Goal: Task Accomplishment & Management: Use online tool/utility

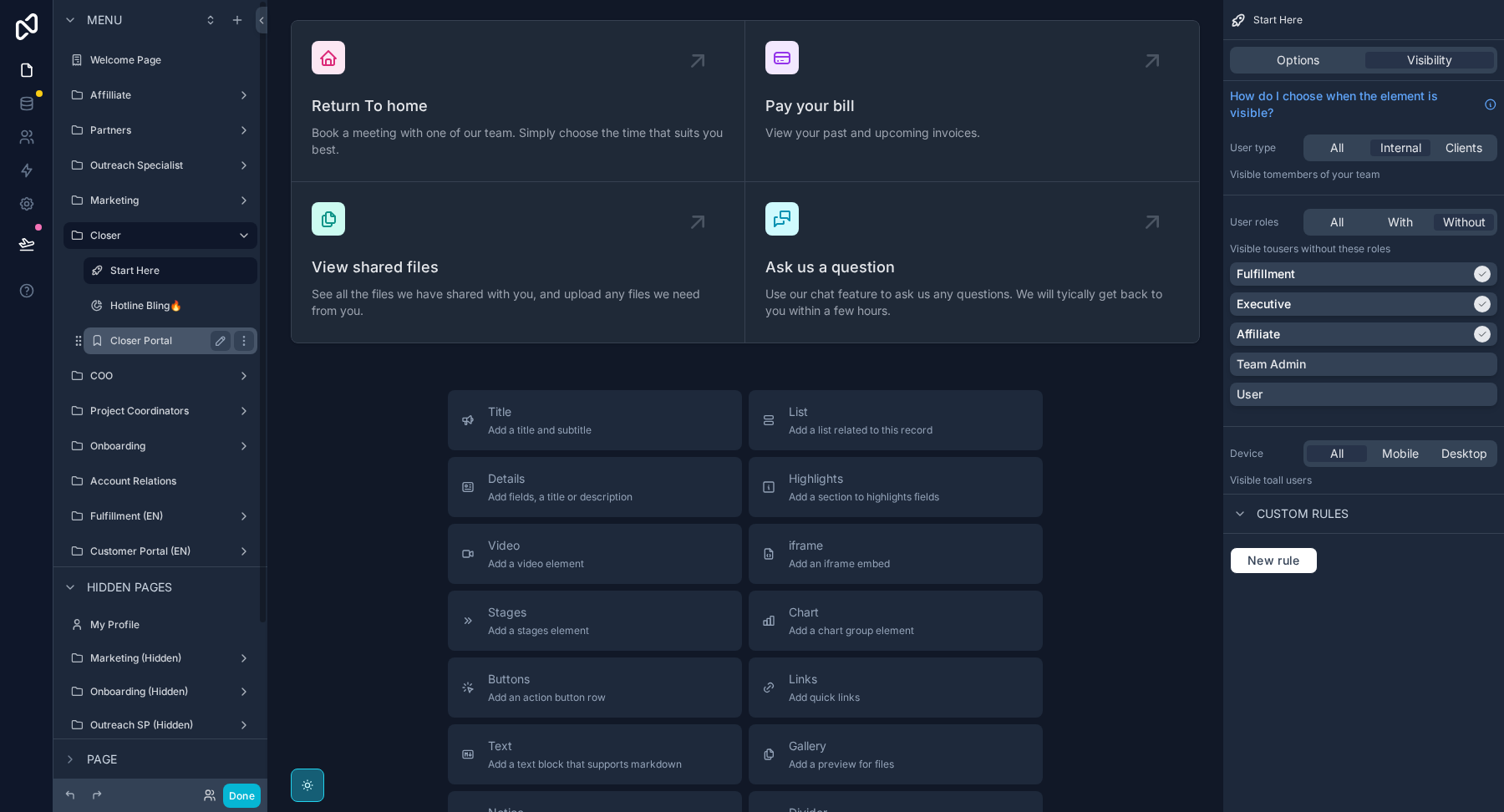
click at [183, 339] on label "Closer Portal" at bounding box center [168, 340] width 114 height 13
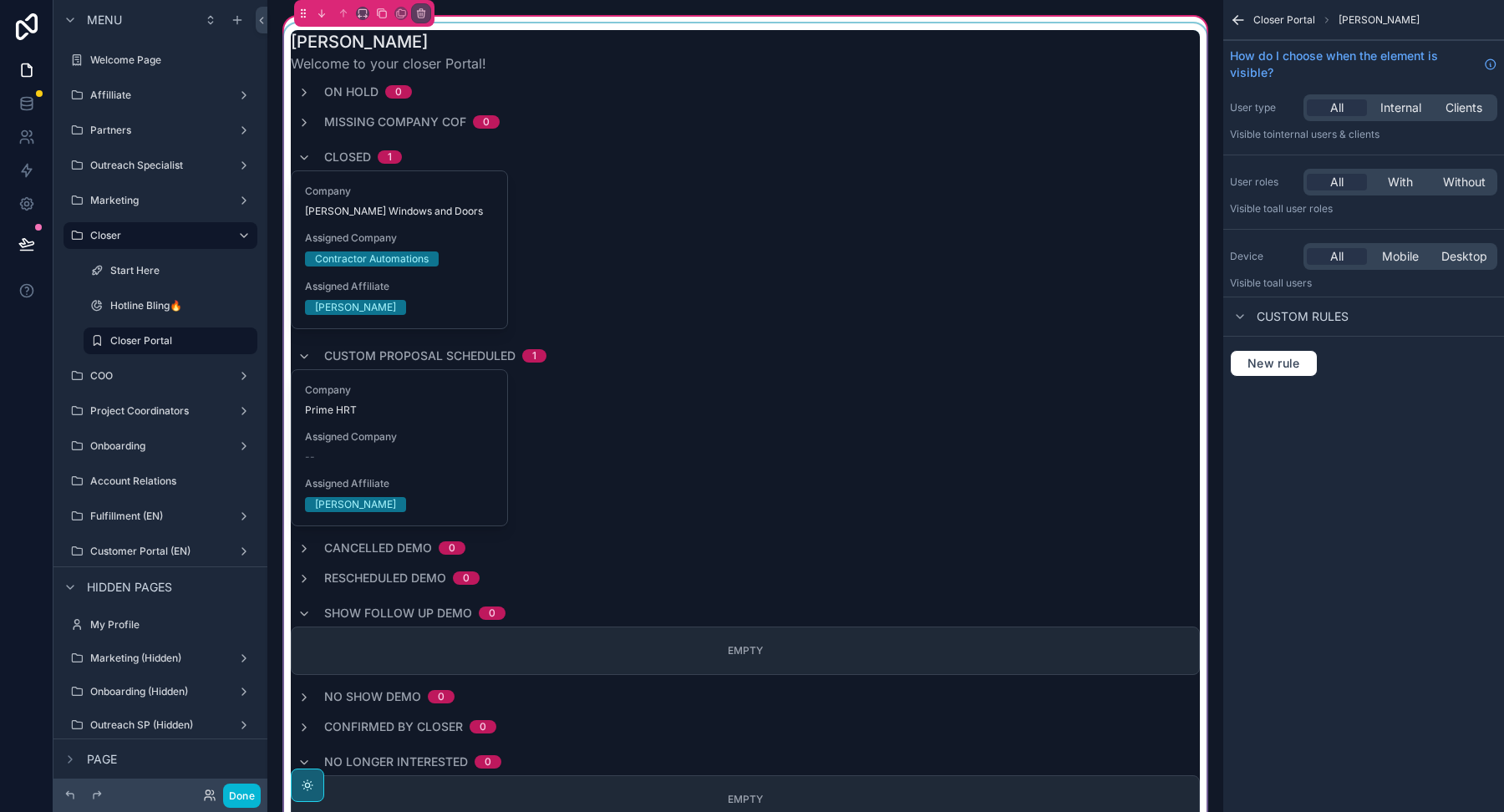
click at [396, 290] on div "scrollable content" at bounding box center [745, 697] width 929 height 1347
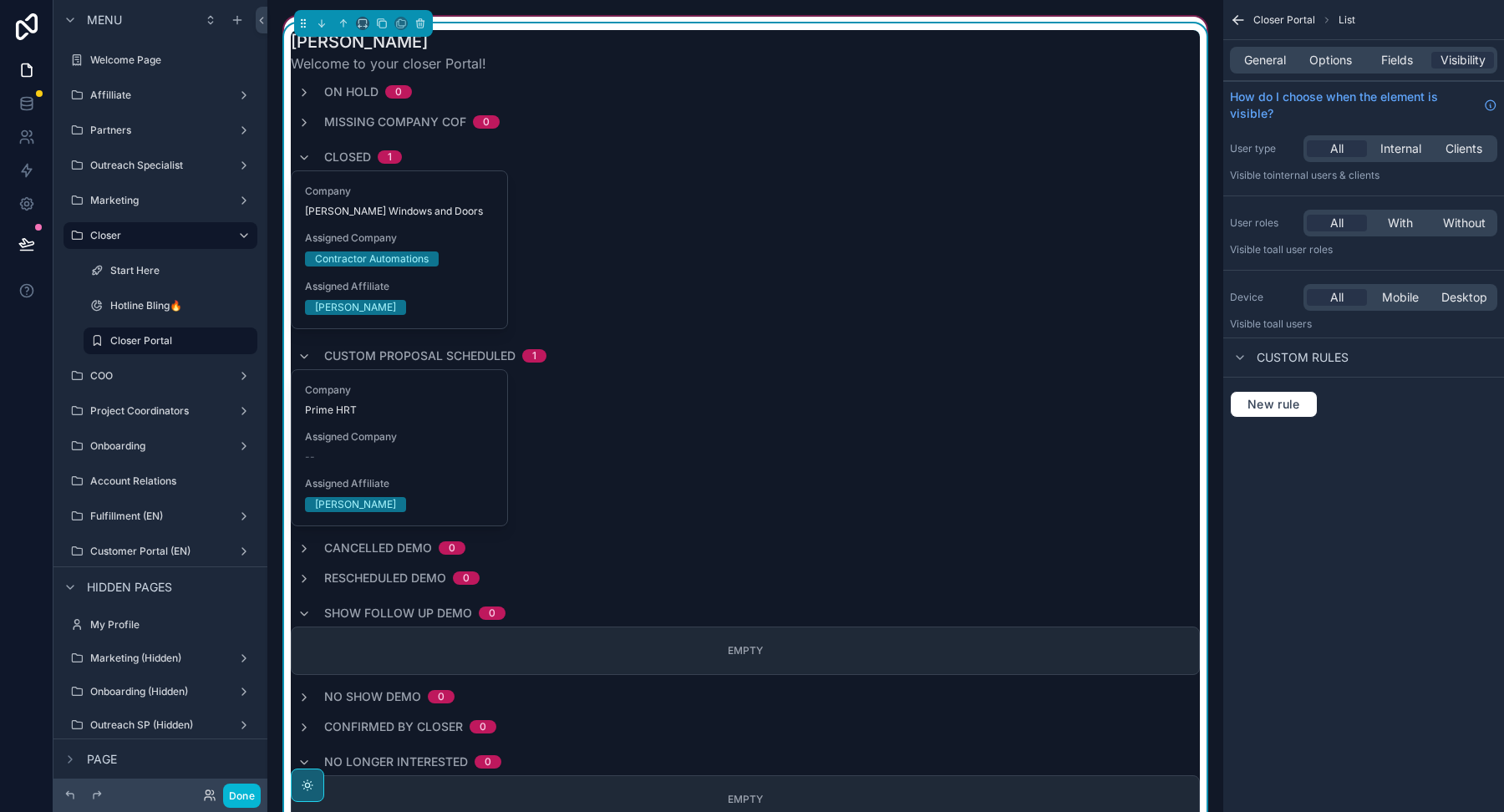
click at [396, 290] on span "Assigned Affiliate" at bounding box center [399, 286] width 189 height 13
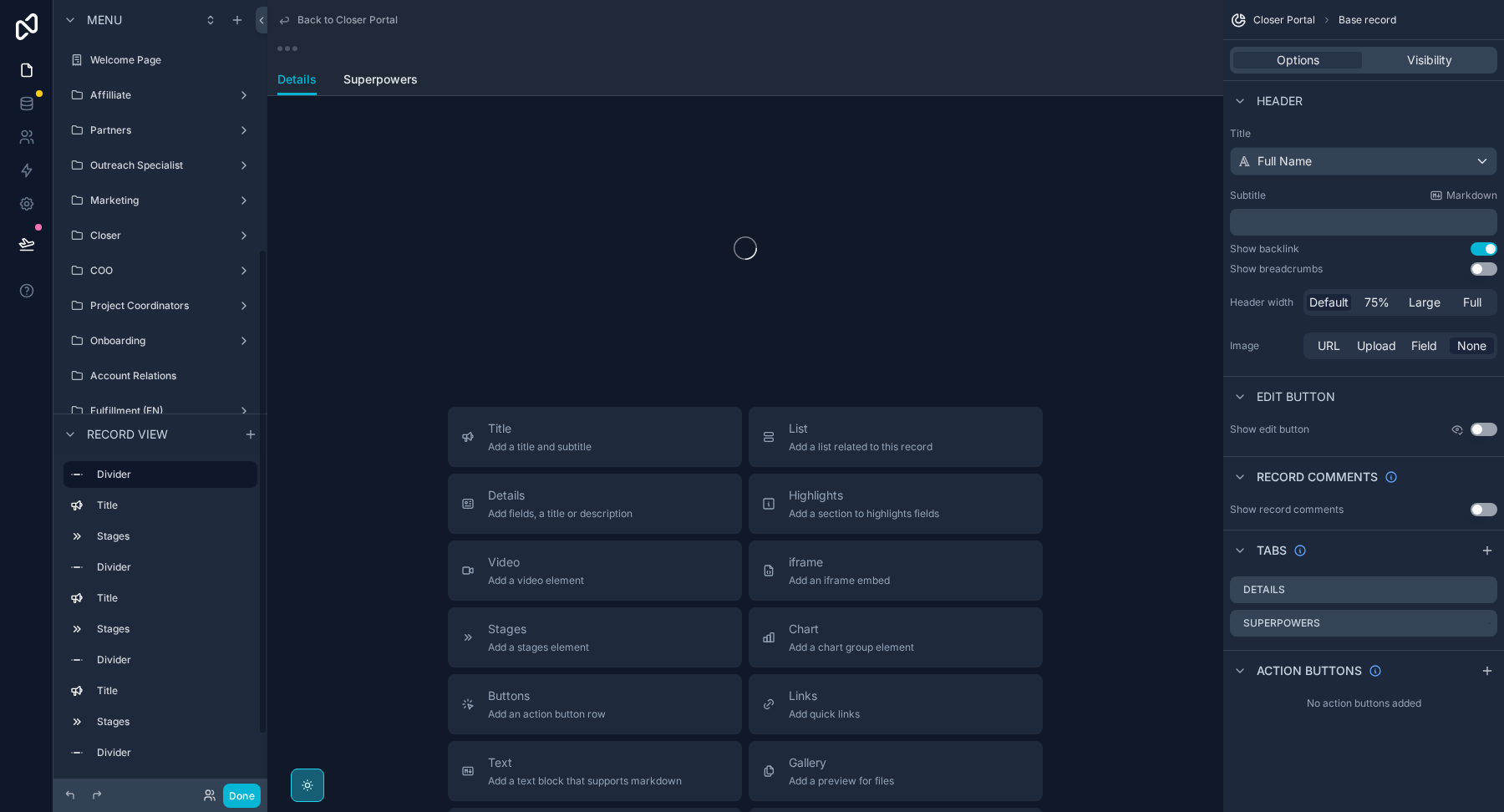
scroll to position [406, 0]
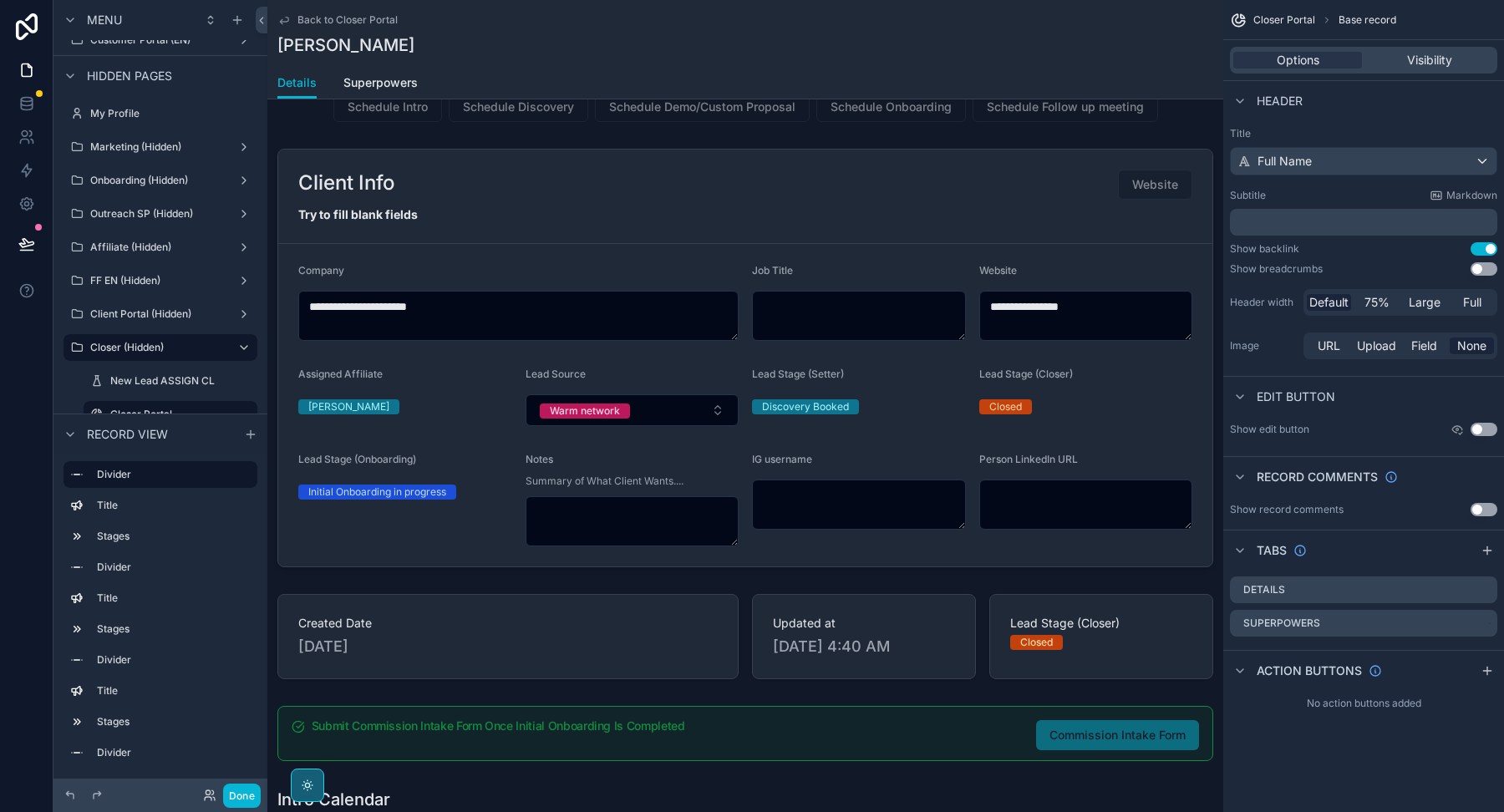
scroll to position [725, 0]
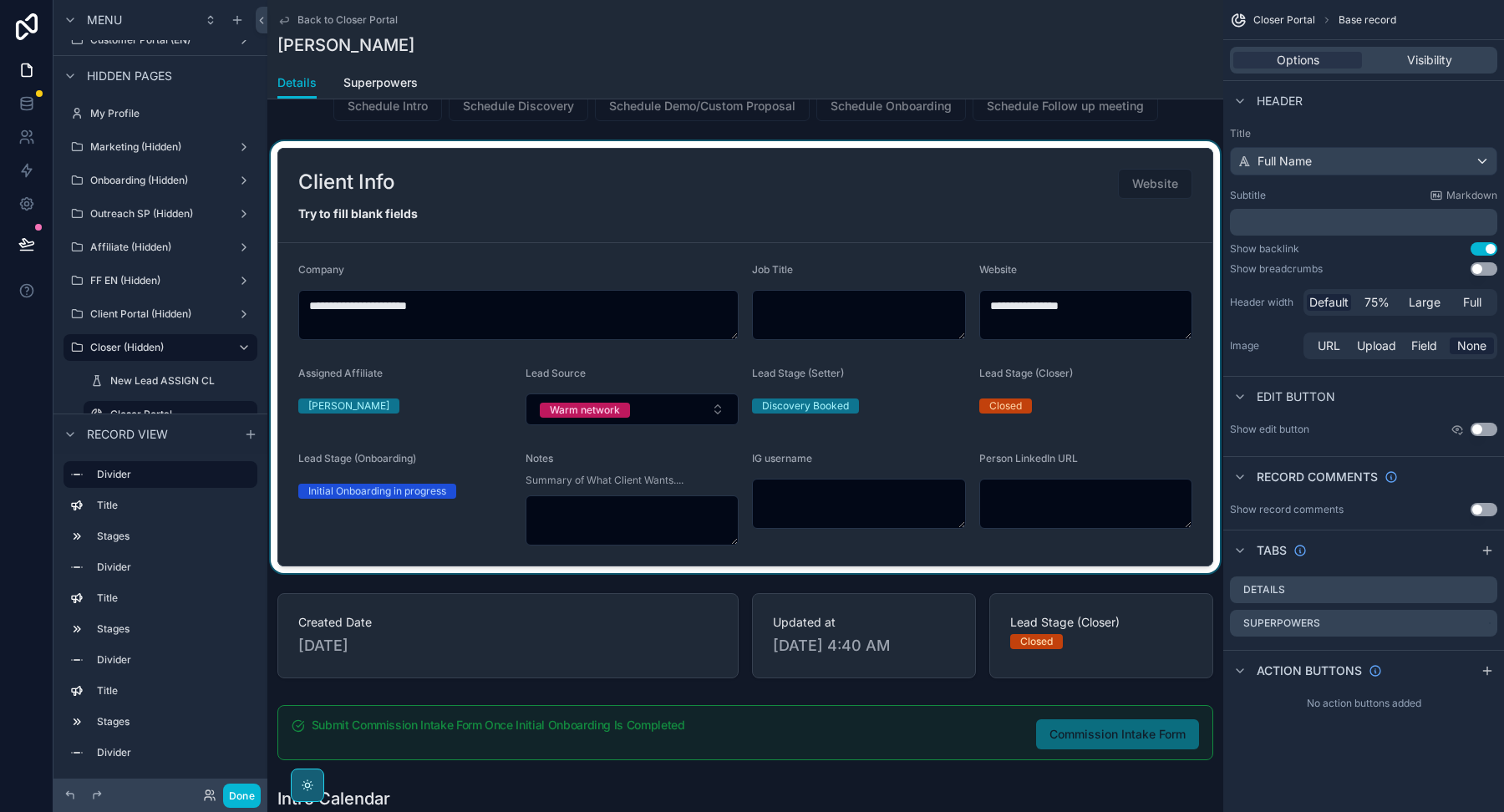
click at [642, 368] on div "scrollable content" at bounding box center [745, 357] width 956 height 432
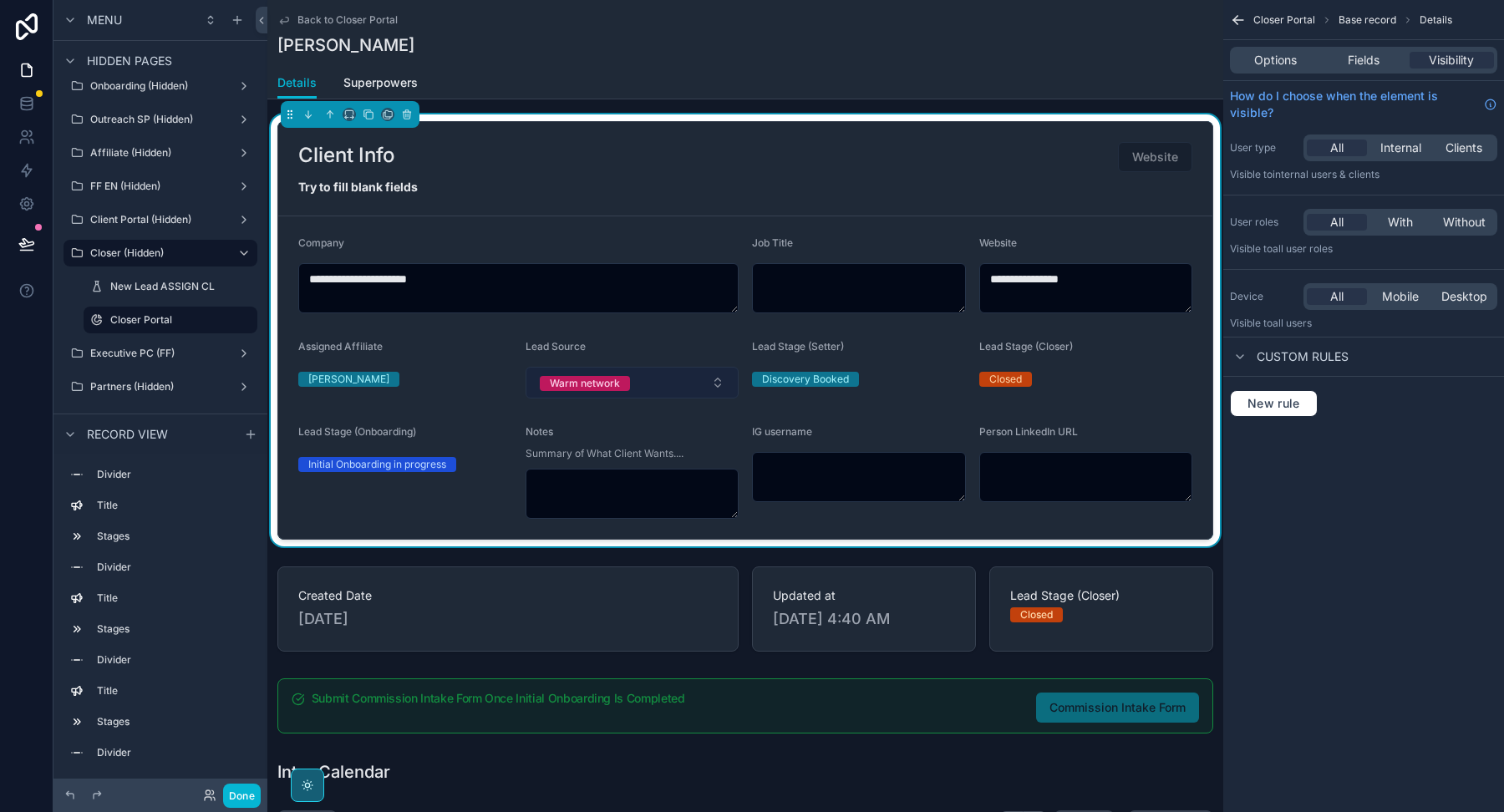
scroll to position [752, 0]
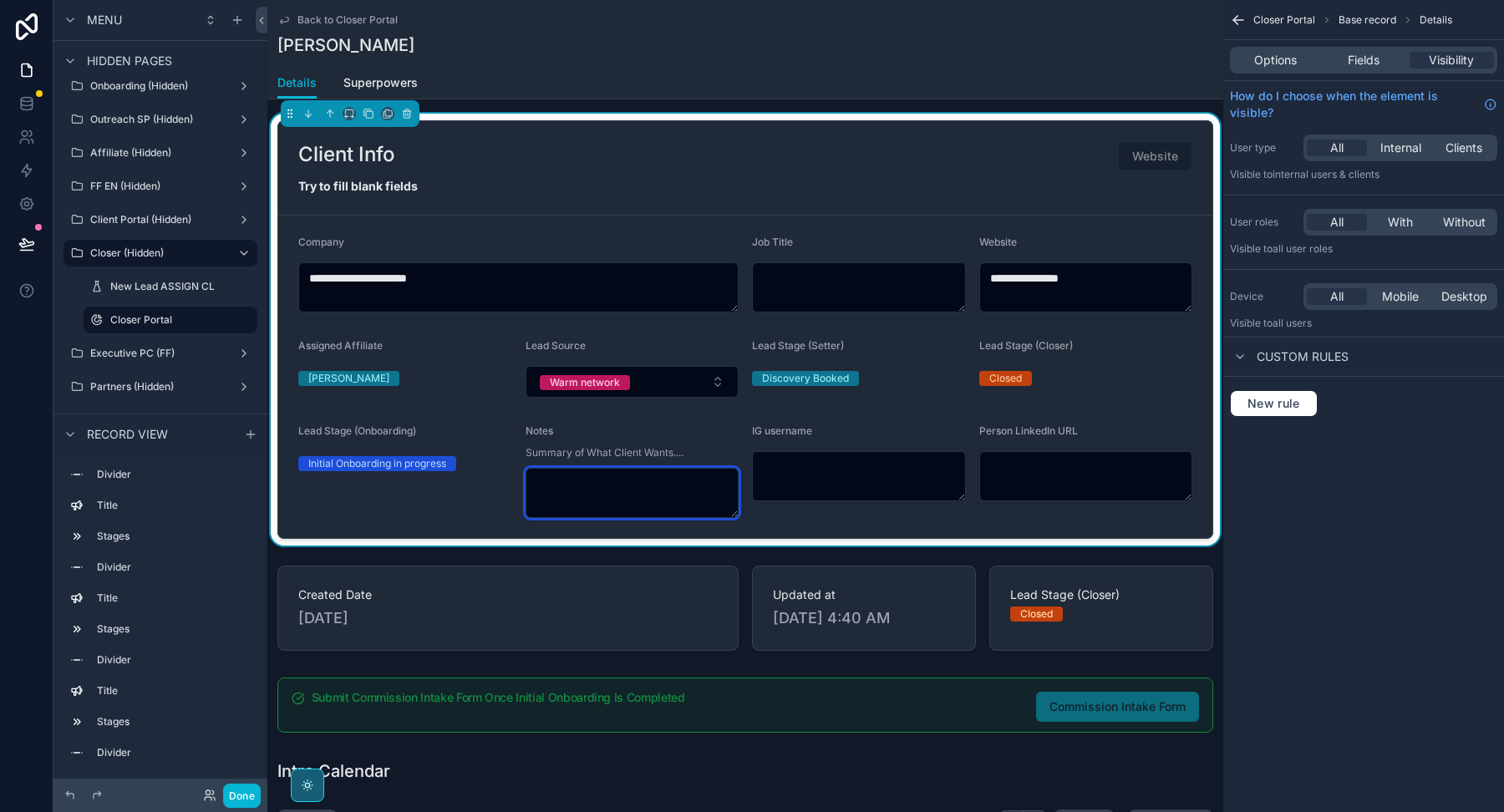
click at [591, 495] on textarea "scrollable content" at bounding box center [633, 493] width 214 height 50
click at [734, 512] on form "**********" at bounding box center [745, 377] width 934 height 323
drag, startPoint x: 732, startPoint y: 507, endPoint x: 759, endPoint y: 516, distance: 28.5
click at [759, 516] on form "**********" at bounding box center [745, 377] width 934 height 323
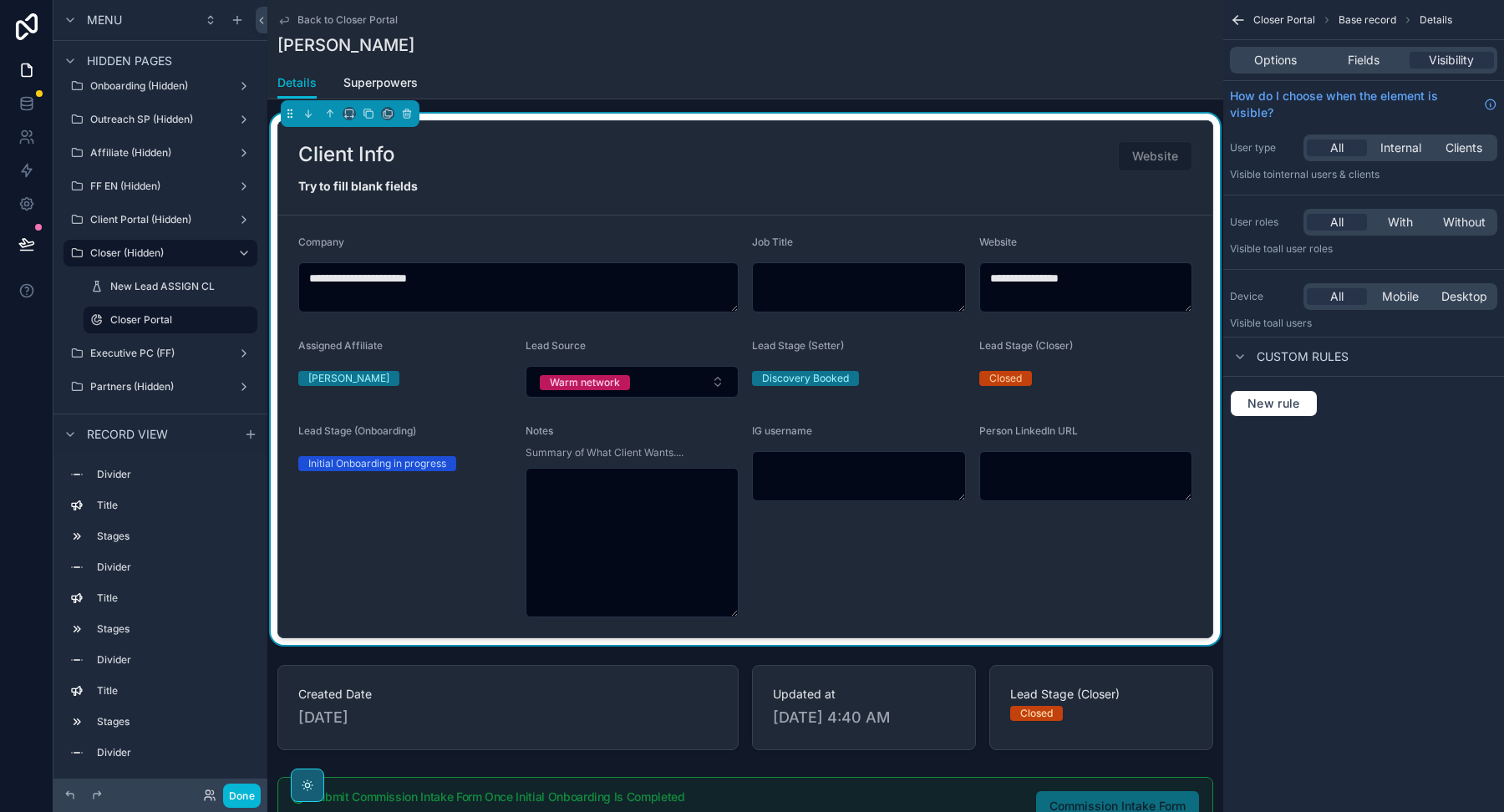
drag, startPoint x: 736, startPoint y: 518, endPoint x: 742, endPoint y: 608, distance: 90.2
click at [742, 608] on form "**********" at bounding box center [745, 426] width 934 height 421
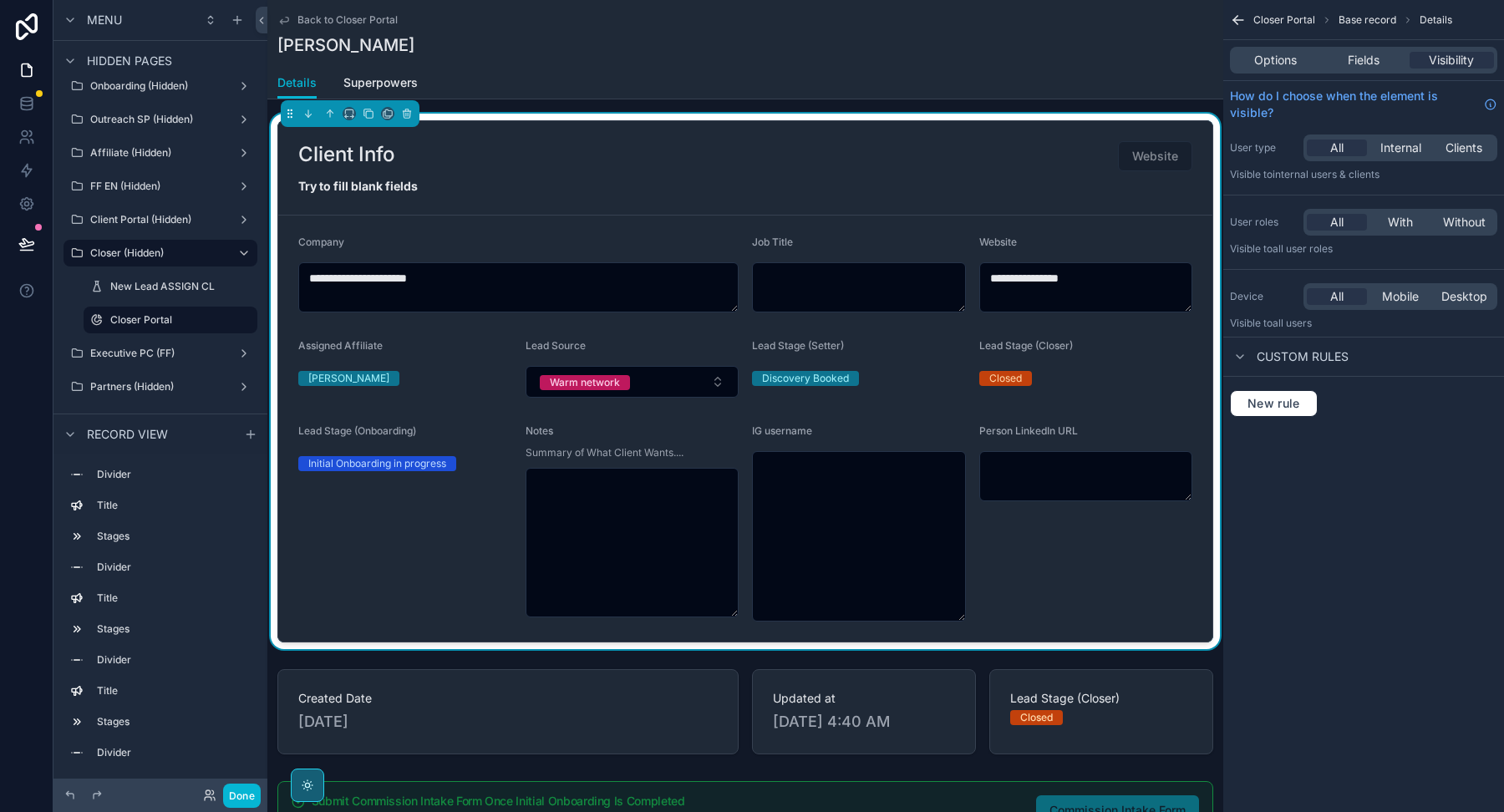
drag, startPoint x: 961, startPoint y: 494, endPoint x: 952, endPoint y: 616, distance: 122.3
click at [952, 616] on textarea "scrollable content" at bounding box center [859, 536] width 214 height 170
drag, startPoint x: 960, startPoint y: 617, endPoint x: 959, endPoint y: 512, distance: 105.0
click at [959, 508] on textarea "scrollable content" at bounding box center [859, 536] width 214 height 170
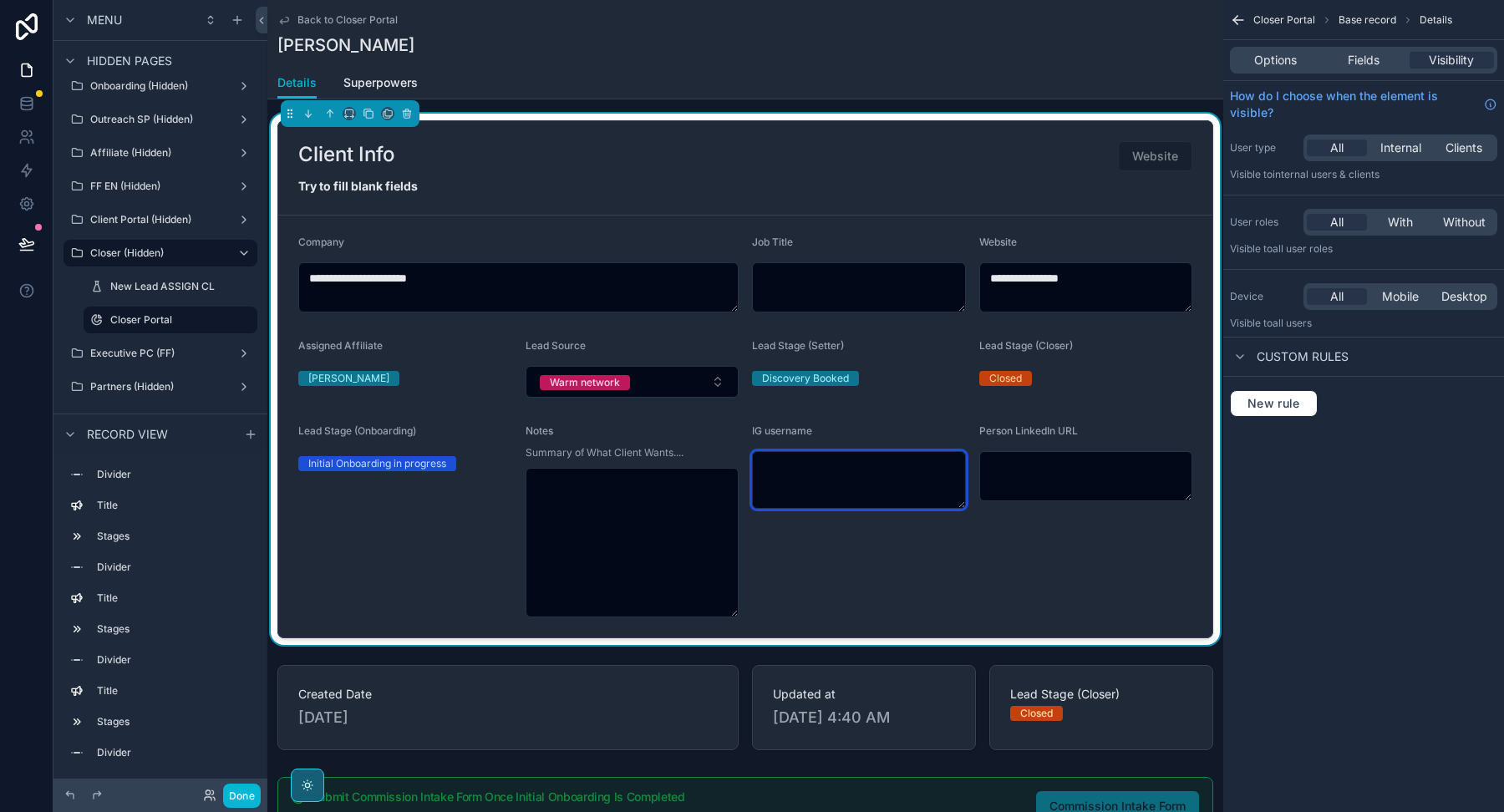
drag, startPoint x: 964, startPoint y: 614, endPoint x: 965, endPoint y: 502, distance: 112.0
click at [965, 502] on div "scrollable content" at bounding box center [859, 480] width 214 height 58
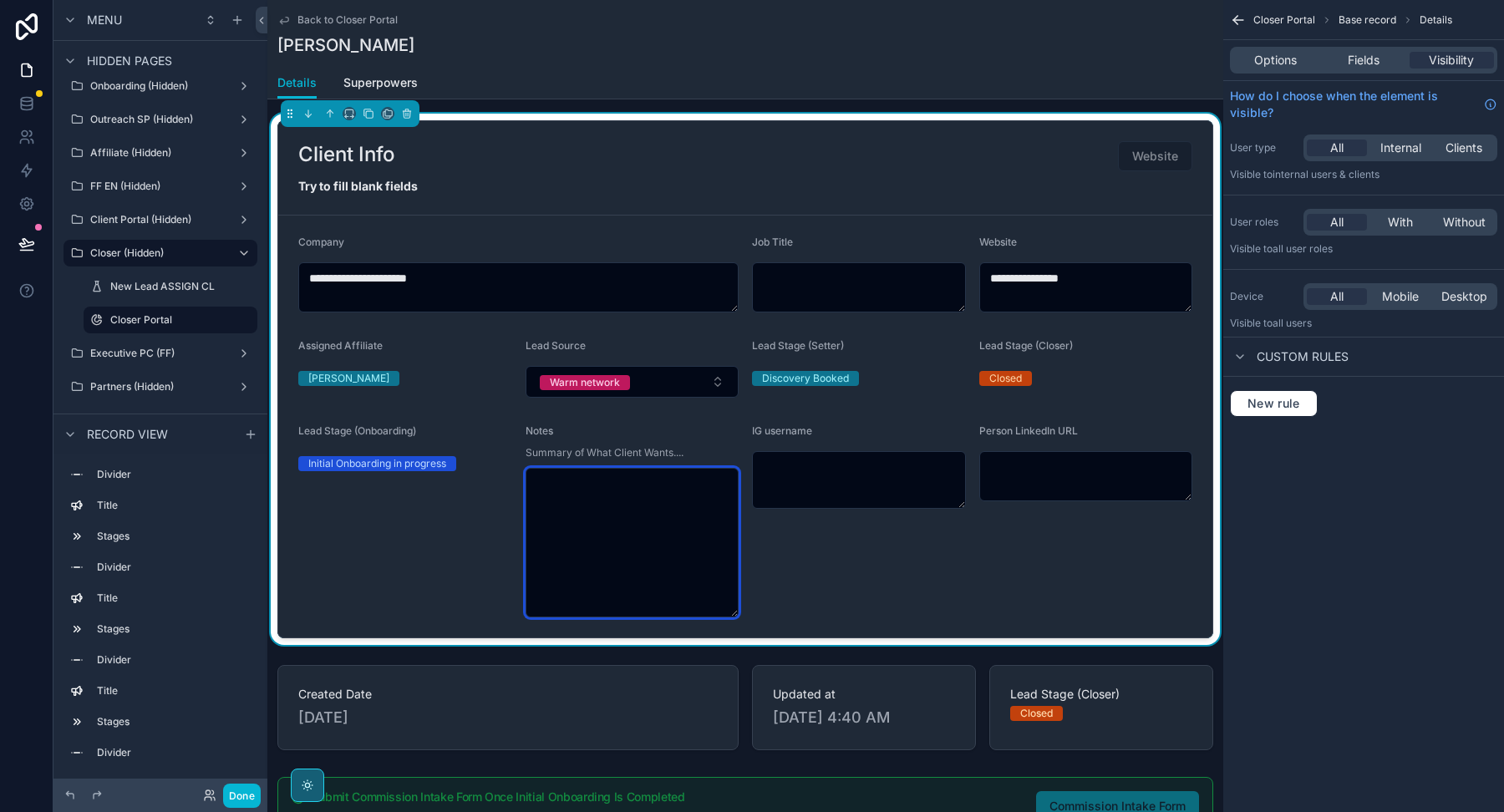
click at [663, 520] on textarea "scrollable content" at bounding box center [633, 542] width 214 height 150
click at [1358, 53] on span "Fields" at bounding box center [1363, 60] width 32 height 17
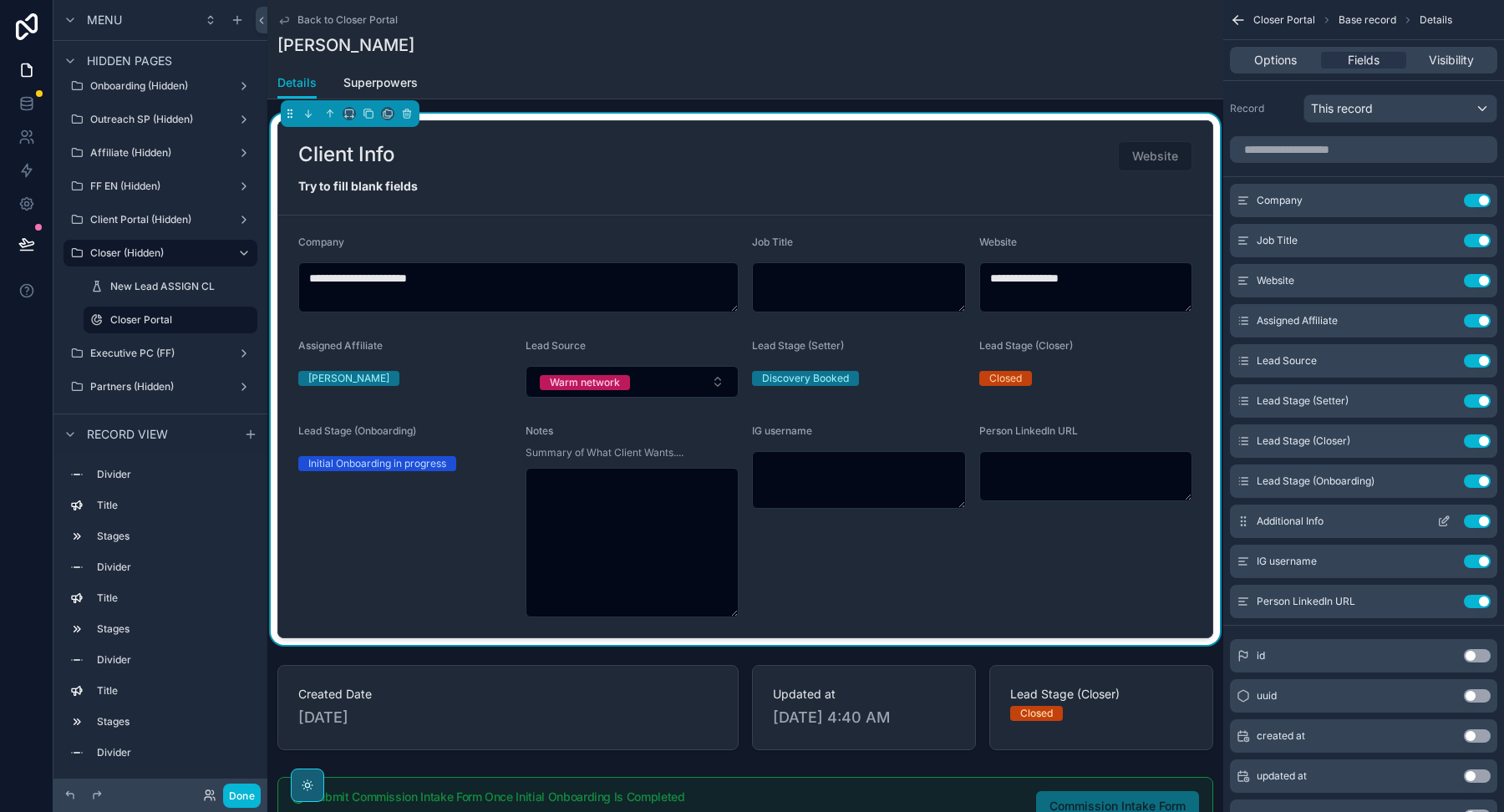
click at [1440, 515] on icon "scrollable content" at bounding box center [1444, 521] width 13 height 13
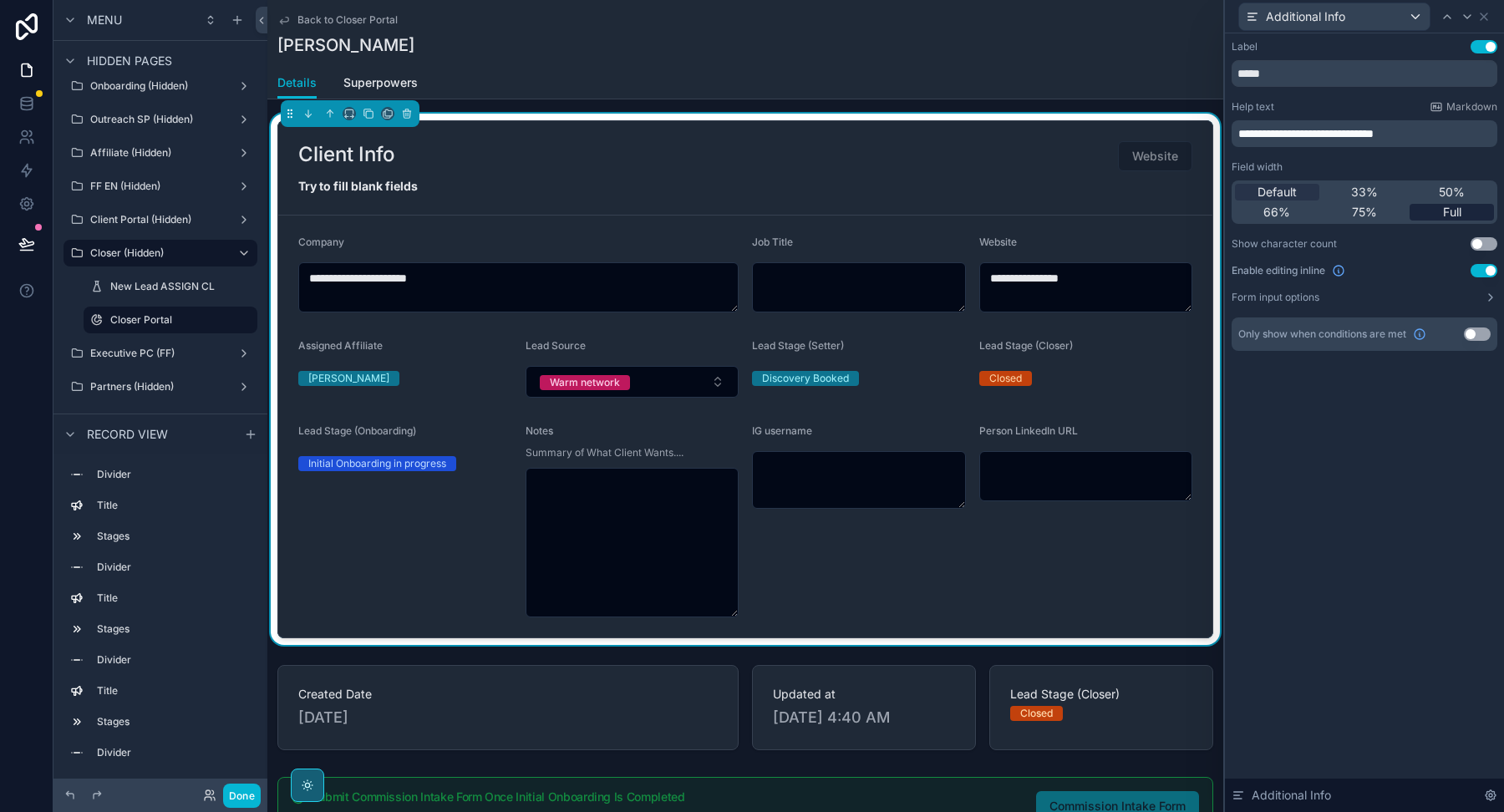
click at [1445, 210] on span "Full" at bounding box center [1452, 212] width 19 height 17
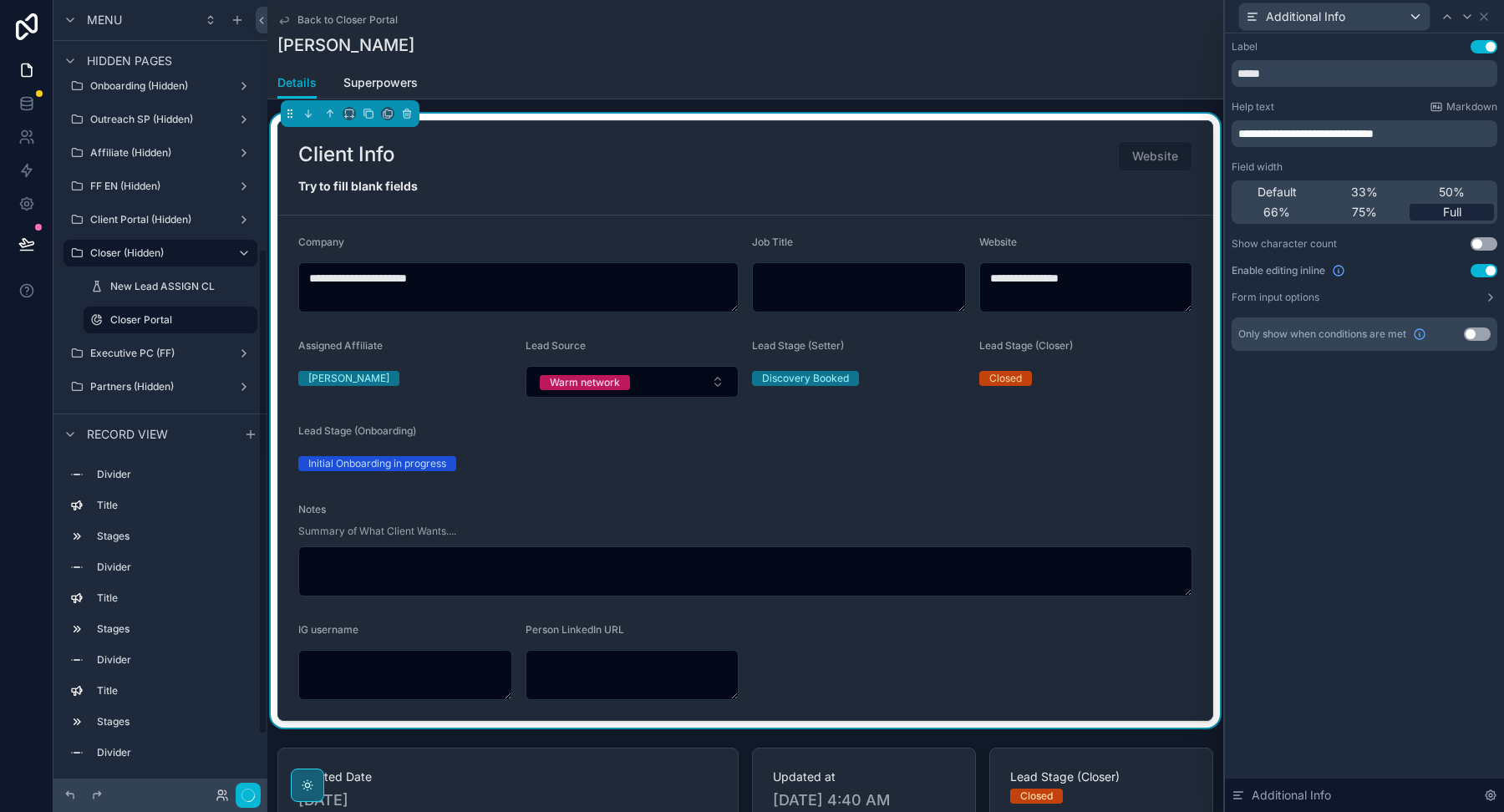
scroll to position [406, 0]
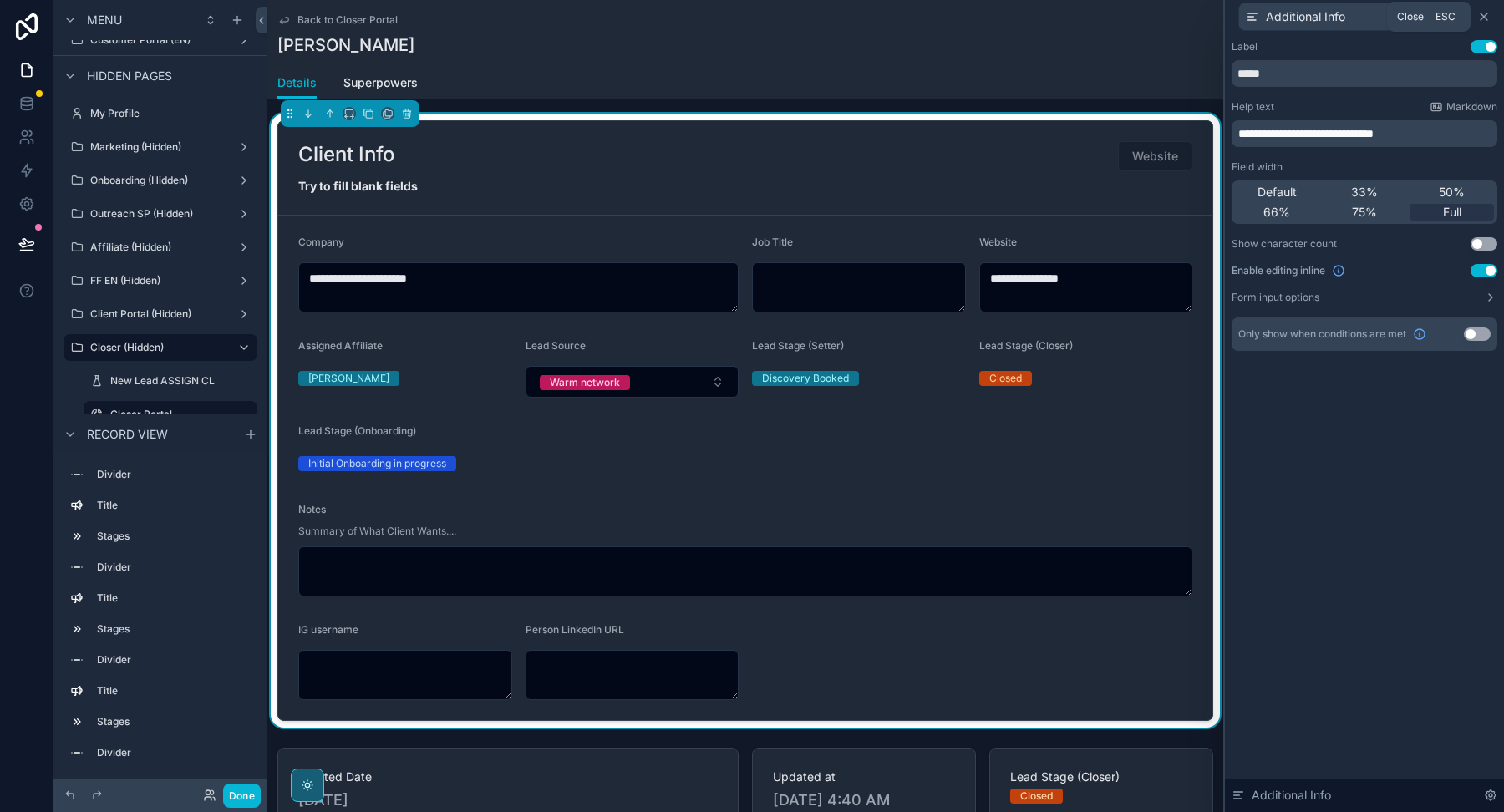
click at [1487, 13] on icon at bounding box center [1484, 17] width 13 height 13
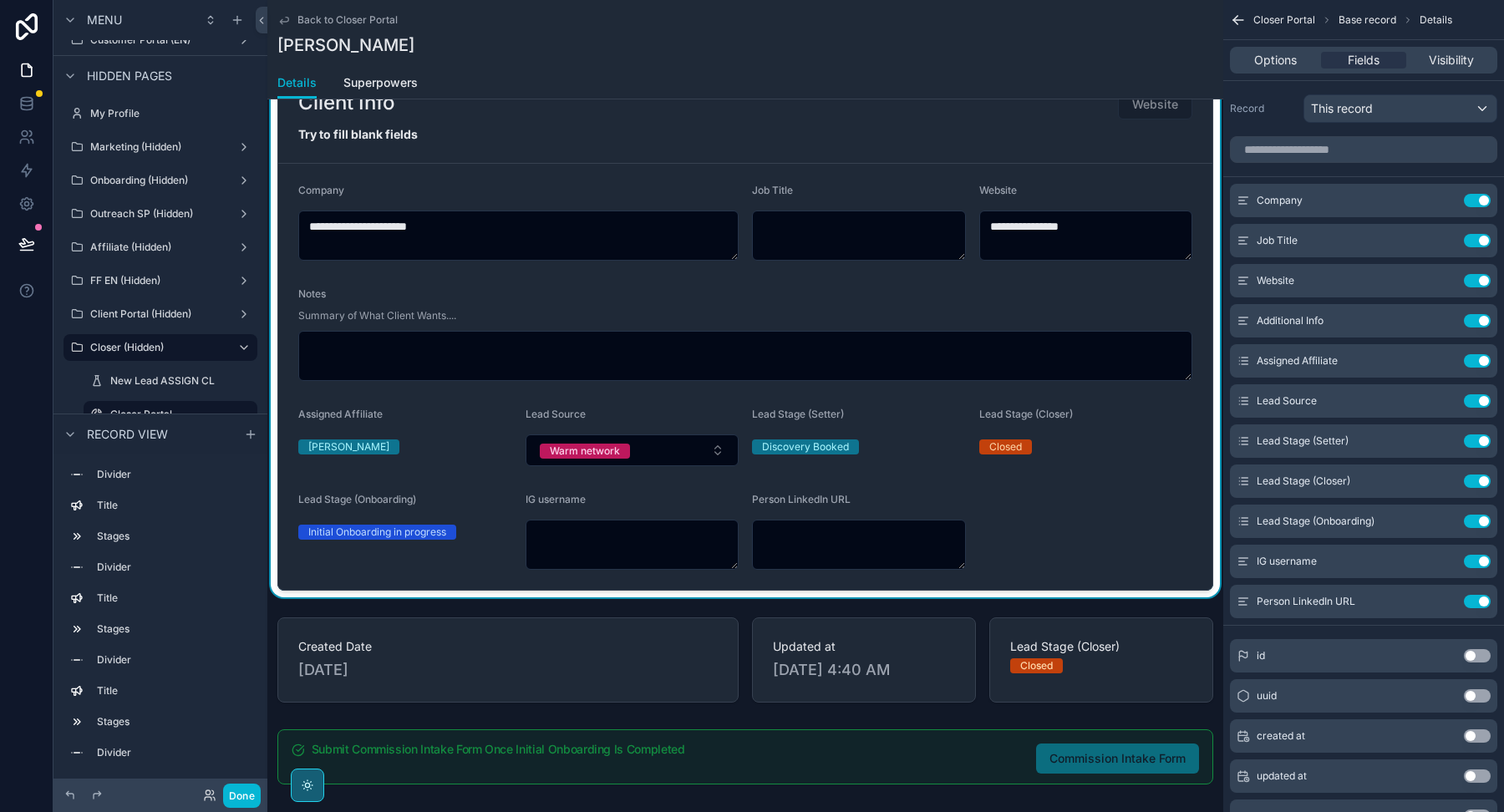
scroll to position [812, 0]
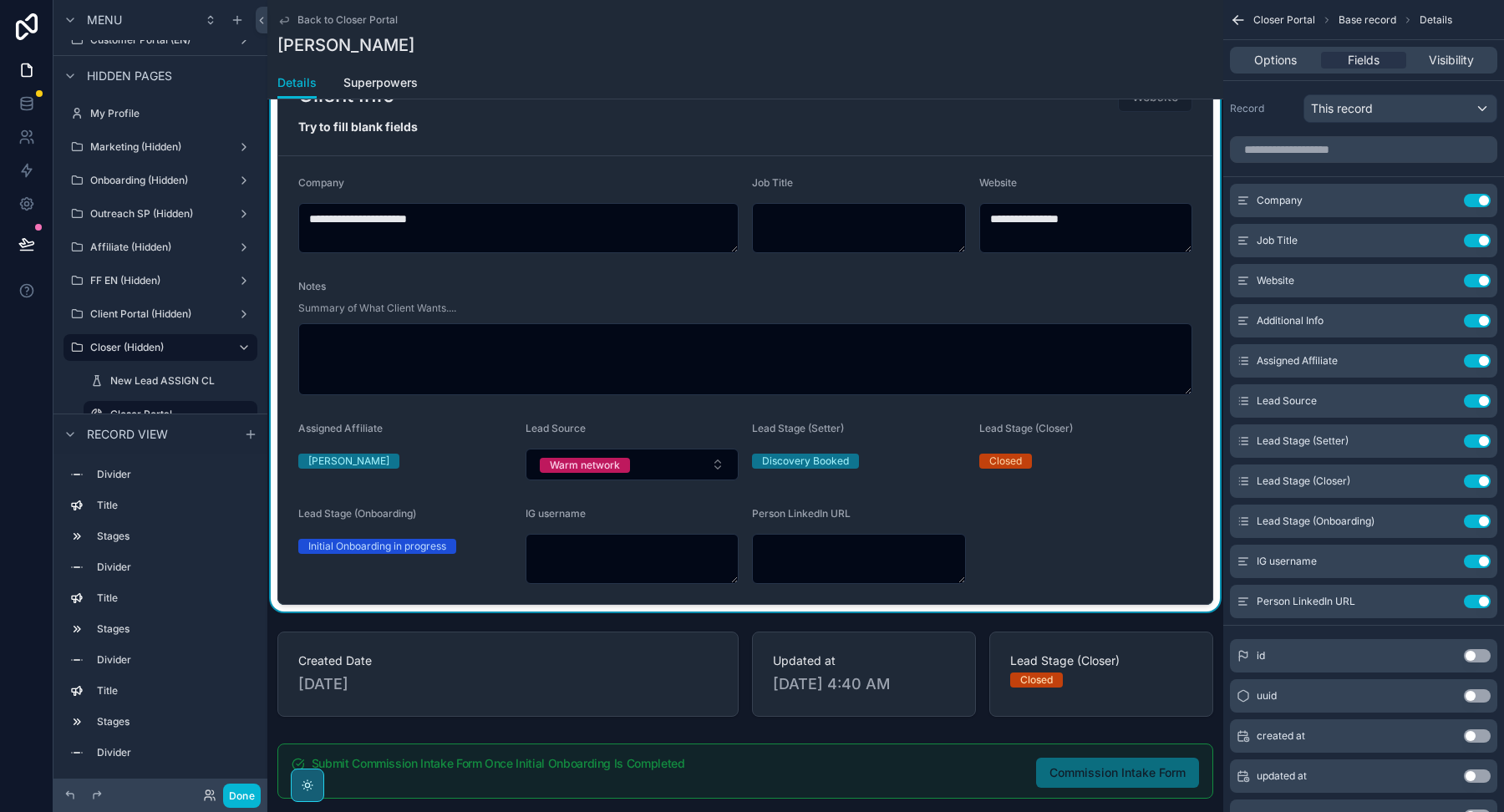
drag, startPoint x: 1188, startPoint y: 366, endPoint x: 1188, endPoint y: 388, distance: 22.0
click at [1188, 388] on textarea "scrollable content" at bounding box center [745, 358] width 894 height 72
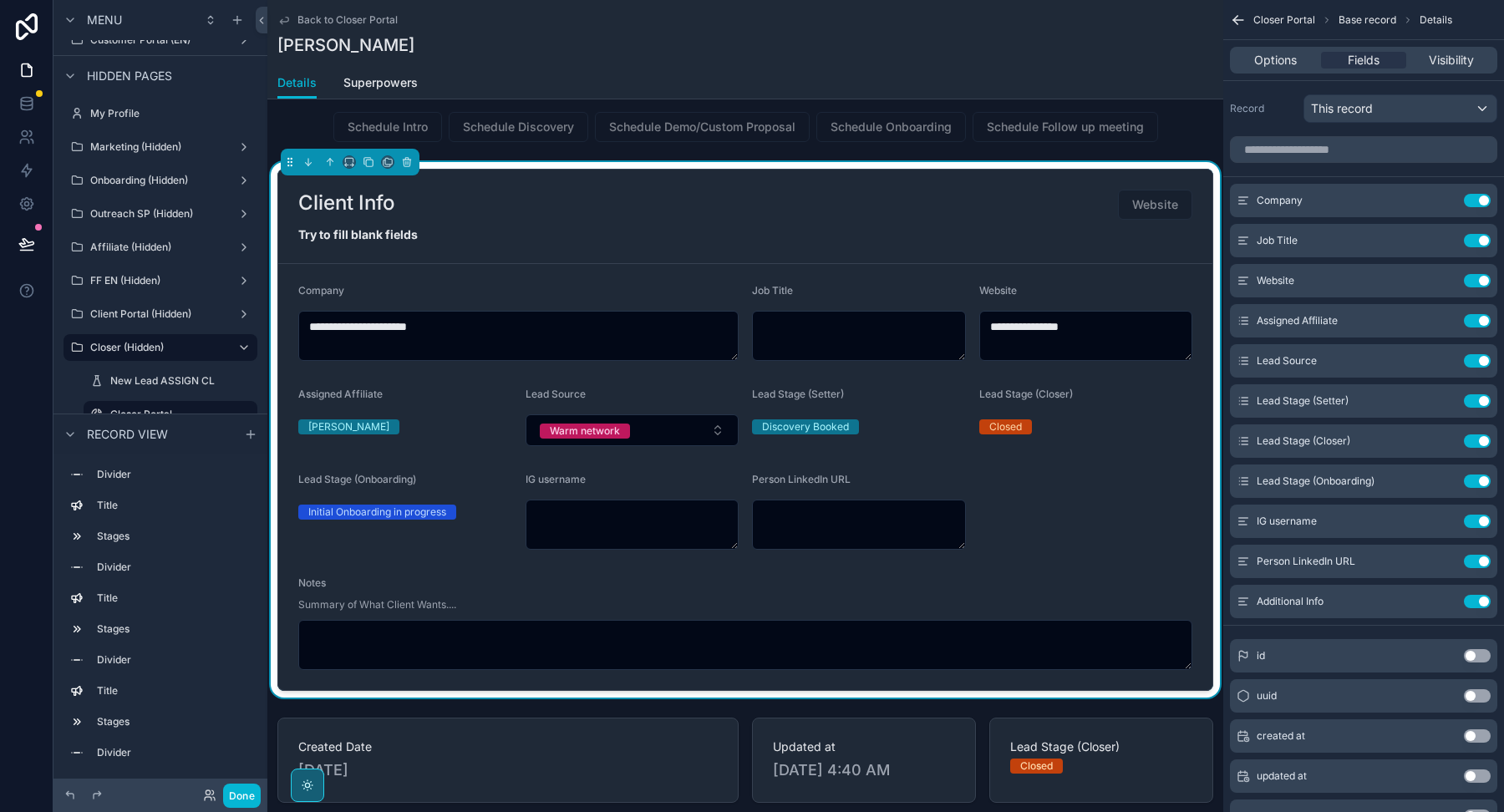
scroll to position [703, 0]
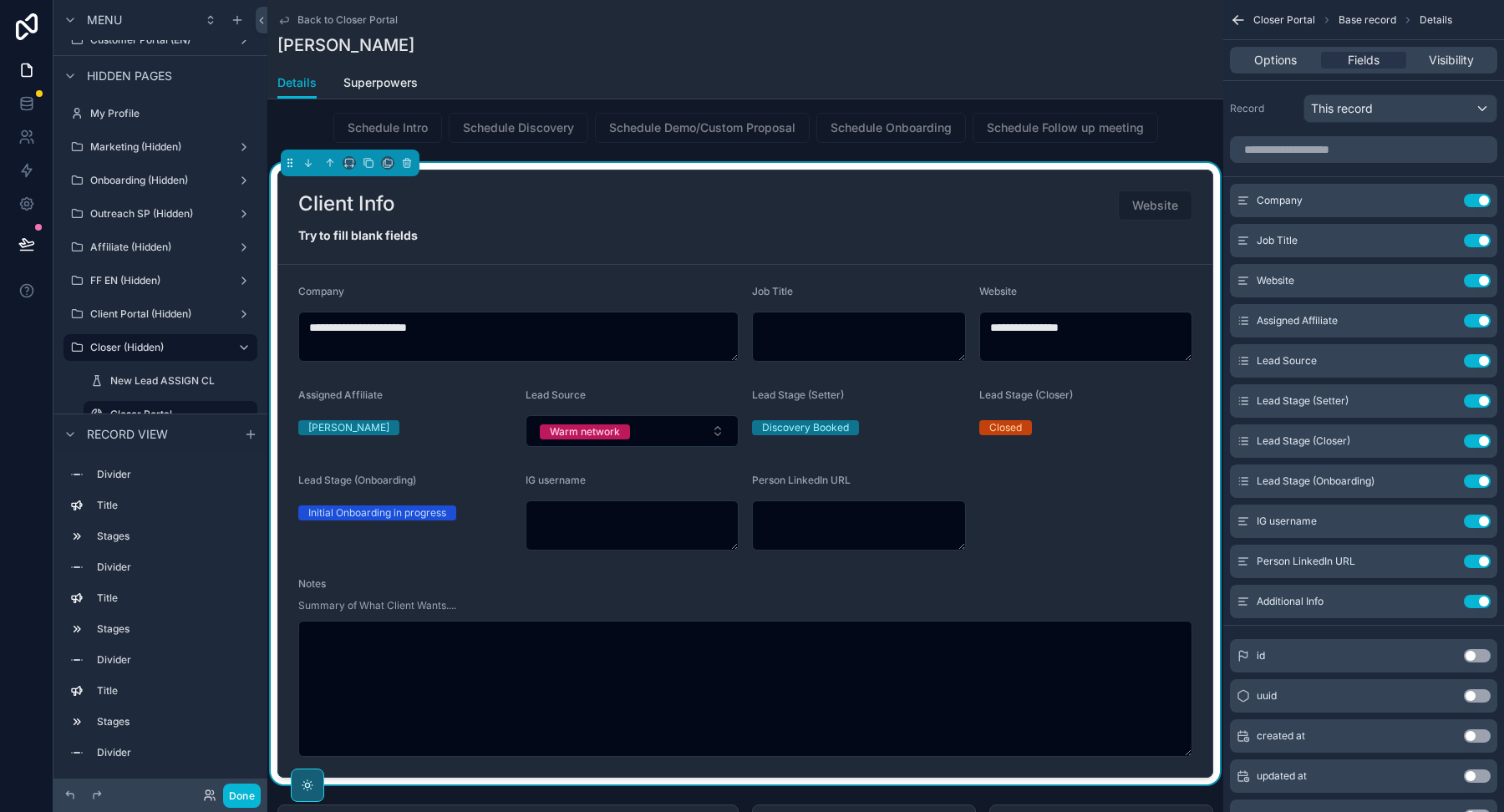
drag, startPoint x: 1188, startPoint y: 663, endPoint x: 1185, endPoint y: 755, distance: 92.0
click at [1186, 756] on textarea "scrollable content" at bounding box center [745, 688] width 894 height 136
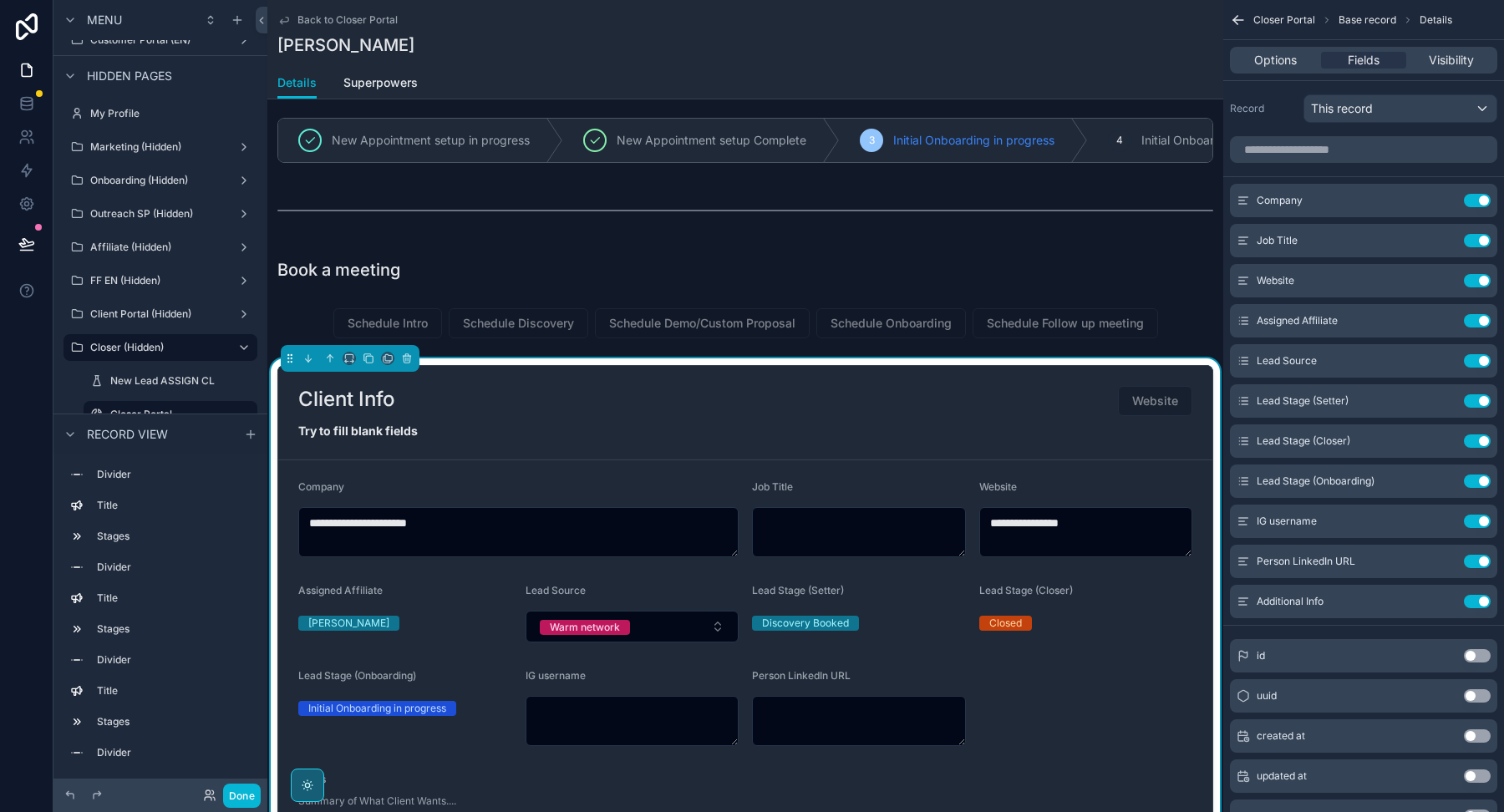
scroll to position [512, 0]
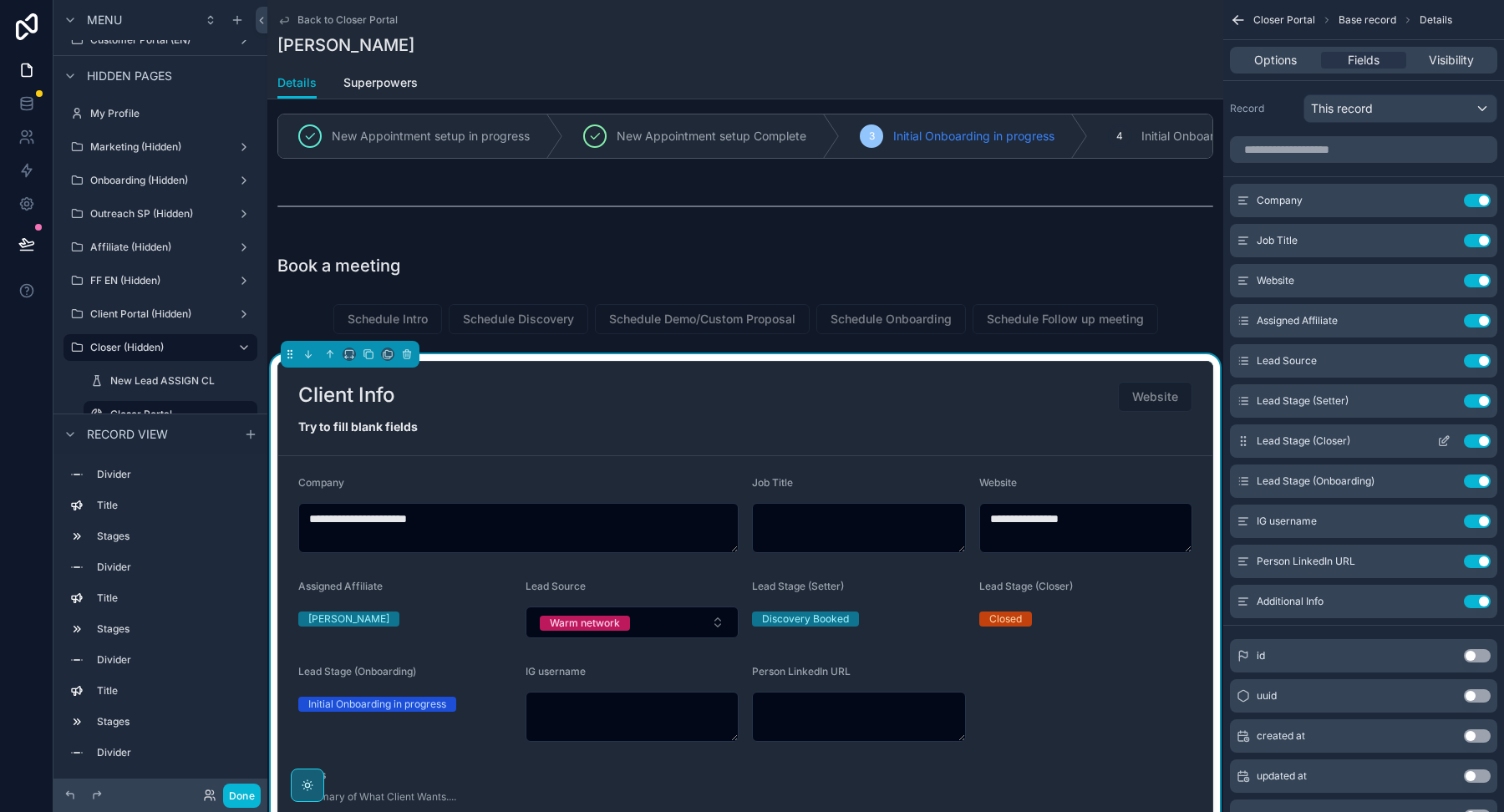
click at [1444, 442] on icon "scrollable content" at bounding box center [1444, 441] width 13 height 13
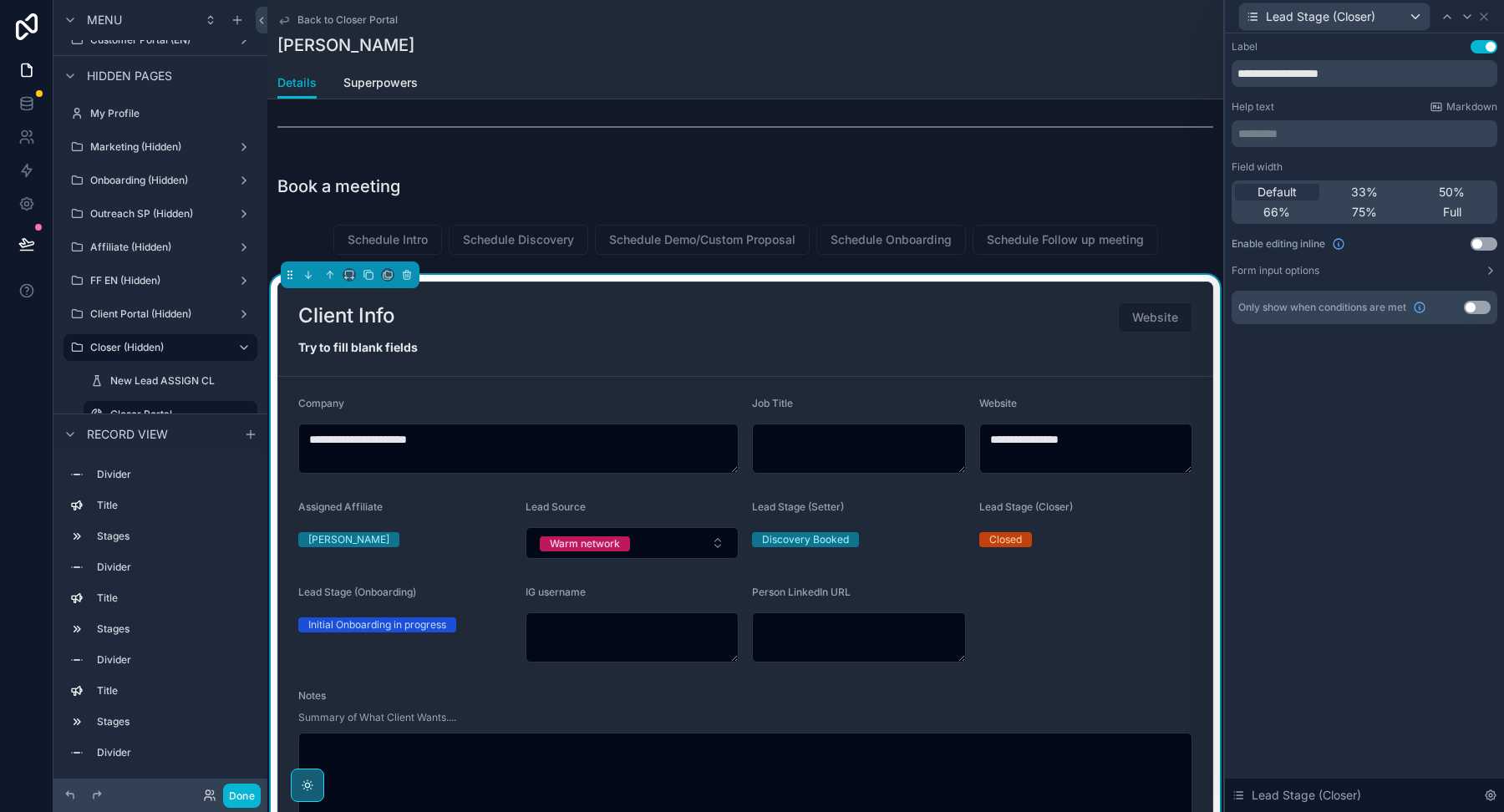
scroll to position [553, 0]
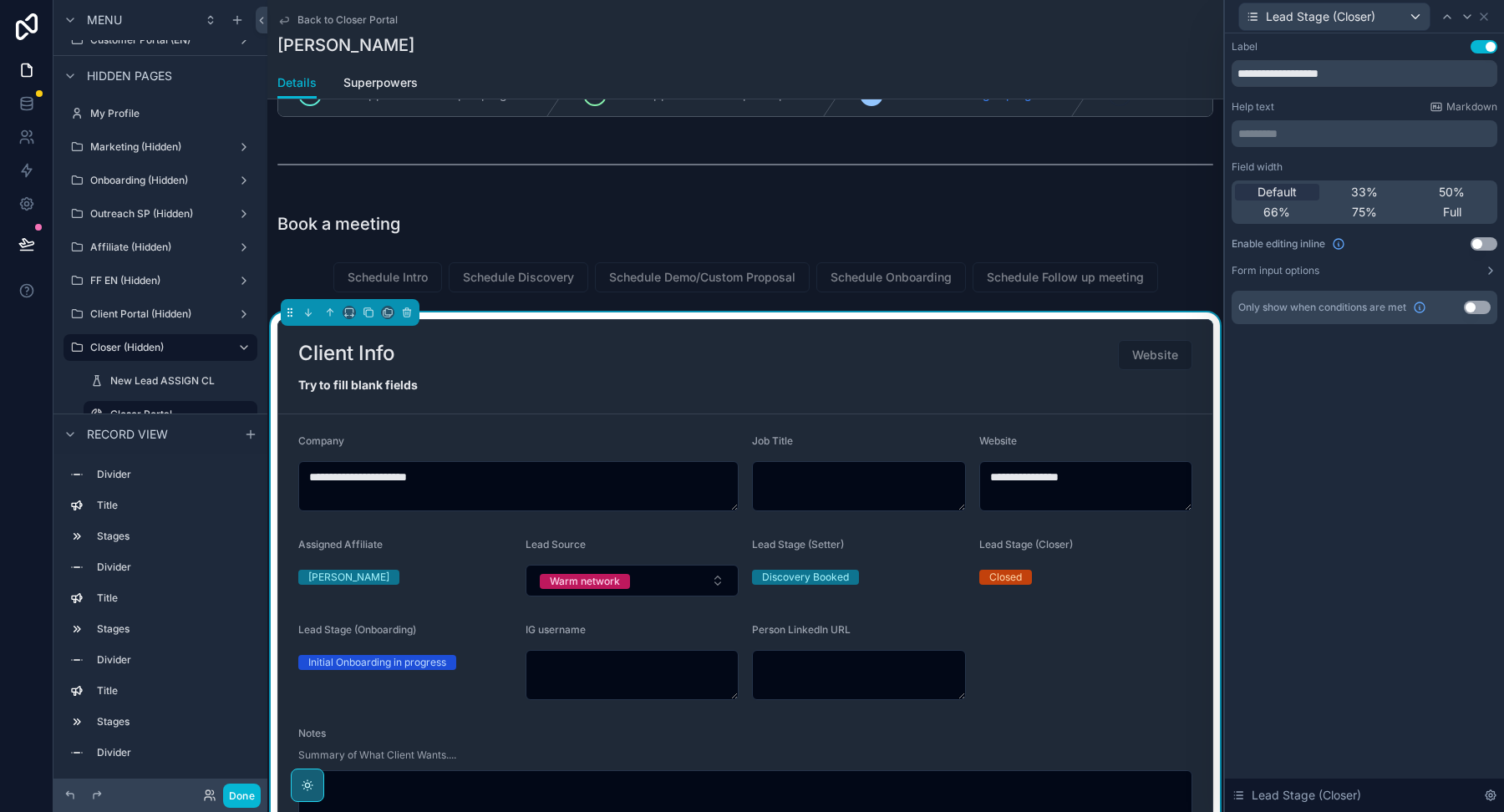
click at [1478, 251] on div "Field width Default 33% 50% 66% 75% Full Enable editing inline Use setting Form…" at bounding box center [1363, 219] width 265 height 117
click at [1484, 244] on button "Use setting" at bounding box center [1484, 244] width 27 height 13
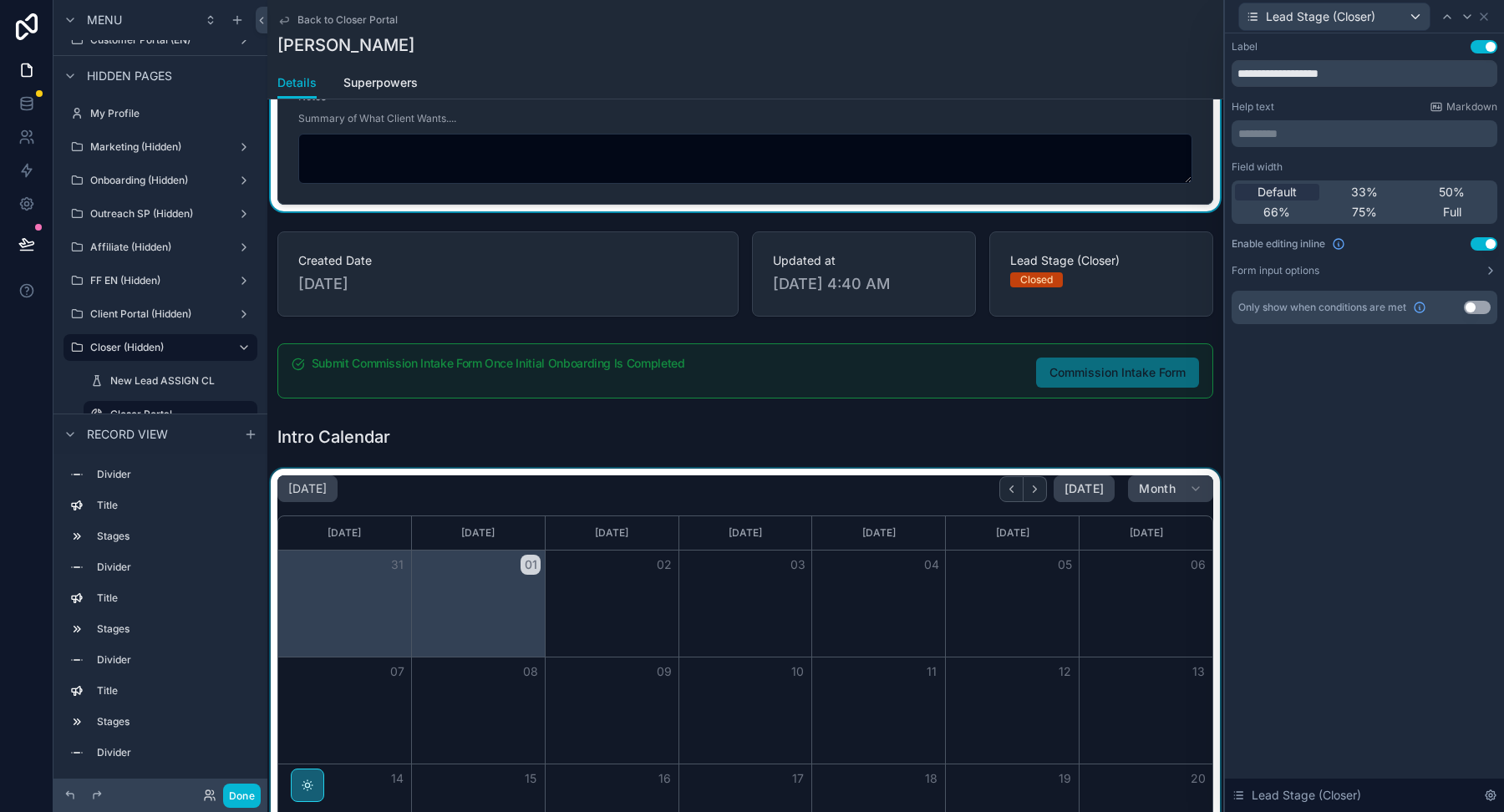
scroll to position [1186, 0]
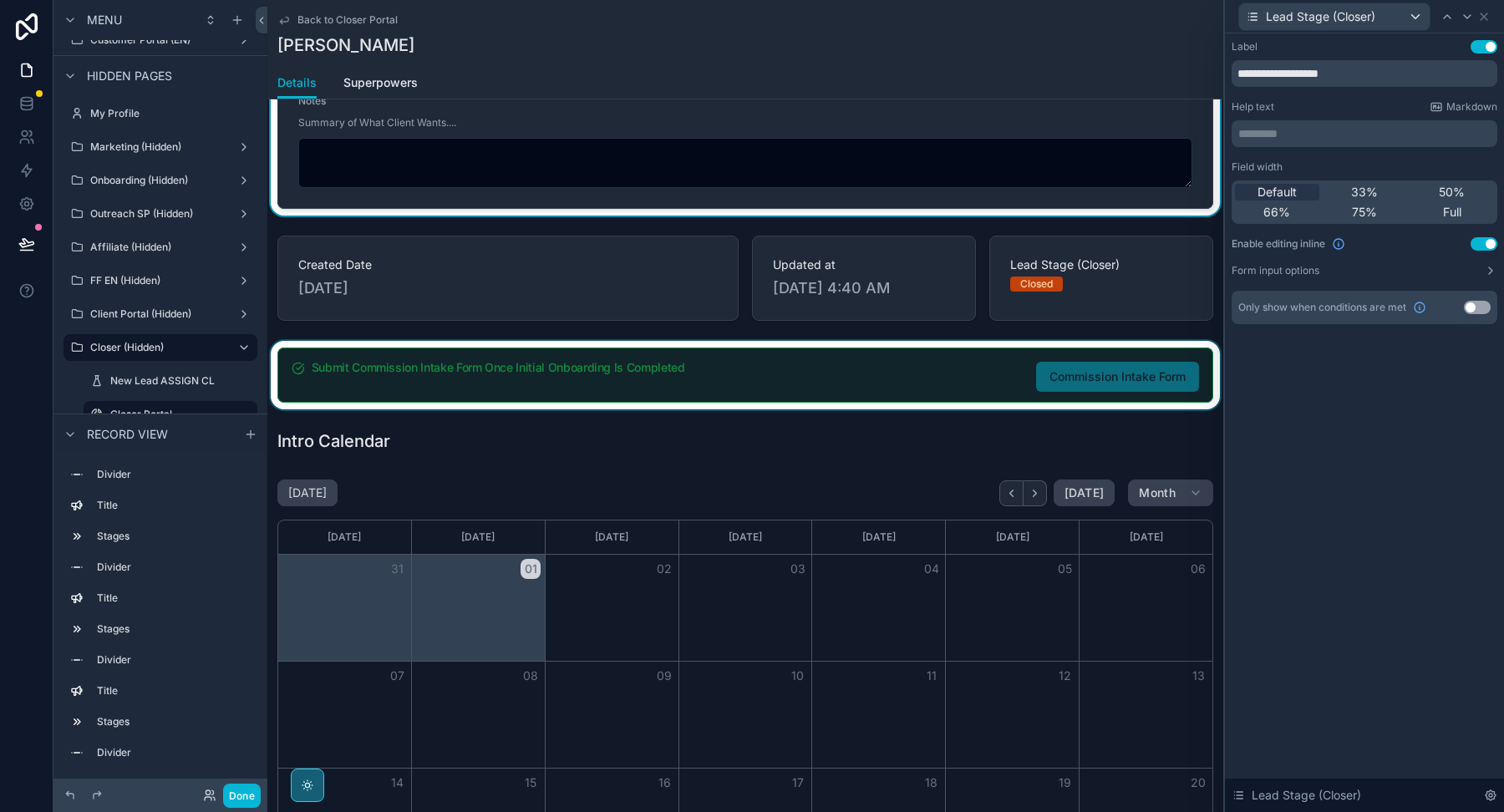
click at [719, 377] on div "scrollable content" at bounding box center [745, 375] width 956 height 69
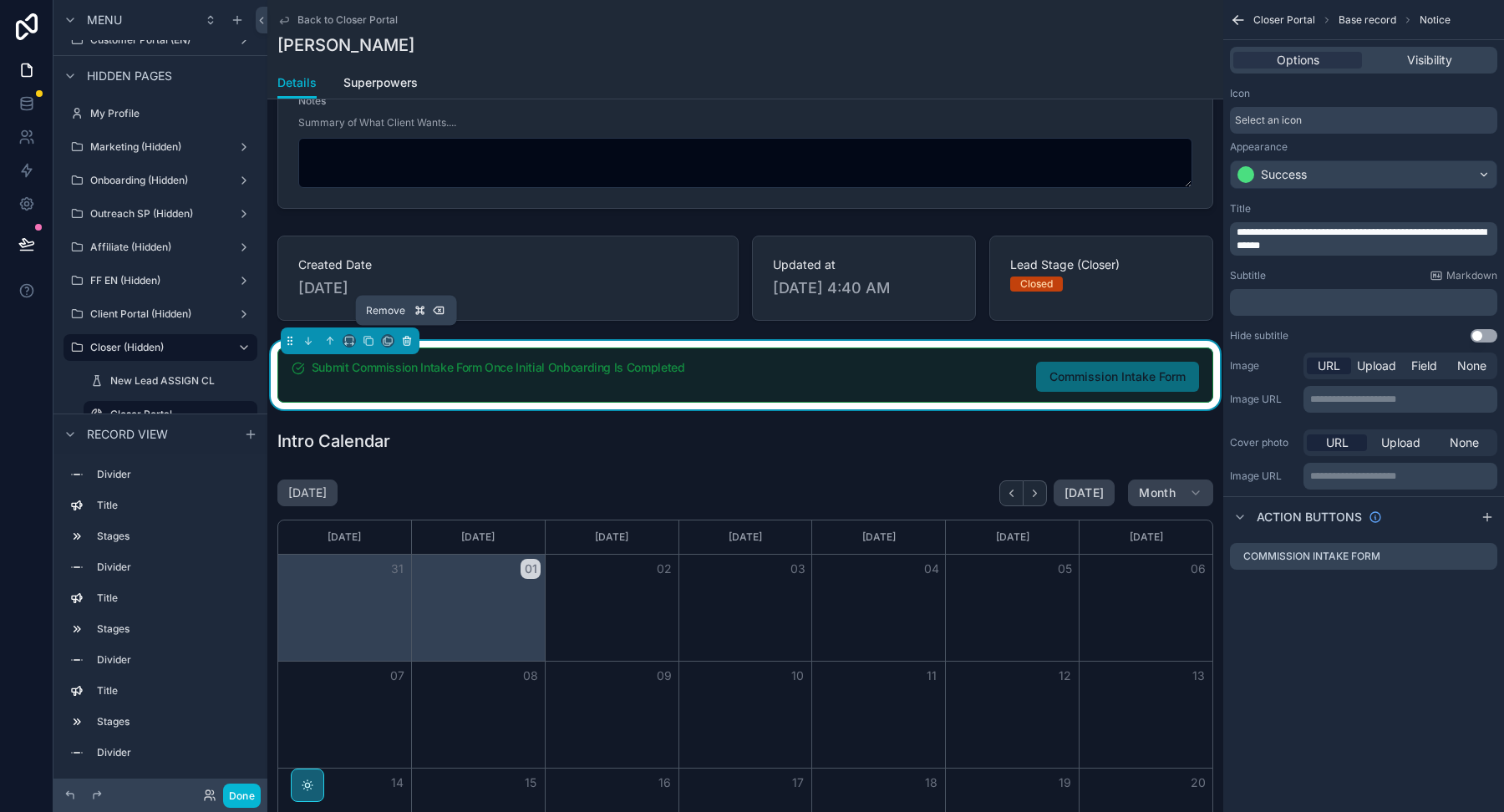
click at [407, 339] on icon "scrollable content" at bounding box center [407, 341] width 7 height 7
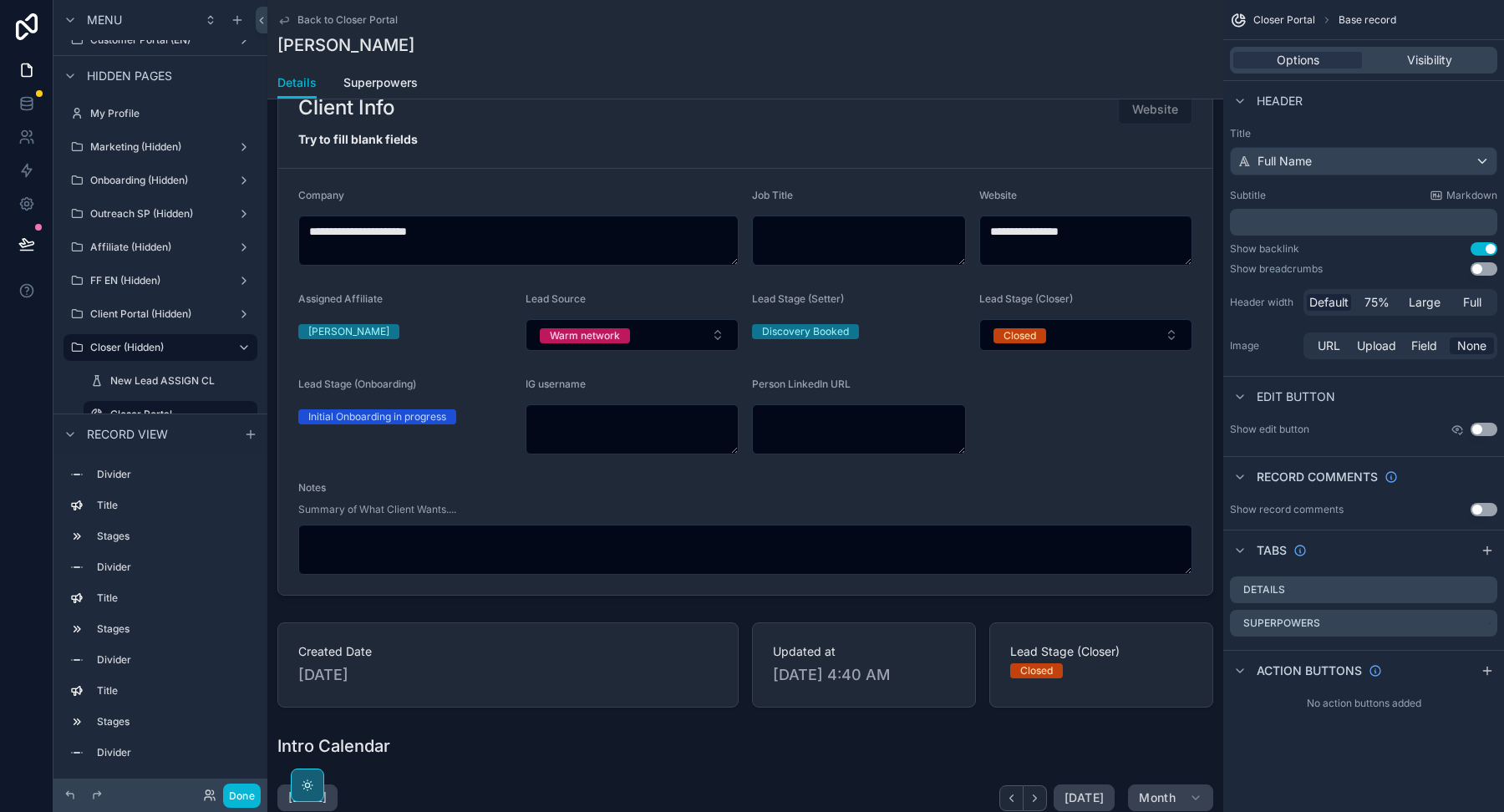
scroll to position [960, 0]
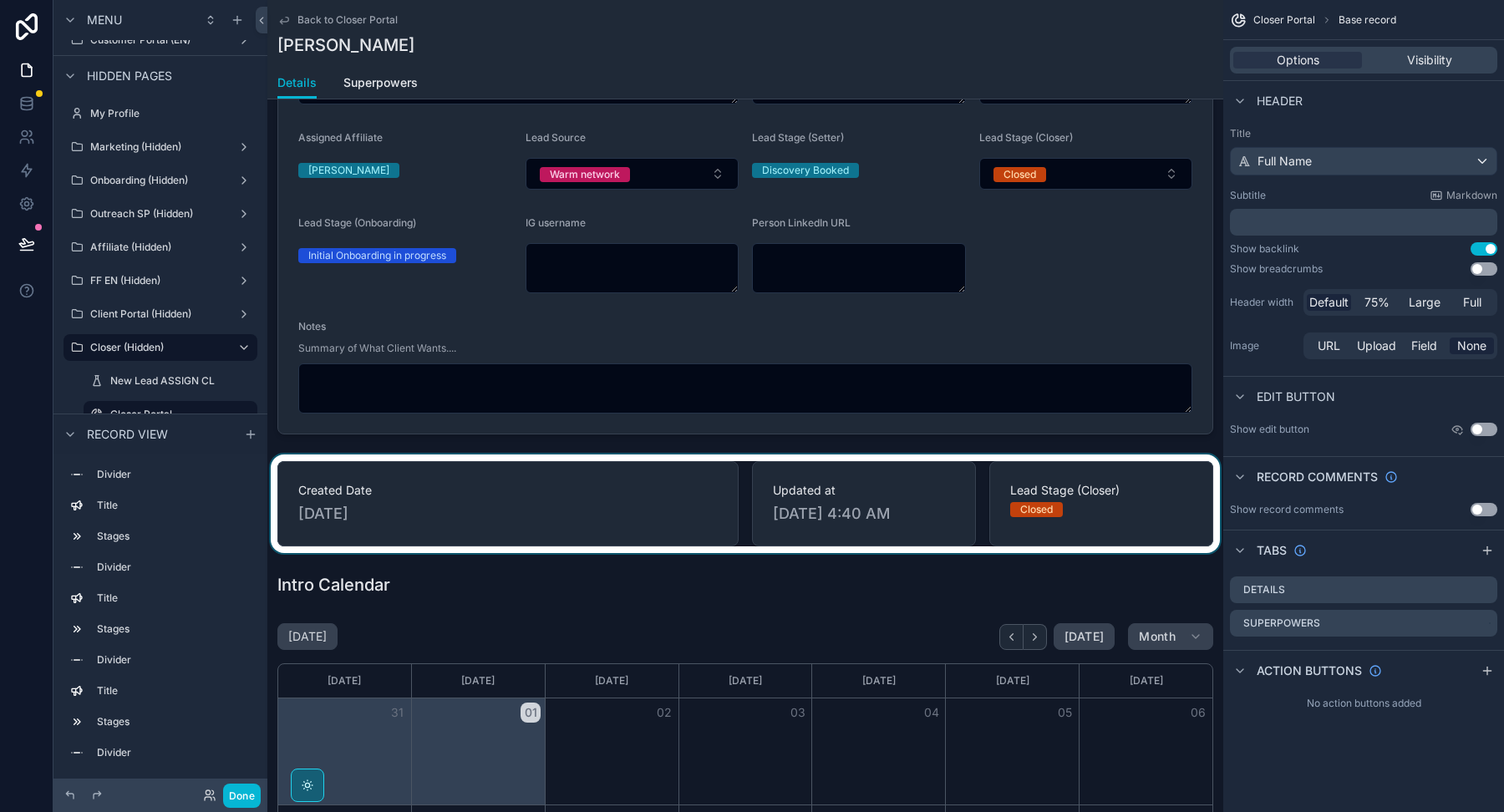
click at [688, 486] on div "scrollable content" at bounding box center [745, 503] width 956 height 99
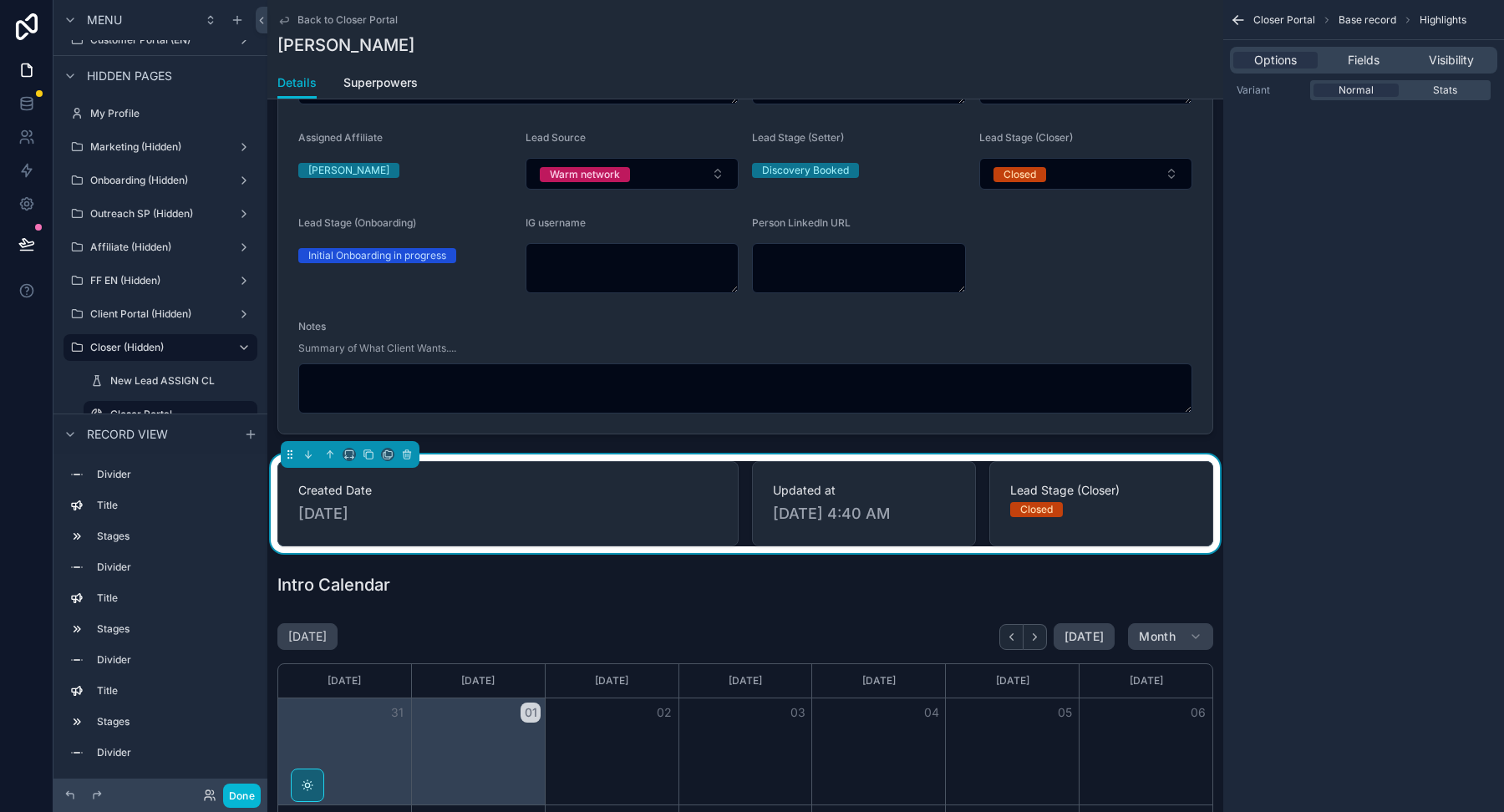
click at [689, 488] on span "Created Date" at bounding box center [508, 490] width 420 height 17
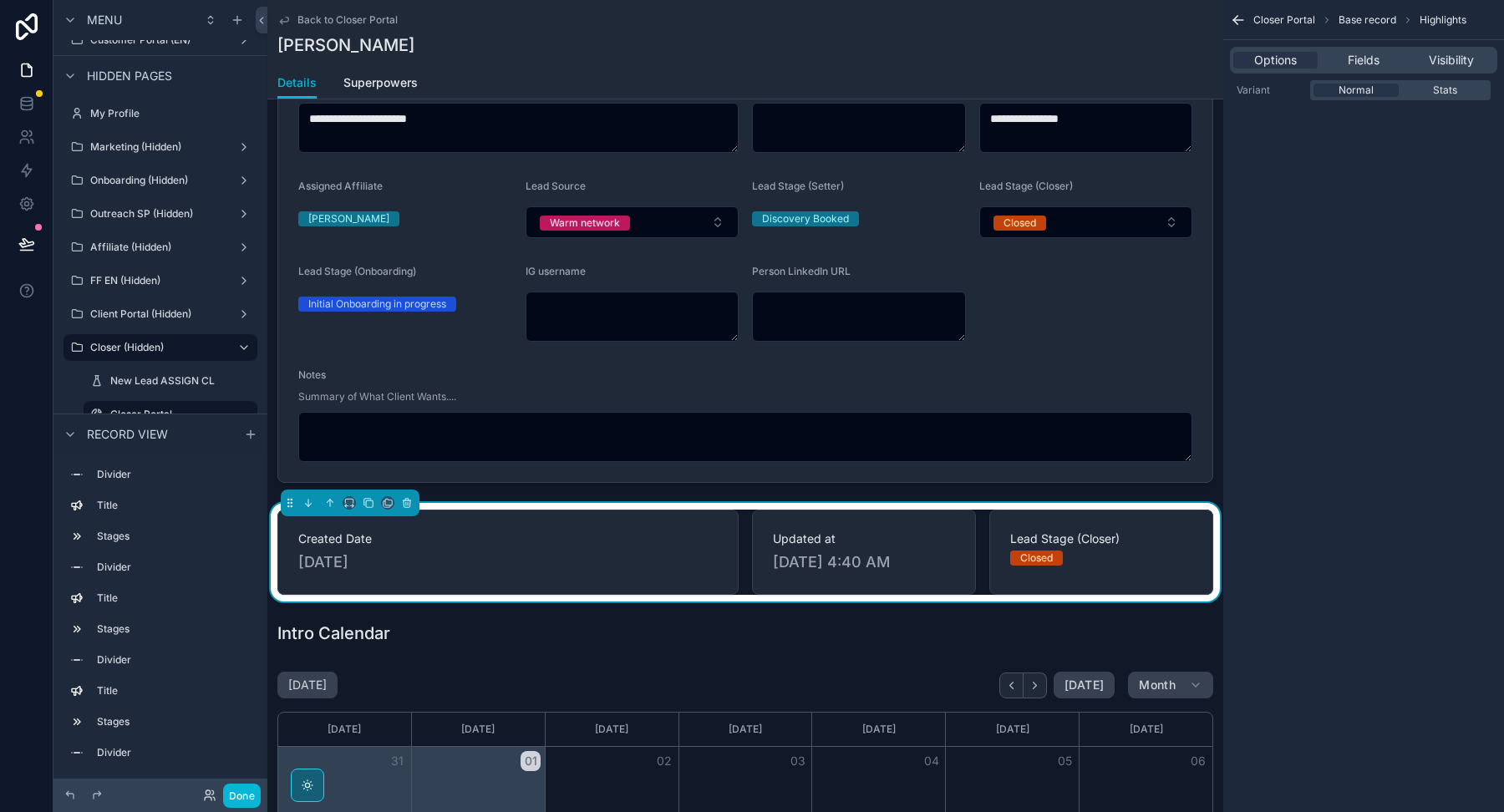
scroll to position [919, 0]
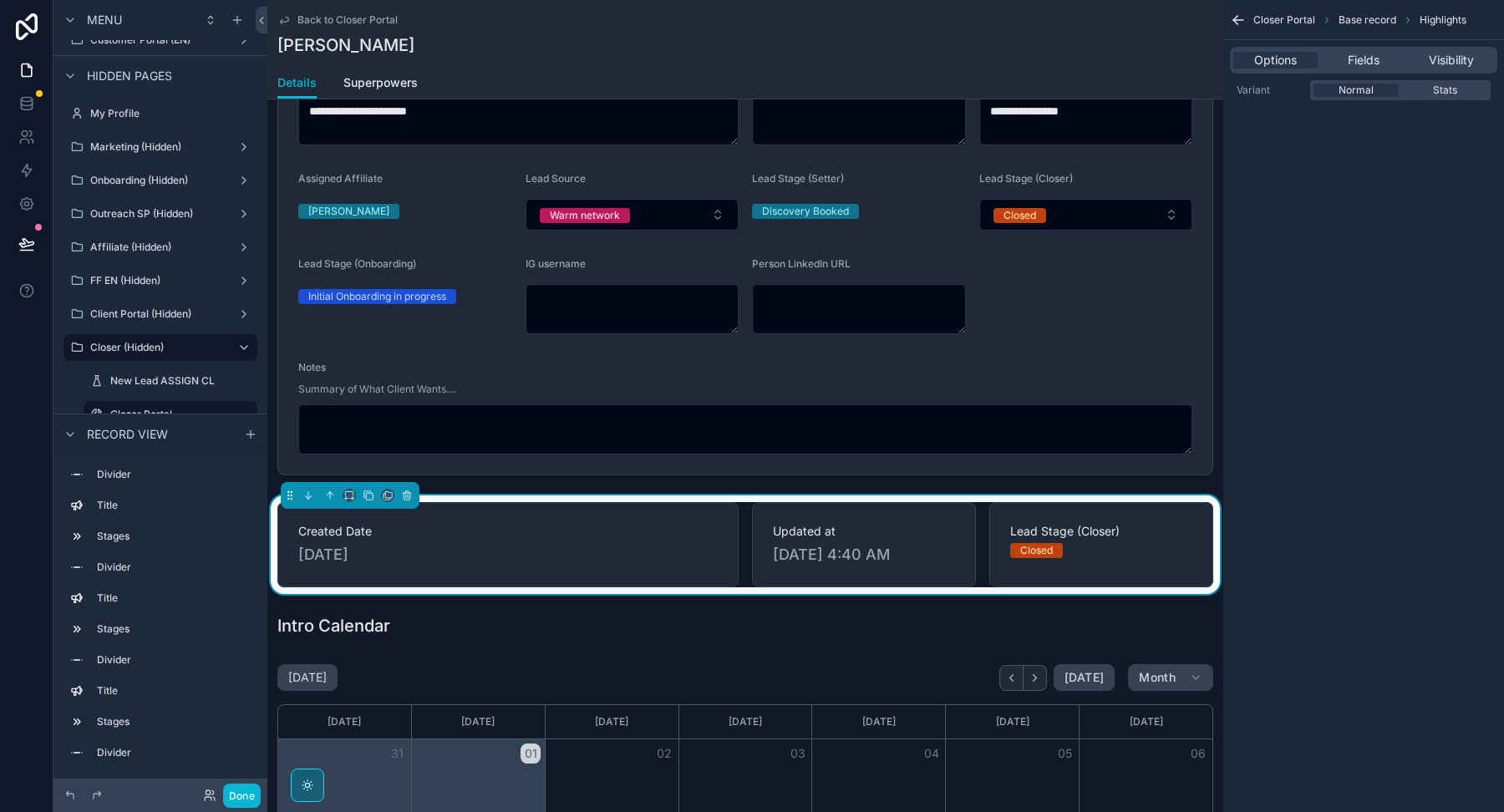
click at [708, 537] on div "Created Date 7/15/2025" at bounding box center [508, 544] width 420 height 44
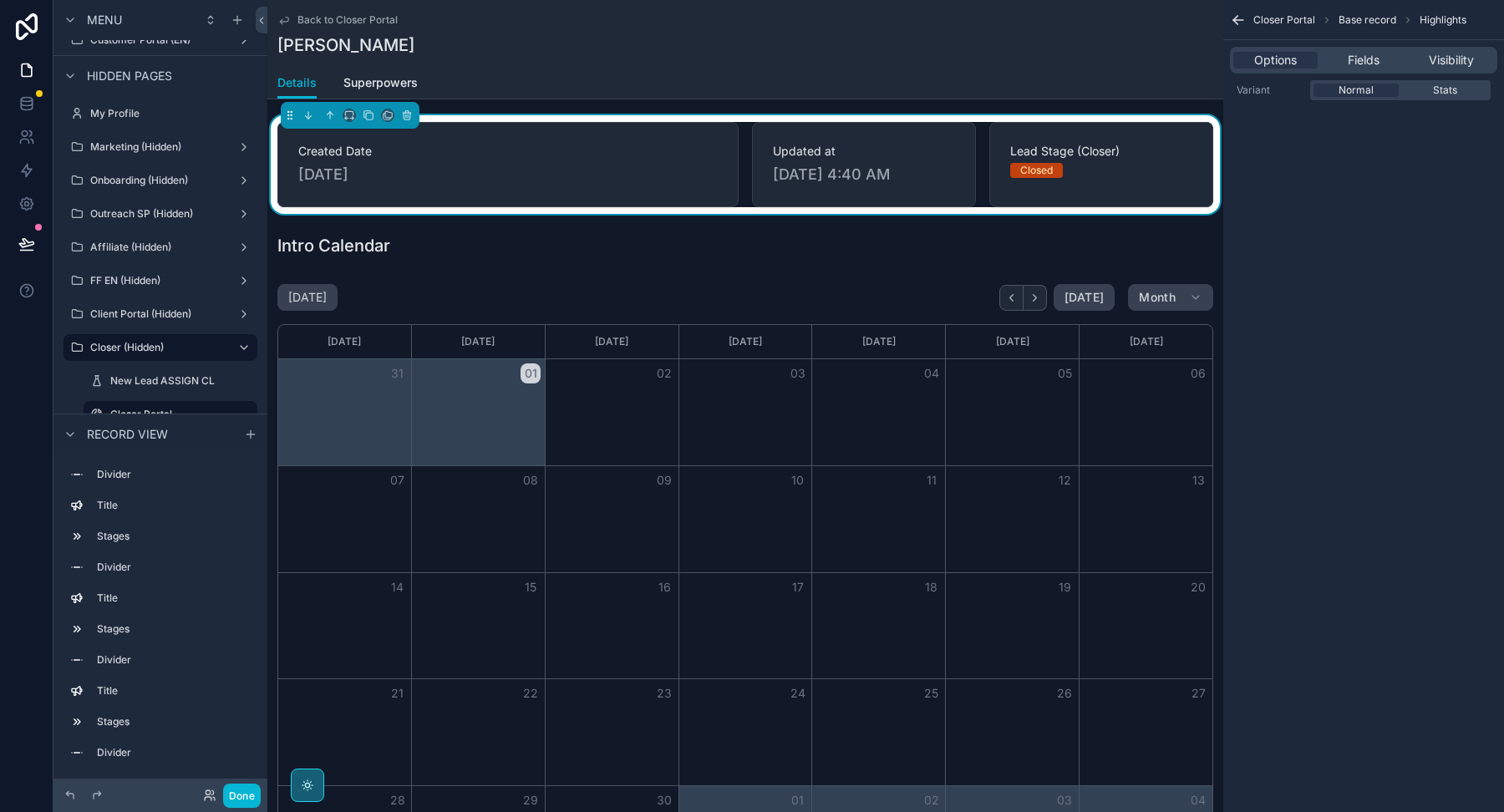
scroll to position [1276, 0]
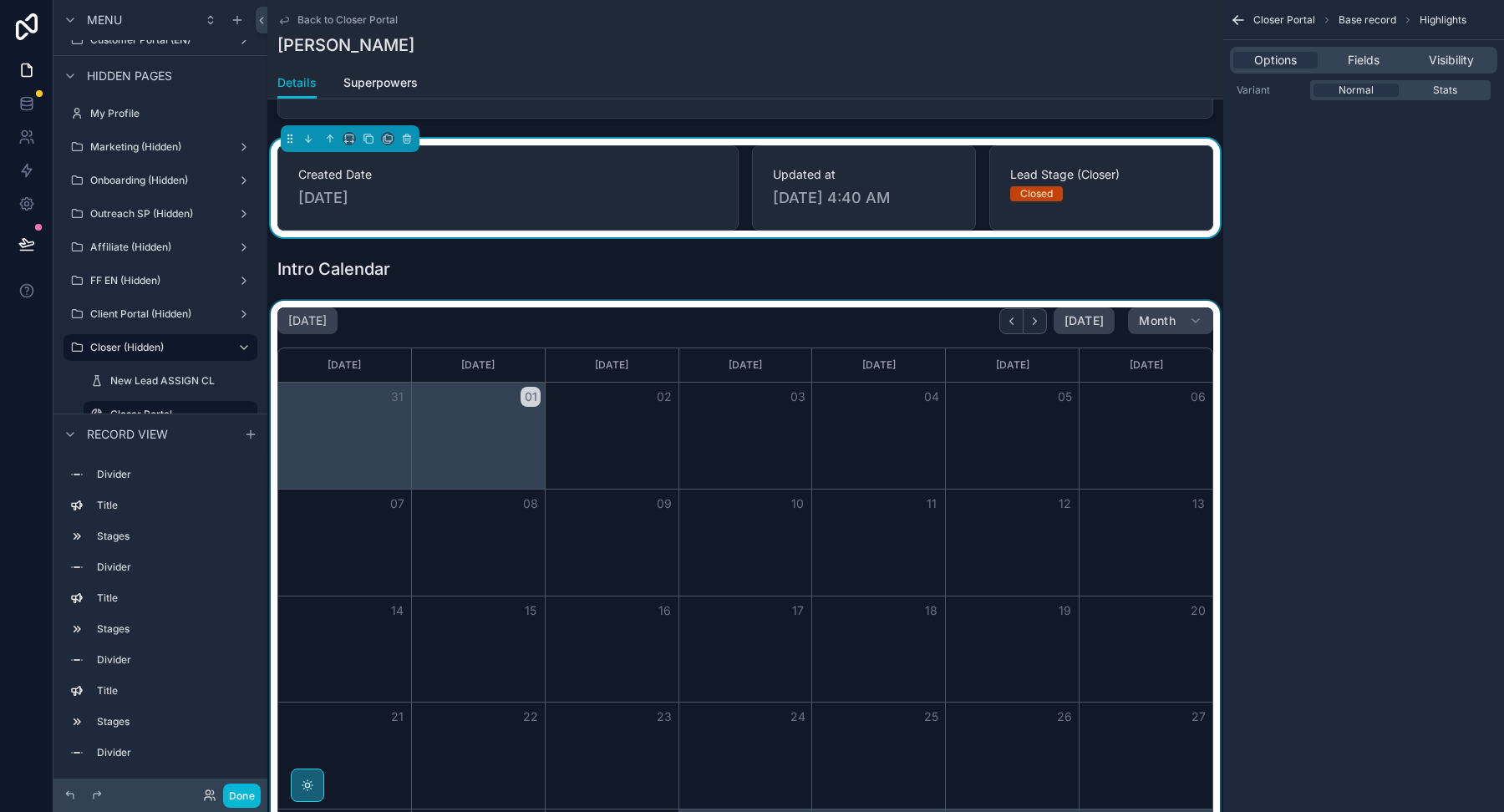
click at [700, 575] on div "scrollable content" at bounding box center [745, 611] width 956 height 622
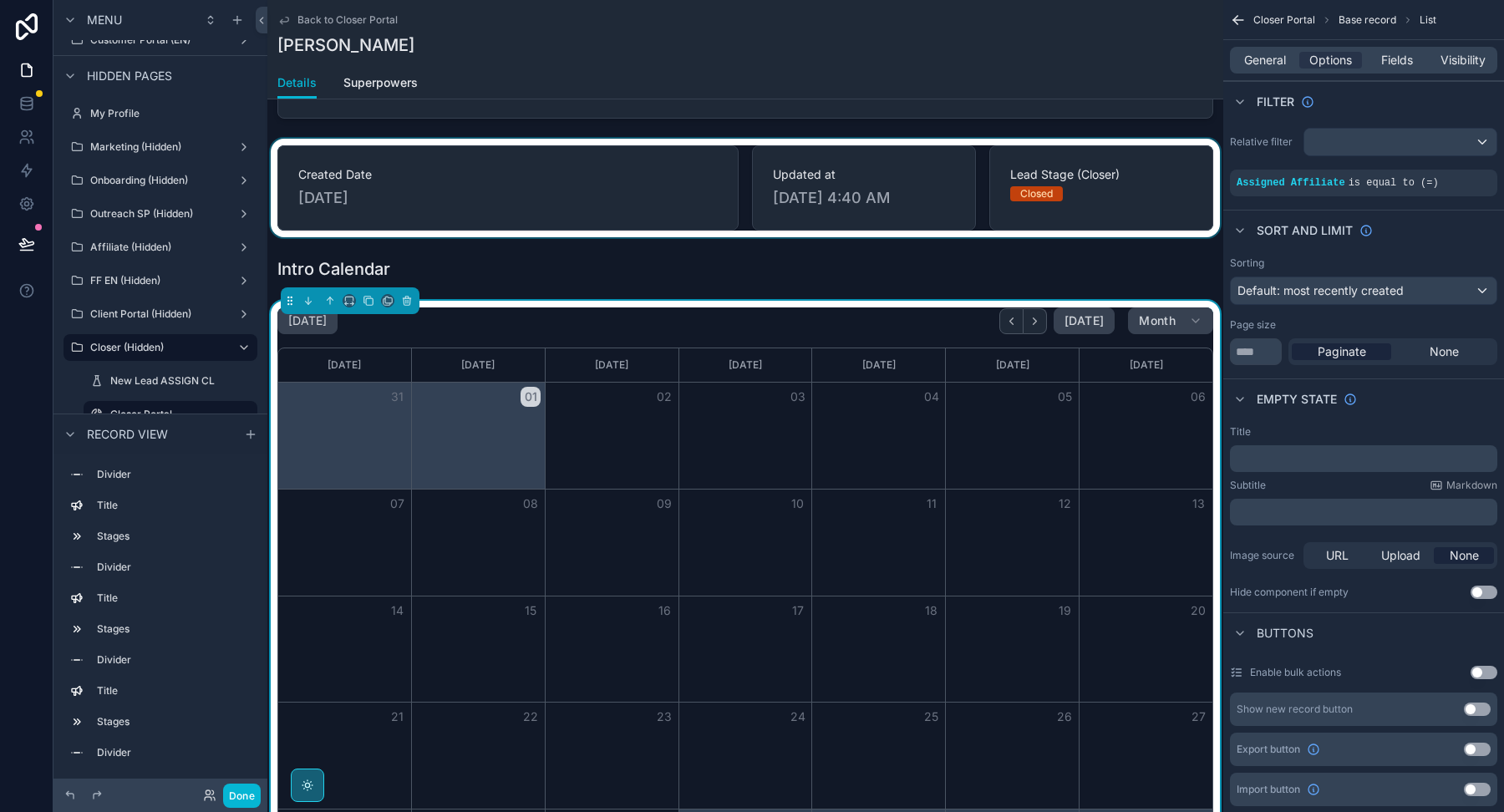
click at [1127, 168] on div "scrollable content" at bounding box center [745, 188] width 956 height 99
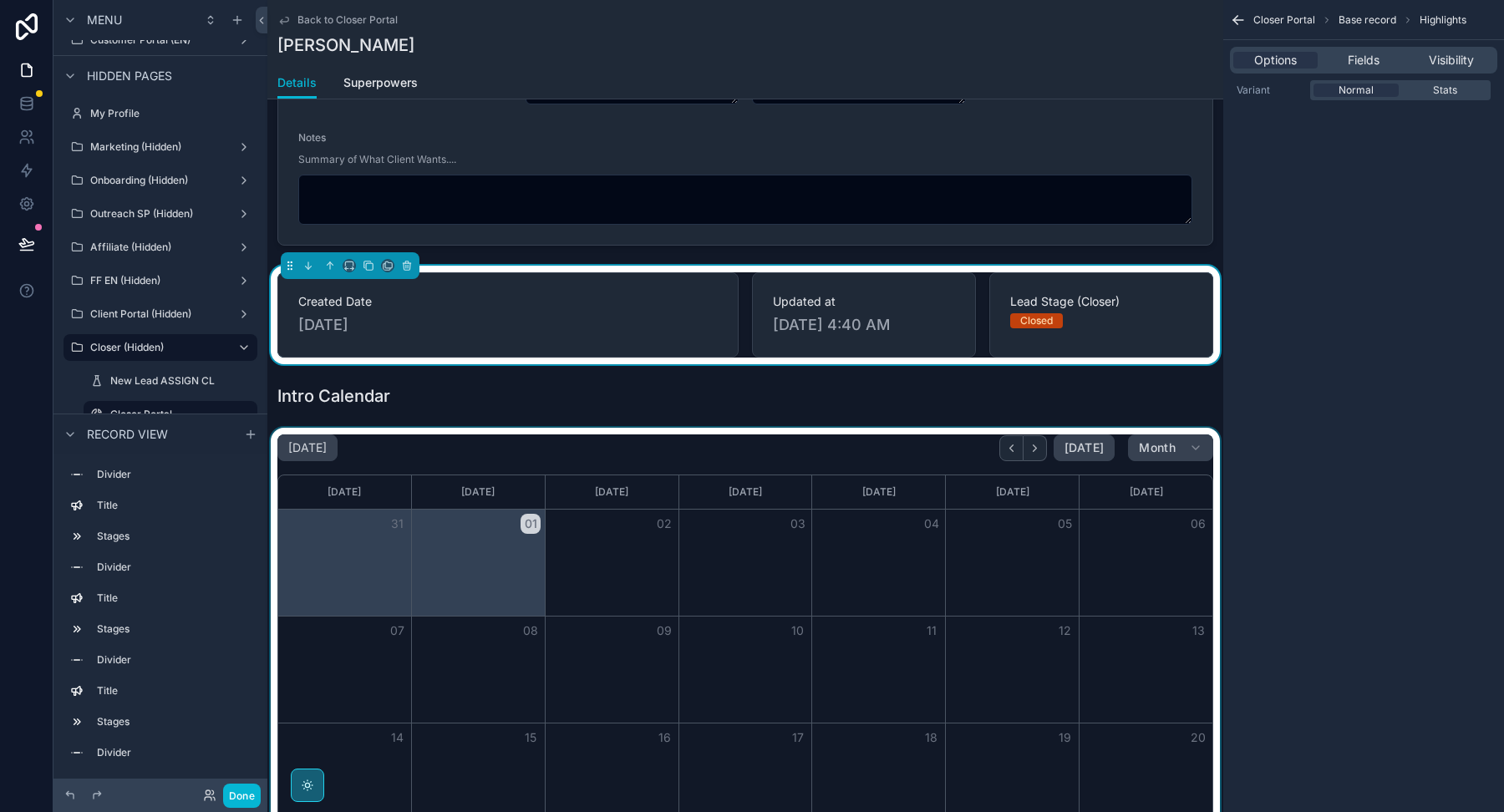
scroll to position [1033, 0]
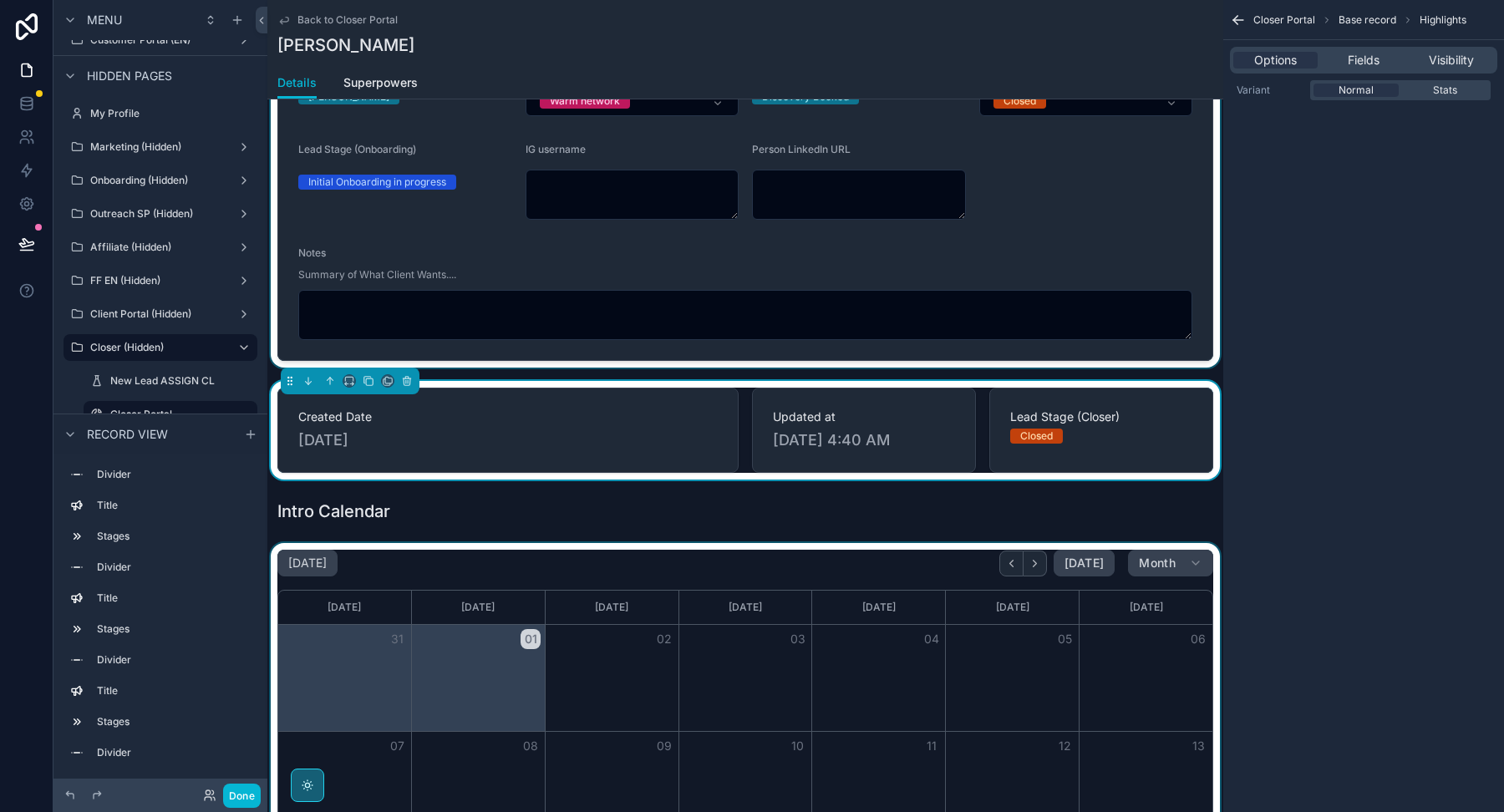
click at [1053, 236] on div "scrollable content" at bounding box center [745, 100] width 956 height 535
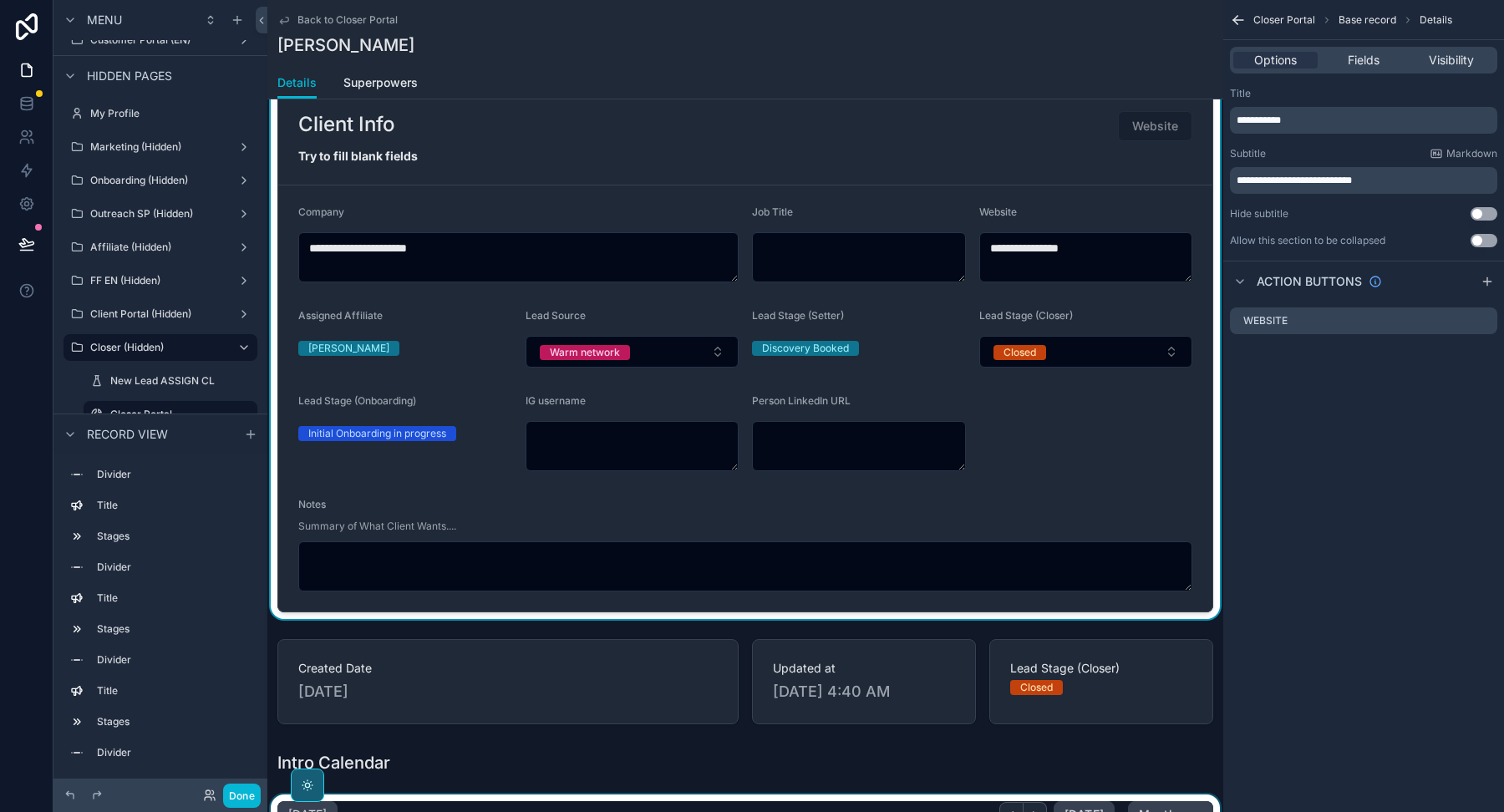
scroll to position [771, 0]
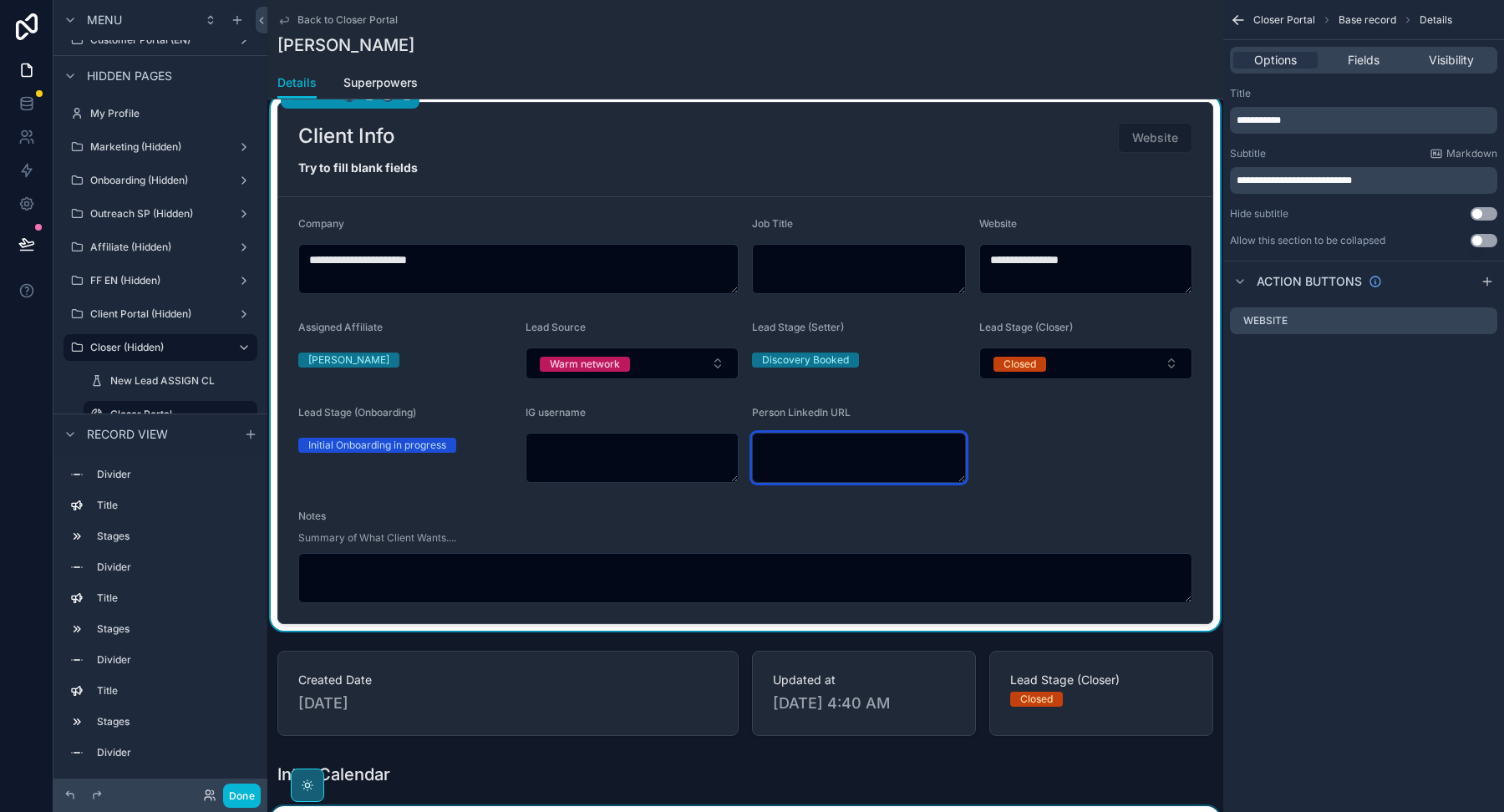
click at [806, 469] on textarea "scrollable content" at bounding box center [859, 458] width 214 height 50
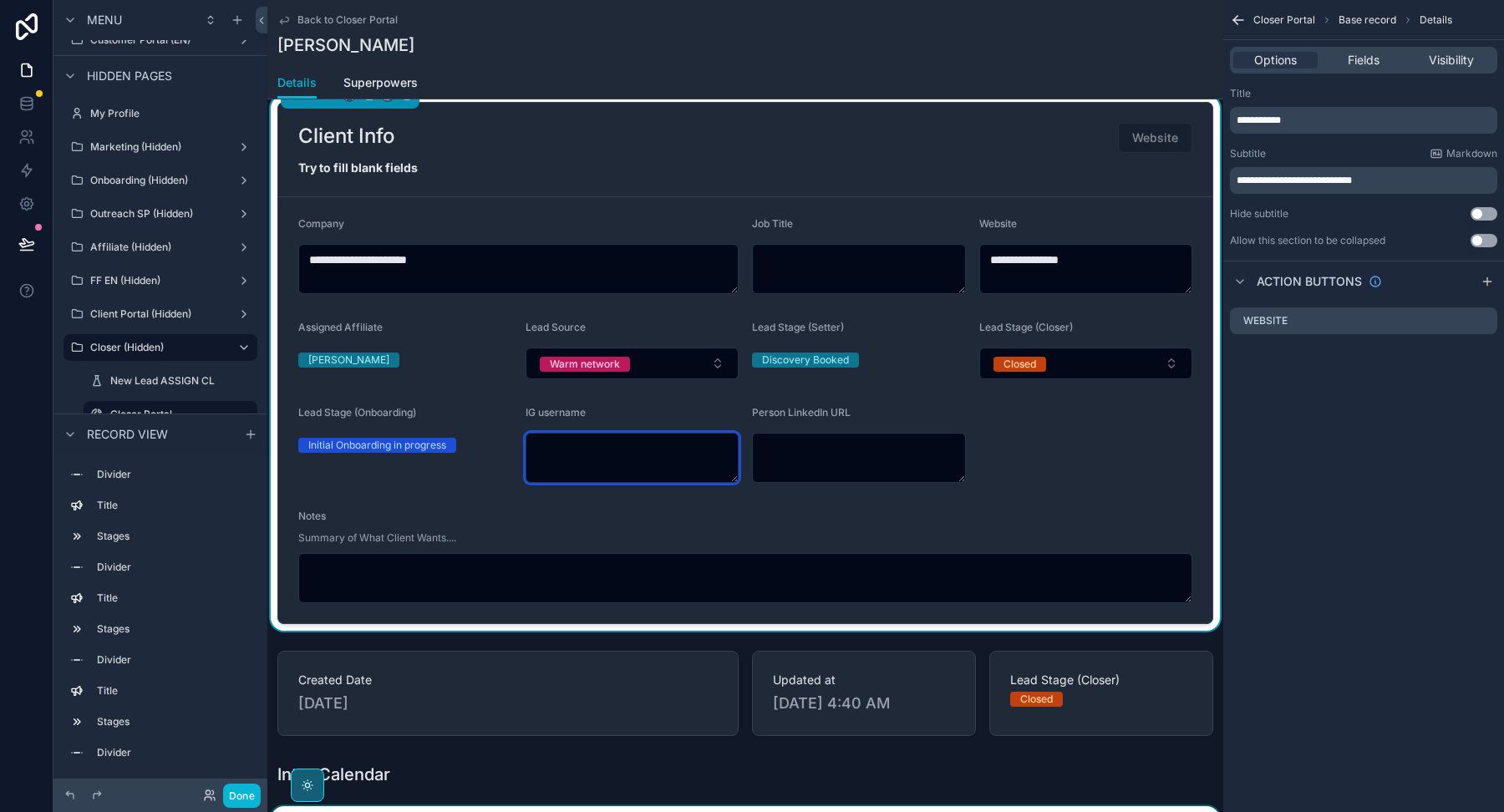
click at [665, 467] on textarea "scrollable content" at bounding box center [633, 458] width 214 height 50
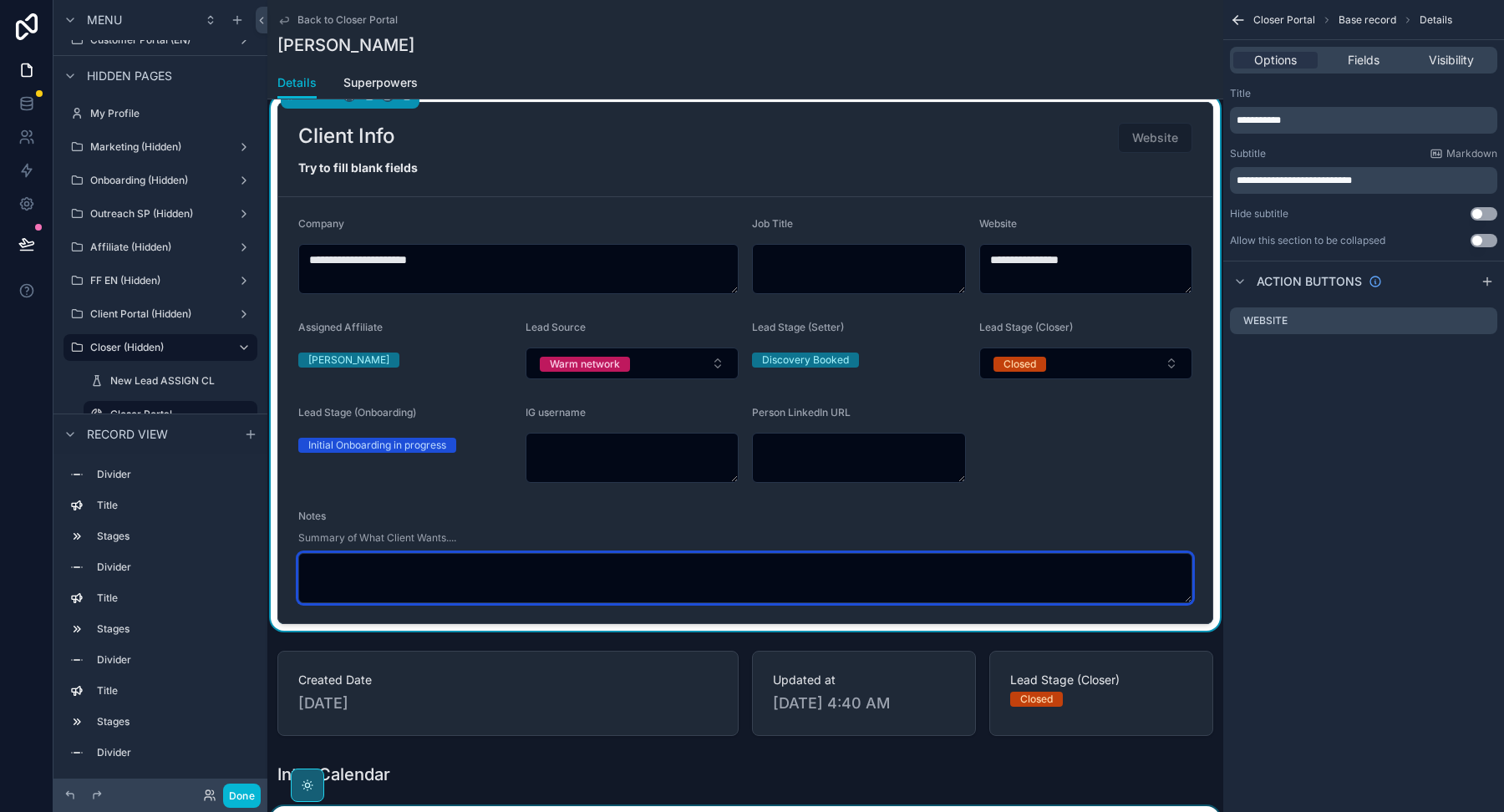
click at [801, 585] on textarea "scrollable content" at bounding box center [745, 578] width 894 height 50
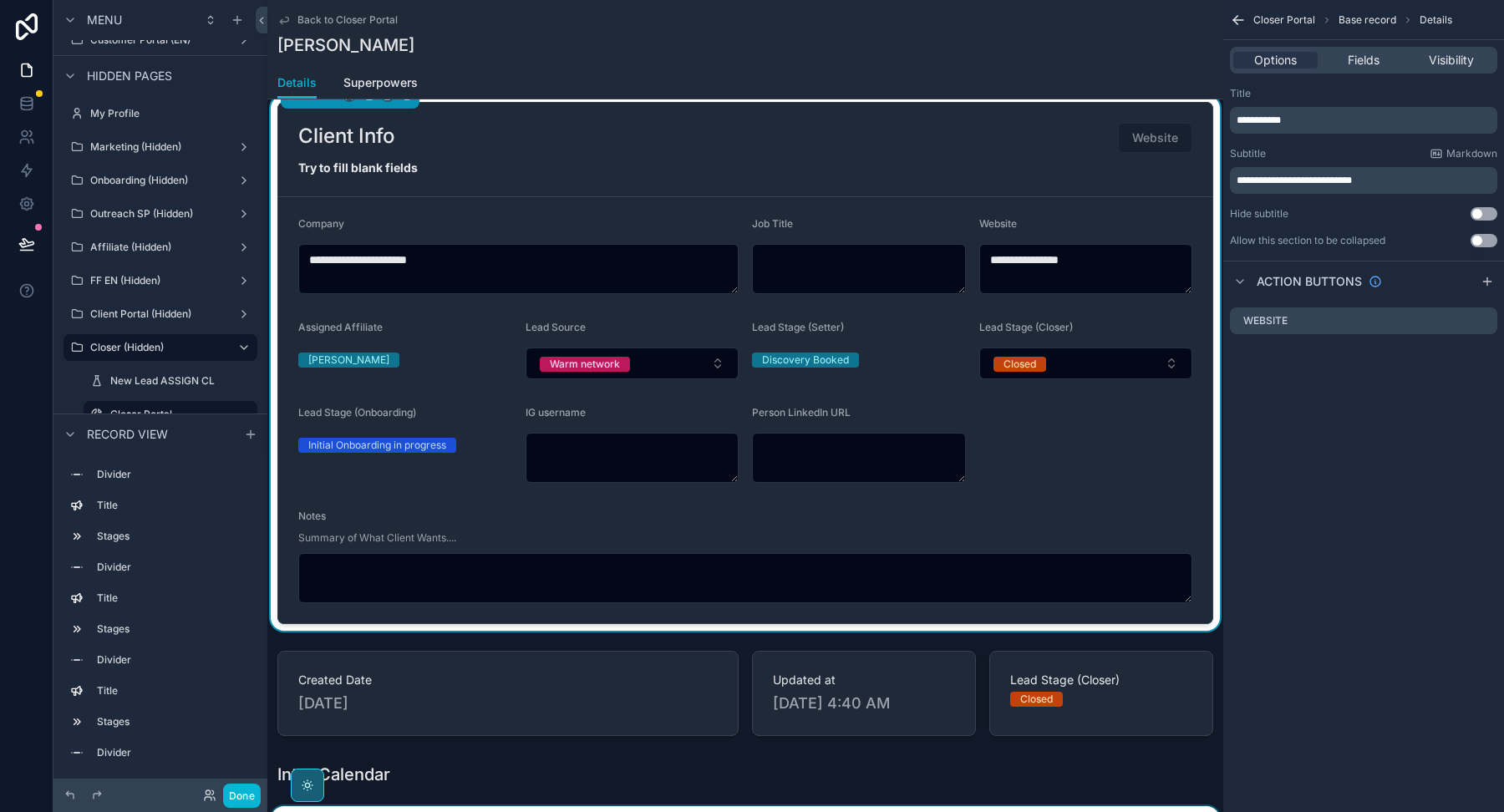
click at [1341, 73] on div "Options Fields Visibility" at bounding box center [1363, 60] width 267 height 27
click at [1357, 62] on span "Fields" at bounding box center [1363, 60] width 32 height 17
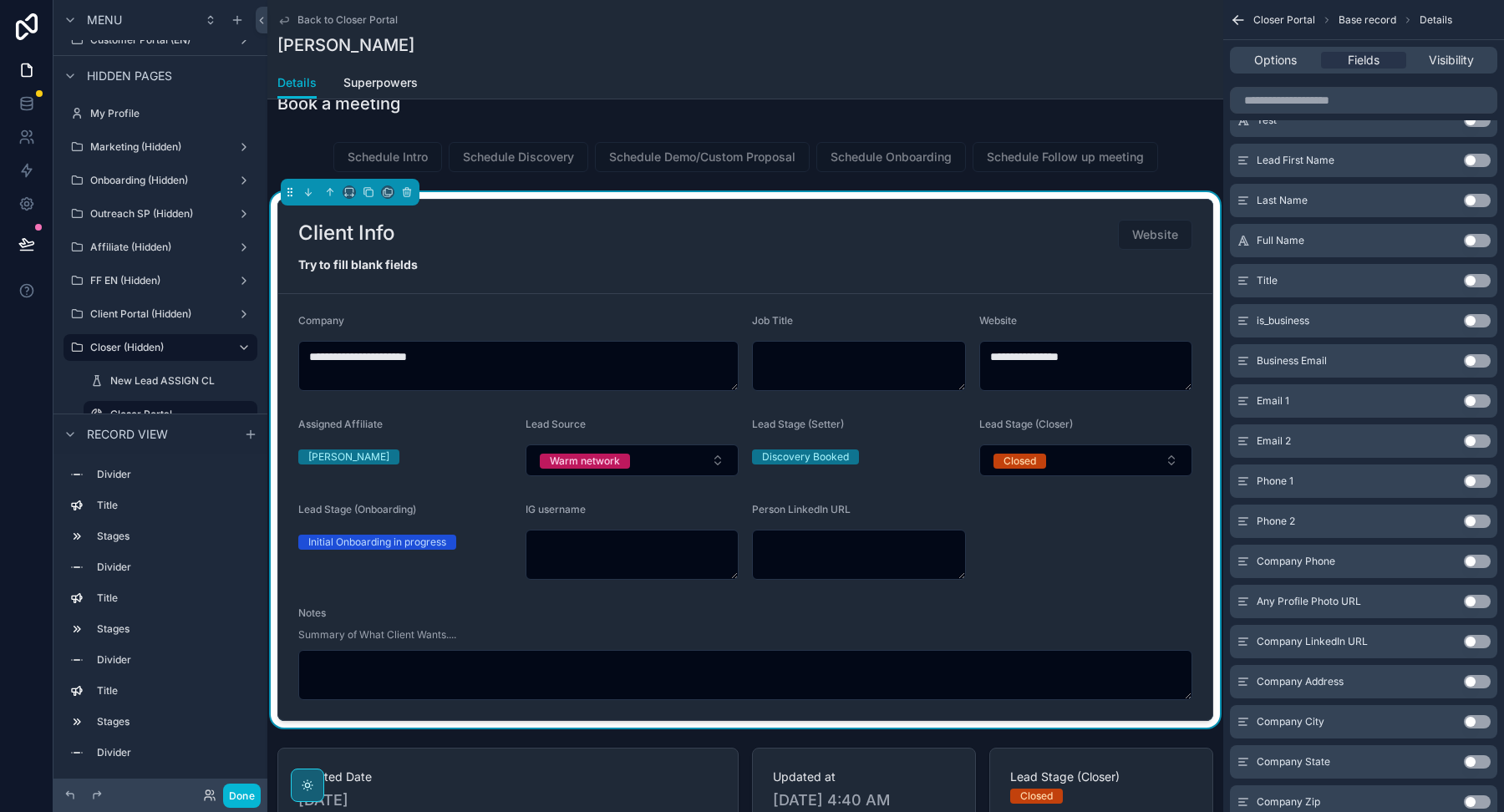
scroll to position [668, 0]
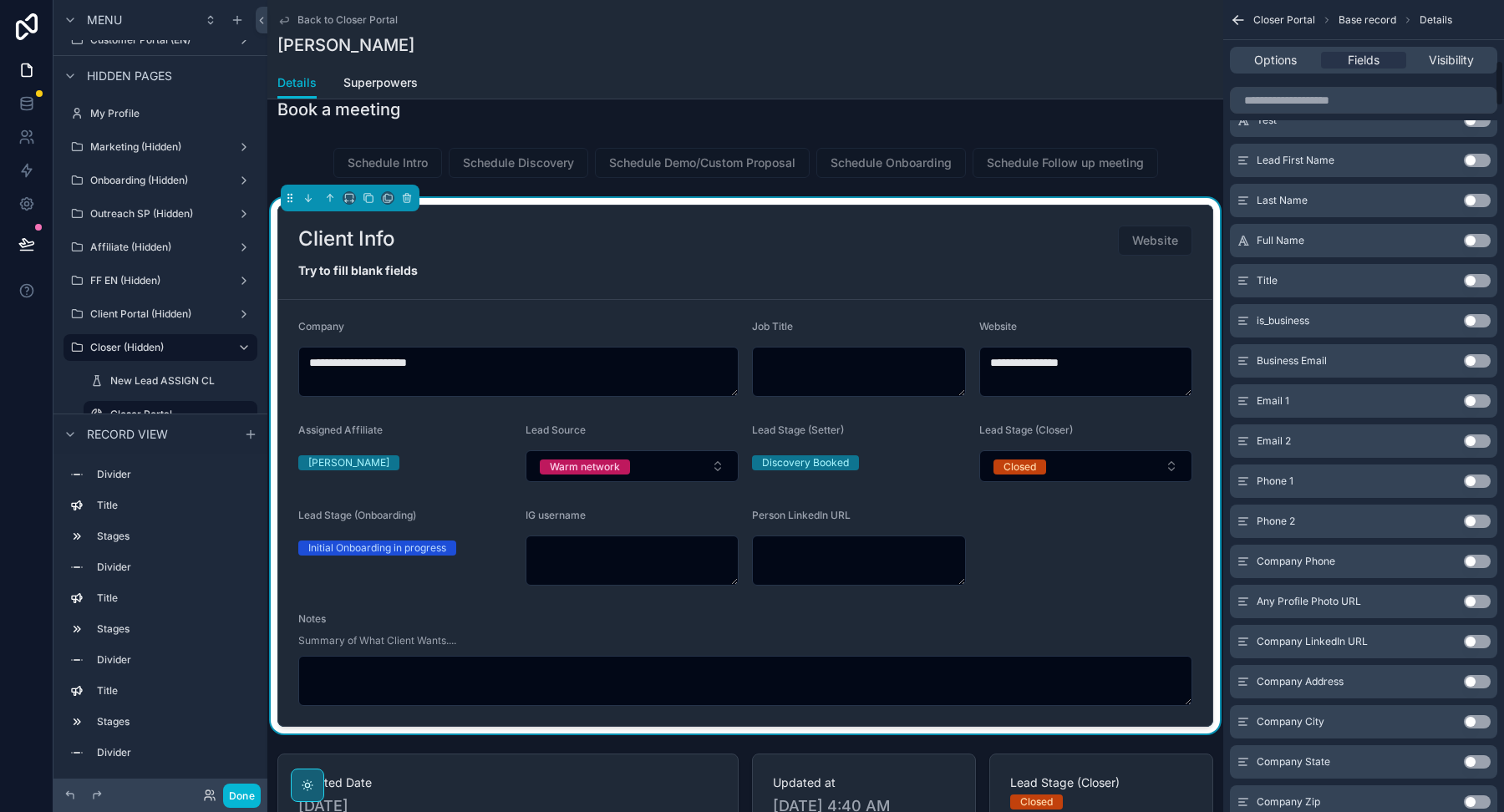
click at [1473, 354] on button "Use setting" at bounding box center [1477, 361] width 27 height 13
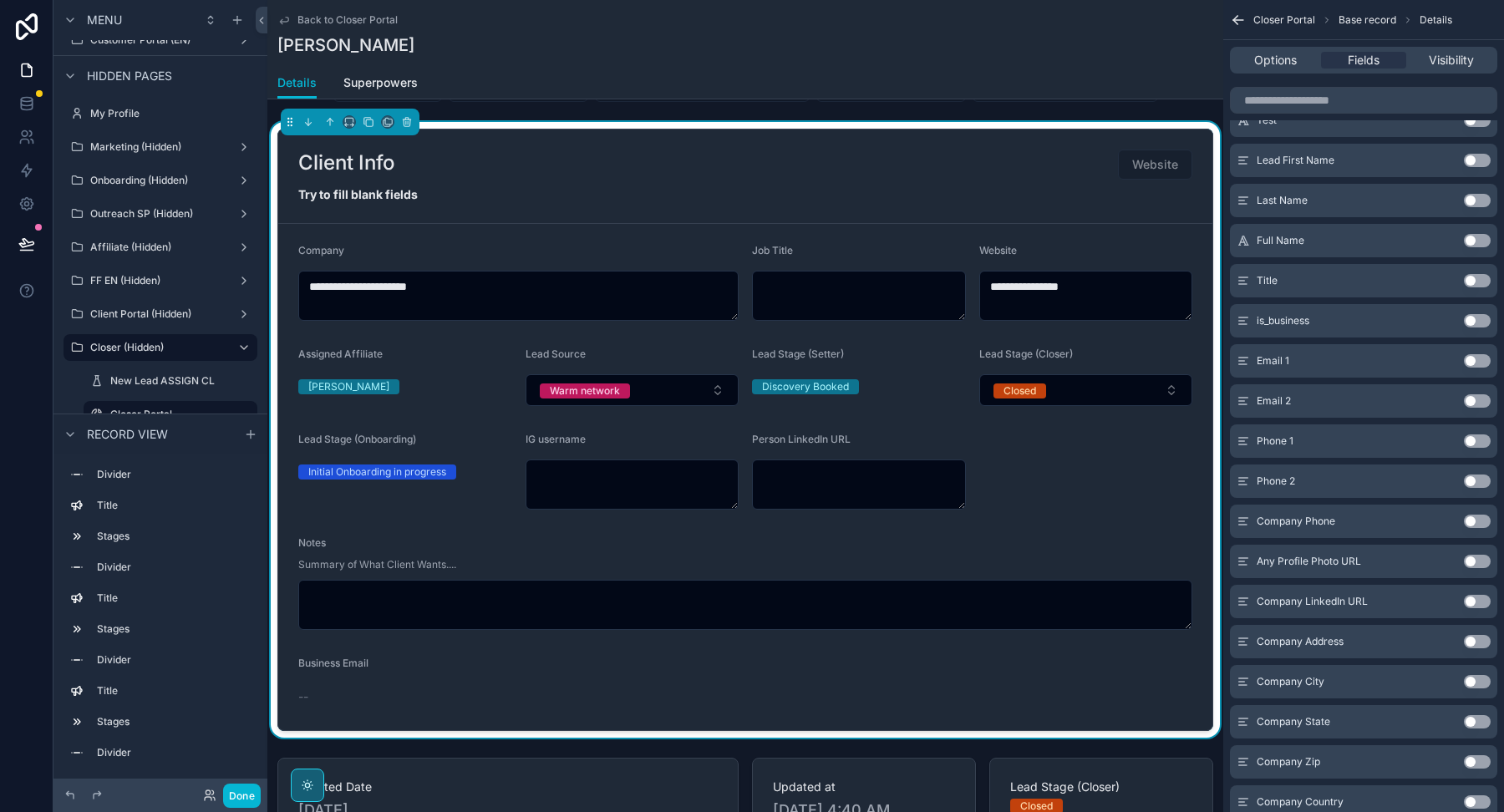
scroll to position [743, 0]
click at [1475, 362] on button "Use setting" at bounding box center [1477, 361] width 27 height 13
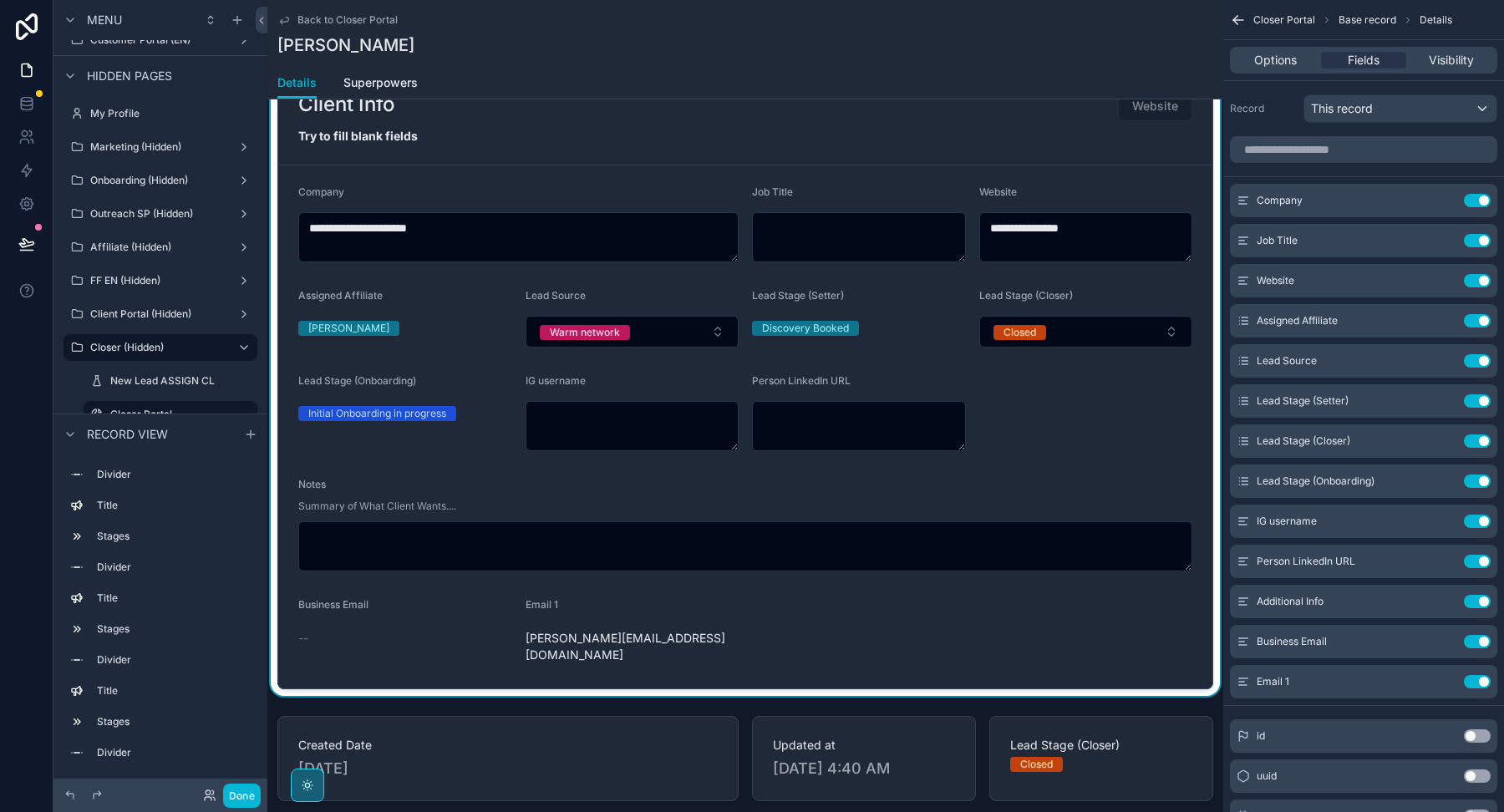
scroll to position [804, 0]
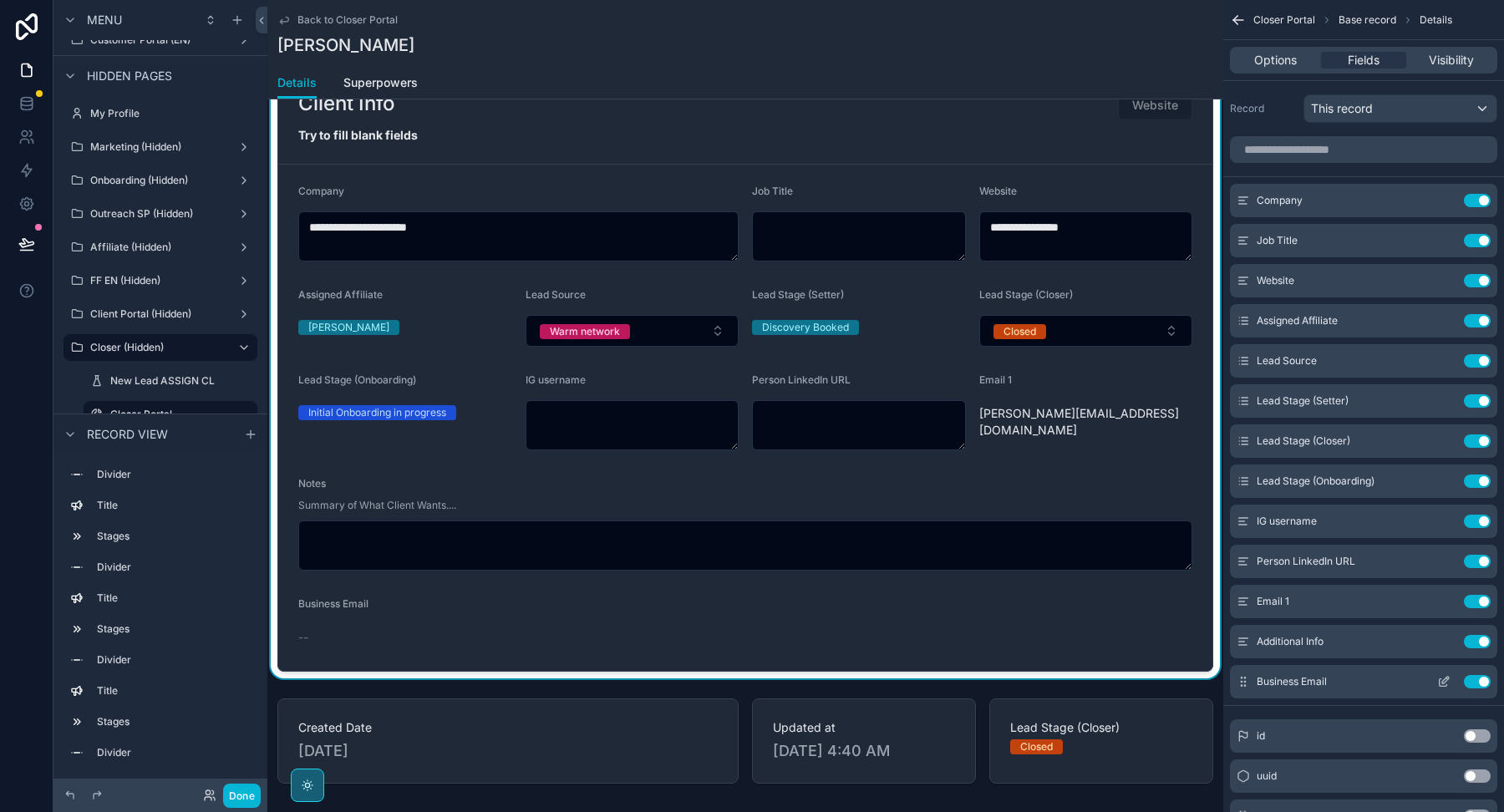
click at [1478, 686] on div "Use setting" at bounding box center [1460, 681] width 60 height 13
click at [1476, 681] on button "Use setting" at bounding box center [1477, 681] width 27 height 13
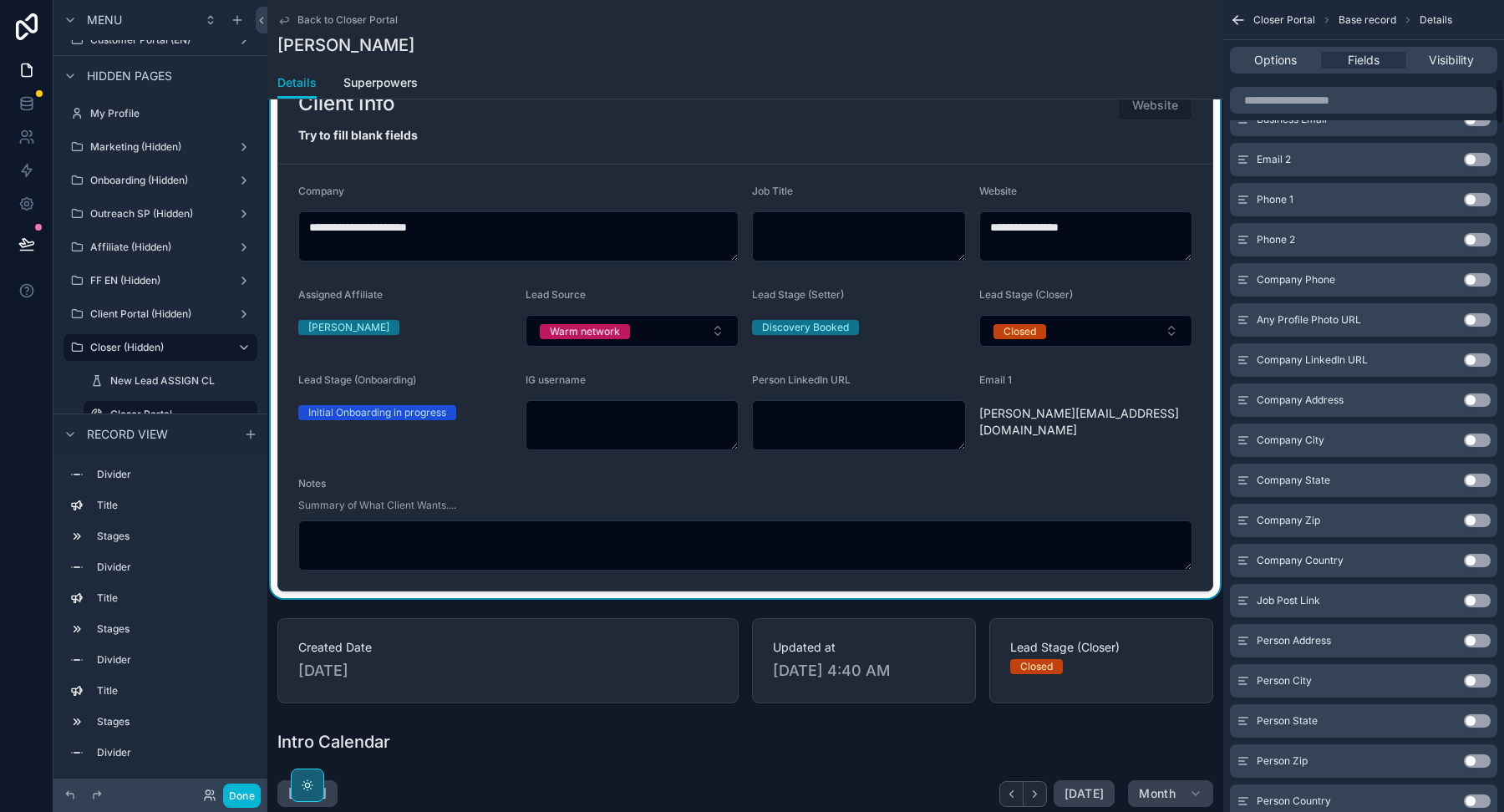
scroll to position [1407, 0]
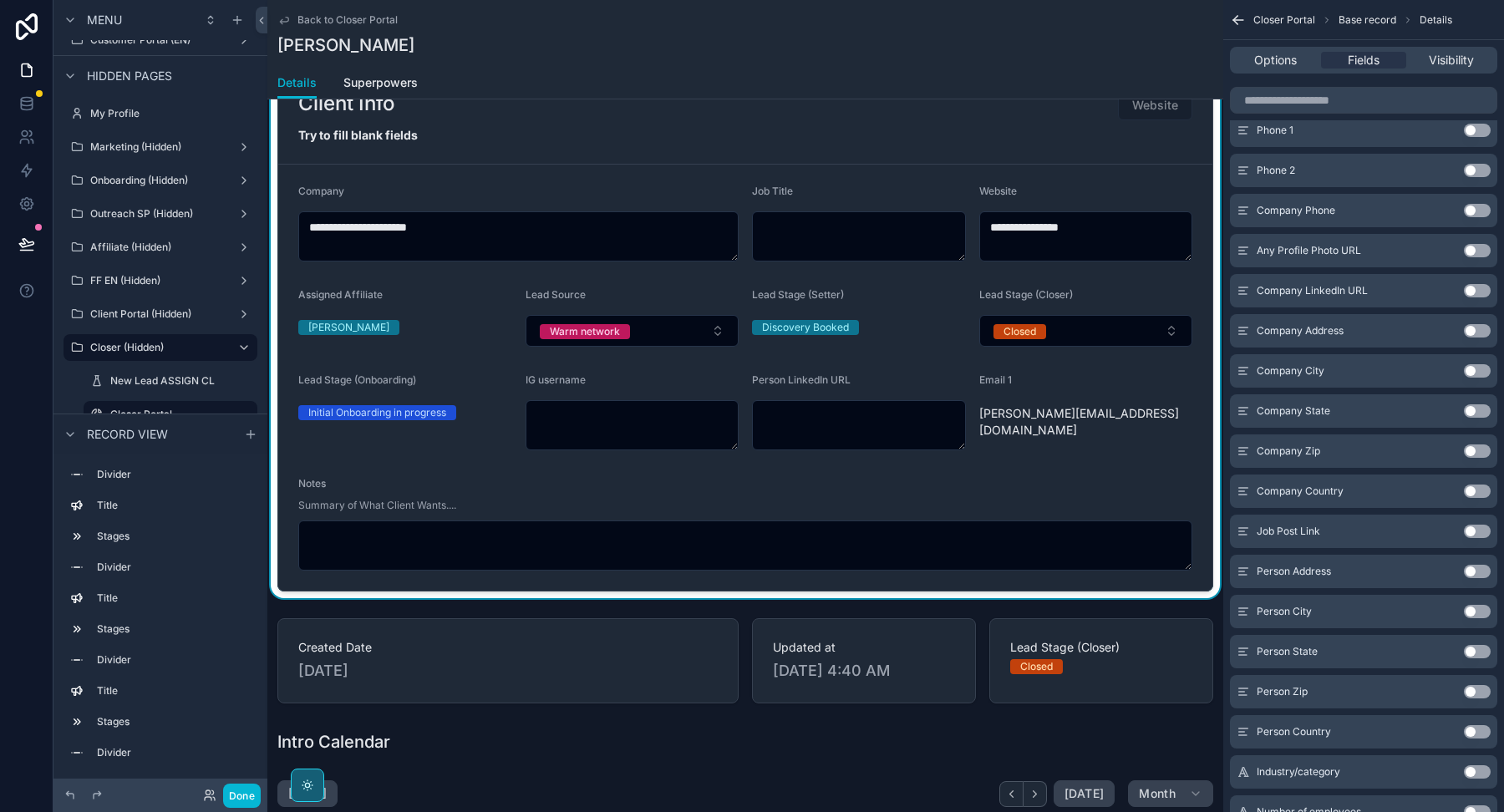
click at [1190, 566] on form "**********" at bounding box center [745, 378] width 934 height 426
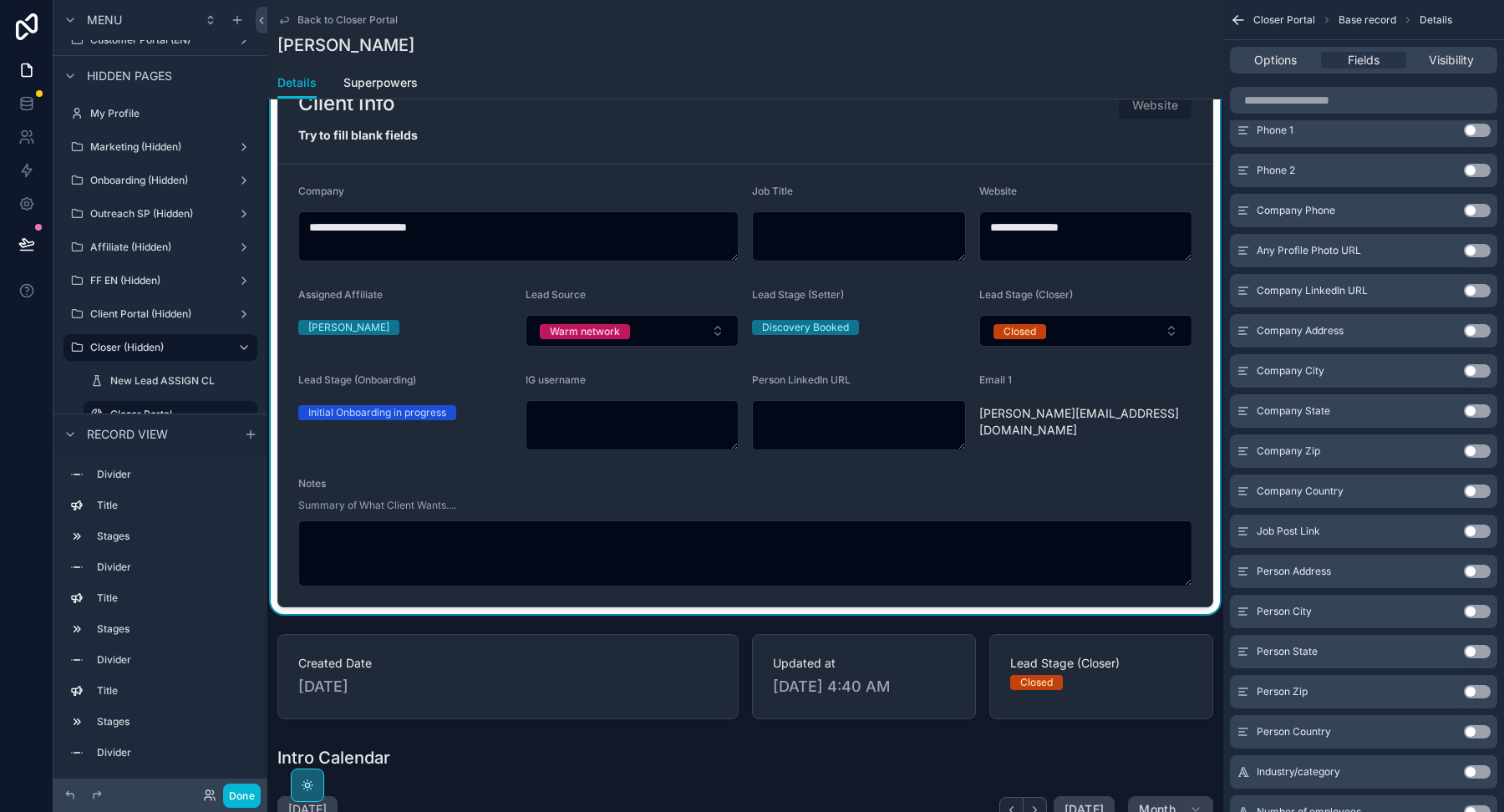
drag, startPoint x: 1189, startPoint y: 563, endPoint x: 1190, endPoint y: 579, distance: 16.0
click at [1190, 579] on textarea "scrollable content" at bounding box center [745, 552] width 894 height 66
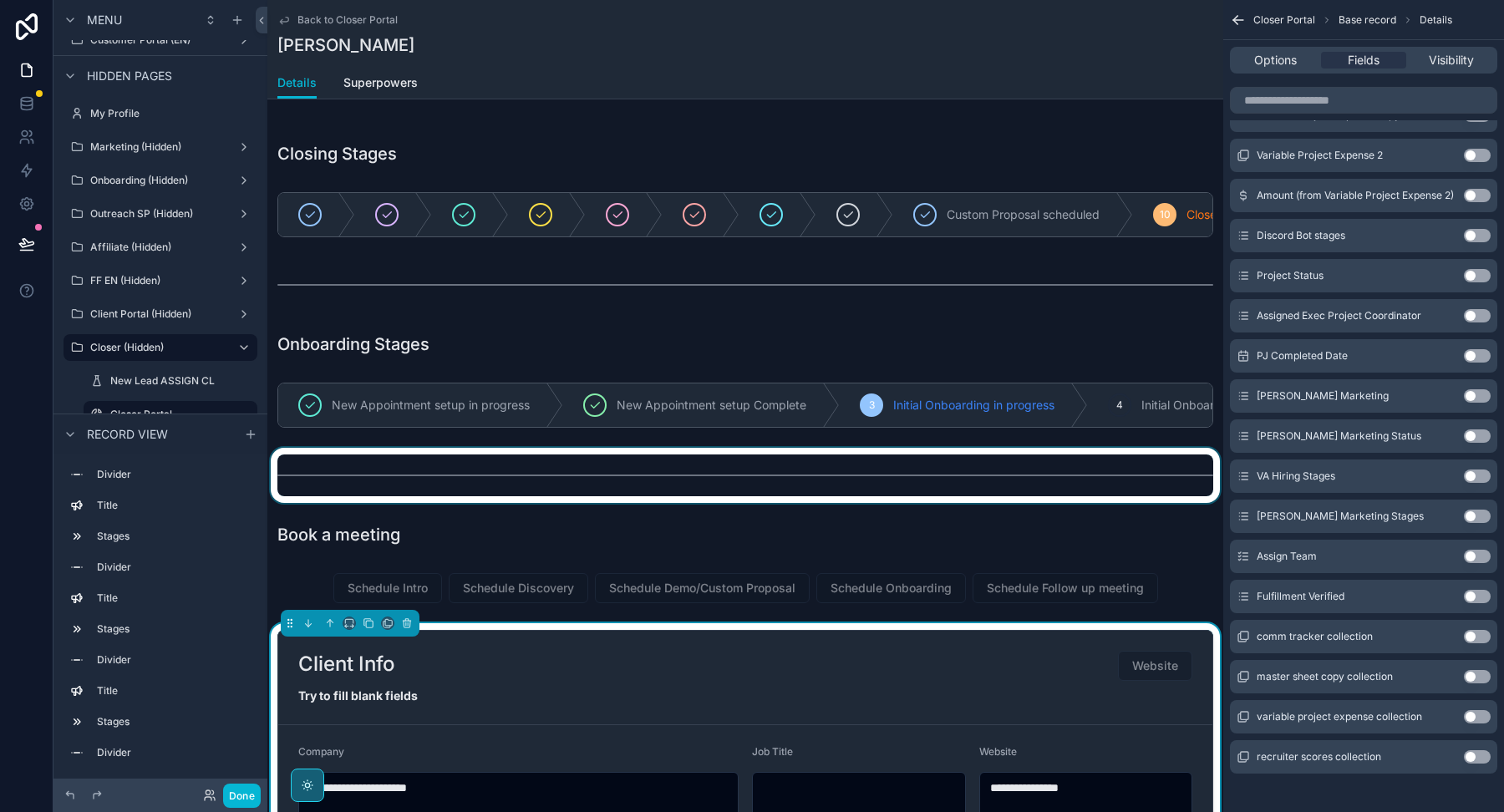
scroll to position [0, 0]
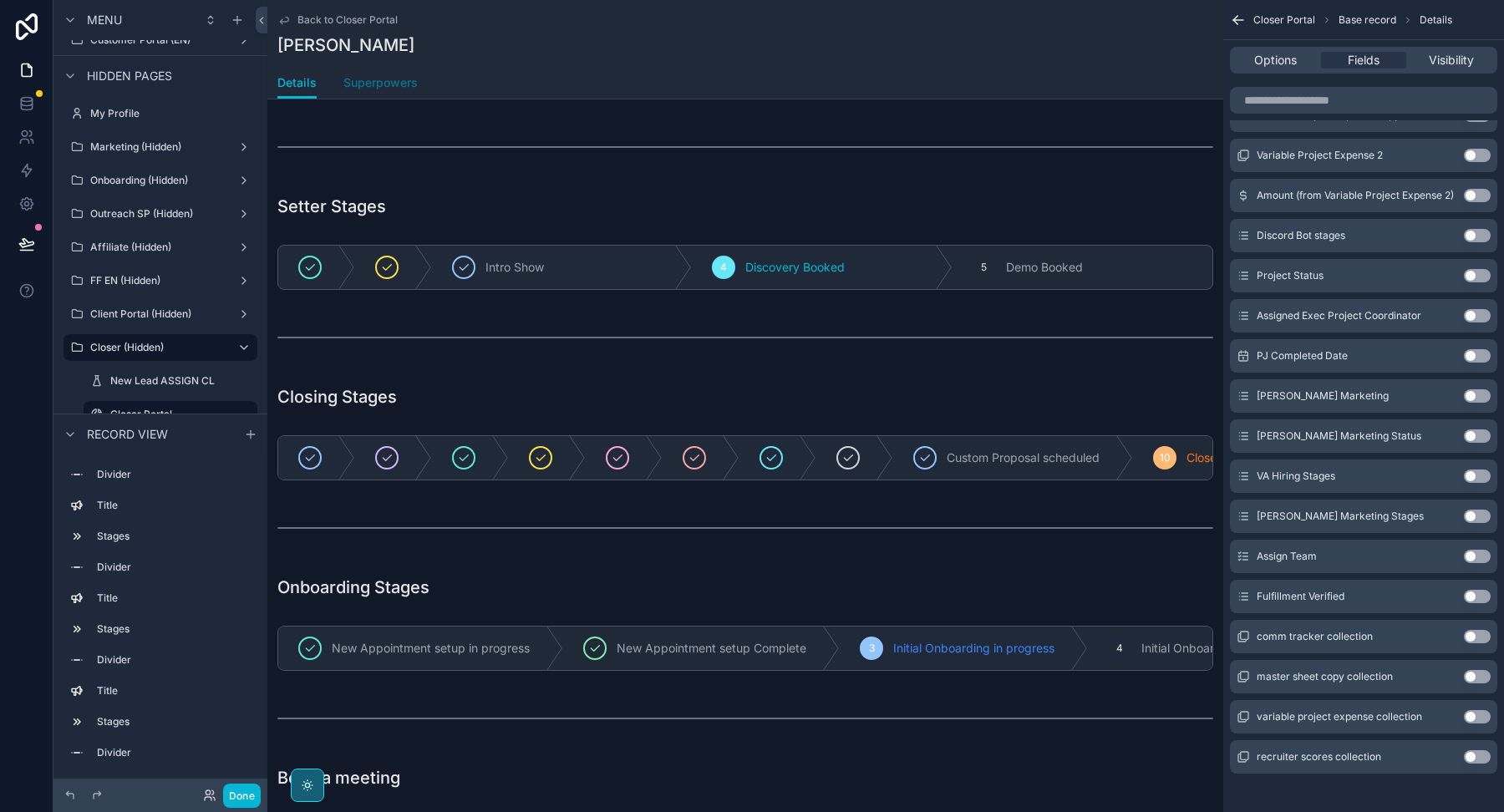
click at [374, 82] on span "Superpowers" at bounding box center [381, 83] width 74 height 17
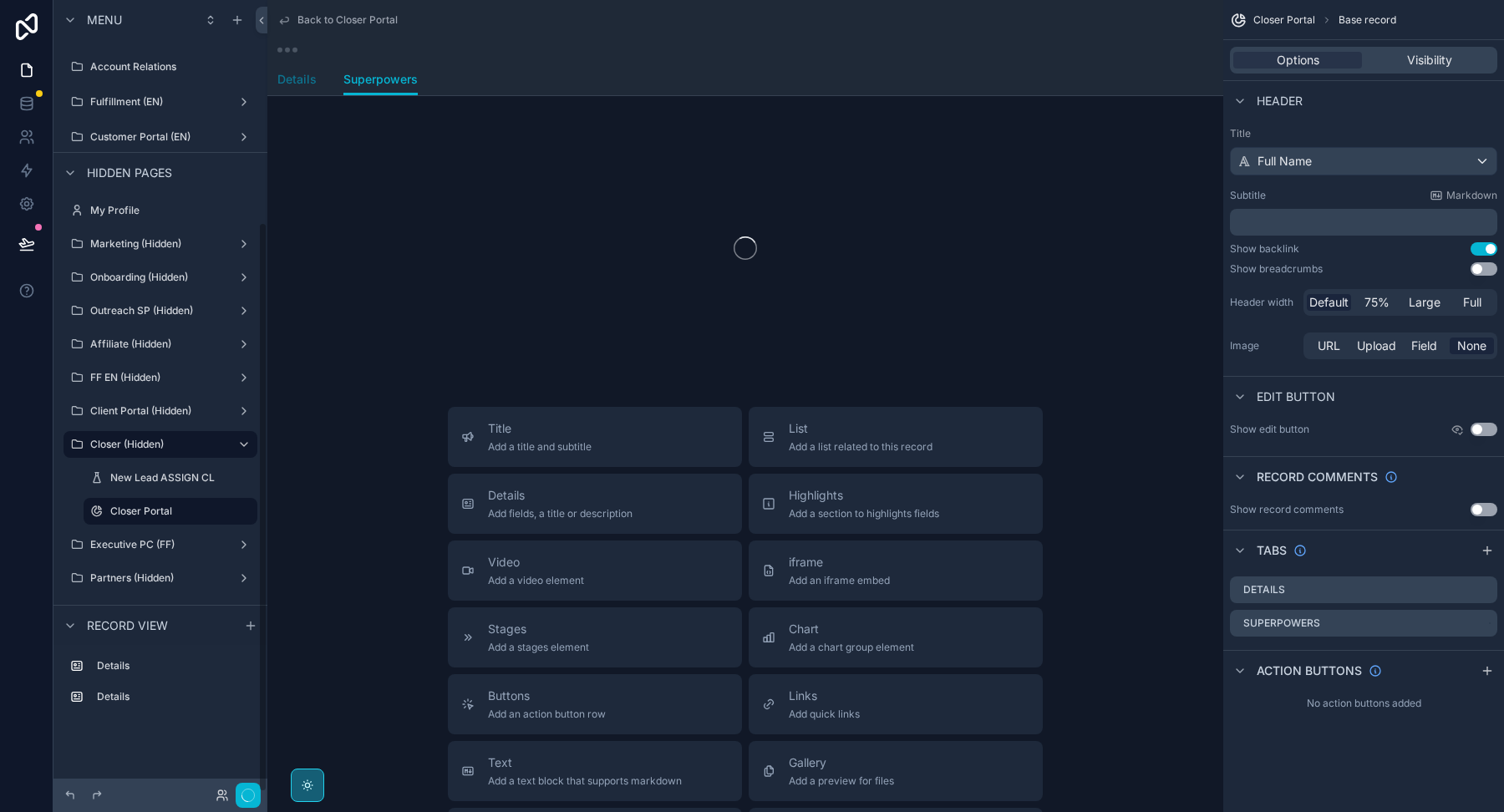
click at [299, 86] on span "Details" at bounding box center [297, 79] width 39 height 17
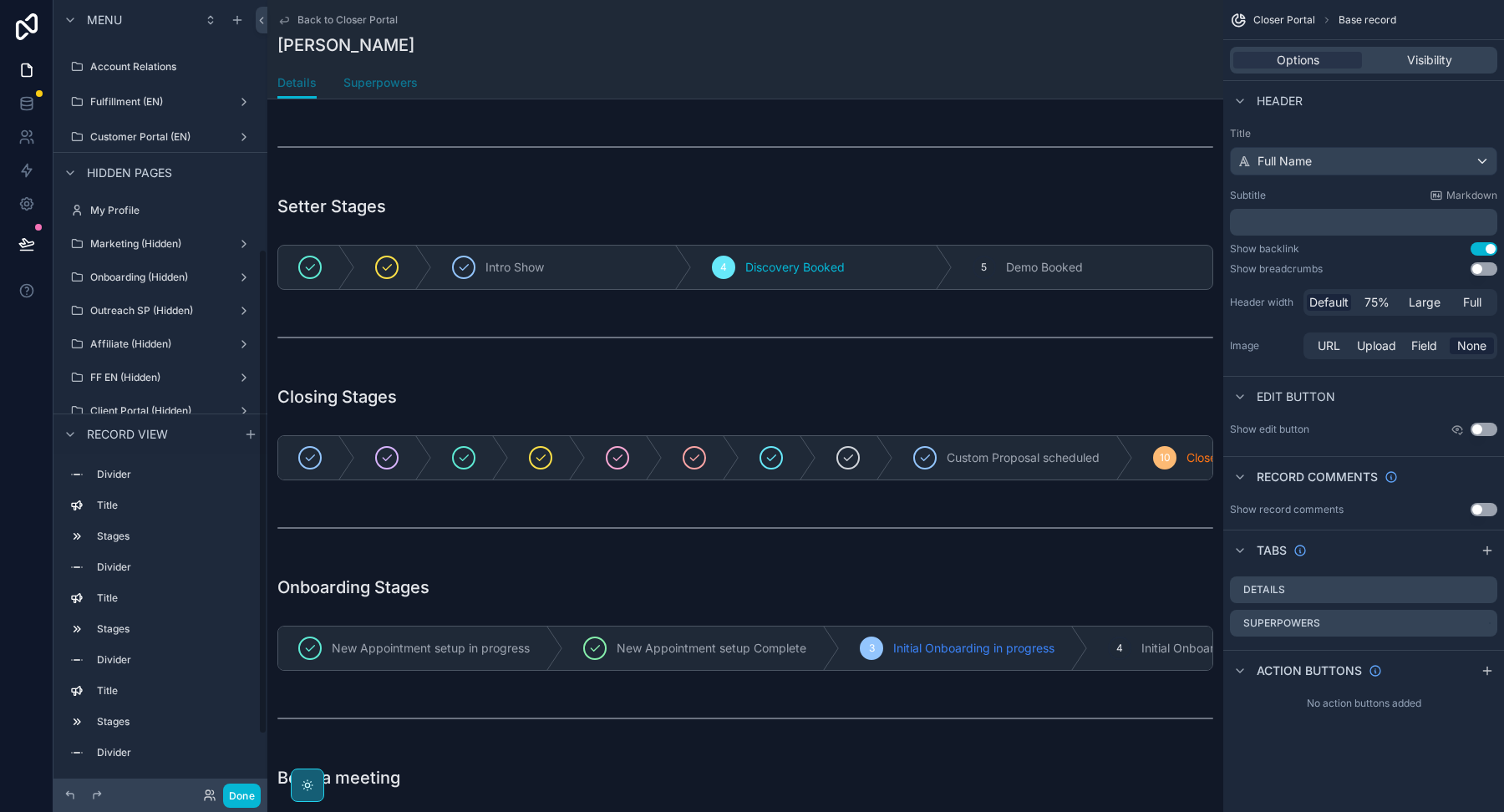
scroll to position [406, 0]
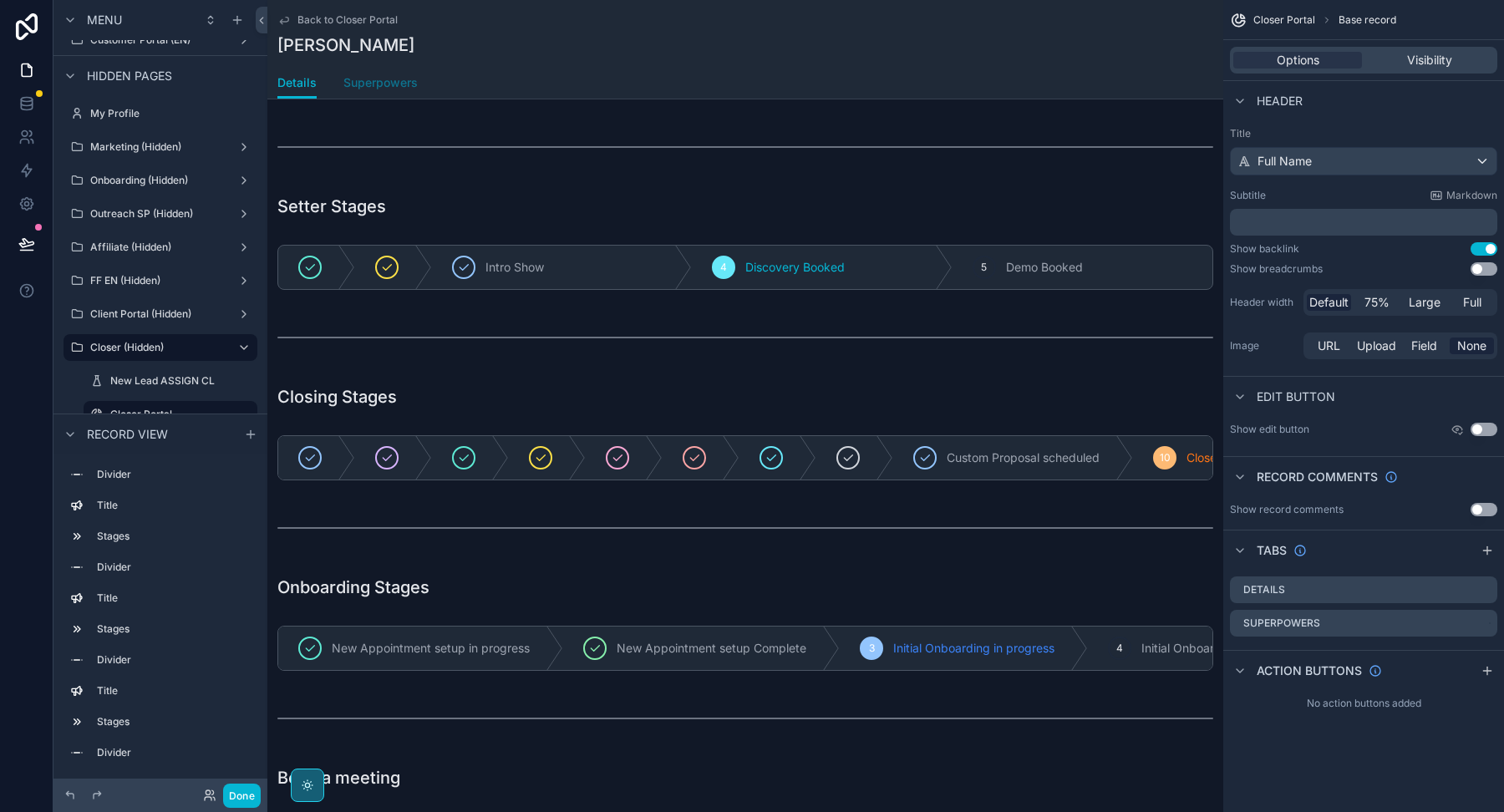
click at [386, 85] on span "Superpowers" at bounding box center [381, 83] width 74 height 17
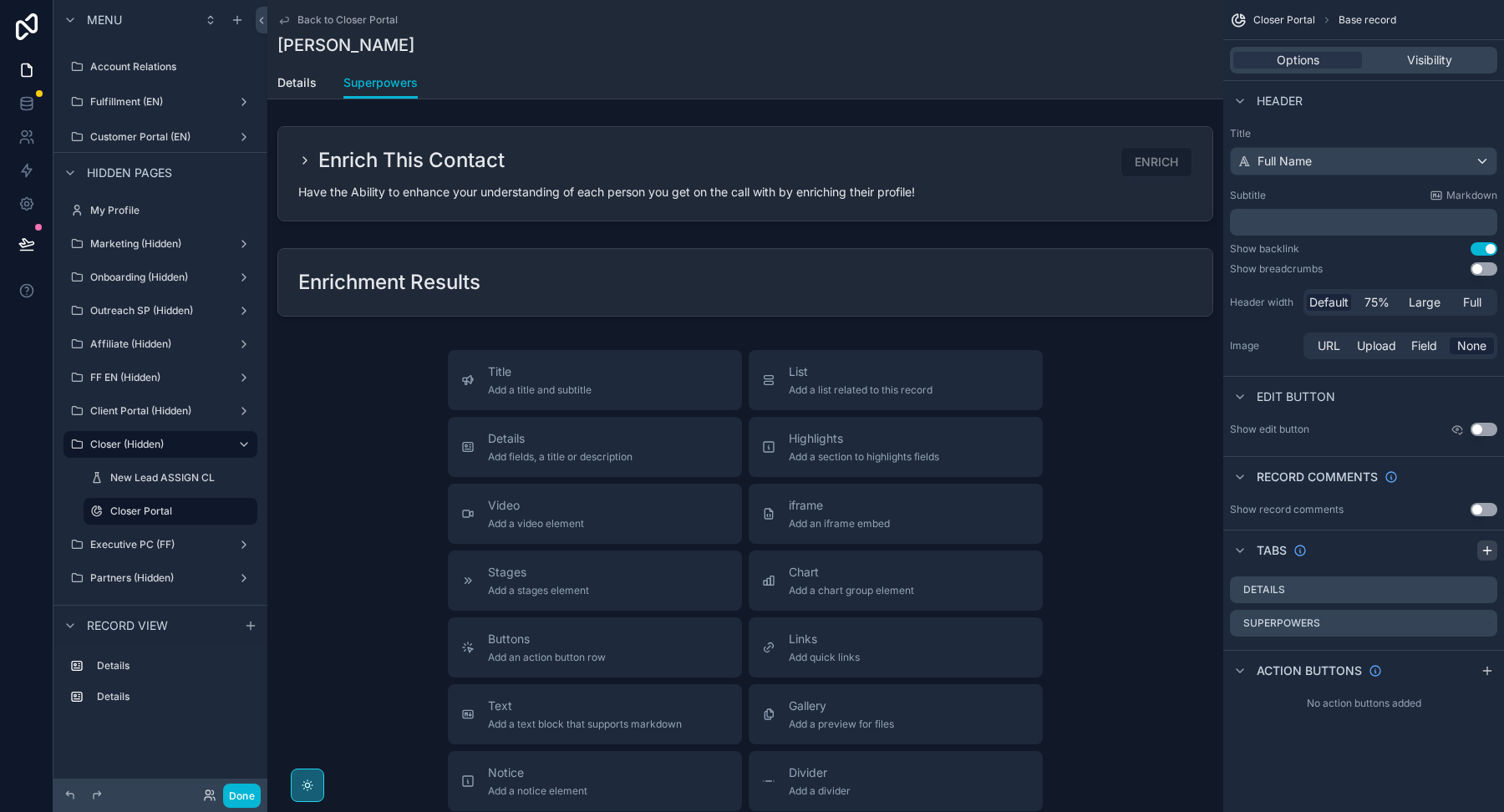
click at [1484, 540] on div "scrollable content" at bounding box center [1487, 551] width 20 height 20
click at [1488, 653] on icon "scrollable content" at bounding box center [1485, 655] width 7 height 7
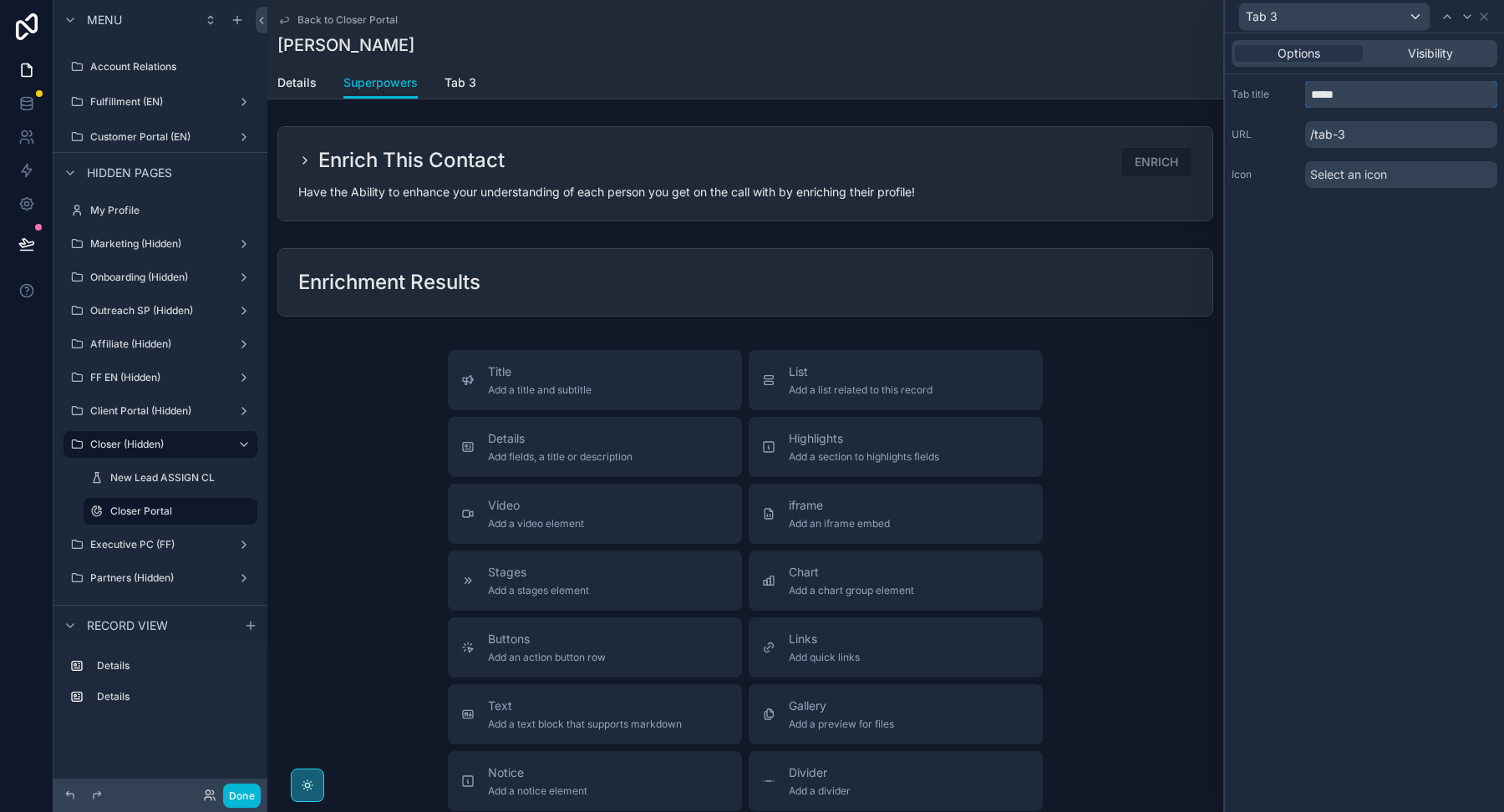
click at [1336, 100] on input "*****" at bounding box center [1401, 94] width 192 height 27
type input "**********"
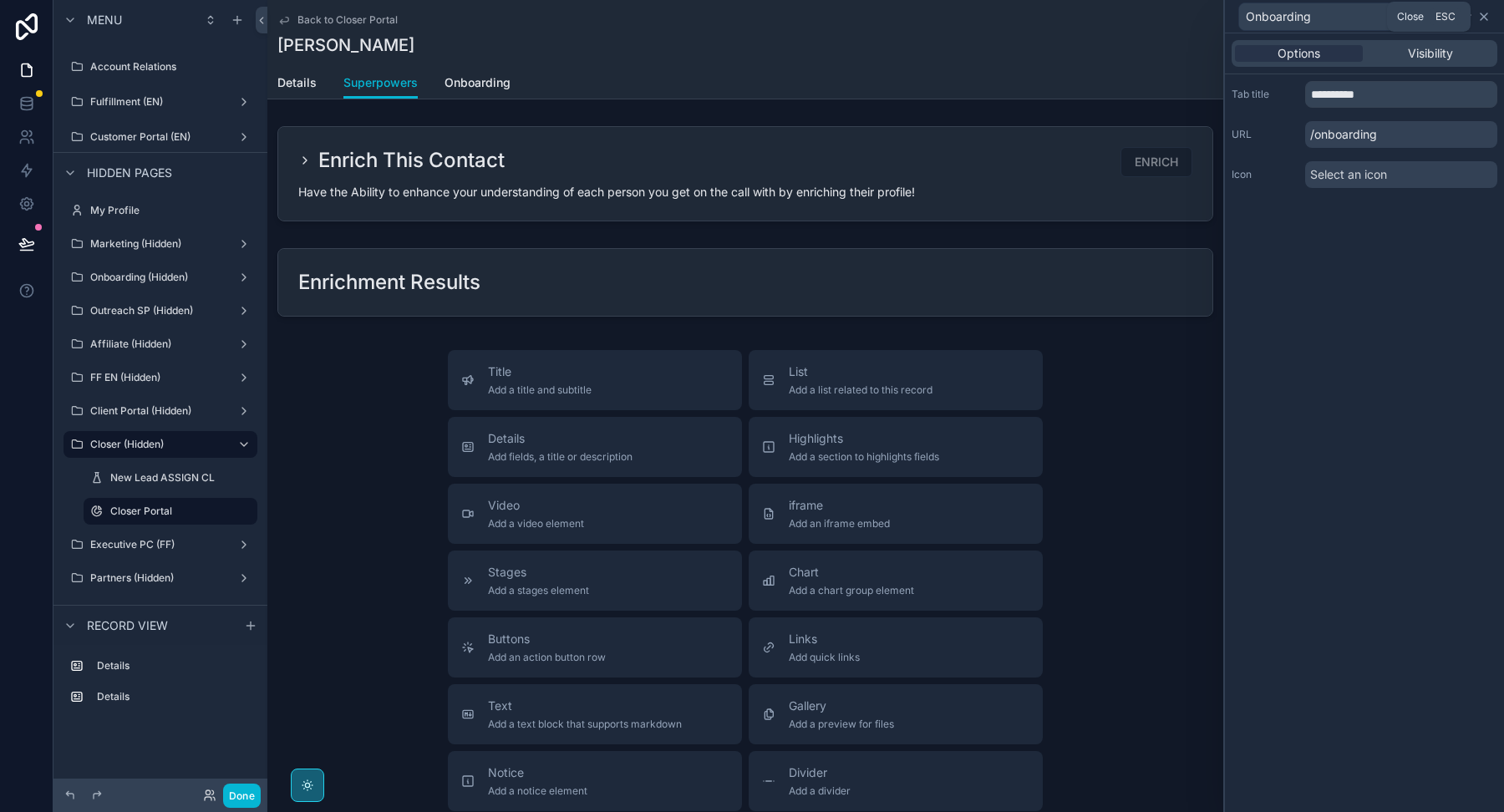
click at [1484, 14] on icon at bounding box center [1484, 17] width 13 height 13
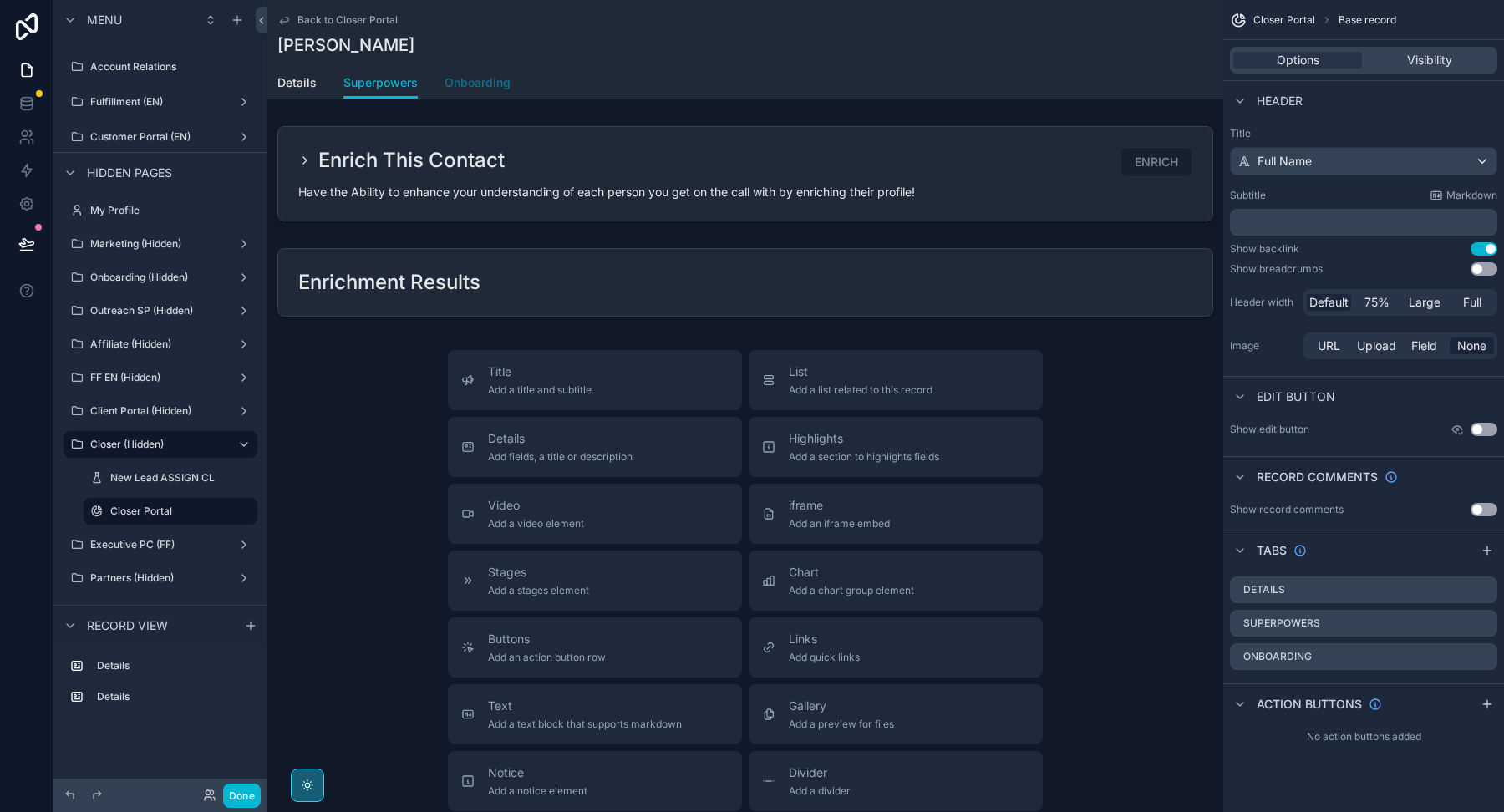
click at [493, 94] on link "Onboarding" at bounding box center [477, 85] width 66 height 33
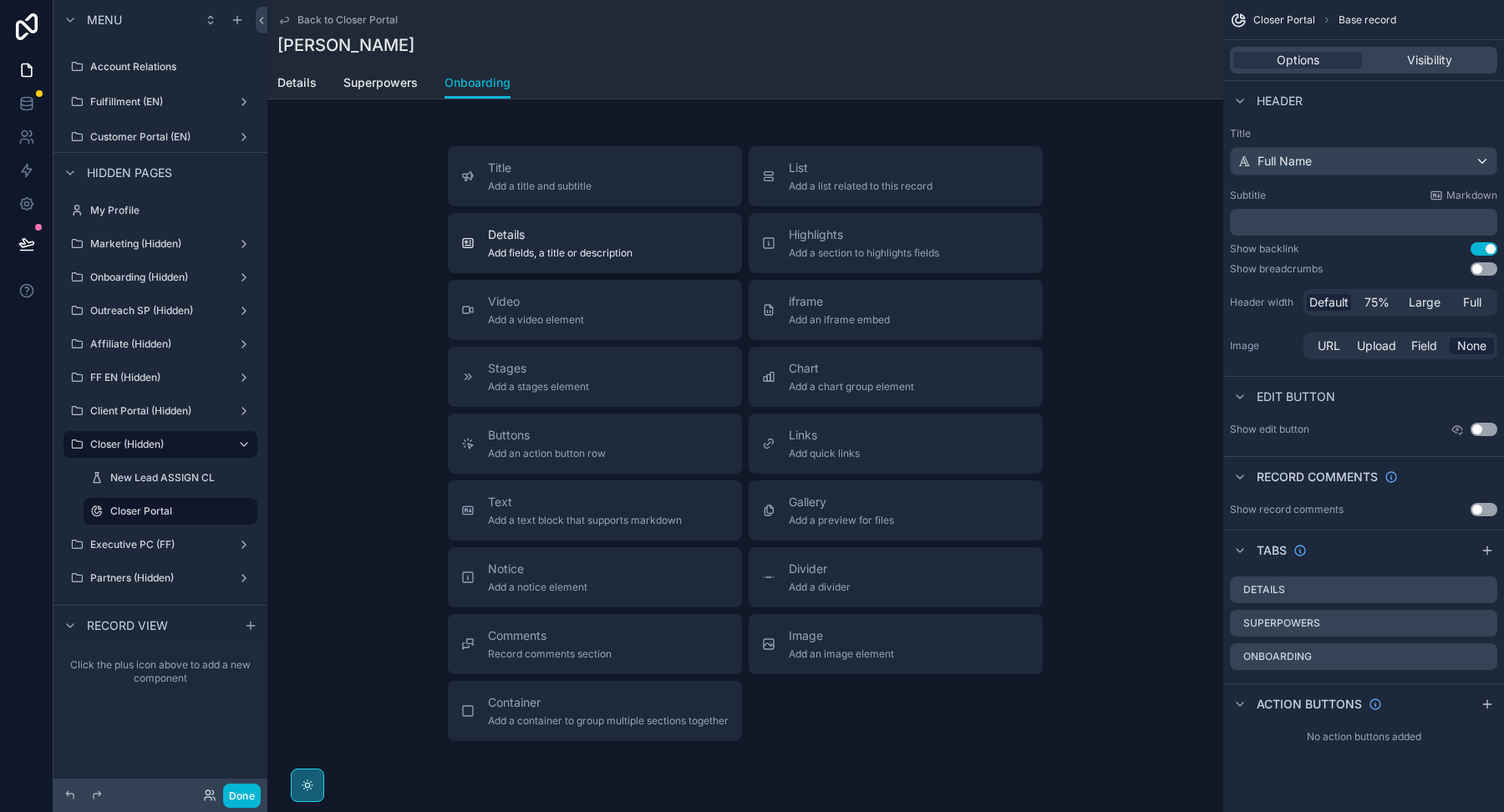
click at [617, 241] on span "Details" at bounding box center [559, 234] width 144 height 17
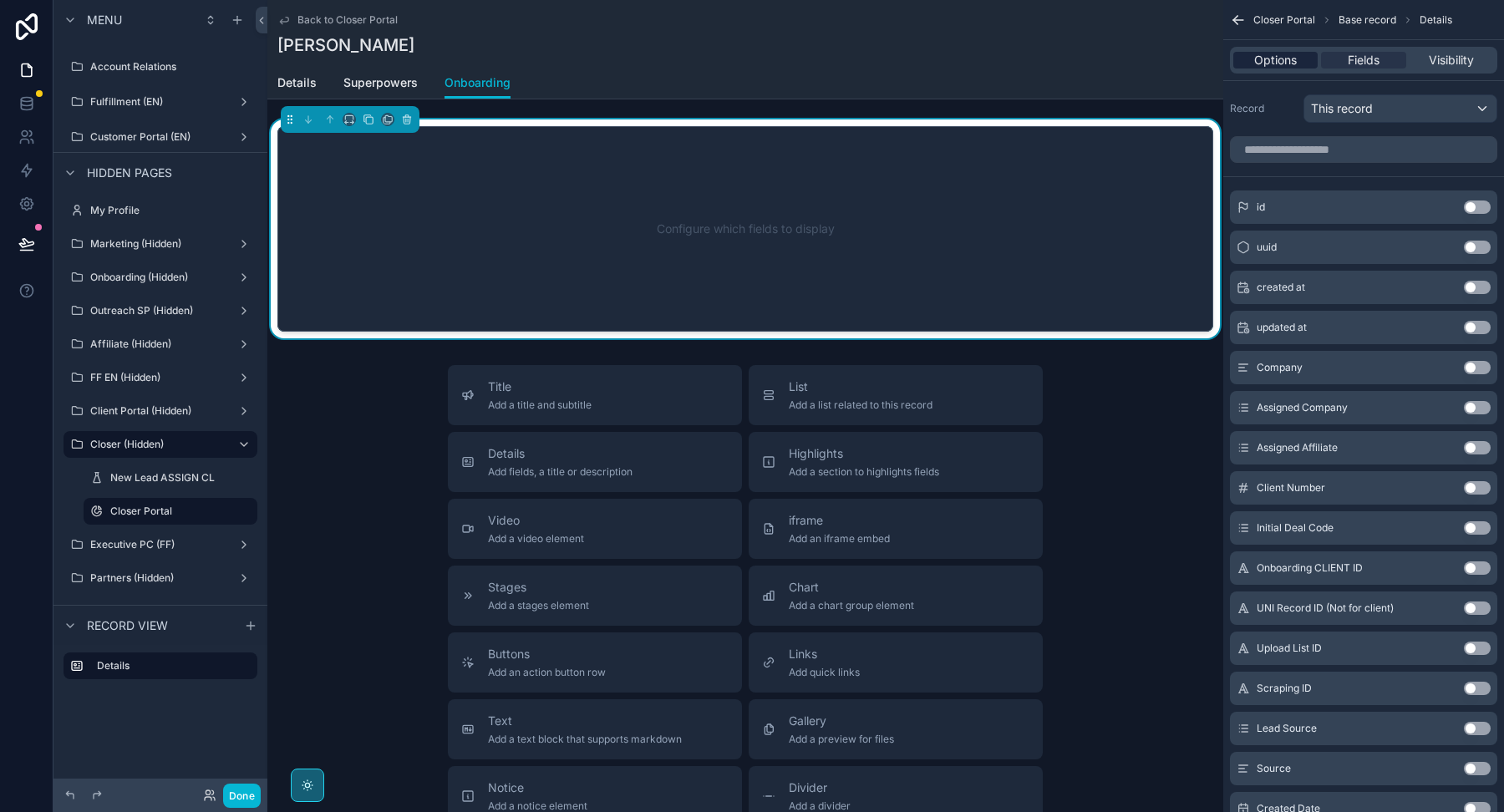
click at [1277, 55] on span "Options" at bounding box center [1276, 60] width 43 height 17
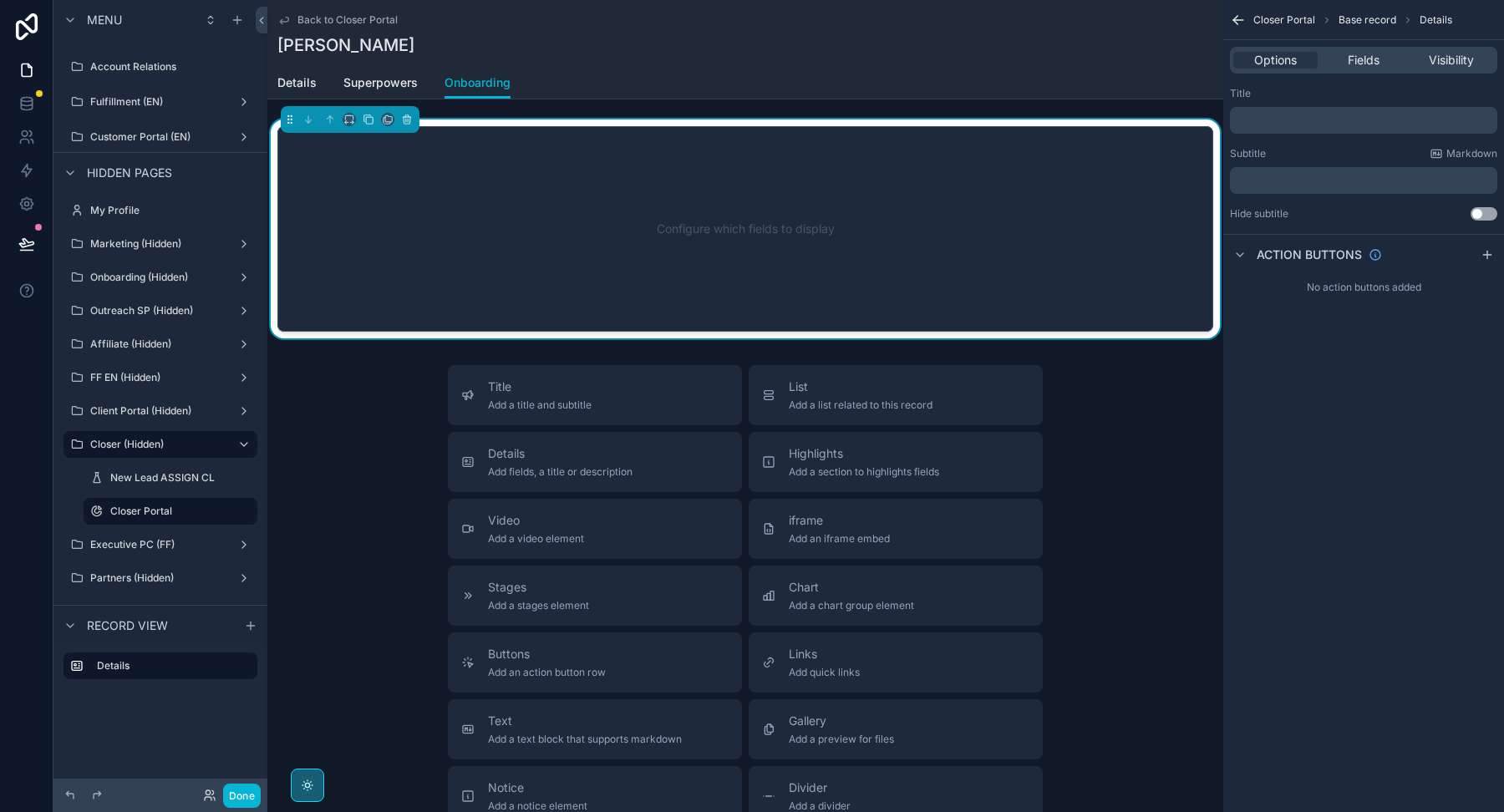
click at [1270, 180] on p "﻿" at bounding box center [1365, 180] width 258 height 13
click at [1262, 120] on p "﻿" at bounding box center [1365, 120] width 258 height 13
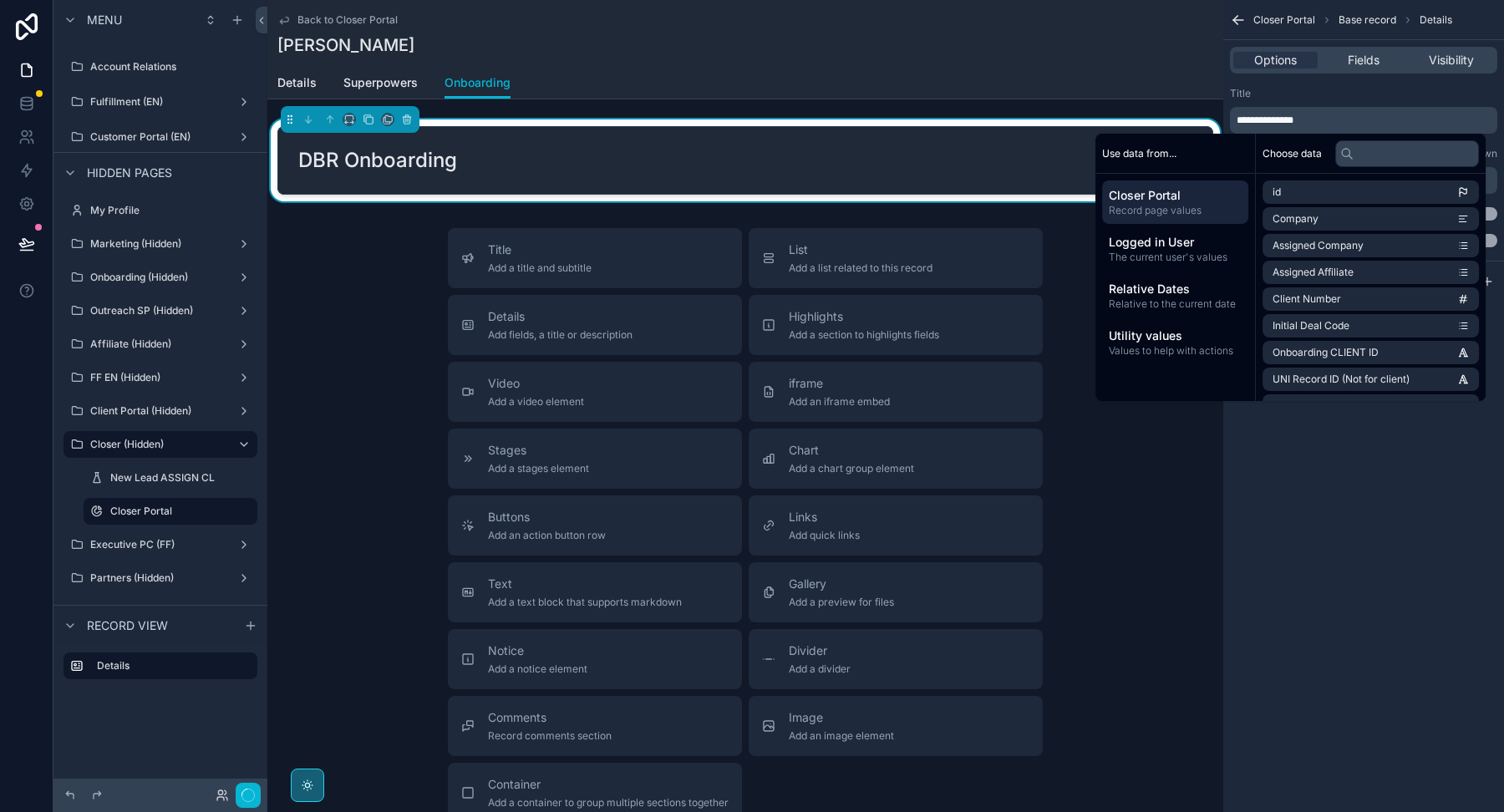
click at [1301, 94] on div "Title" at bounding box center [1363, 93] width 267 height 13
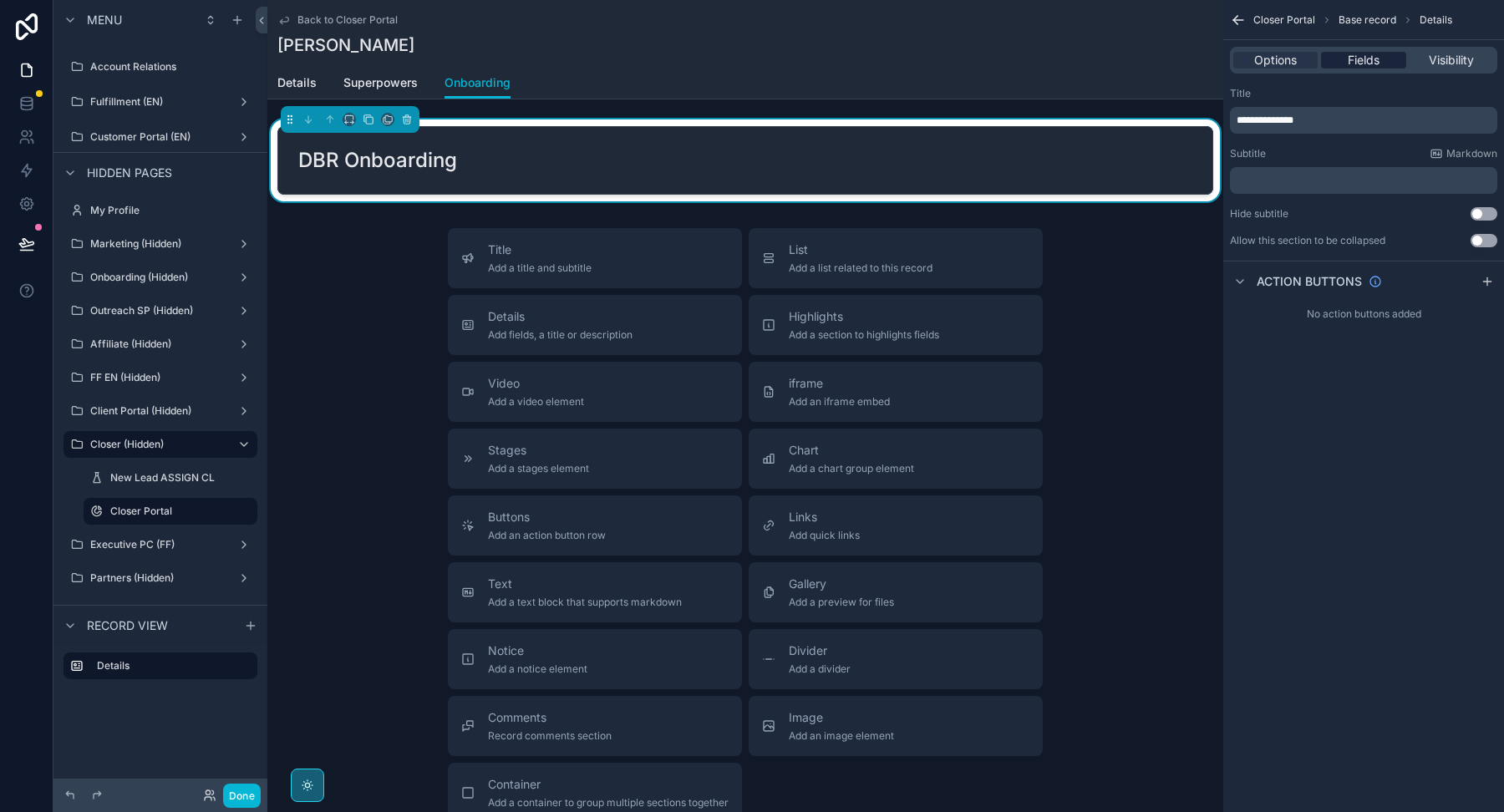
click at [1351, 67] on span "Fields" at bounding box center [1363, 60] width 32 height 17
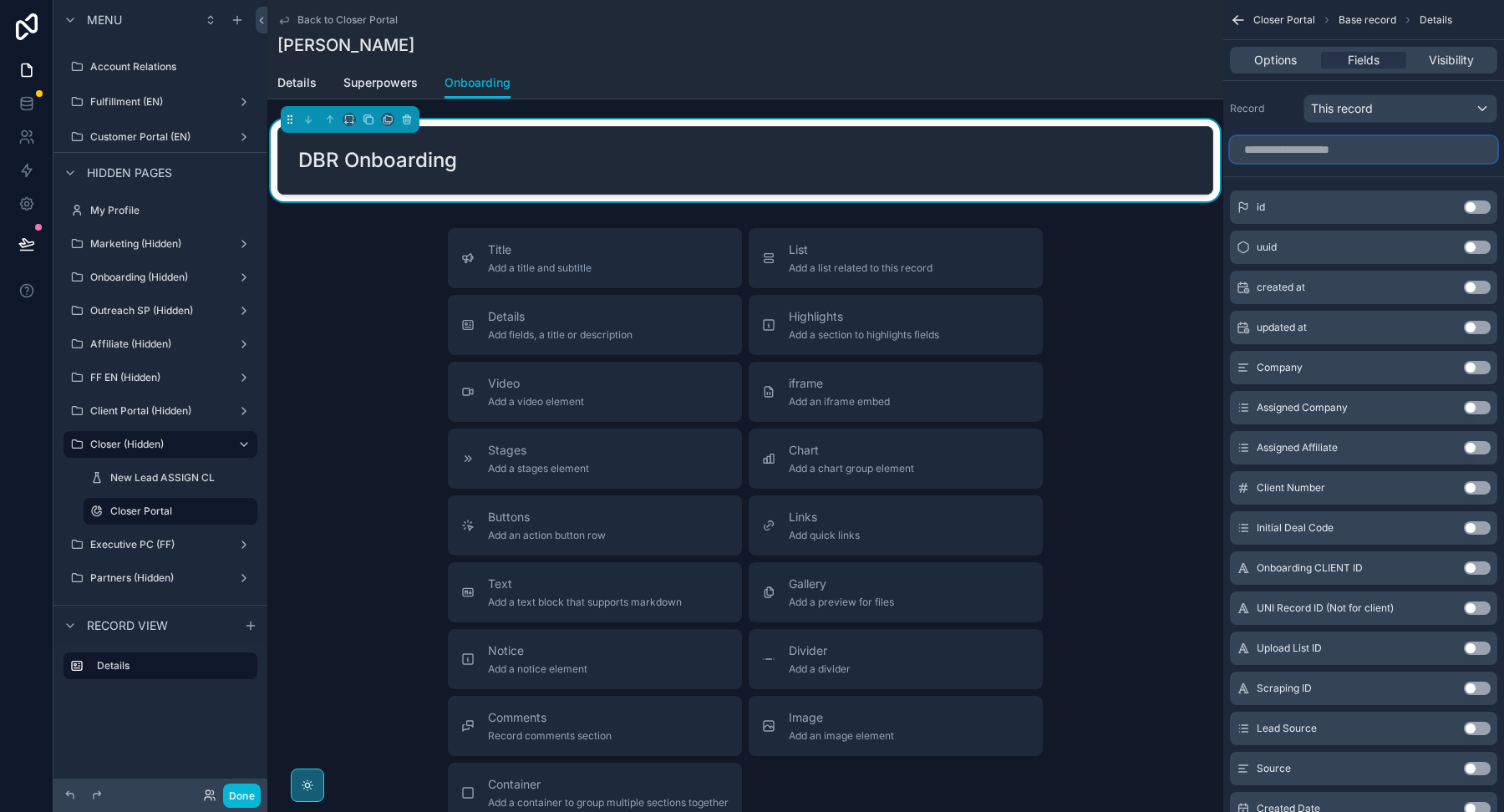
click at [1318, 152] on input "scrollable content" at bounding box center [1363, 149] width 267 height 27
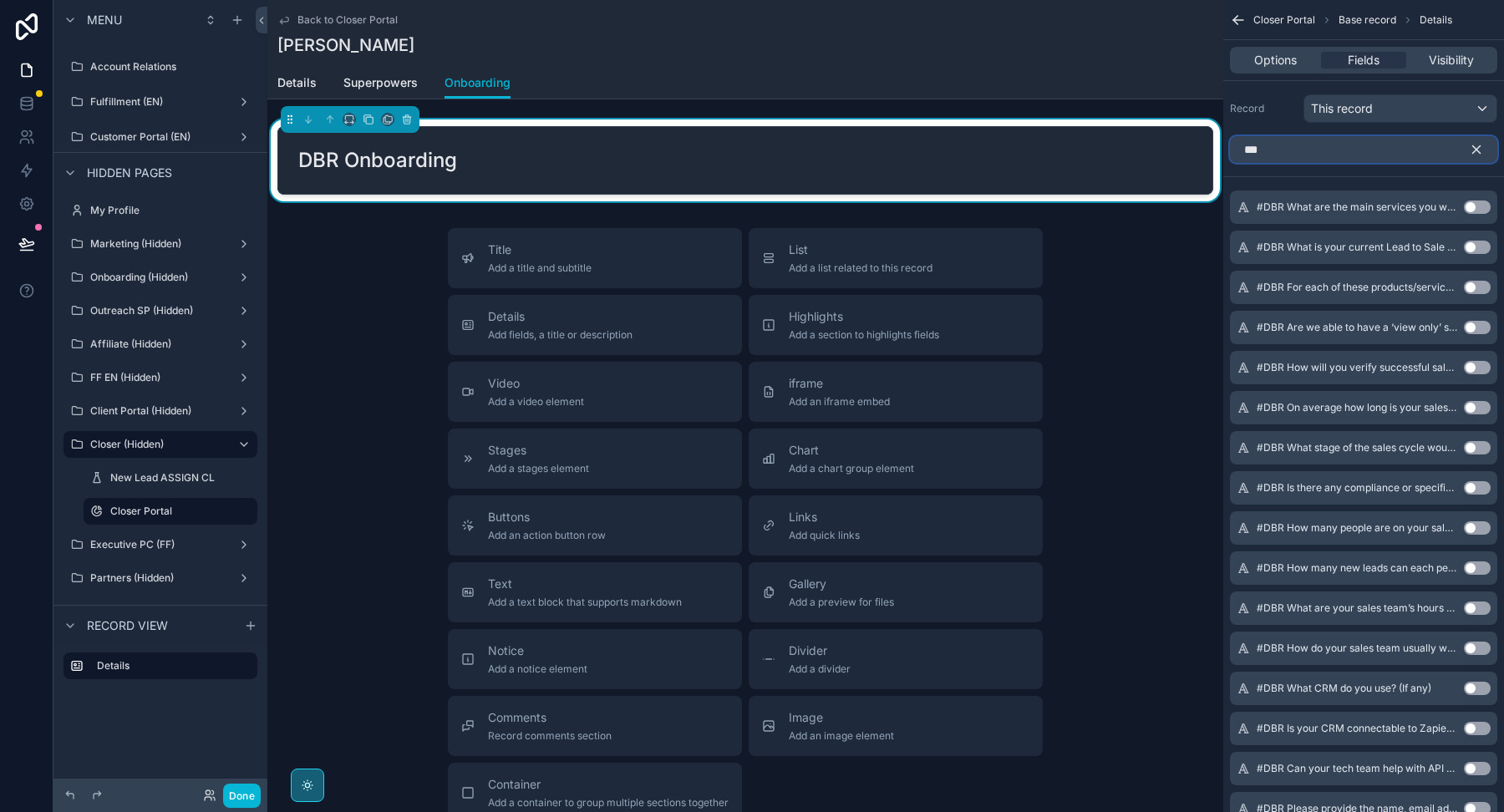
type input "***"
click at [1476, 205] on button "Use setting" at bounding box center [1477, 206] width 27 height 13
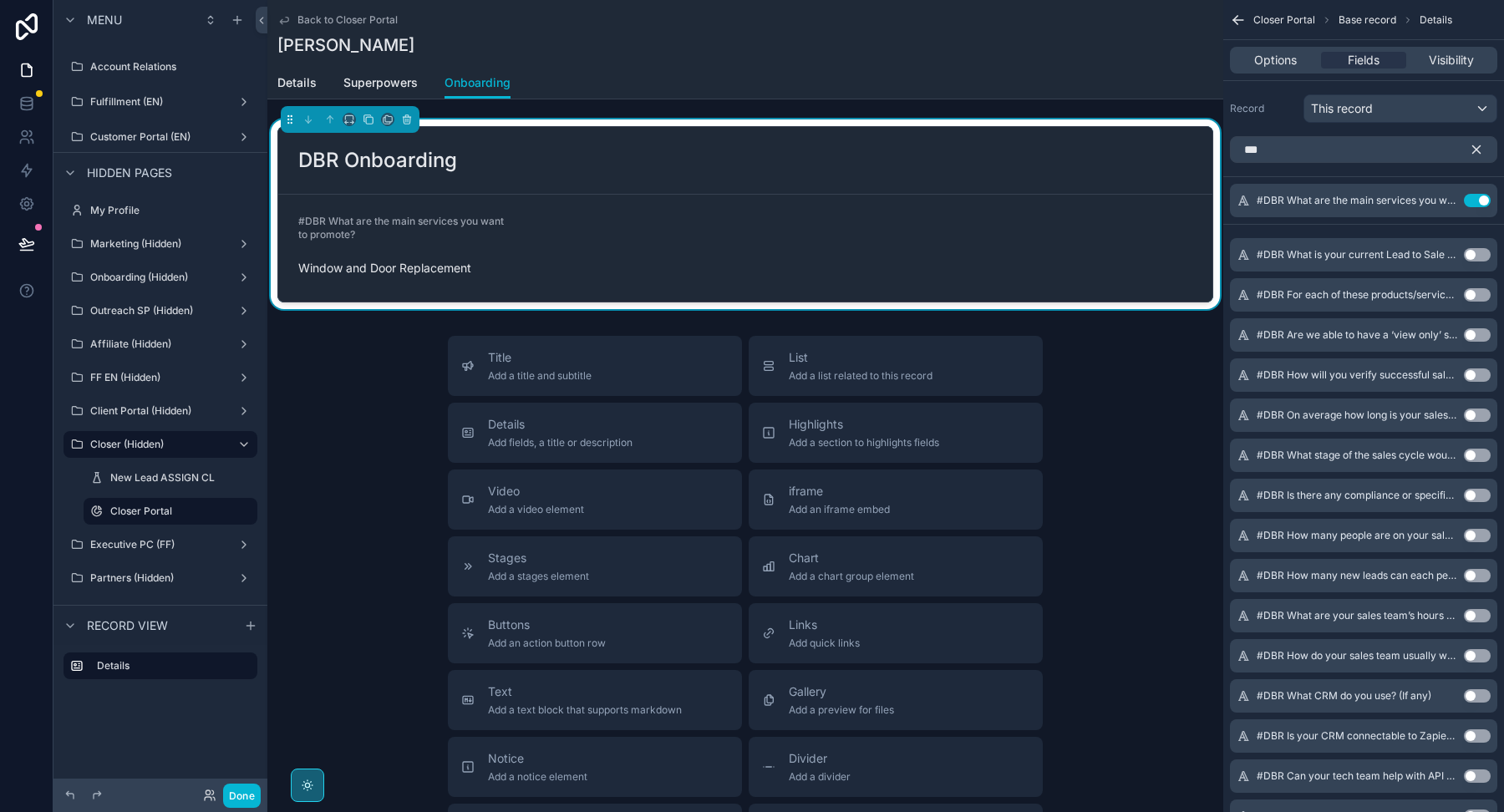
click at [1476, 253] on button "Use setting" at bounding box center [1477, 255] width 27 height 13
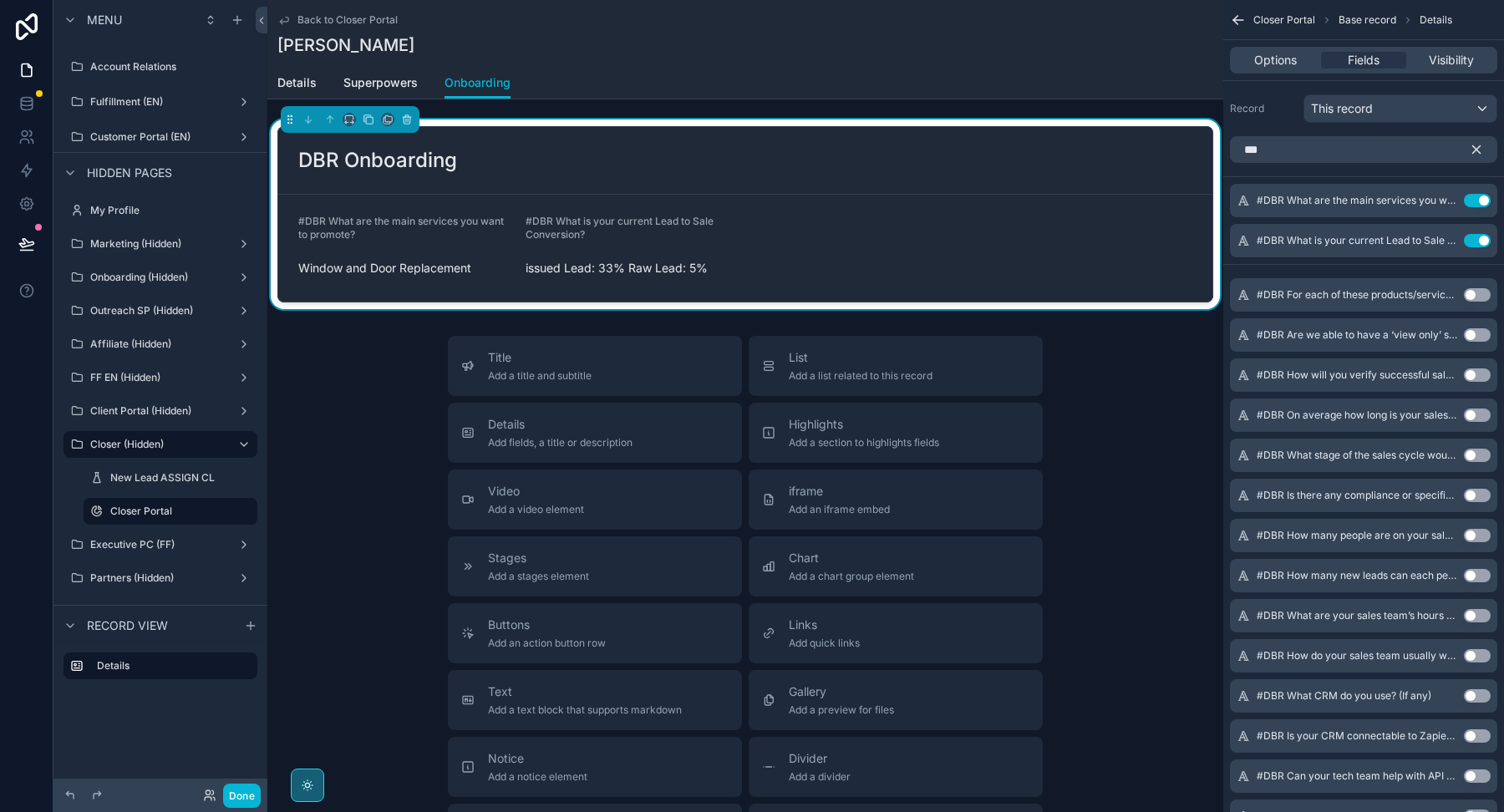
click at [1475, 289] on button "Use setting" at bounding box center [1477, 295] width 27 height 13
click at [1445, 193] on icon "scrollable content" at bounding box center [1444, 200] width 13 height 13
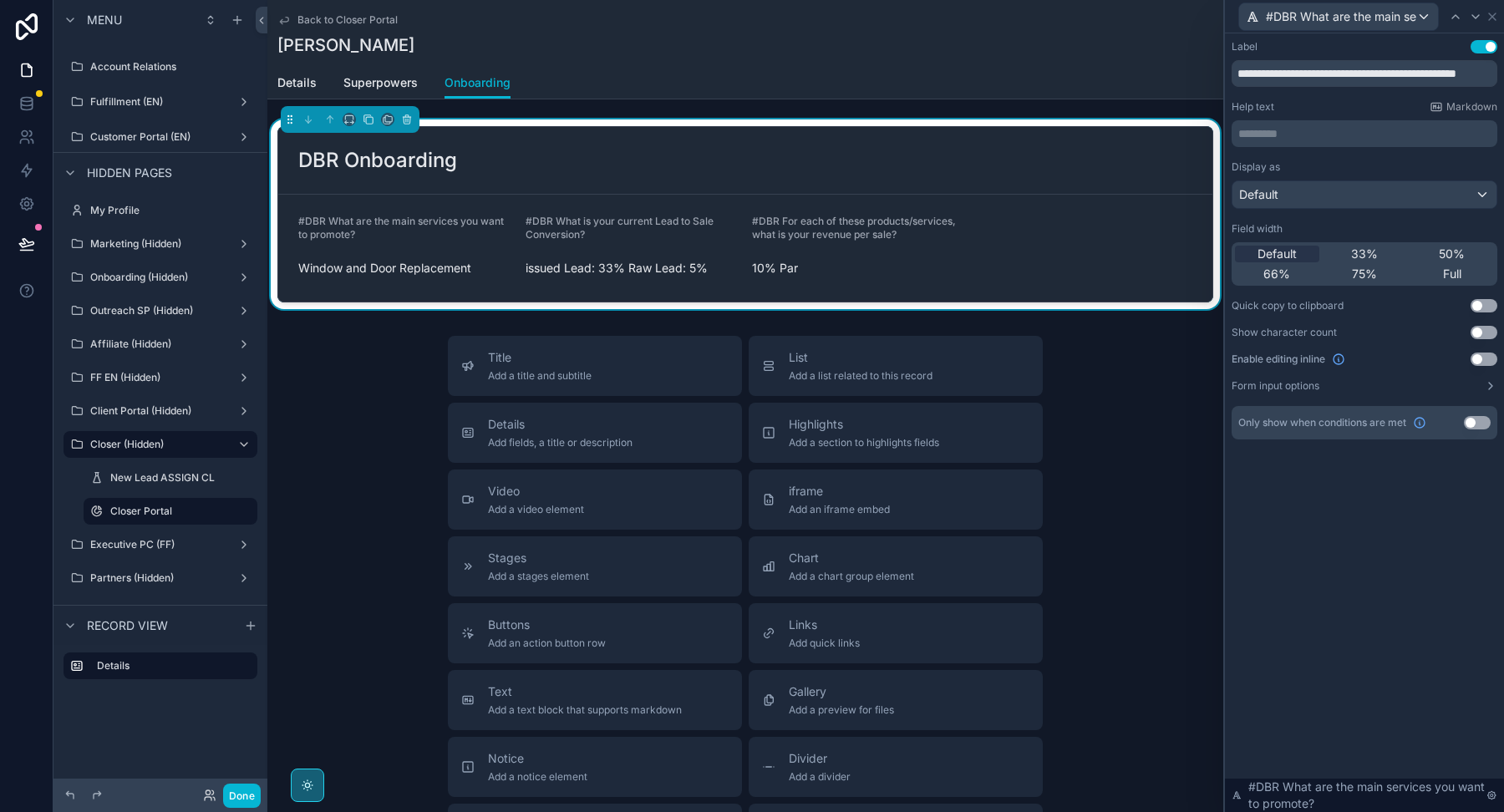
click at [1483, 355] on button "Use setting" at bounding box center [1484, 359] width 27 height 13
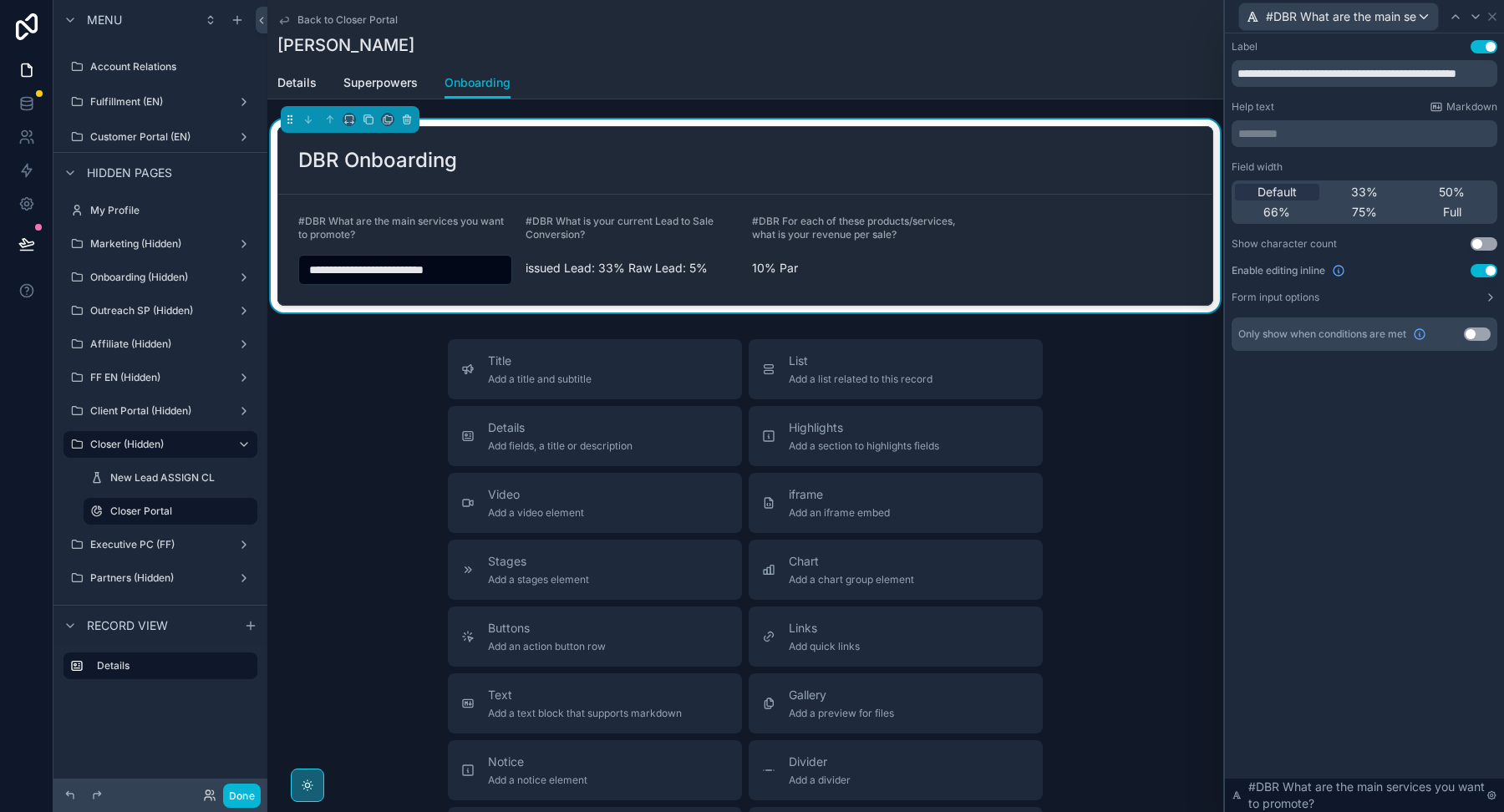
click at [1483, 273] on button "Use setting" at bounding box center [1484, 271] width 27 height 13
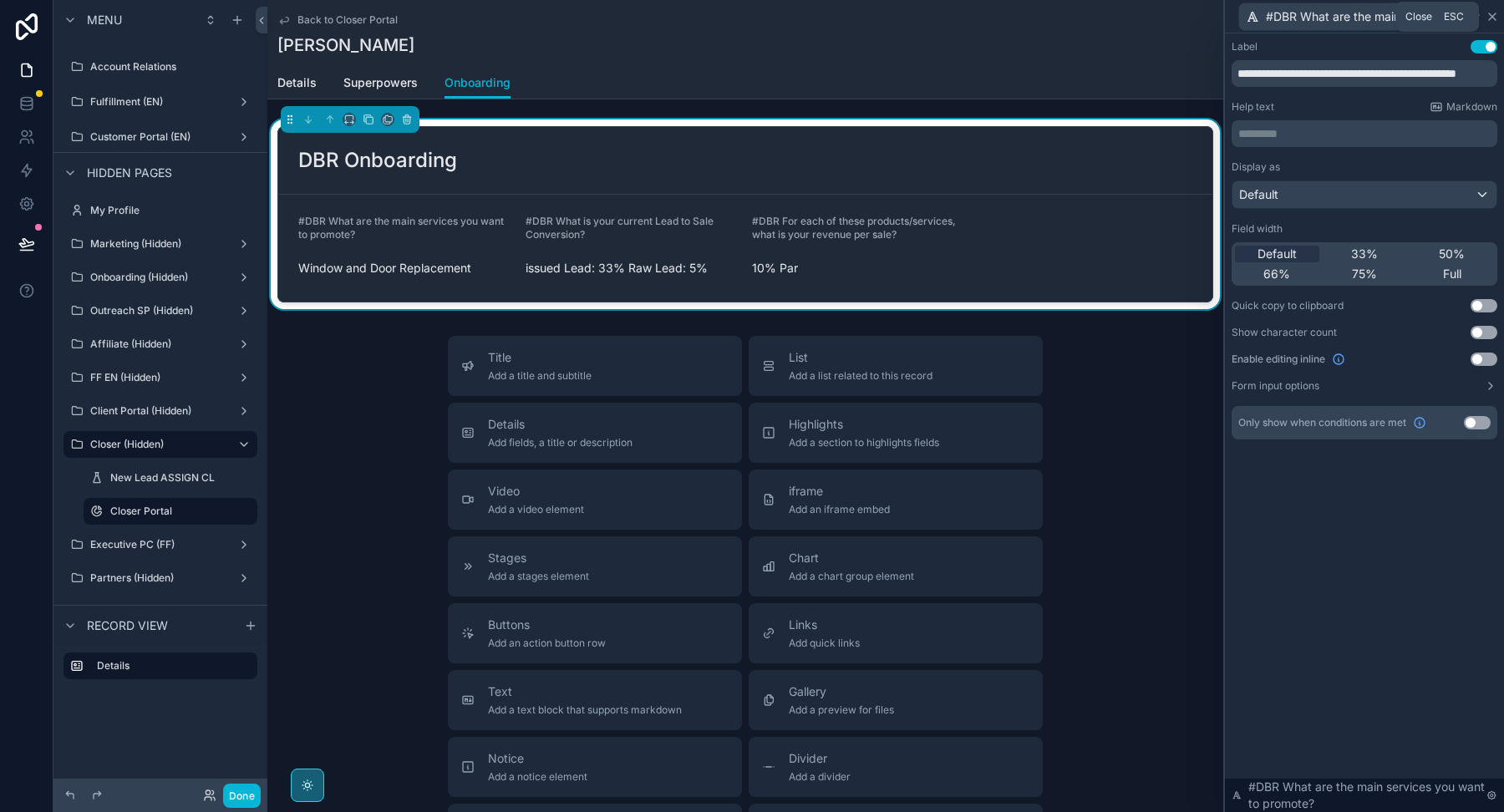
click at [1491, 14] on icon at bounding box center [1492, 16] width 7 height 7
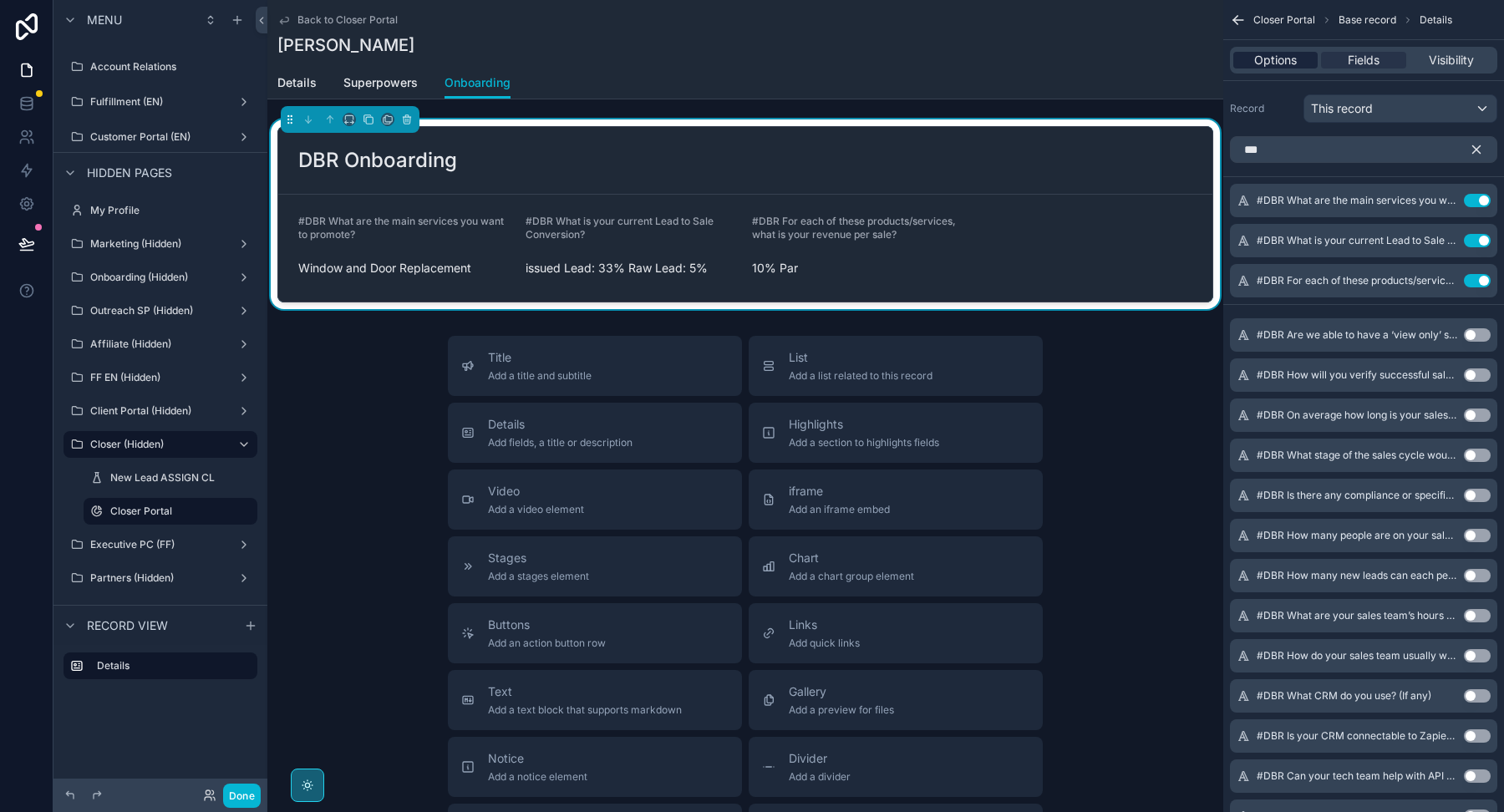
click at [1296, 53] on span "Options" at bounding box center [1276, 60] width 43 height 17
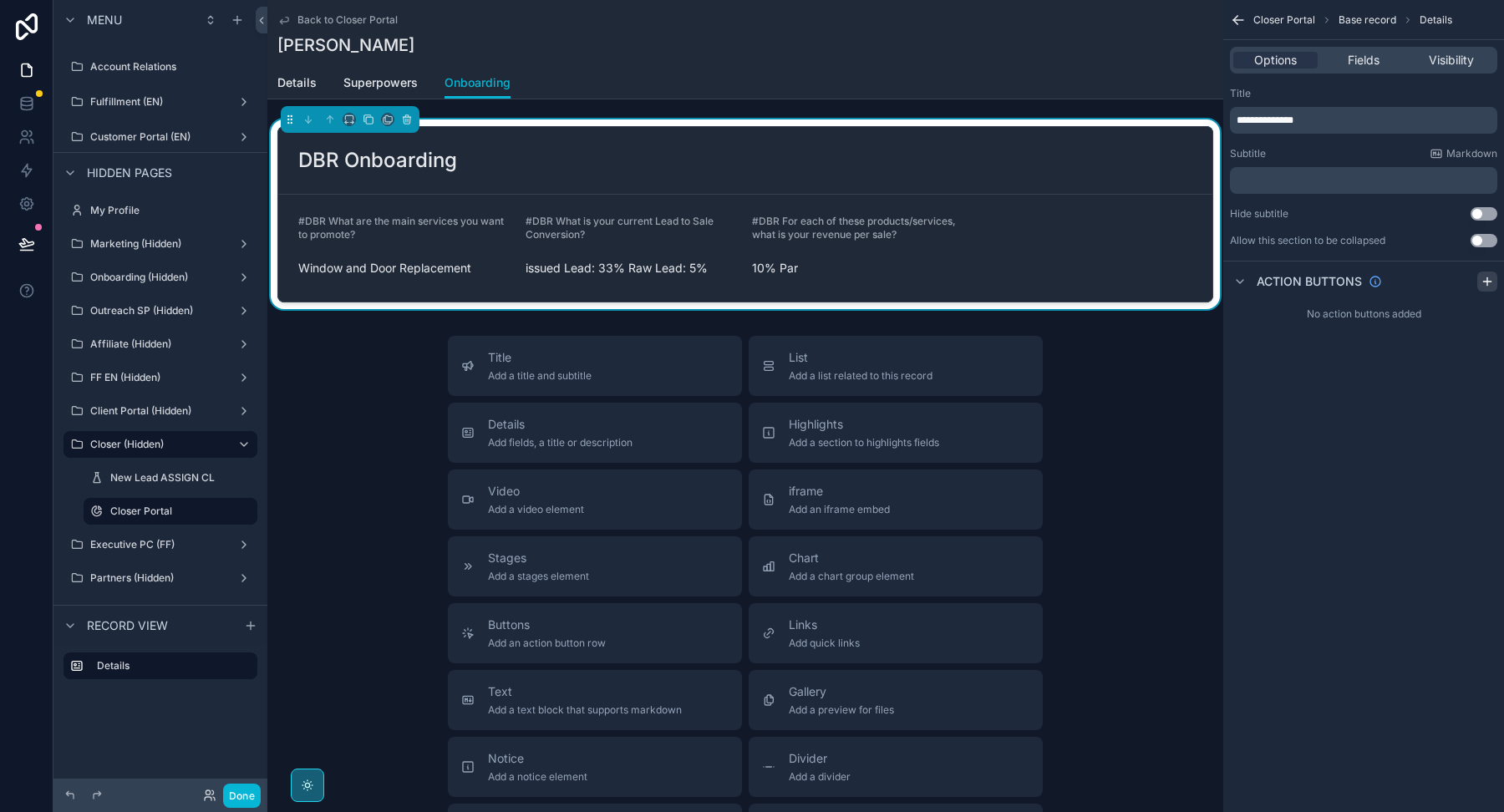
click at [1493, 281] on icon "scrollable content" at bounding box center [1487, 281] width 13 height 13
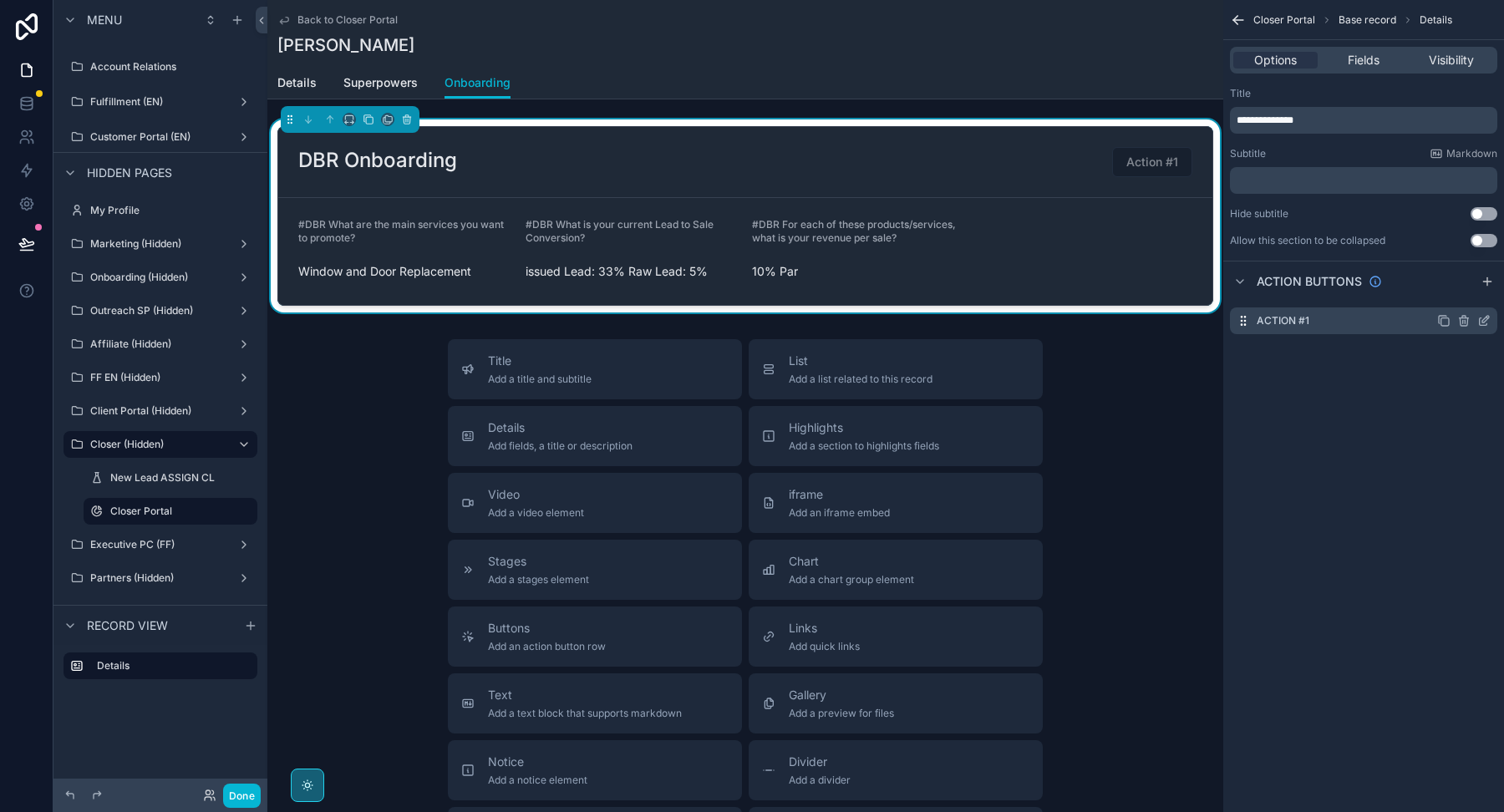
click at [1485, 323] on icon "scrollable content" at bounding box center [1484, 321] width 13 height 13
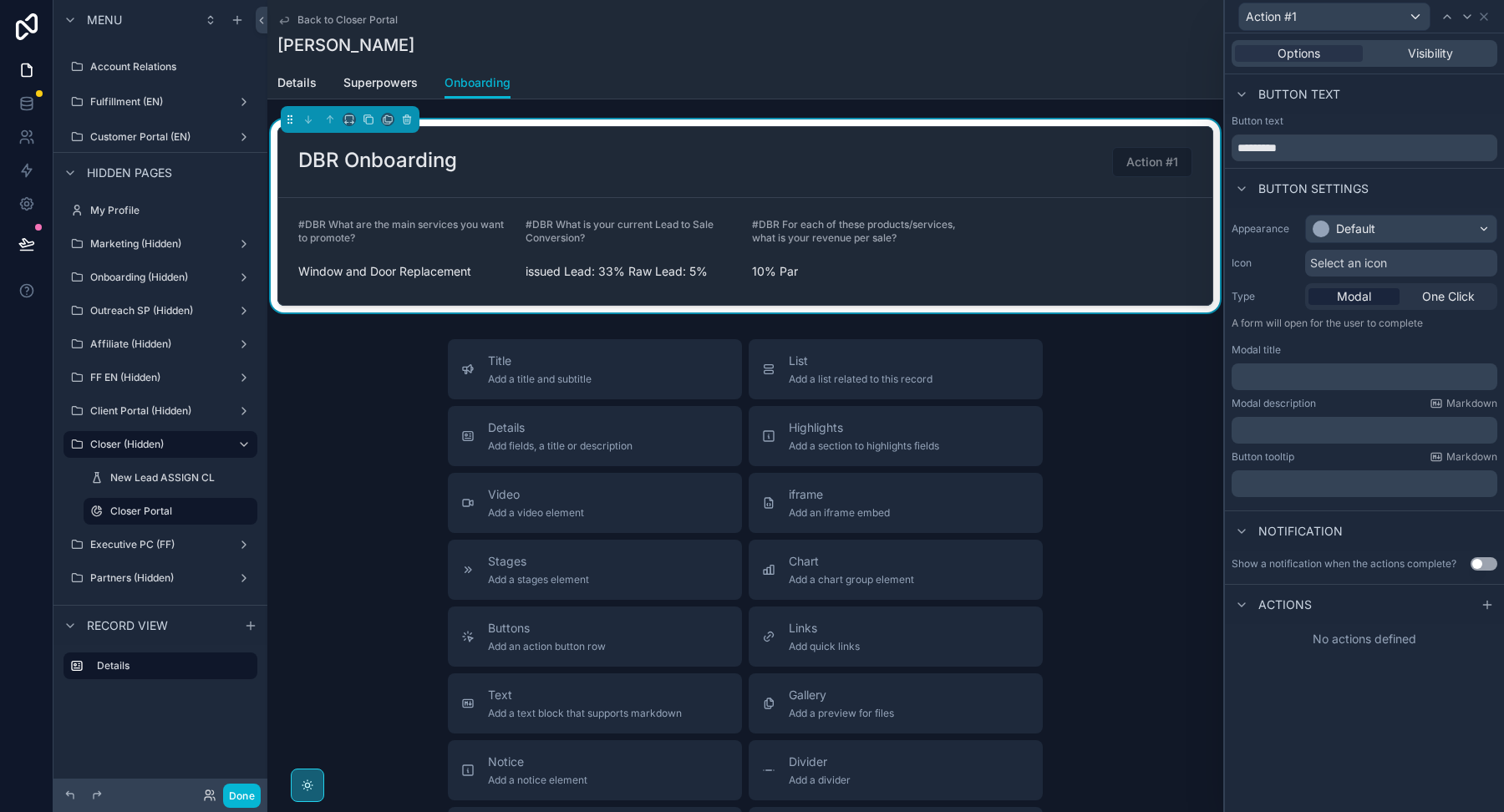
click at [1266, 461] on label "Button tooltip" at bounding box center [1262, 457] width 62 height 13
click at [1296, 611] on div "Actions" at bounding box center [1271, 605] width 80 height 20
click at [1476, 598] on div "Actions" at bounding box center [1364, 604] width 279 height 40
click at [1377, 613] on div "Actions" at bounding box center [1364, 604] width 279 height 40
click at [1296, 609] on span "Actions" at bounding box center [1284, 605] width 53 height 17
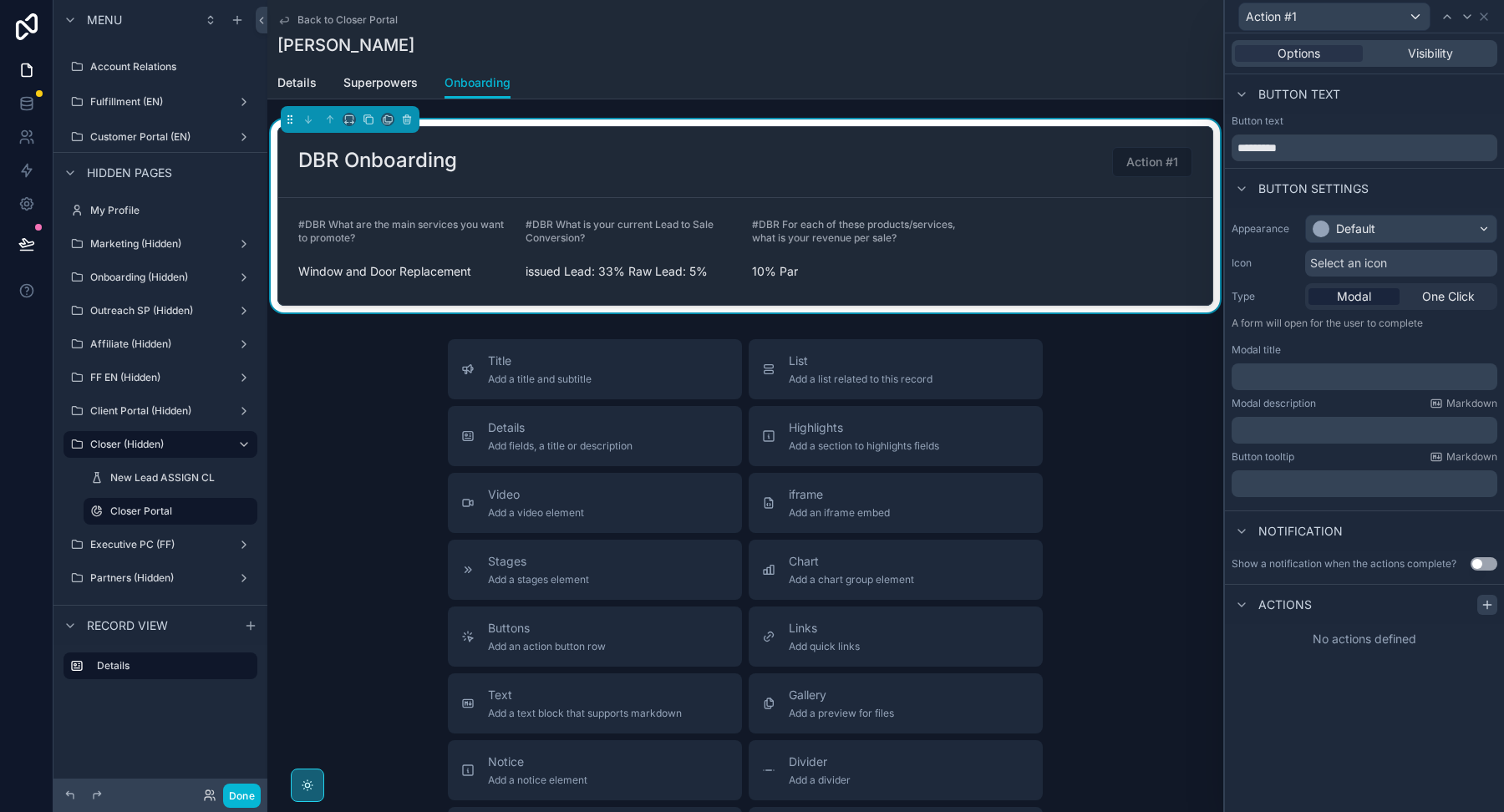
click at [1480, 595] on div at bounding box center [1487, 605] width 20 height 20
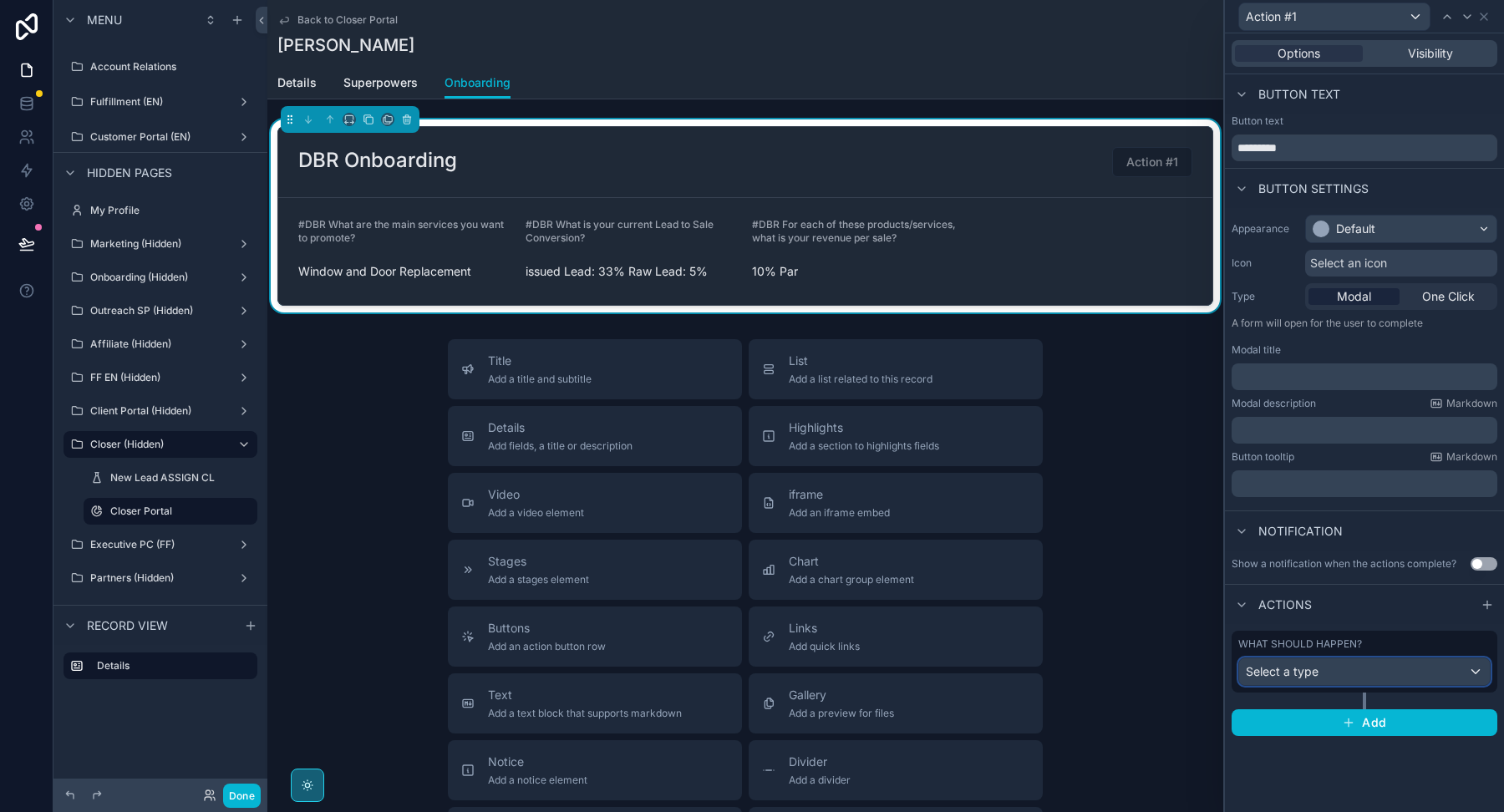
click at [1410, 658] on div "Select a type" at bounding box center [1363, 671] width 250 height 27
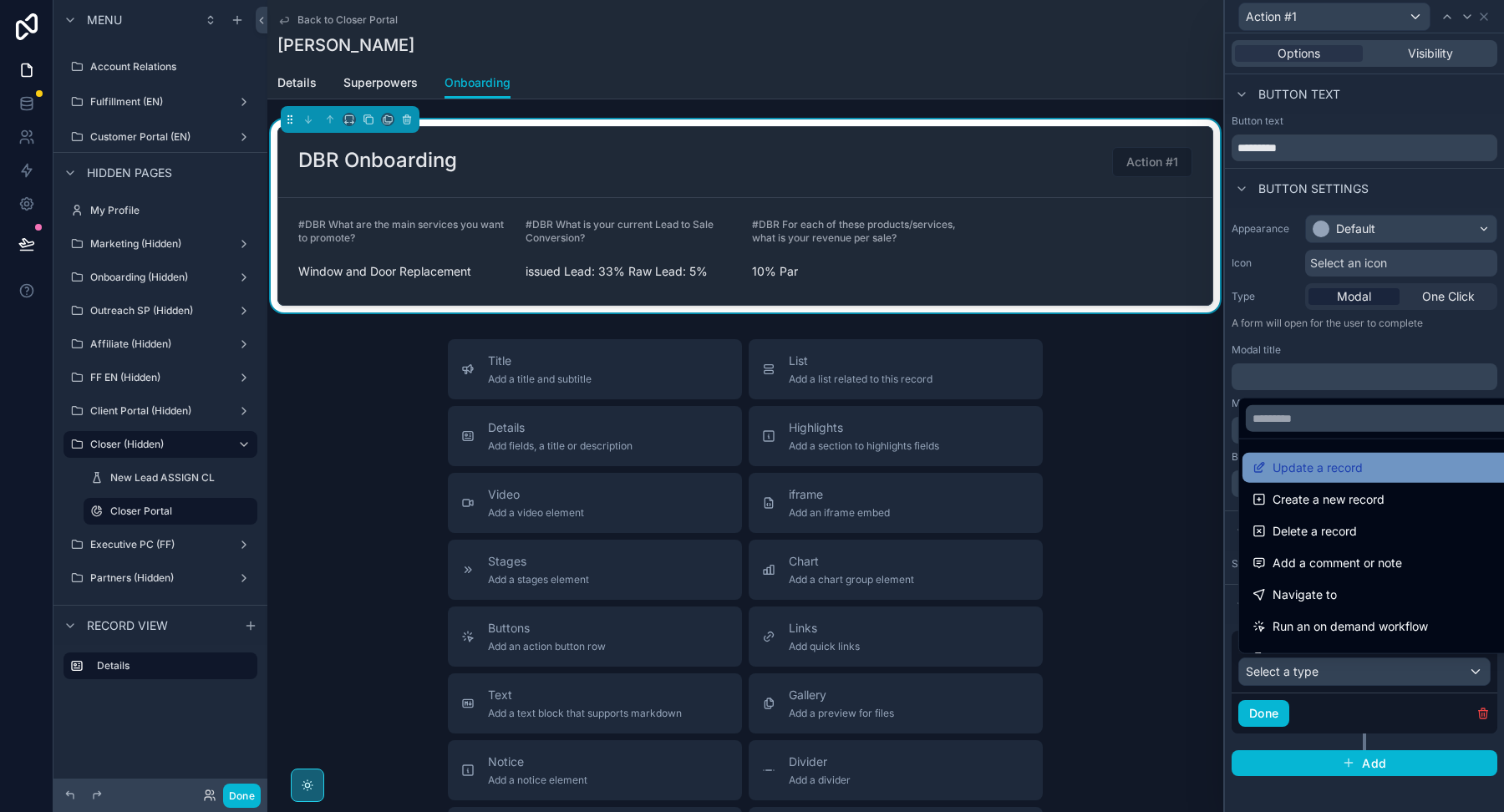
click at [1349, 464] on span "Update a record" at bounding box center [1317, 468] width 90 height 20
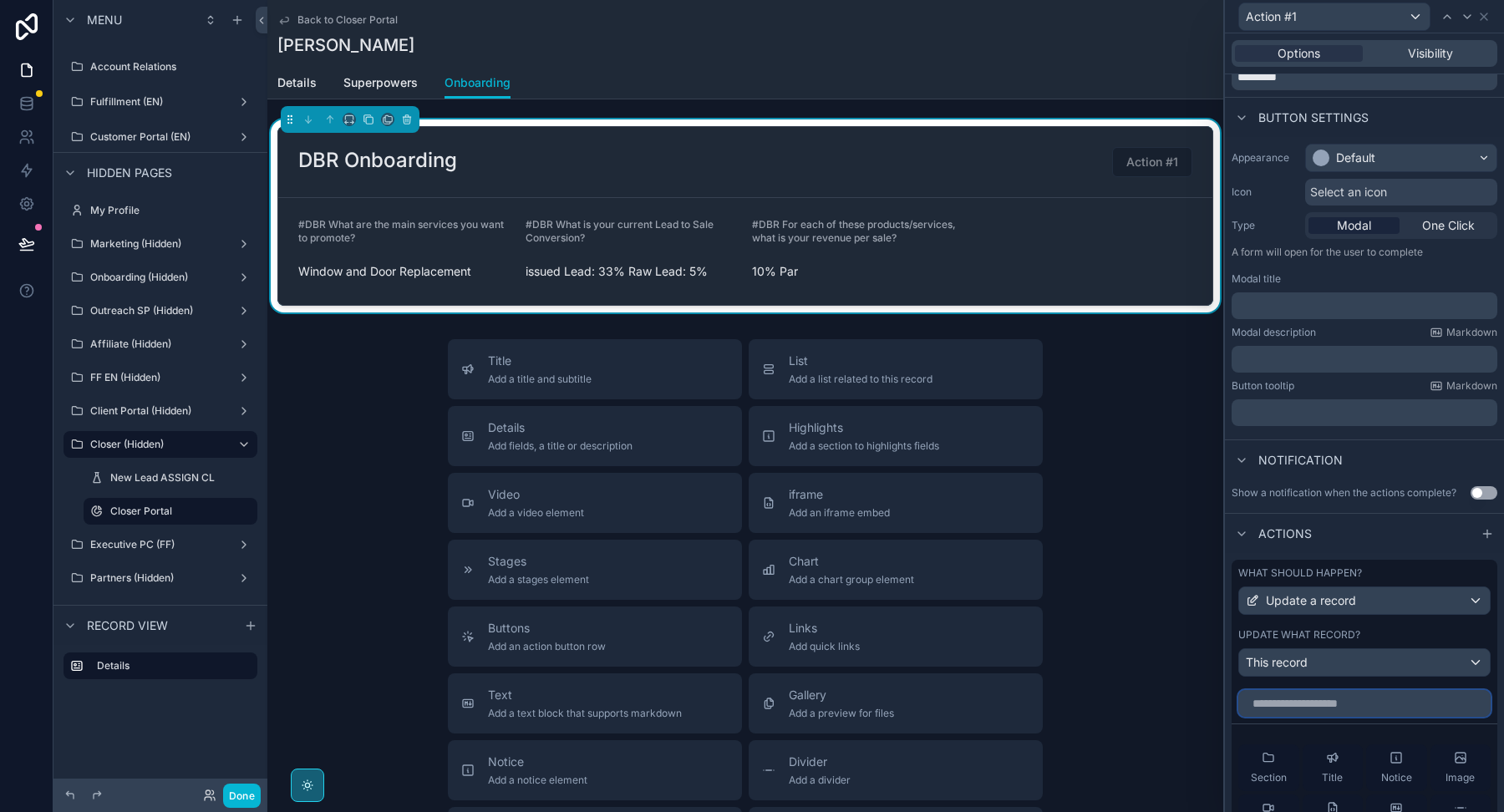
click at [1327, 693] on input "text" at bounding box center [1364, 703] width 252 height 27
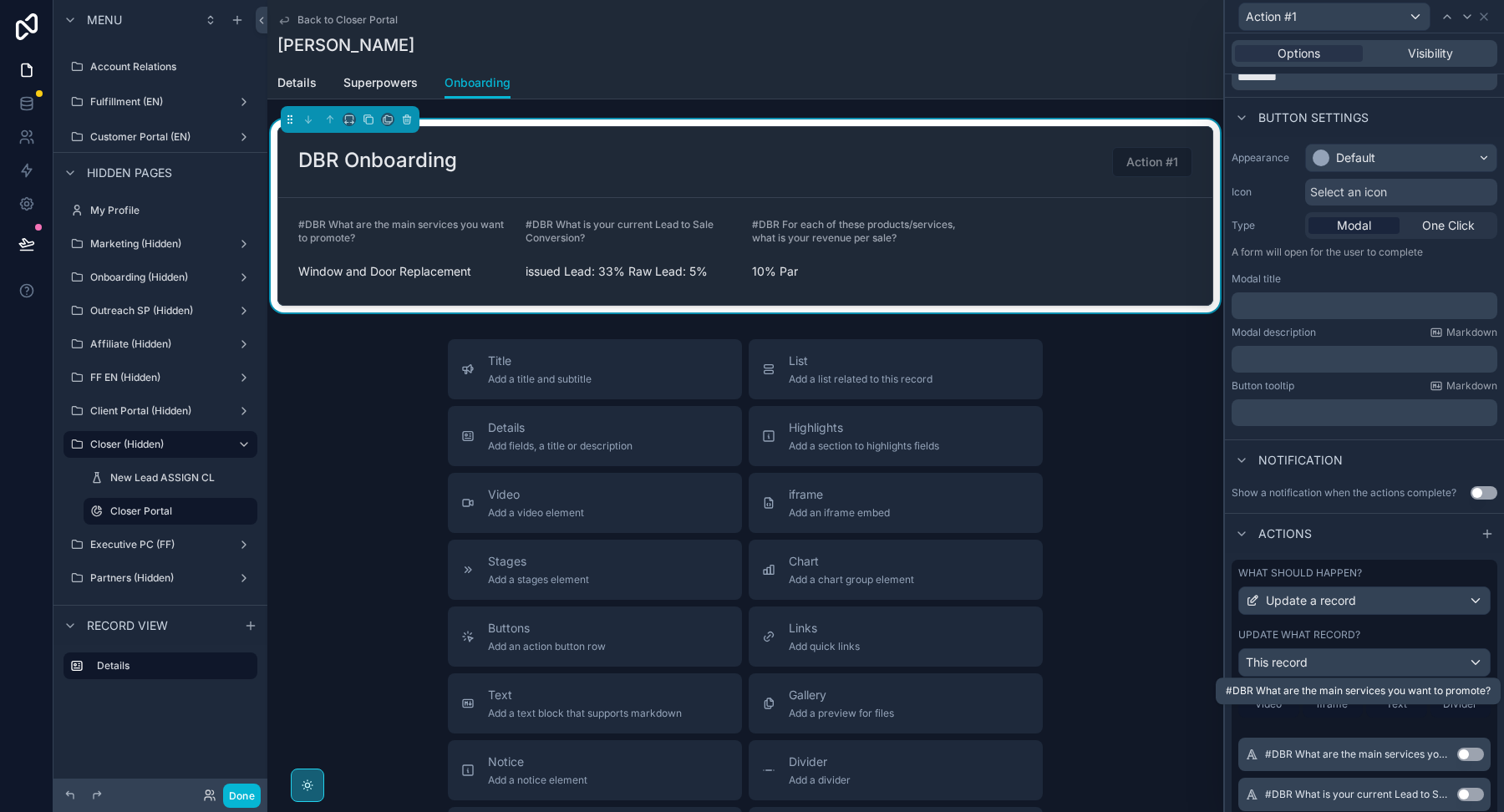
scroll to position [176, 0]
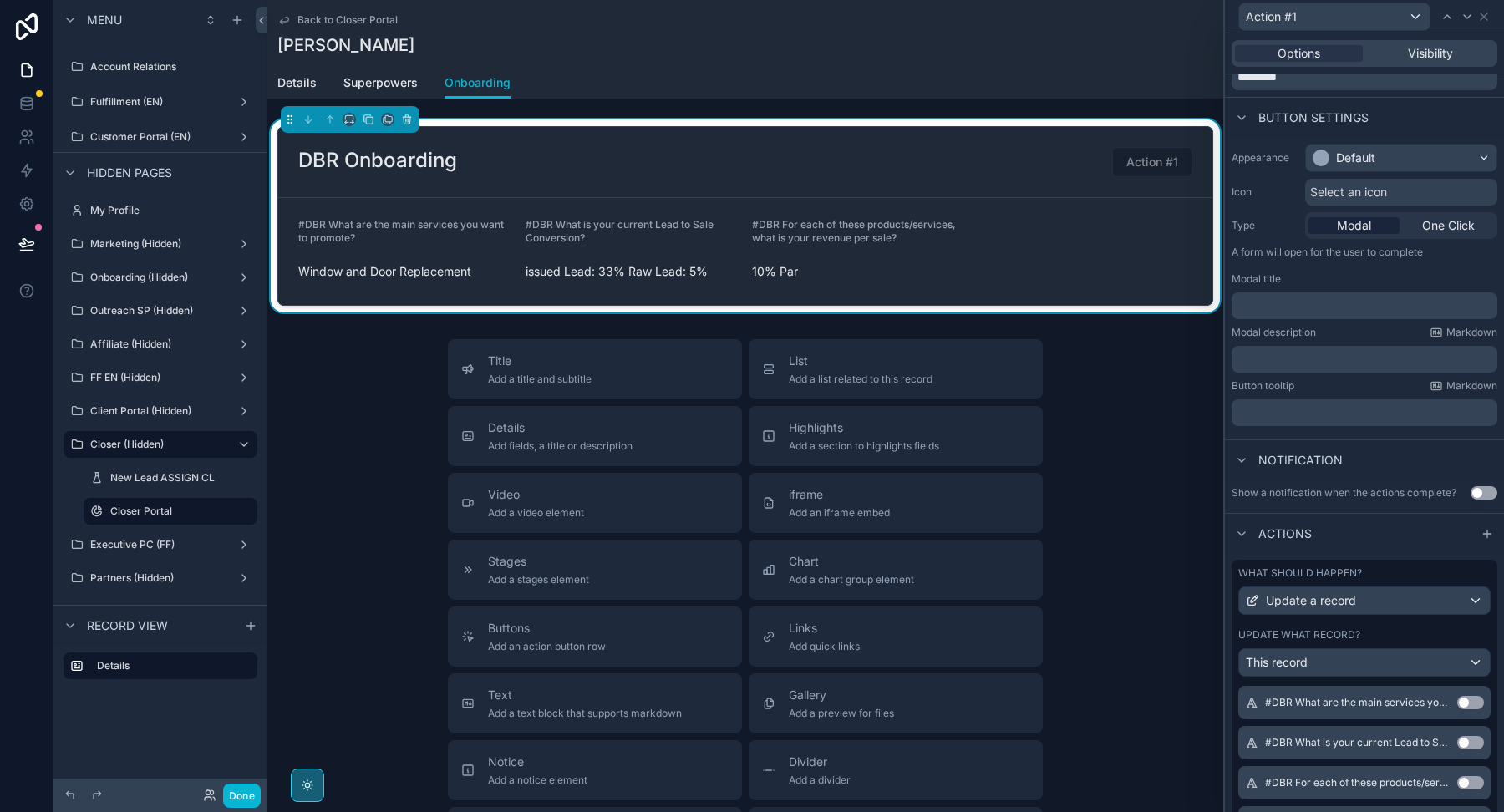
type input "***"
click at [1470, 700] on button "Use setting" at bounding box center [1470, 702] width 27 height 13
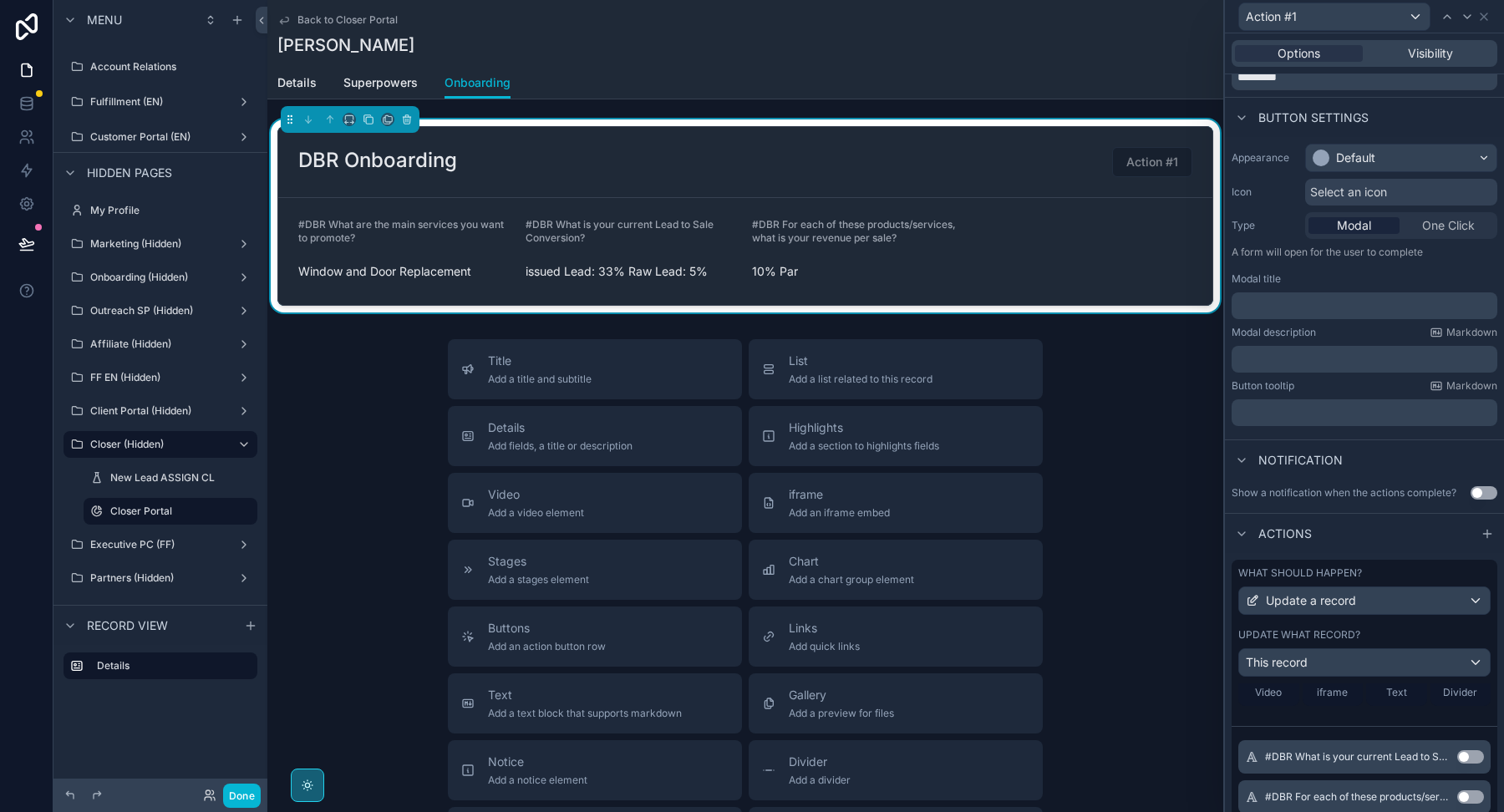
click at [1470, 753] on button "Use setting" at bounding box center [1470, 756] width 27 height 13
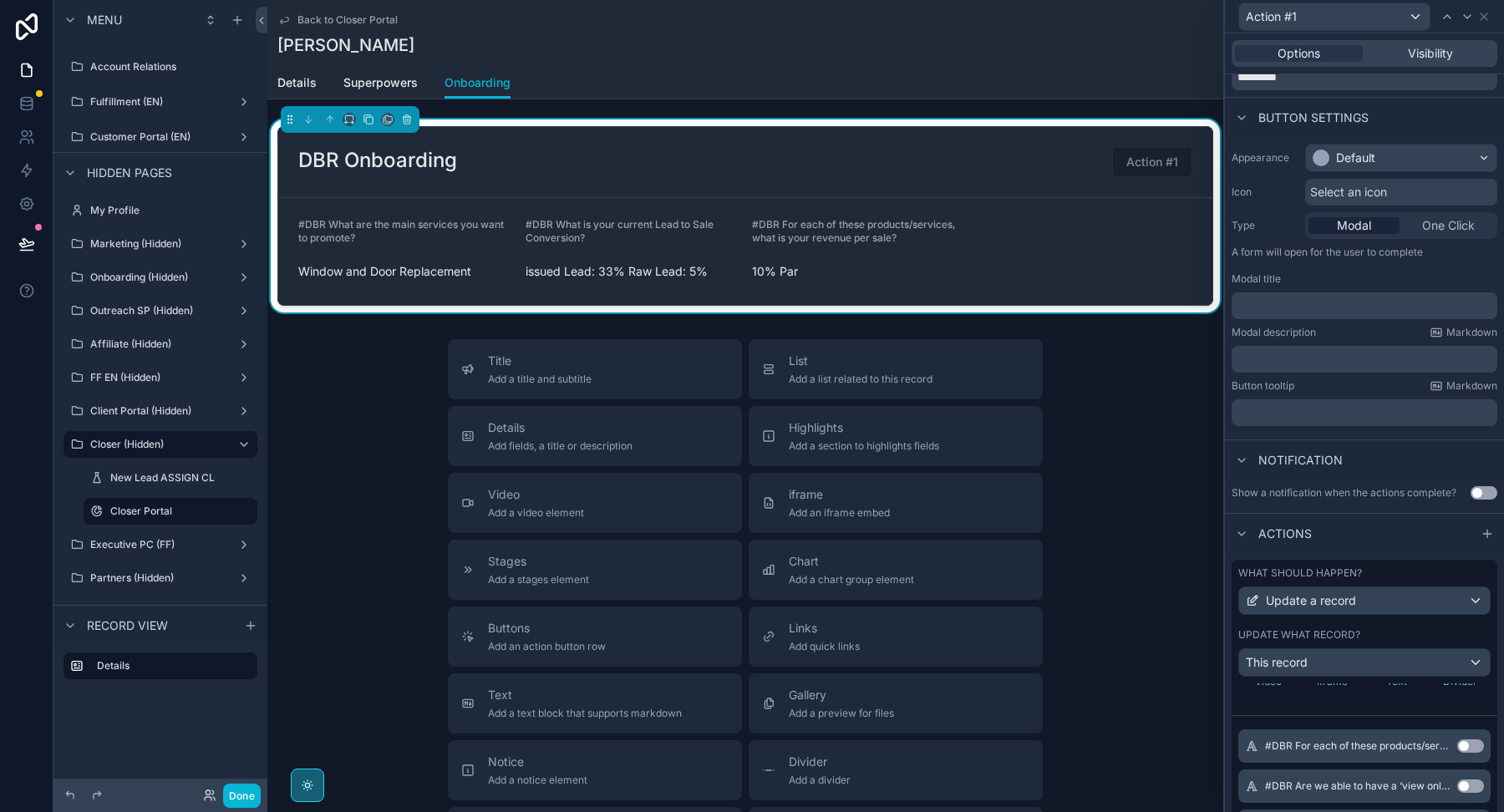
click at [1470, 739] on button "Use setting" at bounding box center [1470, 746] width 27 height 13
click at [1470, 739] on button "Use setting" at bounding box center [1470, 745] width 27 height 13
click at [1470, 739] on button "Use setting" at bounding box center [1470, 746] width 27 height 13
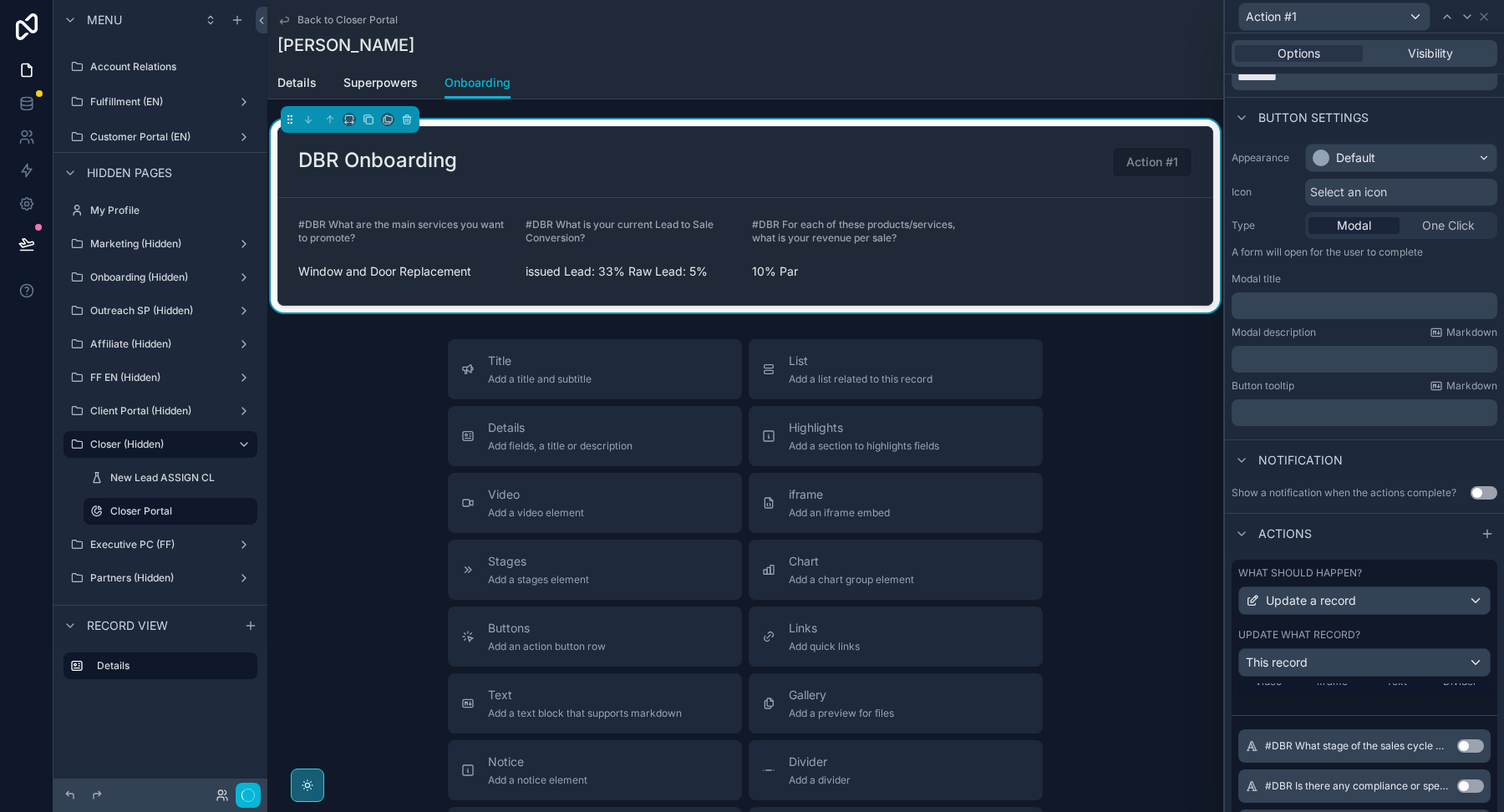
click at [1470, 779] on button "Use setting" at bounding box center [1470, 786] width 27 height 13
click at [1470, 739] on button "Use setting" at bounding box center [1470, 746] width 27 height 13
click at [1470, 779] on button "Use setting" at bounding box center [1470, 786] width 27 height 13
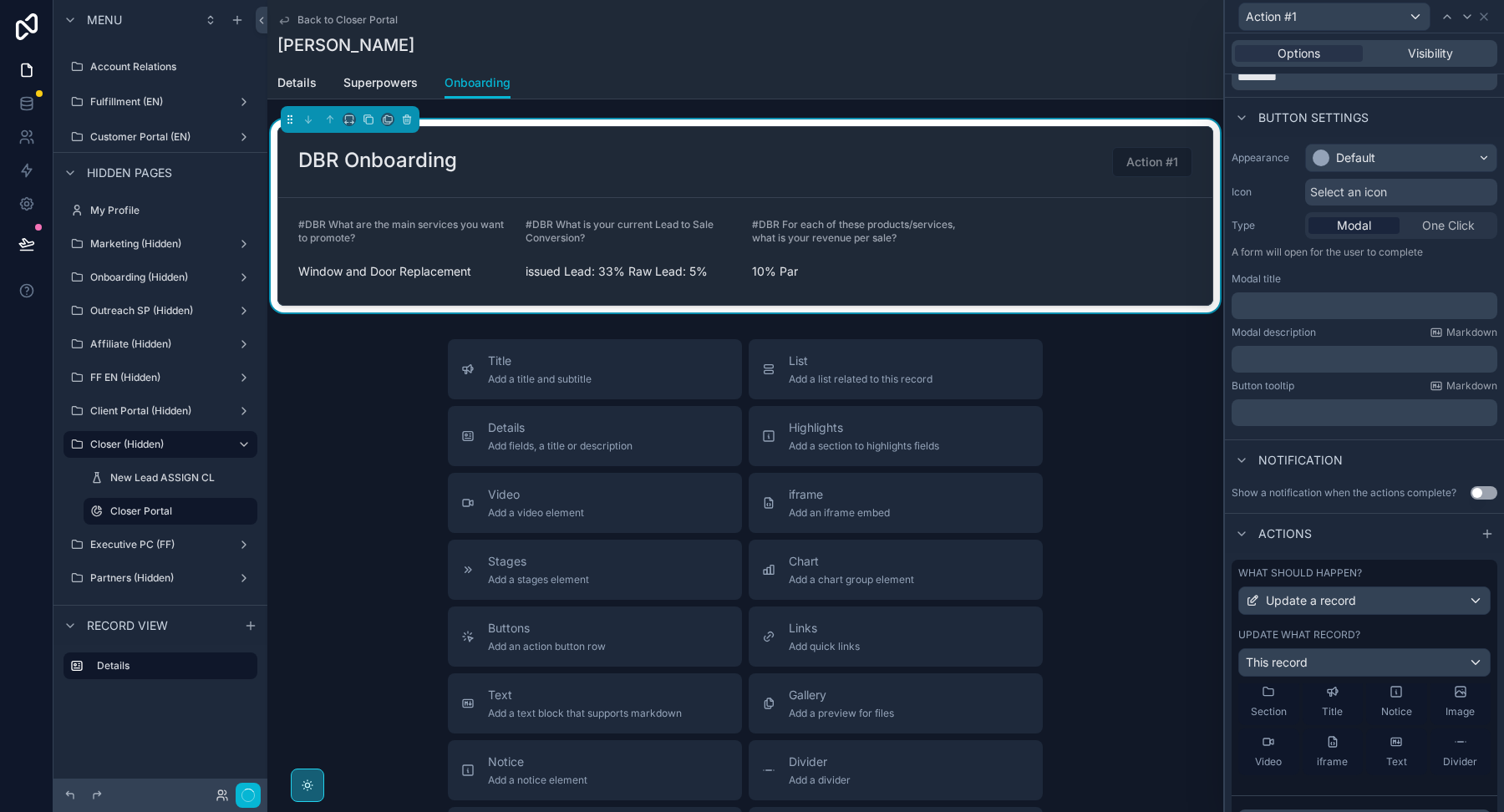
click at [1470, 811] on button "Use setting" at bounding box center [1470, 826] width 27 height 13
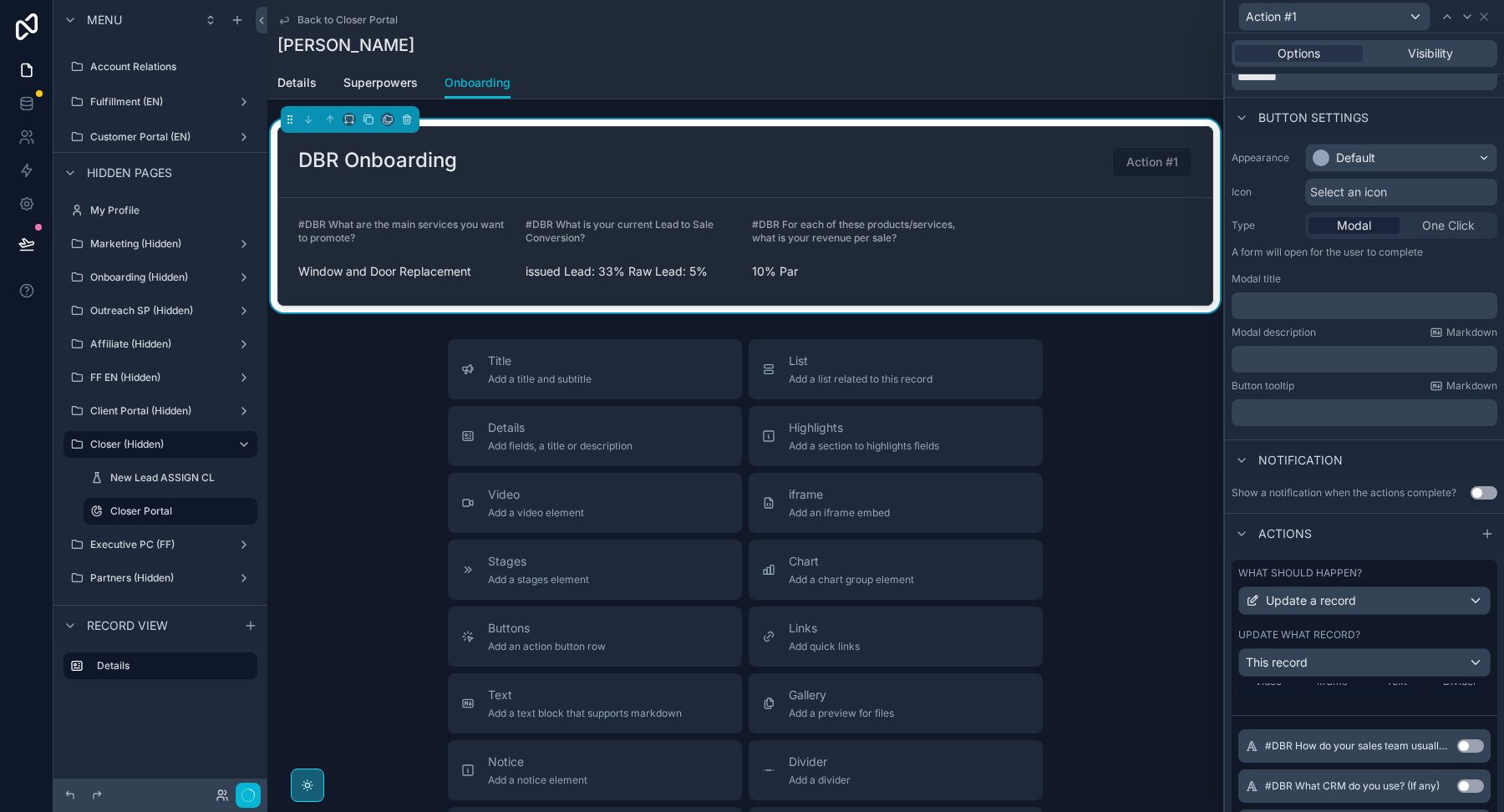
click at [1470, 739] on button "Use setting" at bounding box center [1470, 746] width 27 height 13
click at [1470, 779] on button "Use setting" at bounding box center [1470, 786] width 27 height 13
click at [1470, 739] on button "Use setting" at bounding box center [1470, 746] width 27 height 13
click at [1470, 779] on button "Use setting" at bounding box center [1470, 786] width 27 height 13
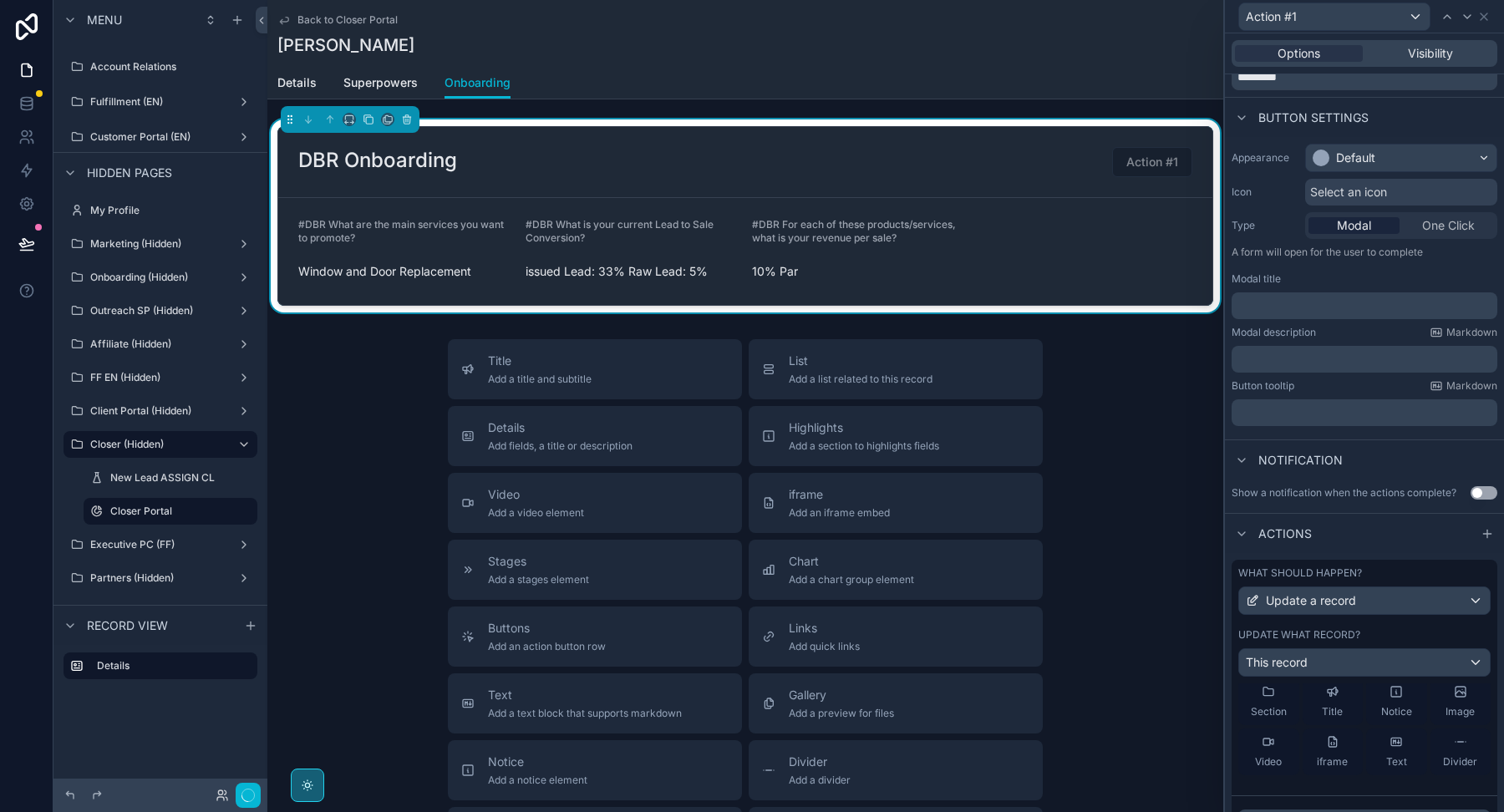
click at [1470, 811] on button "Use setting" at bounding box center [1470, 826] width 27 height 13
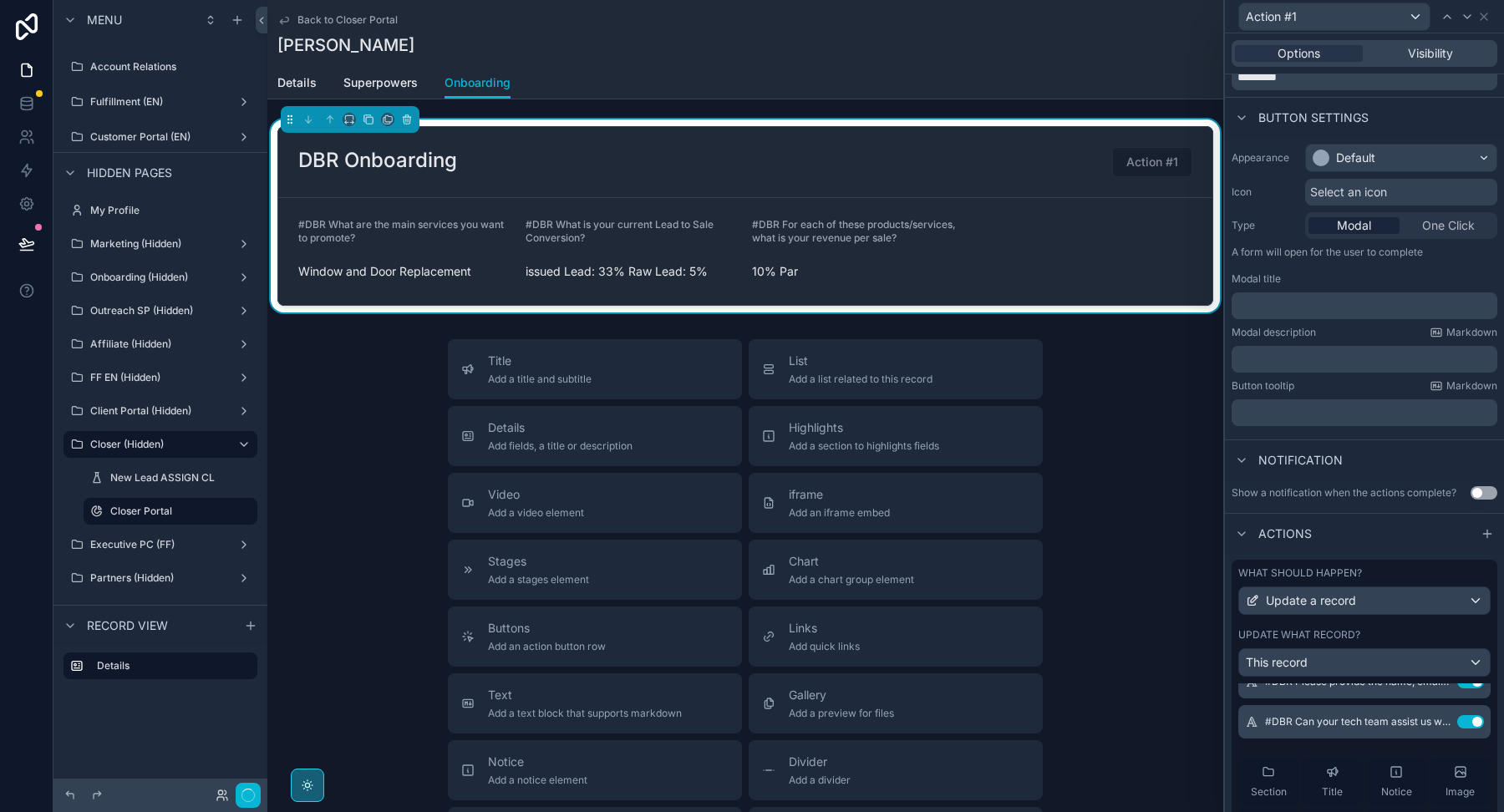
scroll to position [828, 0]
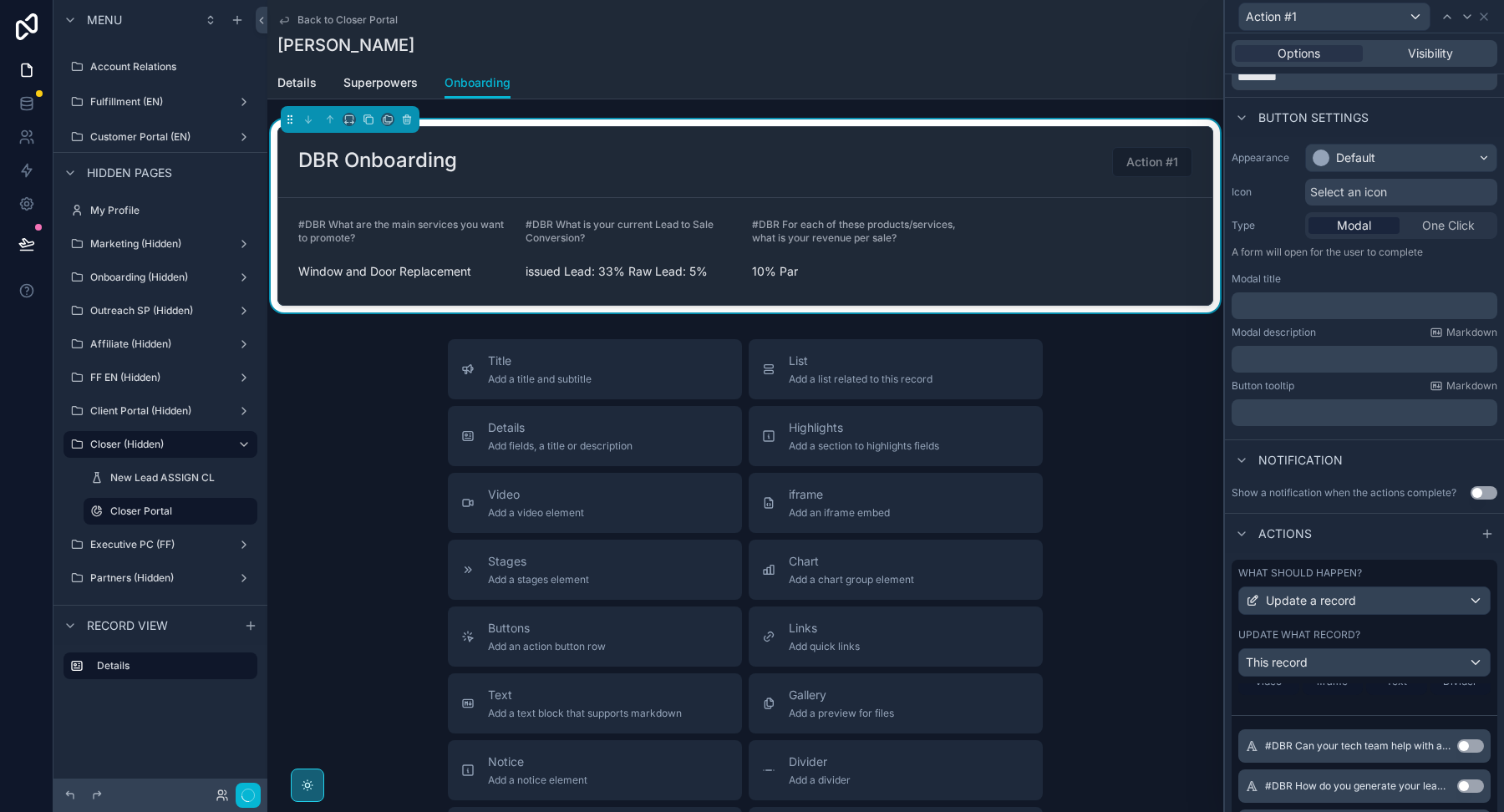
click at [1470, 739] on button "Use setting" at bounding box center [1470, 746] width 27 height 13
click at [1470, 779] on button "Use setting" at bounding box center [1470, 786] width 27 height 13
click at [1470, 811] on button "Use setting" at bounding box center [1470, 826] width 27 height 13
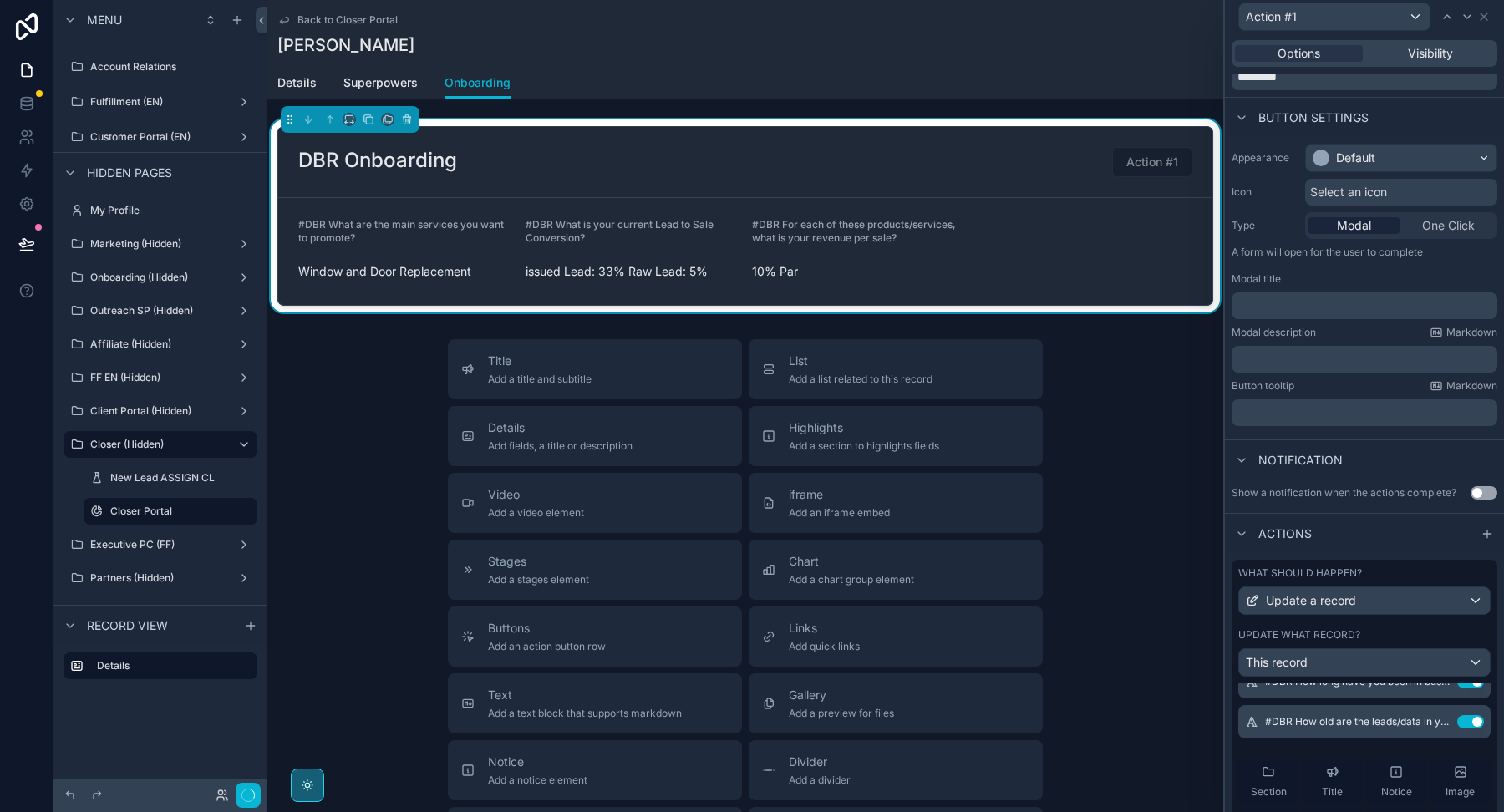
click at [1470, 739] on div "*** #DBR What are the main services you want to promote? Use setting #DBR What …" at bounding box center [1363, 579] width 265 height 1448
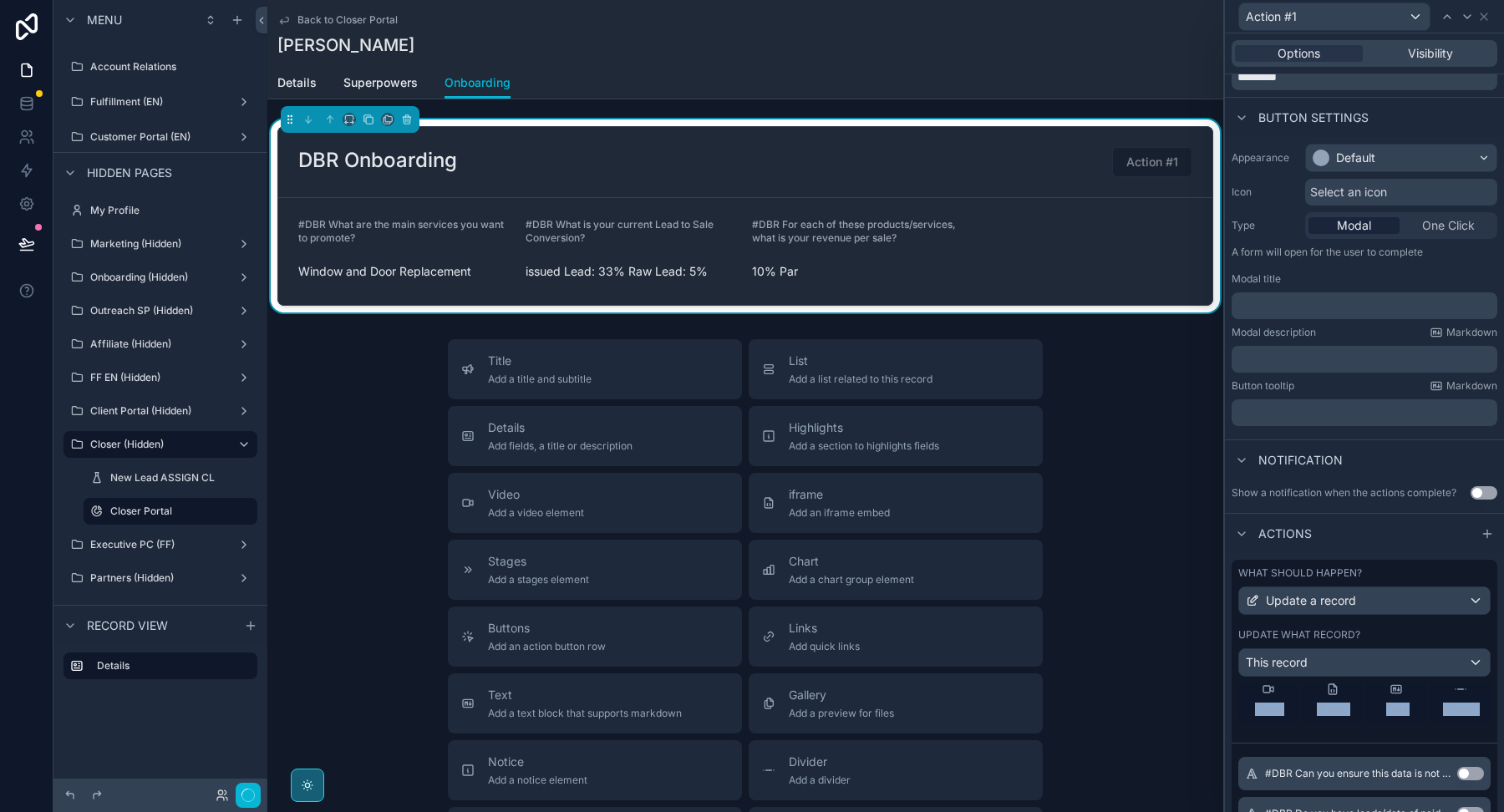
click at [1470, 739] on div "*** #DBR What are the main services you want to promote? Use setting #DBR What …" at bounding box center [1363, 366] width 265 height 1448
click at [1475, 769] on button "Use setting" at bounding box center [1470, 773] width 27 height 13
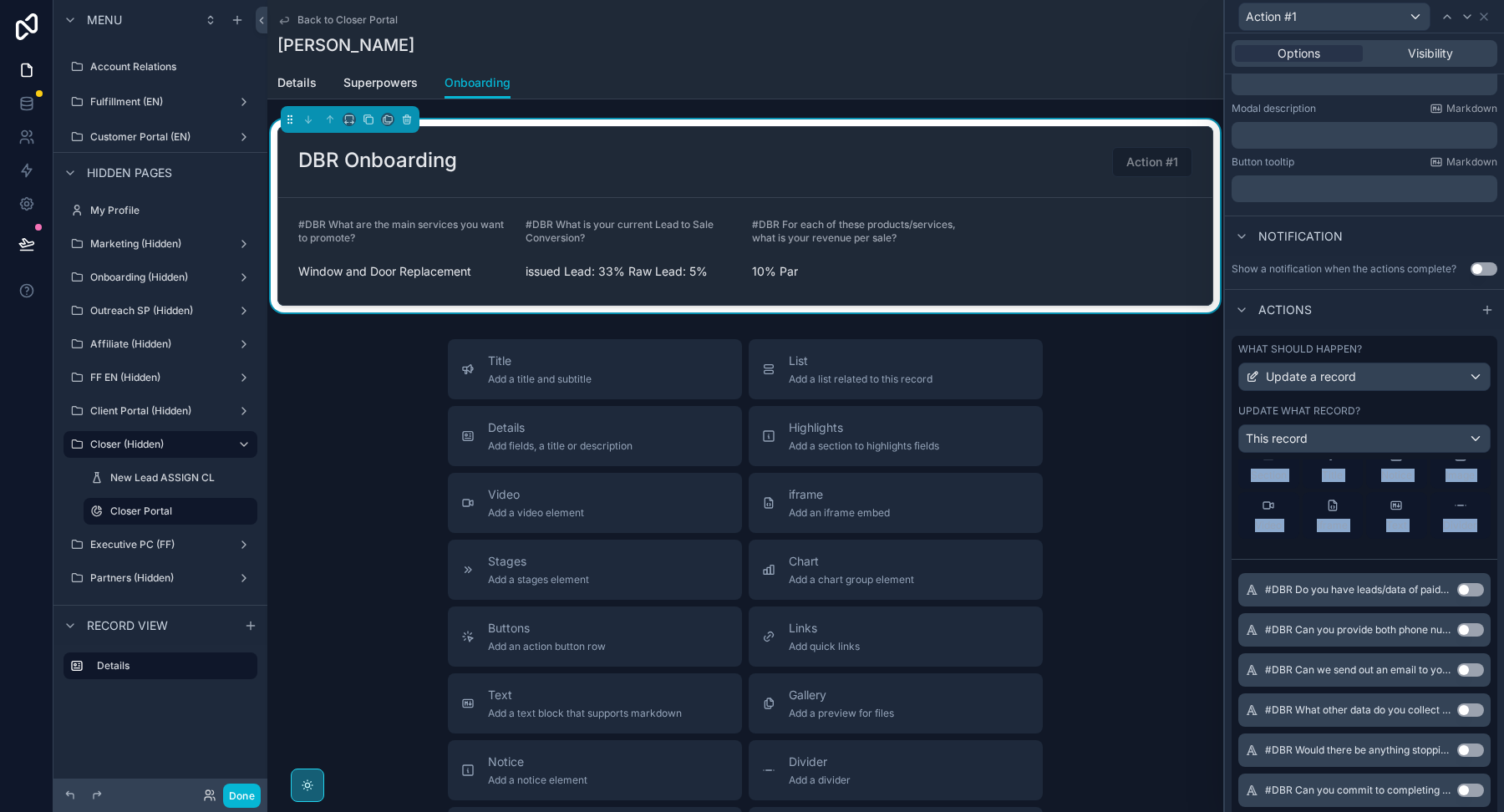
scroll to position [434, 0]
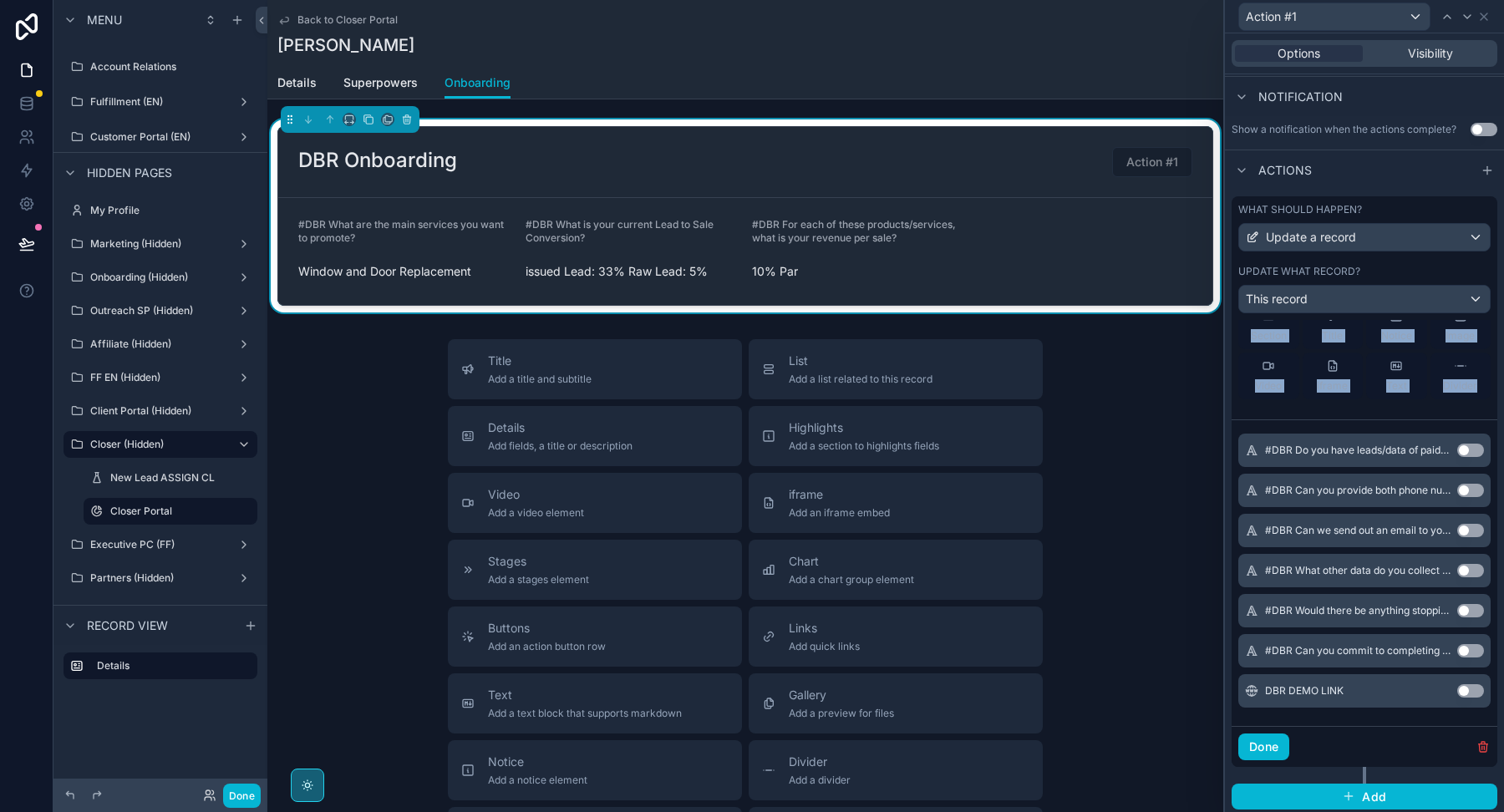
click at [1468, 451] on button "Use setting" at bounding box center [1470, 450] width 27 height 13
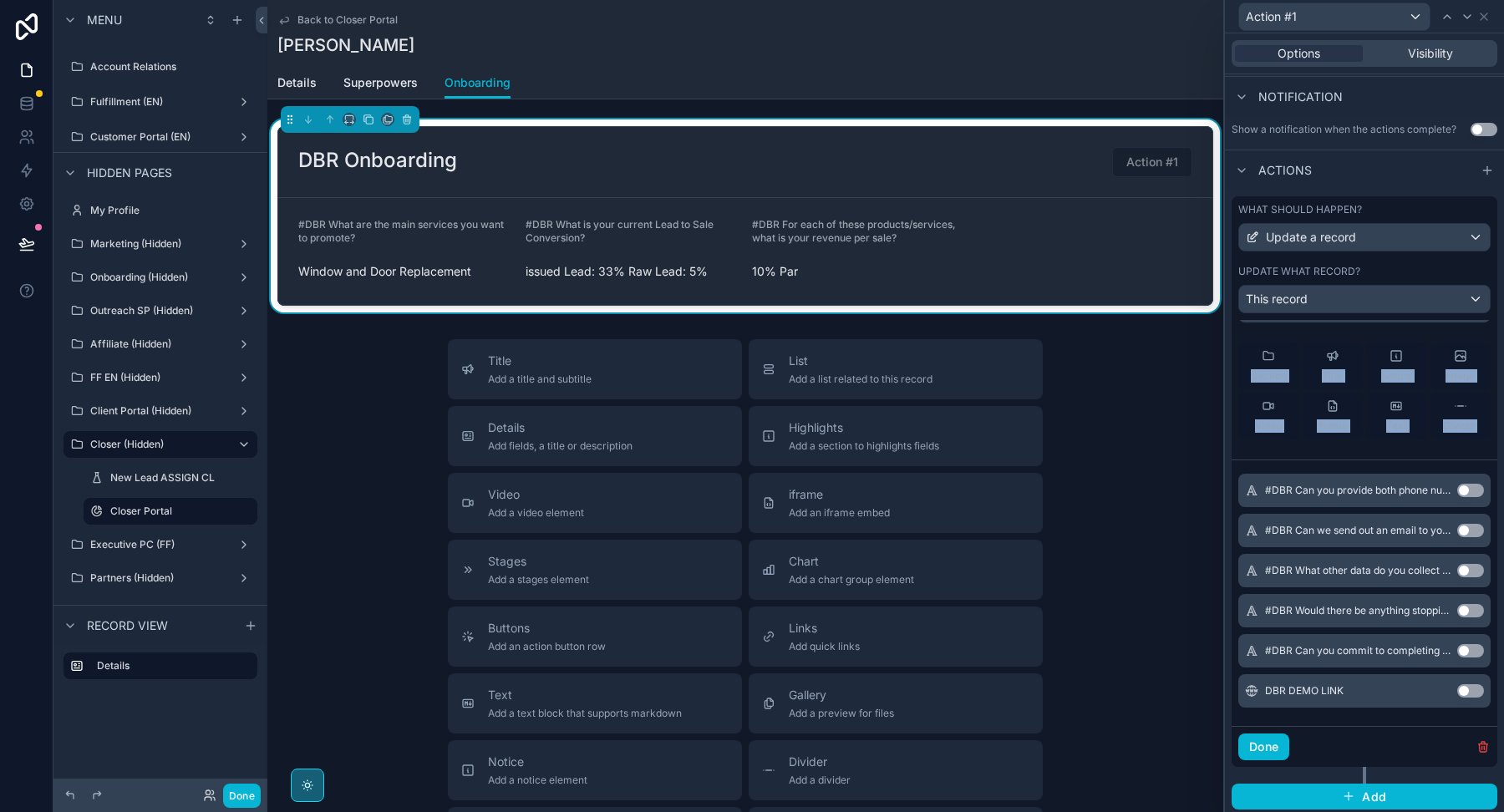
click at [1473, 486] on button "Use setting" at bounding box center [1470, 490] width 27 height 13
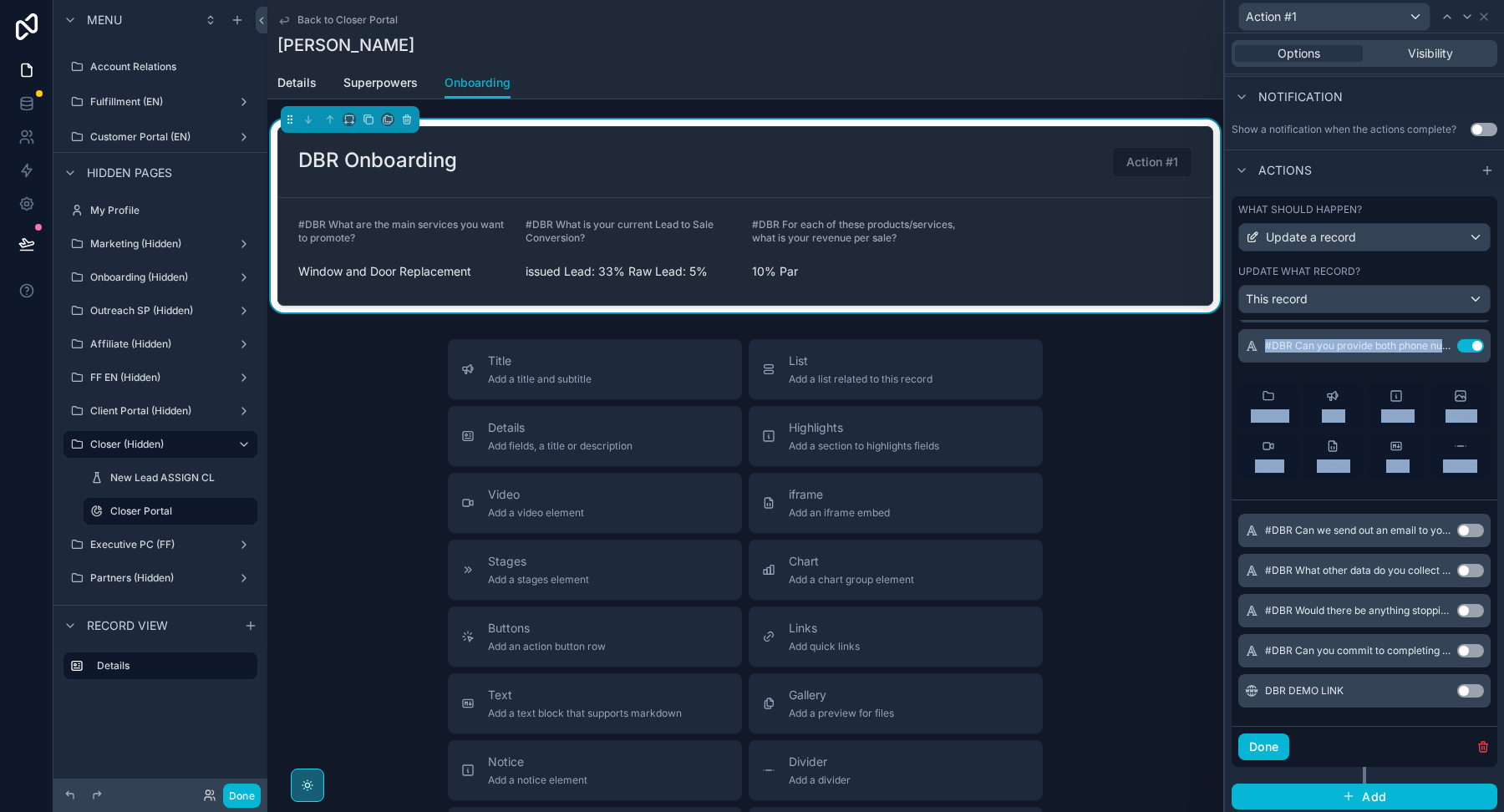
click at [1474, 526] on button "Use setting" at bounding box center [1470, 530] width 27 height 13
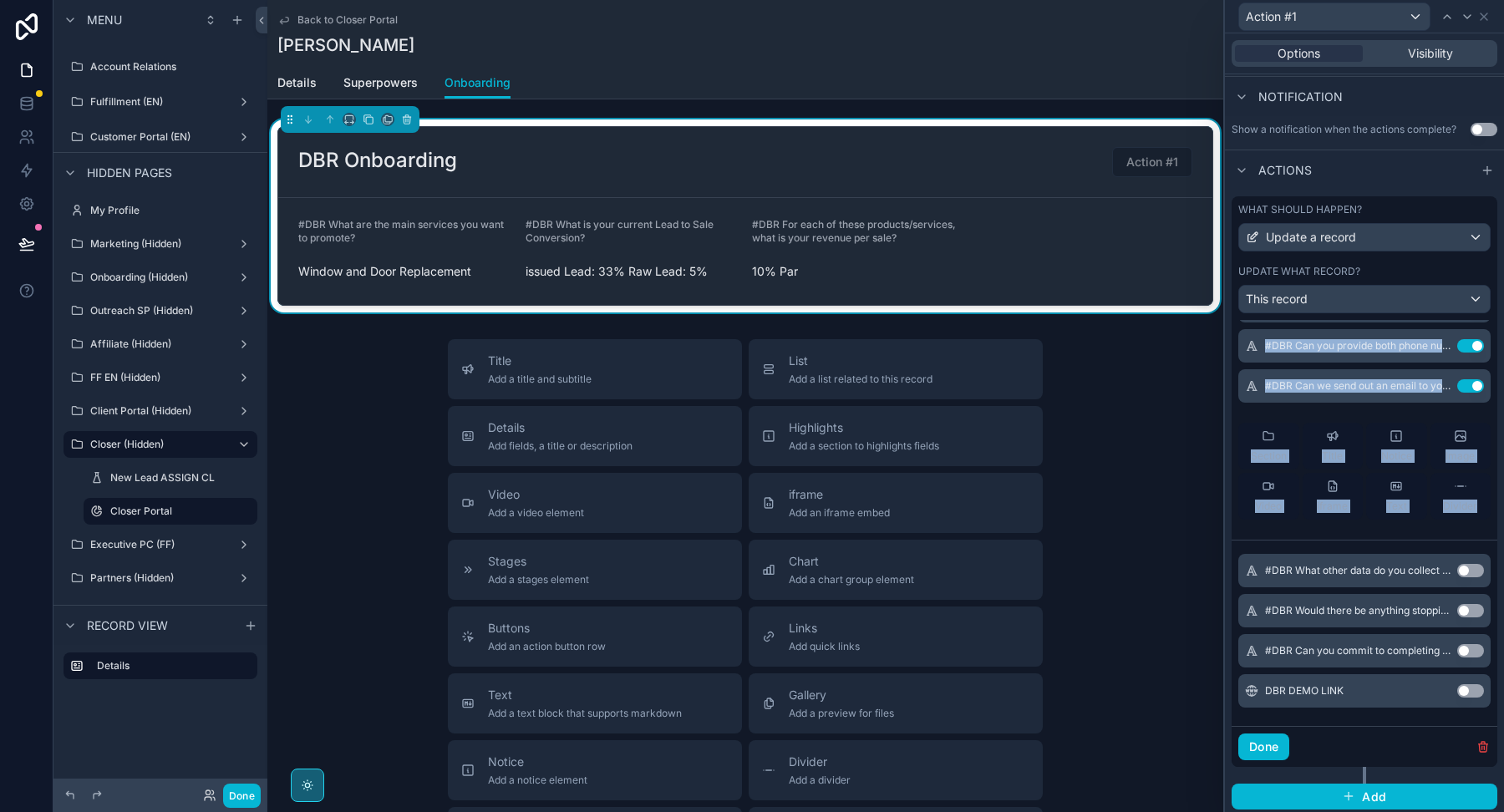
click at [1470, 565] on button "Use setting" at bounding box center [1470, 570] width 27 height 13
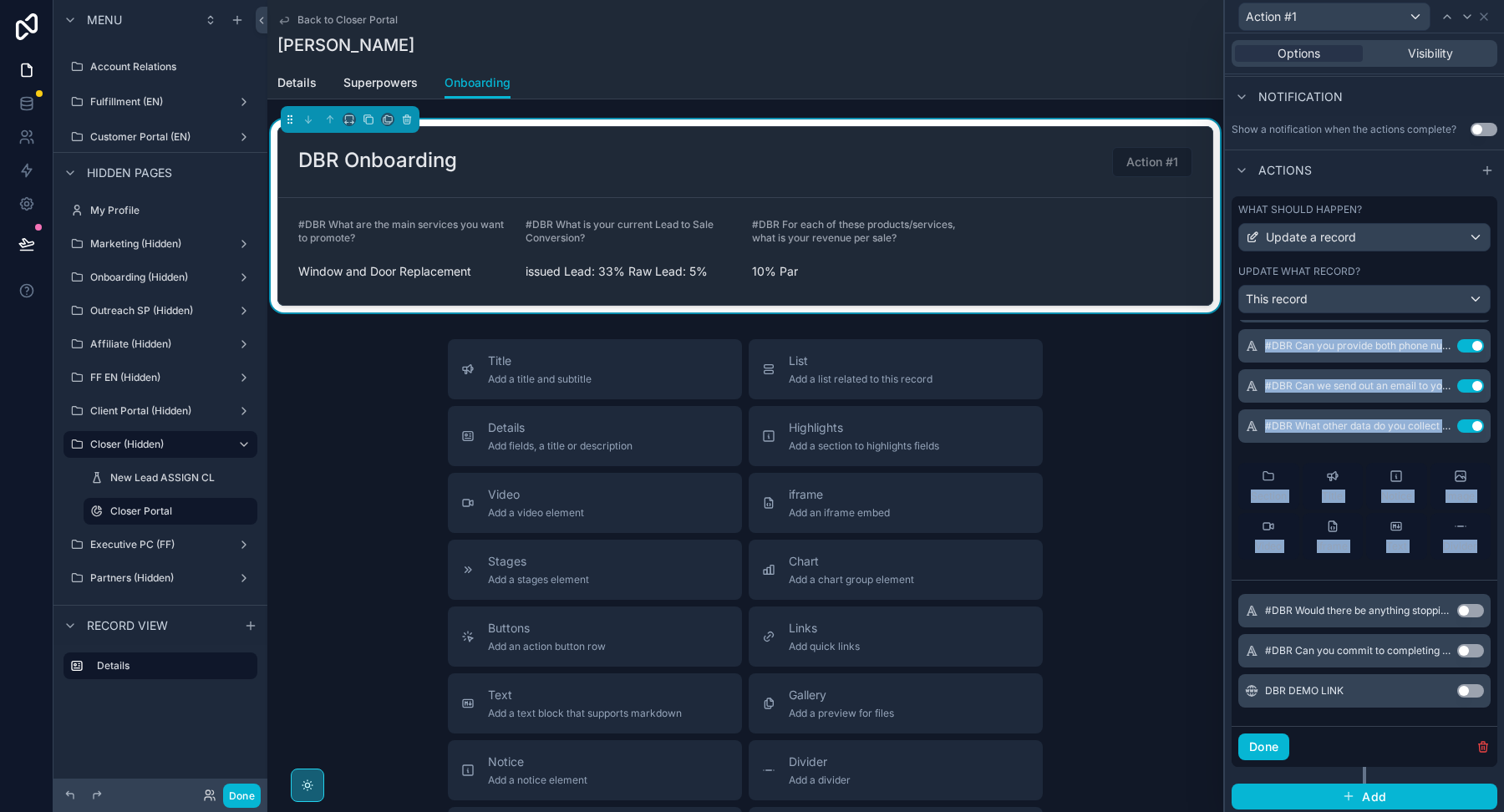
click at [1470, 604] on button "Use setting" at bounding box center [1470, 610] width 27 height 13
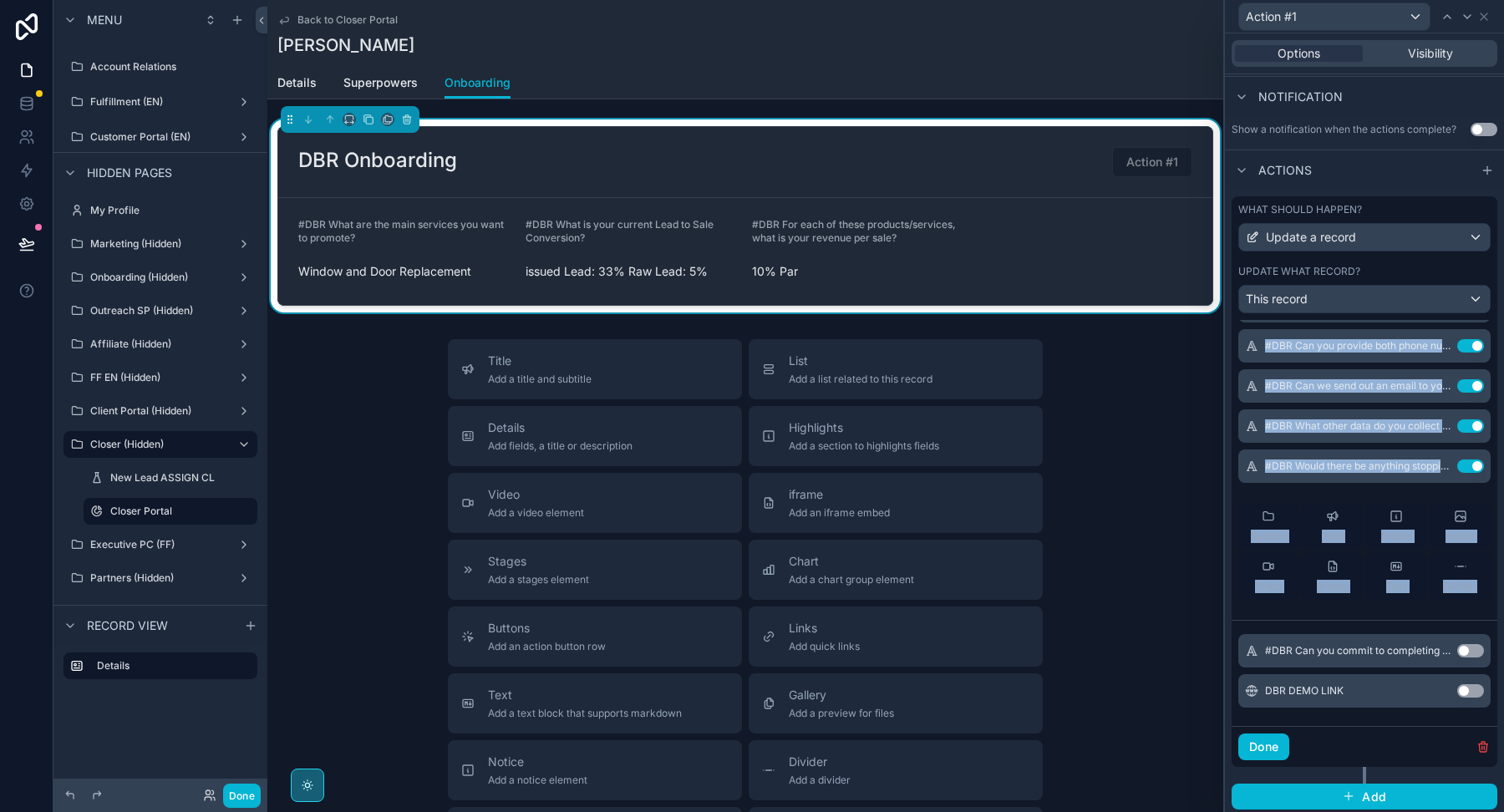
click at [1470, 644] on button "Use setting" at bounding box center [1470, 650] width 27 height 13
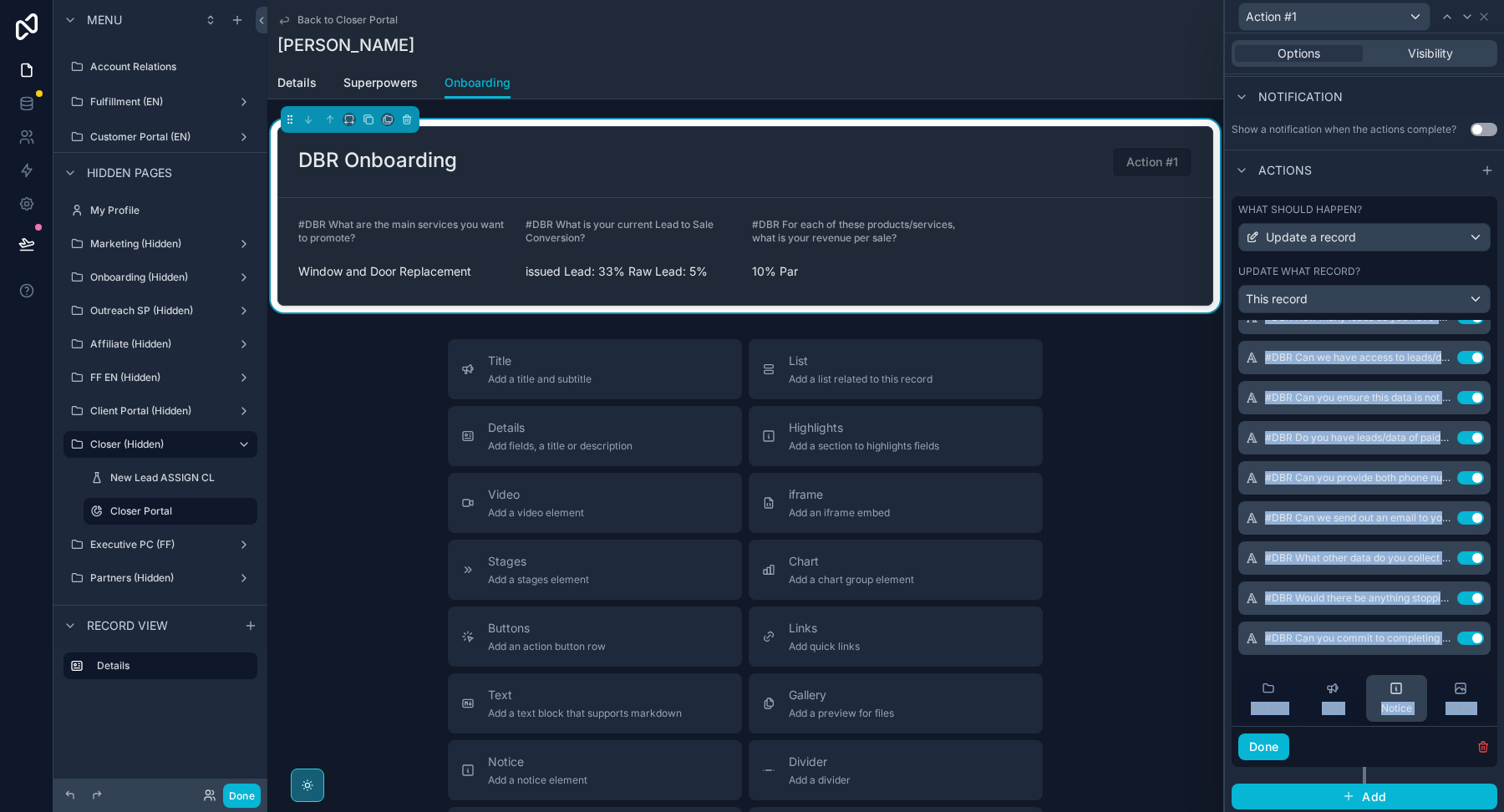
scroll to position [904, 0]
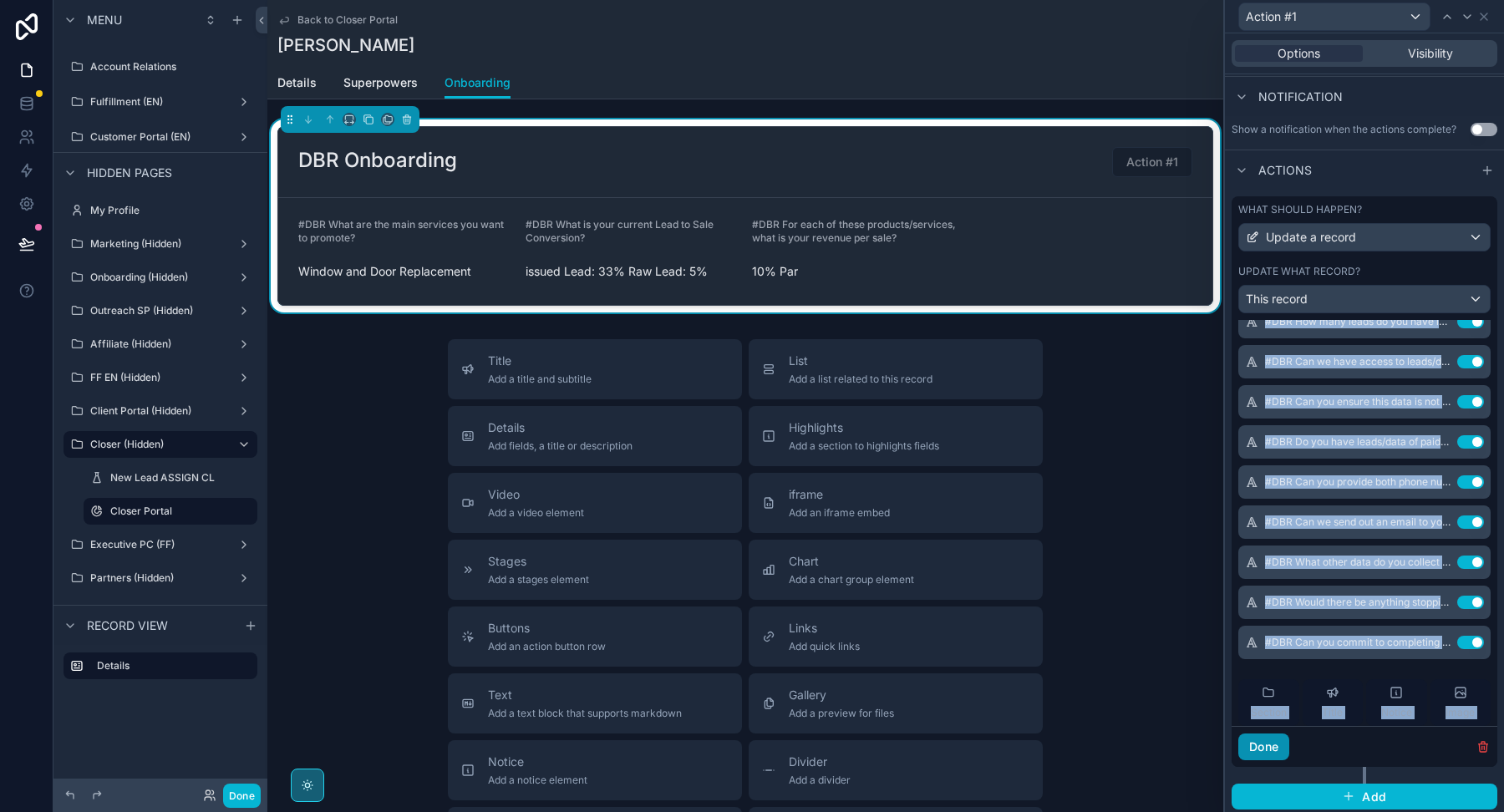
click at [1263, 740] on button "Done" at bounding box center [1264, 746] width 51 height 27
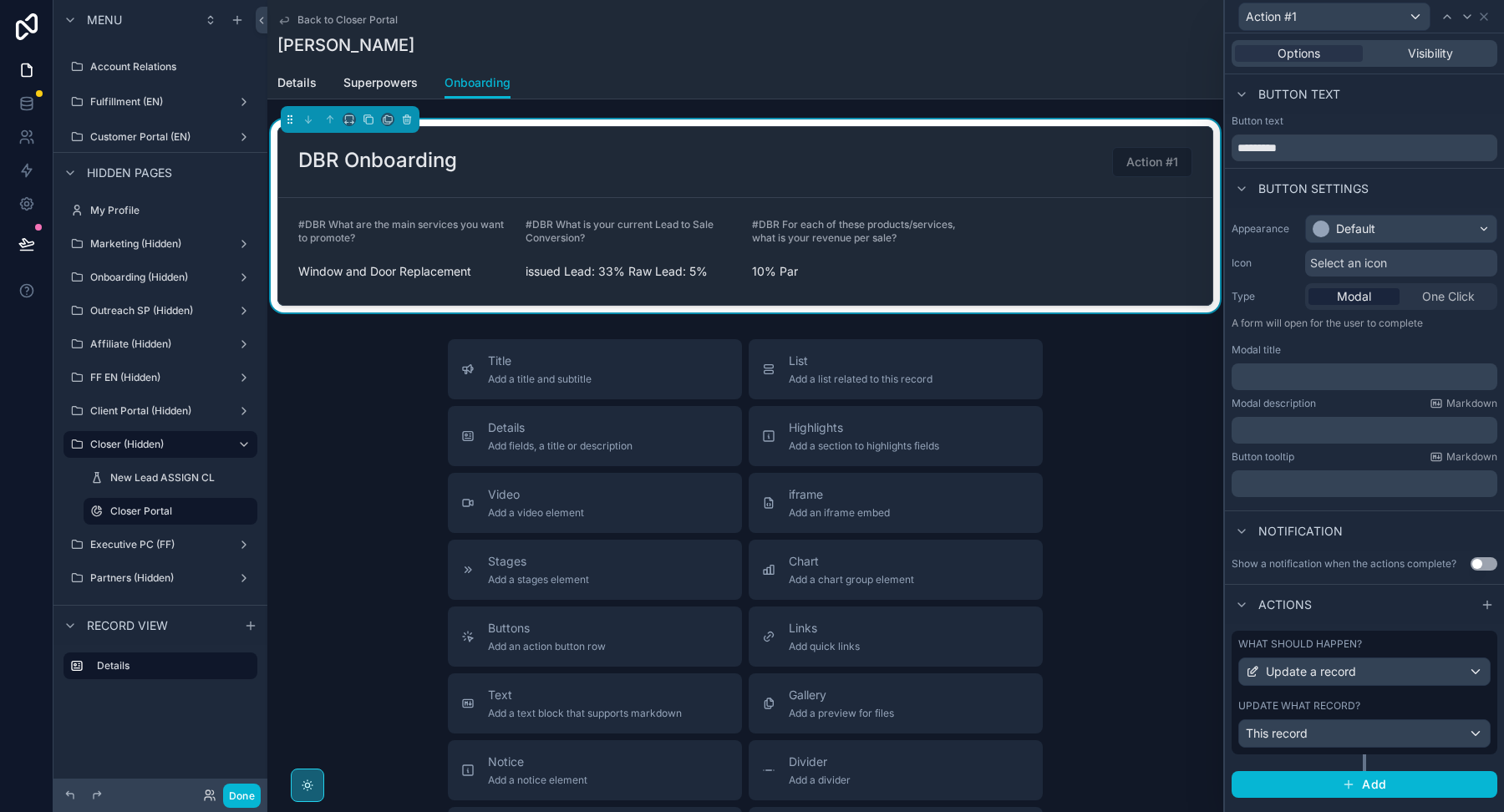
scroll to position [0, 0]
click at [1280, 142] on input "*********" at bounding box center [1363, 148] width 265 height 27
type input "**********"
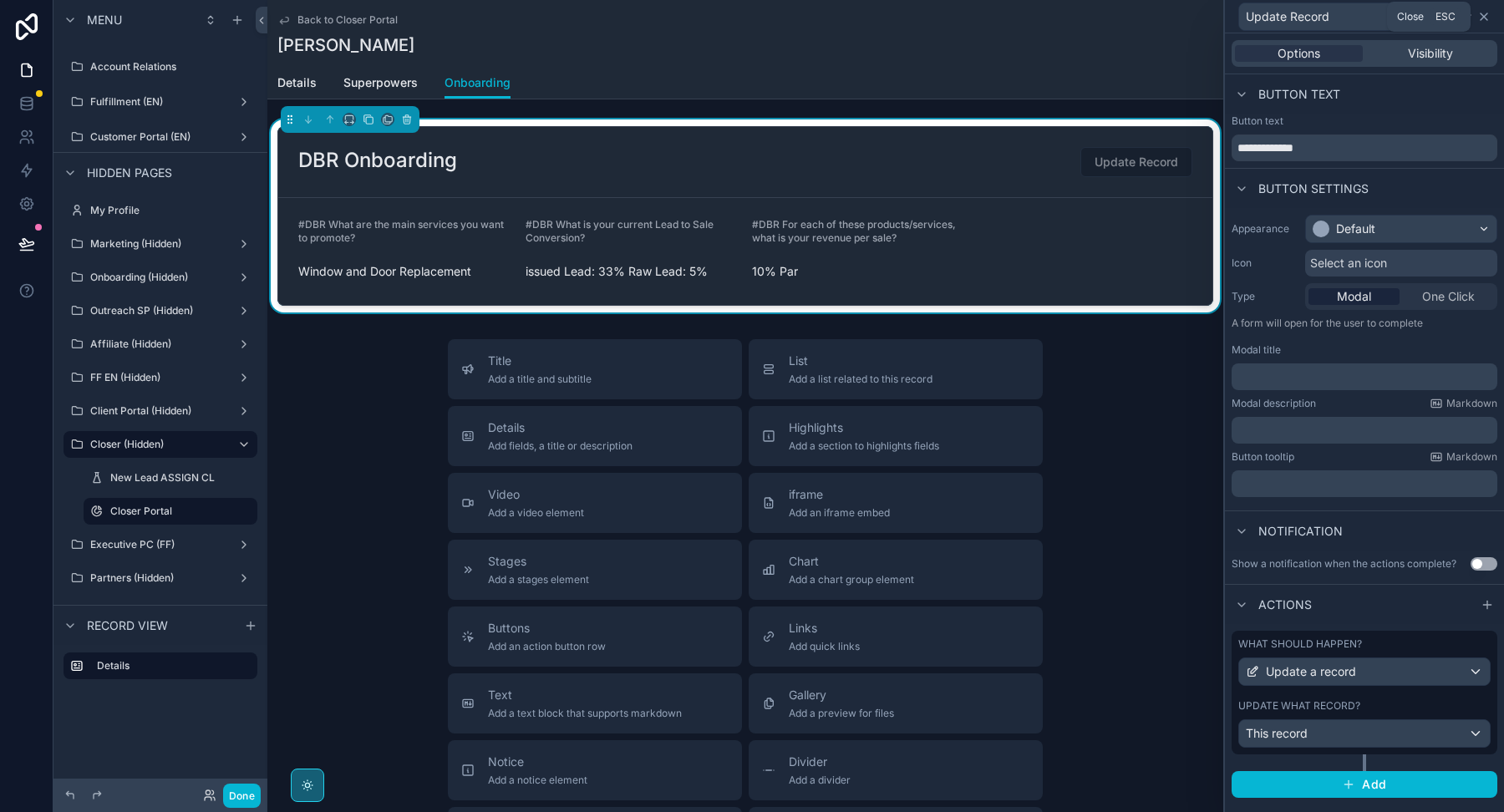
click at [1490, 15] on icon at bounding box center [1484, 17] width 13 height 13
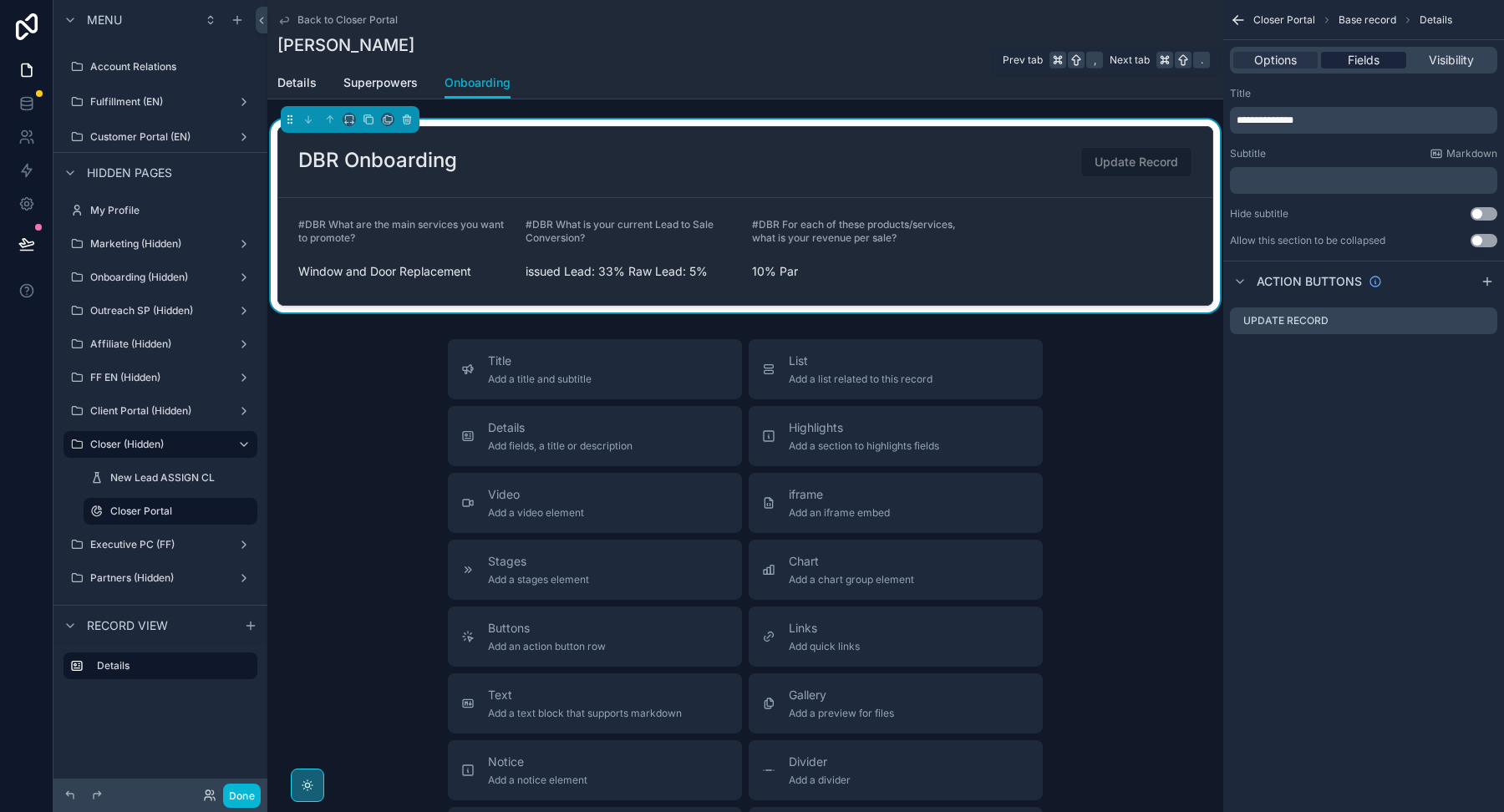
click at [1362, 53] on span "Fields" at bounding box center [1363, 60] width 32 height 17
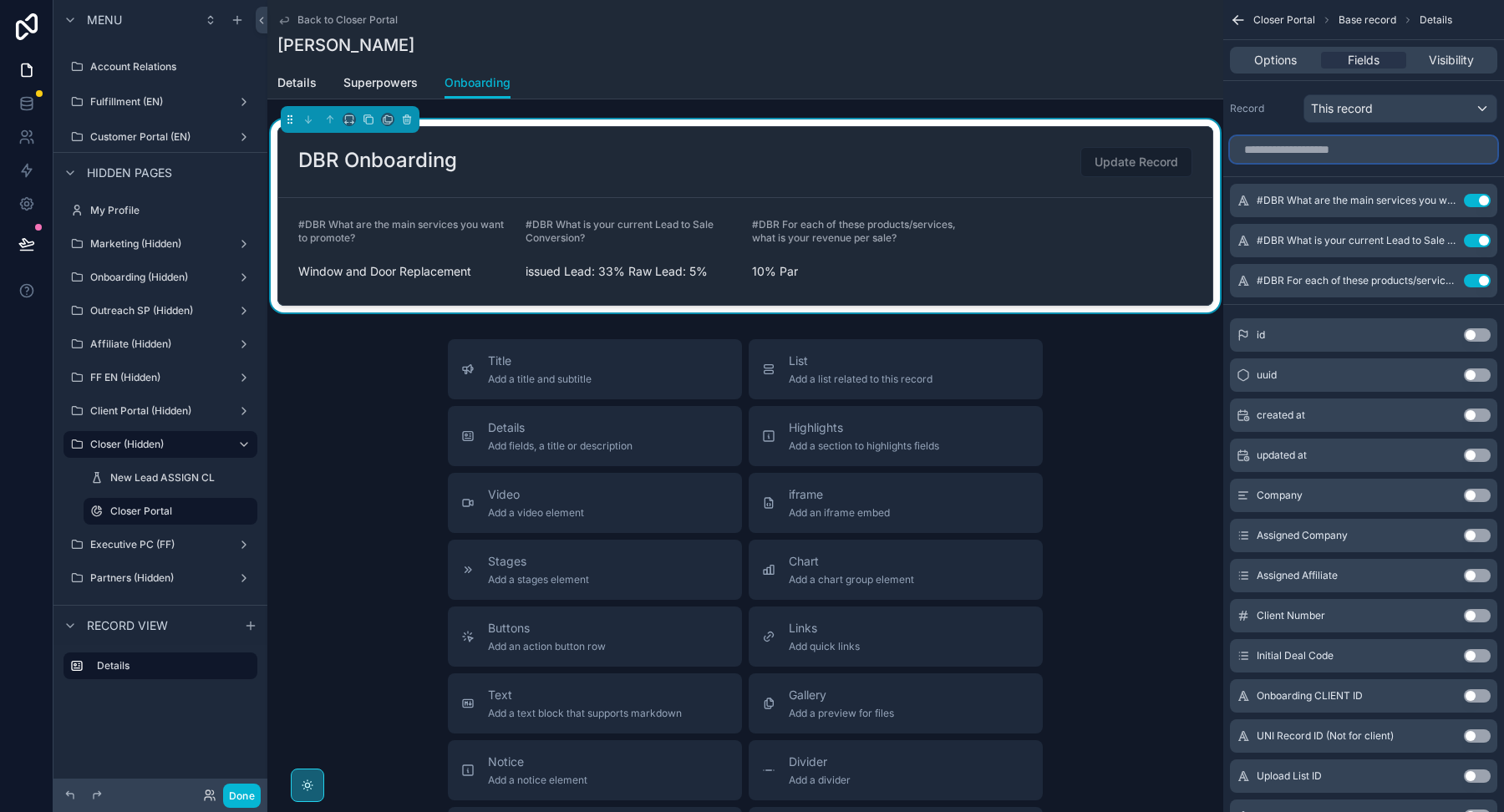
click at [1344, 145] on input "scrollable content" at bounding box center [1363, 149] width 267 height 27
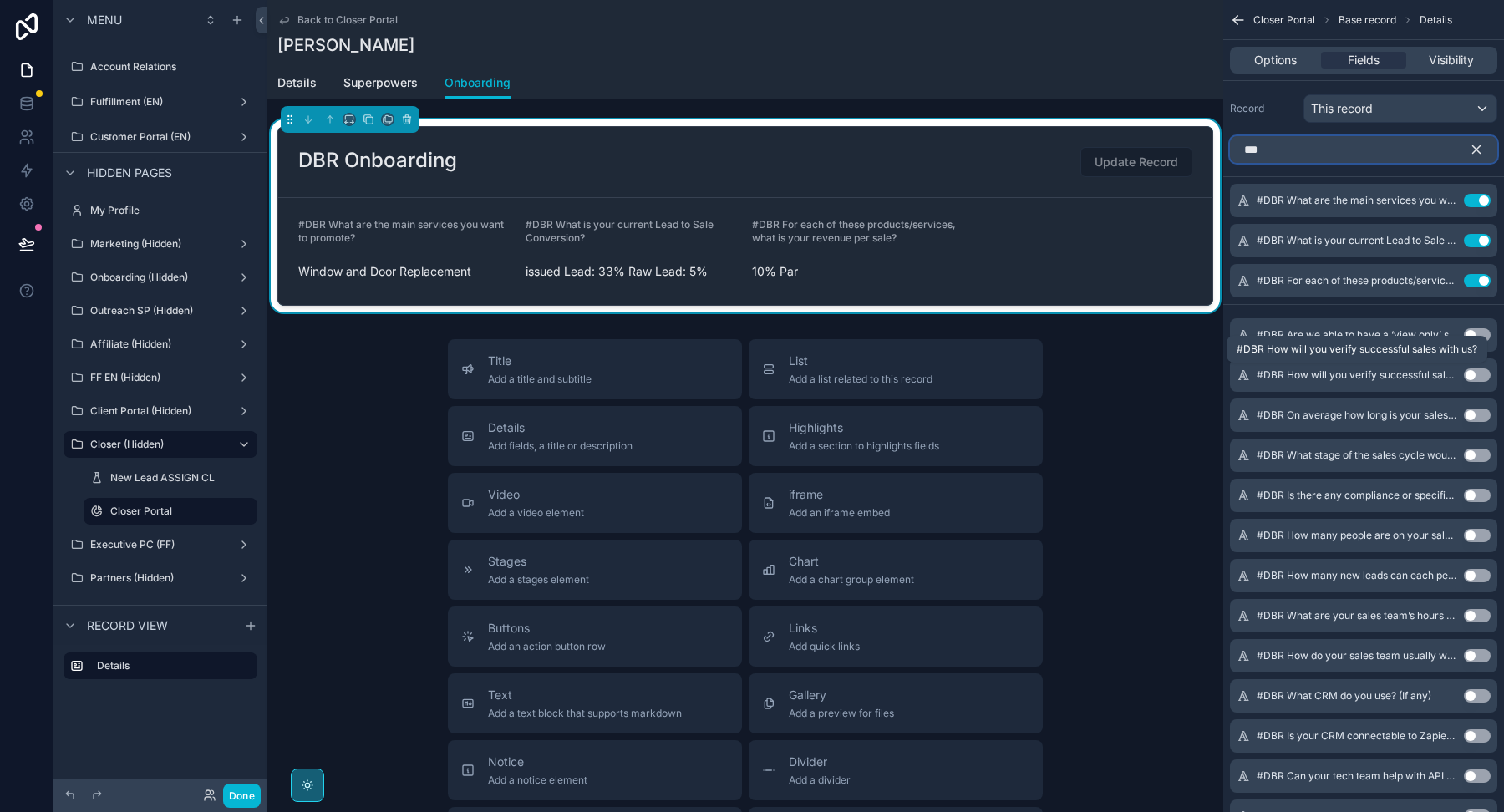
scroll to position [6, 0]
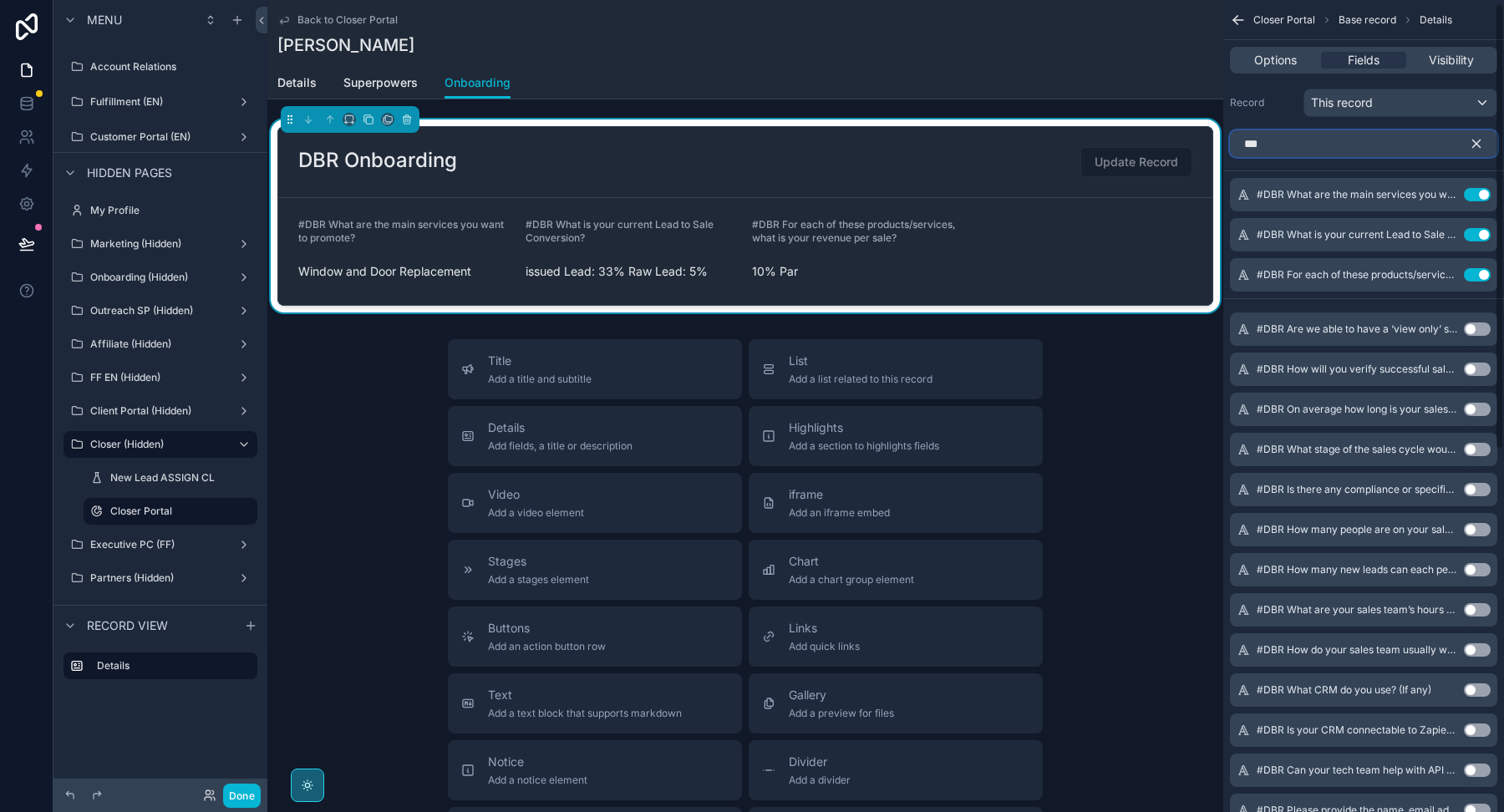
type input "***"
click at [1476, 325] on button "Use setting" at bounding box center [1477, 329] width 27 height 13
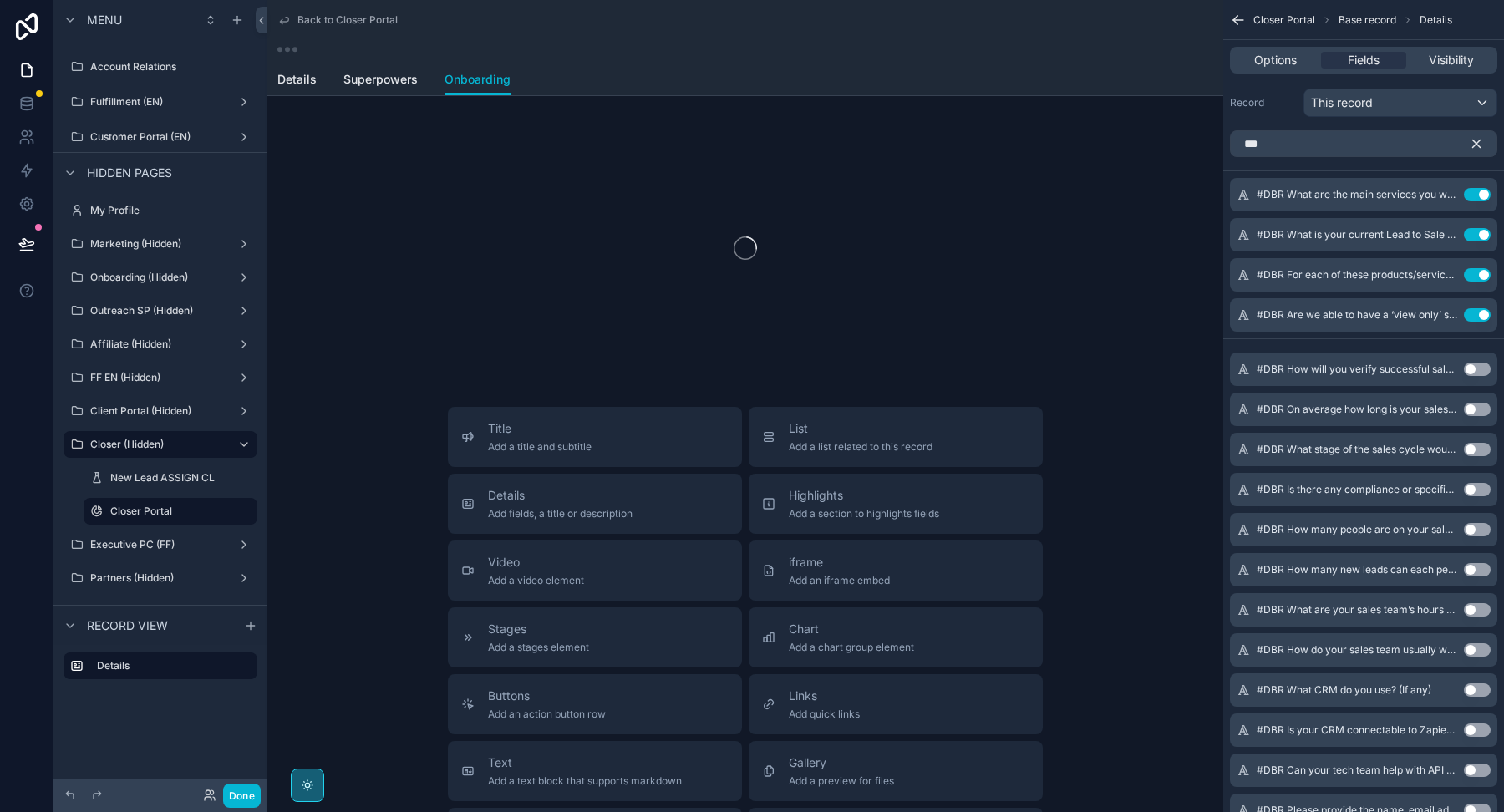
click at [1476, 374] on div "#DBR How will you verify successful sales with us? Use setting" at bounding box center [1363, 369] width 267 height 33
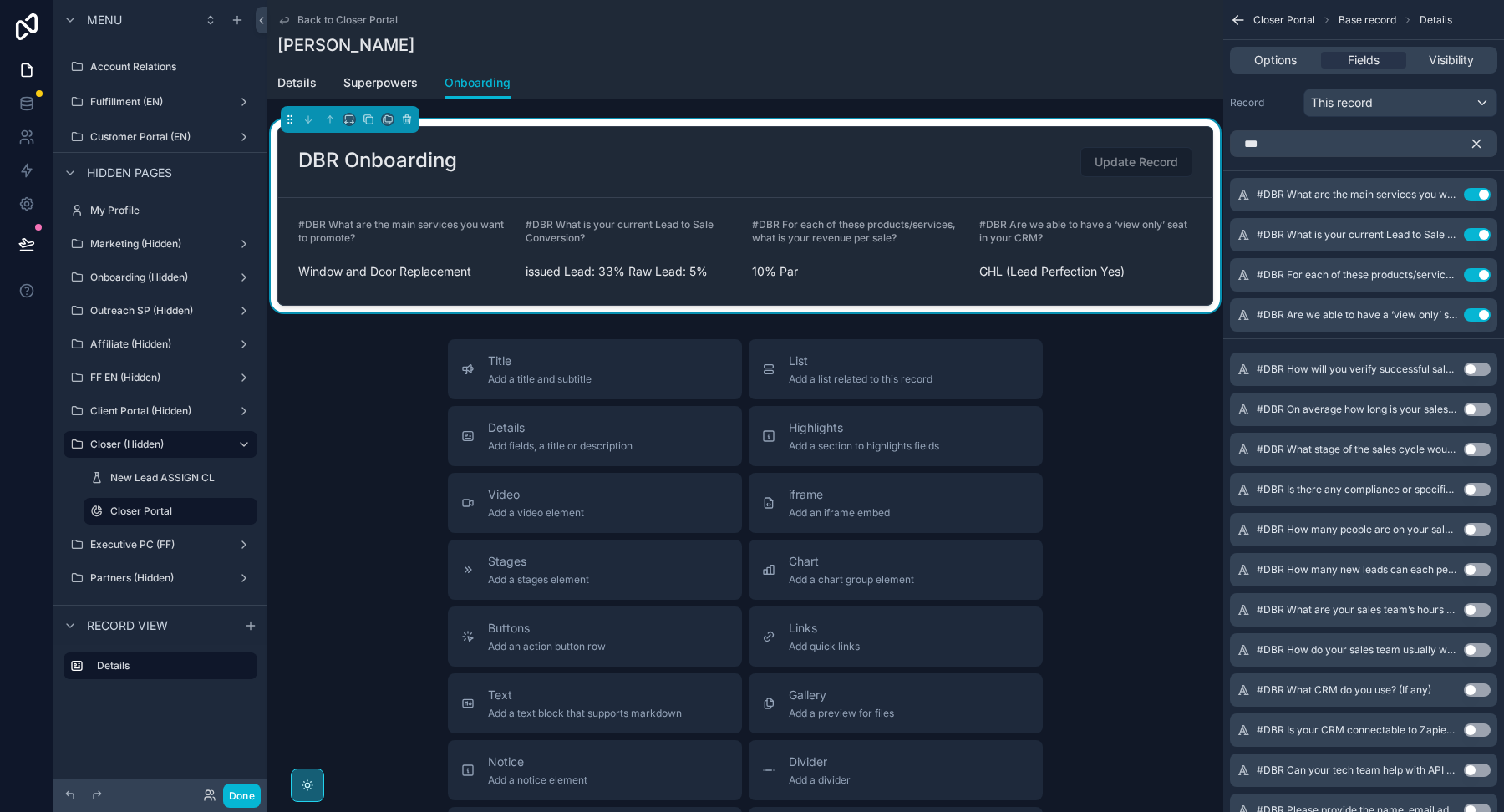
click at [1475, 366] on button "Use setting" at bounding box center [1477, 369] width 27 height 13
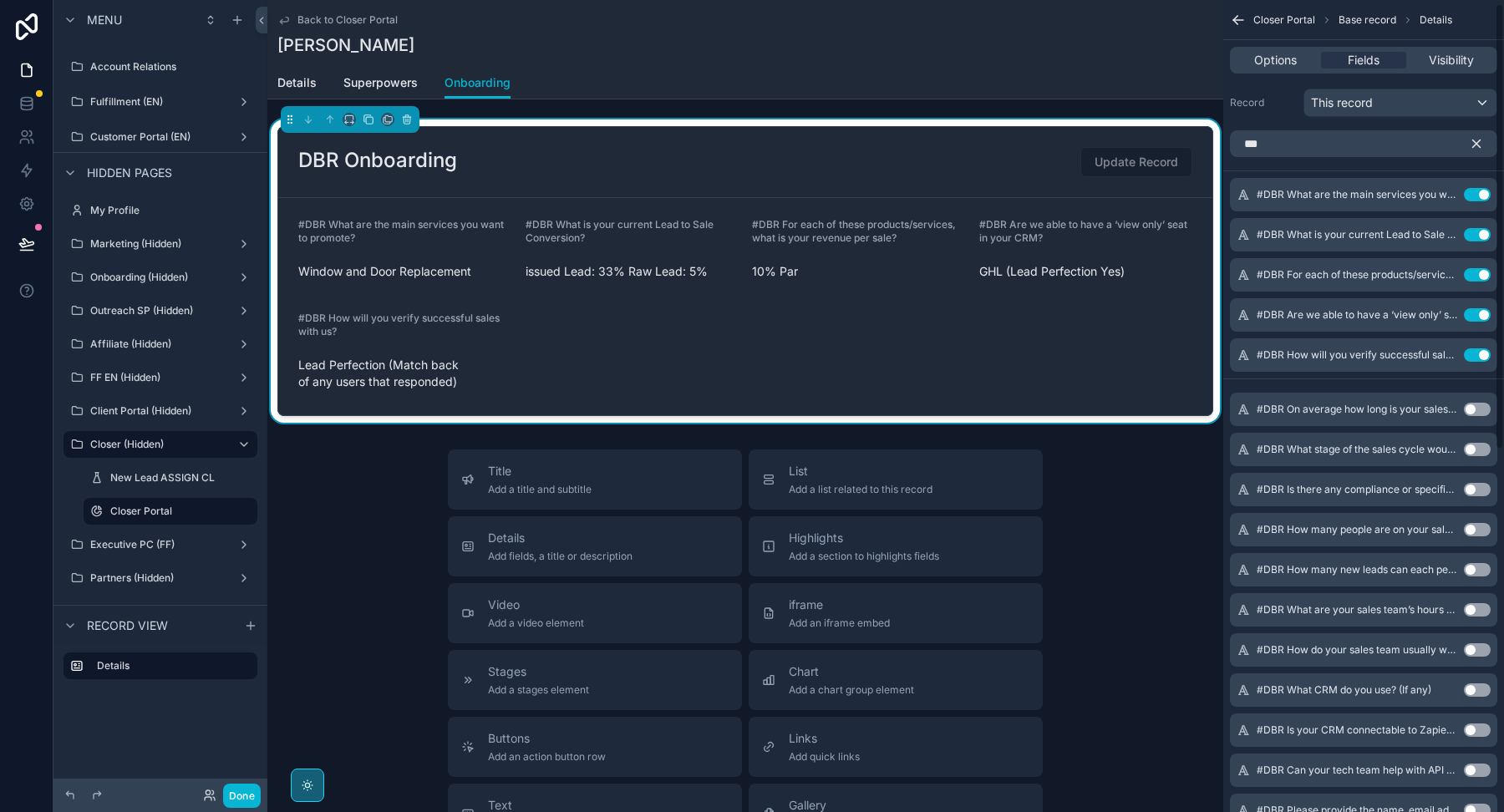
click at [1475, 405] on button "Use setting" at bounding box center [1477, 409] width 27 height 13
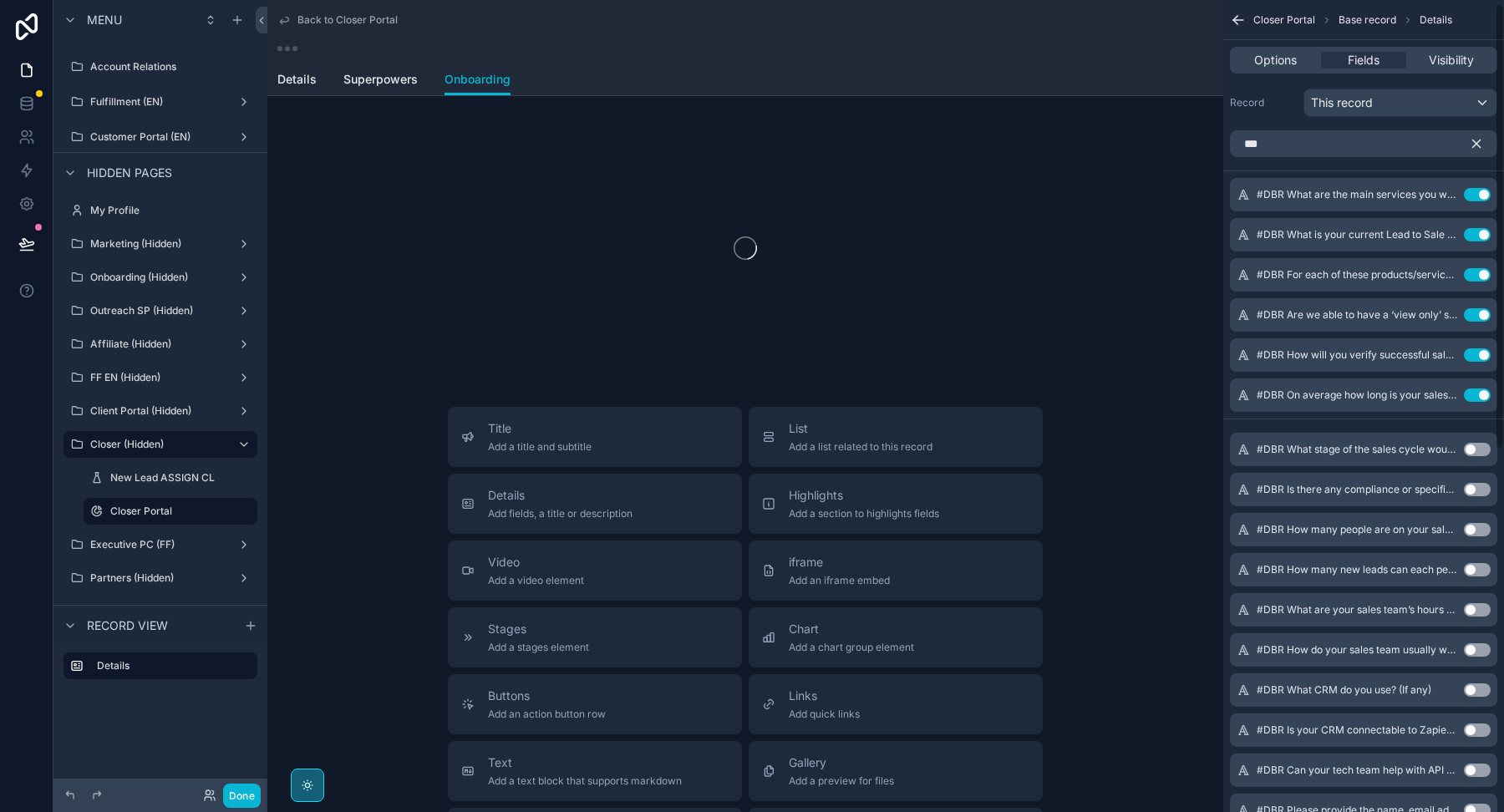
click at [1480, 445] on button "Use setting" at bounding box center [1477, 449] width 27 height 13
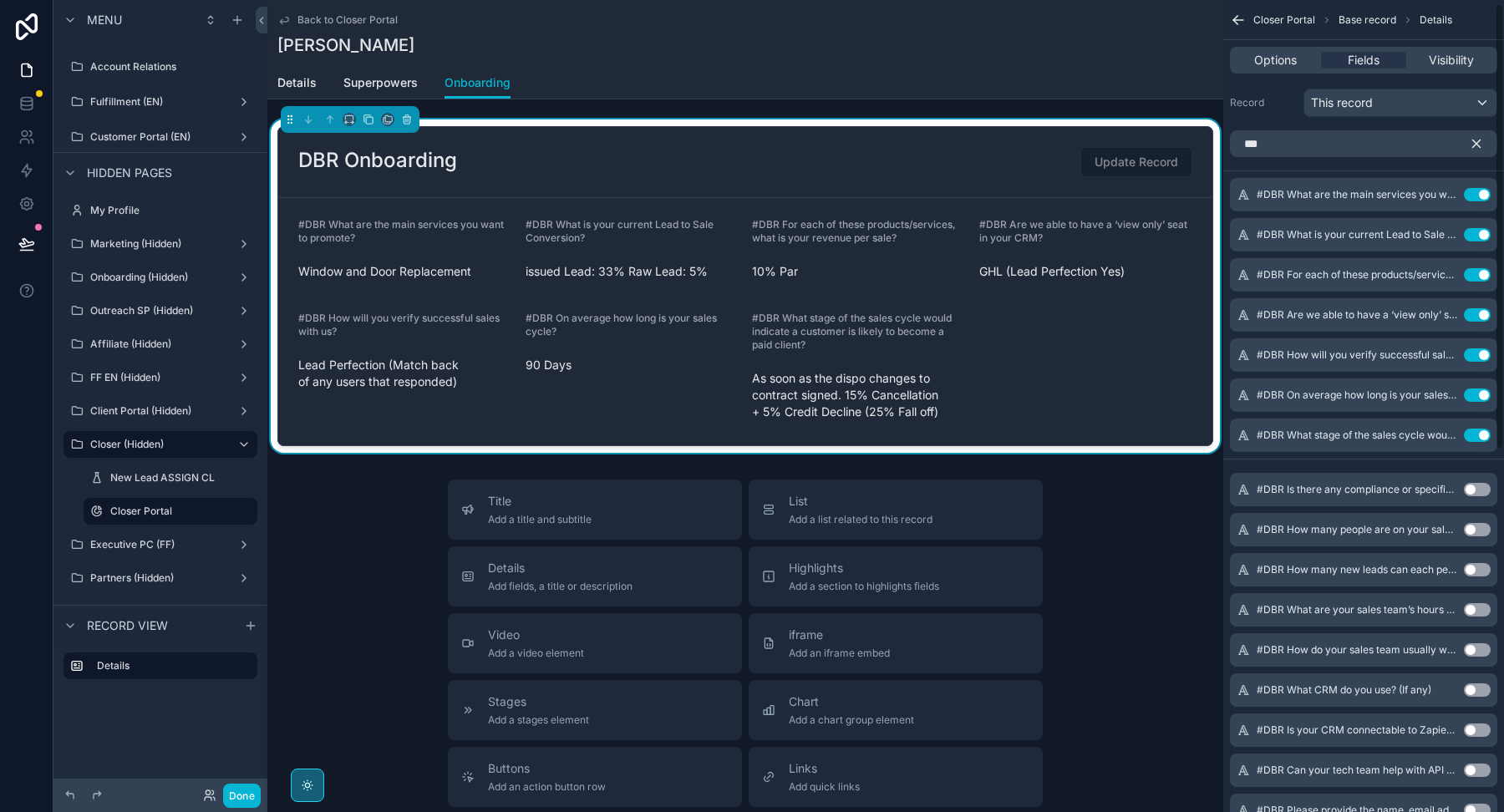
click at [1484, 489] on button "Use setting" at bounding box center [1477, 489] width 27 height 13
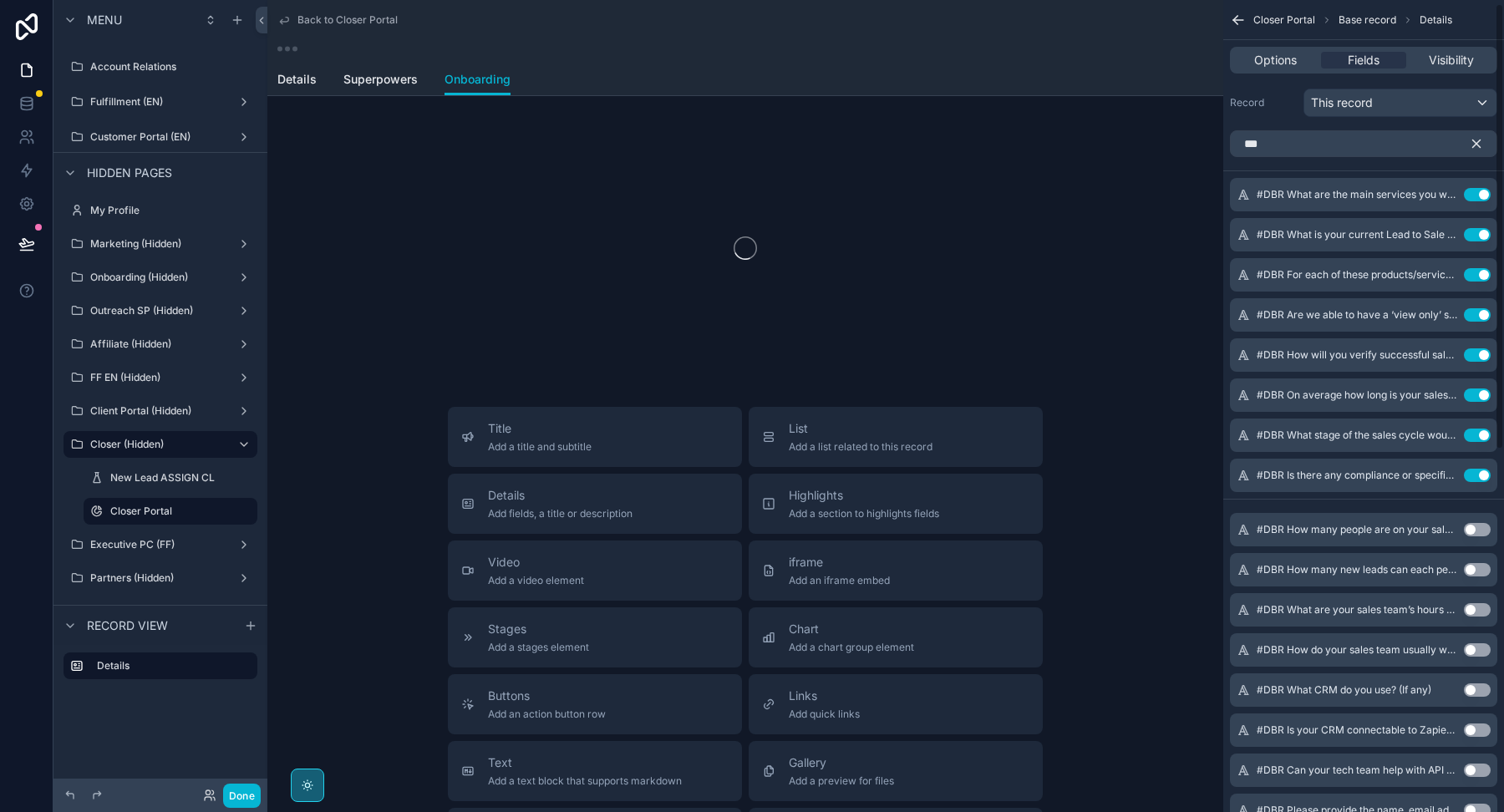
click at [1477, 530] on button "Use setting" at bounding box center [1477, 529] width 27 height 13
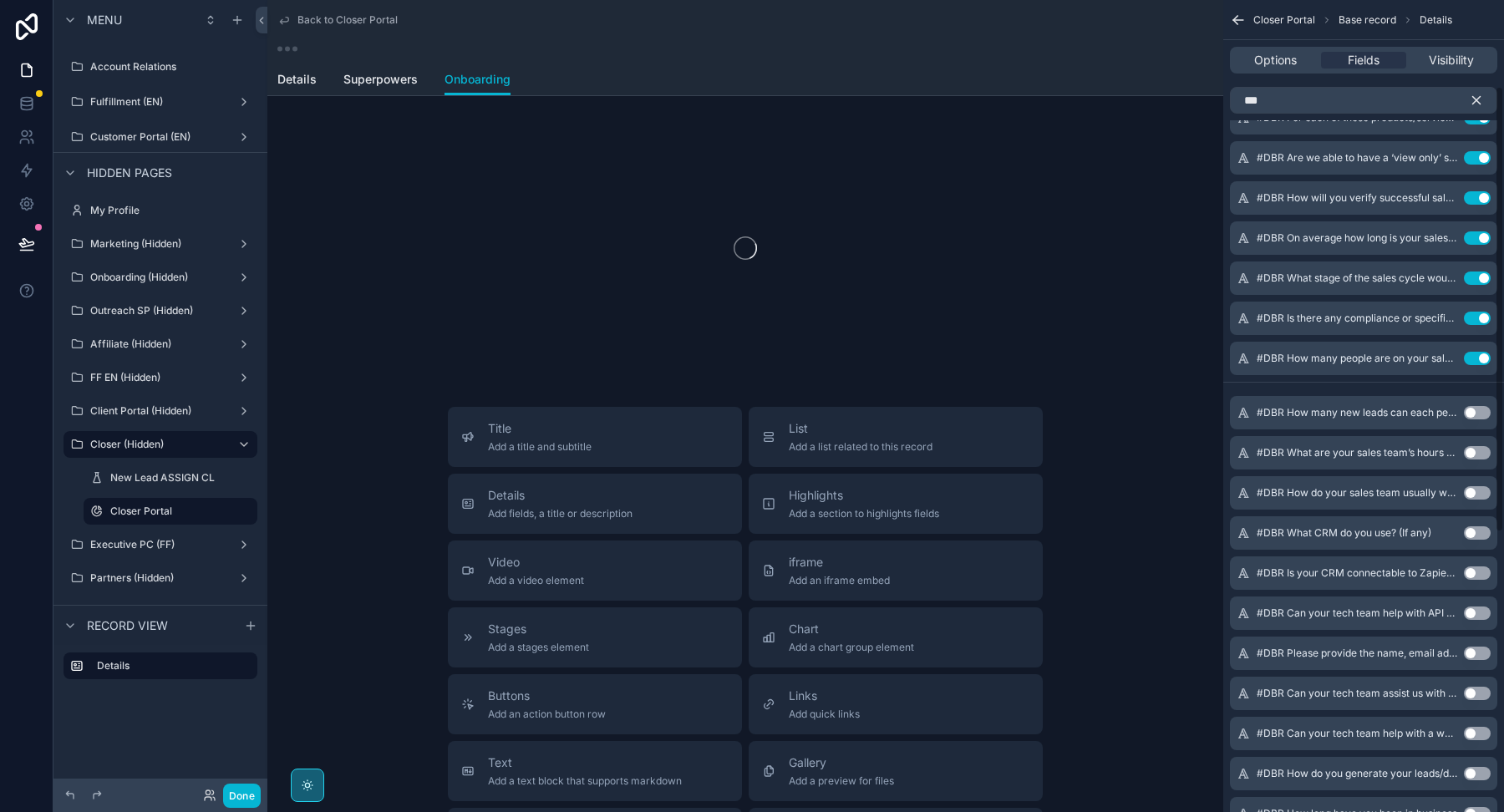
scroll to position [164, 0]
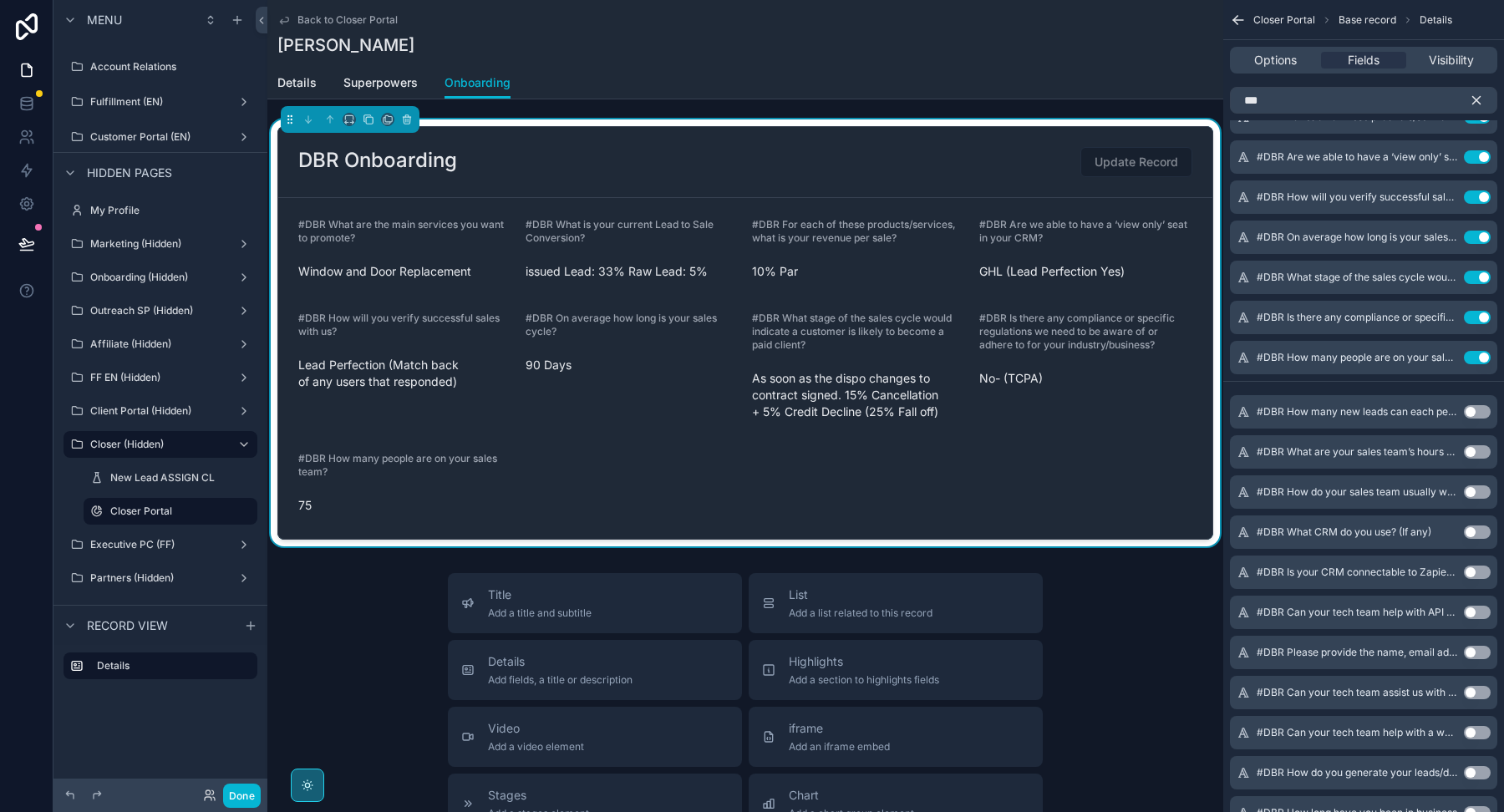
click at [1476, 408] on button "Use setting" at bounding box center [1477, 411] width 27 height 13
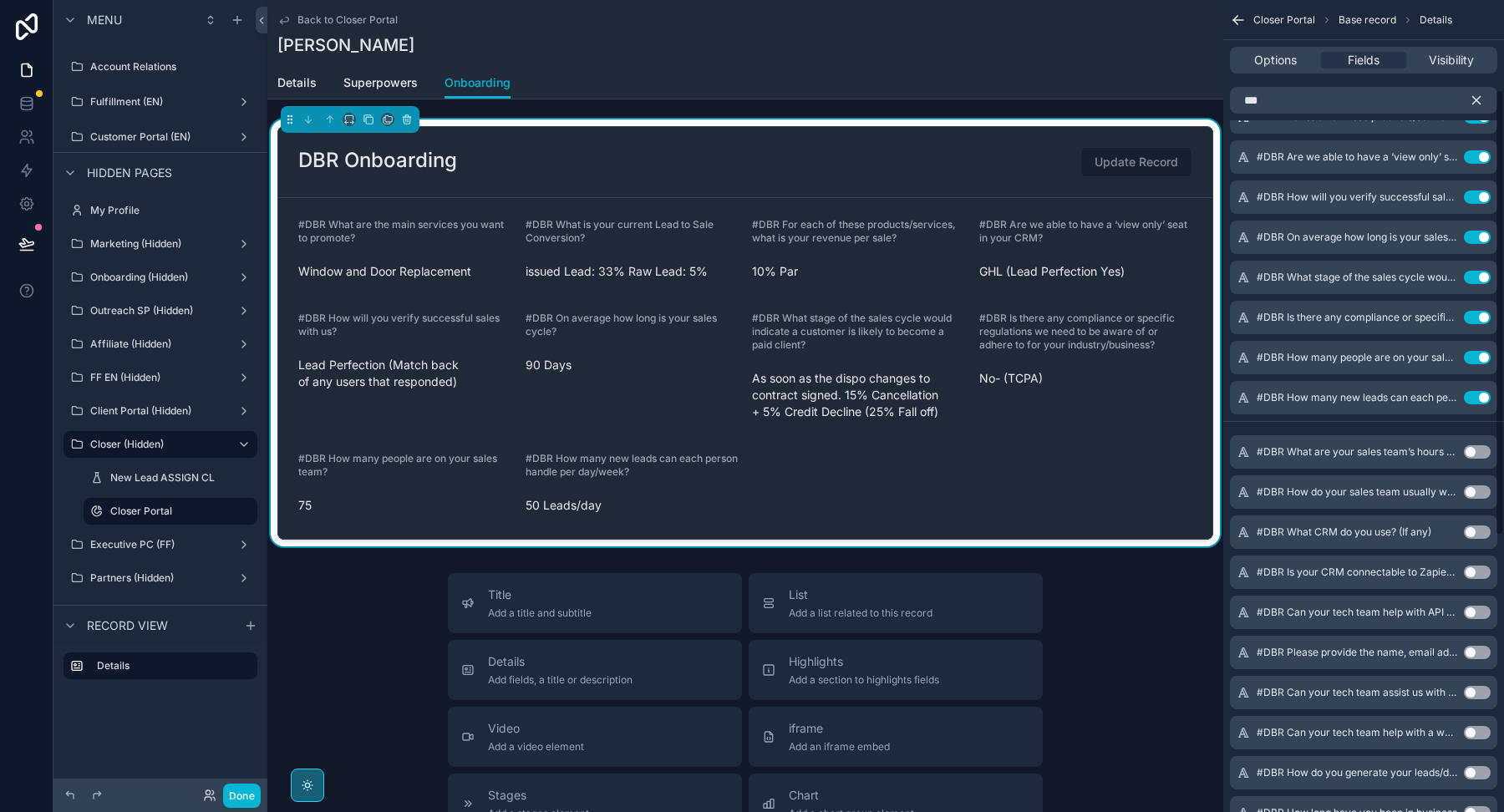
click at [1477, 446] on button "Use setting" at bounding box center [1477, 452] width 27 height 13
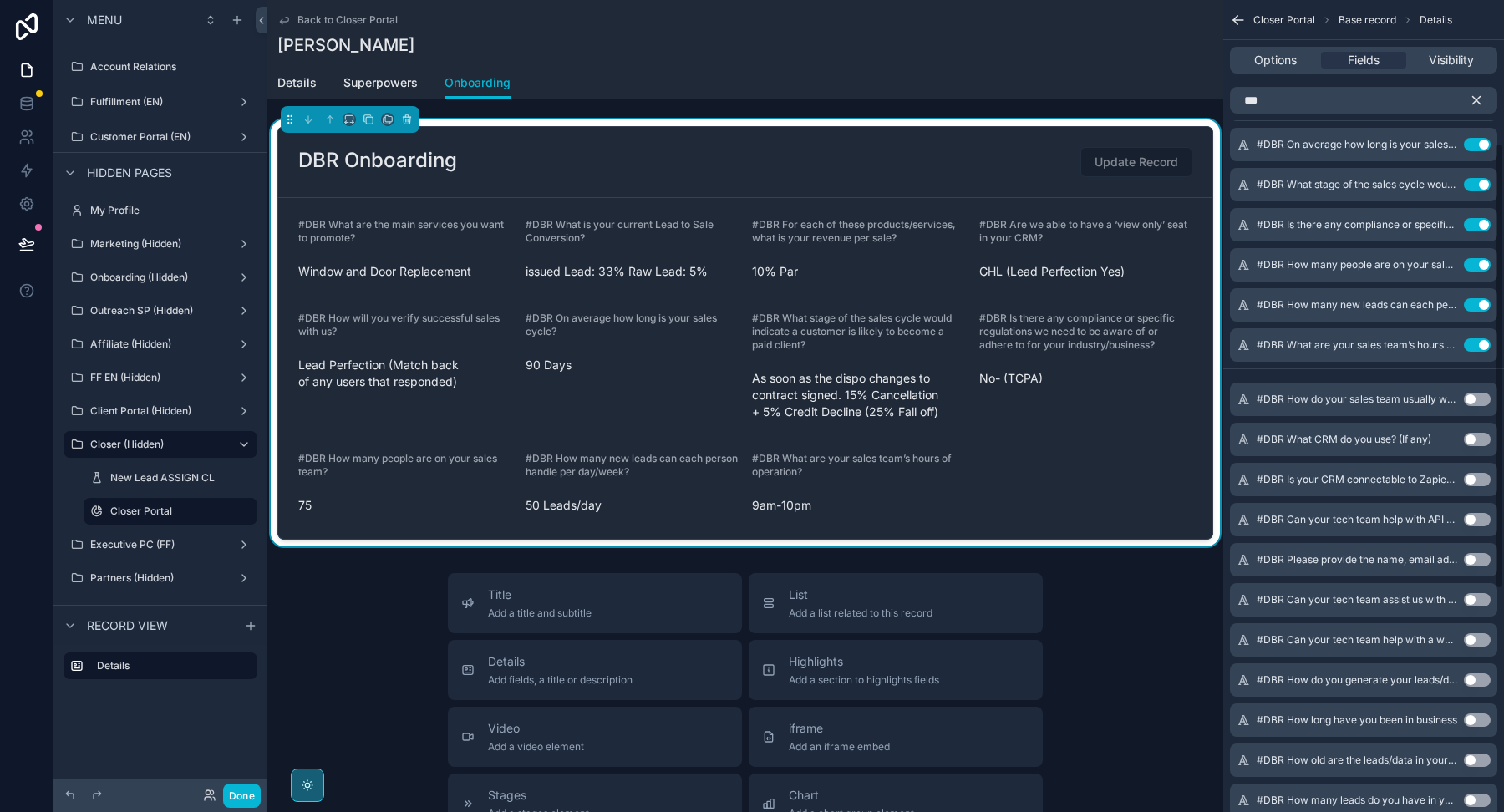
scroll to position [265, 0]
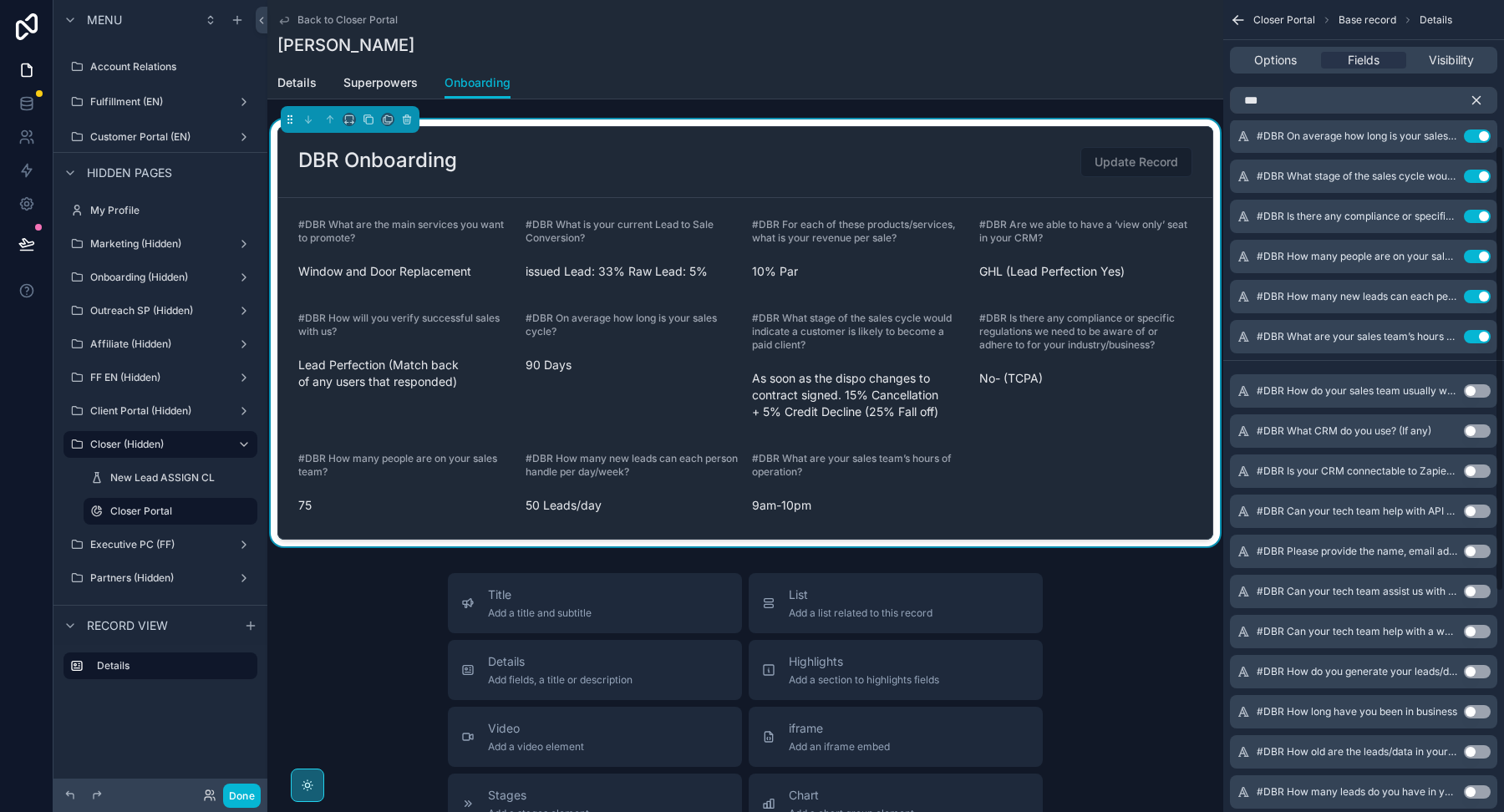
click at [1481, 390] on button "Use setting" at bounding box center [1477, 391] width 27 height 13
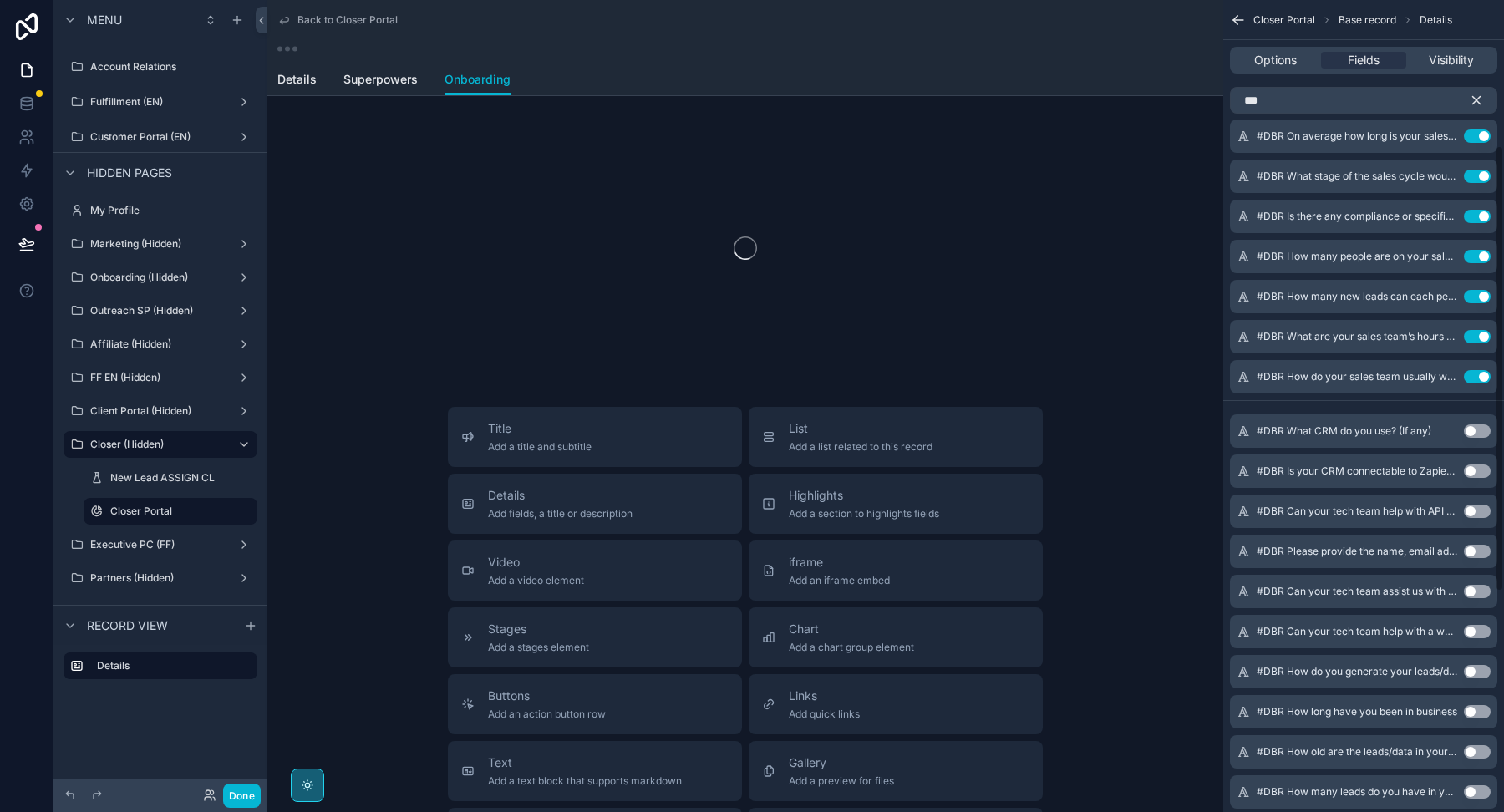
click at [1479, 430] on button "Use setting" at bounding box center [1477, 431] width 27 height 13
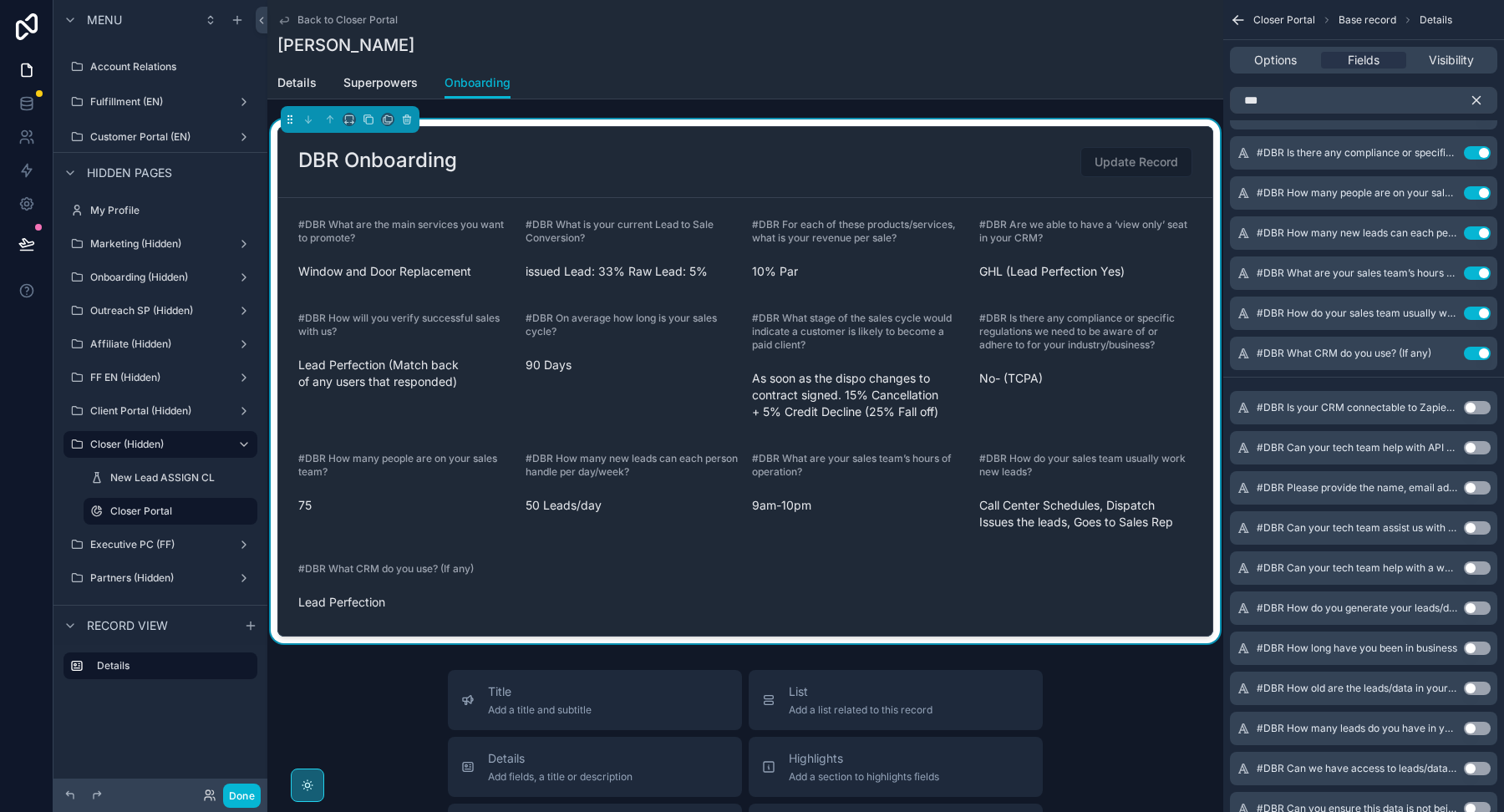
click at [1477, 409] on button "Use setting" at bounding box center [1477, 407] width 27 height 13
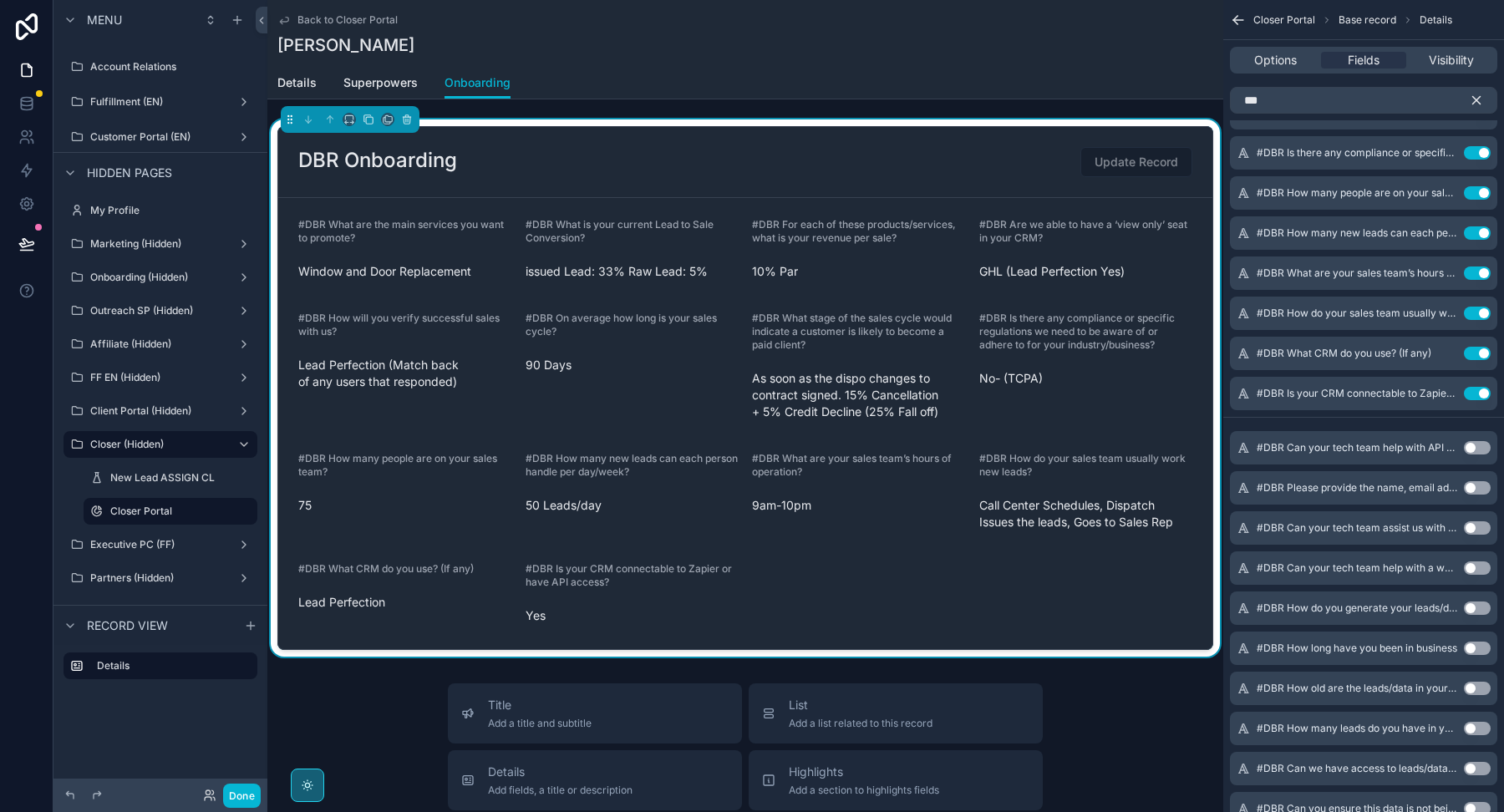
click at [1478, 445] on button "Use setting" at bounding box center [1477, 447] width 27 height 13
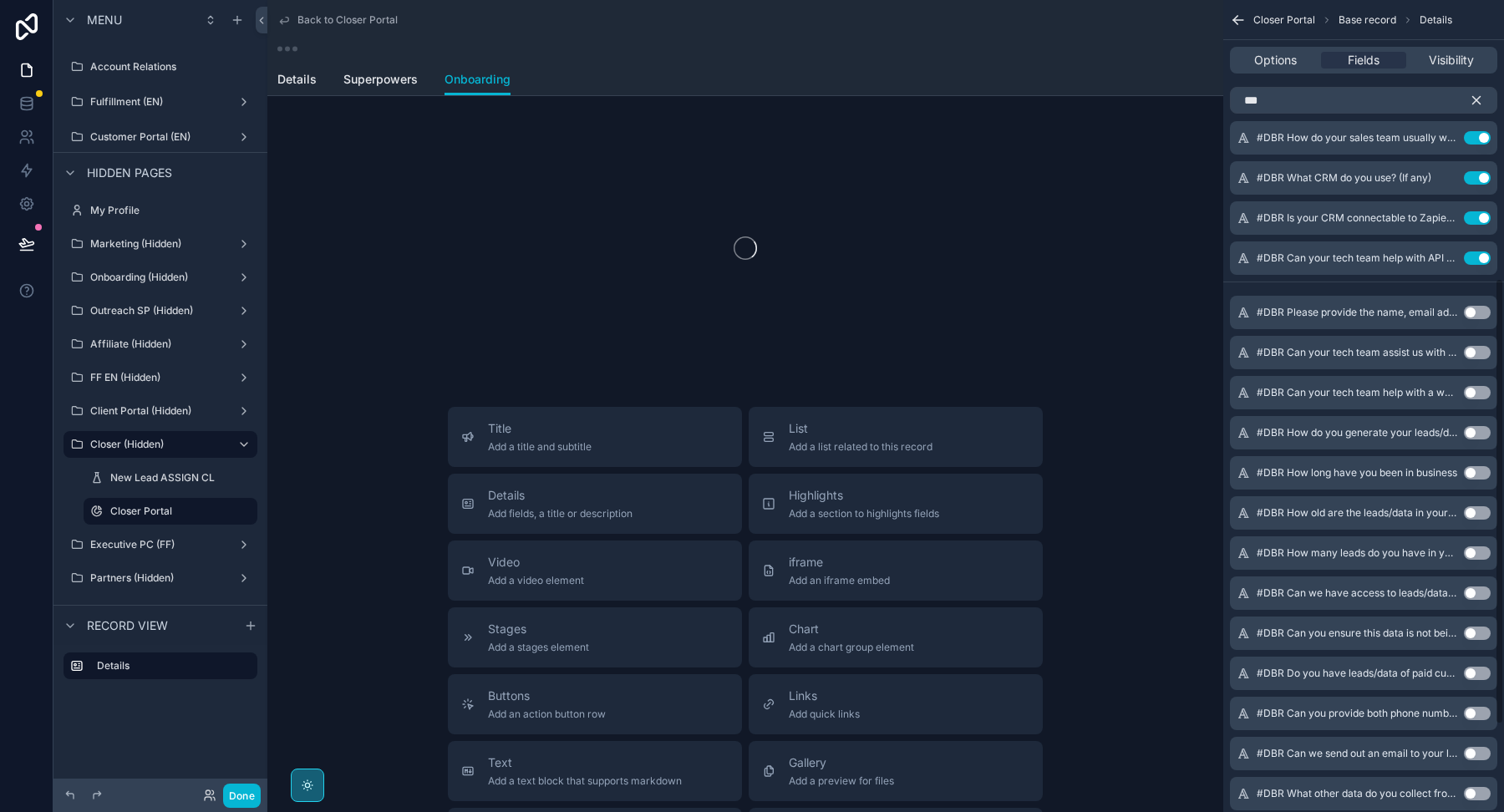
scroll to position [505, 0]
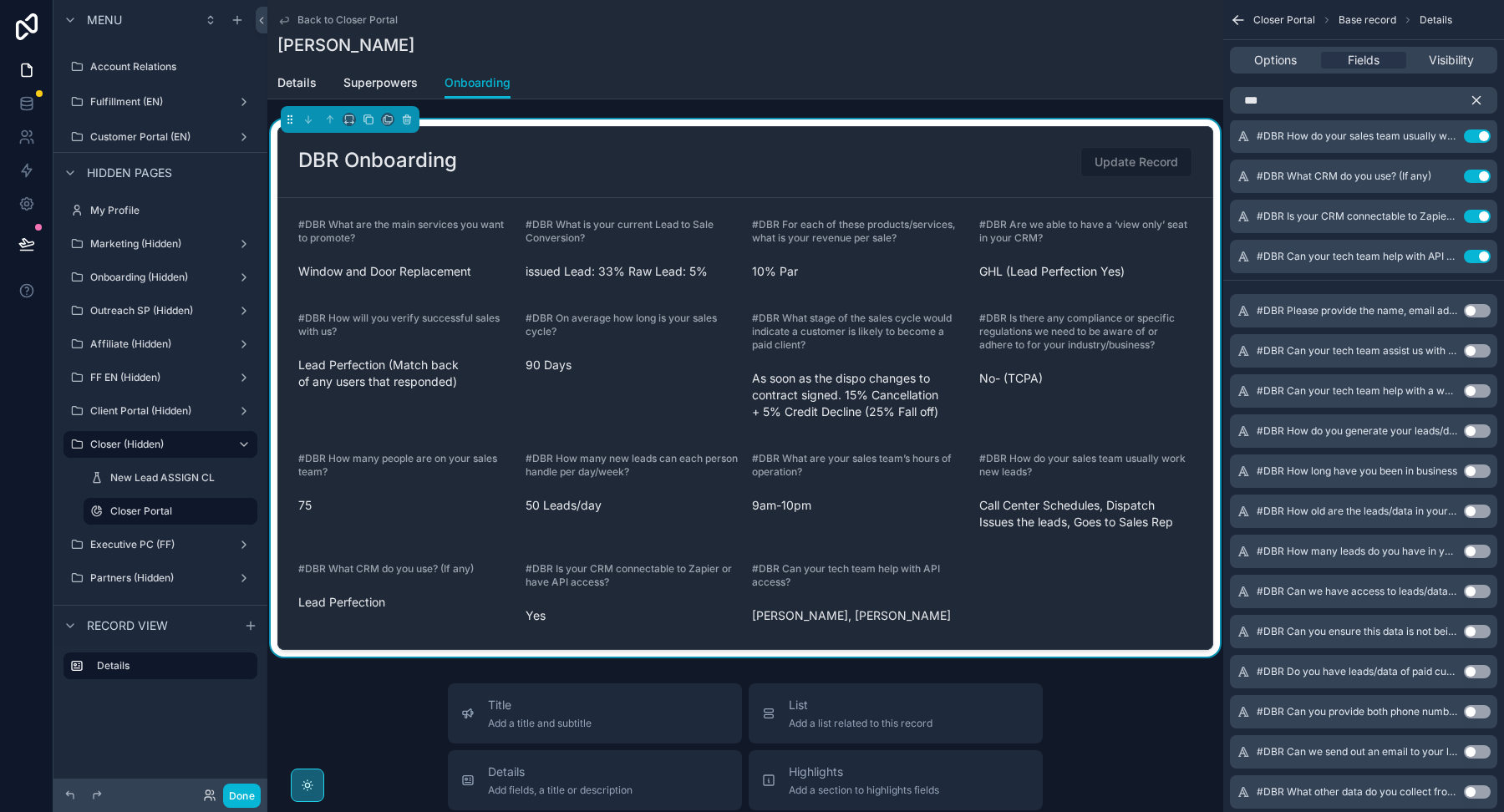
click at [1475, 311] on button "Use setting" at bounding box center [1477, 311] width 27 height 13
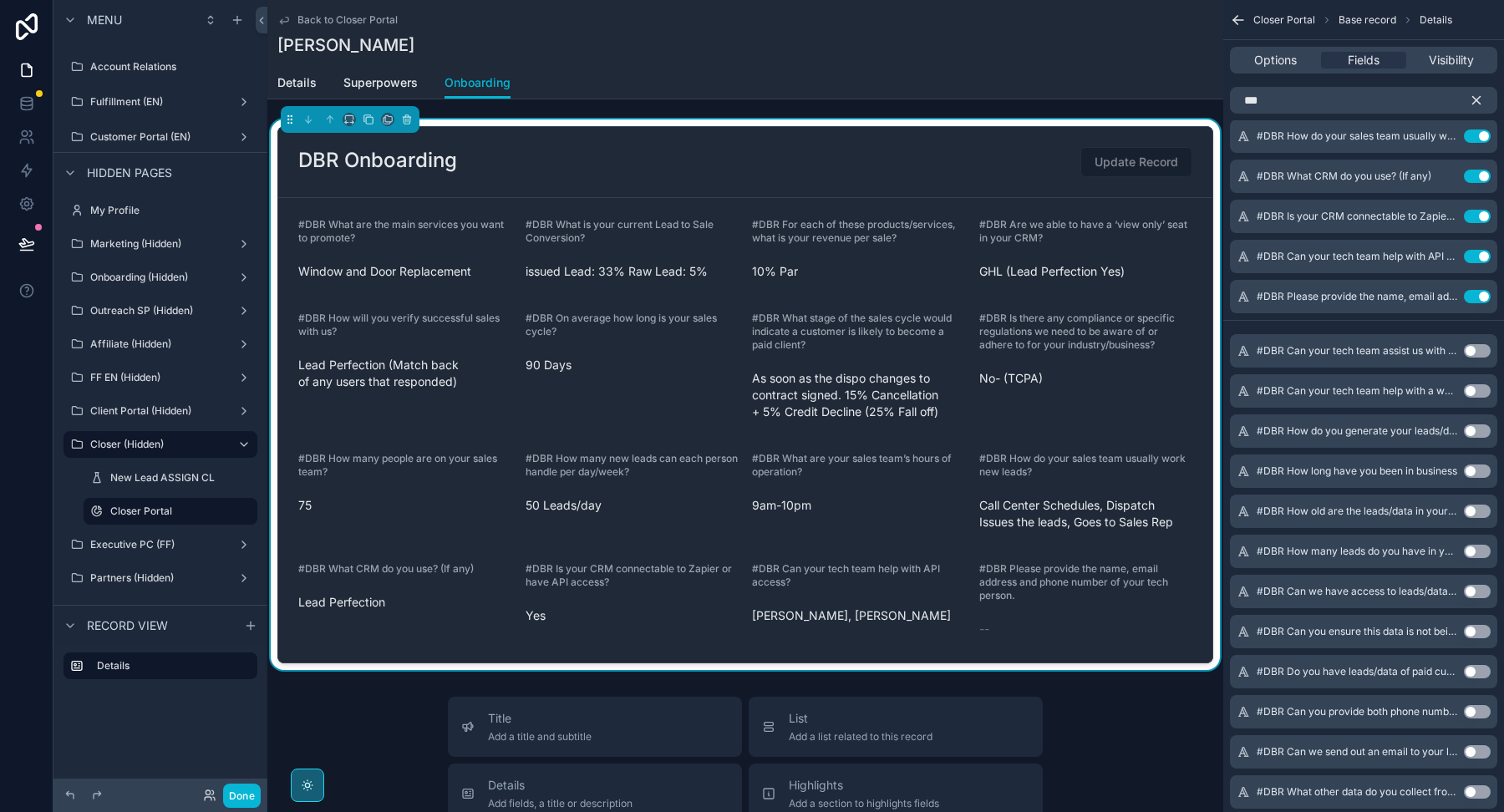
click at [1476, 350] on button "Use setting" at bounding box center [1477, 351] width 27 height 13
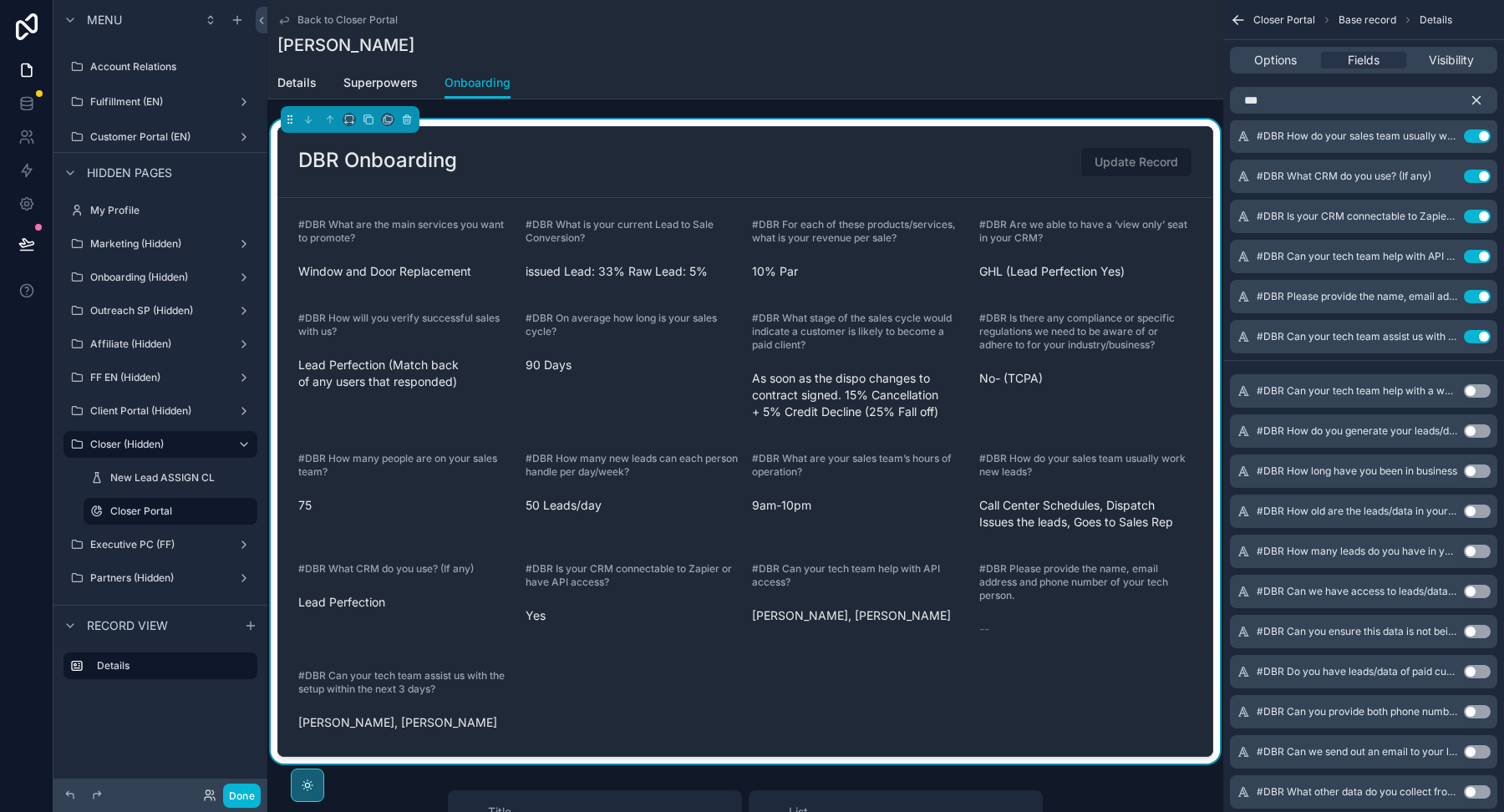
click at [1478, 388] on button "Use setting" at bounding box center [1477, 391] width 27 height 13
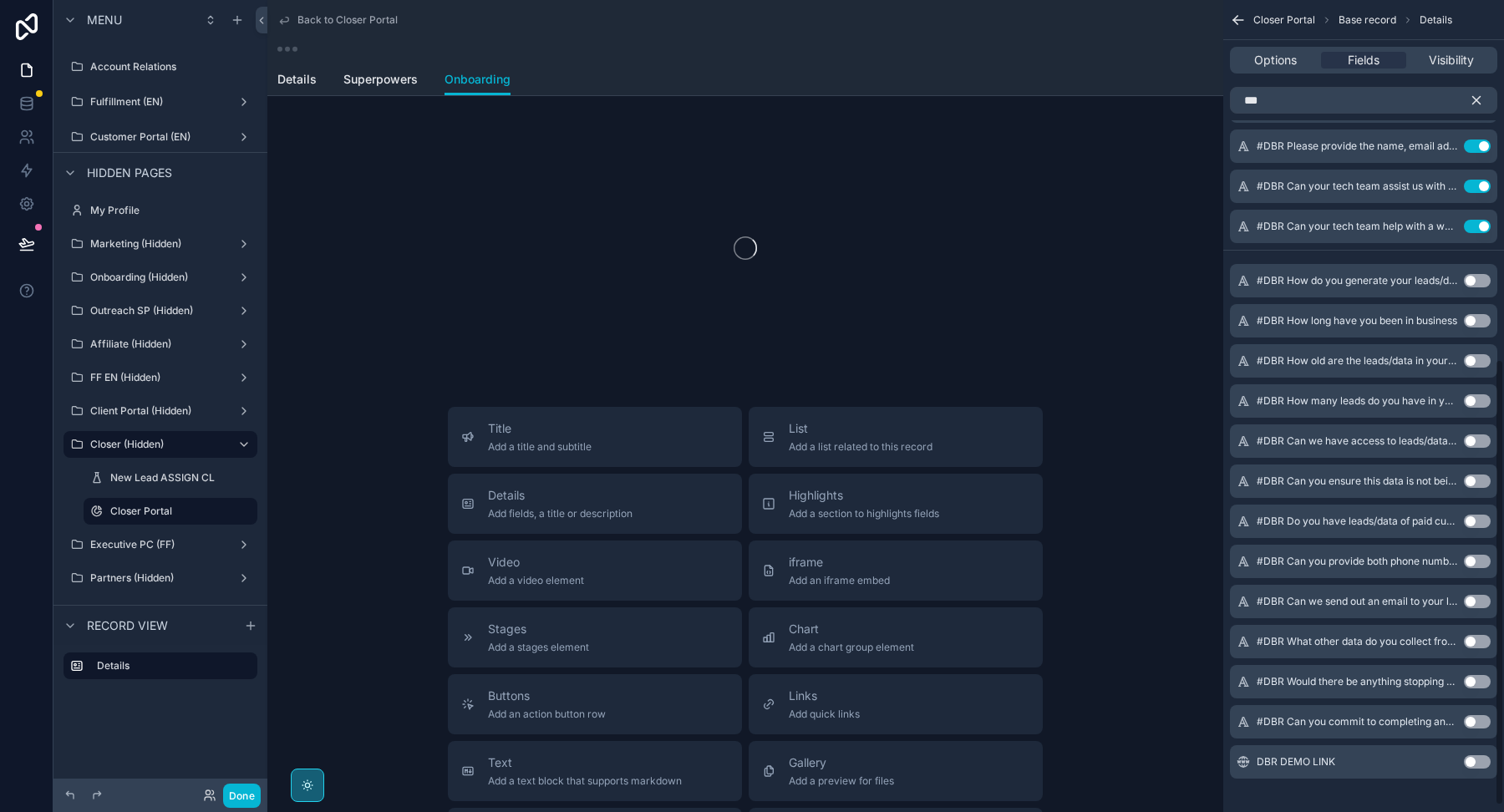
scroll to position [659, 0]
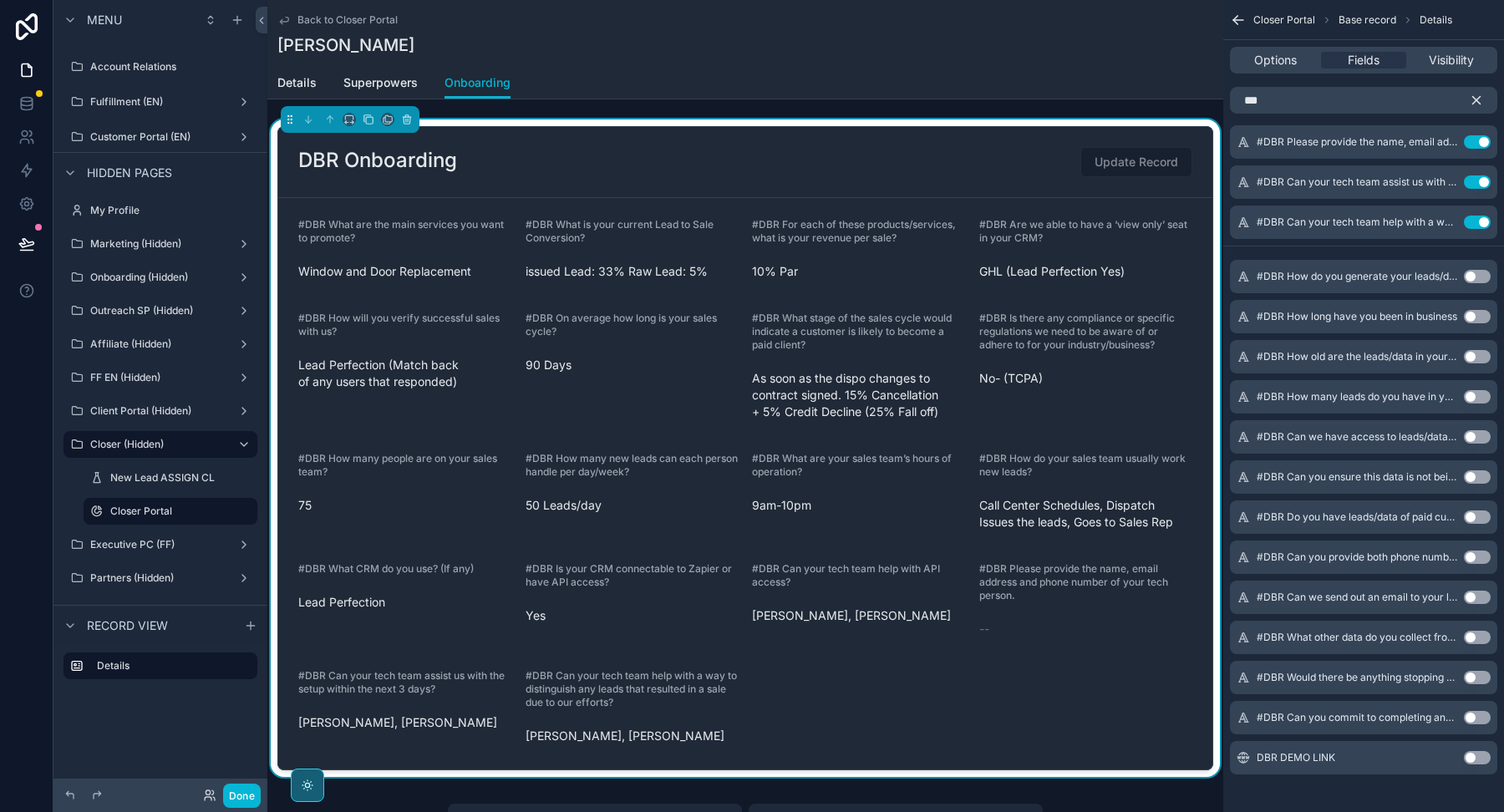
click at [1470, 276] on button "Use setting" at bounding box center [1477, 276] width 27 height 13
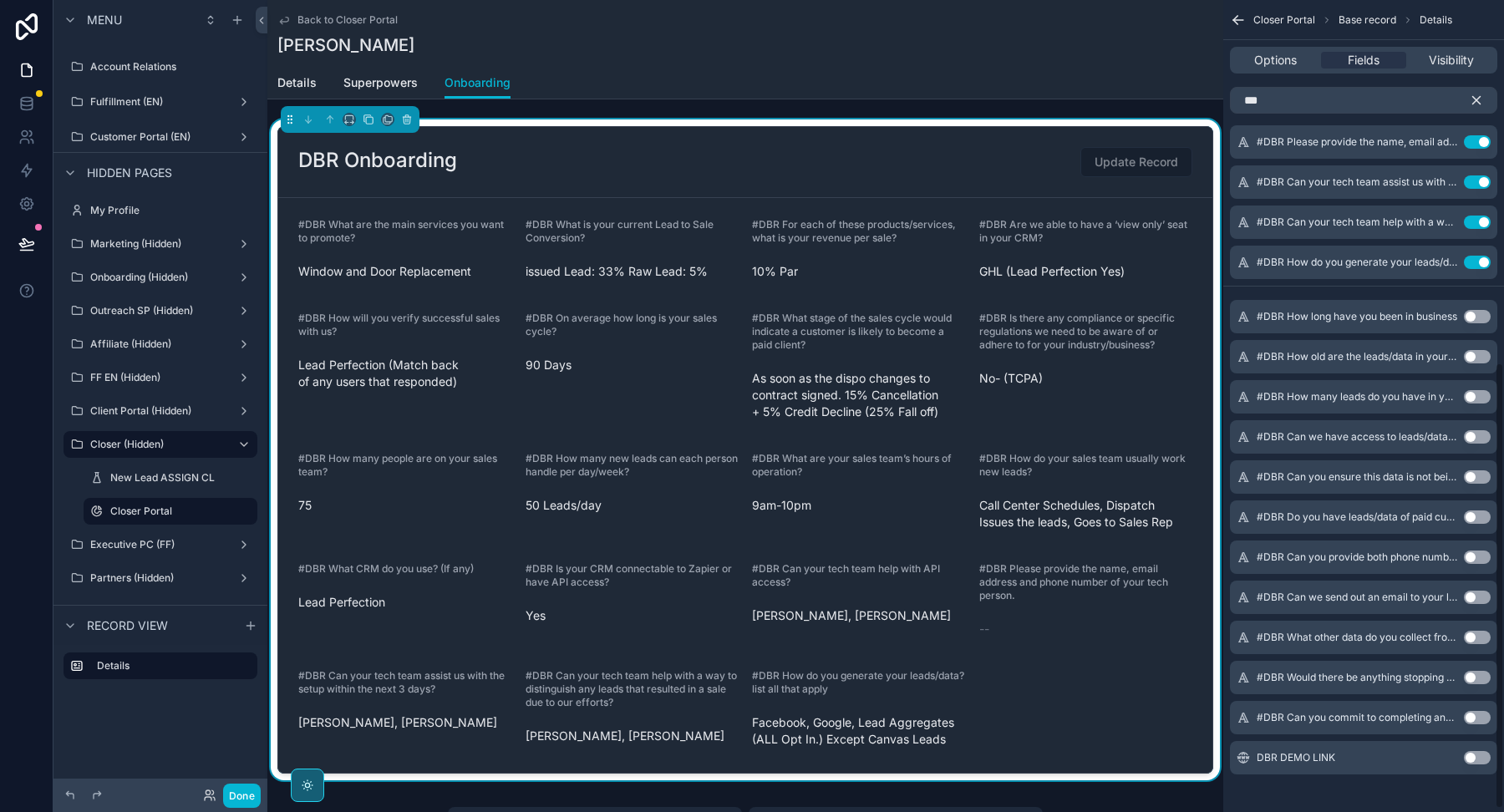
click at [1478, 313] on button "Use setting" at bounding box center [1477, 316] width 27 height 13
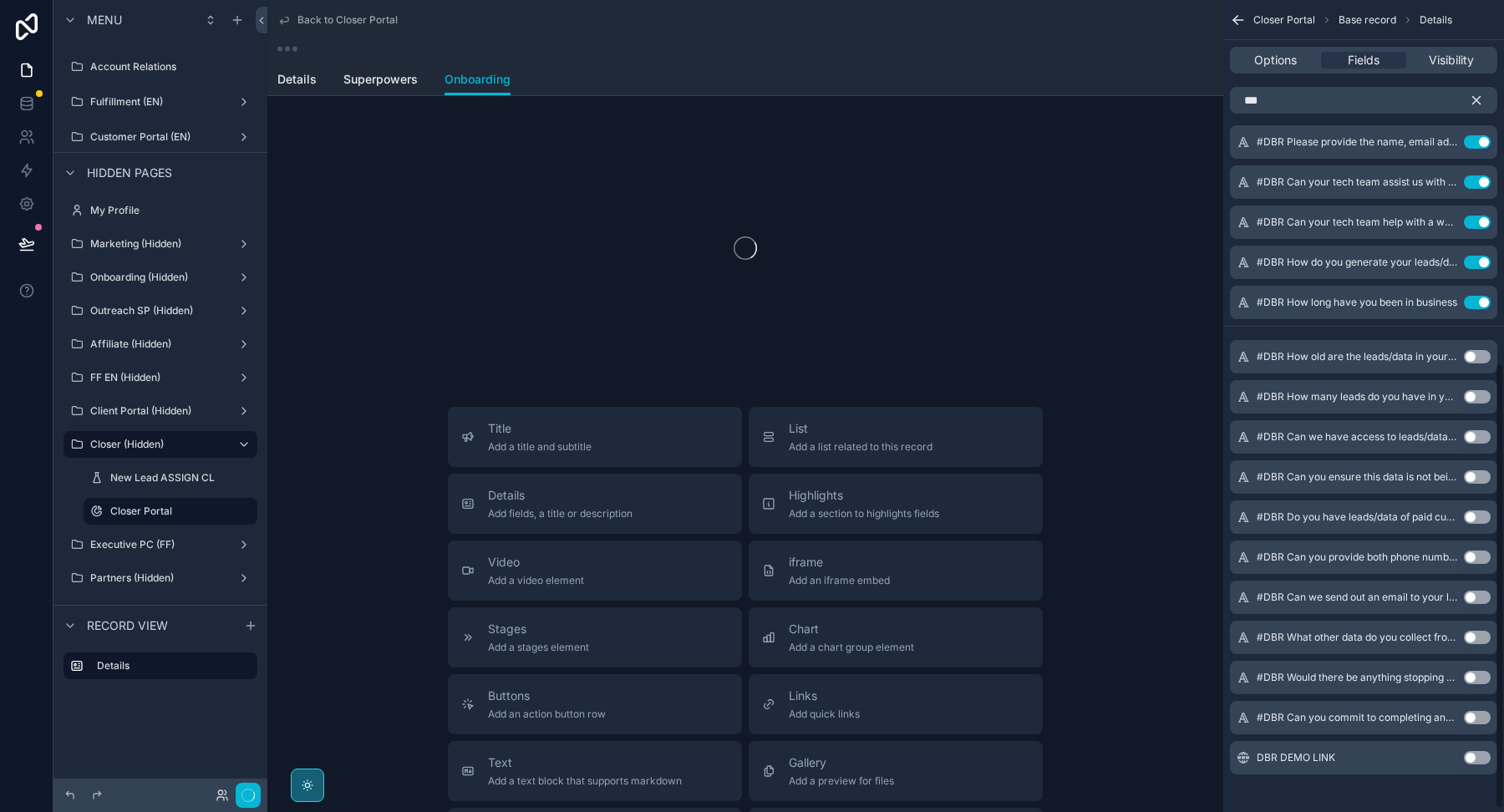
scroll to position [666, 0]
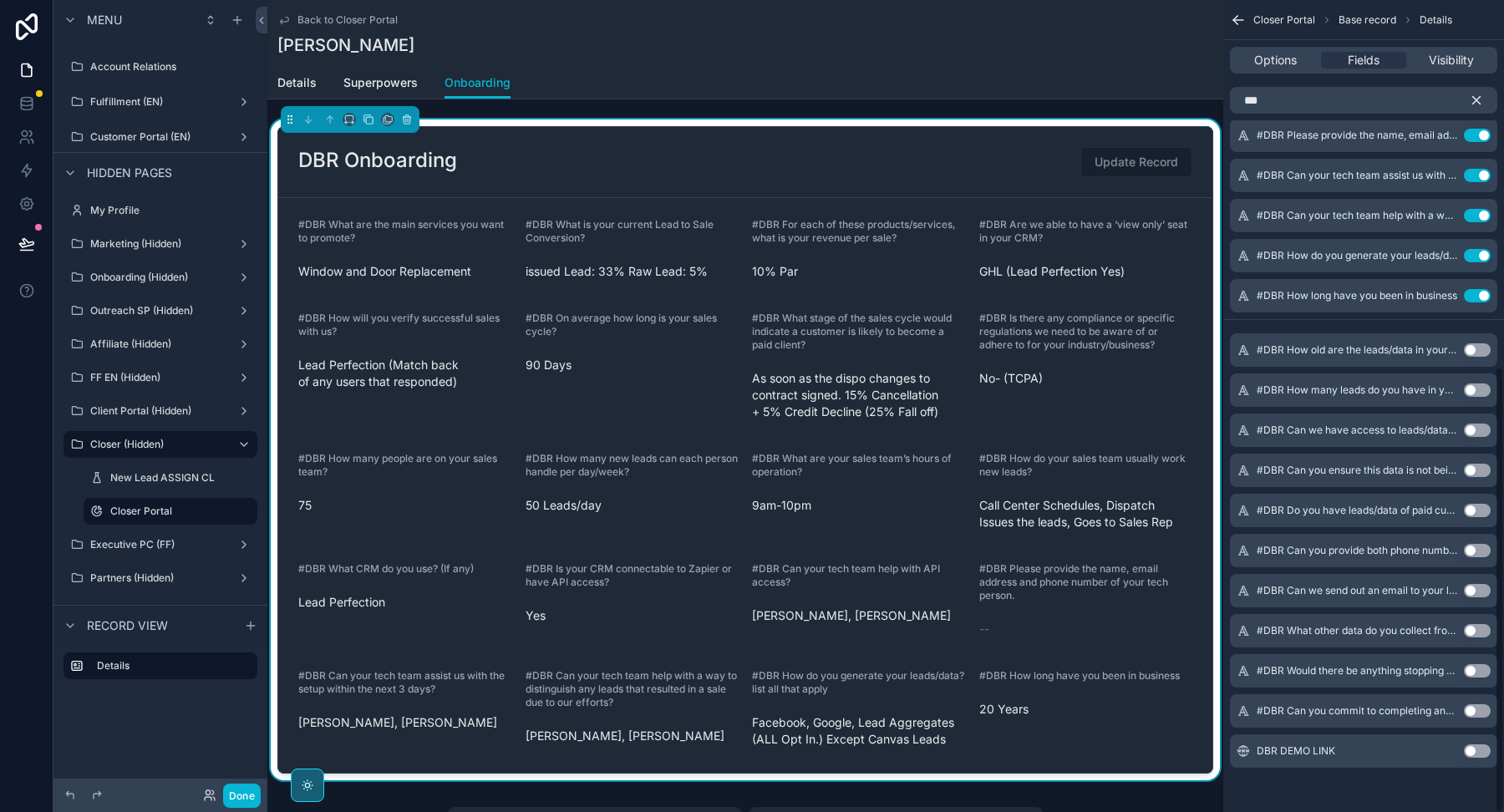
click at [1479, 348] on button "Use setting" at bounding box center [1477, 350] width 27 height 13
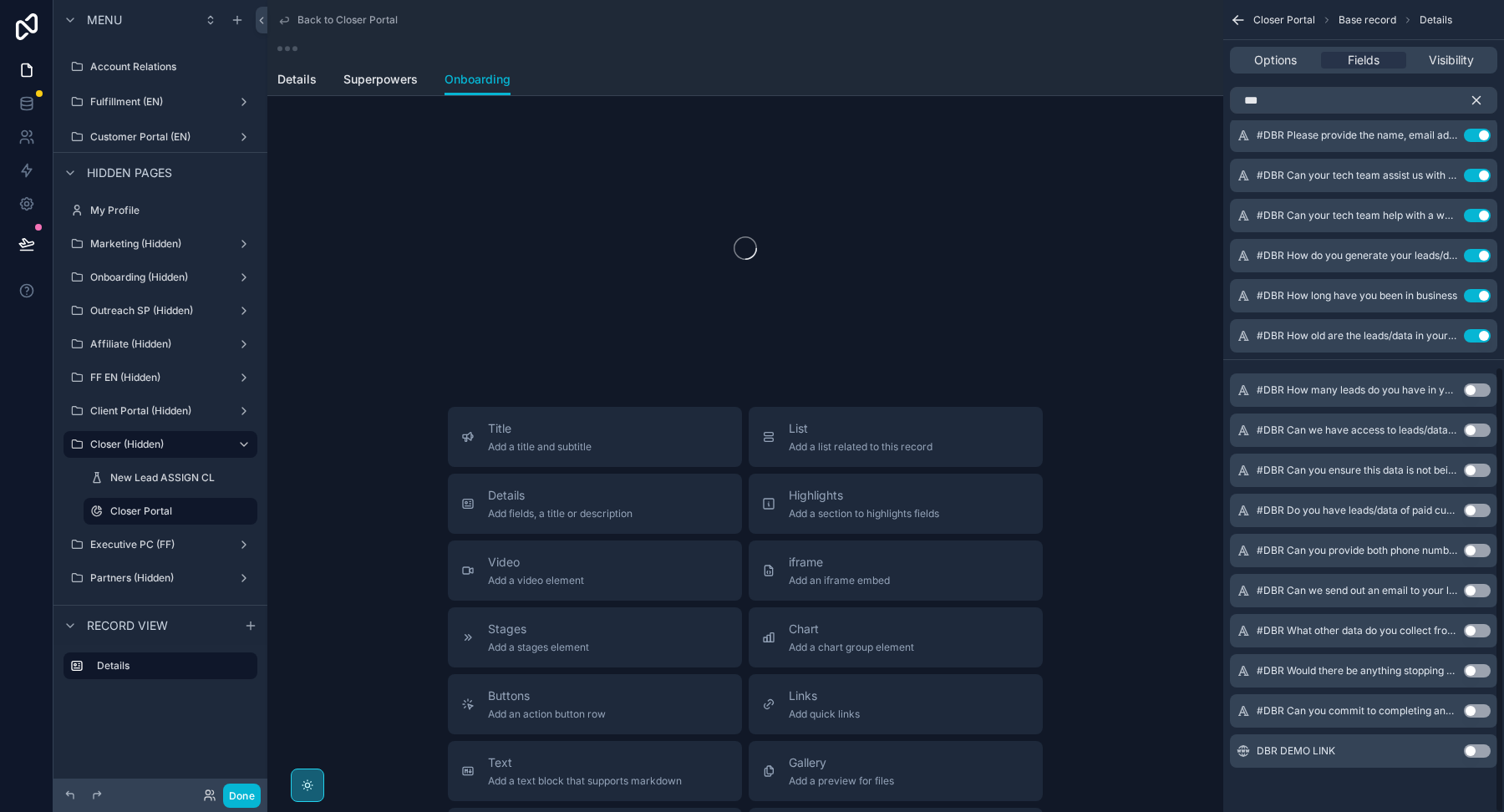
click at [1483, 391] on button "Use setting" at bounding box center [1477, 390] width 27 height 13
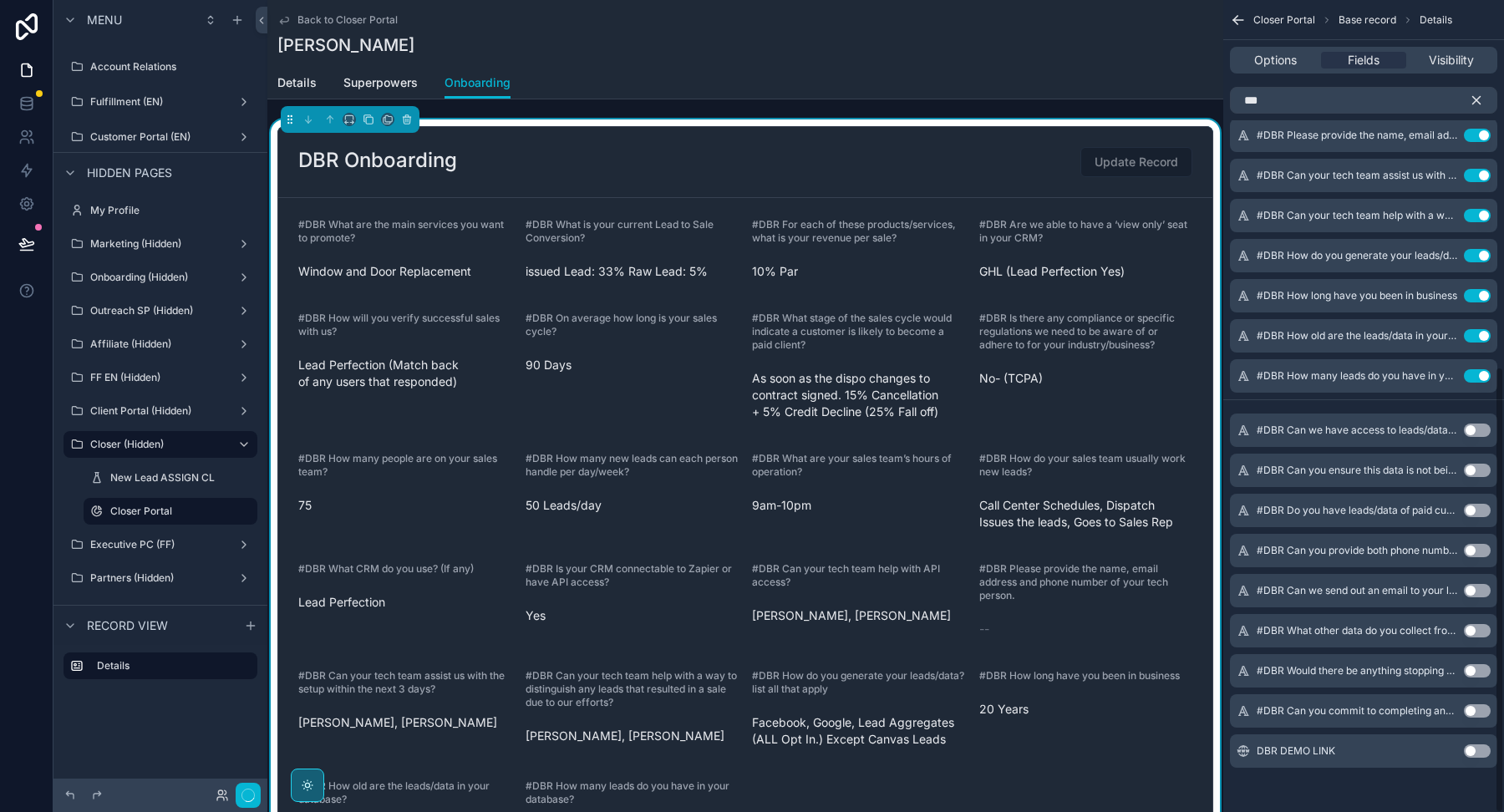
click at [1479, 423] on button "Use setting" at bounding box center [1477, 430] width 27 height 13
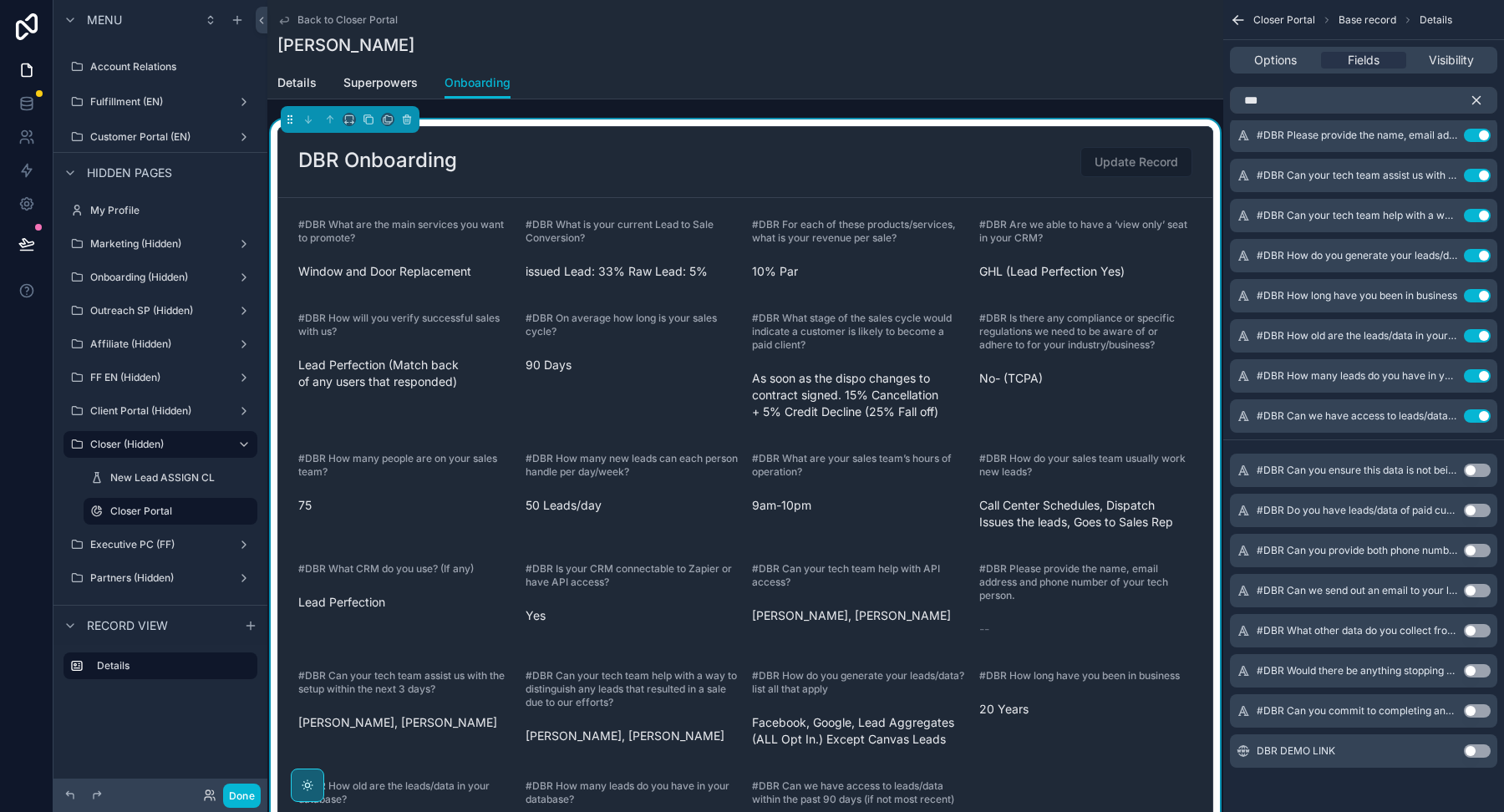
click at [1475, 468] on button "Use setting" at bounding box center [1477, 470] width 27 height 13
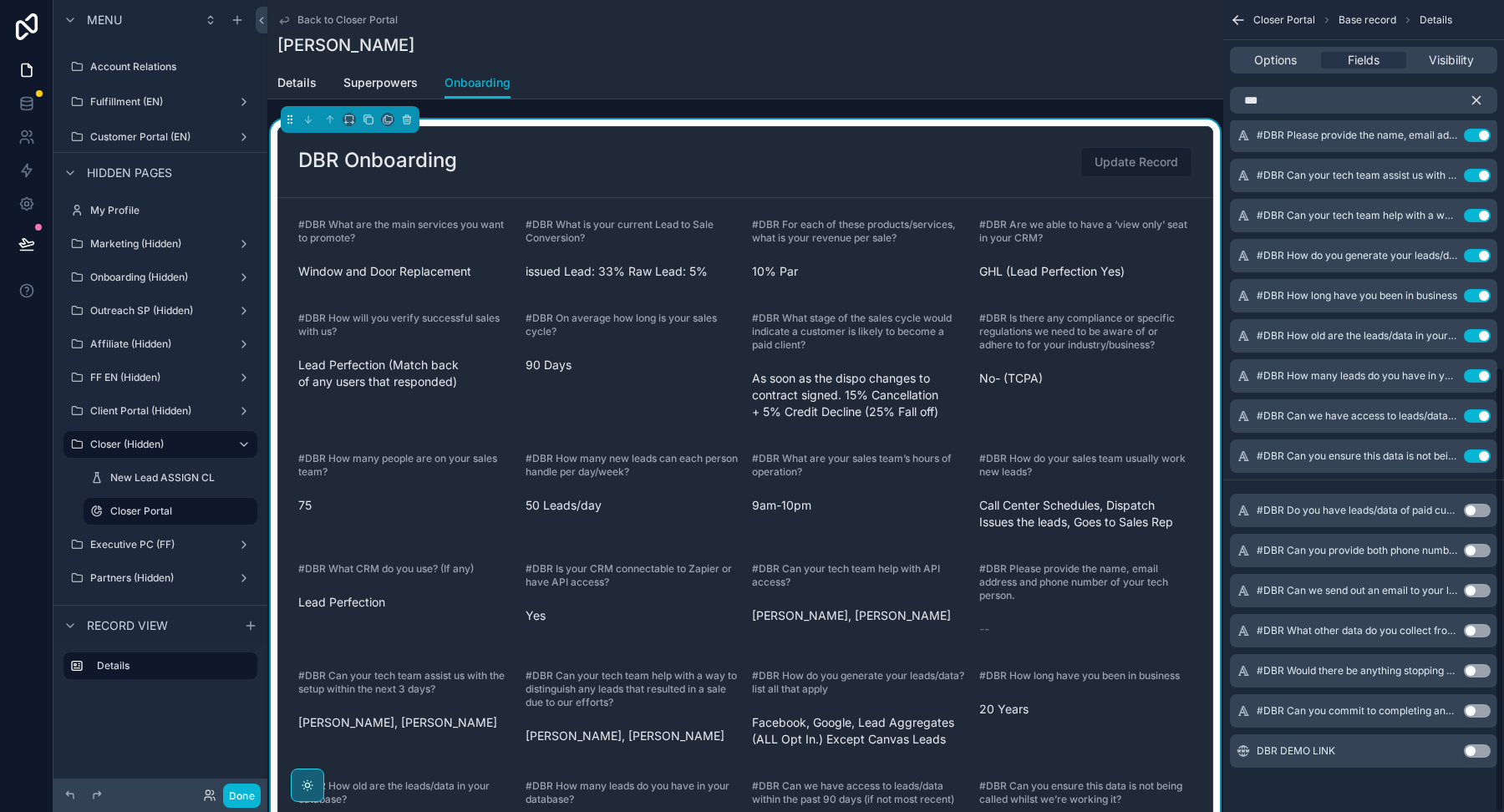
click at [1475, 510] on button "Use setting" at bounding box center [1477, 510] width 27 height 13
click at [1480, 549] on button "Use setting" at bounding box center [1477, 550] width 27 height 13
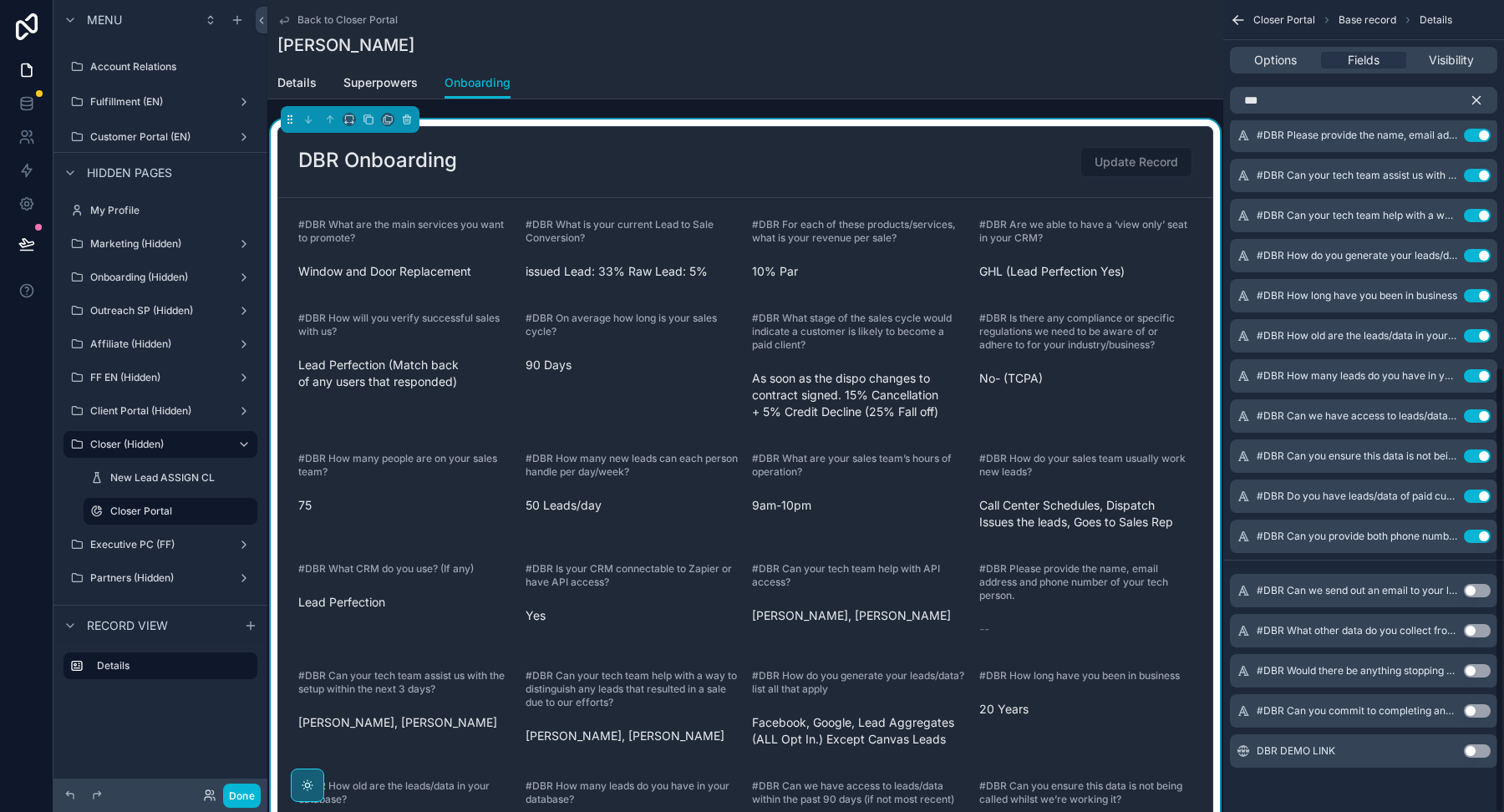
click at [1476, 587] on button "Use setting" at bounding box center [1477, 591] width 27 height 13
click at [1477, 633] on button "Use setting" at bounding box center [1477, 631] width 27 height 13
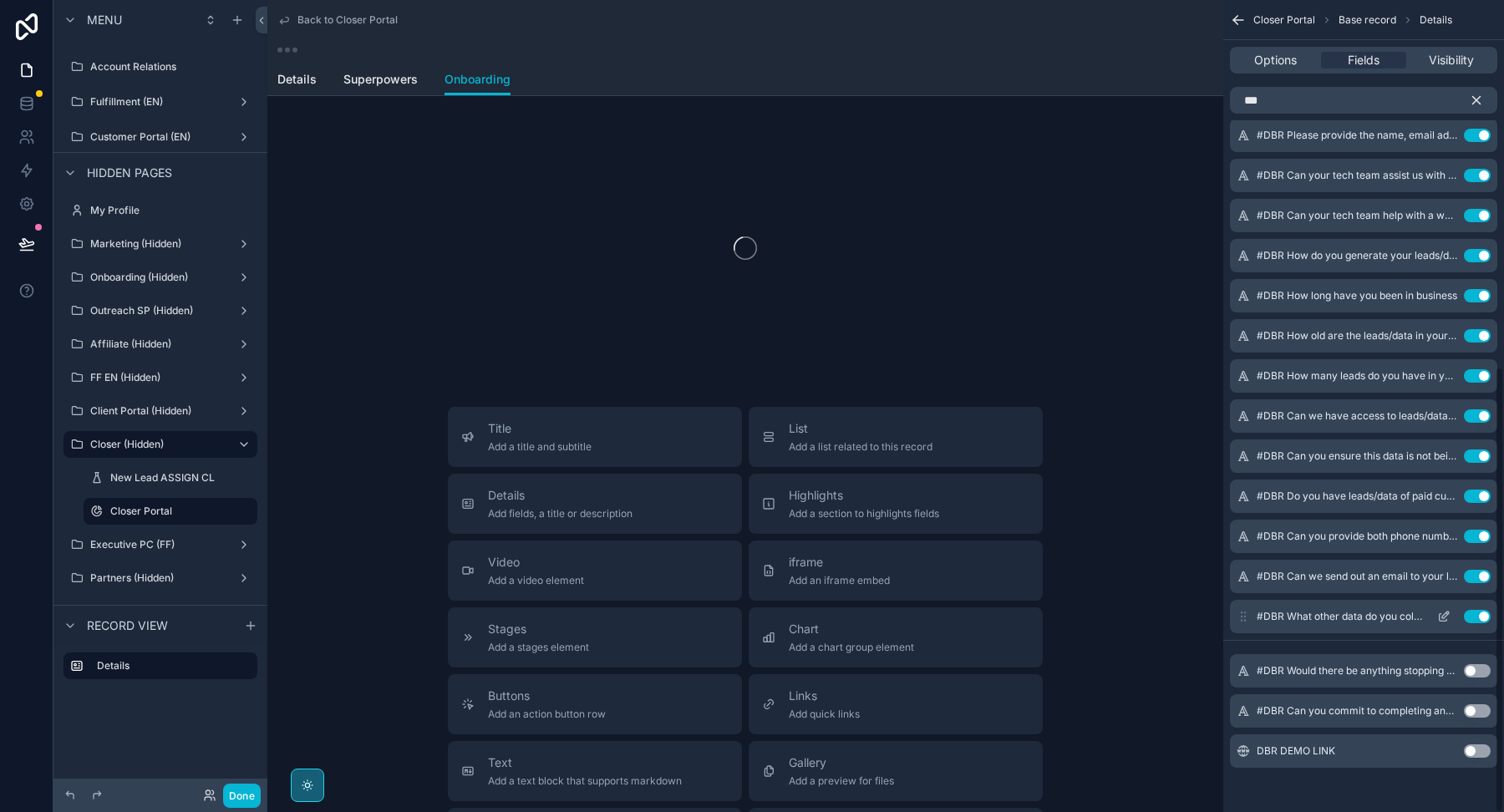
click at [1477, 625] on div "#DBR What other data do you collect from your customers and can you share that …" at bounding box center [1363, 617] width 267 height 33
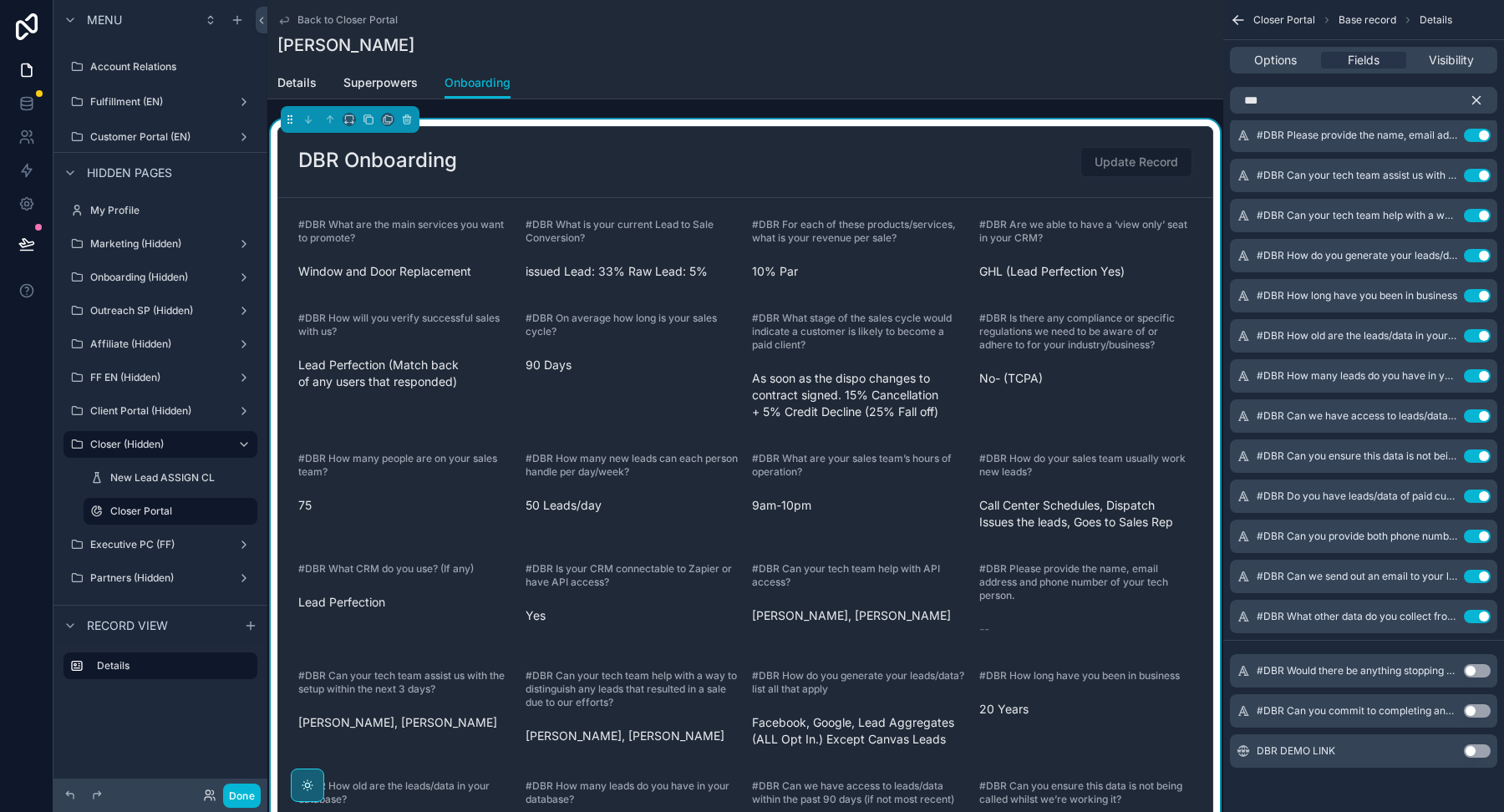
click at [1480, 668] on button "Use setting" at bounding box center [1477, 671] width 27 height 13
click at [1475, 711] on button "Use setting" at bounding box center [1477, 711] width 27 height 13
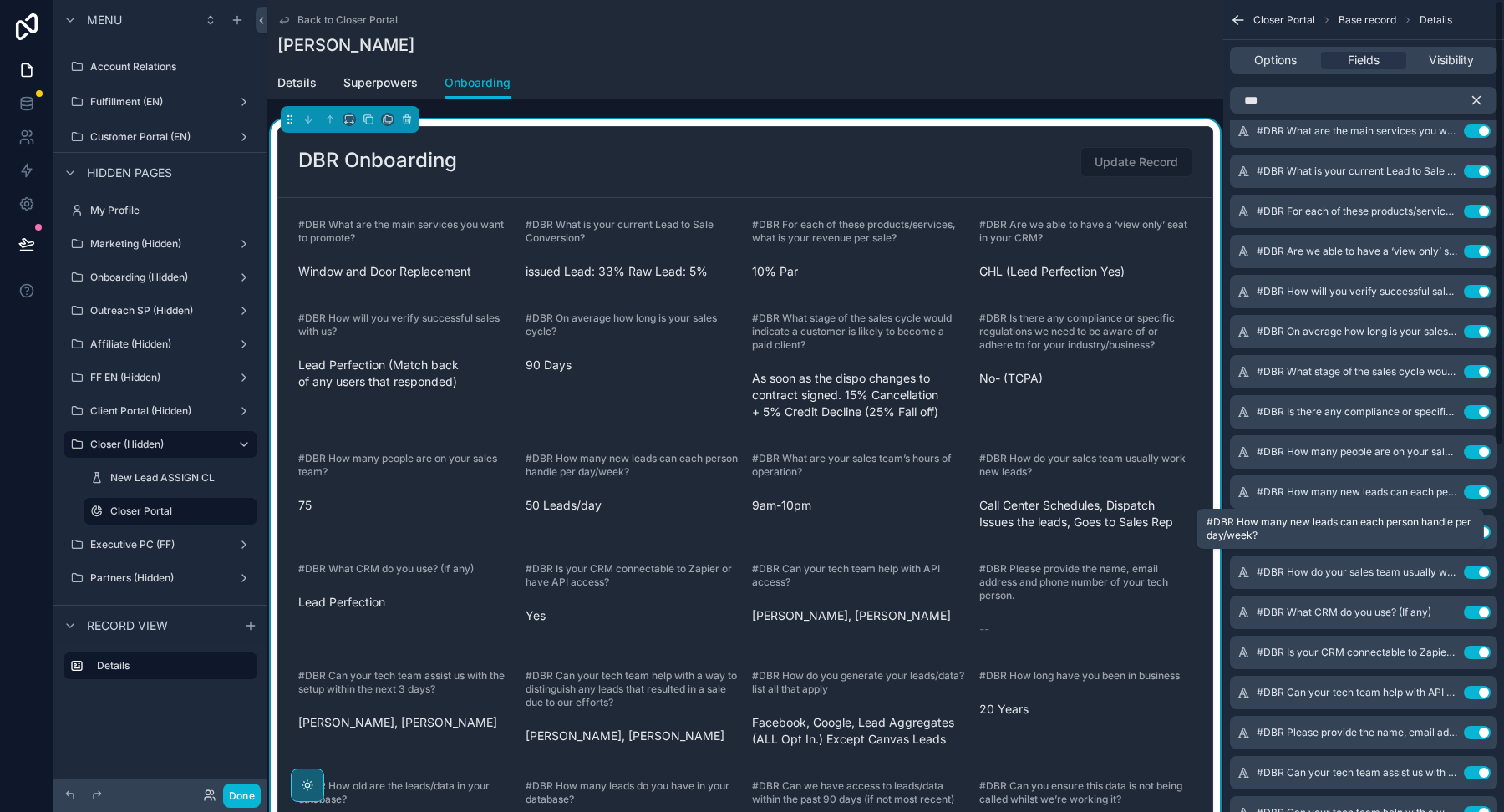
scroll to position [0, 0]
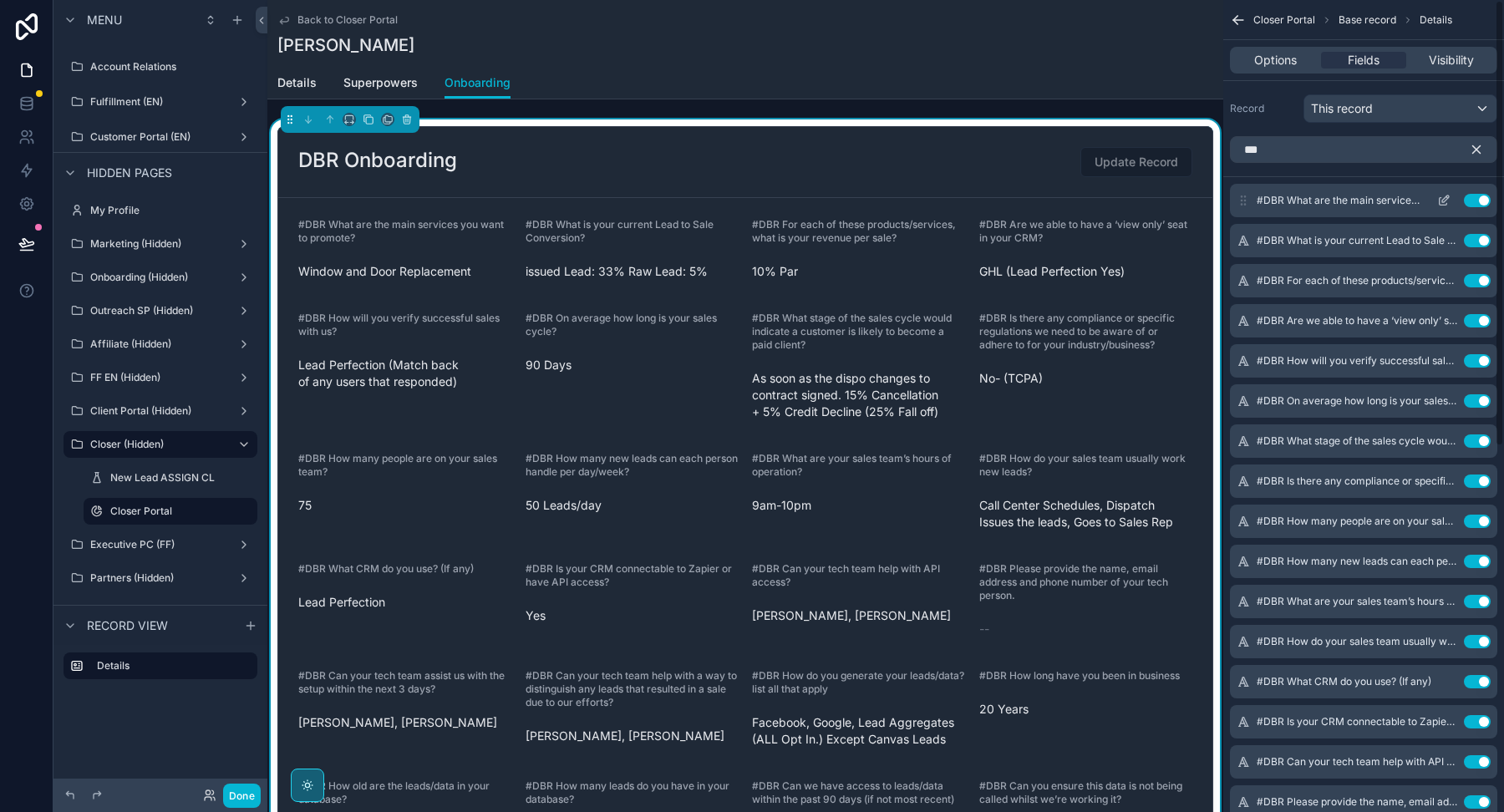
click at [1443, 203] on icon "scrollable content" at bounding box center [1444, 200] width 13 height 13
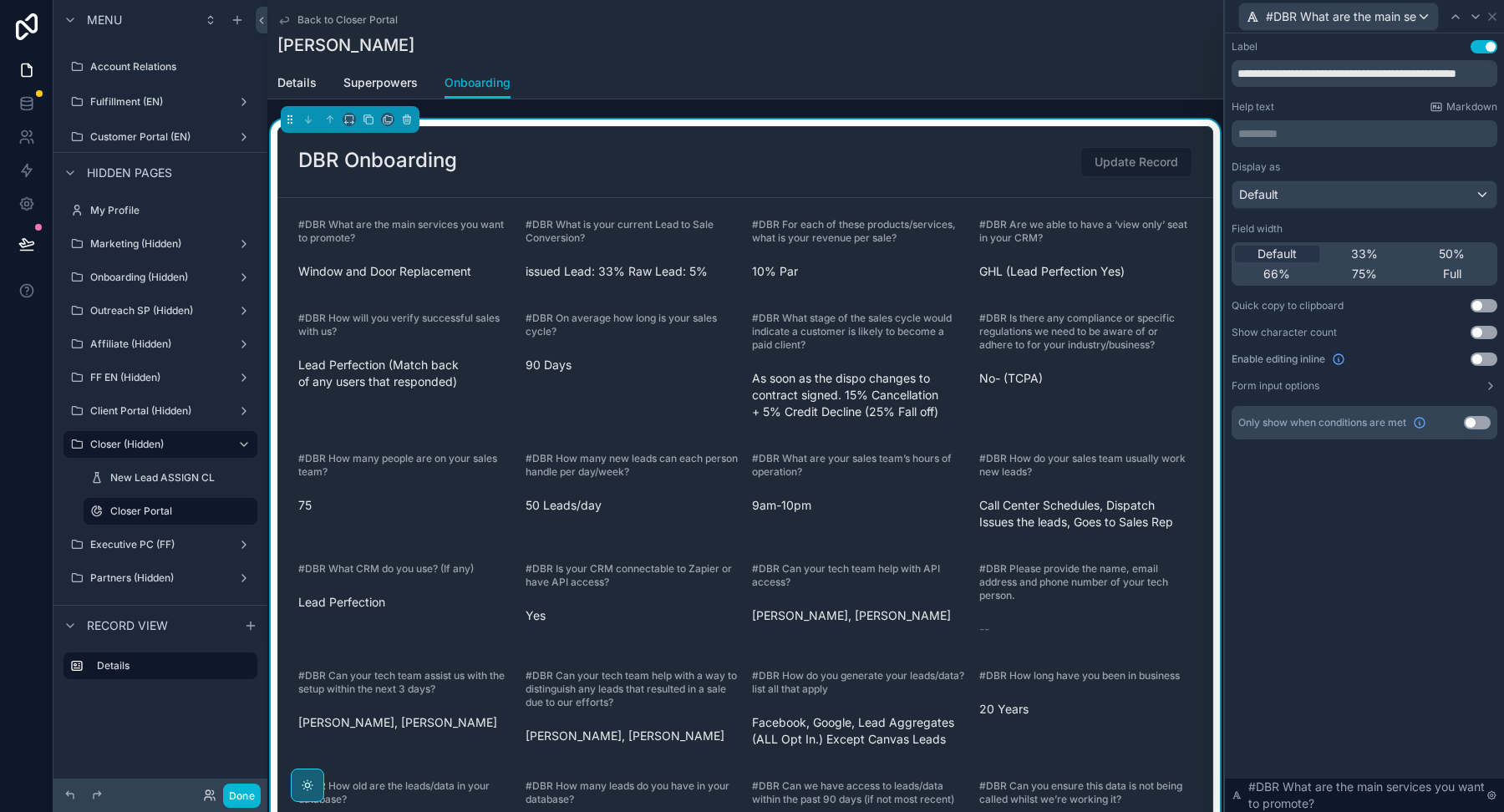
click at [1478, 353] on button "Use setting" at bounding box center [1484, 359] width 27 height 13
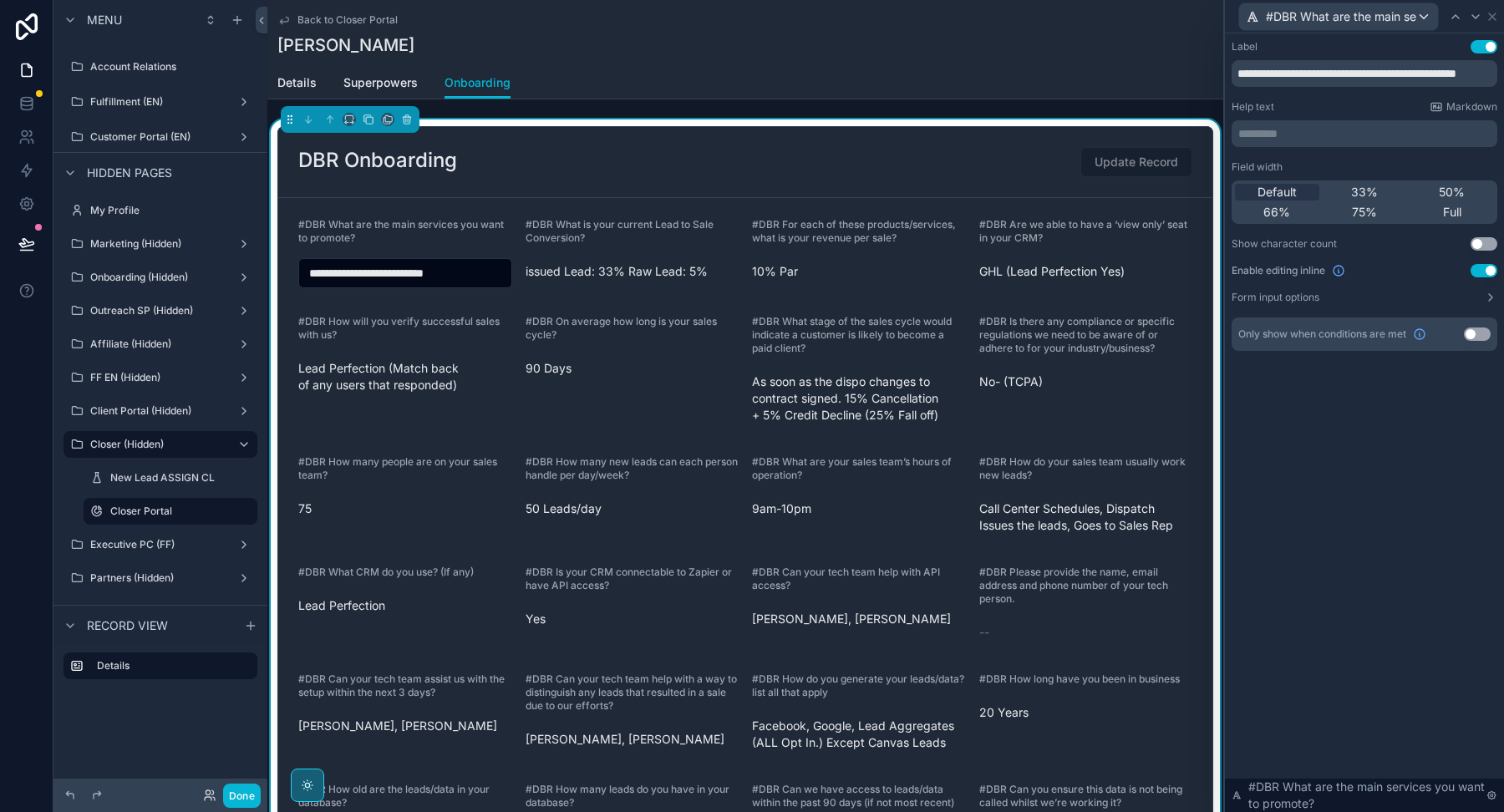
click at [1475, 331] on button "Use setting" at bounding box center [1477, 334] width 27 height 13
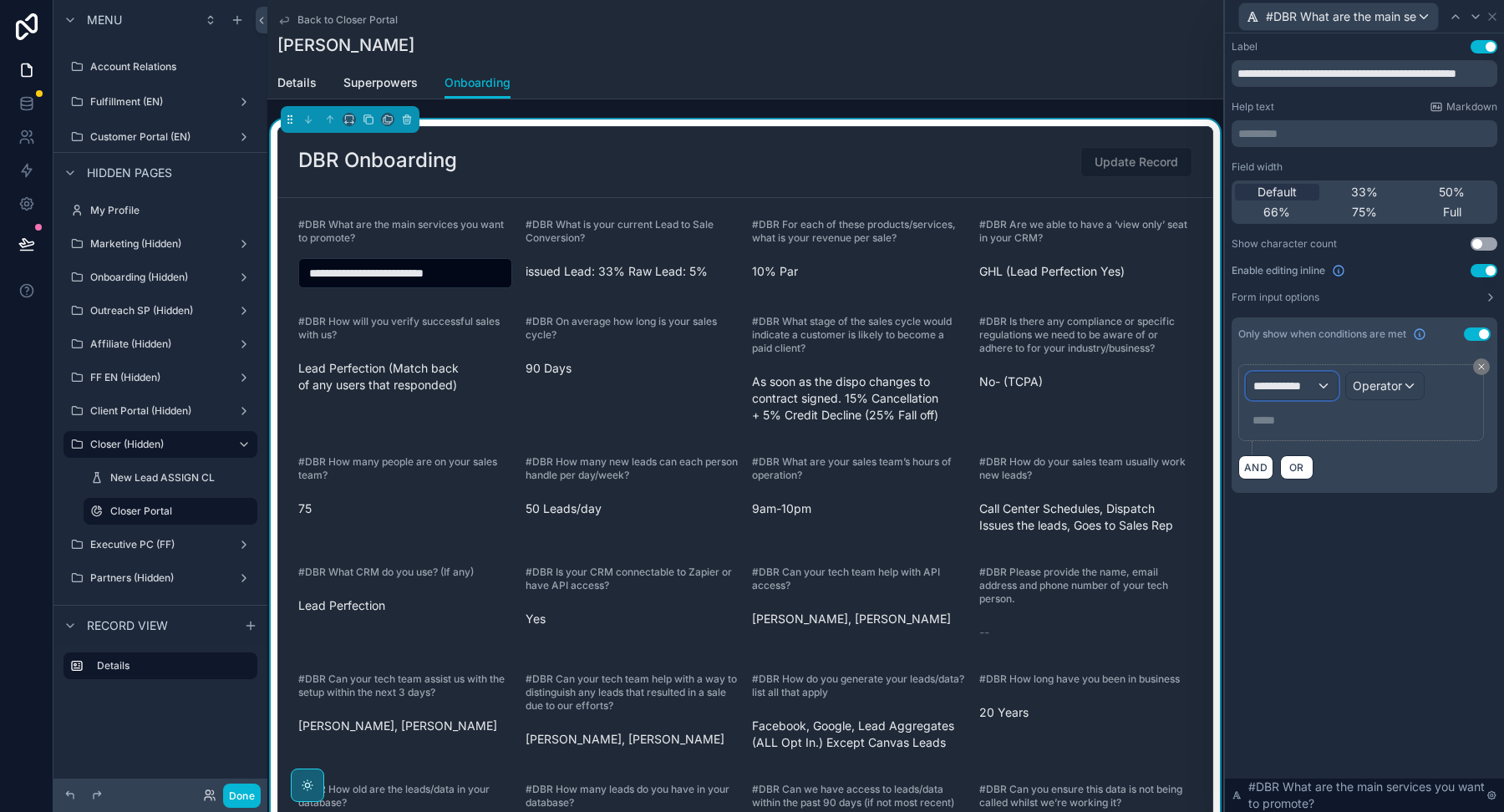
click at [1290, 386] on span "**********" at bounding box center [1284, 386] width 62 height 17
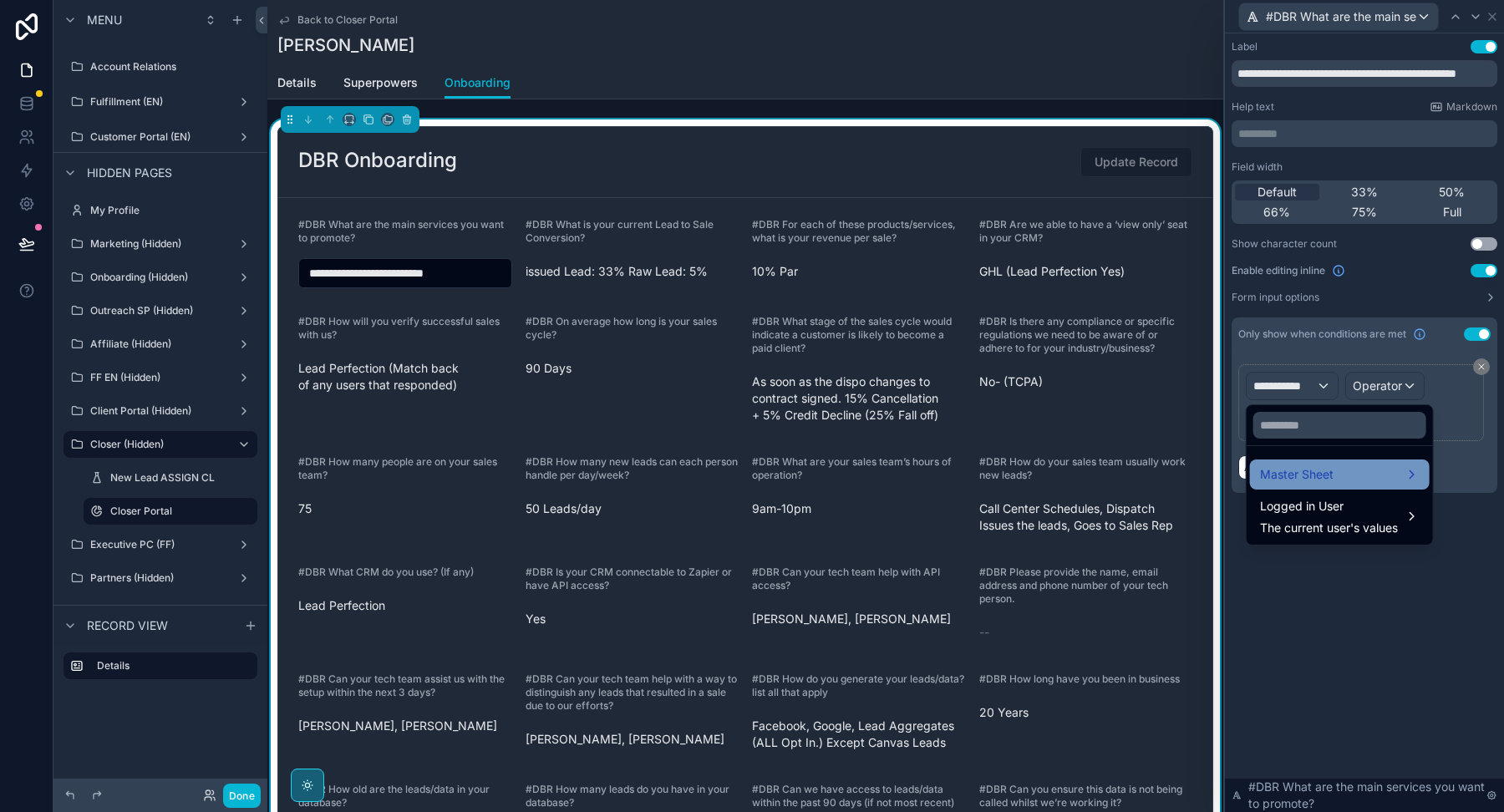
click at [1323, 468] on span "Master Sheet" at bounding box center [1296, 474] width 74 height 20
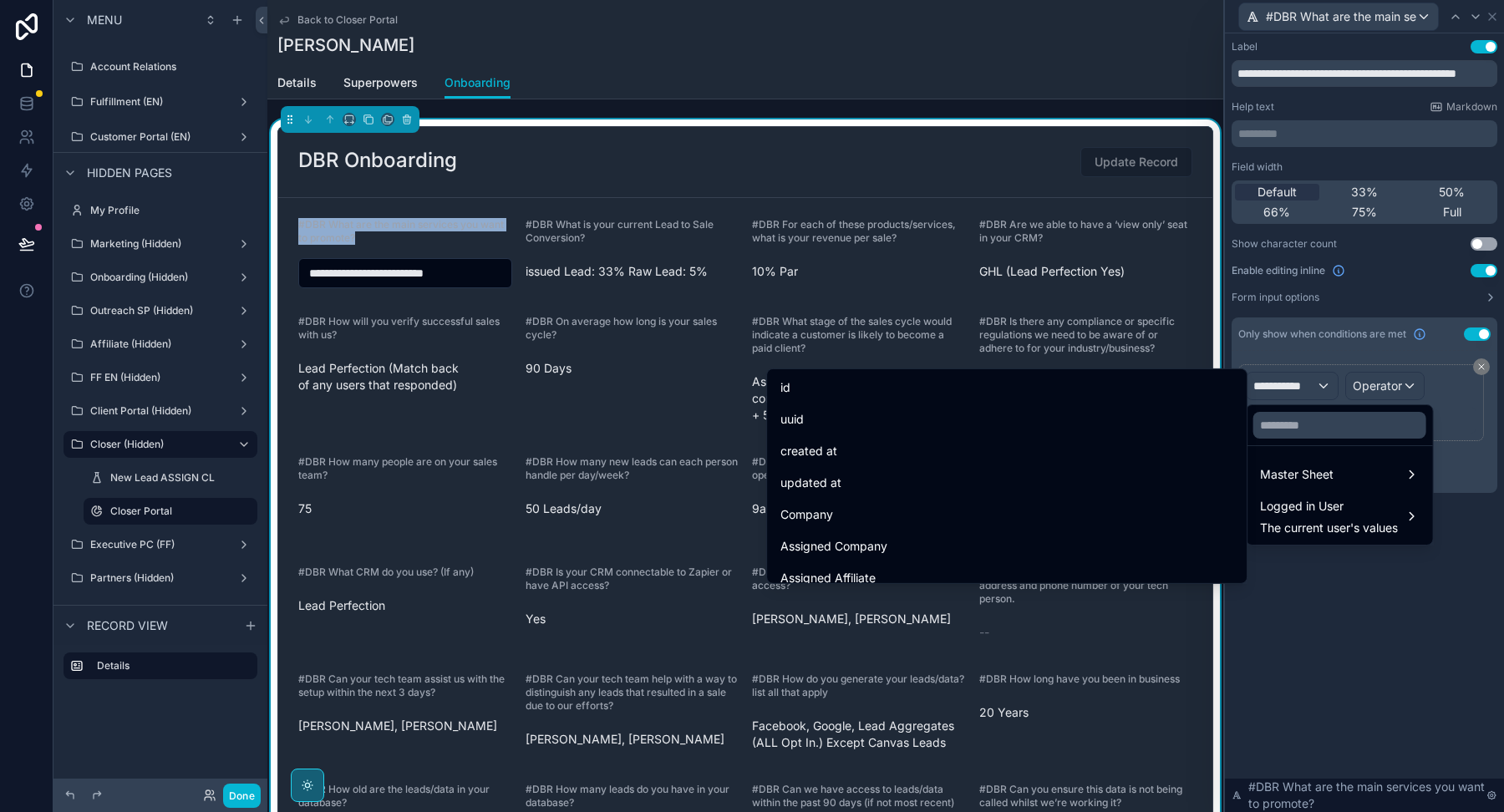
drag, startPoint x: 376, startPoint y: 233, endPoint x: 282, endPoint y: 227, distance: 94.2
click at [282, 227] on form "**********" at bounding box center [745, 664] width 934 height 932
copy span "#DBR What are the main services you want to promote?"
click at [1327, 420] on input "text" at bounding box center [1340, 425] width 173 height 27
paste input "**********"
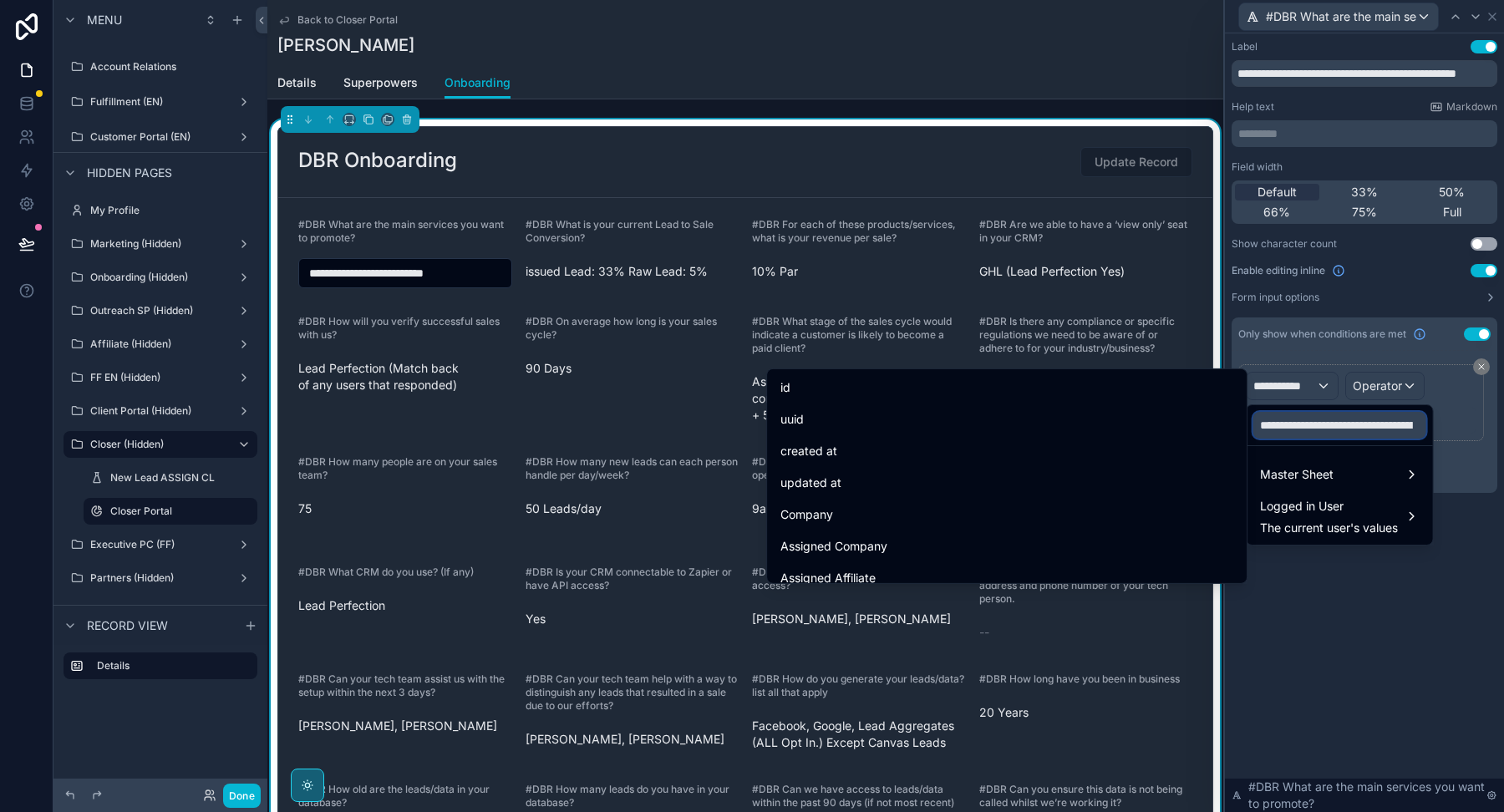
scroll to position [0, 176]
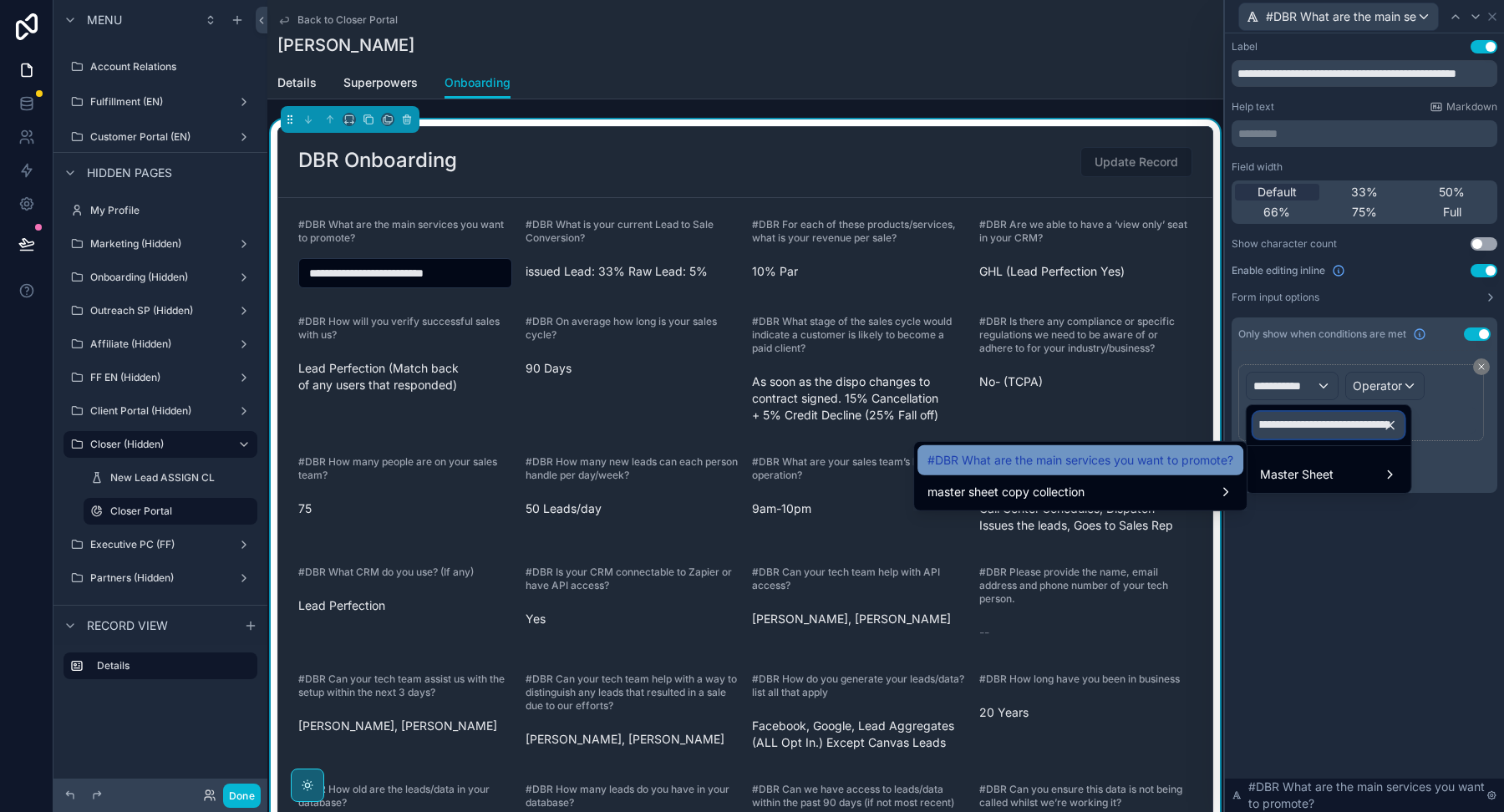
type input "**********"
click at [1000, 461] on span "#DBR What are the main services you want to promote?" at bounding box center [1081, 460] width 306 height 20
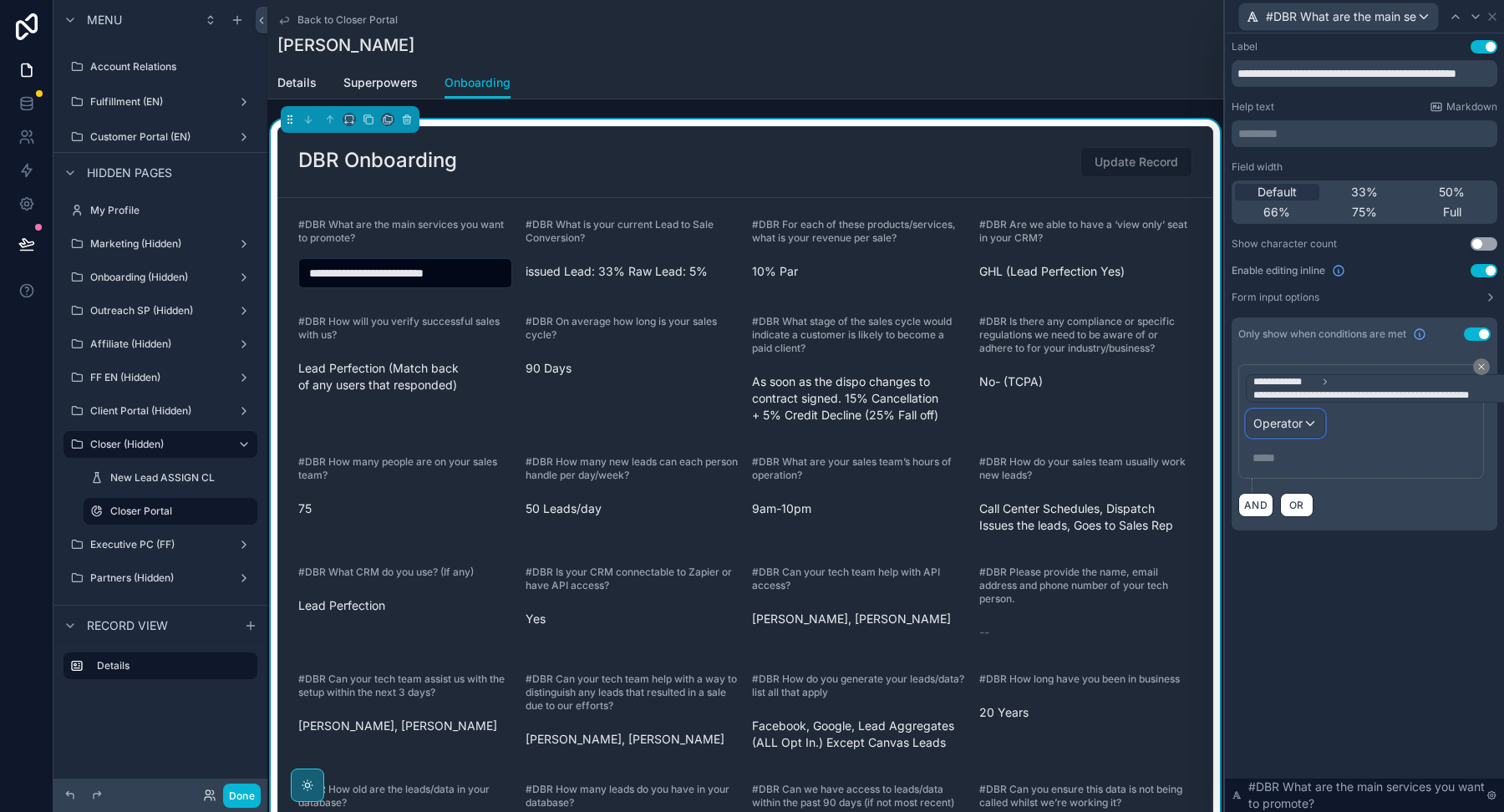
click at [1279, 421] on span "Operator" at bounding box center [1278, 422] width 49 height 14
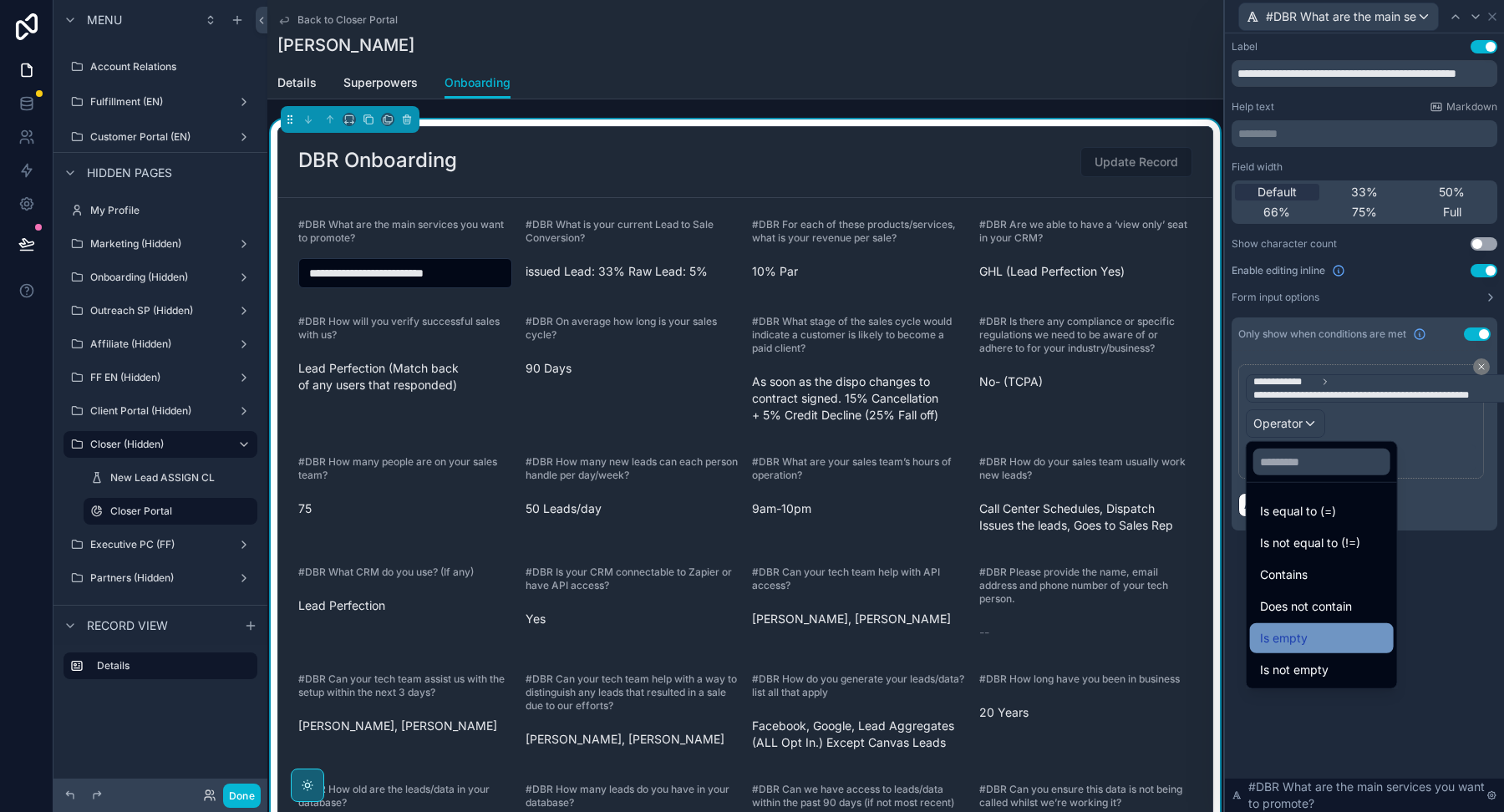
click at [1298, 632] on span "Is empty" at bounding box center [1283, 638] width 47 height 20
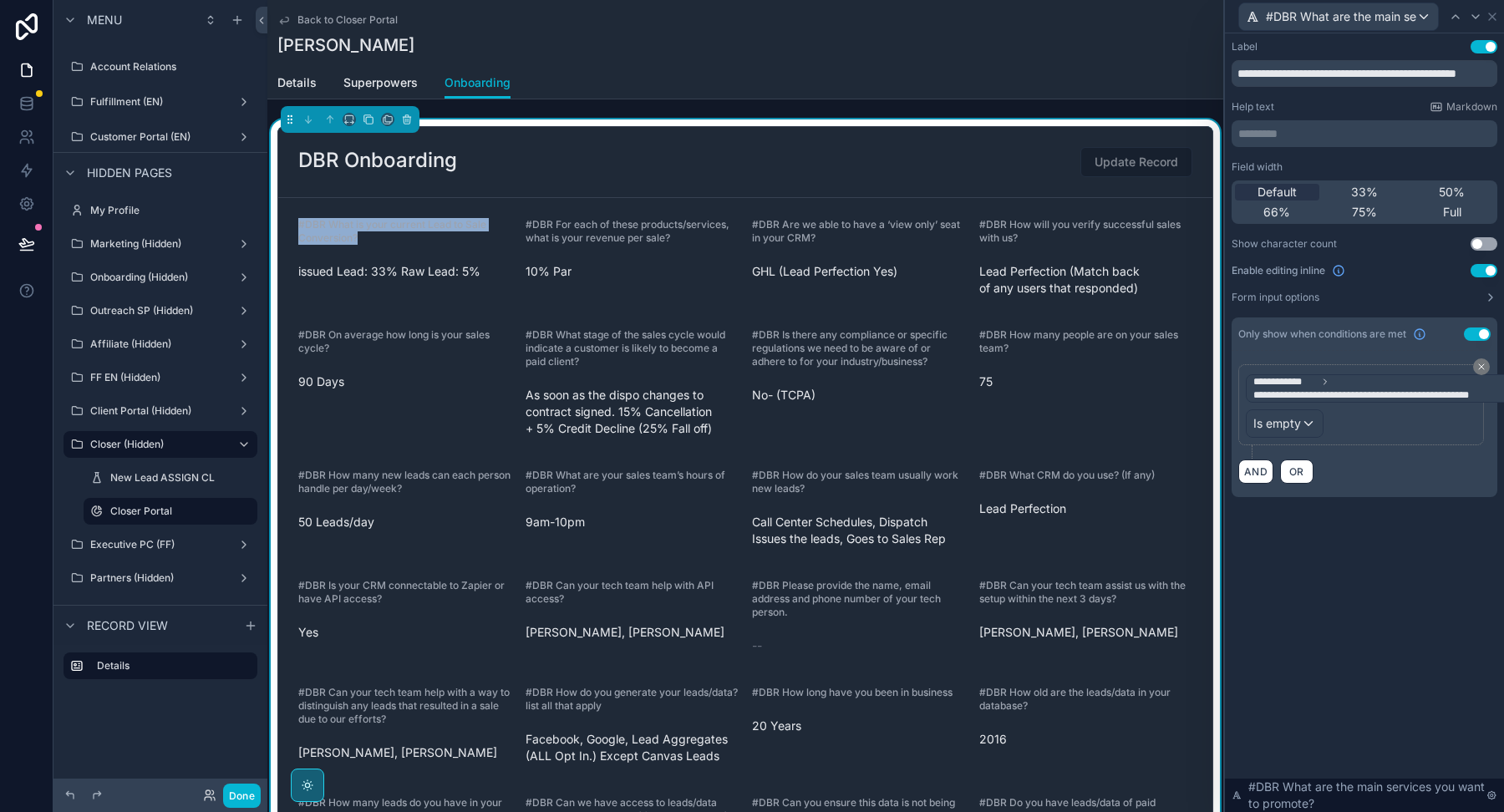
drag, startPoint x: 376, startPoint y: 234, endPoint x: 272, endPoint y: 220, distance: 104.9
click at [272, 220] on div "DBR Onboarding Update Record #DBR What is your current Lead to Sale Conversion?…" at bounding box center [745, 649] width 956 height 1061
copy span "#DBR What is your current Lead to Sale Conversion?"
click at [1494, 15] on icon at bounding box center [1492, 17] width 13 height 13
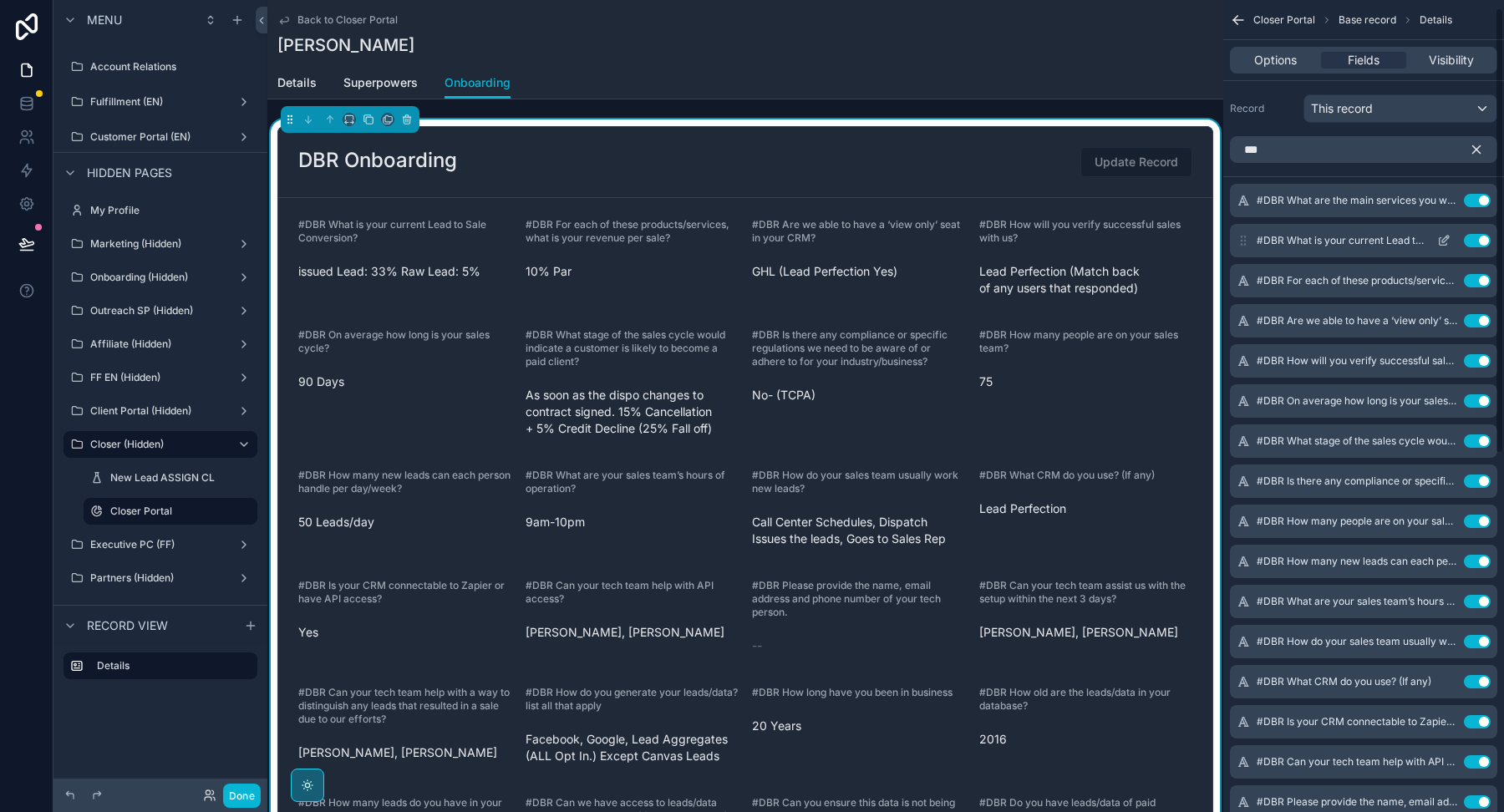
scroll to position [42, 0]
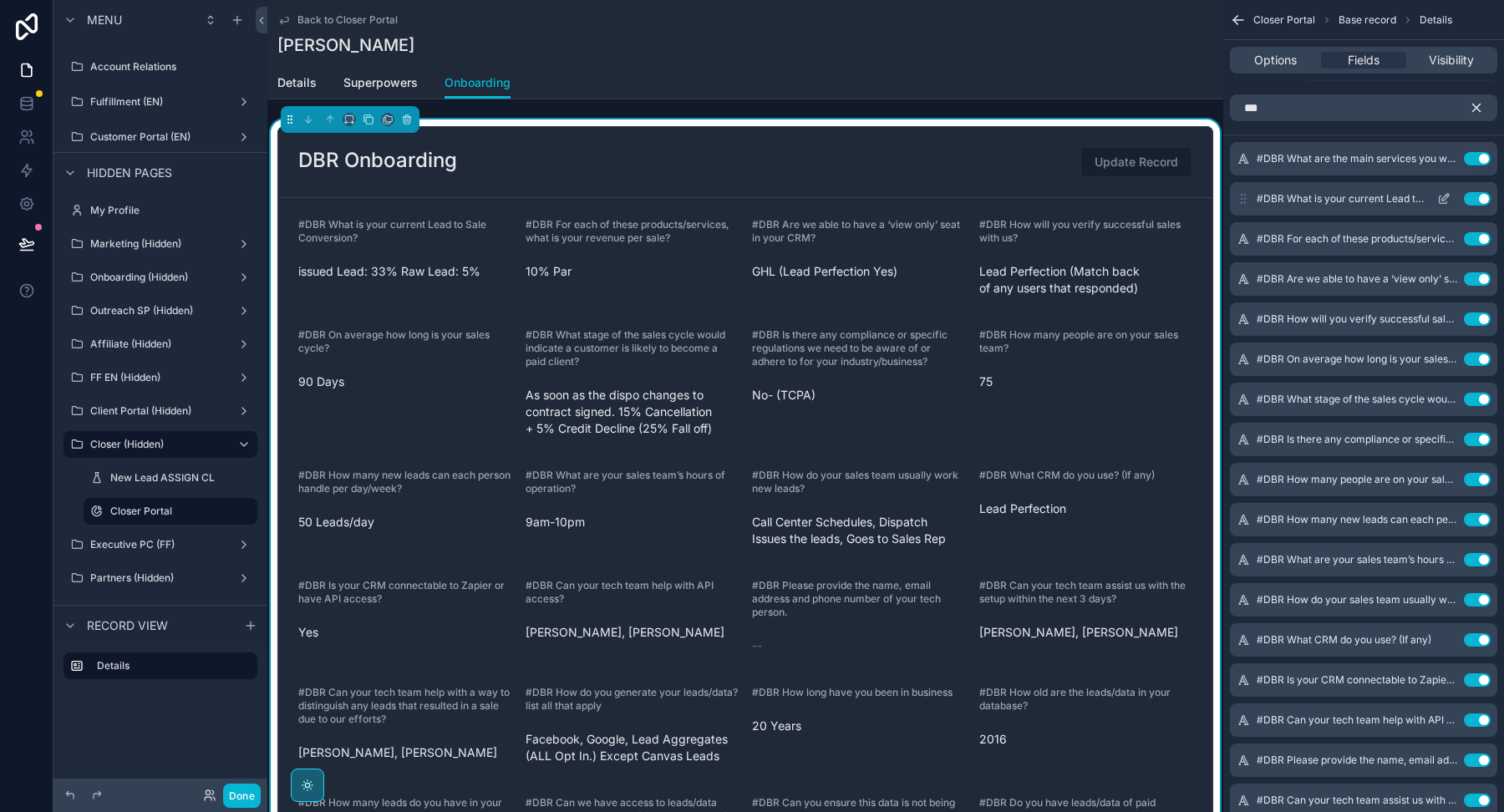
click at [1443, 196] on icon "scrollable content" at bounding box center [1445, 196] width 7 height 7
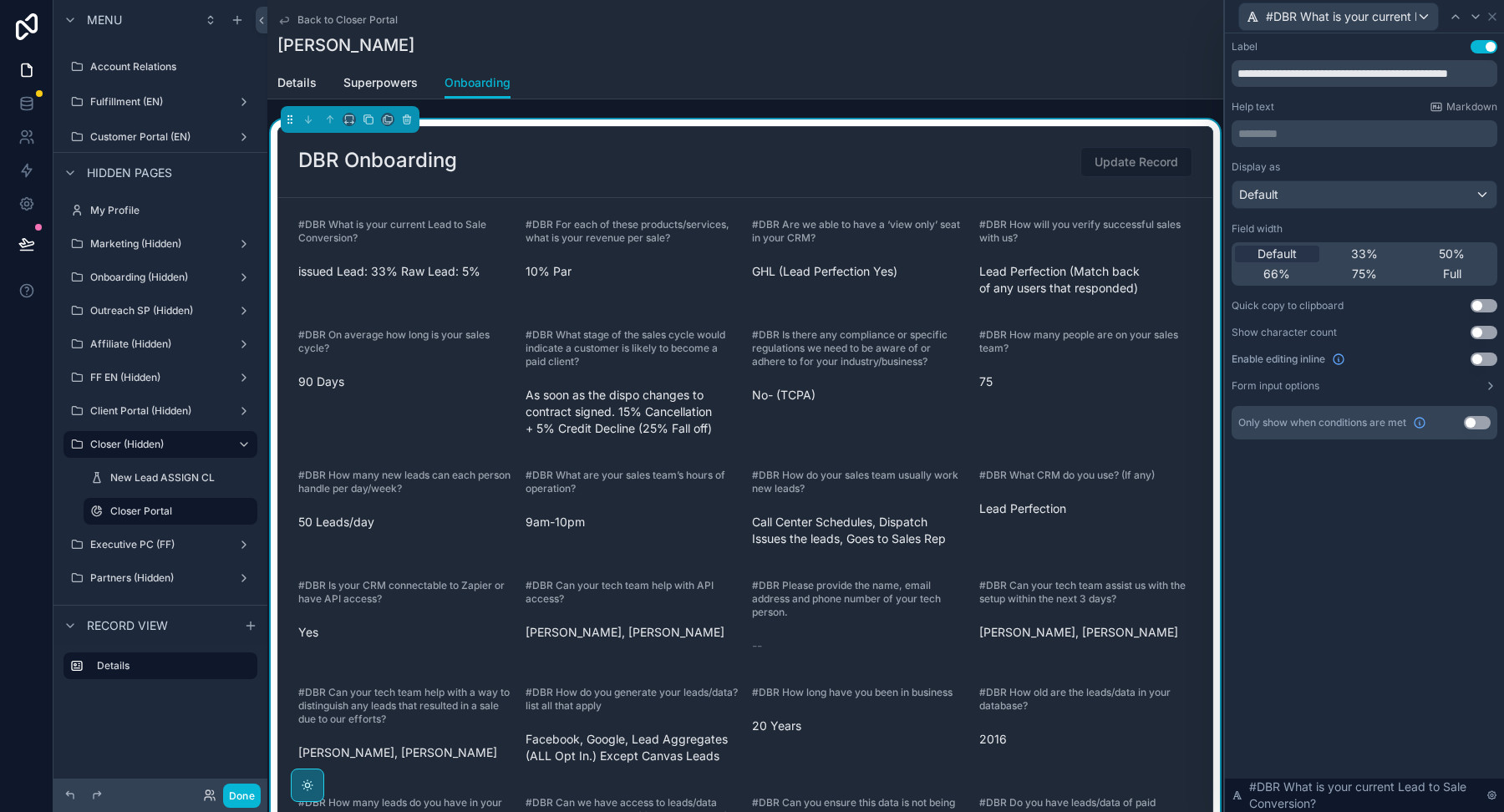
click at [1481, 358] on button "Use setting" at bounding box center [1484, 359] width 27 height 13
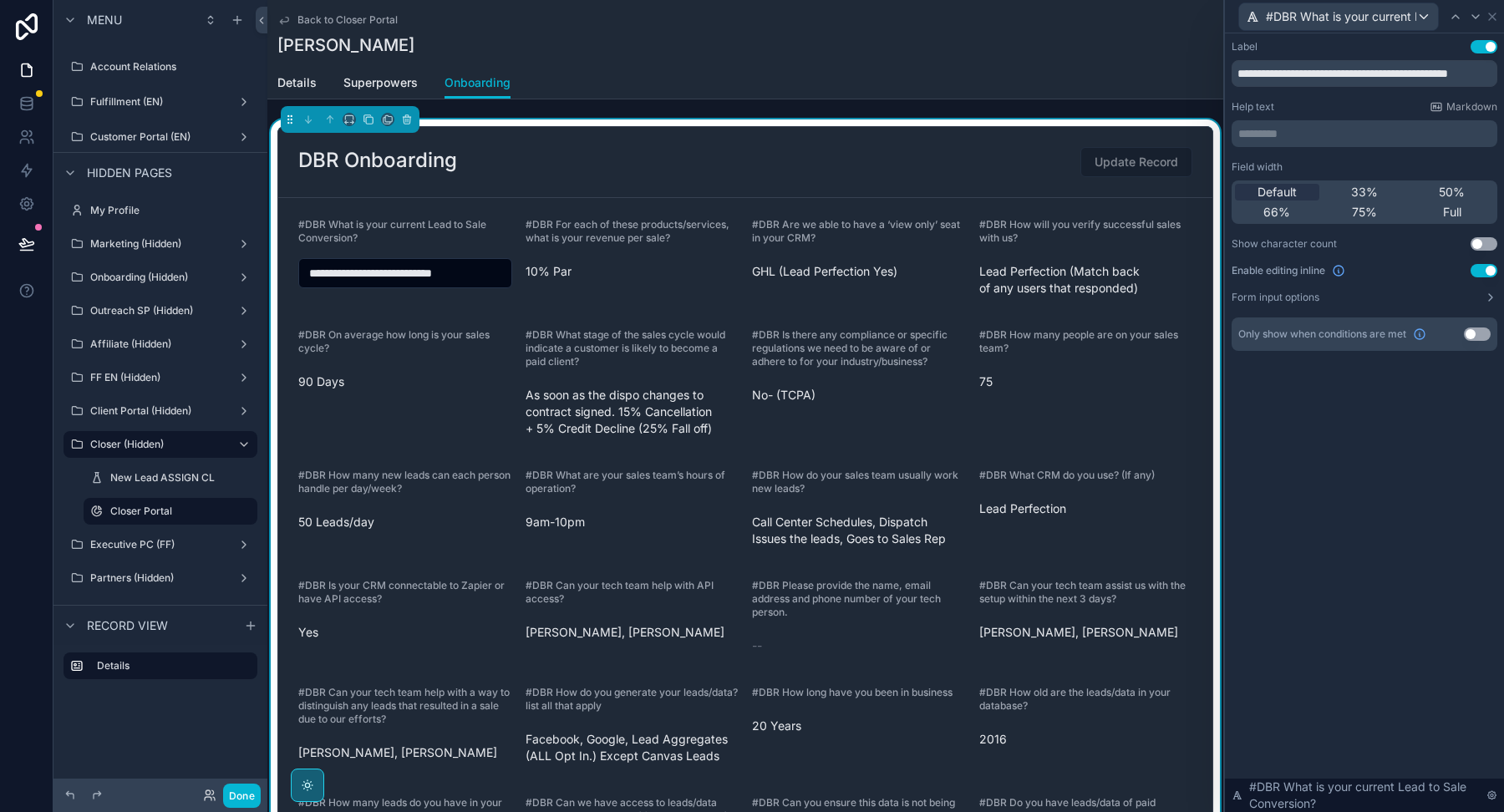
click at [1469, 337] on button "Use setting" at bounding box center [1477, 334] width 27 height 13
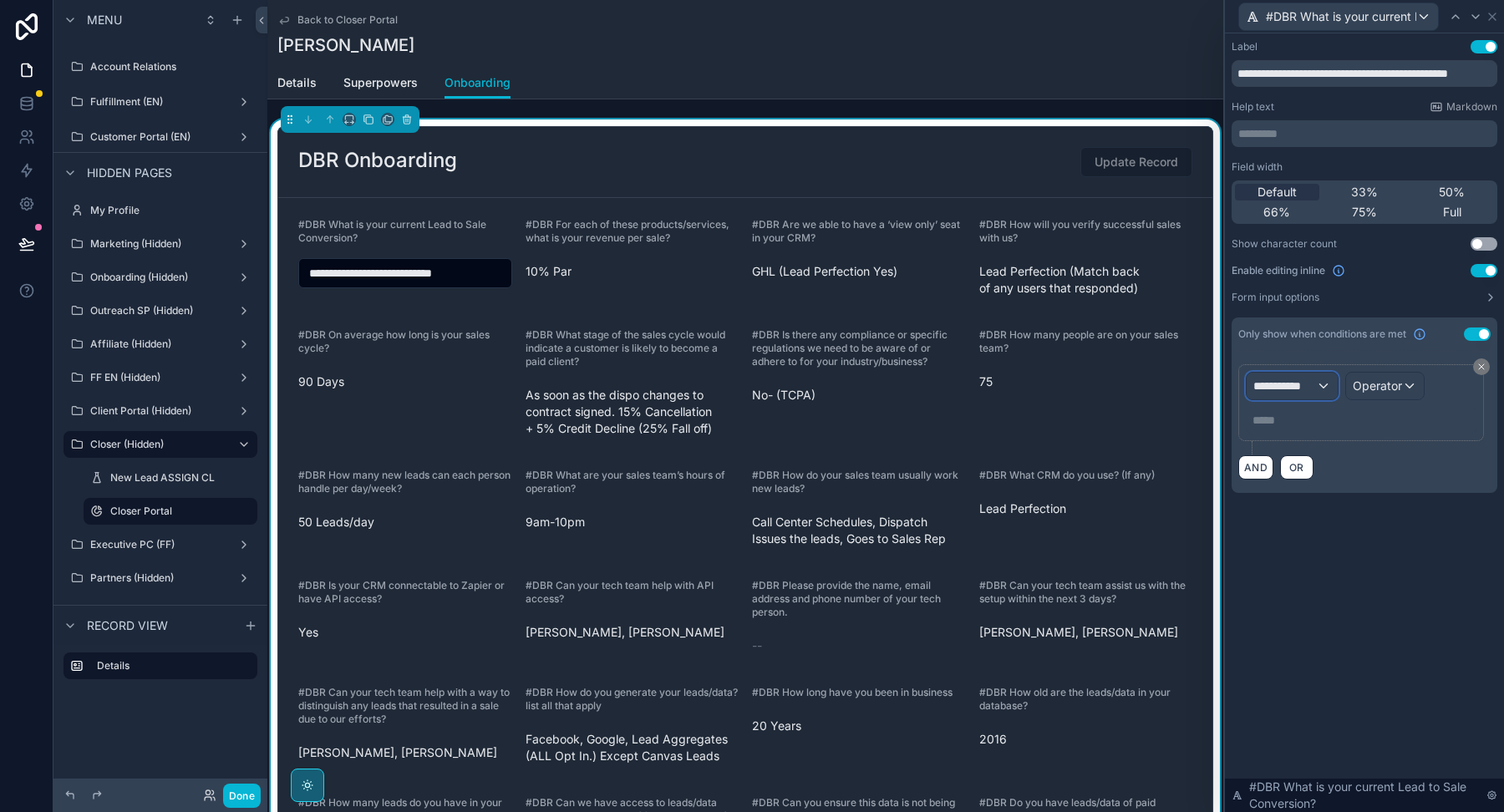
click at [1309, 384] on span "**********" at bounding box center [1284, 386] width 62 height 17
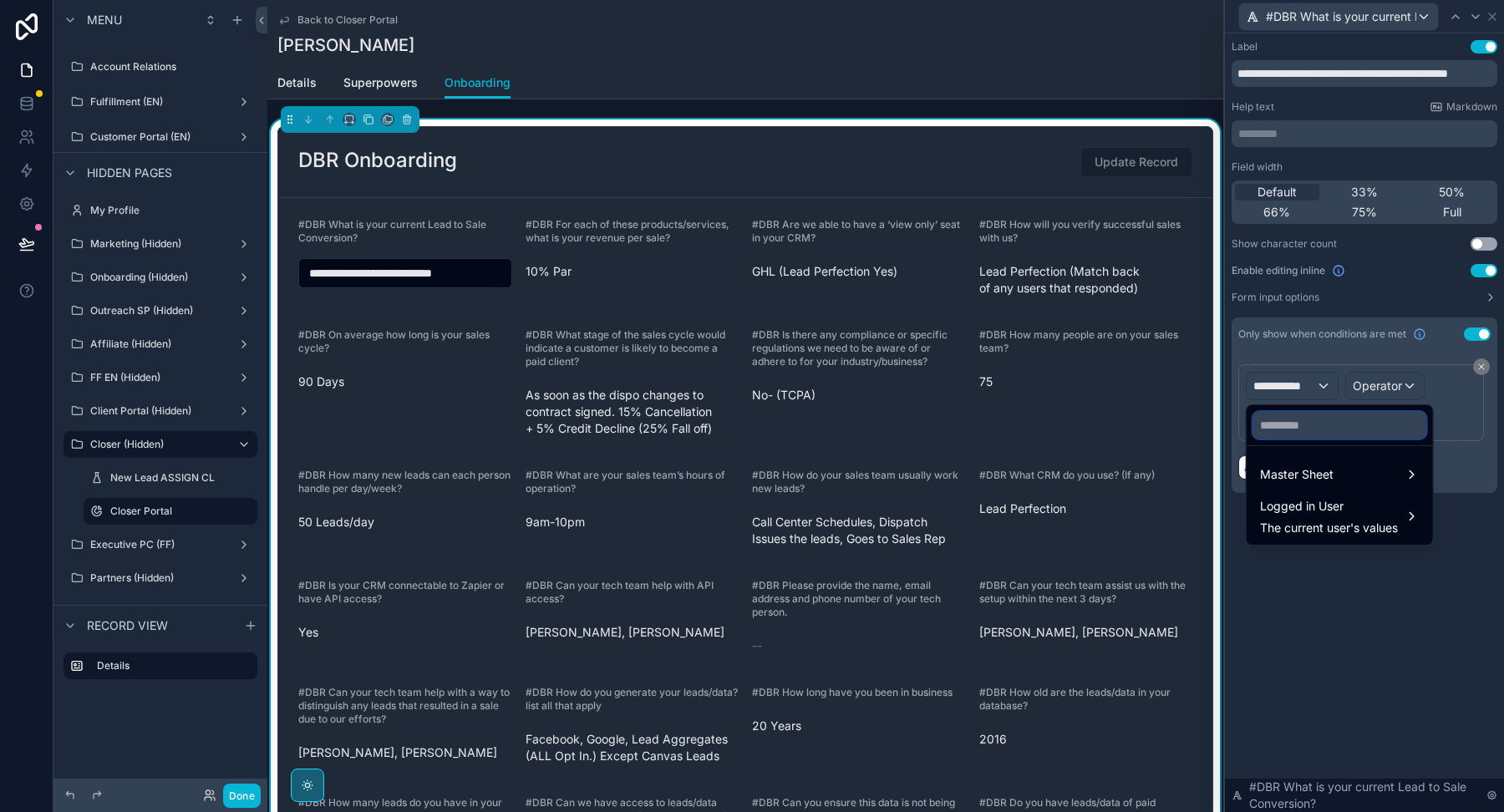
click at [1285, 412] on input "text" at bounding box center [1340, 425] width 173 height 27
paste input "**********"
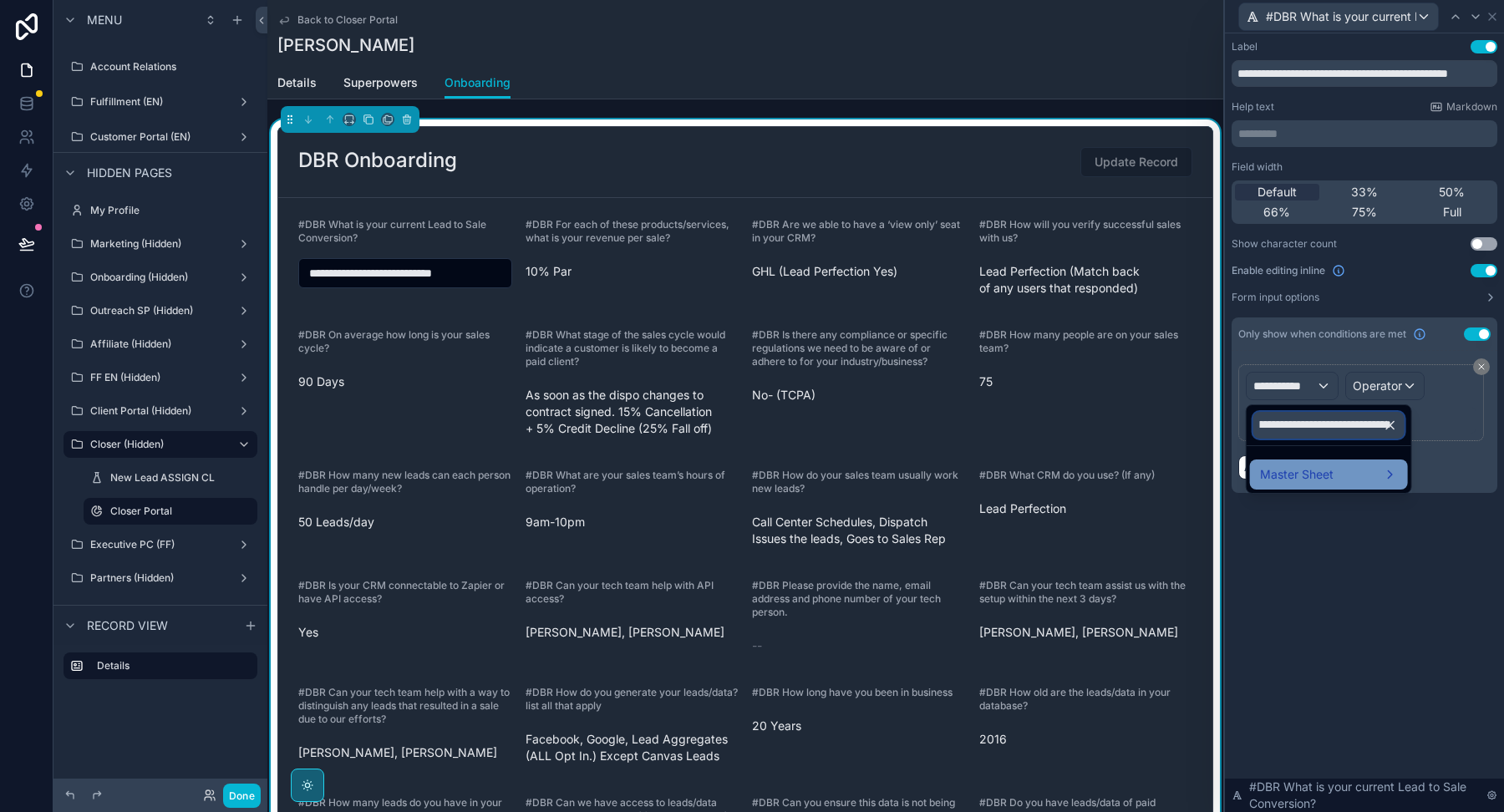
type input "**********"
click at [1292, 483] on span "Master Sheet" at bounding box center [1296, 474] width 74 height 20
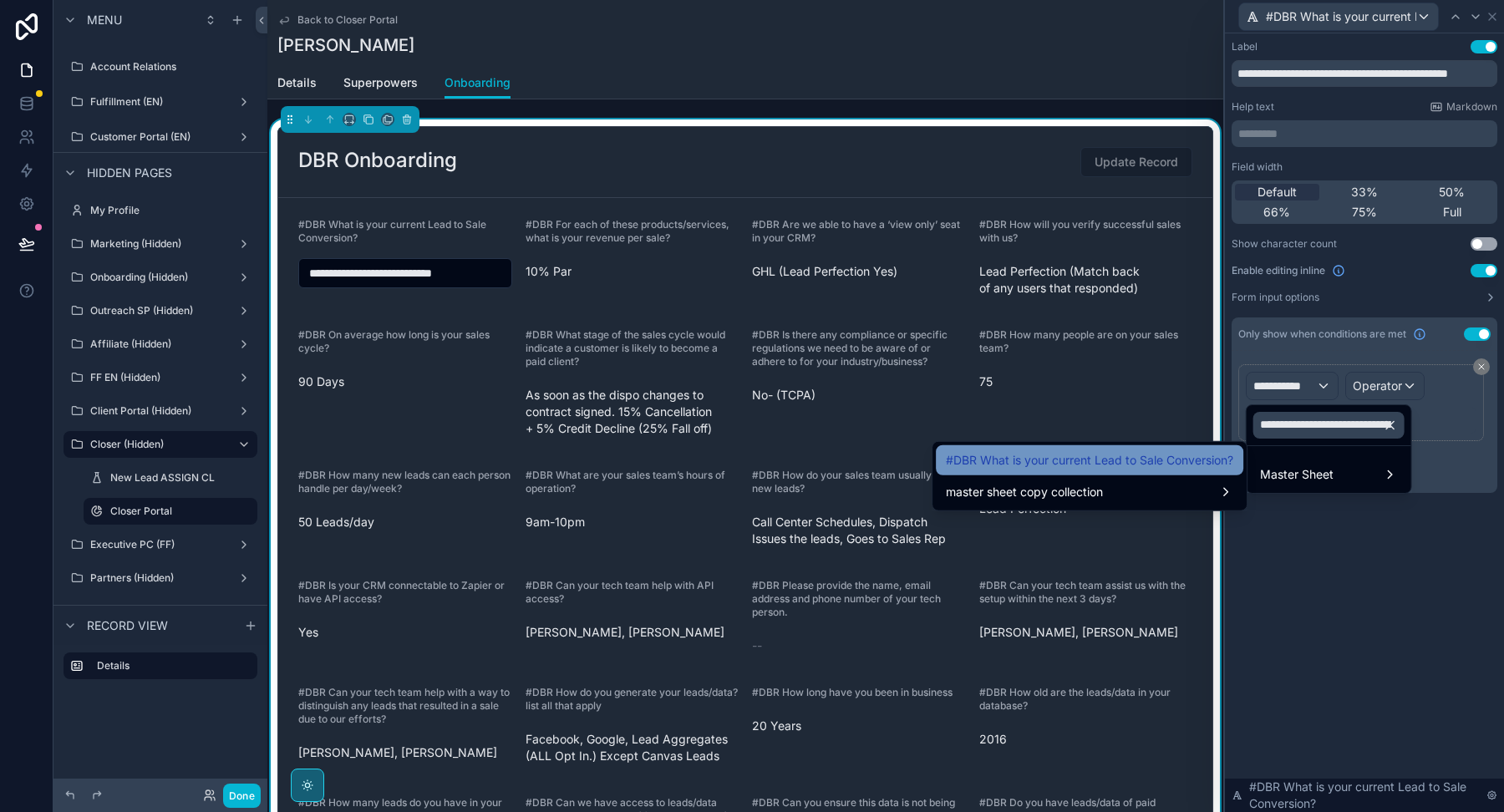
click at [1140, 452] on span "#DBR What is your current Lead to Sale Conversion?" at bounding box center [1089, 460] width 288 height 20
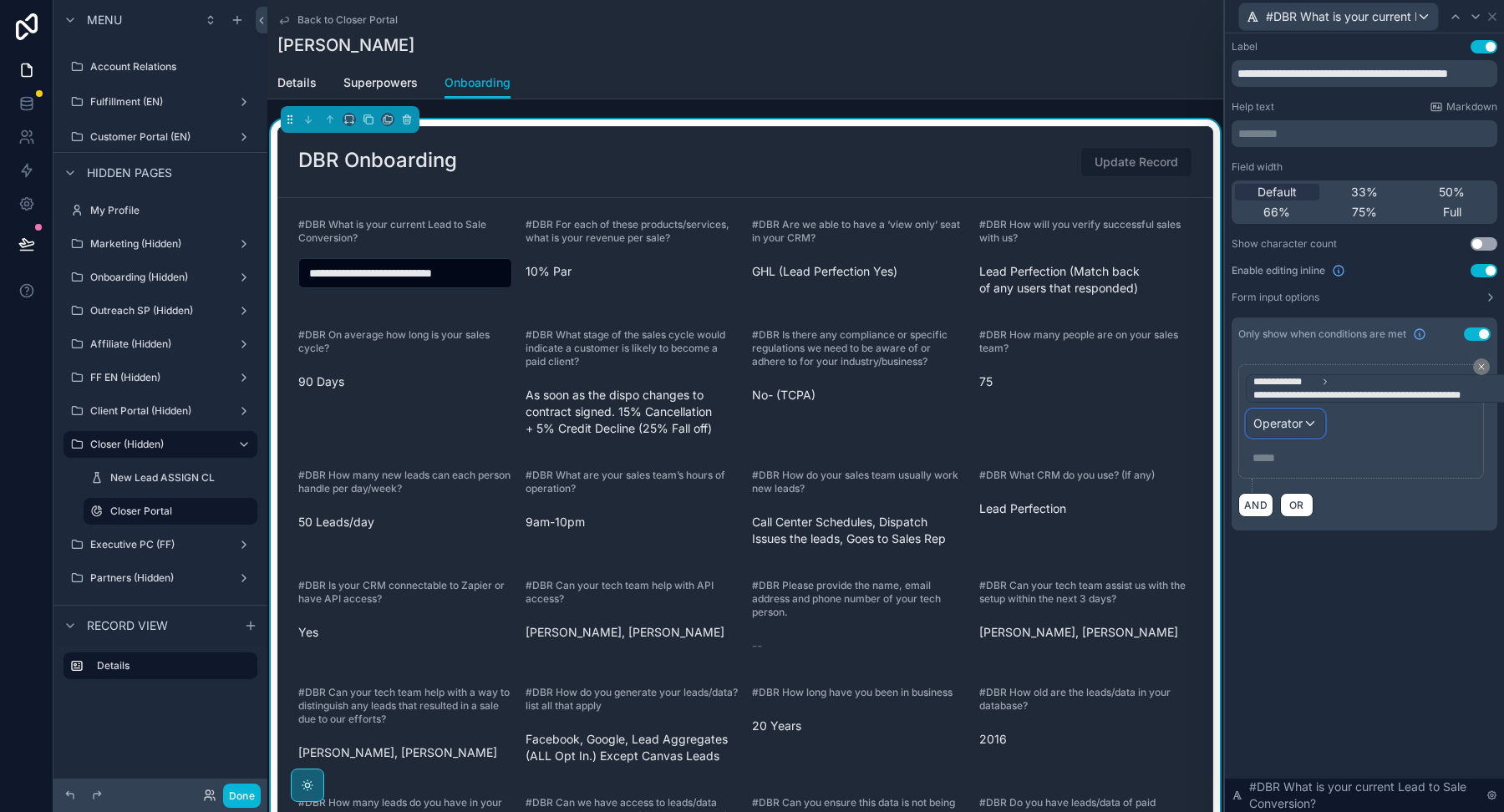
click at [1303, 413] on div "Operator" at bounding box center [1284, 423] width 77 height 27
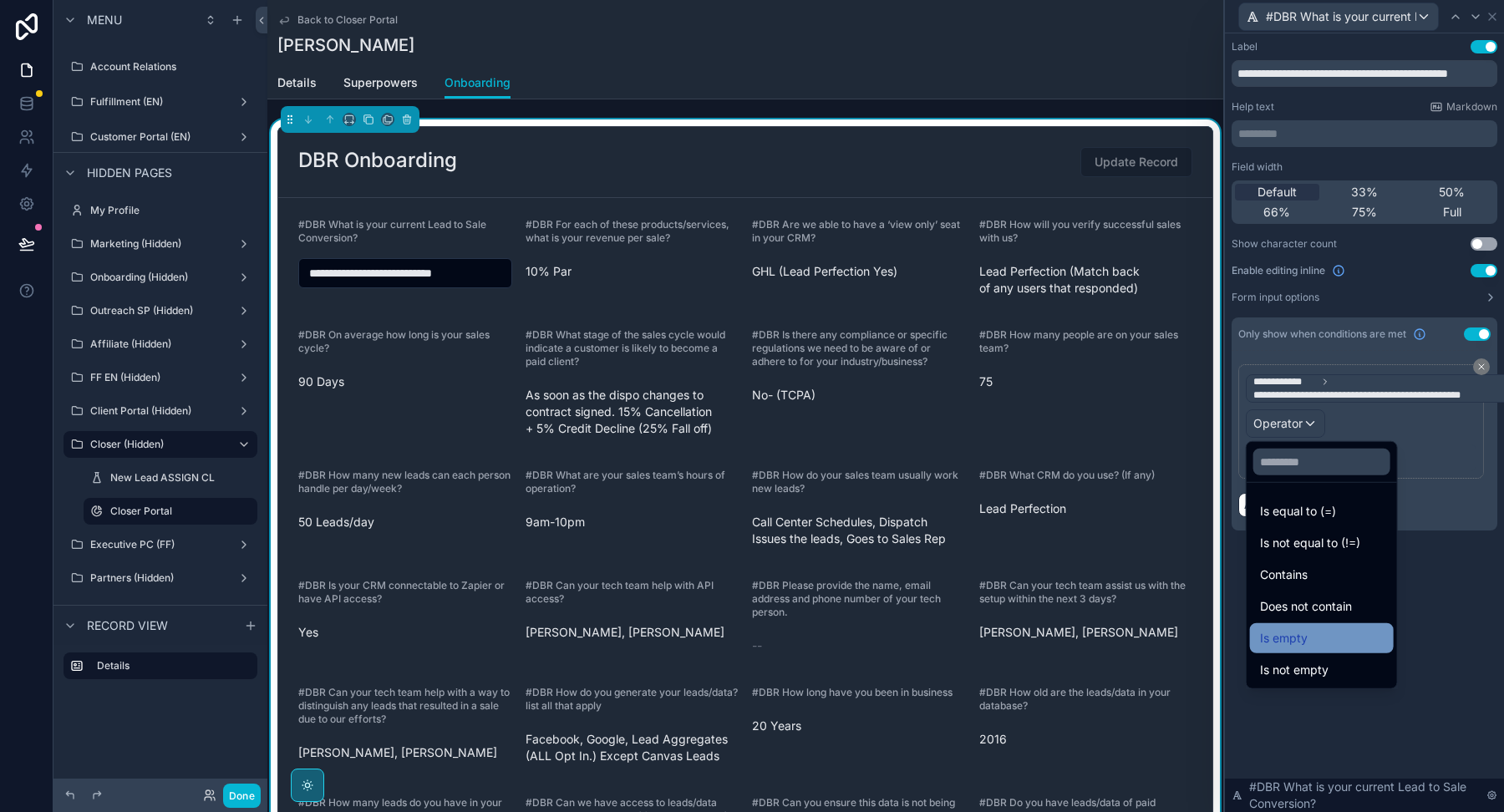
click at [1306, 632] on span "Is empty" at bounding box center [1283, 638] width 47 height 20
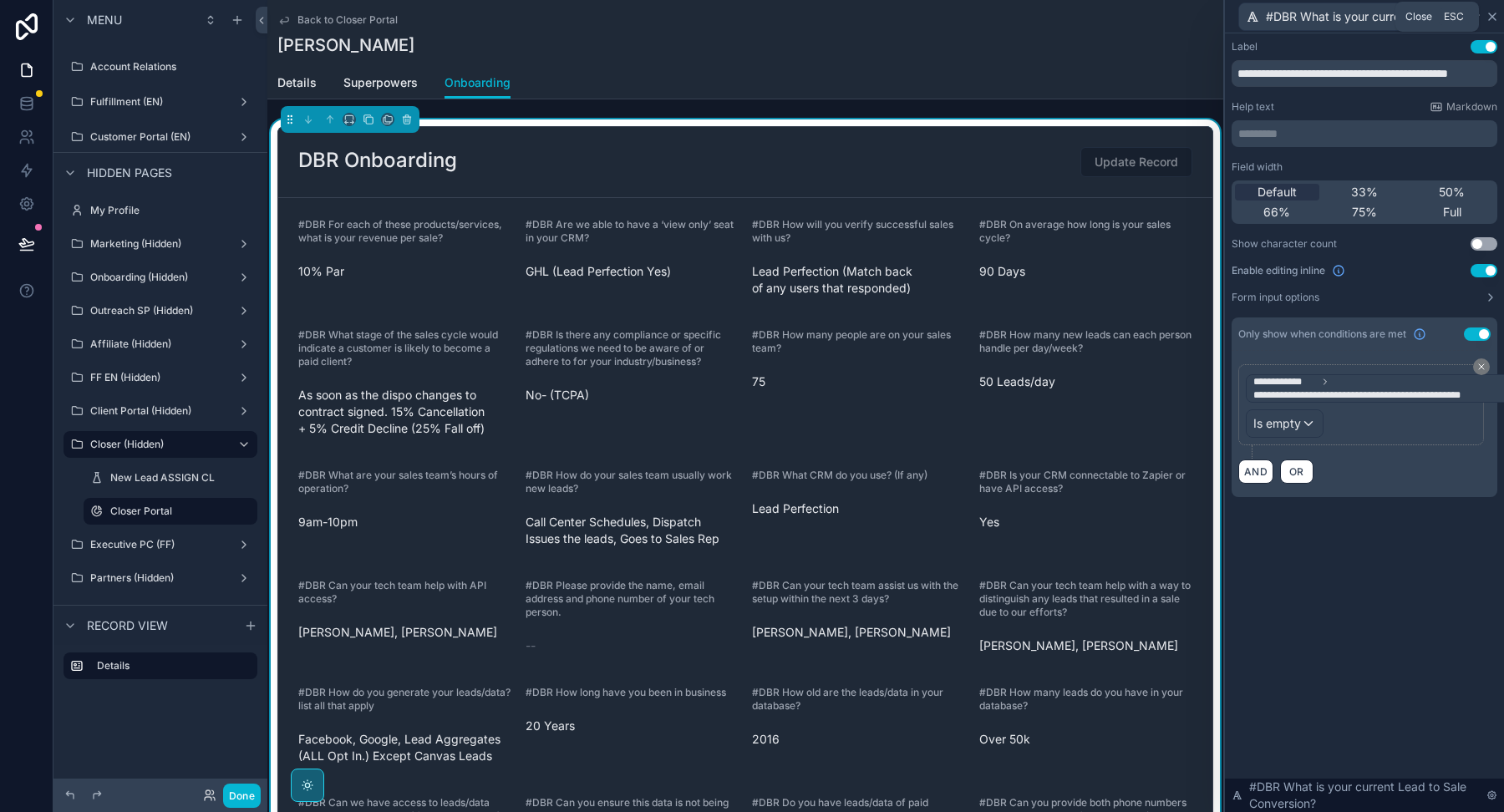
click at [1492, 17] on icon at bounding box center [1492, 16] width 7 height 7
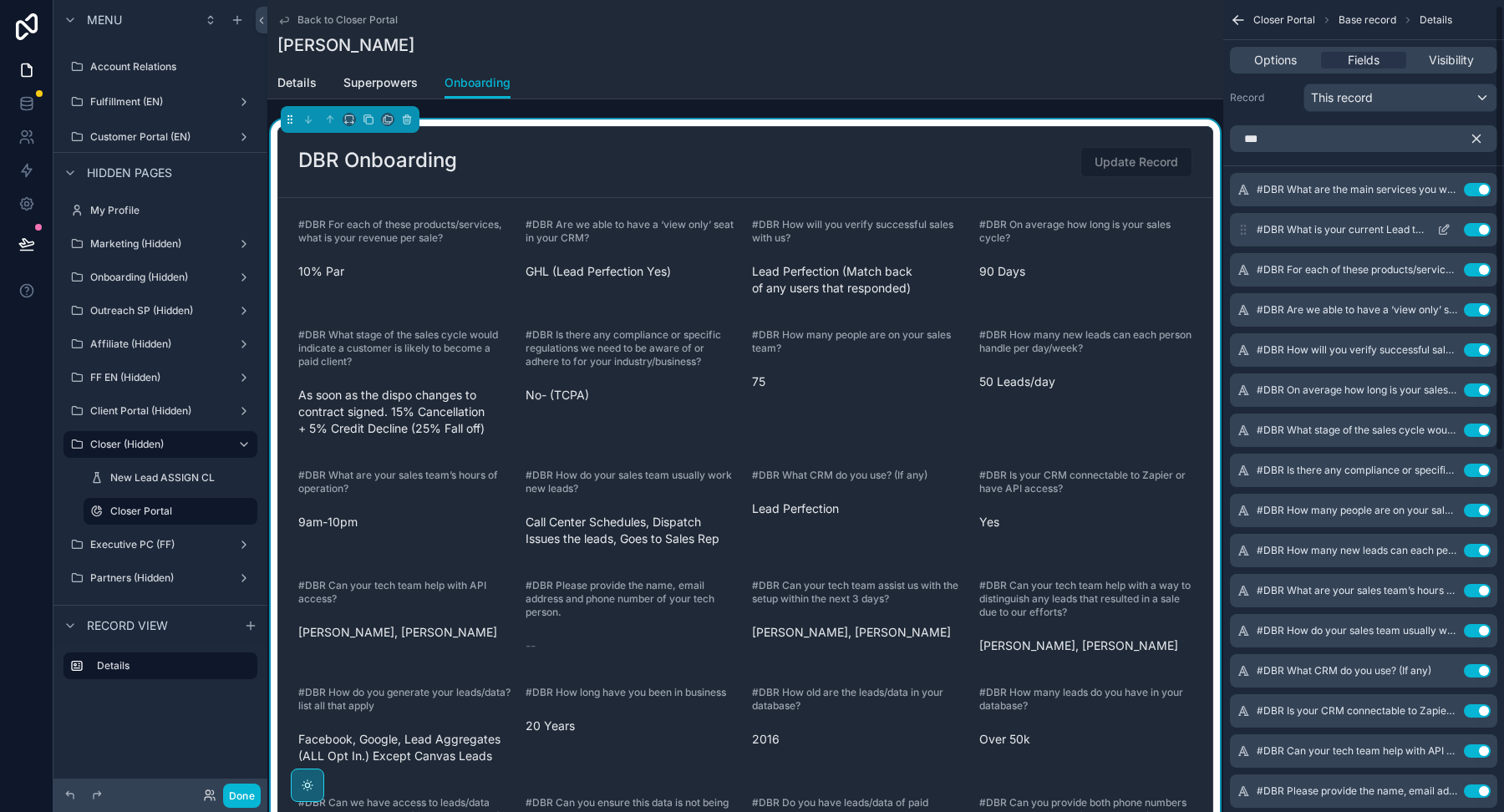
scroll to position [10, 0]
click at [1444, 272] on icon "scrollable content" at bounding box center [1444, 271] width 13 height 13
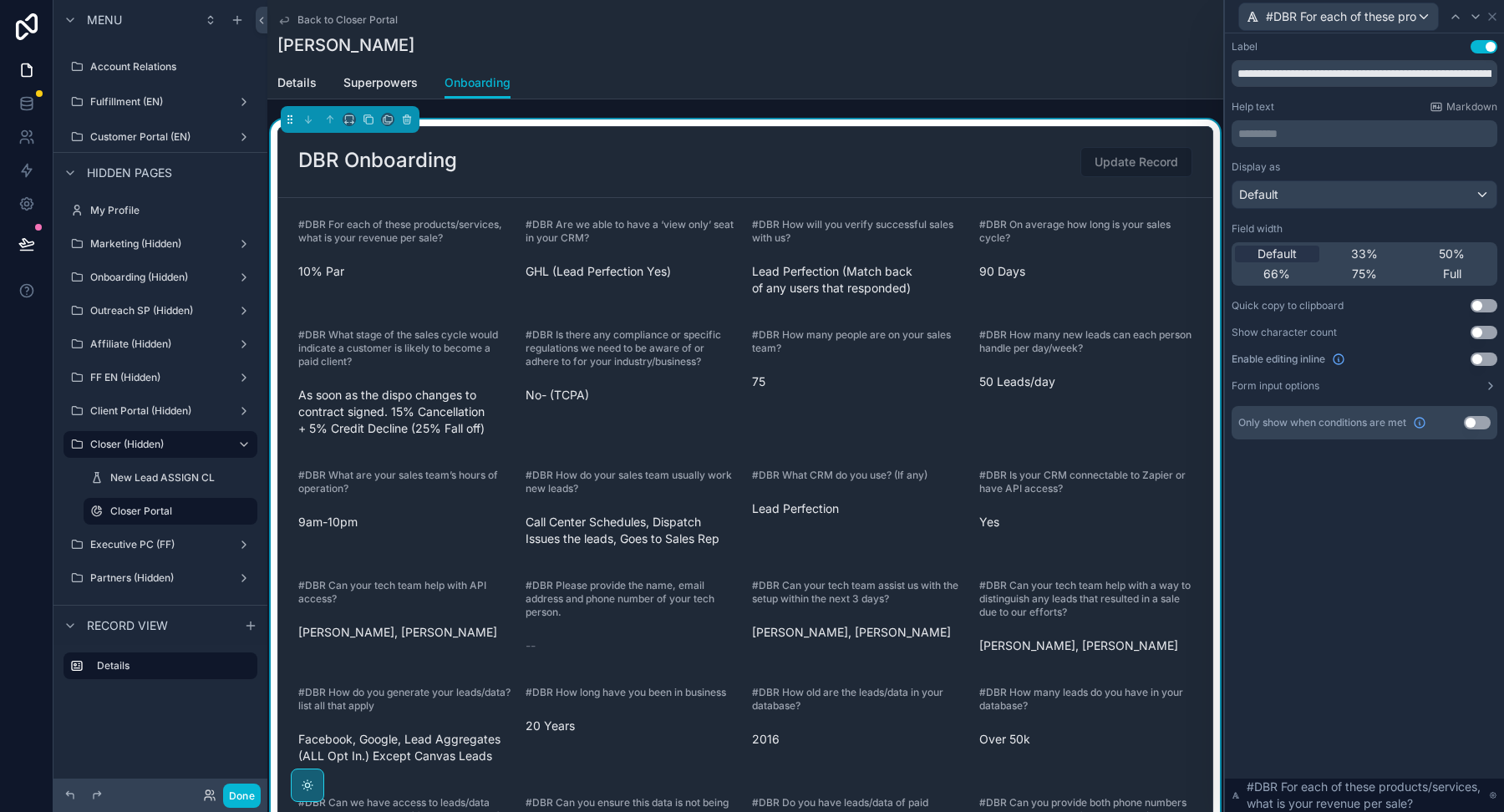
click at [1484, 355] on button "Use setting" at bounding box center [1484, 359] width 27 height 13
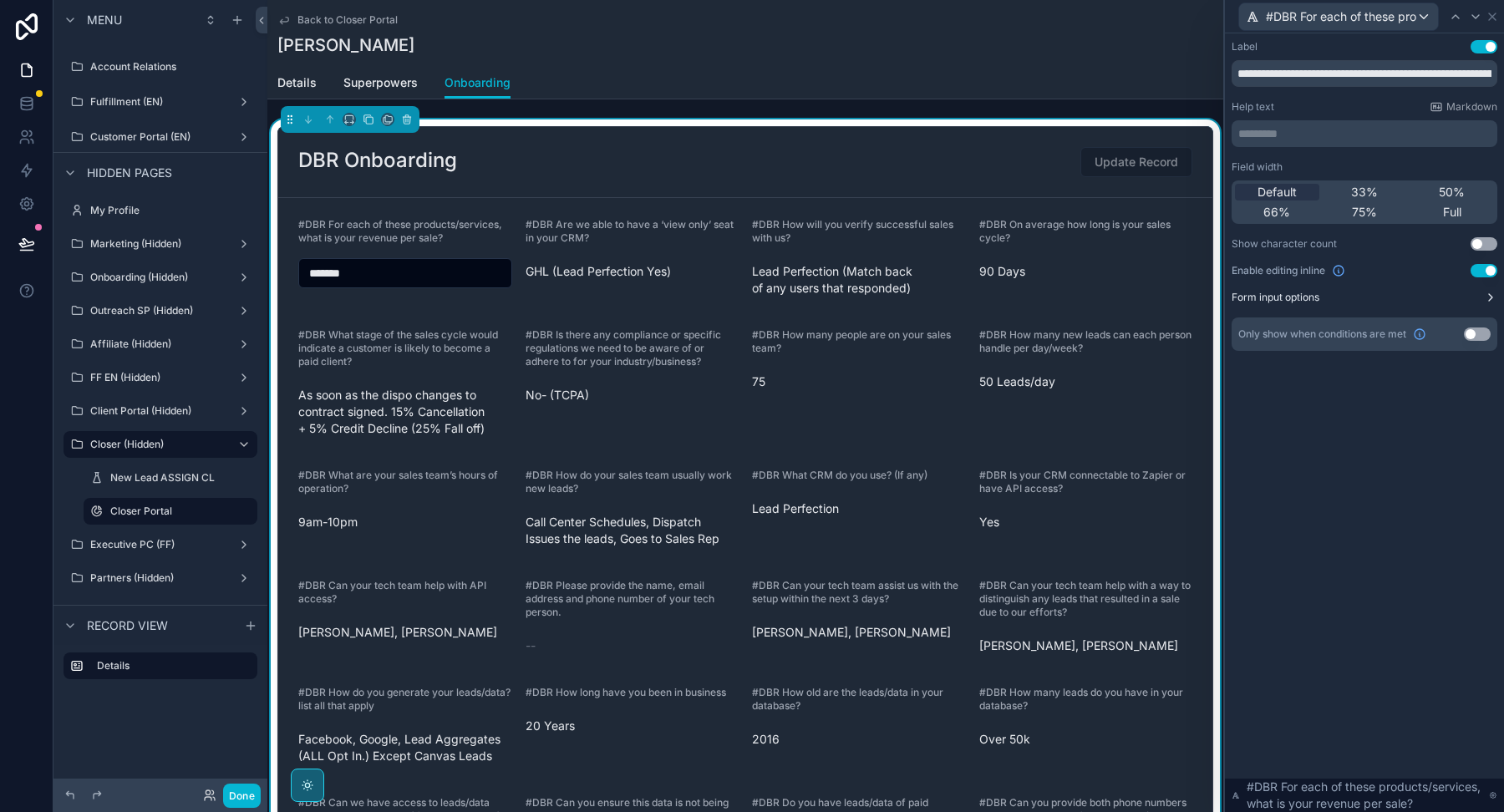
click at [1484, 298] on icon at bounding box center [1490, 297] width 13 height 13
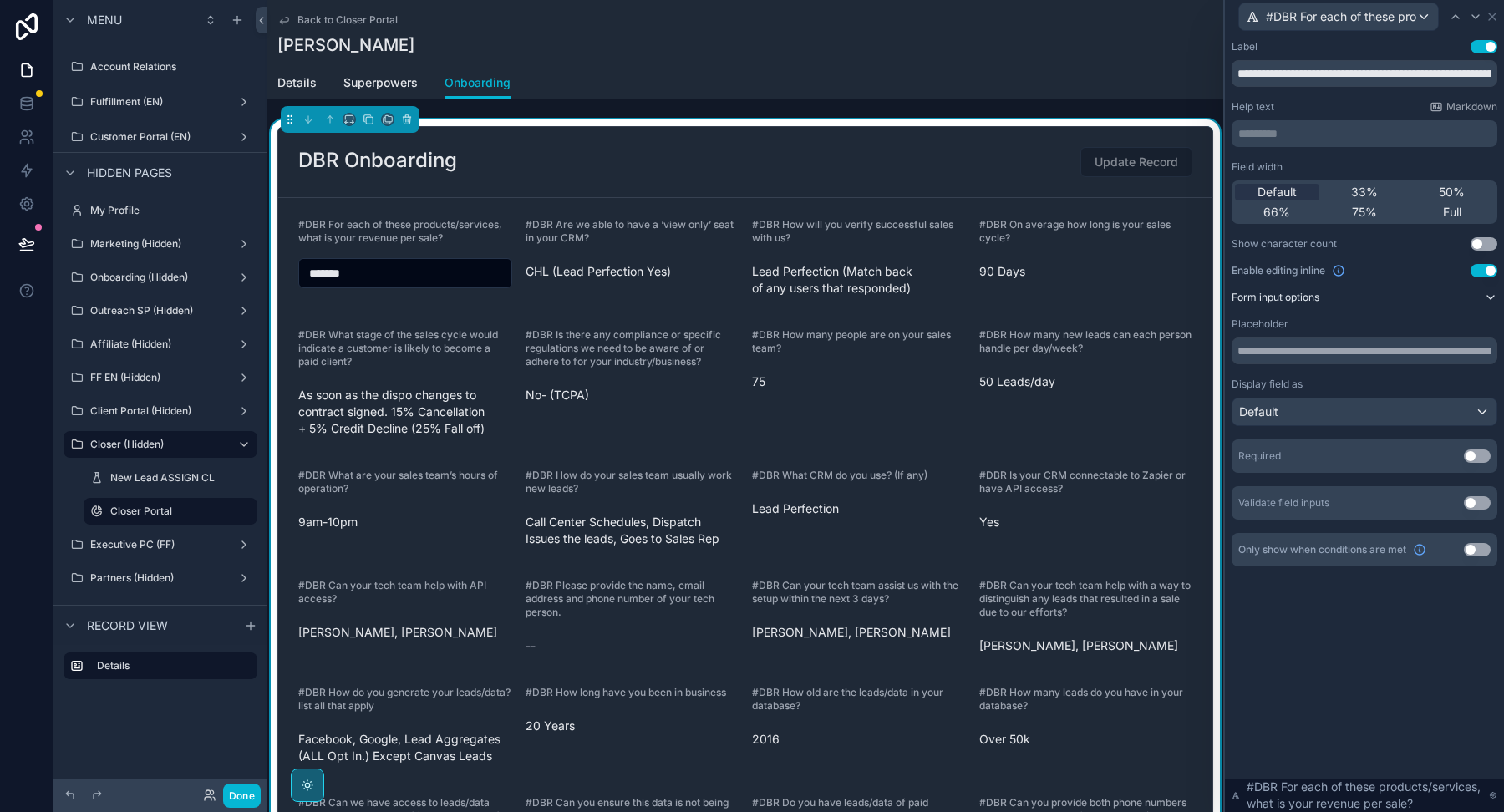
click at [1484, 298] on icon at bounding box center [1490, 297] width 13 height 13
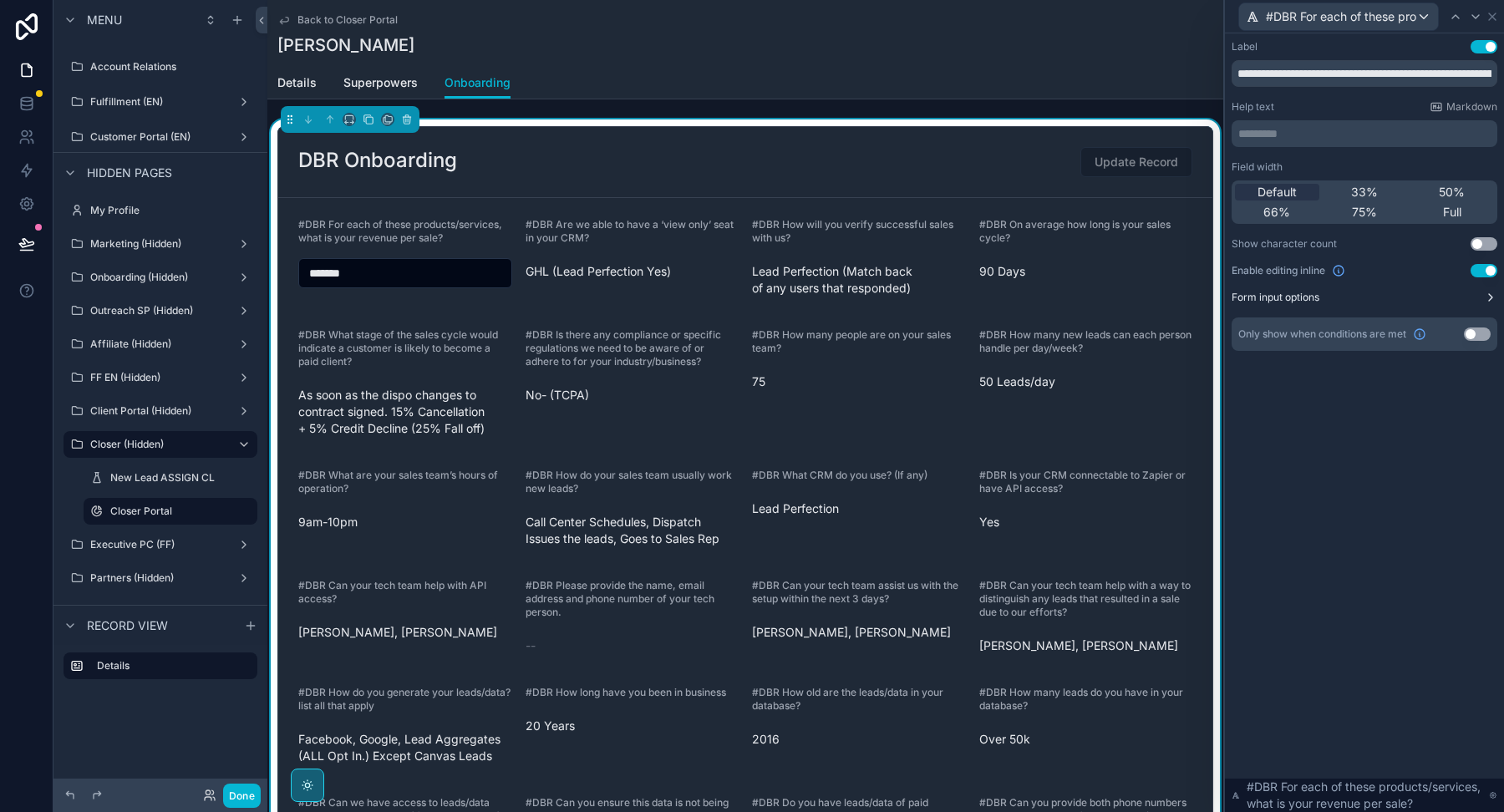
click at [1484, 298] on icon at bounding box center [1490, 297] width 13 height 13
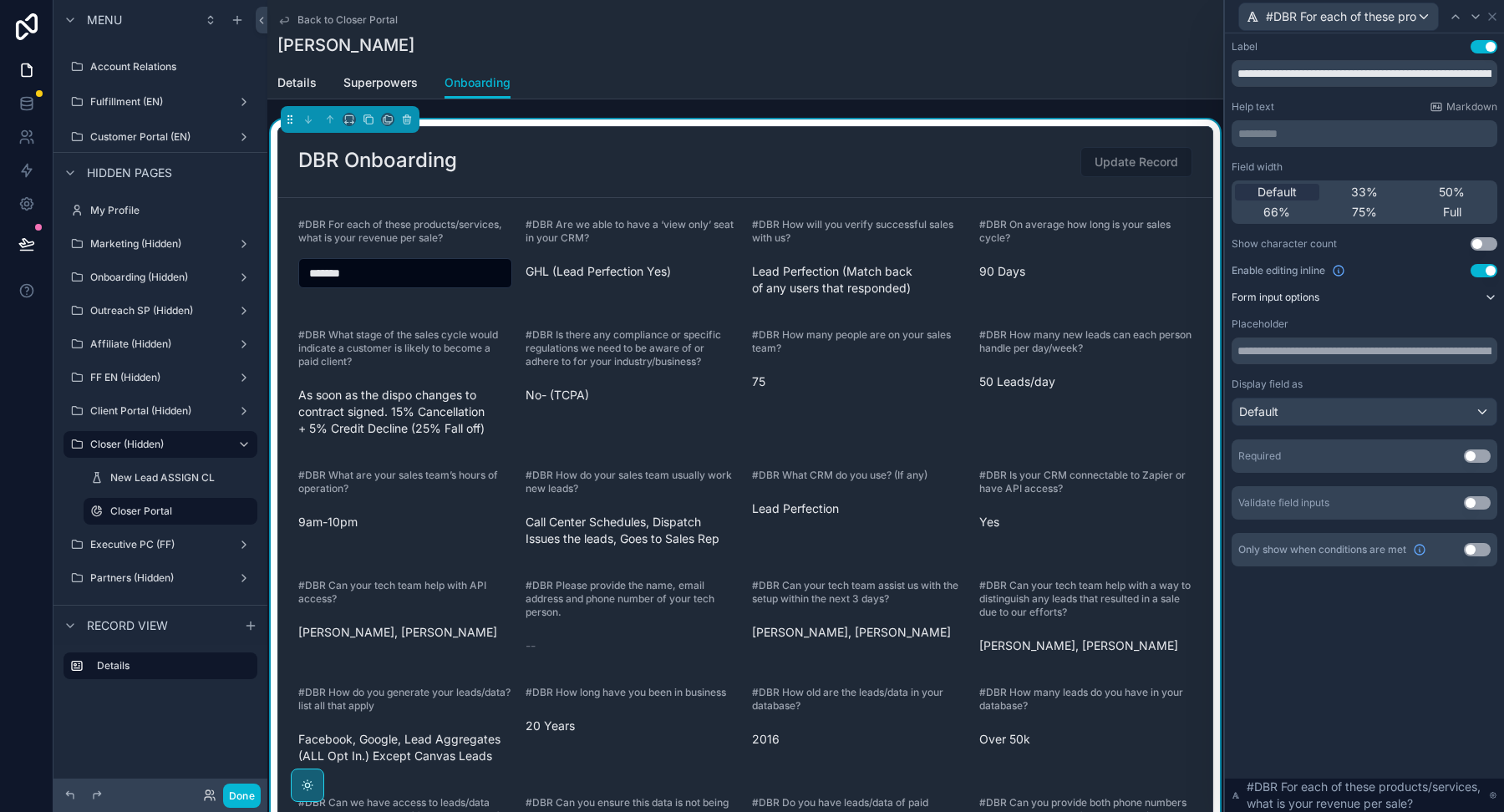
click at [1484, 298] on icon at bounding box center [1490, 297] width 13 height 13
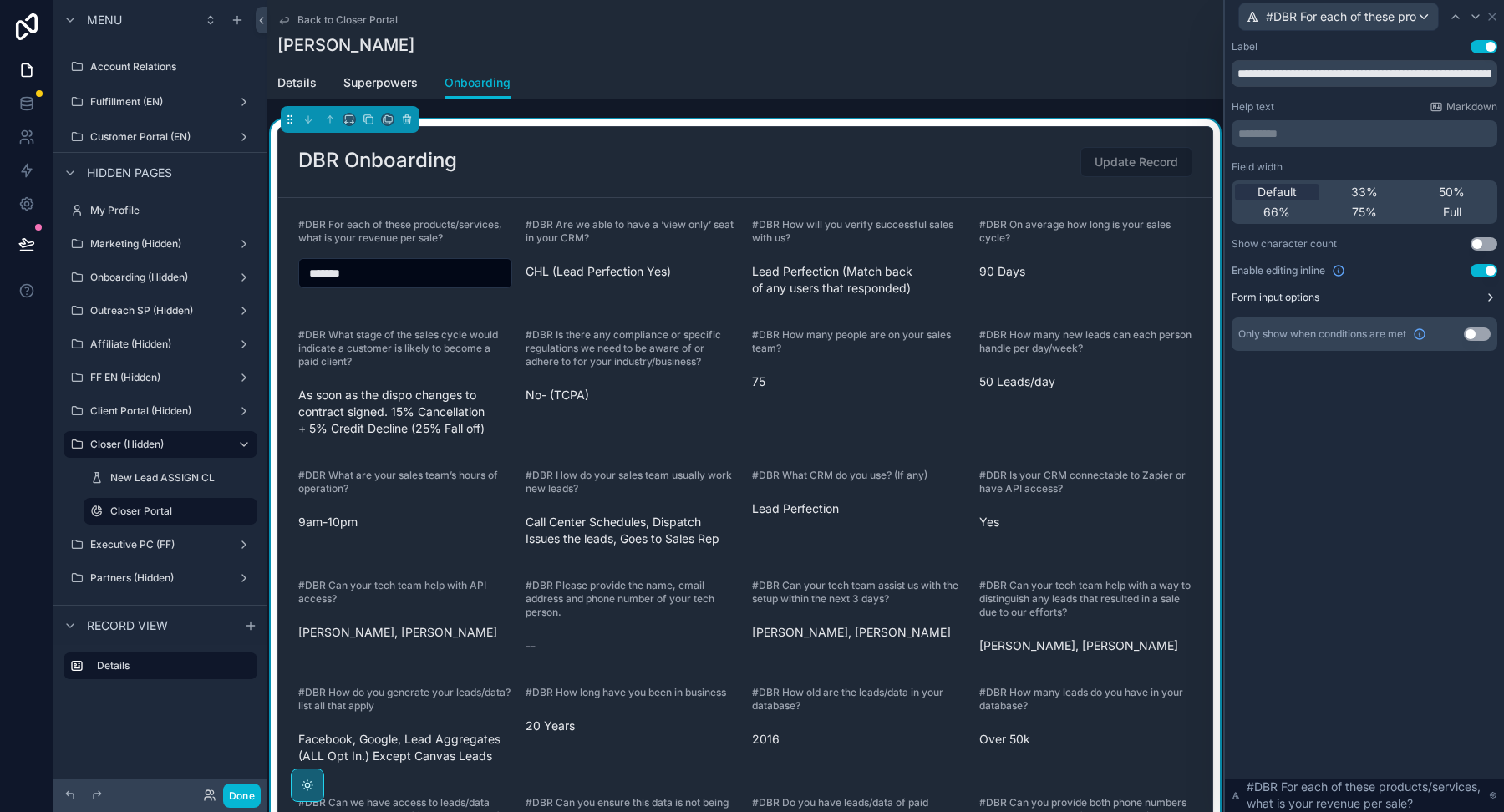
click at [1475, 339] on button "Use setting" at bounding box center [1477, 334] width 27 height 13
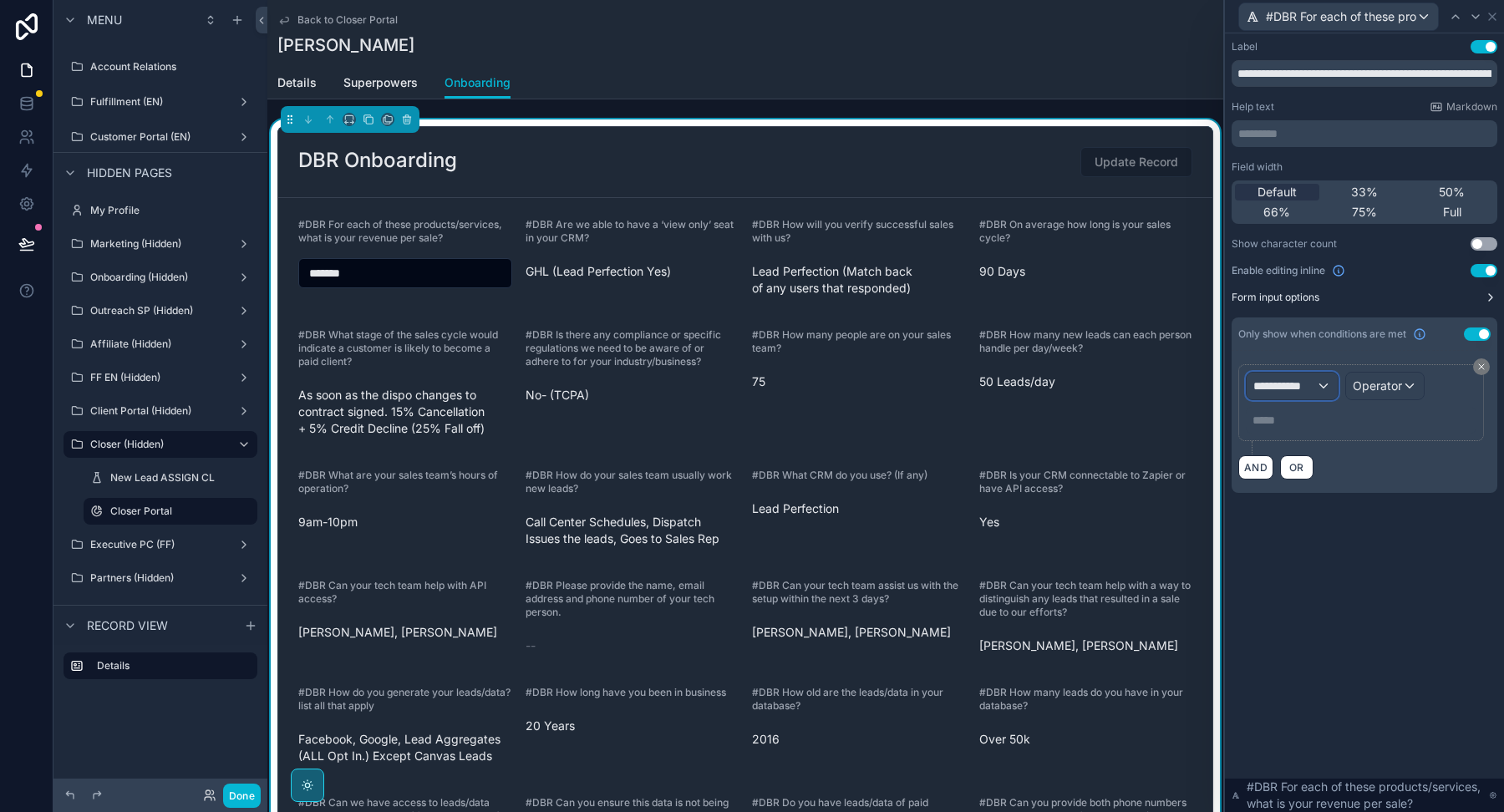
click at [1297, 385] on span "**********" at bounding box center [1284, 386] width 62 height 17
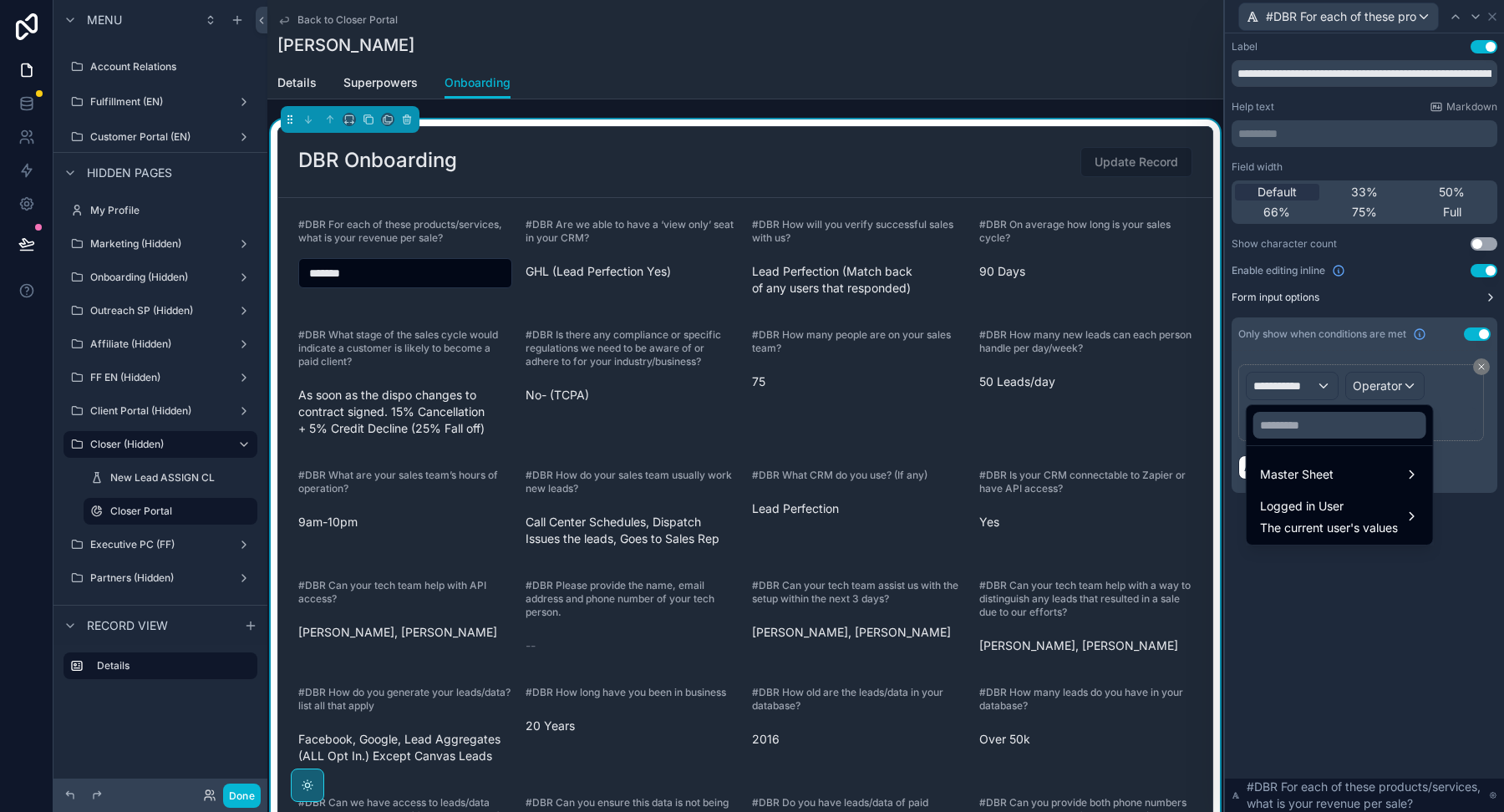
click at [449, 226] on span "#DBR For each of these products/services, what is your revenue per sale?" at bounding box center [400, 231] width 204 height 26
drag, startPoint x: 449, startPoint y: 233, endPoint x: 285, endPoint y: 218, distance: 164.7
click at [285, 218] on form "#DBR For each of these products/services, what is your revenue per sale? ******…" at bounding box center [745, 625] width 934 height 855
copy span "#DBR For each of these products/services, what is your revenue per sale?"
click at [1273, 419] on input "text" at bounding box center [1340, 425] width 173 height 27
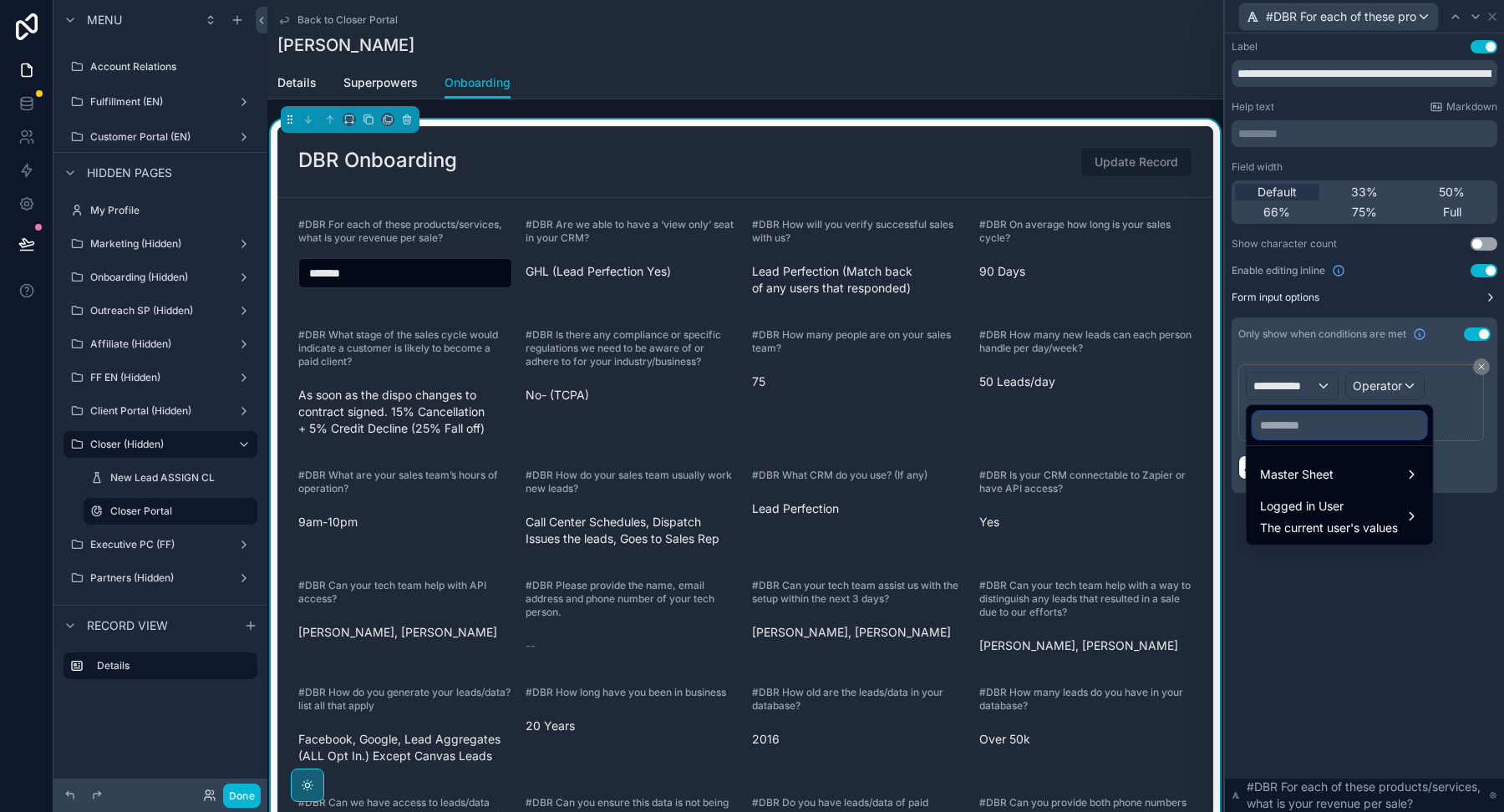
paste input "**********"
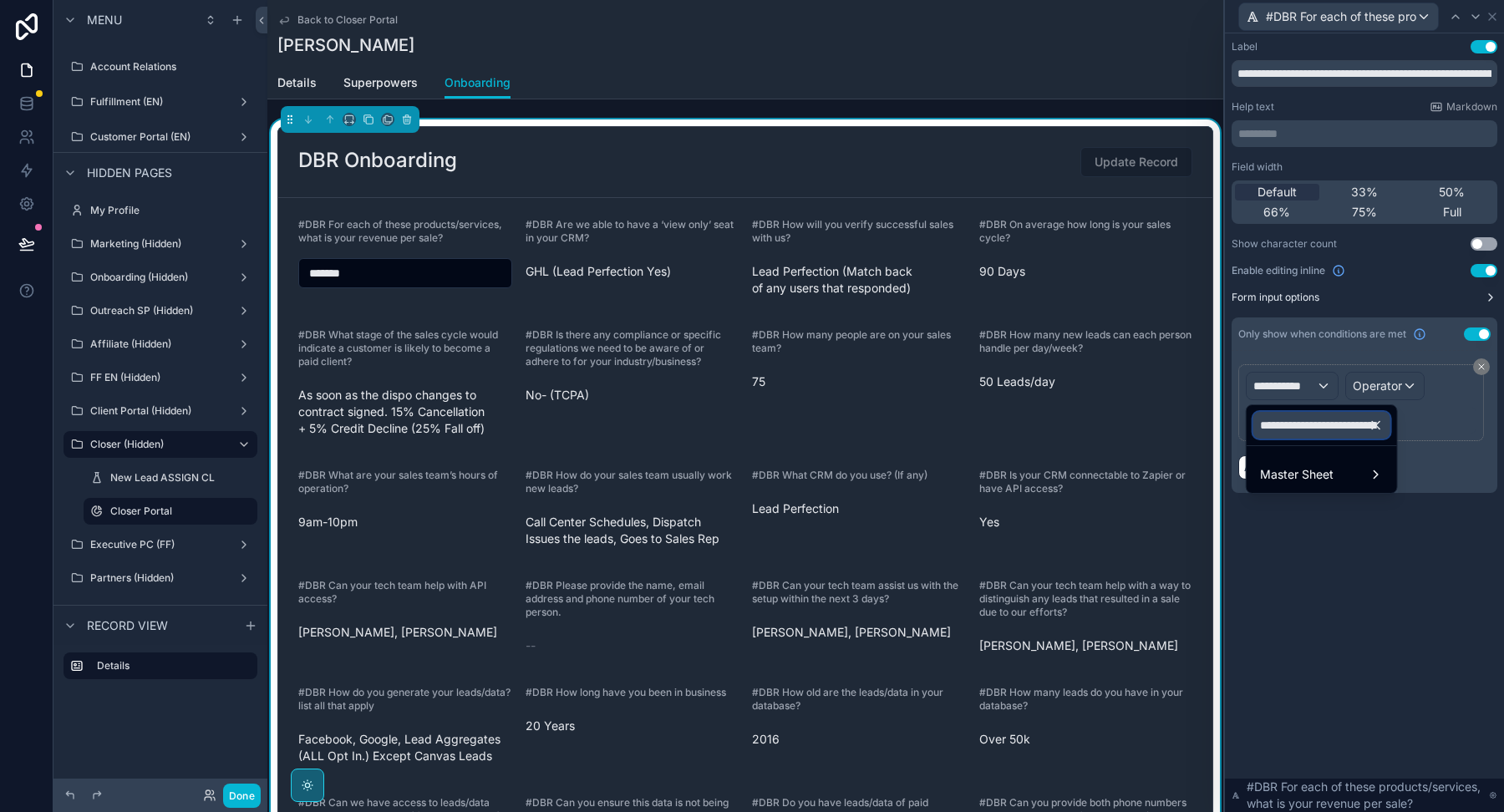
scroll to position [0, 275]
type input "**********"
click at [1262, 477] on span "Master Sheet" at bounding box center [1296, 474] width 74 height 20
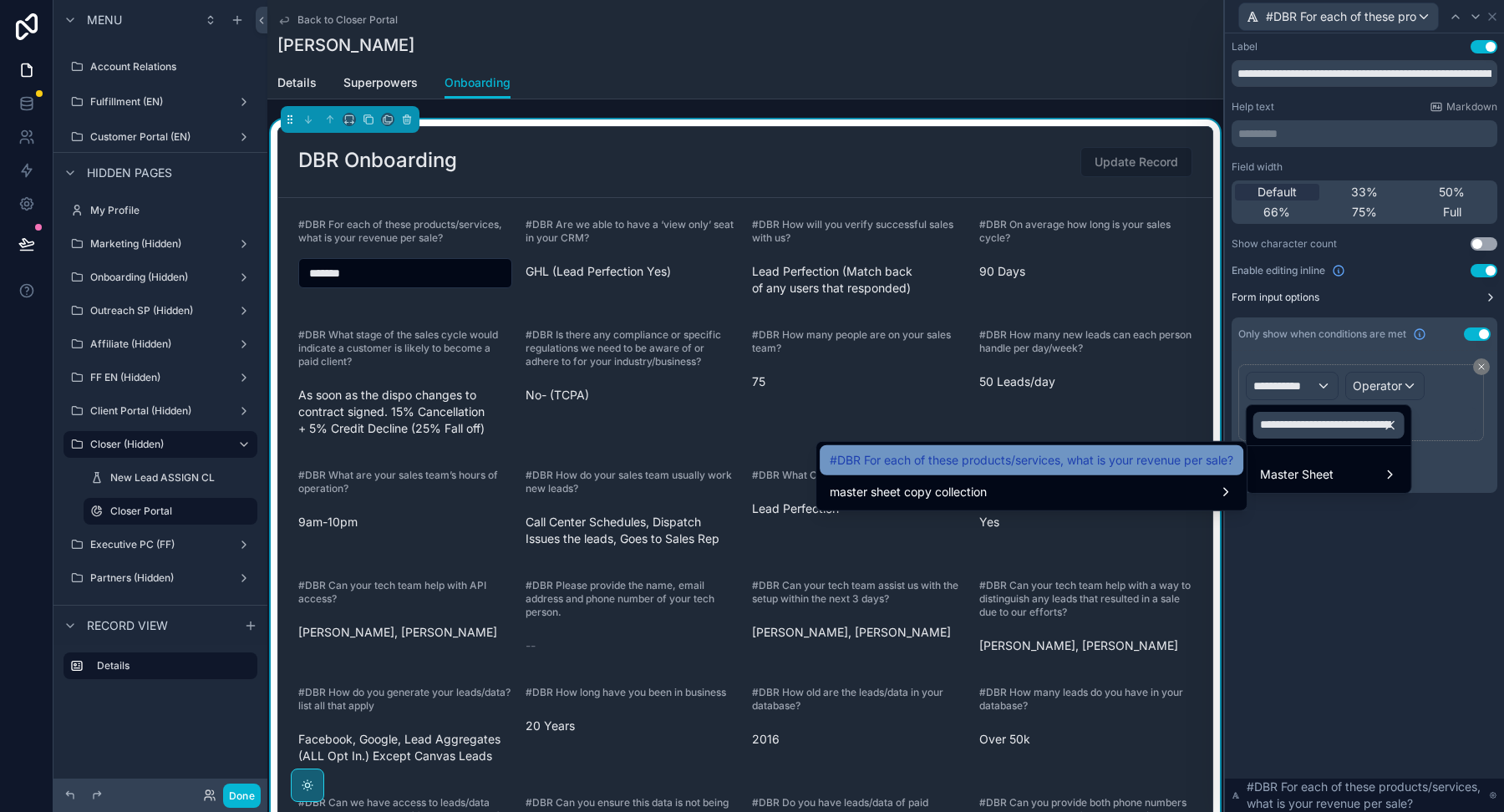
click at [1132, 464] on span "#DBR For each of these products/services, what is your revenue per sale?" at bounding box center [1032, 460] width 404 height 20
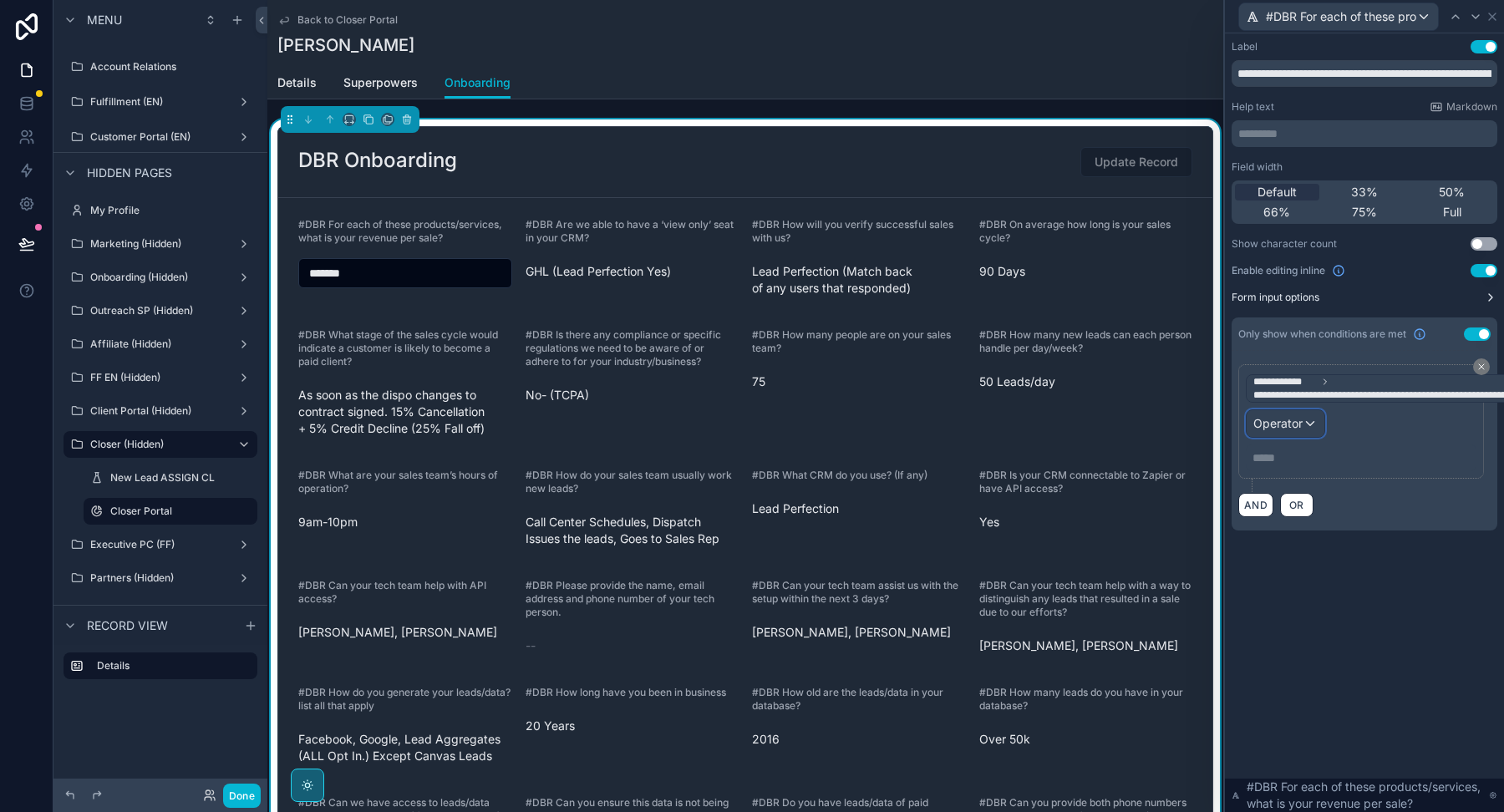
click at [1306, 420] on div "Operator" at bounding box center [1284, 423] width 77 height 27
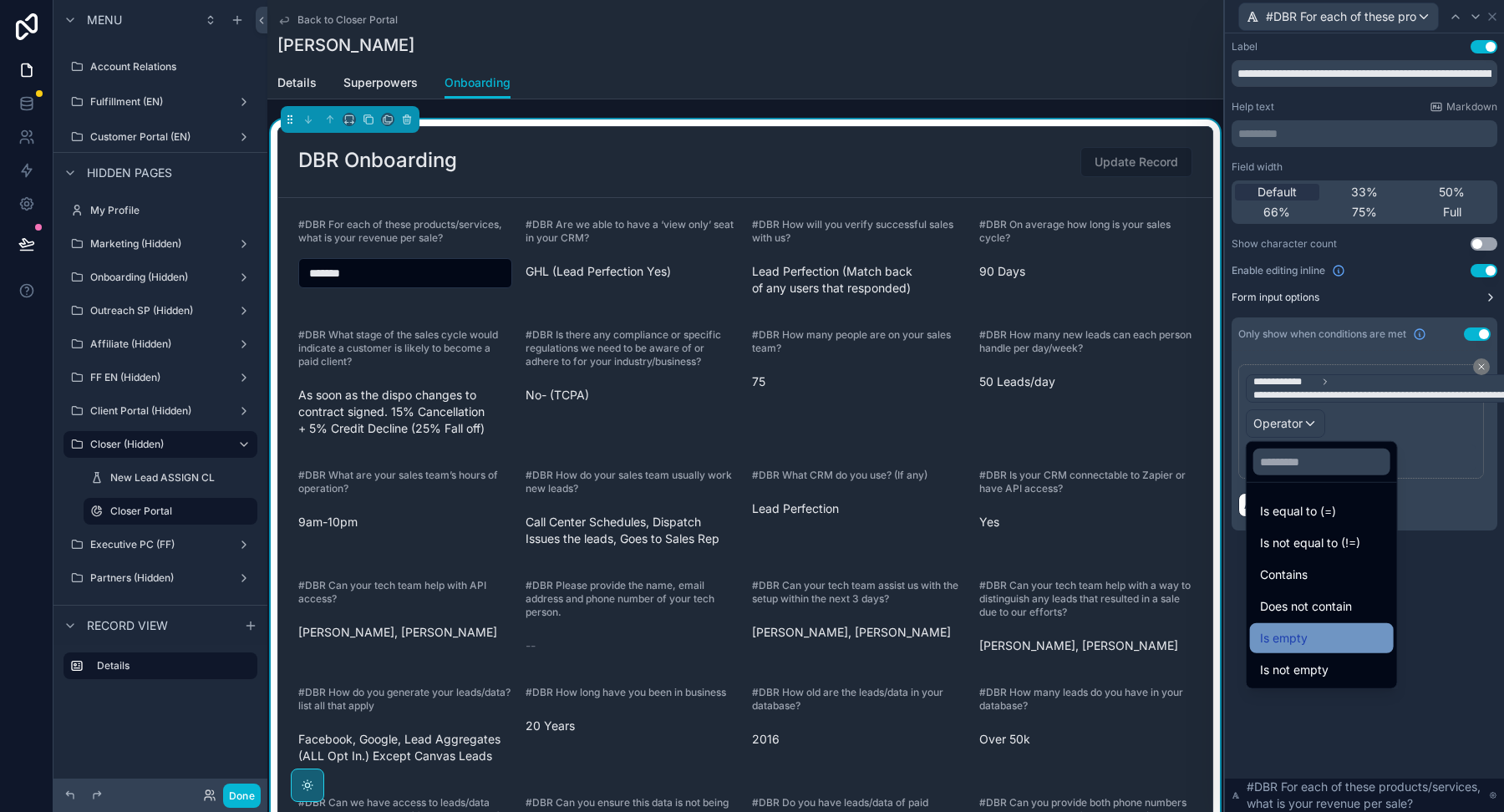
click at [1290, 649] on div "Is empty" at bounding box center [1322, 638] width 143 height 30
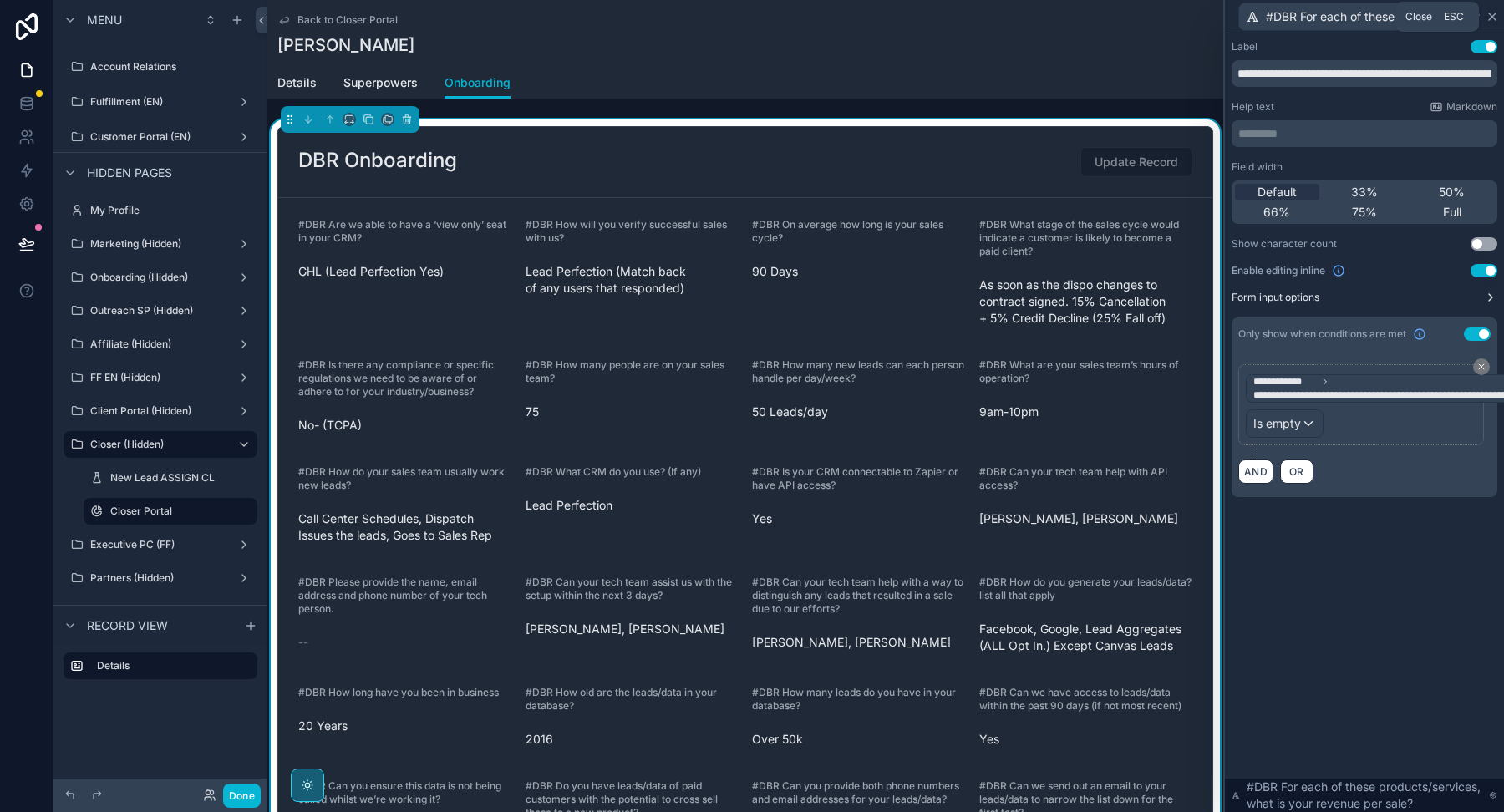
click at [1491, 14] on icon at bounding box center [1492, 16] width 7 height 7
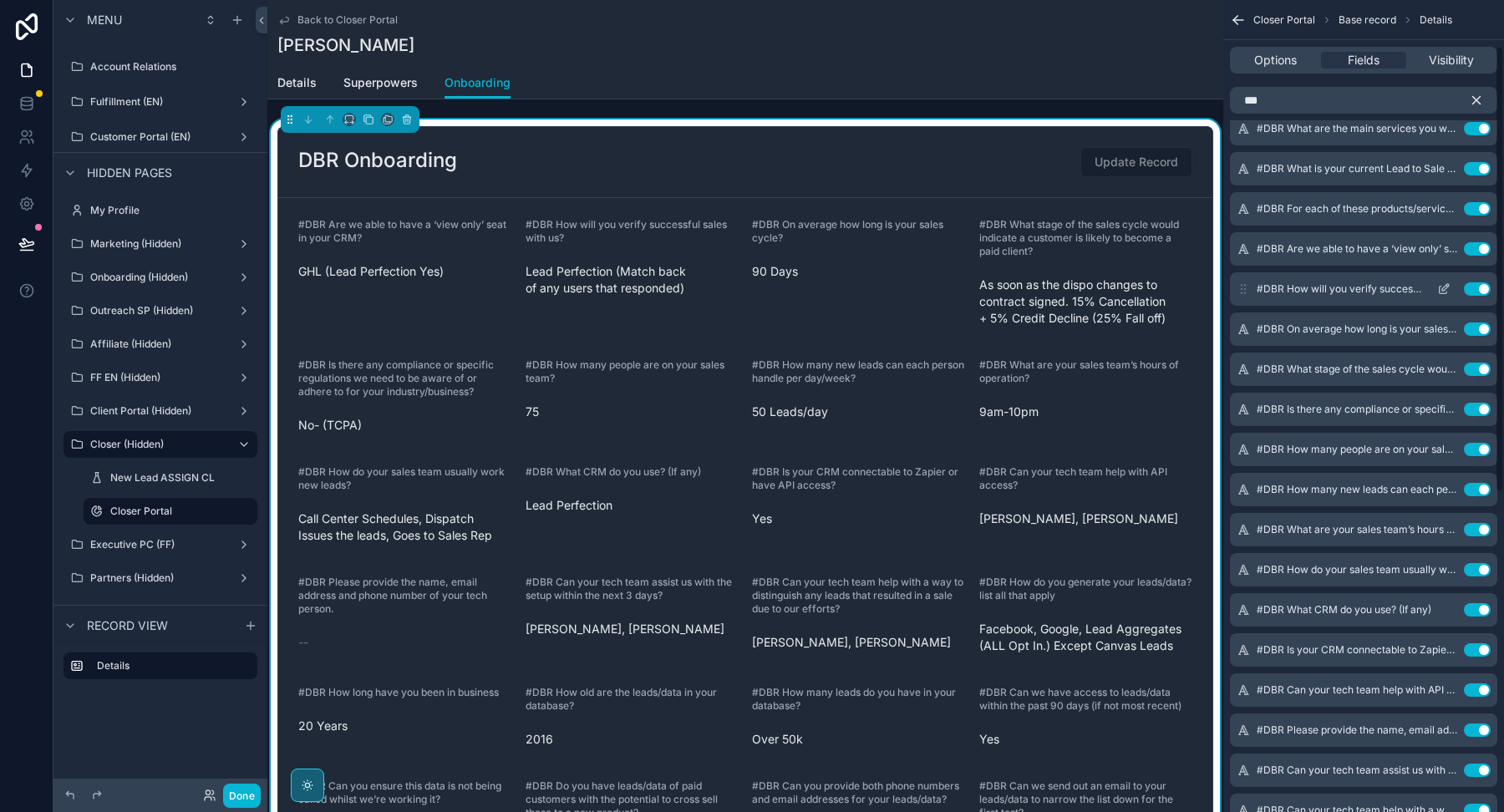
scroll to position [84, 0]
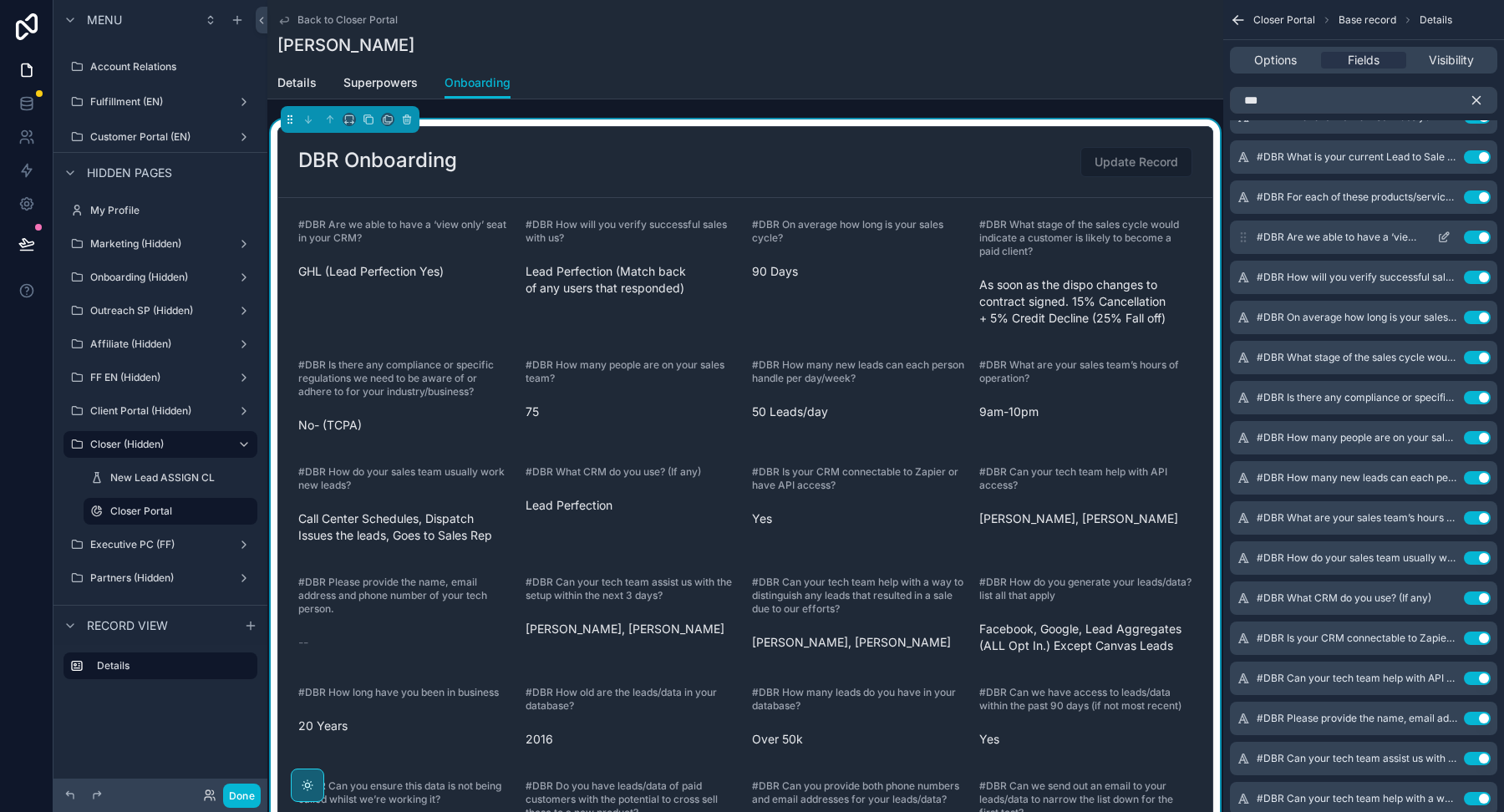
click at [1440, 236] on icon "scrollable content" at bounding box center [1444, 238] width 7 height 7
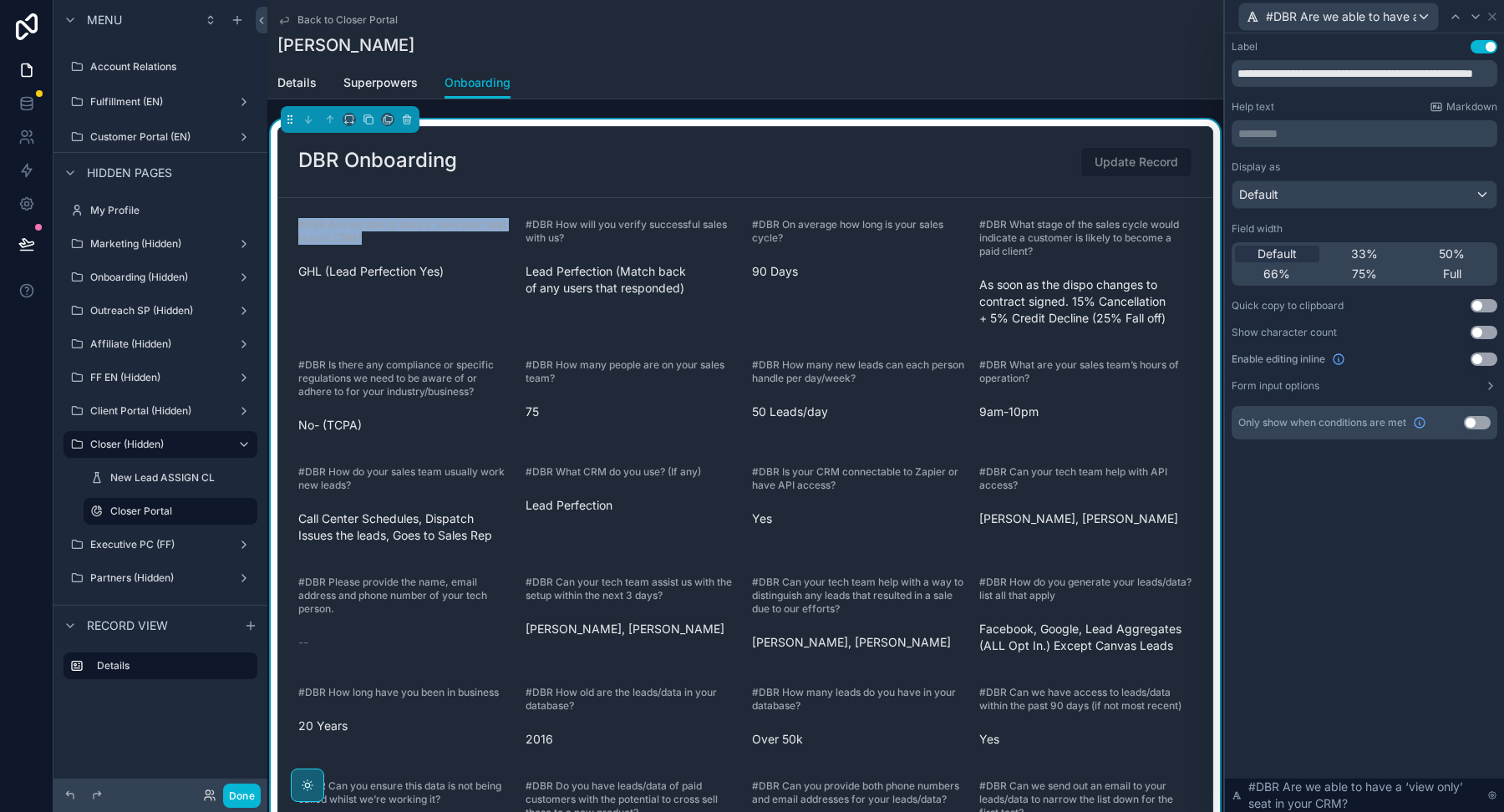
drag, startPoint x: 381, startPoint y: 241, endPoint x: 282, endPoint y: 206, distance: 105.0
click at [285, 207] on form "#DBR Are we able to have a ‘view only’ seat in your CRM? GHL (Lead Perfection Y…" at bounding box center [745, 616] width 934 height 835
copy span "#DBR Are we able to have a ‘view only’ seat in your CRM?"
click at [1482, 423] on button "Use setting" at bounding box center [1477, 422] width 27 height 13
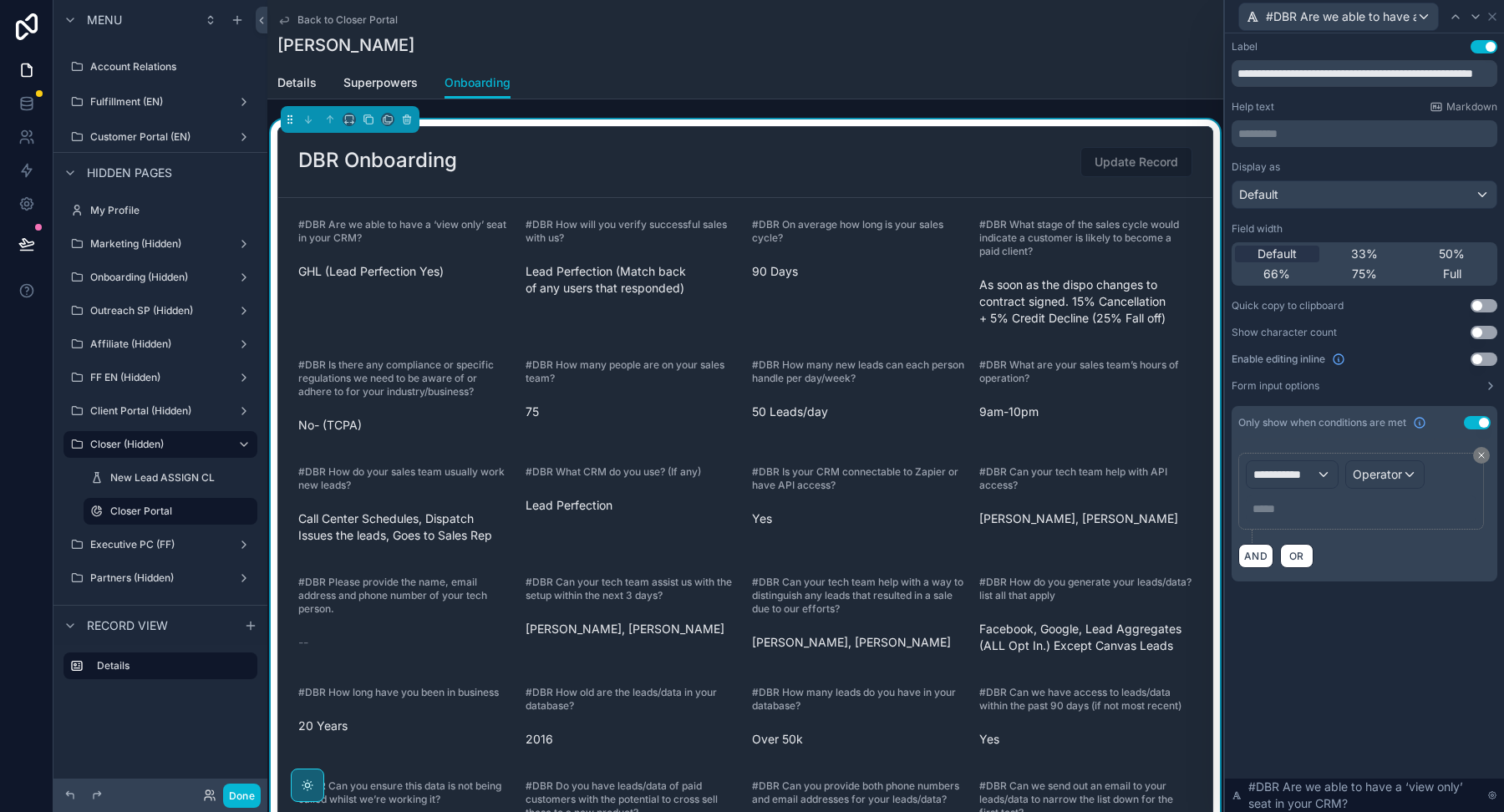
click at [1495, 358] on button "Use setting" at bounding box center [1484, 359] width 27 height 13
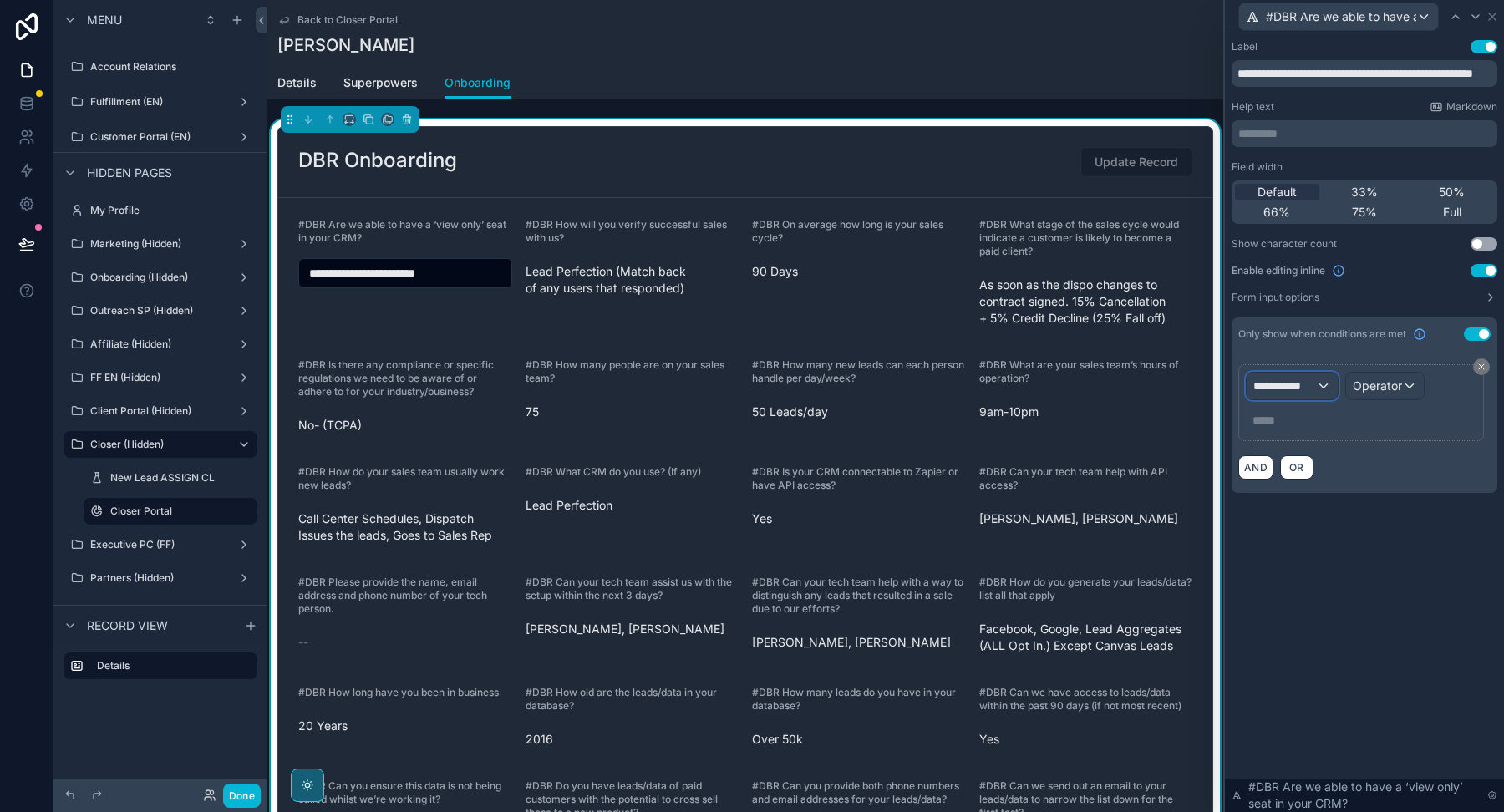
click at [1264, 388] on span "**********" at bounding box center [1284, 386] width 62 height 17
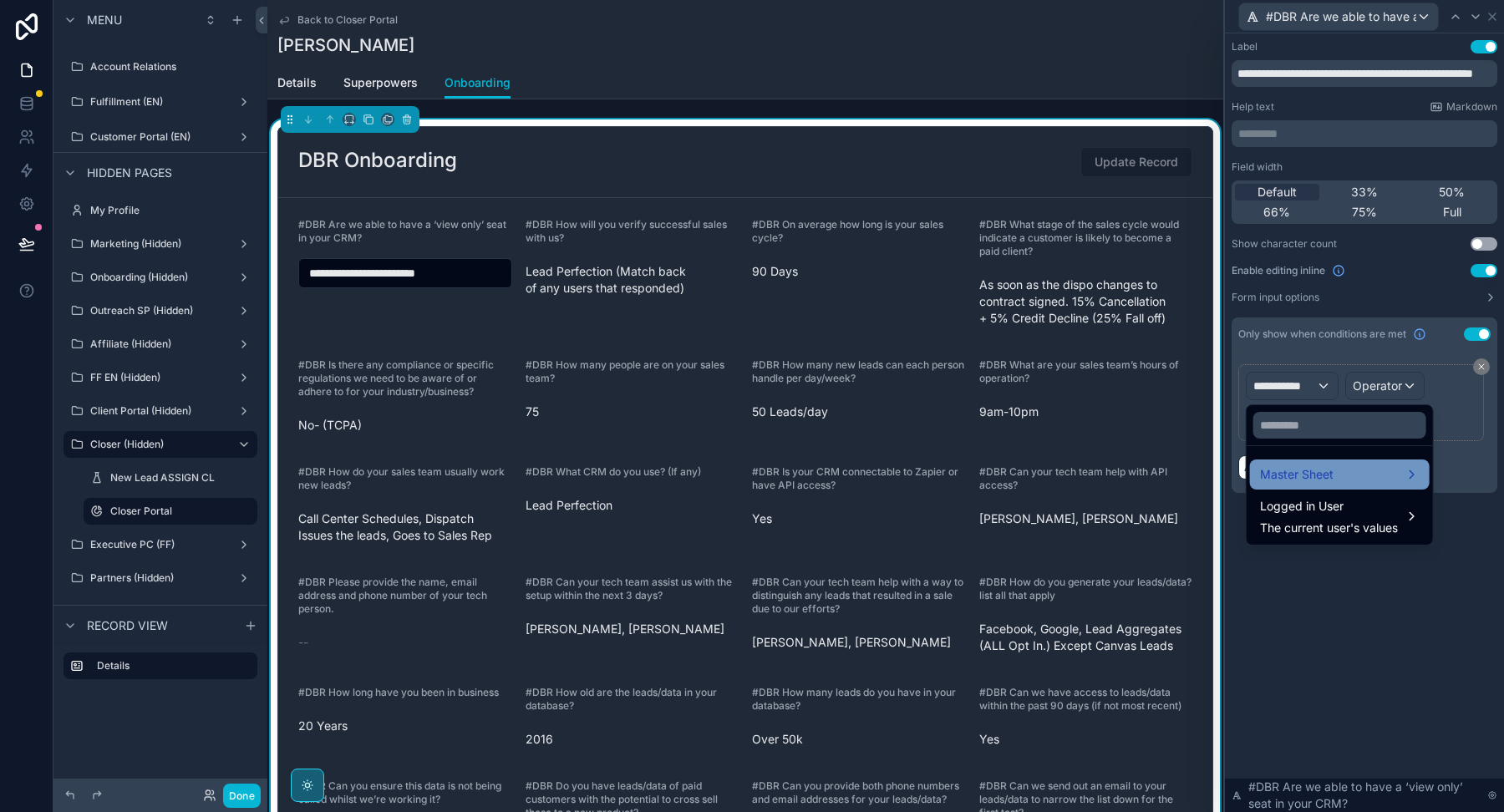
click at [1290, 473] on span "Master Sheet" at bounding box center [1296, 474] width 74 height 20
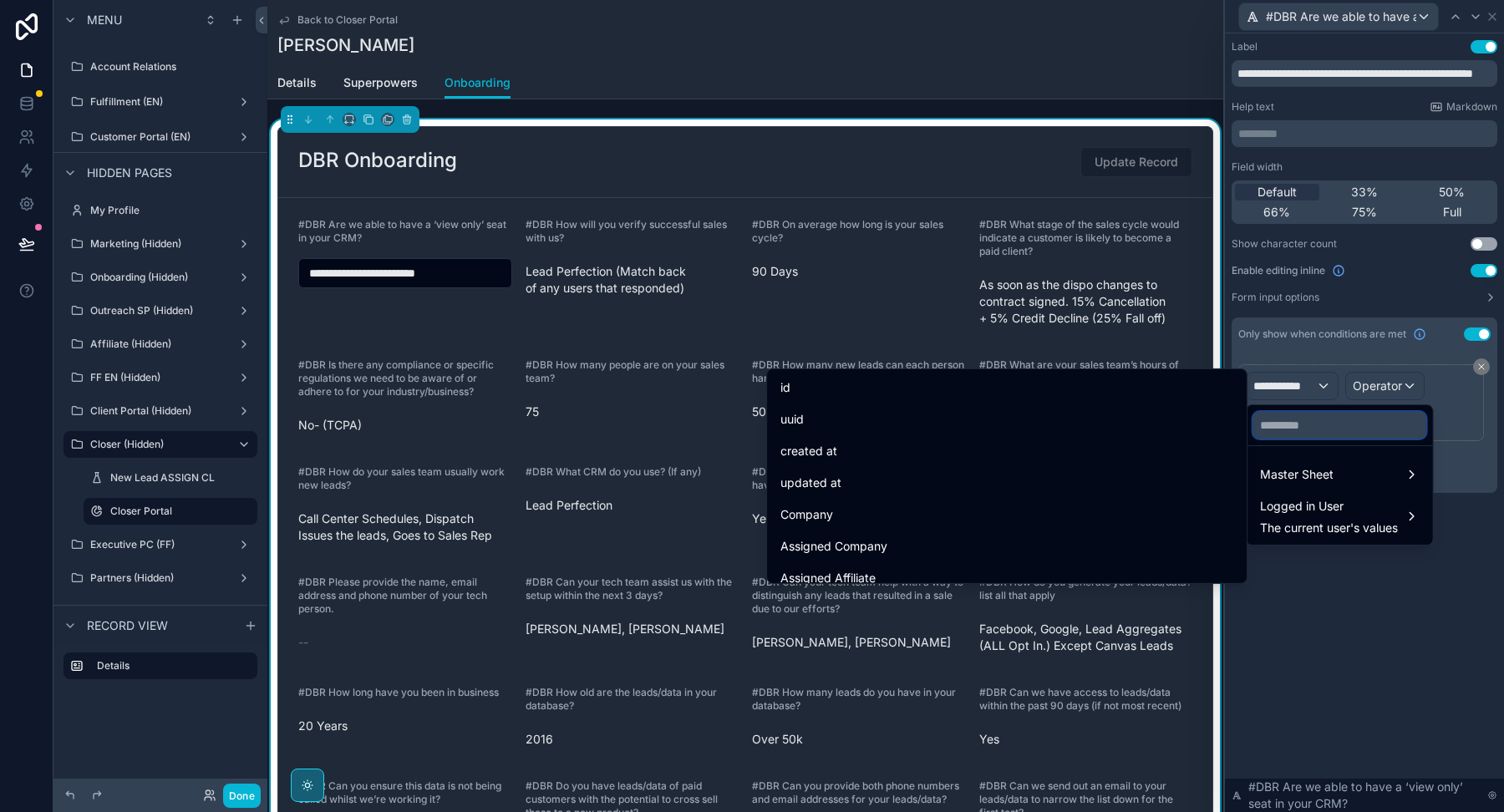
click at [1285, 433] on input "text" at bounding box center [1340, 425] width 173 height 27
paste input "**********"
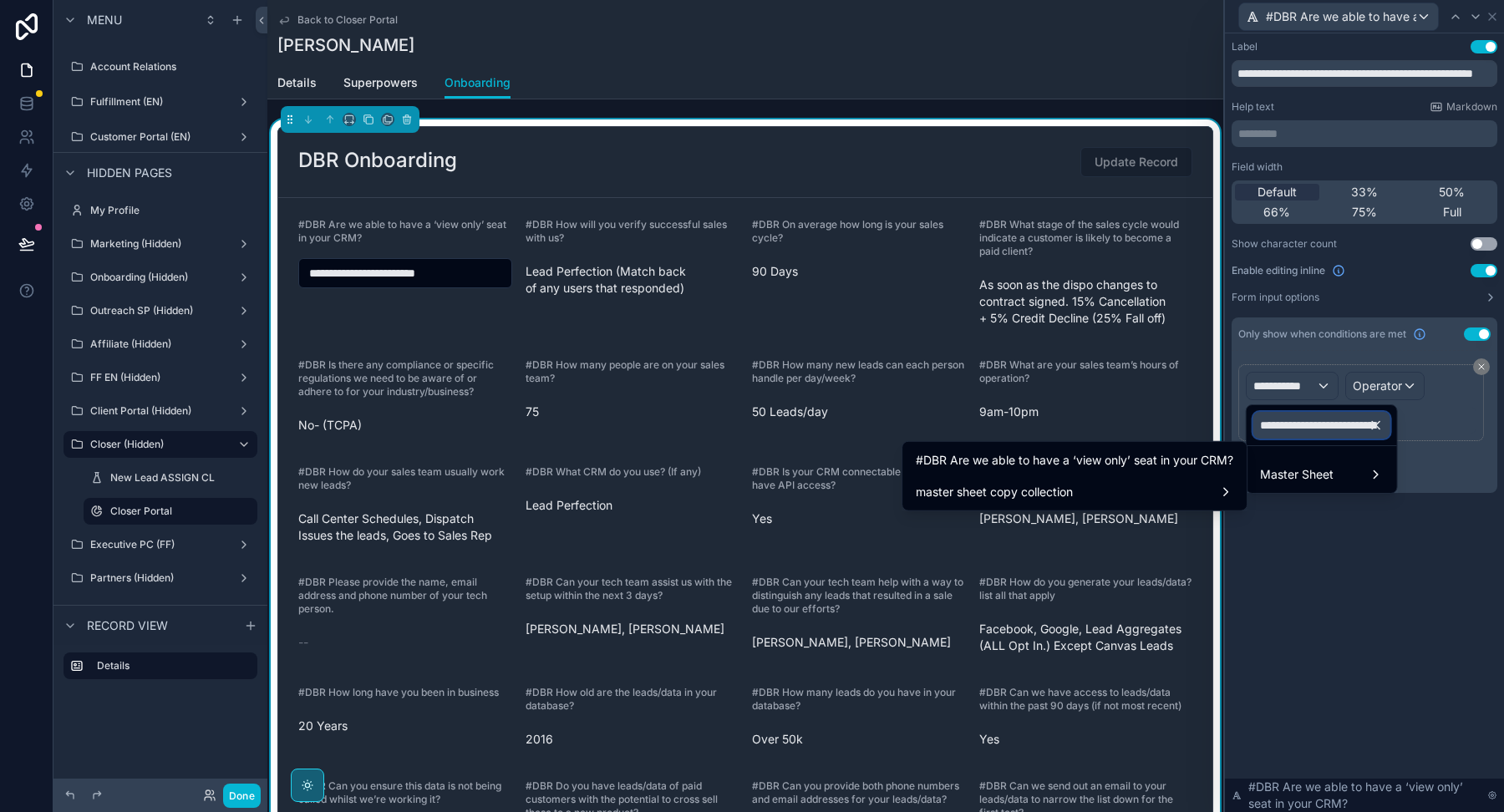
scroll to position [0, 184]
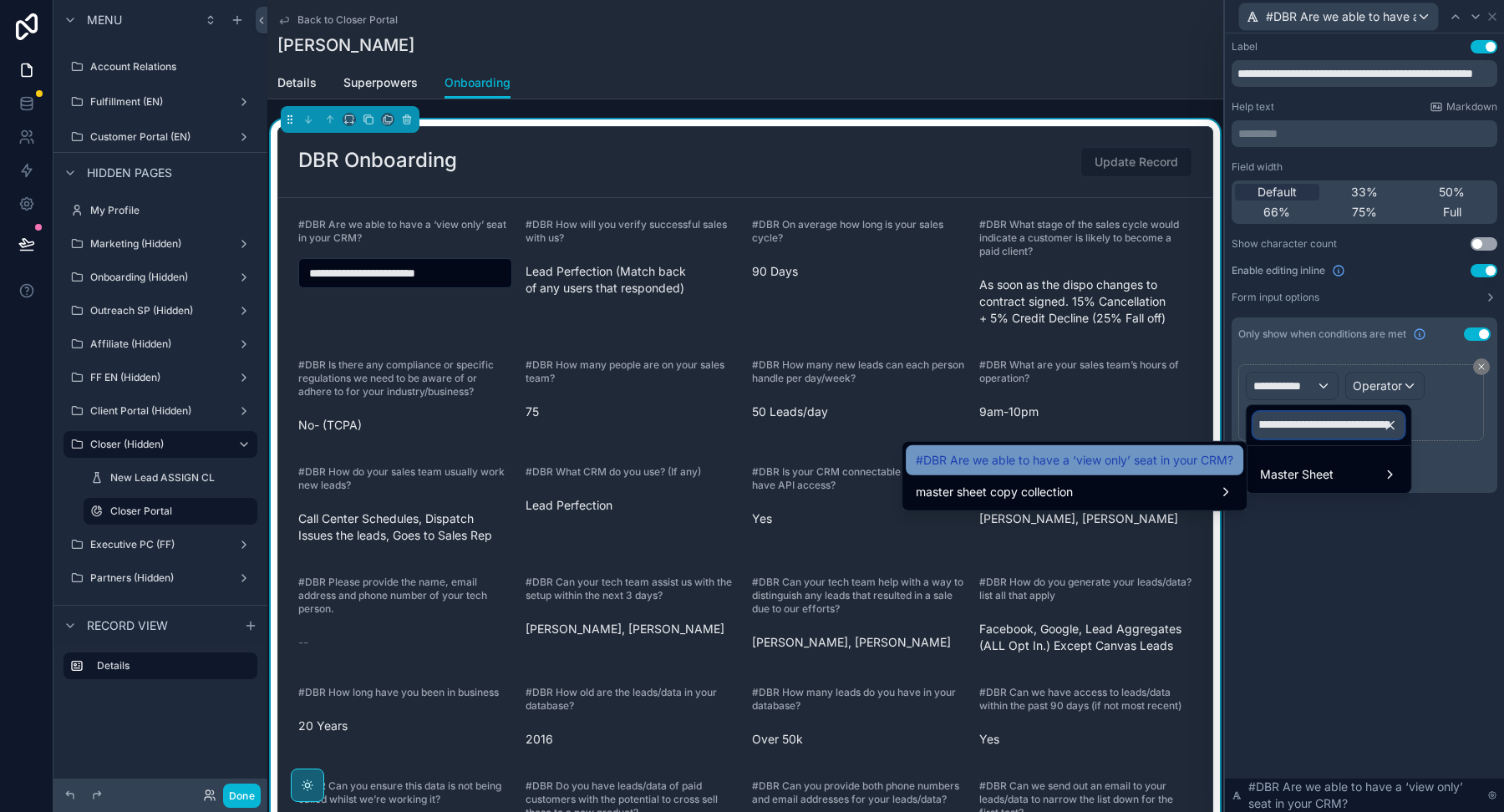
type input "**********"
click at [1015, 459] on span "#DBR Are we able to have a ‘view only’ seat in your CRM?" at bounding box center [1074, 460] width 317 height 20
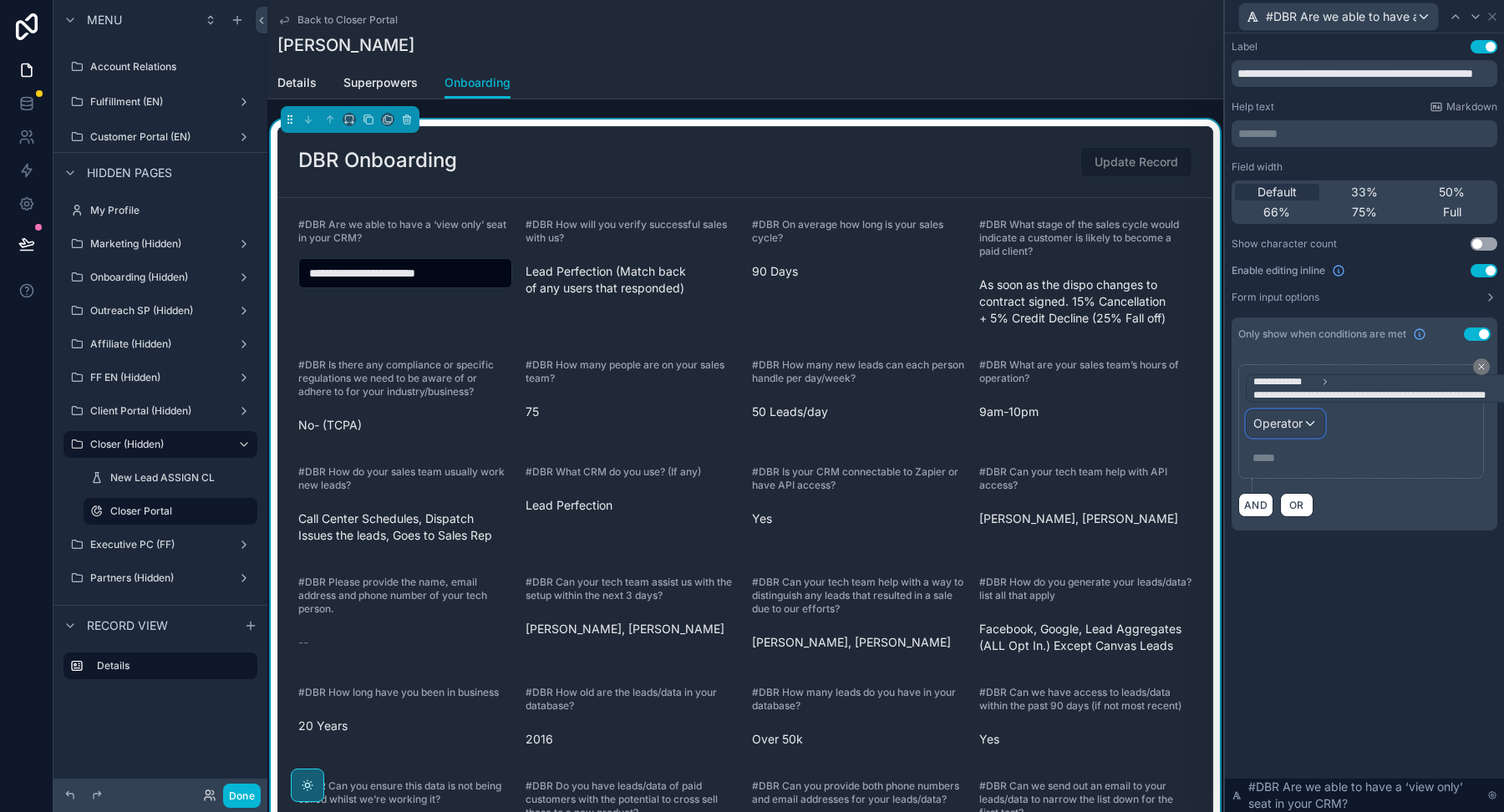
click at [1312, 413] on div "Operator" at bounding box center [1284, 423] width 77 height 27
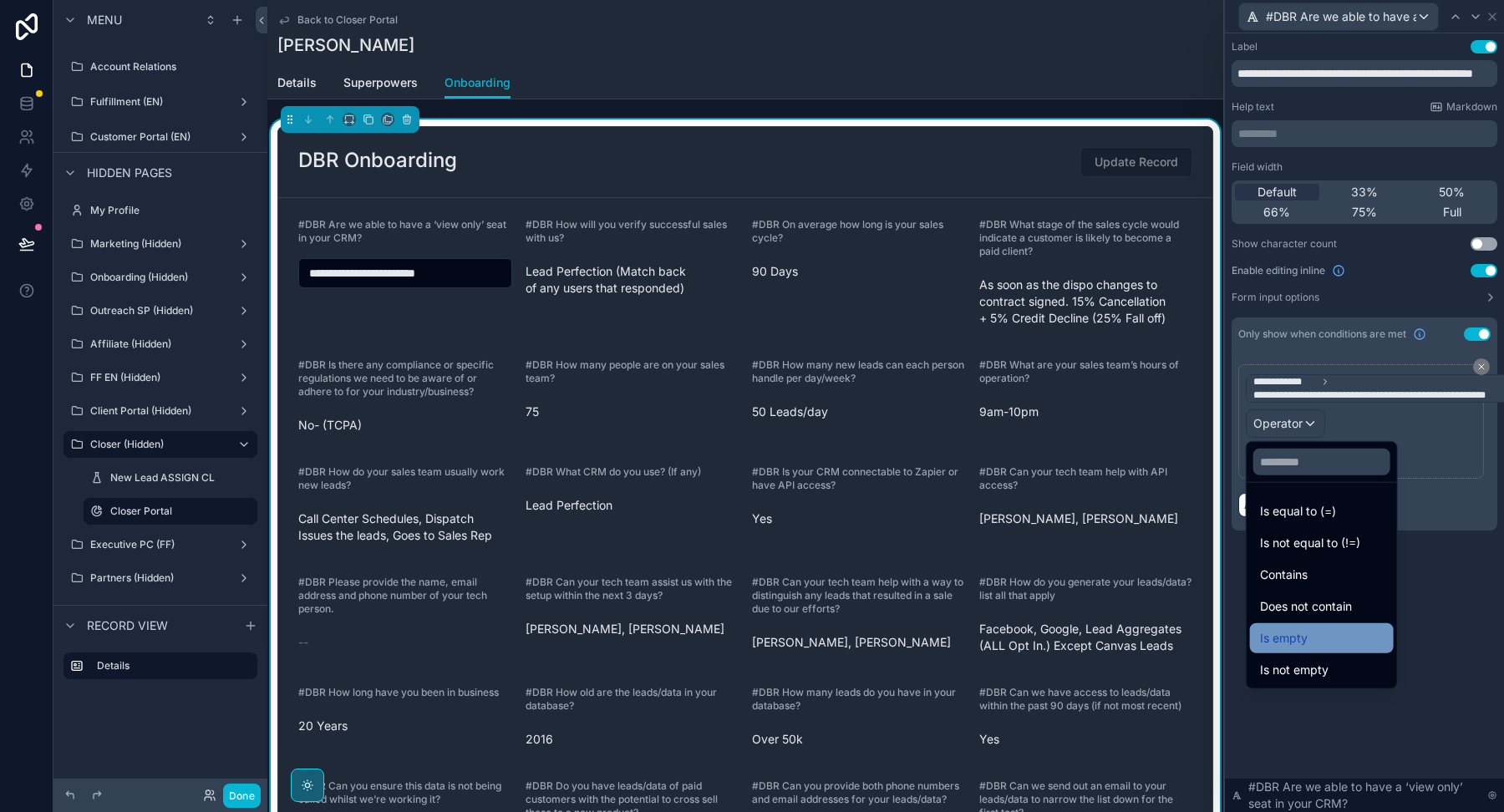
click at [1285, 643] on span "Is empty" at bounding box center [1283, 638] width 47 height 20
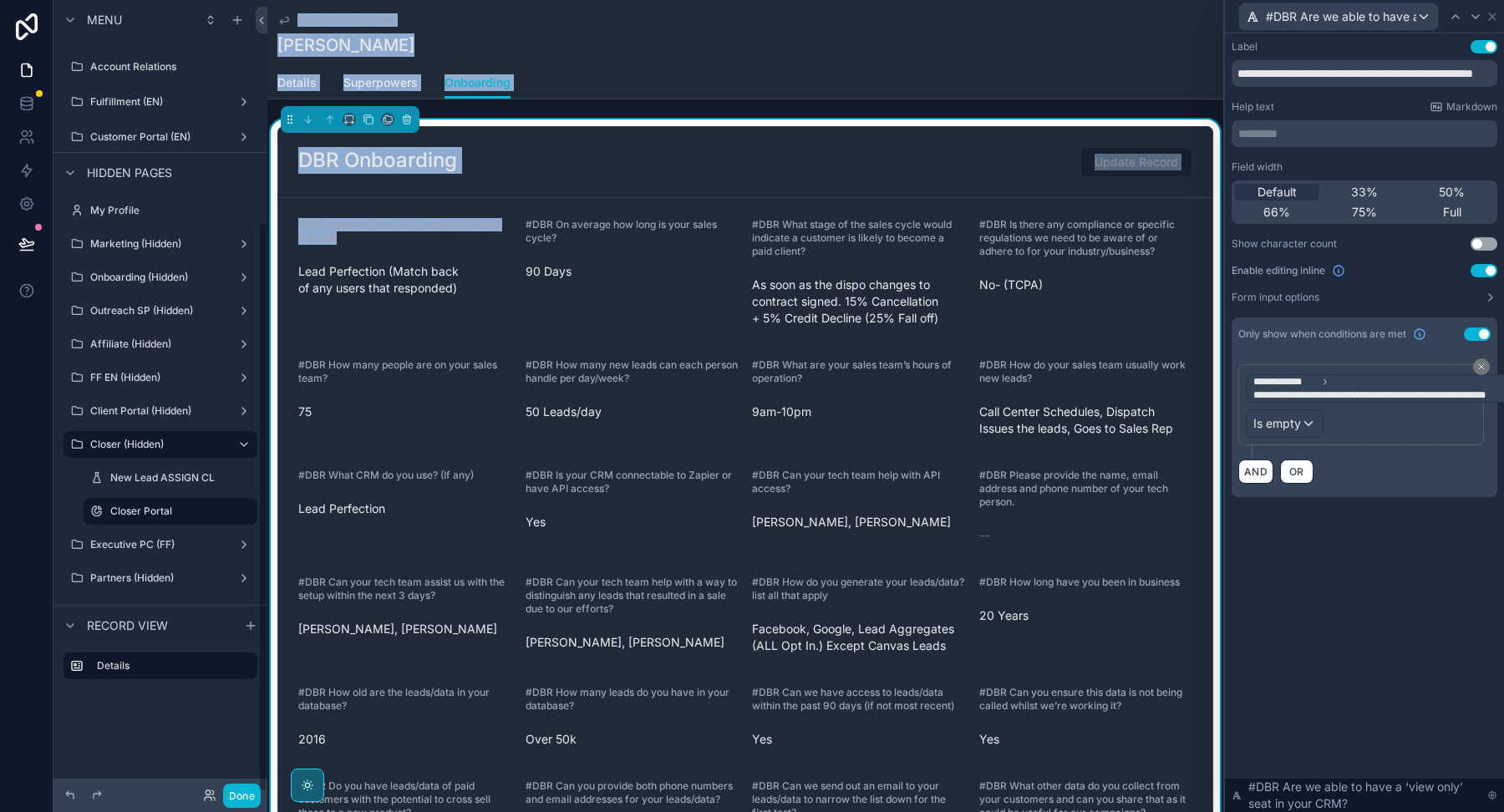
drag, startPoint x: 355, startPoint y: 239, endPoint x: 260, endPoint y: 212, distance: 98.8
click at [260, 212] on div "Menu Welcome Page Affilliate Partners Outreach Specialist Marketing Closer COO …" at bounding box center [778, 406] width 1451 height 812
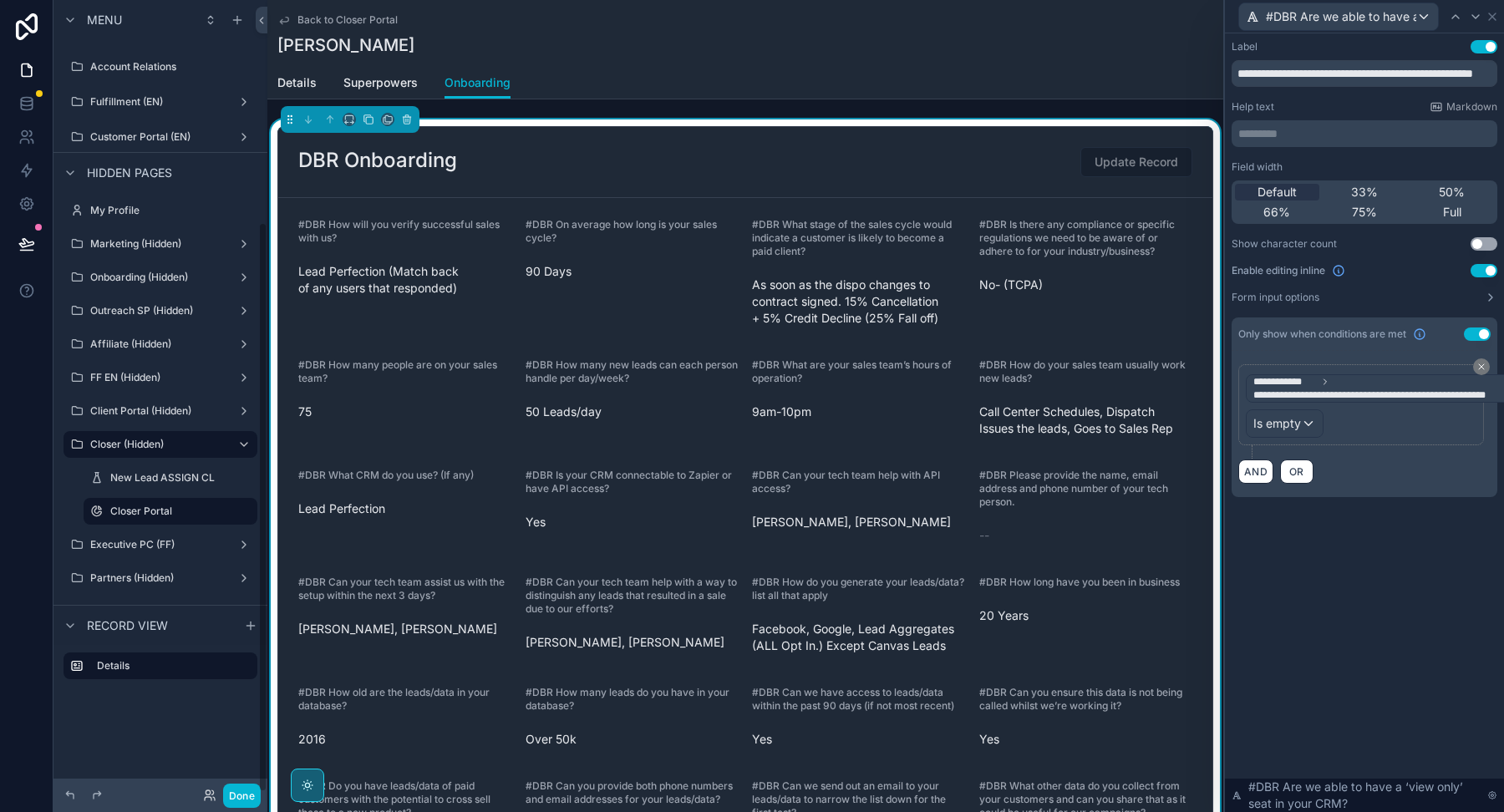
click at [326, 233] on span "#DBR How will you verify successful sales with us?" at bounding box center [399, 231] width 201 height 26
drag, startPoint x: 354, startPoint y: 236, endPoint x: 295, endPoint y: 227, distance: 59.7
click at [295, 227] on form "#DBR How will you verify successful sales with us? Lead Perfection (Match back …" at bounding box center [745, 616] width 934 height 835
copy span "#DBR How will you verify successful sales with us?"
click at [1371, 526] on div "**********" at bounding box center [1364, 285] width 279 height 503
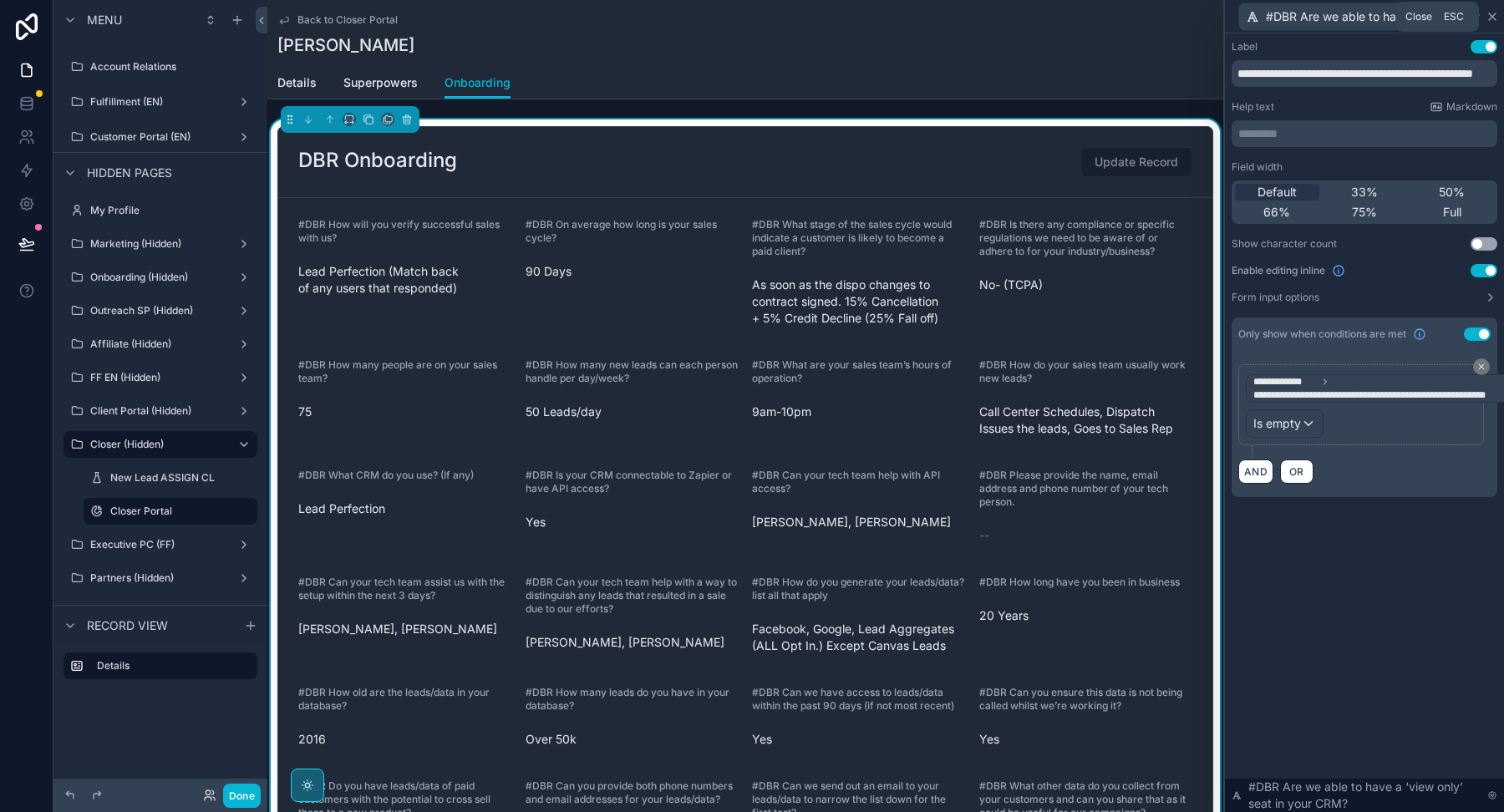
click at [1495, 17] on icon at bounding box center [1492, 17] width 13 height 13
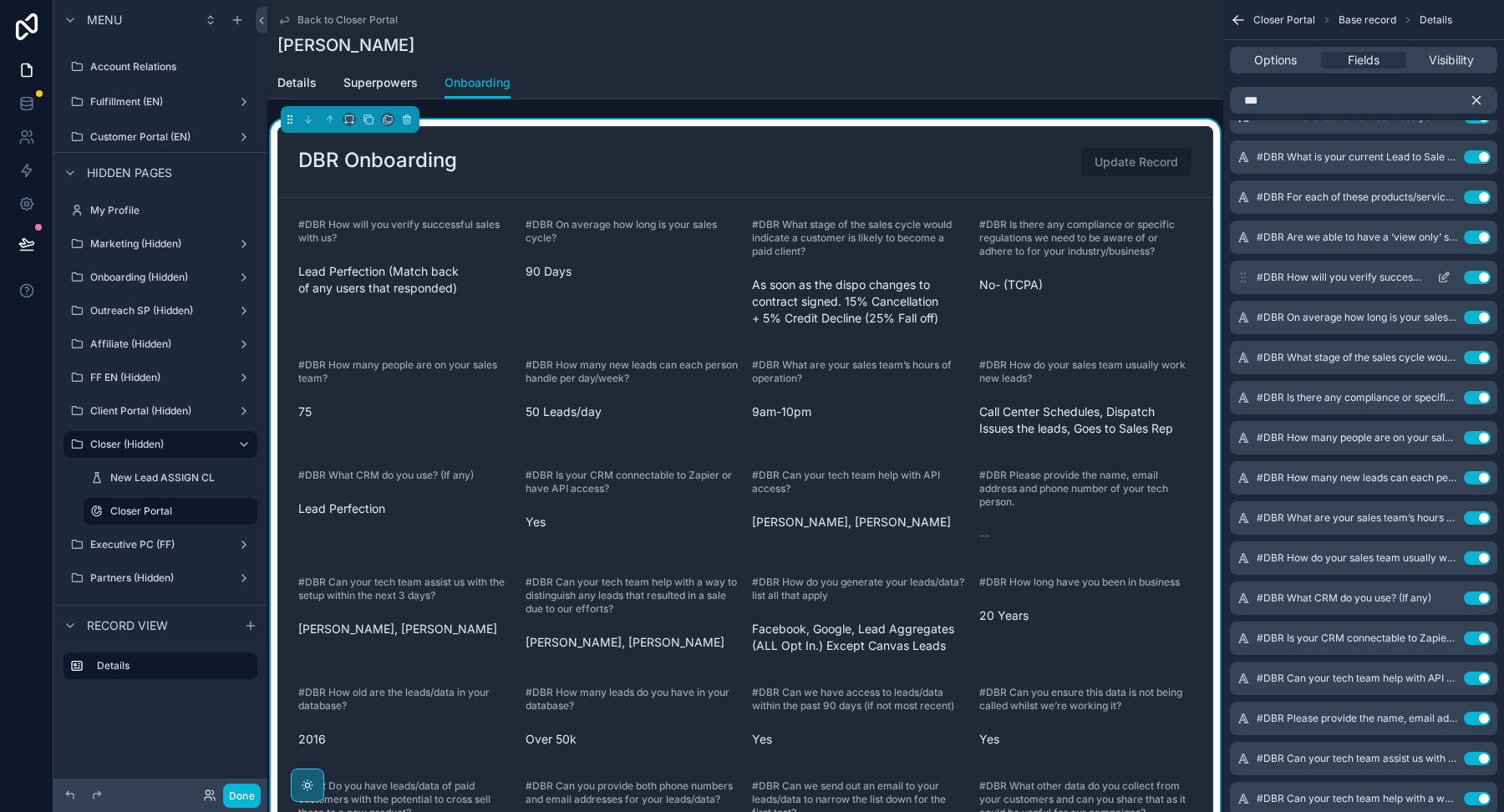
click at [1444, 278] on icon "scrollable content" at bounding box center [1444, 277] width 13 height 13
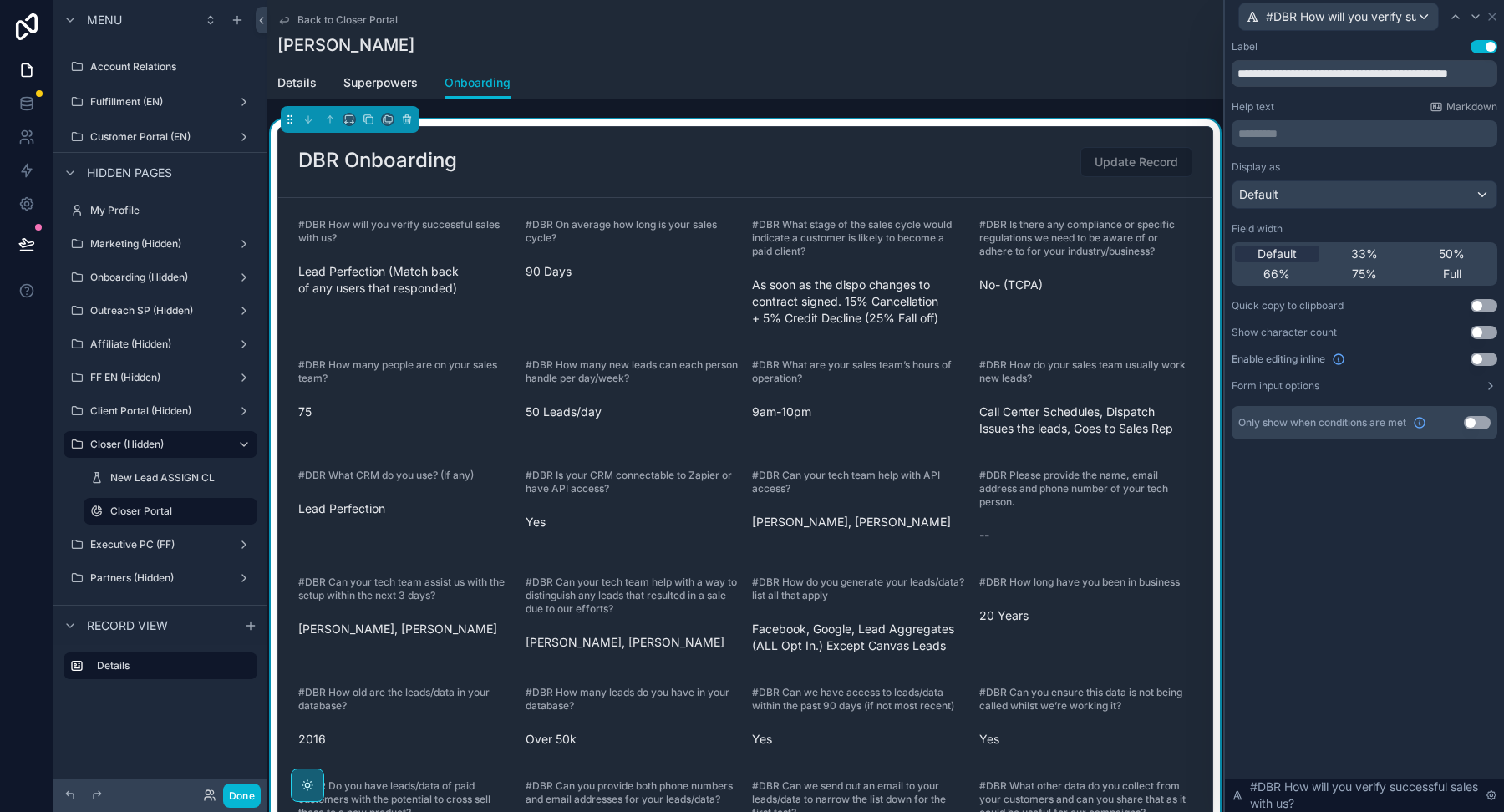
click at [1485, 362] on button "Use setting" at bounding box center [1484, 359] width 27 height 13
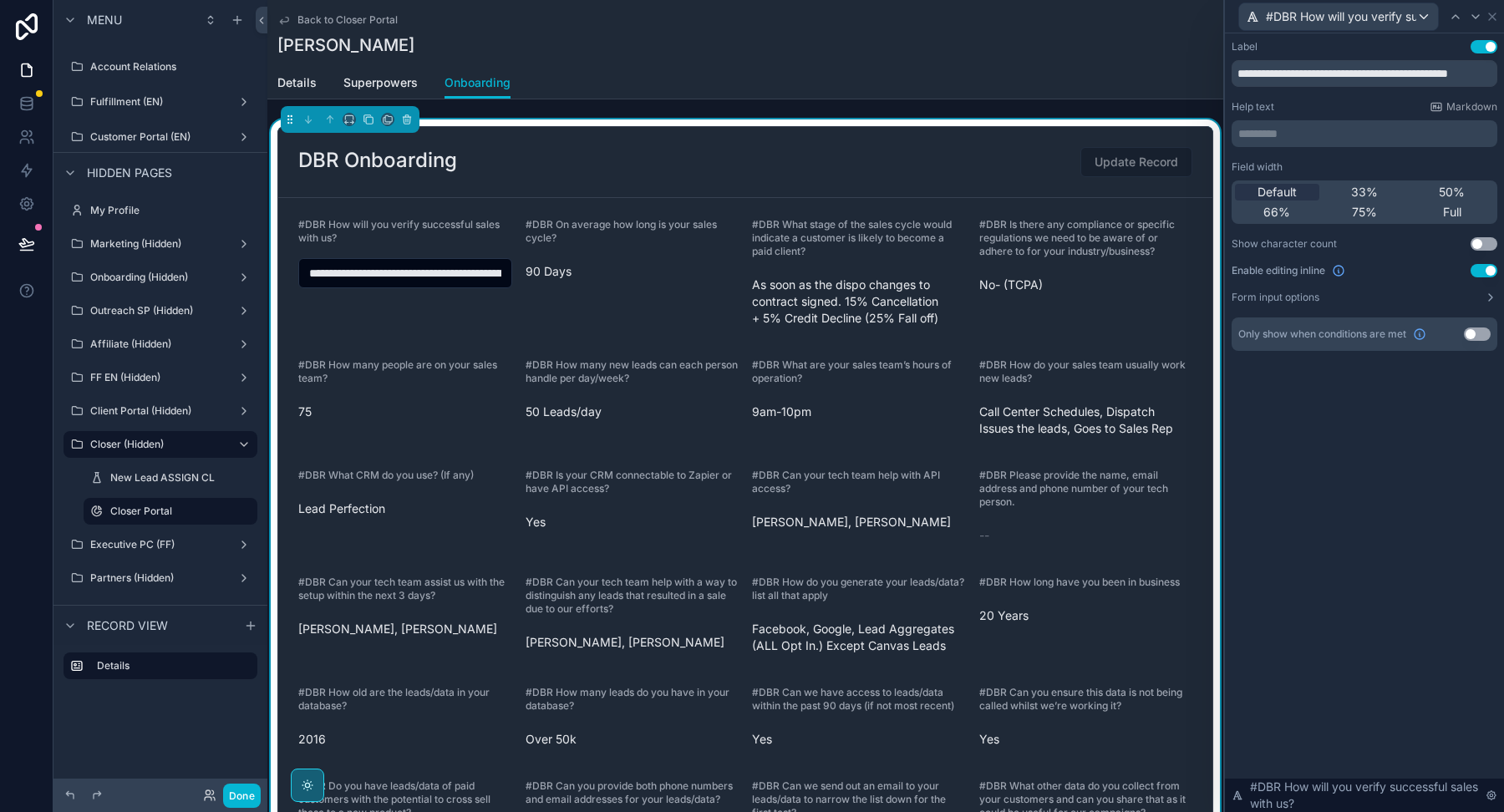
click at [1474, 331] on button "Use setting" at bounding box center [1477, 334] width 27 height 13
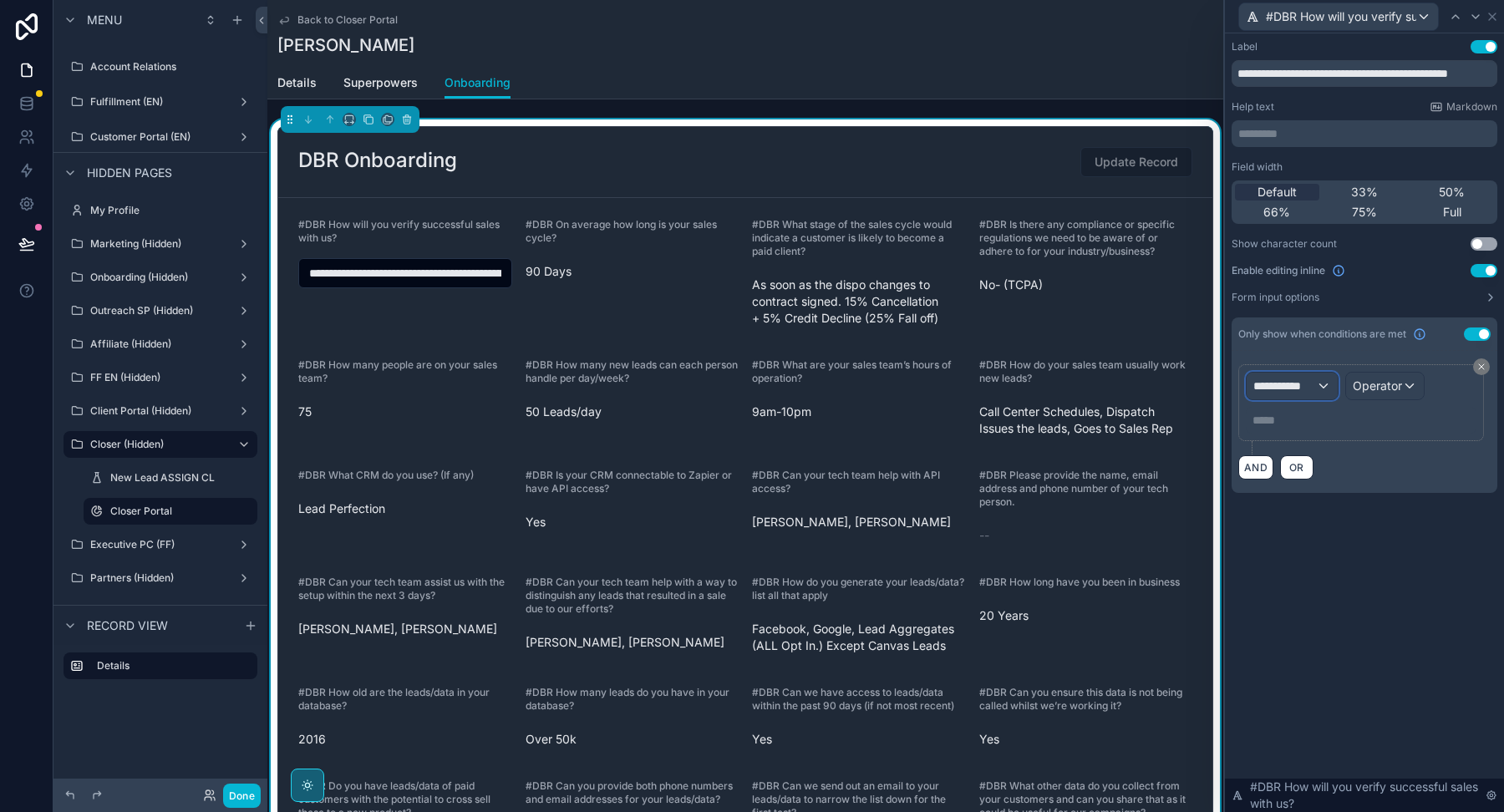
click at [1284, 387] on span "**********" at bounding box center [1284, 386] width 62 height 17
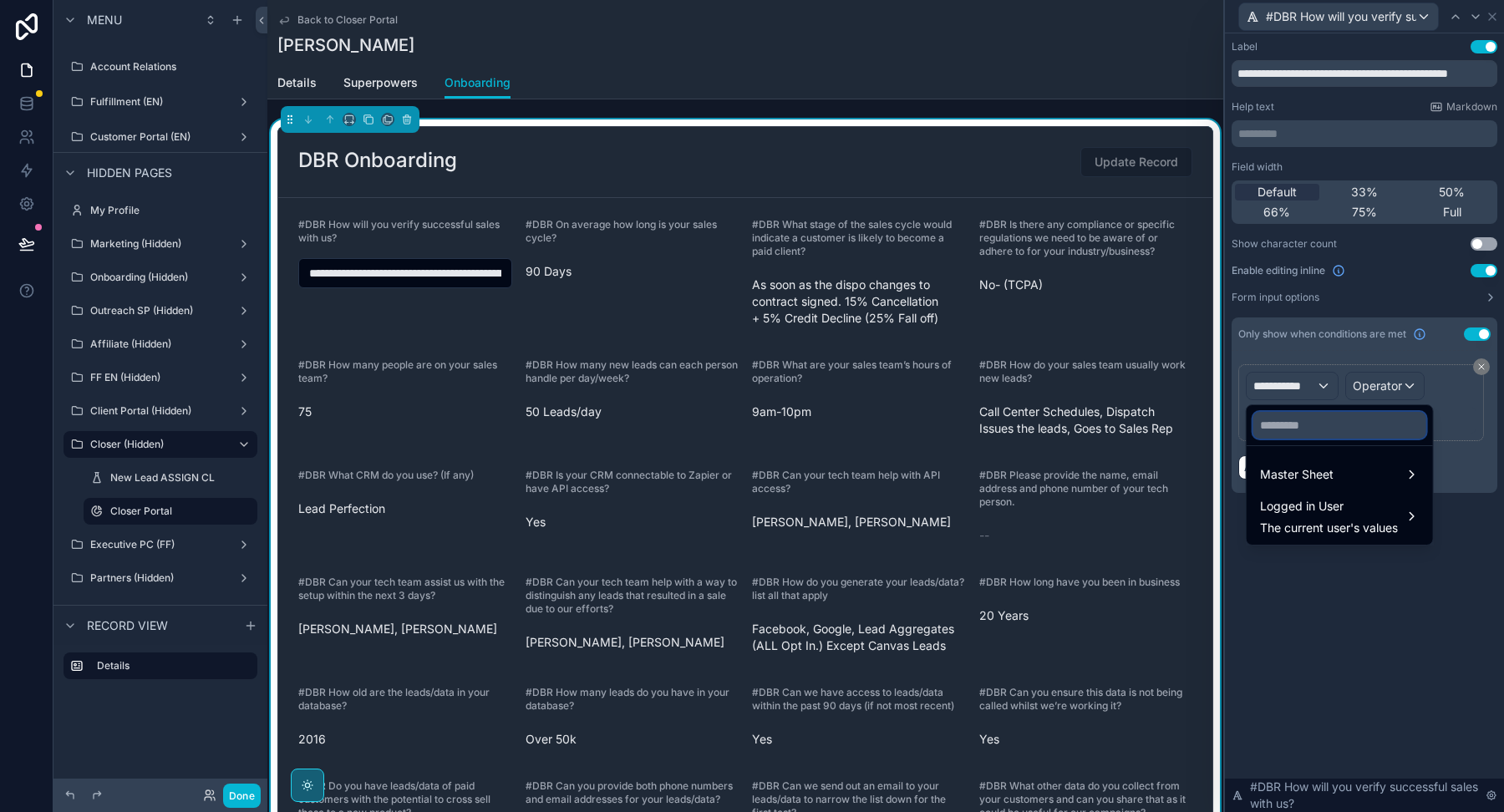
click at [1278, 421] on input "text" at bounding box center [1340, 425] width 173 height 27
paste input "**********"
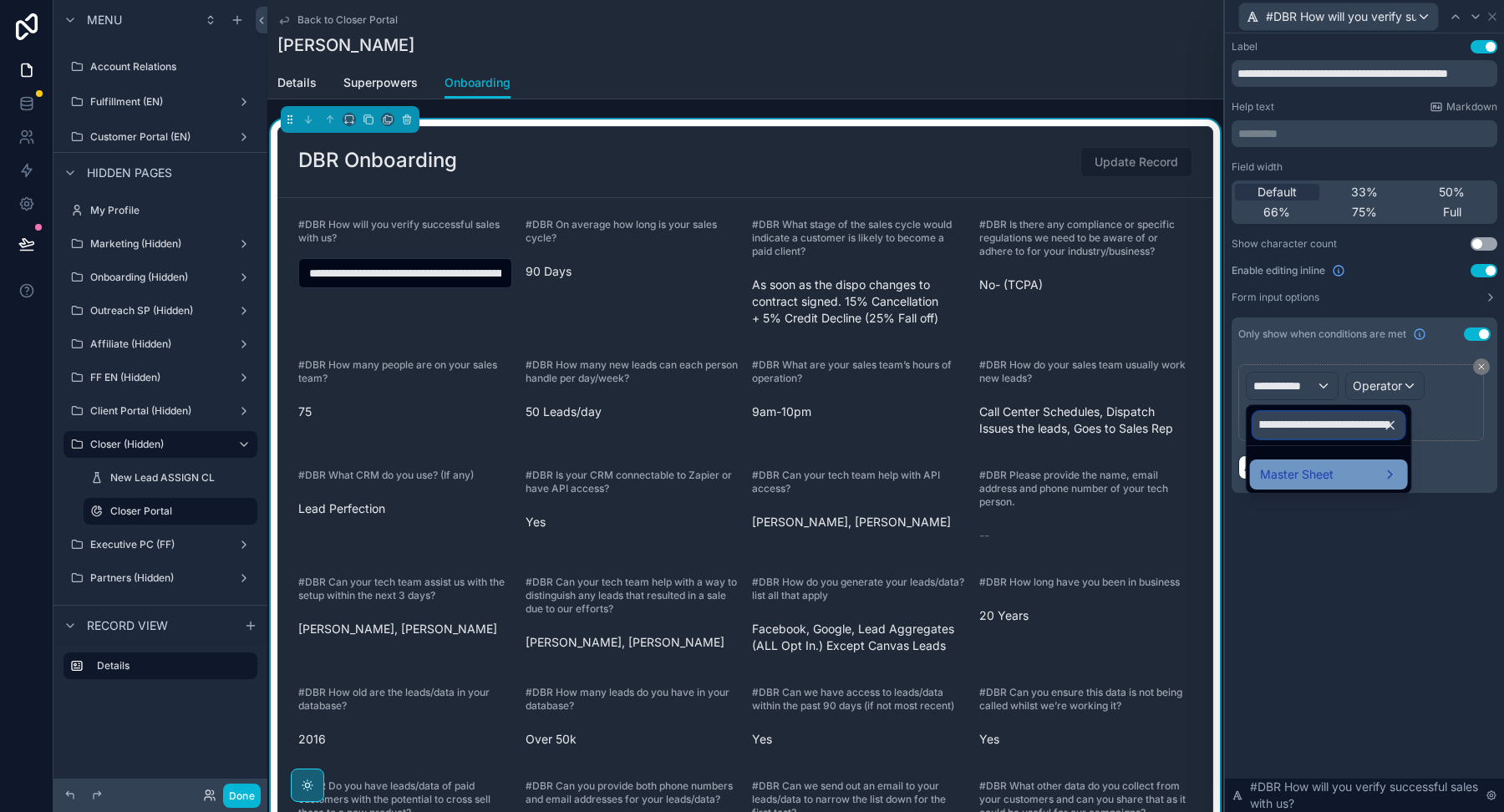
type input "**********"
click at [1299, 465] on span "Master Sheet" at bounding box center [1296, 474] width 74 height 20
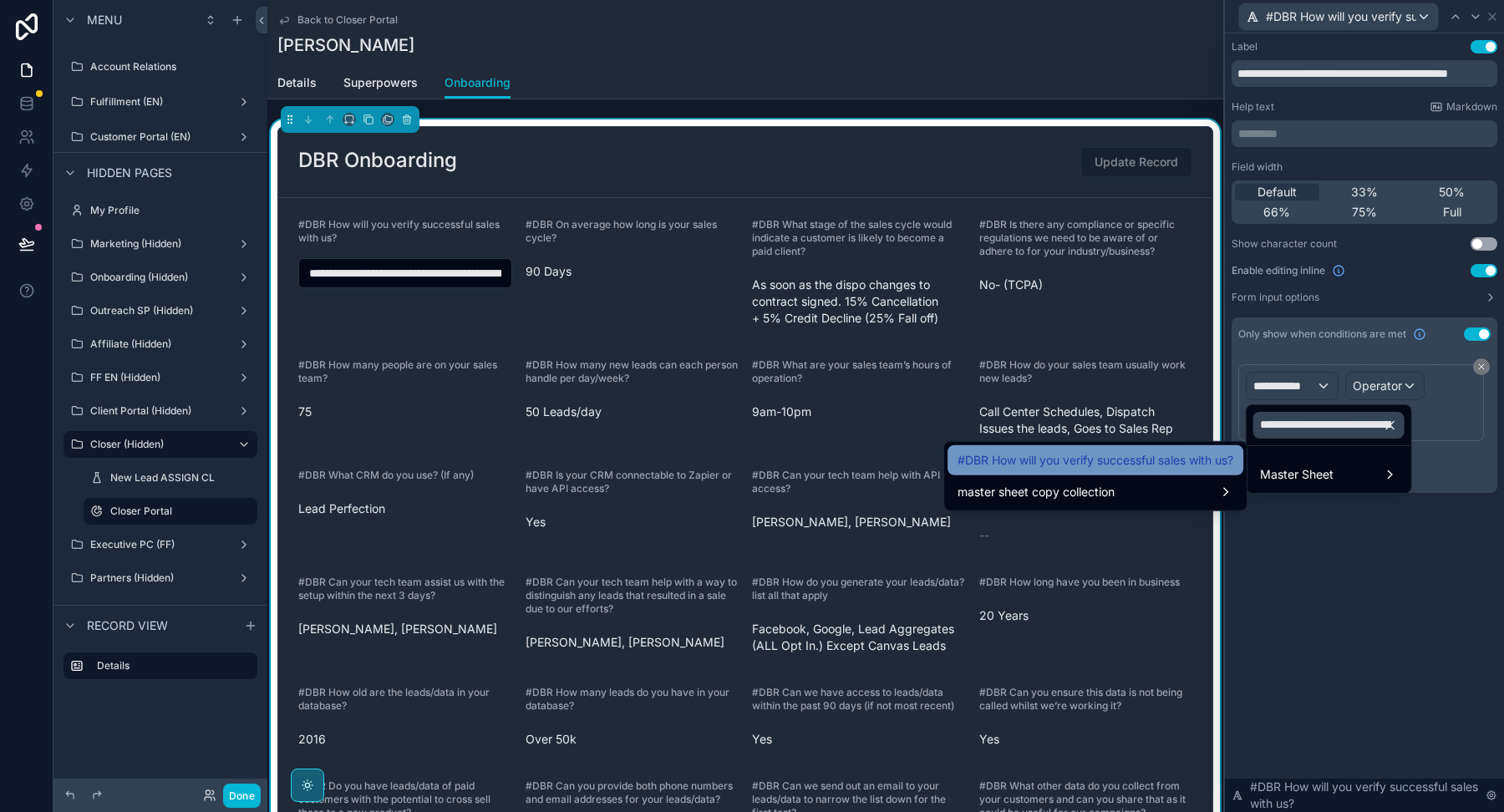
click at [1179, 469] on span "#DBR How will you verify successful sales with us?" at bounding box center [1095, 460] width 275 height 20
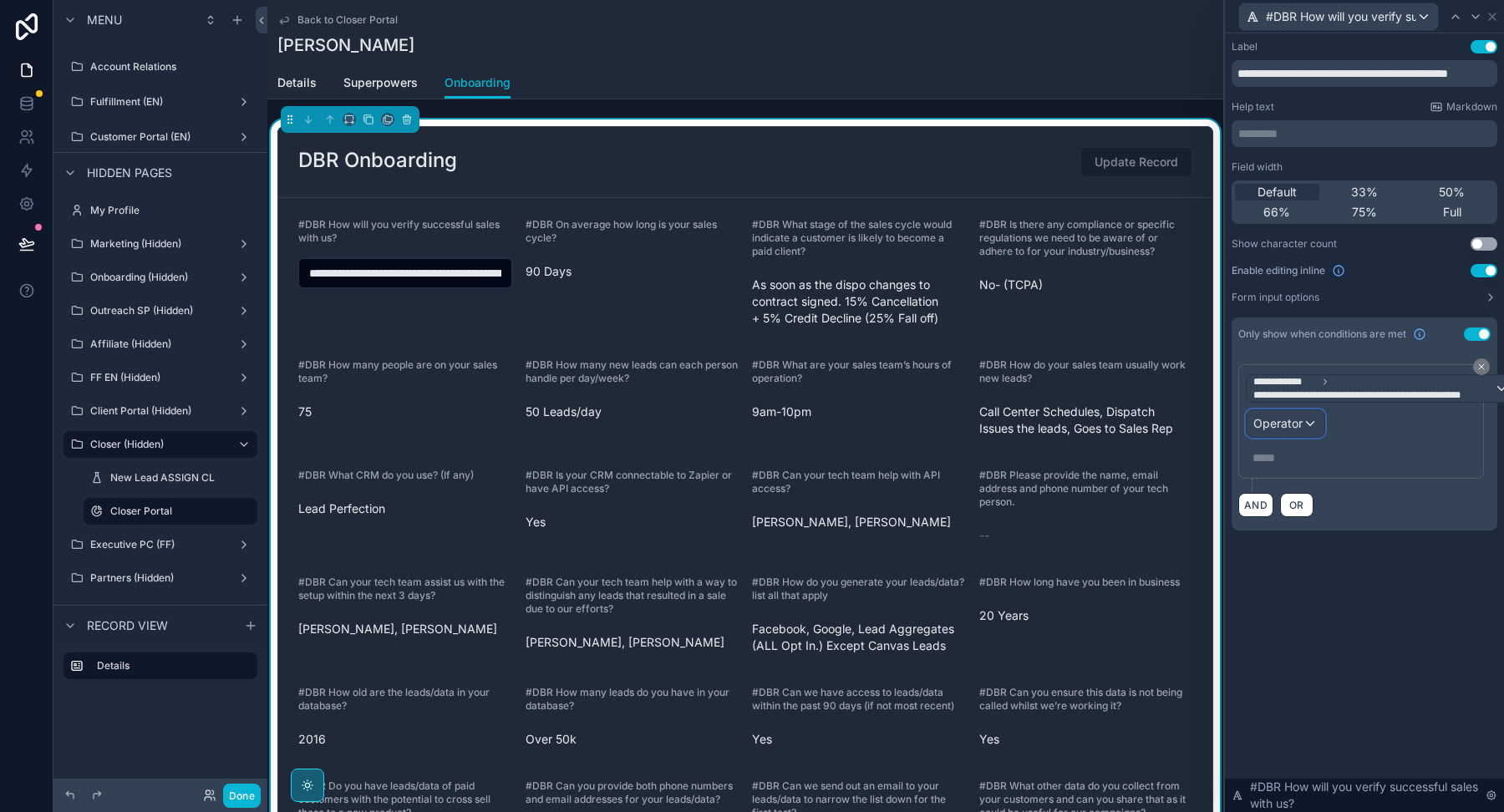
click at [1304, 421] on div "Operator" at bounding box center [1284, 423] width 77 height 27
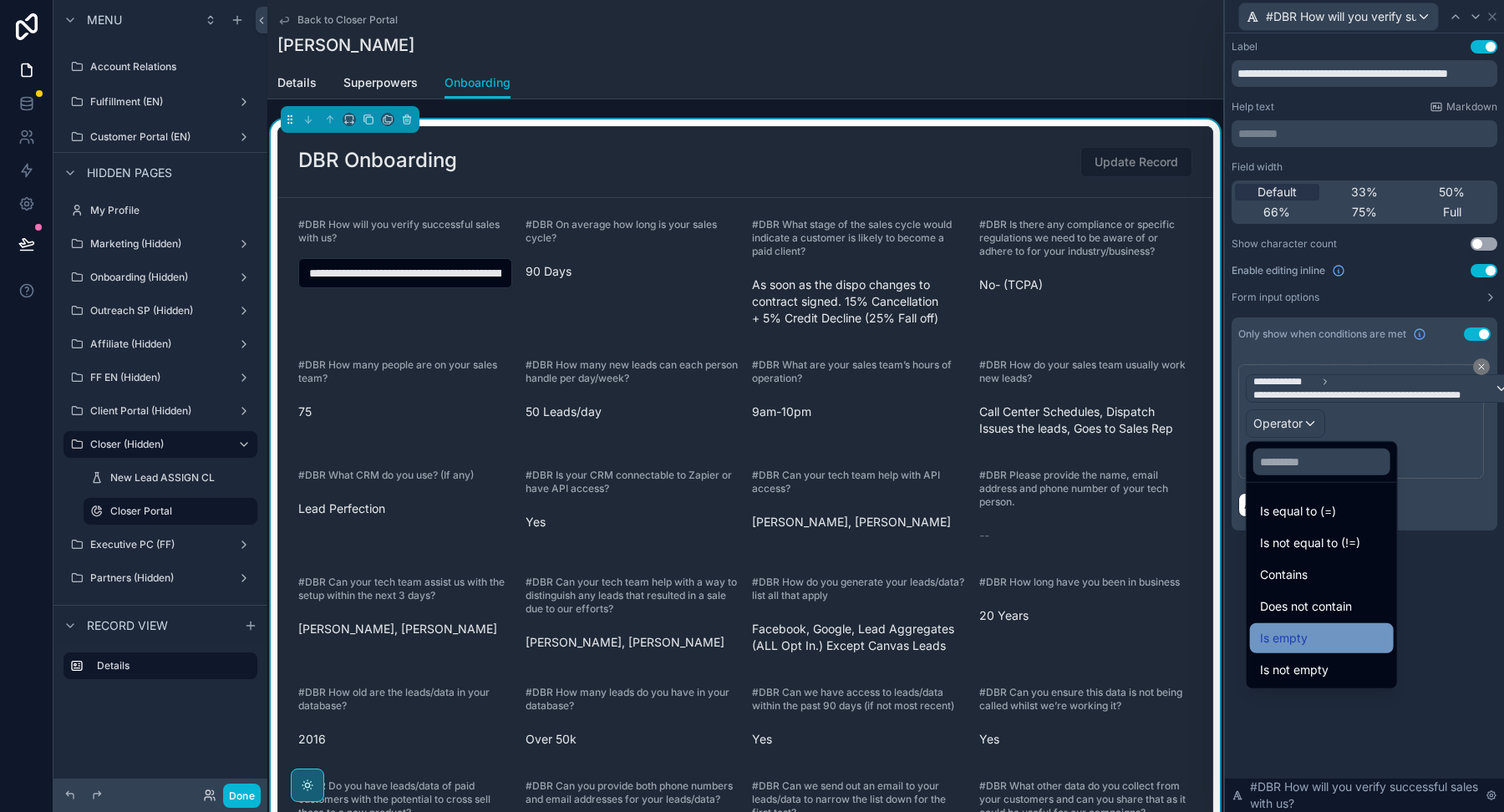
click at [1296, 643] on span "Is empty" at bounding box center [1283, 638] width 47 height 20
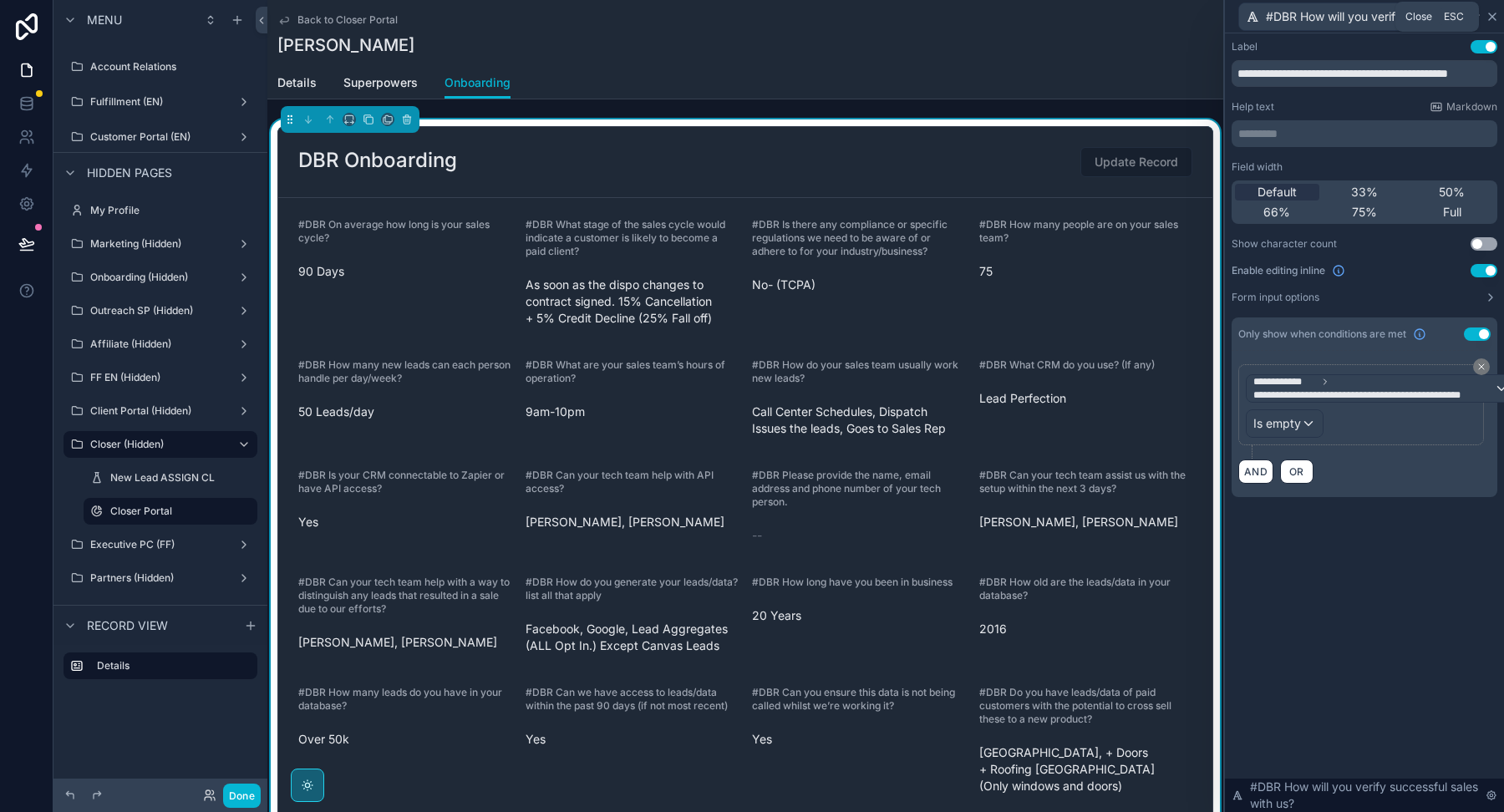
click at [1494, 15] on icon at bounding box center [1492, 17] width 13 height 13
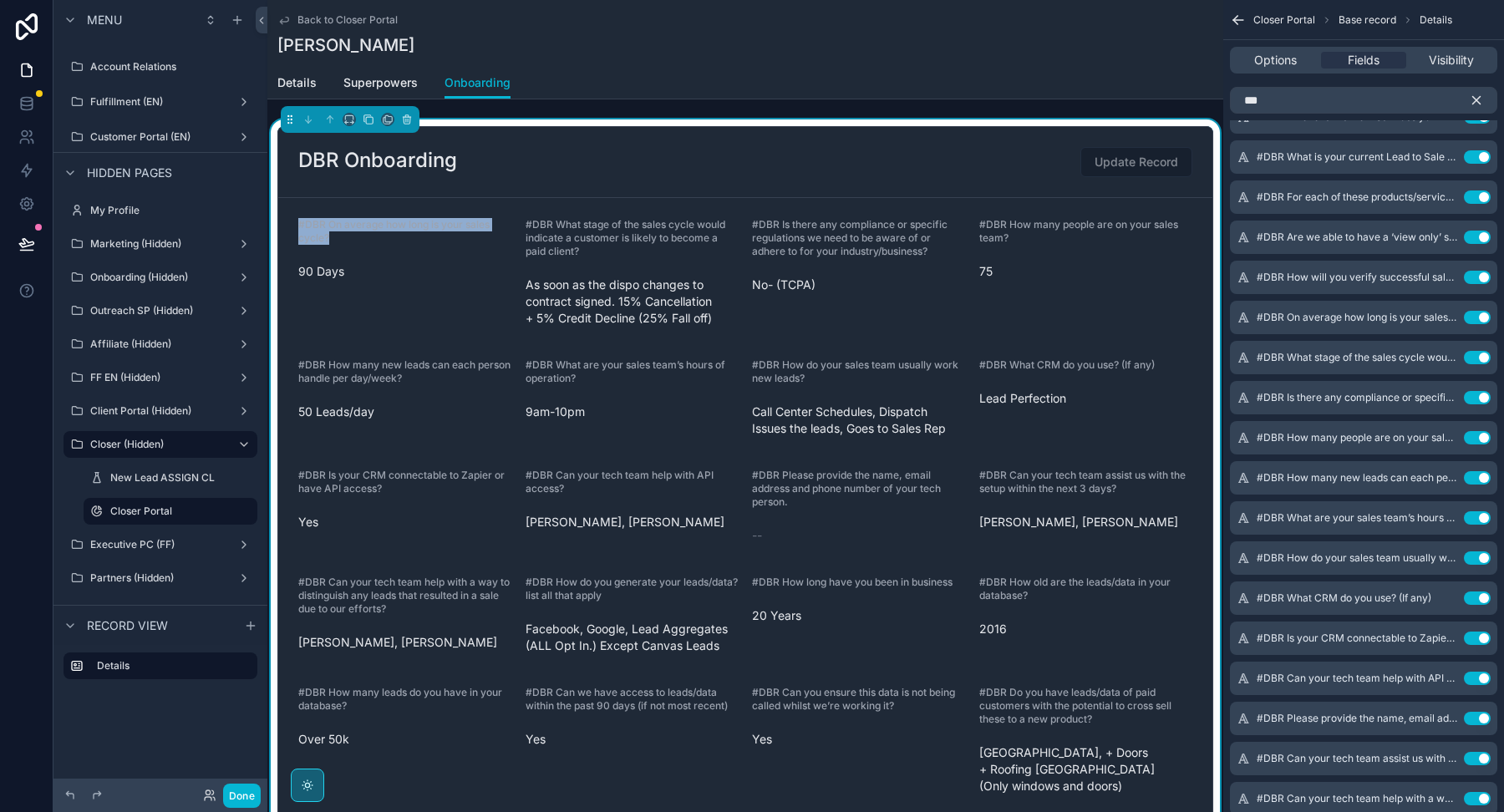
drag, startPoint x: 373, startPoint y: 240, endPoint x: 295, endPoint y: 229, distance: 78.8
click at [295, 229] on form "#DBR On average how long is your sales cycle? 90 Days #DBR What stage of the sa…" at bounding box center [745, 631] width 934 height 865
copy span "#DBR On average how long is your sales cycle?"
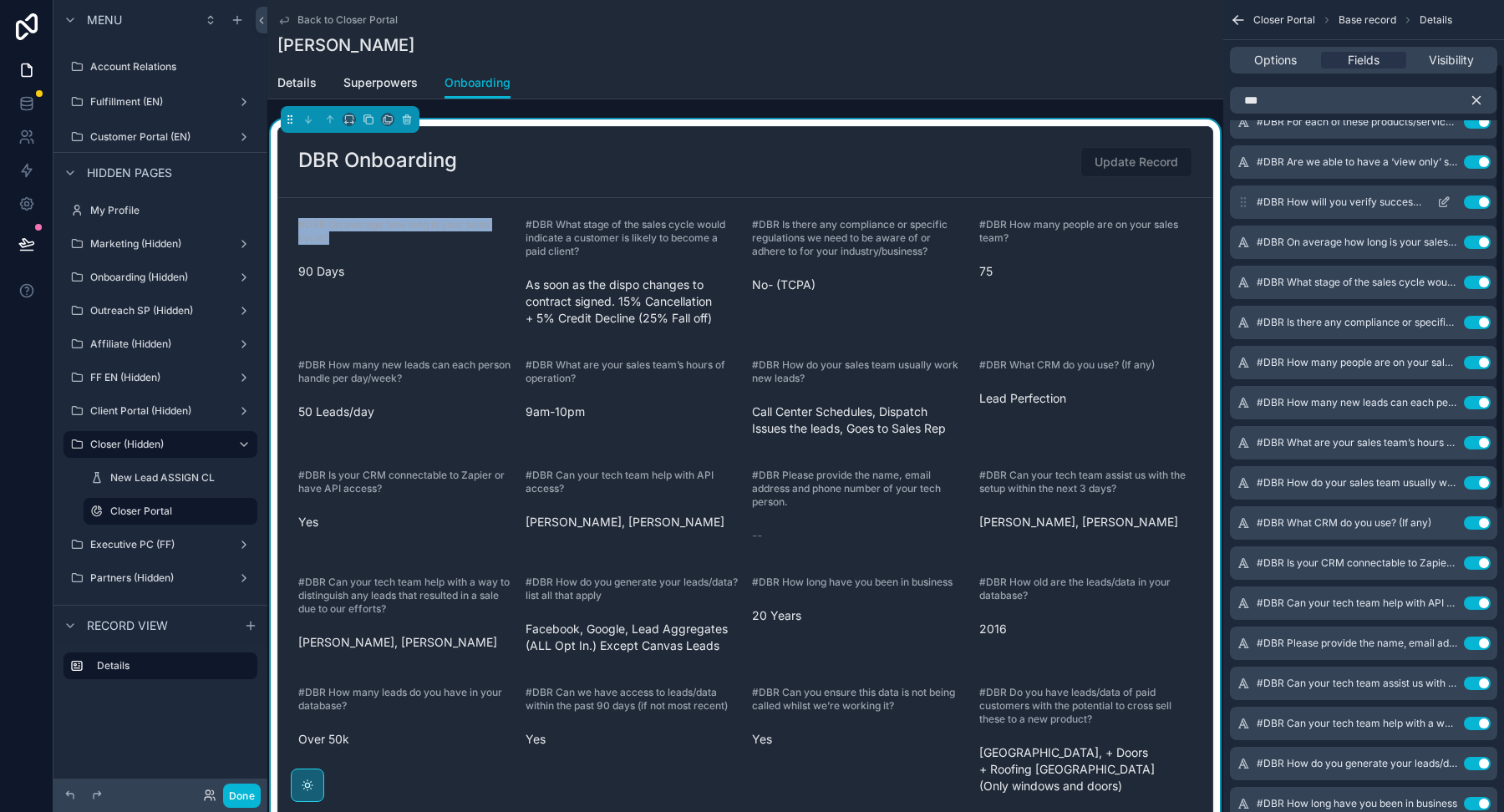
scroll to position [176, 0]
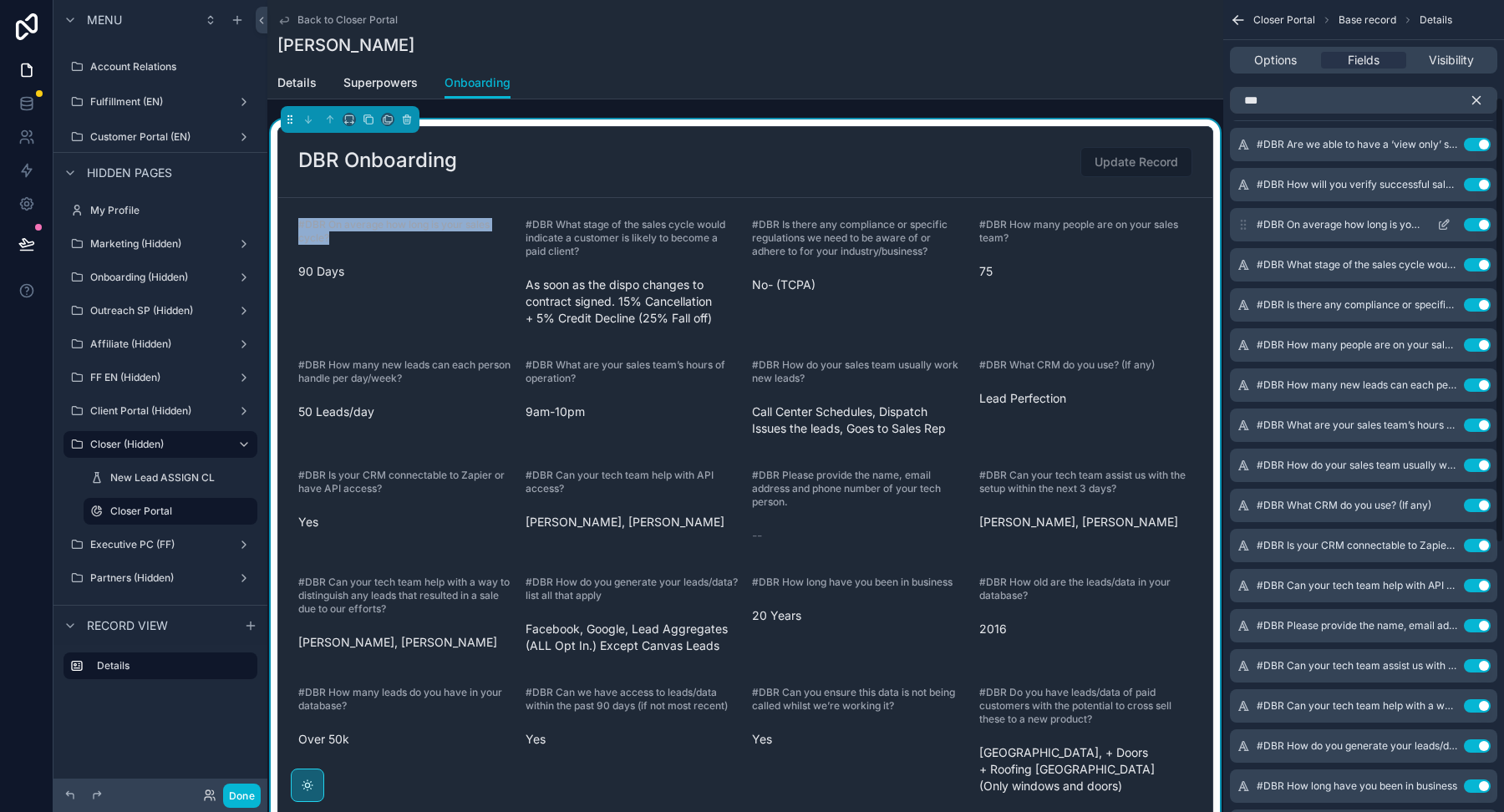
click at [1441, 224] on icon "scrollable content" at bounding box center [1444, 224] width 13 height 13
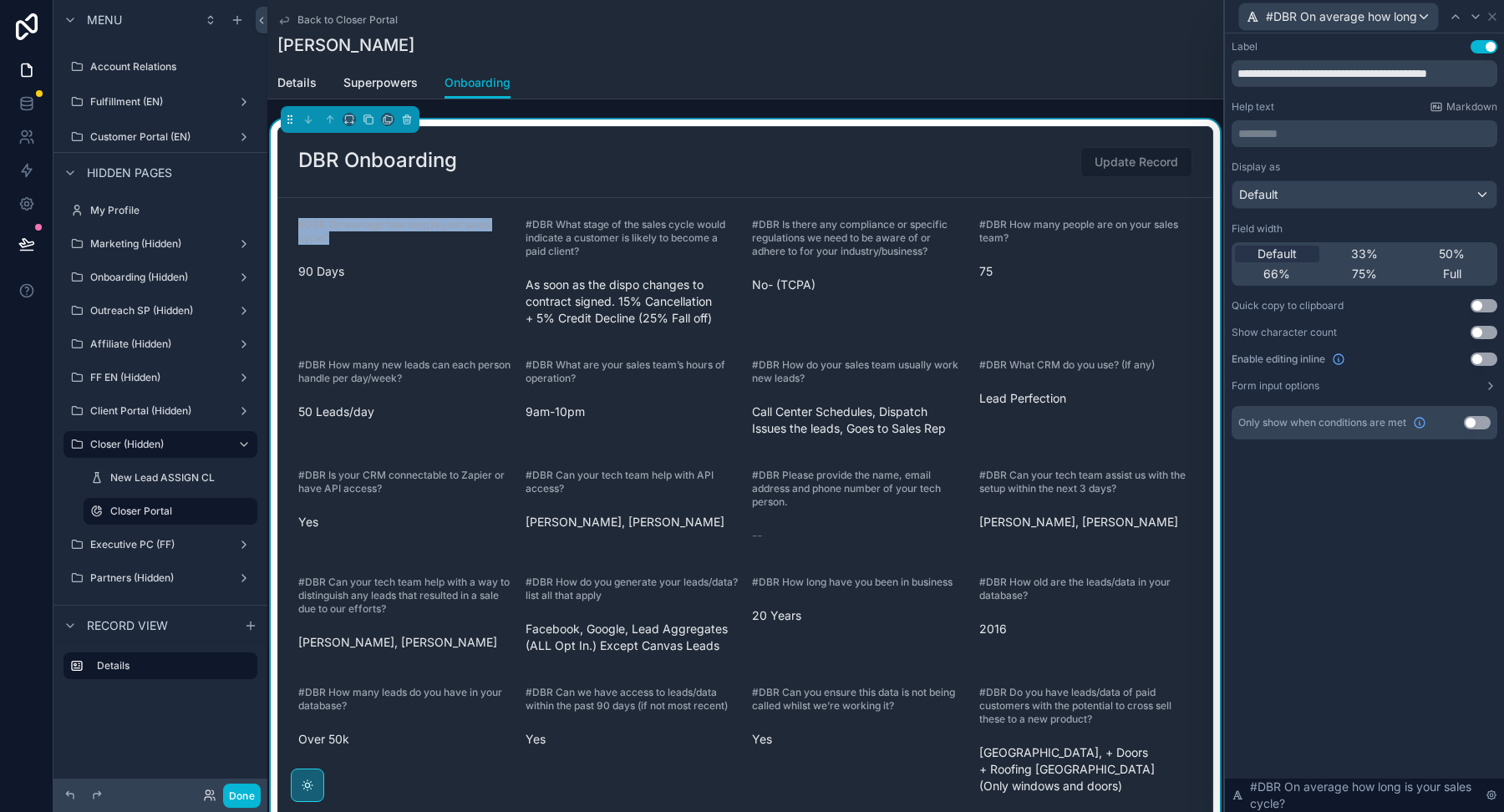
click at [1482, 358] on button "Use setting" at bounding box center [1484, 359] width 27 height 13
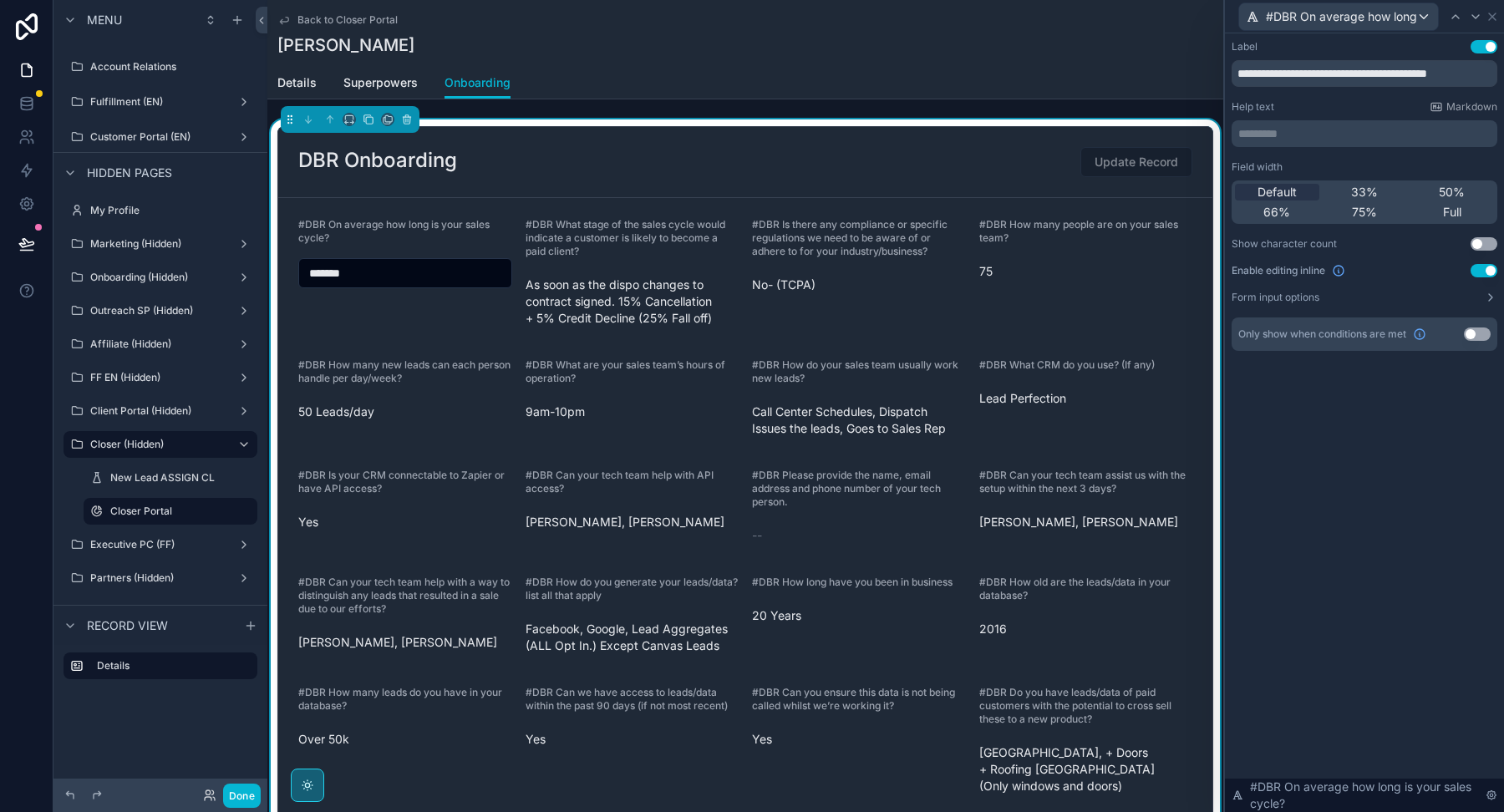
click at [1476, 337] on button "Use setting" at bounding box center [1477, 334] width 27 height 13
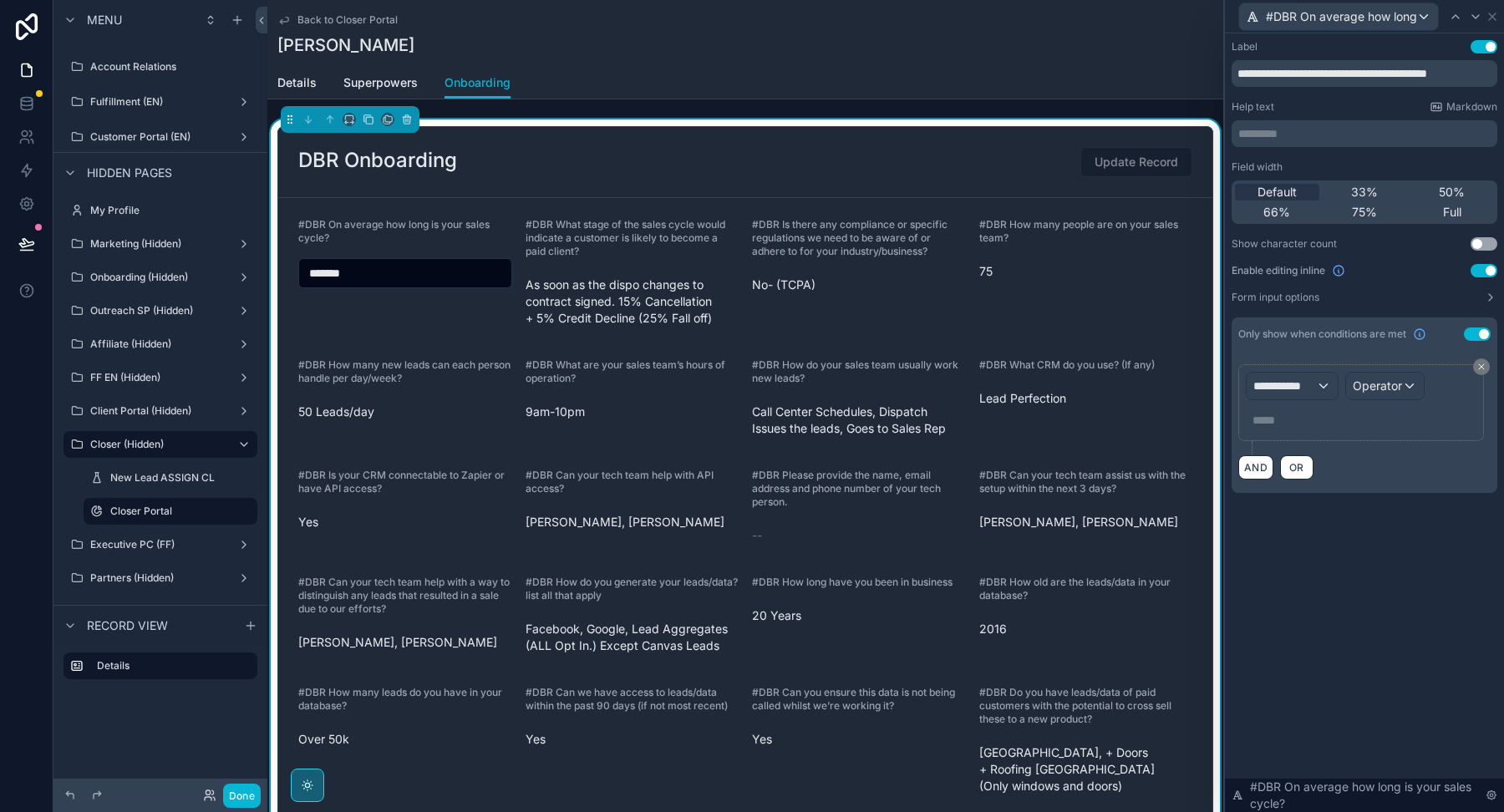
click at [1306, 369] on div "**********" at bounding box center [1362, 402] width 246 height 77
click at [1306, 396] on div "**********" at bounding box center [1292, 385] width 91 height 27
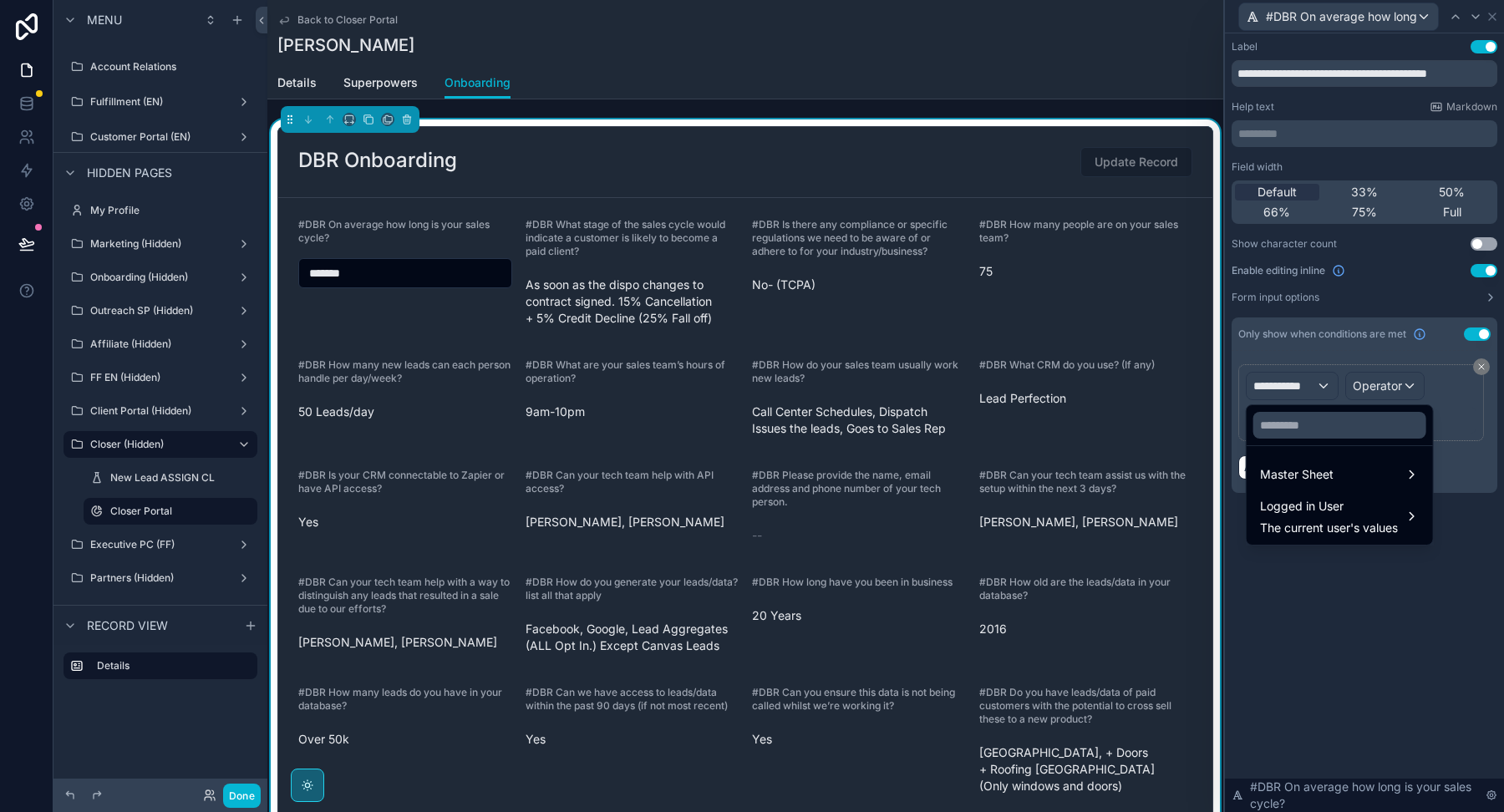
click at [1306, 407] on div at bounding box center [1339, 424] width 186 height 40
click at [1306, 420] on input "text" at bounding box center [1340, 425] width 173 height 27
paste input "**********"
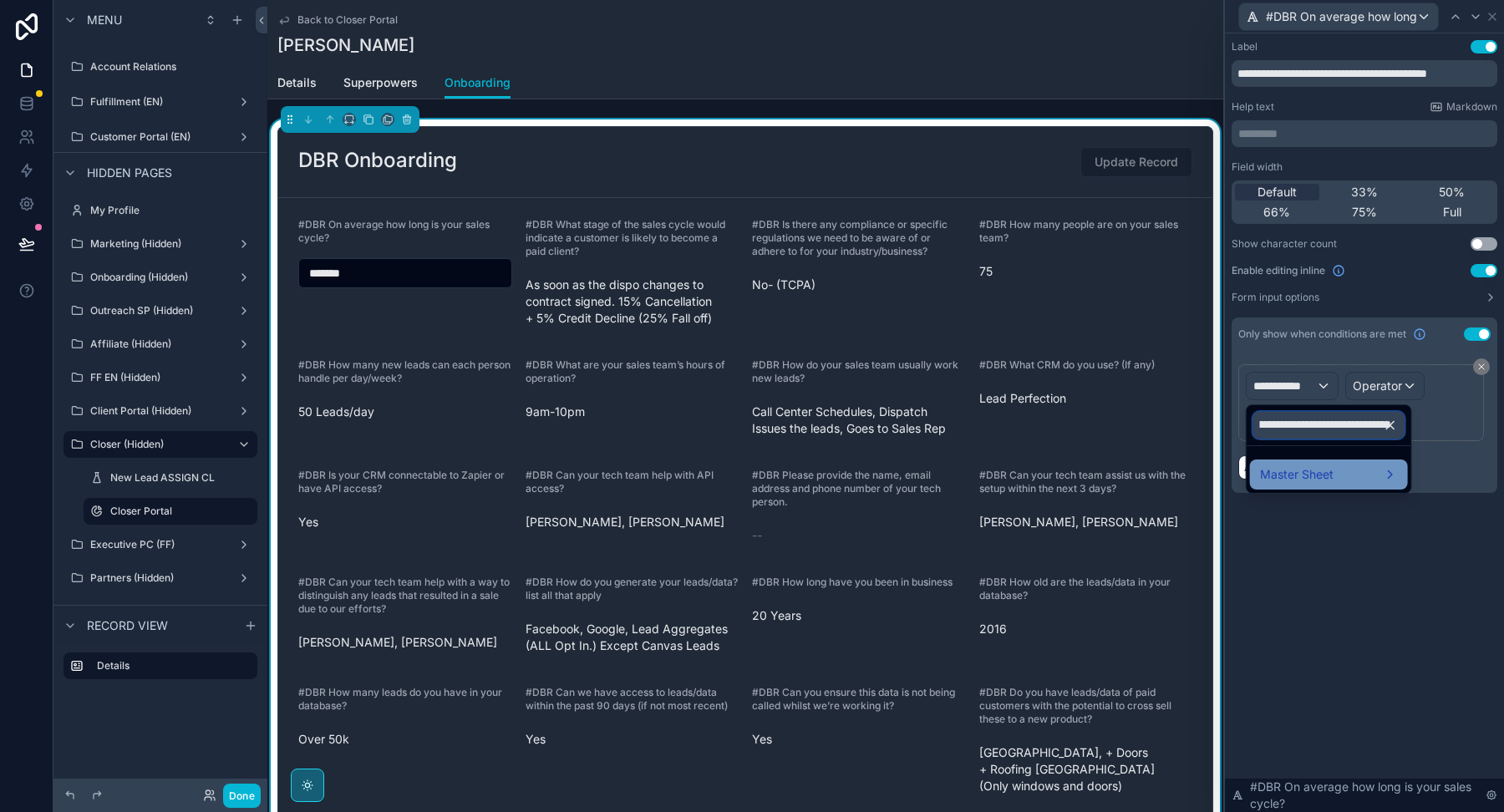
type input "**********"
click at [1304, 462] on div "Master Sheet" at bounding box center [1329, 474] width 158 height 30
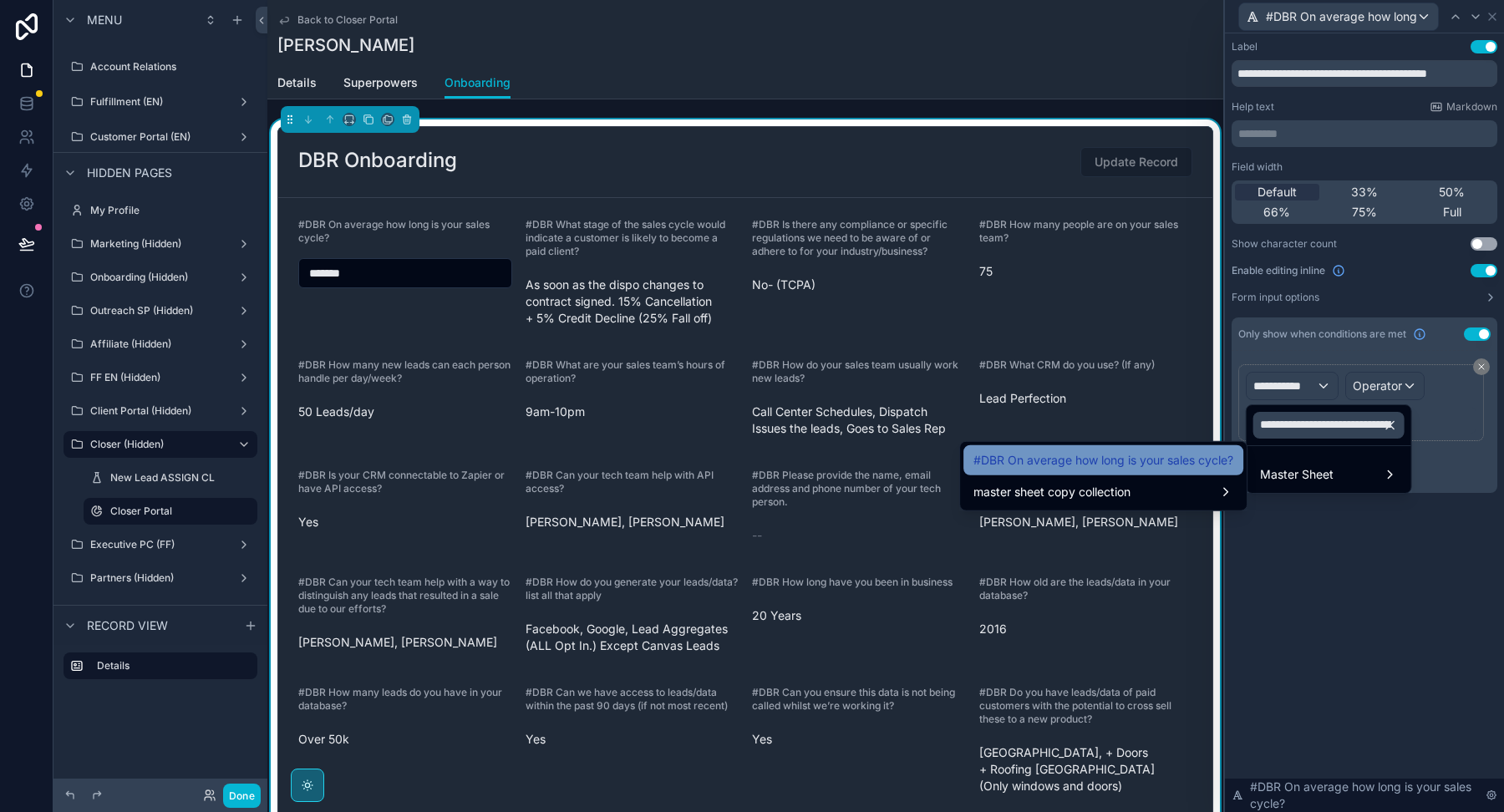
click at [1161, 455] on span "#DBR On average how long is your sales cycle?" at bounding box center [1103, 460] width 260 height 20
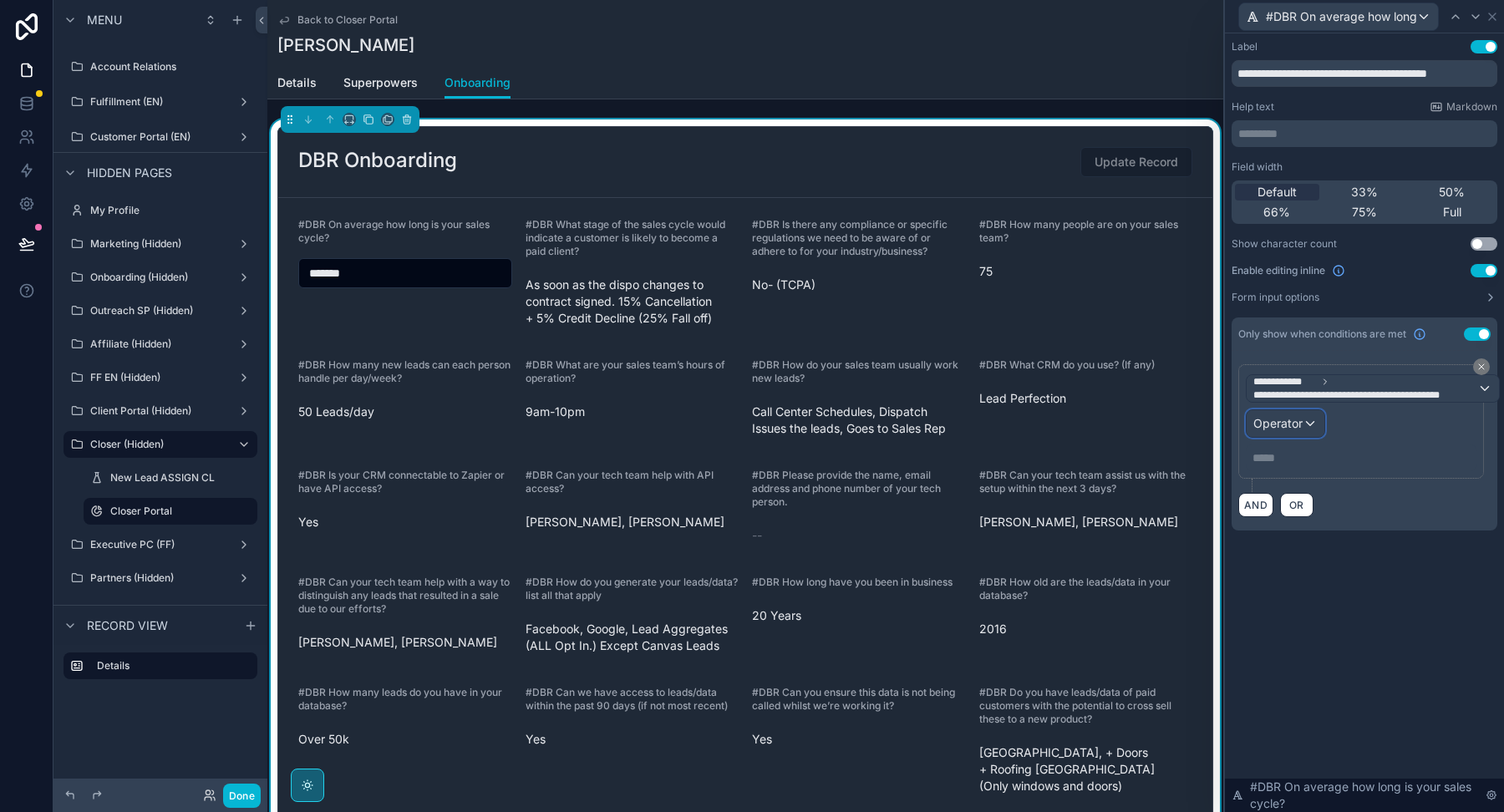
click at [1286, 419] on span "Operator" at bounding box center [1278, 422] width 49 height 14
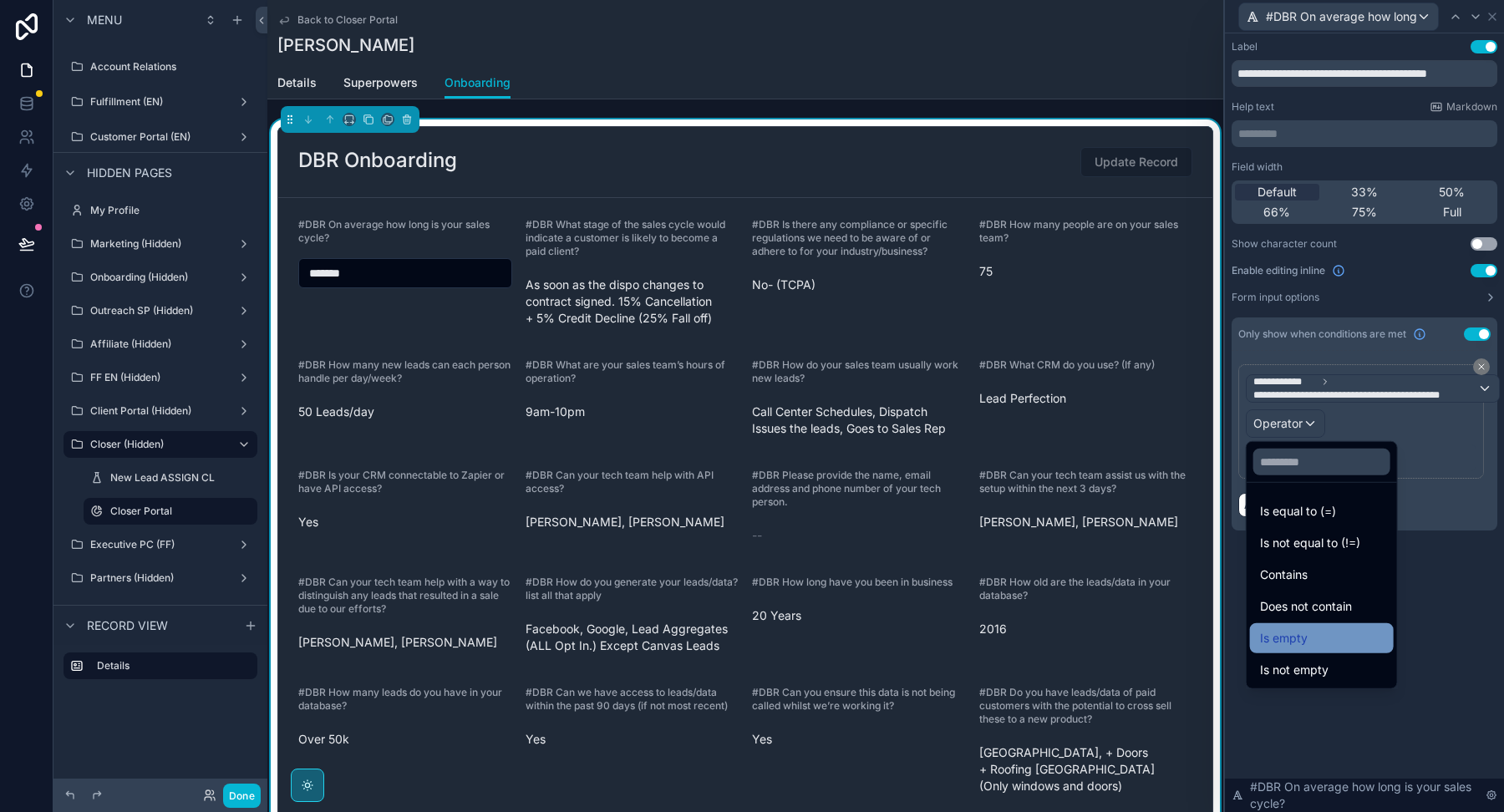
click at [1282, 637] on span "Is empty" at bounding box center [1283, 638] width 47 height 20
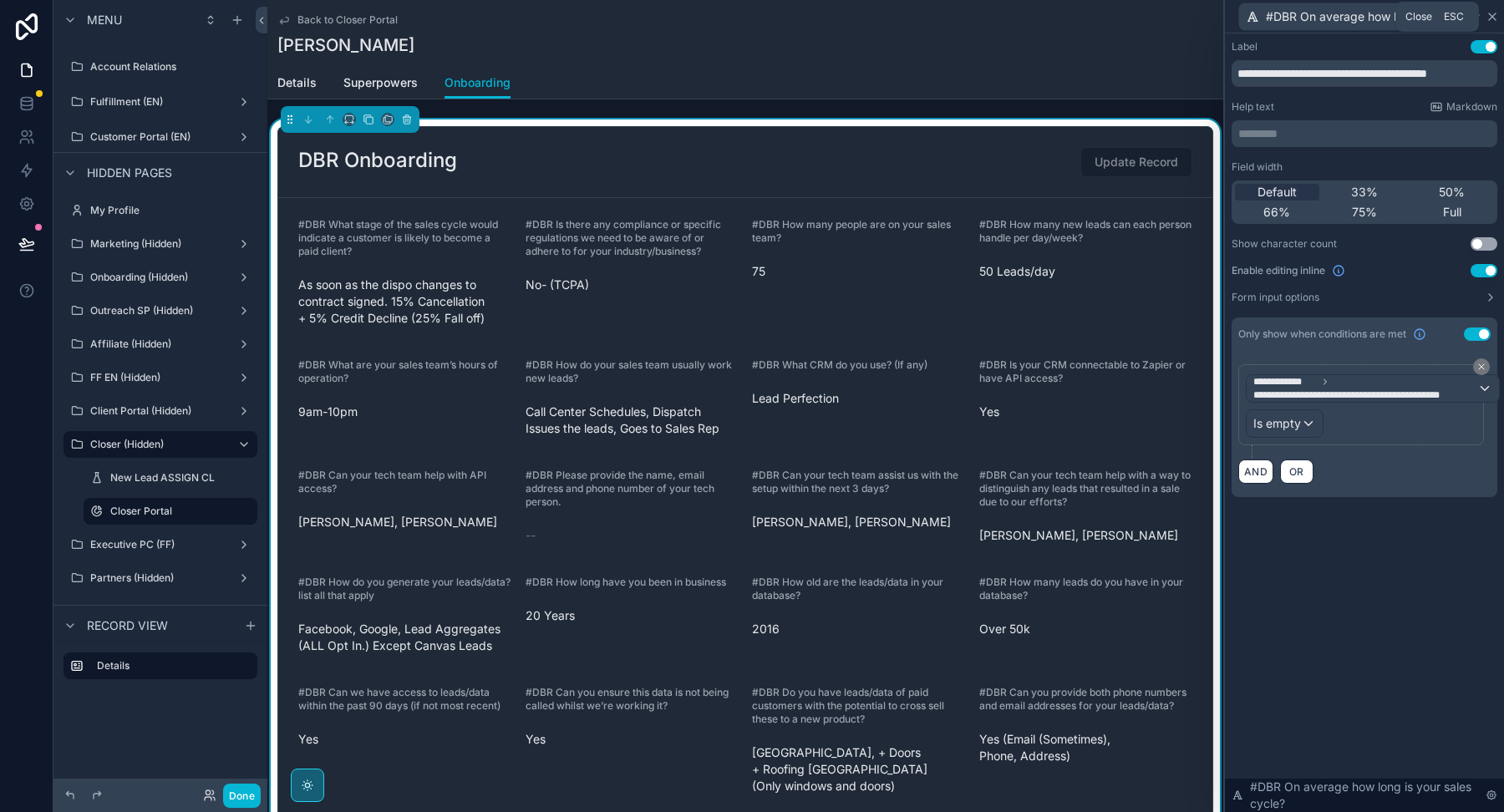
click at [1495, 18] on icon at bounding box center [1492, 17] width 13 height 13
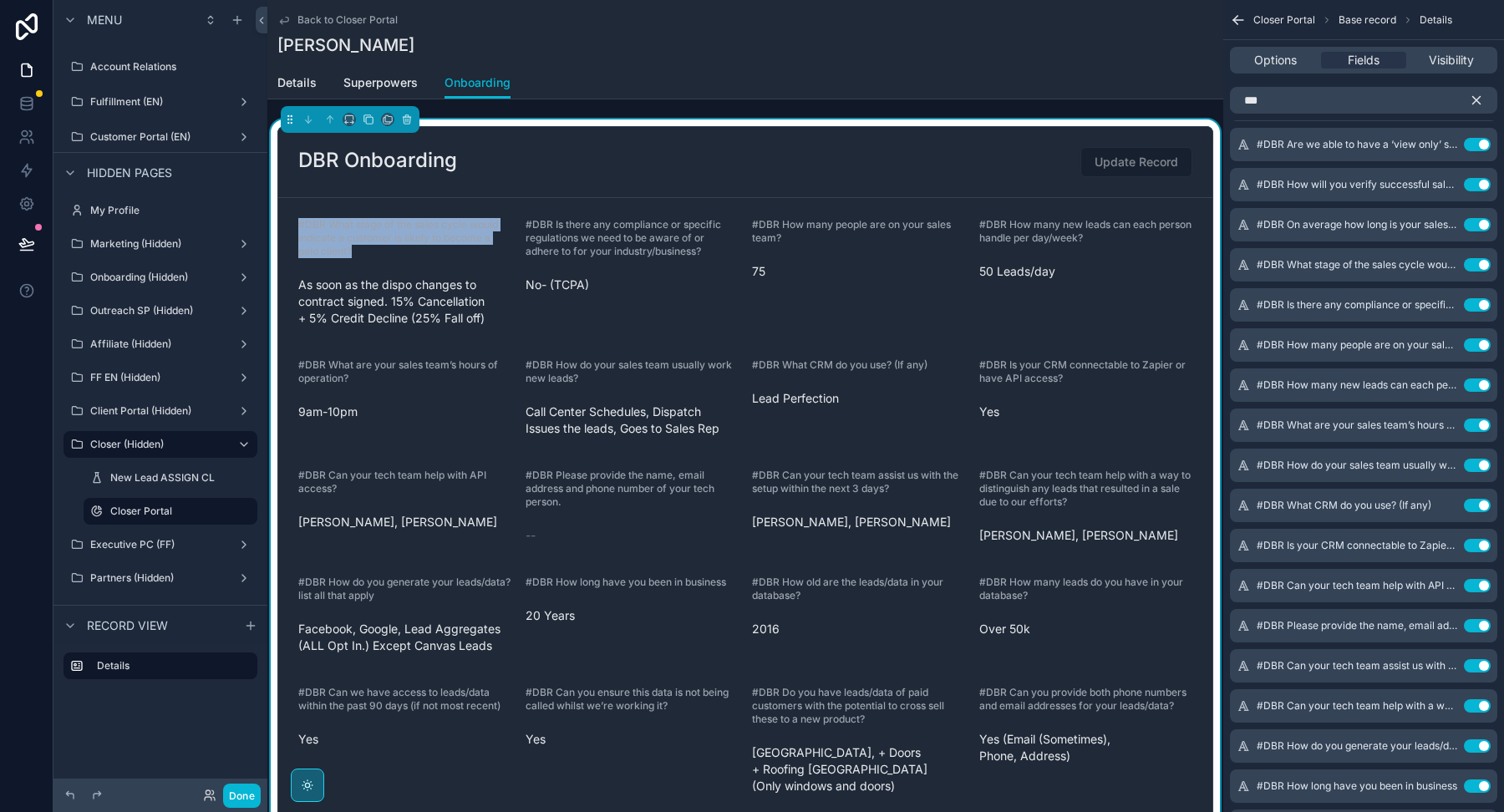
drag, startPoint x: 372, startPoint y: 252, endPoint x: 291, endPoint y: 211, distance: 90.8
click at [291, 211] on form "#DBR What stage of the sales cycle would indicate a customer is likely to becom…" at bounding box center [745, 570] width 934 height 745
copy span "#DBR What stage of the sales cycle would indicate a customer is likely to becom…"
click at [1445, 265] on icon "scrollable content" at bounding box center [1444, 264] width 13 height 13
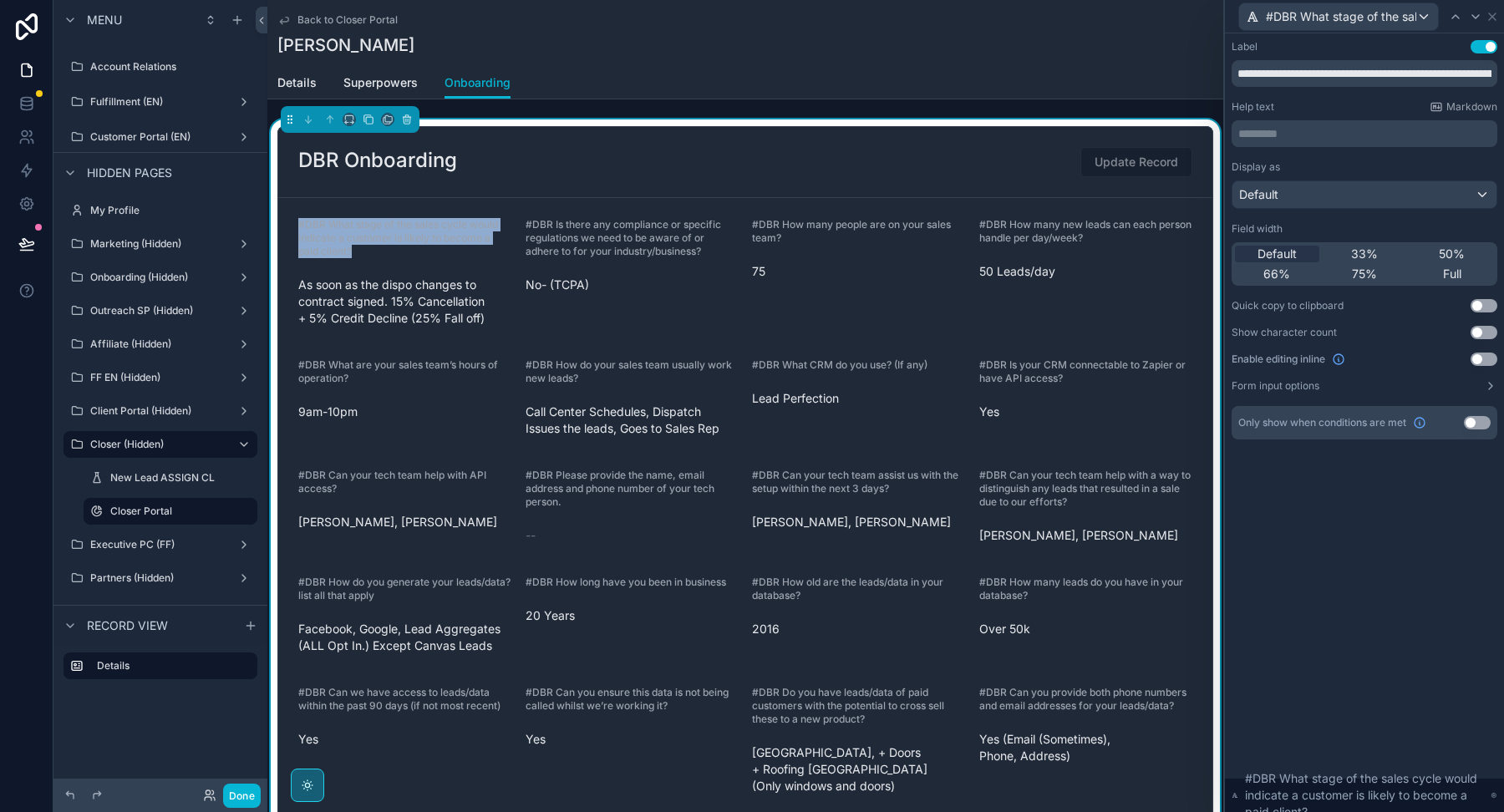
click at [1485, 359] on button "Use setting" at bounding box center [1484, 359] width 27 height 13
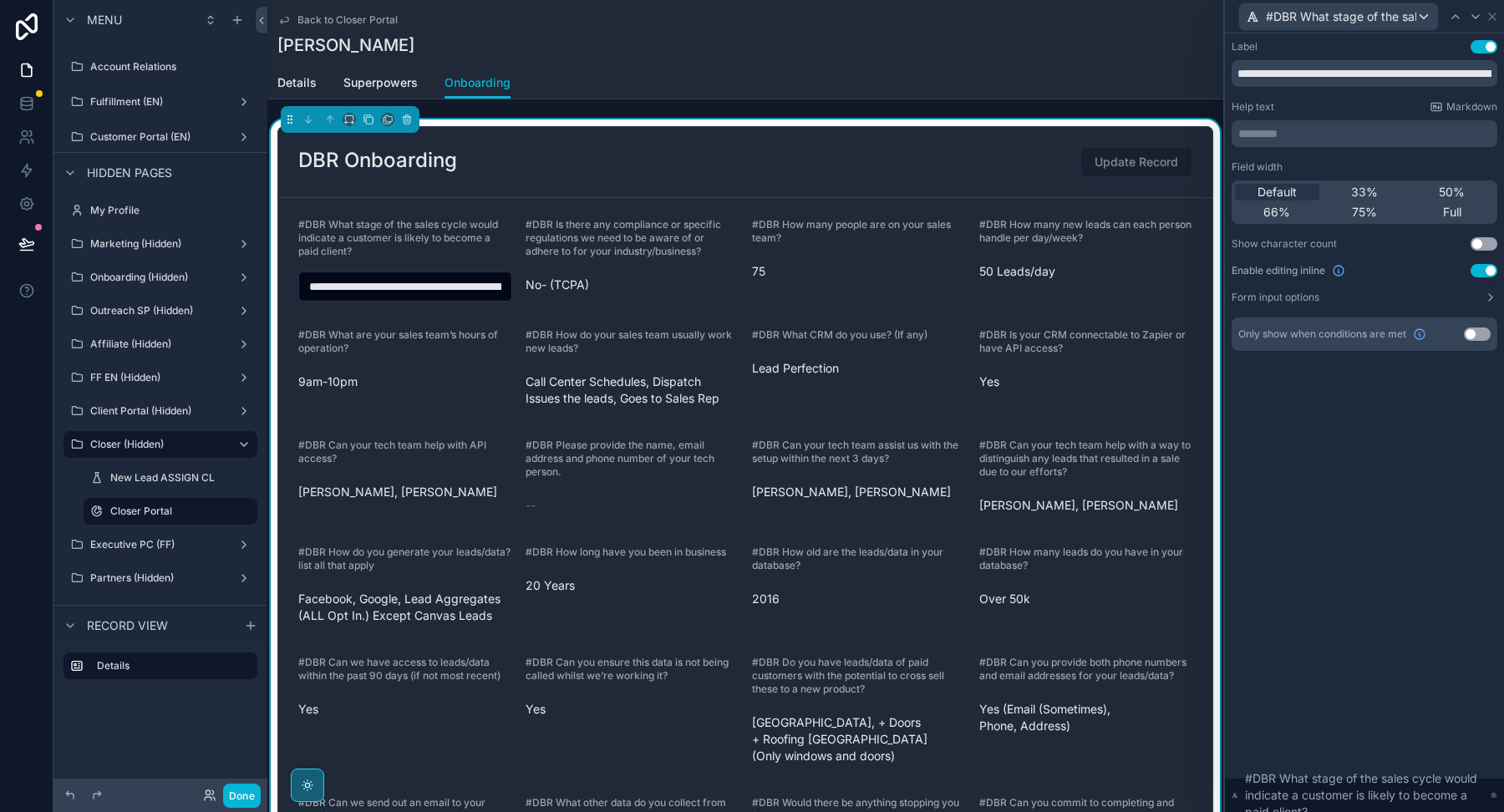
click at [1468, 335] on button "Use setting" at bounding box center [1477, 334] width 27 height 13
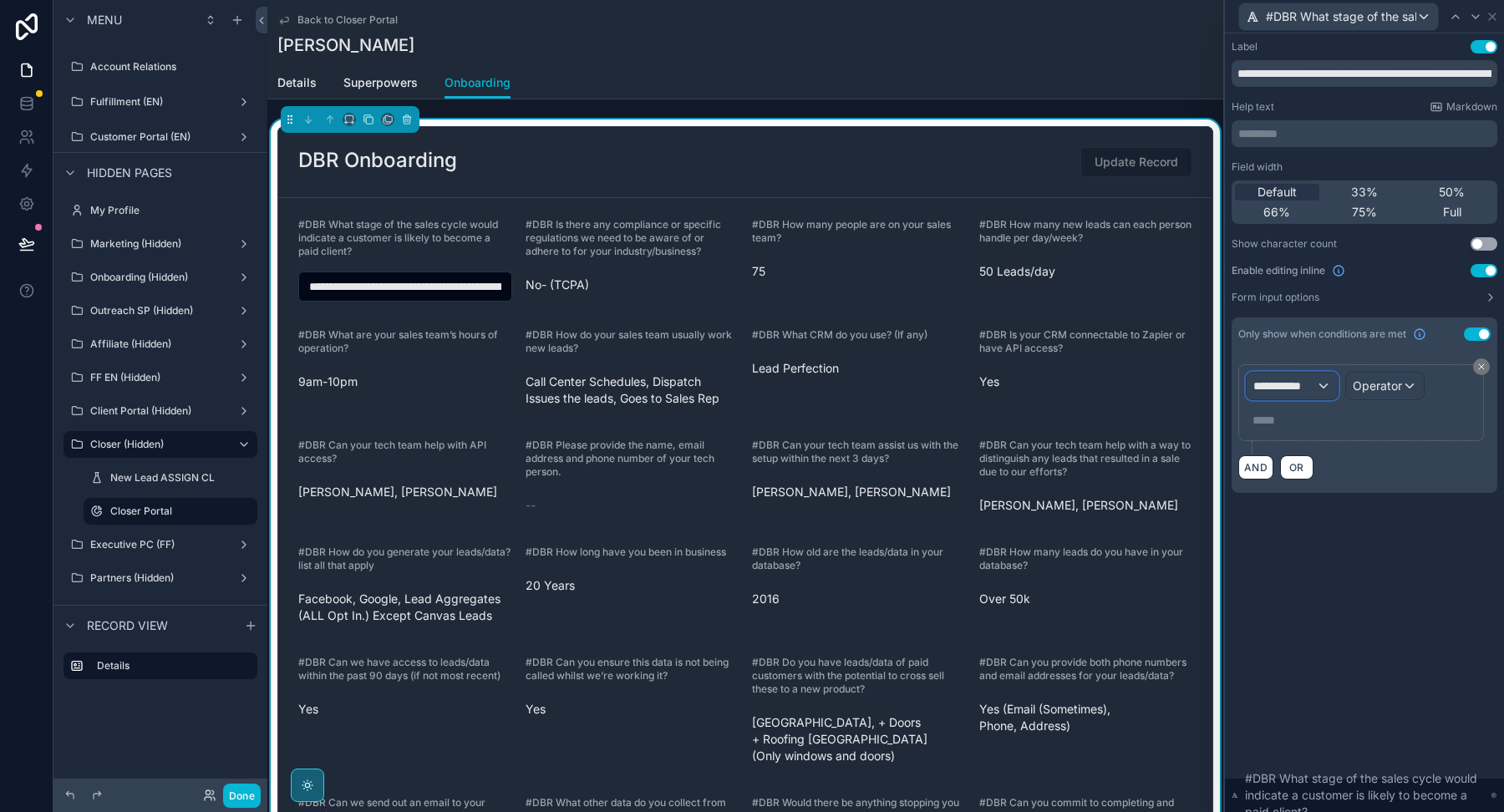
click at [1279, 373] on div "**********" at bounding box center [1292, 385] width 91 height 27
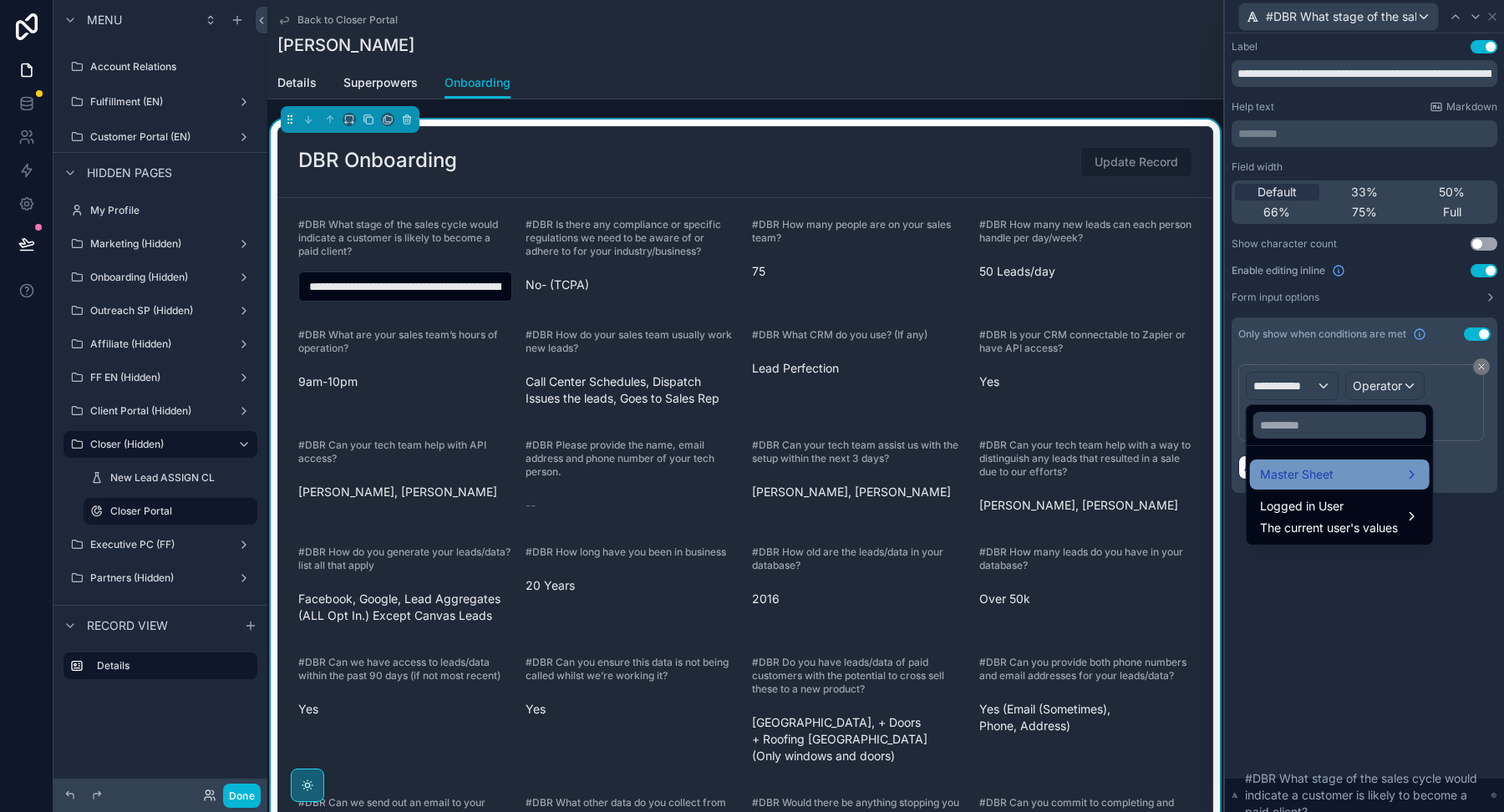
click at [1302, 484] on div "Master Sheet" at bounding box center [1339, 474] width 180 height 30
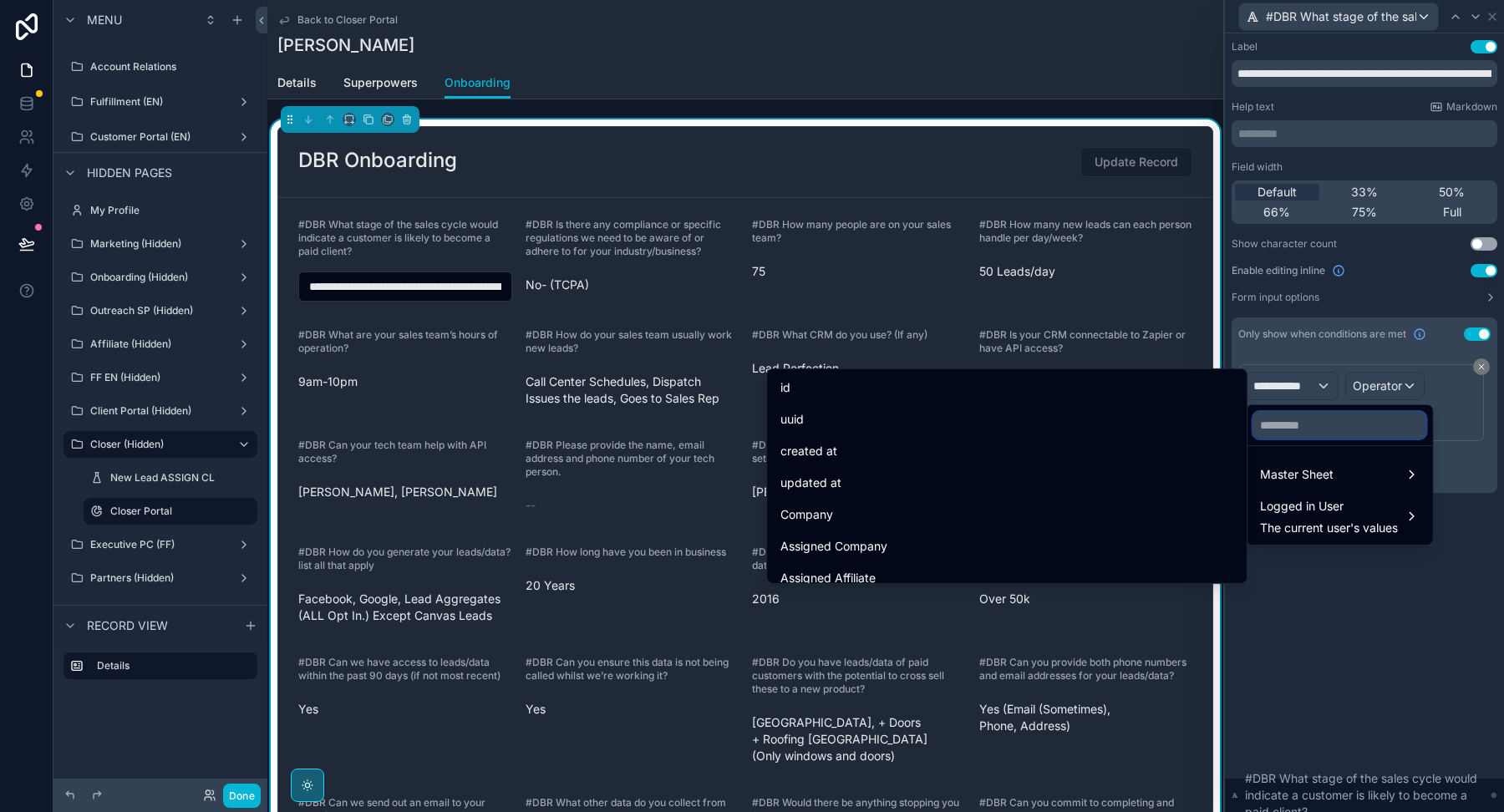
click at [1298, 433] on input "text" at bounding box center [1340, 425] width 173 height 27
paste input "**********"
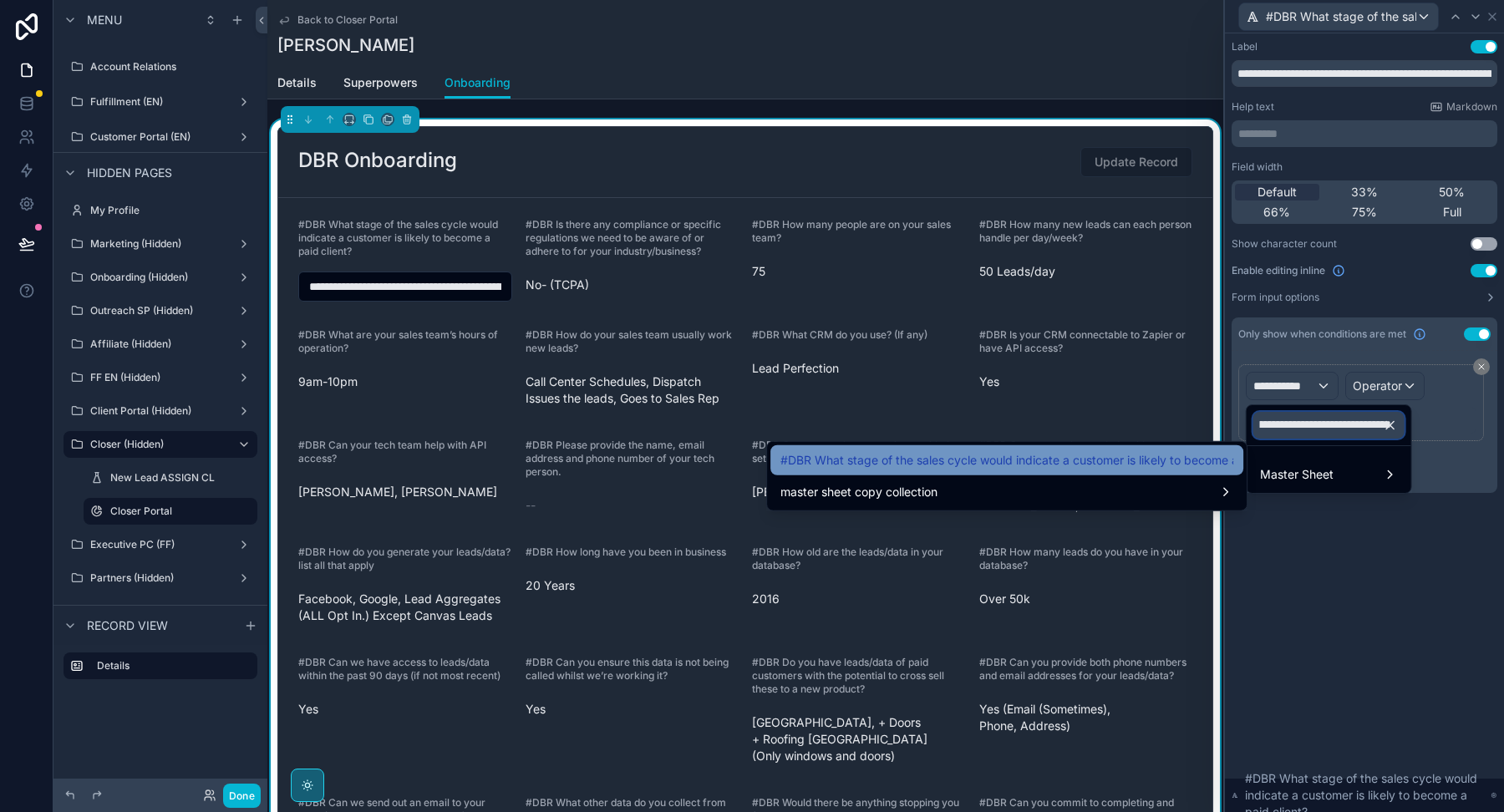
type input "**********"
click at [1175, 467] on span "#DBR What stage of the sales cycle would indicate a customer is likely to becom…" at bounding box center [1007, 460] width 453 height 20
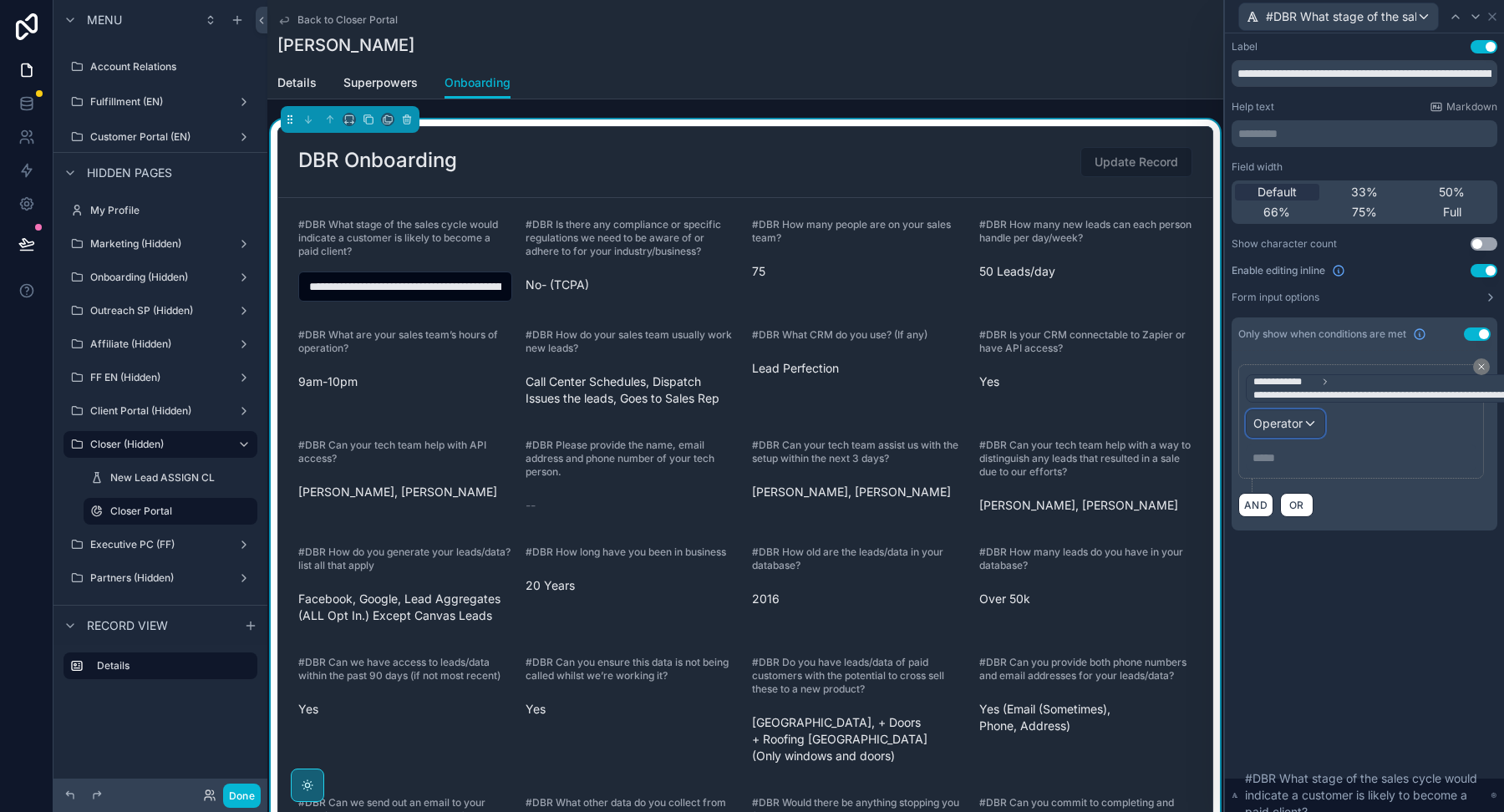
click at [1283, 420] on span "Operator" at bounding box center [1278, 422] width 49 height 14
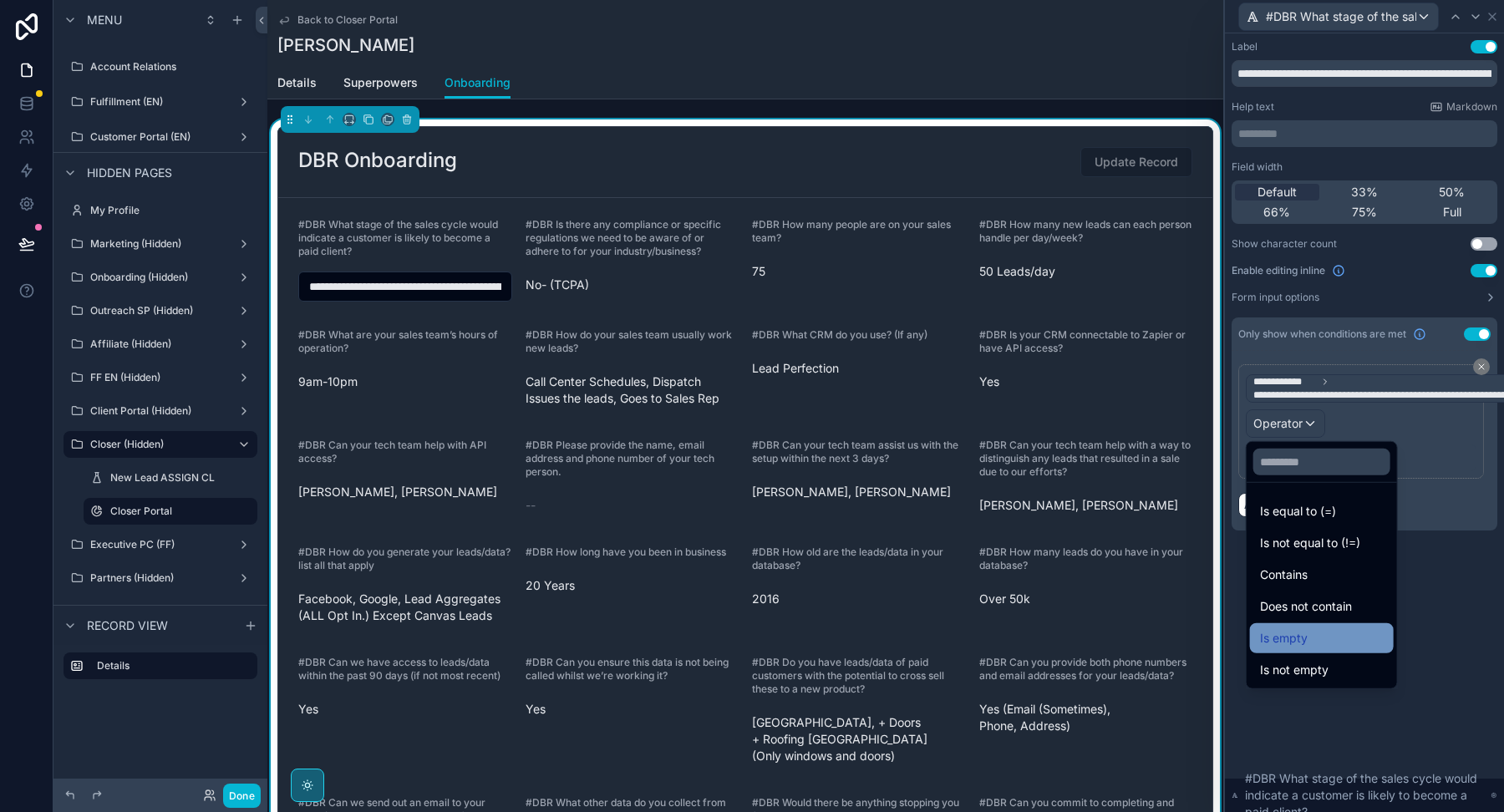
click at [1263, 630] on span "Is empty" at bounding box center [1283, 638] width 47 height 20
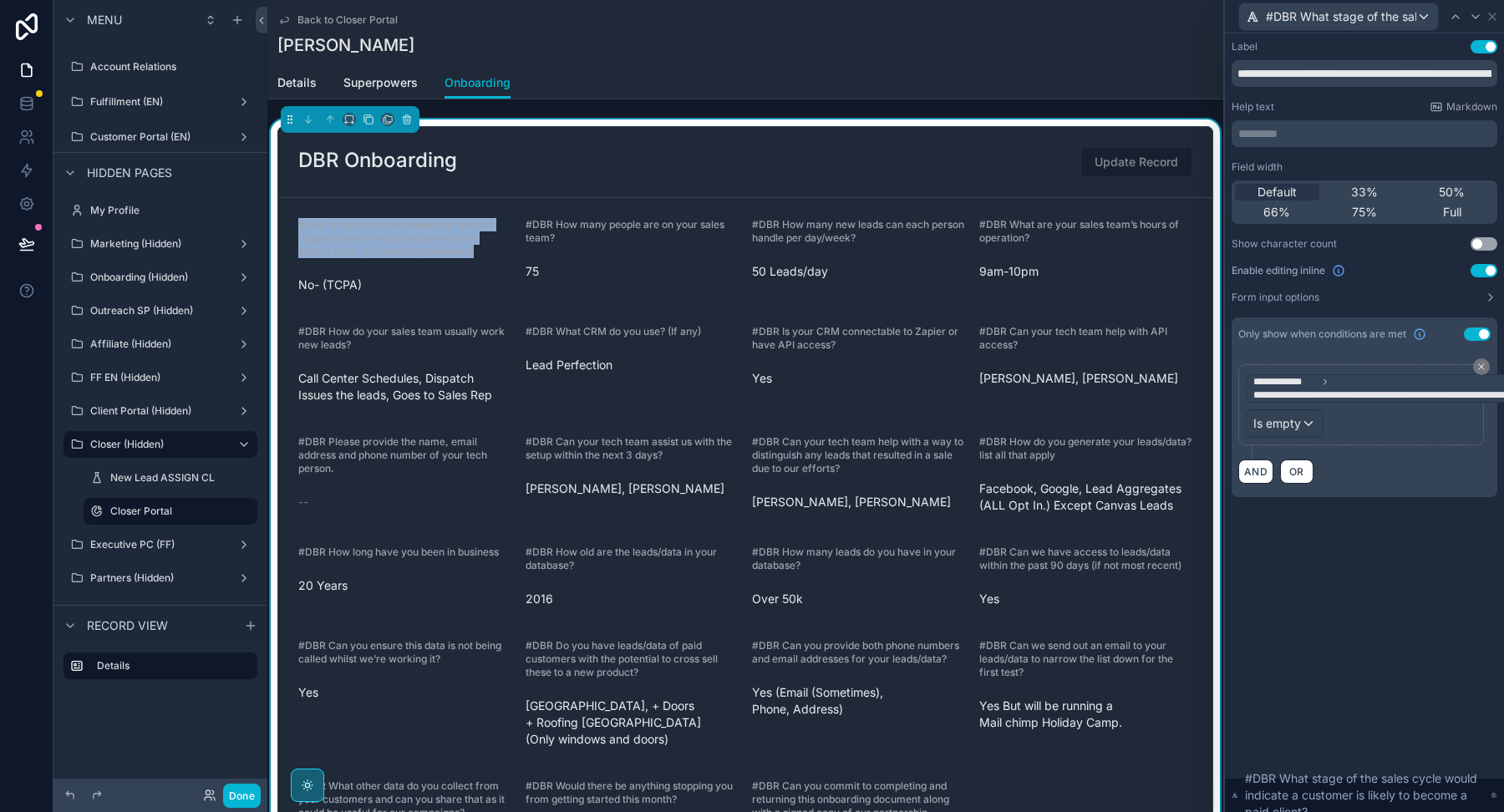
drag, startPoint x: 487, startPoint y: 256, endPoint x: 308, endPoint y: 214, distance: 183.9
click at [308, 214] on form "#DBR Is there any compliance or specific regulations we need to be aware of or …" at bounding box center [745, 545] width 934 height 695
copy span "#DBR Is there any compliance or specific regulations we need to be aware of or …"
click at [1493, 11] on icon at bounding box center [1492, 17] width 13 height 13
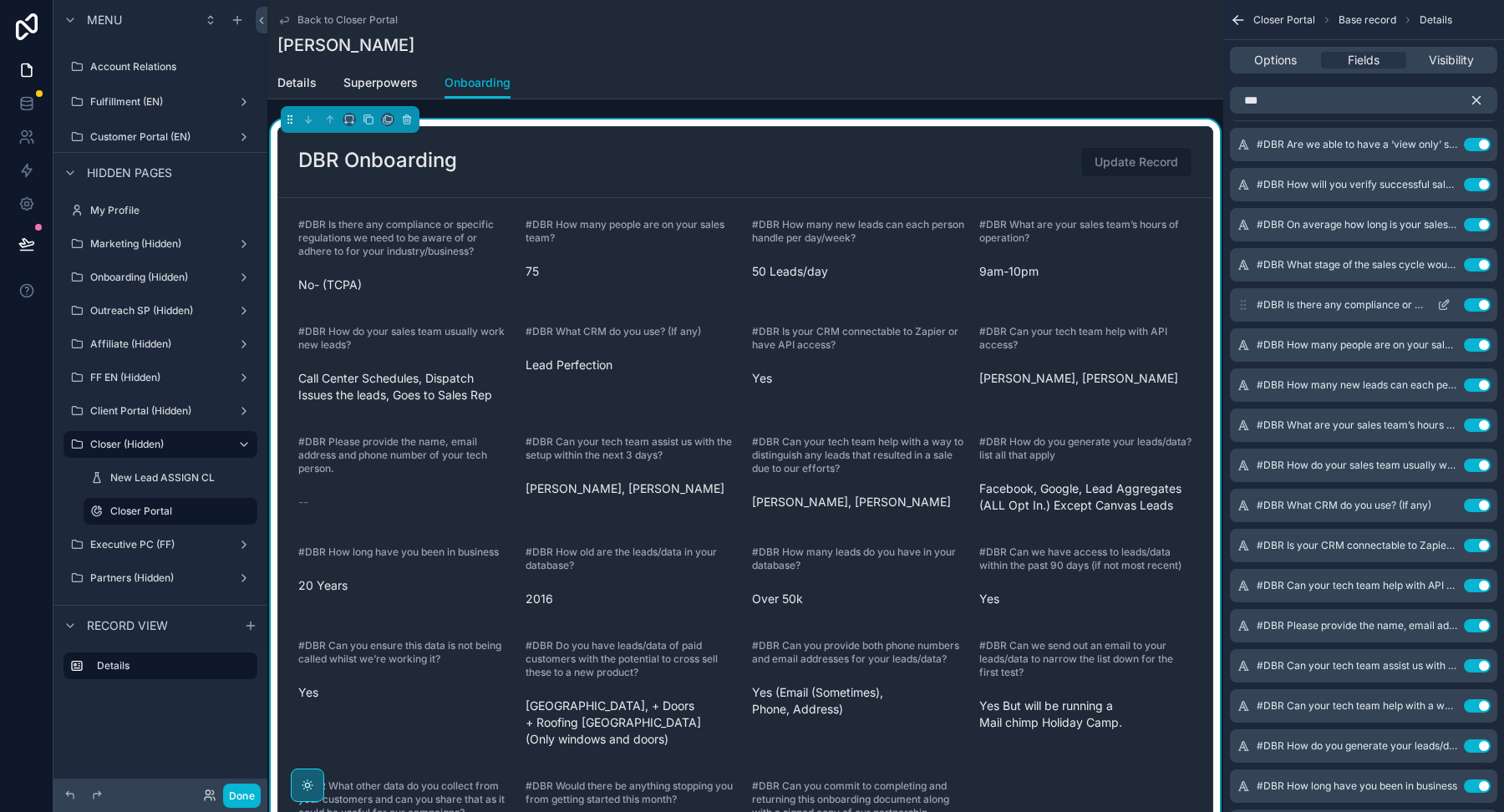
click at [1446, 302] on icon "scrollable content" at bounding box center [1445, 302] width 7 height 7
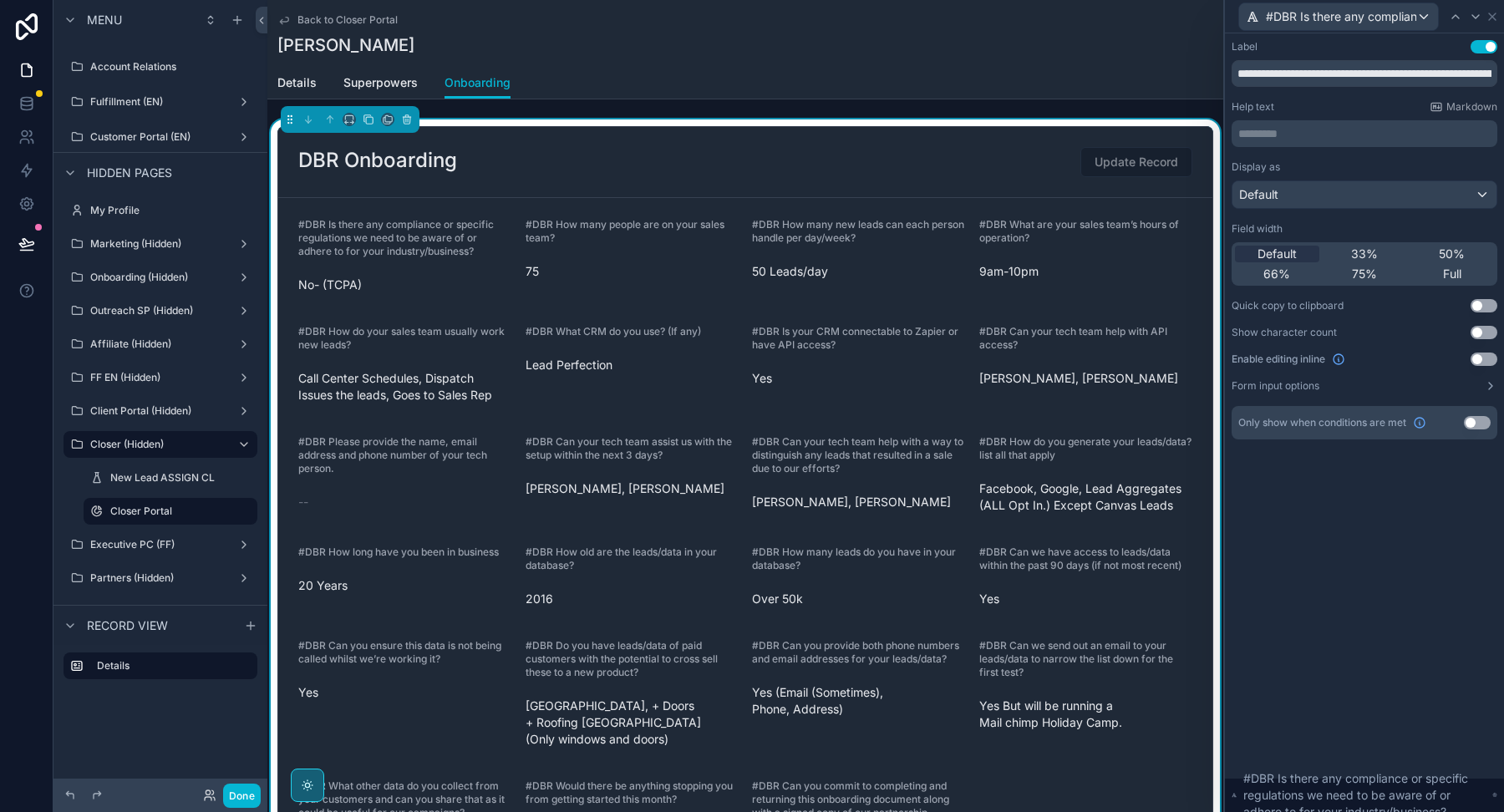
click at [1475, 421] on button "Use setting" at bounding box center [1477, 422] width 27 height 13
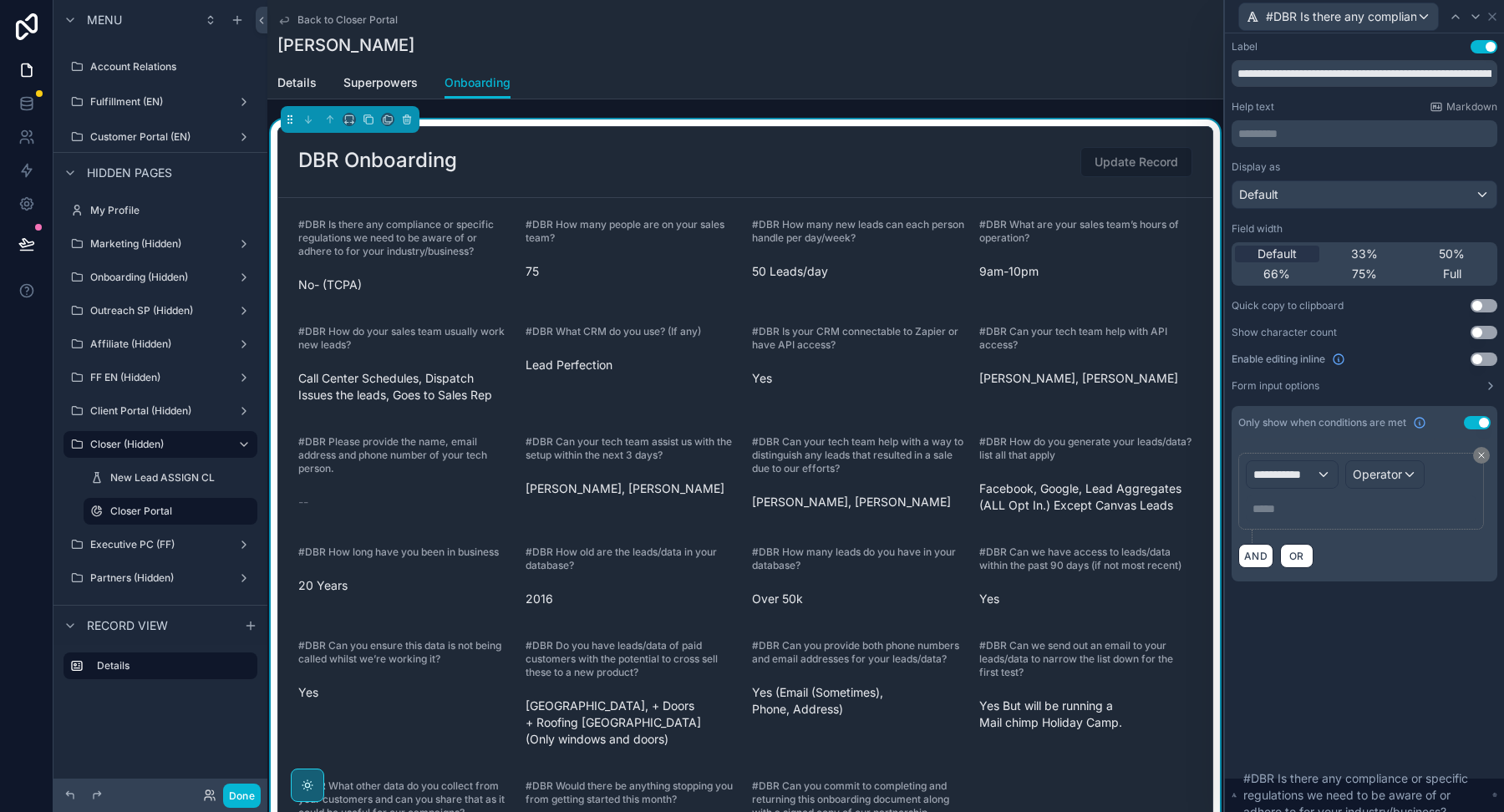
click at [1484, 357] on button "Use setting" at bounding box center [1484, 359] width 27 height 13
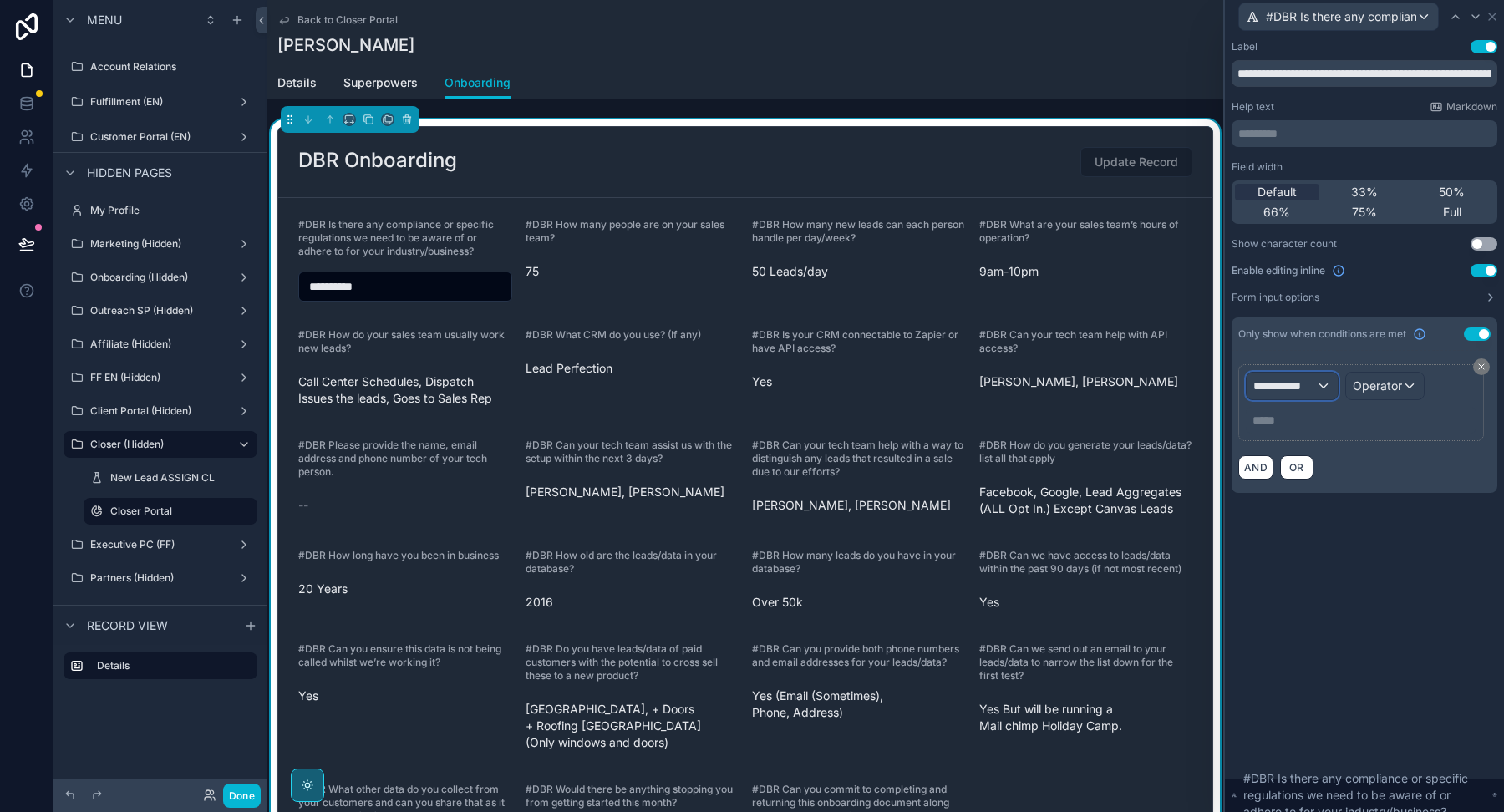
click at [1317, 380] on div "**********" at bounding box center [1292, 385] width 91 height 27
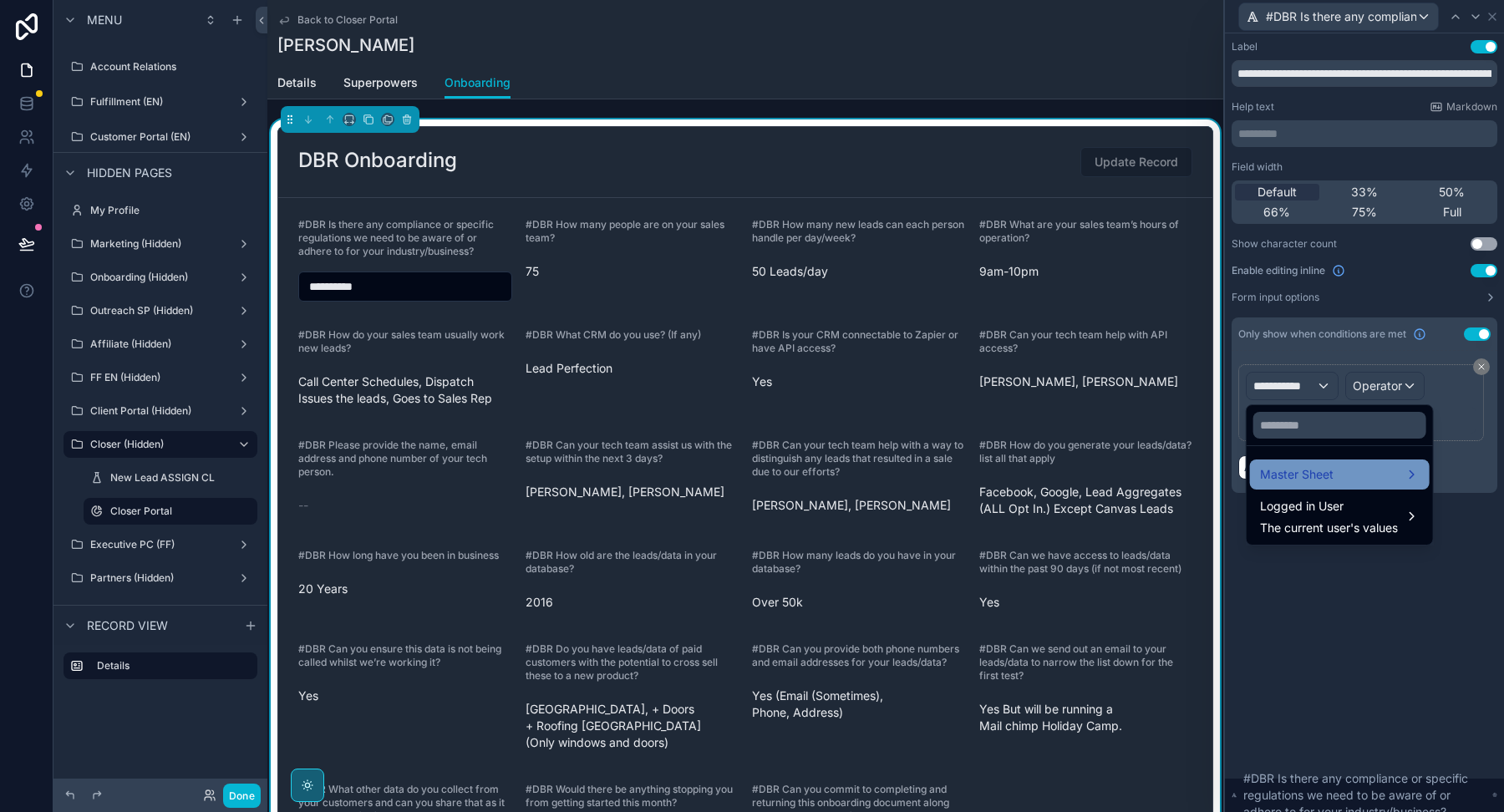
click at [1304, 468] on span "Master Sheet" at bounding box center [1296, 474] width 74 height 20
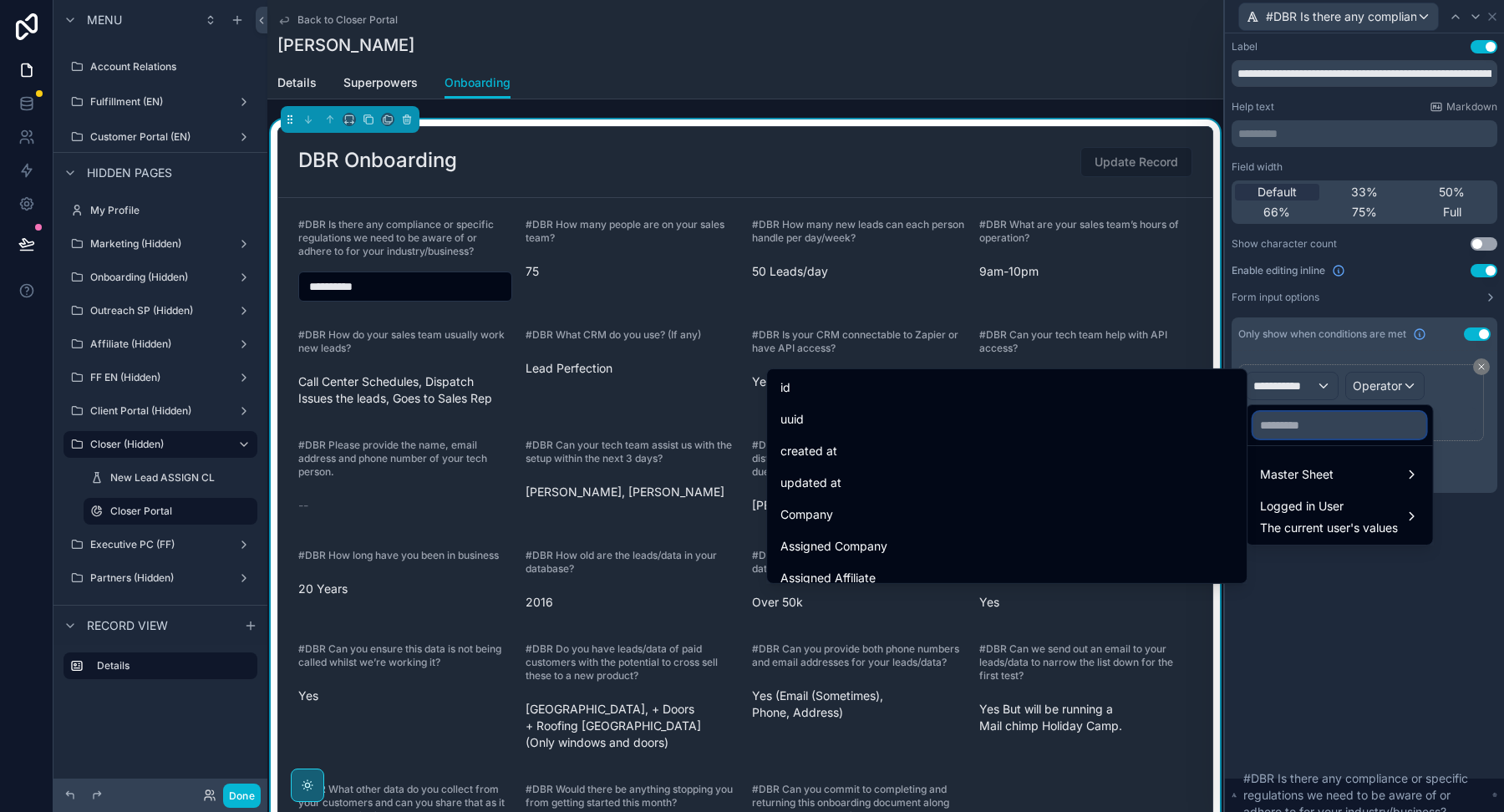
click at [1311, 420] on input "text" at bounding box center [1340, 425] width 173 height 27
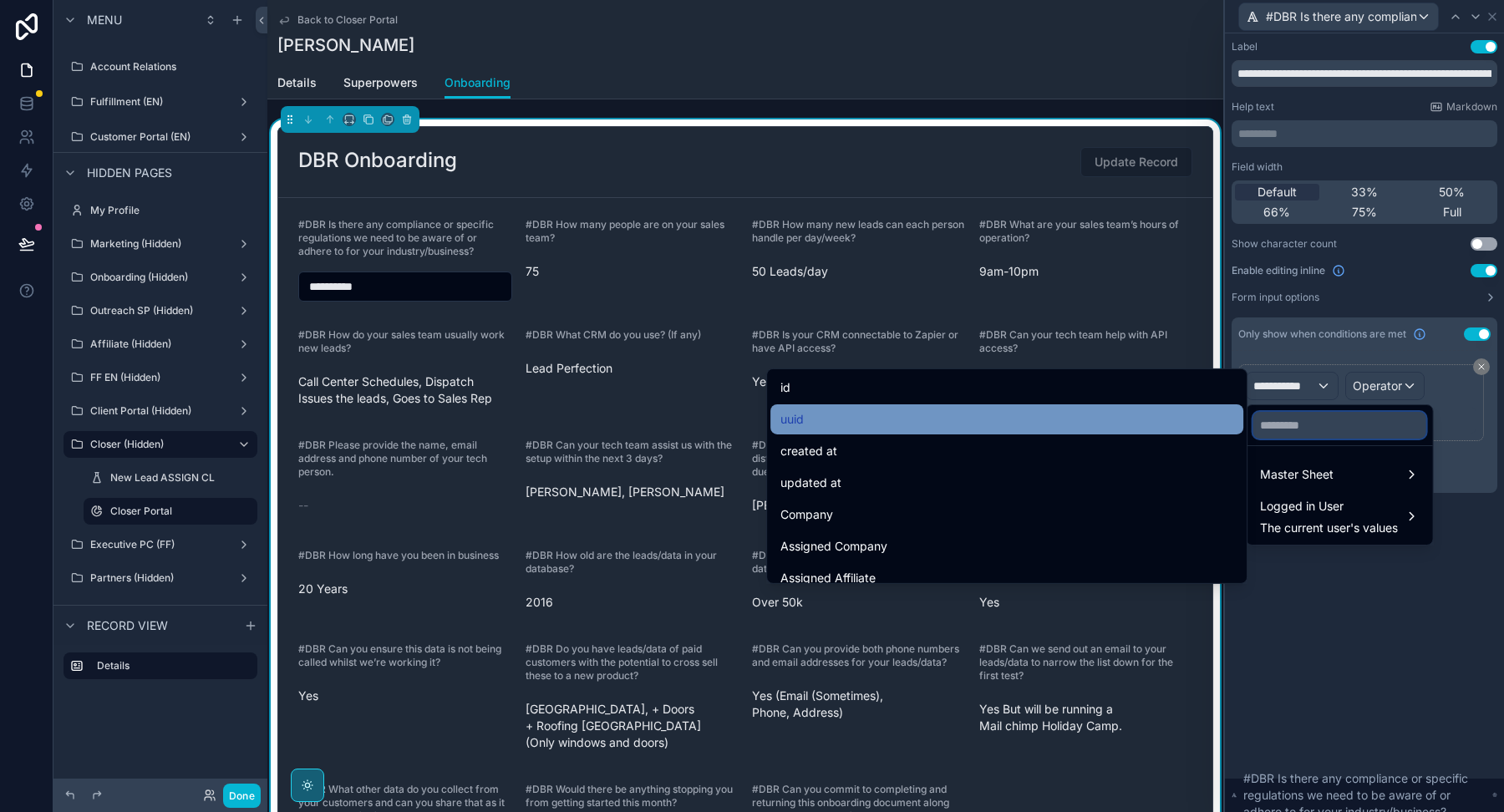
paste input "**********"
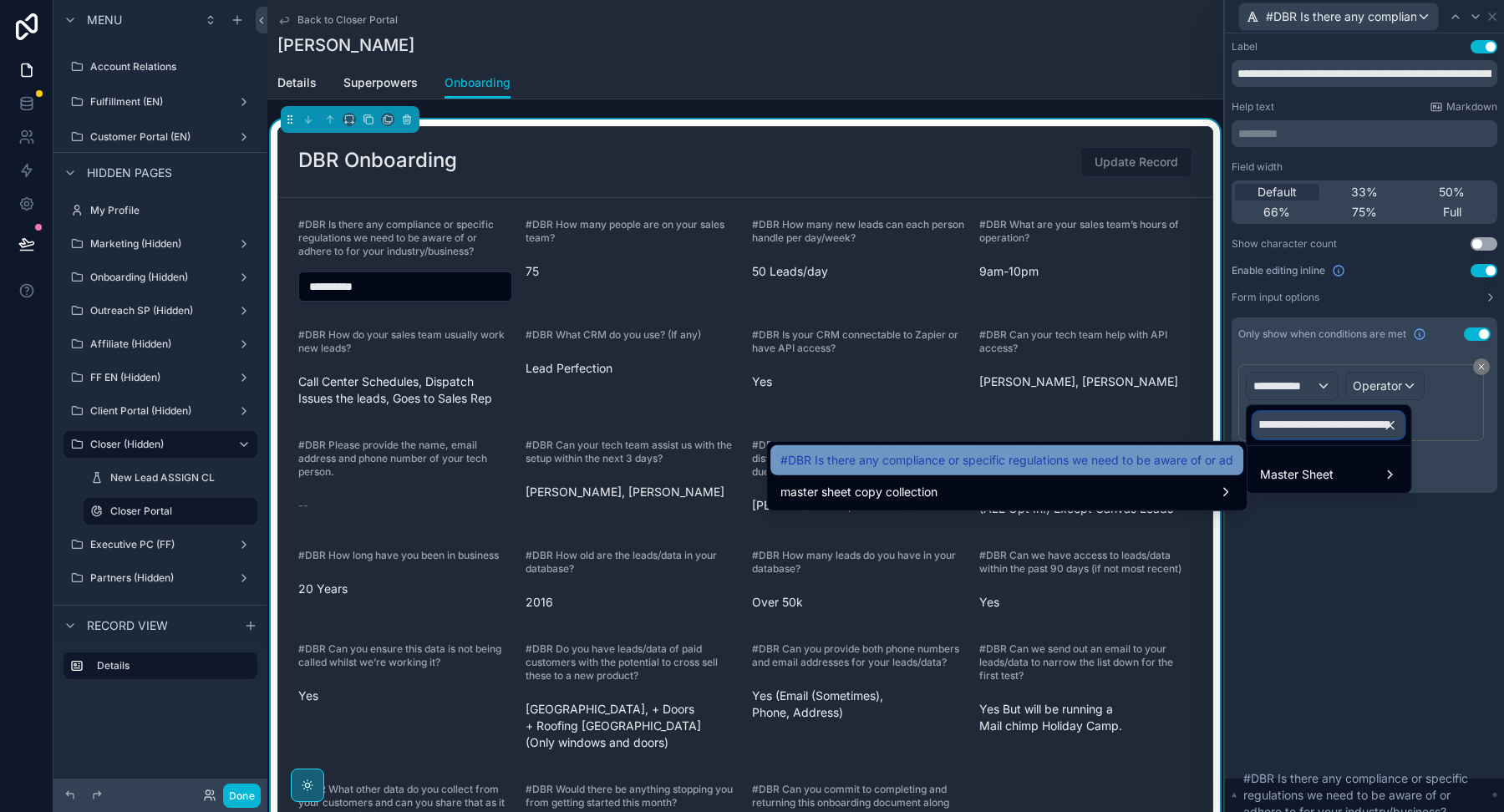
type input "**********"
click at [899, 464] on span "#DBR Is there any compliance or specific regulations we need to be aware of or …" at bounding box center [1007, 460] width 453 height 20
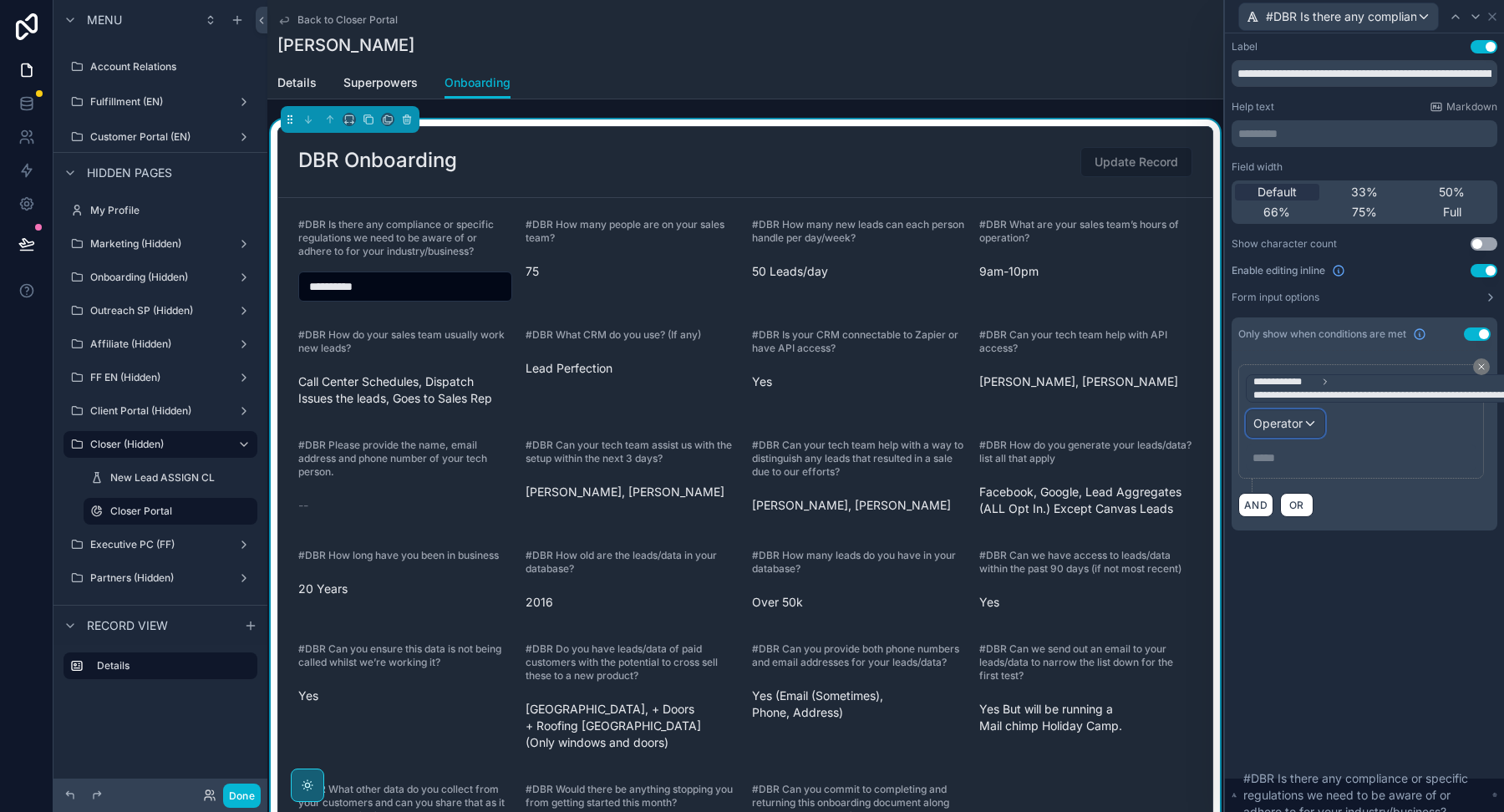
click at [1287, 419] on span "Operator" at bounding box center [1278, 422] width 49 height 14
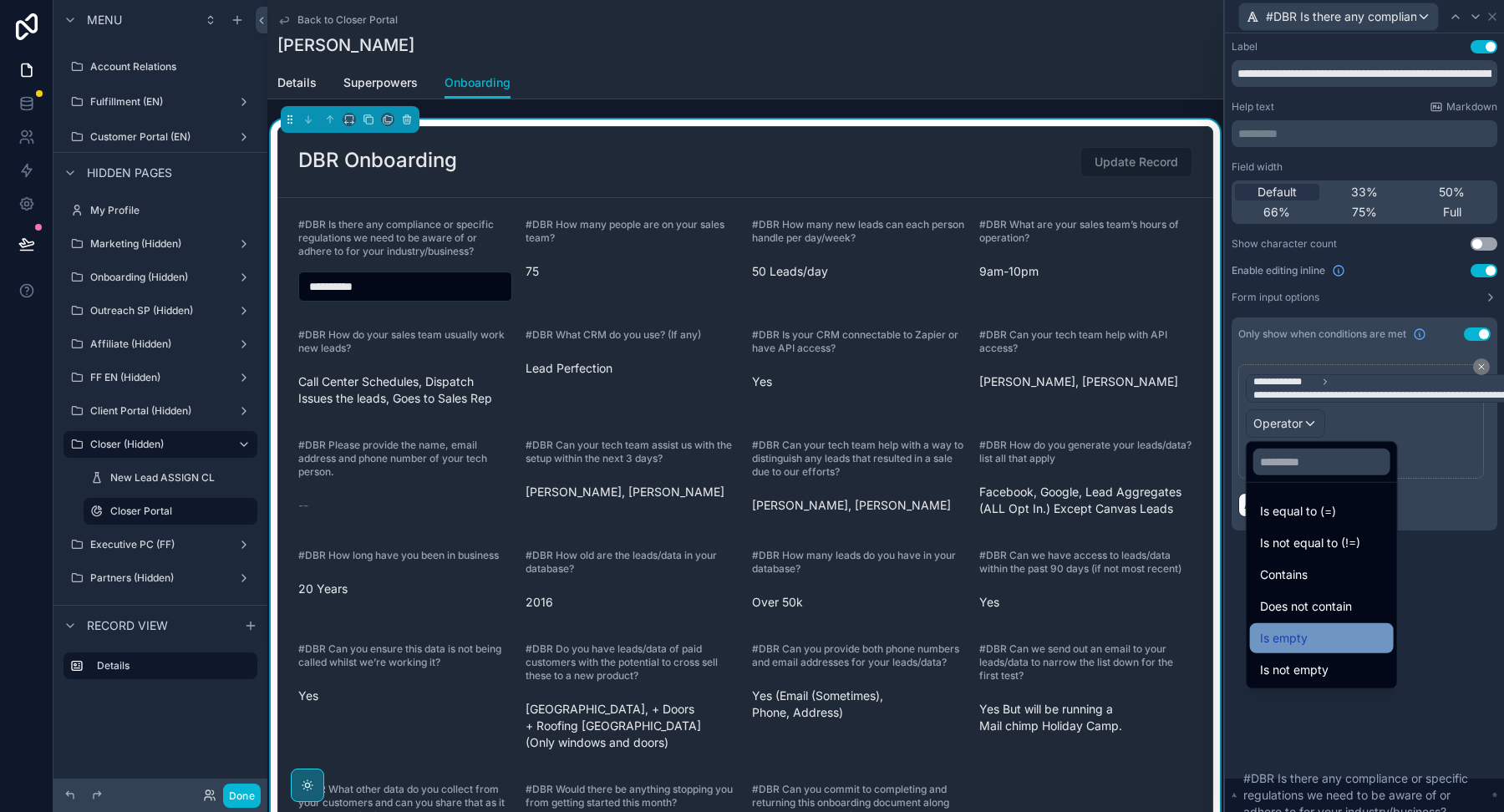
click at [1300, 647] on div "Is empty" at bounding box center [1322, 638] width 143 height 30
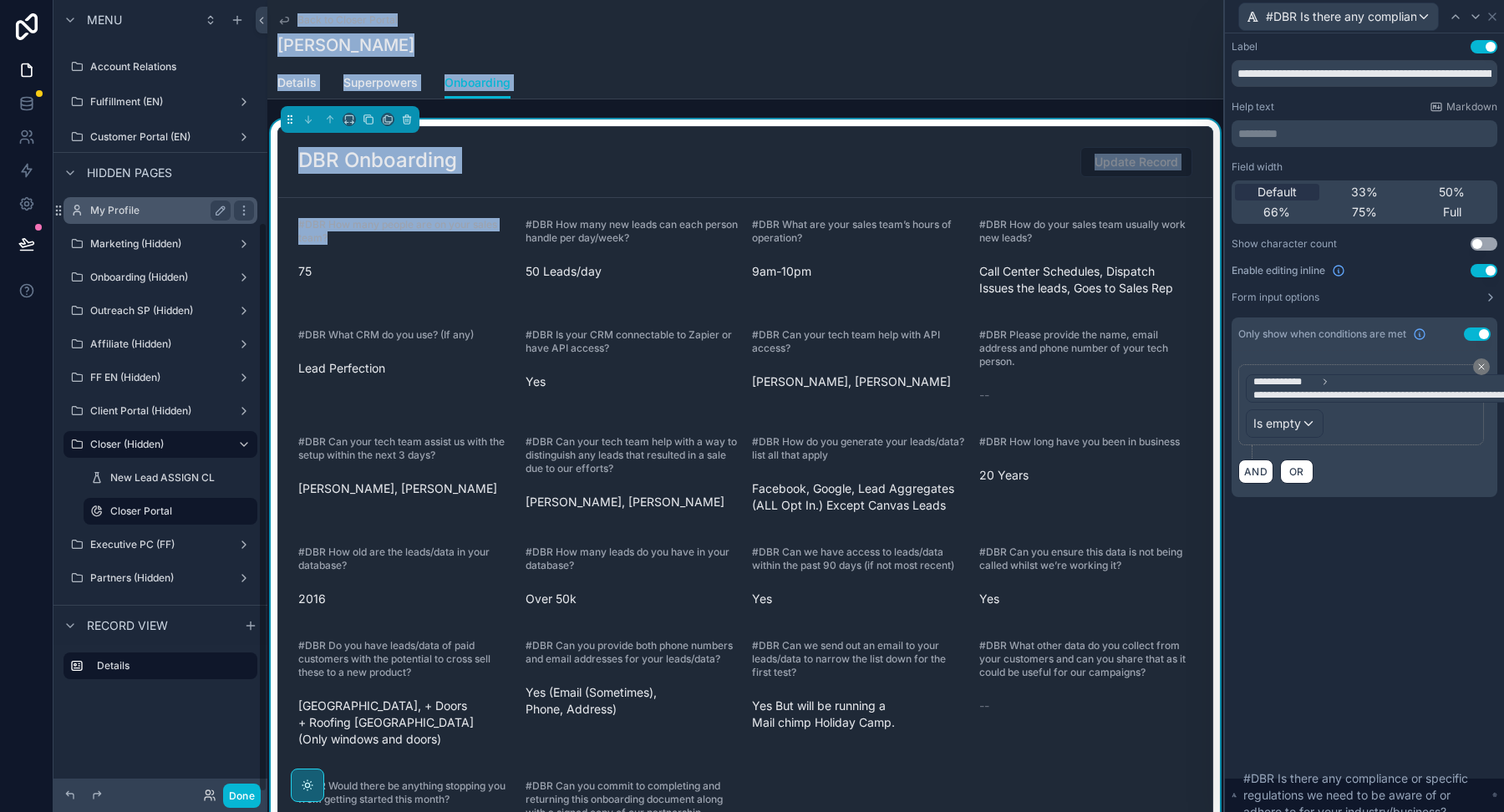
drag, startPoint x: 340, startPoint y: 241, endPoint x: 256, endPoint y: 207, distance: 90.6
click at [256, 207] on div "Menu Welcome Page Affilliate Partners Outreach Specialist Marketing Closer COO …" at bounding box center [778, 406] width 1451 height 812
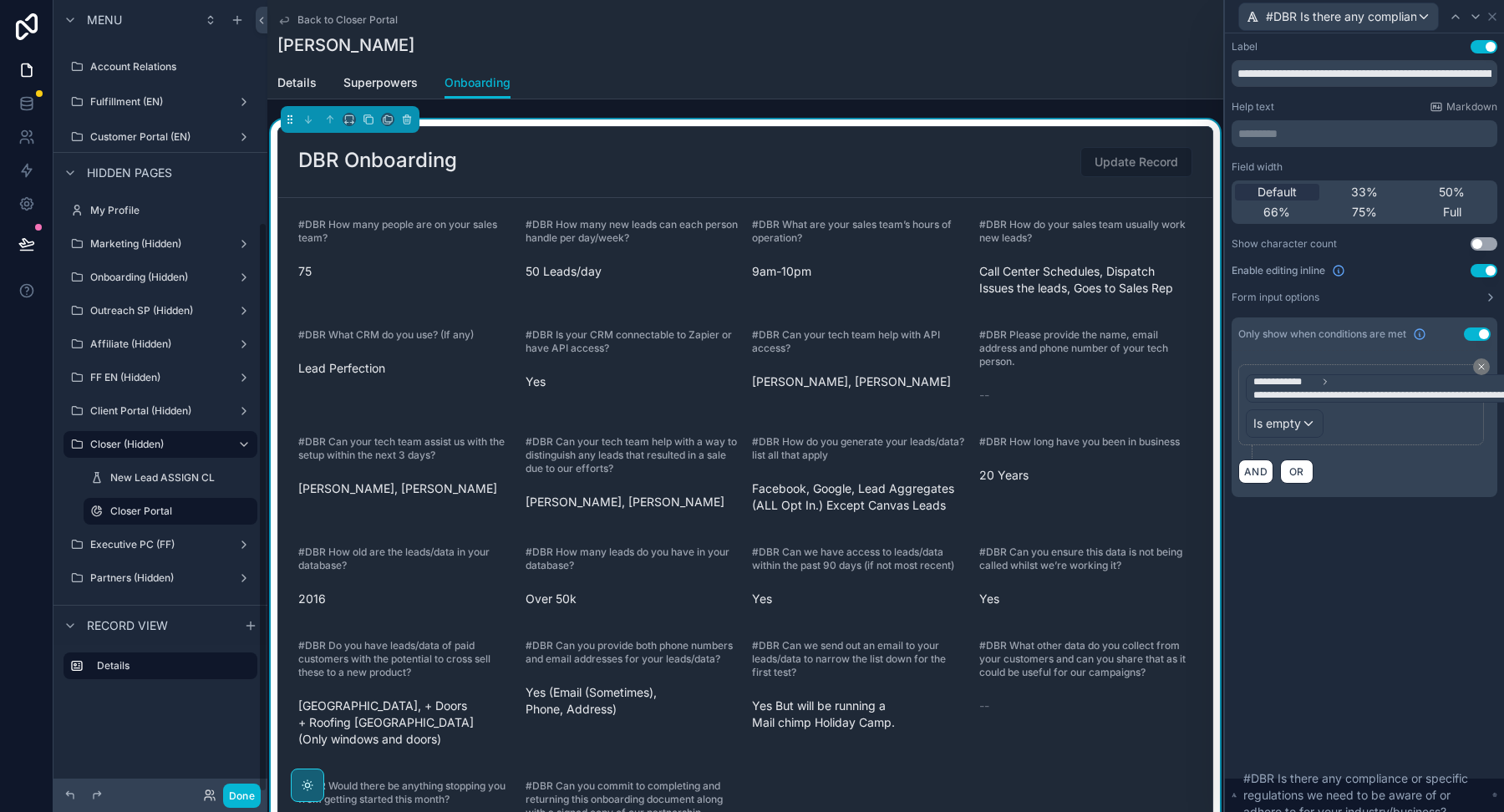
click at [301, 220] on span "#DBR How many people are on your sales team?" at bounding box center [398, 231] width 199 height 26
drag, startPoint x: 344, startPoint y: 235, endPoint x: 293, endPoint y: 225, distance: 52.0
click at [293, 225] on form "#DBR How many people are on your sales team? 75 #DBR How many new leads can eac…" at bounding box center [745, 545] width 934 height 695
copy span "#DBR How many people are on your sales team?"
click at [1497, 16] on icon at bounding box center [1492, 17] width 13 height 13
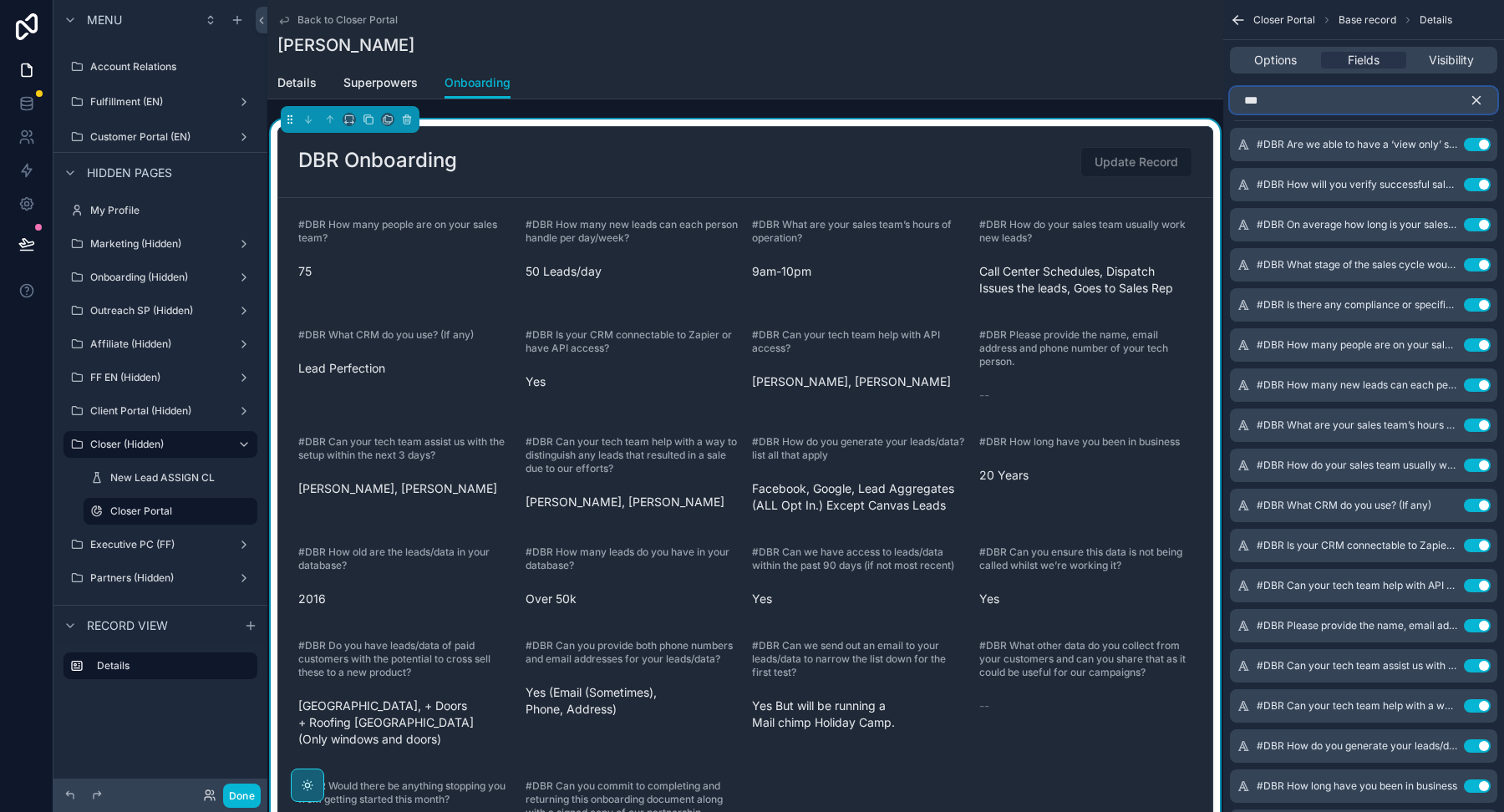
click at [1328, 105] on input "***" at bounding box center [1363, 100] width 267 height 27
paste input "**********"
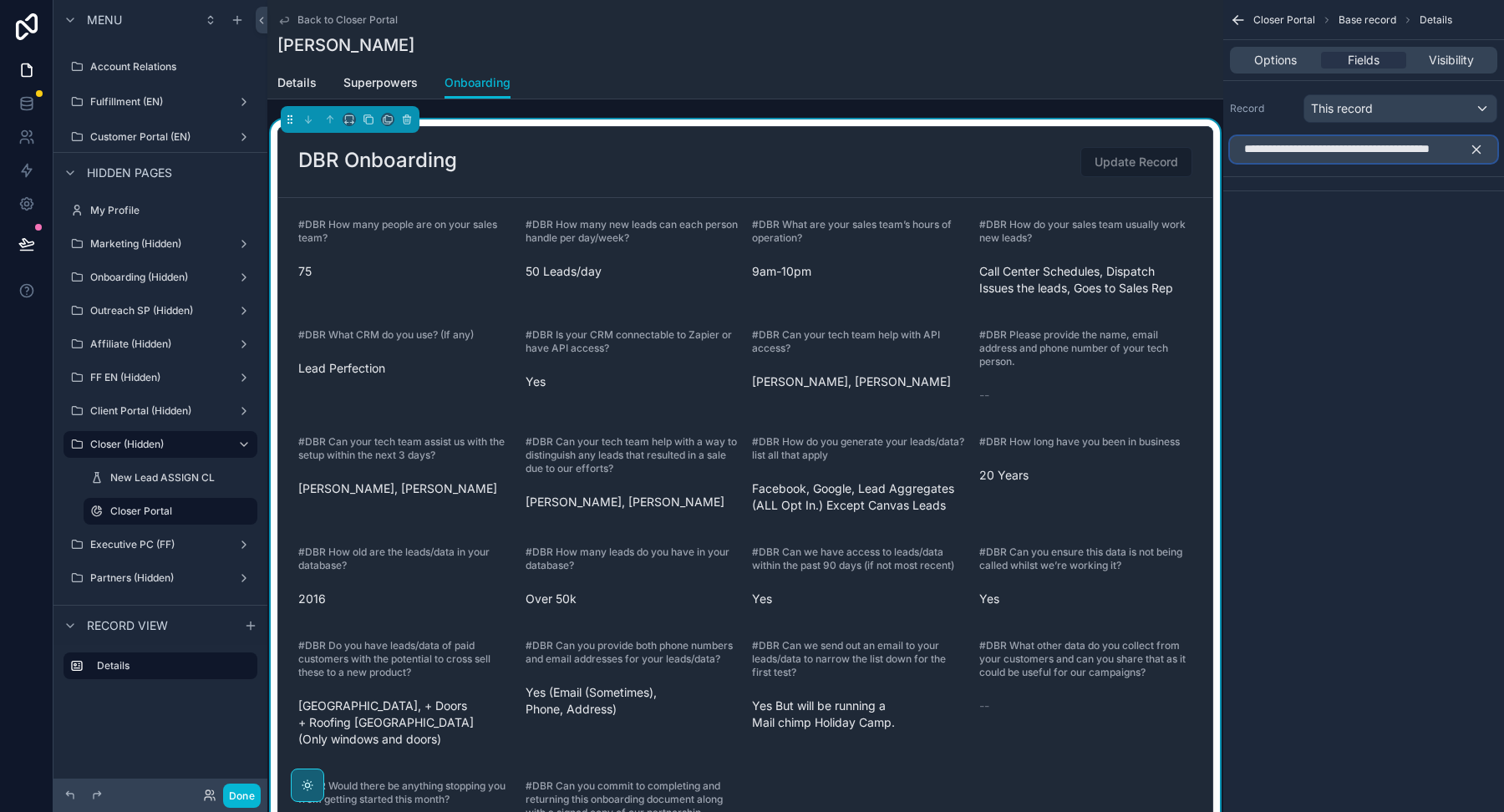
type input "***"
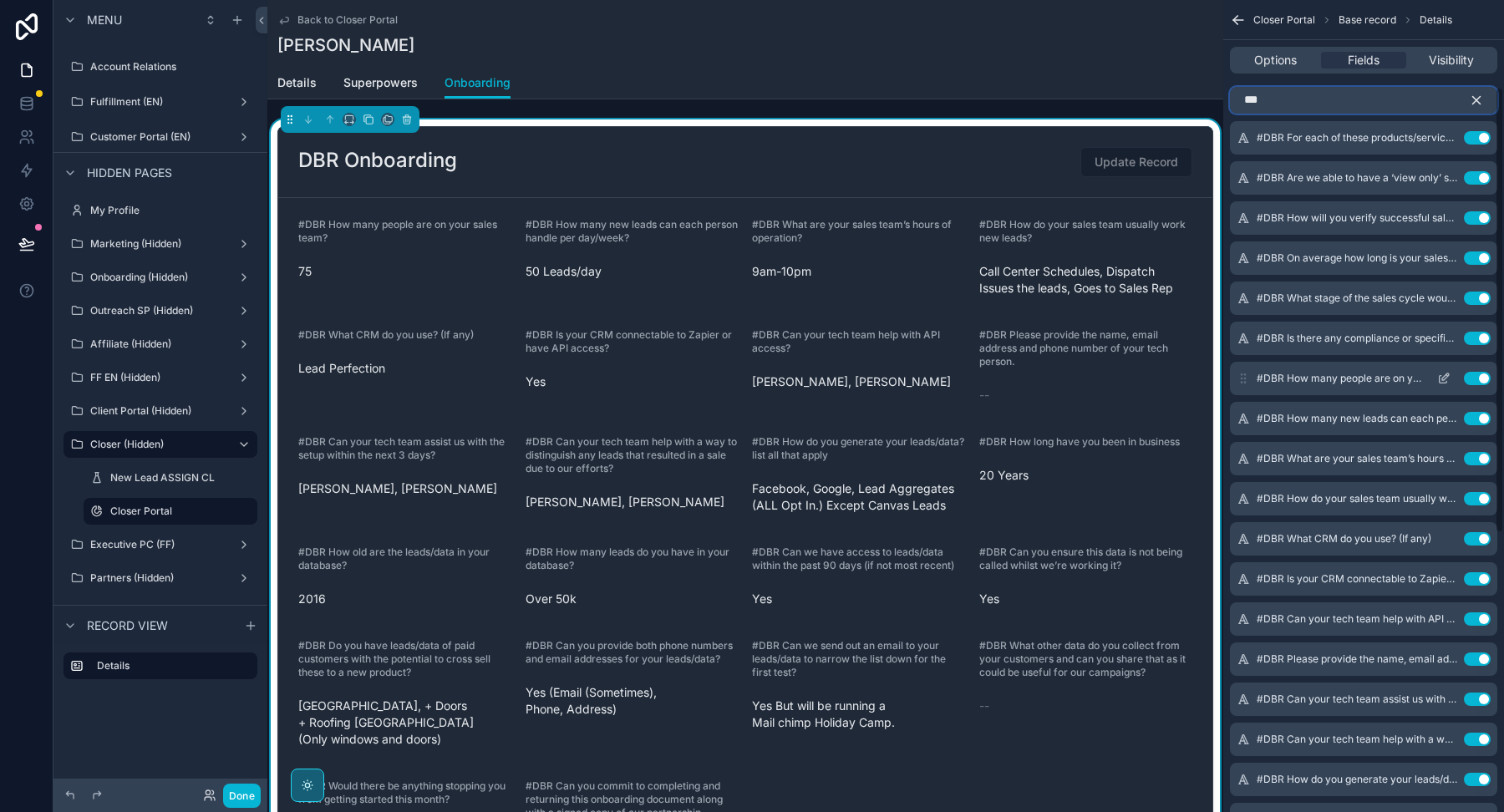
scroll to position [174, 0]
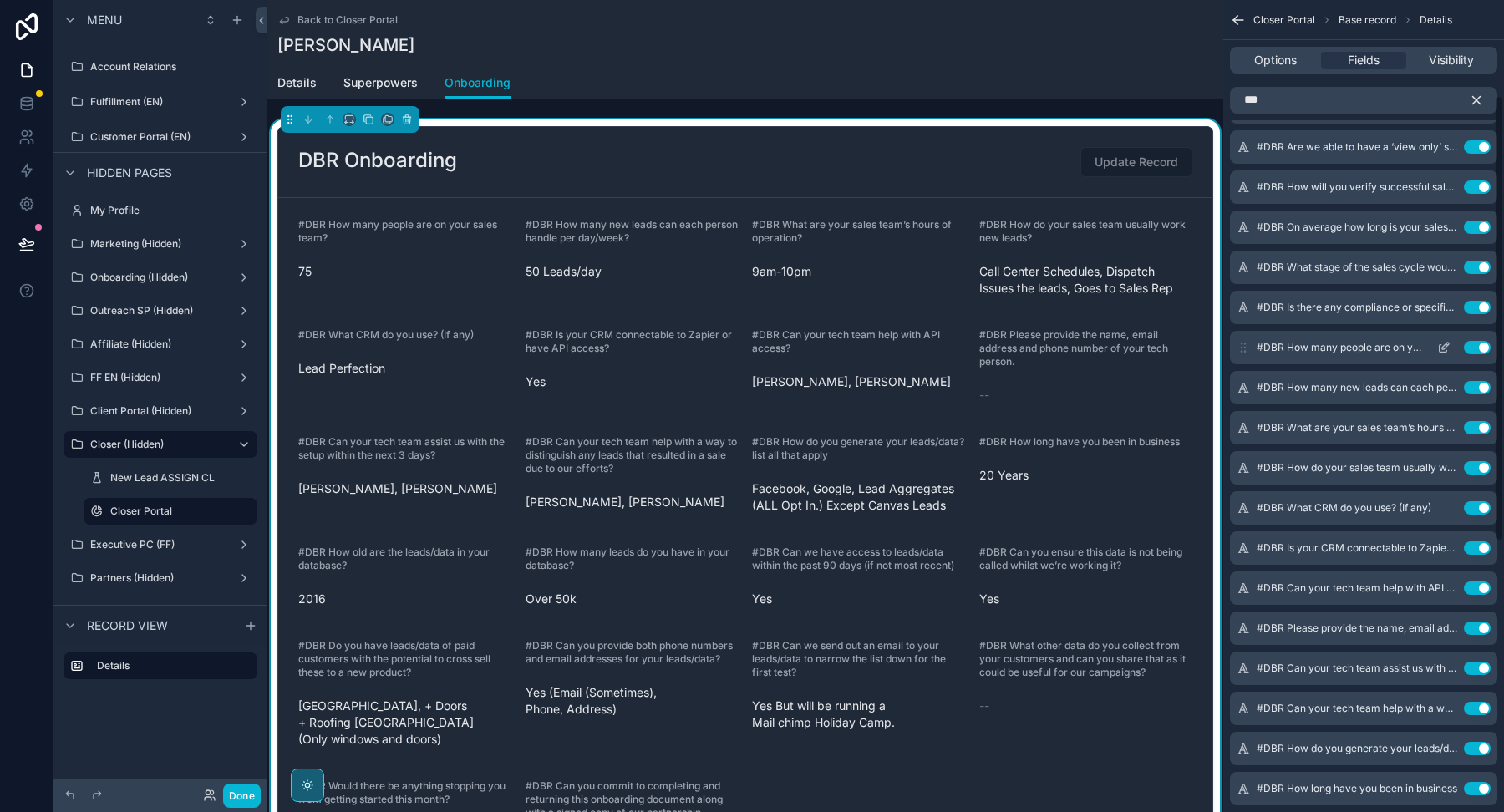
click at [1445, 345] on icon "scrollable content" at bounding box center [1445, 345] width 7 height 7
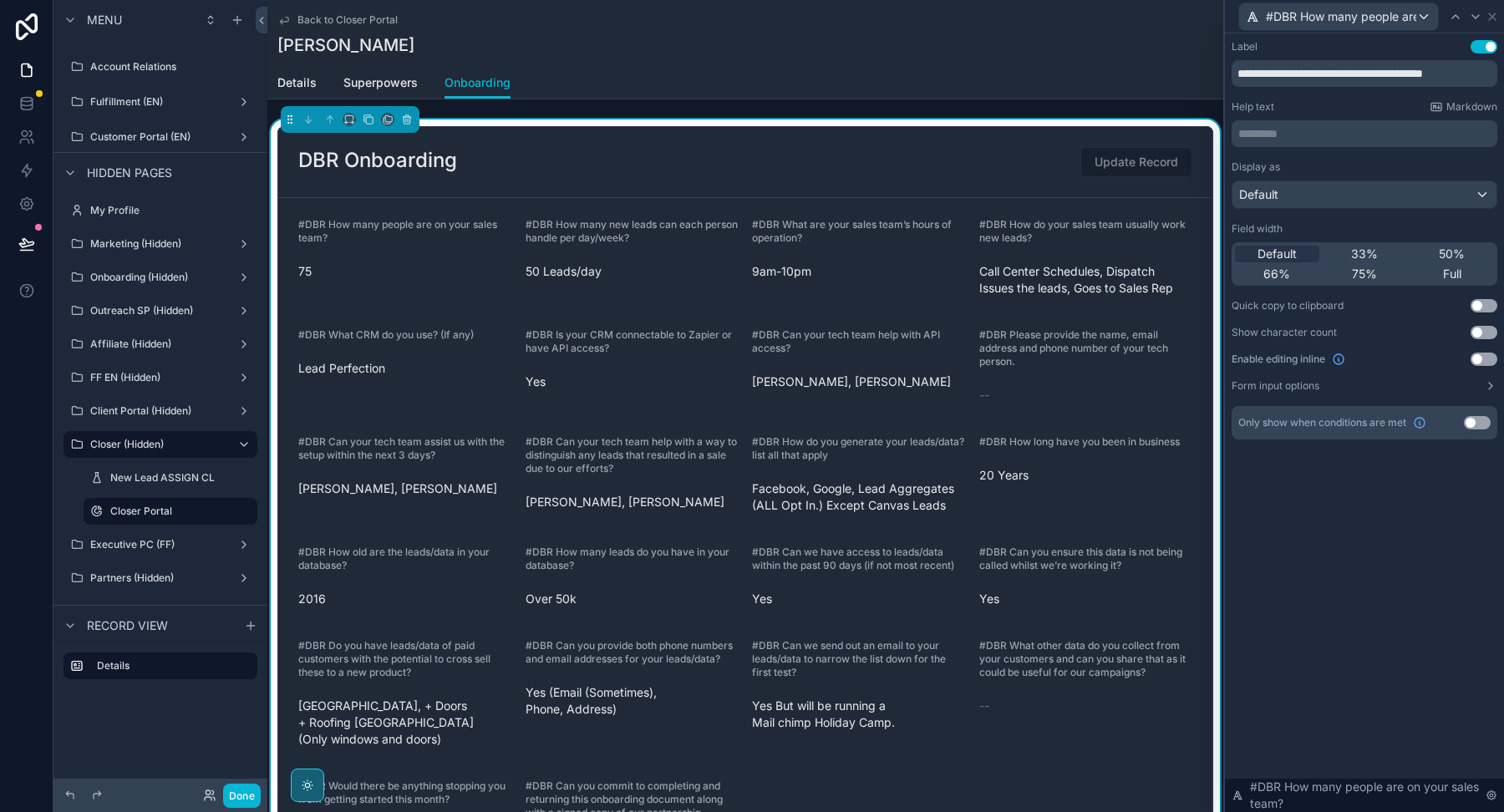
click at [1484, 353] on button "Use setting" at bounding box center [1484, 359] width 27 height 13
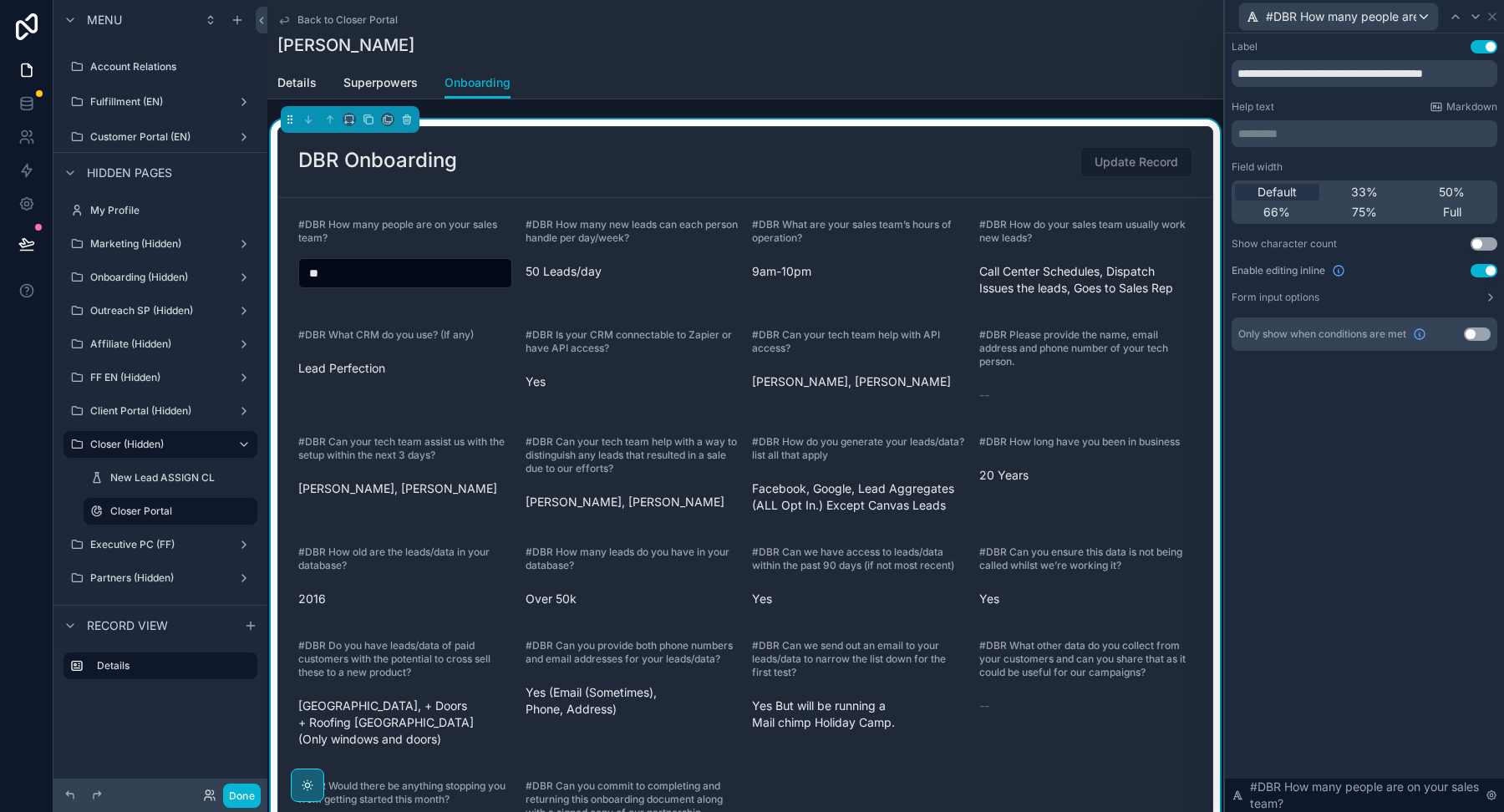
click at [1480, 333] on button "Use setting" at bounding box center [1477, 334] width 27 height 13
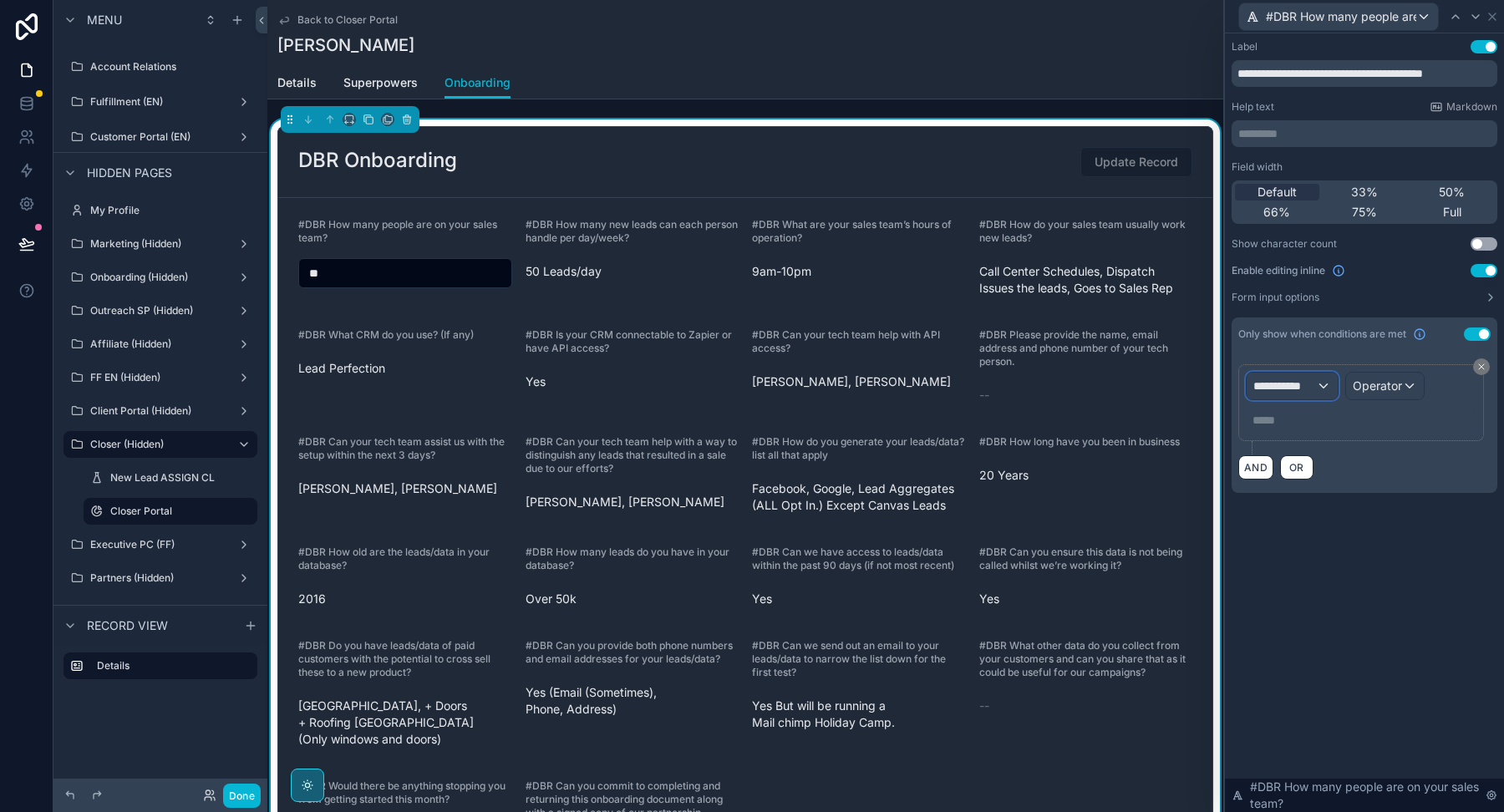
click at [1298, 381] on span "**********" at bounding box center [1284, 386] width 62 height 17
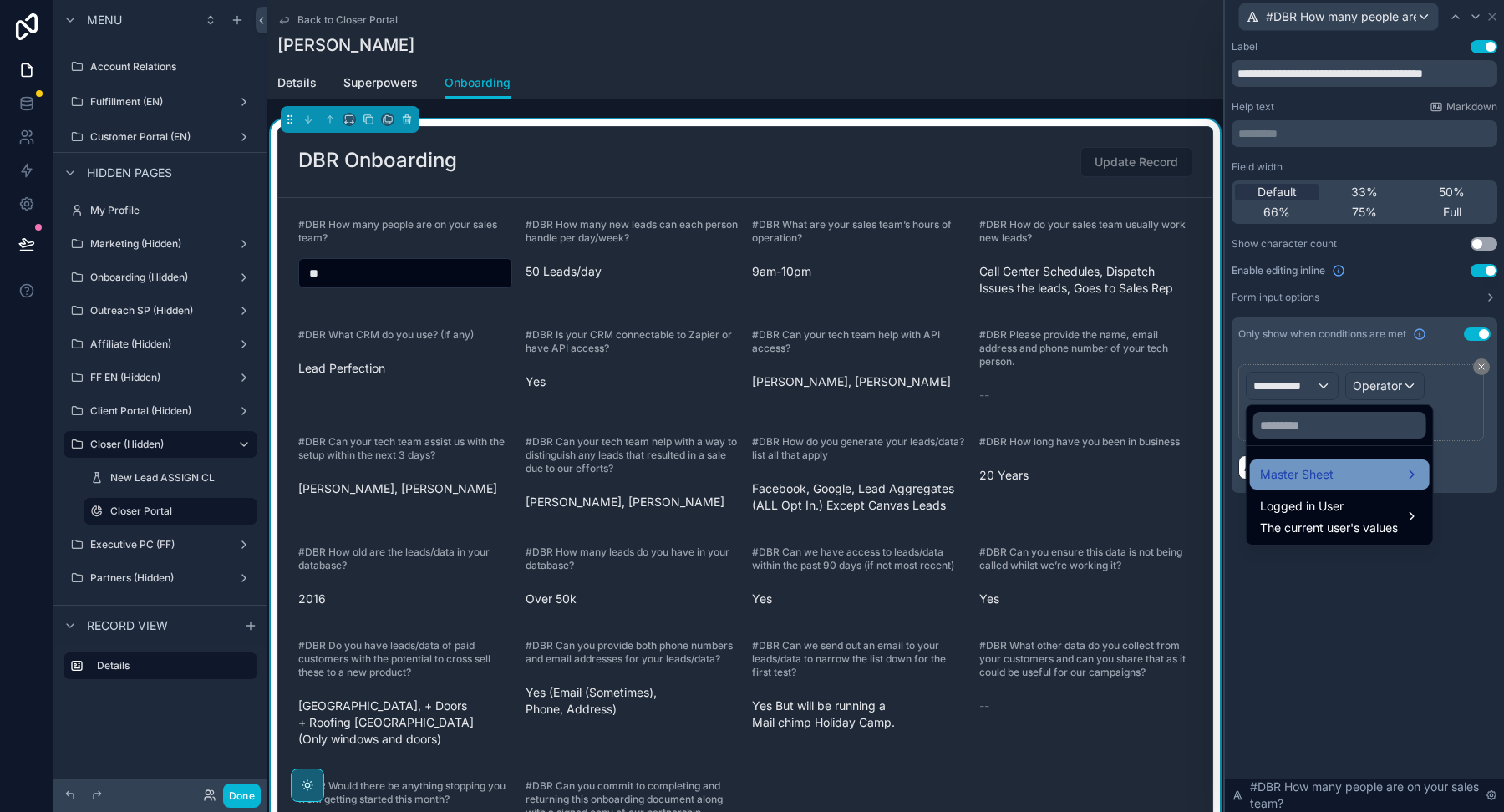
click at [1285, 478] on span "Master Sheet" at bounding box center [1296, 474] width 74 height 20
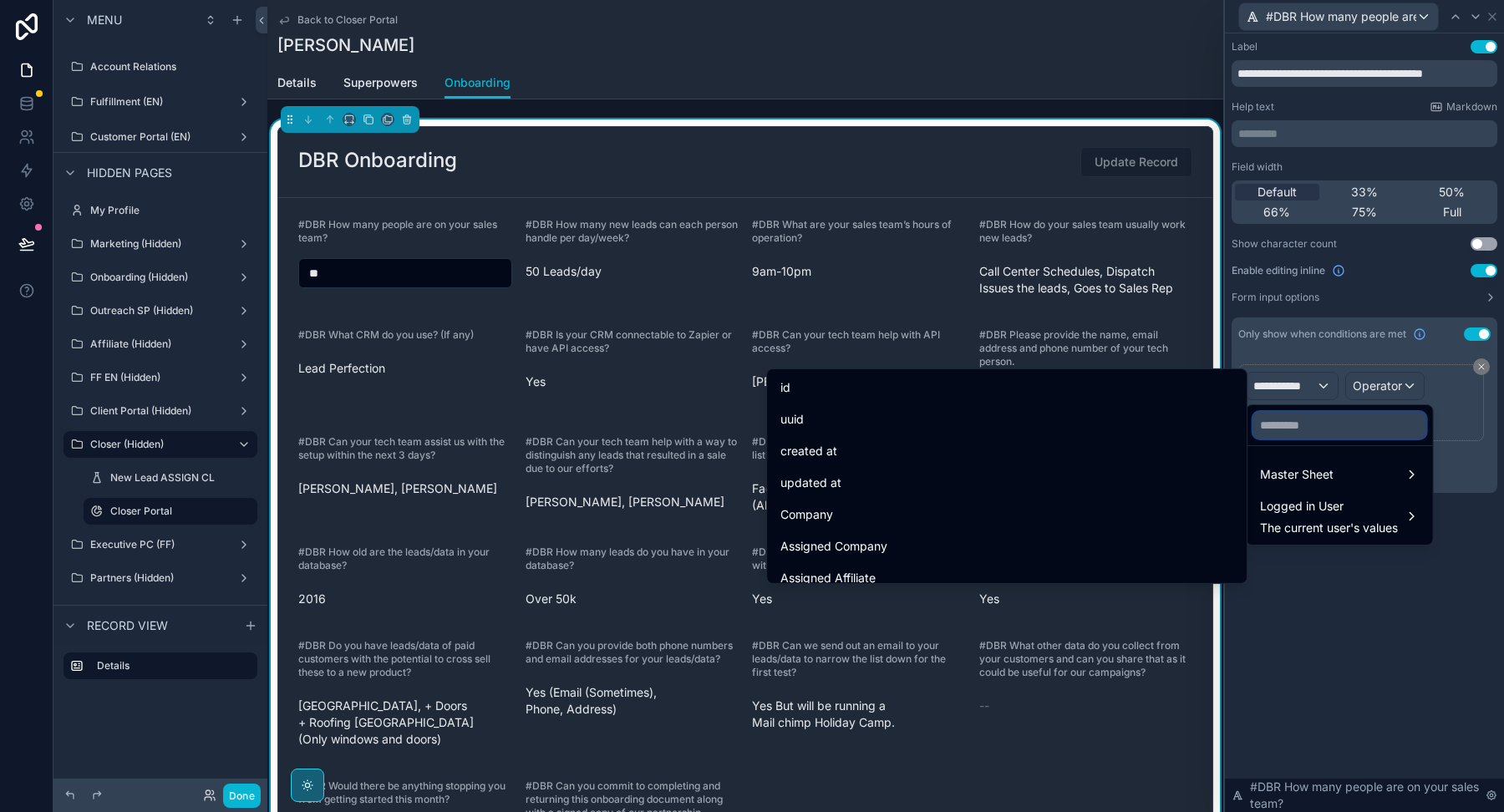
click at [1285, 433] on input "text" at bounding box center [1340, 425] width 173 height 27
paste input "**********"
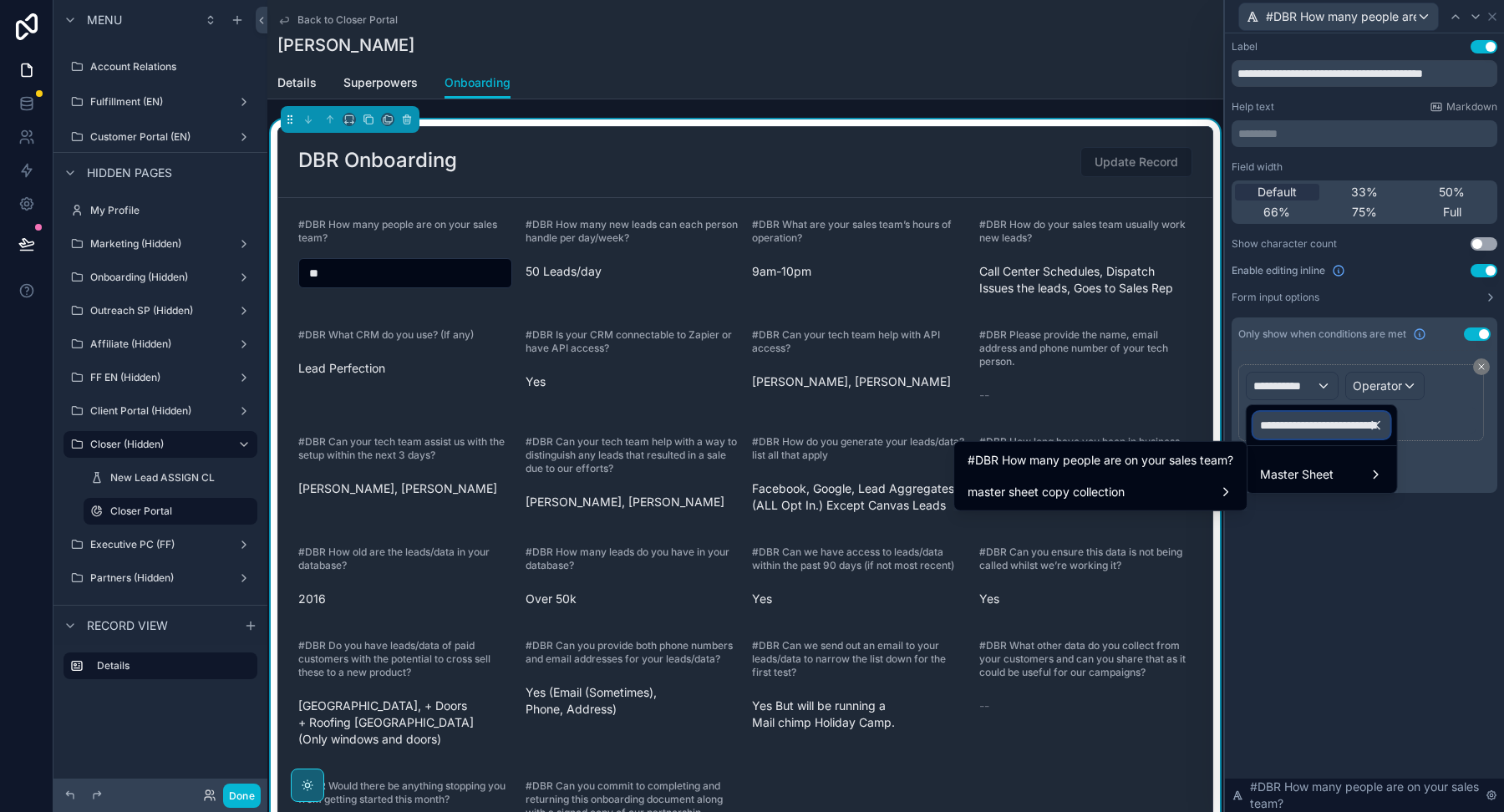
scroll to position [0, 135]
type input "**********"
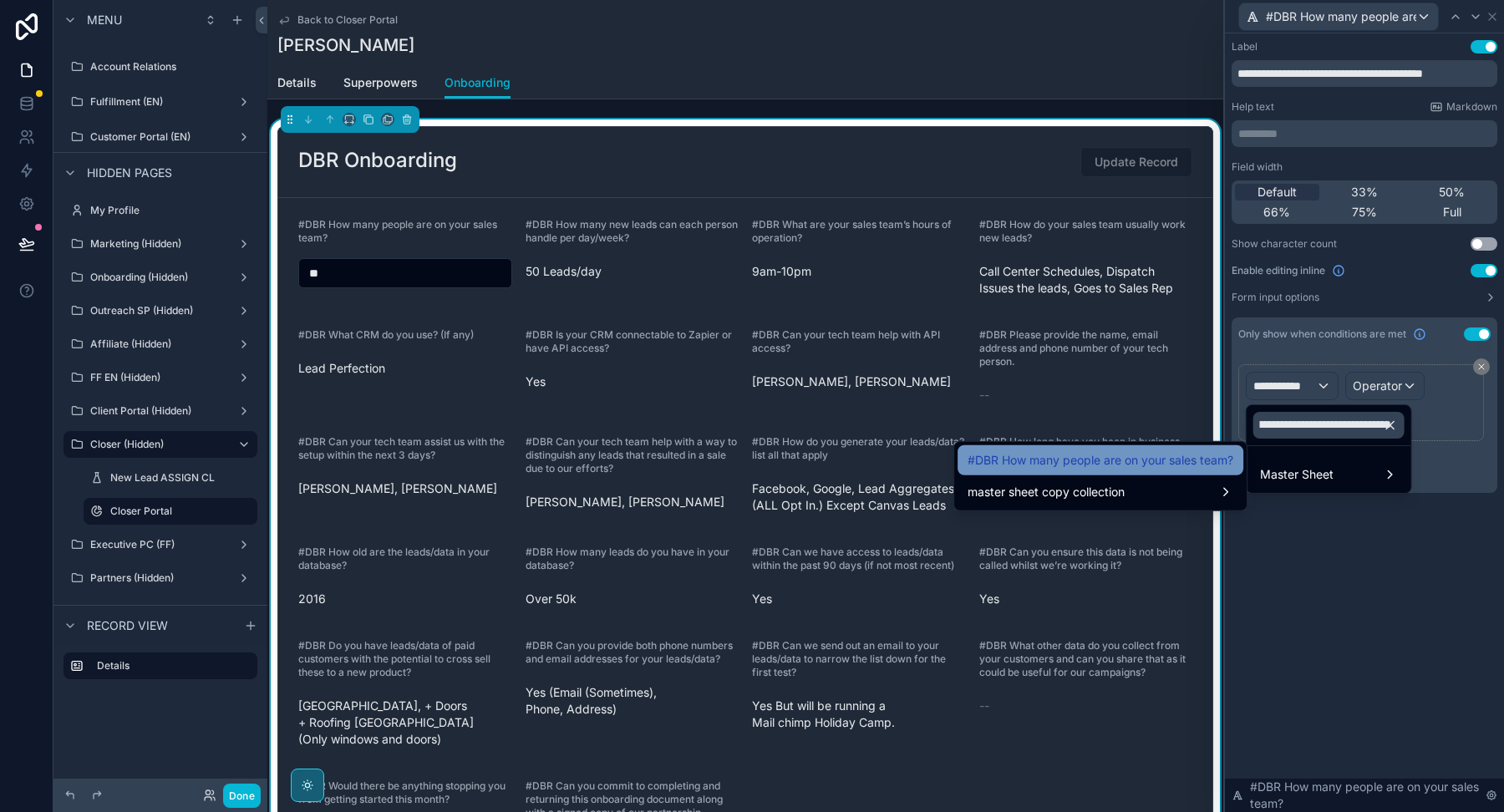
click at [1167, 459] on span "#DBR How many people are on your sales team?" at bounding box center [1100, 460] width 265 height 20
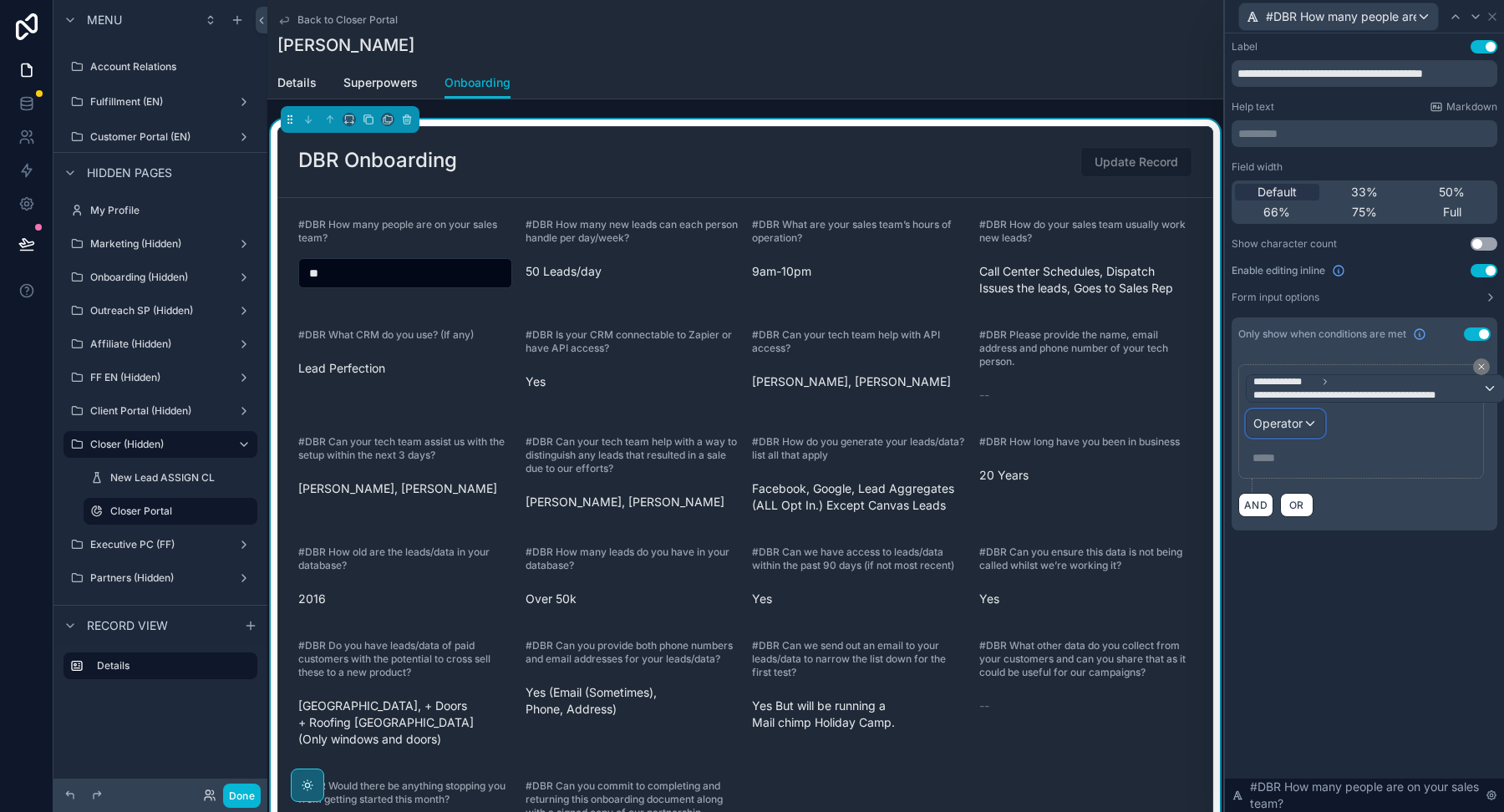
click at [1296, 424] on span "Operator" at bounding box center [1278, 422] width 49 height 14
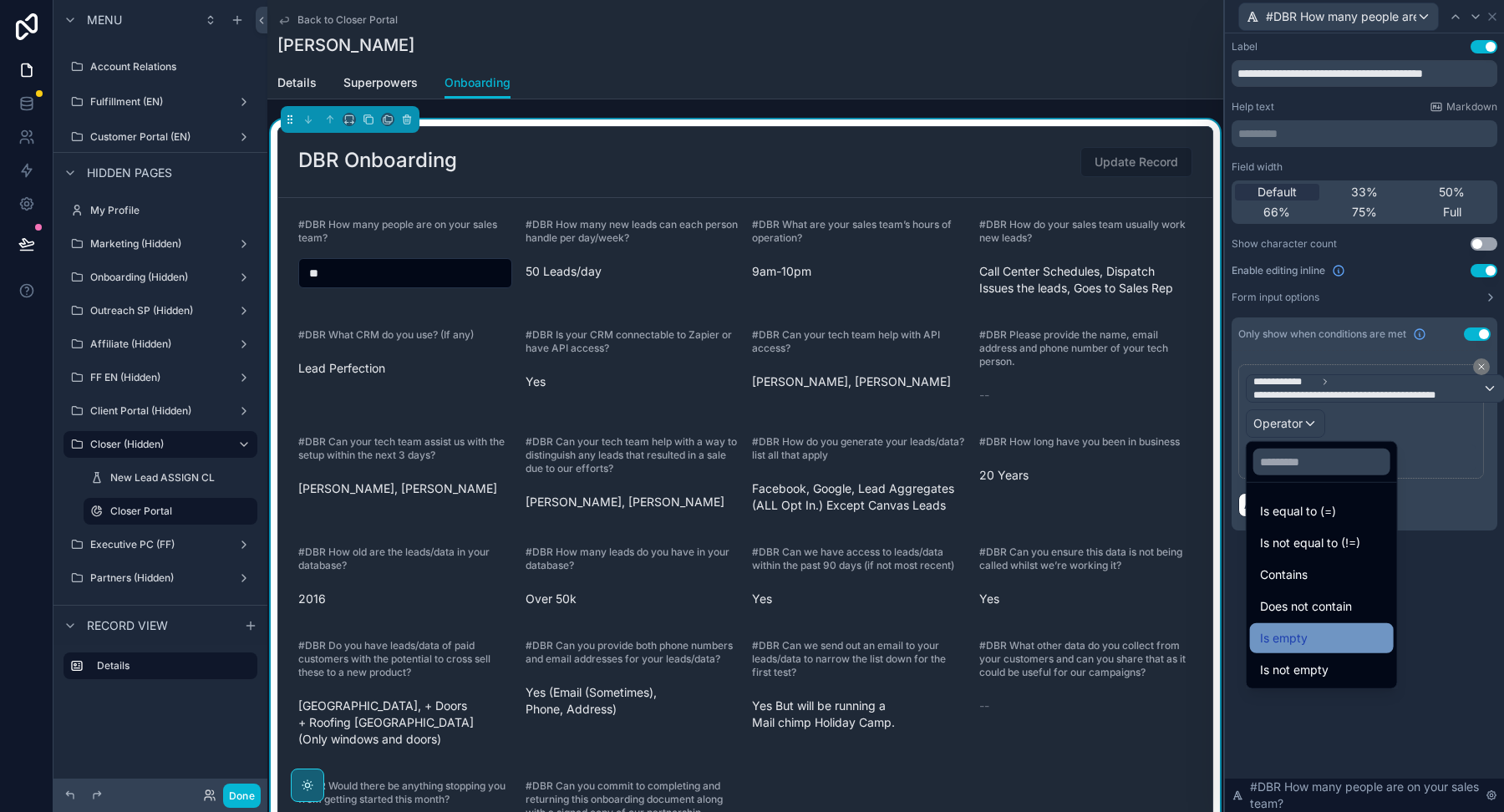
click at [1288, 642] on span "Is empty" at bounding box center [1283, 638] width 47 height 20
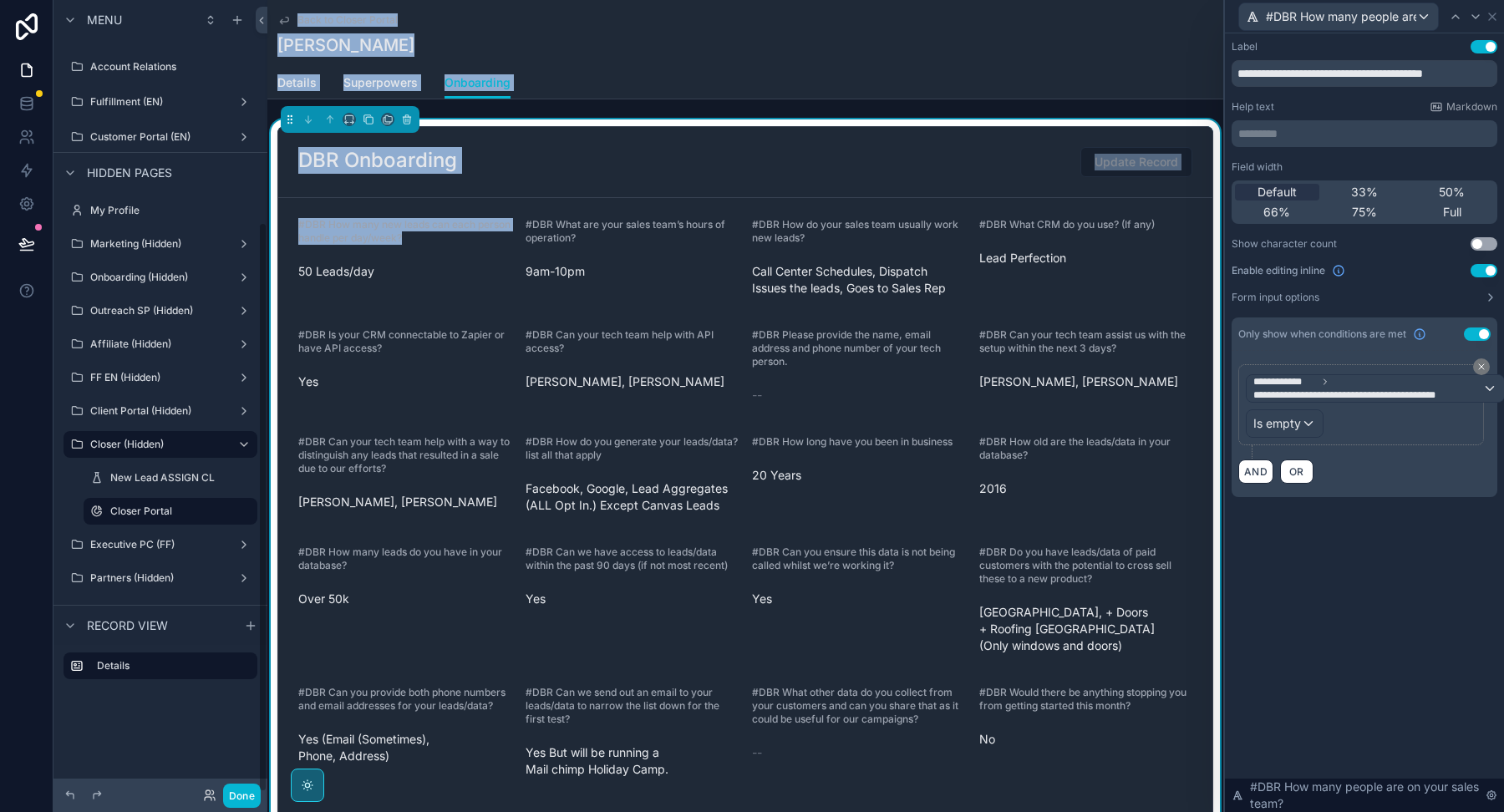
drag, startPoint x: 418, startPoint y: 237, endPoint x: 253, endPoint y: 225, distance: 165.4
click at [254, 225] on div "Menu Welcome Page Affilliate Partners Outreach Specialist Marketing Closer COO …" at bounding box center [778, 406] width 1451 height 812
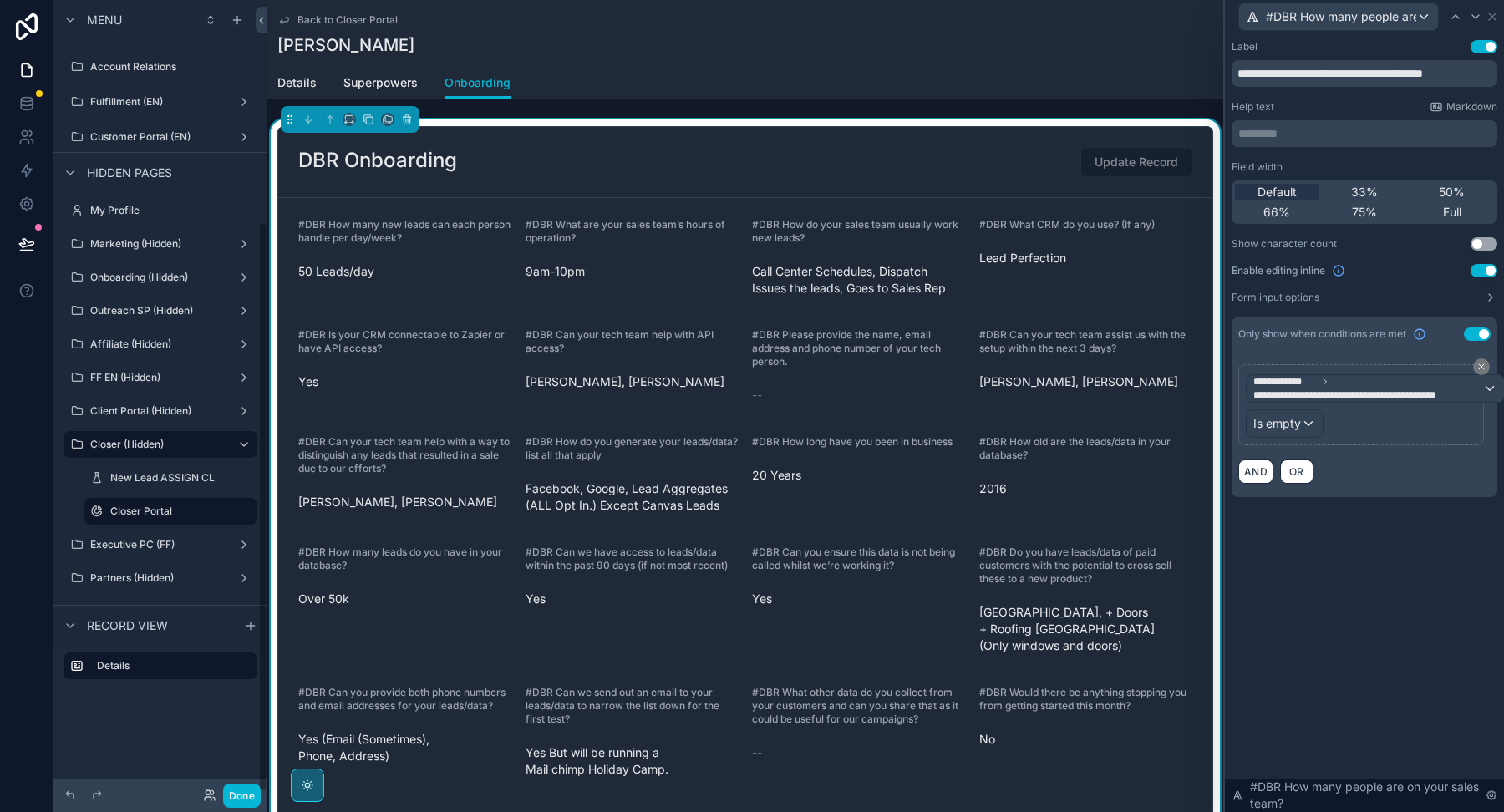
drag, startPoint x: 342, startPoint y: 231, endPoint x: 360, endPoint y: 233, distance: 18.1
click at [342, 231] on span "#DBR How many new leads can each person handle per day/week?" at bounding box center [405, 231] width 212 height 26
drag, startPoint x: 421, startPoint y: 235, endPoint x: 295, endPoint y: 217, distance: 127.3
click at [296, 218] on form "#DBR How many new leads can each person handle per day/week? 50 Leads/day #DBR …" at bounding box center [745, 560] width 934 height 725
copy span "#DBR How many new leads can each person handle per day/week?"
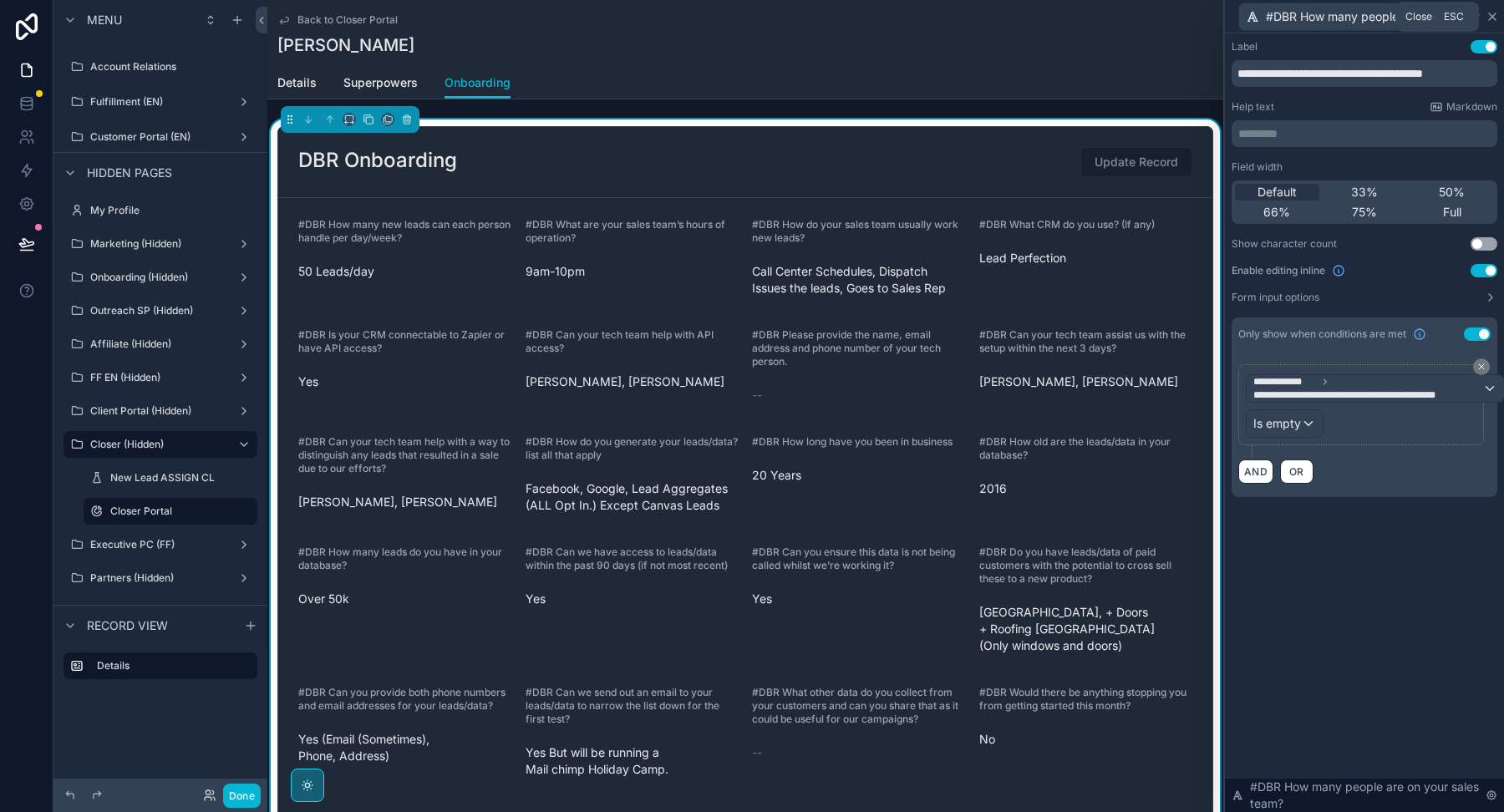
click at [1492, 15] on icon at bounding box center [1492, 16] width 7 height 7
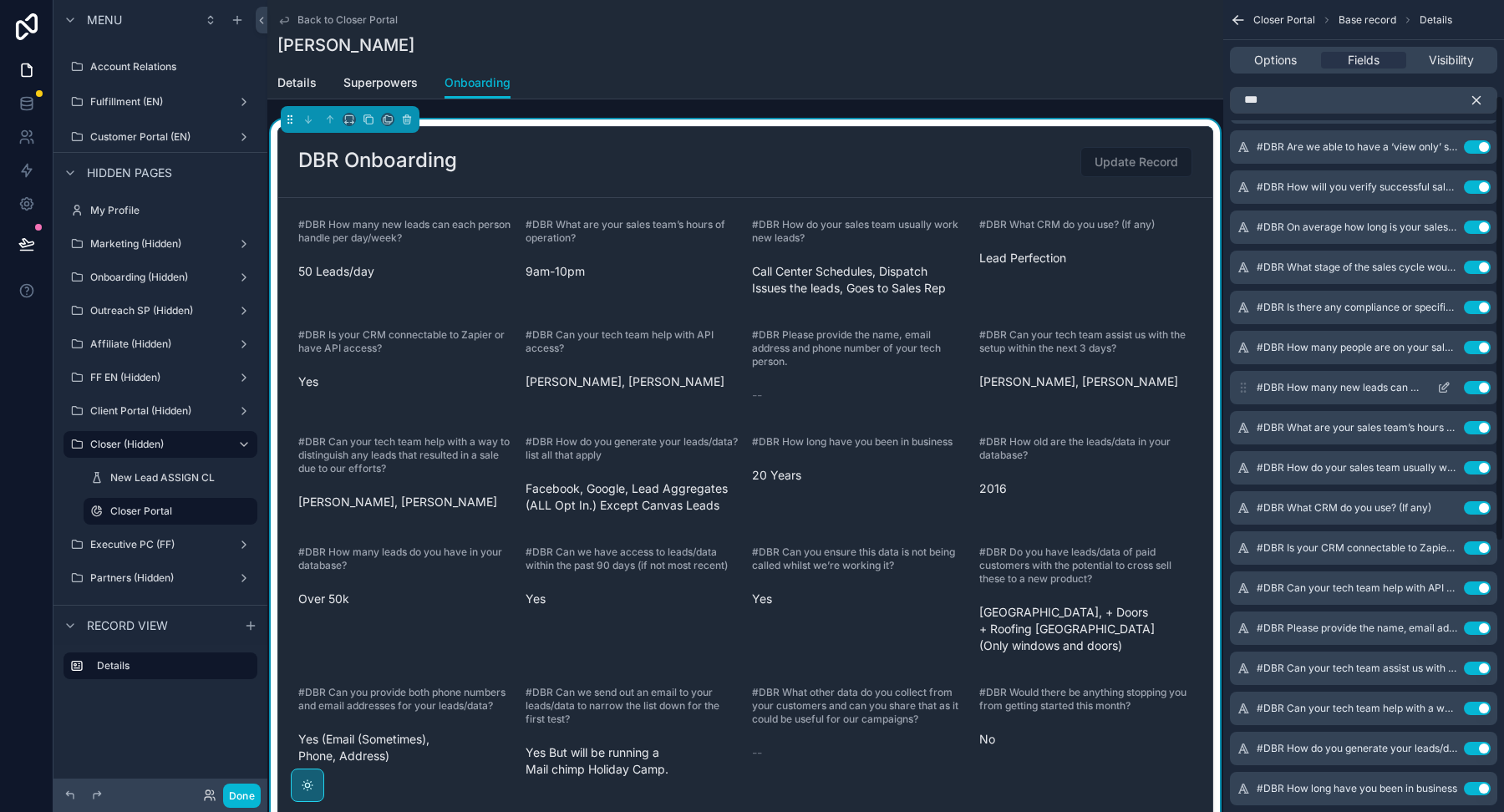
click at [1437, 387] on icon "scrollable content" at bounding box center [1444, 387] width 13 height 13
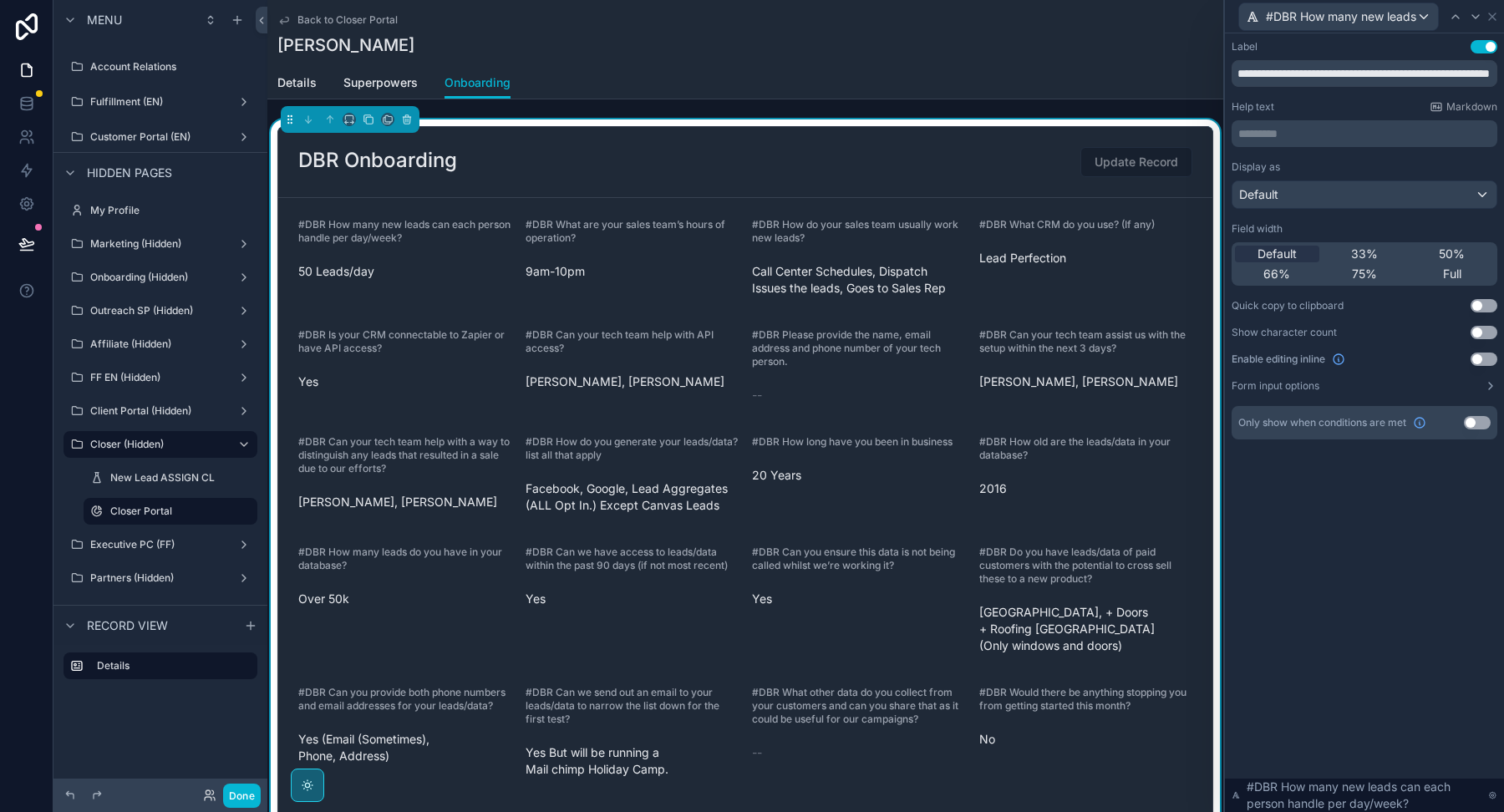
click at [1482, 357] on button "Use setting" at bounding box center [1484, 359] width 27 height 13
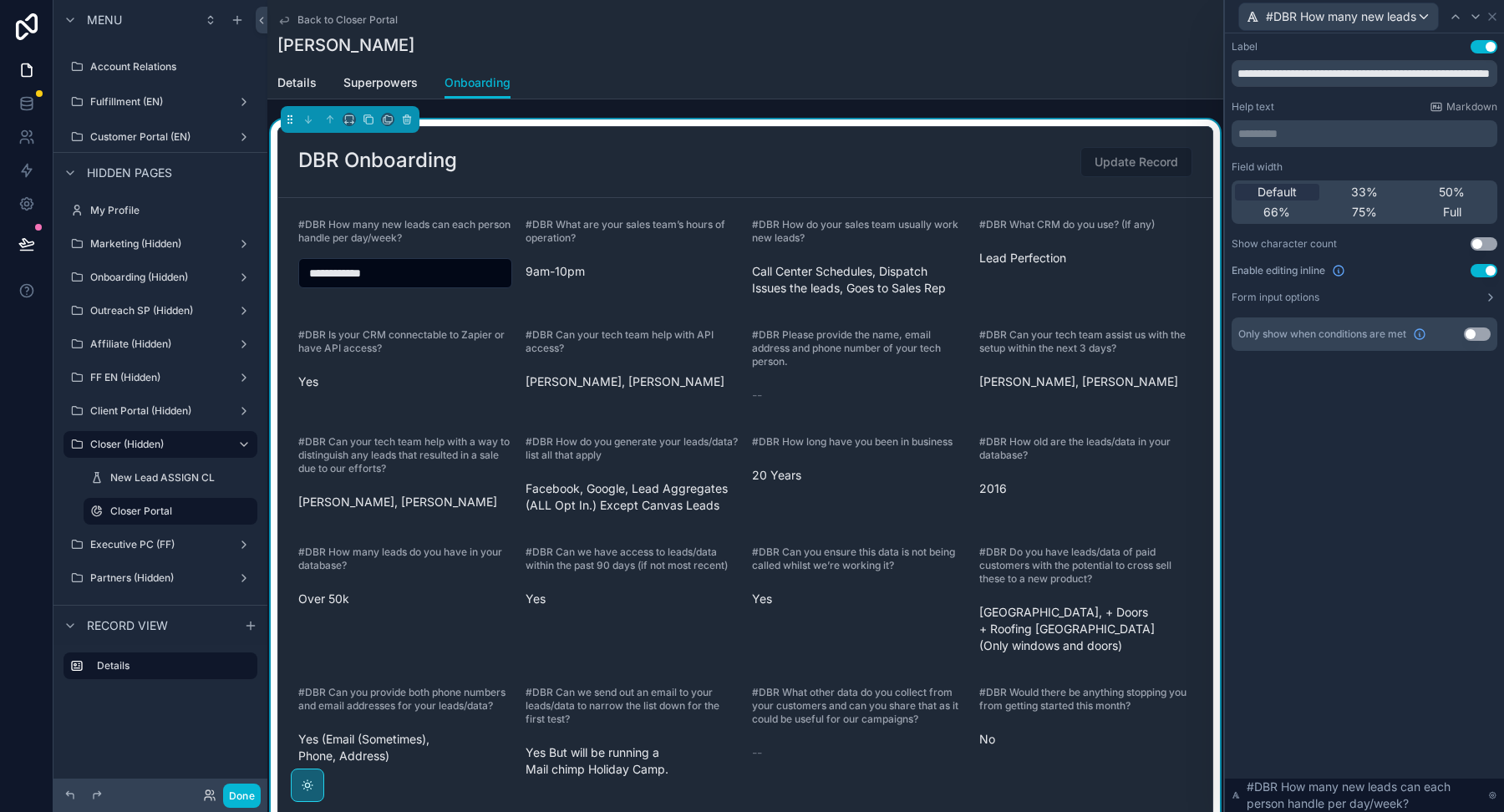
click at [1478, 338] on button "Use setting" at bounding box center [1477, 334] width 27 height 13
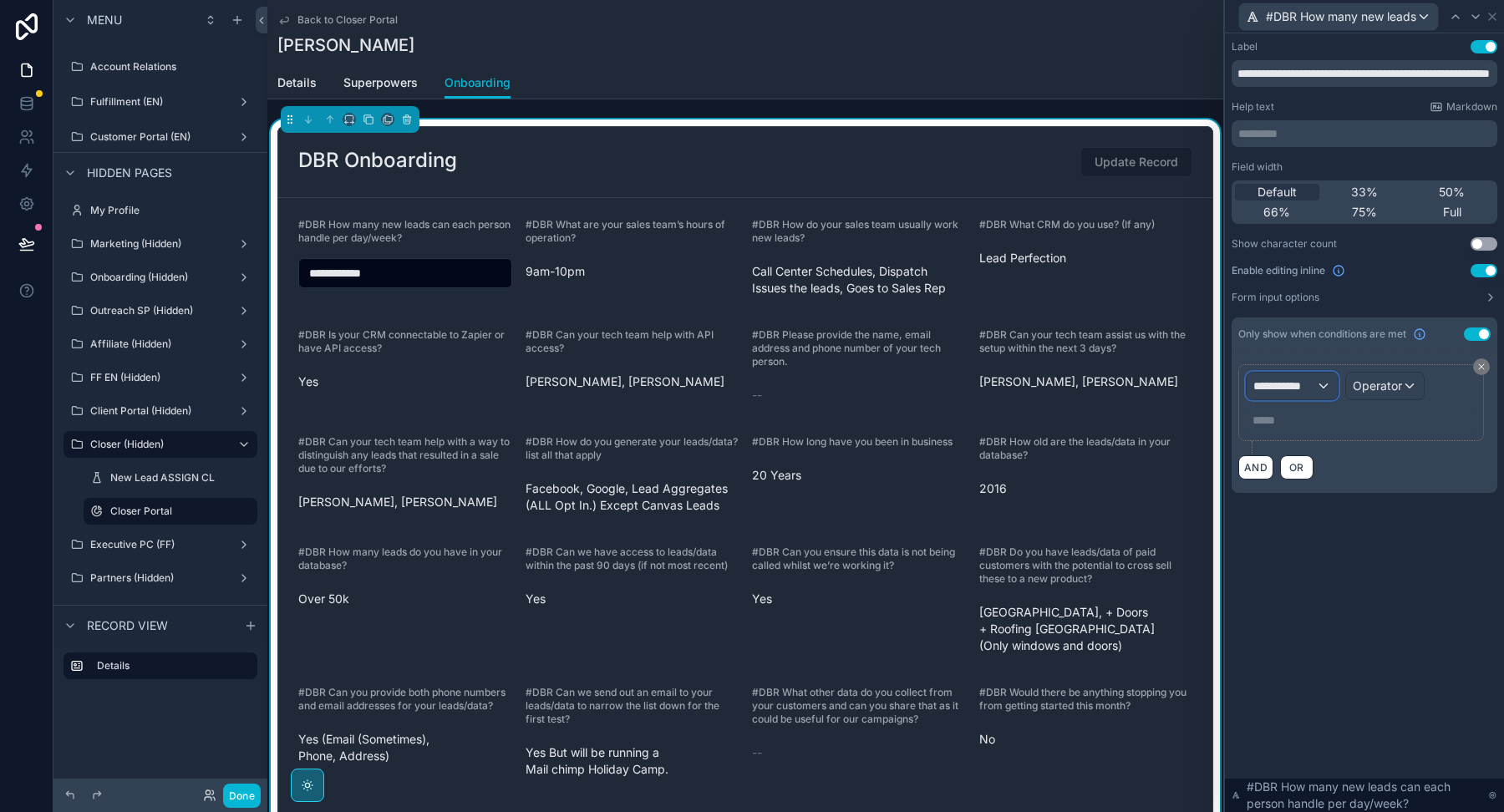
click at [1321, 379] on div "**********" at bounding box center [1292, 385] width 91 height 27
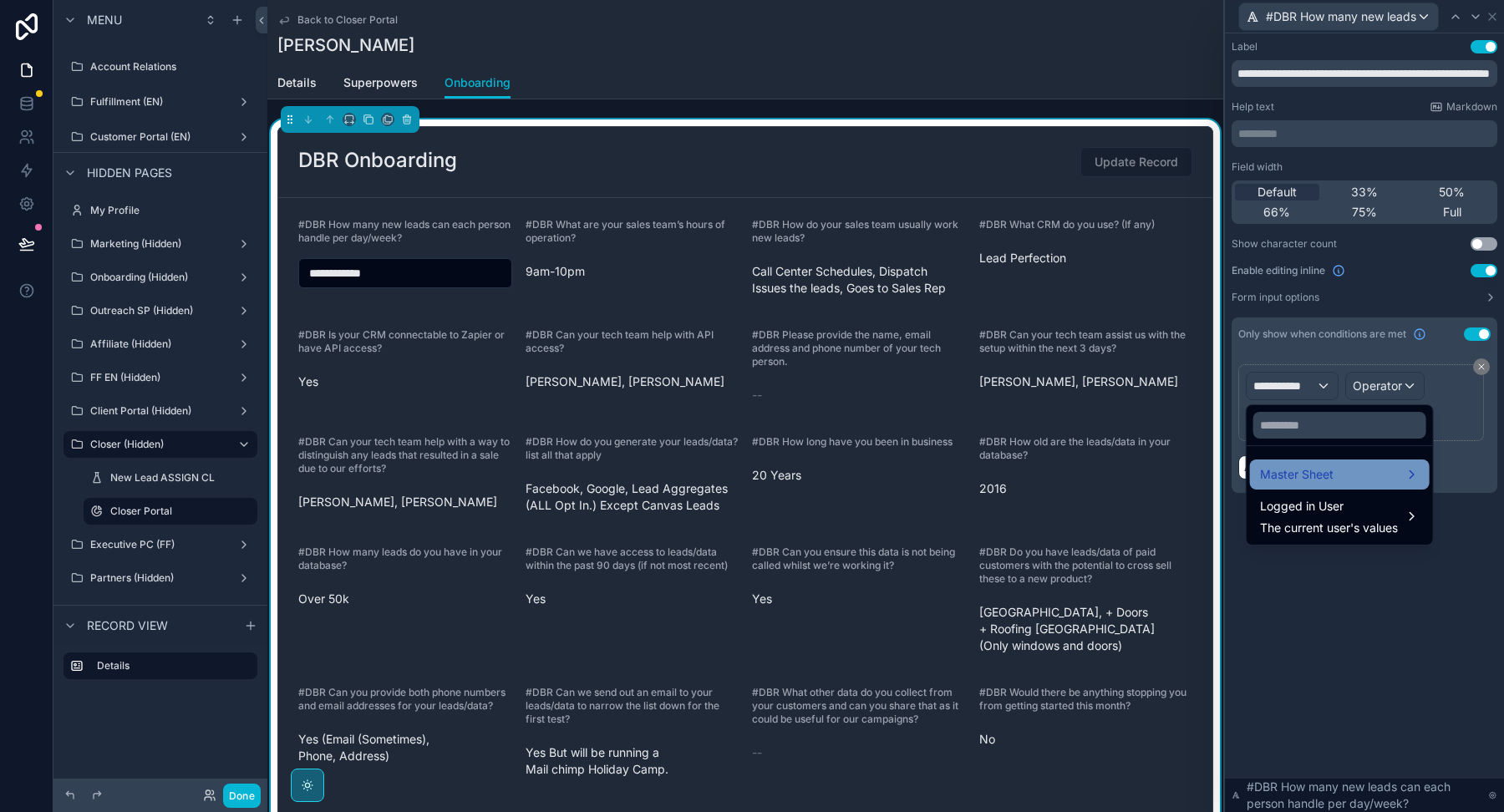
click at [1308, 477] on span "Master Sheet" at bounding box center [1296, 474] width 74 height 20
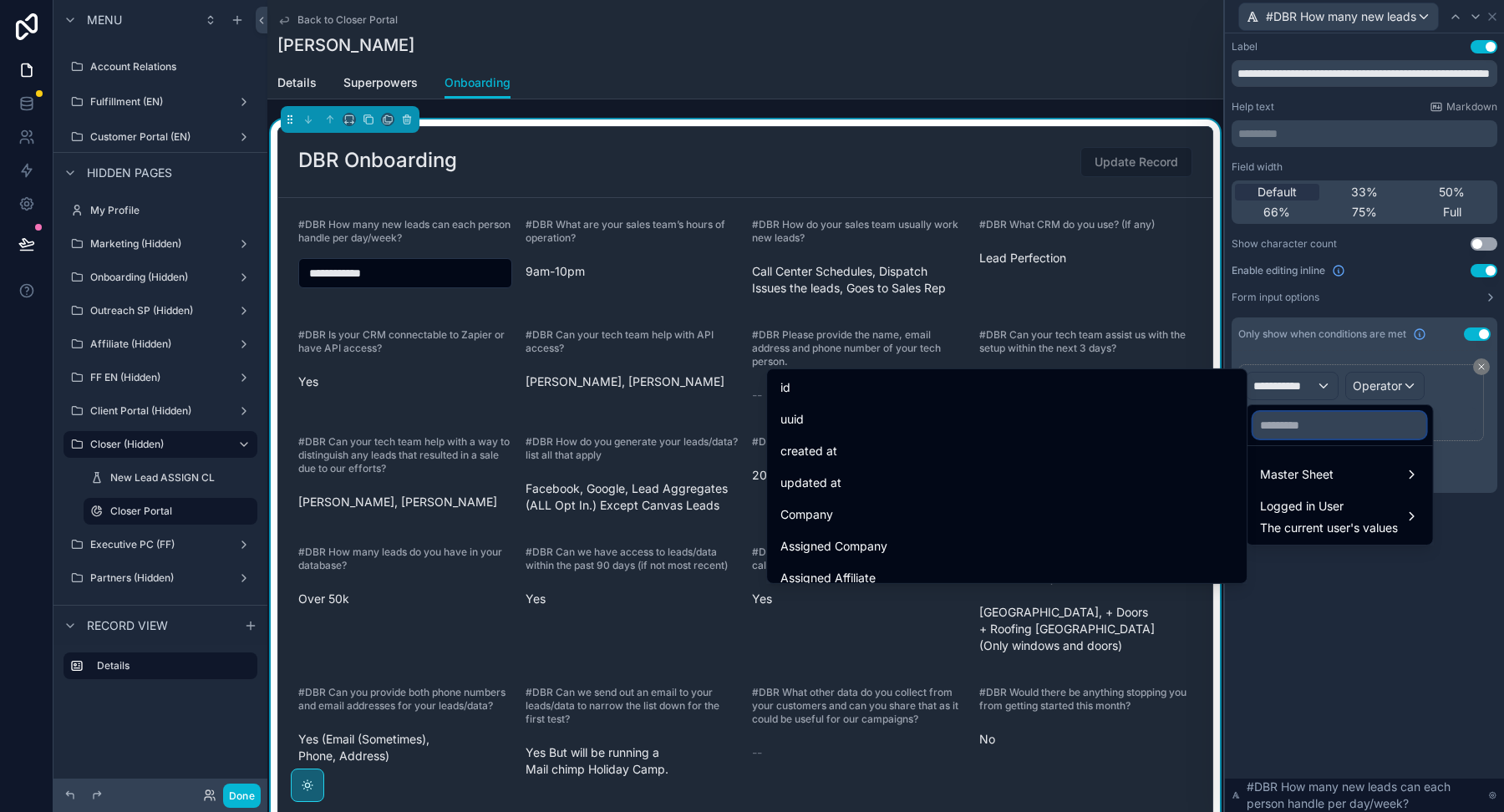
click at [1308, 429] on input "text" at bounding box center [1340, 425] width 173 height 27
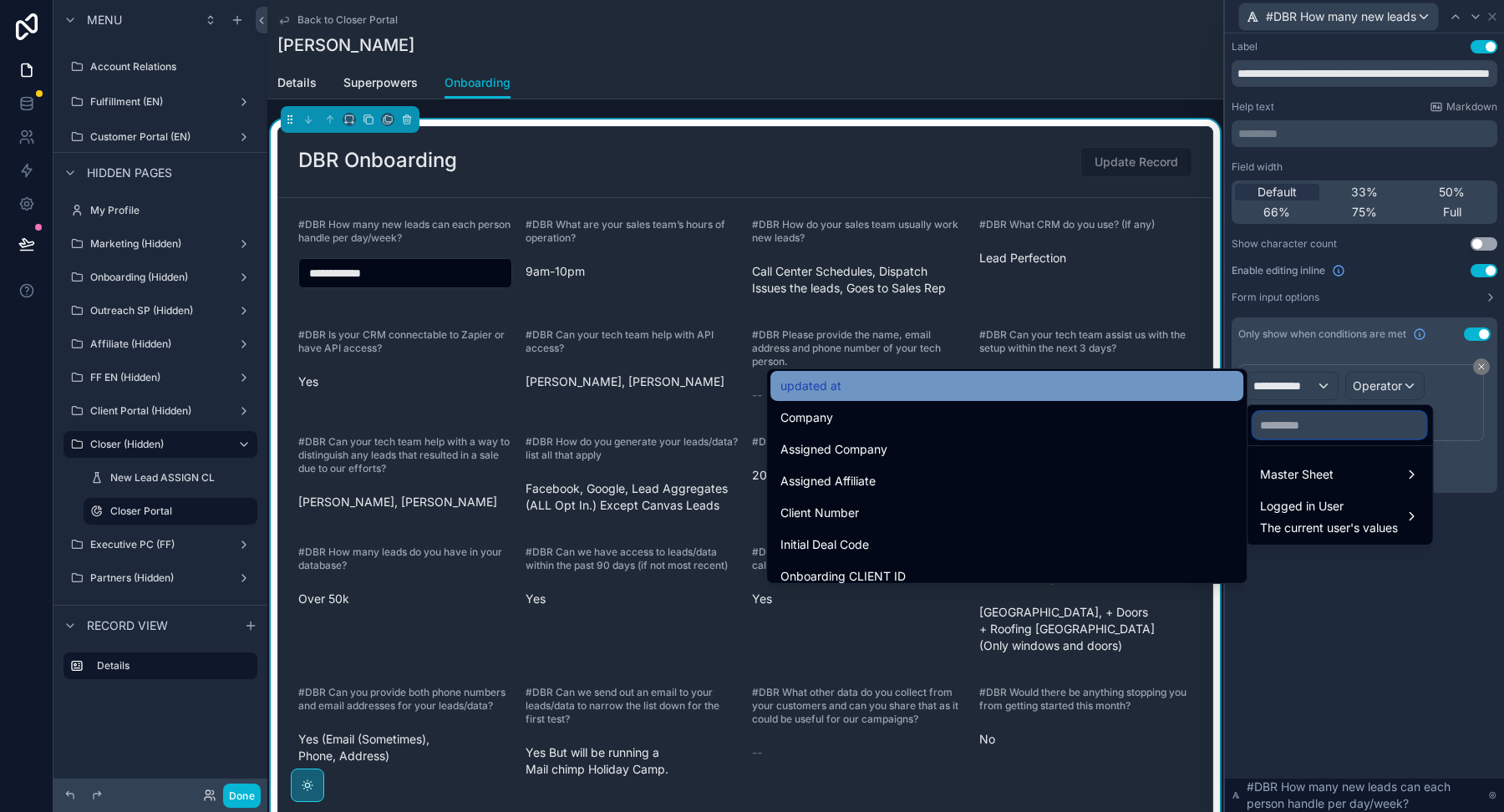
scroll to position [98, 0]
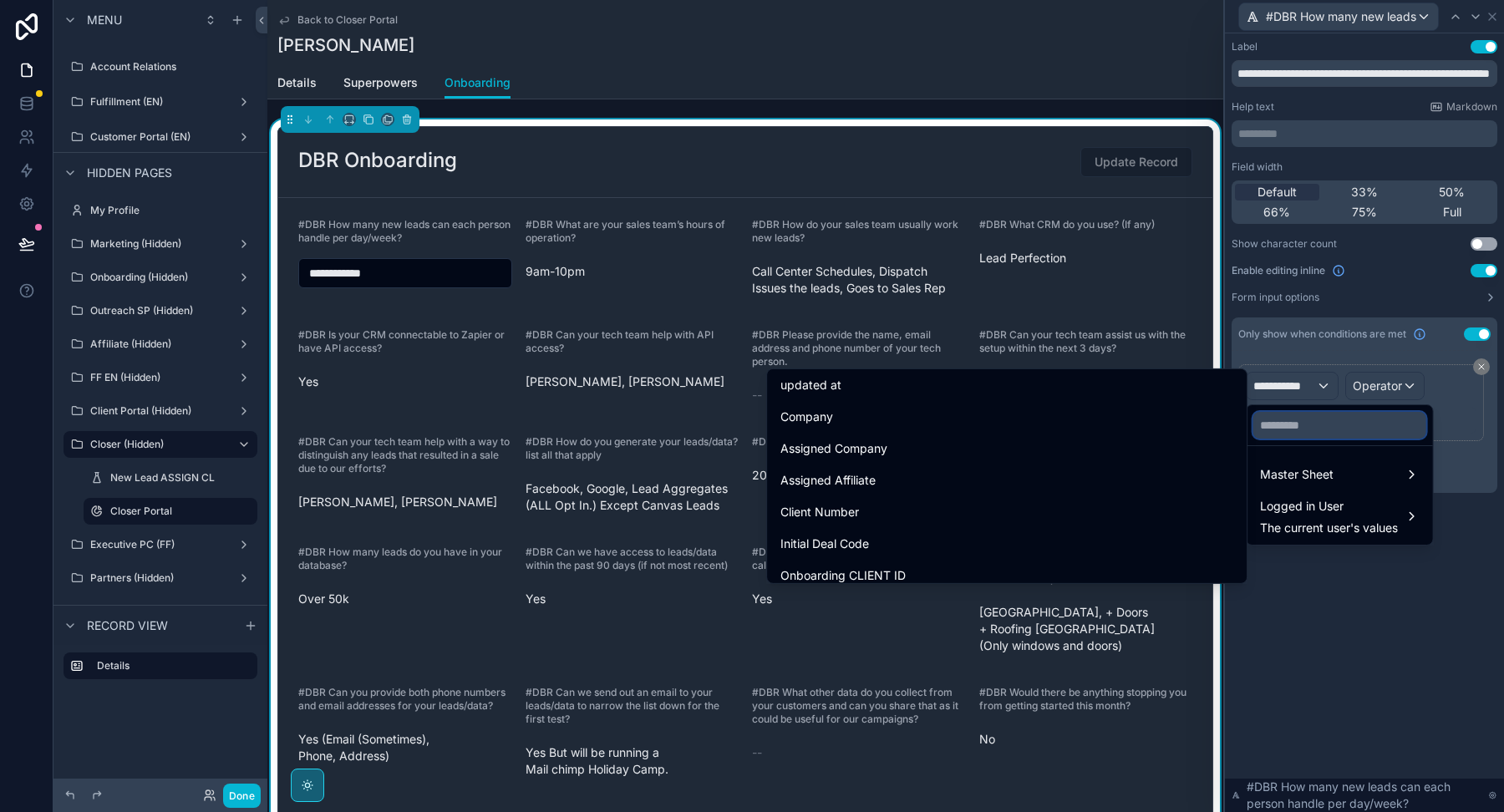
click at [1312, 437] on input "text" at bounding box center [1340, 425] width 173 height 27
paste input "**********"
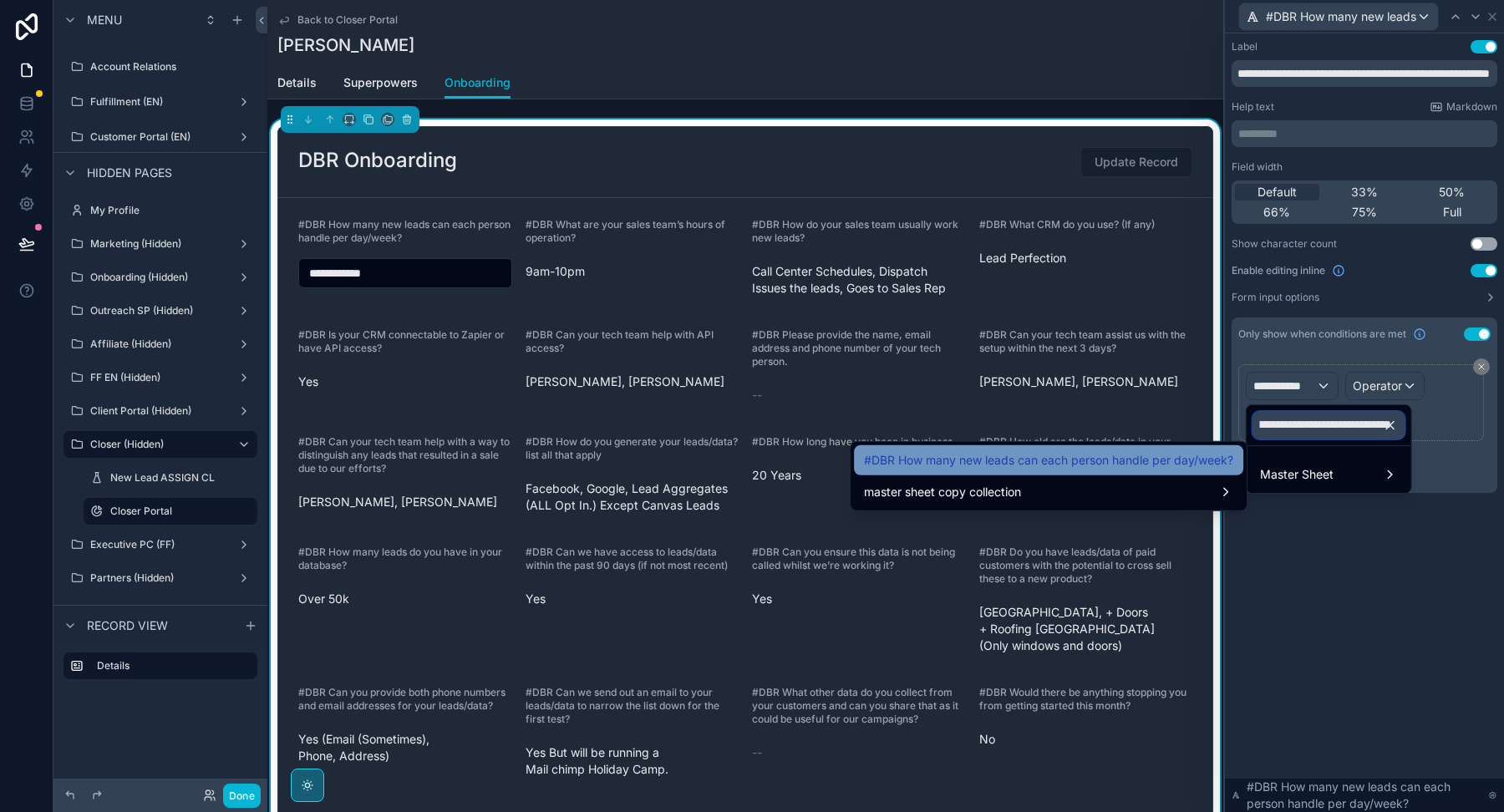
type input "**********"
click at [1009, 465] on span "#DBR How many new leads can each person handle per day/week?" at bounding box center [1048, 460] width 369 height 20
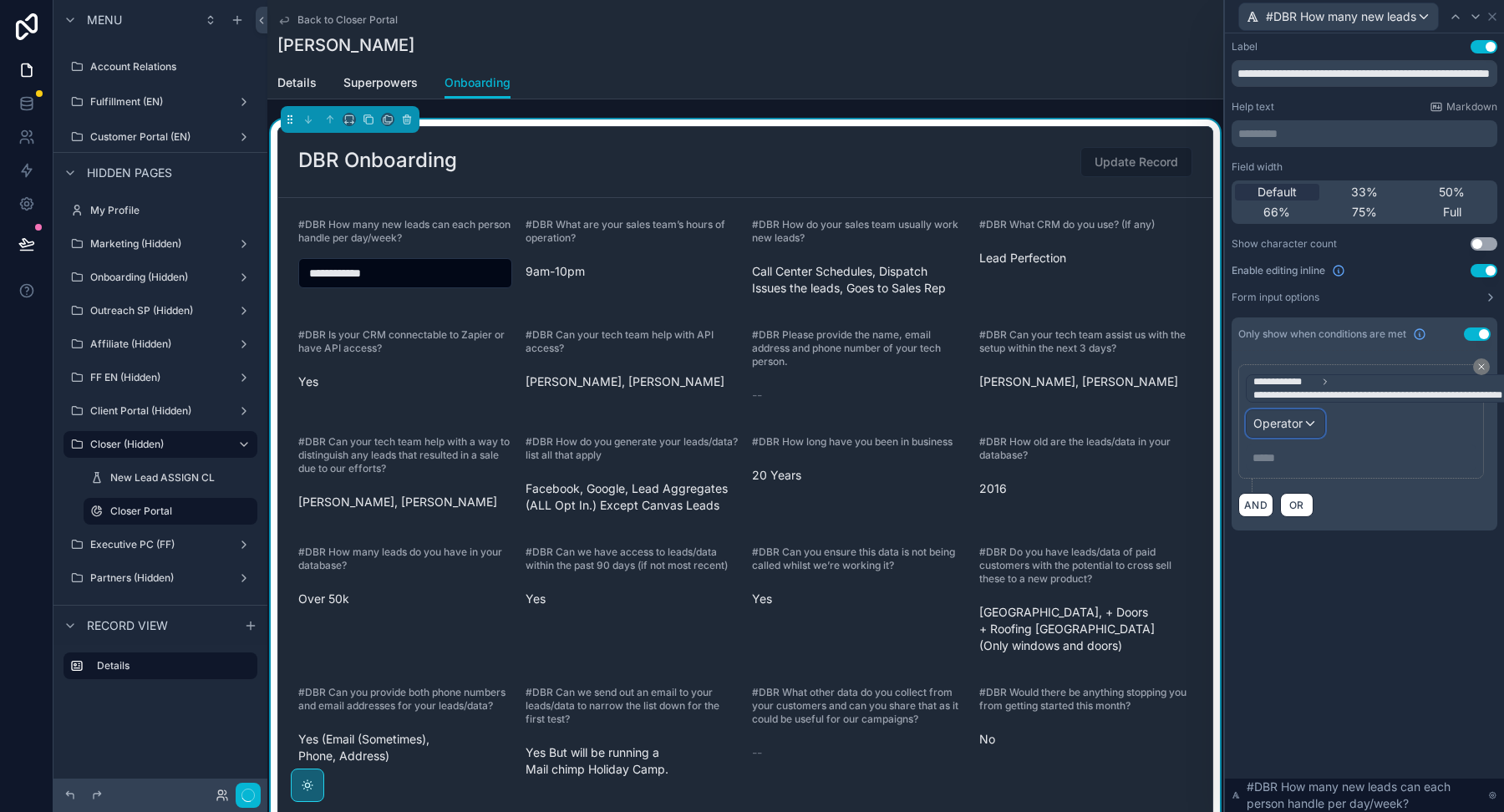
click at [1298, 421] on span "Operator" at bounding box center [1278, 422] width 49 height 14
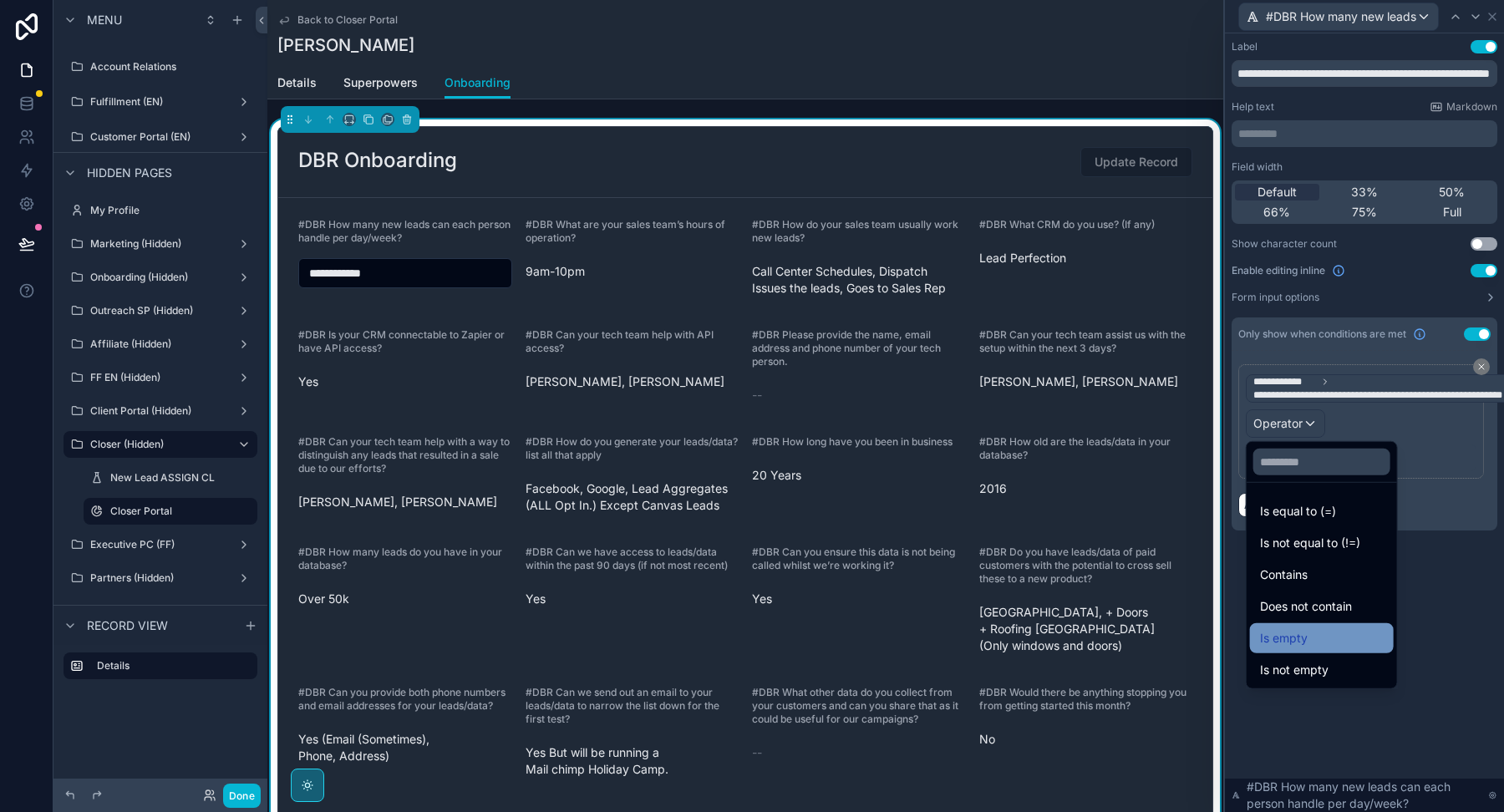
click at [1318, 635] on div "Is empty" at bounding box center [1322, 638] width 124 height 20
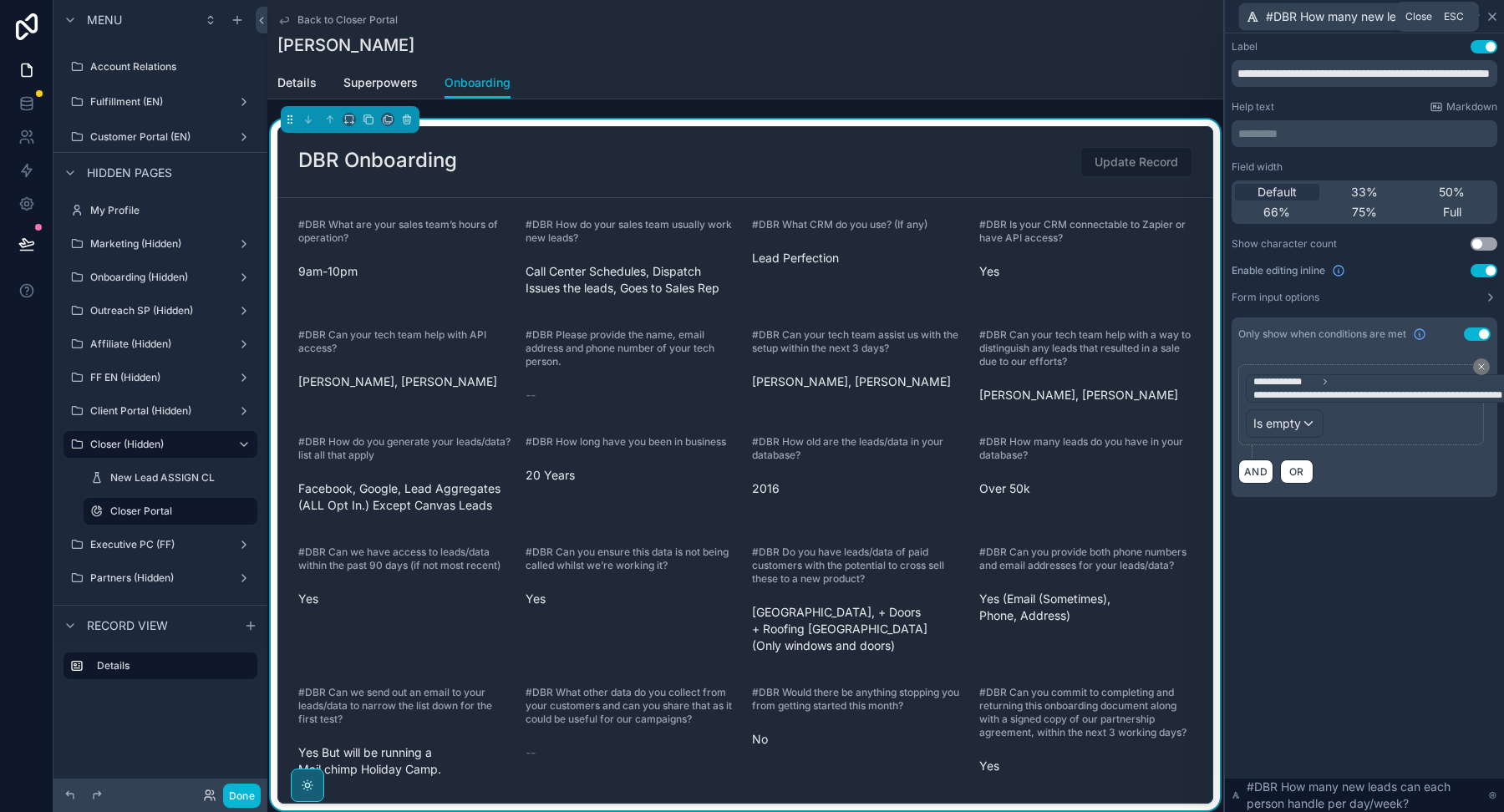
click at [1494, 14] on icon at bounding box center [1492, 16] width 7 height 7
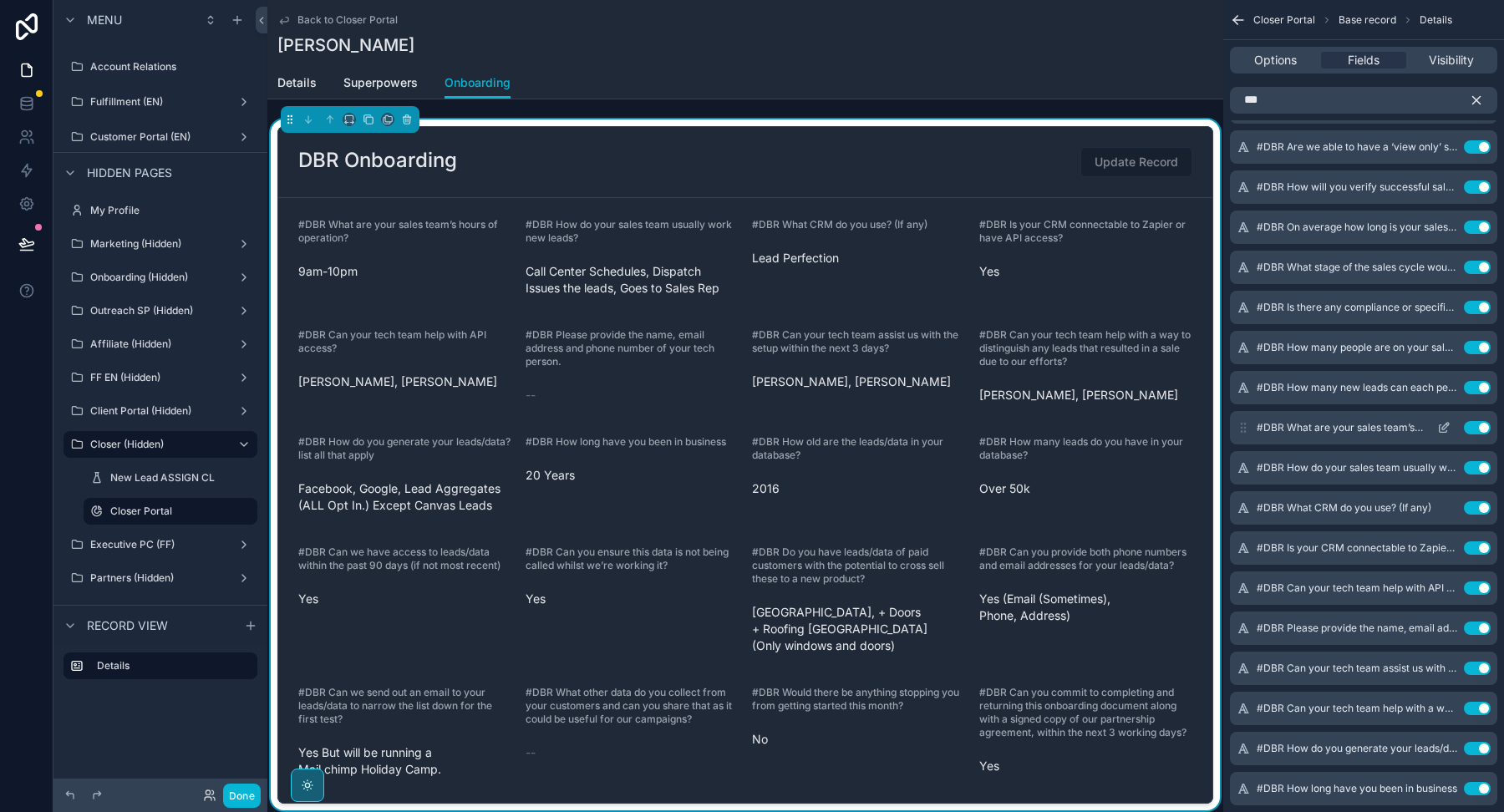
click at [1443, 422] on icon "scrollable content" at bounding box center [1444, 427] width 13 height 13
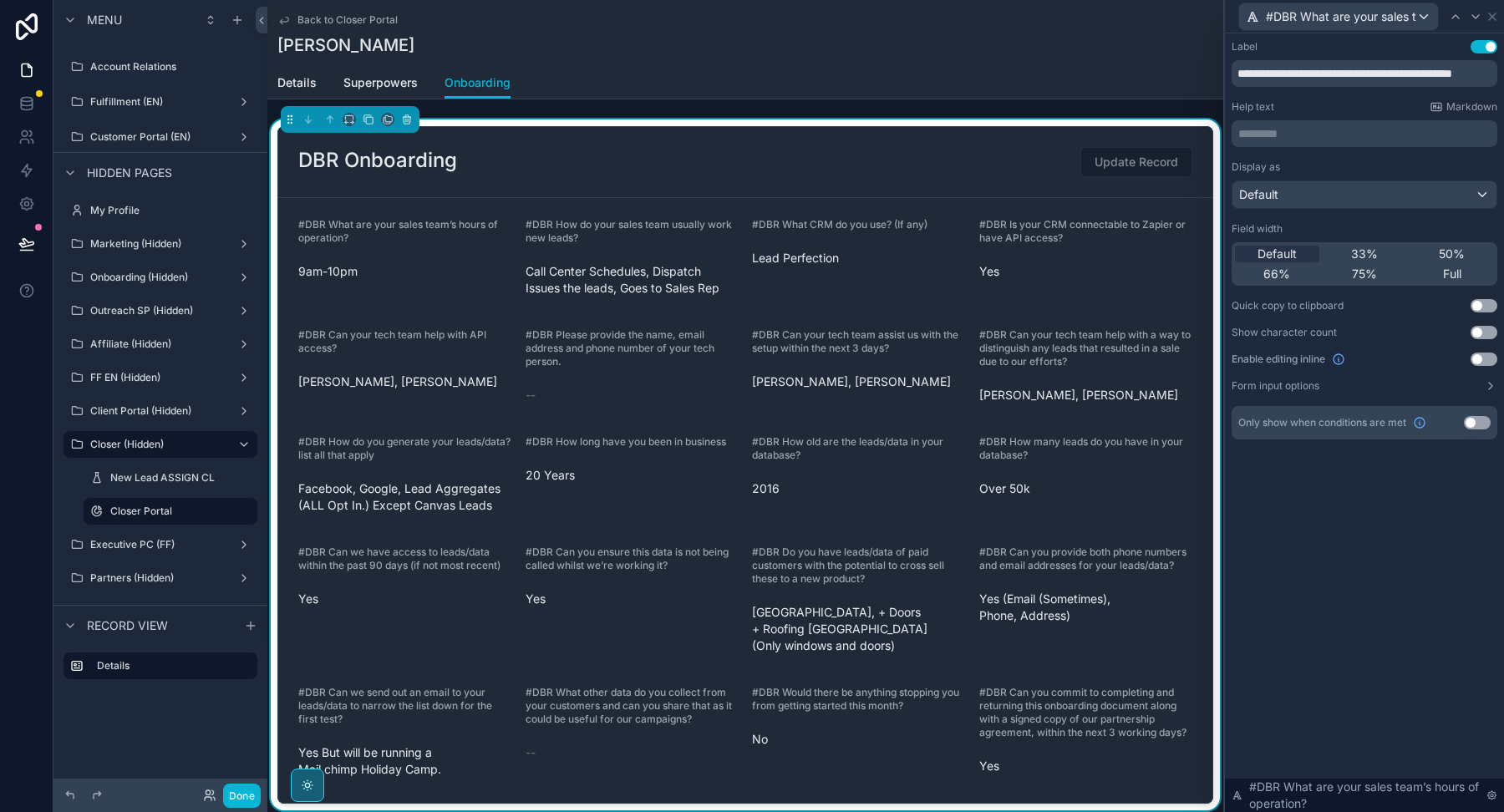
click at [1484, 360] on button "Use setting" at bounding box center [1484, 359] width 27 height 13
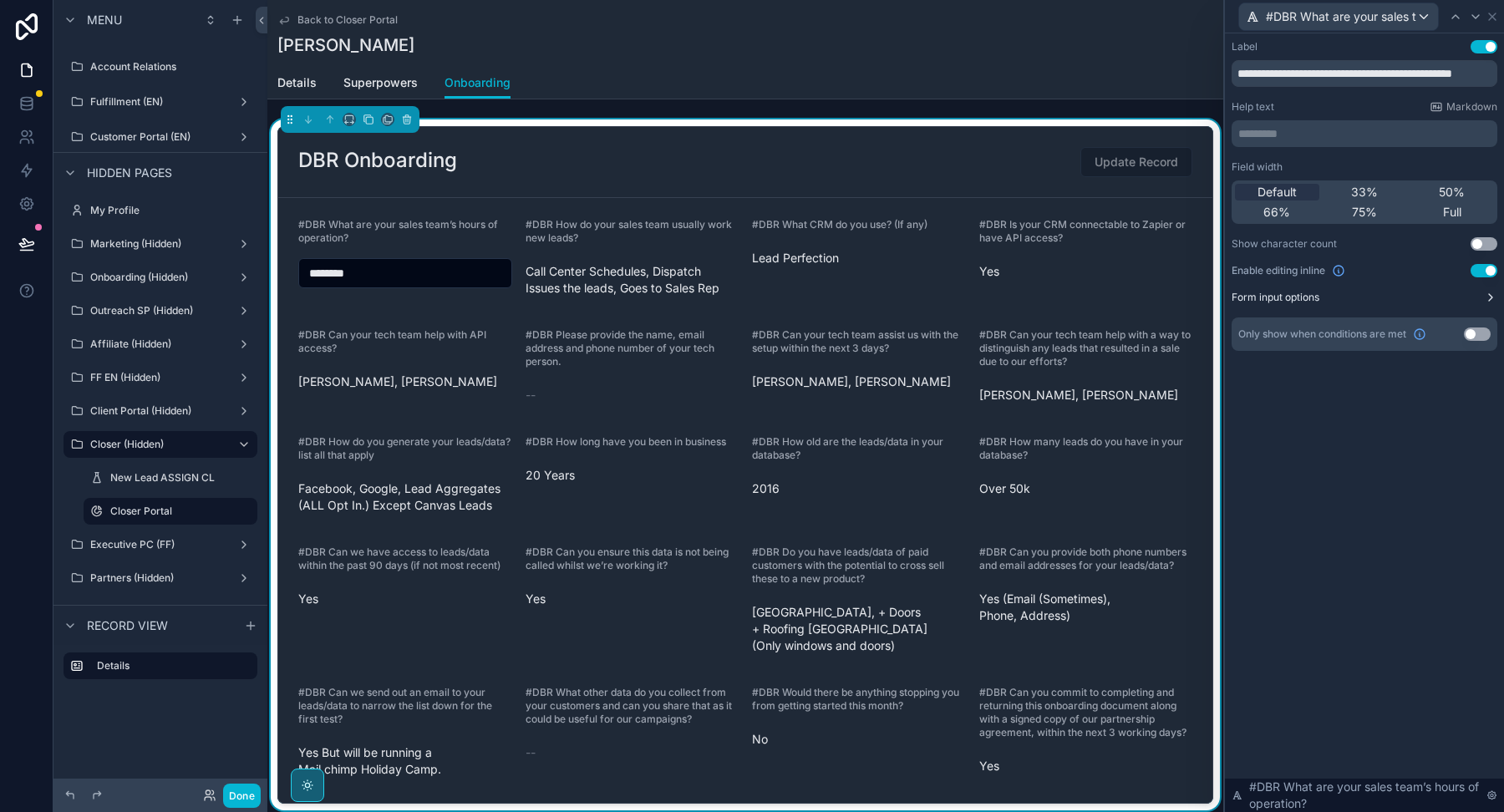
click at [1474, 291] on button "Form input options" at bounding box center [1363, 297] width 265 height 13
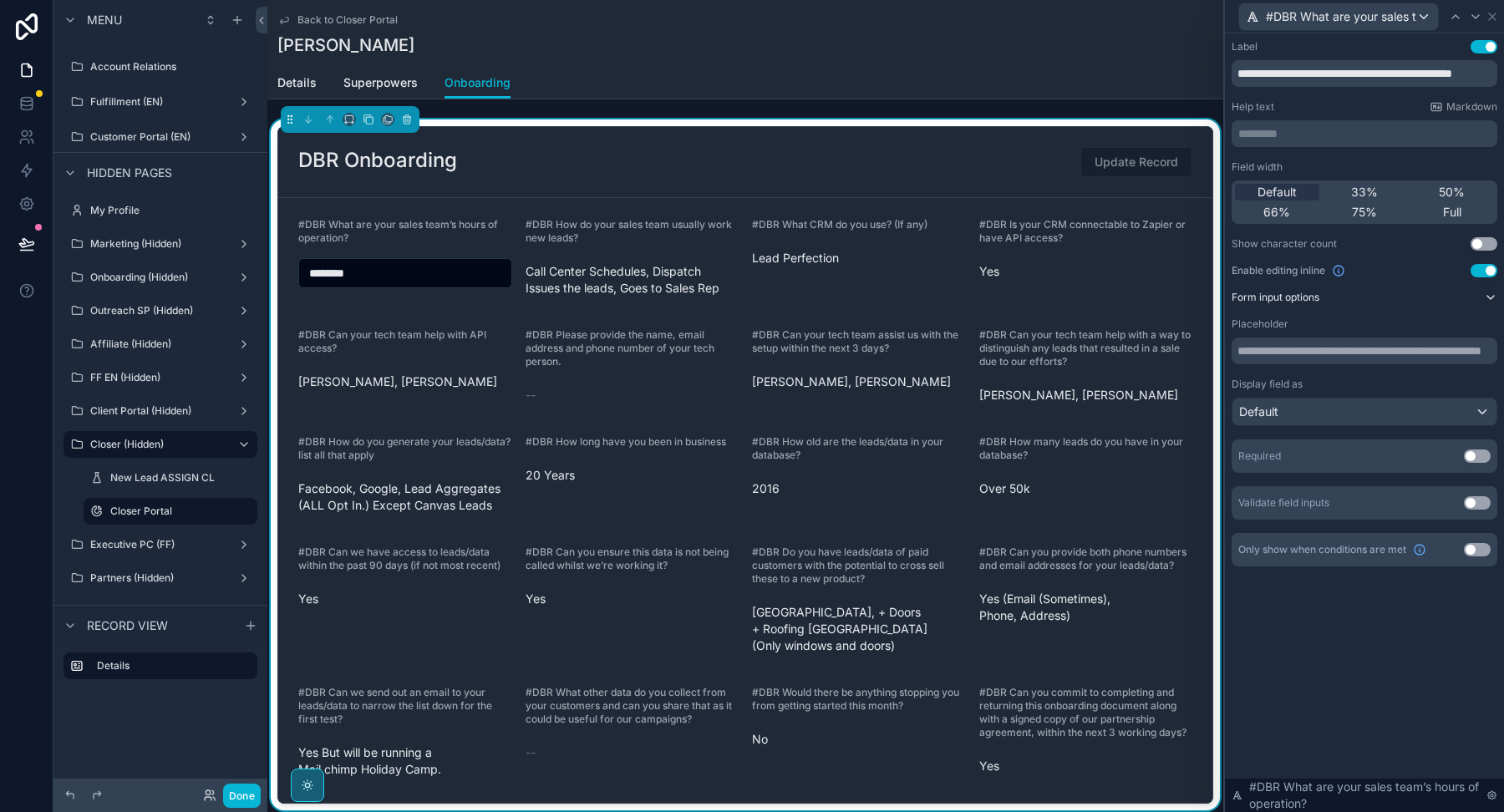
click at [1474, 294] on button "Form input options" at bounding box center [1363, 297] width 265 height 13
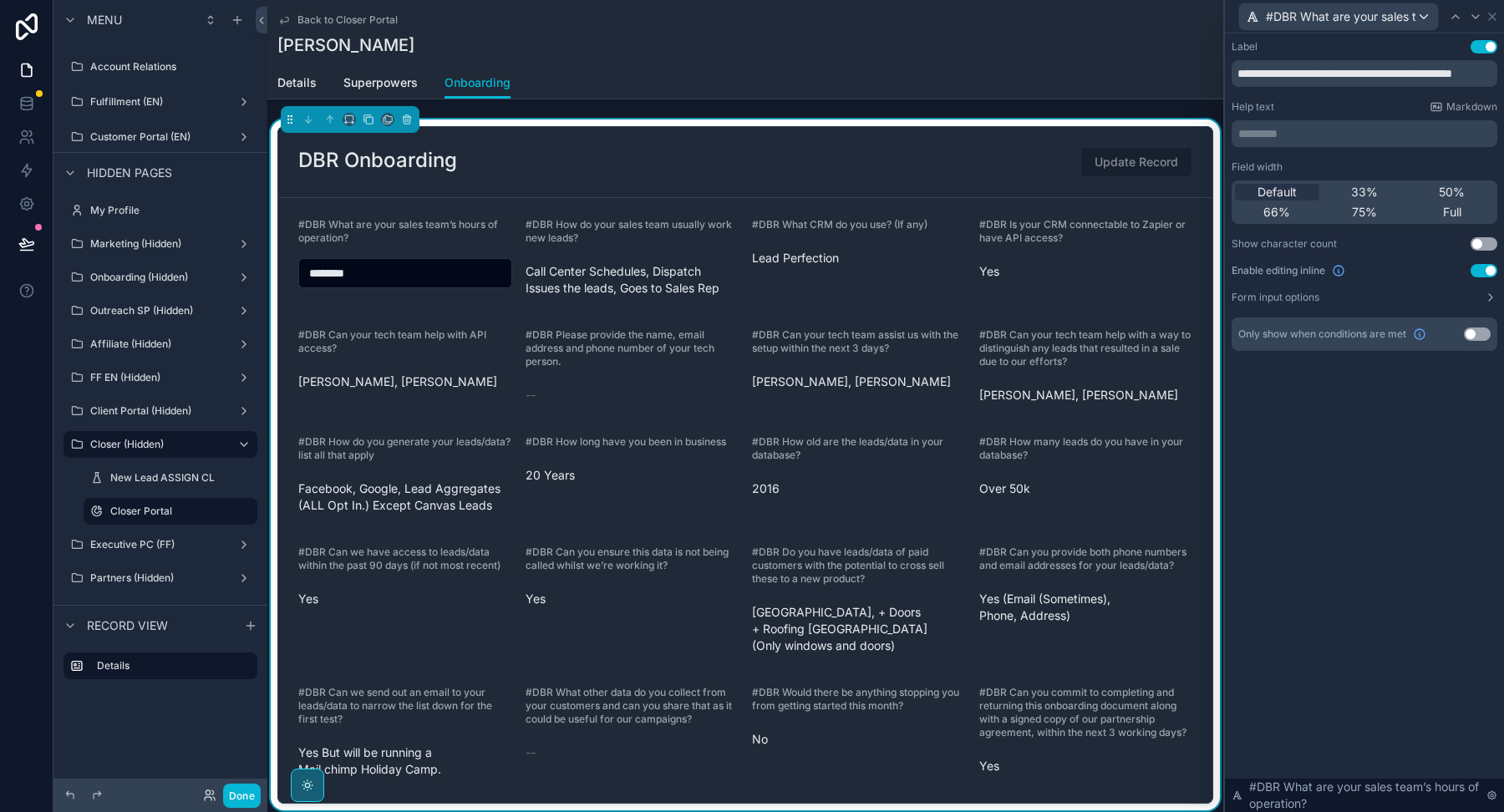
click at [1472, 334] on button "Use setting" at bounding box center [1477, 334] width 27 height 13
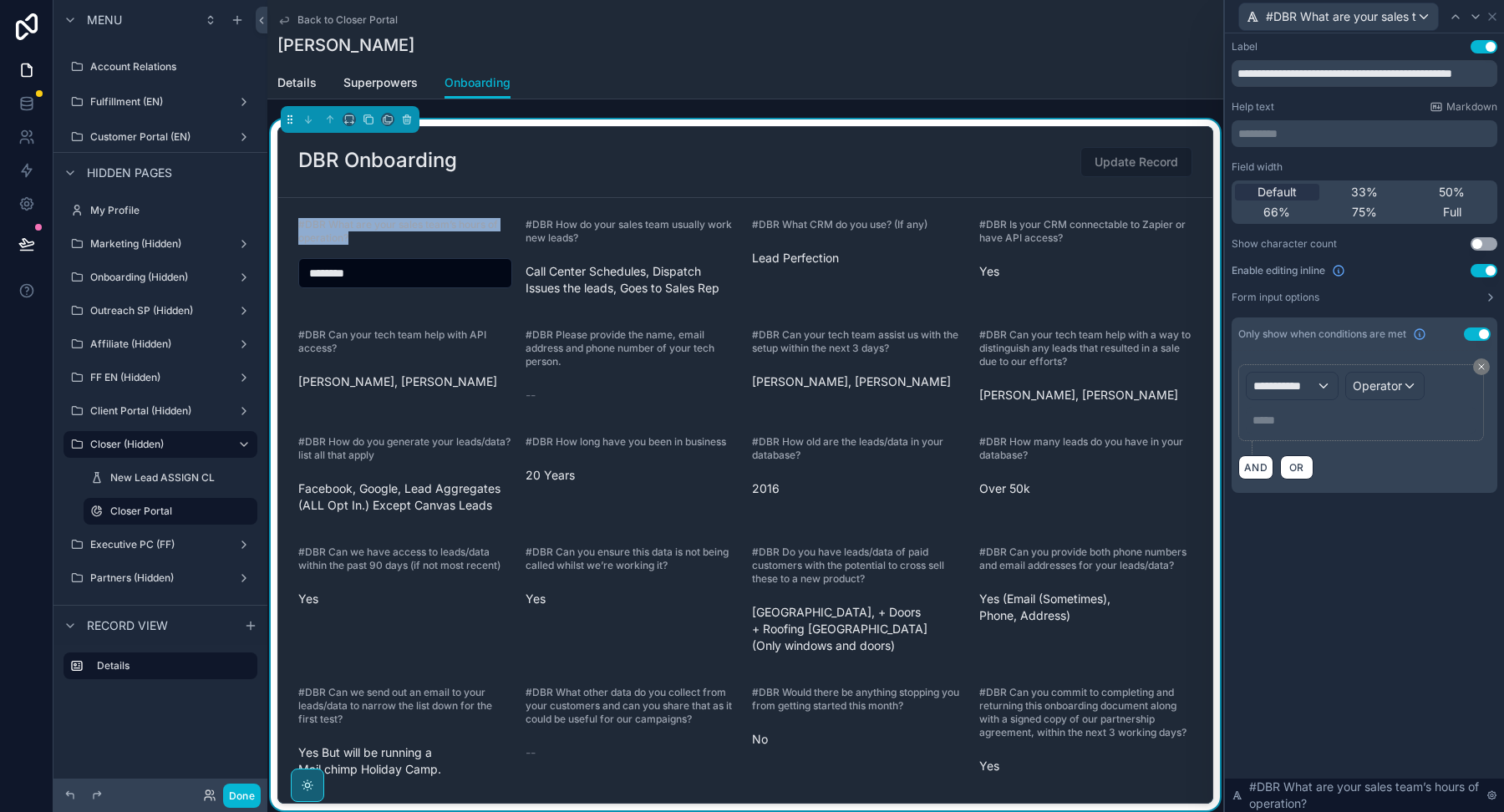
drag, startPoint x: 364, startPoint y: 235, endPoint x: 289, endPoint y: 225, distance: 75.7
click at [289, 225] on form "#DBR What are your sales team’s hours of operation? ******** #DBR How do your s…" at bounding box center [745, 500] width 934 height 605
click at [1298, 393] on span "**********" at bounding box center [1284, 386] width 62 height 17
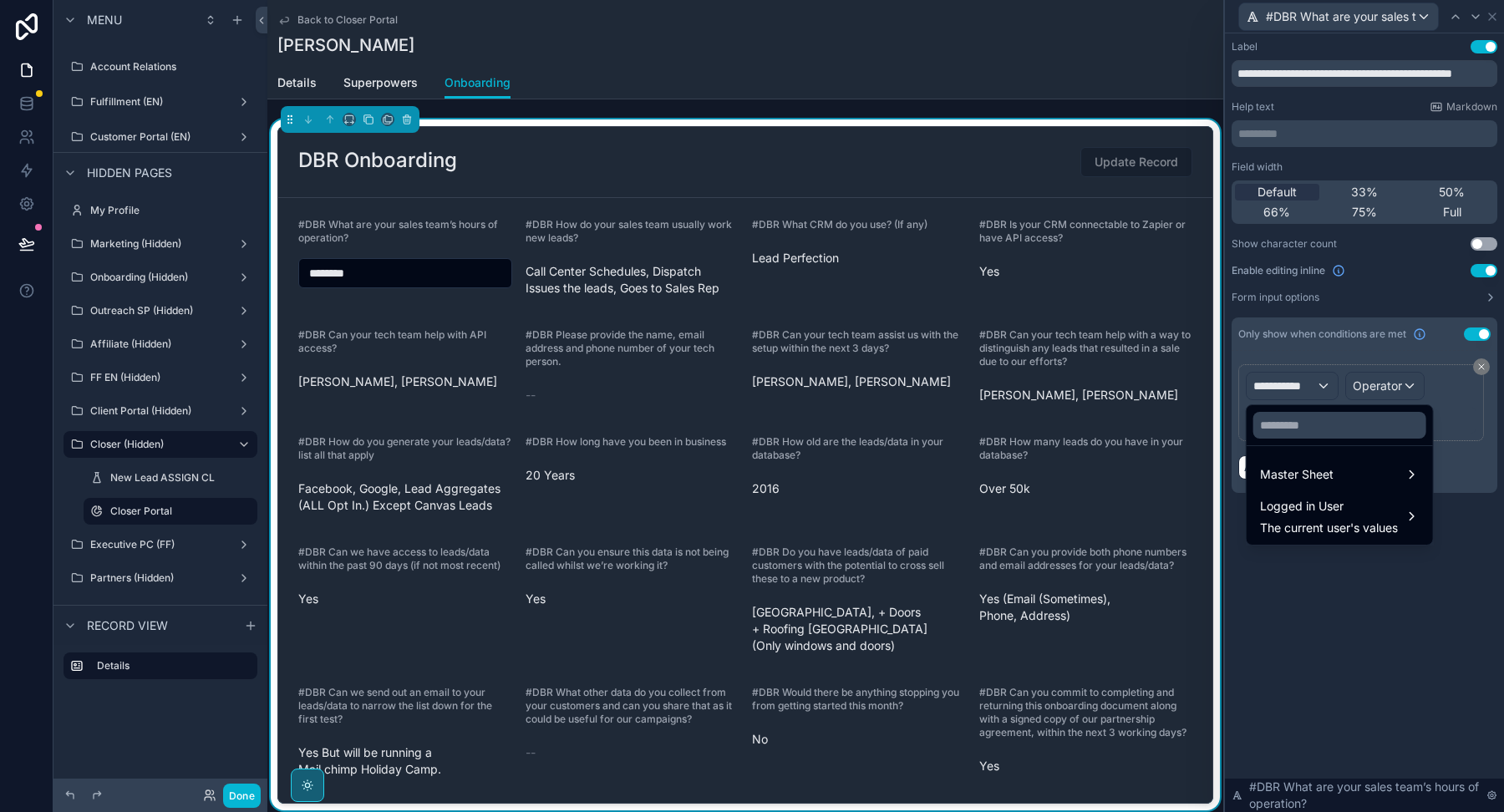
click at [1374, 386] on div at bounding box center [1364, 406] width 279 height 812
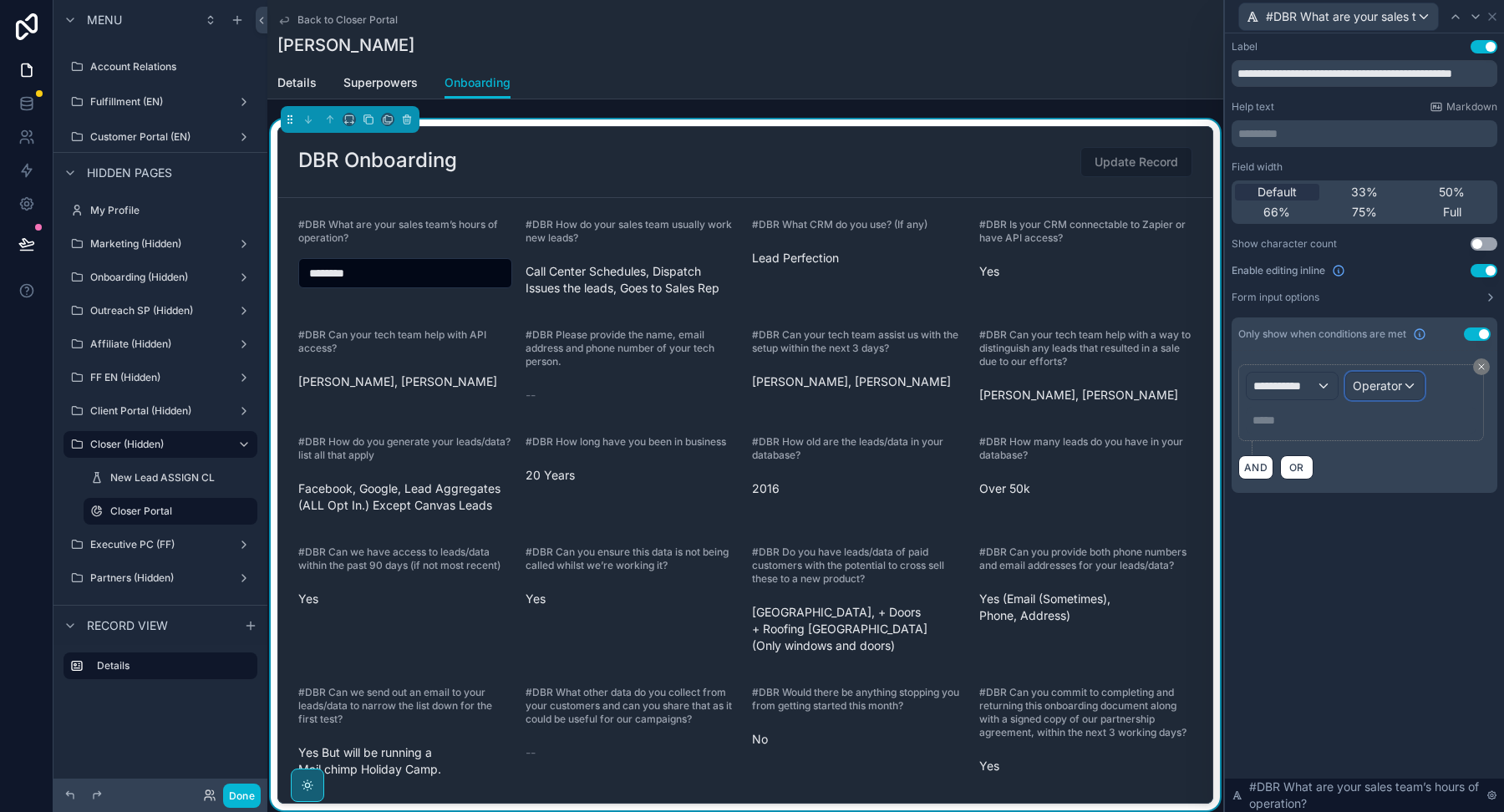
click at [1374, 386] on span "Operator" at bounding box center [1377, 385] width 49 height 14
click at [1295, 401] on div "No options" at bounding box center [1347, 448] width 152 height 96
click at [1295, 395] on div at bounding box center [1364, 406] width 279 height 812
click at [1295, 381] on span "**********" at bounding box center [1284, 386] width 62 height 17
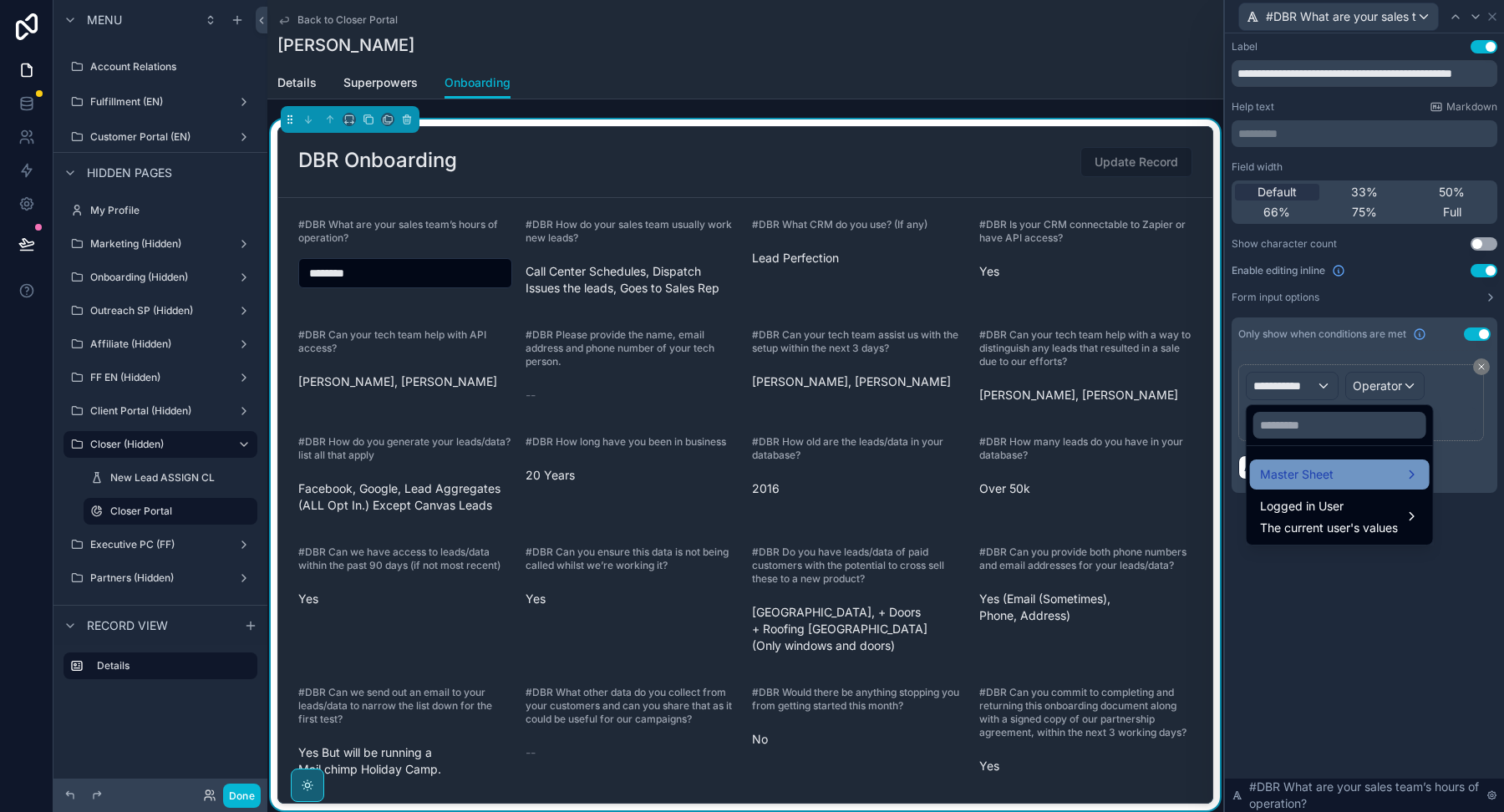
click at [1287, 476] on span "Master Sheet" at bounding box center [1296, 474] width 74 height 20
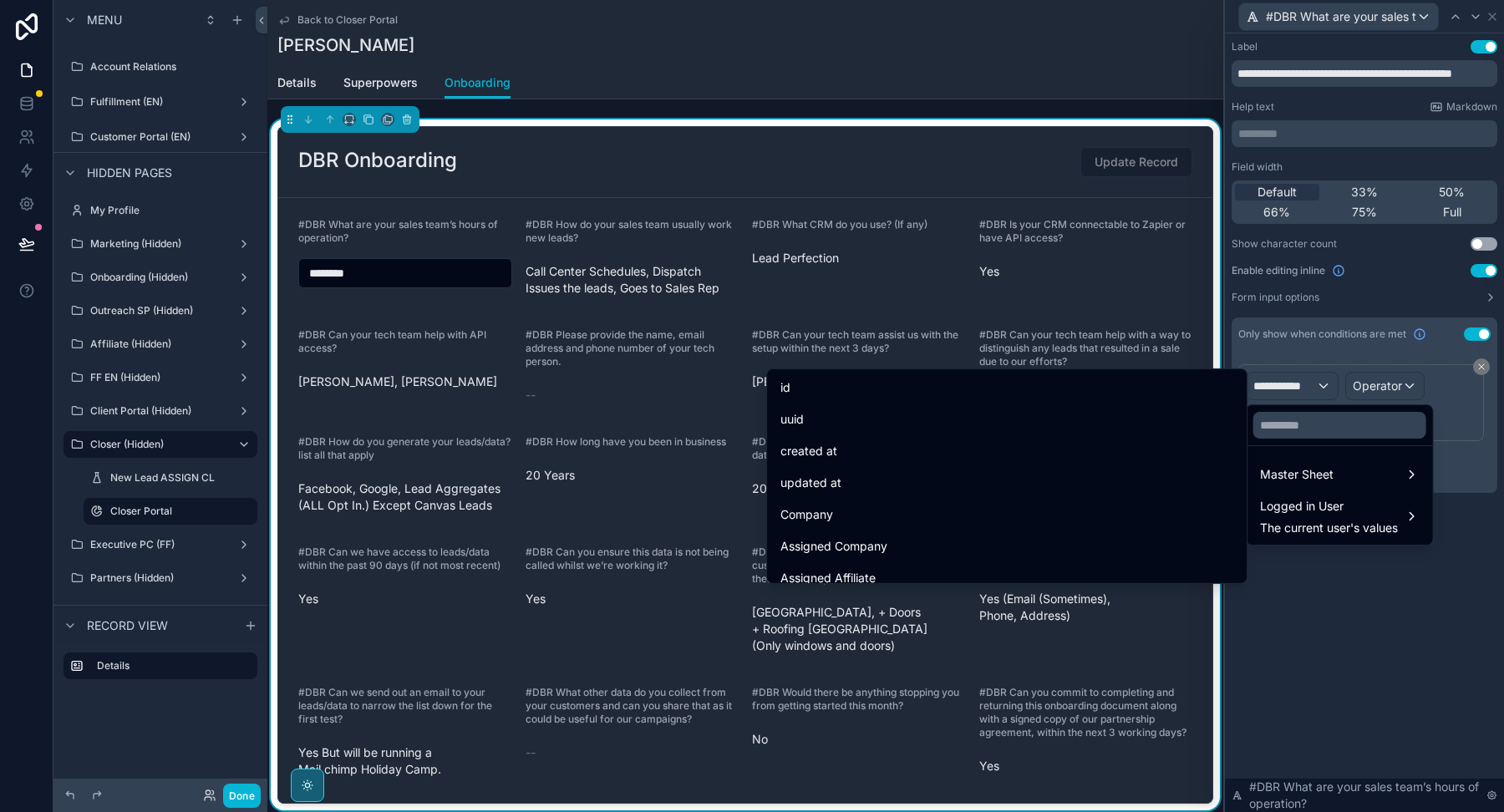
click at [1369, 379] on div at bounding box center [1364, 406] width 279 height 812
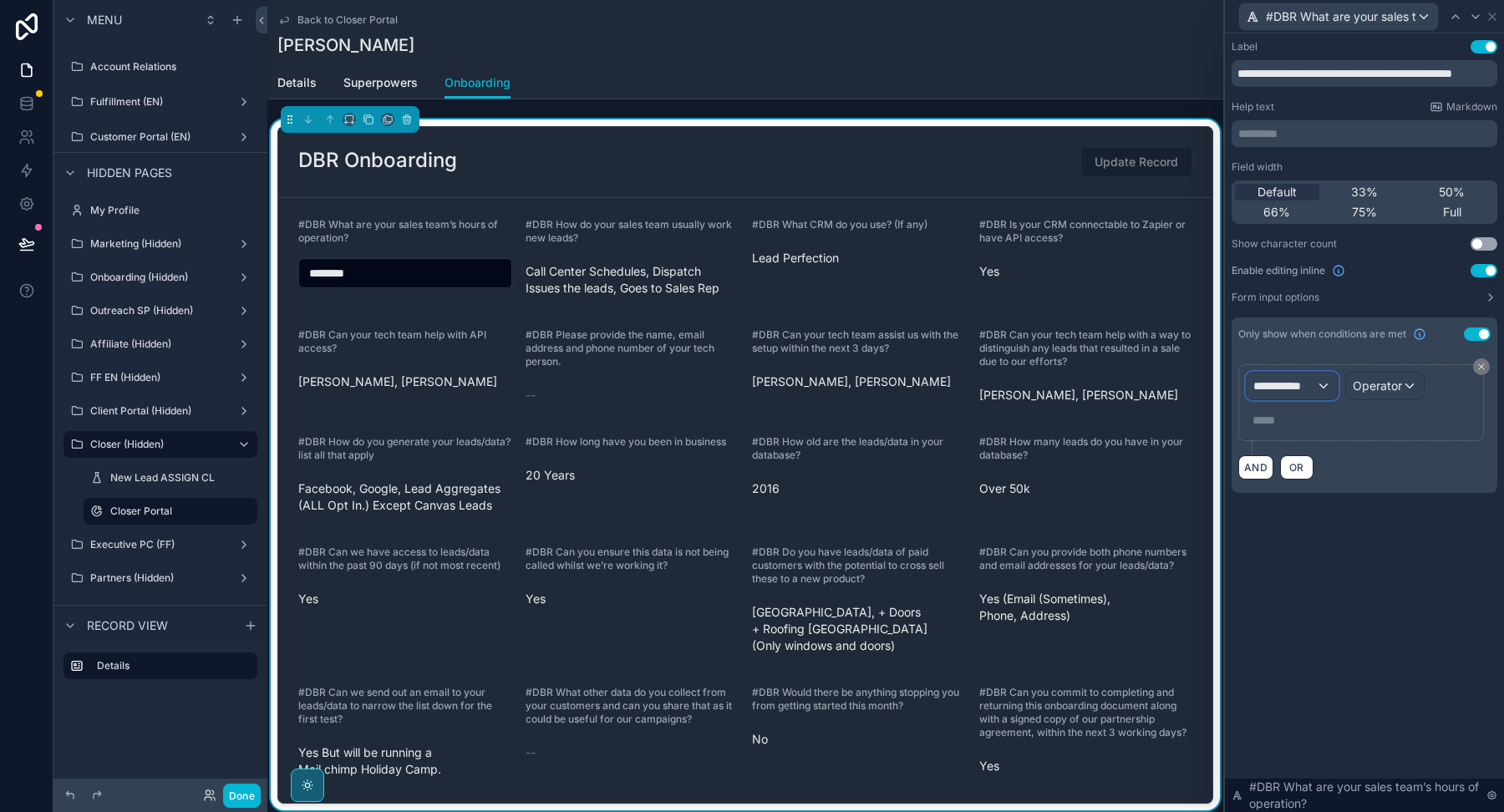
click at [1312, 389] on span "**********" at bounding box center [1284, 386] width 62 height 17
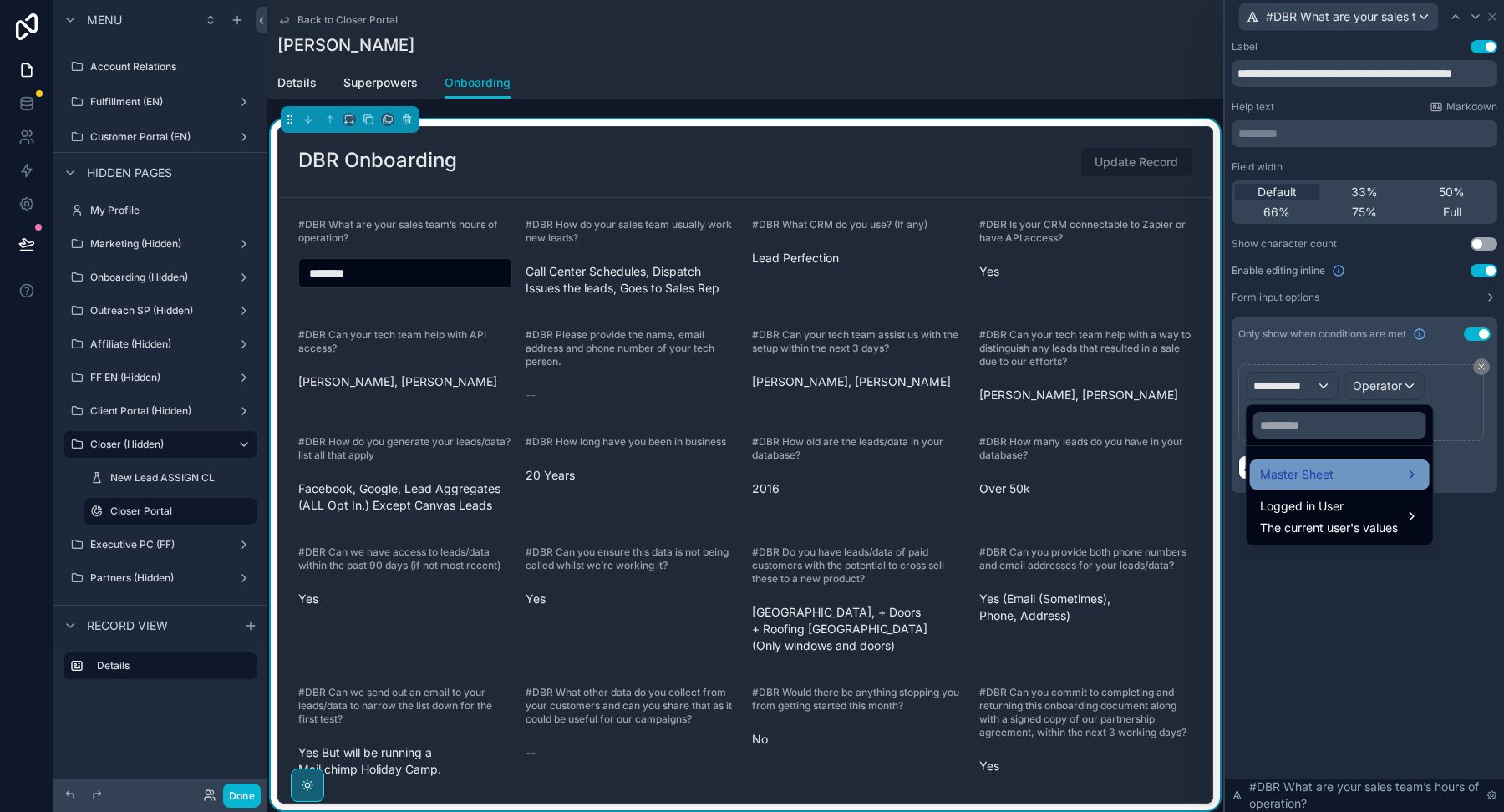
click at [1286, 485] on div "Master Sheet" at bounding box center [1339, 474] width 180 height 30
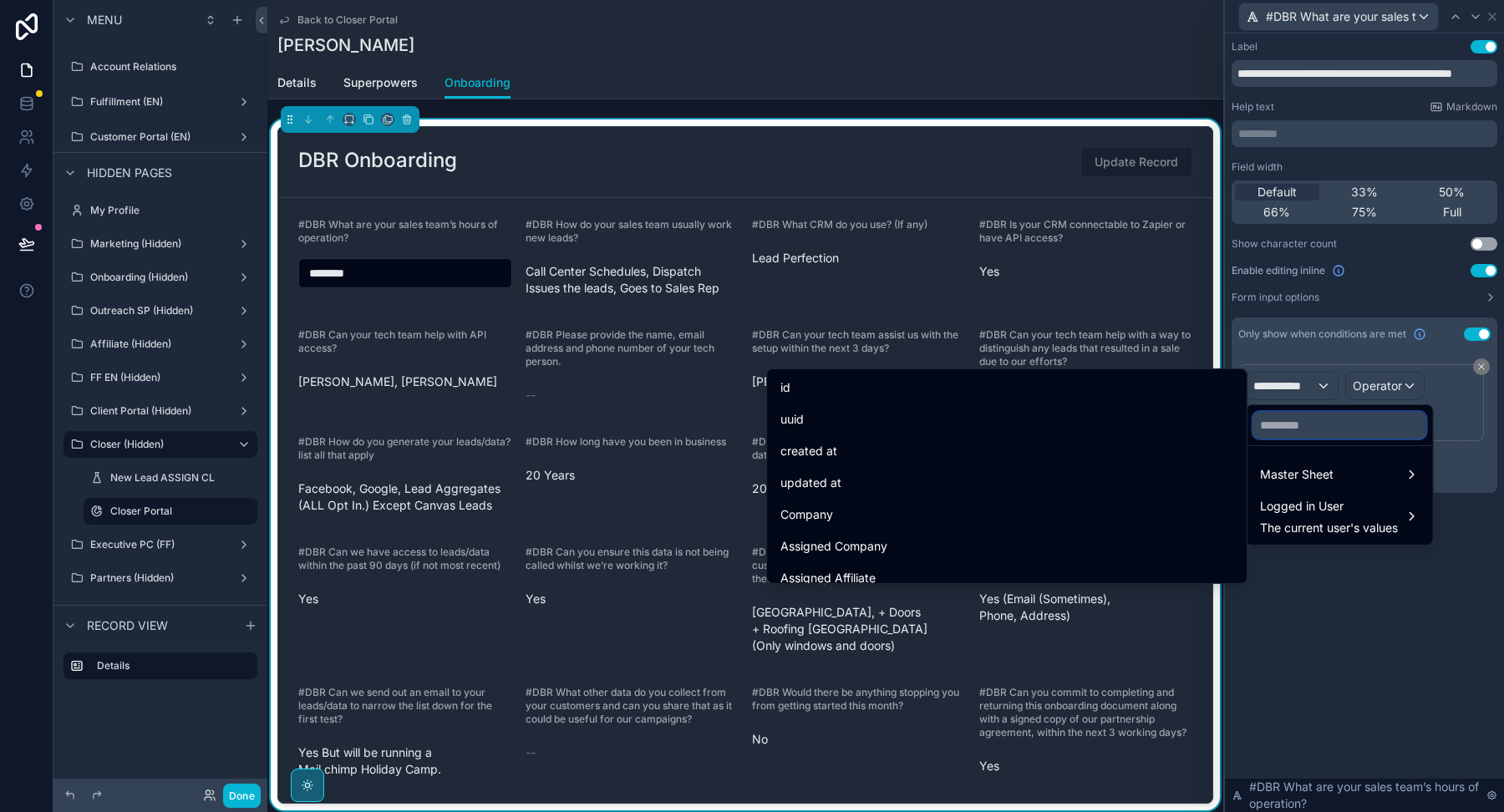
click at [1304, 422] on input "text" at bounding box center [1340, 425] width 173 height 27
paste input "**********"
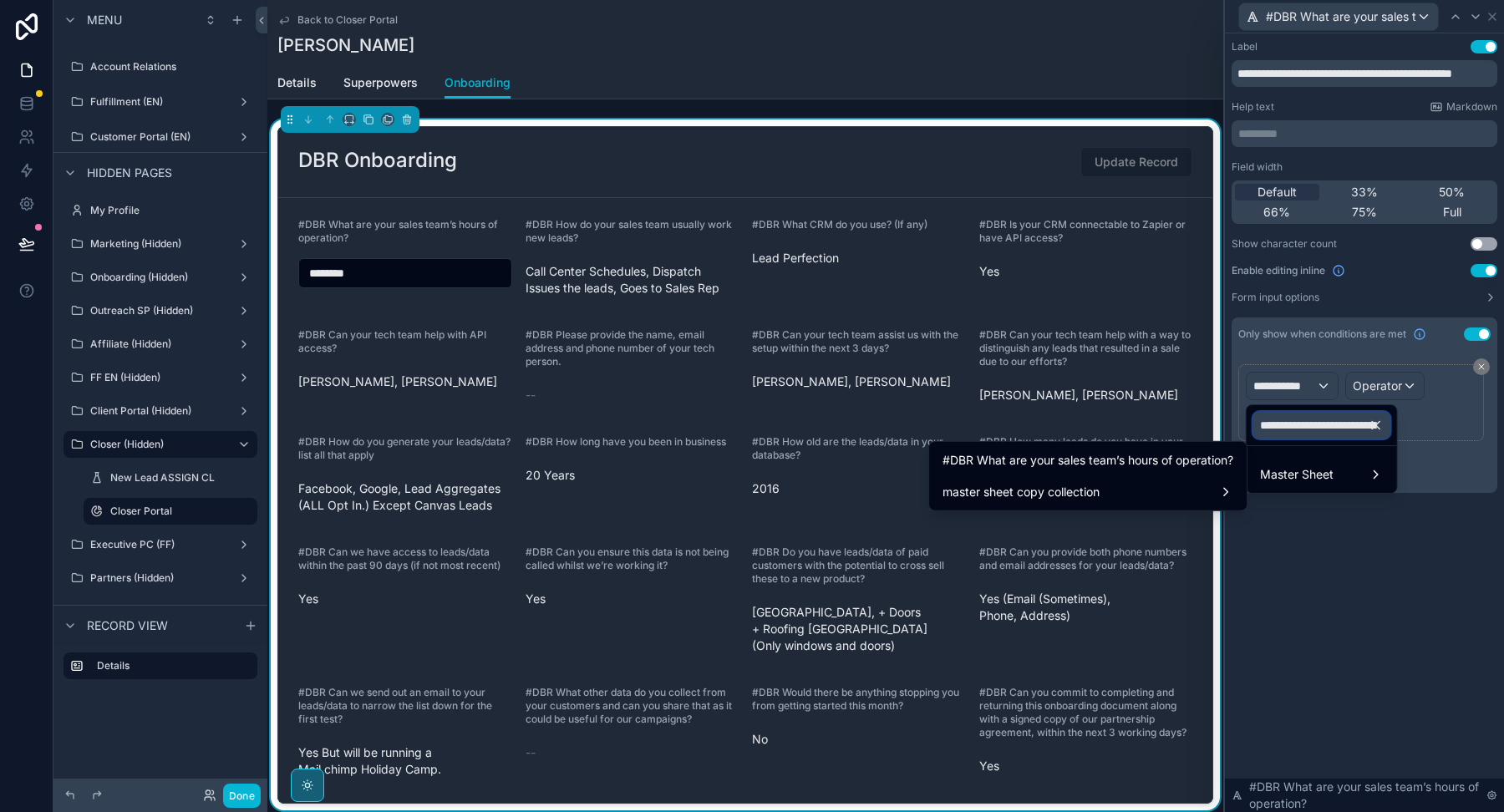
scroll to position [0, 160]
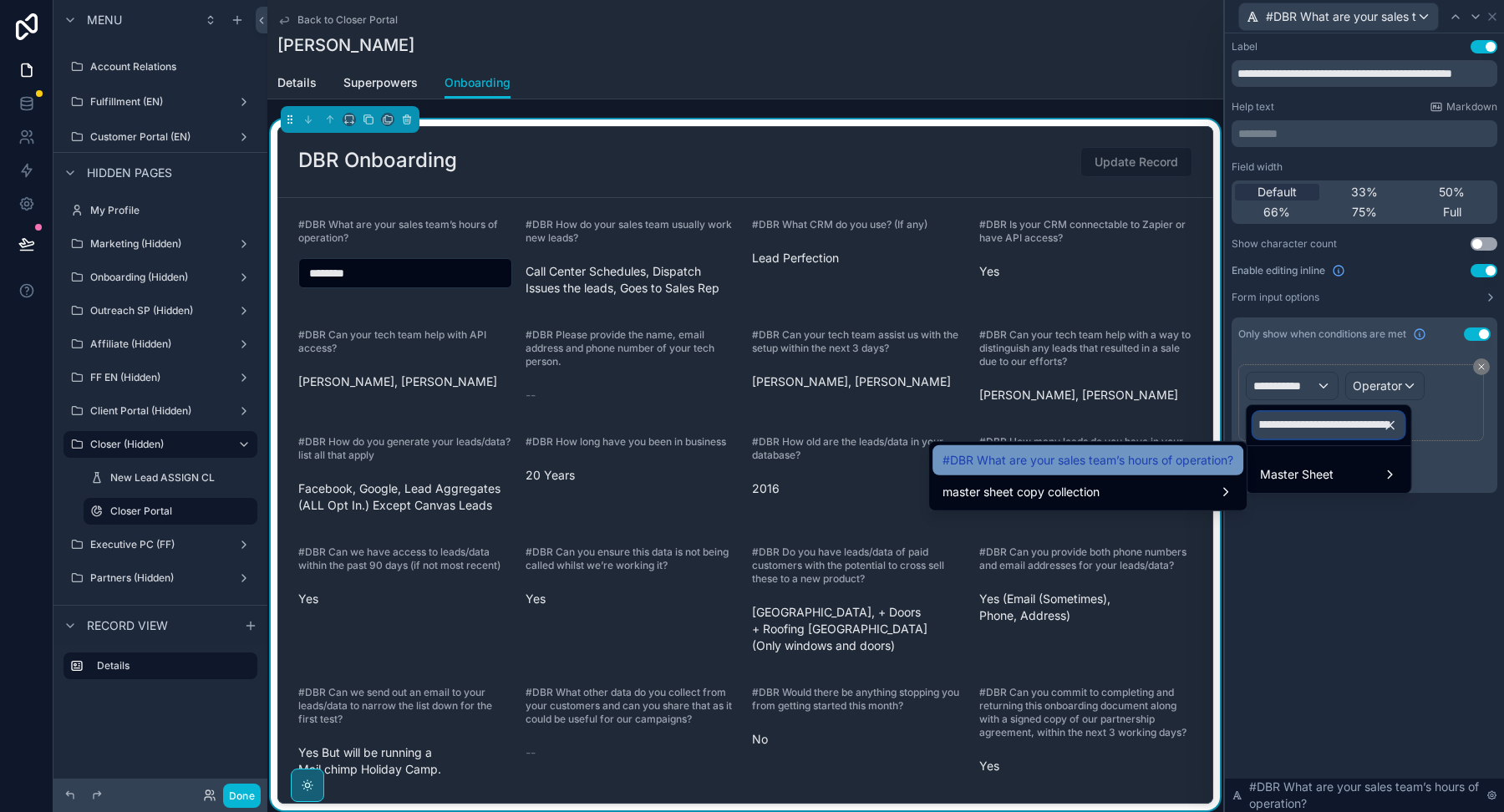
type input "**********"
click at [1162, 453] on span "#DBR What are your sales team’s hours of operation?" at bounding box center [1088, 460] width 290 height 20
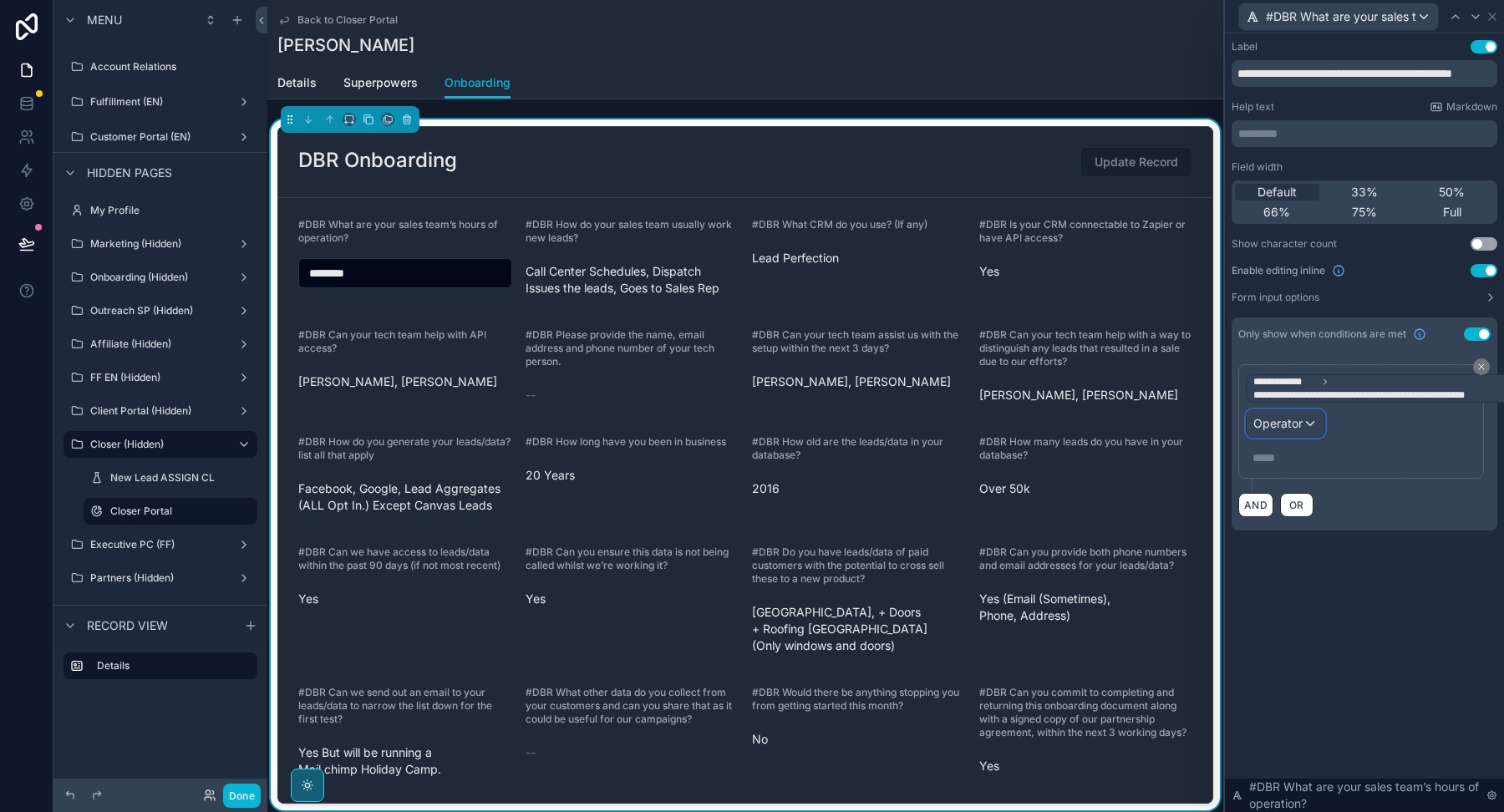
click at [1283, 421] on span "Operator" at bounding box center [1278, 422] width 49 height 14
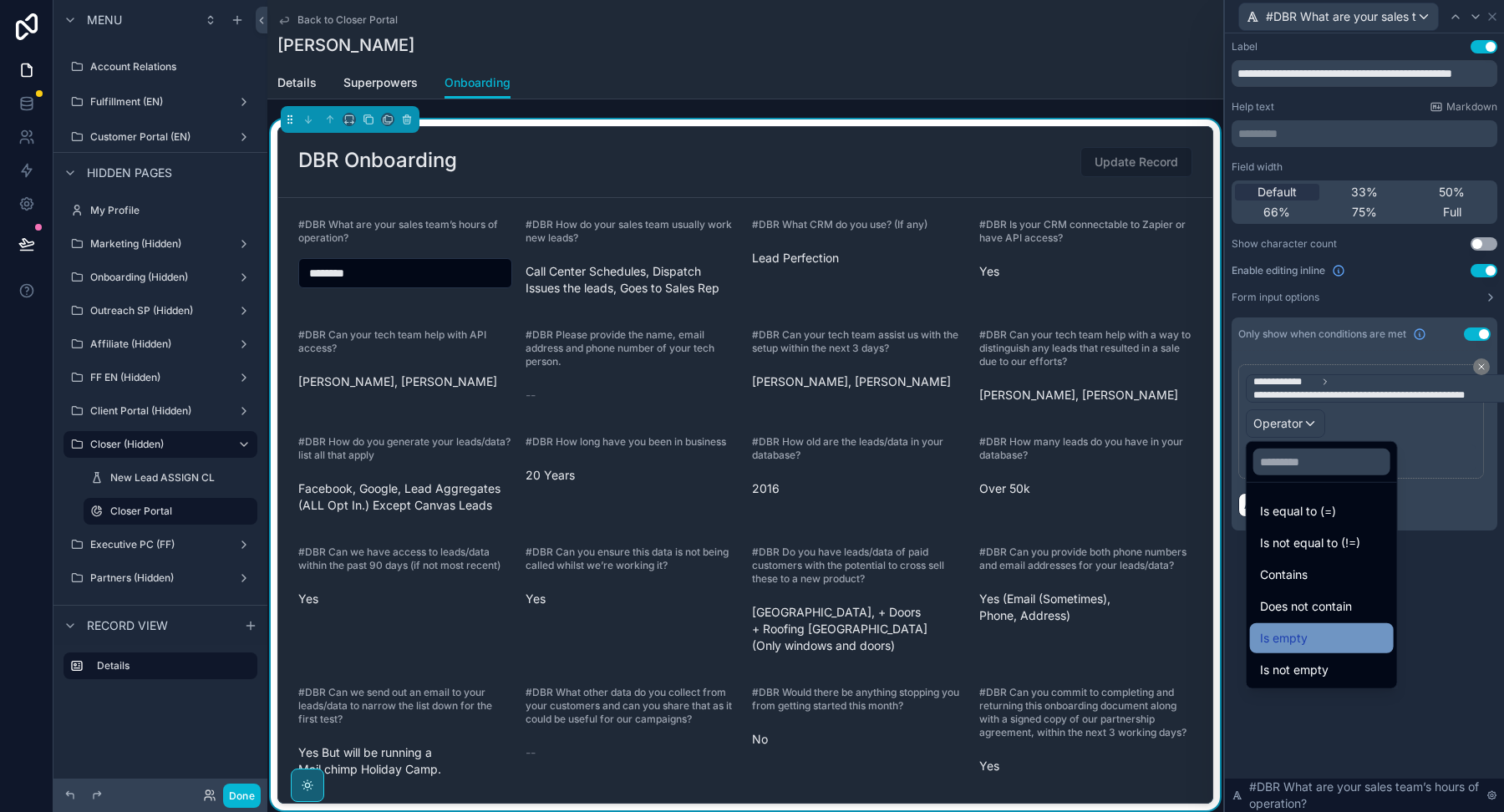
click at [1271, 628] on span "Is empty" at bounding box center [1283, 638] width 47 height 20
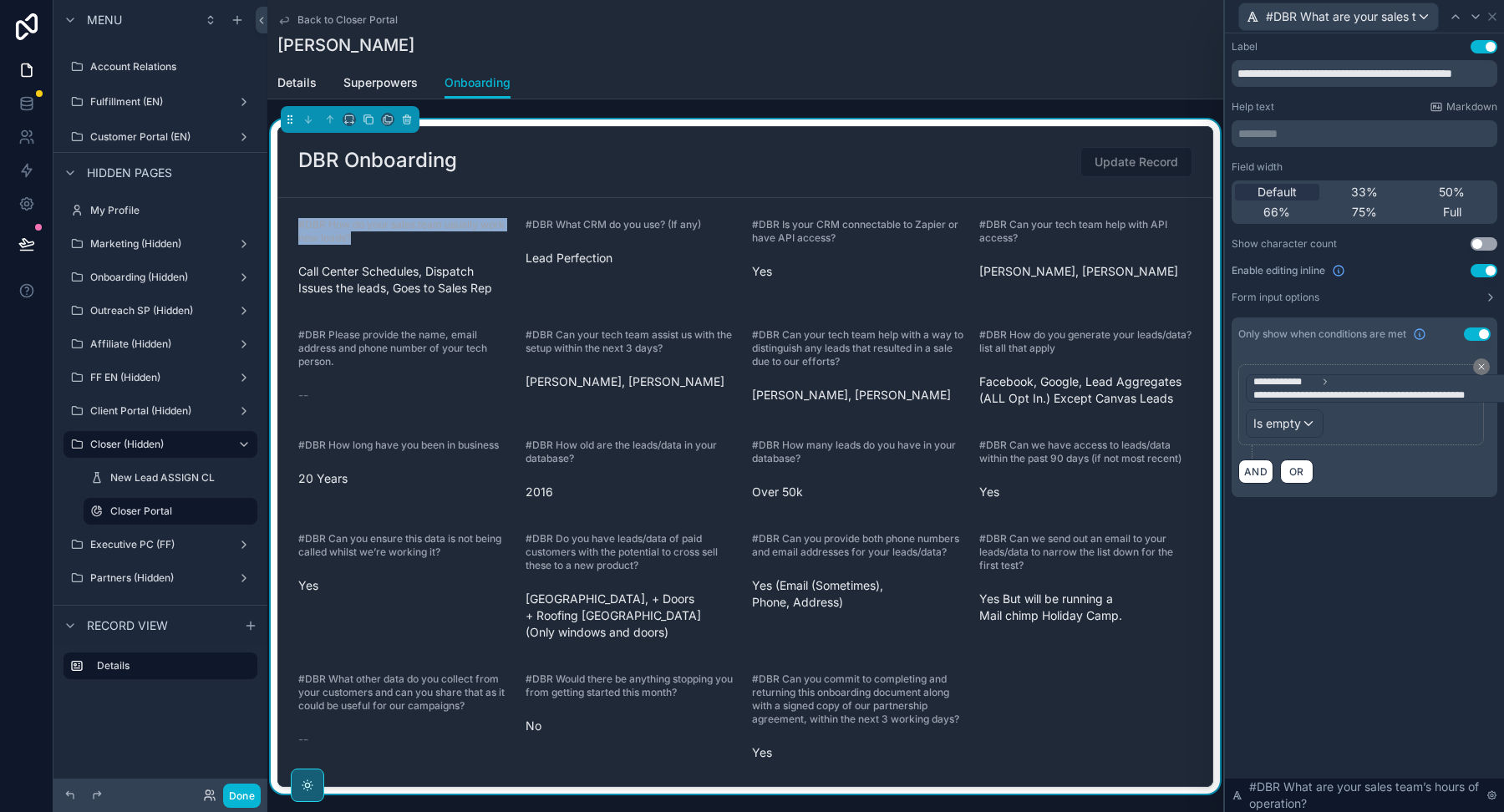
drag, startPoint x: 366, startPoint y: 233, endPoint x: 286, endPoint y: 220, distance: 81.0
click at [286, 220] on form "#DBR How do your sales team usually work new leads? Call Center Schedules, Disp…" at bounding box center [745, 492] width 934 height 588
click at [1491, 19] on icon at bounding box center [1492, 17] width 13 height 13
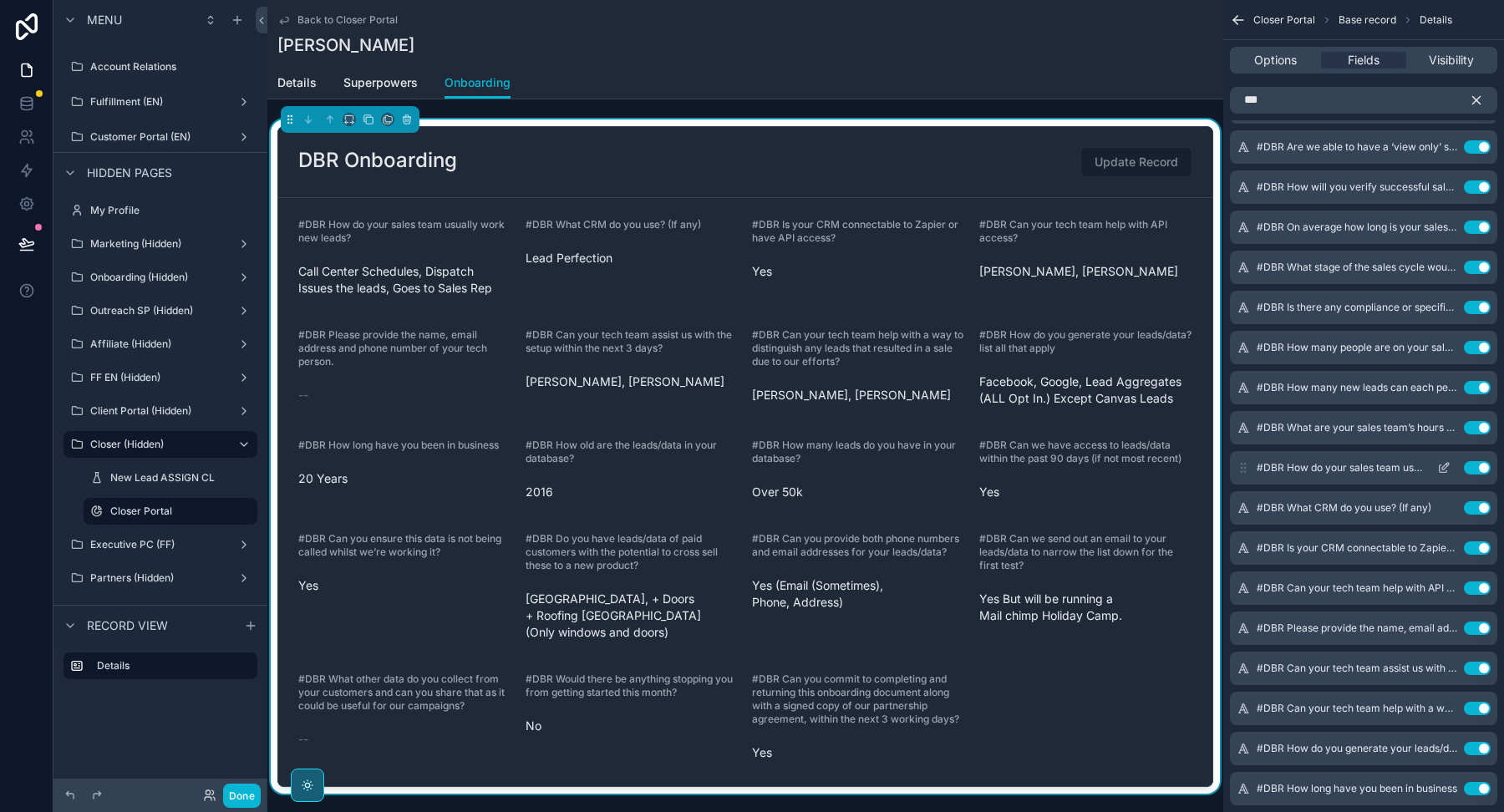
click at [1445, 463] on icon "scrollable content" at bounding box center [1444, 468] width 13 height 13
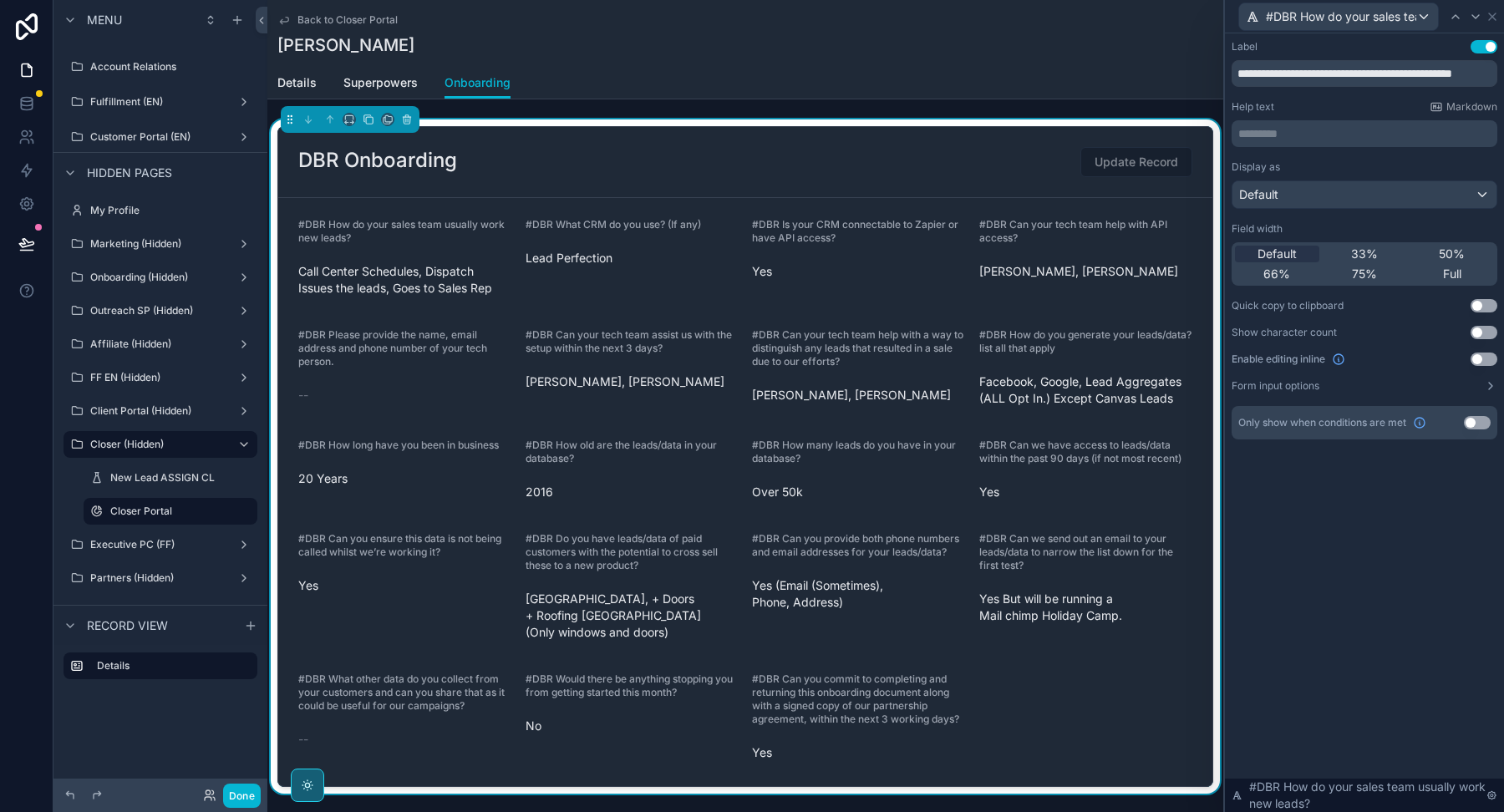
click at [1484, 361] on button "Use setting" at bounding box center [1484, 359] width 27 height 13
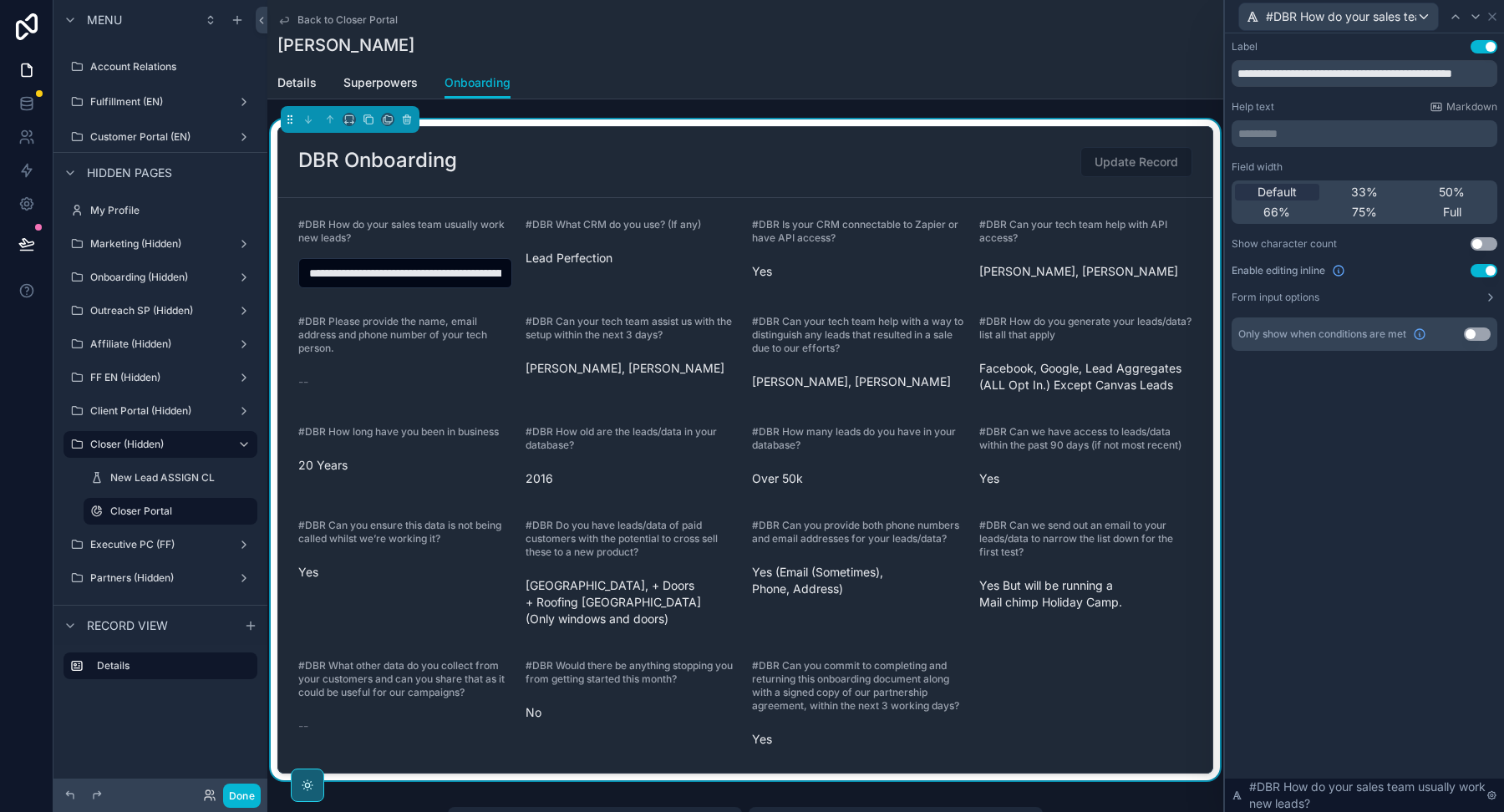
click at [1479, 337] on button "Use setting" at bounding box center [1477, 334] width 27 height 13
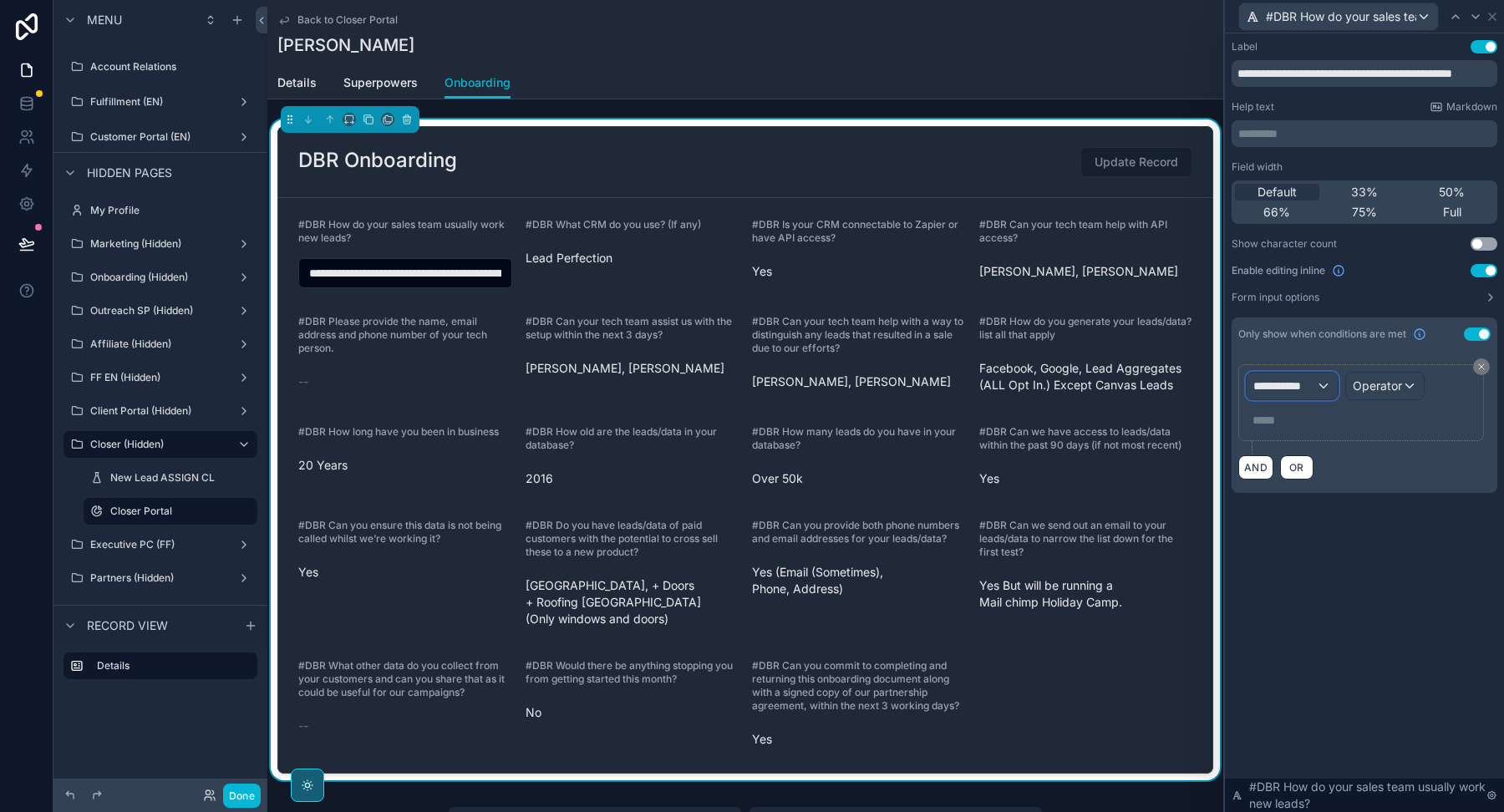
click at [1312, 387] on span "**********" at bounding box center [1284, 386] width 62 height 17
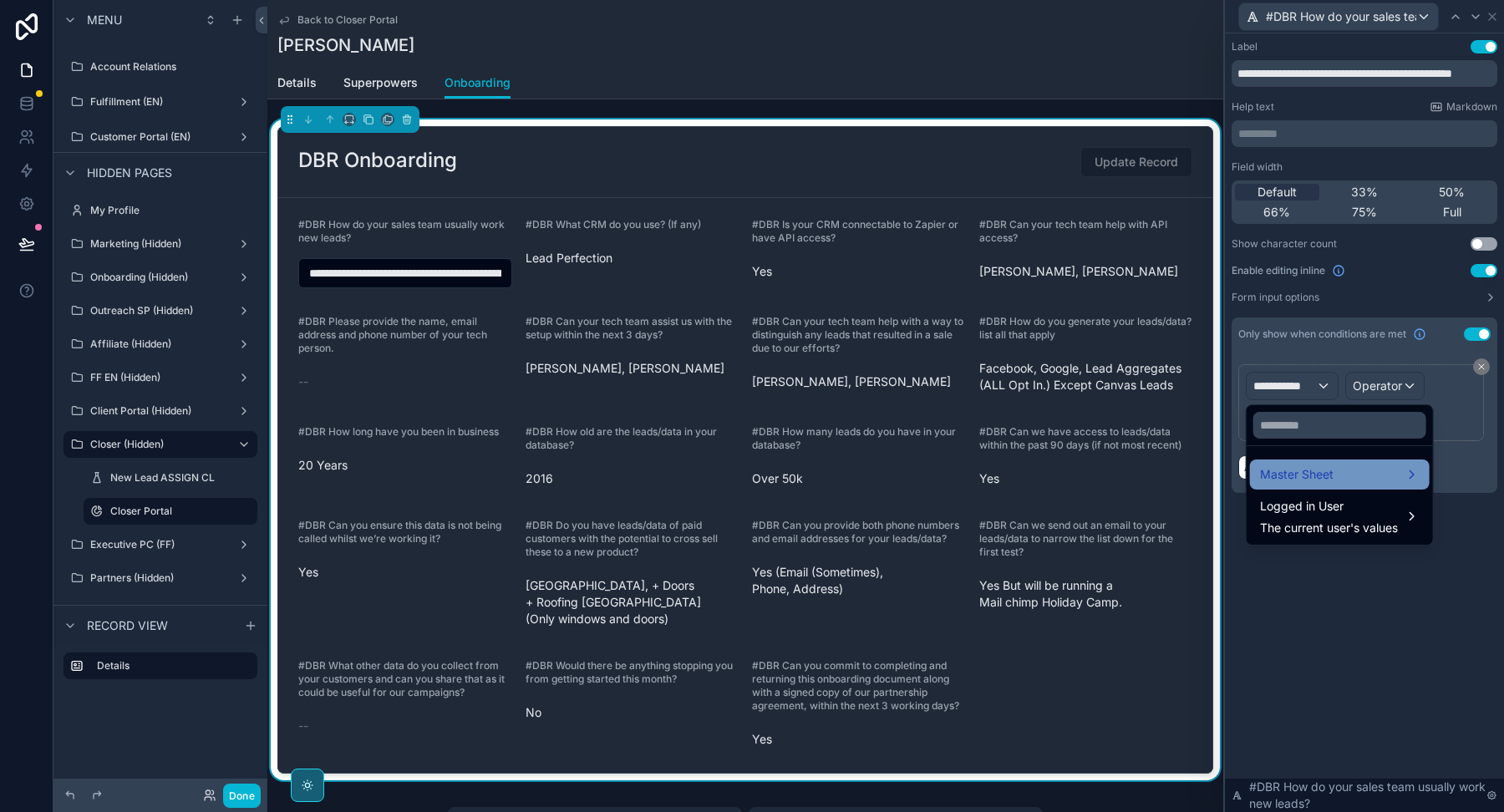
click at [1309, 481] on span "Master Sheet" at bounding box center [1296, 474] width 74 height 20
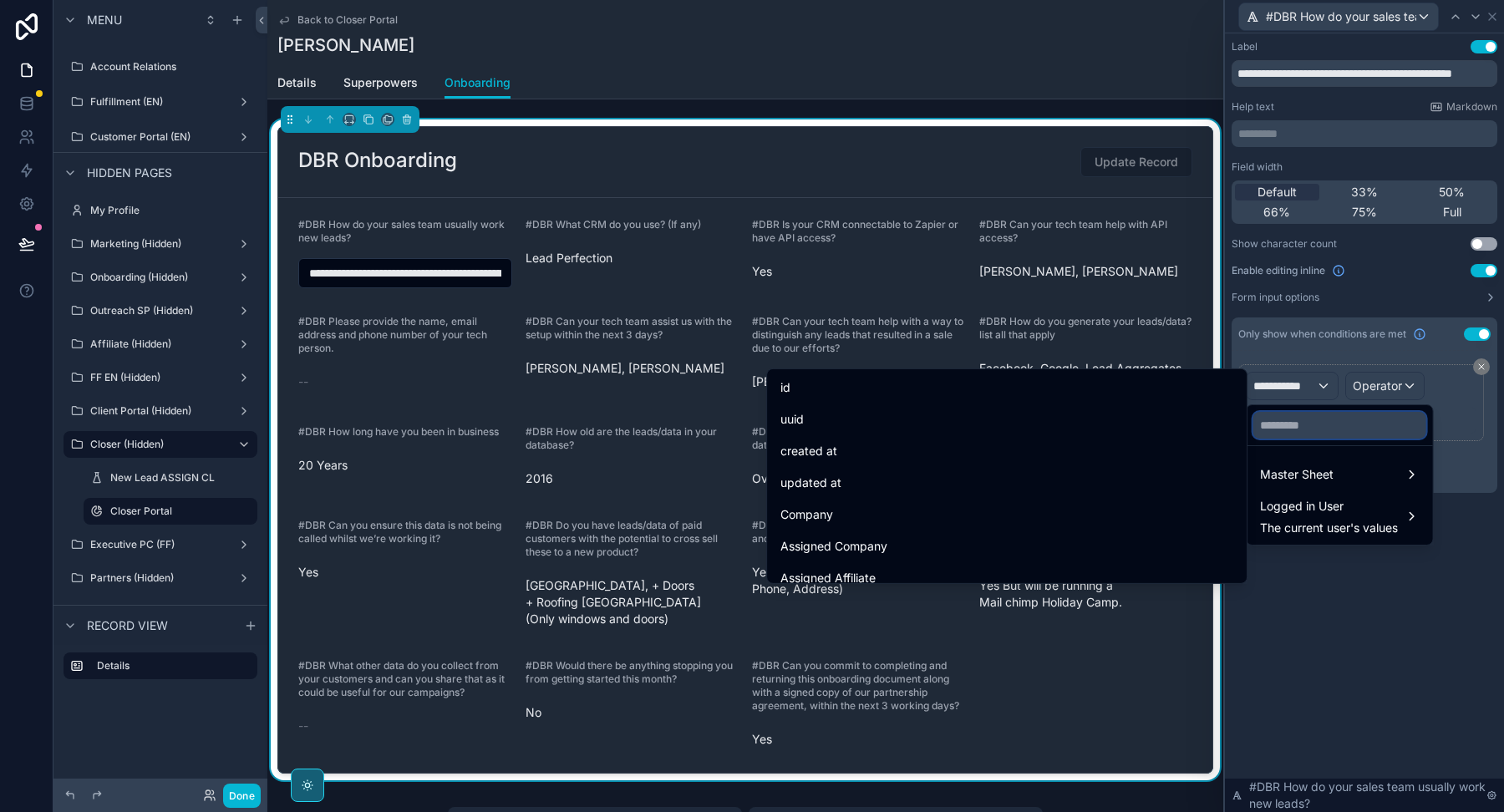
click at [1308, 429] on input "text" at bounding box center [1340, 425] width 173 height 27
paste input "**********"
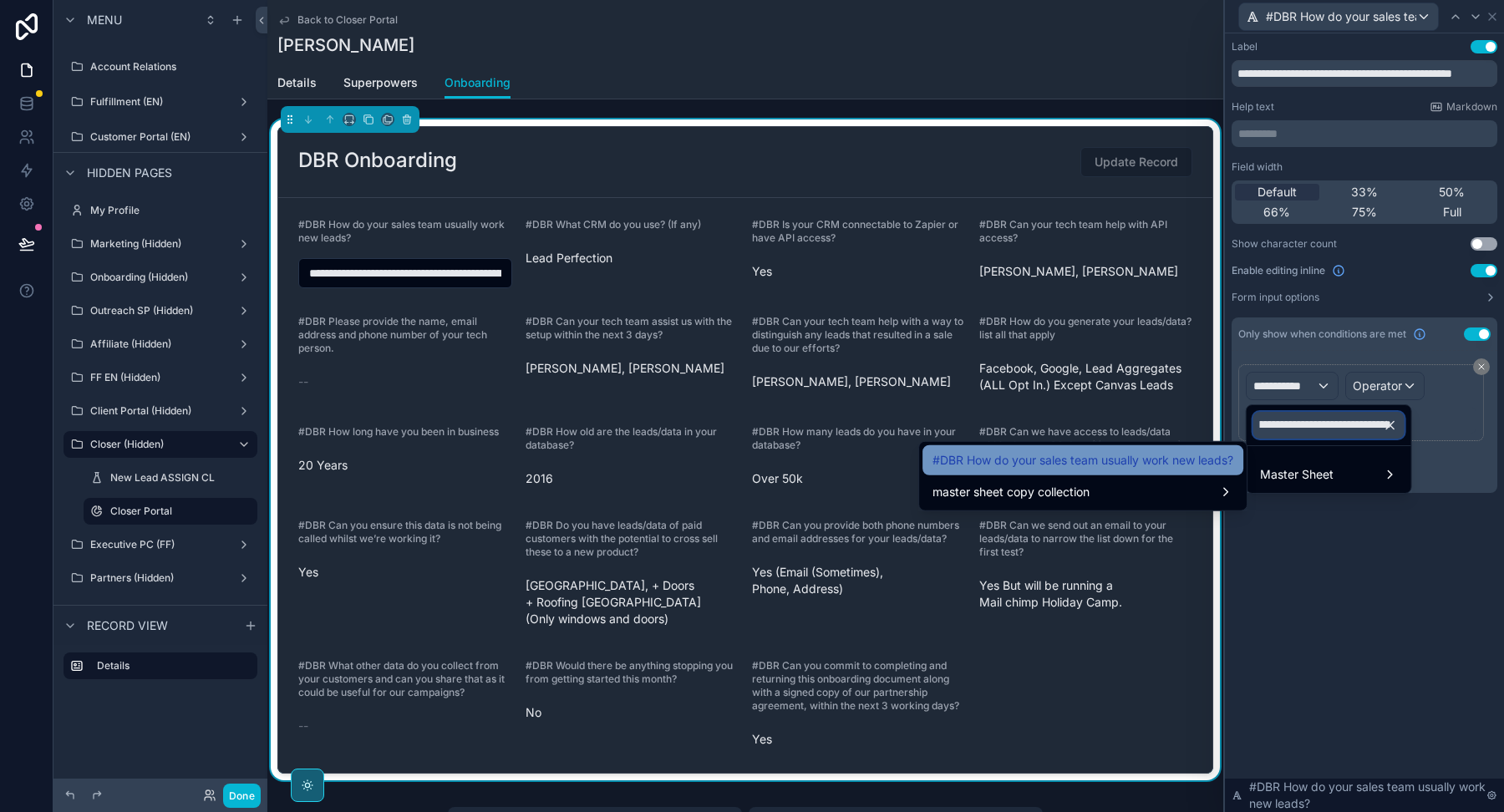
type input "**********"
click at [1043, 464] on span "#DBR How do your sales team usually work new leads?" at bounding box center [1082, 460] width 301 height 20
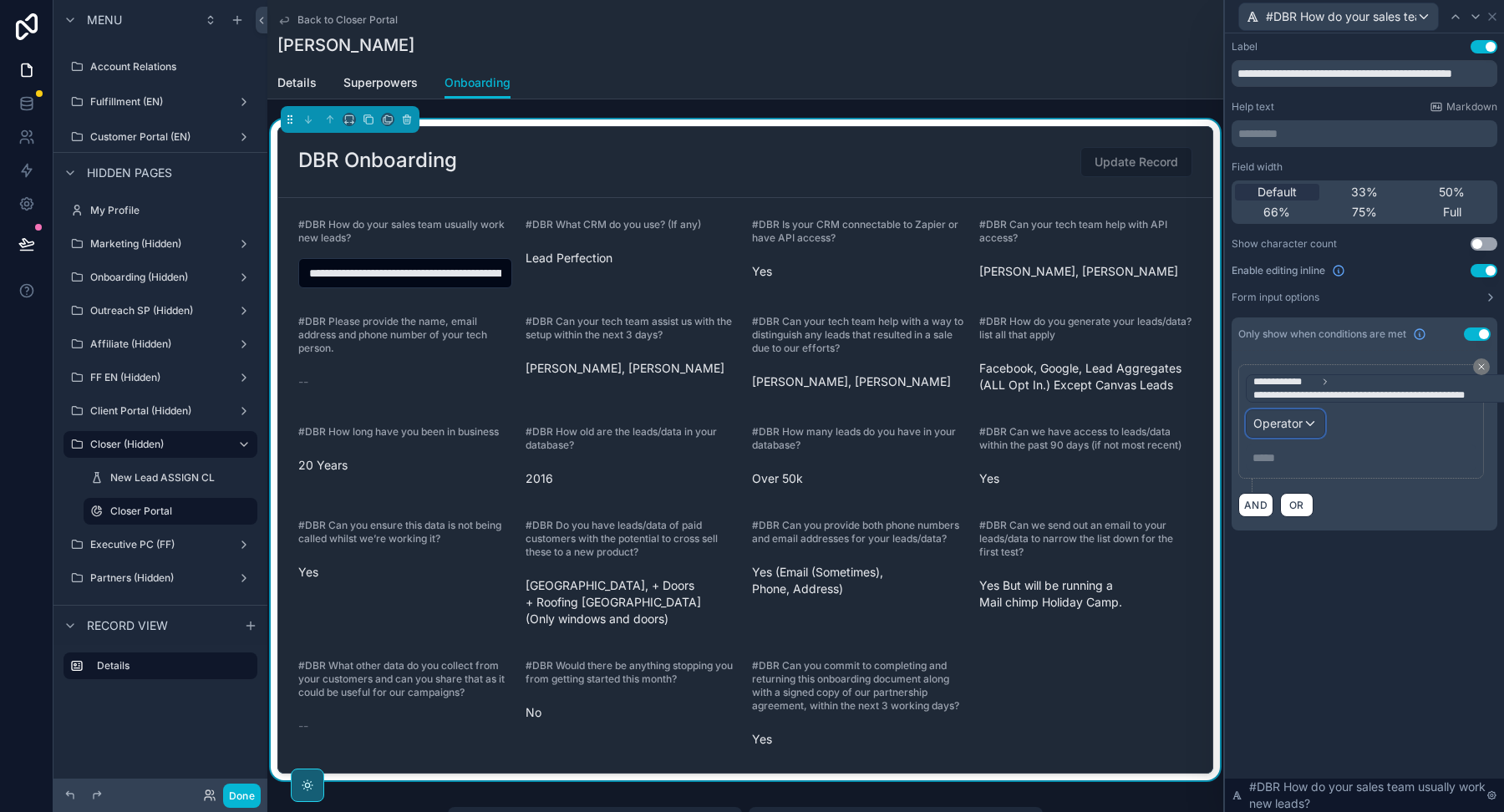
click at [1294, 416] on span "Operator" at bounding box center [1278, 422] width 49 height 14
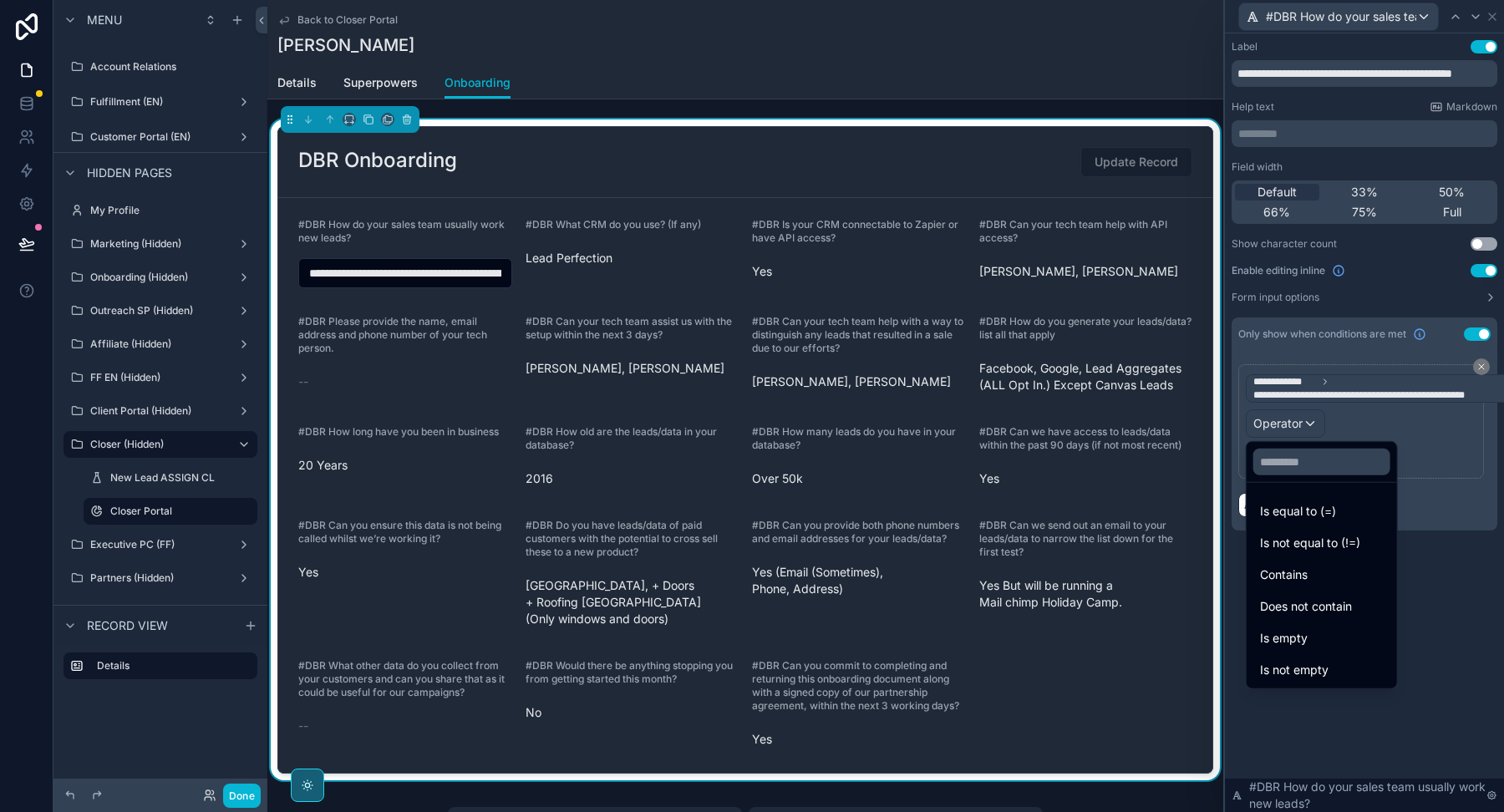
click at [1370, 380] on div at bounding box center [1364, 406] width 279 height 812
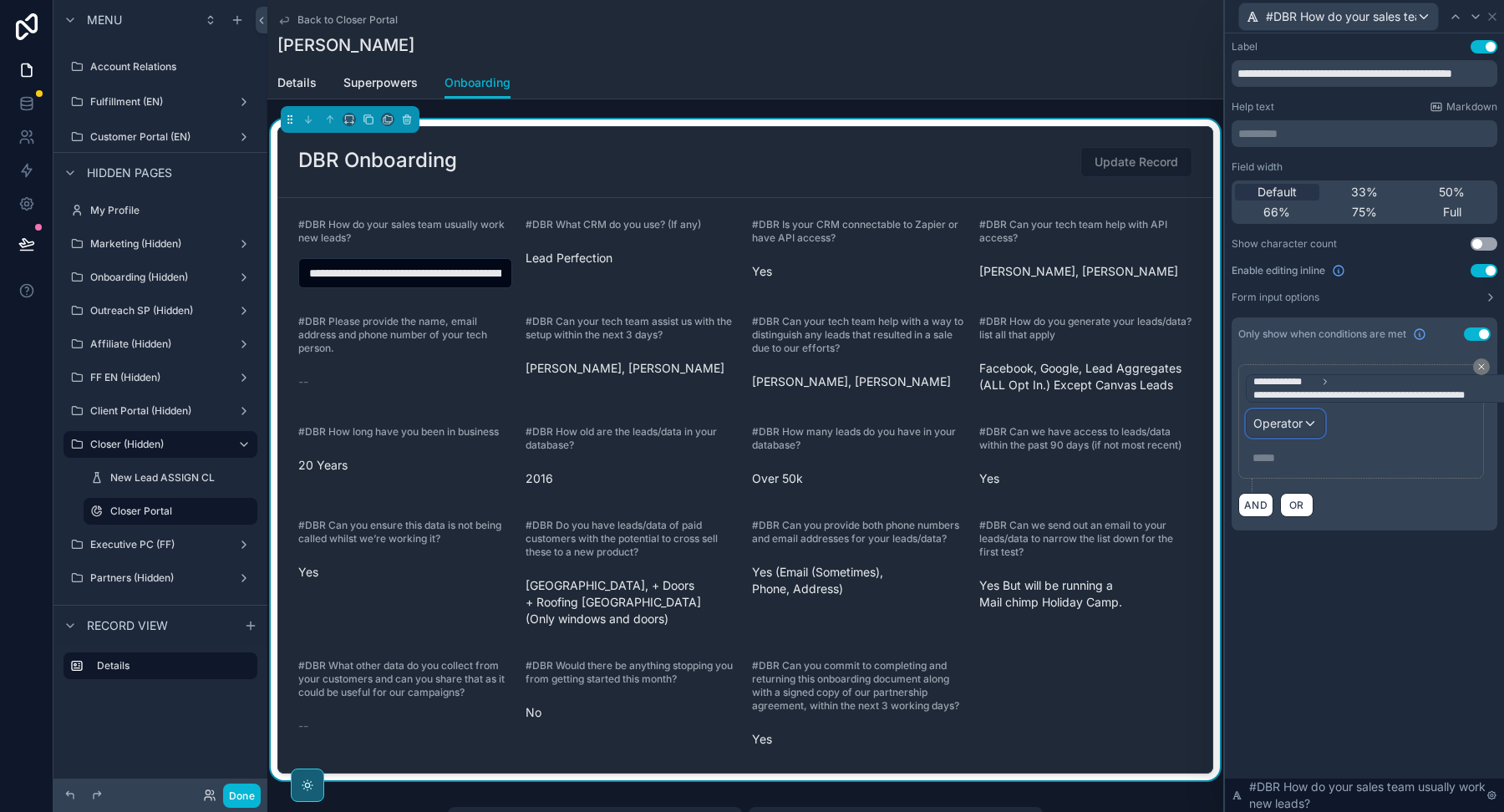
click at [1304, 424] on div "Operator" at bounding box center [1284, 423] width 77 height 27
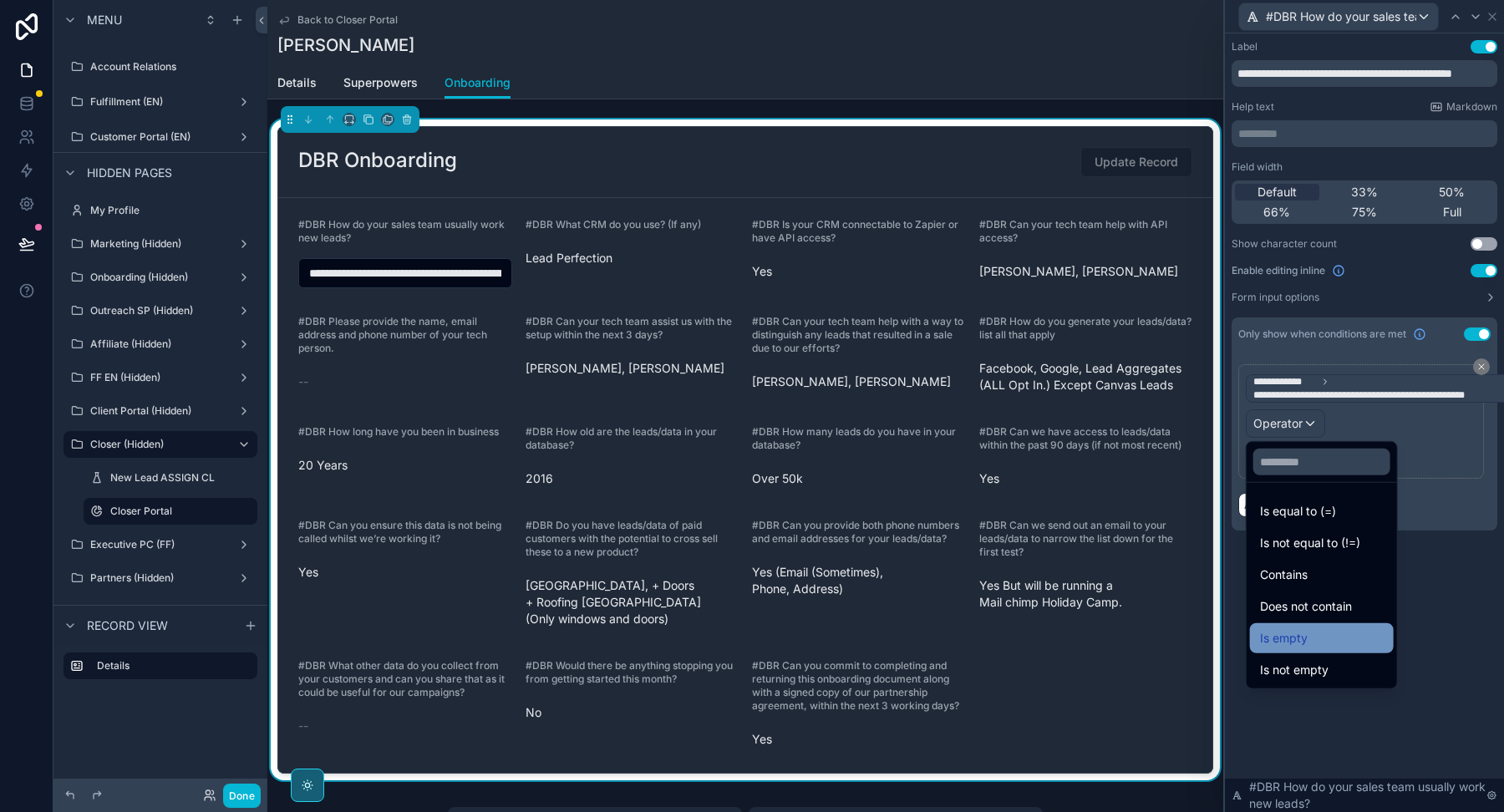
click at [1299, 632] on span "Is empty" at bounding box center [1283, 638] width 47 height 20
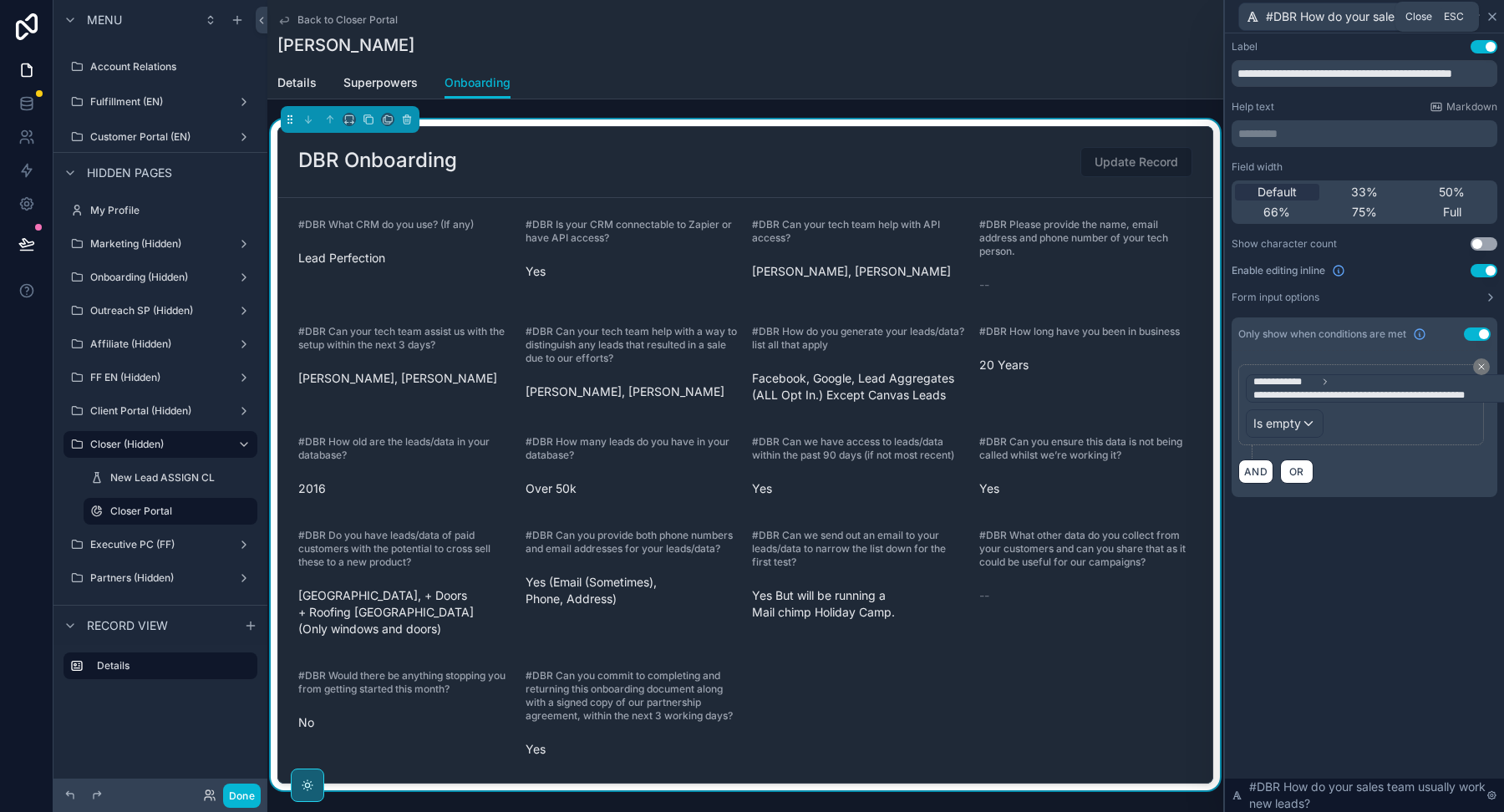
click at [1496, 19] on icon at bounding box center [1492, 17] width 13 height 13
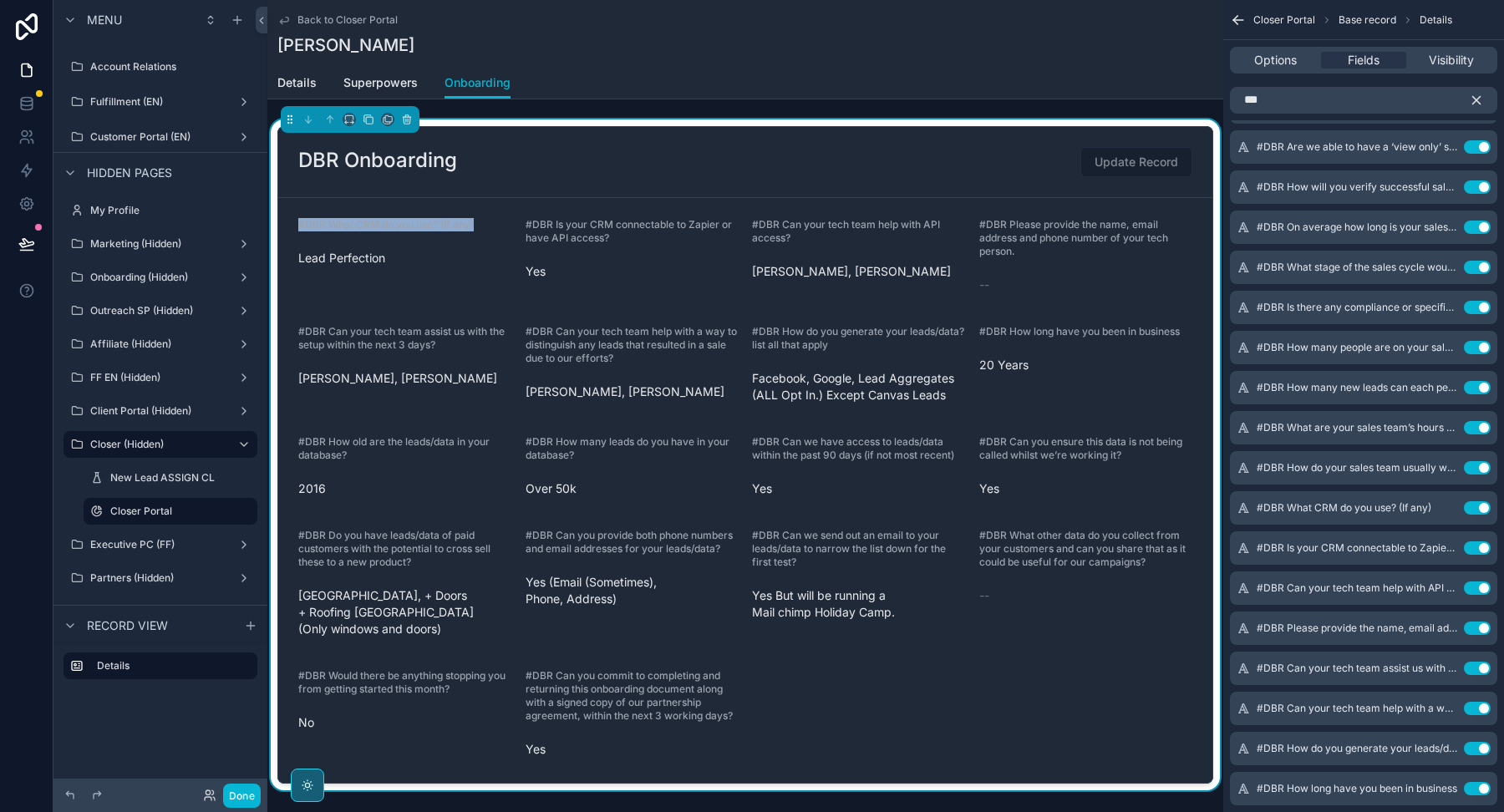
drag, startPoint x: 482, startPoint y: 223, endPoint x: 296, endPoint y: 228, distance: 186.1
click at [296, 228] on form "#DBR What CRM do you use? (If any) Lead Perfection #DBR Is your CRM connectable…" at bounding box center [745, 490] width 934 height 584
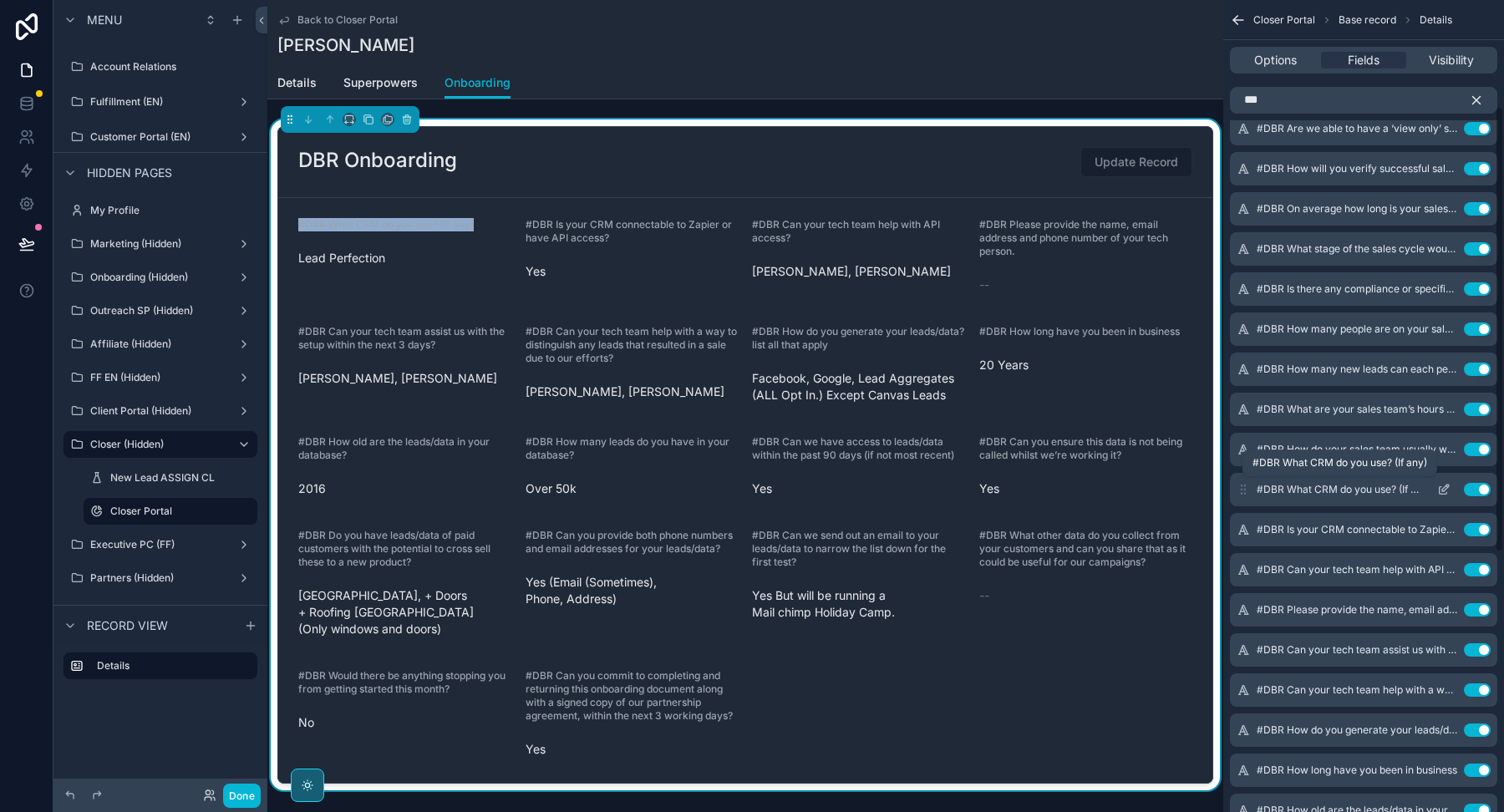
scroll to position [193, 0]
click at [1444, 486] on icon "scrollable content" at bounding box center [1444, 488] width 13 height 13
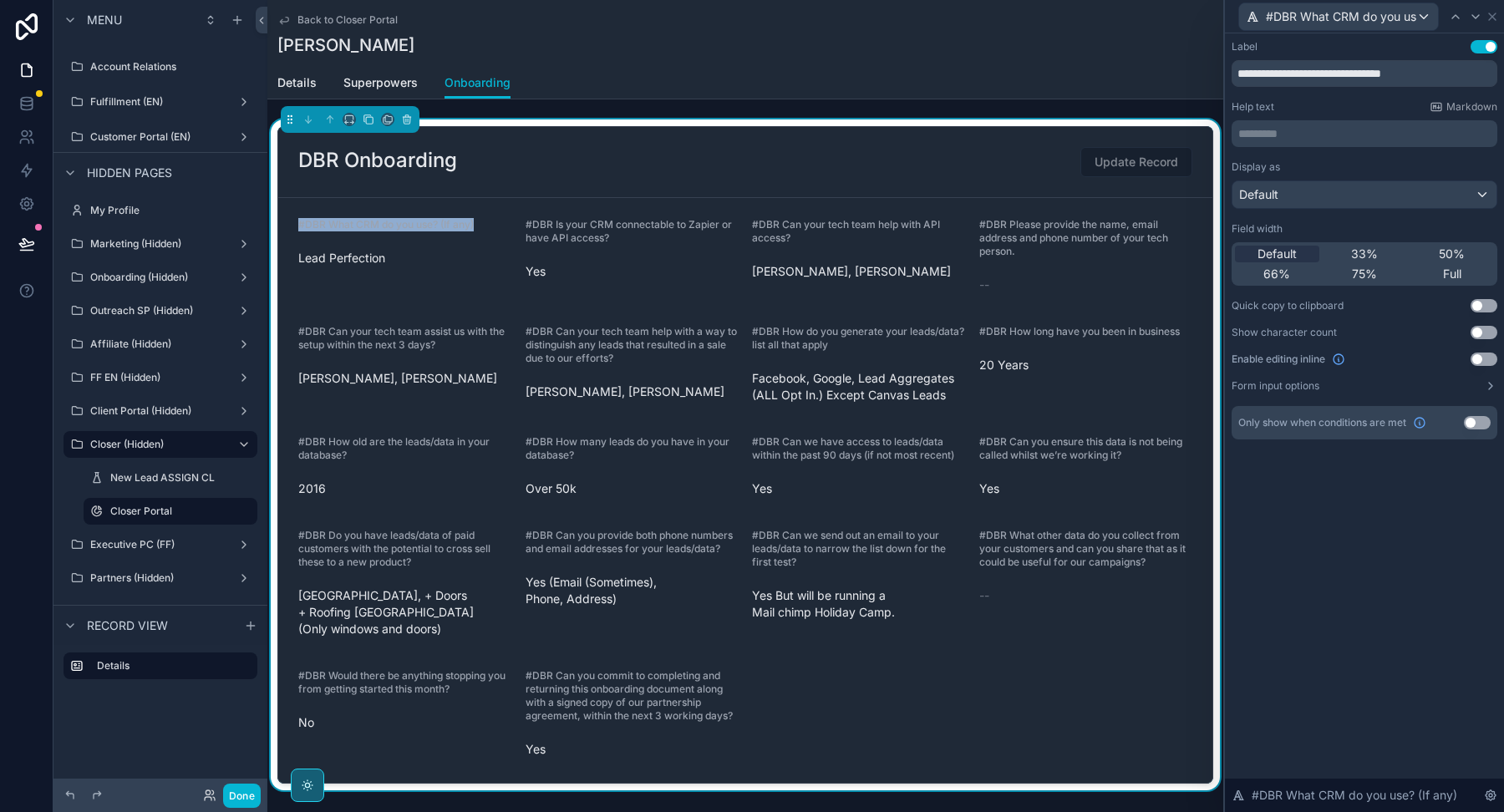
click at [1481, 353] on button "Use setting" at bounding box center [1484, 359] width 27 height 13
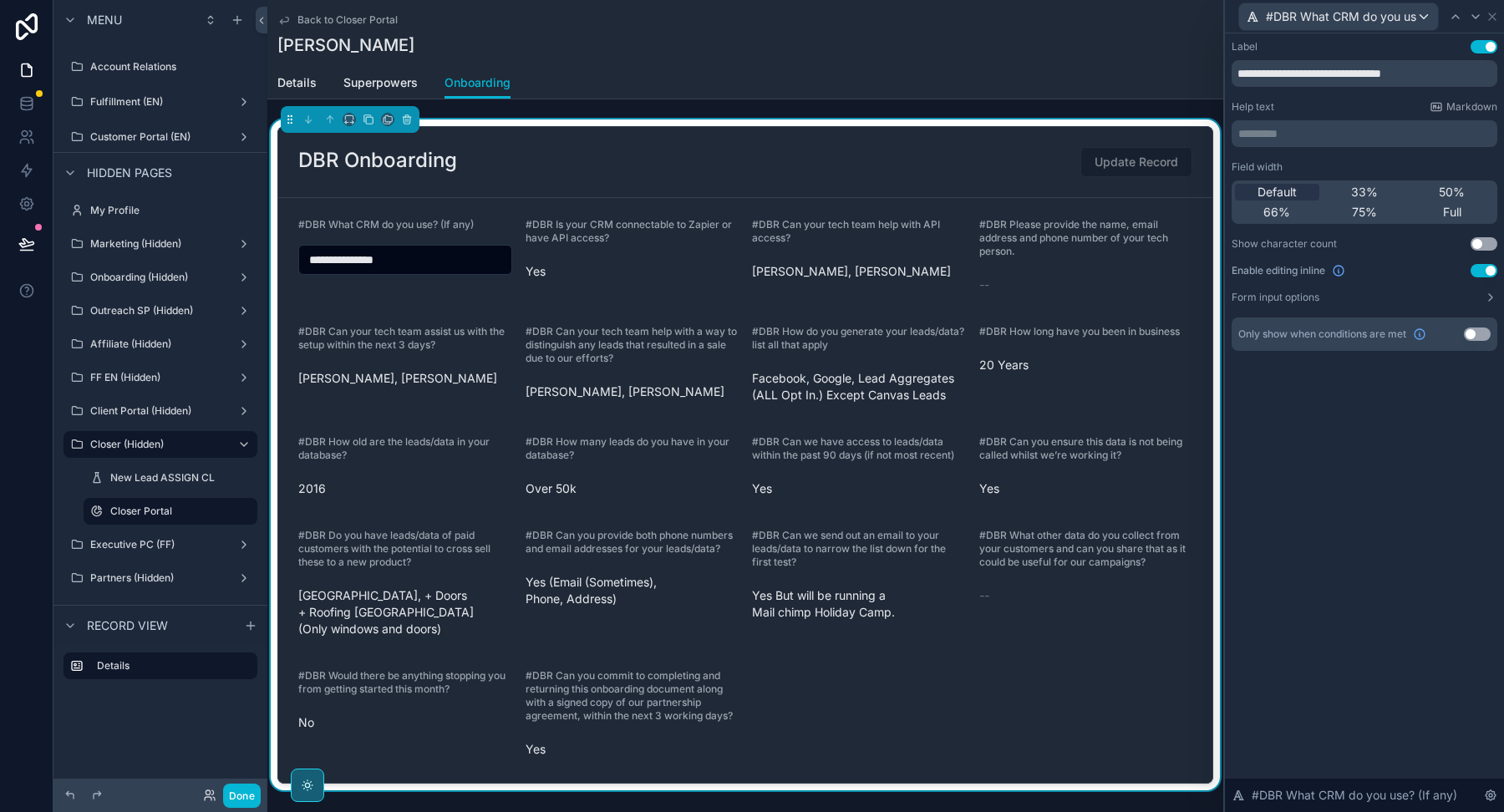
click at [1479, 327] on button "Use setting" at bounding box center [1477, 334] width 27 height 13
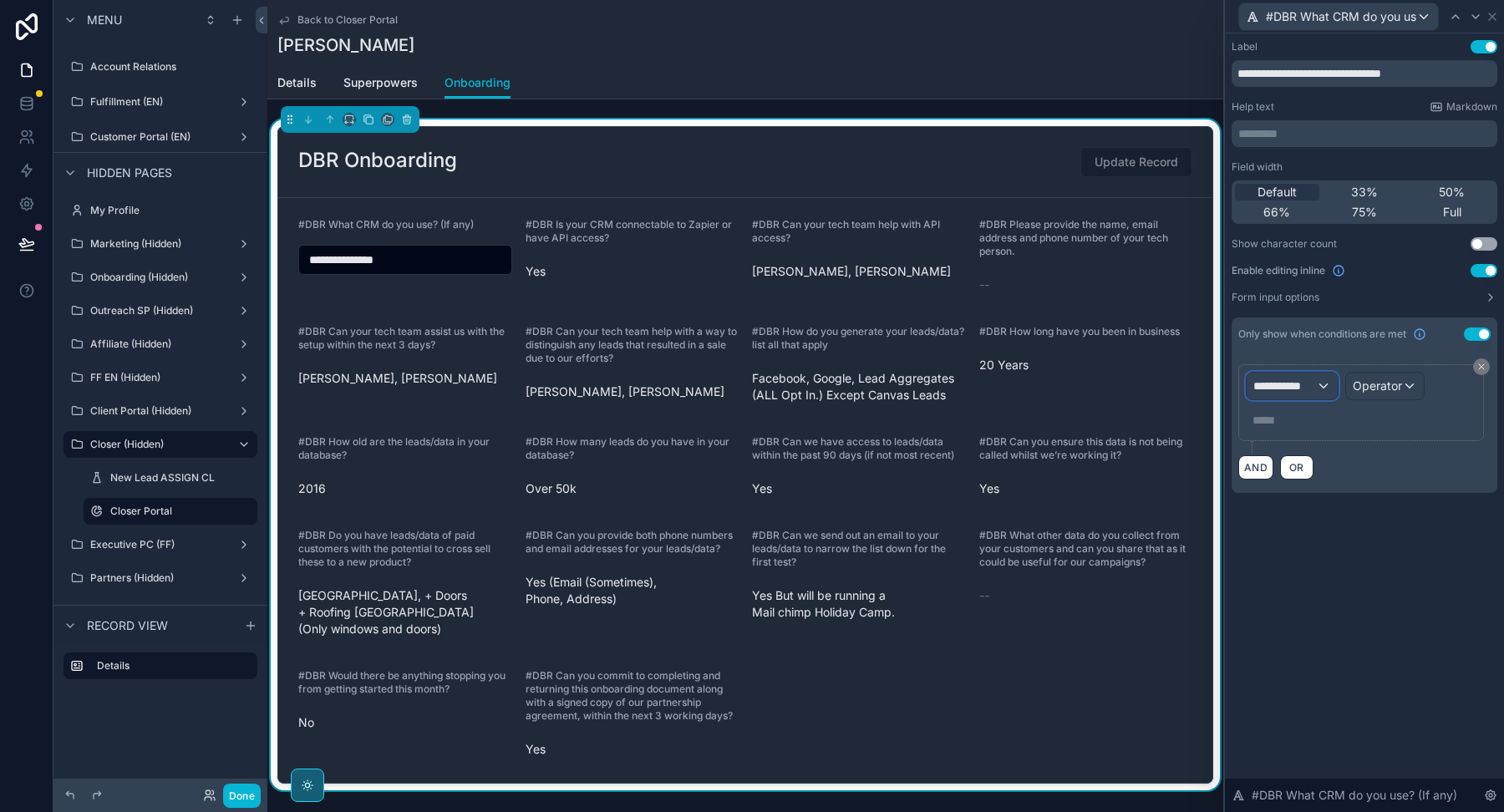
click at [1298, 388] on span "**********" at bounding box center [1284, 386] width 62 height 17
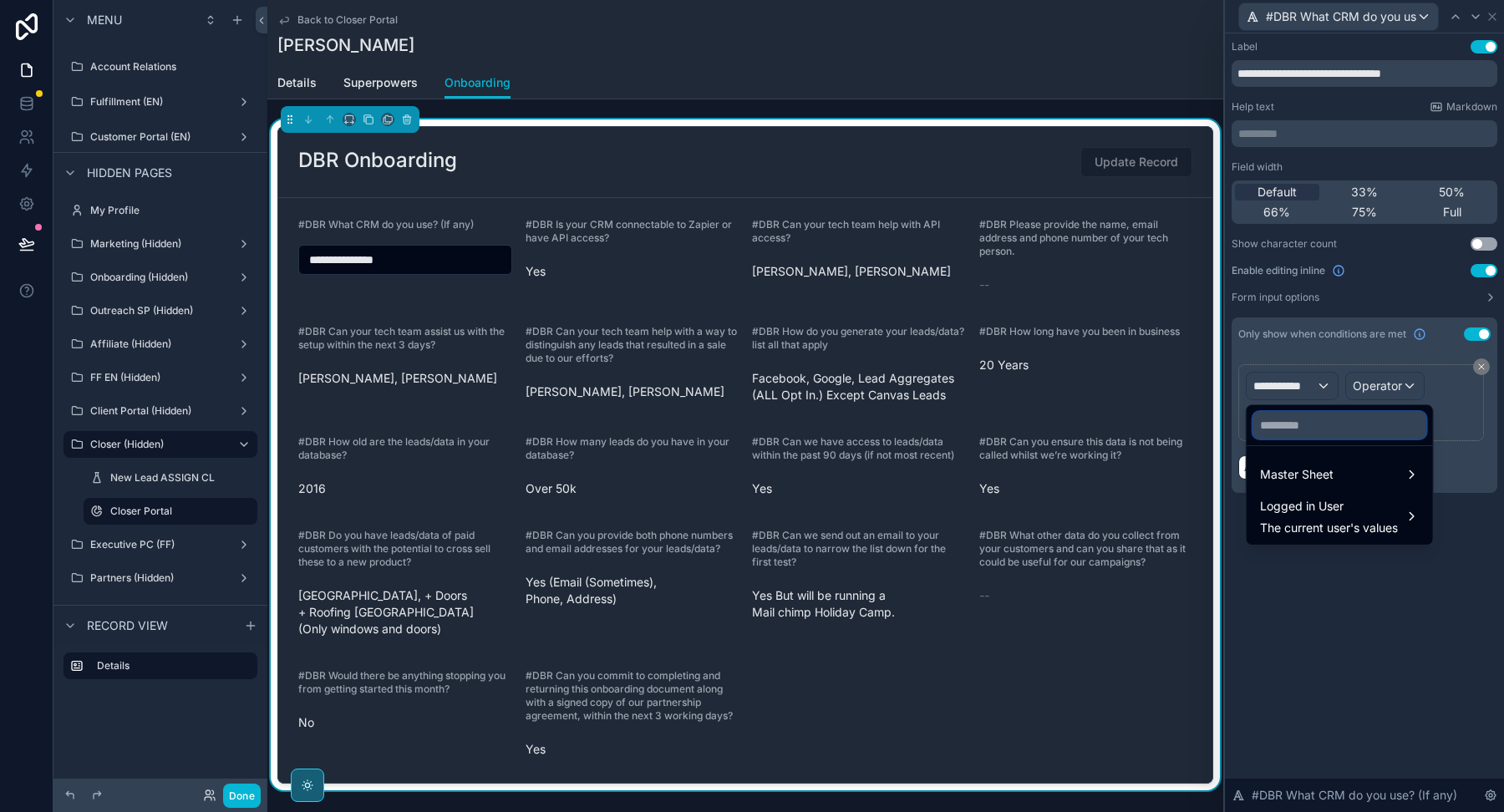
click at [1273, 437] on div at bounding box center [1339, 424] width 186 height 40
paste input "**********"
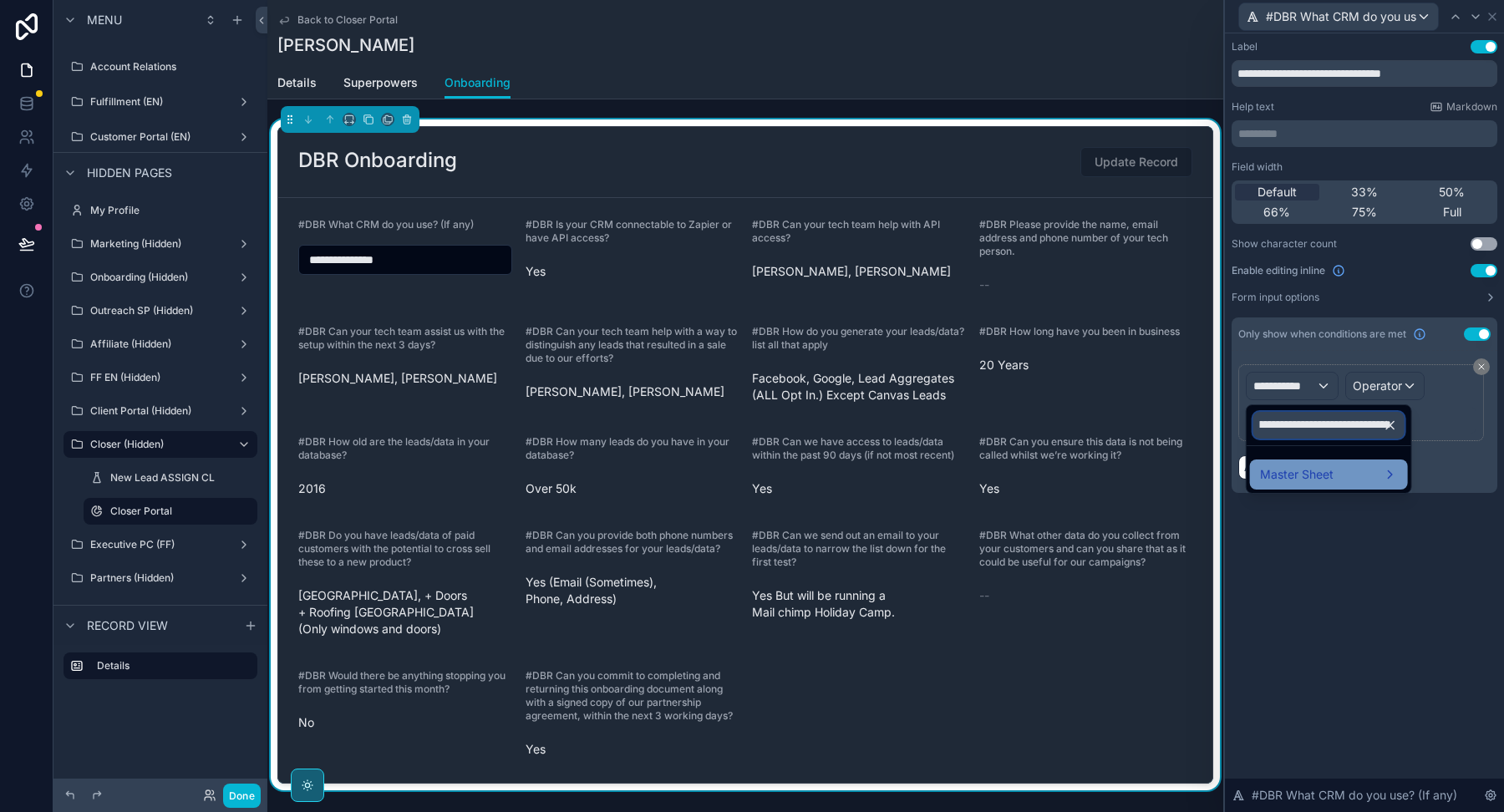
type input "**********"
click at [1267, 465] on span "Master Sheet" at bounding box center [1296, 474] width 74 height 20
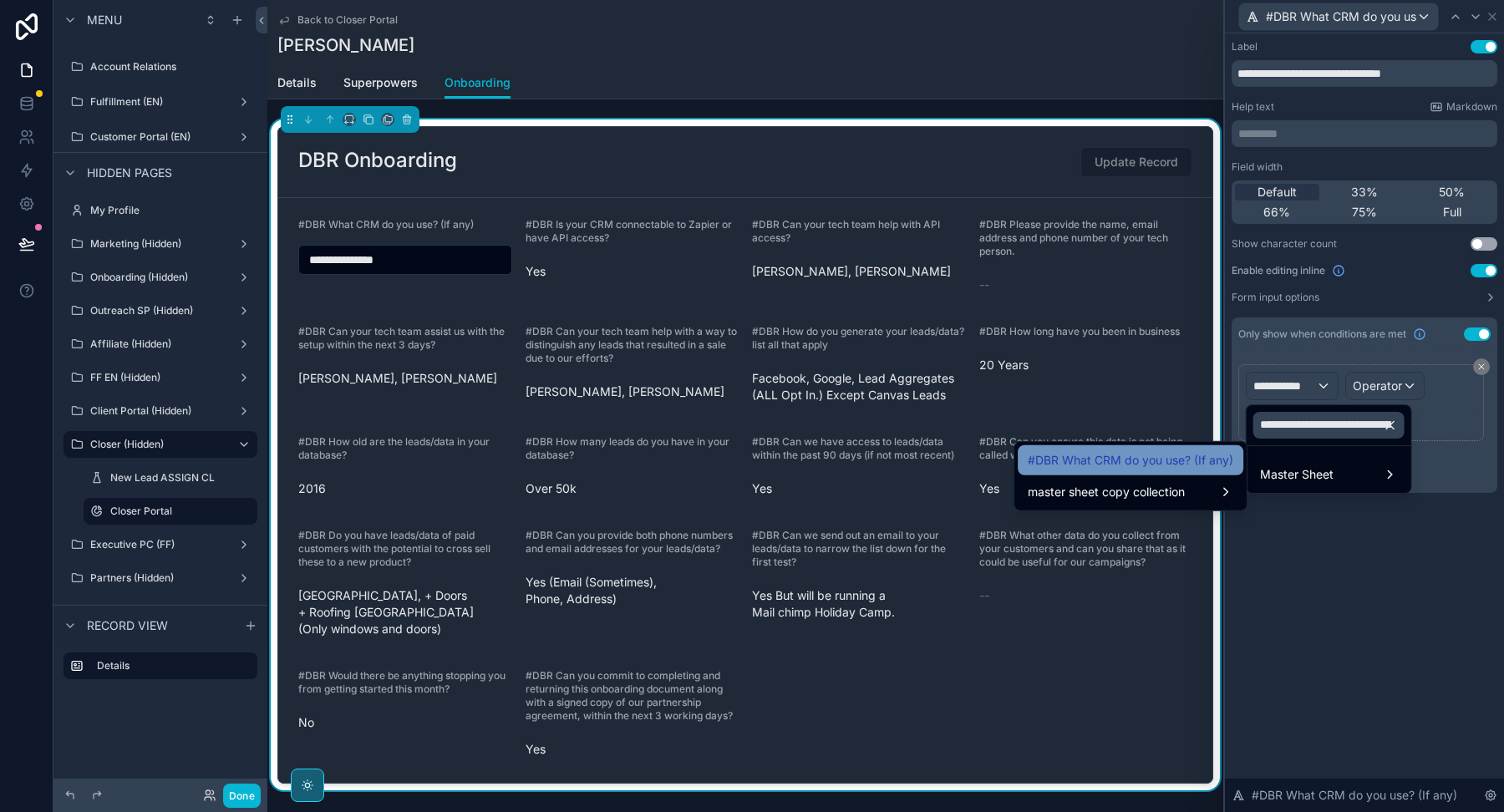
click at [1165, 462] on span "#DBR What CRM do you use? (If any)" at bounding box center [1130, 460] width 206 height 20
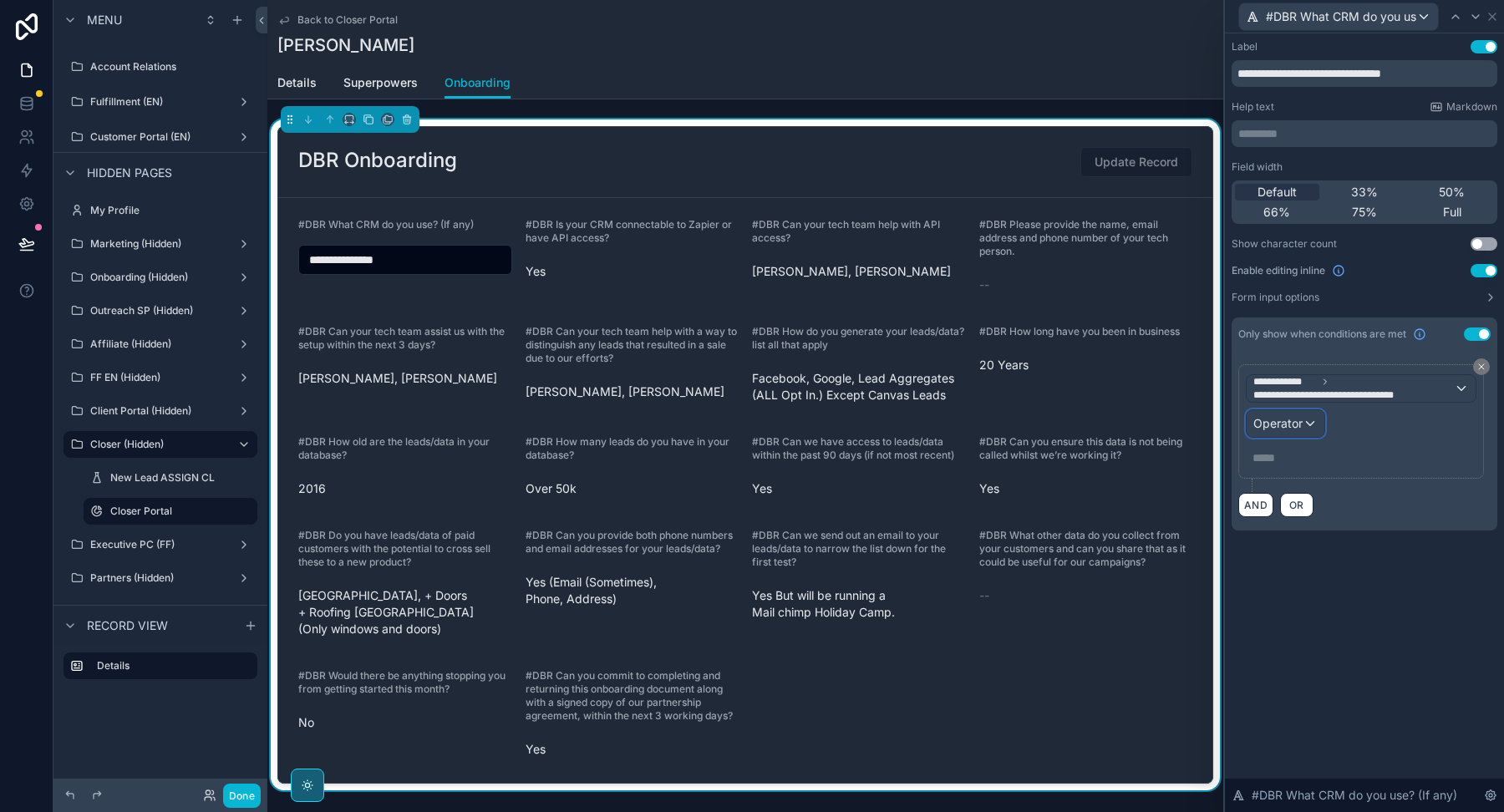
click at [1281, 429] on span "Operator" at bounding box center [1278, 423] width 49 height 17
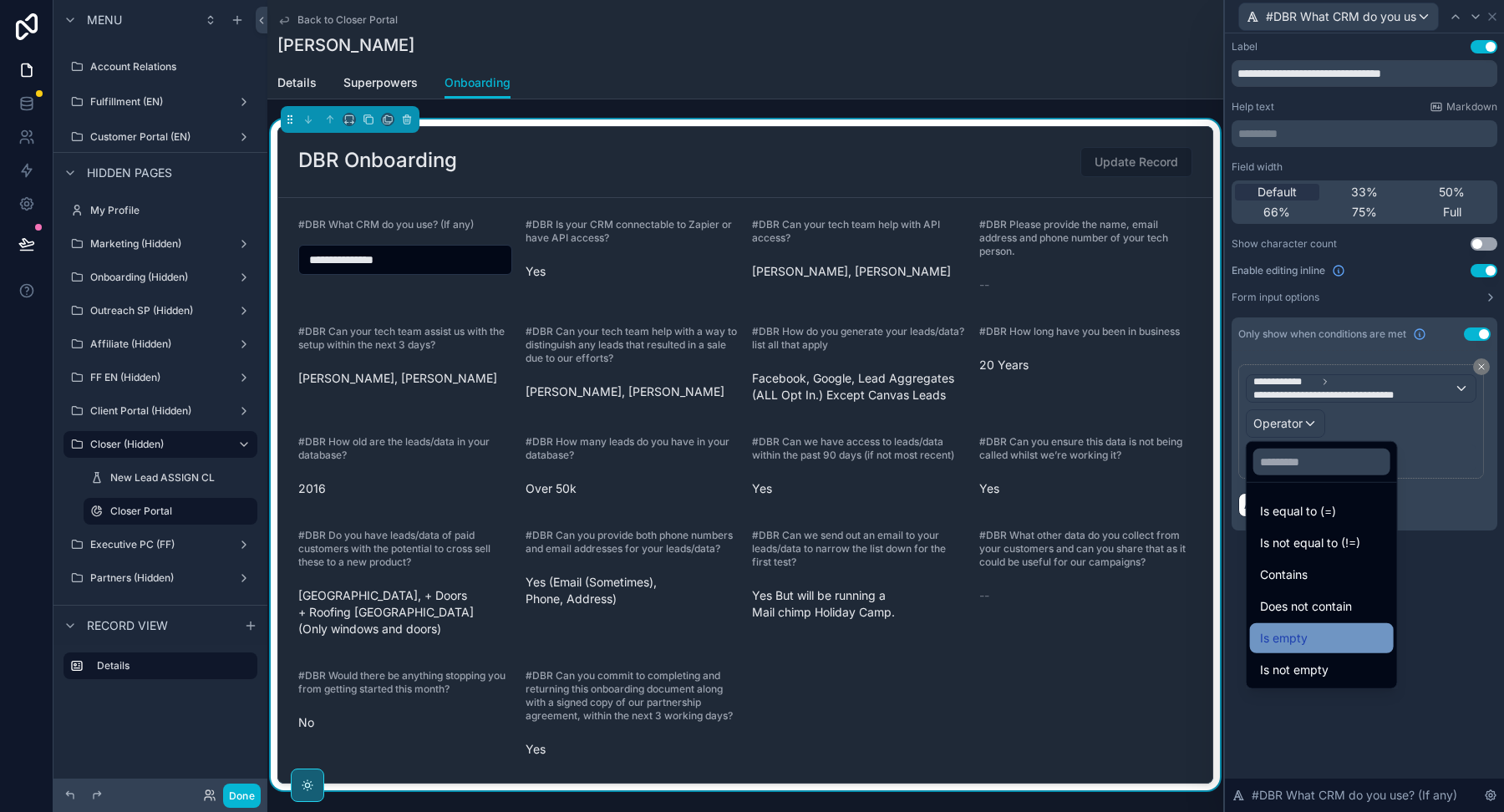
click at [1287, 633] on span "Is empty" at bounding box center [1283, 638] width 47 height 20
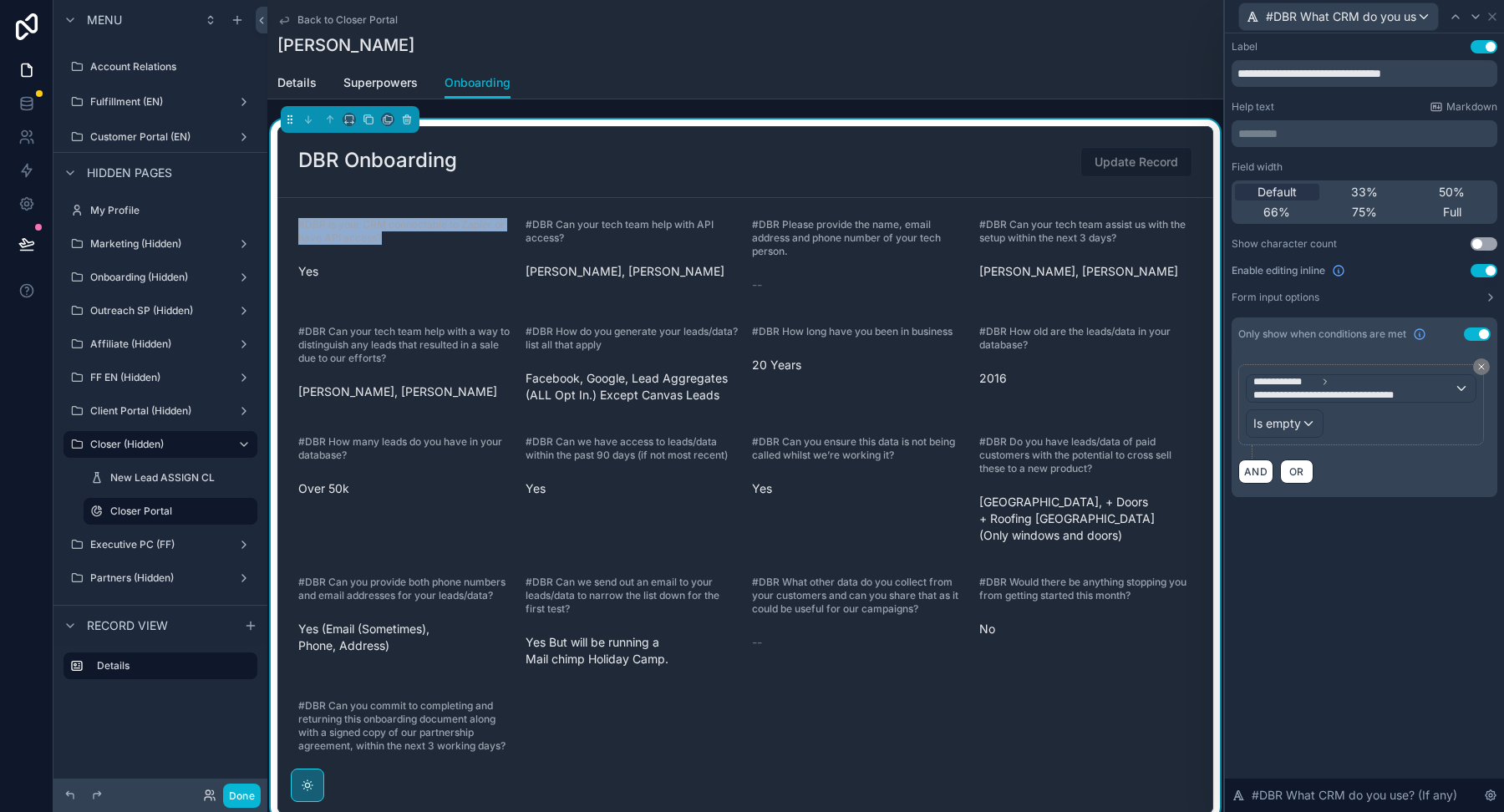
drag, startPoint x: 396, startPoint y: 233, endPoint x: 275, endPoint y: 225, distance: 121.3
click at [275, 225] on div "DBR Onboarding Update Record #DBR Is your CRM connectable to Zapier or have API…" at bounding box center [745, 469] width 956 height 700
click at [1493, 16] on icon at bounding box center [1492, 17] width 13 height 13
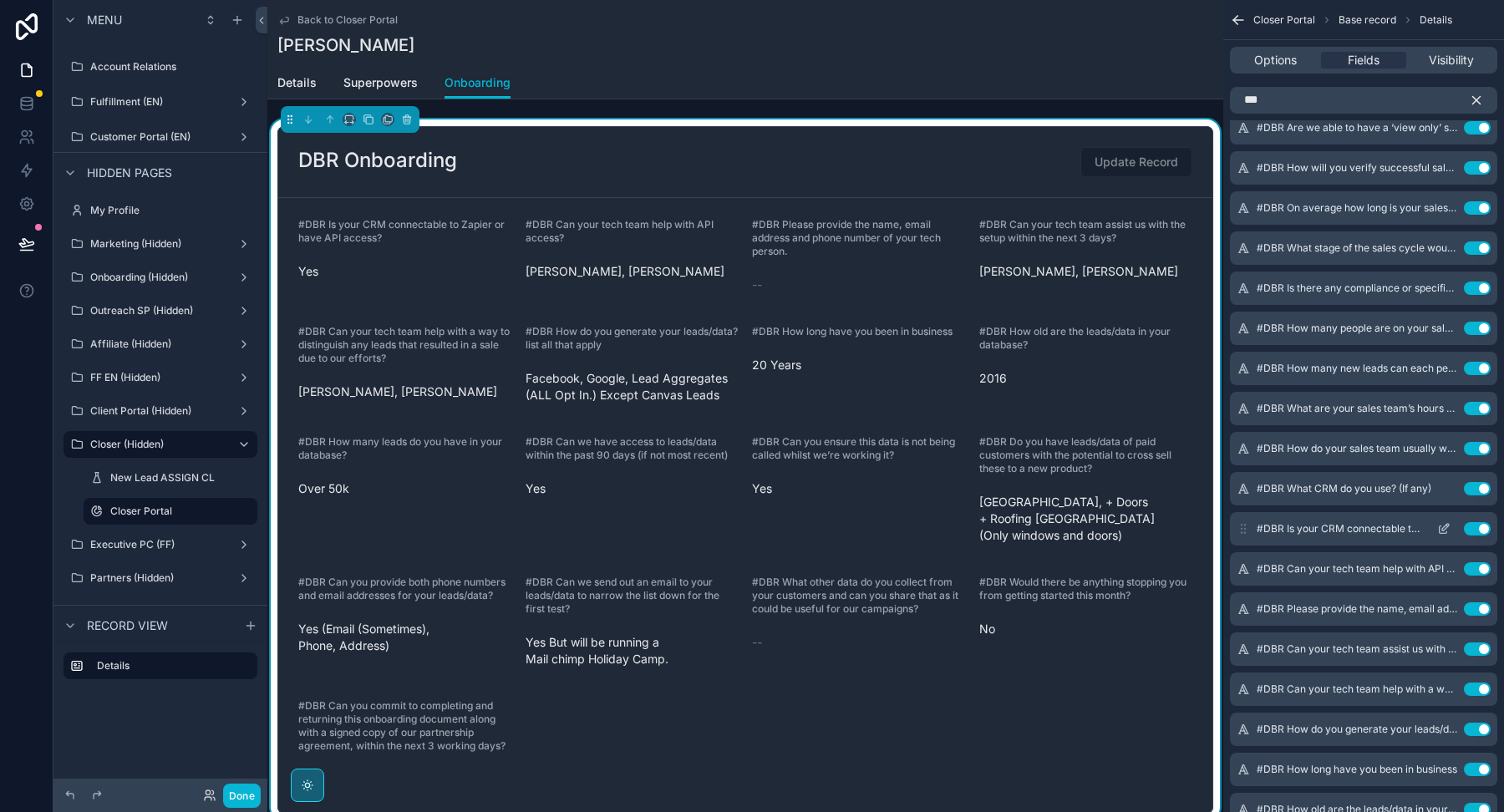
click at [1446, 527] on icon "scrollable content" at bounding box center [1444, 528] width 13 height 13
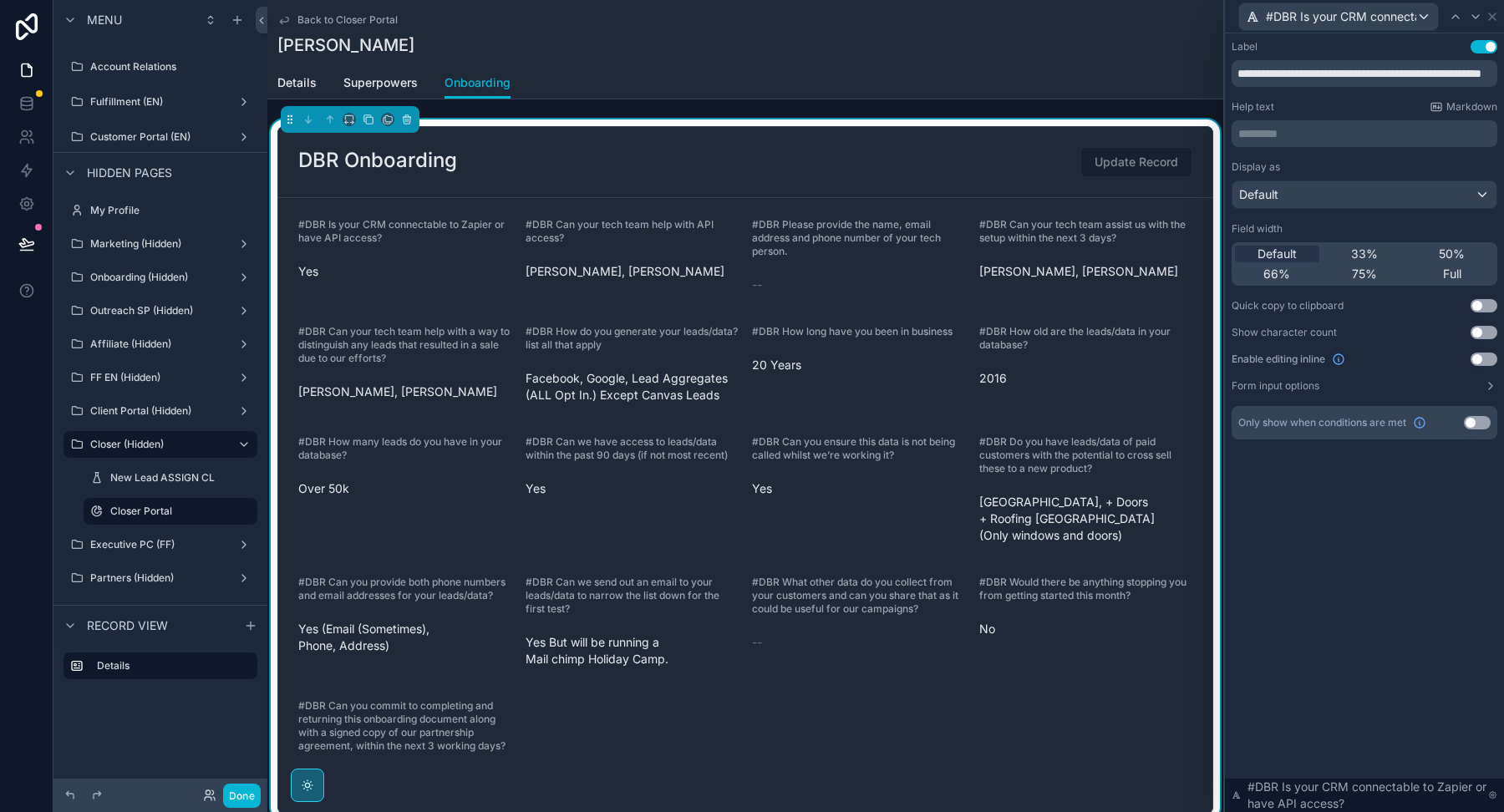
click at [1481, 355] on button "Use setting" at bounding box center [1484, 359] width 27 height 13
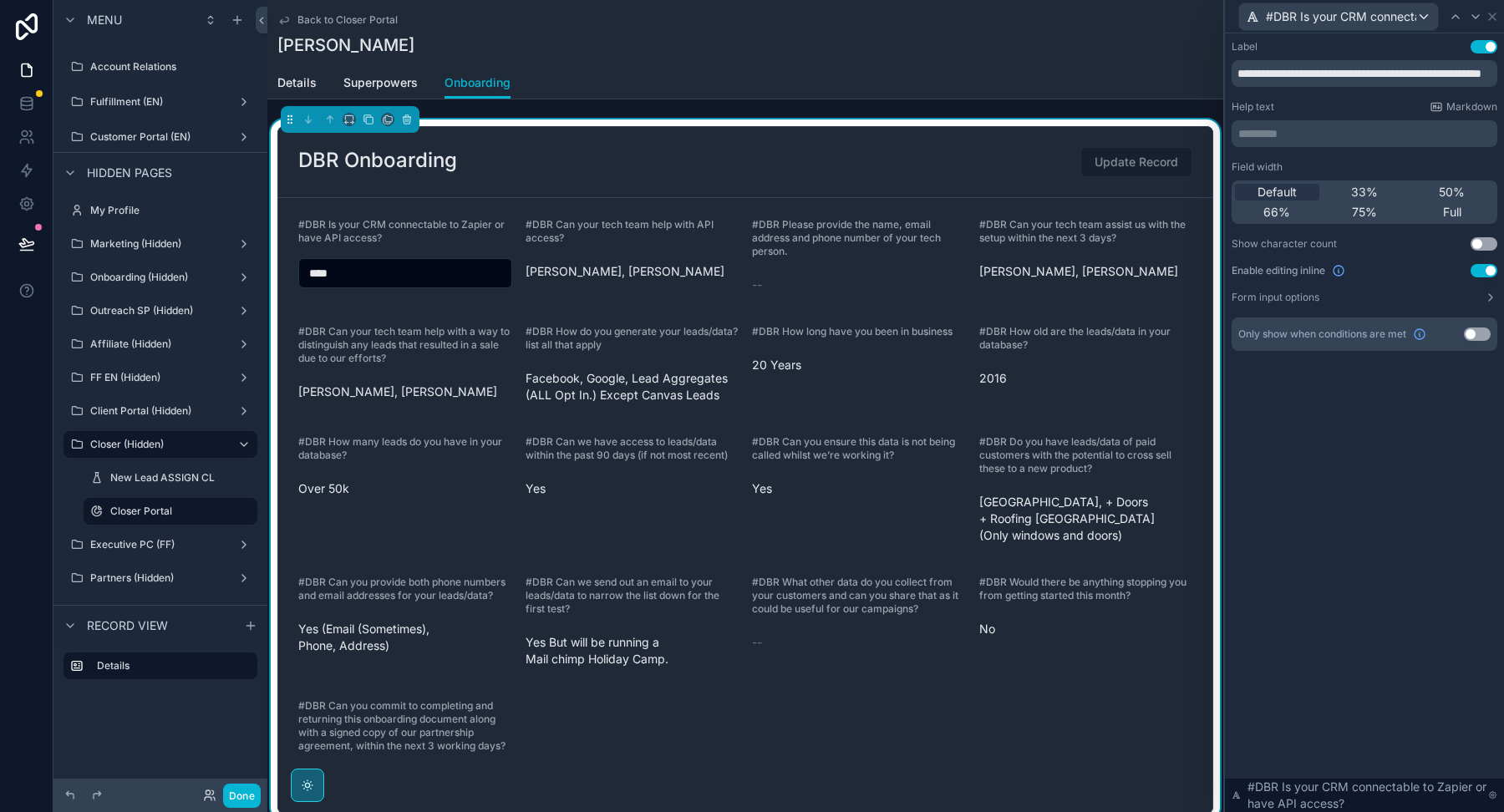
click at [1478, 333] on button "Use setting" at bounding box center [1477, 334] width 27 height 13
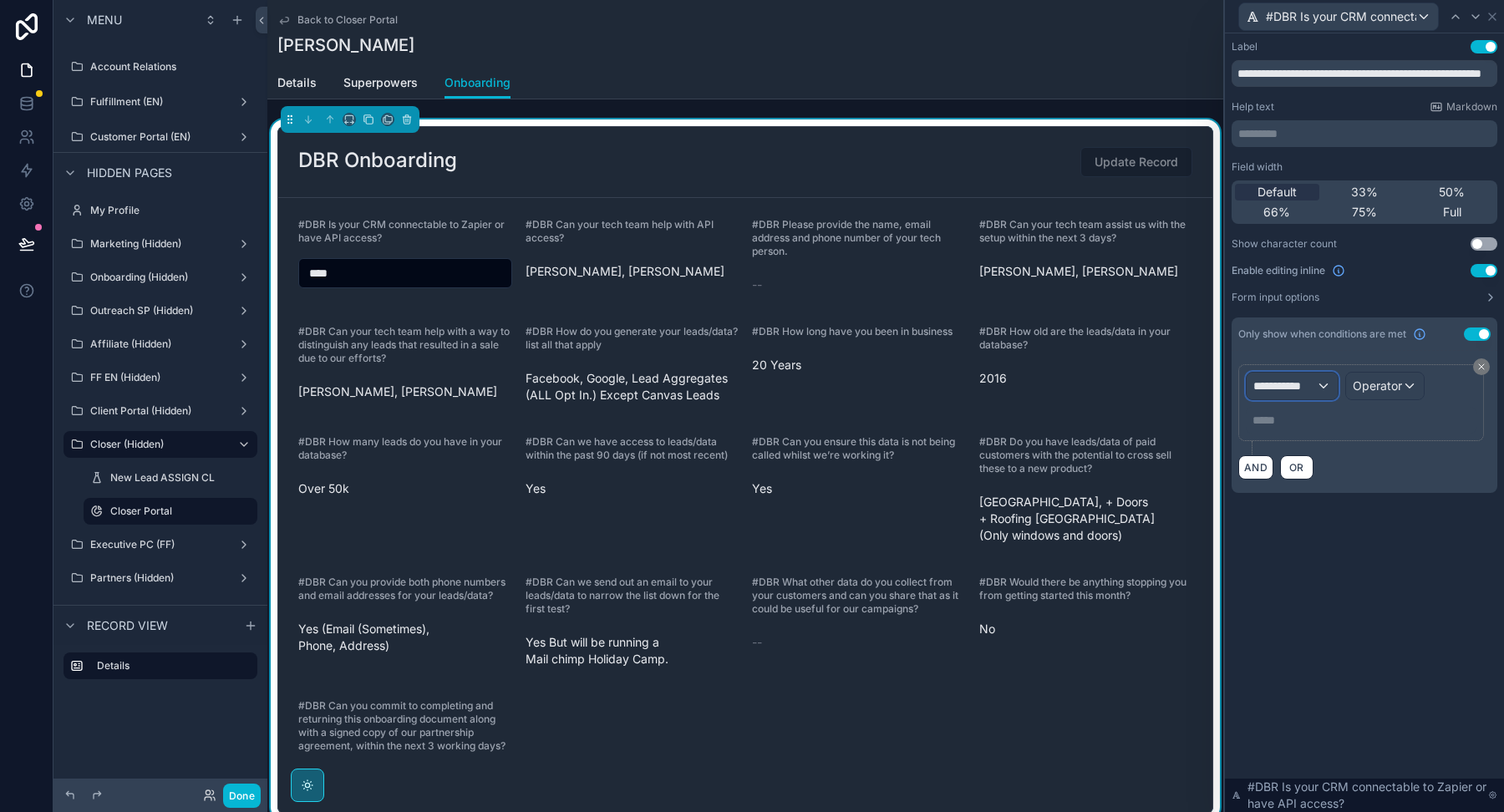
click at [1299, 386] on span "**********" at bounding box center [1284, 386] width 62 height 17
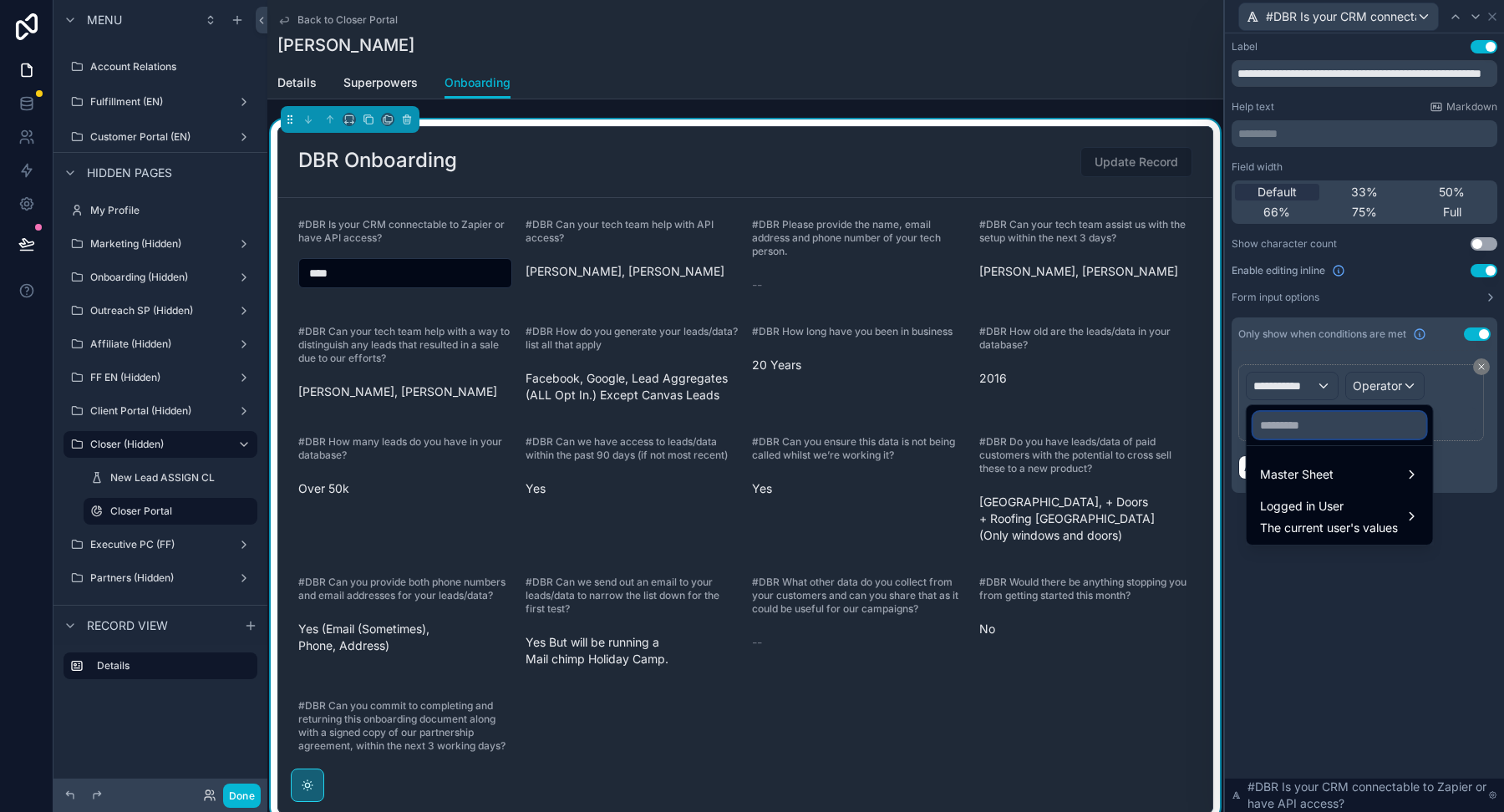
click at [1290, 433] on input "text" at bounding box center [1340, 425] width 173 height 27
paste input "**********"
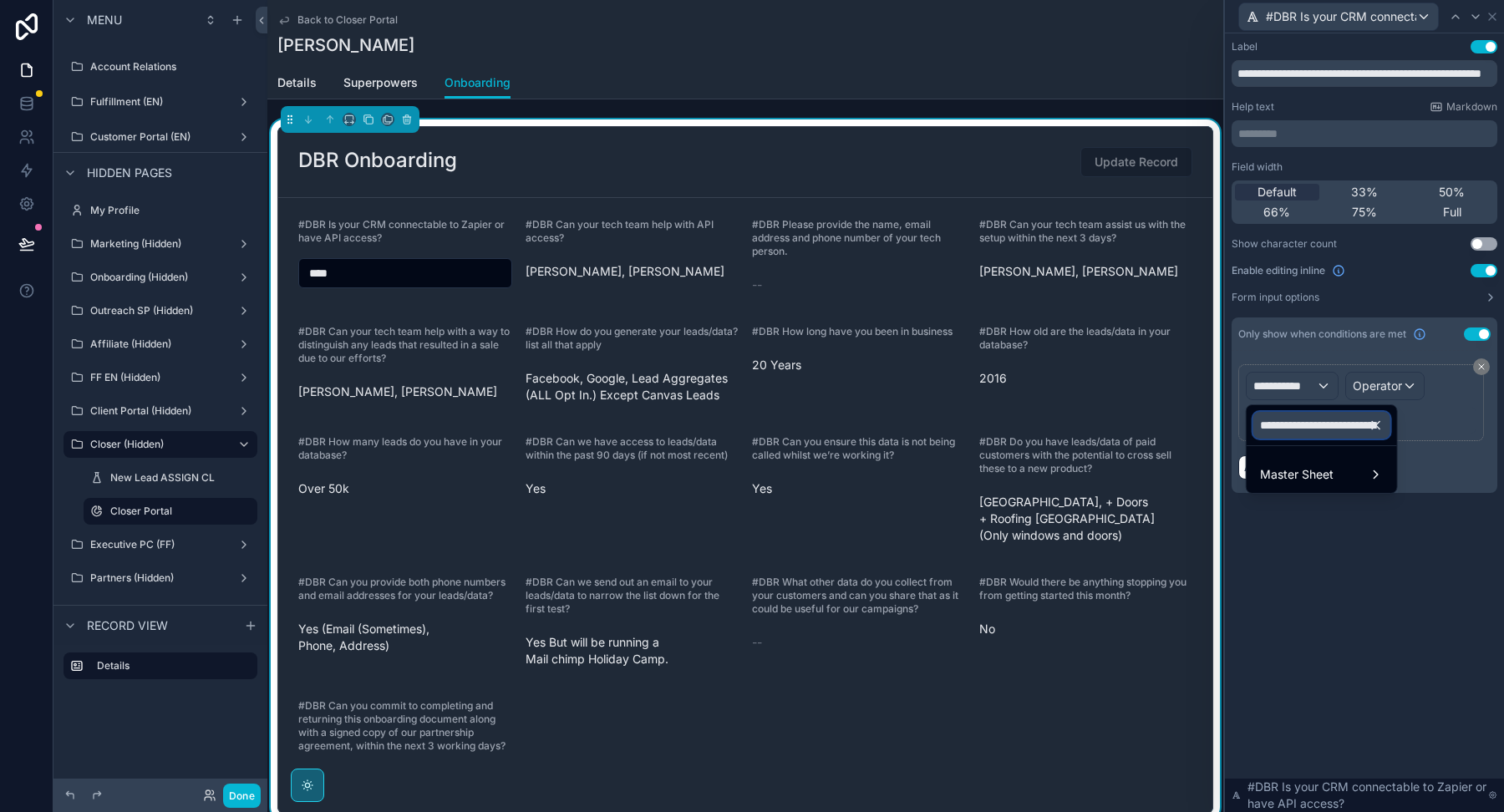
scroll to position [0, 208]
type input "**********"
click at [1275, 468] on span "Master Sheet" at bounding box center [1296, 474] width 74 height 20
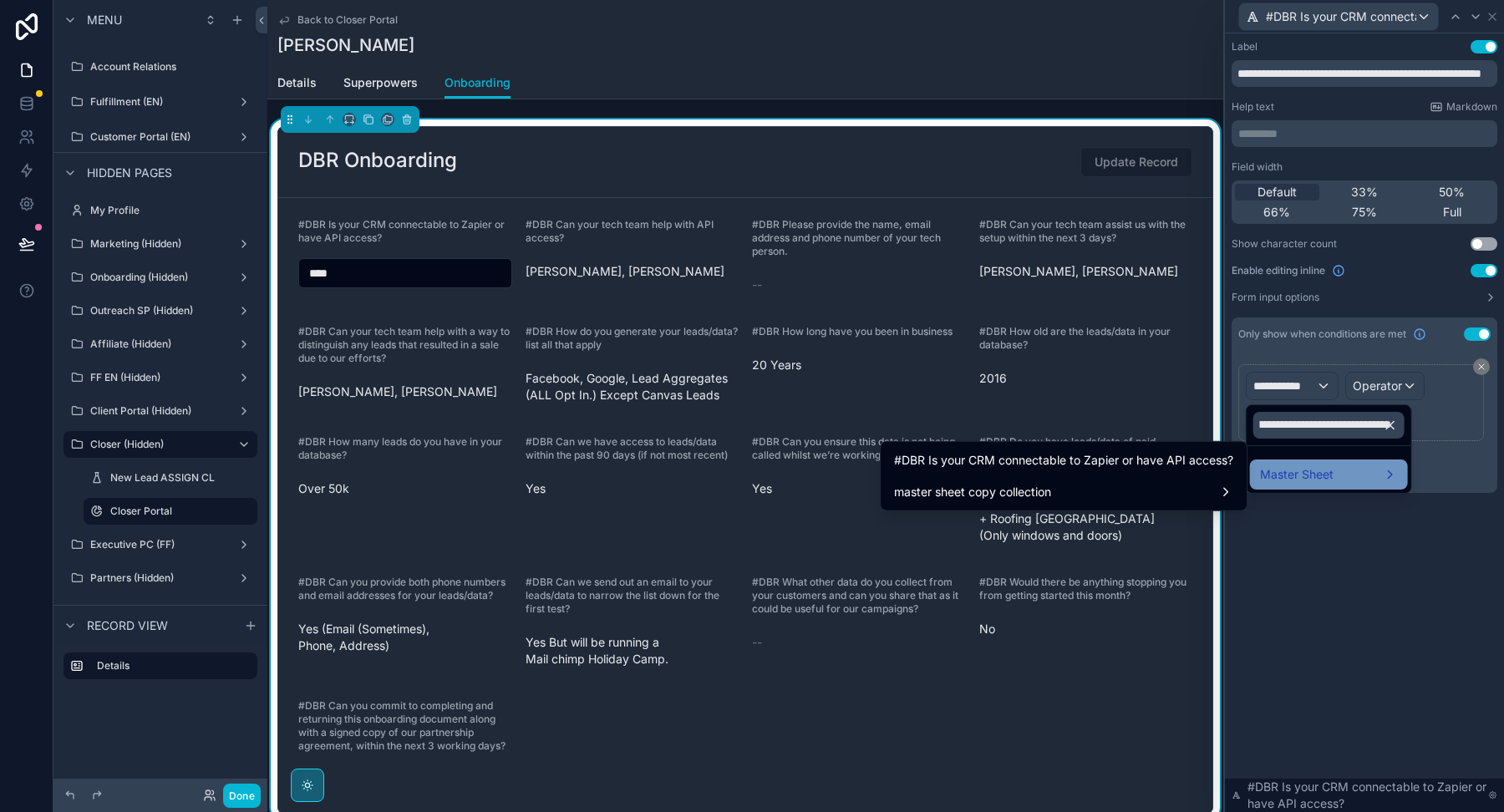
scroll to position [0, 0]
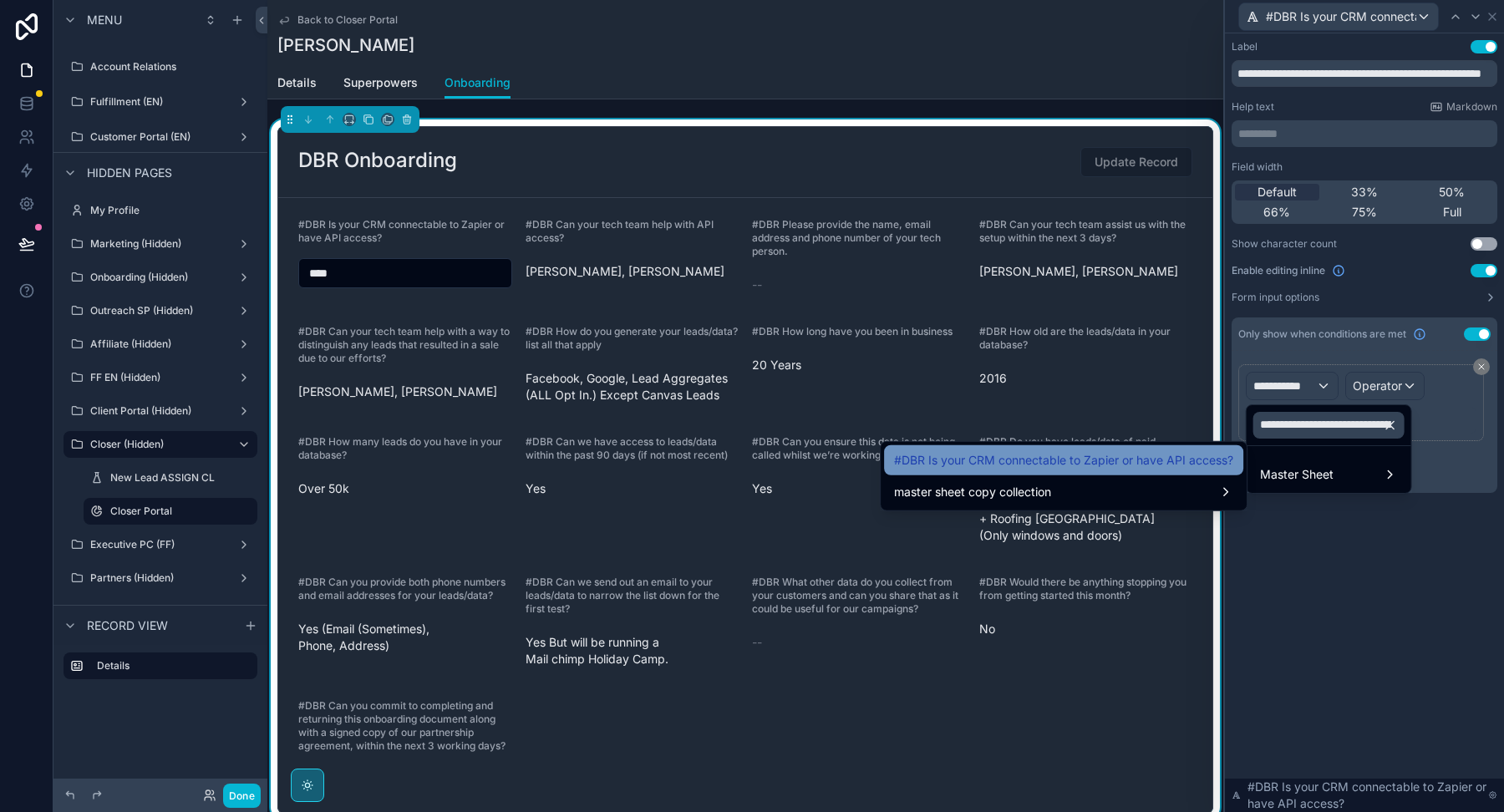
click at [1147, 458] on span "#DBR Is your CRM connectable to Zapier or have API access?" at bounding box center [1064, 460] width 340 height 20
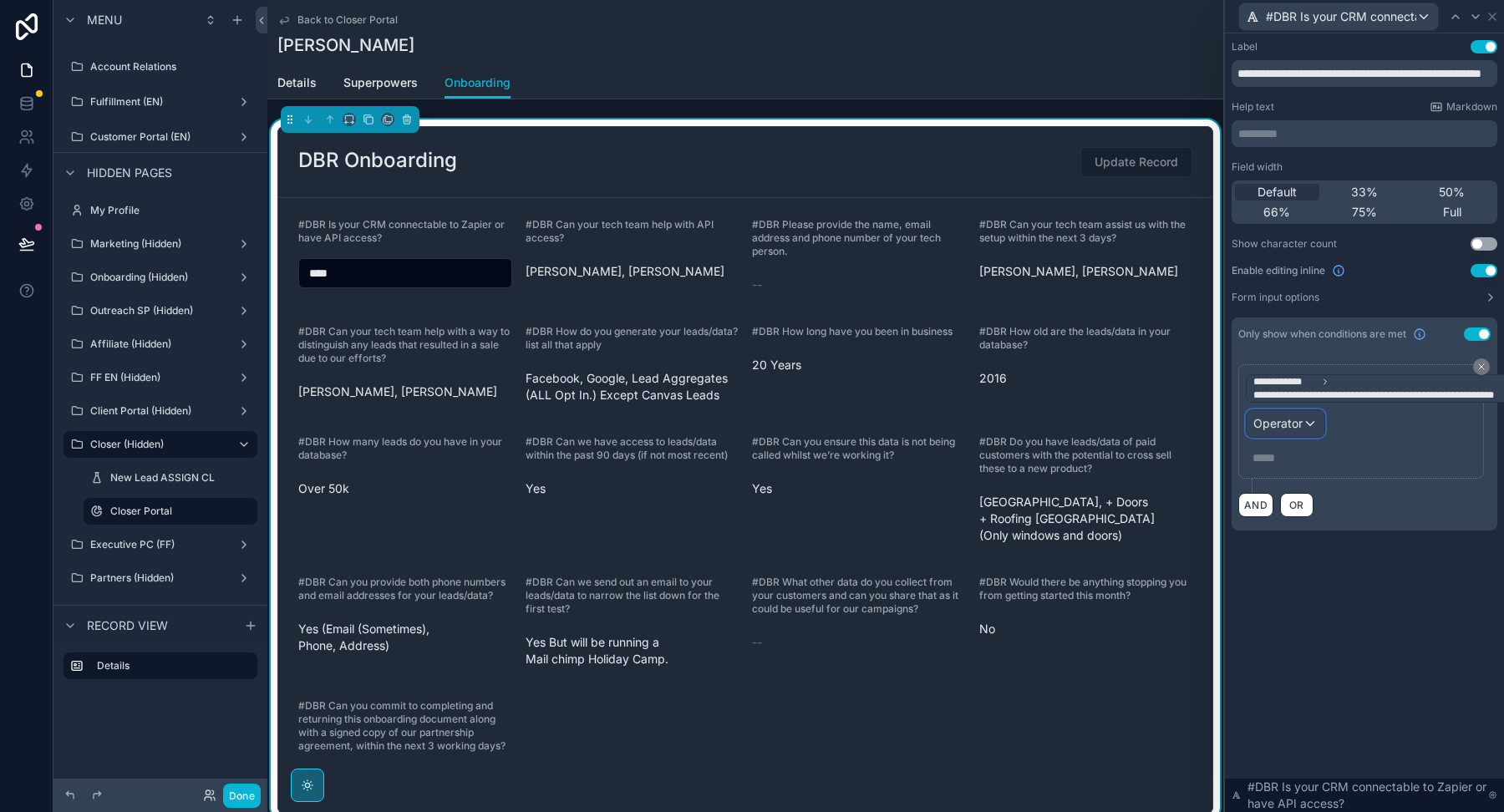
click at [1293, 417] on span "Operator" at bounding box center [1278, 422] width 49 height 14
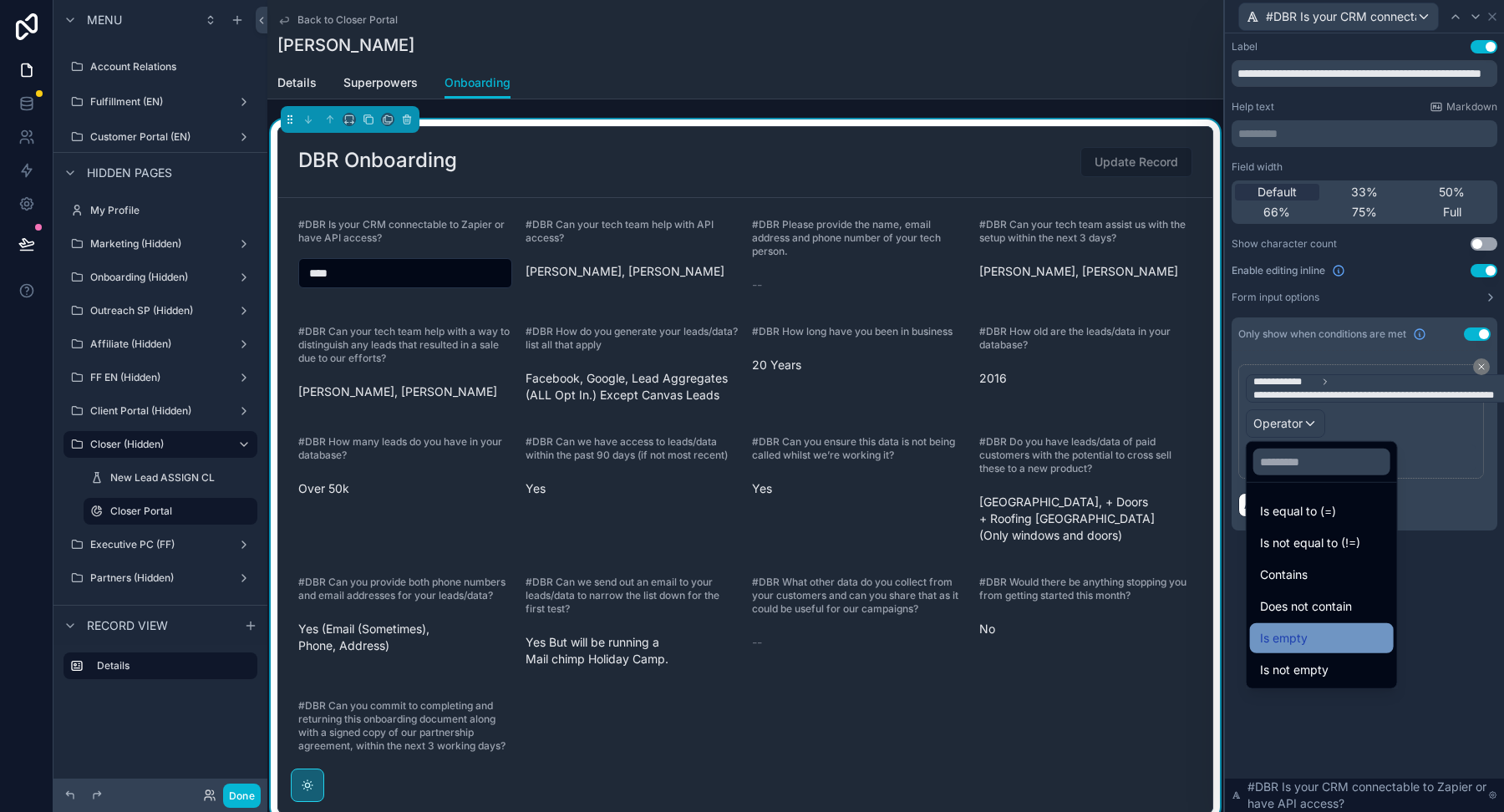
click at [1274, 640] on span "Is empty" at bounding box center [1283, 638] width 47 height 20
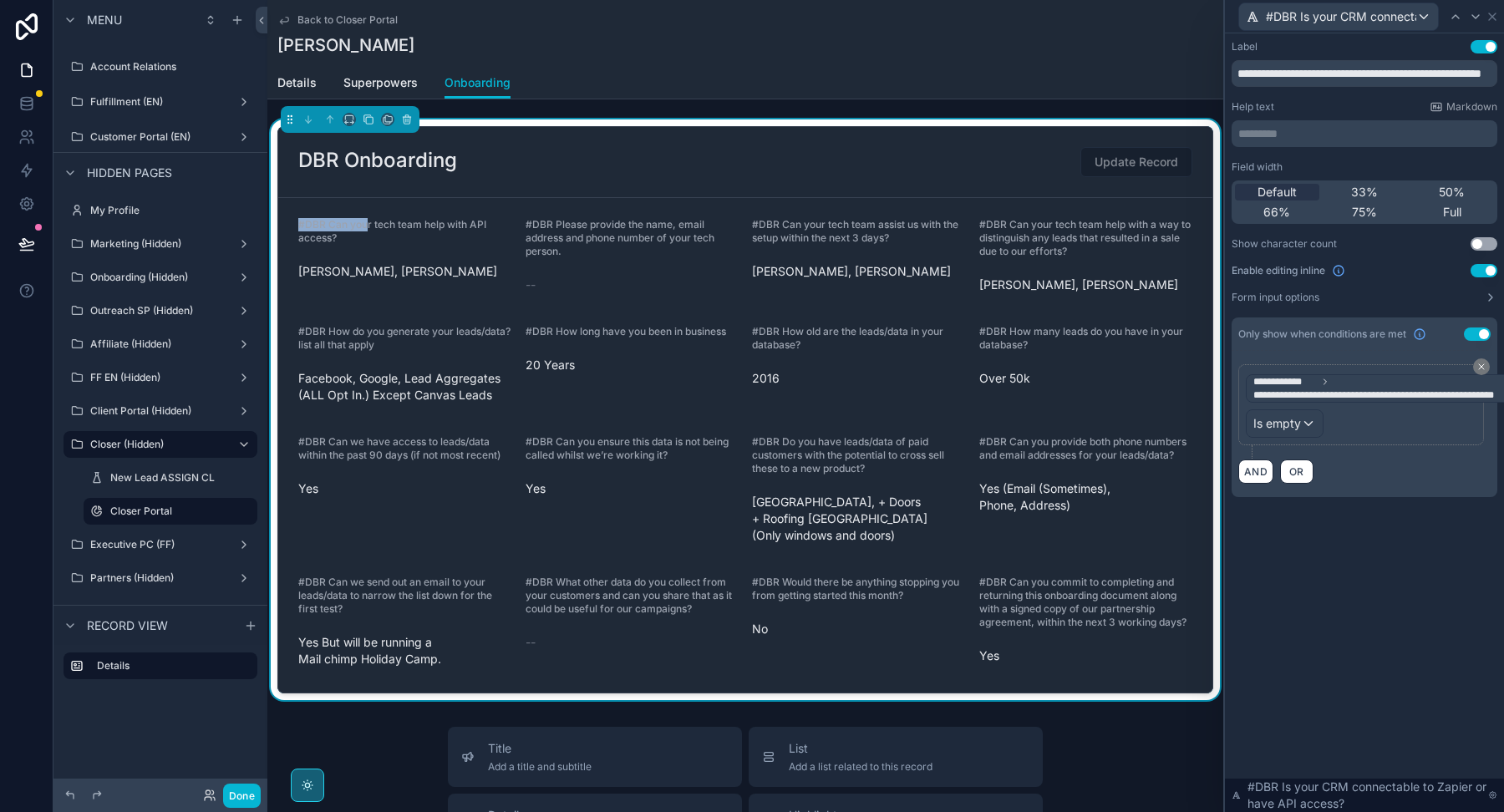
drag, startPoint x: 364, startPoint y: 229, endPoint x: 282, endPoint y: 225, distance: 82.1
click at [282, 225] on form "#DBR Can your tech team help with API access? Edwin, Ryan #DBR Please provide t…" at bounding box center [745, 445] width 934 height 494
click at [316, 233] on span "#DBR Can your tech team help with API access?" at bounding box center [393, 231] width 188 height 26
drag, startPoint x: 337, startPoint y: 235, endPoint x: 297, endPoint y: 223, distance: 41.8
click at [297, 223] on form "#DBR Can your tech team help with API access? Edwin, Ryan #DBR Please provide t…" at bounding box center [745, 445] width 934 height 494
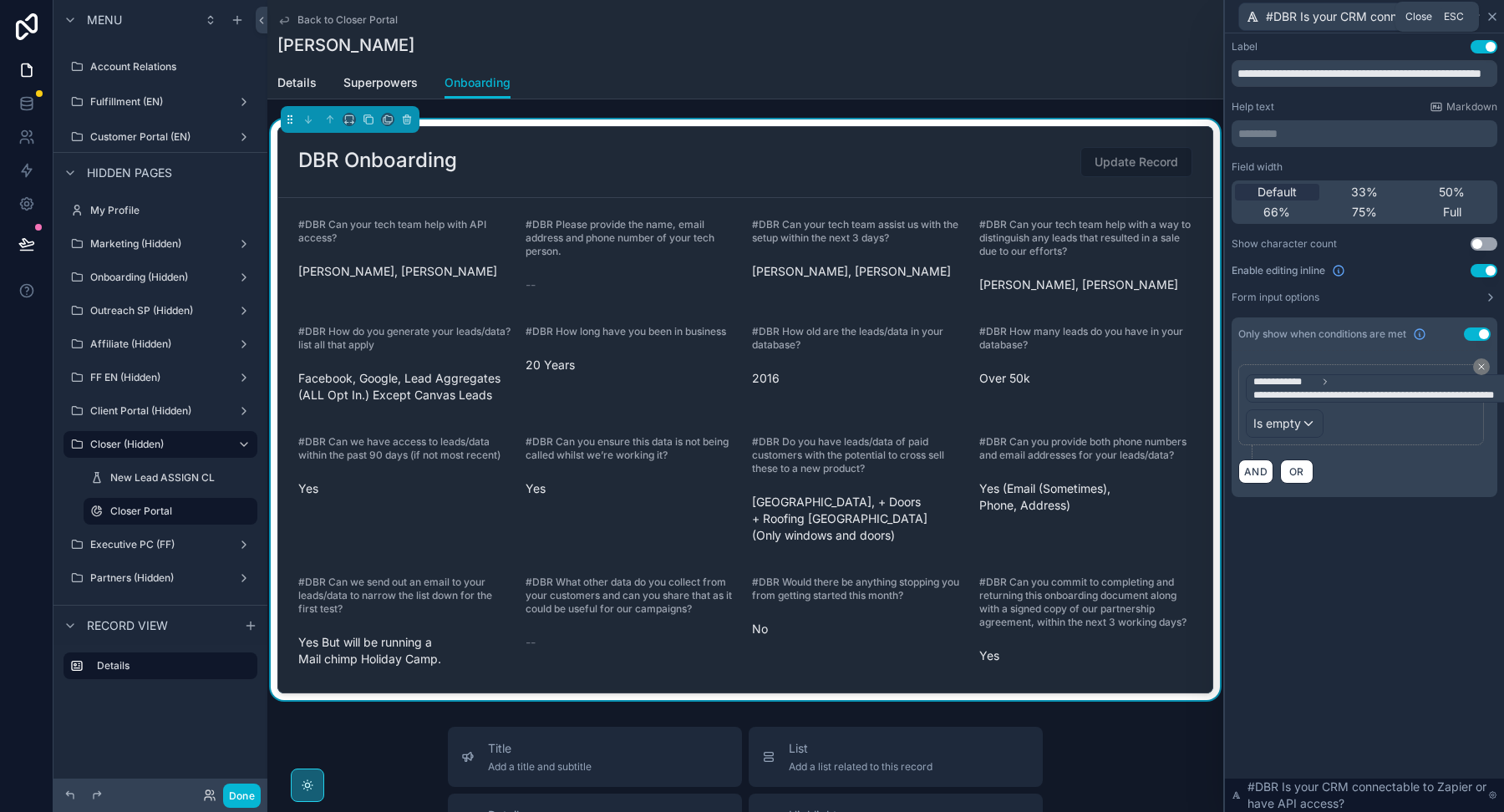
click at [1491, 20] on icon at bounding box center [1492, 17] width 13 height 13
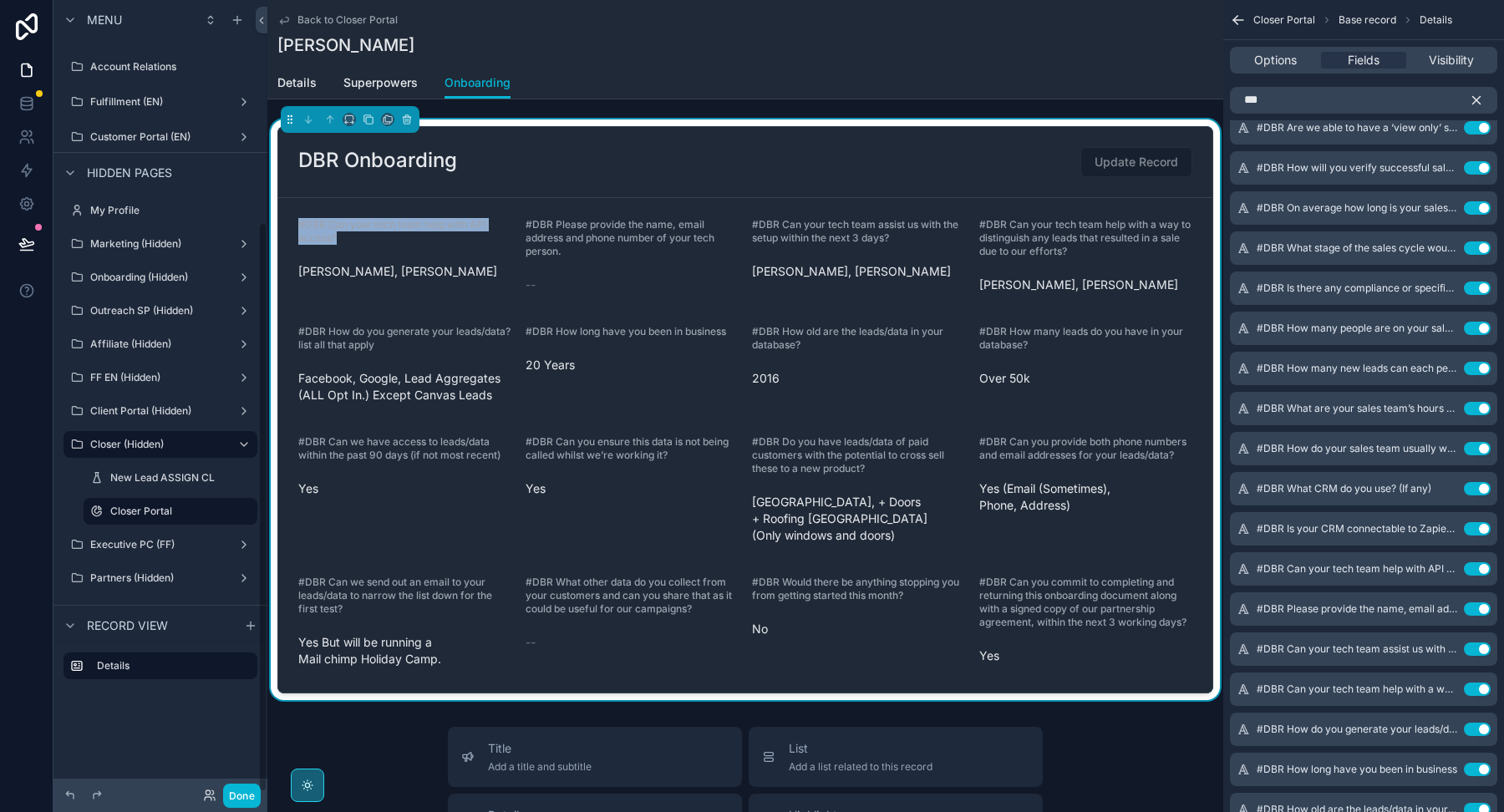
drag, startPoint x: 345, startPoint y: 237, endPoint x: 296, endPoint y: 225, distance: 50.4
click at [297, 225] on form "#DBR Can your tech team help with API access? Edwin, Ryan #DBR Please provide t…" at bounding box center [745, 445] width 934 height 494
click at [1440, 446] on icon "scrollable content" at bounding box center [1444, 449] width 7 height 7
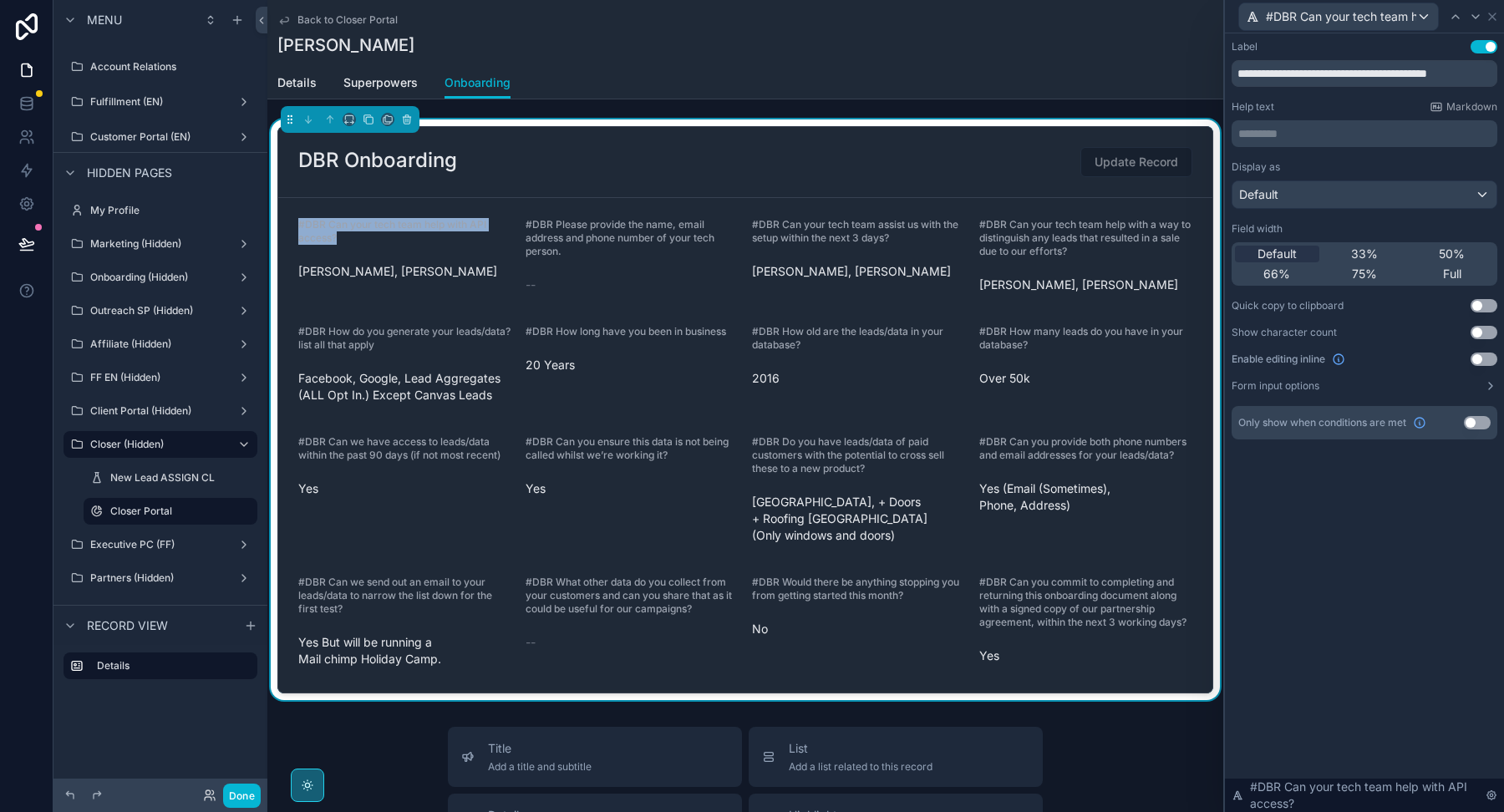
click at [1477, 353] on button "Use setting" at bounding box center [1484, 359] width 27 height 13
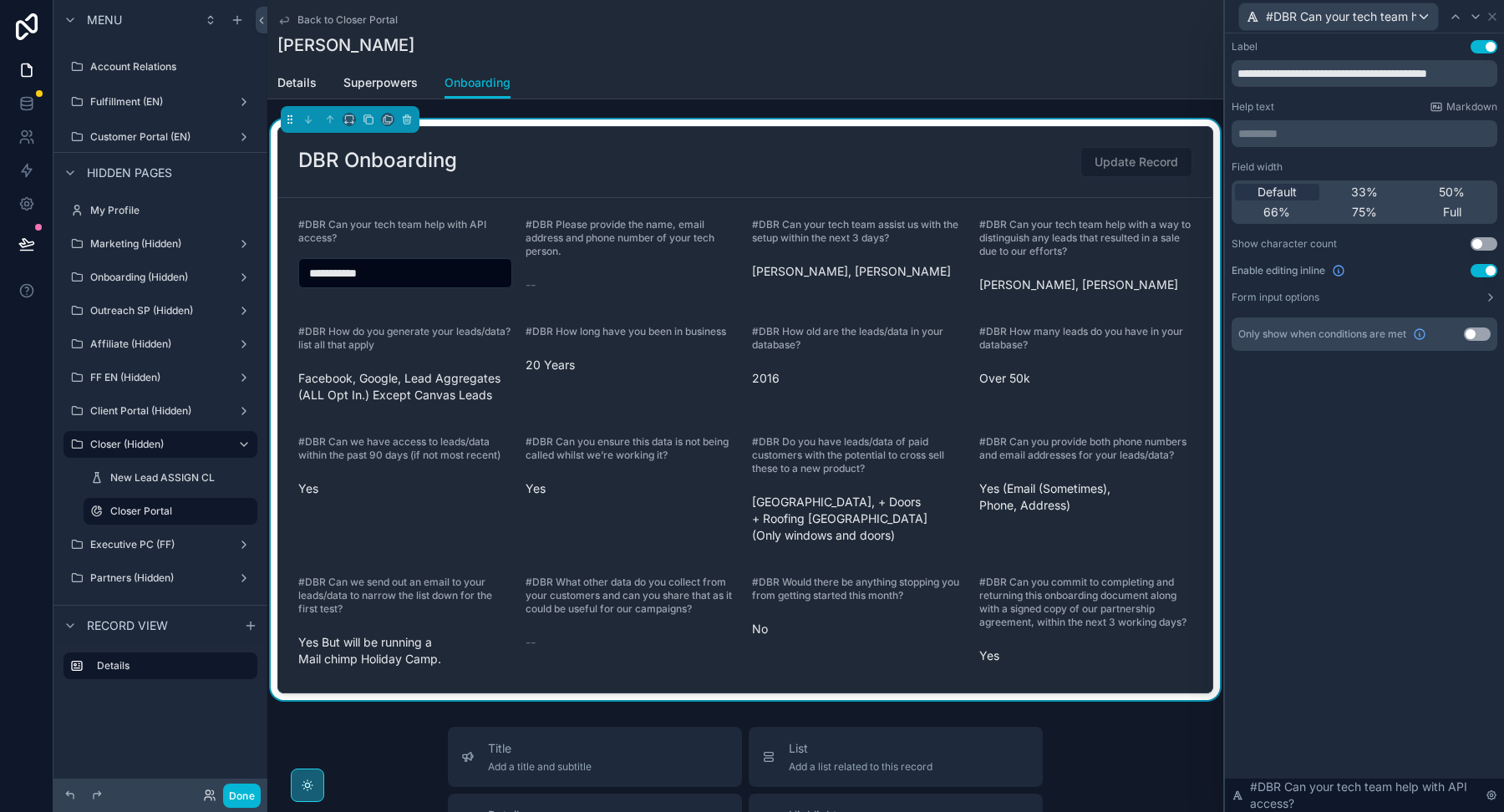
click at [1481, 330] on button "Use setting" at bounding box center [1477, 334] width 27 height 13
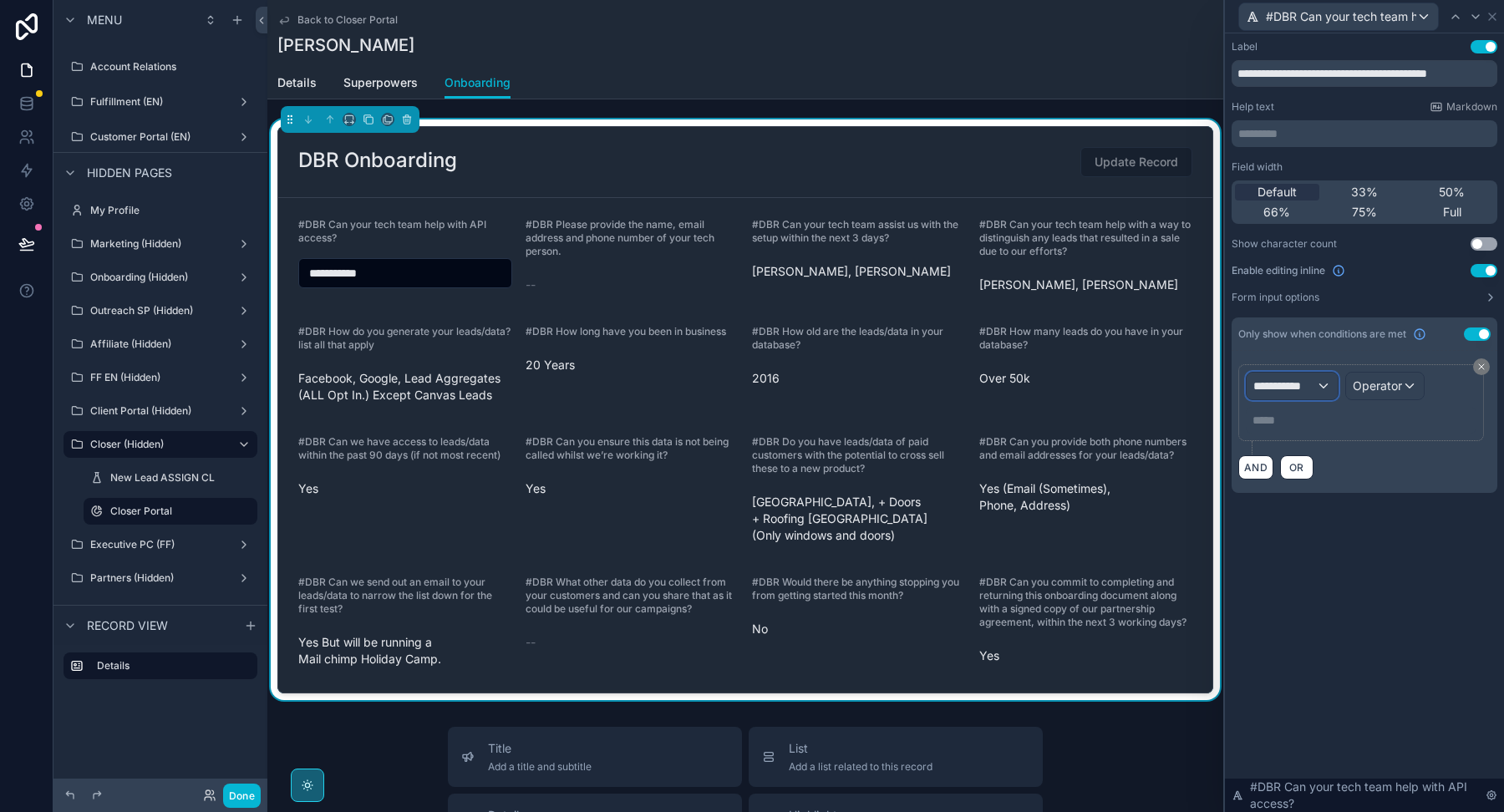
click at [1276, 383] on span "**********" at bounding box center [1284, 386] width 62 height 17
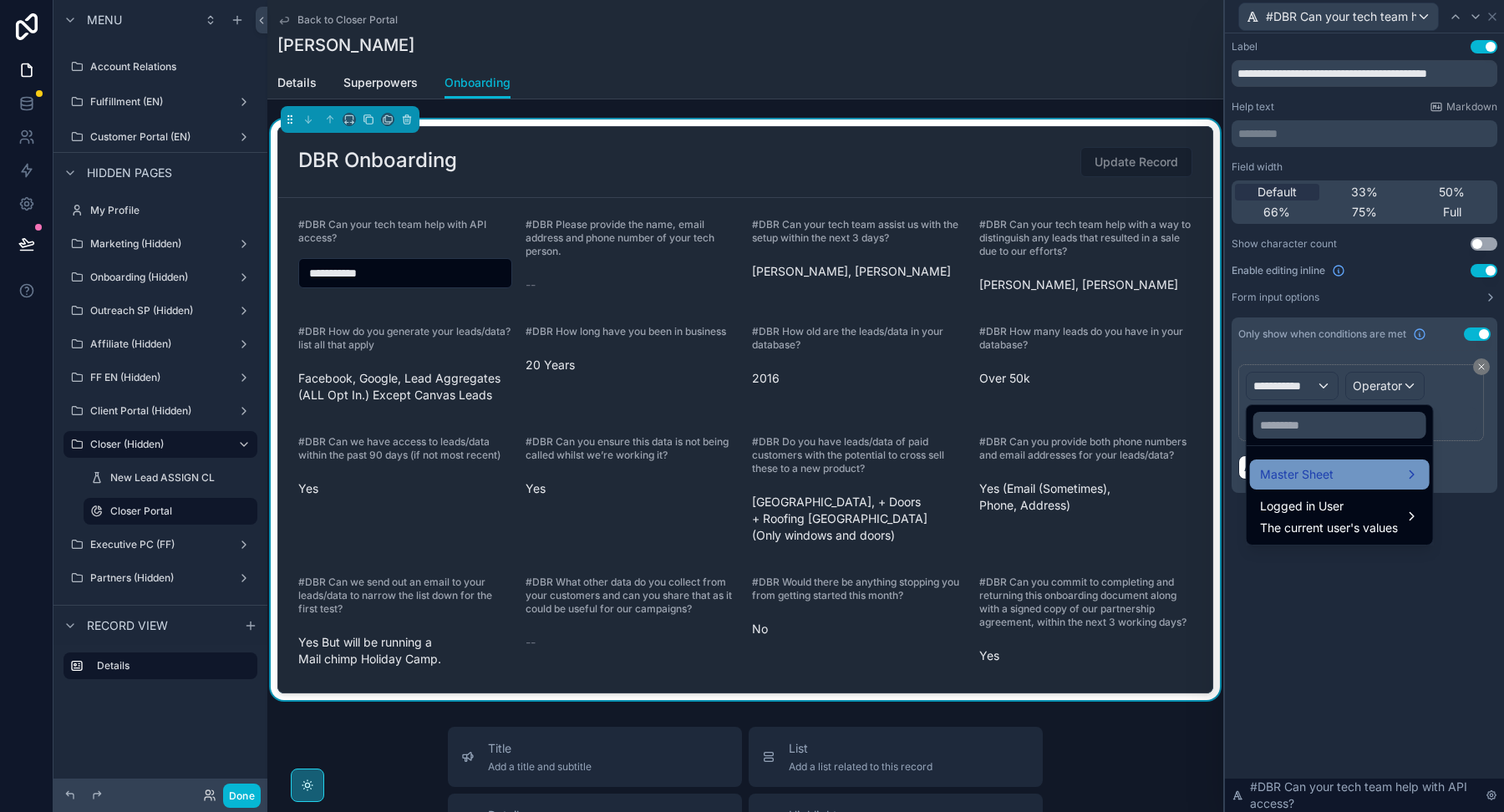
click at [1296, 477] on span "Master Sheet" at bounding box center [1296, 474] width 74 height 20
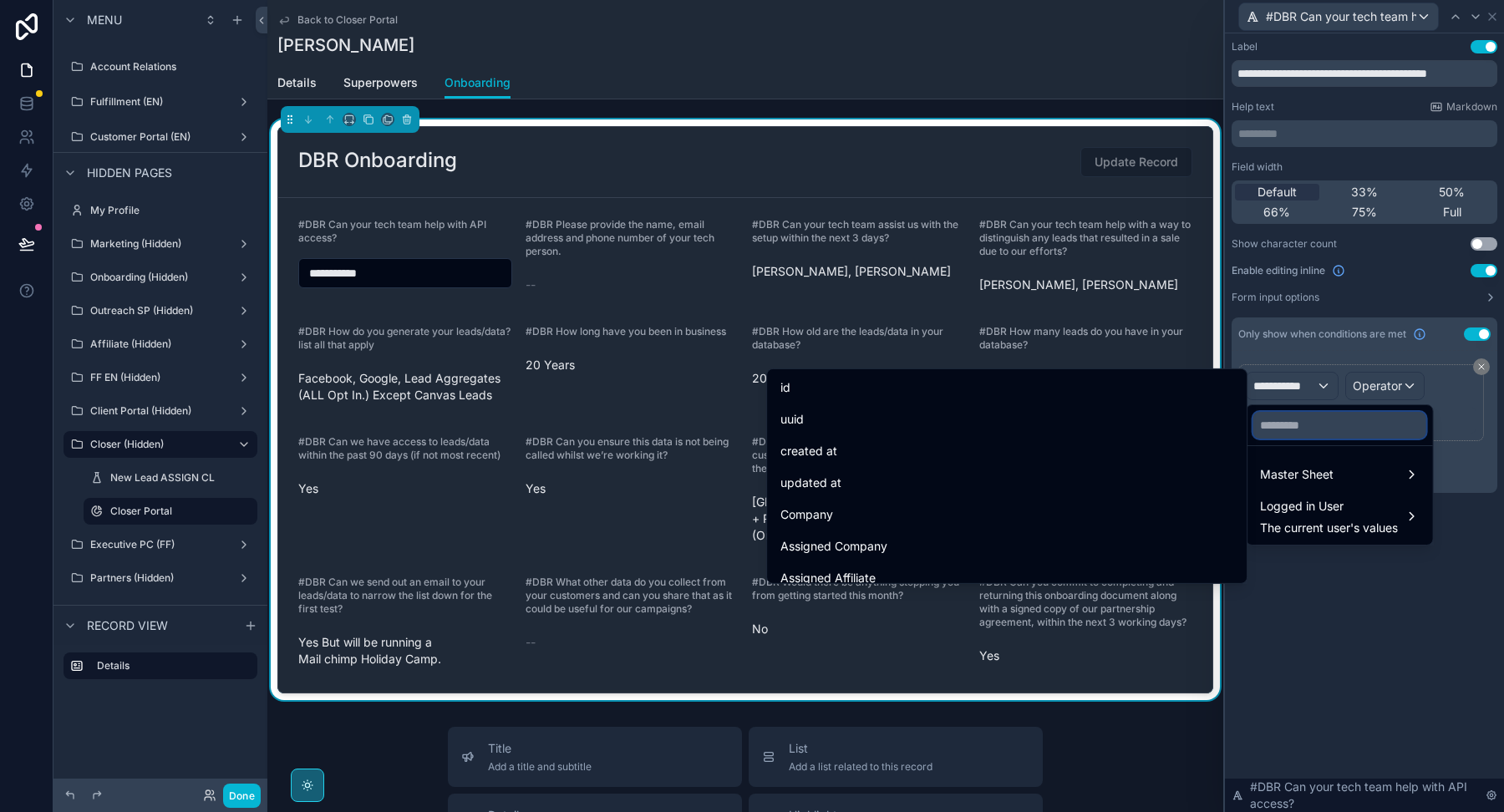
click at [1296, 431] on input "text" at bounding box center [1340, 425] width 173 height 27
paste input "**********"
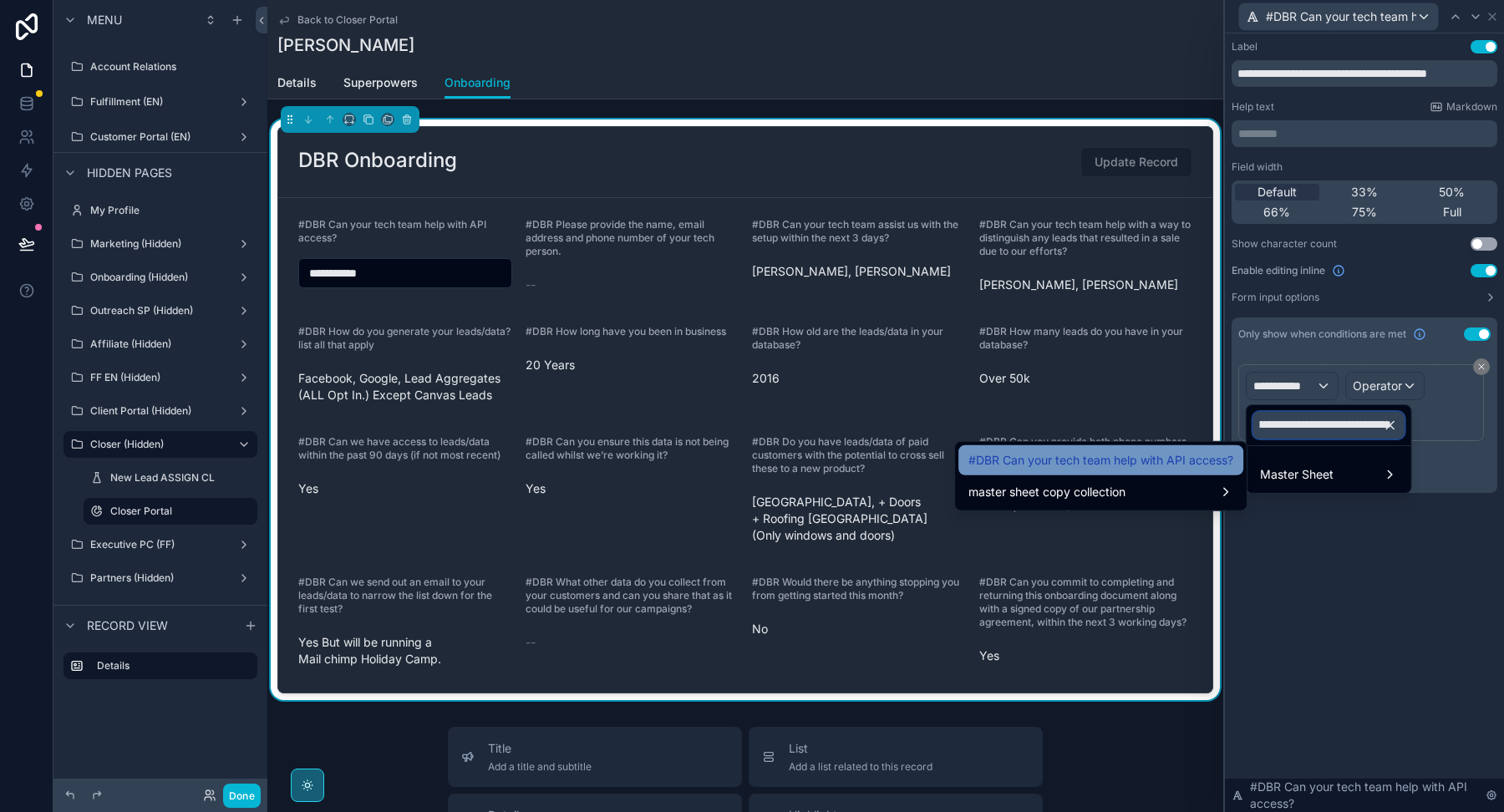
type input "**********"
click at [1126, 453] on span "#DBR Can your tech team help with API access?" at bounding box center [1101, 460] width 265 height 20
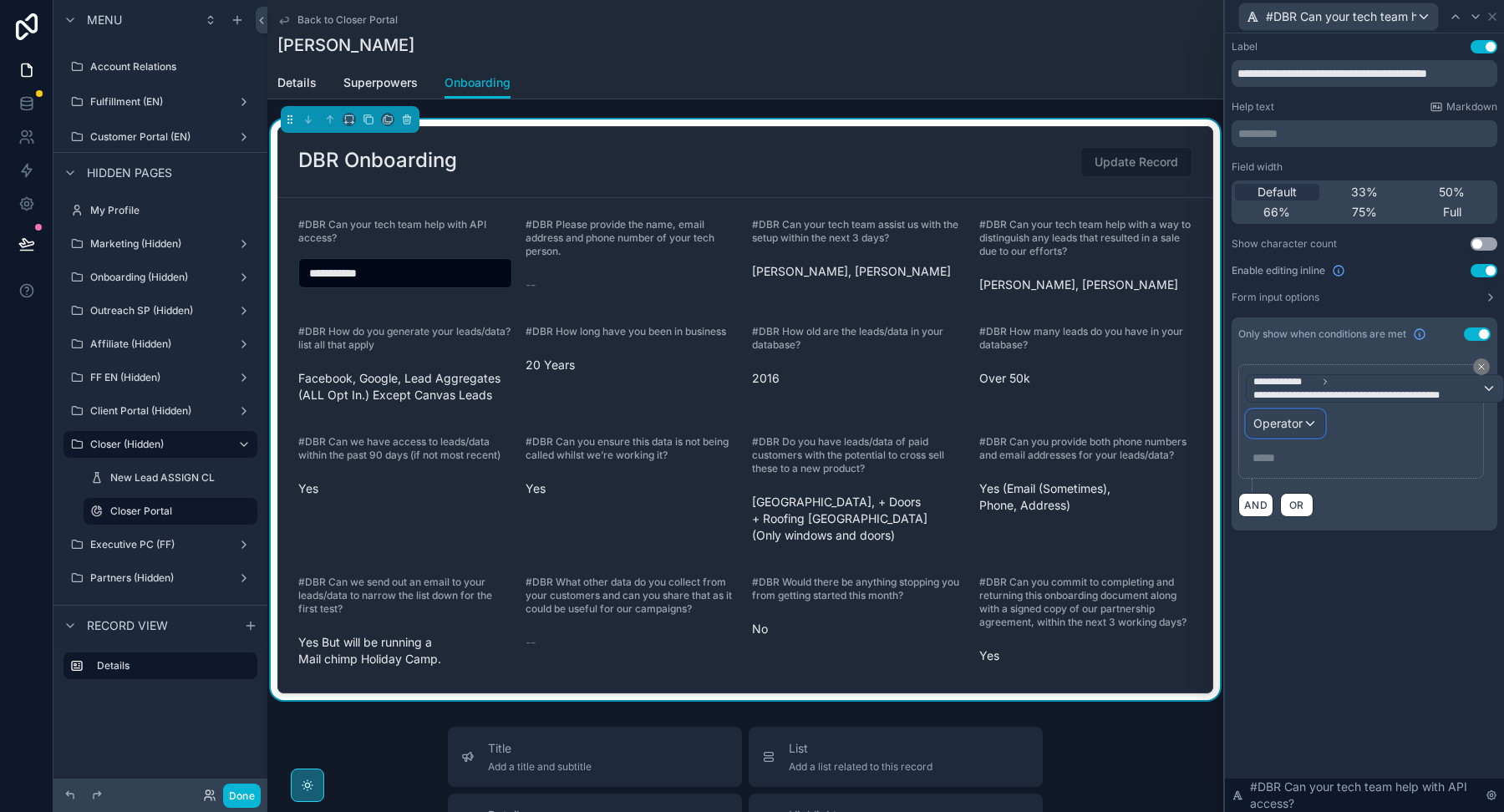
click at [1290, 420] on span "Operator" at bounding box center [1278, 422] width 49 height 14
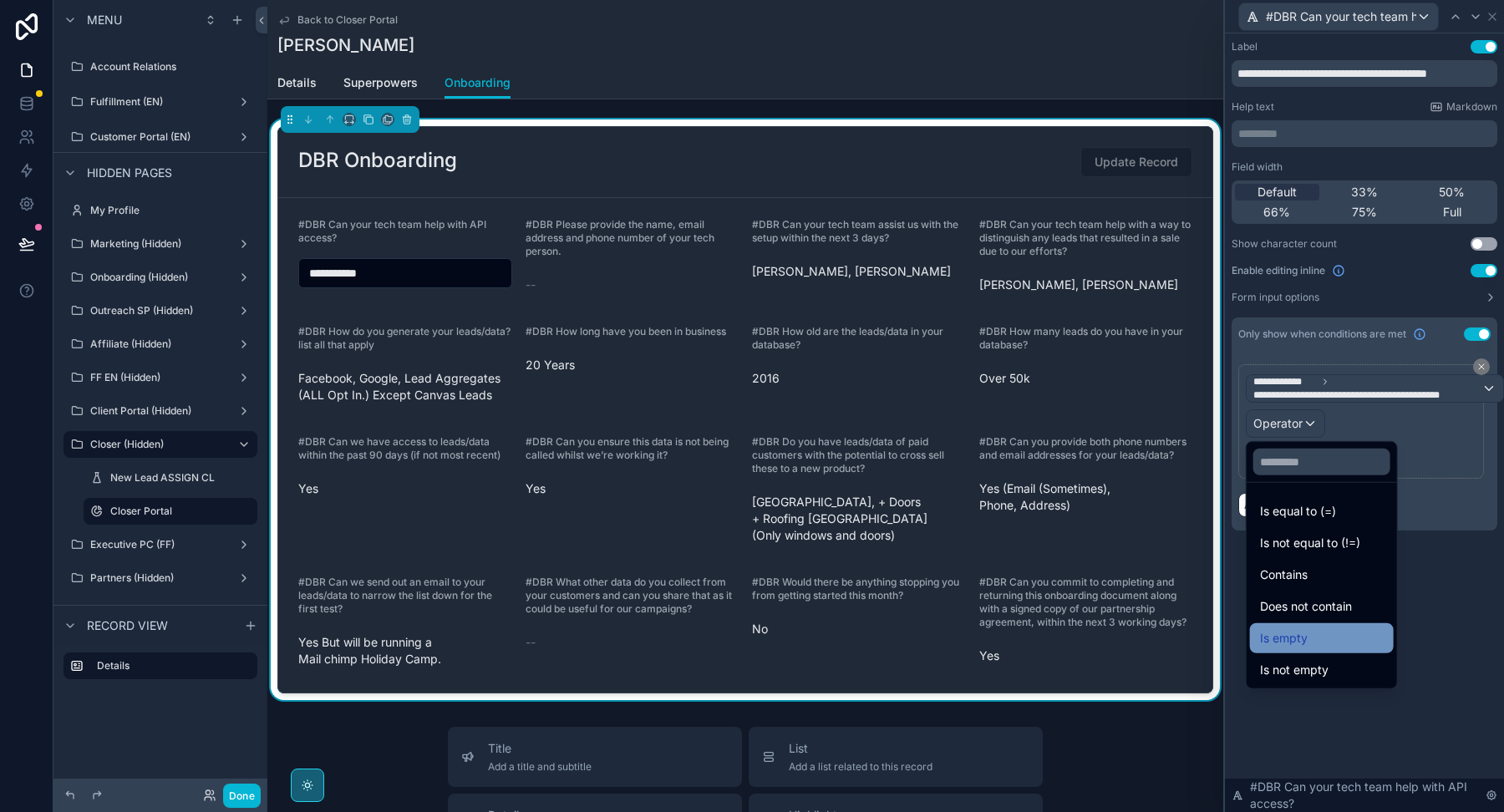
click at [1288, 639] on span "Is empty" at bounding box center [1283, 638] width 47 height 20
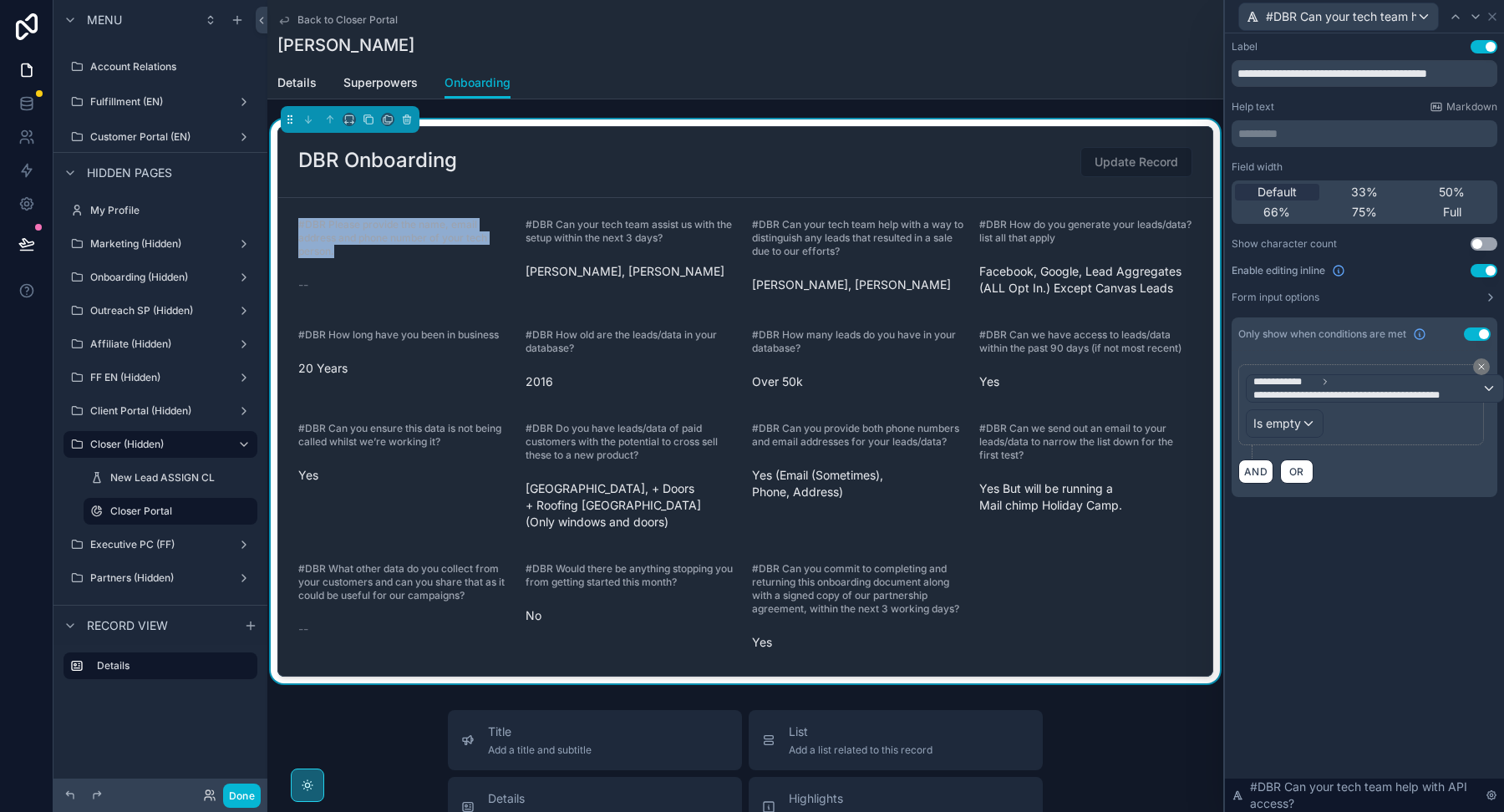
drag, startPoint x: 346, startPoint y: 253, endPoint x: 293, endPoint y: 219, distance: 63.0
click at [293, 220] on form "#DBR Please provide the name, email address and phone number of your tech perso…" at bounding box center [745, 437] width 934 height 478
click at [1496, 20] on icon at bounding box center [1492, 16] width 7 height 7
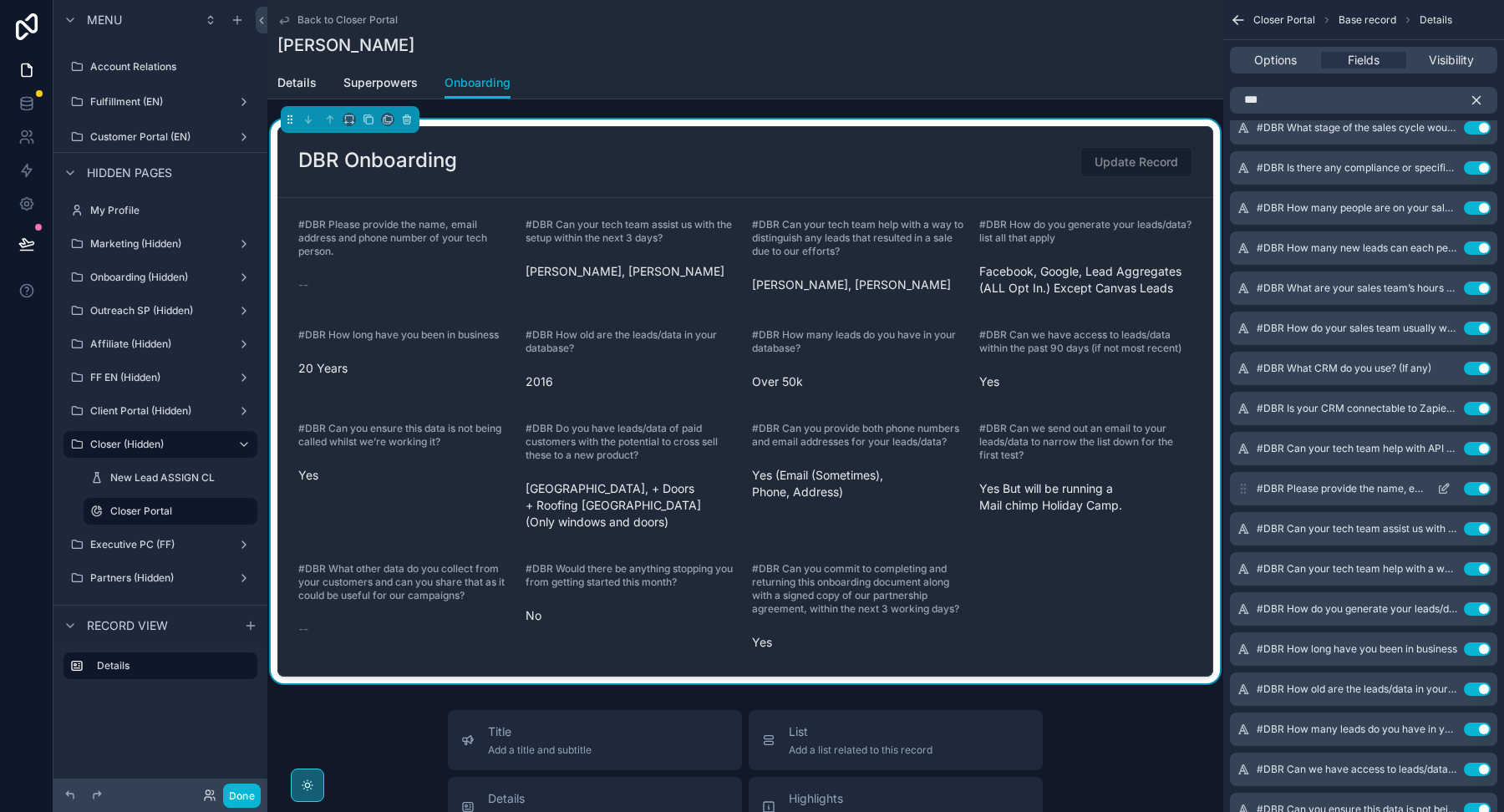
click at [1444, 488] on icon "scrollable content" at bounding box center [1444, 488] width 13 height 13
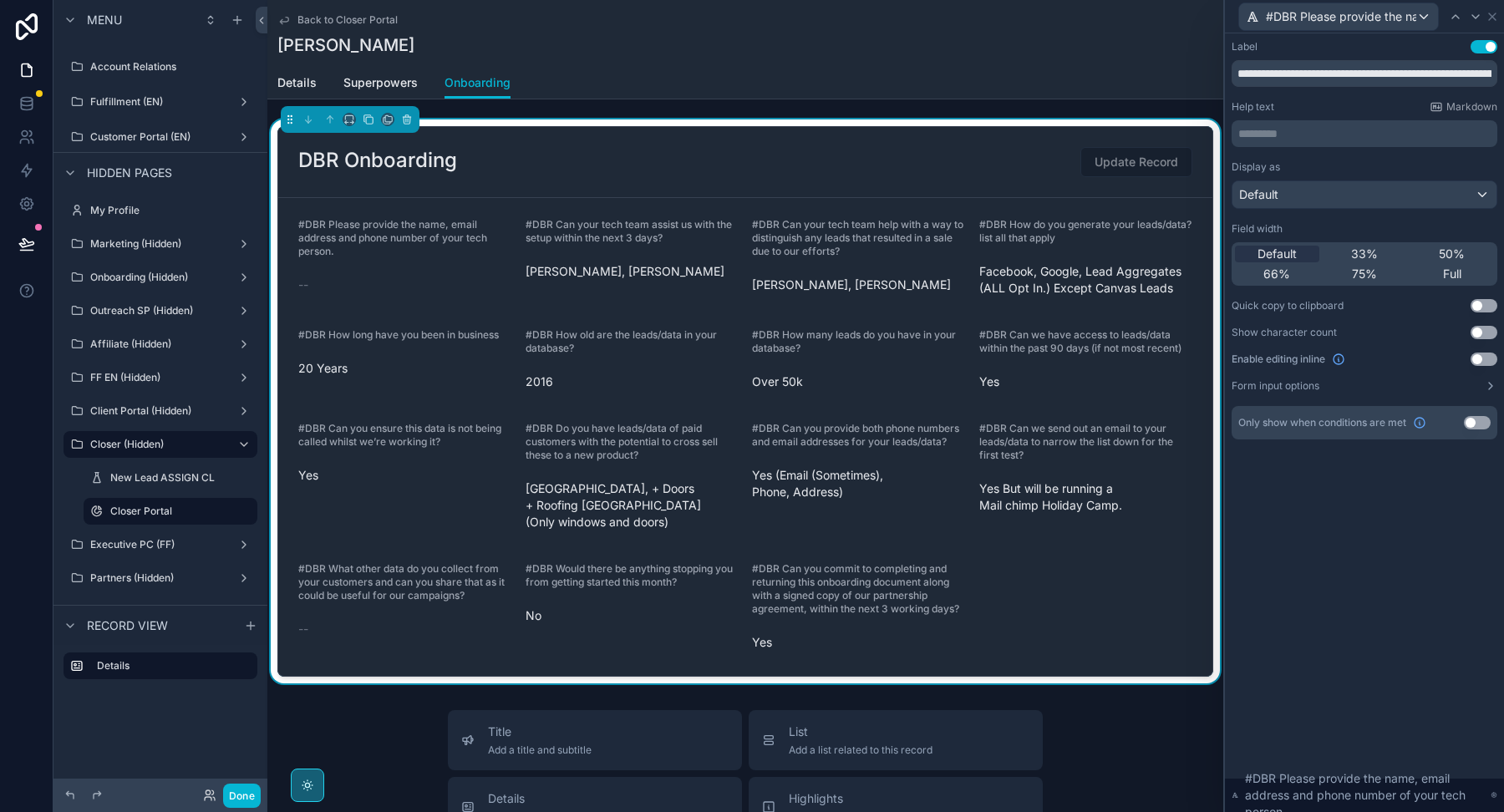
click at [1480, 360] on button "Use setting" at bounding box center [1484, 359] width 27 height 13
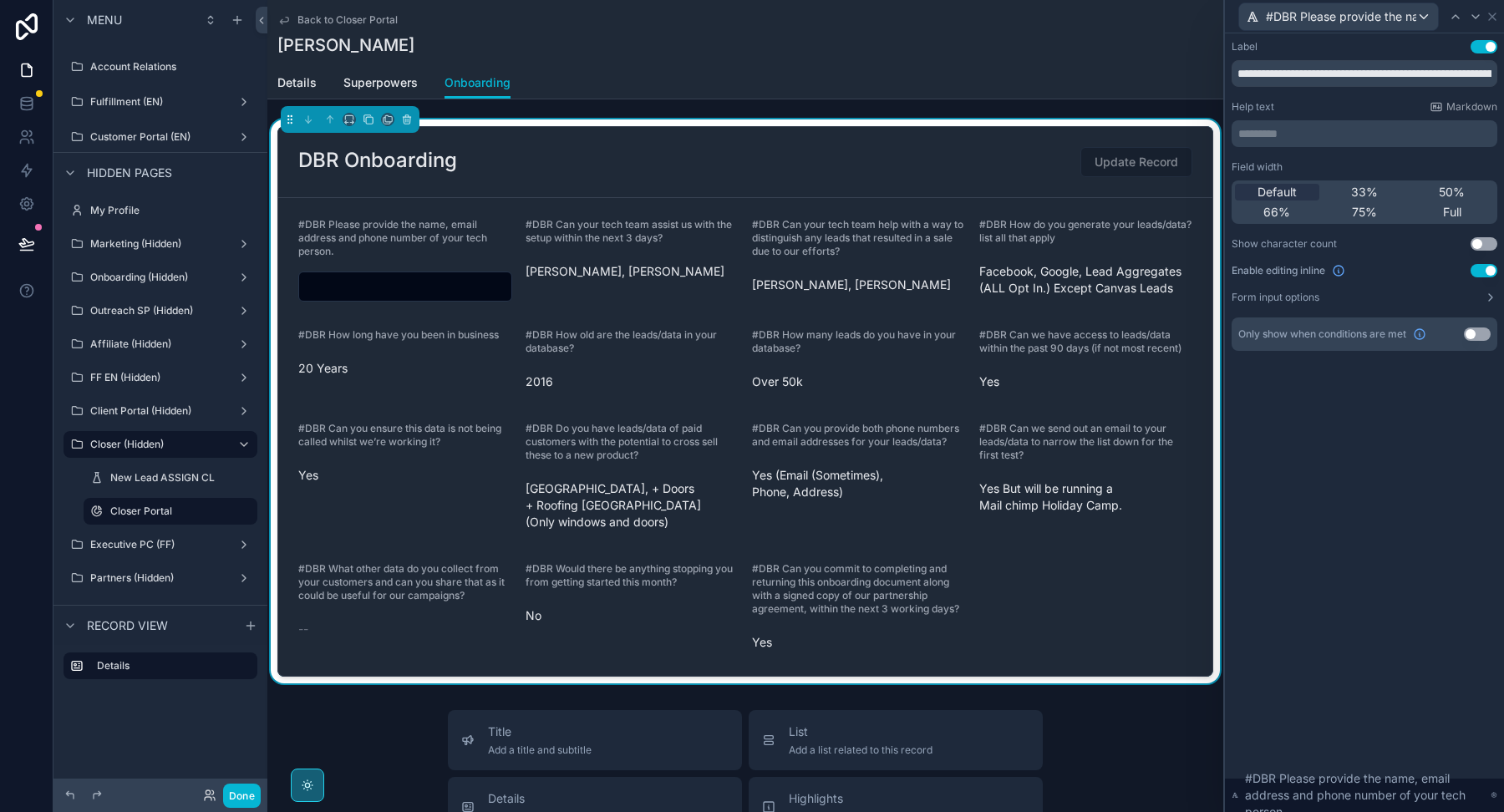
click at [1473, 336] on button "Use setting" at bounding box center [1477, 334] width 27 height 13
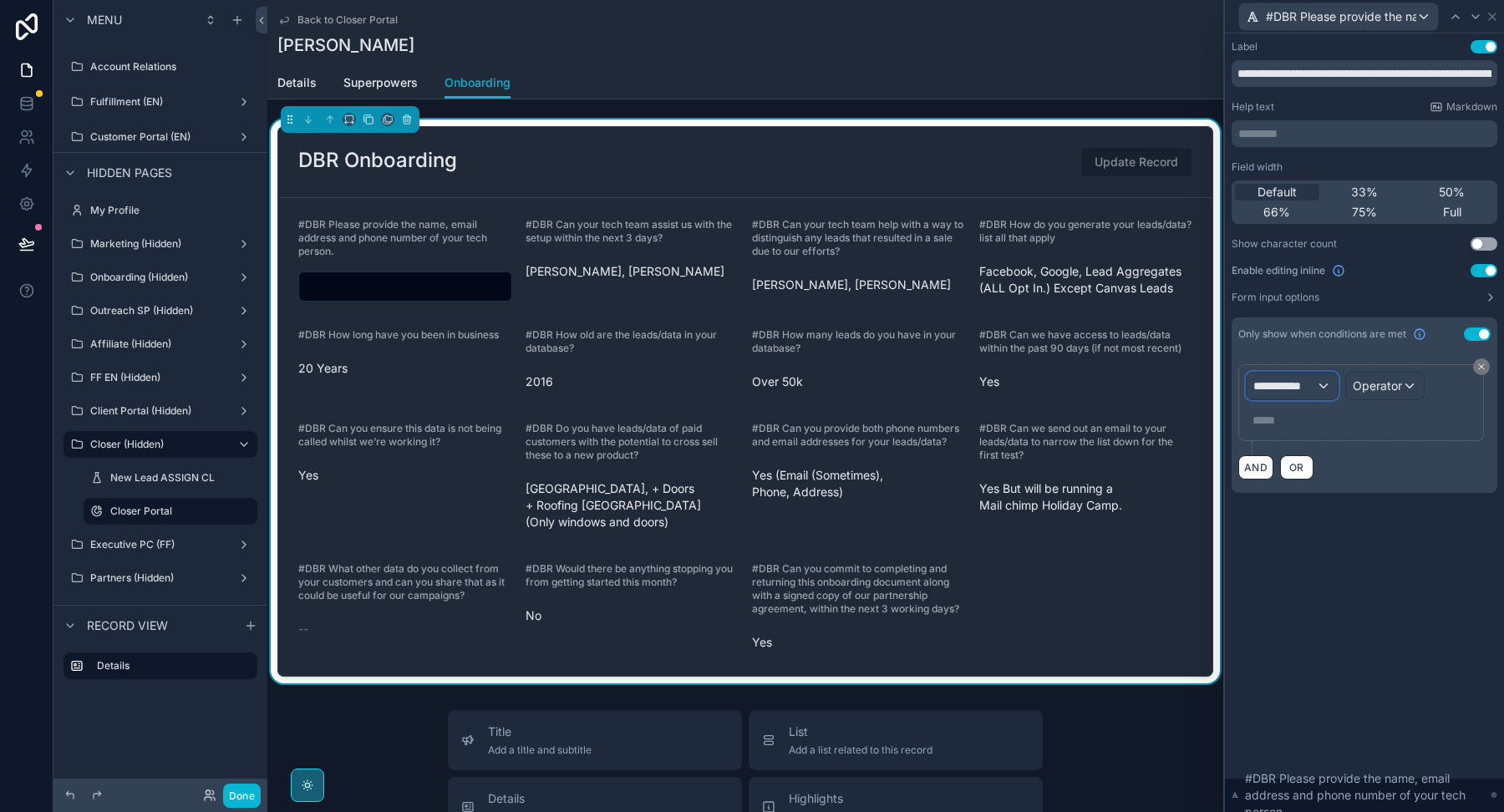
click at [1263, 396] on div "**********" at bounding box center [1292, 385] width 91 height 27
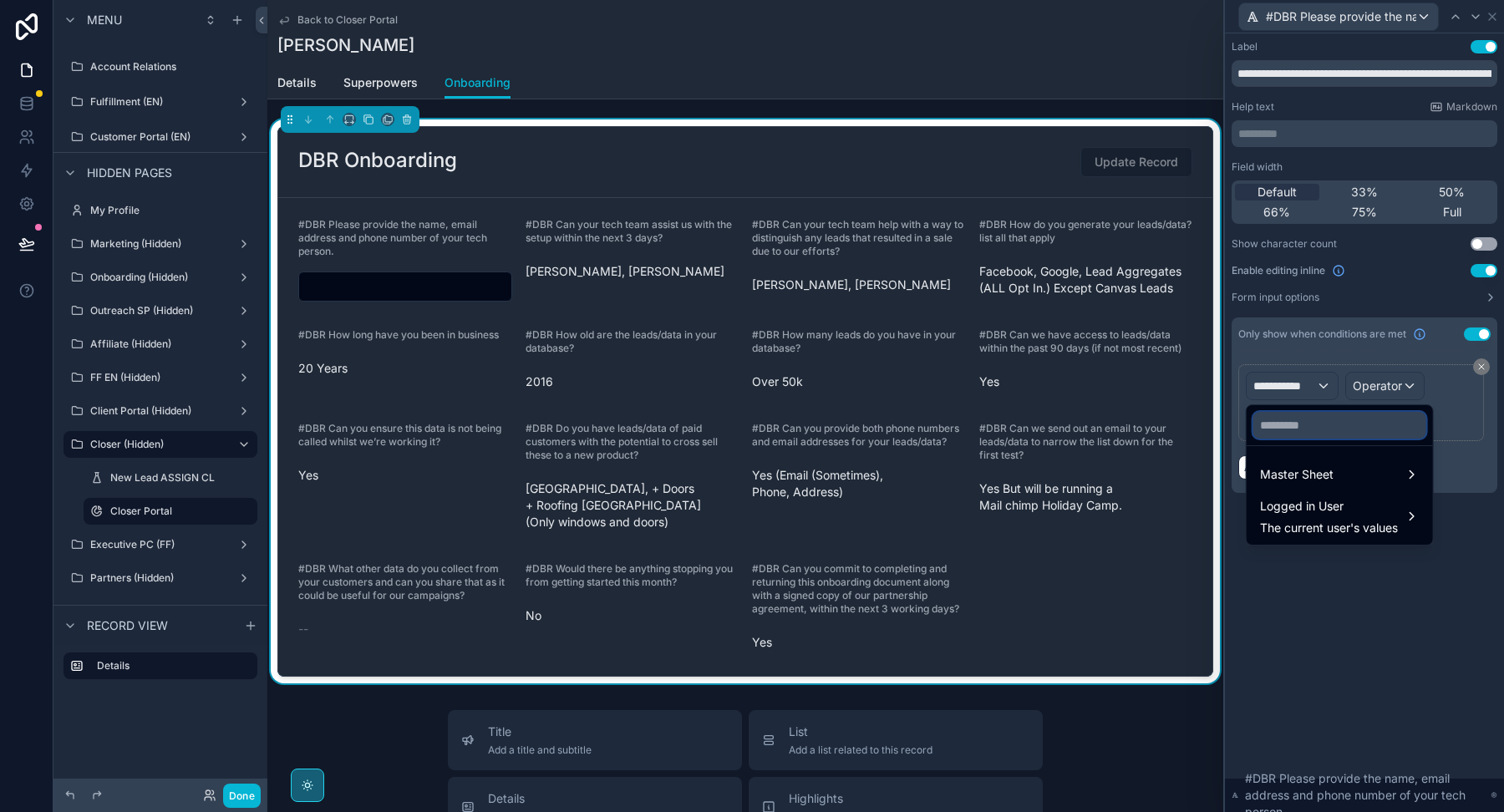
click at [1298, 417] on input "text" at bounding box center [1340, 425] width 173 height 27
paste input "**********"
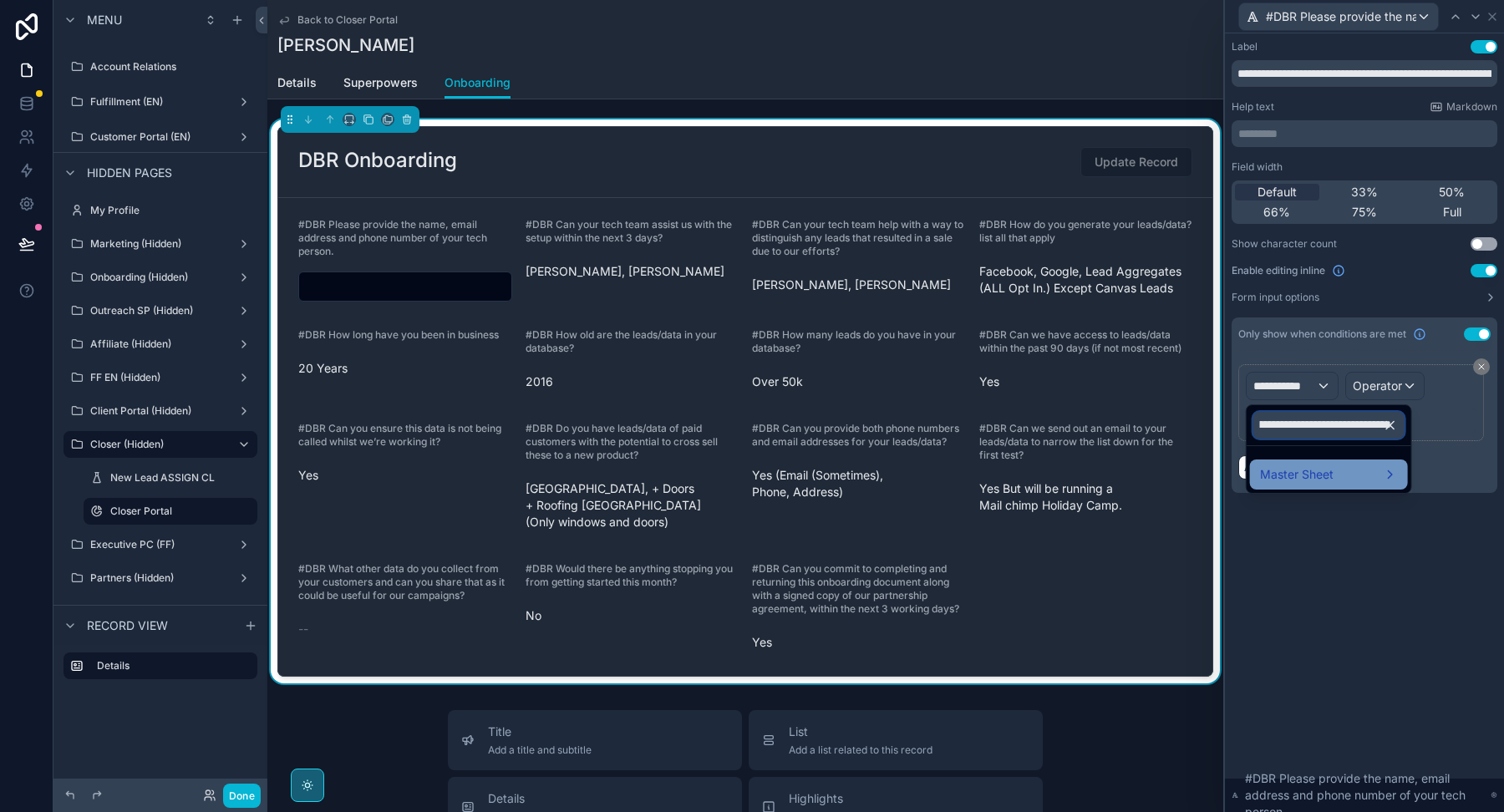
type input "**********"
click at [1287, 471] on span "Master Sheet" at bounding box center [1296, 474] width 74 height 20
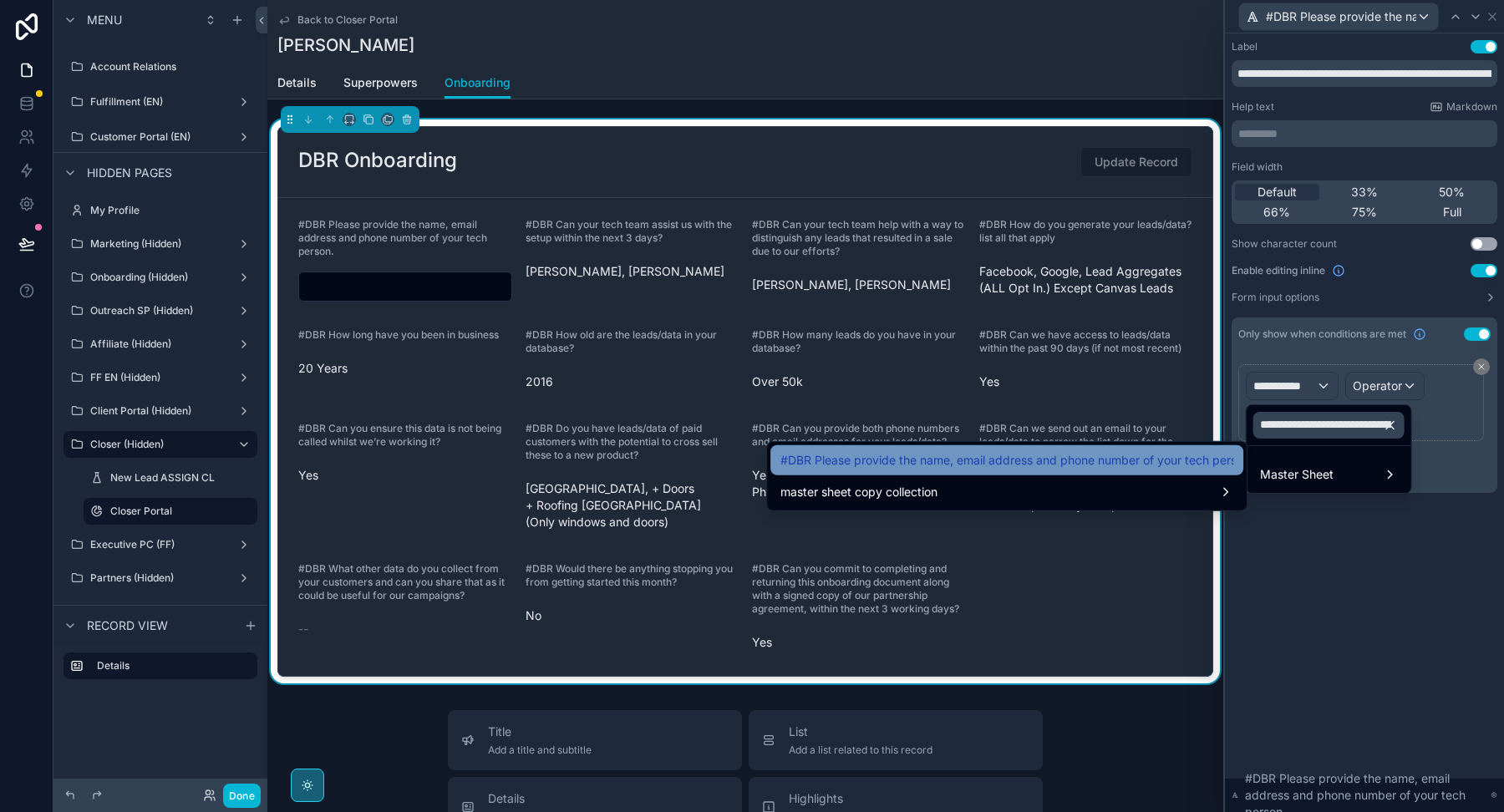
click at [1155, 462] on span "#DBR Please provide the name, email address and phone number of your tech perso…" at bounding box center [1007, 460] width 453 height 20
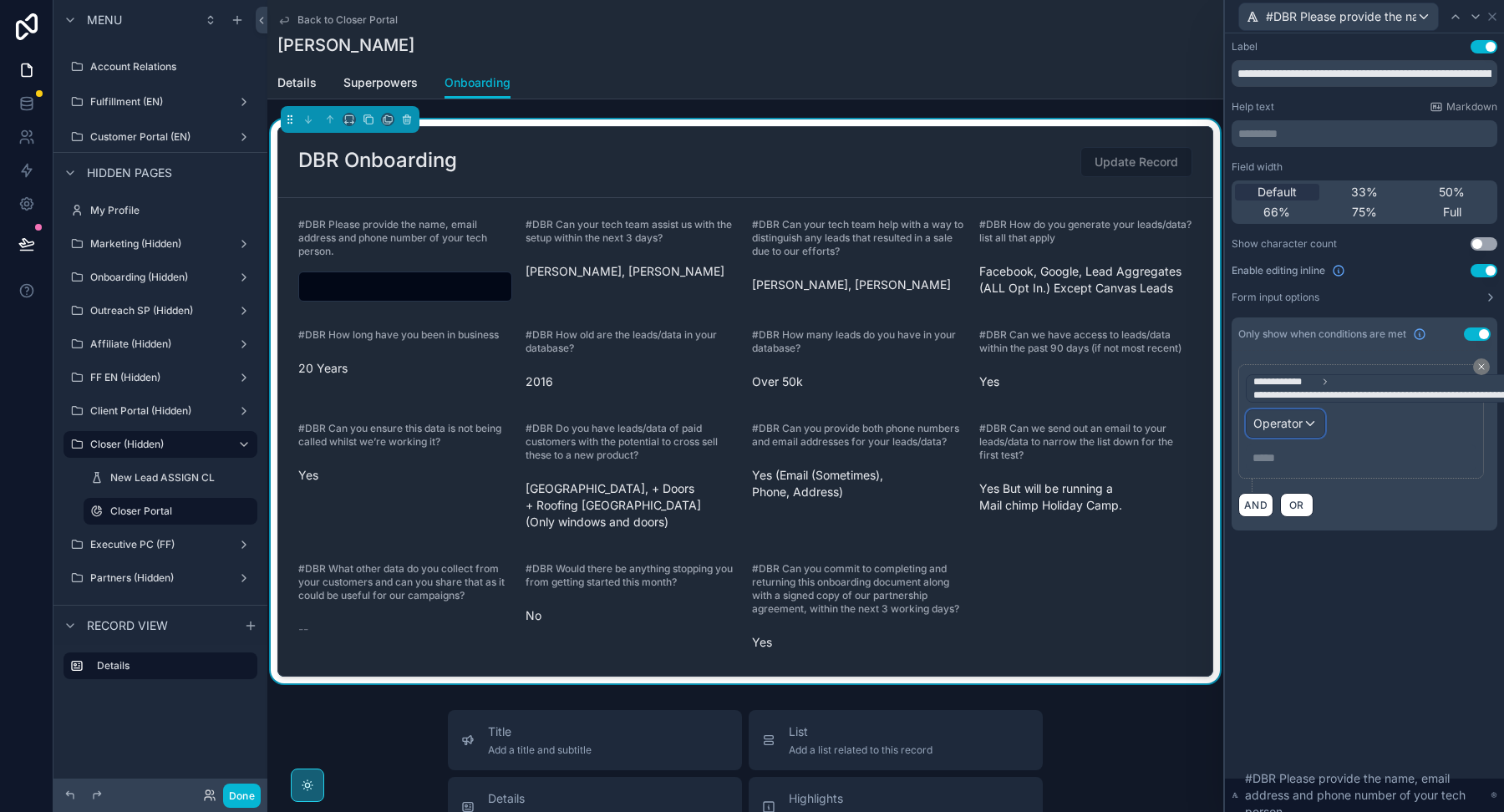
click at [1305, 413] on div "Operator" at bounding box center [1284, 423] width 77 height 27
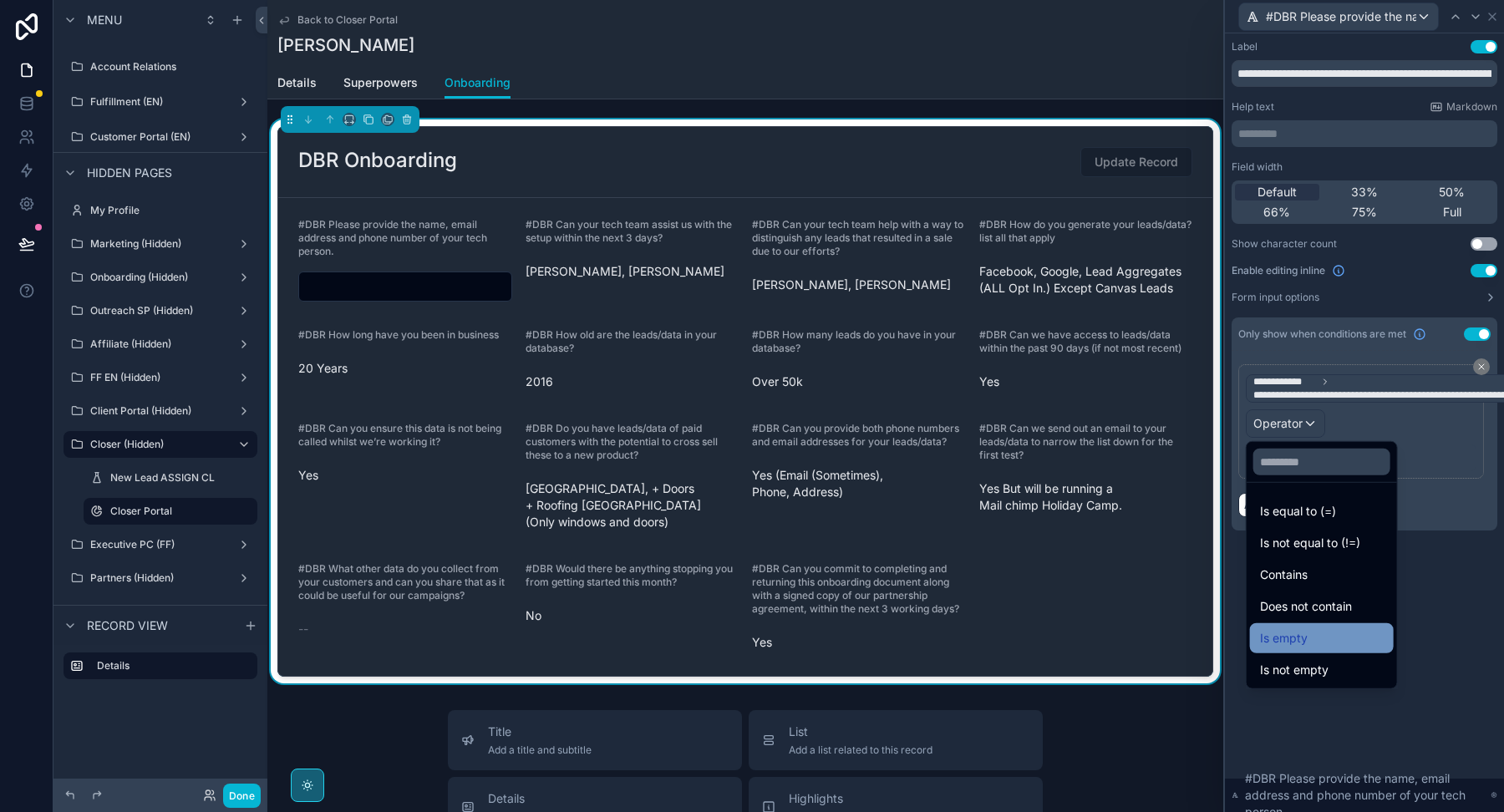
click at [1309, 642] on div "Is empty" at bounding box center [1322, 638] width 124 height 20
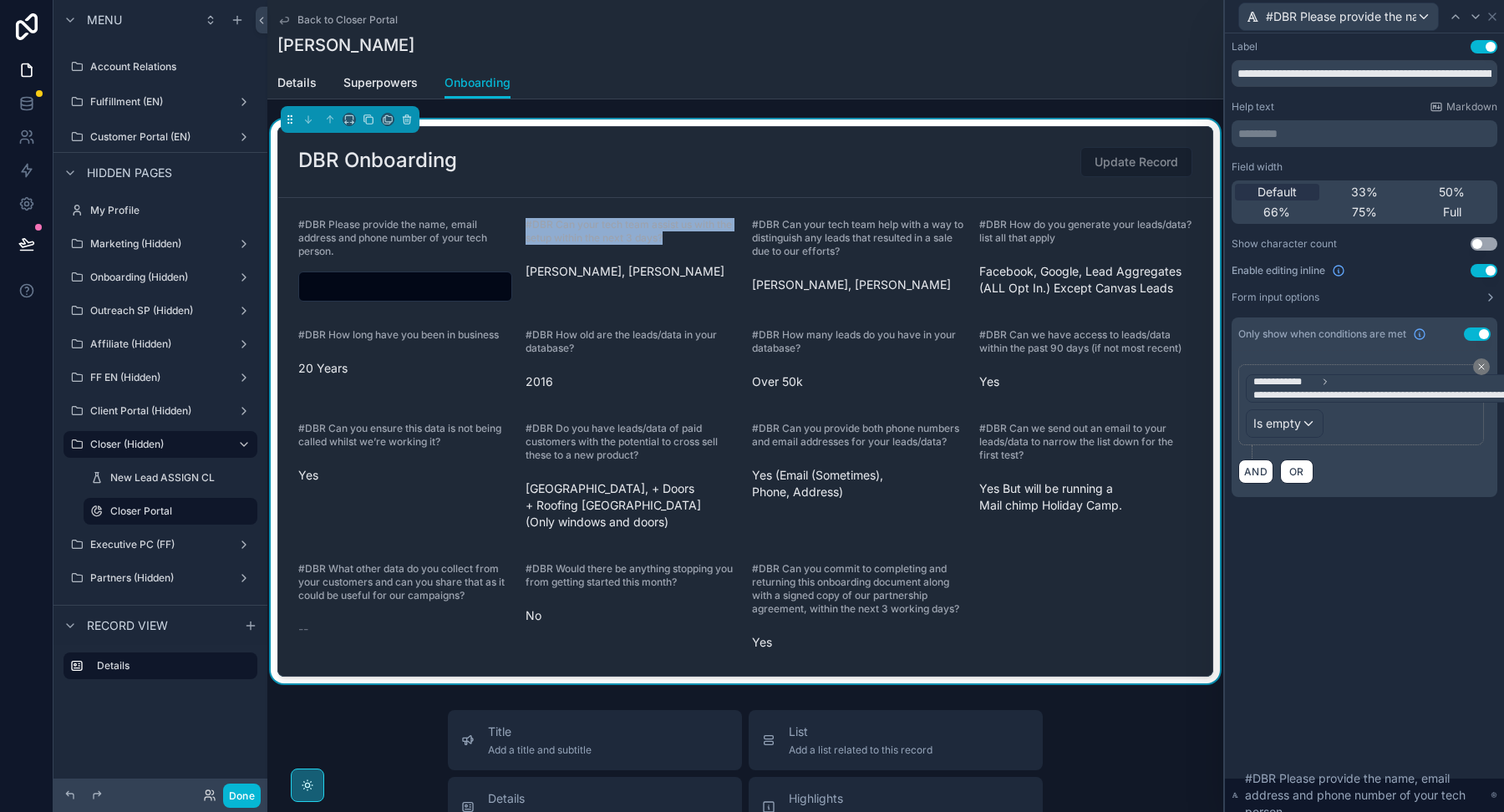
drag, startPoint x: 676, startPoint y: 237, endPoint x: 519, endPoint y: 221, distance: 157.8
click at [519, 221] on form "#DBR Please provide the name, email address and phone number of your tech perso…" at bounding box center [745, 437] width 934 height 478
click at [1494, 14] on icon at bounding box center [1492, 16] width 7 height 7
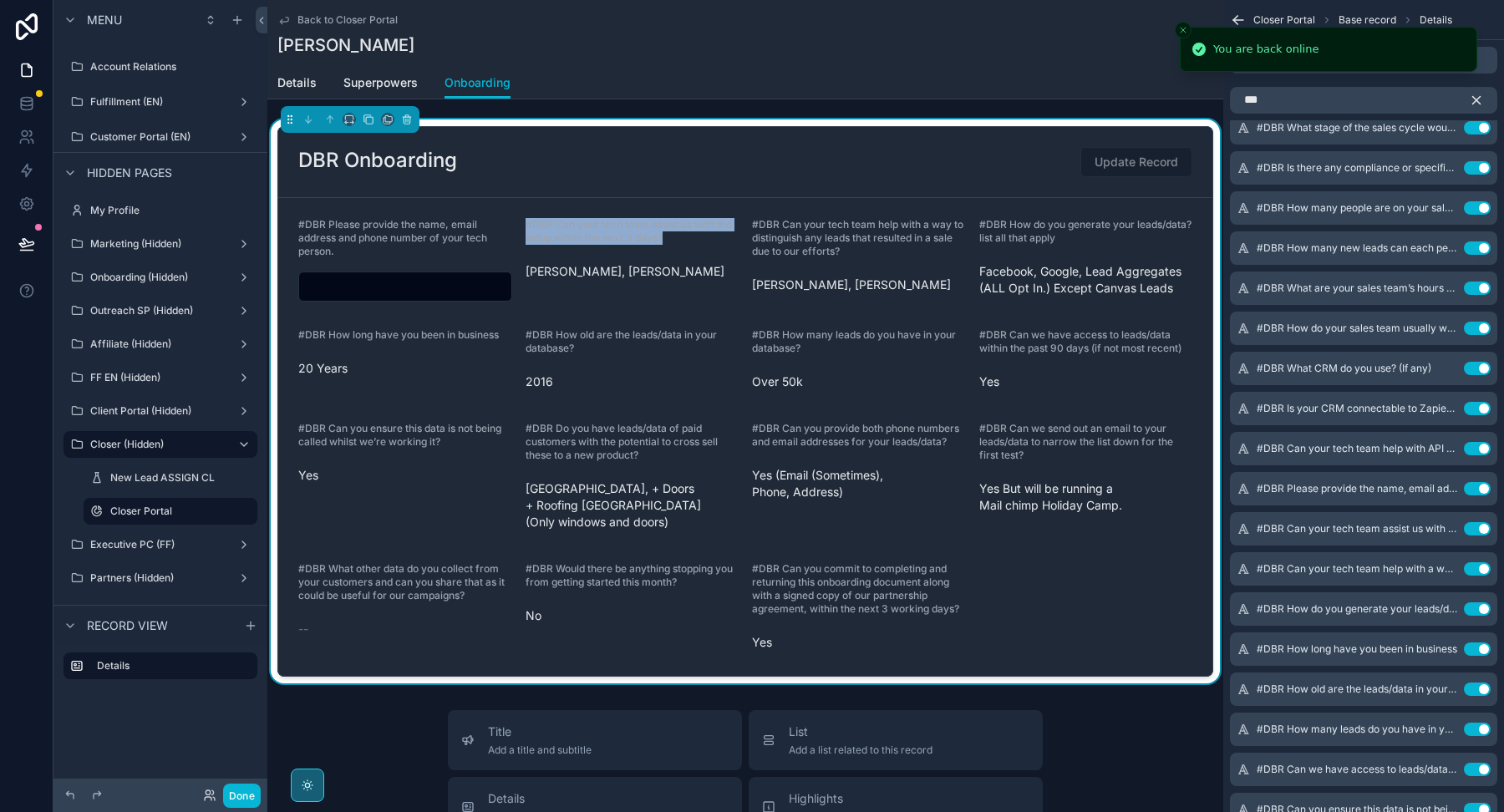
drag, startPoint x: 684, startPoint y: 237, endPoint x: 526, endPoint y: 220, distance: 158.9
click at [526, 220] on label "#DBR Can your tech team assist us with the setup within the next 3 days?" at bounding box center [633, 231] width 214 height 27
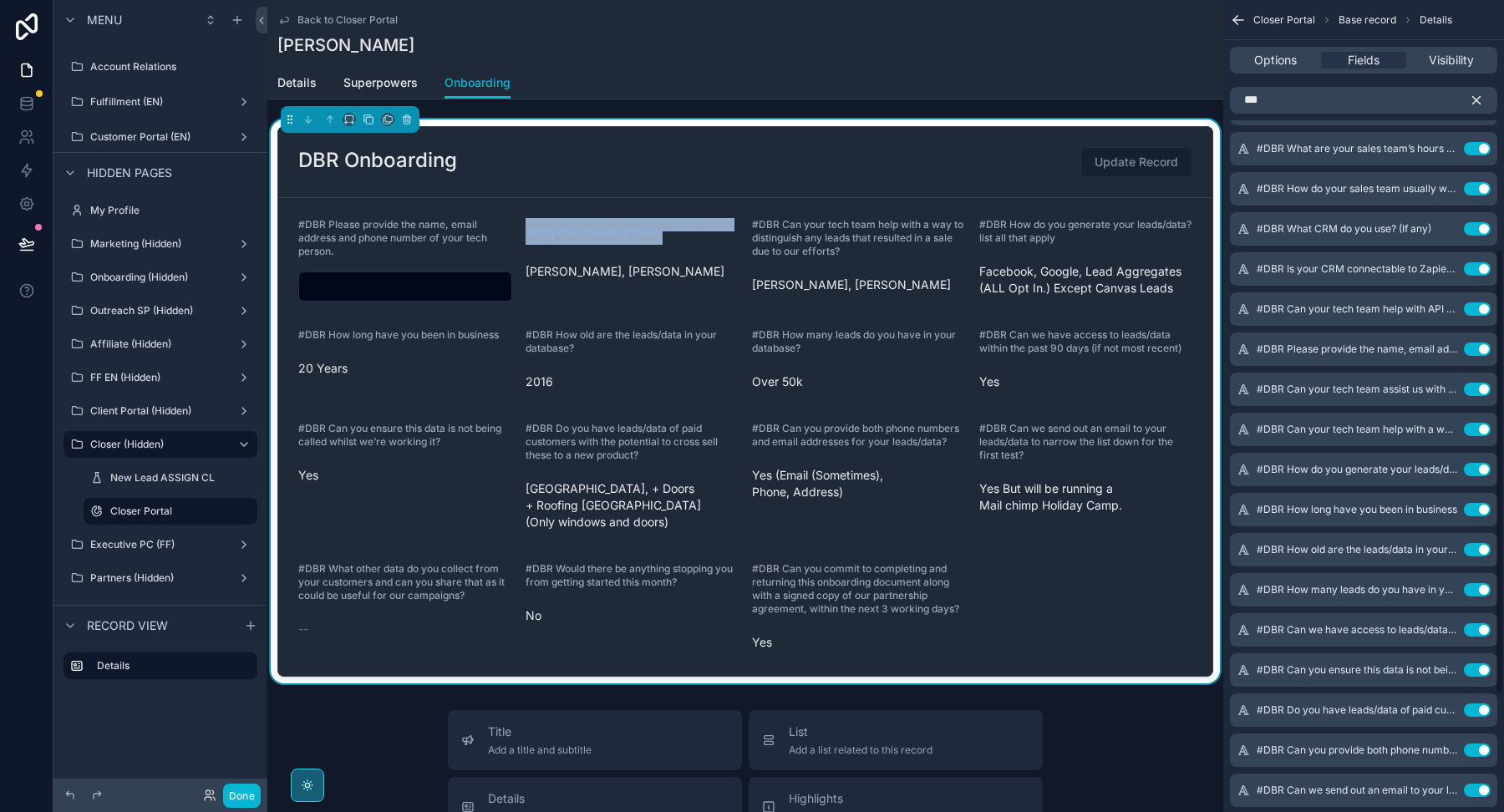
scroll to position [461, 0]
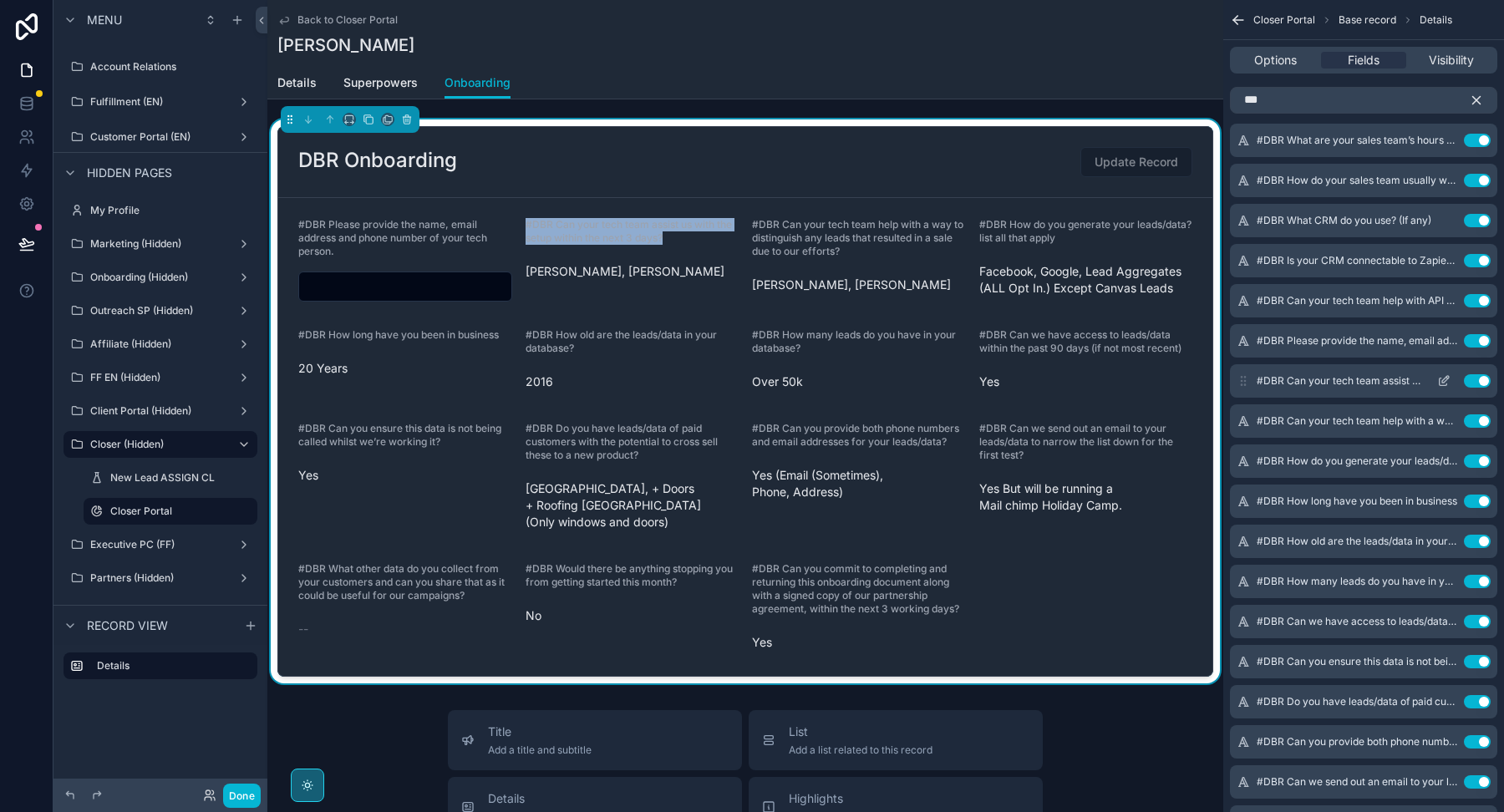
click at [1443, 380] on icon "scrollable content" at bounding box center [1445, 379] width 7 height 7
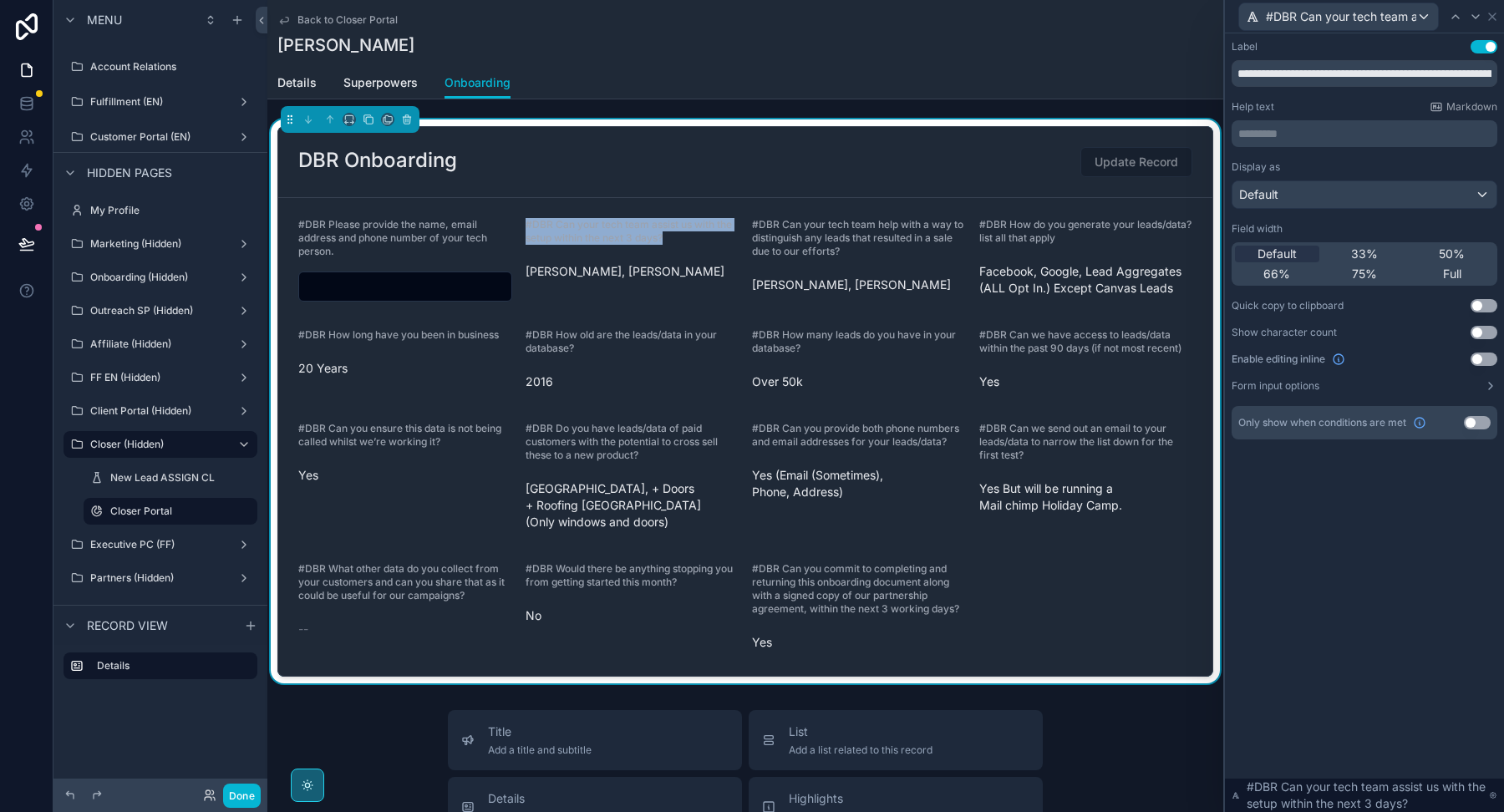
click at [1473, 420] on button "Use setting" at bounding box center [1477, 422] width 27 height 13
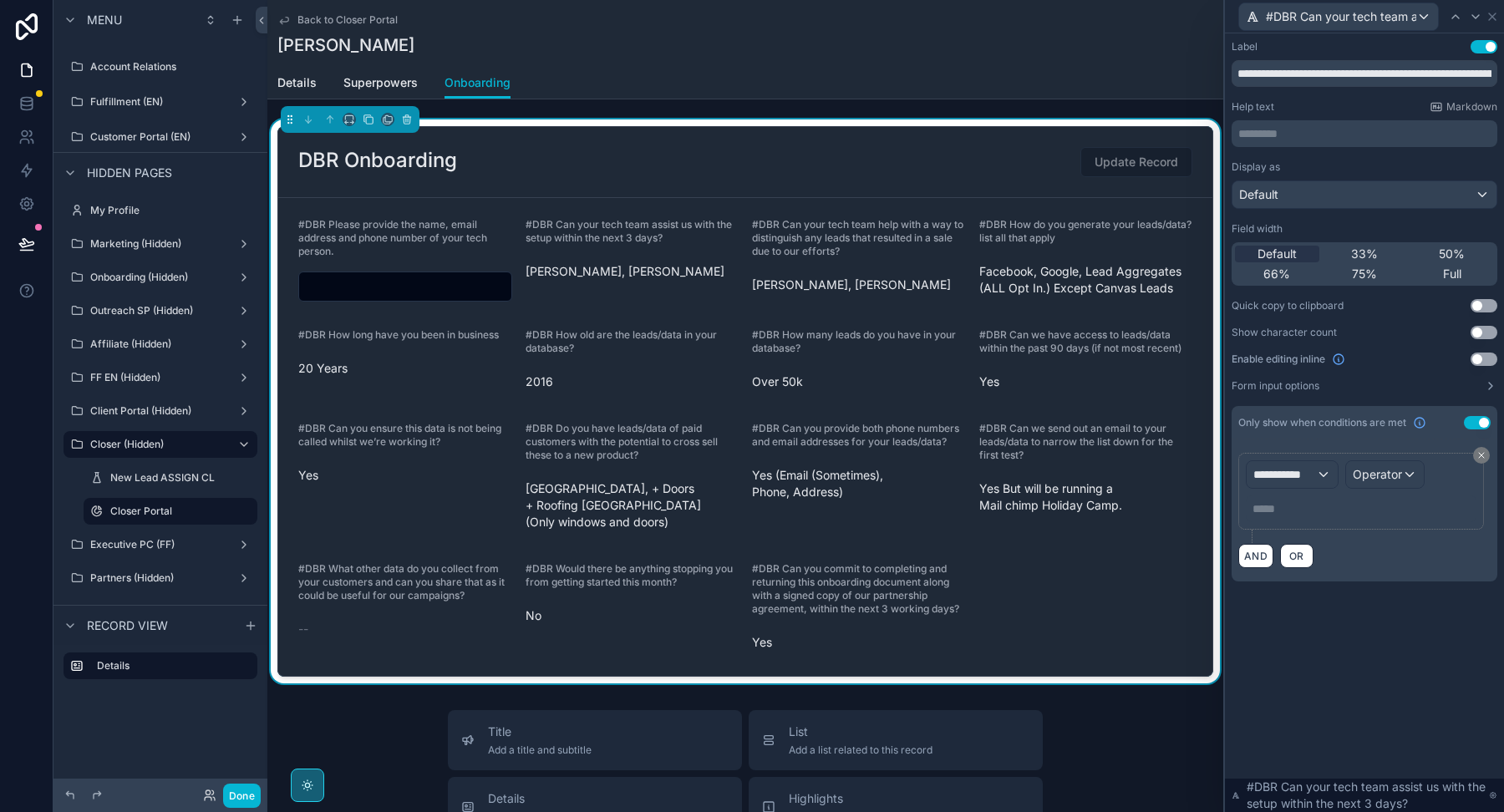
click at [1481, 358] on button "Use setting" at bounding box center [1484, 359] width 27 height 13
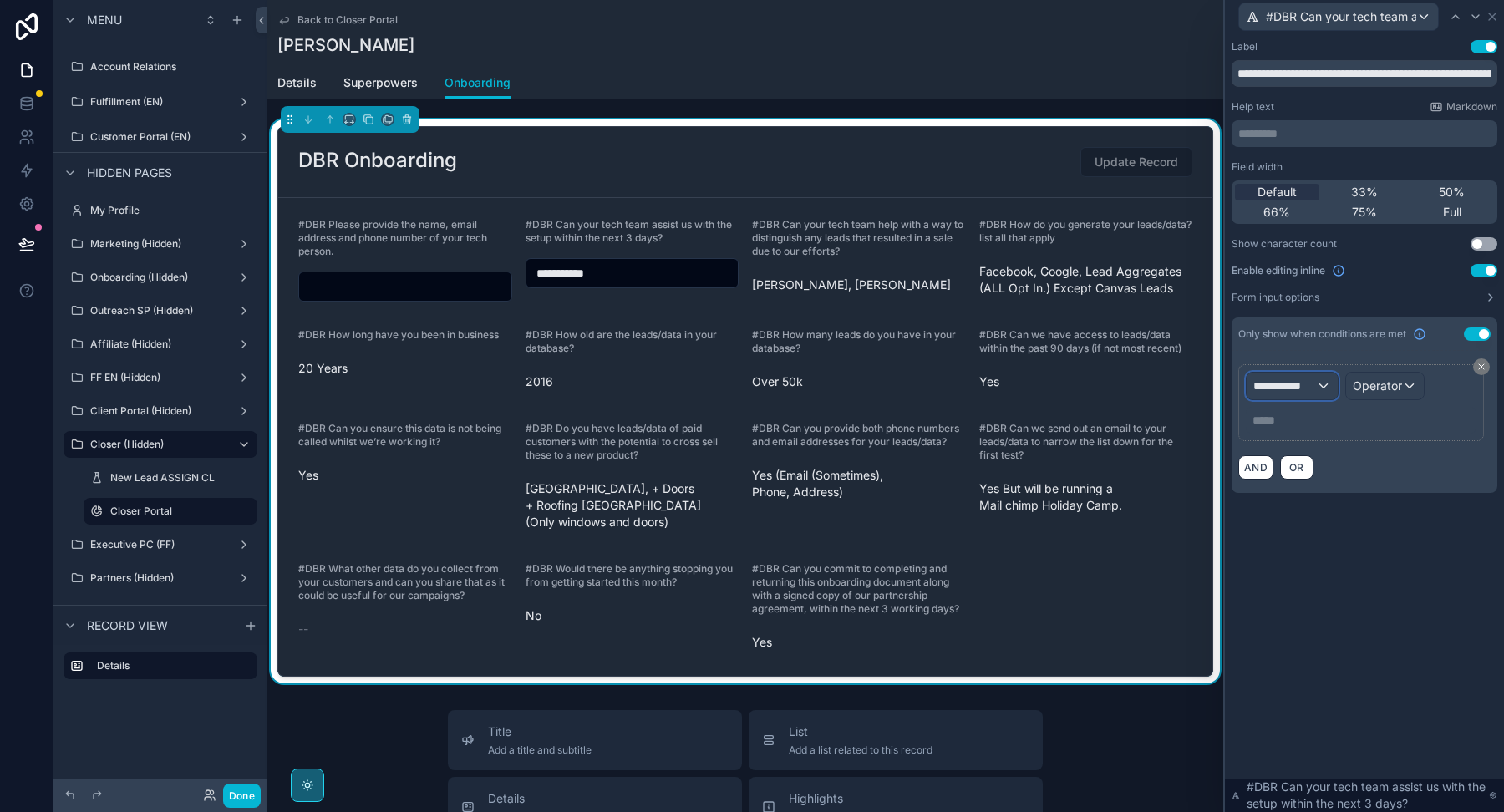
click at [1269, 383] on span "**********" at bounding box center [1284, 386] width 62 height 17
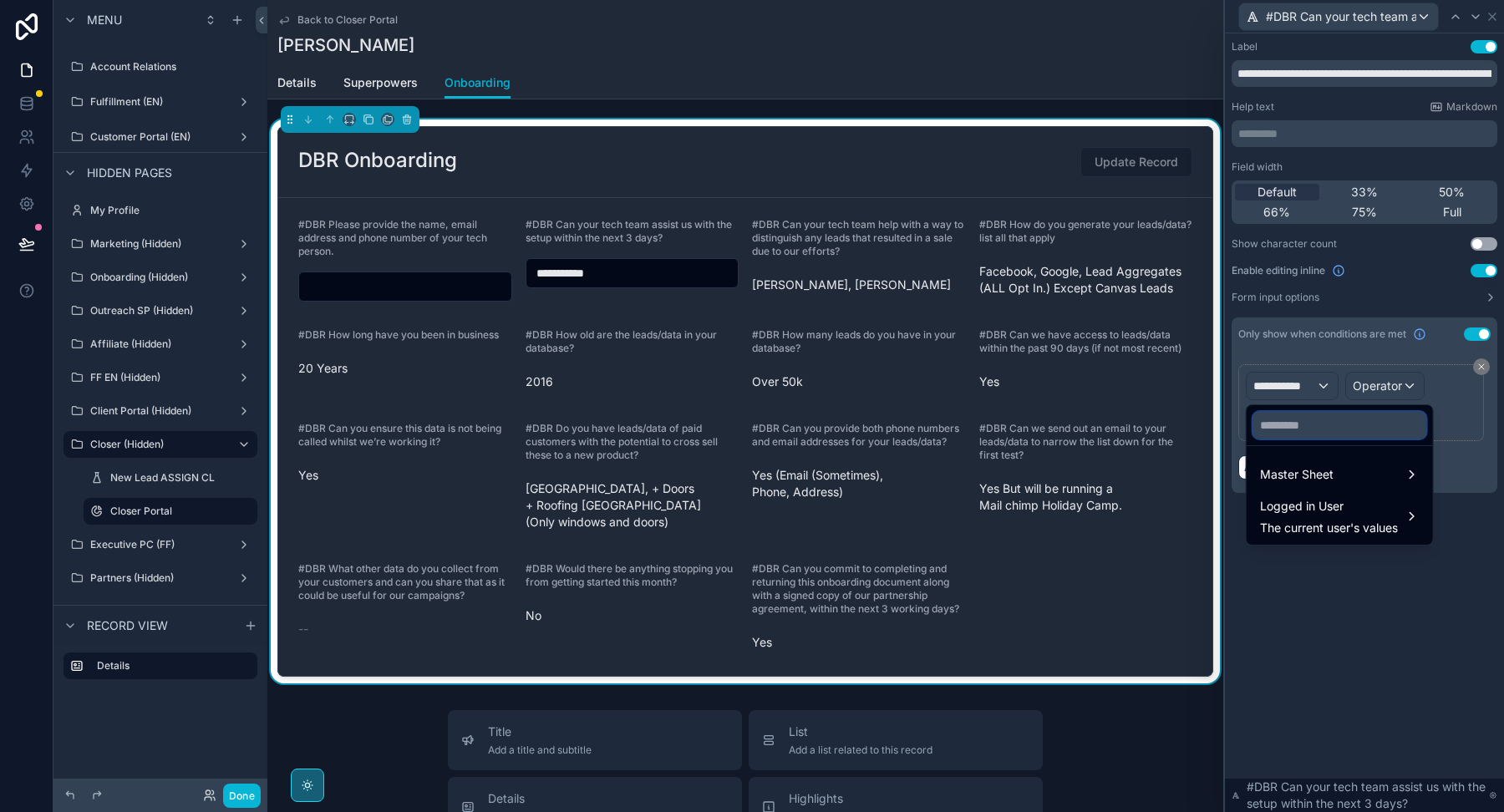
click at [1299, 434] on input "text" at bounding box center [1340, 425] width 173 height 27
paste input "**********"
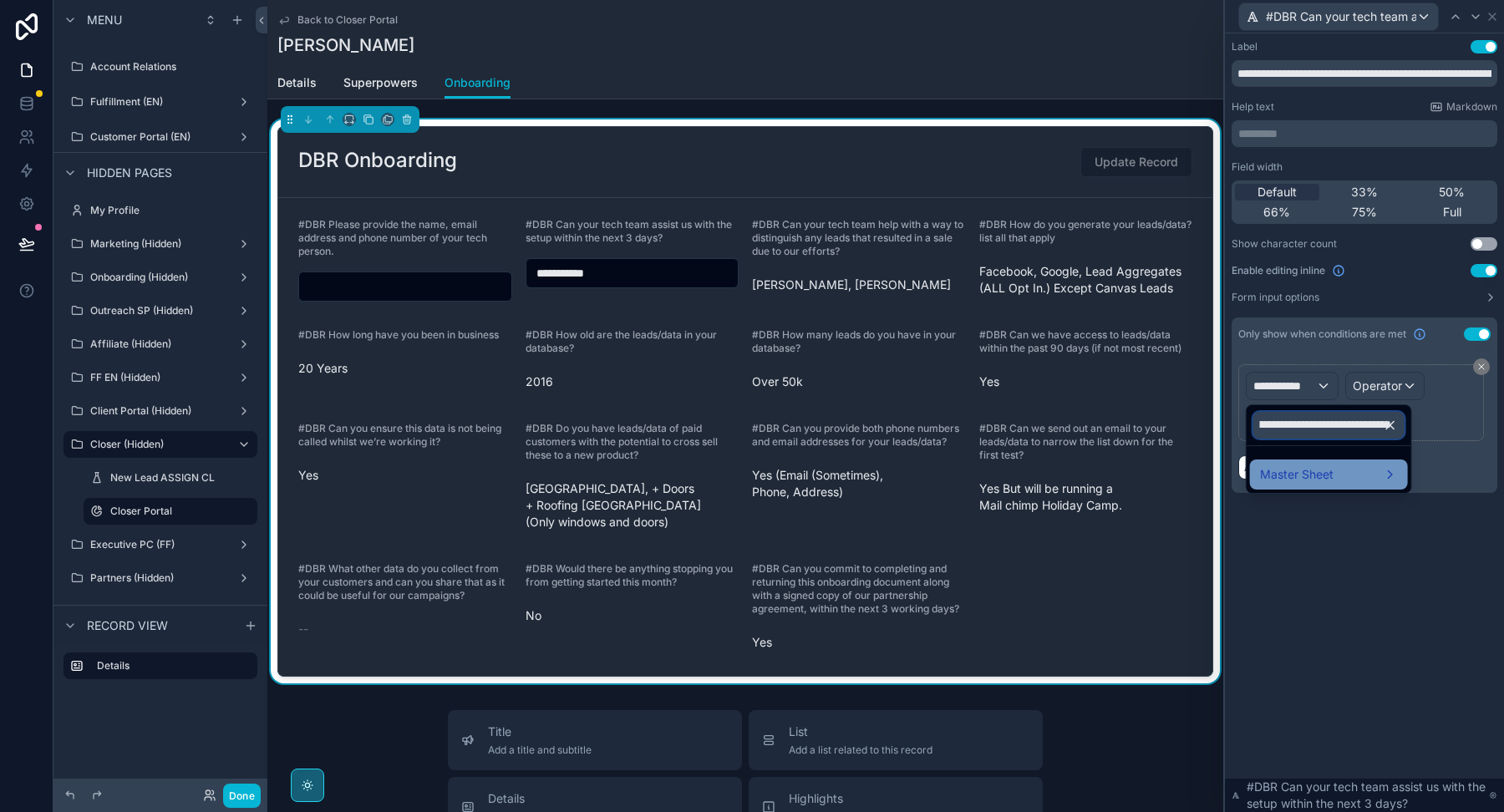
type input "**********"
click at [1347, 466] on div "Master Sheet" at bounding box center [1329, 474] width 138 height 20
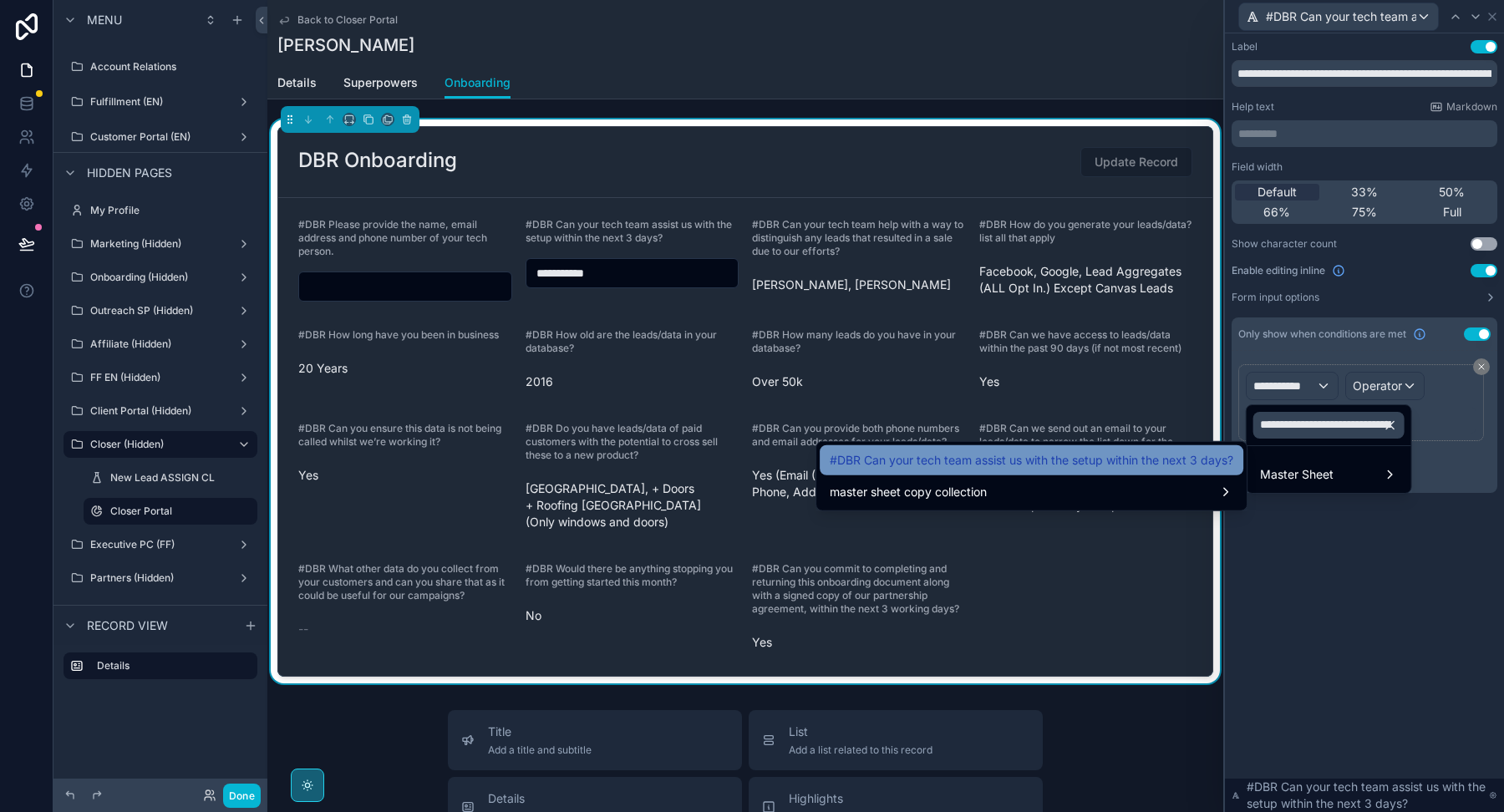
click at [1143, 473] on div "#DBR Can your tech team assist us with the setup within the next 3 days?" at bounding box center [1031, 460] width 423 height 30
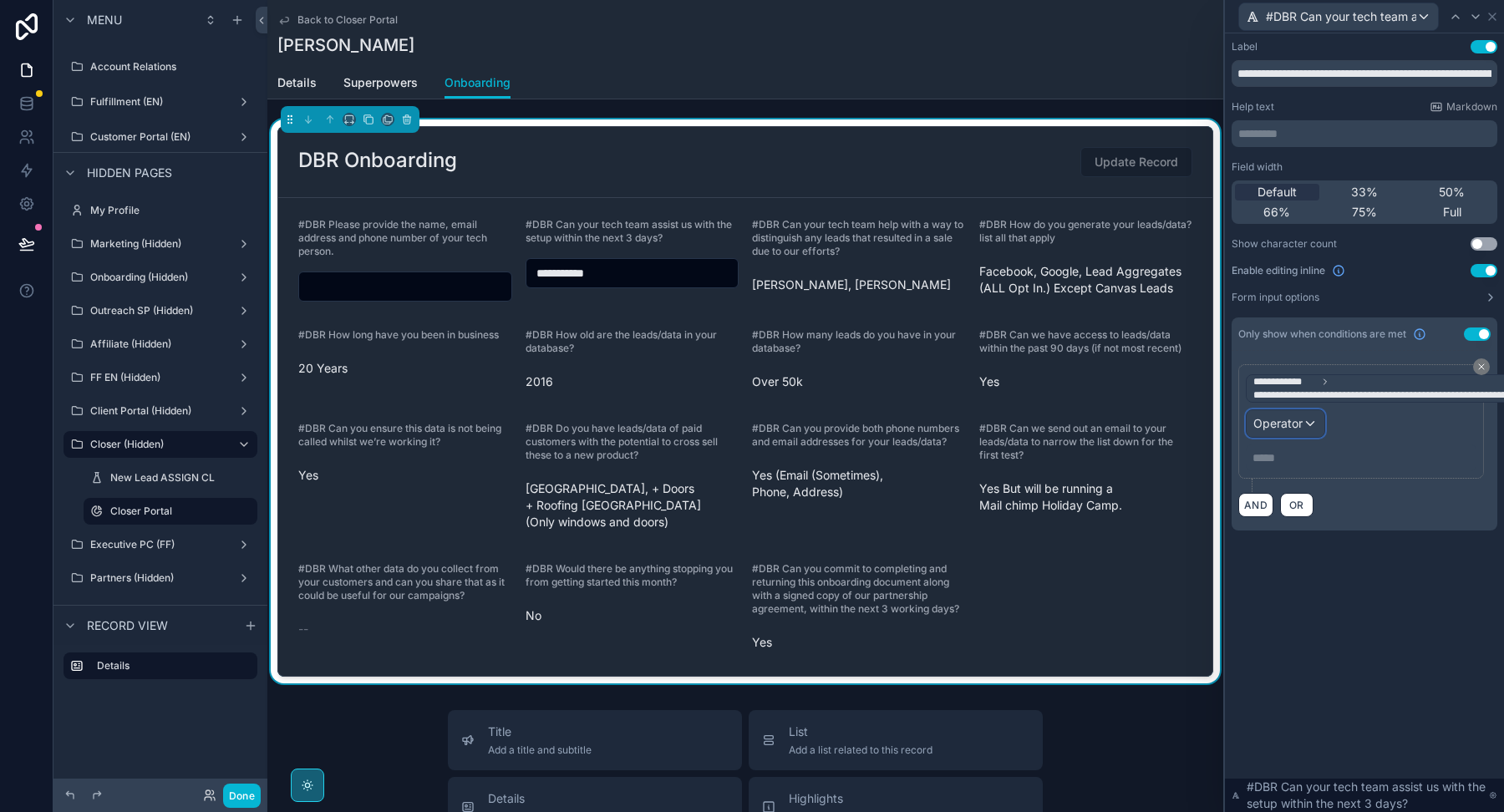
click at [1287, 420] on span "Operator" at bounding box center [1278, 422] width 49 height 14
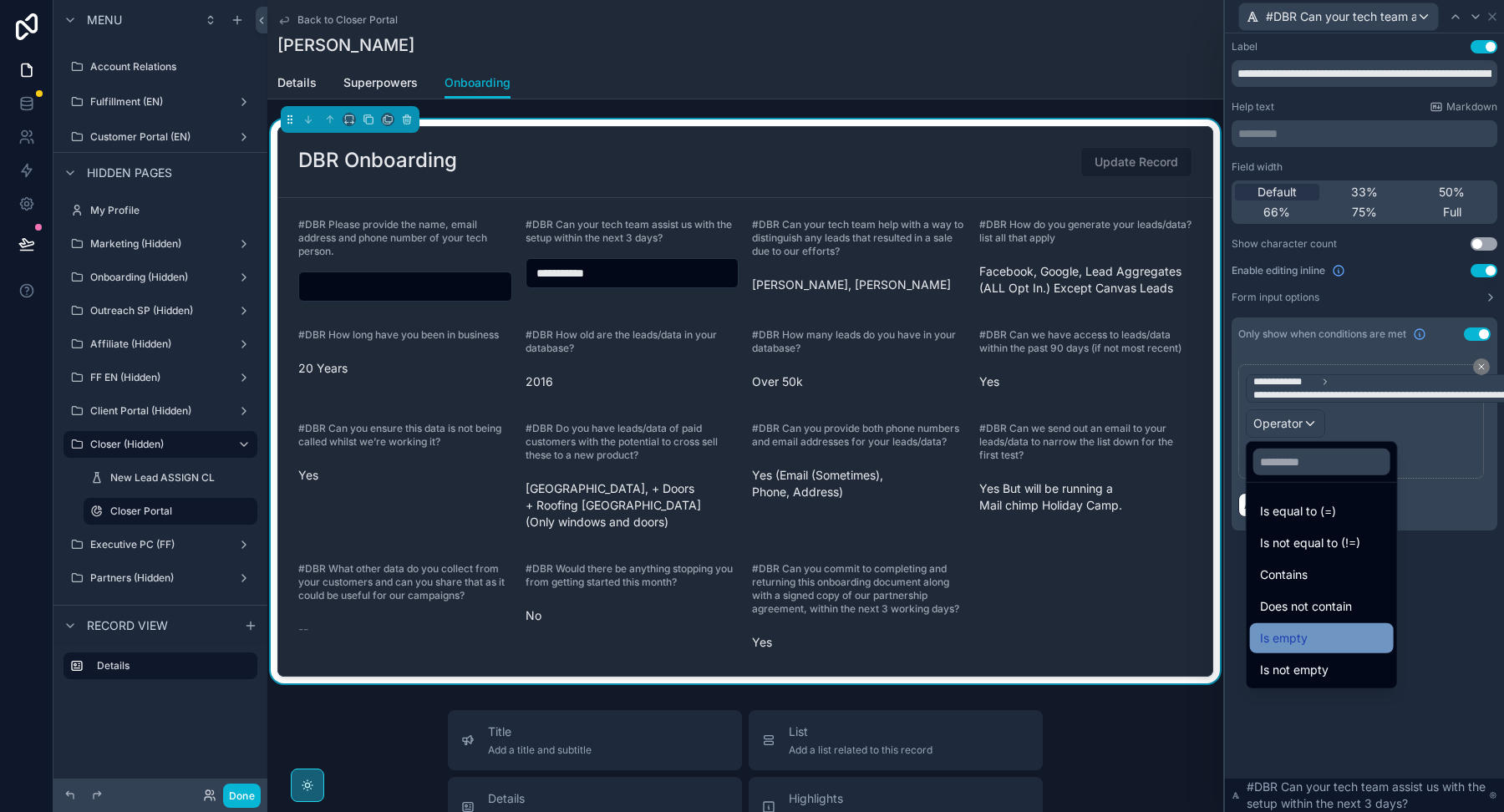
click at [1309, 636] on div "Is empty" at bounding box center [1322, 638] width 124 height 20
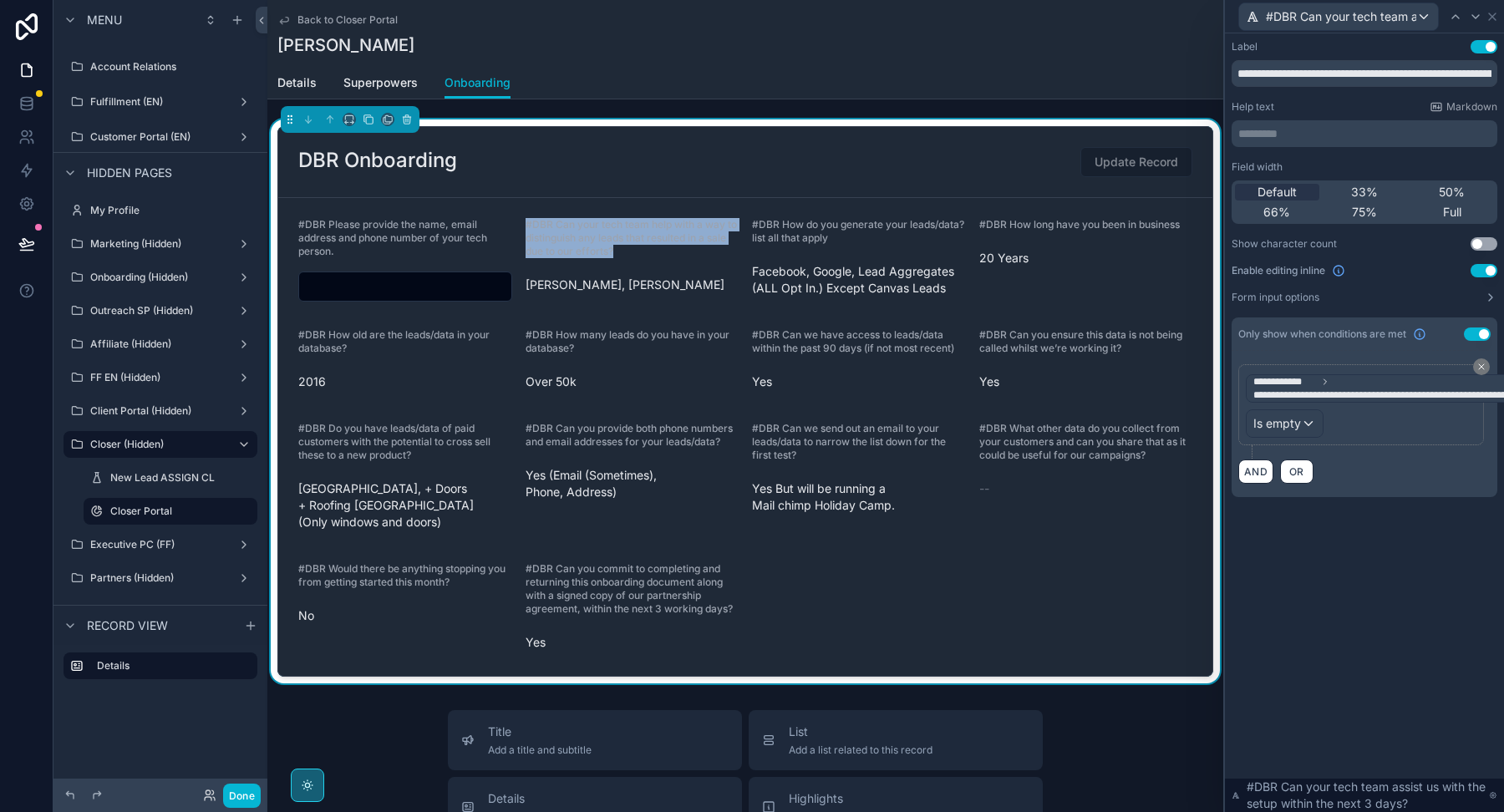
drag, startPoint x: 624, startPoint y: 250, endPoint x: 526, endPoint y: 222, distance: 101.9
click at [526, 222] on label "#DBR Can your tech team help with a way to distinguish any leads that resulted …" at bounding box center [633, 237] width 214 height 40
click at [1497, 18] on icon at bounding box center [1492, 17] width 13 height 13
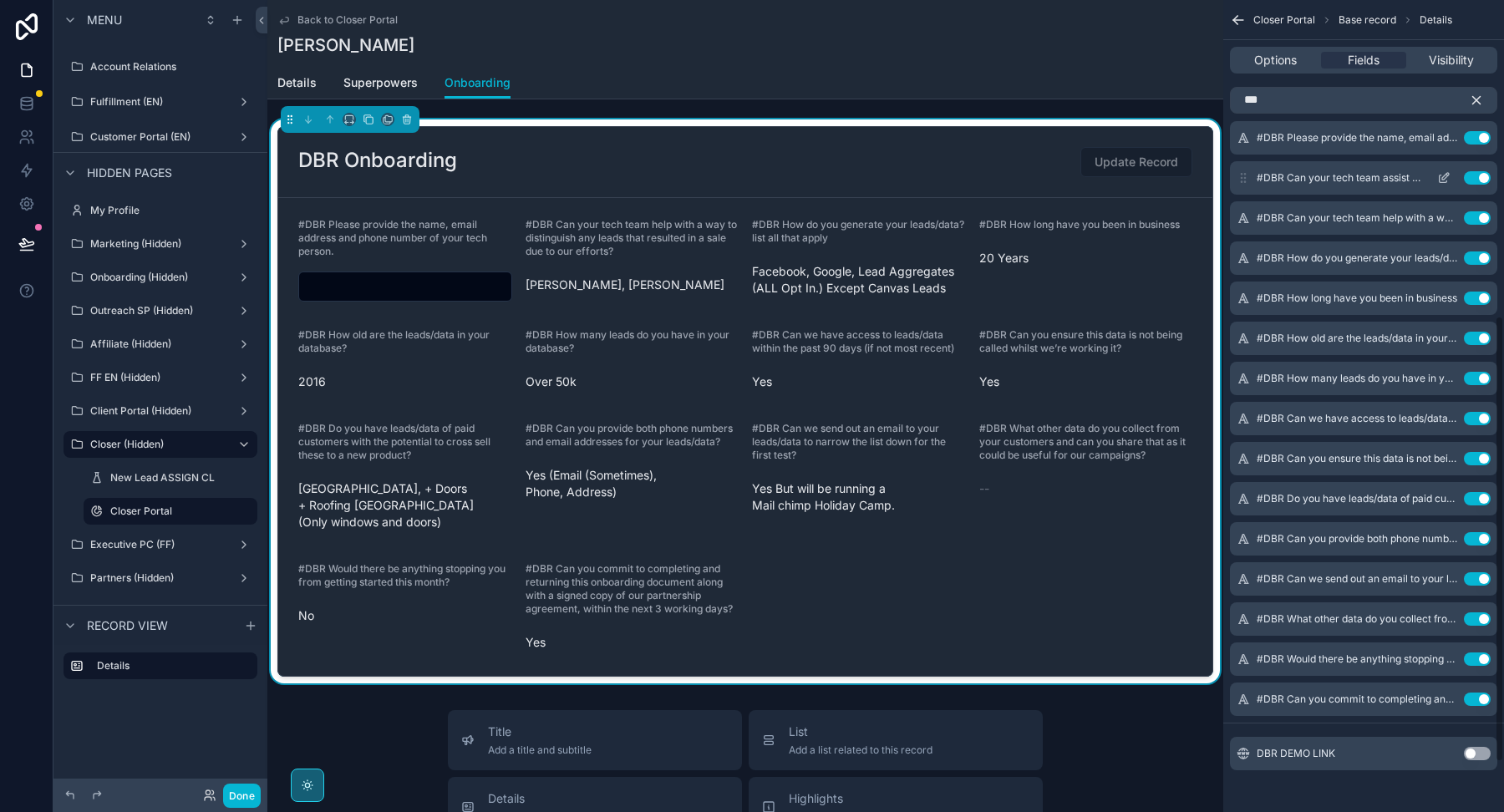
scroll to position [539, 0]
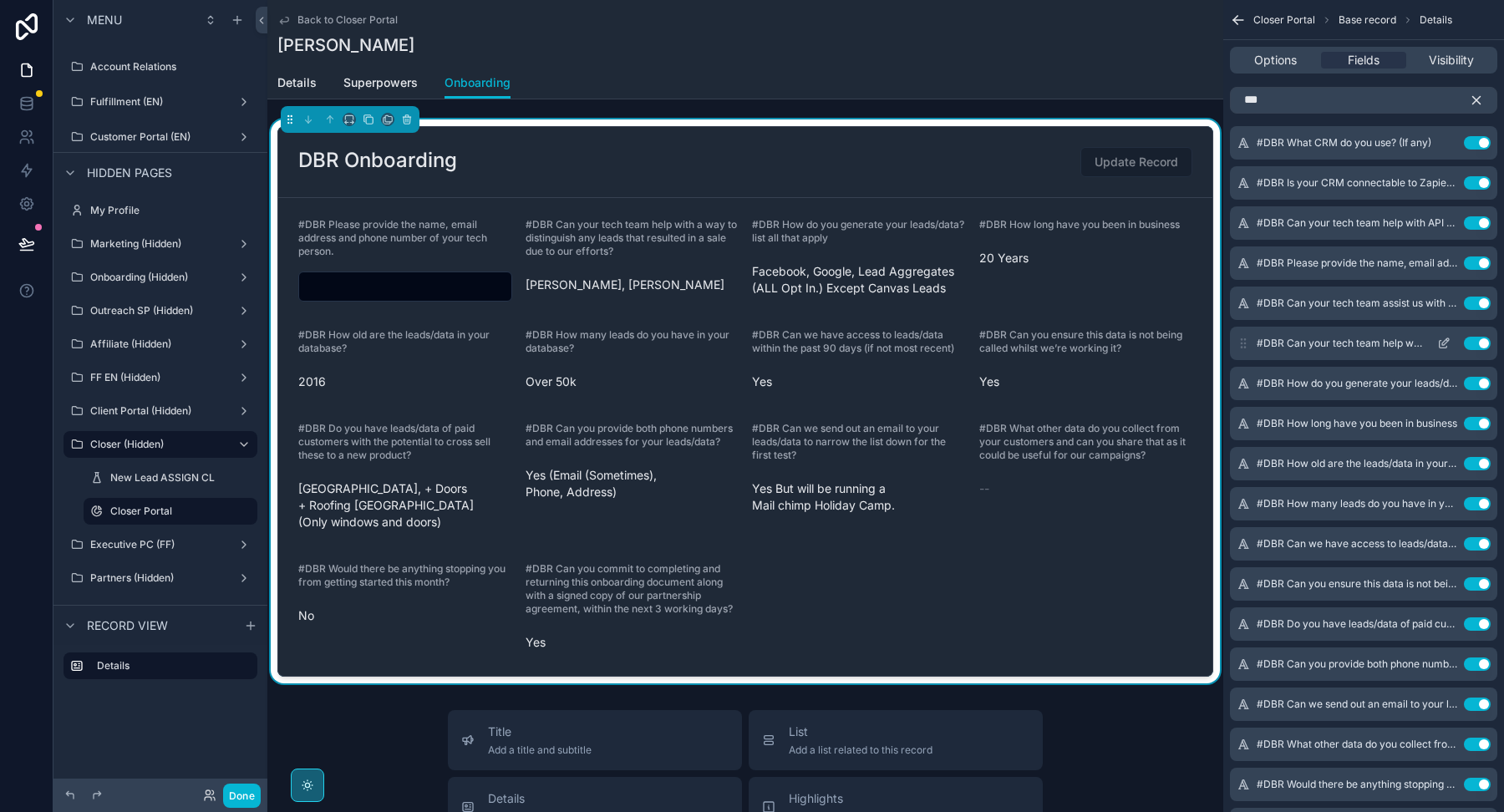
click at [1445, 347] on icon "scrollable content" at bounding box center [1444, 343] width 13 height 13
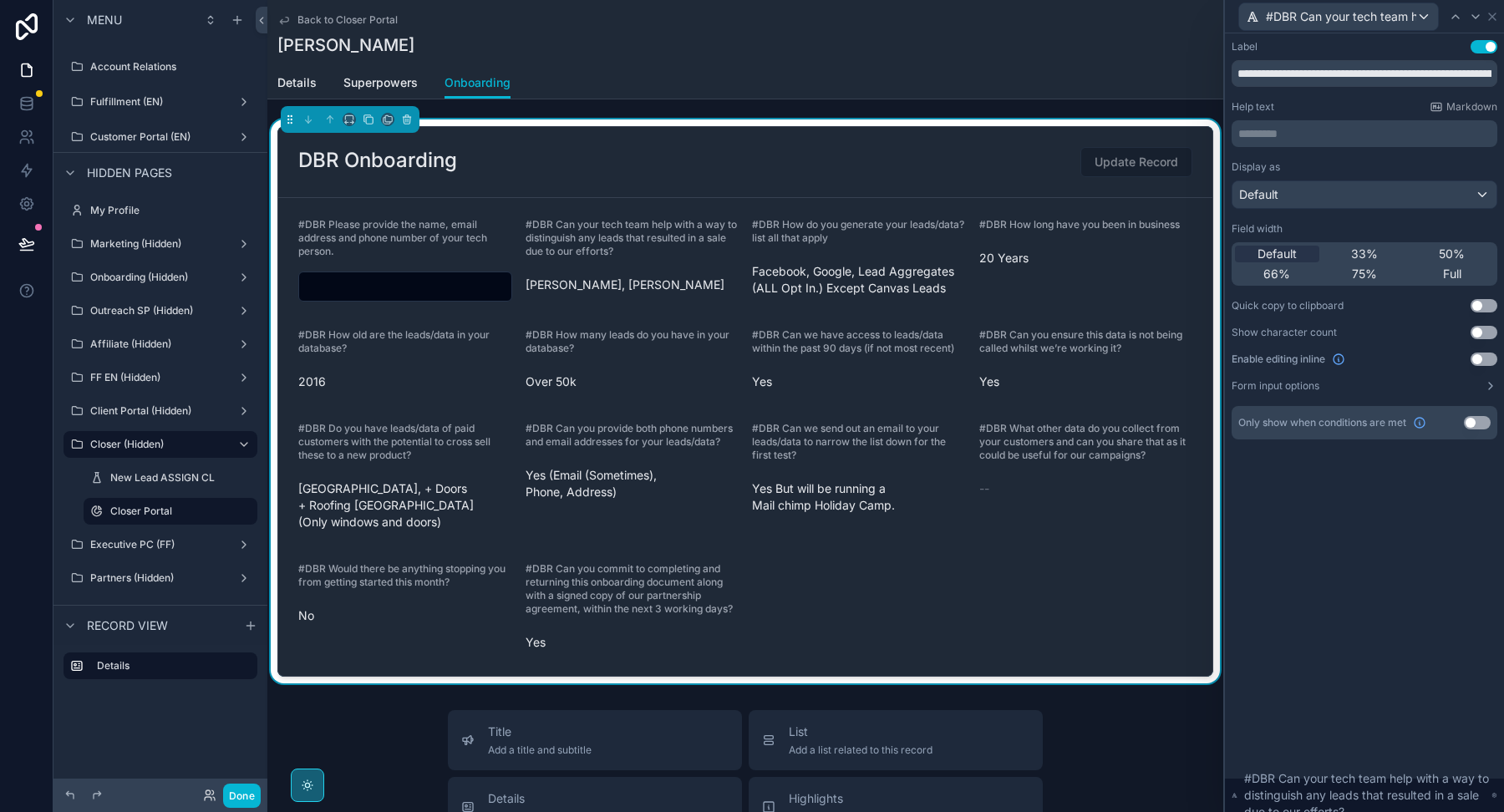
click at [1487, 359] on button "Use setting" at bounding box center [1484, 359] width 27 height 13
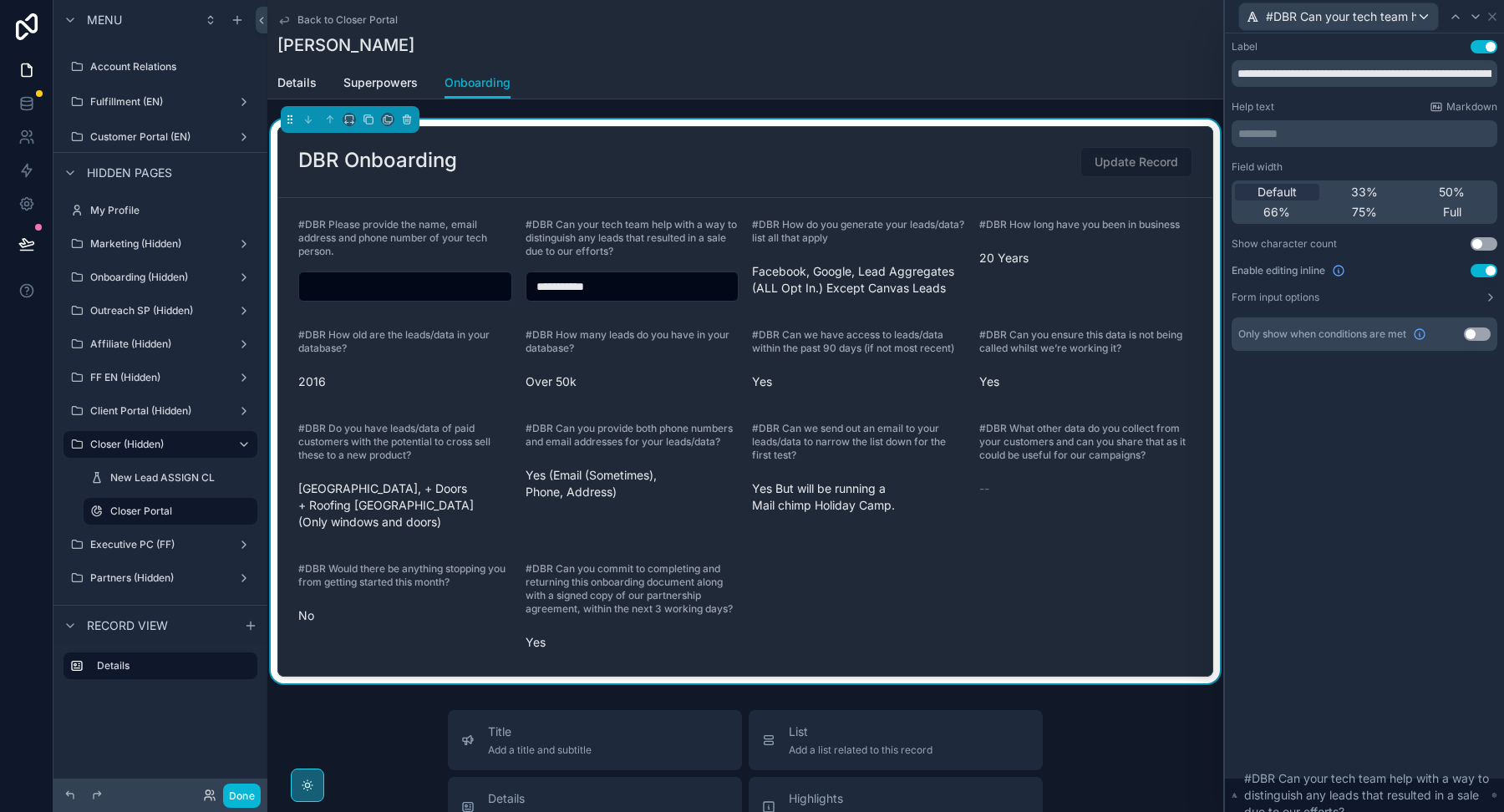
click at [1475, 330] on button "Use setting" at bounding box center [1477, 334] width 27 height 13
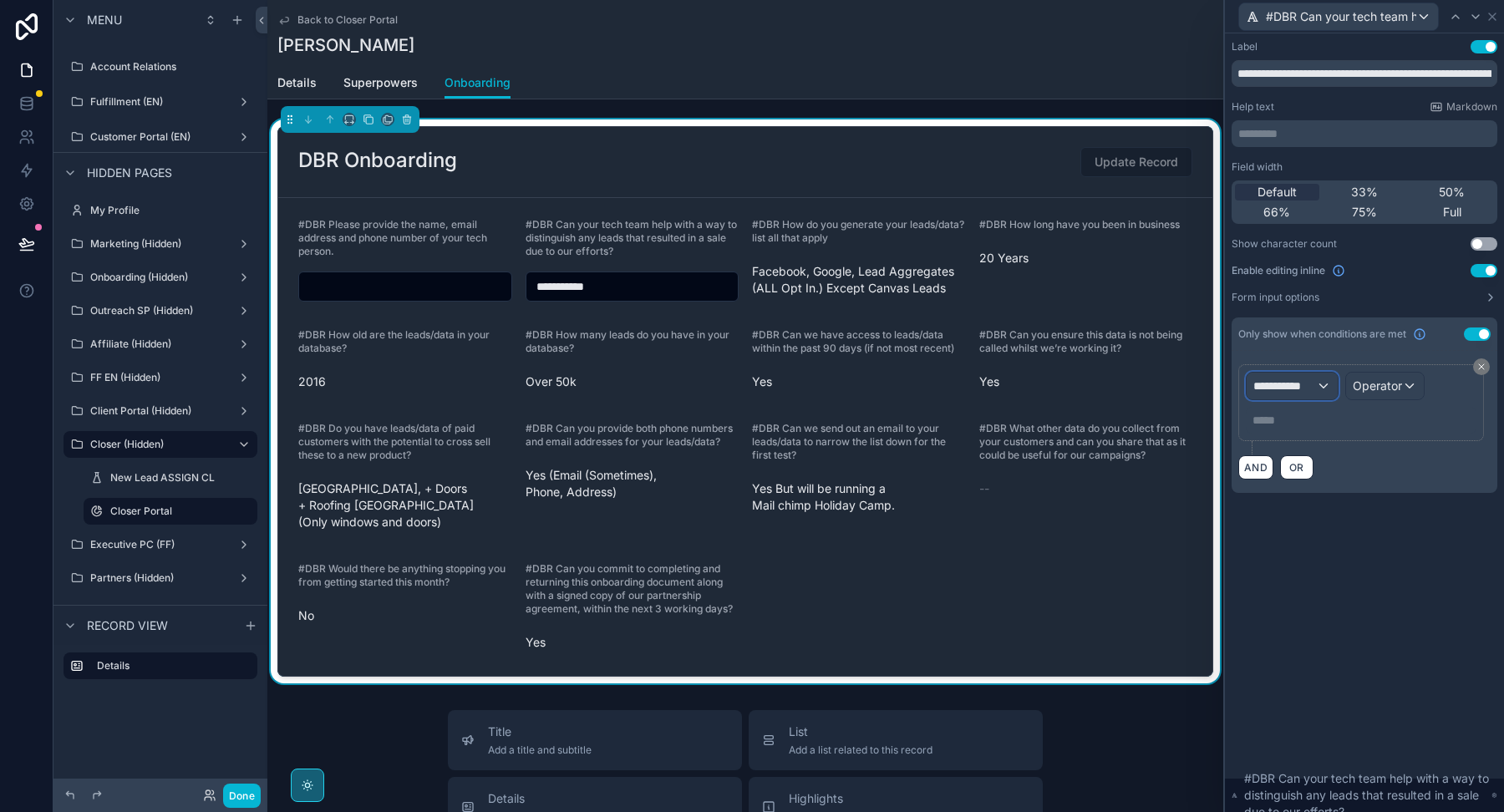
click at [1296, 385] on span "**********" at bounding box center [1284, 386] width 62 height 17
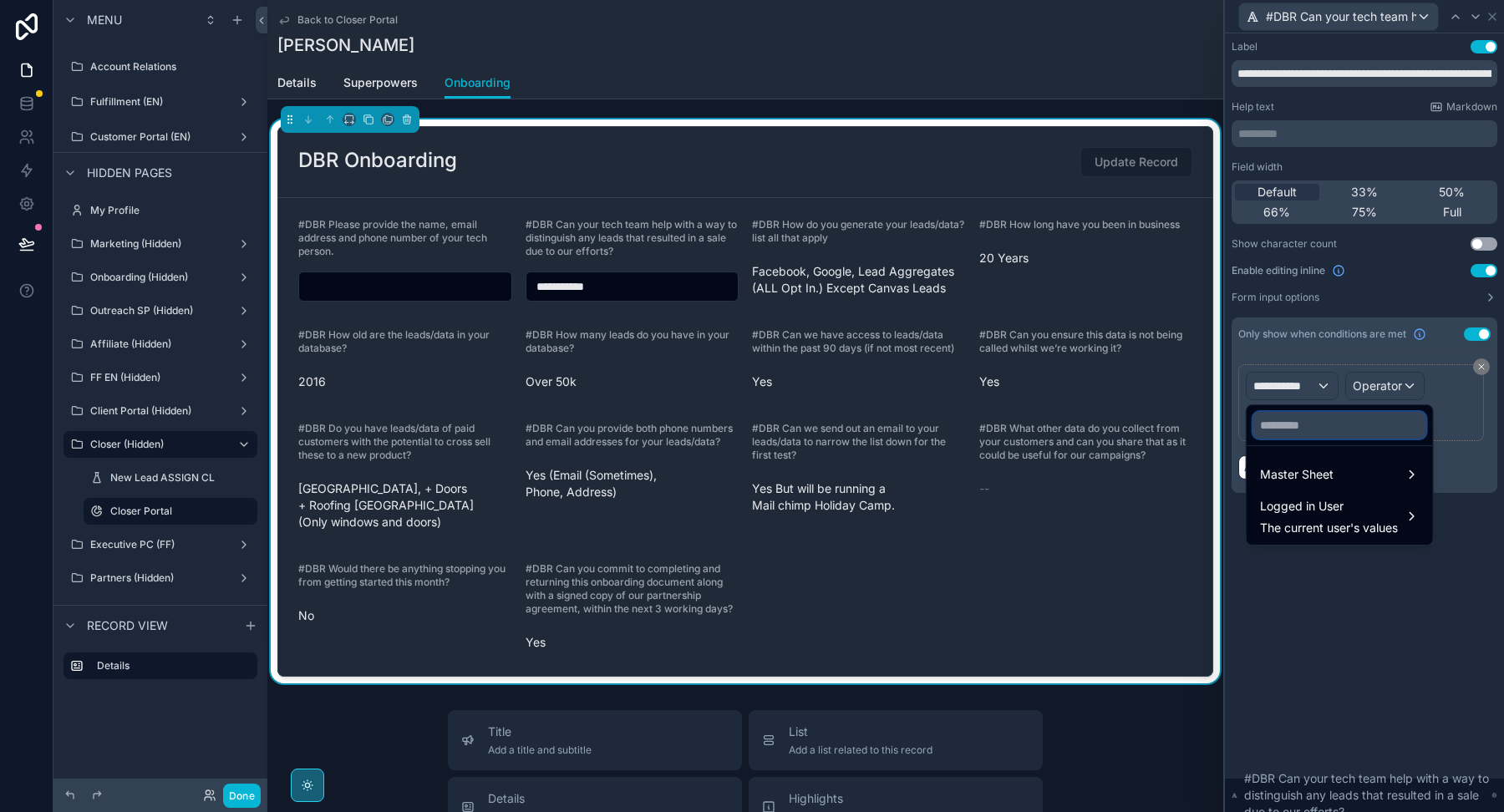
click at [1296, 429] on input "text" at bounding box center [1340, 425] width 173 height 27
paste input "**********"
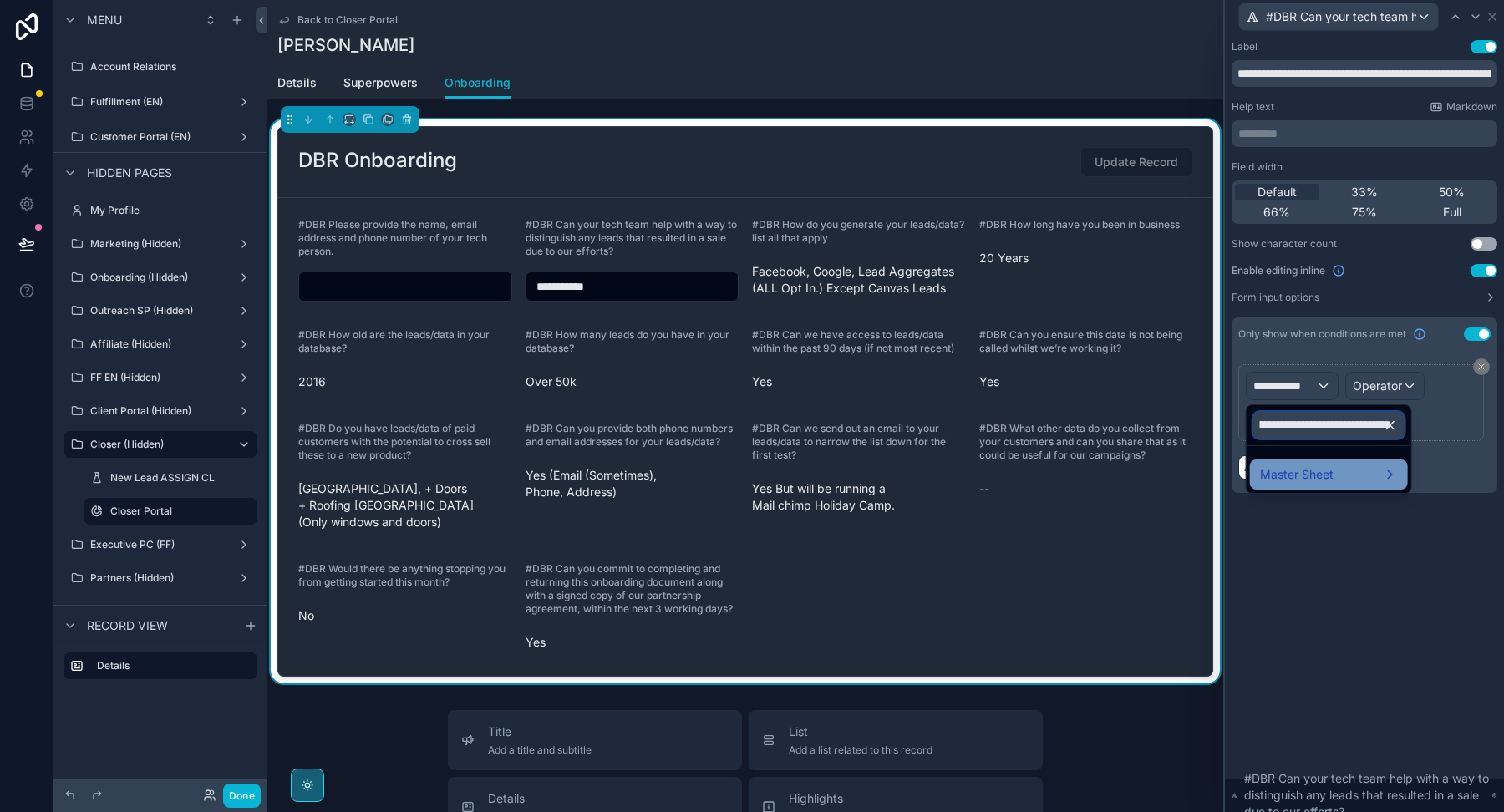
type input "**********"
click at [1309, 483] on span "Master Sheet" at bounding box center [1296, 474] width 74 height 20
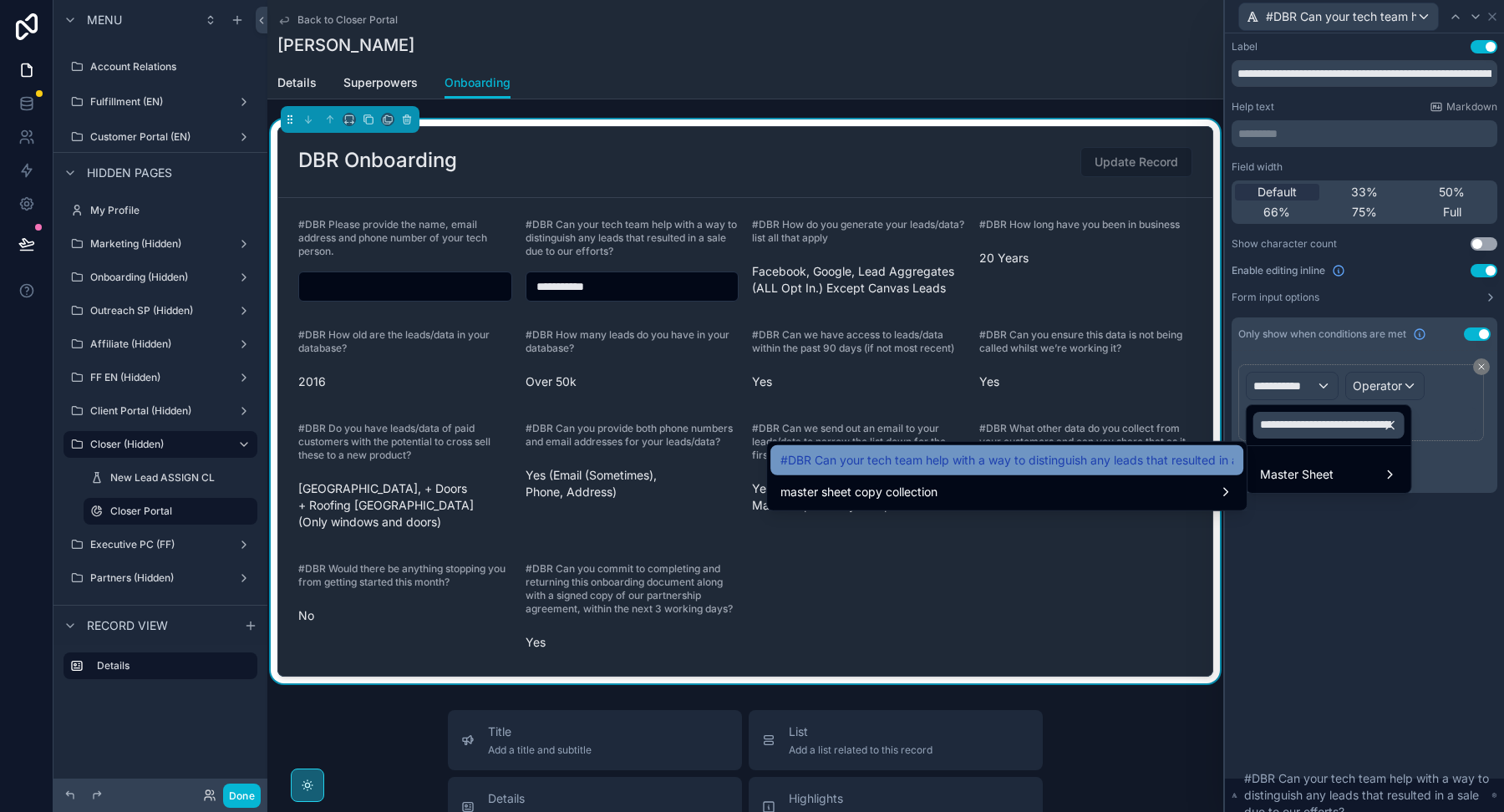
click at [1075, 461] on span "#DBR Can your tech team help with a way to distinguish any leads that resulted …" at bounding box center [1007, 460] width 453 height 20
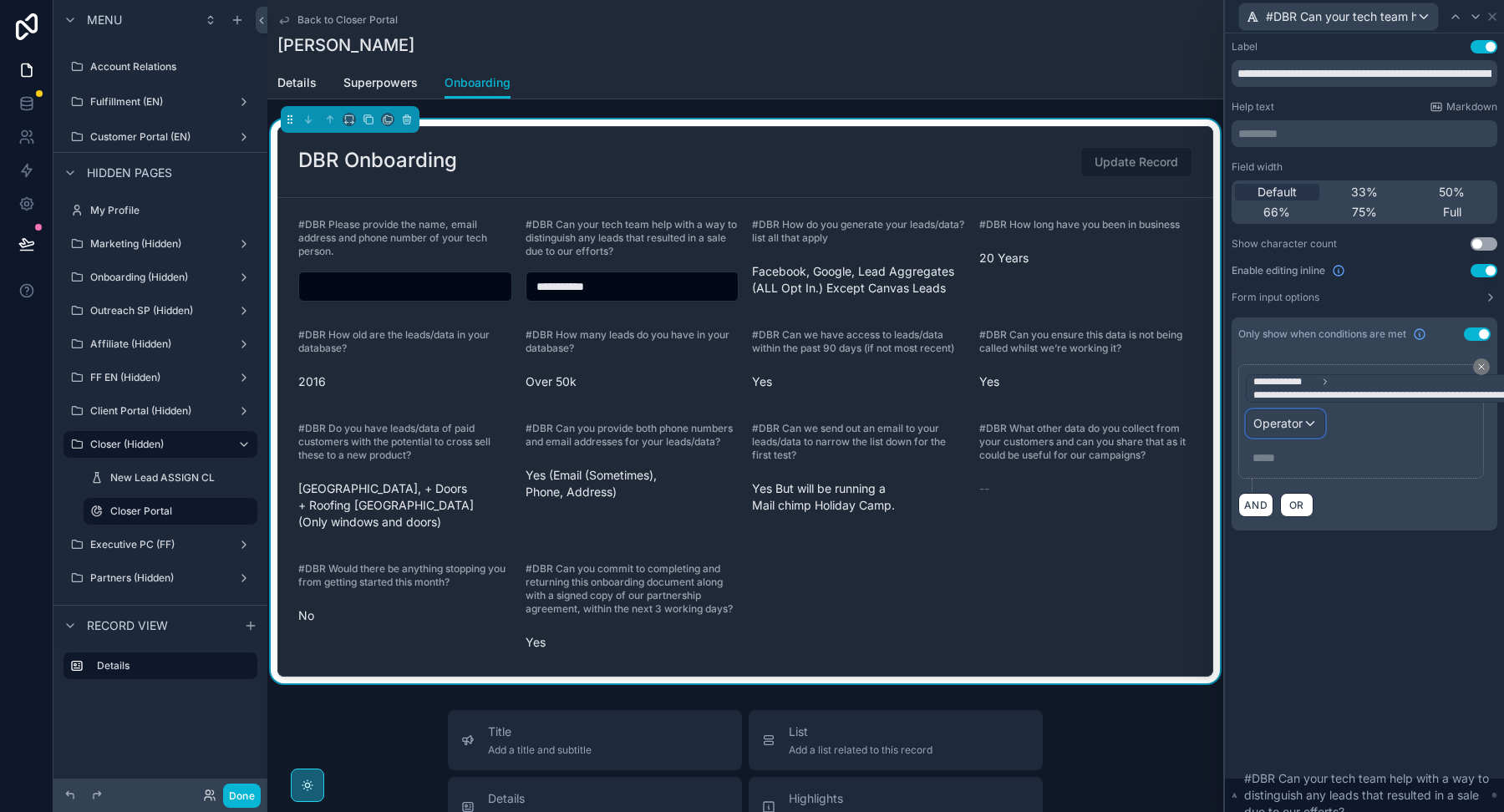
click at [1265, 422] on span "Operator" at bounding box center [1278, 422] width 49 height 14
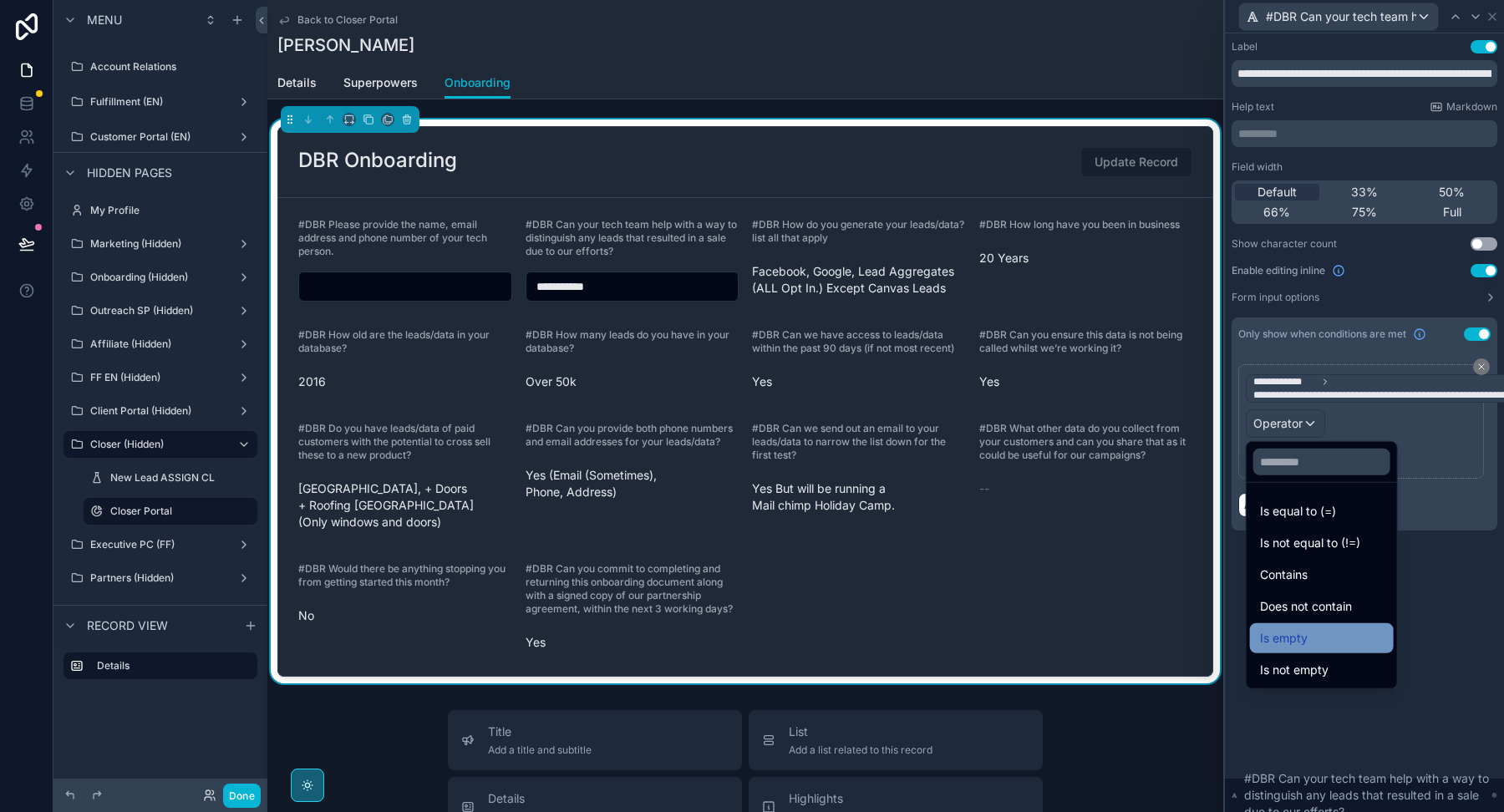
click at [1296, 632] on span "Is empty" at bounding box center [1283, 638] width 47 height 20
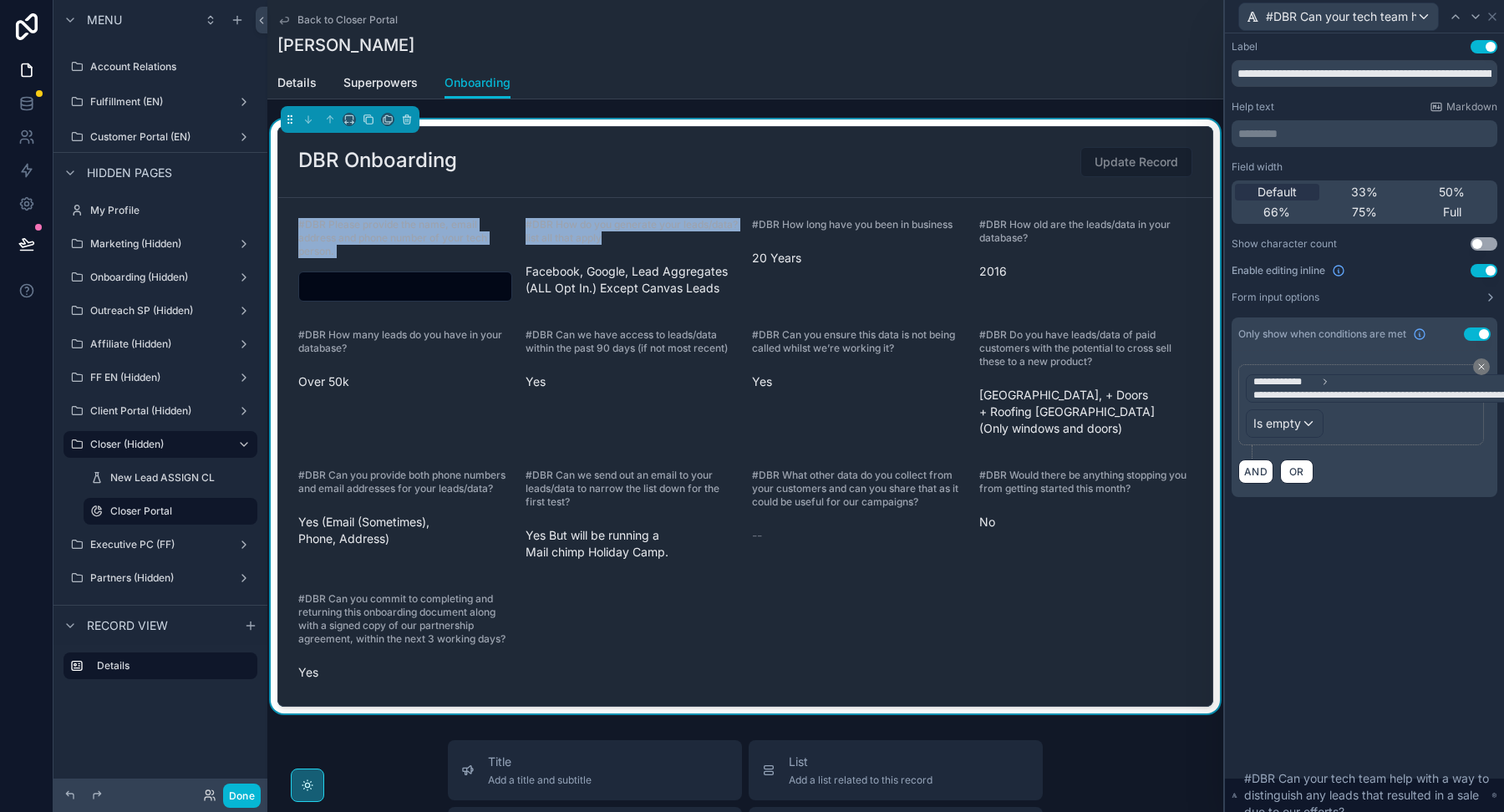
drag, startPoint x: 679, startPoint y: 238, endPoint x: 502, endPoint y: 215, distance: 178.5
click at [502, 215] on form "#DBR Please provide the name, email address and phone number of your tech perso…" at bounding box center [745, 452] width 934 height 508
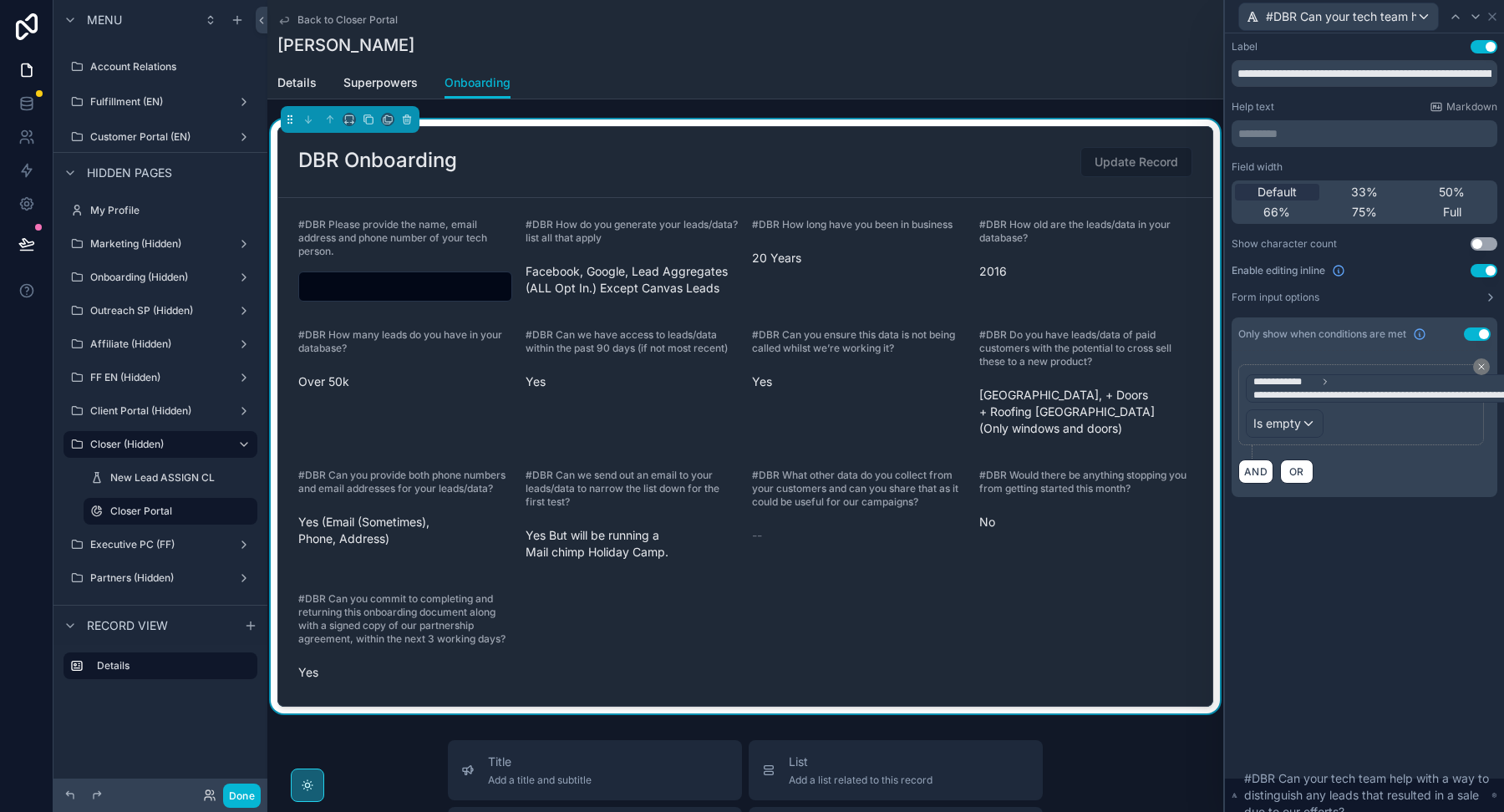
click at [542, 225] on span "#DBR How do you generate your leads/data? list all that apply" at bounding box center [632, 231] width 212 height 26
drag, startPoint x: 678, startPoint y: 238, endPoint x: 519, endPoint y: 224, distance: 159.6
click at [520, 225] on form "#DBR Please provide the name, email address and phone number of your tech perso…" at bounding box center [745, 452] width 934 height 508
click at [1493, 16] on icon at bounding box center [1492, 17] width 13 height 13
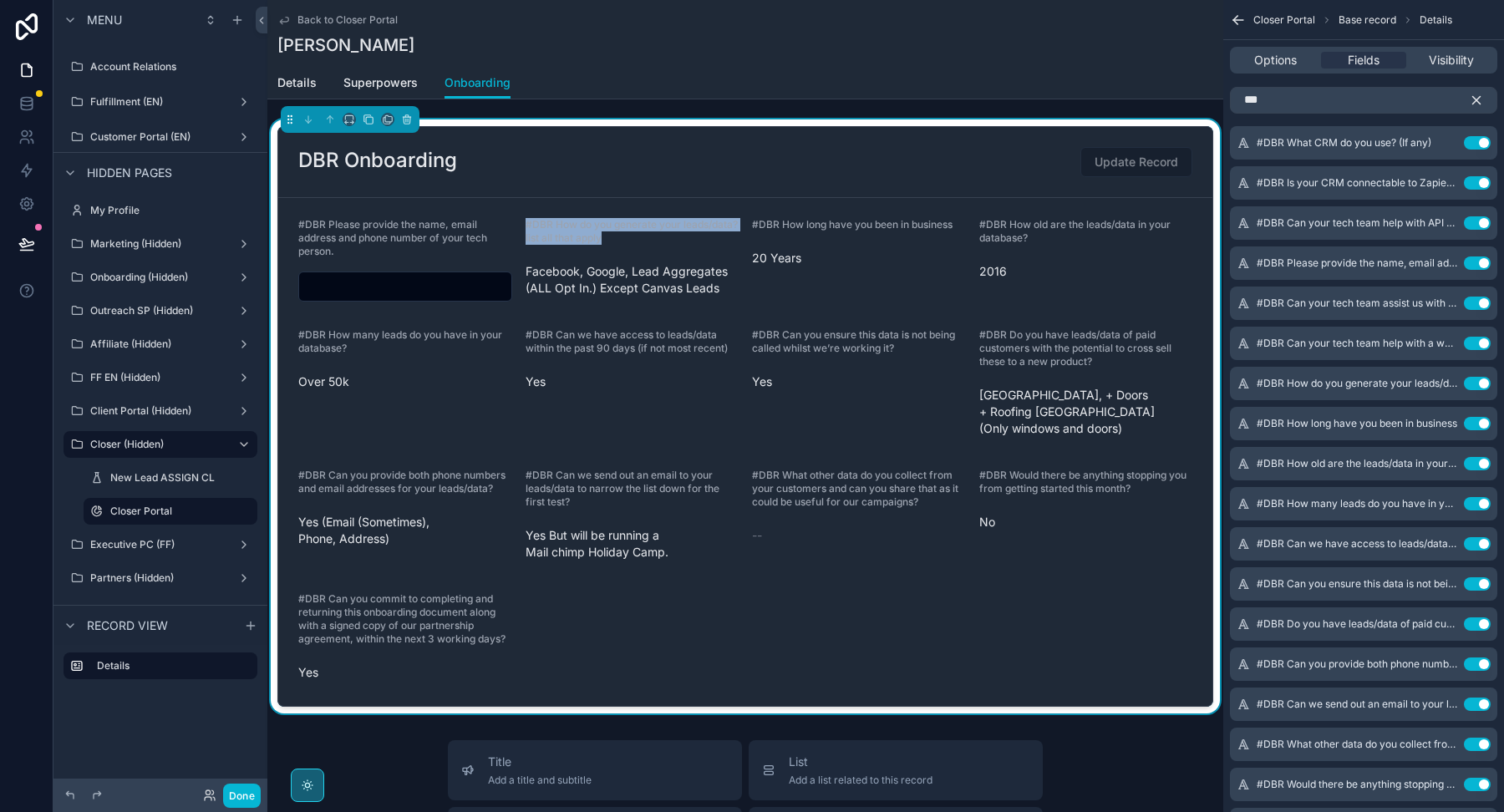
drag, startPoint x: 692, startPoint y: 239, endPoint x: 520, endPoint y: 224, distance: 172.7
click at [520, 225] on form "#DBR Please provide the name, email address and phone number of your tech perso…" at bounding box center [745, 452] width 934 height 508
click at [1443, 383] on icon "scrollable content" at bounding box center [1445, 381] width 7 height 7
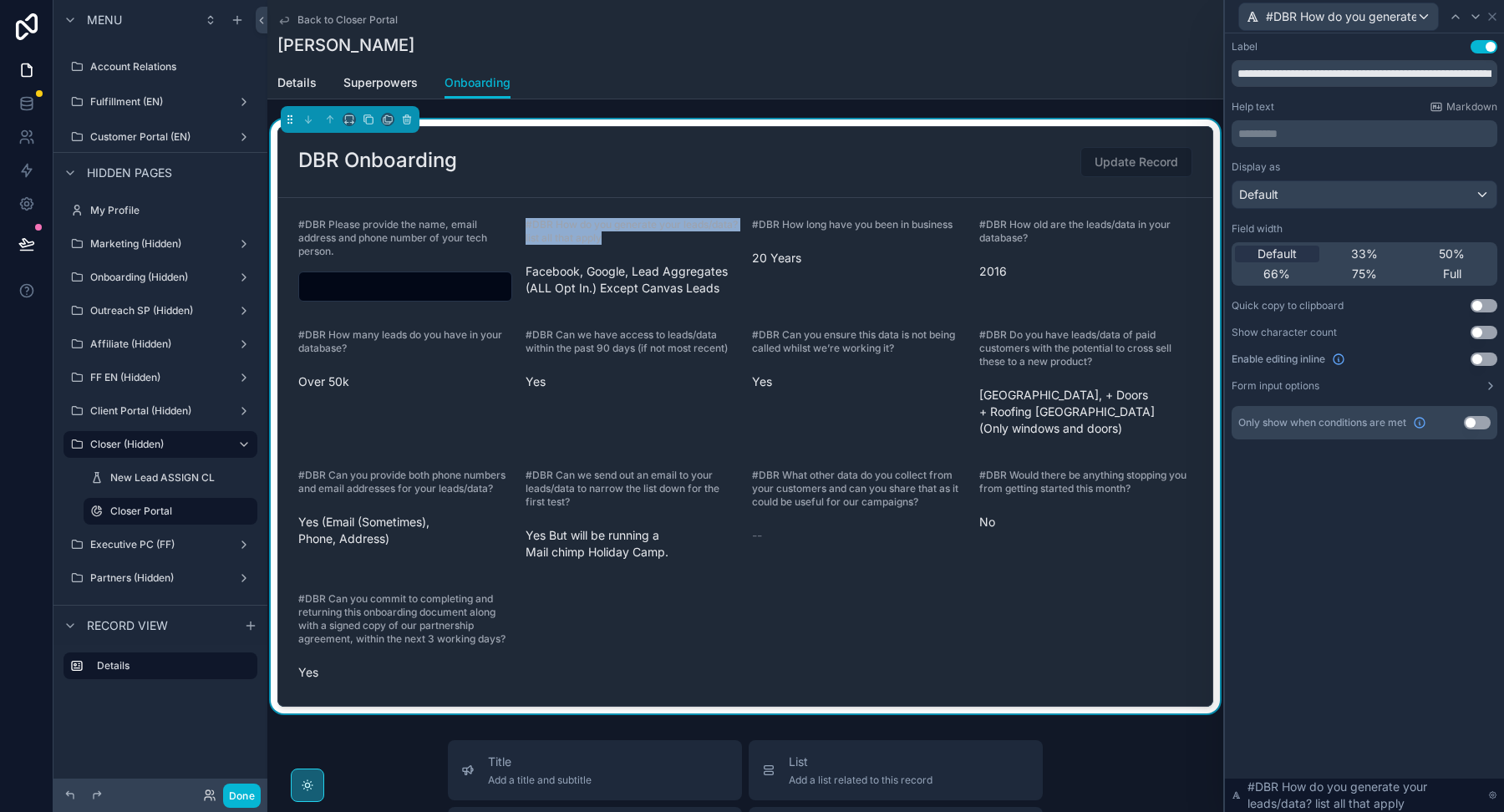
click at [1483, 358] on button "Use setting" at bounding box center [1484, 359] width 27 height 13
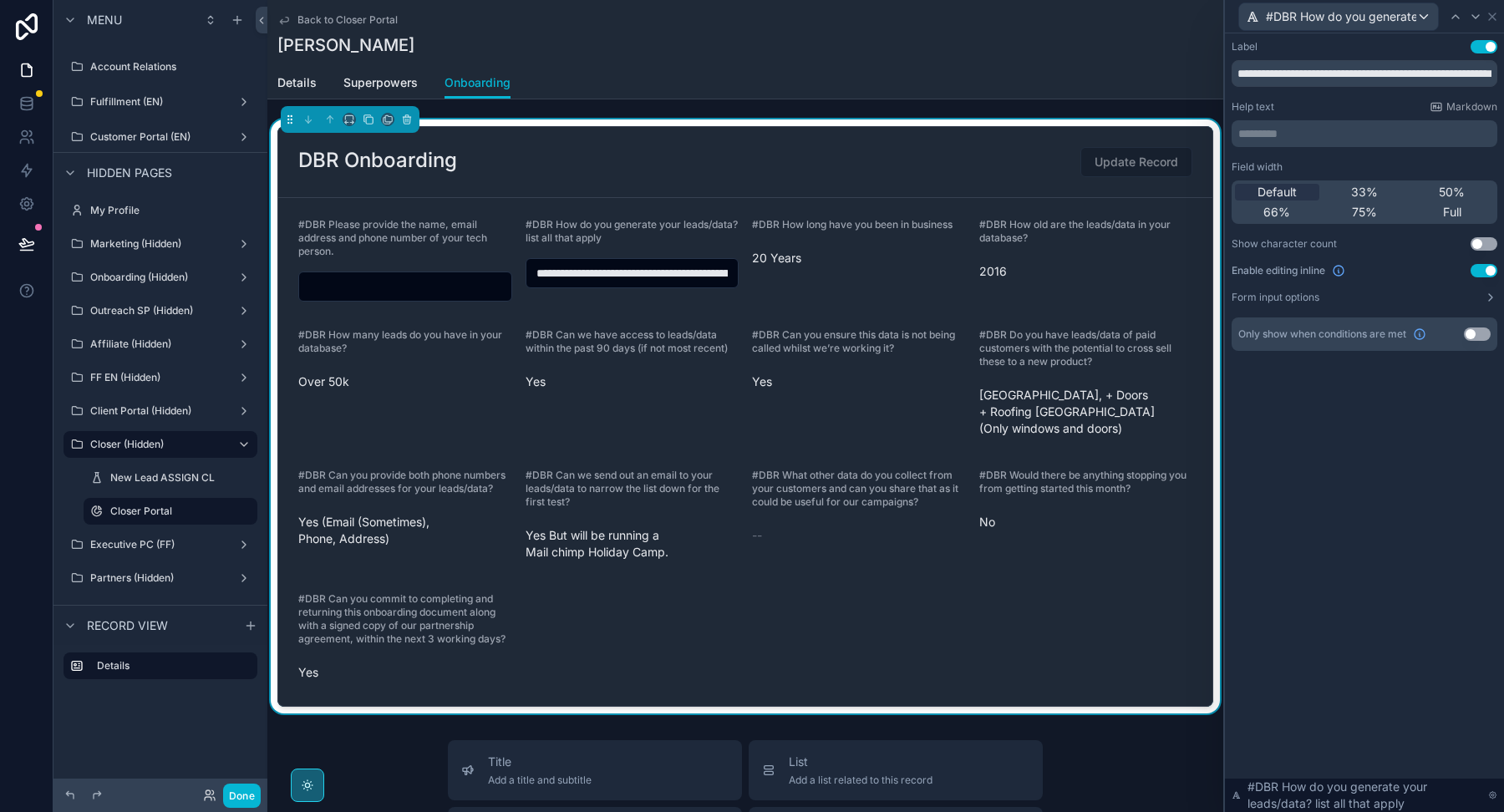
click at [1474, 337] on button "Use setting" at bounding box center [1477, 334] width 27 height 13
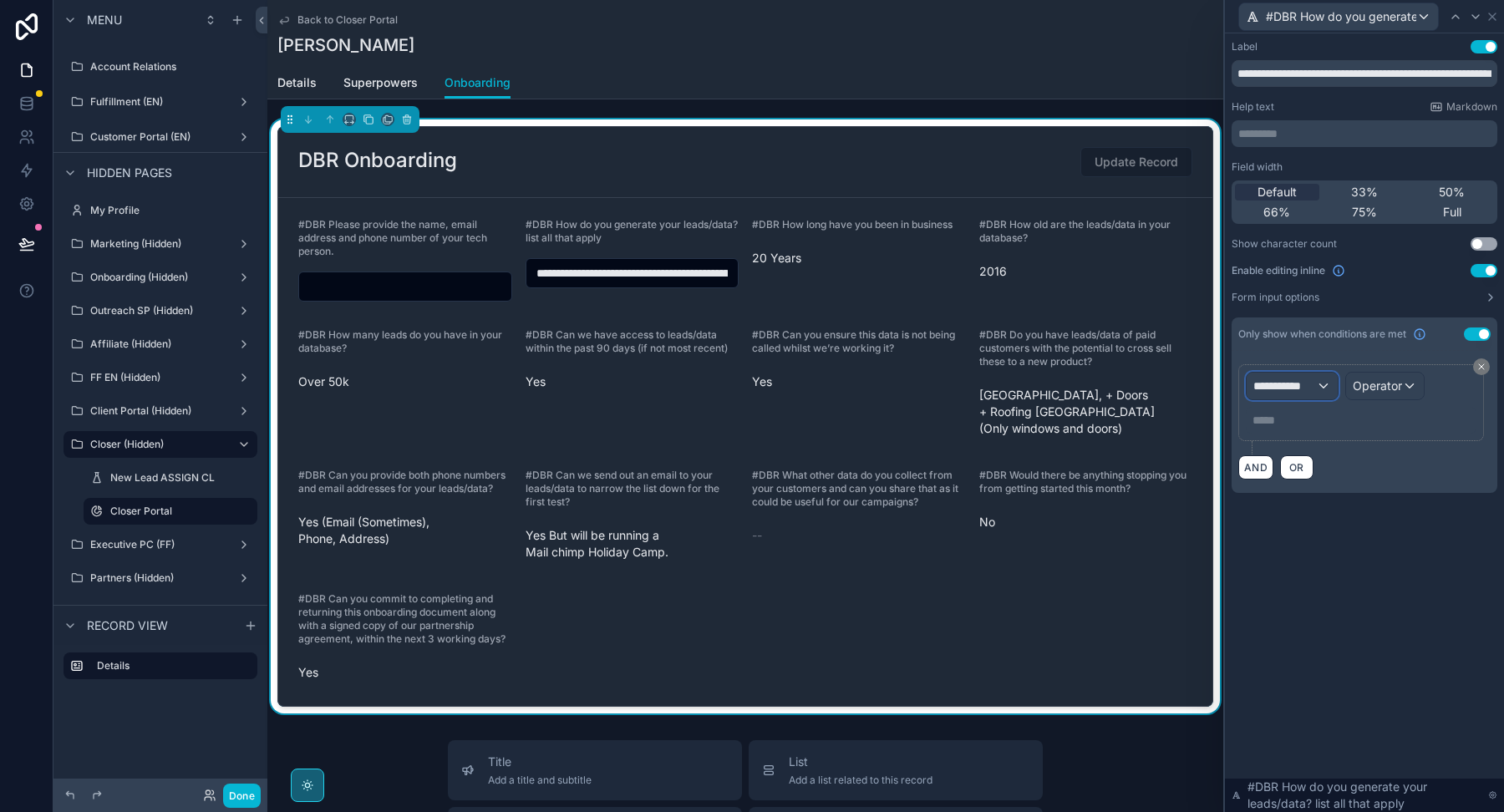
click at [1312, 388] on span "**********" at bounding box center [1284, 386] width 62 height 17
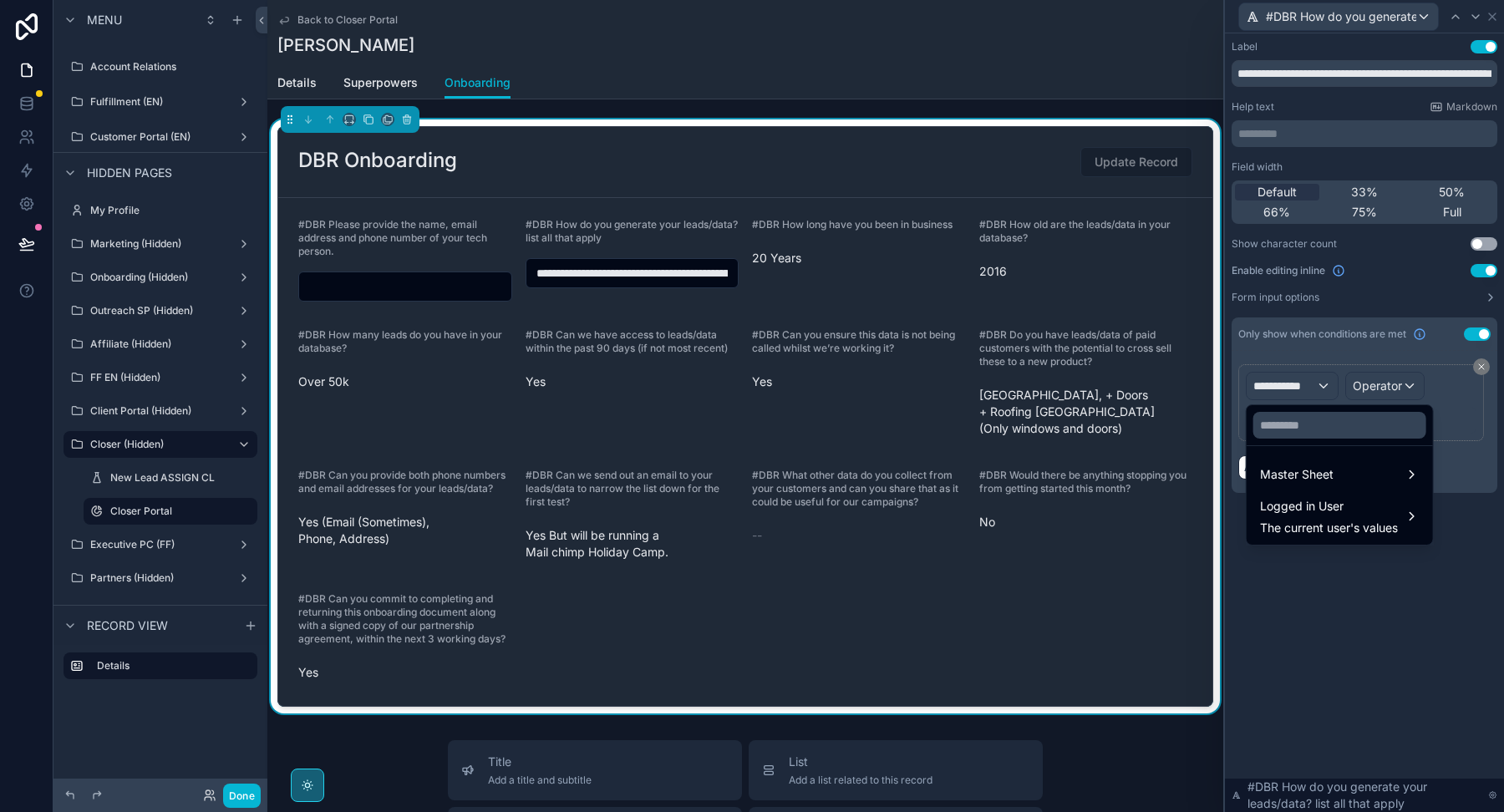
click at [1440, 419] on div at bounding box center [1364, 406] width 279 height 812
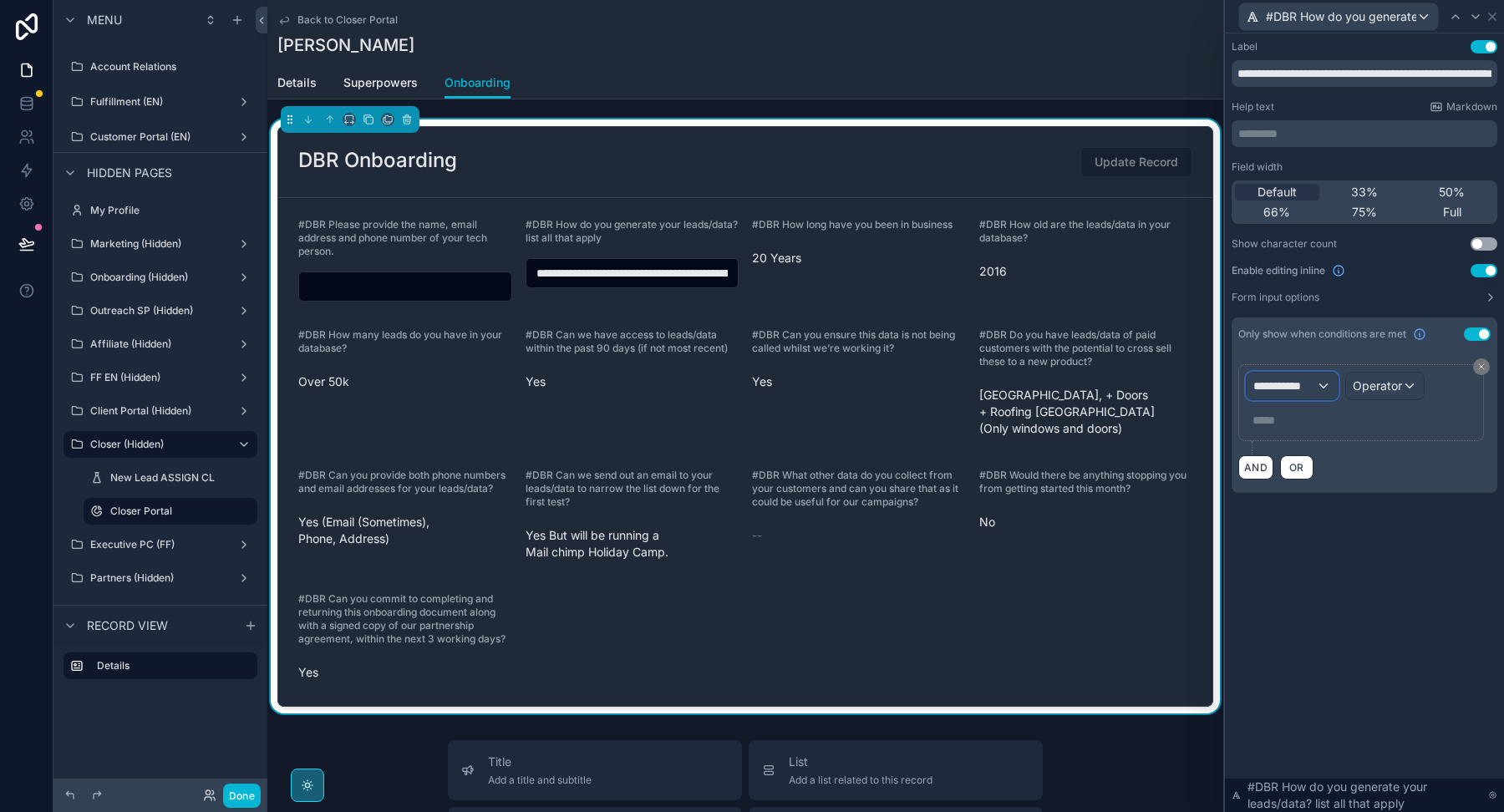
click at [1287, 387] on span "**********" at bounding box center [1284, 386] width 62 height 17
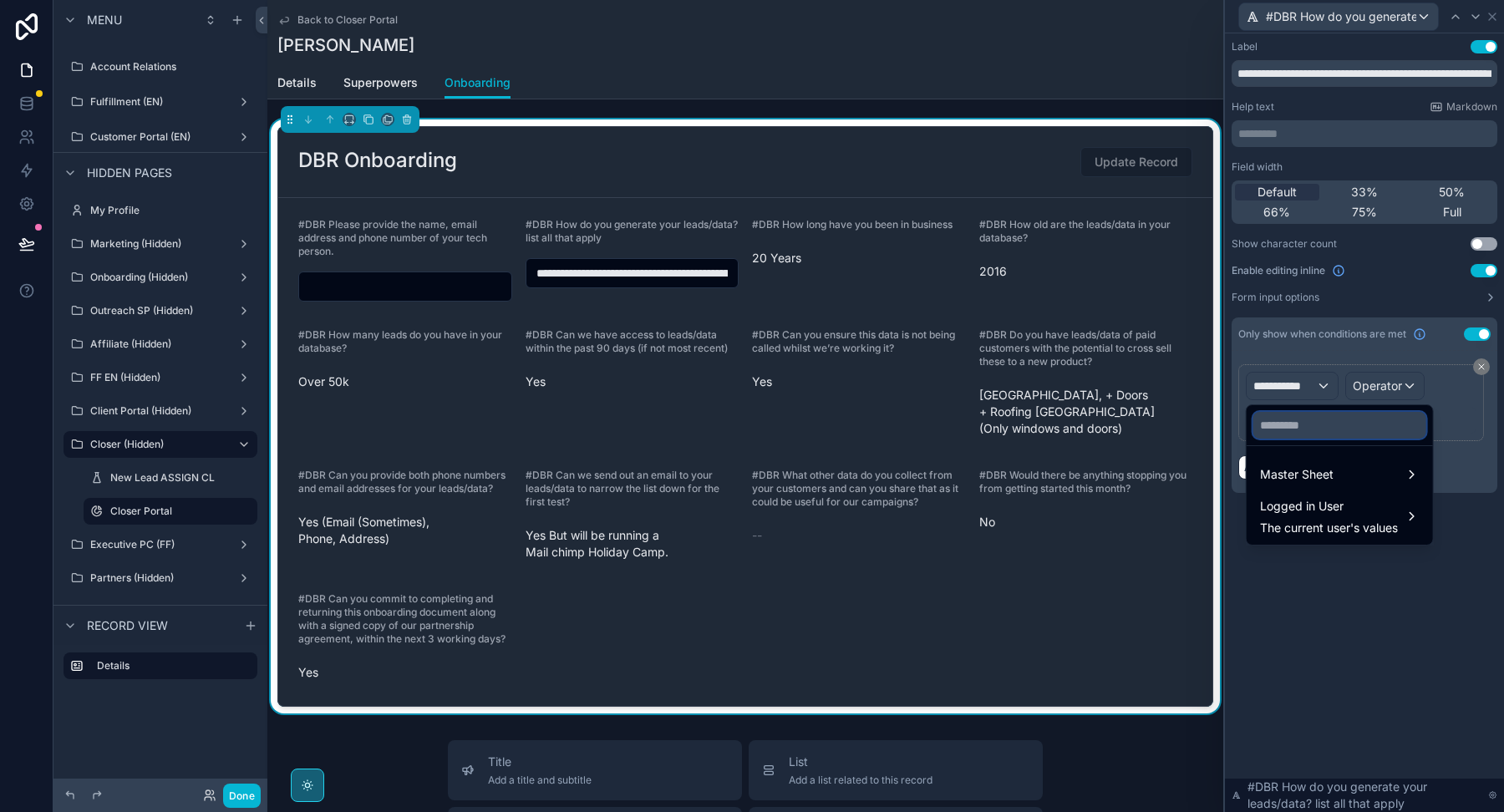
click at [1312, 432] on input "text" at bounding box center [1340, 425] width 173 height 27
paste input "**********"
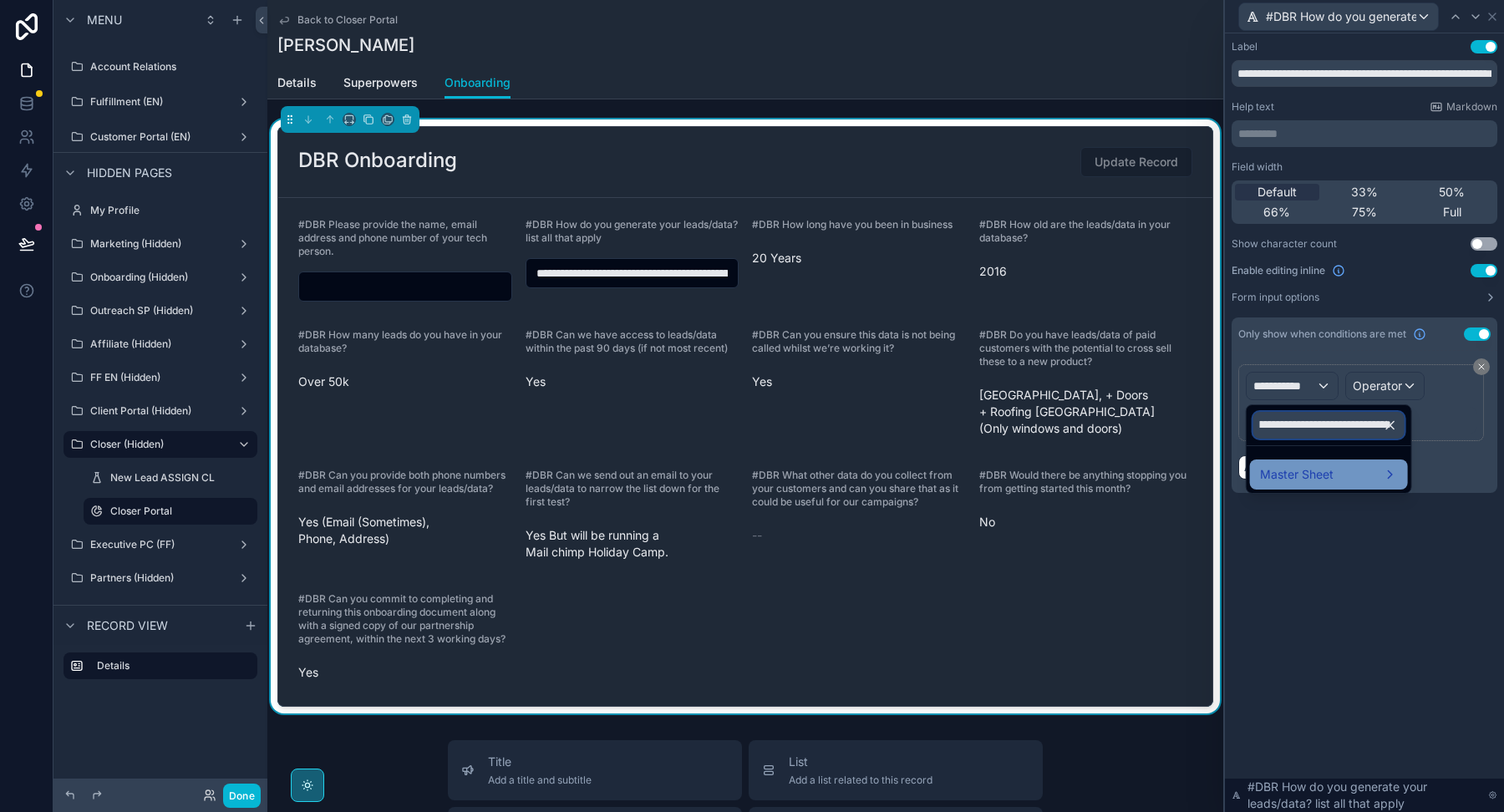
type input "**********"
click at [1296, 478] on span "Master Sheet" at bounding box center [1296, 474] width 74 height 20
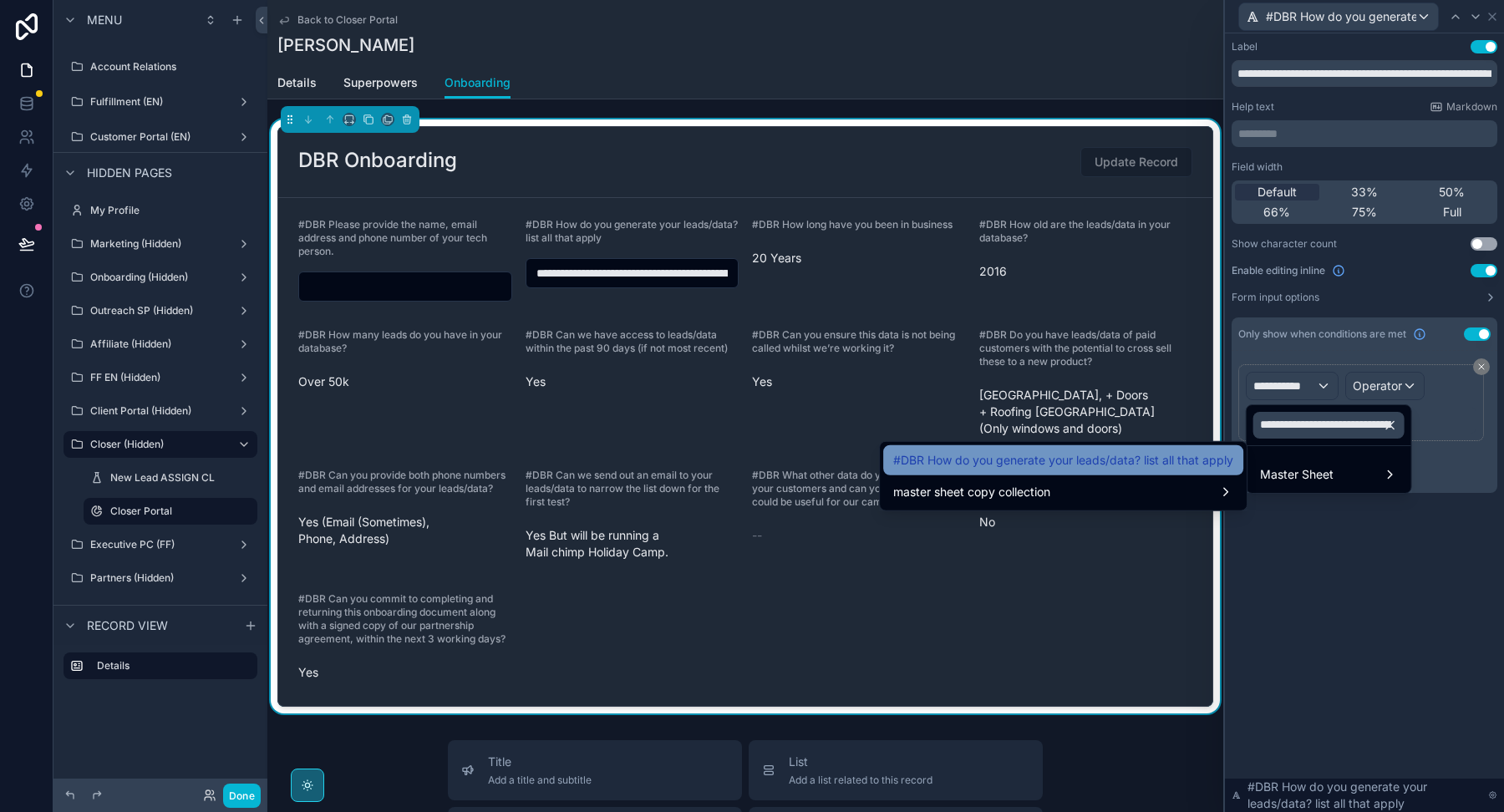
click at [1172, 459] on span "#DBR How do you generate your leads/data? list all that apply" at bounding box center [1063, 460] width 340 height 20
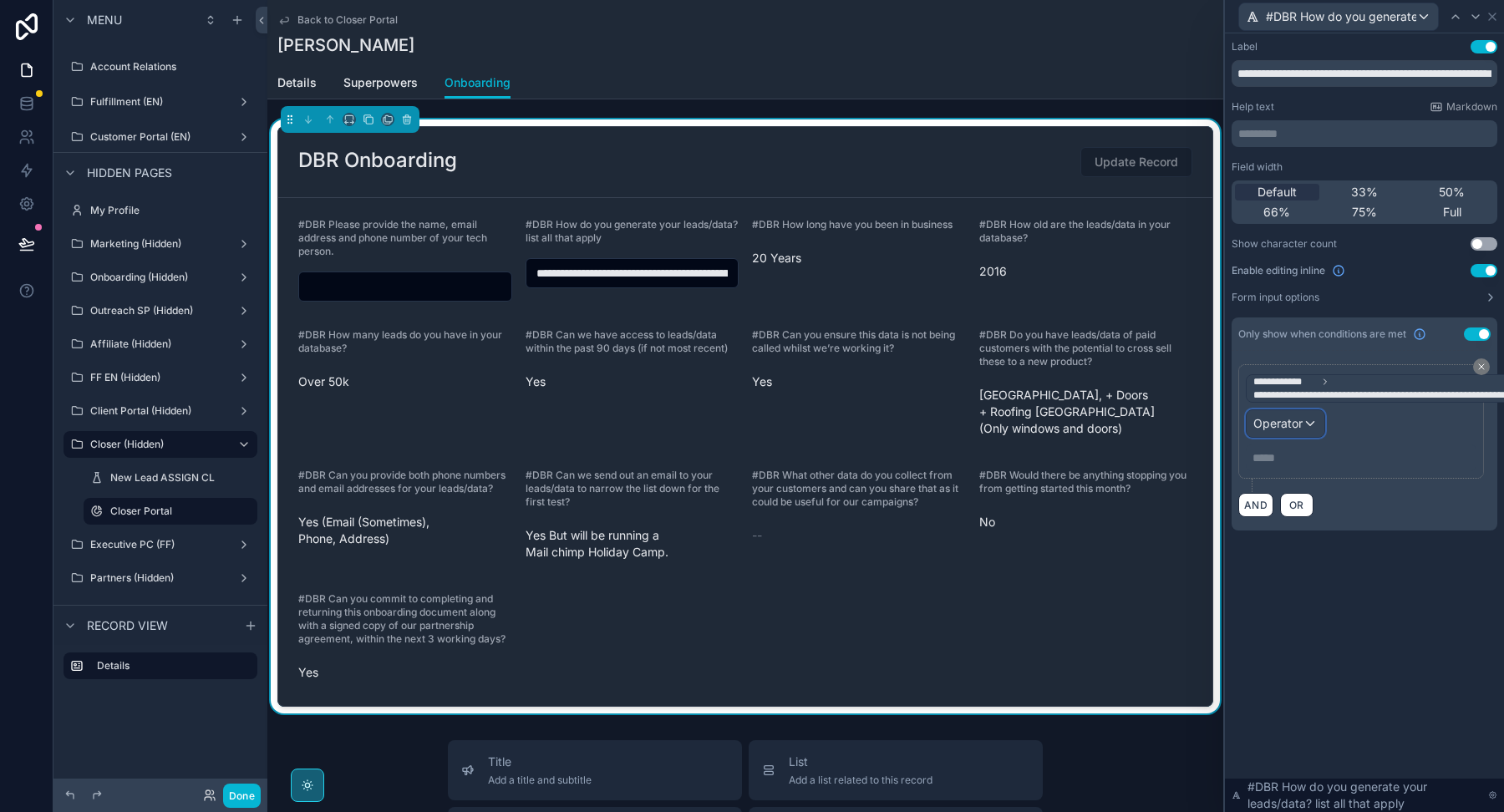
click at [1294, 422] on span "Operator" at bounding box center [1278, 422] width 49 height 14
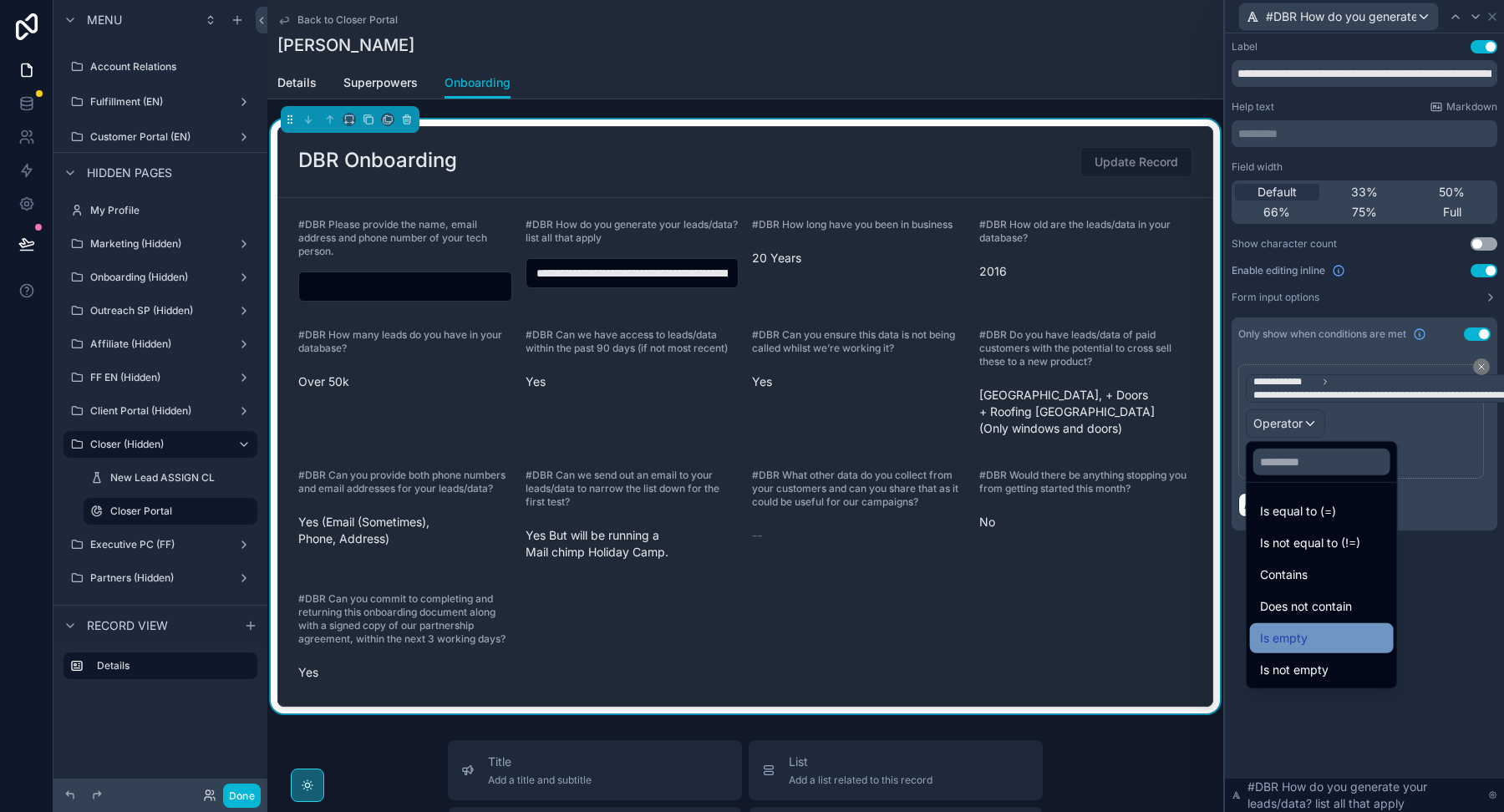
click at [1295, 637] on span "Is empty" at bounding box center [1283, 638] width 47 height 20
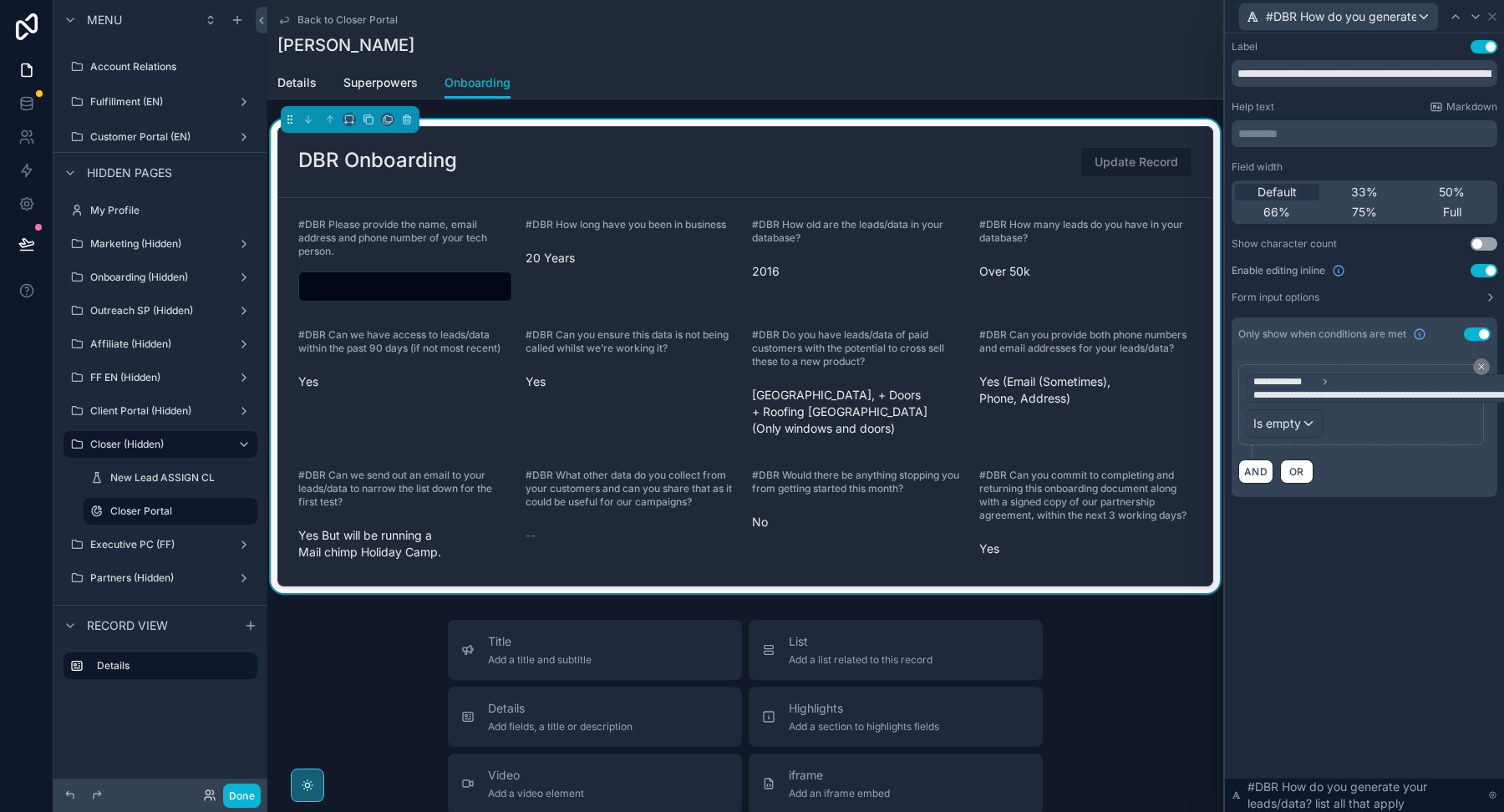
click at [624, 226] on span "#DBR How long have you been in business" at bounding box center [625, 223] width 200 height 12
click at [1492, 14] on icon at bounding box center [1492, 17] width 13 height 13
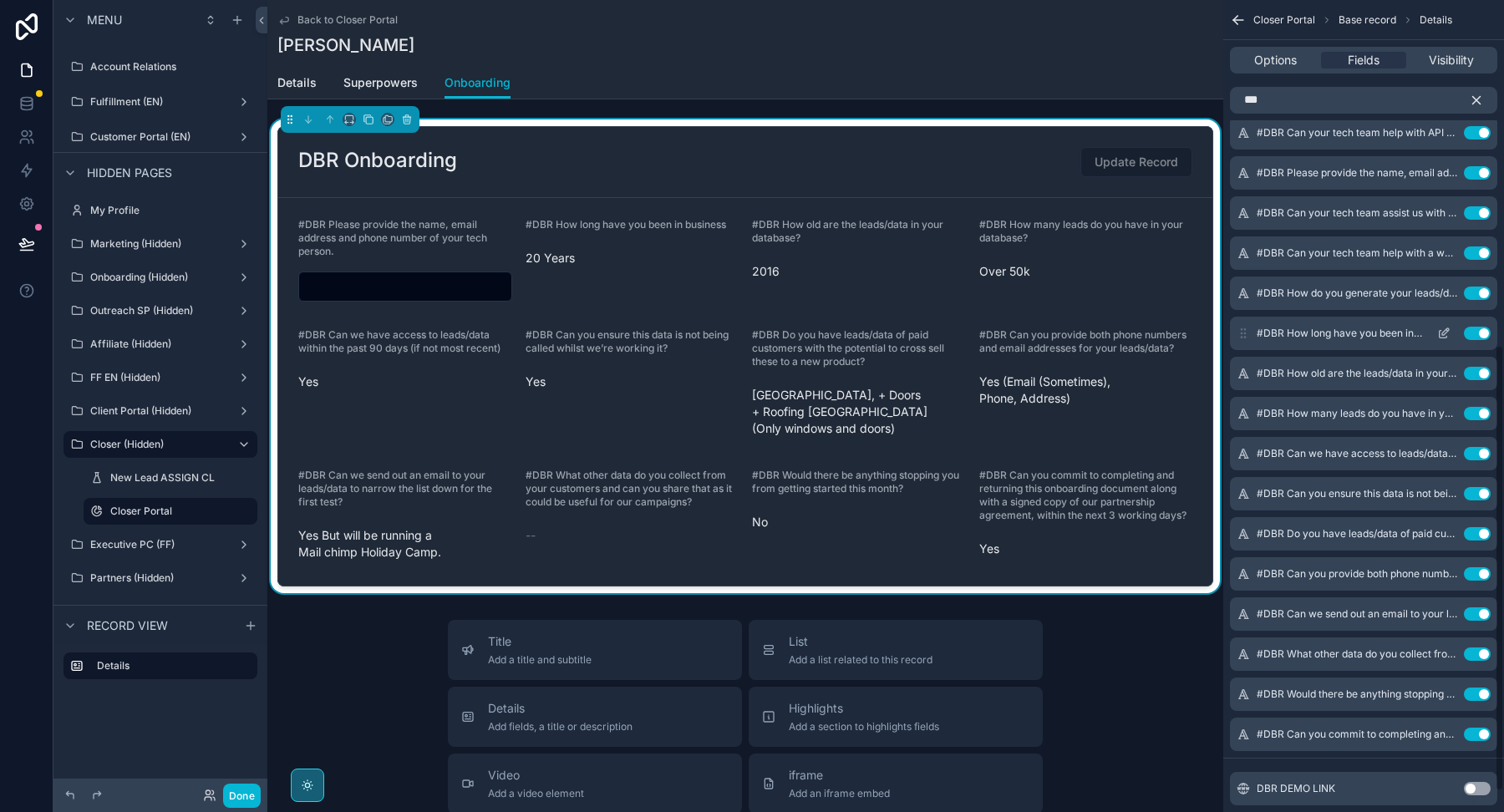
scroll to position [631, 0]
click at [1448, 328] on icon "scrollable content" at bounding box center [1444, 331] width 13 height 13
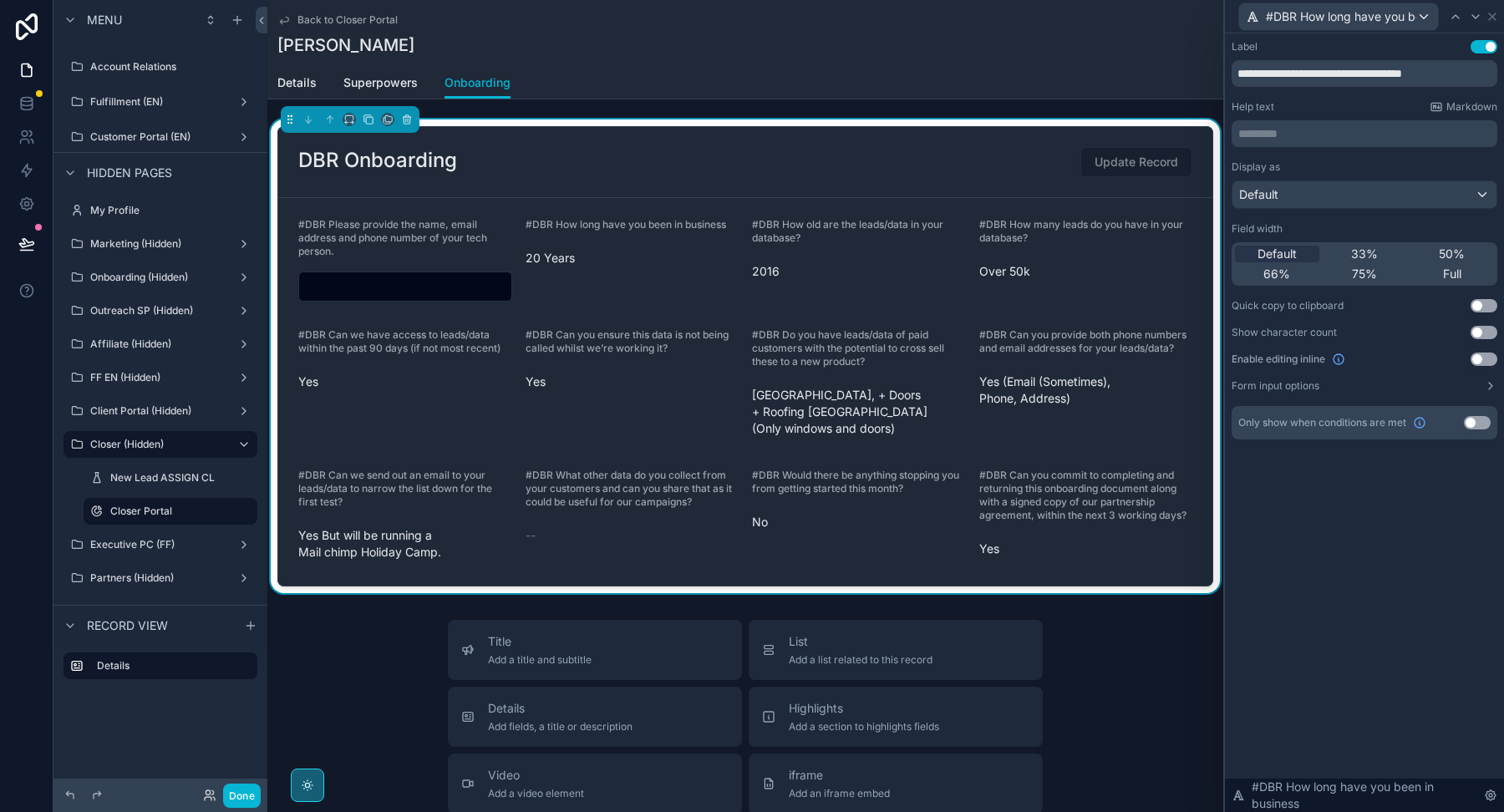
click at [1481, 357] on button "Use setting" at bounding box center [1484, 359] width 27 height 13
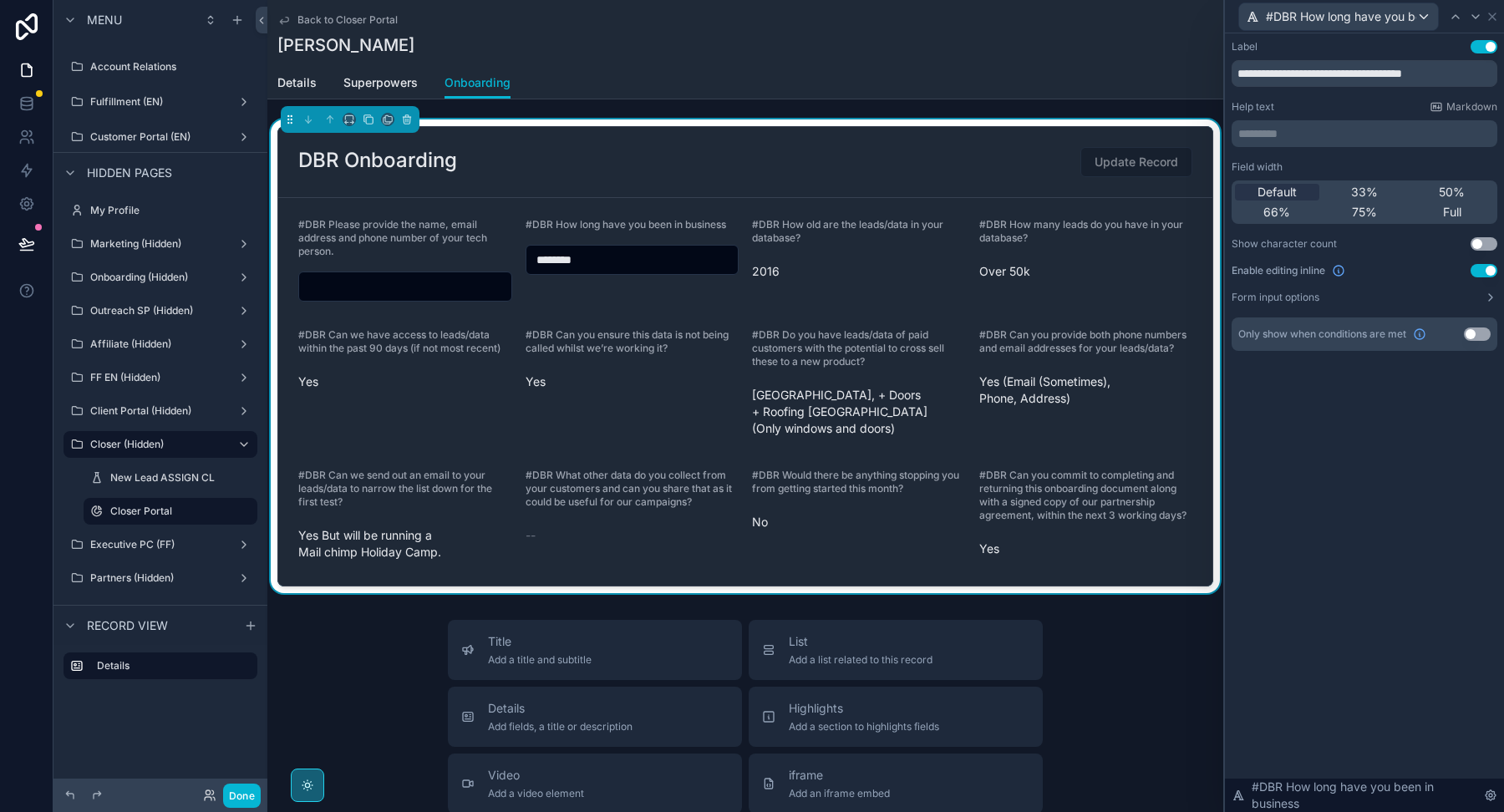
click at [1475, 331] on button "Use setting" at bounding box center [1477, 334] width 27 height 13
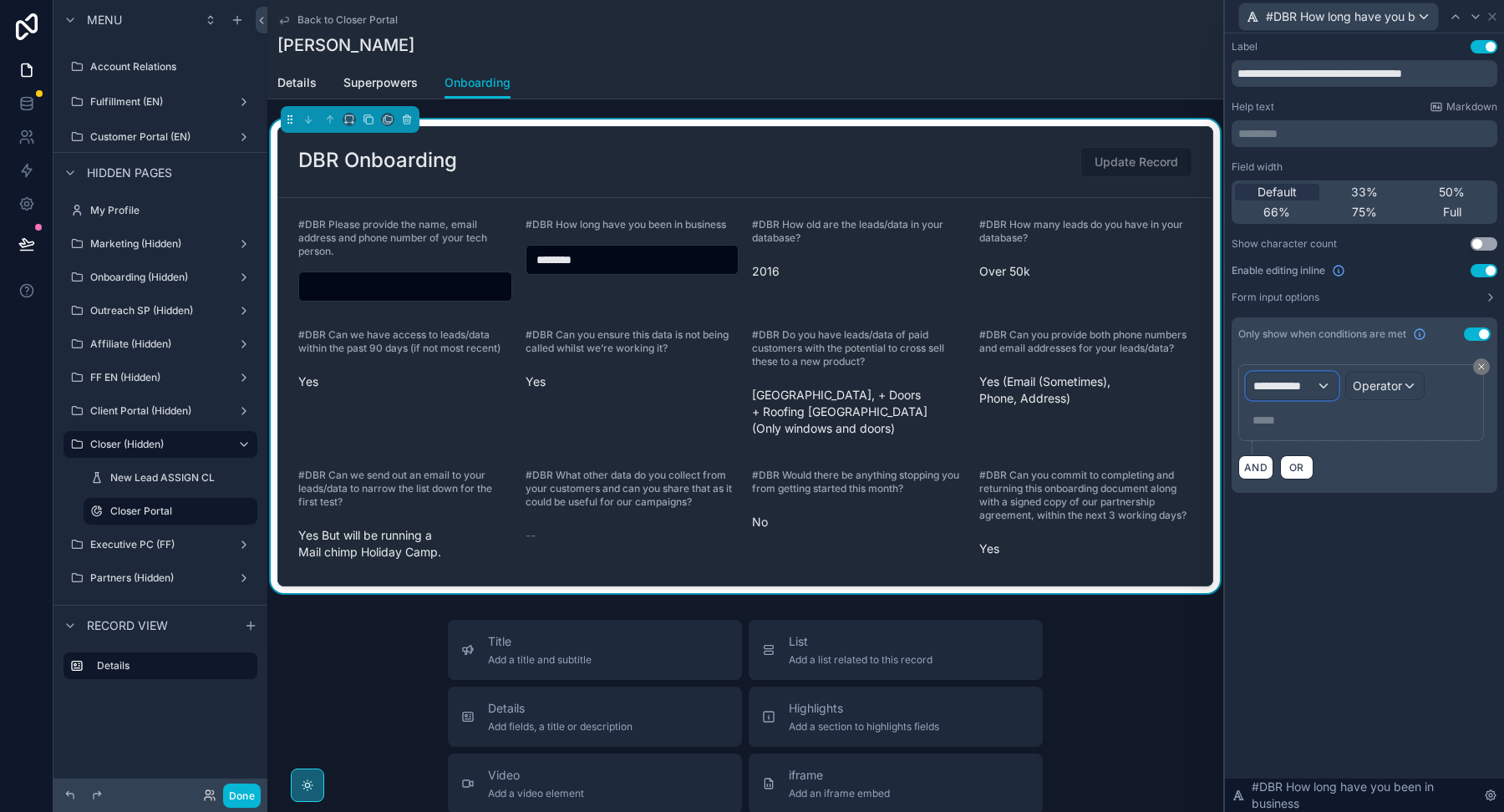
click at [1265, 378] on span "**********" at bounding box center [1284, 386] width 62 height 17
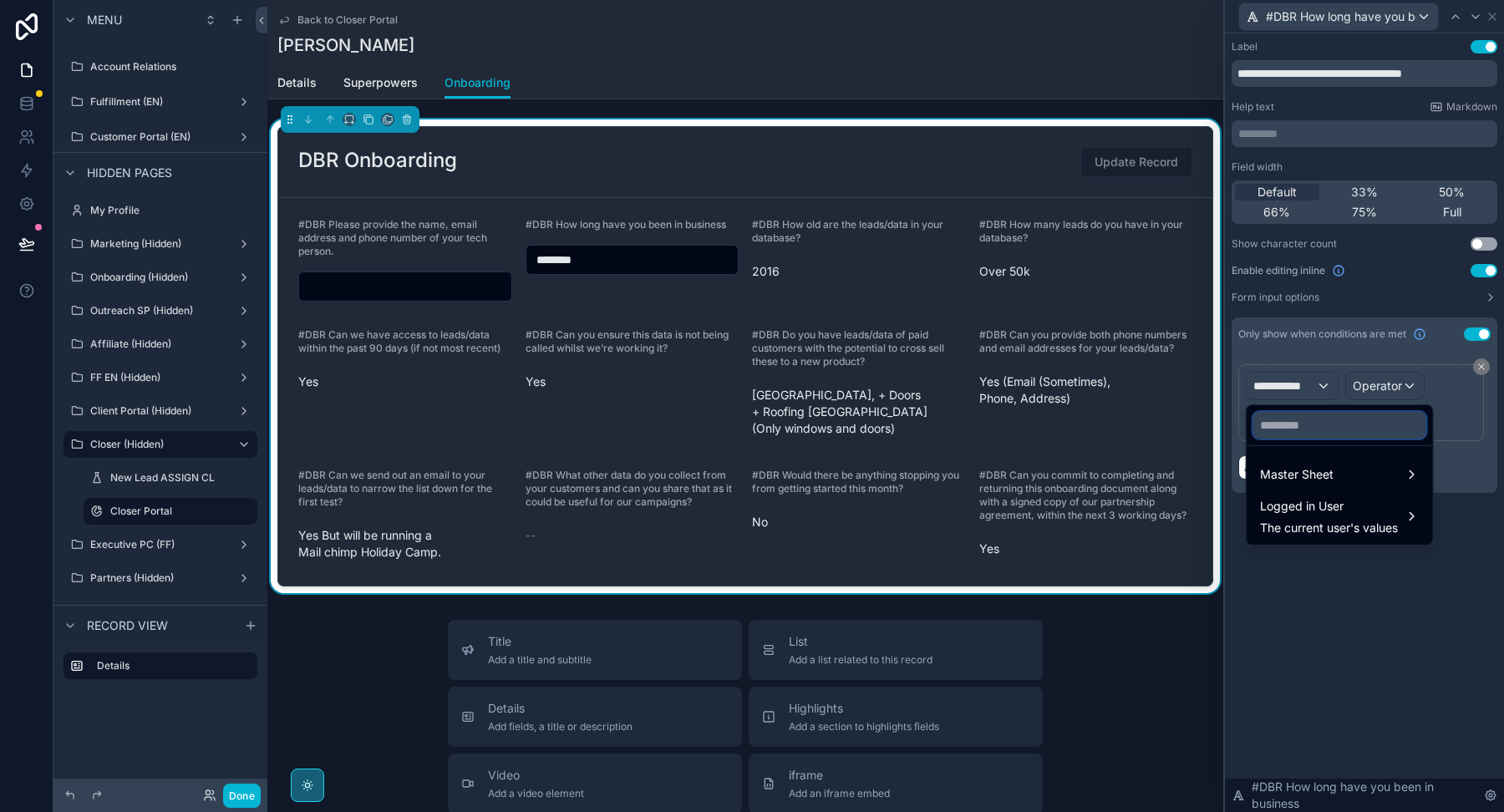
click at [1287, 424] on input "text" at bounding box center [1340, 425] width 173 height 27
paste input "**********"
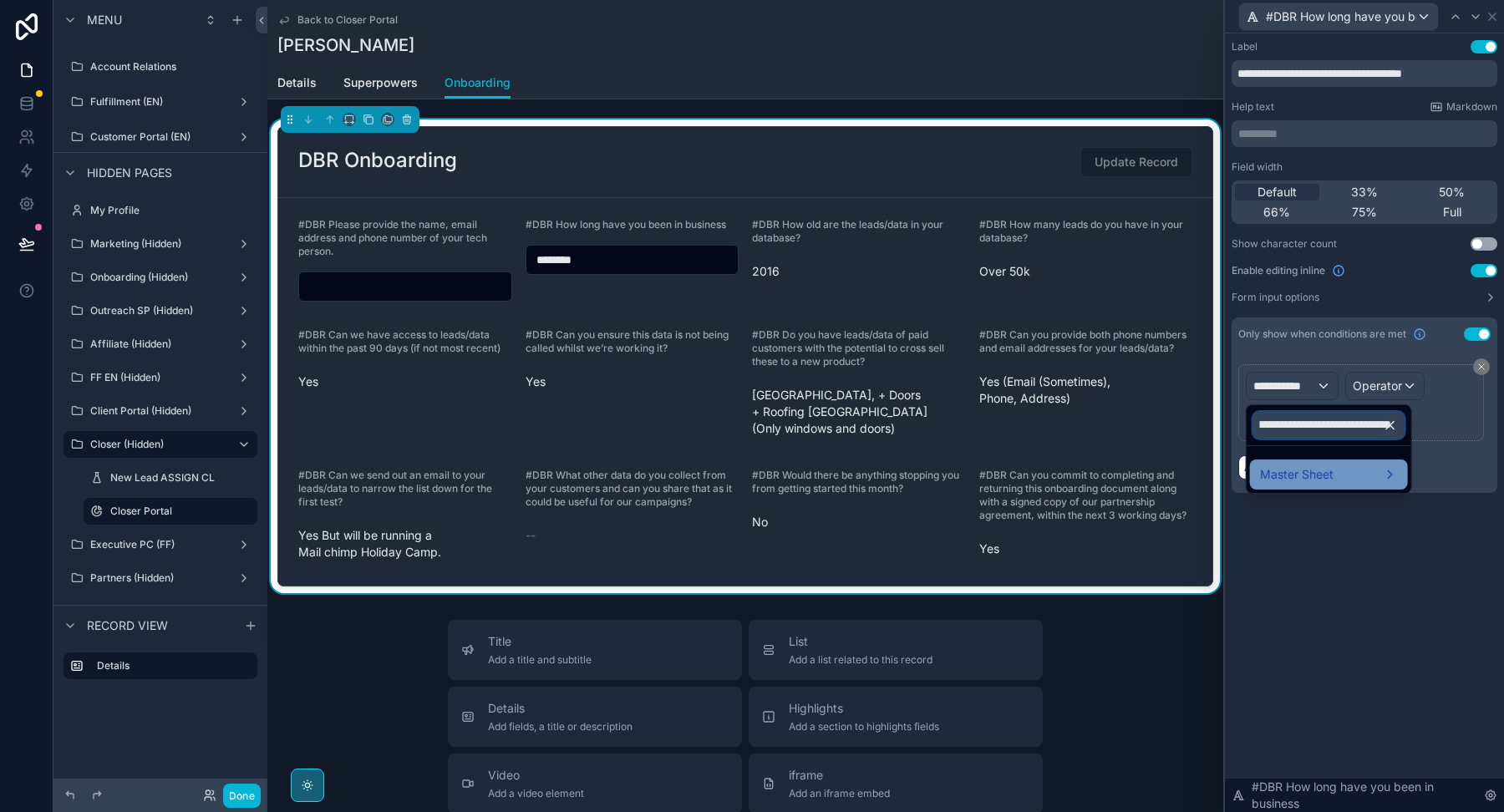
type input "**********"
click at [1332, 470] on span "Master Sheet" at bounding box center [1296, 474] width 74 height 20
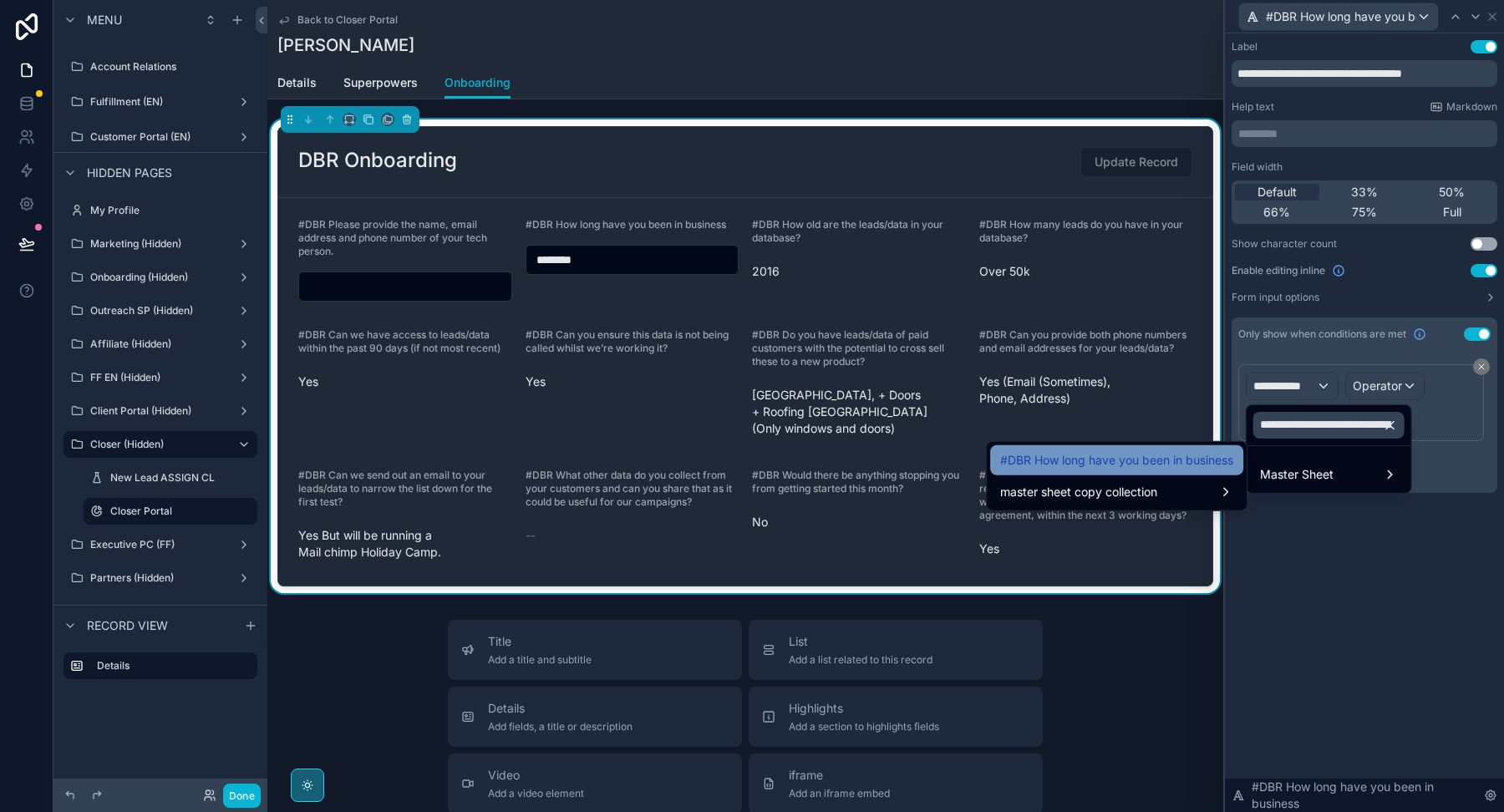
click at [1187, 450] on span "#DBR How long have you been in business" at bounding box center [1117, 460] width 233 height 20
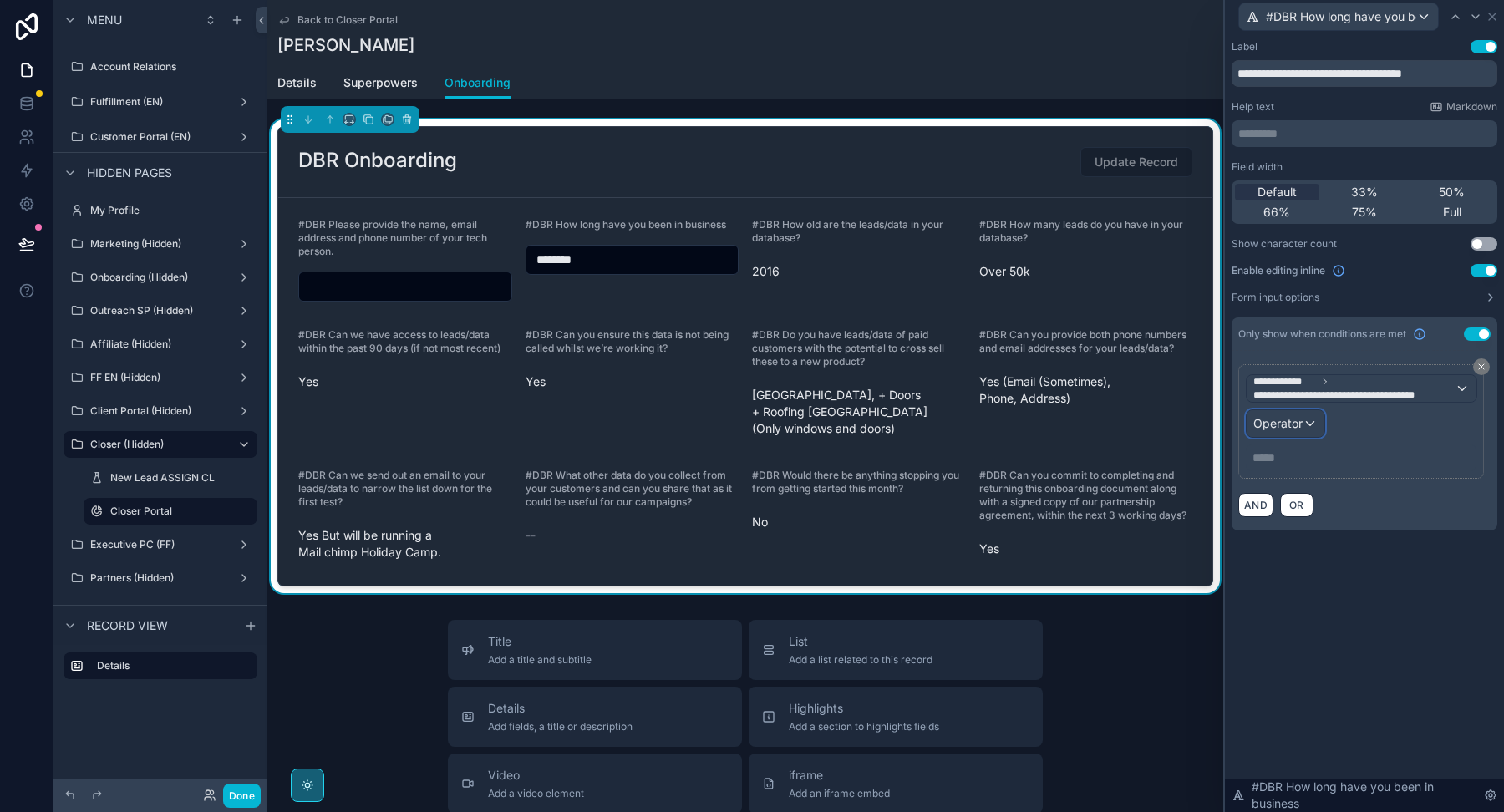
click at [1289, 418] on span "Operator" at bounding box center [1278, 422] width 49 height 14
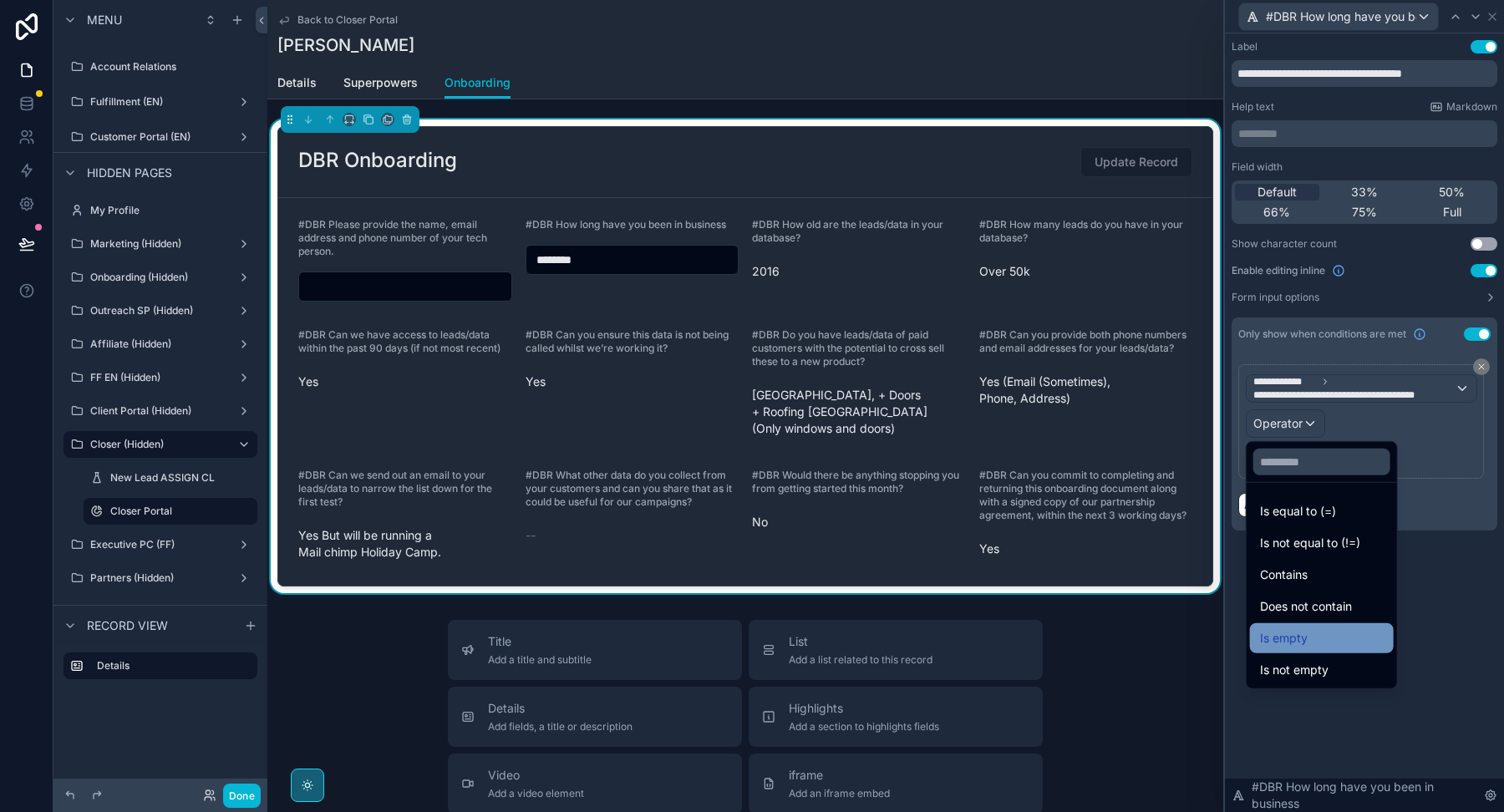
click at [1314, 641] on div "Is empty" at bounding box center [1322, 638] width 124 height 20
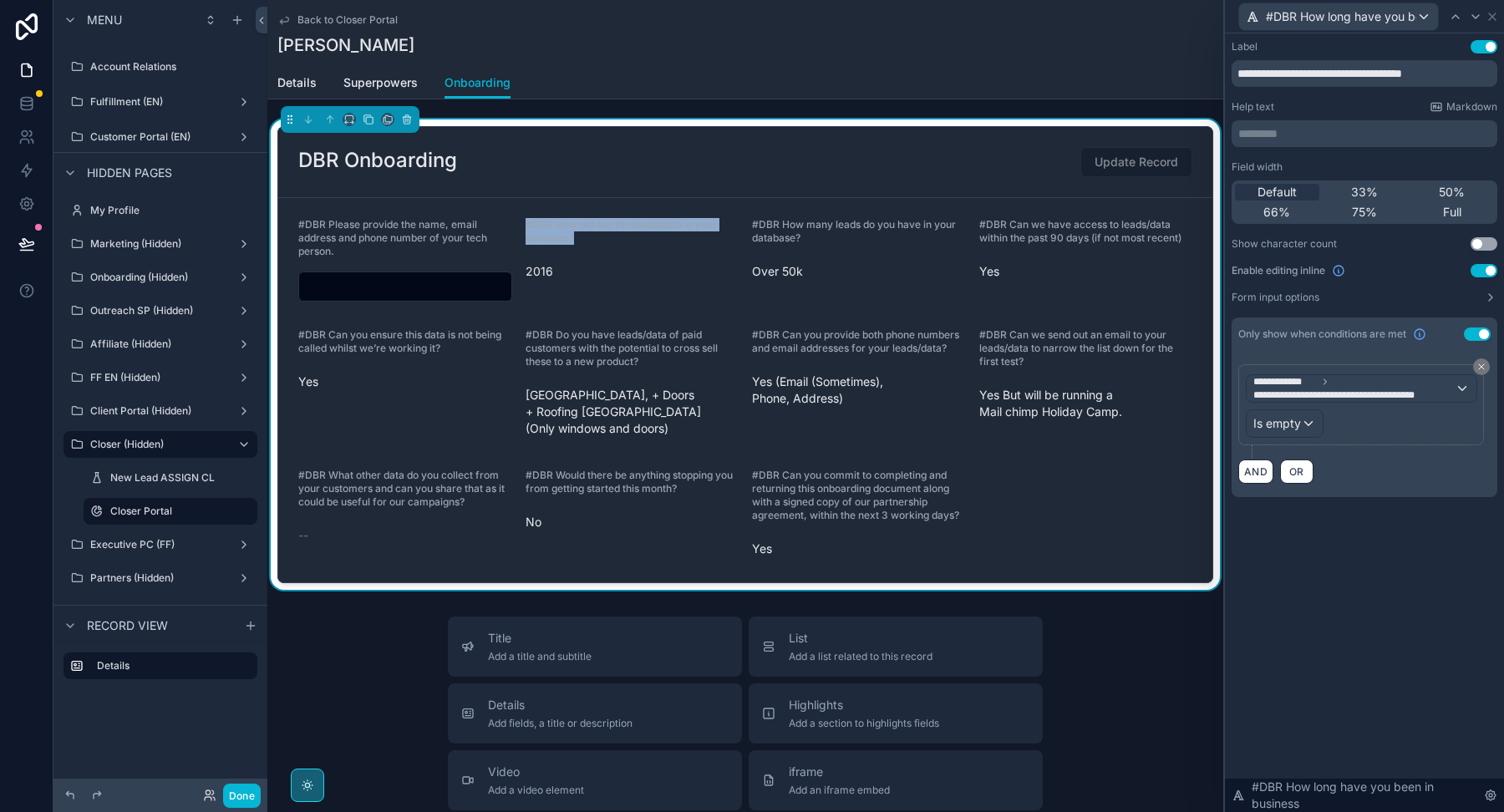
drag, startPoint x: 590, startPoint y: 235, endPoint x: 520, endPoint y: 224, distance: 70.9
click at [520, 225] on form "#DBR Please provide the name, email address and phone number of your tech perso…" at bounding box center [745, 390] width 934 height 384
click at [1494, 20] on icon at bounding box center [1492, 17] width 13 height 13
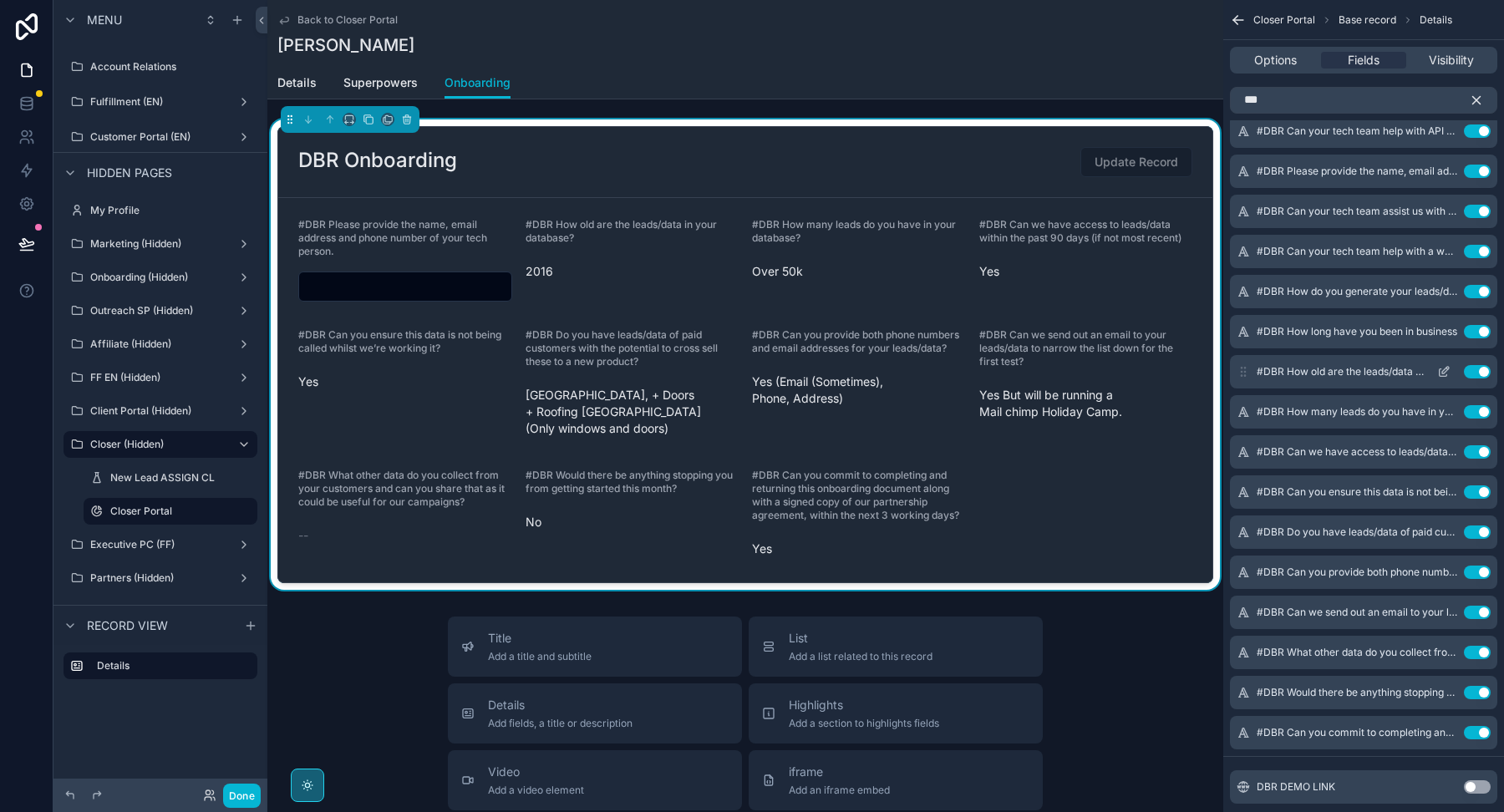
click at [1443, 367] on icon "scrollable content" at bounding box center [1445, 369] width 7 height 7
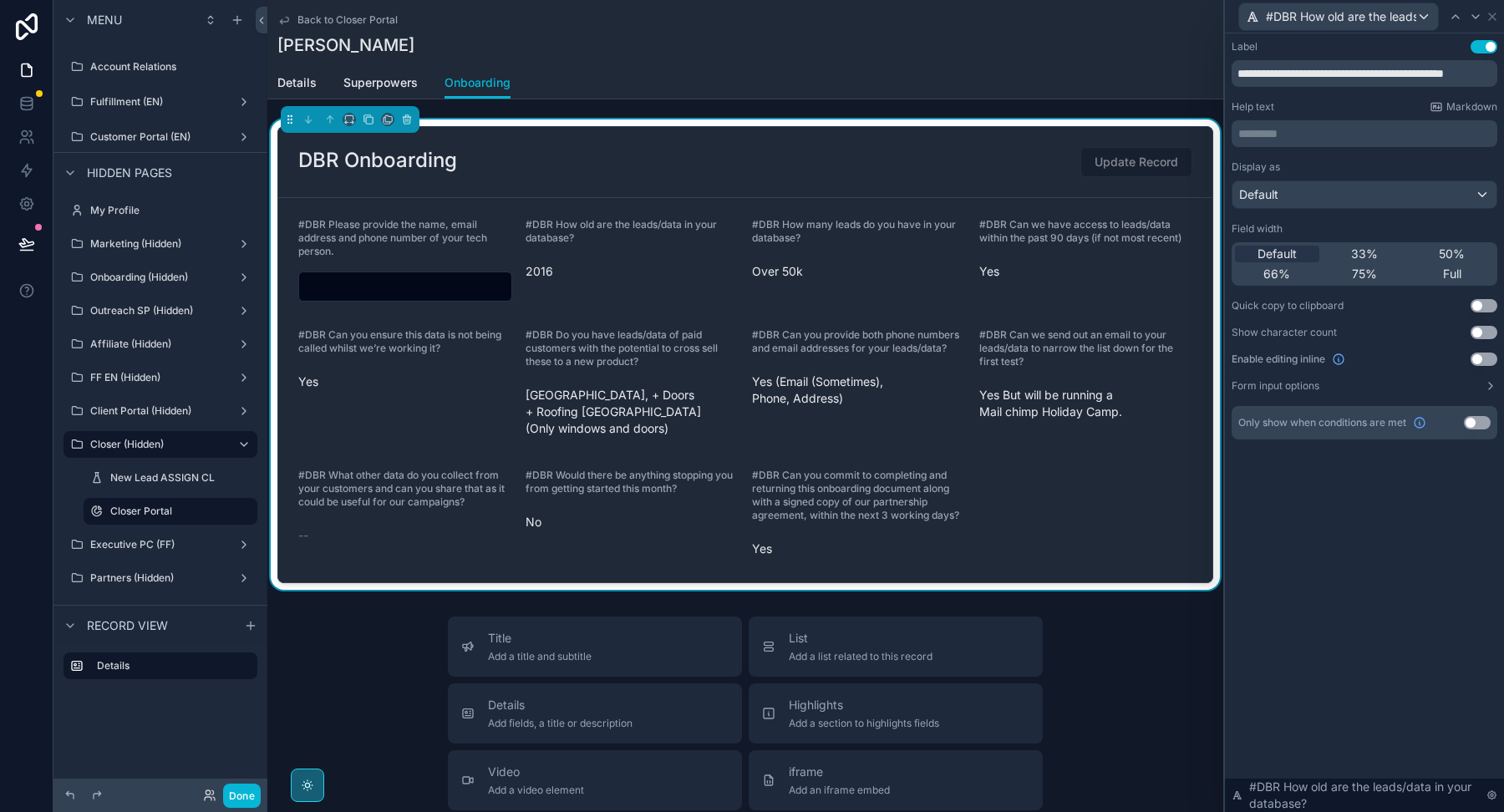
click at [1484, 425] on button "Use setting" at bounding box center [1477, 422] width 27 height 13
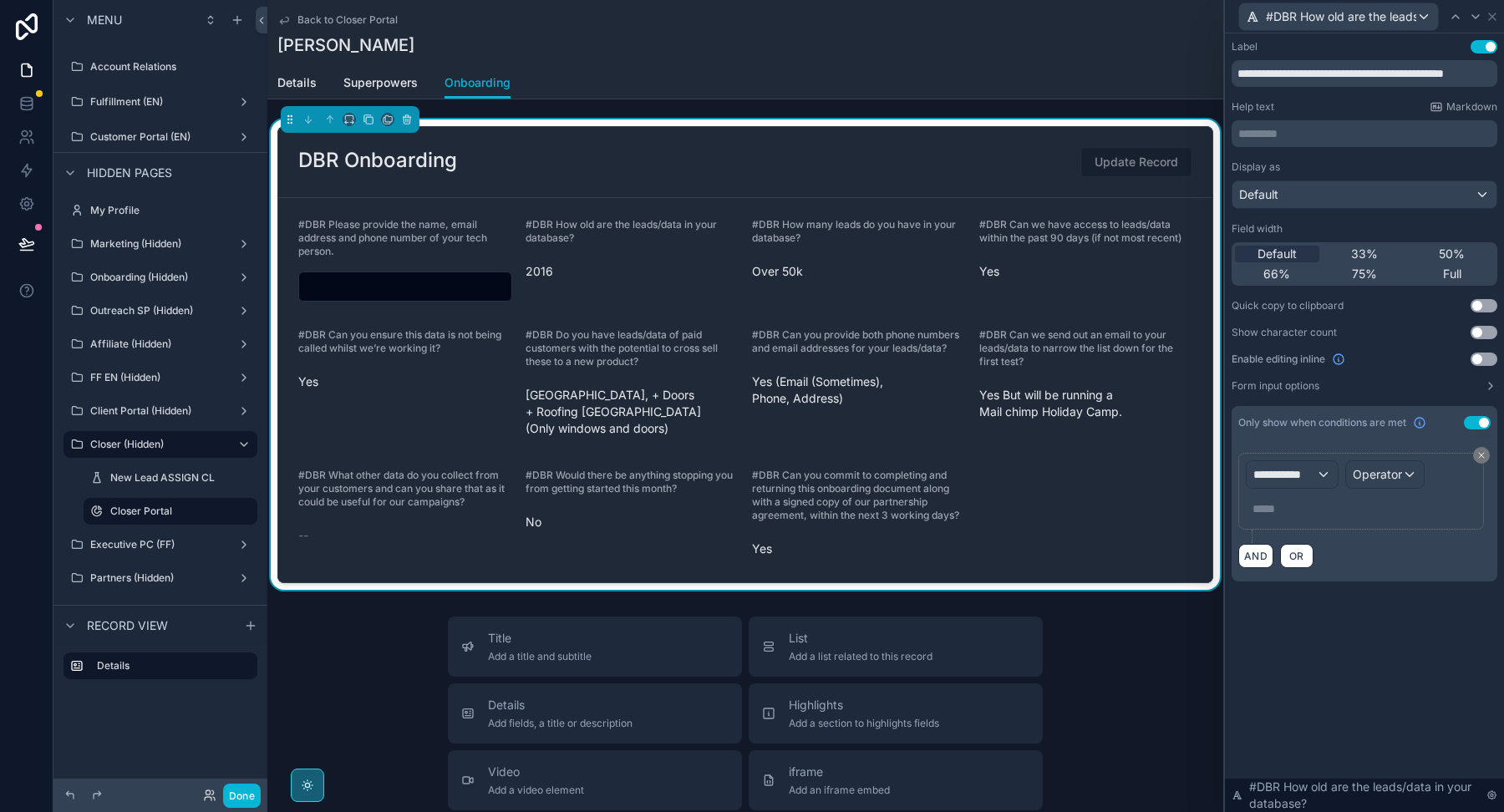
click at [1492, 357] on button "Use setting" at bounding box center [1484, 359] width 27 height 13
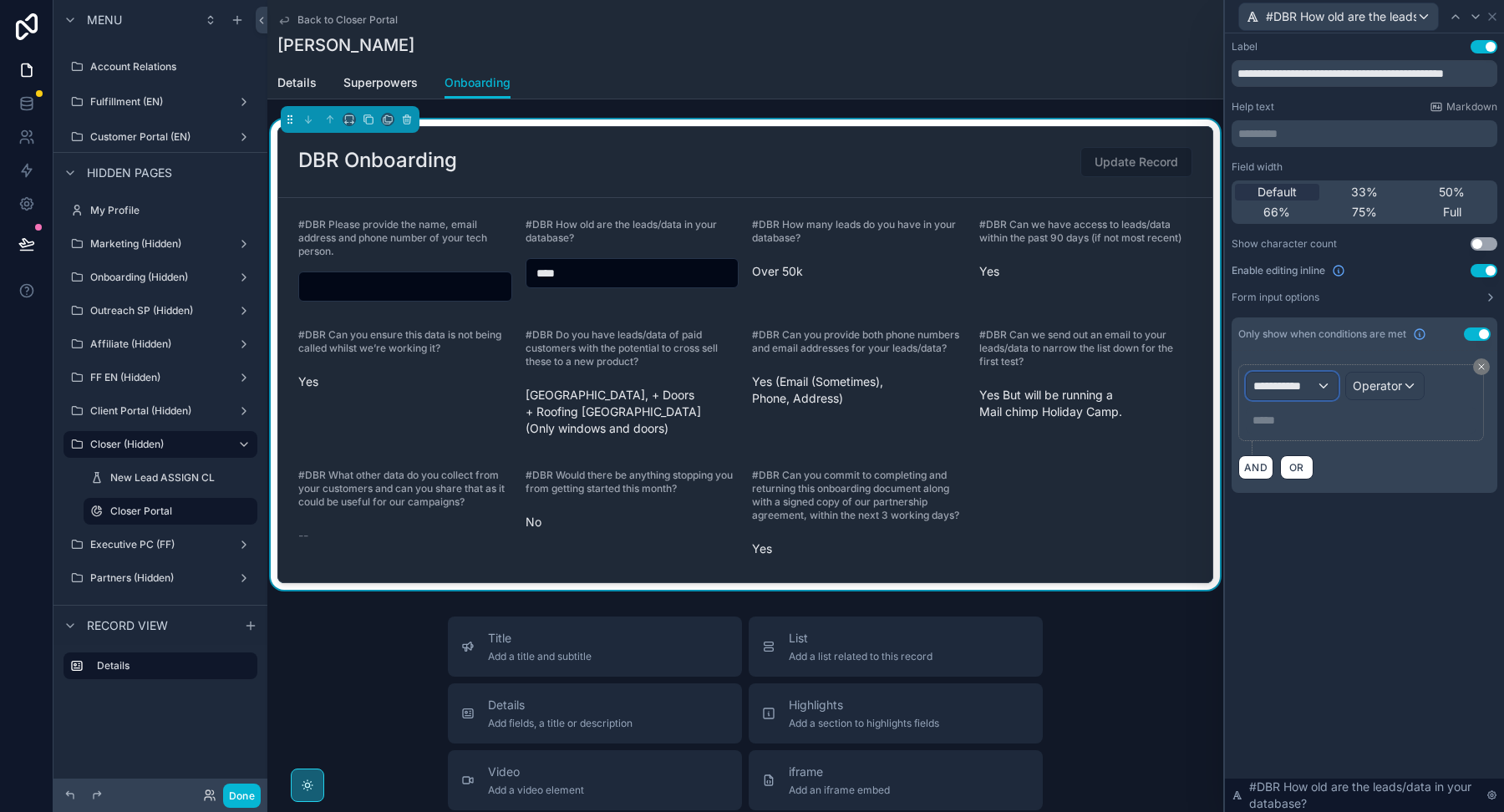
click at [1299, 379] on span "**********" at bounding box center [1284, 386] width 62 height 17
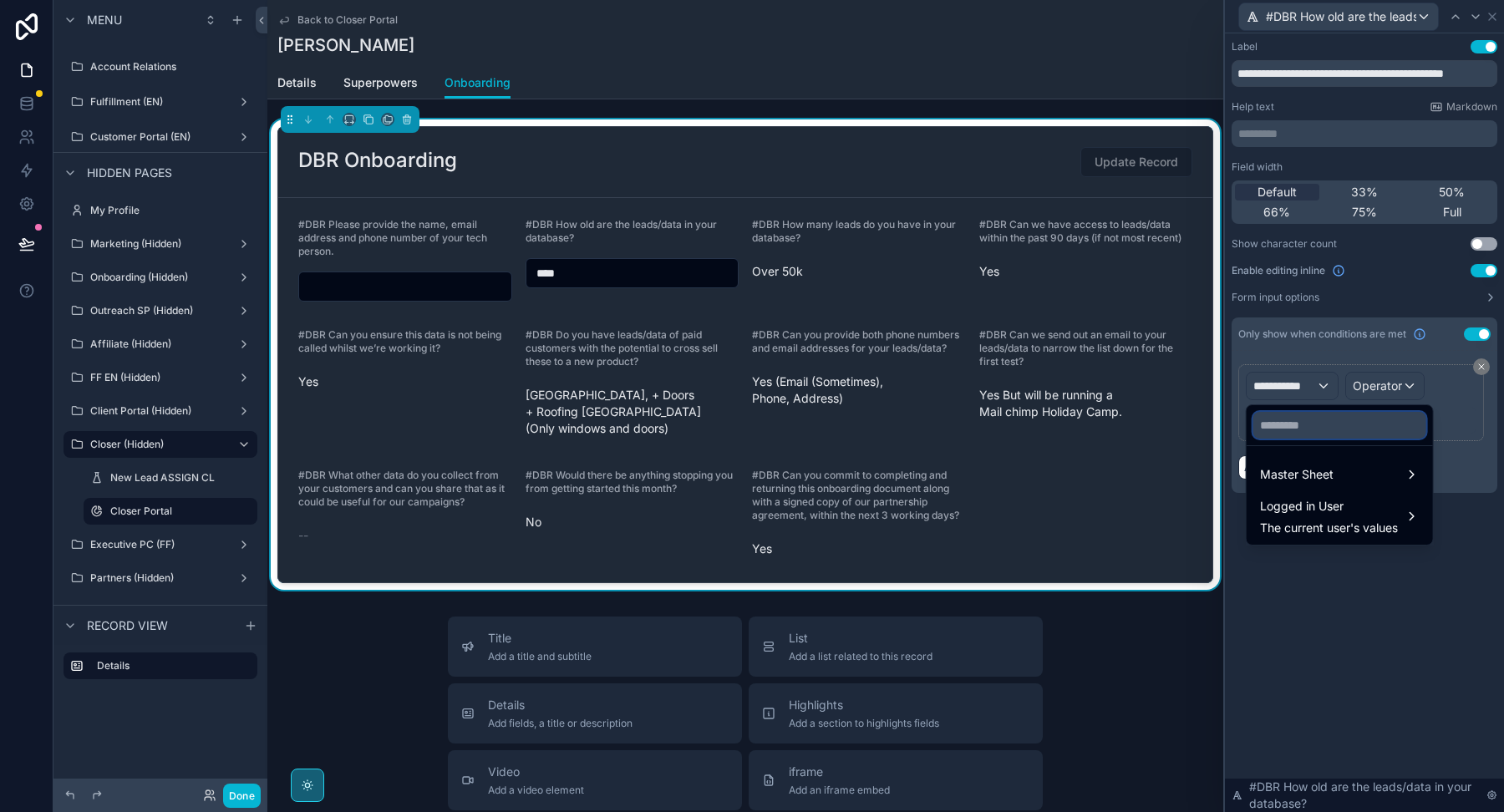
click at [1302, 418] on input "text" at bounding box center [1340, 425] width 173 height 27
click at [907, 387] on span "Yes (Email (Sometimes), Phone, Address)" at bounding box center [859, 390] width 214 height 33
click at [1296, 433] on input "text" at bounding box center [1340, 425] width 173 height 27
paste input "**********"
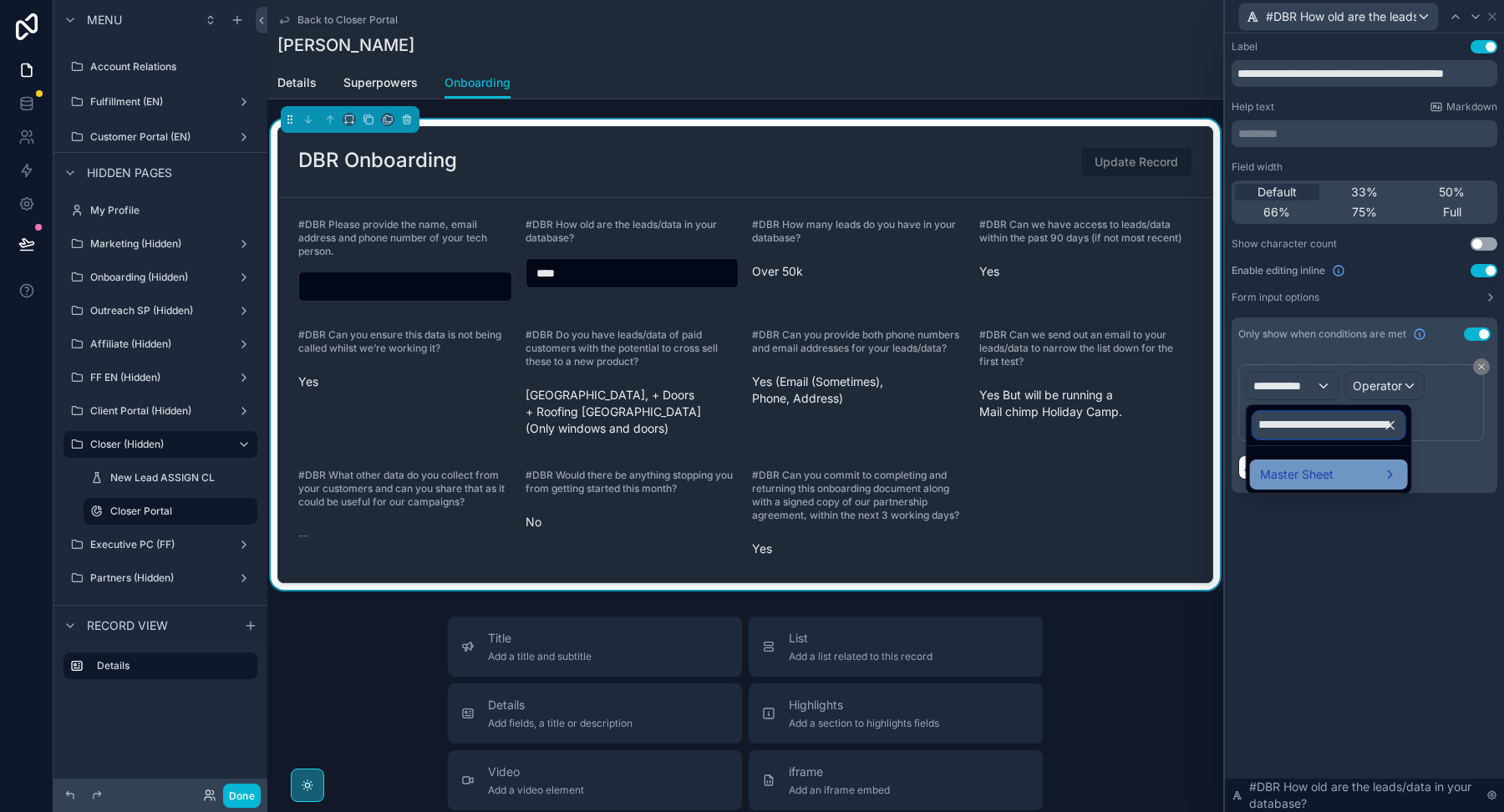
type input "**********"
click at [1286, 470] on span "Master Sheet" at bounding box center [1296, 474] width 74 height 20
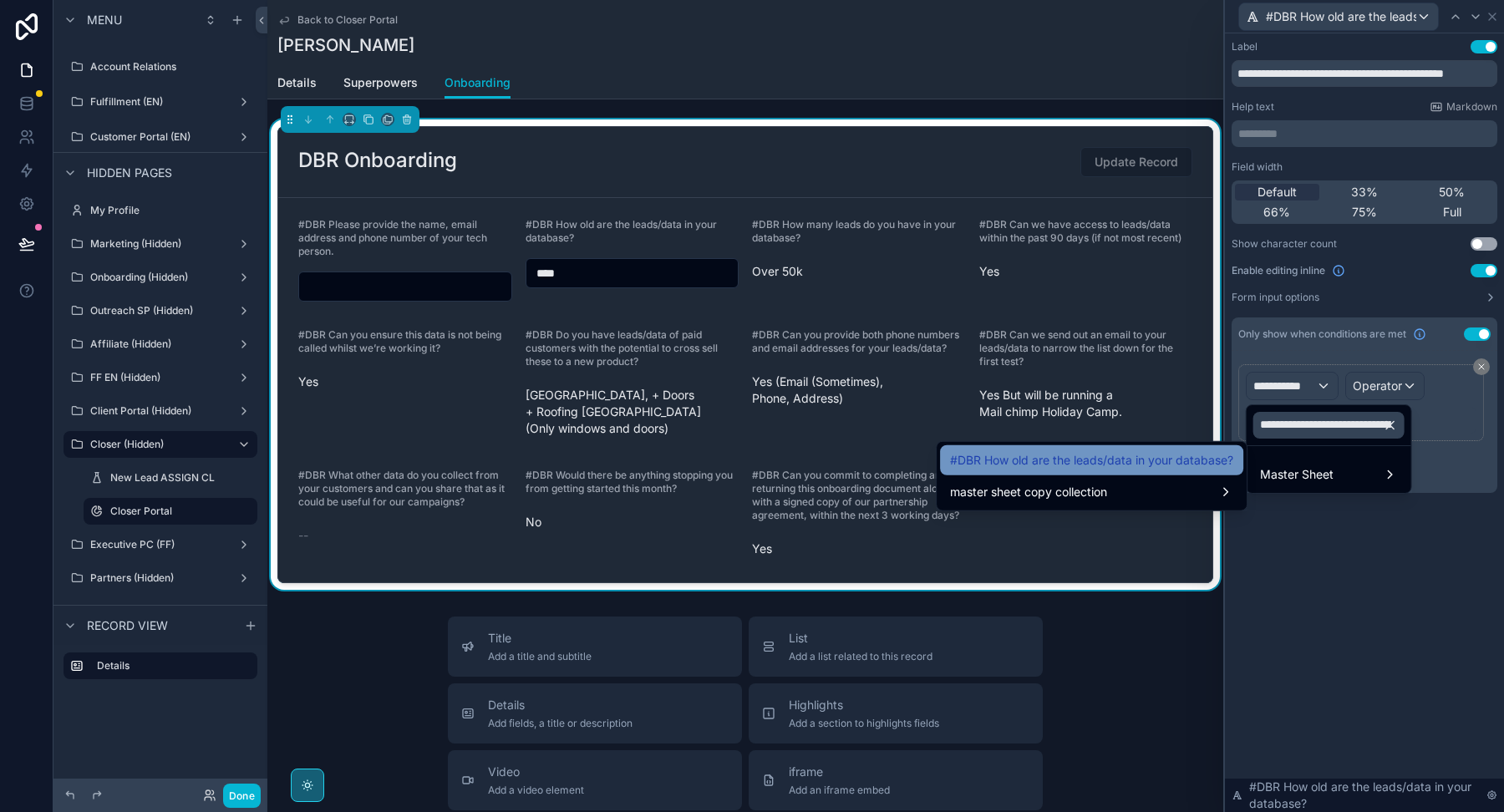
click at [1145, 457] on span "#DBR How old are the leads/data in your database?" at bounding box center [1092, 460] width 283 height 20
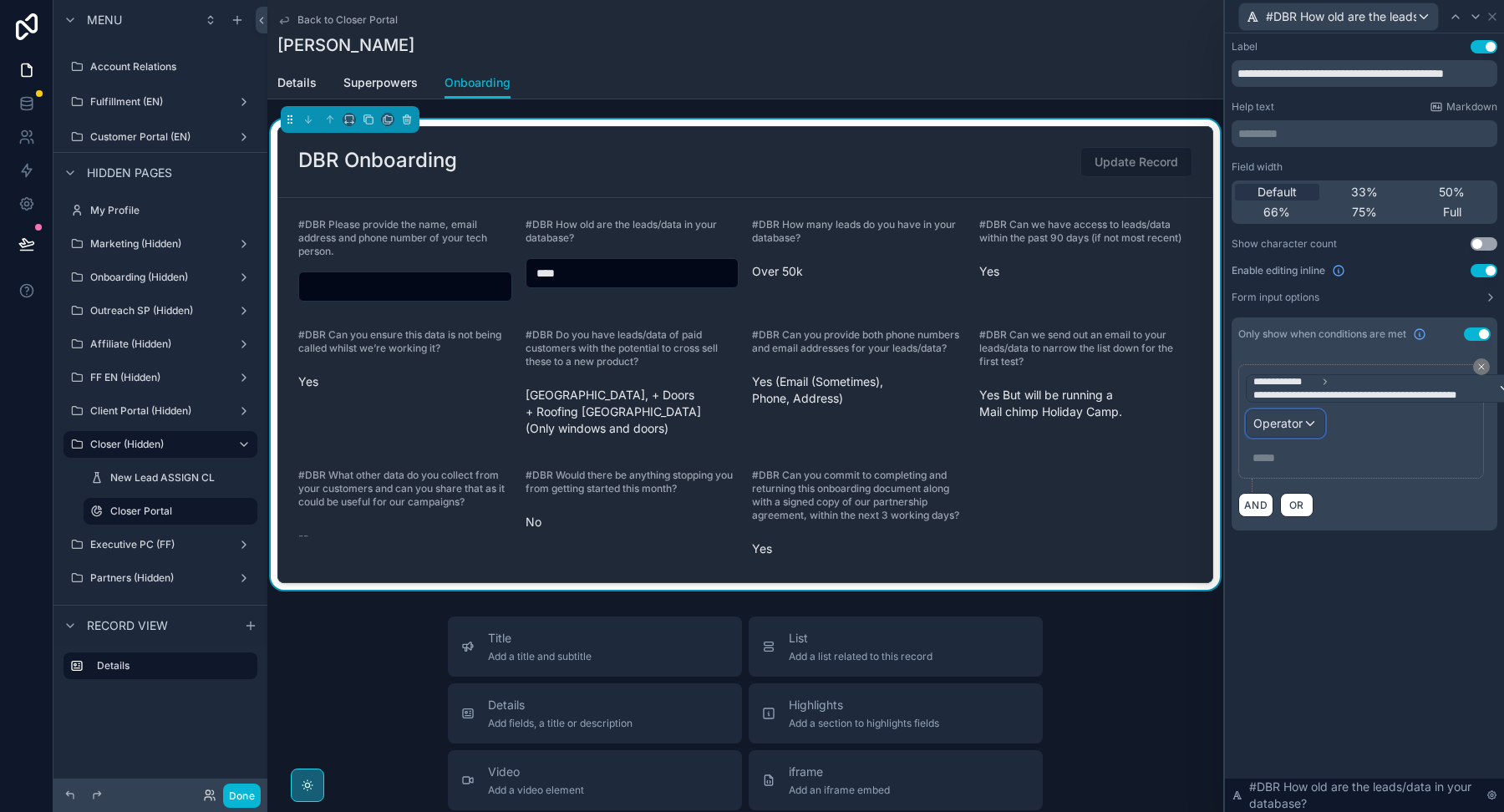
click at [1296, 419] on span "Operator" at bounding box center [1278, 422] width 49 height 14
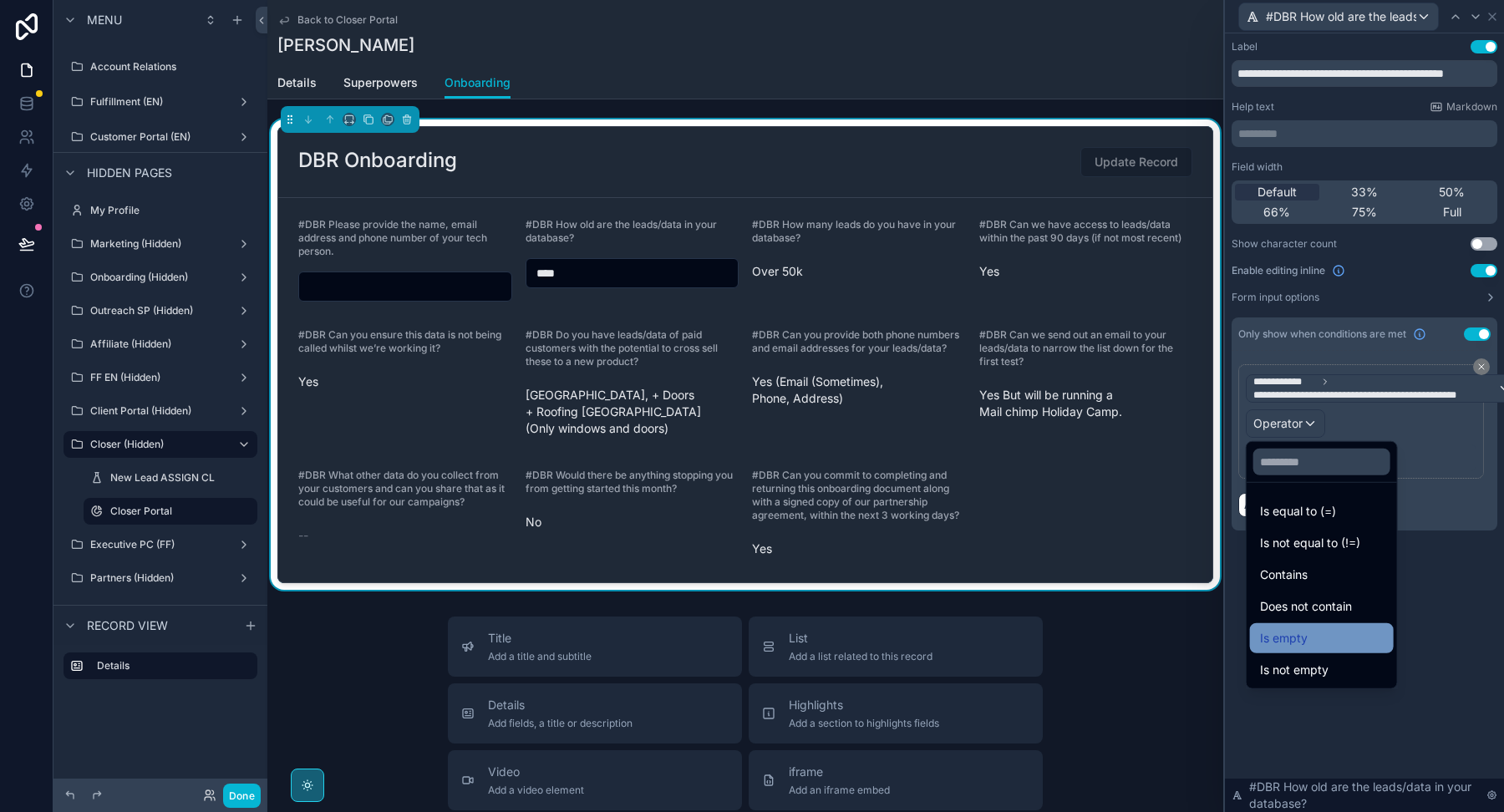
click at [1305, 632] on span "Is empty" at bounding box center [1283, 638] width 47 height 20
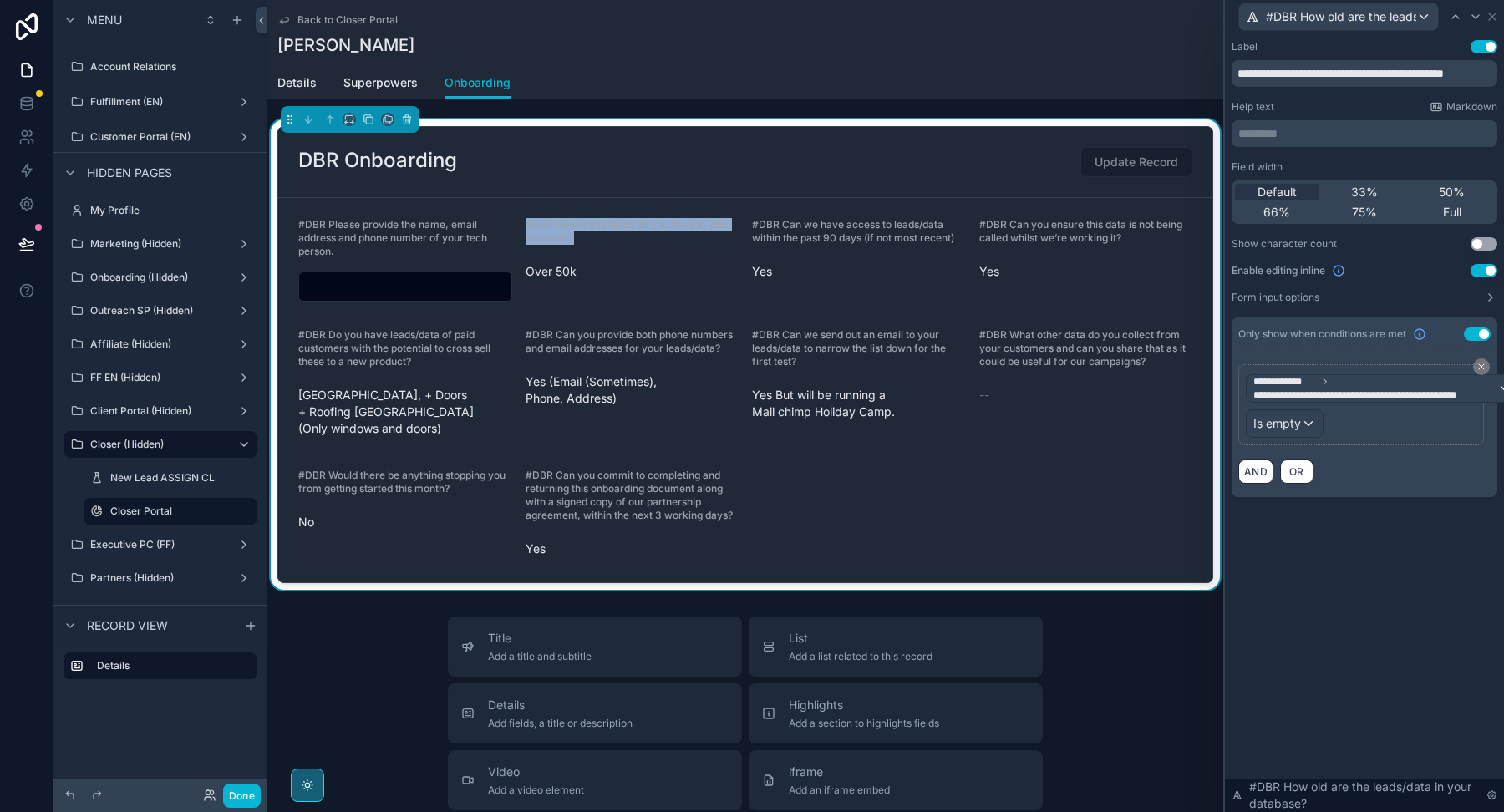
drag, startPoint x: 576, startPoint y: 237, endPoint x: 521, endPoint y: 226, distance: 56.1
click at [522, 227] on form "#DBR Please provide the name, email address and phone number of your tech perso…" at bounding box center [745, 390] width 934 height 384
click at [1487, 20] on icon at bounding box center [1492, 17] width 13 height 13
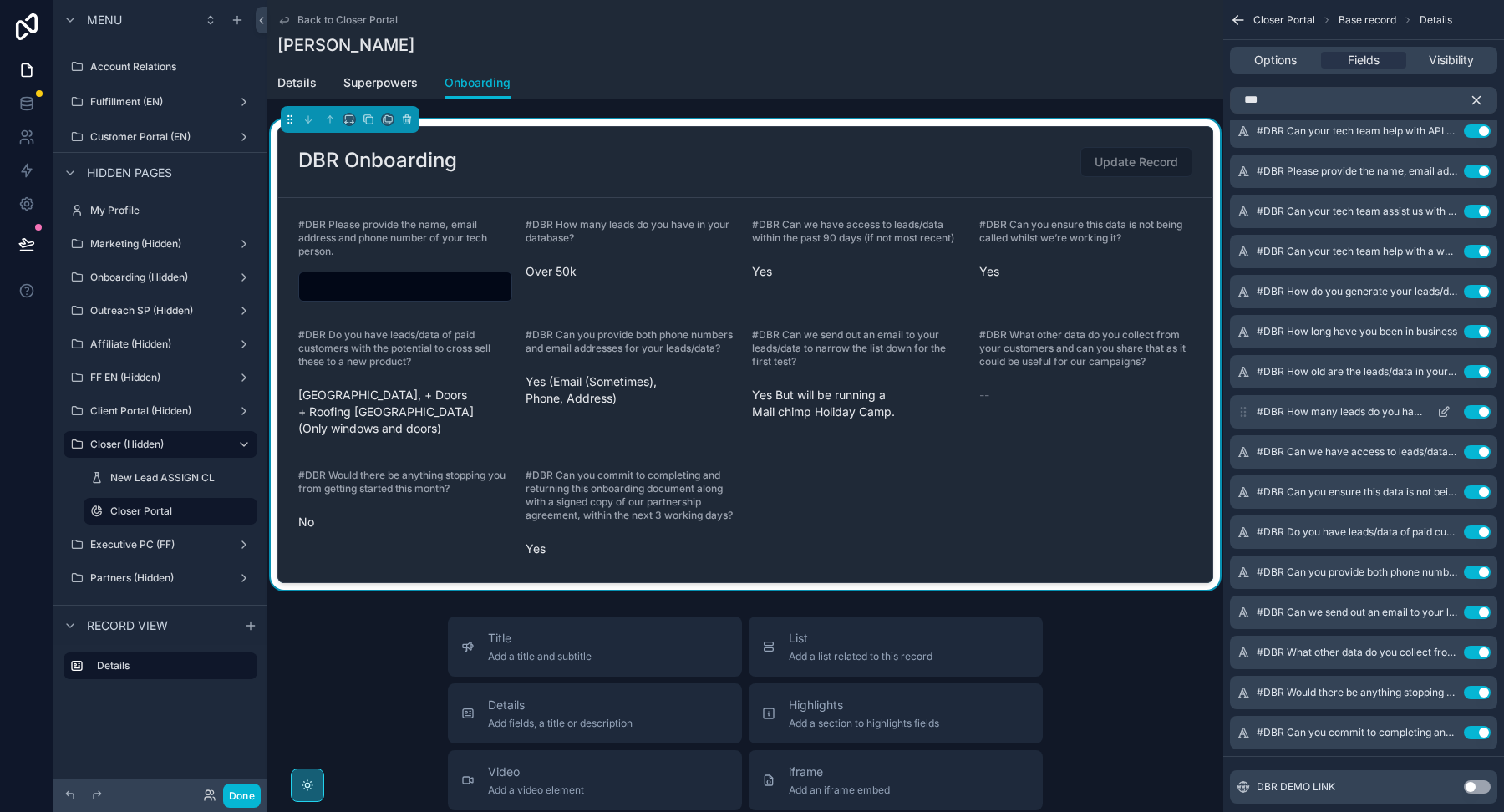
click at [1442, 406] on icon "scrollable content" at bounding box center [1444, 411] width 13 height 13
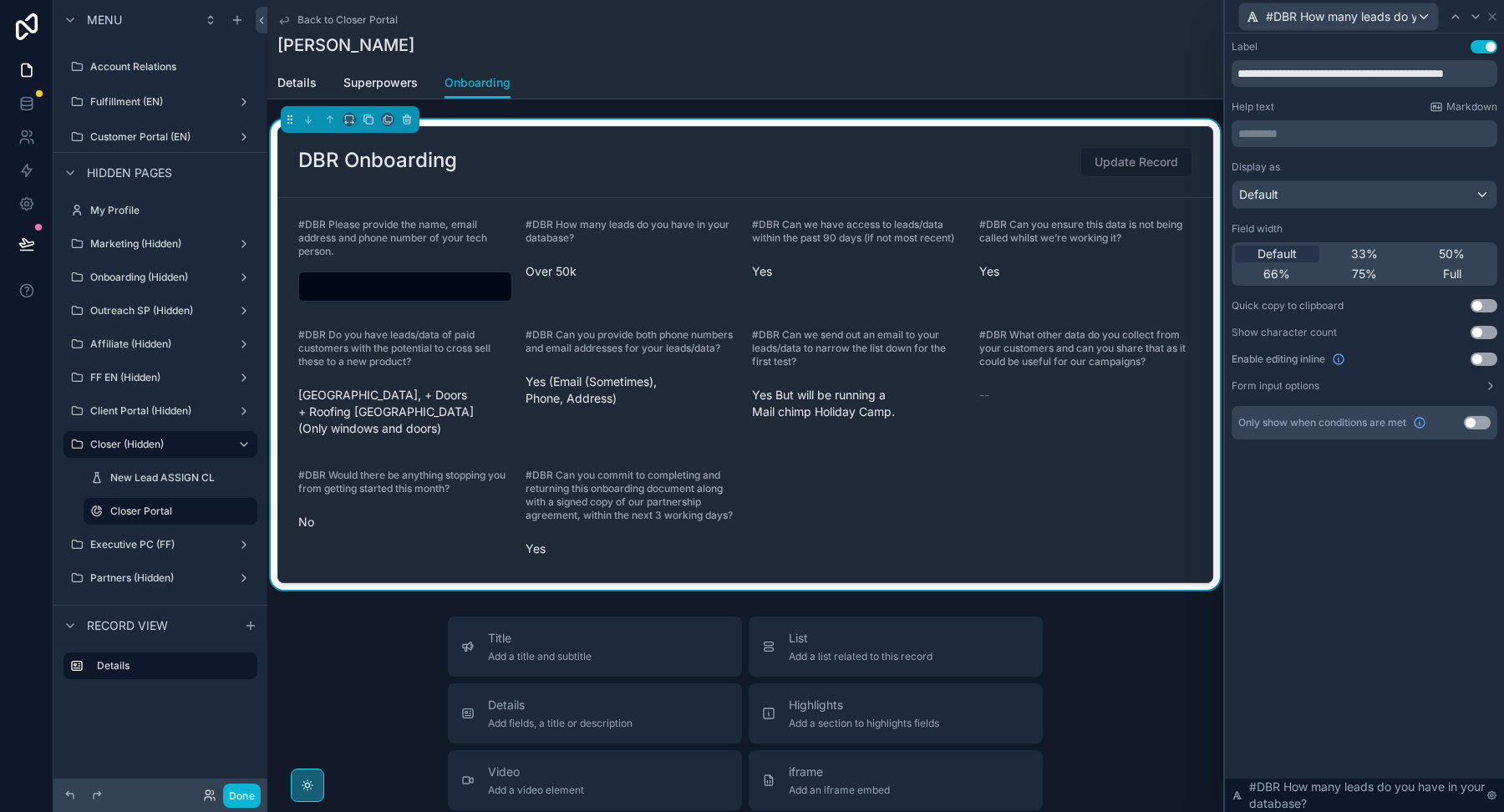
click at [1483, 357] on button "Use setting" at bounding box center [1484, 359] width 27 height 13
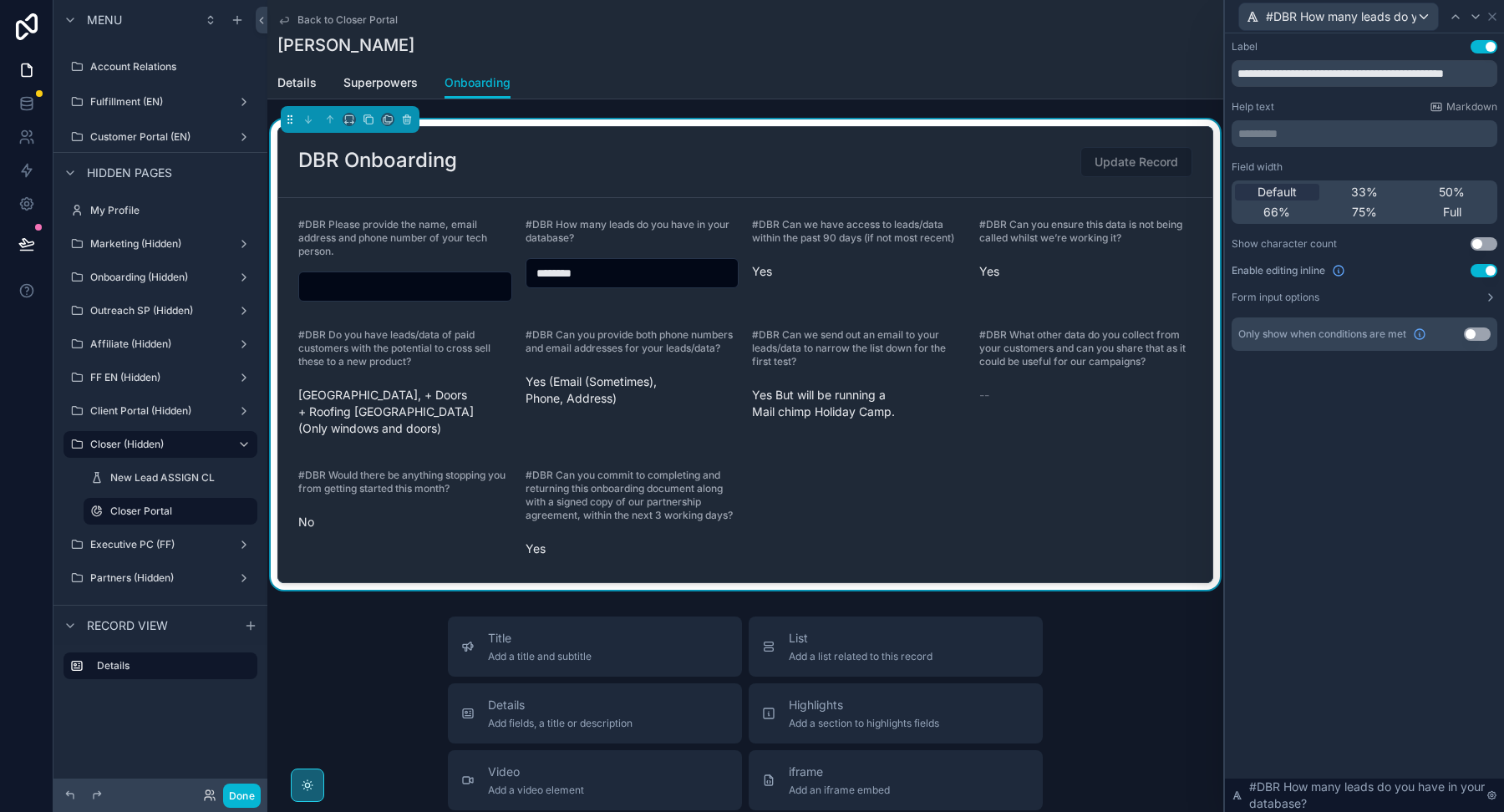
click at [1471, 334] on button "Use setting" at bounding box center [1477, 334] width 27 height 13
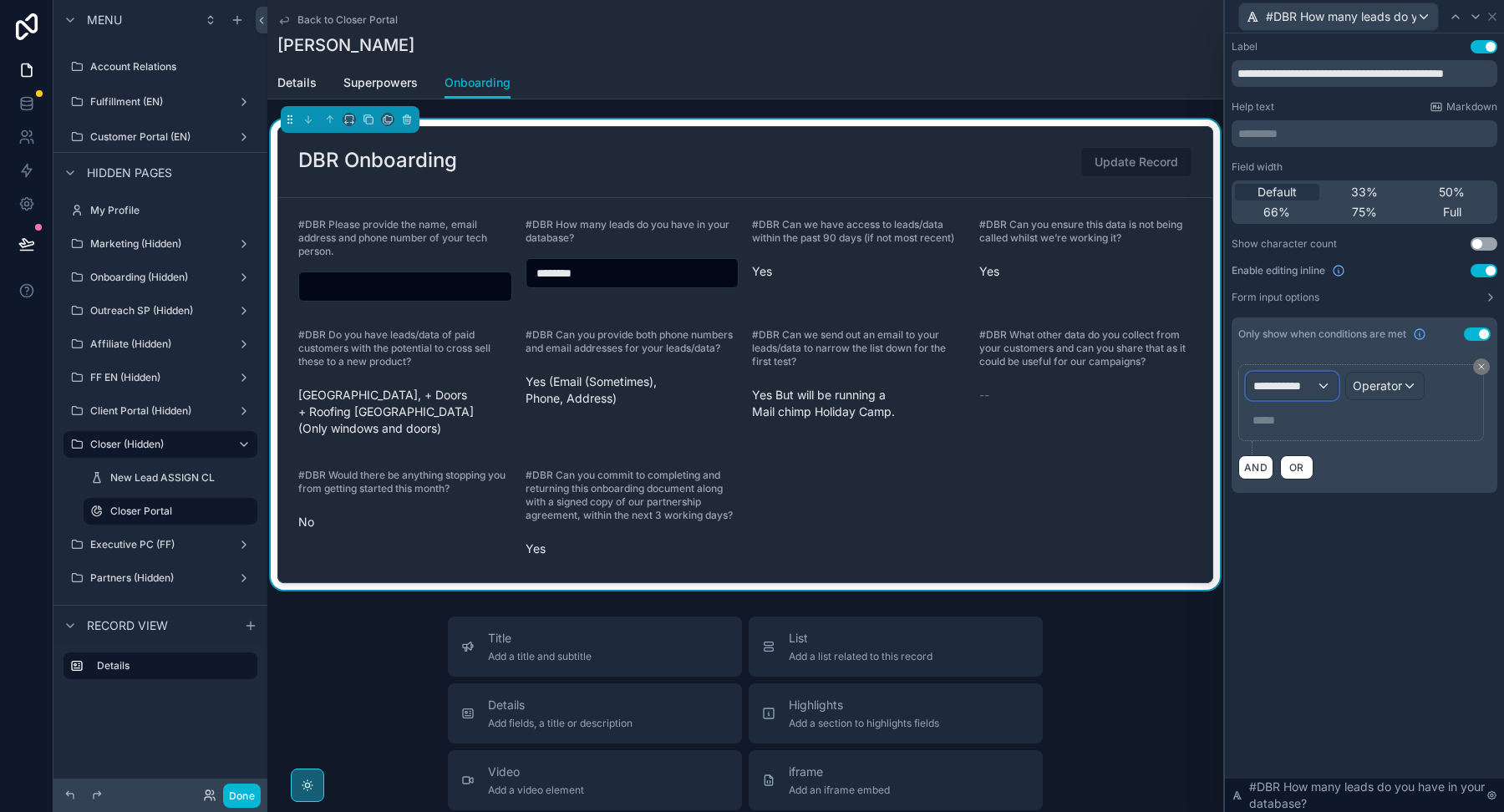
click at [1294, 382] on span "**********" at bounding box center [1284, 386] width 62 height 17
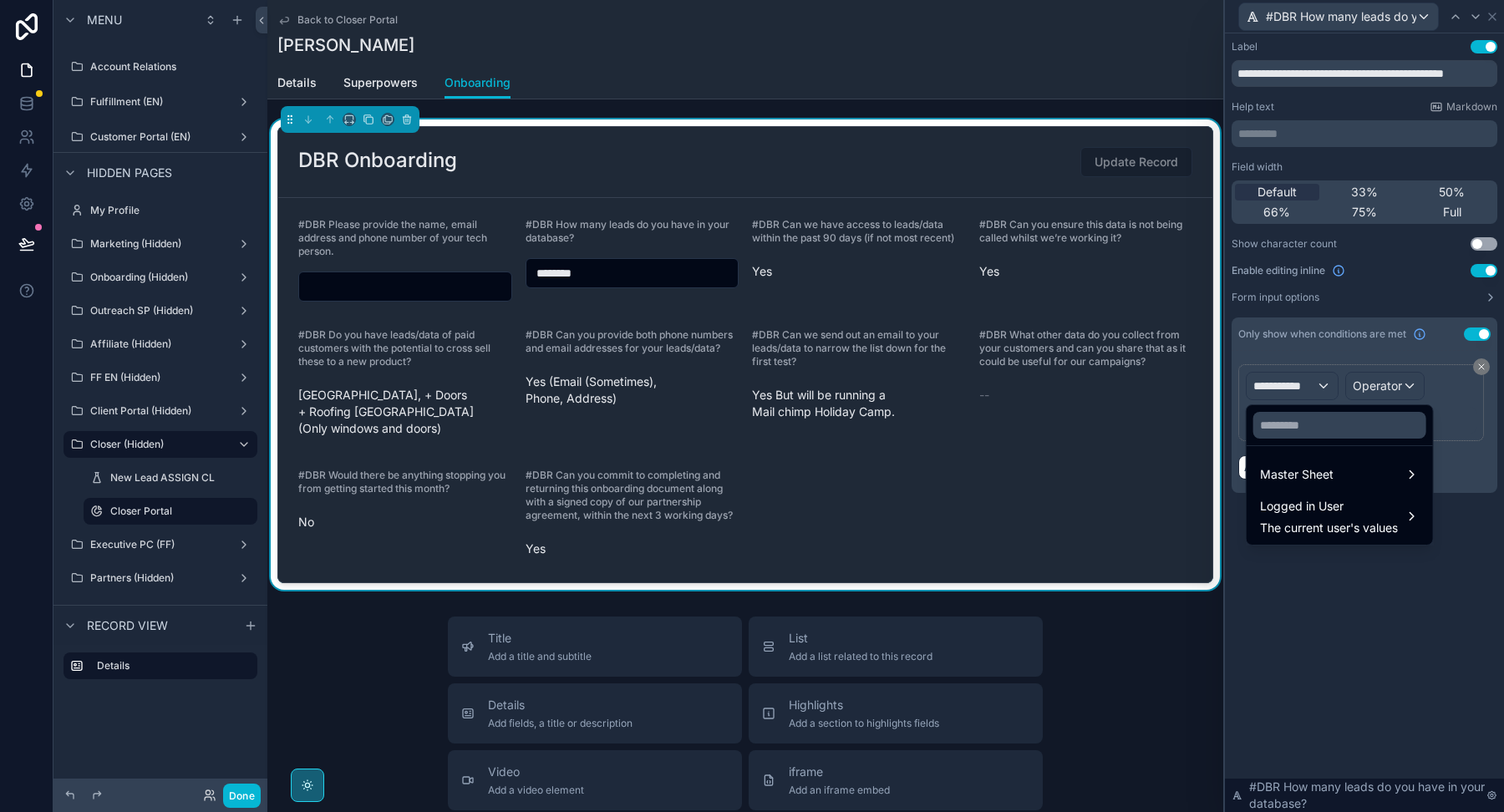
click at [1298, 437] on div at bounding box center [1339, 424] width 186 height 40
click at [1298, 437] on input "text" at bounding box center [1340, 425] width 173 height 27
paste input "**********"
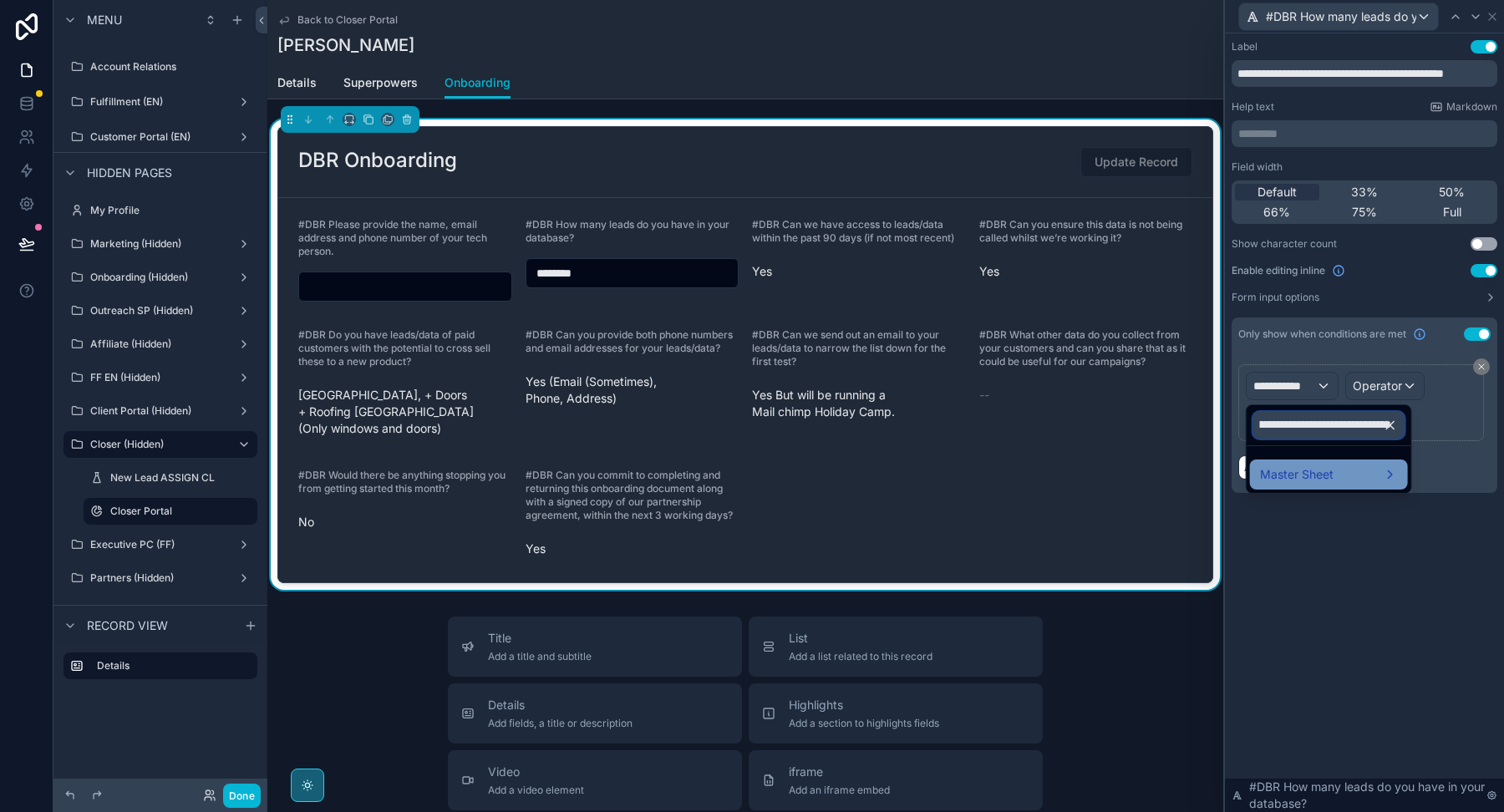
type input "**********"
click at [1275, 468] on span "Master Sheet" at bounding box center [1296, 474] width 74 height 20
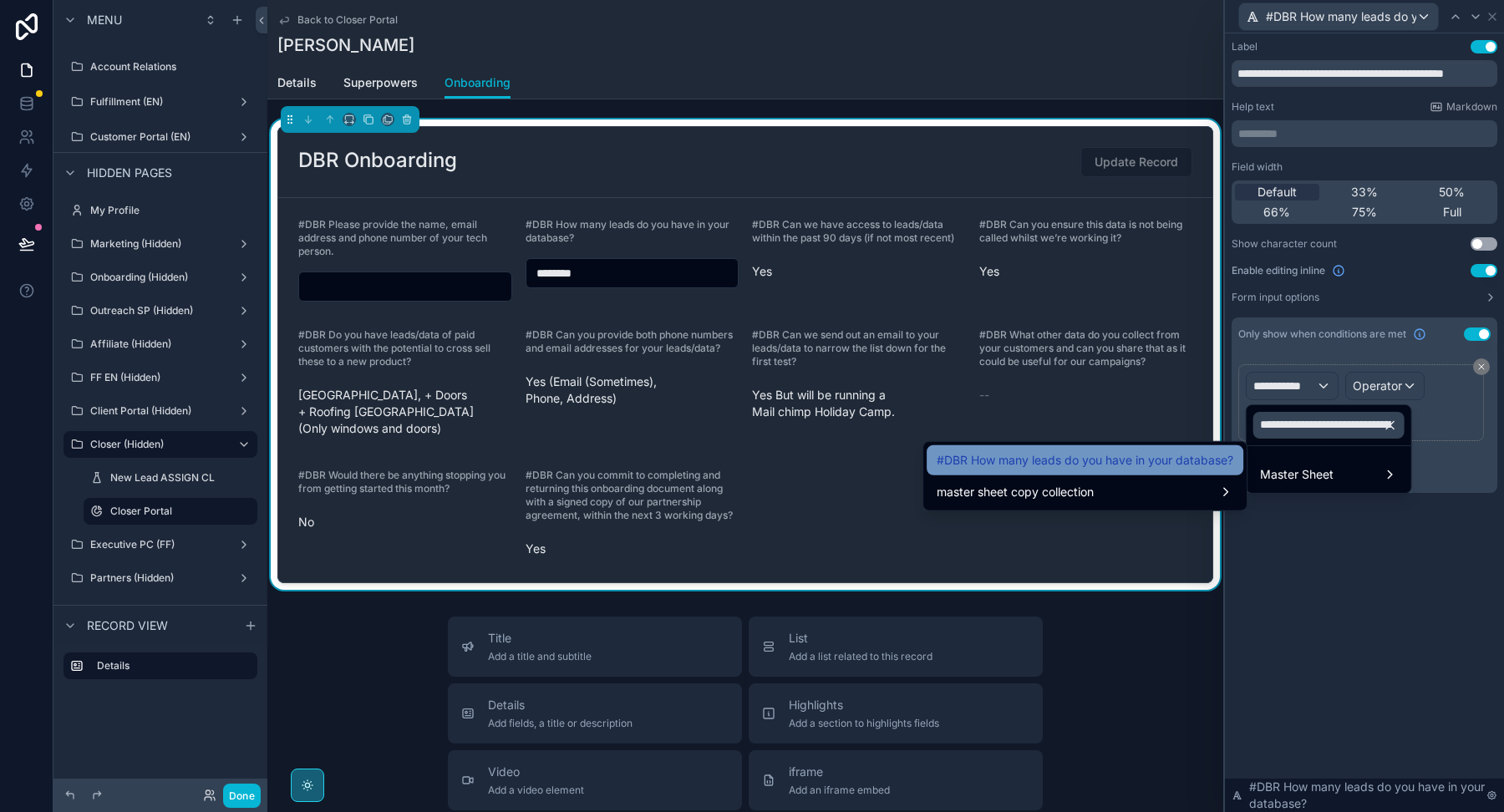
click at [1202, 468] on span "#DBR How many leads do you have in your database?" at bounding box center [1084, 460] width 297 height 20
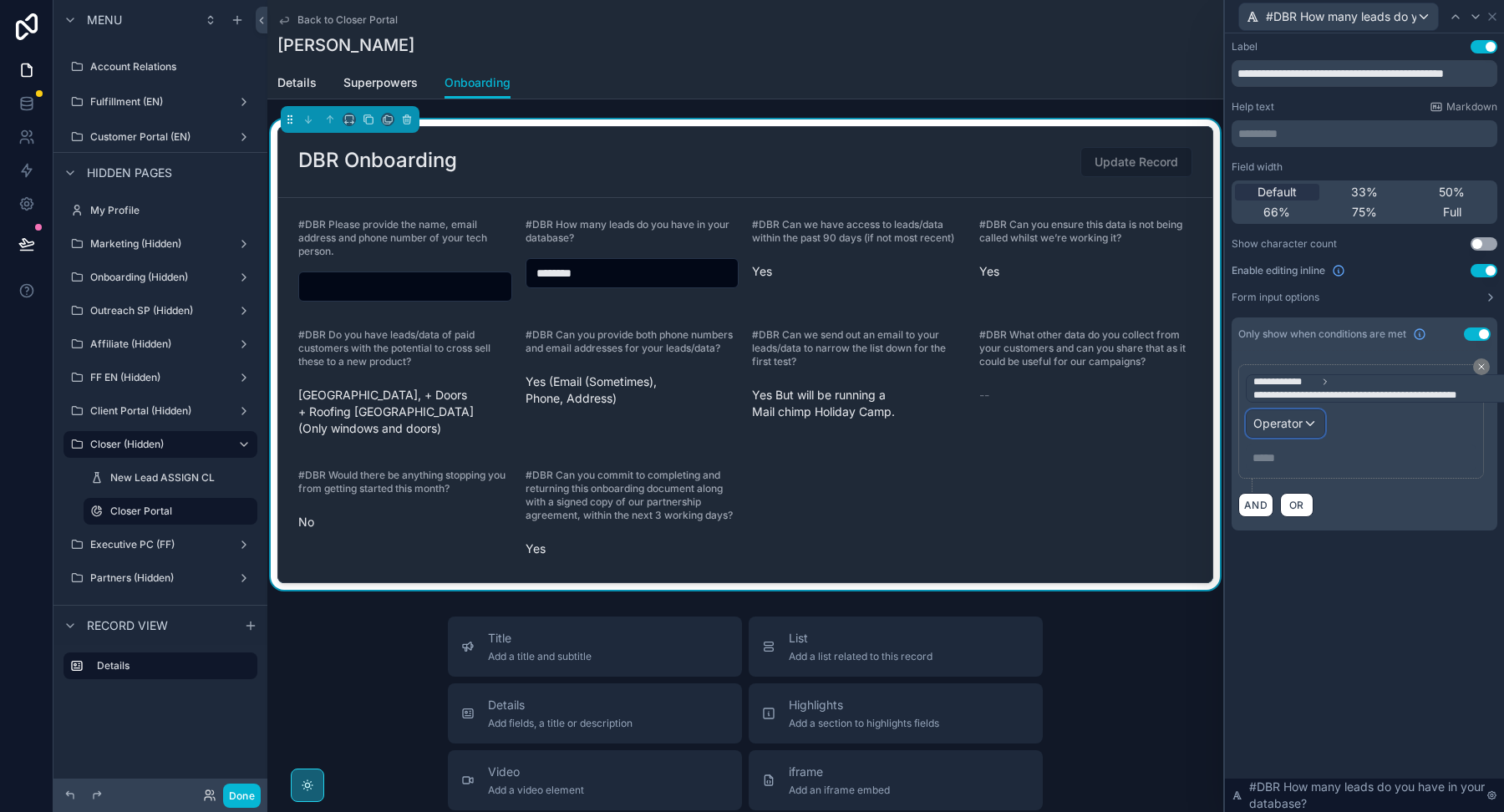
click at [1304, 417] on div "Operator" at bounding box center [1284, 423] width 77 height 27
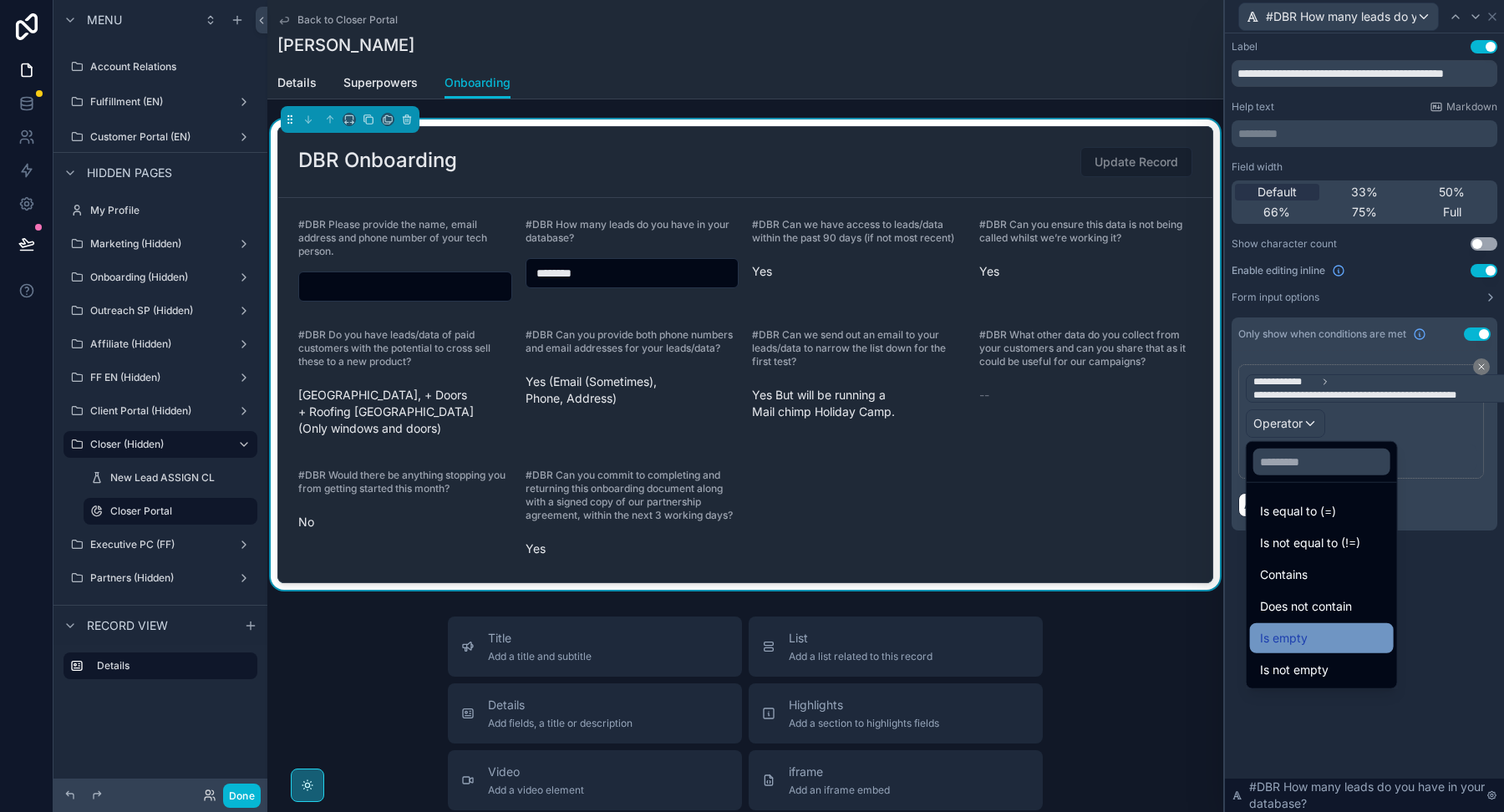
click at [1318, 636] on div "Is empty" at bounding box center [1322, 638] width 124 height 20
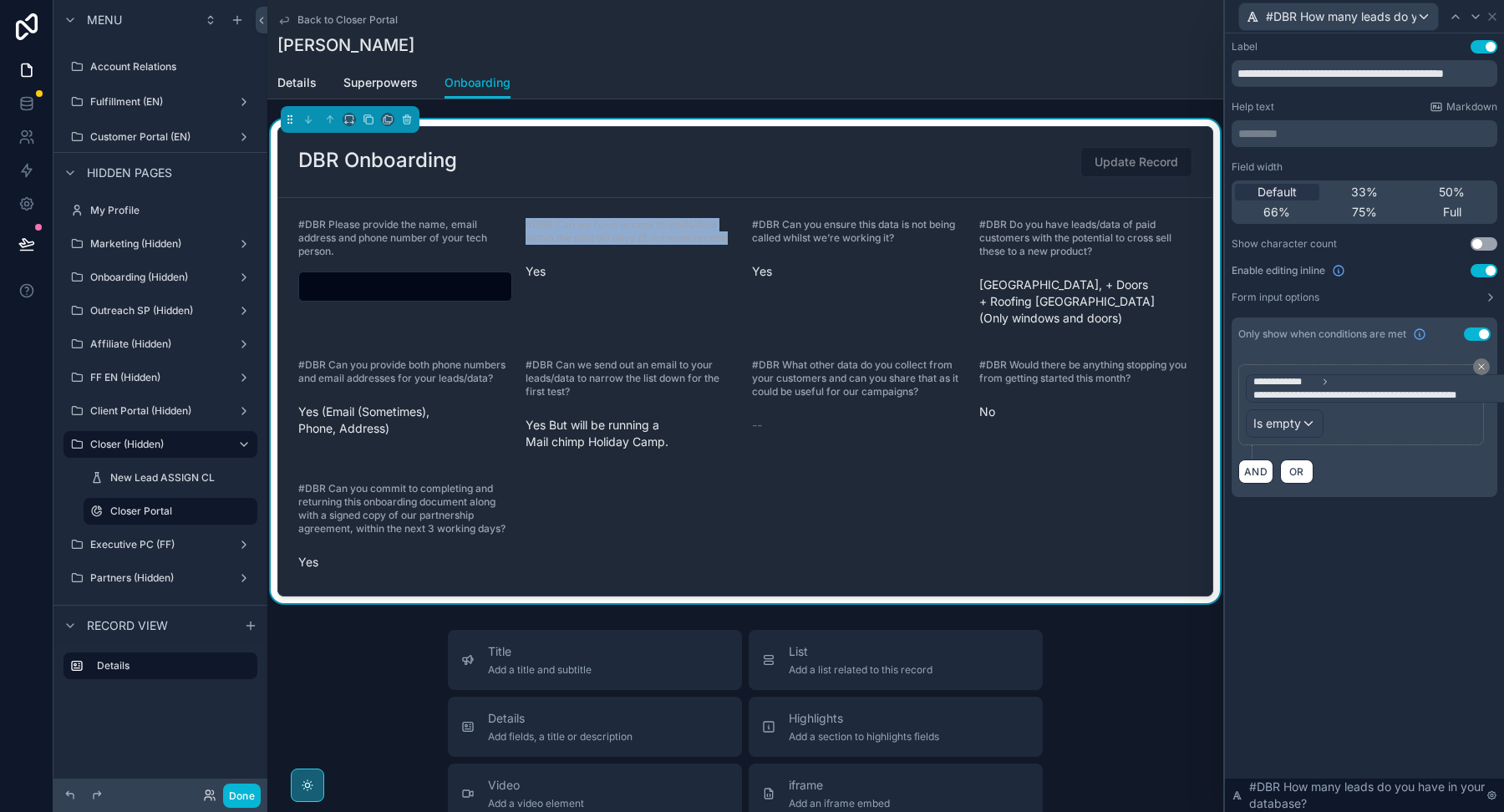
drag, startPoint x: 745, startPoint y: 240, endPoint x: 520, endPoint y: 225, distance: 225.5
click at [520, 225] on form "#DBR Please provide the name, email address and phone number of your tech perso…" at bounding box center [745, 396] width 934 height 397
click at [1495, 16] on icon at bounding box center [1492, 17] width 13 height 13
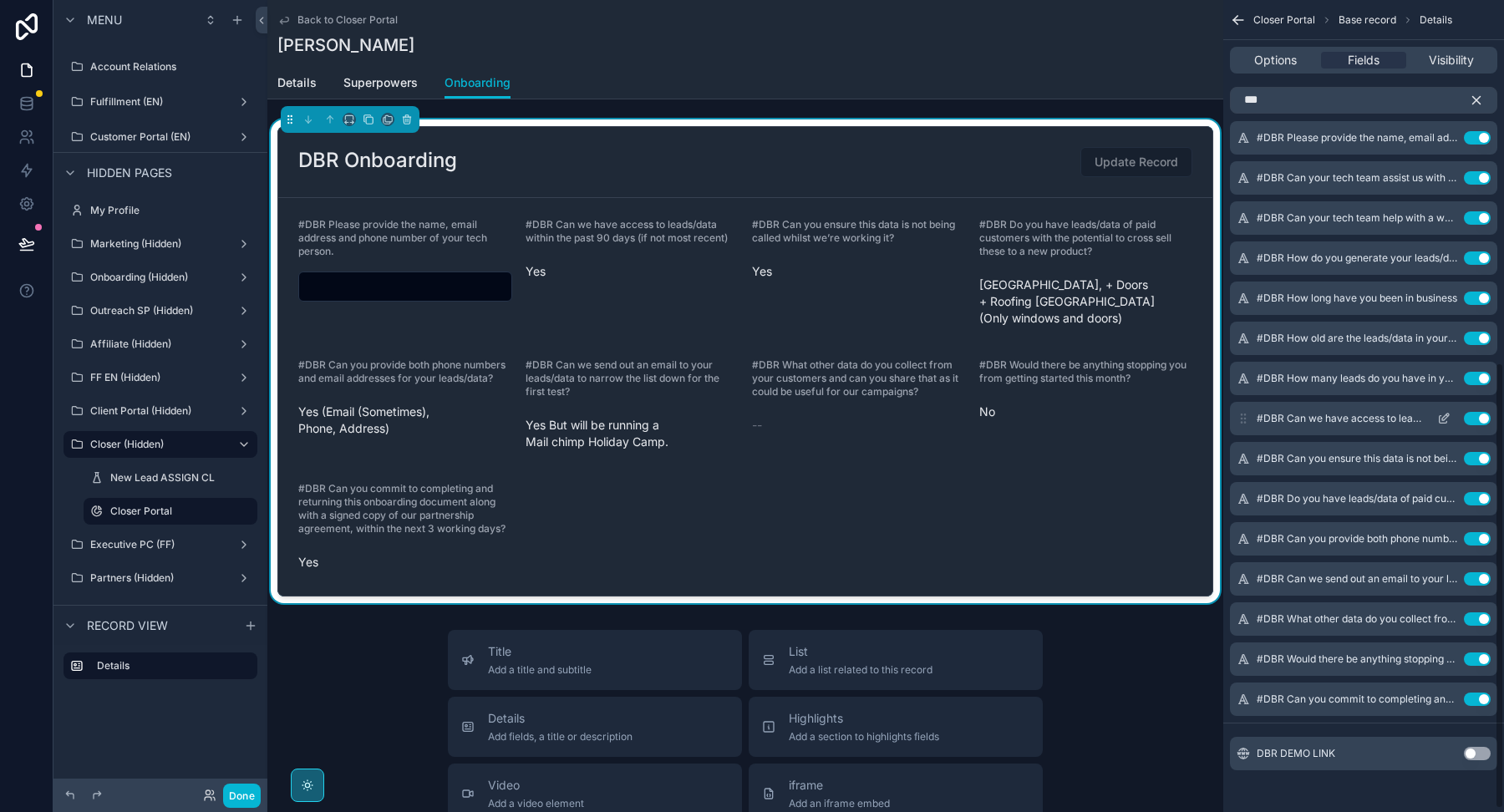
scroll to position [666, 0]
click at [1447, 414] on icon "scrollable content" at bounding box center [1444, 416] width 13 height 13
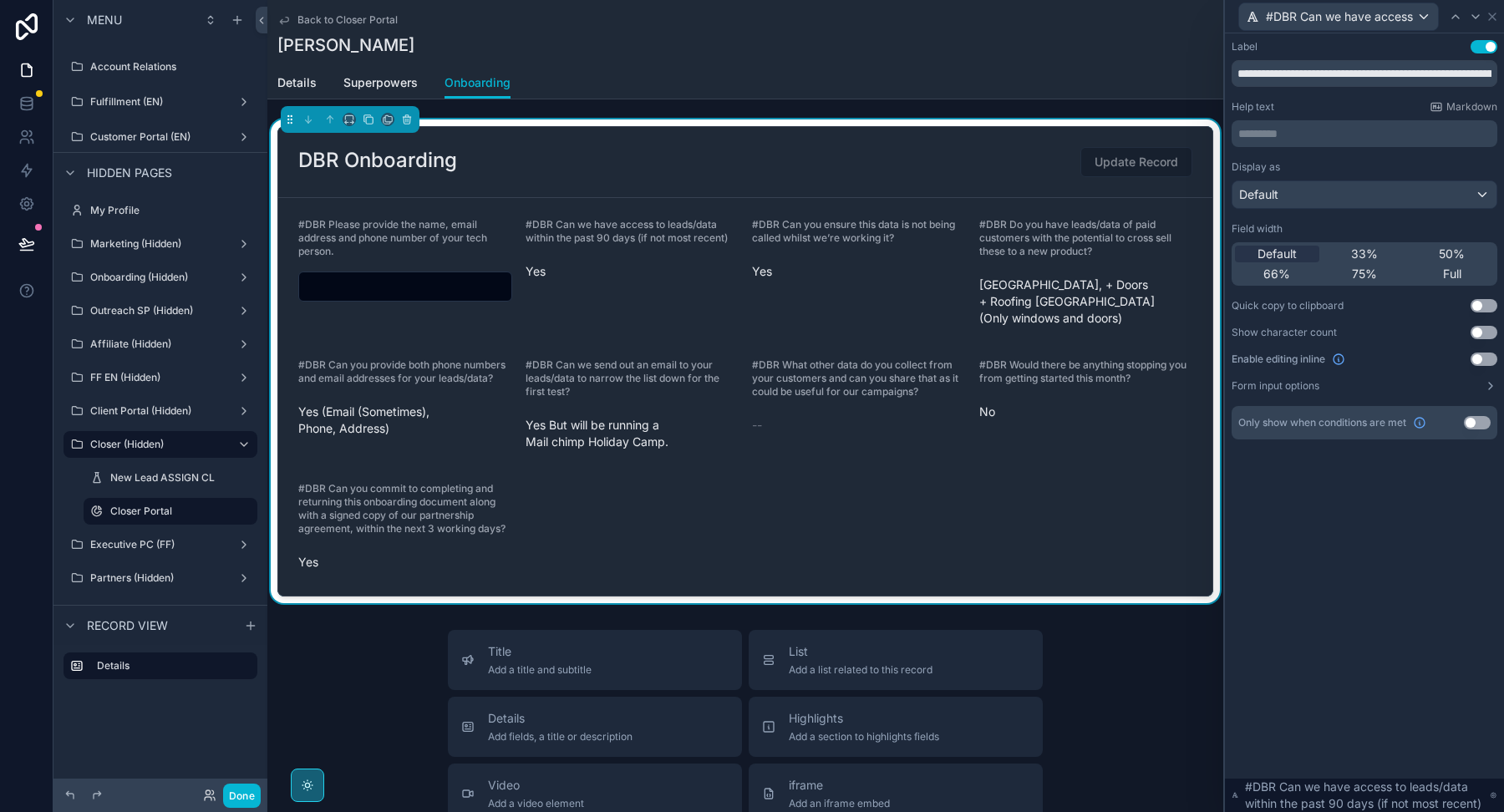
click at [1484, 361] on button "Use setting" at bounding box center [1484, 359] width 27 height 13
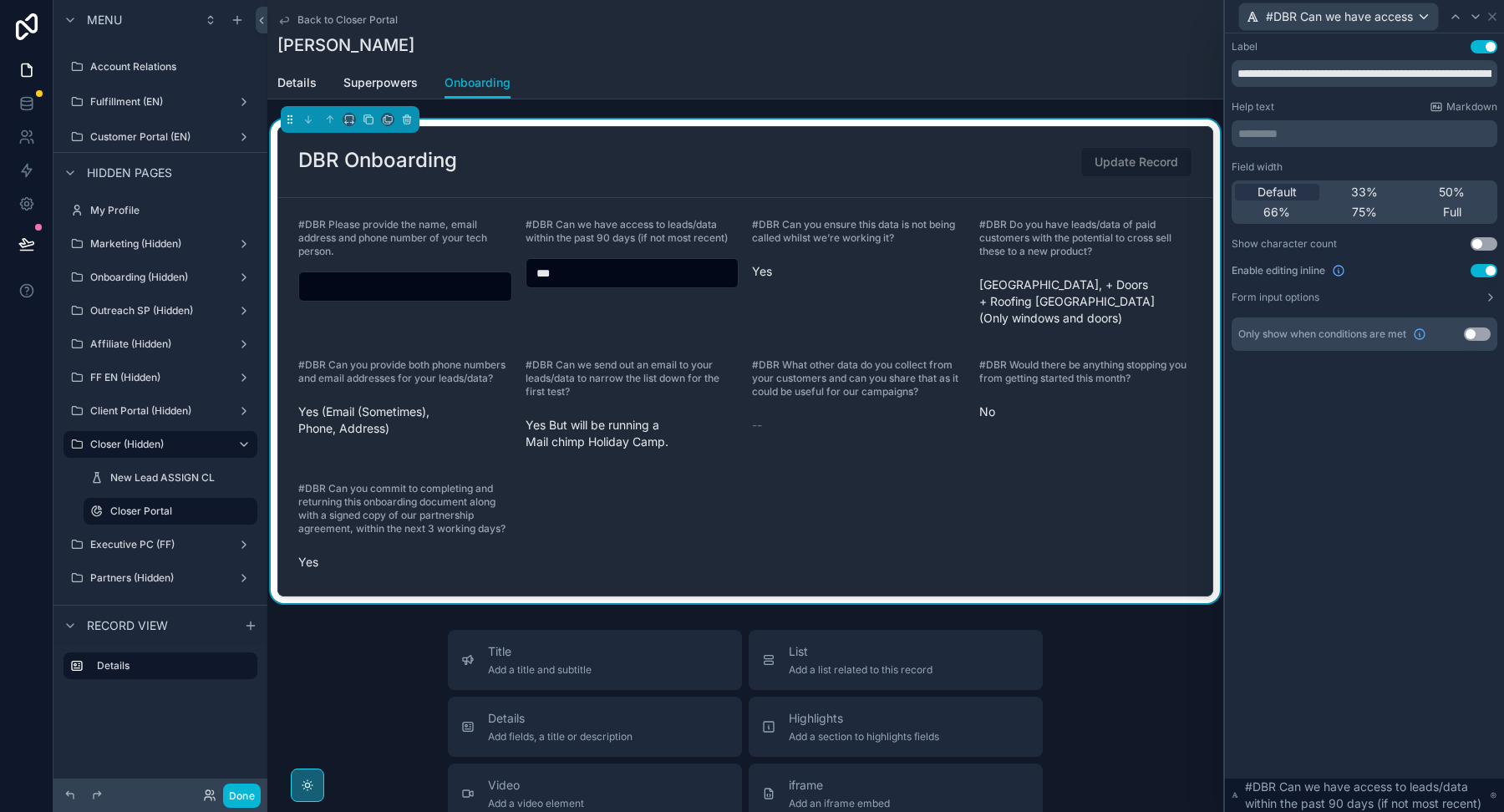
click at [1476, 333] on button "Use setting" at bounding box center [1477, 334] width 27 height 13
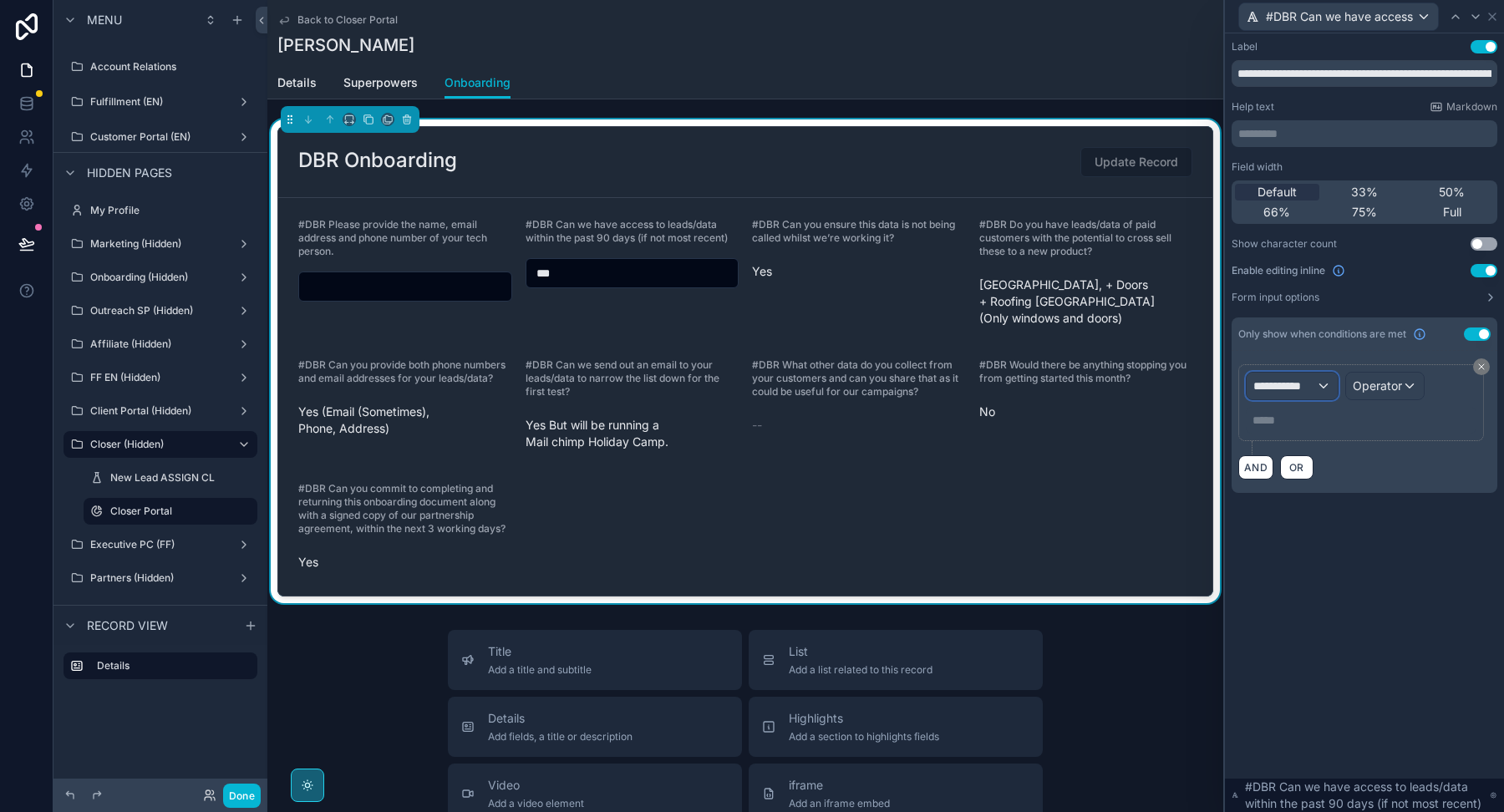
click at [1293, 392] on span "**********" at bounding box center [1284, 386] width 62 height 17
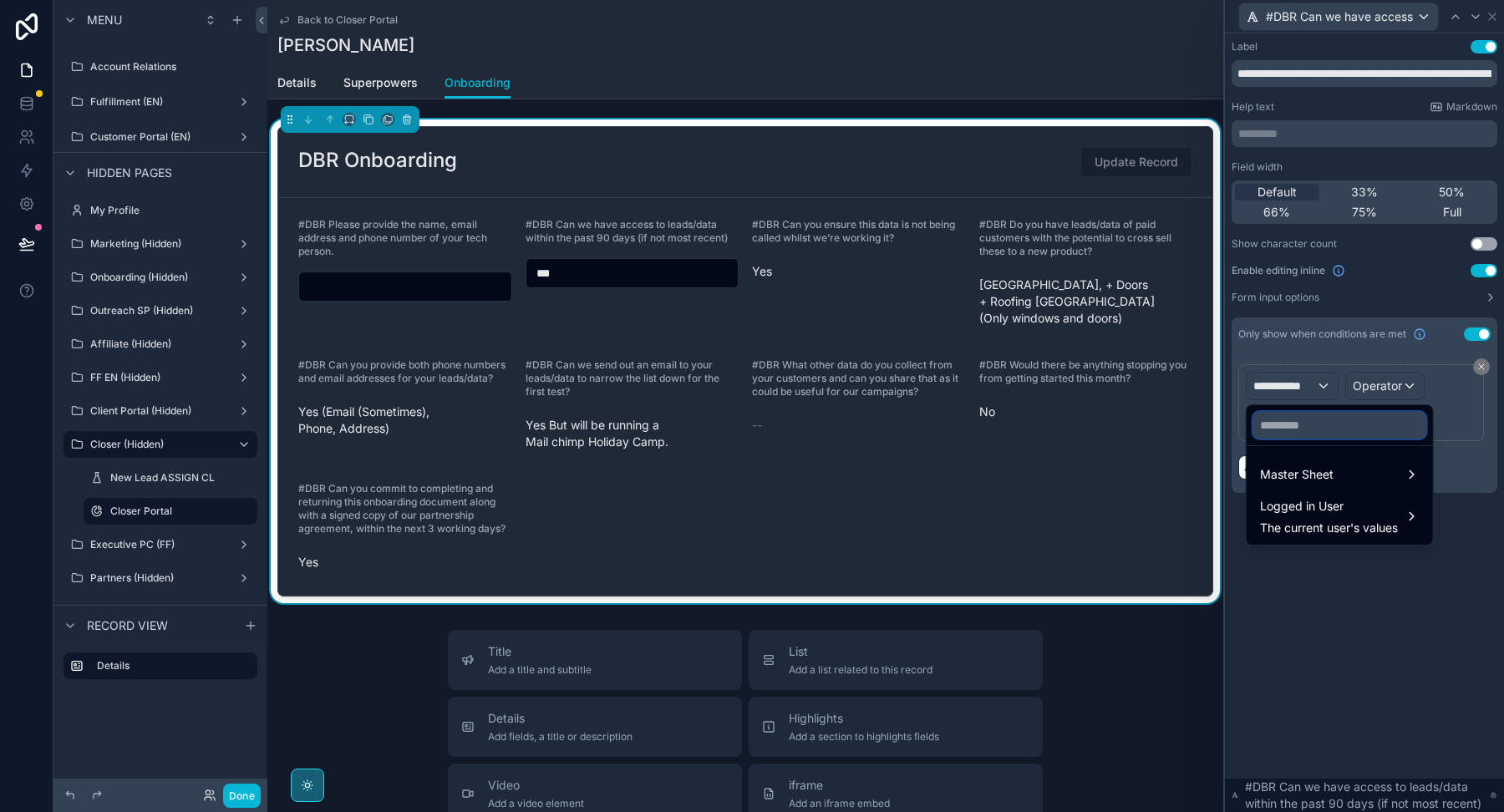
click at [1293, 430] on input "text" at bounding box center [1340, 425] width 173 height 27
paste input "**********"
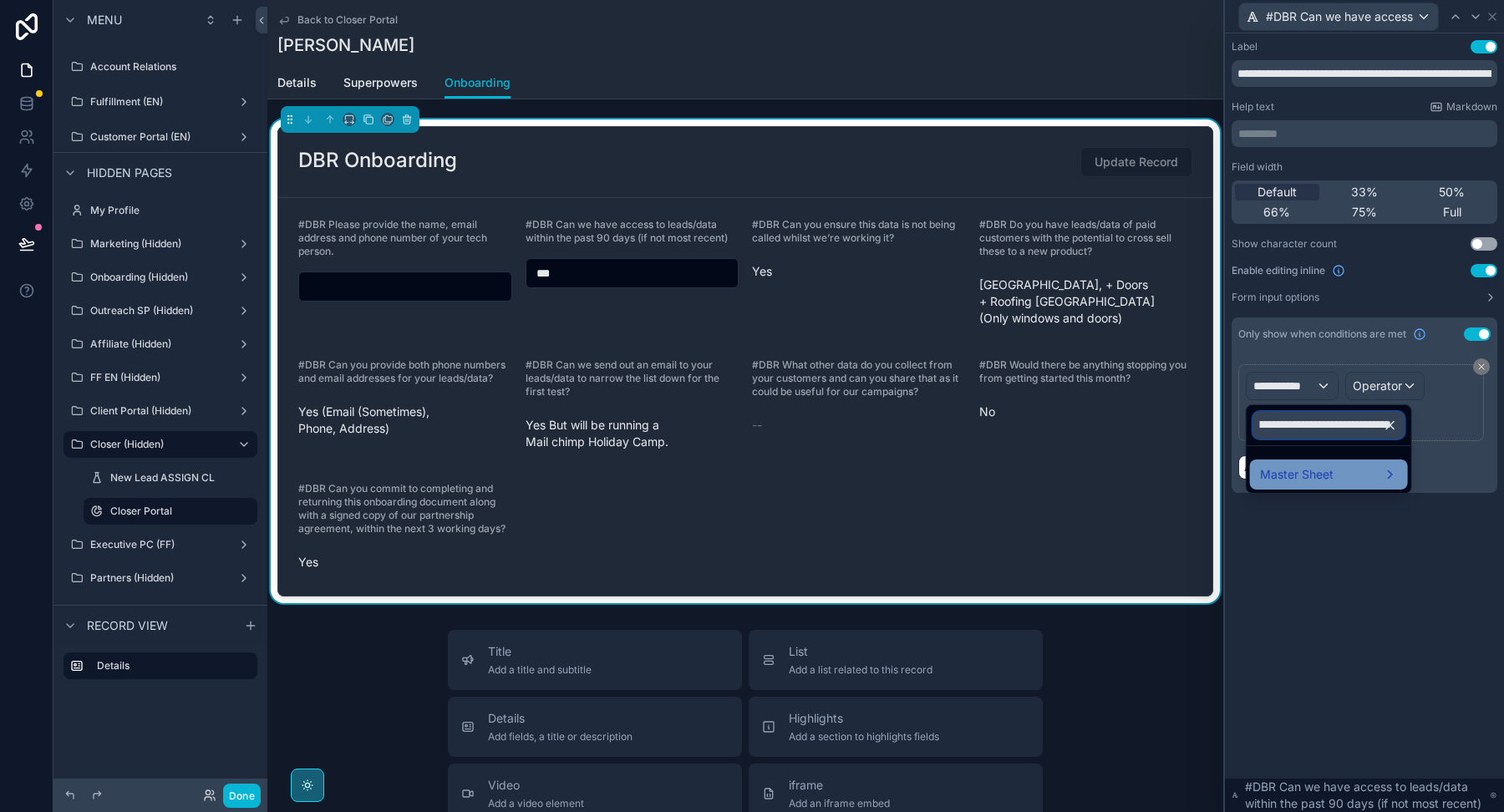
type input "**********"
click at [1336, 478] on div "Master Sheet" at bounding box center [1329, 474] width 138 height 20
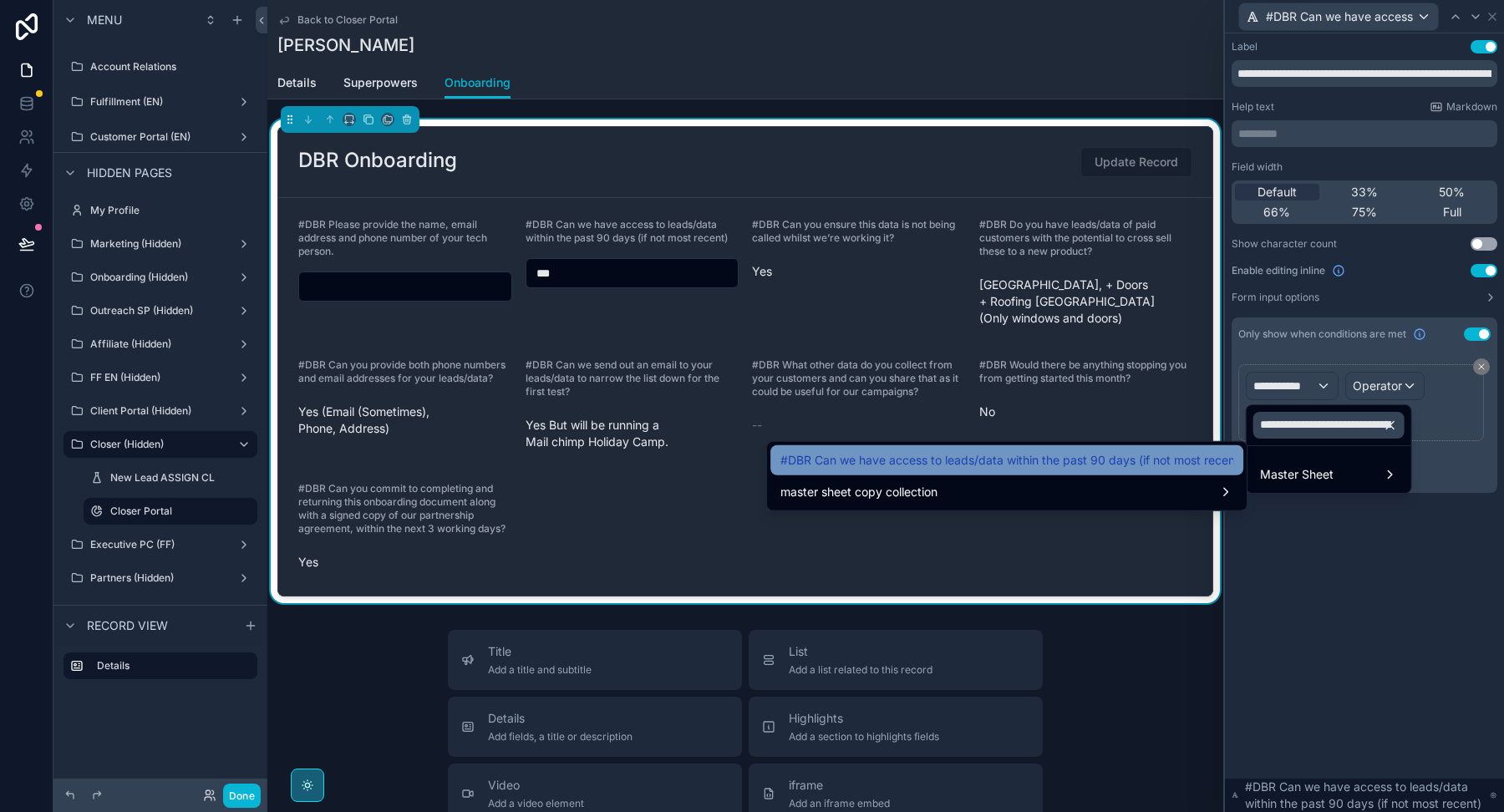
click at [1089, 453] on span "#DBR Can we have access to leads/data within the past 90 days (if not most rece…" at bounding box center [1007, 460] width 453 height 20
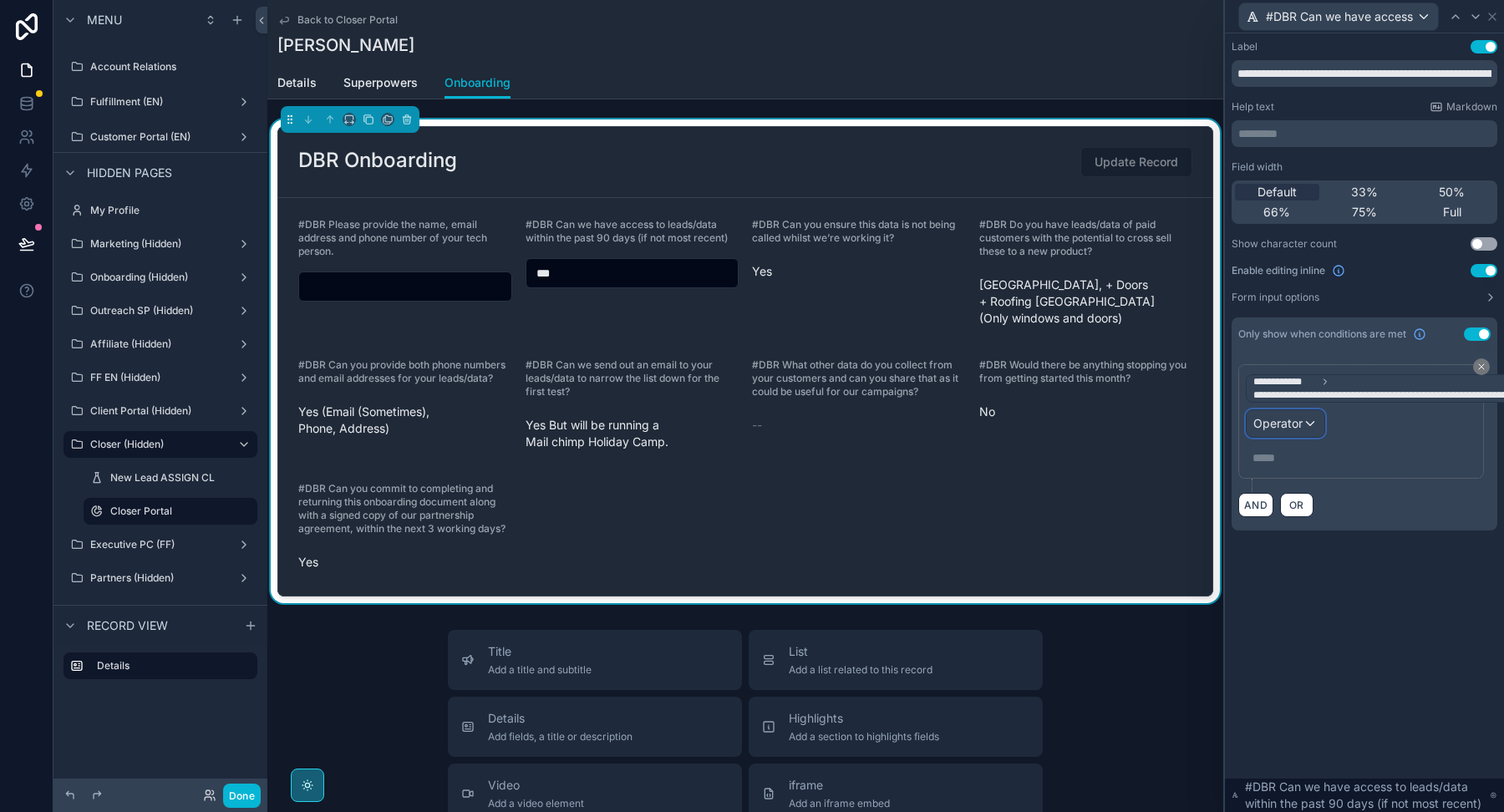
click at [1264, 416] on span "Operator" at bounding box center [1278, 422] width 49 height 14
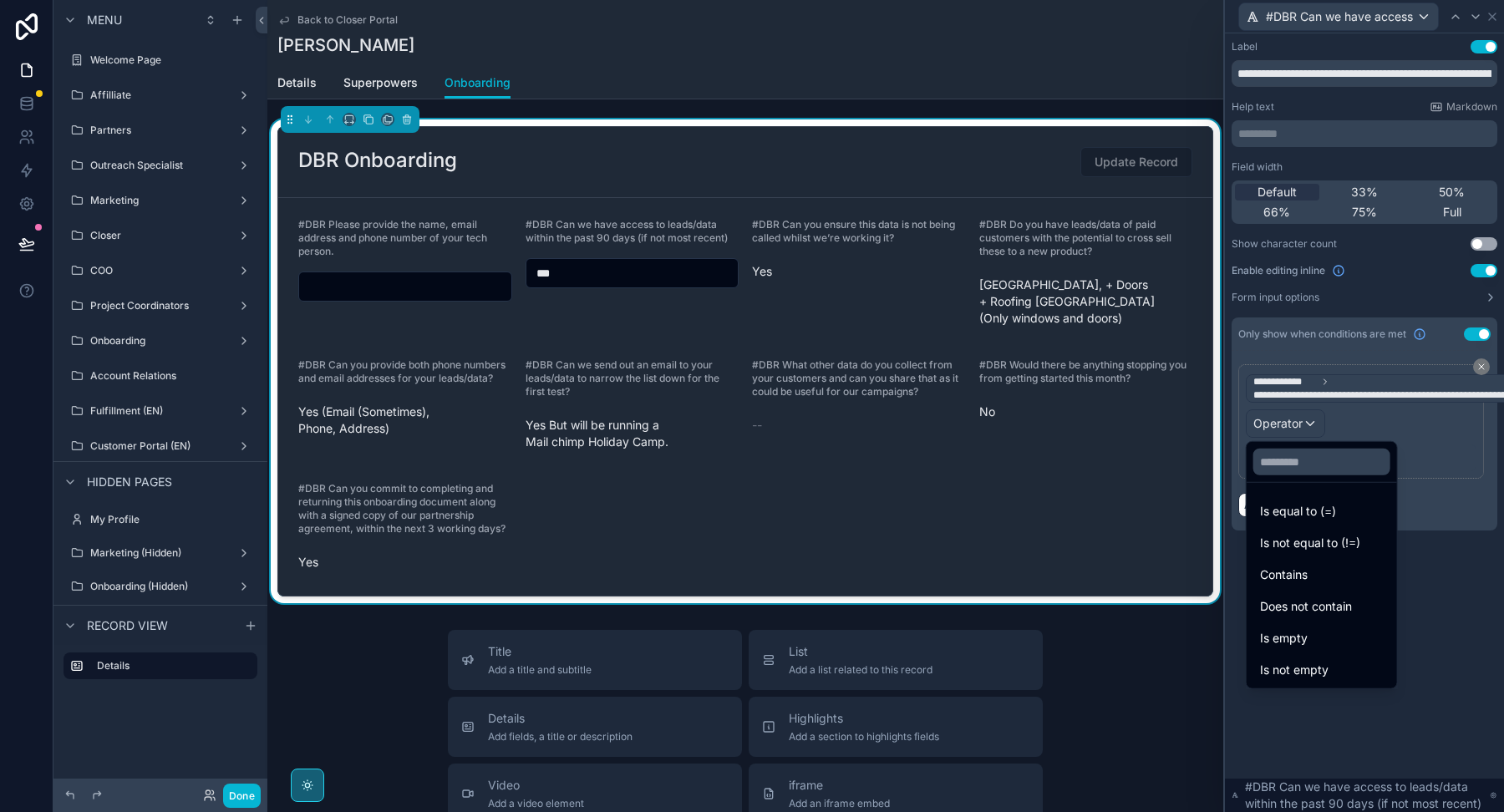
scroll to position [666, 0]
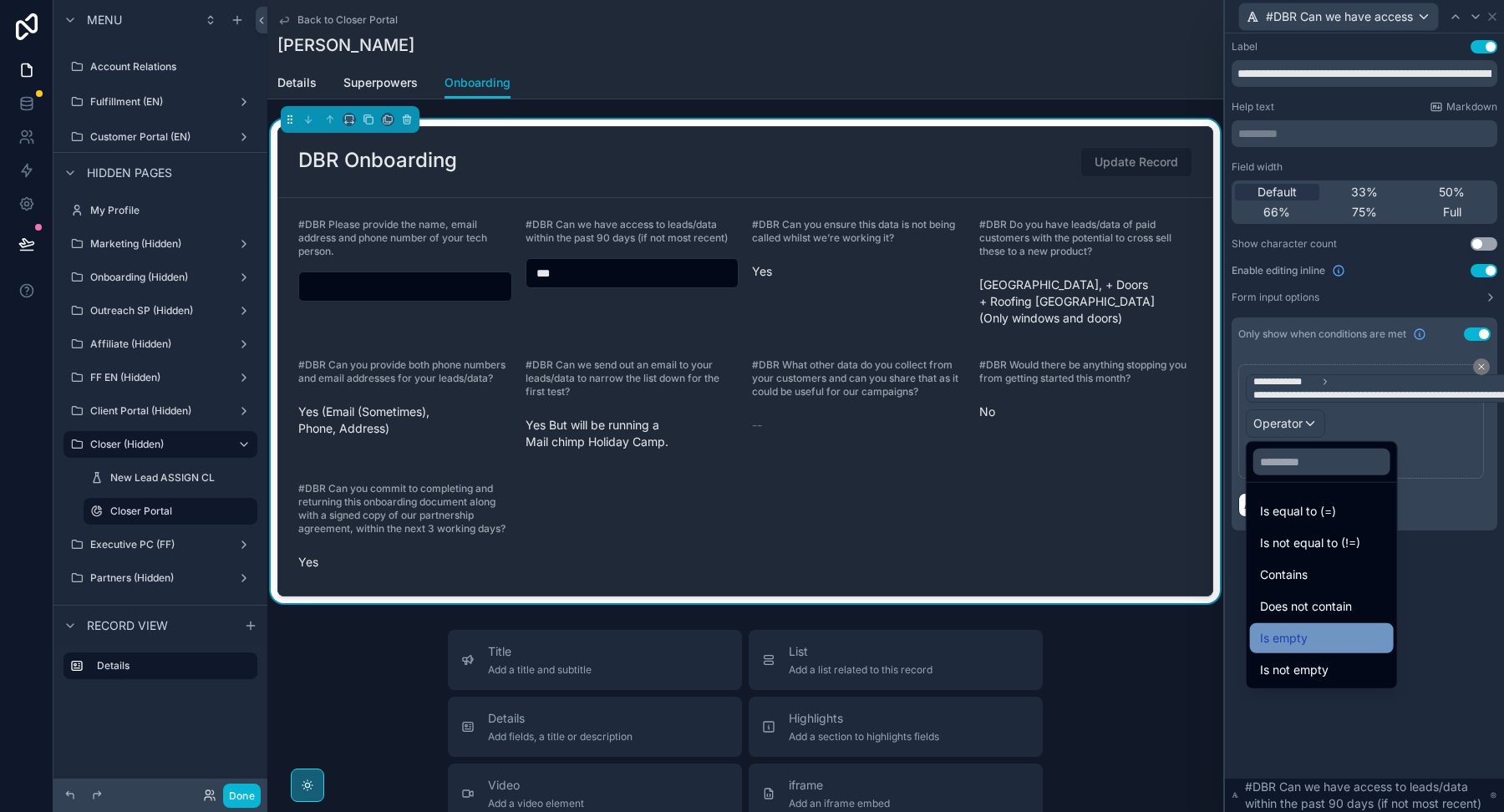
click at [1305, 632] on span "Is empty" at bounding box center [1283, 638] width 47 height 20
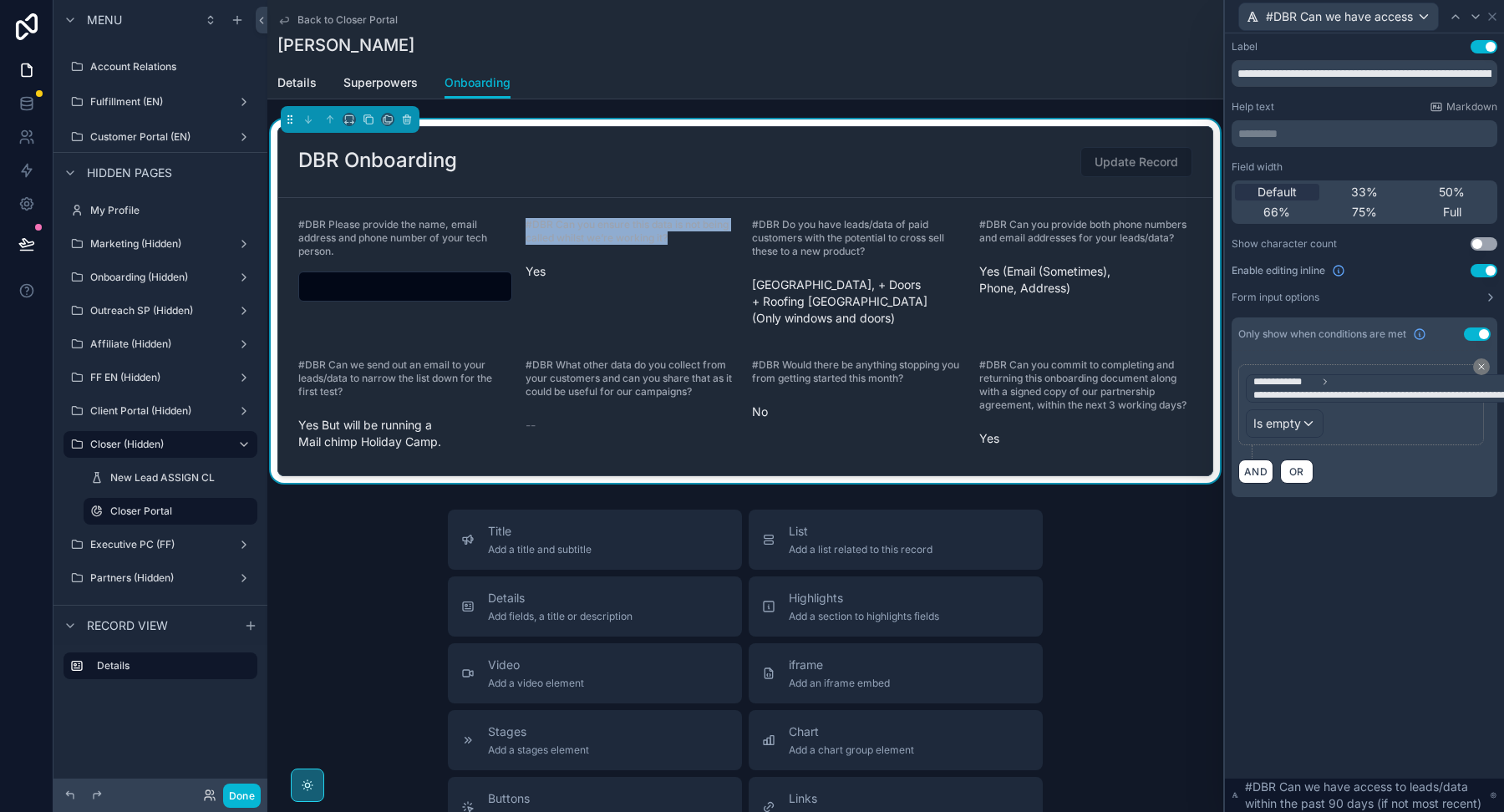
drag, startPoint x: 694, startPoint y: 238, endPoint x: 521, endPoint y: 222, distance: 173.7
click at [521, 222] on form "#DBR Please provide the name, email address and phone number of your tech perso…" at bounding box center [745, 337] width 934 height 277
copy span "#DBR Can you ensure this data is not being called whilst we’re working it?"
click at [1496, 20] on icon at bounding box center [1492, 17] width 13 height 13
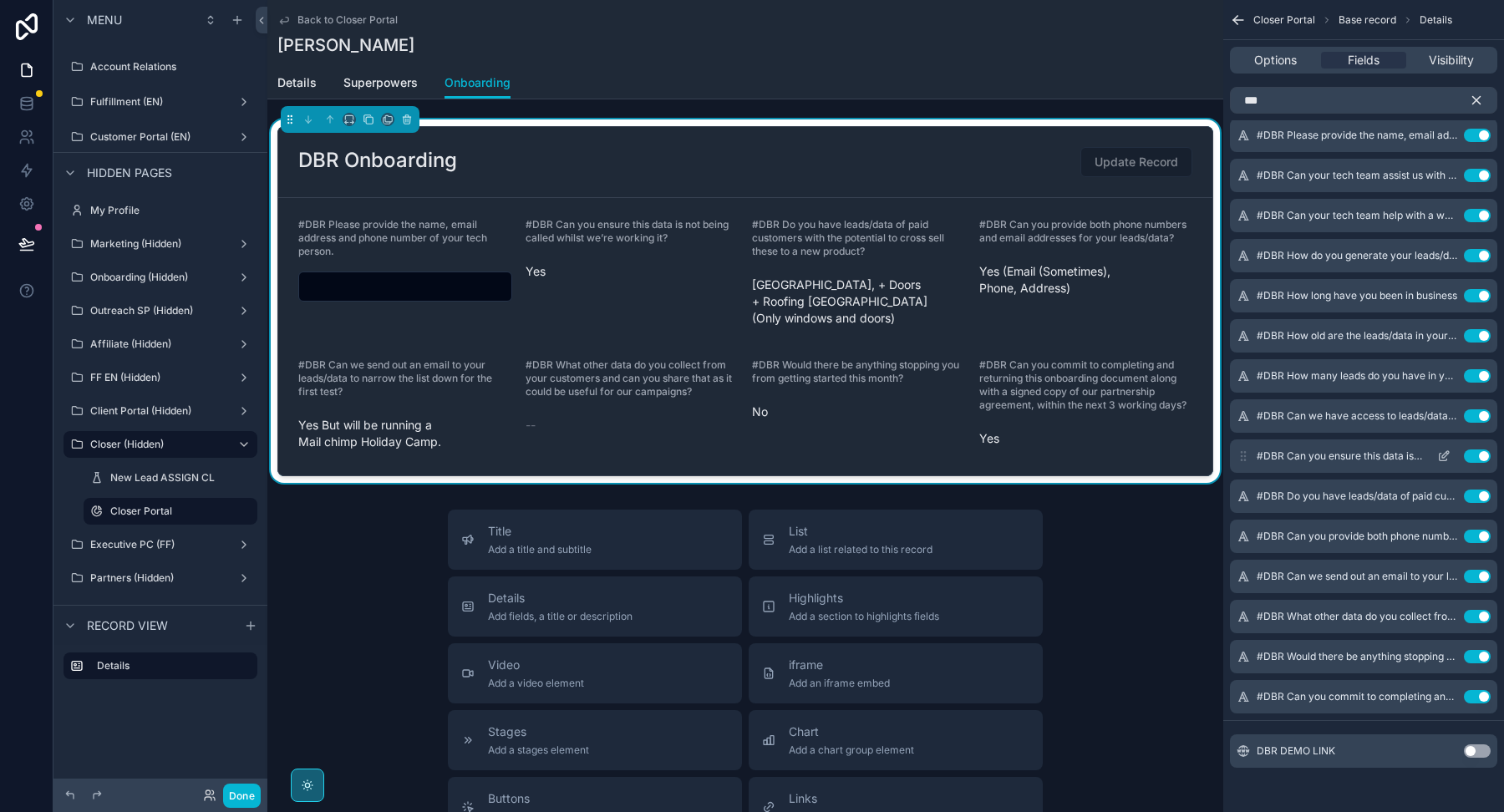
click at [1443, 450] on icon "scrollable content" at bounding box center [1444, 456] width 13 height 13
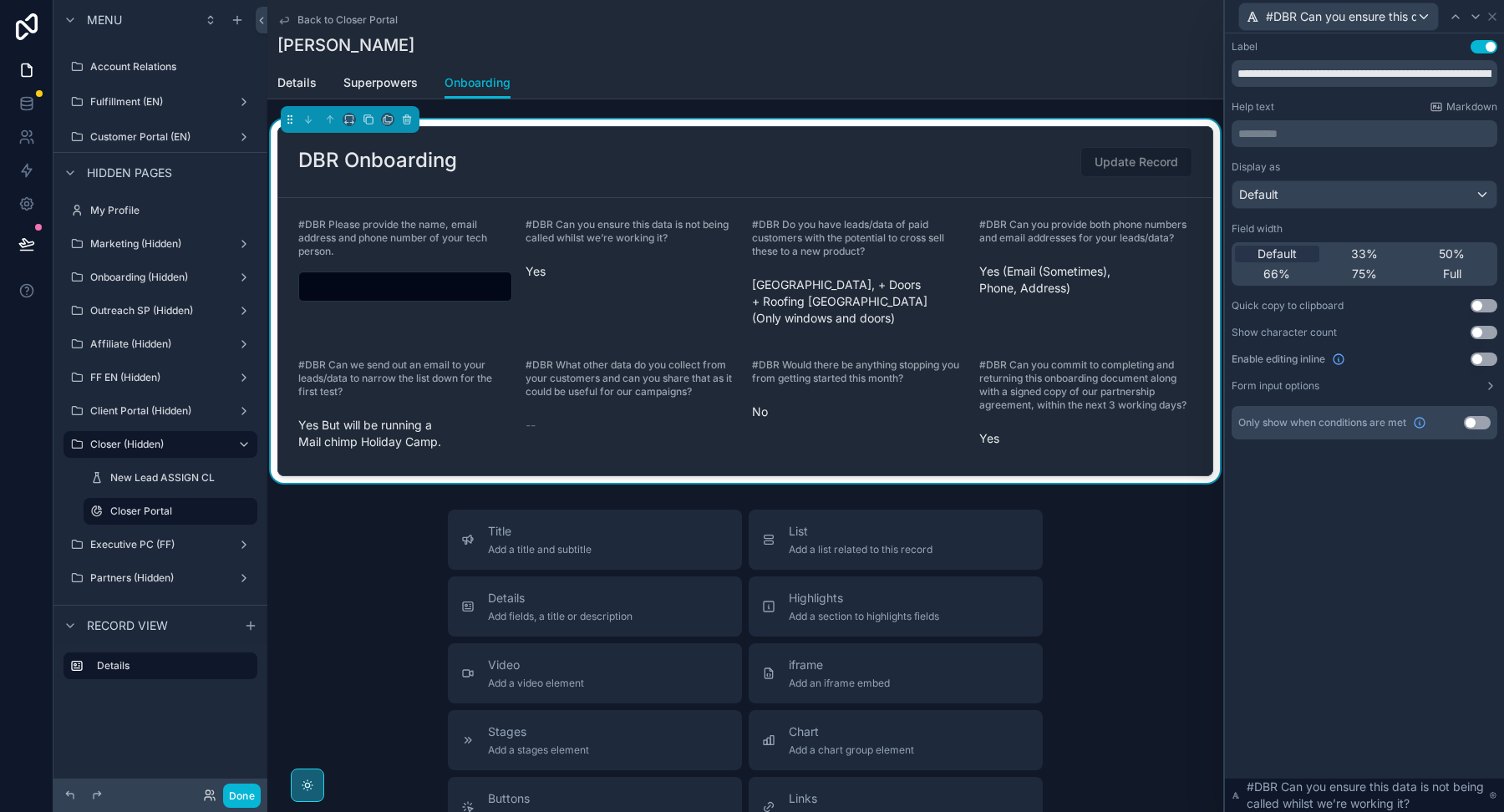
click at [1482, 362] on button "Use setting" at bounding box center [1484, 359] width 27 height 13
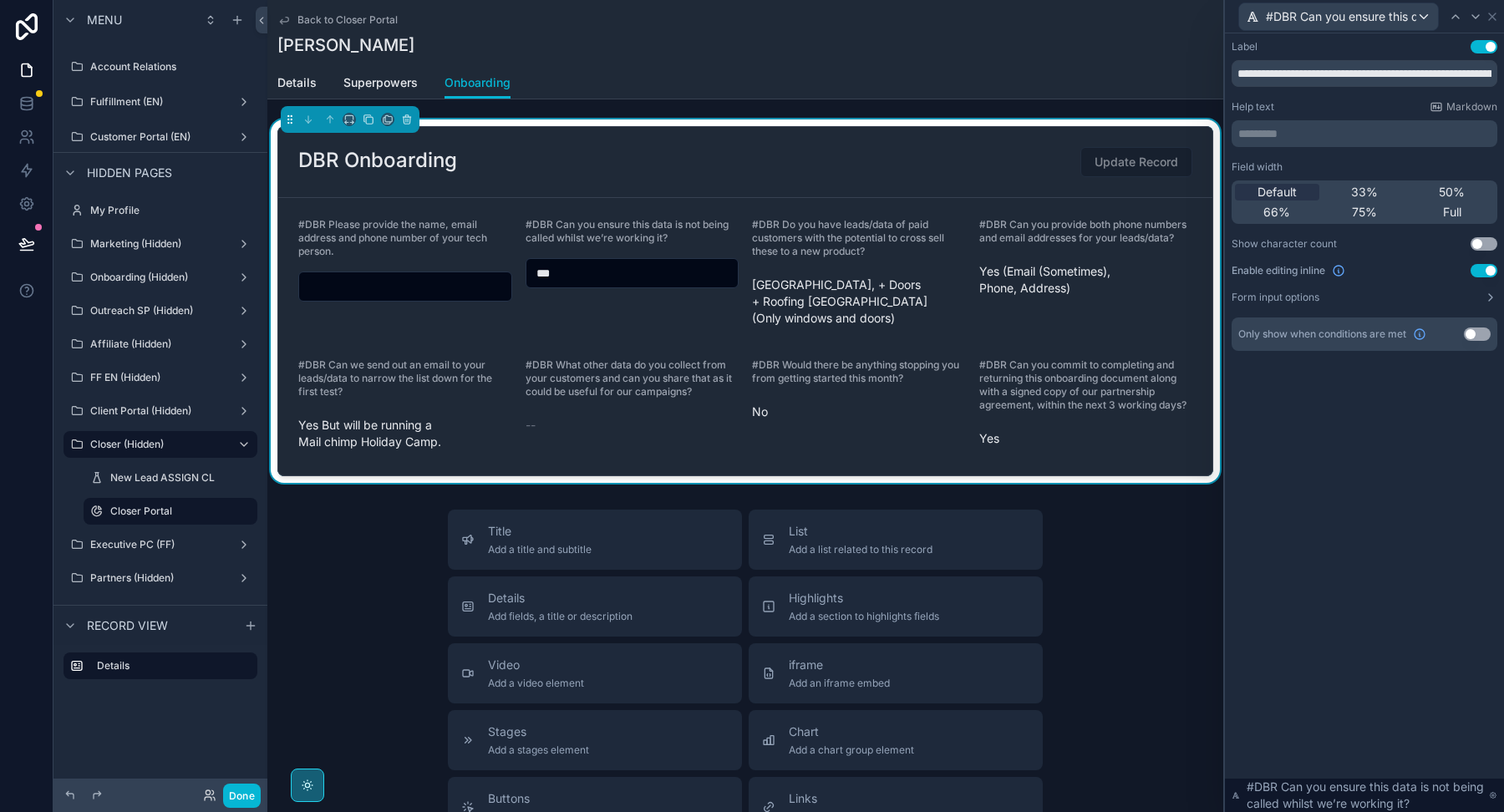
click at [1484, 340] on div "Only show when conditions are met Use setting" at bounding box center [1363, 334] width 265 height 33
click at [1481, 333] on button "Use setting" at bounding box center [1477, 334] width 27 height 13
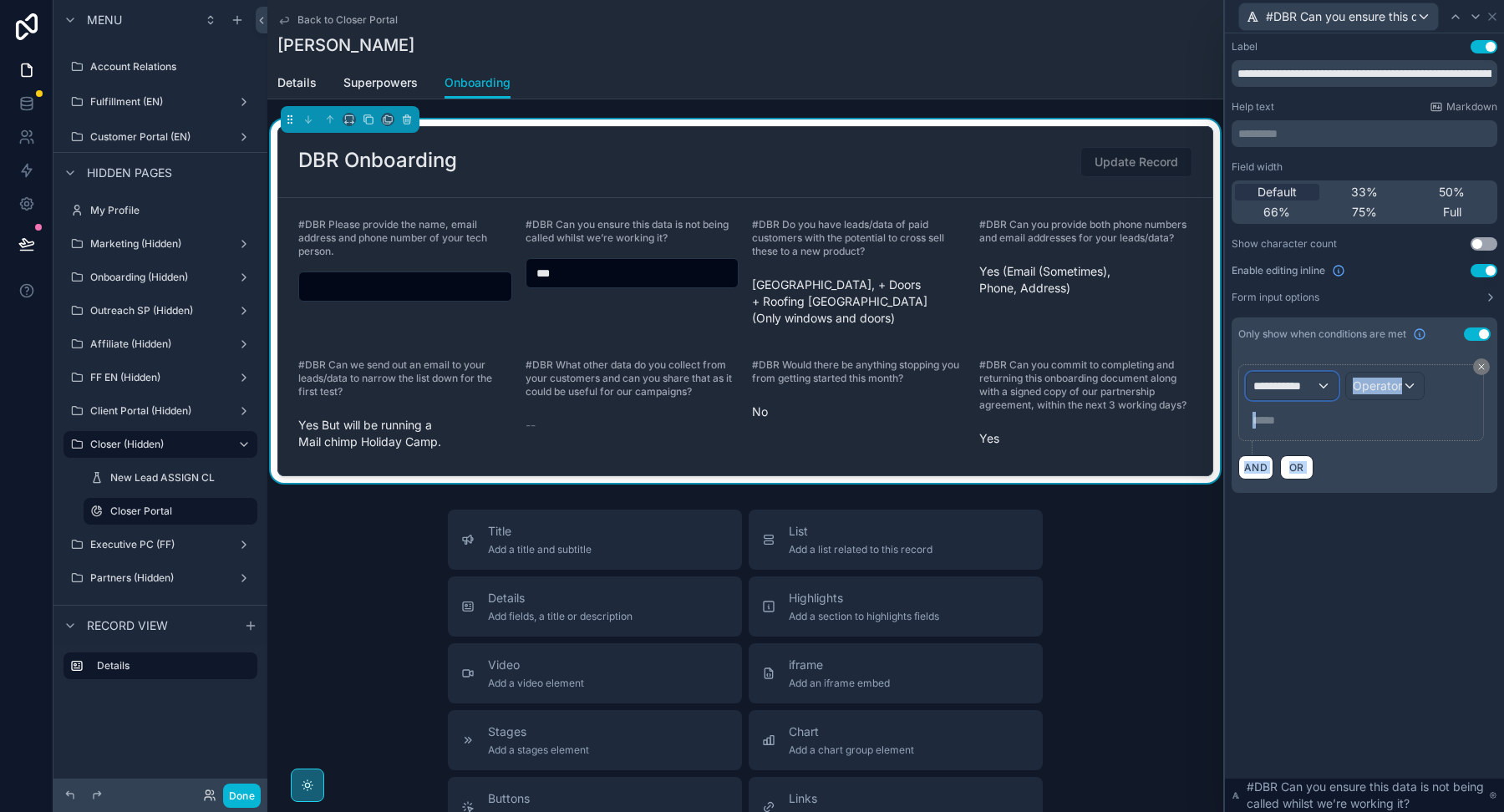
click at [1294, 386] on span "**********" at bounding box center [1284, 386] width 62 height 17
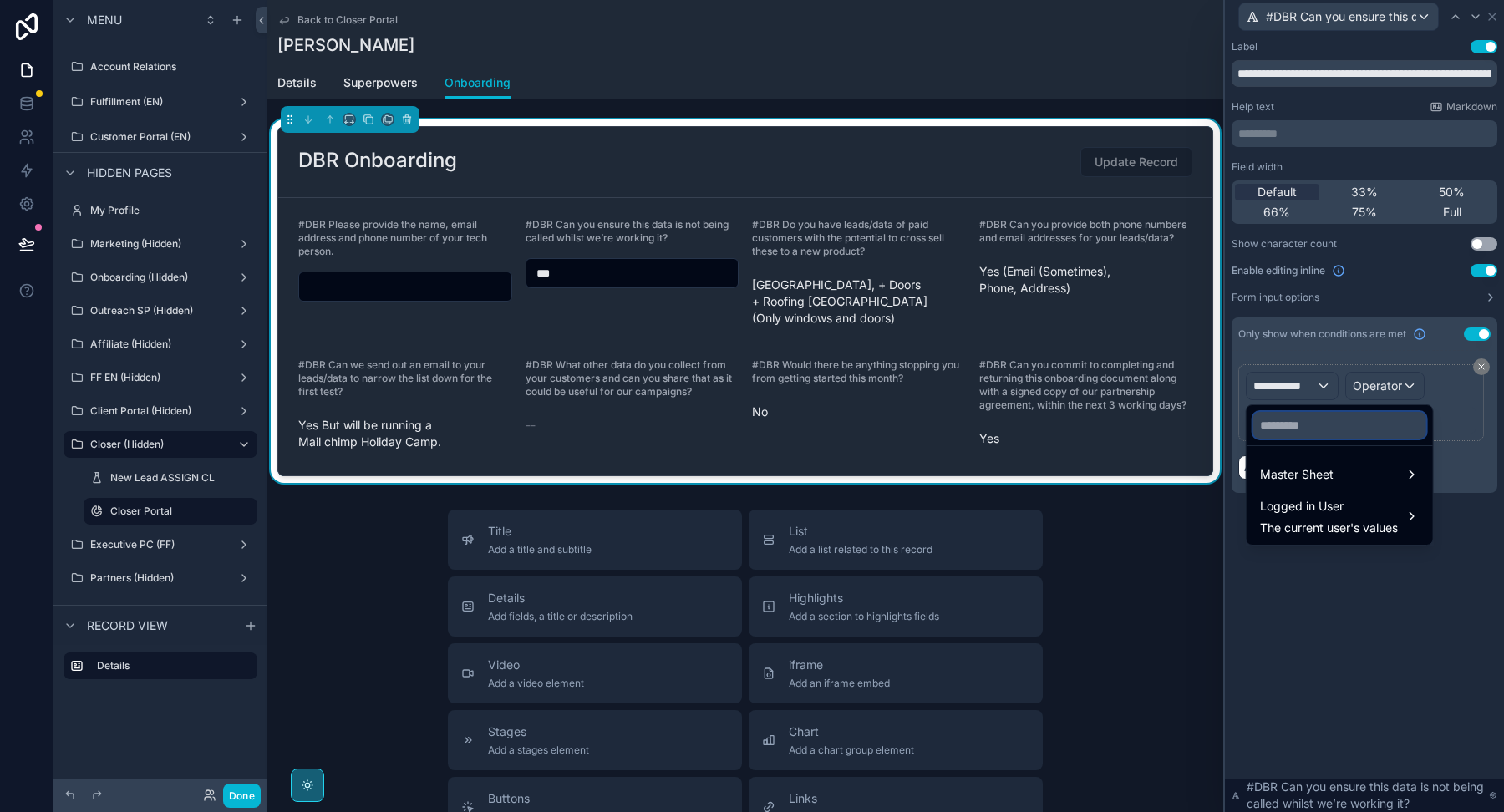
click at [1264, 419] on input "text" at bounding box center [1340, 425] width 173 height 27
paste input "**********"
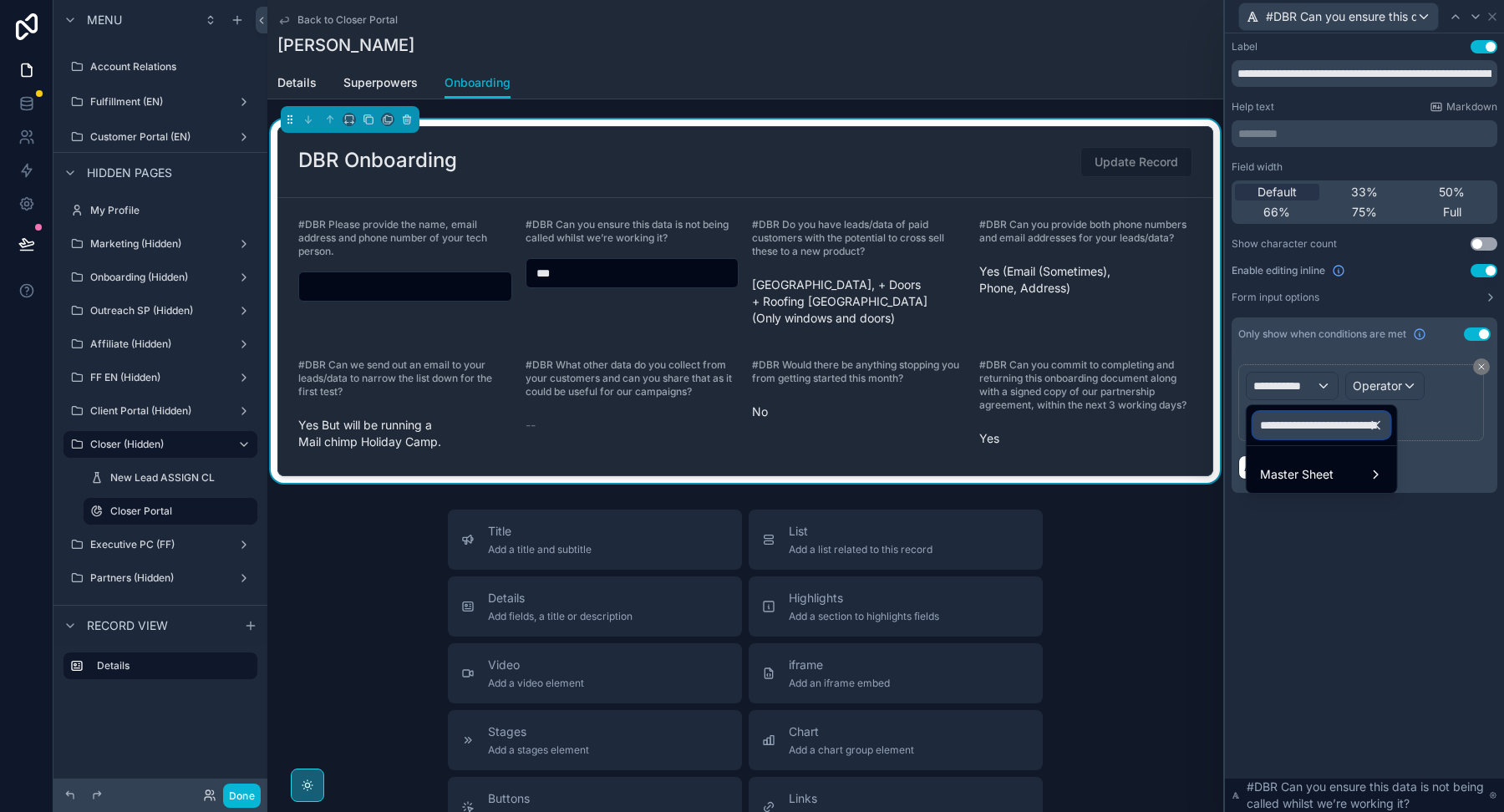
scroll to position [0, 274]
type input "**********"
click at [1312, 468] on span "Master Sheet" at bounding box center [1296, 474] width 74 height 20
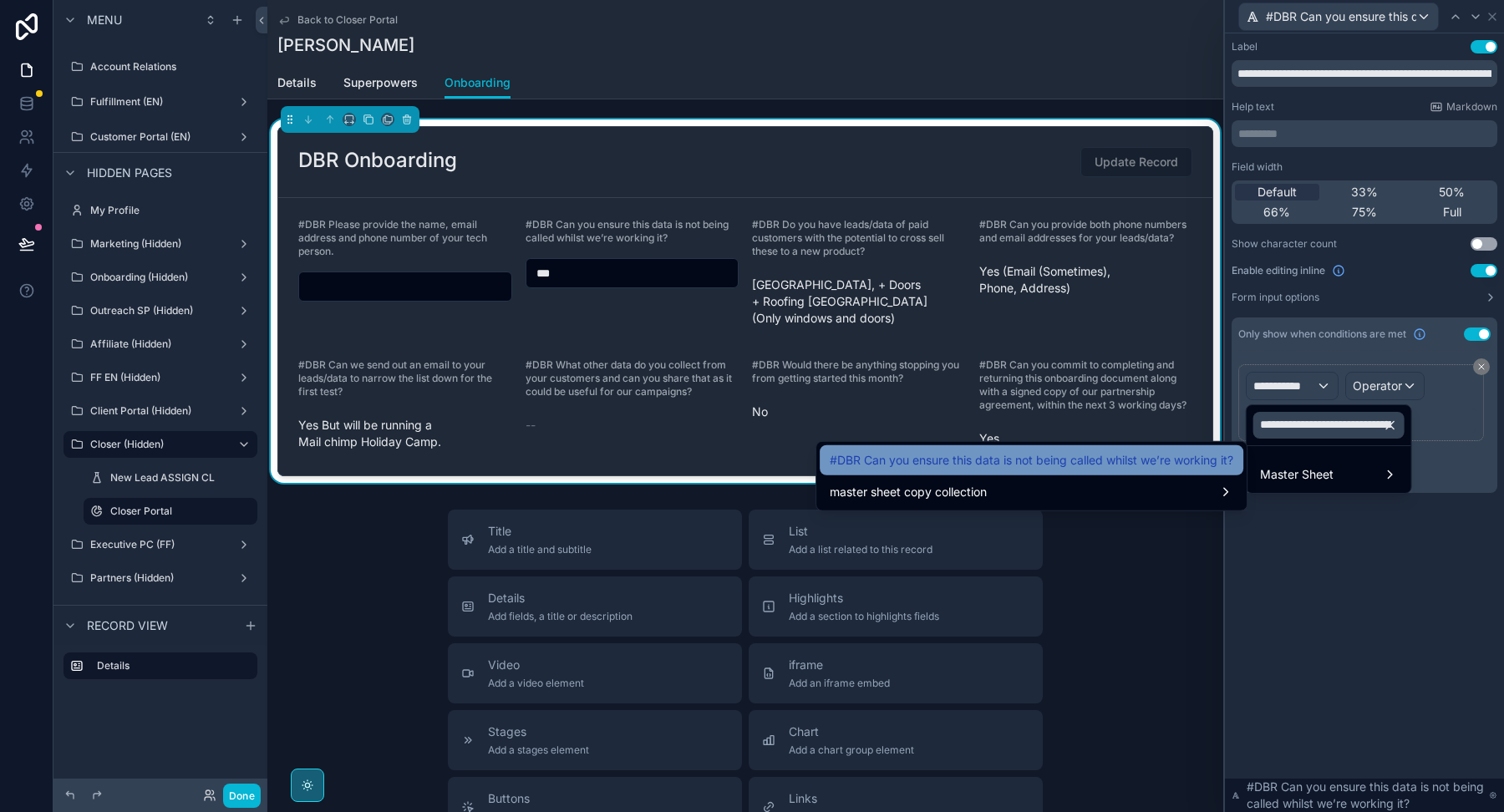
click at [1199, 468] on span "#DBR Can you ensure this data is not being called whilst we’re working it?" at bounding box center [1032, 460] width 404 height 20
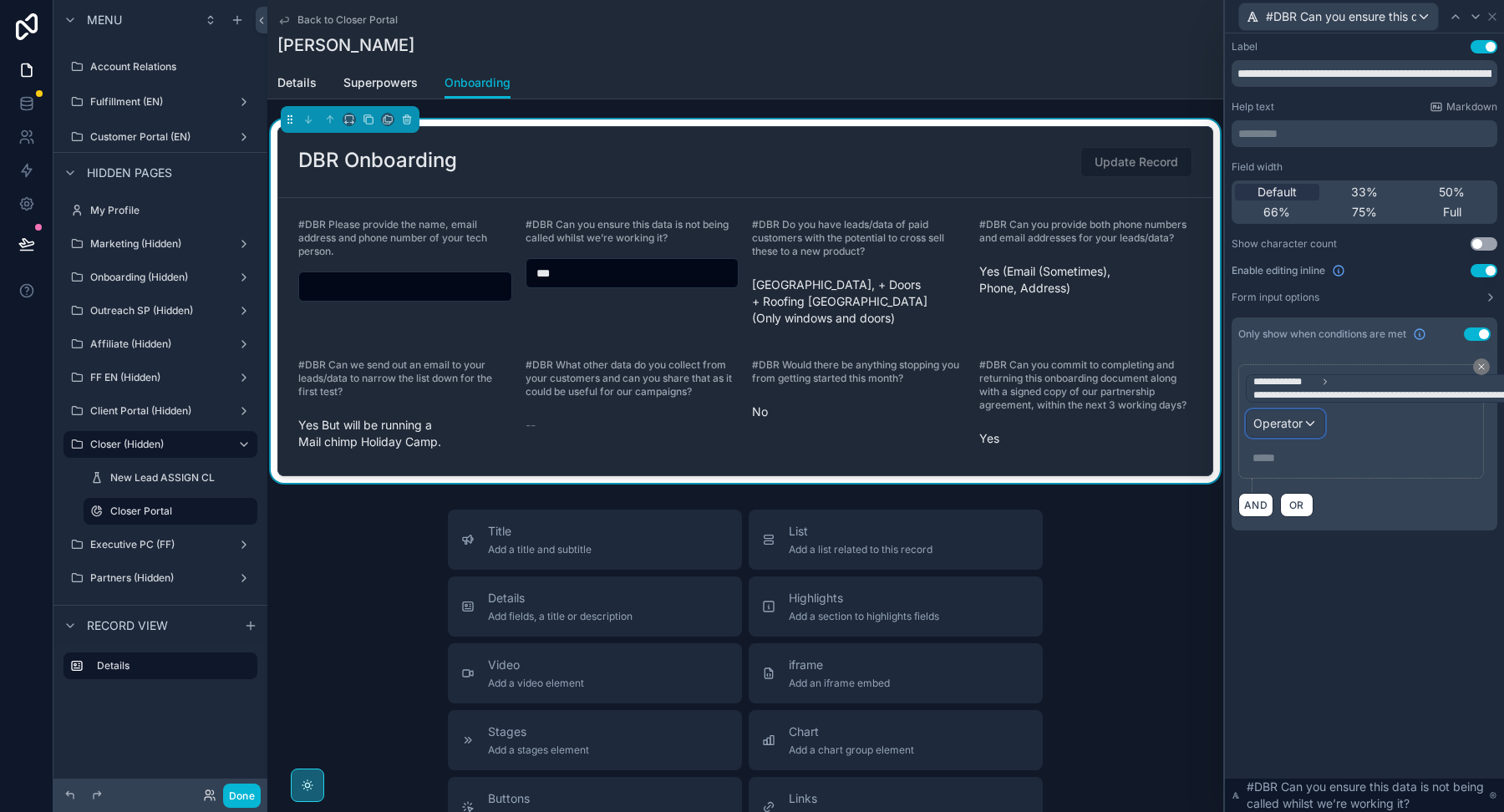
click at [1280, 419] on span "Operator" at bounding box center [1278, 422] width 49 height 14
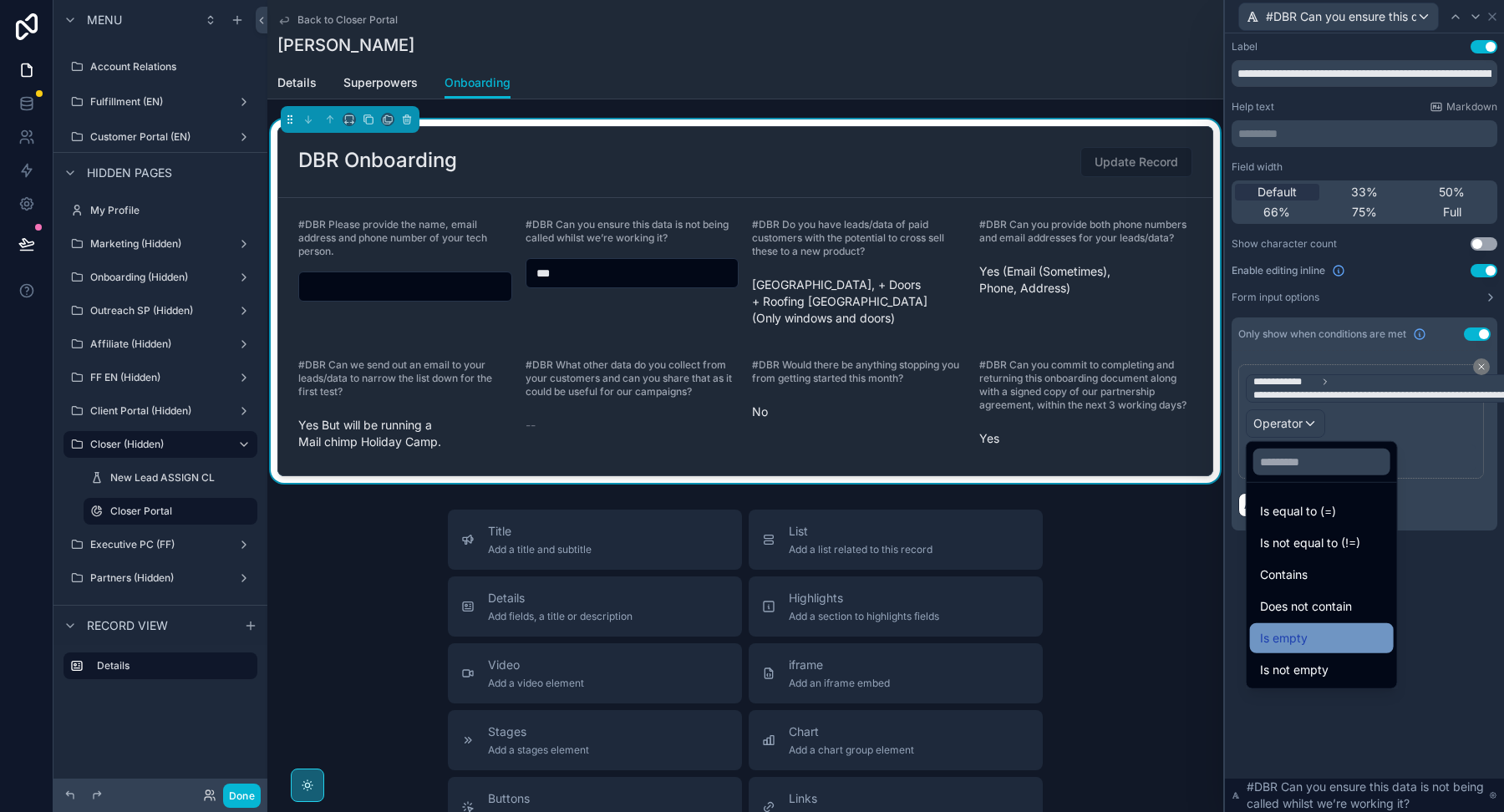
click at [1287, 640] on span "Is empty" at bounding box center [1283, 638] width 47 height 20
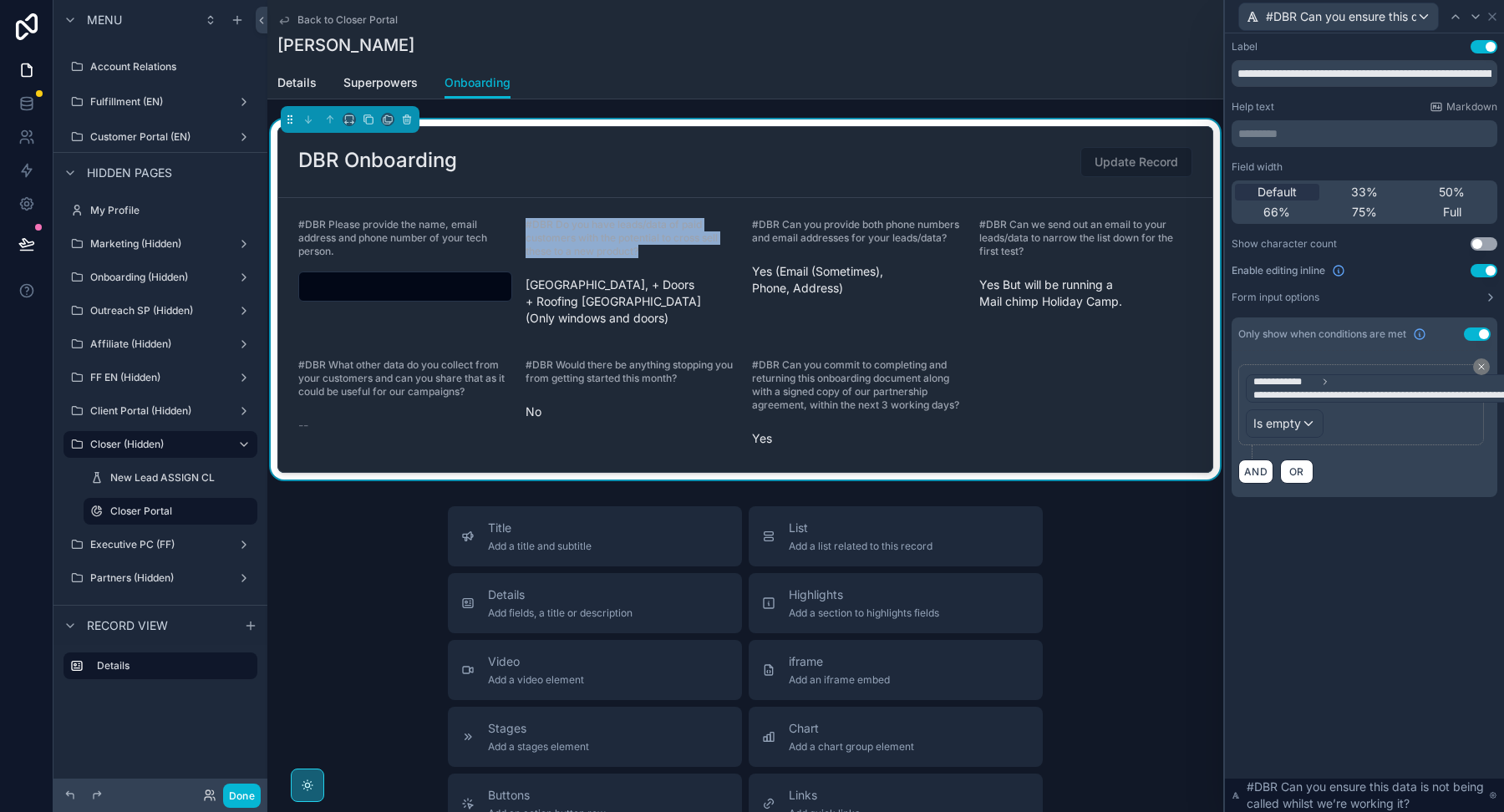
drag, startPoint x: 663, startPoint y: 252, endPoint x: 520, endPoint y: 225, distance: 145.5
click at [520, 225] on form "#DBR Please provide the name, email address and phone number of your tech perso…" at bounding box center [745, 335] width 934 height 273
copy span "#DBR Do you have leads/data of paid customers with the potential to cross sell …"
click at [1495, 16] on icon at bounding box center [1492, 17] width 13 height 13
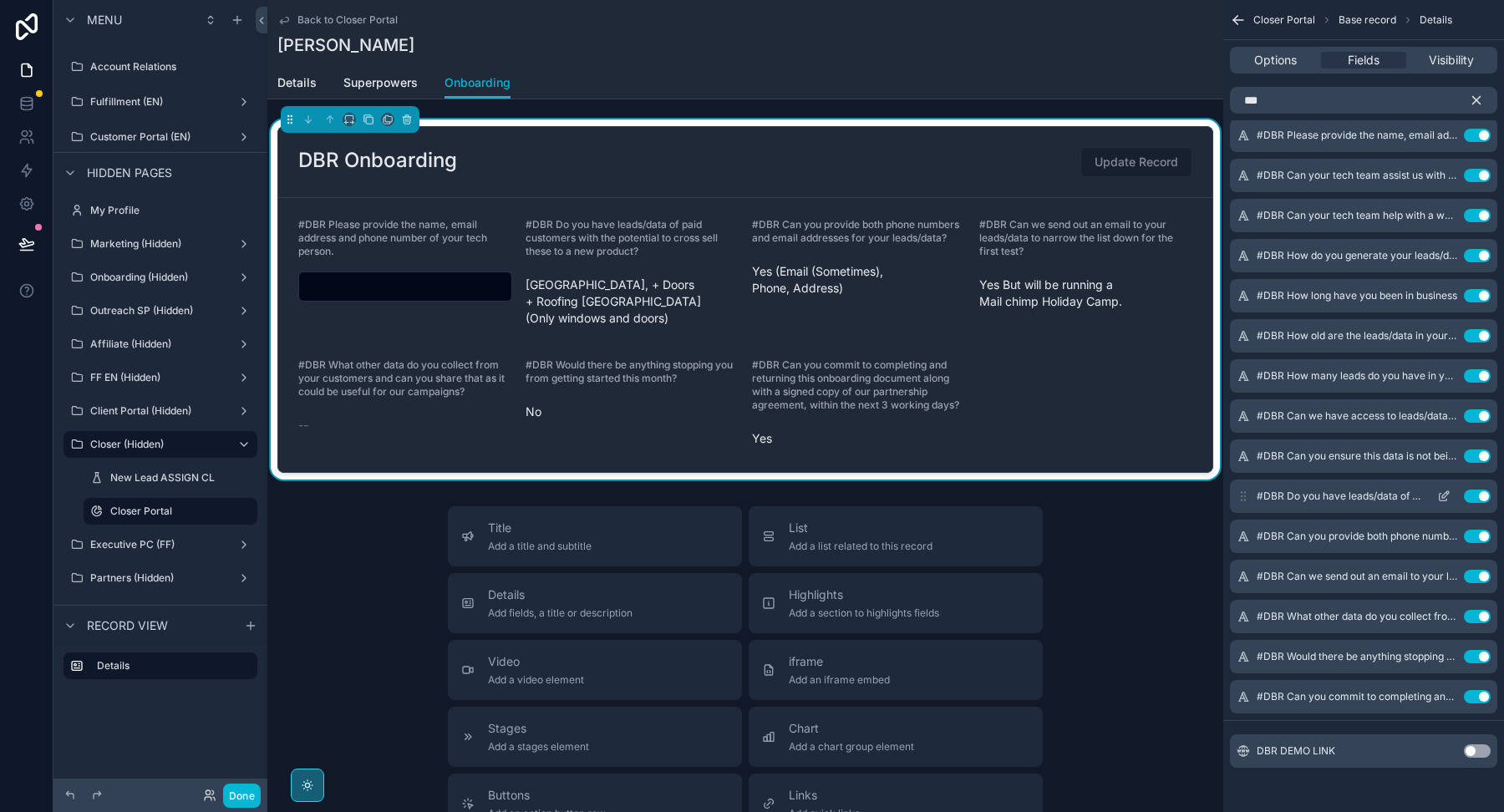
click at [1443, 490] on icon "scrollable content" at bounding box center [1444, 496] width 13 height 13
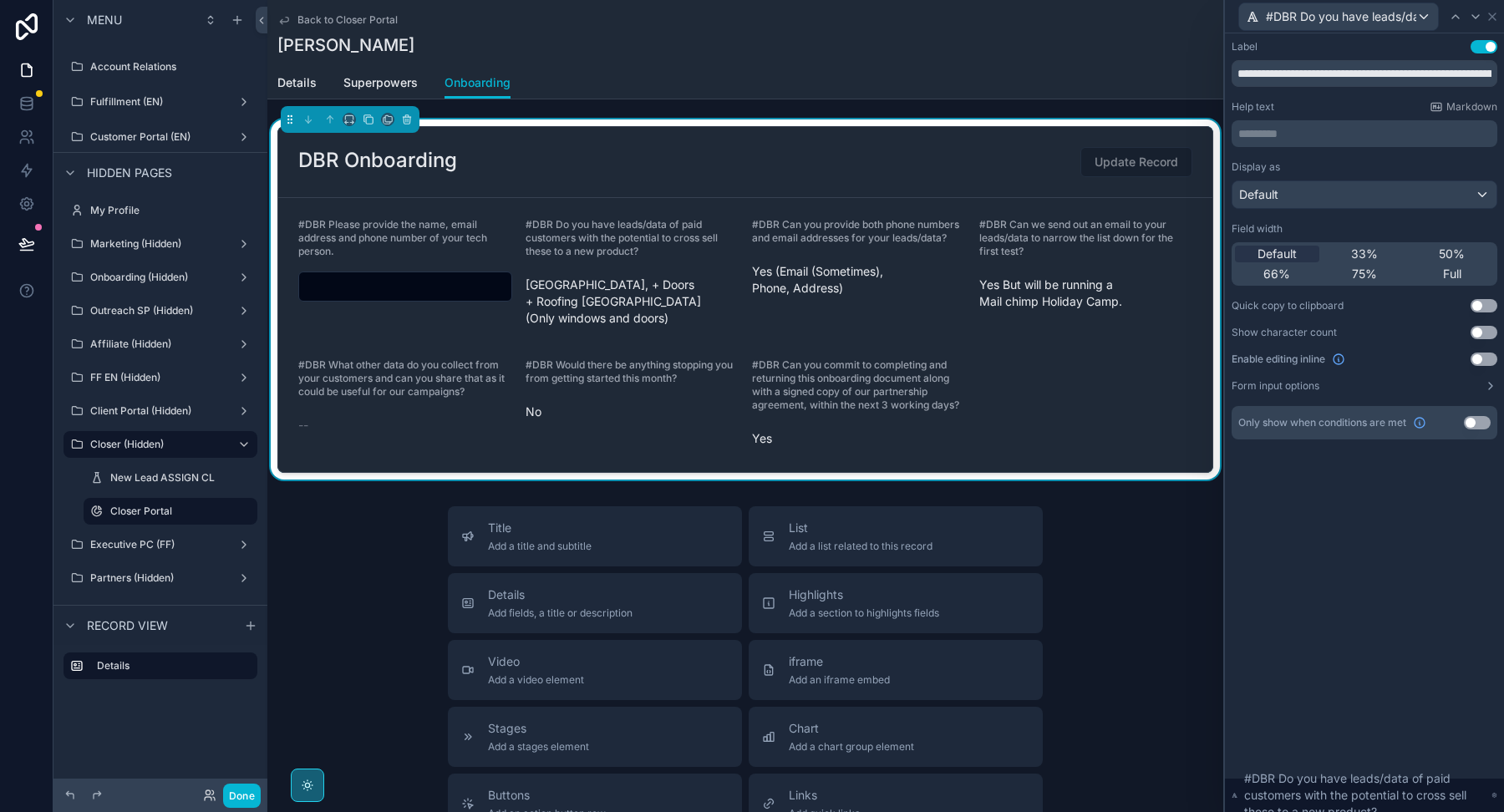
click at [1485, 354] on button "Use setting" at bounding box center [1484, 359] width 27 height 13
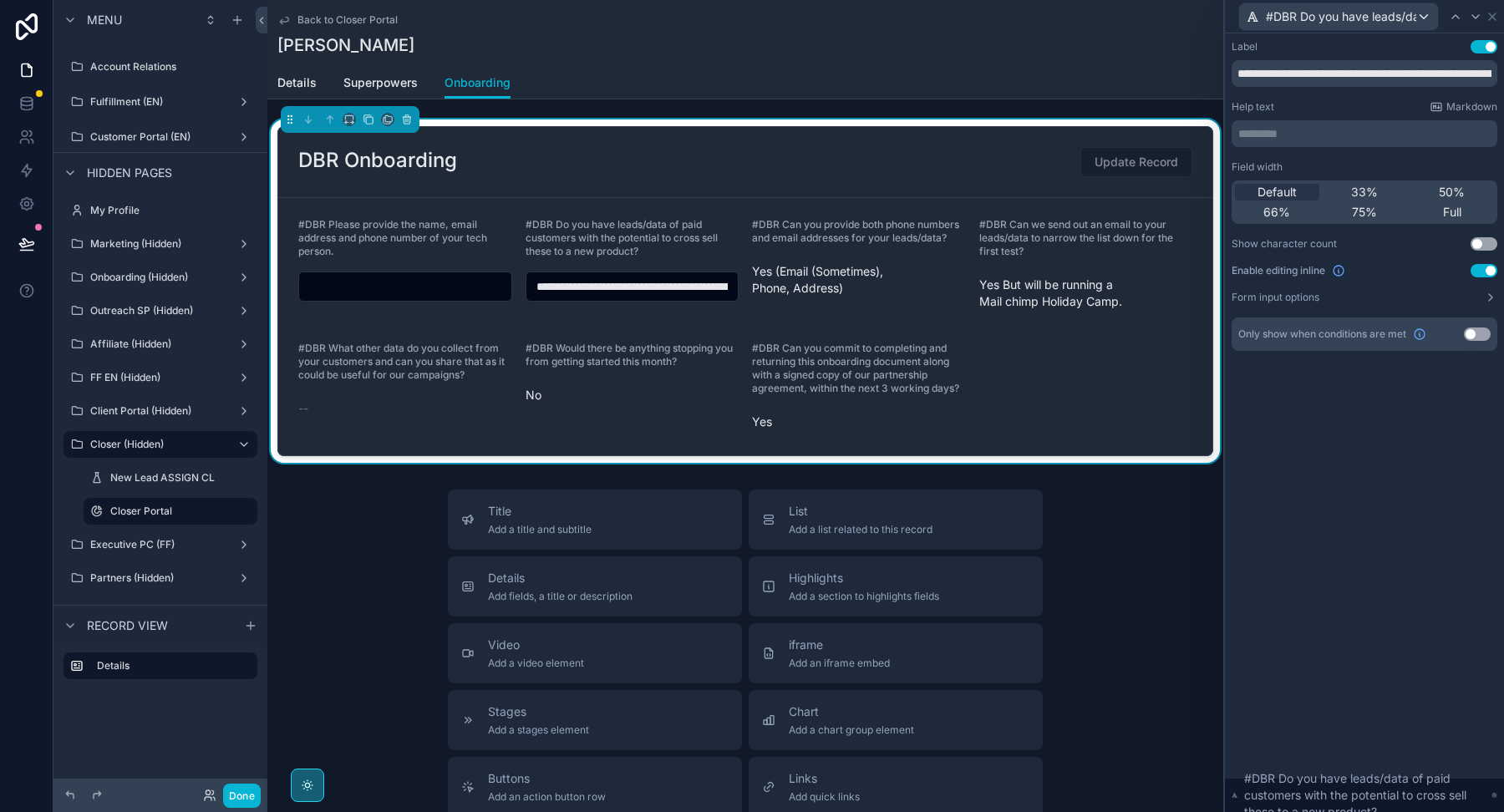
click at [1474, 334] on button "Use setting" at bounding box center [1477, 334] width 27 height 13
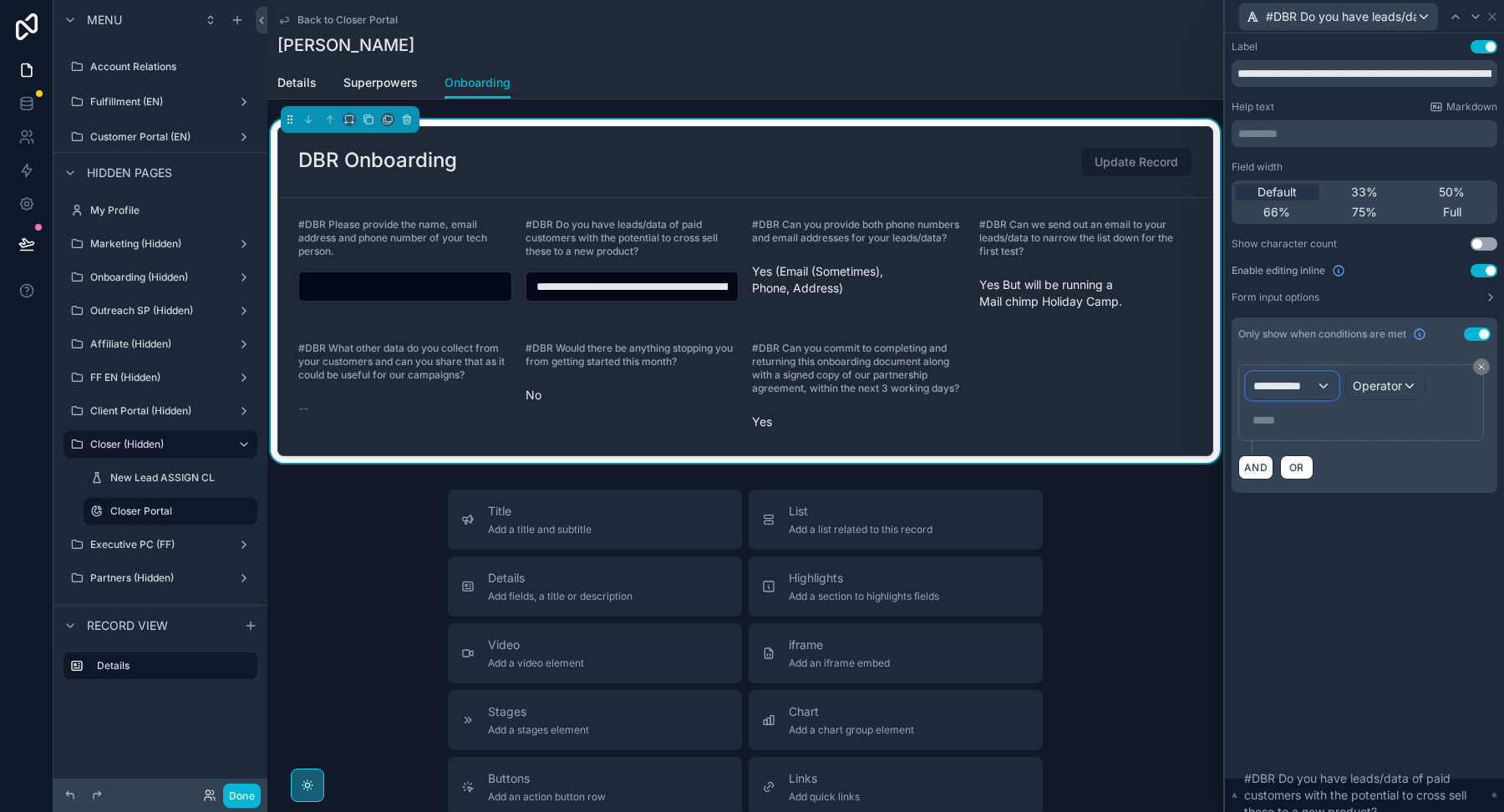
click at [1285, 372] on div "**********" at bounding box center [1292, 385] width 91 height 27
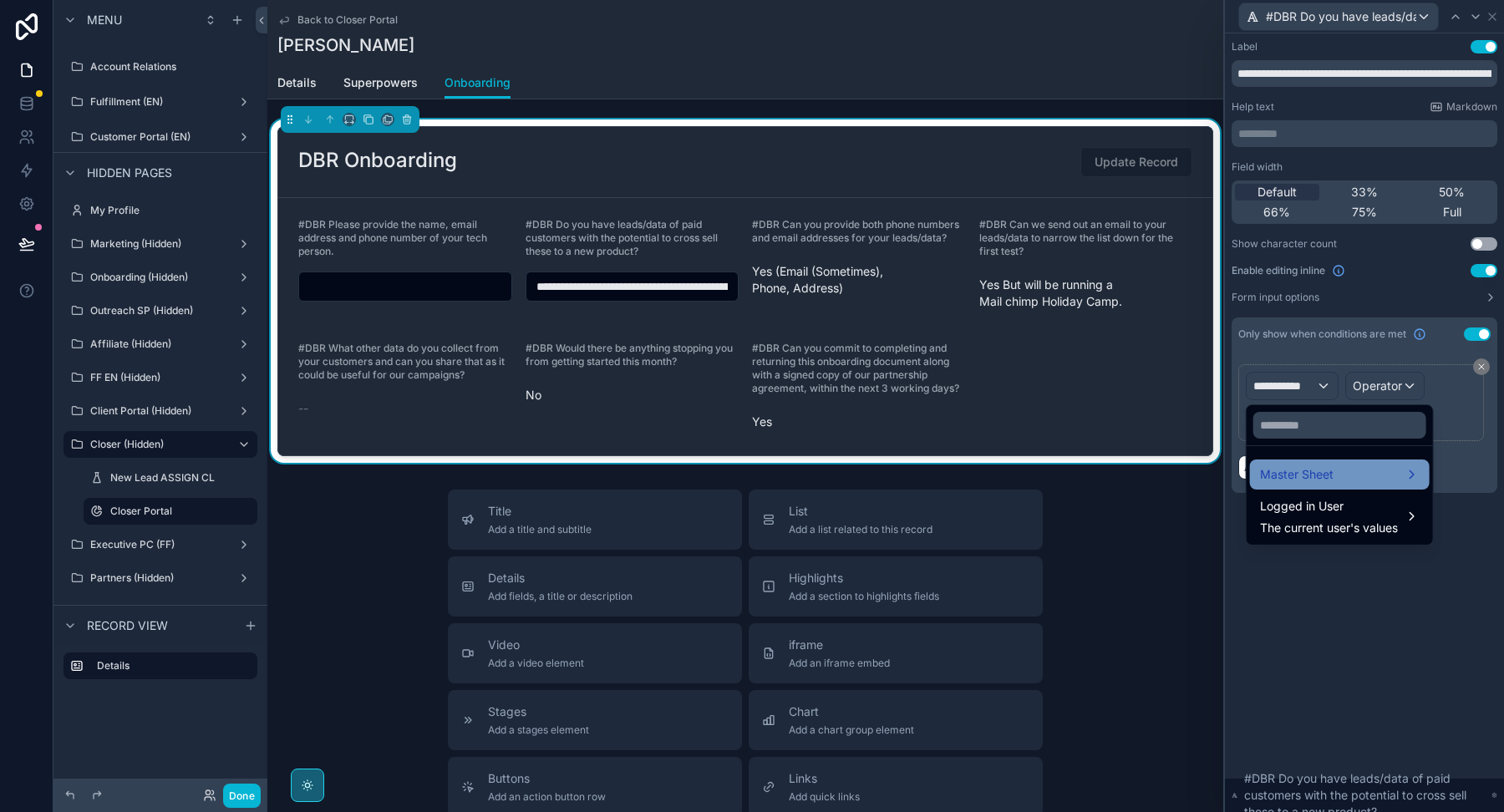
click at [1296, 475] on span "Master Sheet" at bounding box center [1296, 474] width 74 height 20
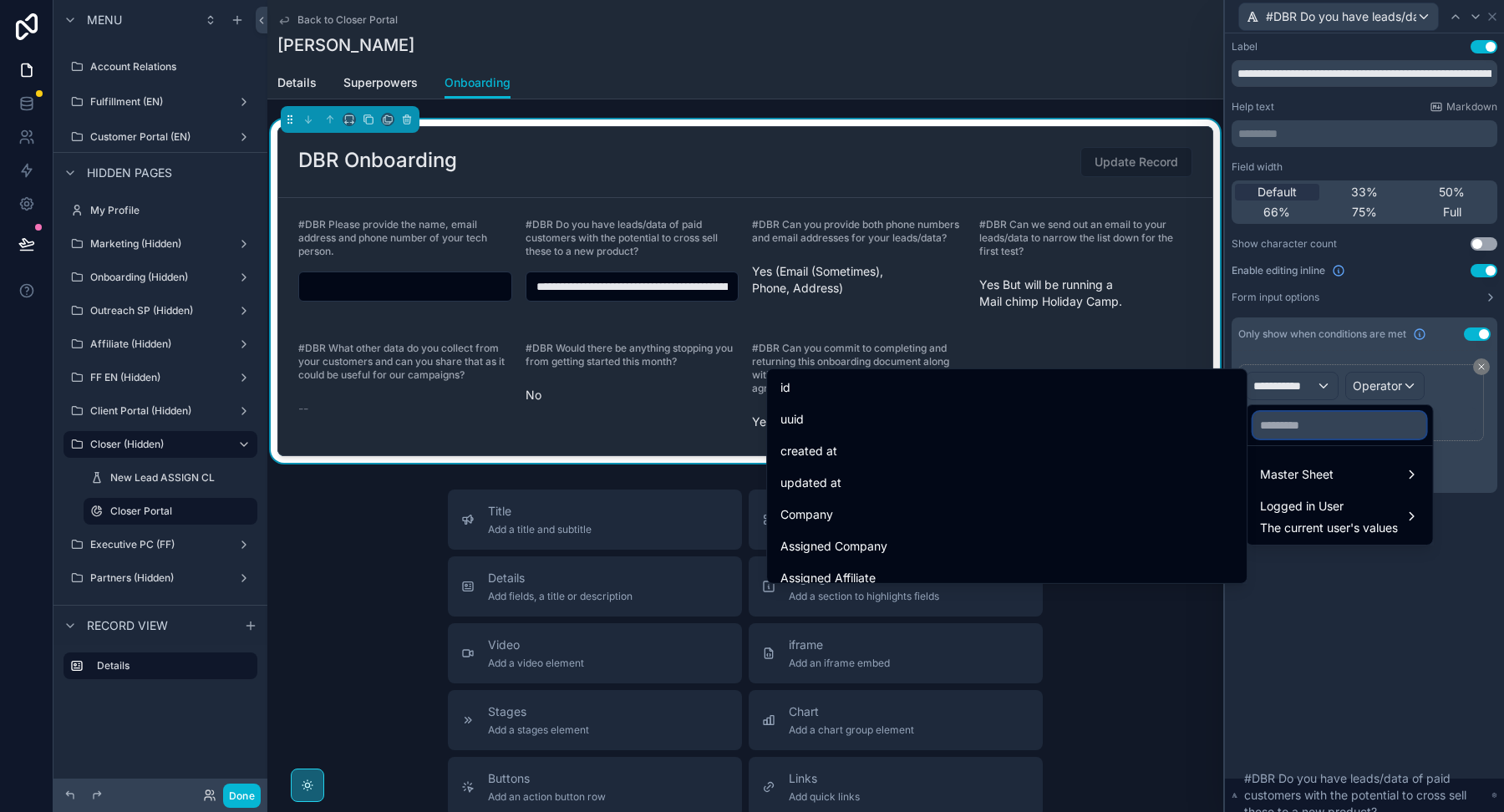
click at [1291, 428] on input "text" at bounding box center [1340, 425] width 173 height 27
paste input "**********"
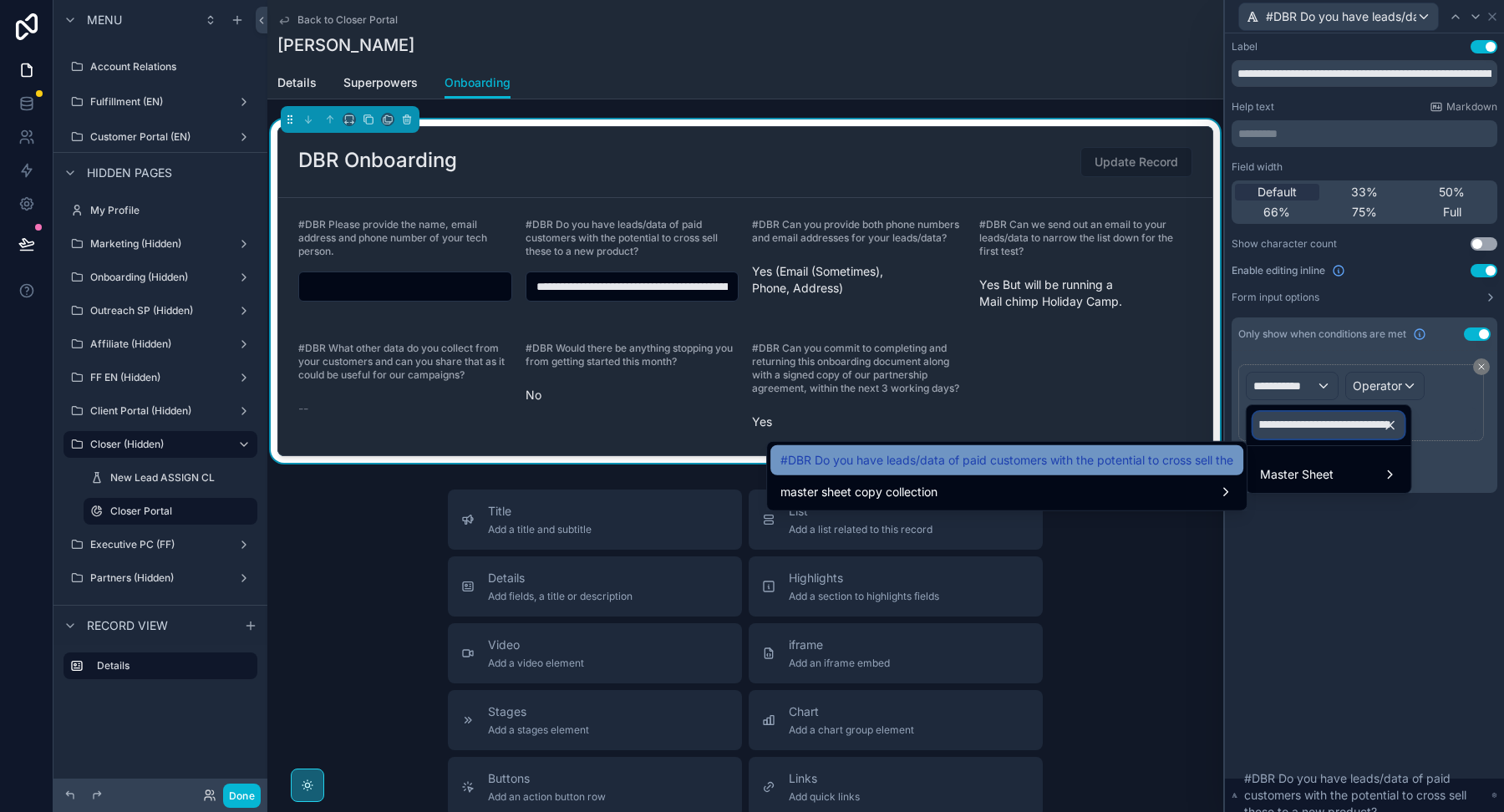
type input "**********"
click at [1190, 454] on span "#DBR Do you have leads/data of paid customers with the potential to cross sell …" at bounding box center [1007, 460] width 453 height 20
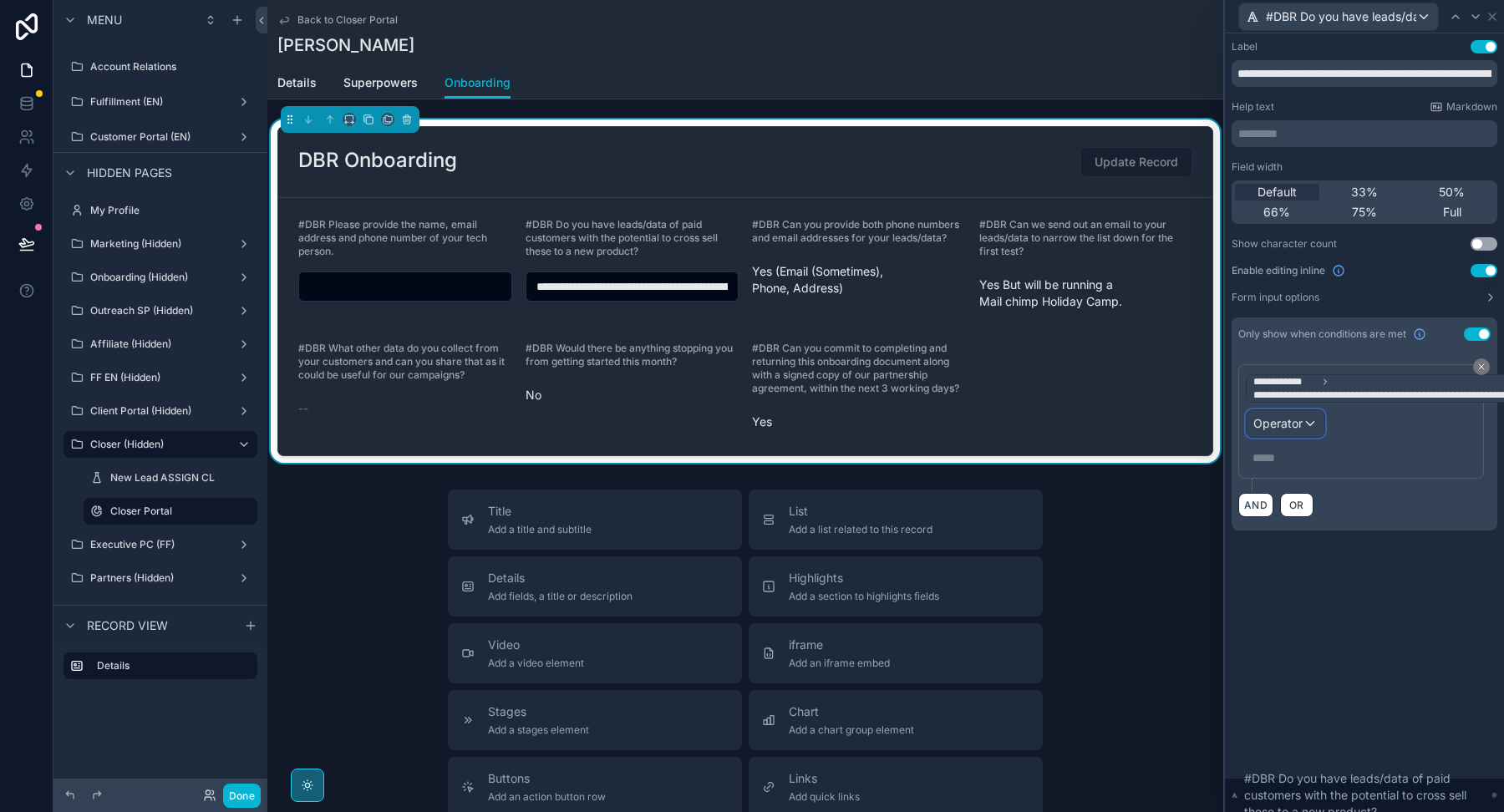
click at [1293, 411] on div "Operator" at bounding box center [1284, 423] width 77 height 27
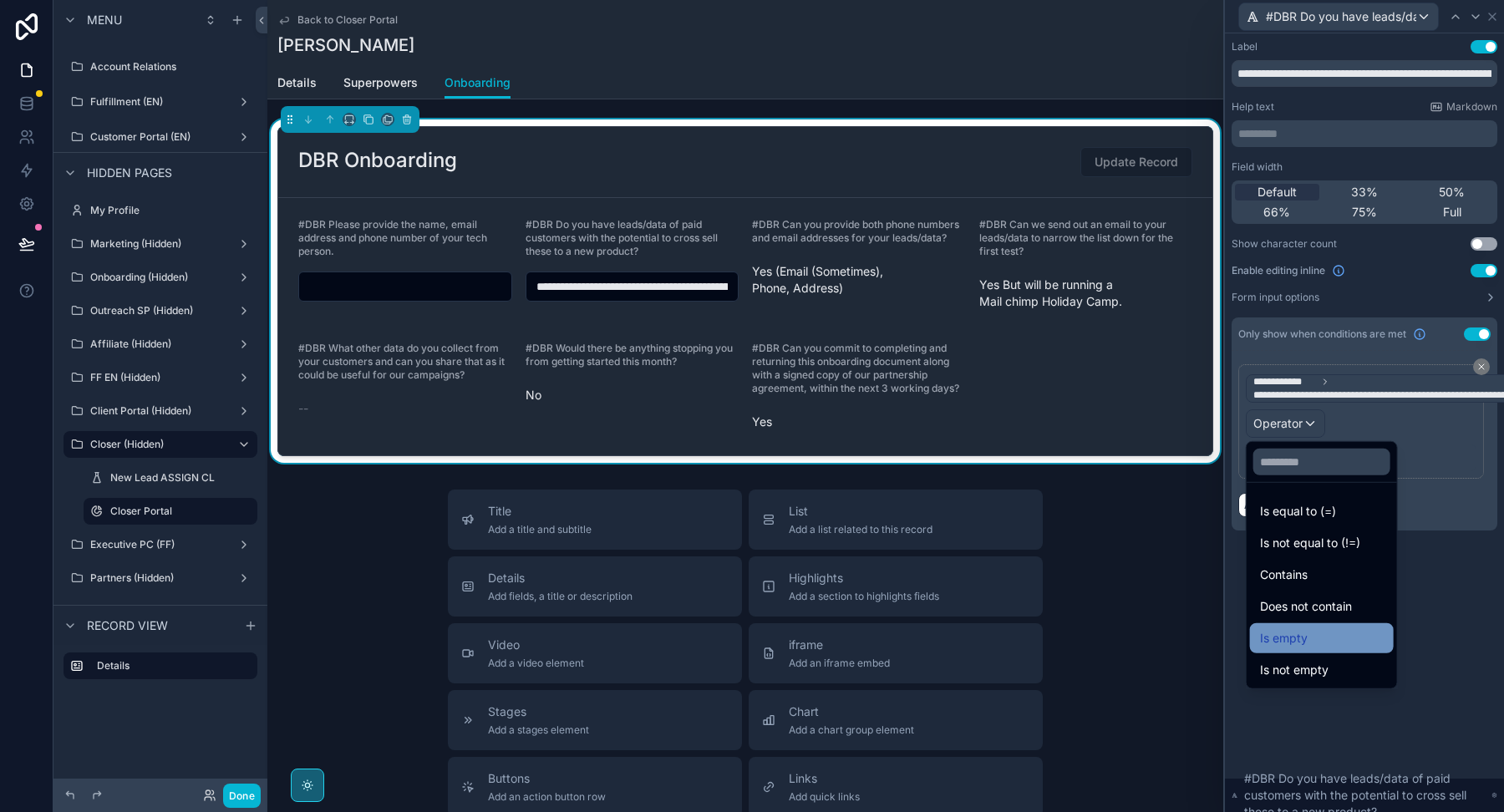
click at [1271, 645] on span "Is empty" at bounding box center [1283, 638] width 47 height 20
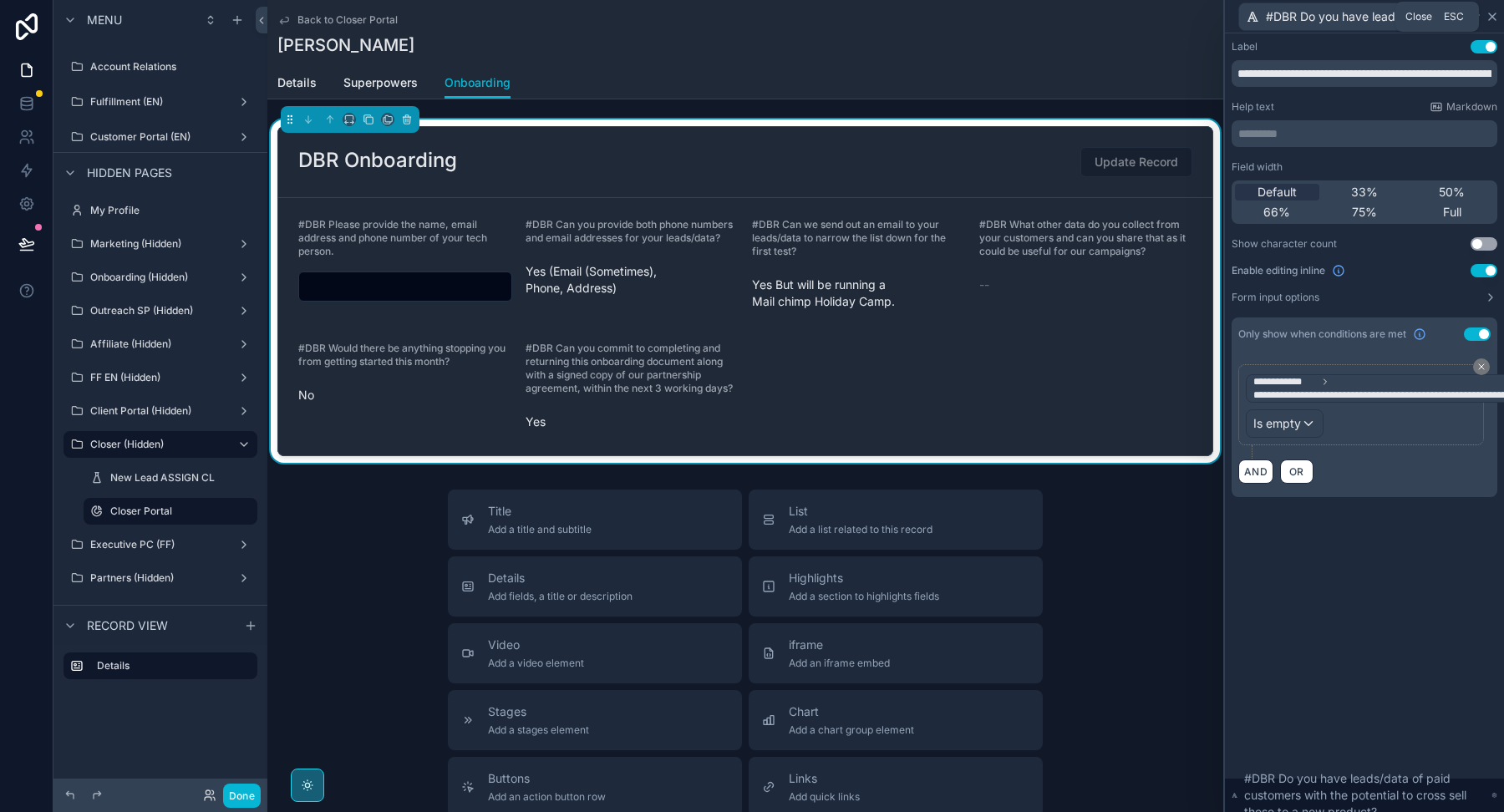
click at [1492, 11] on icon at bounding box center [1492, 17] width 13 height 13
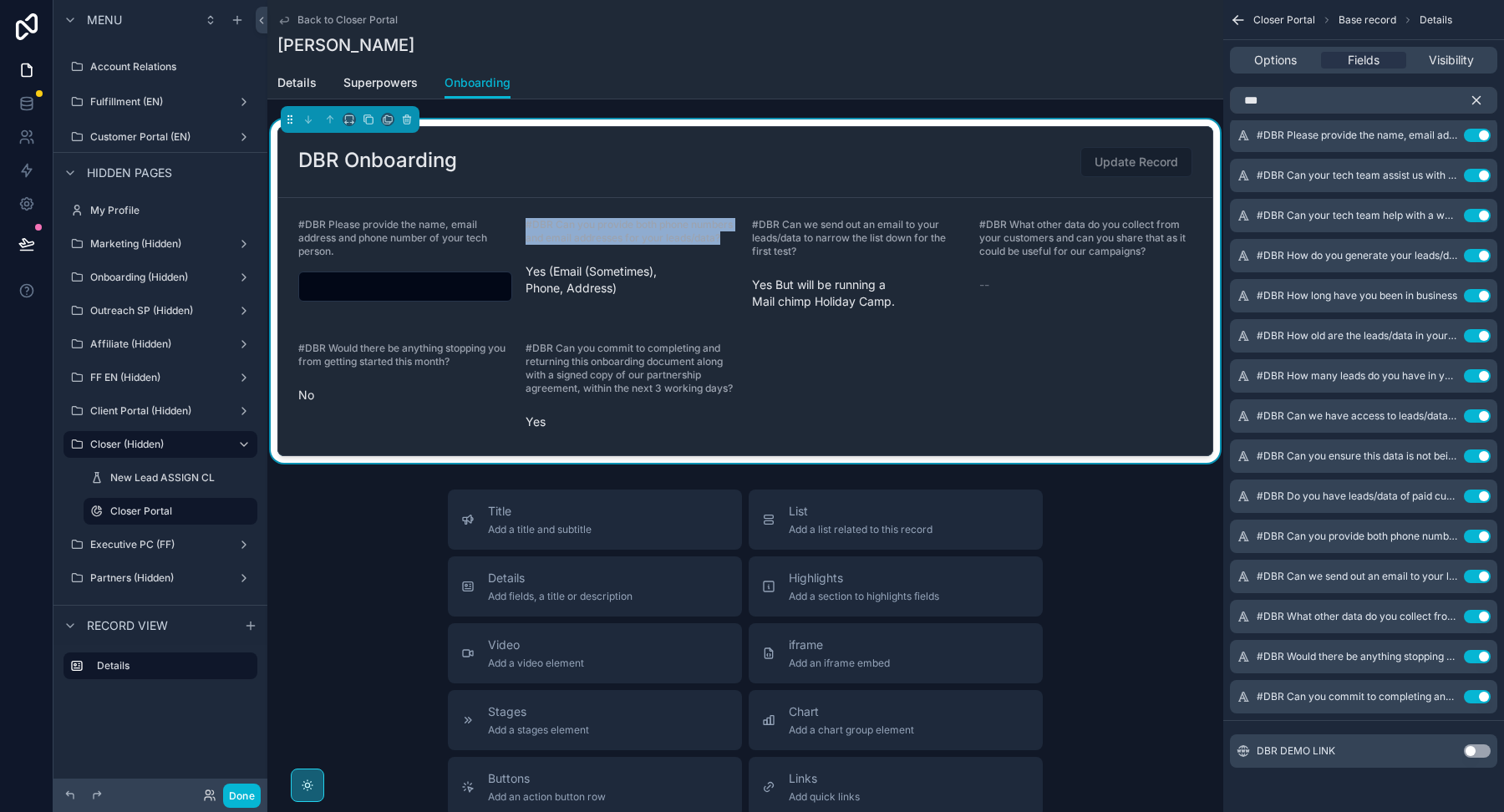
drag, startPoint x: 741, startPoint y: 237, endPoint x: 519, endPoint y: 215, distance: 223.1
click at [521, 217] on form "#DBR Please provide the name, email address and phone number of your tech perso…" at bounding box center [745, 326] width 934 height 258
copy span "#DBR Can you provide both phone numbers and email addresses for your leads/data?"
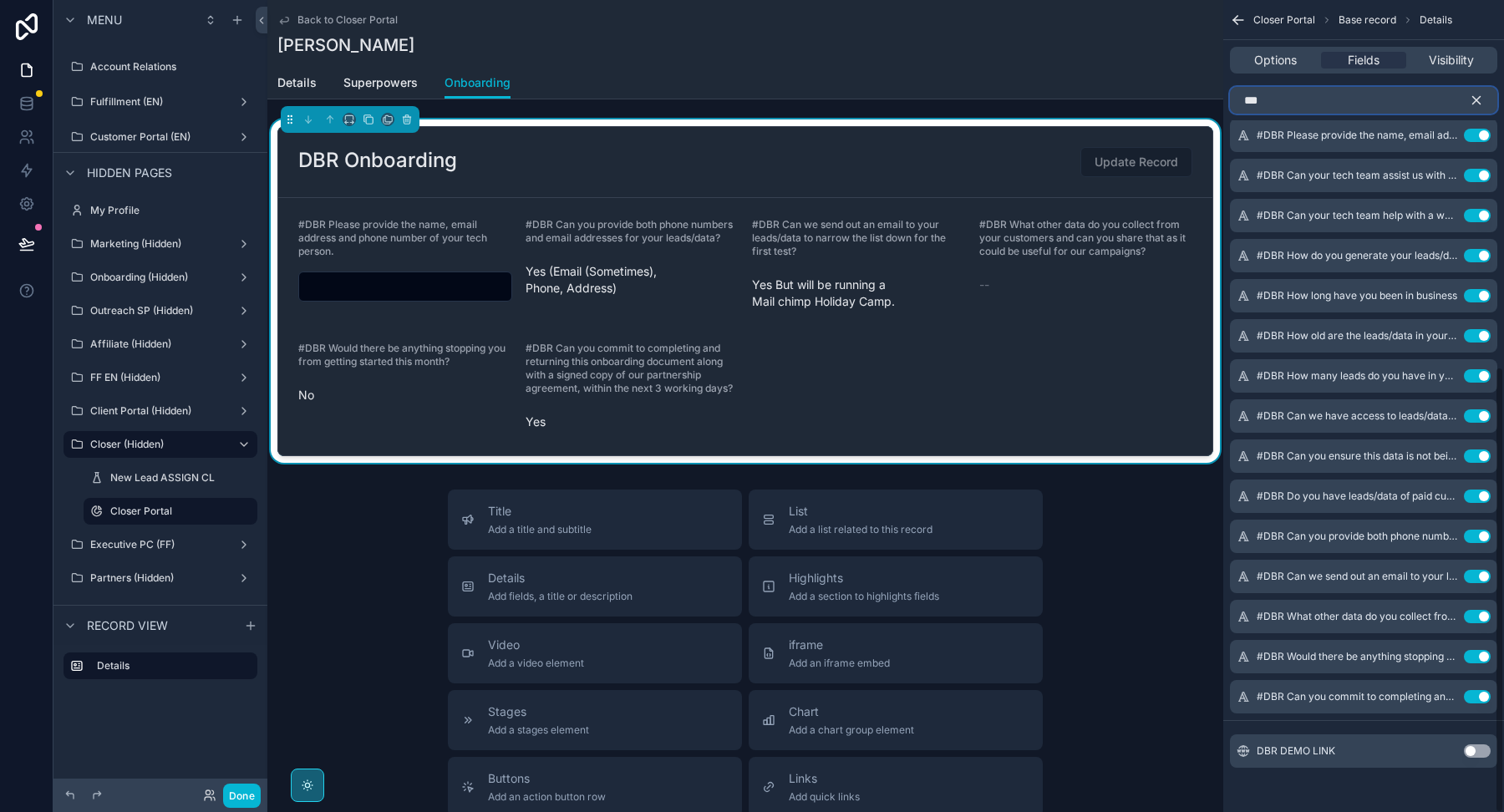
click at [1424, 103] on input "***" at bounding box center [1363, 100] width 267 height 27
click at [1444, 535] on icon "scrollable content" at bounding box center [1445, 534] width 7 height 7
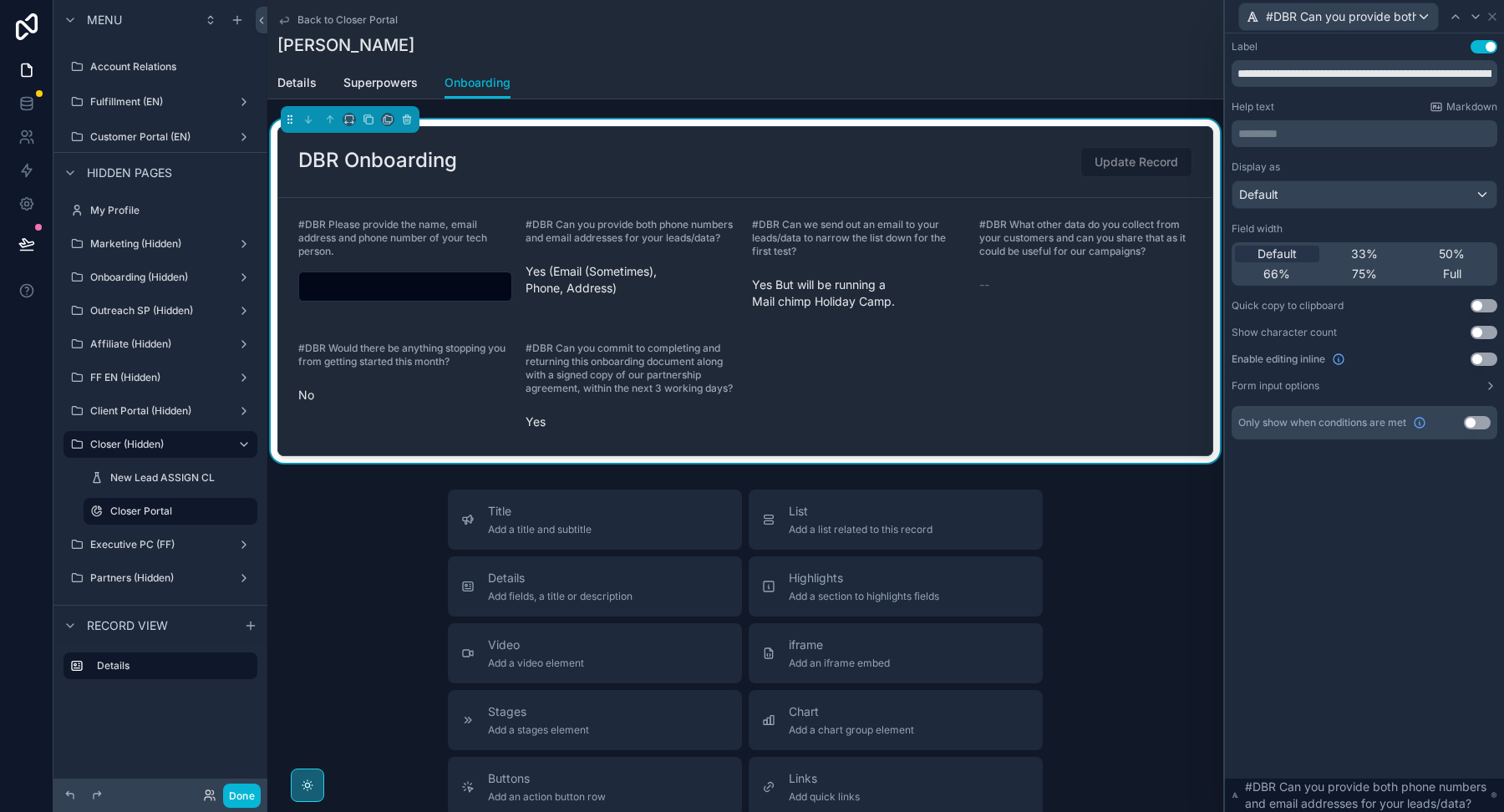
click at [1469, 420] on button "Use setting" at bounding box center [1477, 422] width 27 height 13
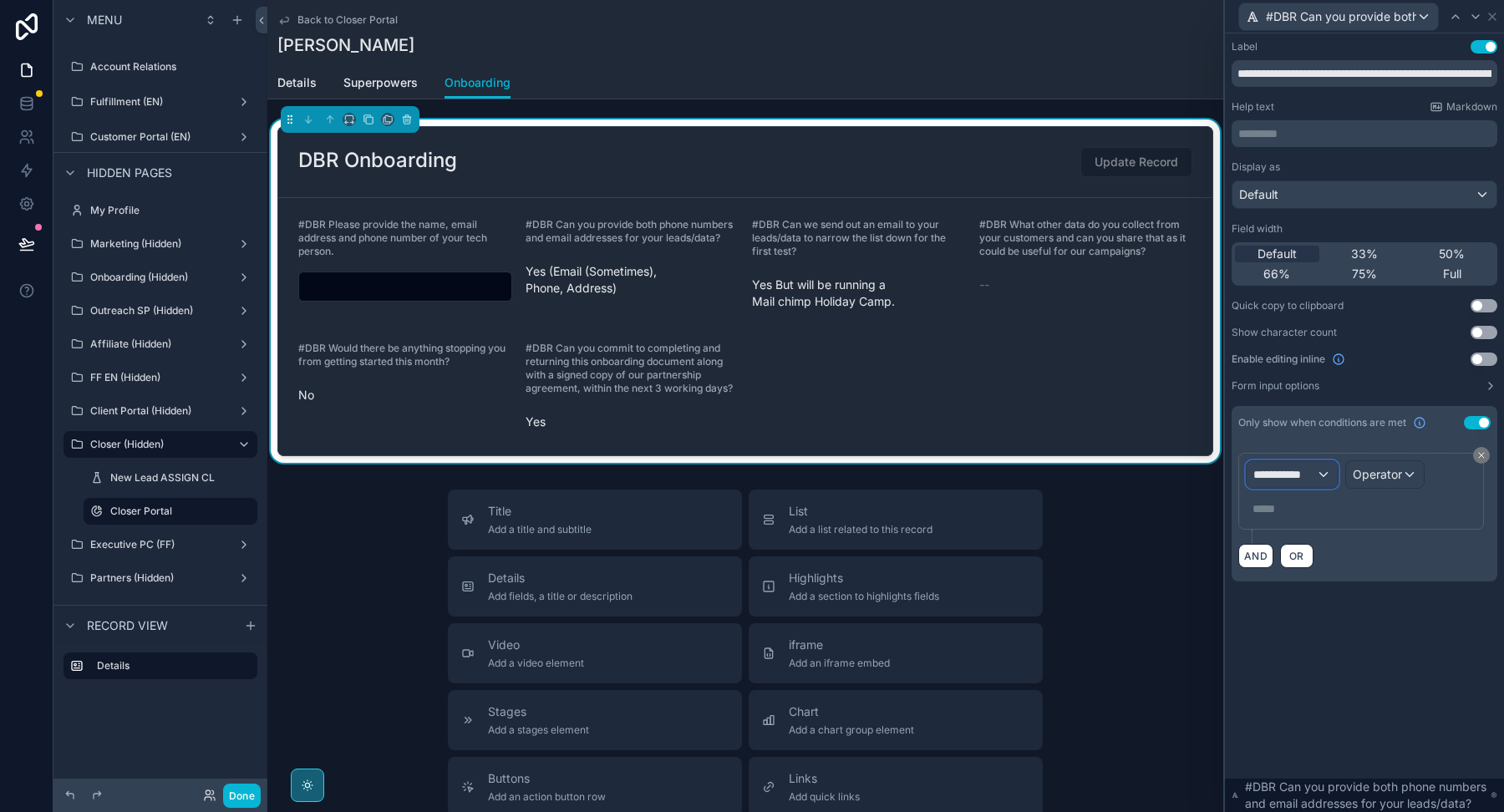
click at [1307, 477] on span "**********" at bounding box center [1284, 474] width 62 height 17
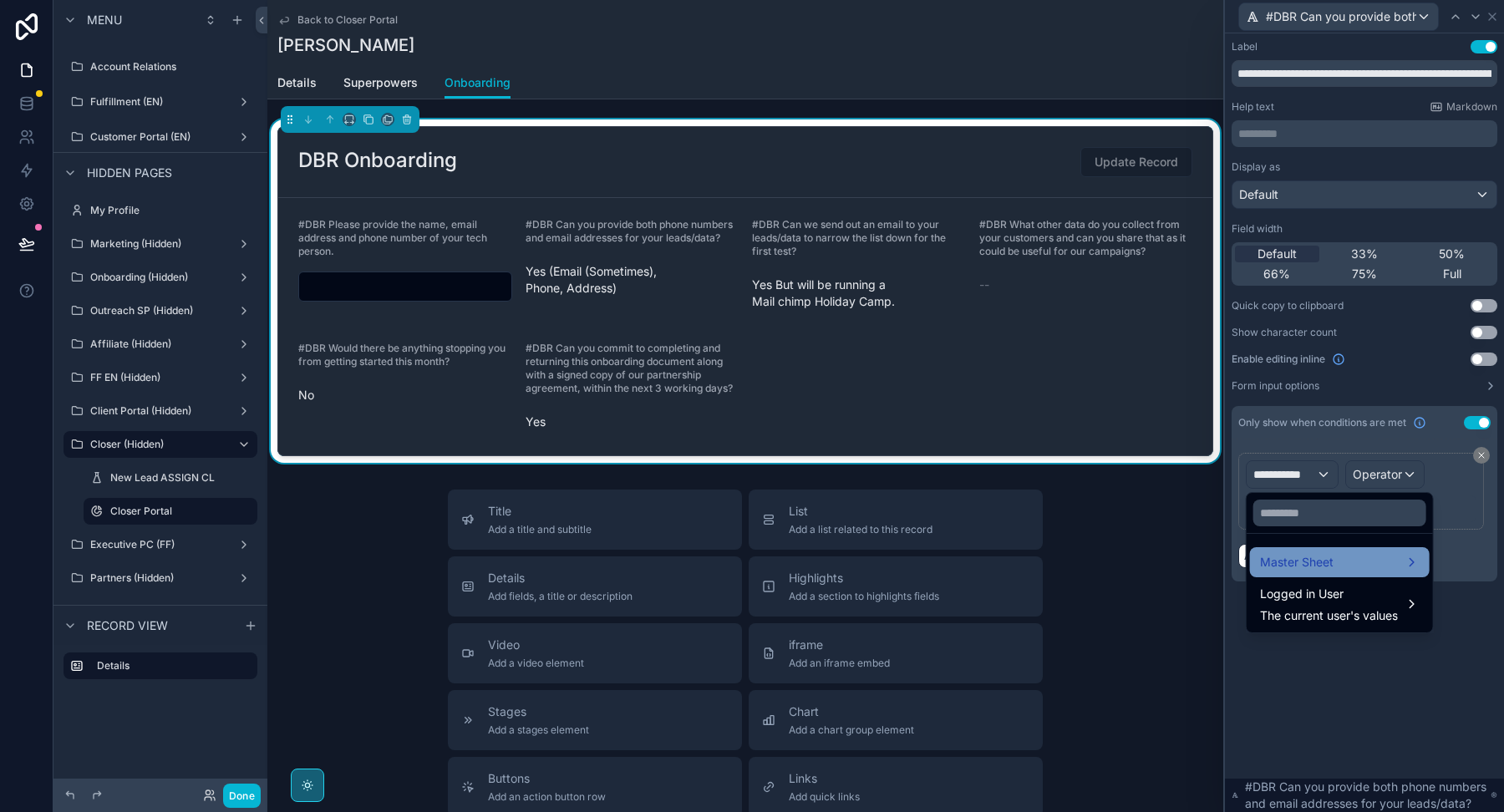
click at [1286, 563] on span "Master Sheet" at bounding box center [1296, 562] width 74 height 20
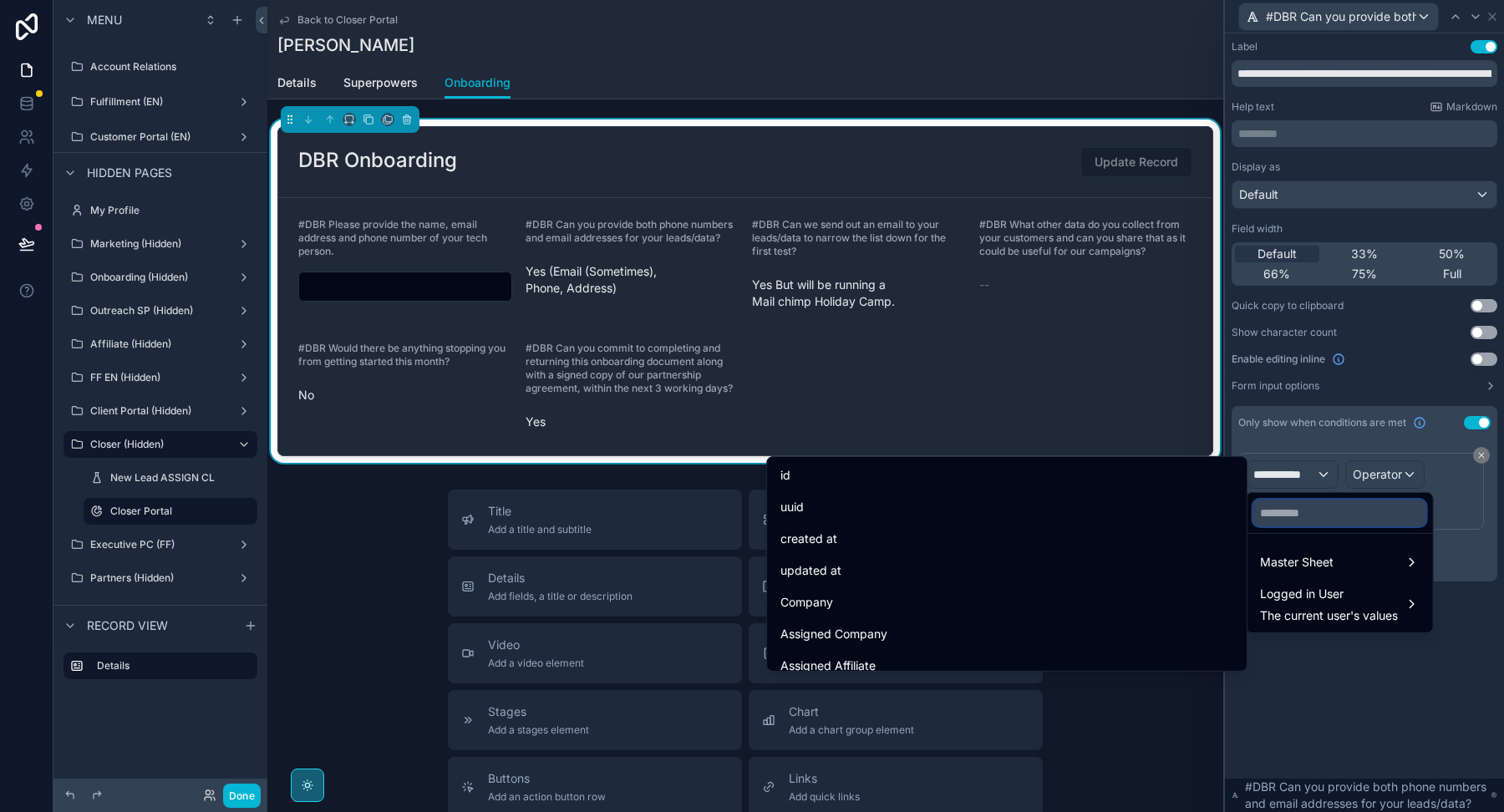
click at [1296, 511] on input "text" at bounding box center [1340, 512] width 173 height 27
paste input "**********"
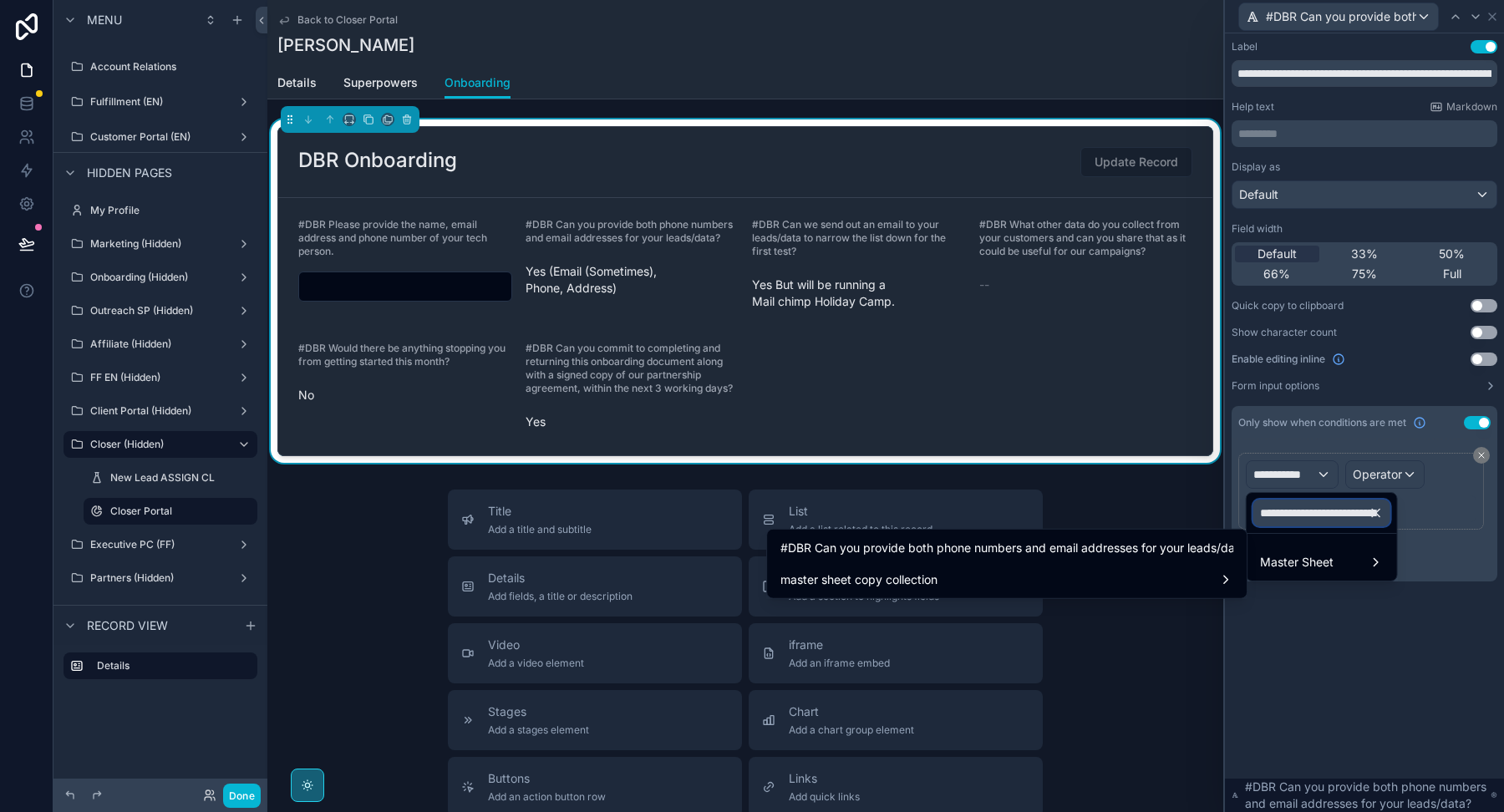
scroll to position [0, 341]
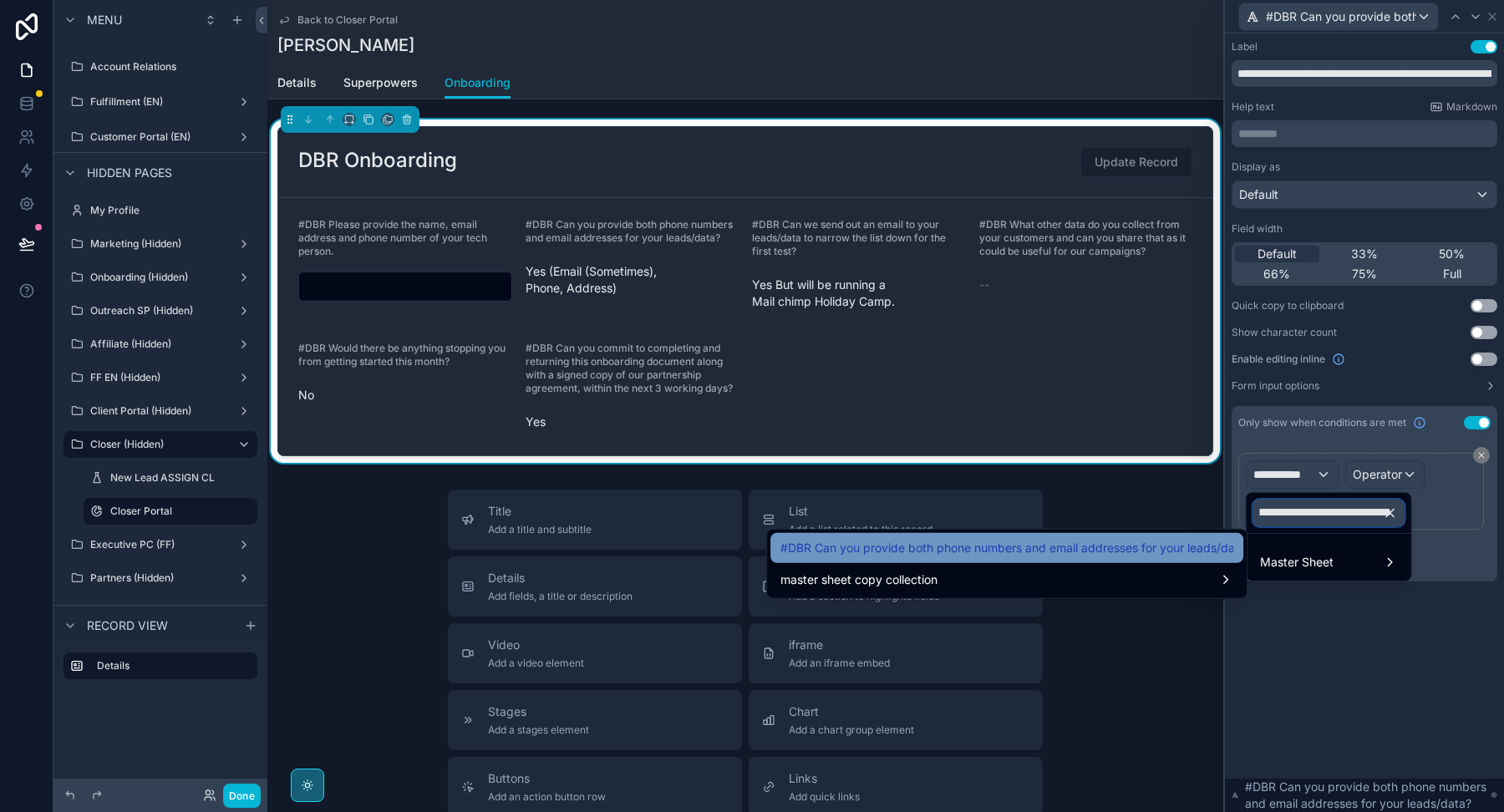
type input "**********"
click at [1177, 540] on span "#DBR Can you provide both phone numbers and email addresses for your leads/data?" at bounding box center [1007, 548] width 453 height 20
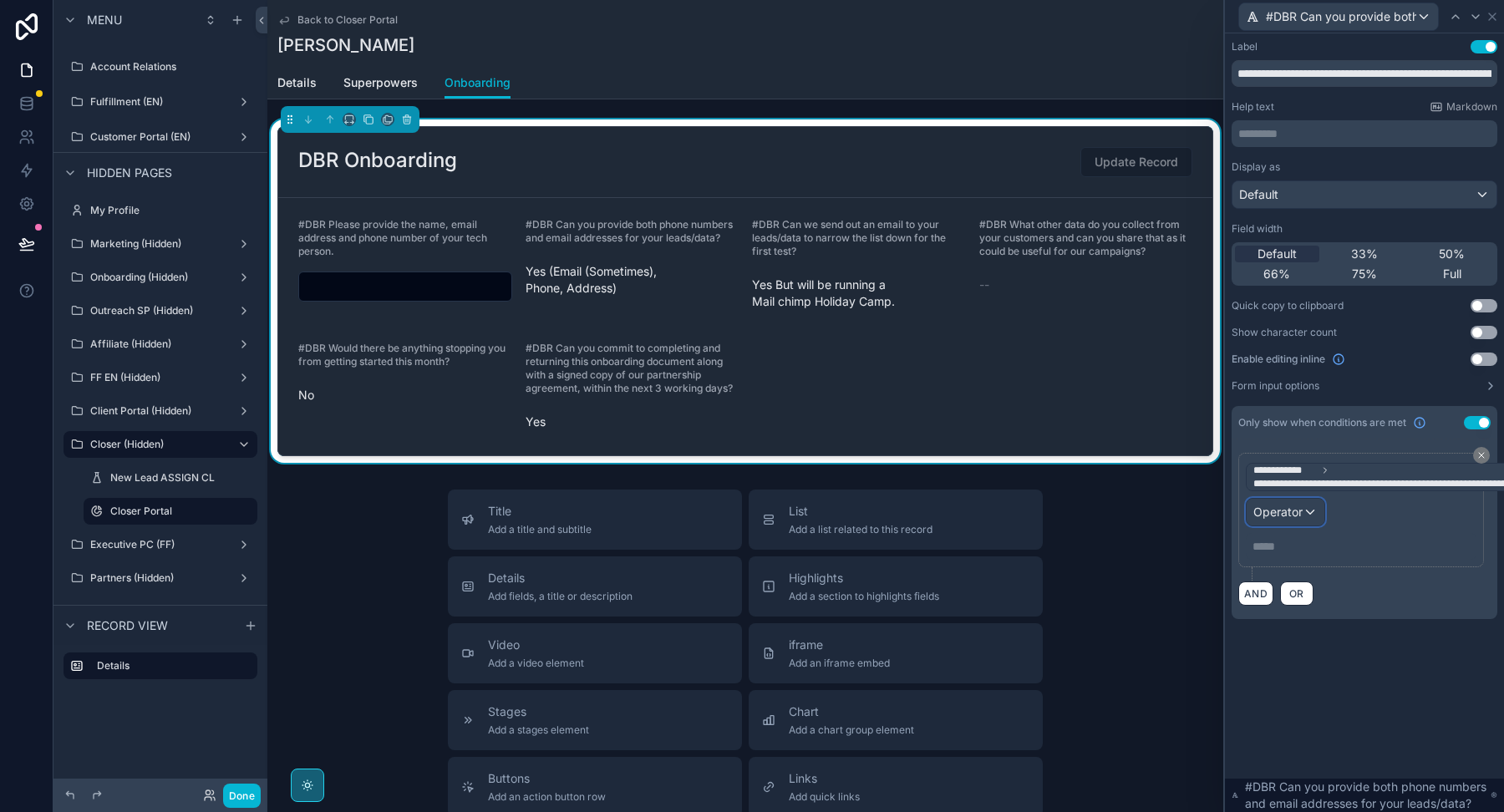
click at [1307, 503] on div "Operator" at bounding box center [1284, 512] width 77 height 27
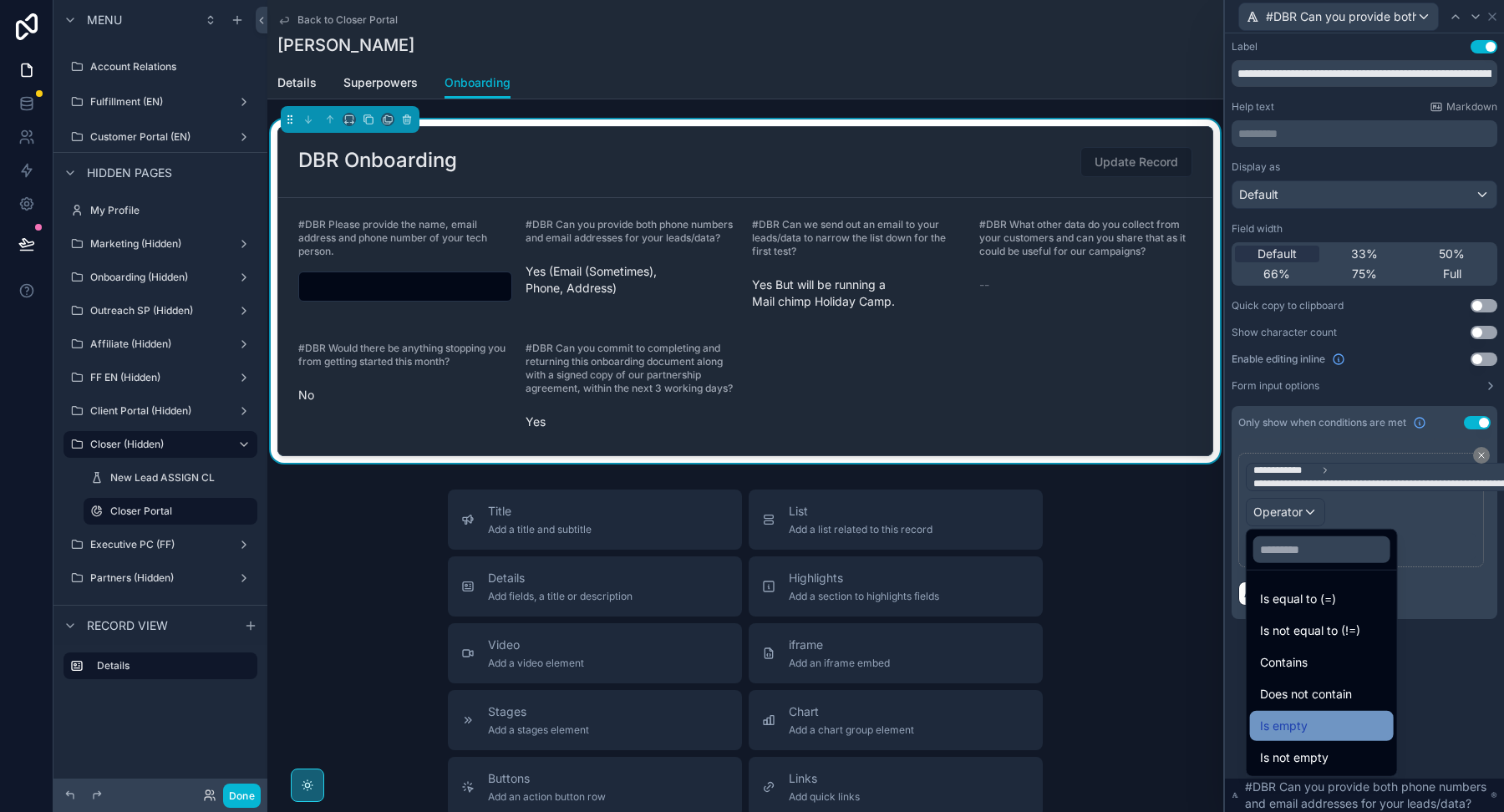
click at [1304, 719] on span "Is empty" at bounding box center [1283, 725] width 47 height 20
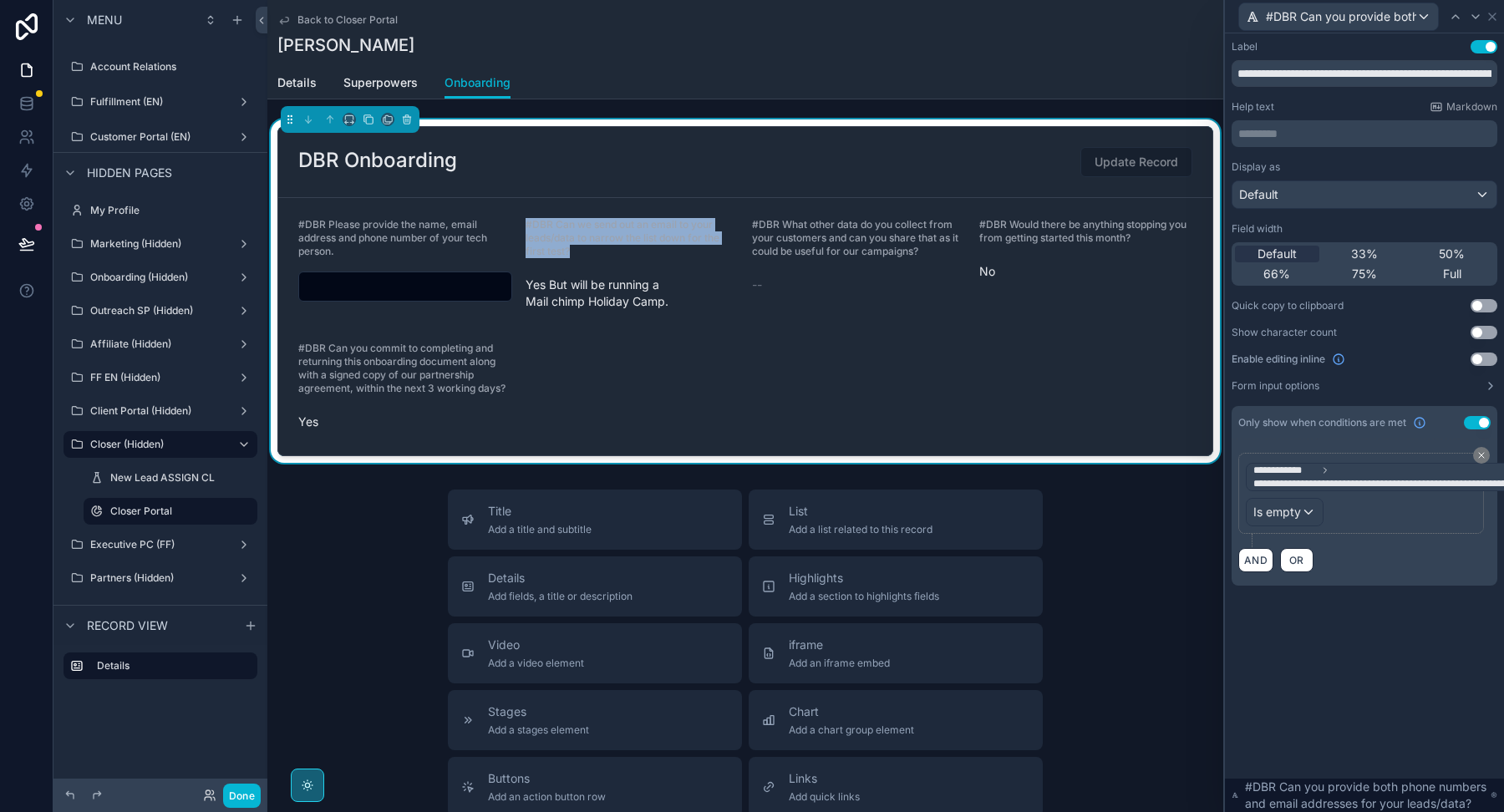
drag, startPoint x: 584, startPoint y: 255, endPoint x: 521, endPoint y: 220, distance: 72.1
click at [522, 220] on form "#DBR Please provide the name, email address and phone number of your tech perso…" at bounding box center [745, 326] width 934 height 258
copy span "#DBR Can we send out an email to your leads/data to narrow the list down for th…"
click at [1491, 19] on icon at bounding box center [1492, 17] width 13 height 13
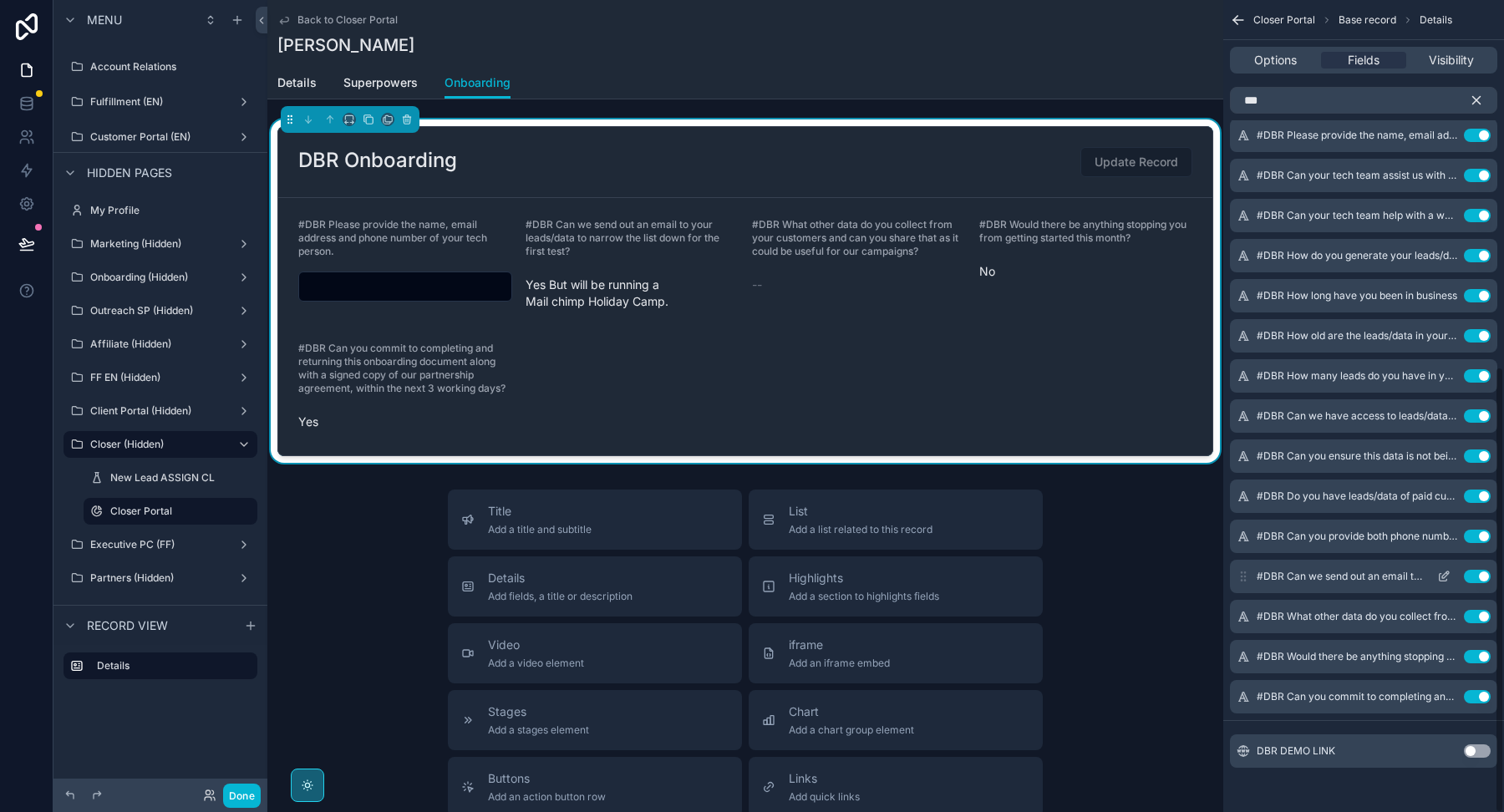
click at [1444, 572] on icon "scrollable content" at bounding box center [1444, 576] width 13 height 13
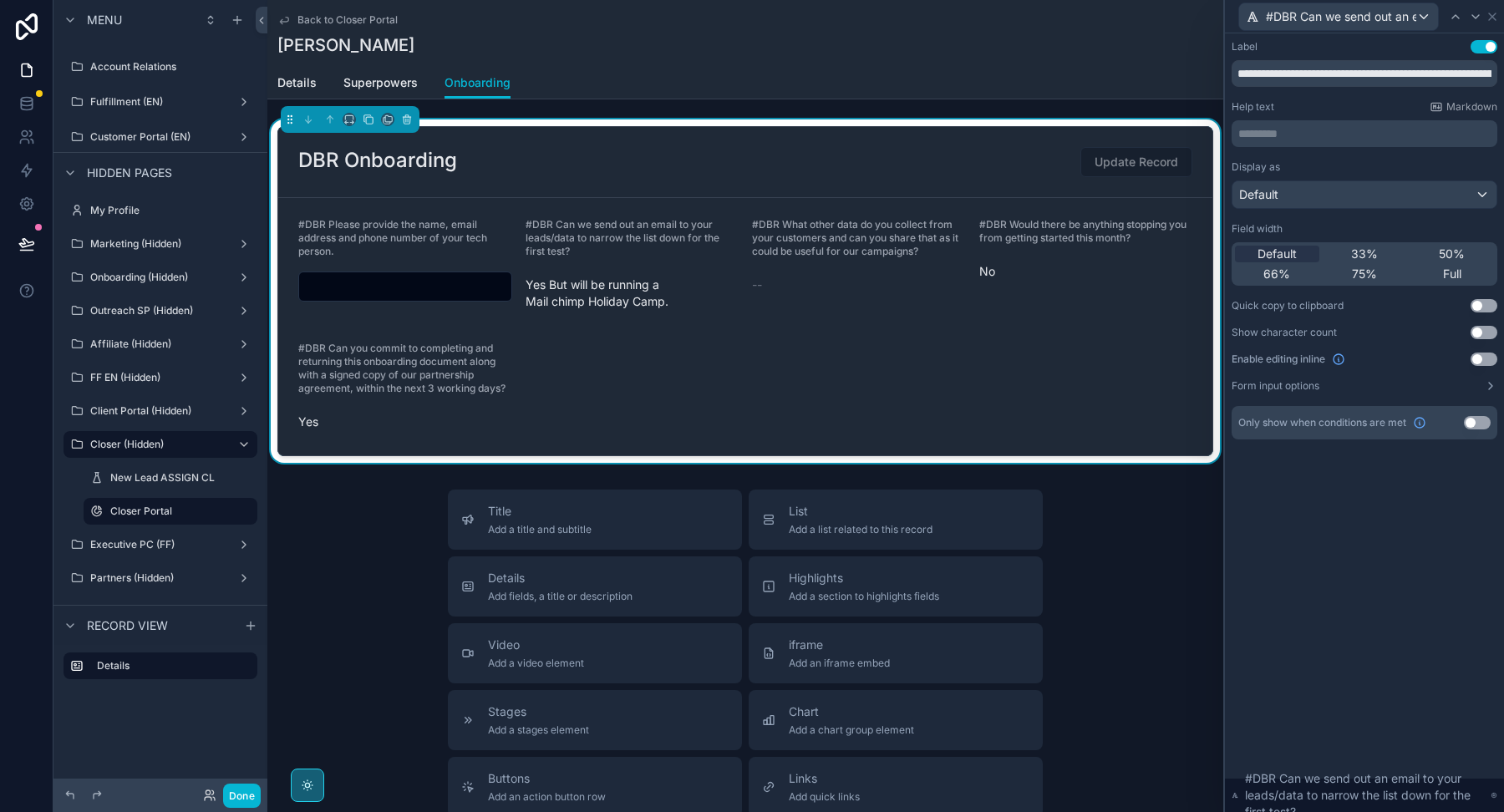
click at [1481, 357] on button "Use setting" at bounding box center [1484, 359] width 27 height 13
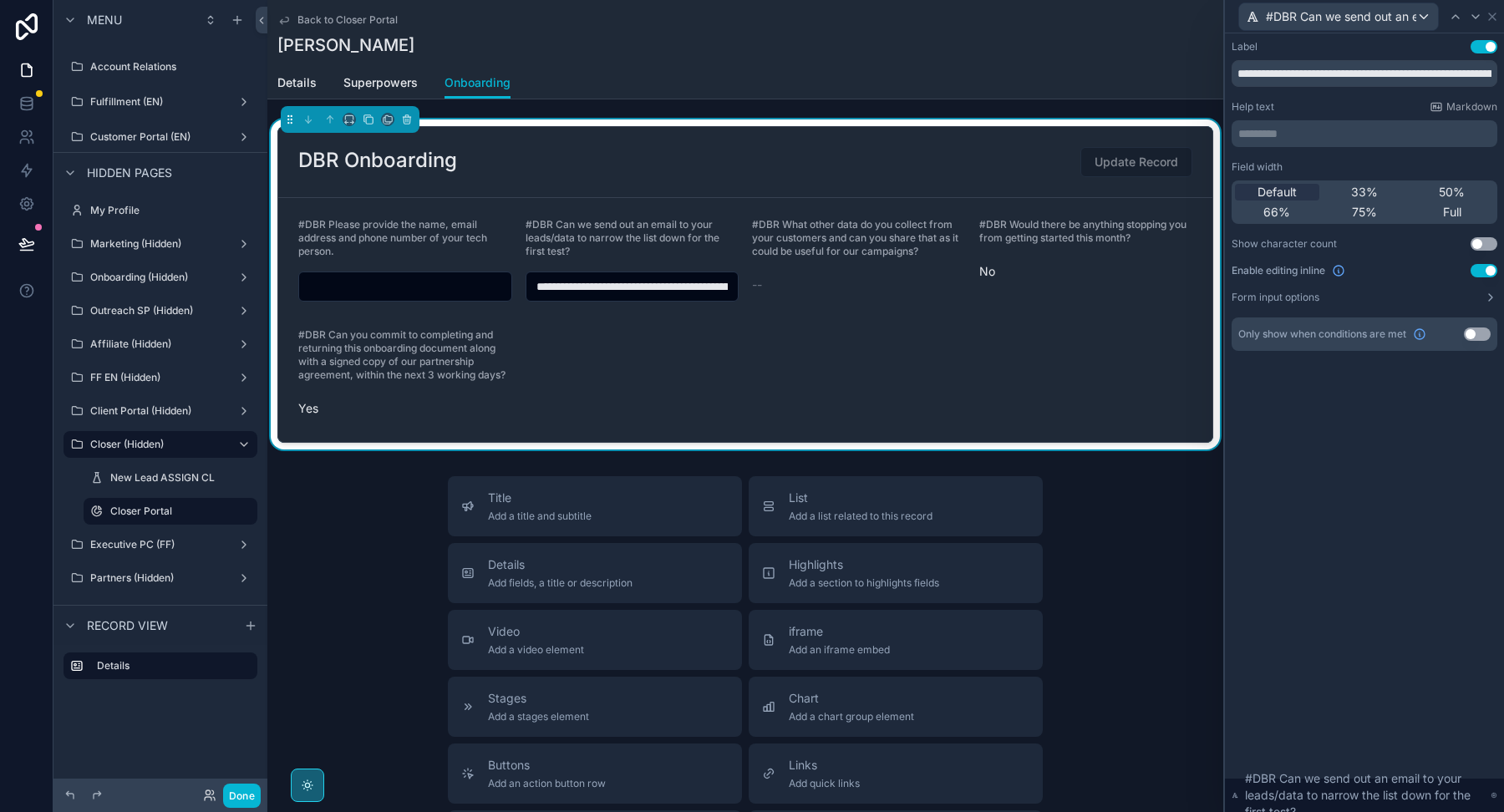
click at [1484, 326] on div "Only show when conditions are met Use setting" at bounding box center [1363, 334] width 265 height 33
click at [1481, 328] on button "Use setting" at bounding box center [1477, 334] width 27 height 13
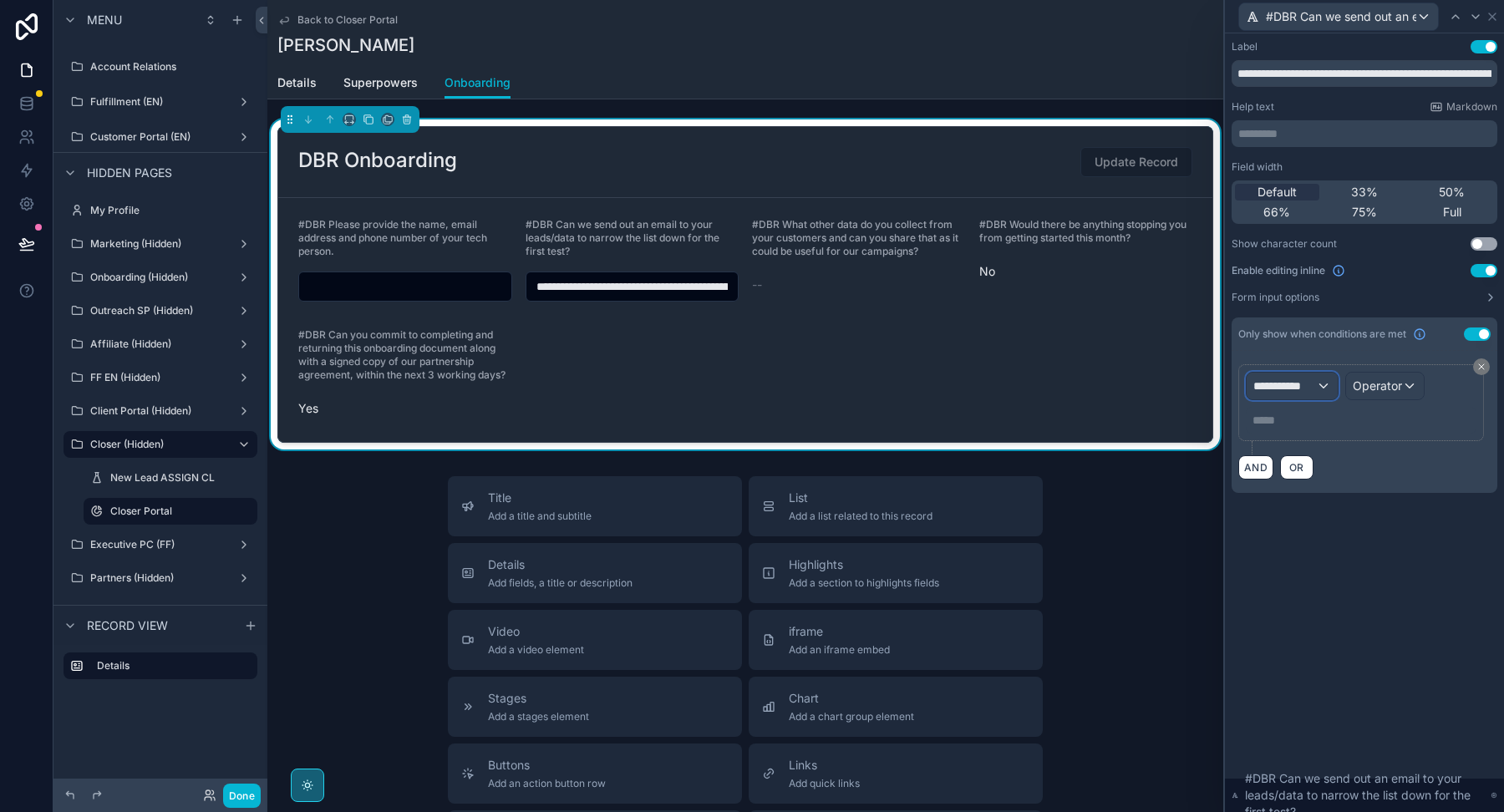
click at [1293, 379] on span "**********" at bounding box center [1284, 386] width 62 height 17
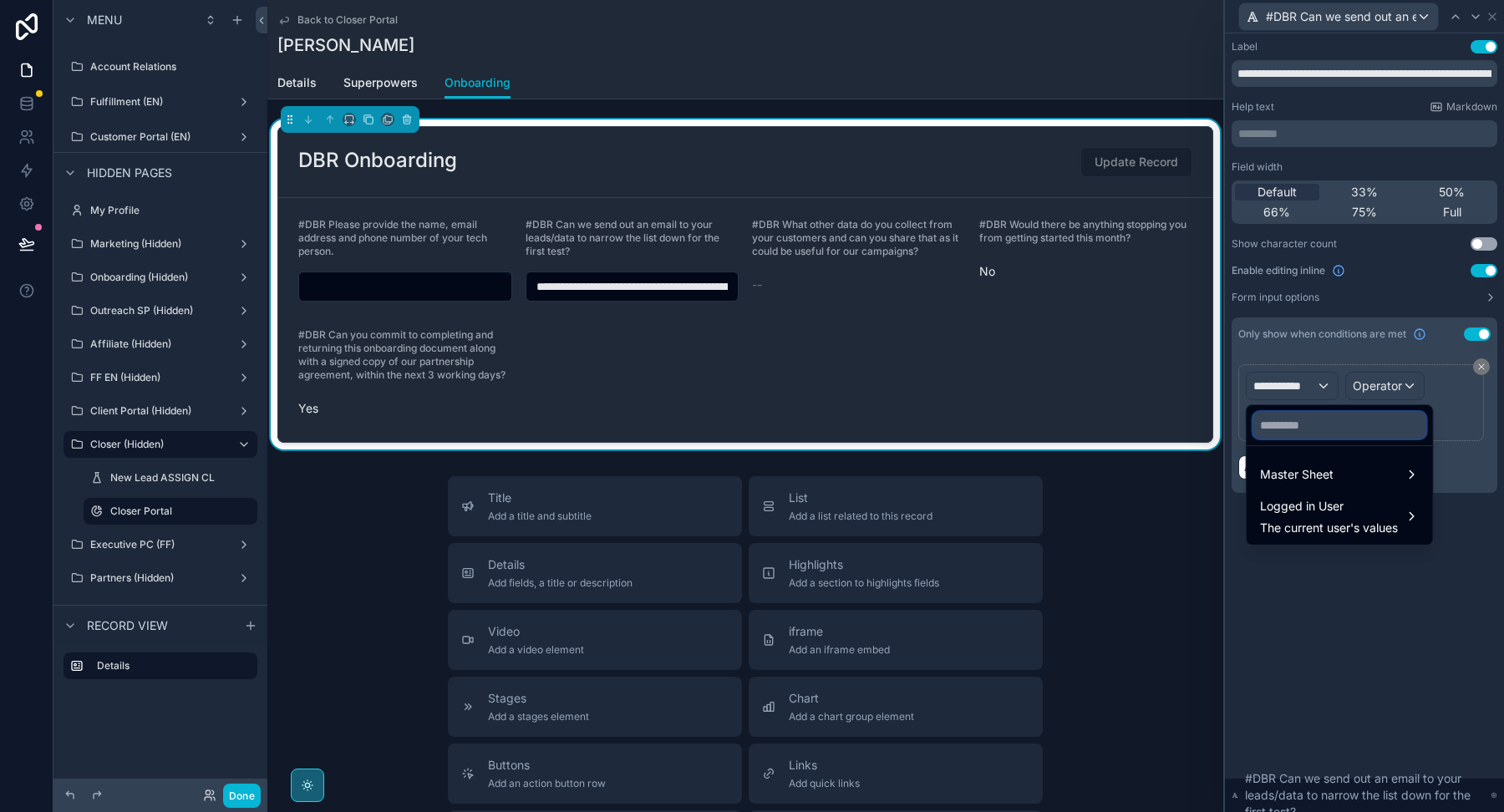
click at [1289, 433] on input "text" at bounding box center [1340, 425] width 173 height 27
paste input "**********"
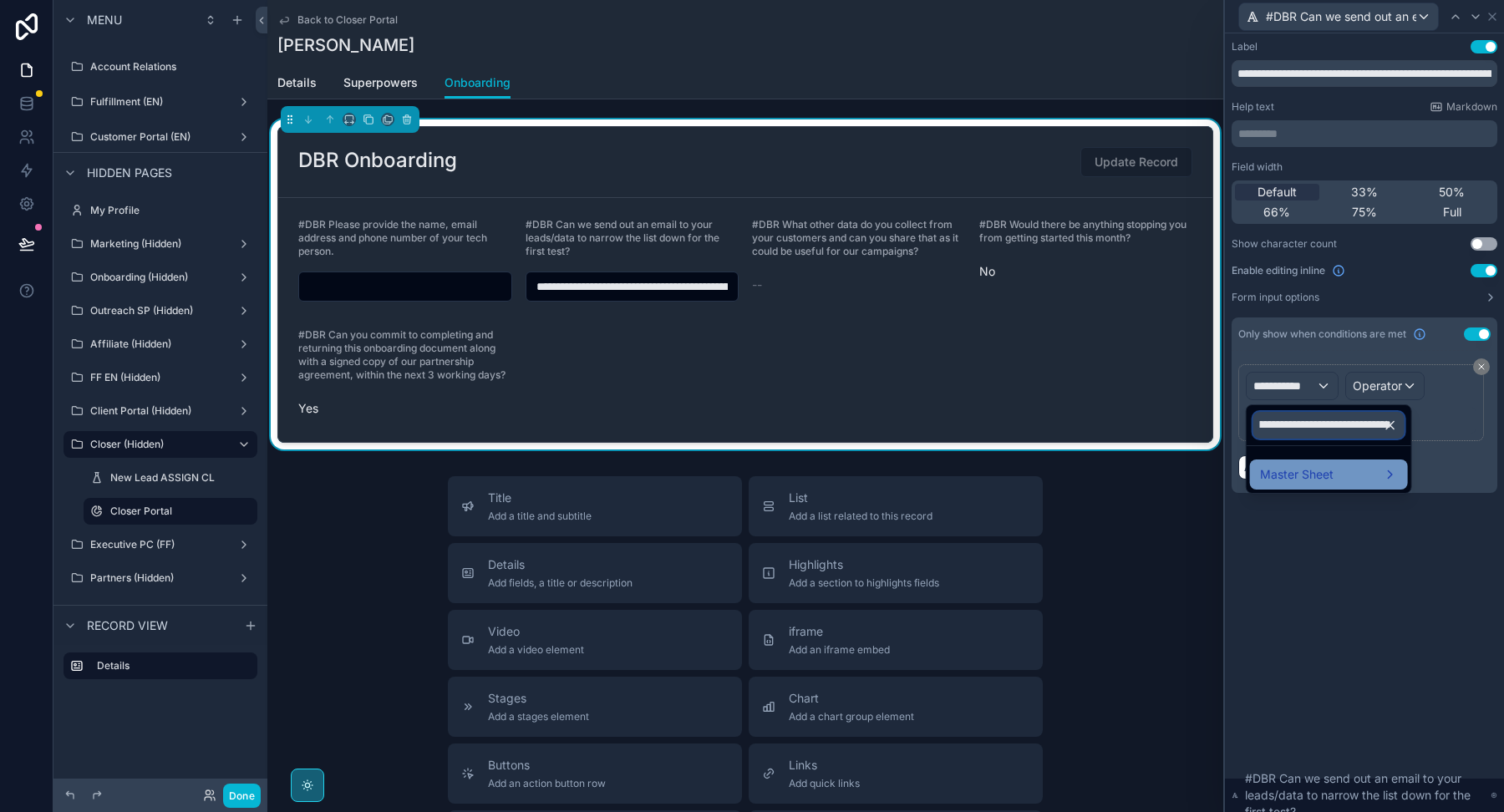
type input "**********"
click at [1321, 461] on div "Master Sheet" at bounding box center [1329, 474] width 158 height 30
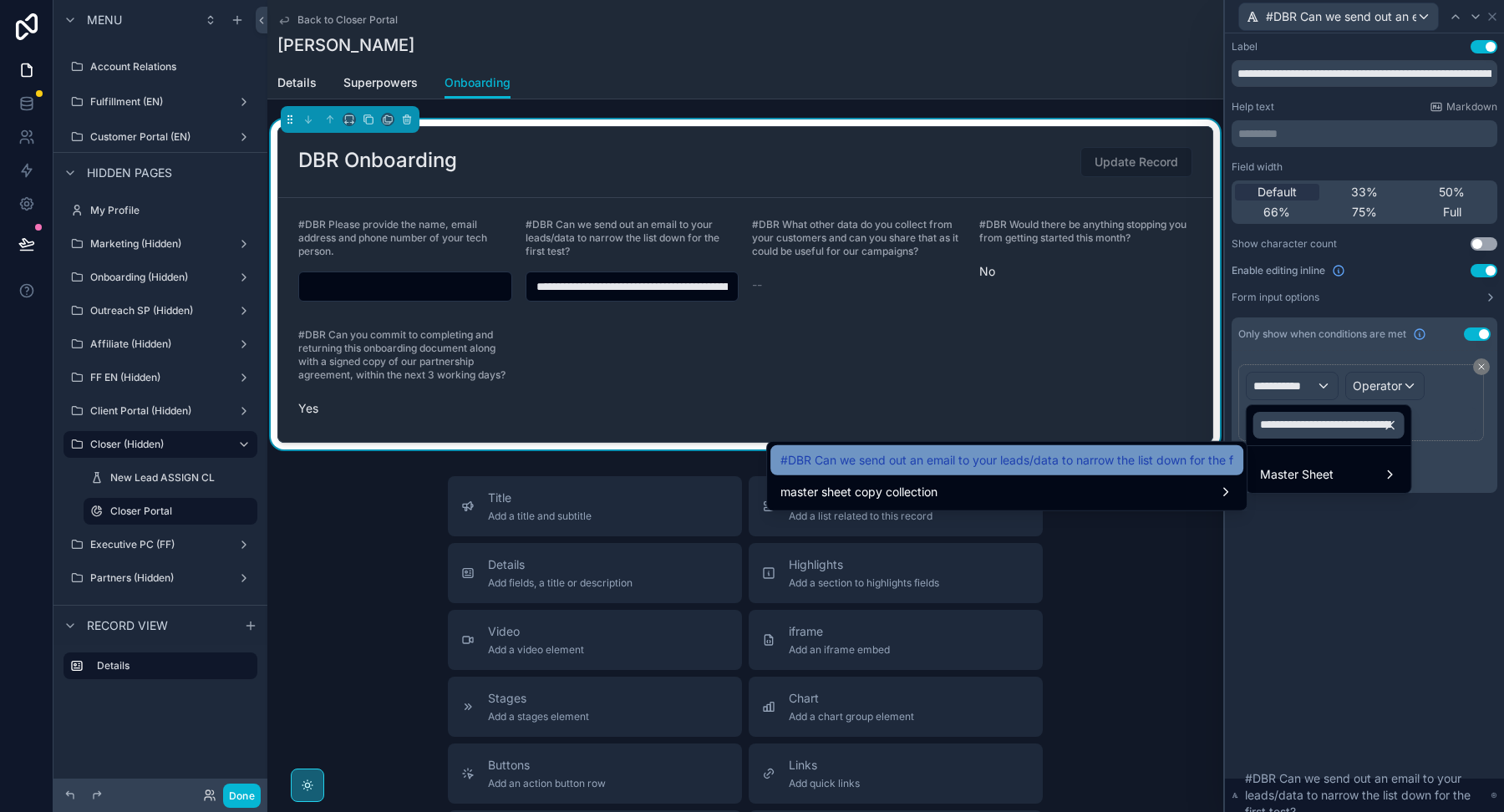
click at [1176, 461] on span "#DBR Can we send out an email to your leads/data to narrow the list down for th…" at bounding box center [1007, 460] width 453 height 20
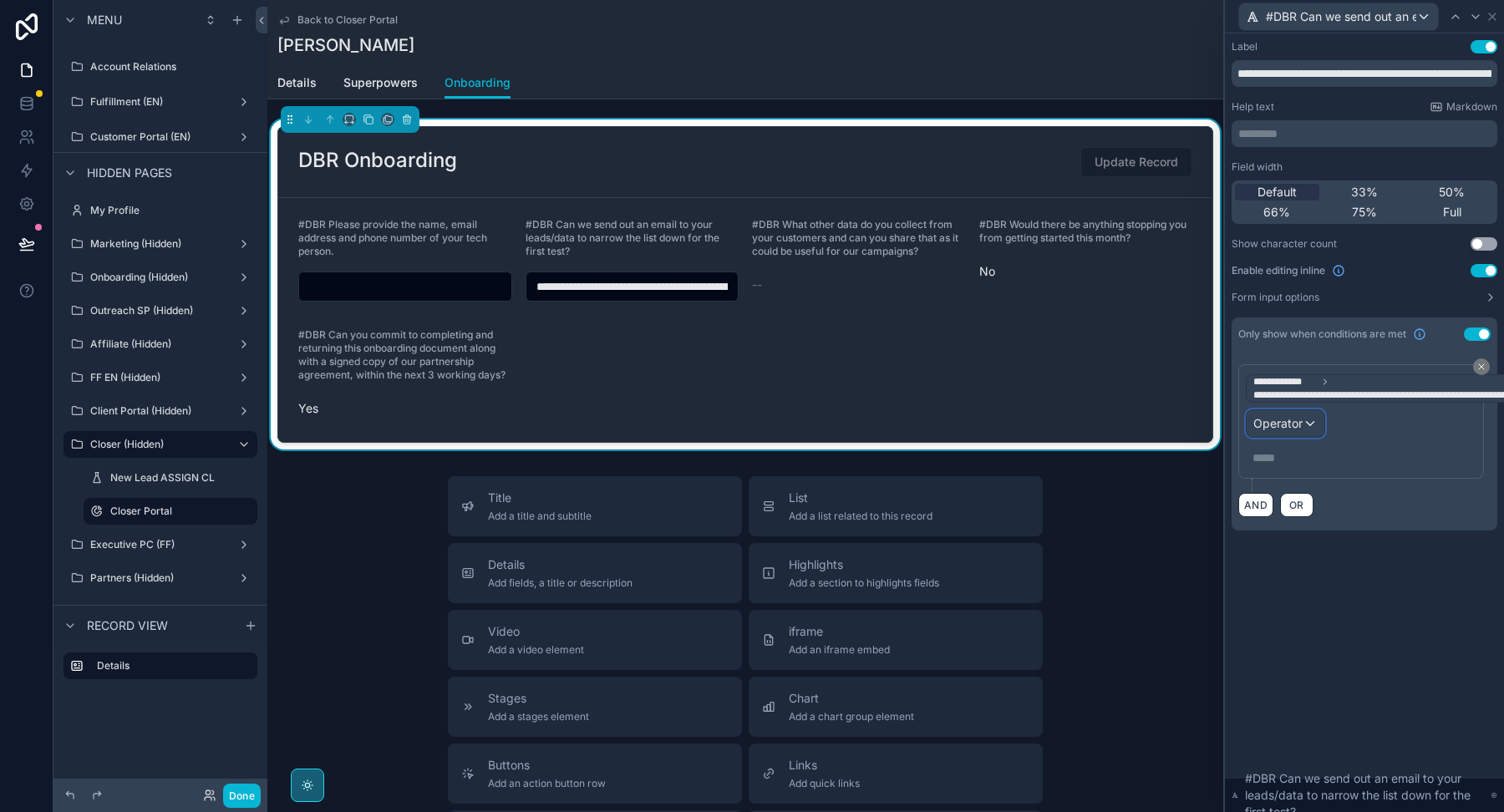
click at [1276, 434] on div "Operator" at bounding box center [1284, 423] width 77 height 27
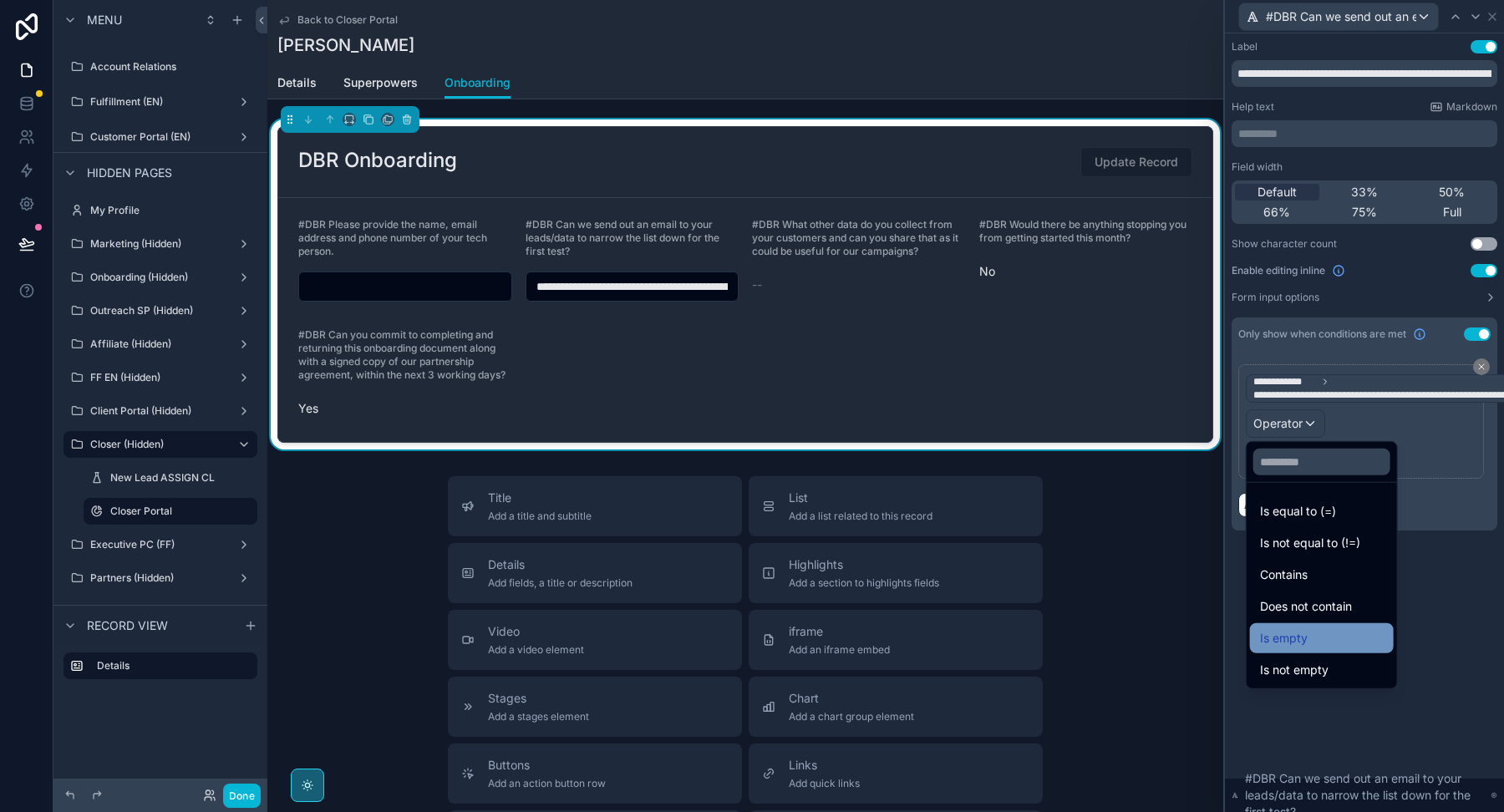
click at [1300, 643] on span "Is empty" at bounding box center [1283, 638] width 47 height 20
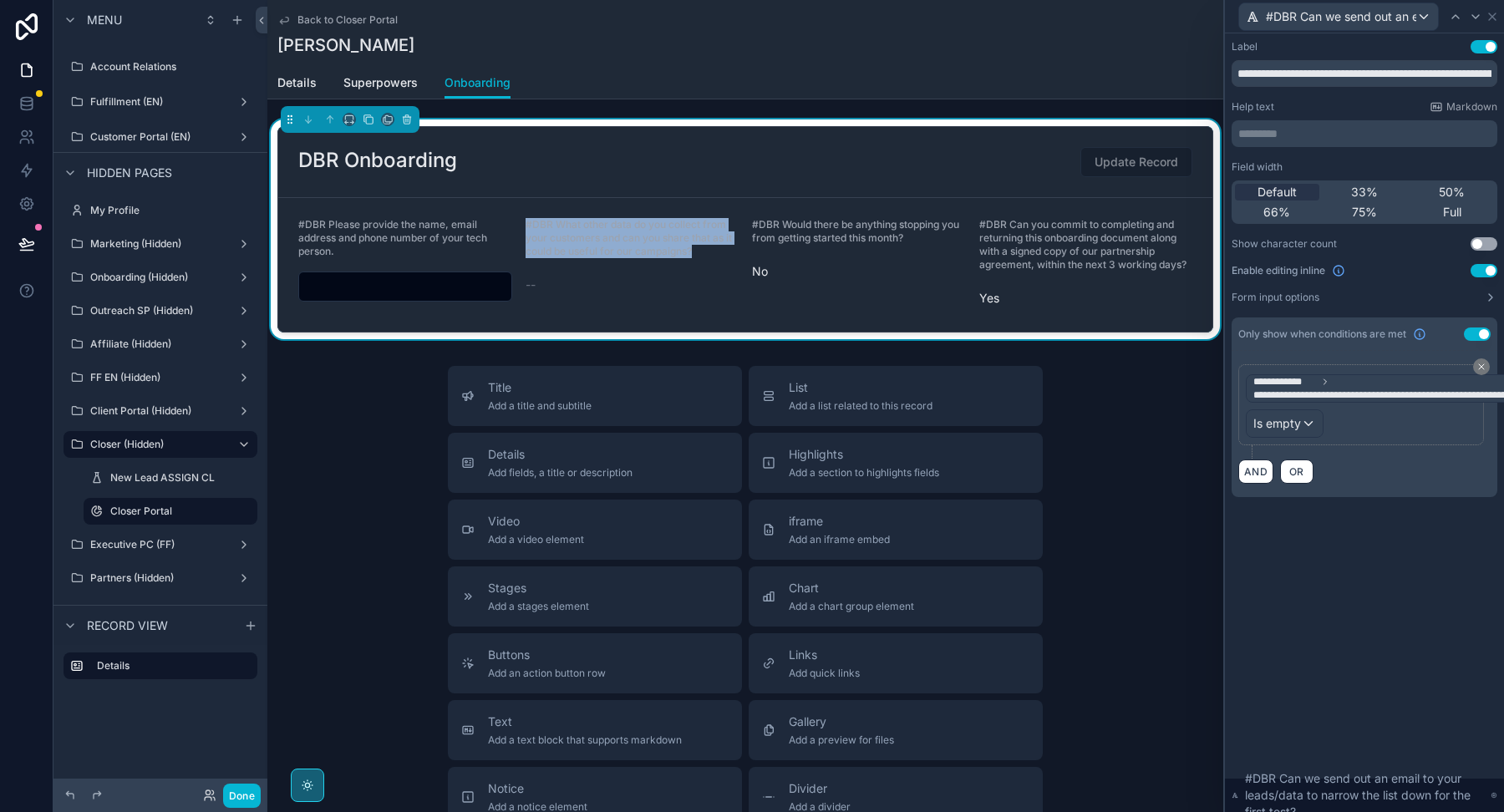
drag, startPoint x: 699, startPoint y: 251, endPoint x: 526, endPoint y: 221, distance: 175.6
click at [526, 221] on label "#DBR What other data do you collect from your customers and can you share that …" at bounding box center [633, 237] width 214 height 40
copy span "#DBR What other data do you collect from your customers and can you share that …"
click at [1369, 549] on div "**********" at bounding box center [1364, 422] width 279 height 779
drag, startPoint x: 525, startPoint y: 221, endPoint x: 709, endPoint y: 259, distance: 187.9
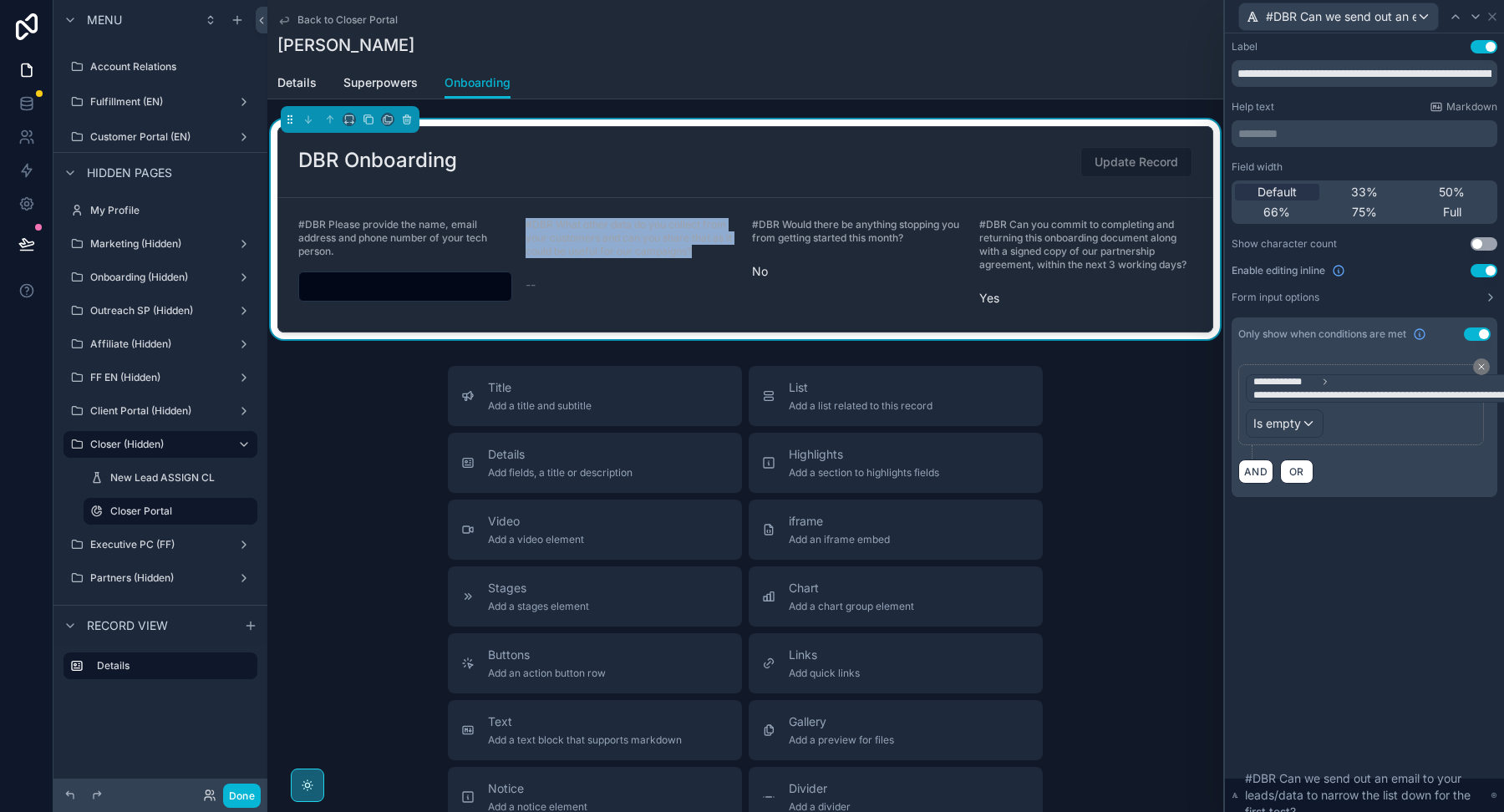
click at [709, 259] on div "#DBR What other data do you collect from your customers and can you share that …" at bounding box center [633, 241] width 214 height 47
click at [1493, 14] on icon at bounding box center [1492, 16] width 7 height 7
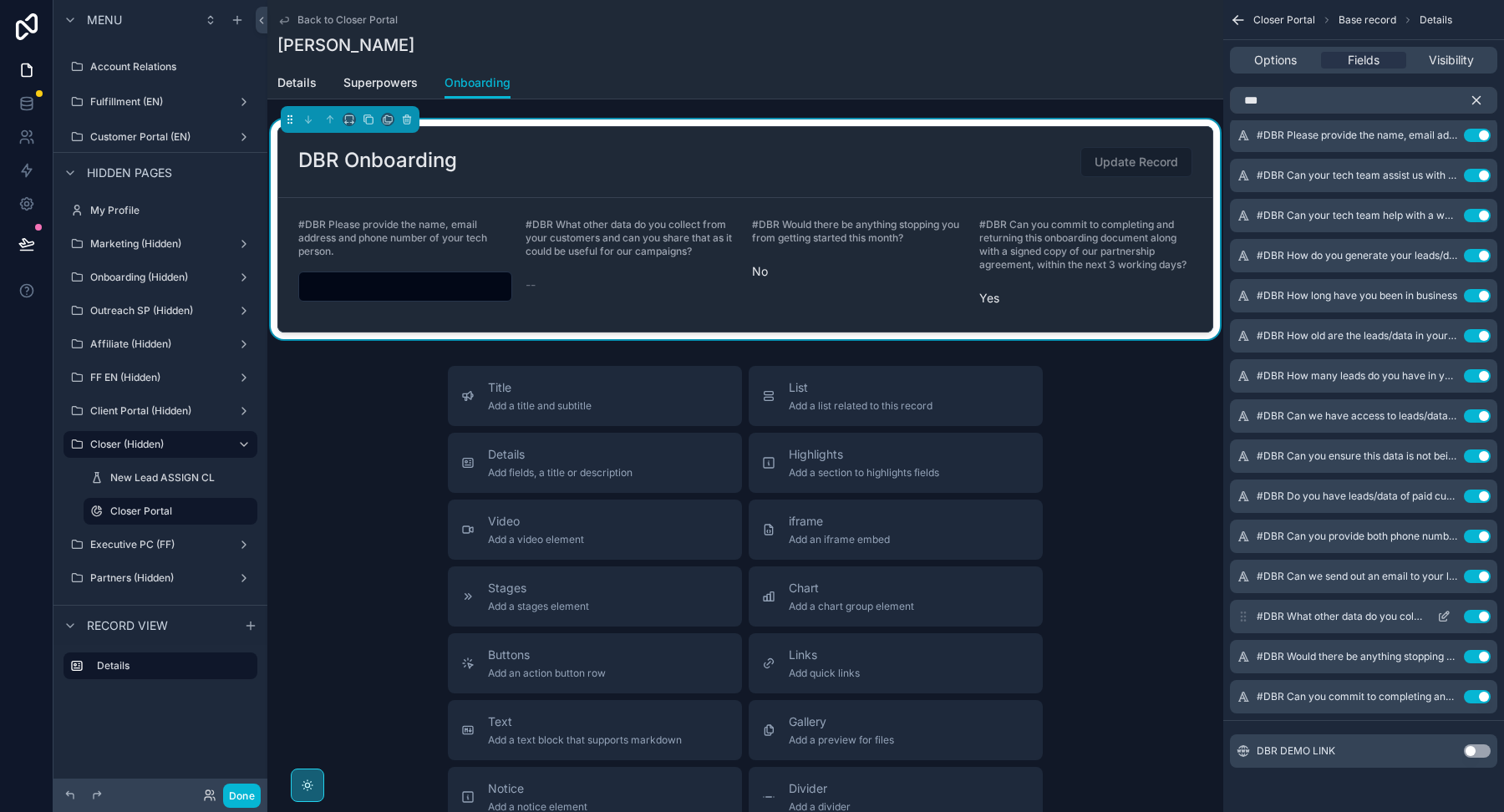
click at [1446, 614] on icon "scrollable content" at bounding box center [1444, 616] width 13 height 13
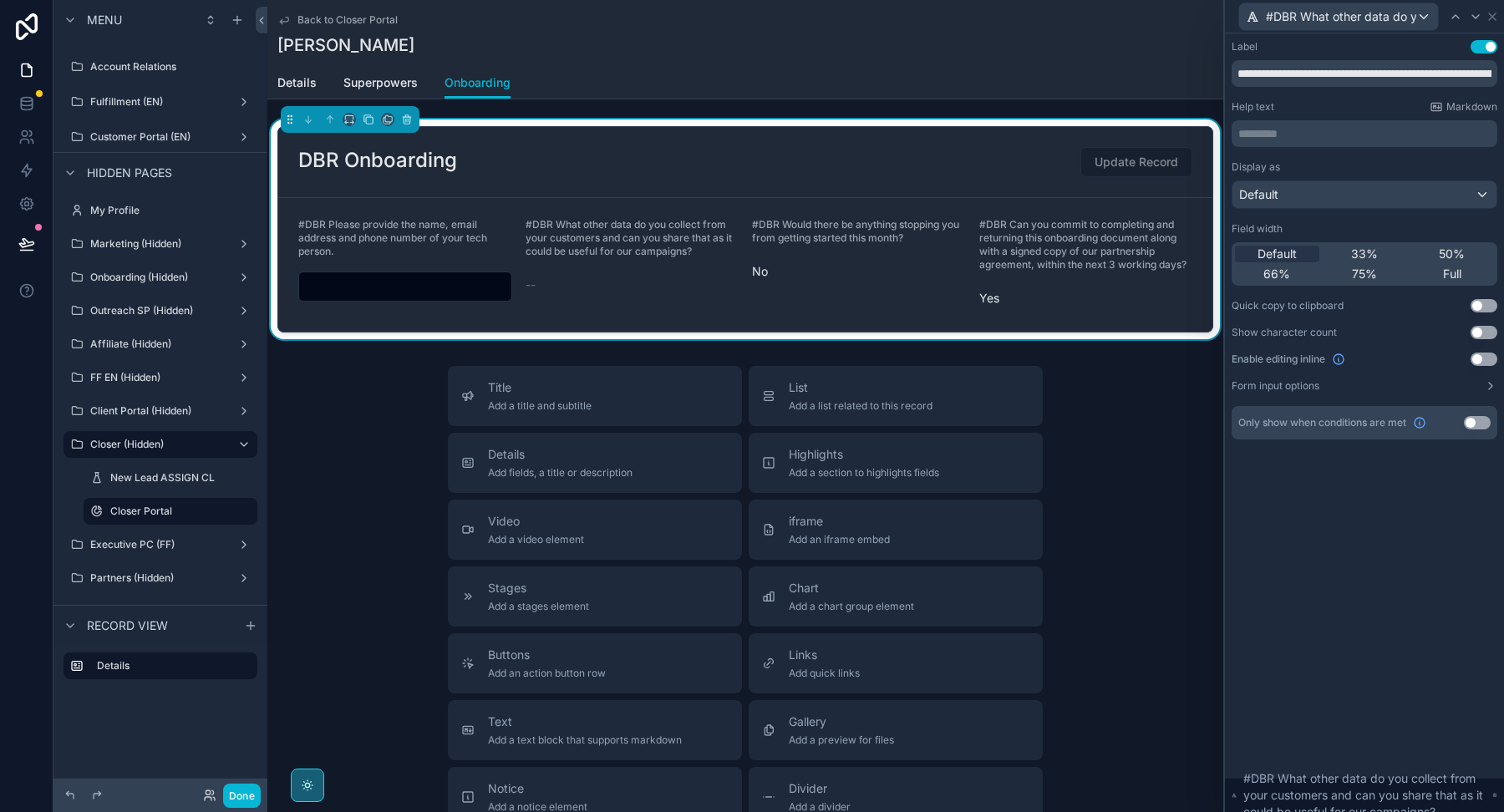
click at [1471, 420] on button "Use setting" at bounding box center [1477, 422] width 27 height 13
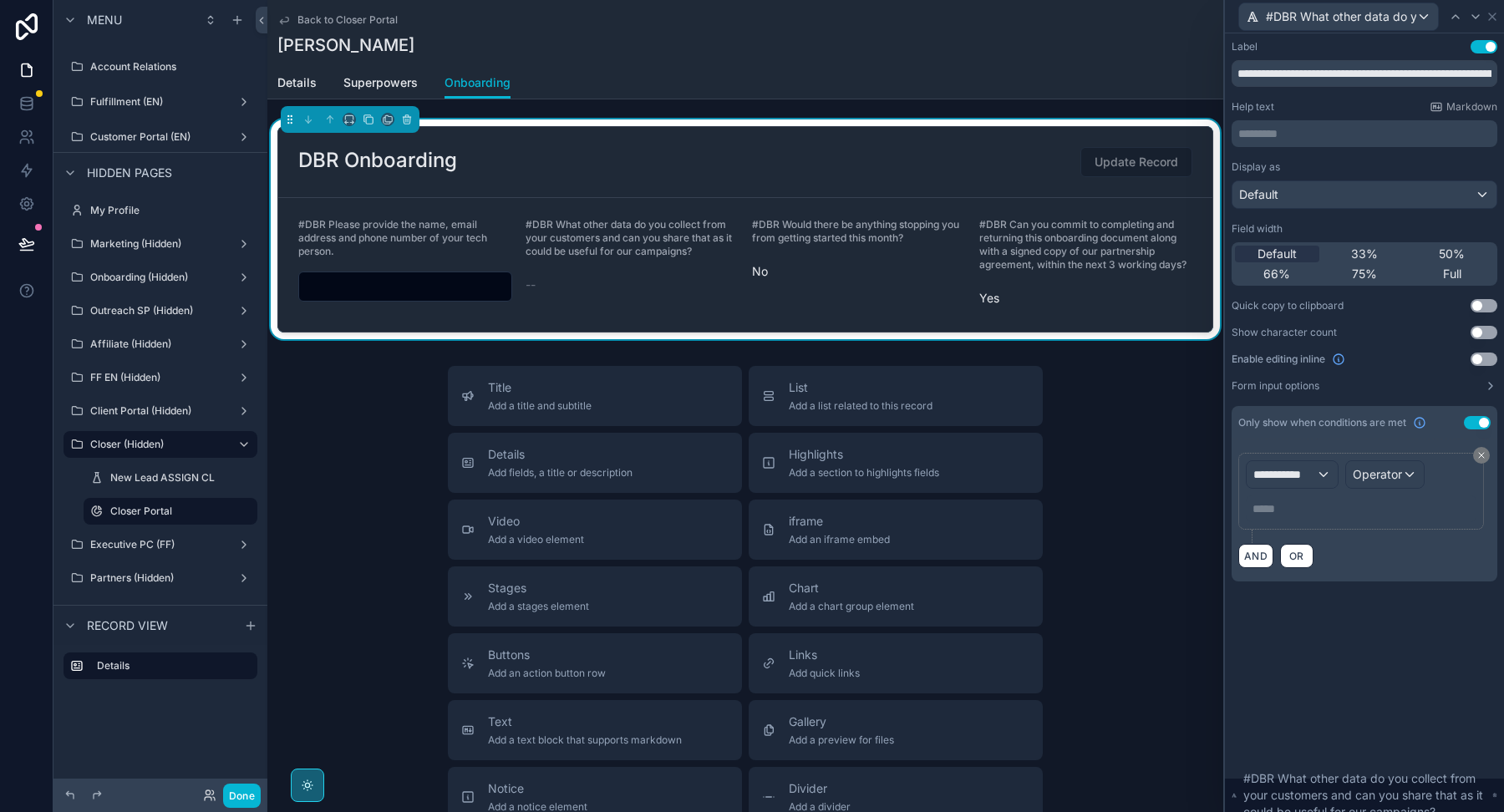
click at [1484, 355] on button "Use setting" at bounding box center [1484, 359] width 27 height 13
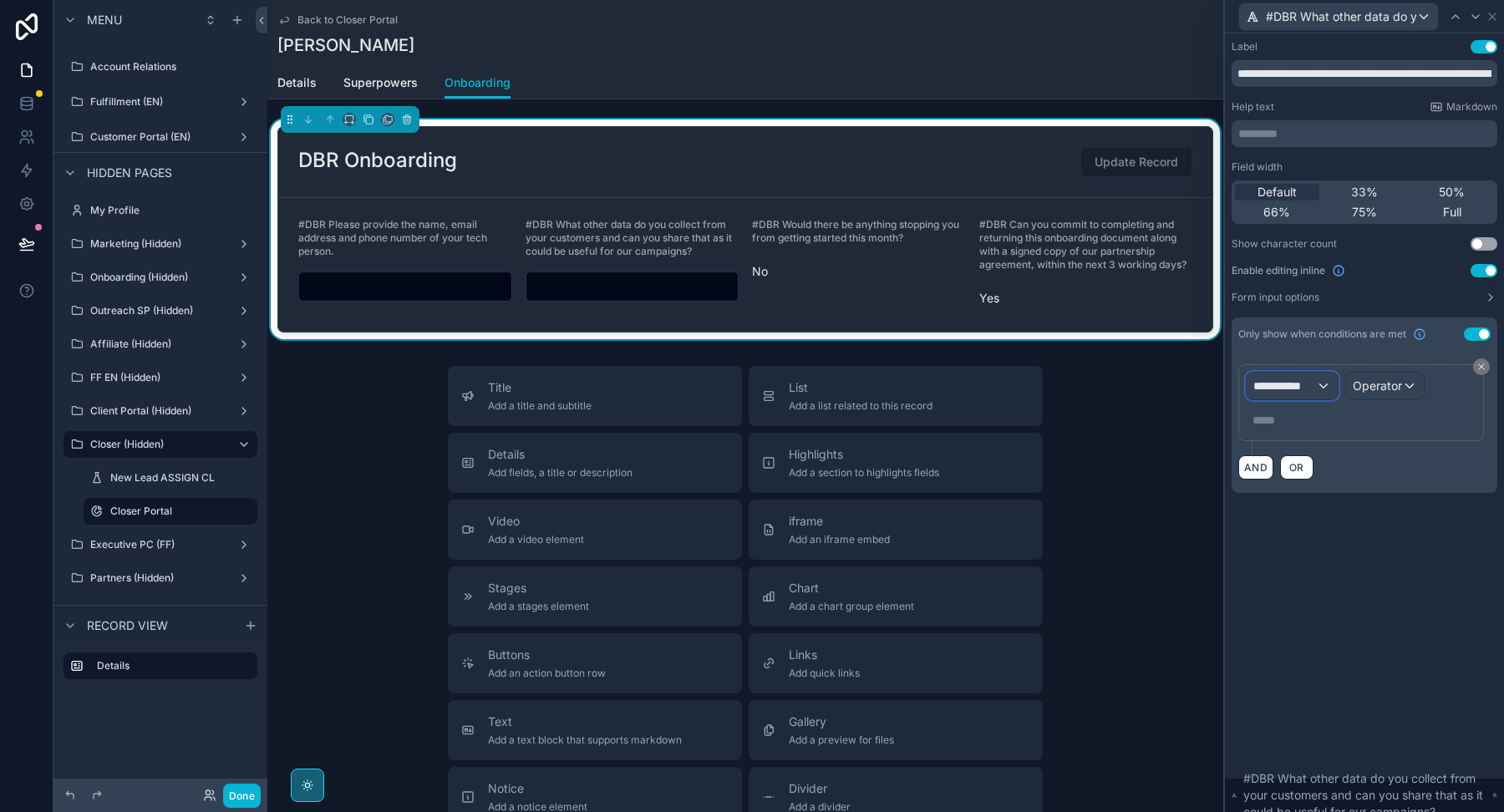
click at [1293, 386] on span "**********" at bounding box center [1284, 386] width 62 height 17
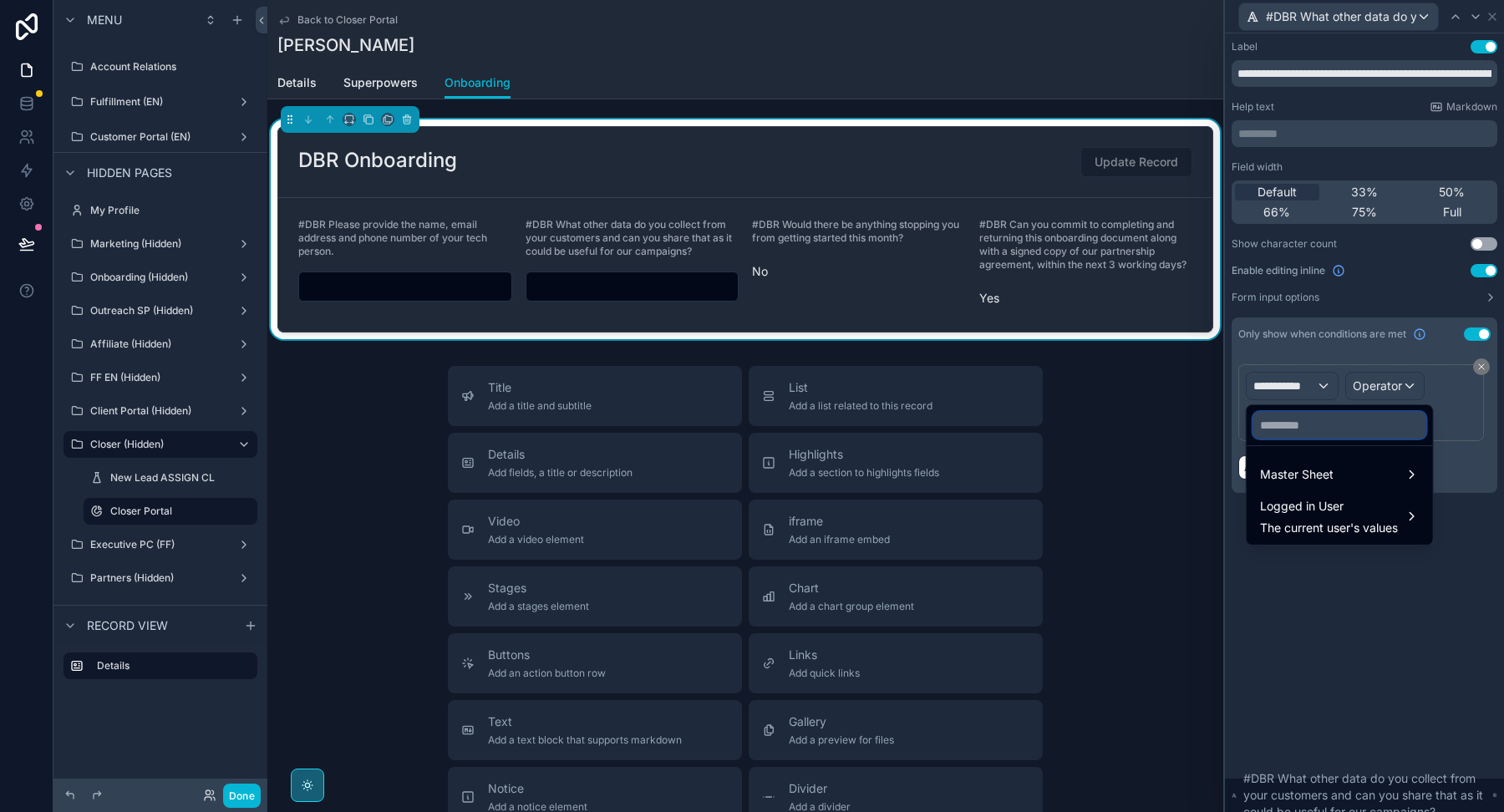
click at [1292, 422] on input "text" at bounding box center [1340, 425] width 173 height 27
paste input "**********"
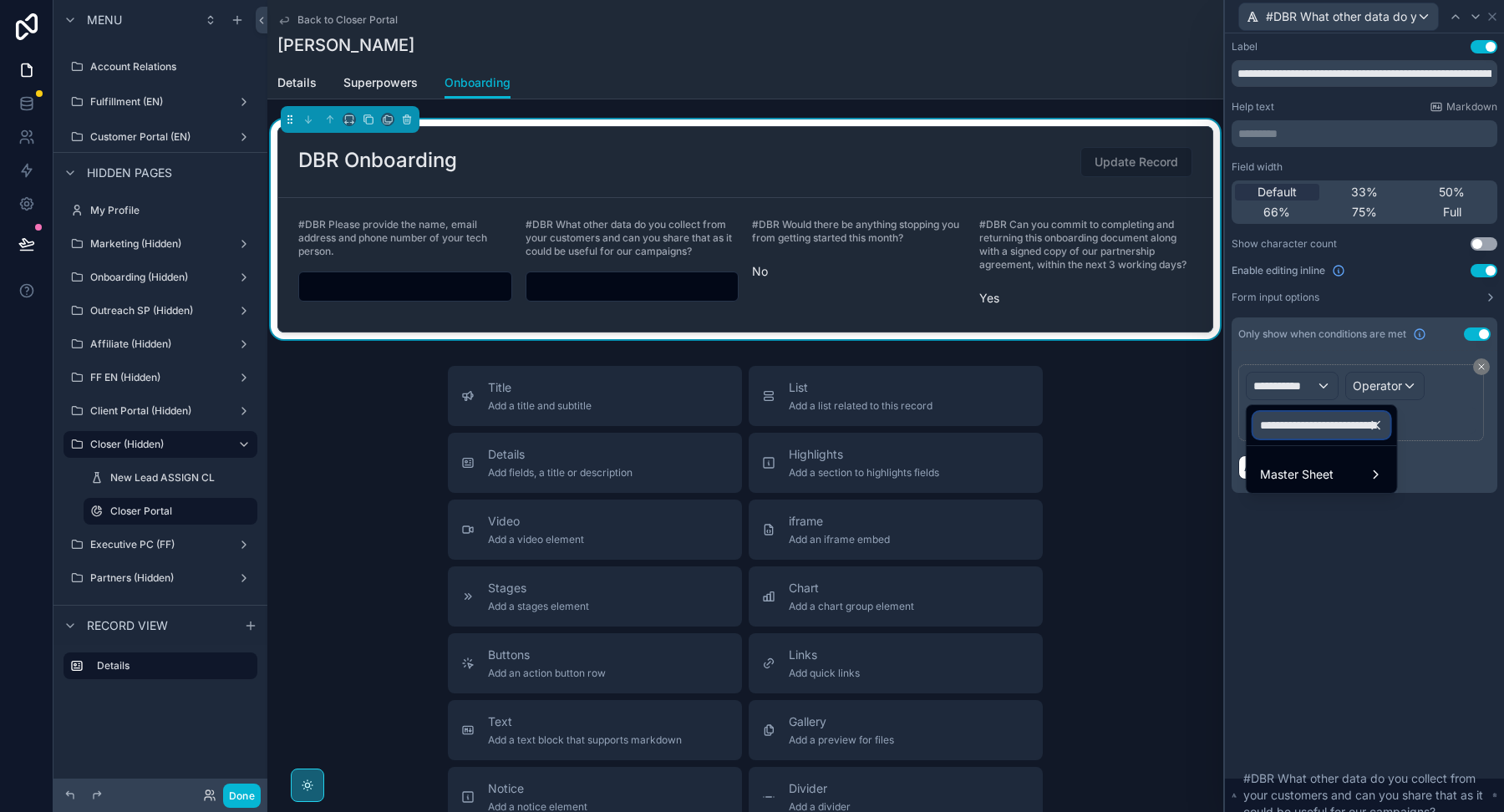
scroll to position [0, 544]
type input "**********"
click at [1290, 470] on span "Master Sheet" at bounding box center [1296, 474] width 74 height 20
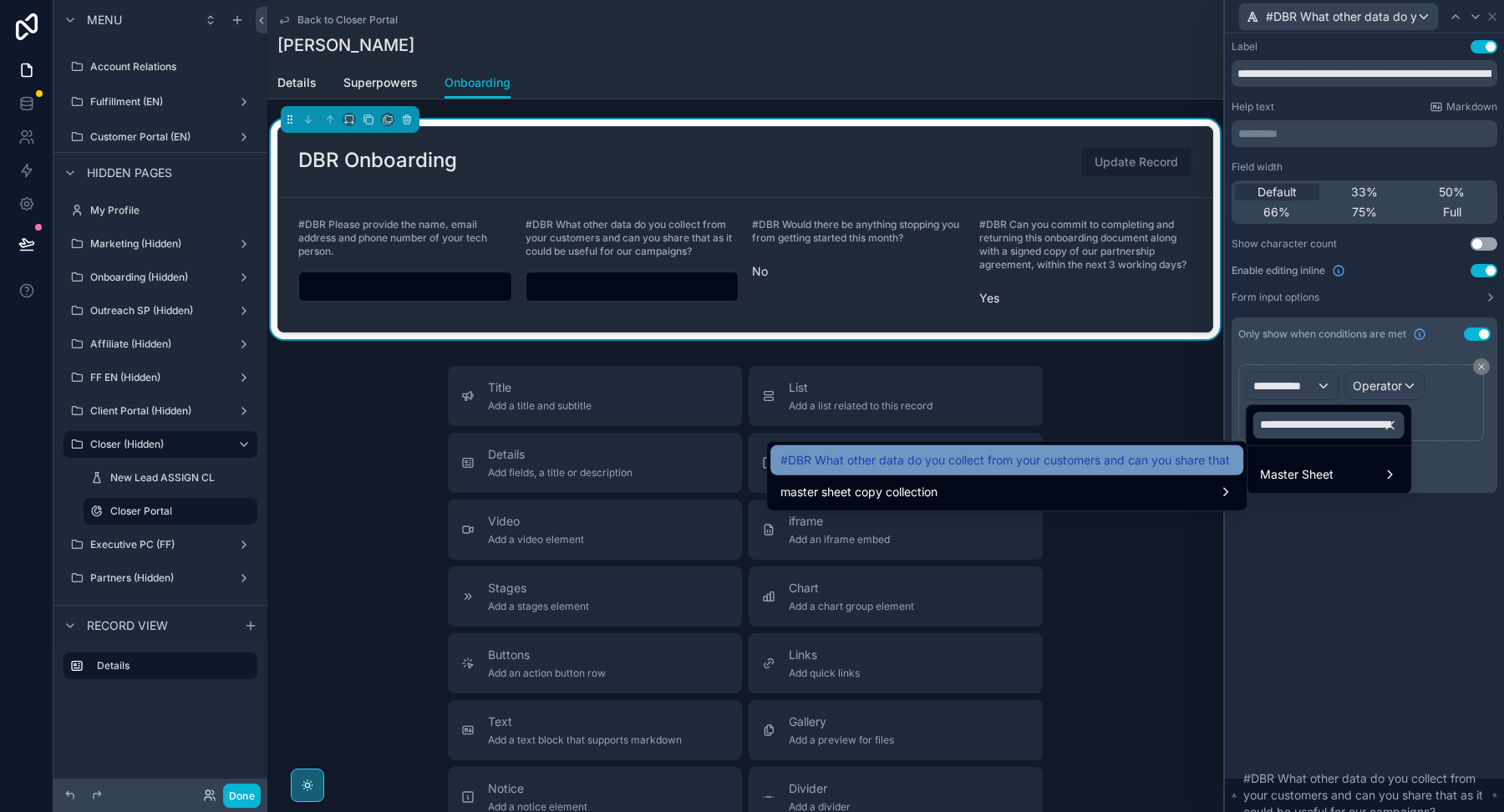
click at [1083, 452] on span "#DBR What other data do you collect from your customers and can you share that …" at bounding box center [1007, 460] width 453 height 20
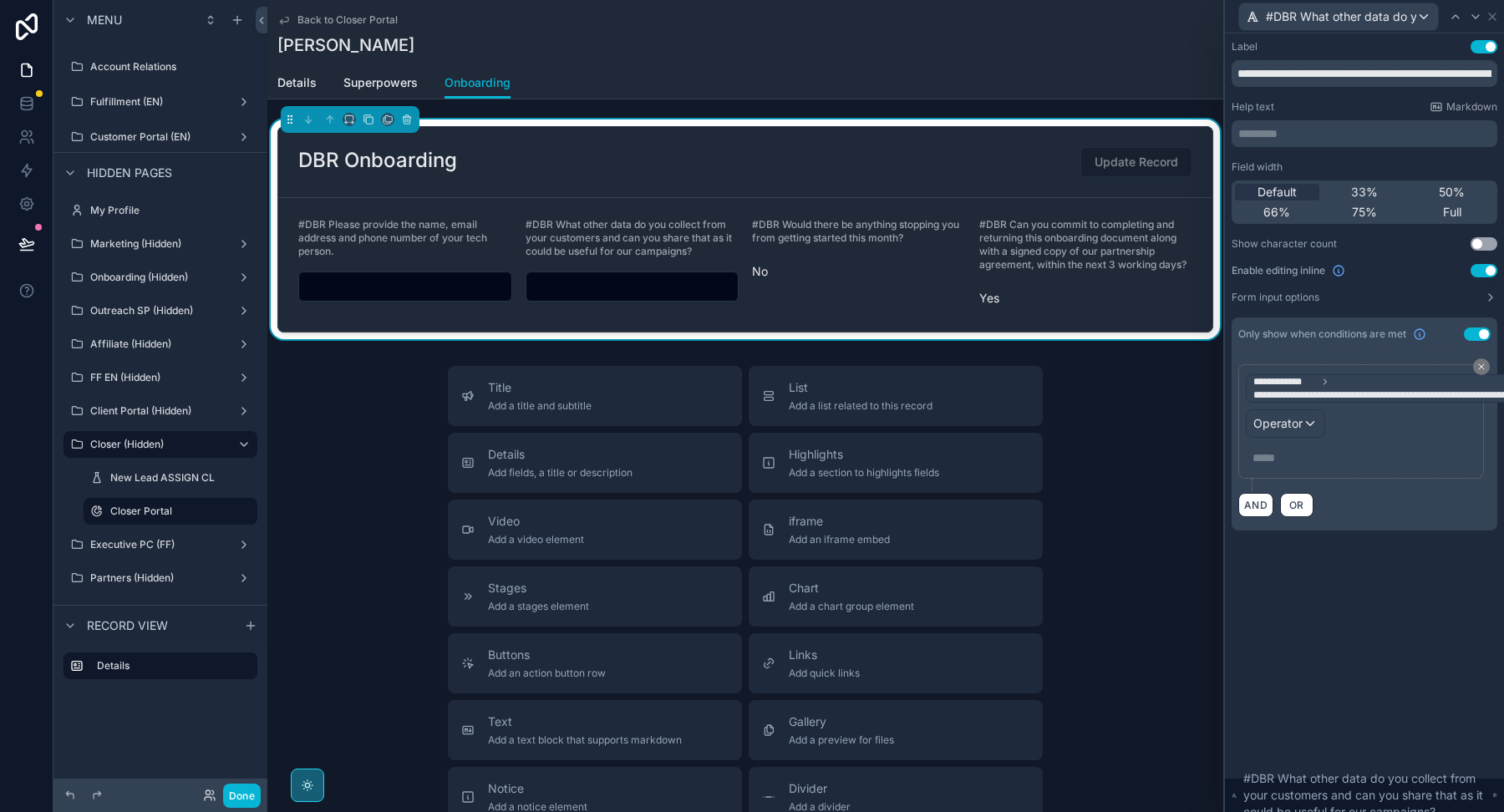
click at [1296, 406] on div "**********" at bounding box center [1362, 421] width 231 height 100
click at [1295, 422] on span "Operator" at bounding box center [1278, 422] width 49 height 14
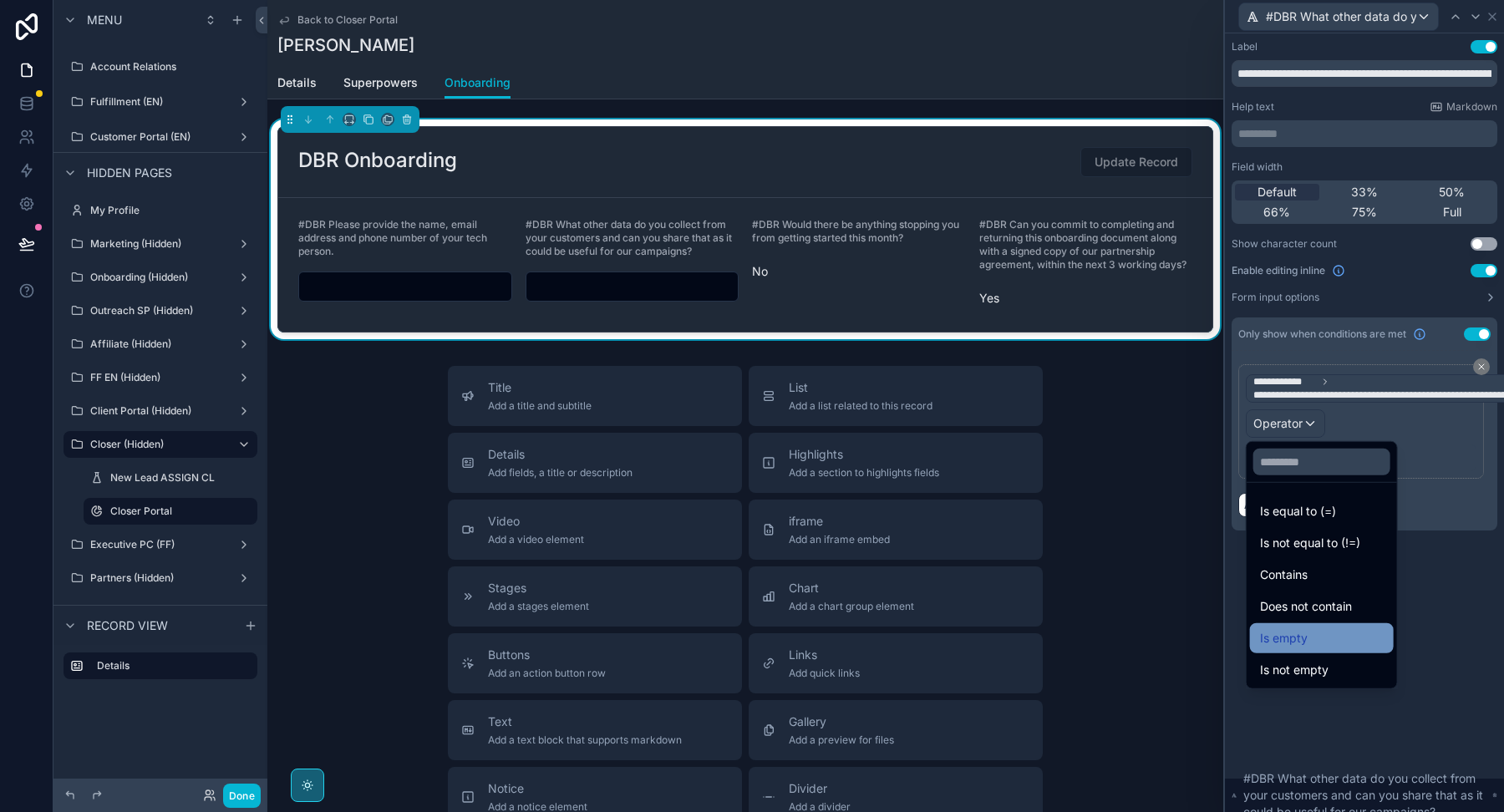
click at [1287, 646] on span "Is empty" at bounding box center [1283, 638] width 47 height 20
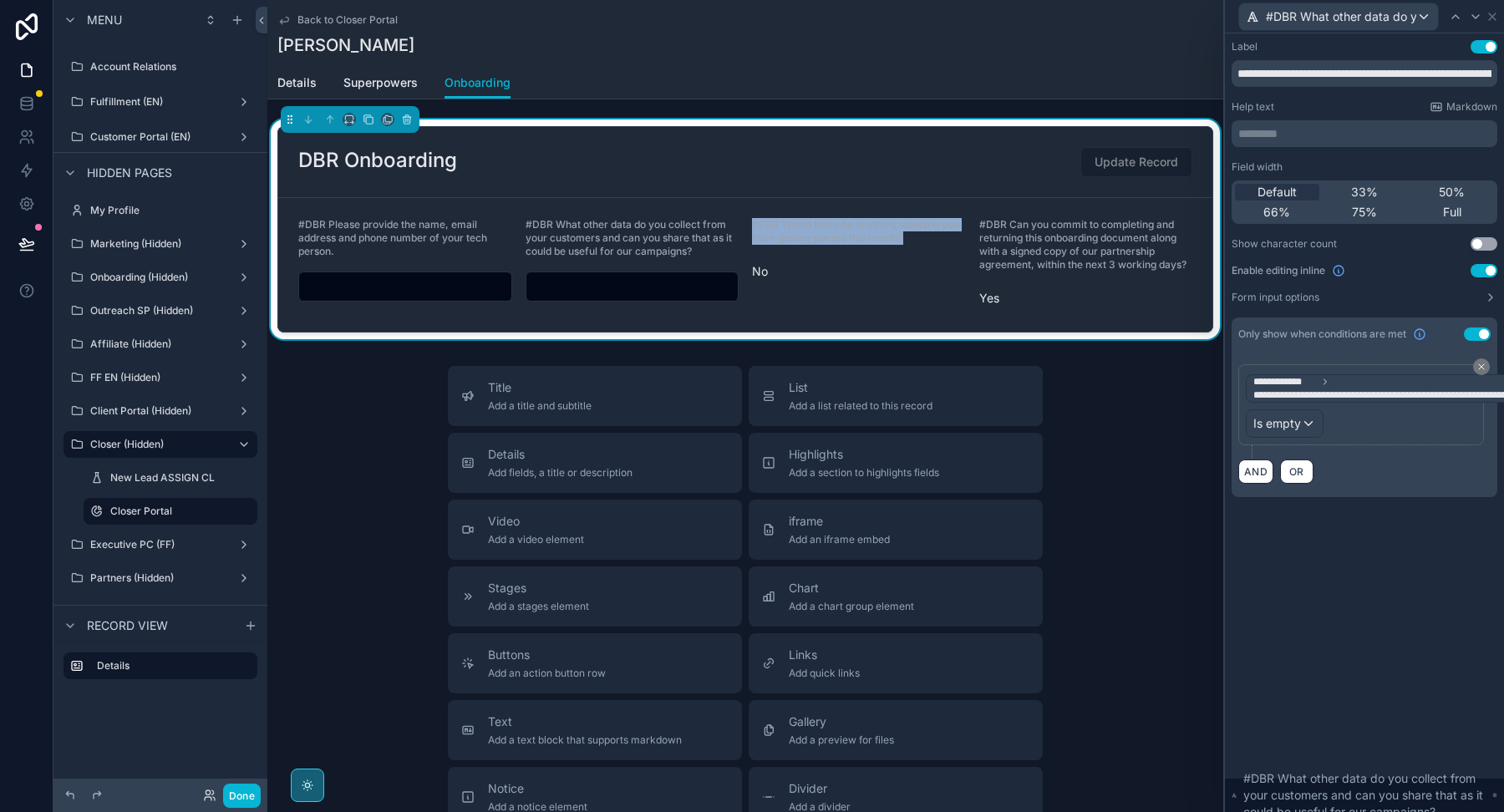
drag, startPoint x: 748, startPoint y: 221, endPoint x: 930, endPoint y: 236, distance: 182.6
click at [930, 236] on form "#DBR Please provide the name, email address and phone number of your tech perso…" at bounding box center [745, 265] width 934 height 134
copy span "#DBR Would there be anything stopping you from getting started this month?"
click at [1494, 11] on icon at bounding box center [1492, 17] width 13 height 13
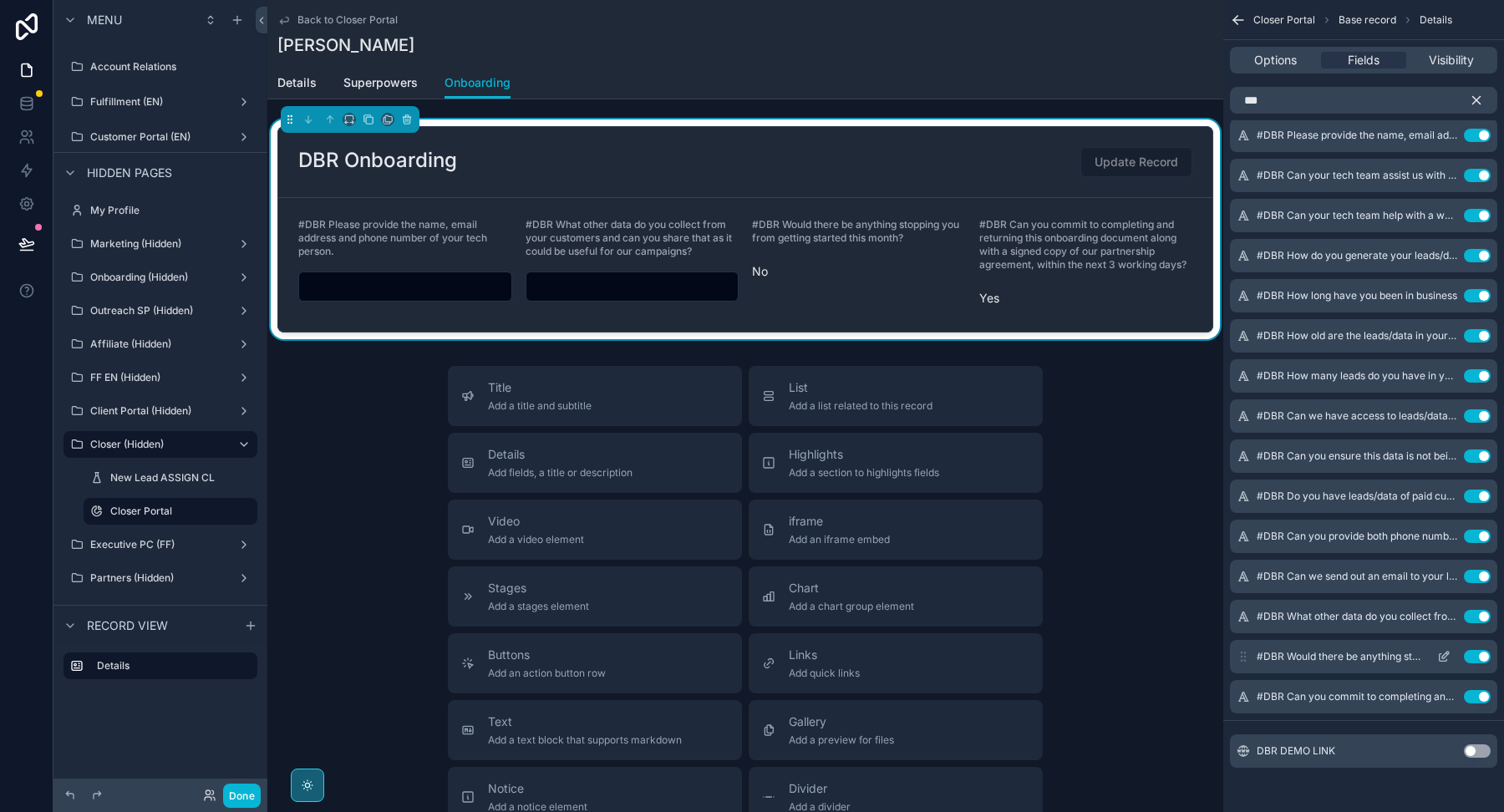
click at [1444, 651] on icon "scrollable content" at bounding box center [1445, 654] width 7 height 7
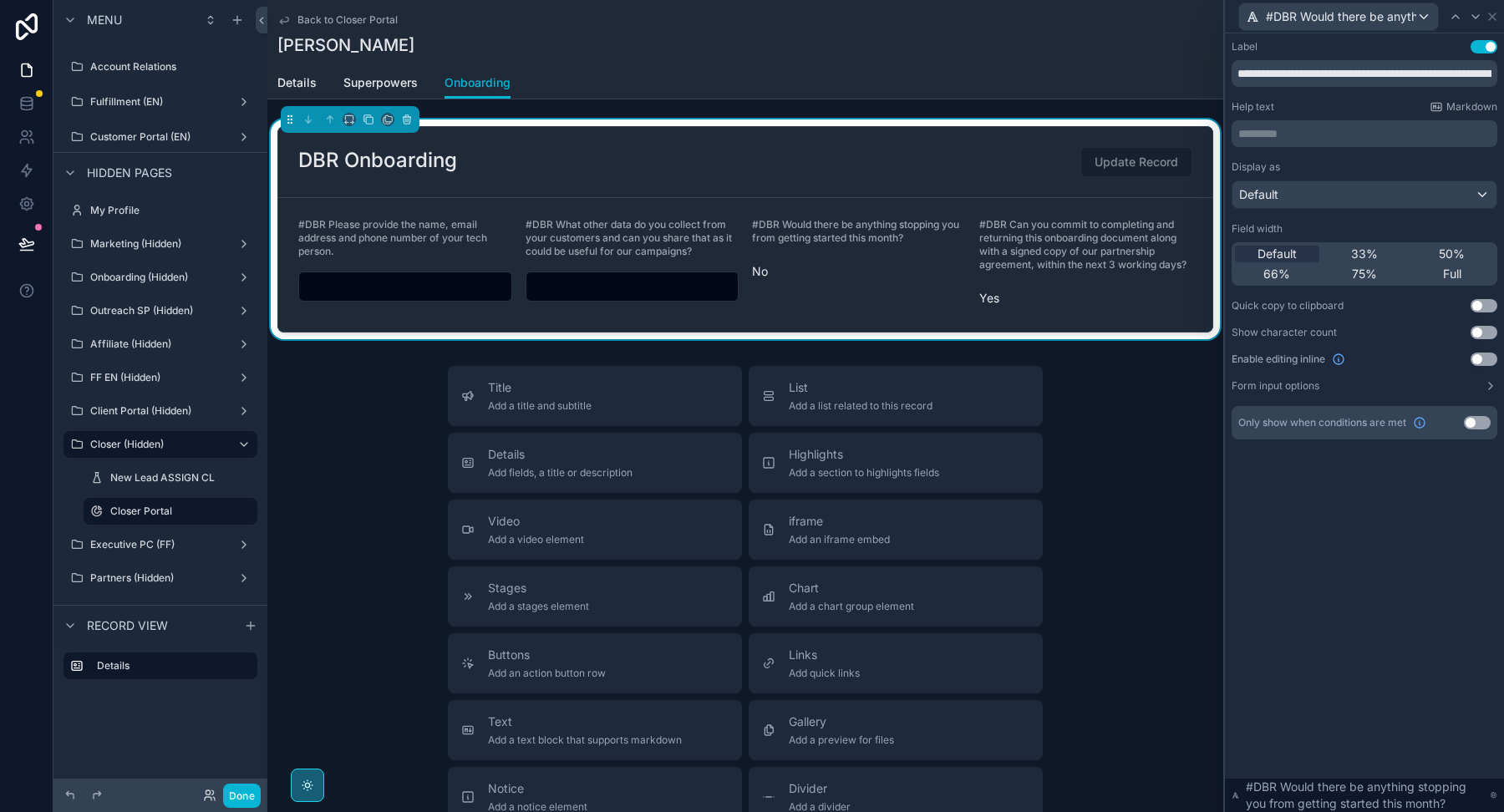
click at [1475, 356] on button "Use setting" at bounding box center [1484, 359] width 27 height 13
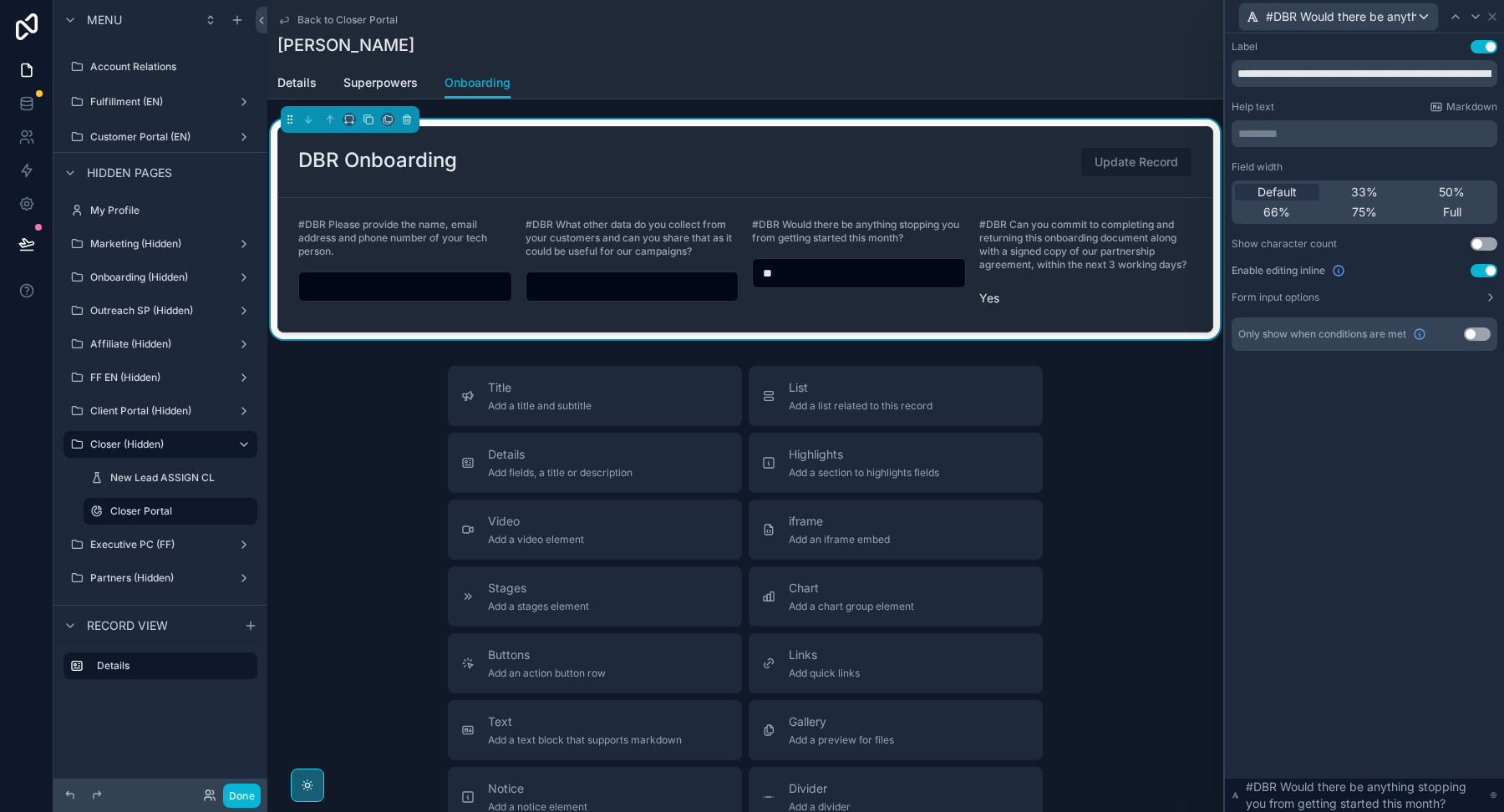
click at [1482, 336] on button "Use setting" at bounding box center [1477, 334] width 27 height 13
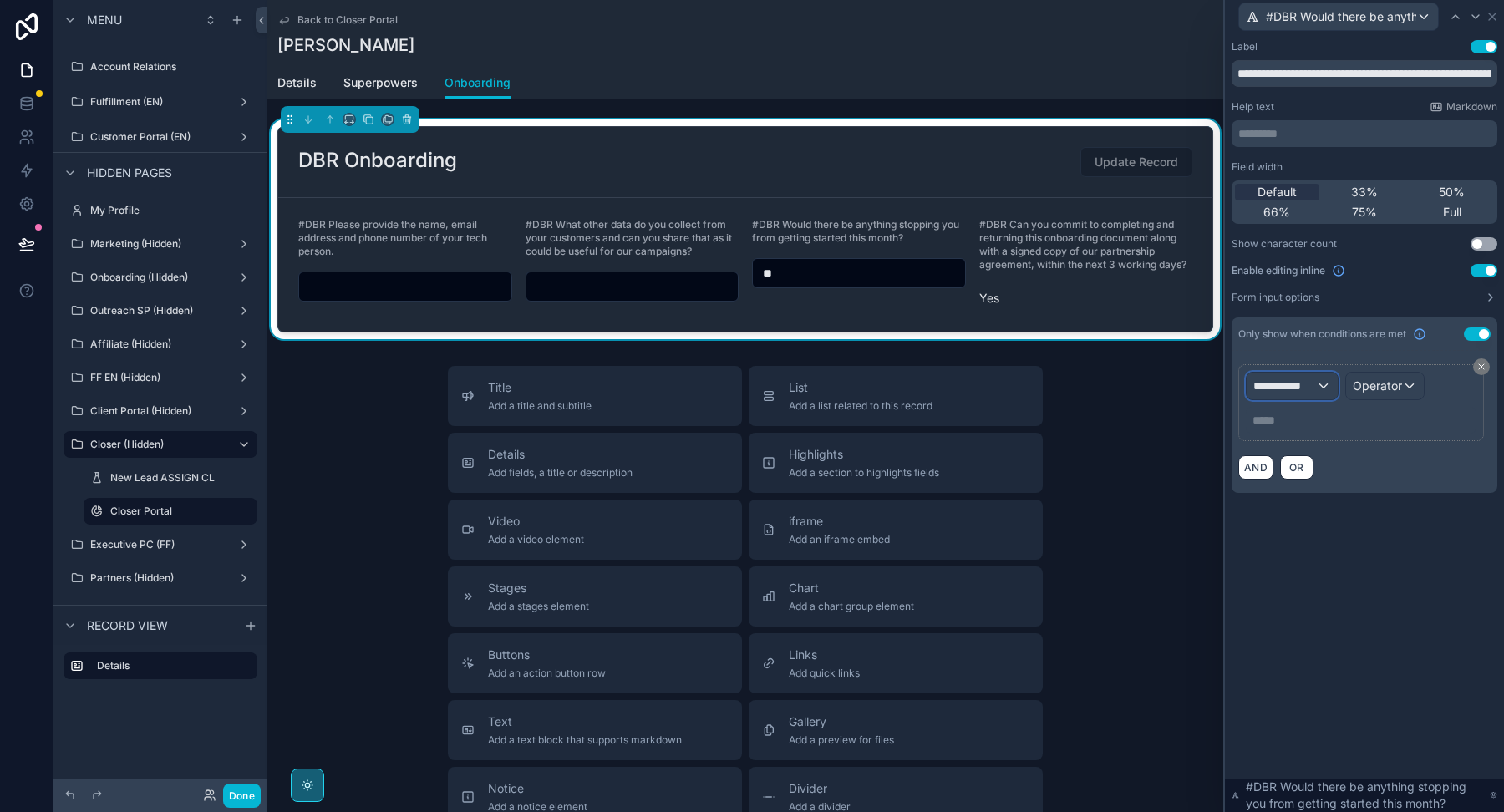
click at [1286, 379] on span "**********" at bounding box center [1284, 386] width 62 height 17
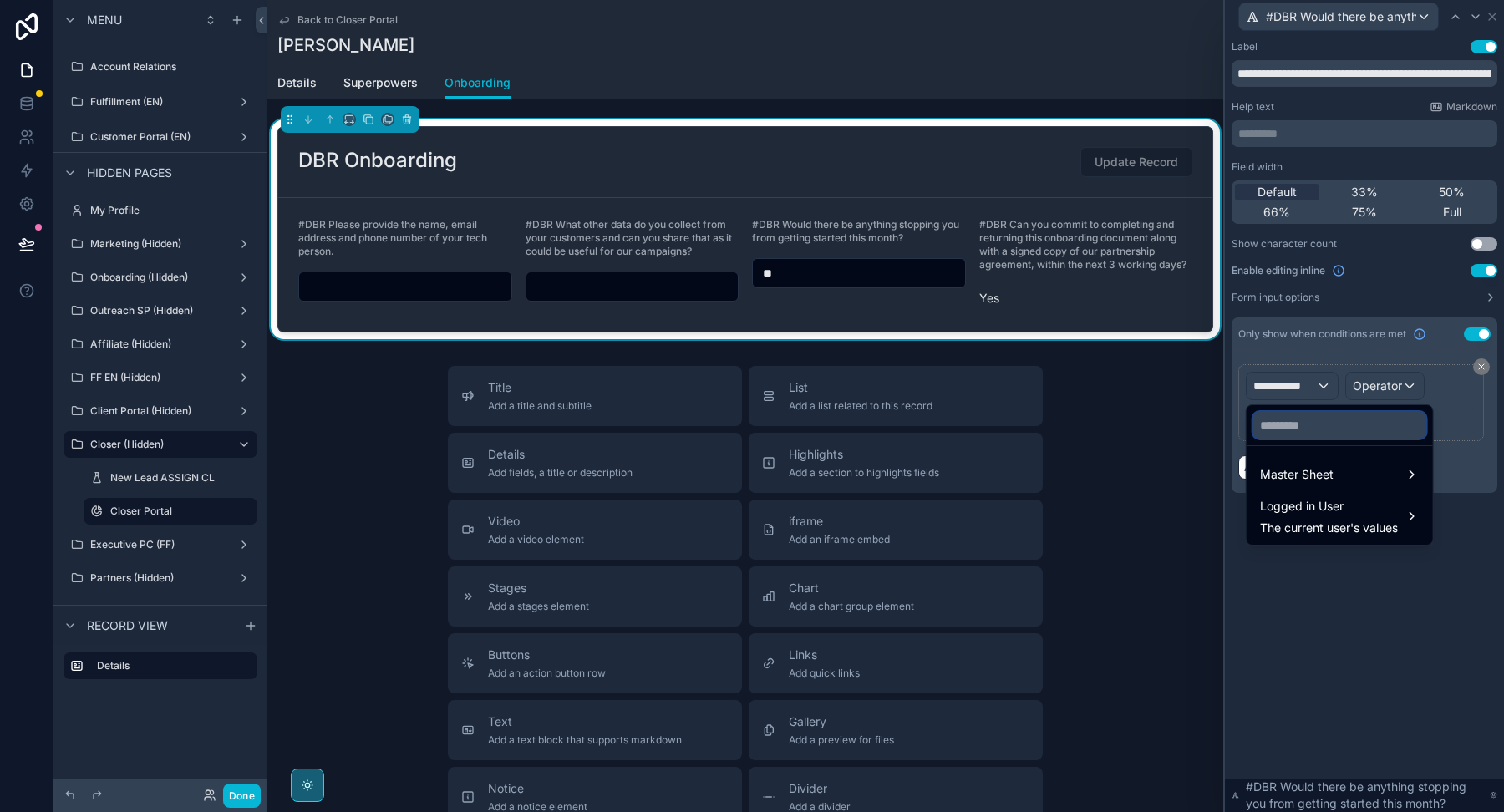
click at [1291, 437] on input "text" at bounding box center [1340, 425] width 173 height 27
paste input "**********"
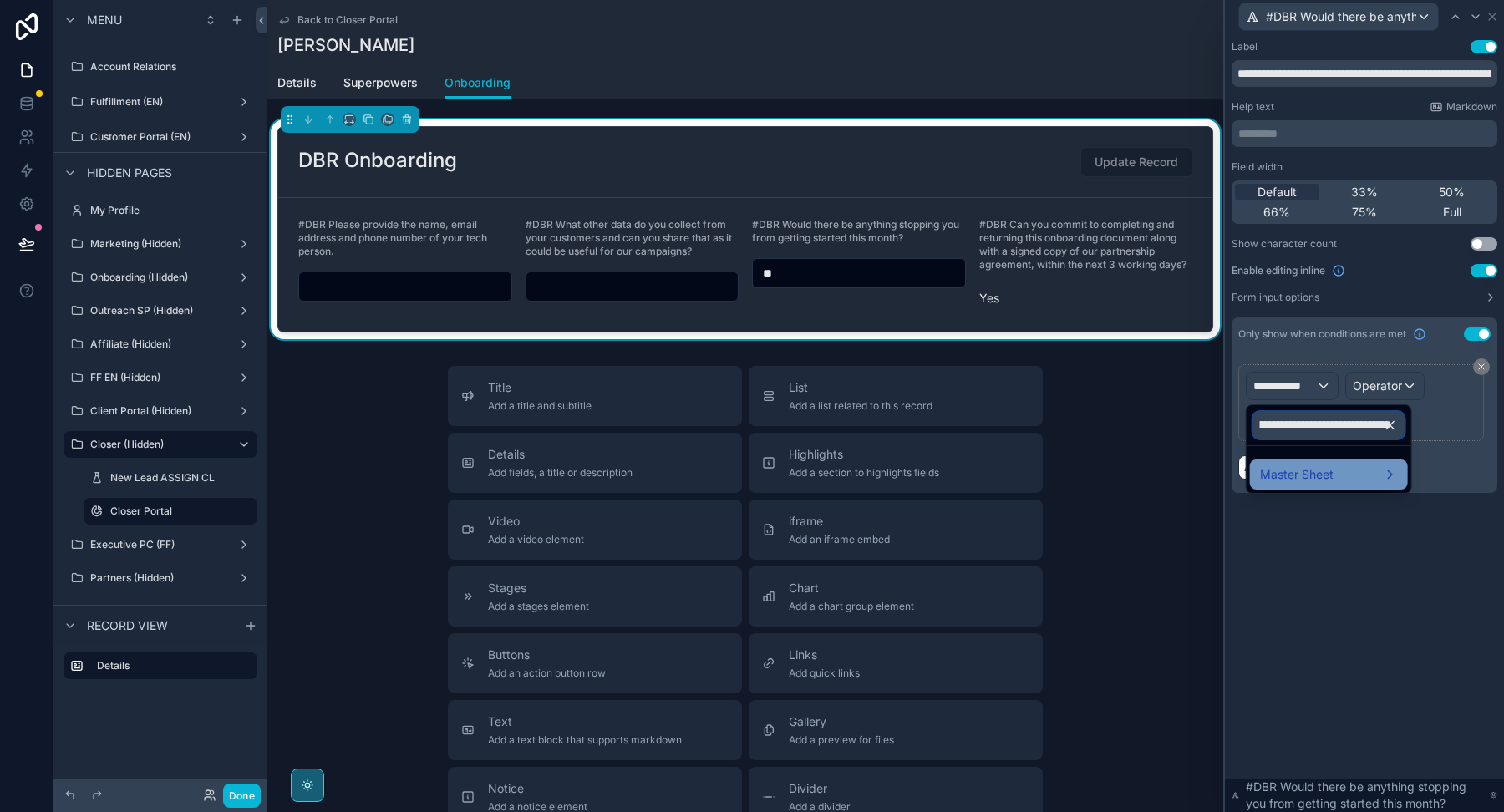
type input "**********"
click at [1297, 461] on div "Master Sheet" at bounding box center [1329, 474] width 158 height 30
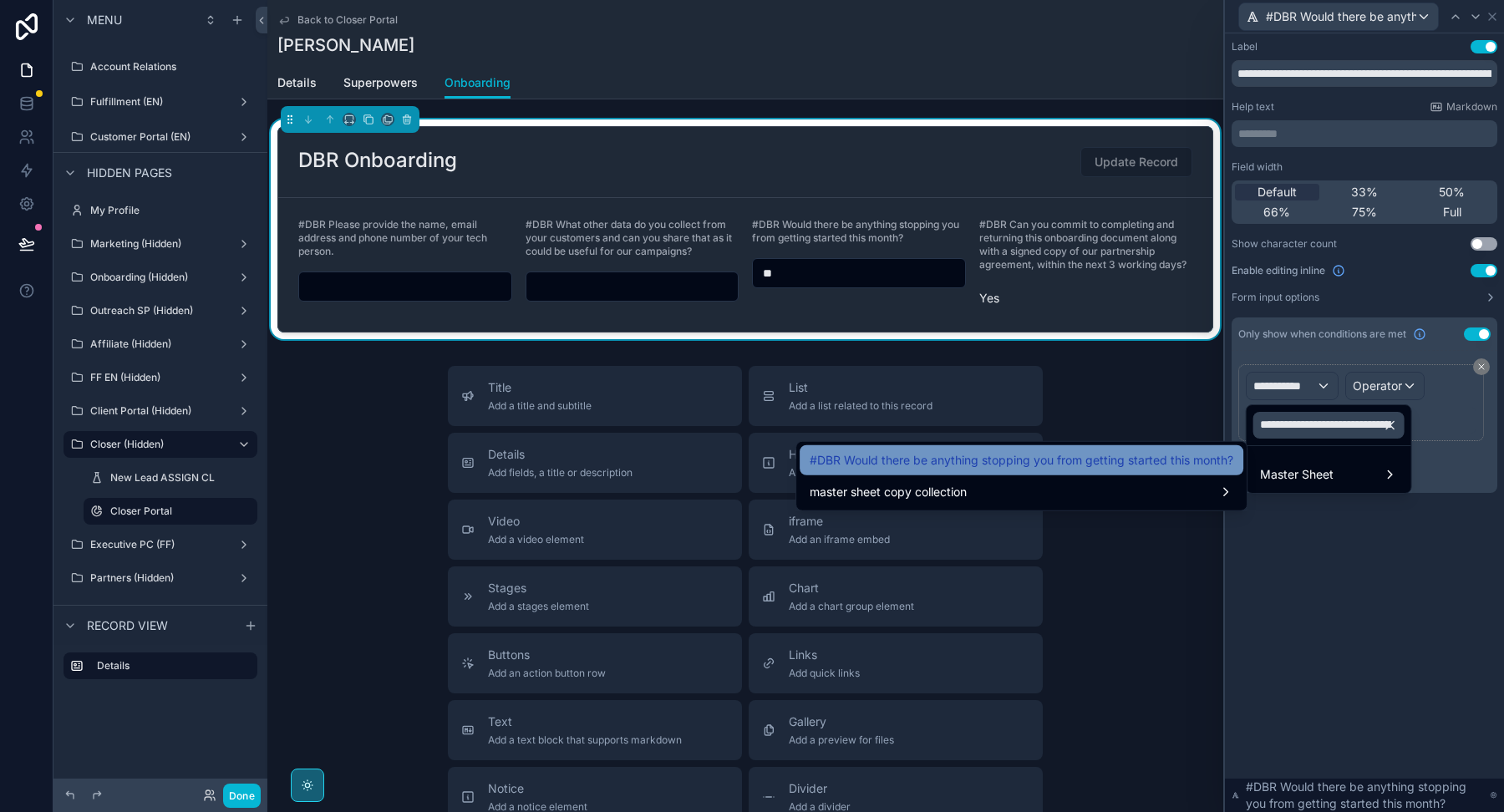
click at [1132, 451] on span "#DBR Would there be anything stopping you from getting started this month?" at bounding box center [1021, 460] width 423 height 20
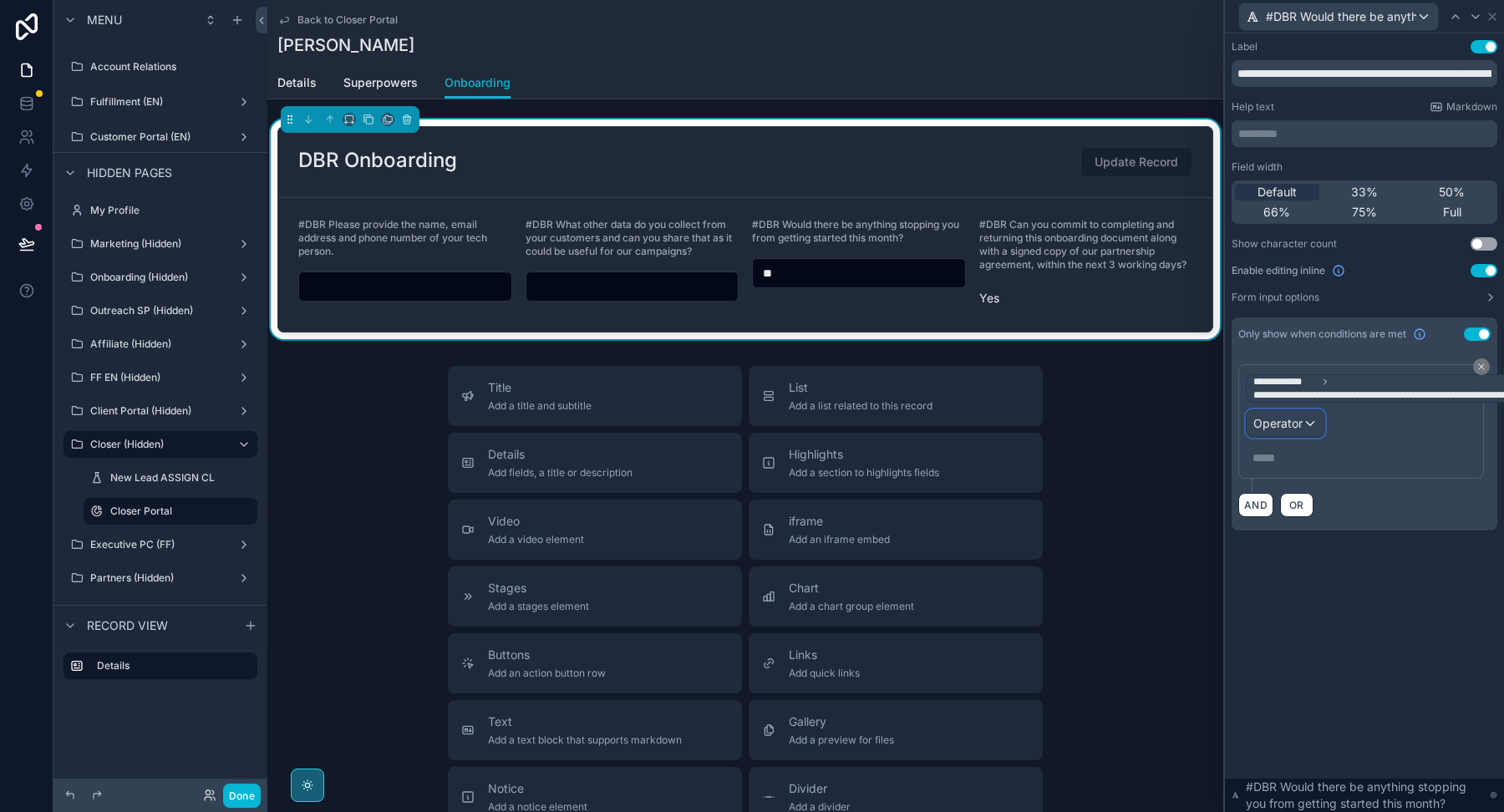
click at [1289, 420] on span "Operator" at bounding box center [1278, 422] width 49 height 14
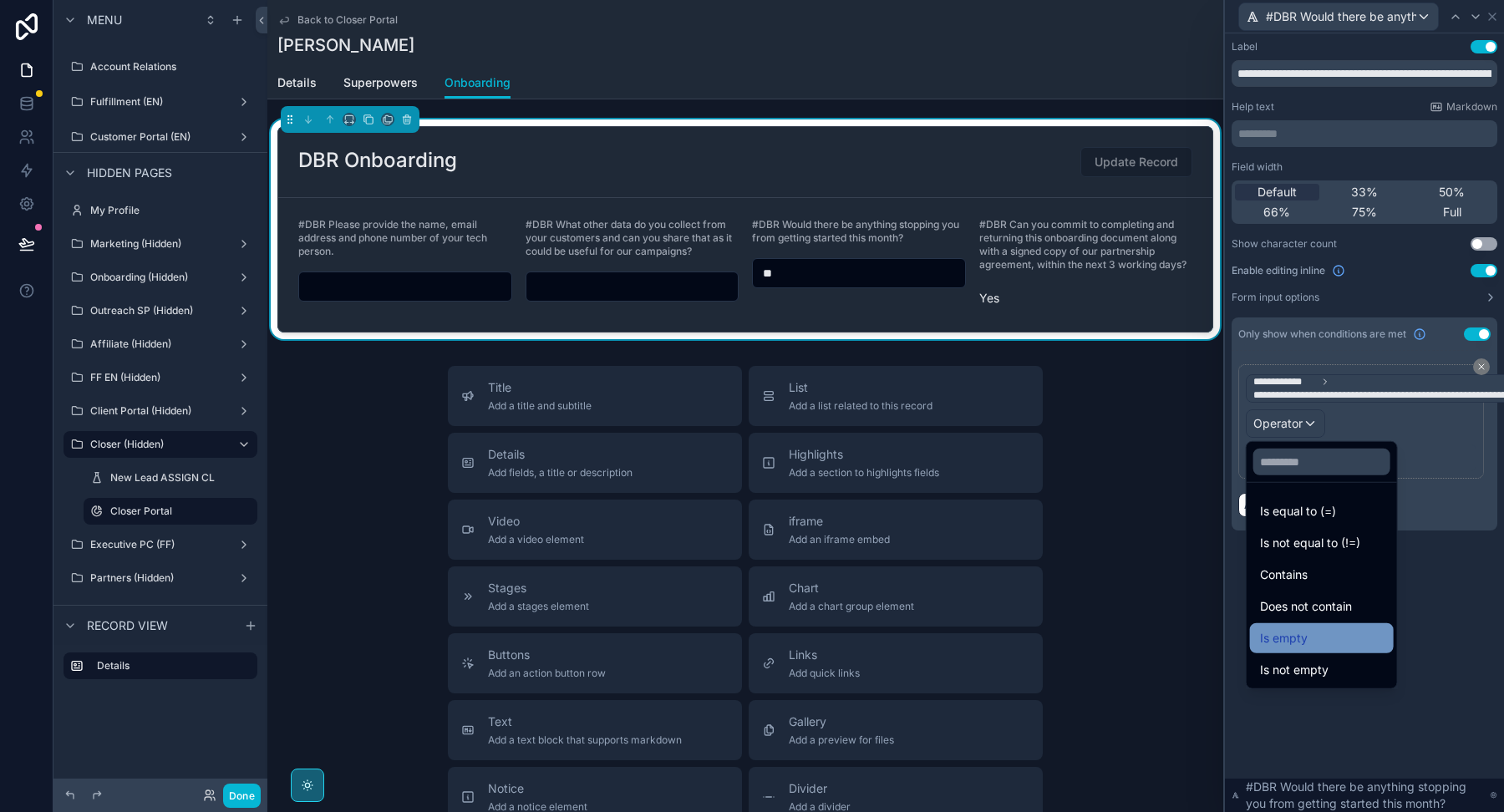
click at [1294, 643] on span "Is empty" at bounding box center [1283, 638] width 47 height 20
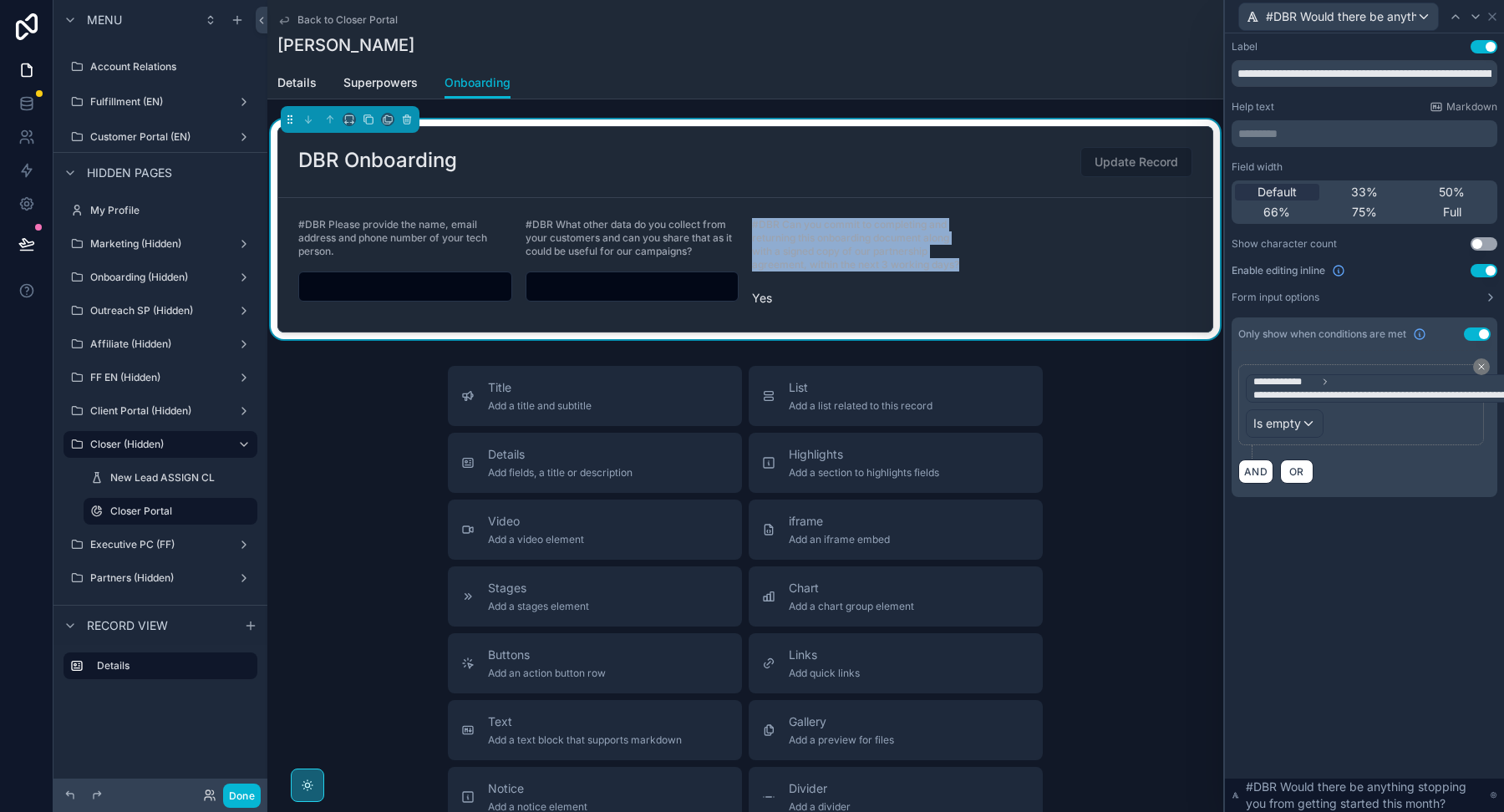
drag, startPoint x: 977, startPoint y: 261, endPoint x: 748, endPoint y: 228, distance: 231.4
click at [748, 228] on form "#DBR Please provide the name, email address and phone number of your tech perso…" at bounding box center [745, 265] width 934 height 134
copy span "#DBR Can you commit to completing and returning this onboarding document along …"
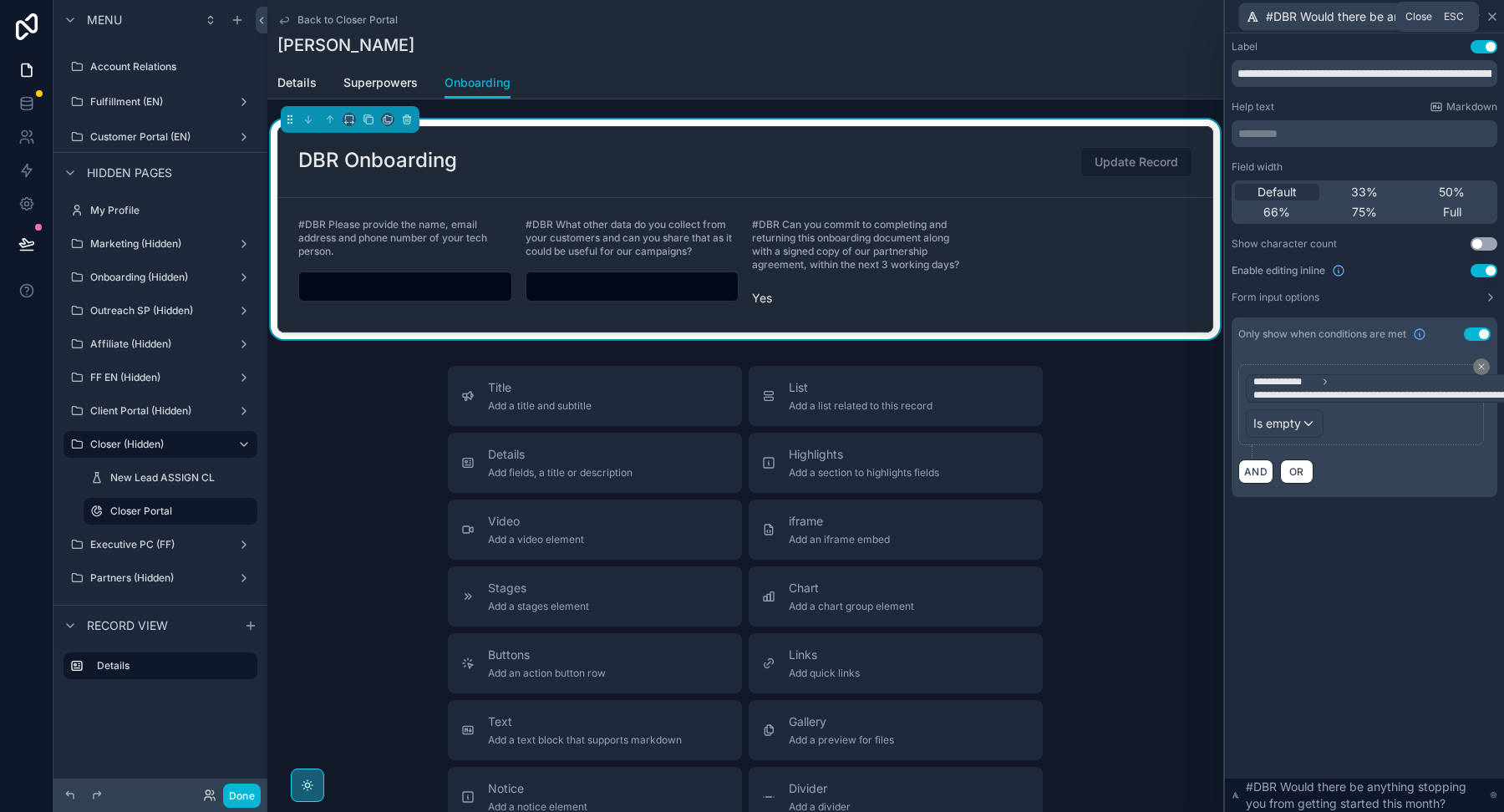
click at [1490, 20] on icon at bounding box center [1492, 16] width 7 height 7
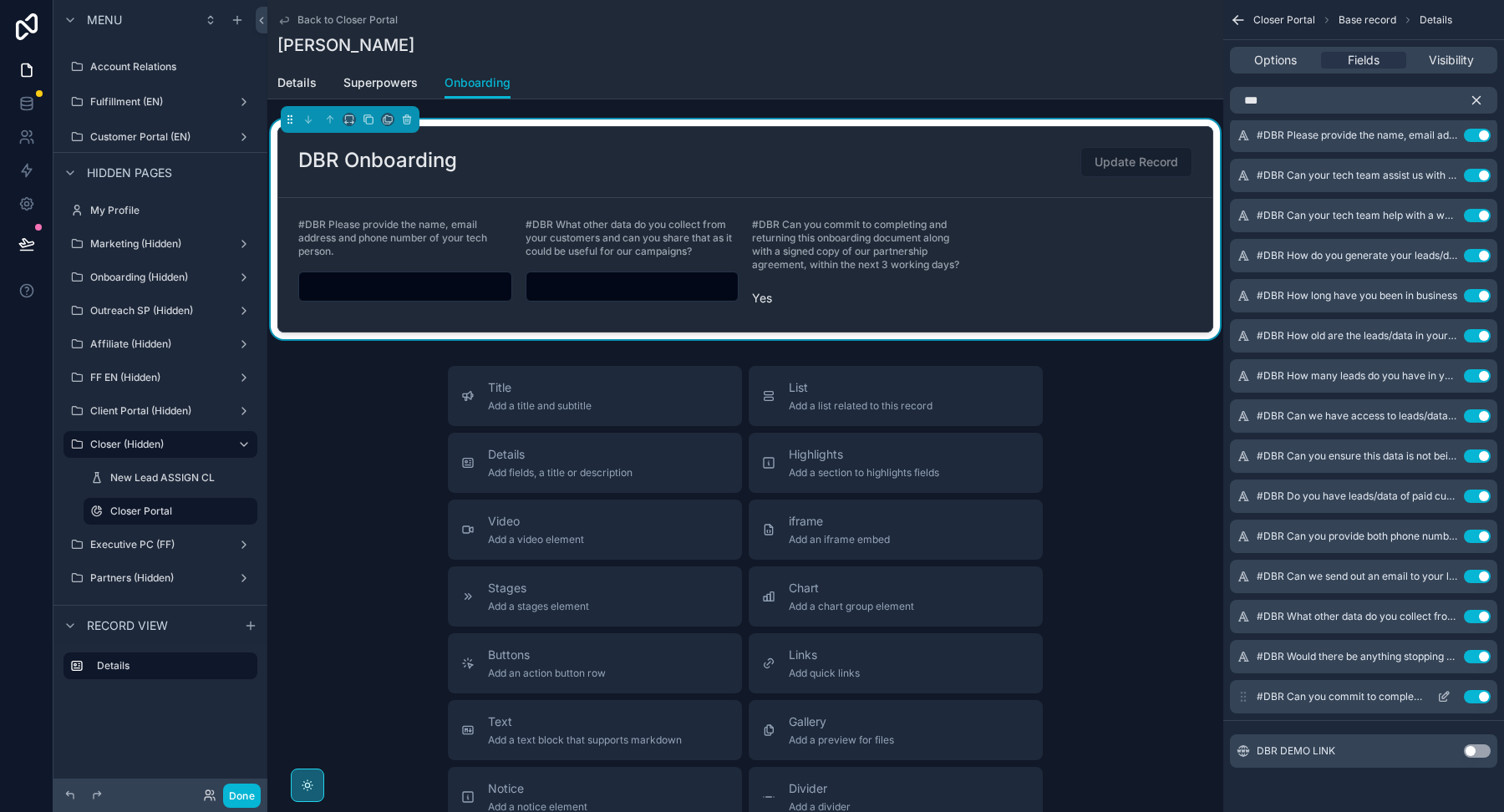
click at [1449, 696] on icon "scrollable content" at bounding box center [1444, 697] width 13 height 13
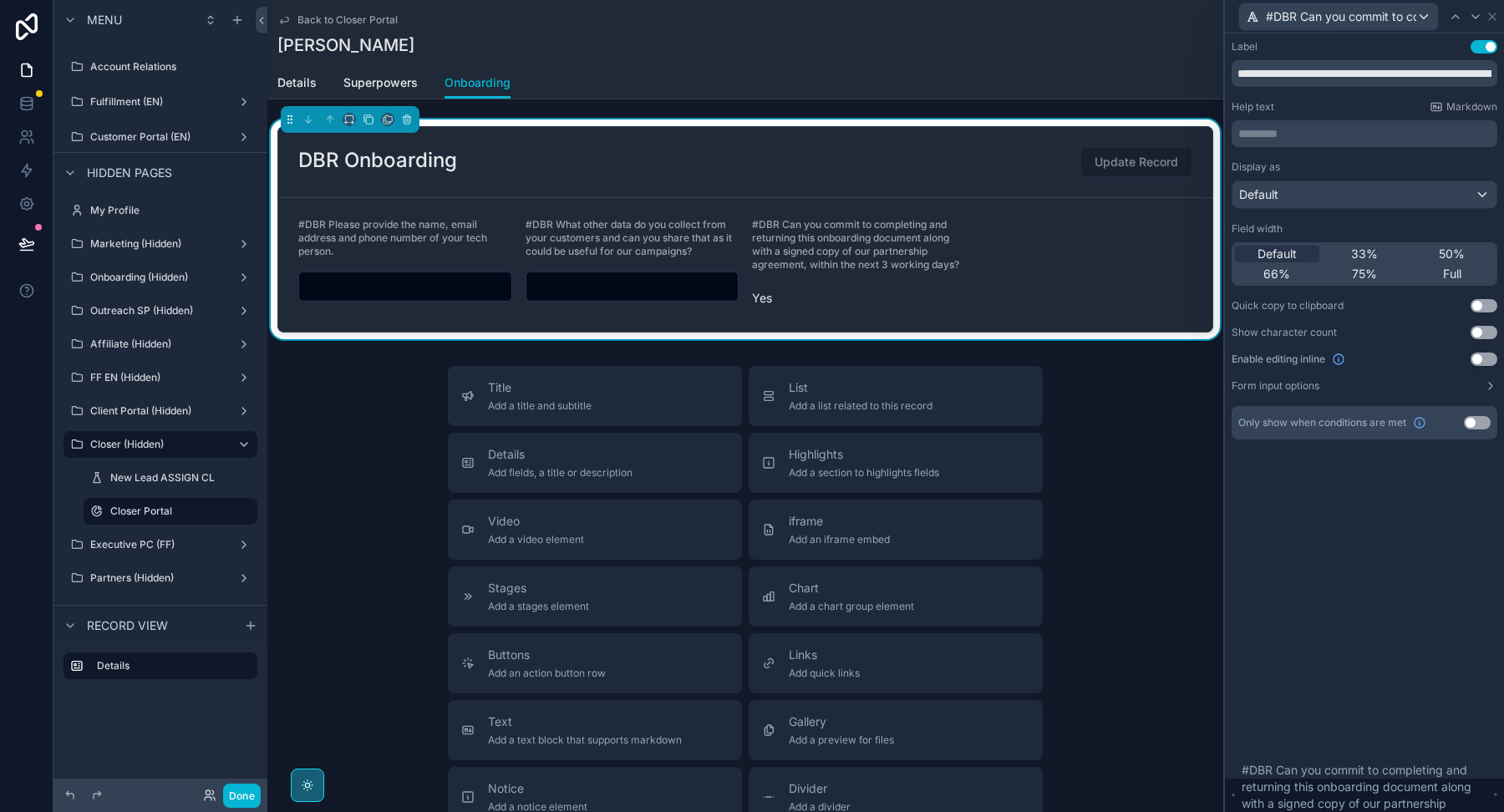
click at [1477, 359] on button "Use setting" at bounding box center [1484, 359] width 27 height 13
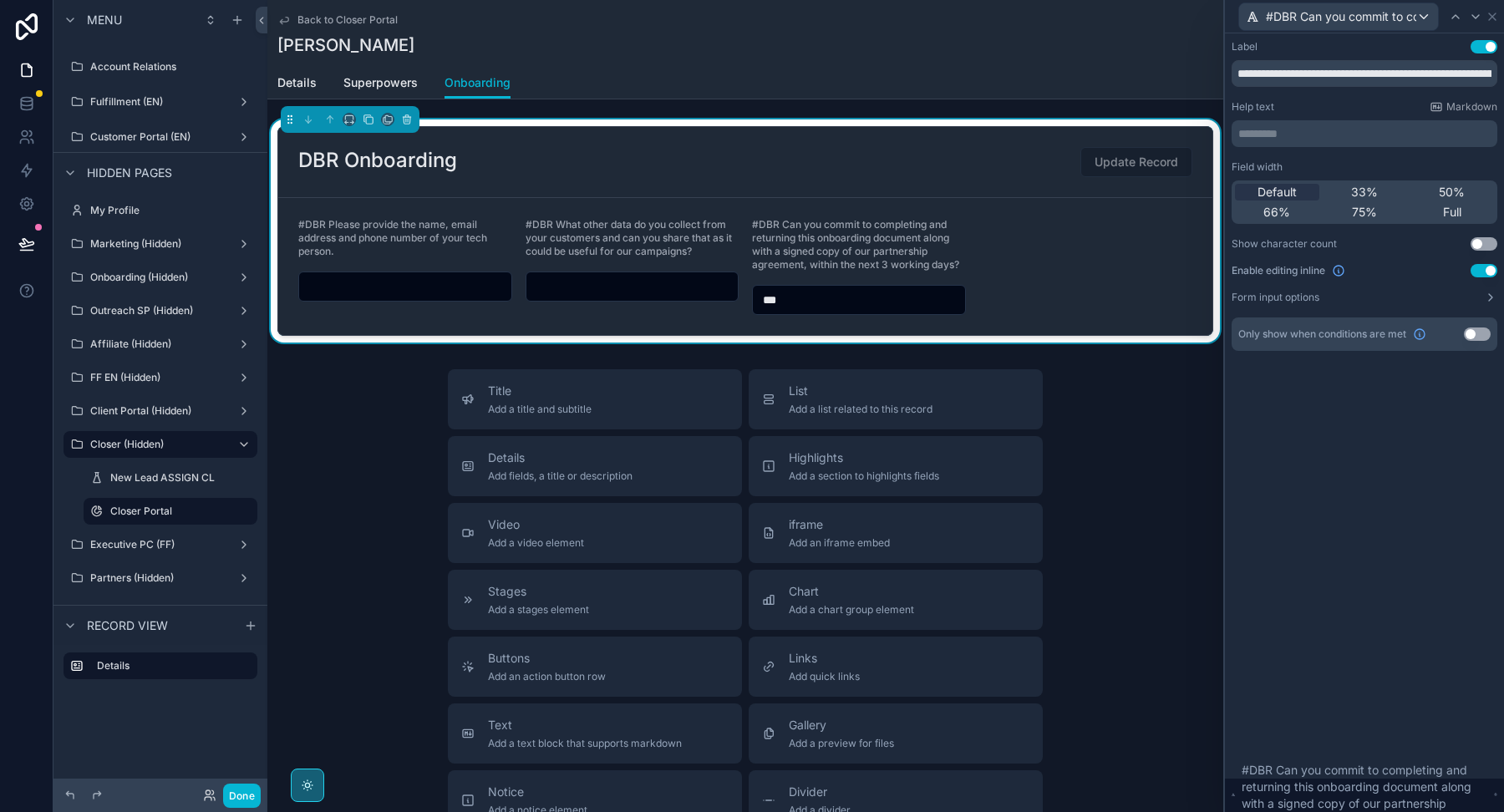
click at [1477, 332] on button "Use setting" at bounding box center [1477, 334] width 27 height 13
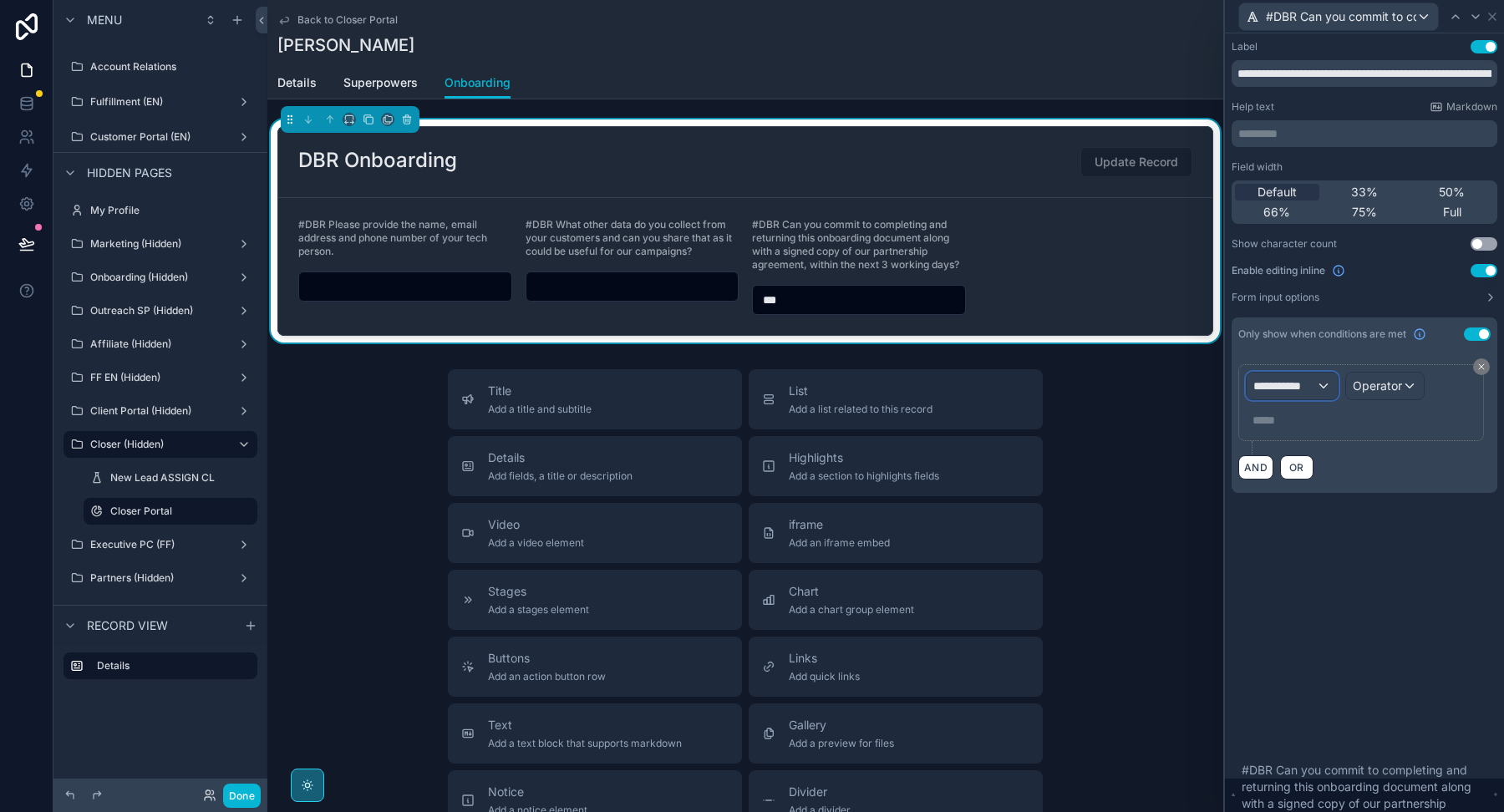
click at [1311, 380] on span "**********" at bounding box center [1284, 386] width 62 height 17
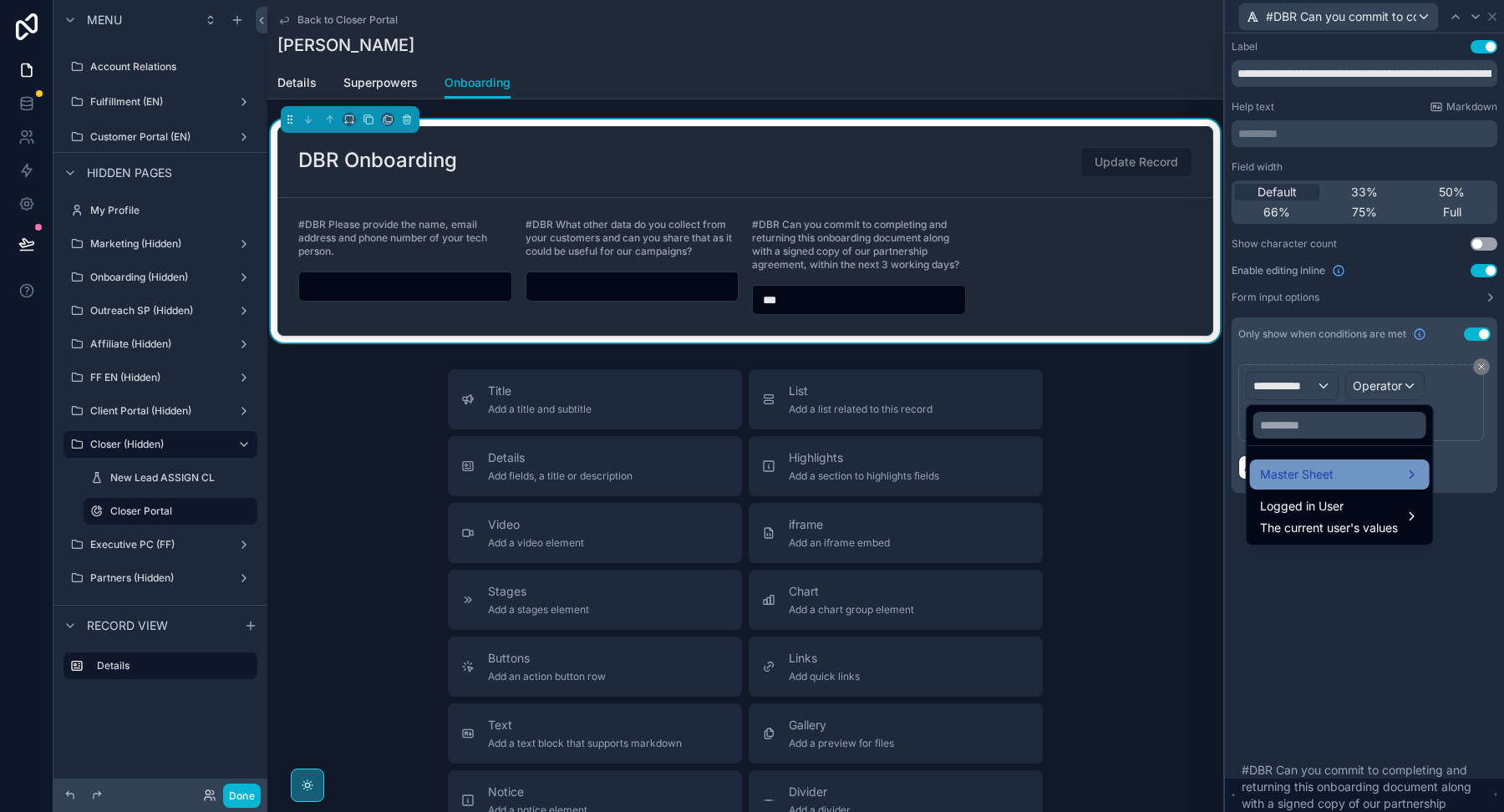
click at [1283, 469] on span "Master Sheet" at bounding box center [1296, 474] width 74 height 20
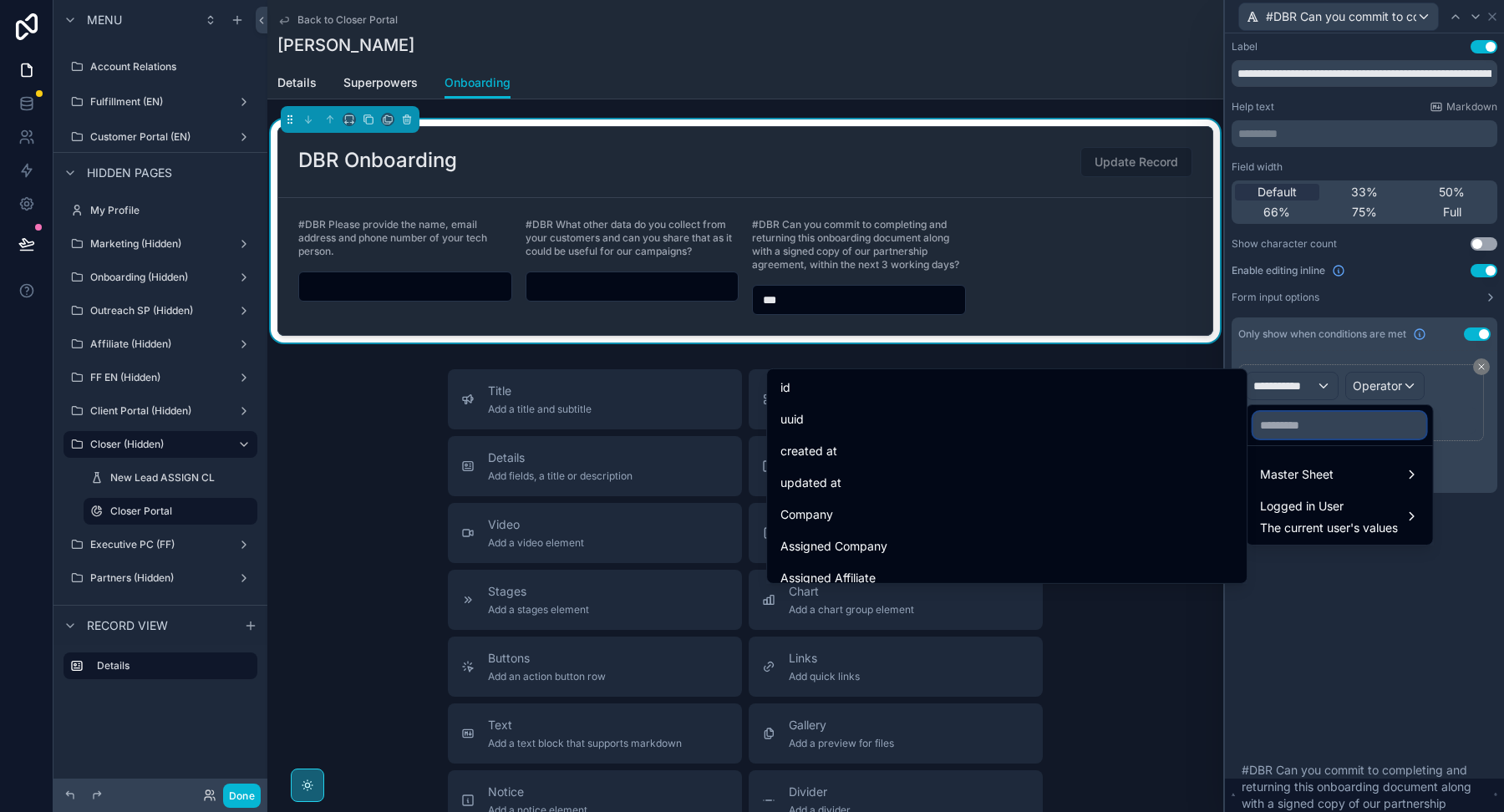
click at [1275, 428] on input "text" at bounding box center [1340, 425] width 173 height 27
paste input "**********"
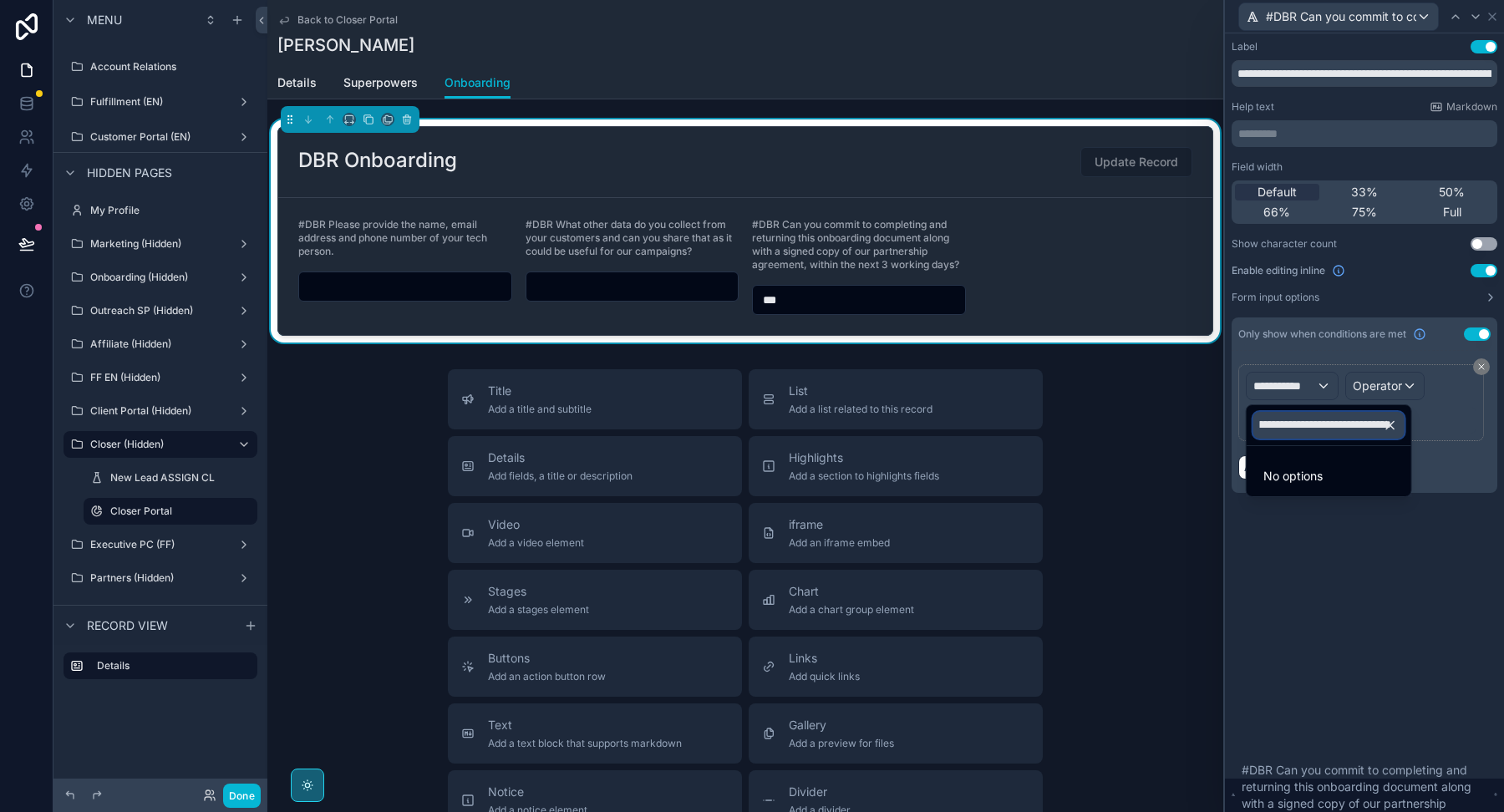
type input "**********"
click at [1394, 422] on icon "button" at bounding box center [1390, 425] width 15 height 15
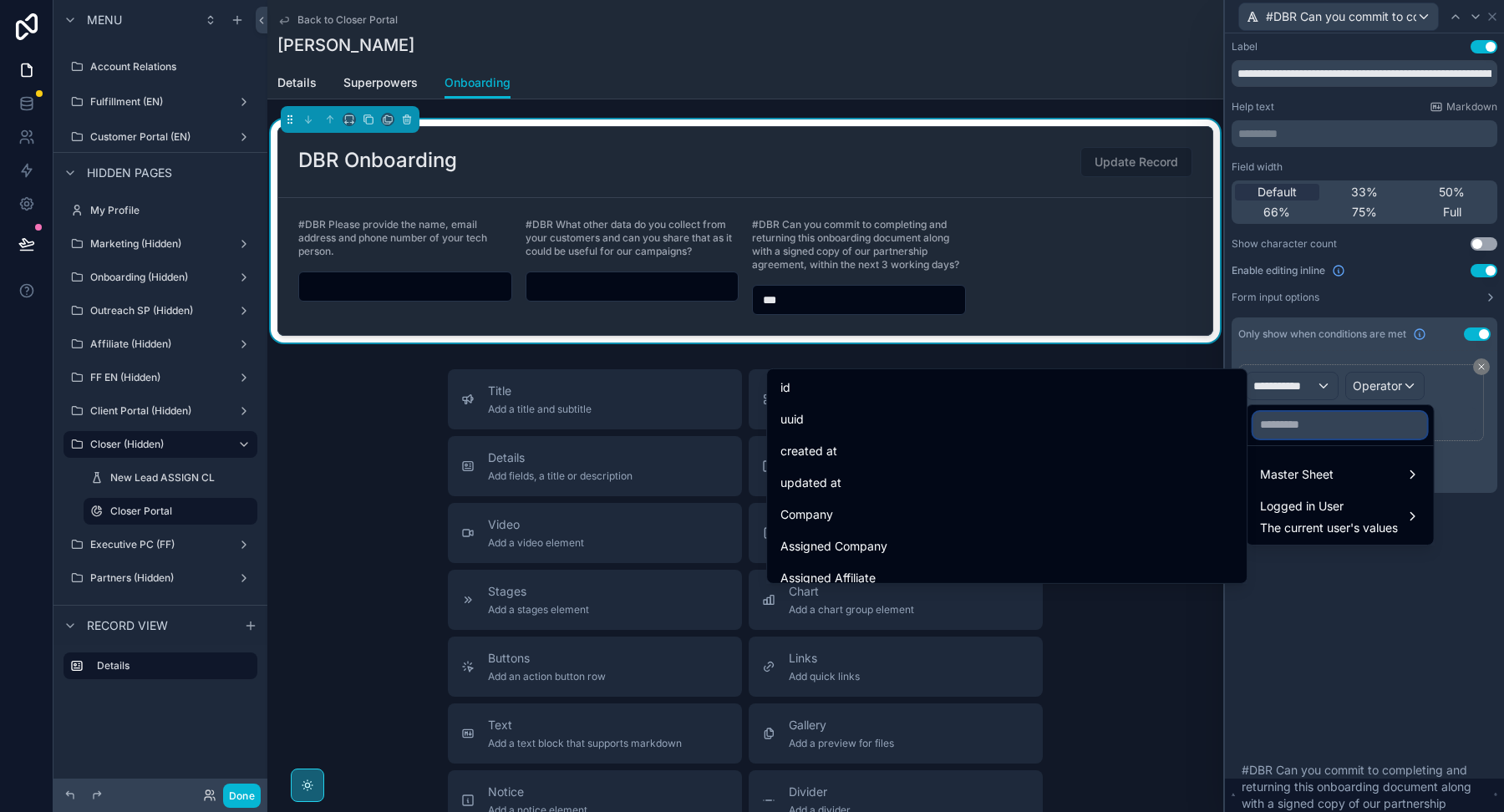
click at [1303, 432] on input "text" at bounding box center [1340, 425] width 174 height 27
paste input "**********"
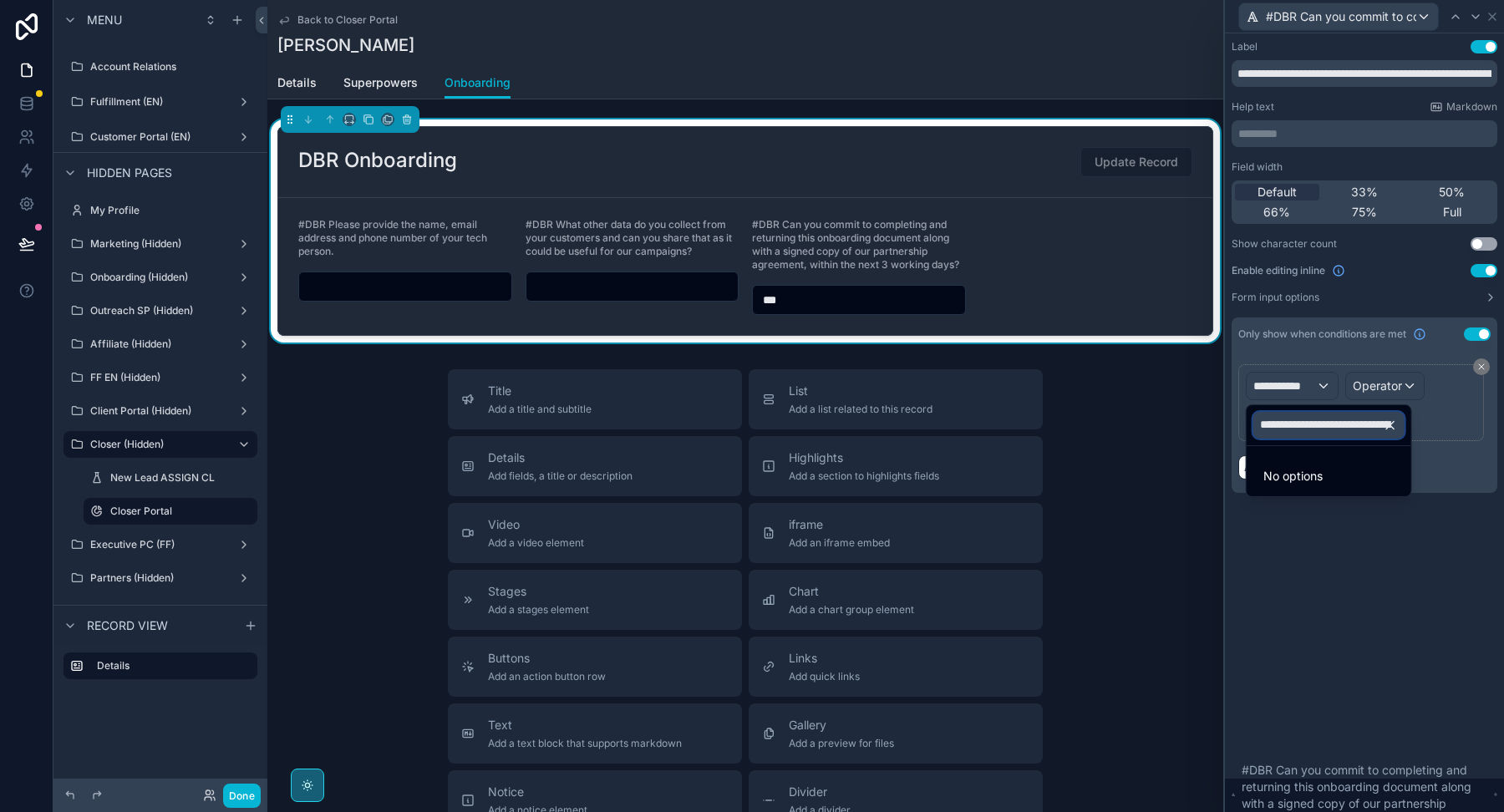
scroll to position [0, 785]
type input "**********"
click at [1318, 417] on input "**********" at bounding box center [1329, 425] width 151 height 27
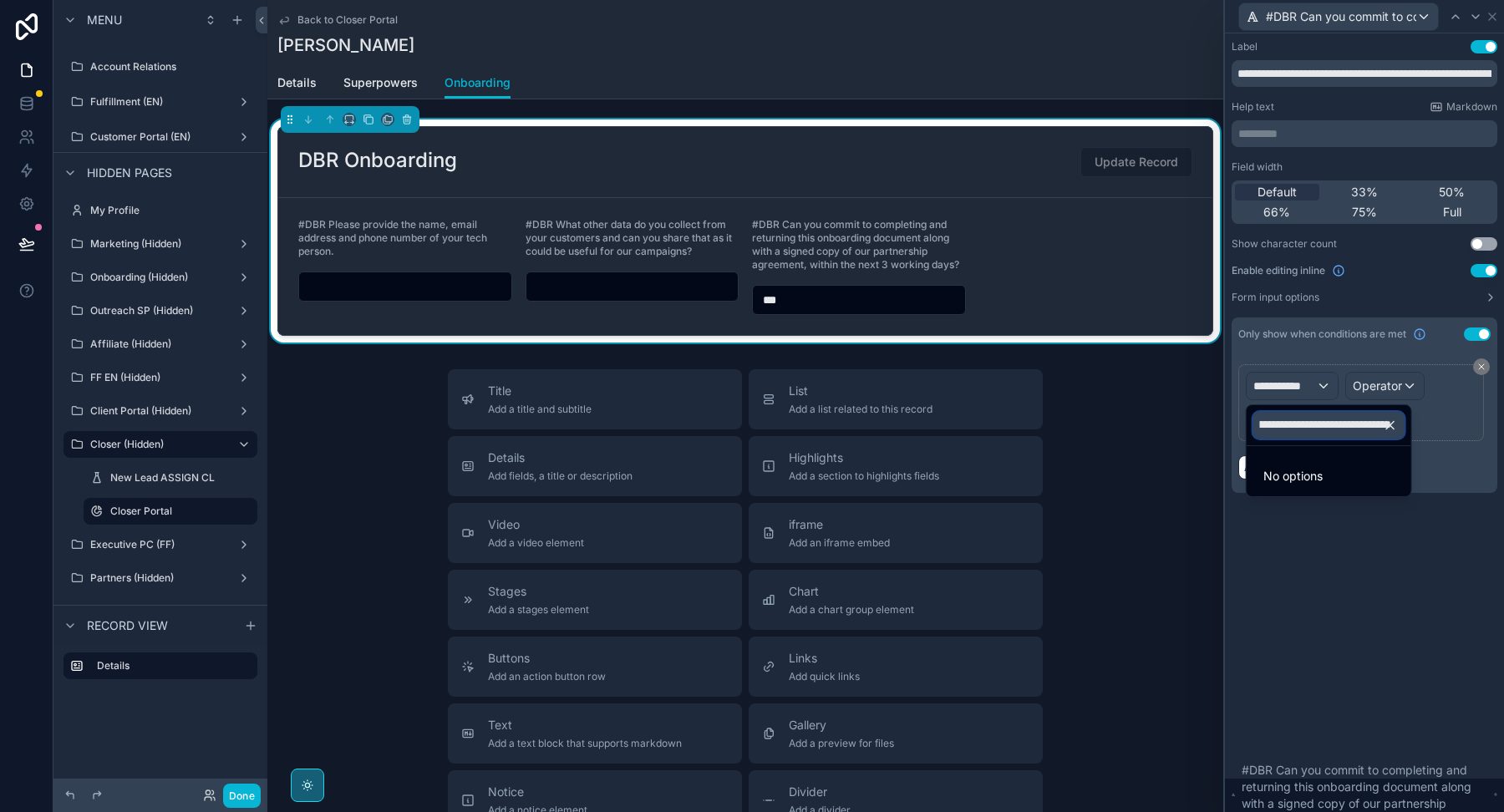
click at [1318, 417] on input "**********" at bounding box center [1329, 425] width 151 height 27
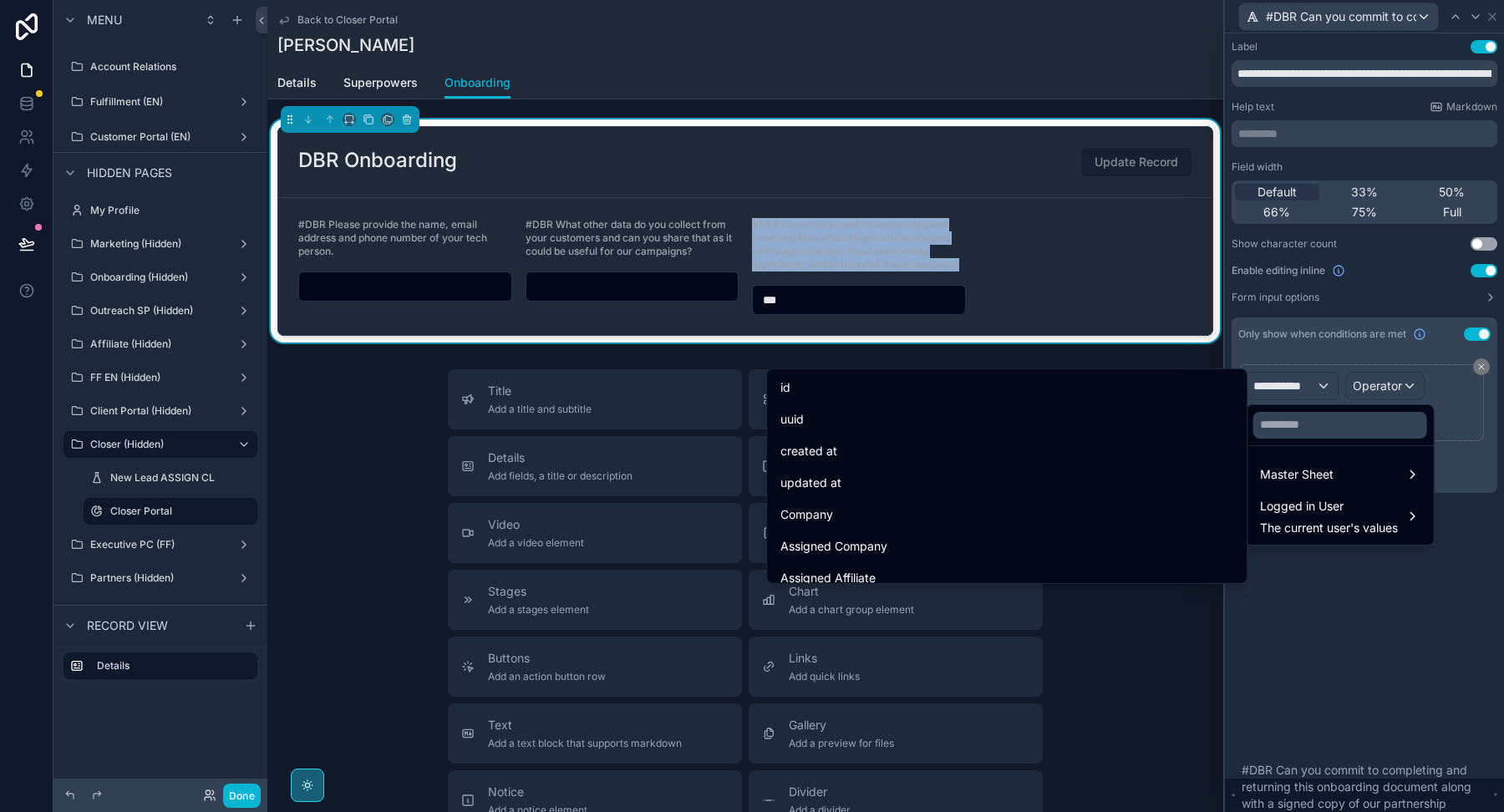
drag, startPoint x: 966, startPoint y: 264, endPoint x: 748, endPoint y: 221, distance: 222.2
click at [749, 221] on form "#DBR Please provide the name, email address and phone number of your tech perso…" at bounding box center [745, 266] width 934 height 137
copy span "#DBR Can you commit to completing and returning this onboarding document along …"
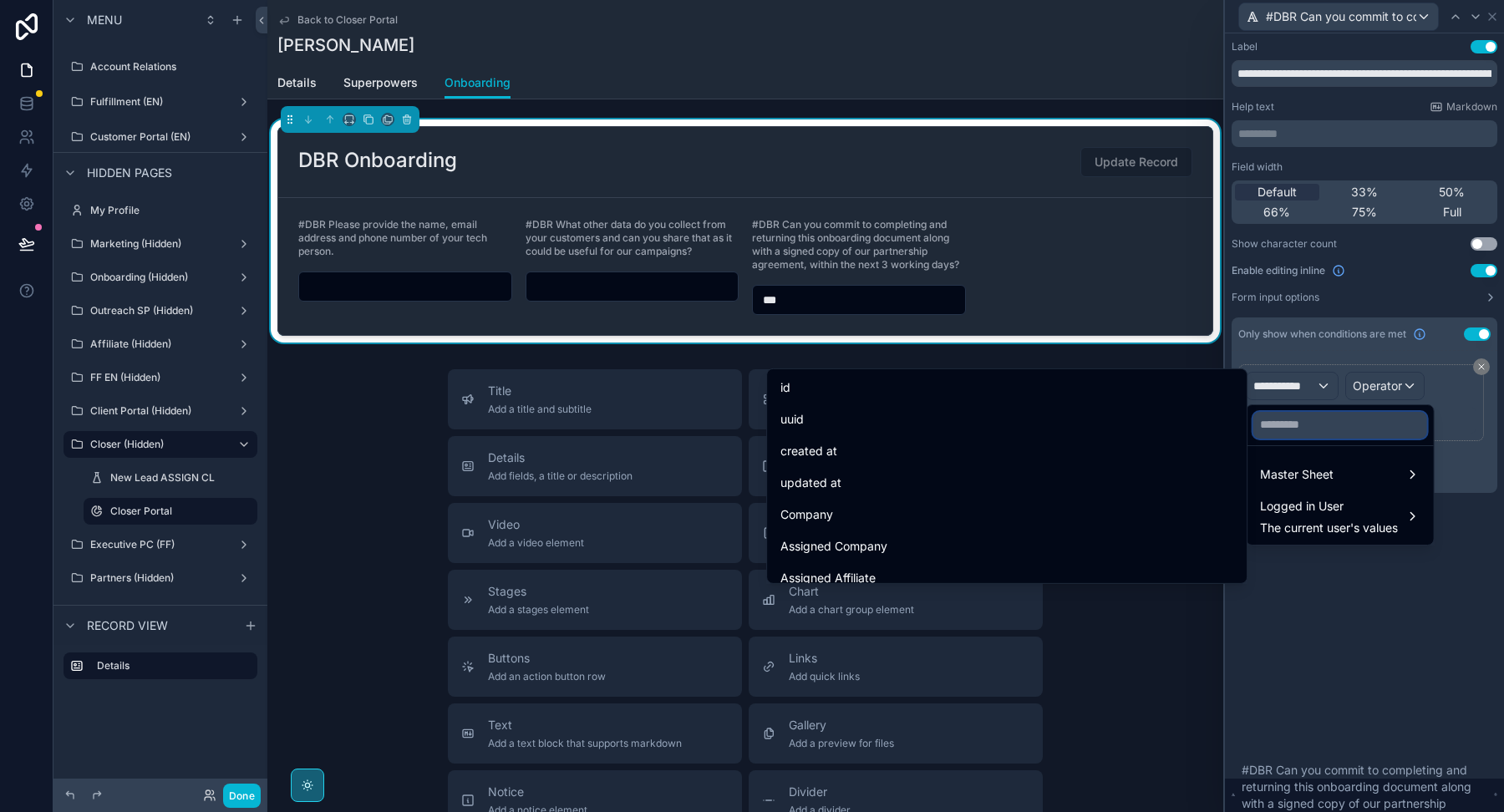
click at [1319, 431] on input "text" at bounding box center [1340, 425] width 174 height 27
paste input "**********"
type input "**********"
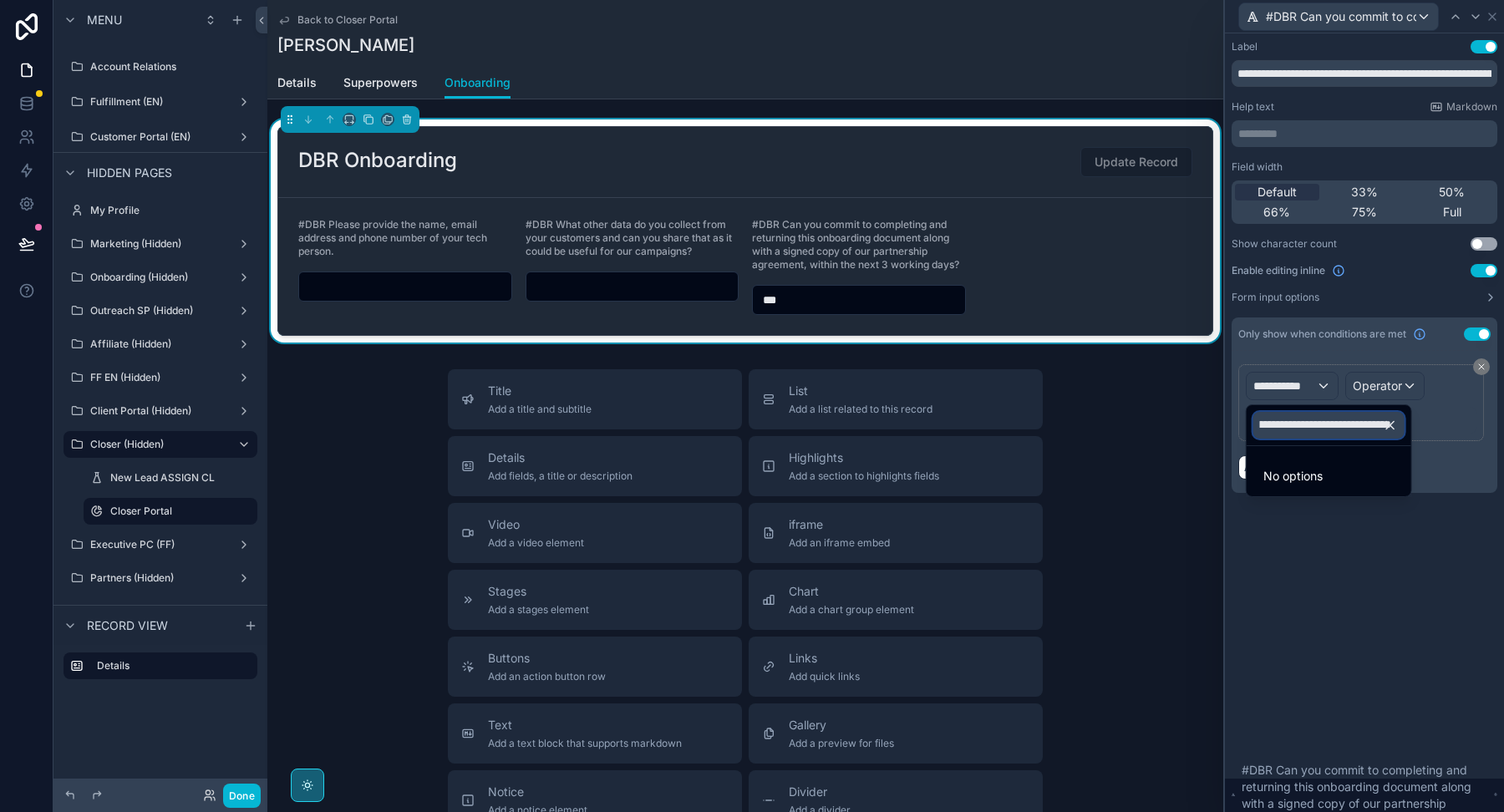
click at [1332, 423] on input "**********" at bounding box center [1329, 425] width 151 height 27
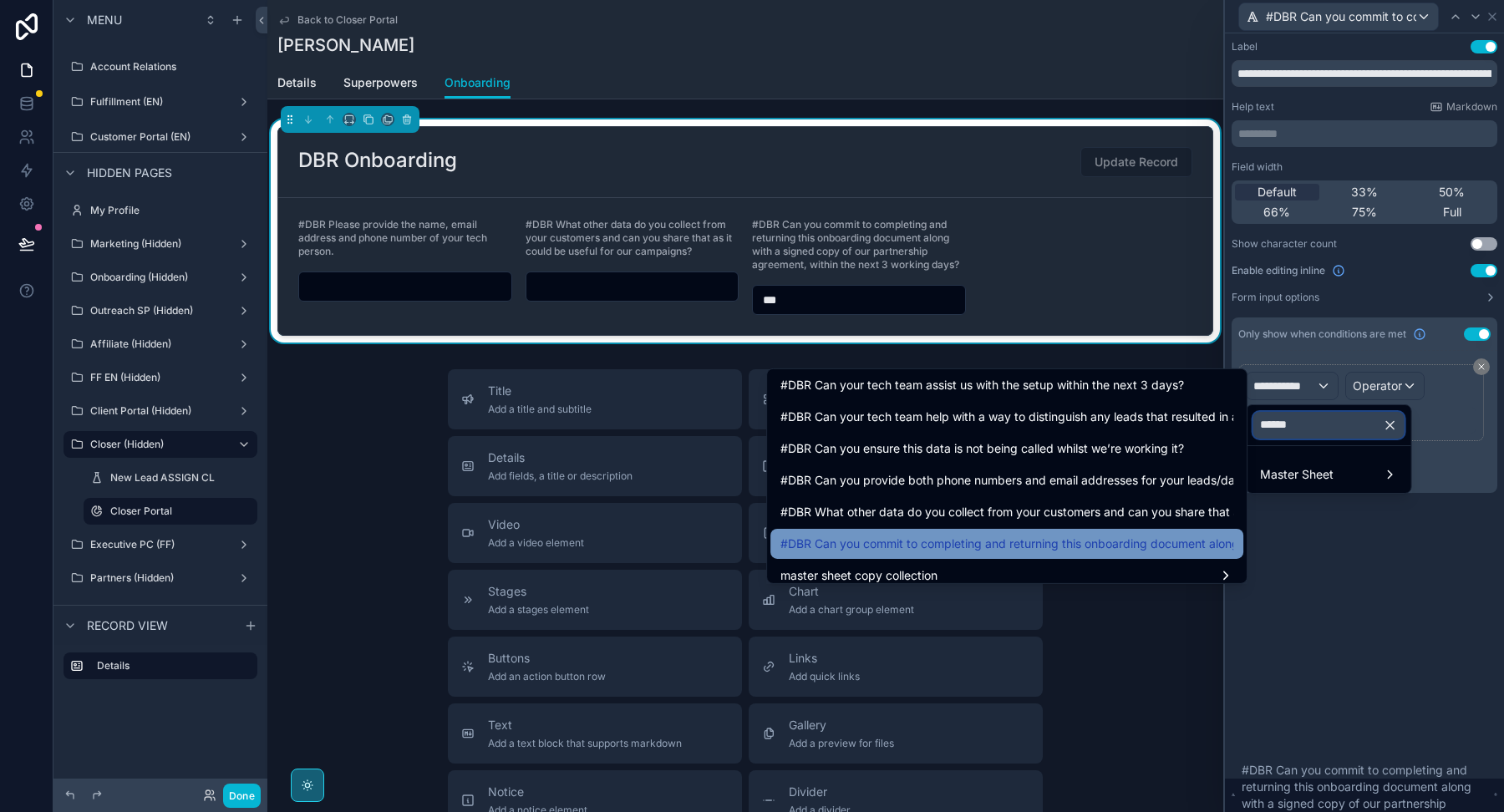
scroll to position [35, 0]
type input "******"
click at [1008, 542] on span "#DBR Can you commit to completing and returning this onboarding document along …" at bounding box center [1007, 543] width 453 height 20
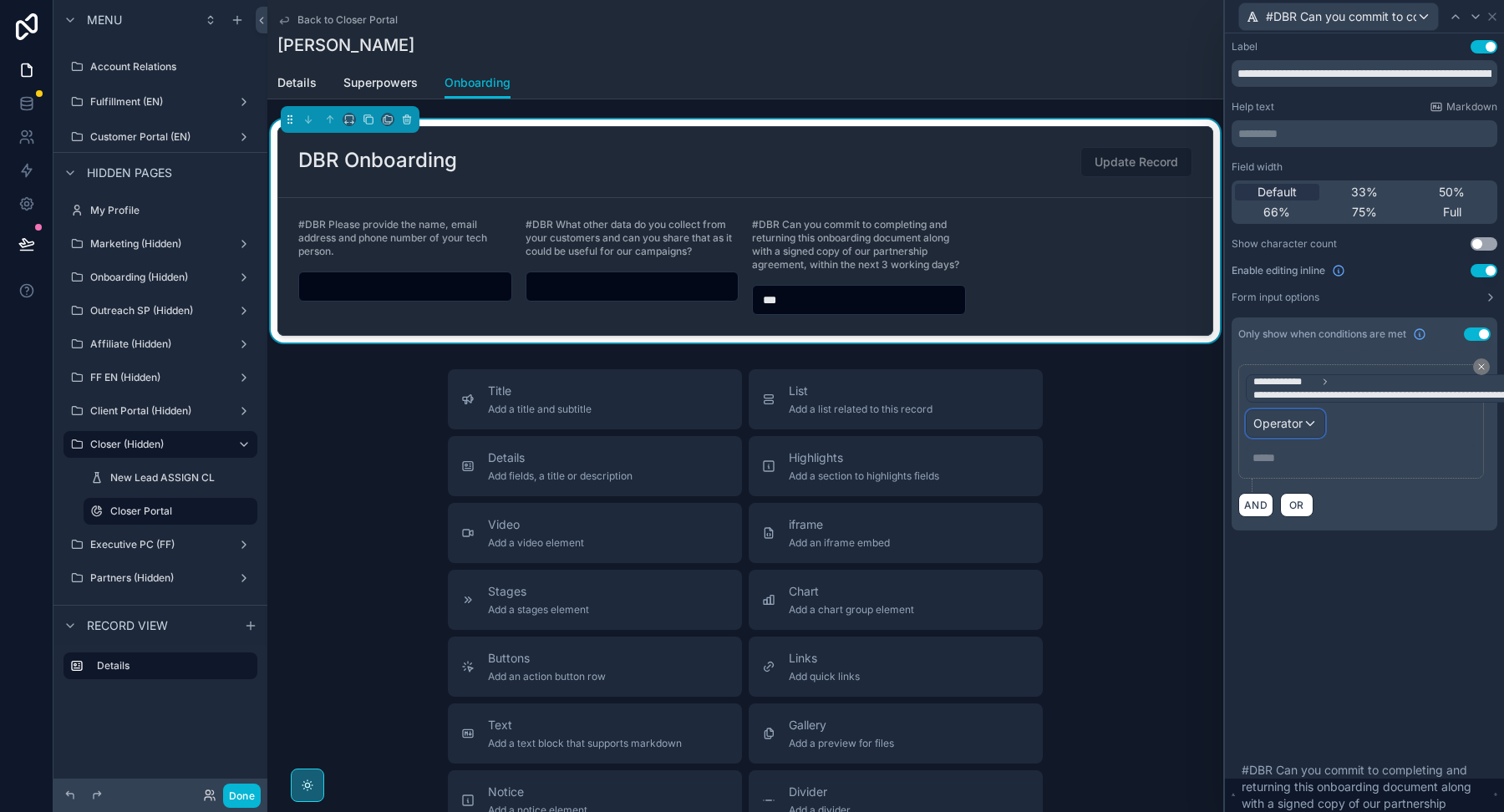
click at [1272, 418] on span "Operator" at bounding box center [1278, 422] width 49 height 14
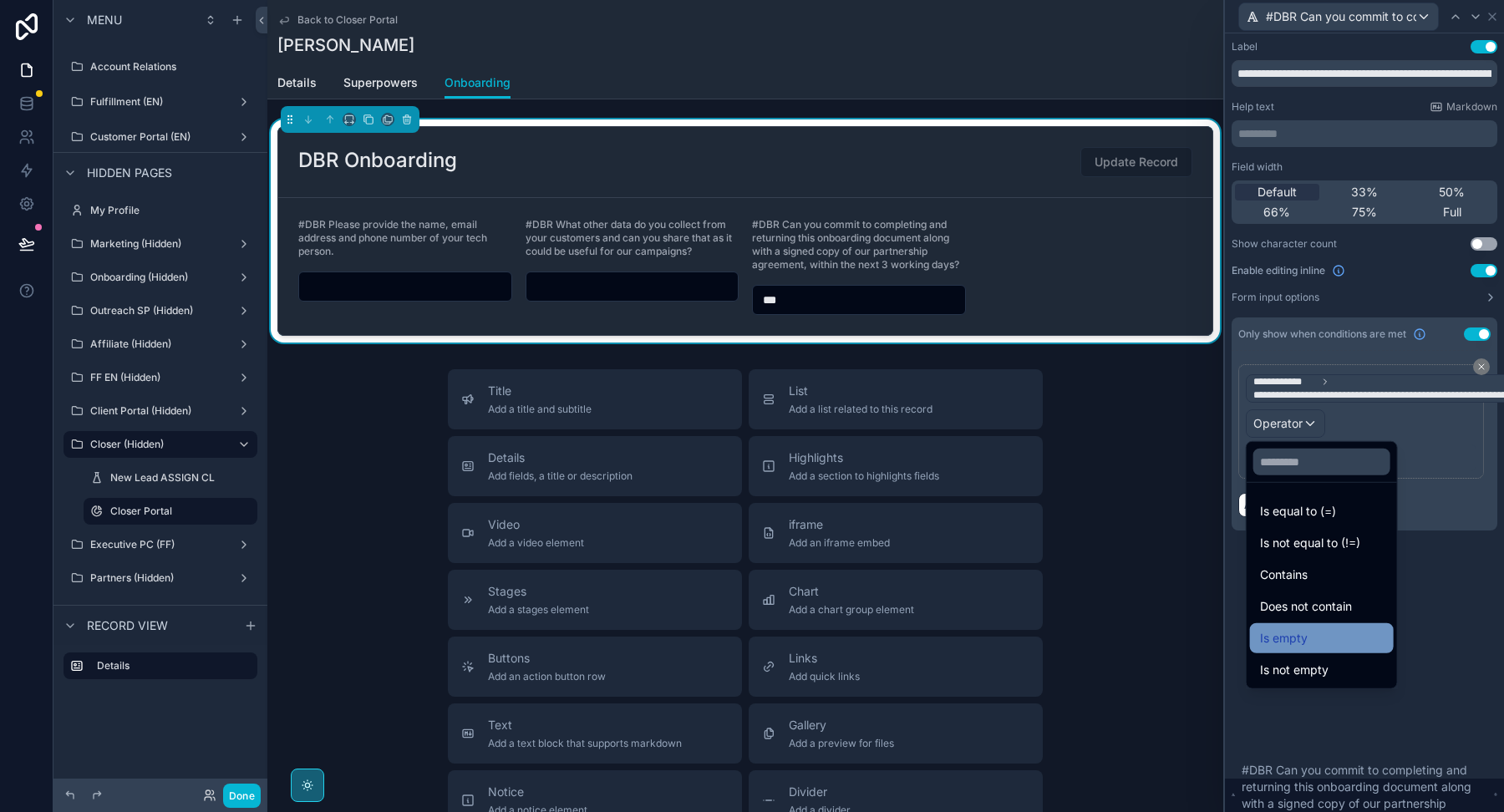
click at [1280, 642] on span "Is empty" at bounding box center [1283, 638] width 47 height 20
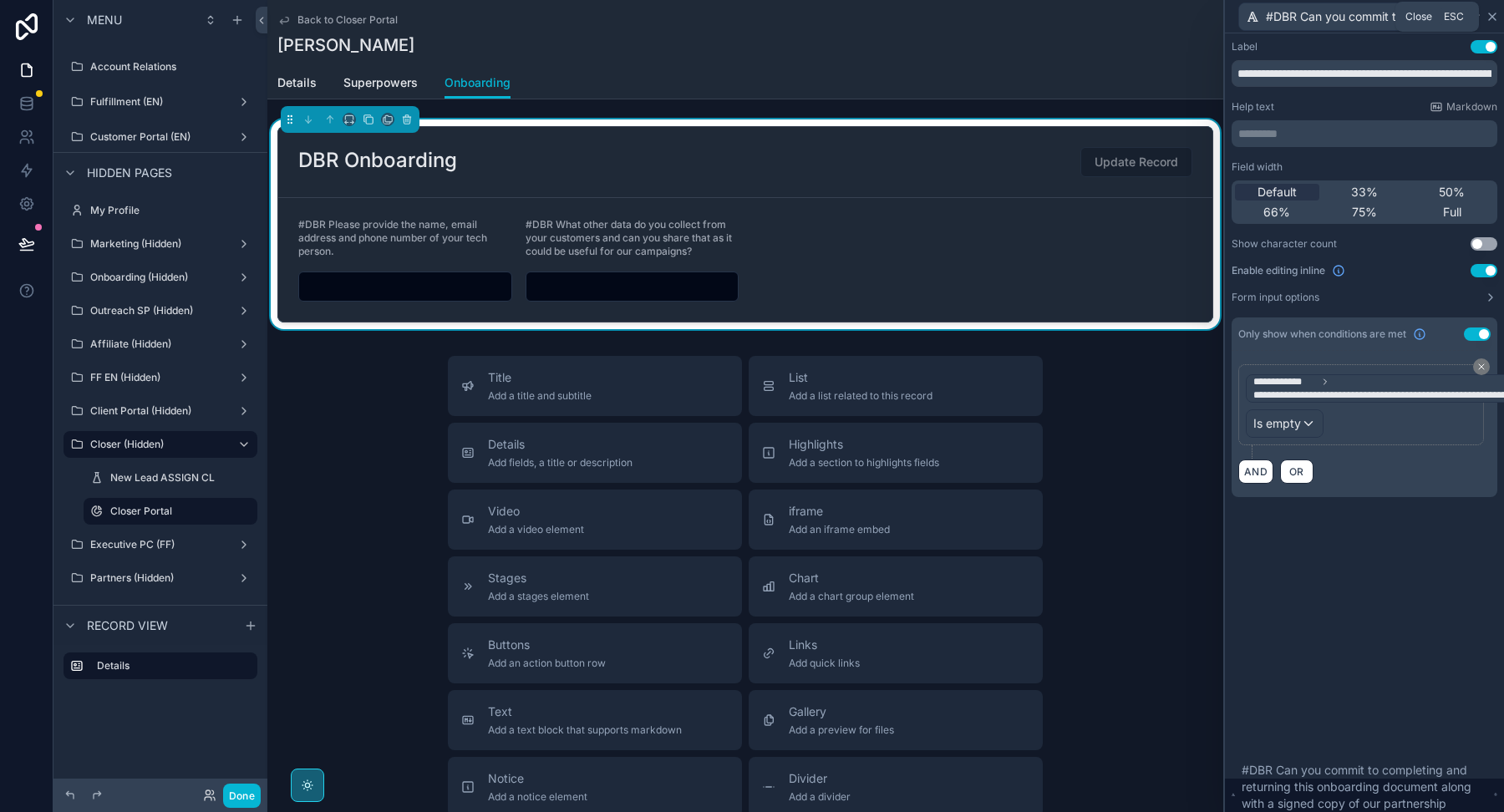
click at [1492, 15] on icon at bounding box center [1492, 16] width 7 height 7
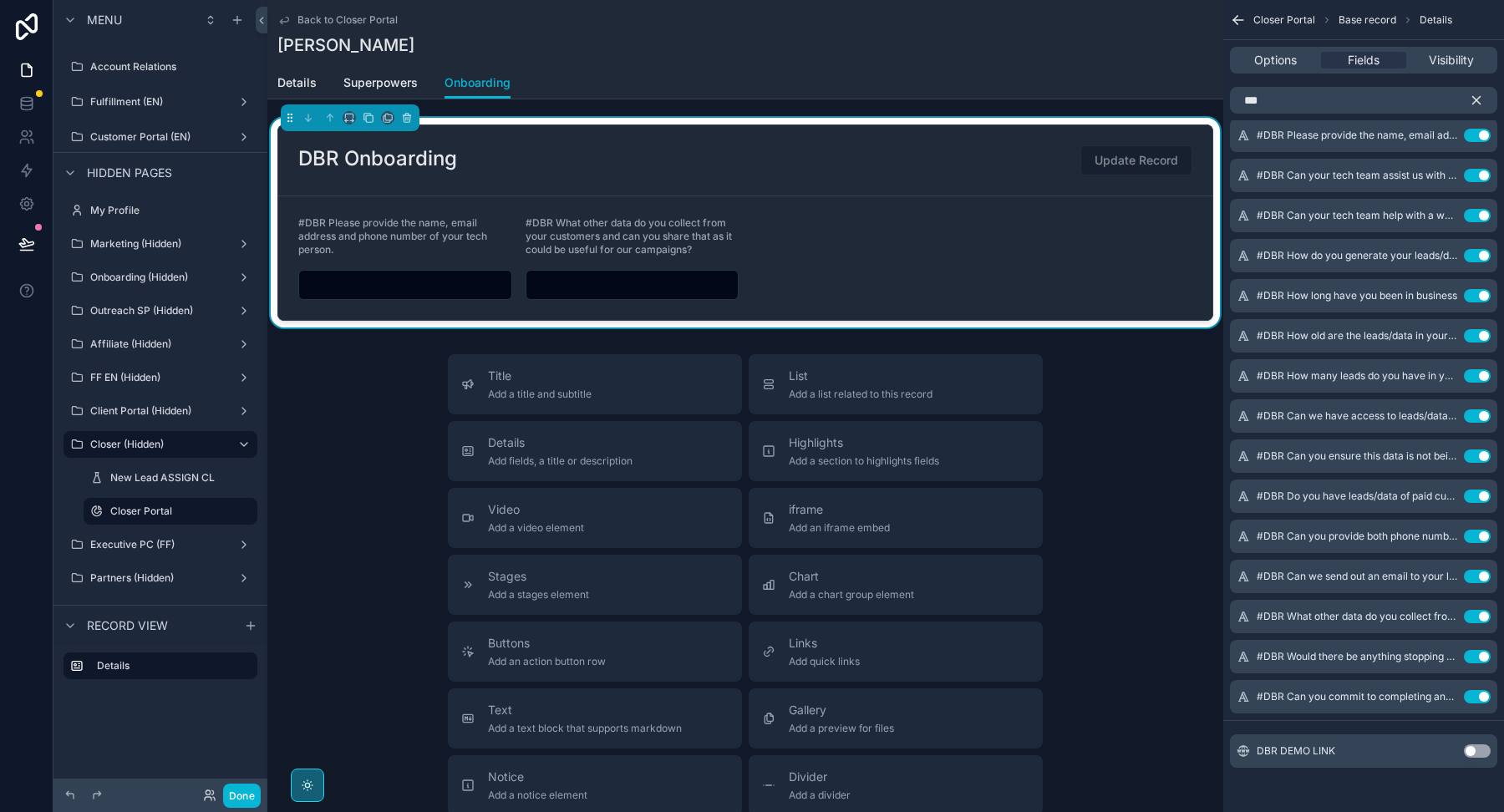
scroll to position [0, 0]
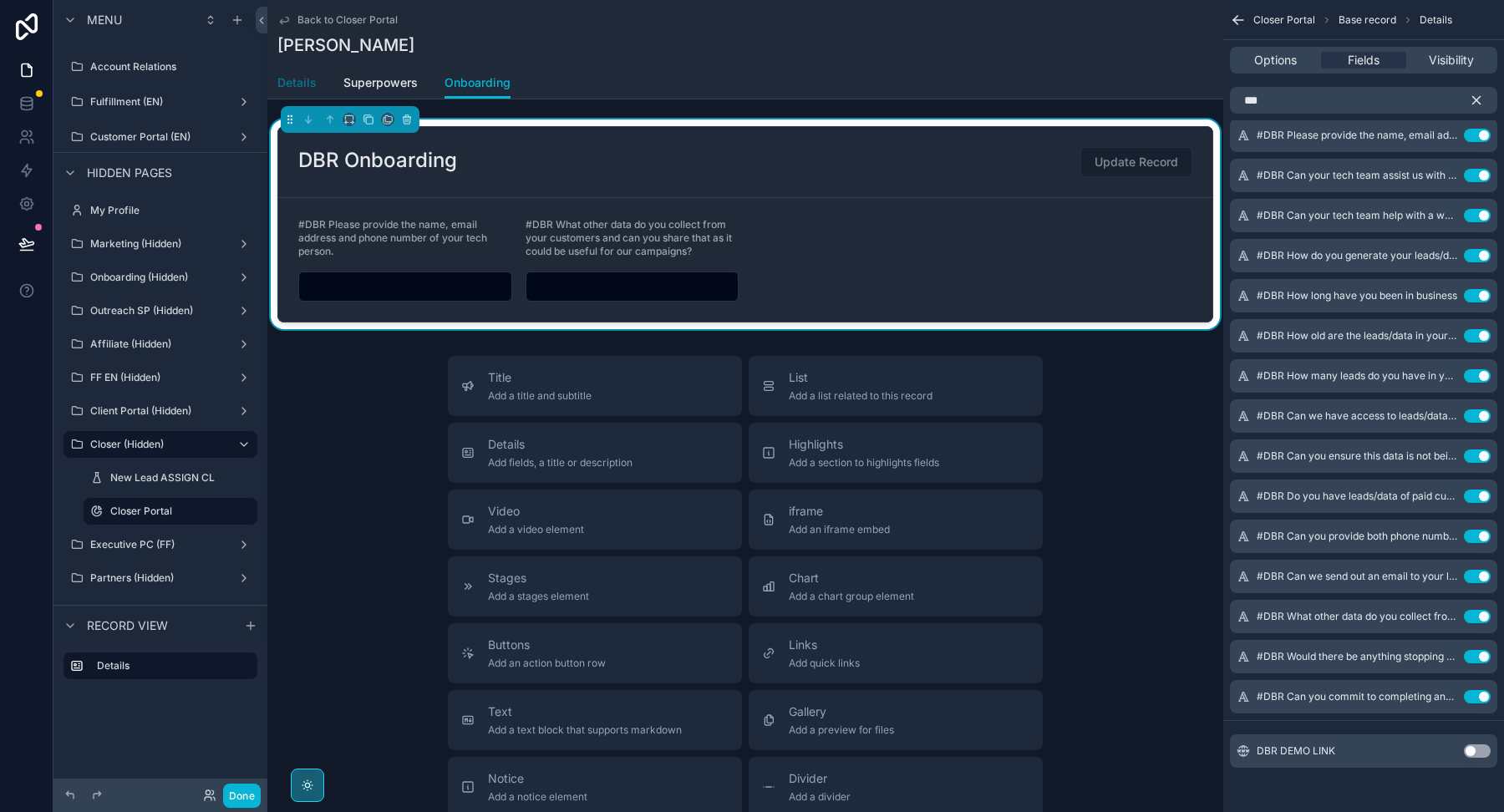
click at [295, 82] on span "Details" at bounding box center [297, 83] width 39 height 17
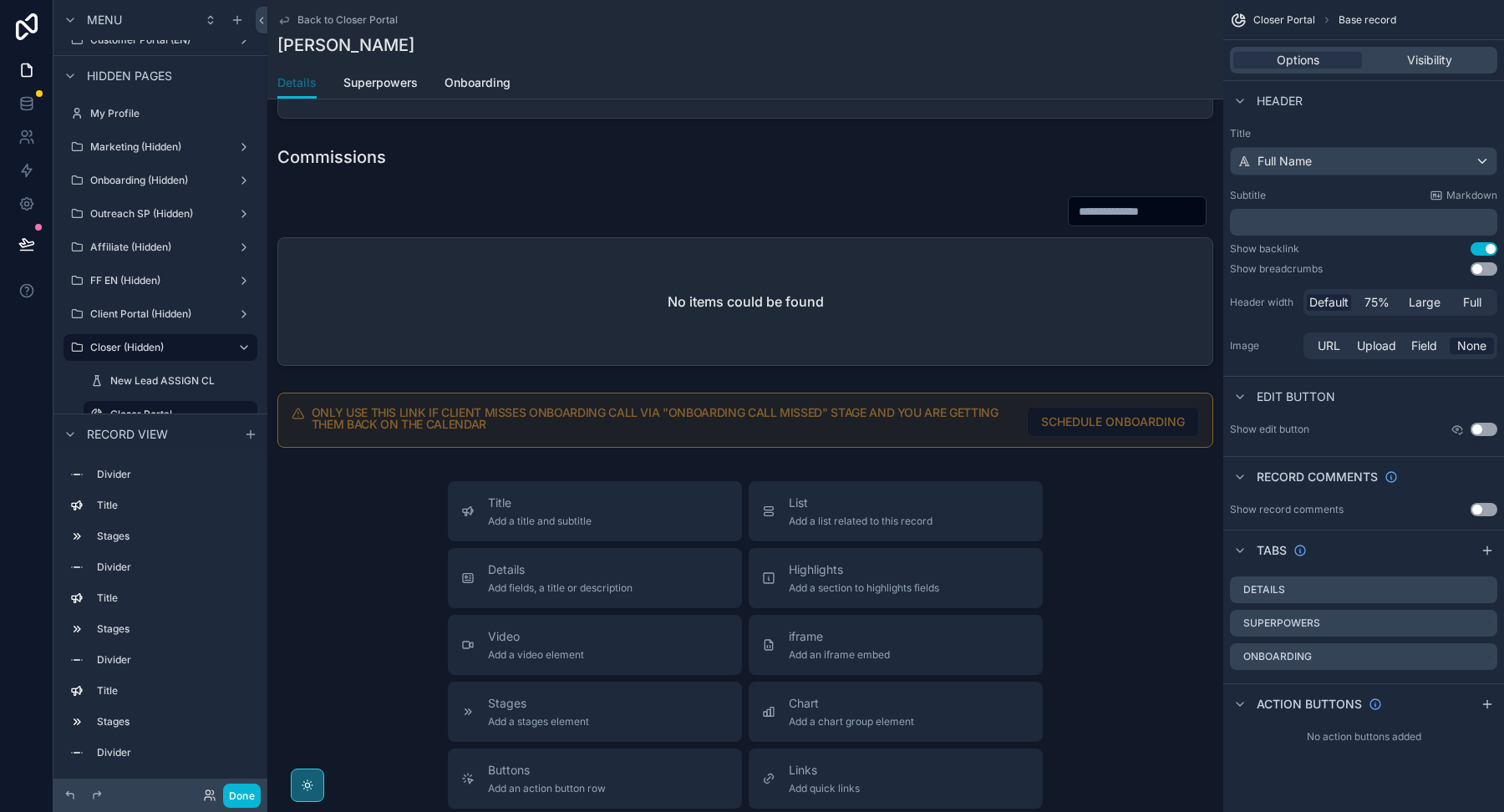
scroll to position [4309, 0]
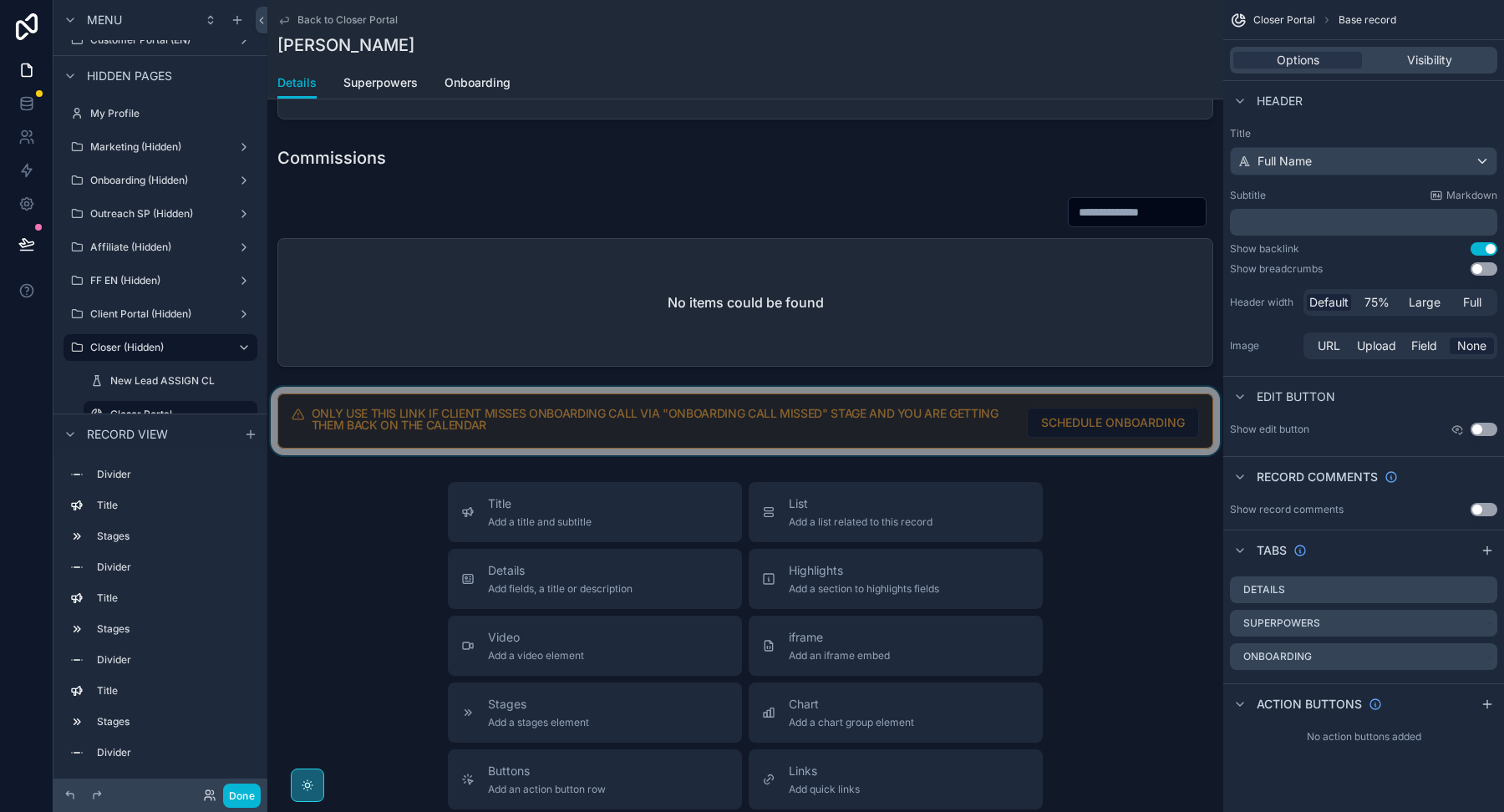
click at [566, 404] on div "scrollable content" at bounding box center [745, 421] width 956 height 69
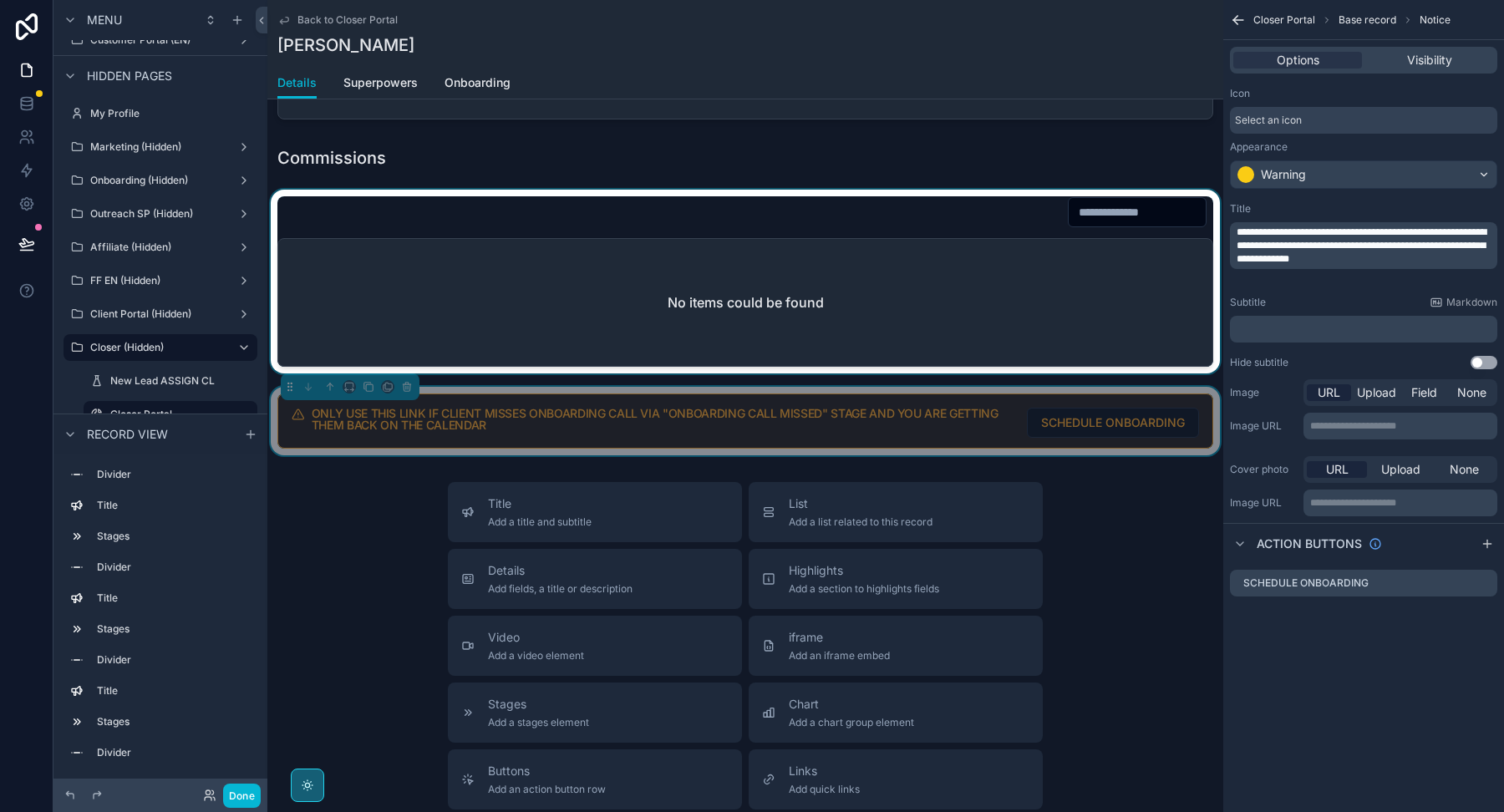
click at [580, 305] on div "scrollable content" at bounding box center [745, 282] width 956 height 184
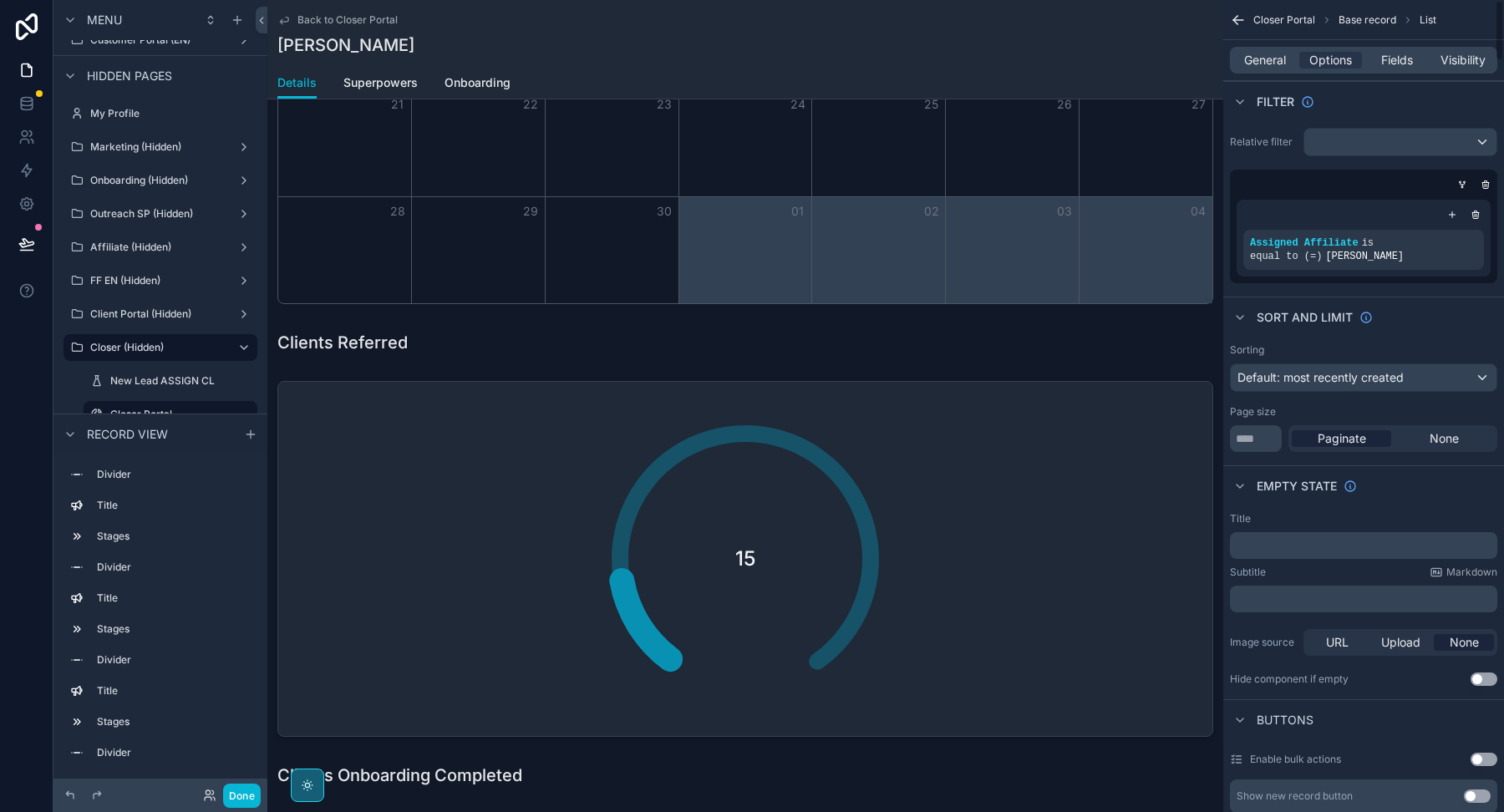
scroll to position [3254, 0]
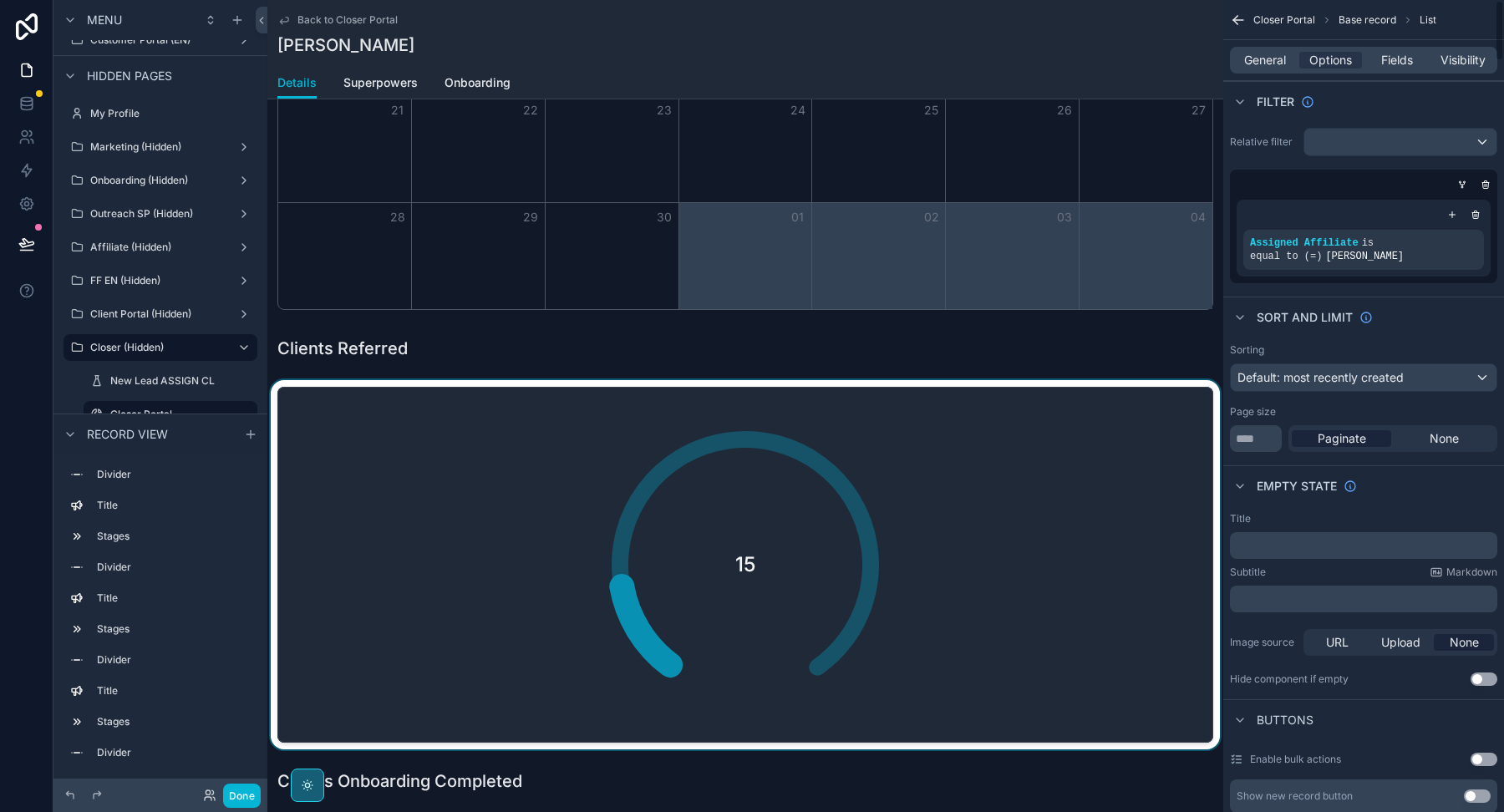
click at [553, 460] on div "scrollable content" at bounding box center [745, 564] width 956 height 369
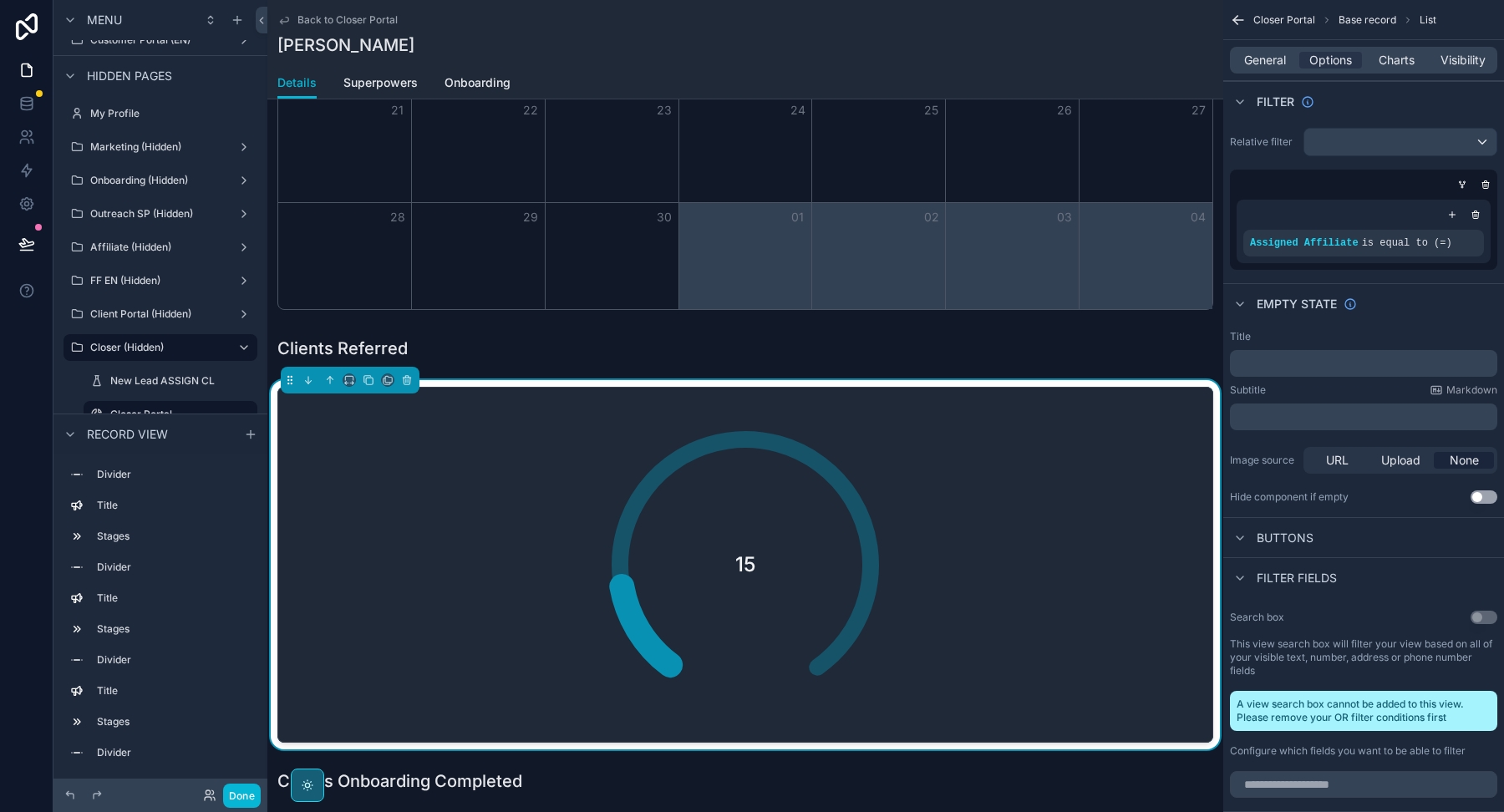
click at [1068, 406] on div "15" at bounding box center [745, 564] width 914 height 334
click at [403, 374] on icon "scrollable content" at bounding box center [407, 379] width 12 height 12
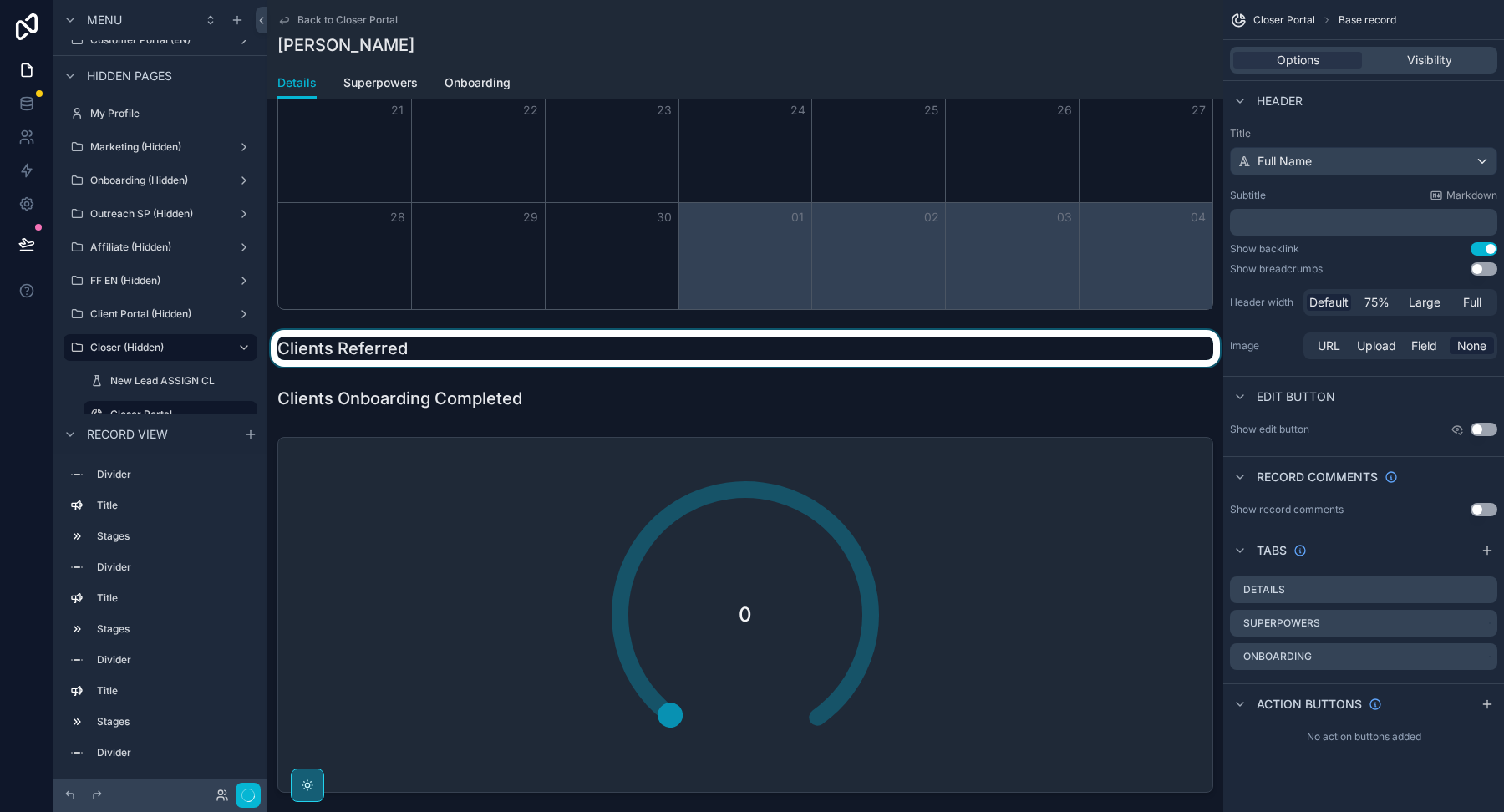
click at [408, 344] on div "scrollable content" at bounding box center [745, 349] width 956 height 37
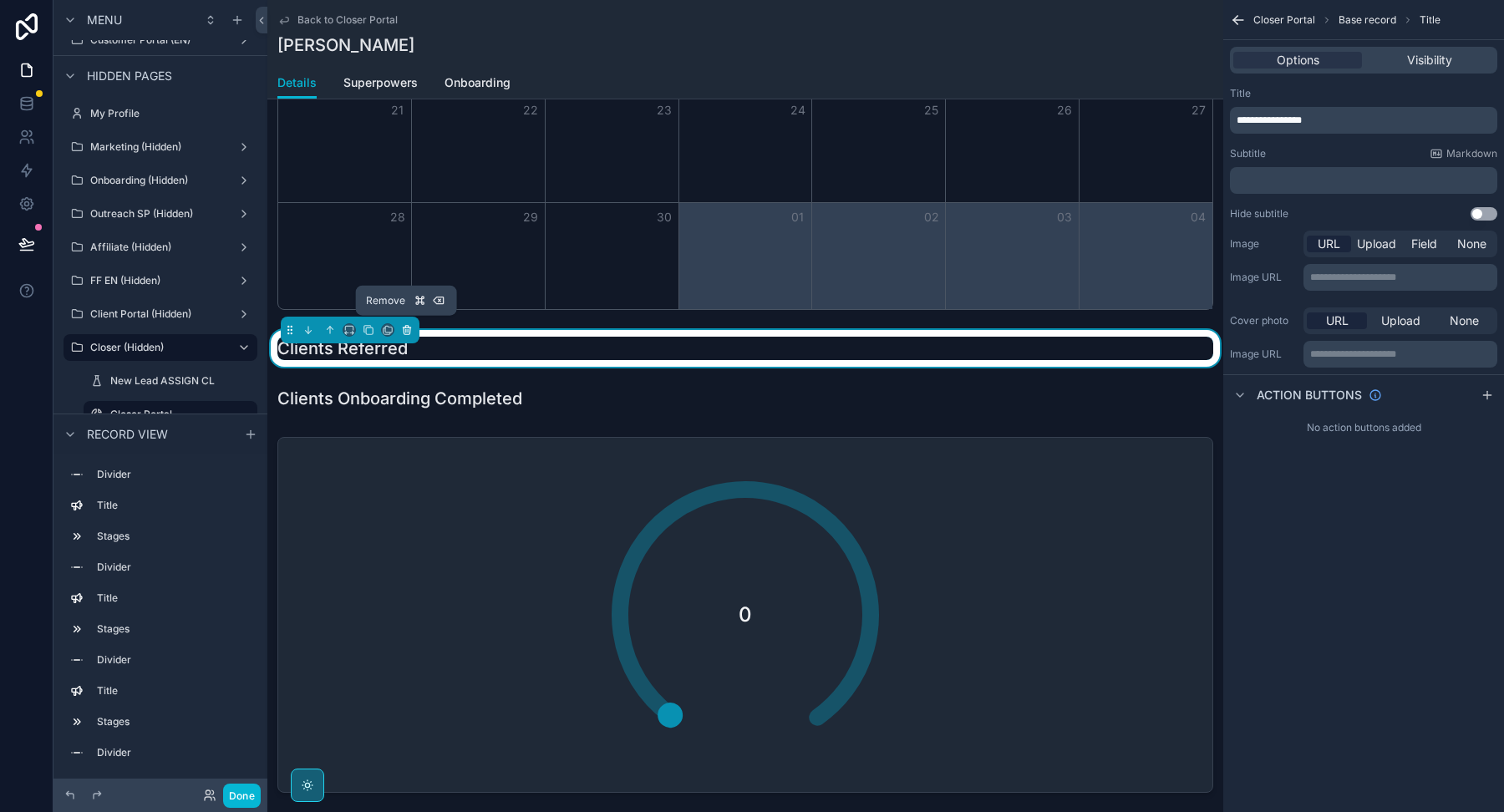
click at [401, 330] on icon "scrollable content" at bounding box center [407, 329] width 12 height 12
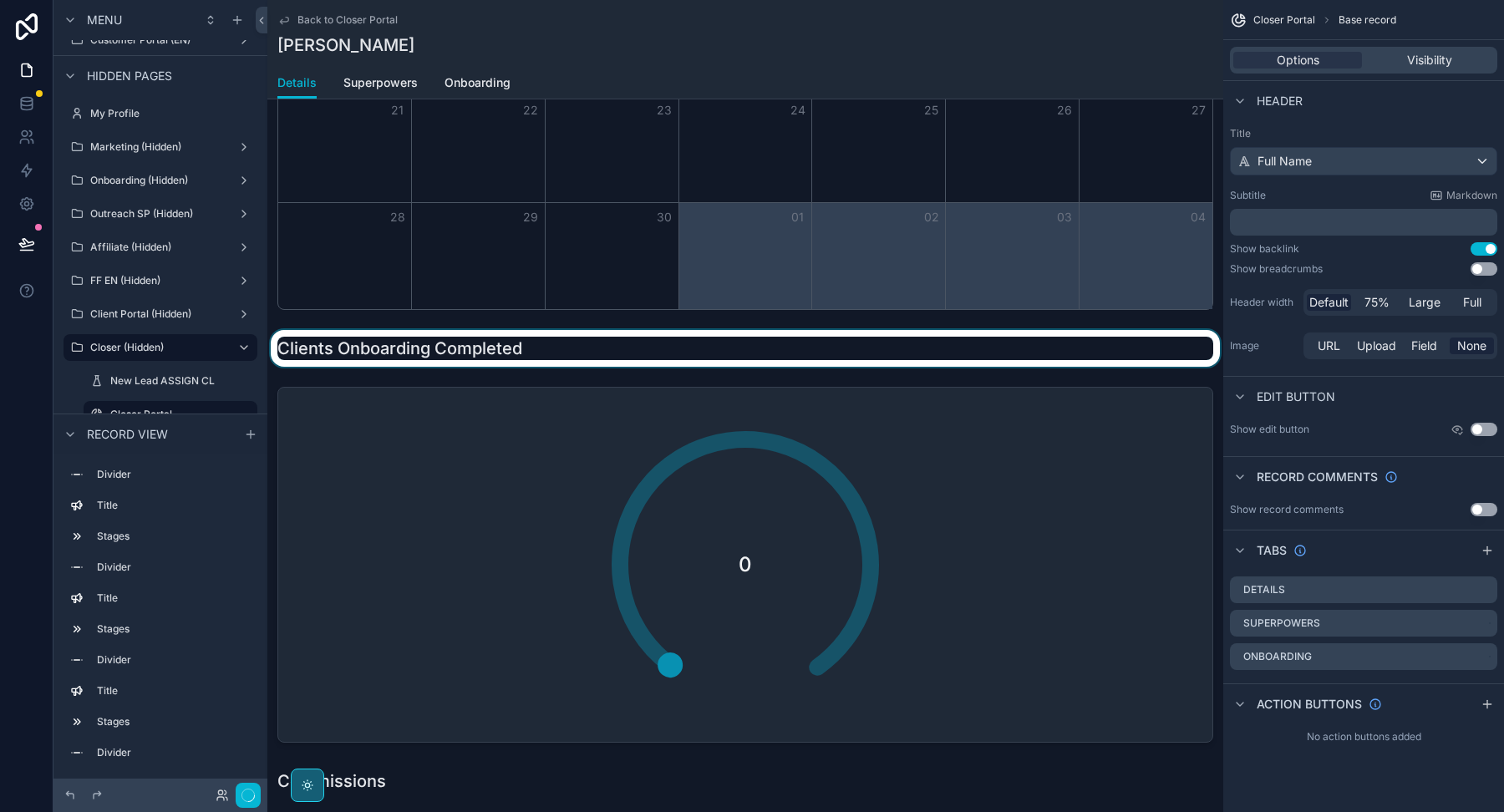
click at [401, 347] on div "scrollable content" at bounding box center [745, 349] width 956 height 37
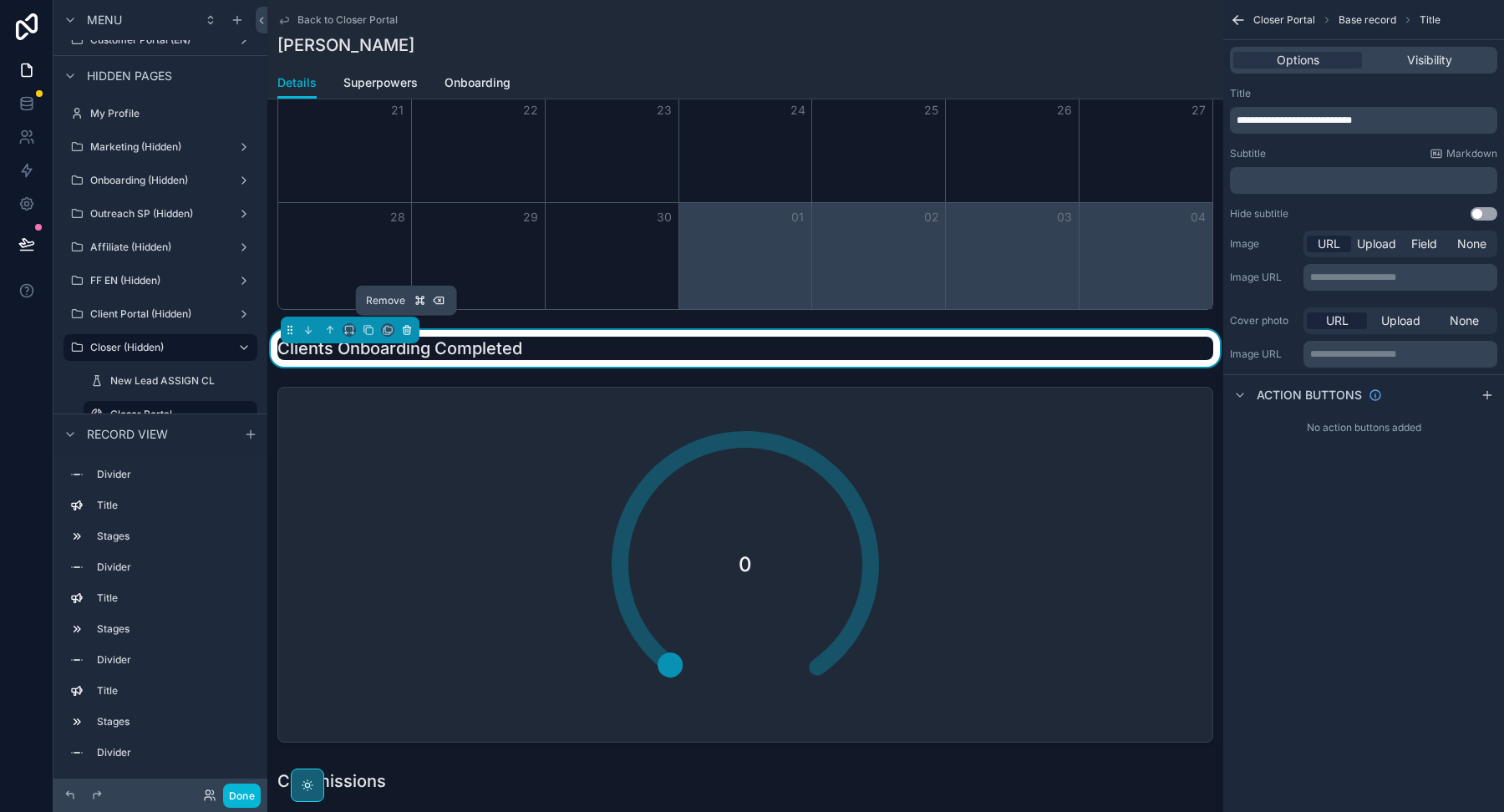
click at [407, 331] on button "scrollable content" at bounding box center [407, 330] width 19 height 19
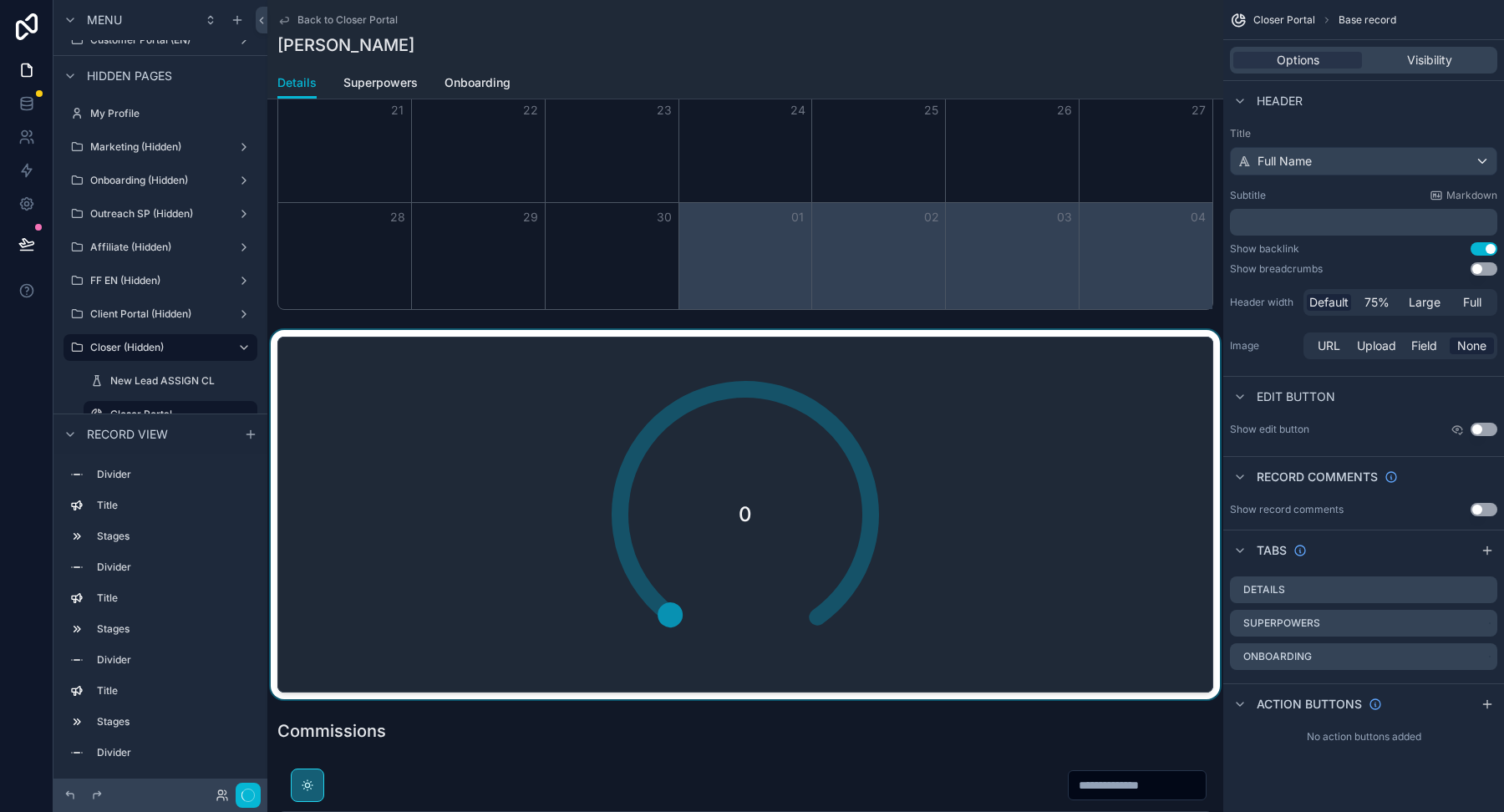
click at [406, 362] on div "scrollable content" at bounding box center [745, 514] width 956 height 369
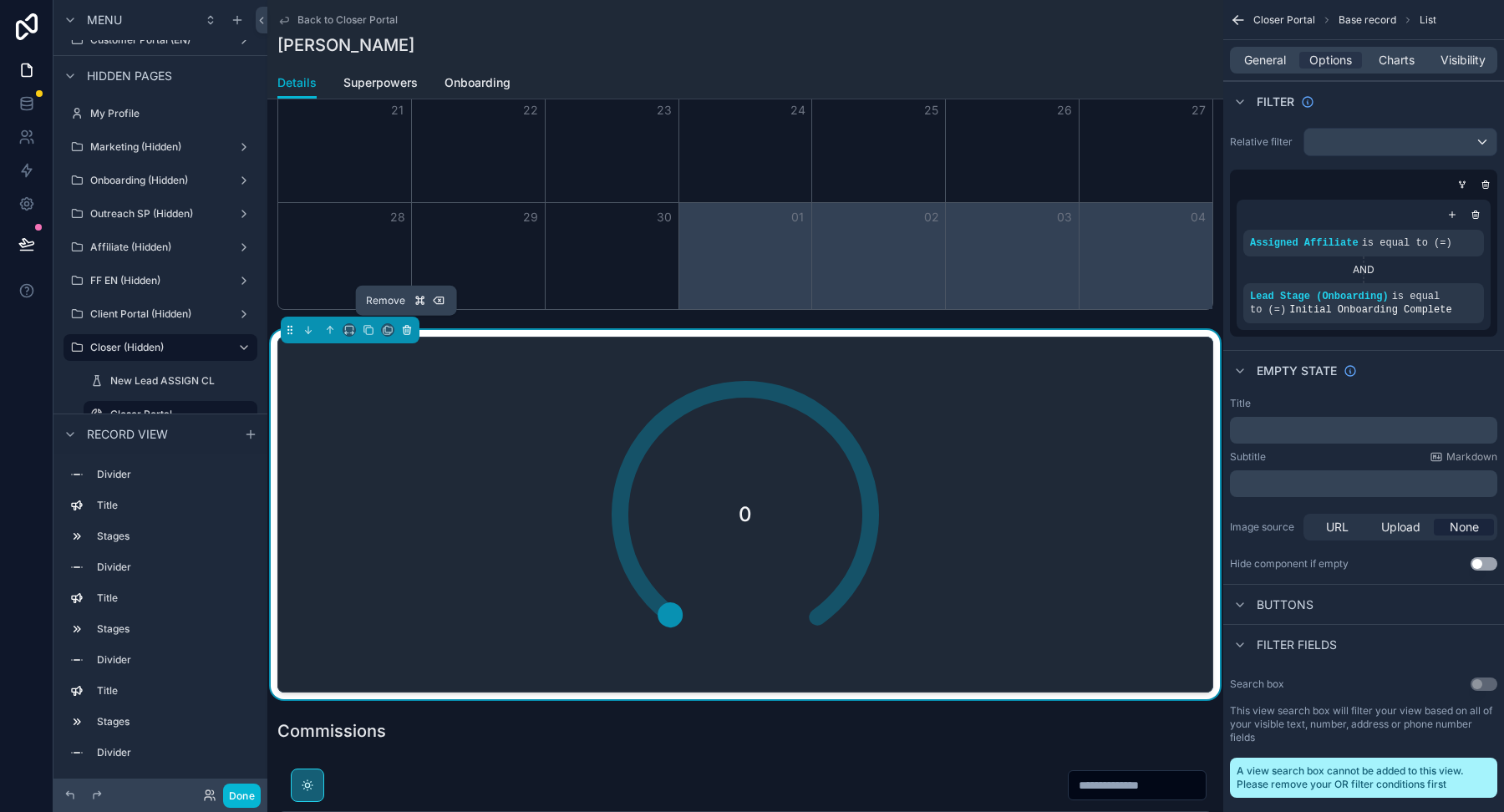
click at [405, 324] on icon "scrollable content" at bounding box center [407, 329] width 12 height 12
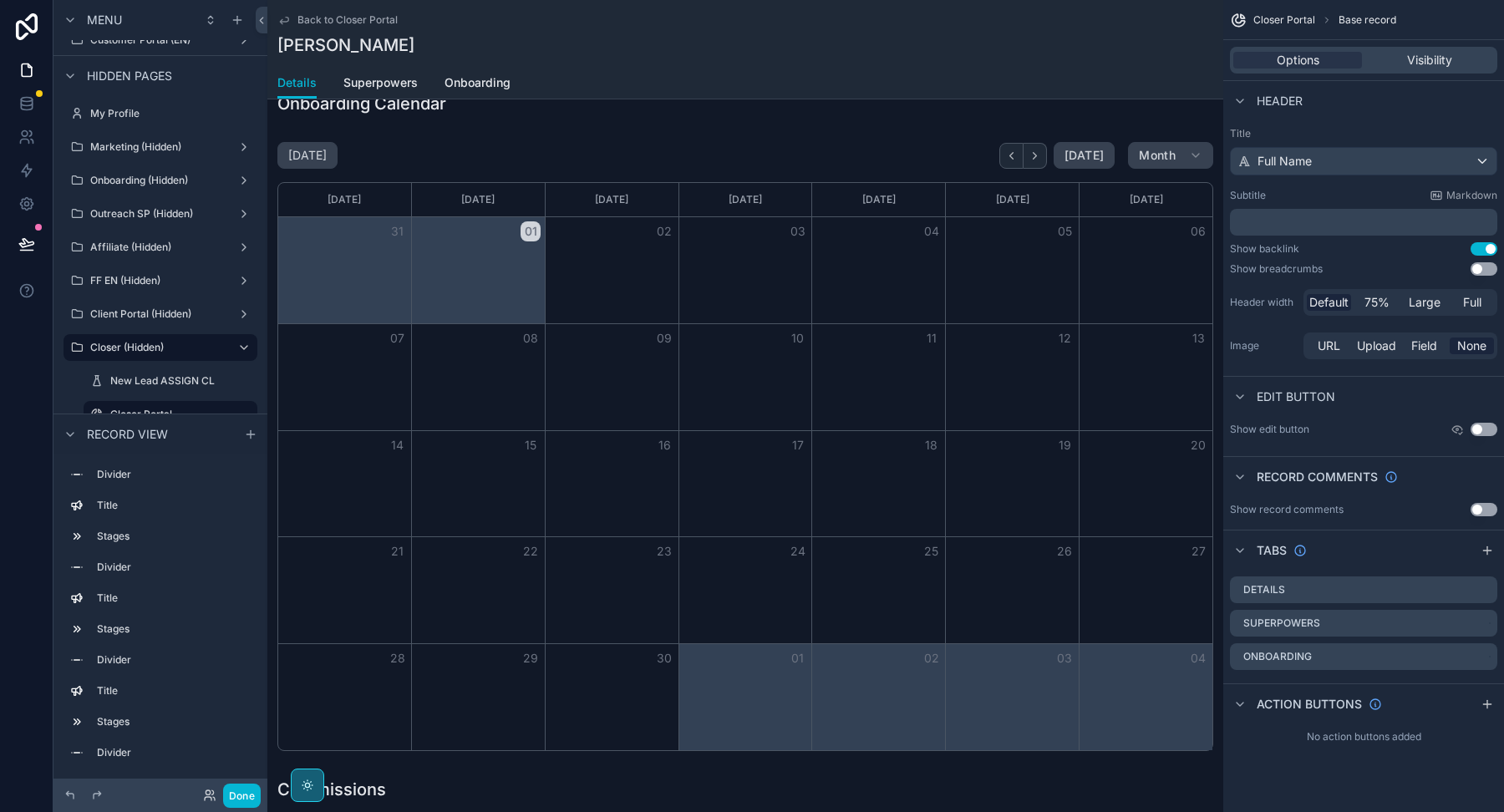
scroll to position [2699, 0]
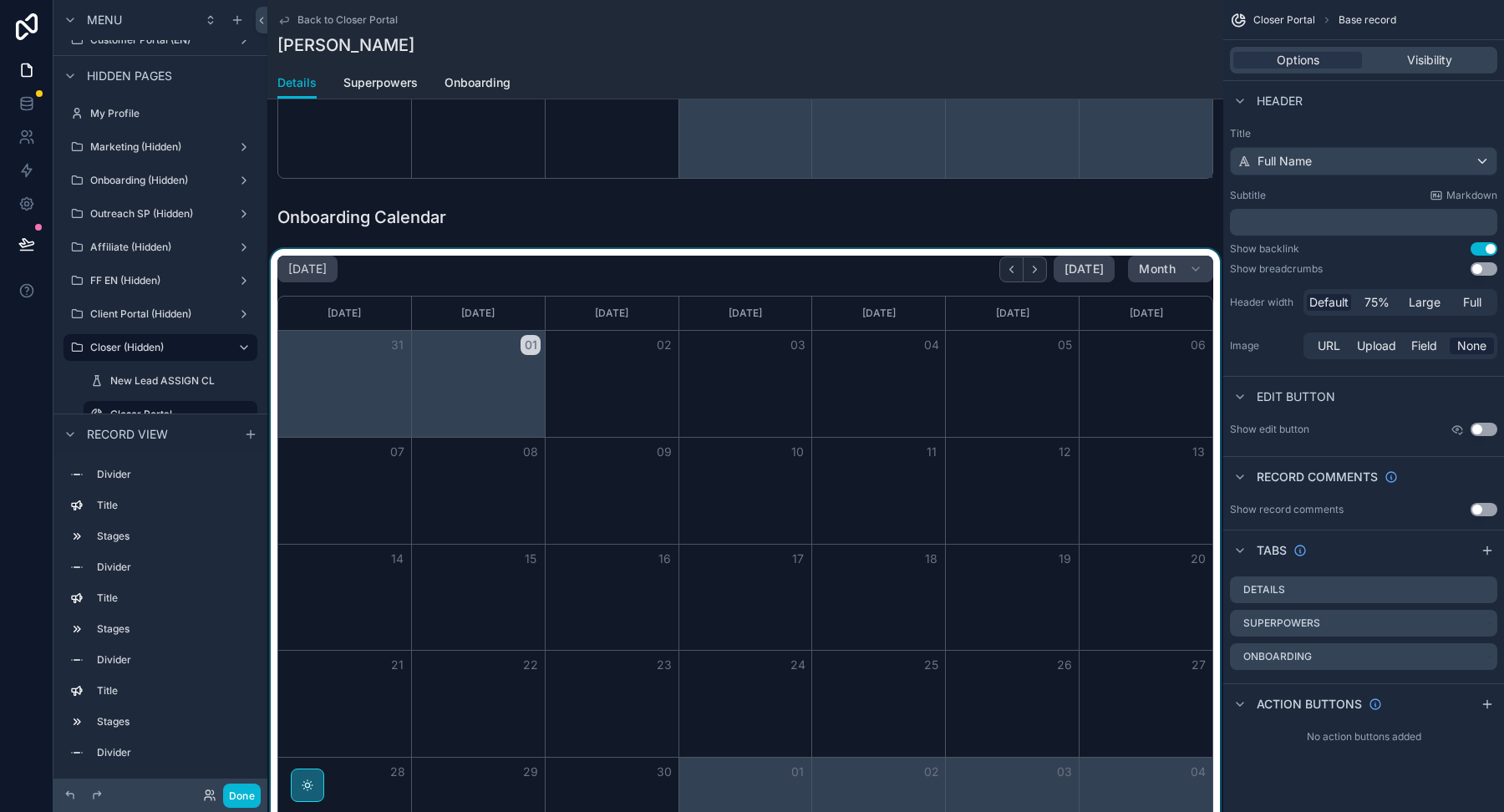
click at [463, 266] on div "scrollable content" at bounding box center [745, 560] width 956 height 622
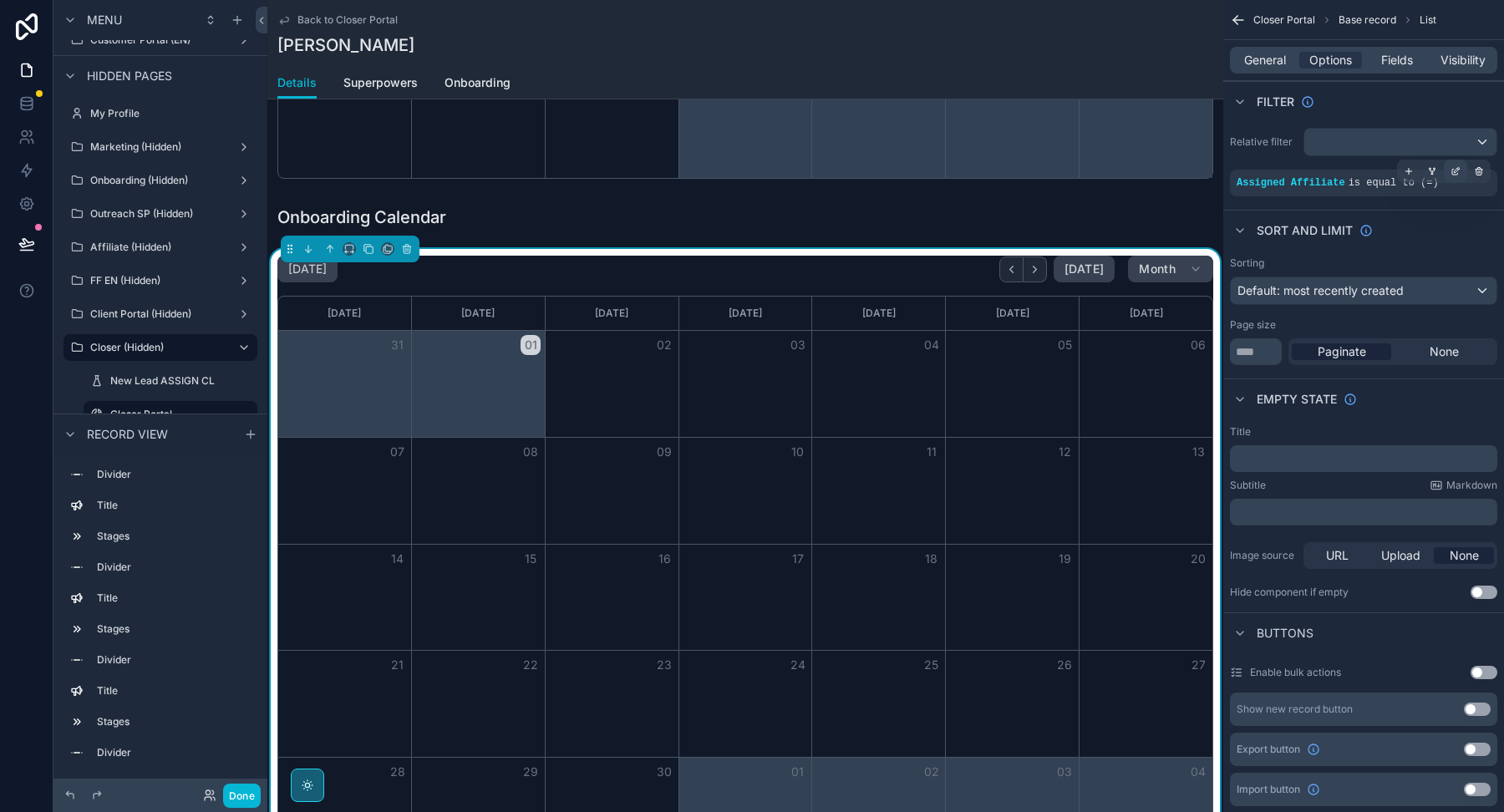
click at [1453, 168] on icon "scrollable content" at bounding box center [1456, 171] width 10 height 10
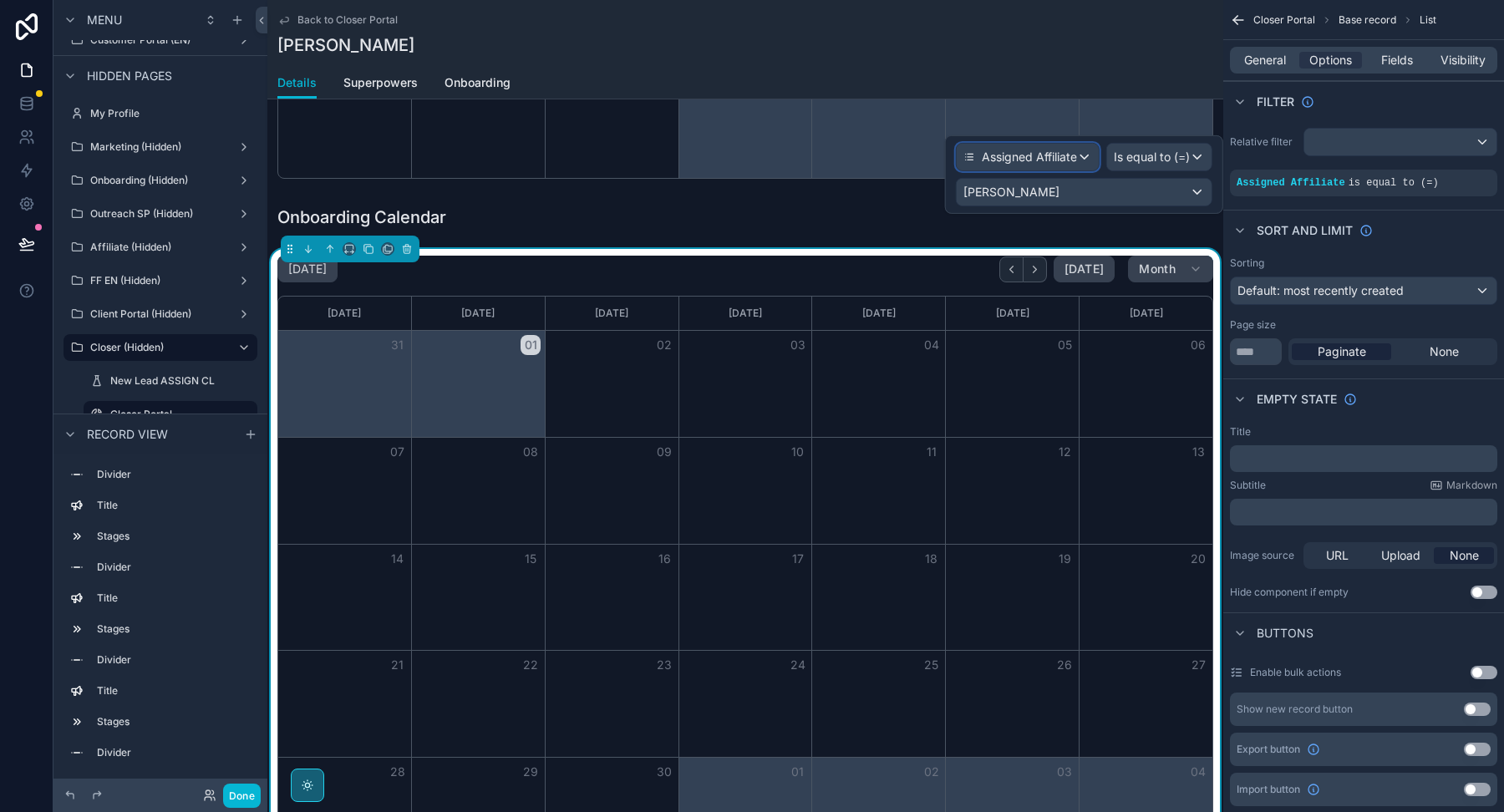
click at [1074, 155] on span "Assigned Affiliate" at bounding box center [1029, 157] width 95 height 17
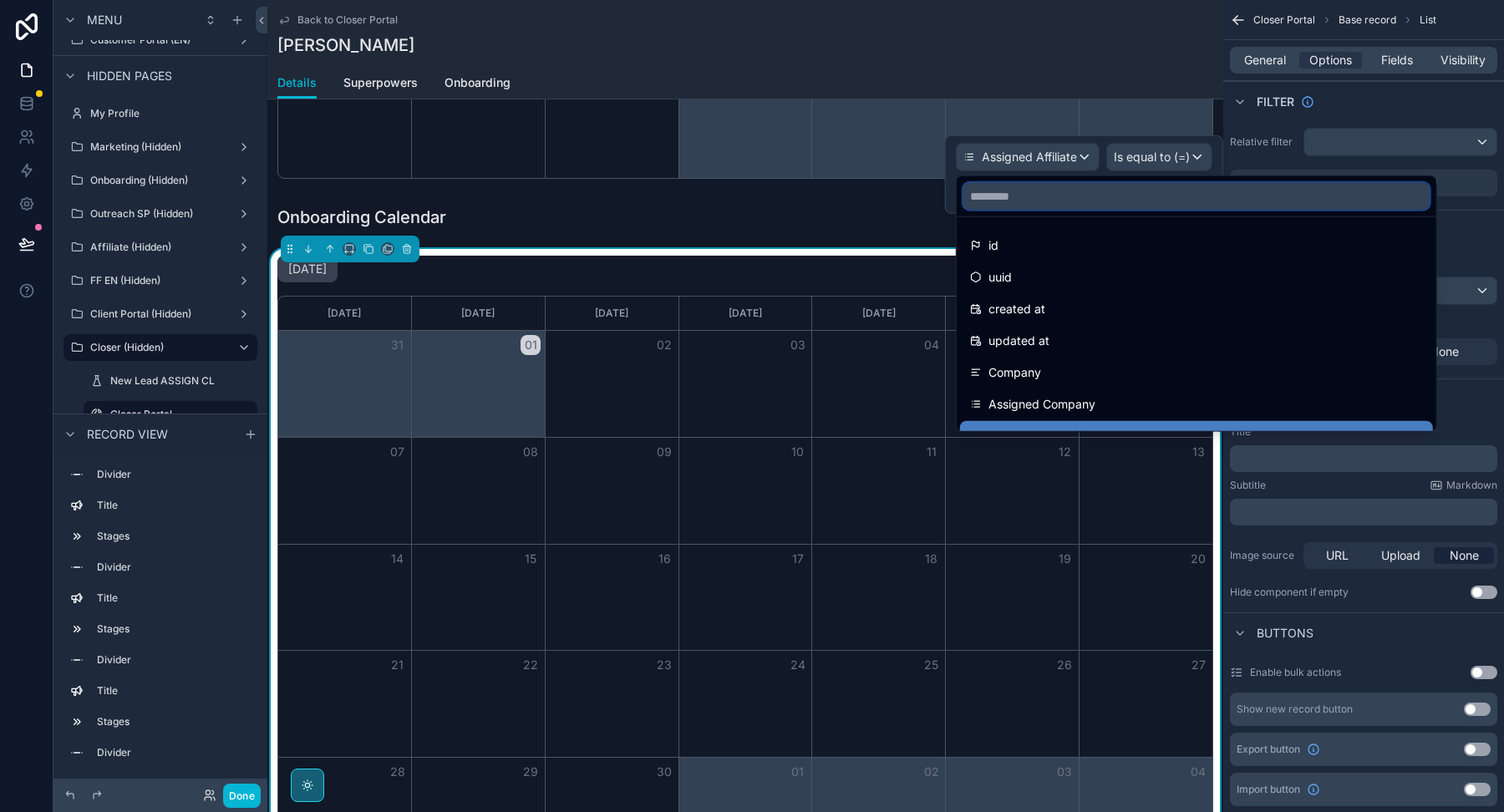
click at [1034, 188] on input "text" at bounding box center [1196, 196] width 466 height 27
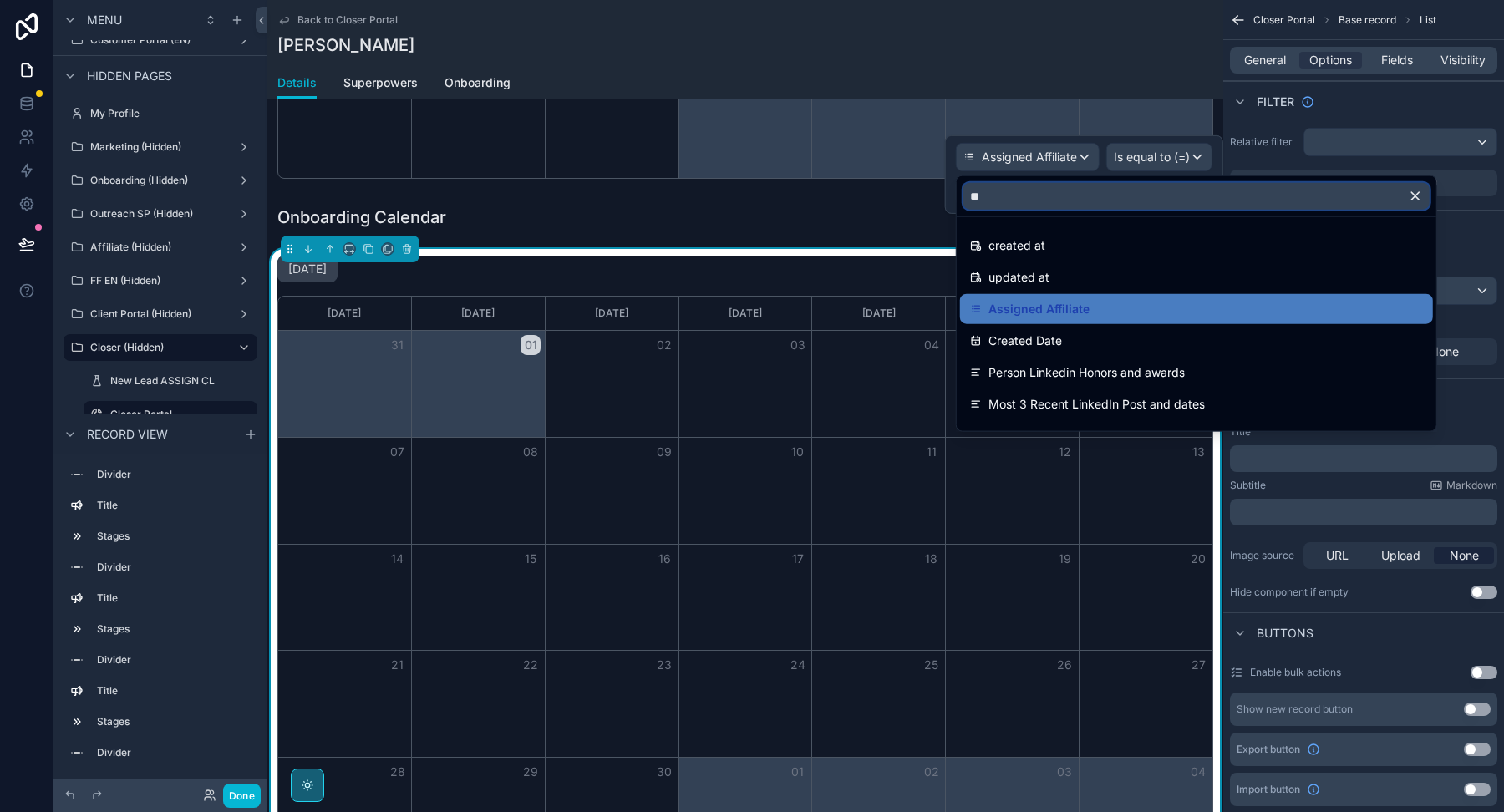
type input "*"
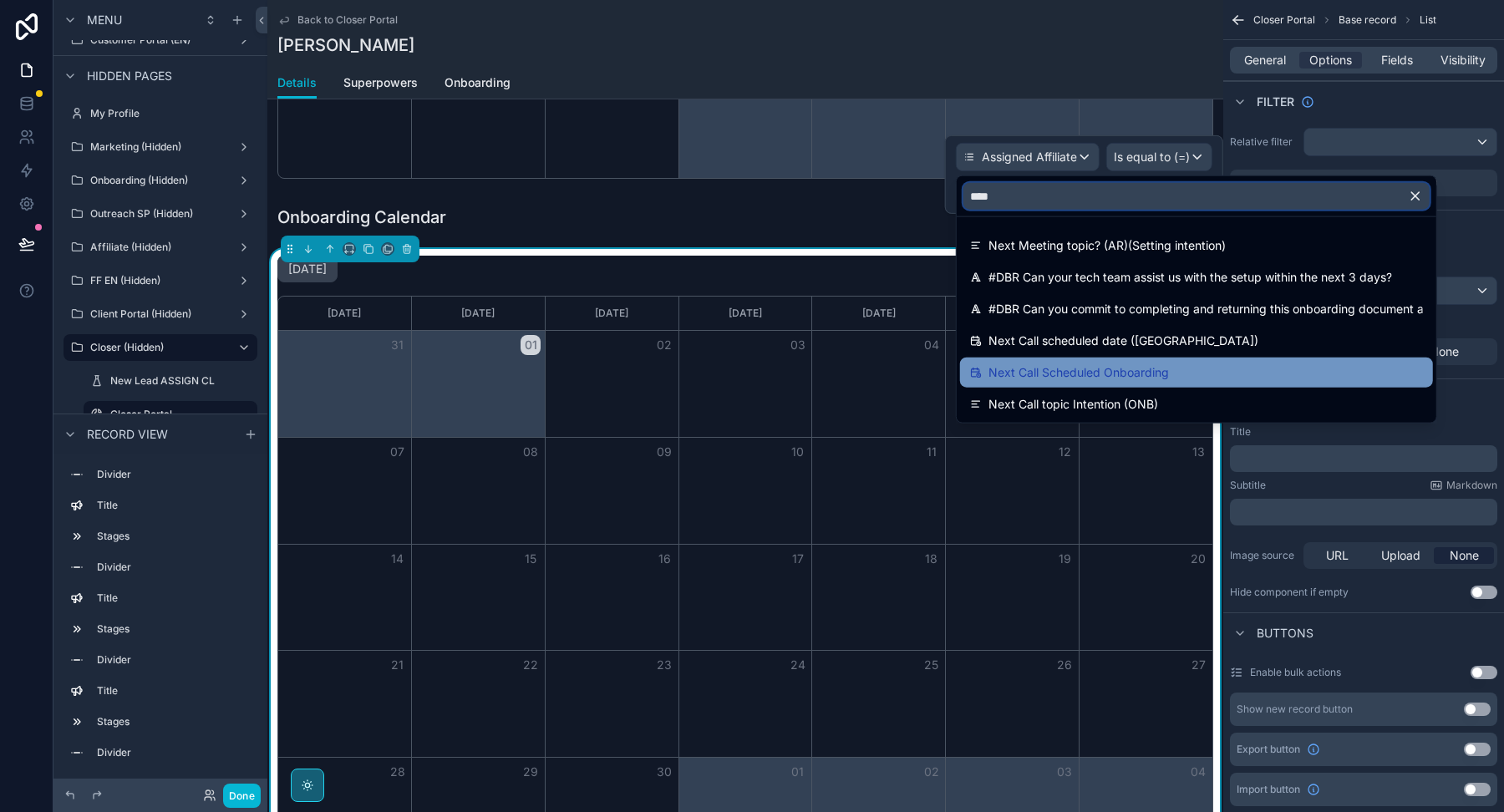
type input "****"
click at [1047, 368] on span "Next Call Scheduled Onboarding" at bounding box center [1079, 373] width 181 height 20
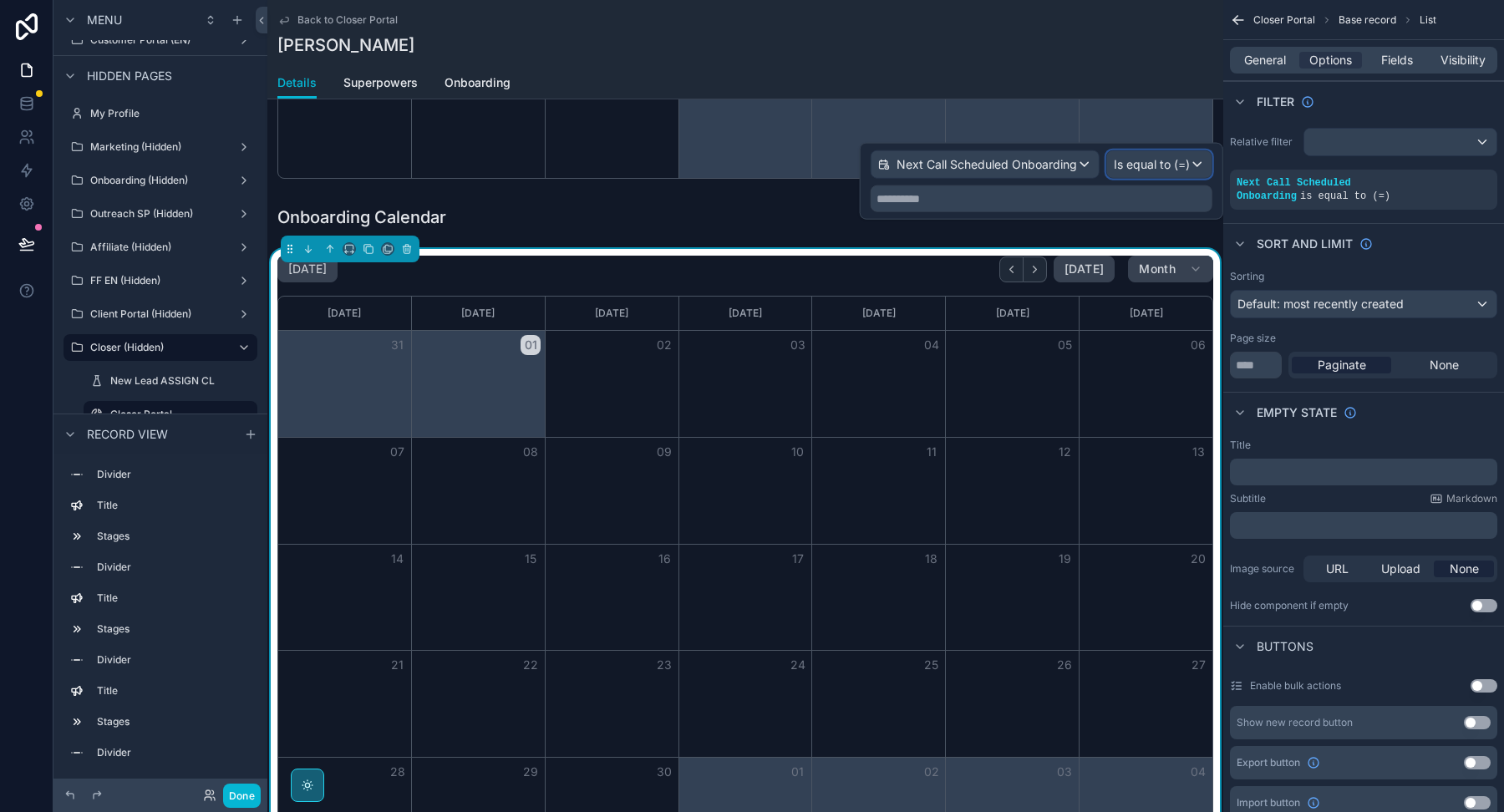
click at [1175, 171] on span "Is equal to (=)" at bounding box center [1152, 165] width 76 height 17
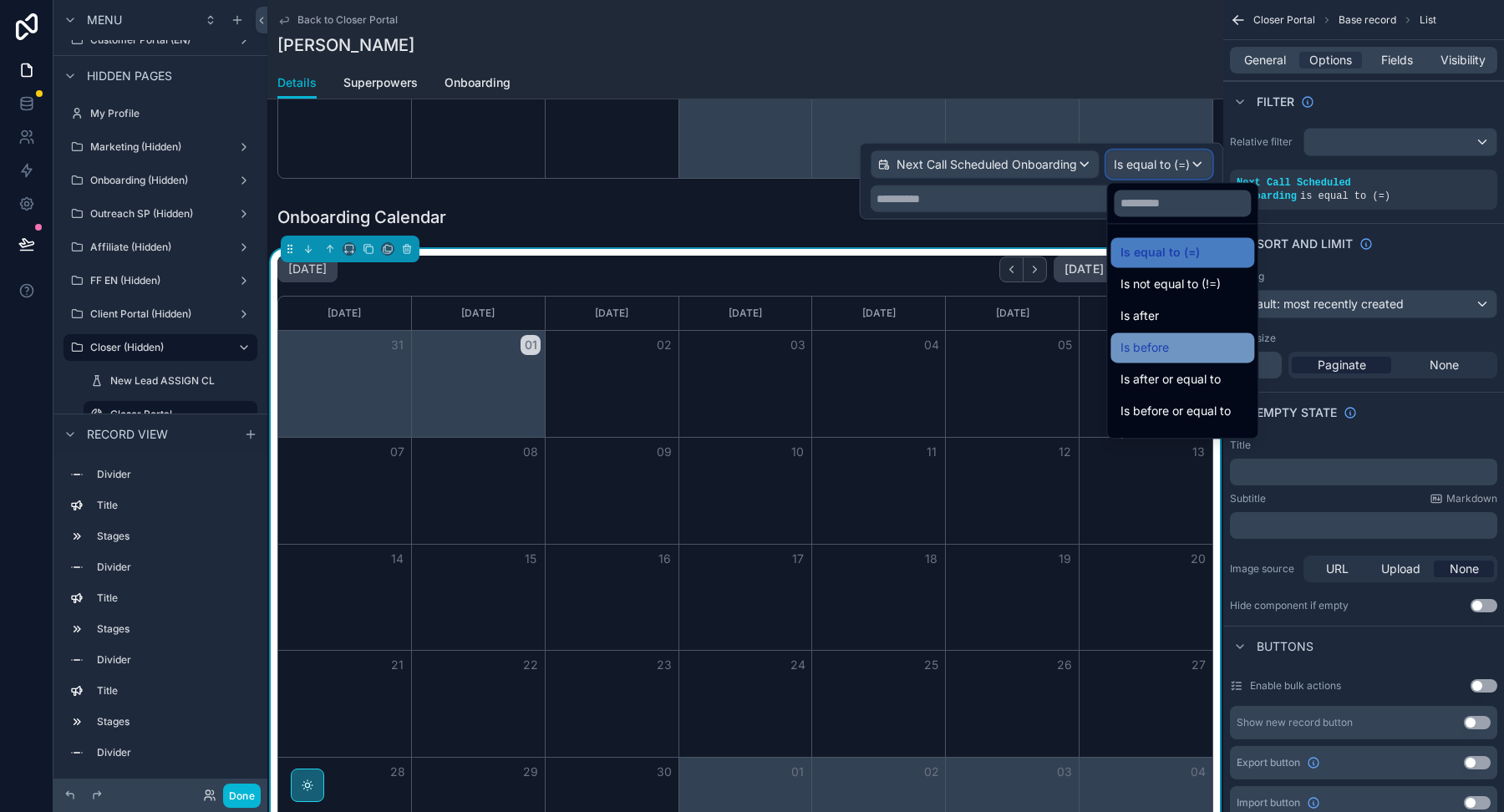
scroll to position [54, 0]
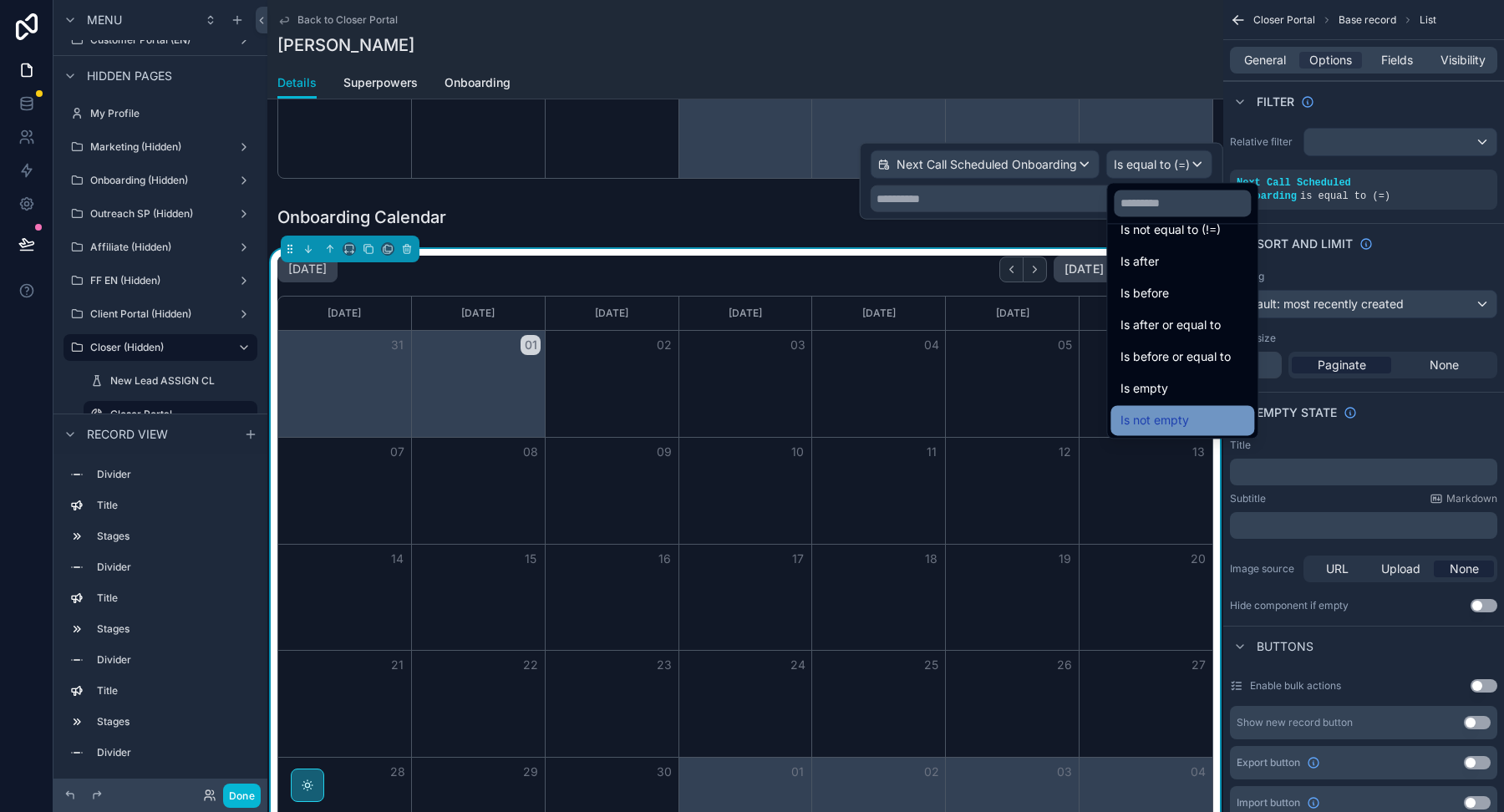
click at [1172, 420] on span "Is not empty" at bounding box center [1155, 420] width 69 height 20
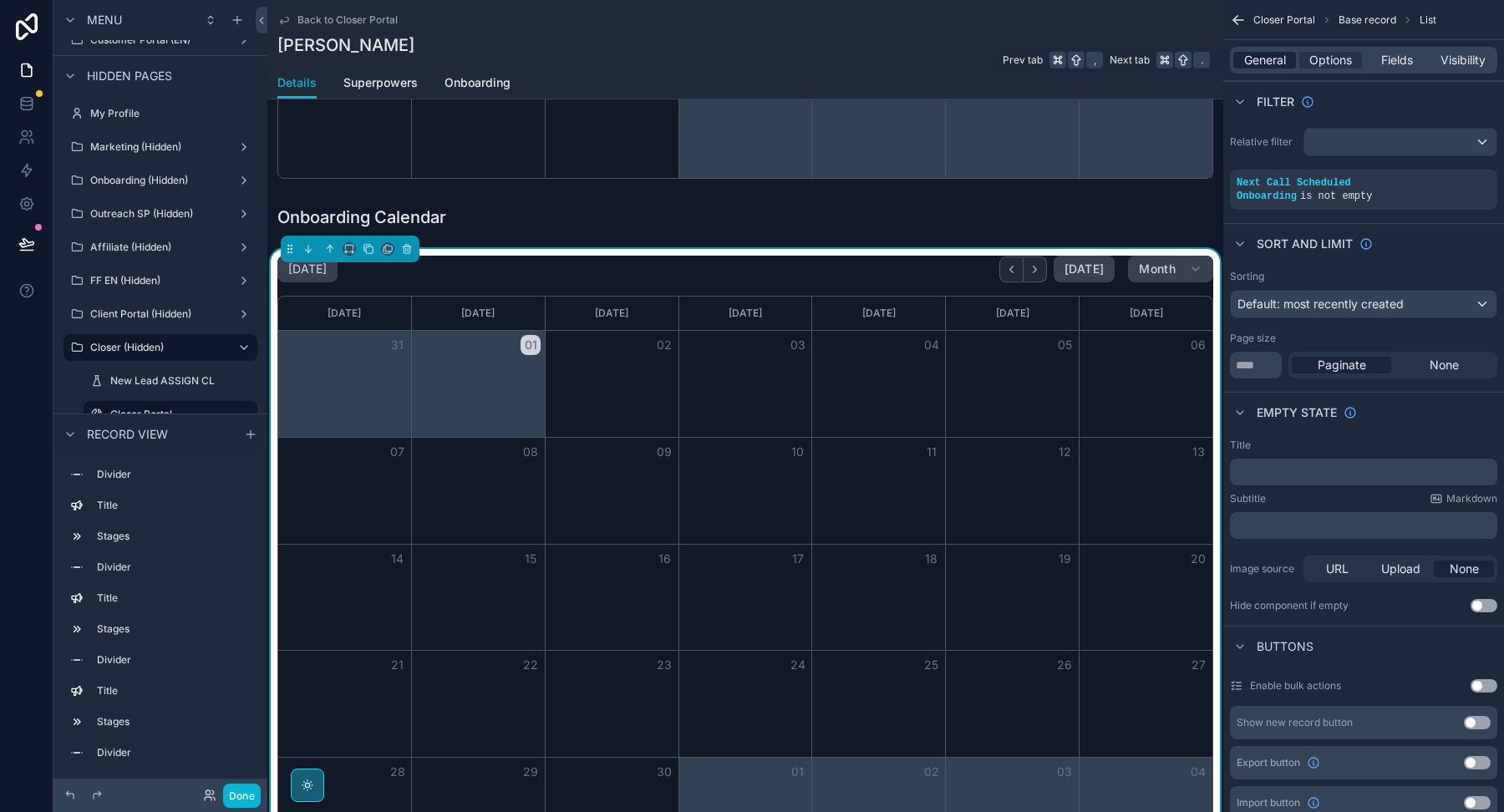
click at [1253, 58] on span "General" at bounding box center [1265, 60] width 42 height 17
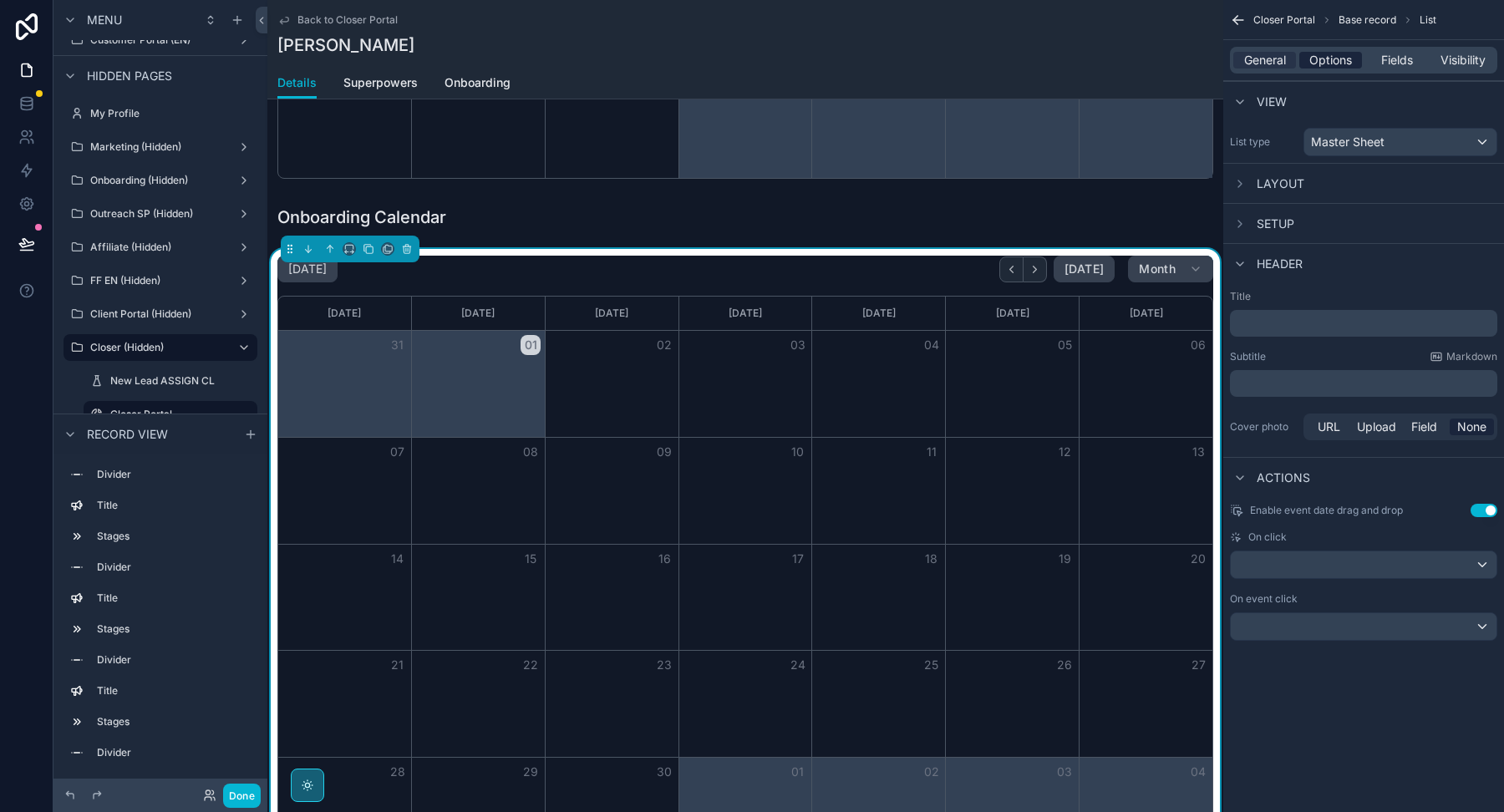
click at [1316, 54] on span "Options" at bounding box center [1331, 60] width 43 height 17
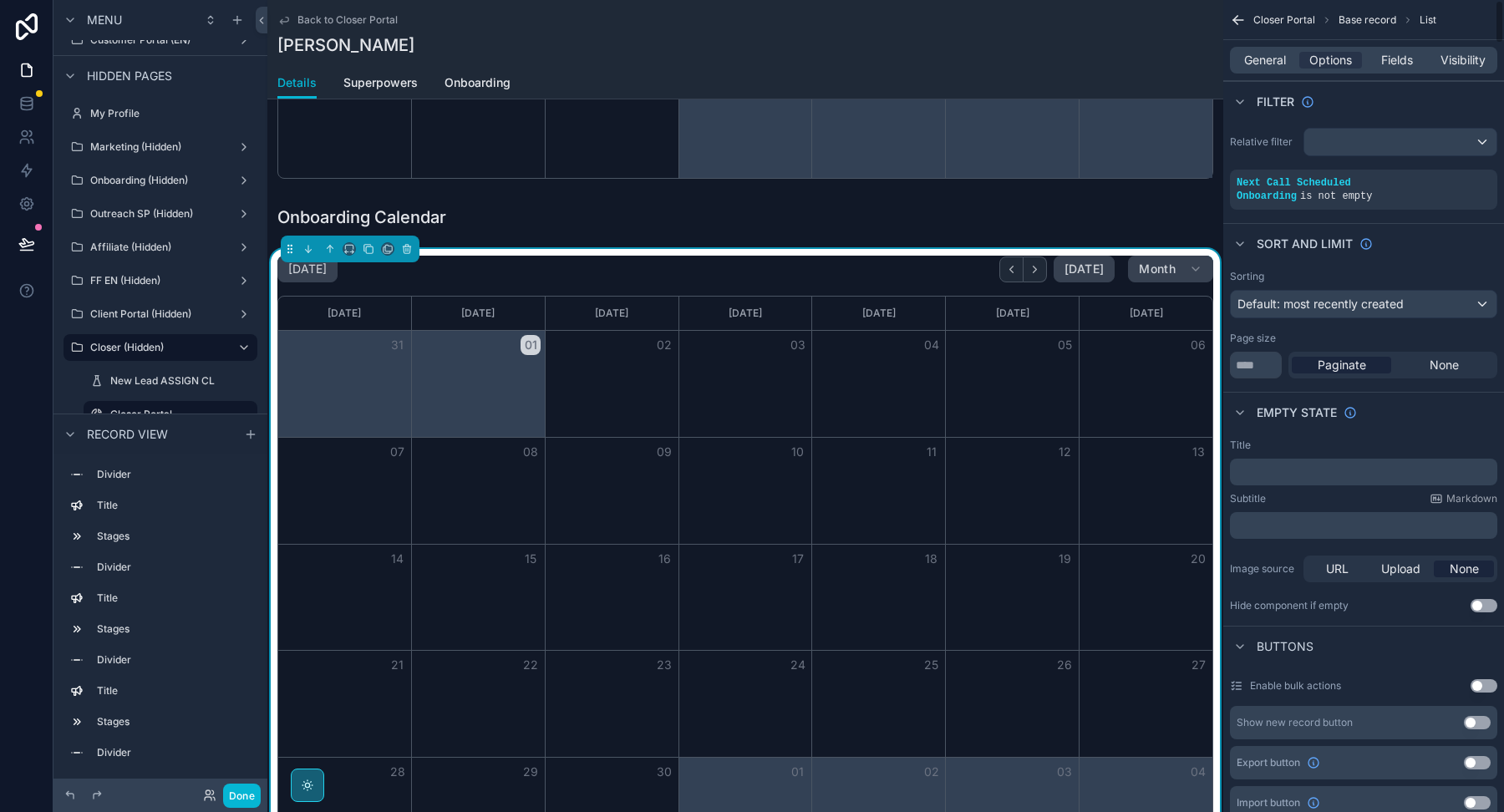
scroll to position [10, 0]
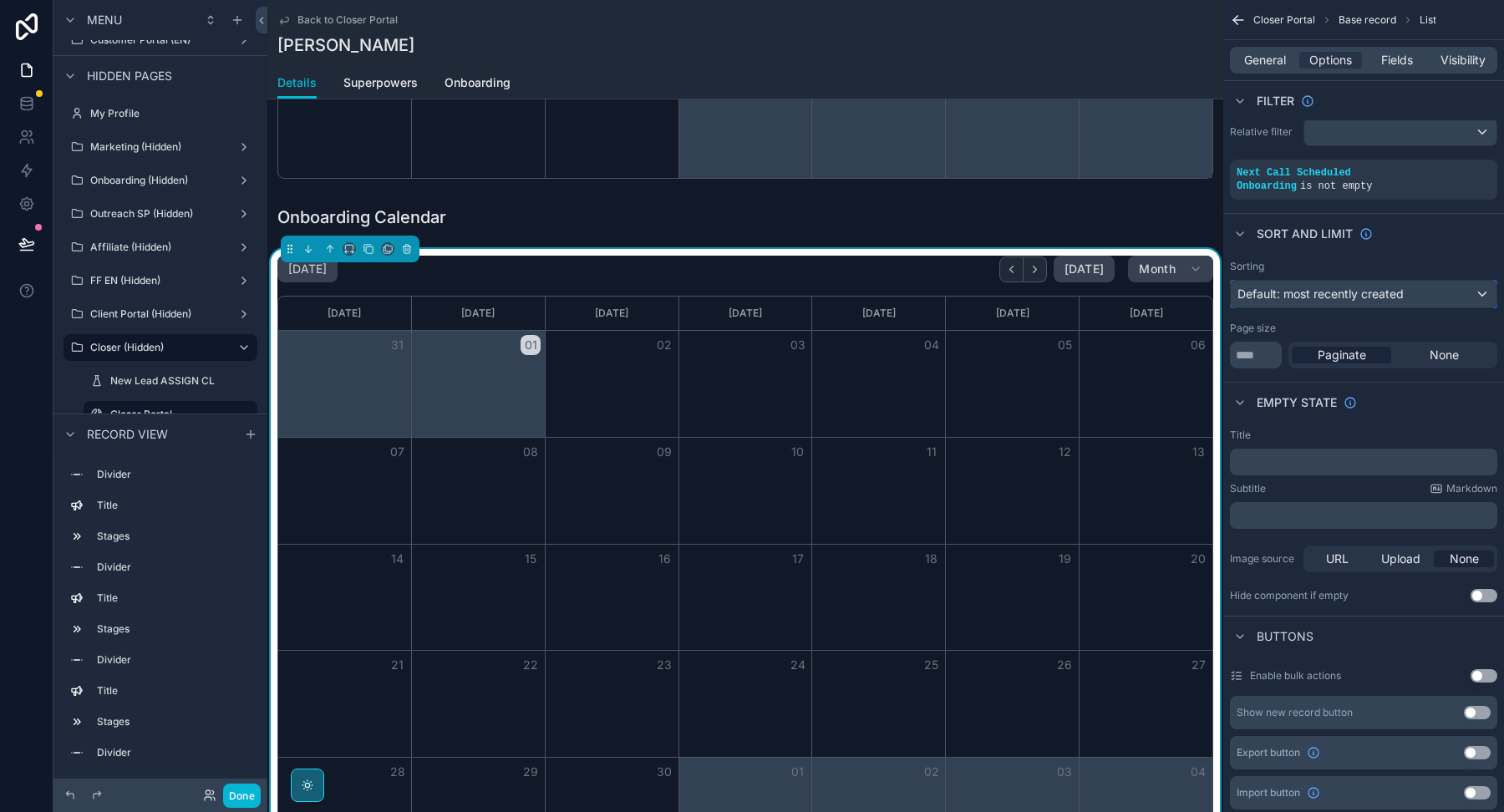
click at [1348, 281] on div "Default: most recently created" at bounding box center [1363, 294] width 265 height 27
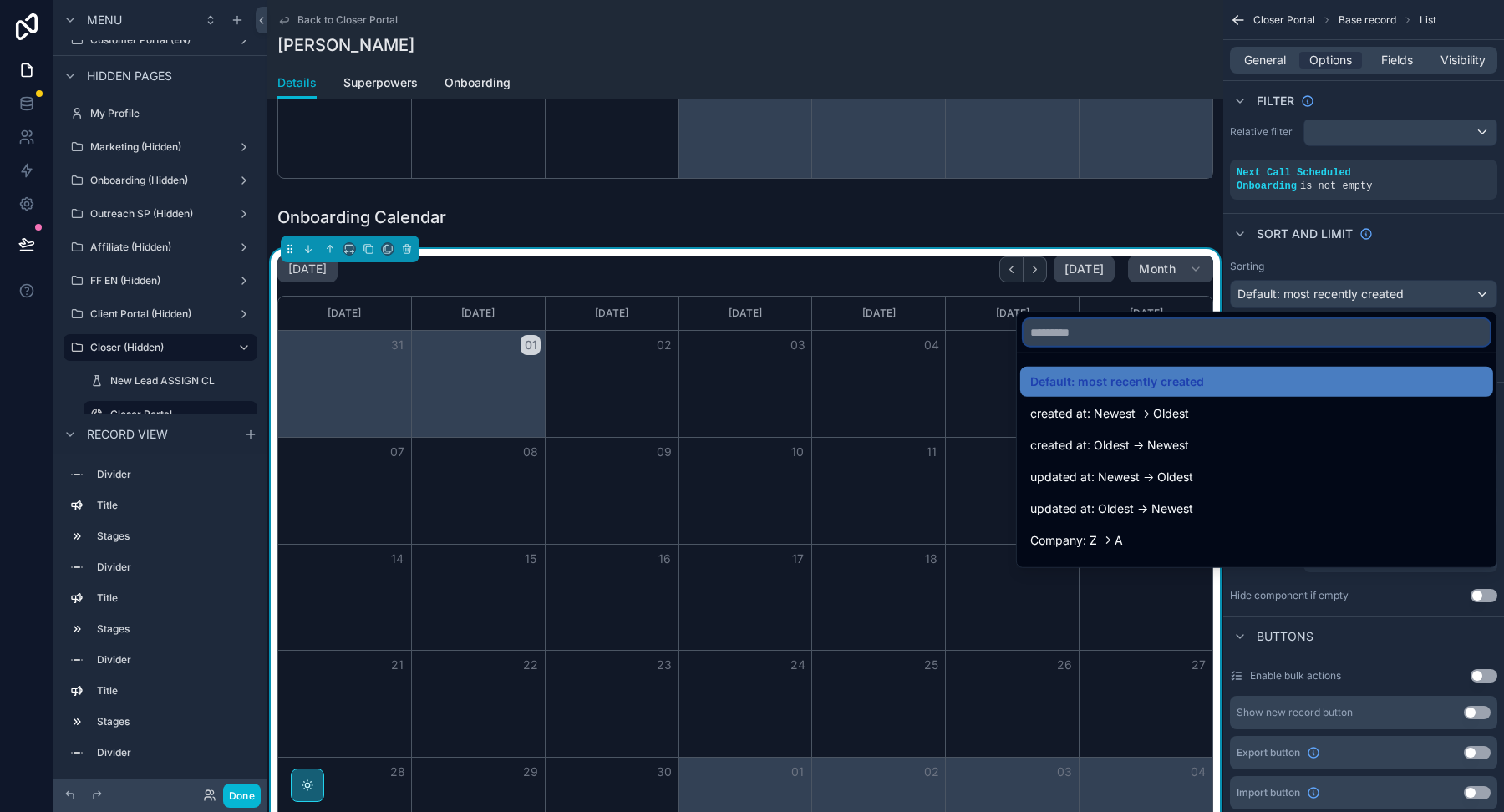
click at [1239, 332] on input "text" at bounding box center [1256, 332] width 466 height 27
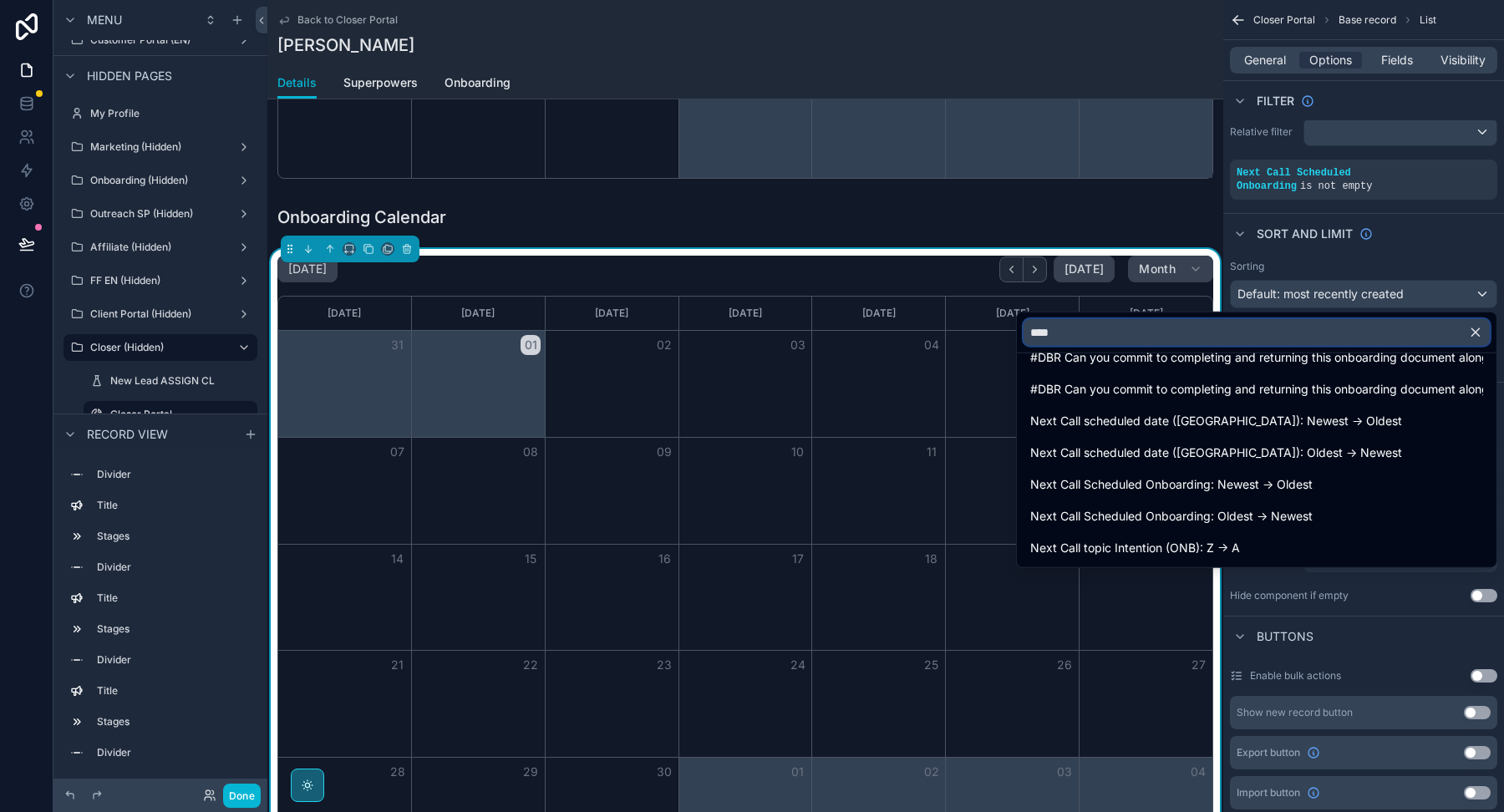
scroll to position [154, 0]
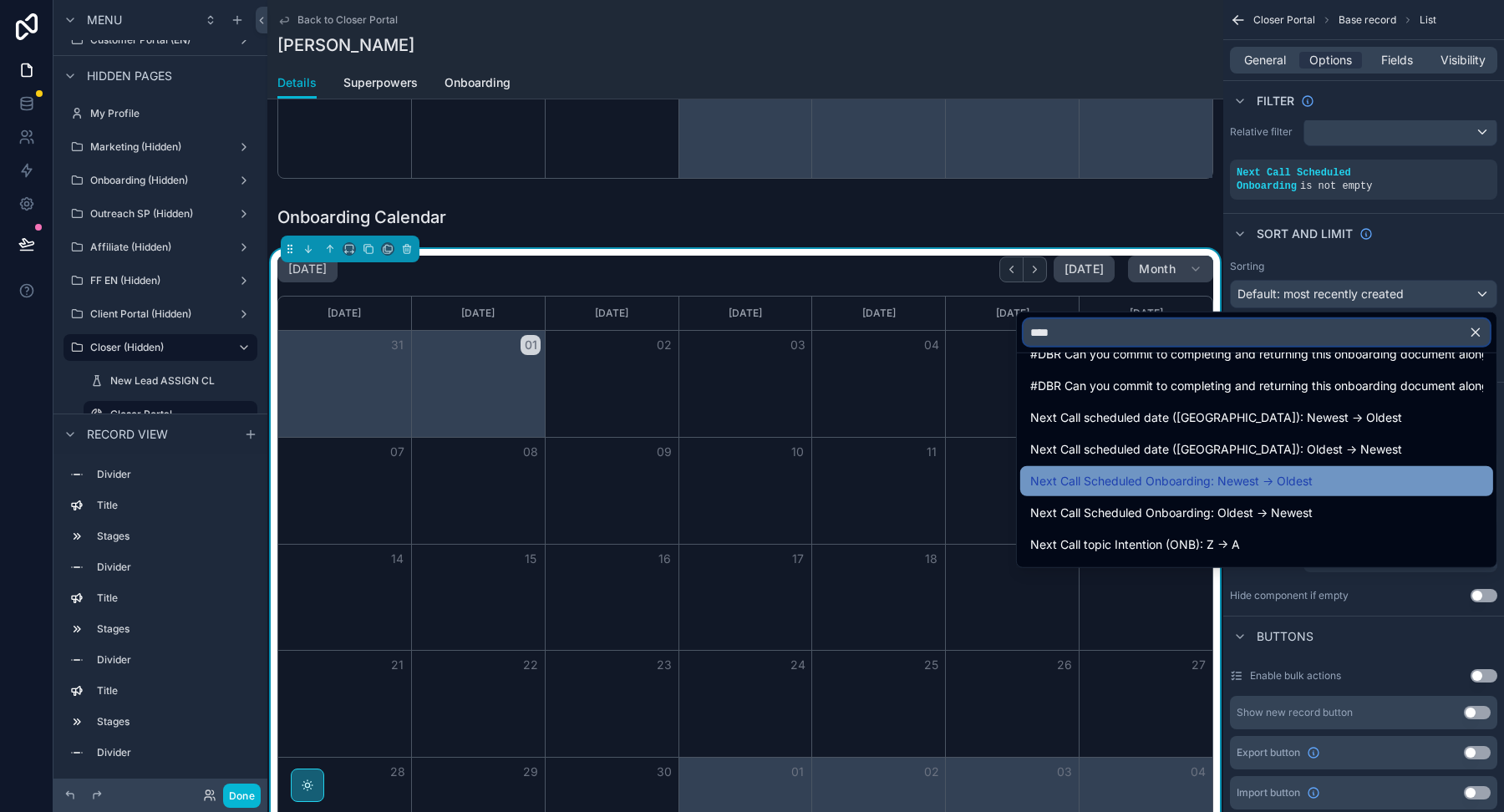
type input "****"
click at [1192, 488] on span "Next Call Scheduled Onboarding: Newest -> Oldest" at bounding box center [1171, 481] width 282 height 20
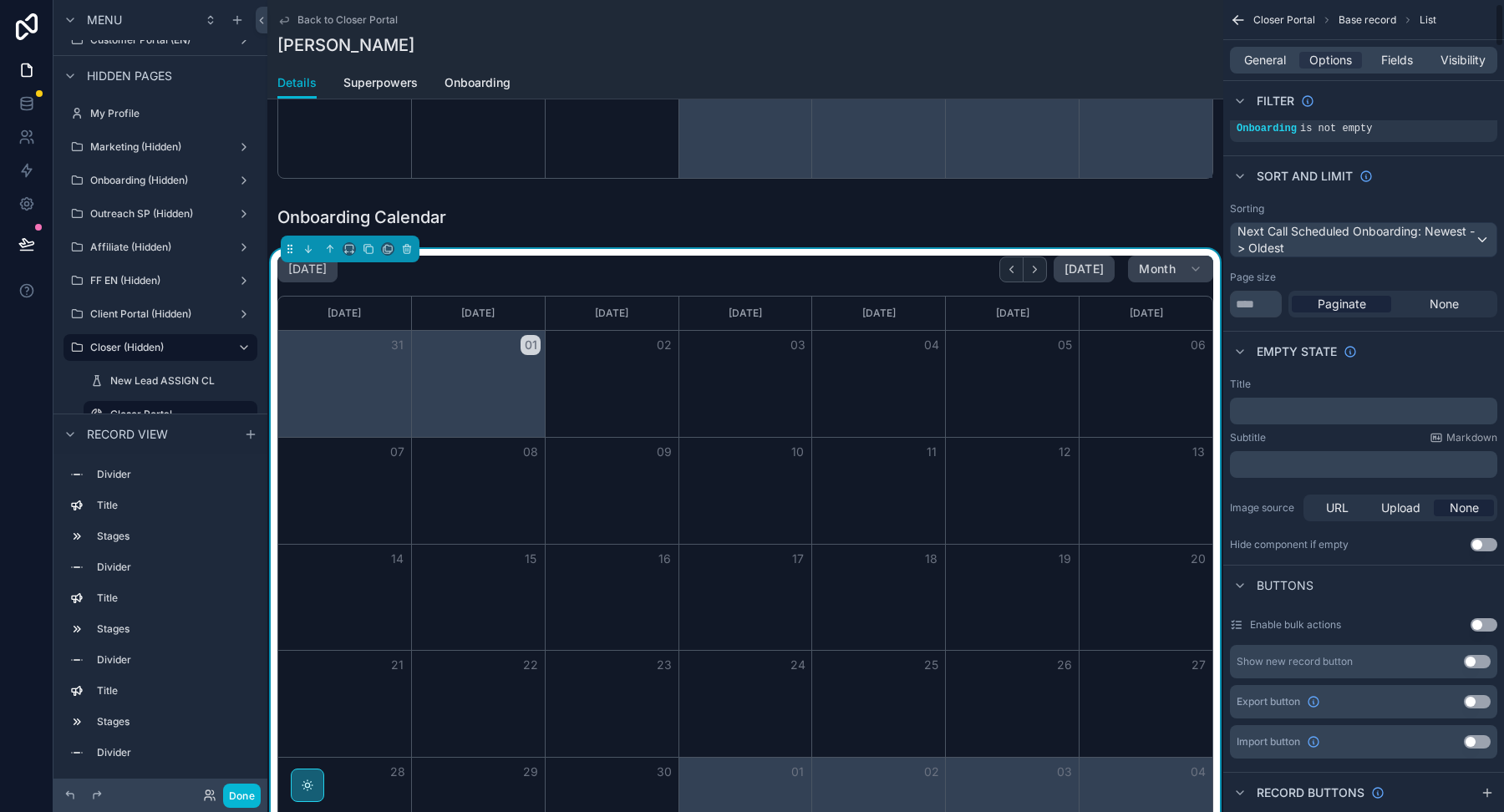
scroll to position [0, 0]
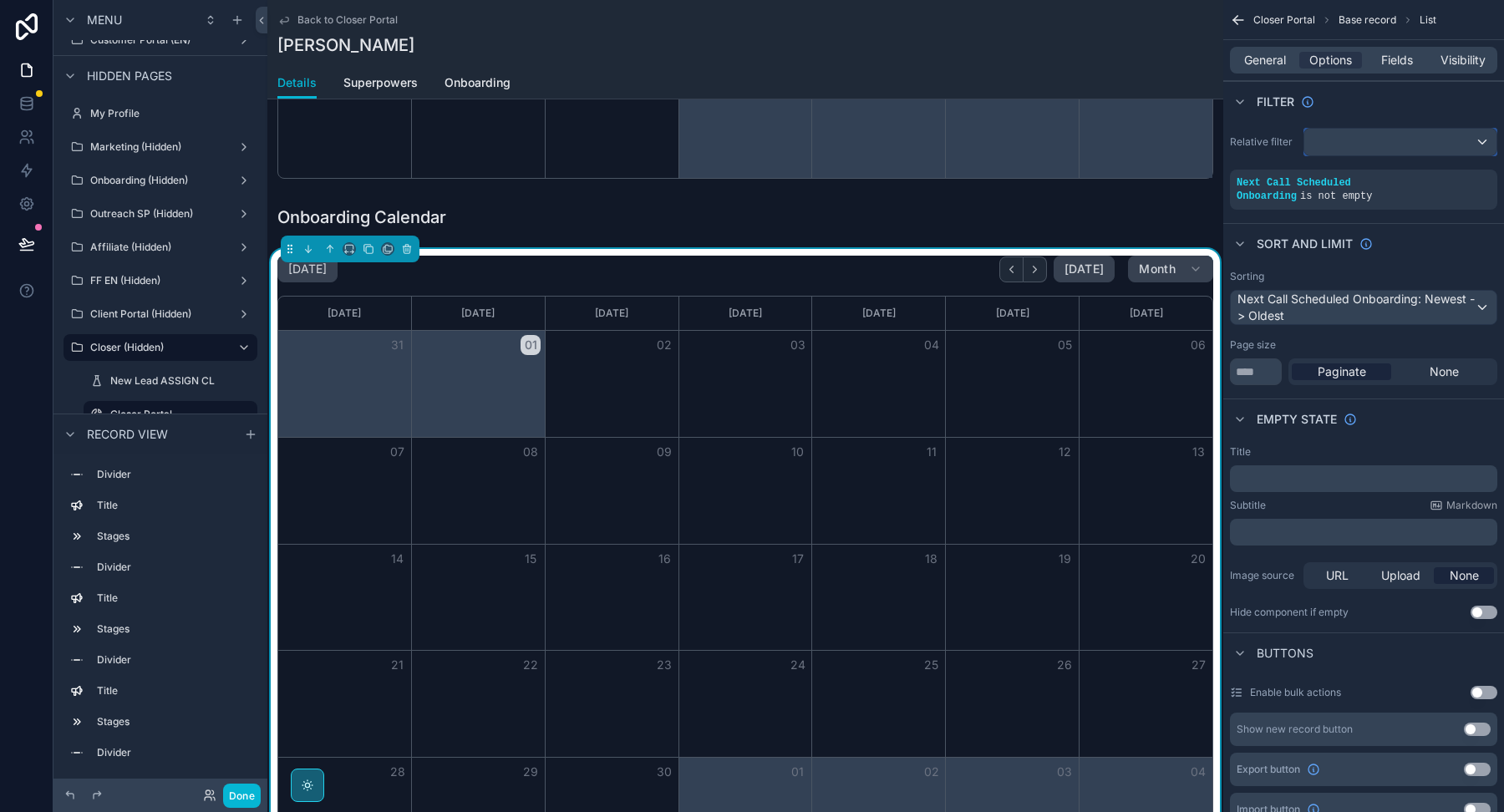
click at [1327, 145] on div "scrollable content" at bounding box center [1400, 141] width 192 height 27
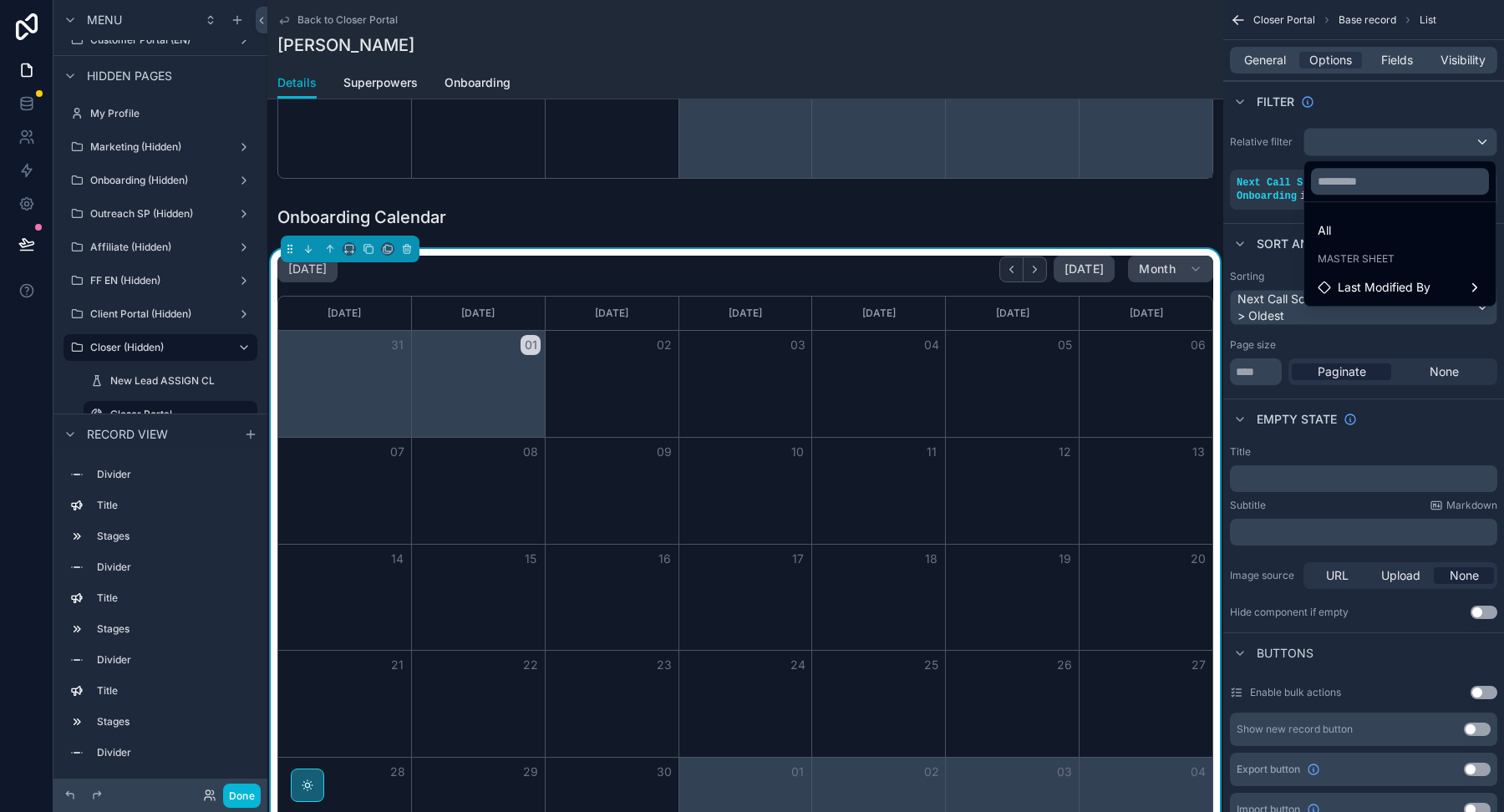
click at [1327, 145] on div "scrollable content" at bounding box center [752, 406] width 1504 height 812
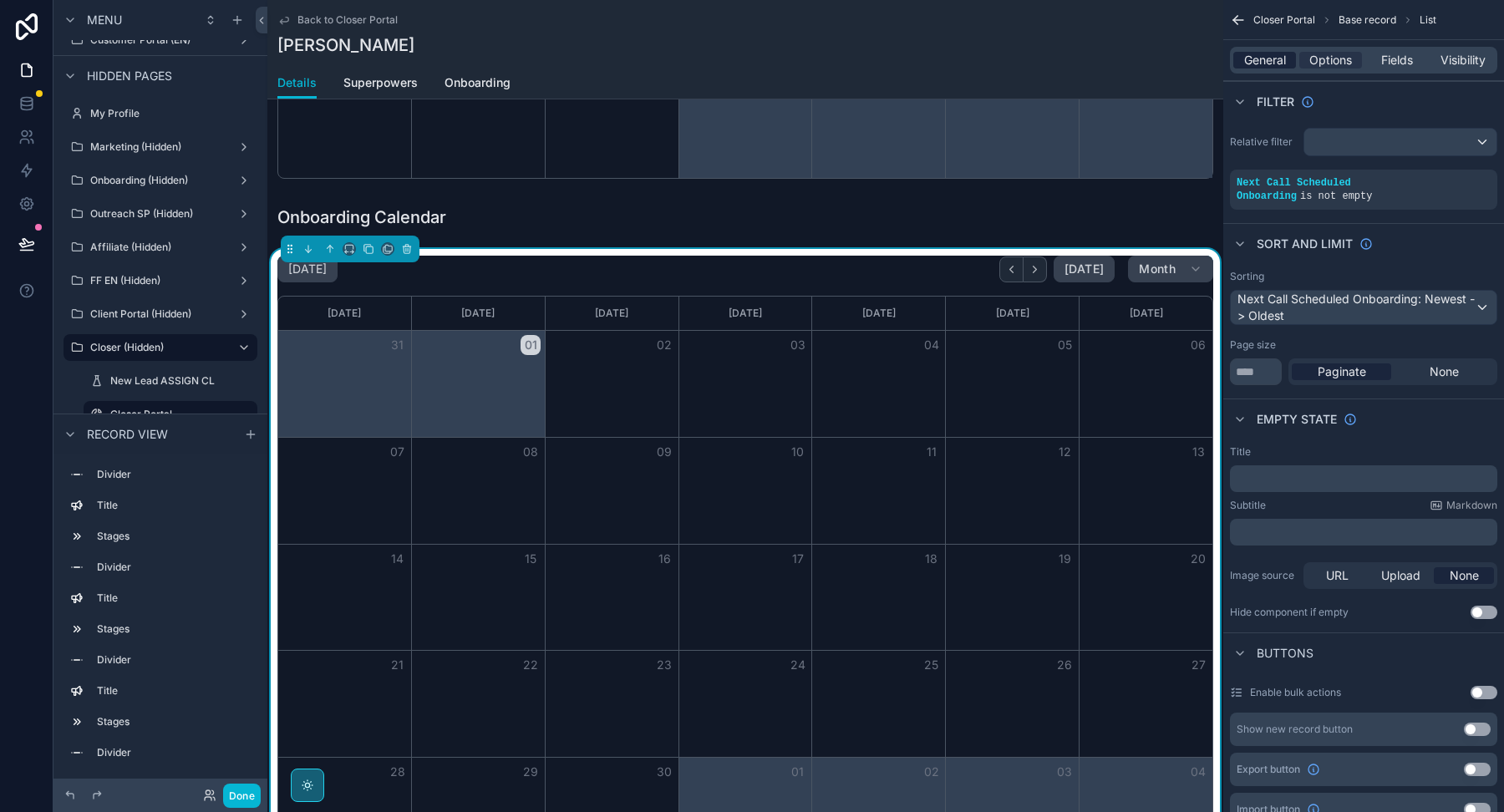
click at [1244, 67] on span "General" at bounding box center [1265, 60] width 42 height 17
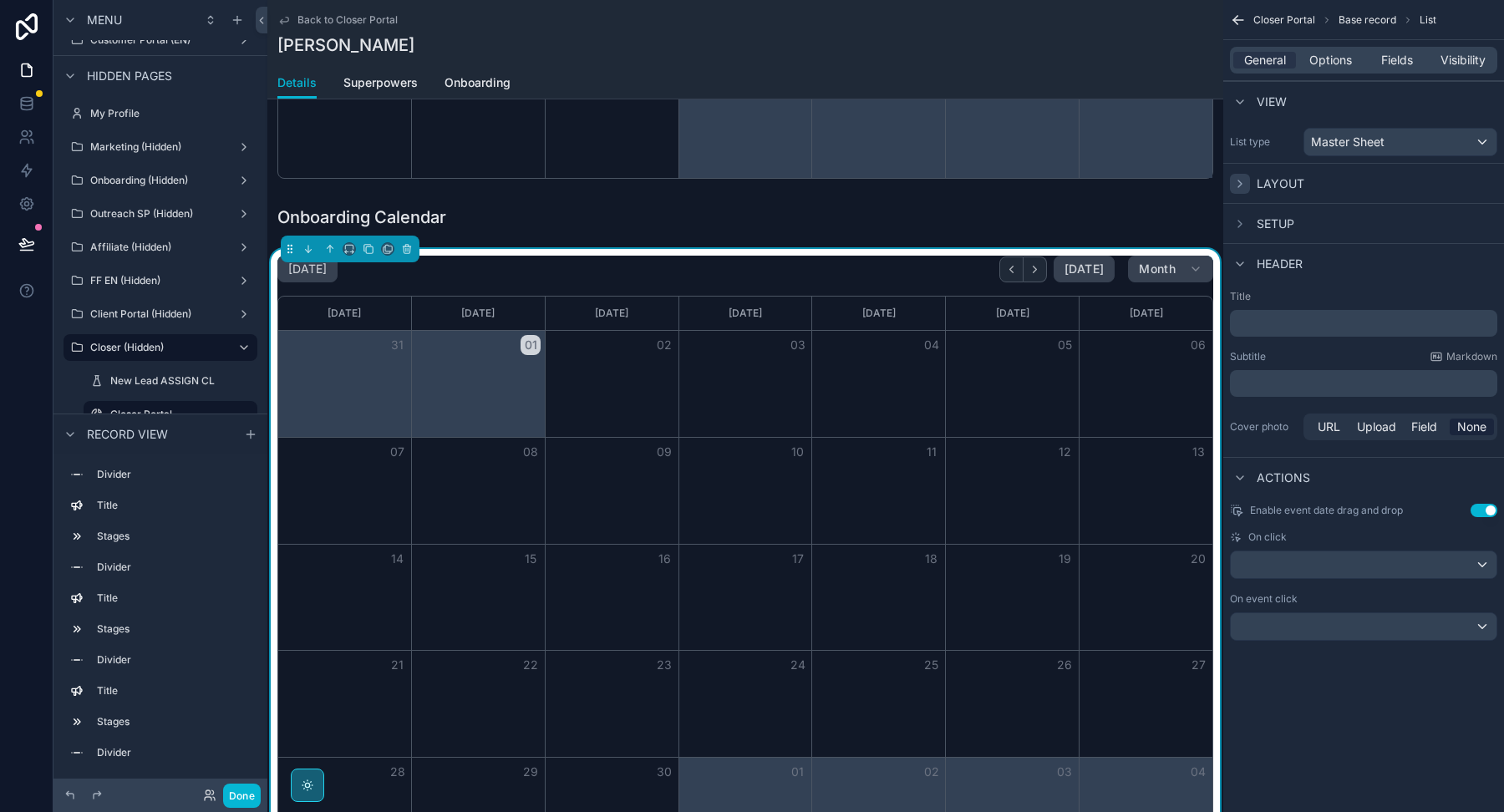
click at [1241, 182] on icon "scrollable content" at bounding box center [1241, 183] width 4 height 7
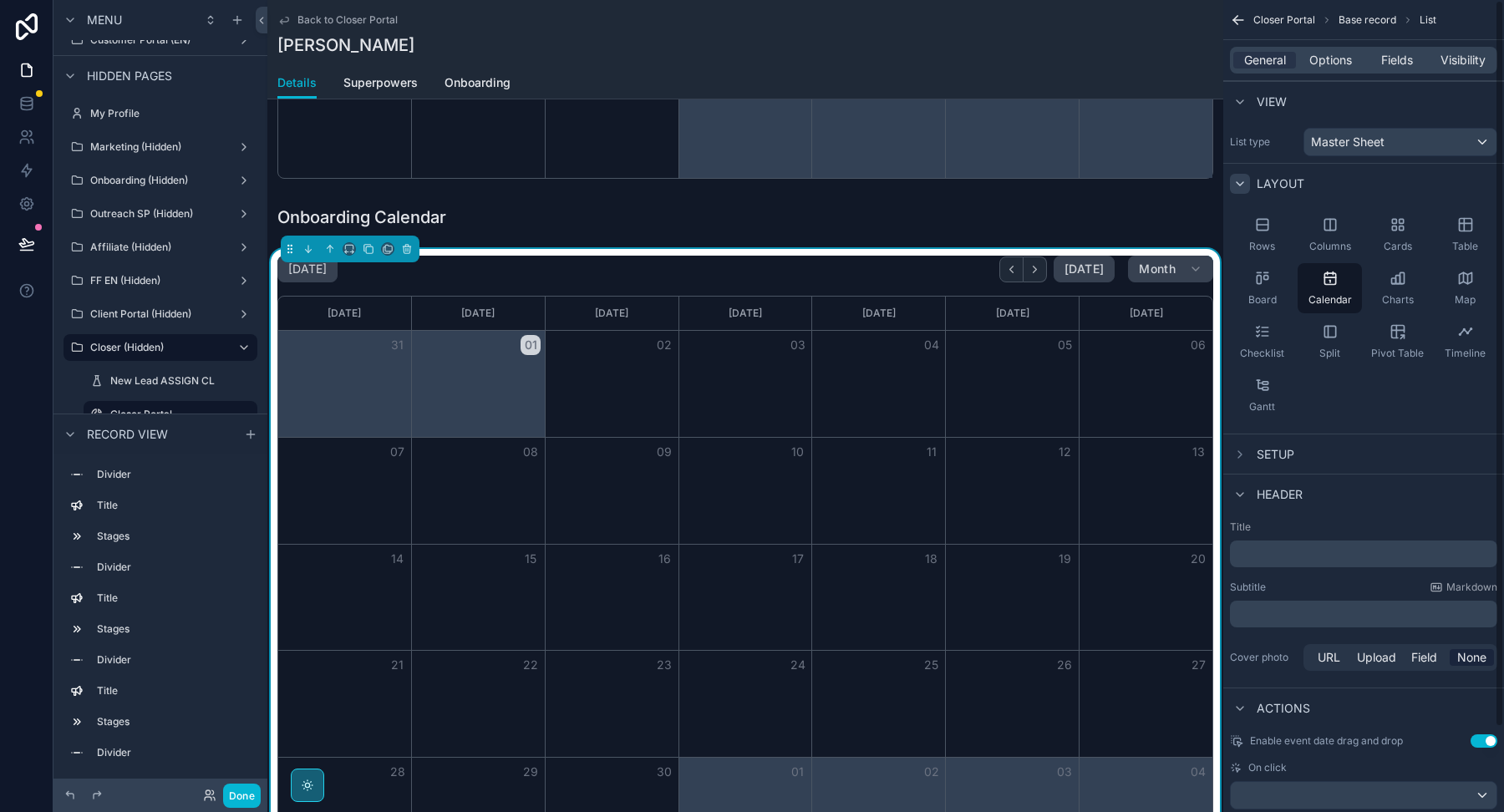
click at [1241, 182] on icon "scrollable content" at bounding box center [1240, 183] width 13 height 13
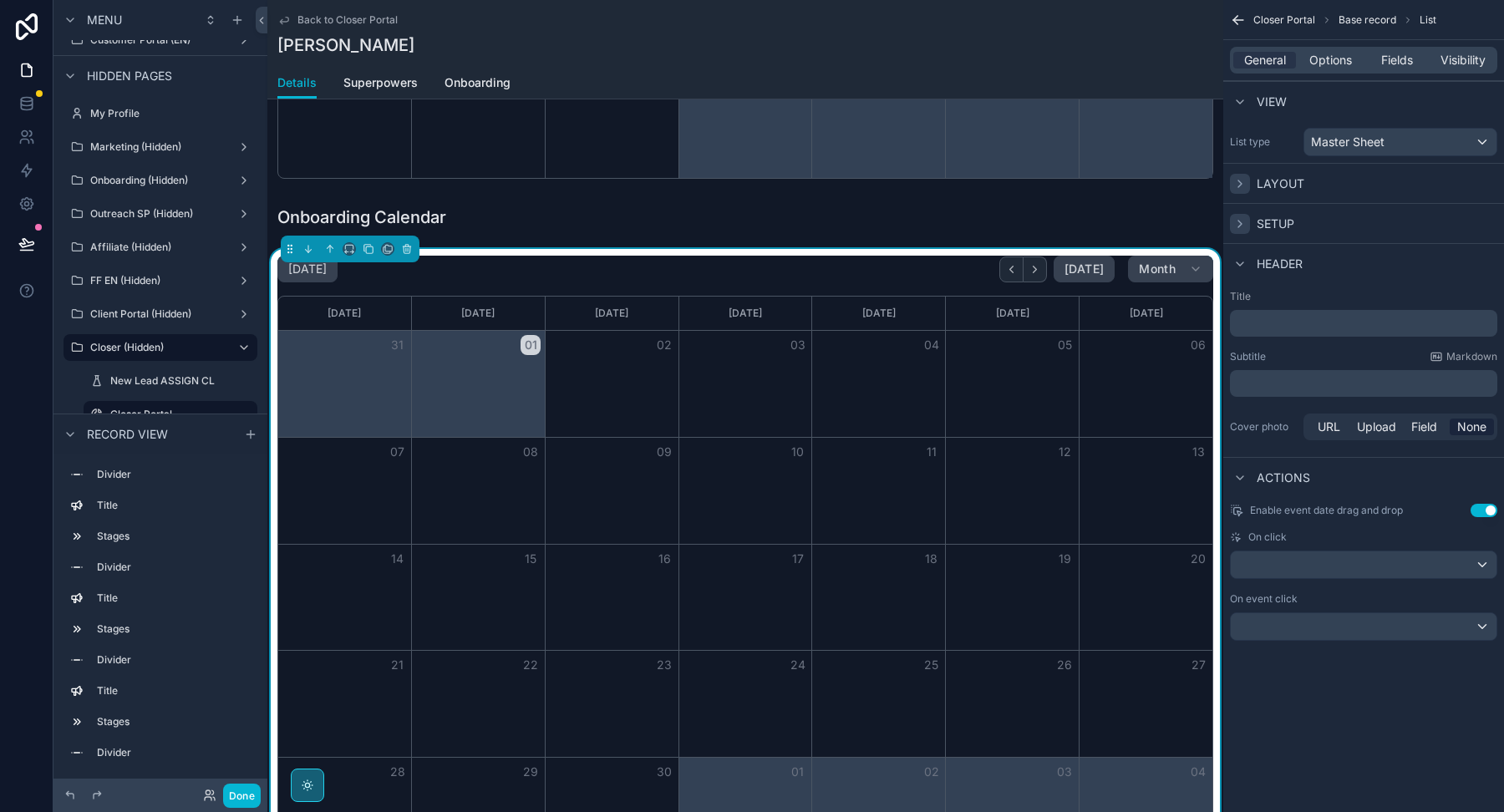
click at [1242, 228] on icon "scrollable content" at bounding box center [1240, 223] width 13 height 13
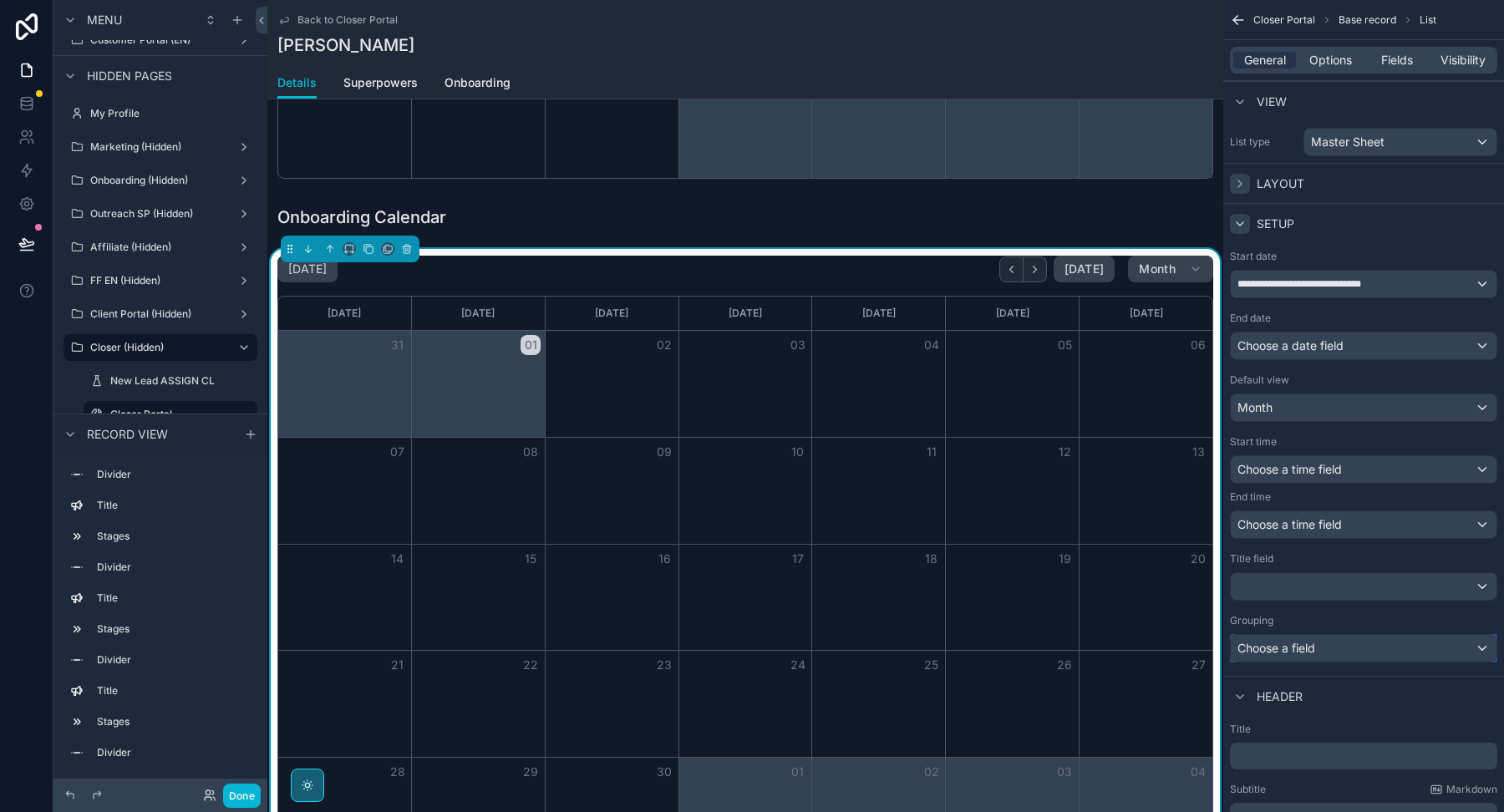
click at [1259, 647] on div "Choose a field" at bounding box center [1363, 647] width 265 height 27
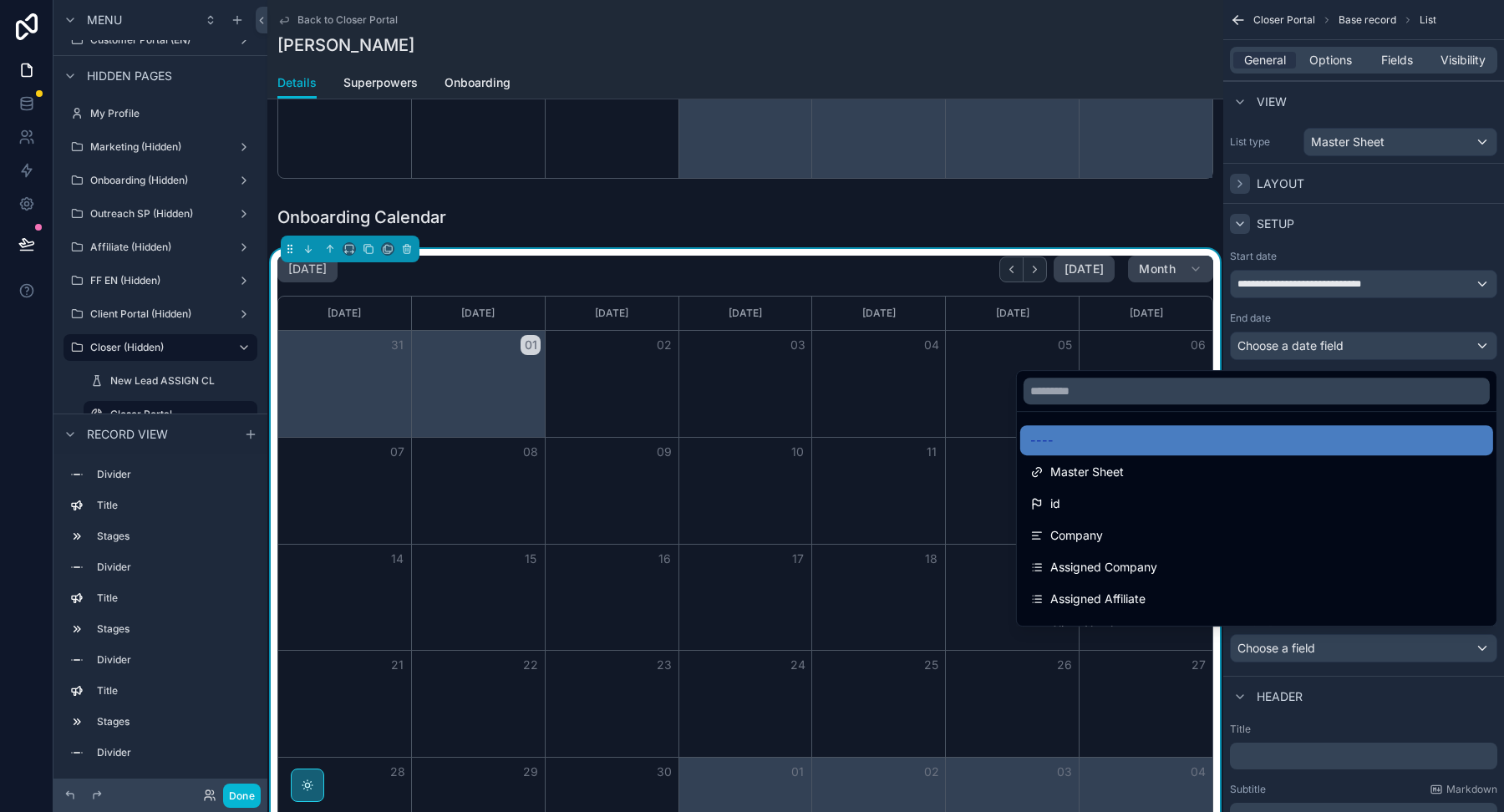
click at [1363, 645] on div "scrollable content" at bounding box center [752, 406] width 1504 height 812
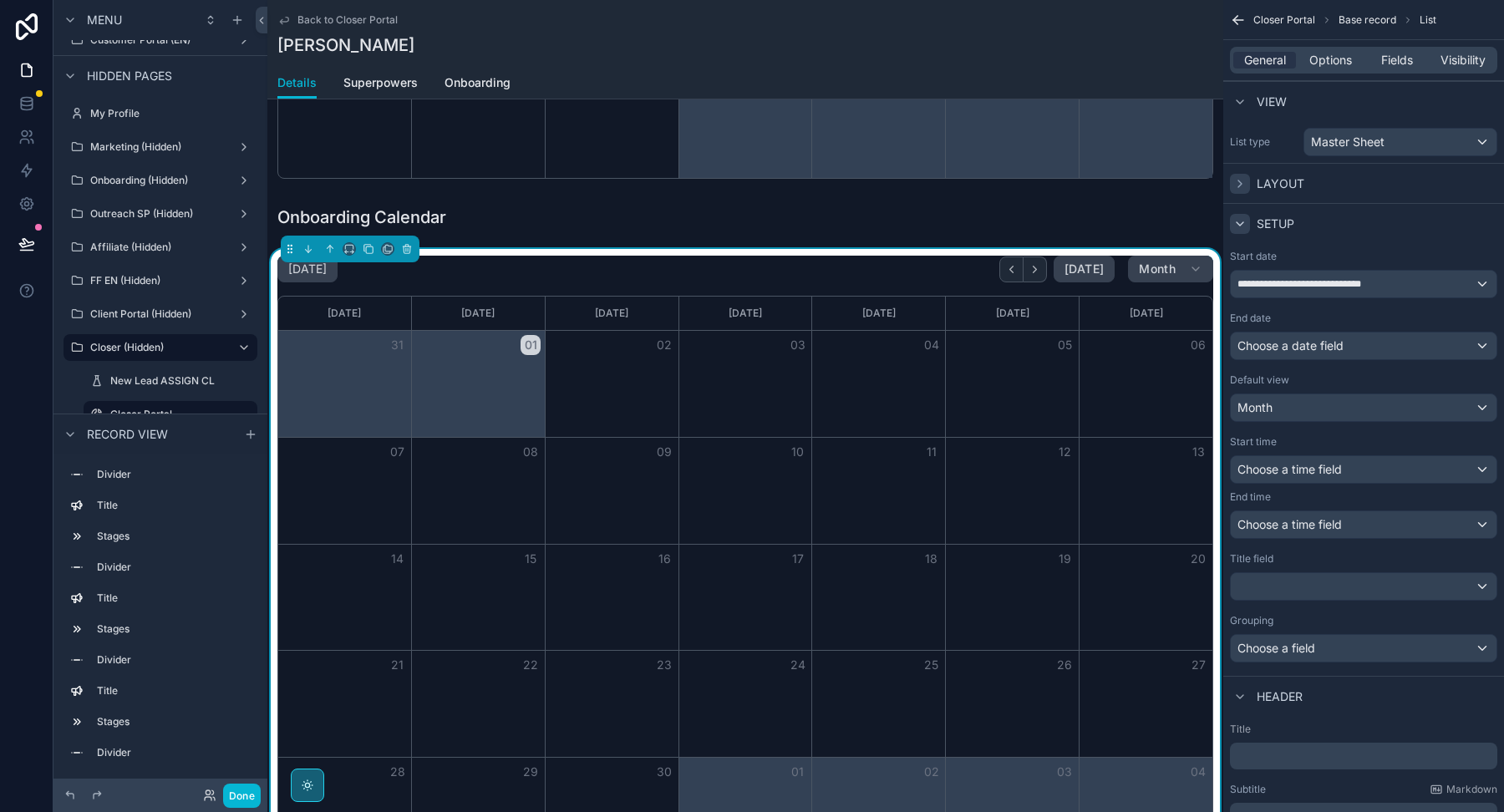
click at [1246, 229] on div "scrollable content" at bounding box center [1241, 224] width 20 height 20
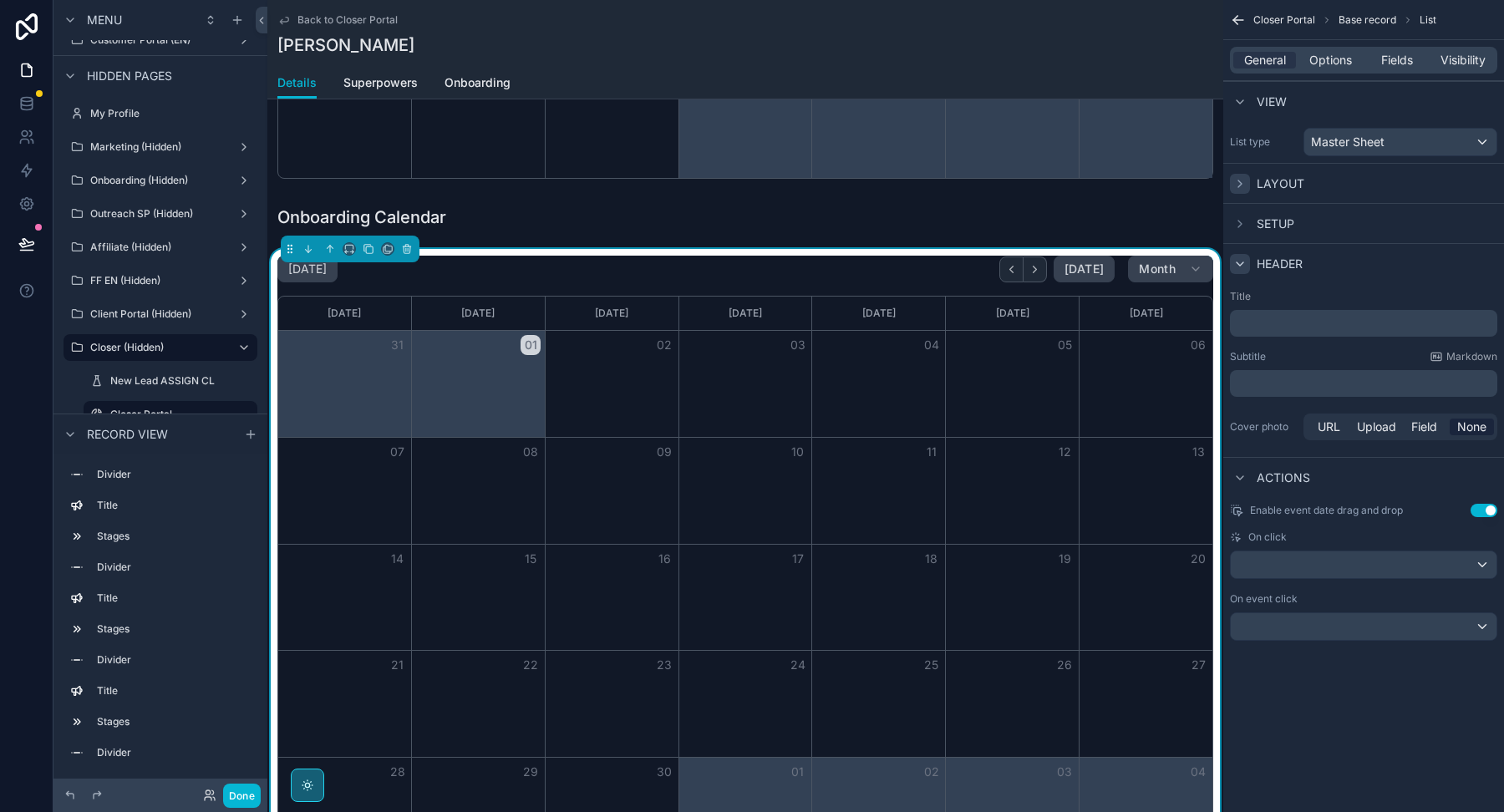
click at [1249, 260] on div "scrollable content" at bounding box center [1241, 264] width 20 height 20
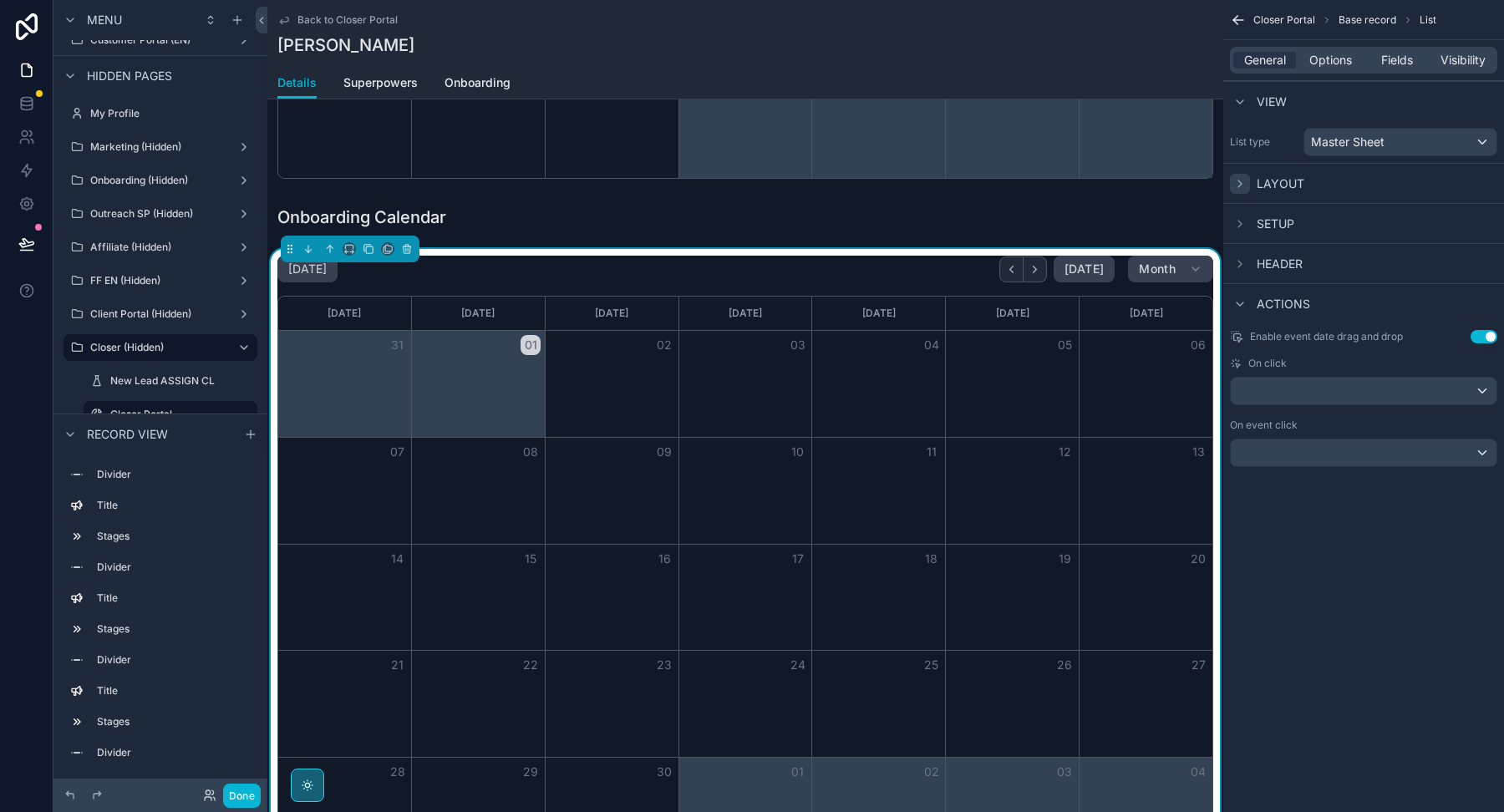
click at [1319, 49] on div "General Options Fields Visibility" at bounding box center [1363, 60] width 267 height 27
click at [1319, 64] on span "Options" at bounding box center [1331, 60] width 43 height 17
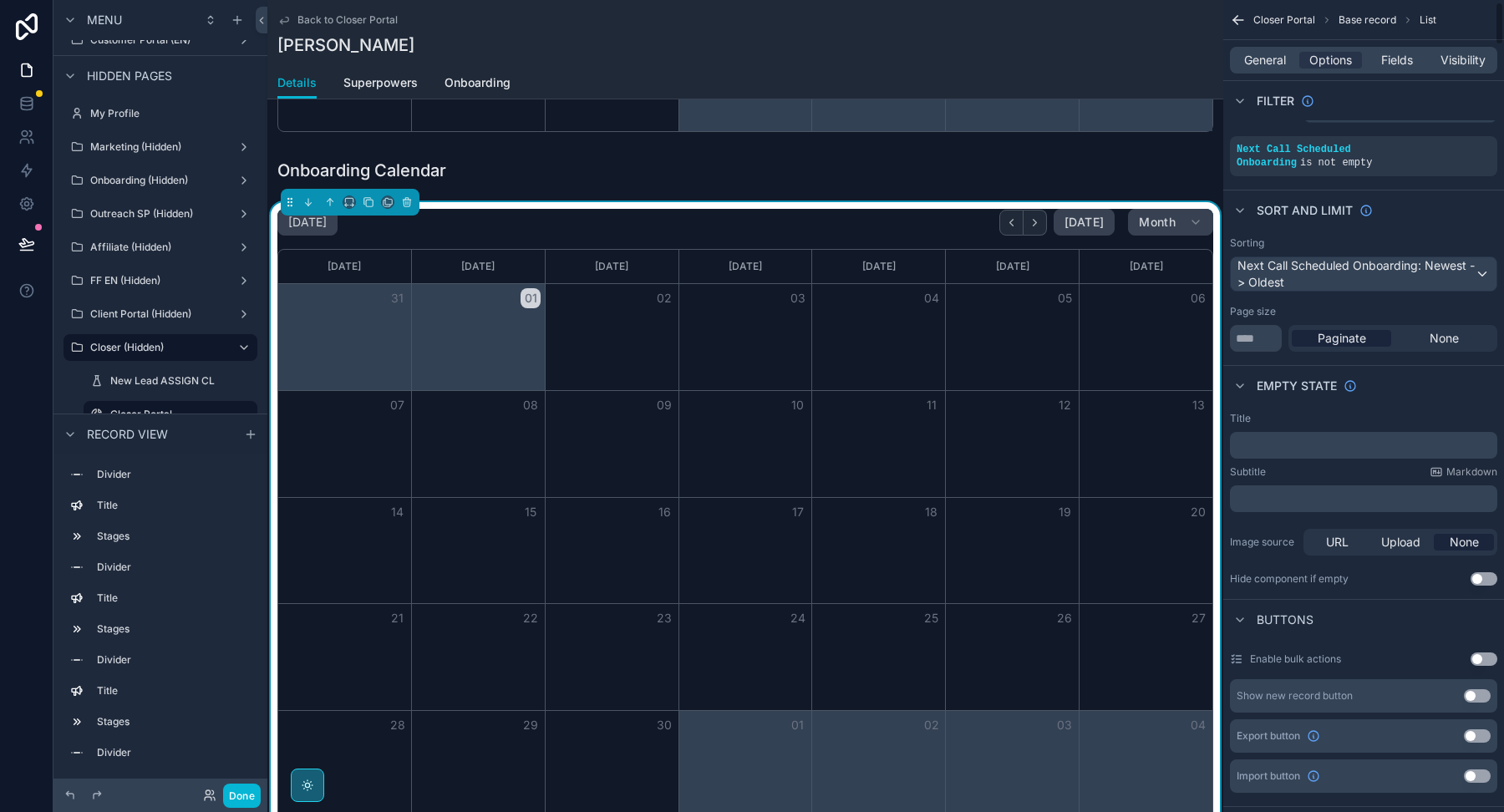
scroll to position [2757, 0]
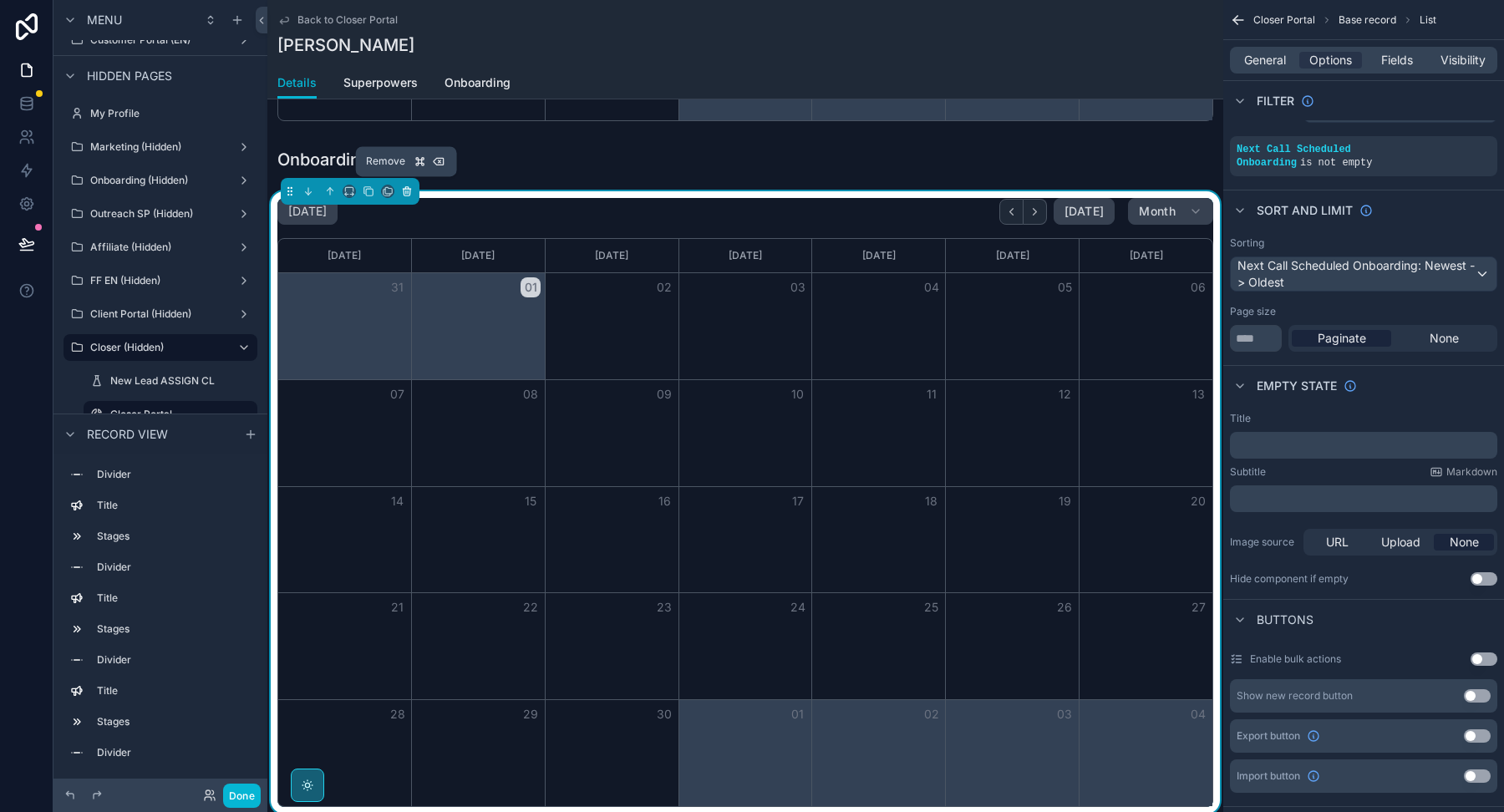
click at [408, 191] on icon "scrollable content" at bounding box center [408, 193] width 0 height 4
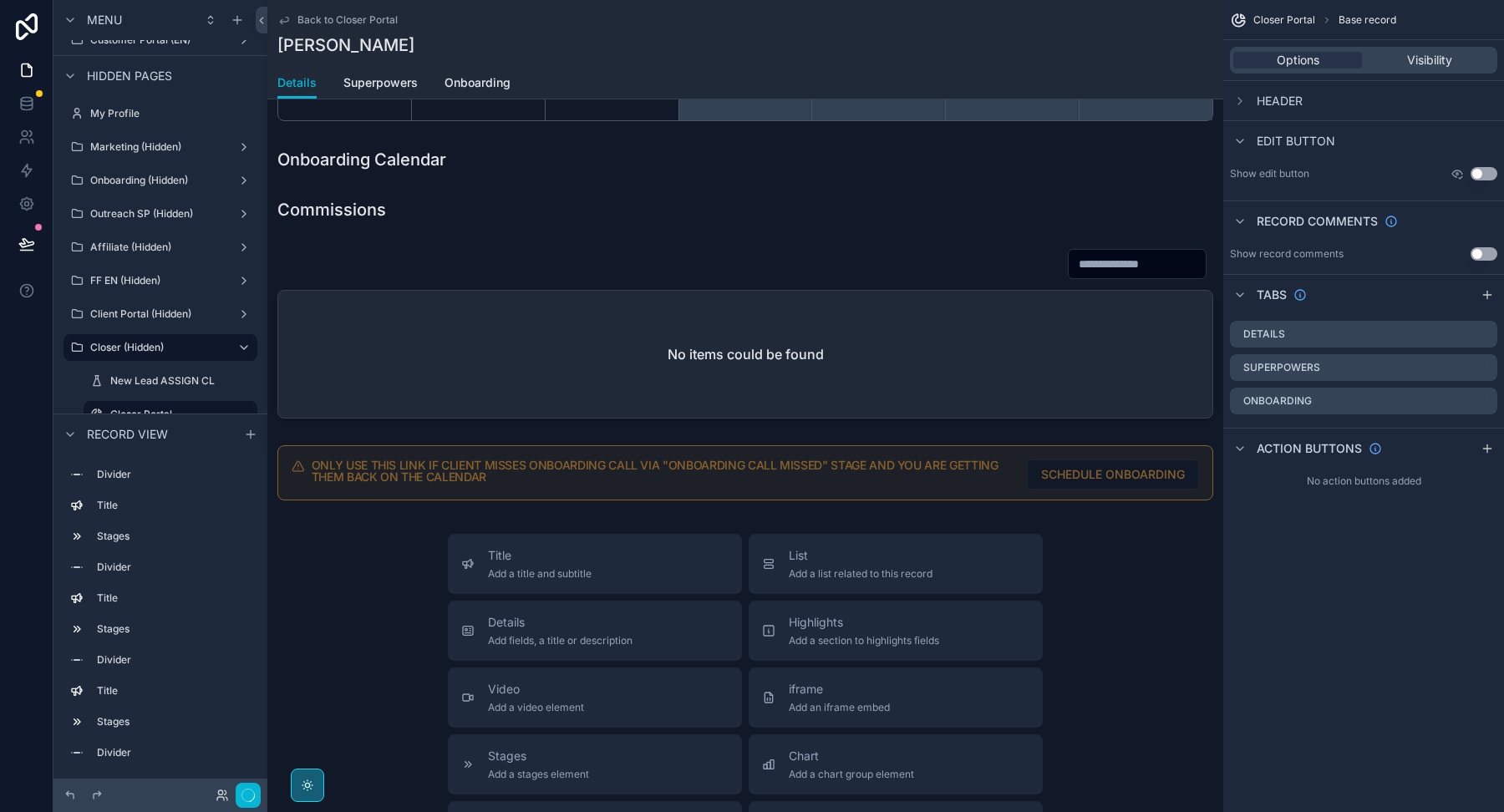
scroll to position [0, 0]
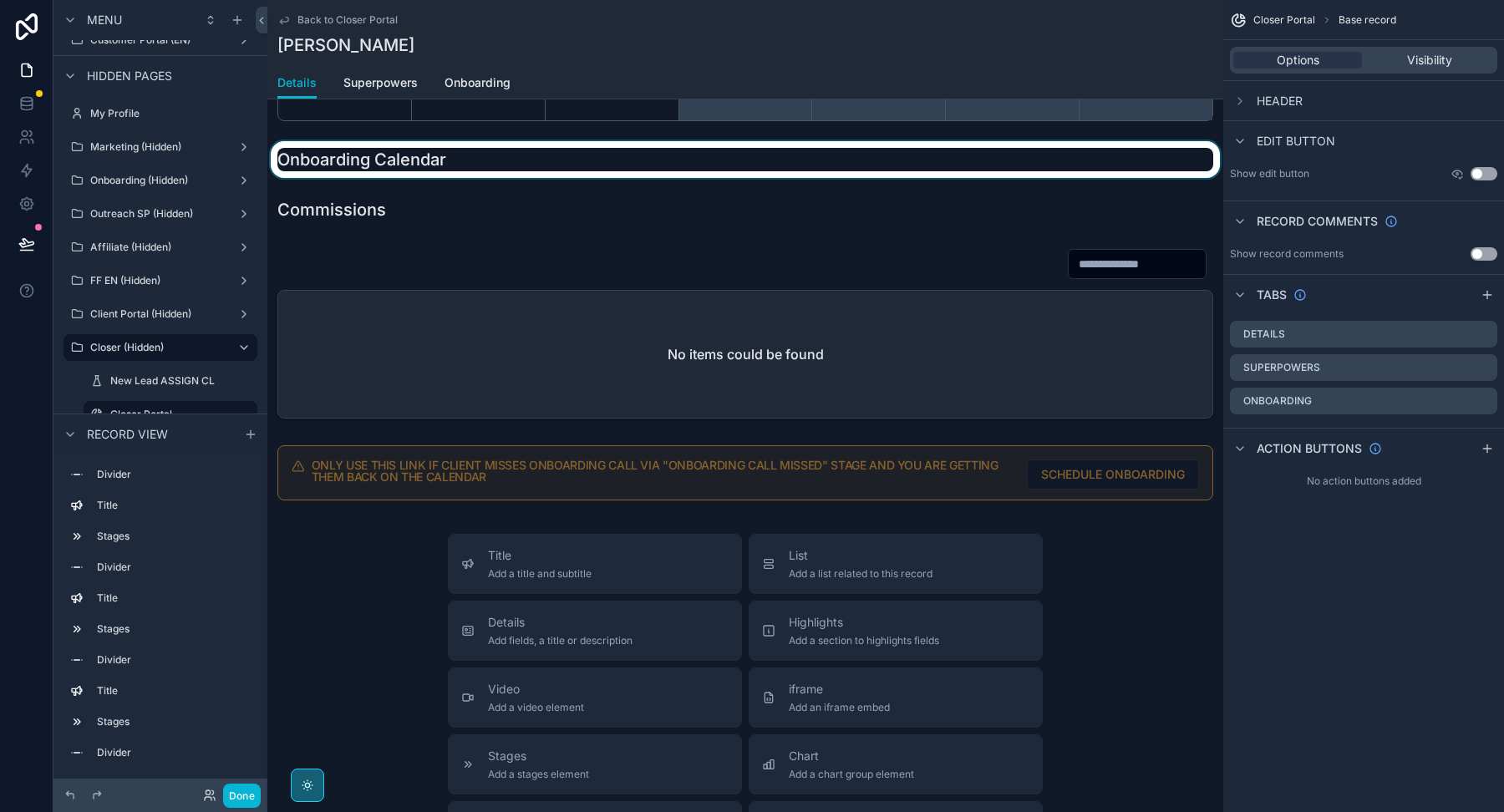
click at [439, 154] on div "scrollable content" at bounding box center [745, 160] width 956 height 37
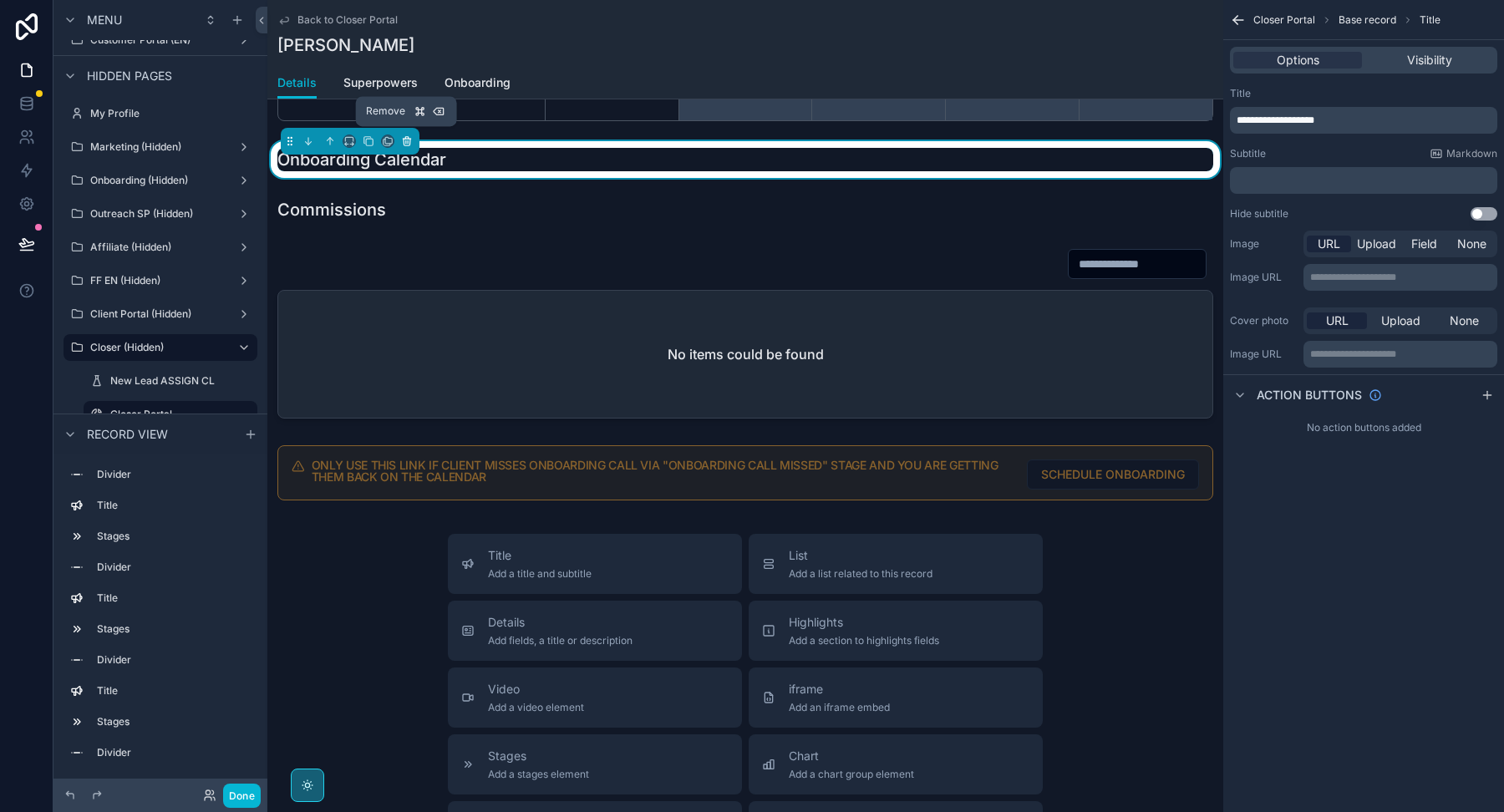
click at [407, 137] on icon "scrollable content" at bounding box center [407, 140] width 12 height 12
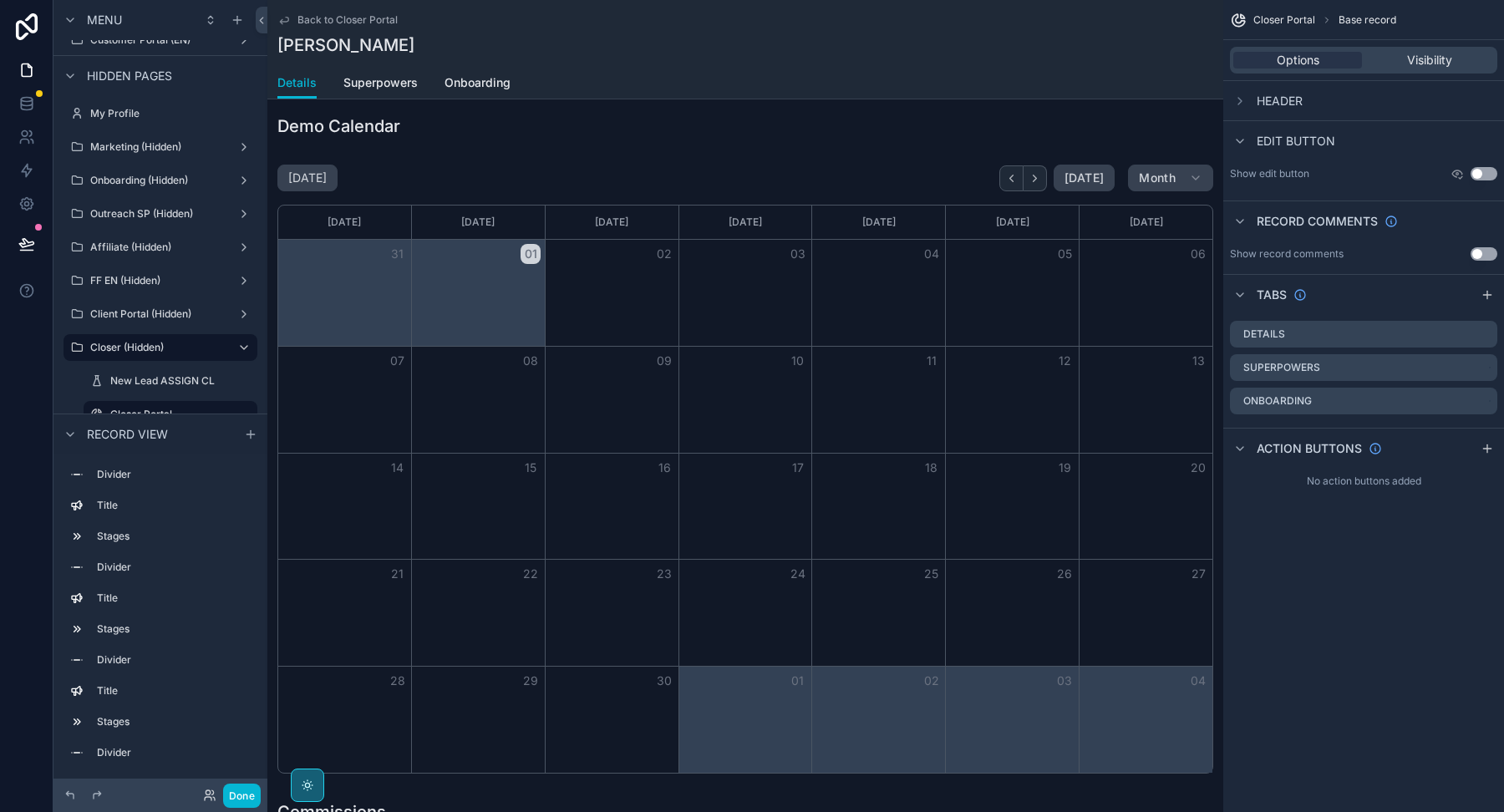
scroll to position [2025, 0]
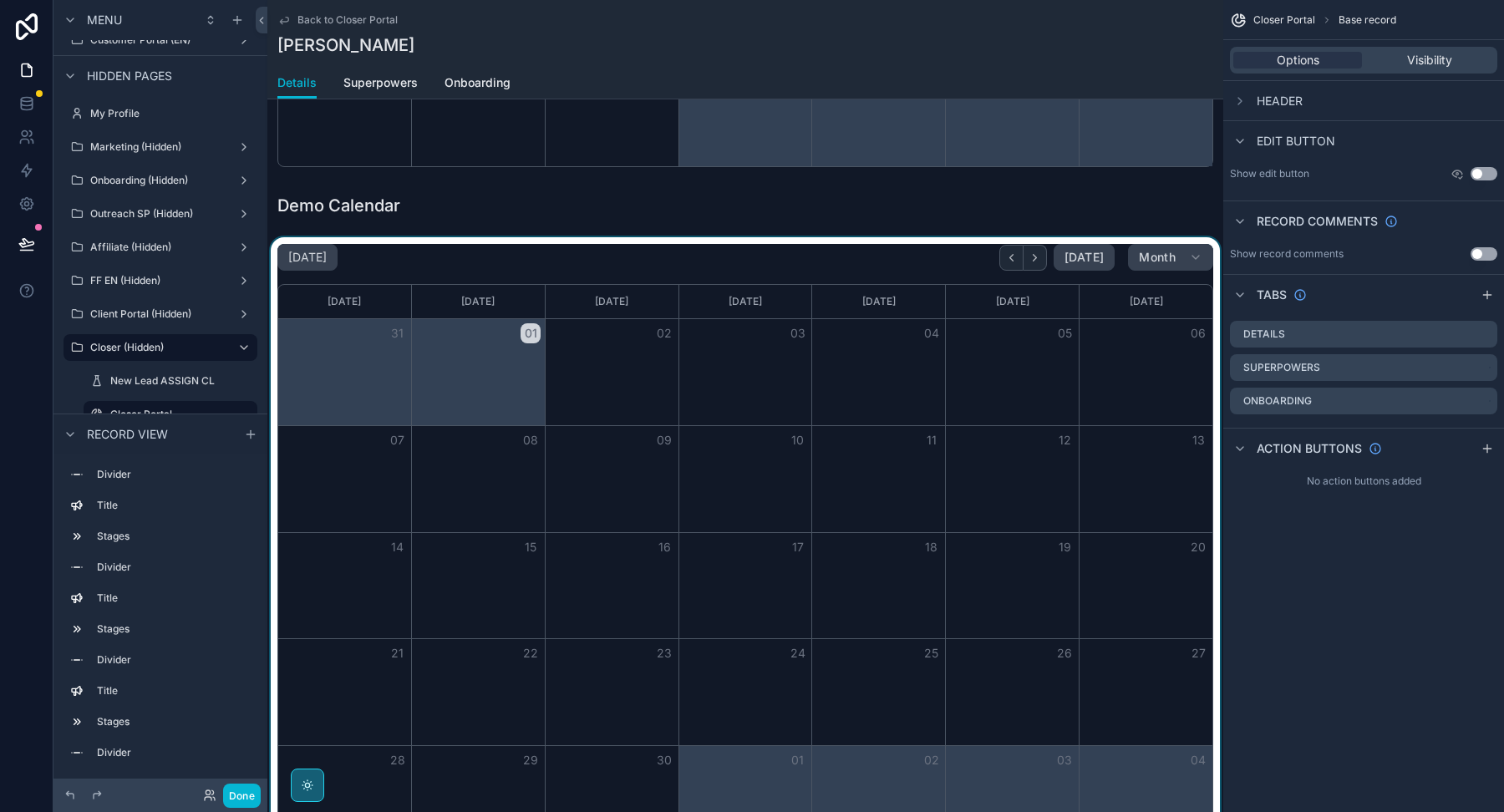
click at [396, 345] on div "scrollable content" at bounding box center [745, 548] width 956 height 622
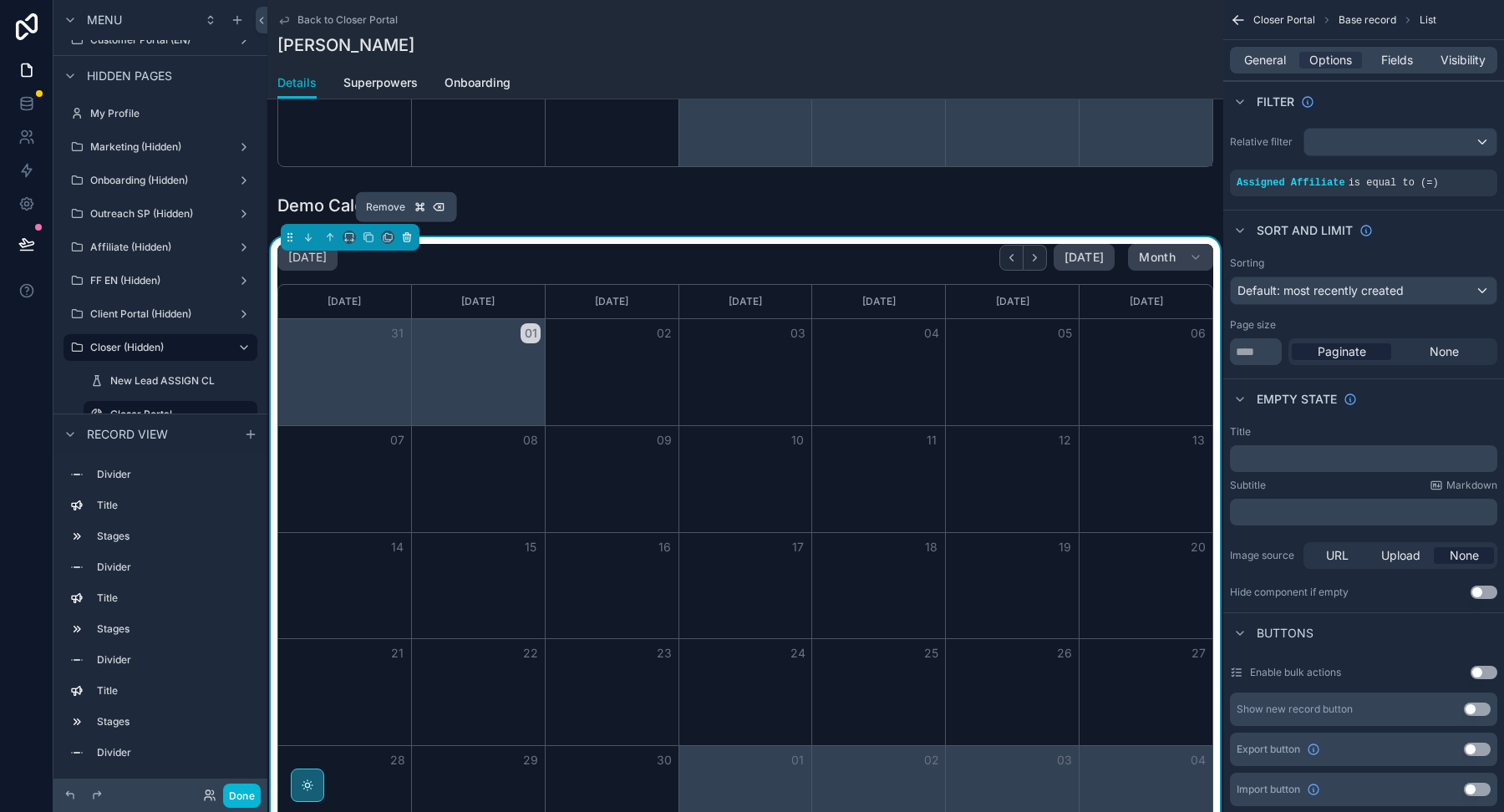
click at [405, 232] on icon "scrollable content" at bounding box center [407, 237] width 12 height 12
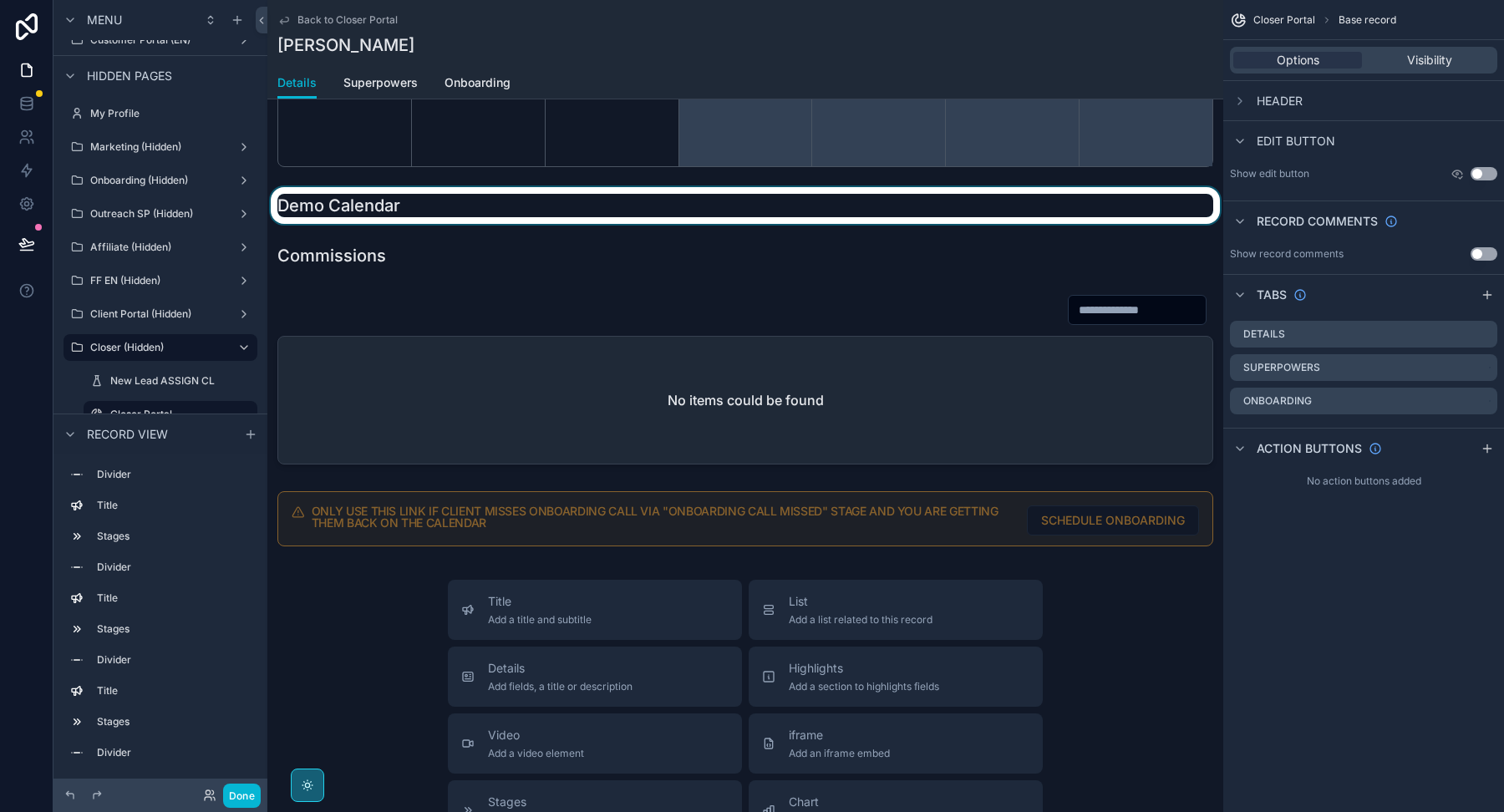
click at [409, 191] on div "scrollable content" at bounding box center [745, 206] width 956 height 37
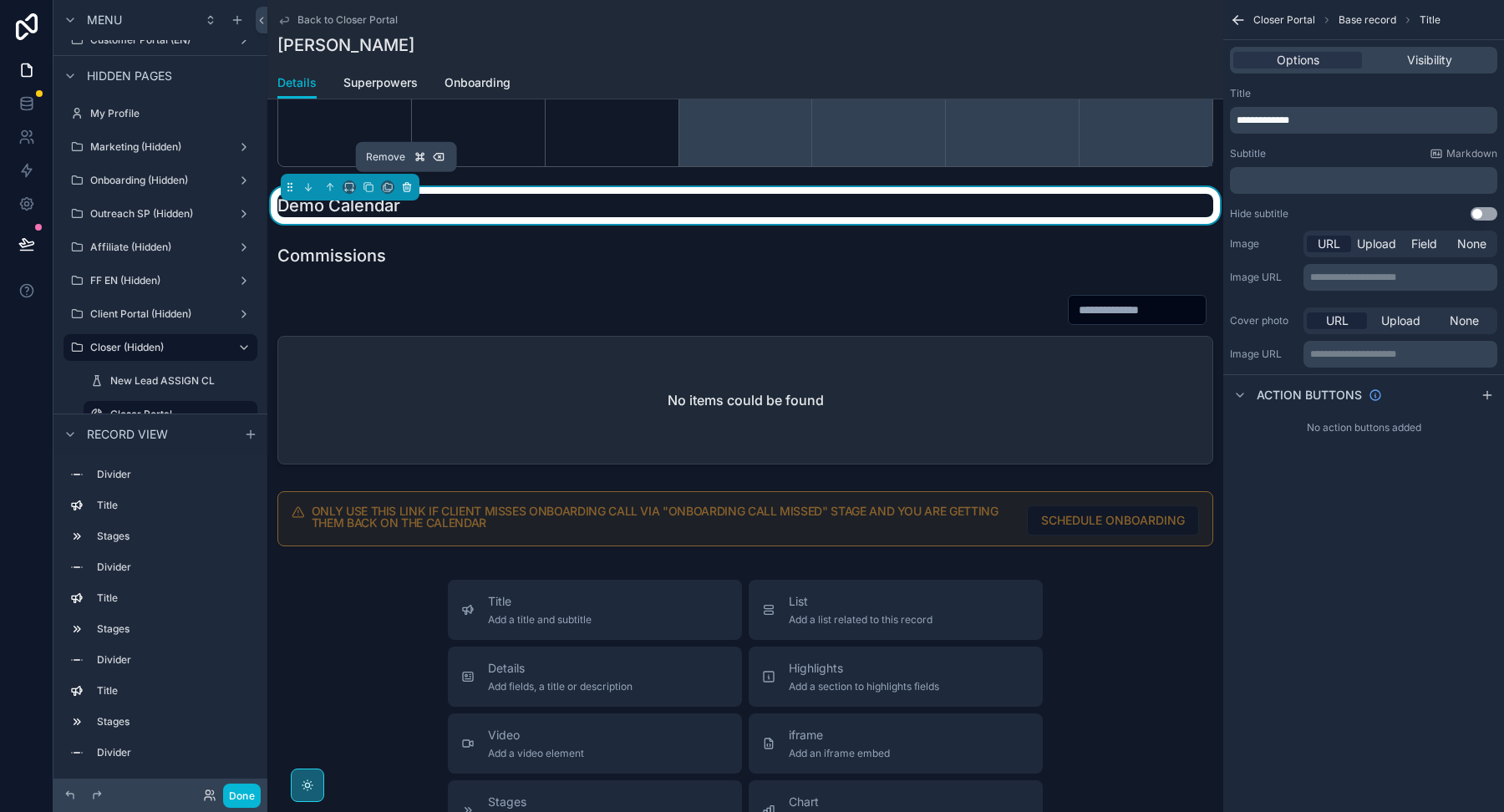
click at [412, 182] on button "scrollable content" at bounding box center [407, 187] width 19 height 19
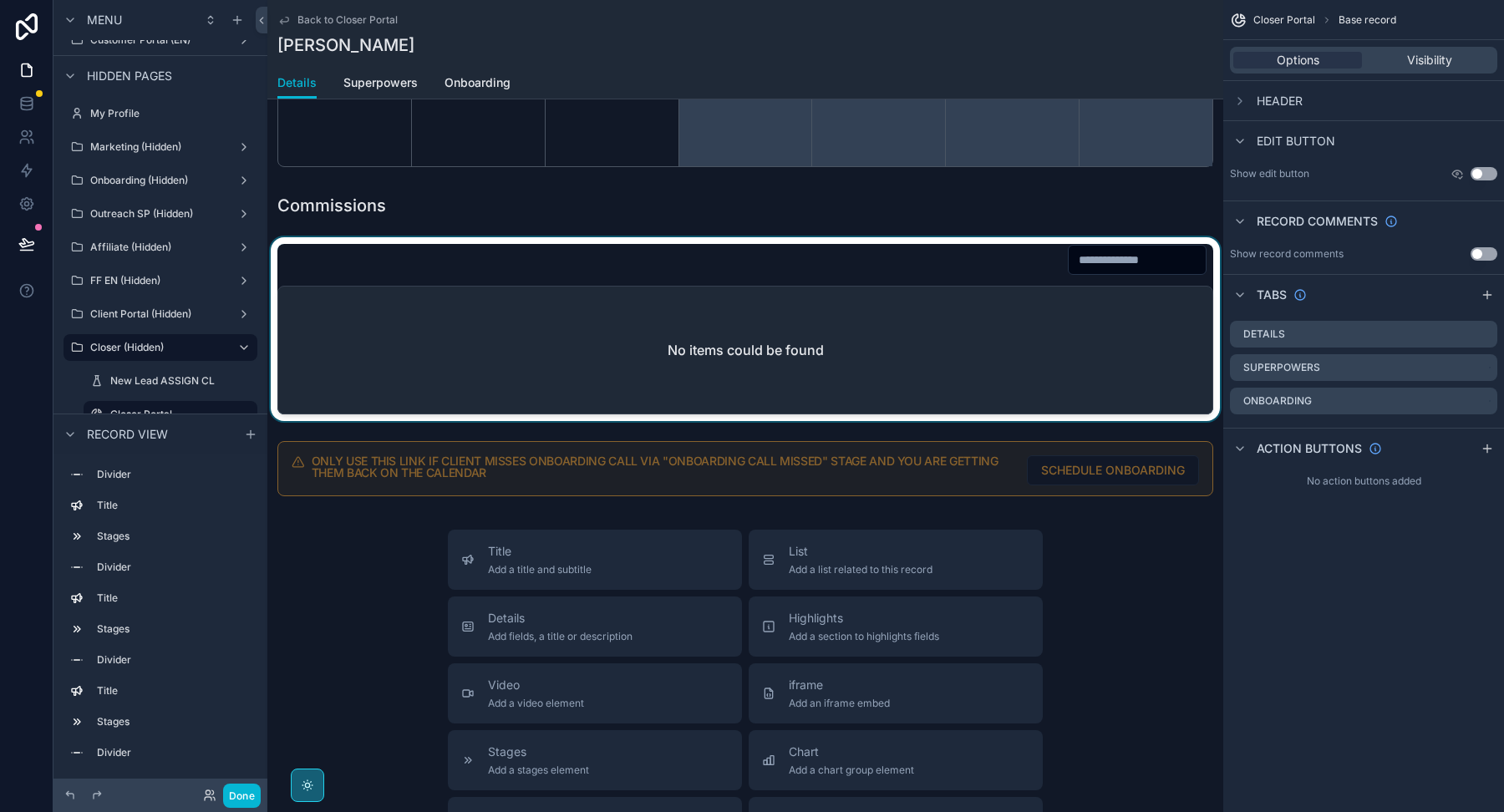
click at [410, 240] on div "scrollable content" at bounding box center [745, 329] width 956 height 184
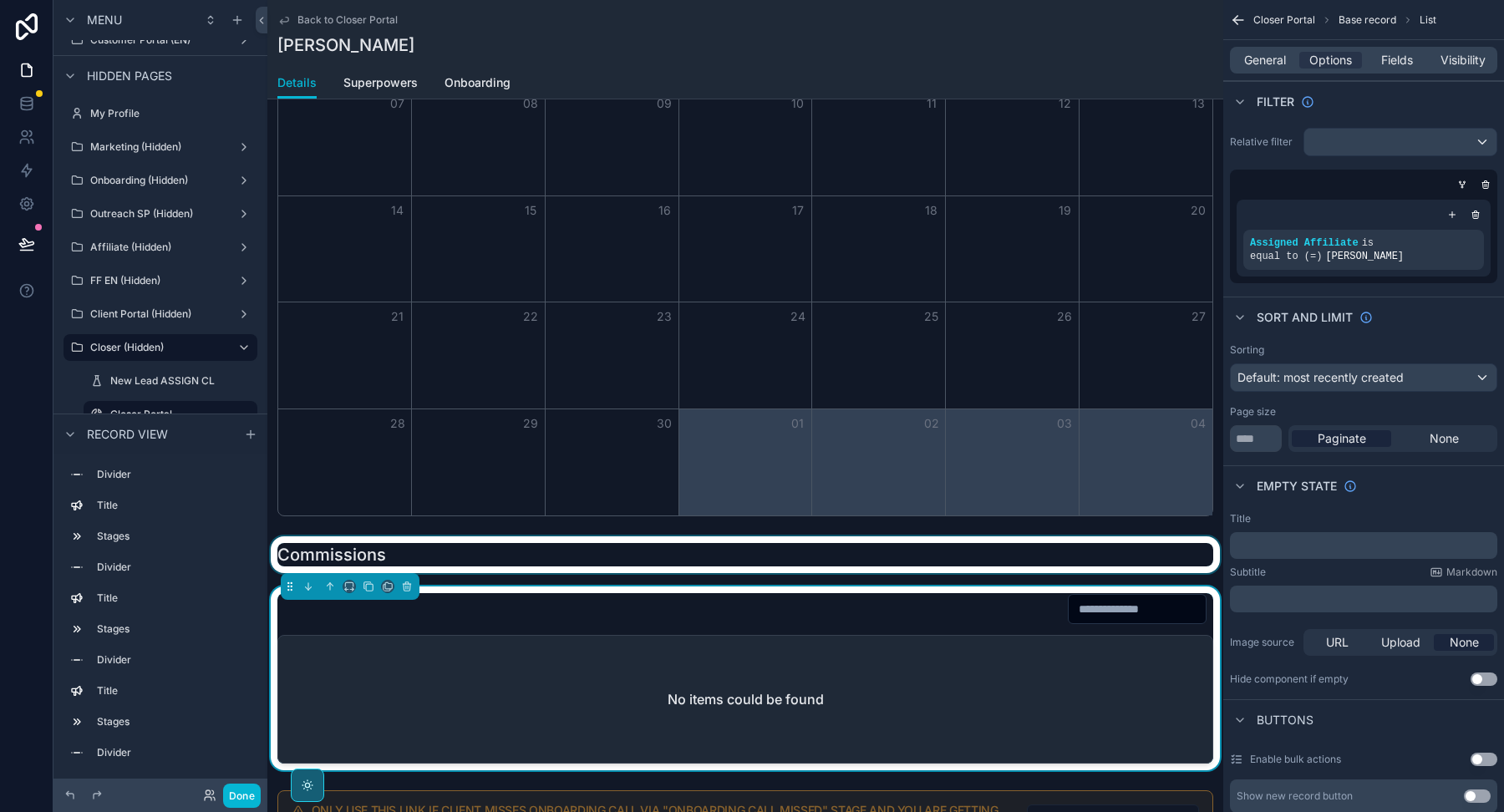
scroll to position [1679, 0]
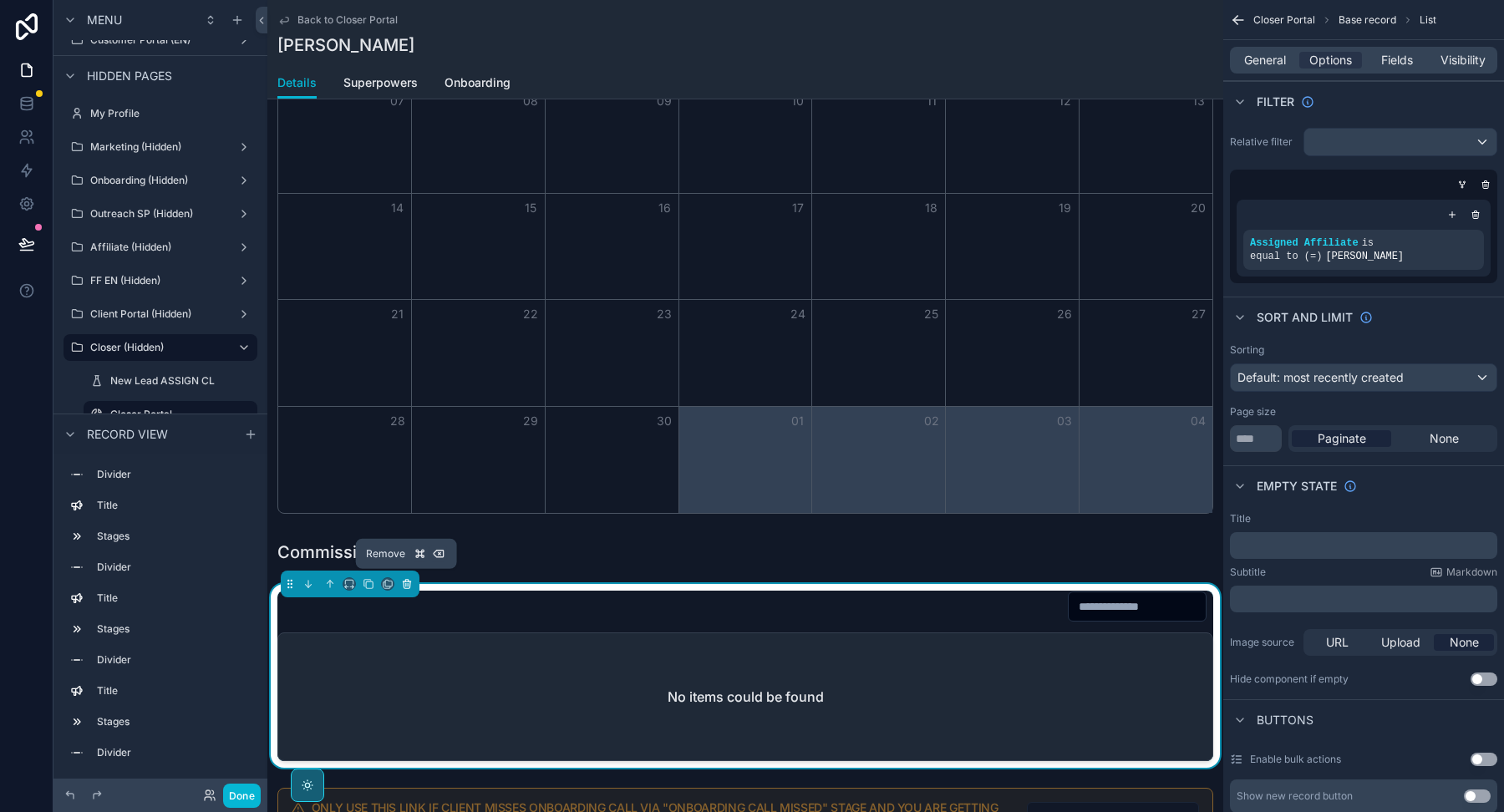
click at [405, 578] on icon "scrollable content" at bounding box center [407, 583] width 12 height 12
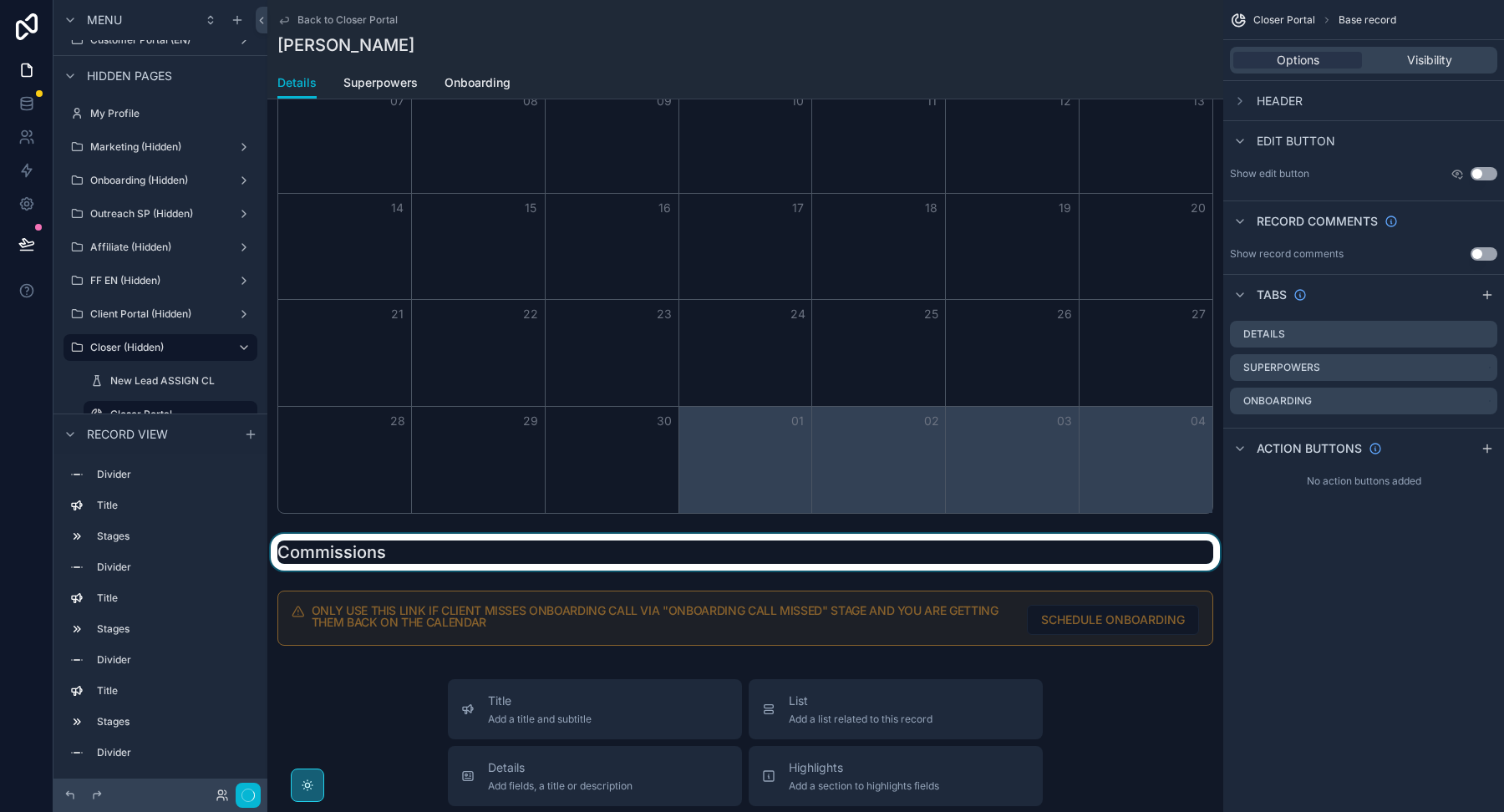
click at [384, 542] on div "scrollable content" at bounding box center [745, 552] width 956 height 37
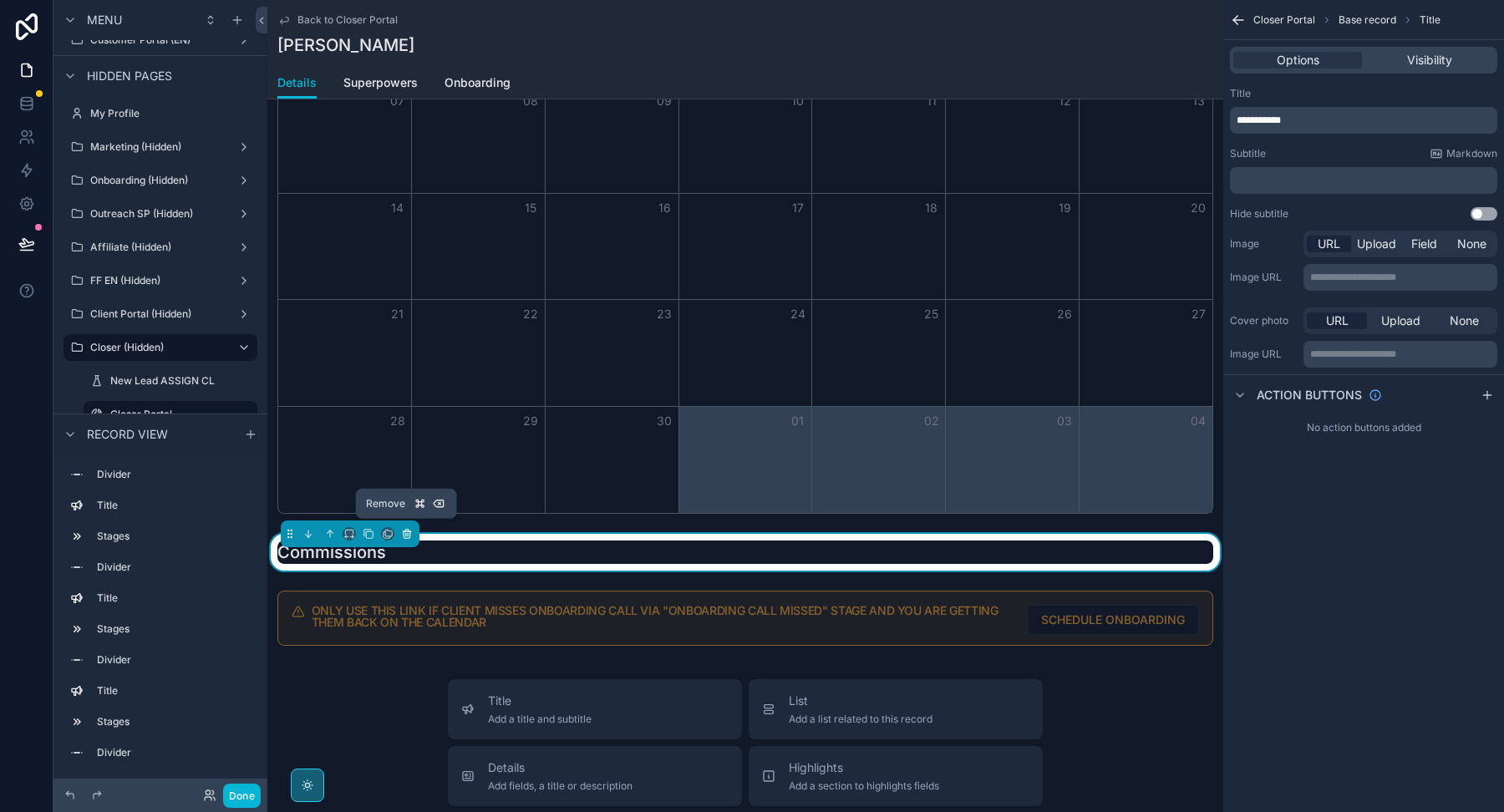
click at [404, 531] on icon "scrollable content" at bounding box center [407, 534] width 7 height 7
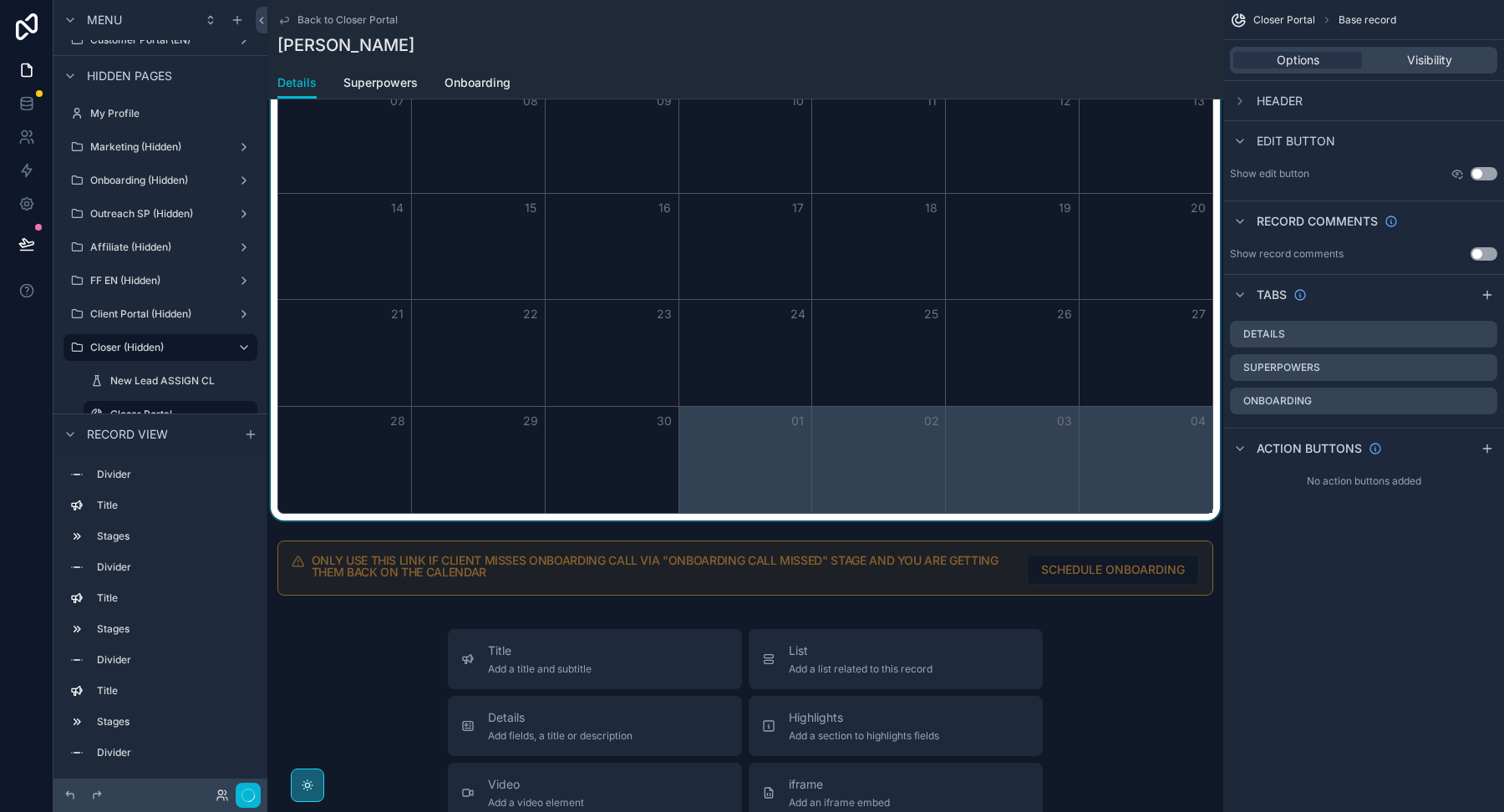
scroll to position [1017, 0]
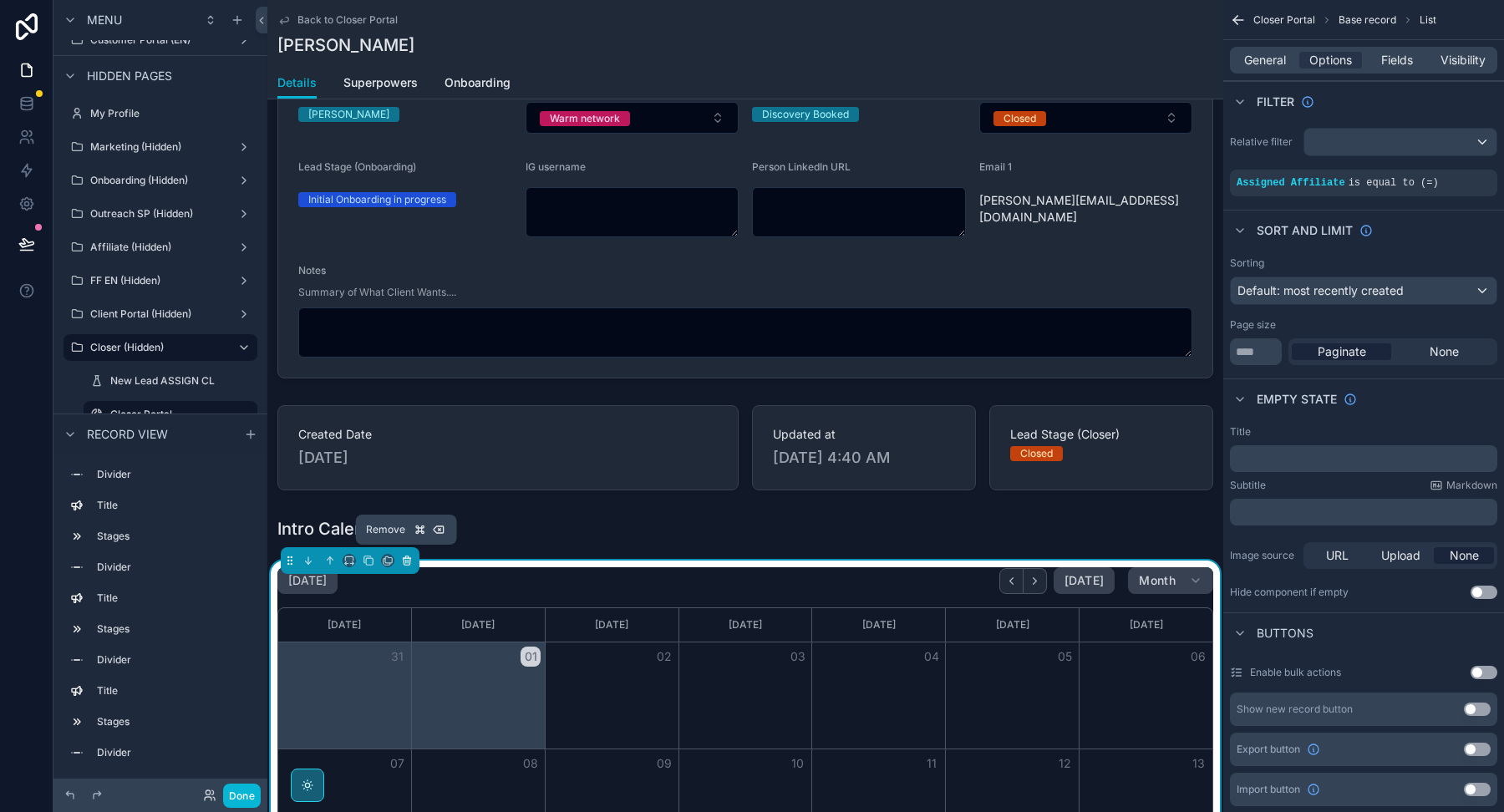
click at [410, 554] on icon "scrollable content" at bounding box center [407, 560] width 12 height 12
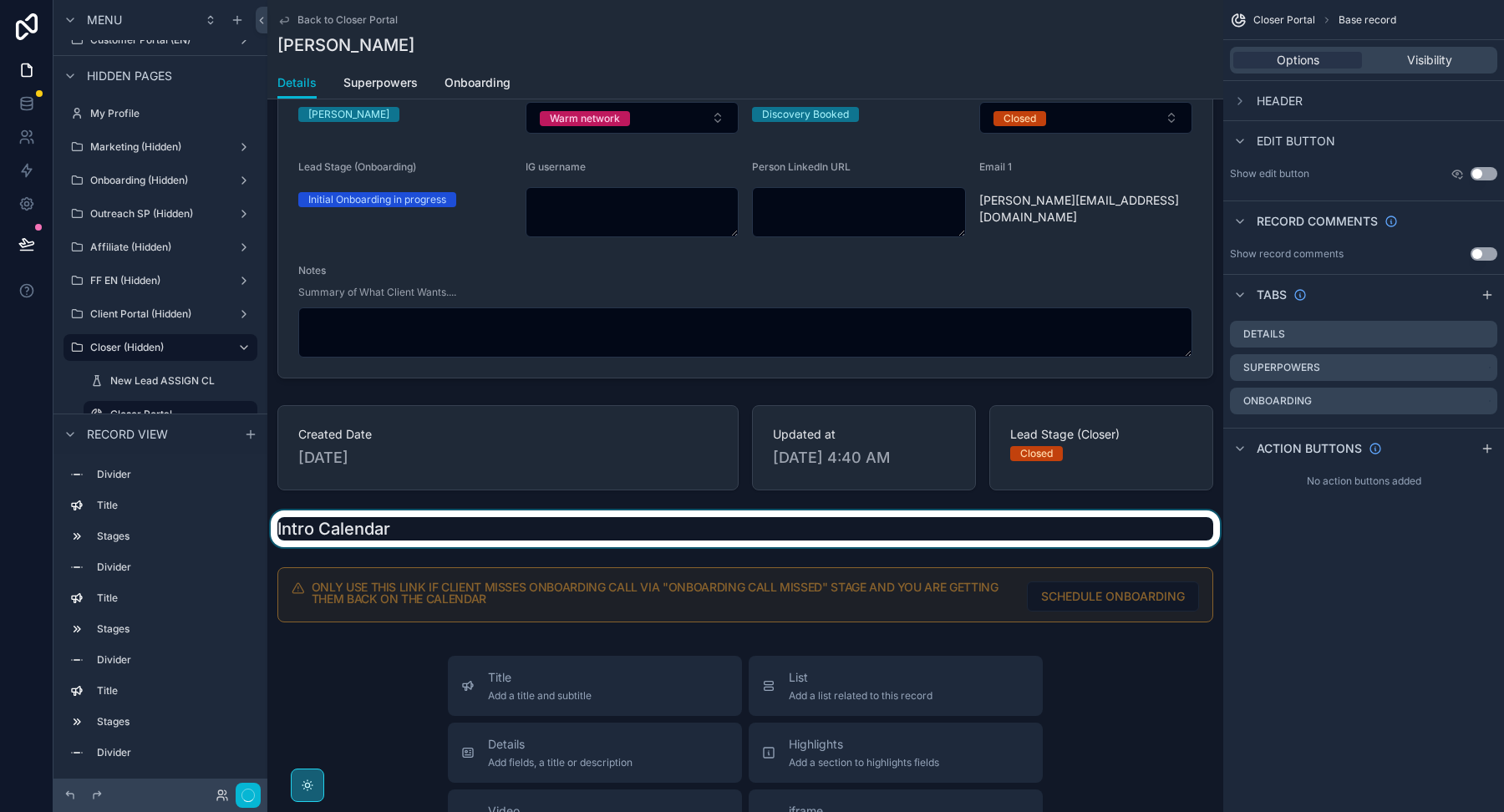
click at [411, 520] on div "scrollable content" at bounding box center [745, 529] width 956 height 37
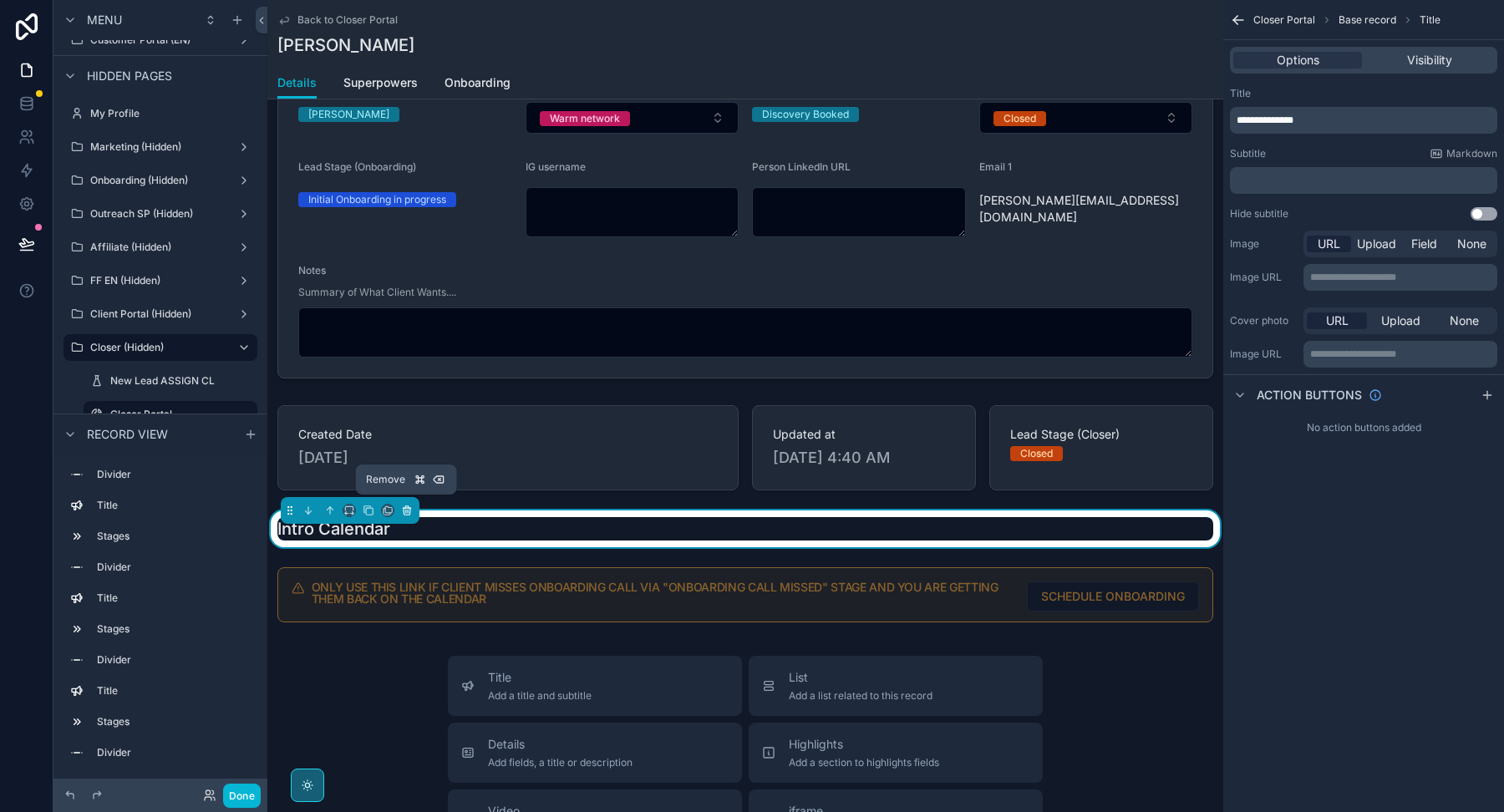
click at [410, 504] on icon "scrollable content" at bounding box center [407, 510] width 12 height 12
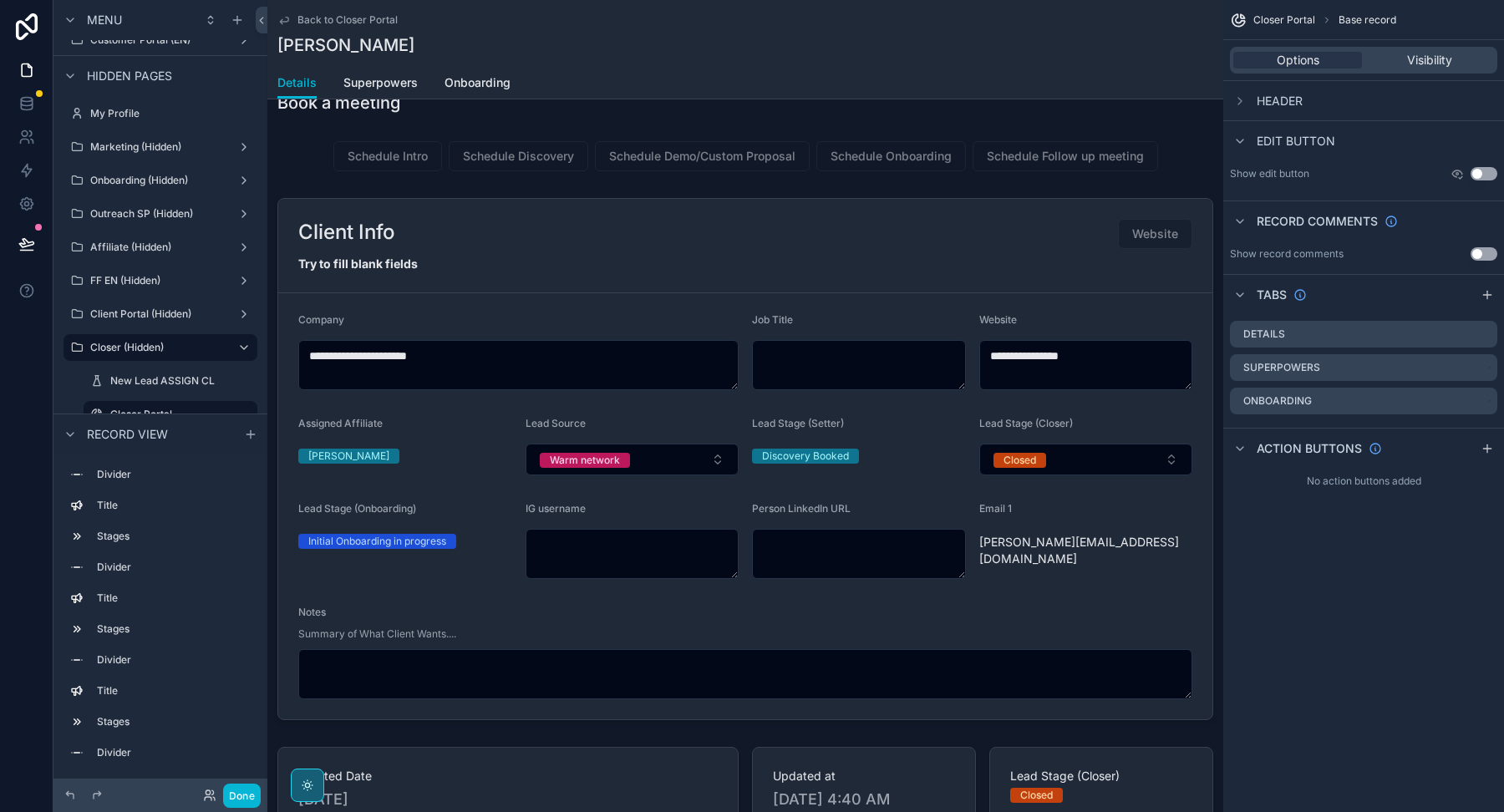
scroll to position [676, 0]
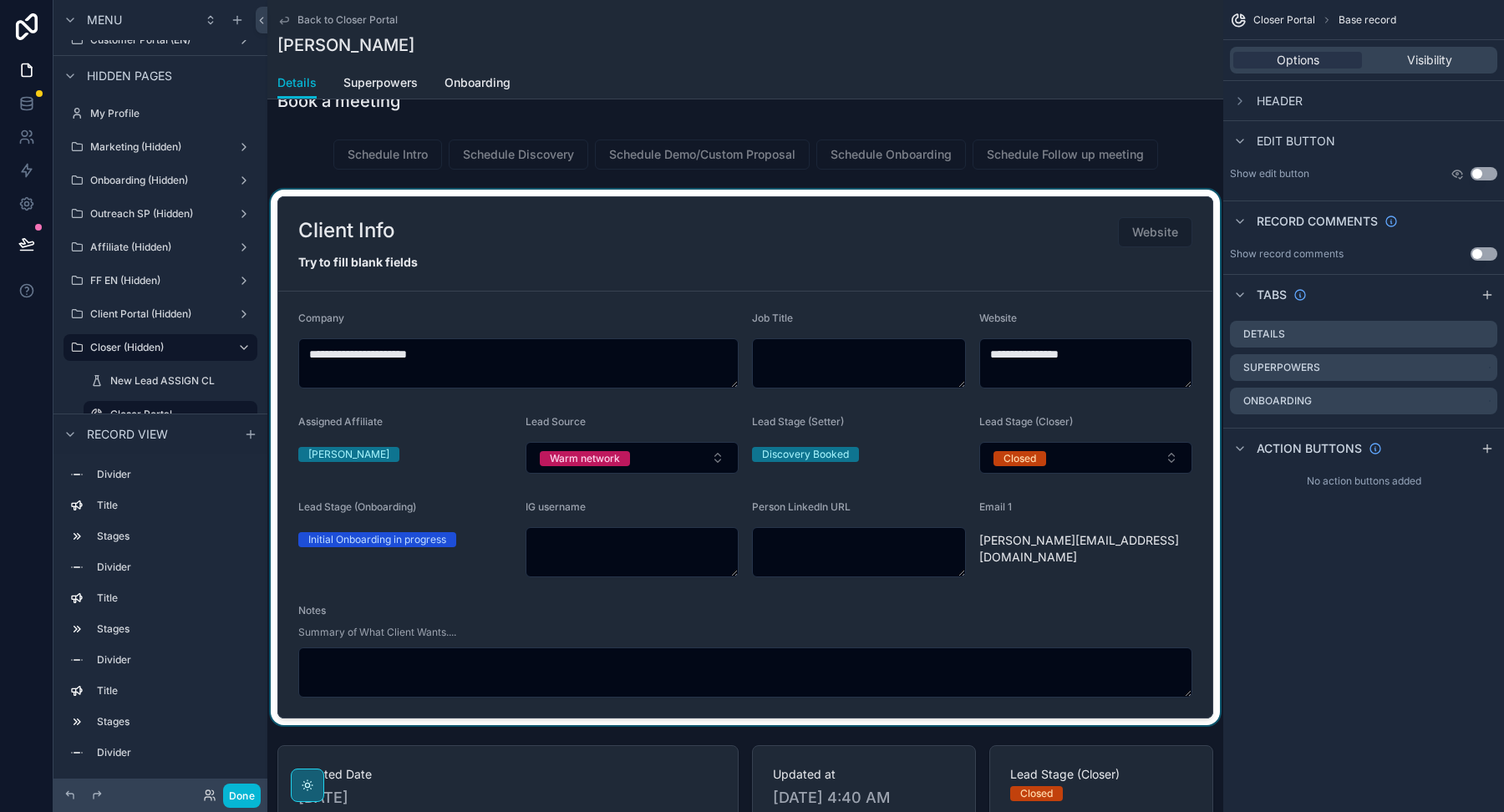
drag, startPoint x: 961, startPoint y: 569, endPoint x: 976, endPoint y: 582, distance: 19.8
click at [976, 582] on div "scrollable content" at bounding box center [745, 457] width 956 height 535
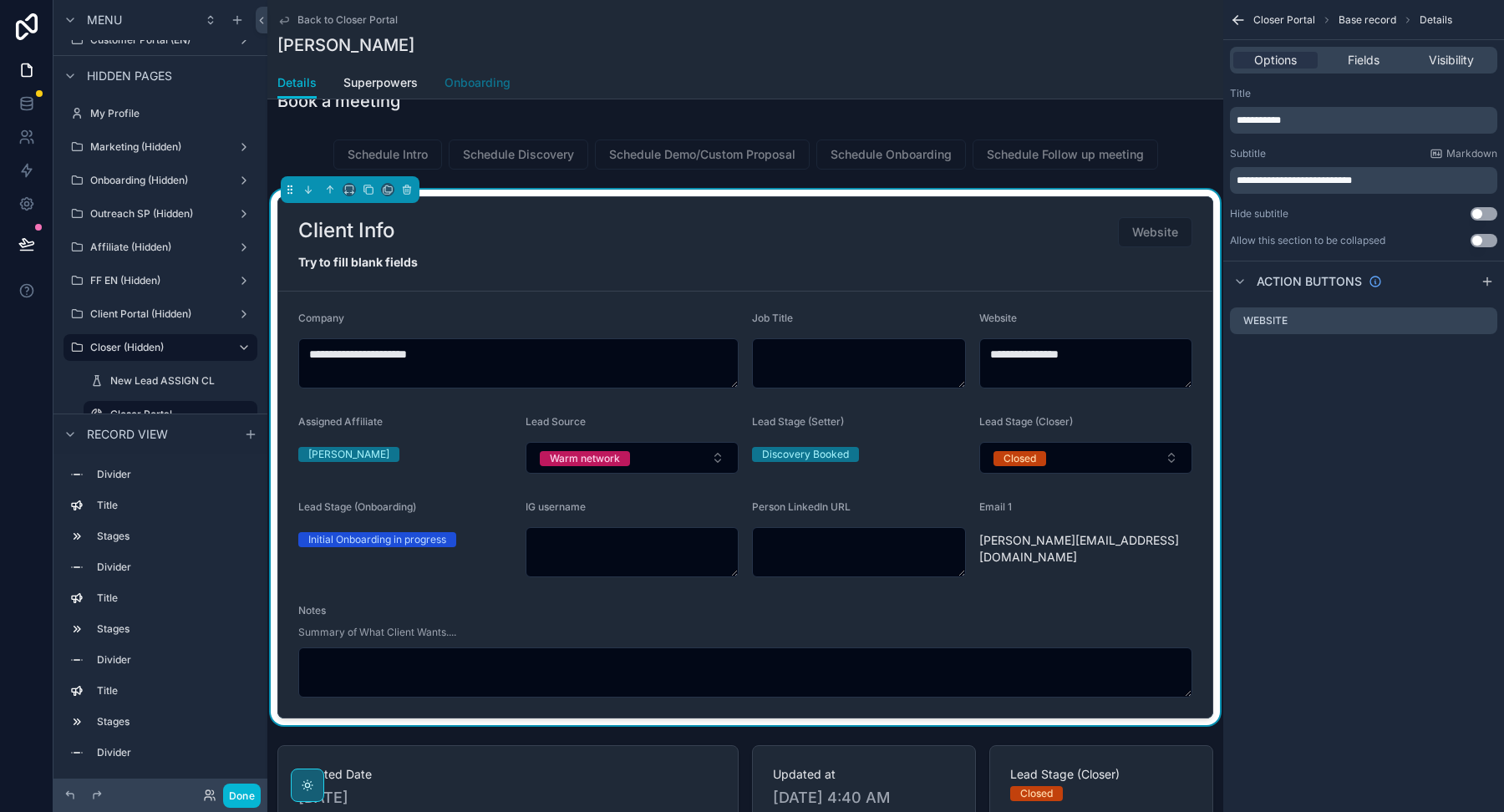
click at [480, 77] on span "Onboarding" at bounding box center [477, 83] width 66 height 17
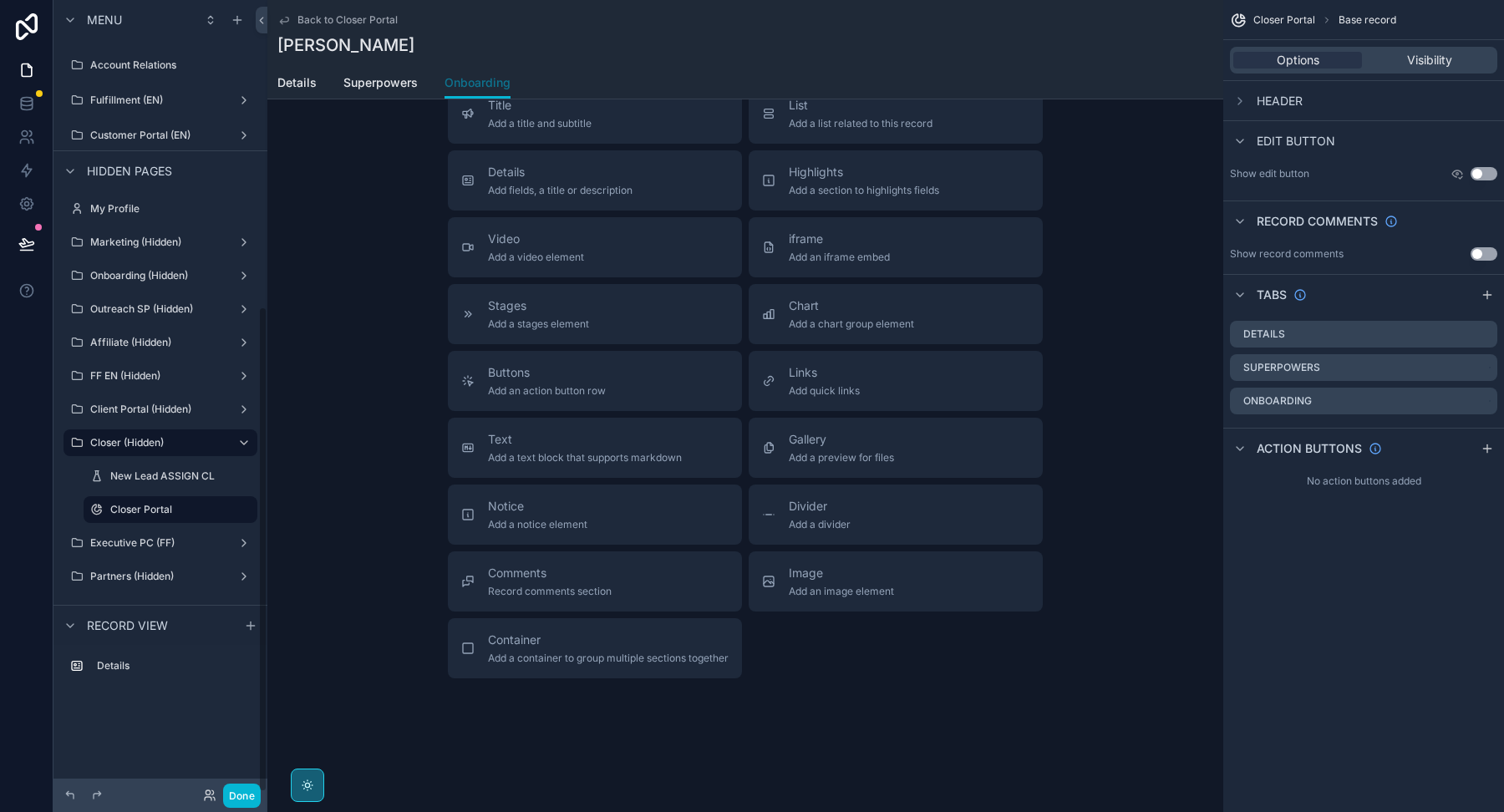
scroll to position [309, 0]
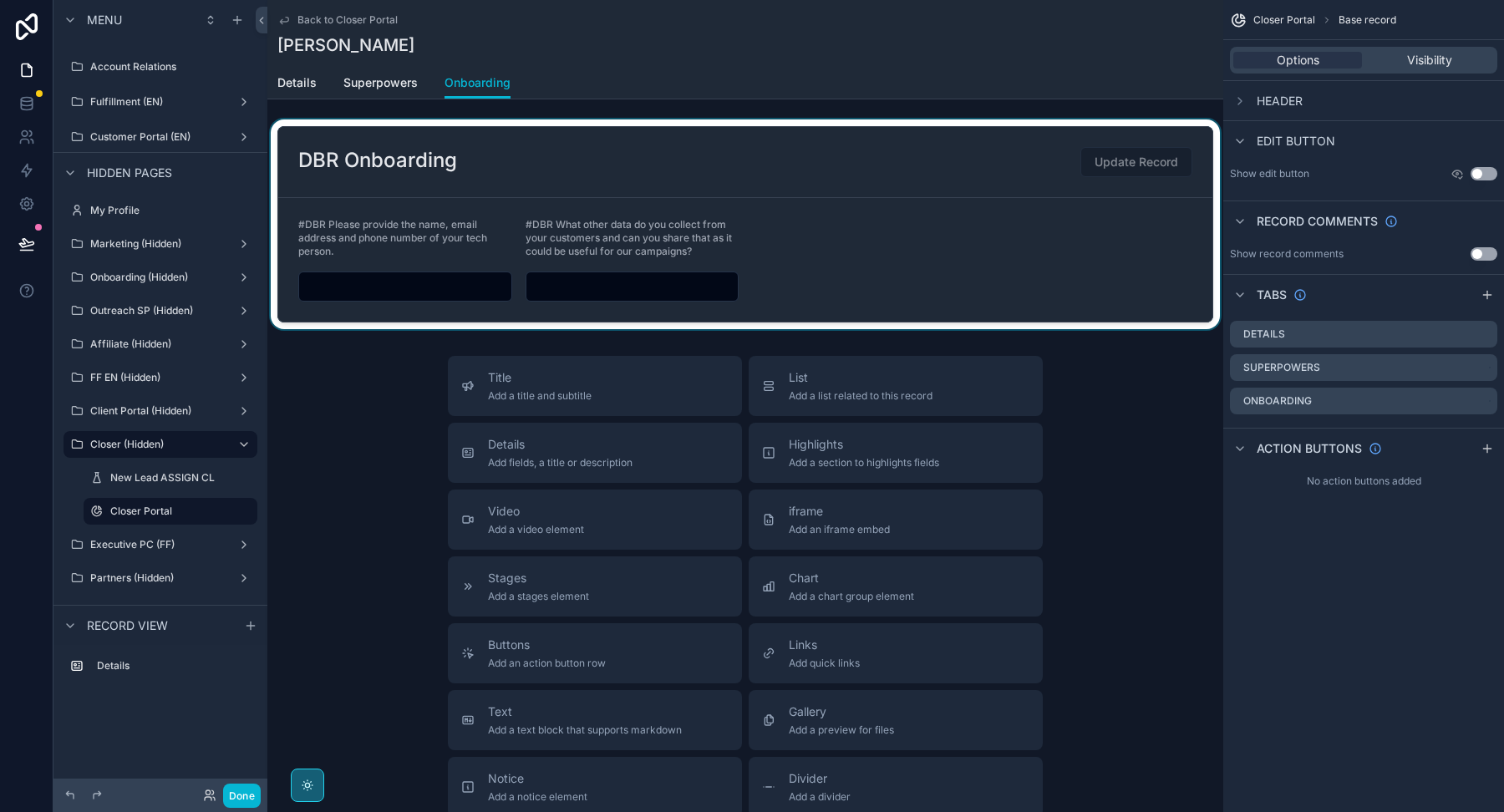
click at [1161, 200] on div "scrollable content" at bounding box center [745, 223] width 956 height 209
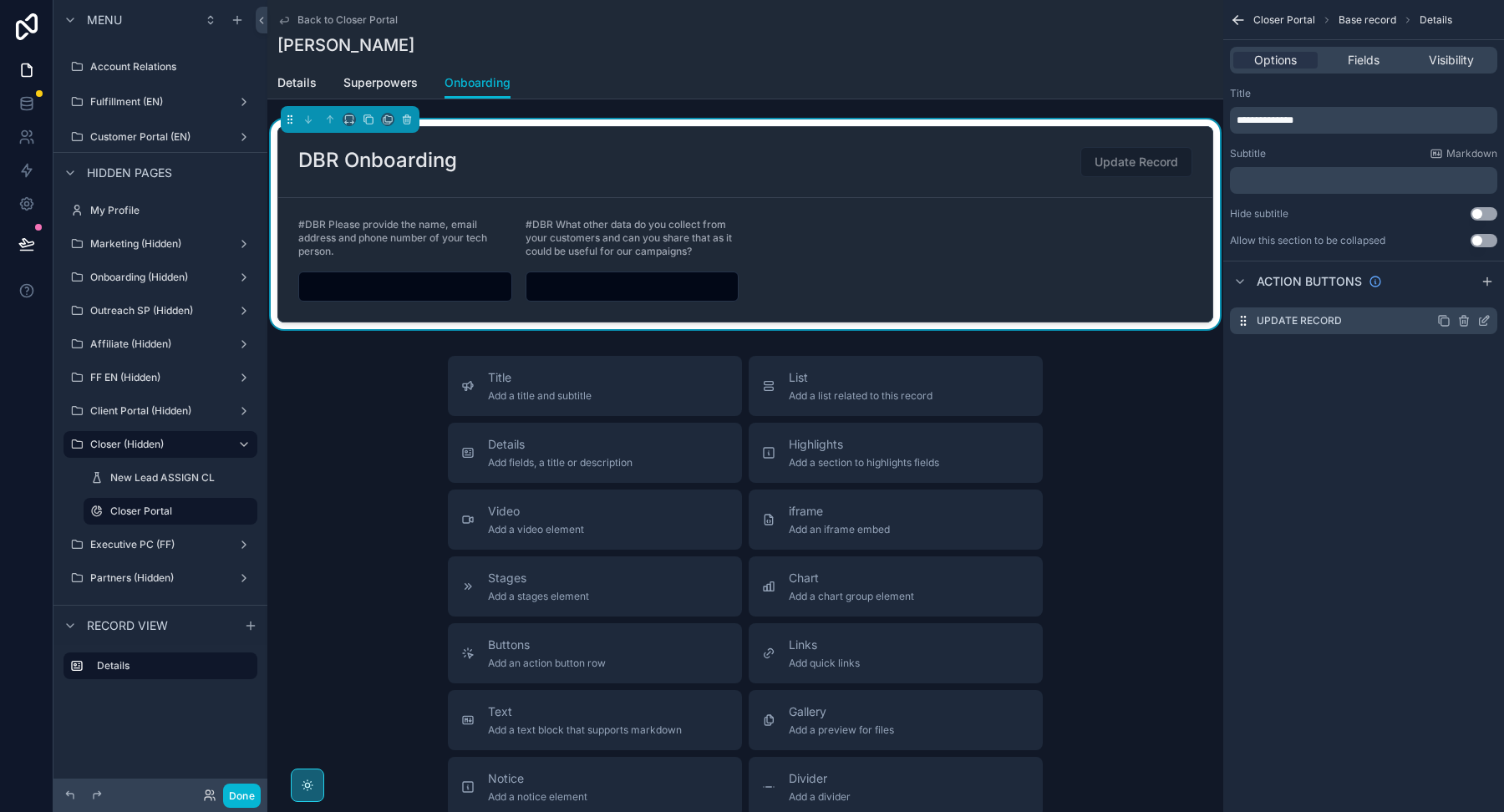
click at [1464, 320] on icon "scrollable content" at bounding box center [1464, 321] width 13 height 13
click at [1459, 300] on button at bounding box center [1457, 293] width 20 height 20
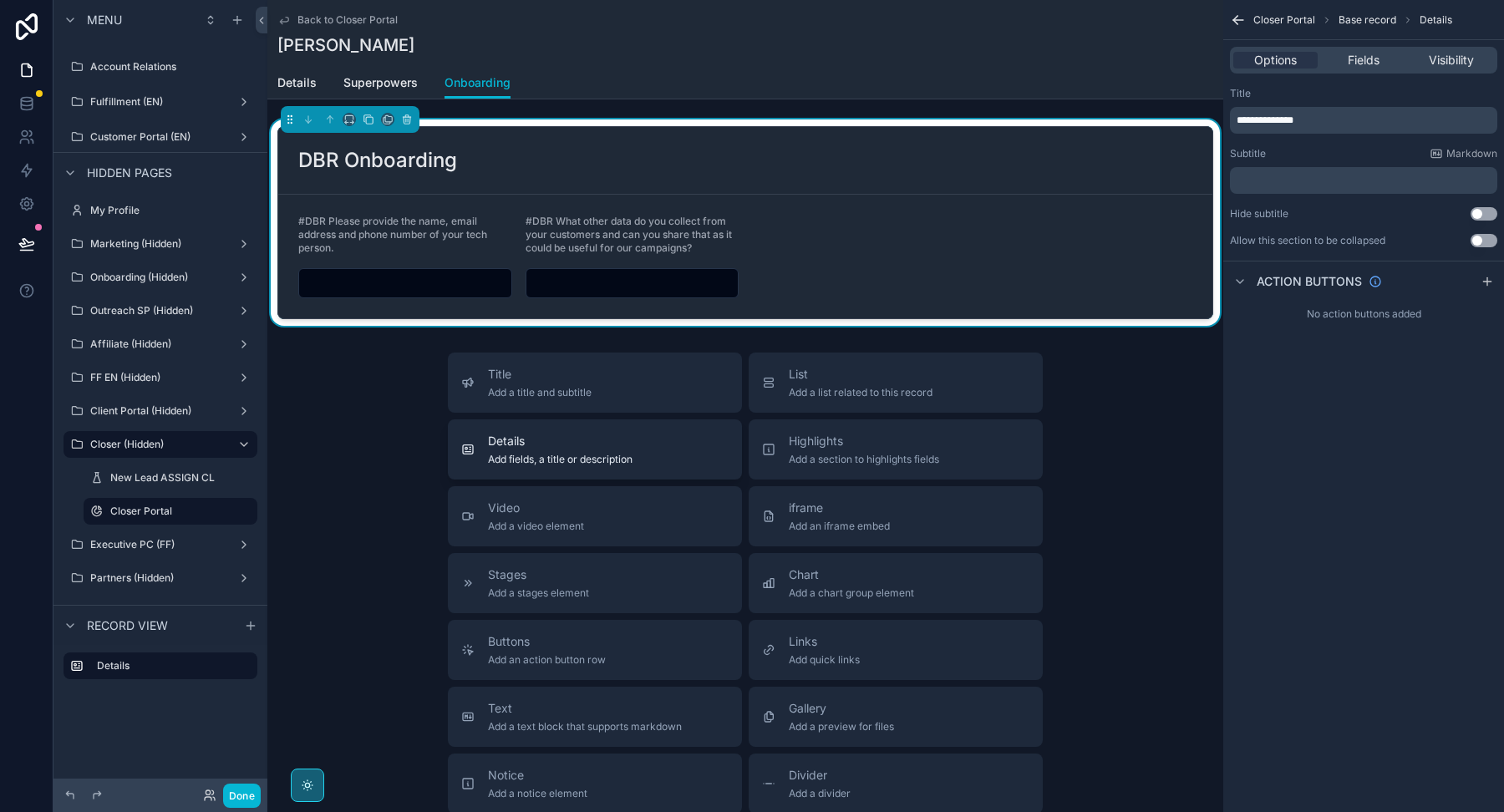
click at [595, 453] on span "Add fields, a title or description" at bounding box center [559, 459] width 144 height 13
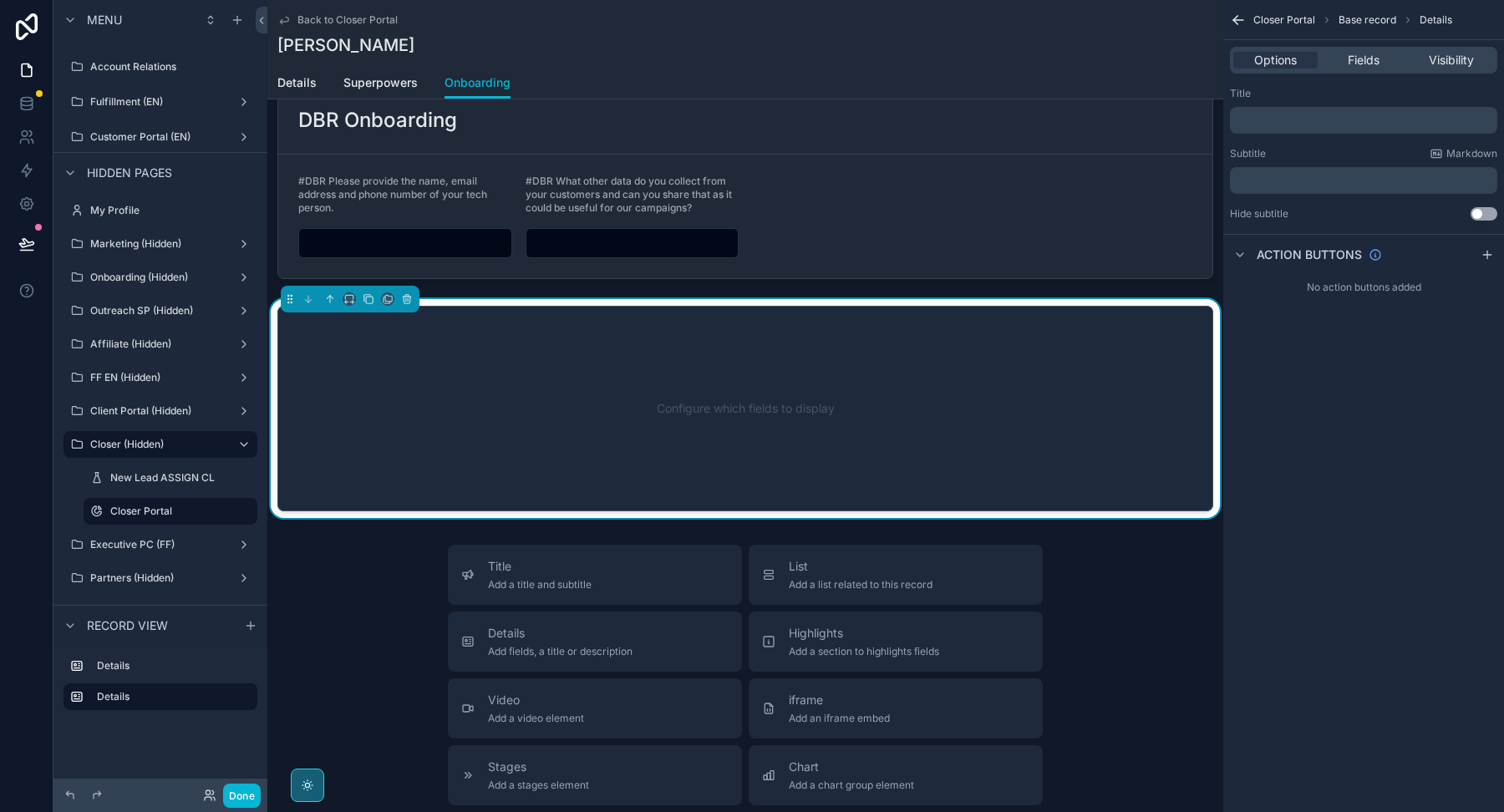
scroll to position [40, 0]
click at [337, 299] on button "scrollable content" at bounding box center [330, 300] width 19 height 19
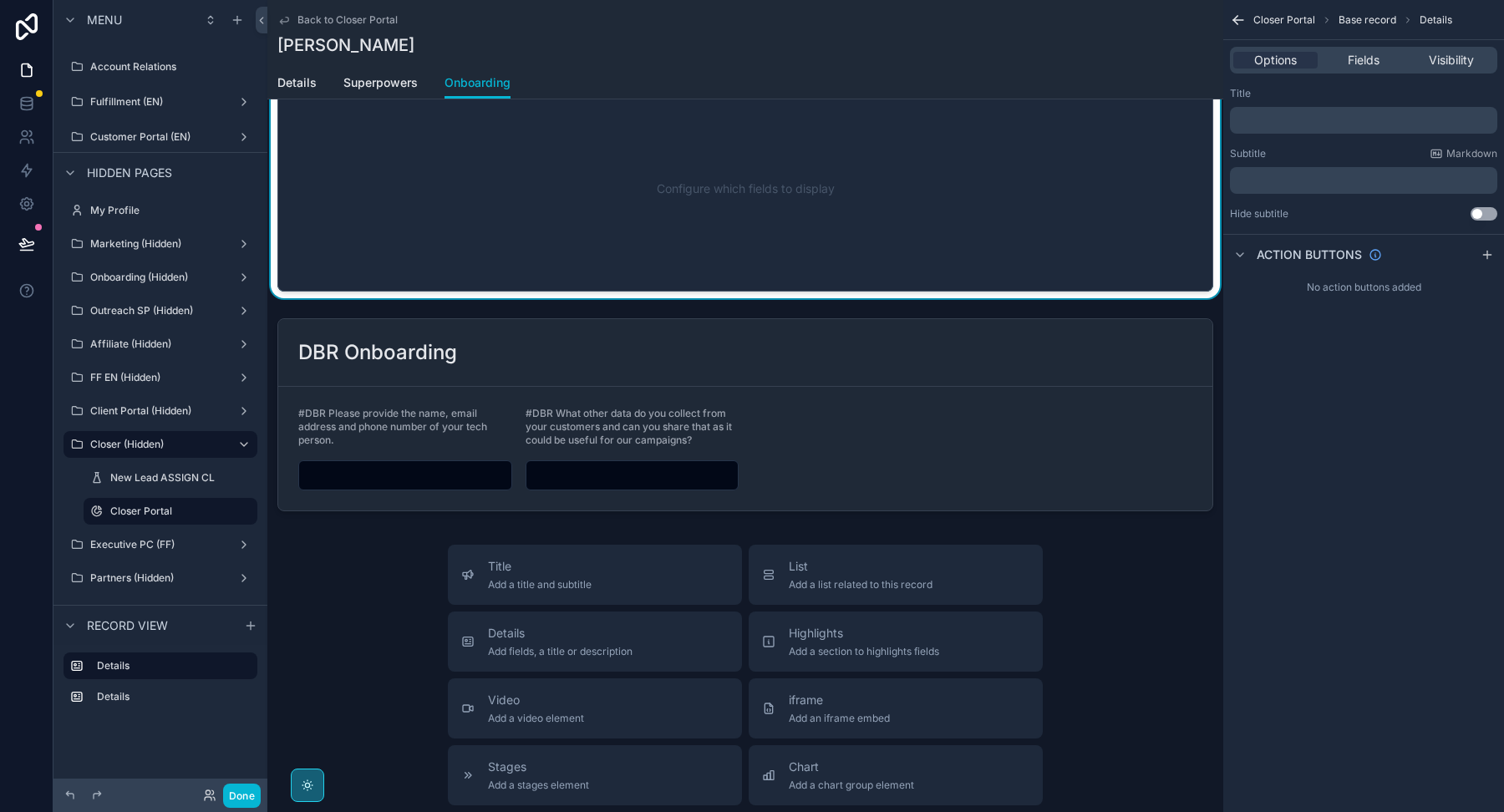
scroll to position [0, 0]
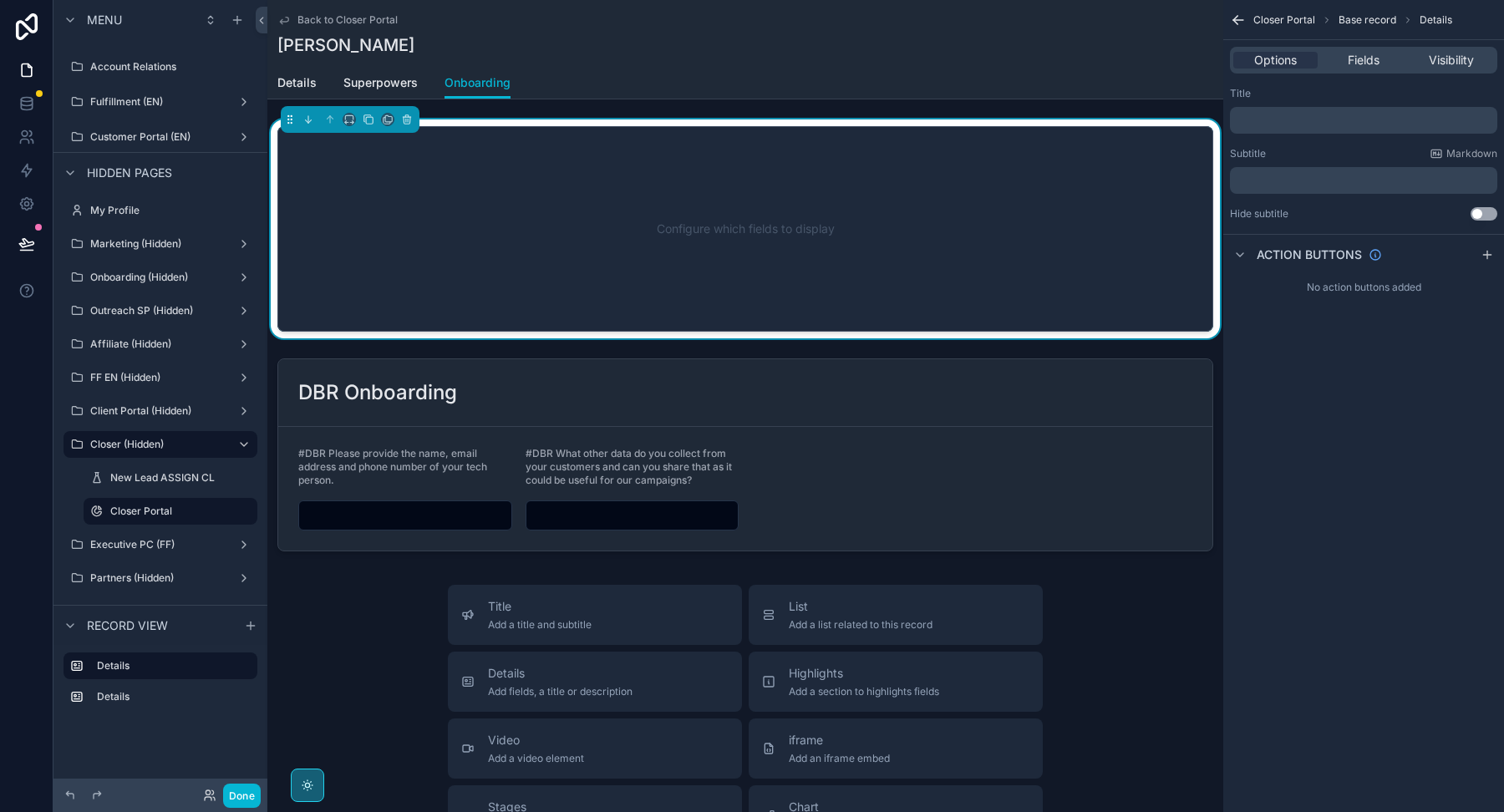
click at [1297, 118] on p "﻿" at bounding box center [1365, 120] width 258 height 13
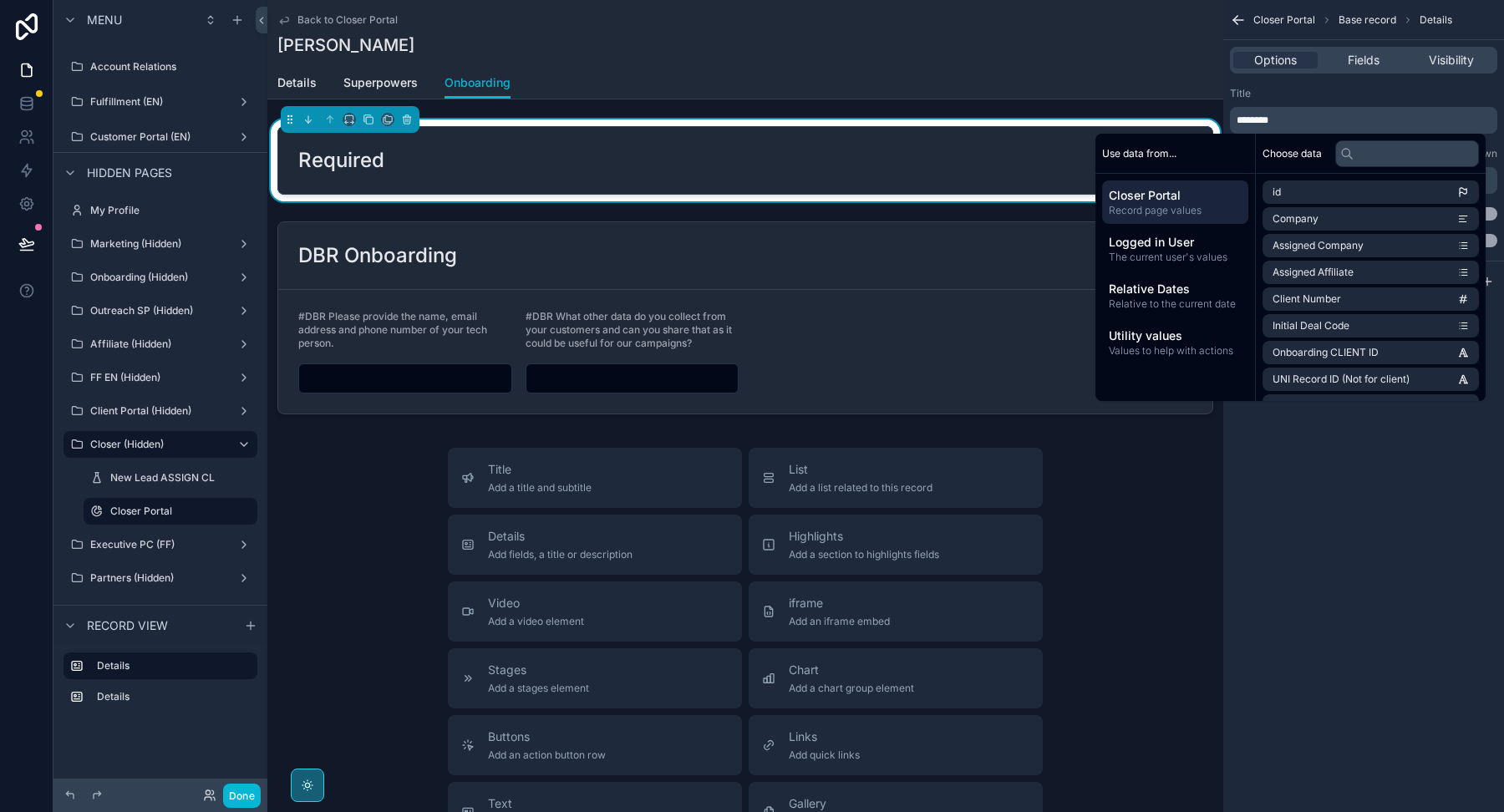
click at [974, 176] on div "Required" at bounding box center [745, 160] width 934 height 67
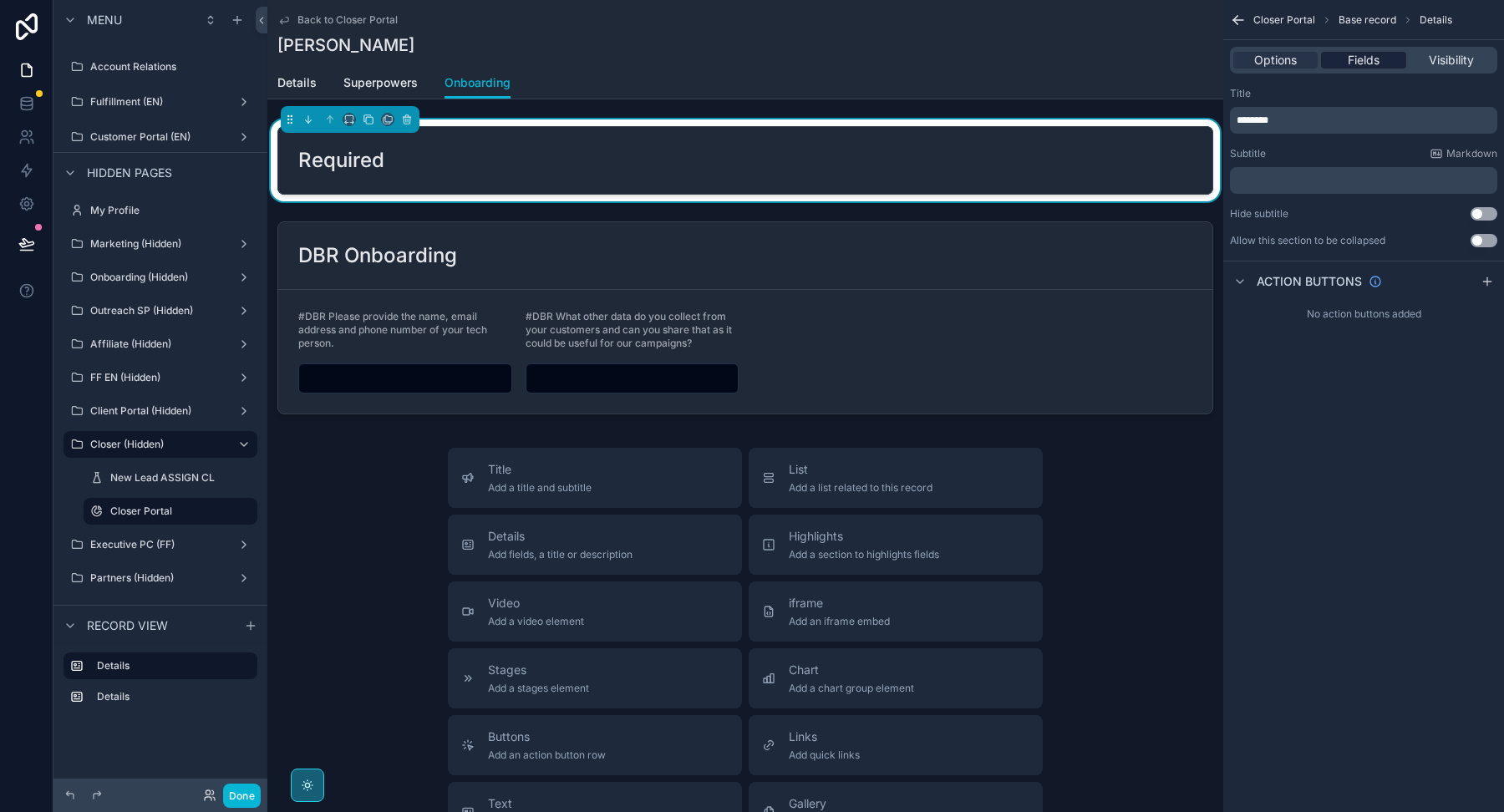
click at [1345, 59] on div "Fields" at bounding box center [1363, 60] width 85 height 17
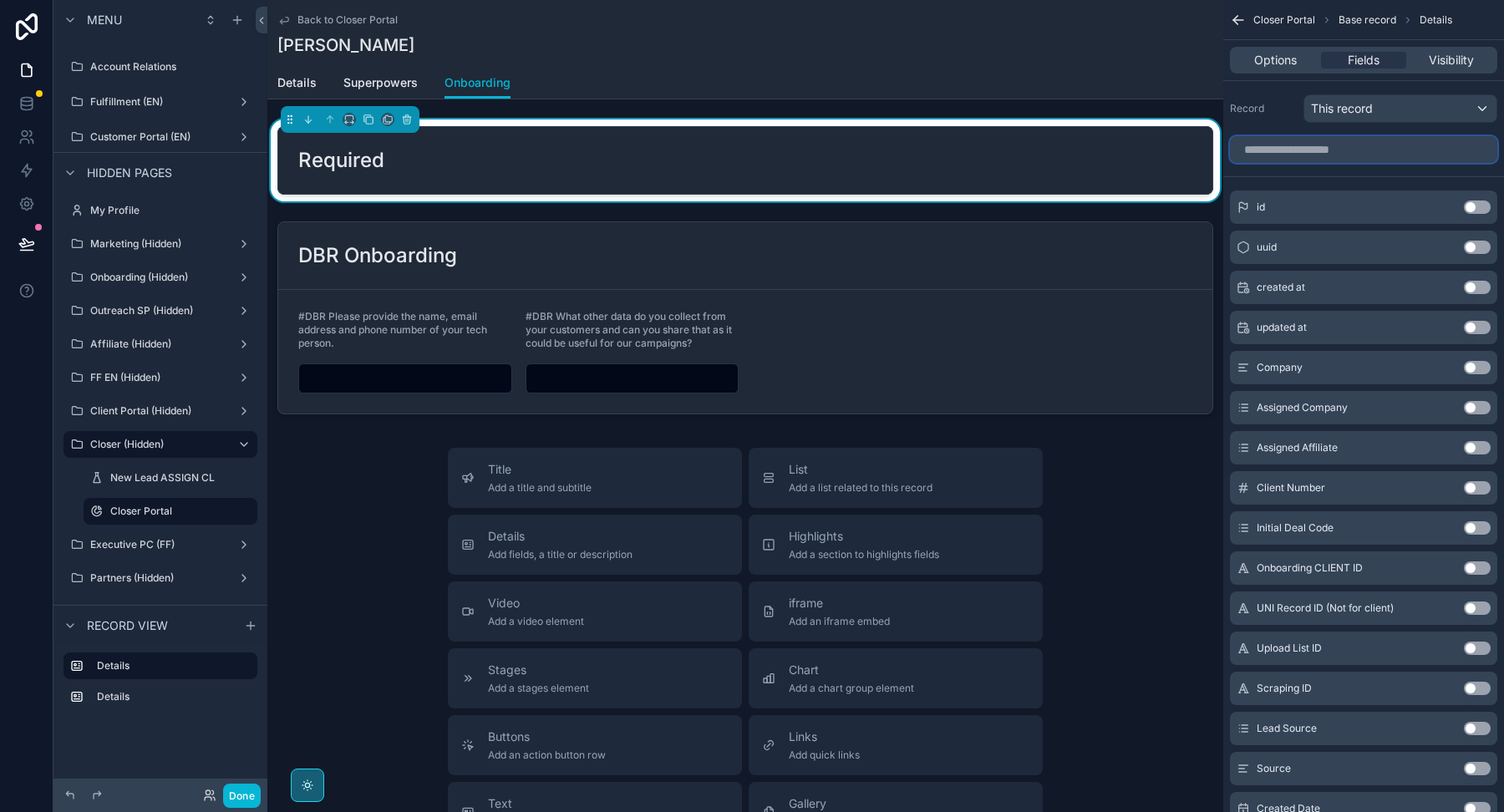
click at [1307, 151] on input "scrollable content" at bounding box center [1363, 149] width 267 height 27
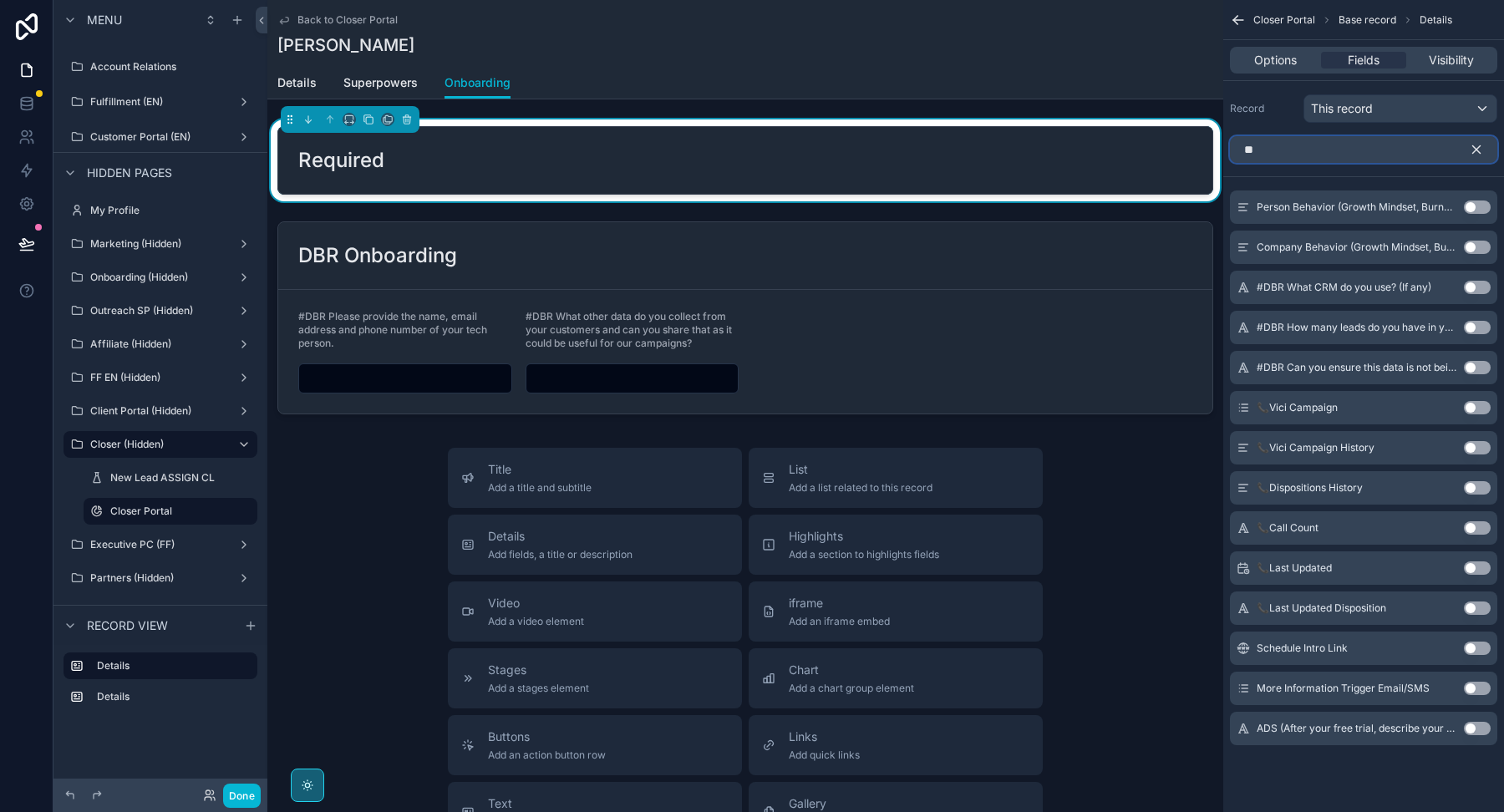
type input "***"
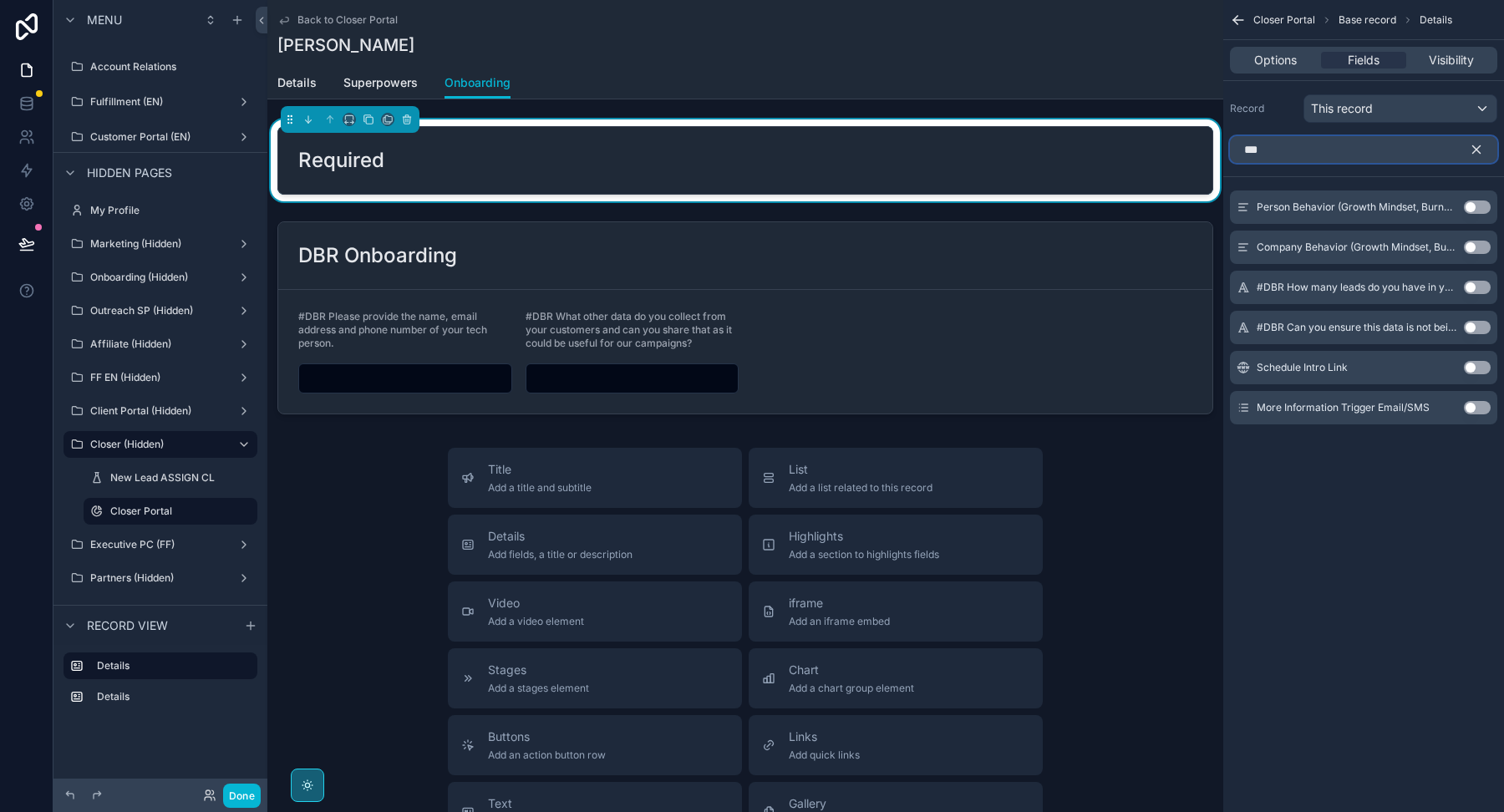
click at [1360, 156] on input "***" at bounding box center [1363, 149] width 267 height 27
type input "***"
click at [1262, 62] on span "Options" at bounding box center [1276, 60] width 43 height 17
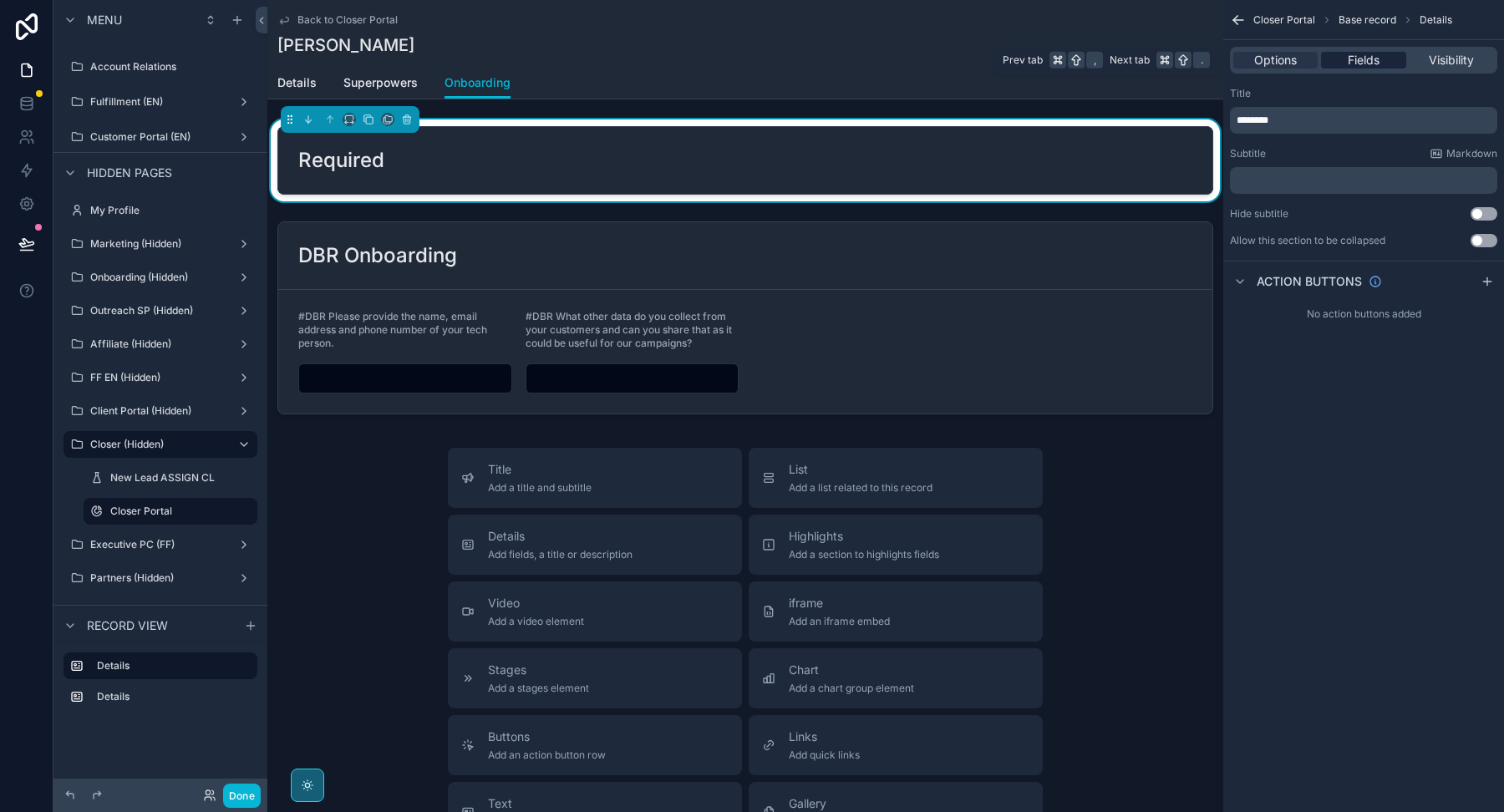
click at [1356, 64] on span "Fields" at bounding box center [1363, 60] width 32 height 17
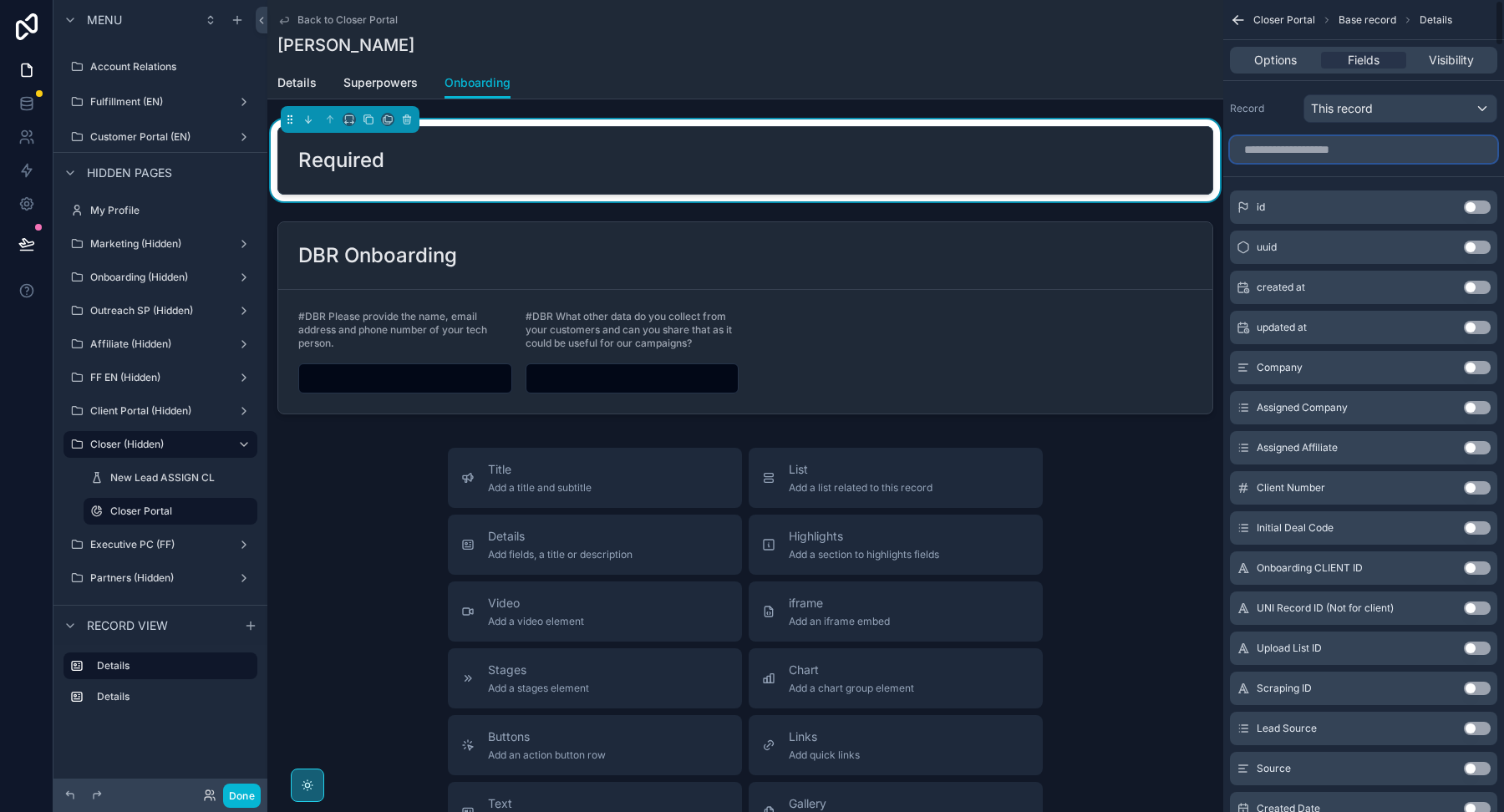
click at [1286, 153] on input "scrollable content" at bounding box center [1363, 149] width 267 height 27
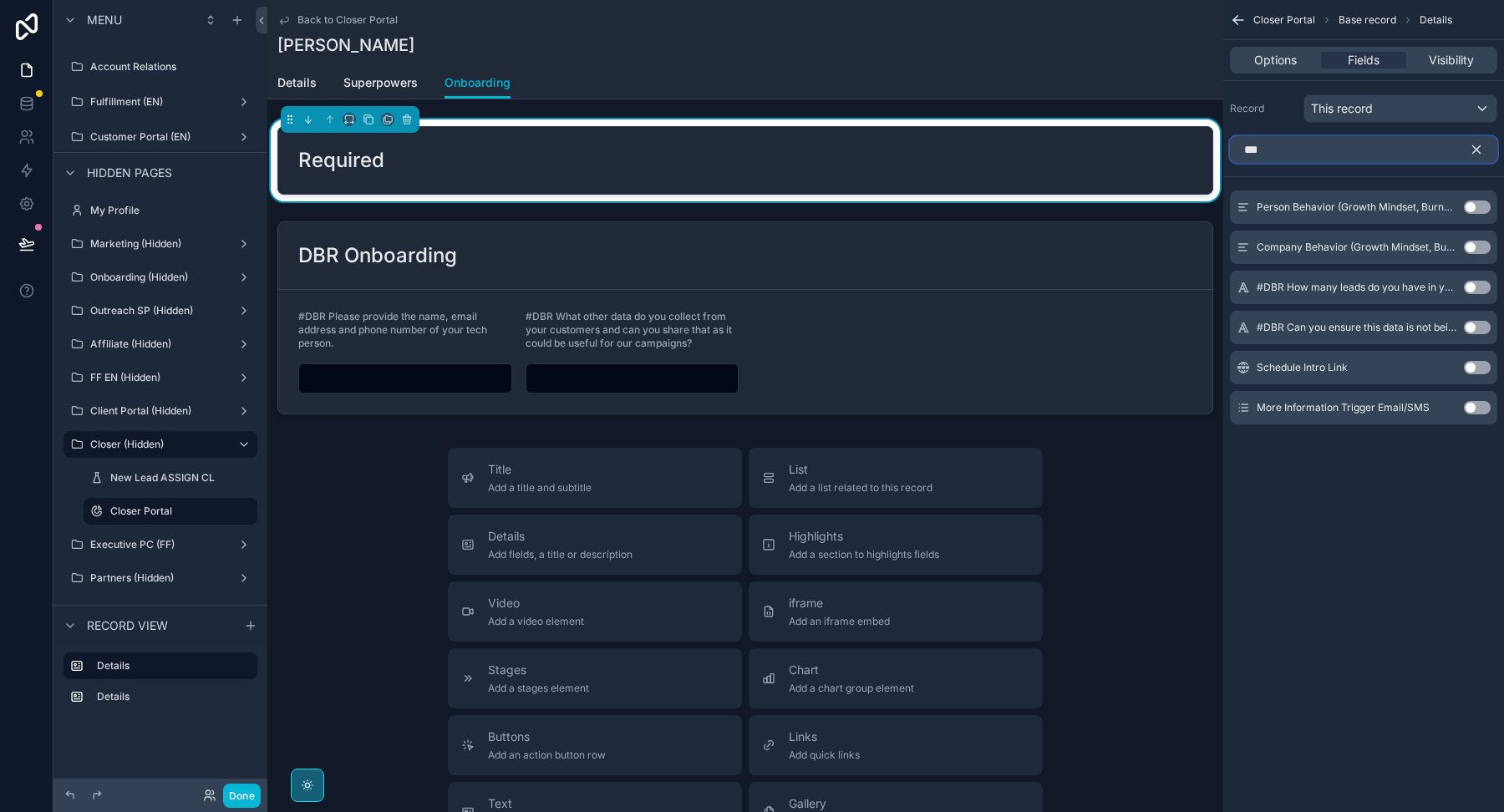
type input "***"
click at [1473, 153] on icon "scrollable content" at bounding box center [1476, 150] width 15 height 15
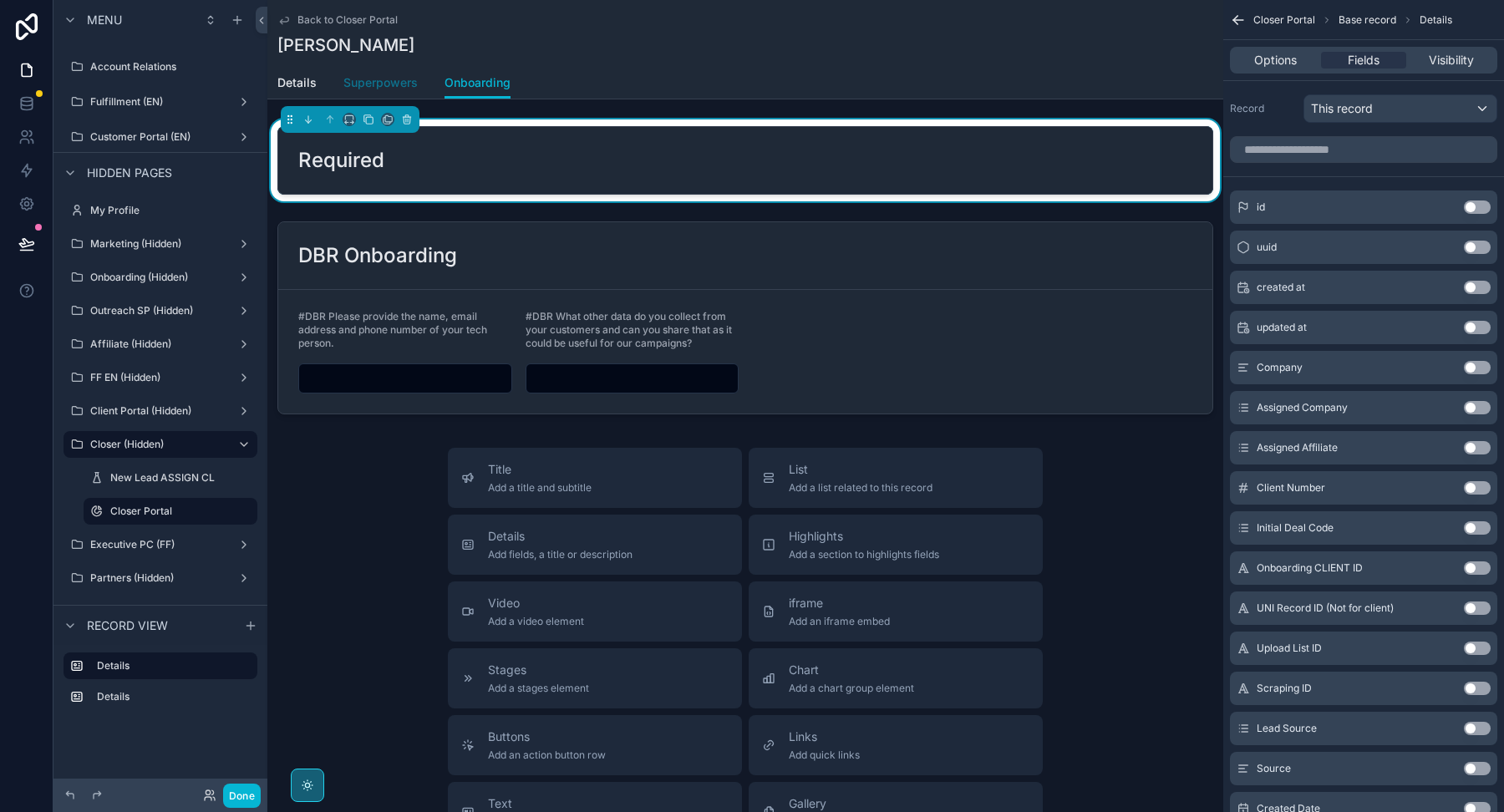
click at [352, 85] on span "Superpowers" at bounding box center [381, 83] width 74 height 17
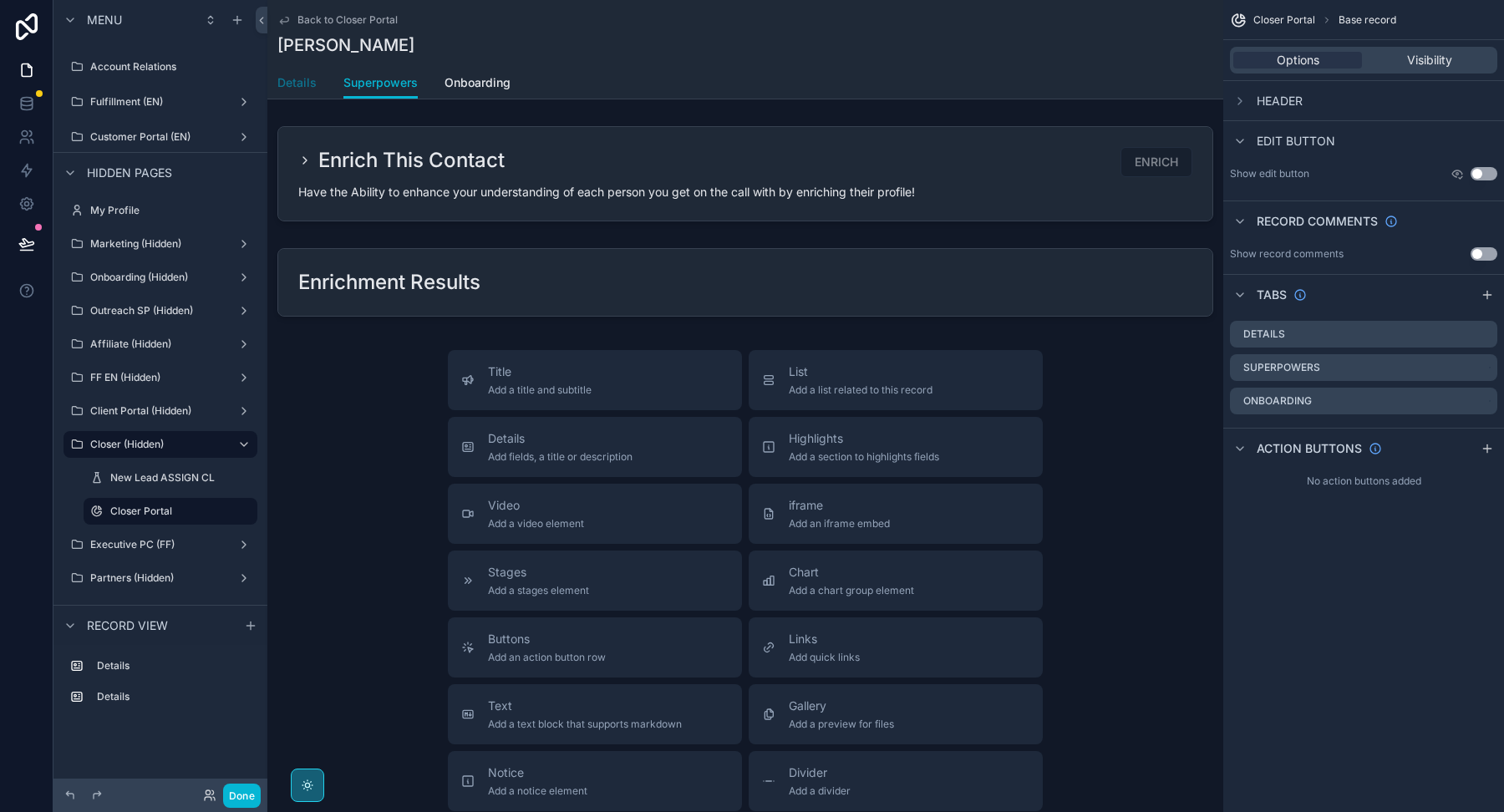
click at [299, 85] on span "Details" at bounding box center [297, 83] width 39 height 17
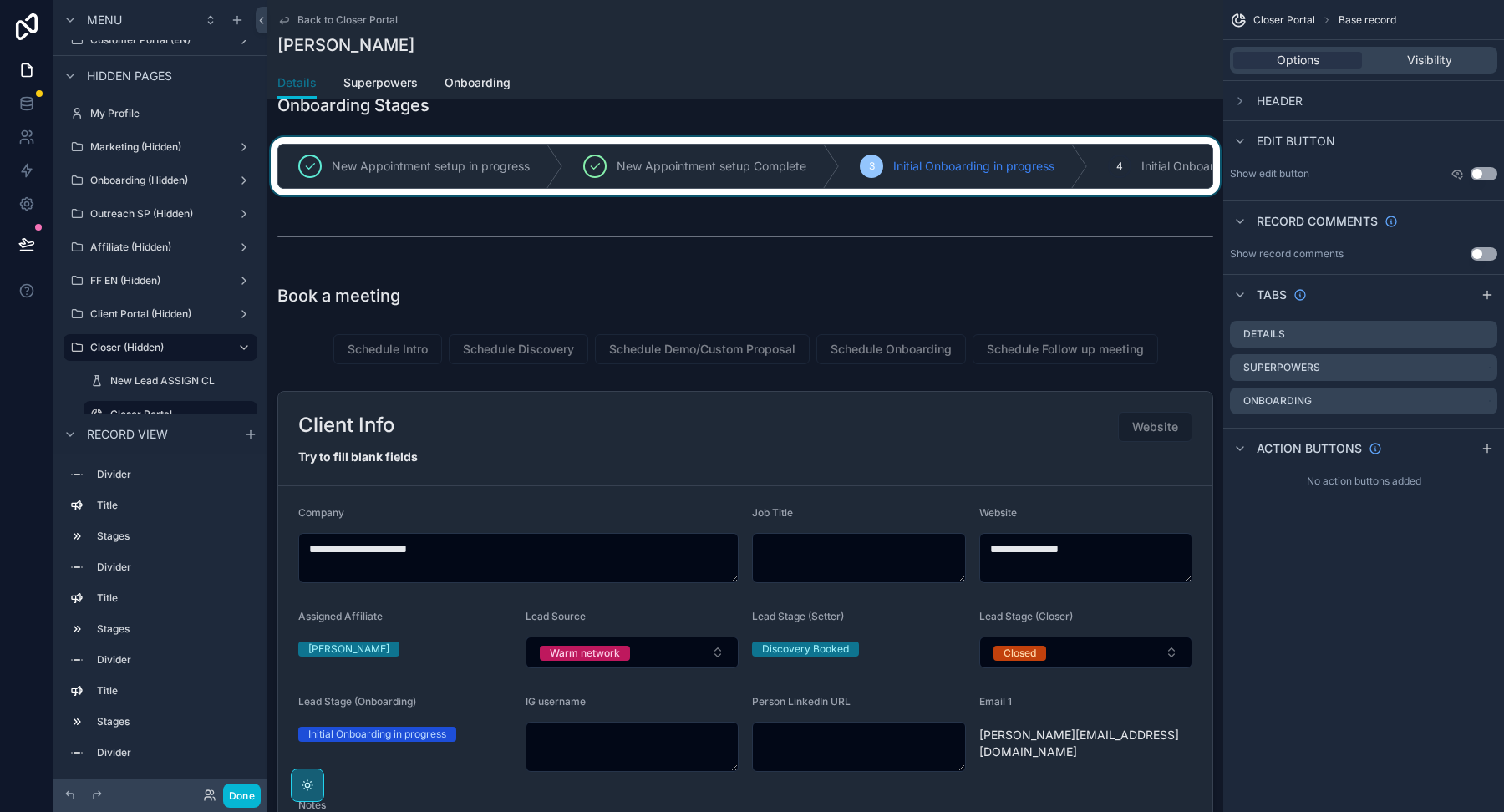
scroll to position [483, 0]
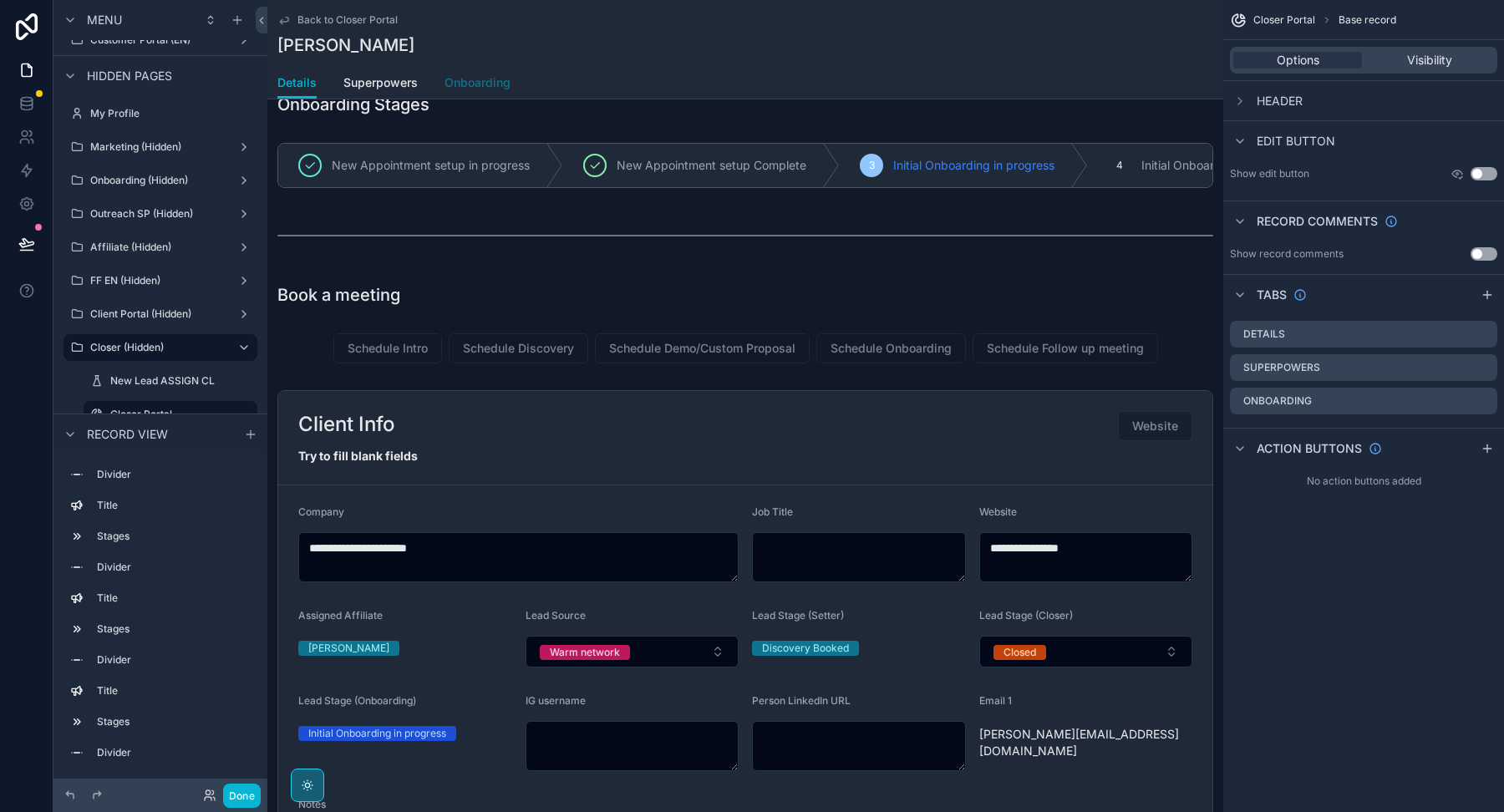
click at [466, 87] on span "Onboarding" at bounding box center [477, 83] width 66 height 17
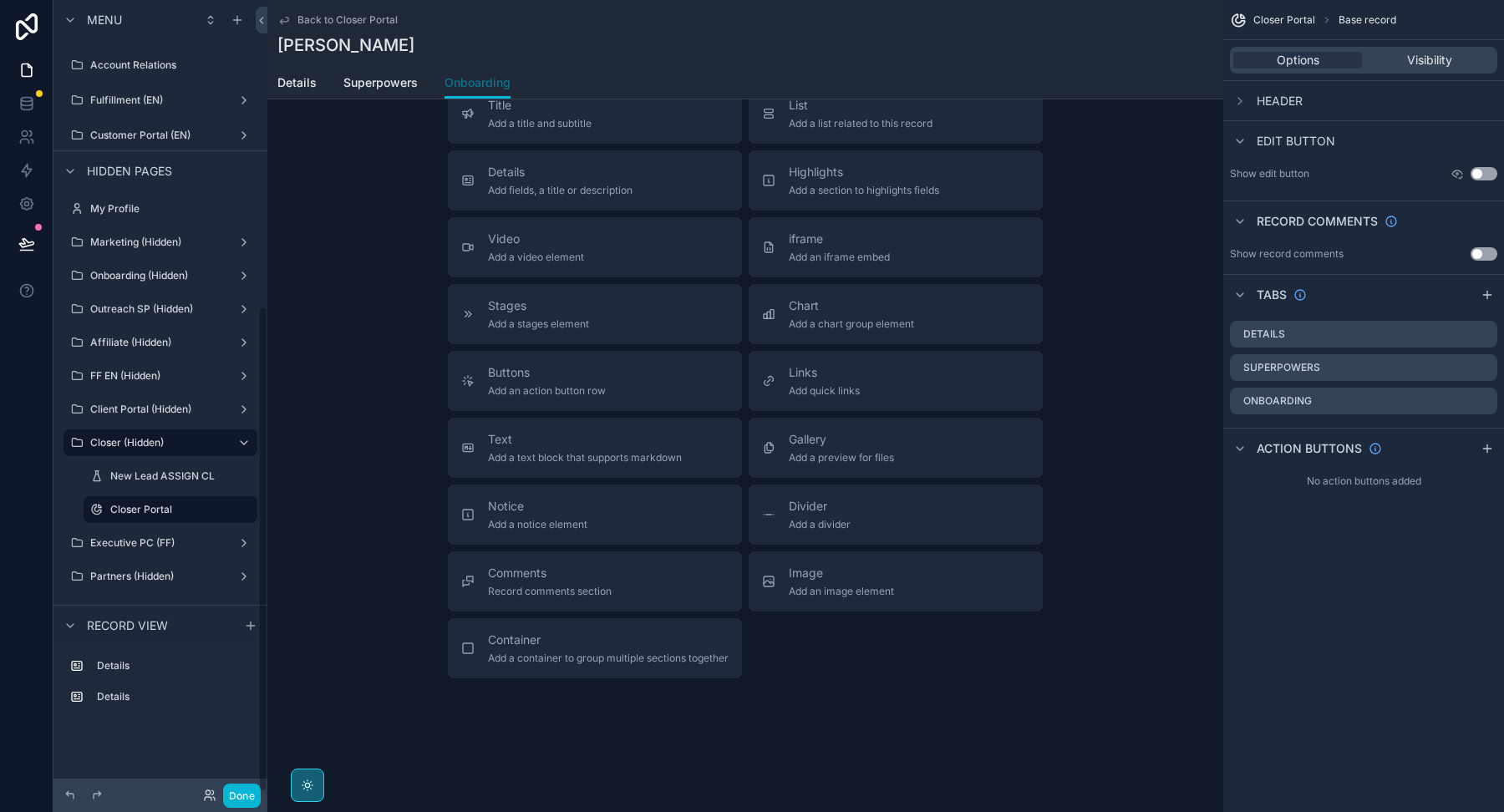
scroll to position [309, 0]
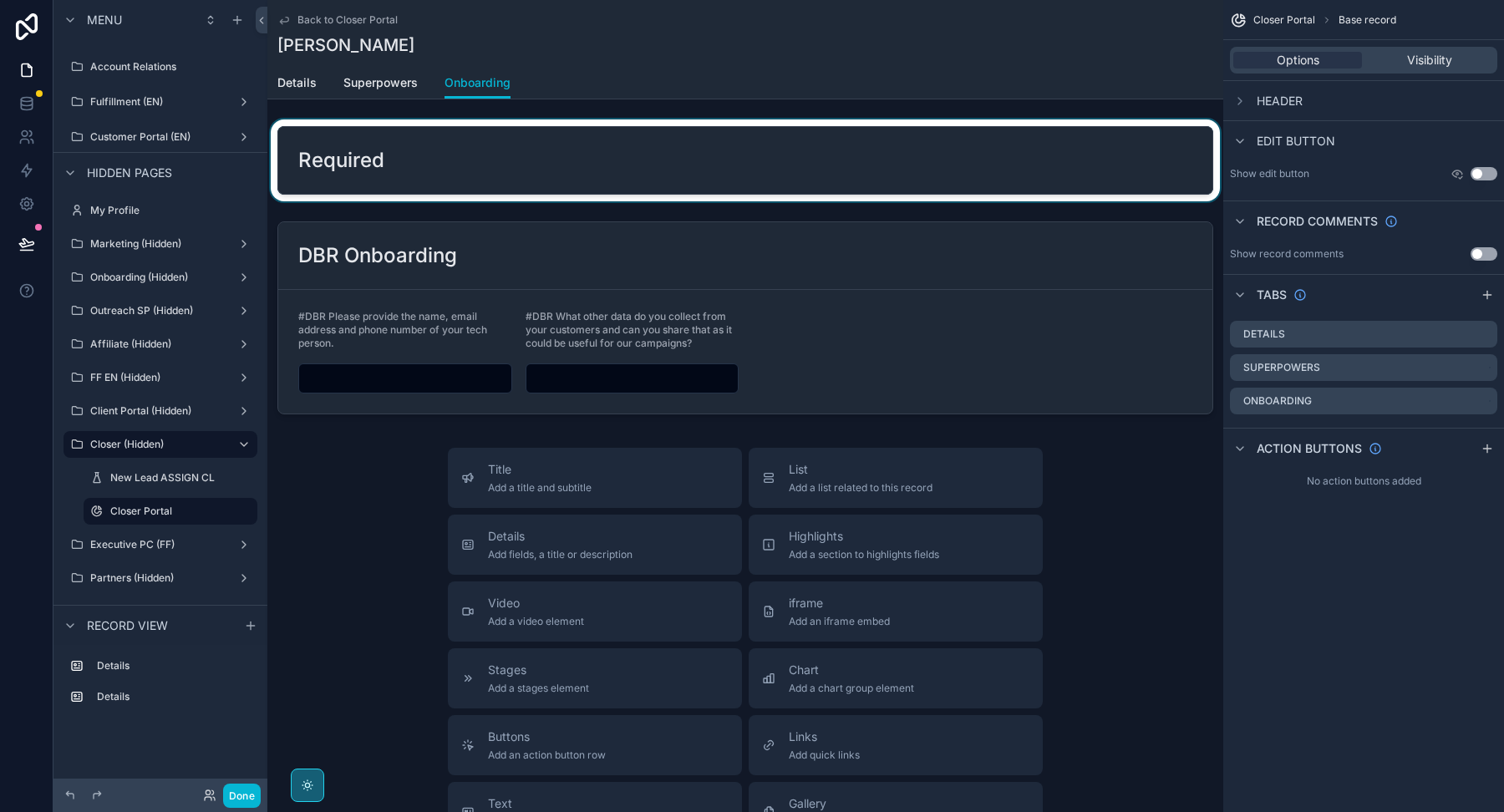
click at [390, 173] on div "scrollable content" at bounding box center [745, 160] width 956 height 82
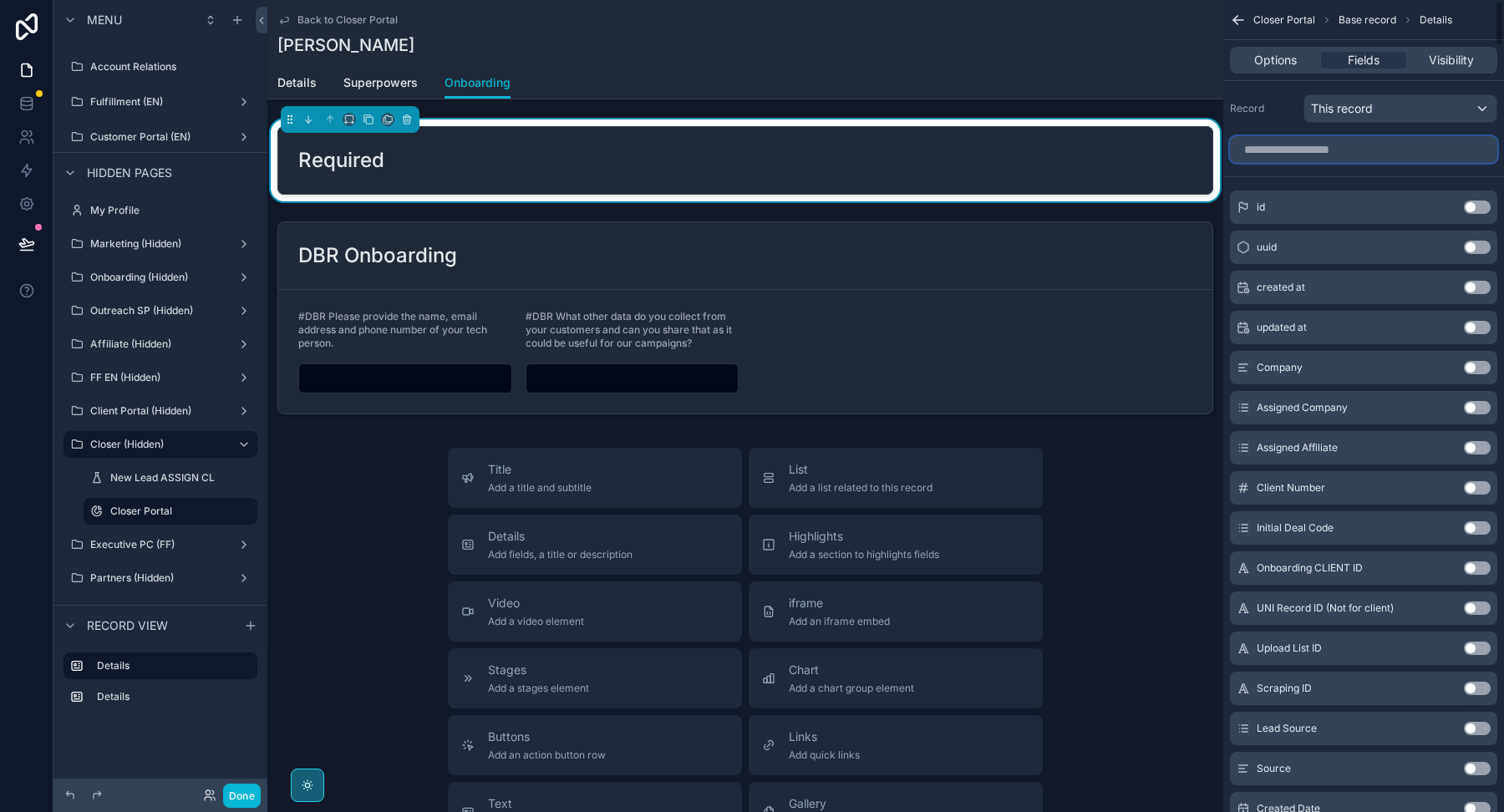
click at [1363, 159] on input "scrollable content" at bounding box center [1363, 149] width 267 height 27
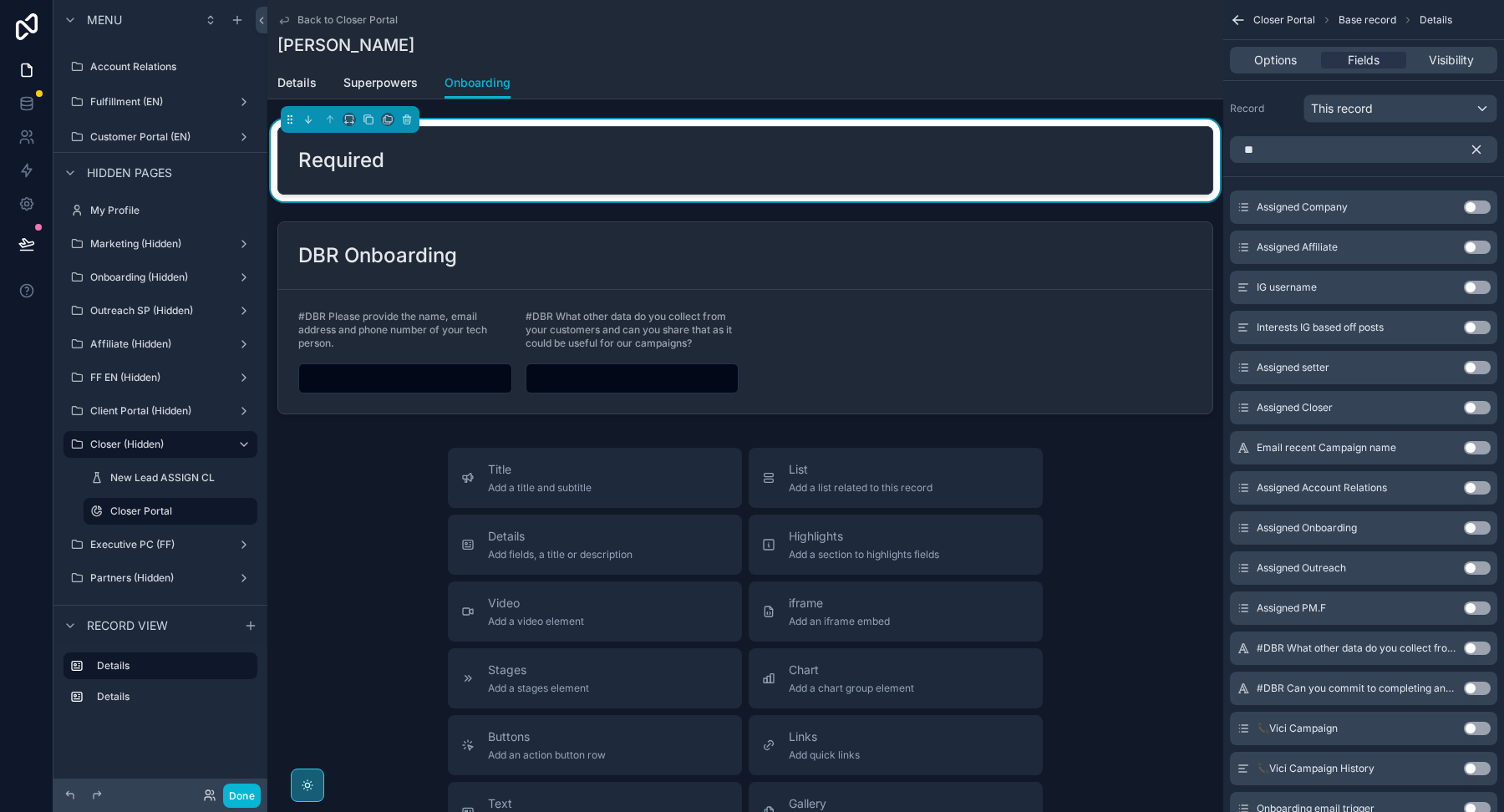
click at [1472, 289] on button "Use setting" at bounding box center [1477, 287] width 27 height 13
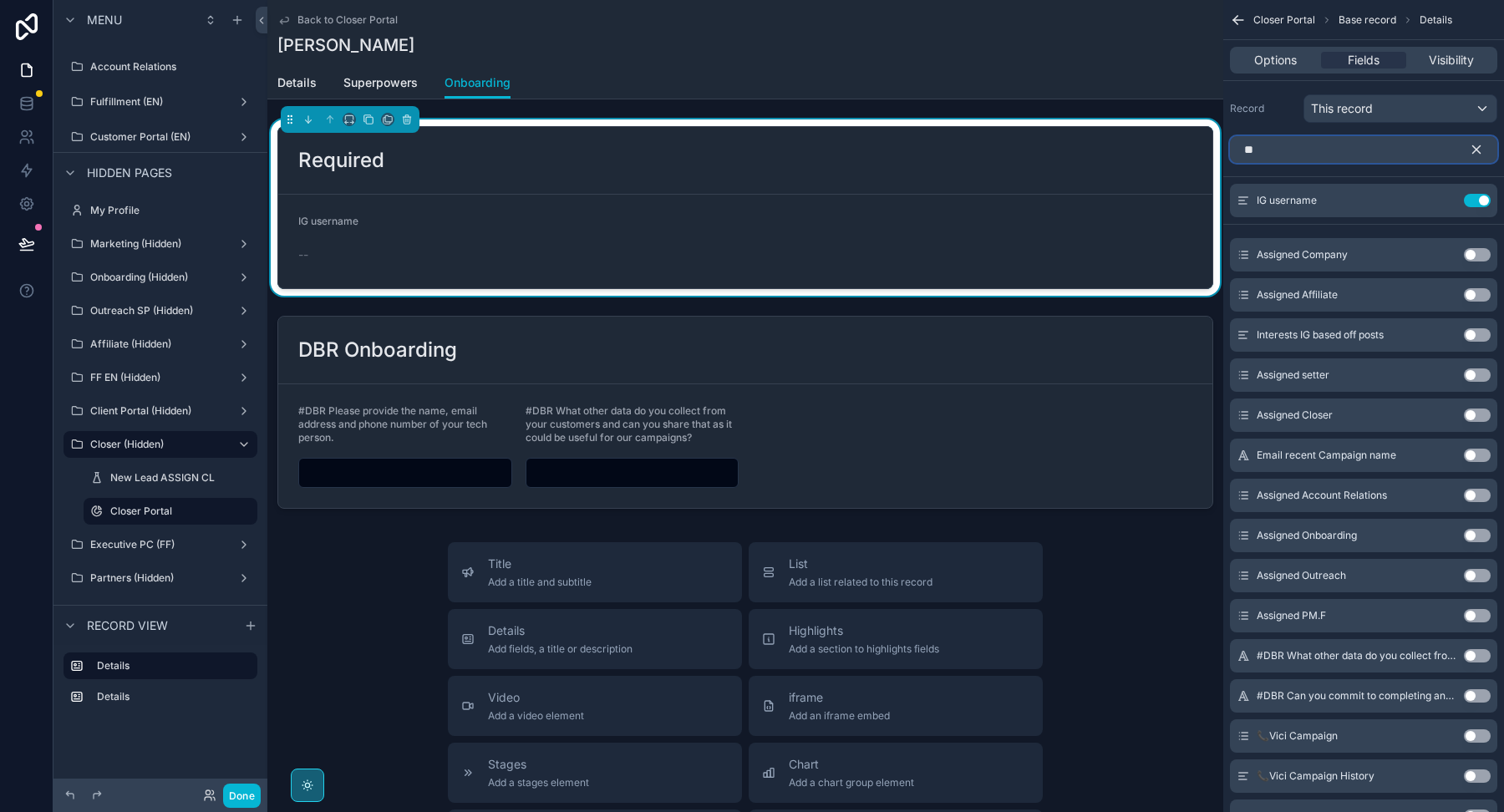
click at [1318, 148] on input "**" at bounding box center [1363, 149] width 267 height 27
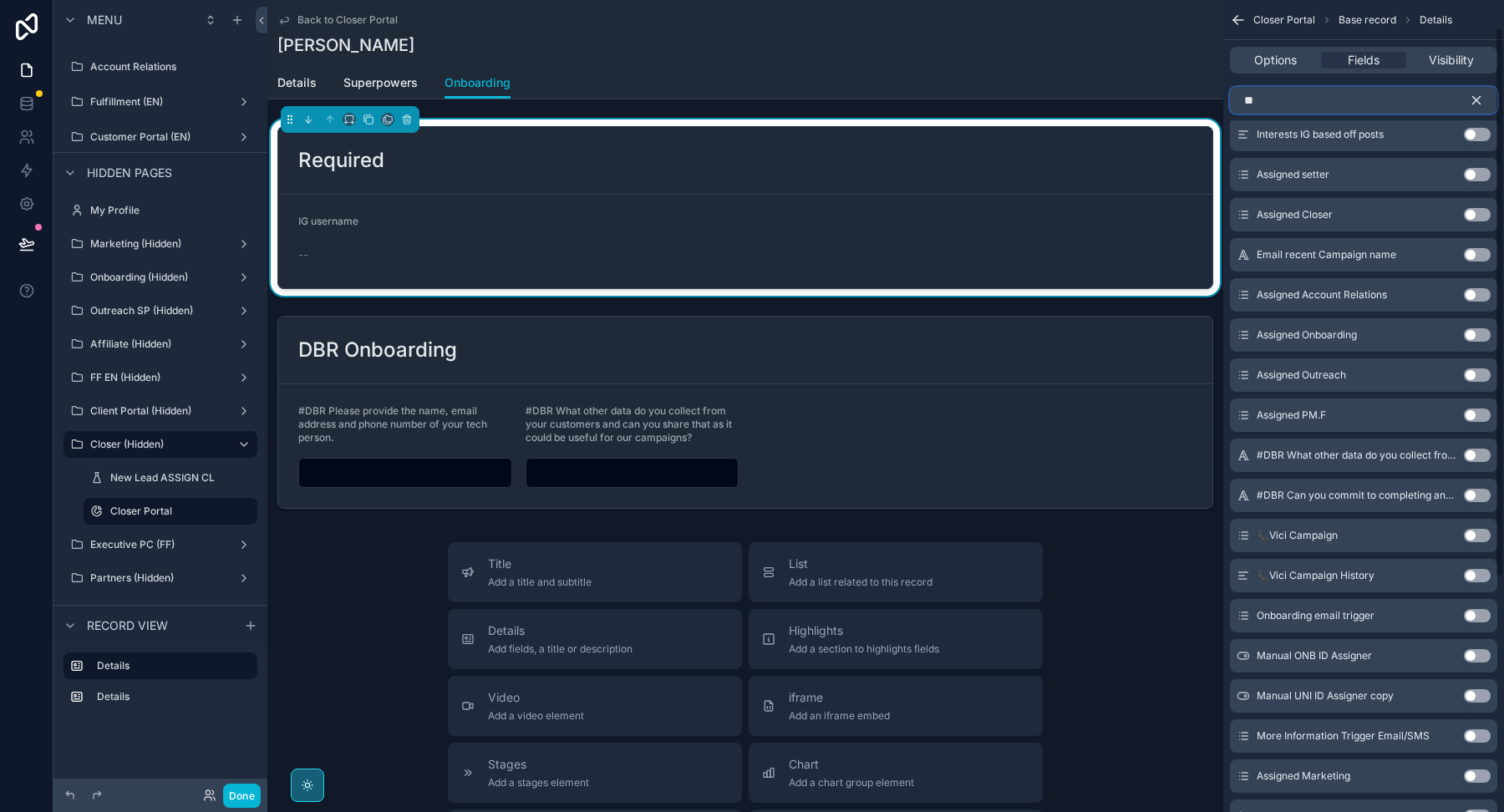
scroll to position [0, 0]
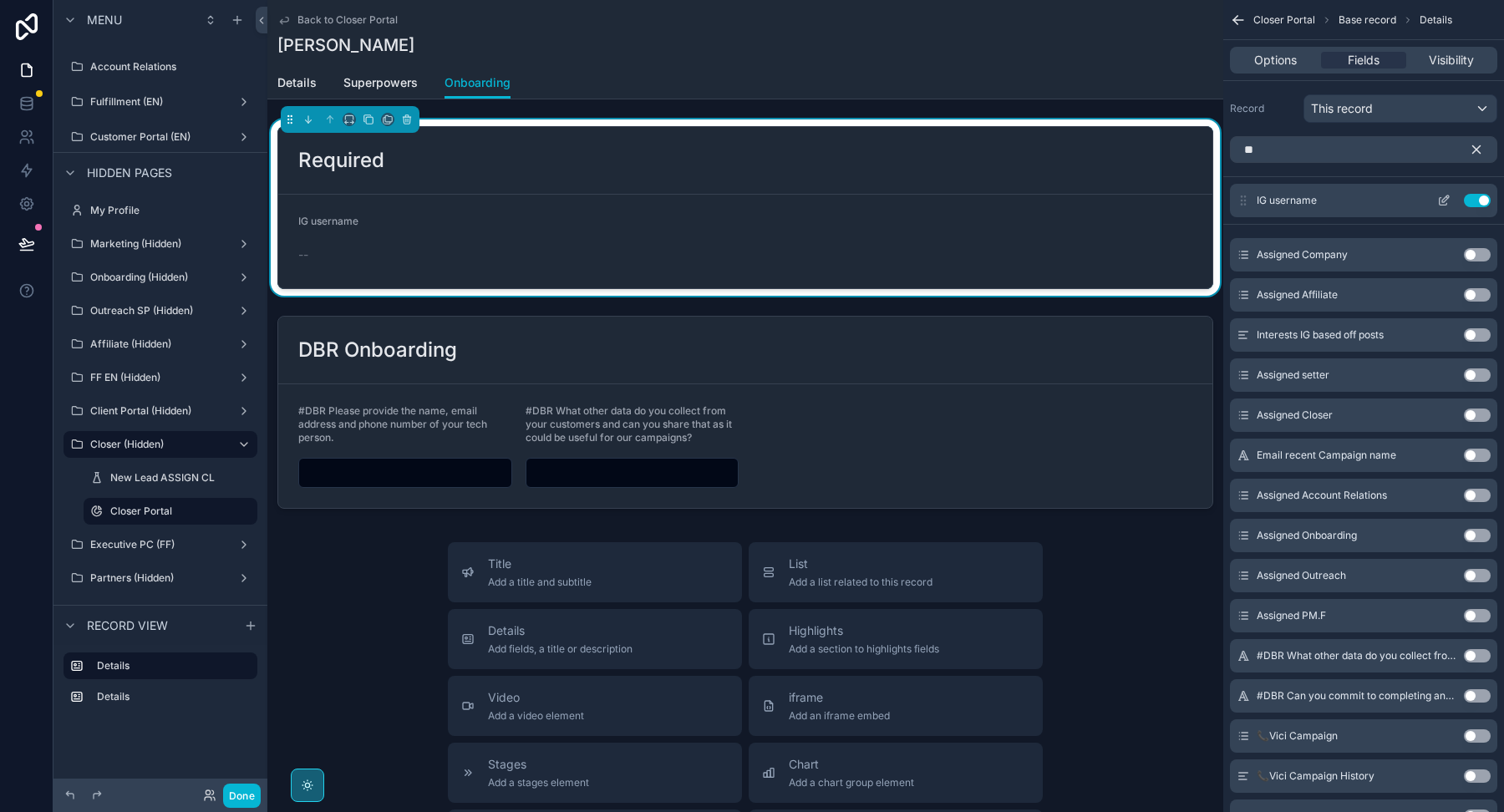
click at [1446, 202] on icon "scrollable content" at bounding box center [1444, 202] width 7 height 7
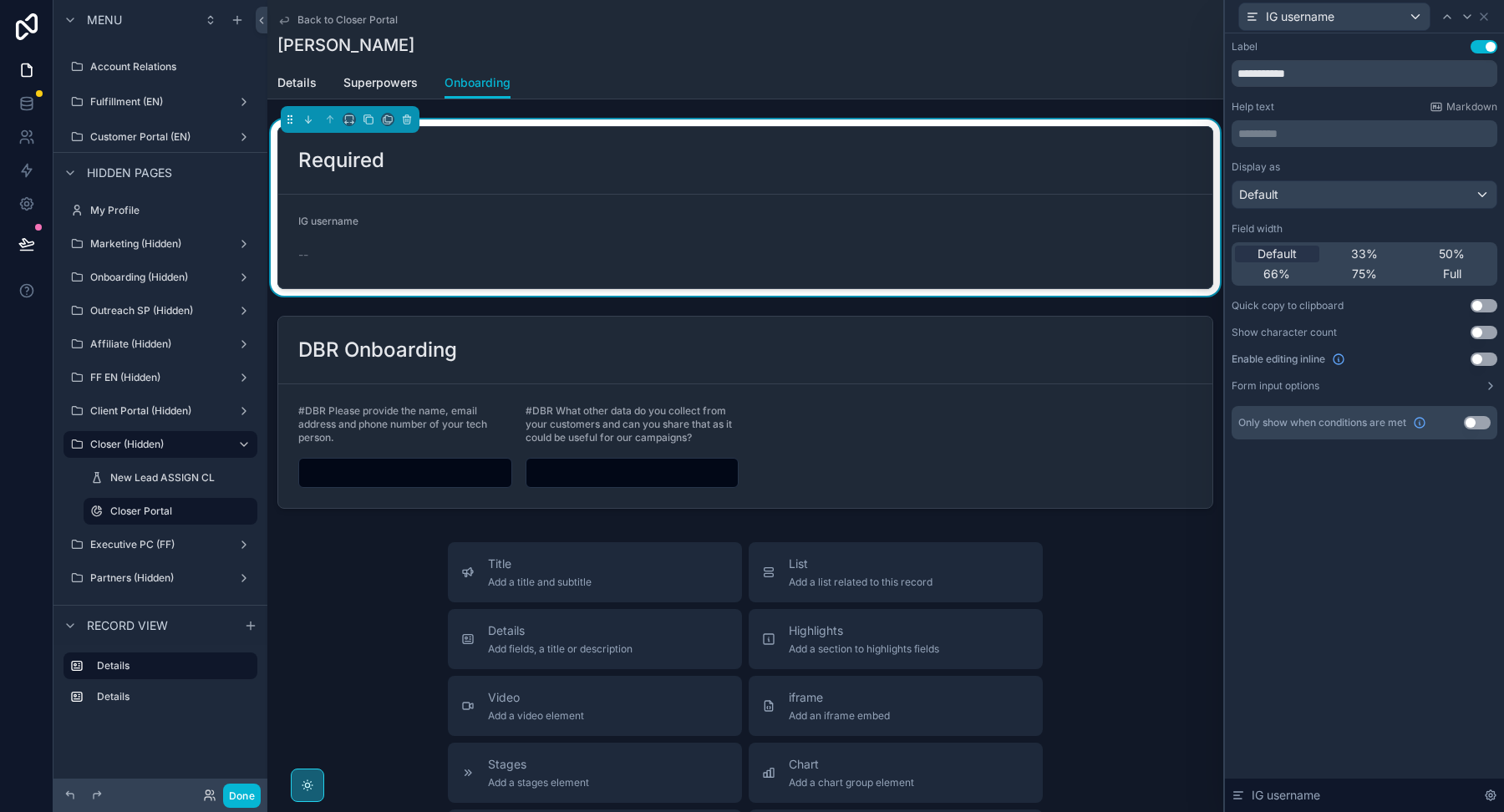
click at [1483, 355] on button "Use setting" at bounding box center [1484, 359] width 27 height 13
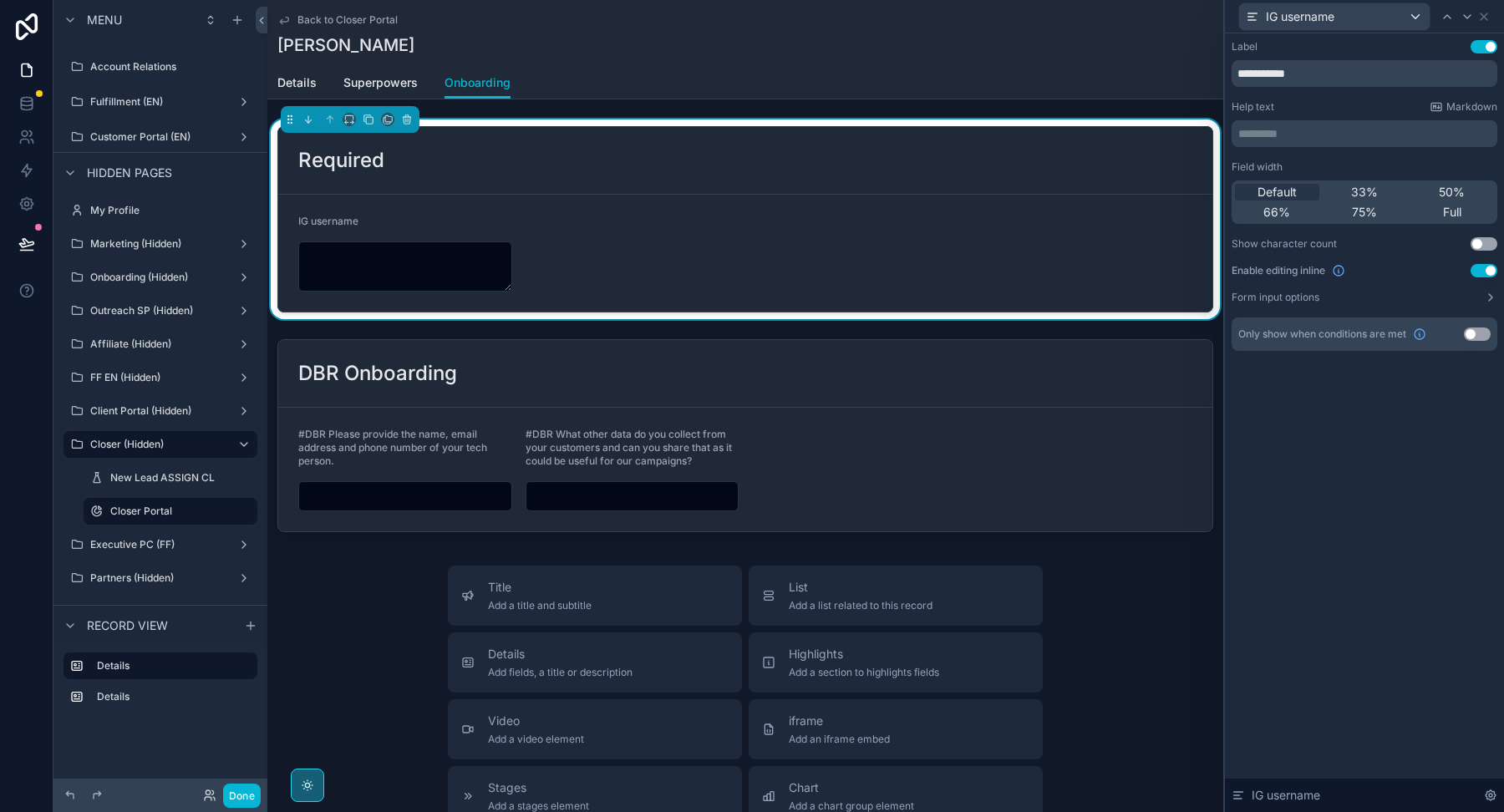
click at [1484, 8] on div "IG username" at bounding box center [1363, 16] width 265 height 33
click at [1484, 15] on icon at bounding box center [1484, 16] width 7 height 7
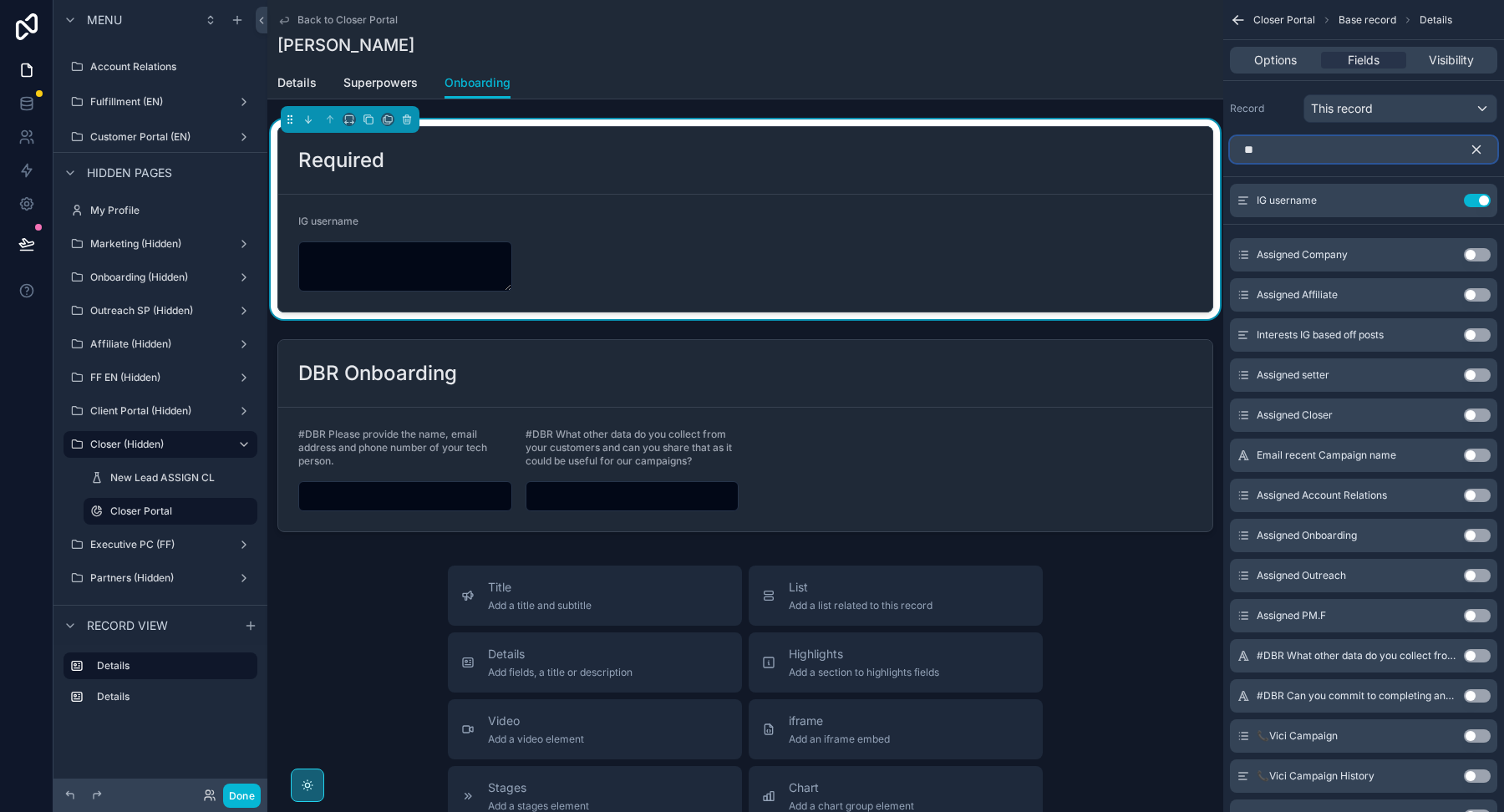
click at [1313, 145] on input "**" at bounding box center [1363, 149] width 267 height 27
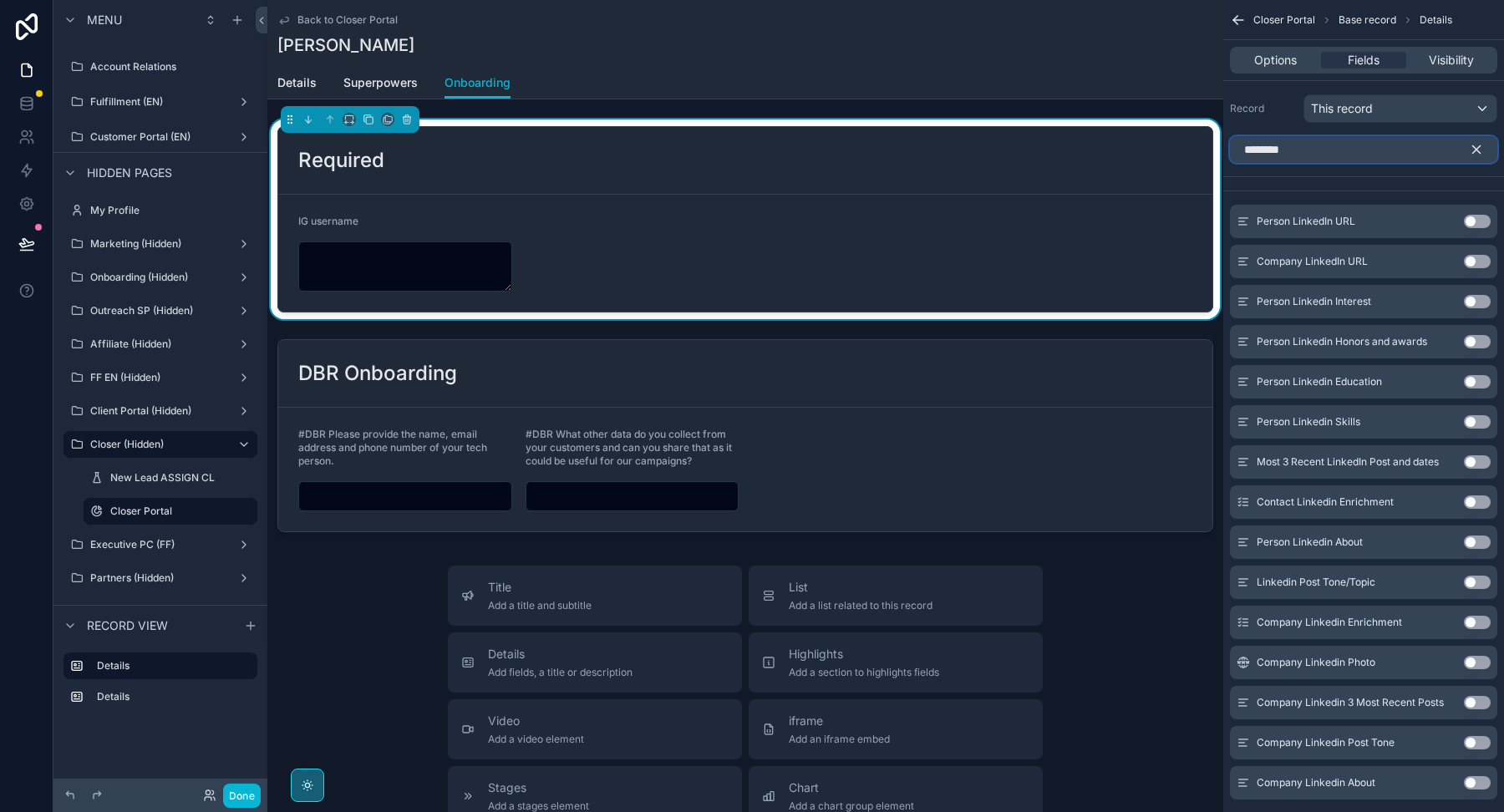
type input "********"
click at [1481, 260] on button "Use setting" at bounding box center [1477, 261] width 27 height 13
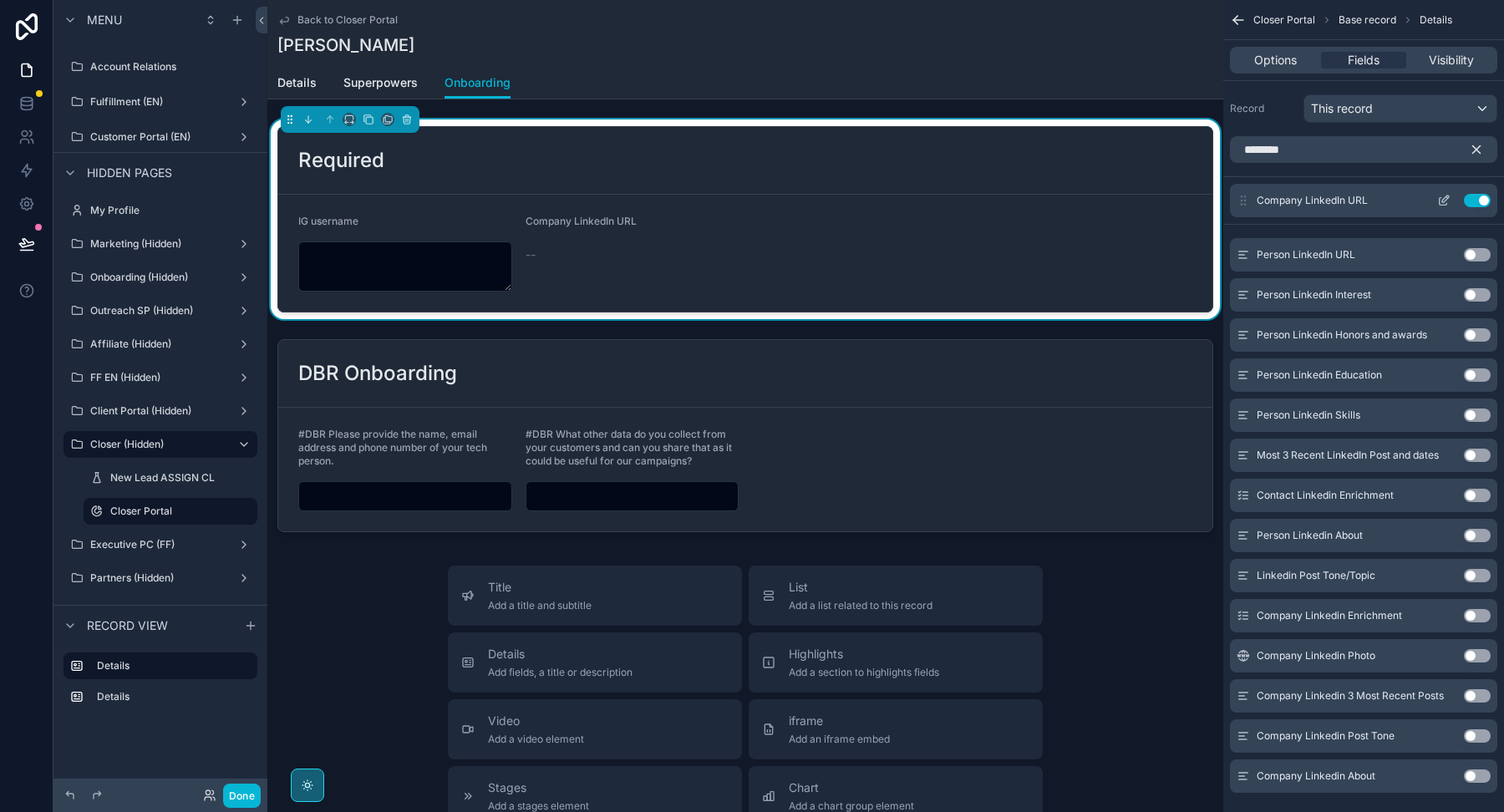
click at [1447, 202] on icon "scrollable content" at bounding box center [1444, 200] width 13 height 13
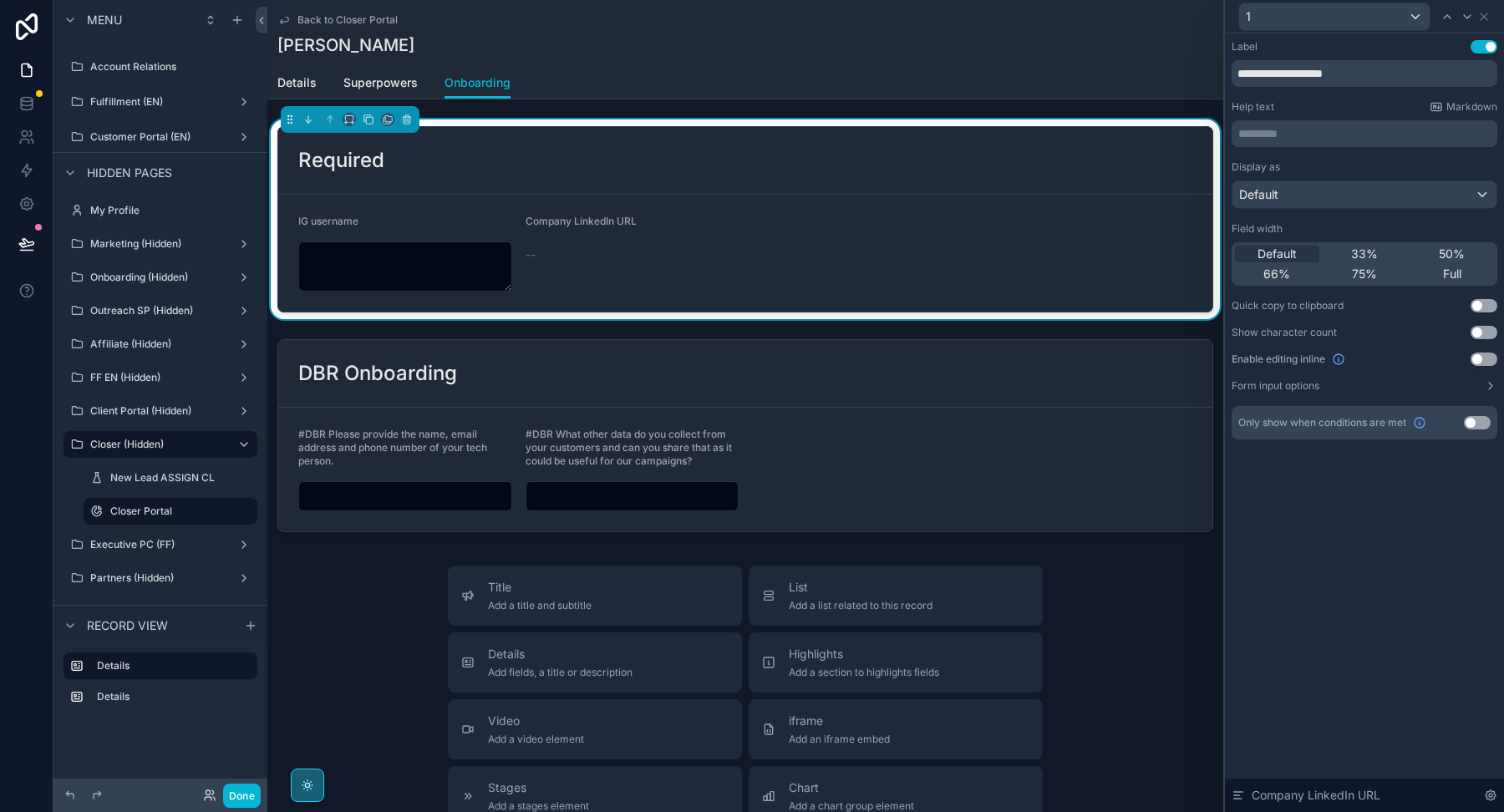
click at [1481, 355] on button "Use setting" at bounding box center [1484, 359] width 27 height 13
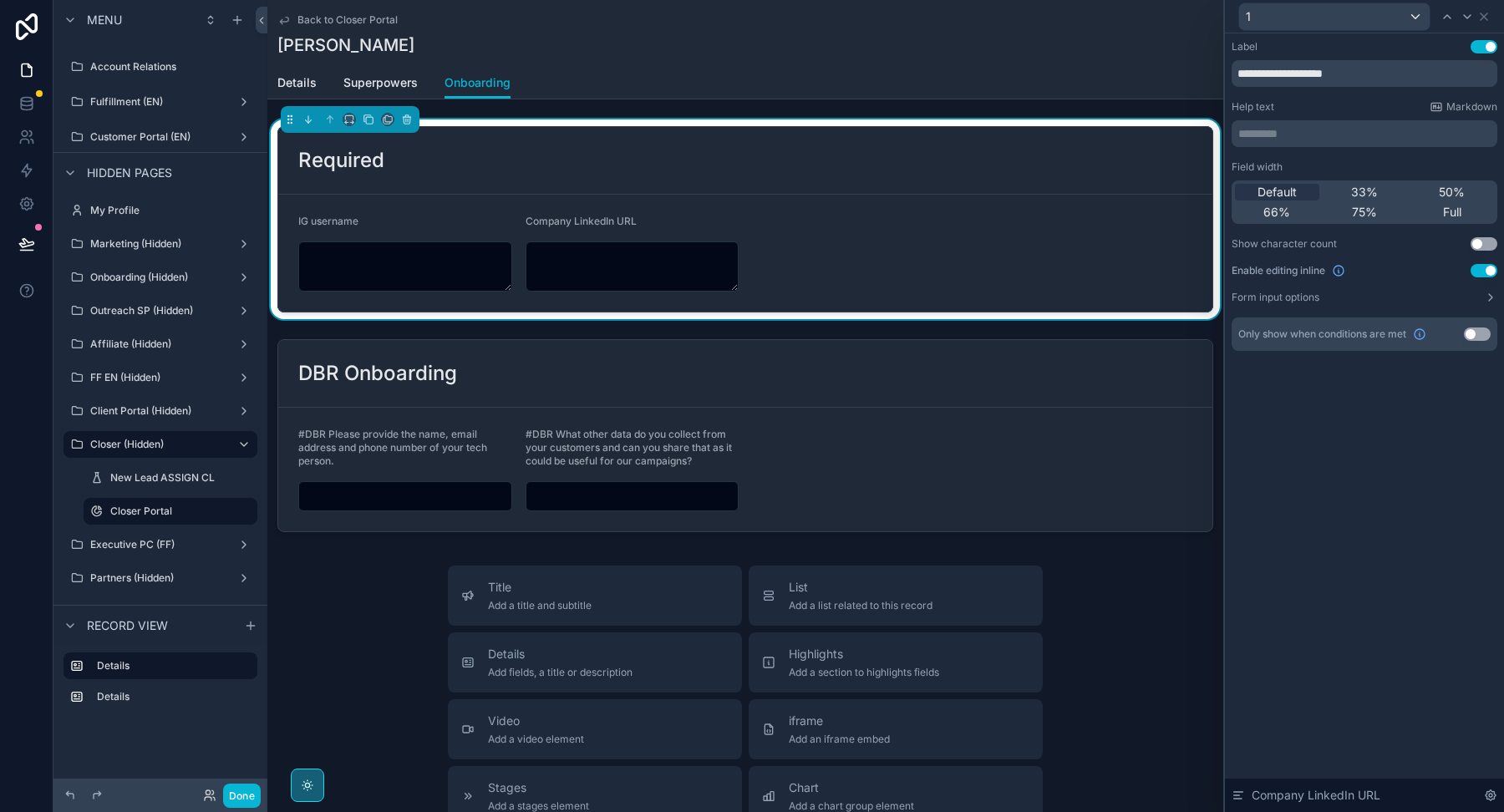
click at [1491, 14] on div "1" at bounding box center [1363, 16] width 265 height 33
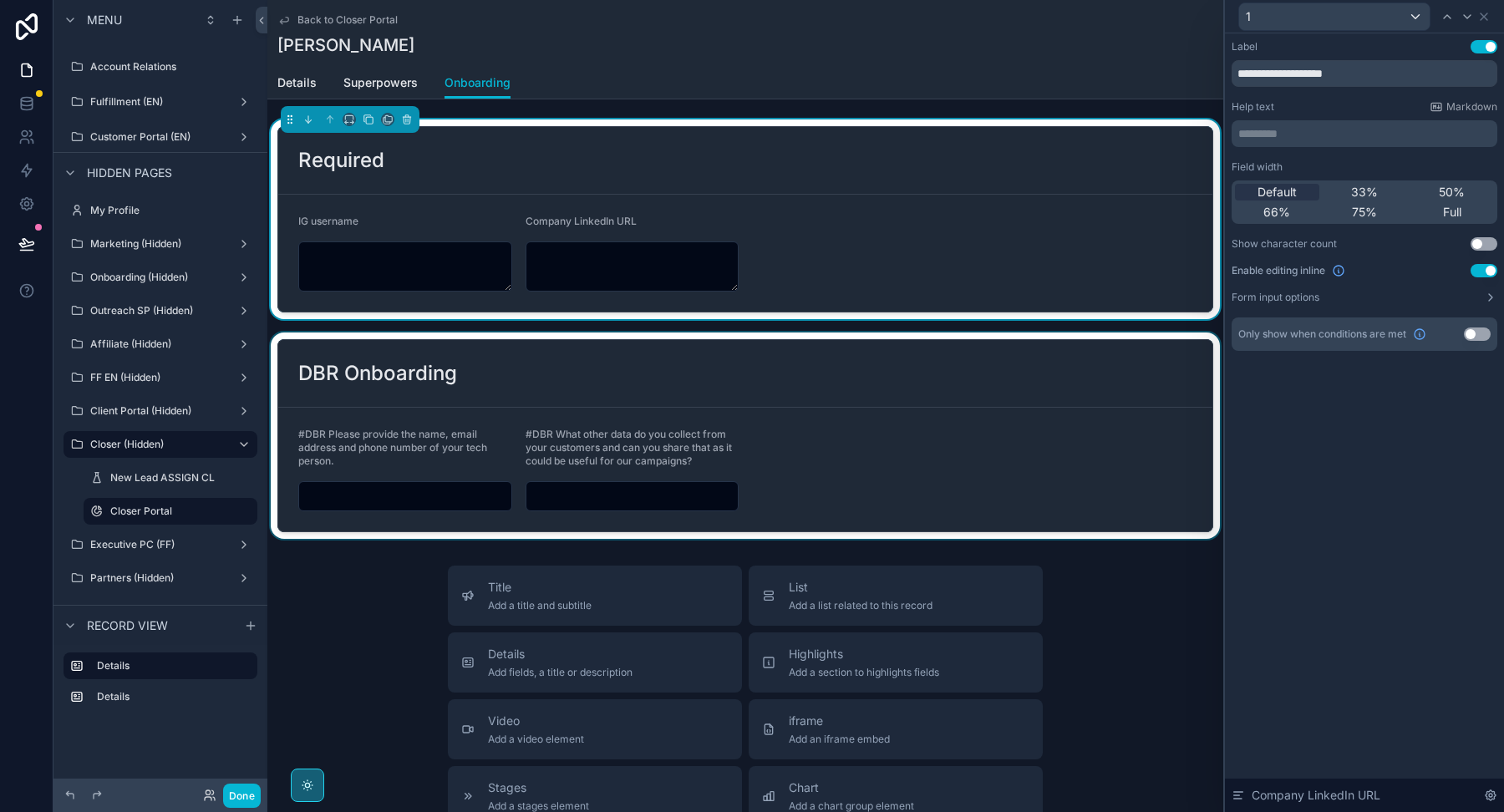
click at [842, 368] on div "scrollable content" at bounding box center [745, 435] width 956 height 206
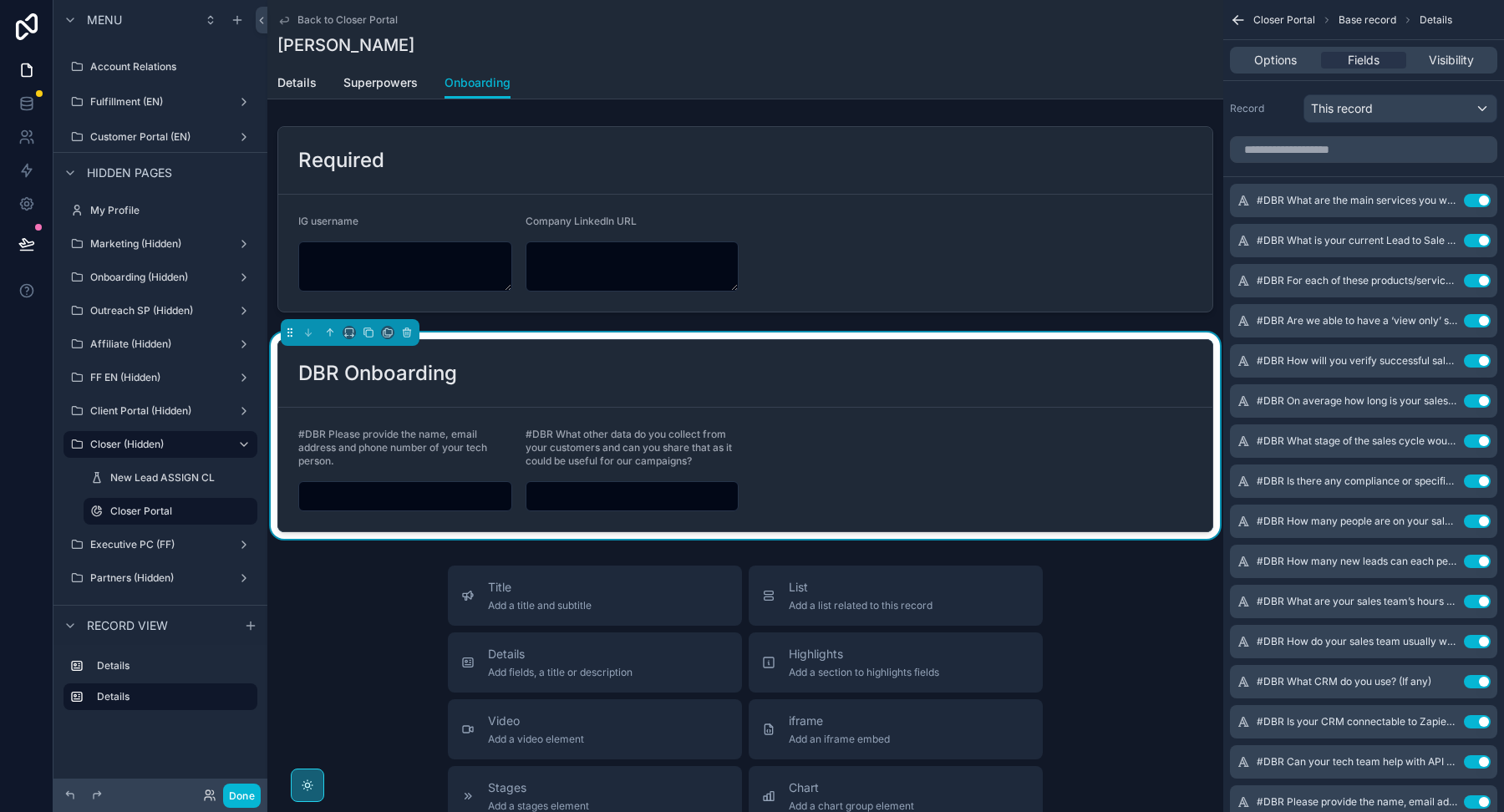
click at [842, 245] on div "scrollable content" at bounding box center [745, 219] width 956 height 200
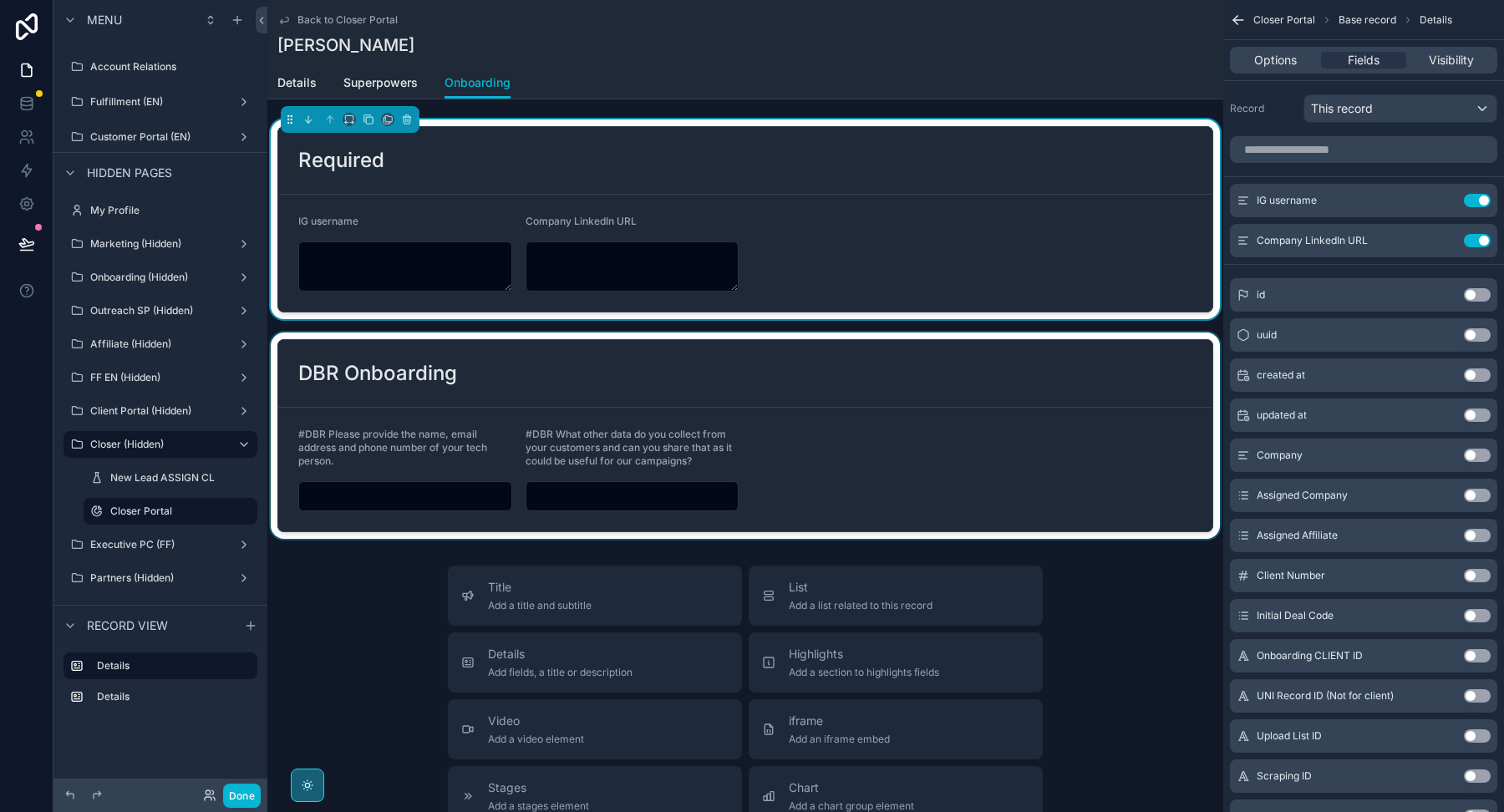
click at [868, 264] on form "IG username Company LinkedIn URL" at bounding box center [745, 253] width 934 height 117
click at [1308, 145] on input "scrollable content" at bounding box center [1363, 148] width 267 height 27
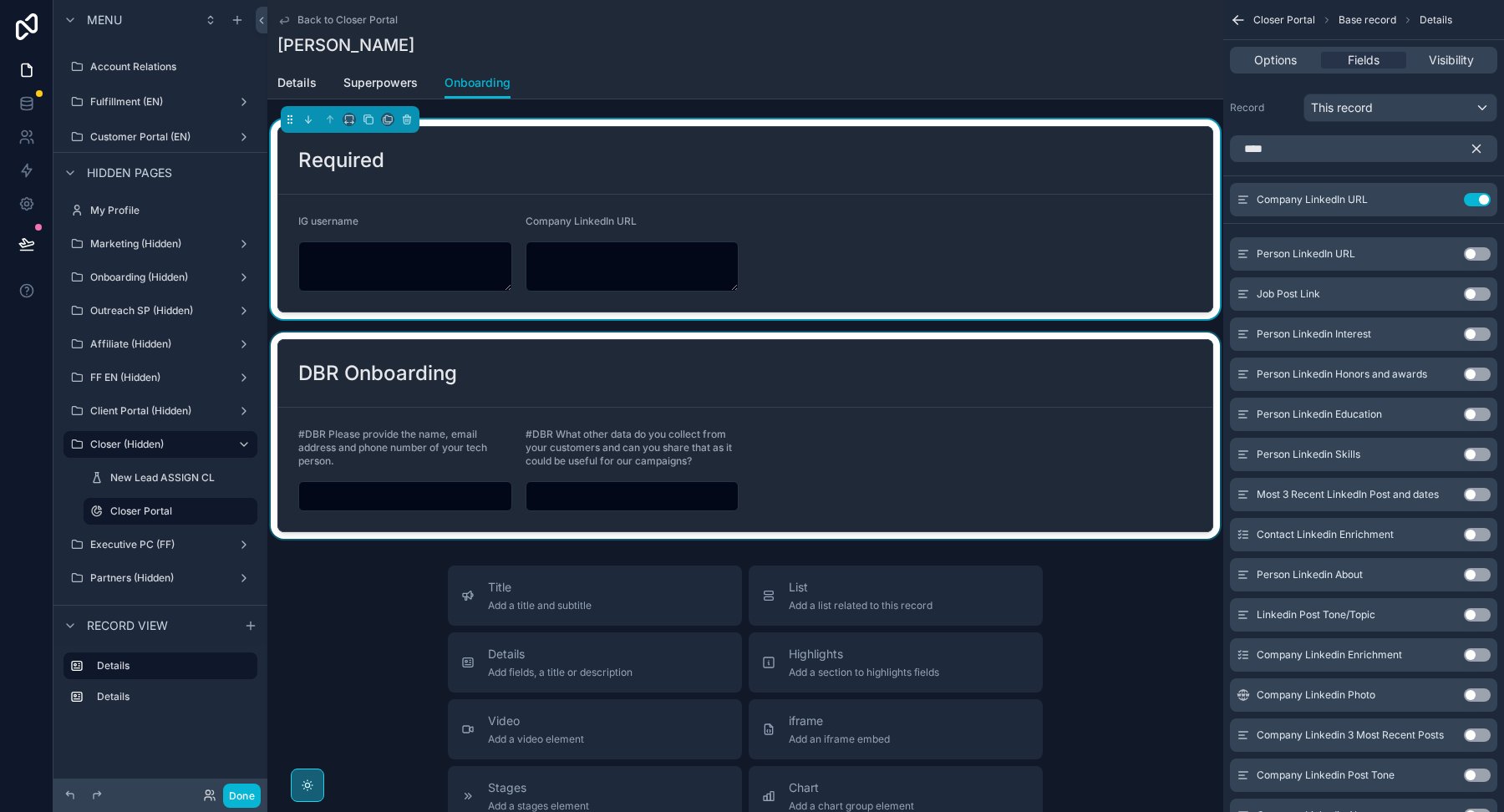
click at [1481, 257] on button "Use setting" at bounding box center [1477, 254] width 27 height 13
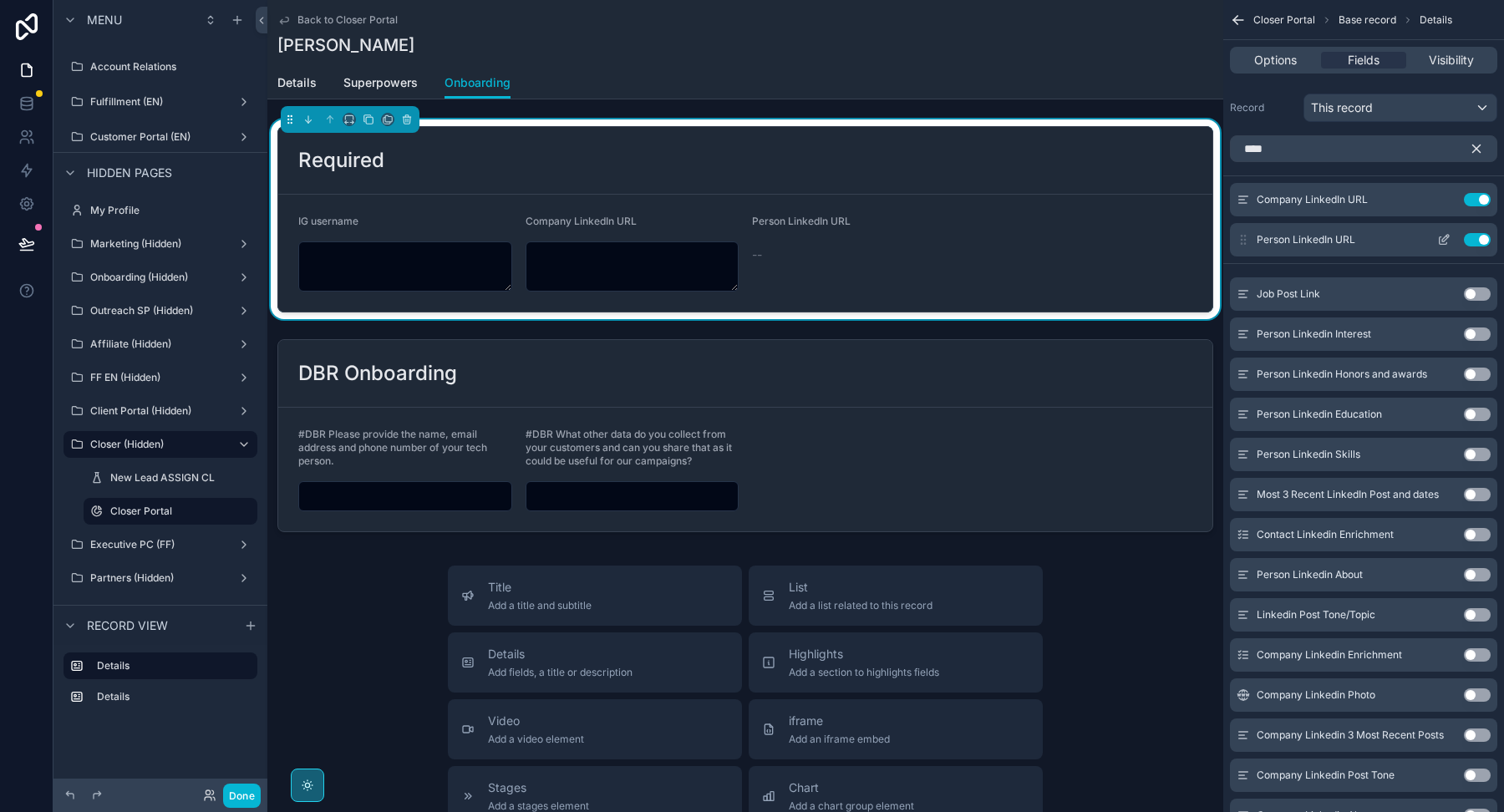
click at [1435, 240] on button "scrollable content" at bounding box center [1444, 239] width 27 height 13
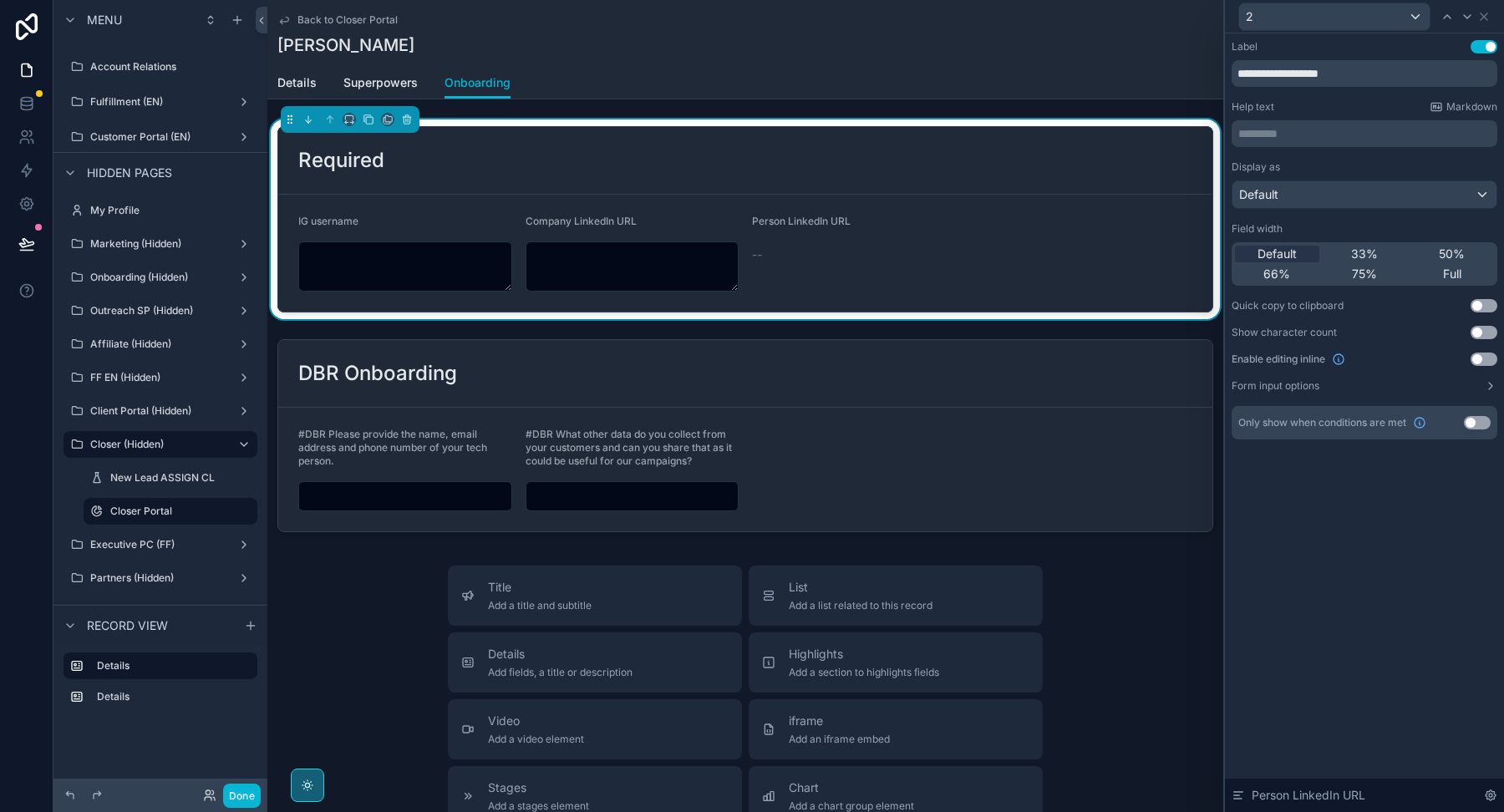
click at [1477, 360] on button "Use setting" at bounding box center [1484, 359] width 27 height 13
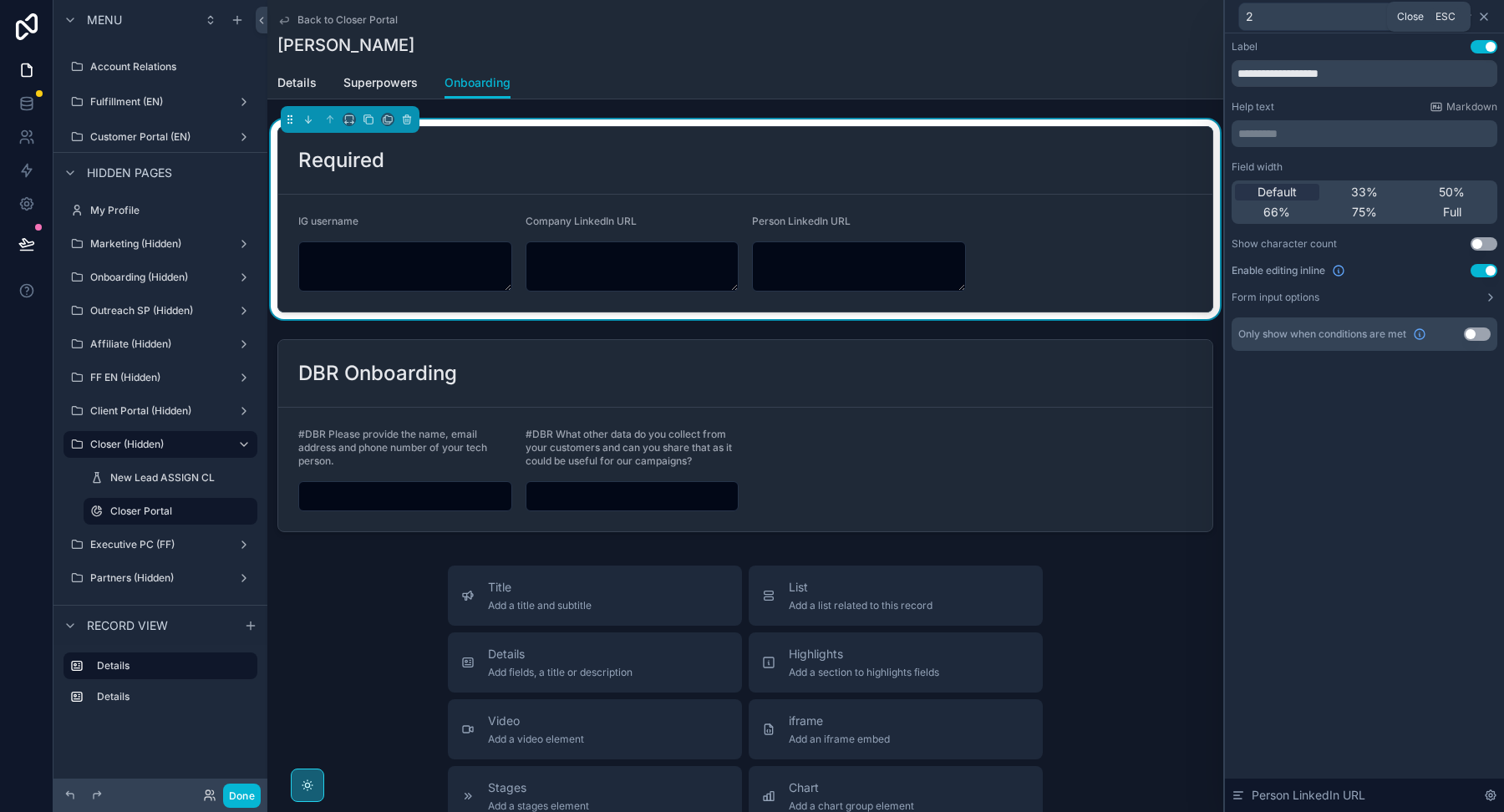
click at [1484, 20] on icon at bounding box center [1484, 17] width 13 height 13
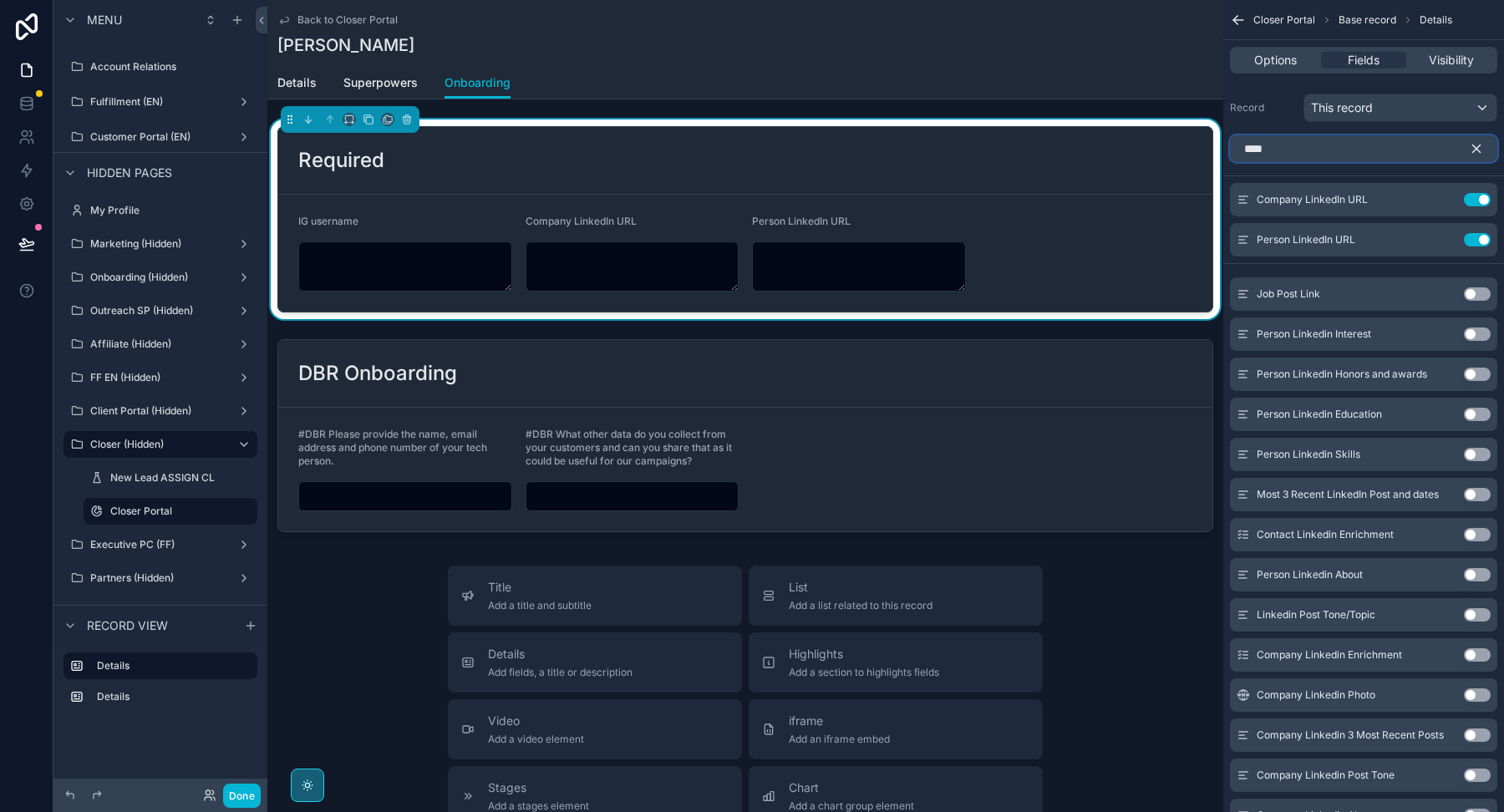
click at [1318, 151] on input "****" at bounding box center [1363, 148] width 267 height 27
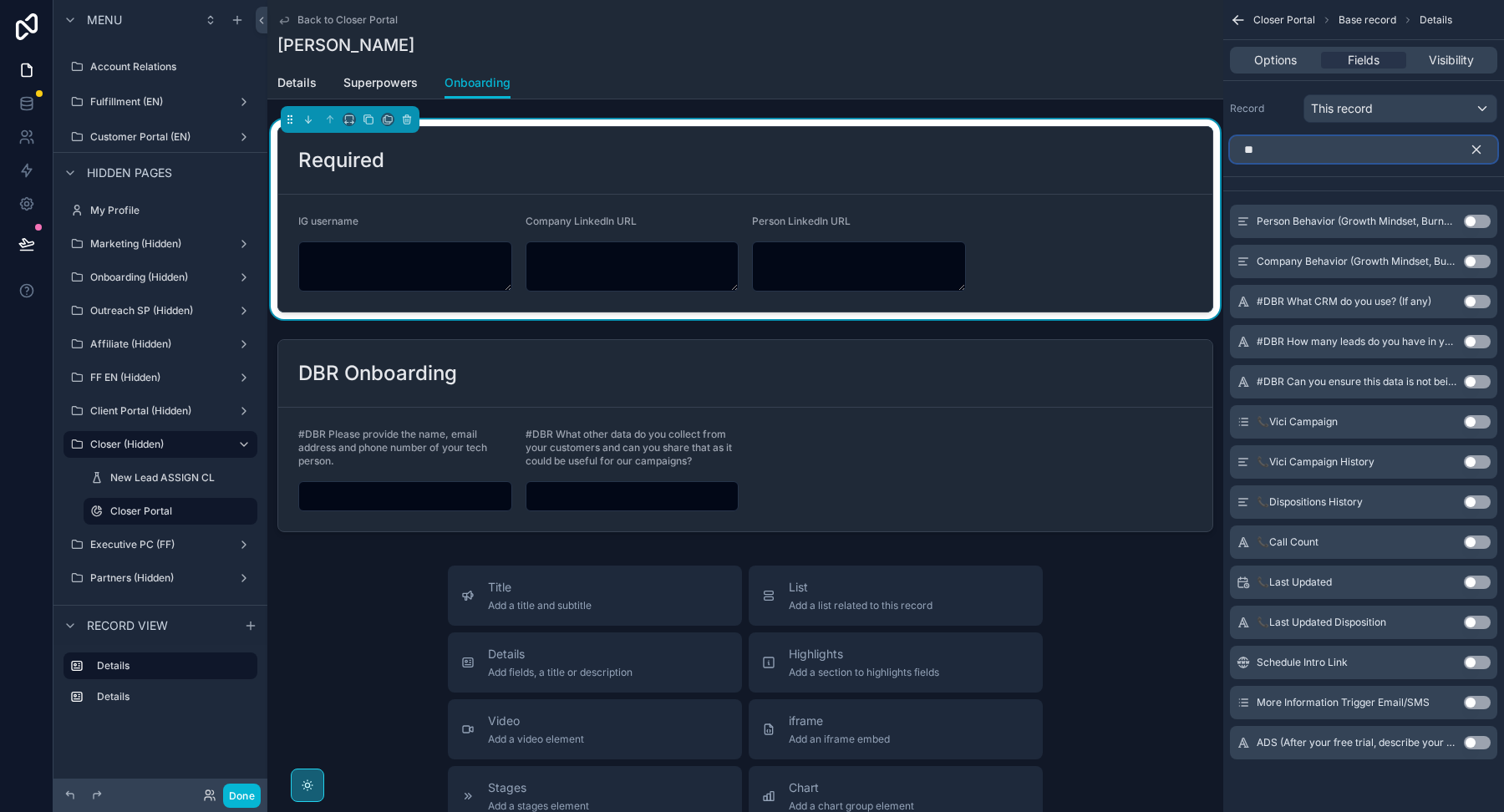
scroll to position [0, 0]
type input "*"
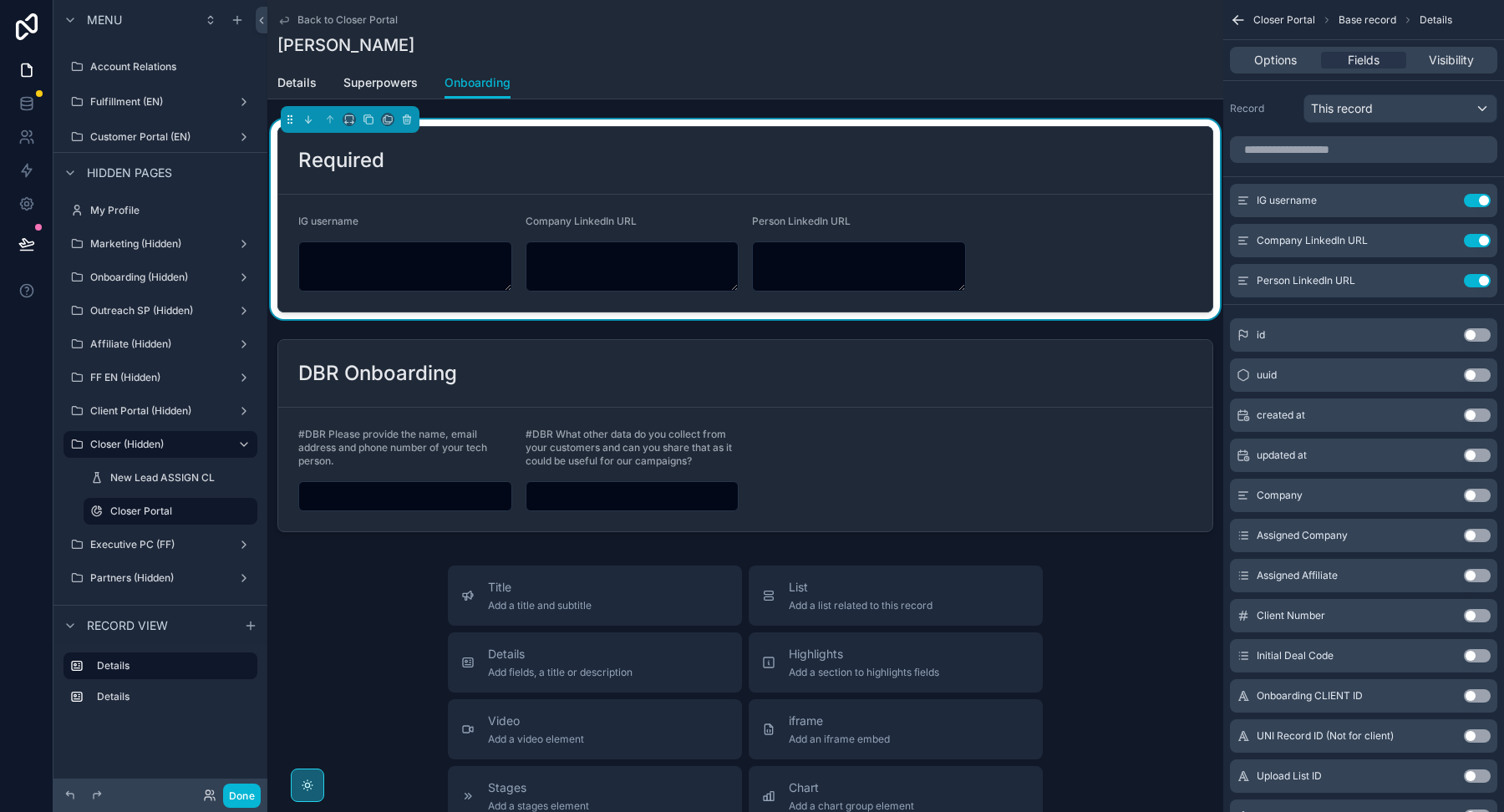
click at [608, 101] on div "Back to Closer Portal Chris Garner Onboarding Details Superpowers Onboarding Re…" at bounding box center [745, 646] width 956 height 1294
click at [22, 243] on icon at bounding box center [26, 243] width 14 height 8
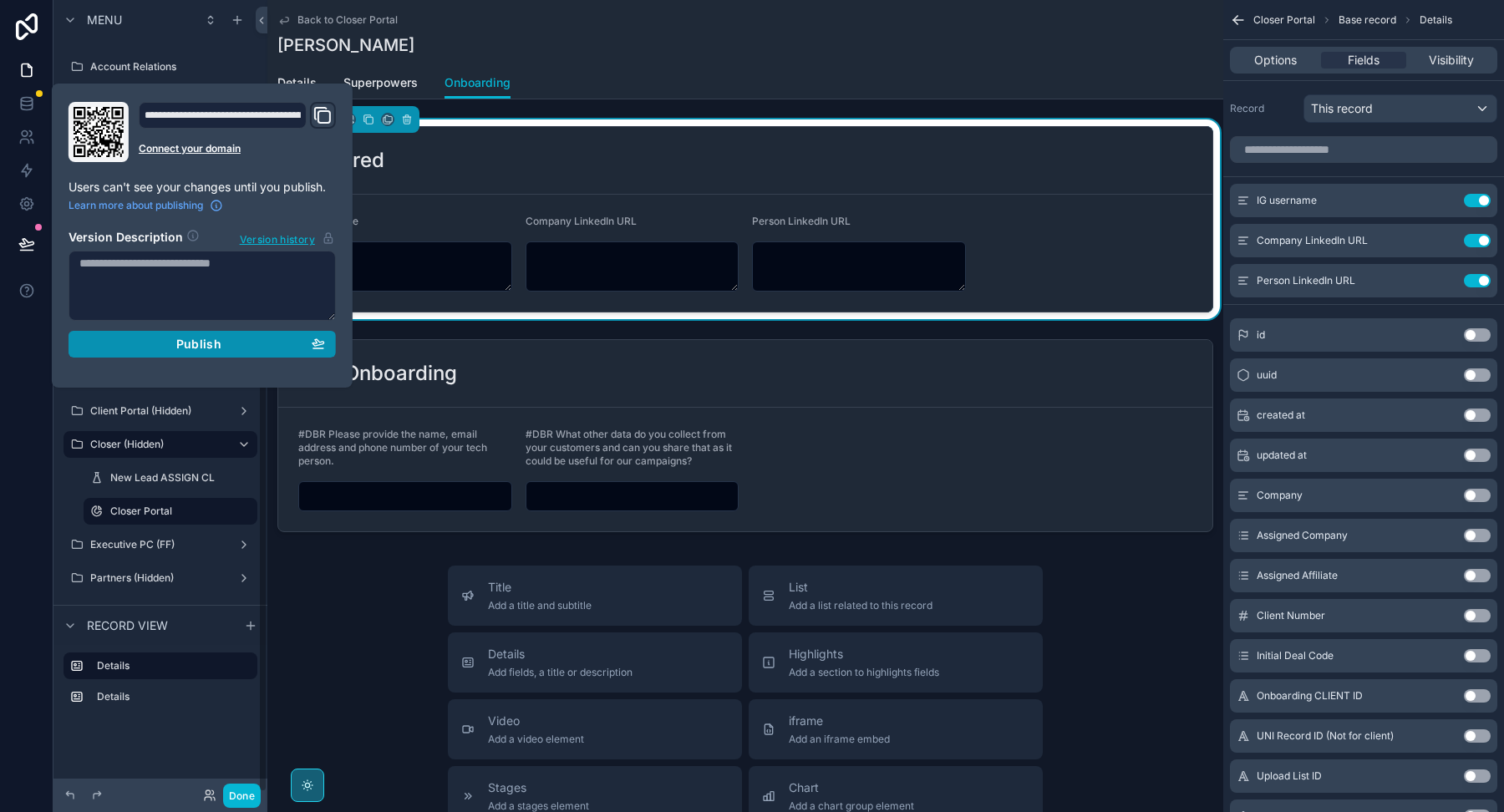
click at [172, 353] on button "Publish" at bounding box center [202, 344] width 267 height 27
click at [631, 80] on div "Details Superpowers Onboarding" at bounding box center [745, 83] width 936 height 32
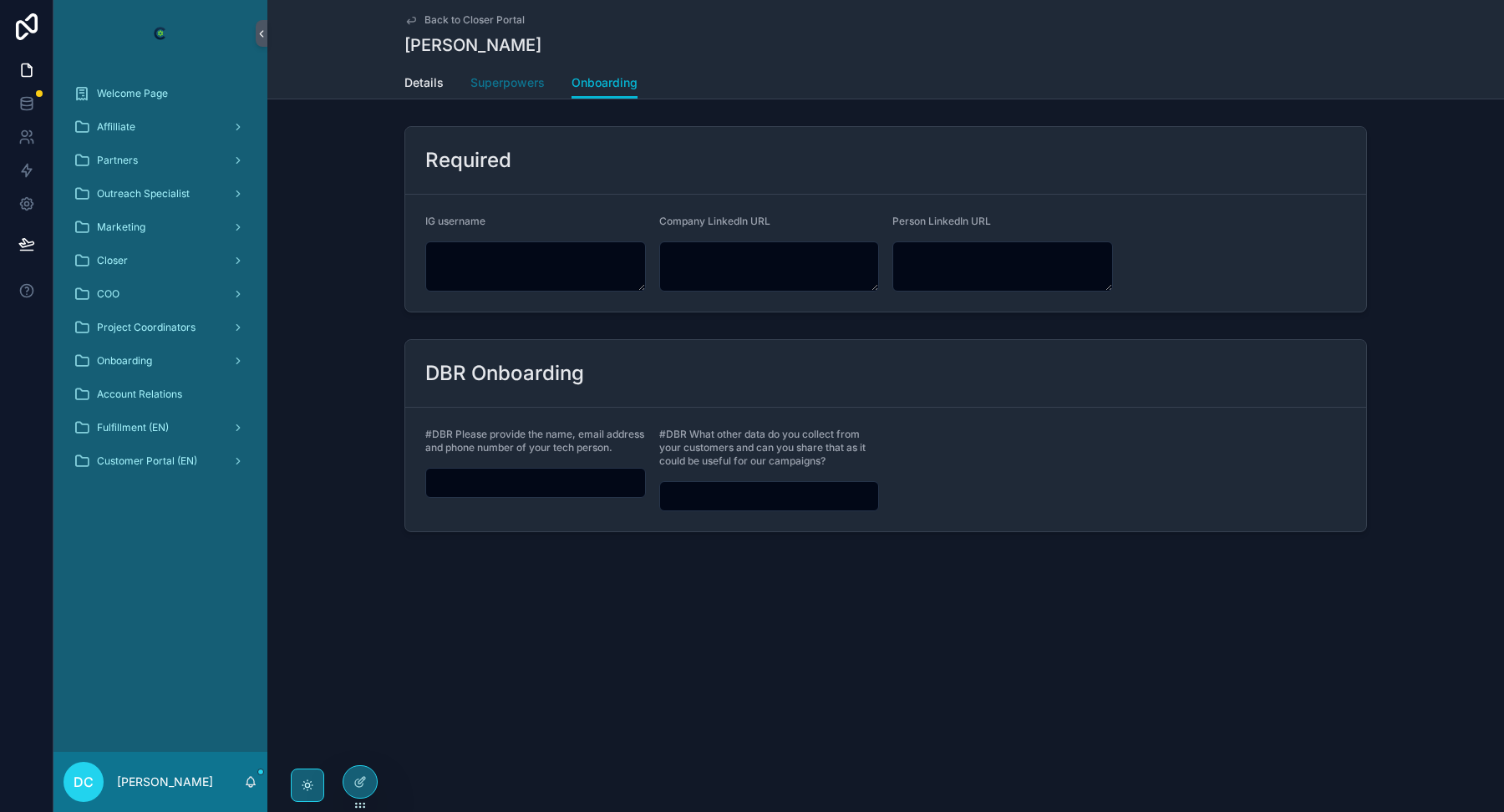
click at [526, 87] on span "Superpowers" at bounding box center [507, 83] width 74 height 17
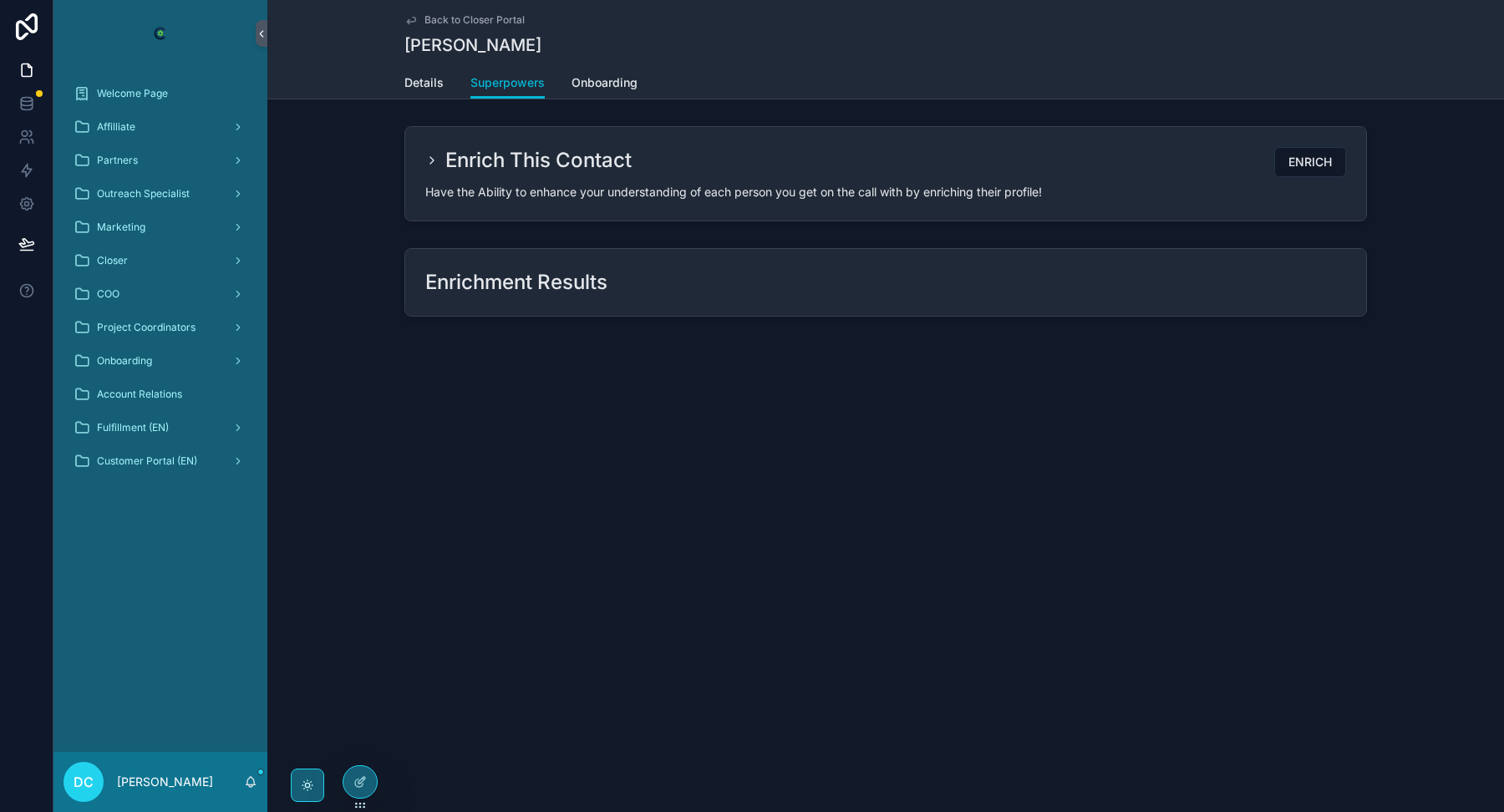
click at [430, 159] on icon "scrollable content" at bounding box center [432, 160] width 13 height 13
click at [435, 165] on icon "scrollable content" at bounding box center [432, 160] width 13 height 13
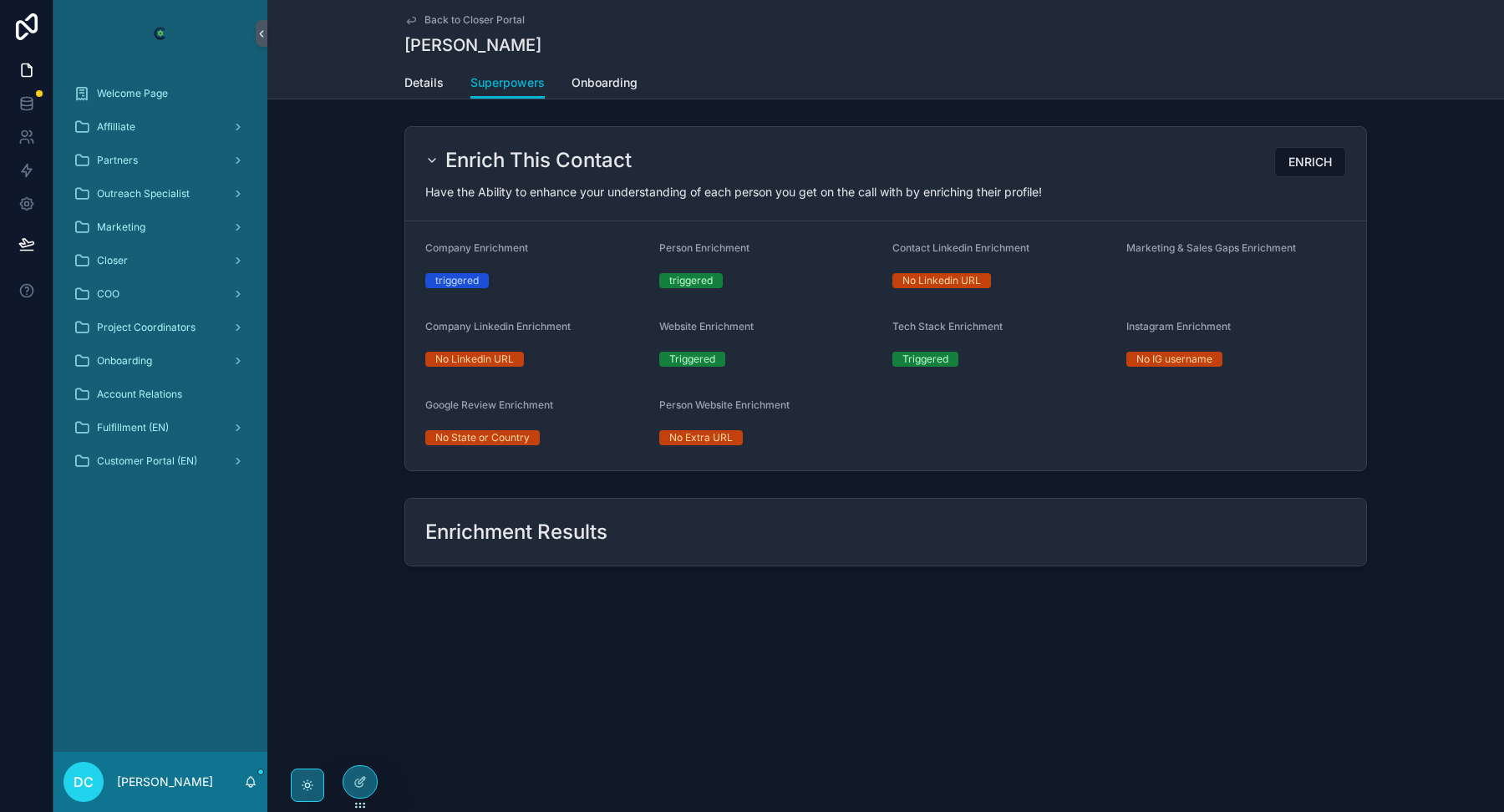
click at [435, 164] on icon "scrollable content" at bounding box center [432, 160] width 13 height 13
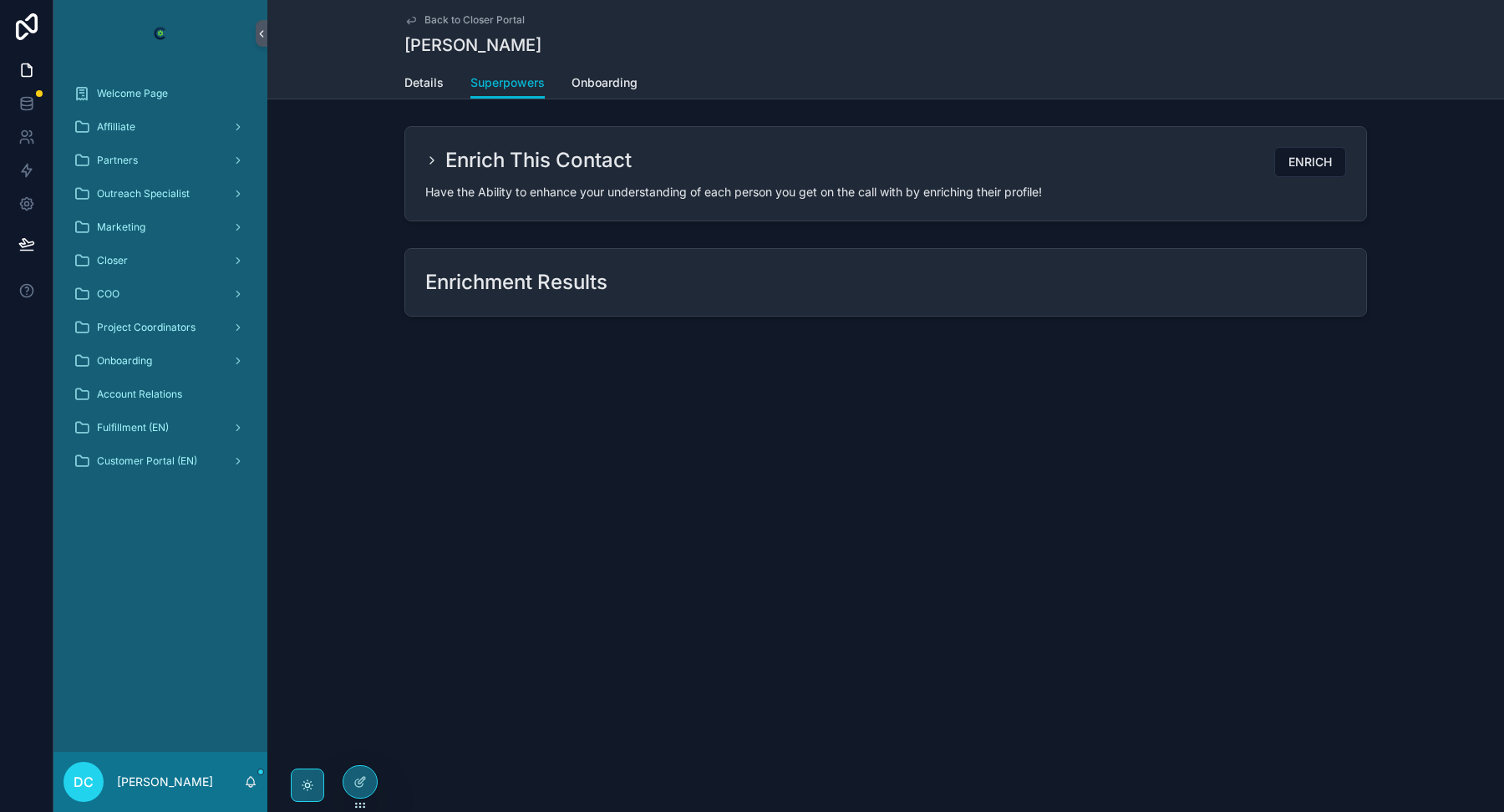
click at [525, 283] on h2 "Enrichment Results" at bounding box center [517, 282] width 182 height 27
click at [769, 257] on div "Enrichment Results" at bounding box center [885, 283] width 960 height 67
click at [747, 287] on div "Enrichment Results" at bounding box center [885, 282] width 920 height 27
click at [440, 159] on div "Enrich This Contact" at bounding box center [529, 160] width 207 height 27
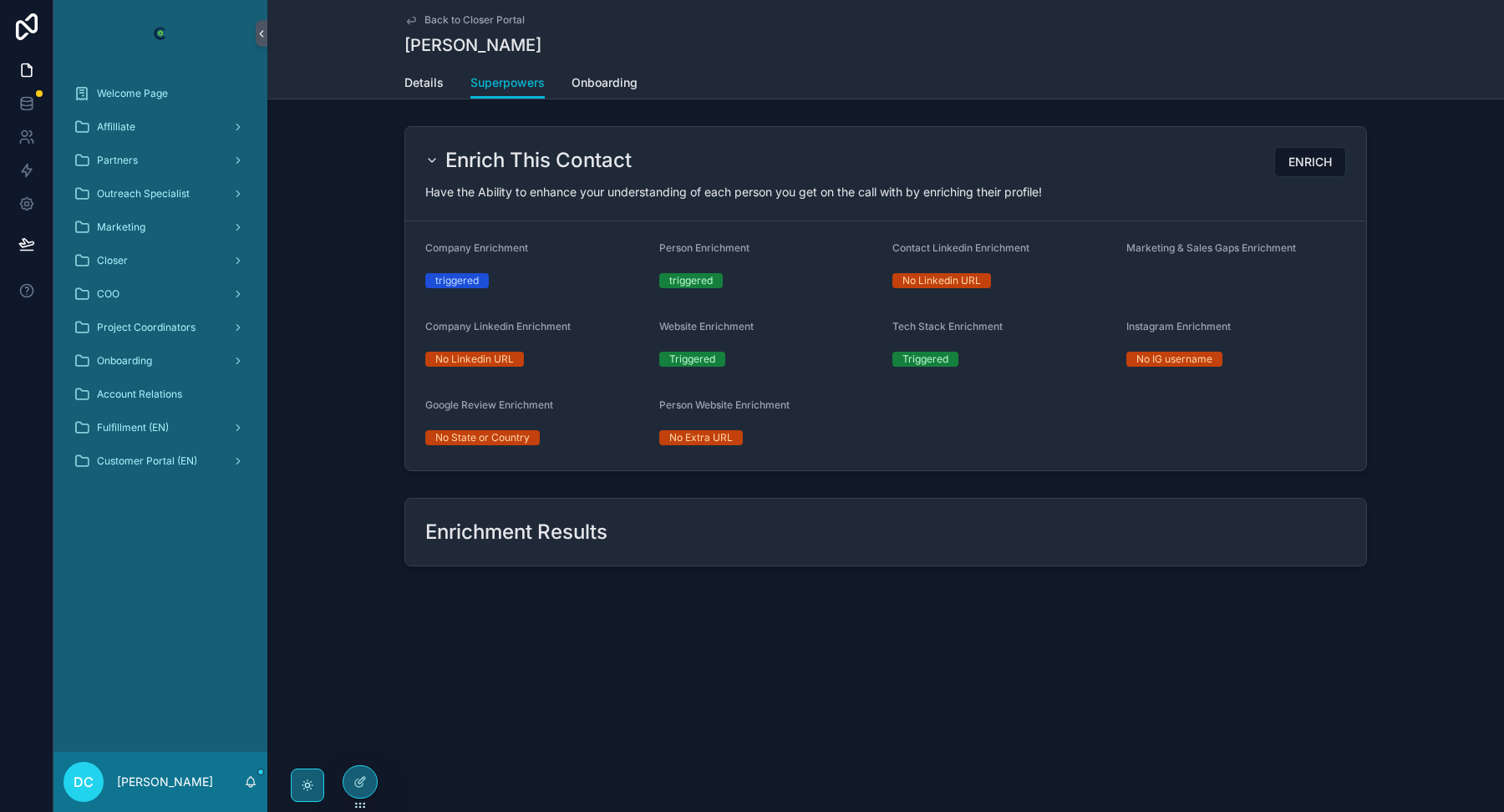
click at [436, 164] on icon "scrollable content" at bounding box center [432, 160] width 13 height 13
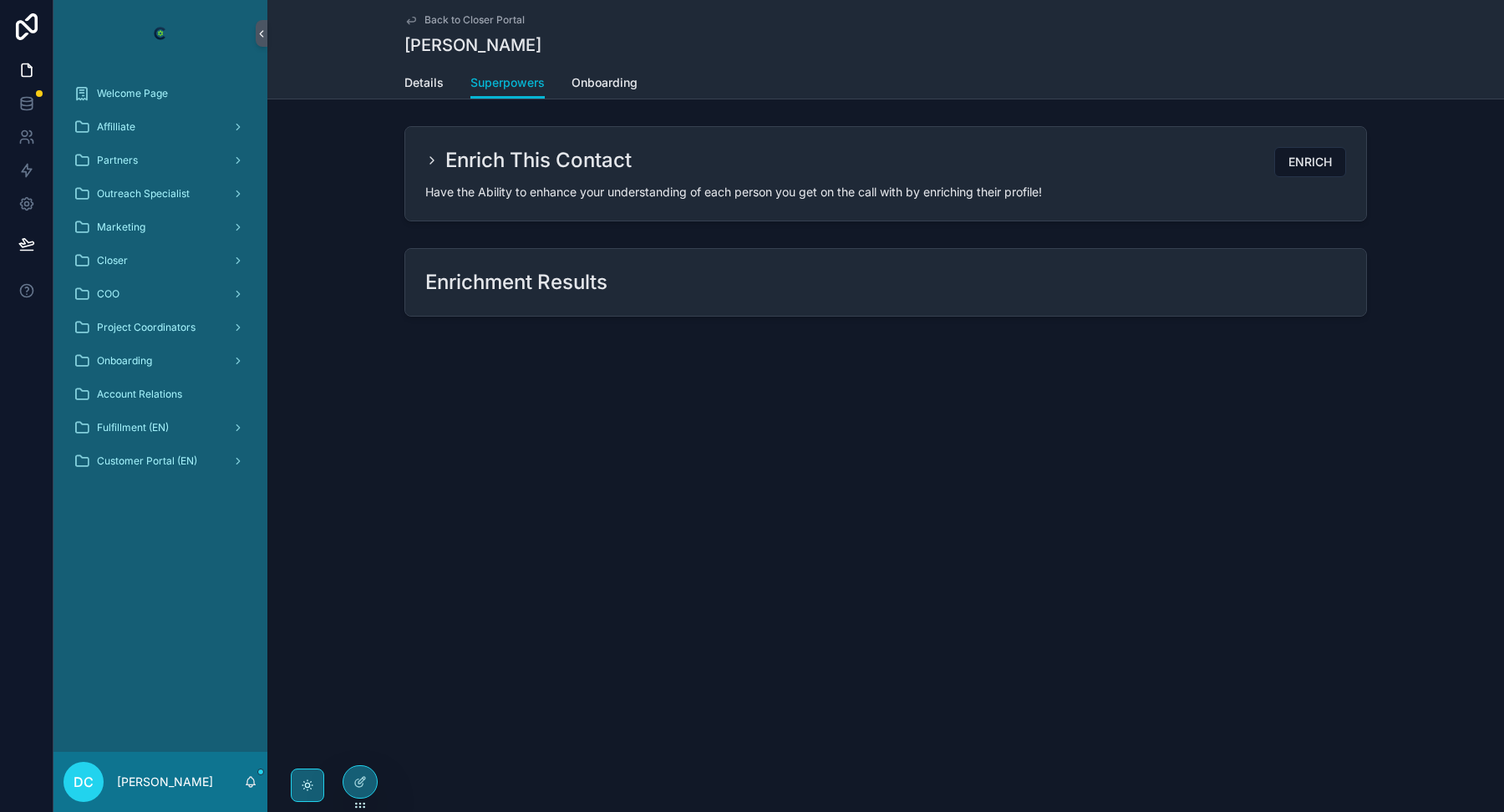
click at [723, 317] on div "Enrichment Results" at bounding box center [885, 282] width 1237 height 82
click at [723, 304] on div "Enrichment Results" at bounding box center [885, 283] width 960 height 67
click at [594, 276] on h2 "Enrichment Results" at bounding box center [517, 282] width 182 height 27
click at [359, 778] on icon at bounding box center [360, 781] width 13 height 13
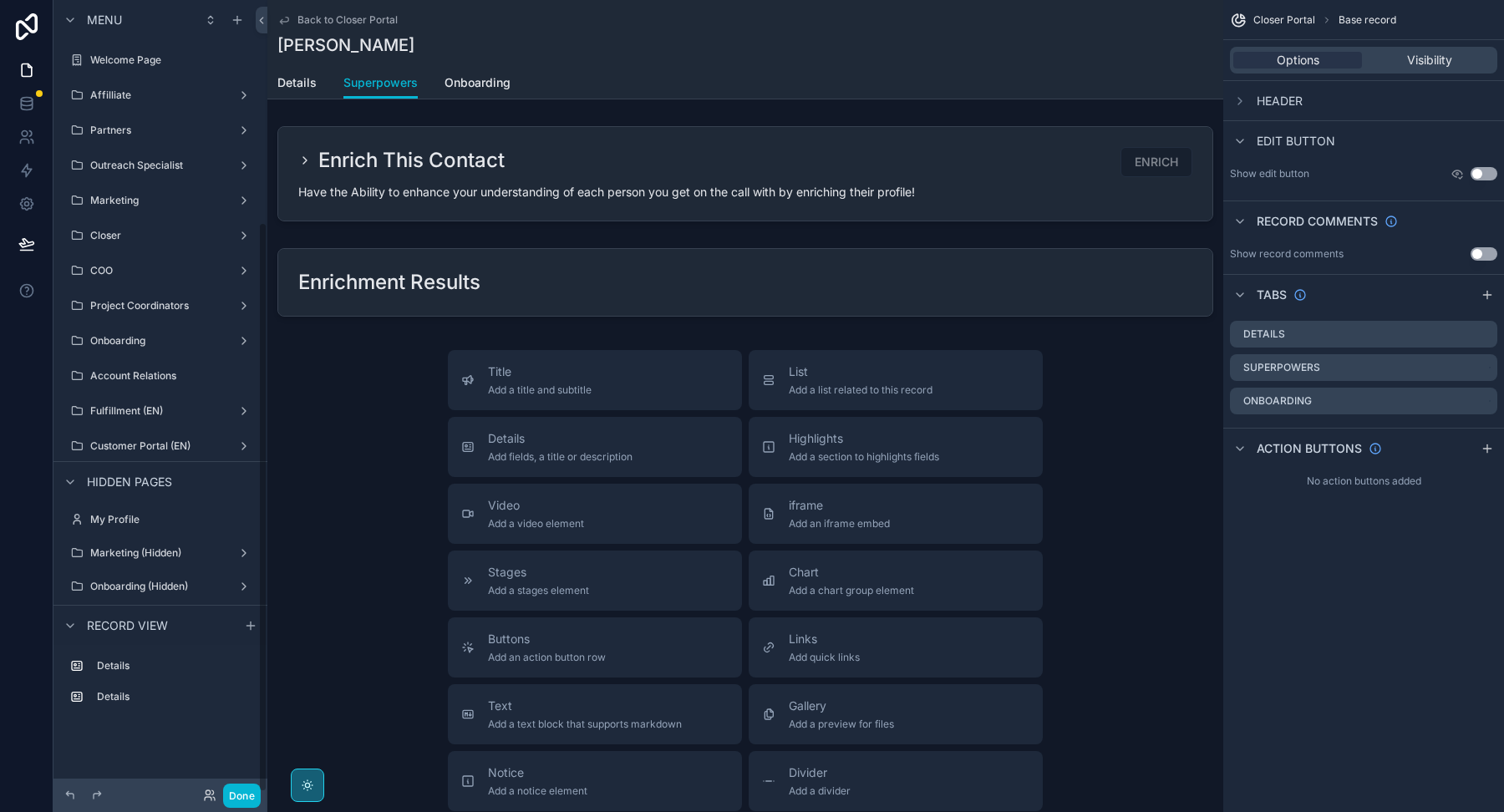
scroll to position [309, 0]
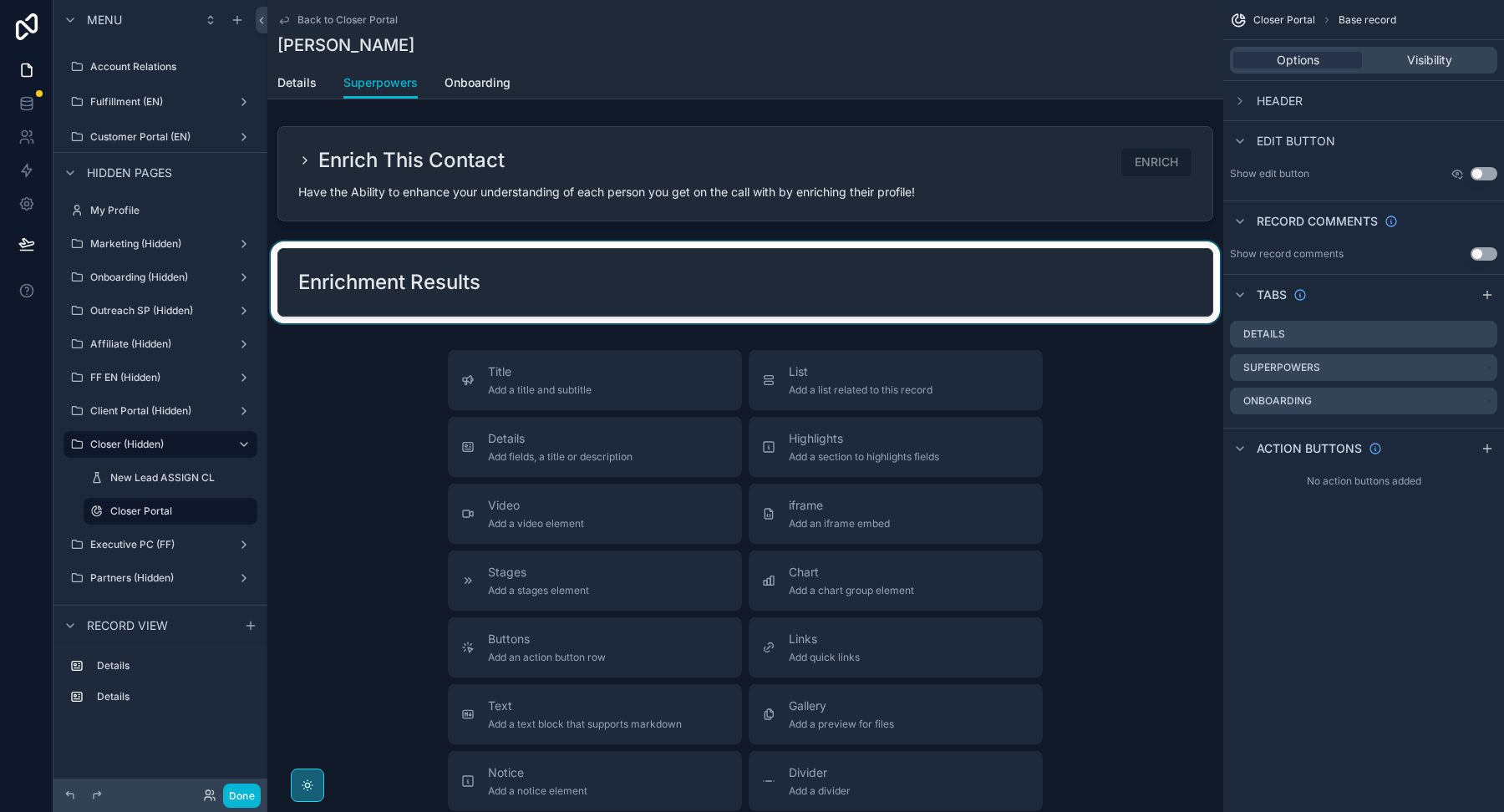
click at [535, 302] on div "scrollable content" at bounding box center [745, 282] width 956 height 82
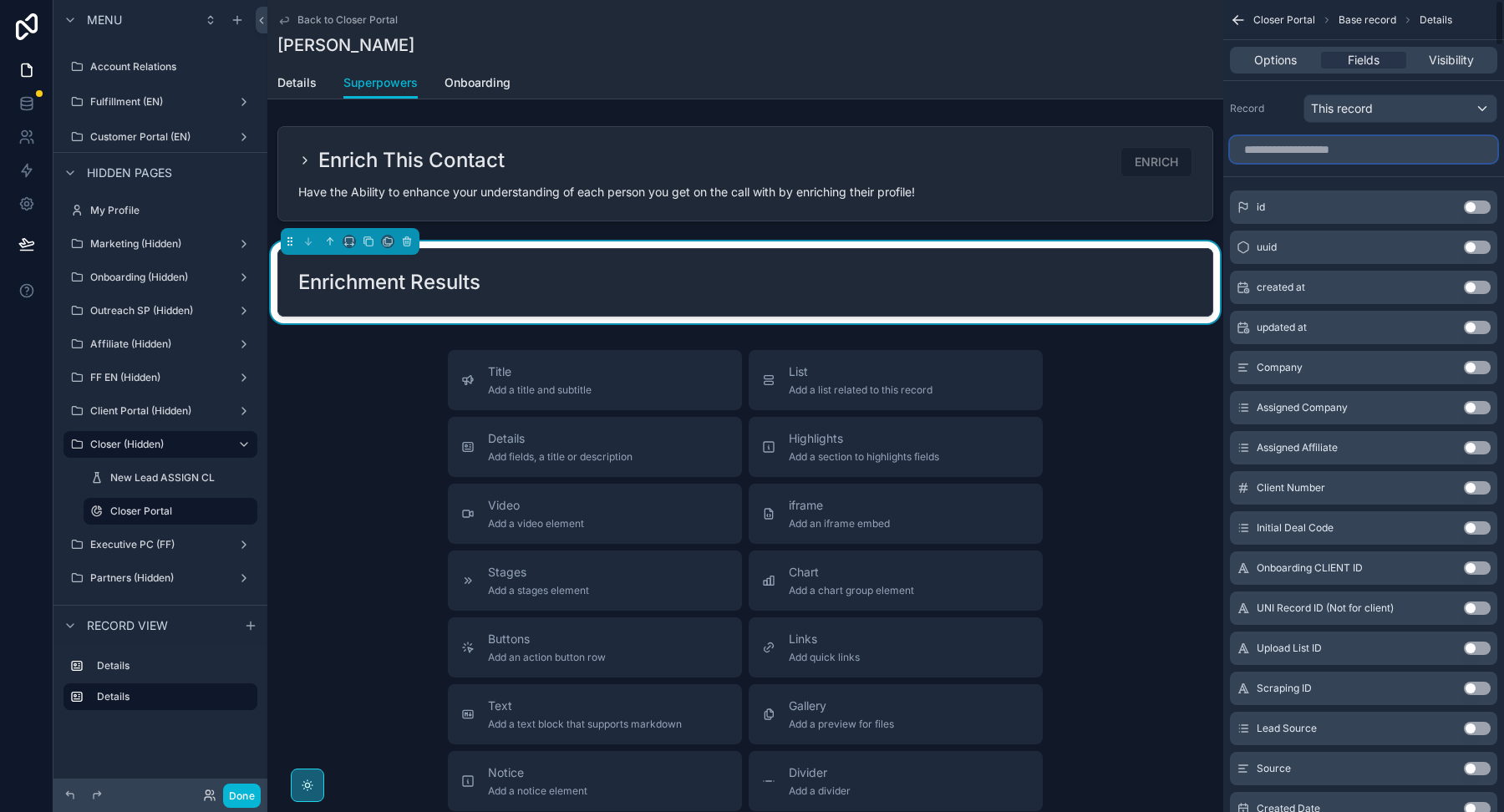
click at [1427, 152] on input "scrollable content" at bounding box center [1363, 149] width 267 height 27
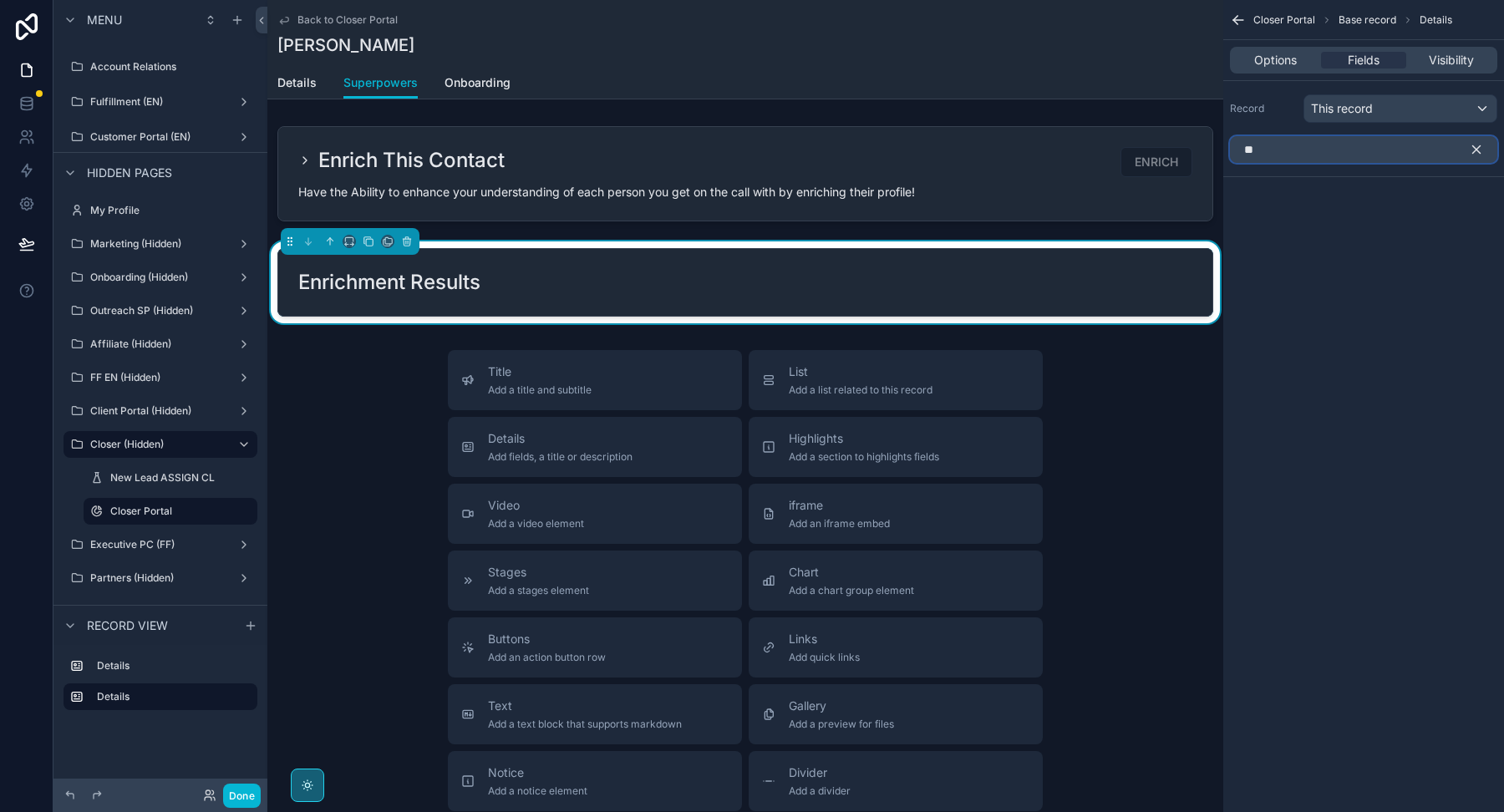
type input "*"
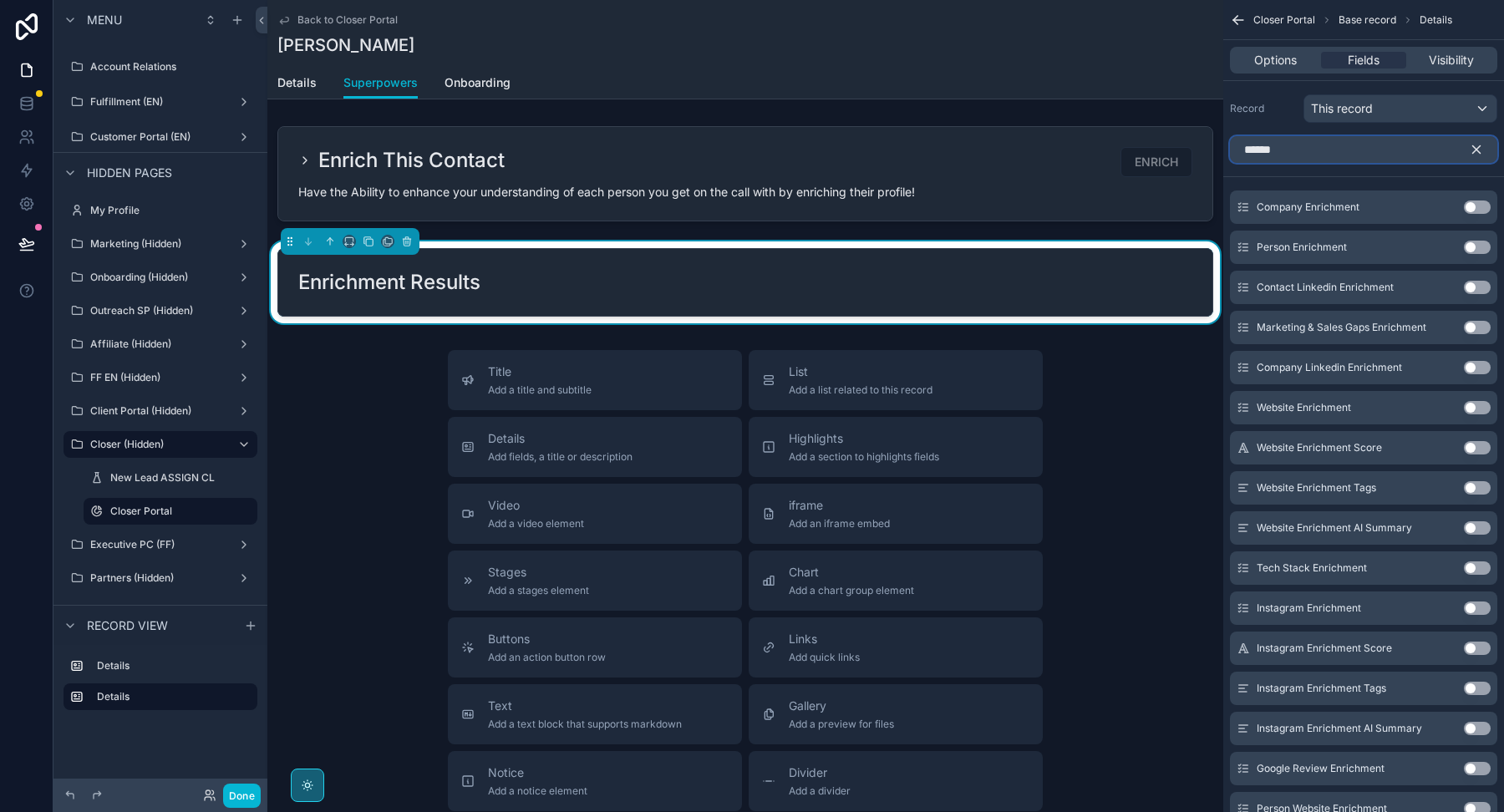
type input "******"
click at [1476, 206] on button "Use setting" at bounding box center [1477, 206] width 27 height 13
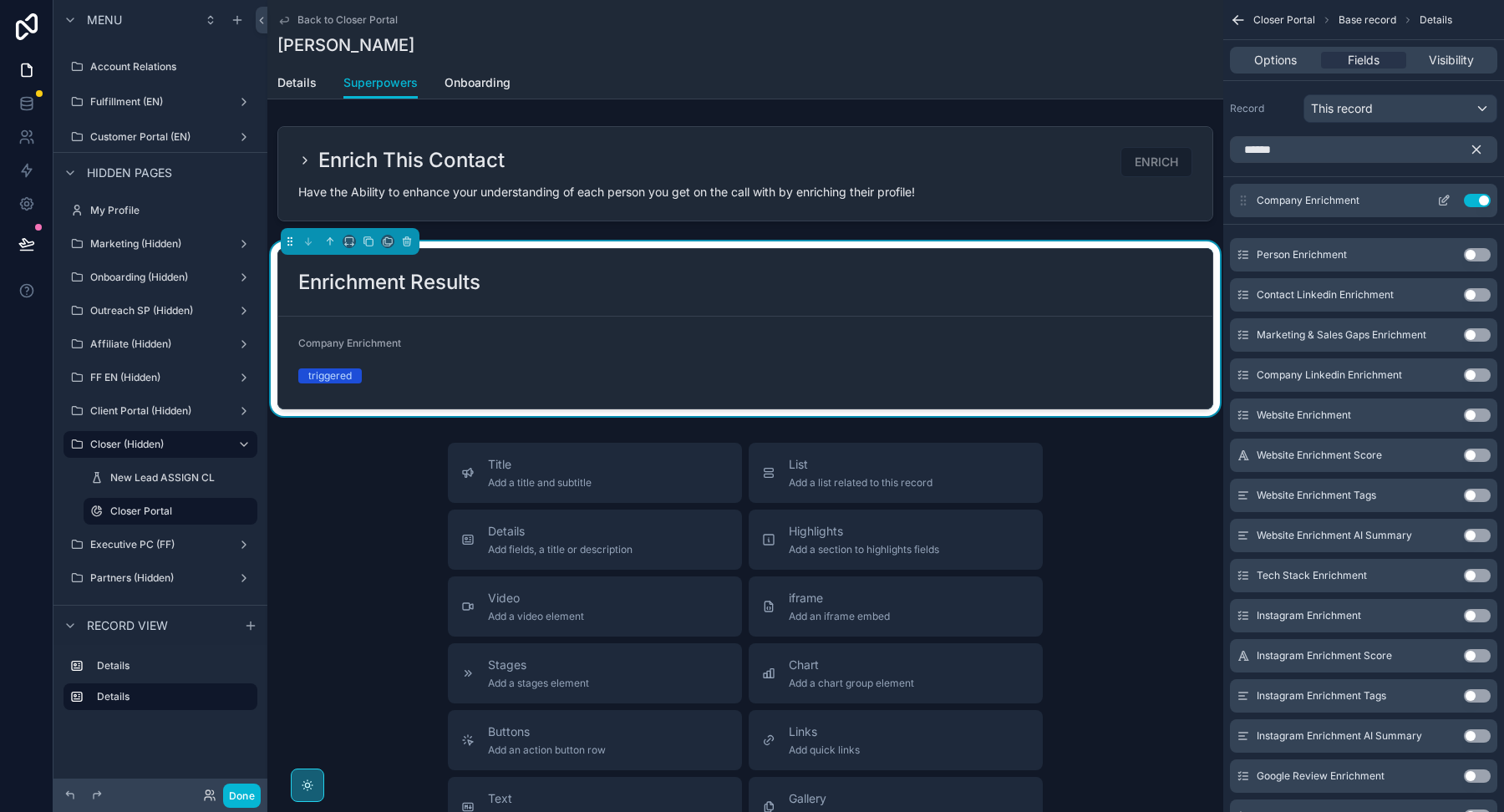
click at [1475, 196] on button "Use setting" at bounding box center [1477, 200] width 27 height 13
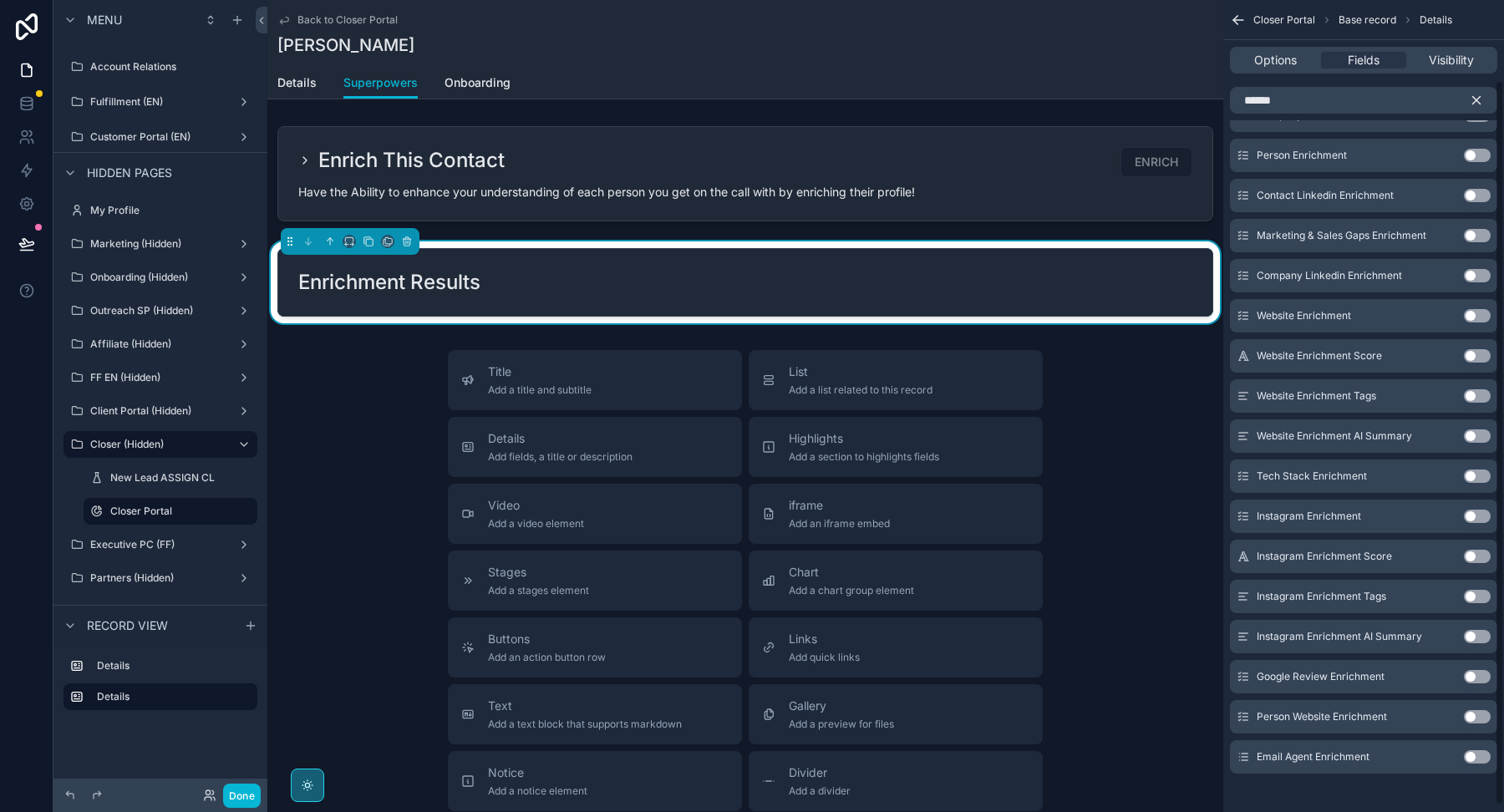
scroll to position [94, 0]
click at [1474, 308] on button "Use setting" at bounding box center [1477, 313] width 27 height 13
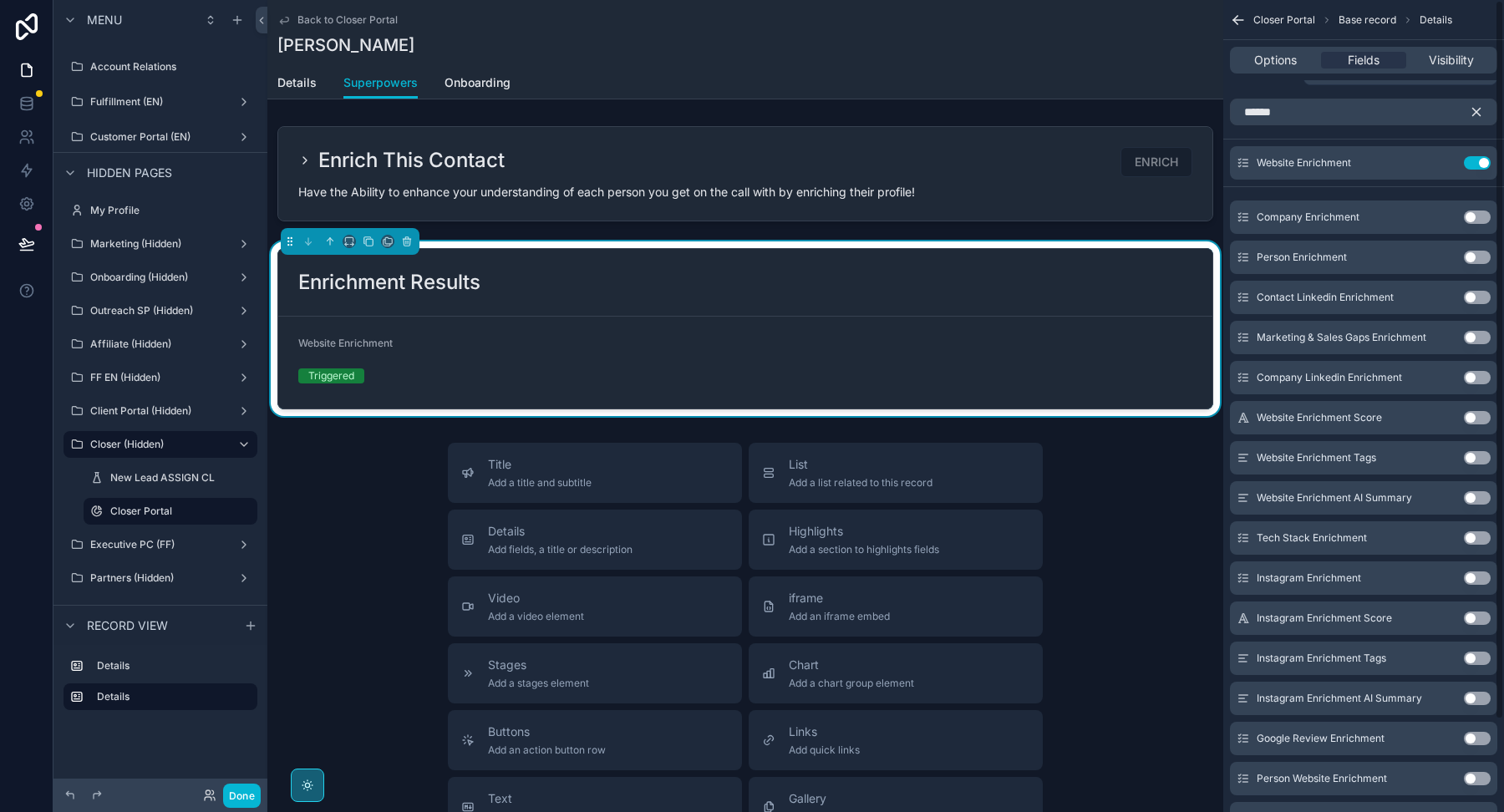
scroll to position [0, 0]
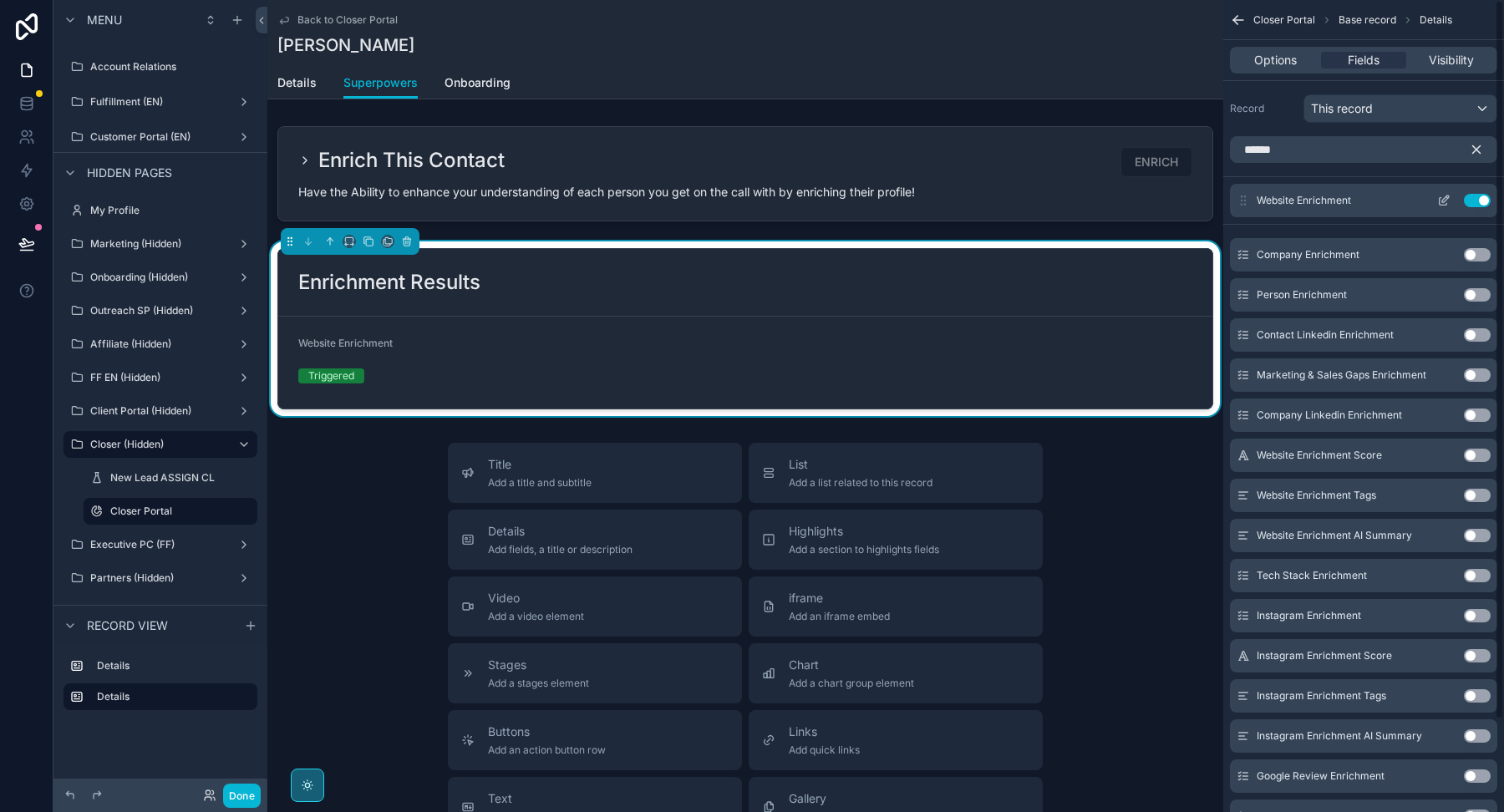
click at [1460, 196] on div "Use setting" at bounding box center [1460, 200] width 60 height 13
click at [1472, 196] on button "Use setting" at bounding box center [1477, 200] width 27 height 13
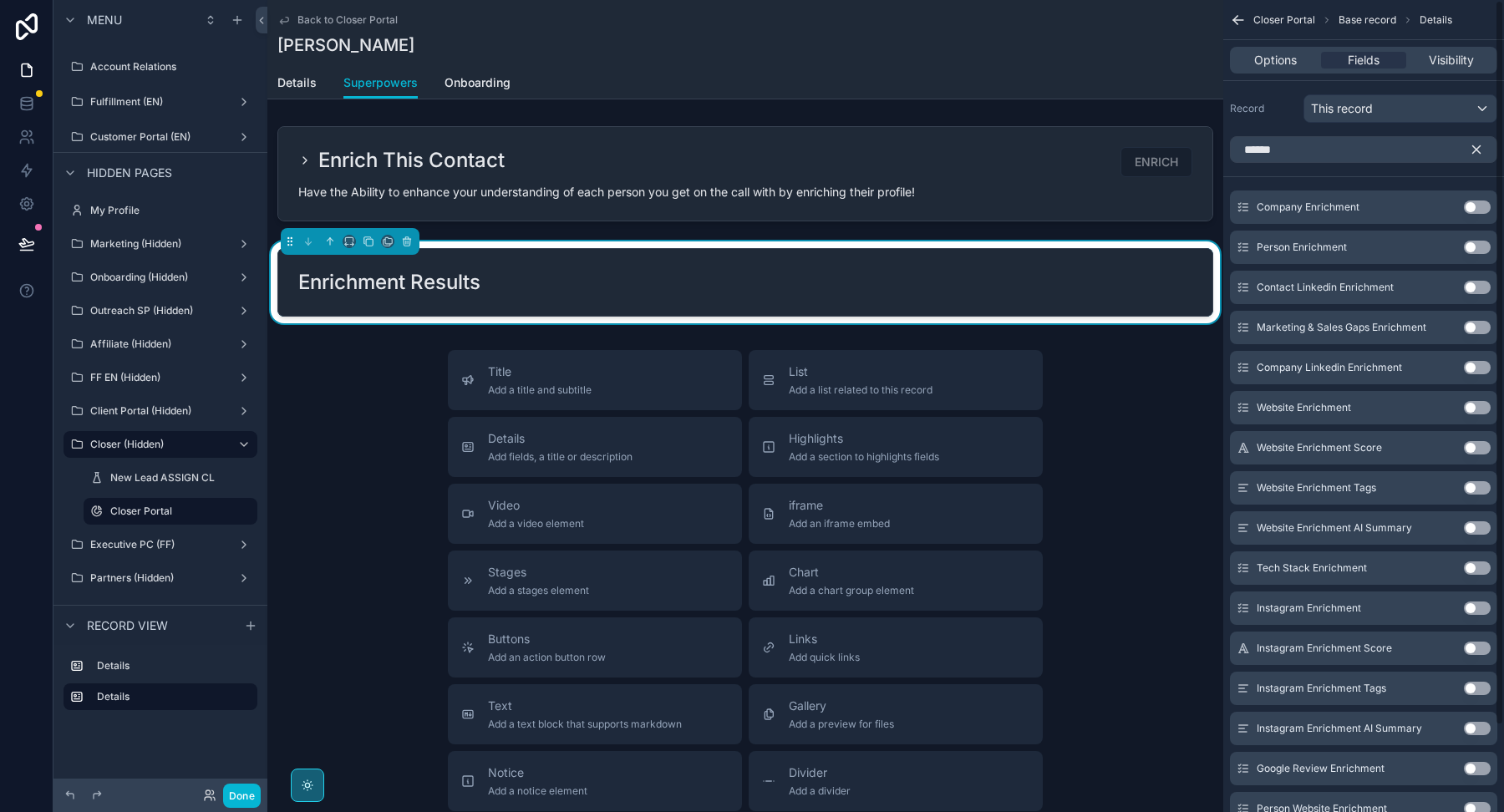
click at [1477, 147] on icon "scrollable content" at bounding box center [1477, 150] width 7 height 7
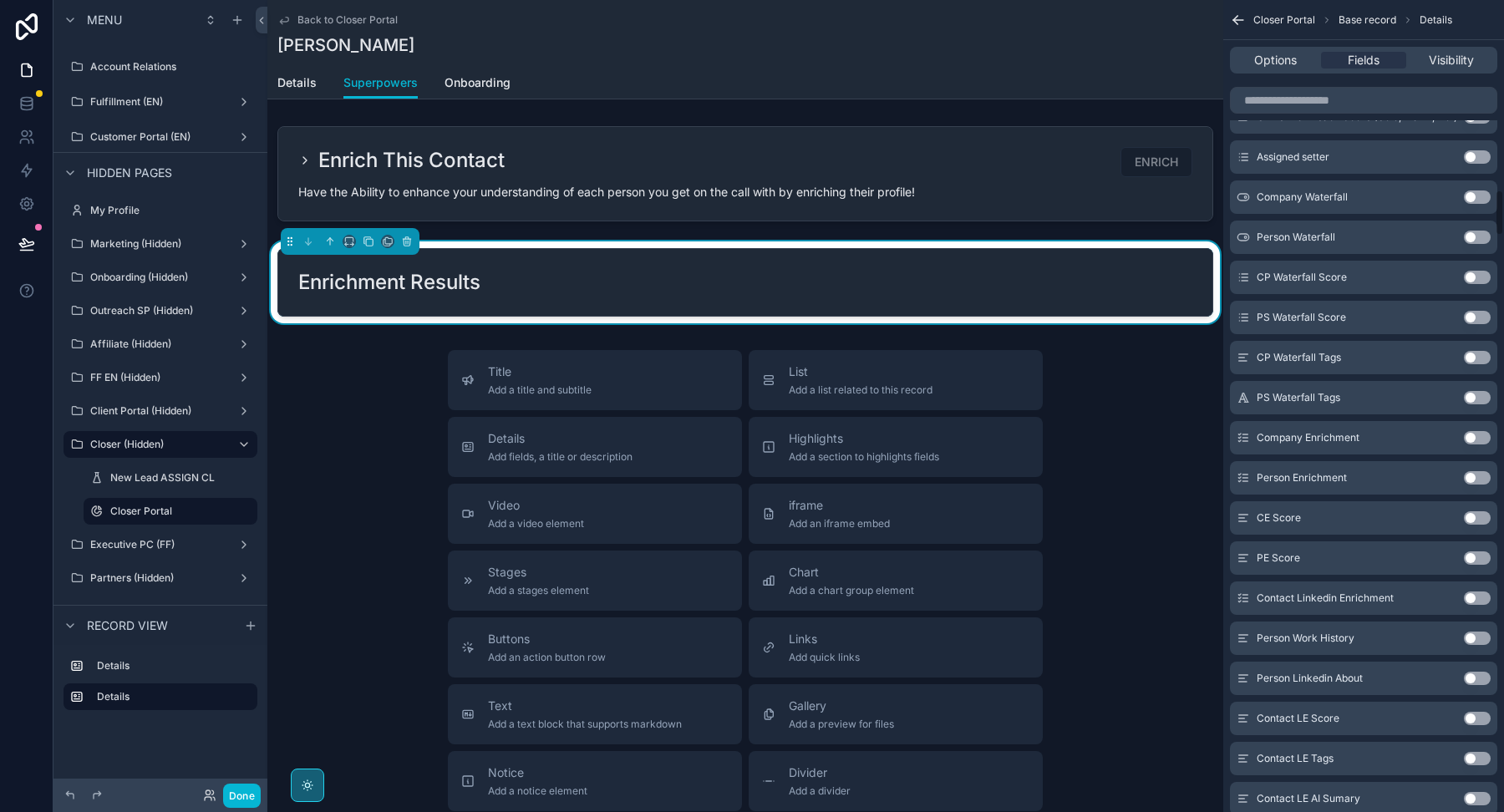
scroll to position [3298, 0]
click at [1475, 470] on button "Use setting" at bounding box center [1477, 476] width 27 height 13
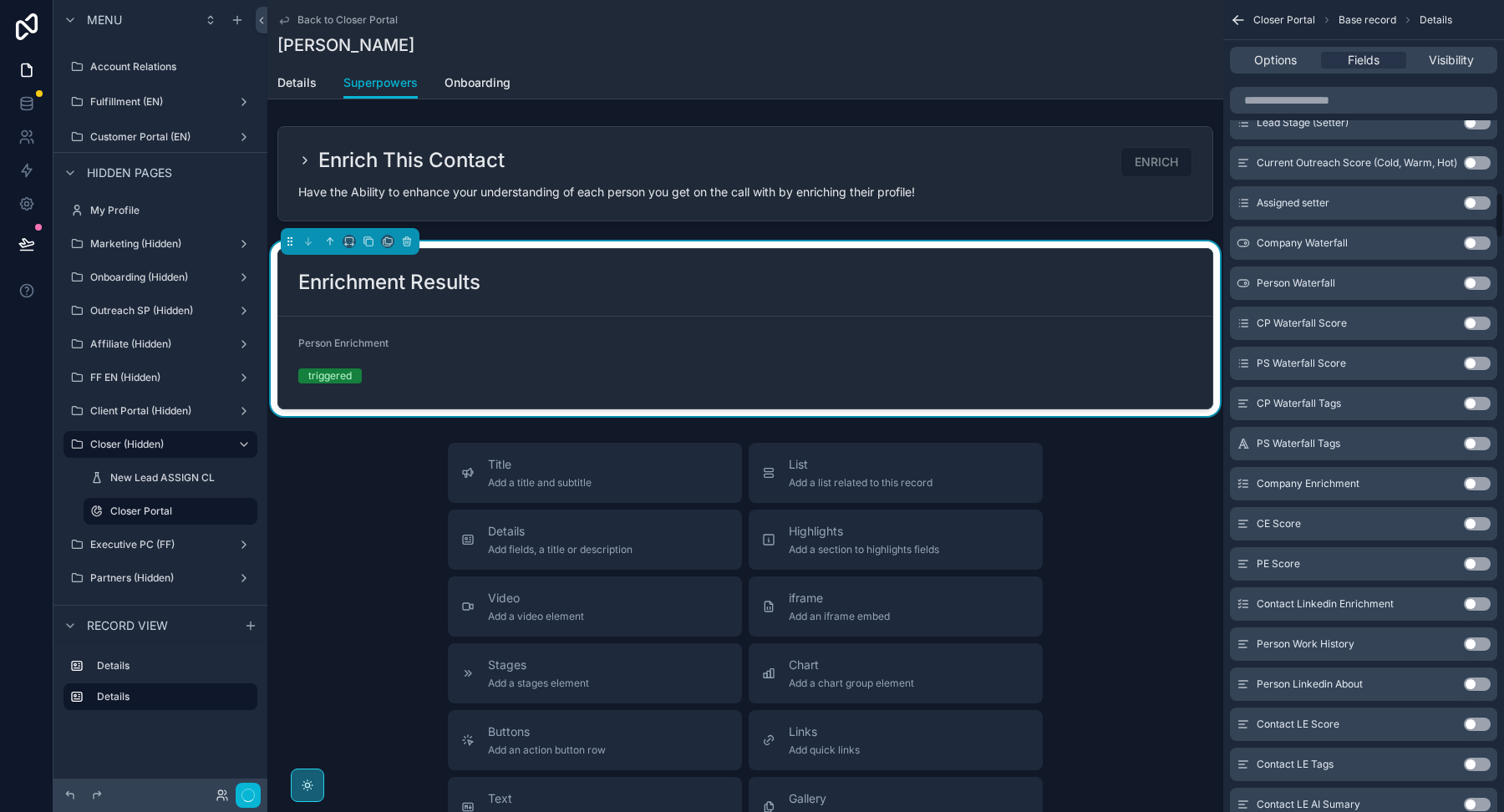
scroll to position [3346, 0]
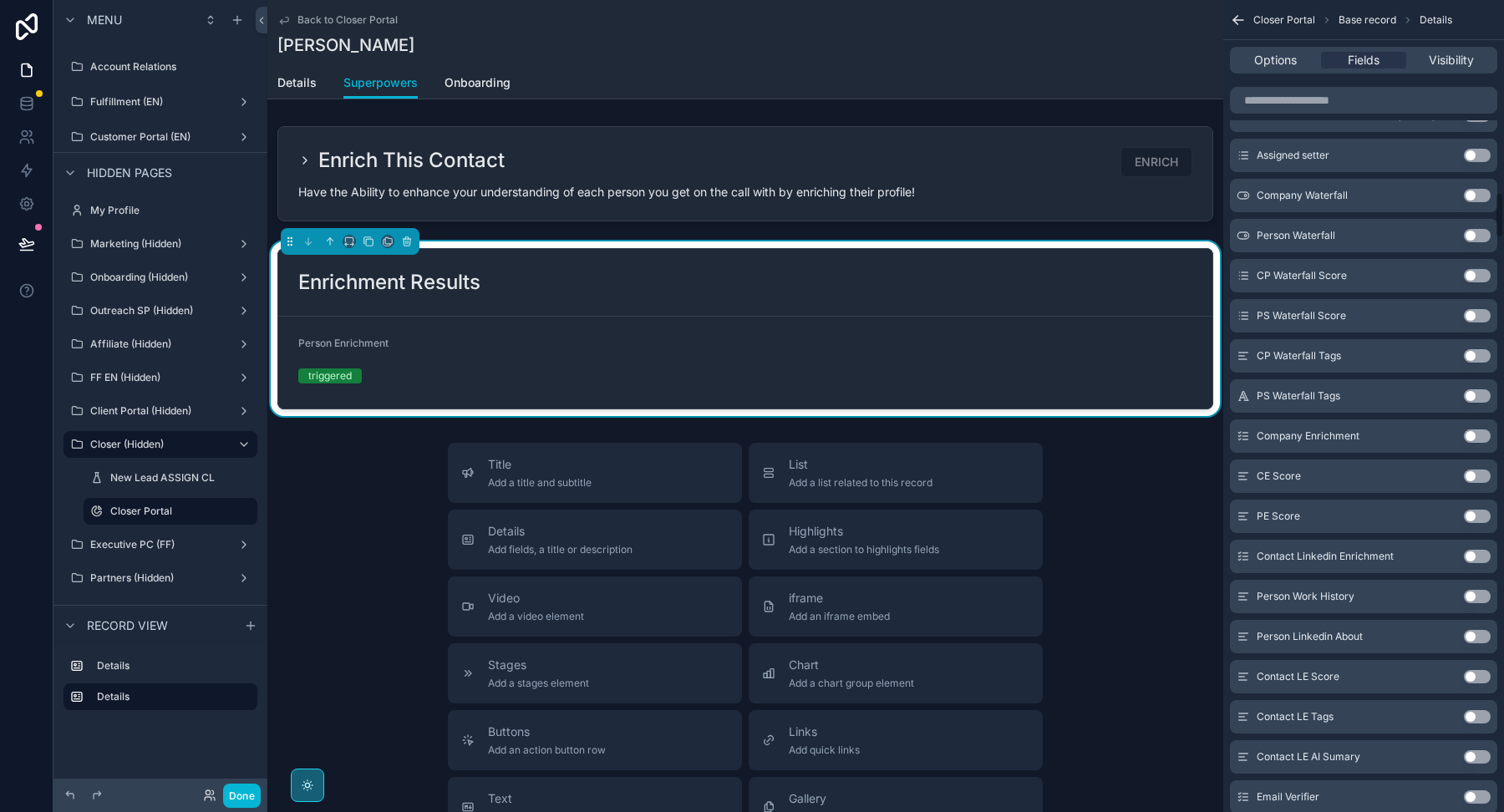
click at [1475, 470] on button "Use setting" at bounding box center [1477, 476] width 27 height 13
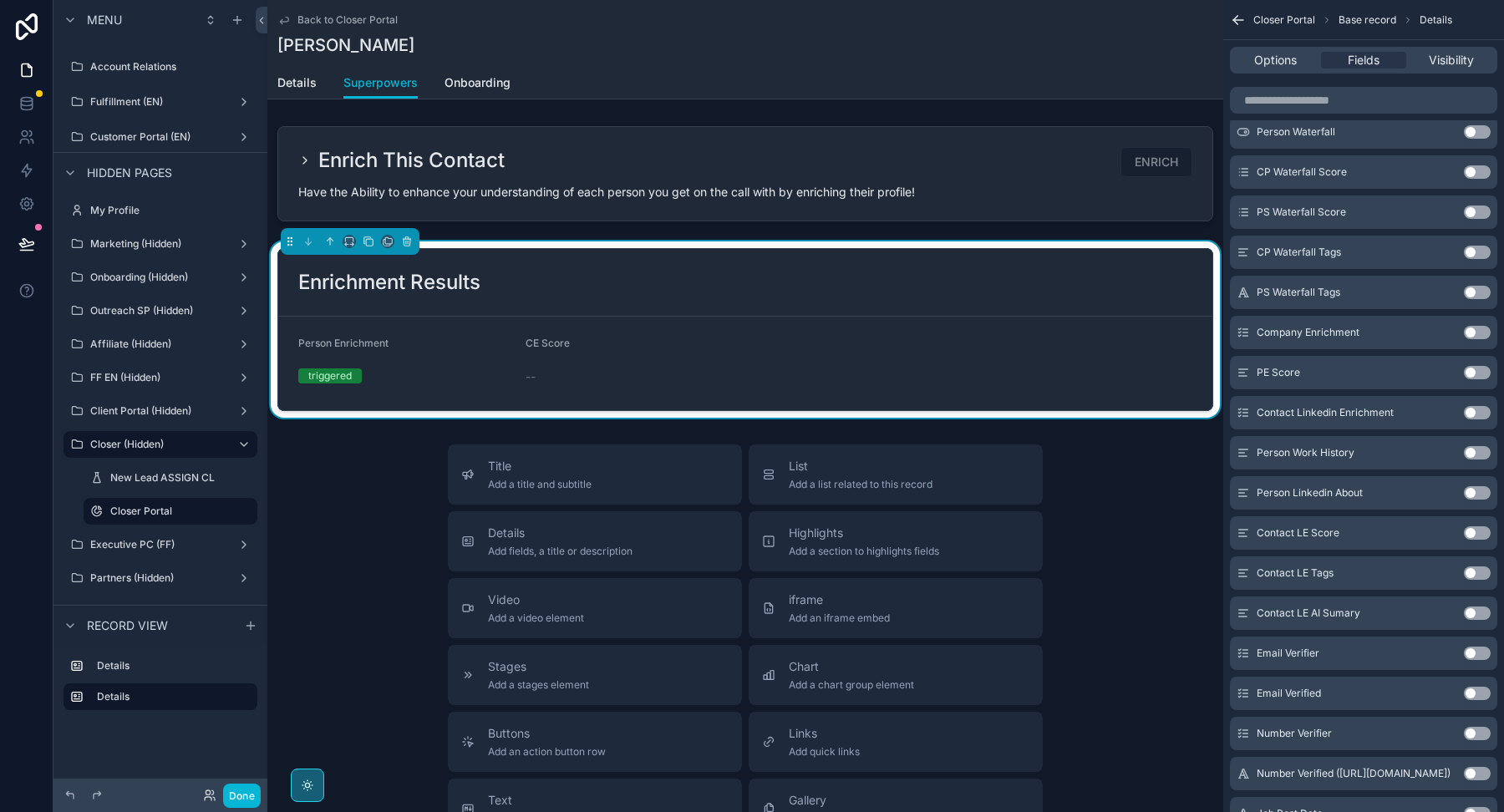
scroll to position [3507, 0]
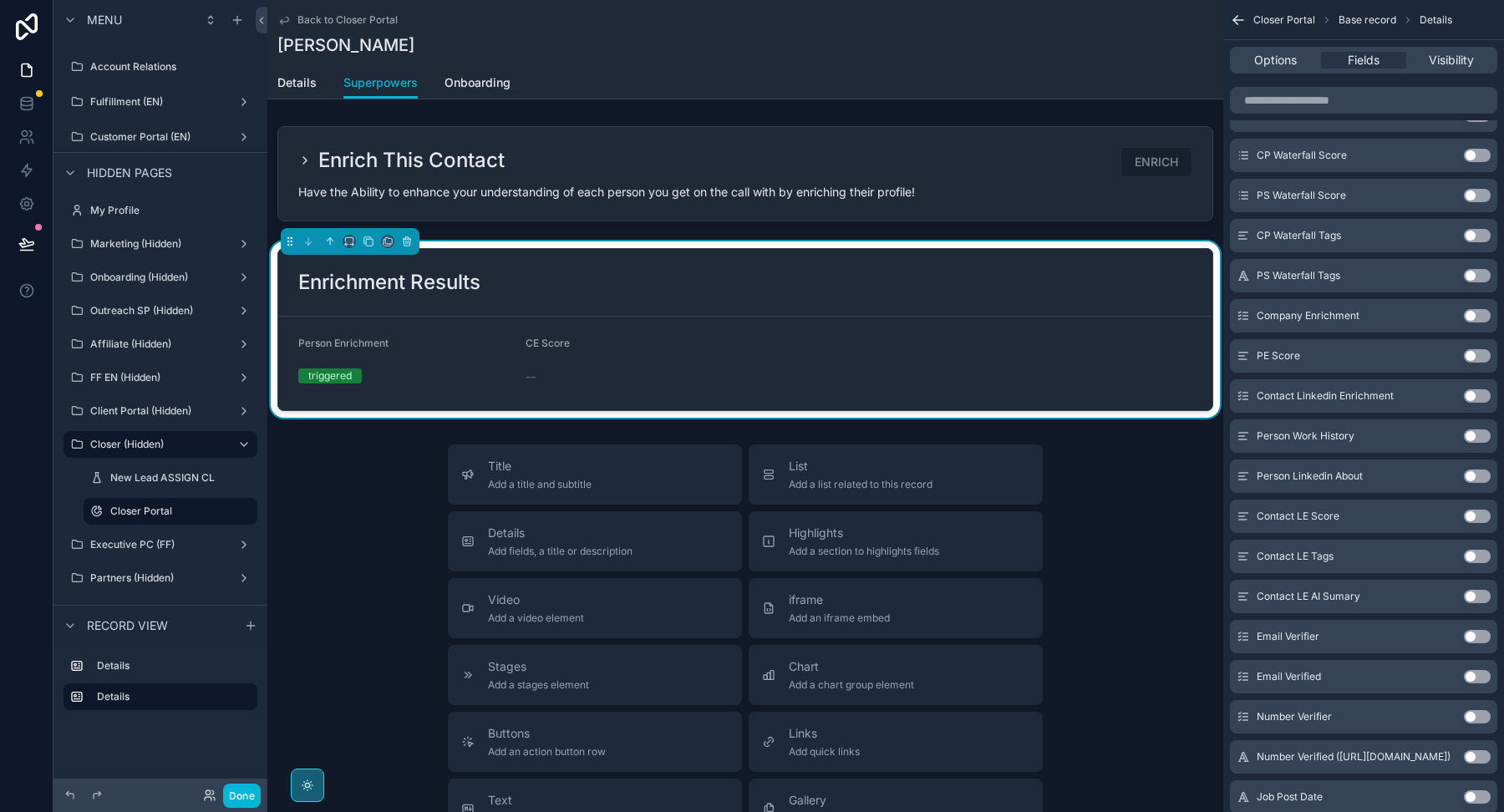
click at [1470, 429] on button "Use setting" at bounding box center [1477, 435] width 27 height 13
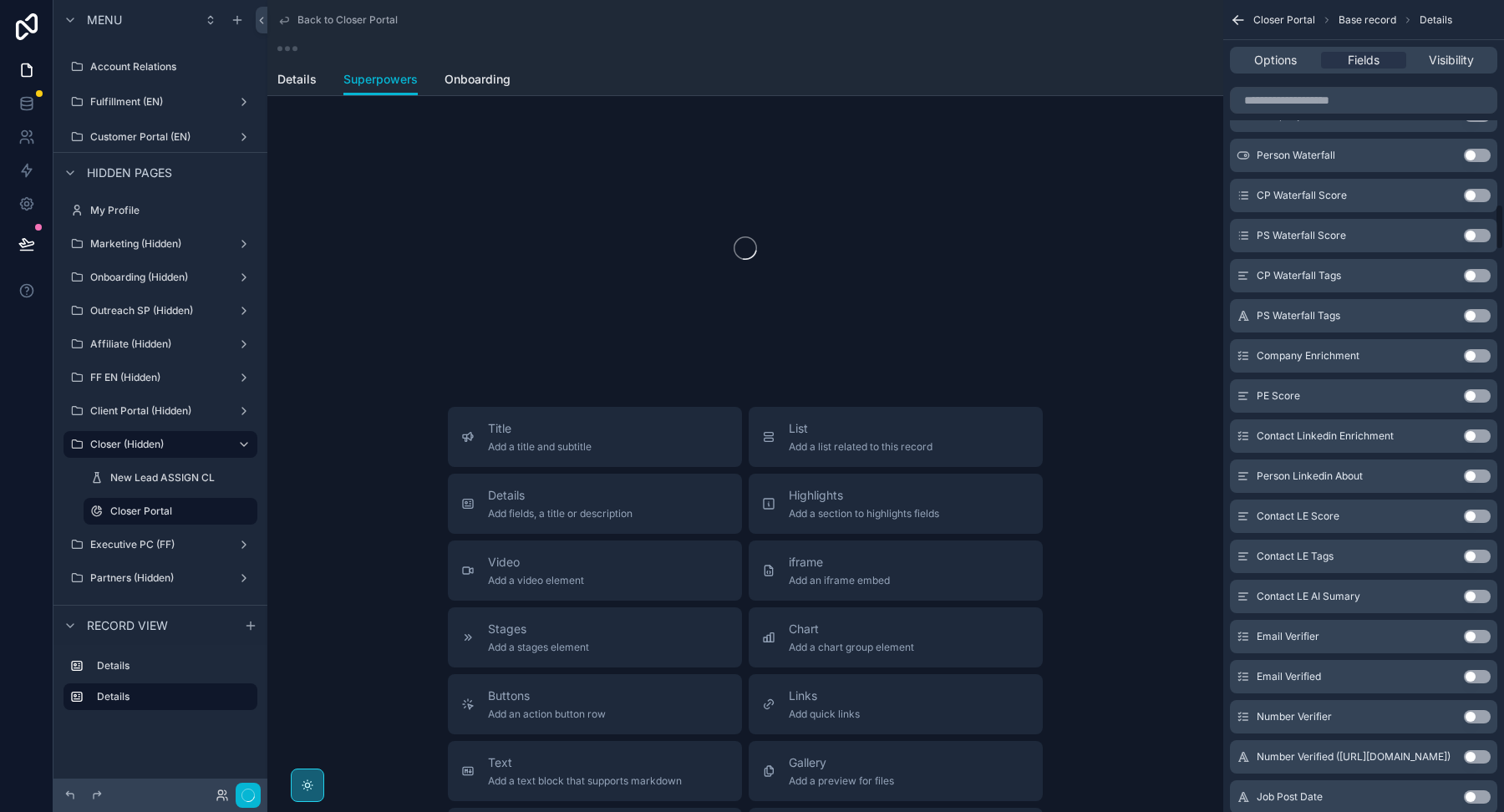
scroll to position [3547, 0]
click at [1475, 431] on button "Use setting" at bounding box center [1477, 435] width 27 height 13
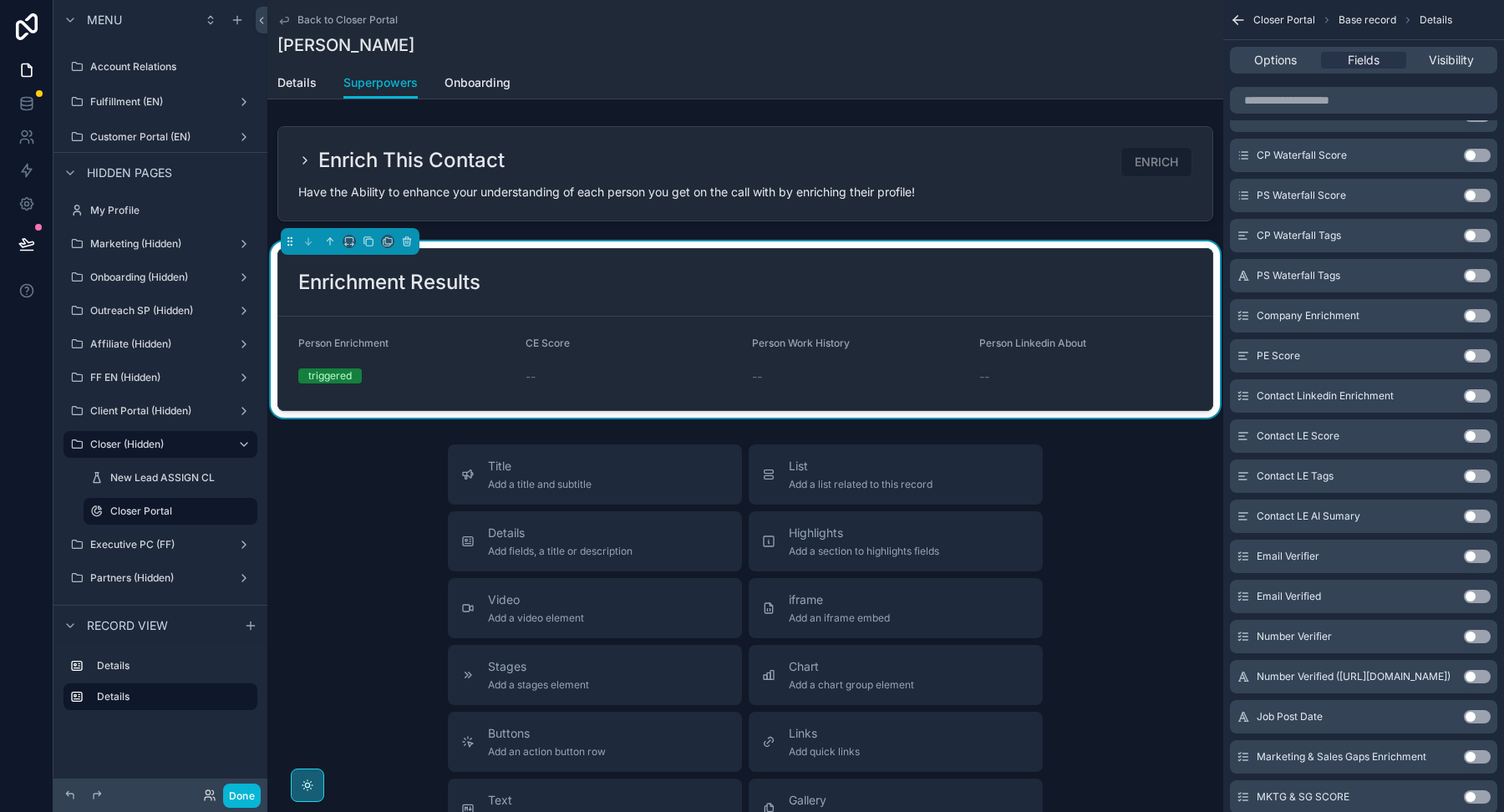
click at [1475, 431] on button "Use setting" at bounding box center [1477, 435] width 27 height 13
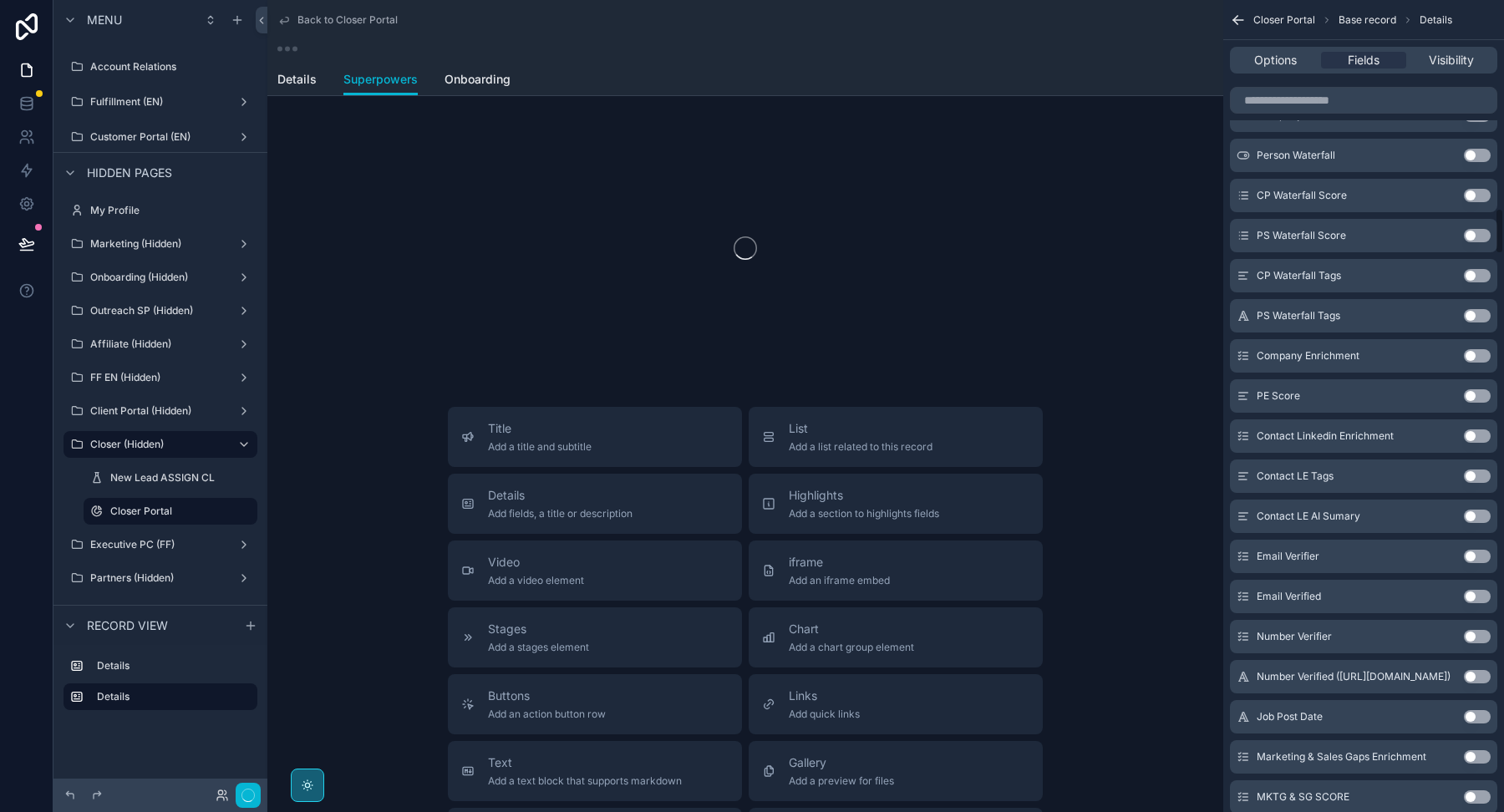
scroll to position [3627, 0]
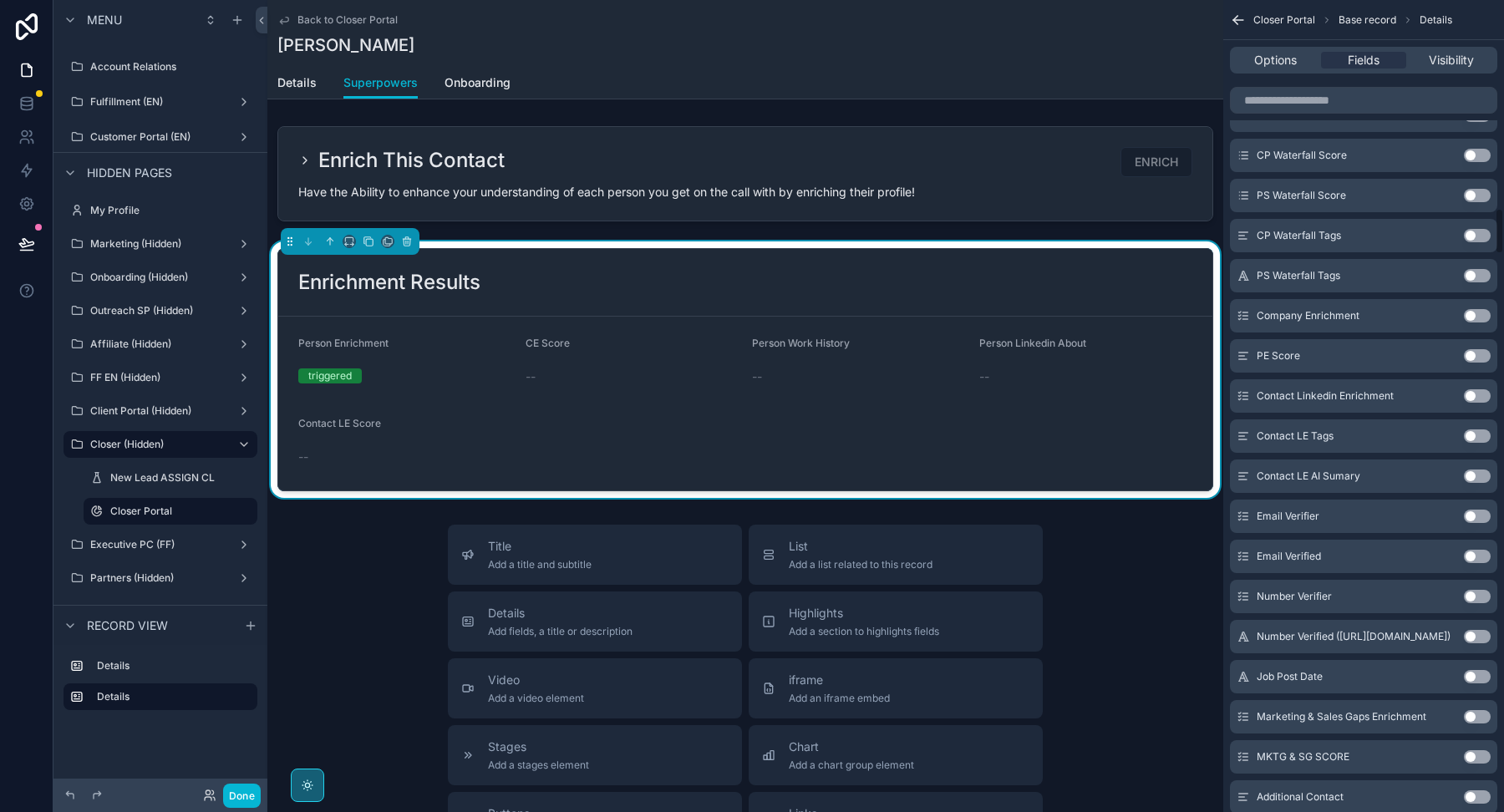
click at [1475, 431] on button "Use setting" at bounding box center [1477, 435] width 27 height 13
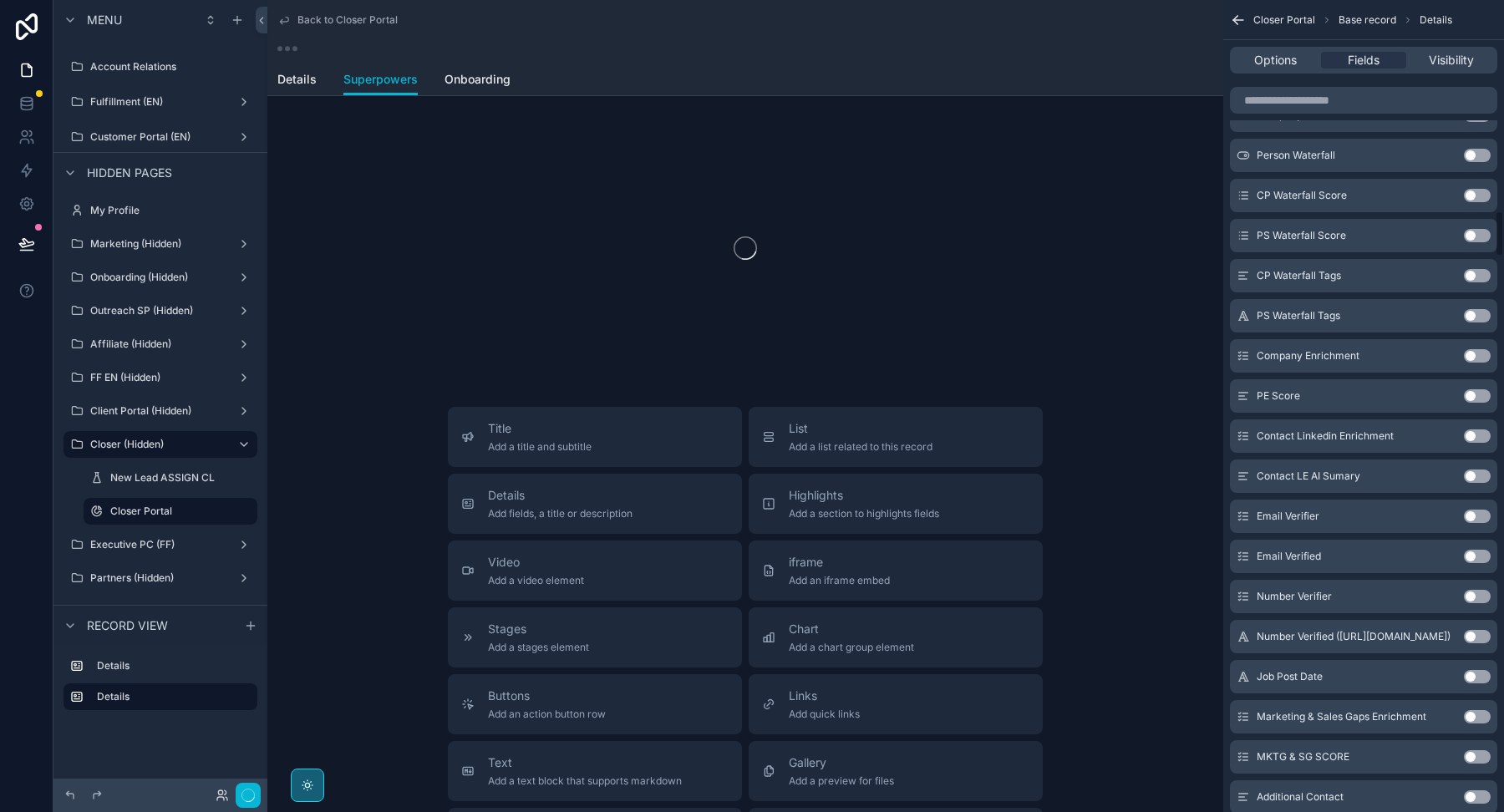
scroll to position [3667, 0]
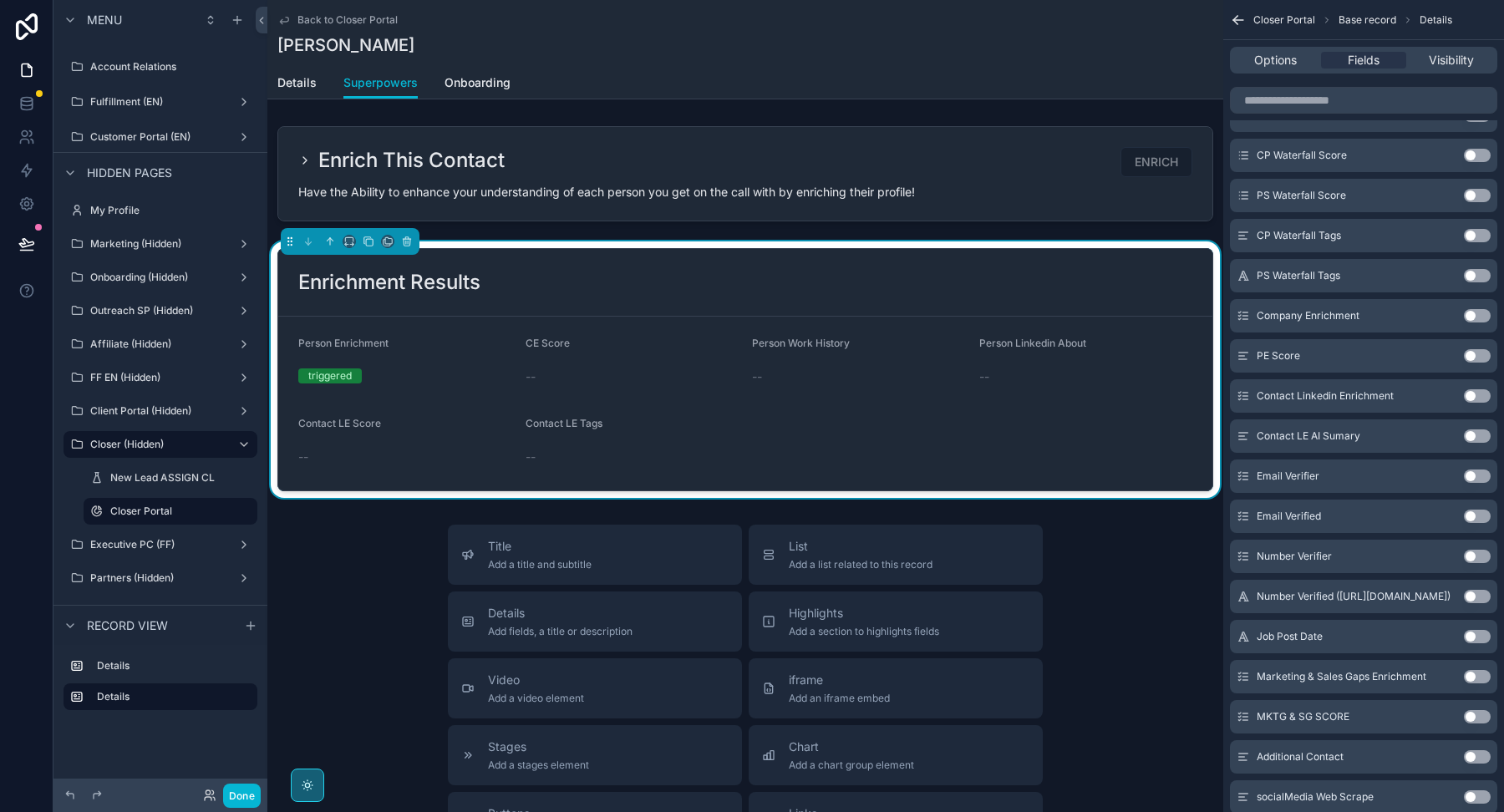
click at [1475, 431] on button "Use setting" at bounding box center [1477, 435] width 27 height 13
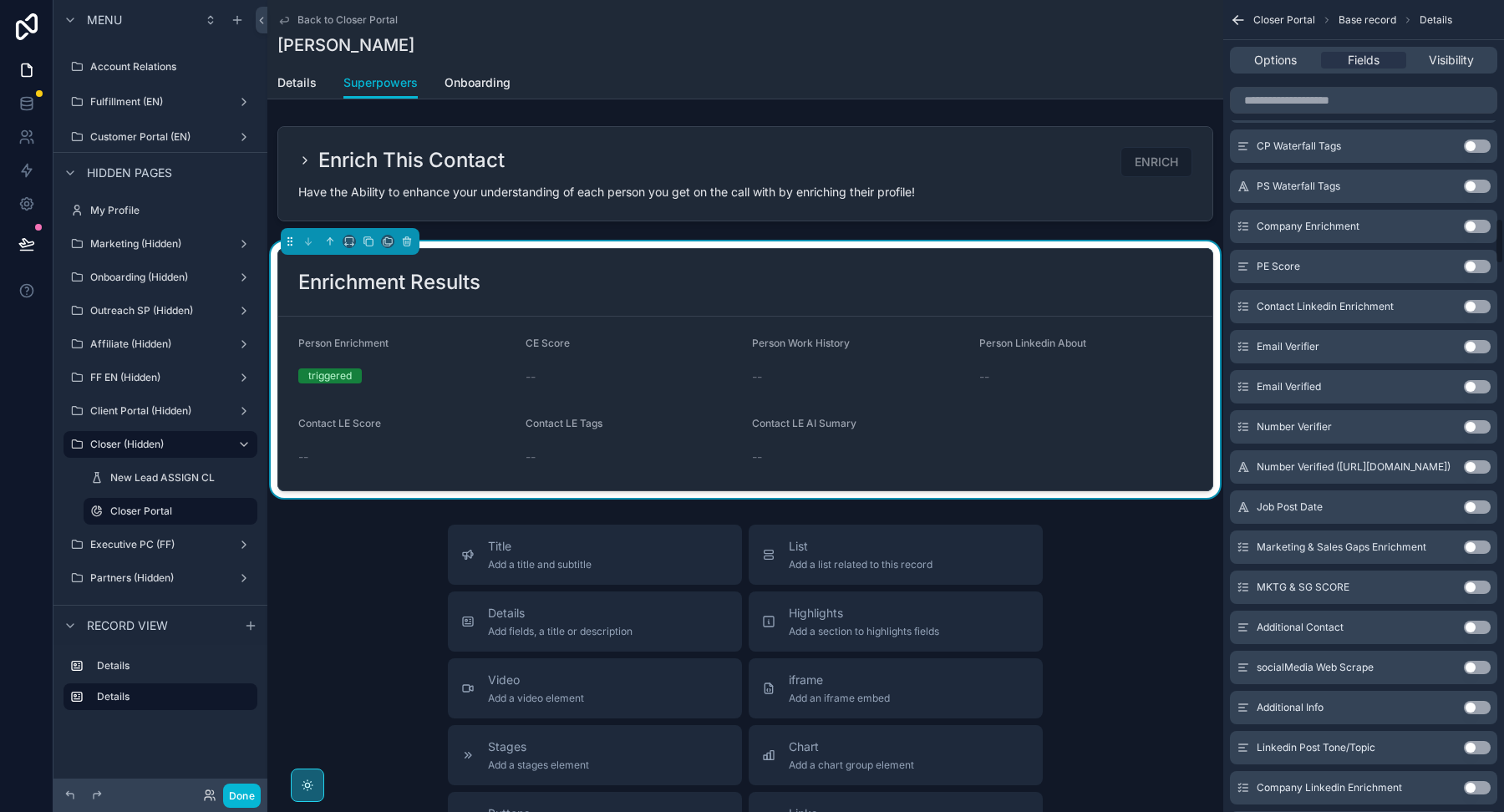
scroll to position [3803, 0]
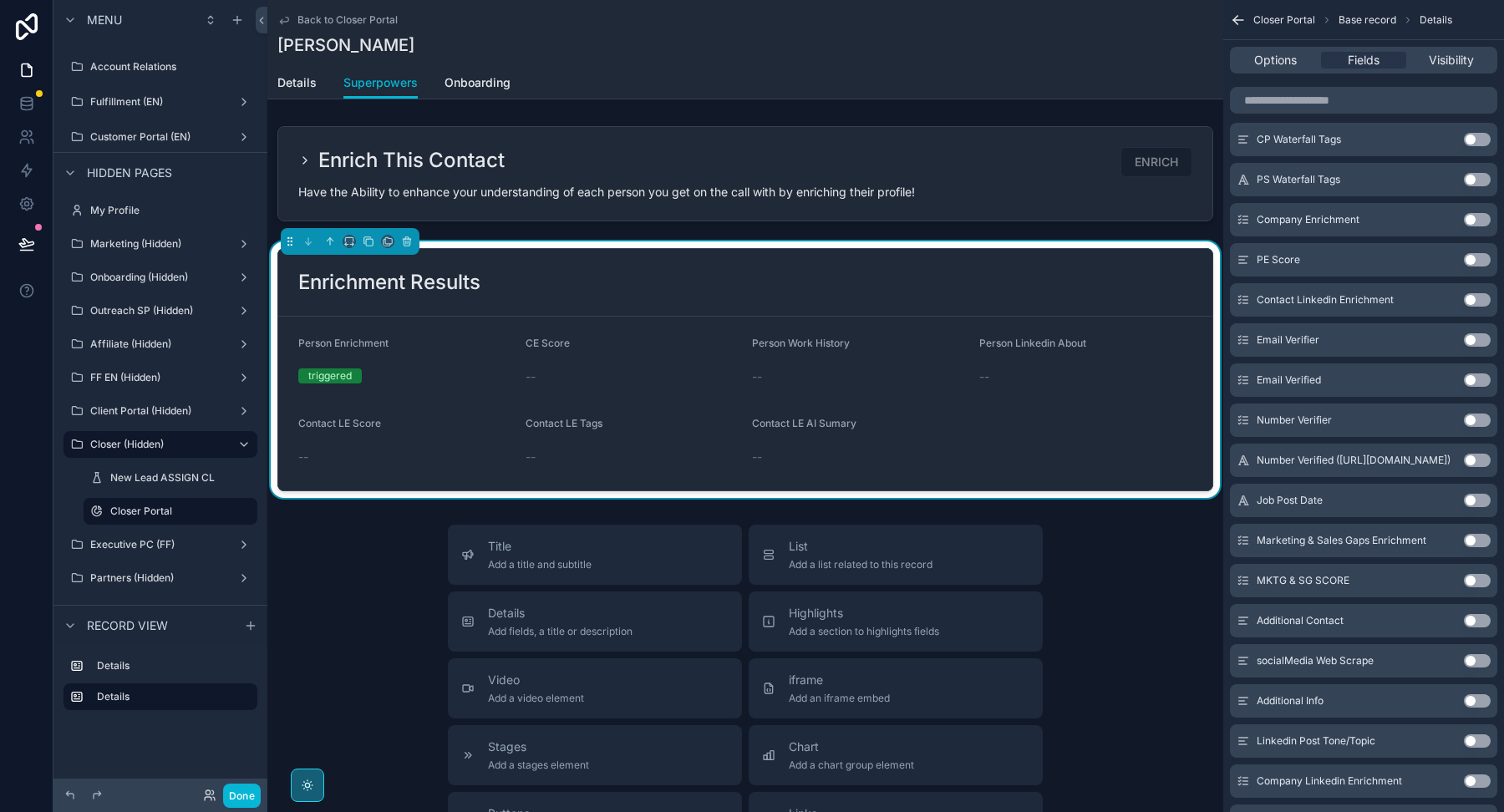
click at [1478, 537] on button "Use setting" at bounding box center [1477, 540] width 27 height 13
click at [1478, 535] on button "Use setting" at bounding box center [1477, 540] width 27 height 13
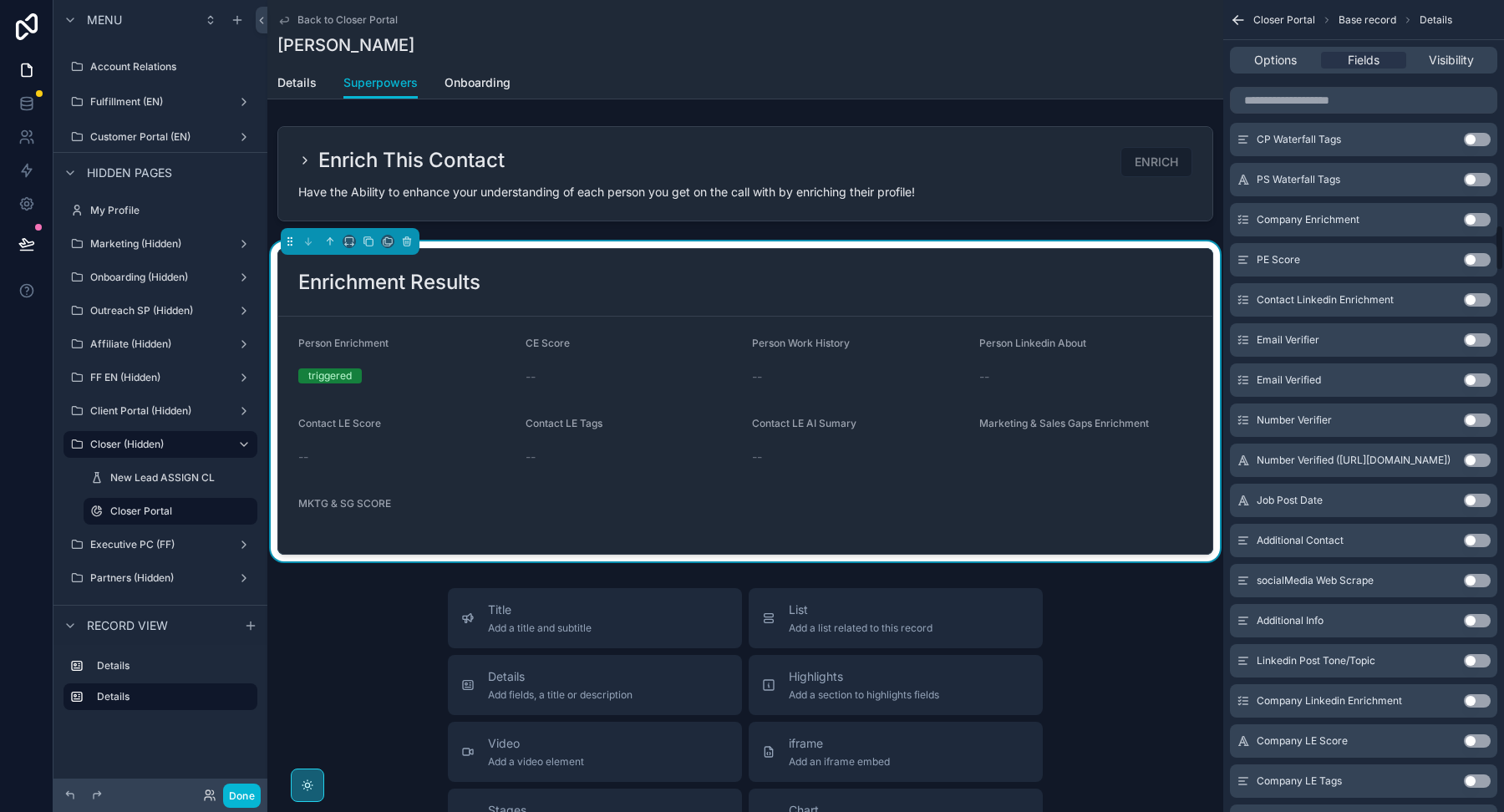
scroll to position [3911, 0]
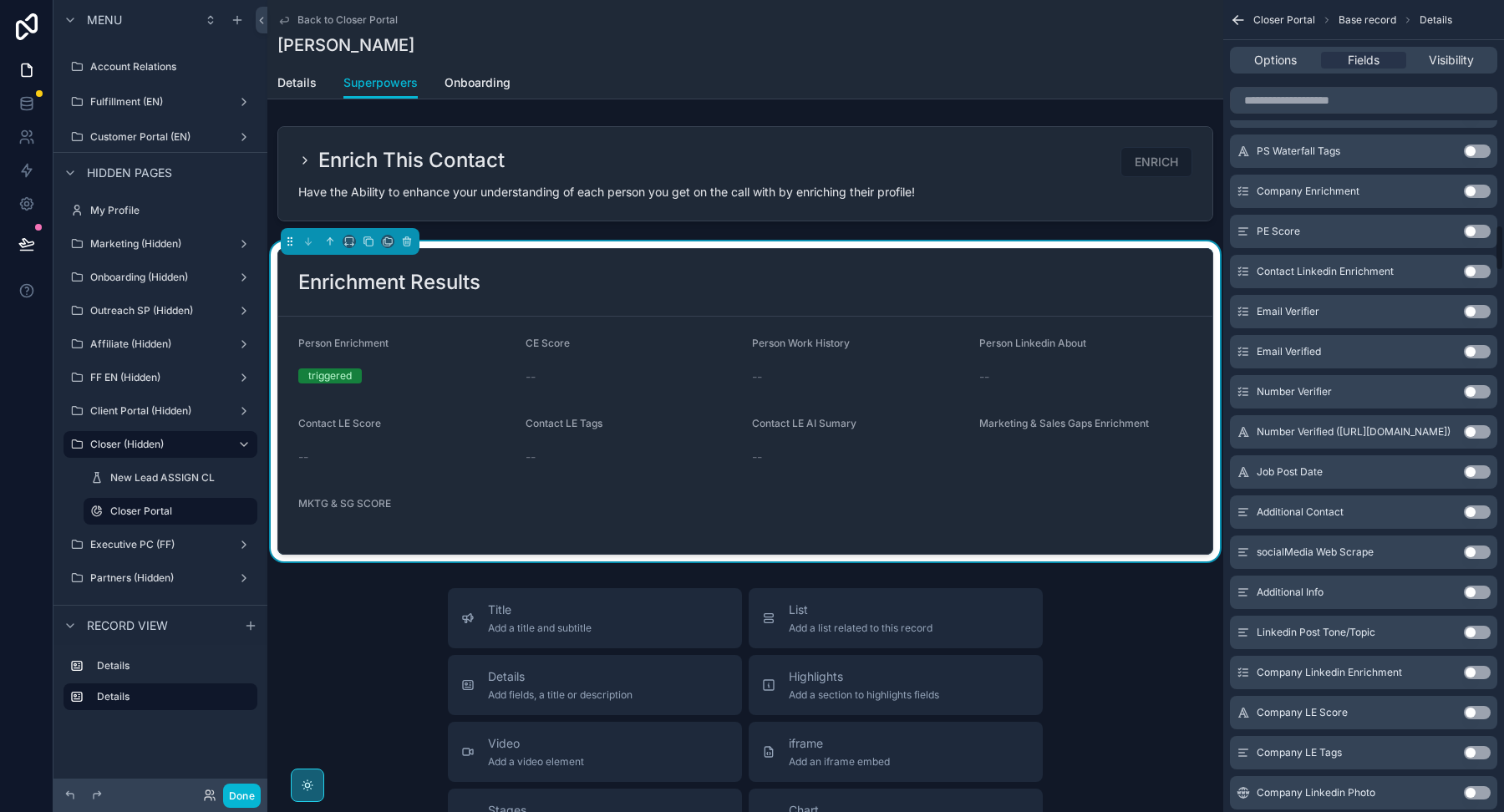
click at [1476, 546] on button "Use setting" at bounding box center [1477, 552] width 27 height 13
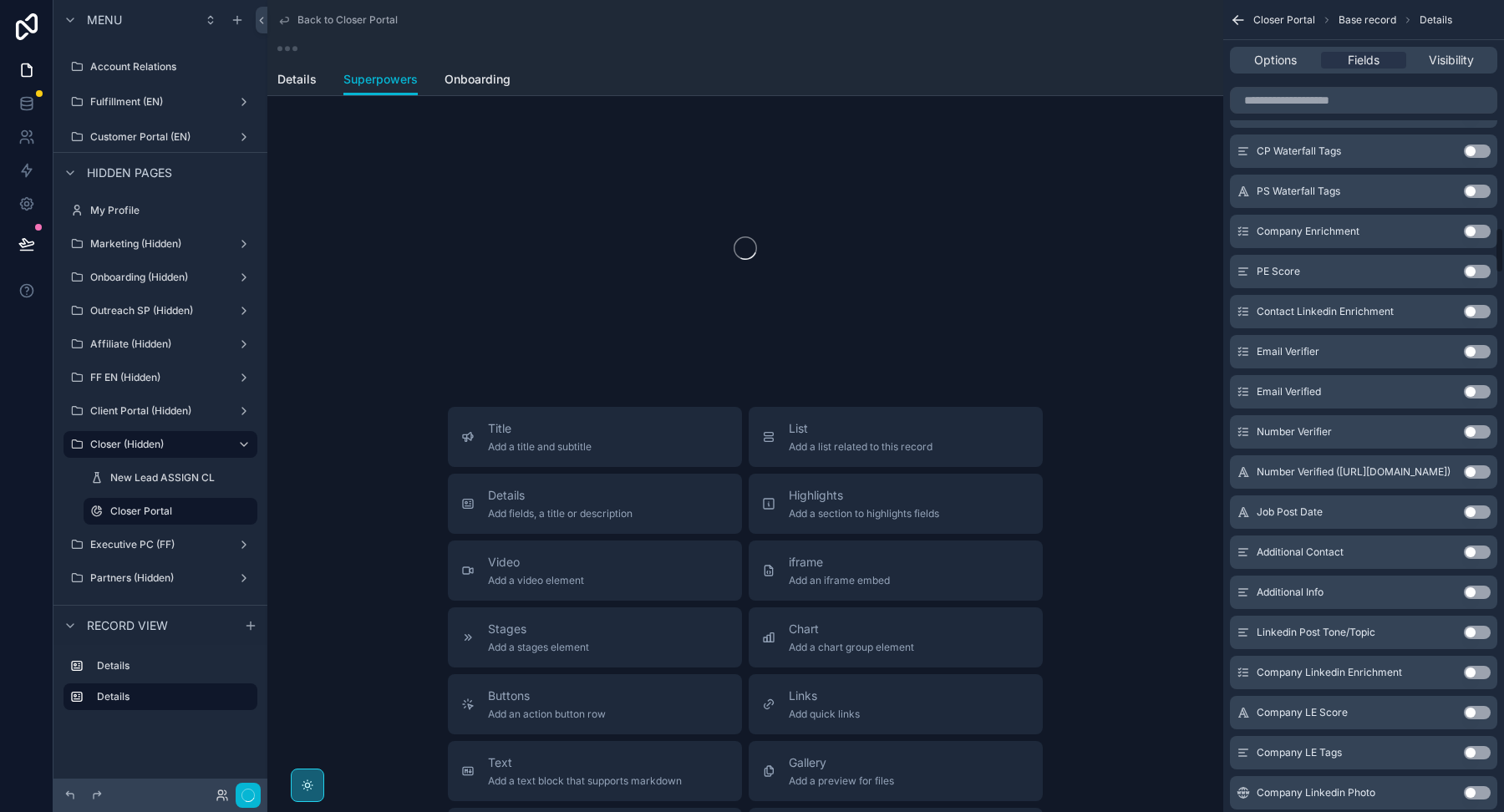
scroll to position [3950, 0]
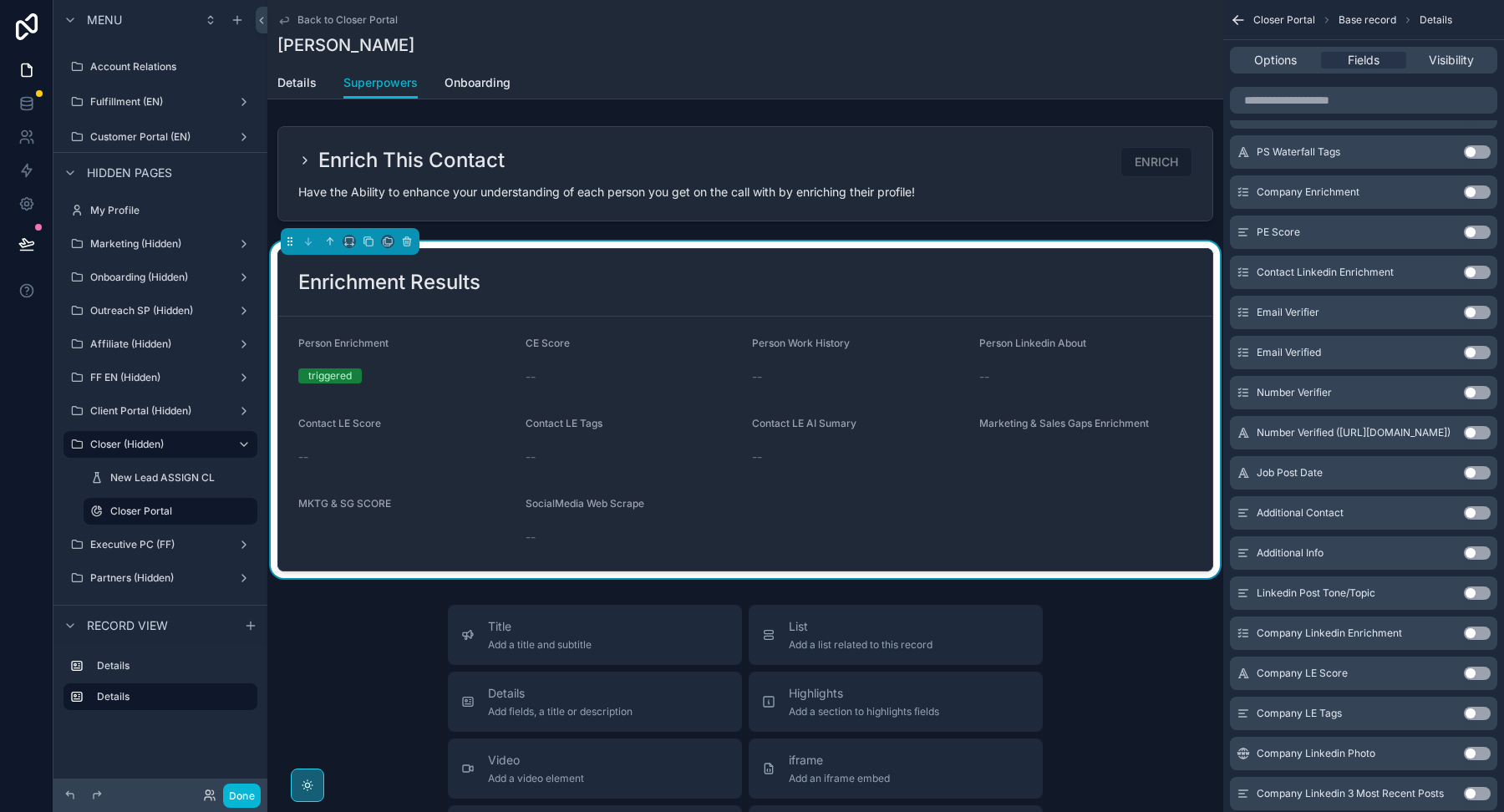
click at [1475, 589] on button "Use setting" at bounding box center [1477, 592] width 27 height 13
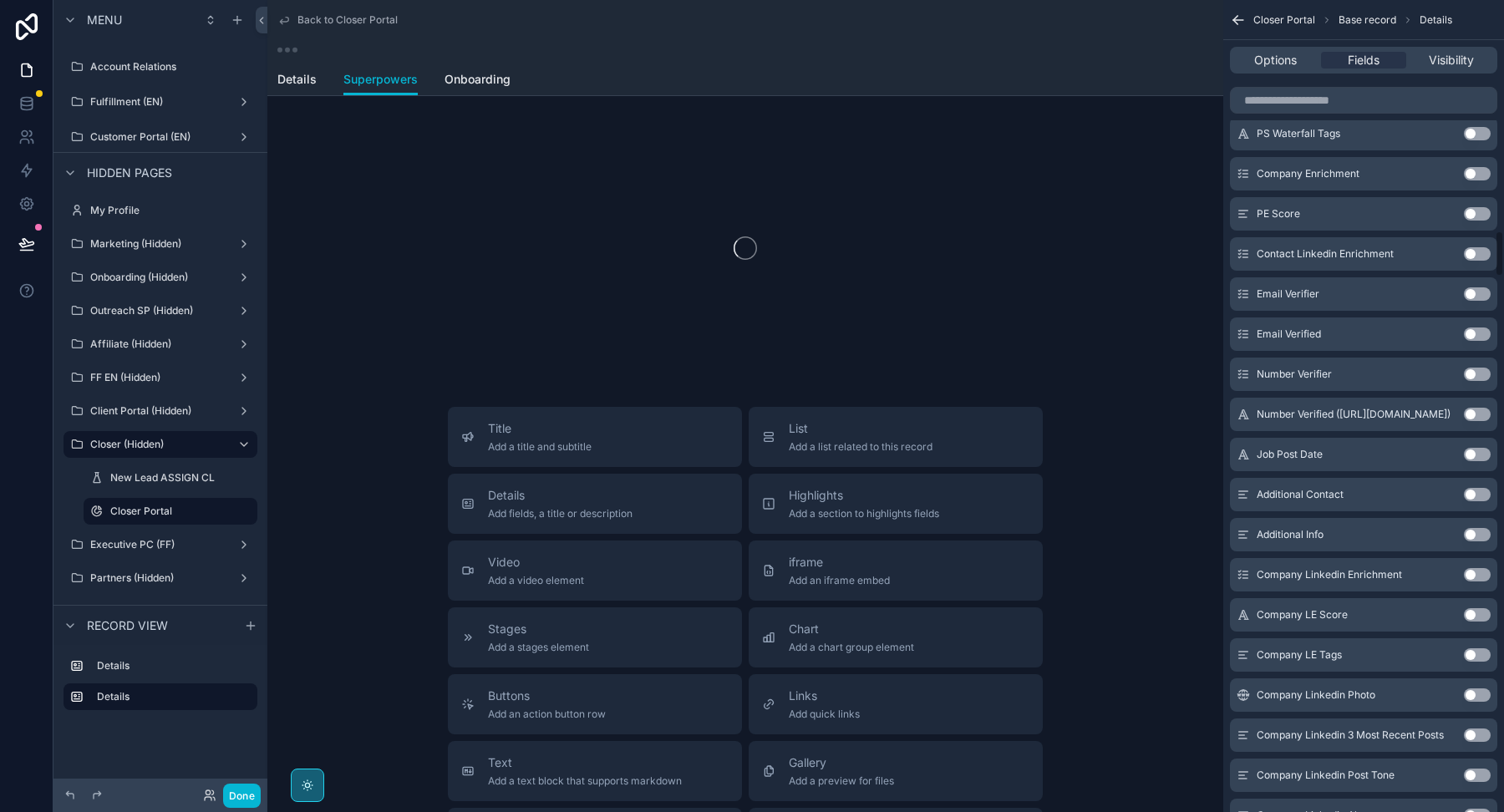
scroll to position [4010, 0]
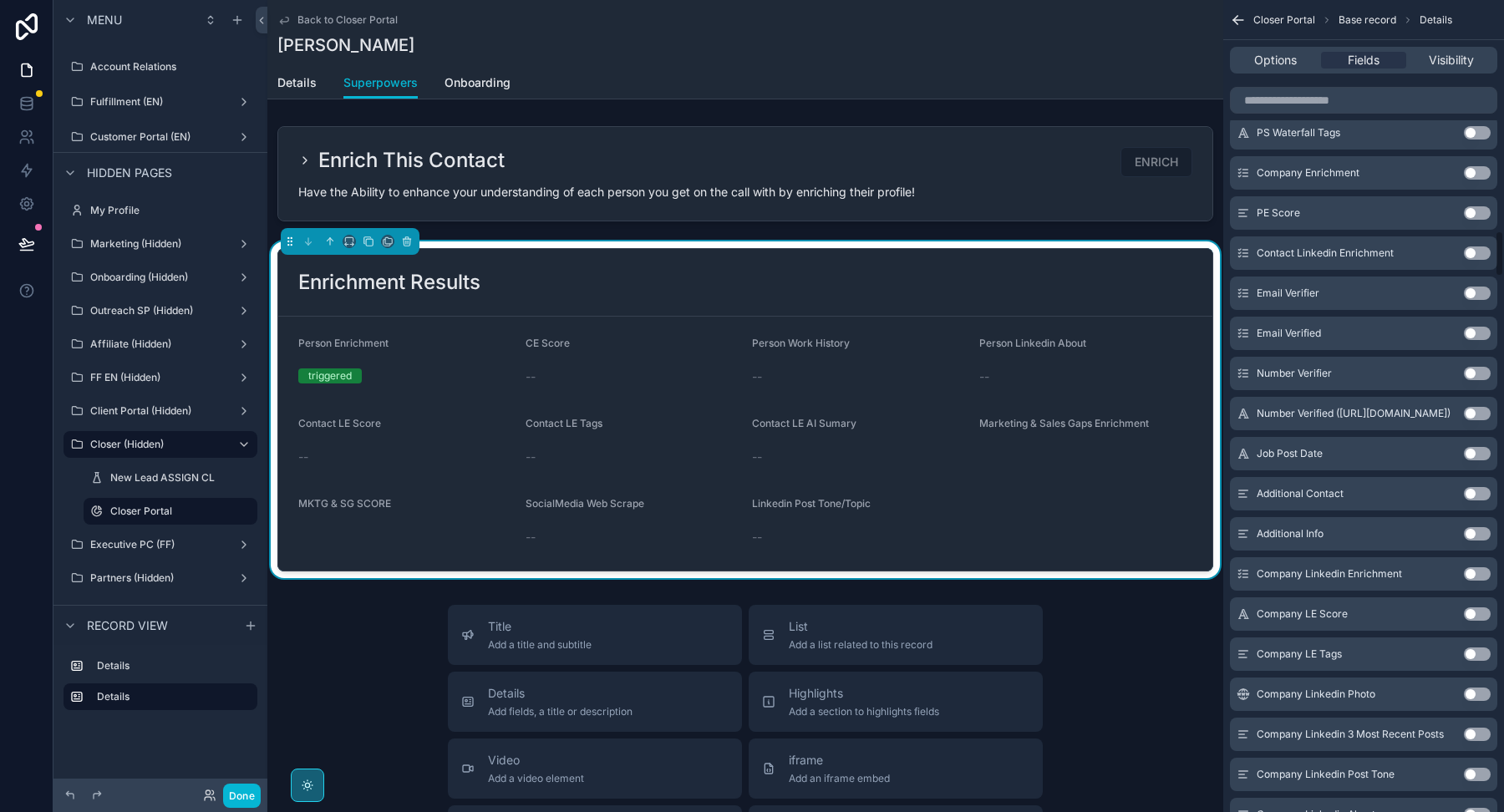
click at [1476, 574] on button "Use setting" at bounding box center [1477, 574] width 27 height 13
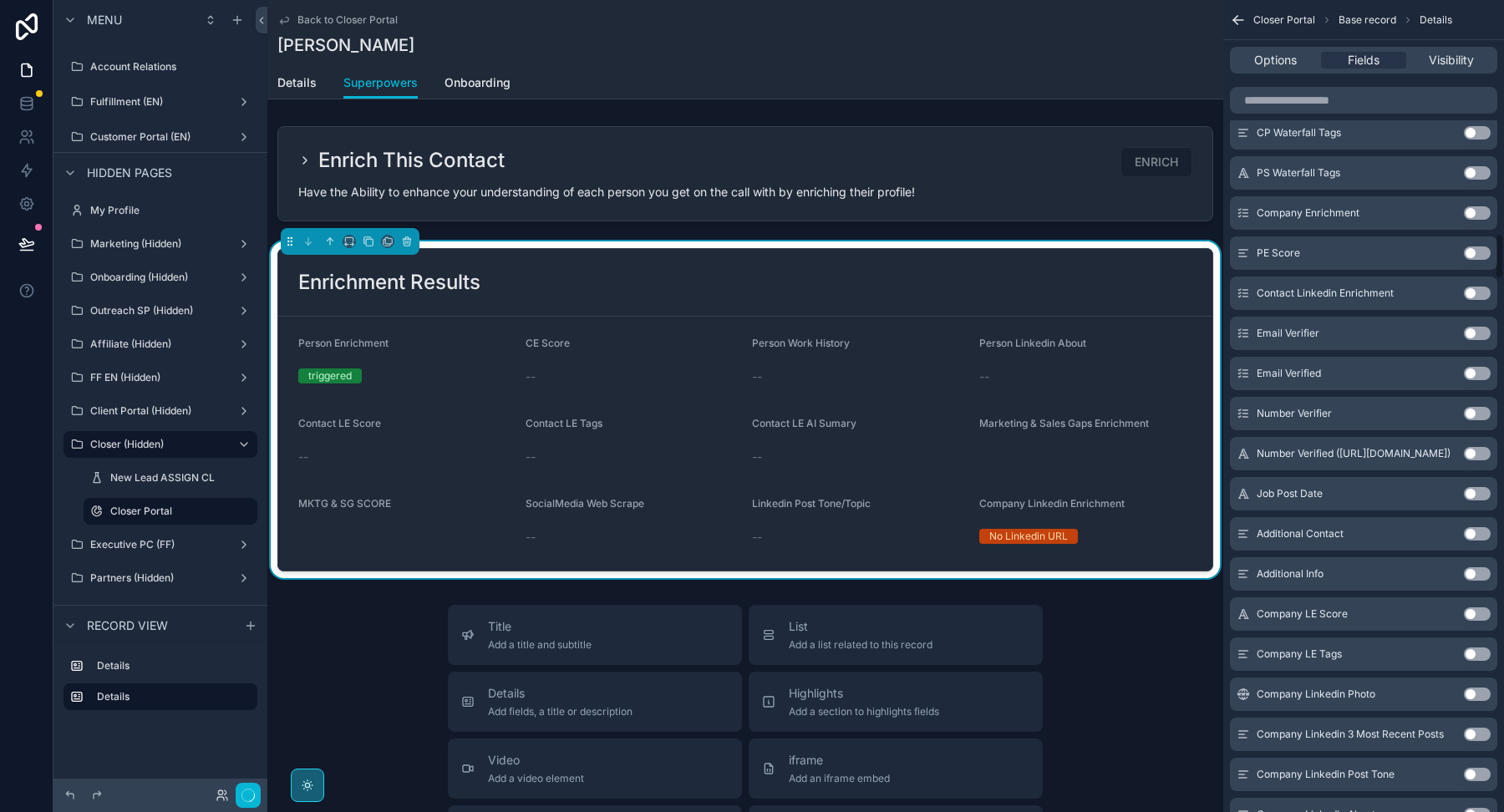
scroll to position [4050, 0]
click at [1476, 574] on button "Use setting" at bounding box center [1477, 574] width 27 height 13
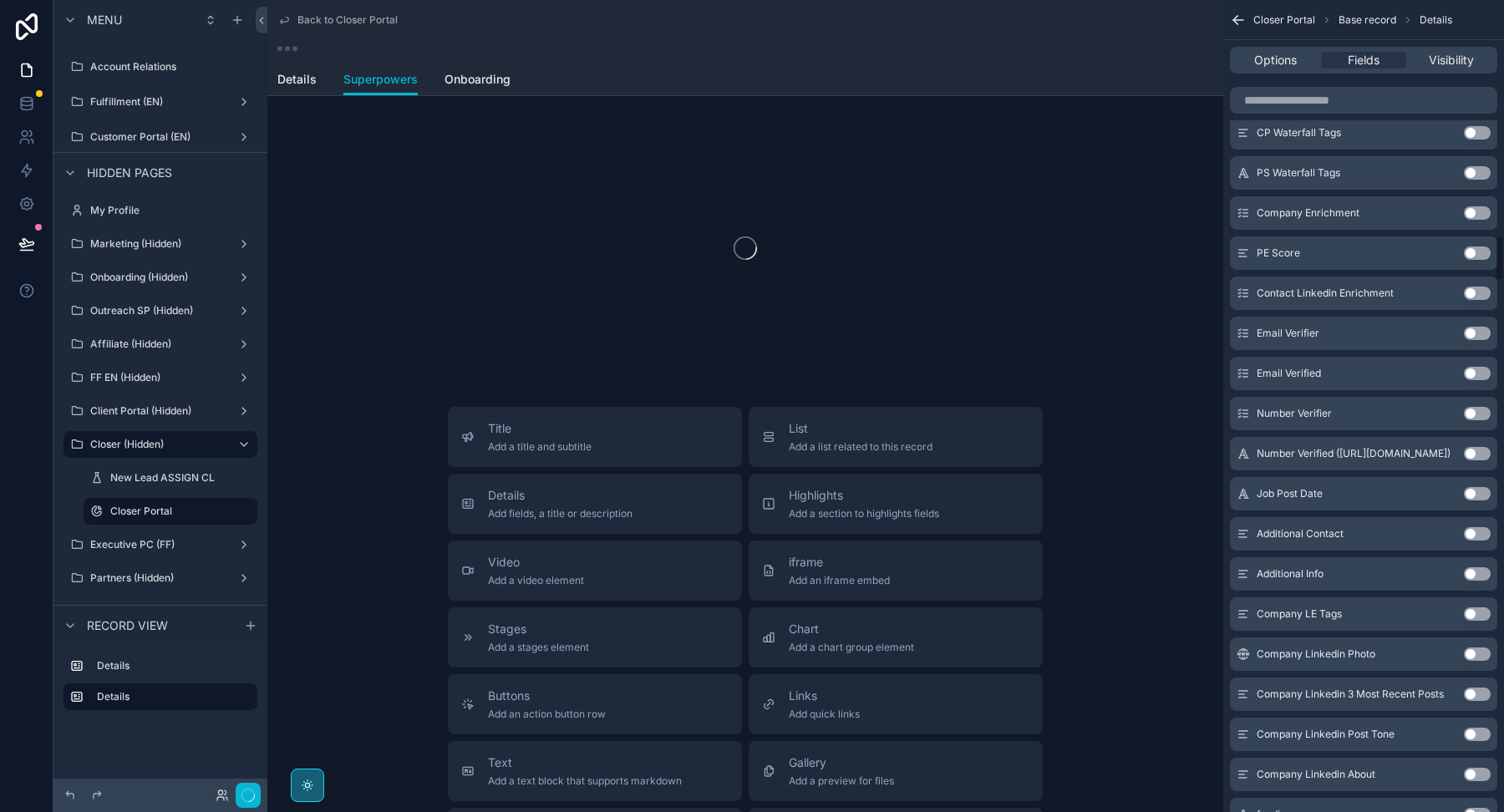
scroll to position [4090, 0]
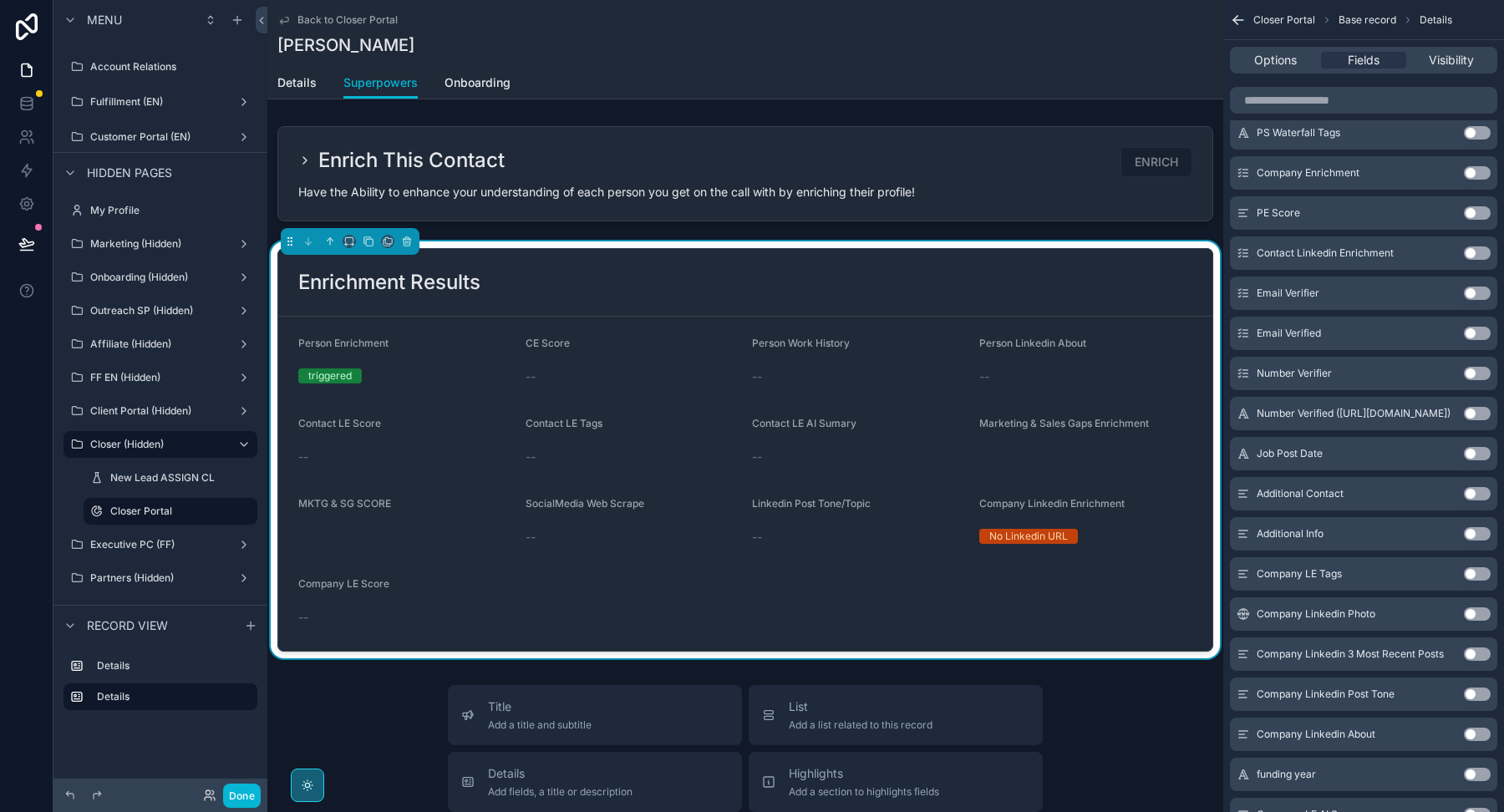
click at [1476, 574] on button "Use setting" at bounding box center [1477, 574] width 27 height 13
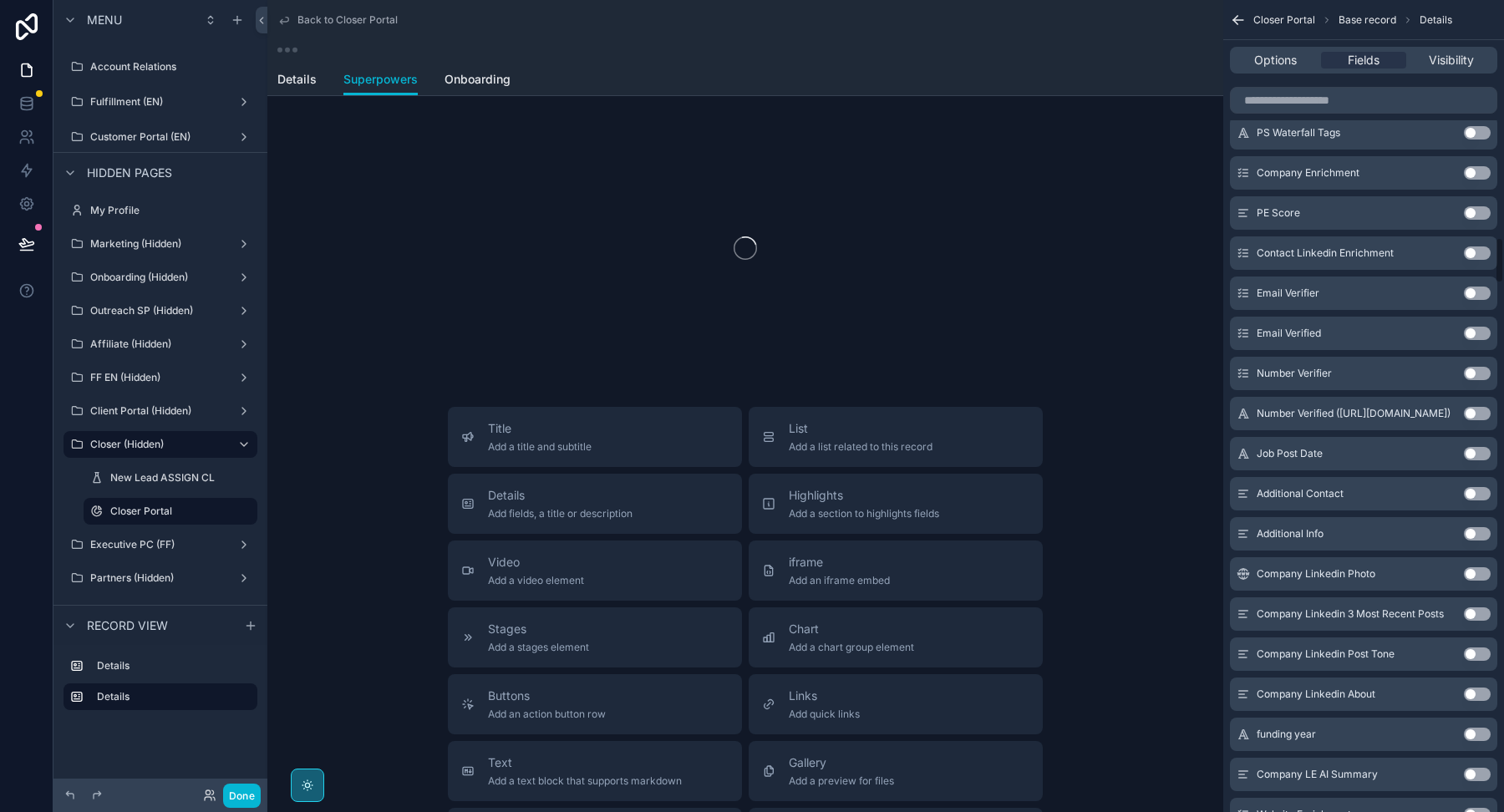
click at [1476, 574] on button "Use setting" at bounding box center [1477, 574] width 27 height 13
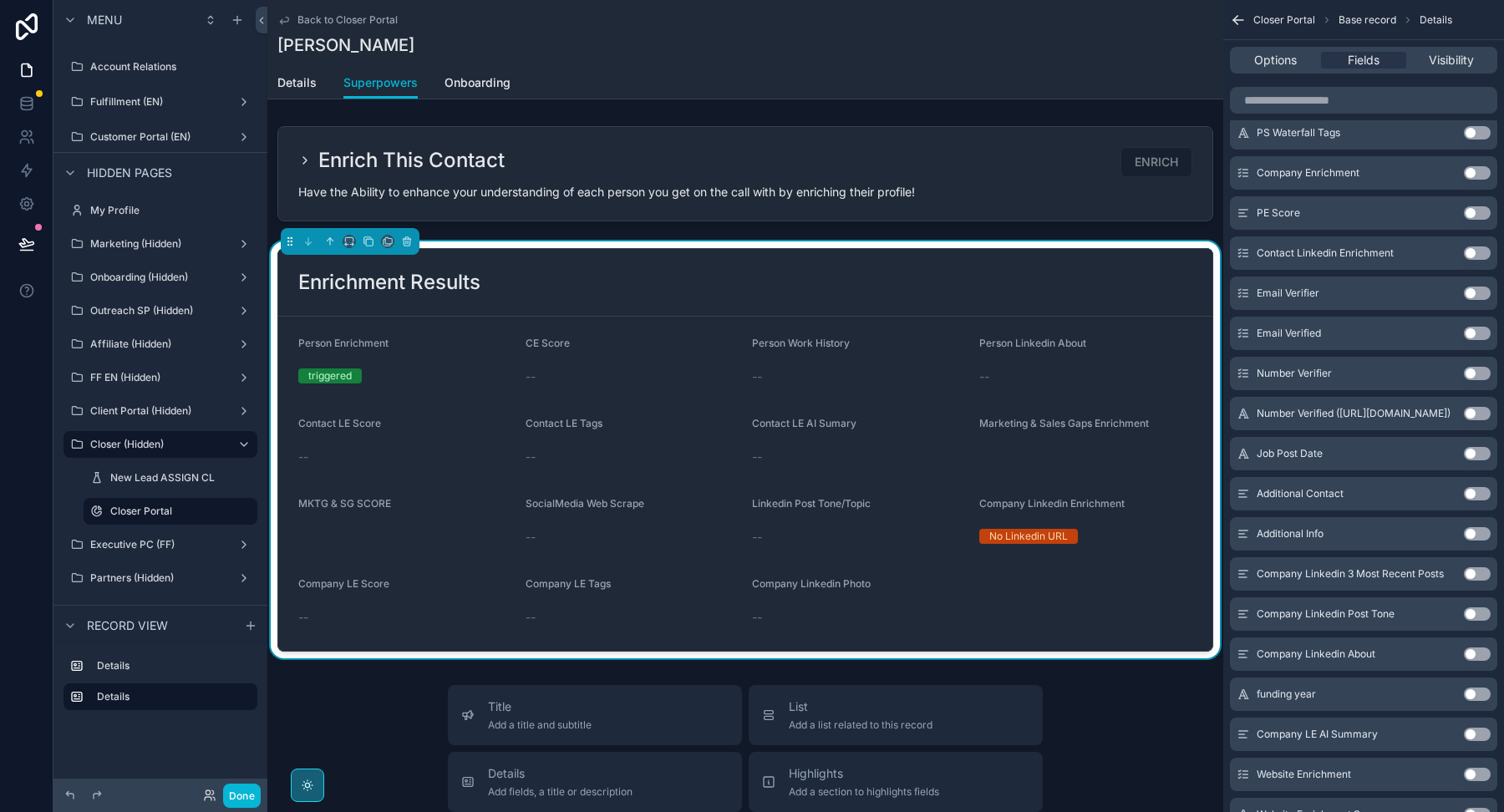
click at [1476, 574] on button "Use setting" at bounding box center [1477, 574] width 27 height 13
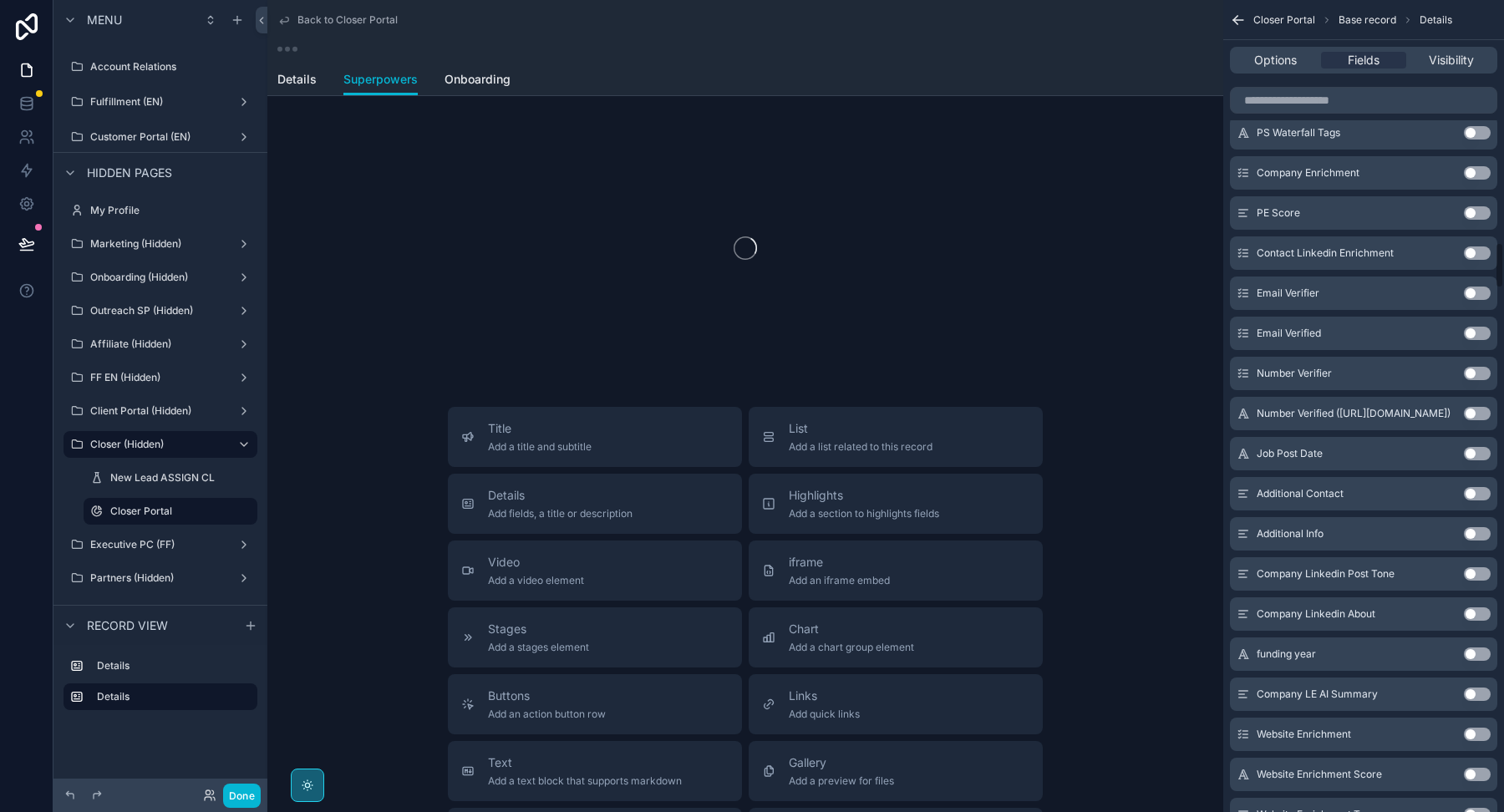
click at [1476, 574] on button "Use setting" at bounding box center [1477, 574] width 27 height 13
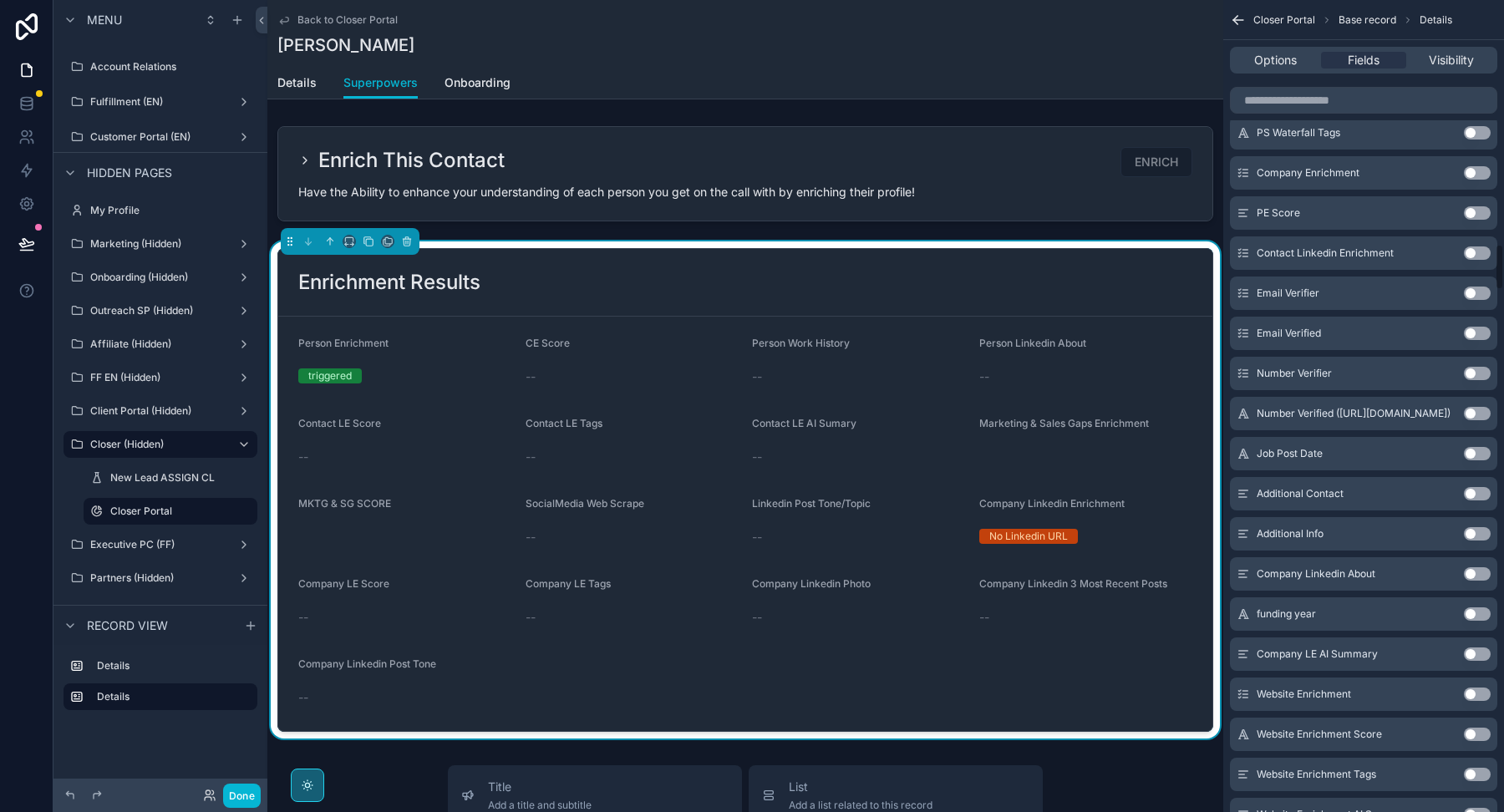
click at [1476, 574] on button "Use setting" at bounding box center [1477, 574] width 27 height 13
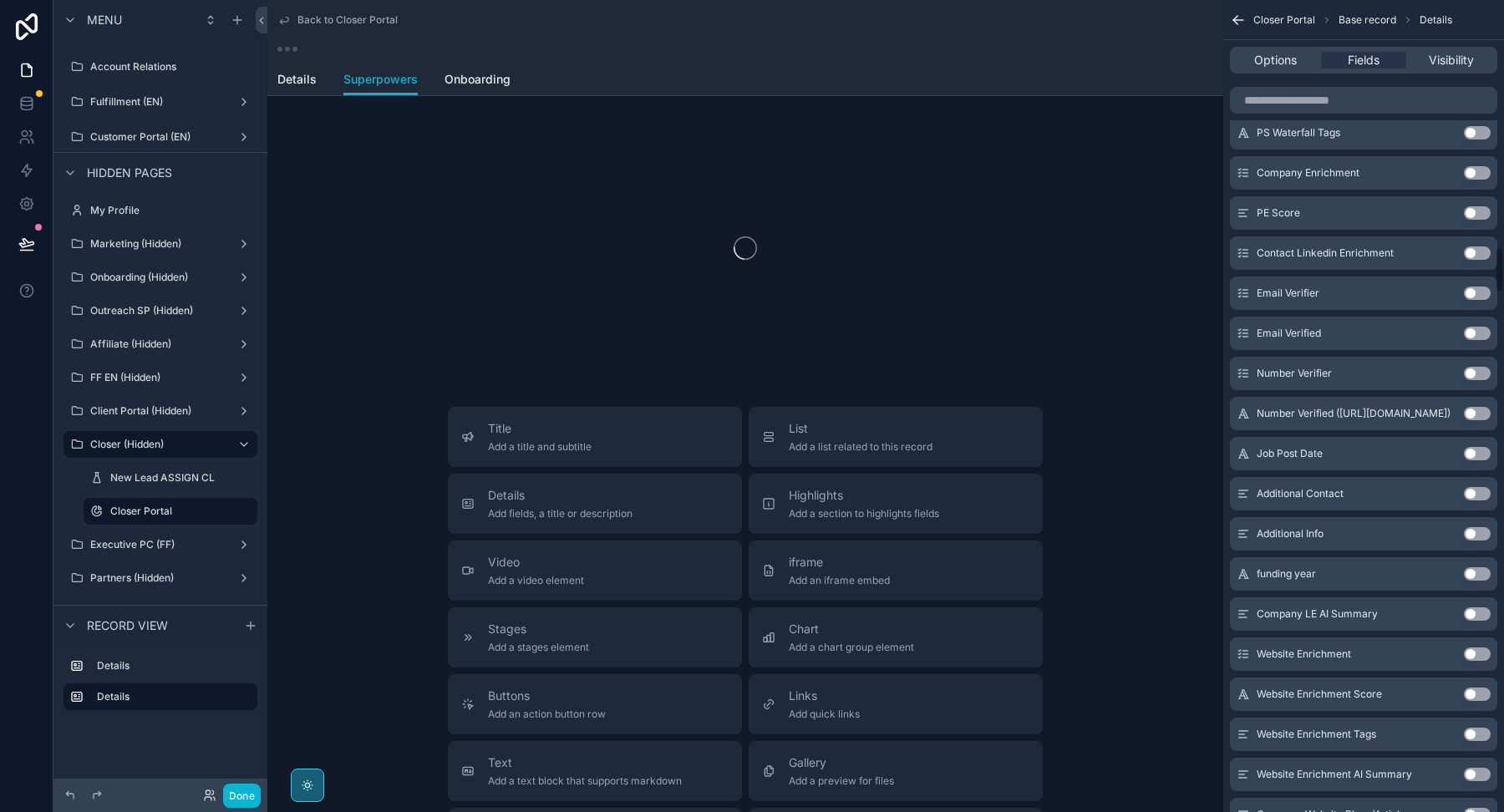
click at [1476, 574] on button "Use setting" at bounding box center [1477, 574] width 27 height 13
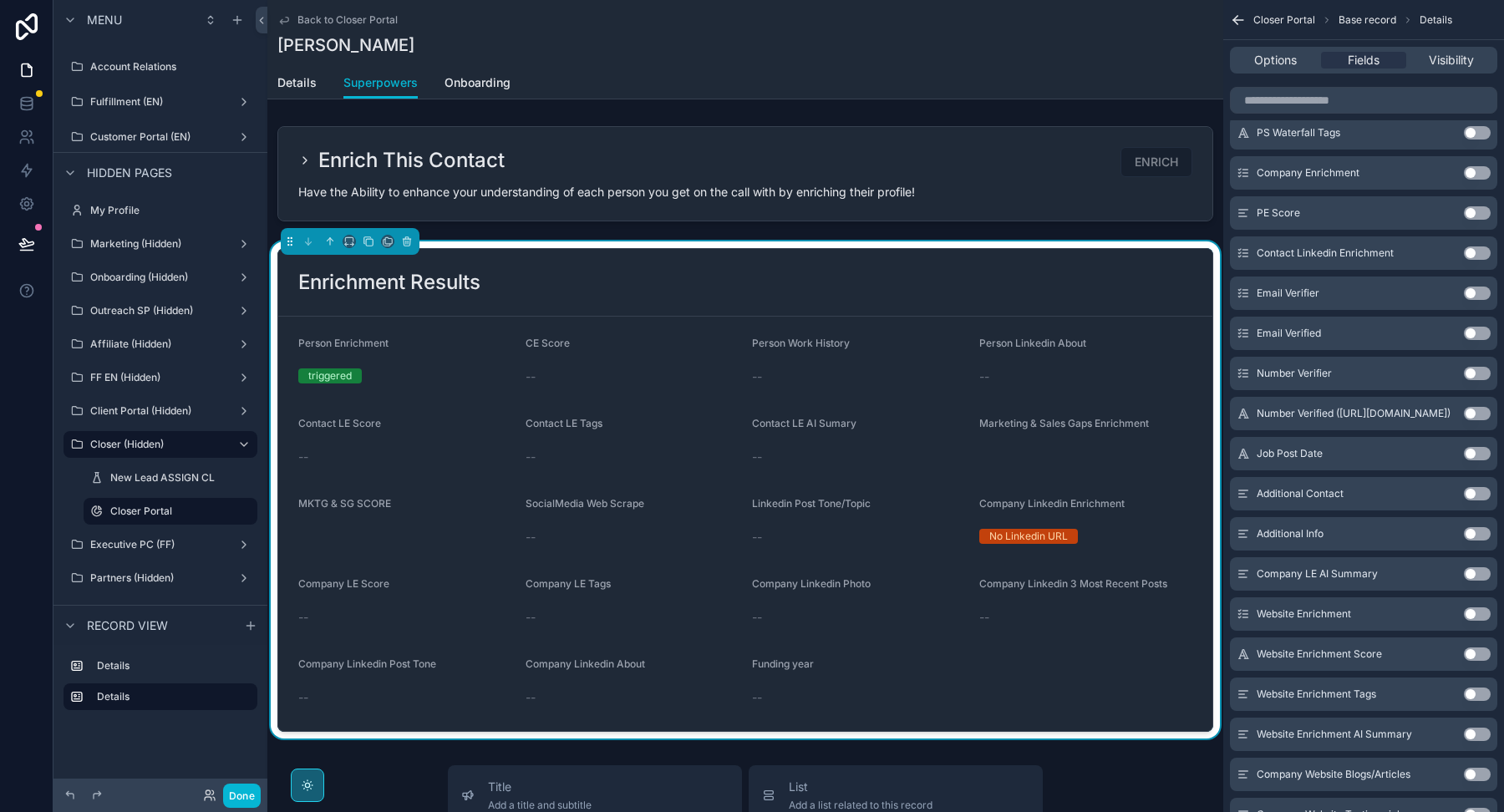
click at [1476, 574] on button "Use setting" at bounding box center [1477, 574] width 27 height 13
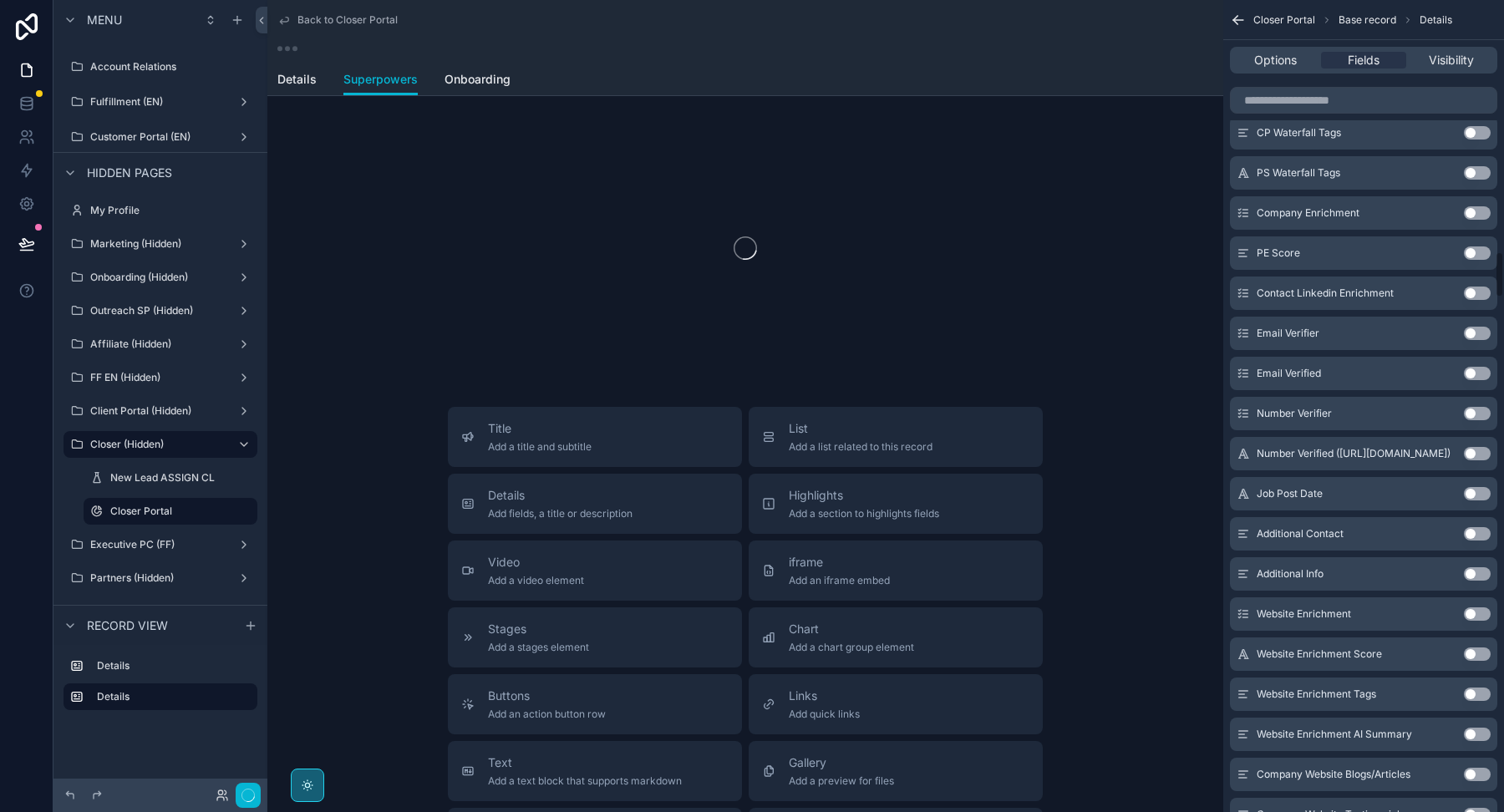
scroll to position [4371, 0]
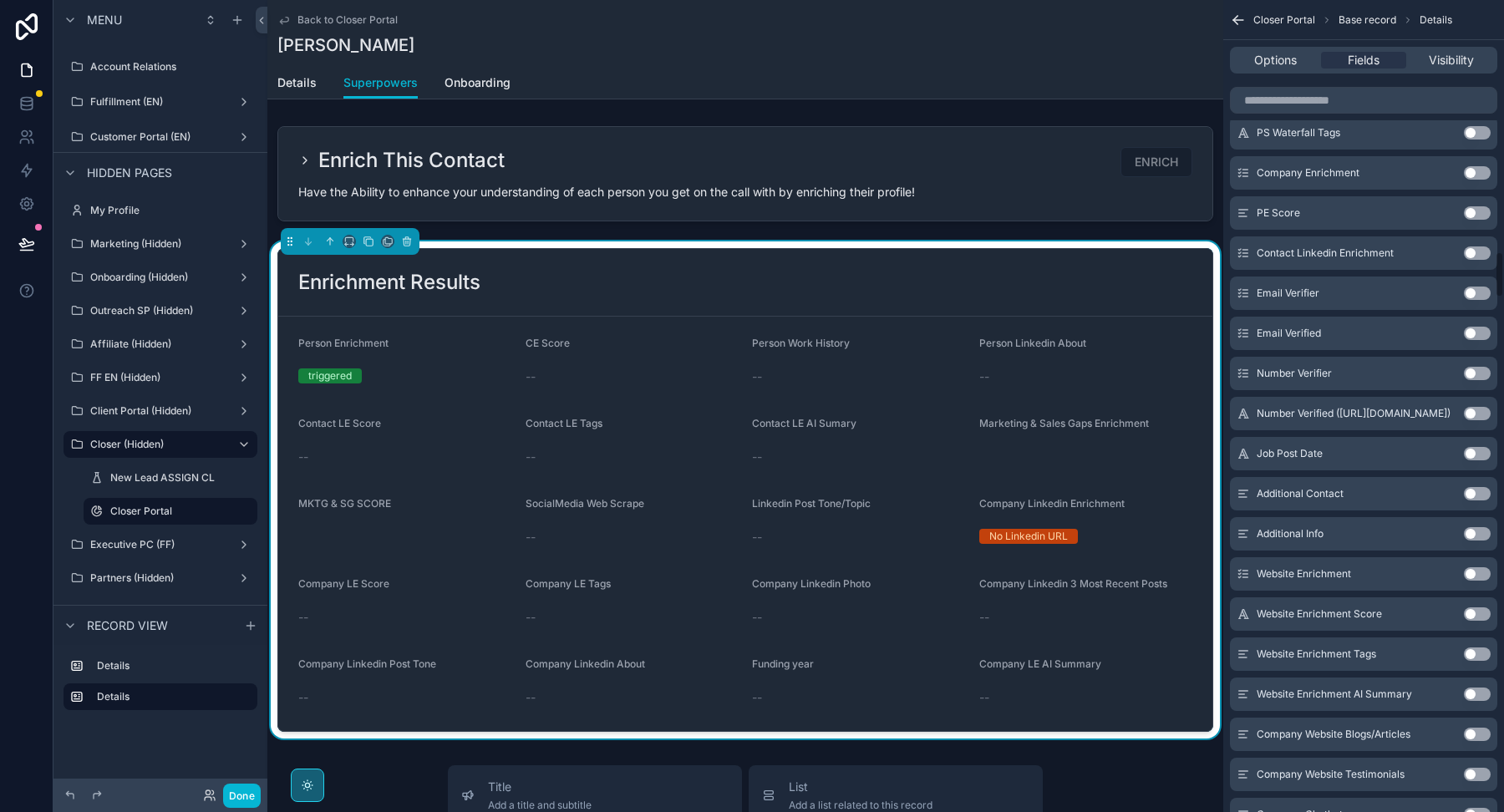
click at [1476, 574] on button "Use setting" at bounding box center [1477, 574] width 27 height 13
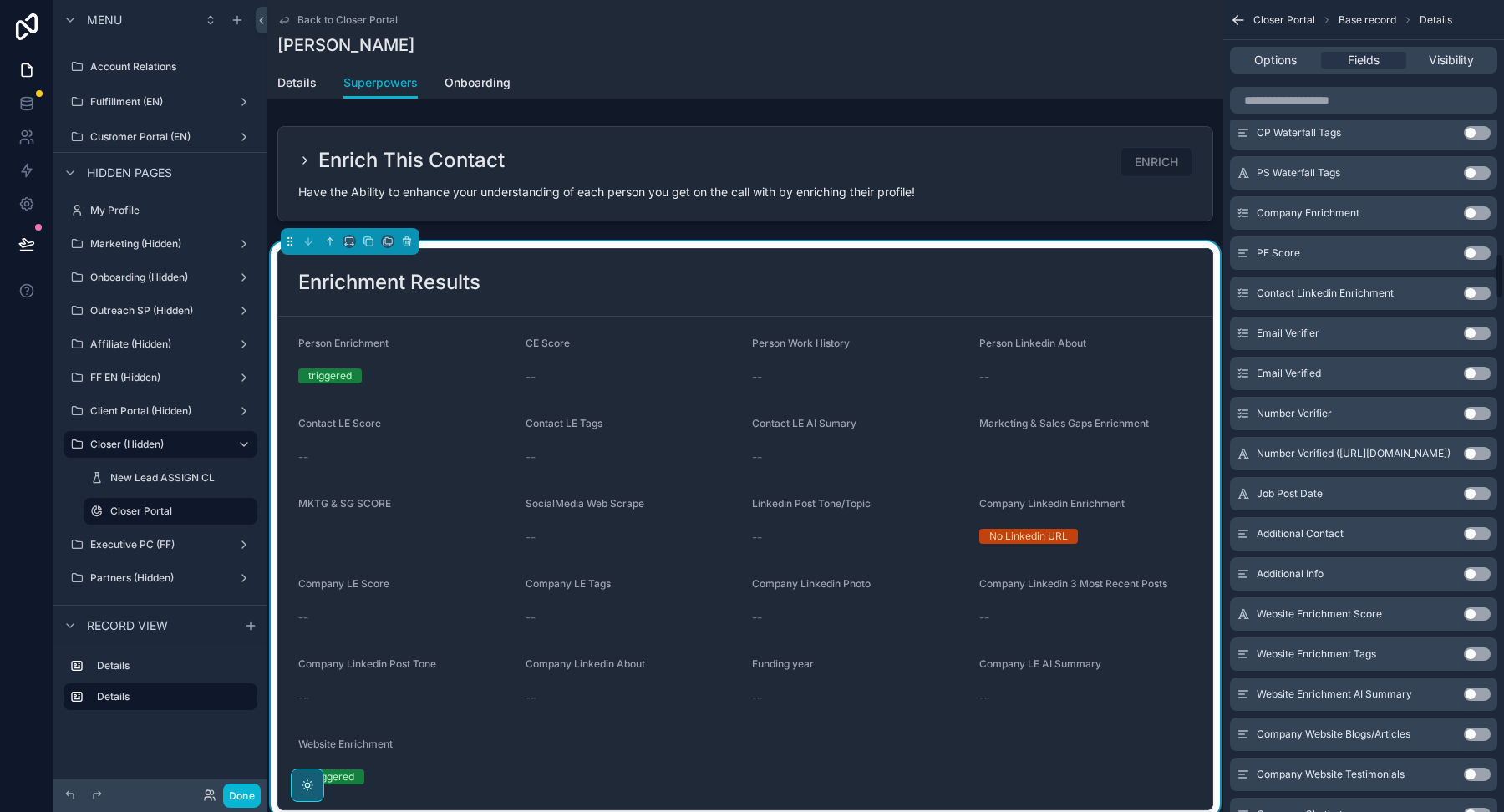
scroll to position [4411, 0]
click at [1476, 574] on button "Use setting" at bounding box center [1477, 574] width 27 height 13
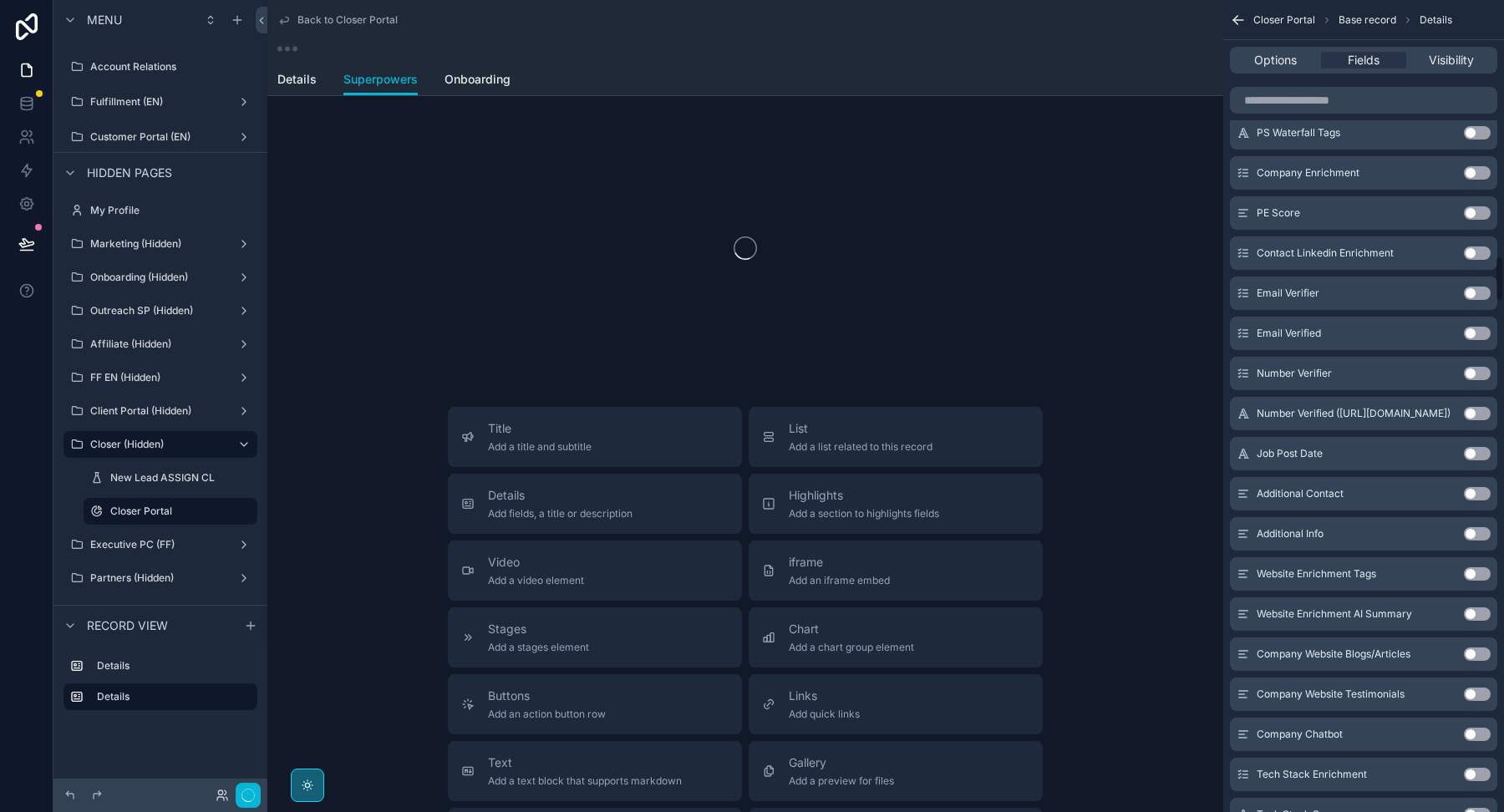
click at [1476, 574] on button "Use setting" at bounding box center [1477, 574] width 27 height 13
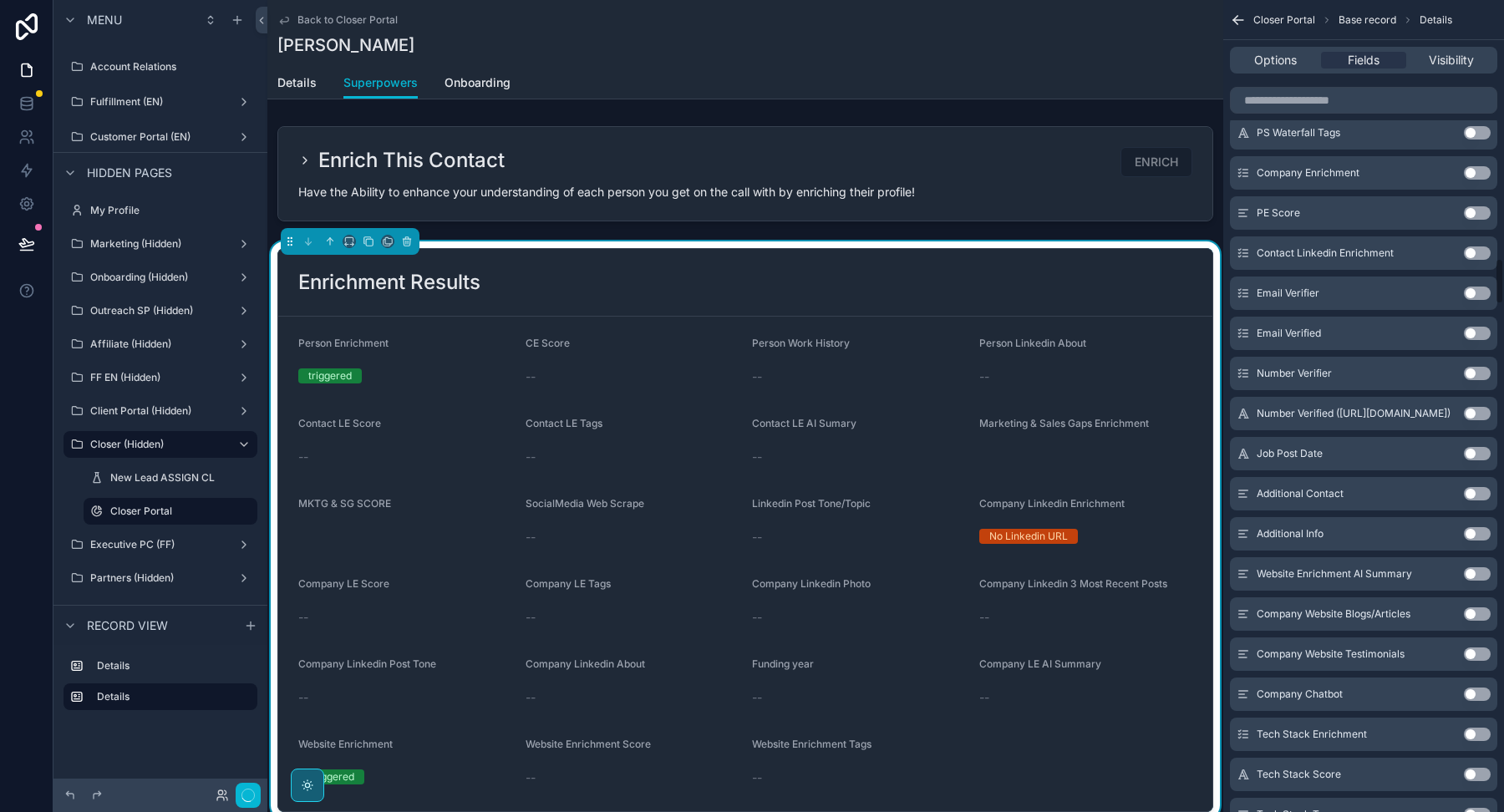
click at [1476, 575] on button "Use setting" at bounding box center [1477, 574] width 27 height 13
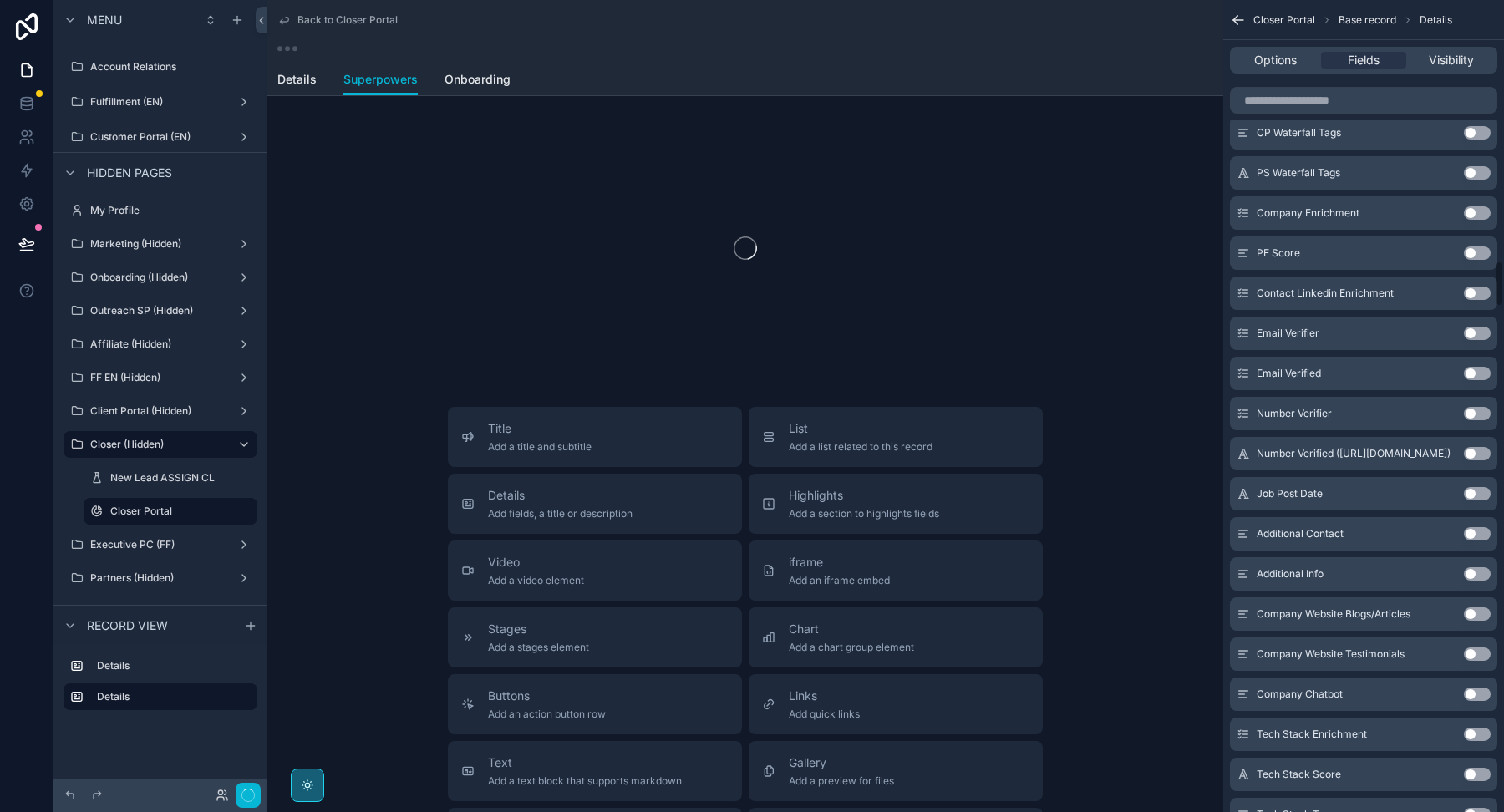
scroll to position [4531, 0]
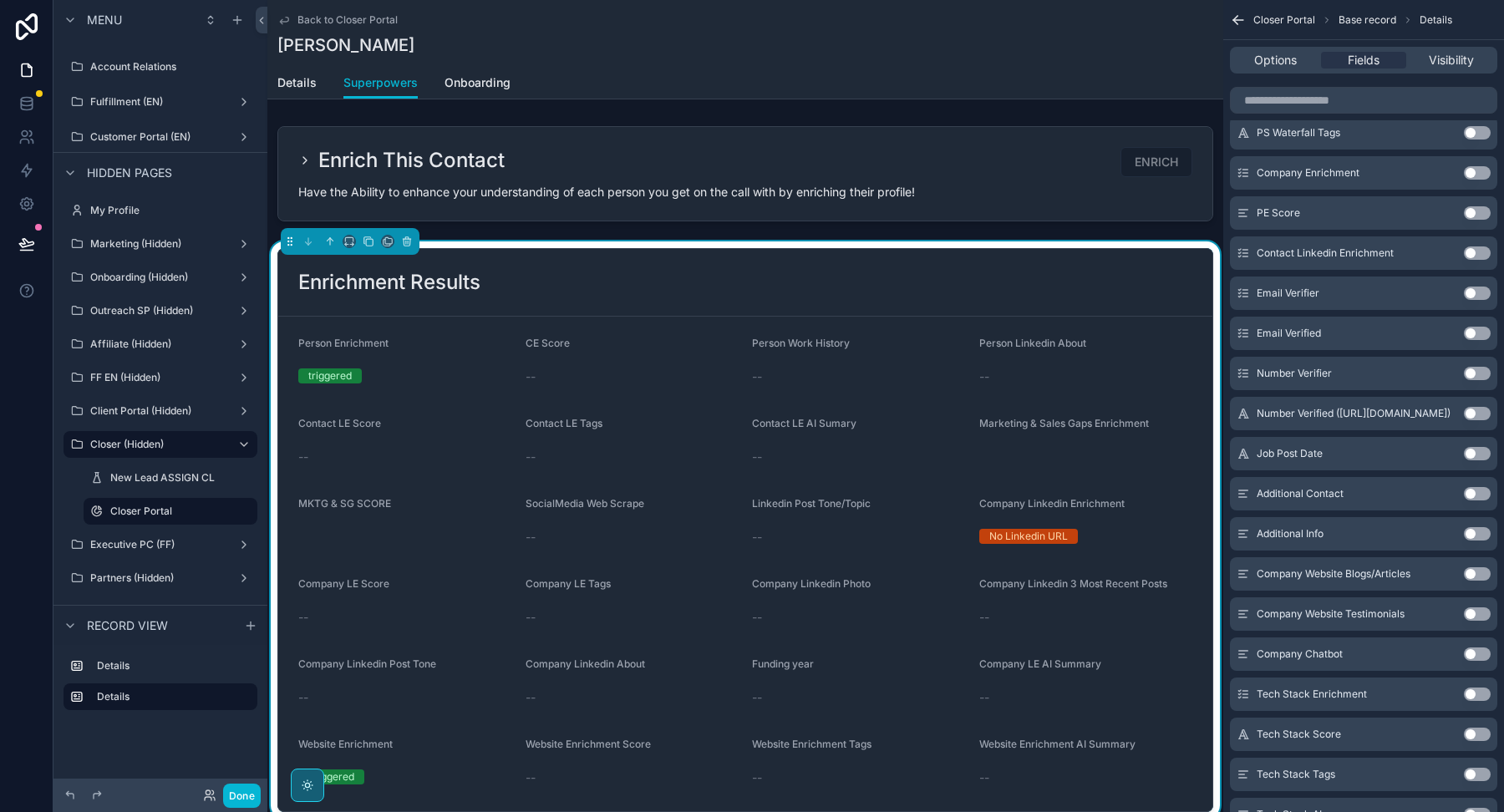
click at [1476, 576] on div "Company Website Blogs/Articles Use setting" at bounding box center [1363, 574] width 267 height 33
click at [1475, 574] on button "Use setting" at bounding box center [1477, 574] width 27 height 13
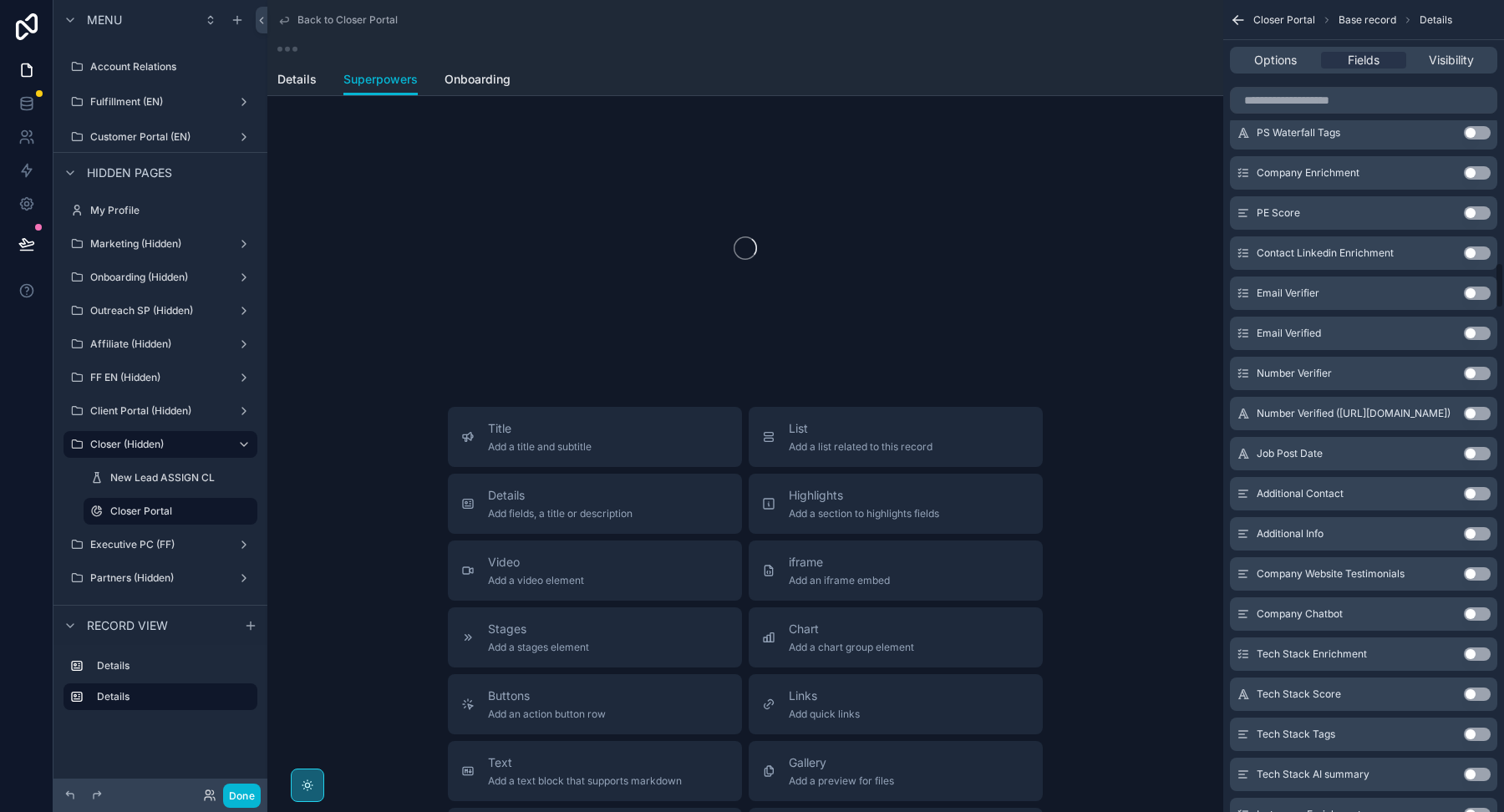
click at [1475, 574] on button "Use setting" at bounding box center [1477, 574] width 27 height 13
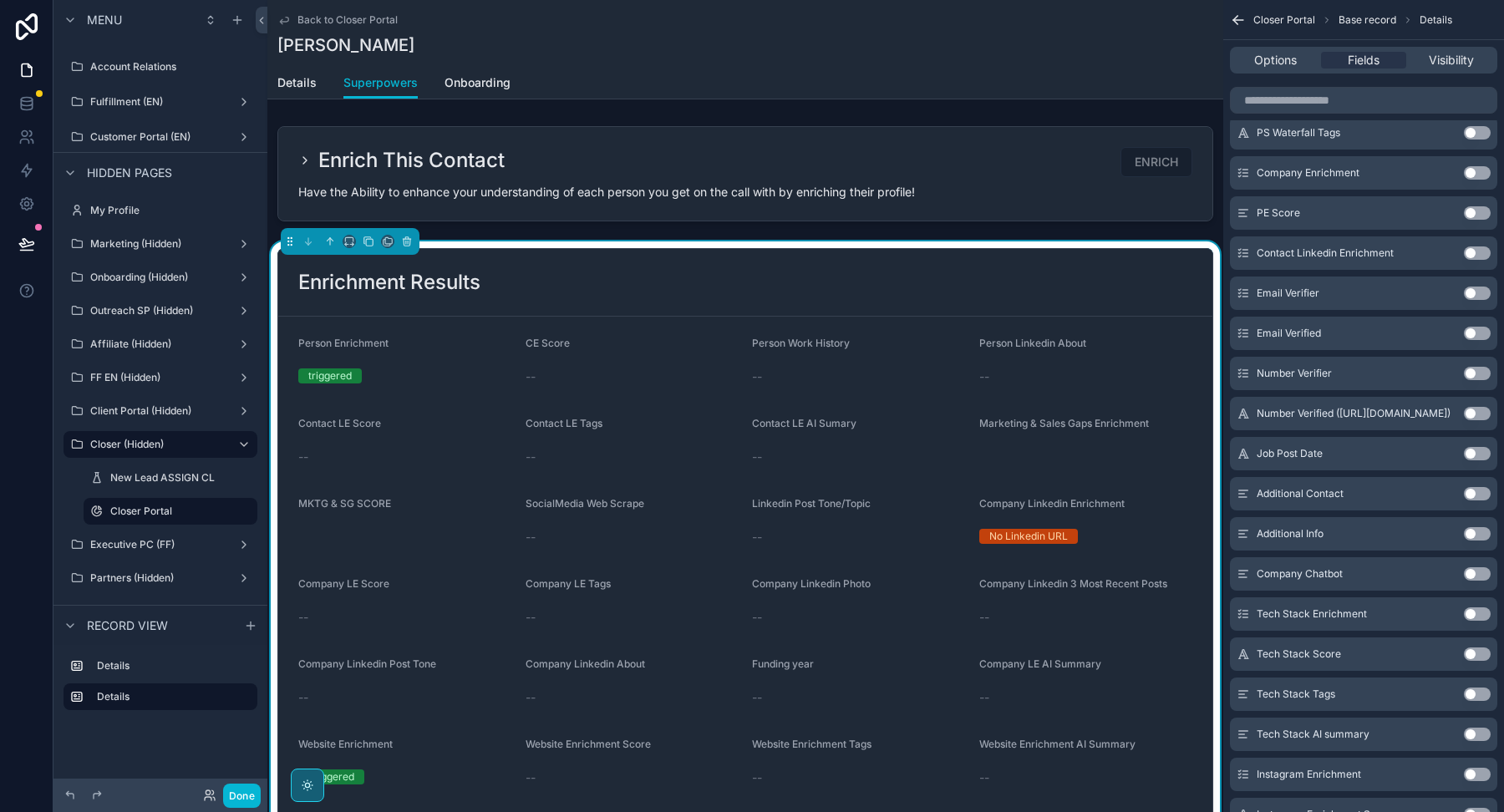
click at [1475, 574] on button "Use setting" at bounding box center [1477, 574] width 27 height 13
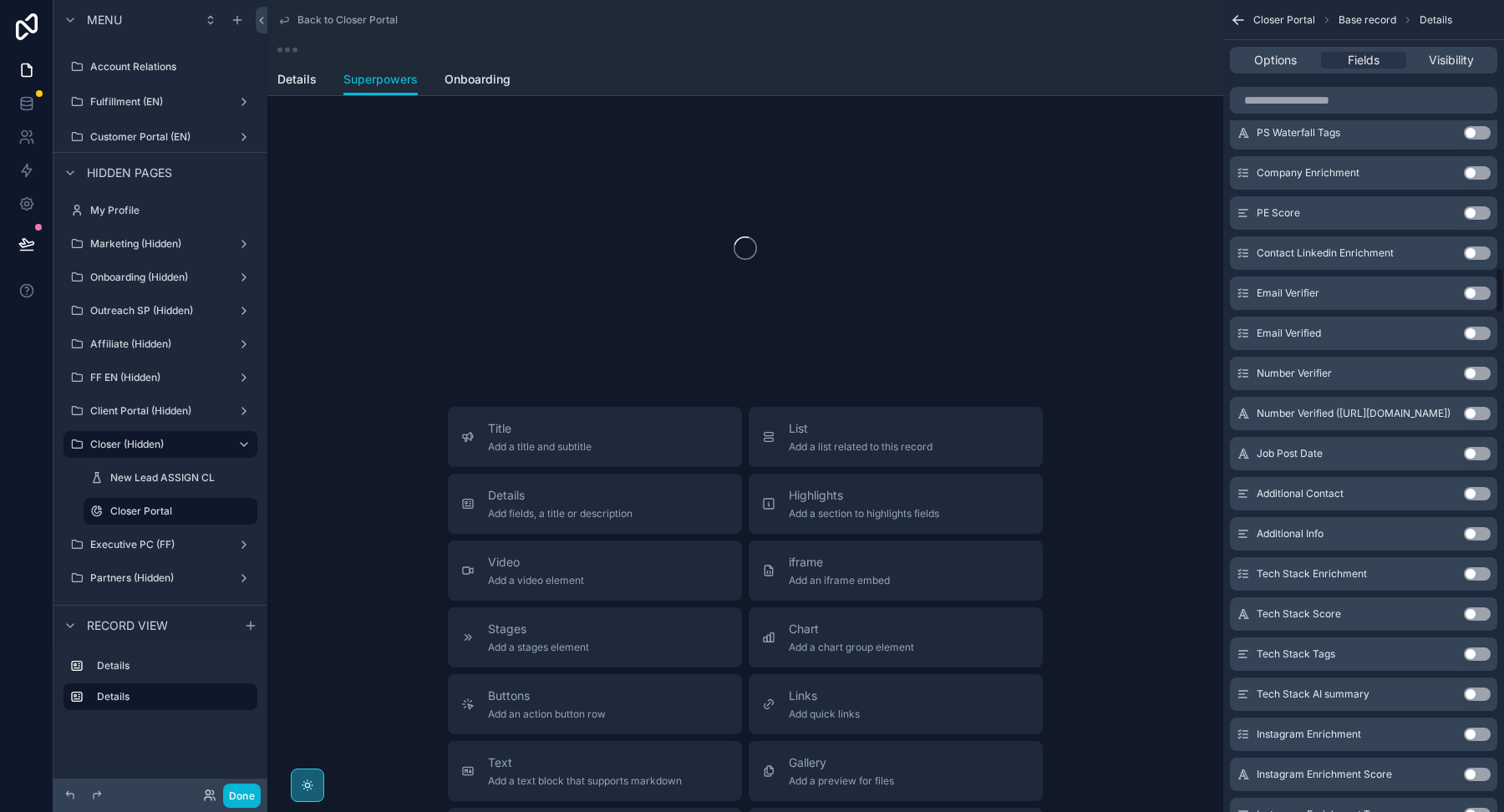
click at [1475, 574] on button "Use setting" at bounding box center [1477, 574] width 27 height 13
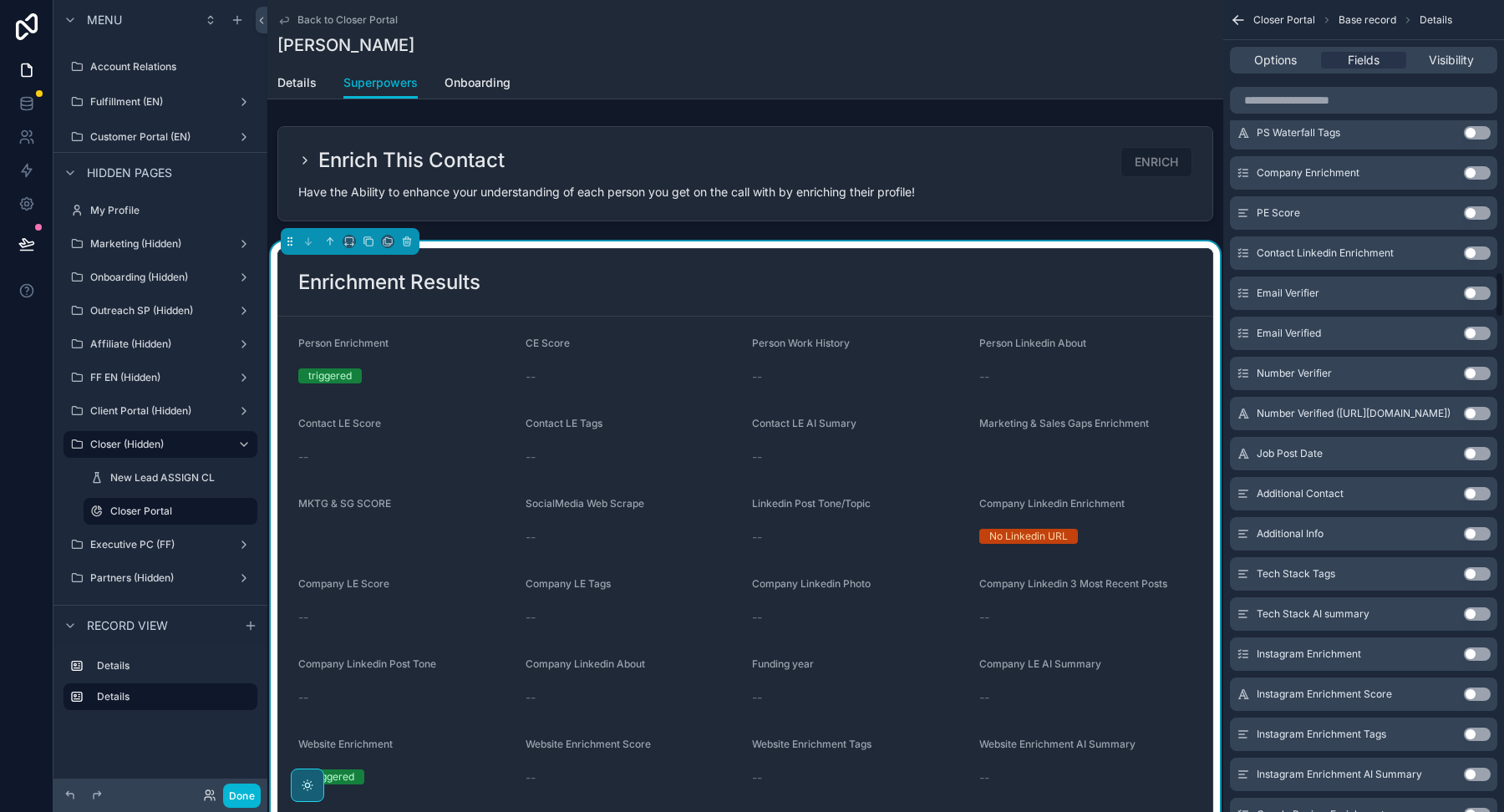
click at [1475, 574] on button "Use setting" at bounding box center [1477, 574] width 27 height 13
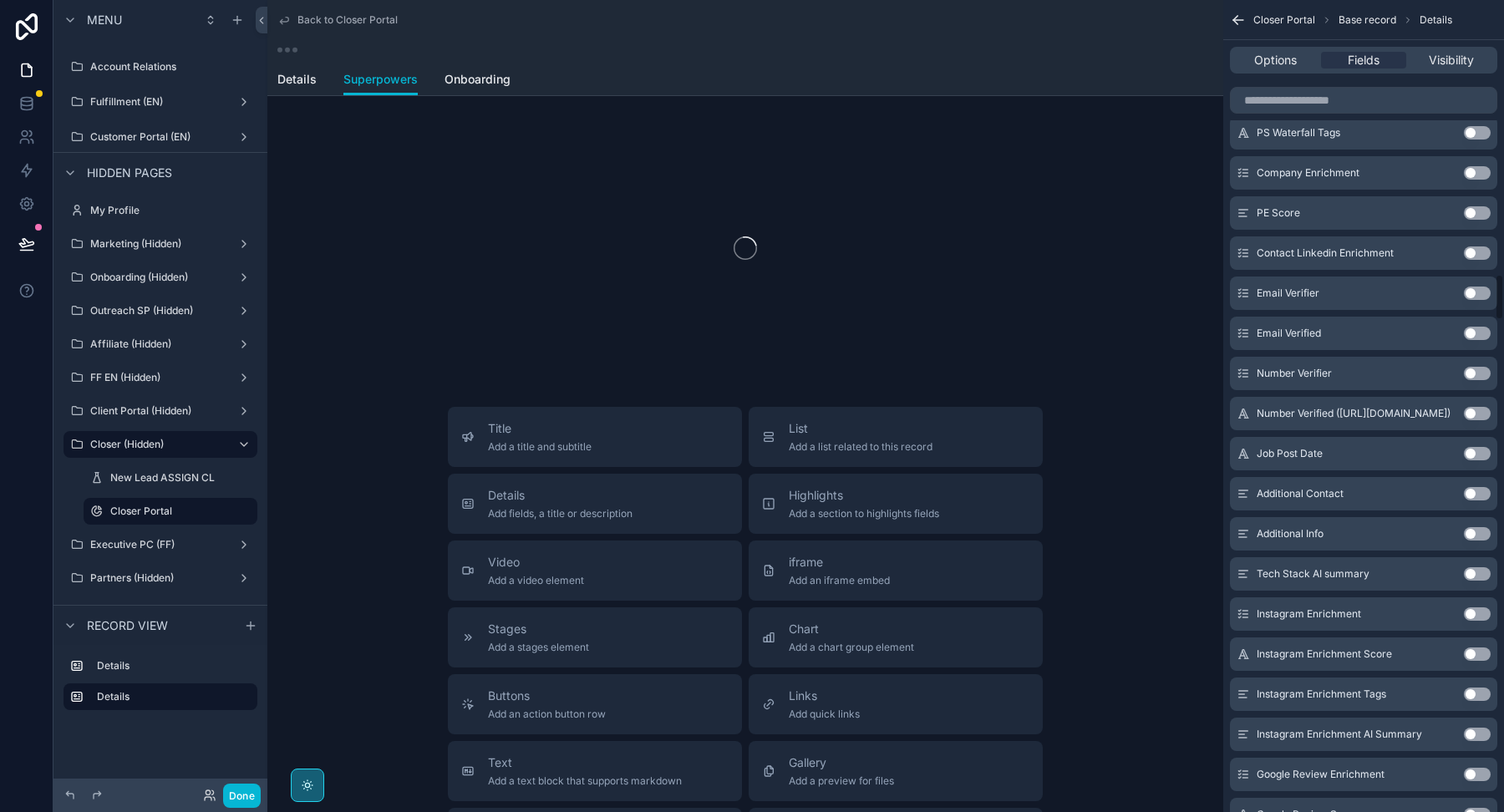
click at [1476, 574] on button "Use setting" at bounding box center [1477, 574] width 27 height 13
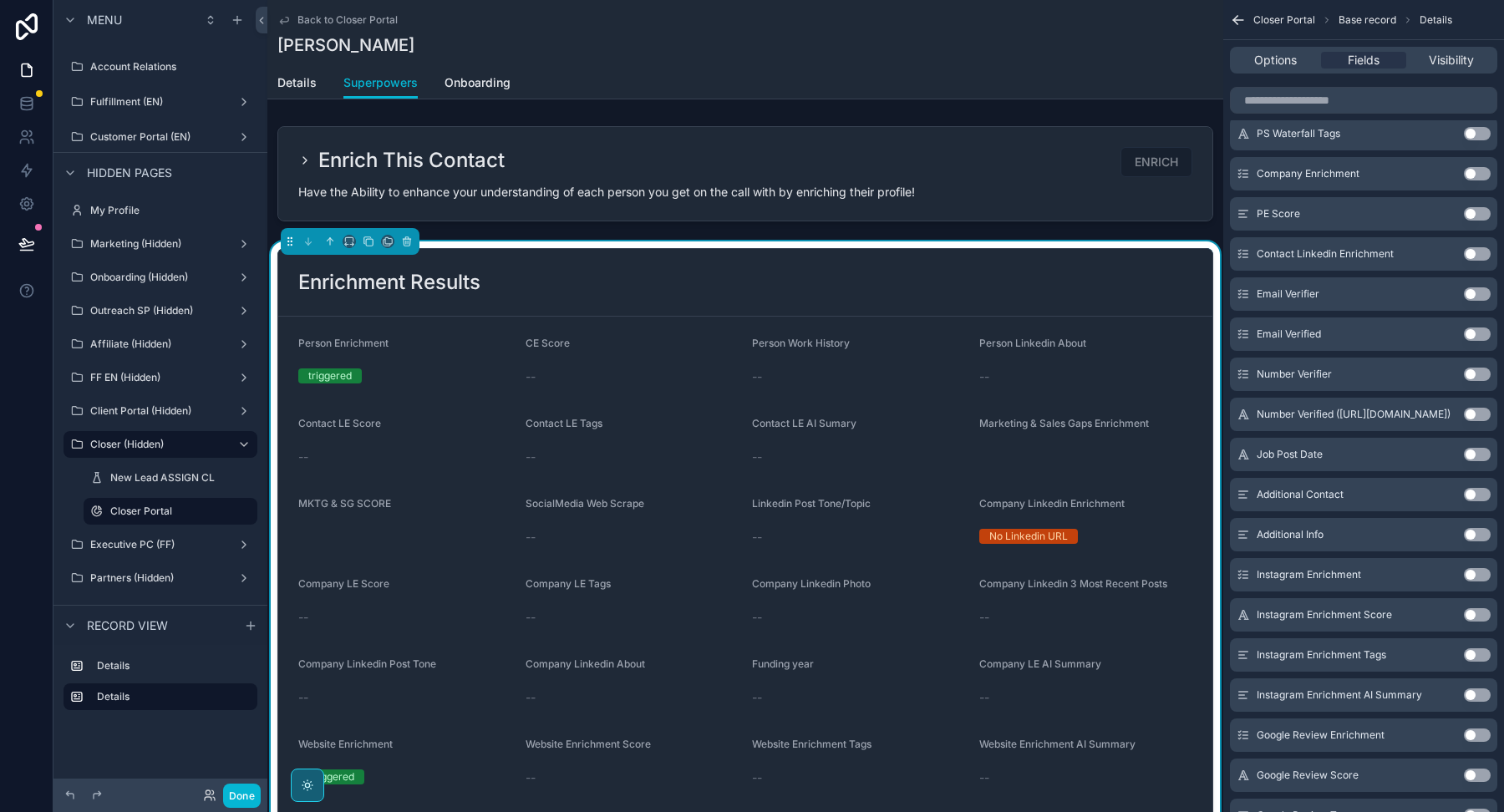
click at [1484, 611] on button "Use setting" at bounding box center [1477, 615] width 27 height 13
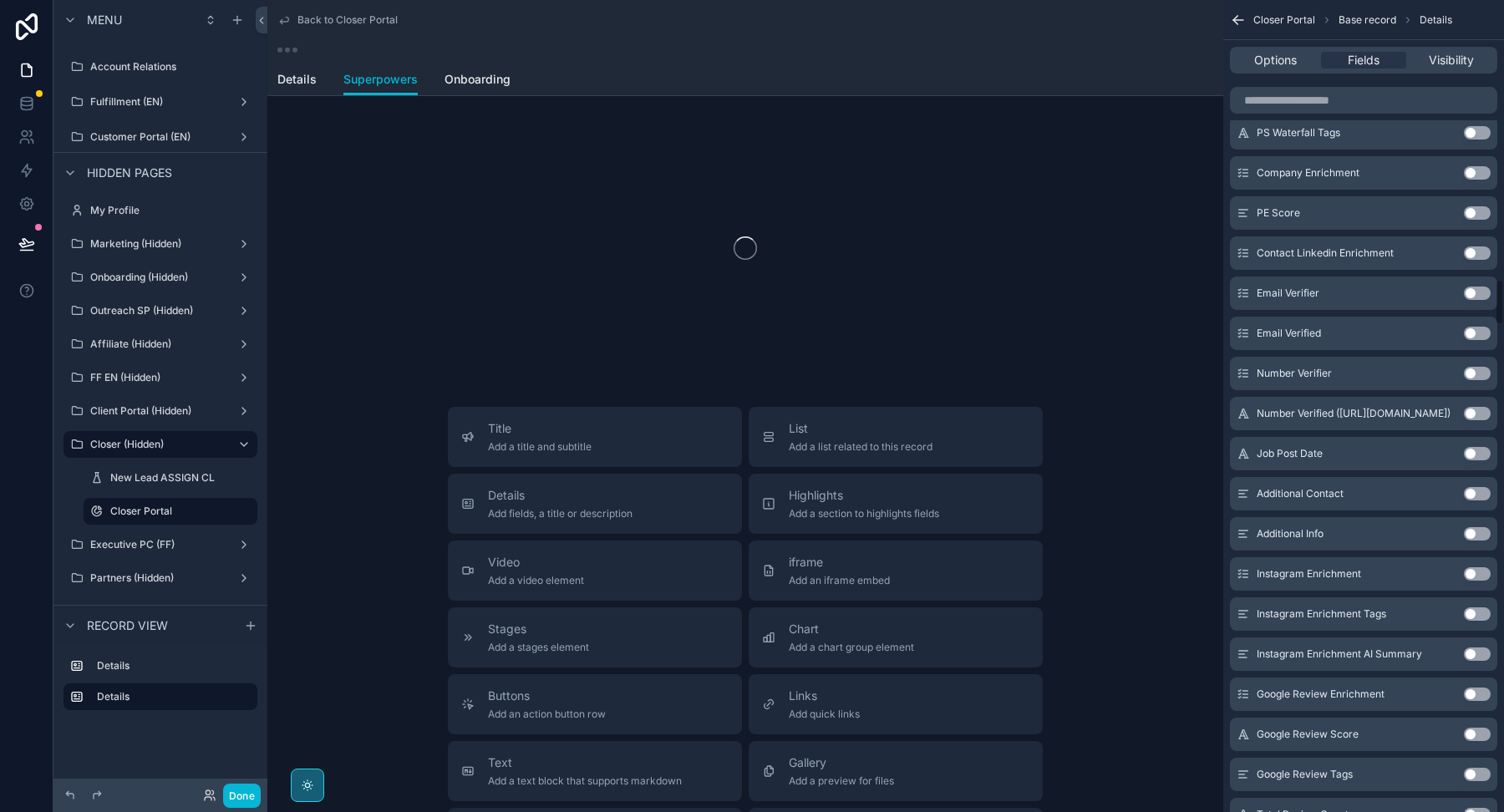
click at [1484, 611] on button "Use setting" at bounding box center [1477, 614] width 27 height 13
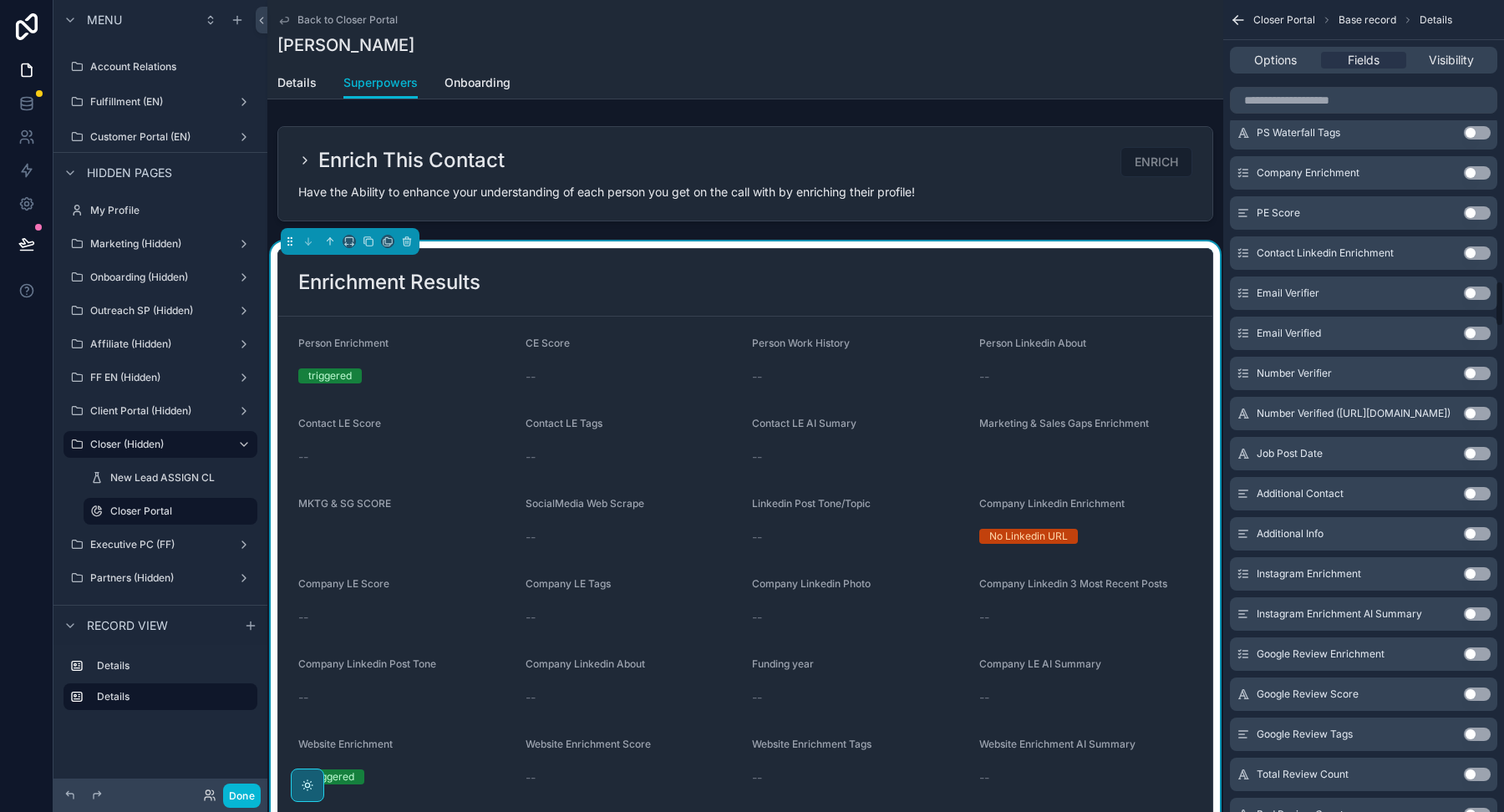
click at [1484, 611] on button "Use setting" at bounding box center [1477, 614] width 27 height 13
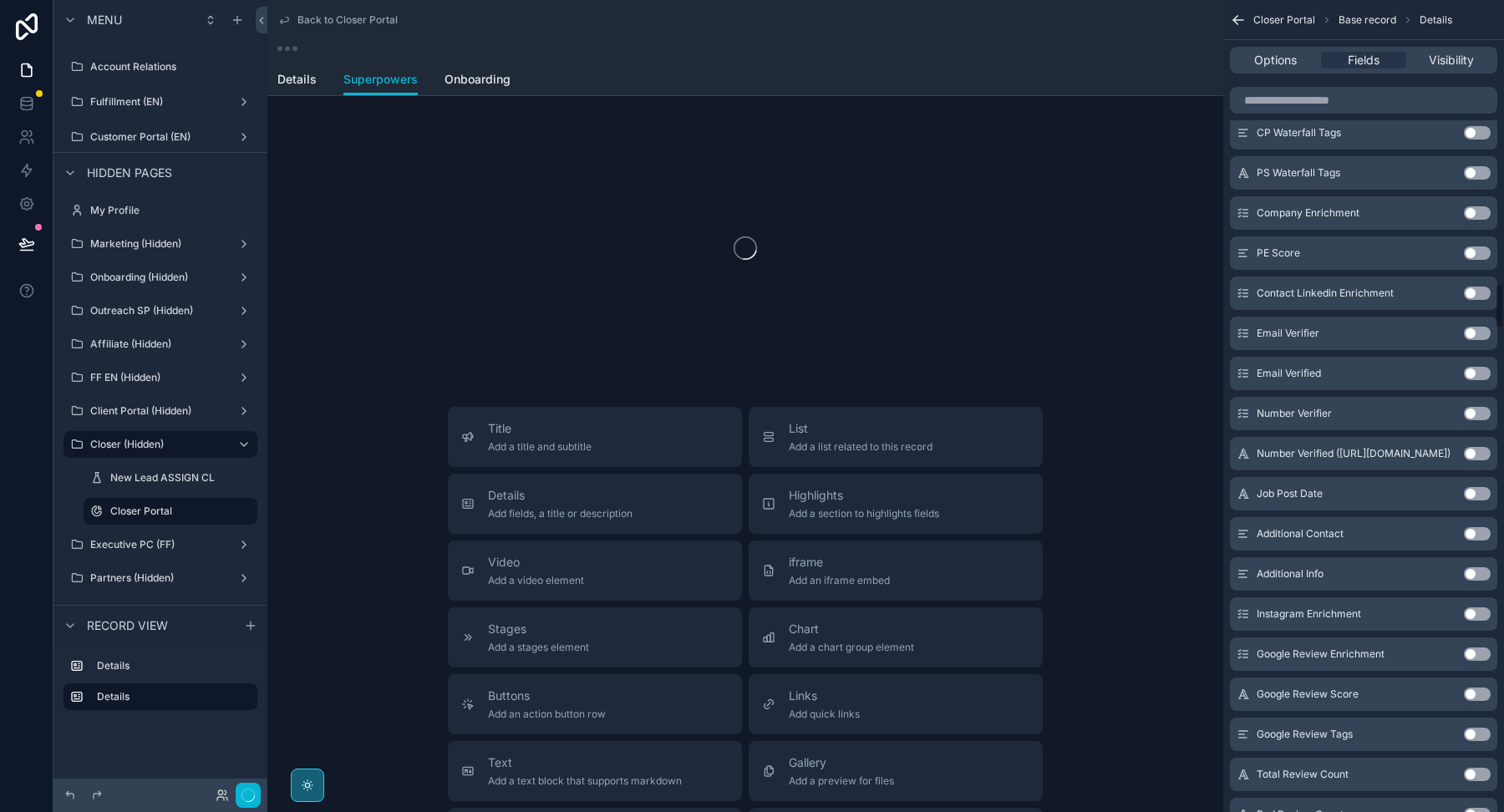
scroll to position [4932, 0]
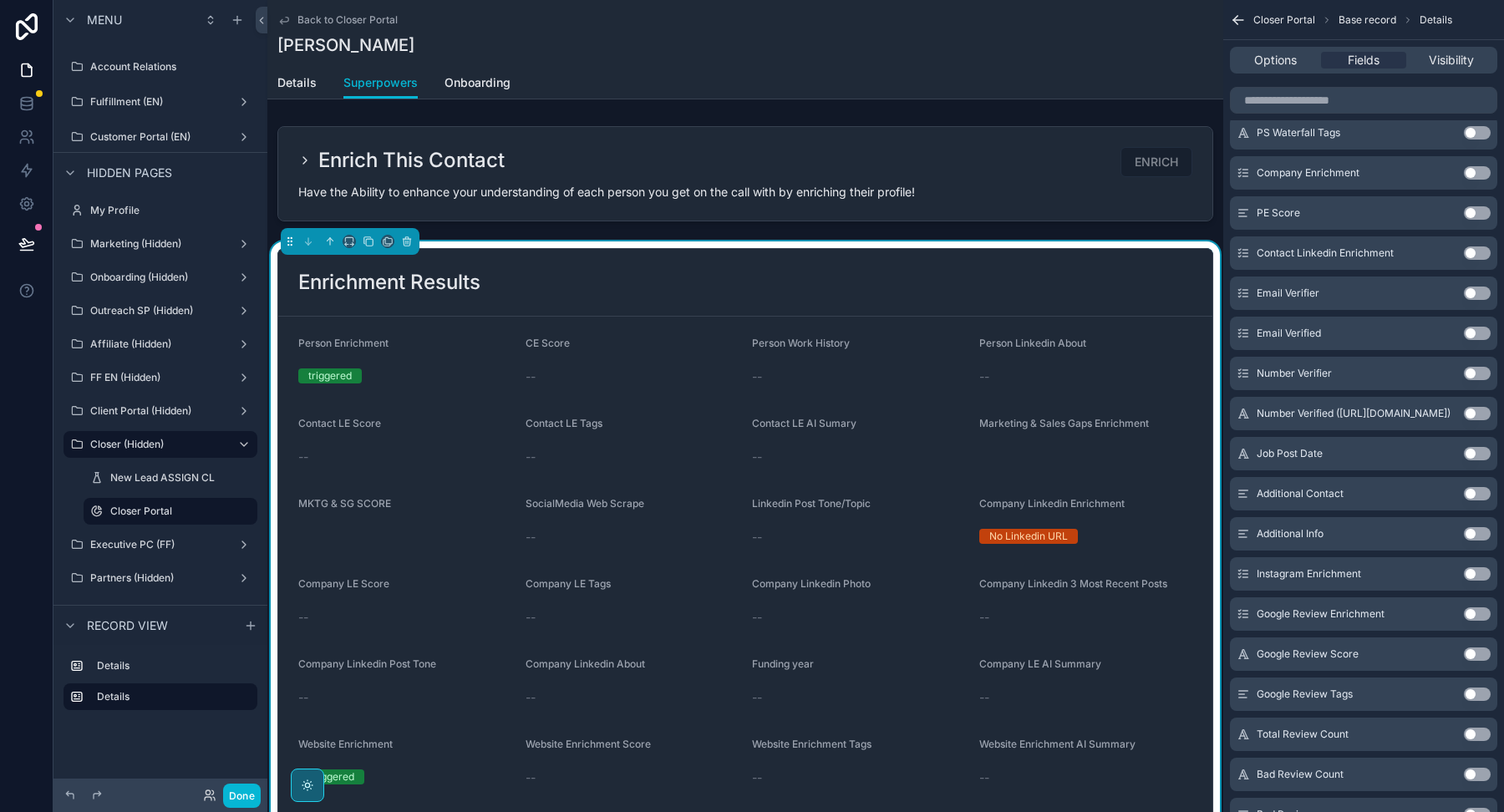
click at [1484, 651] on button "Use setting" at bounding box center [1477, 654] width 27 height 13
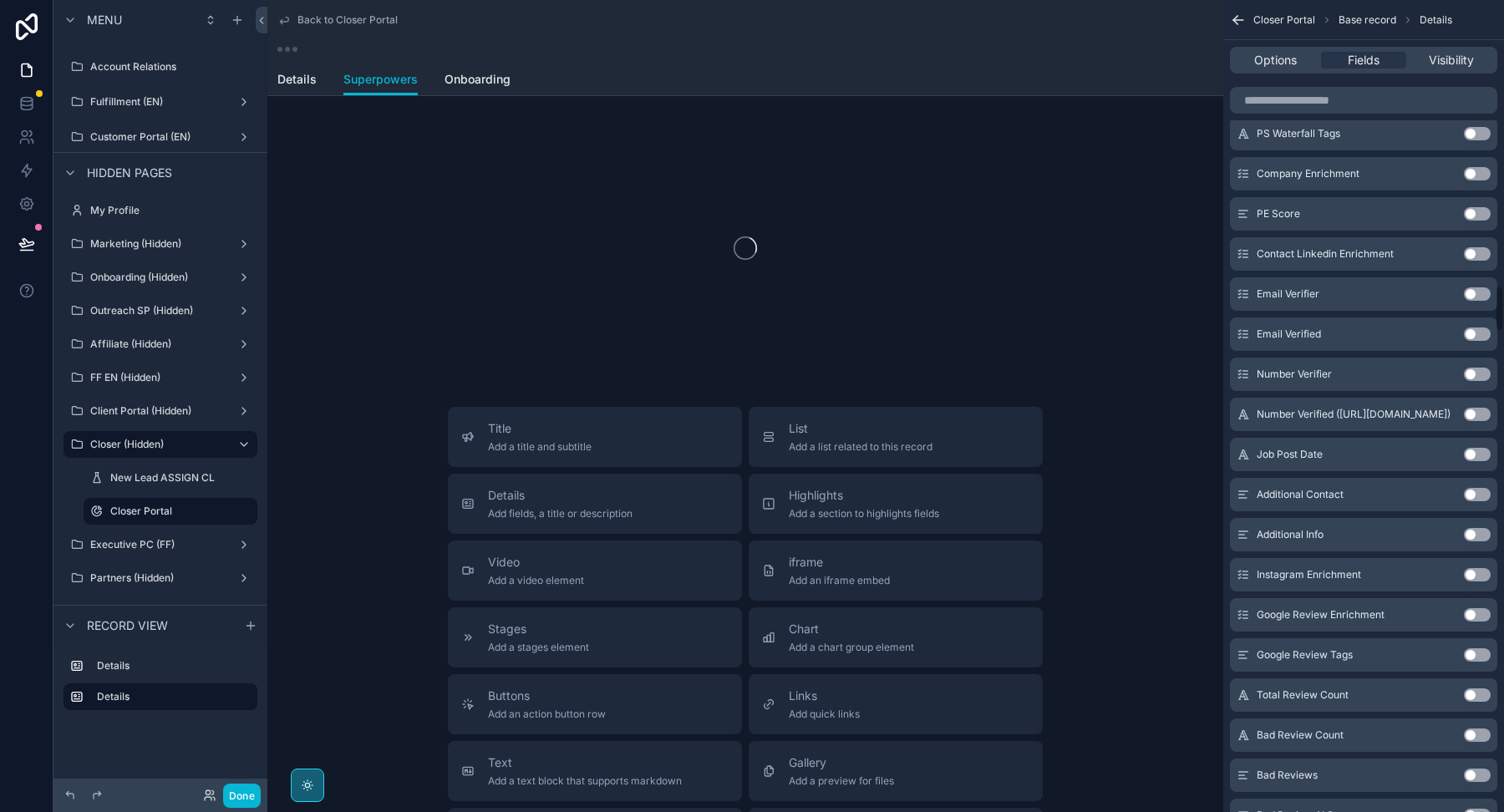
click at [1484, 651] on button "Use setting" at bounding box center [1477, 655] width 27 height 13
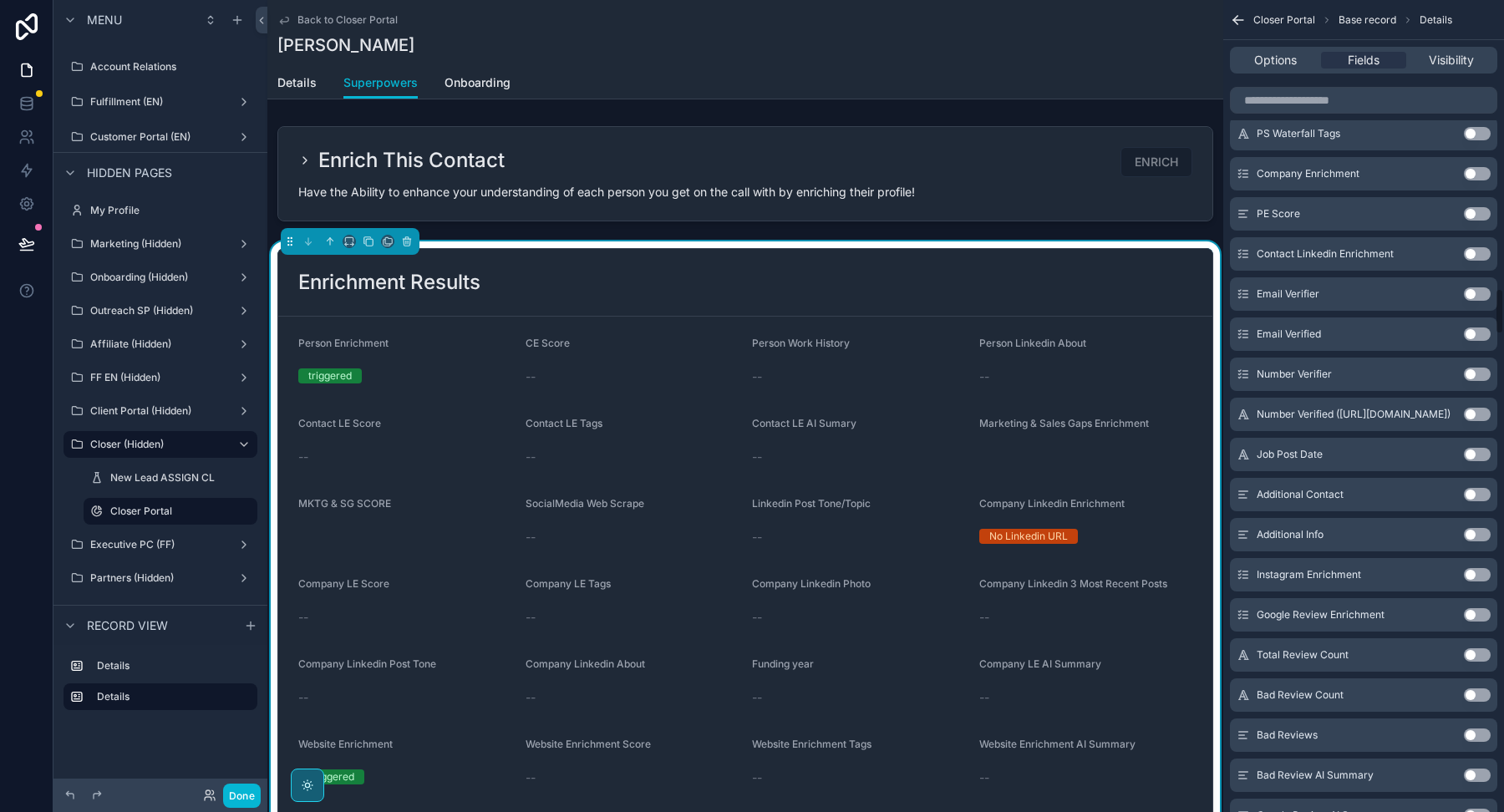
click at [1484, 651] on button "Use setting" at bounding box center [1477, 655] width 27 height 13
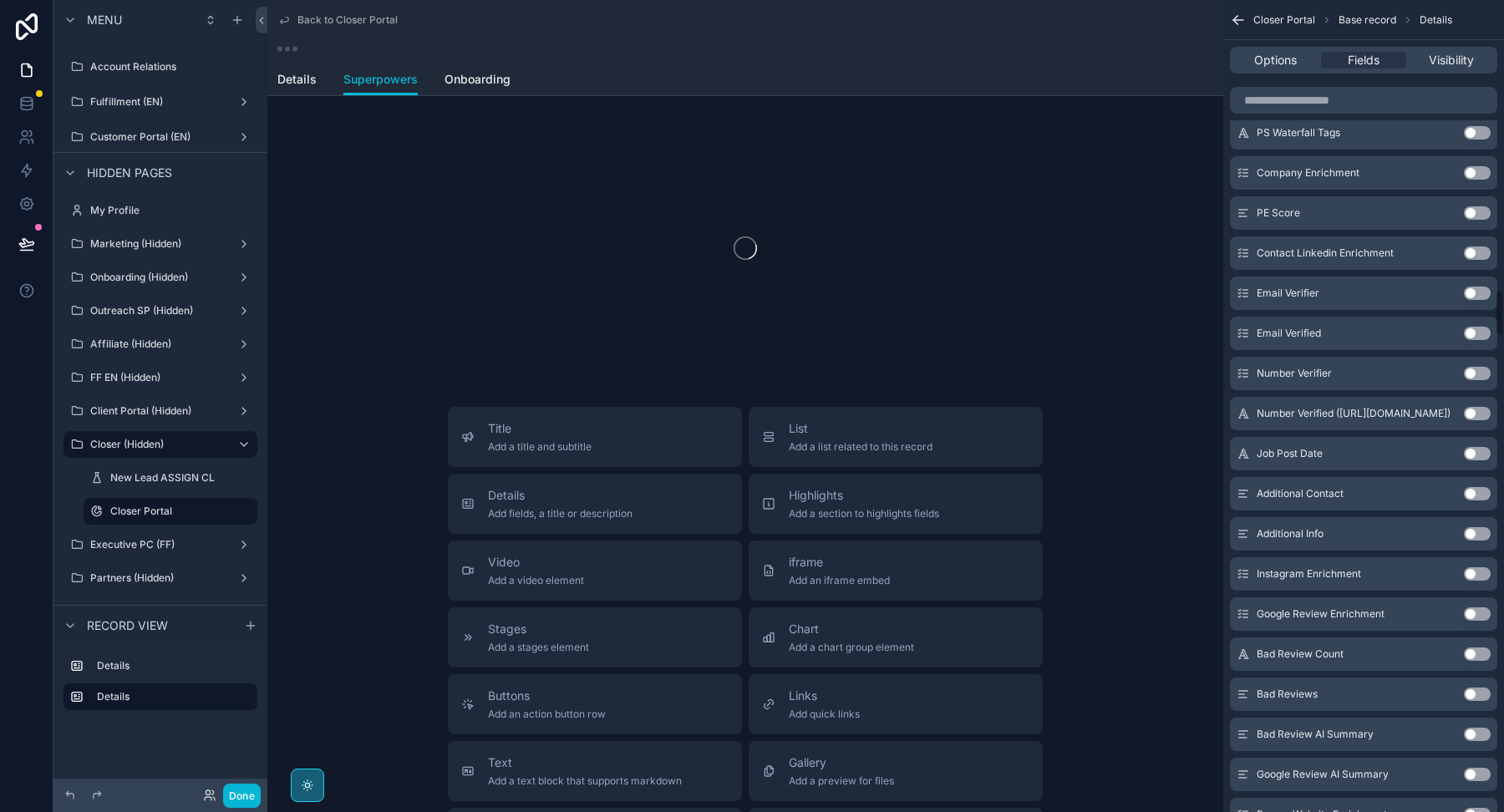
click at [1484, 651] on button "Use setting" at bounding box center [1477, 654] width 27 height 13
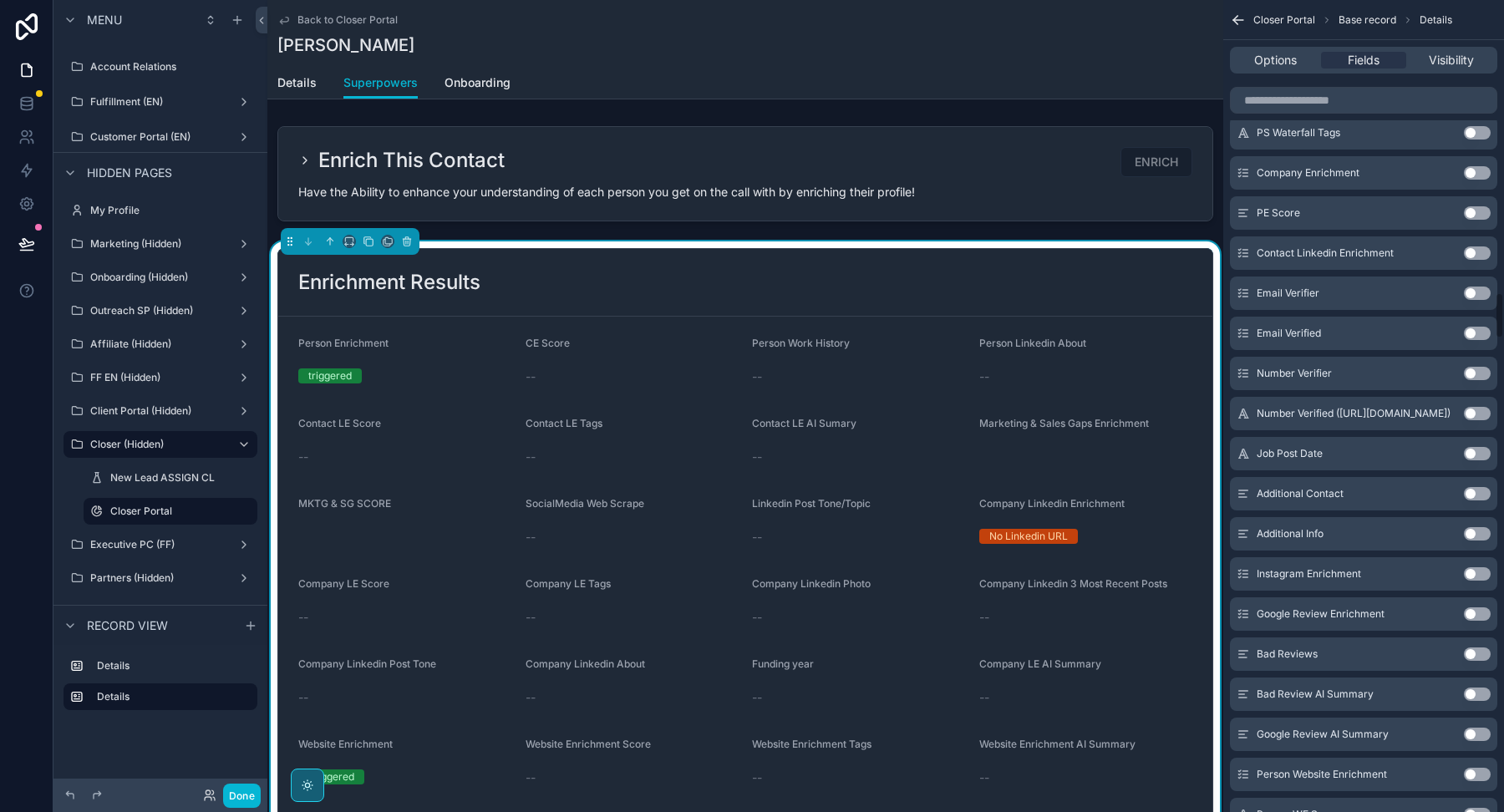
click at [1484, 651] on button "Use setting" at bounding box center [1477, 654] width 27 height 13
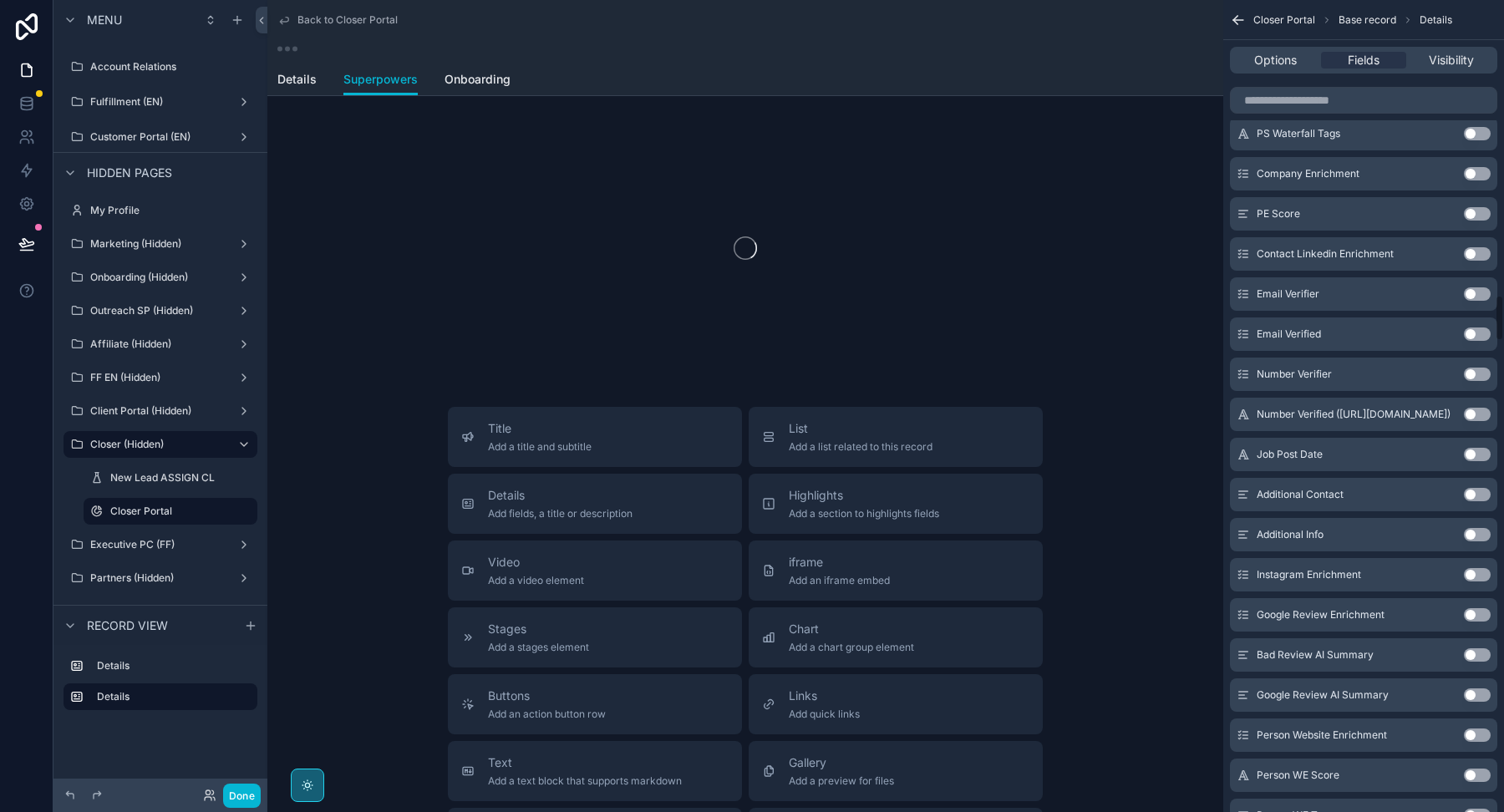
click at [1484, 651] on button "Use setting" at bounding box center [1477, 655] width 27 height 13
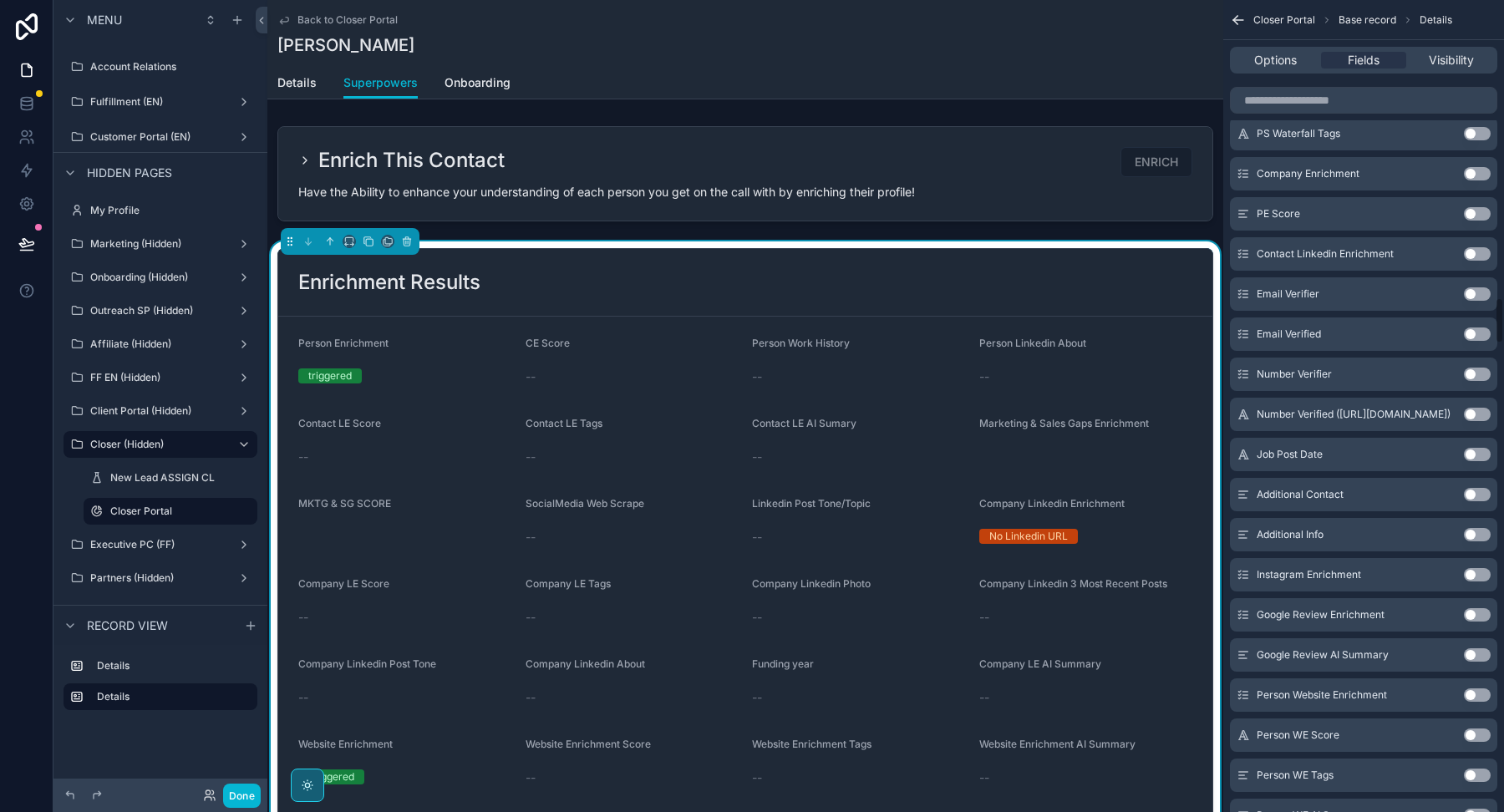
click at [1484, 651] on button "Use setting" at bounding box center [1477, 655] width 27 height 13
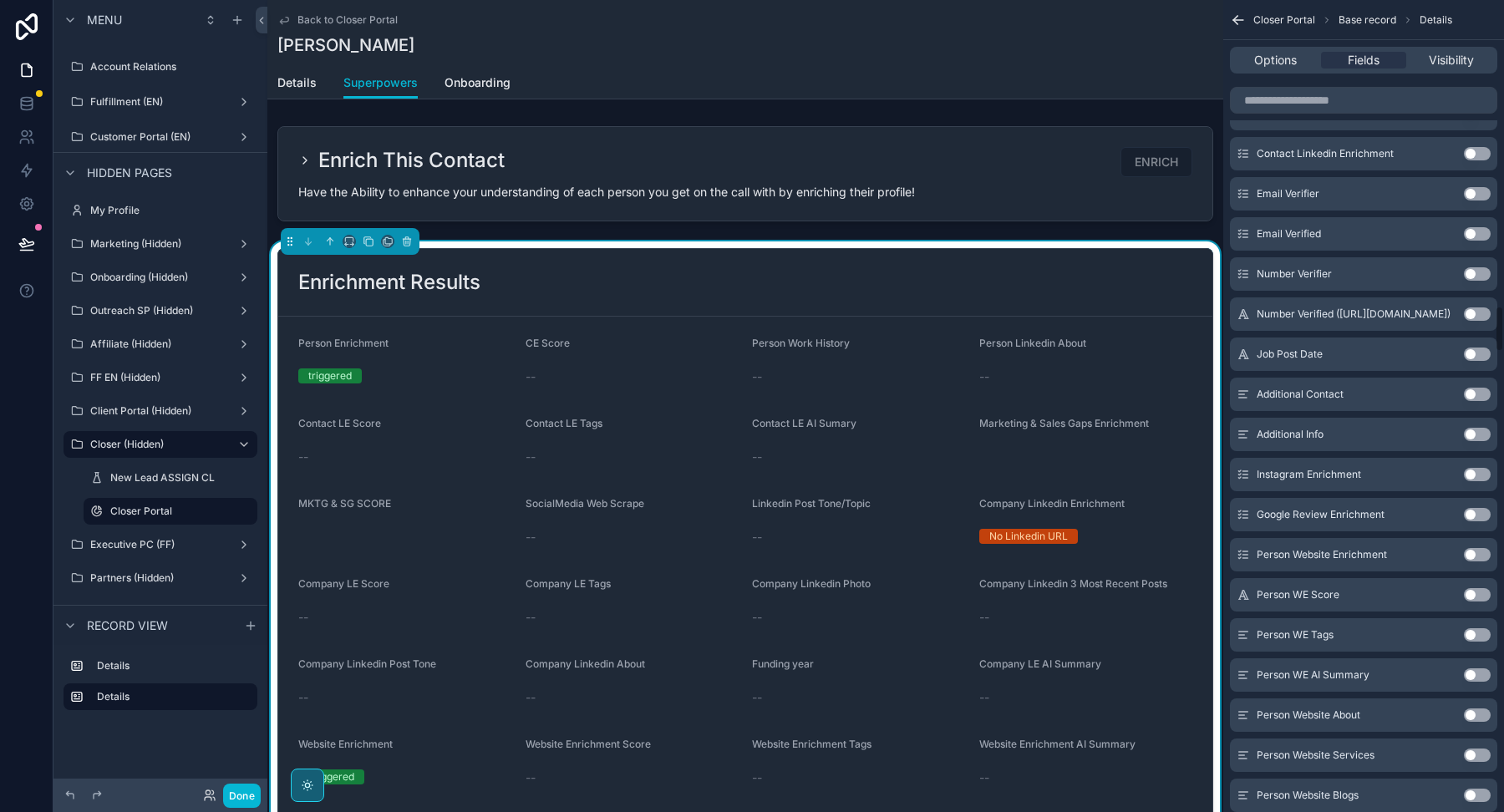
scroll to position [5332, 0]
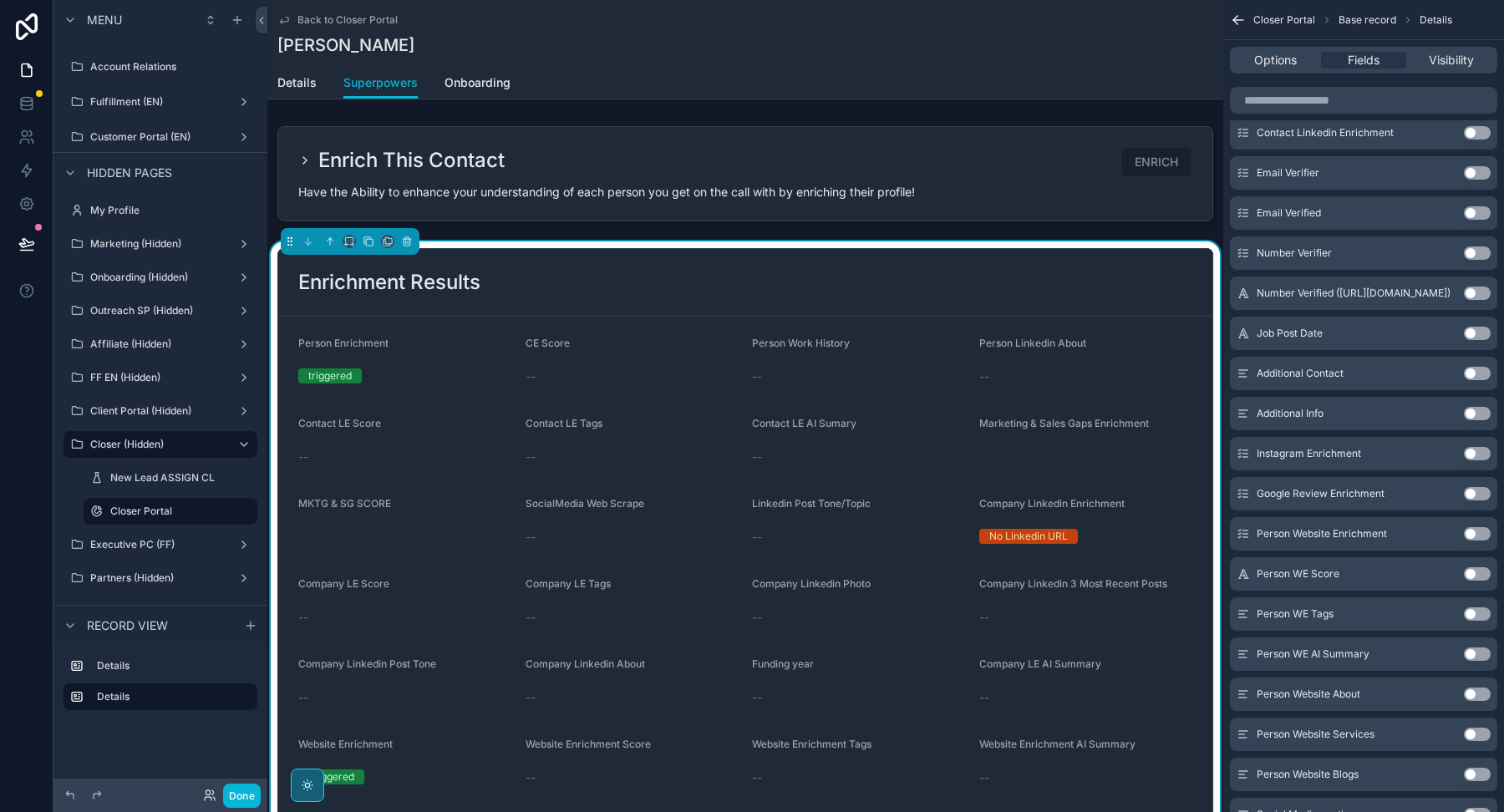
click at [1475, 649] on button "Use setting" at bounding box center [1477, 654] width 27 height 13
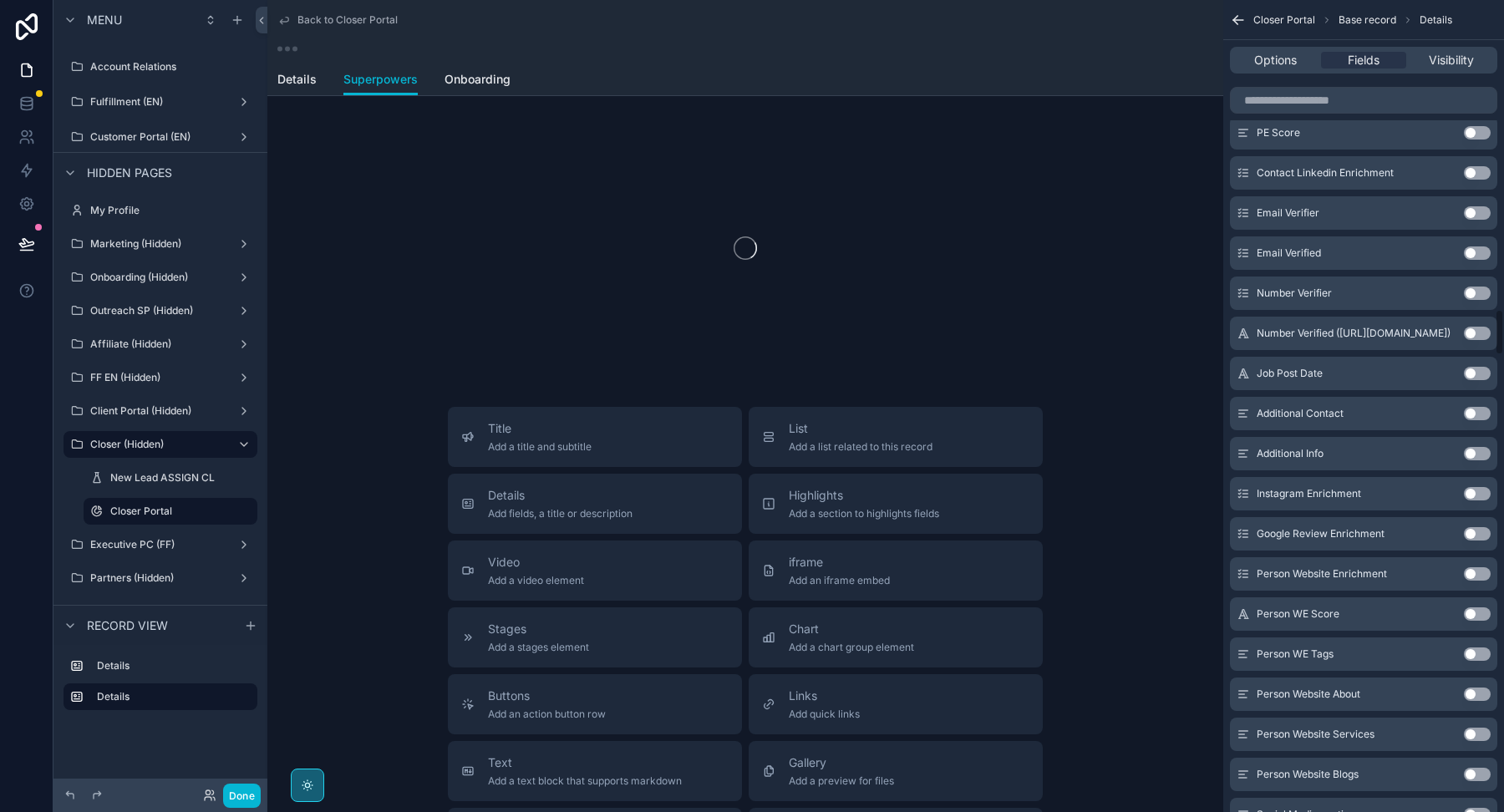
scroll to position [5373, 0]
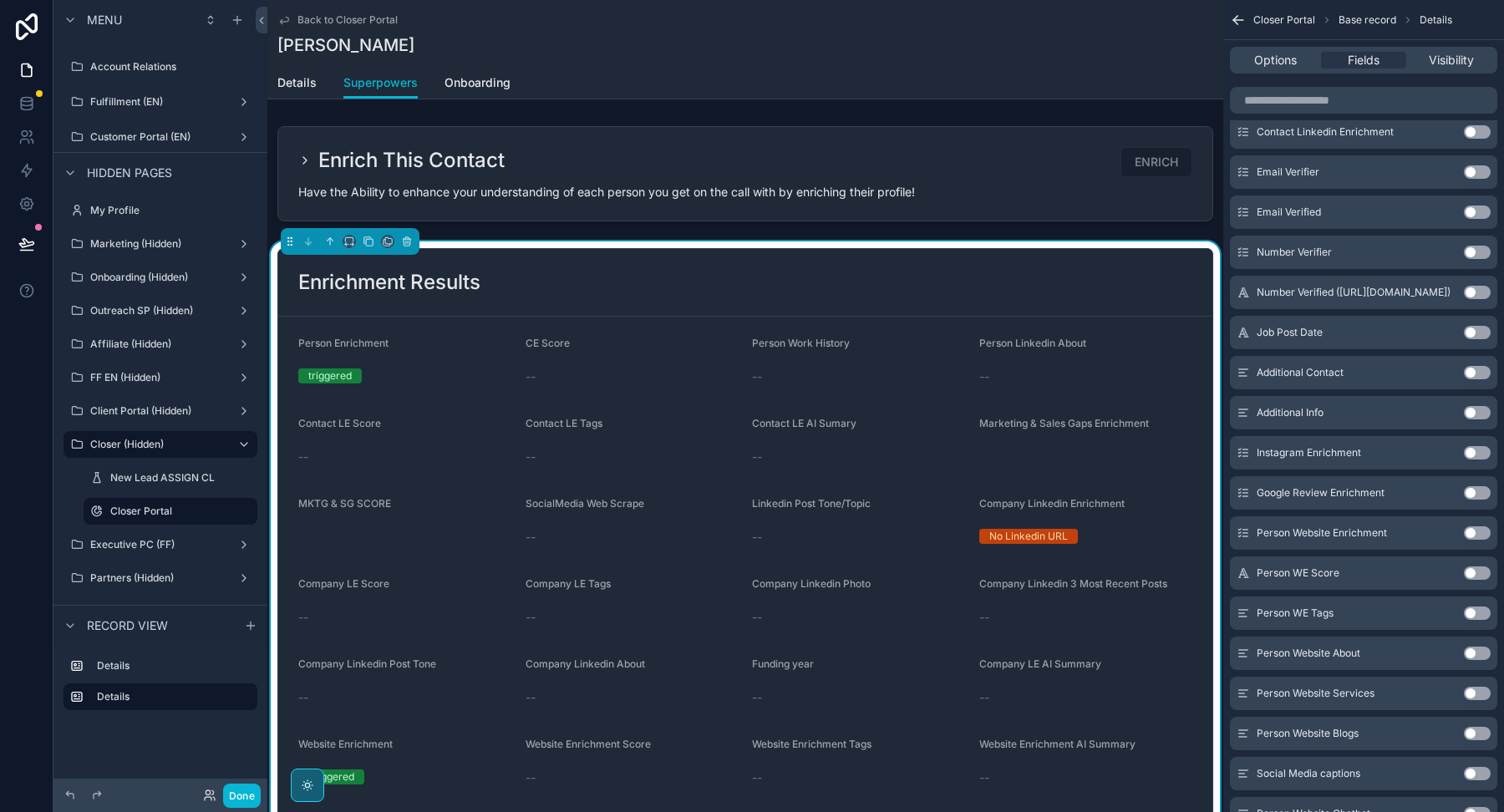
click at [1475, 648] on button "Use setting" at bounding box center [1477, 653] width 27 height 13
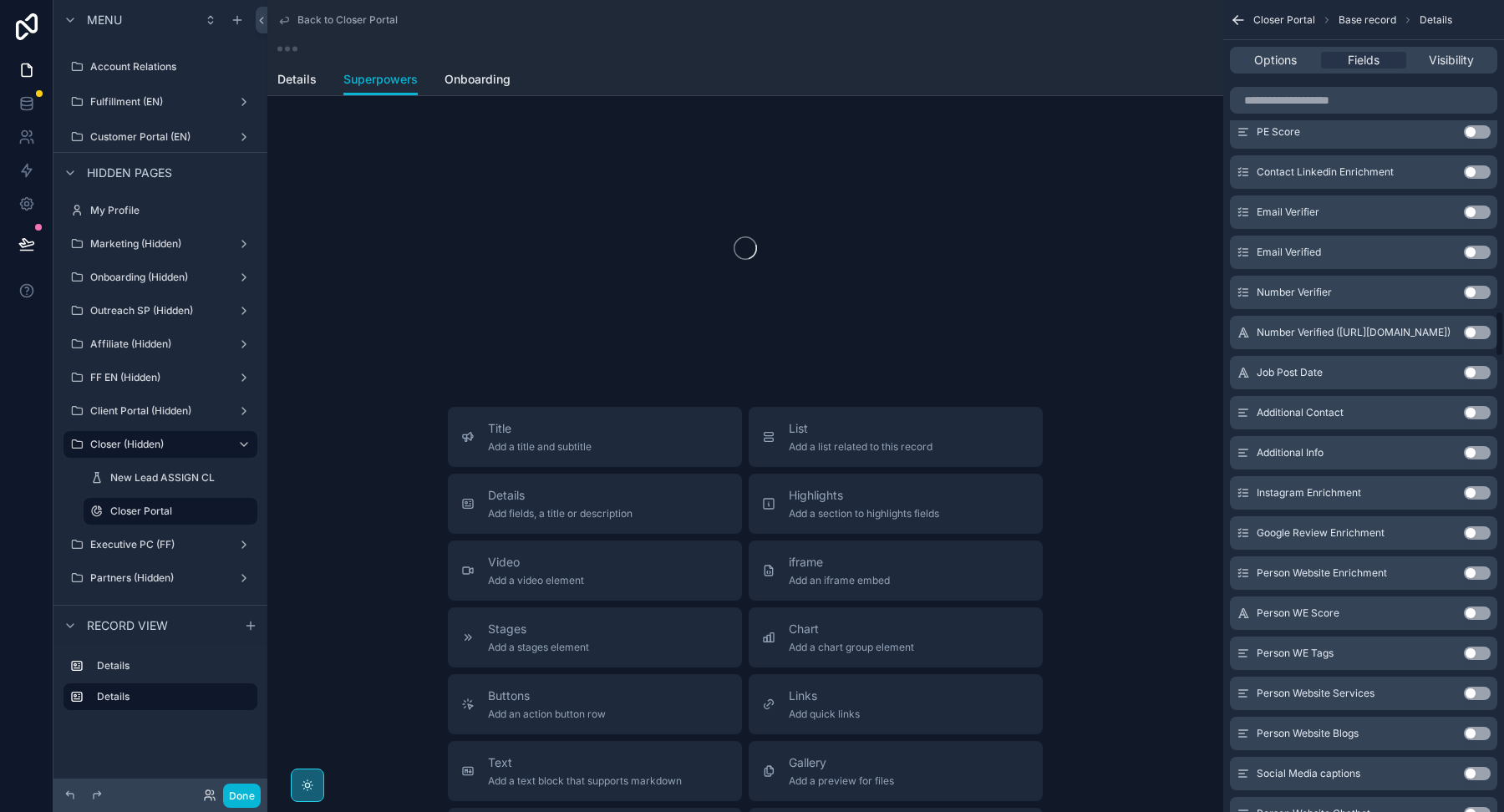
scroll to position [5413, 0]
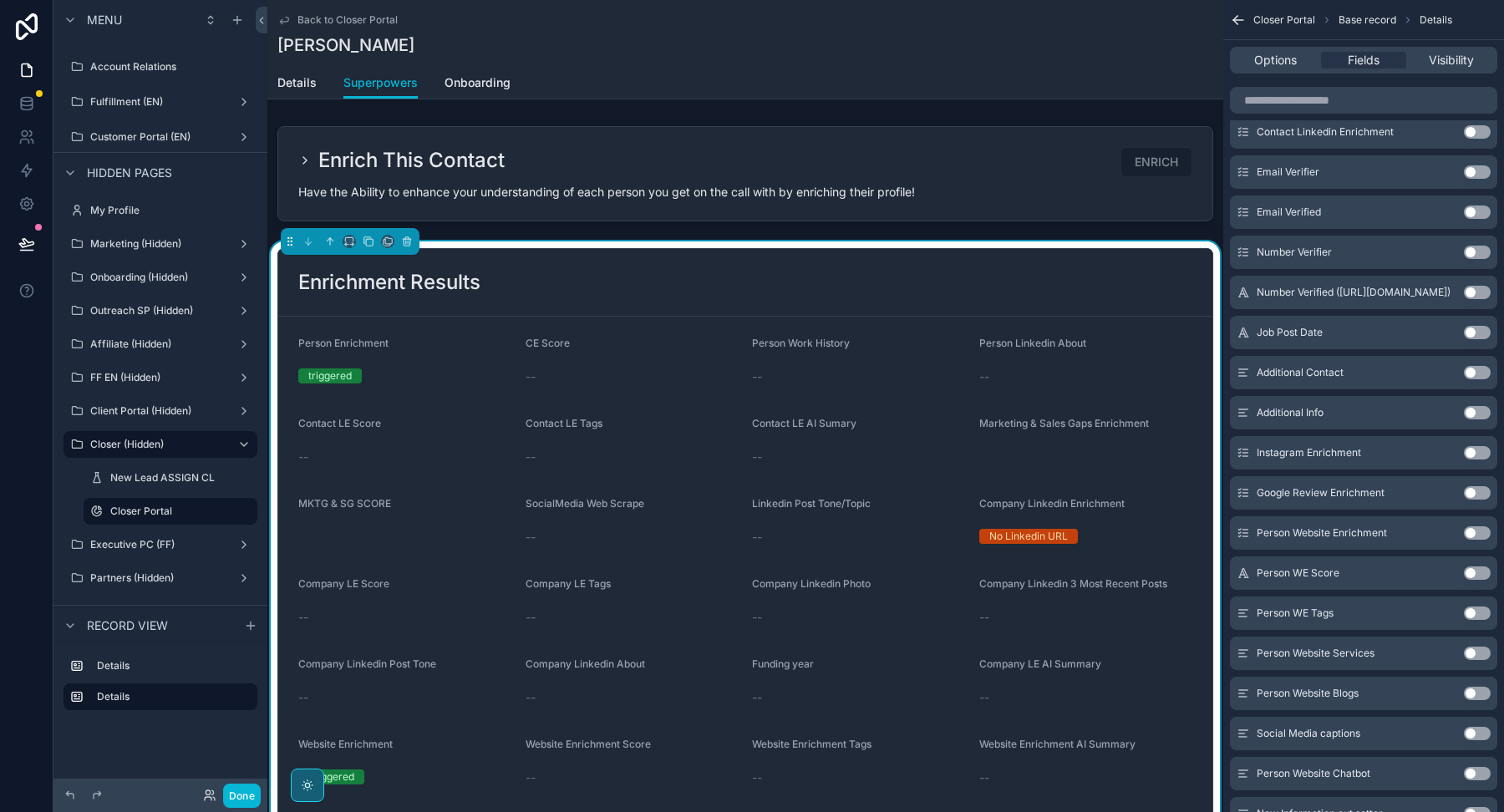
click at [1475, 648] on button "Use setting" at bounding box center [1477, 653] width 27 height 13
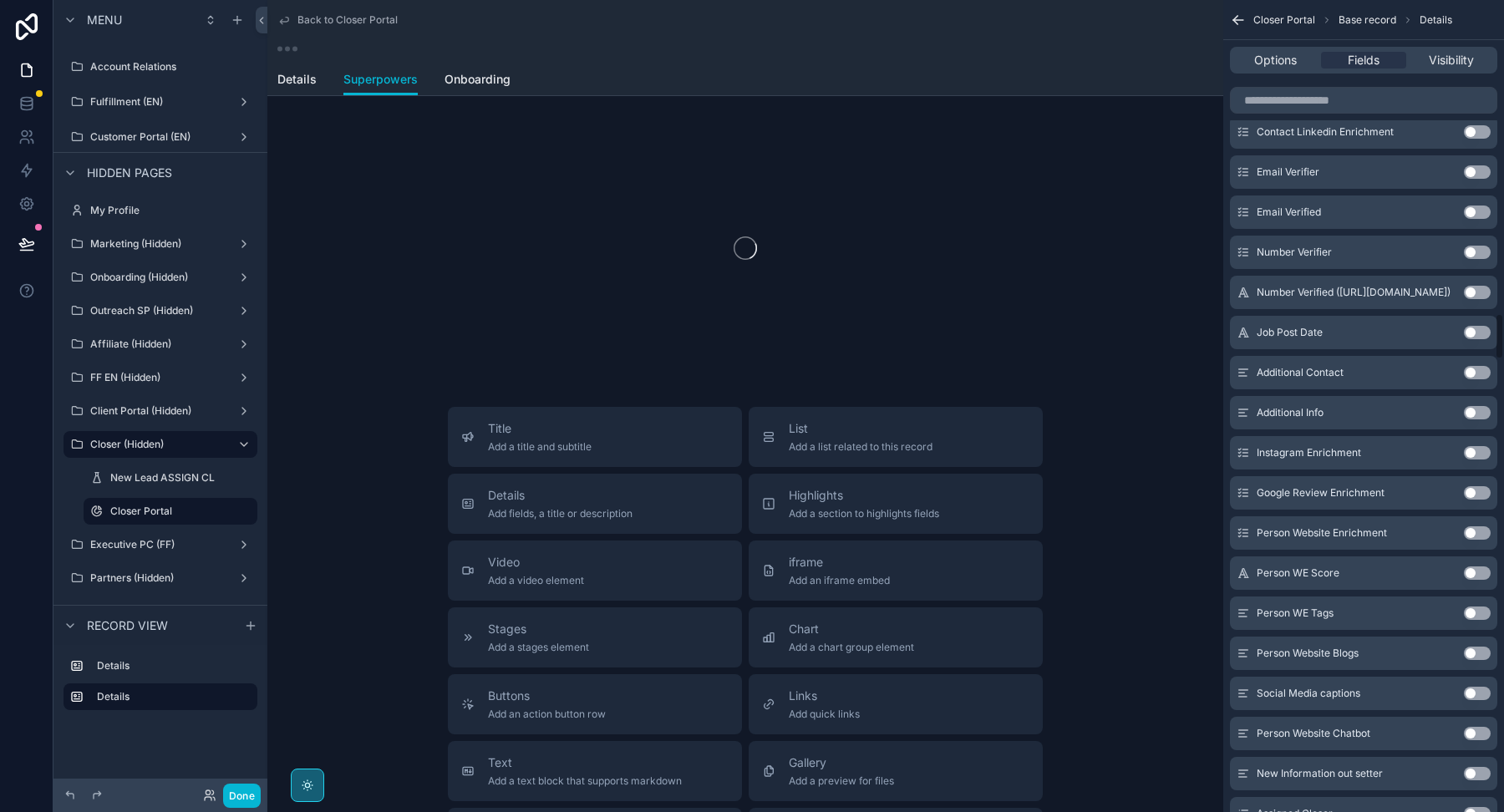
click at [1475, 648] on button "Use setting" at bounding box center [1477, 653] width 27 height 13
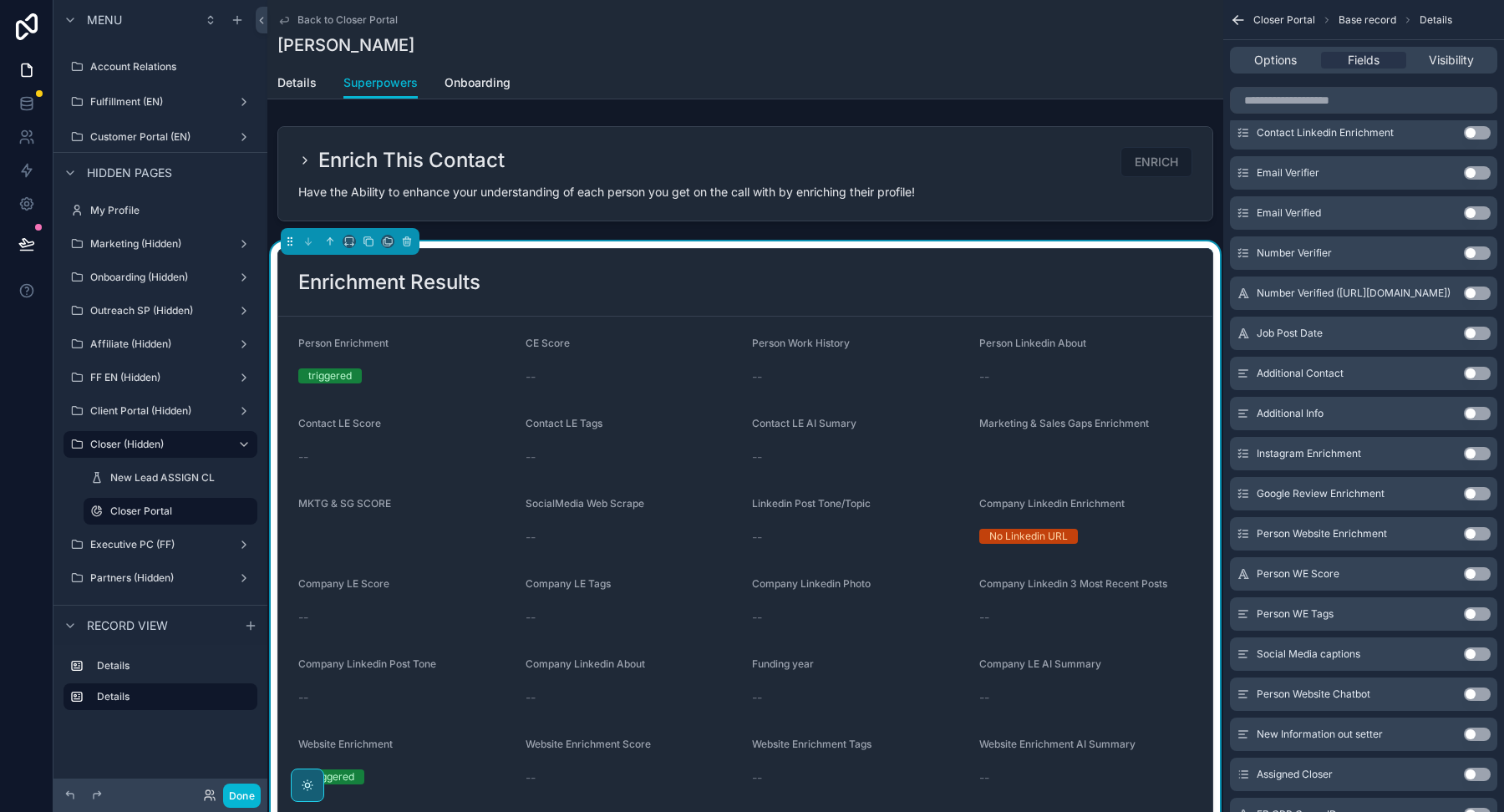
click at [1472, 647] on button "Use setting" at bounding box center [1477, 654] width 27 height 13
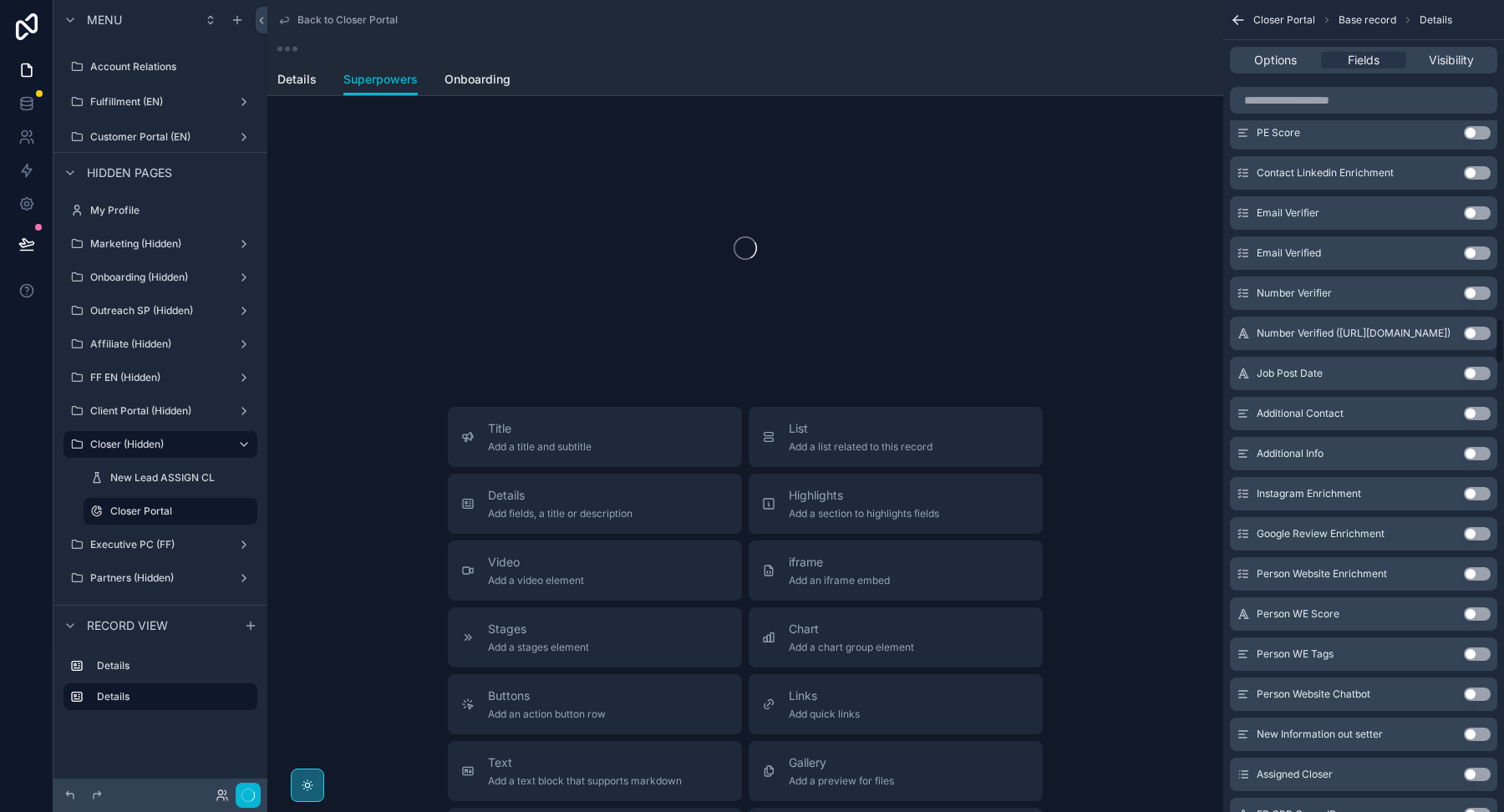
scroll to position [5533, 0]
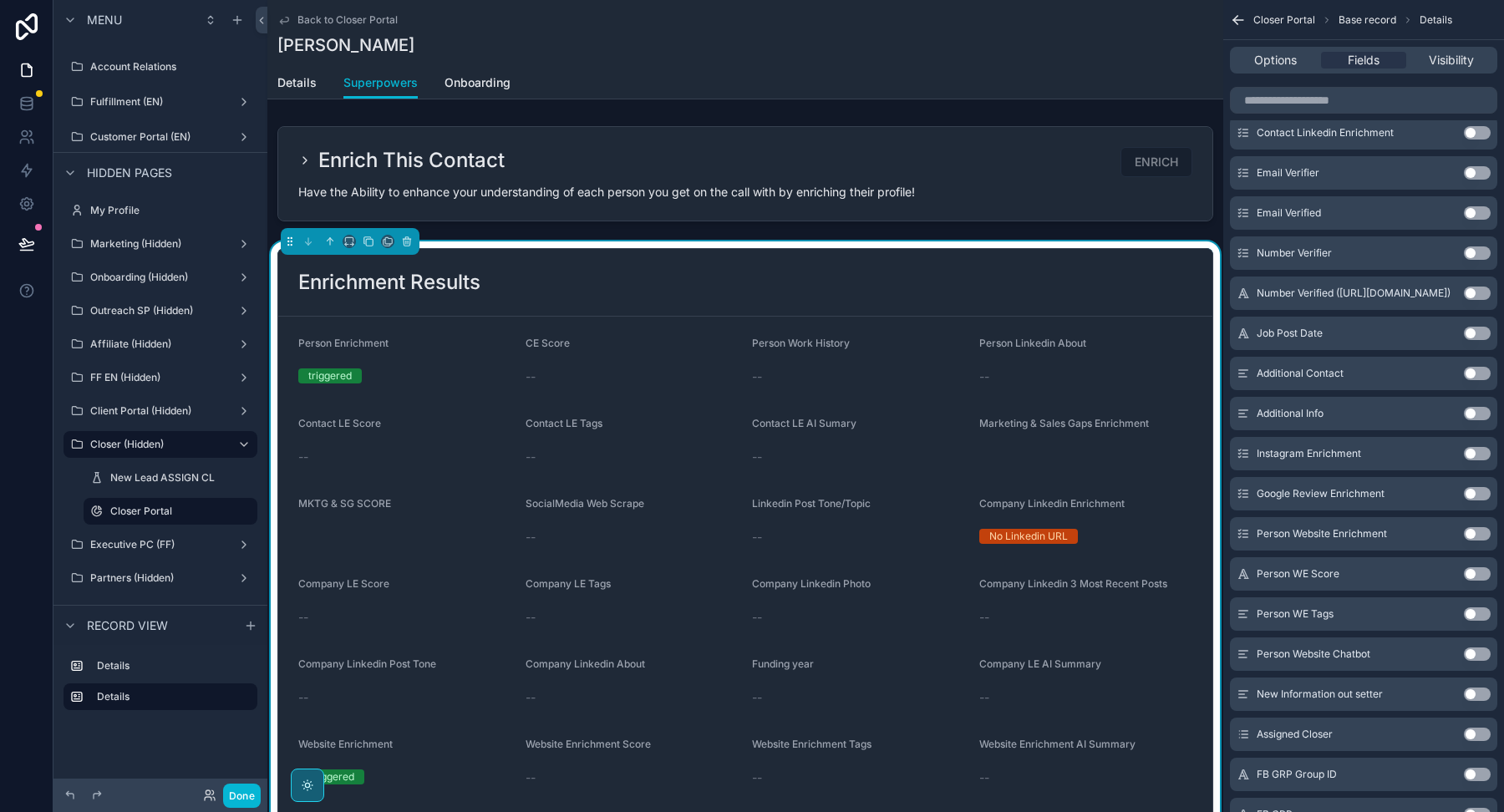
click at [1472, 647] on button "Use setting" at bounding box center [1477, 654] width 27 height 13
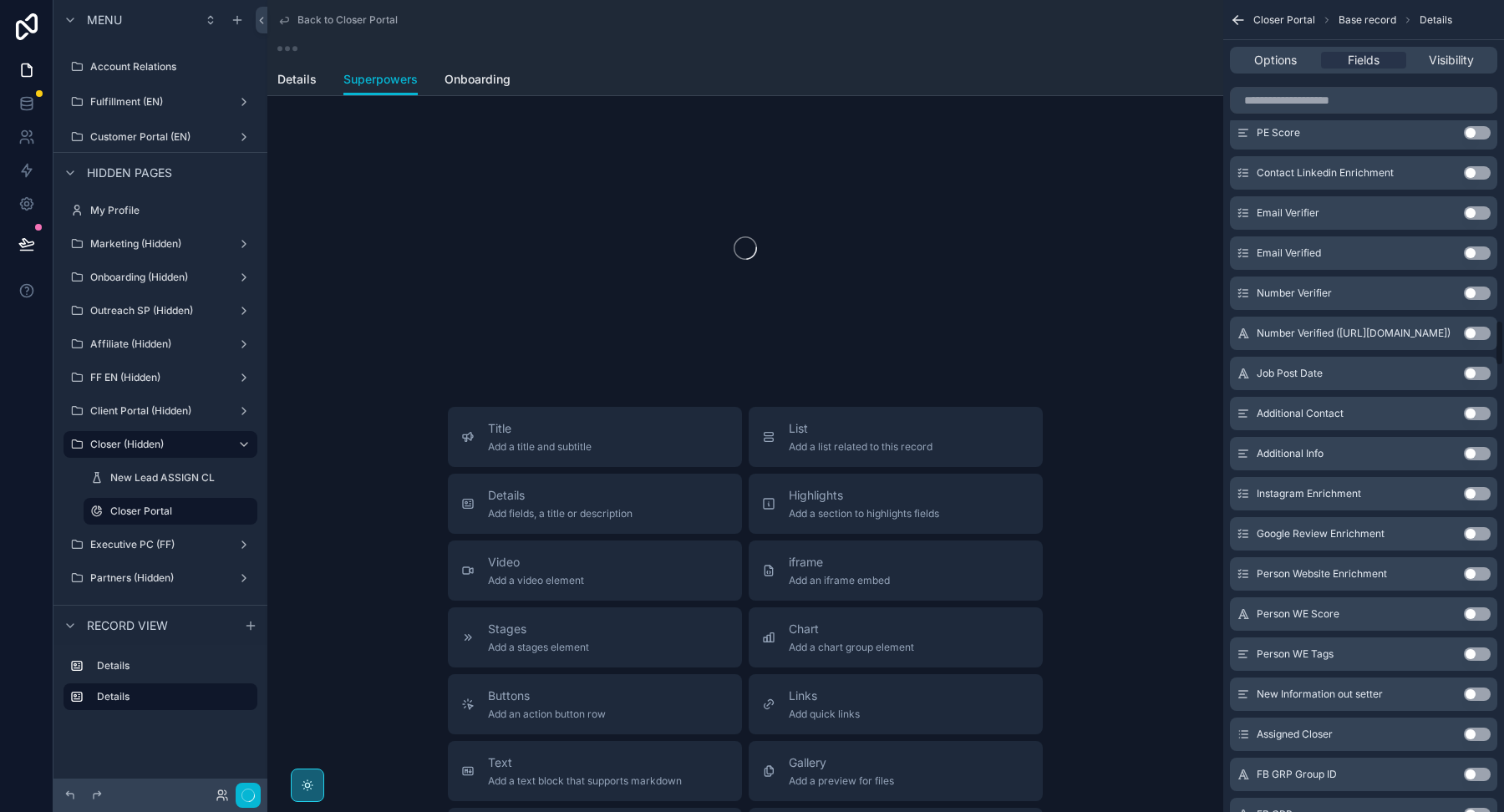
scroll to position [5574, 0]
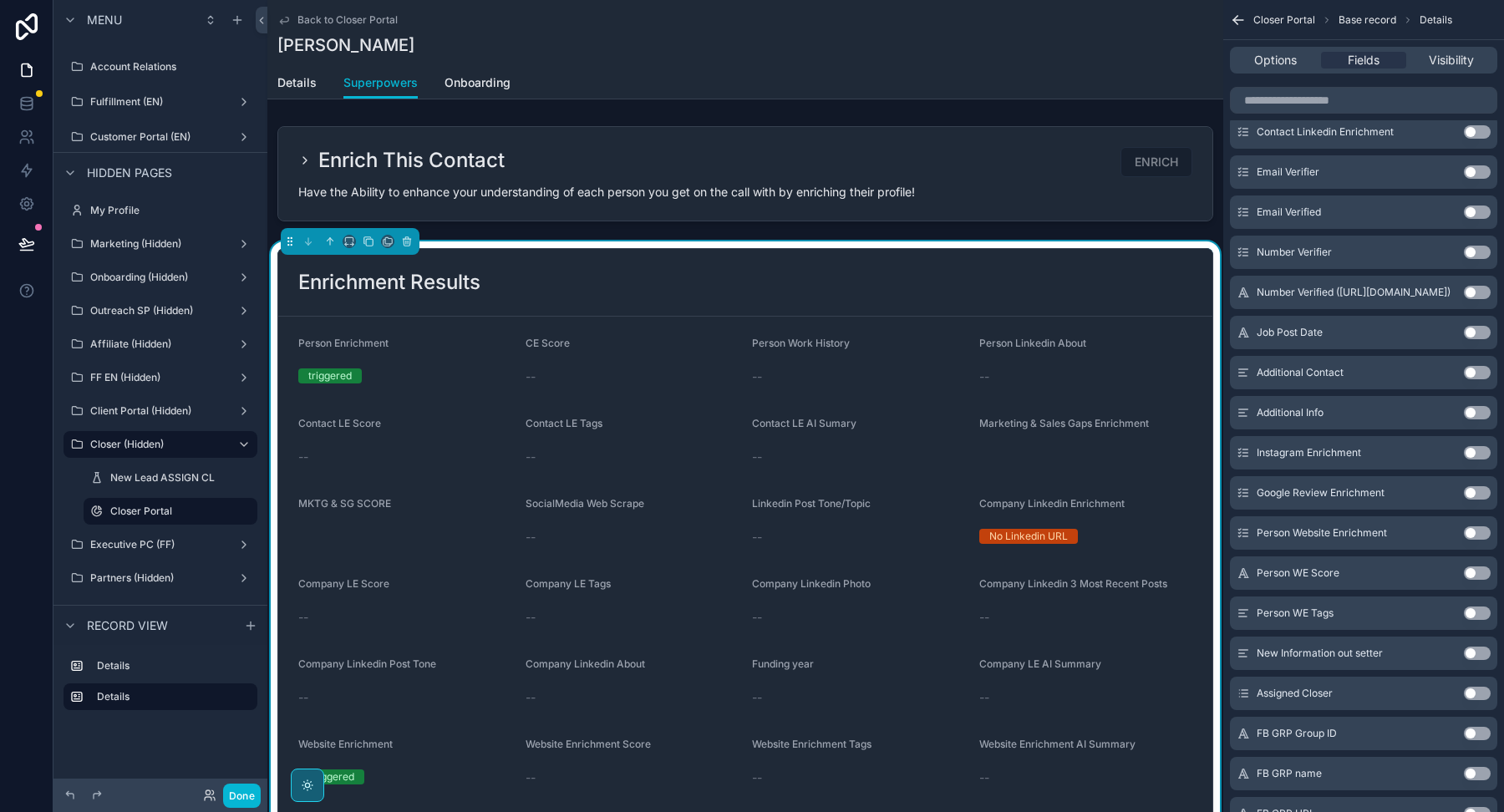
click at [1472, 646] on button "Use setting" at bounding box center [1477, 653] width 27 height 13
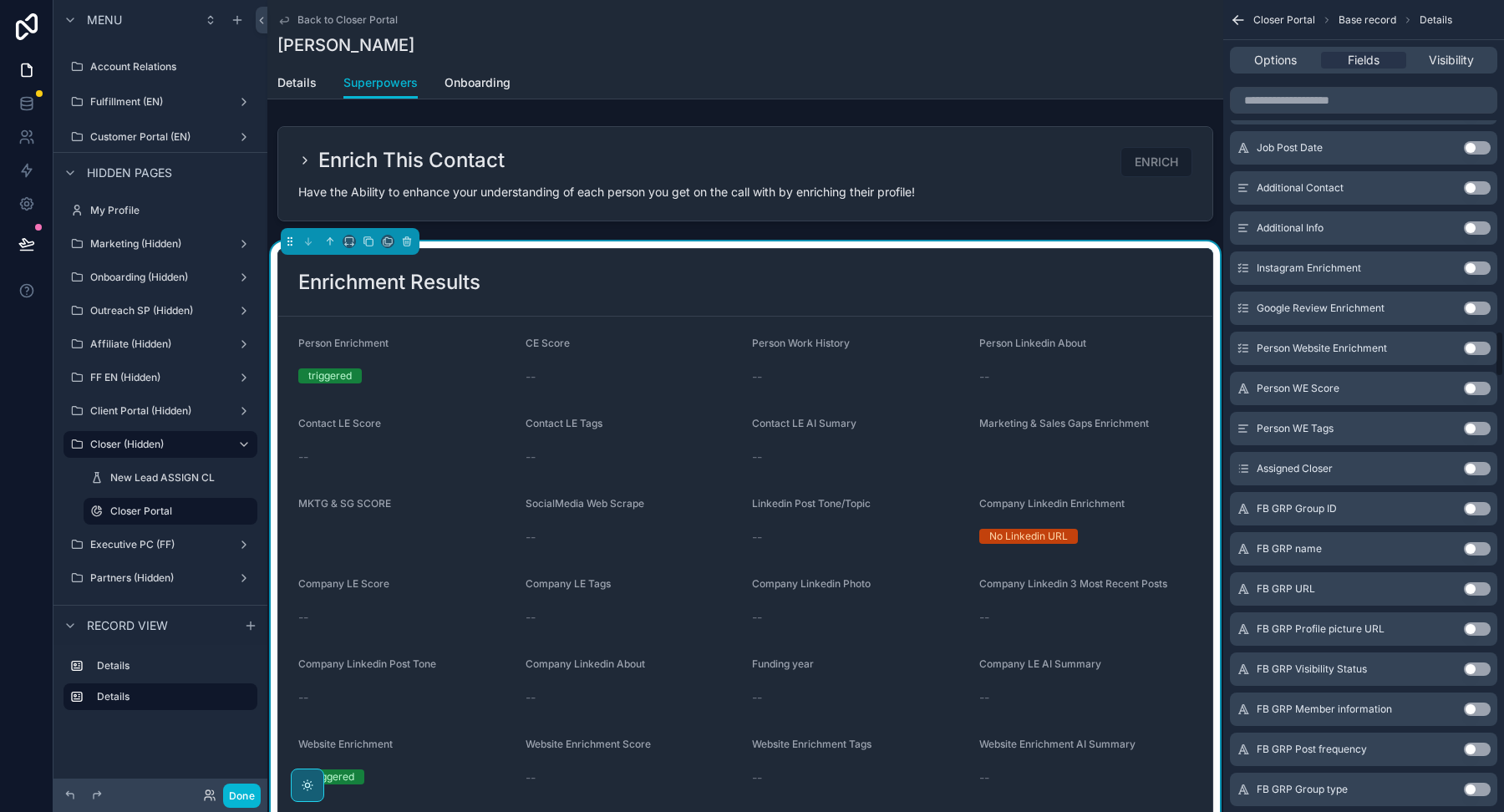
scroll to position [5829, 0]
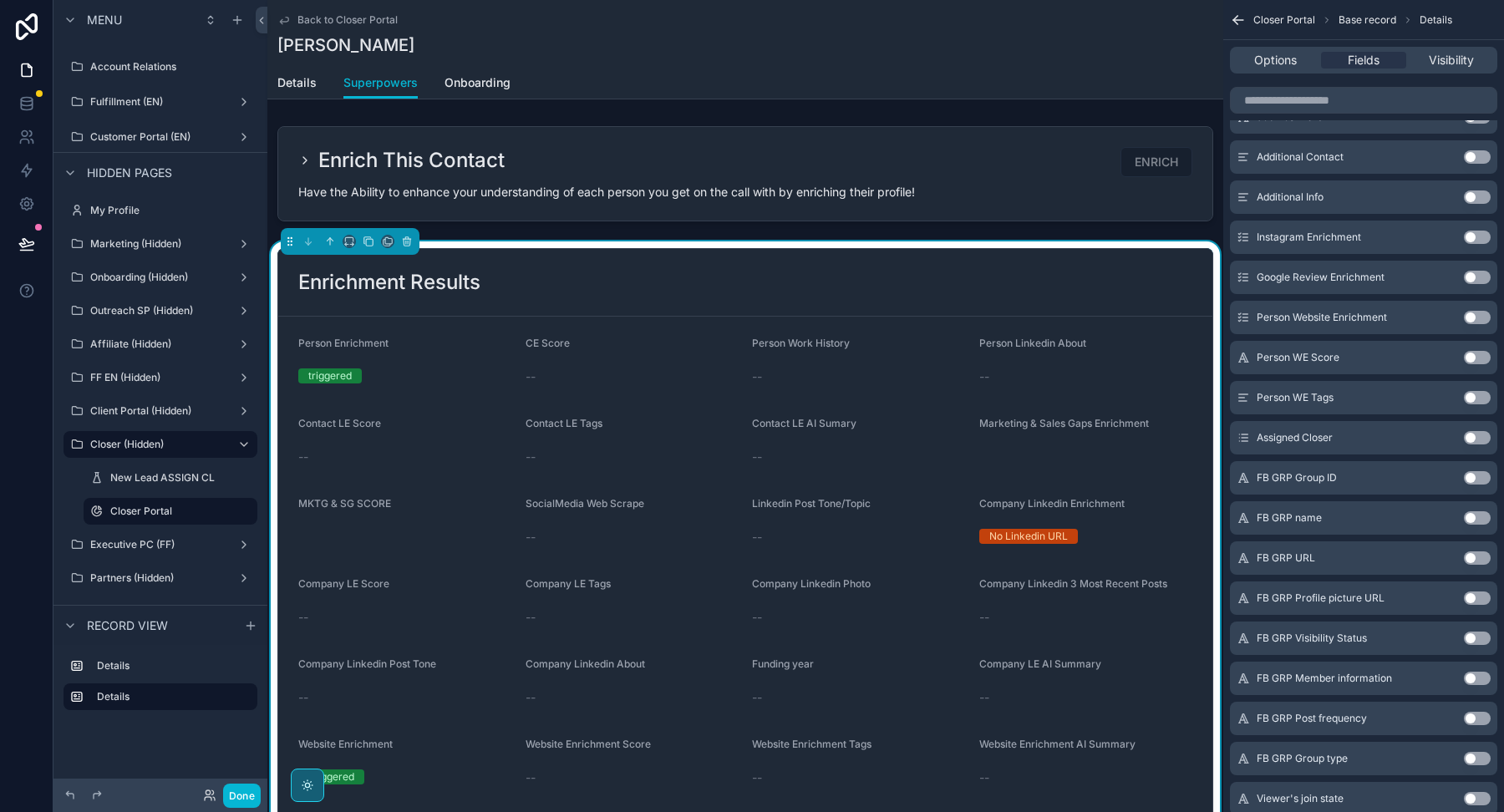
click at [1481, 553] on button "Use setting" at bounding box center [1477, 558] width 27 height 13
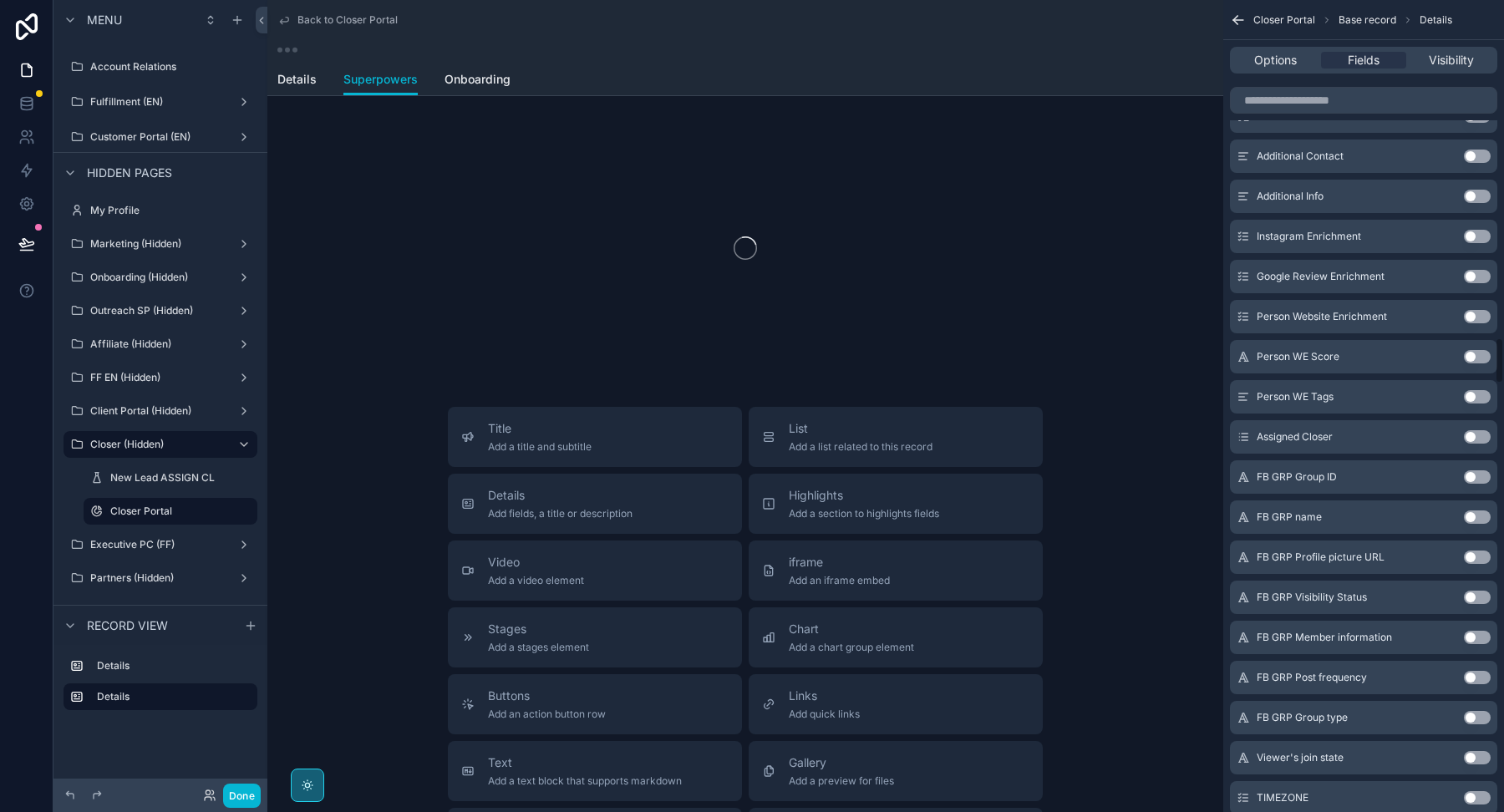
click at [1481, 553] on button "Use setting" at bounding box center [1477, 557] width 27 height 13
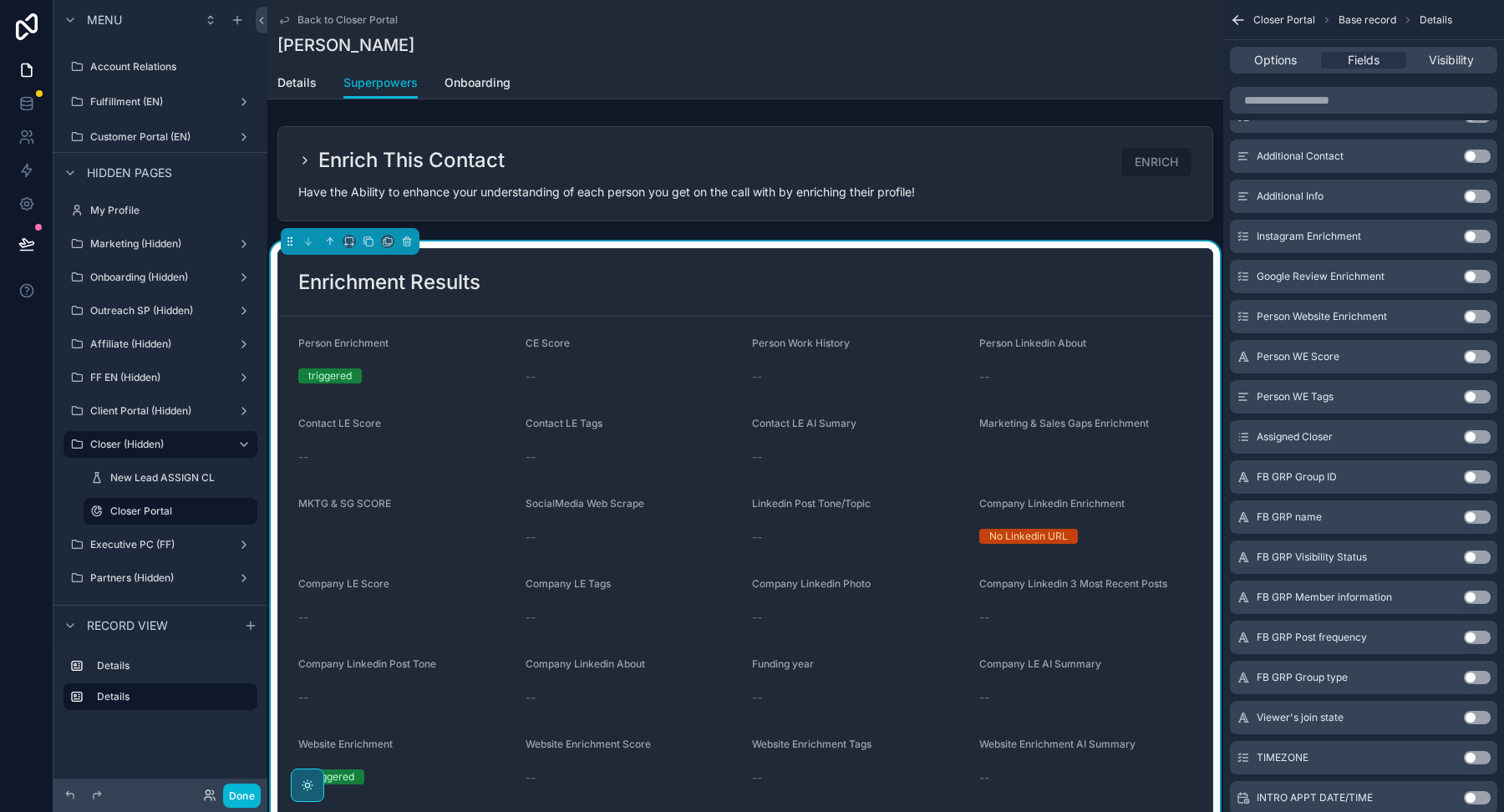
click at [1474, 593] on button "Use setting" at bounding box center [1477, 597] width 27 height 13
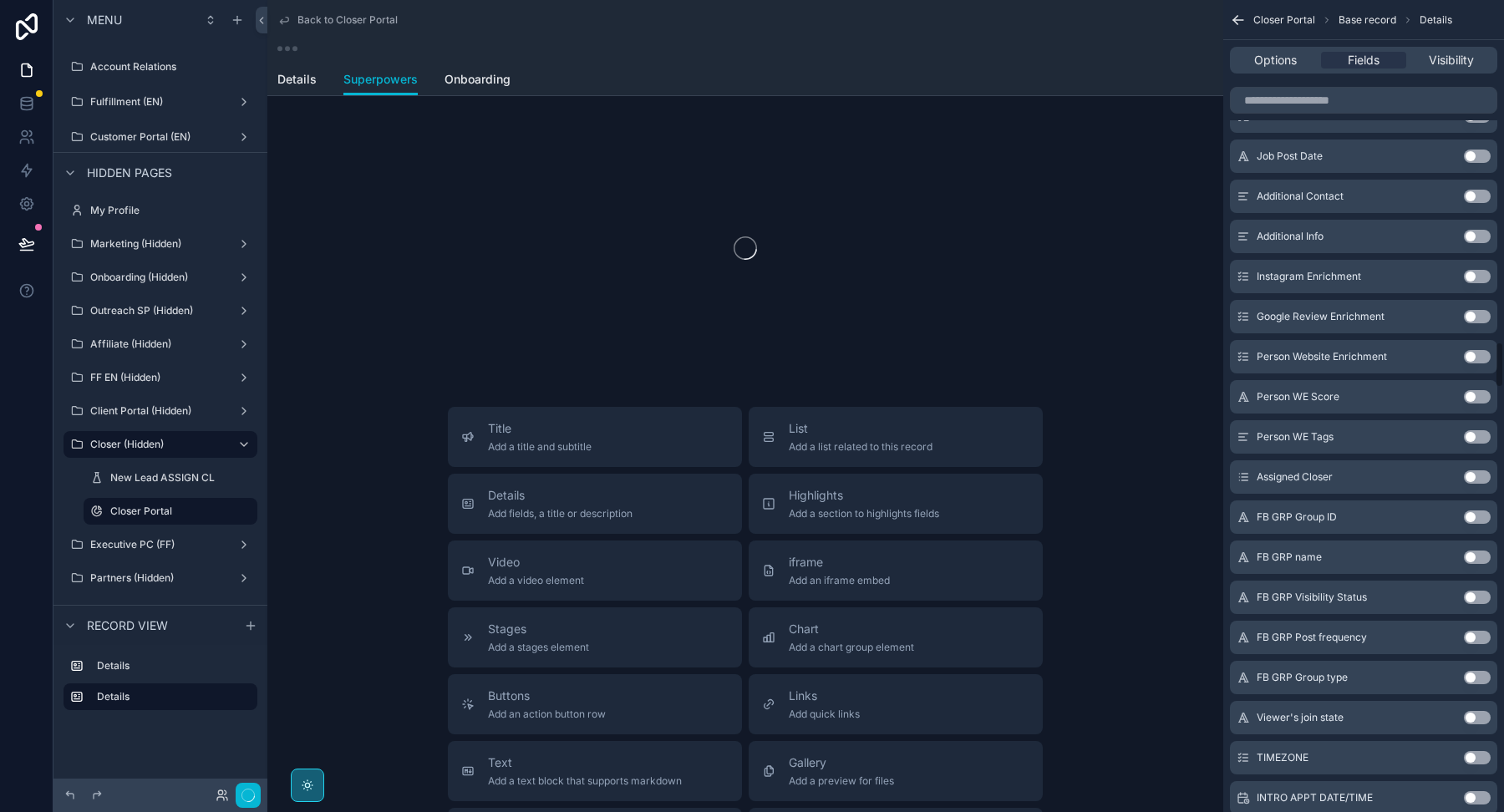
scroll to position [5951, 0]
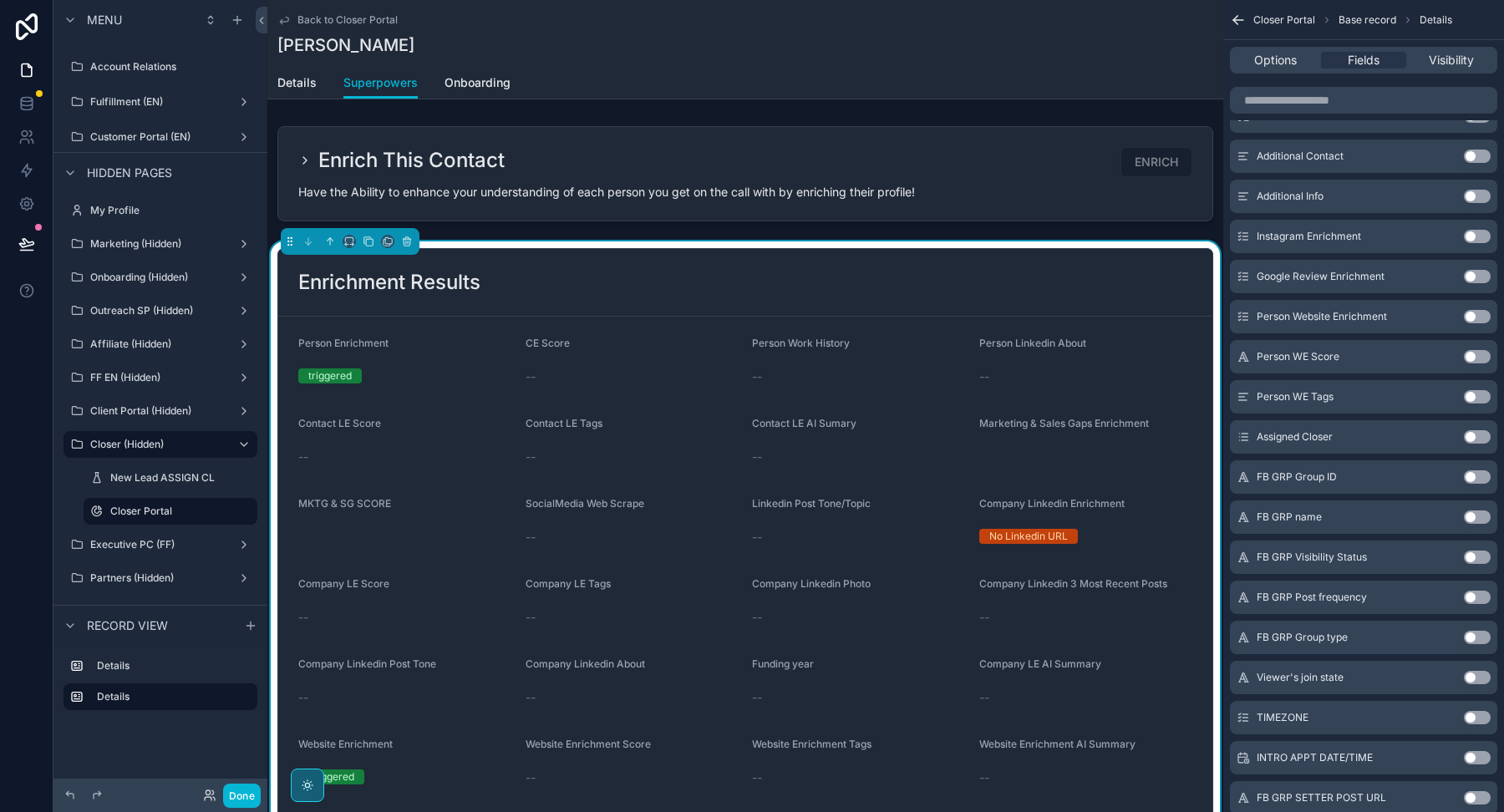
click at [1474, 593] on button "Use setting" at bounding box center [1477, 597] width 27 height 13
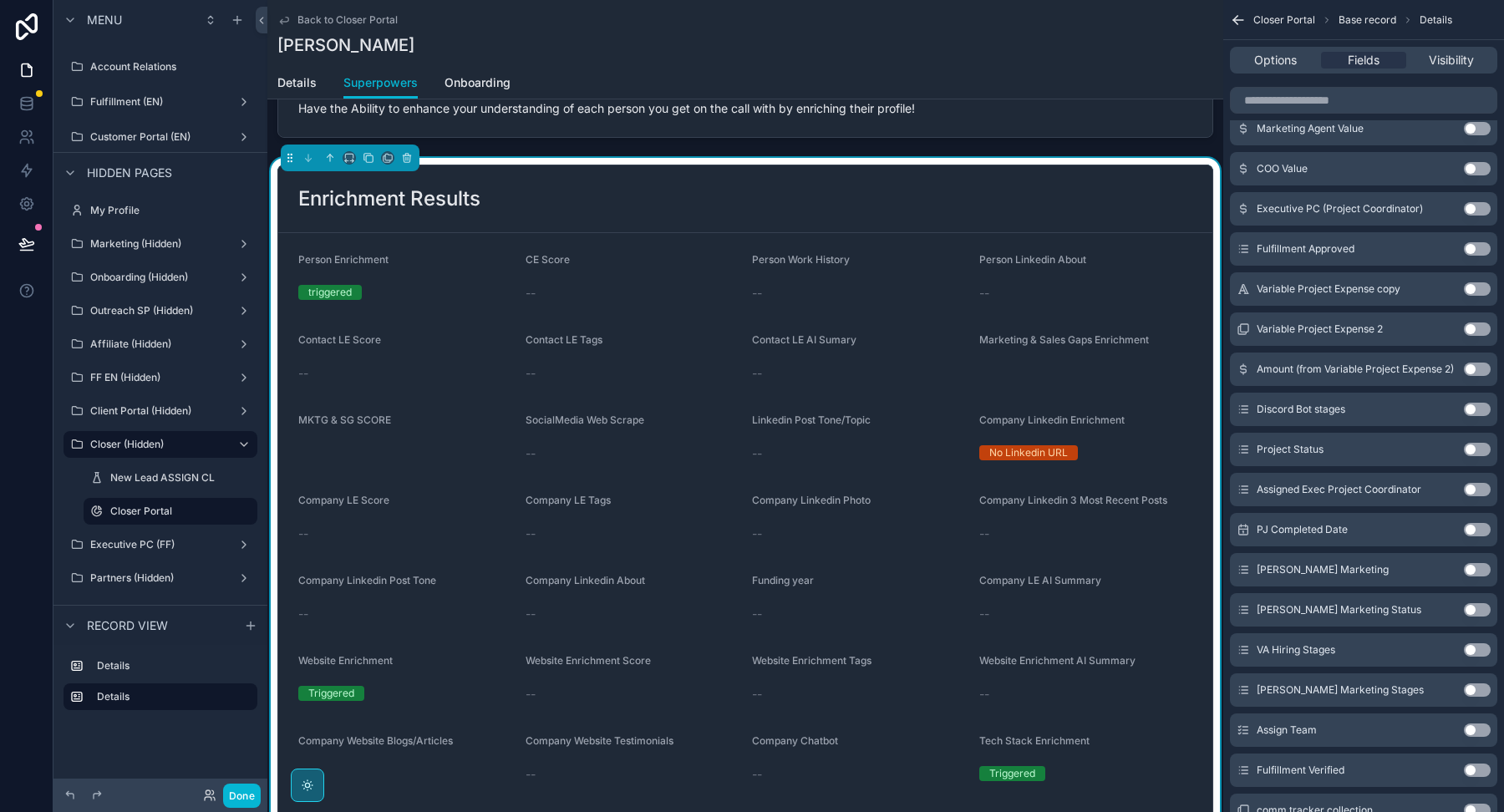
scroll to position [0, 0]
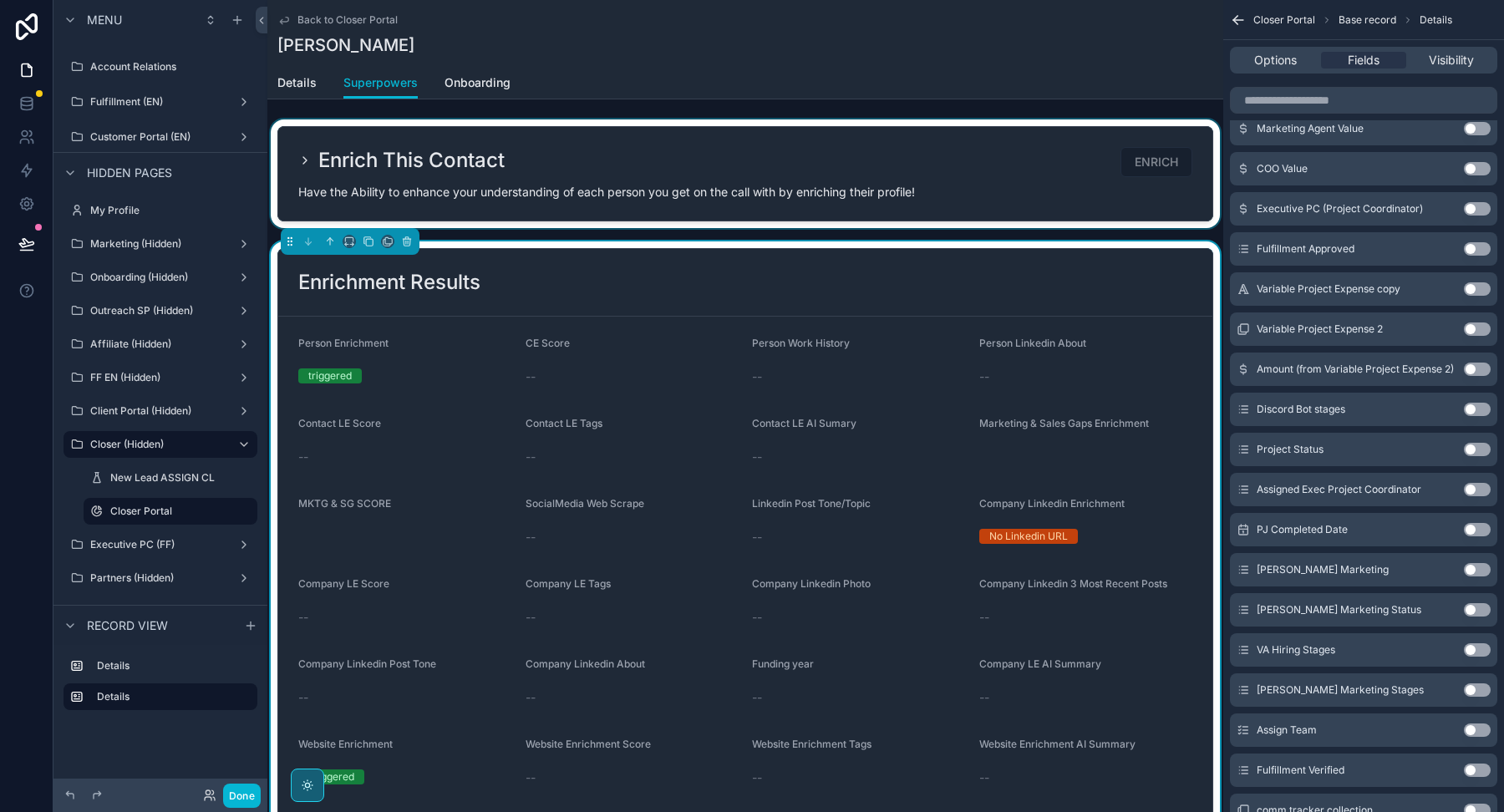
click at [864, 191] on div "scrollable content" at bounding box center [745, 173] width 956 height 109
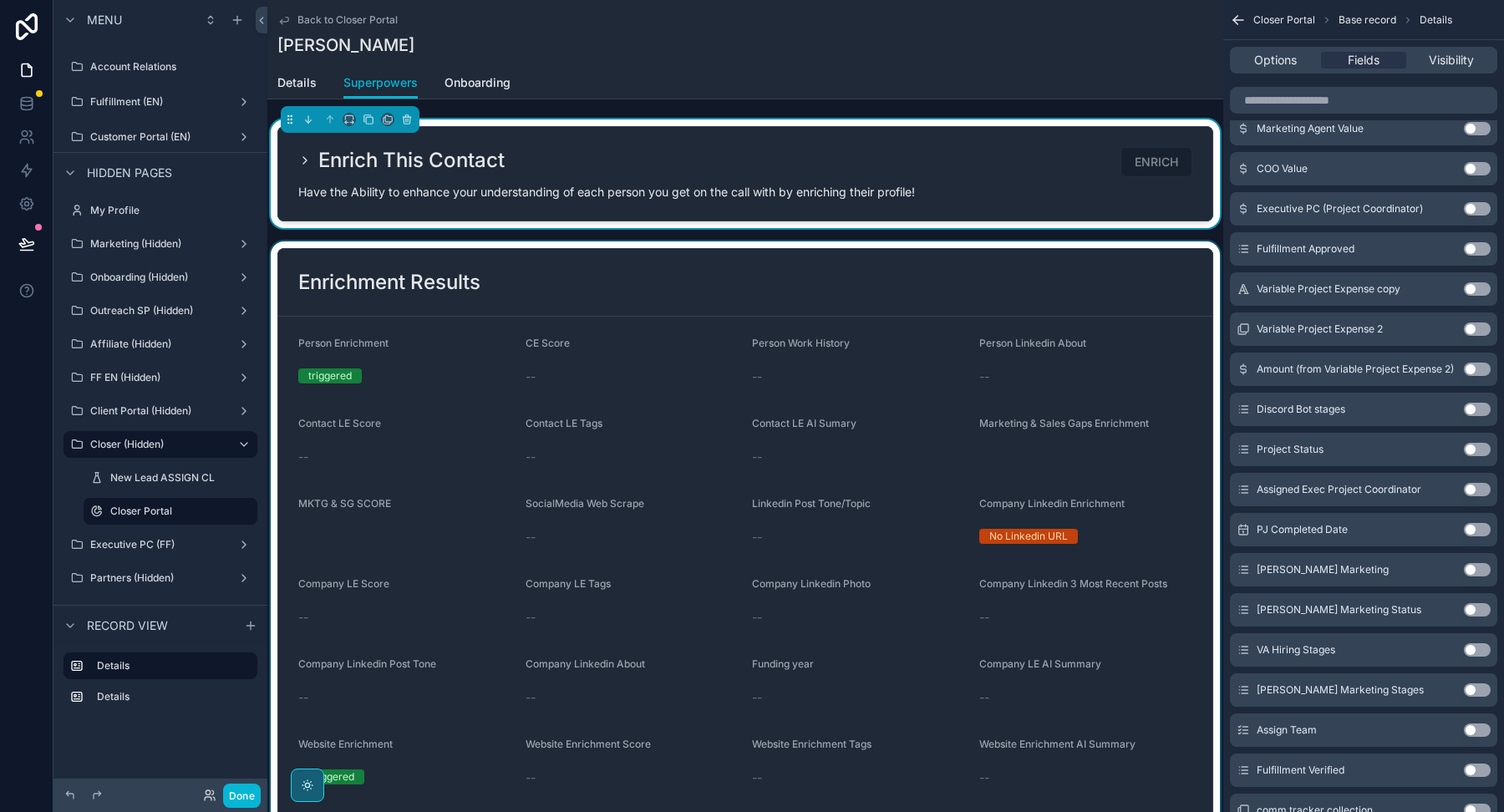
click at [844, 284] on div "scrollable content" at bounding box center [745, 810] width 956 height 1138
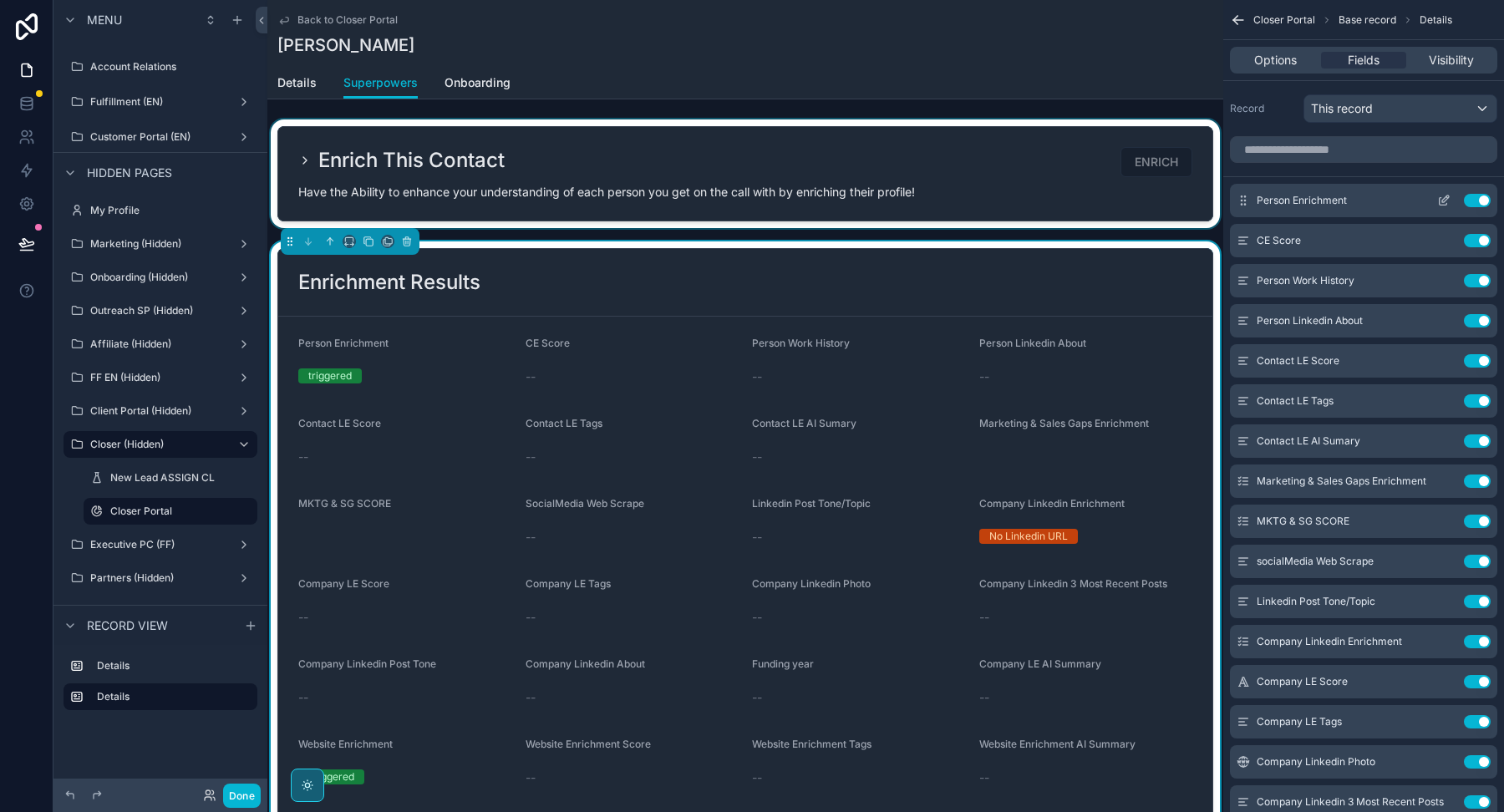
click at [1482, 195] on button "Use setting" at bounding box center [1477, 200] width 27 height 13
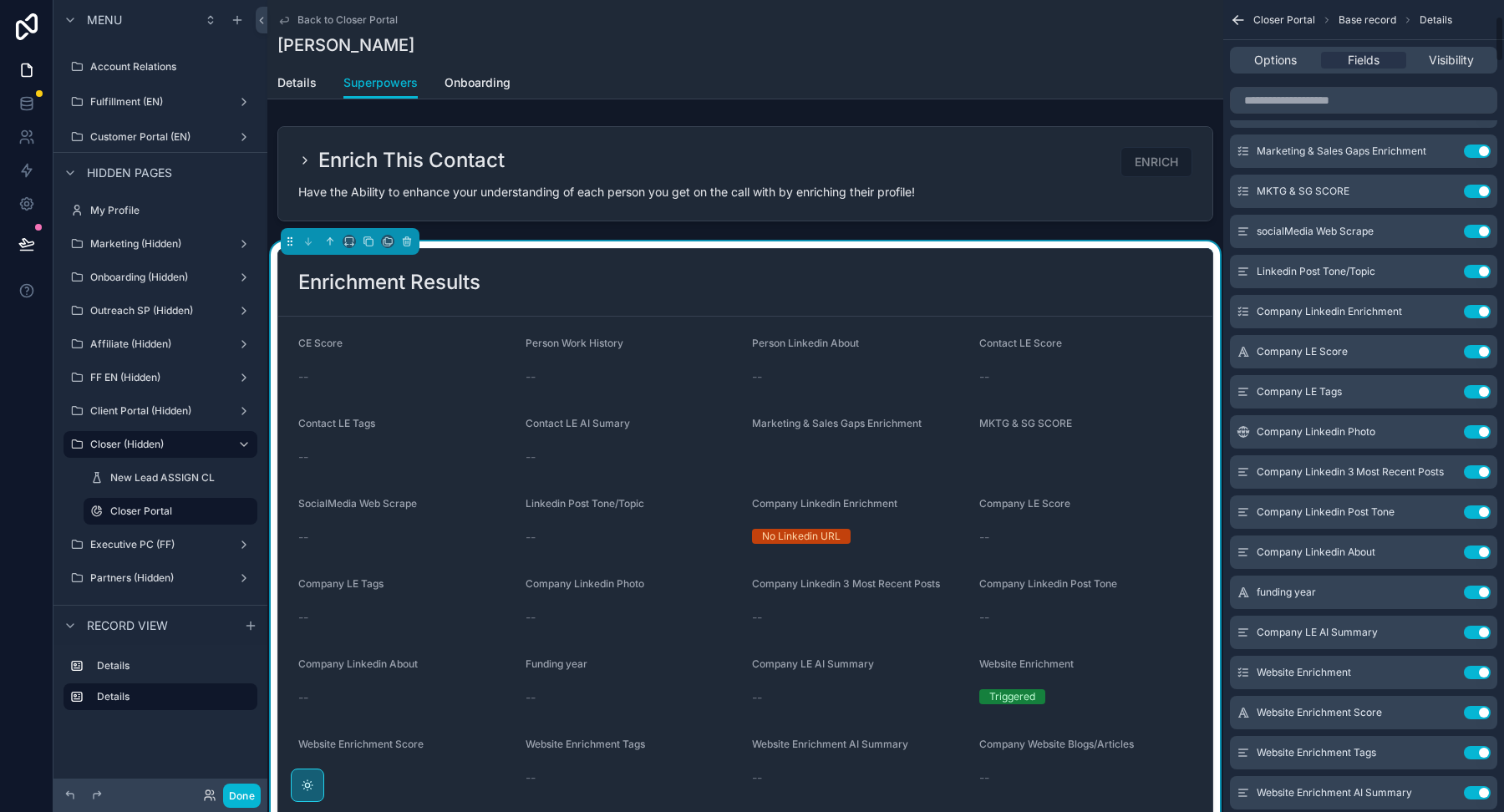
scroll to position [317, 0]
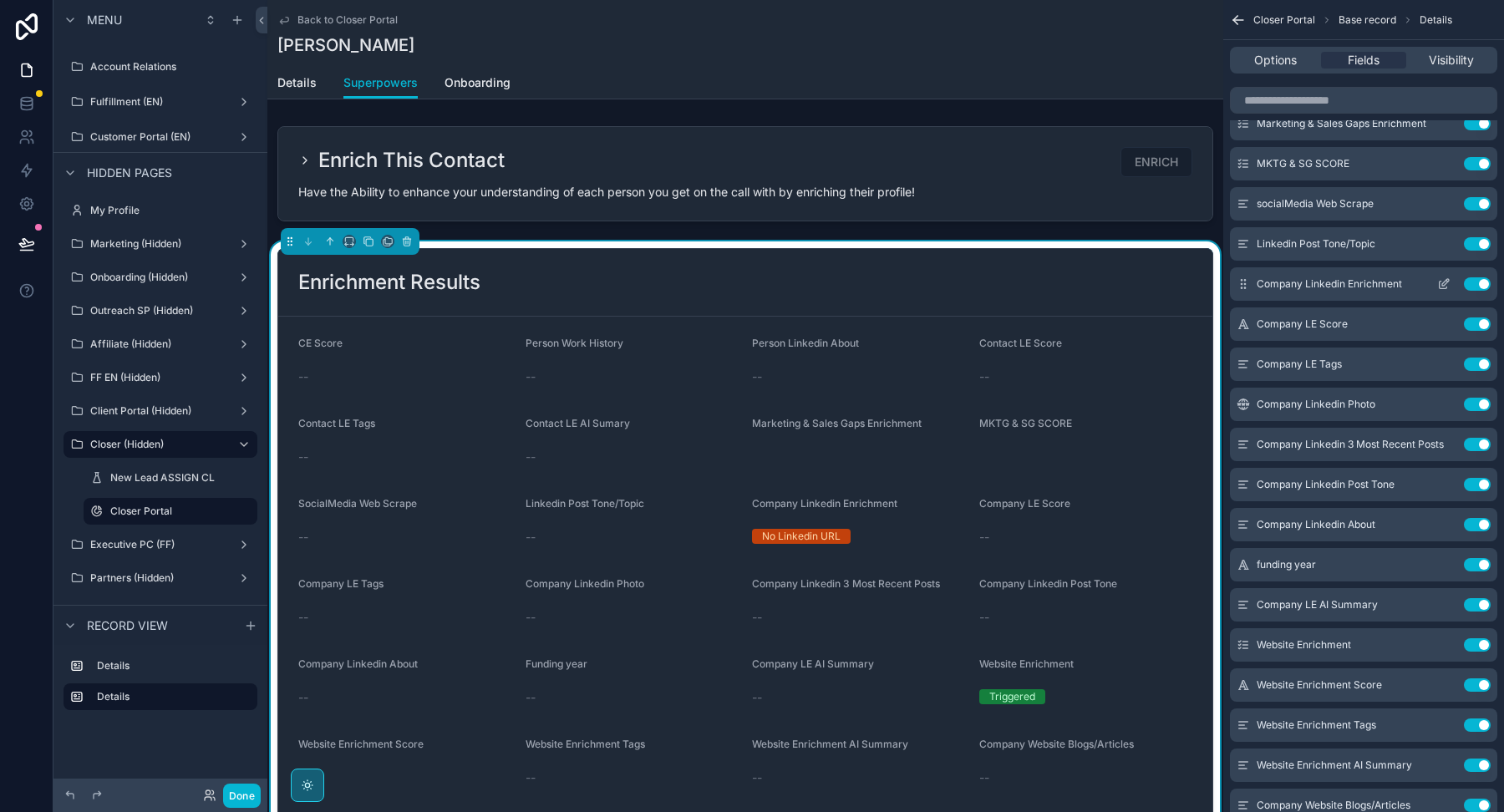
click at [1484, 286] on button "Use setting" at bounding box center [1477, 284] width 27 height 13
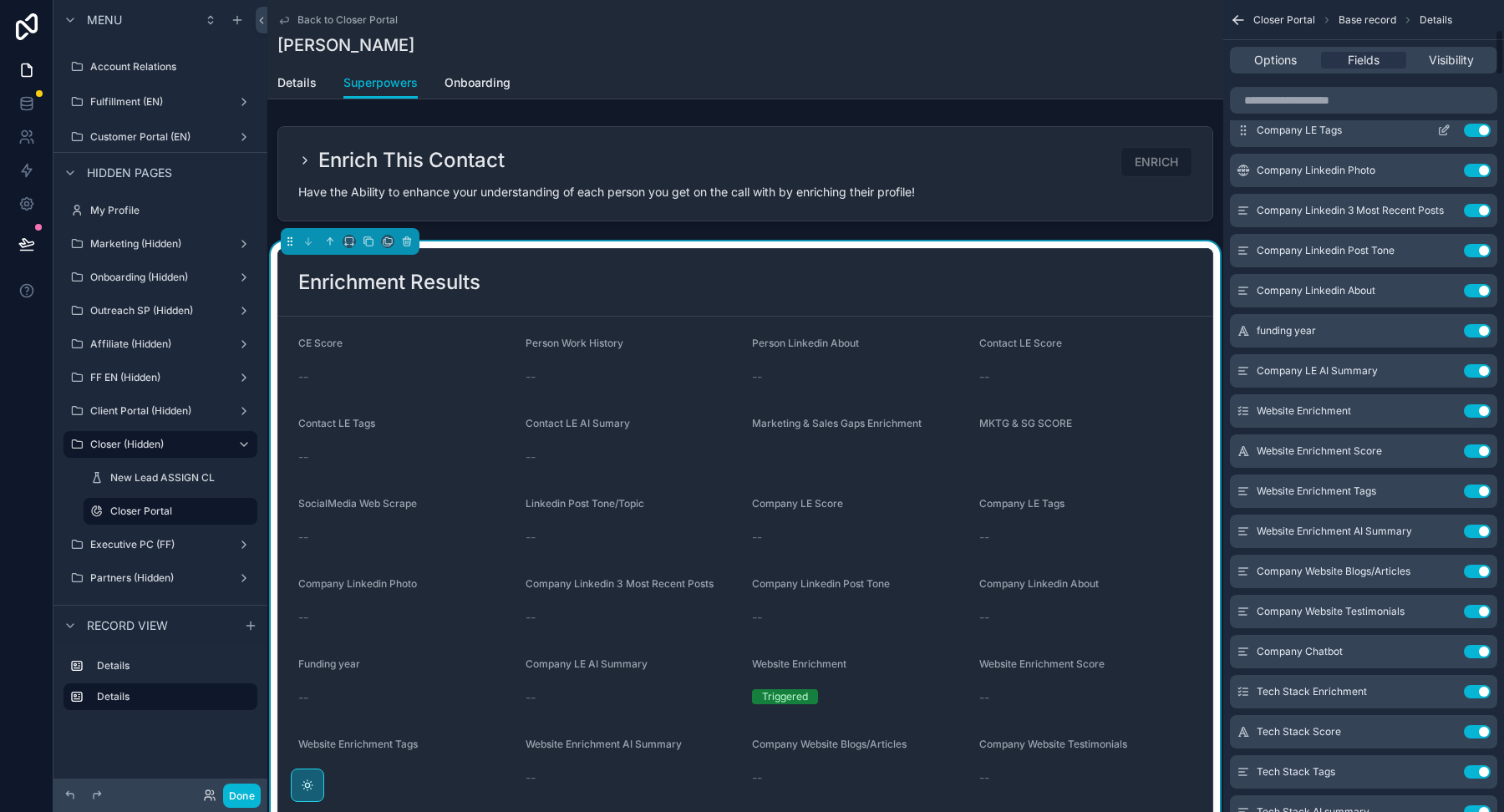
scroll to position [514, 0]
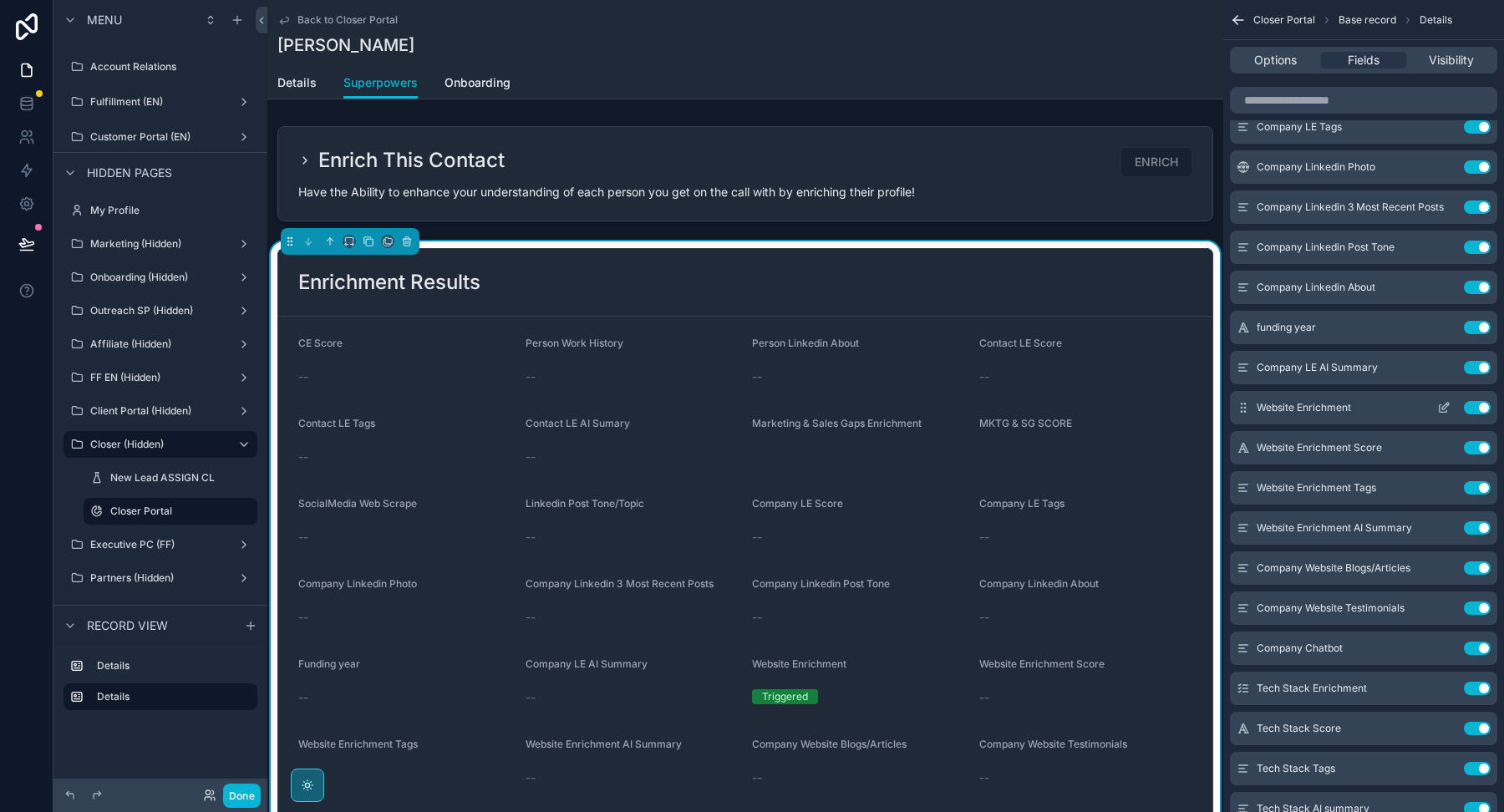
click at [1488, 404] on button "Use setting" at bounding box center [1477, 407] width 27 height 13
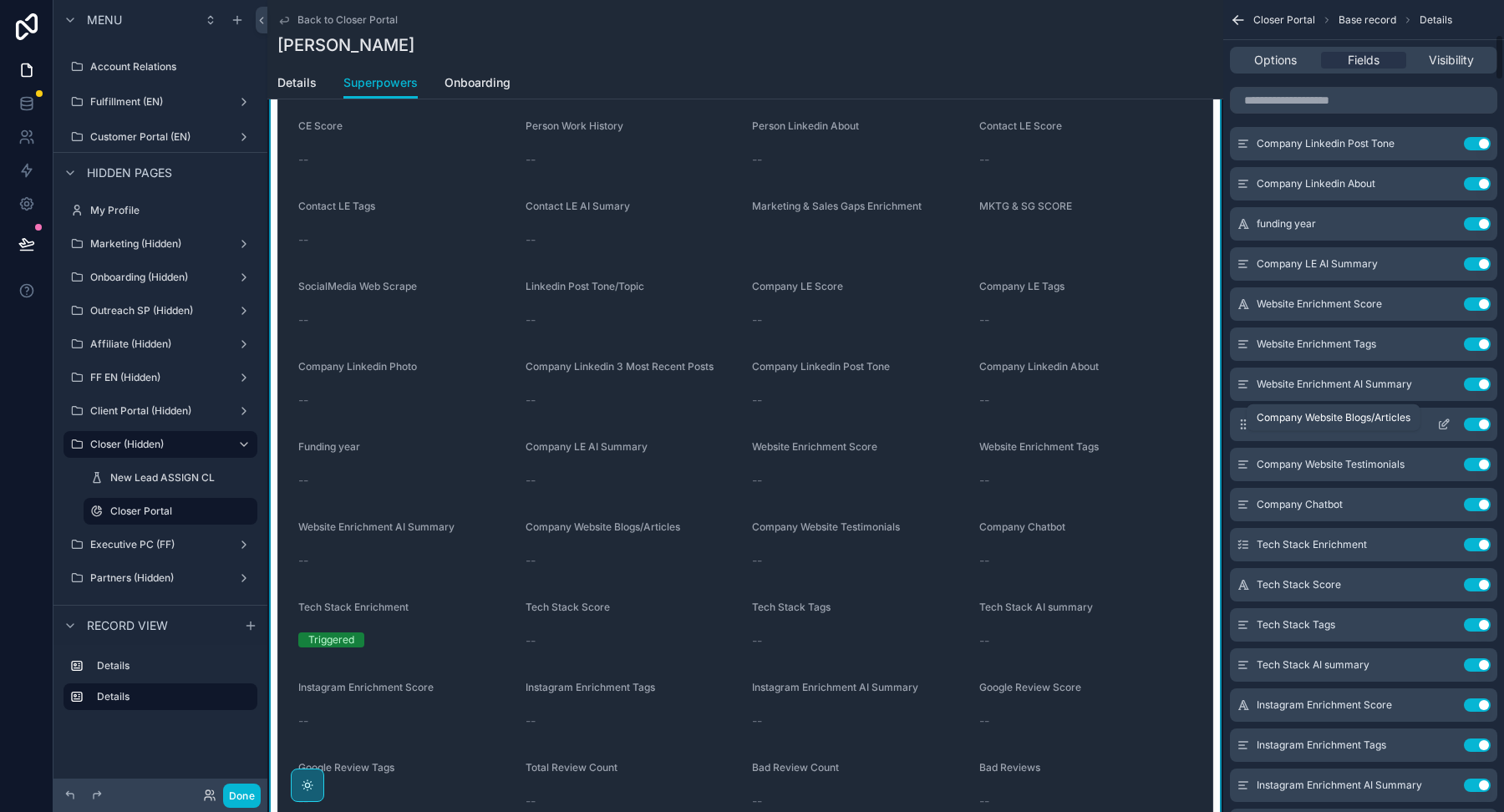
scroll to position [620, 0]
click at [1475, 540] on button "Use setting" at bounding box center [1477, 541] width 27 height 13
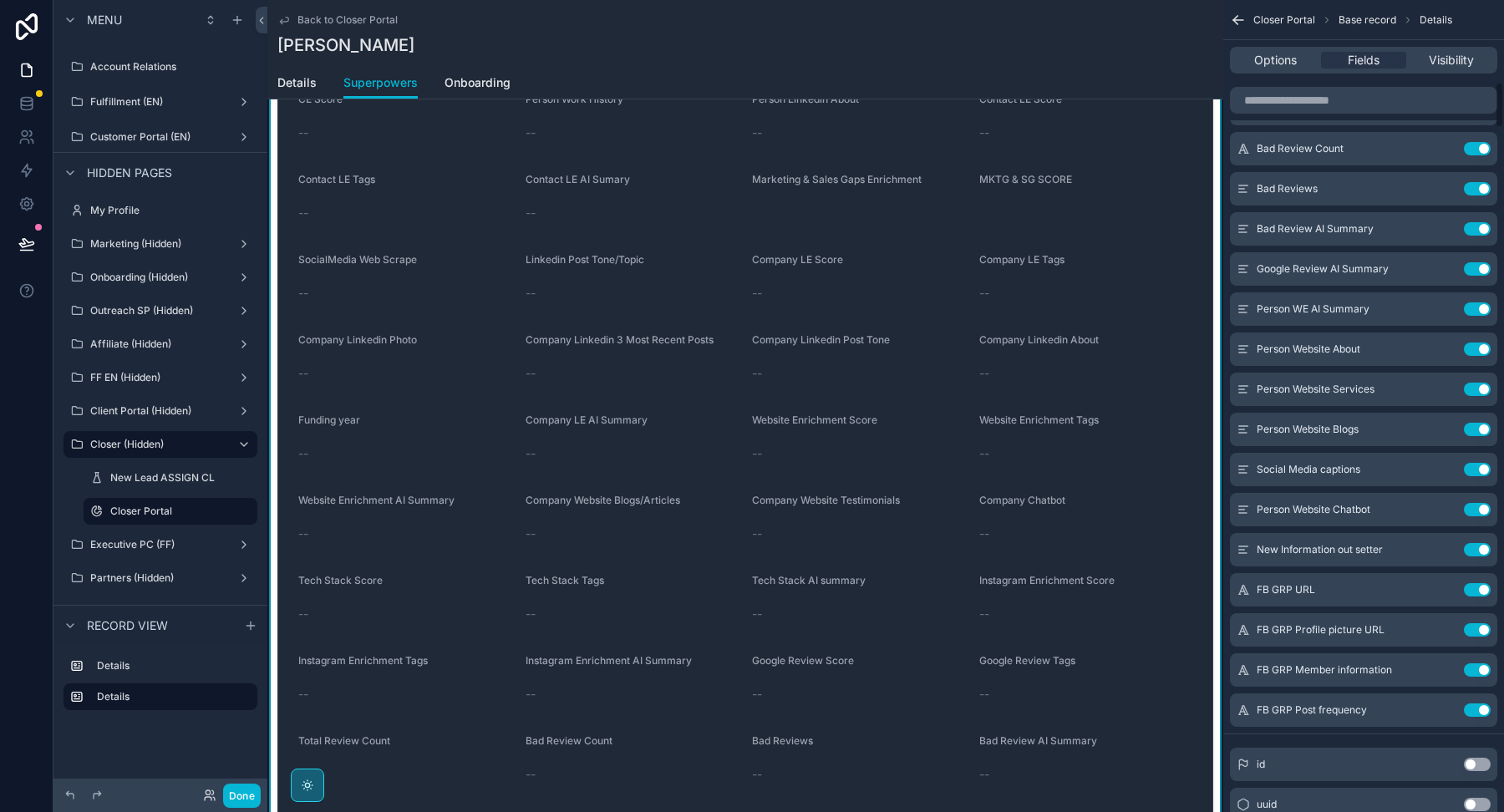
scroll to position [1428, 0]
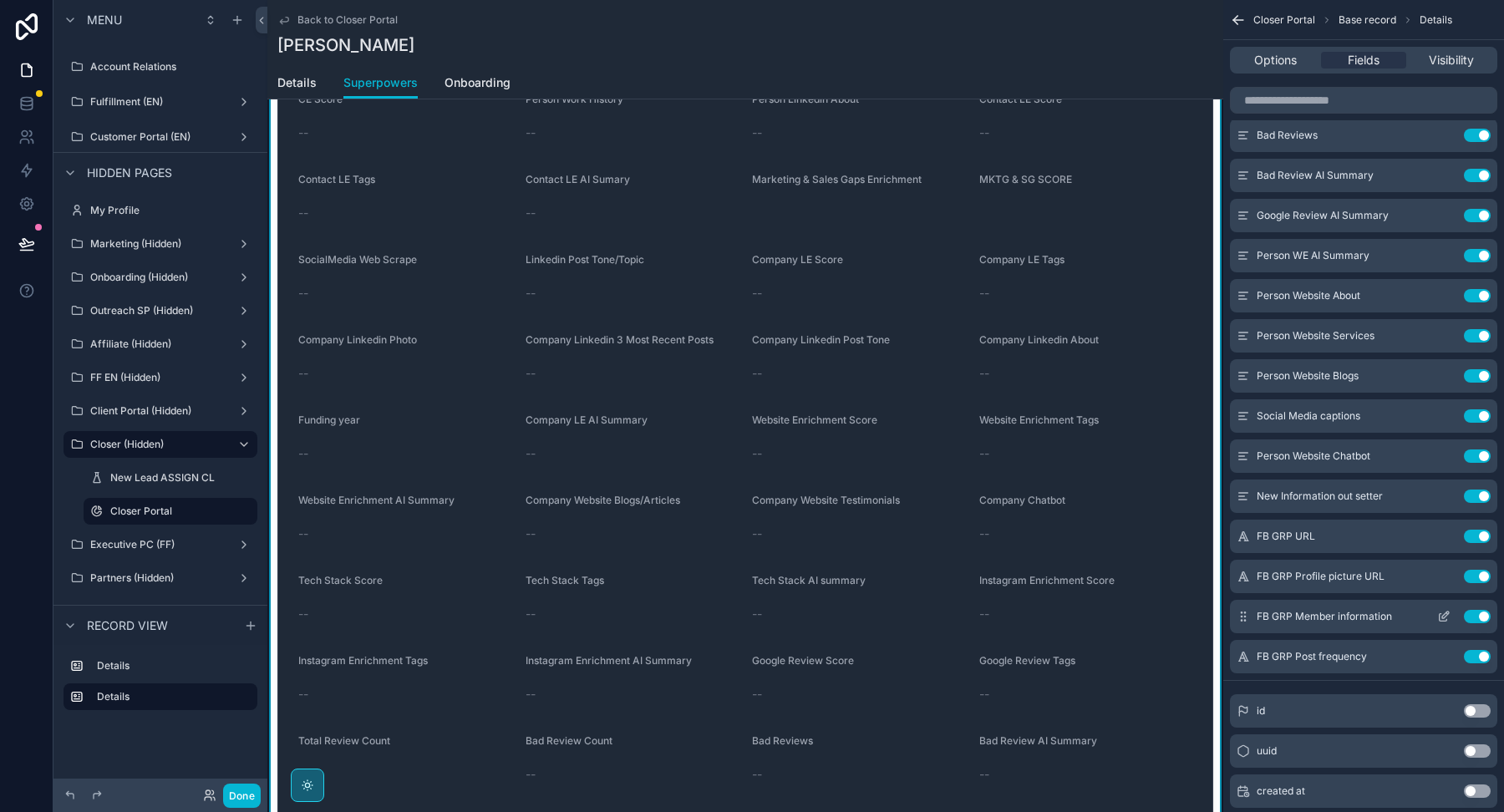
click at [1479, 612] on button "Use setting" at bounding box center [1477, 616] width 27 height 13
click at [1475, 576] on button "Use setting" at bounding box center [1477, 576] width 27 height 13
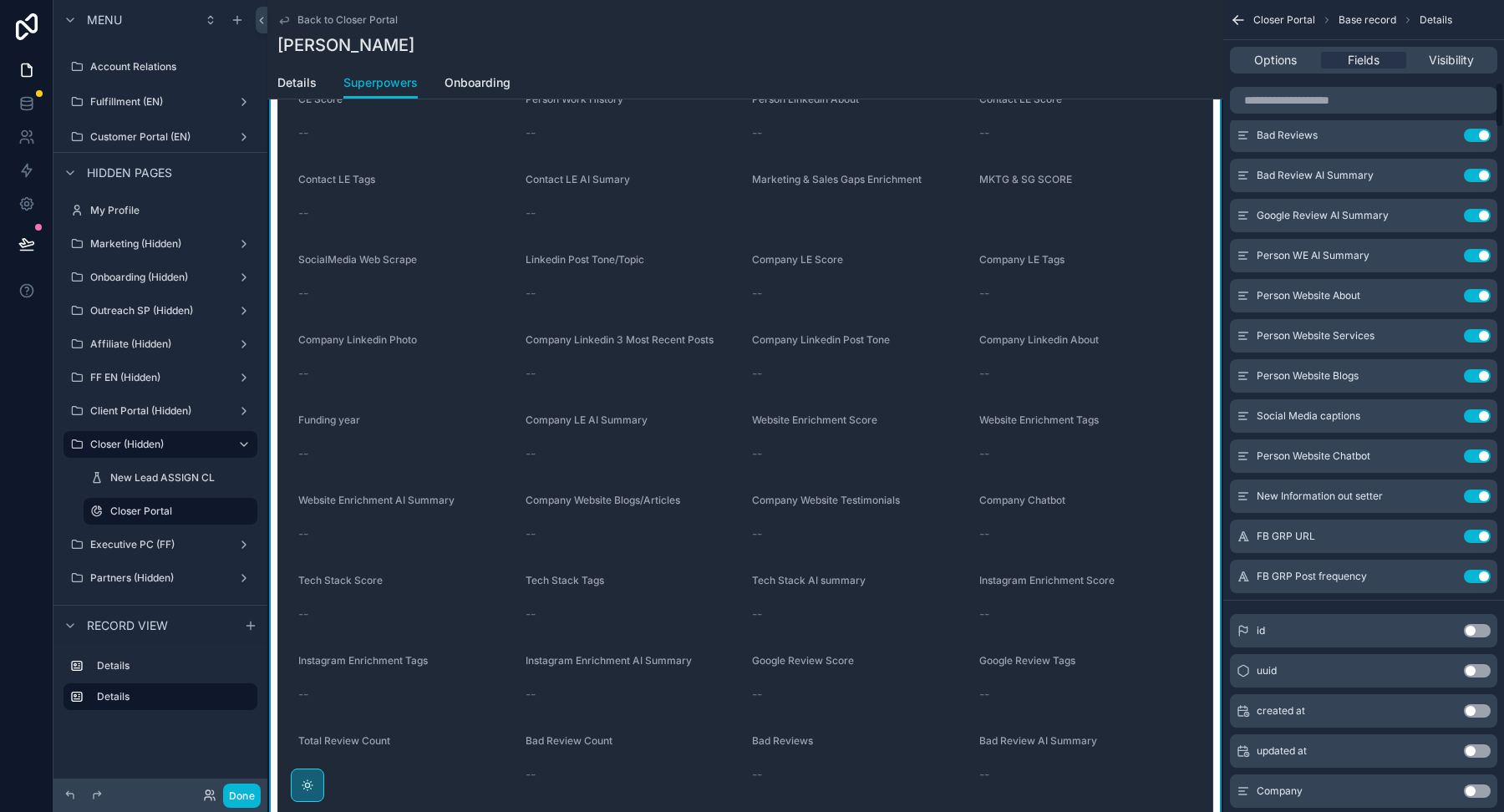
click at [1475, 576] on button "Use setting" at bounding box center [1477, 576] width 27 height 13
click at [1477, 529] on button "Use setting" at bounding box center [1477, 536] width 27 height 13
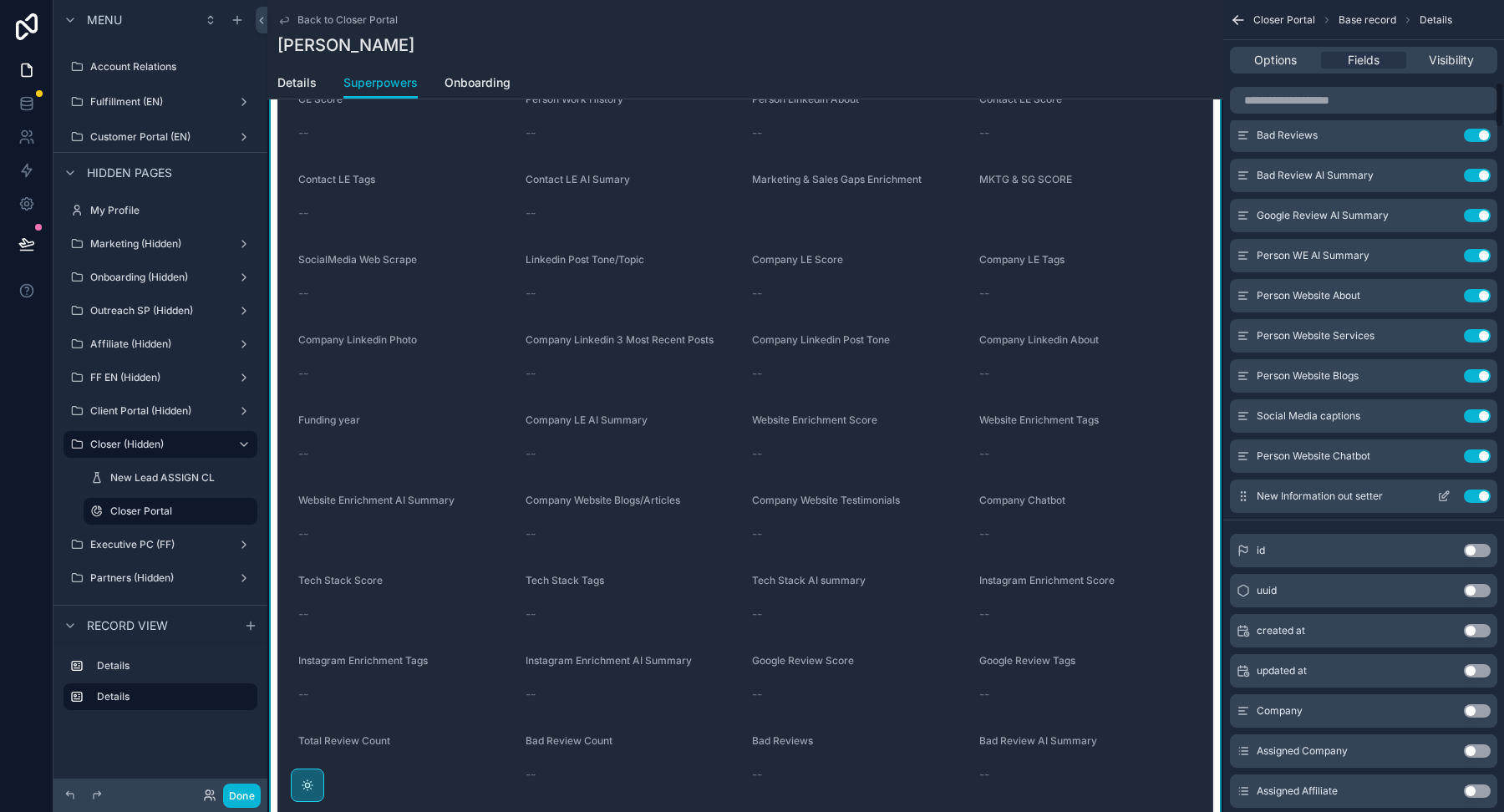
click at [1473, 493] on button "Use setting" at bounding box center [1477, 496] width 27 height 13
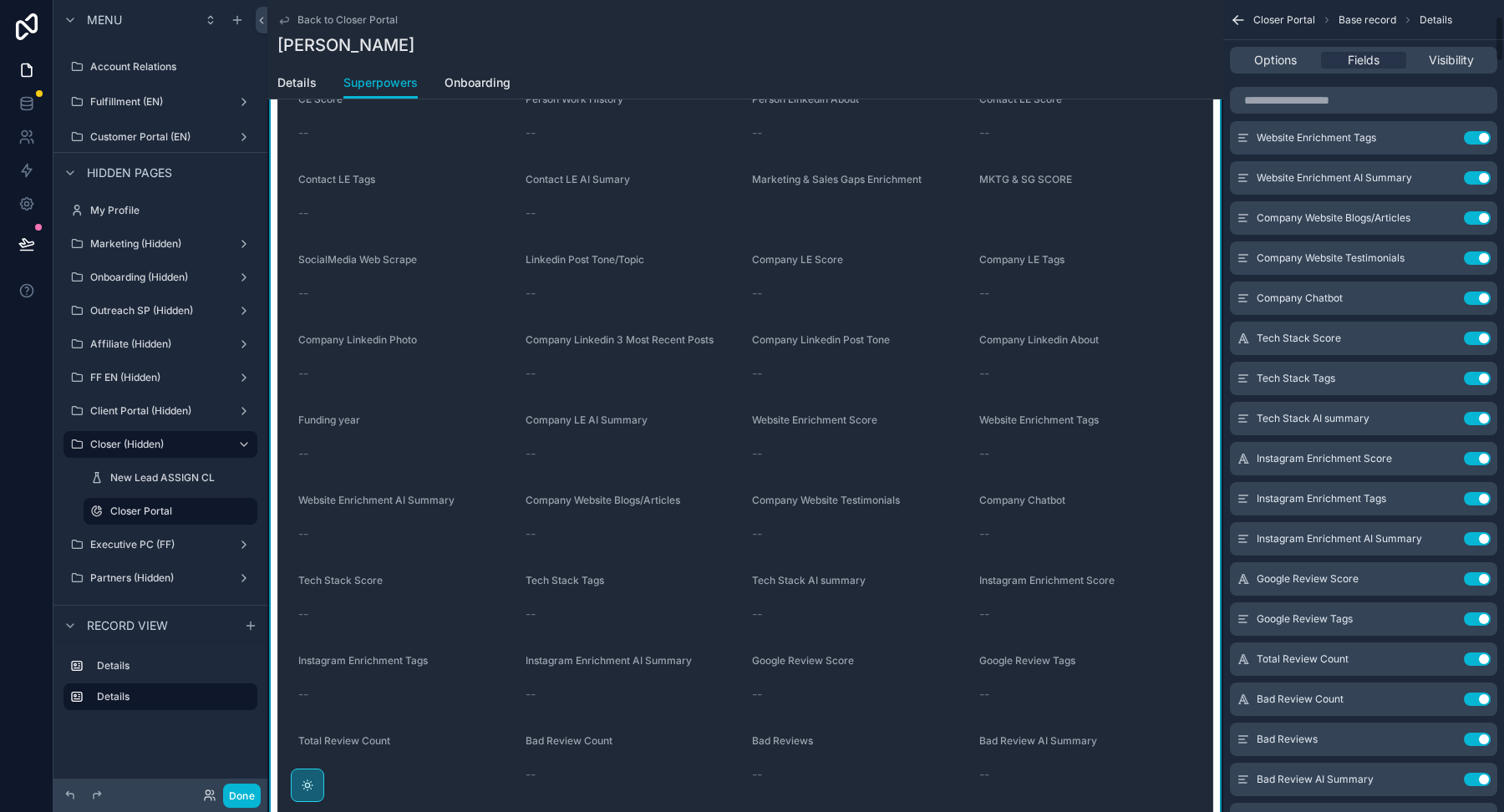
scroll to position [0, 0]
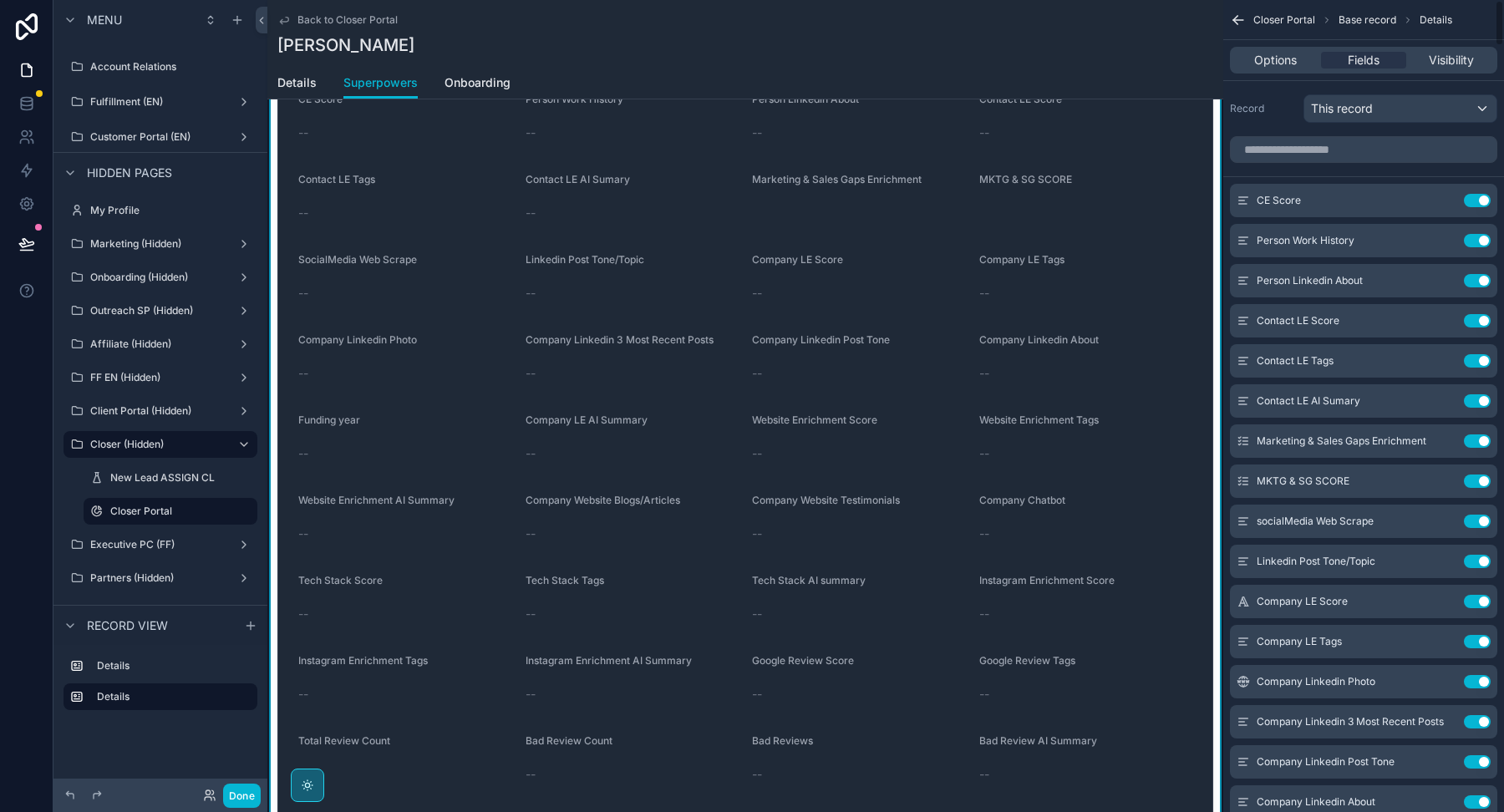
click at [1307, 161] on div "scrollable content" at bounding box center [1363, 149] width 267 height 27
click at [1302, 152] on input "scrollable content" at bounding box center [1363, 149] width 267 height 27
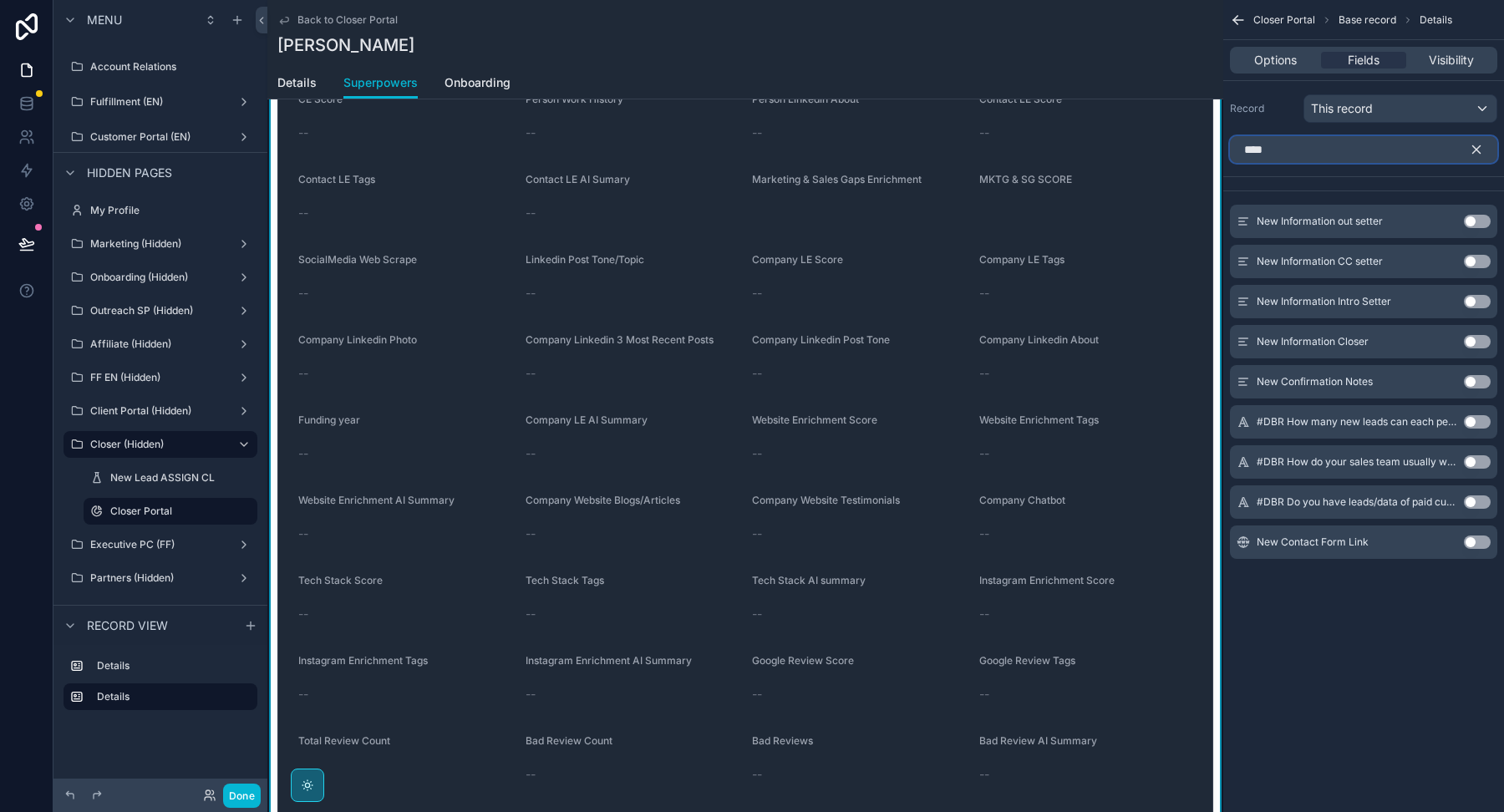
type input "***"
click at [1473, 223] on button "Use setting" at bounding box center [1477, 221] width 27 height 13
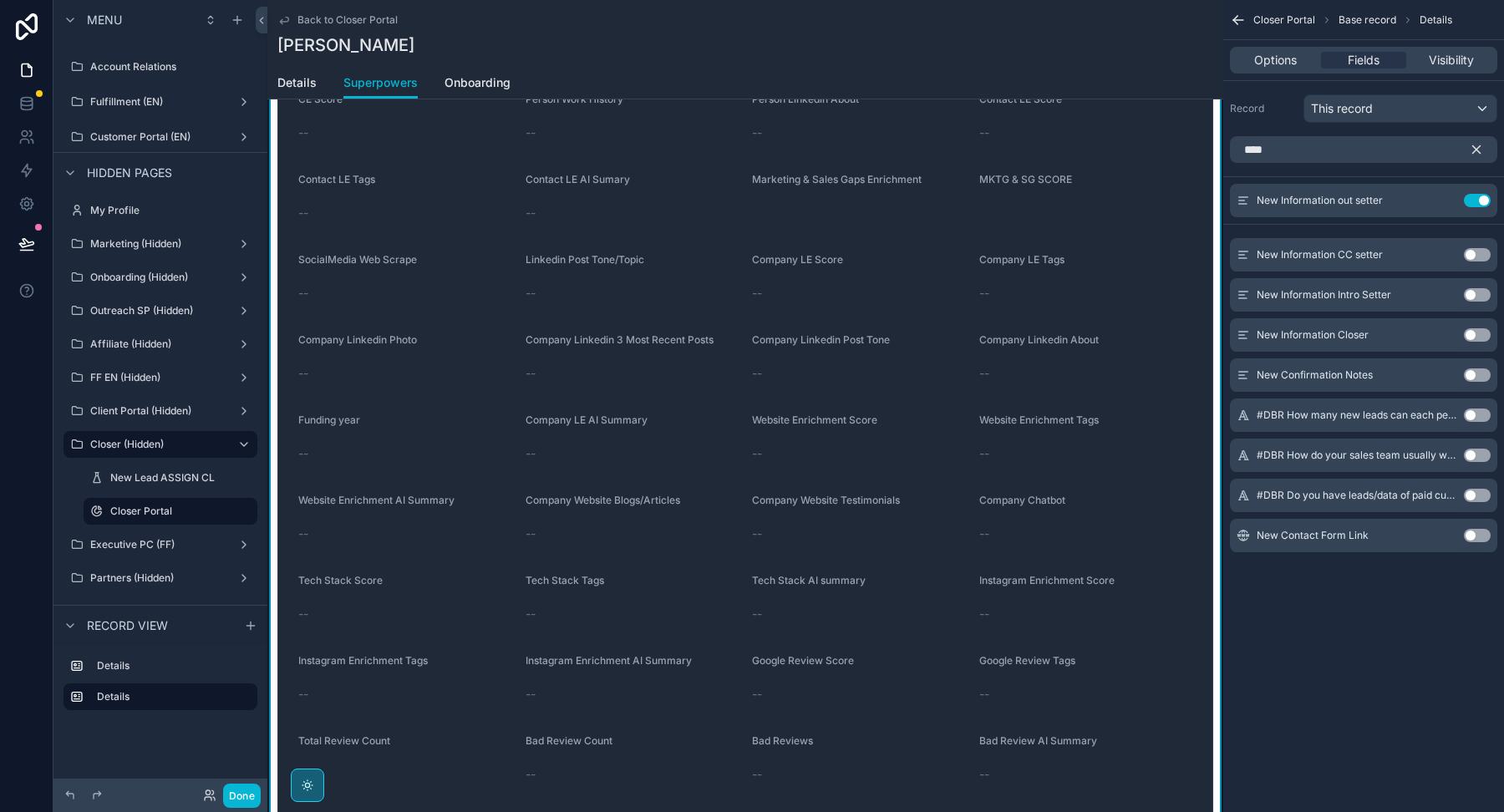
click at [1479, 252] on button "Use setting" at bounding box center [1477, 255] width 27 height 13
click at [1472, 292] on button "Use setting" at bounding box center [1477, 295] width 27 height 13
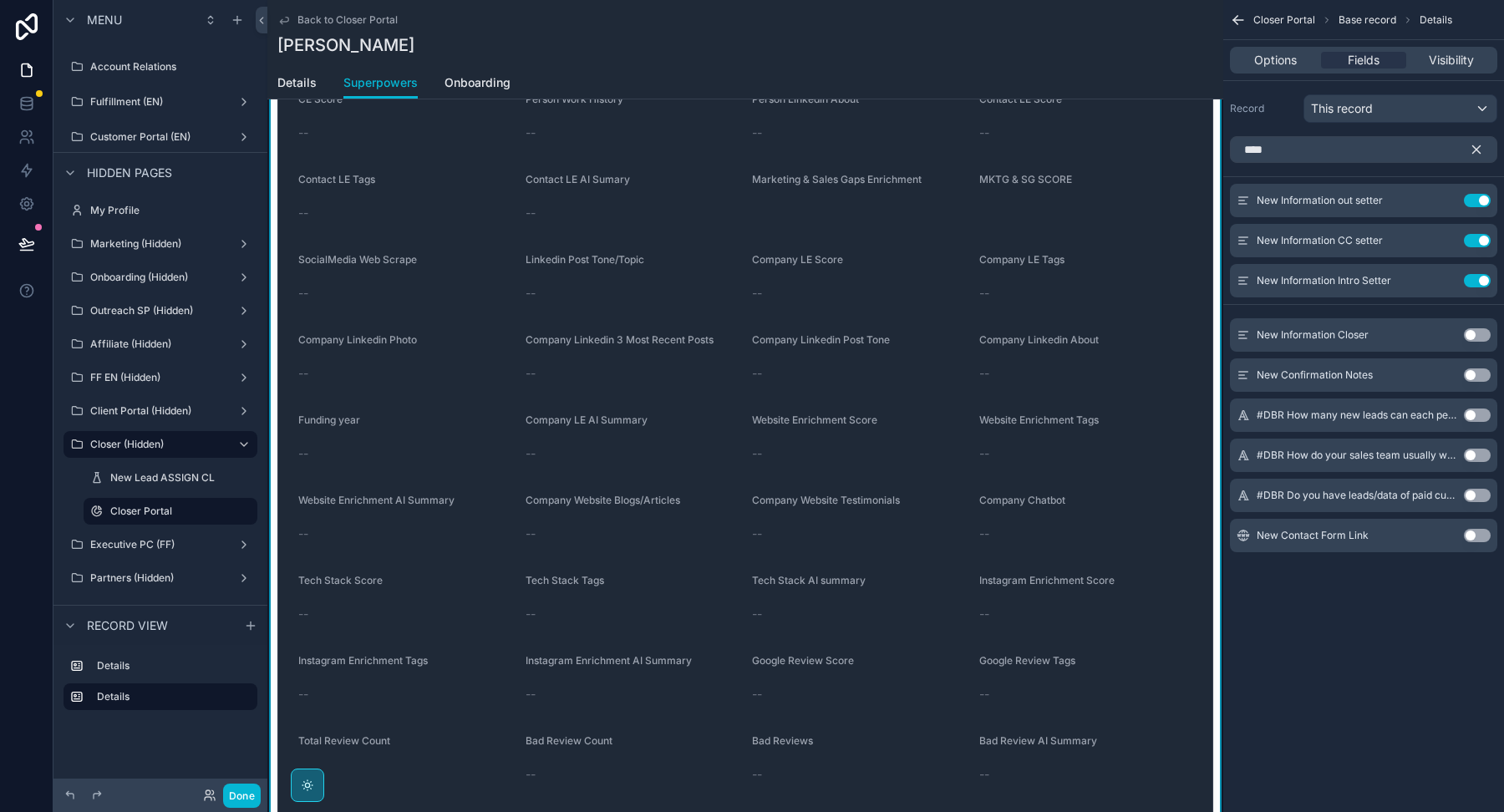
click at [1479, 373] on button "Use setting" at bounding box center [1477, 375] width 27 height 13
click at [1475, 143] on icon "scrollable content" at bounding box center [1476, 150] width 15 height 15
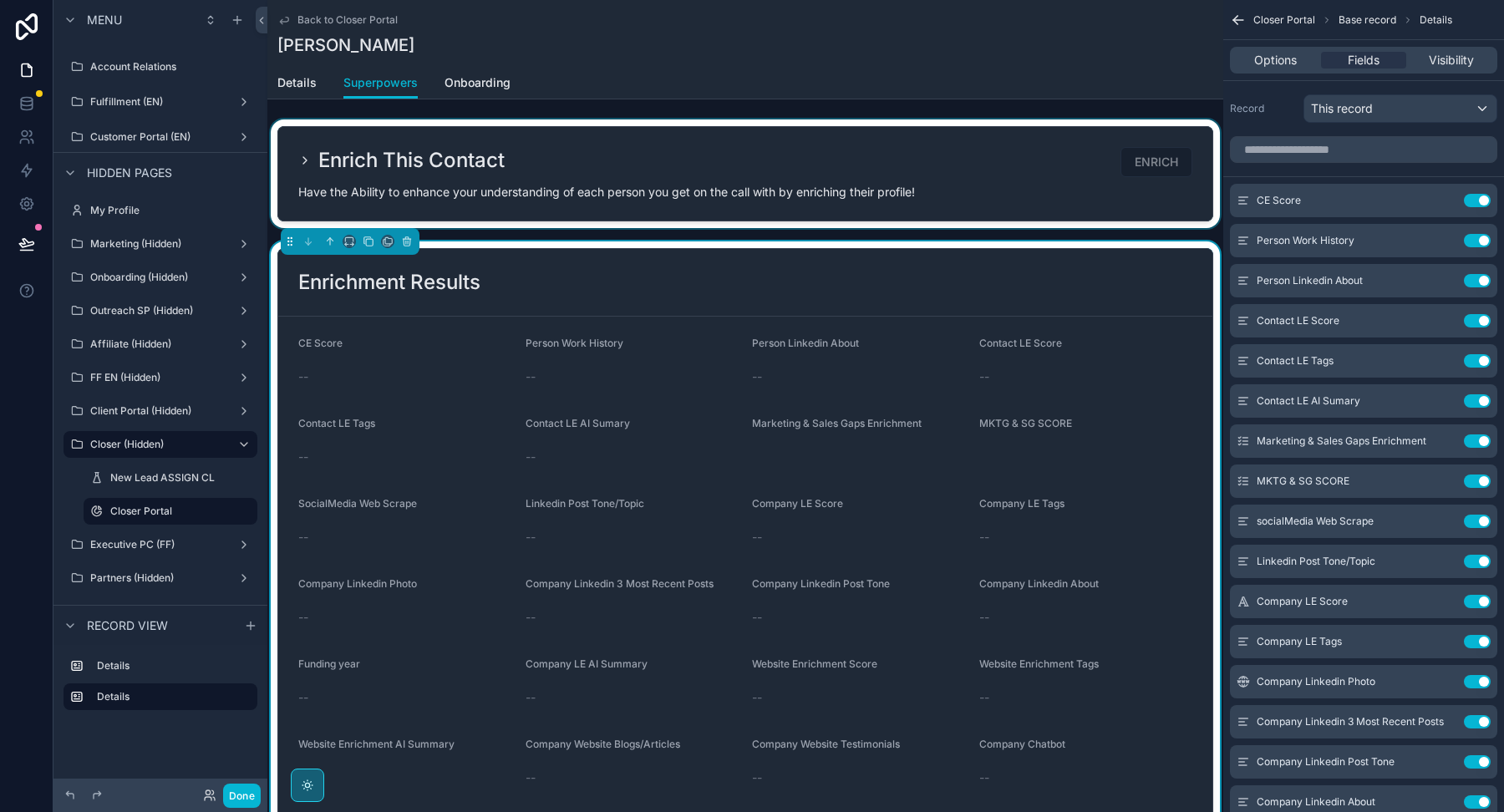
click at [305, 156] on div "scrollable content" at bounding box center [745, 173] width 956 height 109
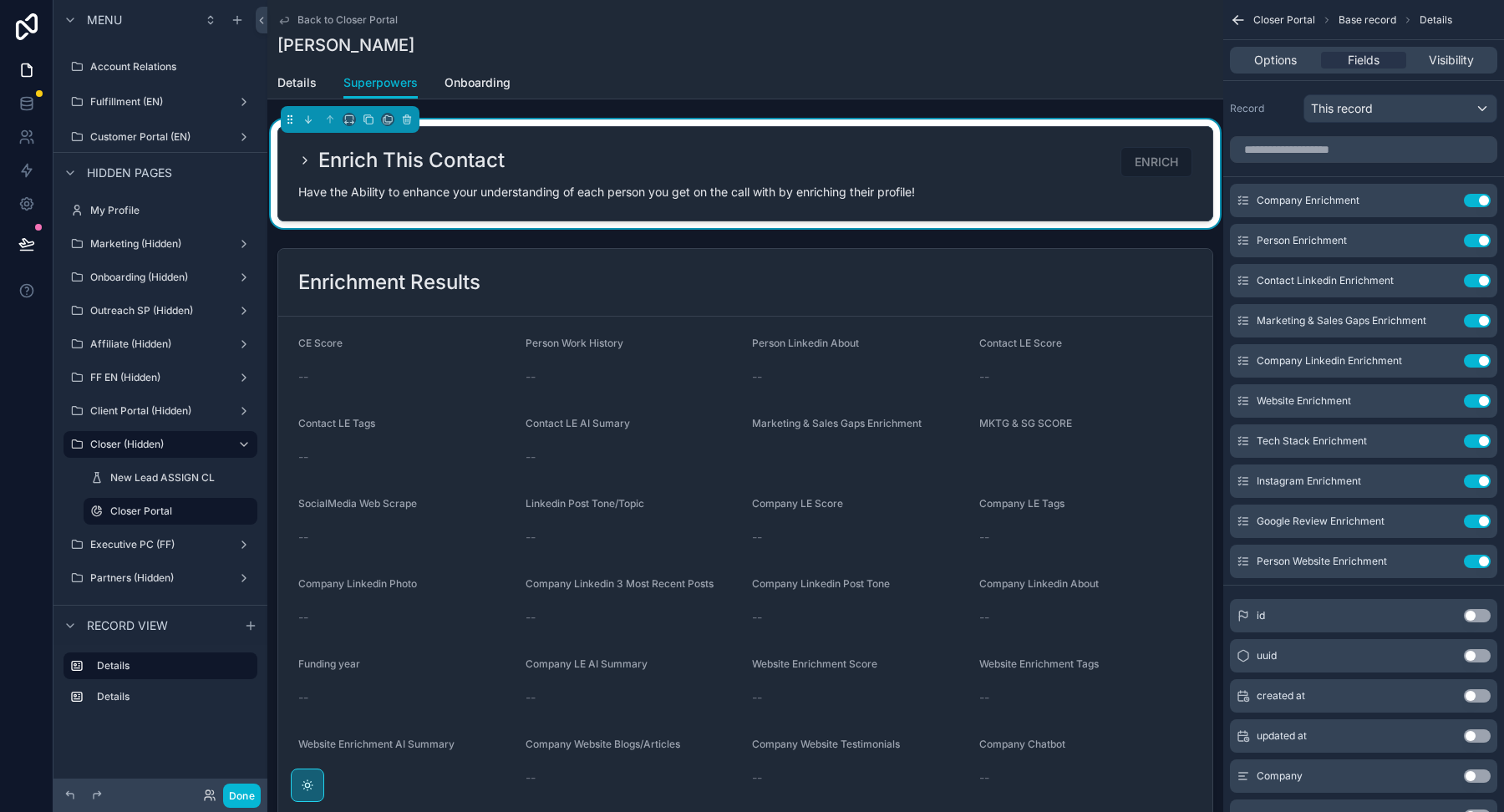
click at [304, 162] on icon "scrollable content" at bounding box center [305, 160] width 13 height 13
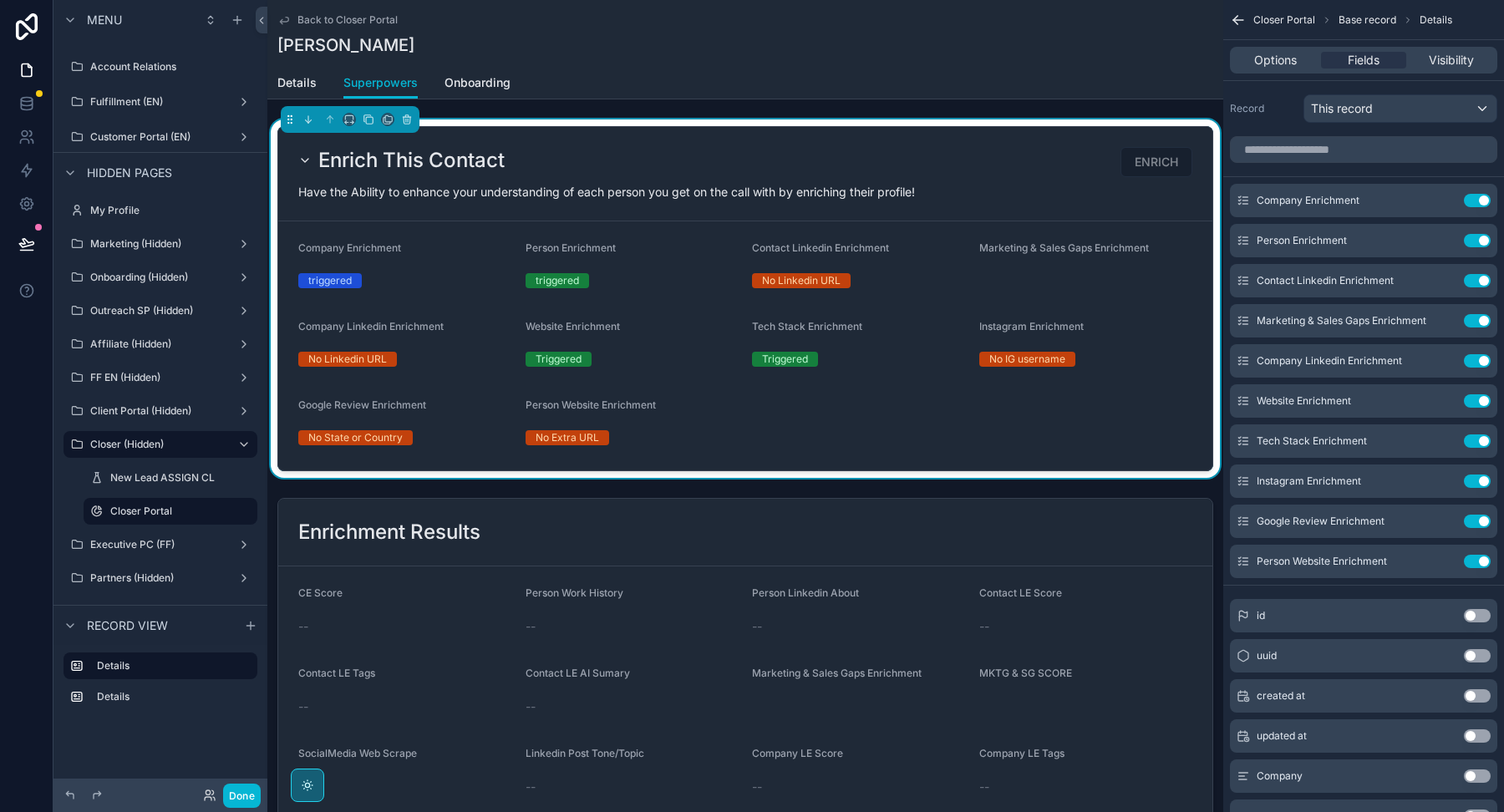
click at [304, 162] on icon "scrollable content" at bounding box center [305, 160] width 13 height 13
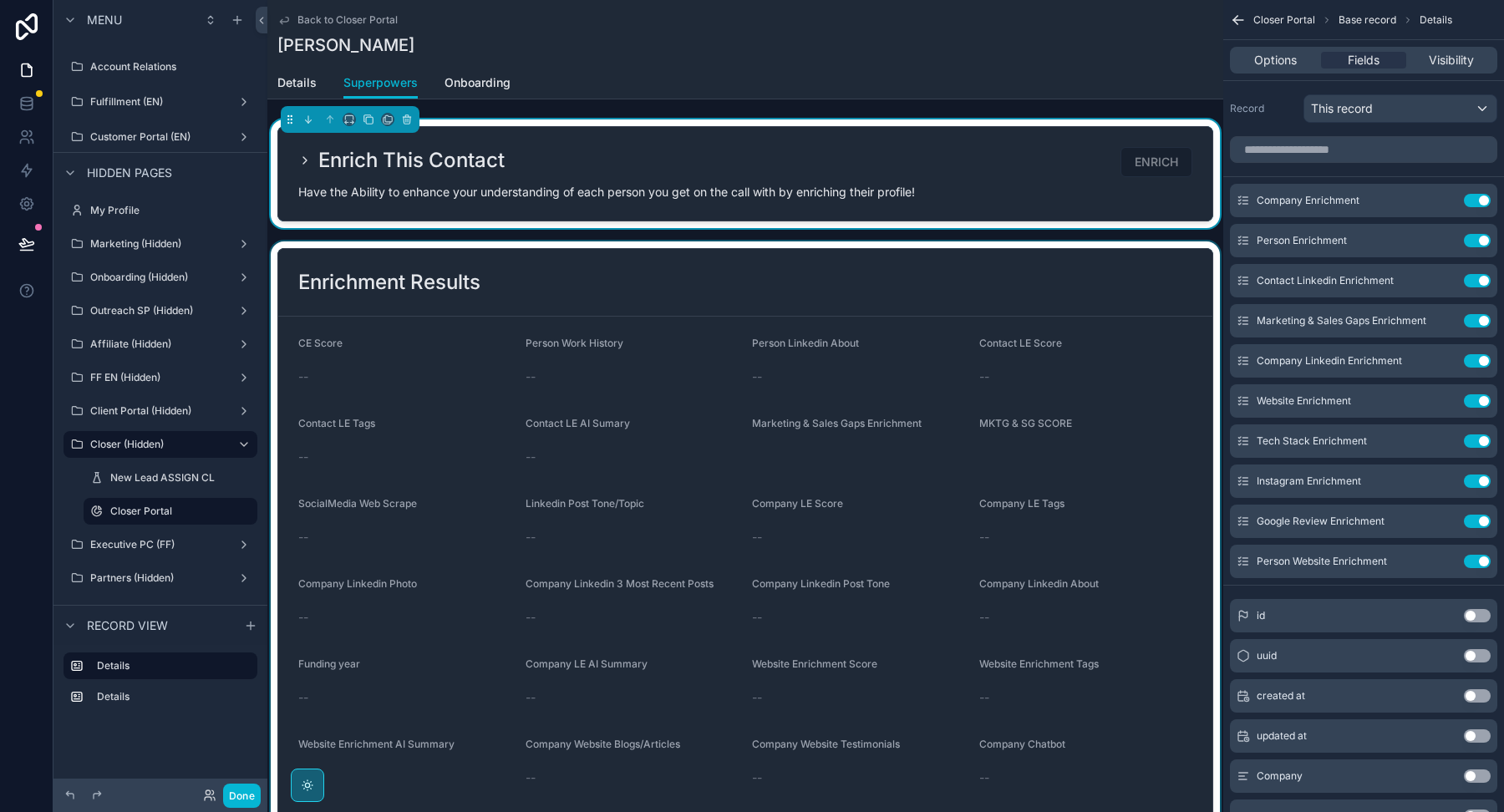
click at [501, 291] on div "scrollable content" at bounding box center [745, 769] width 956 height 1058
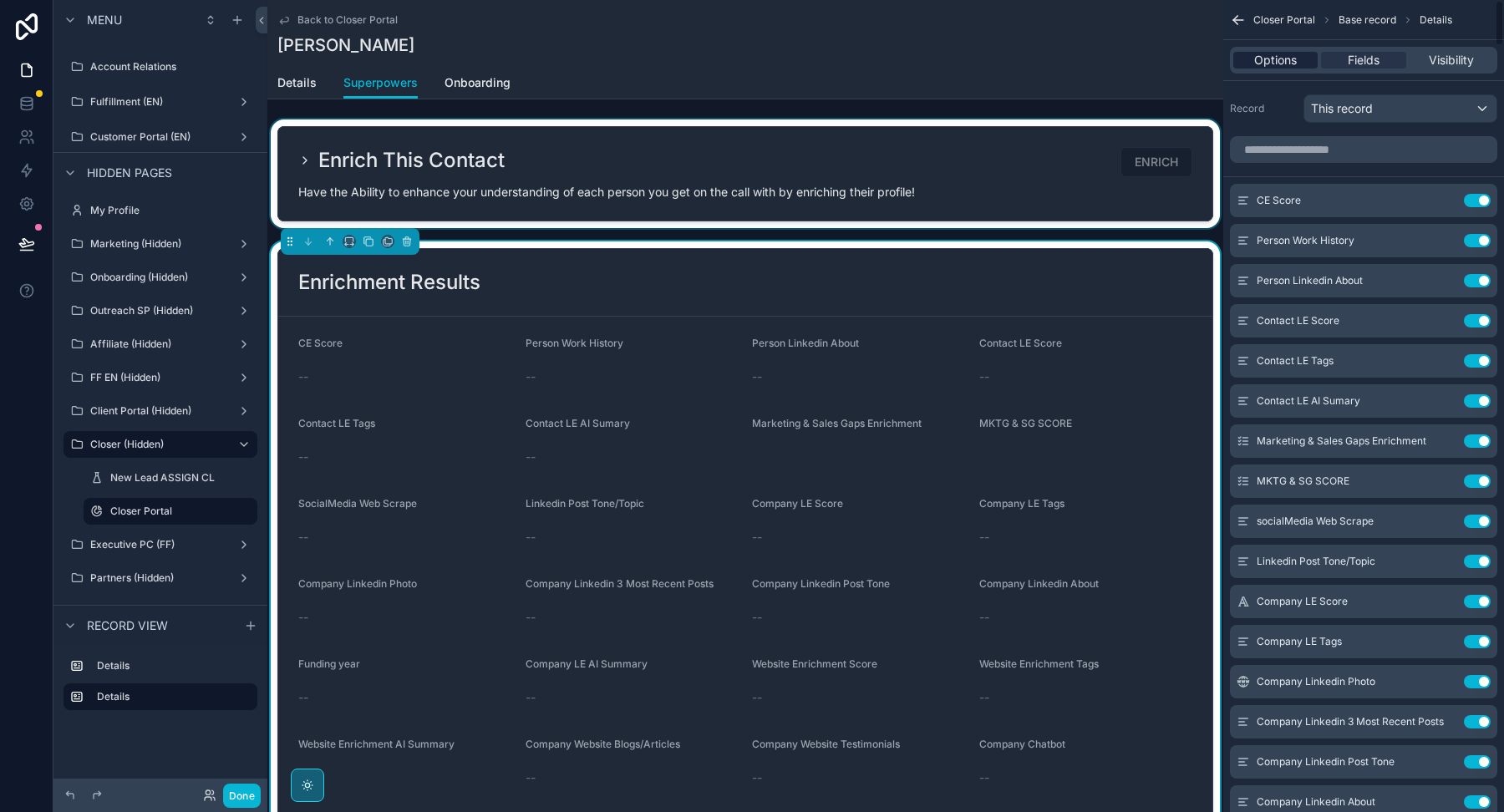
click at [1260, 62] on span "Options" at bounding box center [1276, 60] width 43 height 17
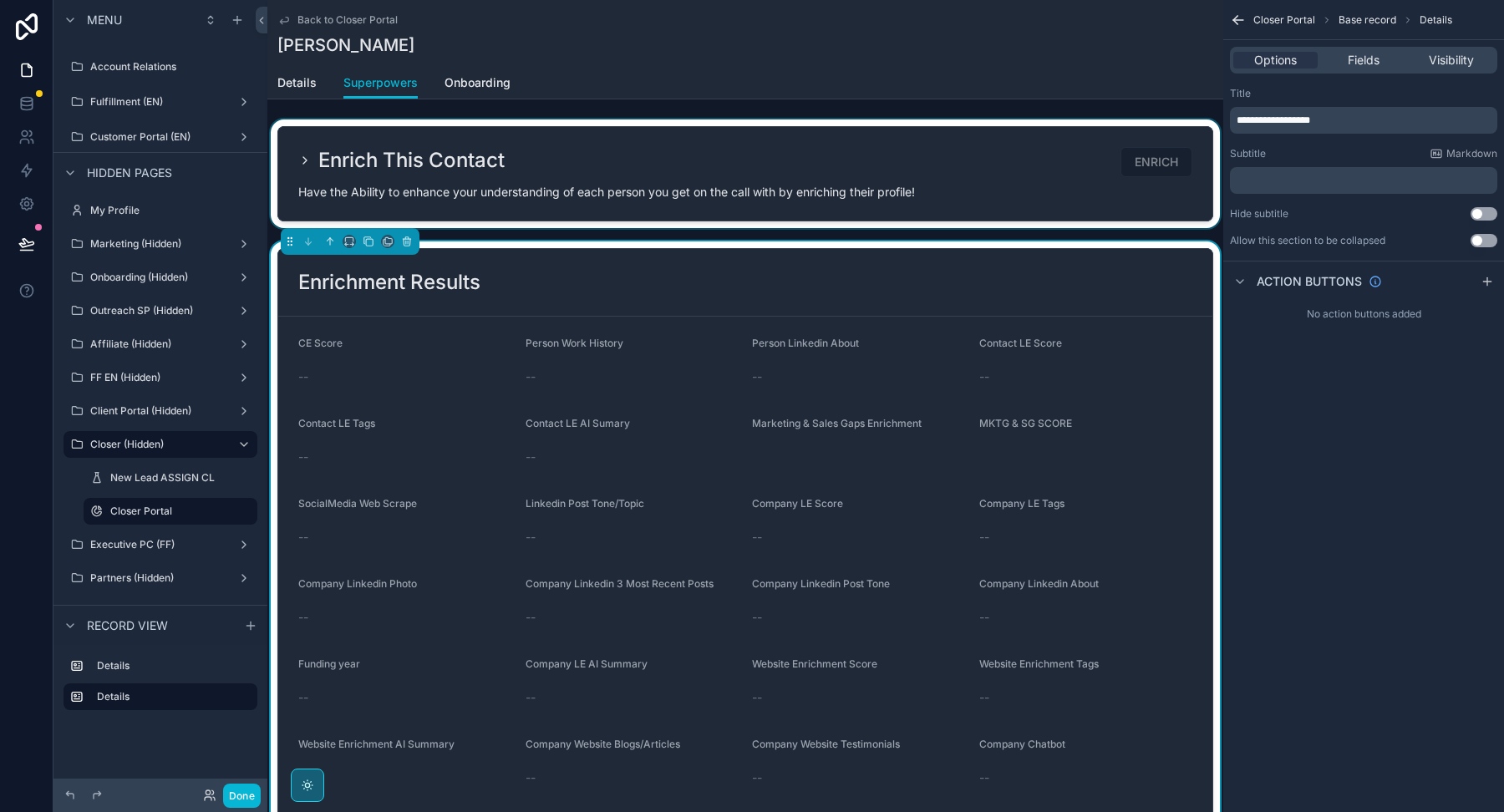
click at [1478, 241] on button "Use setting" at bounding box center [1484, 240] width 27 height 13
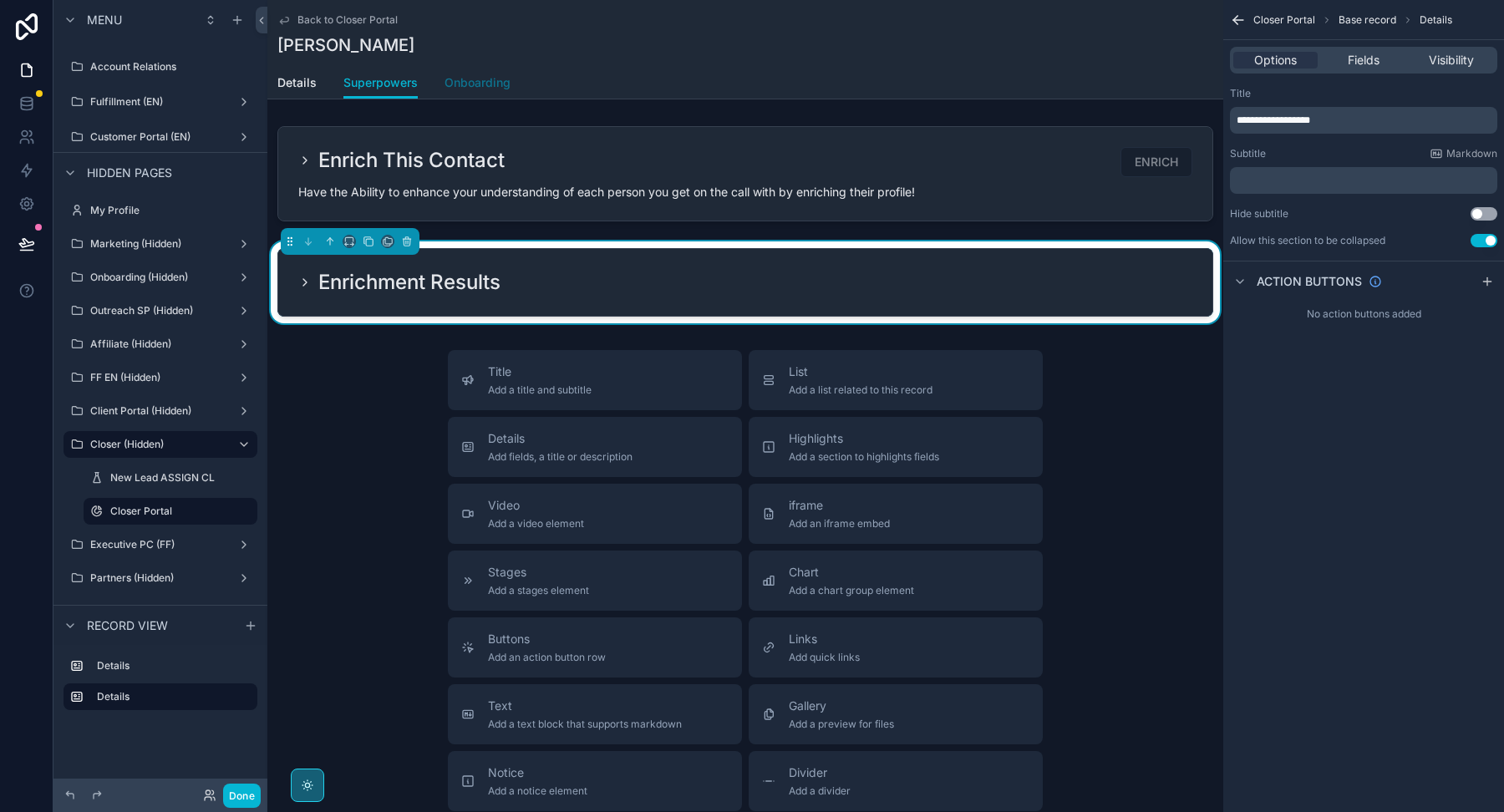
click at [494, 82] on span "Onboarding" at bounding box center [477, 83] width 66 height 17
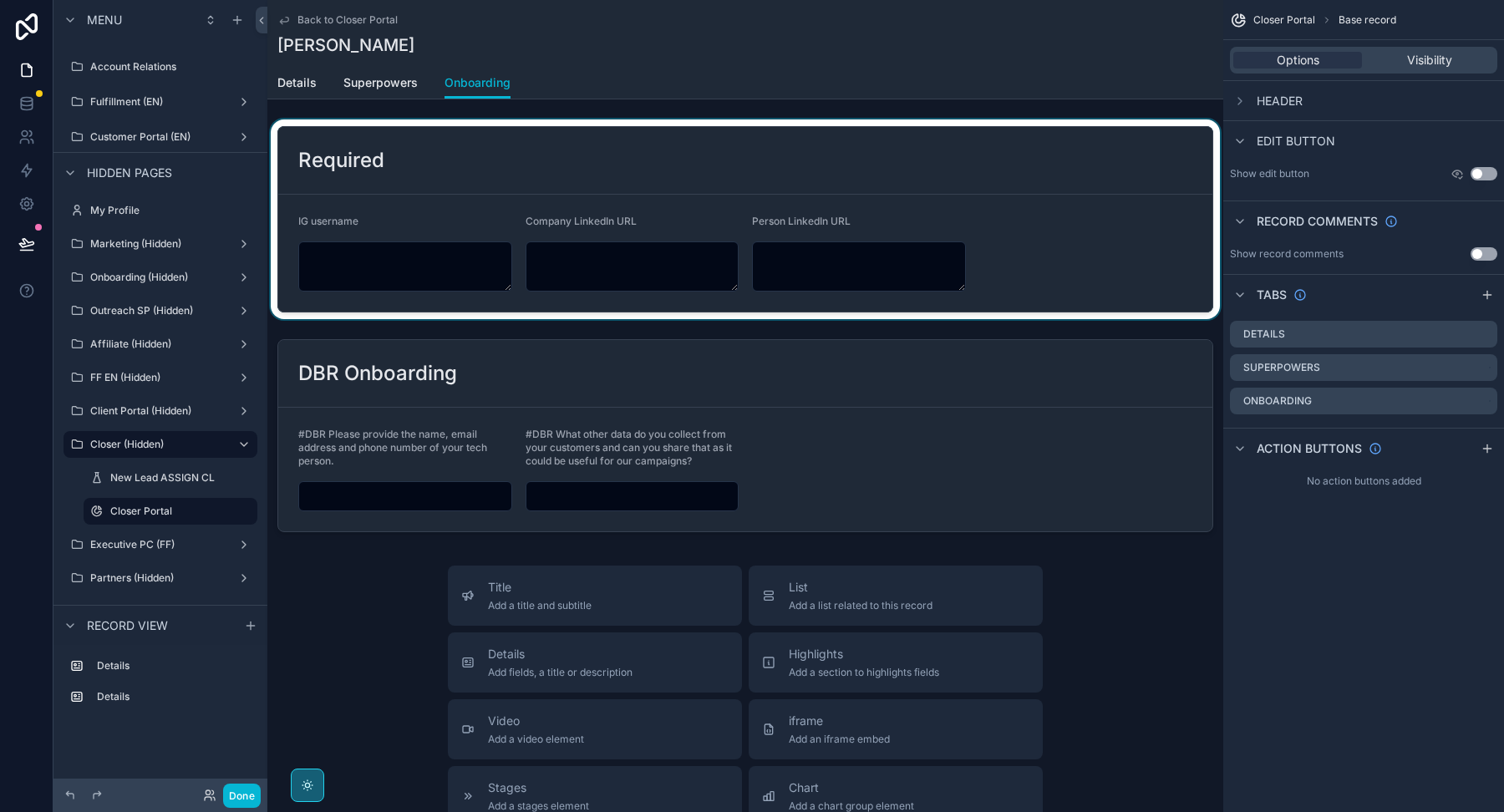
click at [949, 206] on div "scrollable content" at bounding box center [745, 219] width 956 height 200
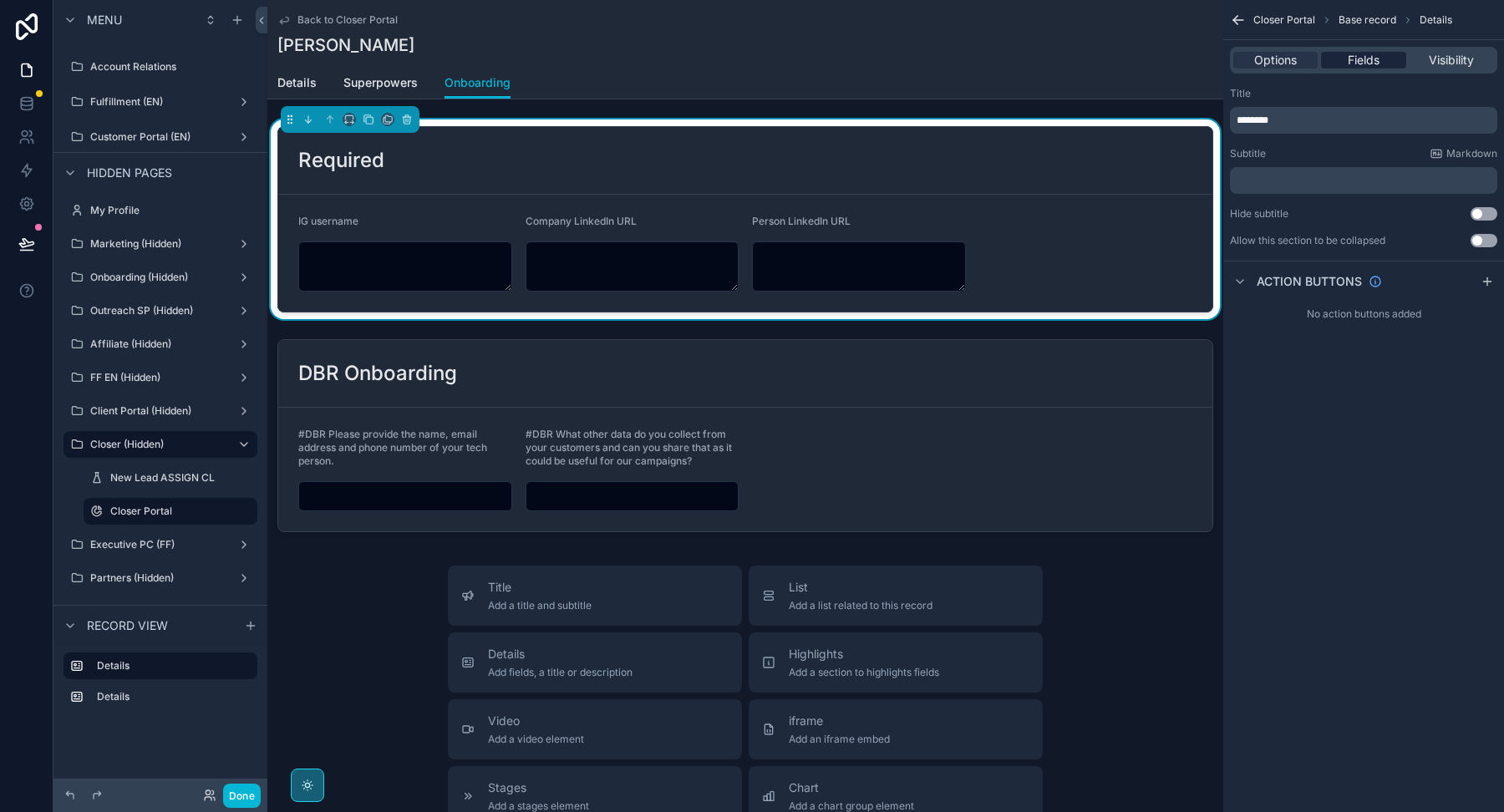
click at [1353, 62] on span "Fields" at bounding box center [1363, 60] width 32 height 17
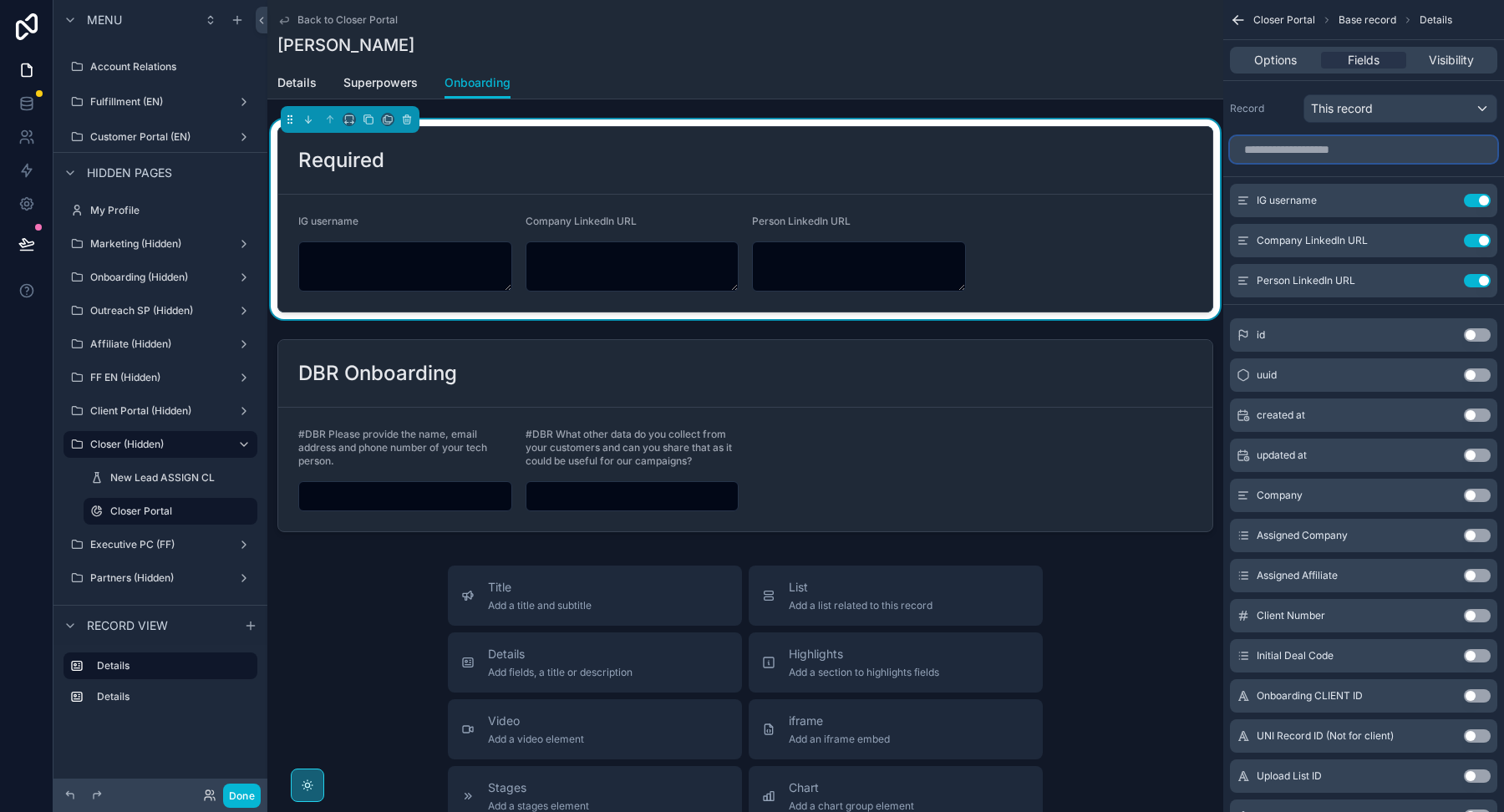
click at [1309, 154] on input "scrollable content" at bounding box center [1363, 149] width 267 height 27
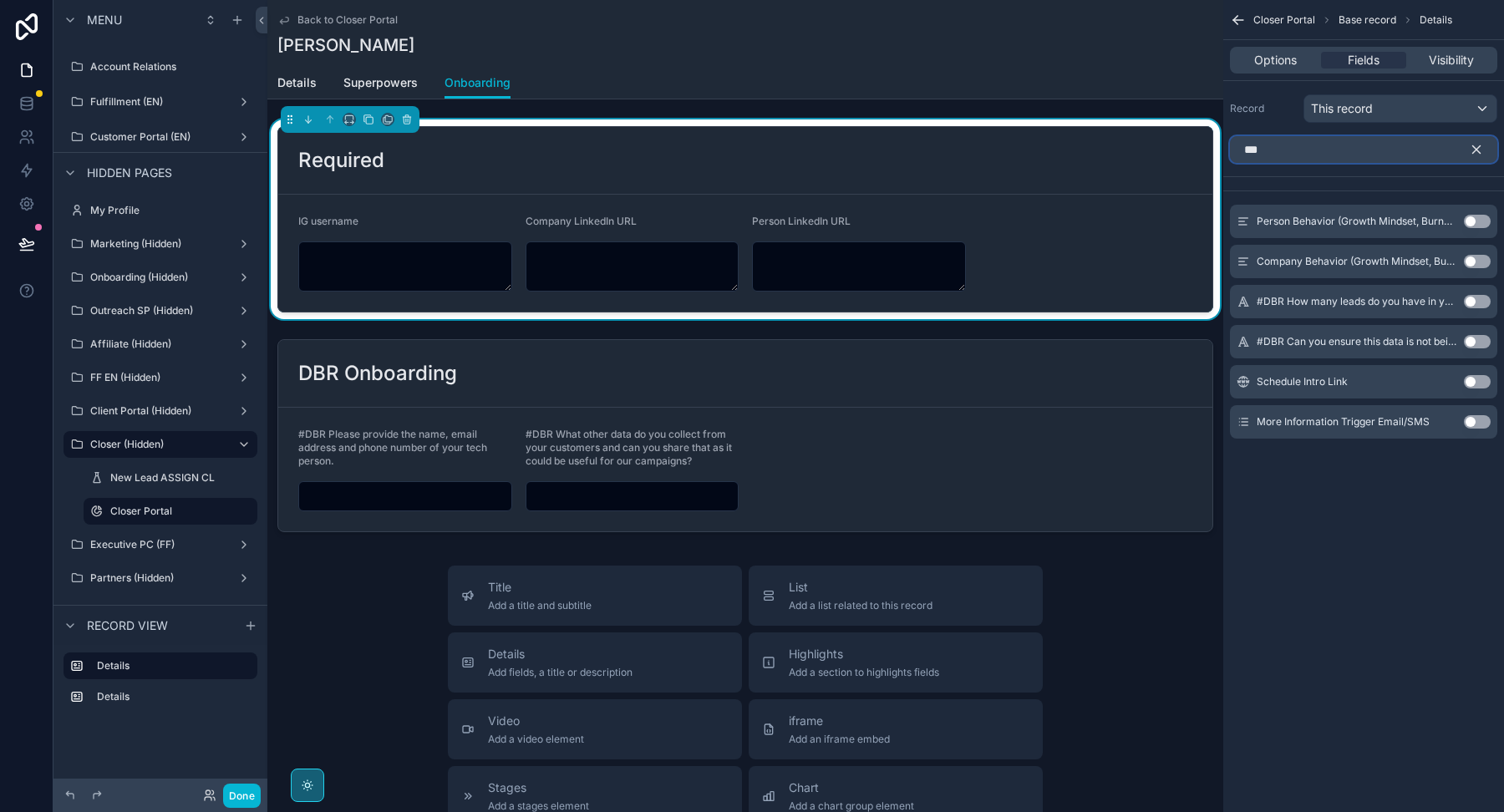
type input "***"
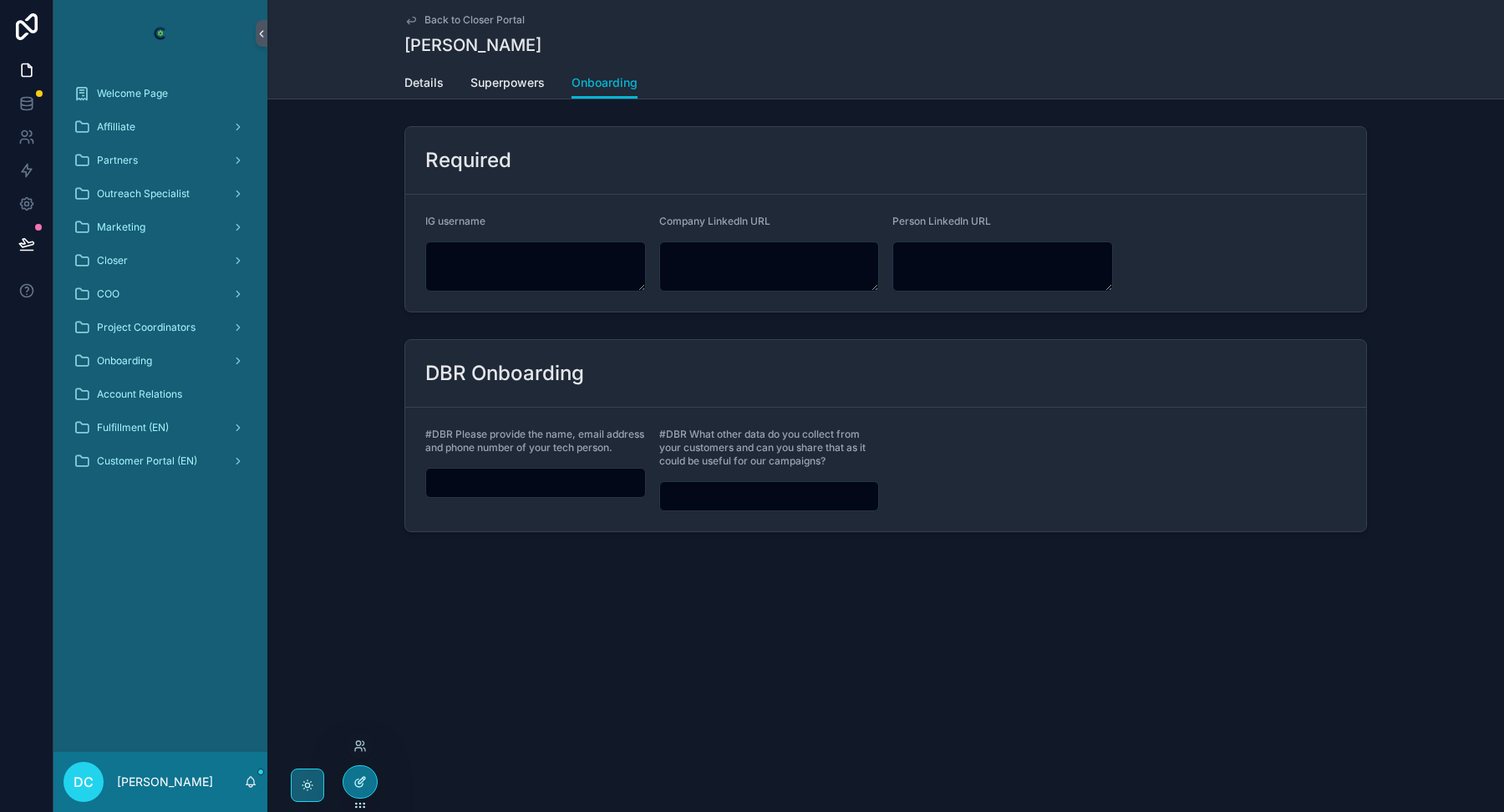
click at [358, 789] on div at bounding box center [360, 781] width 34 height 32
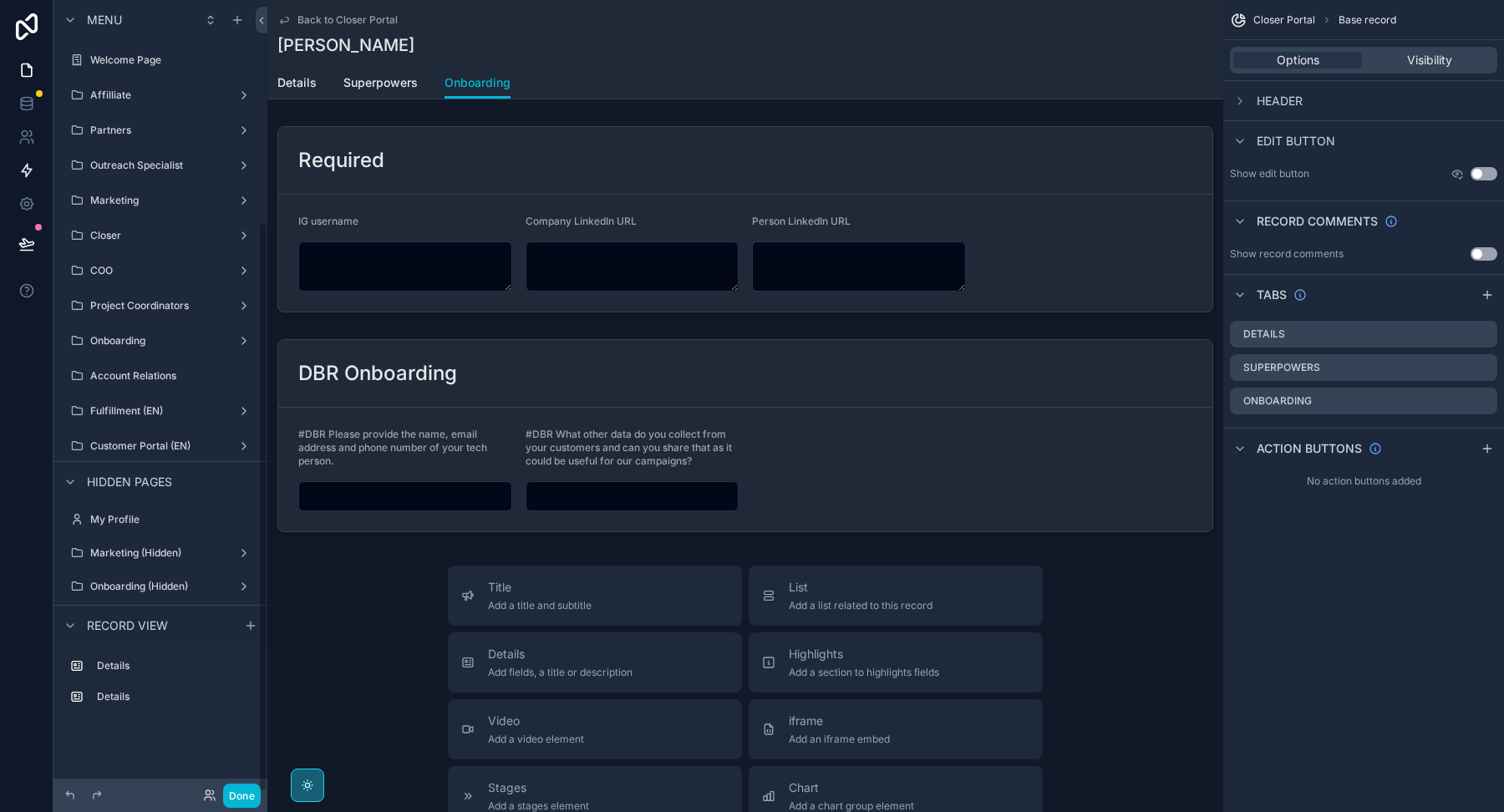
scroll to position [309, 0]
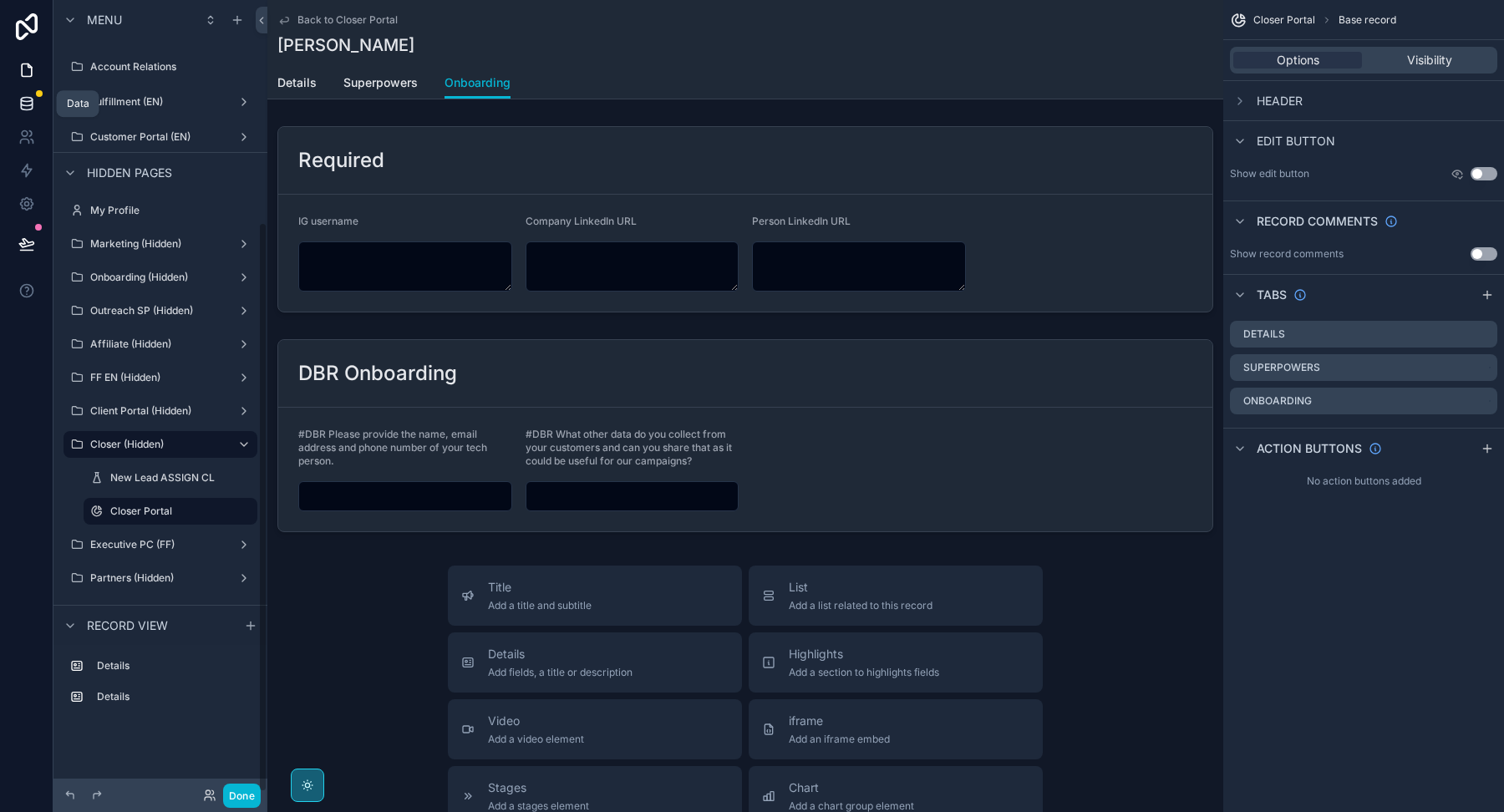
click at [24, 104] on icon at bounding box center [26, 102] width 11 height 7
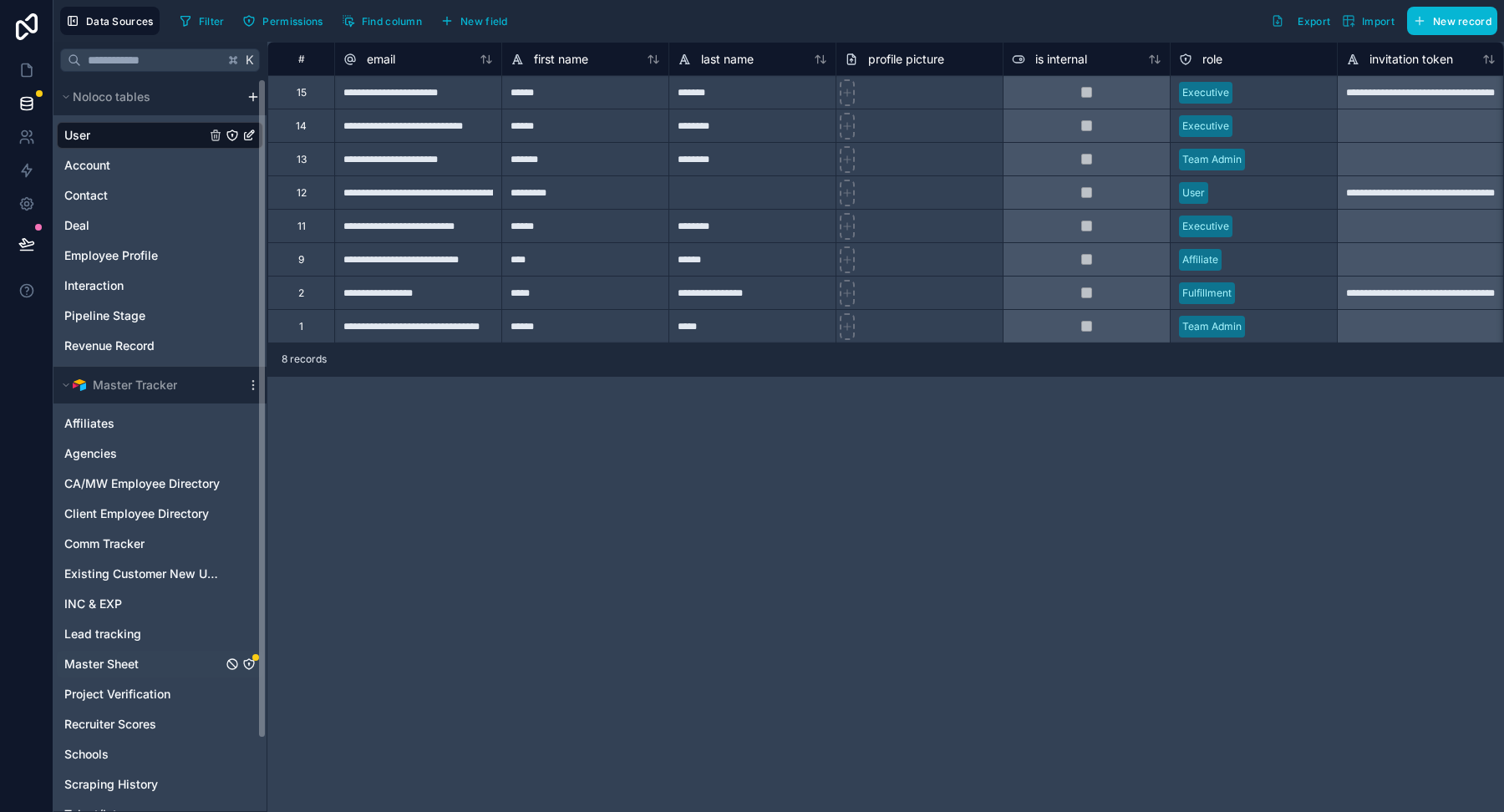
click at [145, 656] on div "Master Sheet" at bounding box center [160, 663] width 207 height 27
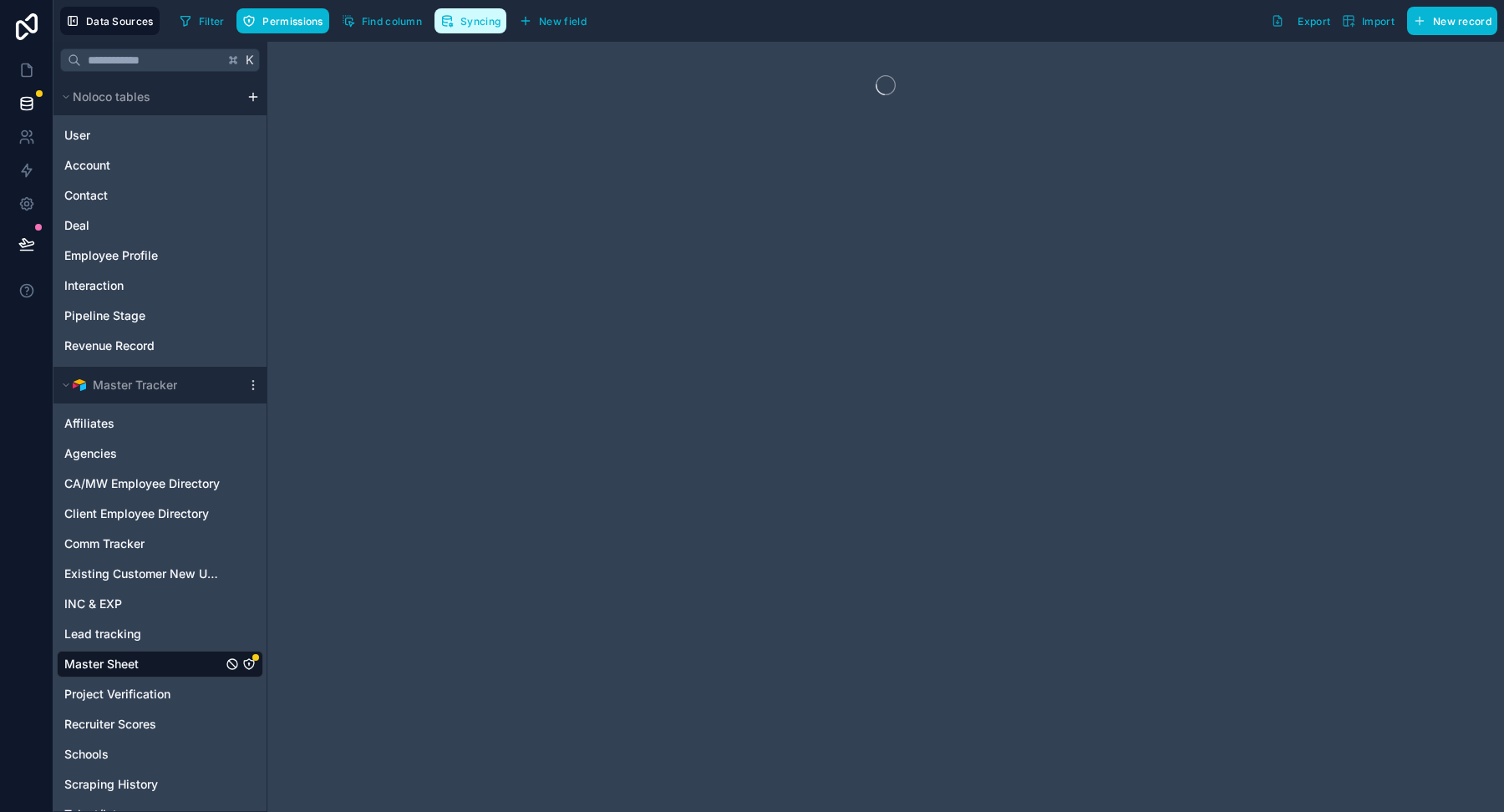
click at [465, 15] on span "Syncing" at bounding box center [480, 20] width 40 height 12
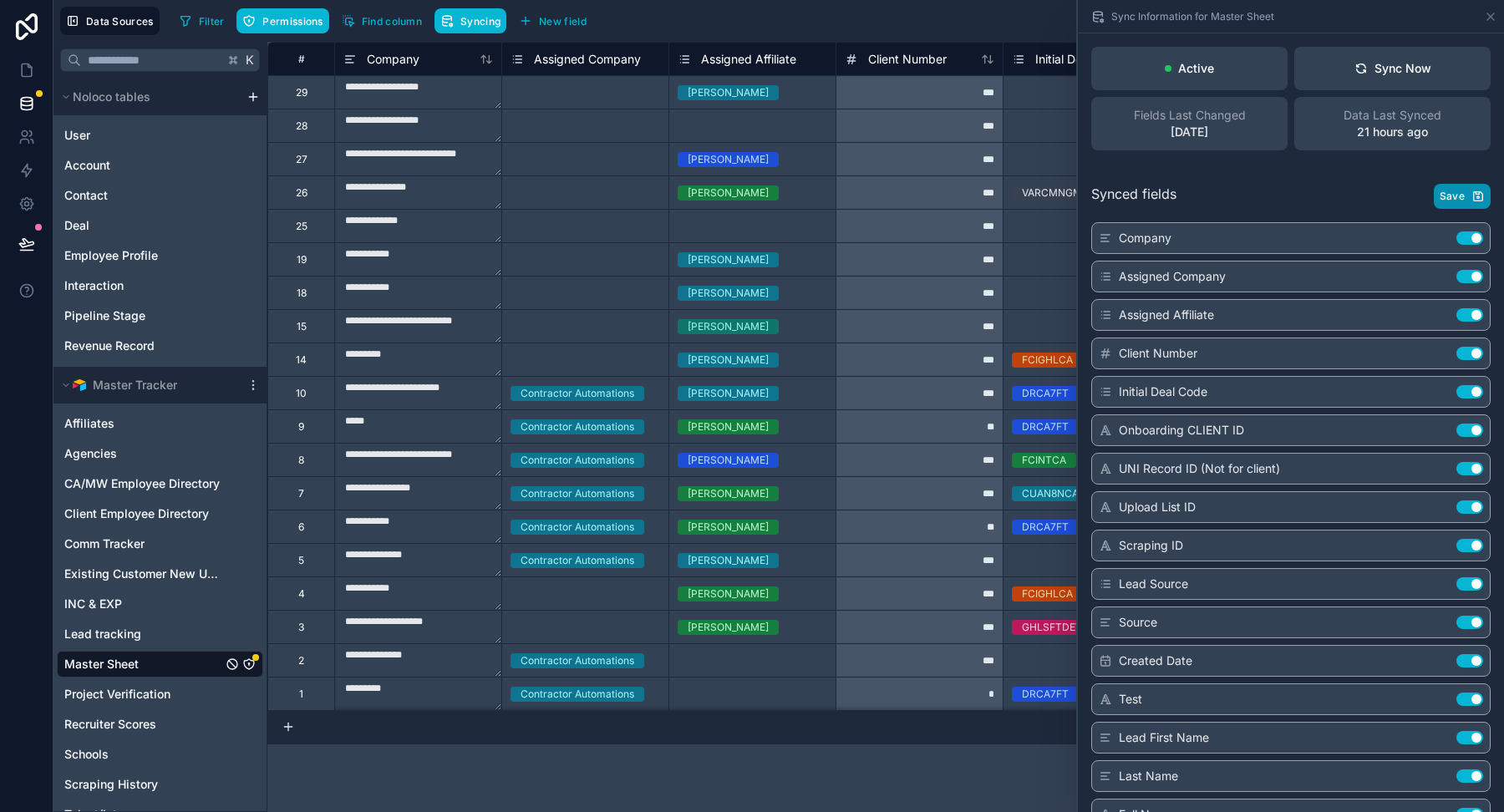
click at [1464, 193] on span "Save" at bounding box center [1452, 196] width 25 height 13
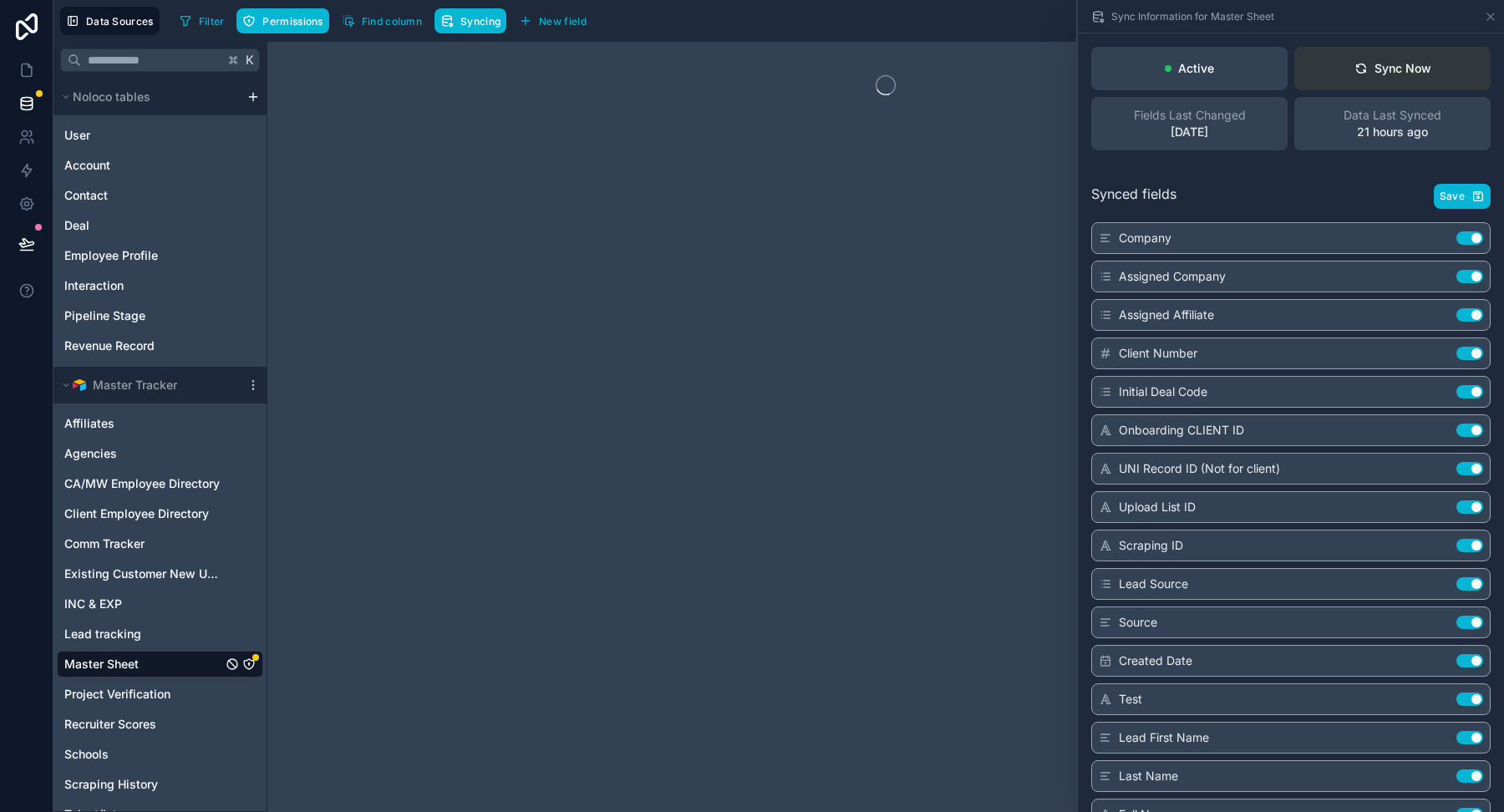
click at [1393, 68] on div "Sync Now" at bounding box center [1392, 69] width 77 height 17
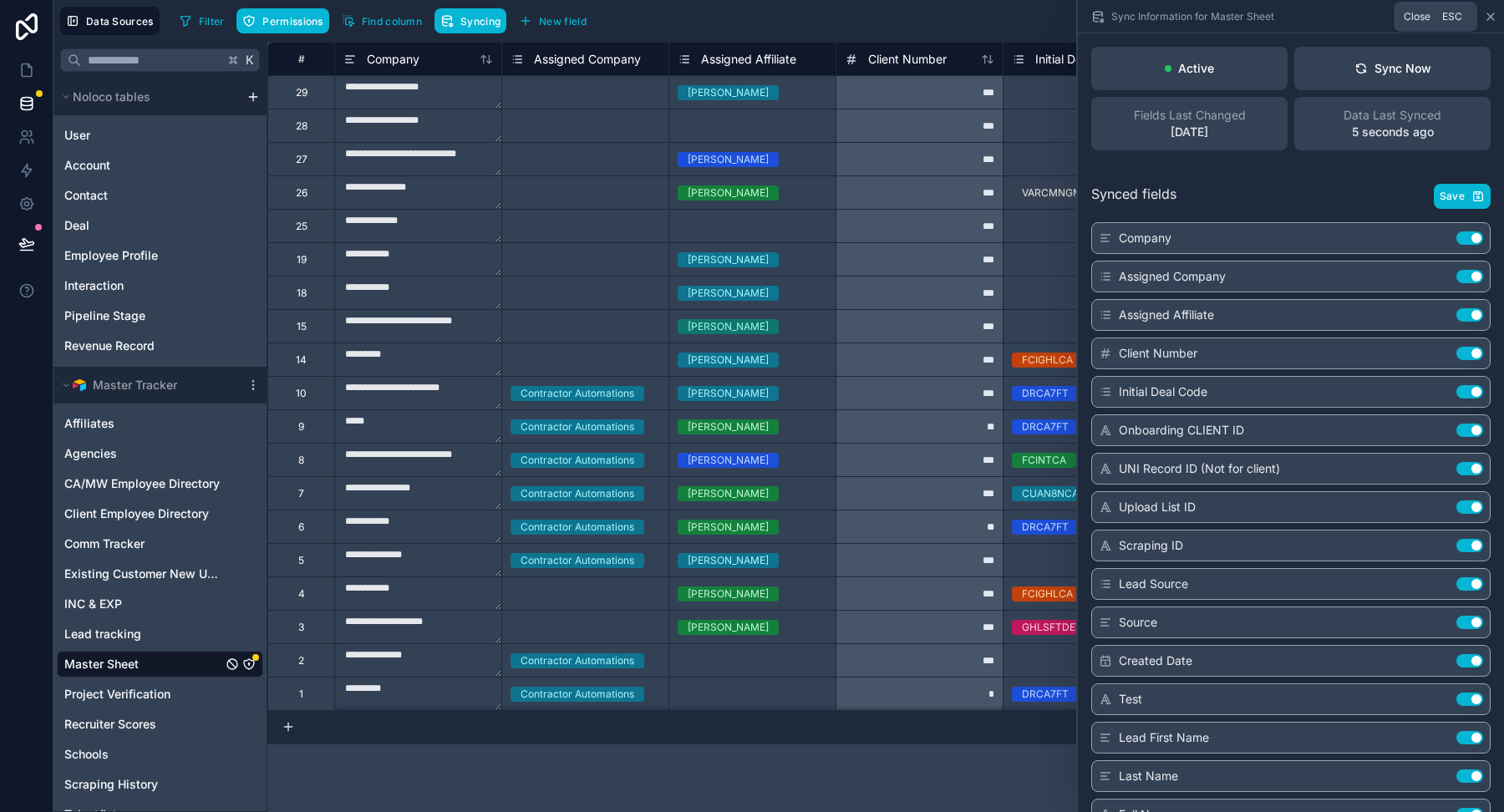
click at [1488, 13] on icon at bounding box center [1490, 16] width 7 height 7
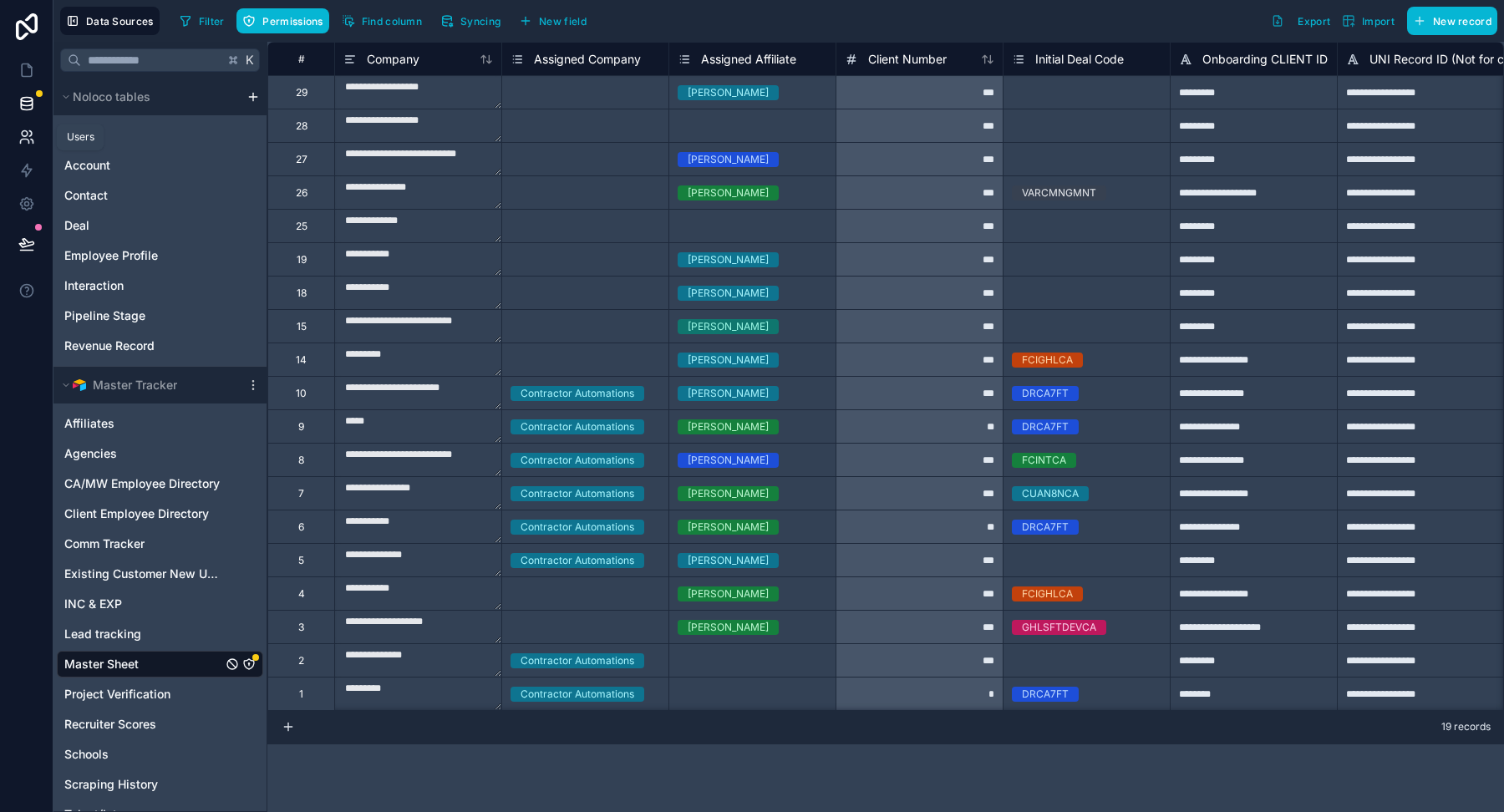
click at [26, 131] on icon at bounding box center [24, 134] width 6 height 6
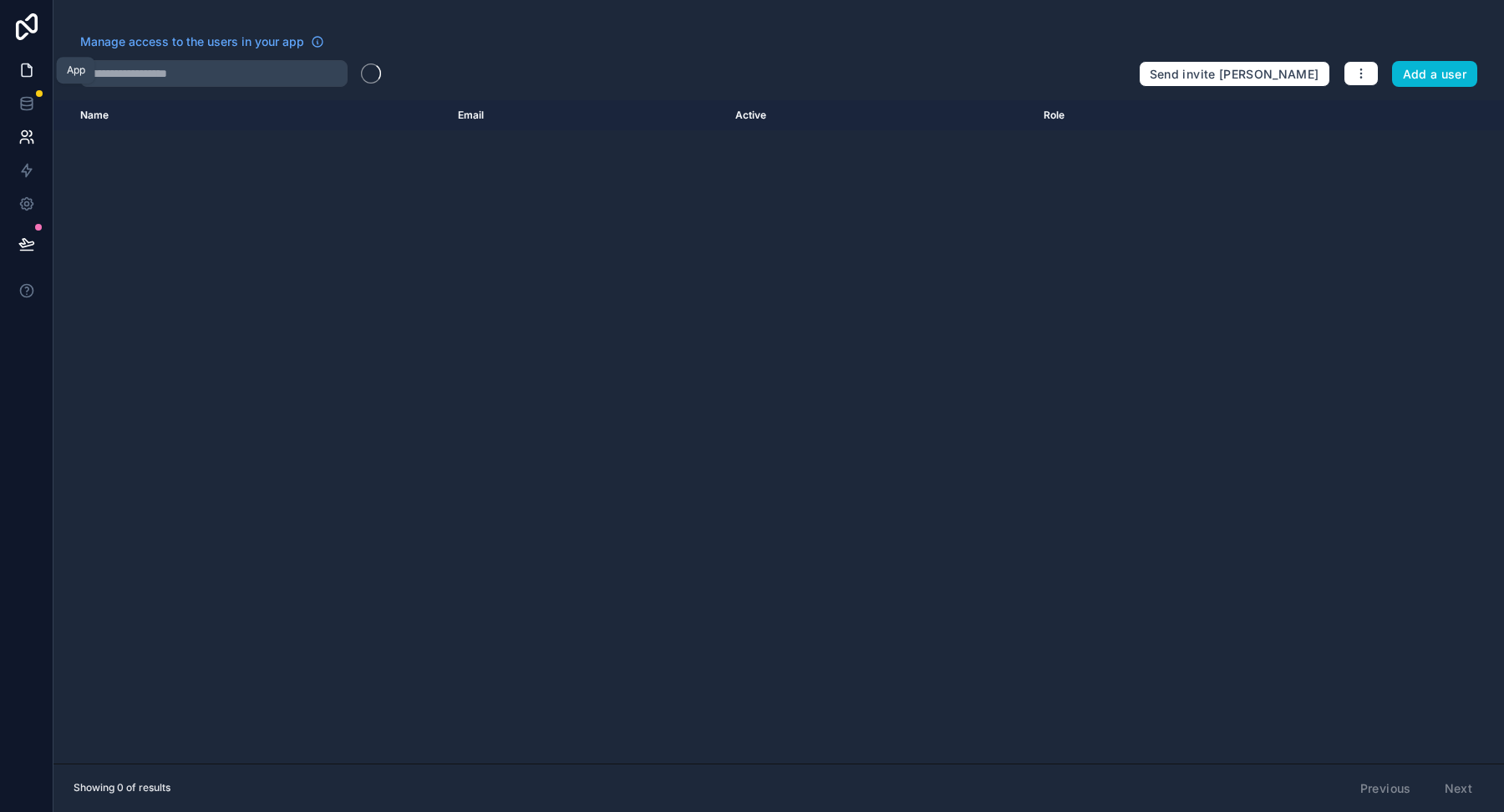
click at [28, 72] on icon at bounding box center [27, 70] width 17 height 17
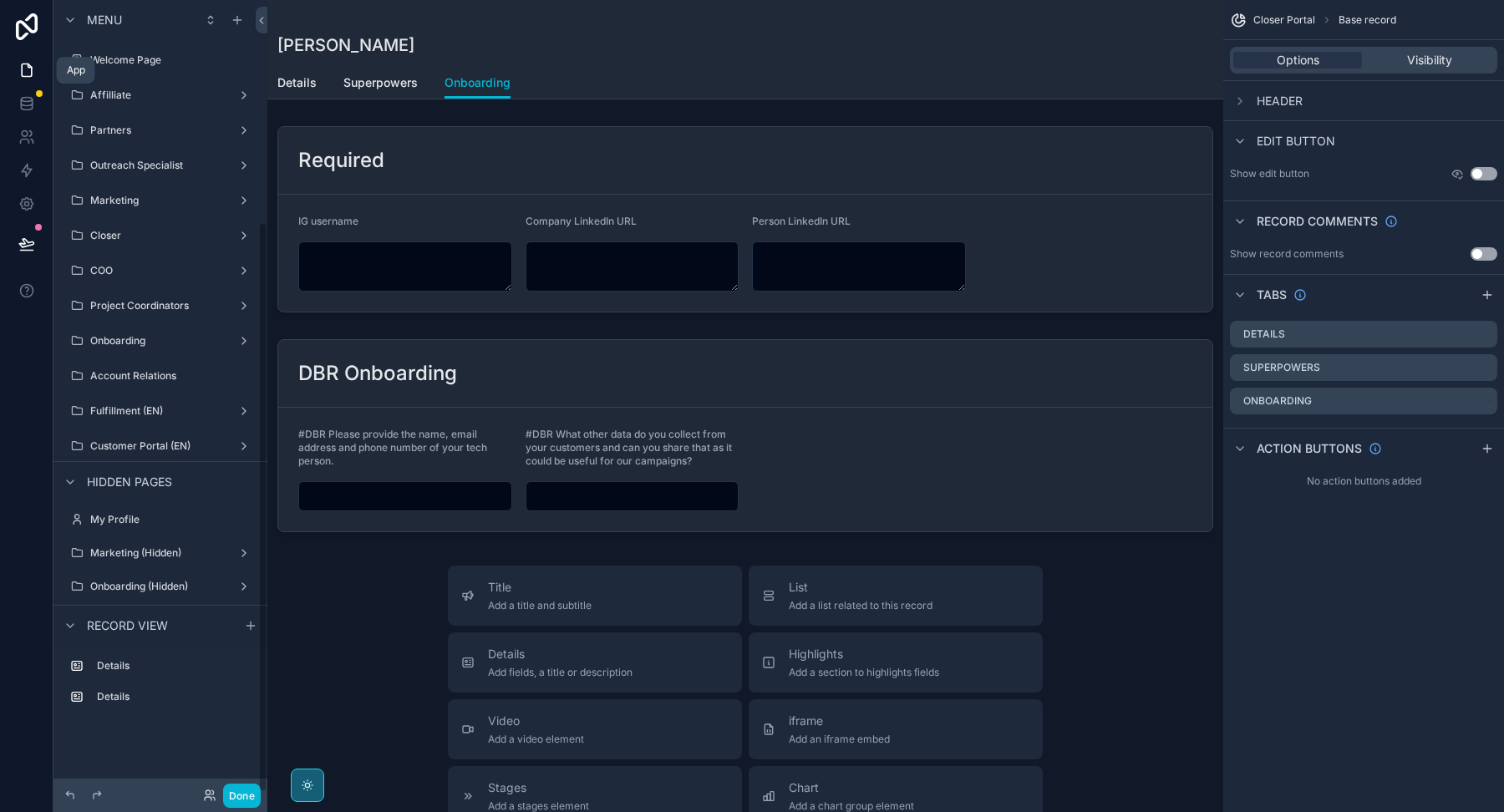
scroll to position [309, 0]
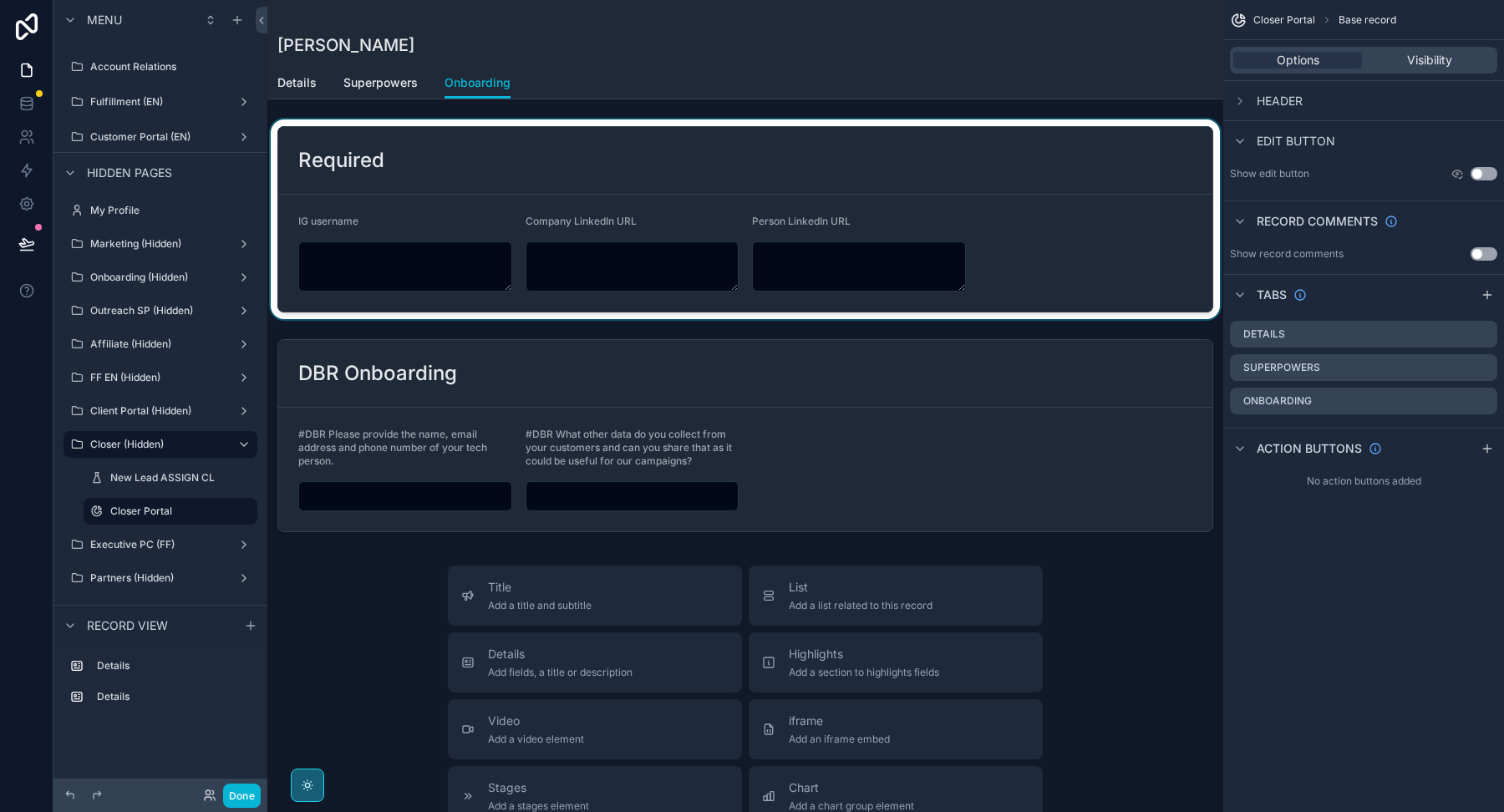
click at [1052, 254] on div "scrollable content" at bounding box center [745, 219] width 956 height 200
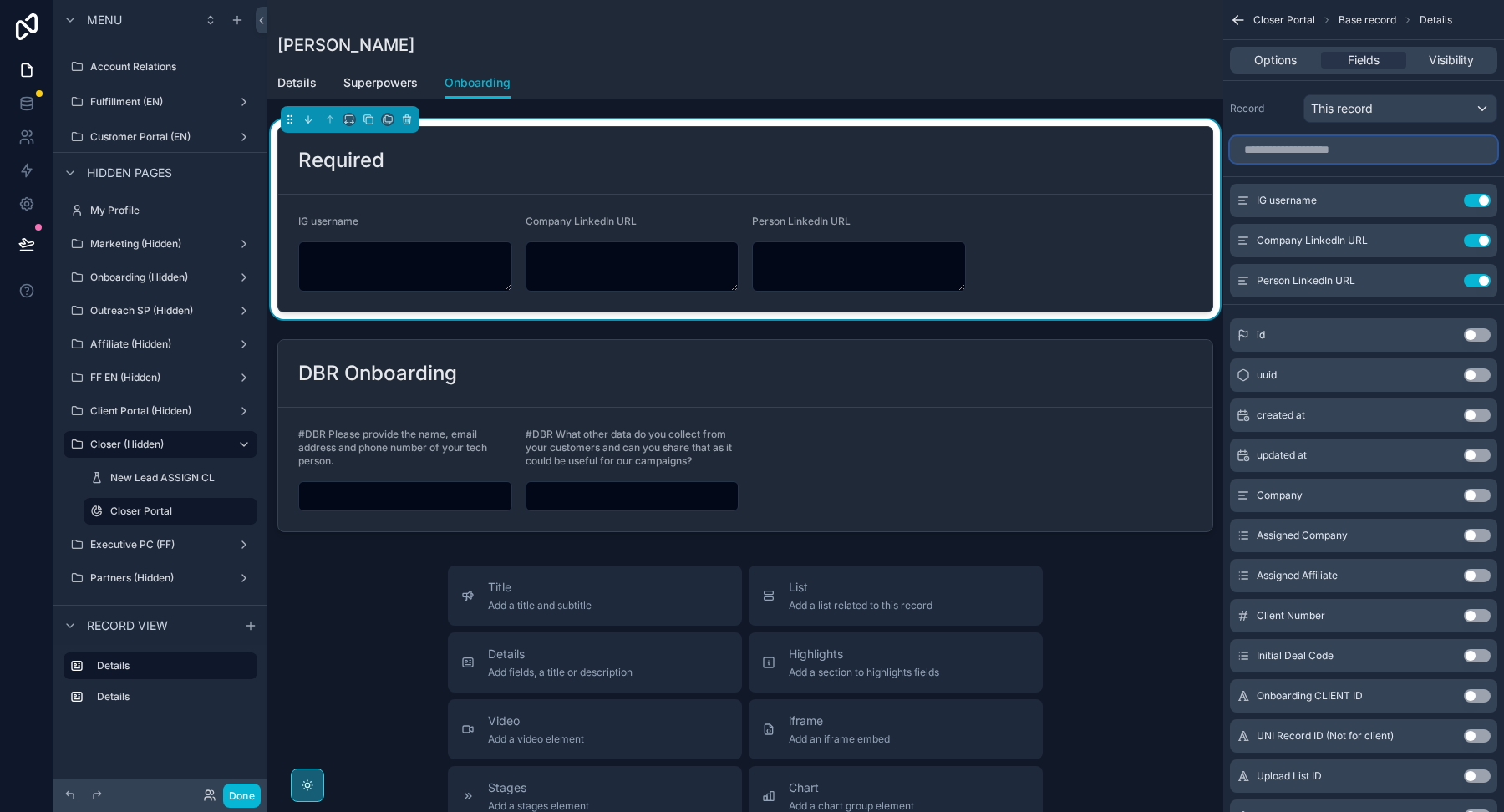
click at [1394, 151] on input "scrollable content" at bounding box center [1363, 149] width 267 height 27
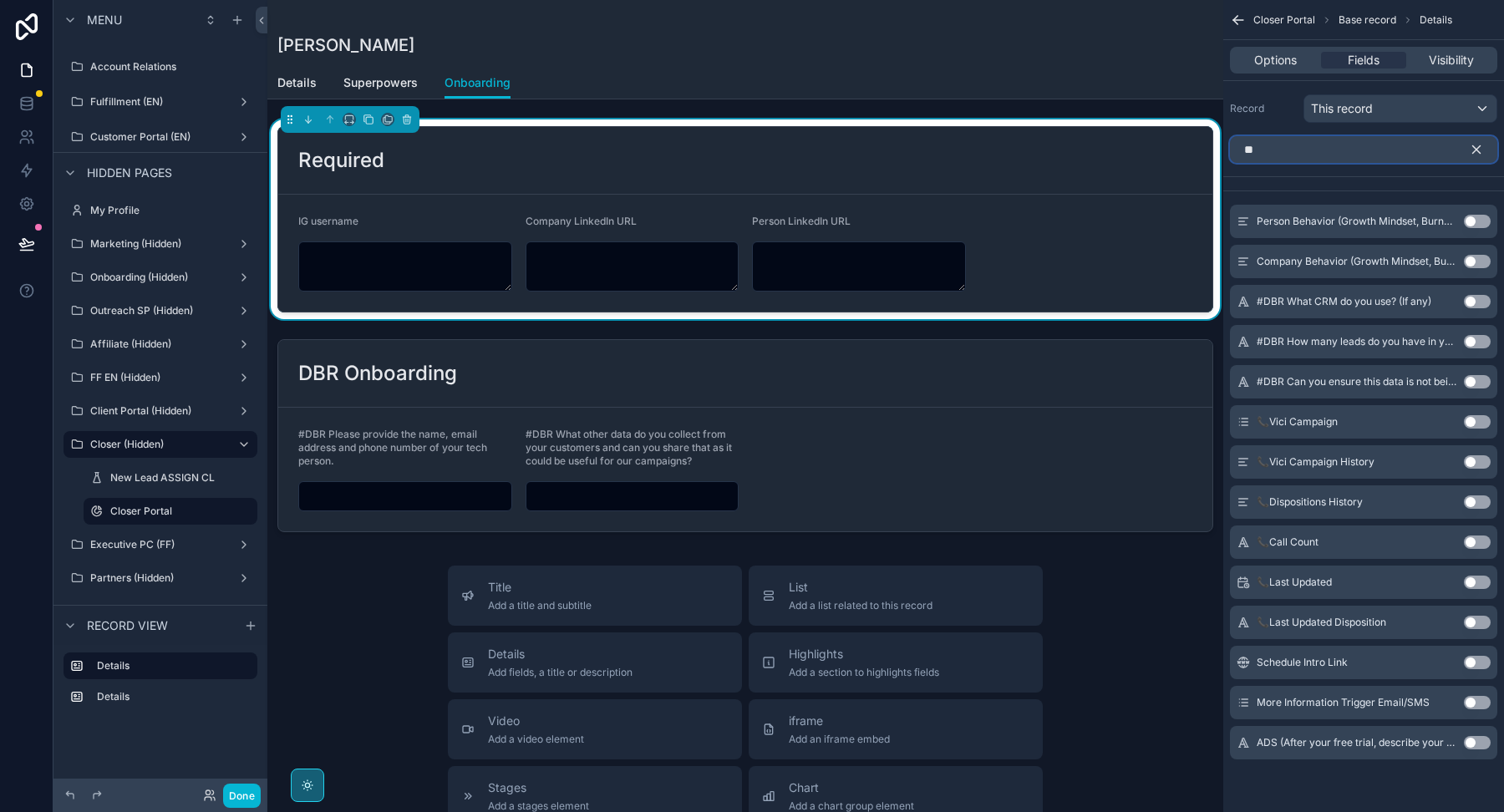
type input "*"
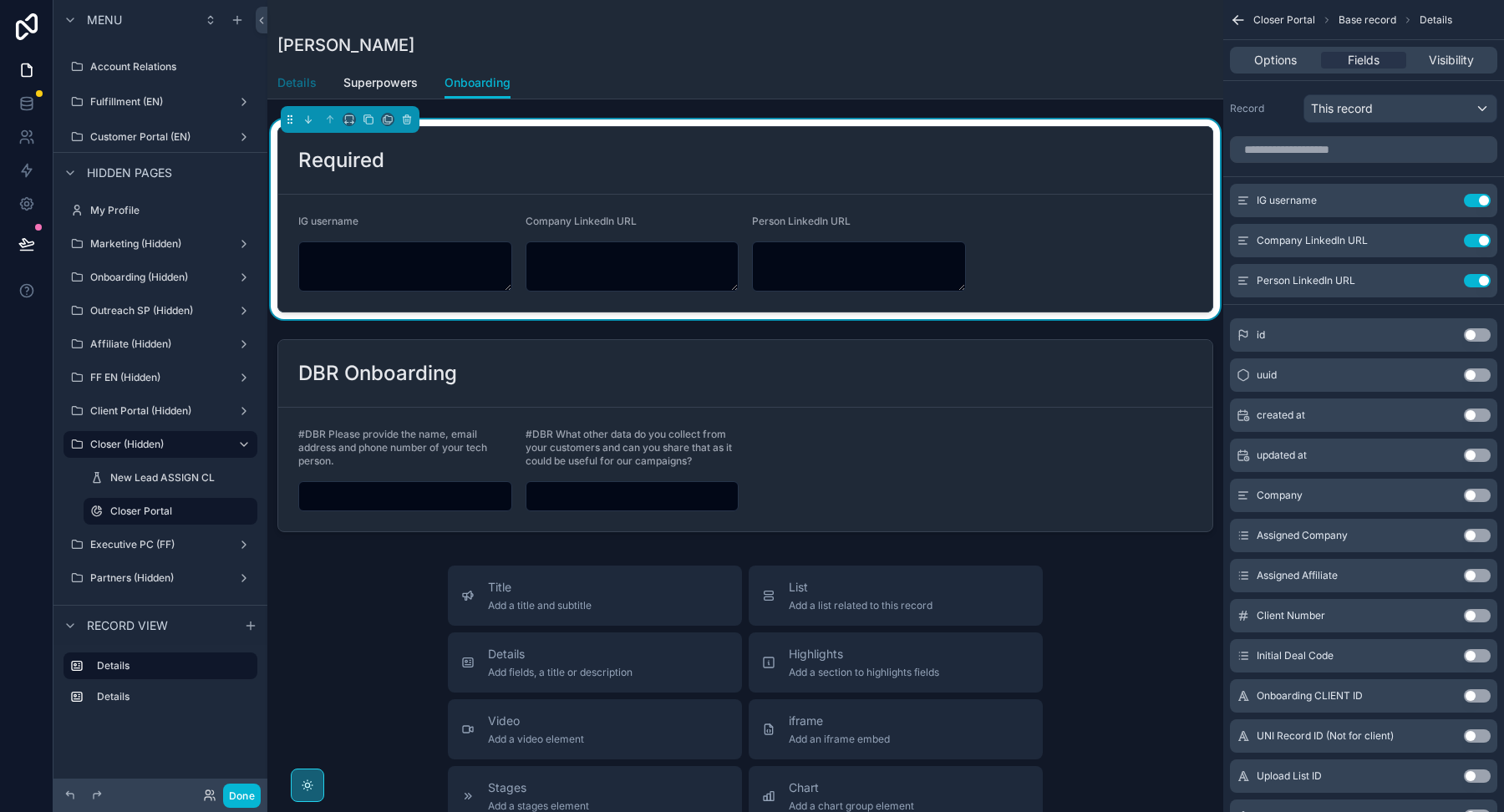
click at [291, 85] on span "Details" at bounding box center [297, 83] width 39 height 17
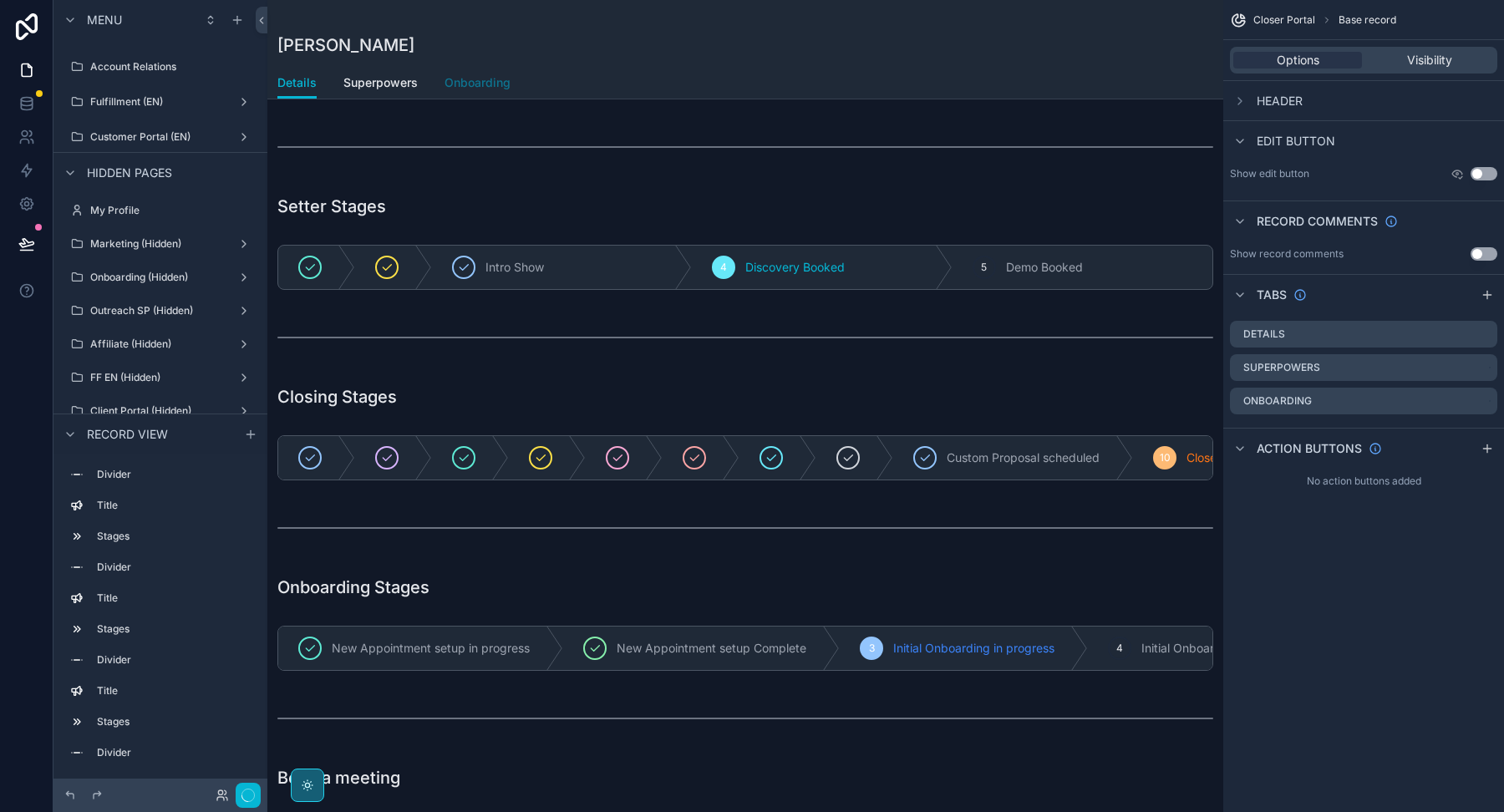
click at [462, 84] on span "Onboarding" at bounding box center [477, 83] width 66 height 17
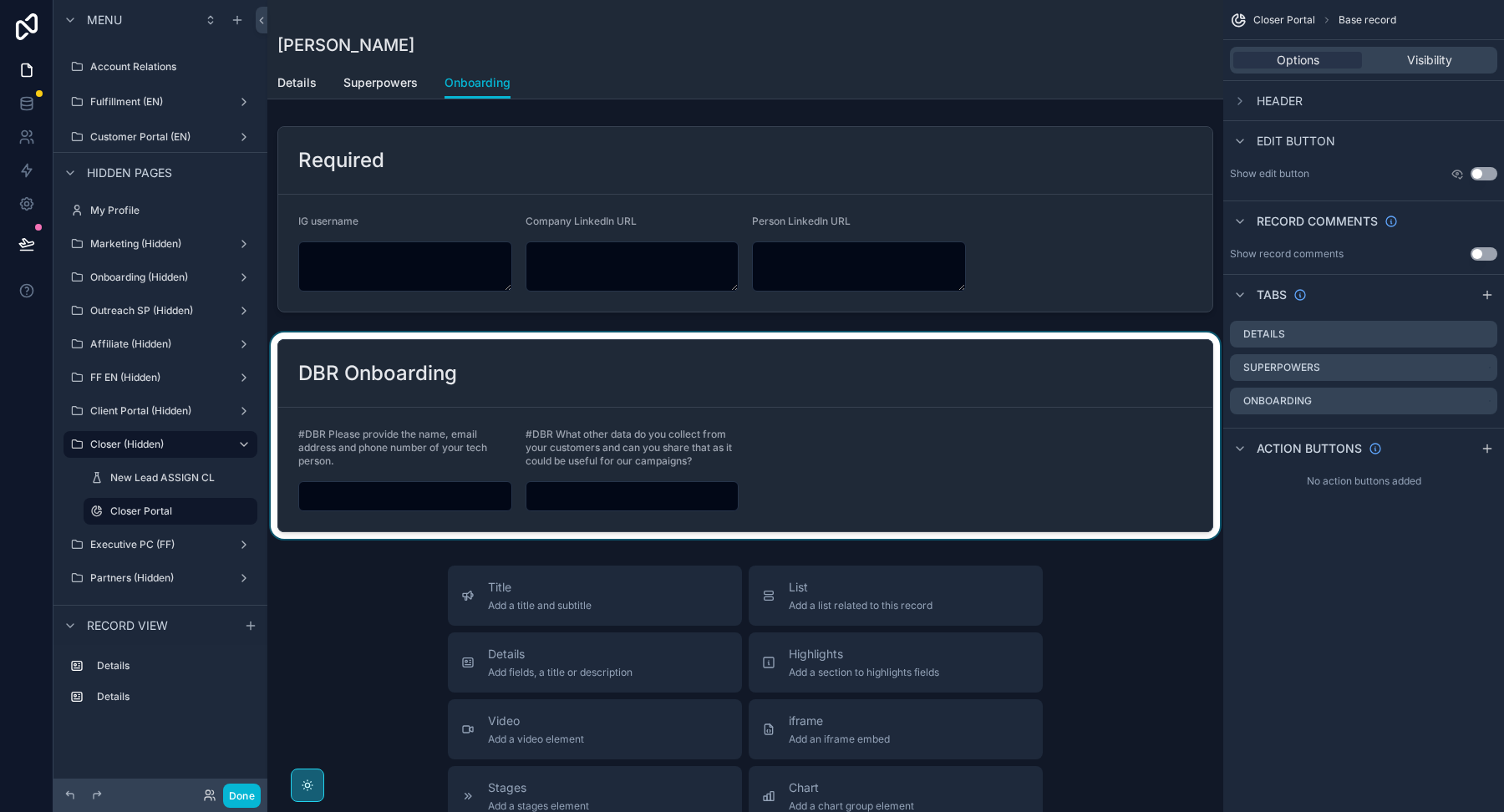
click at [813, 366] on div "scrollable content" at bounding box center [745, 435] width 956 height 206
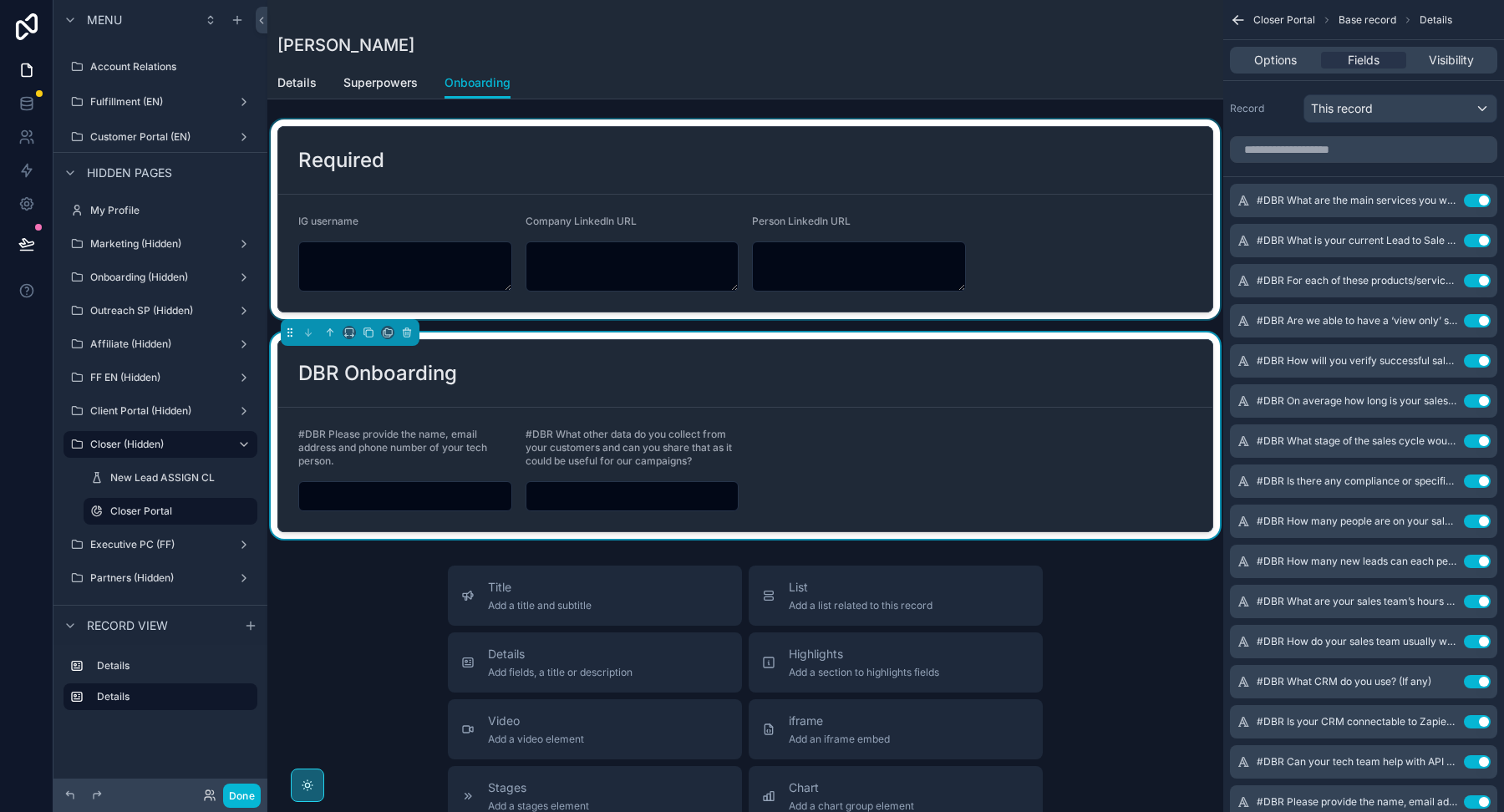
click at [911, 153] on div "scrollable content" at bounding box center [745, 219] width 956 height 200
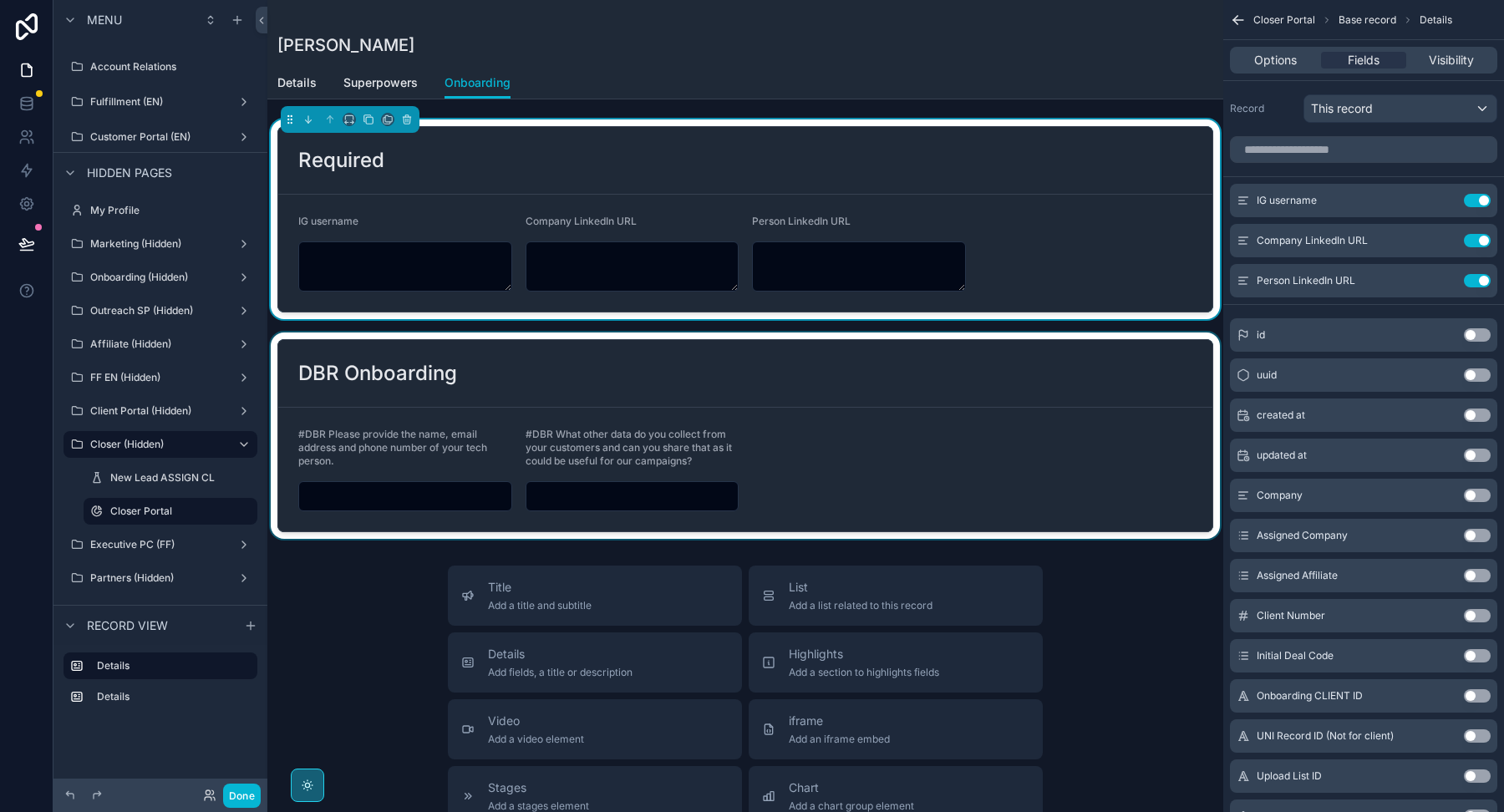
click at [838, 405] on div "scrollable content" at bounding box center [745, 435] width 956 height 206
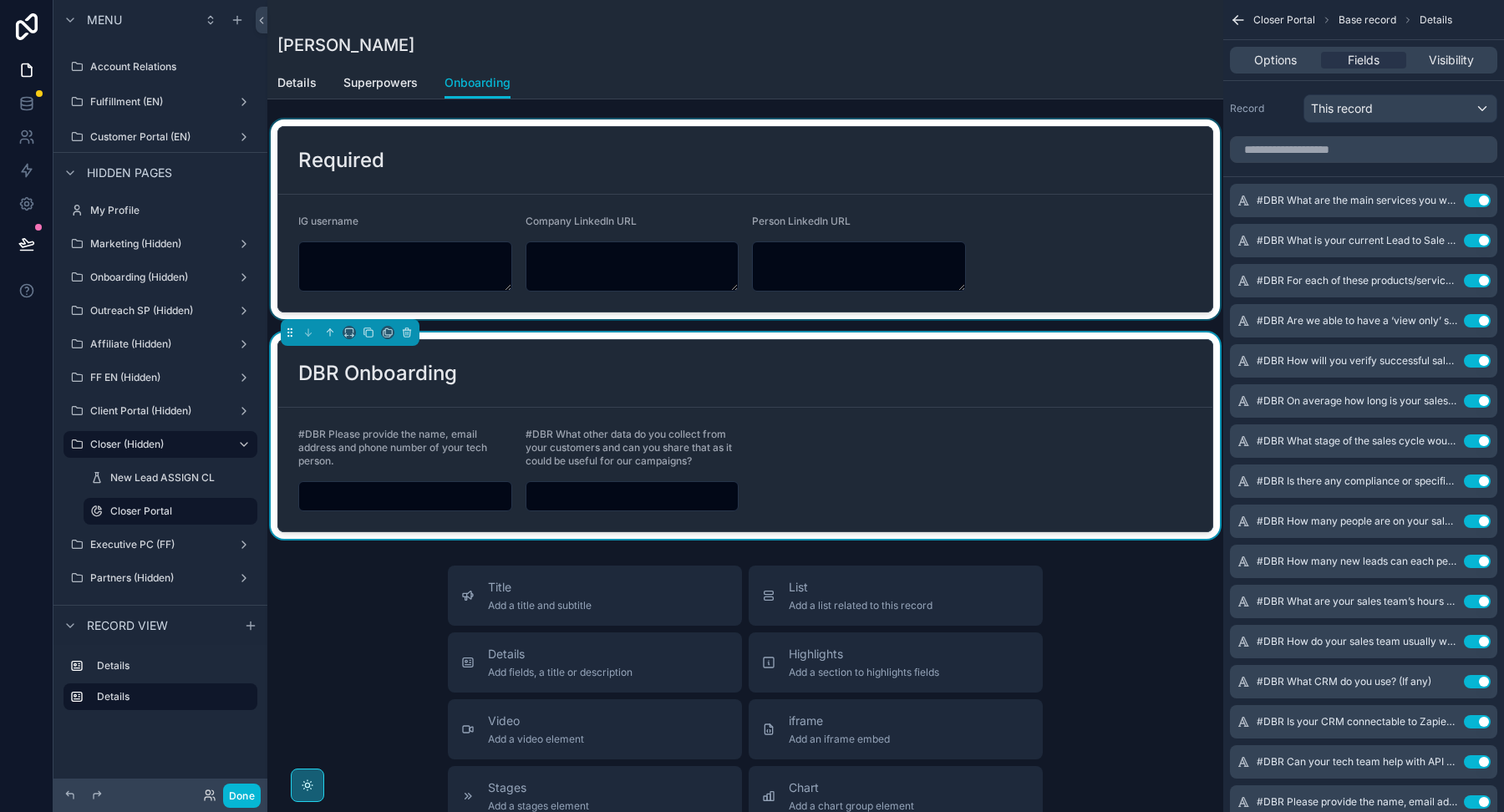
click at [831, 201] on div "scrollable content" at bounding box center [745, 219] width 956 height 200
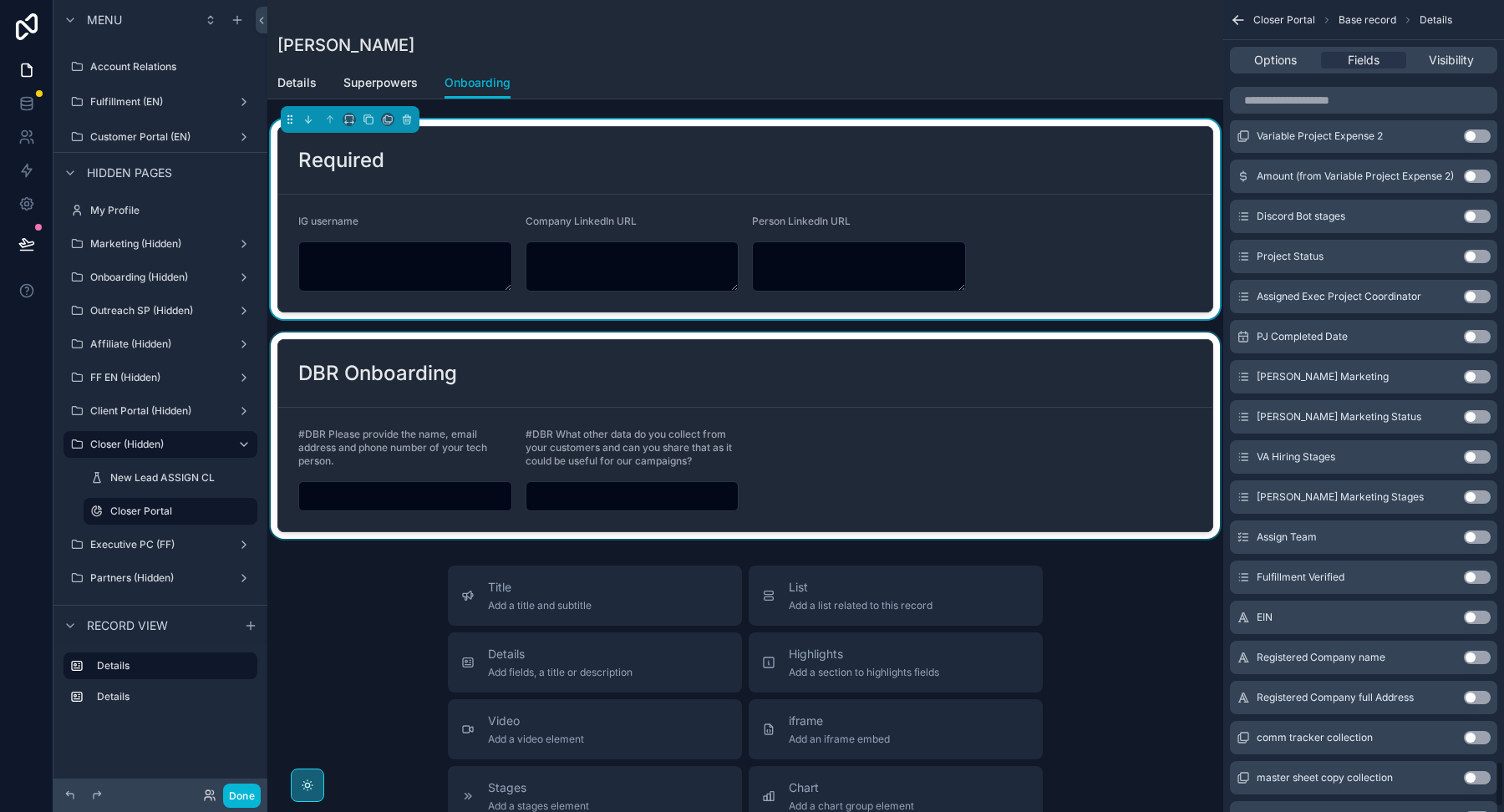
scroll to position [13447, 0]
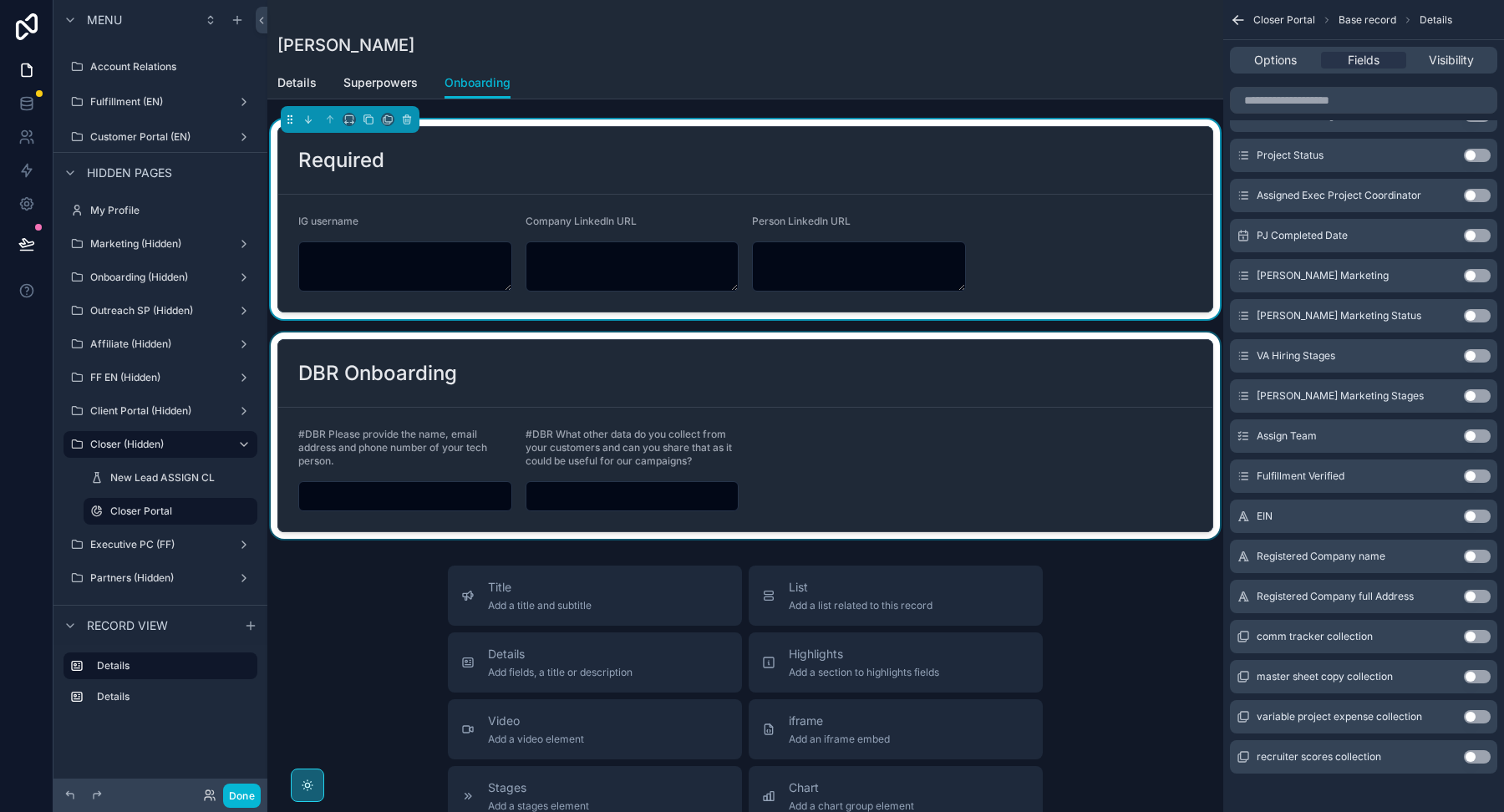
click at [1475, 510] on button "Use setting" at bounding box center [1477, 516] width 27 height 13
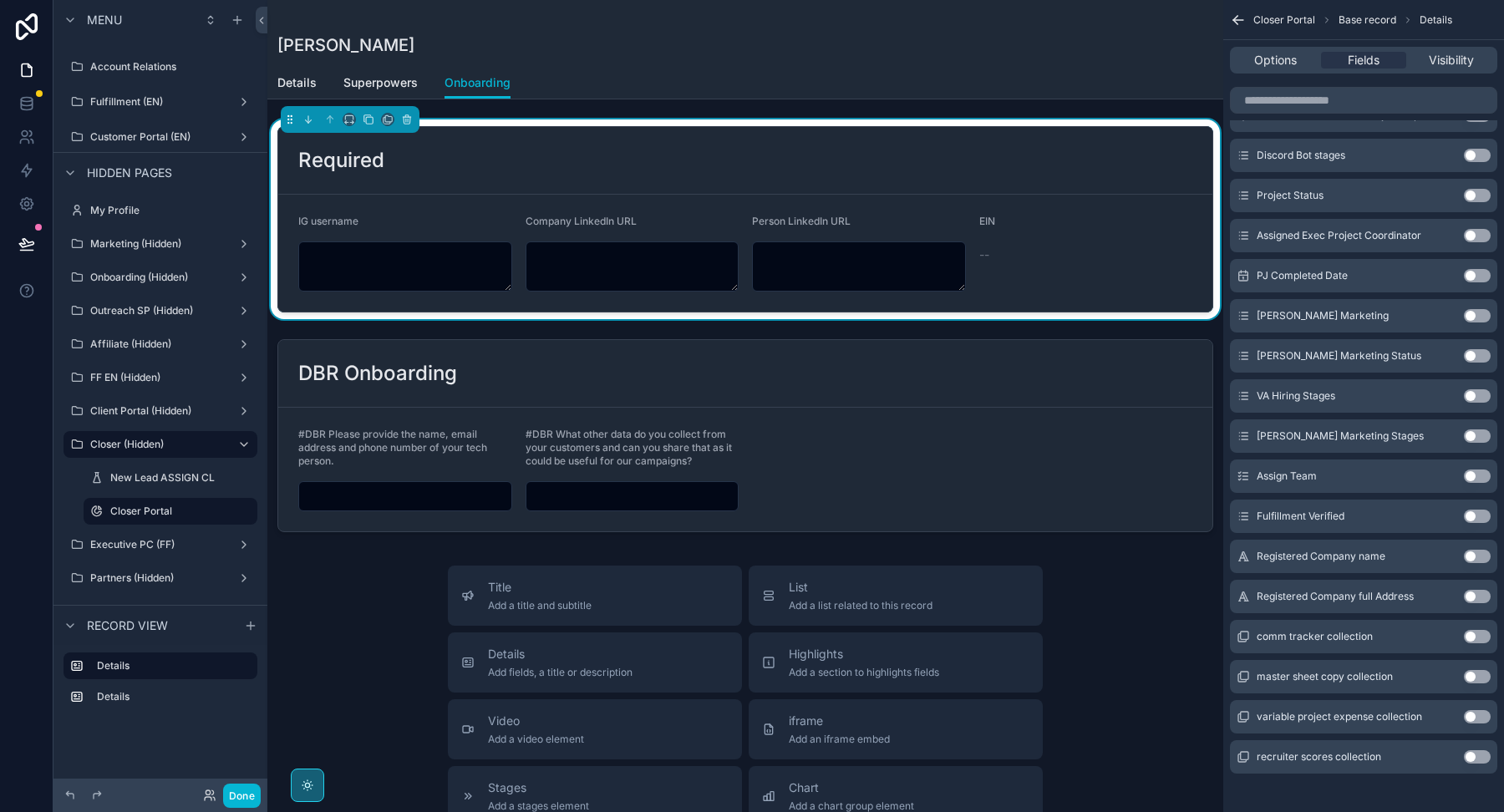
click at [1477, 550] on button "Use setting" at bounding box center [1477, 556] width 27 height 13
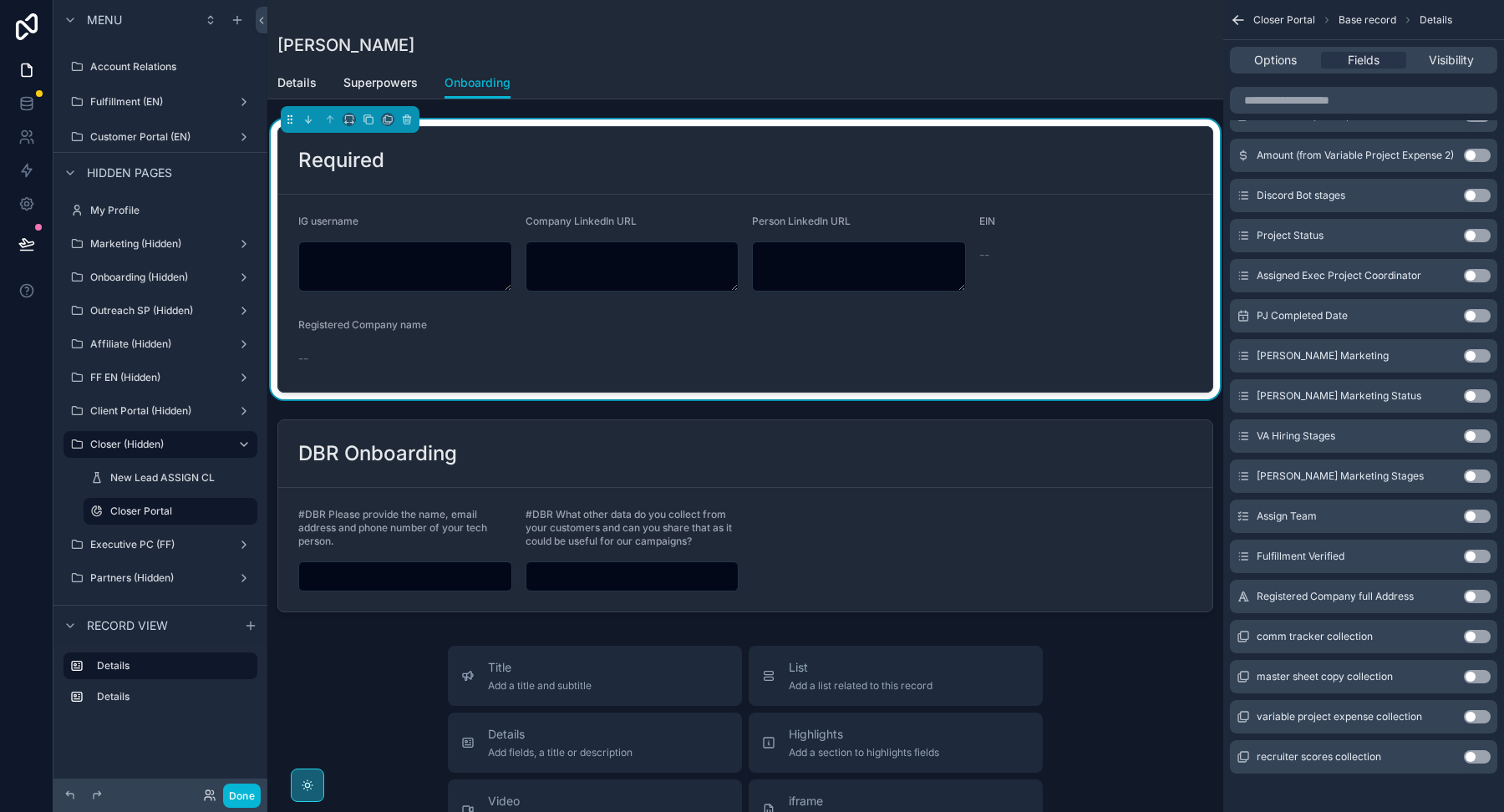
click at [1478, 592] on button "Use setting" at bounding box center [1477, 596] width 27 height 13
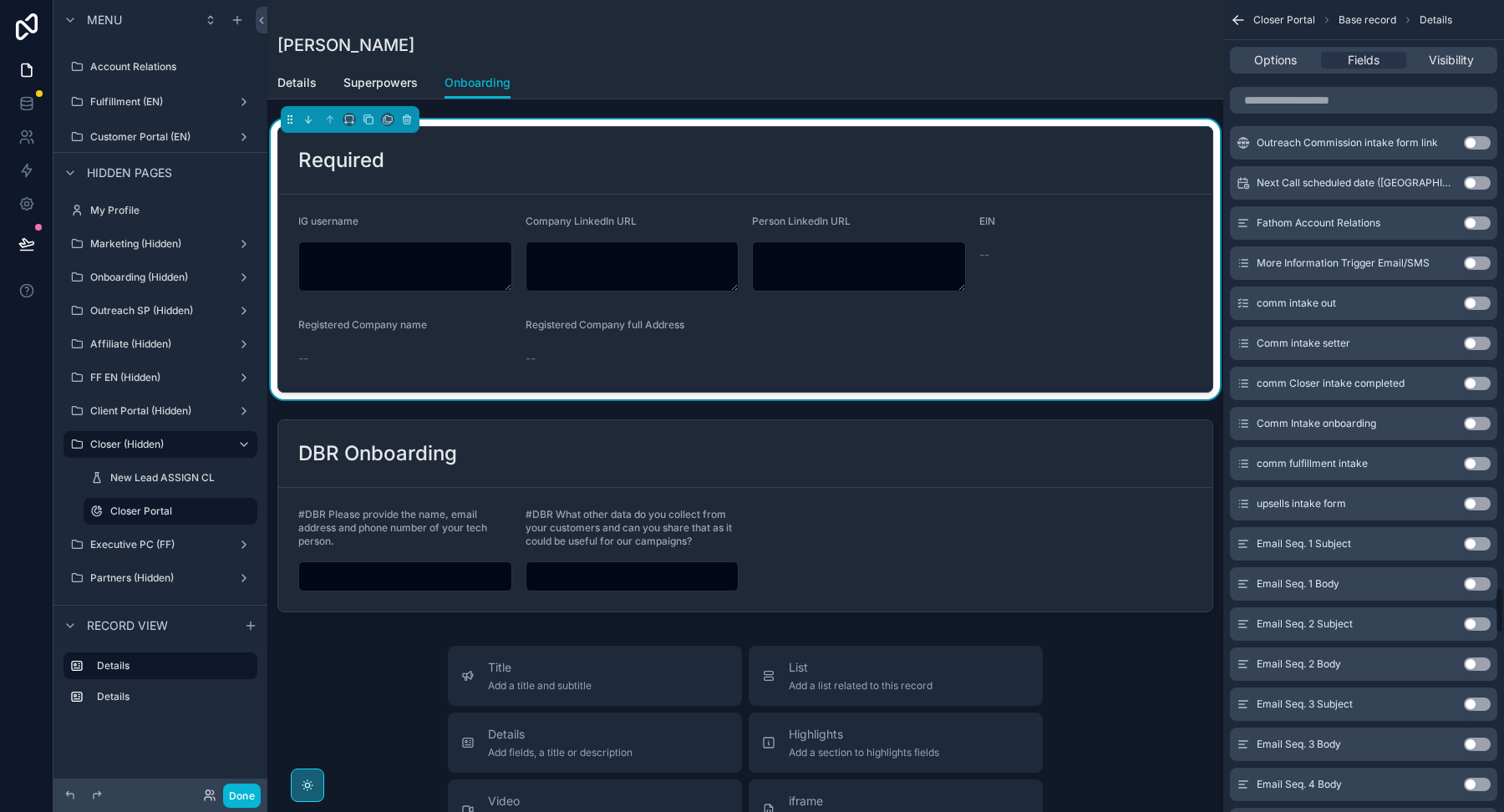
scroll to position [10219, 0]
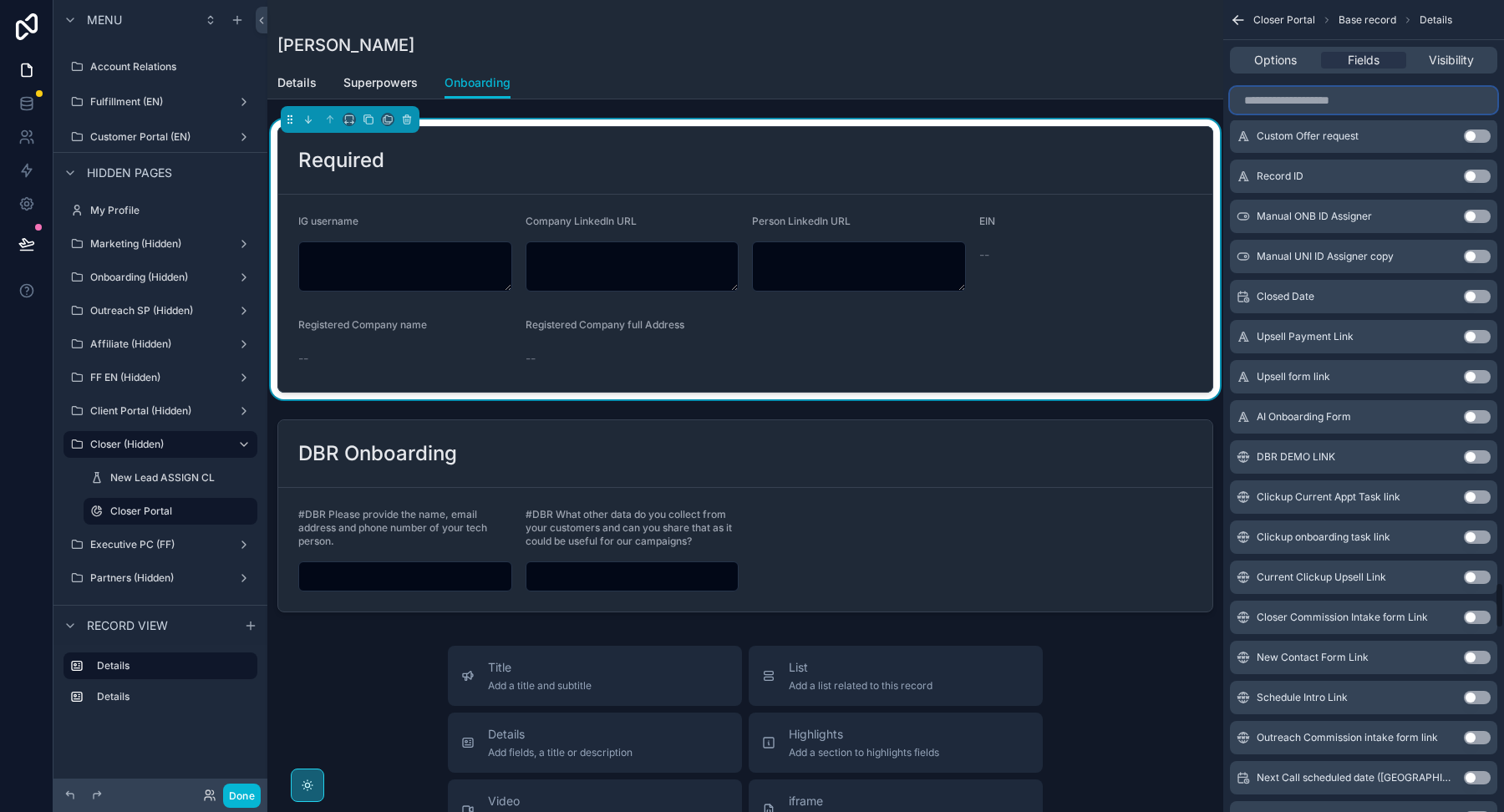
click at [1301, 97] on input "scrollable content" at bounding box center [1363, 100] width 267 height 27
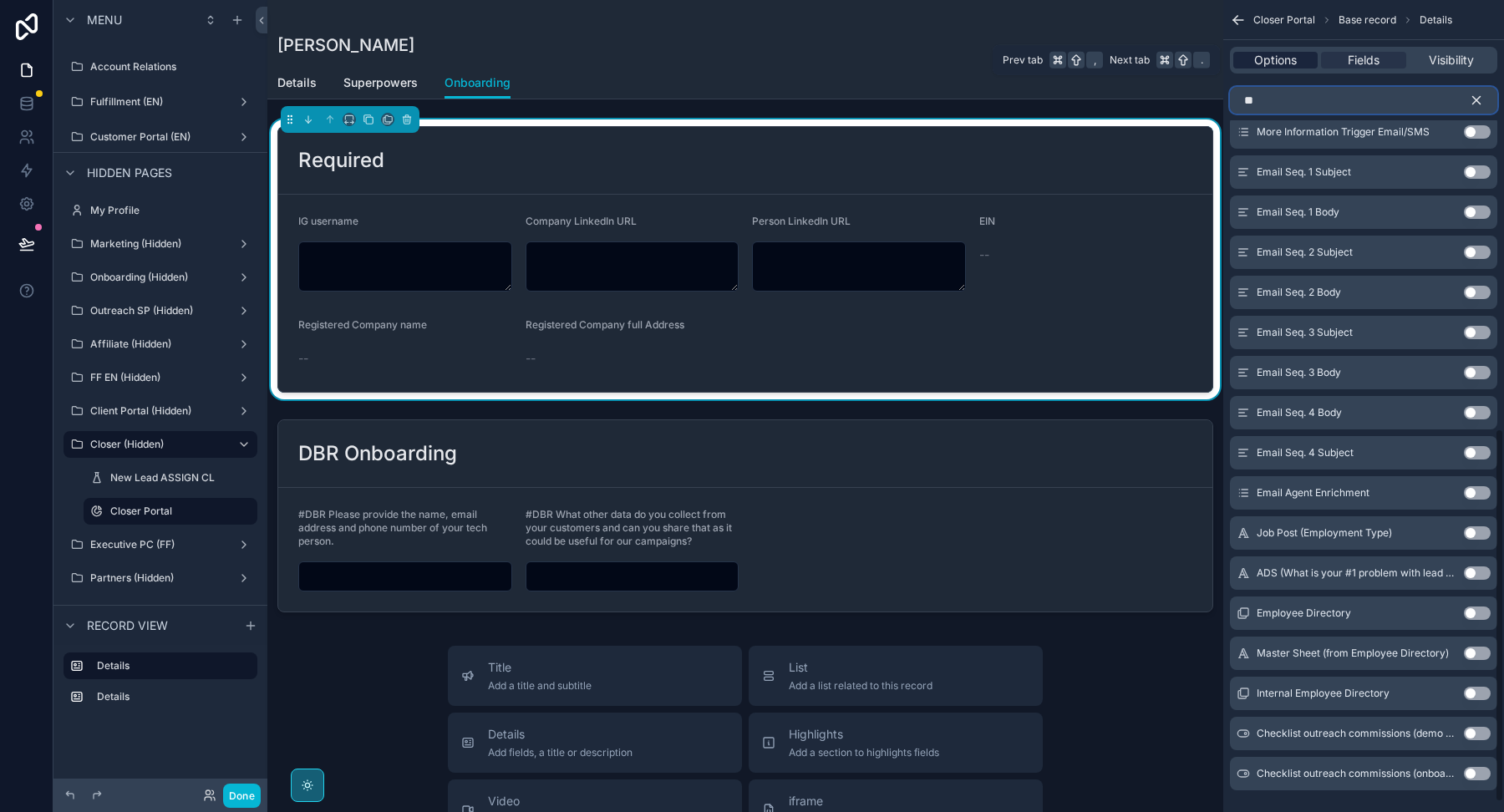
type input "*"
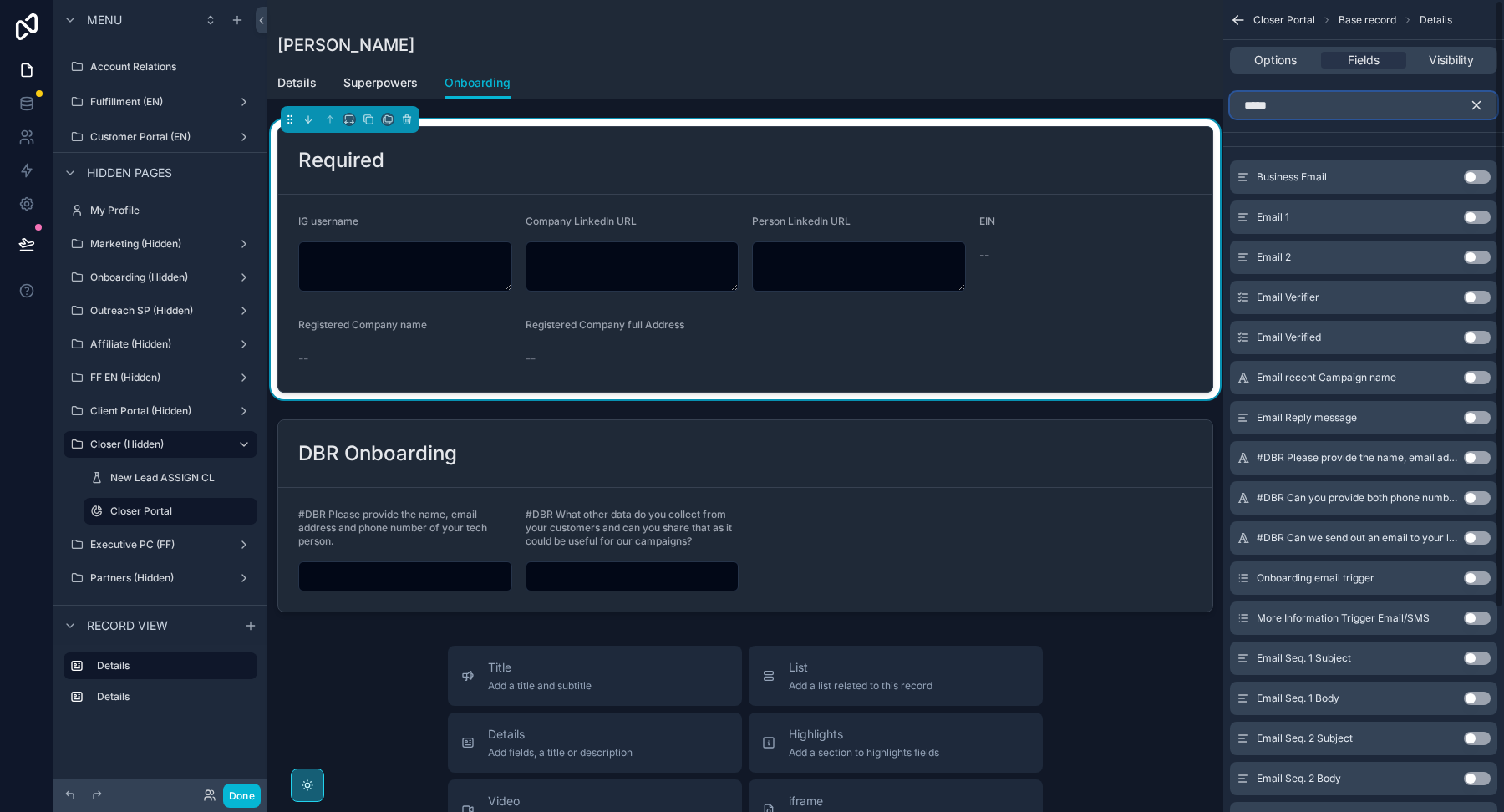
scroll to position [0, 0]
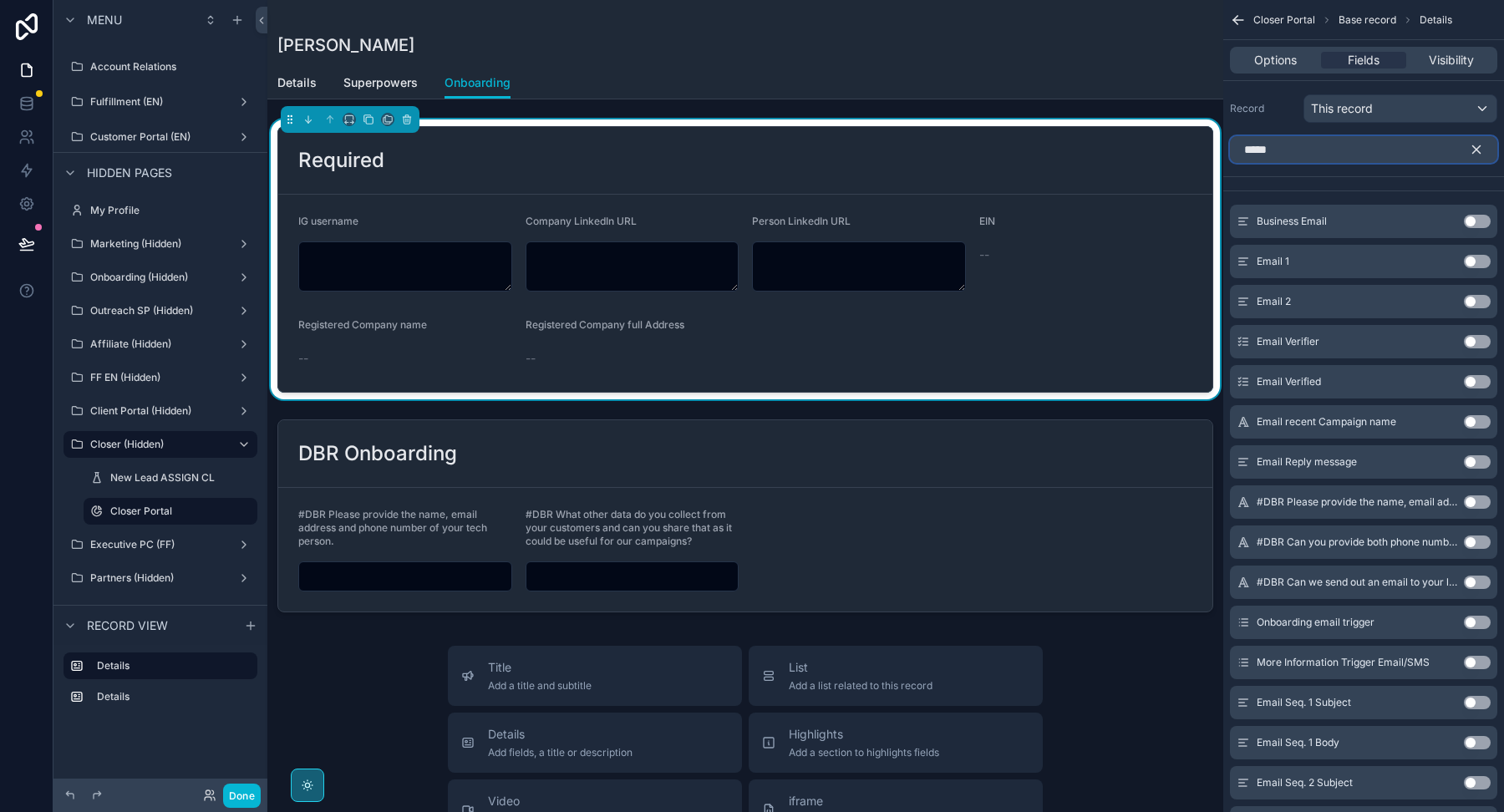
type input "*****"
click at [1475, 145] on icon "scrollable content" at bounding box center [1476, 150] width 15 height 15
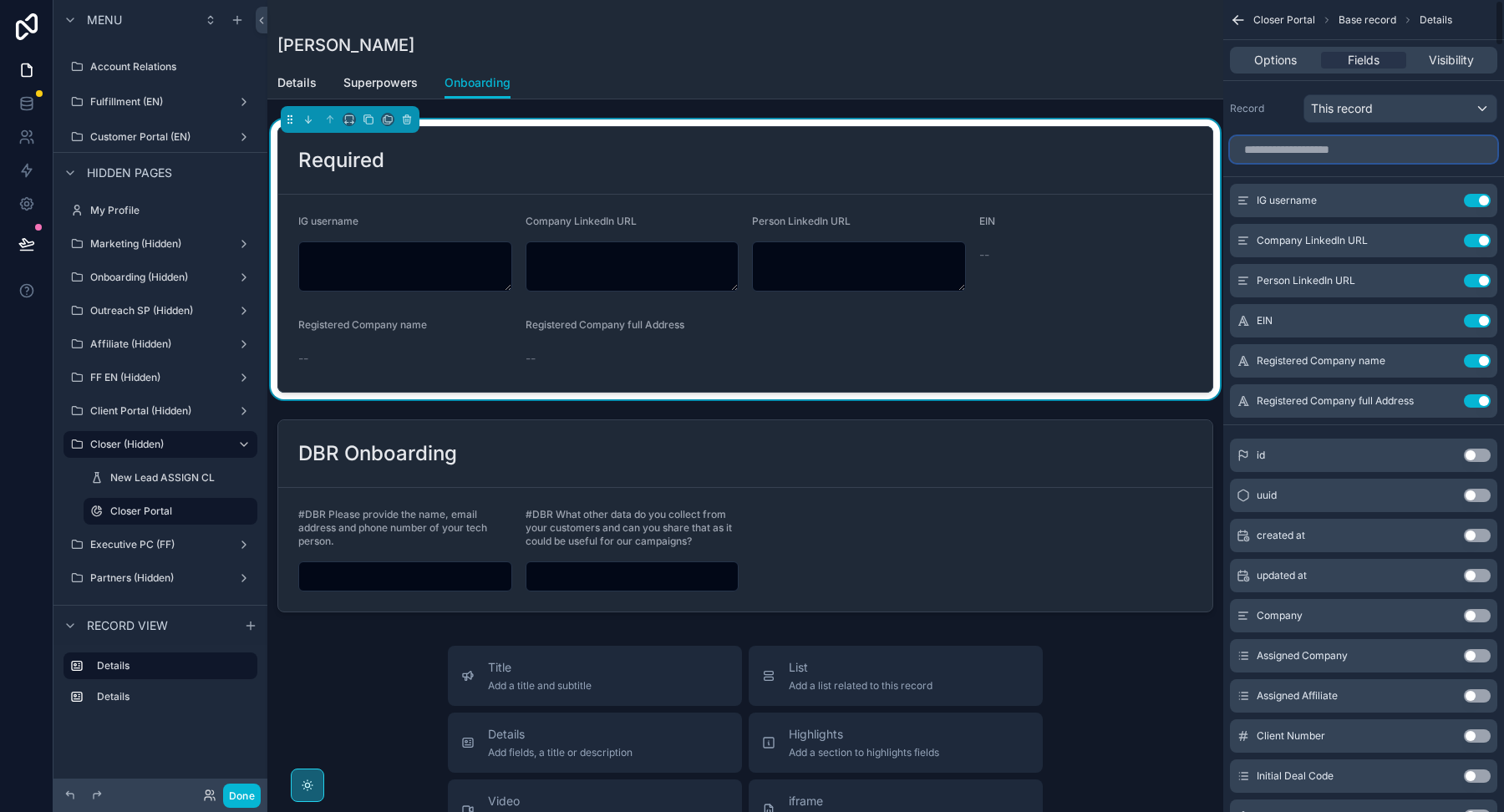
click at [1391, 153] on input "scrollable content" at bounding box center [1363, 149] width 267 height 27
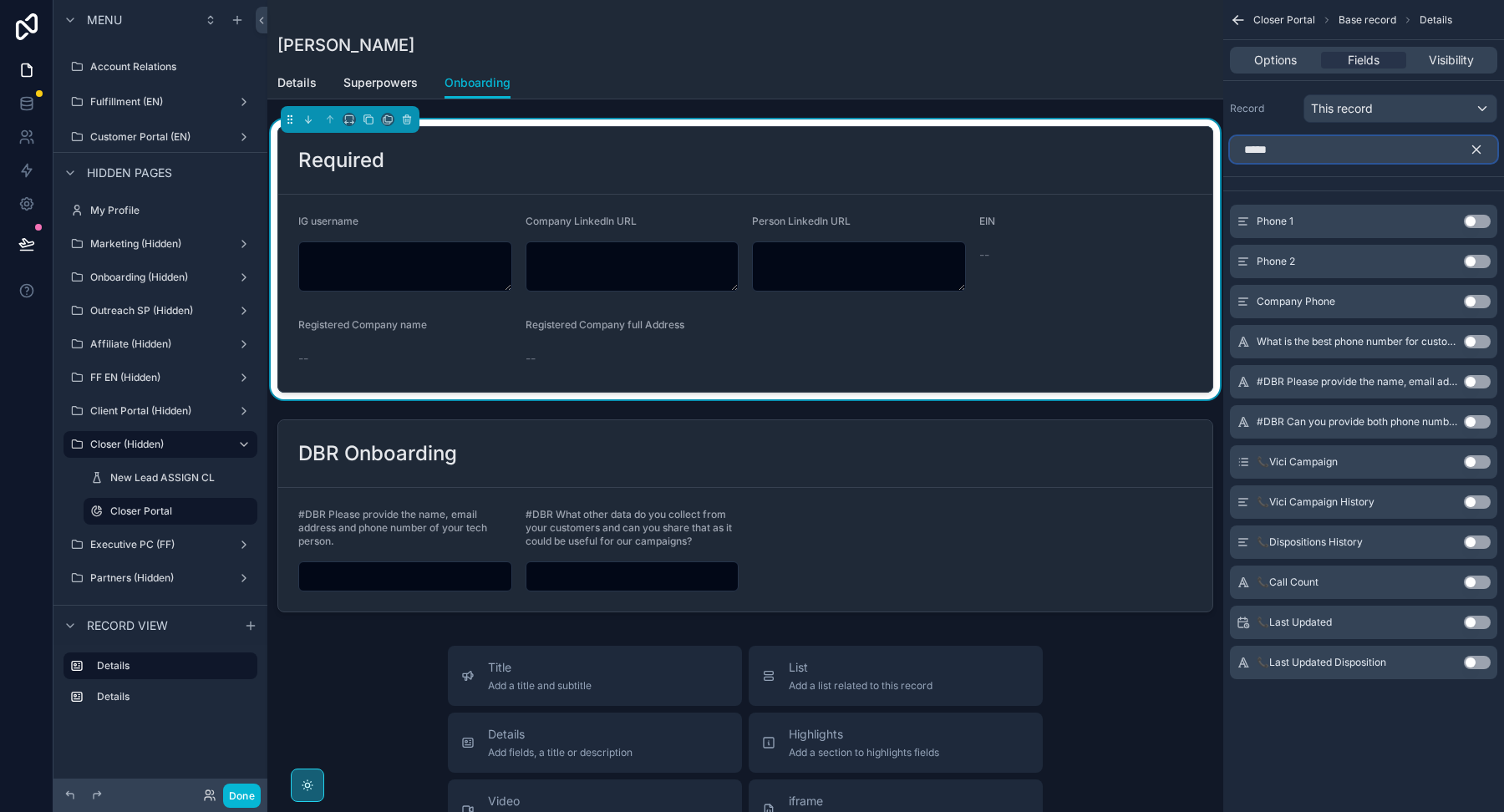
type input "*****"
click at [1474, 303] on button "Use setting" at bounding box center [1477, 301] width 27 height 13
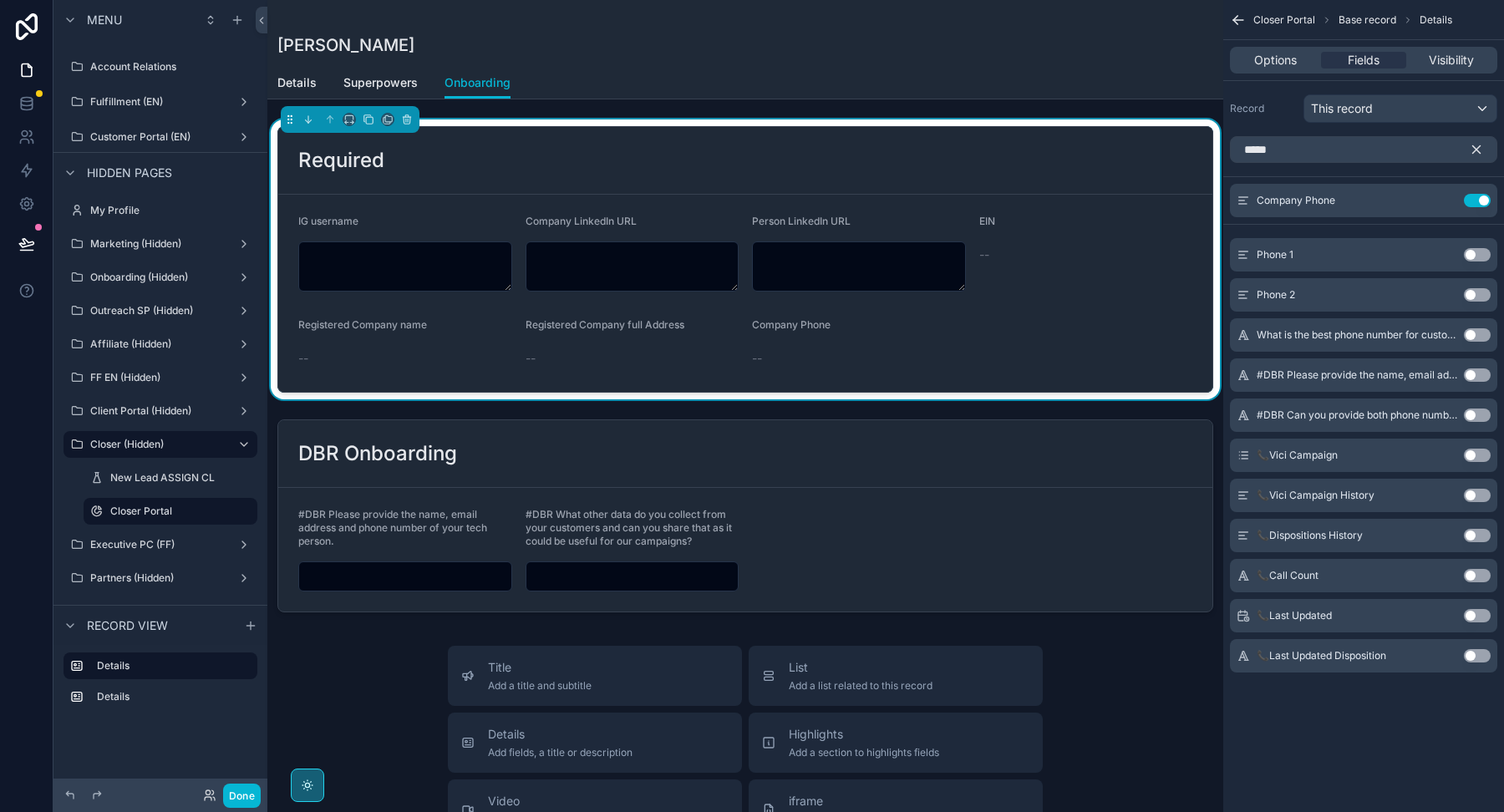
click at [1472, 329] on button "Use setting" at bounding box center [1477, 335] width 27 height 13
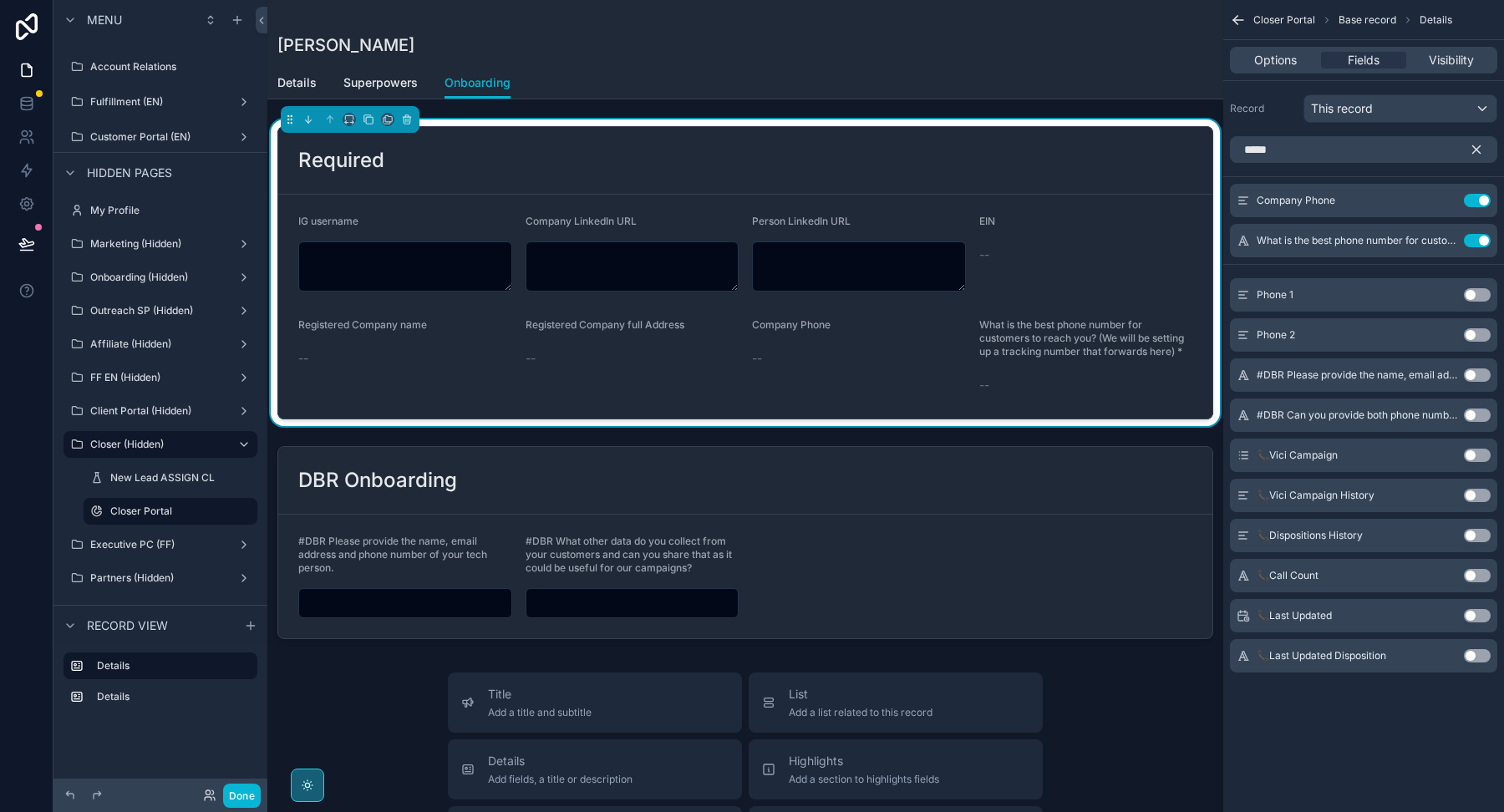
click at [1477, 146] on icon "scrollable content" at bounding box center [1477, 150] width 7 height 7
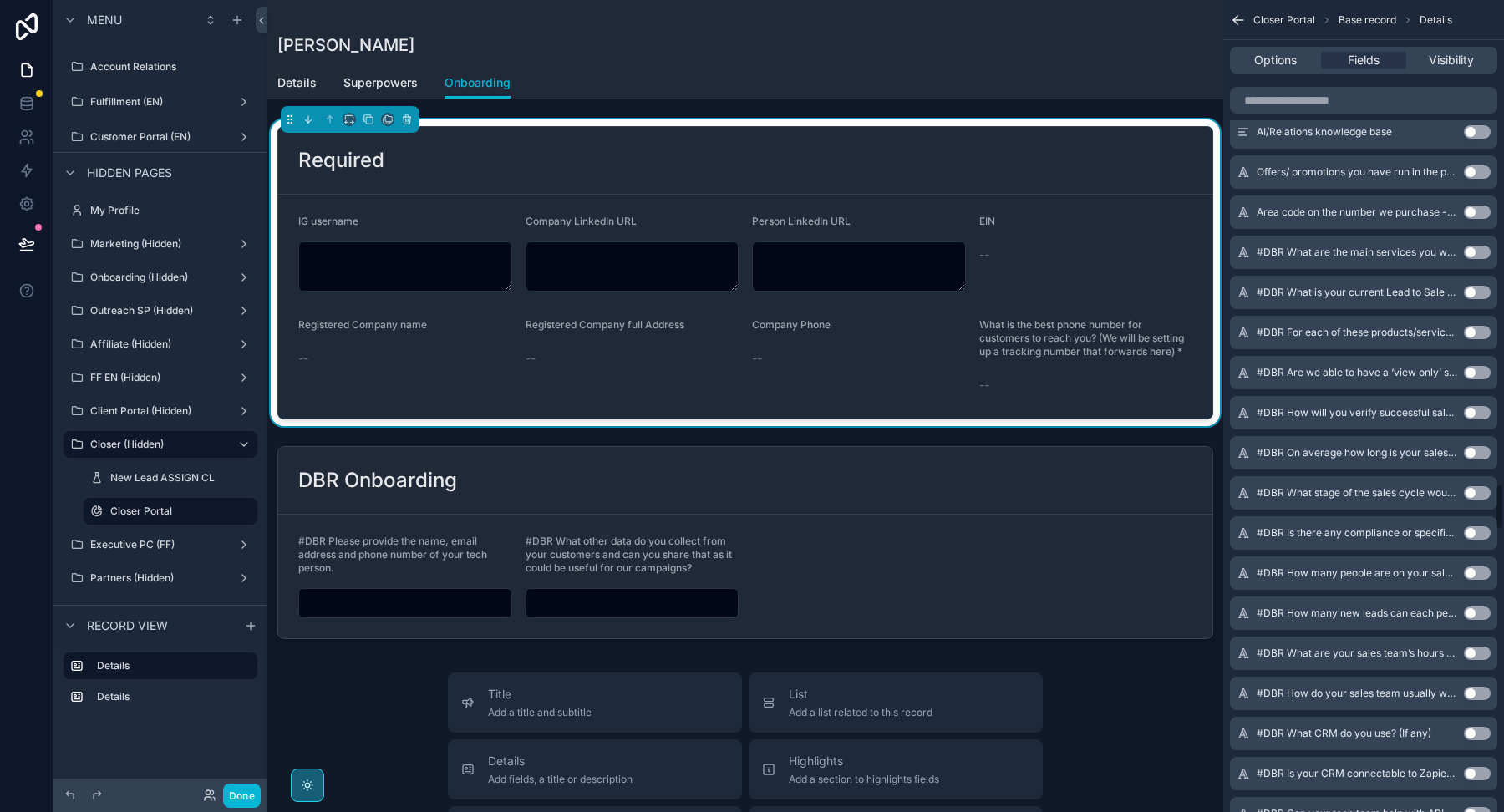
scroll to position [8492, 0]
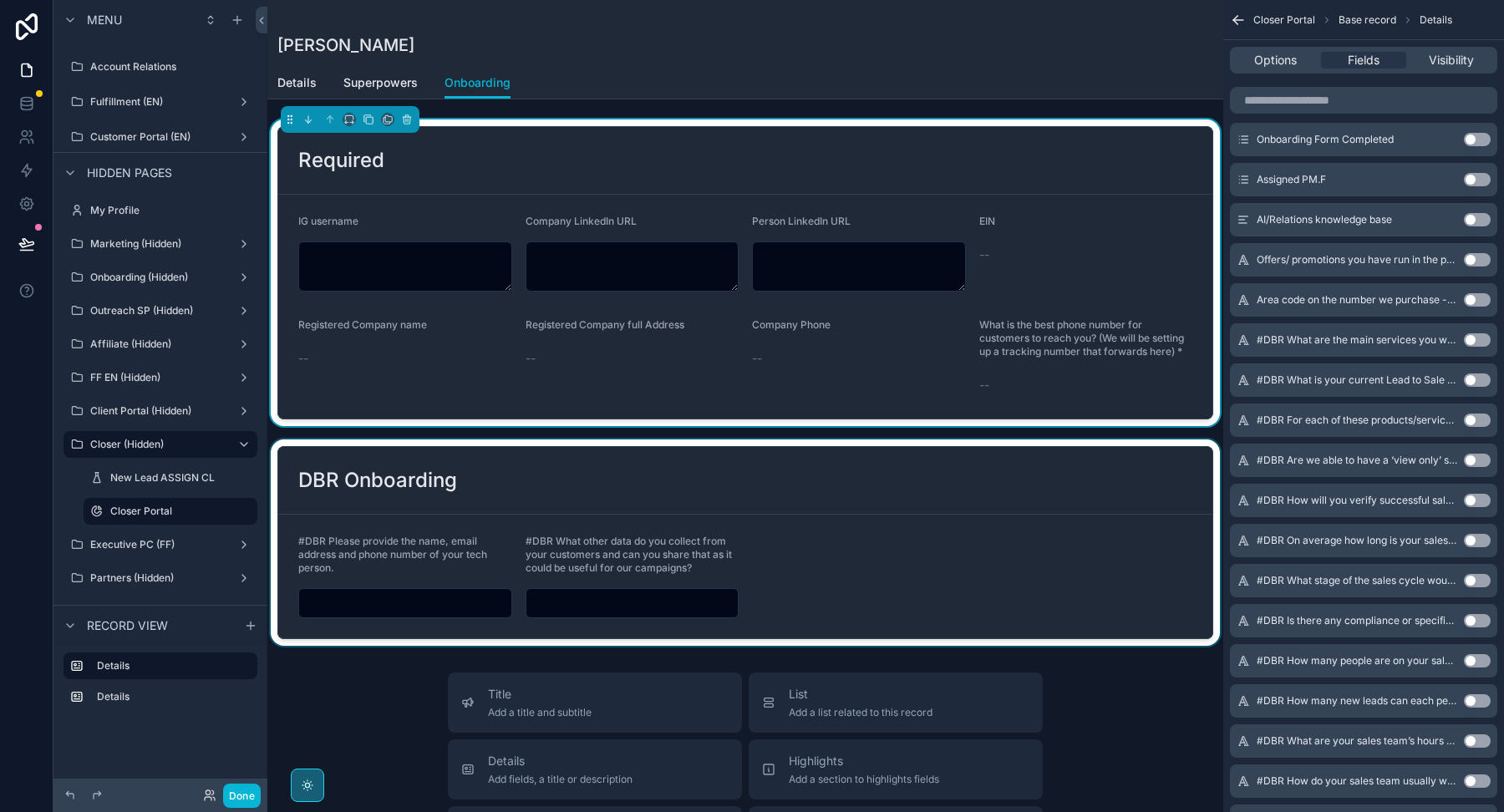
click at [978, 515] on div "scrollable content" at bounding box center [745, 542] width 956 height 206
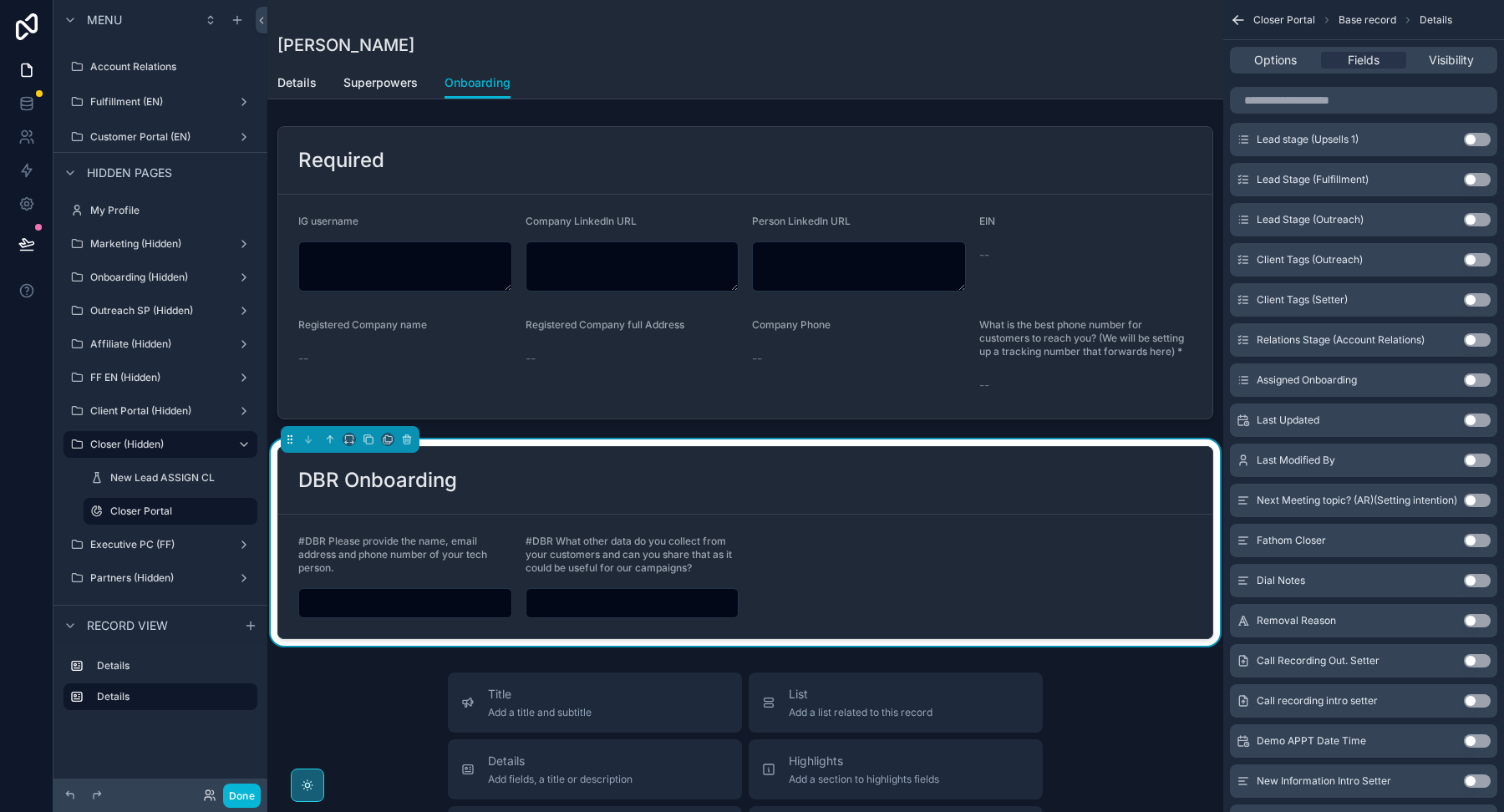
click at [1086, 498] on div "DBR Onboarding" at bounding box center [745, 480] width 934 height 68
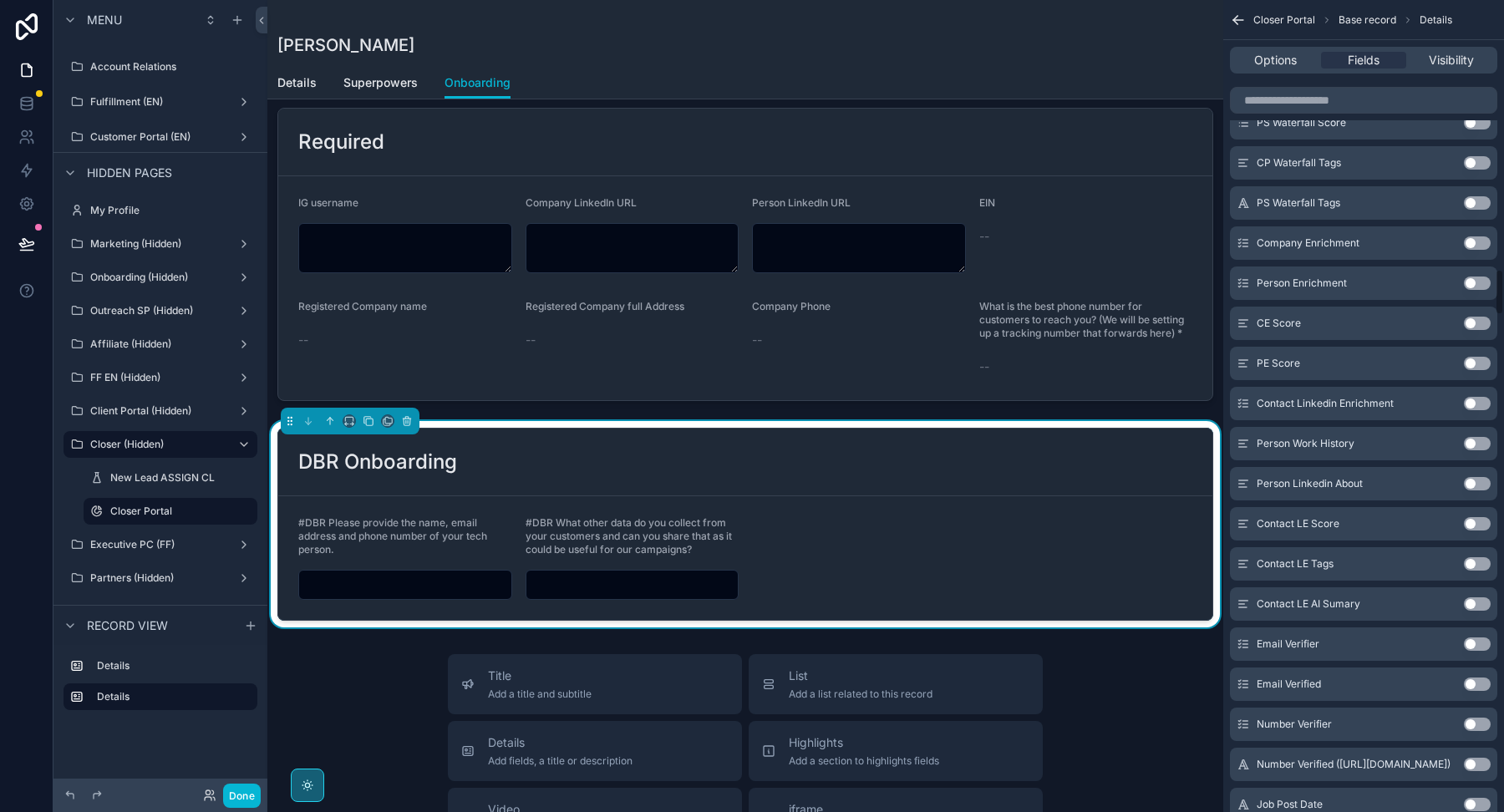
scroll to position [4790, 0]
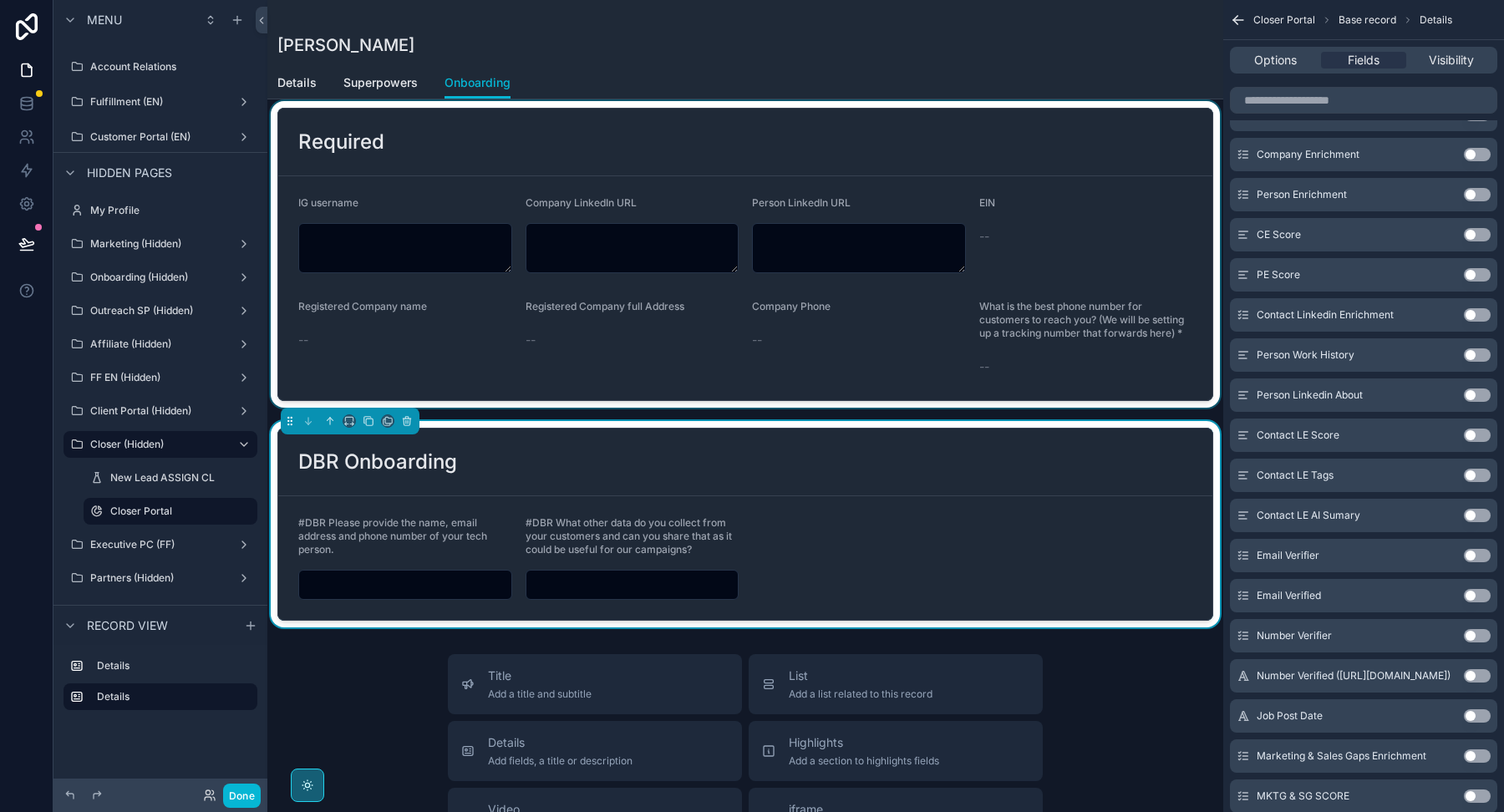
click at [1069, 246] on div "scrollable content" at bounding box center [745, 254] width 956 height 306
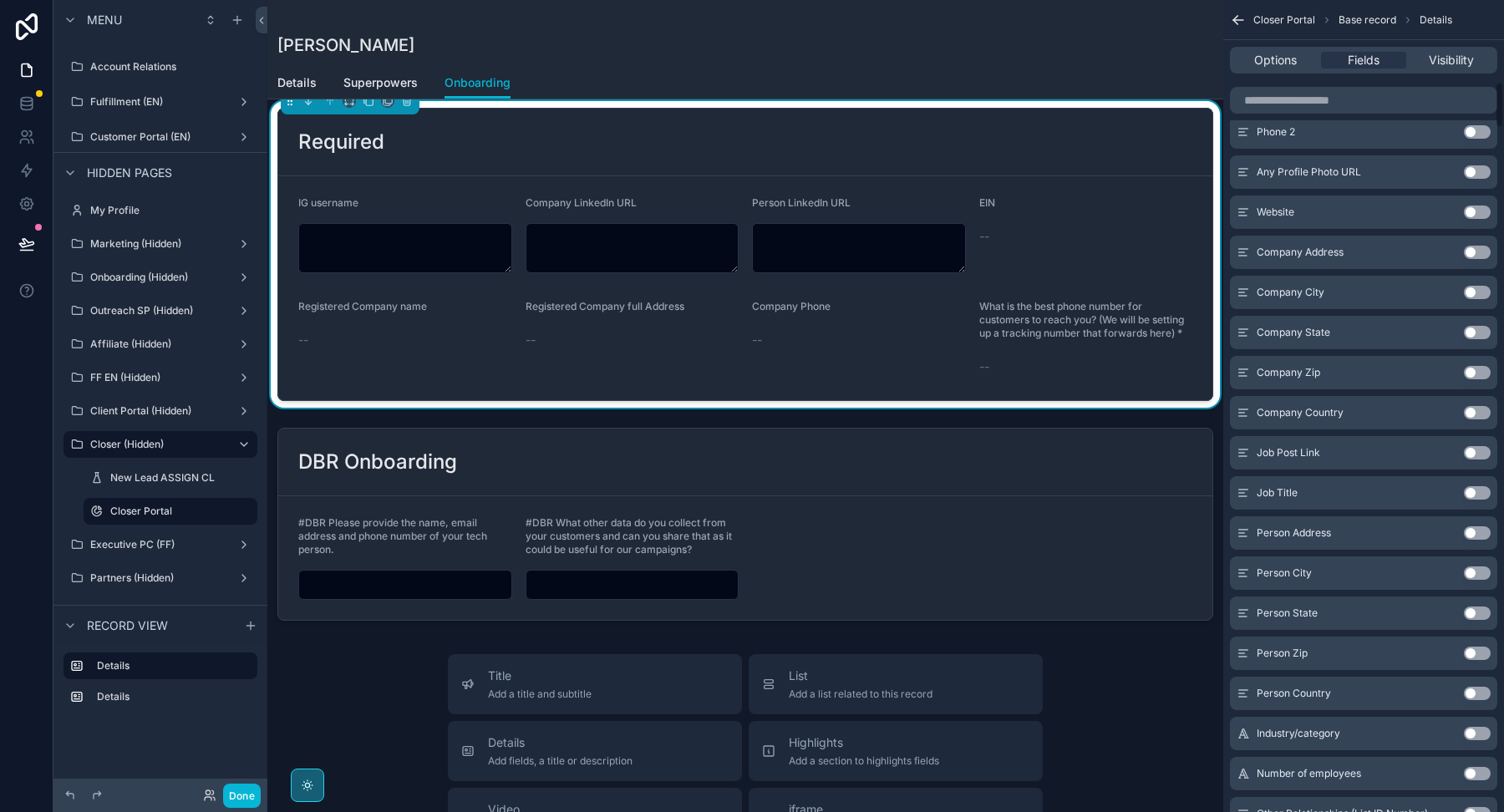
scroll to position [0, 0]
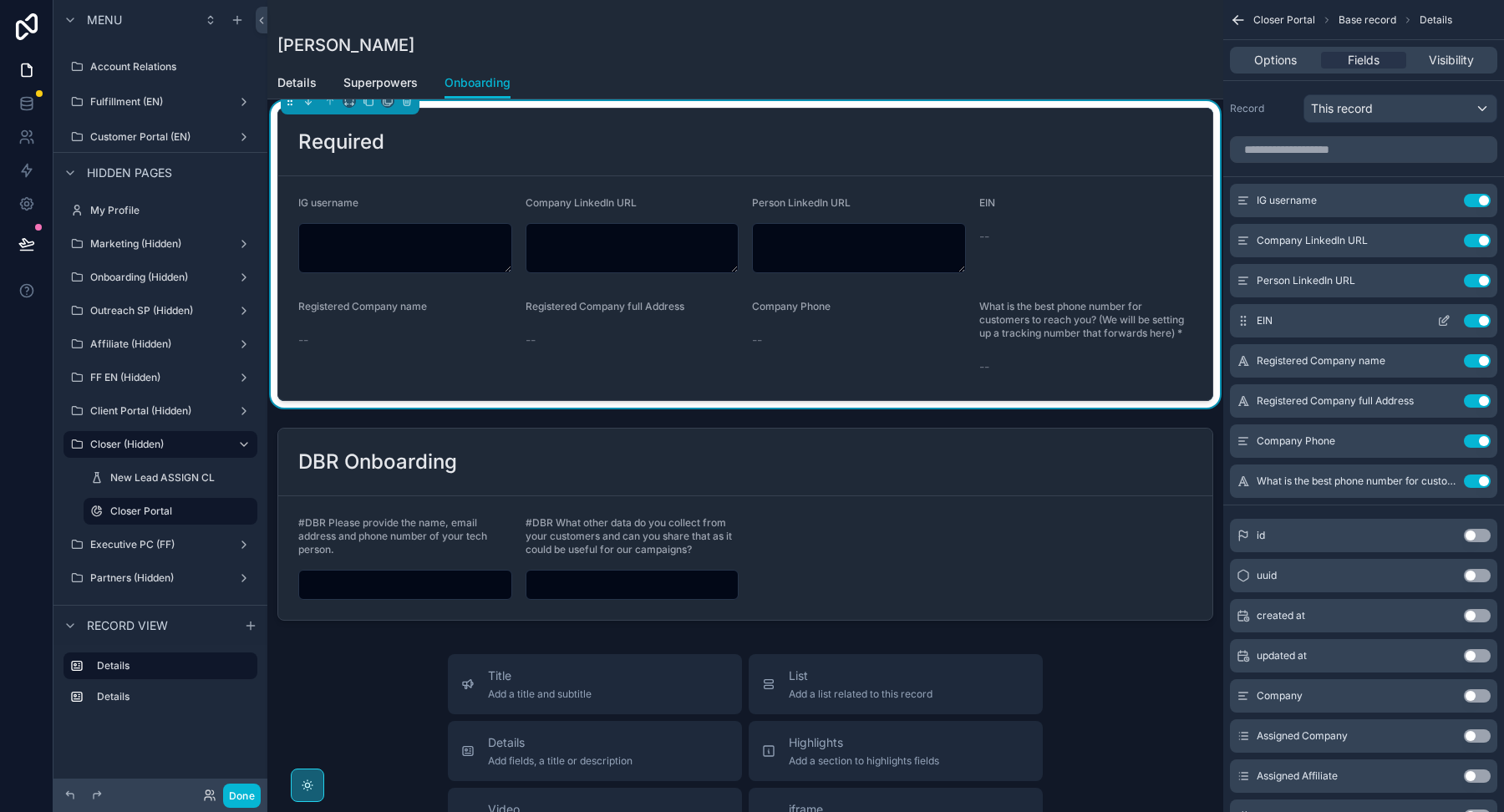
click at [1443, 323] on icon "scrollable content" at bounding box center [1444, 321] width 13 height 13
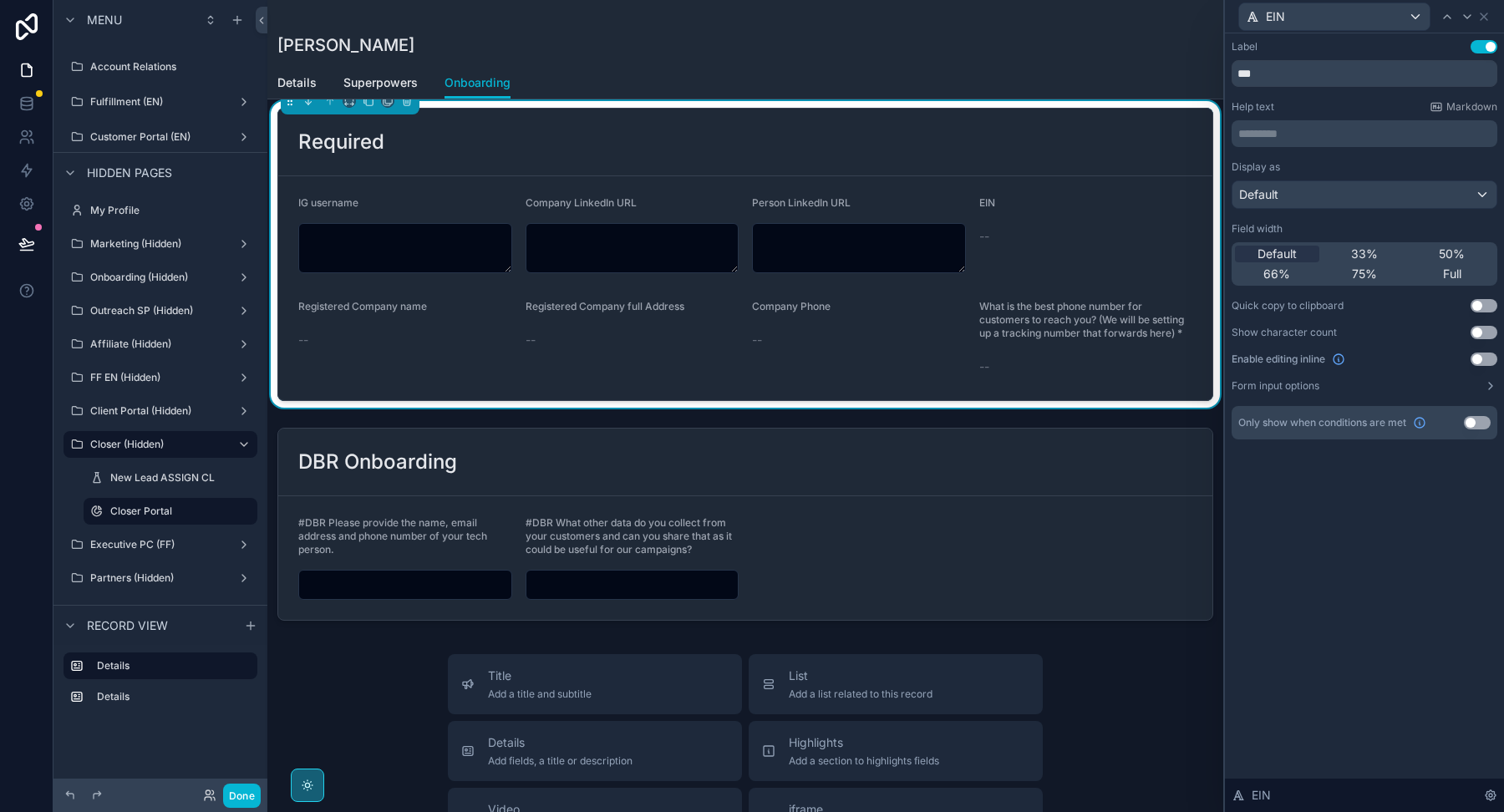
click at [1484, 361] on button "Use setting" at bounding box center [1484, 359] width 27 height 13
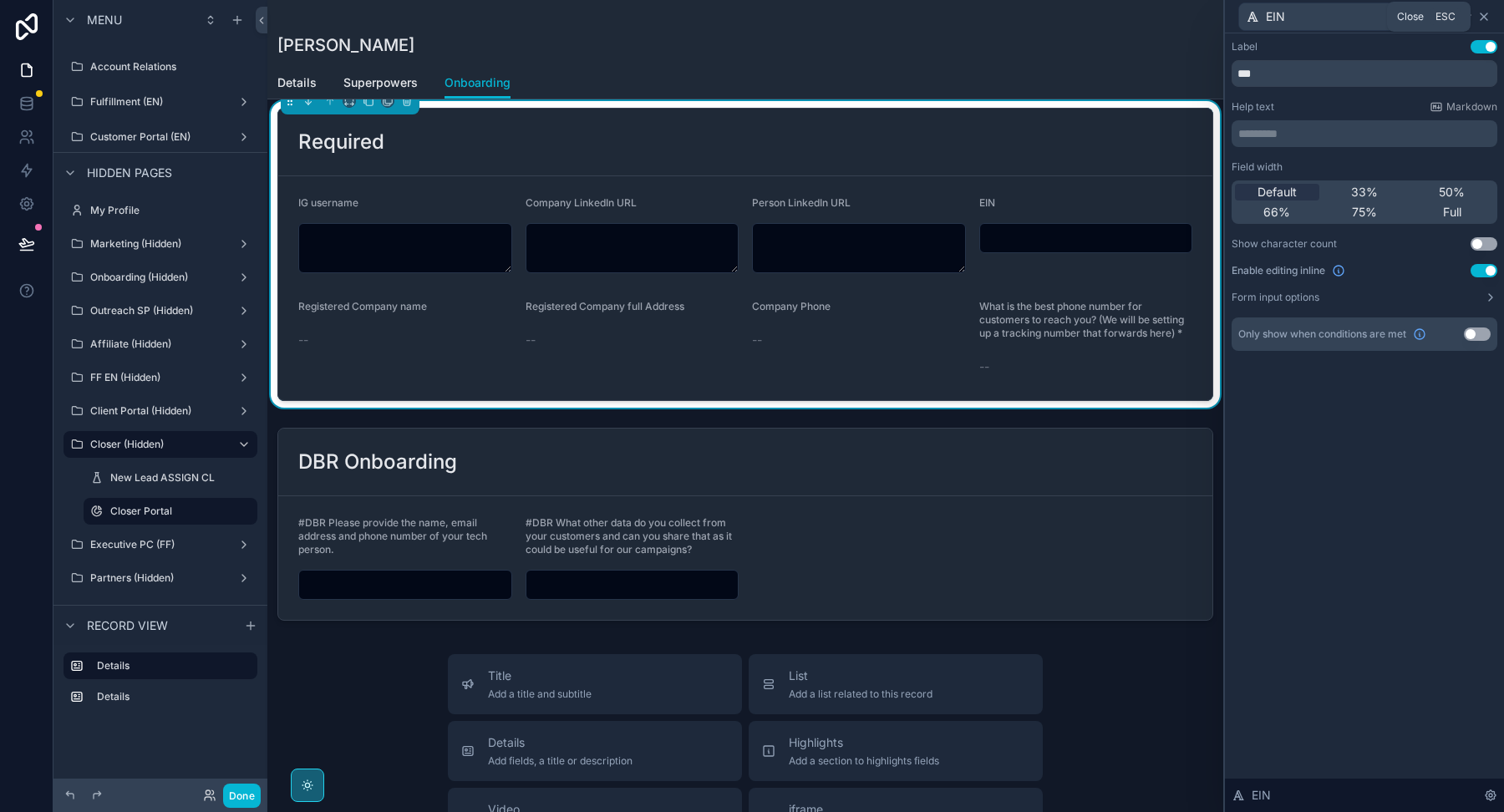
click at [1486, 20] on icon at bounding box center [1484, 17] width 13 height 13
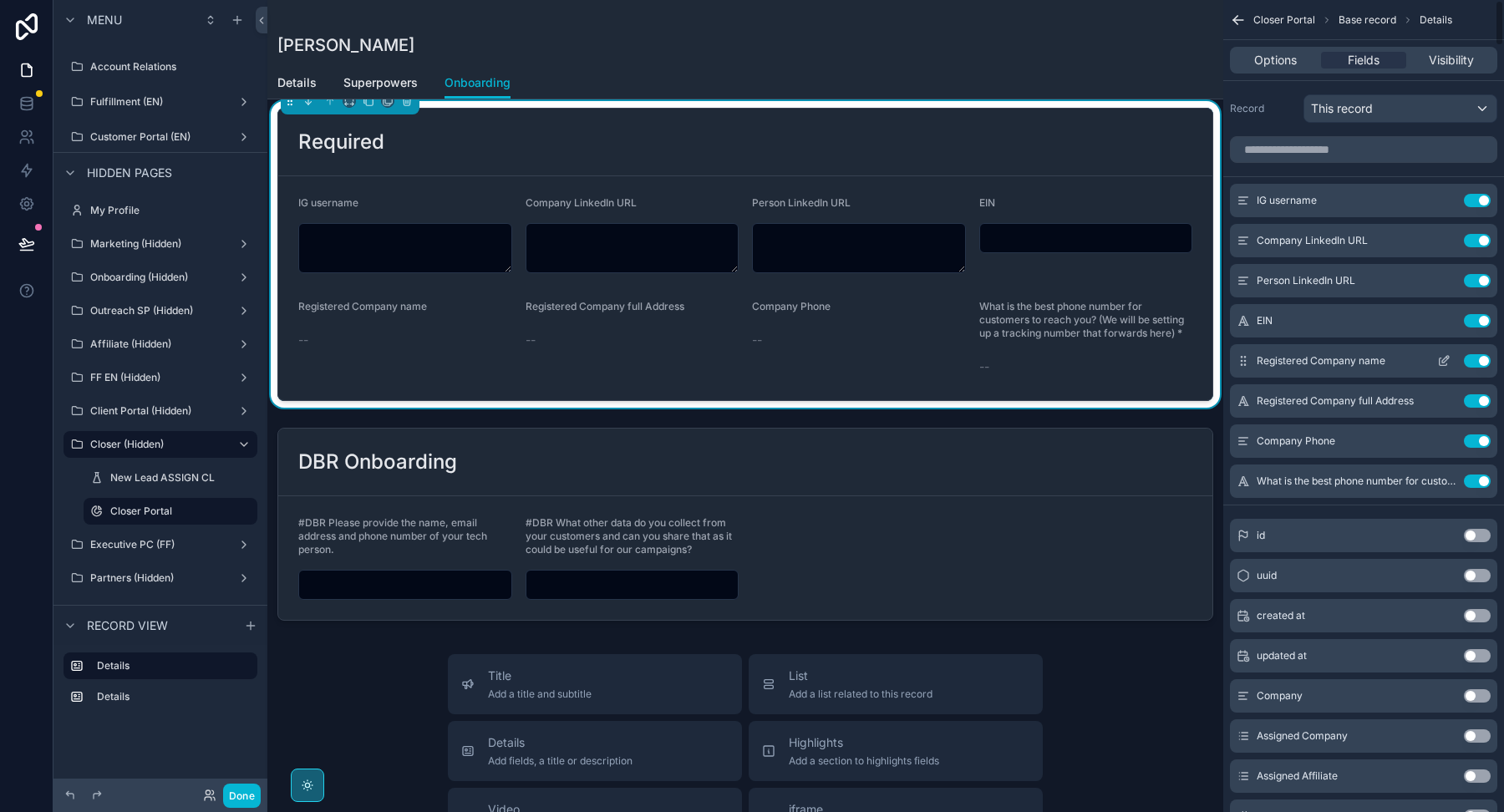
click at [1446, 356] on icon "scrollable content" at bounding box center [1447, 357] width 2 height 2
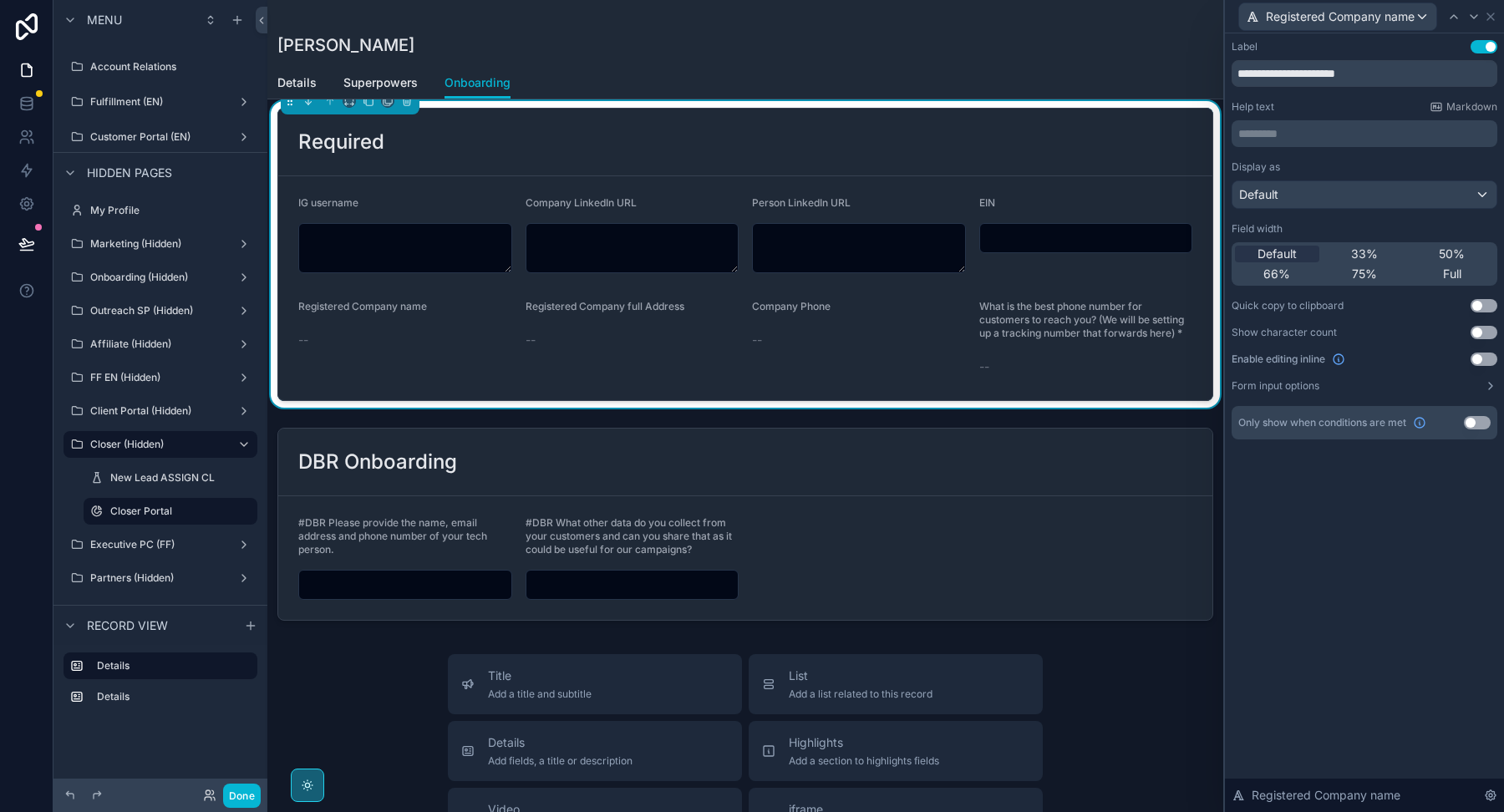
click at [1481, 360] on button "Use setting" at bounding box center [1484, 359] width 27 height 13
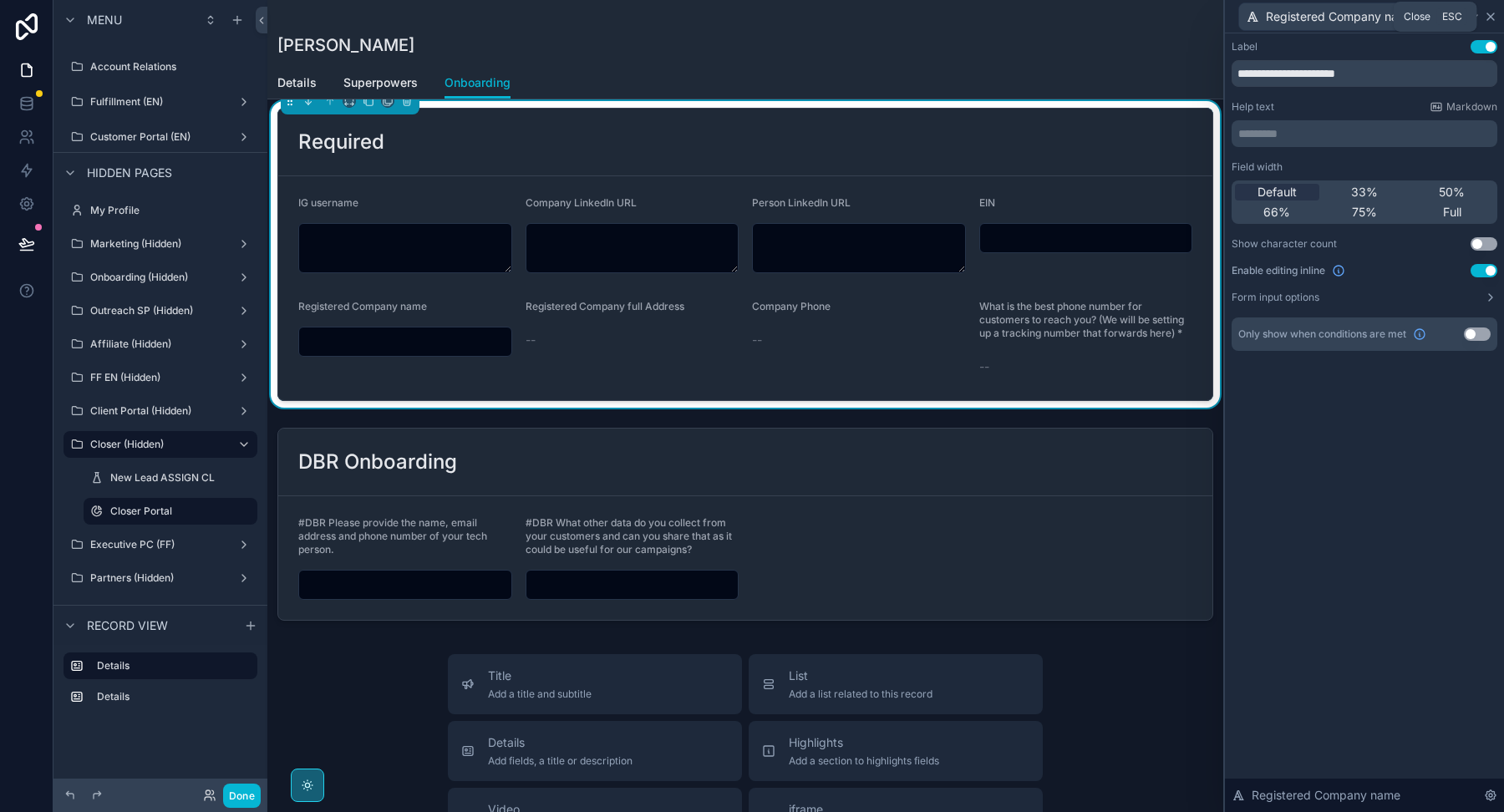
click at [1492, 15] on icon at bounding box center [1490, 17] width 13 height 13
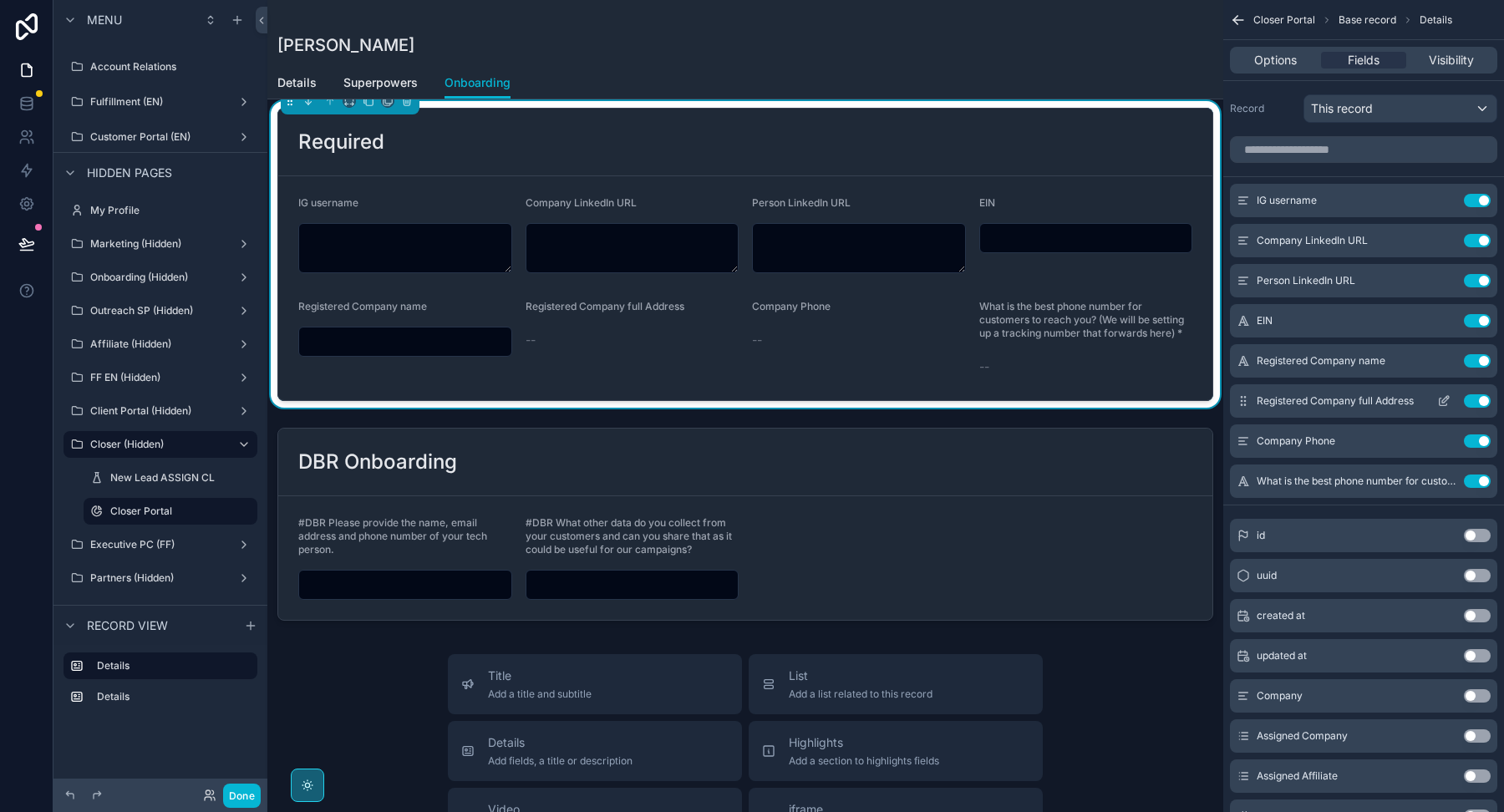
click at [1444, 398] on icon "scrollable content" at bounding box center [1444, 401] width 13 height 13
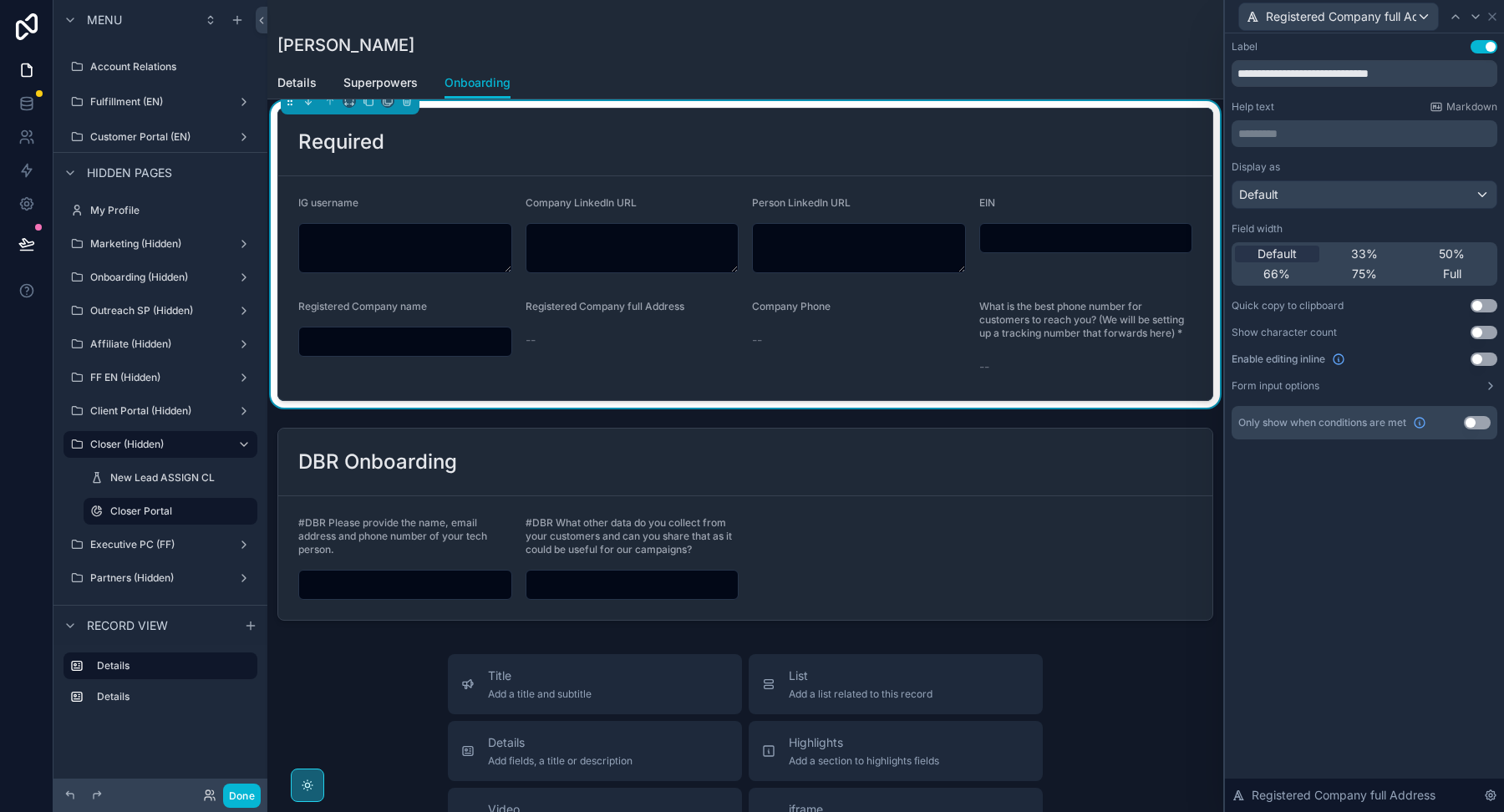
click at [1485, 355] on button "Use setting" at bounding box center [1484, 359] width 27 height 13
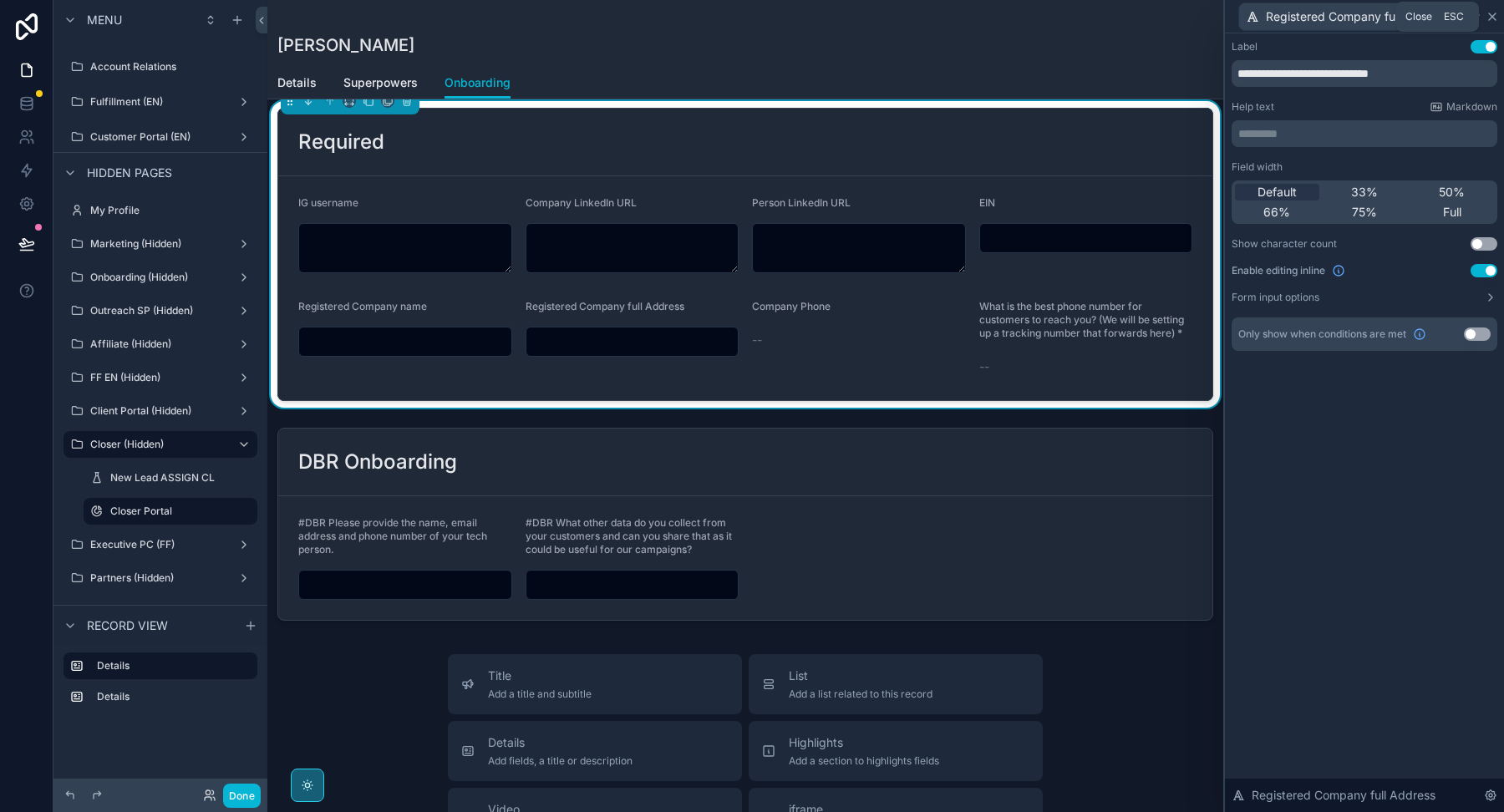
click at [1495, 12] on icon at bounding box center [1492, 17] width 13 height 13
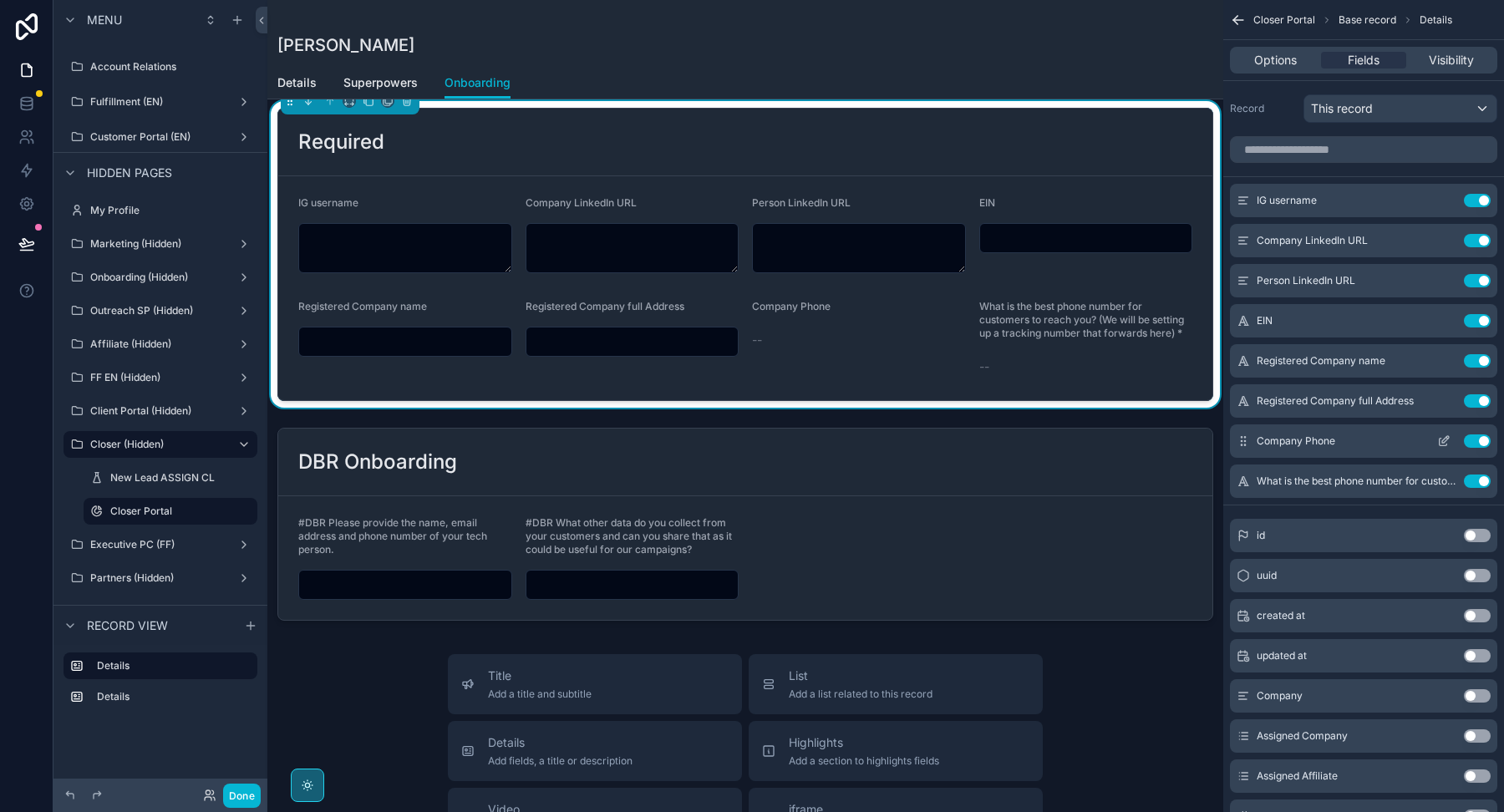
click at [1445, 440] on icon "scrollable content" at bounding box center [1444, 441] width 13 height 13
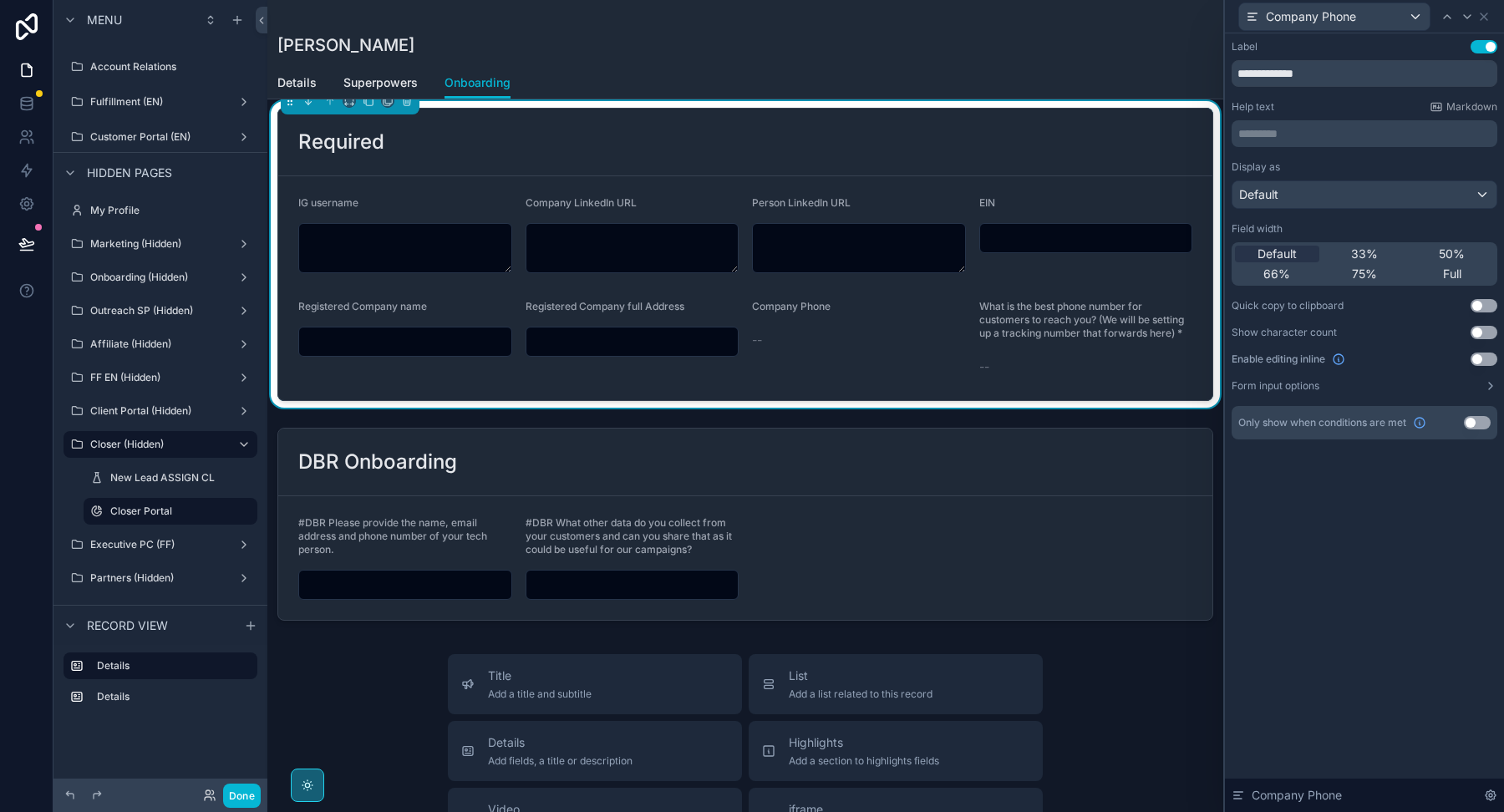
click at [1483, 358] on button "Use setting" at bounding box center [1484, 359] width 27 height 13
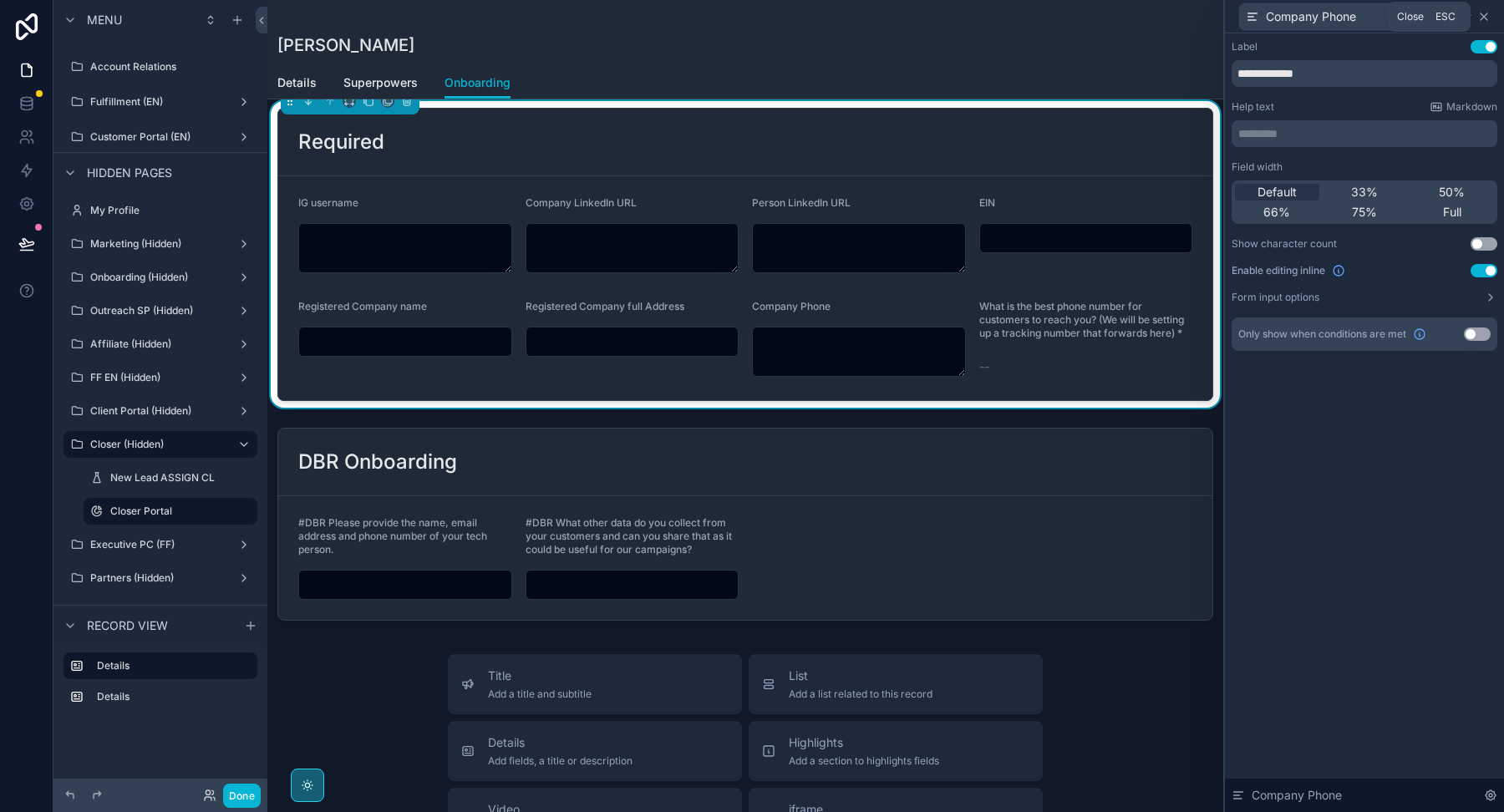
click at [1484, 19] on icon at bounding box center [1484, 17] width 13 height 13
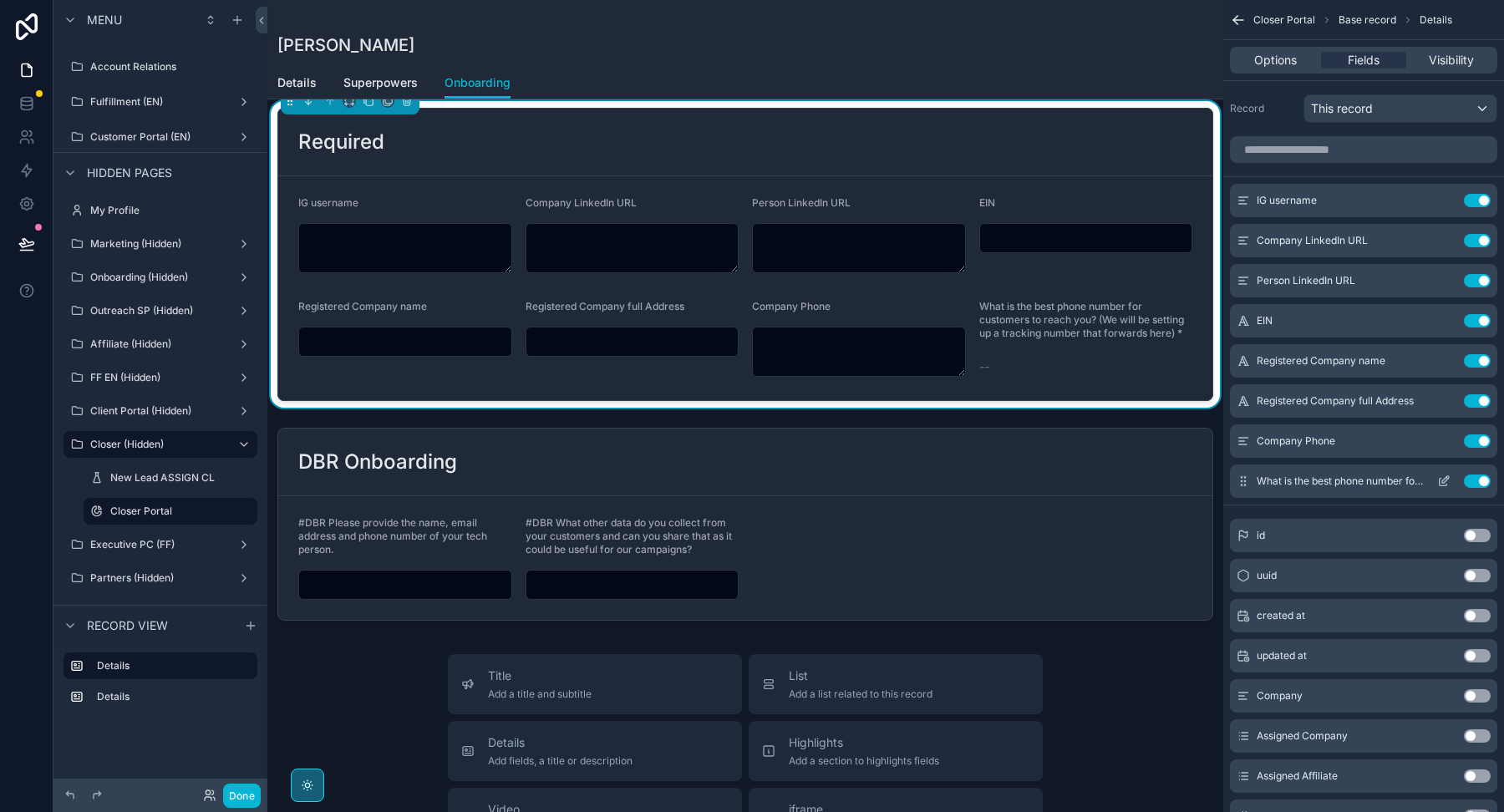
click at [1444, 482] on icon "scrollable content" at bounding box center [1444, 481] width 13 height 13
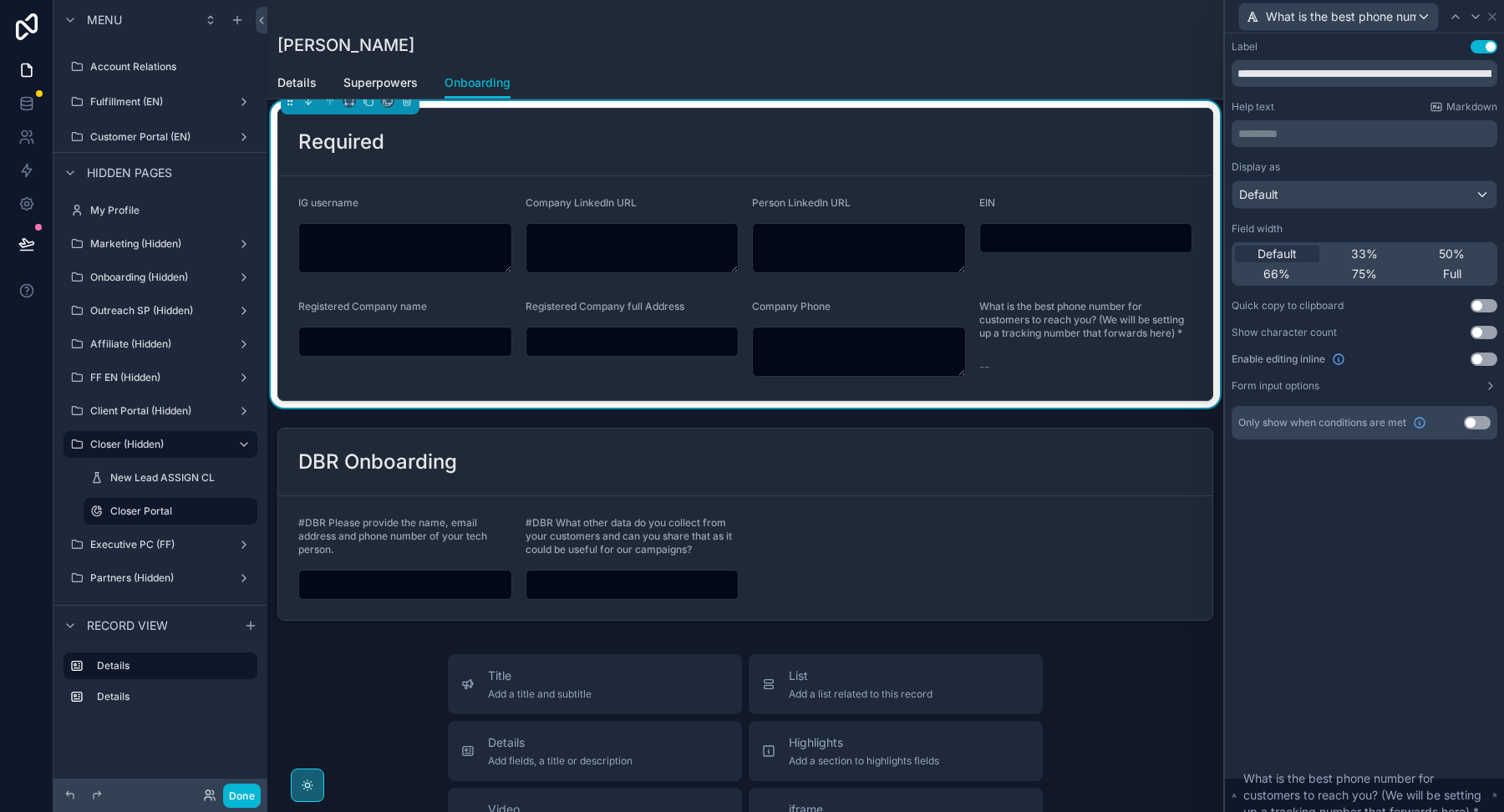
click at [1484, 351] on div "Display as Default Field width Default 33% 50% 66% 75% Full Quick copy to clipb…" at bounding box center [1363, 276] width 265 height 233
click at [1482, 363] on button "Use setting" at bounding box center [1484, 359] width 27 height 13
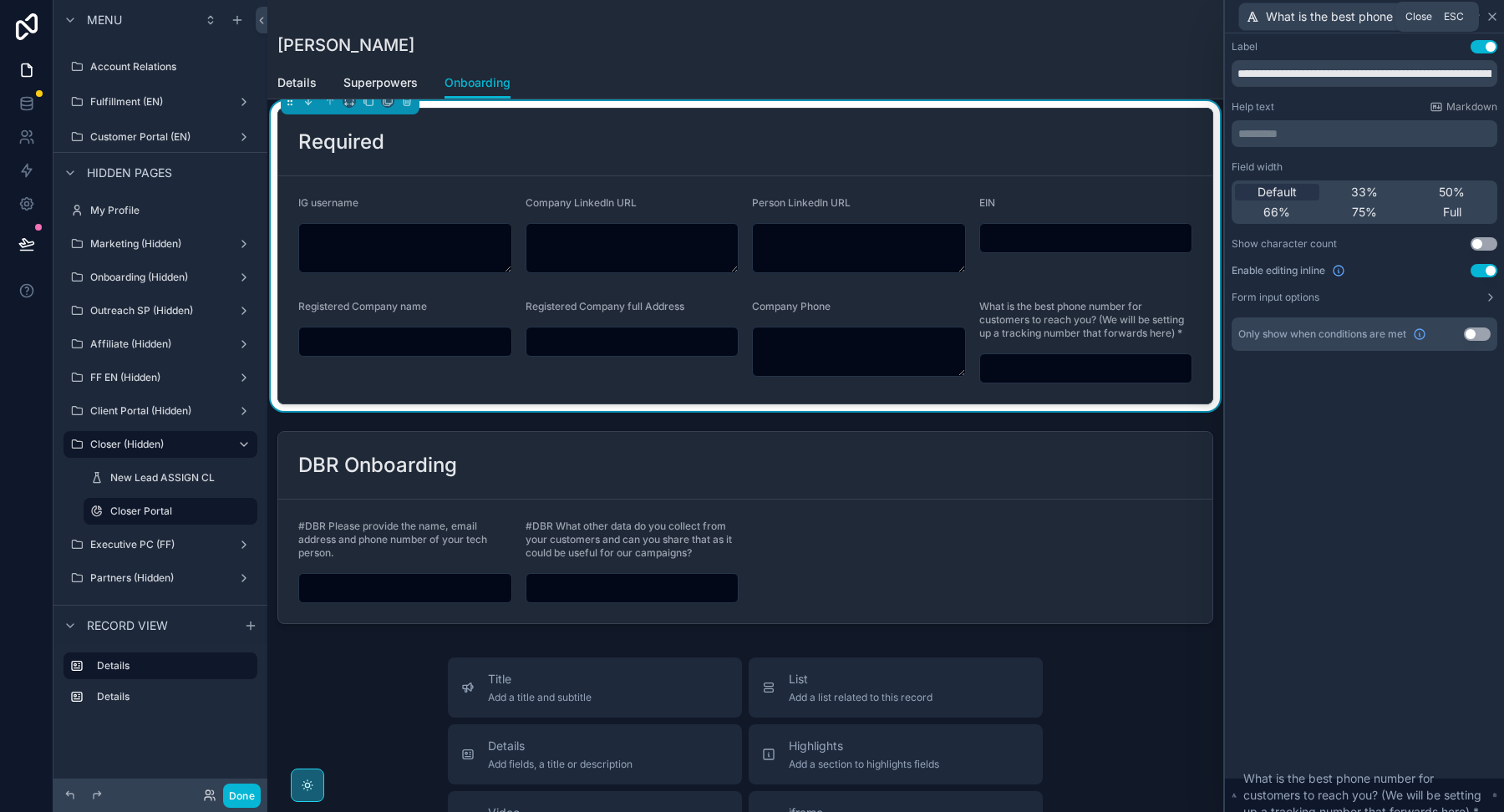
click at [1492, 14] on icon at bounding box center [1492, 17] width 13 height 13
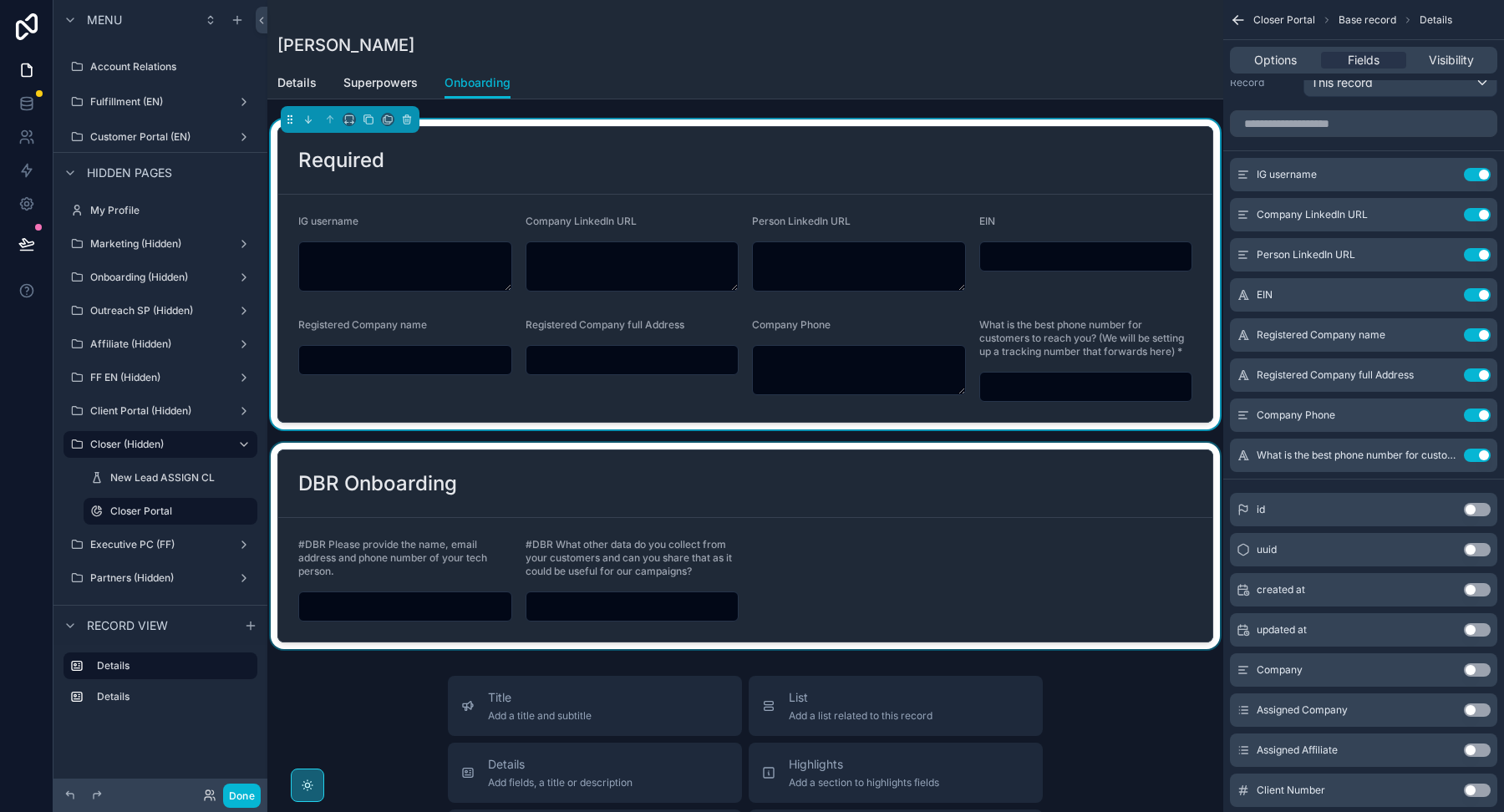
click at [1014, 544] on div "scrollable content" at bounding box center [745, 546] width 956 height 206
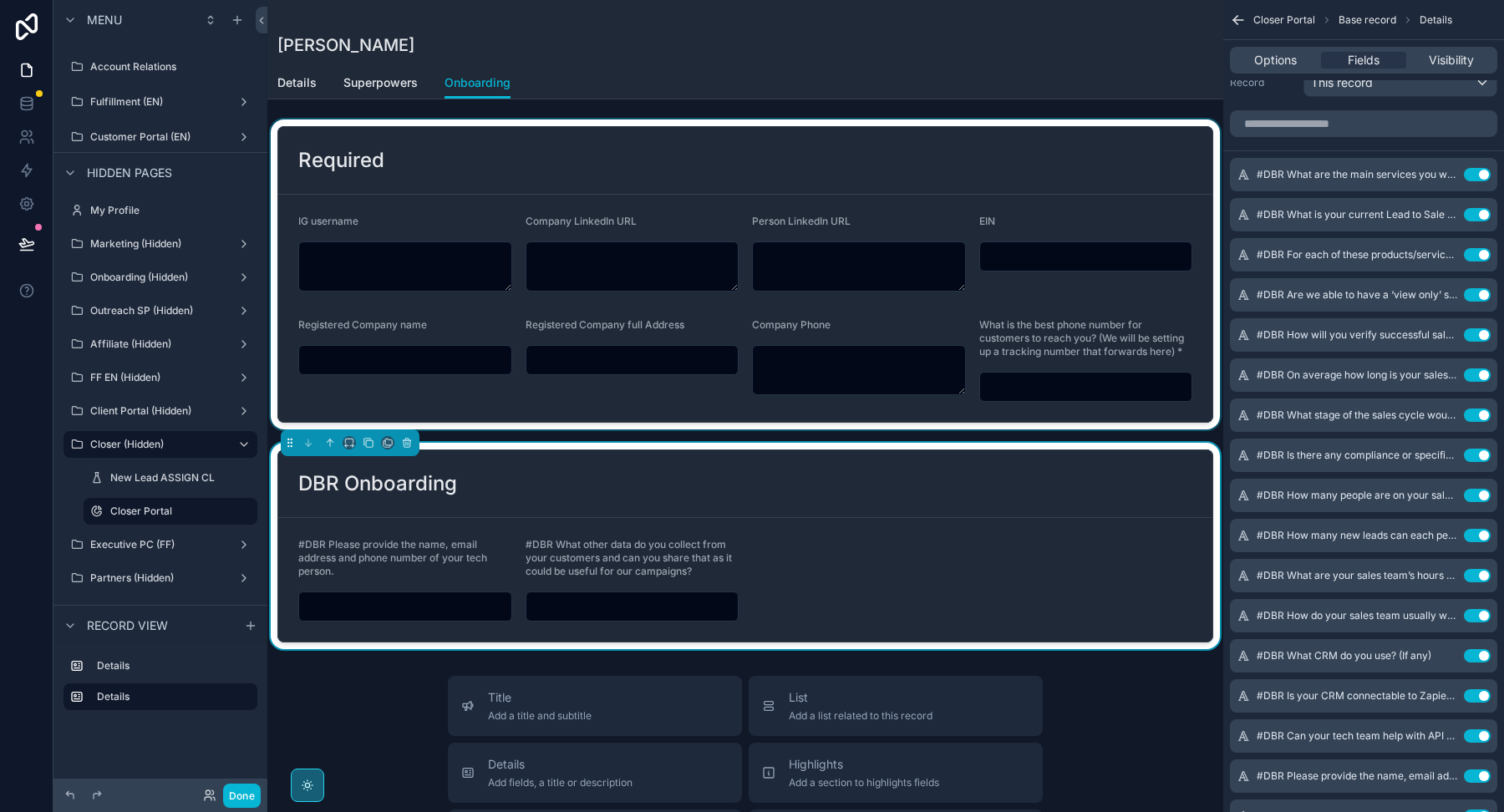
click at [1002, 189] on div "scrollable content" at bounding box center [745, 273] width 956 height 310
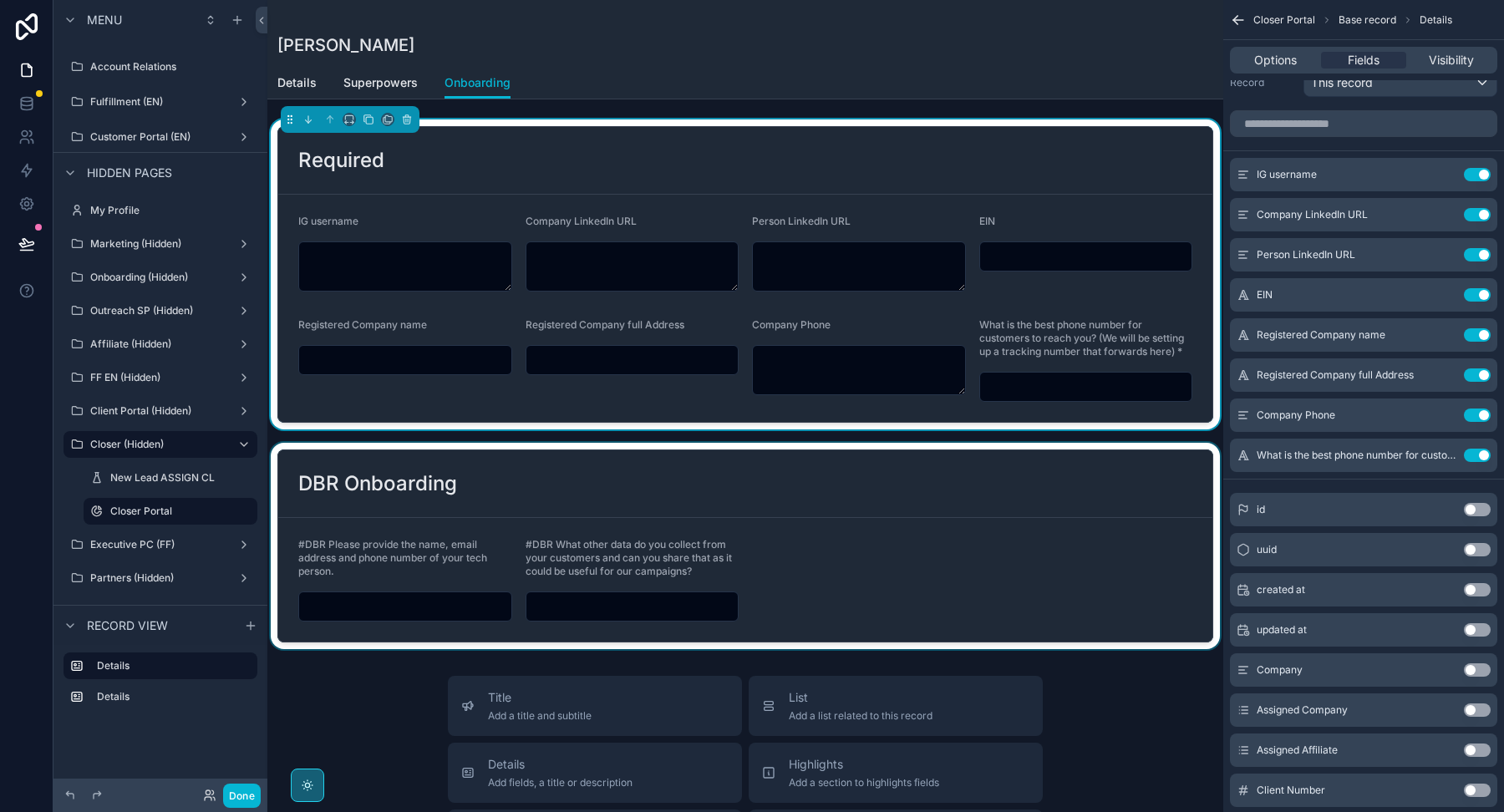
click at [908, 512] on div "scrollable content" at bounding box center [745, 546] width 956 height 206
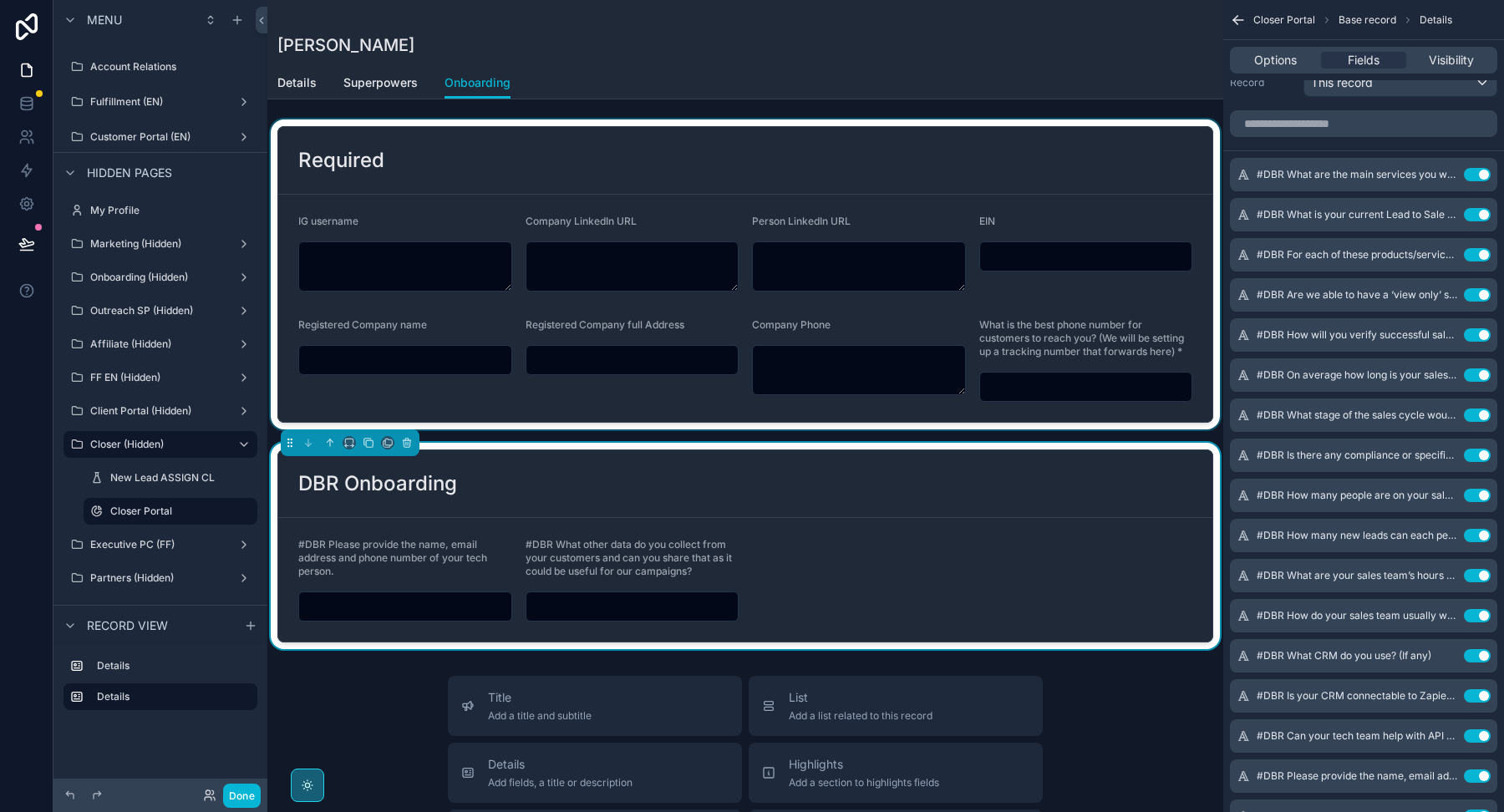
click at [955, 232] on div "scrollable content" at bounding box center [745, 273] width 956 height 310
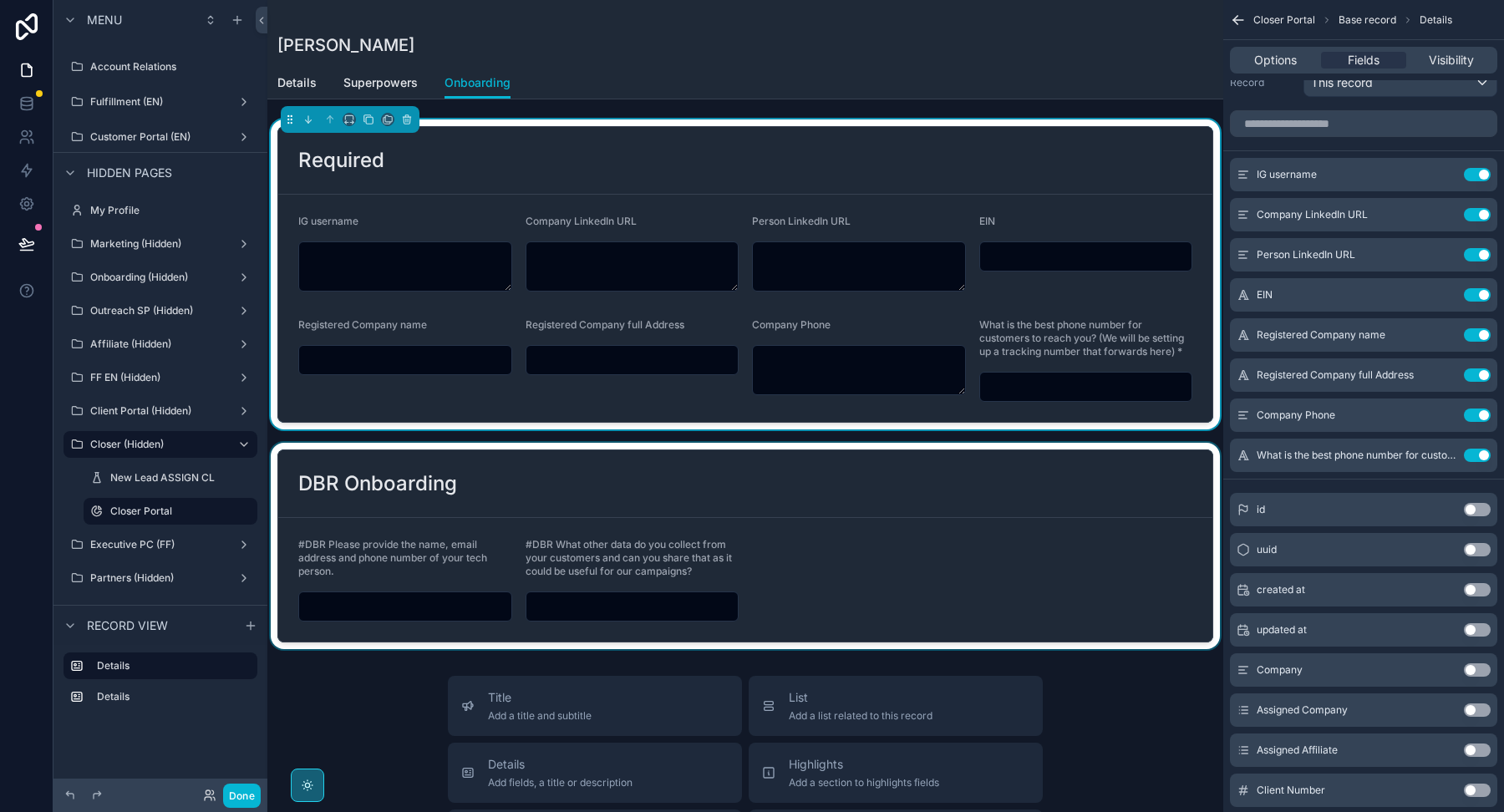
click at [939, 535] on div "scrollable content" at bounding box center [745, 546] width 956 height 206
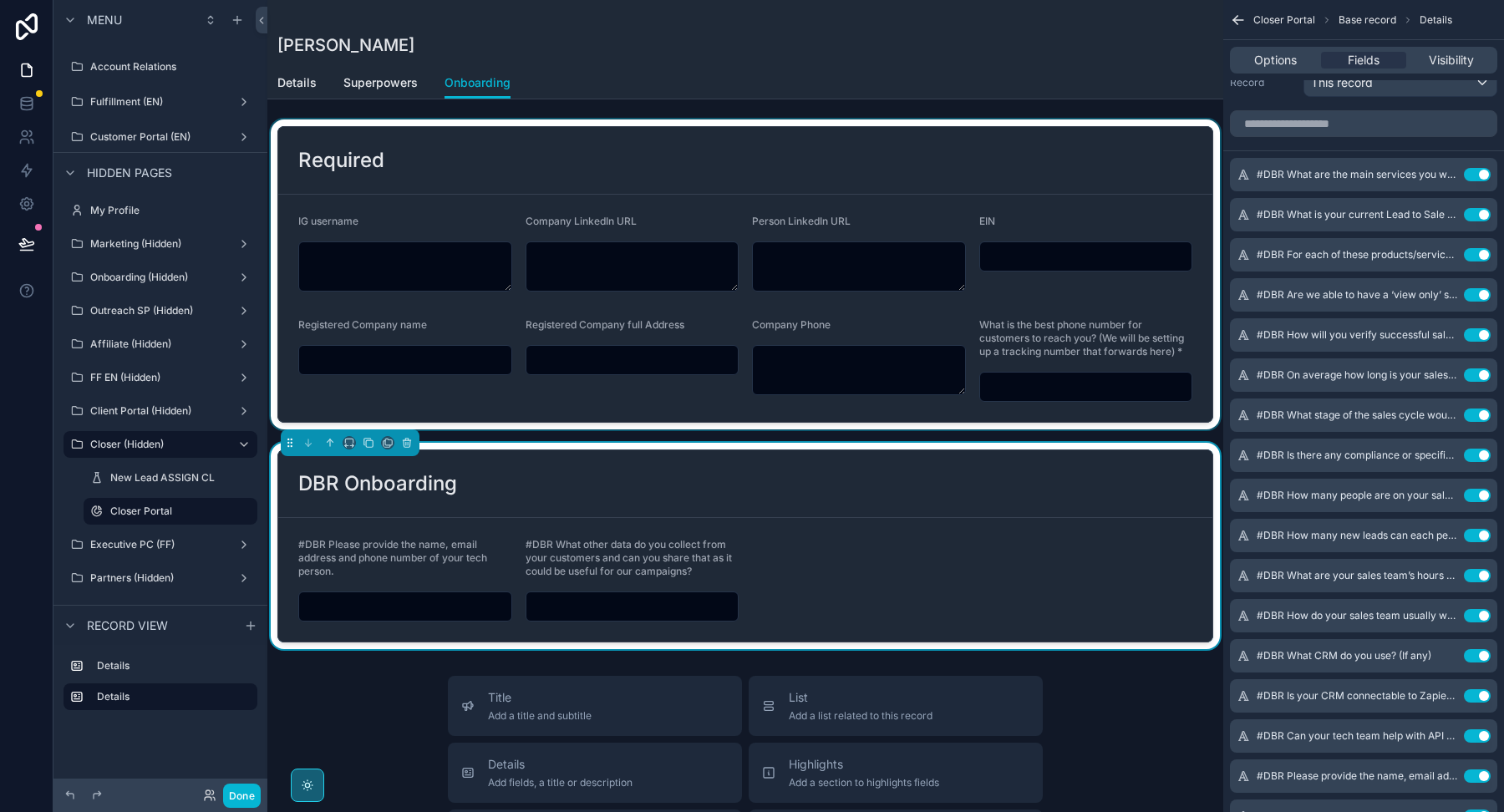
click at [875, 159] on div "scrollable content" at bounding box center [745, 273] width 956 height 310
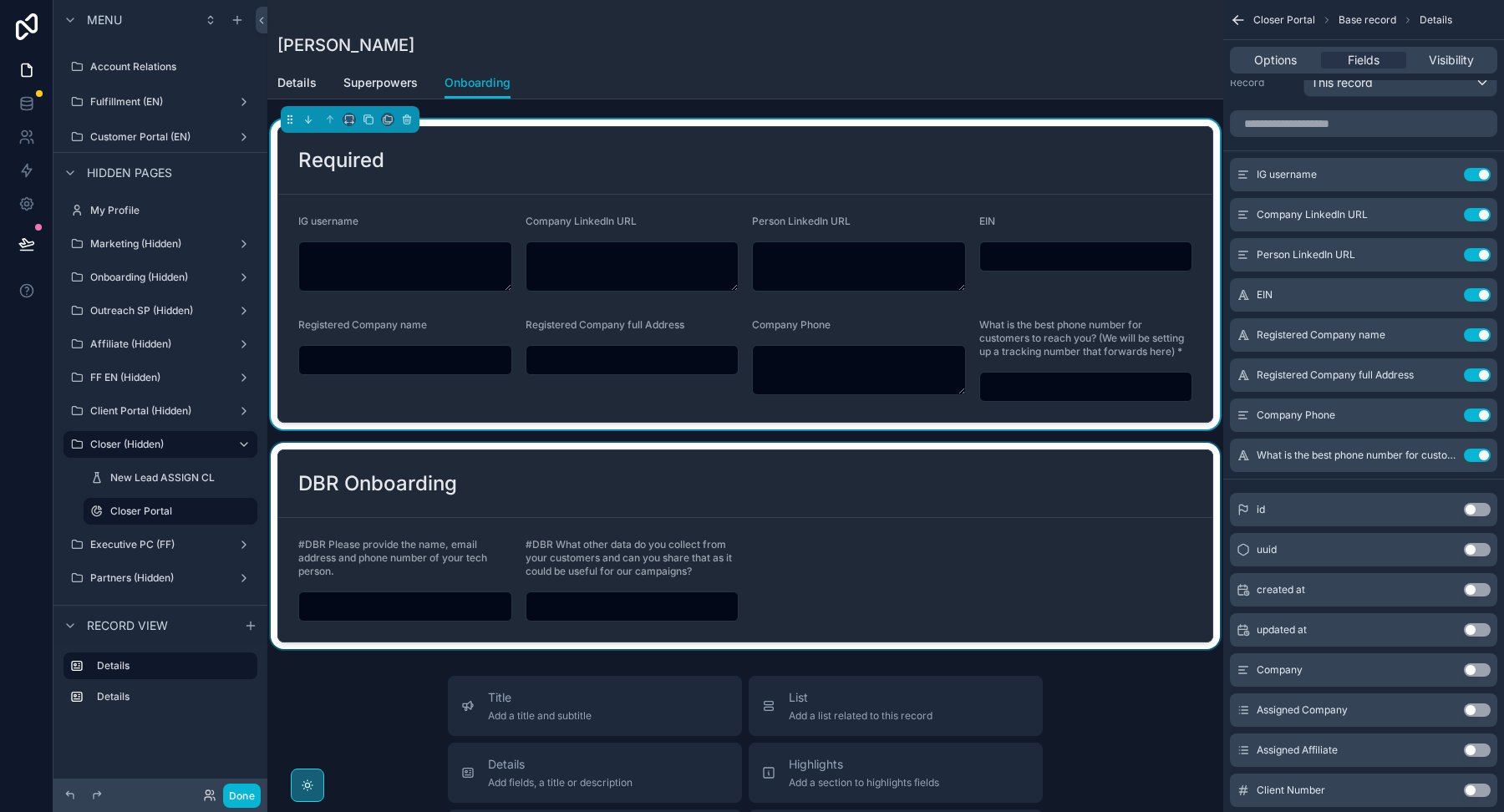
click at [870, 509] on div "scrollable content" at bounding box center [745, 546] width 956 height 206
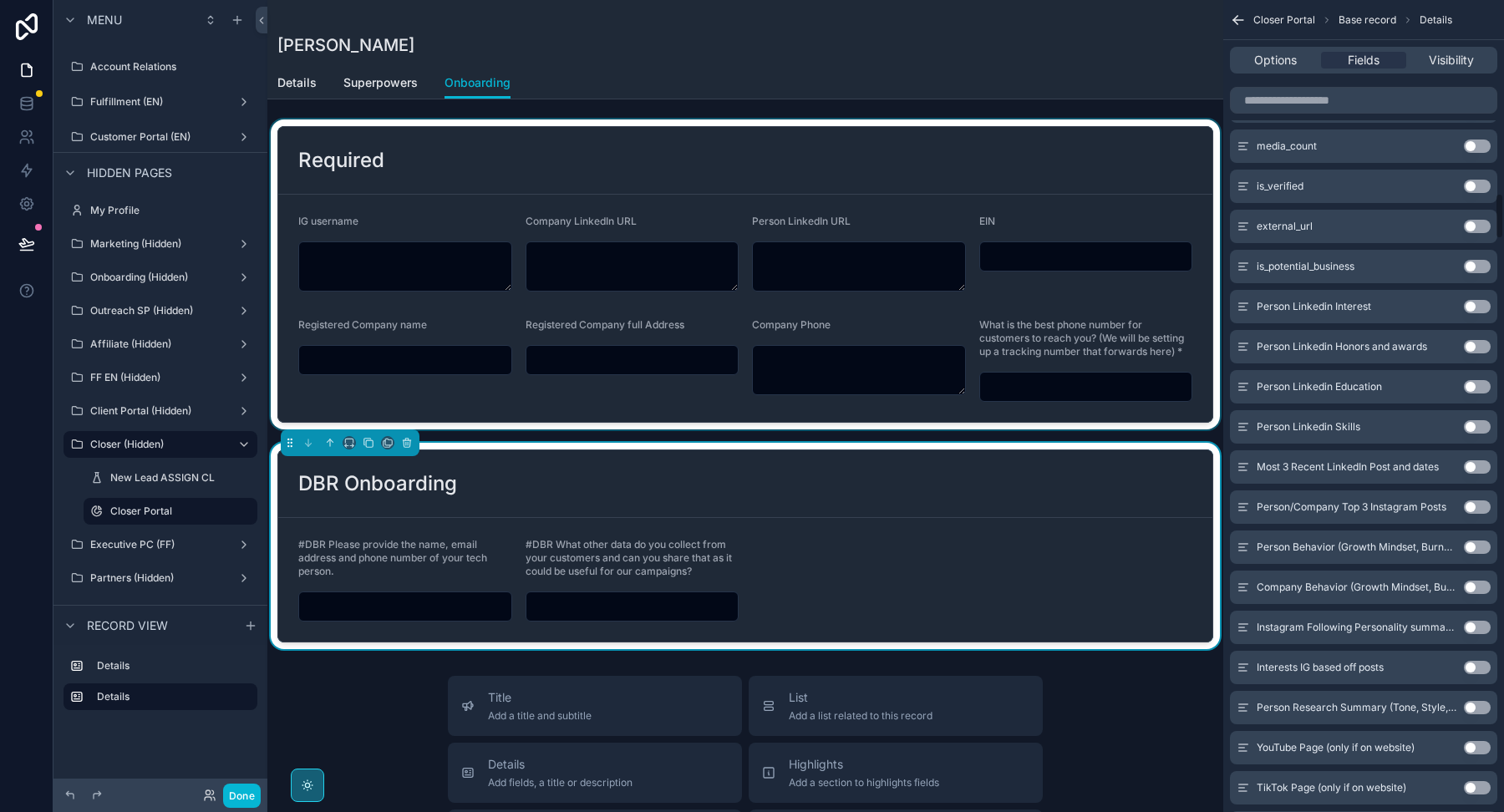
scroll to position [3396, 0]
click at [363, 84] on span "Superpowers" at bounding box center [381, 83] width 74 height 17
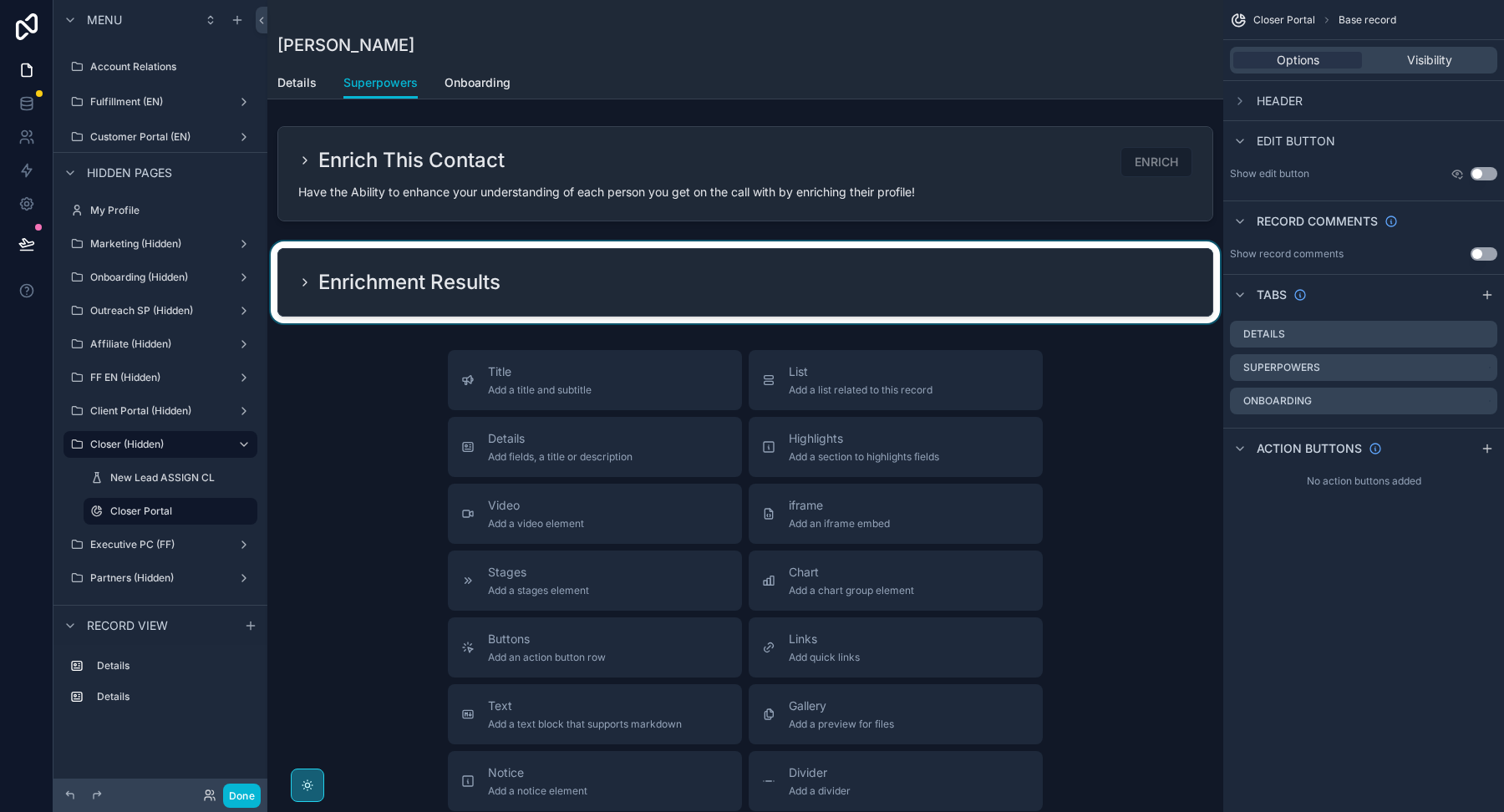
click at [308, 279] on div "scrollable content" at bounding box center [745, 282] width 956 height 82
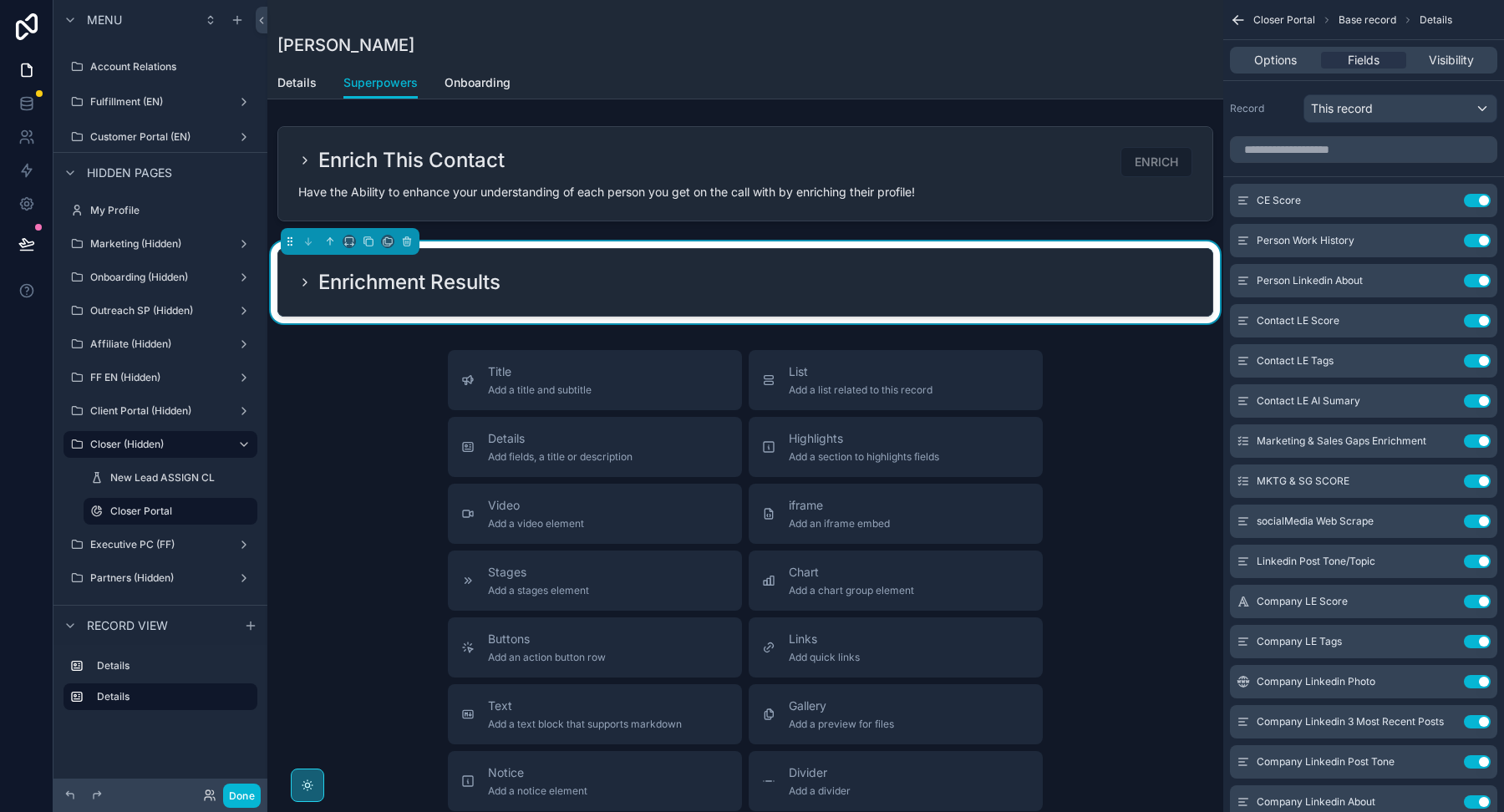
click at [302, 279] on icon "scrollable content" at bounding box center [305, 282] width 13 height 13
click at [1287, 151] on input "scrollable content" at bounding box center [1363, 149] width 267 height 27
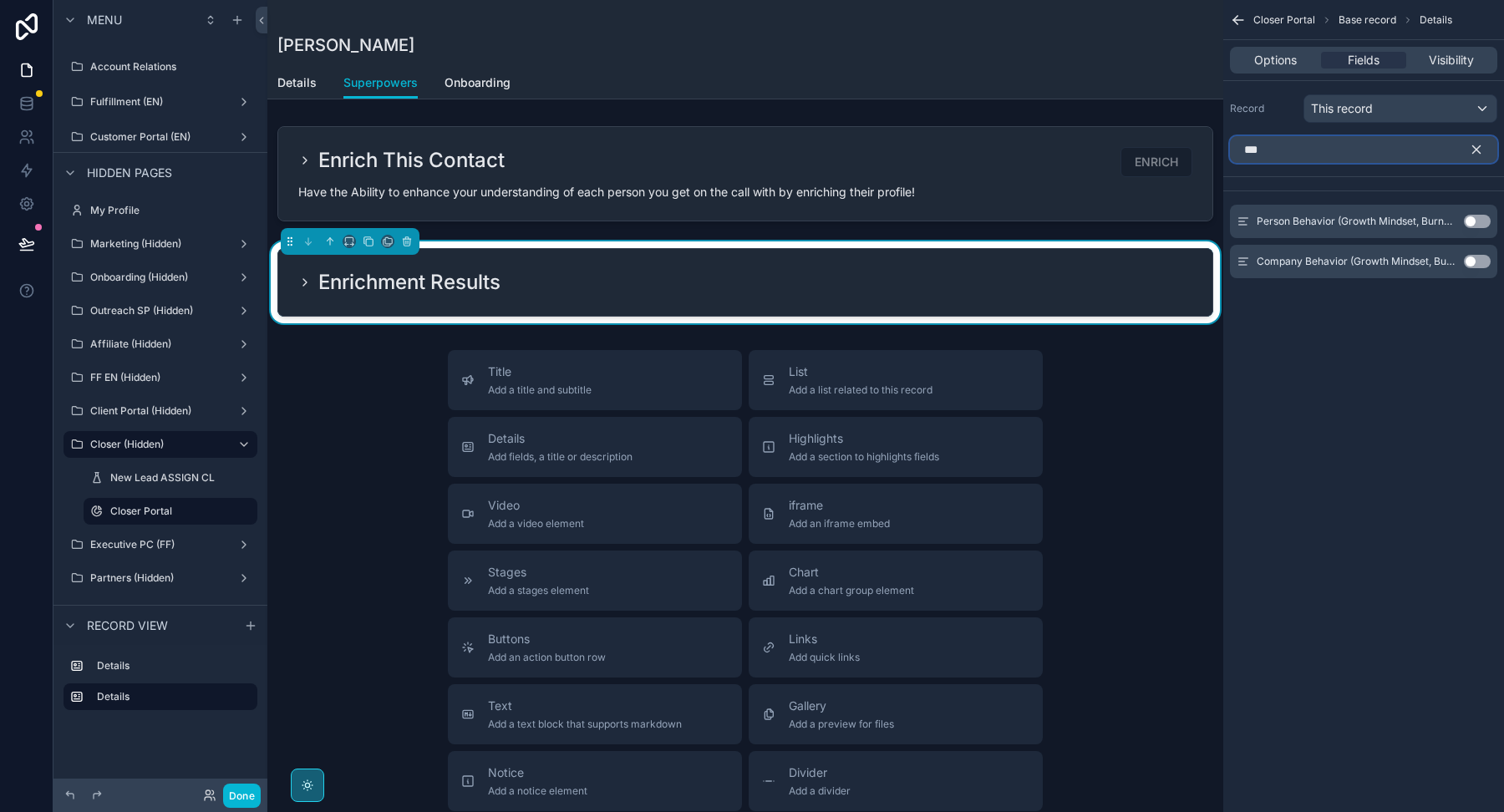
type input "***"
click at [1475, 259] on button "Use setting" at bounding box center [1477, 261] width 27 height 13
click at [1484, 250] on button "Use setting" at bounding box center [1477, 255] width 27 height 13
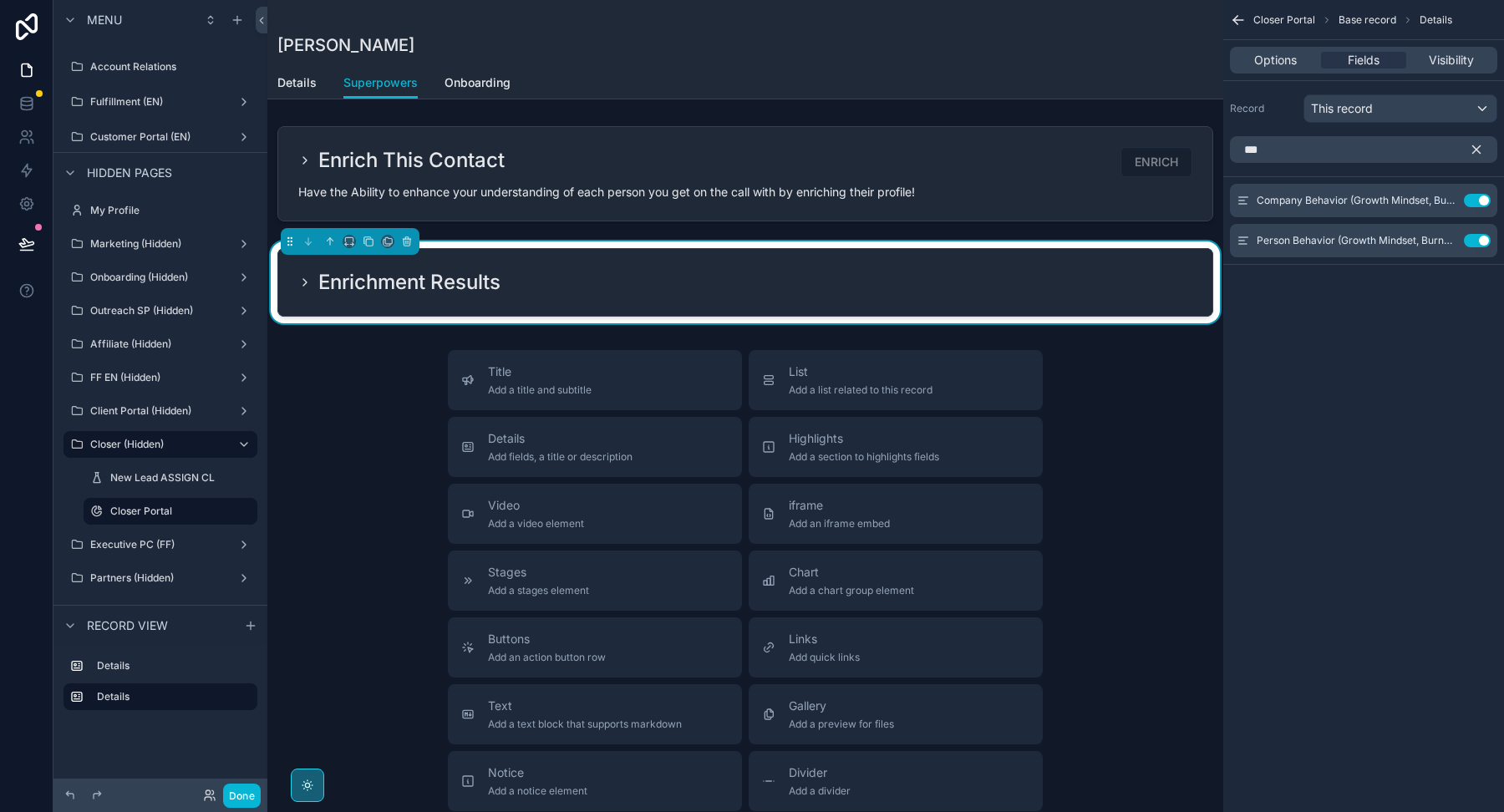
click at [1476, 149] on icon "scrollable content" at bounding box center [1477, 150] width 7 height 7
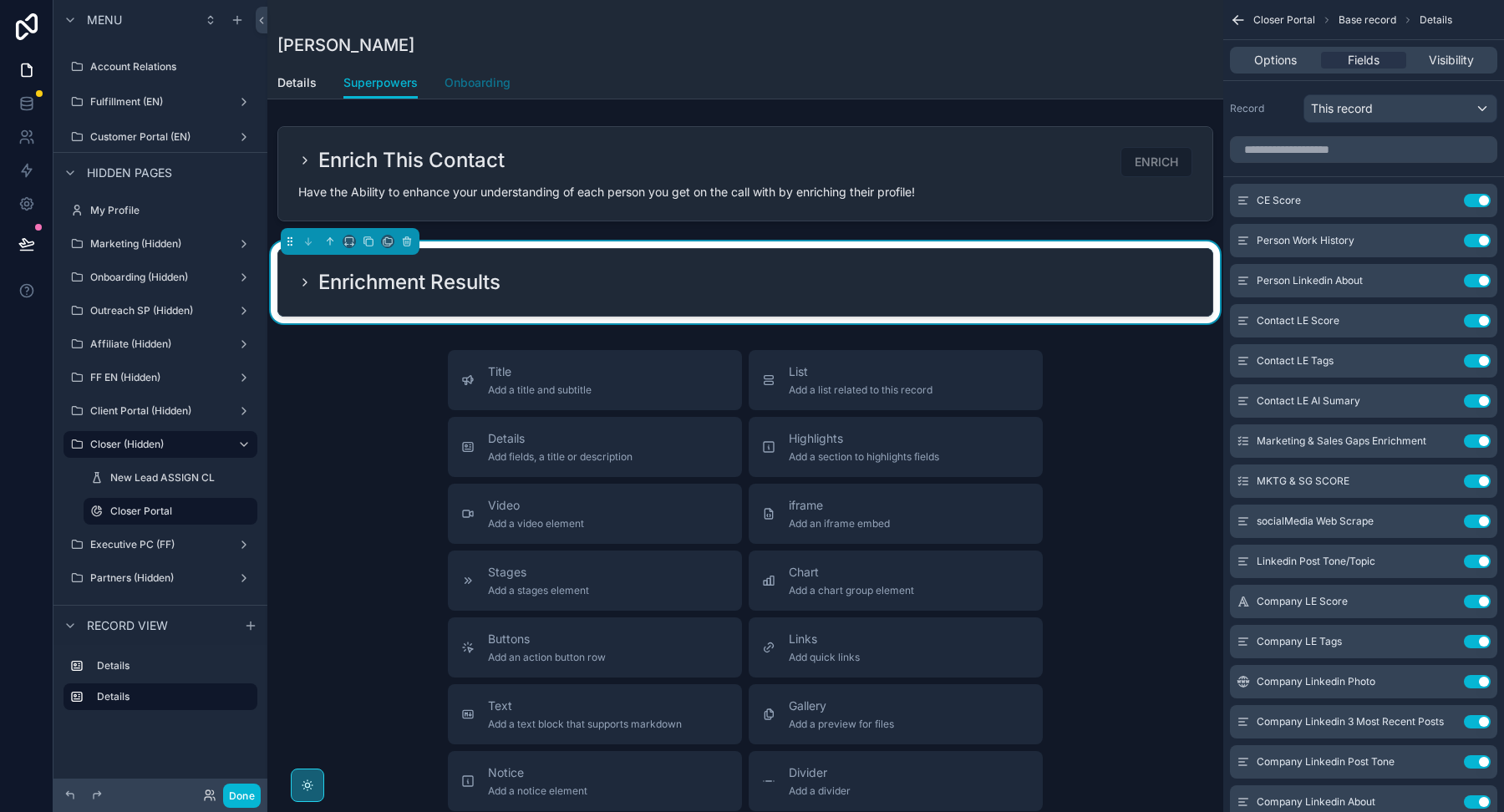
click at [467, 86] on span "Onboarding" at bounding box center [477, 83] width 66 height 17
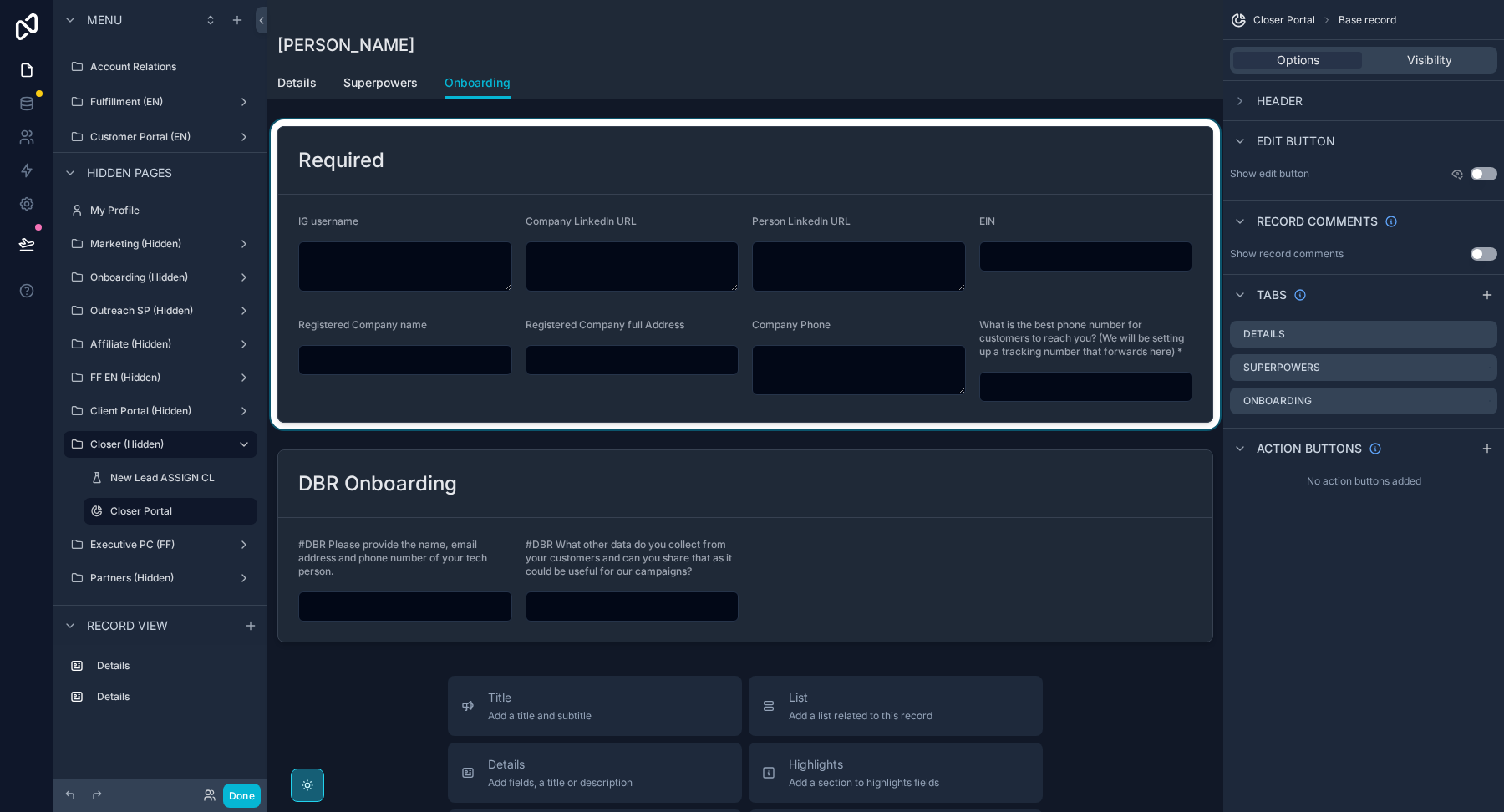
click at [691, 409] on div "scrollable content" at bounding box center [745, 273] width 956 height 310
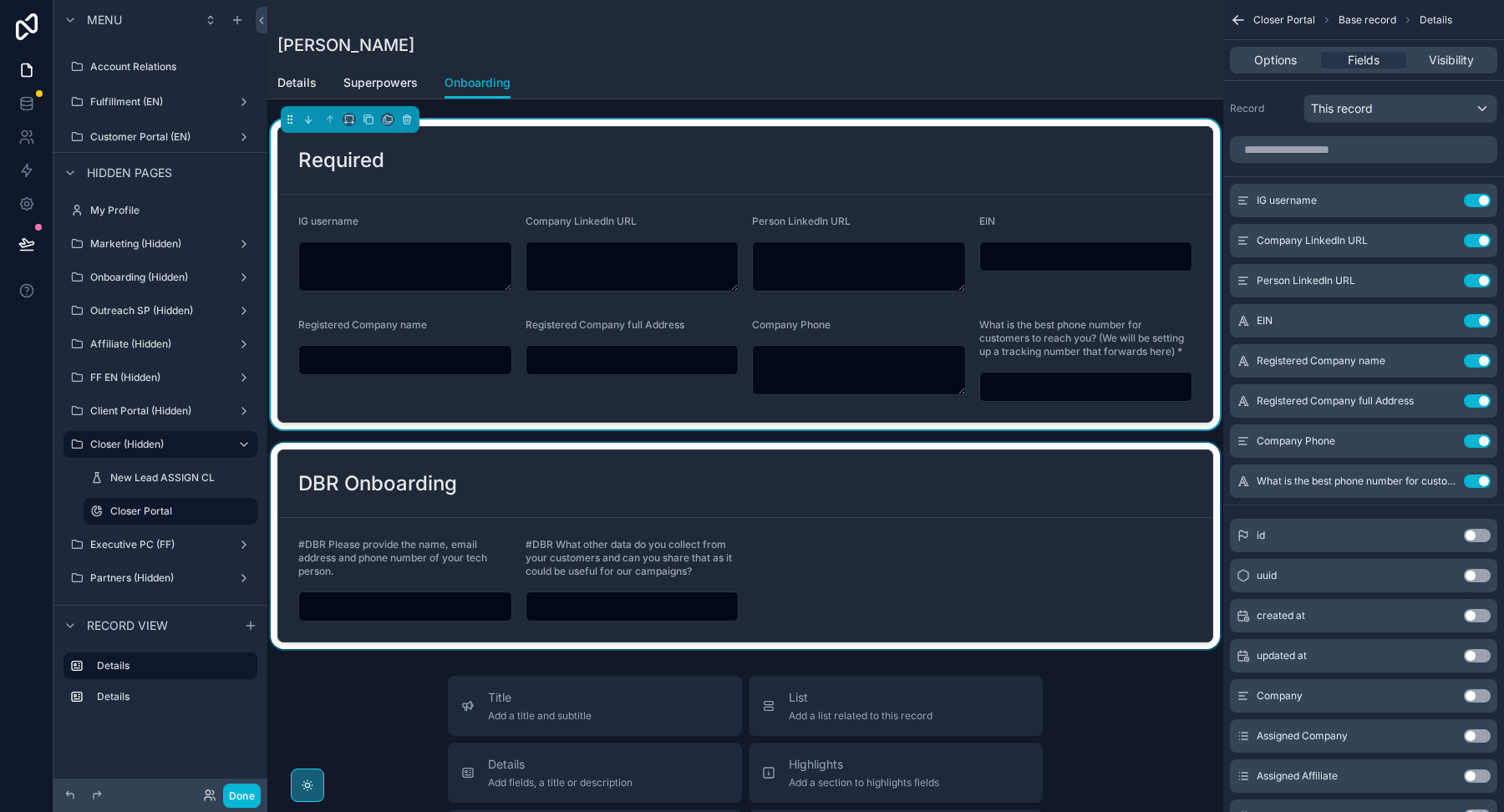
click at [691, 501] on div "scrollable content" at bounding box center [745, 546] width 956 height 206
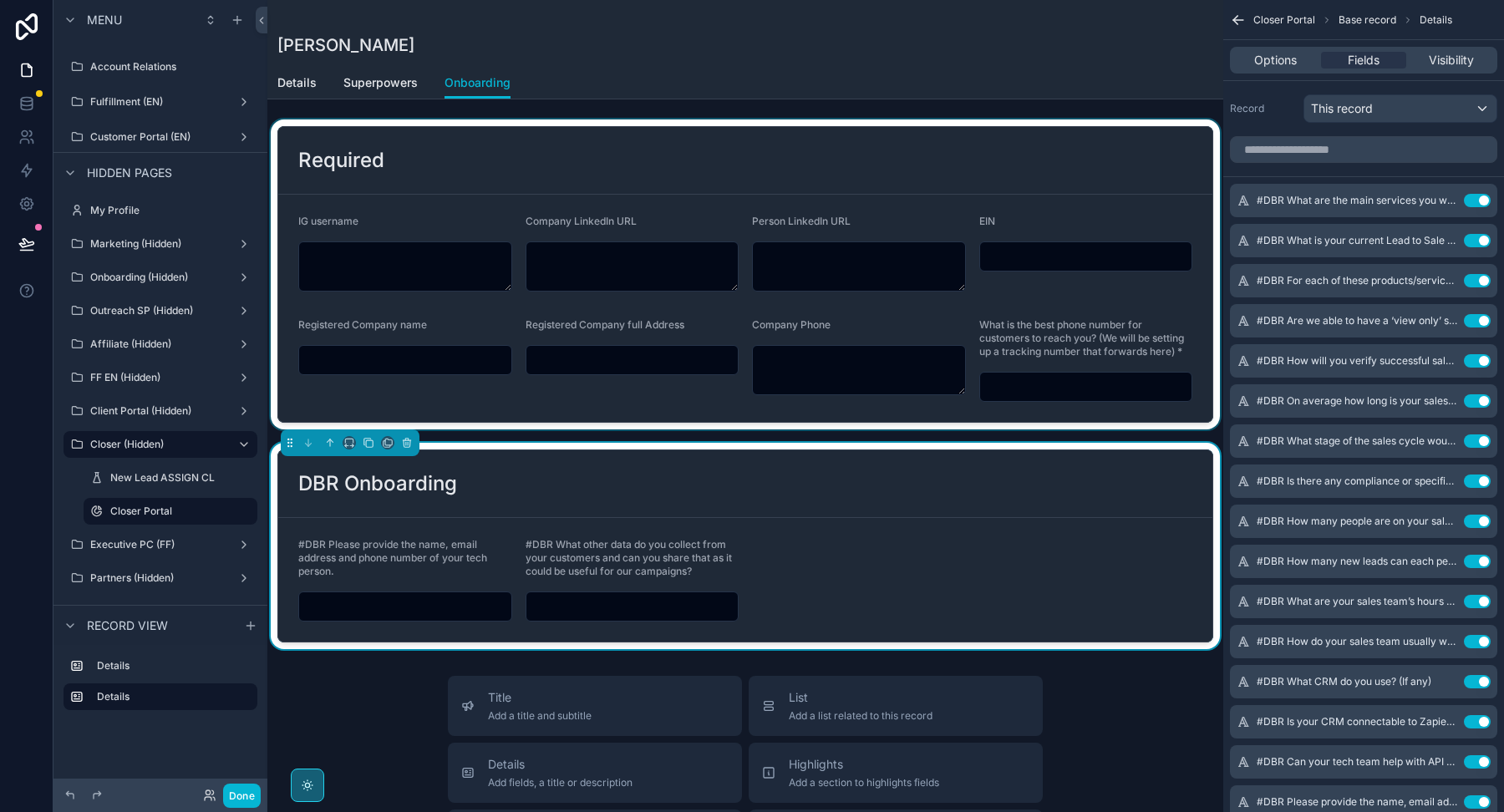
click at [729, 192] on div "scrollable content" at bounding box center [745, 273] width 956 height 310
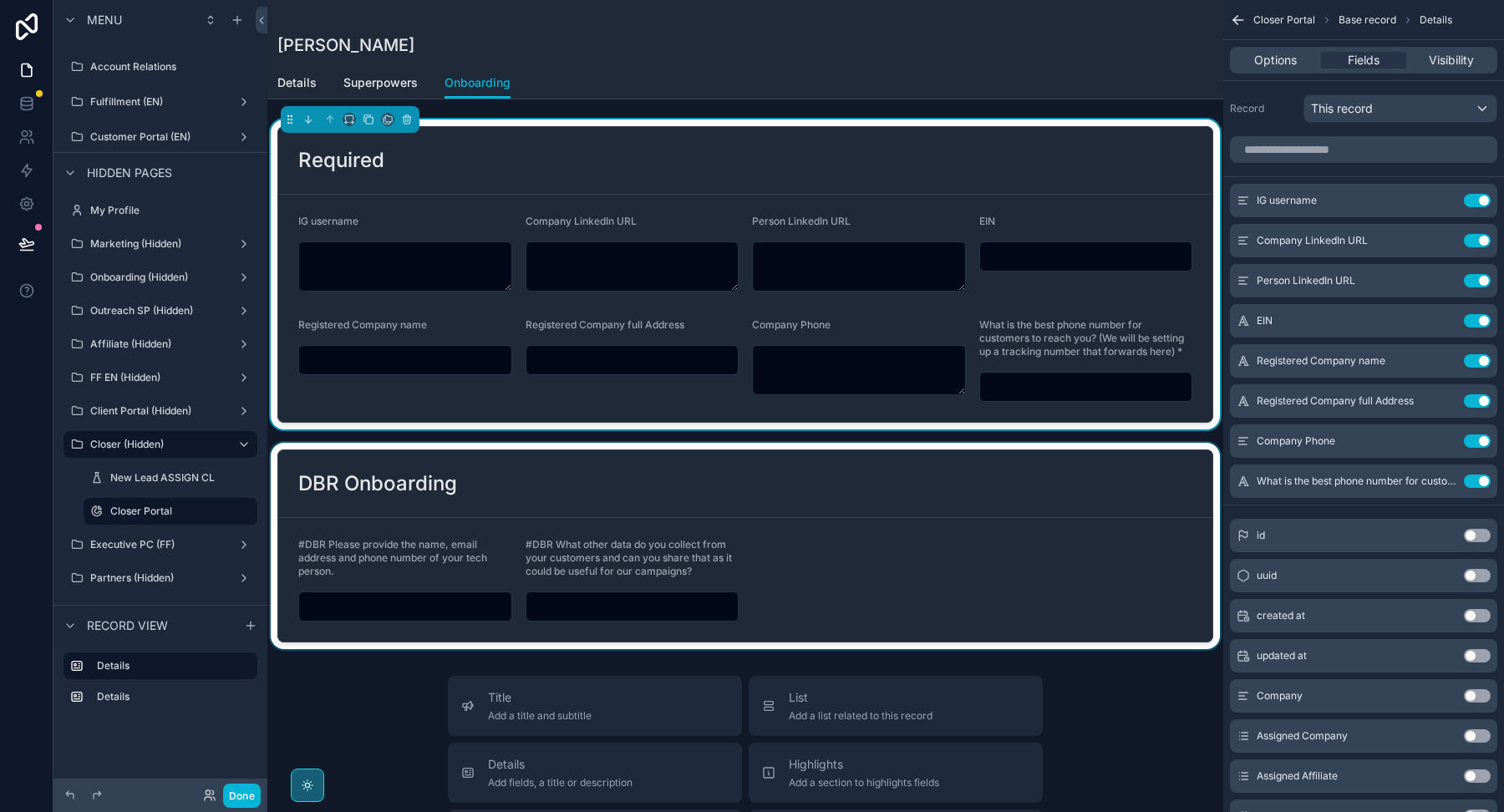
click at [699, 486] on div "scrollable content" at bounding box center [745, 546] width 956 height 206
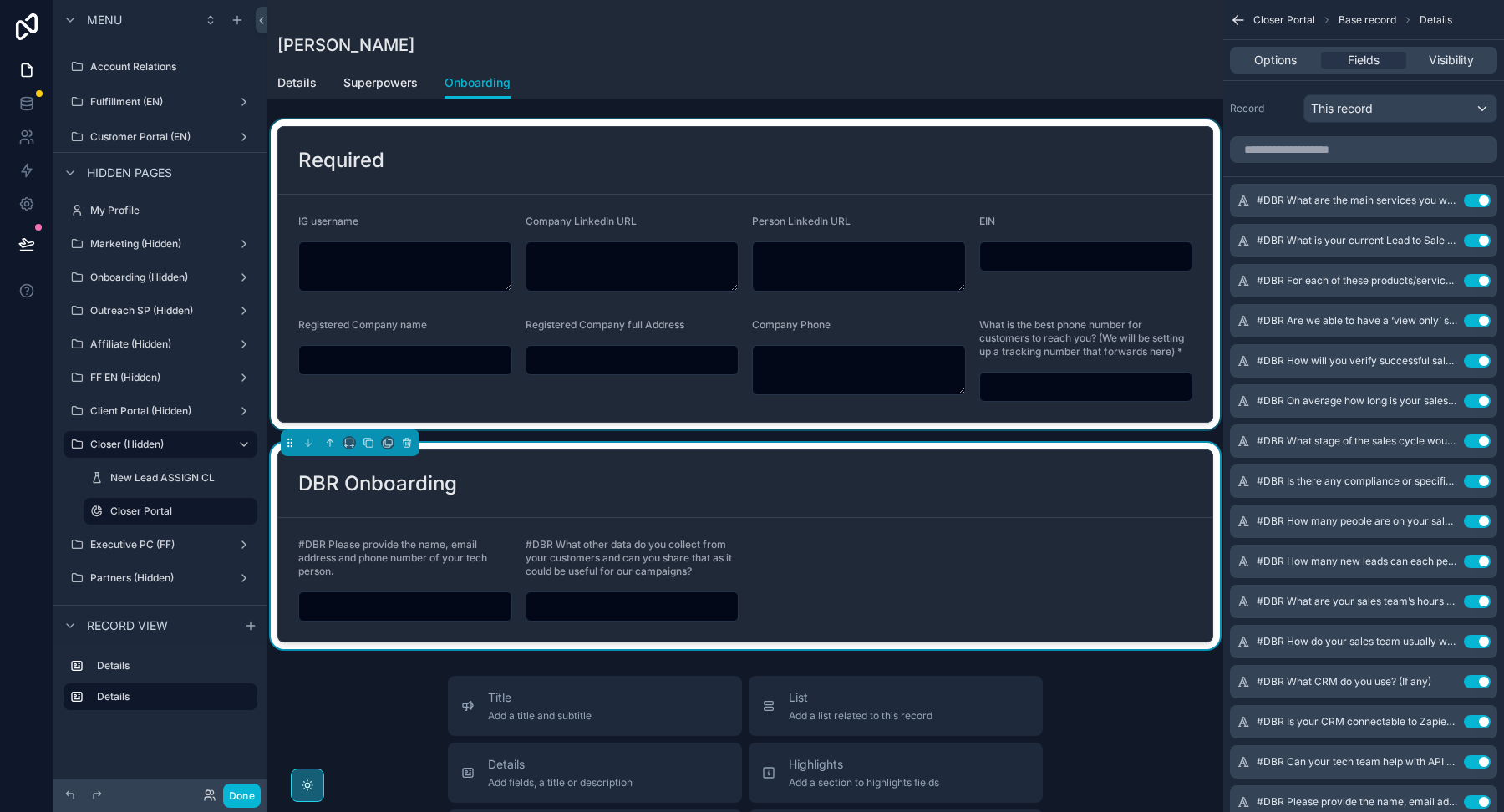
click at [884, 518] on form "#DBR Please provide the name, email address and phone number of your tech perso…" at bounding box center [745, 579] width 934 height 124
click at [866, 205] on div "scrollable content" at bounding box center [745, 273] width 956 height 310
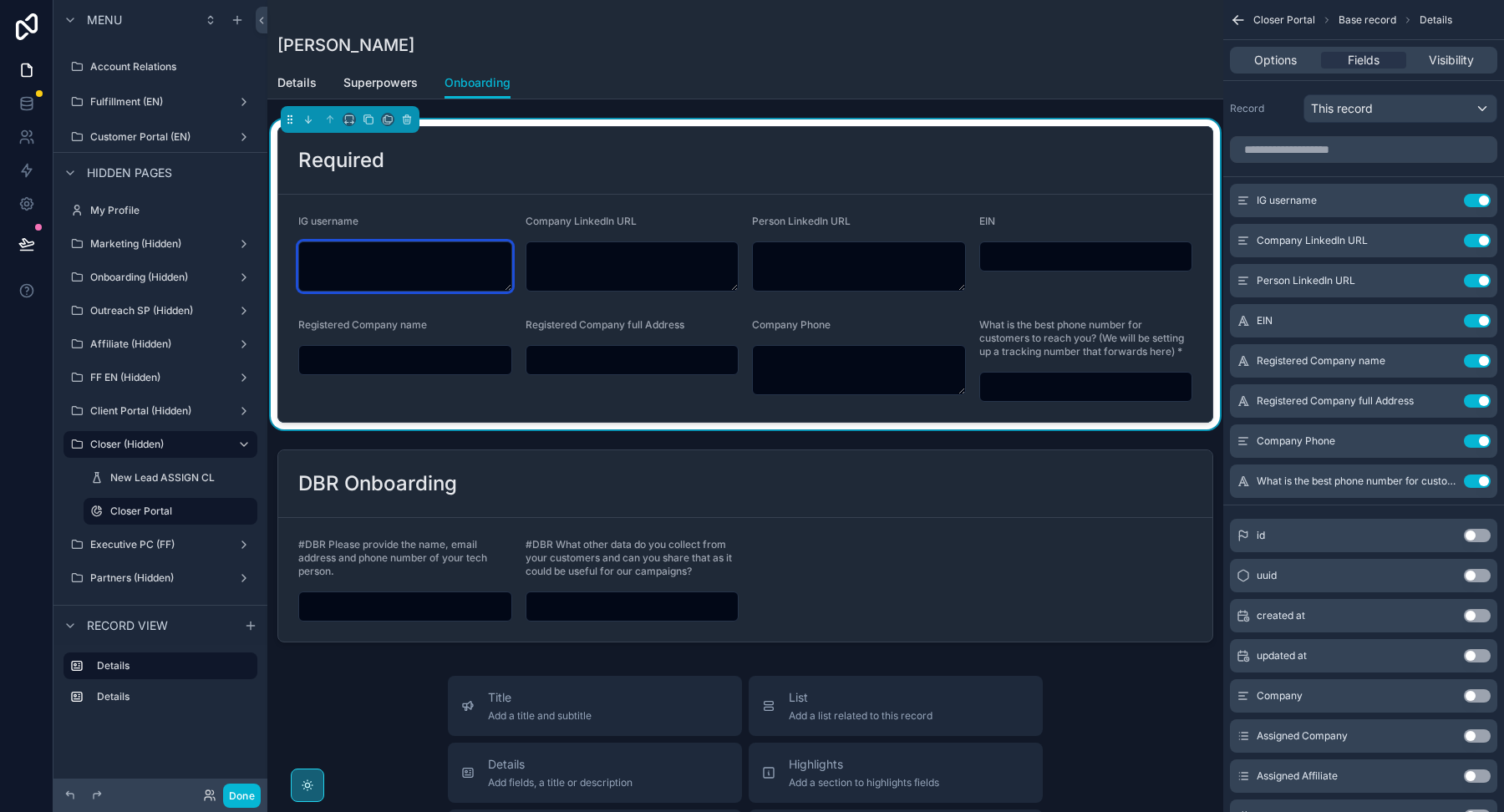
click at [433, 260] on textarea "scrollable content" at bounding box center [406, 266] width 214 height 50
click at [423, 360] on input "scrollable content" at bounding box center [405, 359] width 212 height 23
click at [582, 359] on input "scrollable content" at bounding box center [633, 359] width 212 height 23
click at [577, 256] on textarea "scrollable content" at bounding box center [633, 266] width 214 height 50
click at [820, 265] on textarea "scrollable content" at bounding box center [859, 266] width 214 height 50
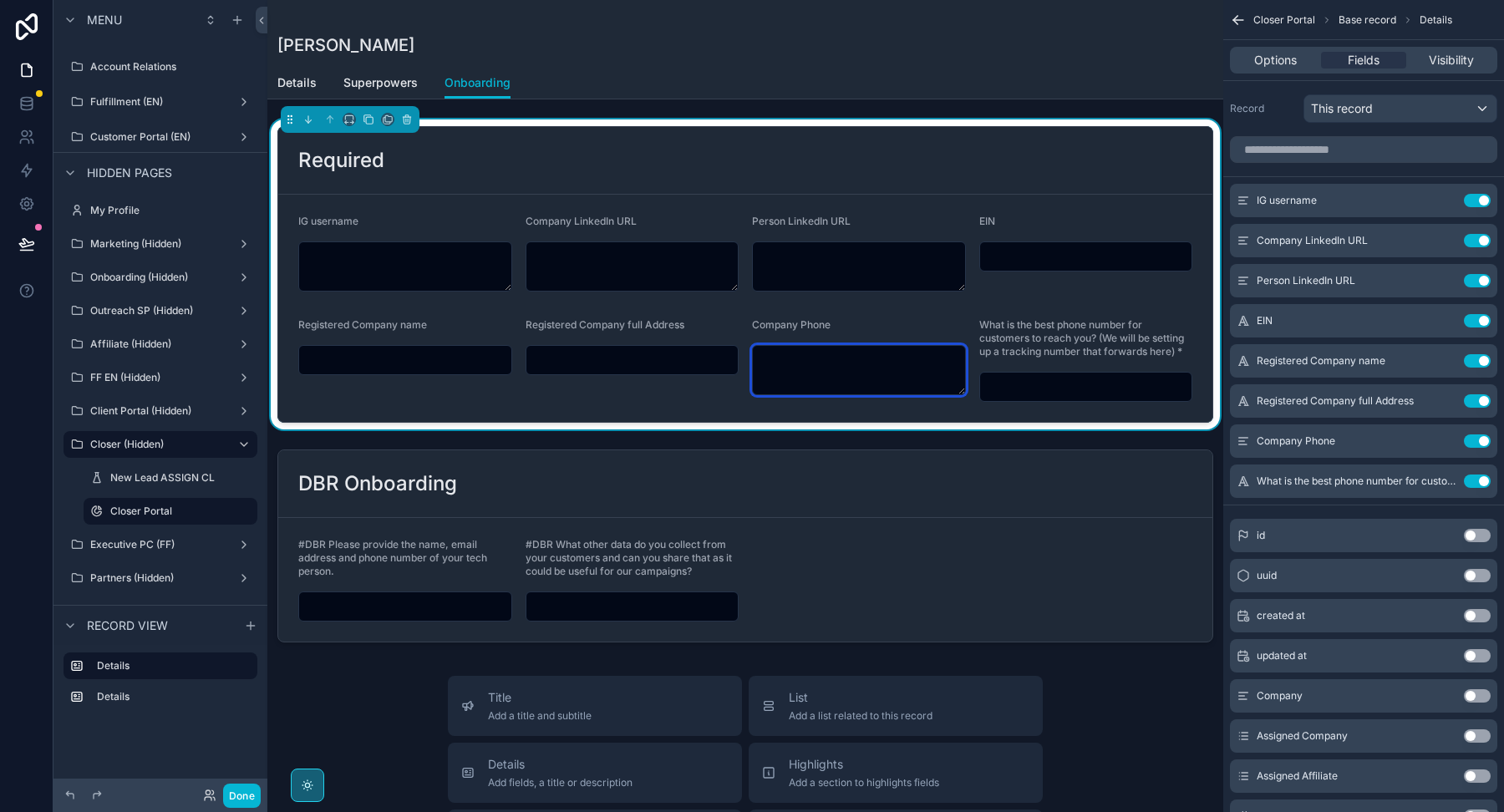
click at [801, 379] on textarea "scrollable content" at bounding box center [859, 370] width 214 height 50
click at [1015, 258] on input "scrollable content" at bounding box center [1086, 256] width 212 height 23
click at [1011, 379] on input "scrollable content" at bounding box center [1086, 386] width 212 height 23
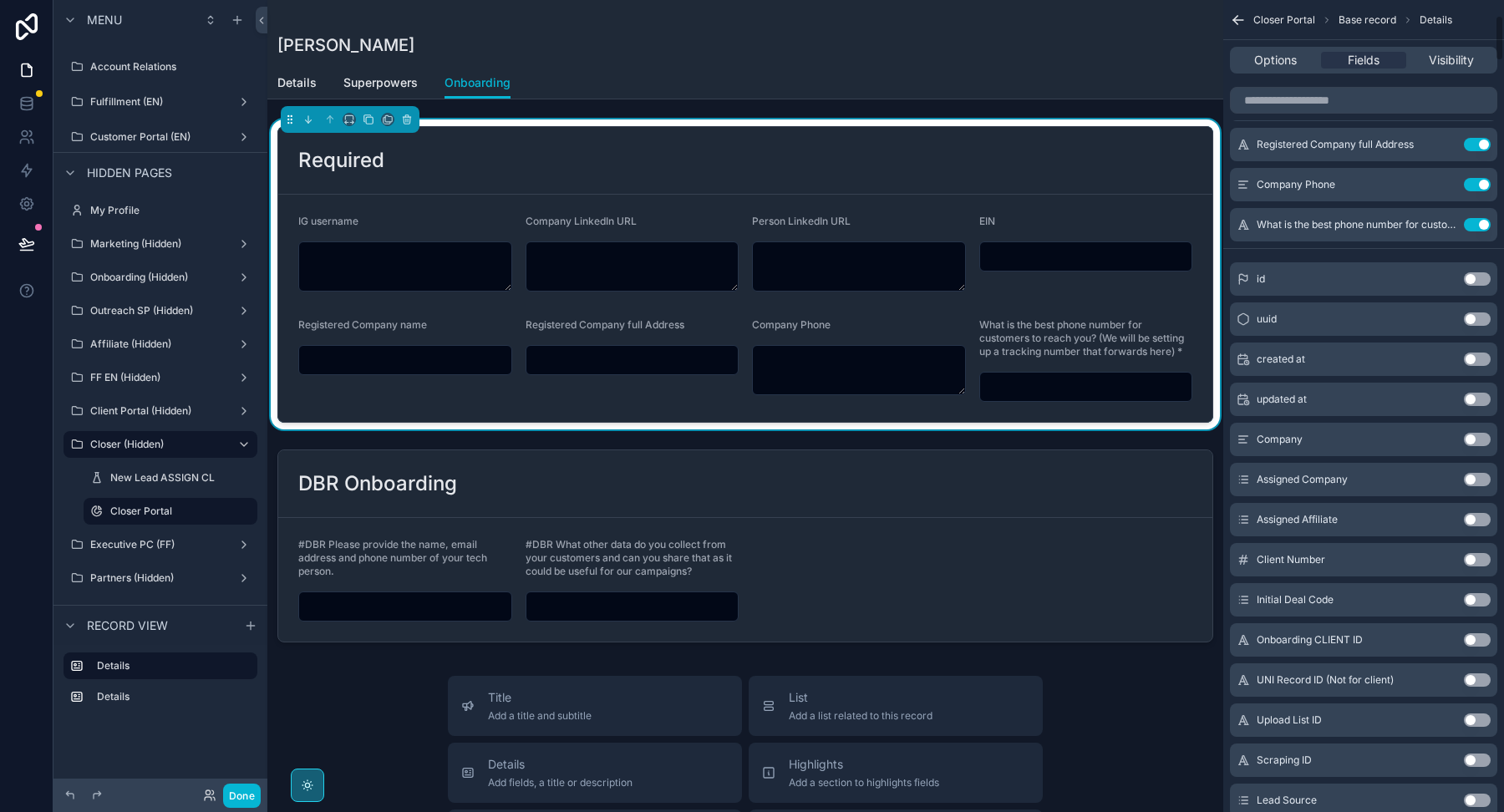
scroll to position [300, 0]
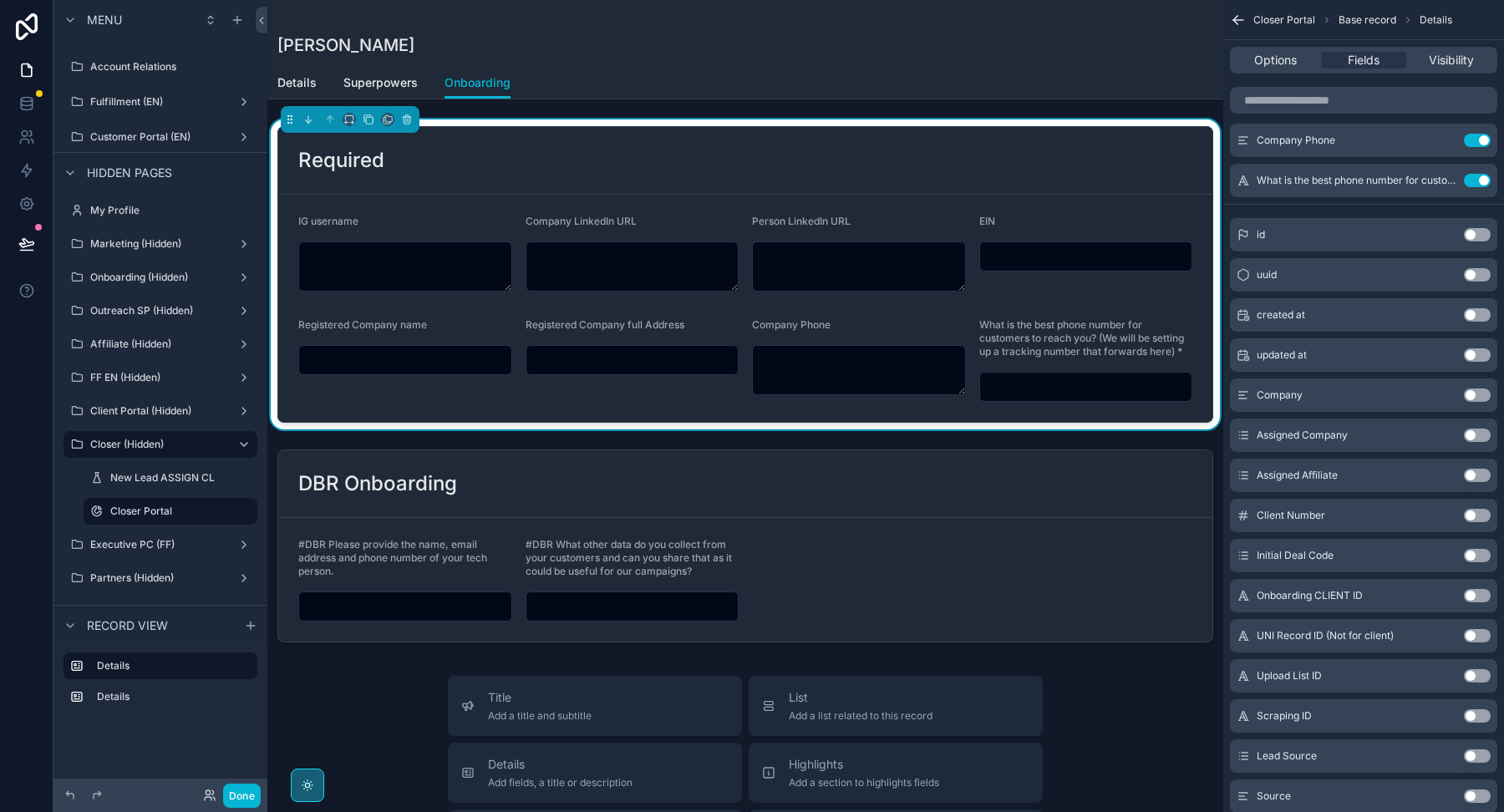
click at [896, 93] on div "Details Superpowers Onboarding" at bounding box center [745, 83] width 936 height 32
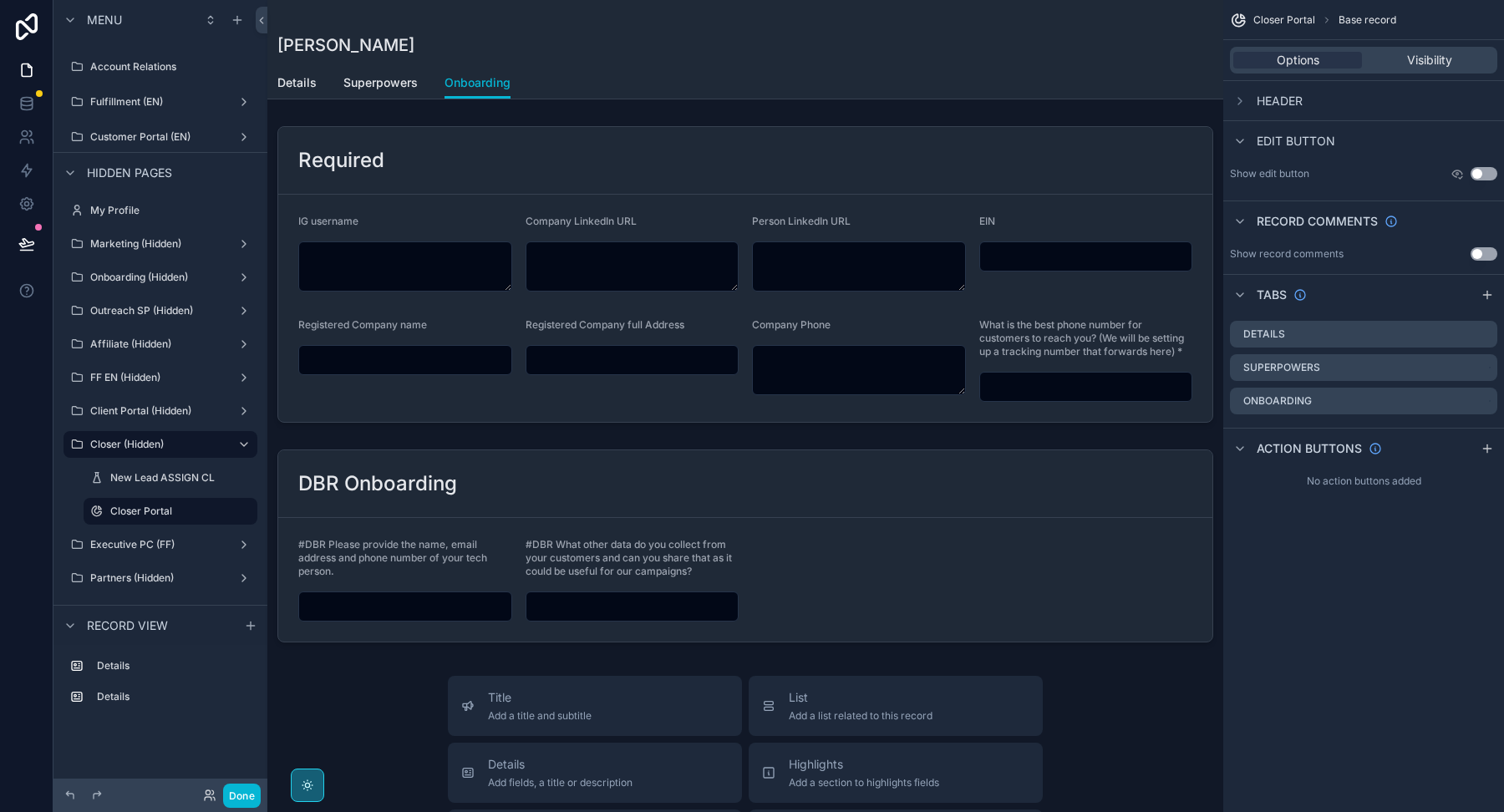
scroll to position [0, 0]
click at [304, 87] on span "Details" at bounding box center [297, 83] width 39 height 17
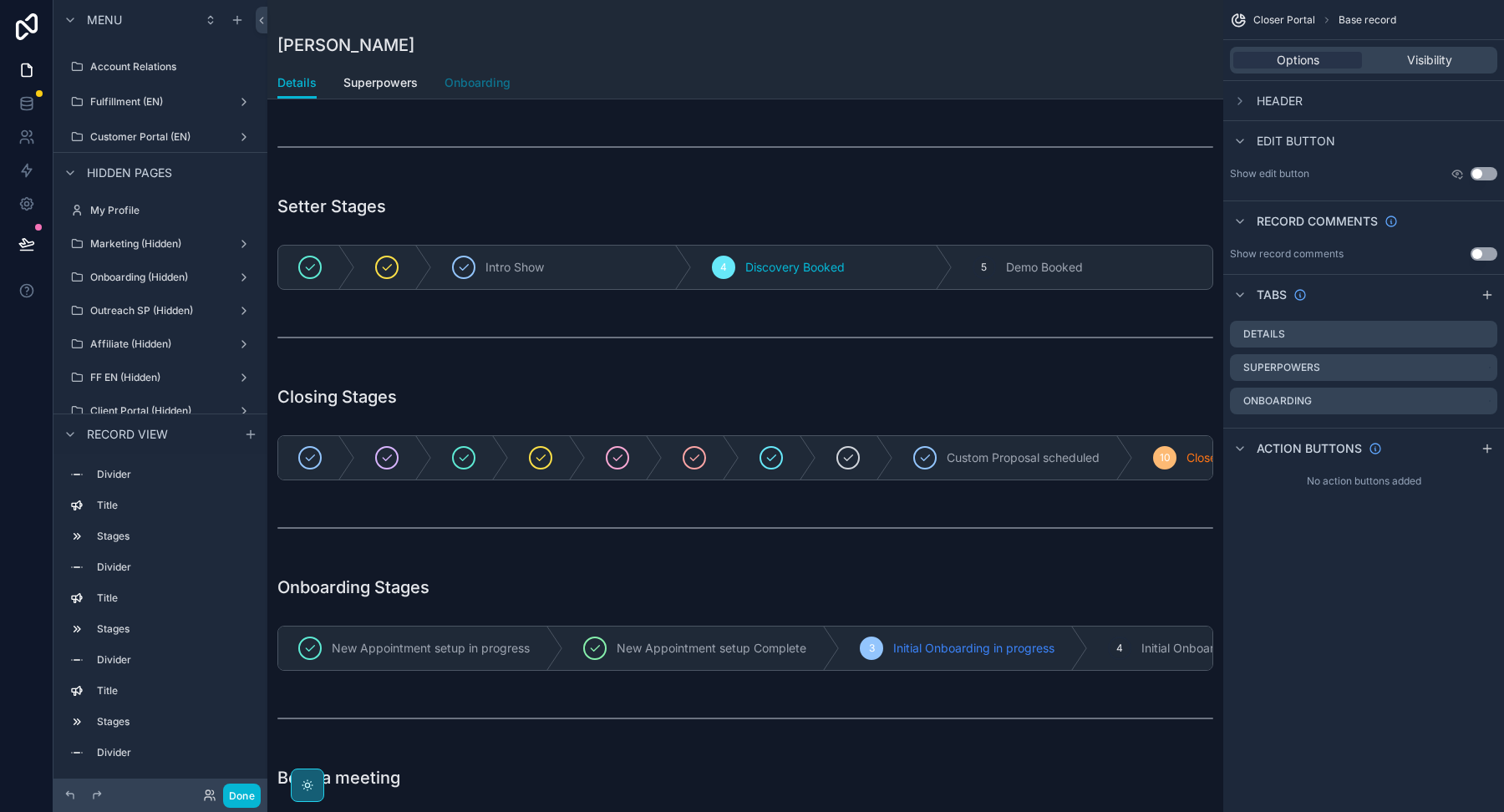
click at [456, 83] on span "Onboarding" at bounding box center [477, 83] width 66 height 17
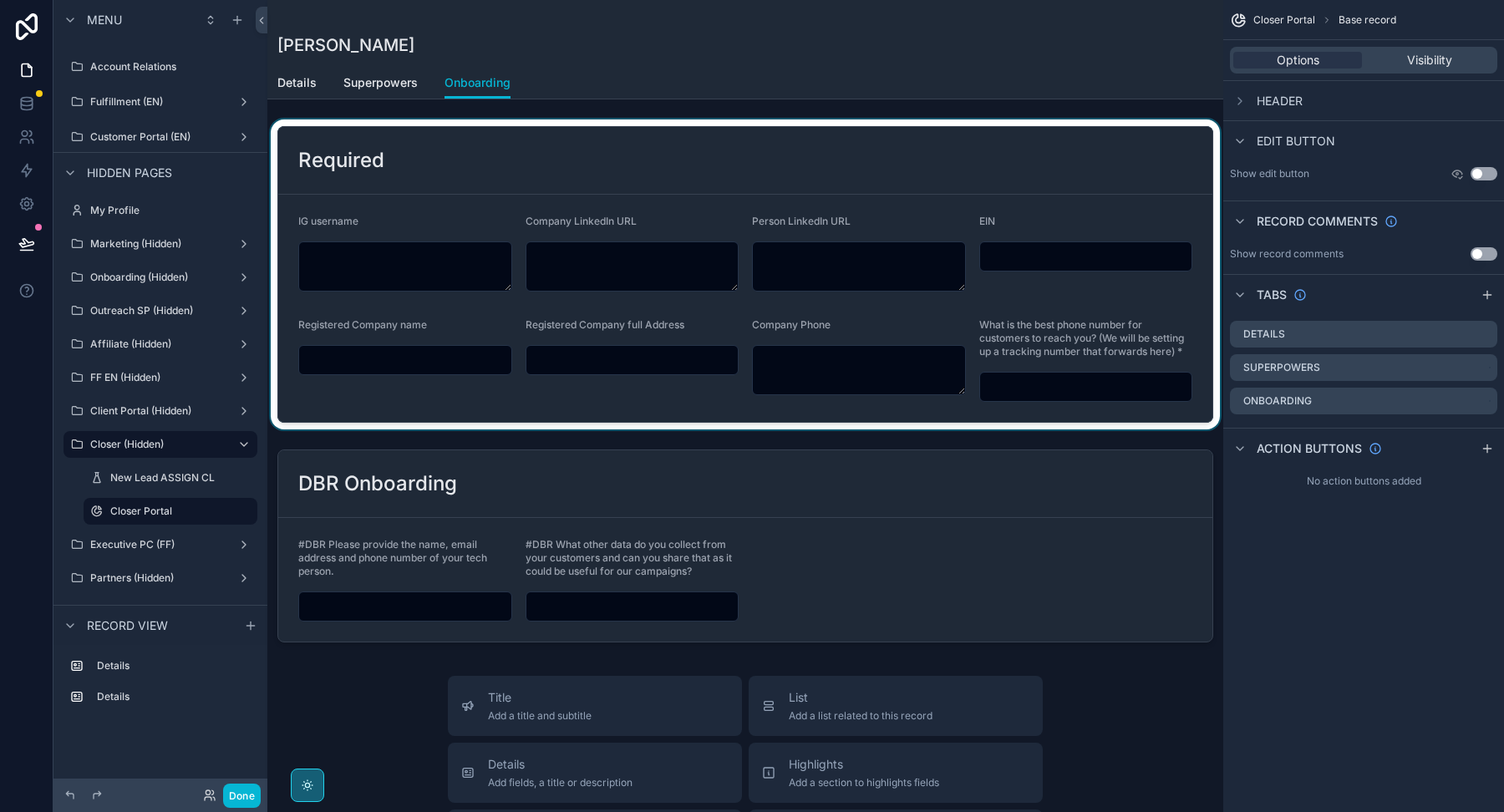
click at [690, 217] on div "scrollable content" at bounding box center [745, 273] width 956 height 310
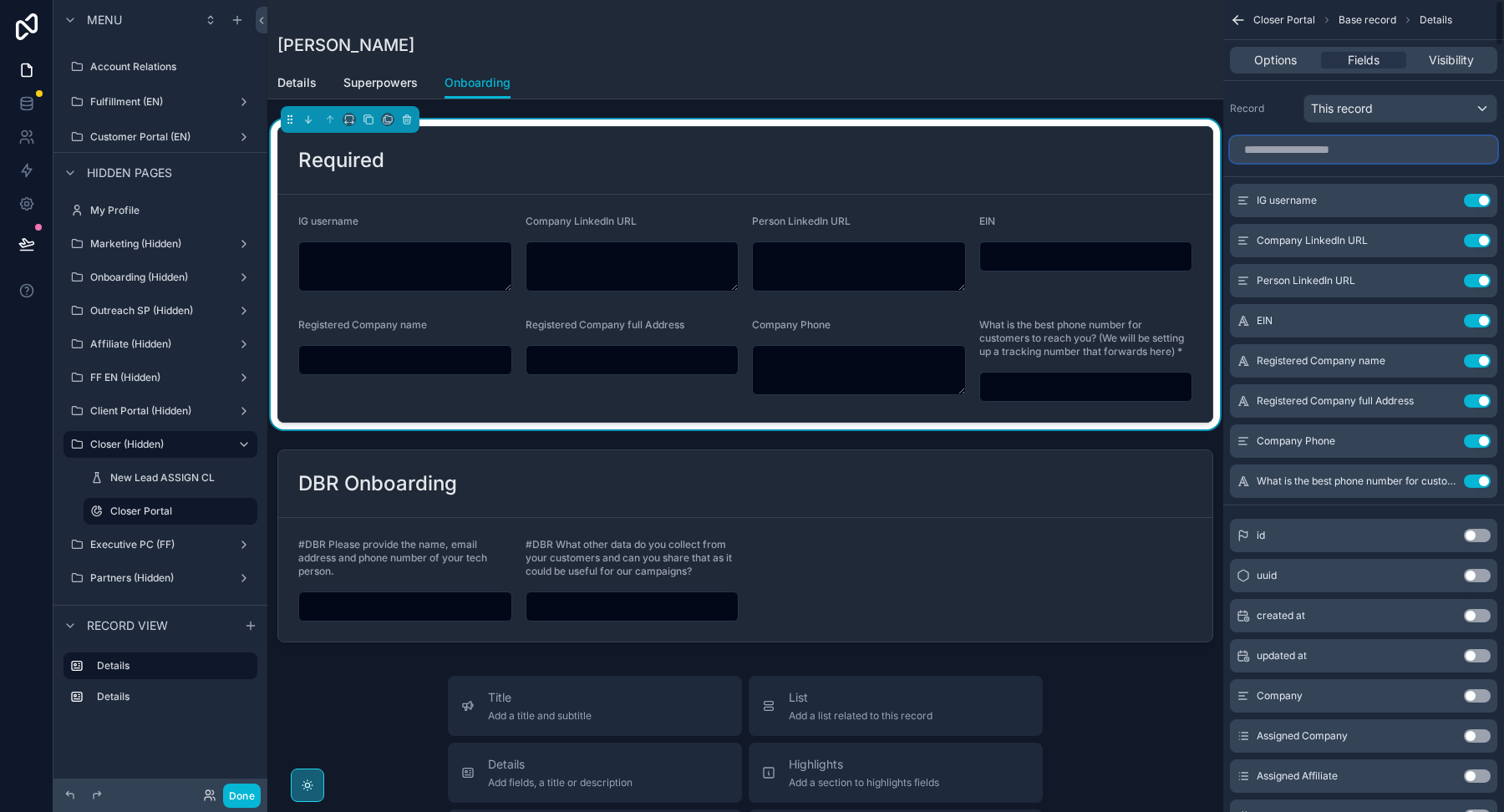
click at [1317, 161] on input "scrollable content" at bounding box center [1363, 149] width 267 height 27
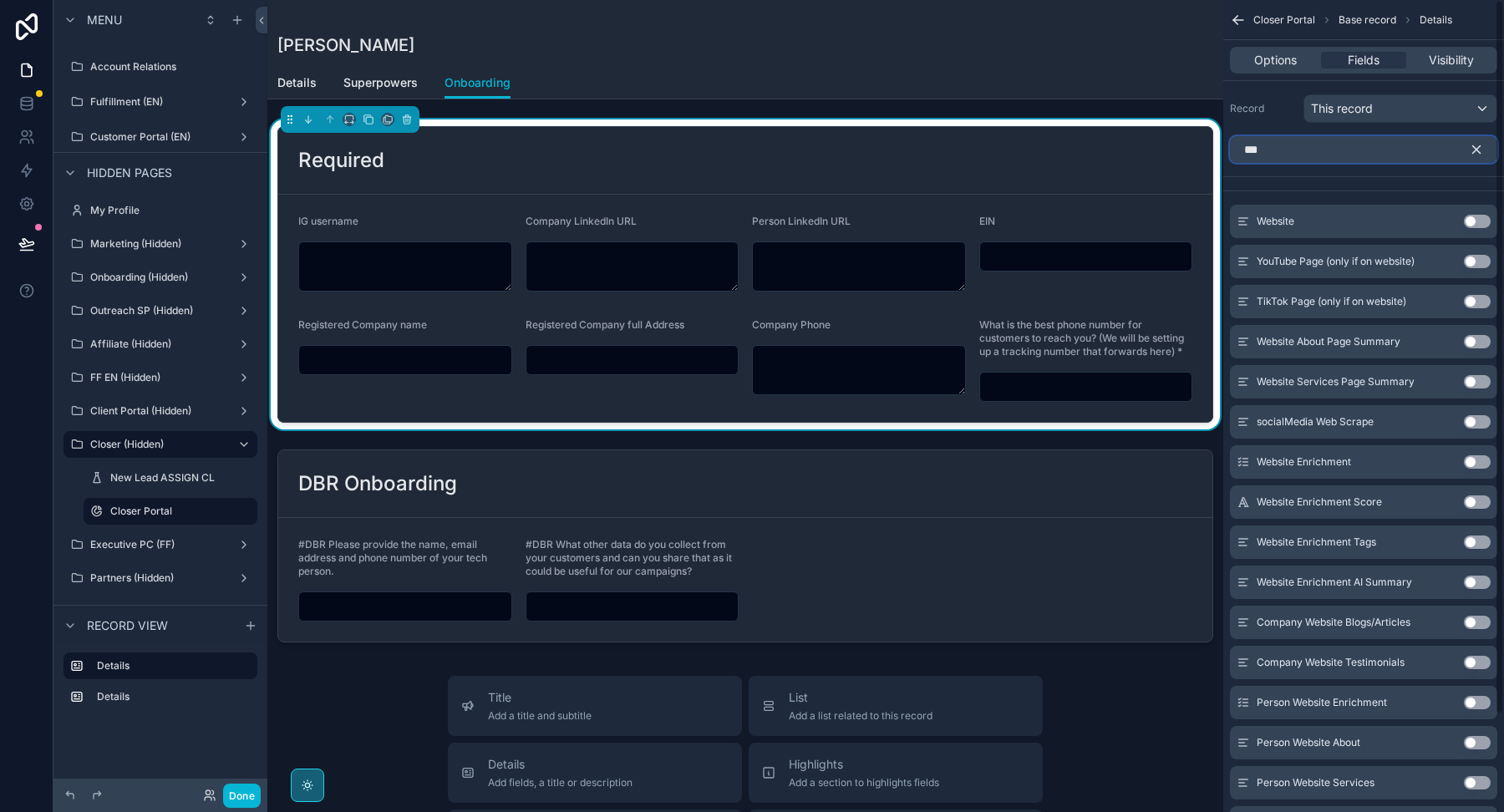
type input "***"
click at [1475, 220] on button "Use setting" at bounding box center [1477, 221] width 27 height 13
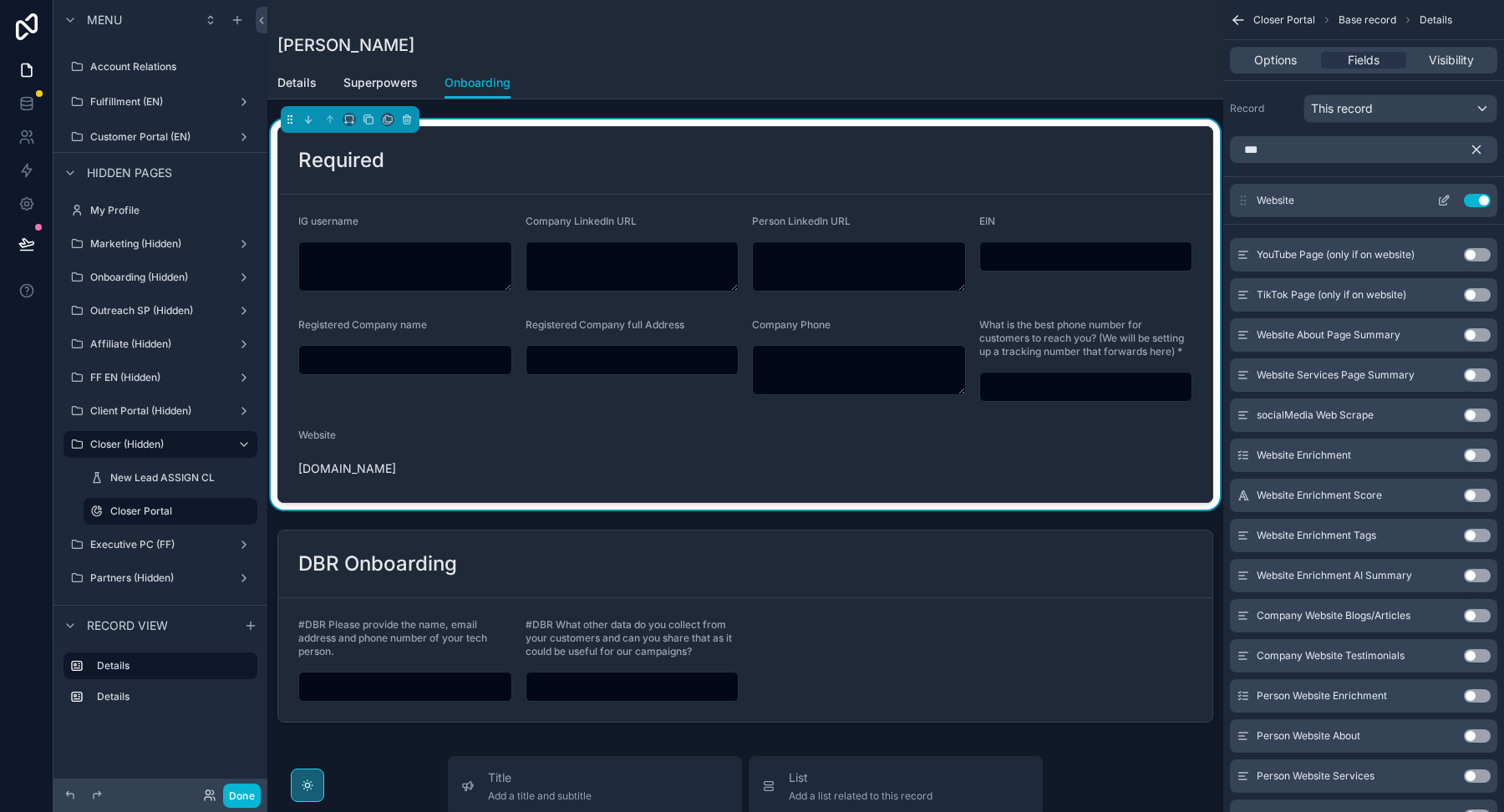
click at [1440, 203] on icon "scrollable content" at bounding box center [1444, 202] width 7 height 7
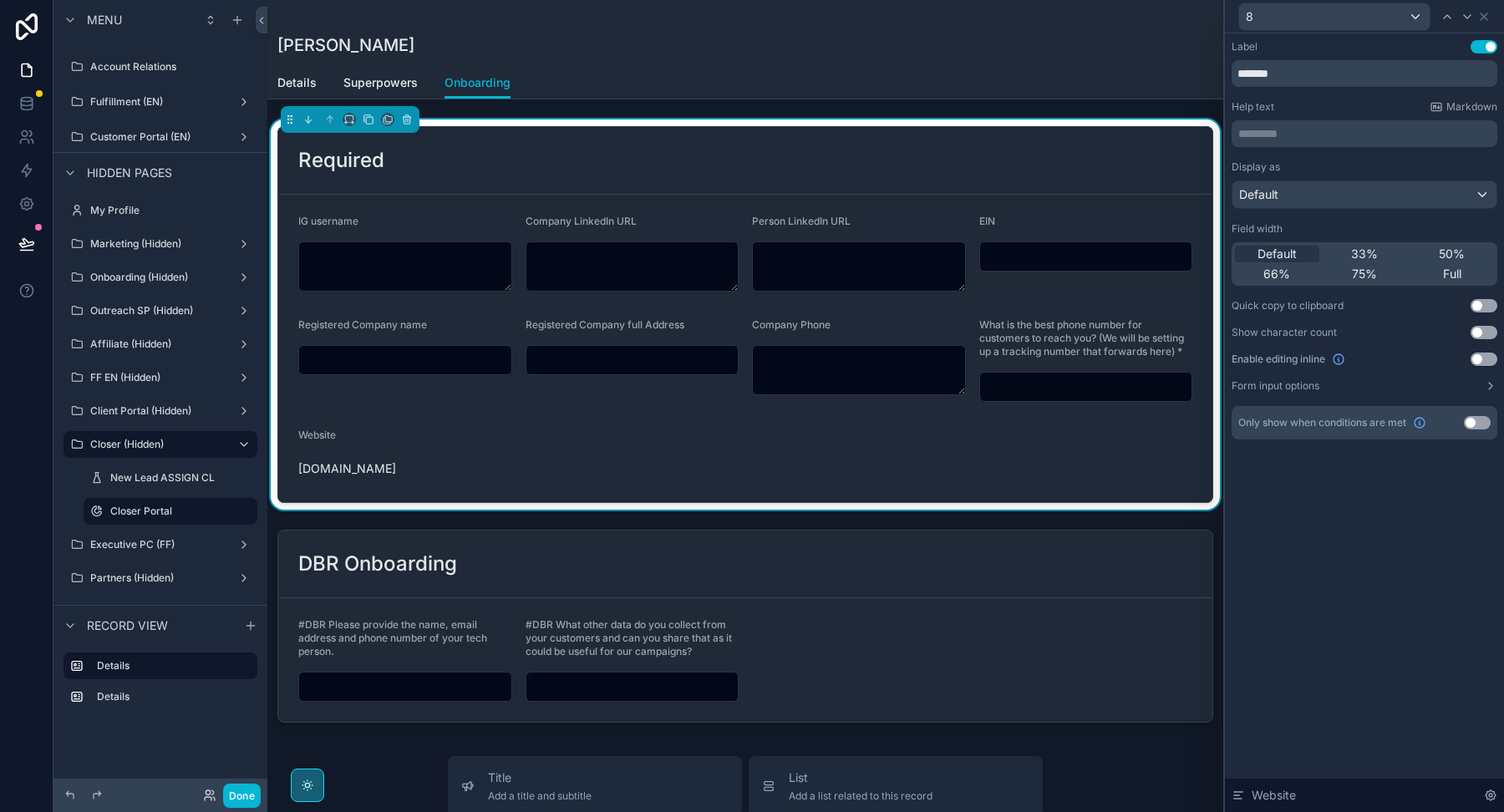
click at [1484, 355] on button "Use setting" at bounding box center [1484, 359] width 27 height 13
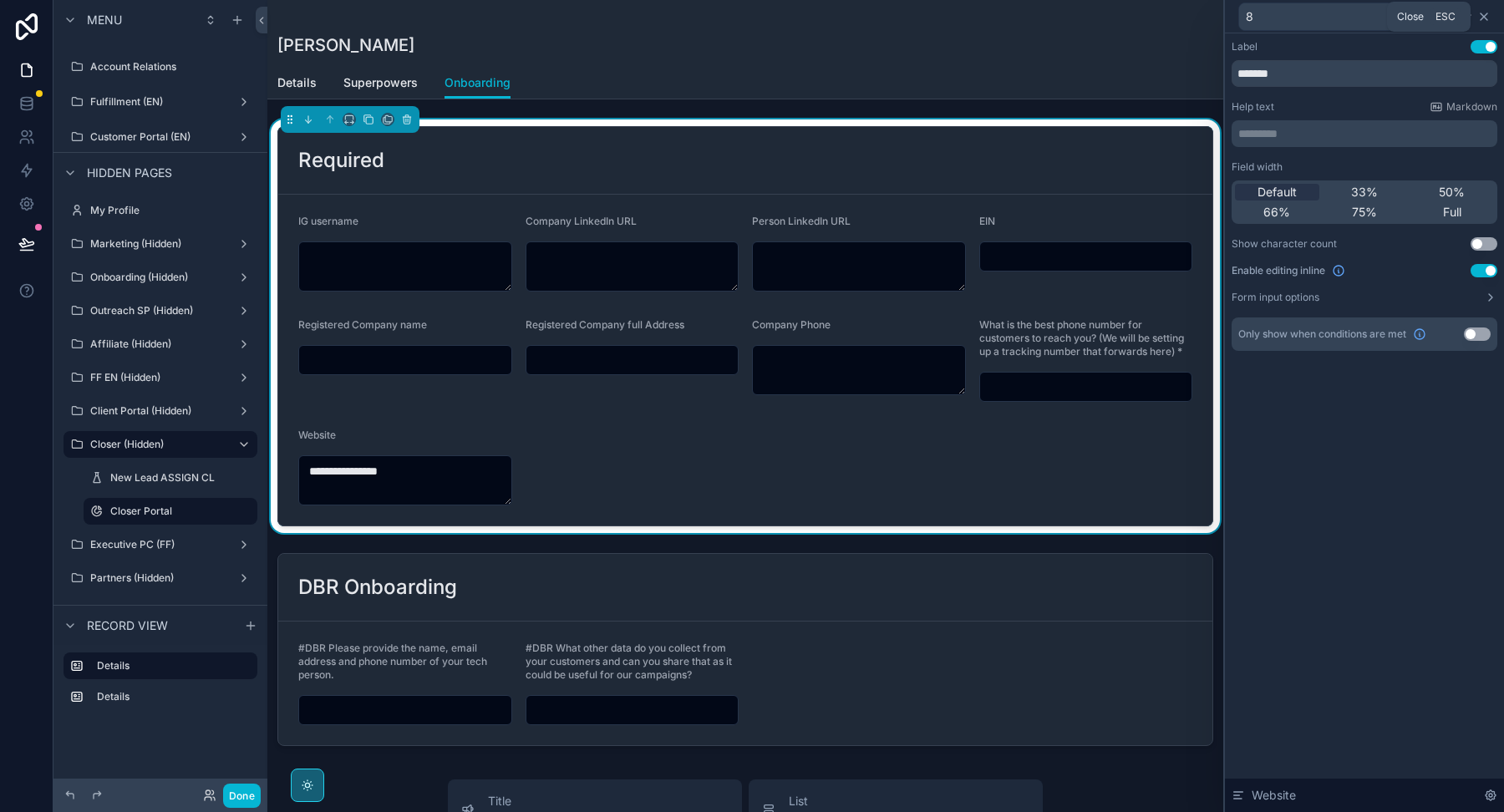
click at [1484, 17] on icon at bounding box center [1484, 16] width 7 height 7
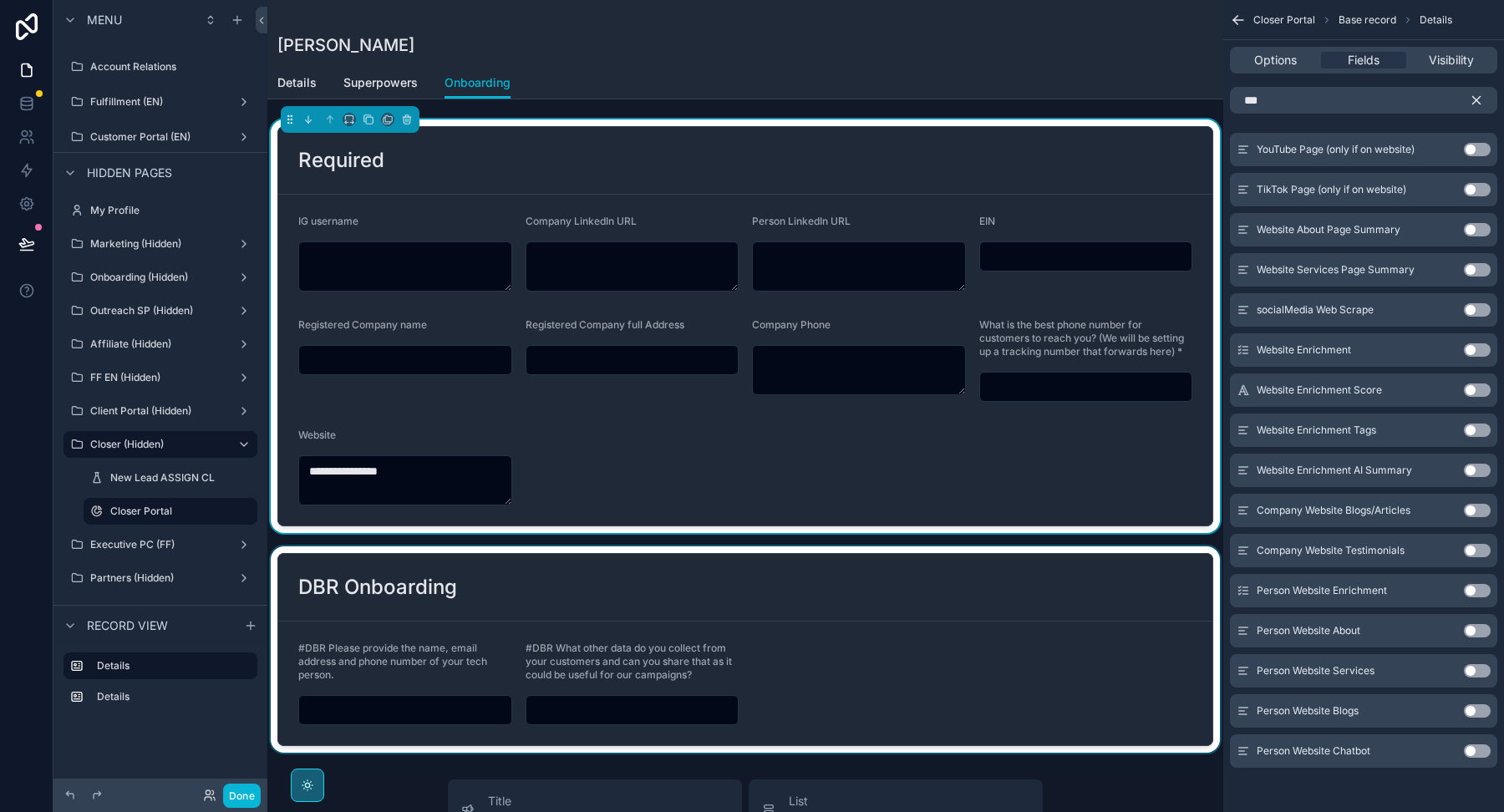
click at [801, 639] on div "scrollable content" at bounding box center [745, 649] width 956 height 206
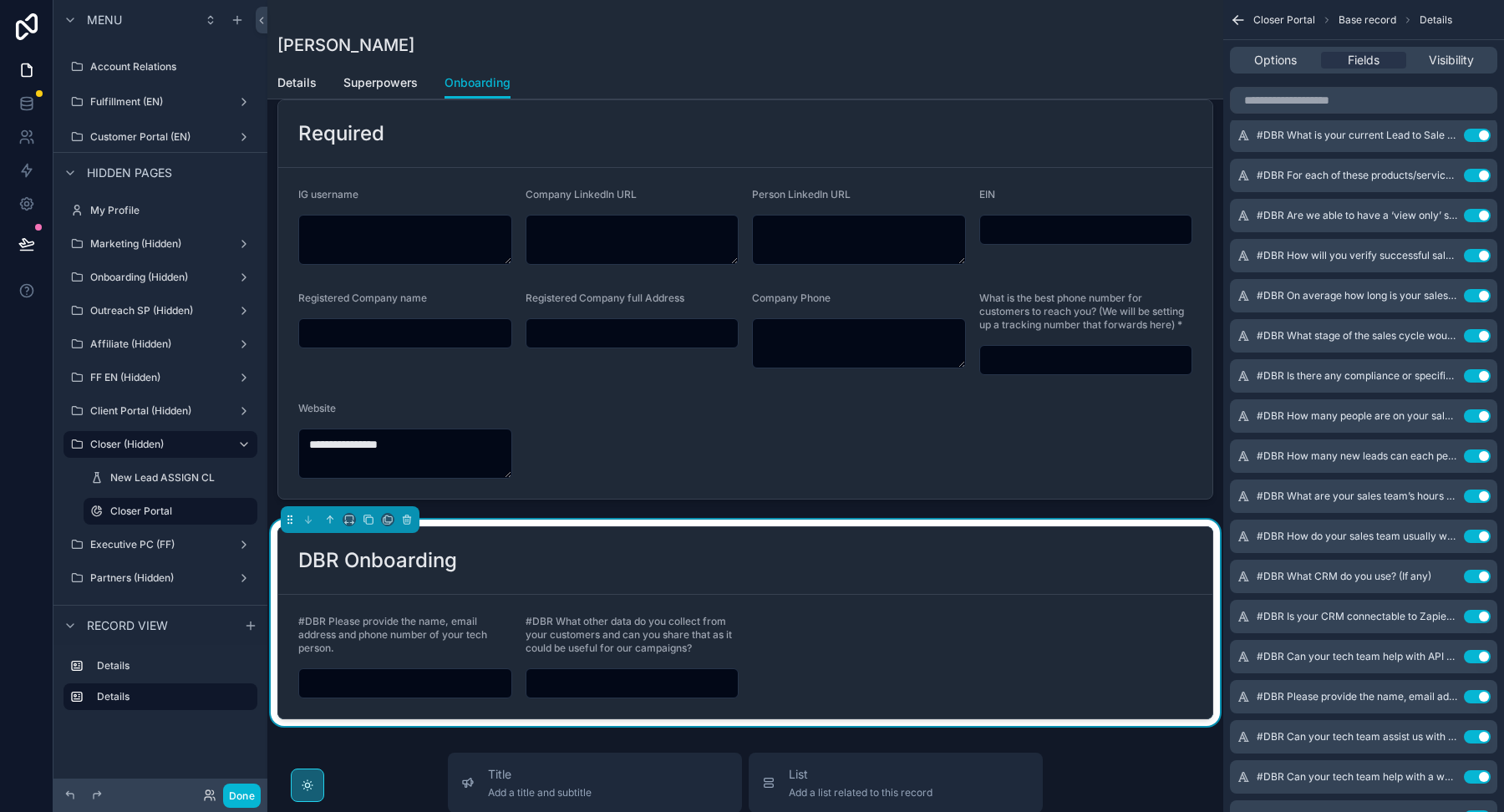
scroll to position [43, 0]
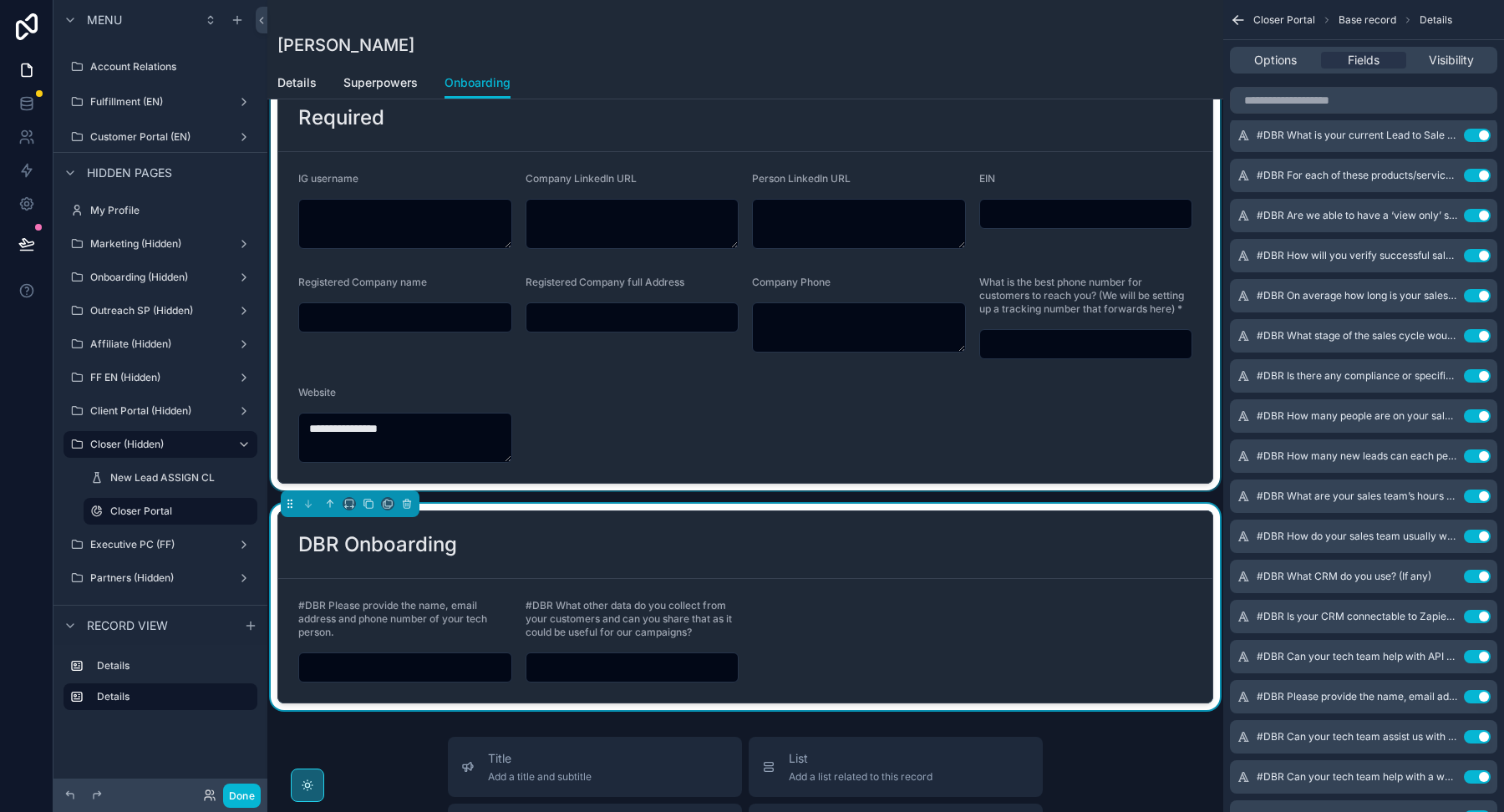
click at [781, 443] on div "scrollable content" at bounding box center [745, 284] width 956 height 413
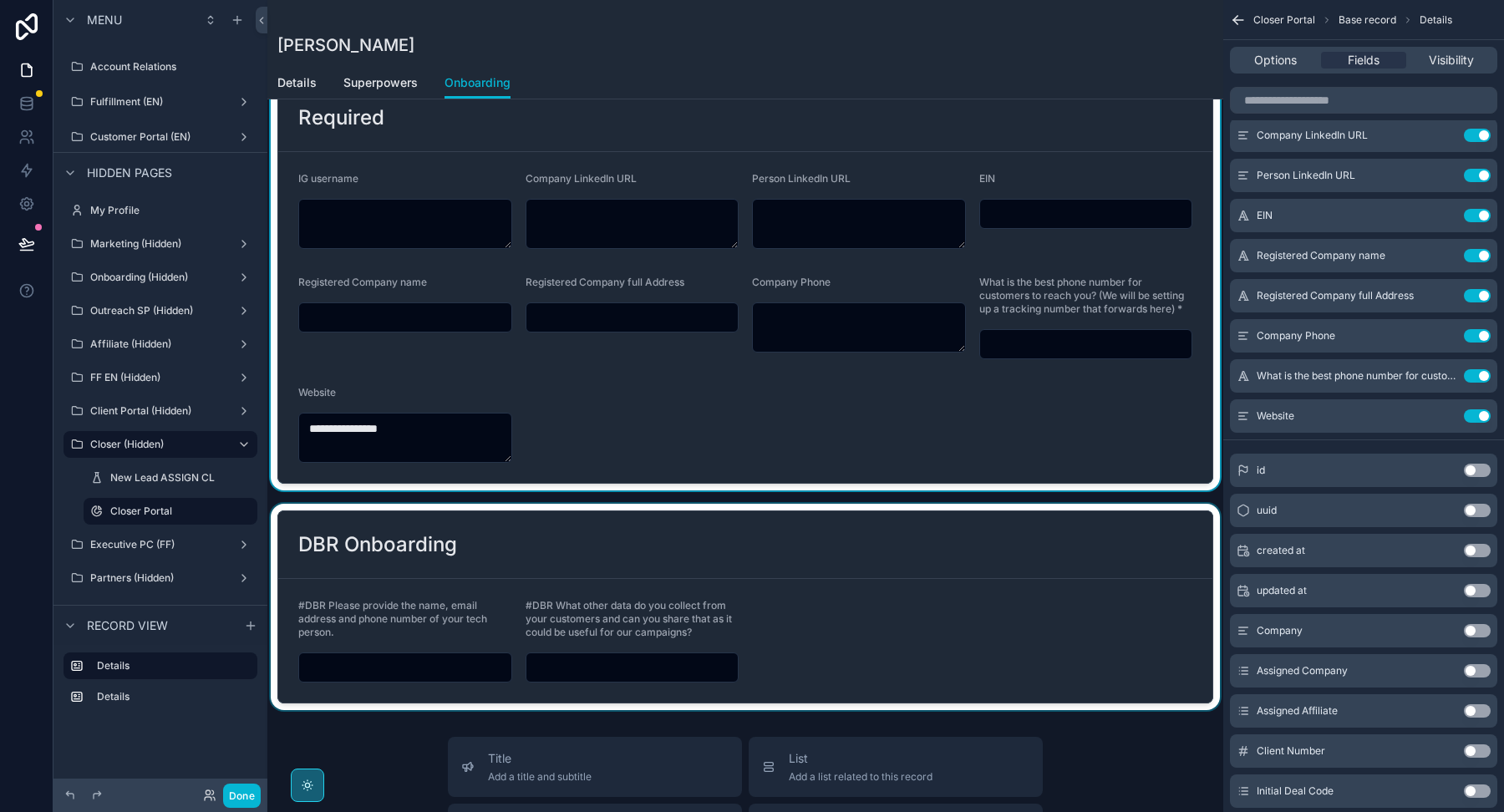
click at [801, 587] on div "scrollable content" at bounding box center [745, 606] width 956 height 206
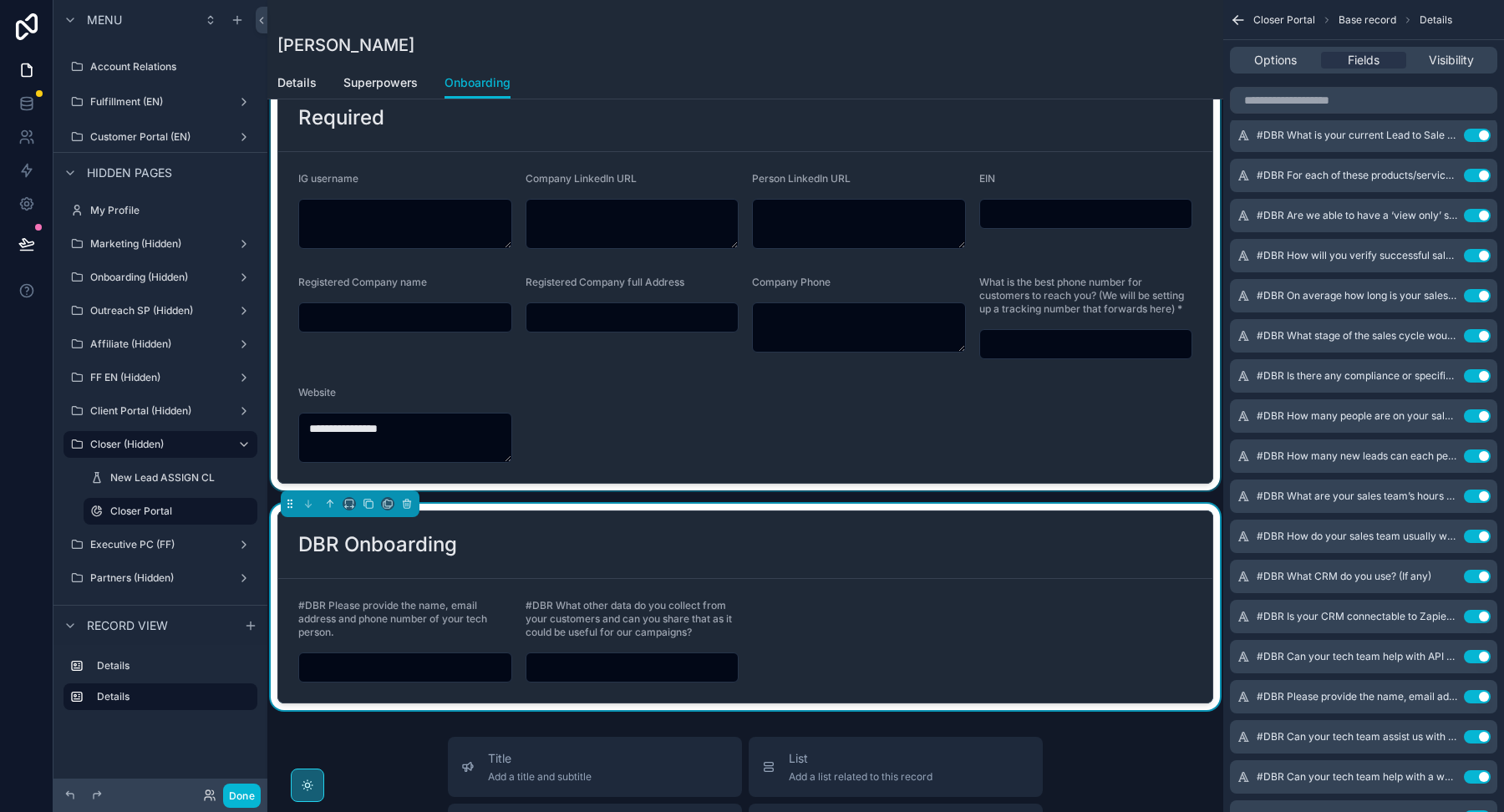
click at [783, 419] on div "scrollable content" at bounding box center [745, 284] width 956 height 413
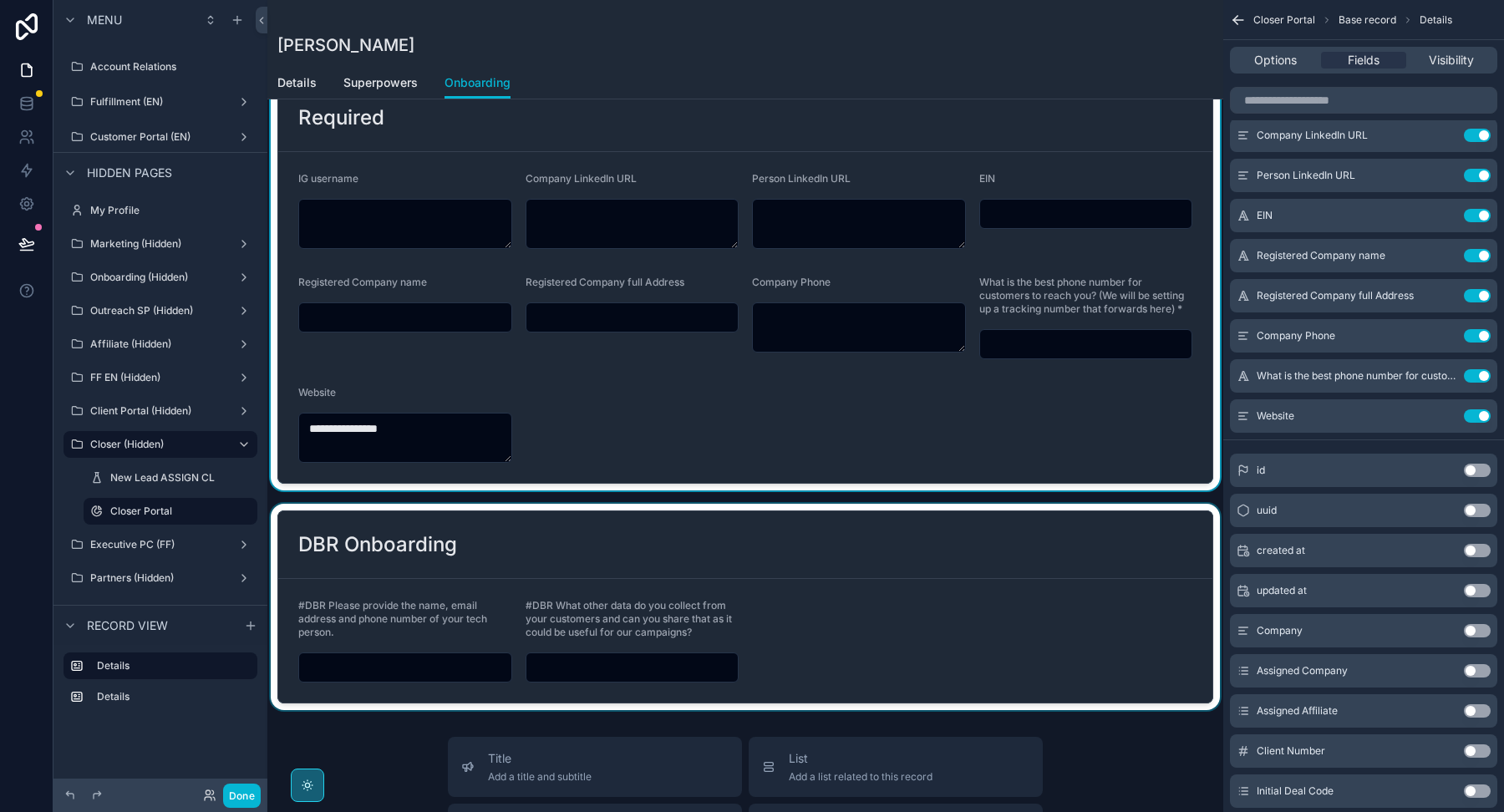
click at [759, 554] on div "scrollable content" at bounding box center [745, 606] width 956 height 206
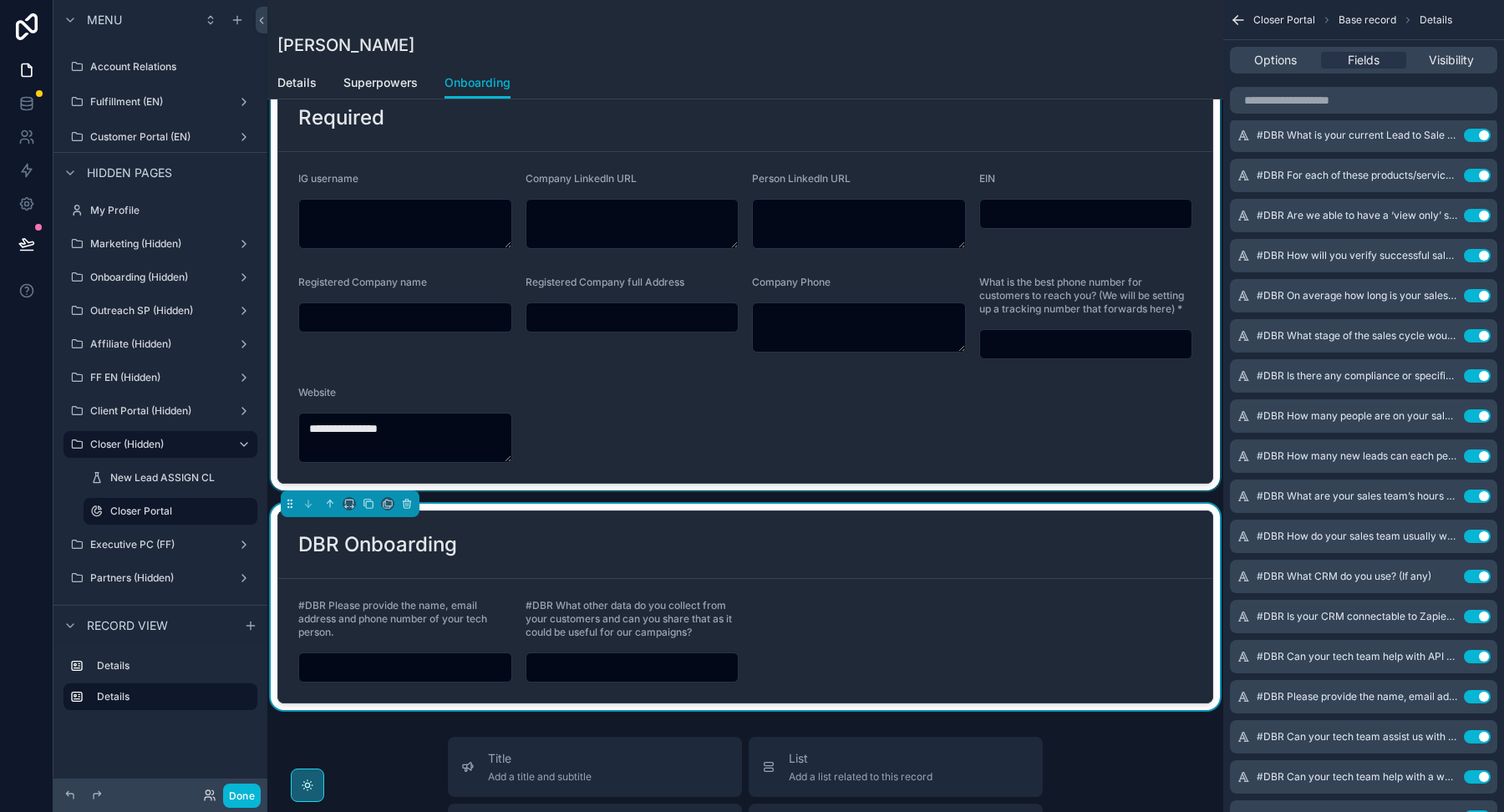
click at [764, 446] on div "scrollable content" at bounding box center [745, 284] width 956 height 413
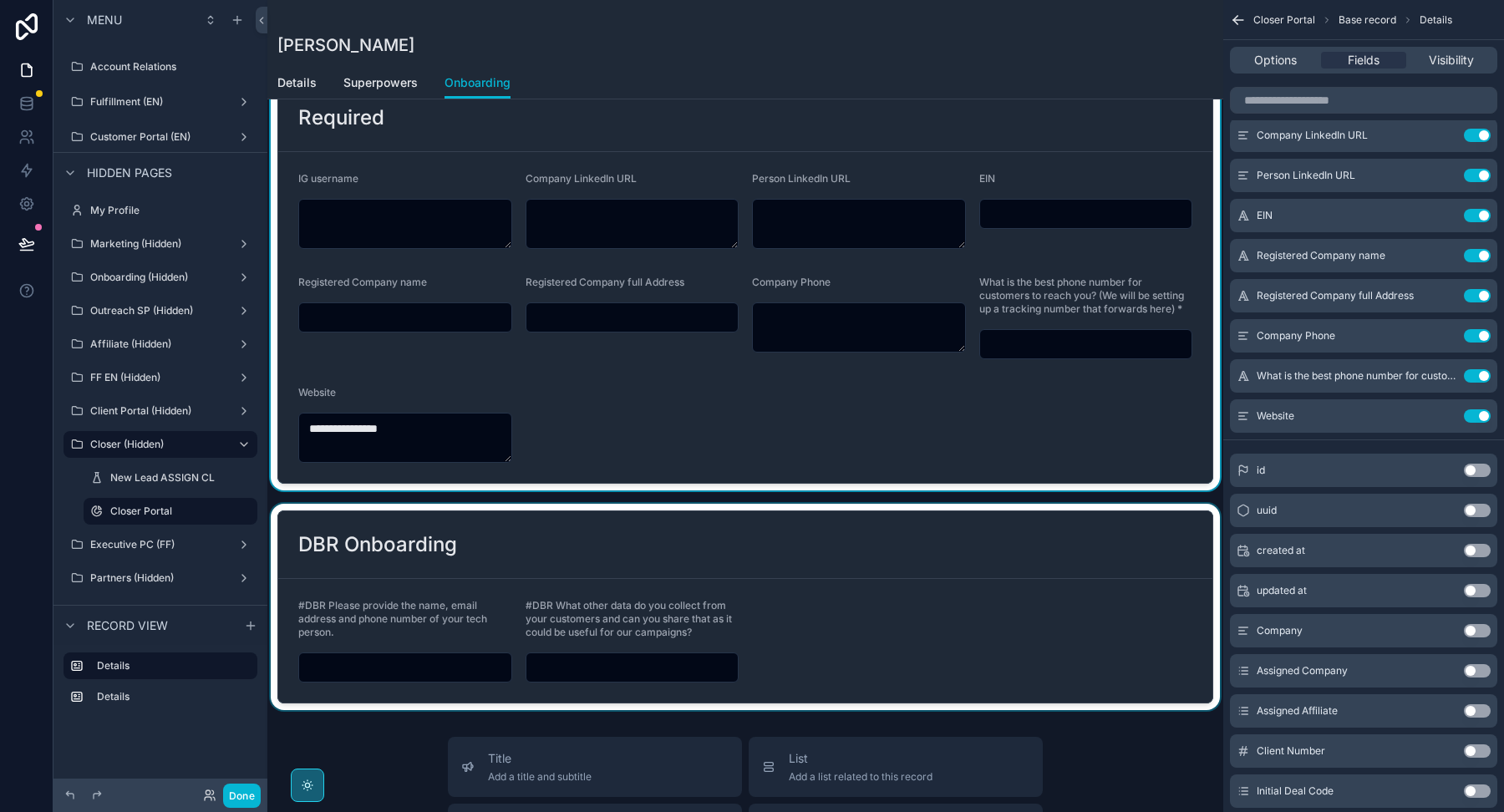
click at [739, 564] on div "scrollable content" at bounding box center [745, 606] width 956 height 206
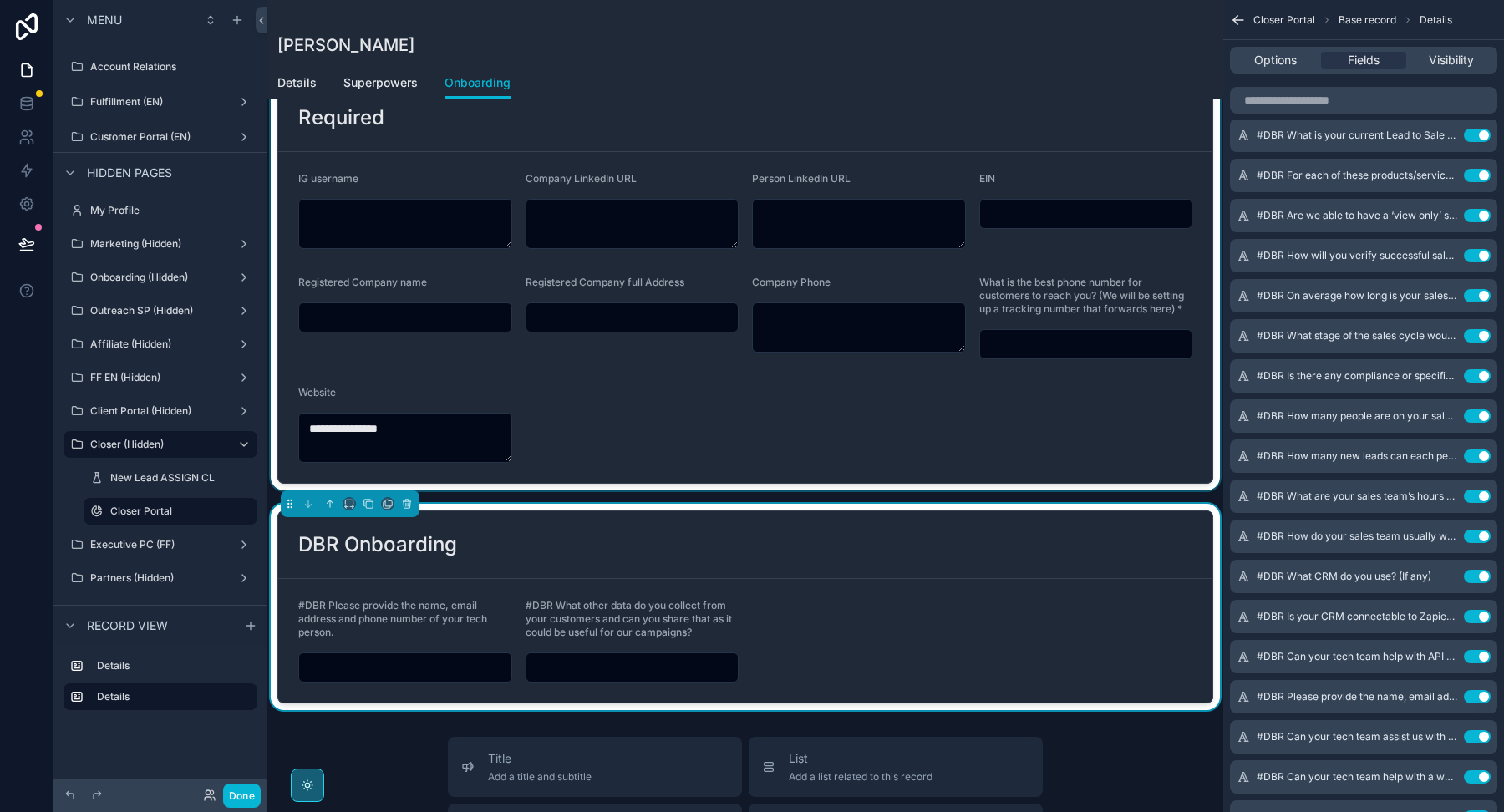
scroll to position [0, 0]
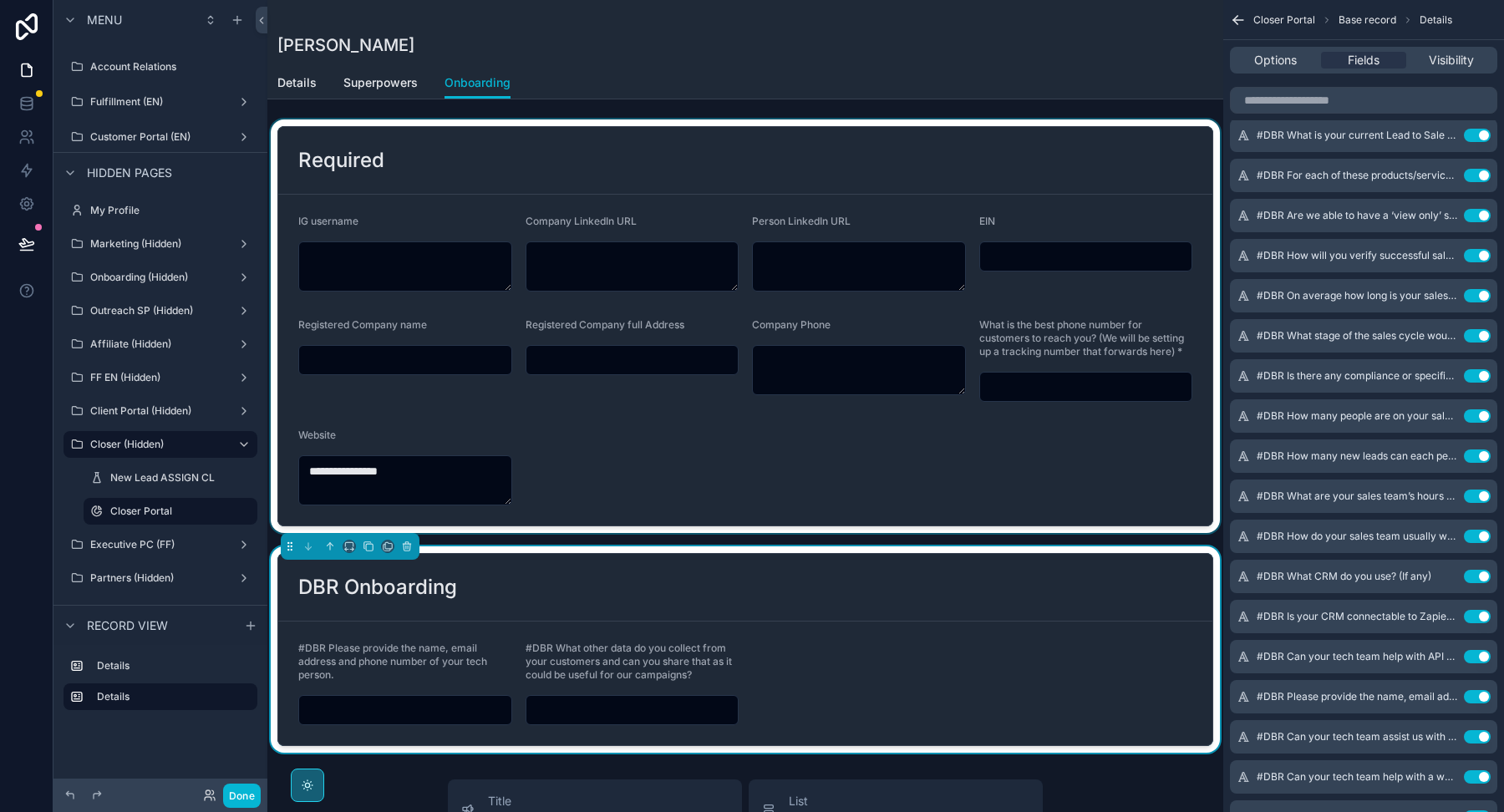
click at [740, 171] on div "scrollable content" at bounding box center [745, 326] width 956 height 413
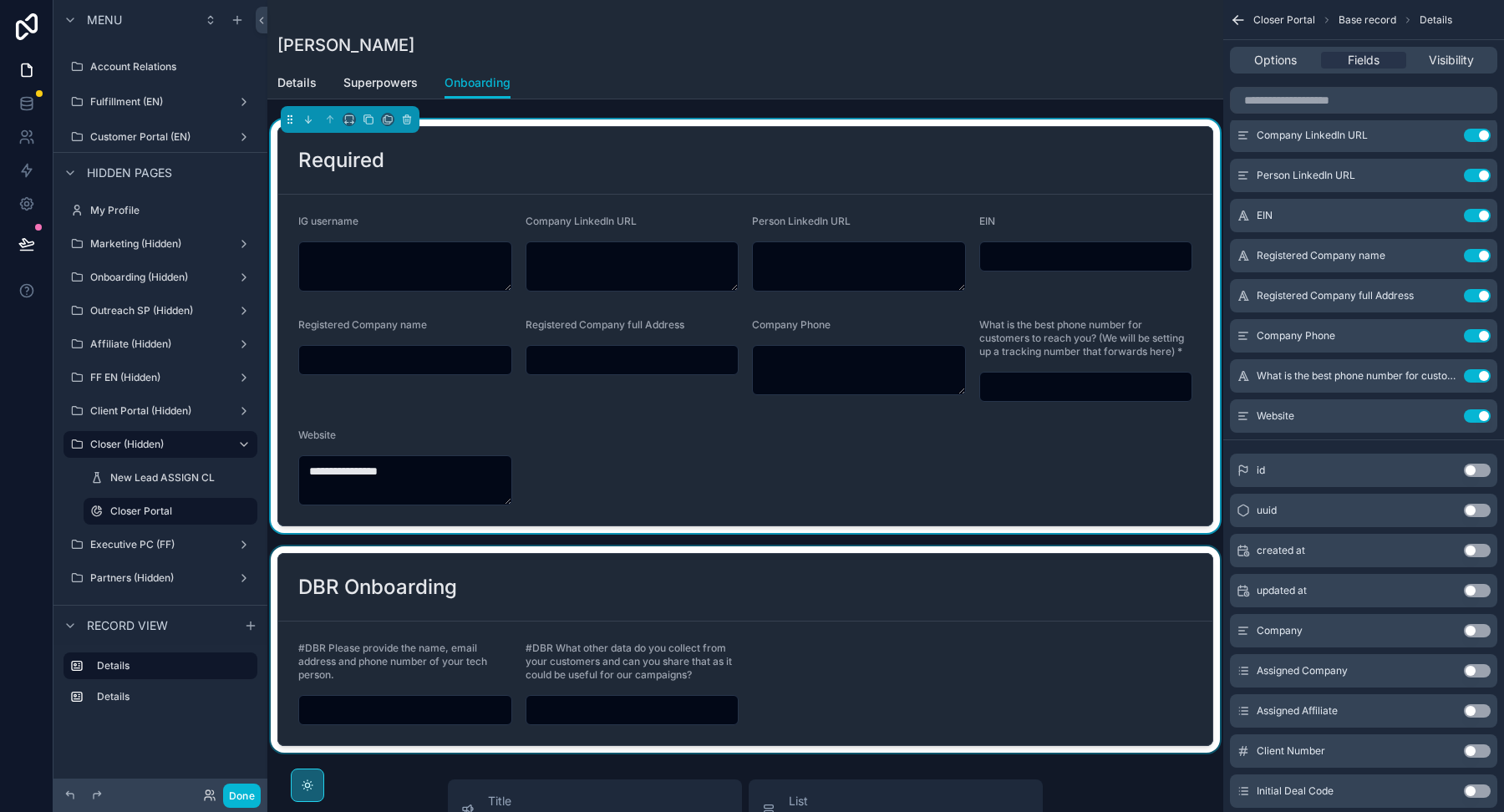
click at [651, 586] on div "scrollable content" at bounding box center [745, 649] width 956 height 206
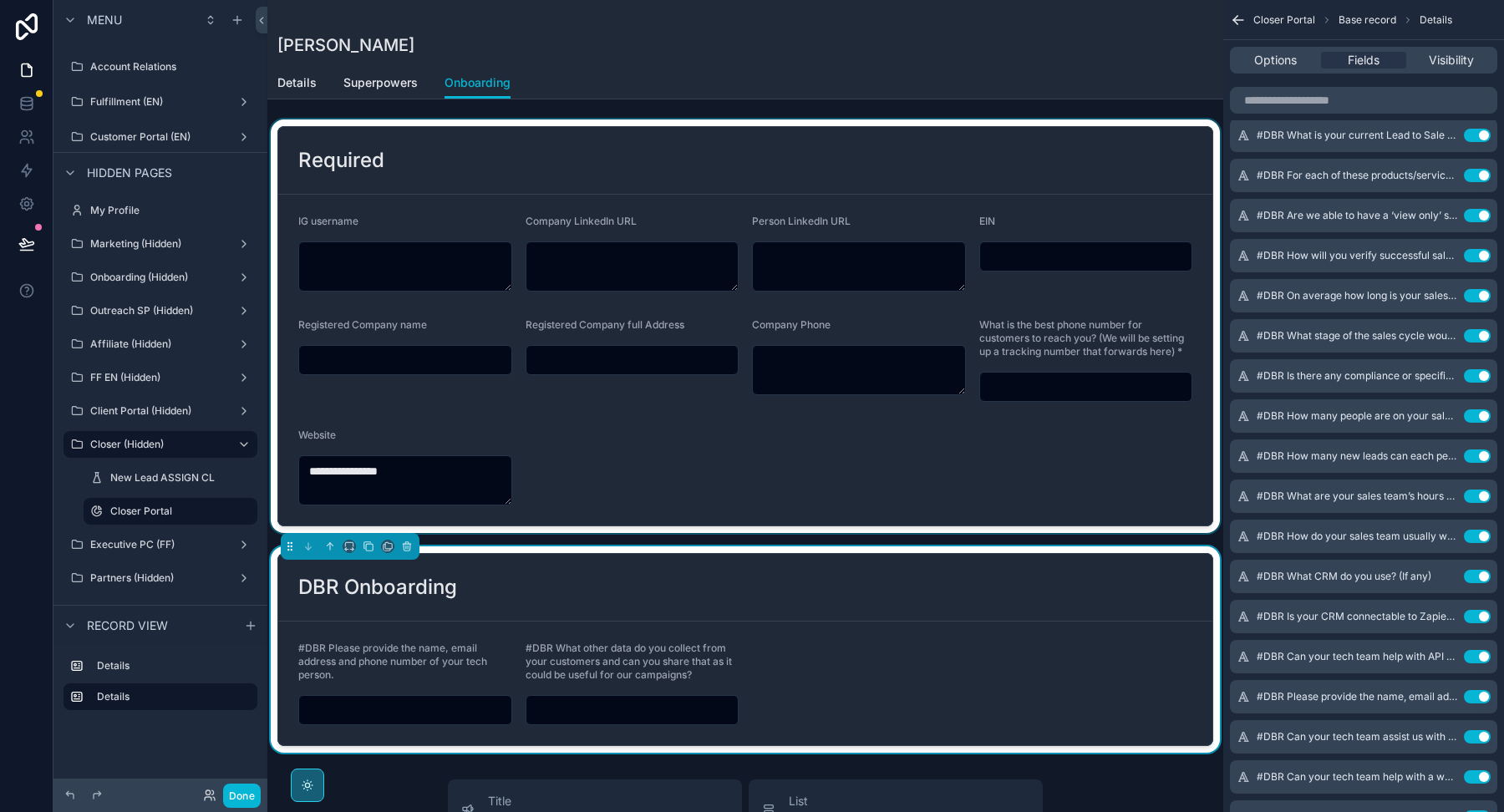
click at [647, 467] on div "scrollable content" at bounding box center [745, 326] width 956 height 413
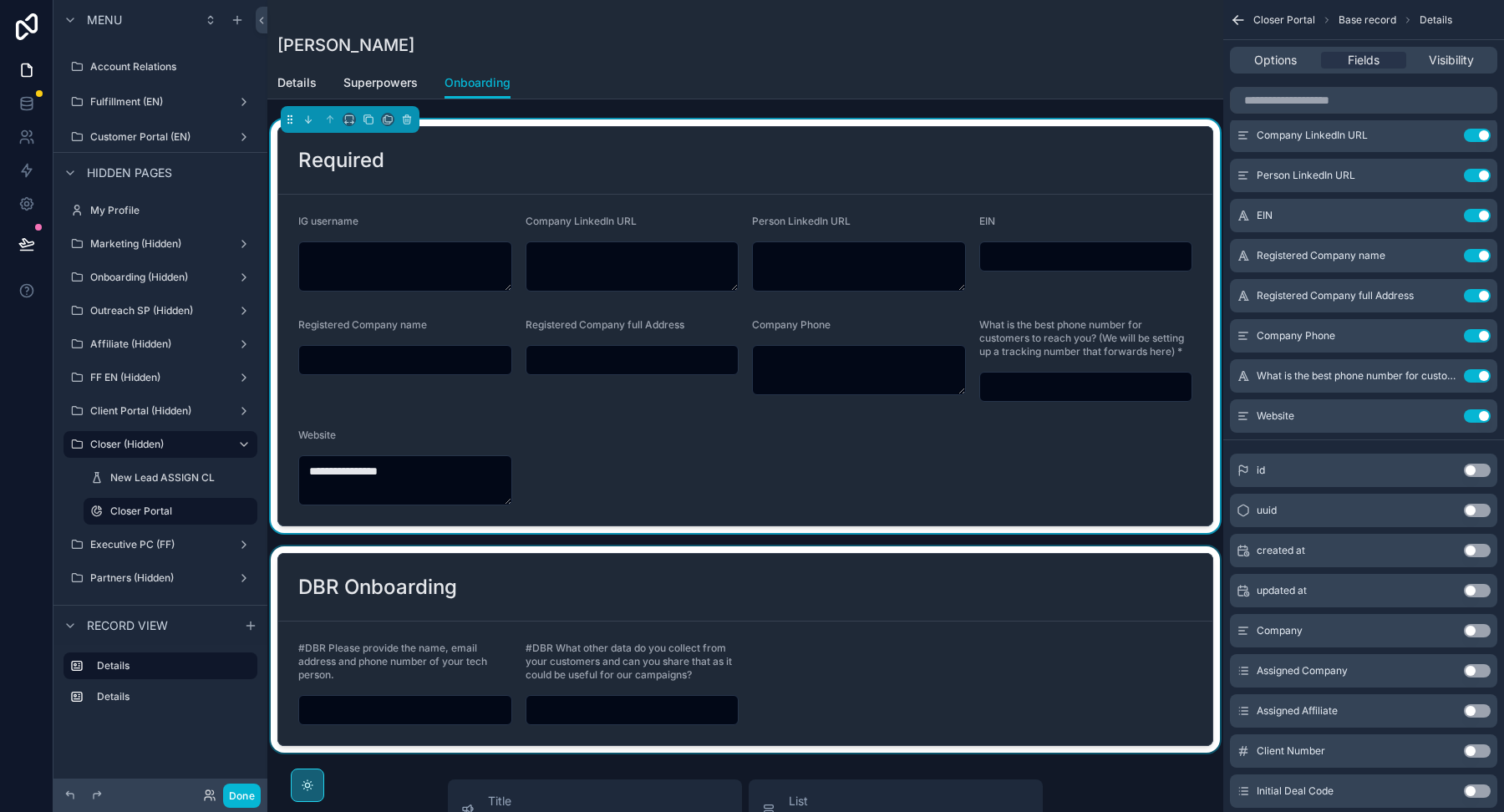
click at [707, 582] on div "scrollable content" at bounding box center [745, 649] width 956 height 206
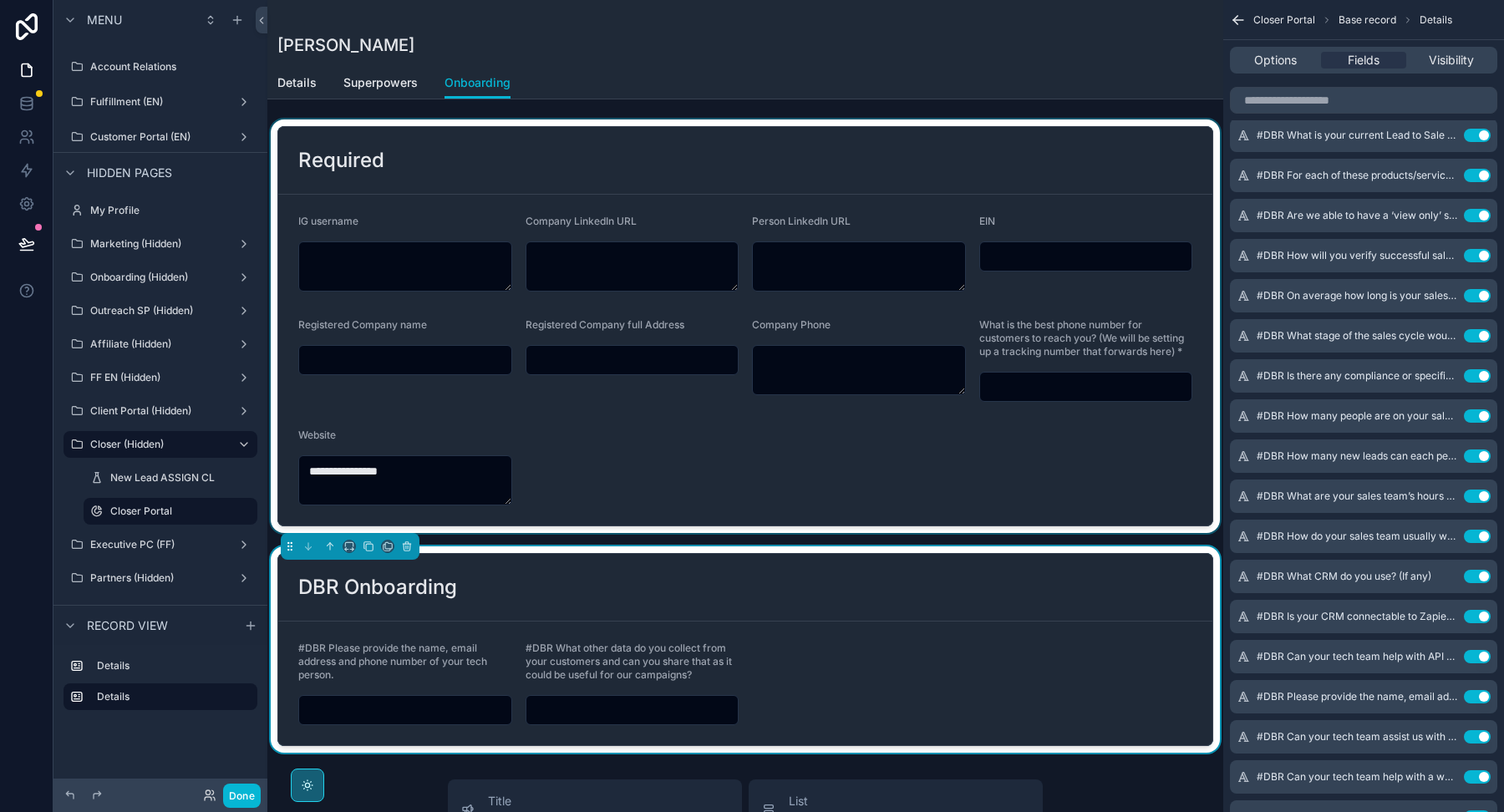
click at [678, 463] on div "scrollable content" at bounding box center [745, 326] width 956 height 413
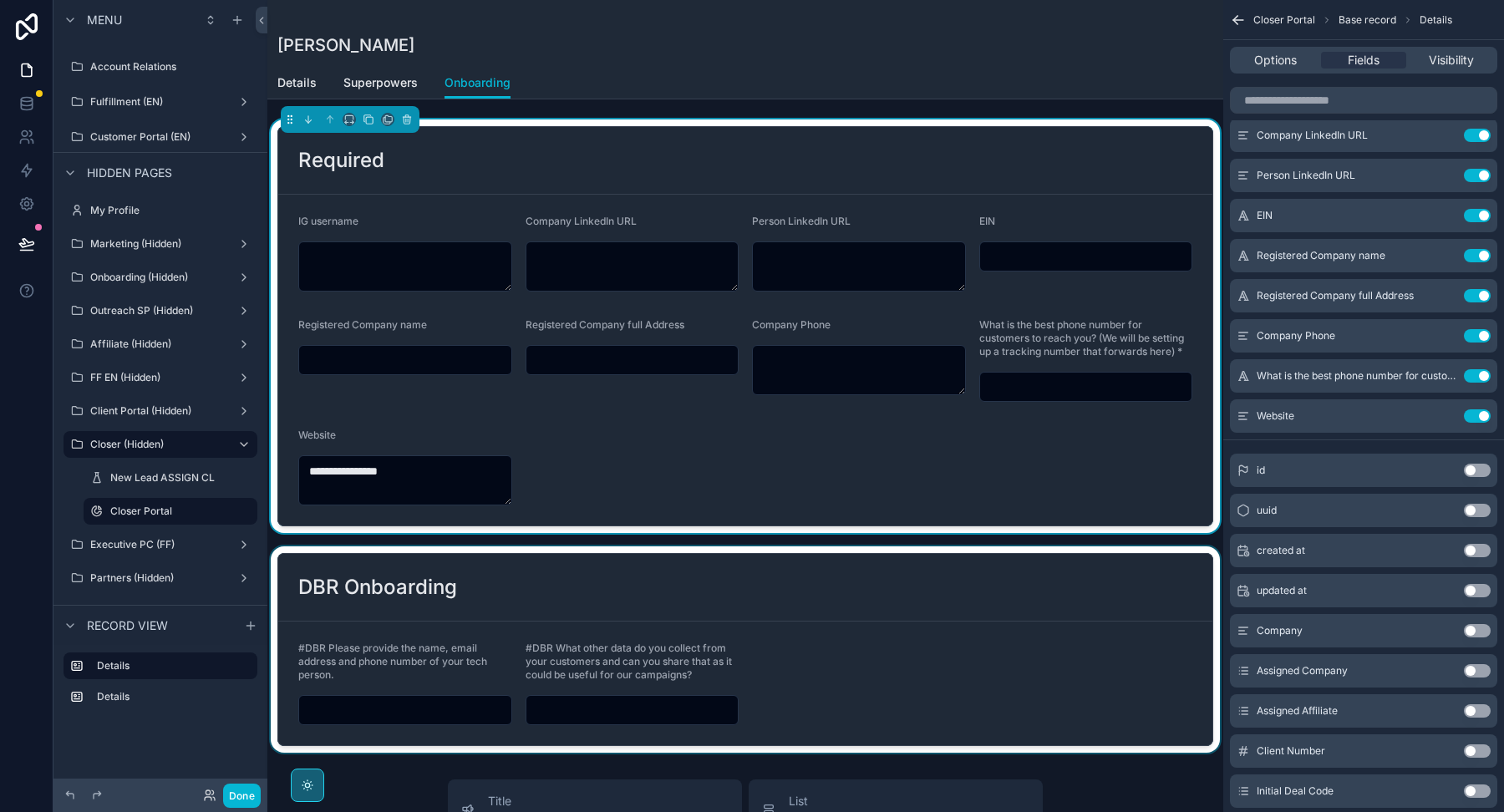
click at [716, 632] on div "scrollable content" at bounding box center [745, 649] width 956 height 206
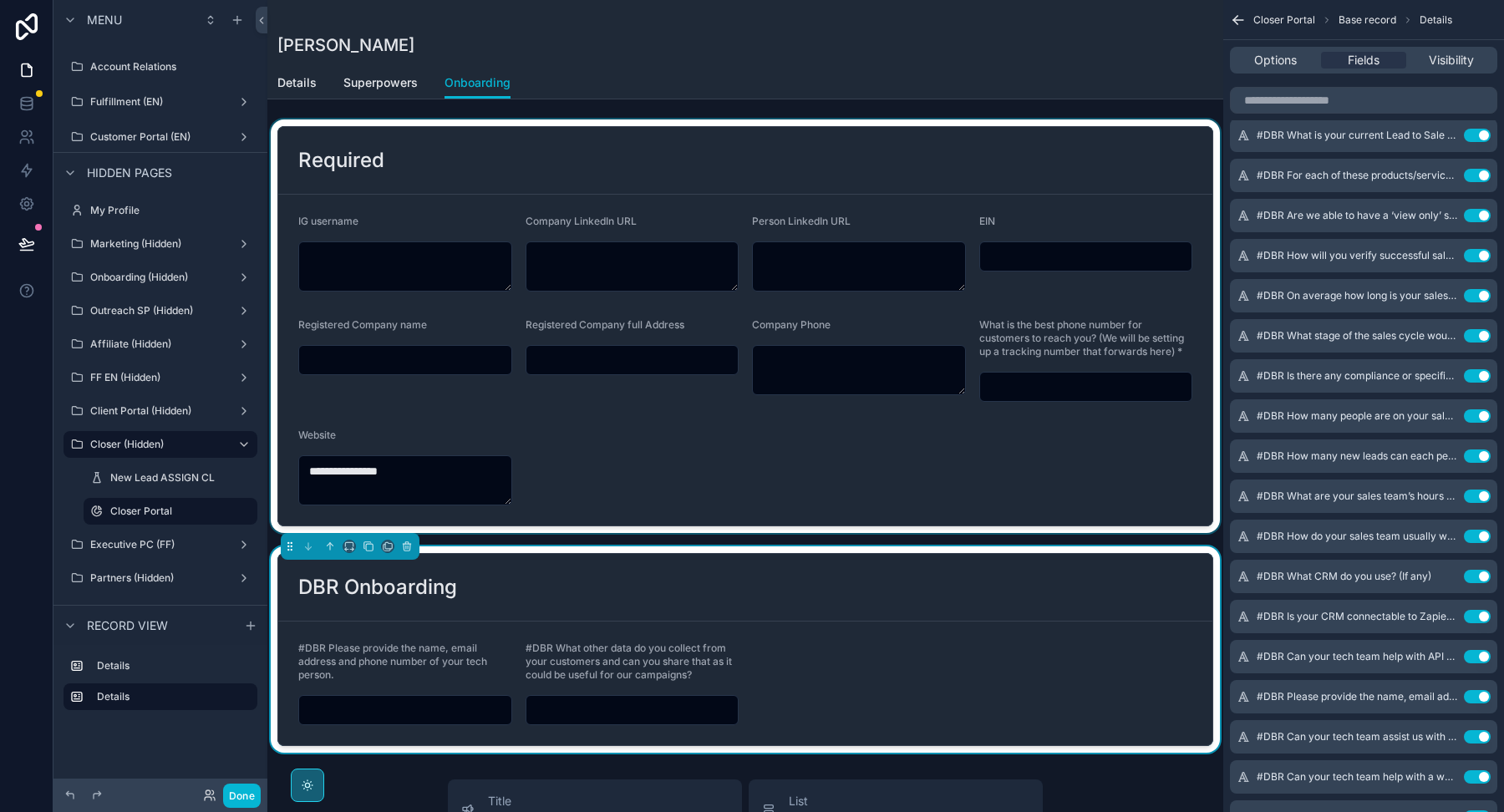
click at [736, 502] on div "scrollable content" at bounding box center [745, 326] width 956 height 413
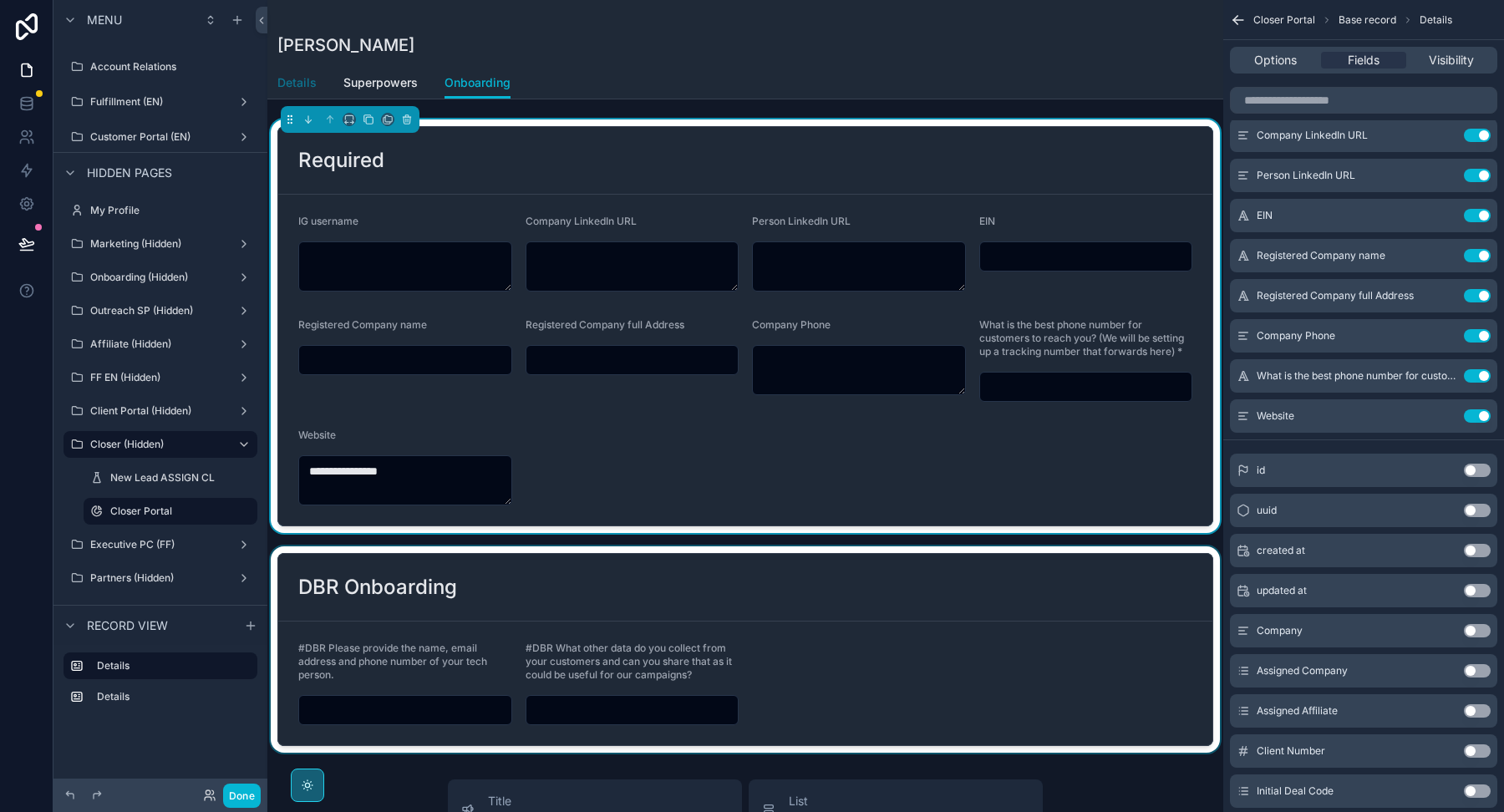
click at [299, 83] on span "Details" at bounding box center [297, 83] width 39 height 17
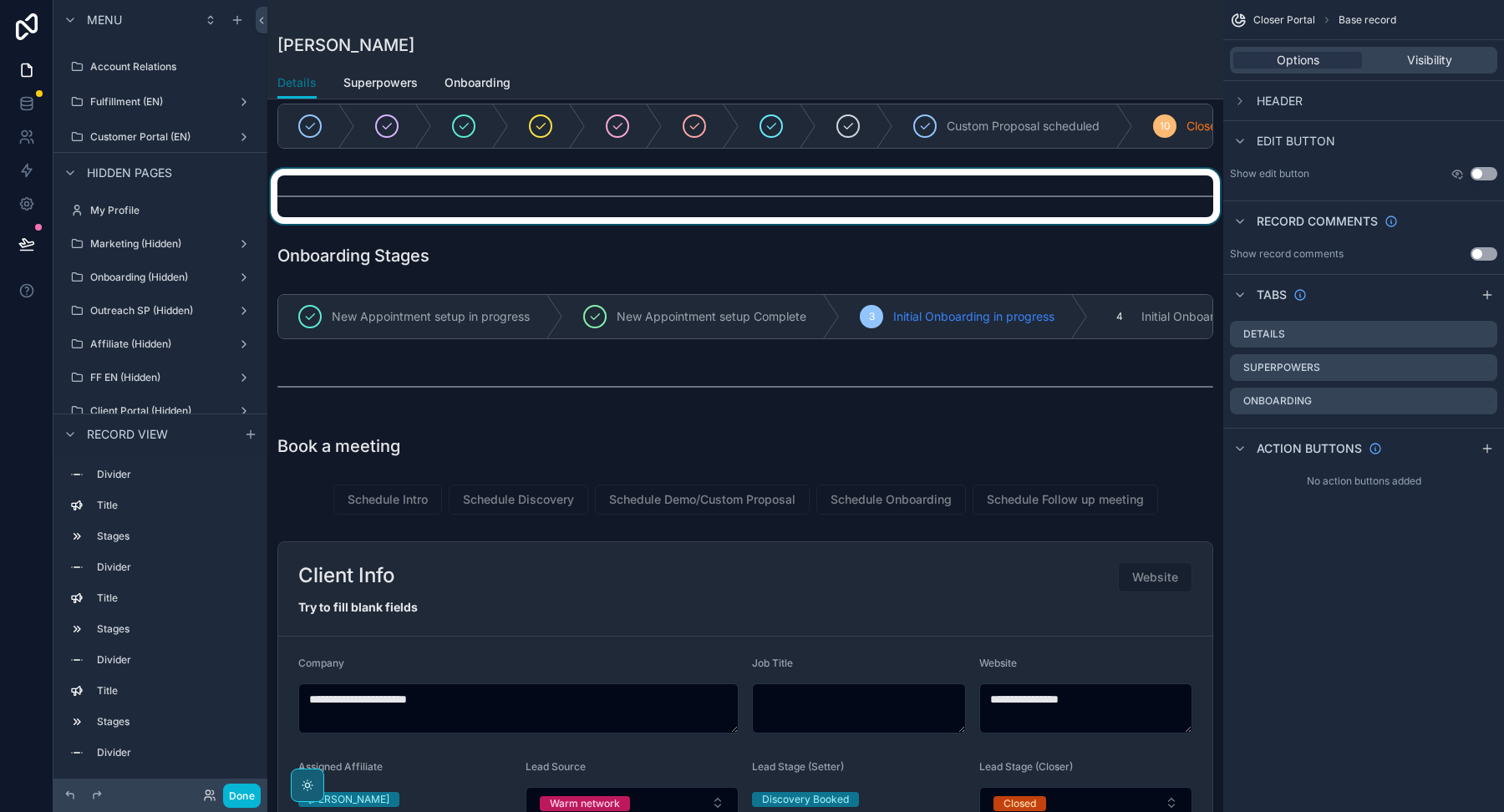
scroll to position [337, 0]
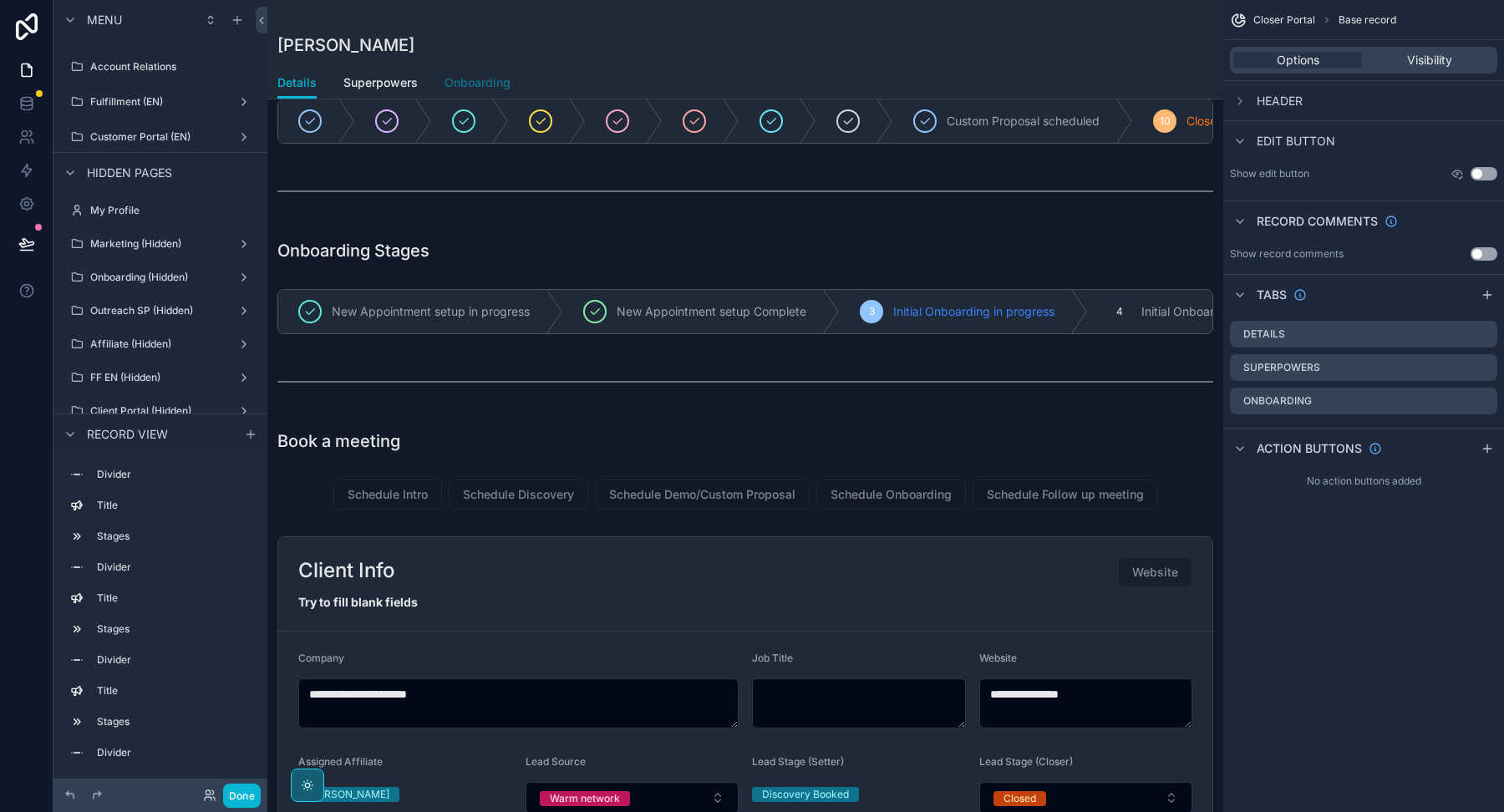
click at [473, 76] on span "Onboarding" at bounding box center [477, 83] width 66 height 17
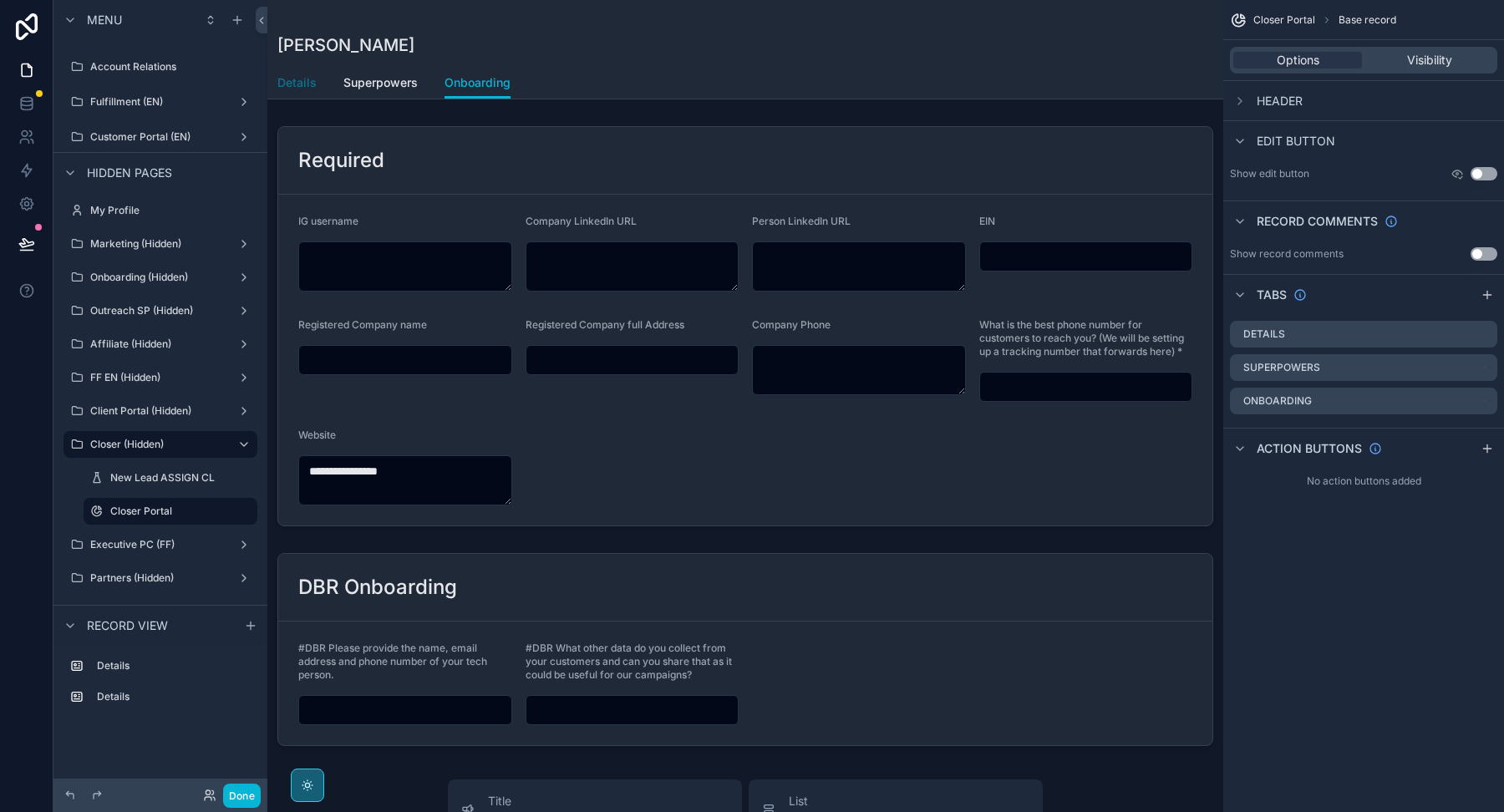
click at [307, 85] on span "Details" at bounding box center [297, 83] width 39 height 17
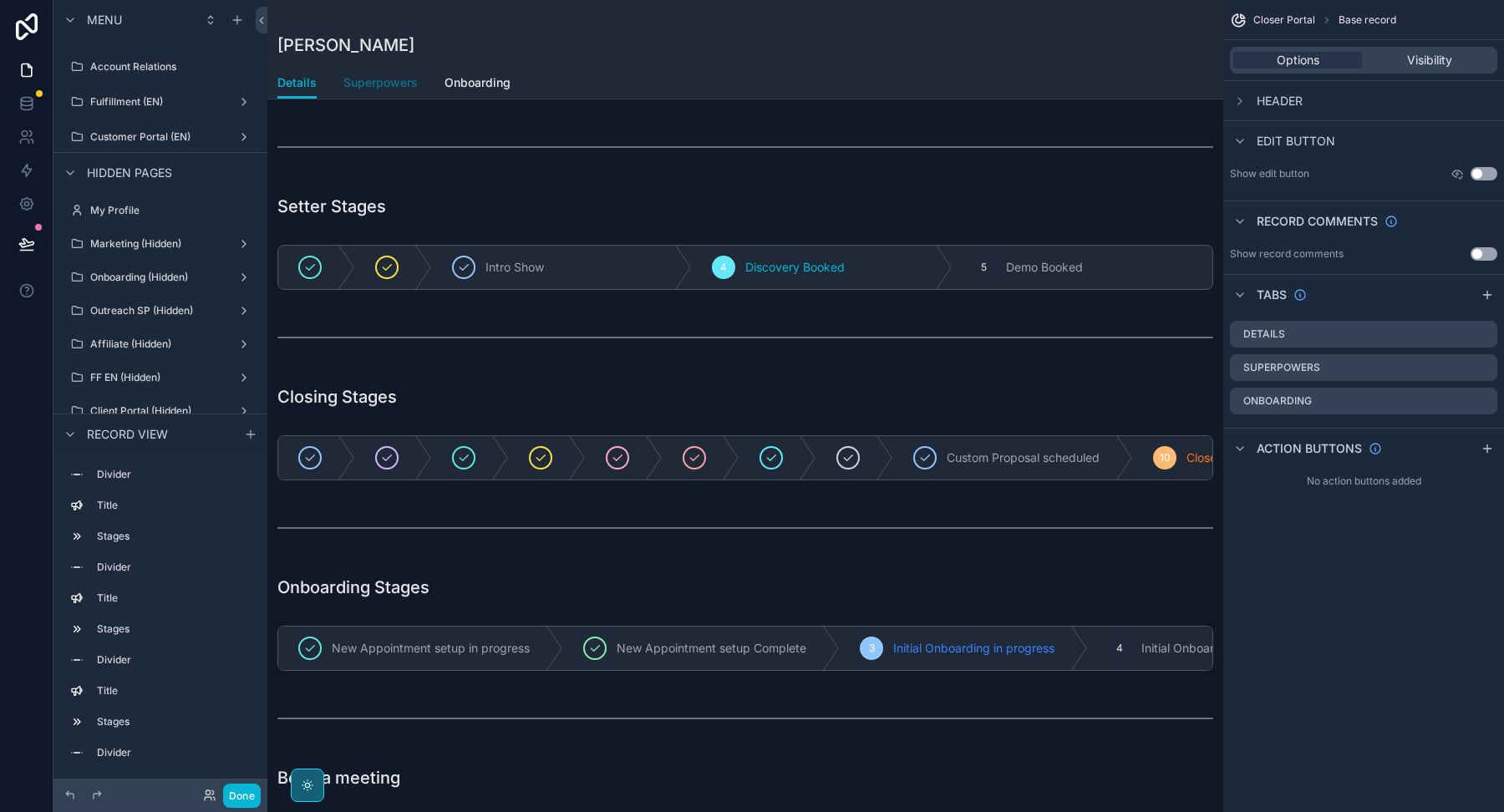
click at [371, 84] on span "Superpowers" at bounding box center [381, 83] width 74 height 17
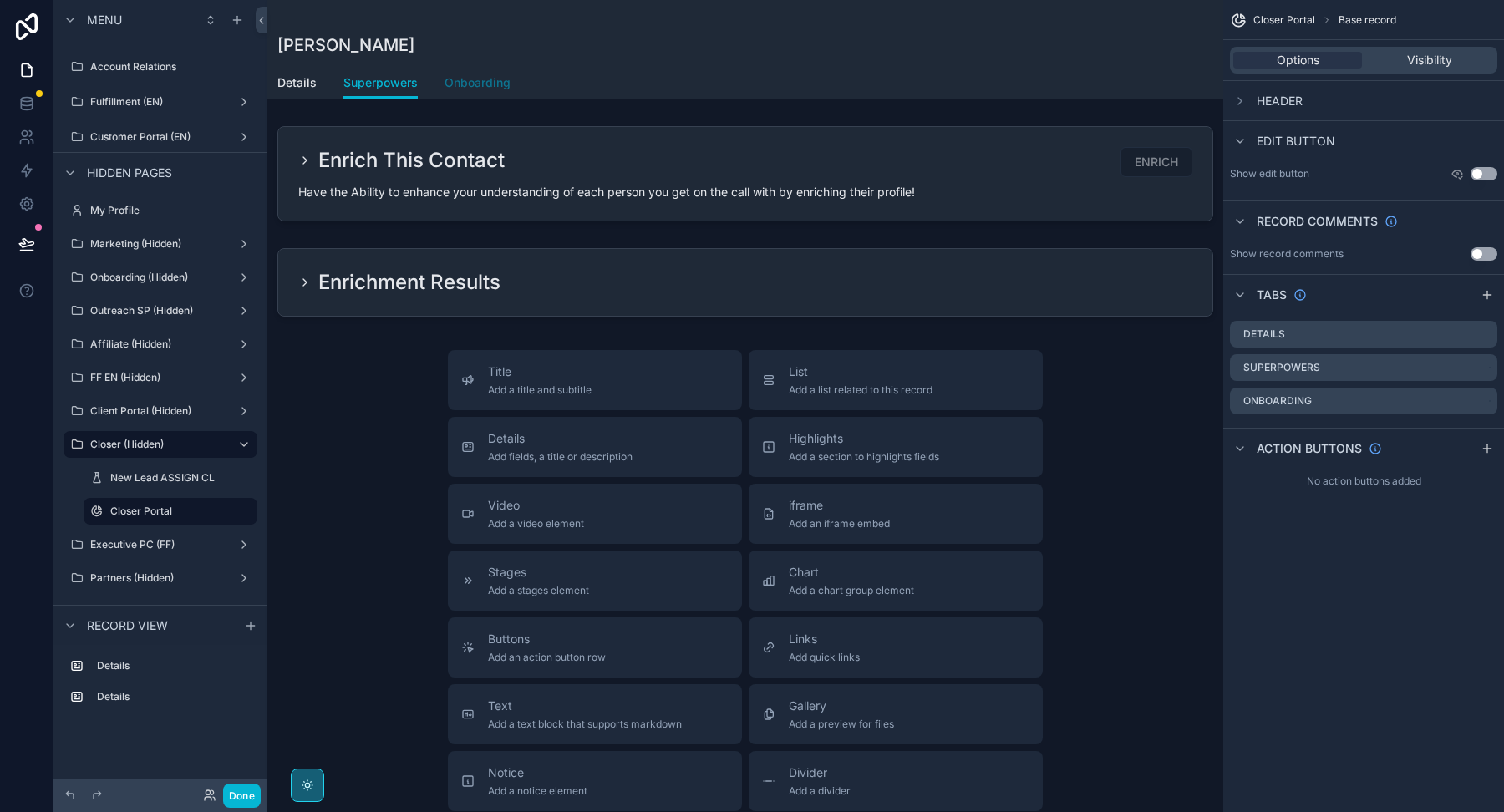
click at [470, 86] on span "Onboarding" at bounding box center [477, 83] width 66 height 17
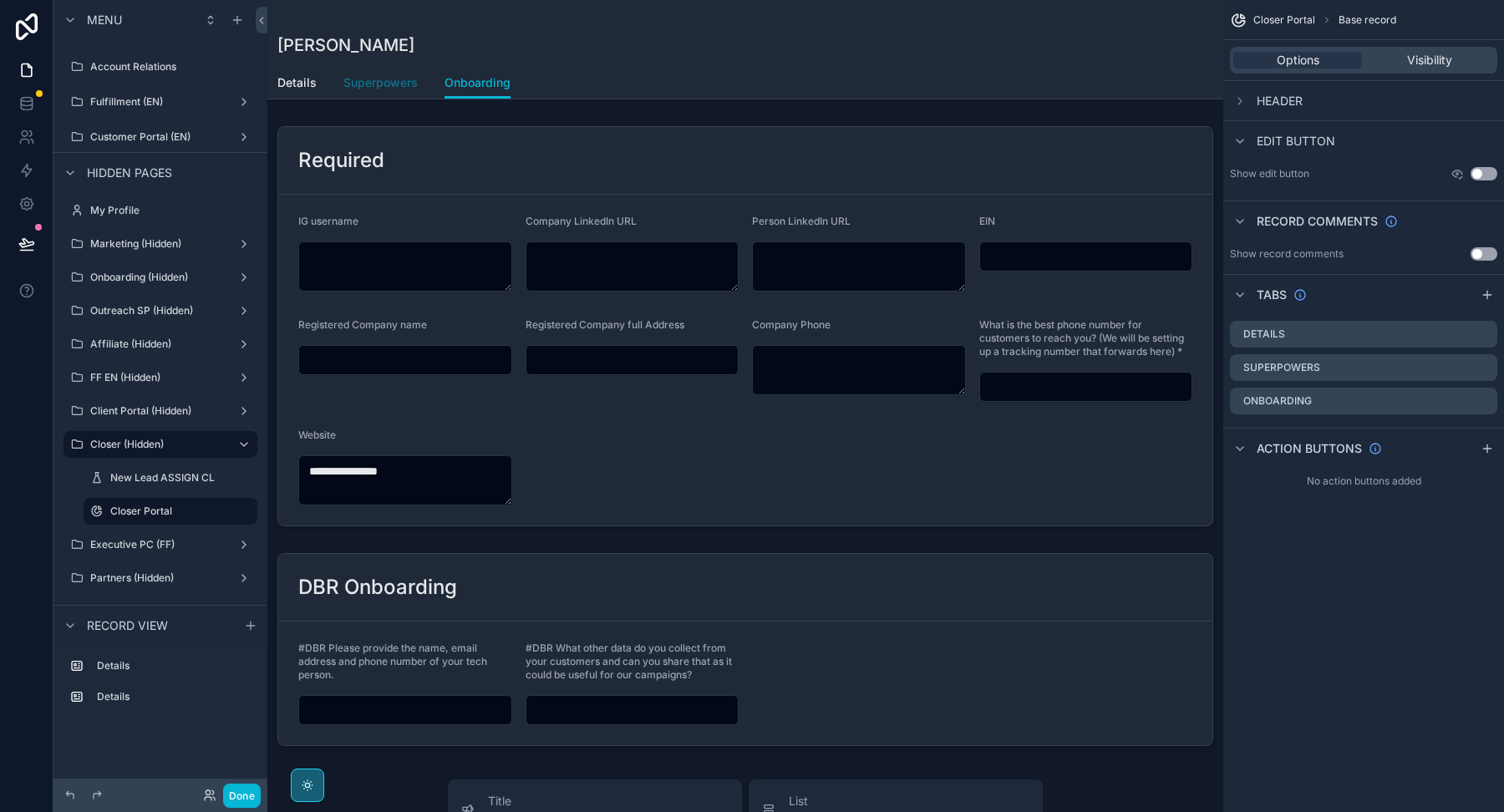
click at [371, 86] on span "Superpowers" at bounding box center [381, 83] width 74 height 17
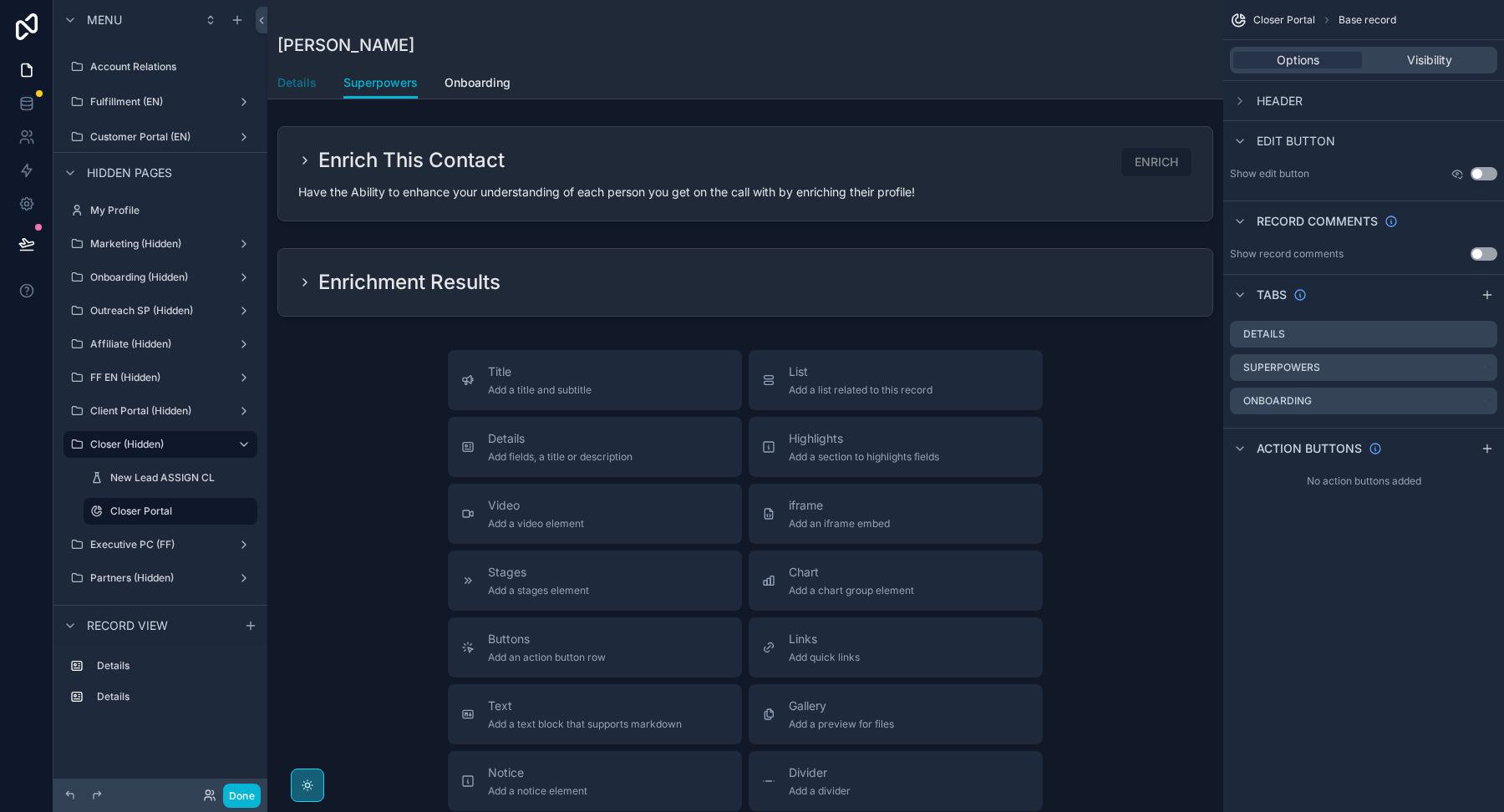
click at [303, 87] on span "Details" at bounding box center [297, 83] width 39 height 17
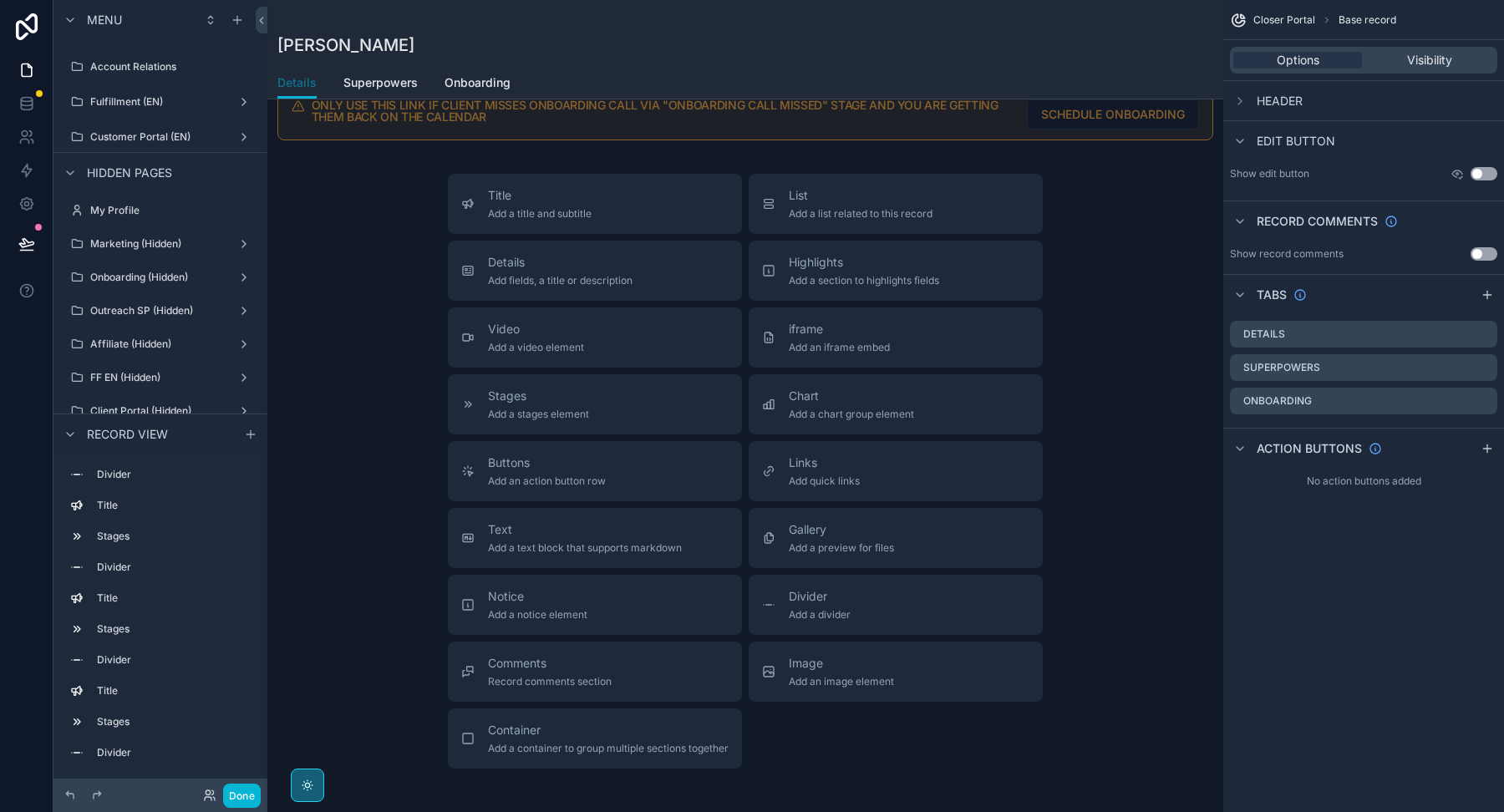
scroll to position [1361, 0]
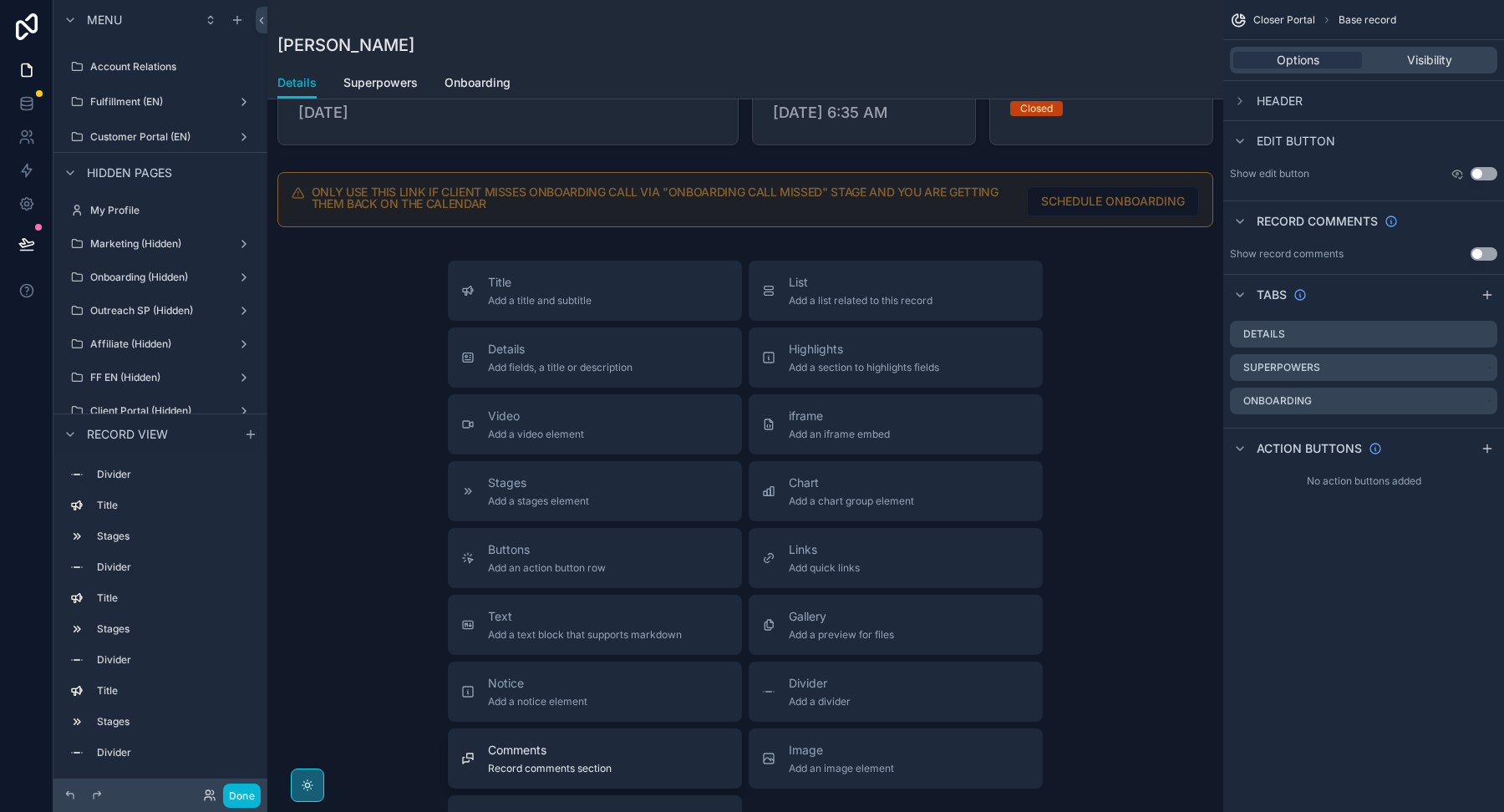
click at [523, 741] on span "Comments" at bounding box center [549, 750] width 124 height 17
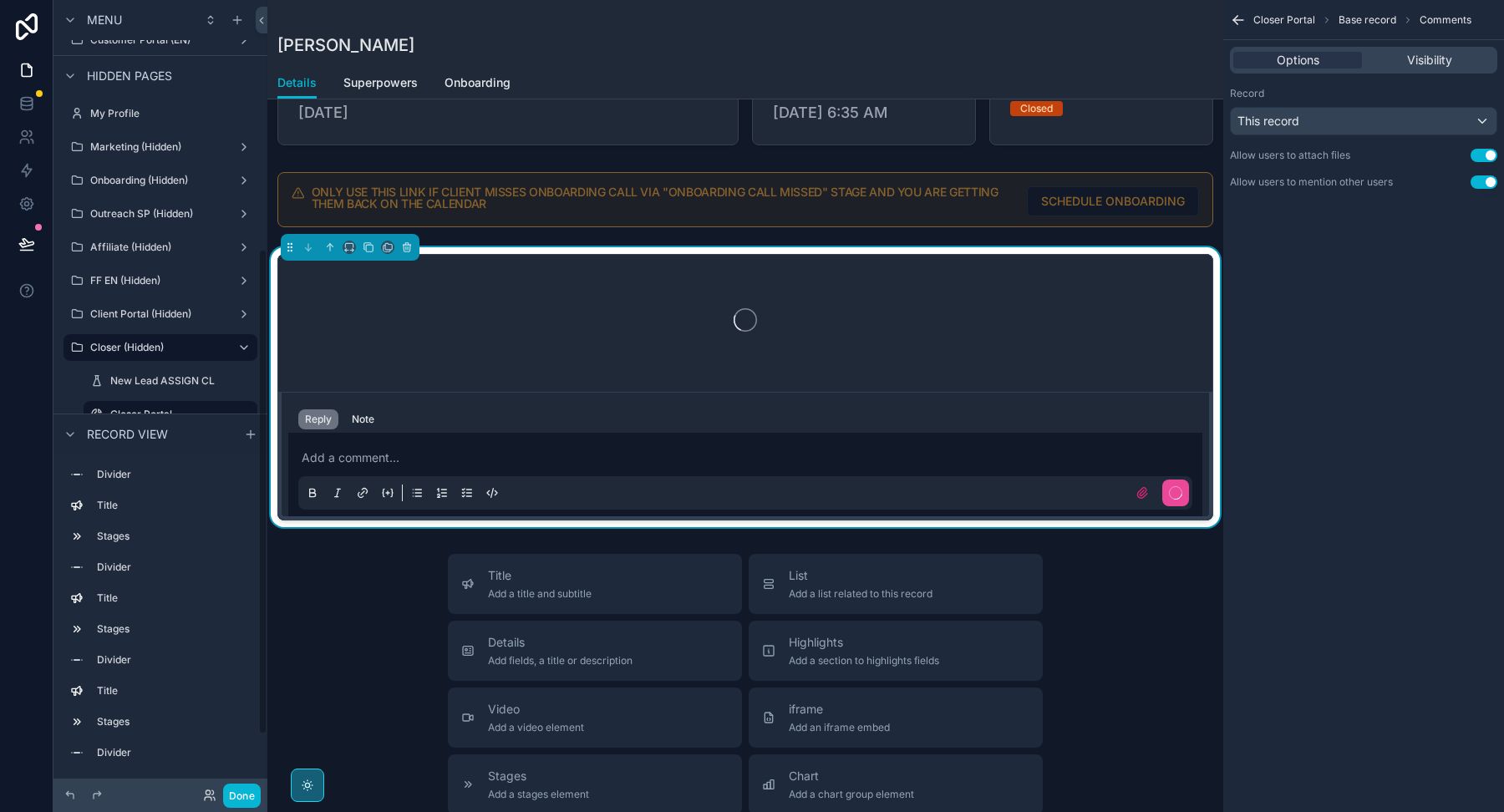
scroll to position [1305, 0]
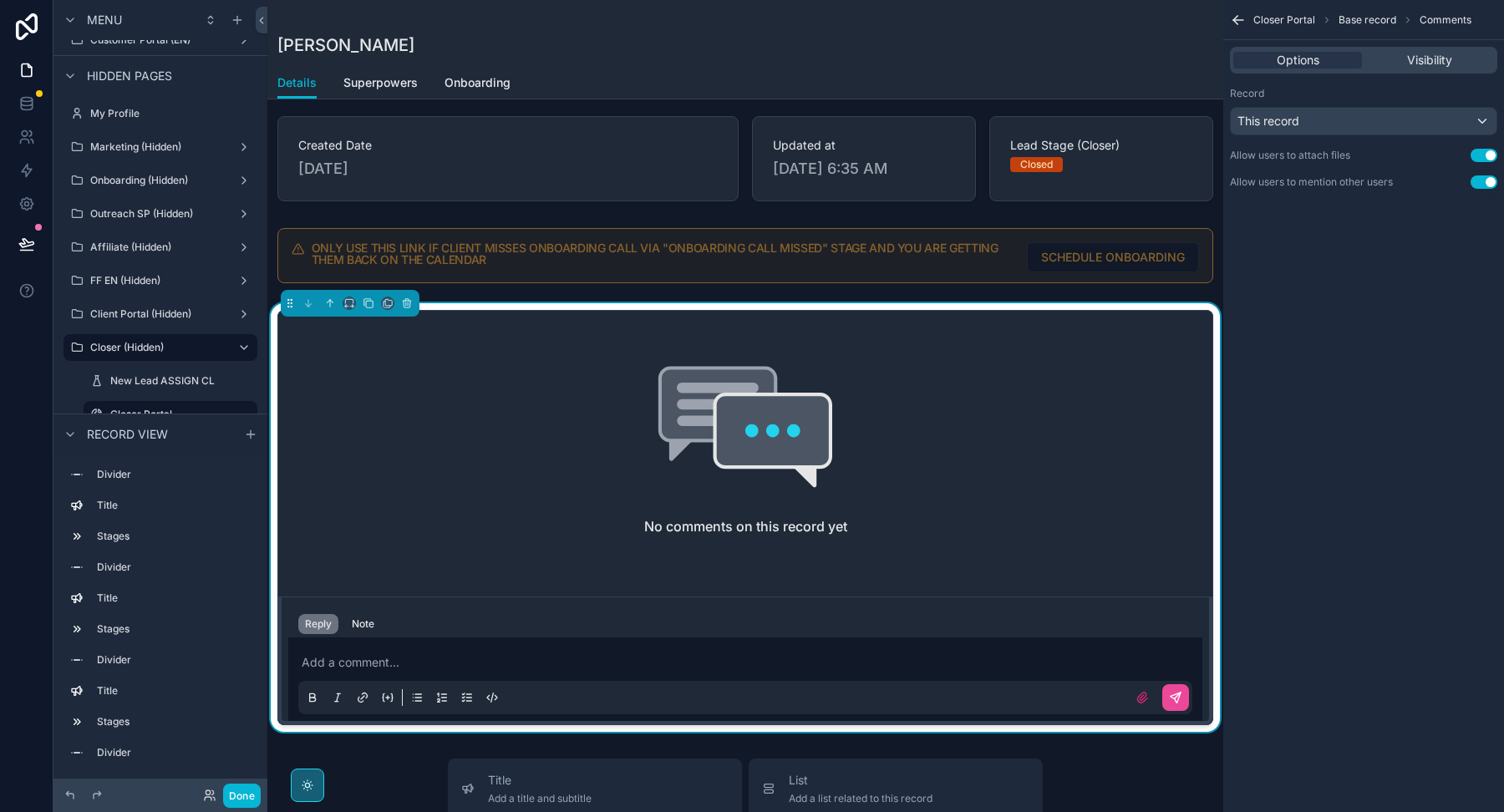
click at [882, 347] on div "No comments on this record yet" at bounding box center [745, 450] width 934 height 279
click at [1423, 60] on span "Visibility" at bounding box center [1430, 60] width 45 height 17
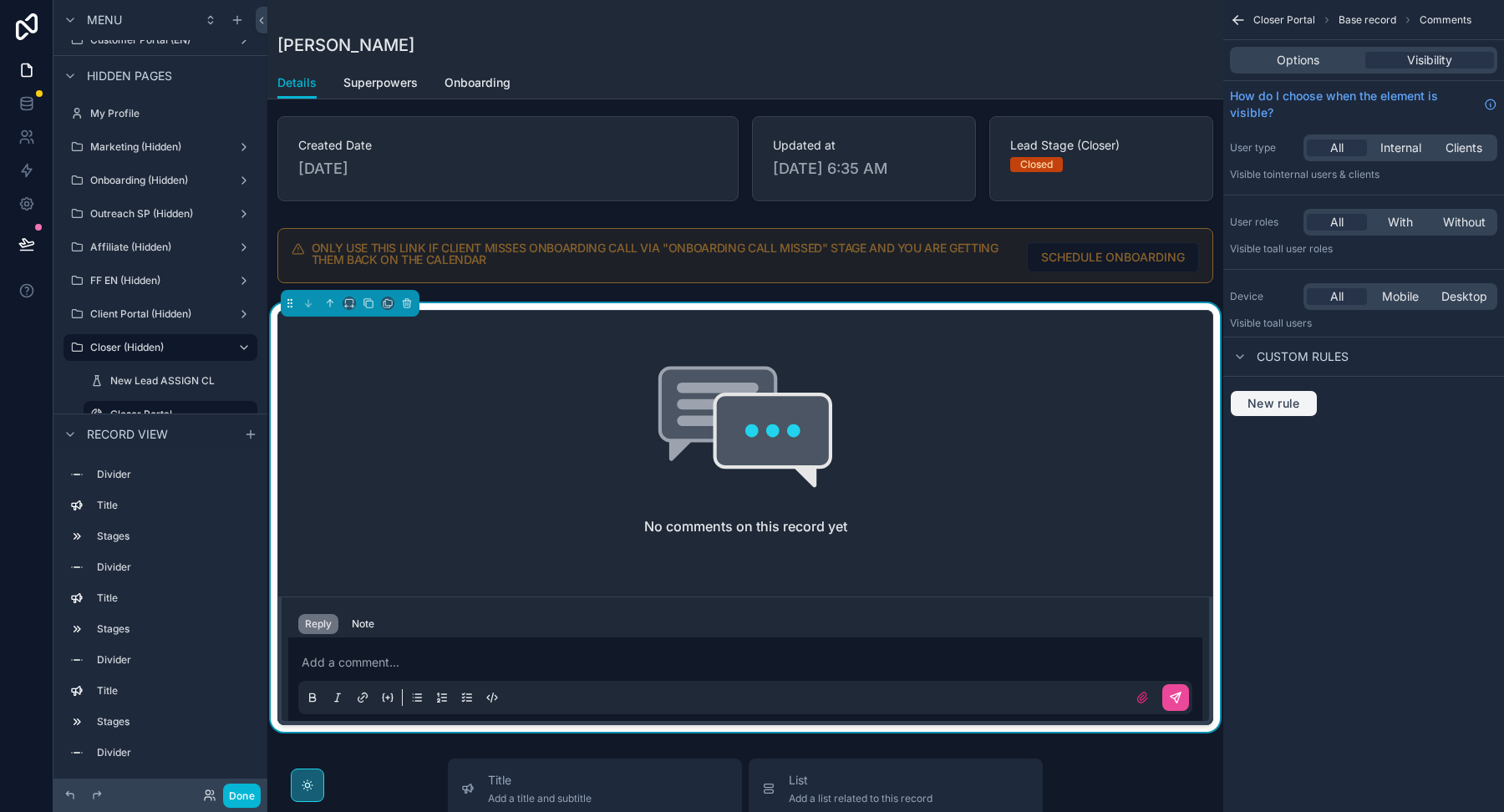
click at [1255, 398] on span "New rule" at bounding box center [1273, 404] width 66 height 15
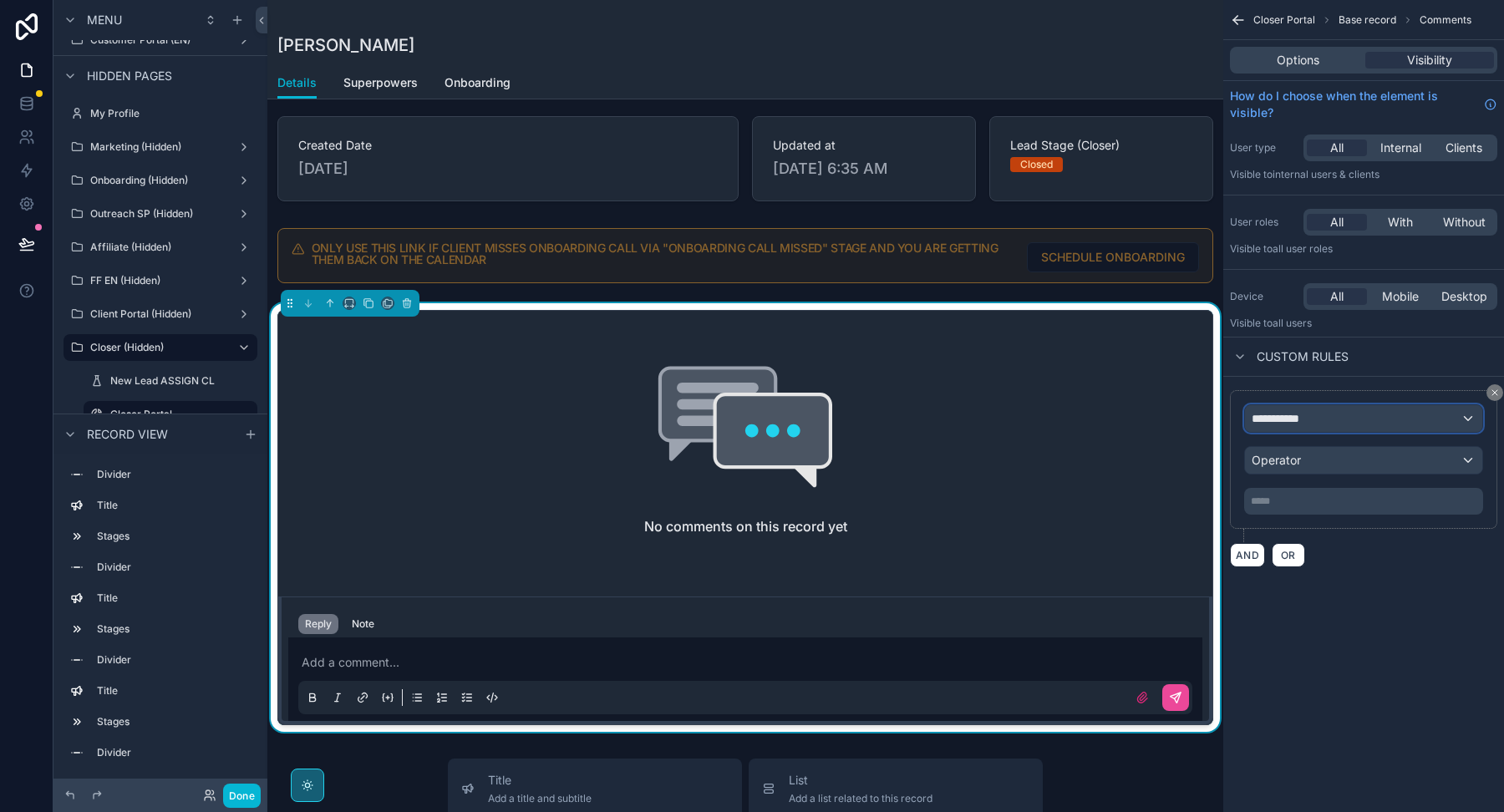
click at [1257, 415] on span "**********" at bounding box center [1282, 419] width 62 height 17
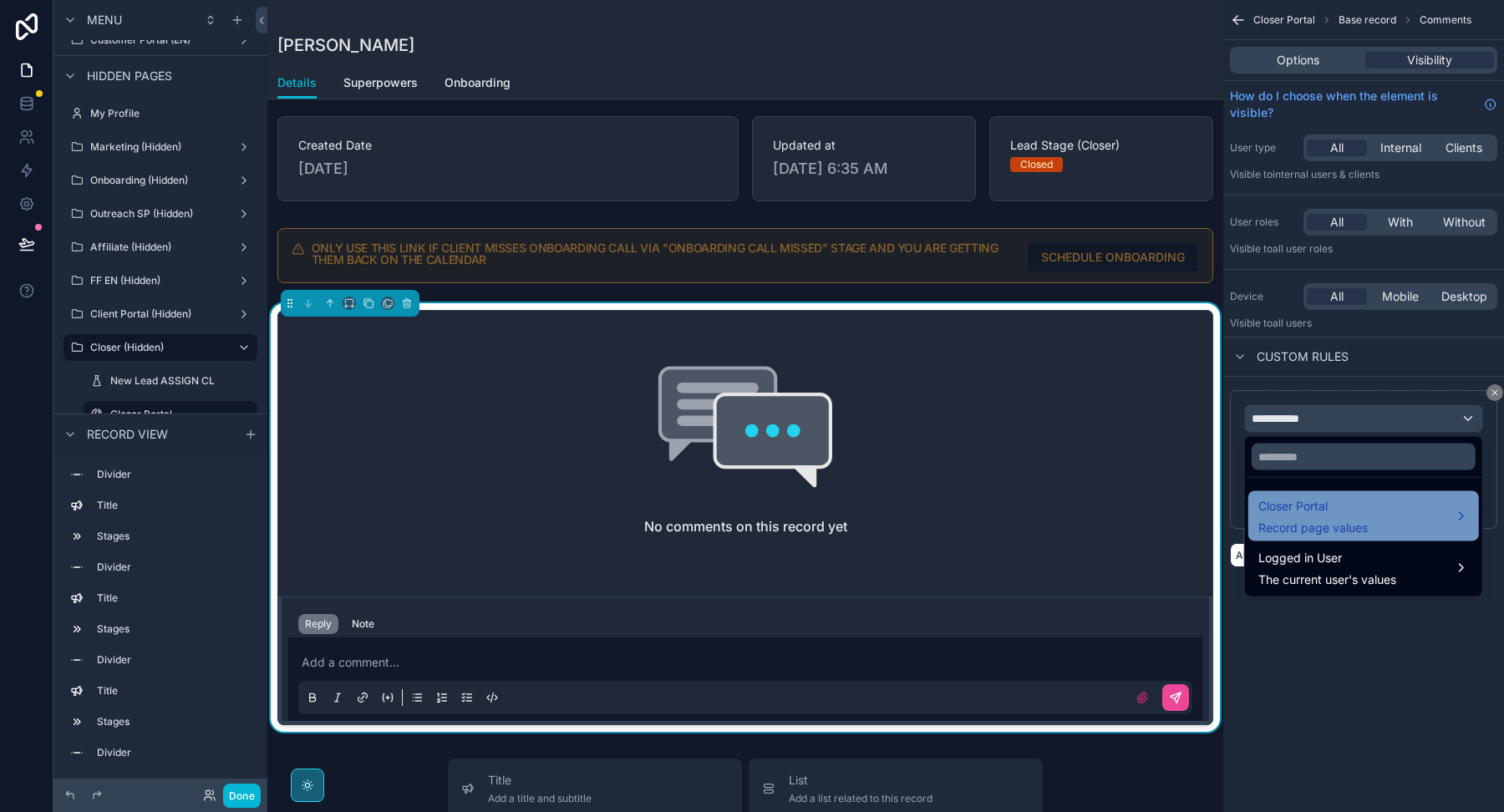
click at [1271, 528] on span "Record page values" at bounding box center [1313, 527] width 110 height 17
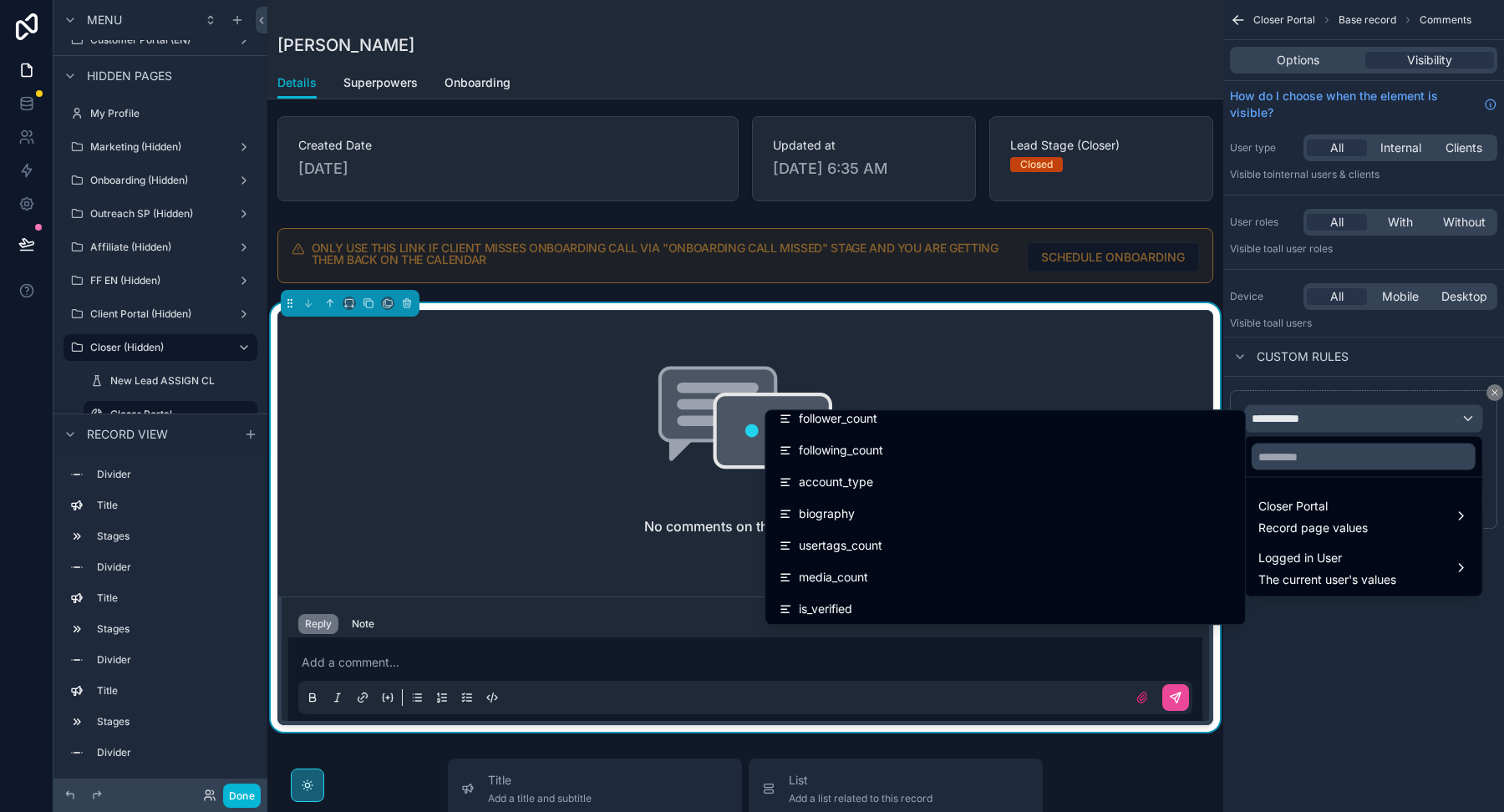
scroll to position [1472, 0]
click at [1285, 457] on input "text" at bounding box center [1363, 457] width 224 height 27
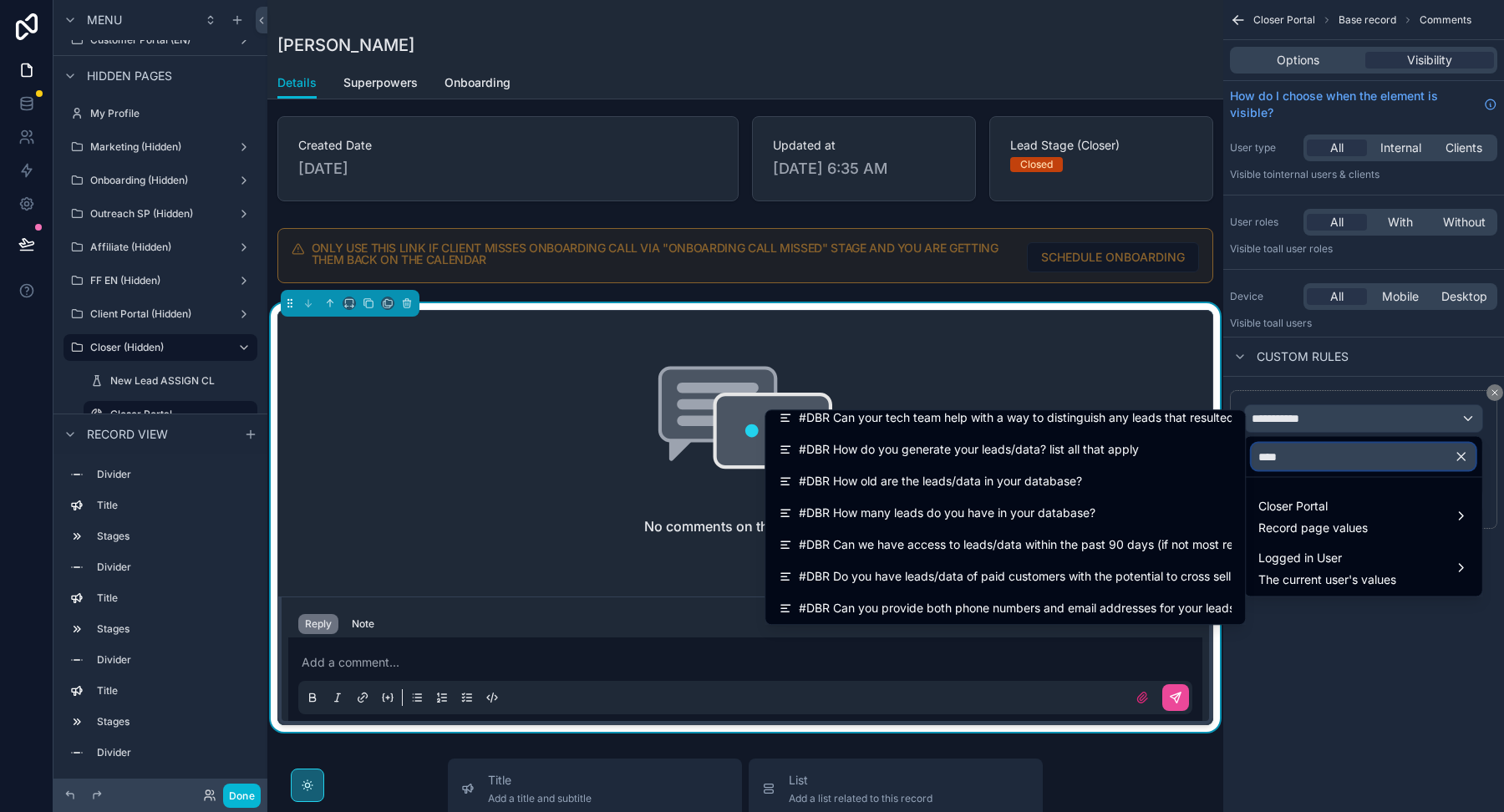
scroll to position [0, 0]
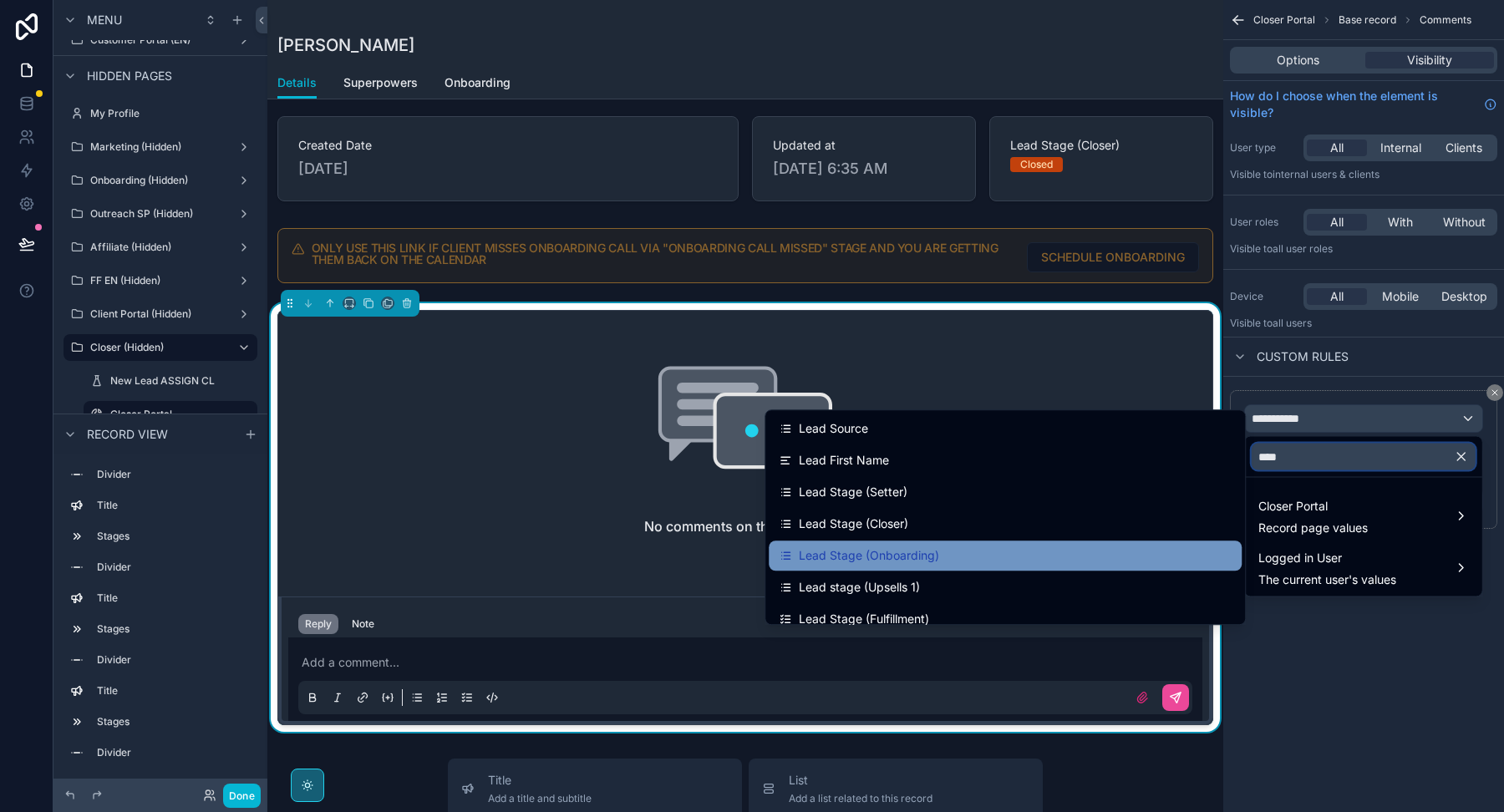
type input "****"
click at [1005, 554] on div "Lead Stage (Onboarding)" at bounding box center [1005, 555] width 453 height 20
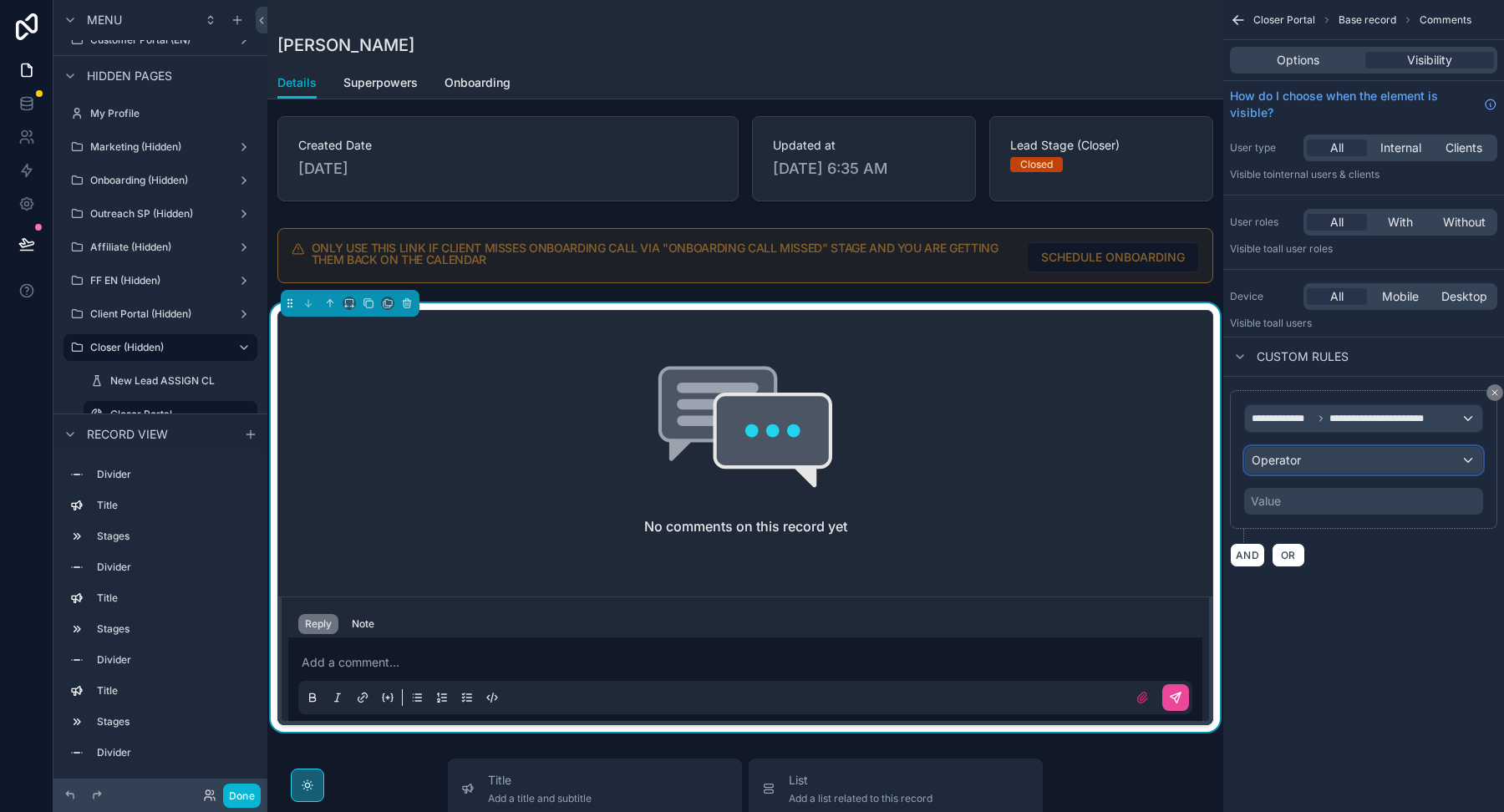
click at [1294, 461] on span "Operator" at bounding box center [1276, 459] width 49 height 14
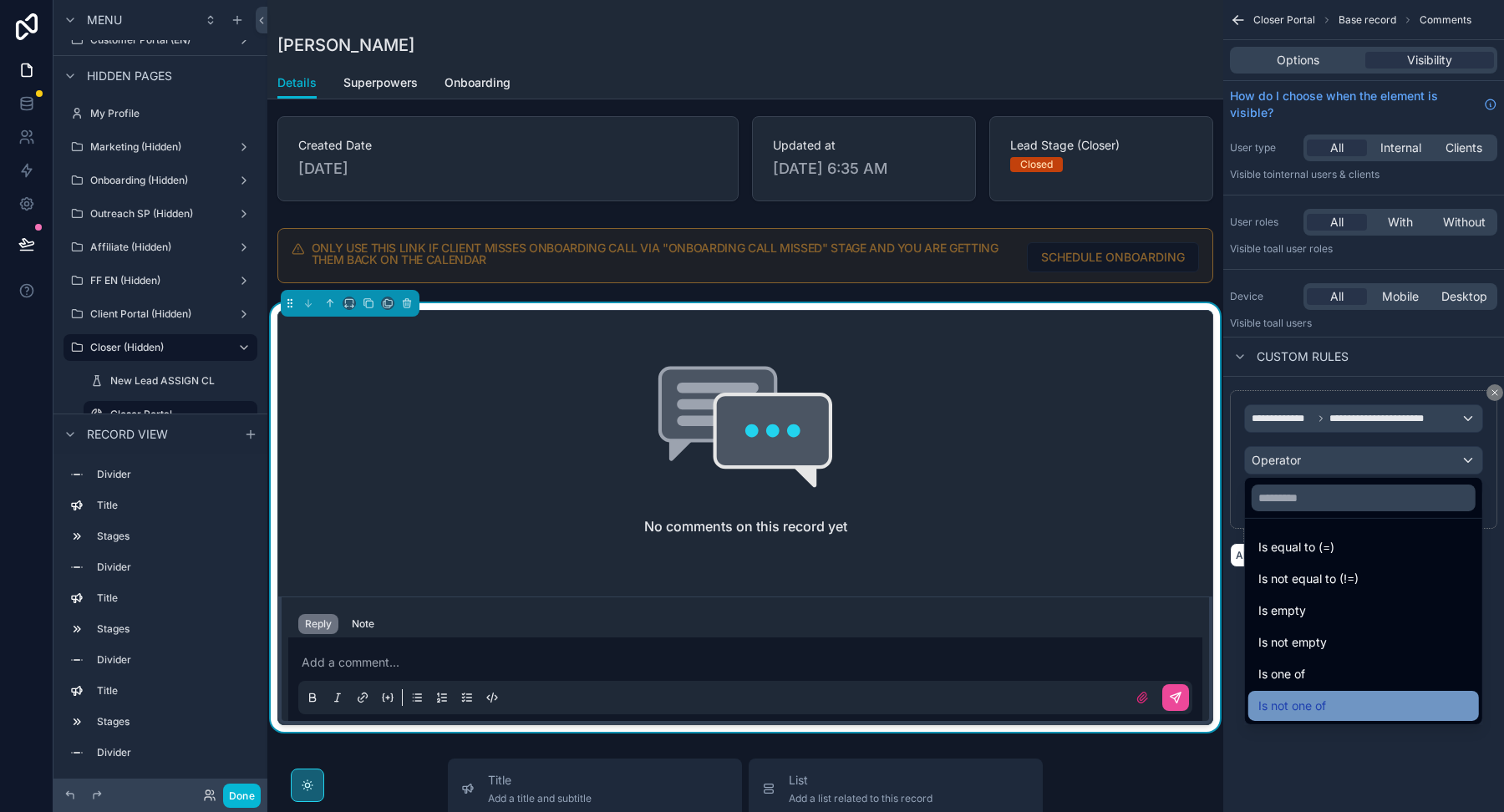
click at [1283, 707] on span "Is not one of" at bounding box center [1292, 706] width 68 height 20
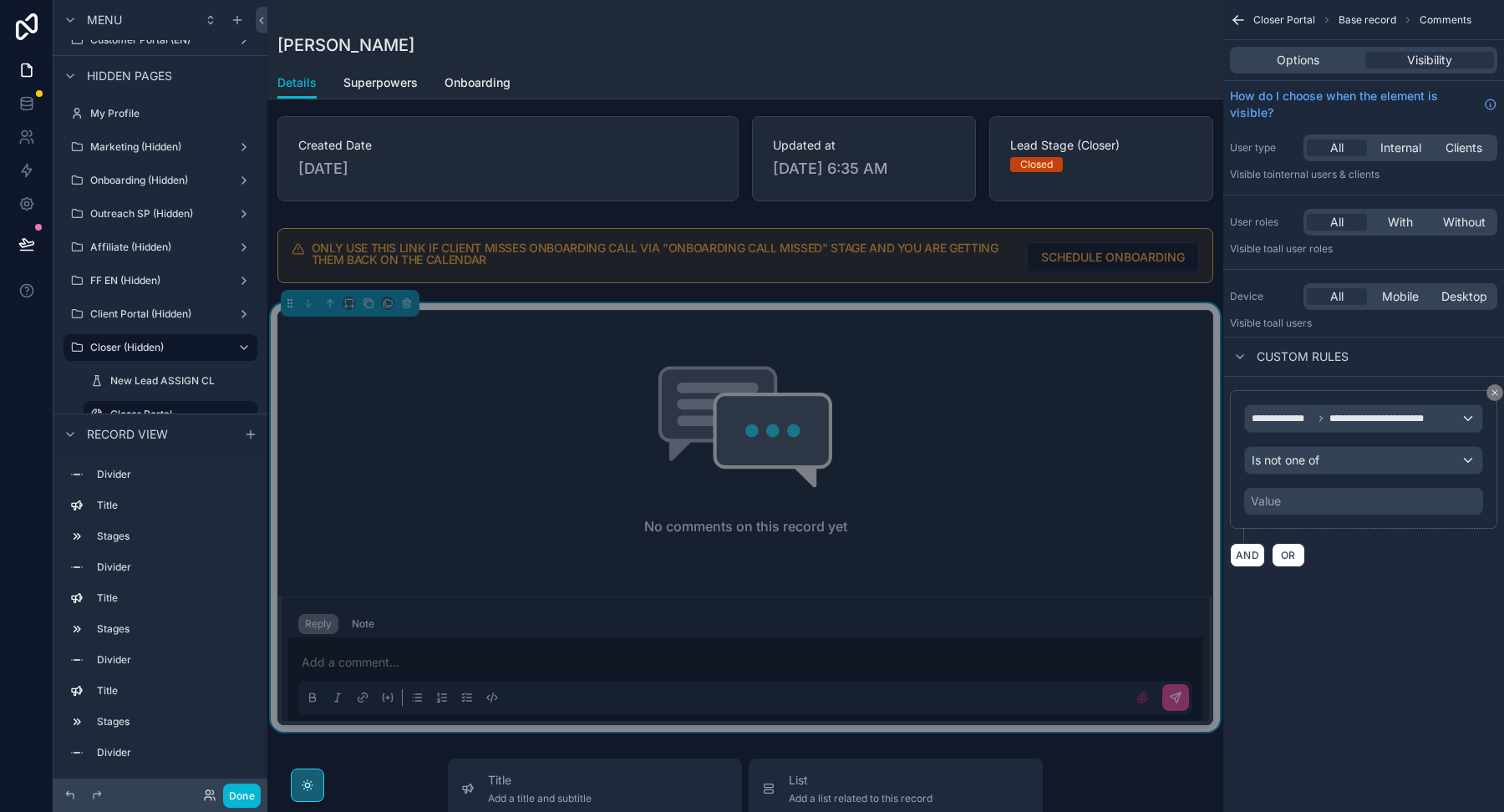
click at [1316, 499] on div "Value" at bounding box center [1363, 500] width 239 height 27
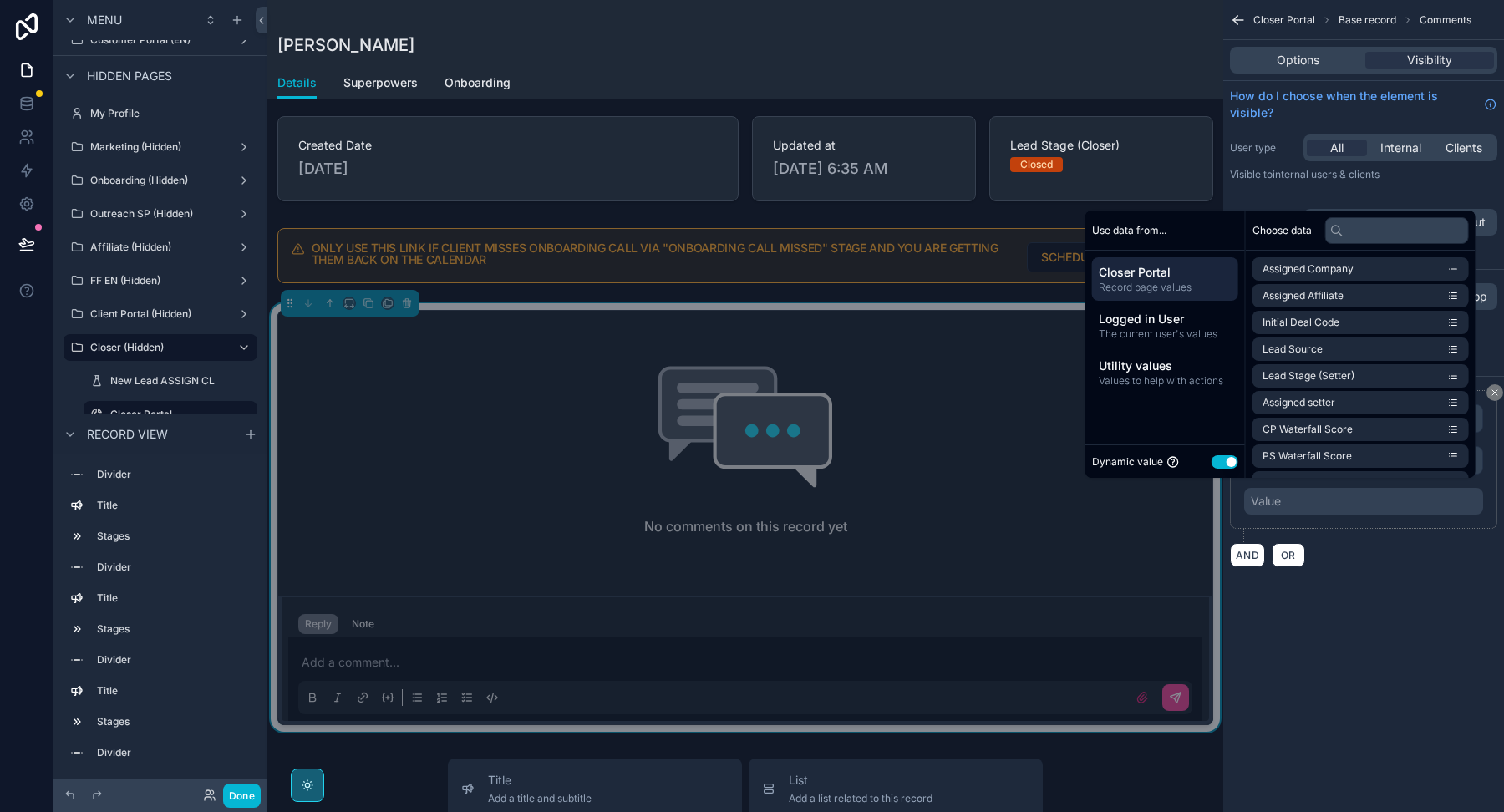
click at [1221, 455] on button "Use setting" at bounding box center [1225, 461] width 27 height 13
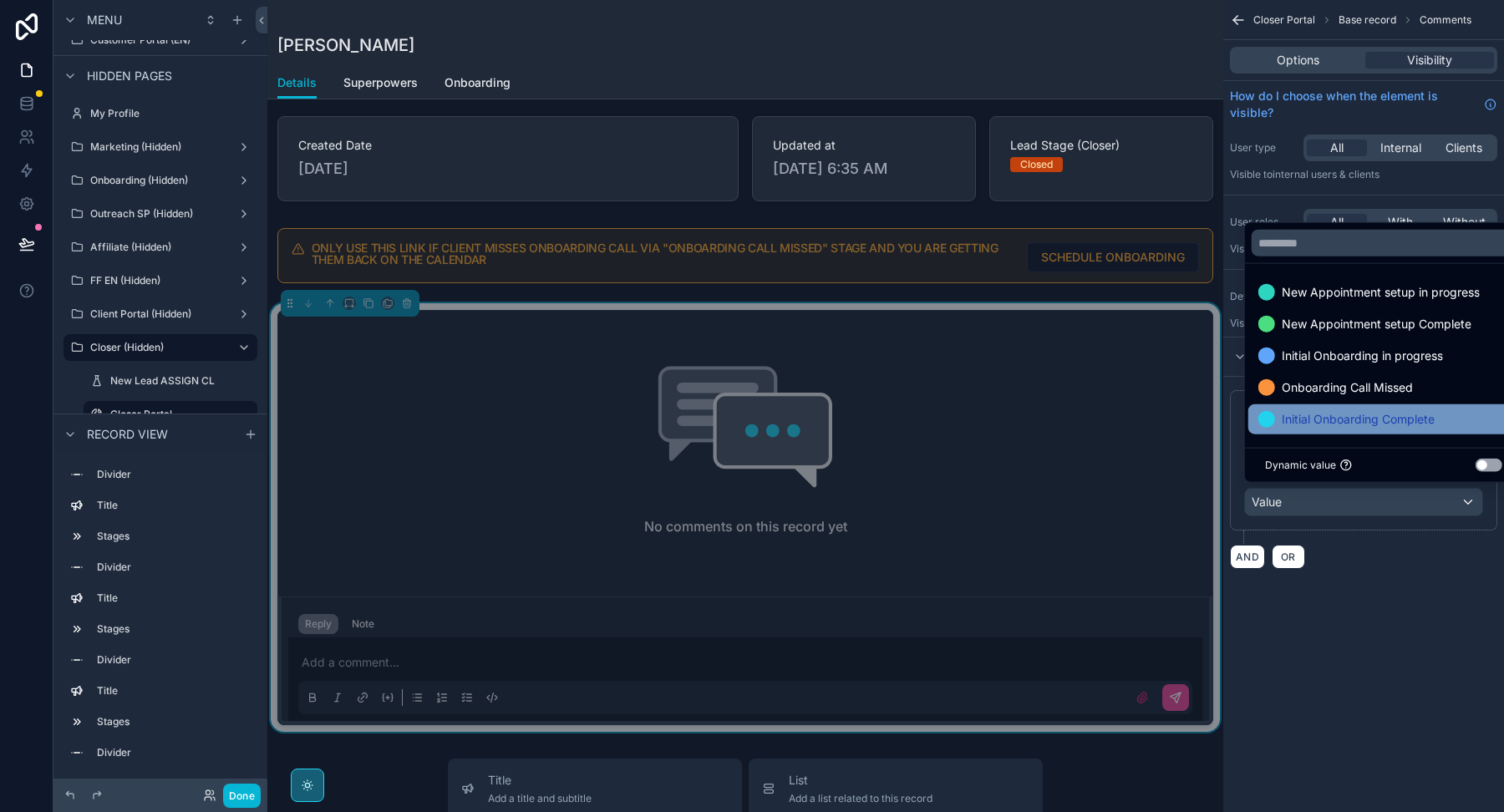
click at [1304, 430] on div "Initial Onboarding Complete" at bounding box center [1383, 419] width 271 height 30
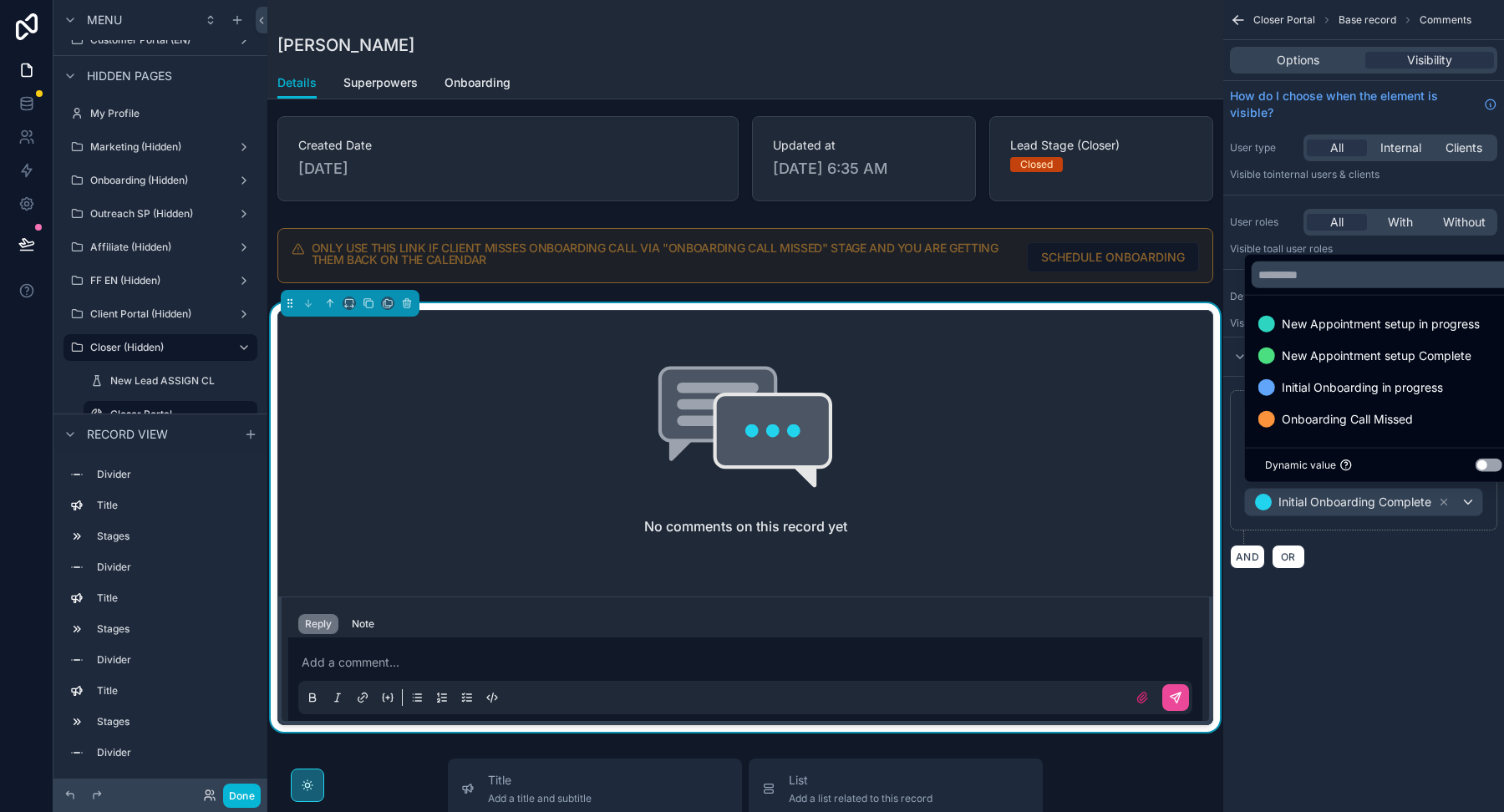
click at [1365, 537] on div "**********" at bounding box center [1363, 466] width 267 height 153
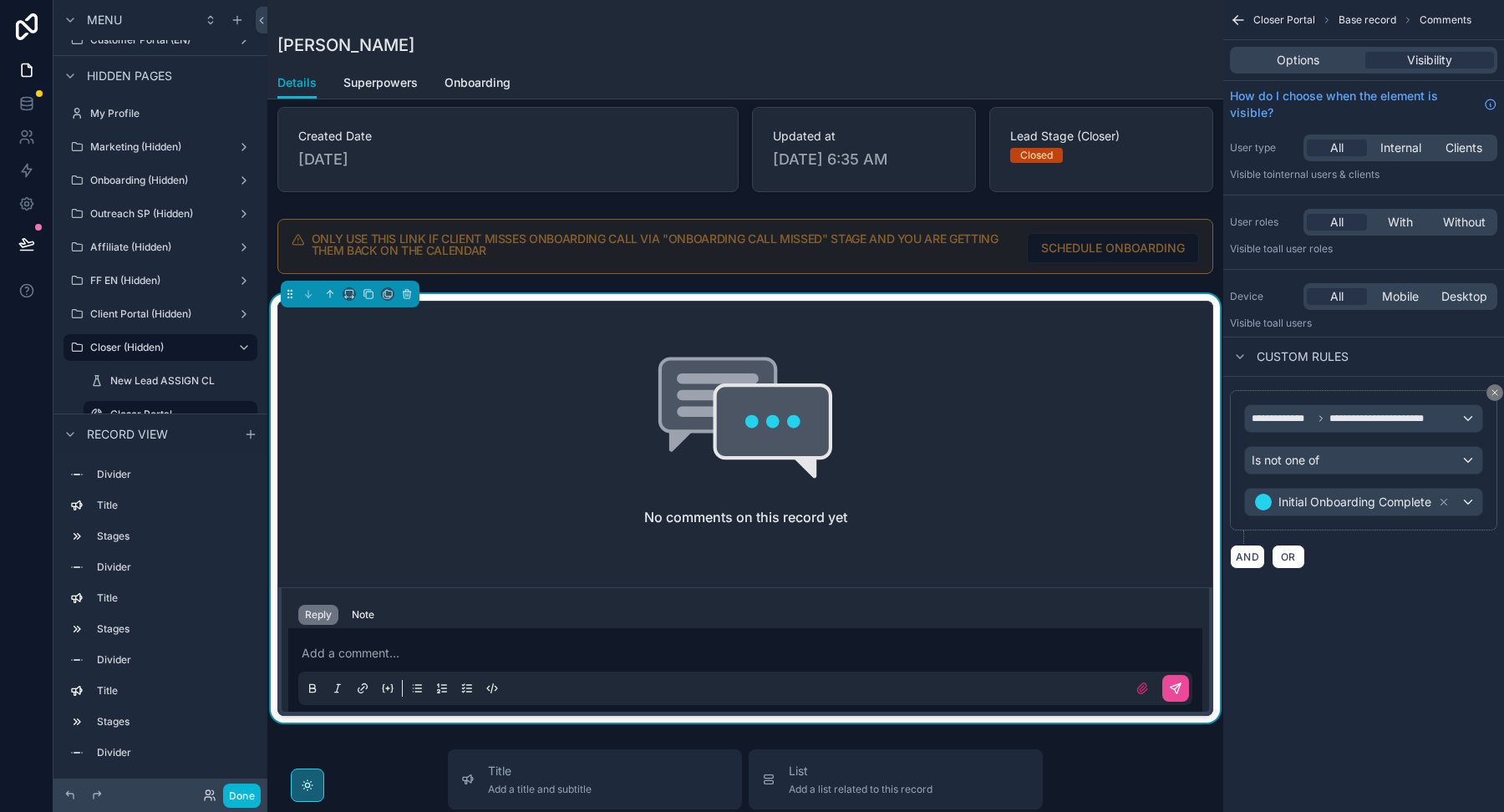
scroll to position [1393, 0]
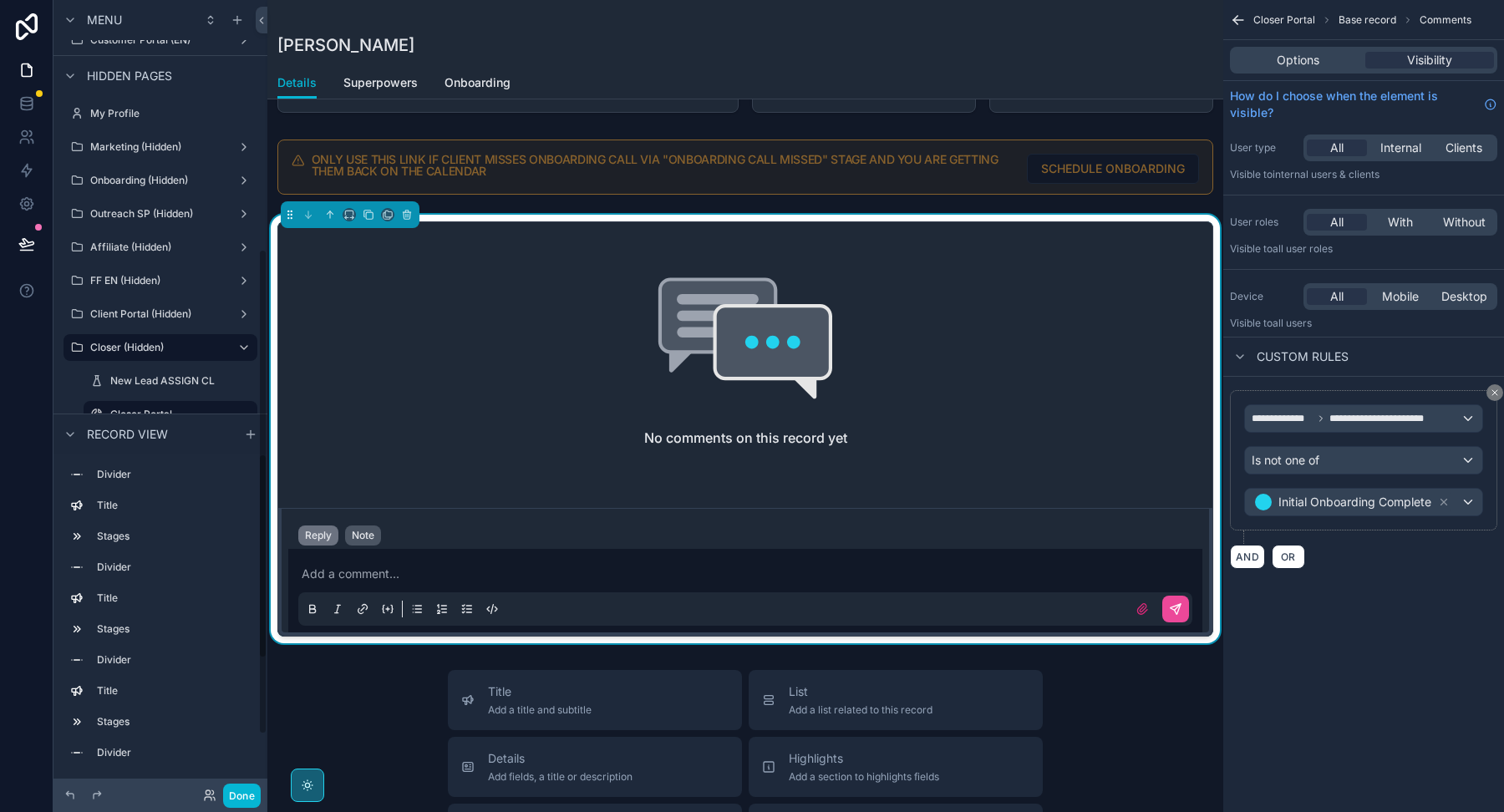
click at [354, 531] on div "Note" at bounding box center [363, 535] width 22 height 13
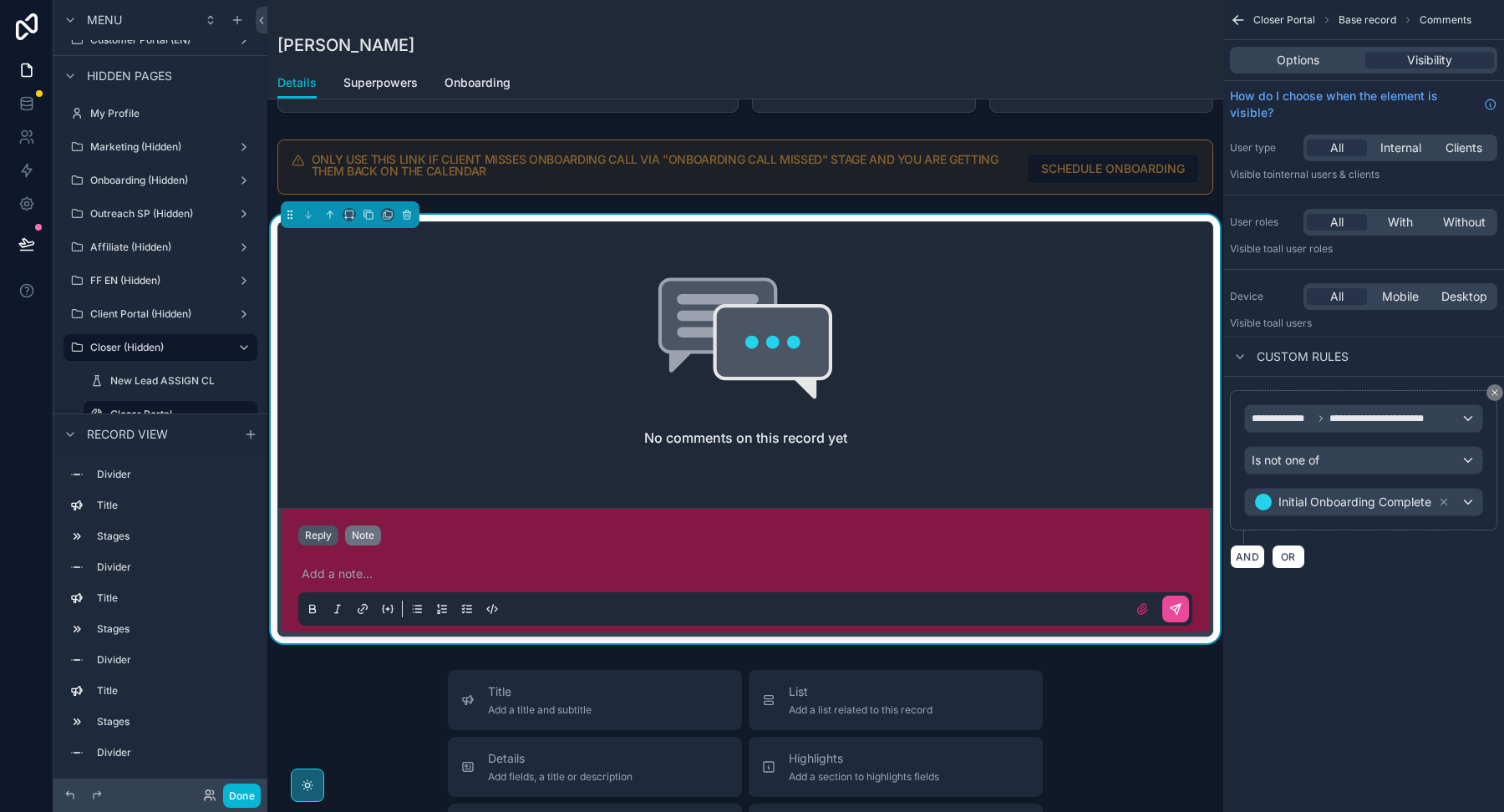
click at [324, 531] on button "Reply" at bounding box center [318, 536] width 40 height 20
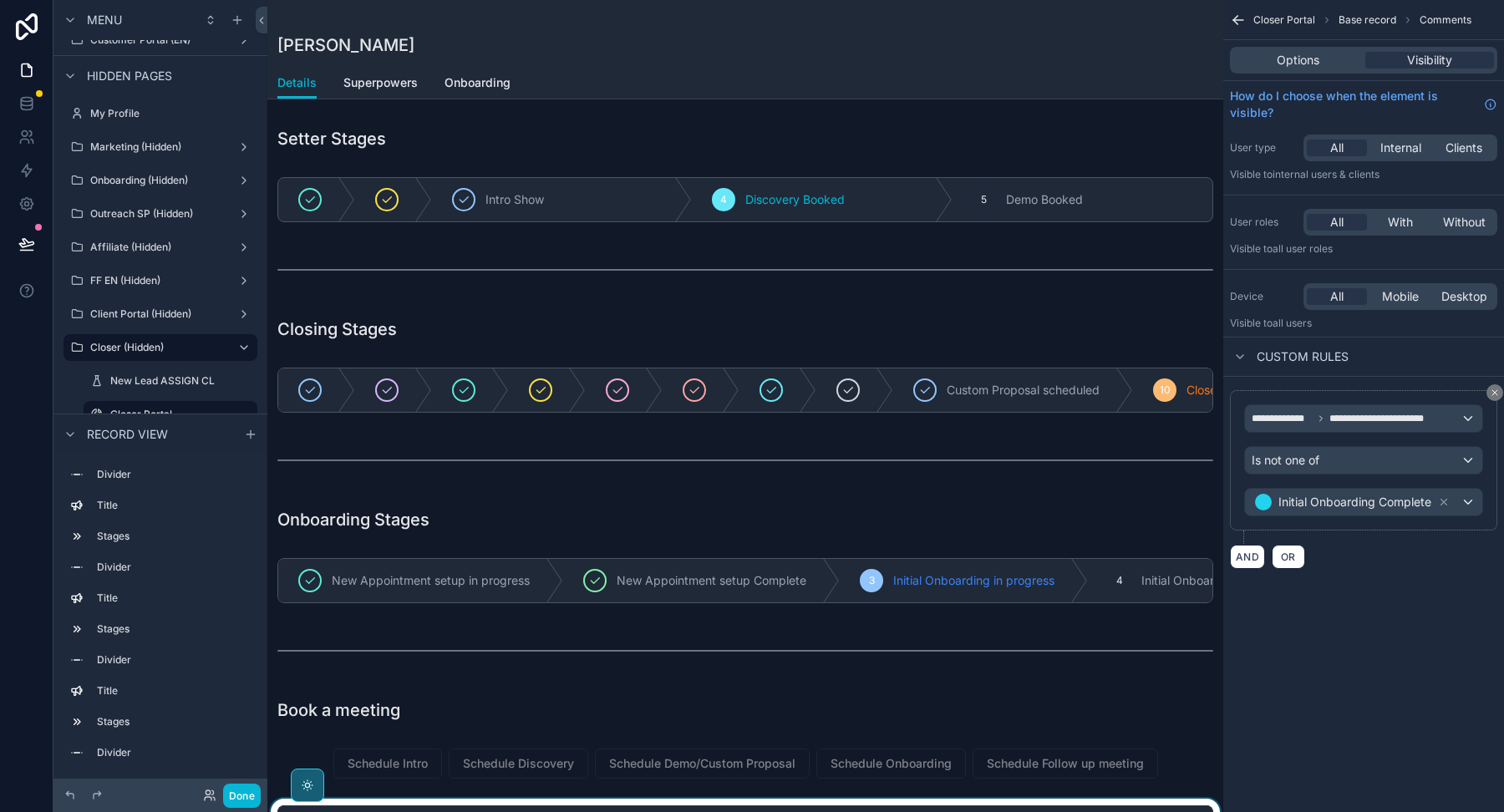
scroll to position [0, 0]
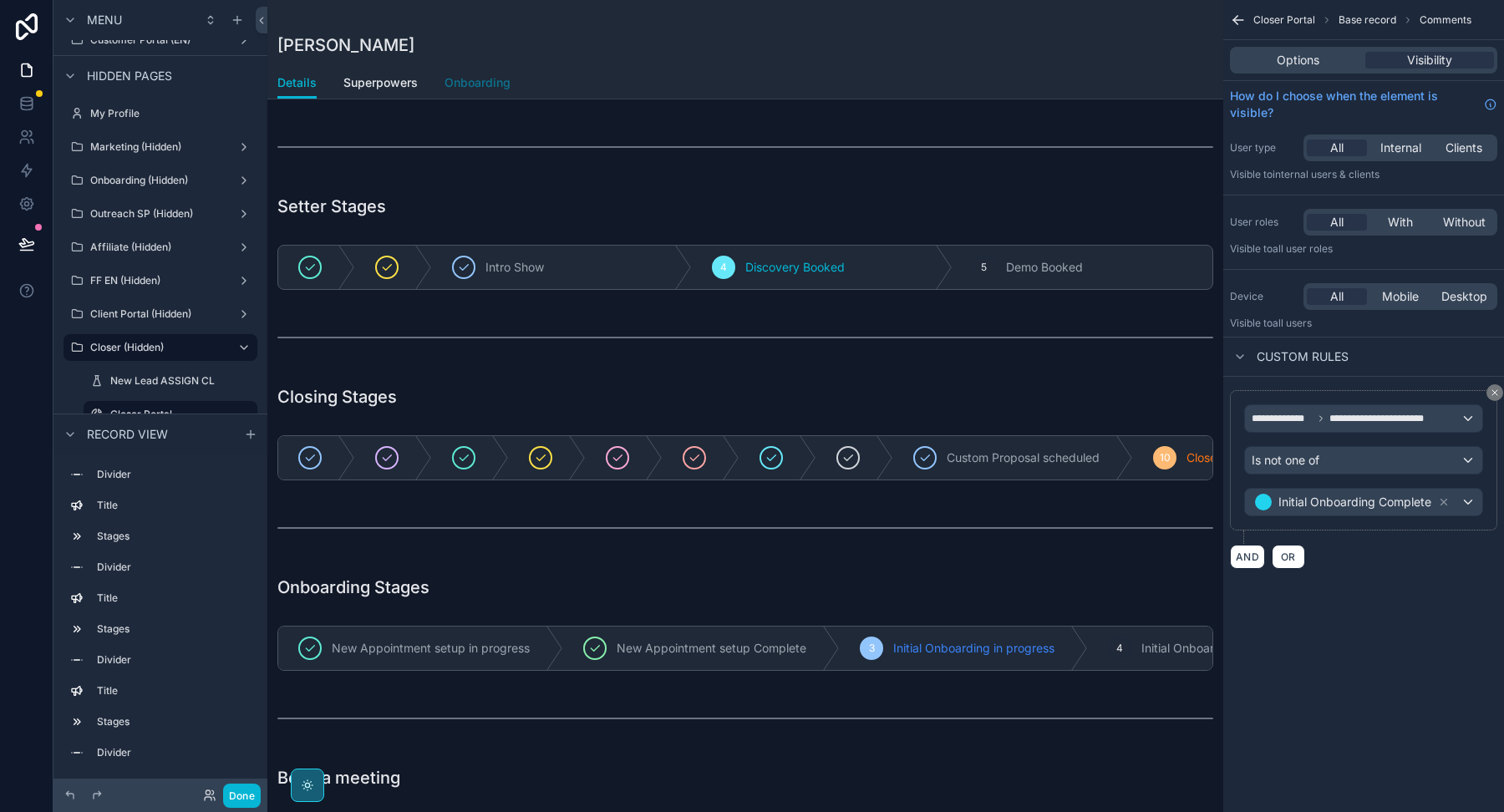
click at [474, 86] on span "Onboarding" at bounding box center [477, 83] width 66 height 17
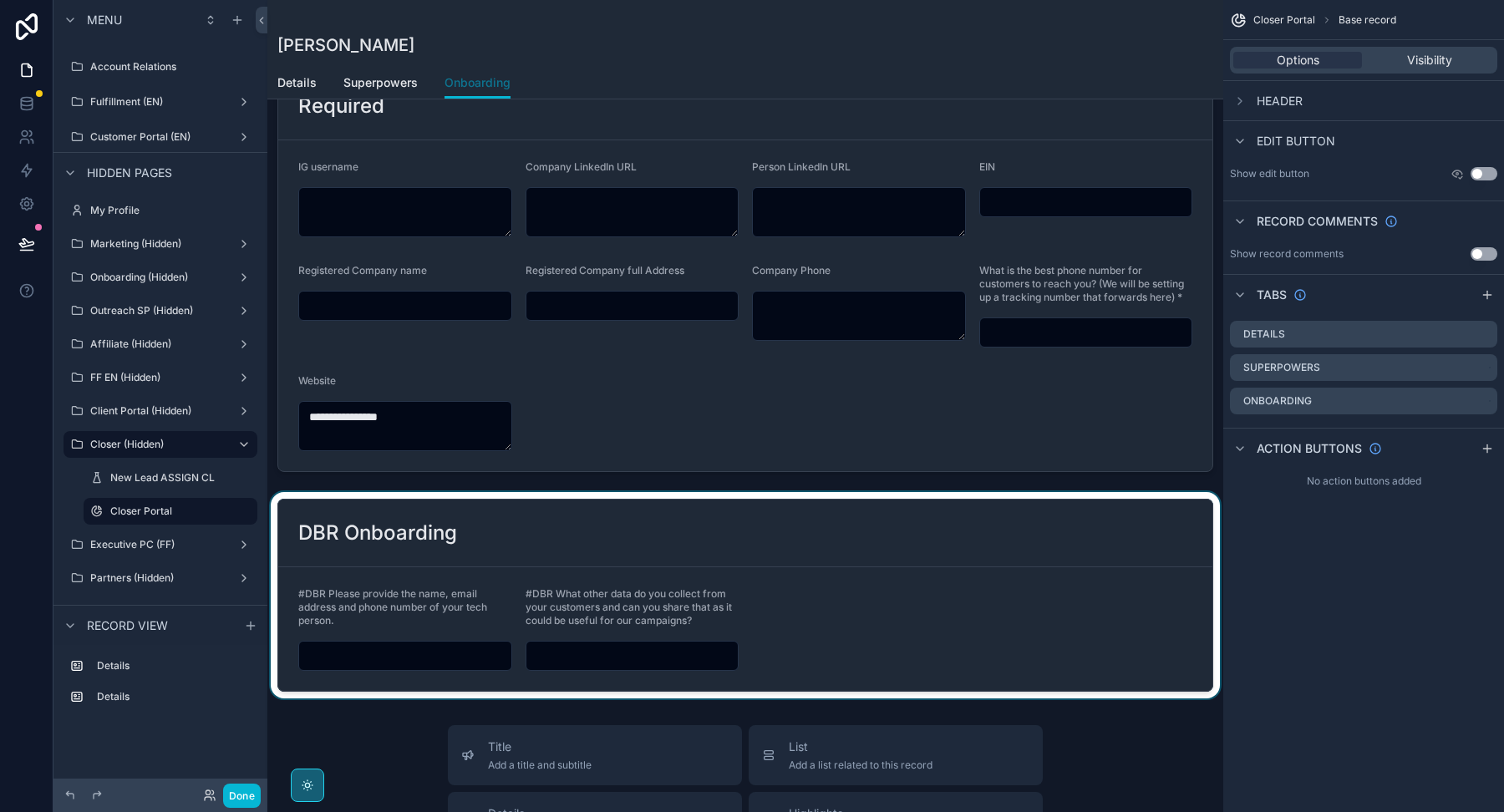
scroll to position [28, 0]
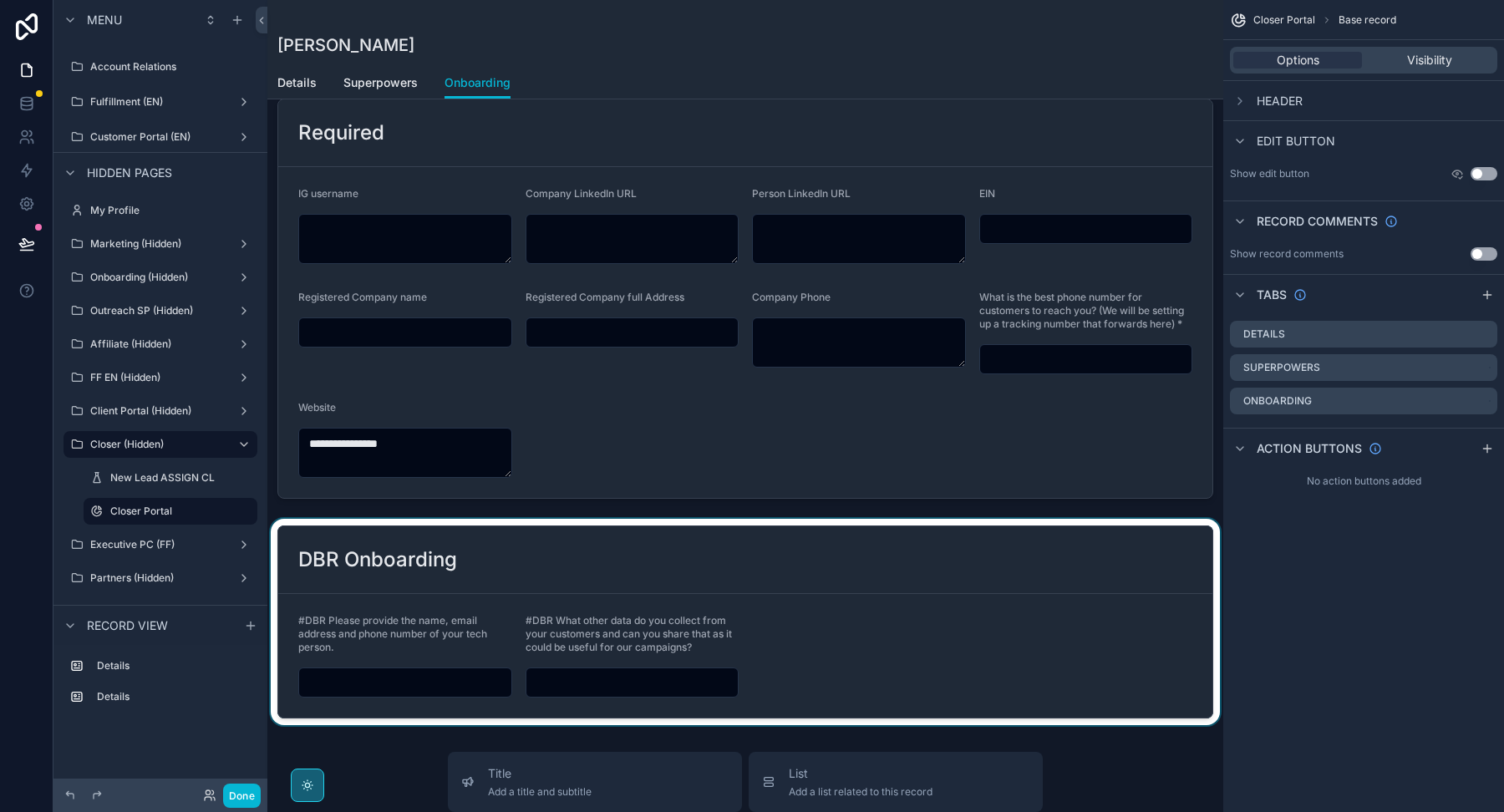
click at [594, 535] on div "scrollable content" at bounding box center [745, 622] width 956 height 206
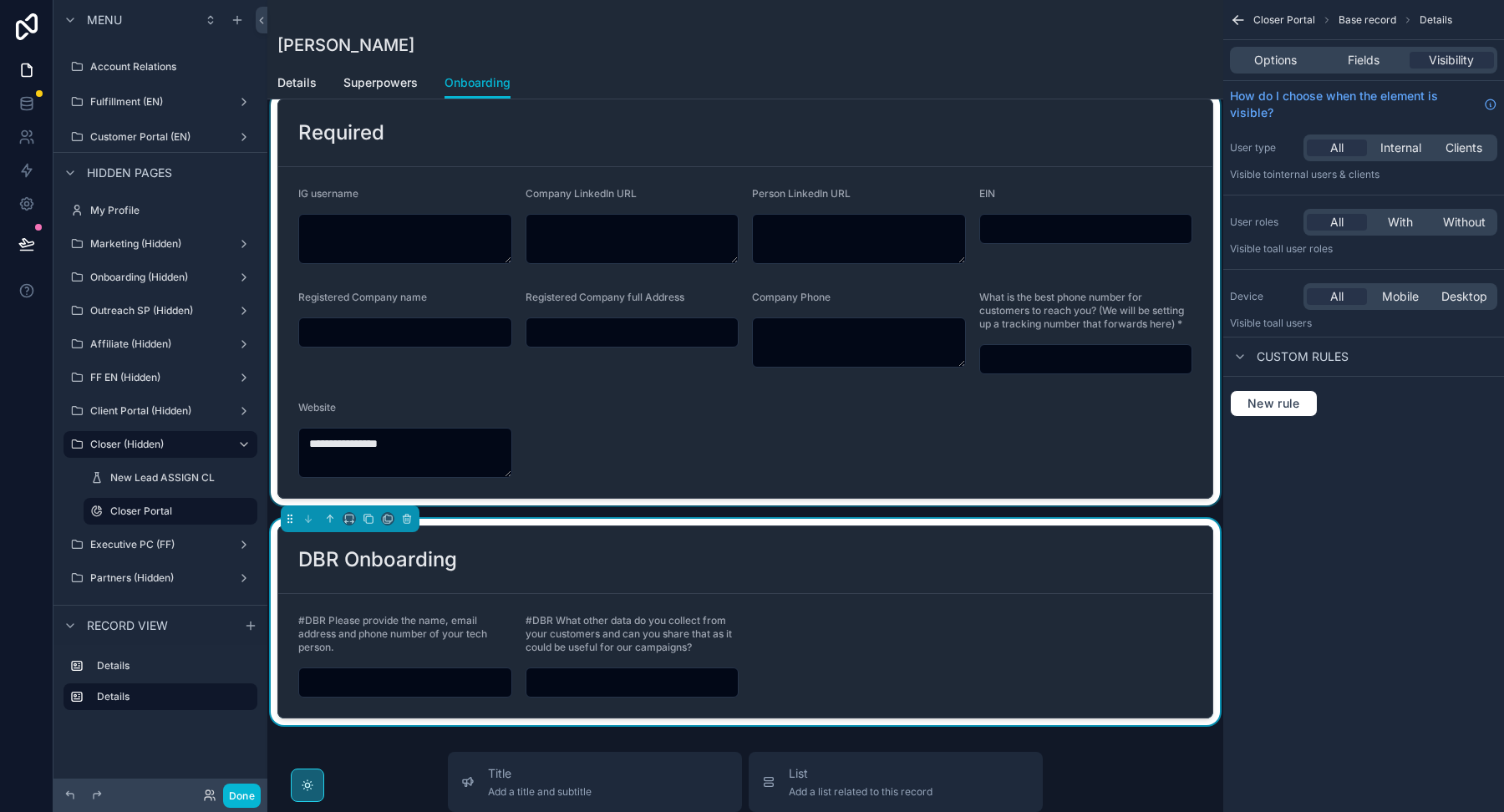
click at [595, 453] on div "scrollable content" at bounding box center [745, 299] width 956 height 413
click at [595, 558] on div "scrollable content" at bounding box center [745, 622] width 956 height 206
click at [607, 478] on div "scrollable content" at bounding box center [745, 299] width 956 height 413
click at [615, 570] on div "scrollable content" at bounding box center [745, 622] width 956 height 206
click at [617, 450] on div "scrollable content" at bounding box center [745, 299] width 956 height 413
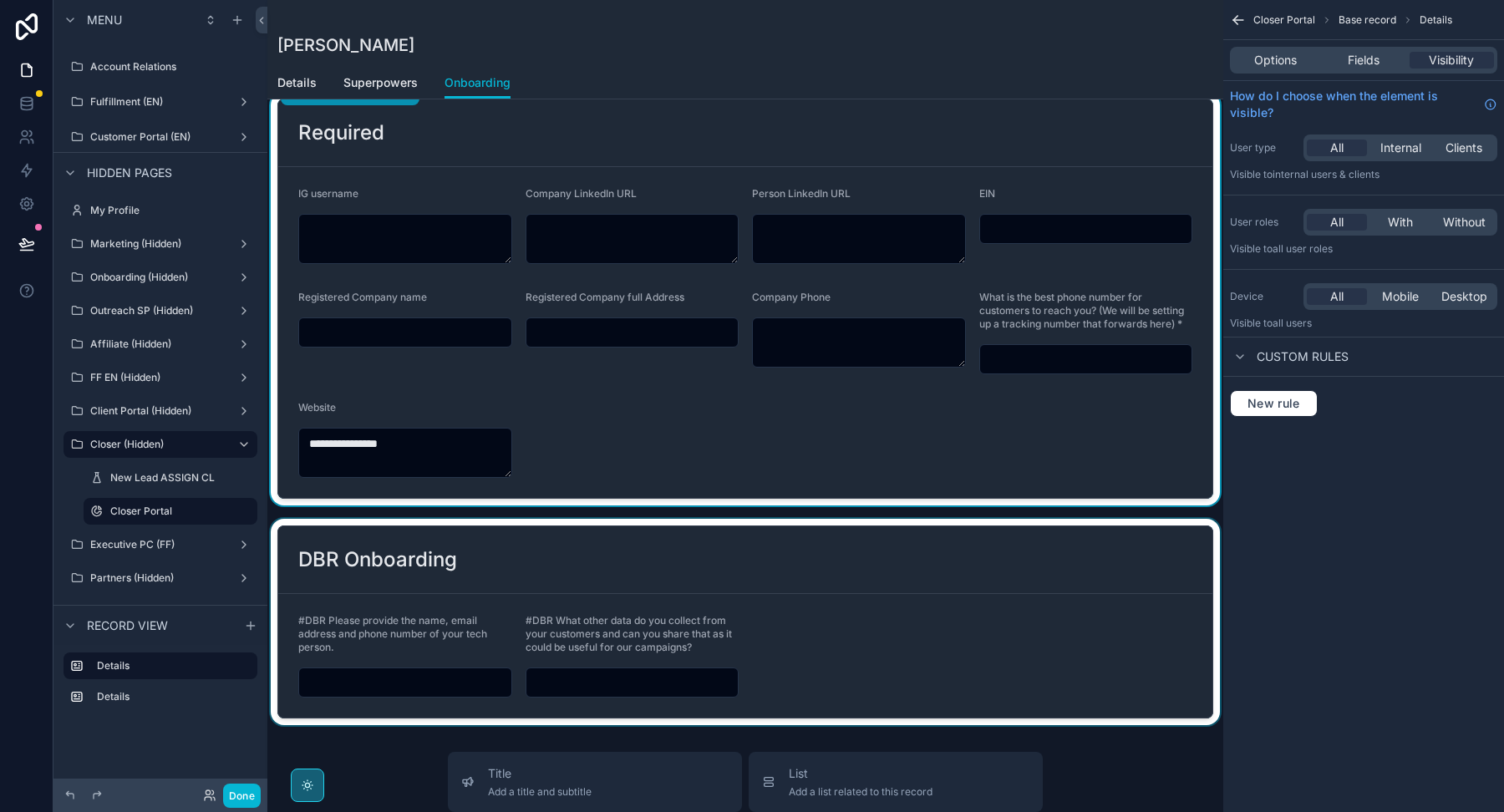
click at [617, 567] on div "scrollable content" at bounding box center [745, 622] width 956 height 206
click at [625, 445] on div "scrollable content" at bounding box center [745, 299] width 956 height 413
click at [593, 546] on div "scrollable content" at bounding box center [745, 622] width 956 height 206
click at [602, 464] on div "scrollable content" at bounding box center [745, 299] width 956 height 413
click at [561, 579] on div "scrollable content" at bounding box center [745, 622] width 956 height 206
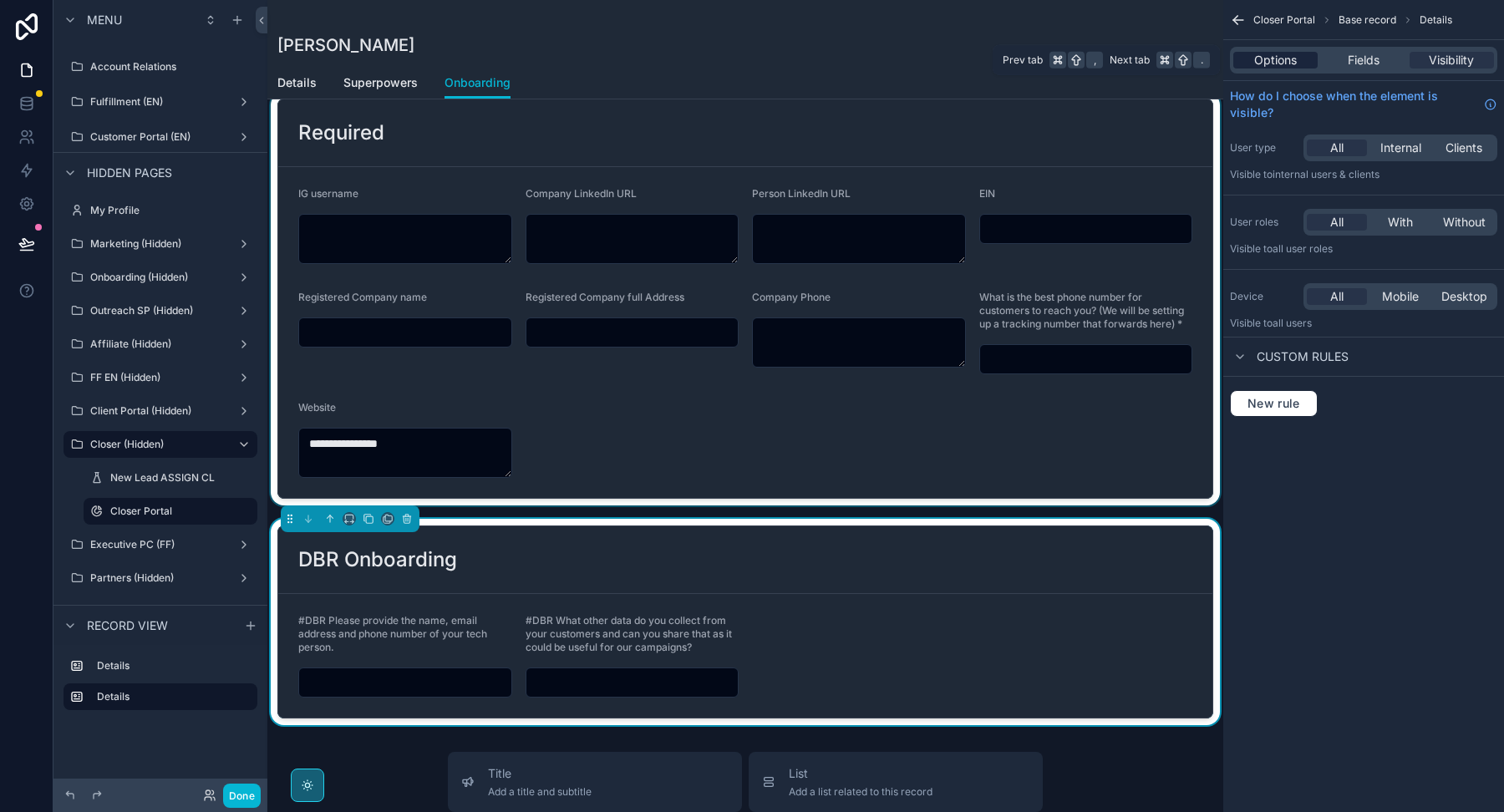
click at [1260, 62] on span "Options" at bounding box center [1276, 60] width 43 height 17
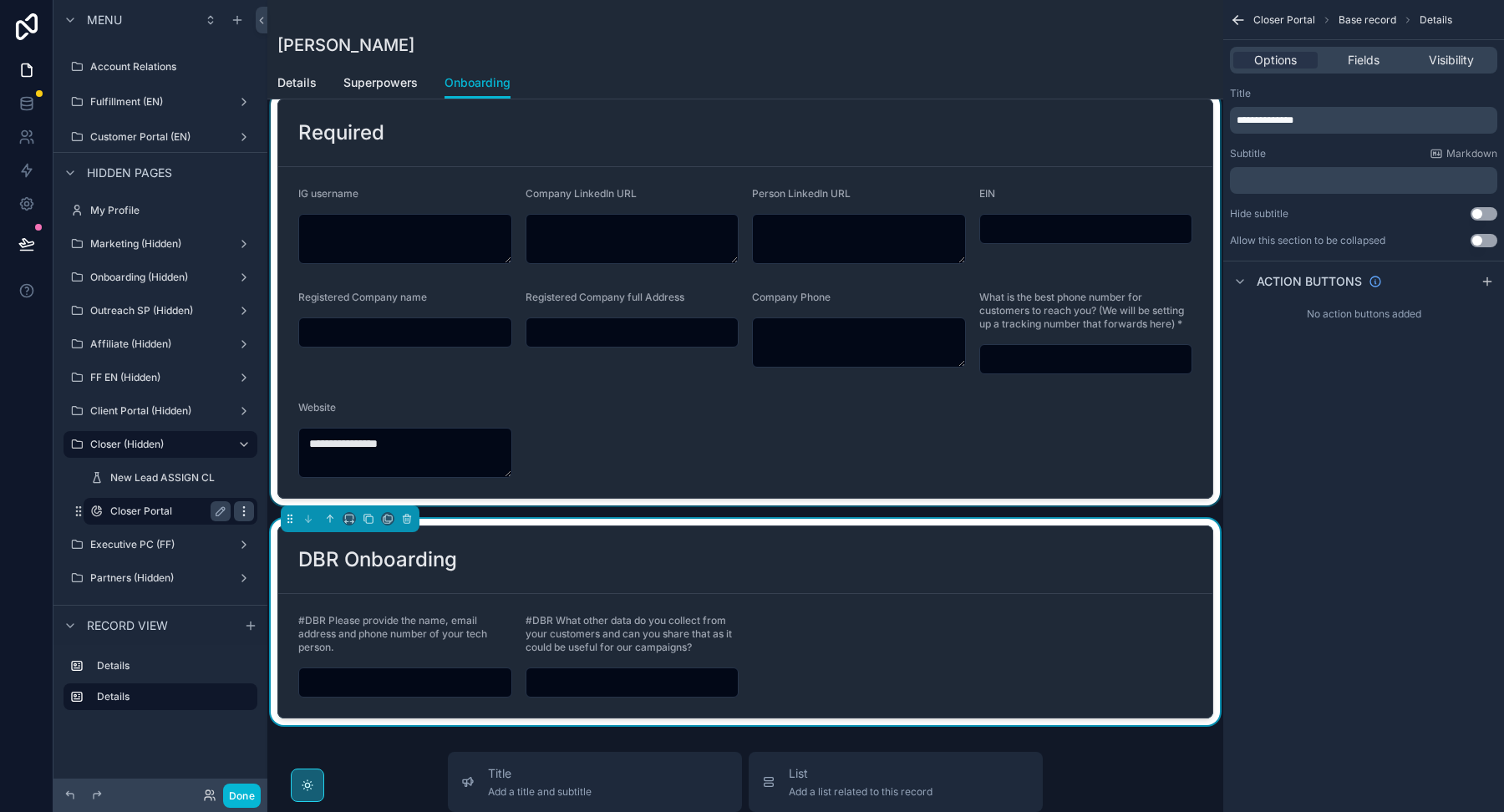
click at [248, 511] on icon "scrollable content" at bounding box center [244, 511] width 13 height 13
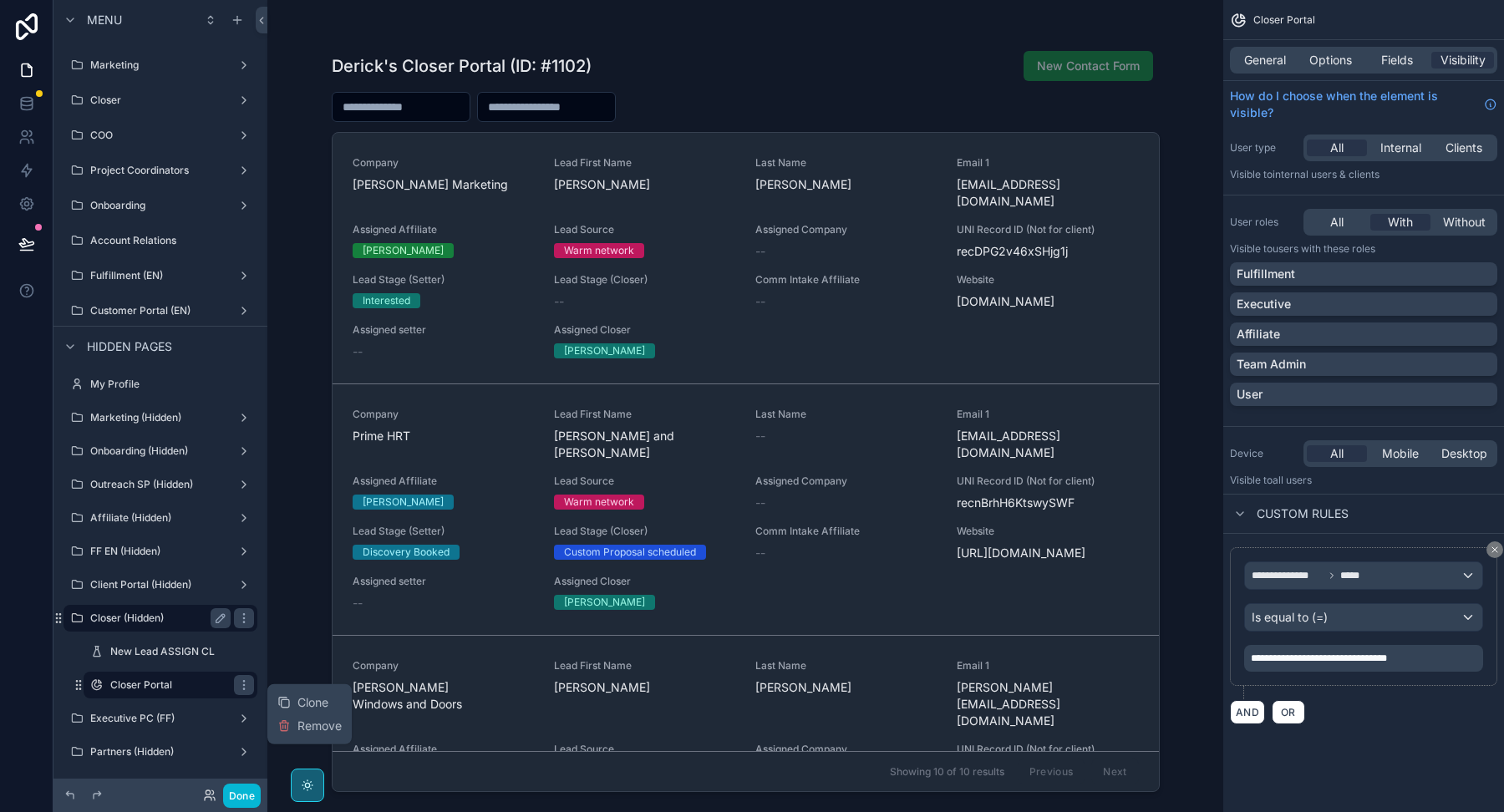
click at [141, 615] on label "Closer (Hidden)" at bounding box center [157, 618] width 134 height 13
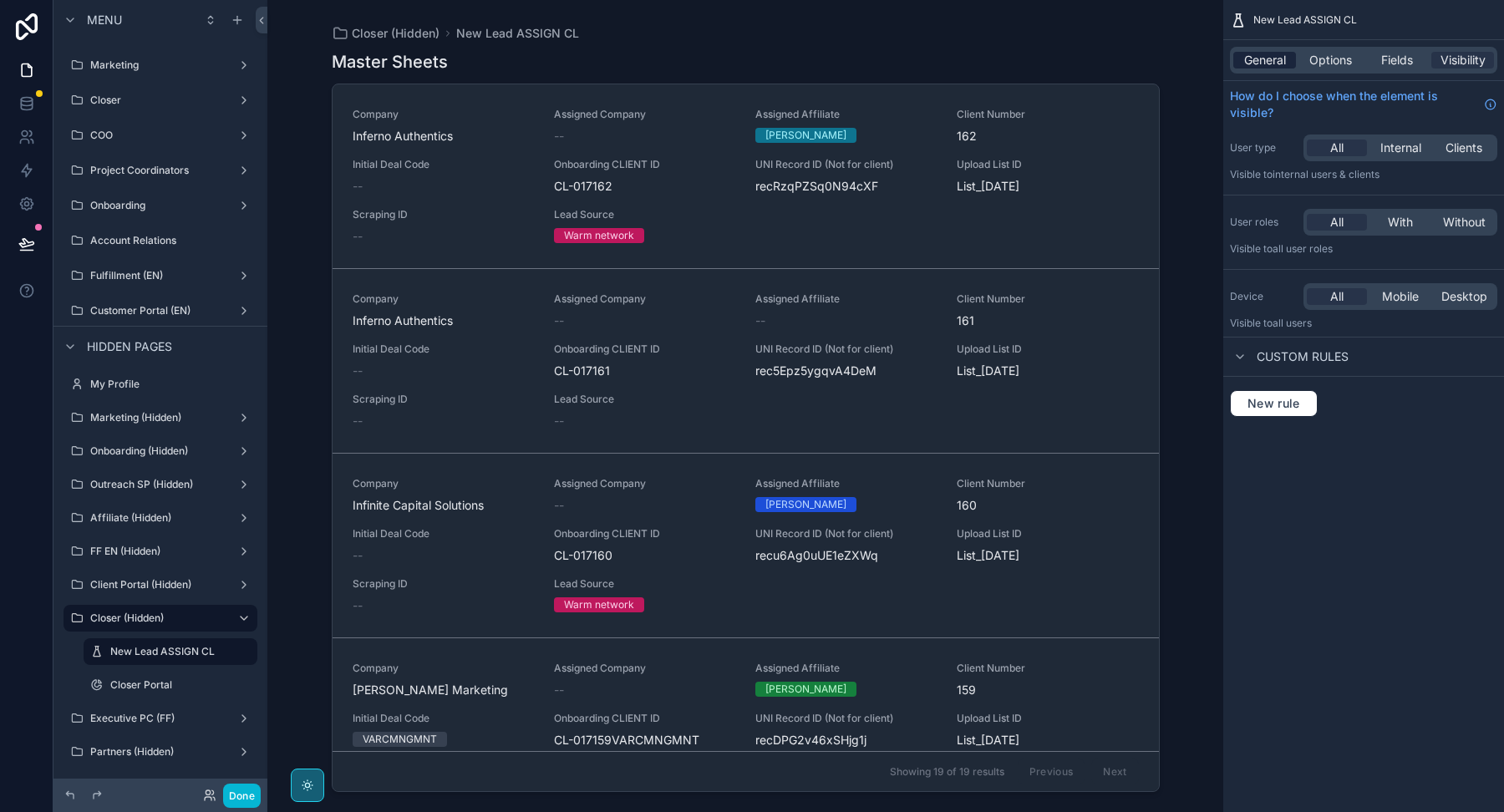
click at [1275, 61] on span "General" at bounding box center [1265, 60] width 42 height 17
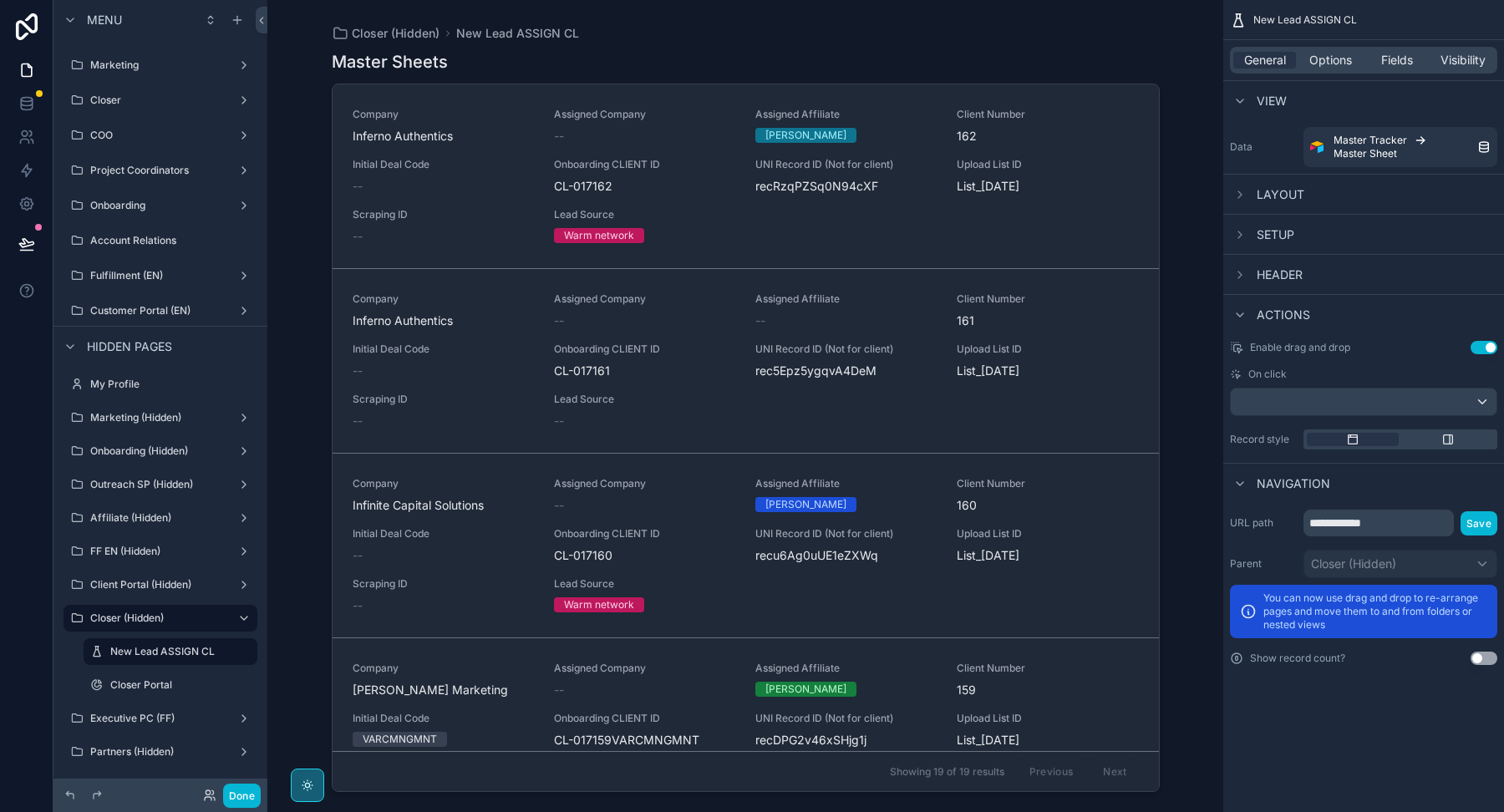
click at [1267, 194] on span "Layout" at bounding box center [1280, 194] width 47 height 17
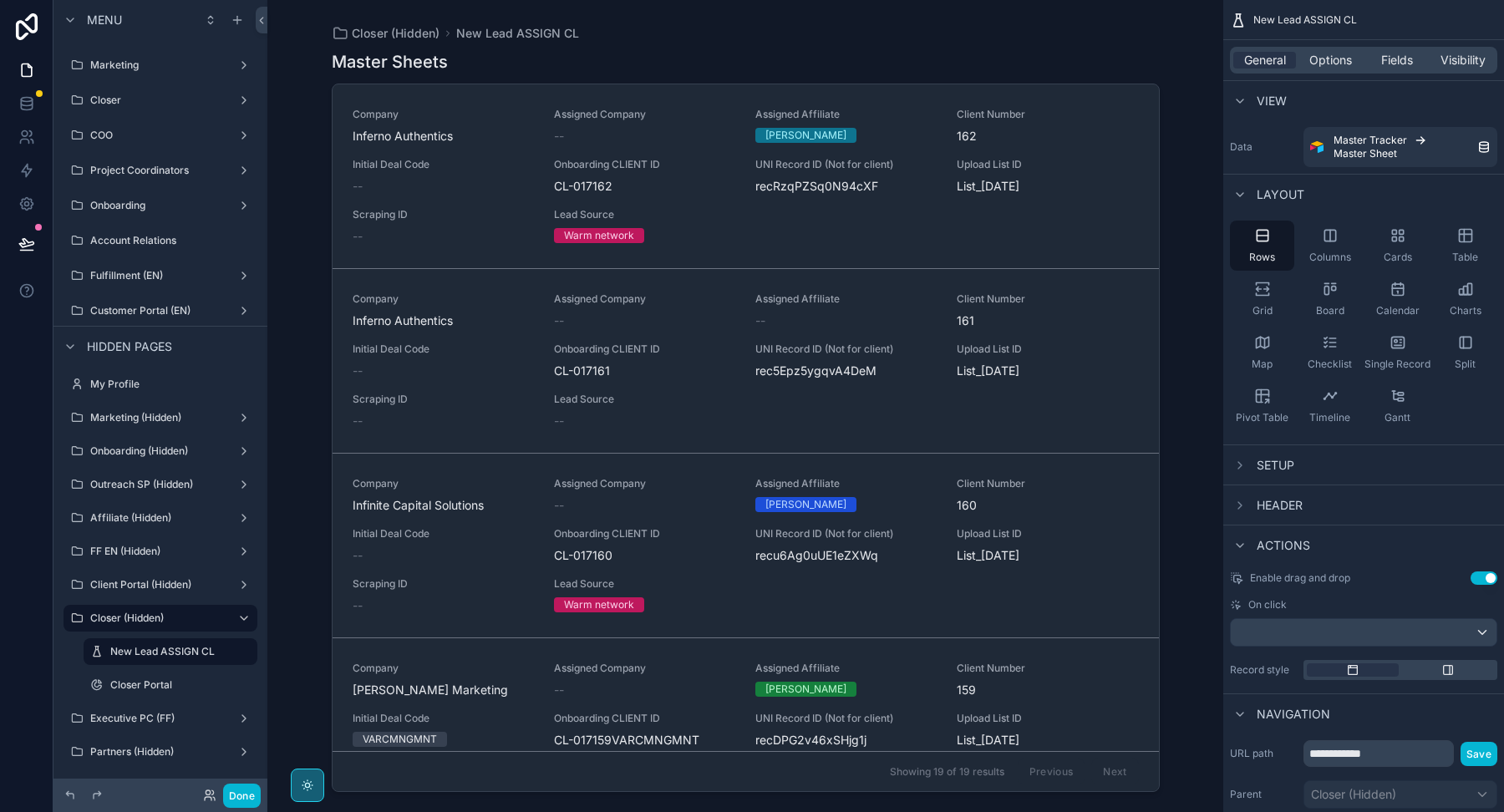
click at [1267, 195] on span "Layout" at bounding box center [1280, 194] width 47 height 17
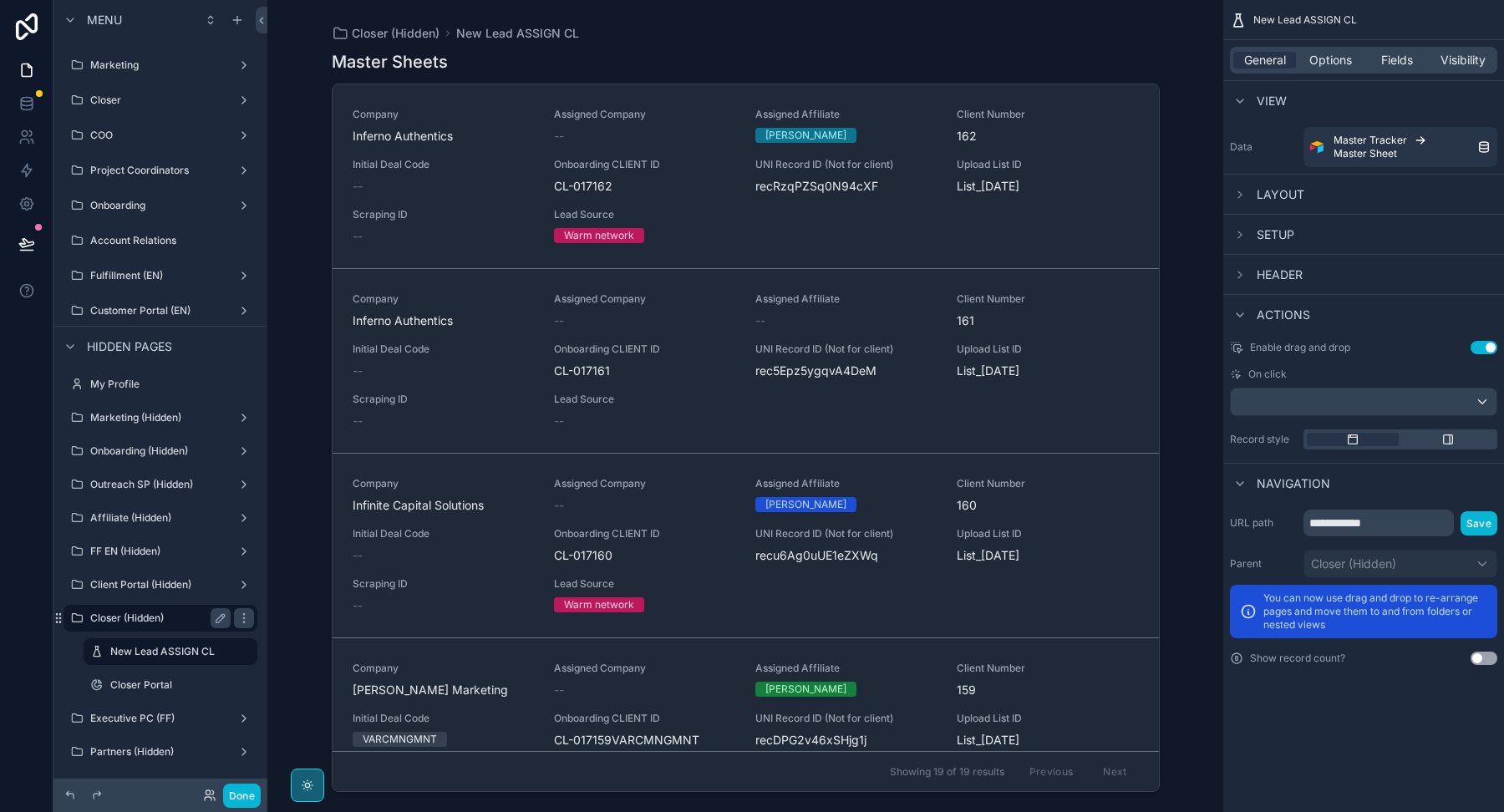
click at [127, 617] on label "Closer (Hidden)" at bounding box center [157, 618] width 134 height 13
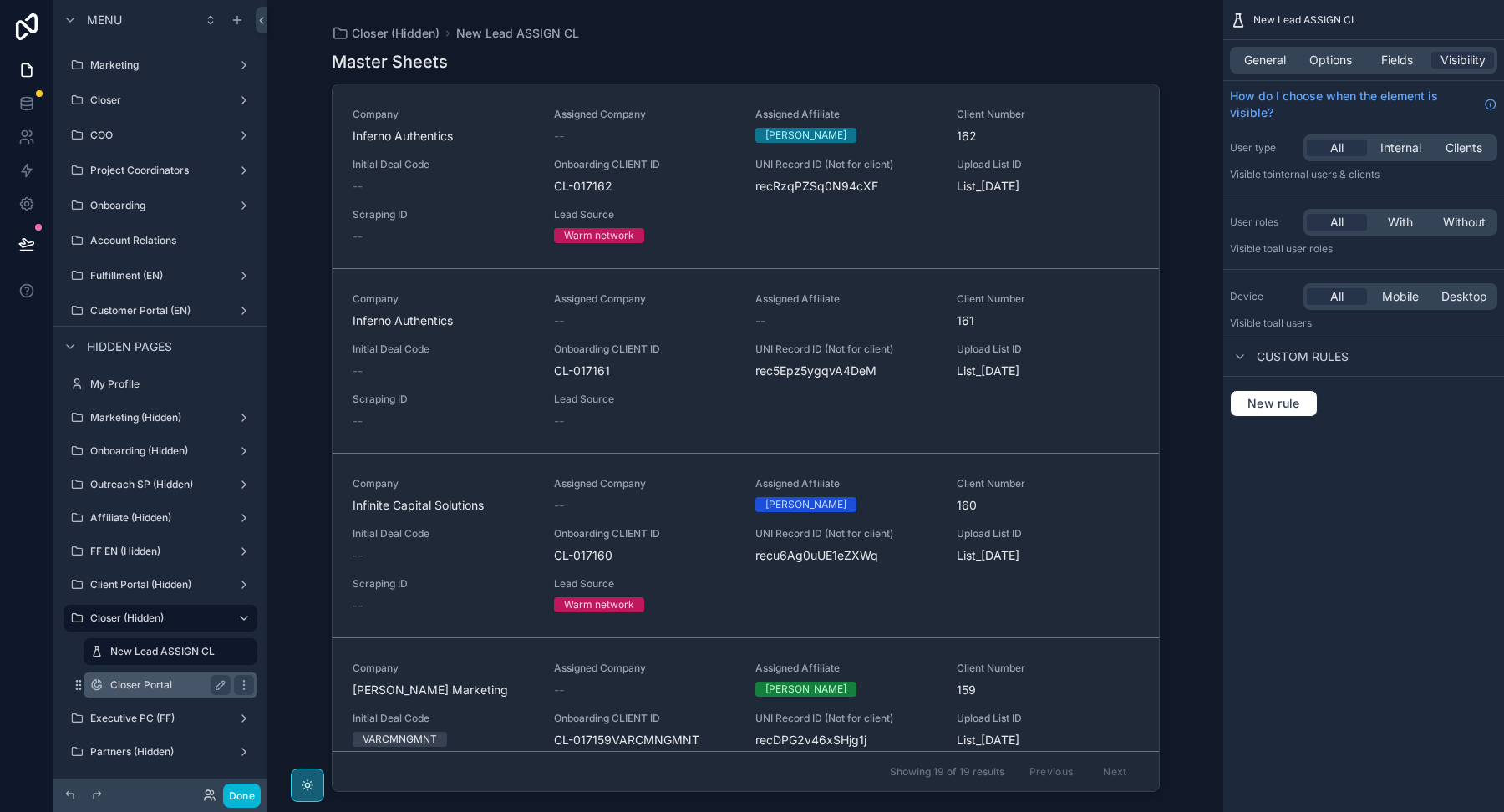
click at [135, 682] on label "Closer Portal" at bounding box center [168, 685] width 114 height 13
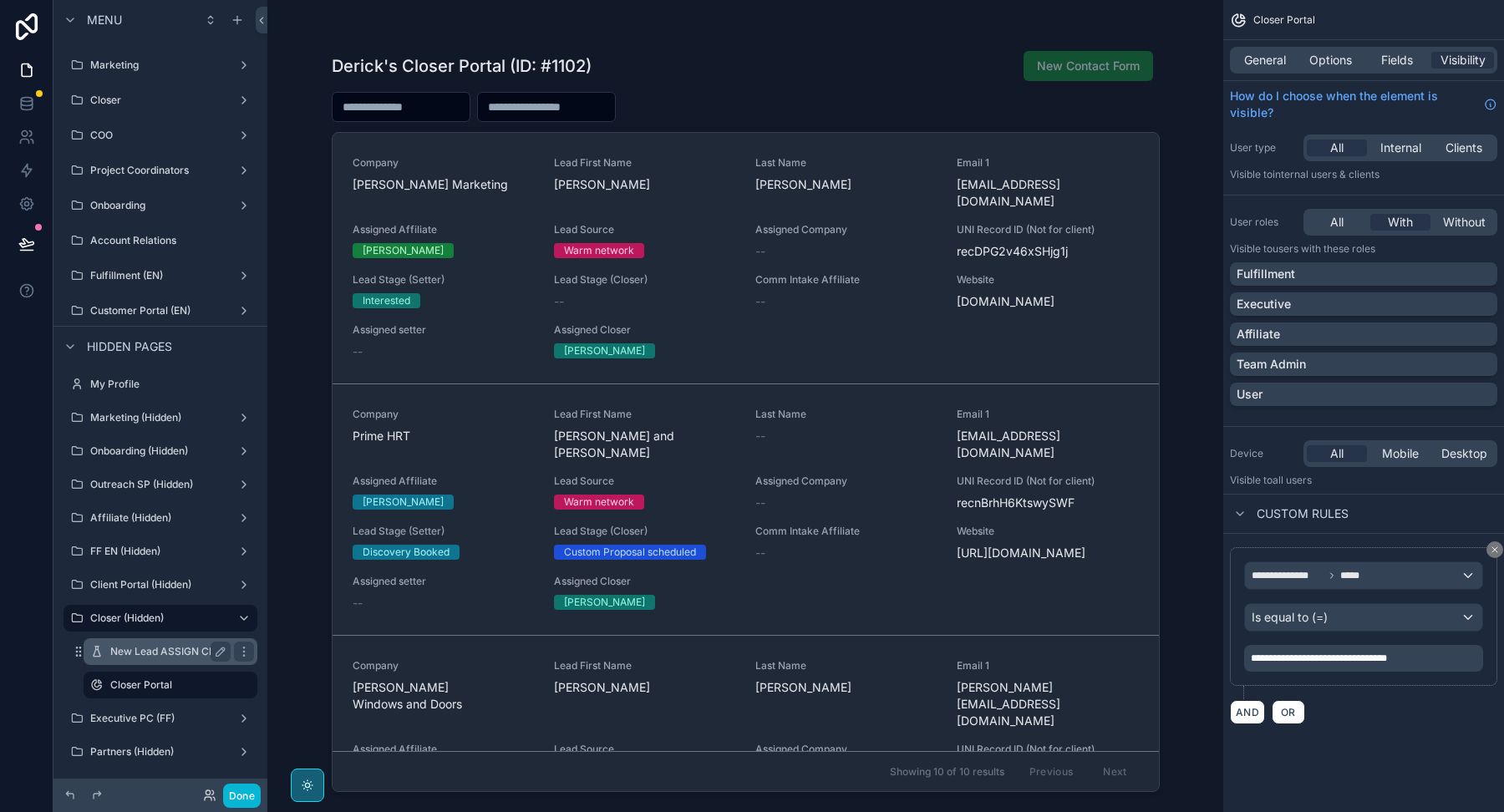
click at [139, 651] on label "New Lead ASSIGN CL" at bounding box center [168, 651] width 114 height 13
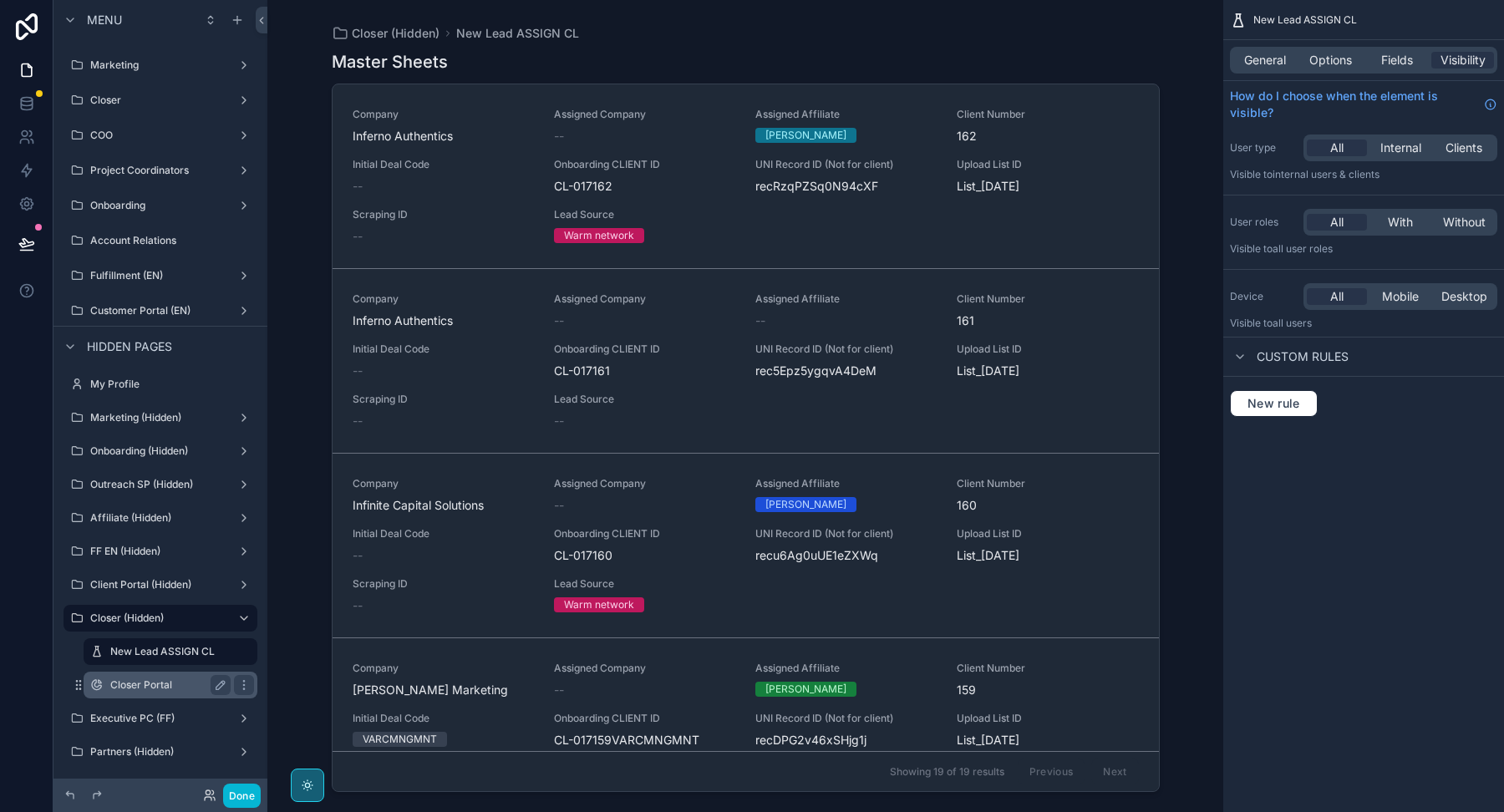
click at [137, 684] on label "Closer Portal" at bounding box center [168, 685] width 114 height 13
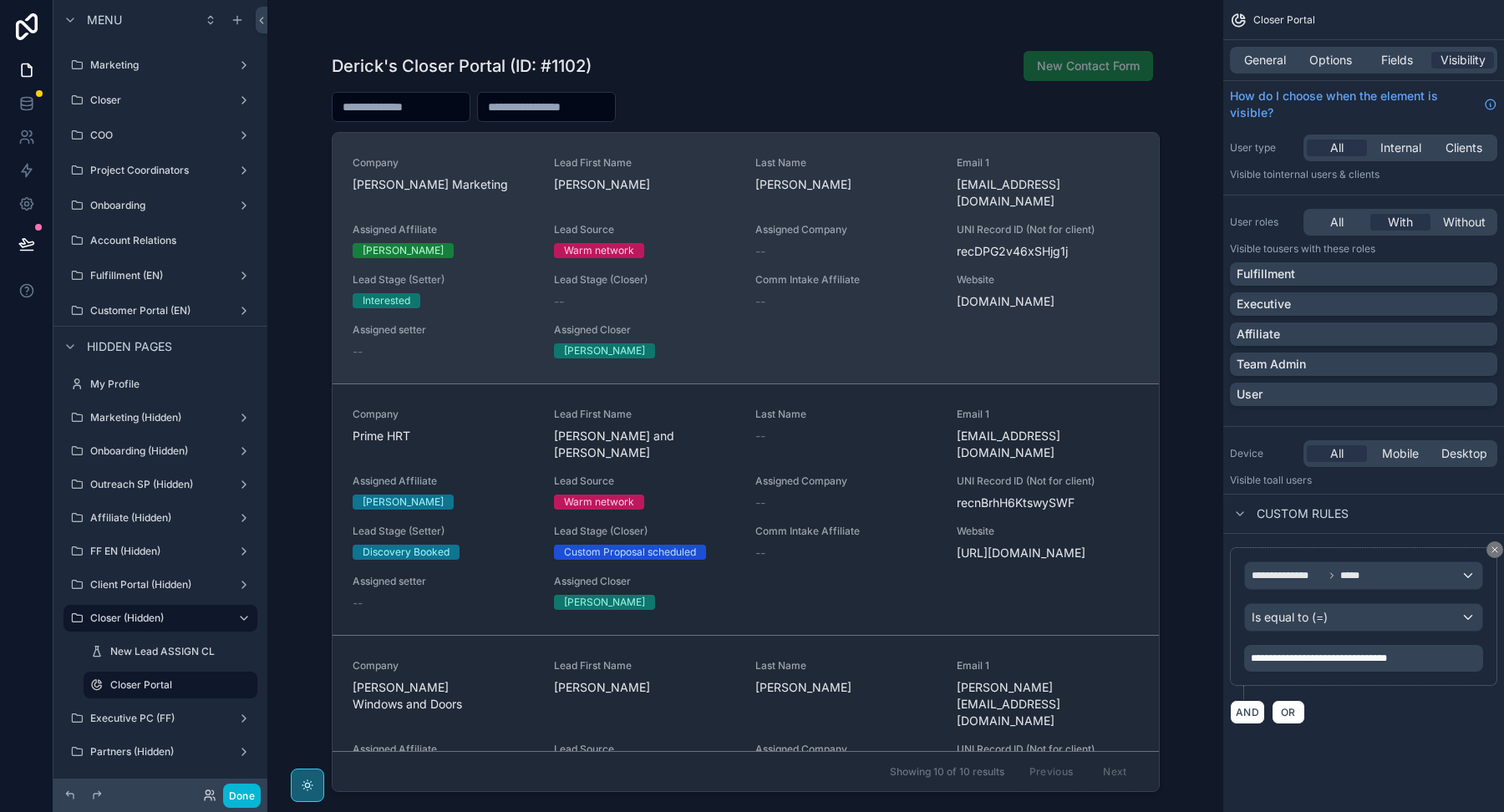
click at [468, 243] on div "[PERSON_NAME]" at bounding box center [443, 250] width 181 height 15
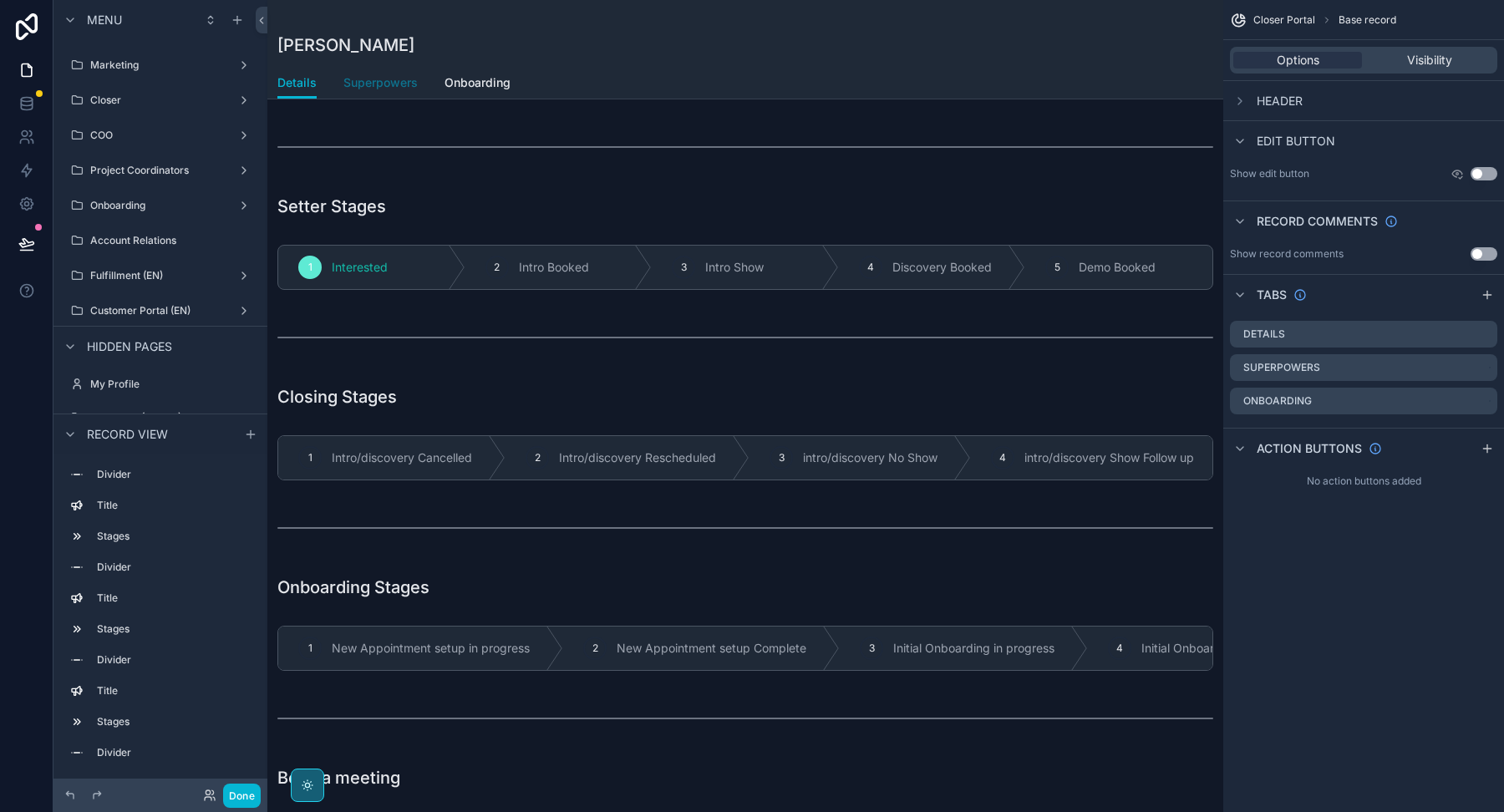
click at [390, 79] on span "Superpowers" at bounding box center [381, 83] width 74 height 17
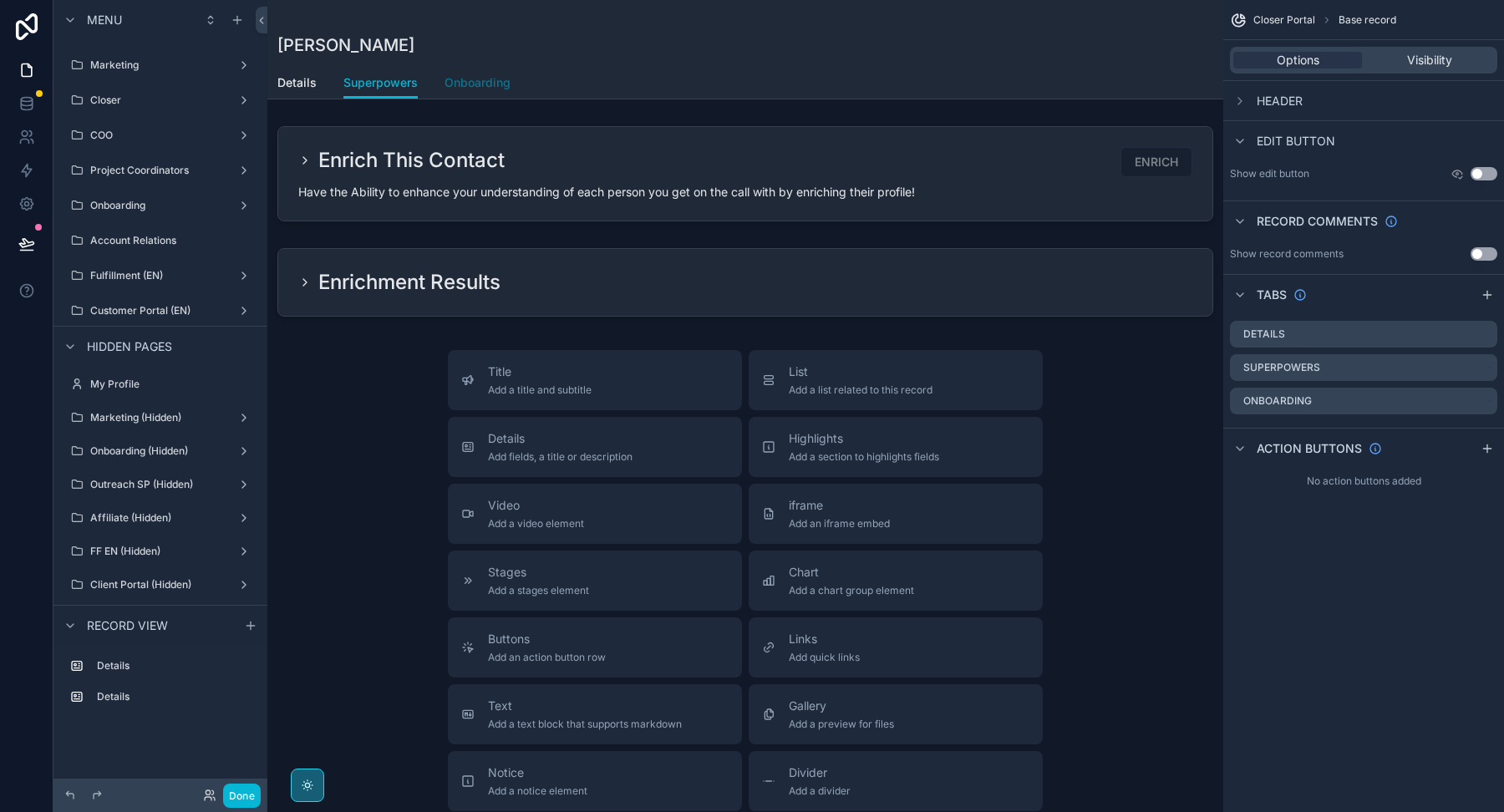
click at [446, 80] on span "Onboarding" at bounding box center [477, 83] width 66 height 17
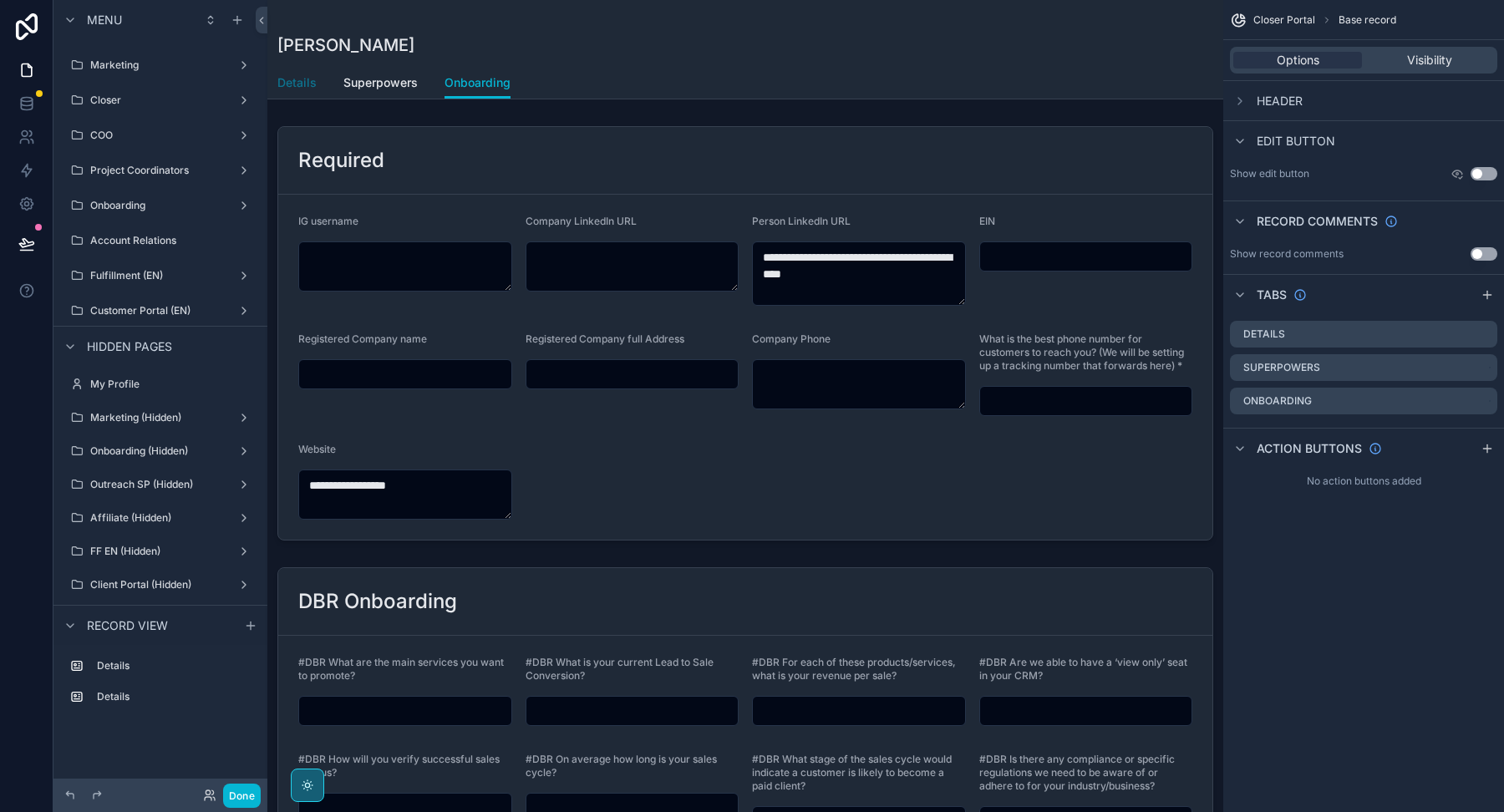
click at [295, 81] on span "Details" at bounding box center [297, 83] width 39 height 17
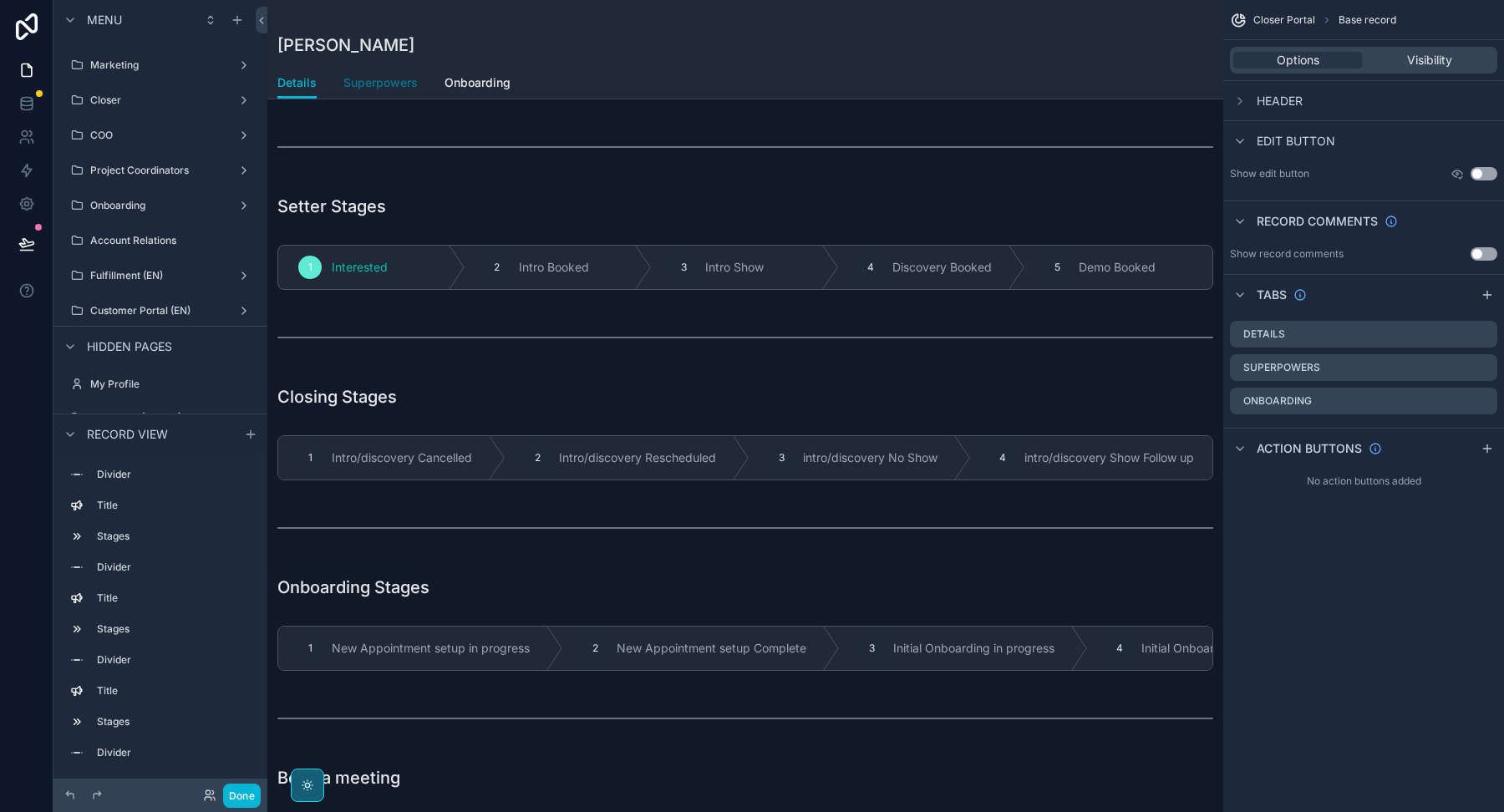
click at [393, 86] on span "Superpowers" at bounding box center [381, 83] width 74 height 17
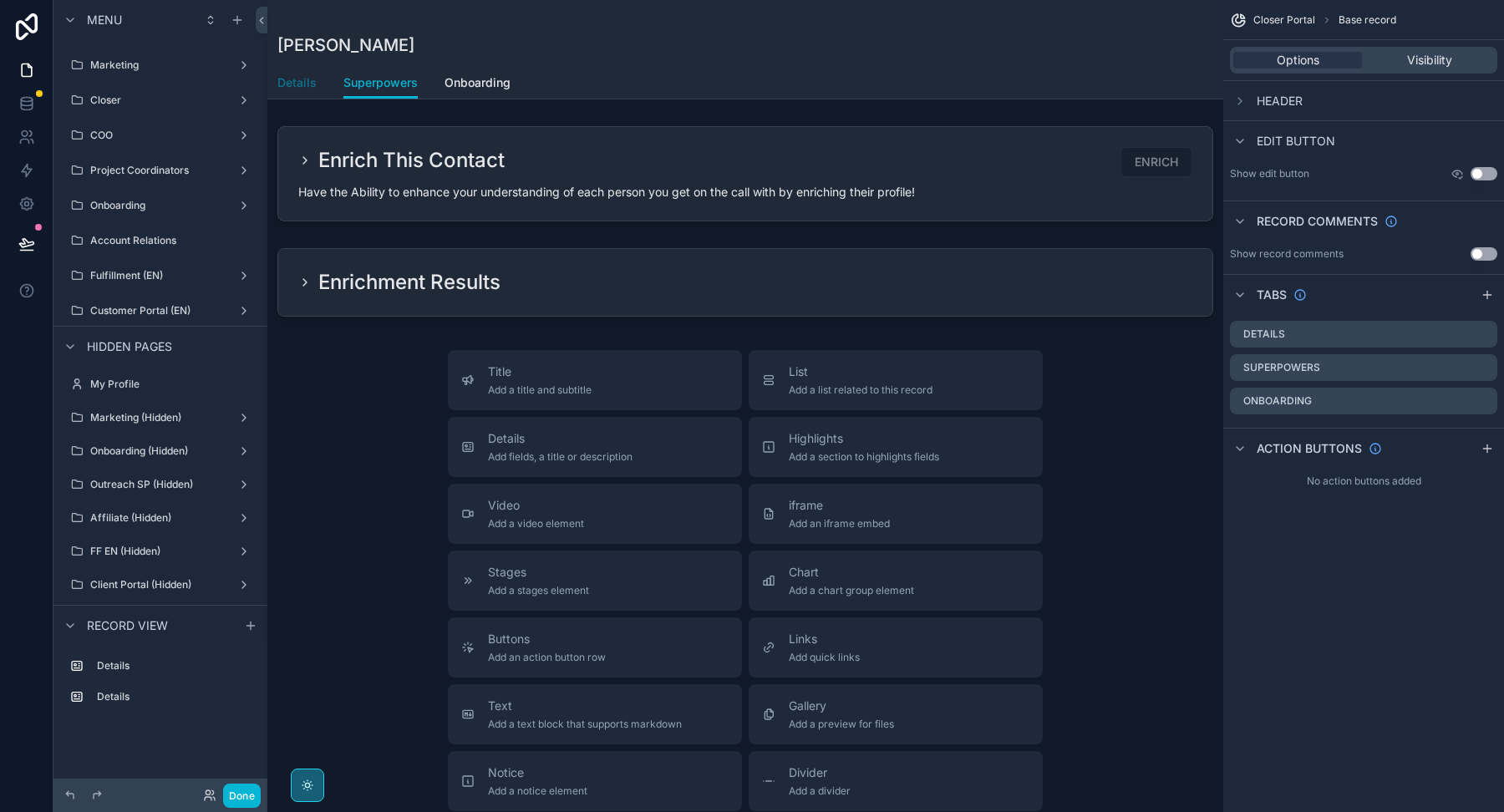
click at [311, 84] on span "Details" at bounding box center [297, 83] width 39 height 17
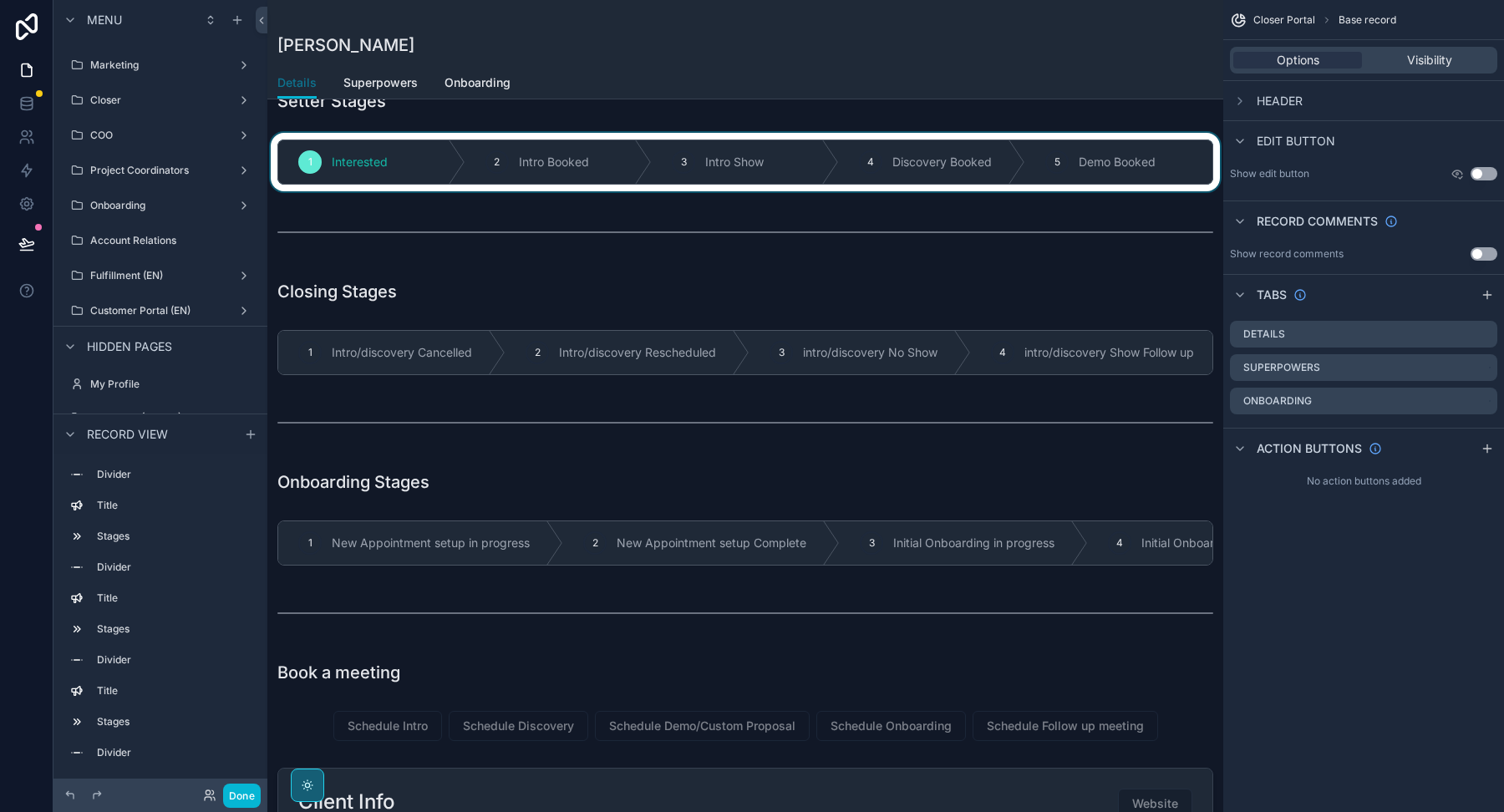
scroll to position [30, 0]
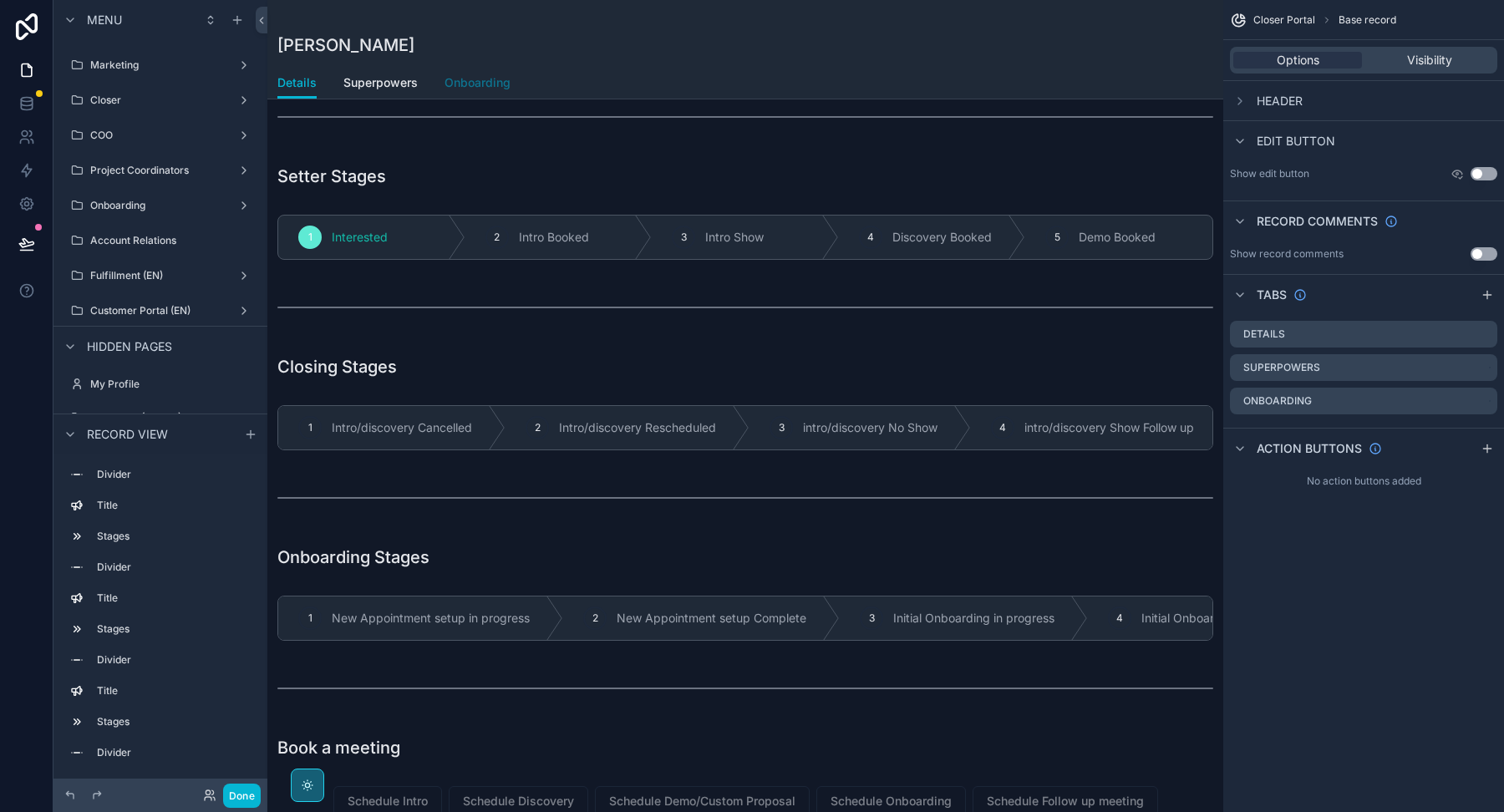
click at [474, 90] on span "Onboarding" at bounding box center [477, 83] width 66 height 17
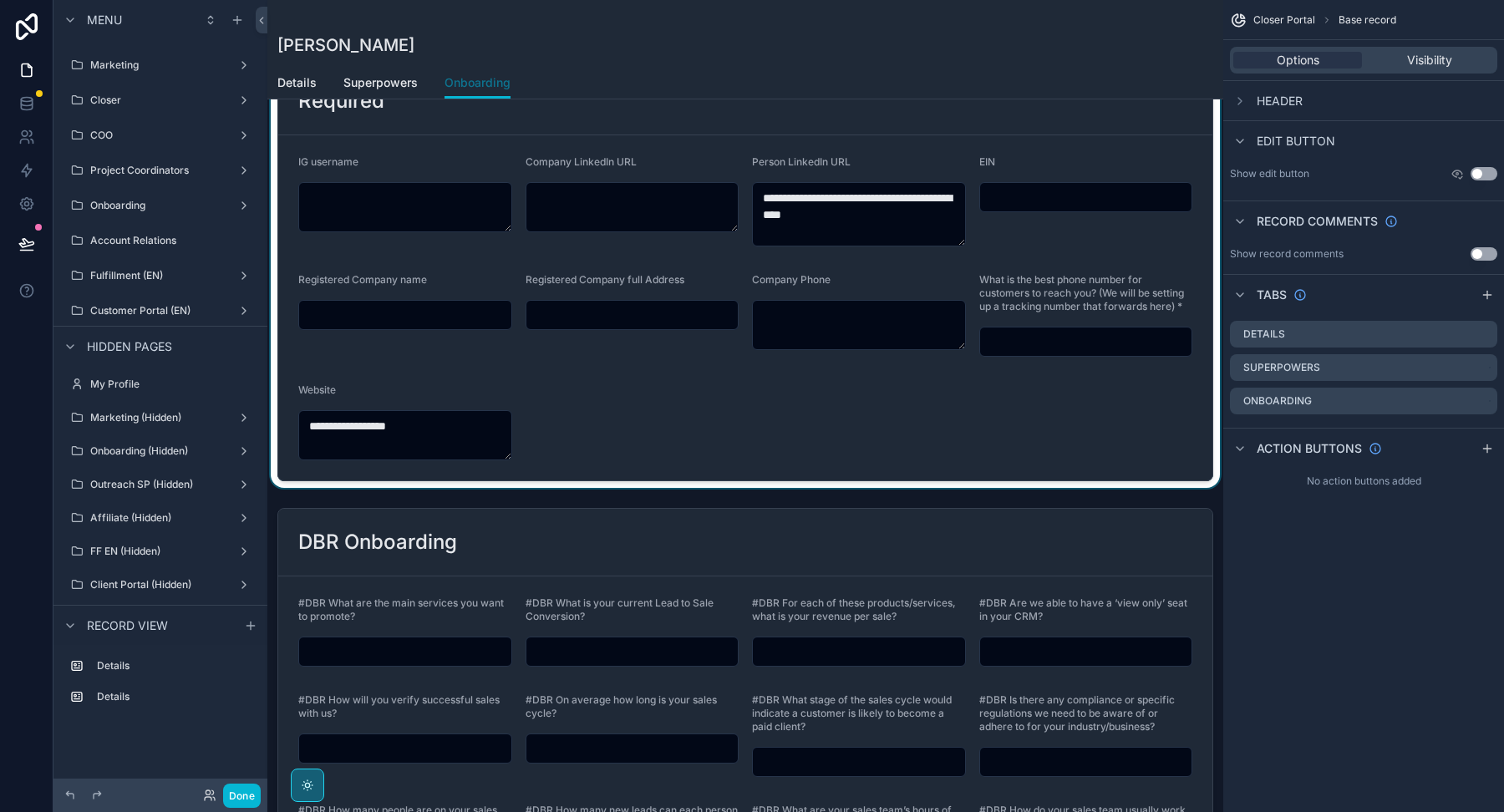
scroll to position [57, 0]
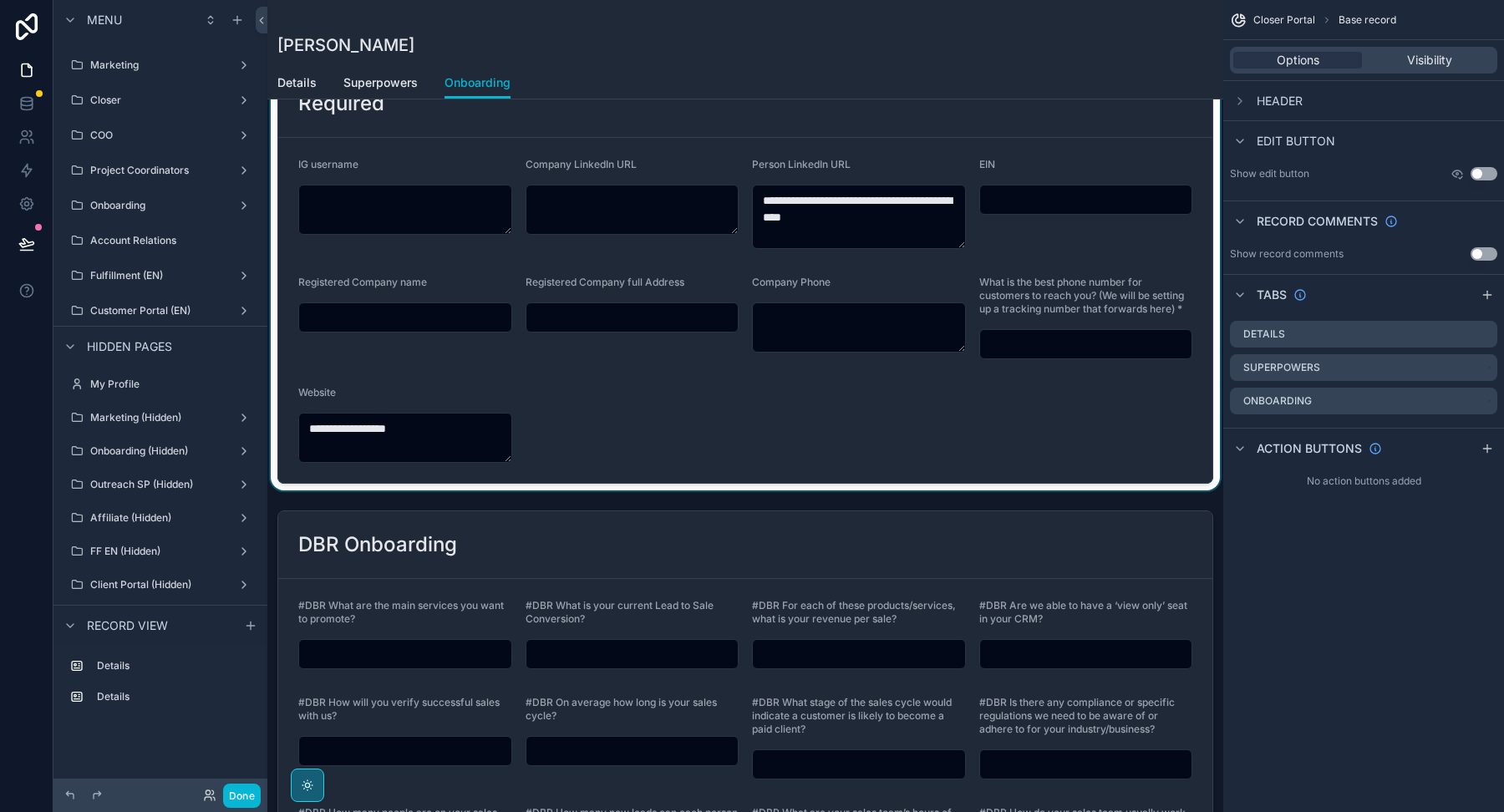
click at [585, 430] on div "scrollable content" at bounding box center [745, 276] width 956 height 428
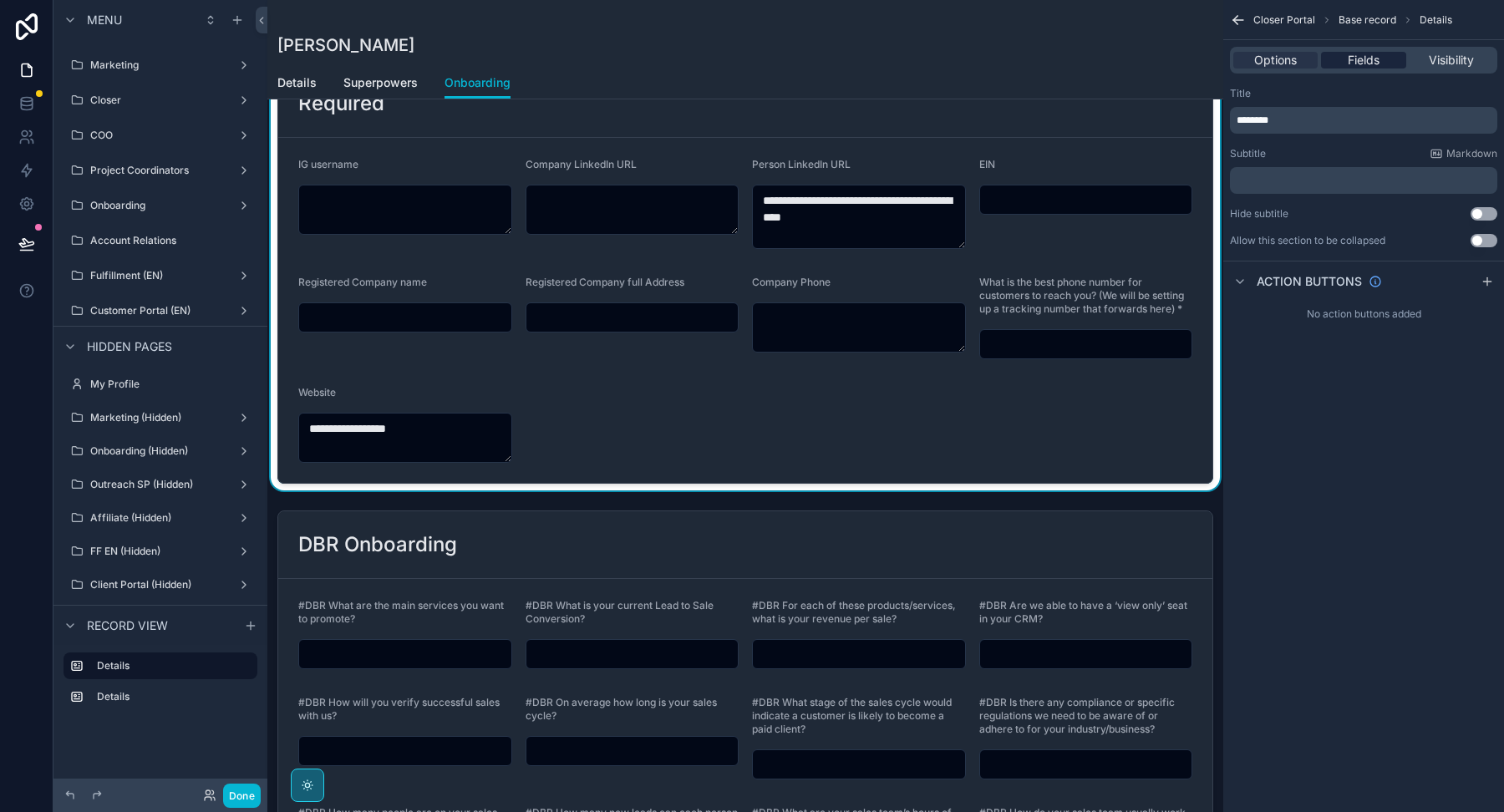
click at [1356, 58] on span "Fields" at bounding box center [1363, 60] width 32 height 17
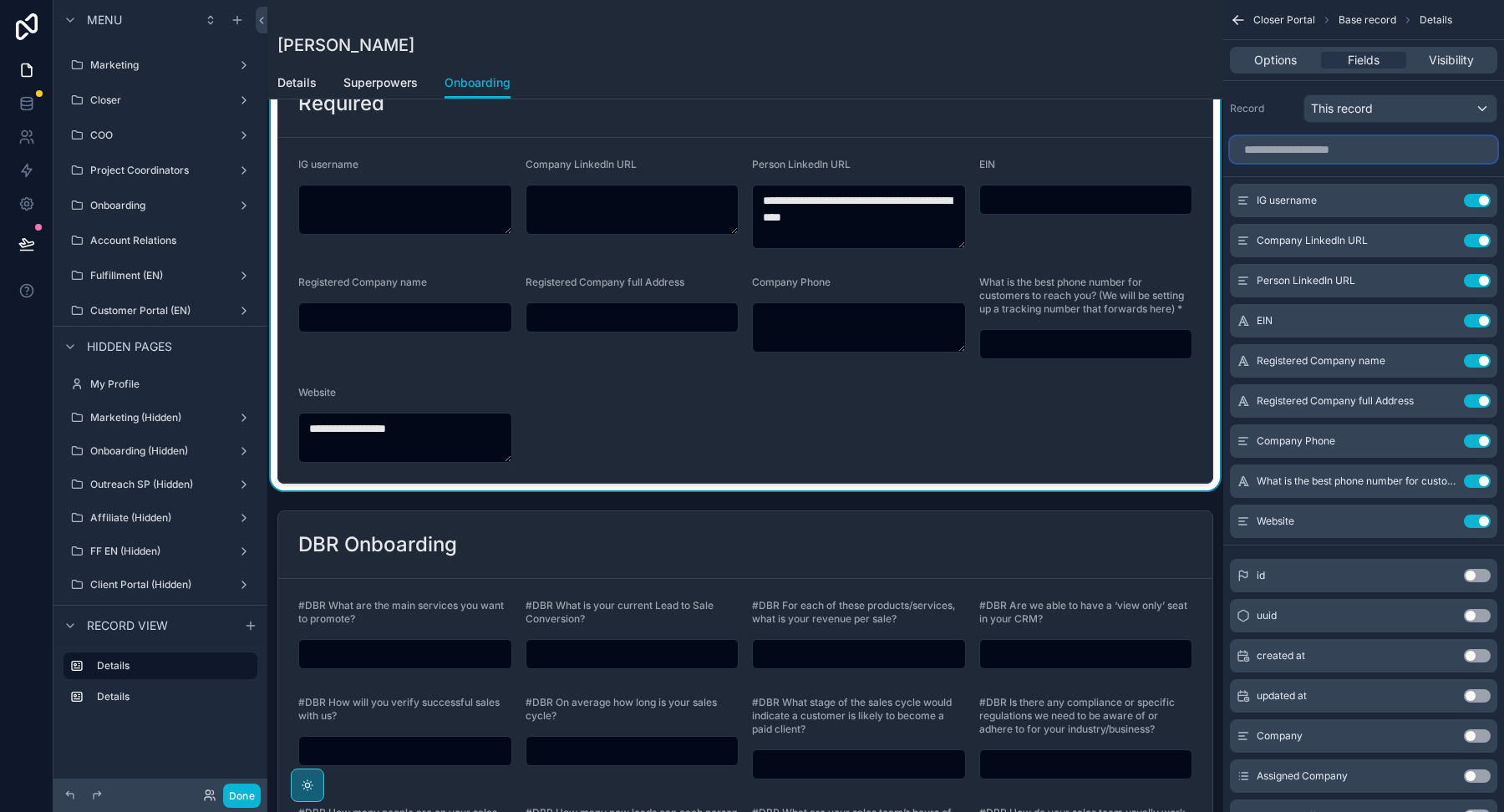
click at [1319, 145] on input "scrollable content" at bounding box center [1363, 149] width 267 height 27
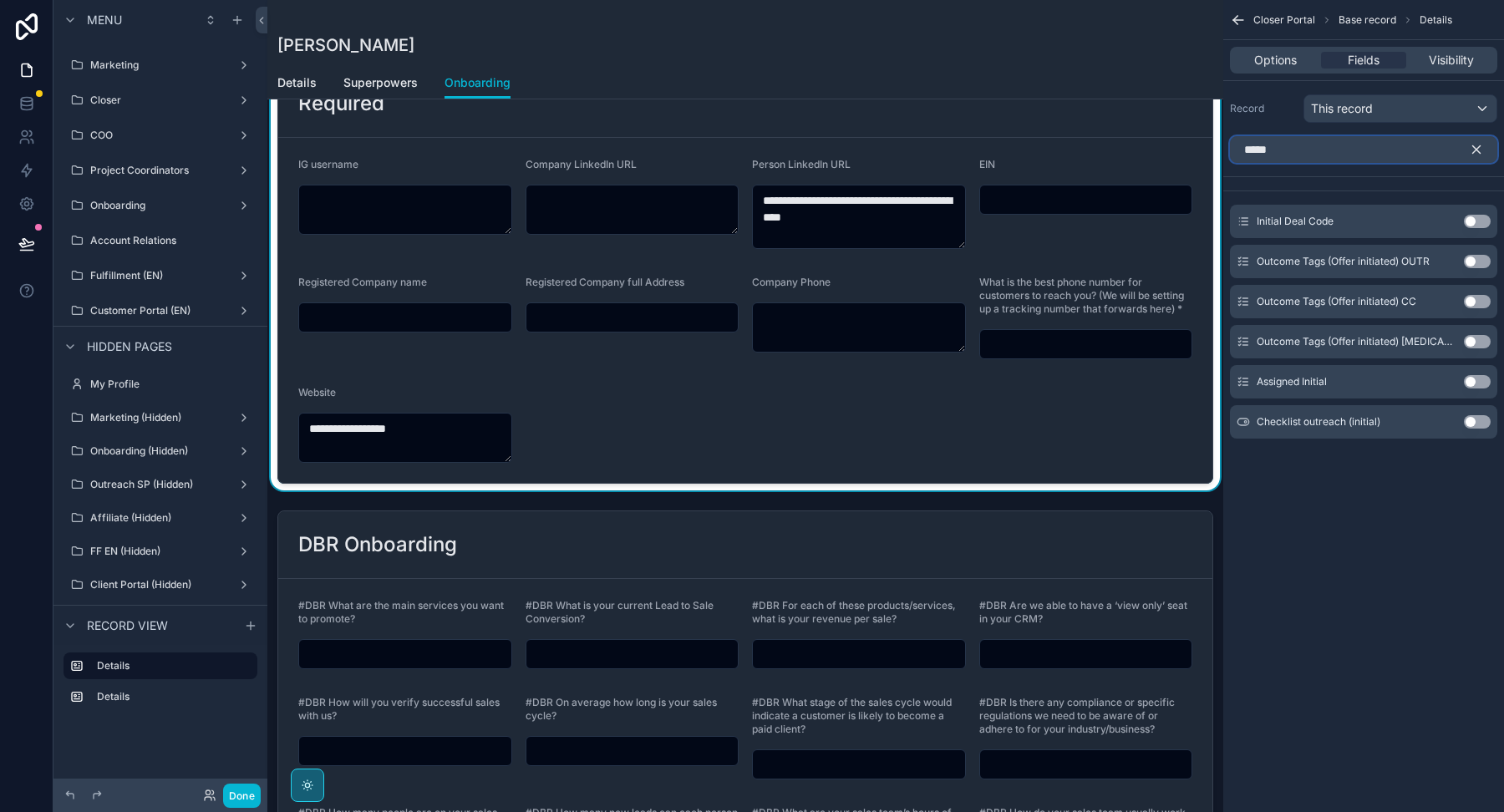
type input "*****"
click at [1481, 220] on button "Use setting" at bounding box center [1477, 221] width 27 height 13
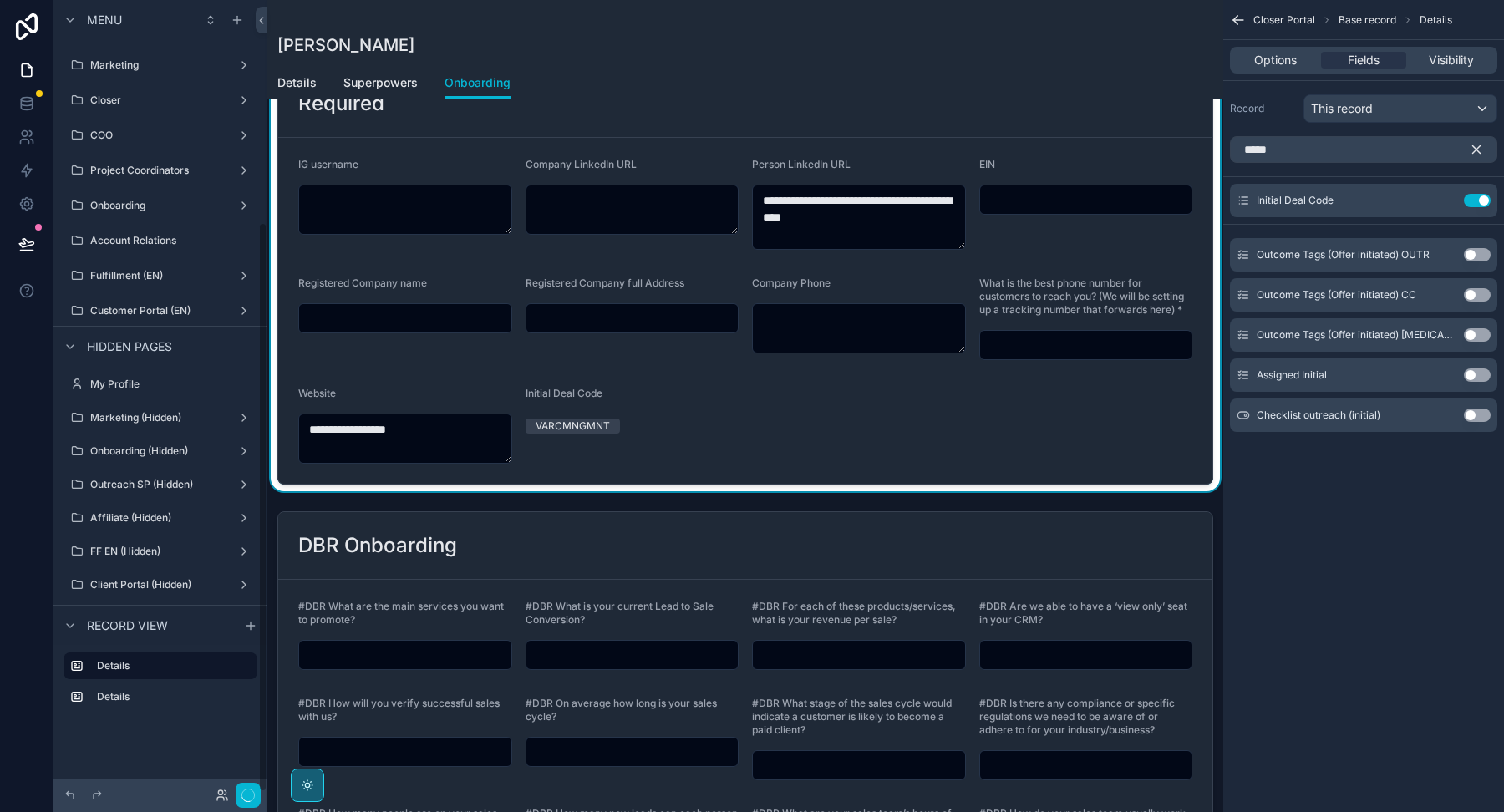
scroll to position [309, 0]
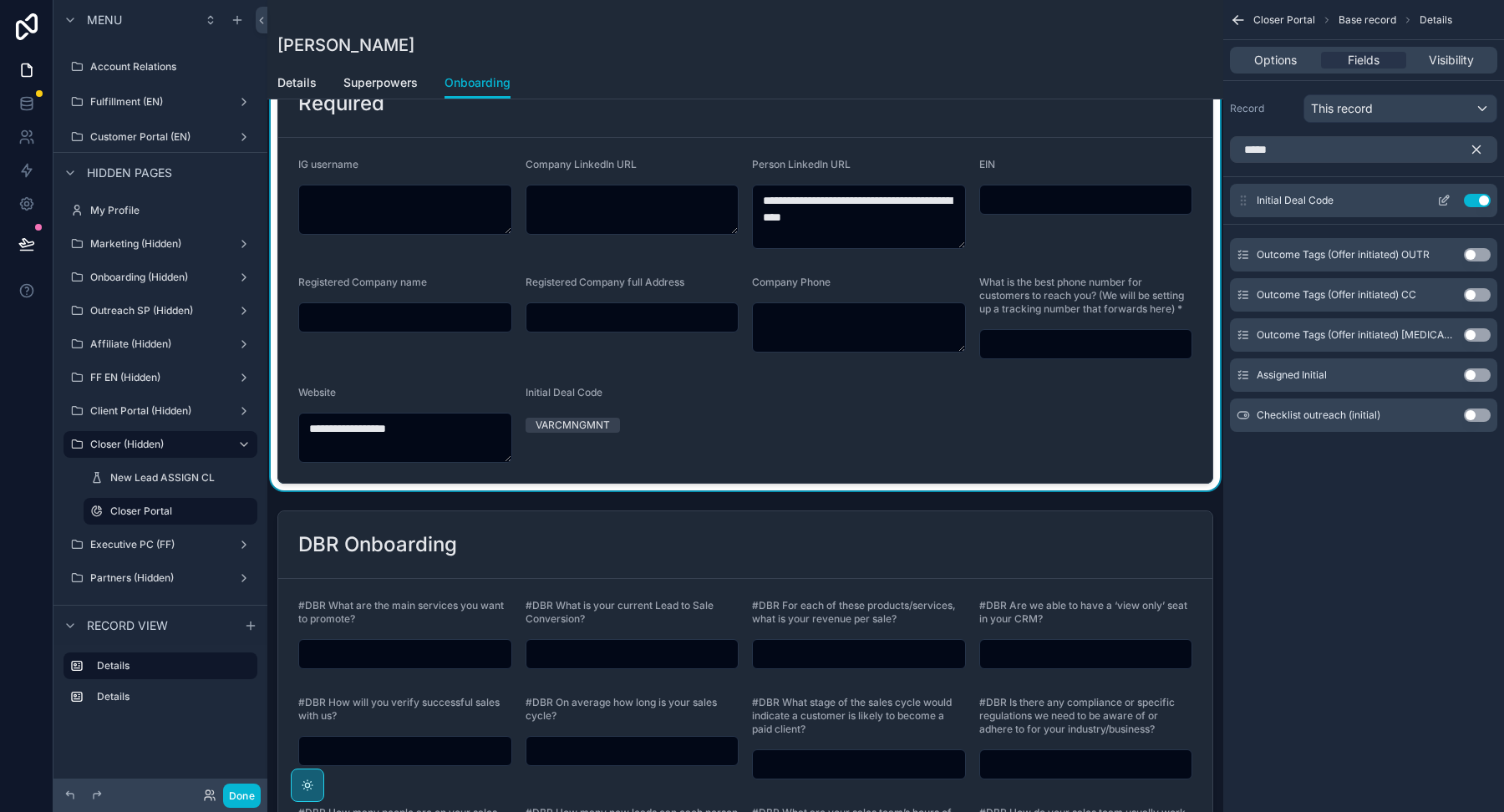
click at [1442, 198] on icon "scrollable content" at bounding box center [1444, 200] width 13 height 13
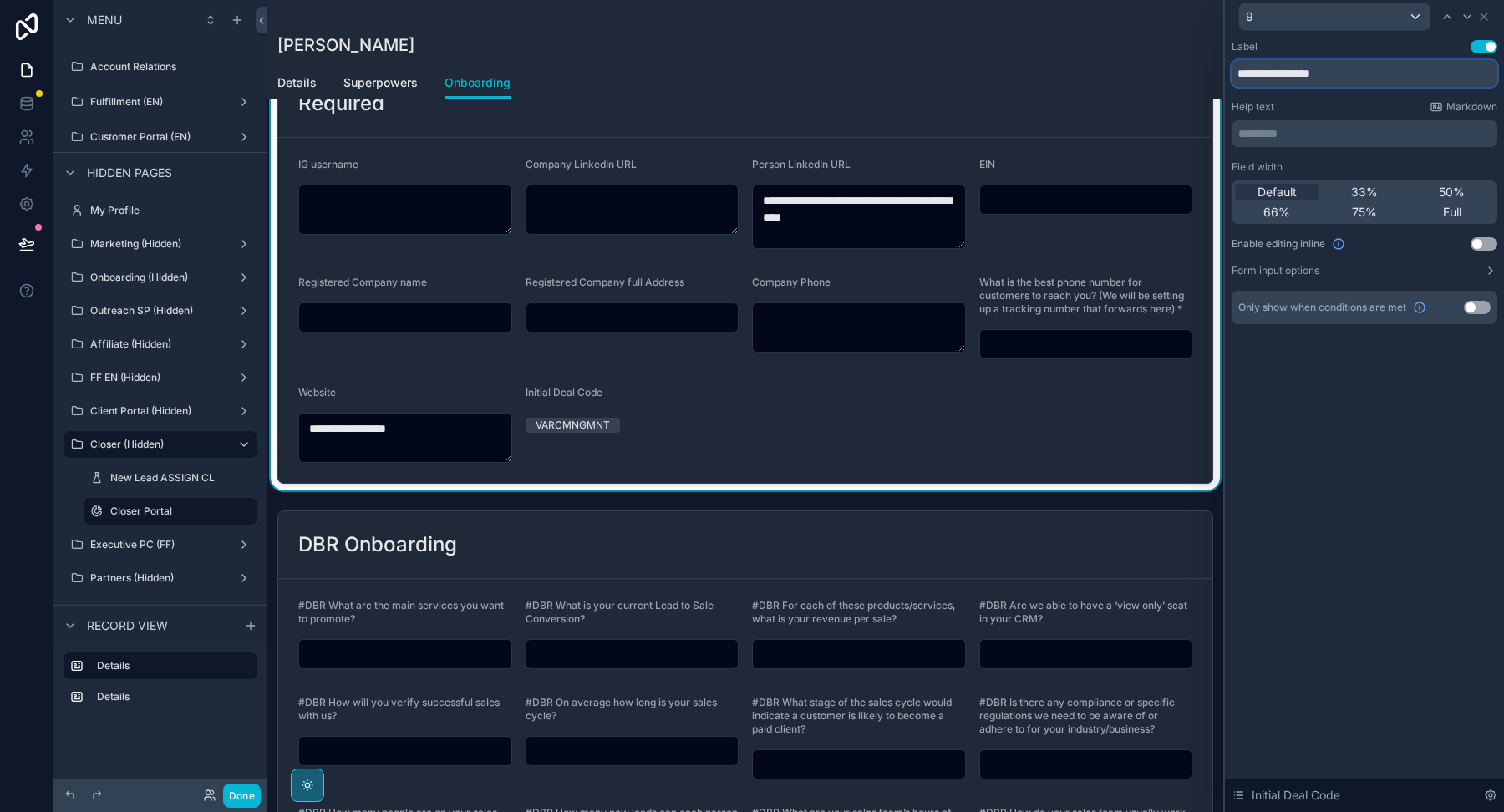
click at [1275, 73] on input "**********" at bounding box center [1363, 73] width 265 height 27
type input "**********"
click at [788, 415] on form "**********" at bounding box center [745, 310] width 934 height 345
click at [1487, 245] on button "Use setting" at bounding box center [1484, 244] width 27 height 13
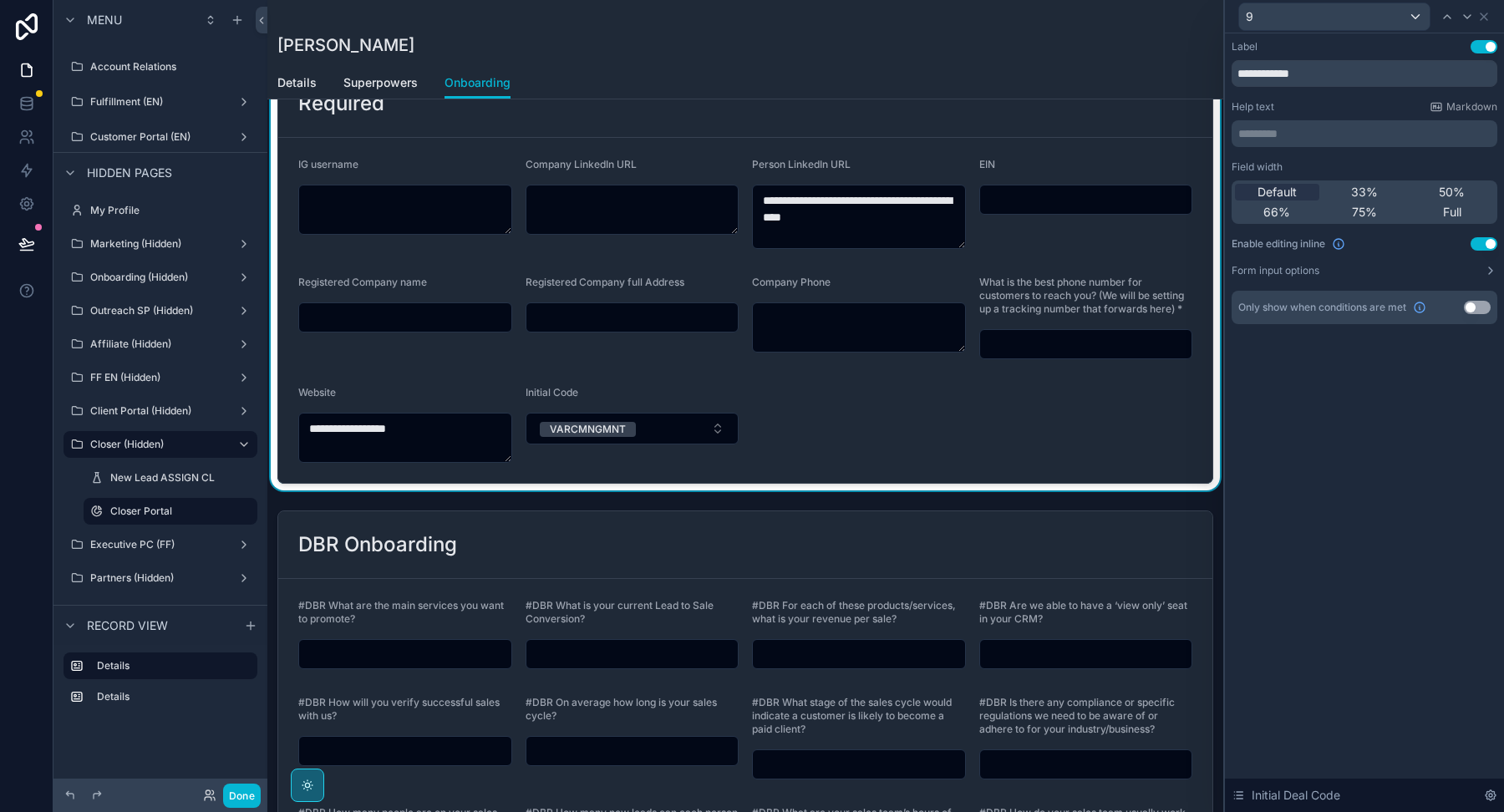
click at [1480, 300] on button "Use setting" at bounding box center [1477, 307] width 27 height 13
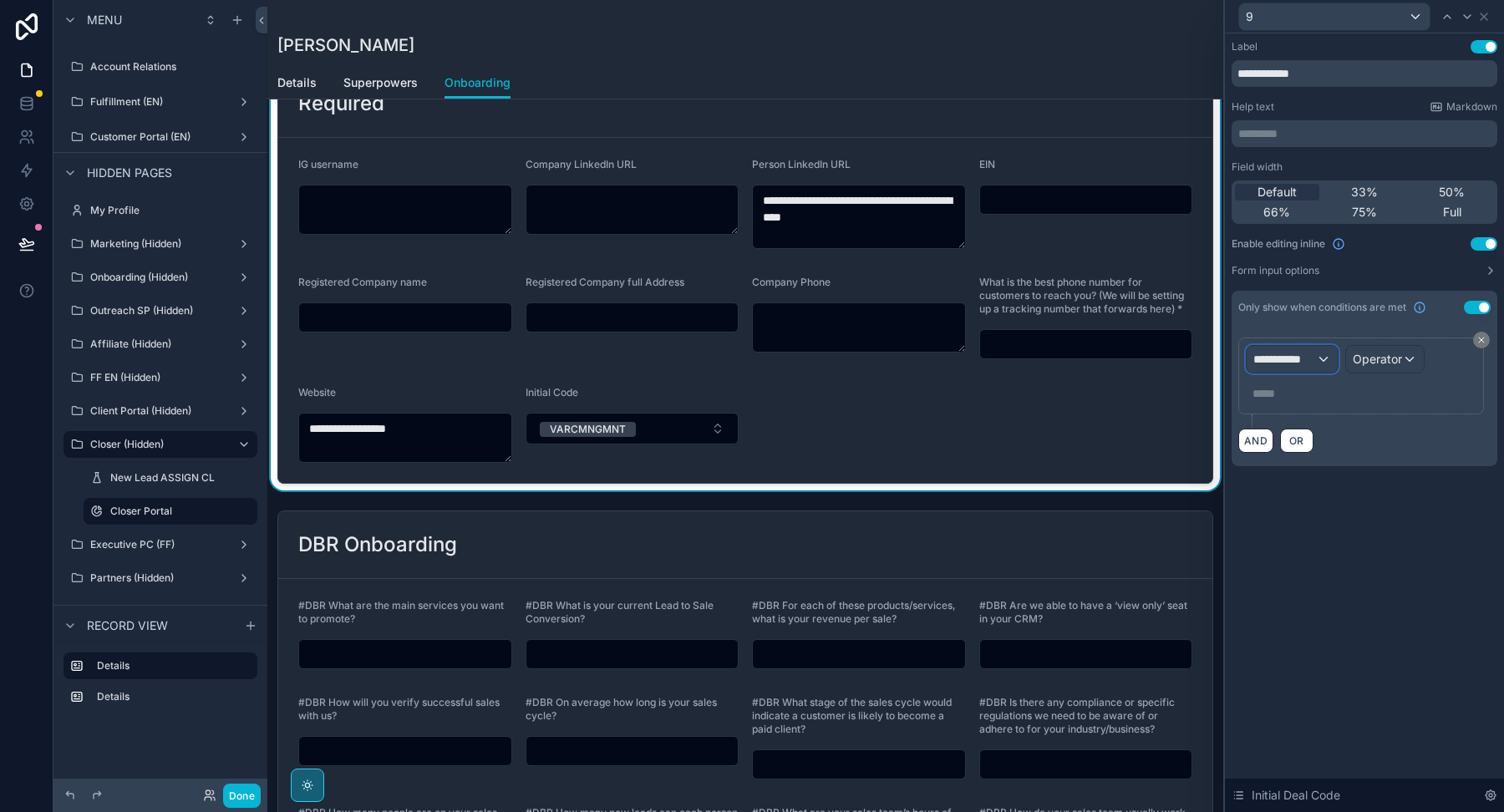
click at [1294, 349] on div "**********" at bounding box center [1292, 359] width 91 height 27
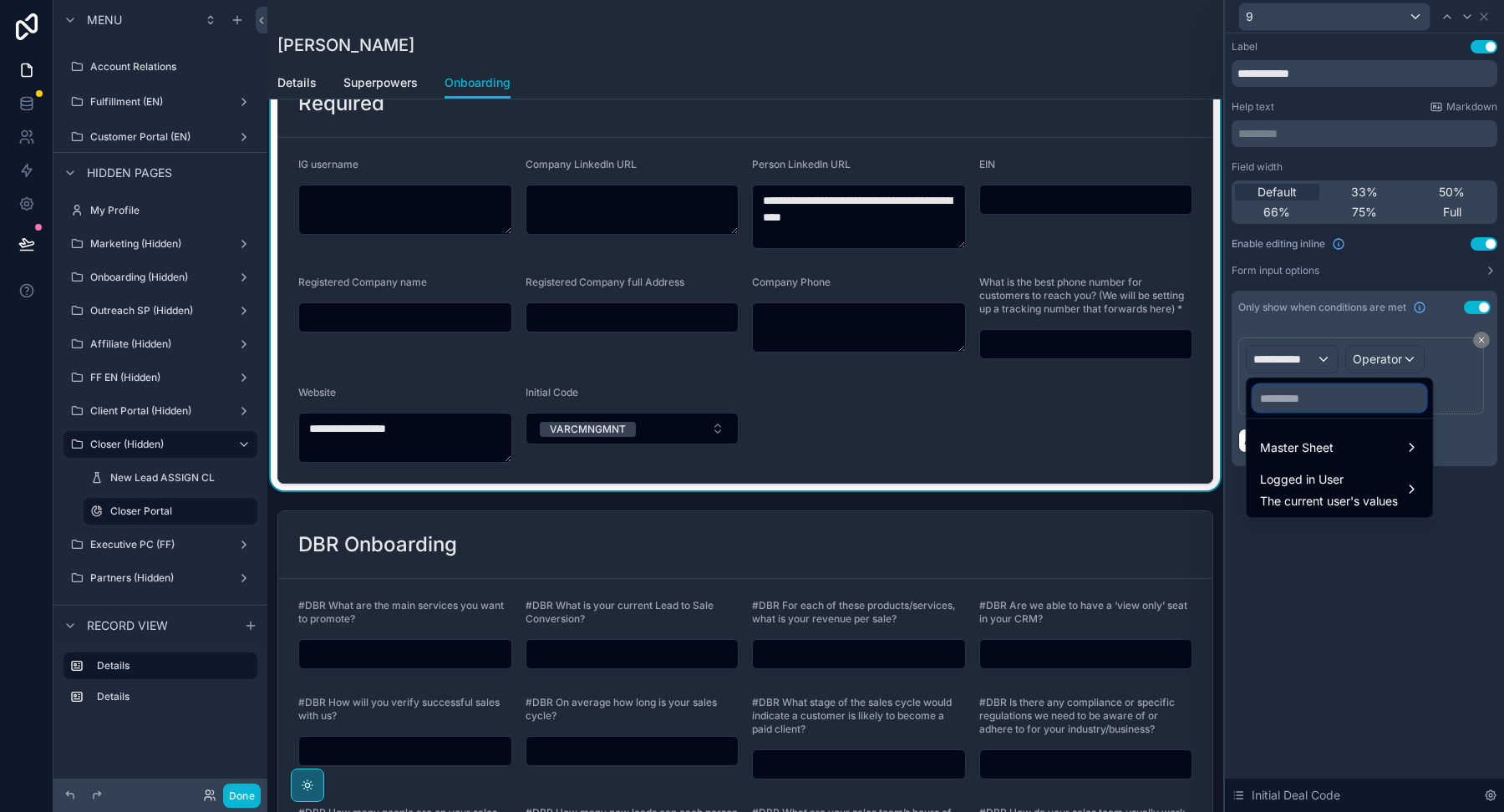
click at [1288, 397] on input "text" at bounding box center [1340, 398] width 173 height 27
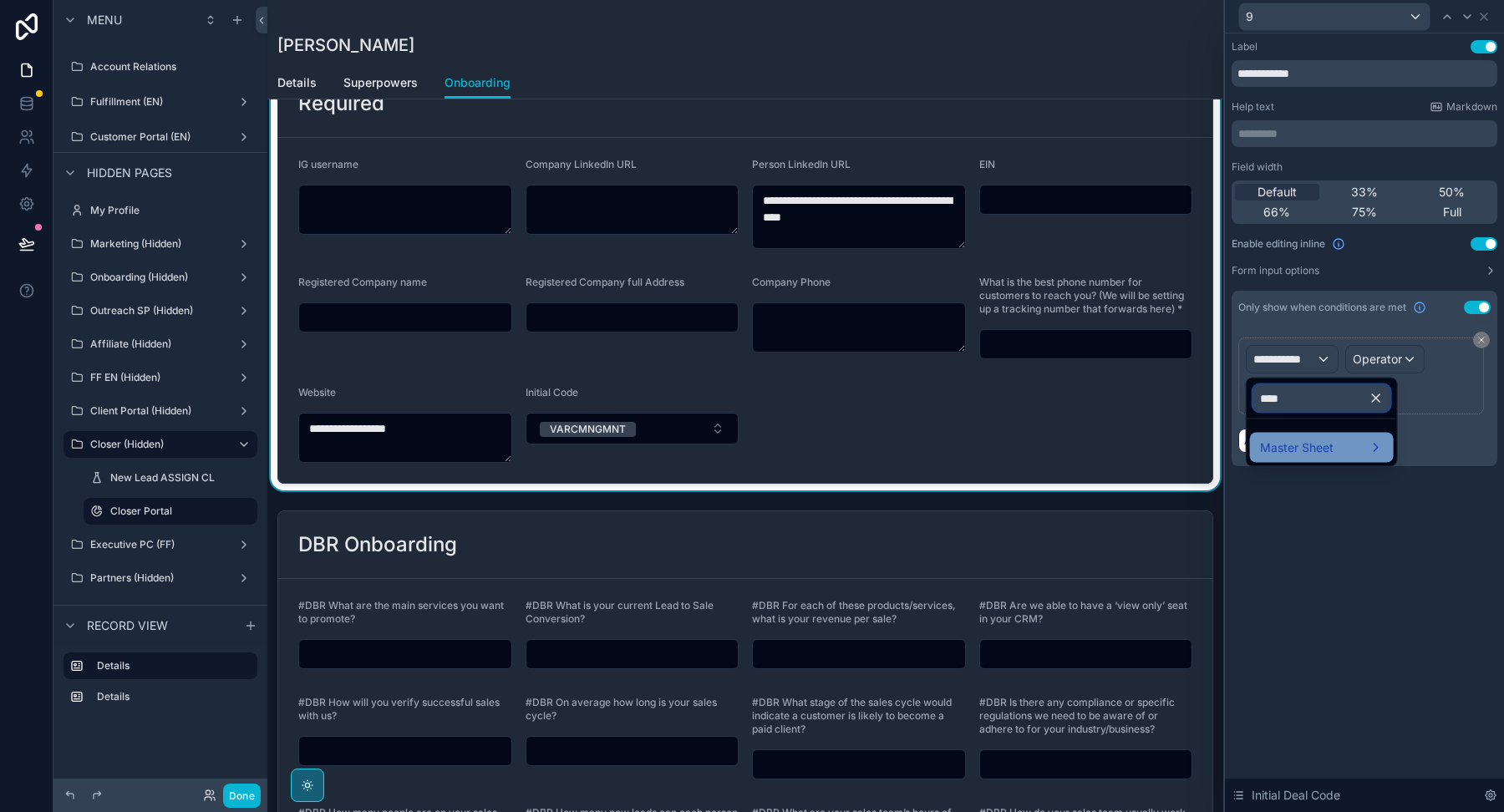
type input "****"
click at [1310, 448] on span "Master Sheet" at bounding box center [1296, 447] width 74 height 20
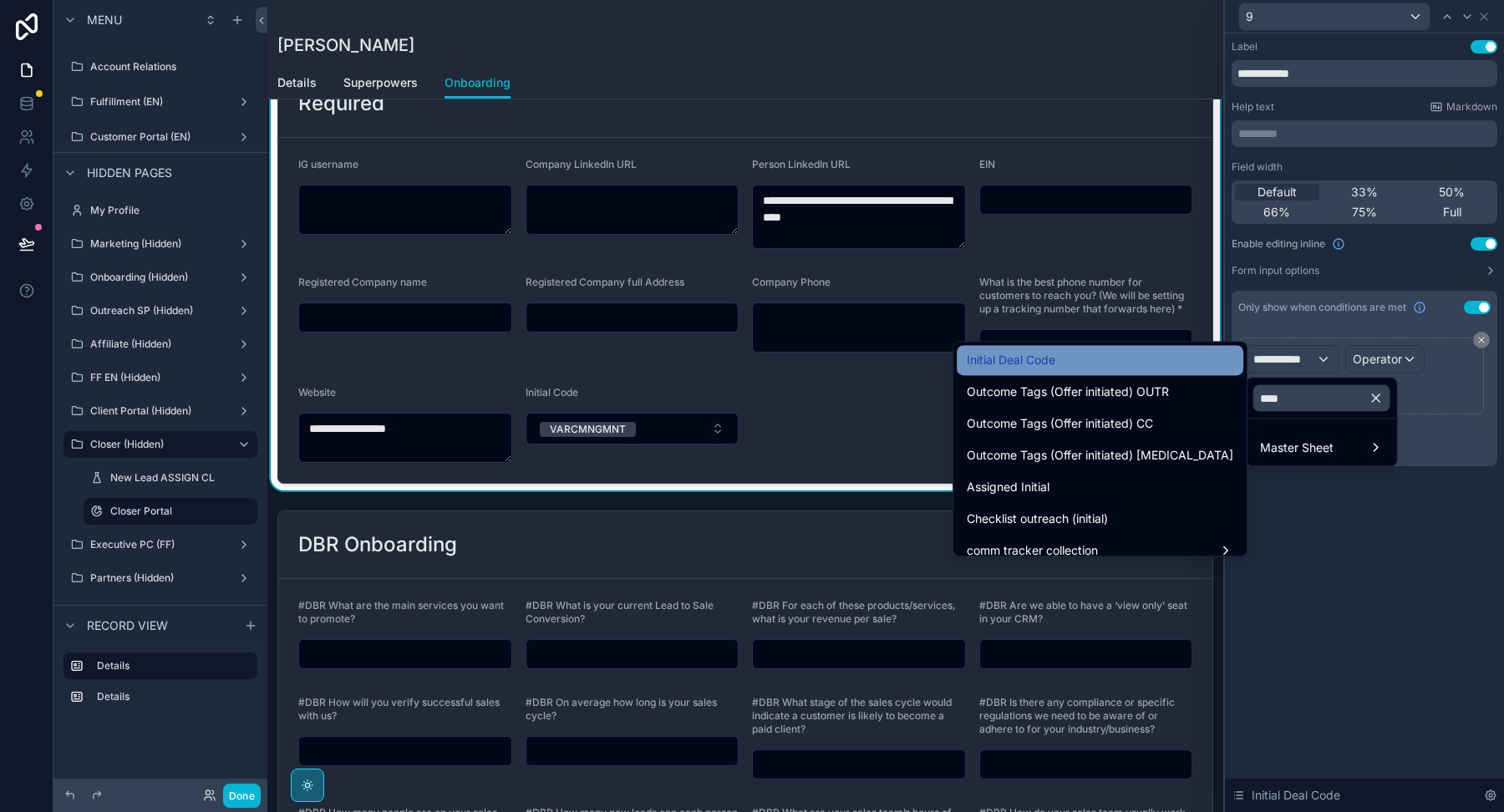
click at [1181, 364] on div "Initial Deal Code" at bounding box center [1100, 360] width 266 height 20
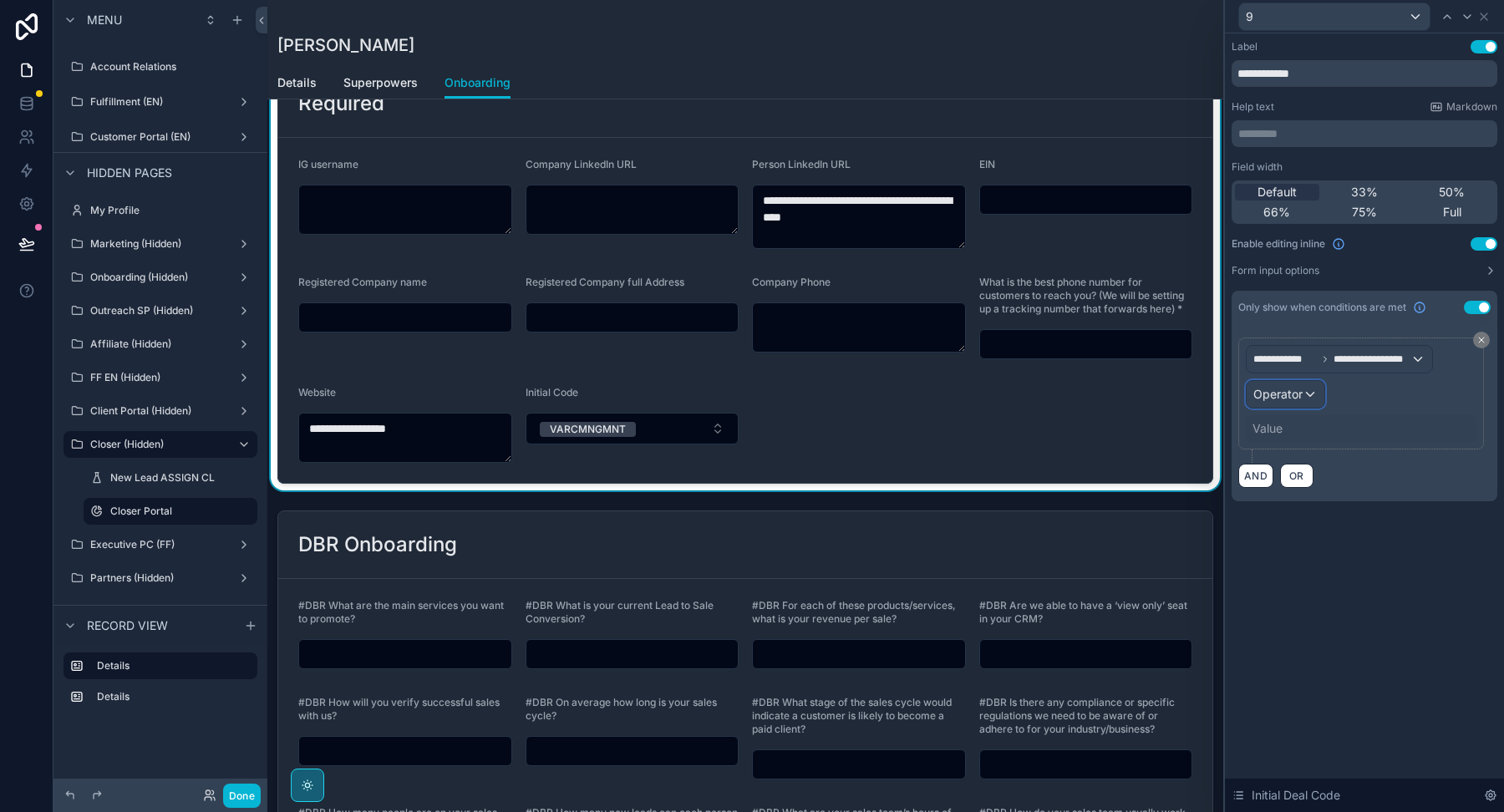
click at [1296, 390] on span "Operator" at bounding box center [1278, 393] width 49 height 14
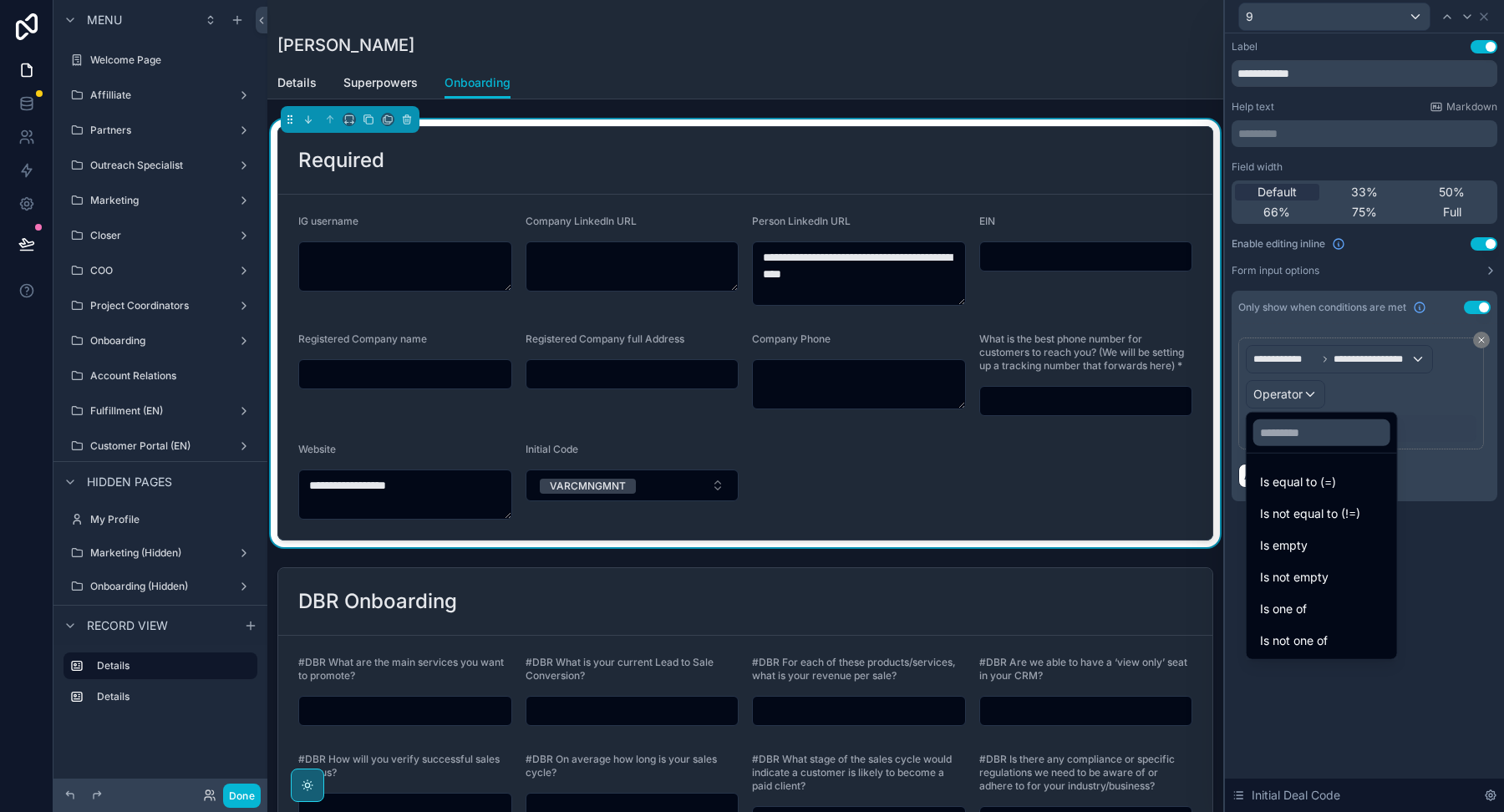
scroll to position [57, 0]
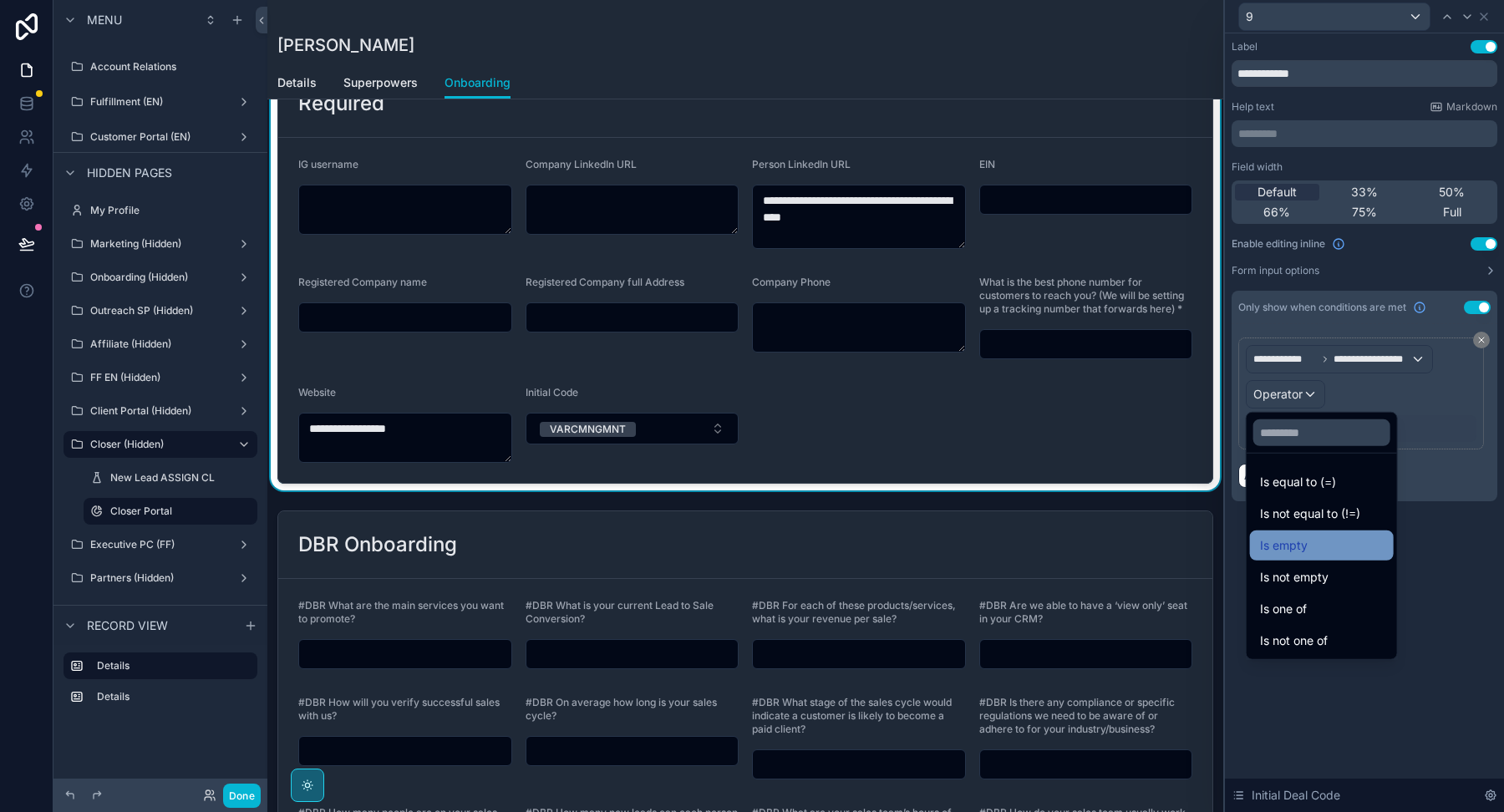
click at [1303, 552] on span "Is empty" at bounding box center [1283, 545] width 47 height 20
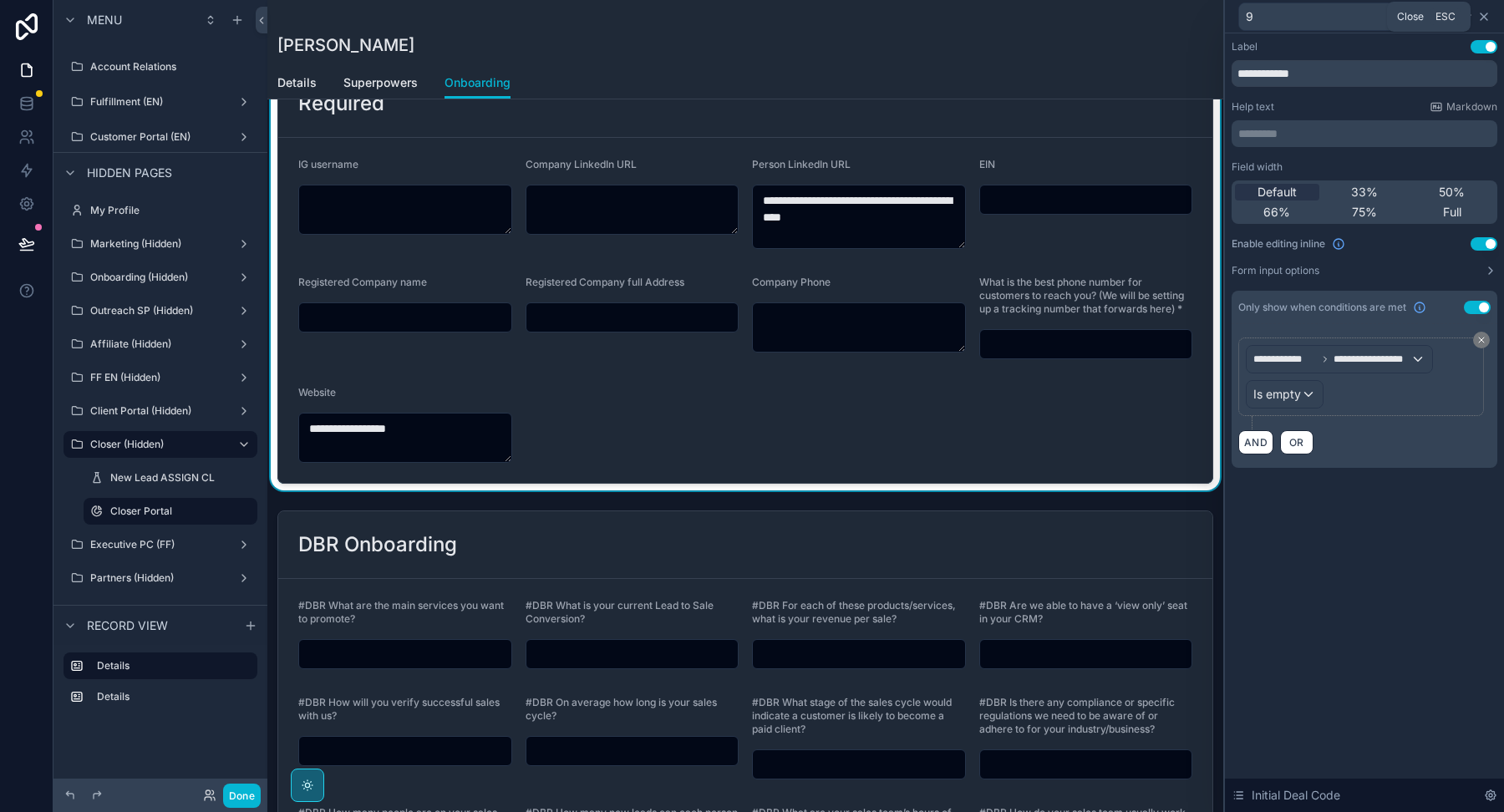
click at [1485, 15] on icon at bounding box center [1484, 17] width 13 height 13
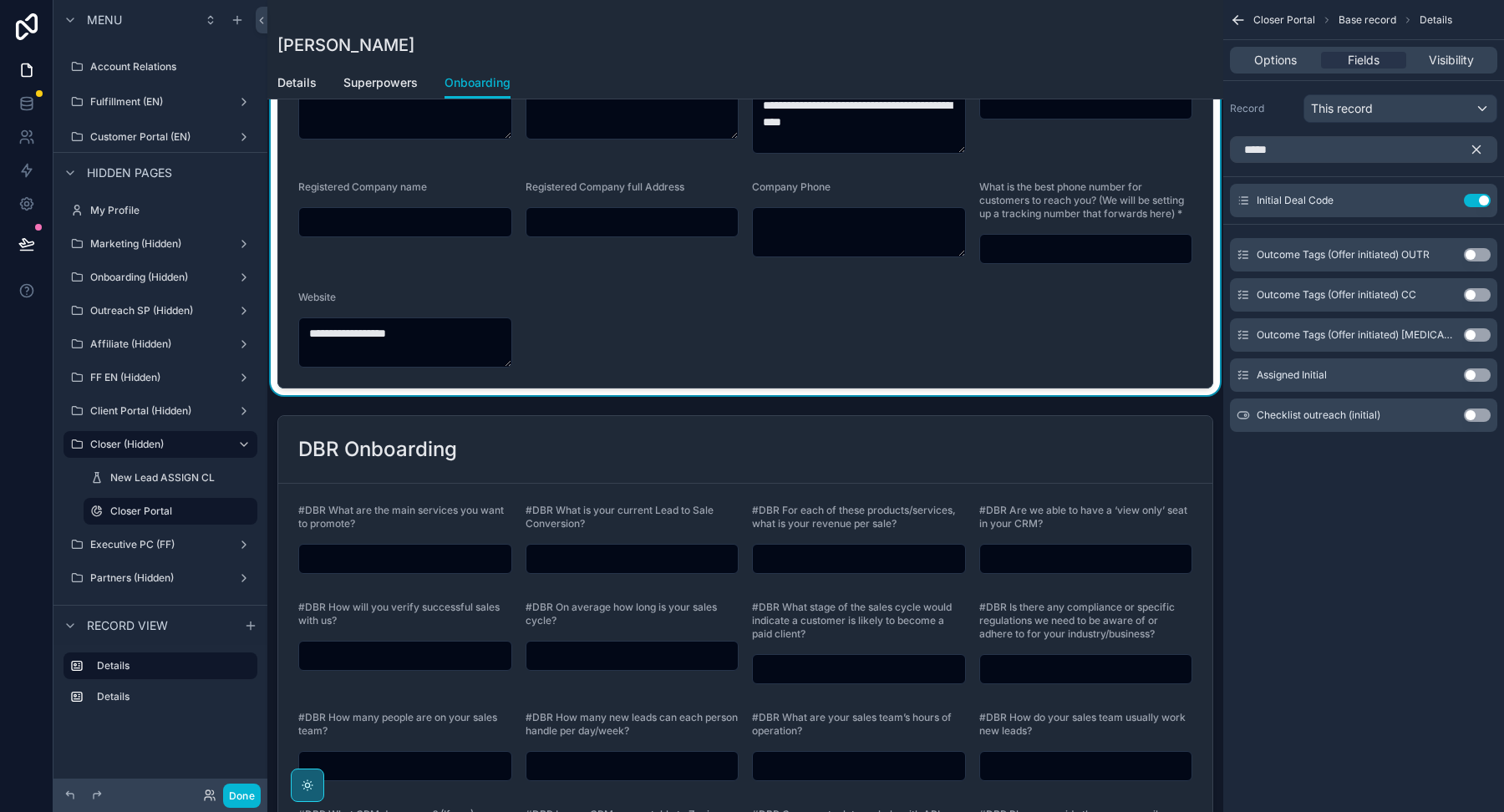
scroll to position [0, 0]
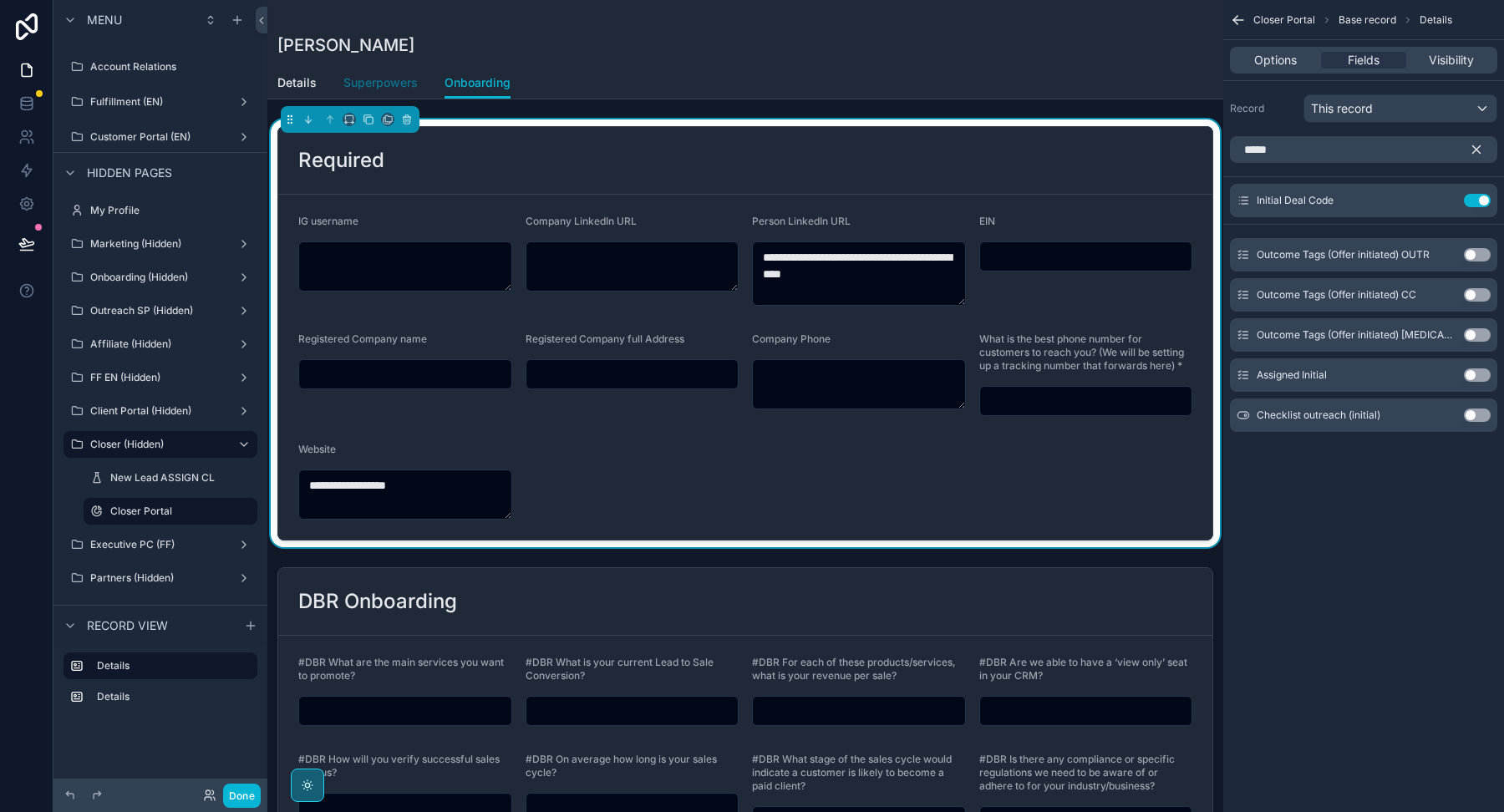
drag, startPoint x: 399, startPoint y: 81, endPoint x: 437, endPoint y: 82, distance: 38.0
click at [399, 82] on span "Superpowers" at bounding box center [381, 83] width 74 height 17
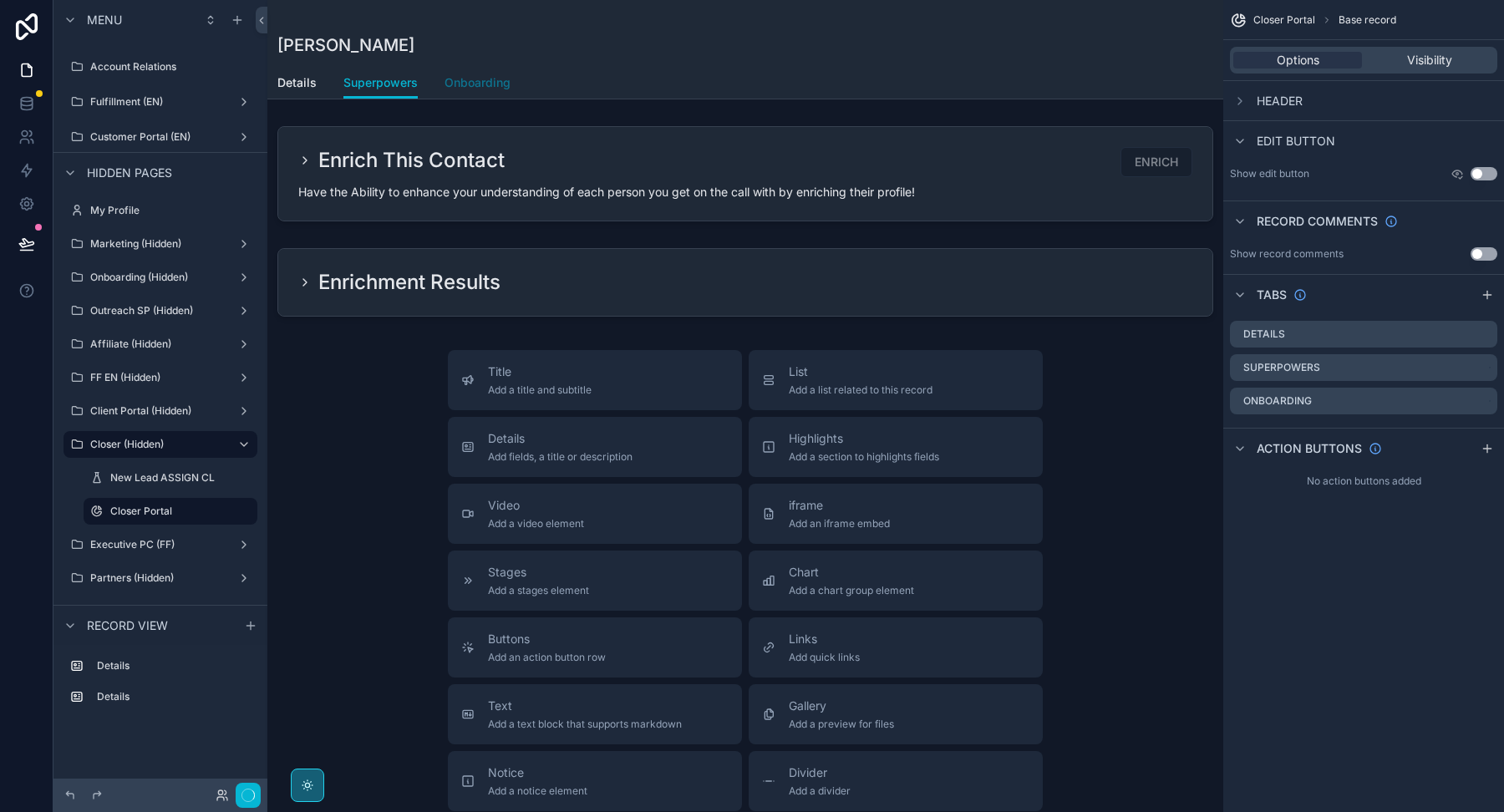
click at [457, 81] on span "Onboarding" at bounding box center [477, 83] width 66 height 17
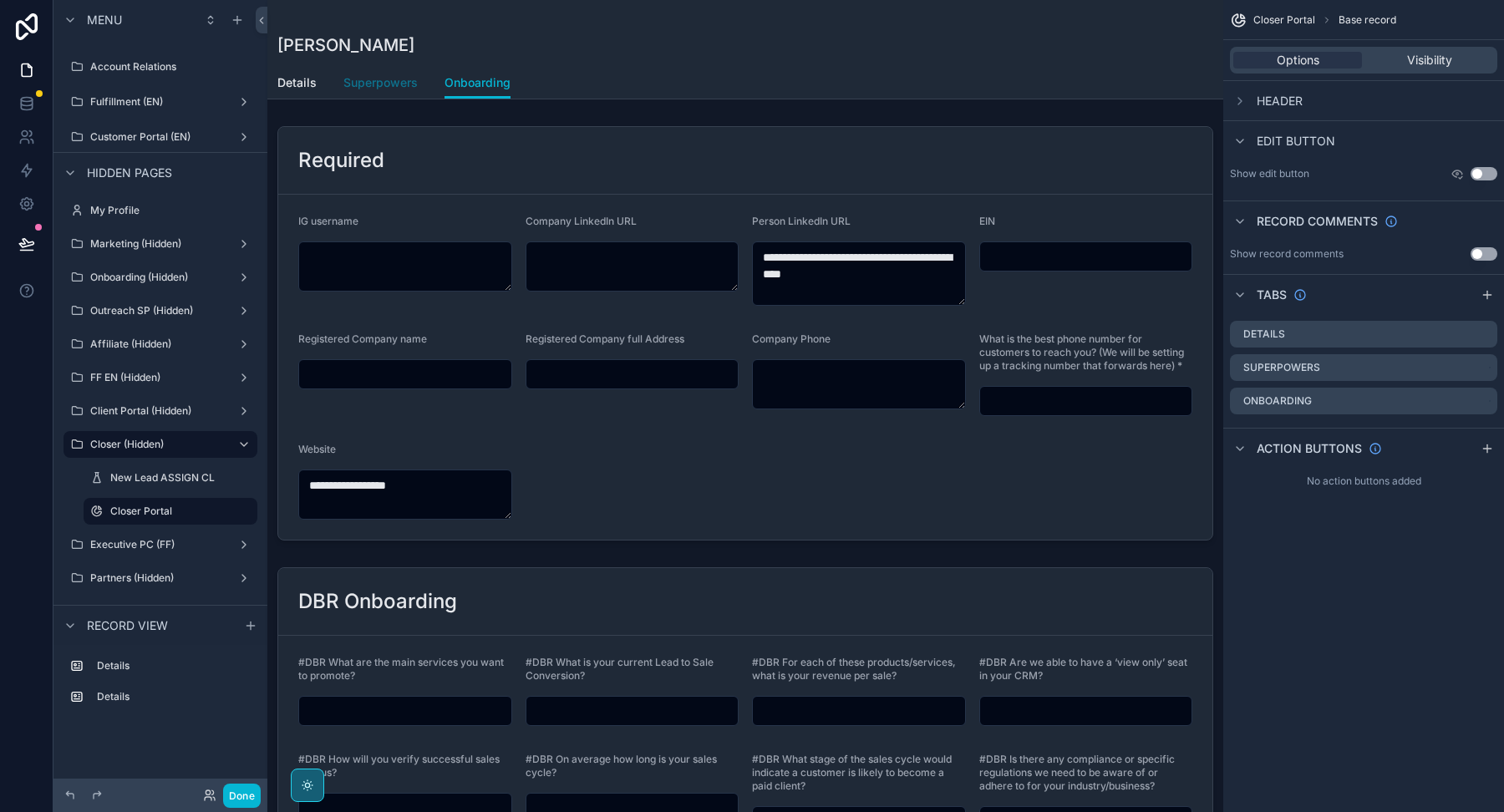
click at [377, 87] on span "Superpowers" at bounding box center [381, 83] width 74 height 17
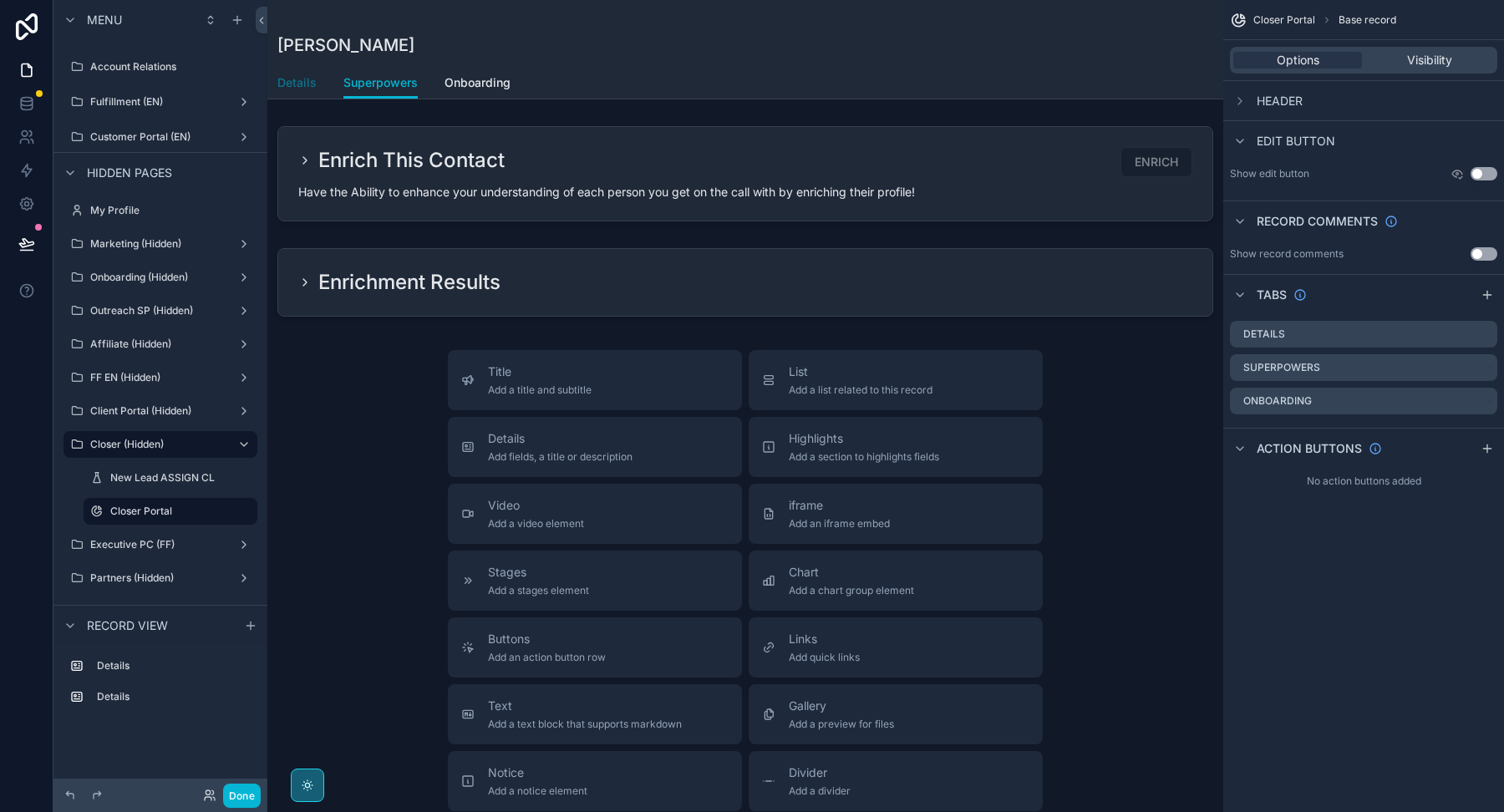
click at [282, 80] on span "Details" at bounding box center [297, 83] width 39 height 17
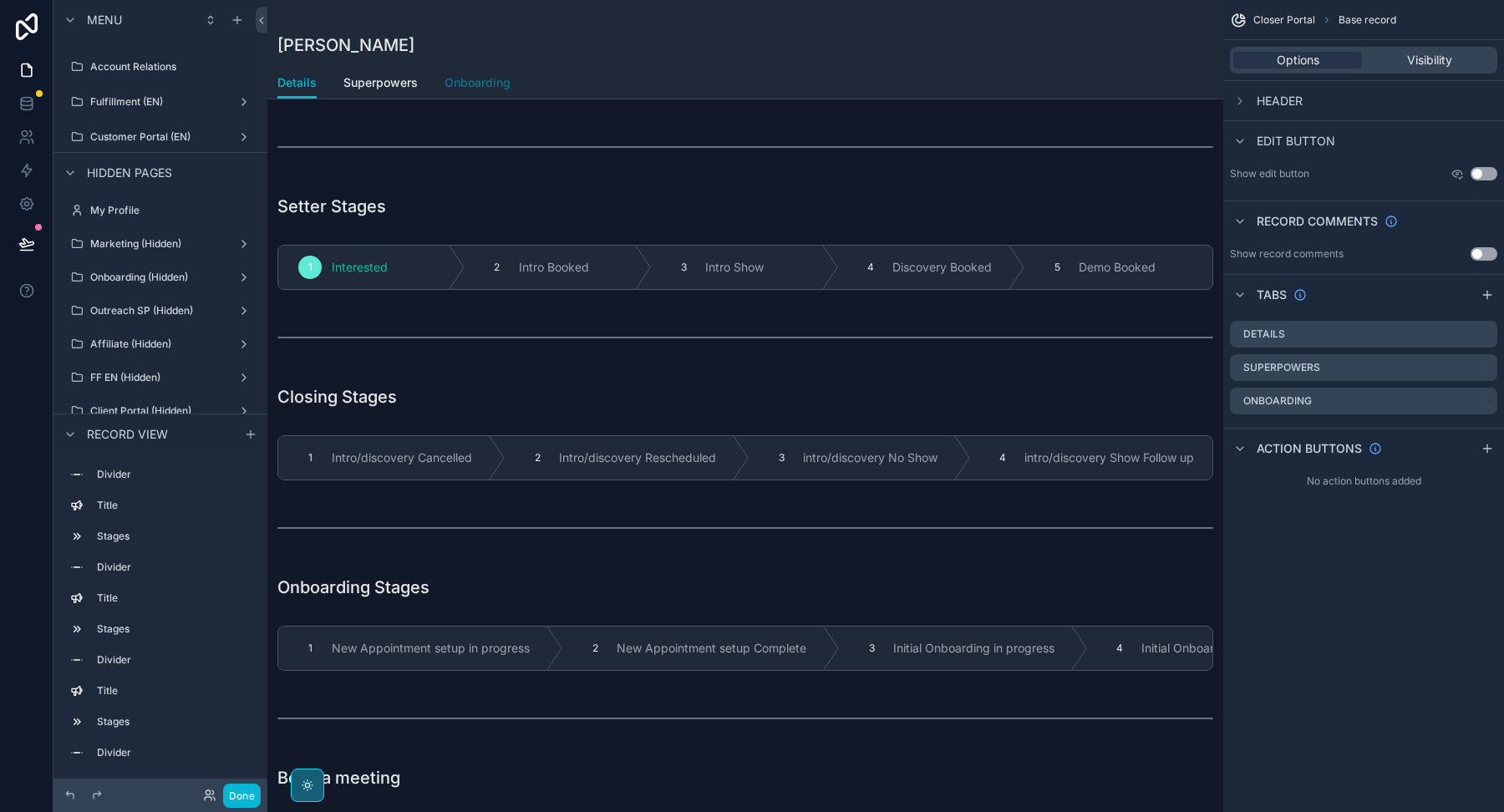
click at [479, 83] on span "Onboarding" at bounding box center [477, 83] width 66 height 17
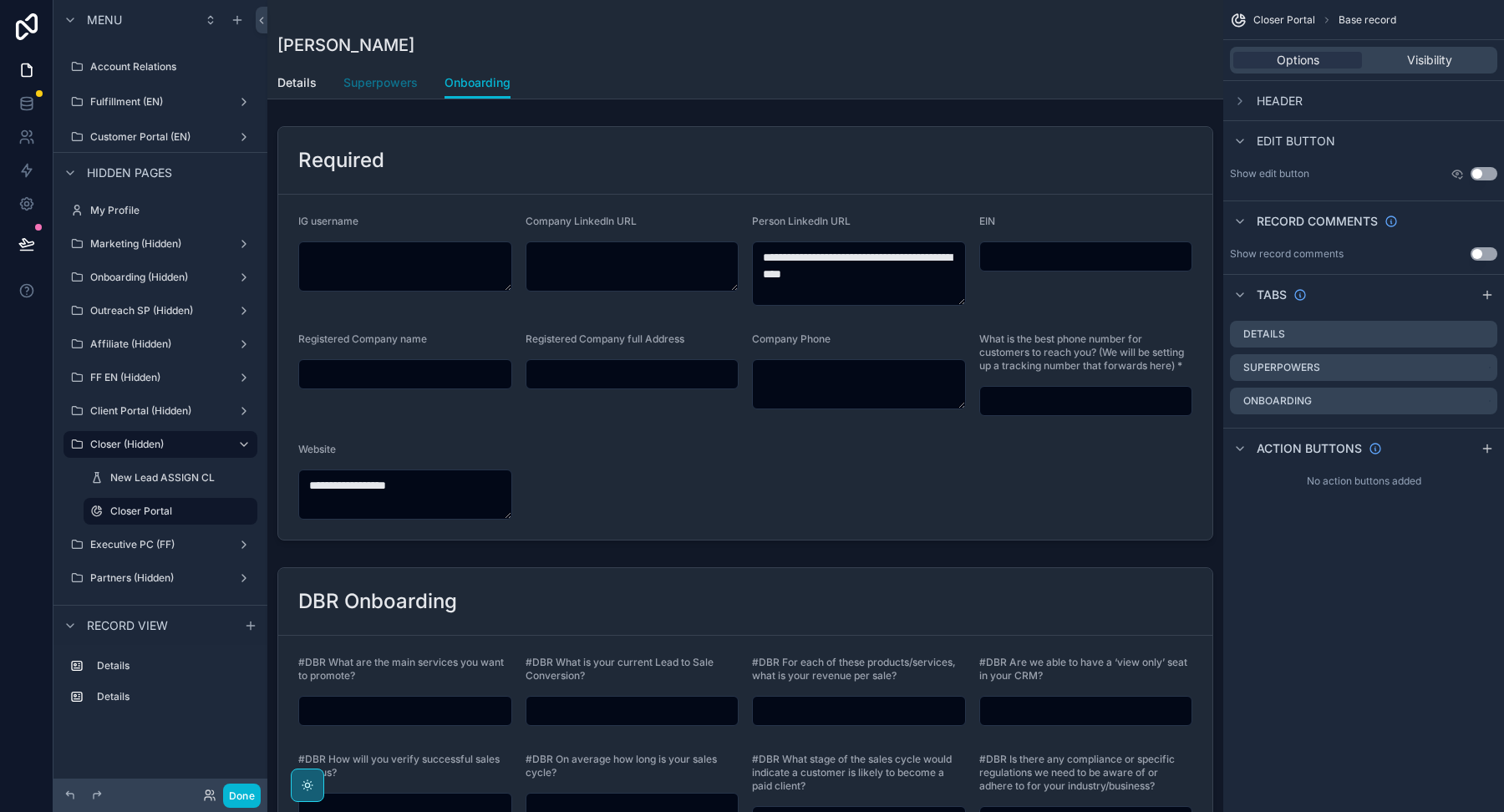
click at [388, 84] on span "Superpowers" at bounding box center [381, 83] width 74 height 17
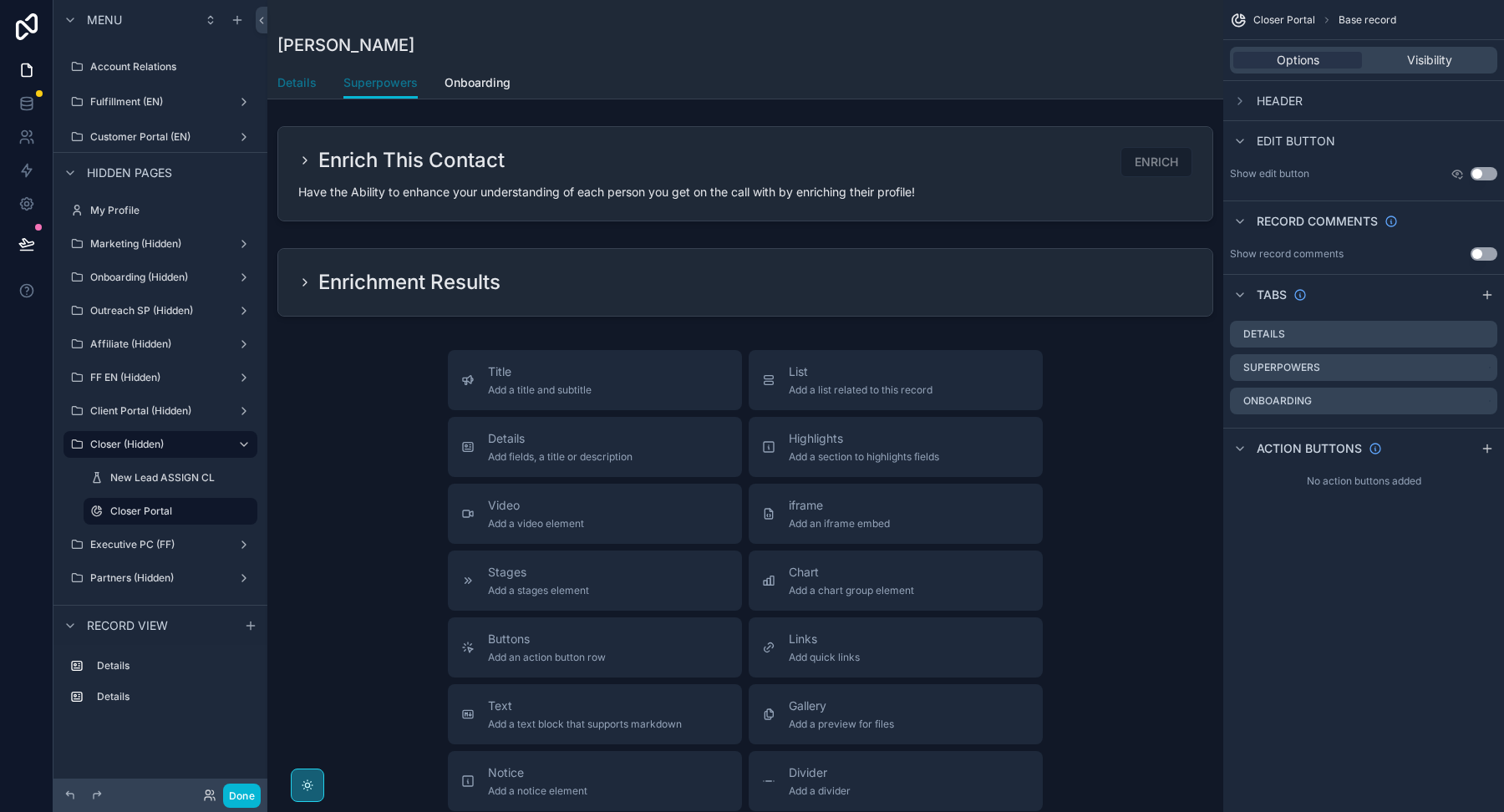
drag, startPoint x: 276, startPoint y: 85, endPoint x: 356, endPoint y: 86, distance: 80.0
click at [277, 86] on span "Details" at bounding box center [297, 83] width 39 height 17
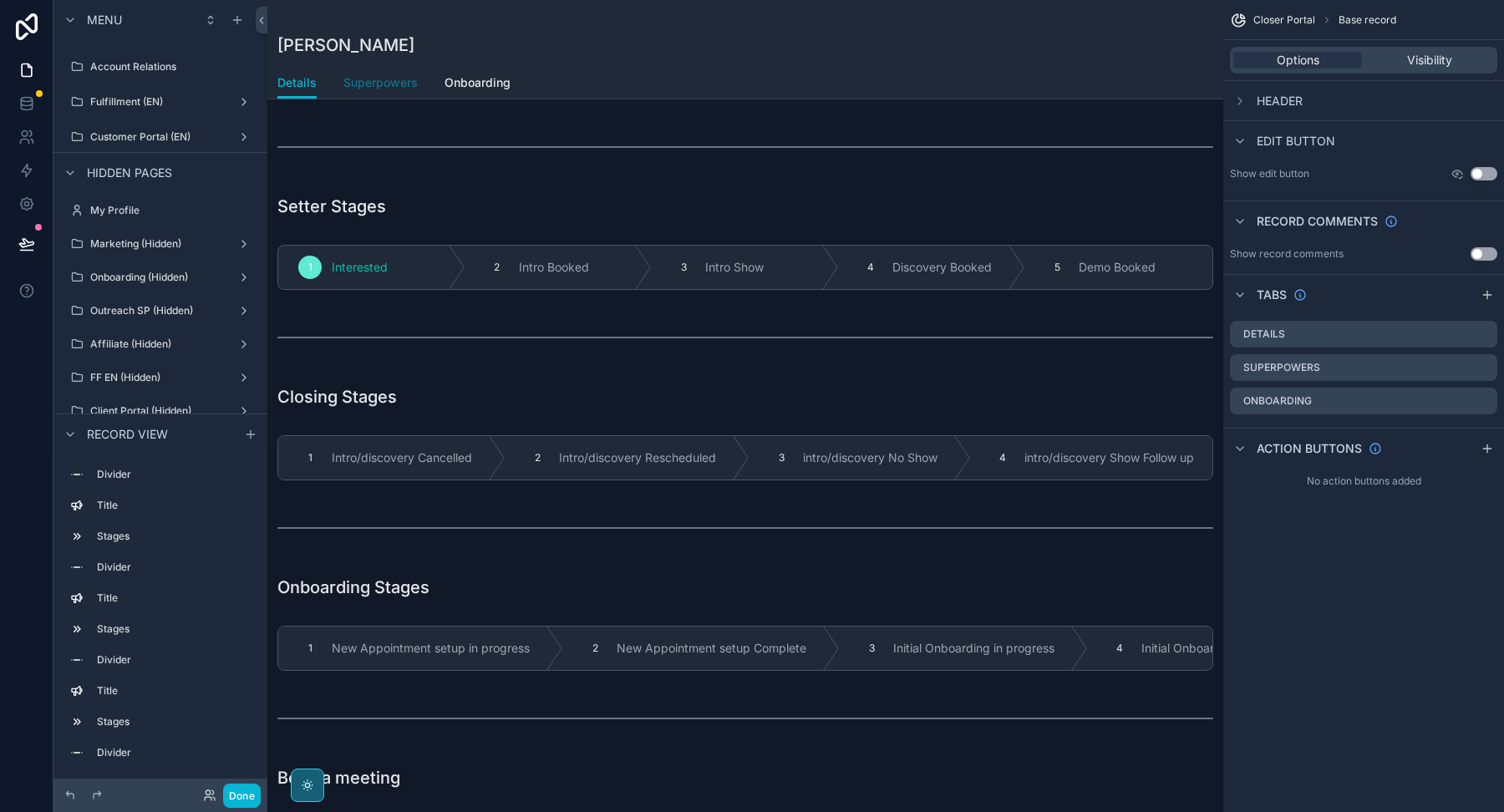
click at [374, 85] on span "Superpowers" at bounding box center [381, 83] width 74 height 17
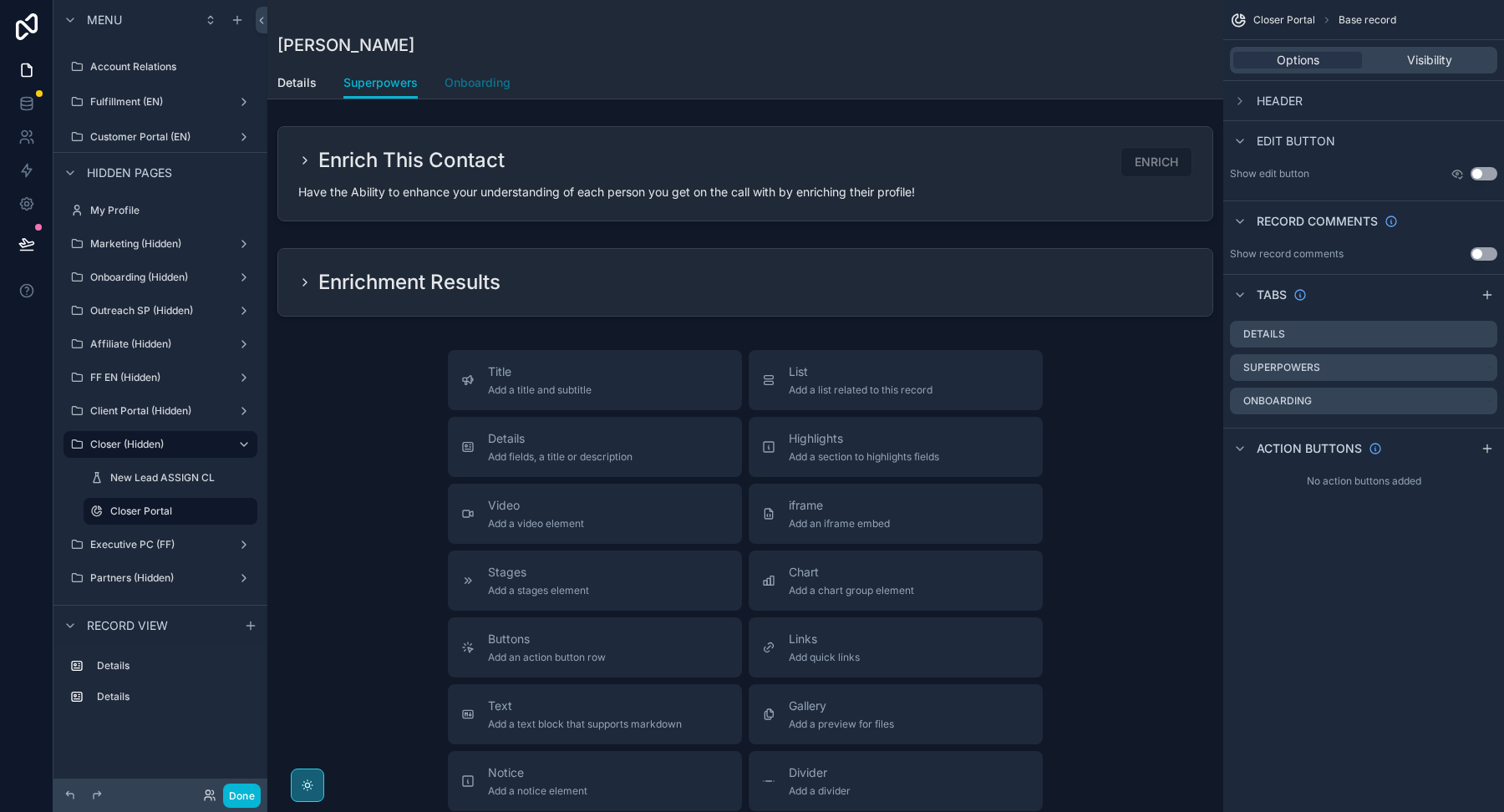
click at [454, 86] on span "Onboarding" at bounding box center [477, 83] width 66 height 17
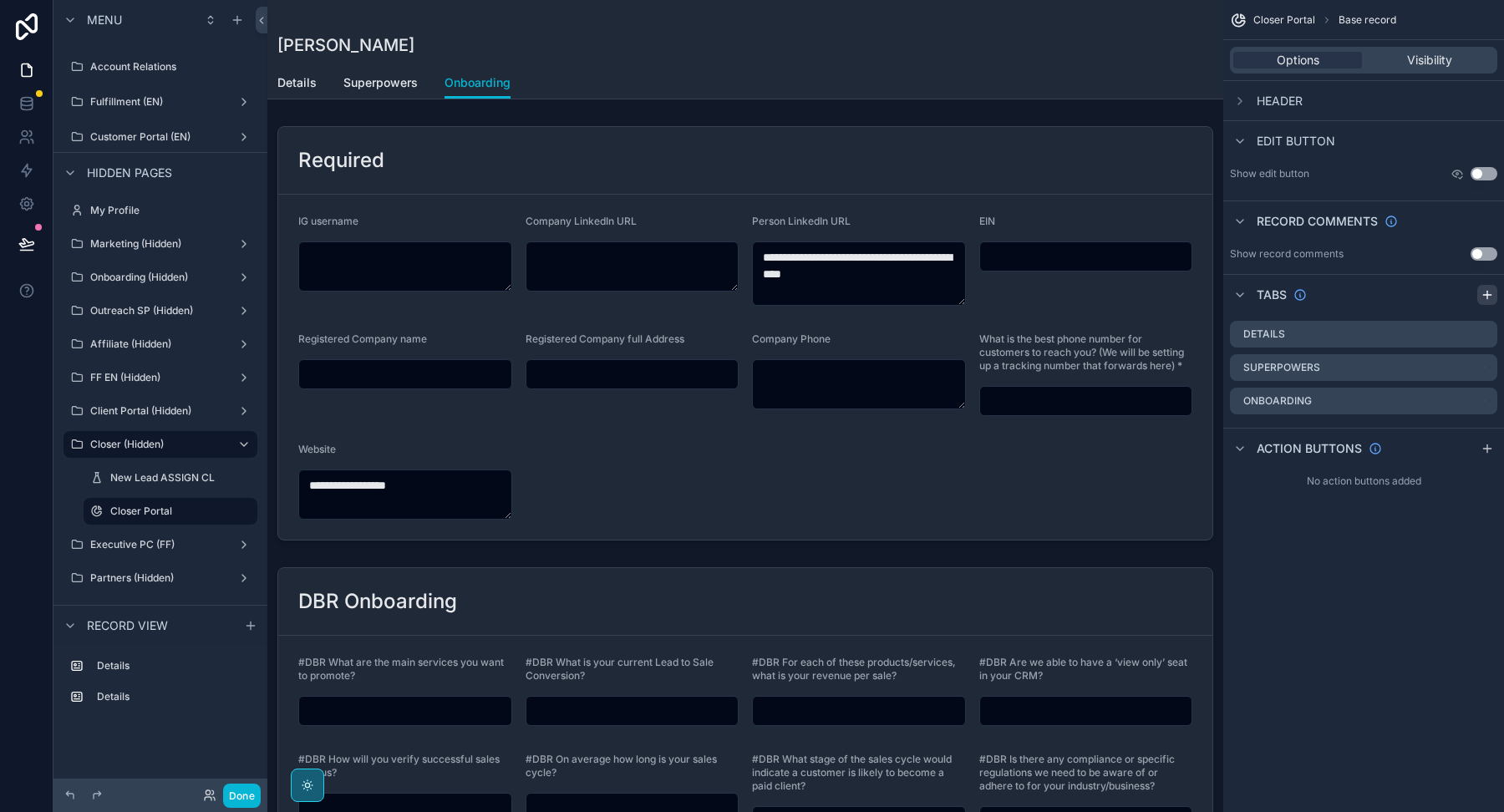
click at [1489, 295] on icon "scrollable content" at bounding box center [1487, 295] width 7 height 0
click at [1484, 426] on div "Tab 4" at bounding box center [1363, 434] width 267 height 29
click at [1486, 431] on icon "scrollable content" at bounding box center [1487, 432] width 2 height 2
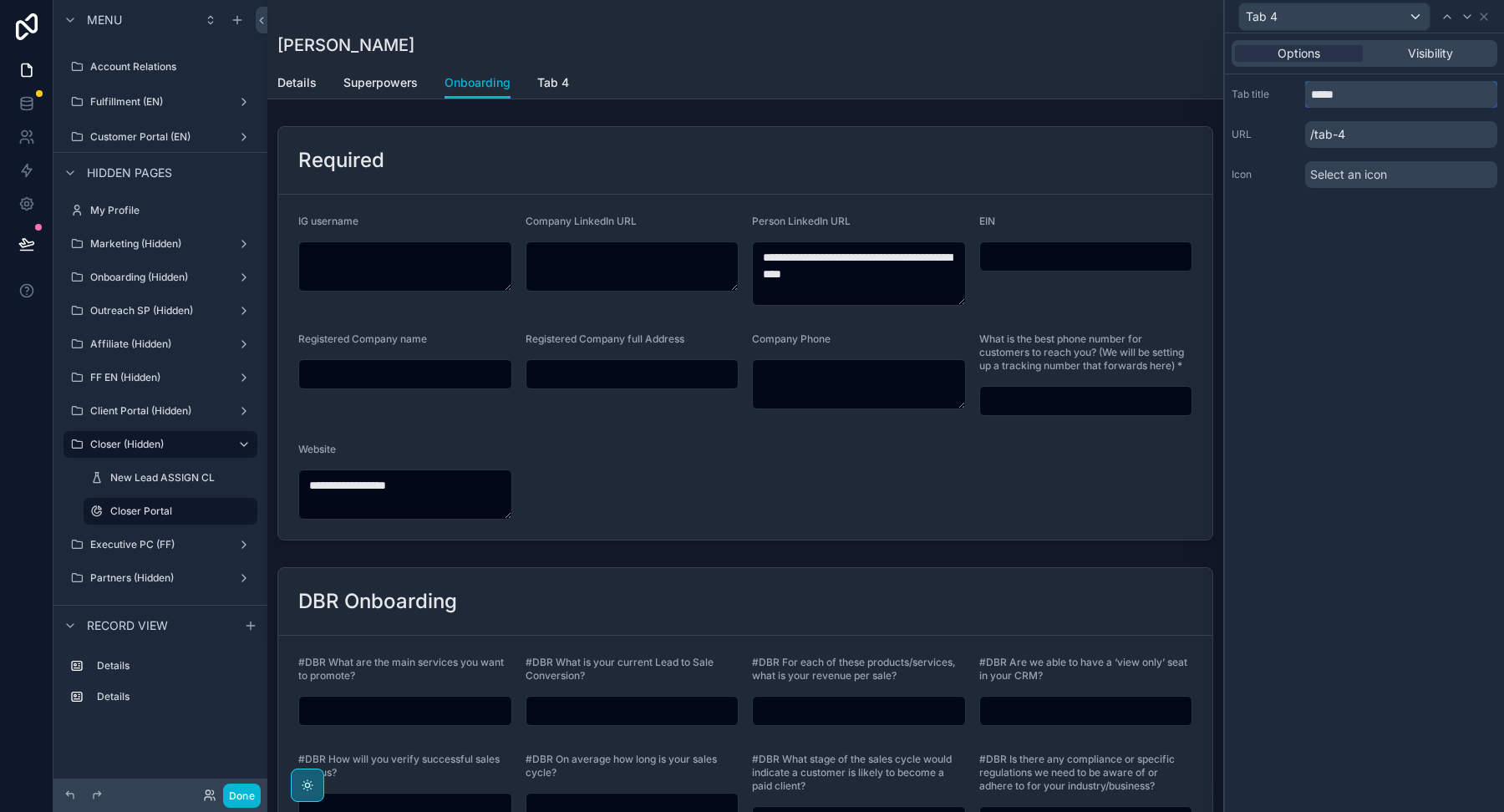
click at [1336, 100] on input "*****" at bounding box center [1401, 94] width 192 height 27
type input "*********"
click at [1392, 286] on div "Options Visibility Tab title ********* URL /resource Icon Select an icon" at bounding box center [1364, 422] width 279 height 779
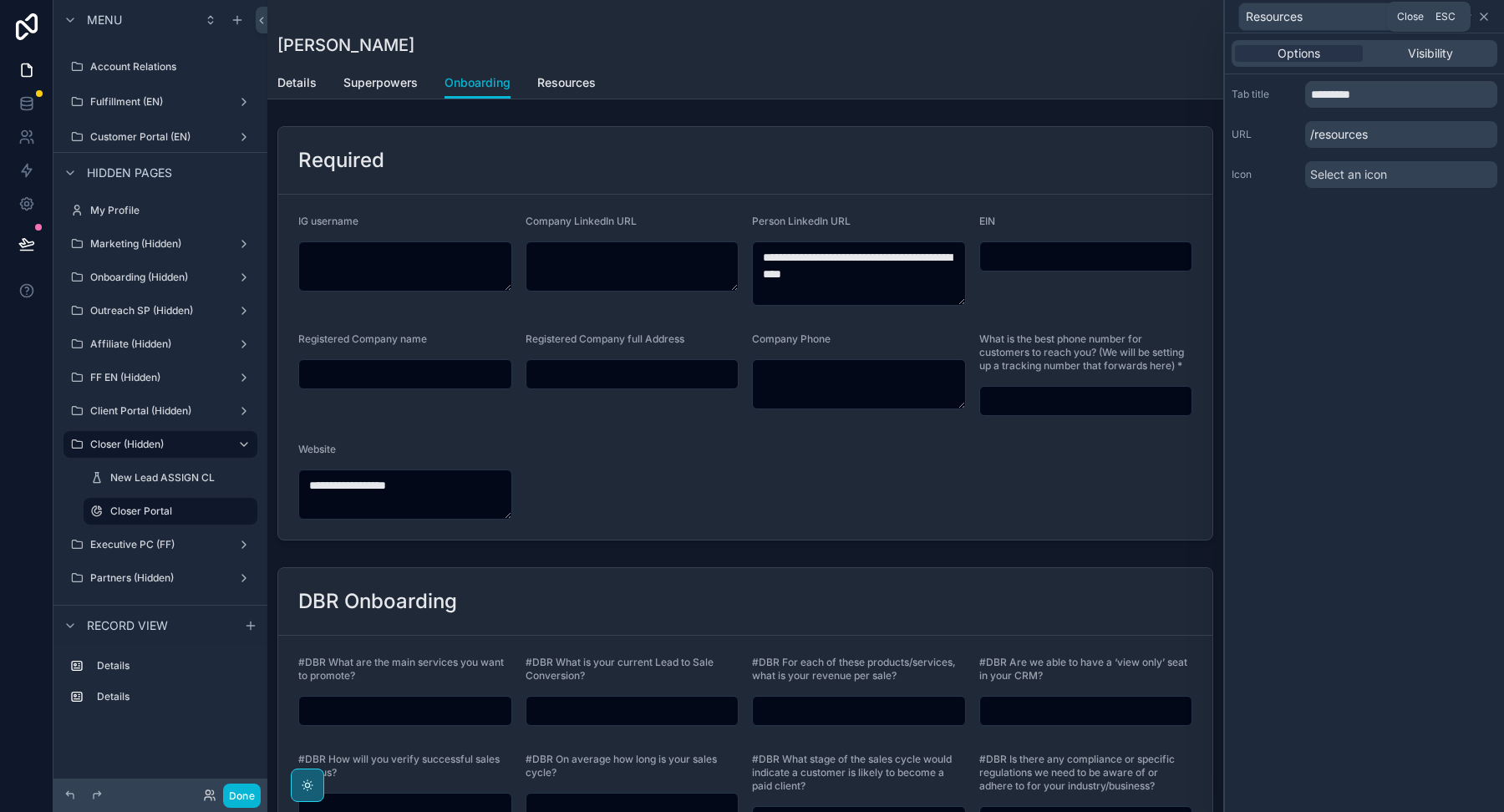
click at [1482, 13] on icon at bounding box center [1484, 16] width 7 height 7
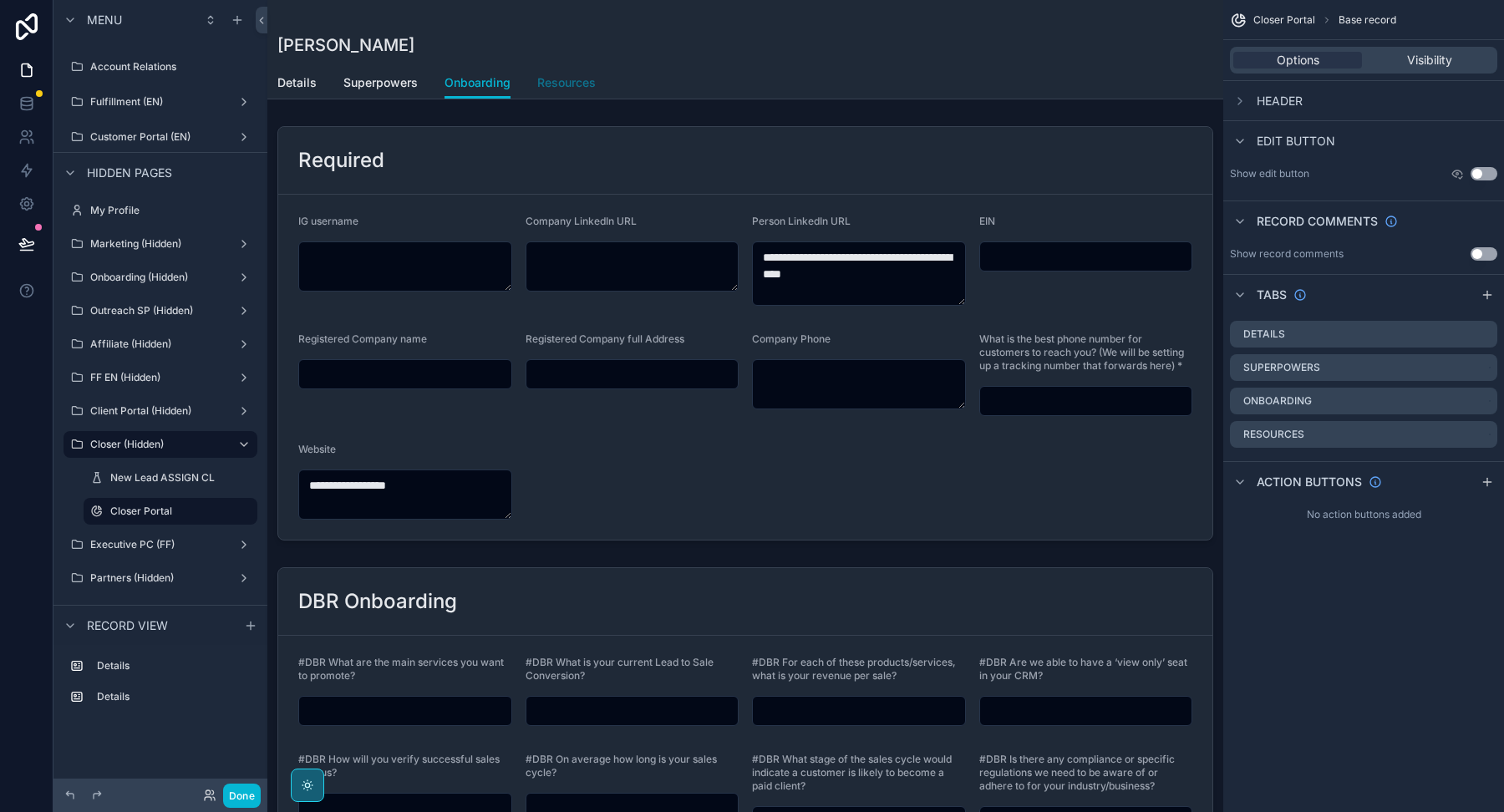
click at [552, 80] on span "Resources" at bounding box center [566, 83] width 59 height 17
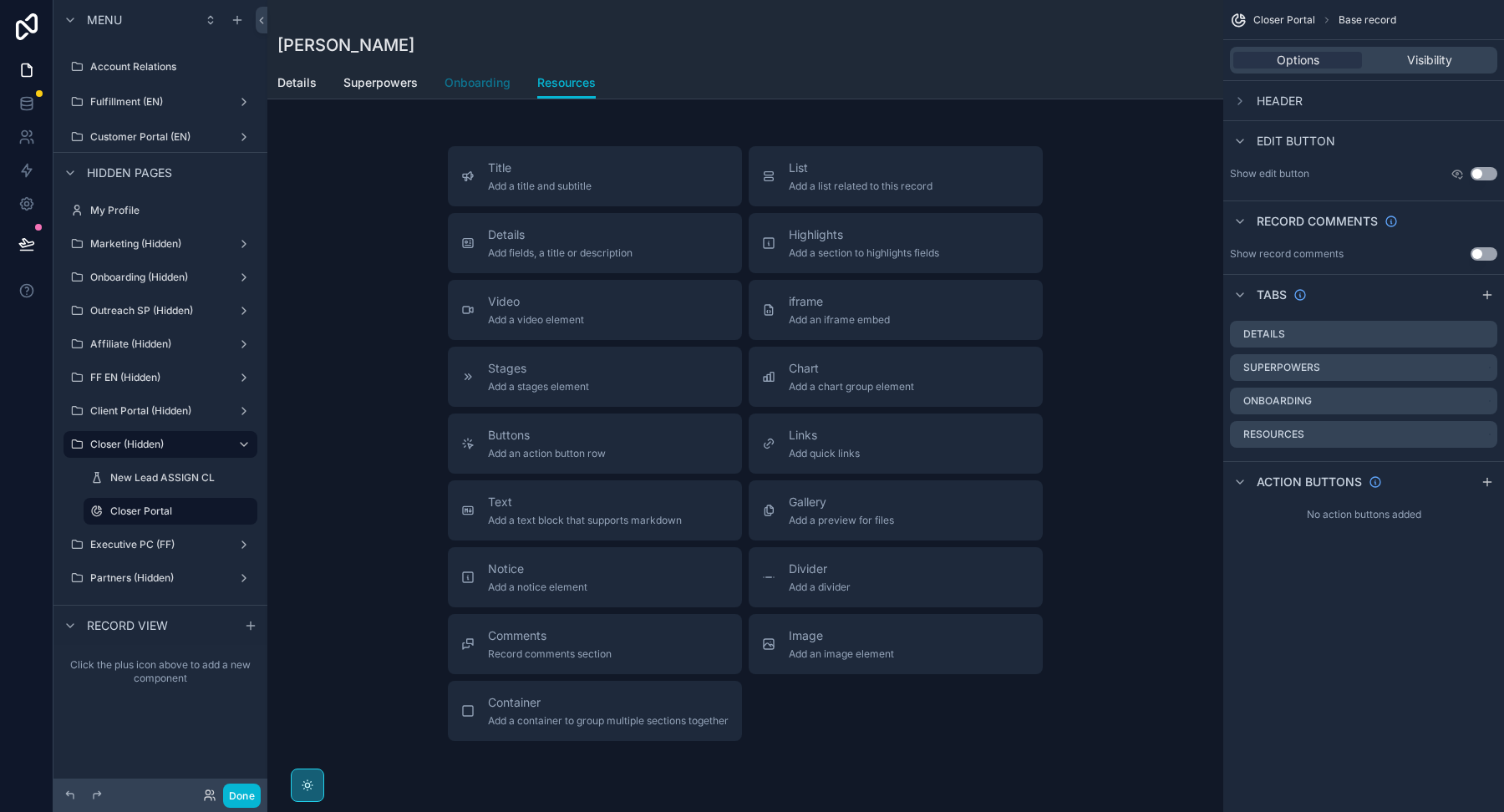
click at [493, 87] on span "Onboarding" at bounding box center [477, 83] width 66 height 17
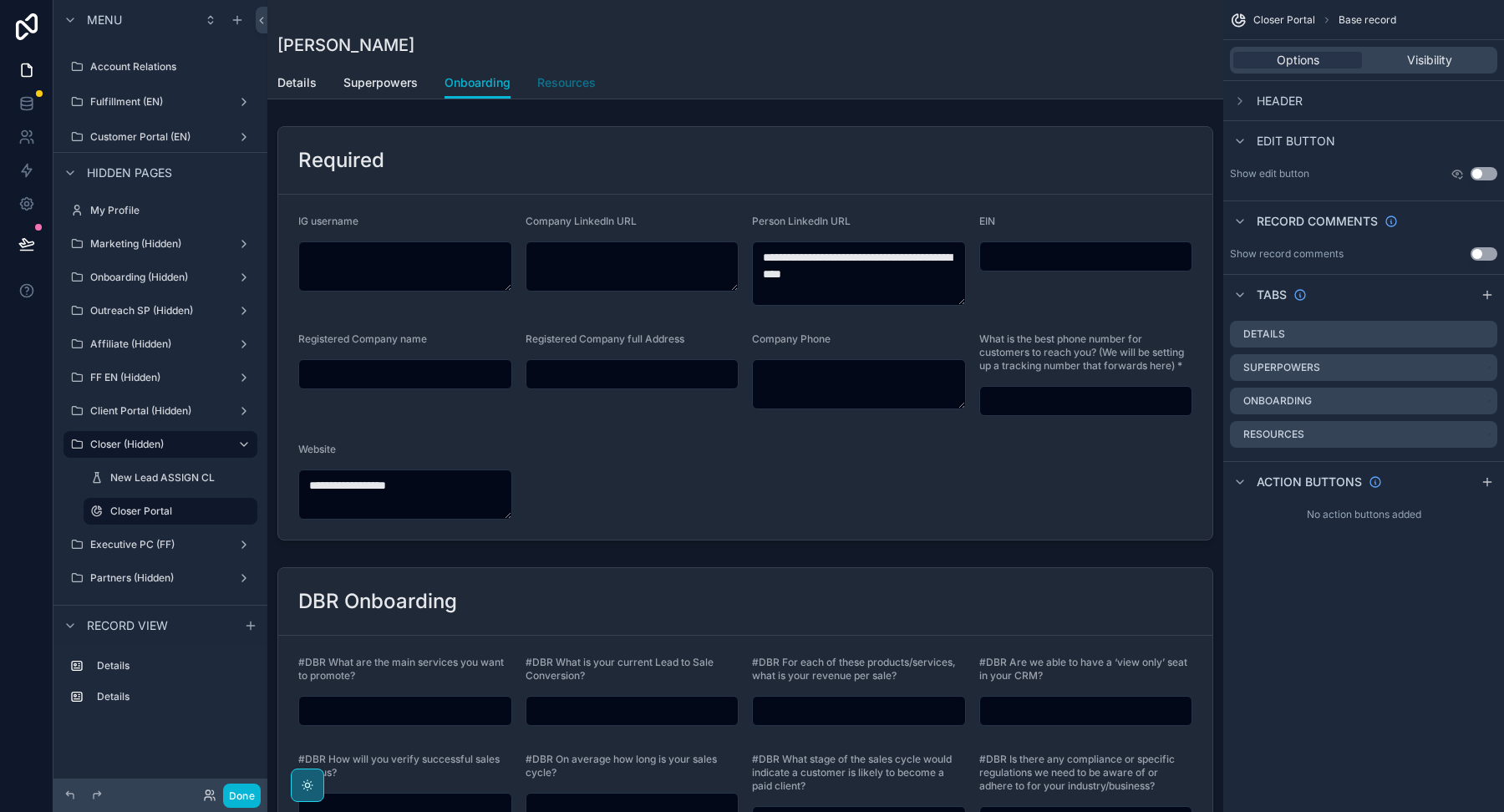
click at [557, 86] on span "Resources" at bounding box center [566, 83] width 59 height 17
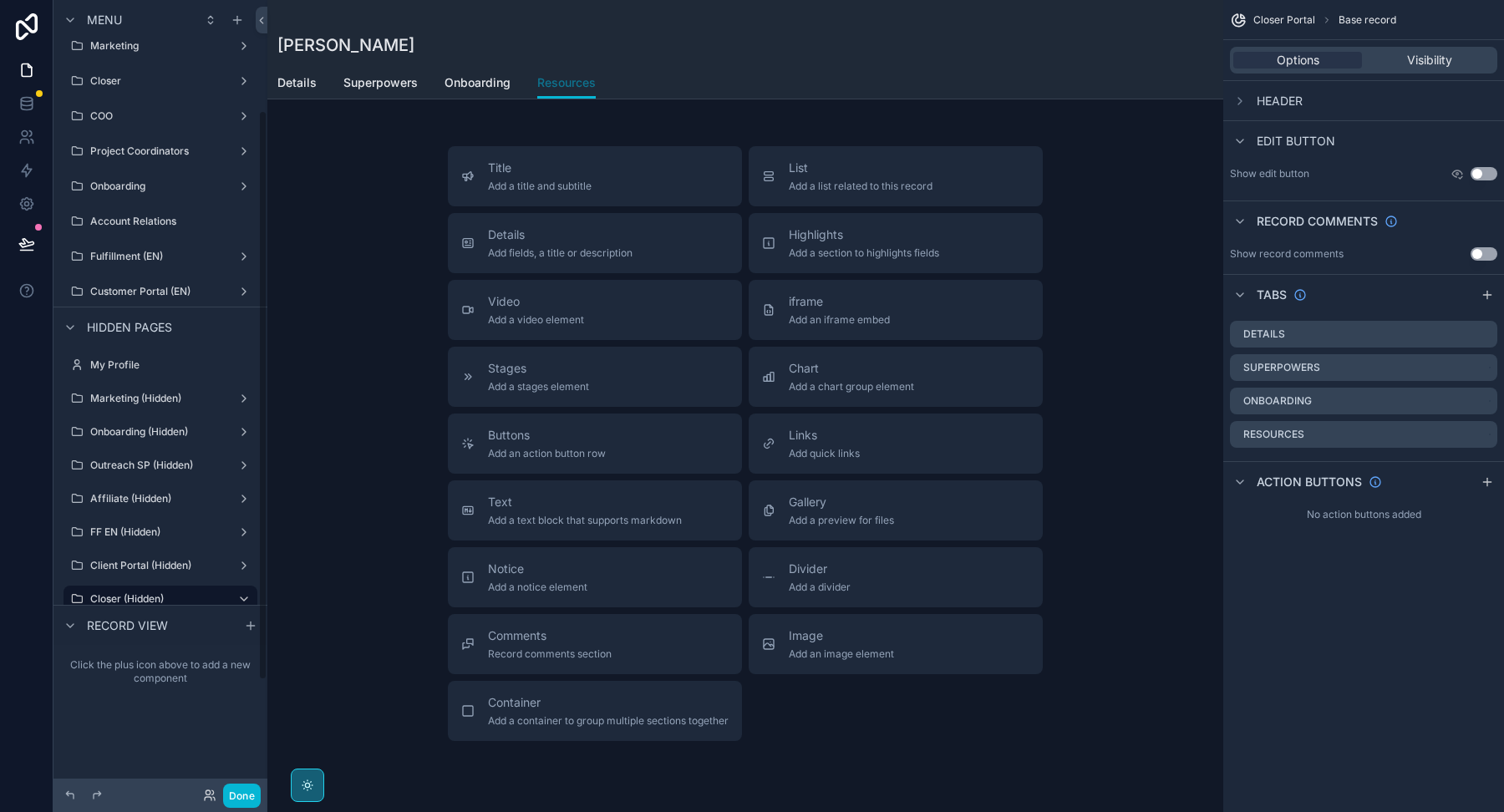
scroll to position [110, 0]
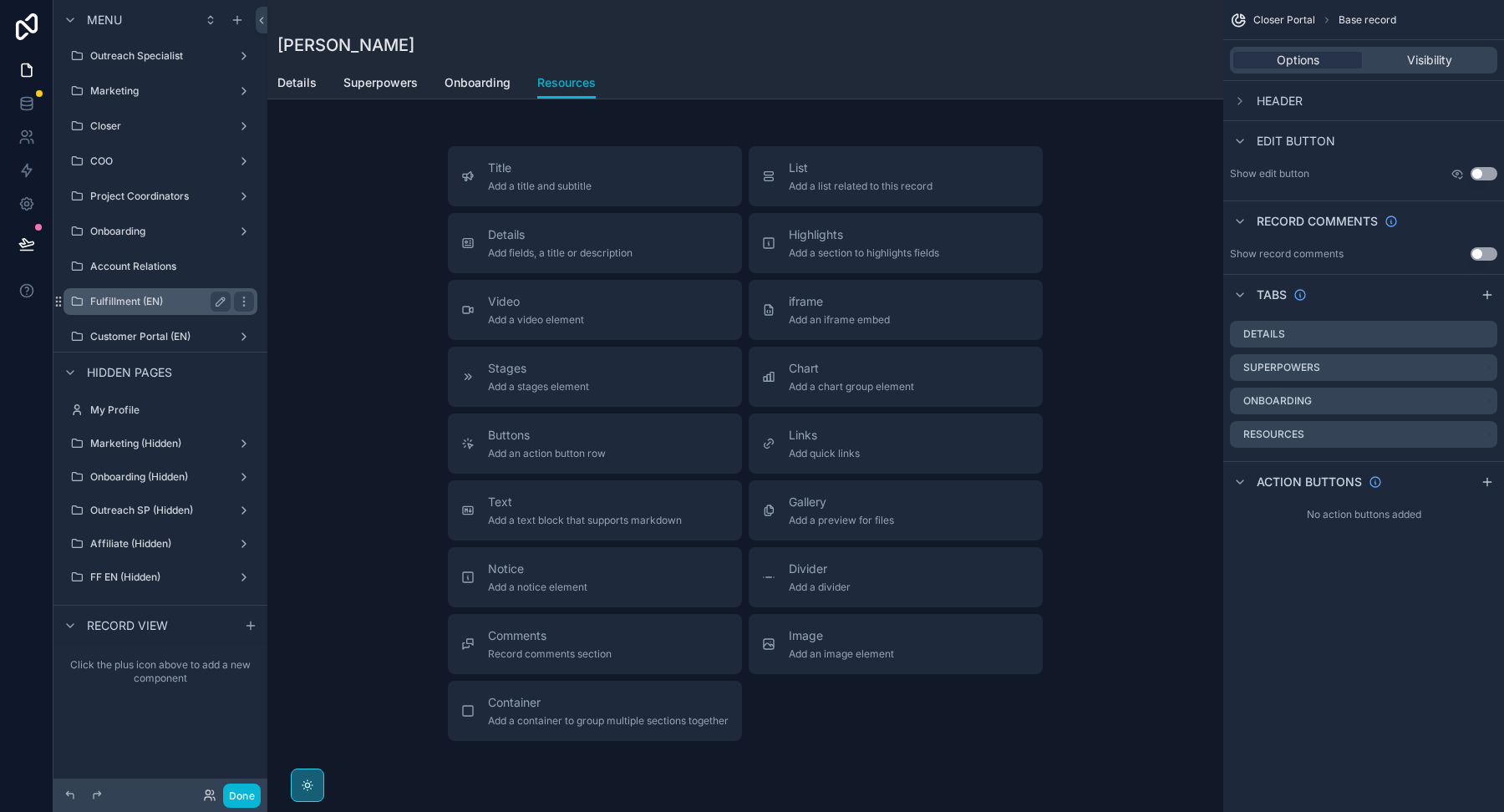
click at [132, 299] on label "Fulfillment (EN)" at bounding box center [157, 301] width 134 height 13
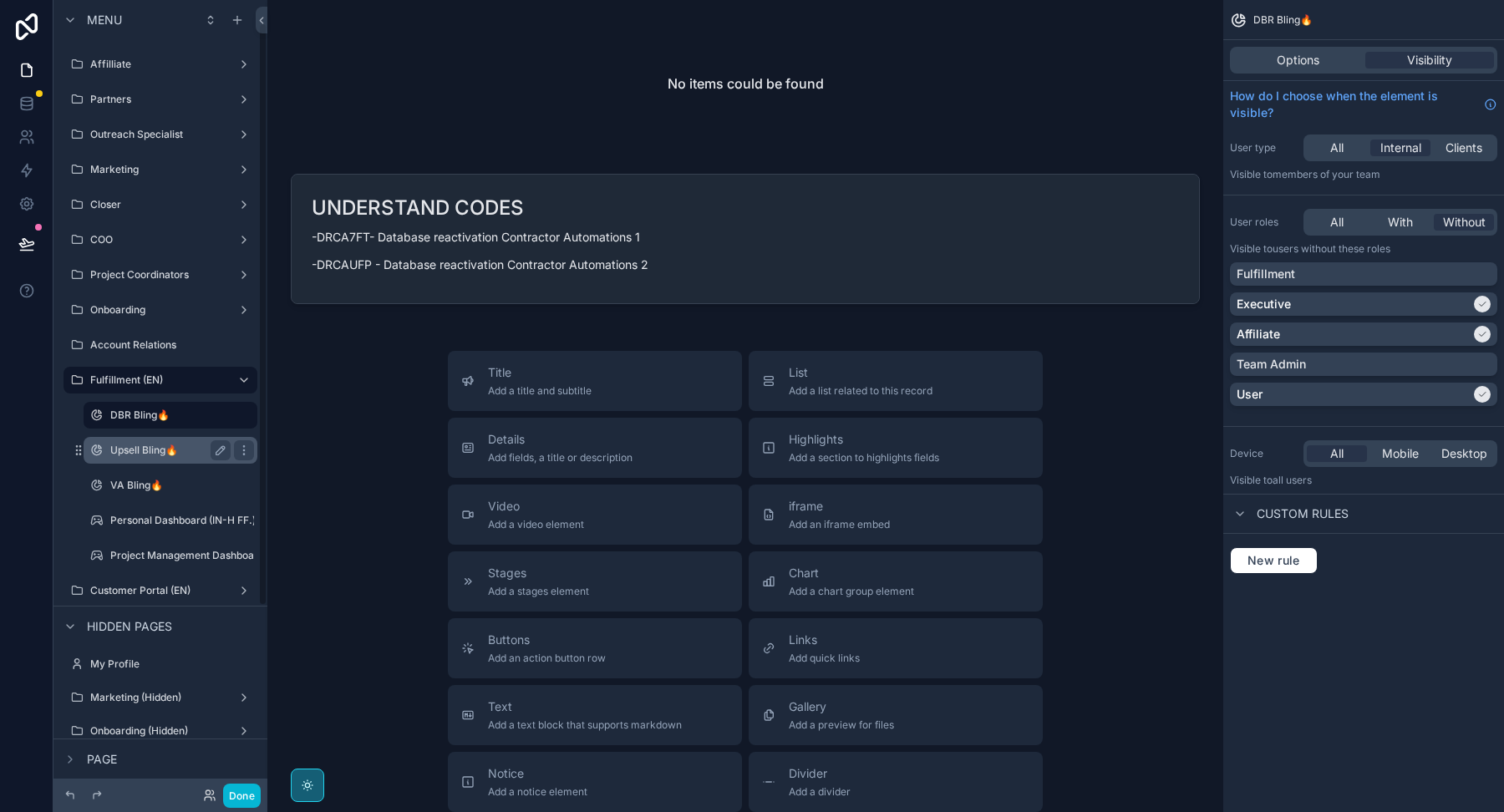
click at [141, 440] on div "Upsell Bling🔥" at bounding box center [170, 450] width 120 height 20
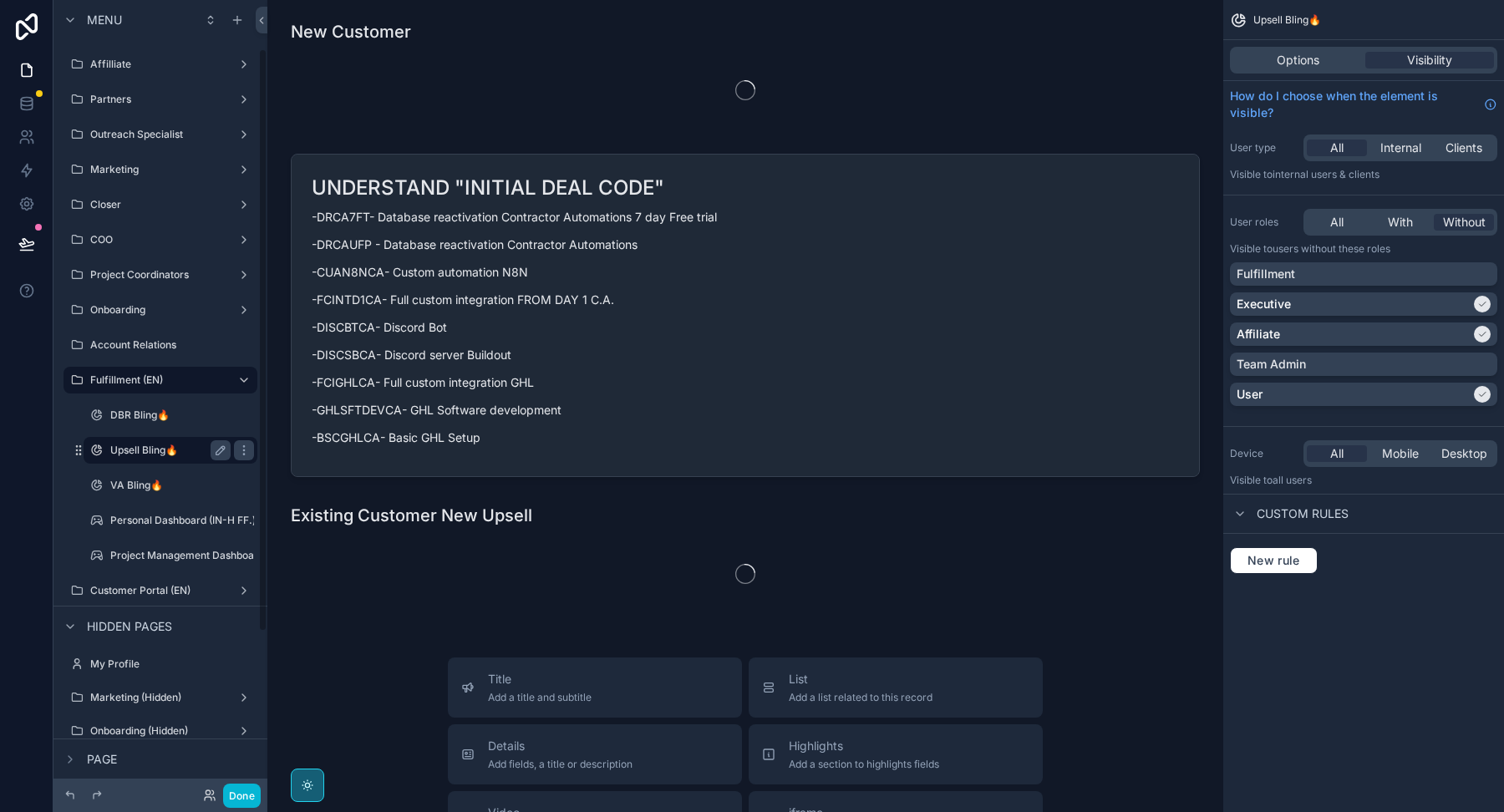
scroll to position [66, 0]
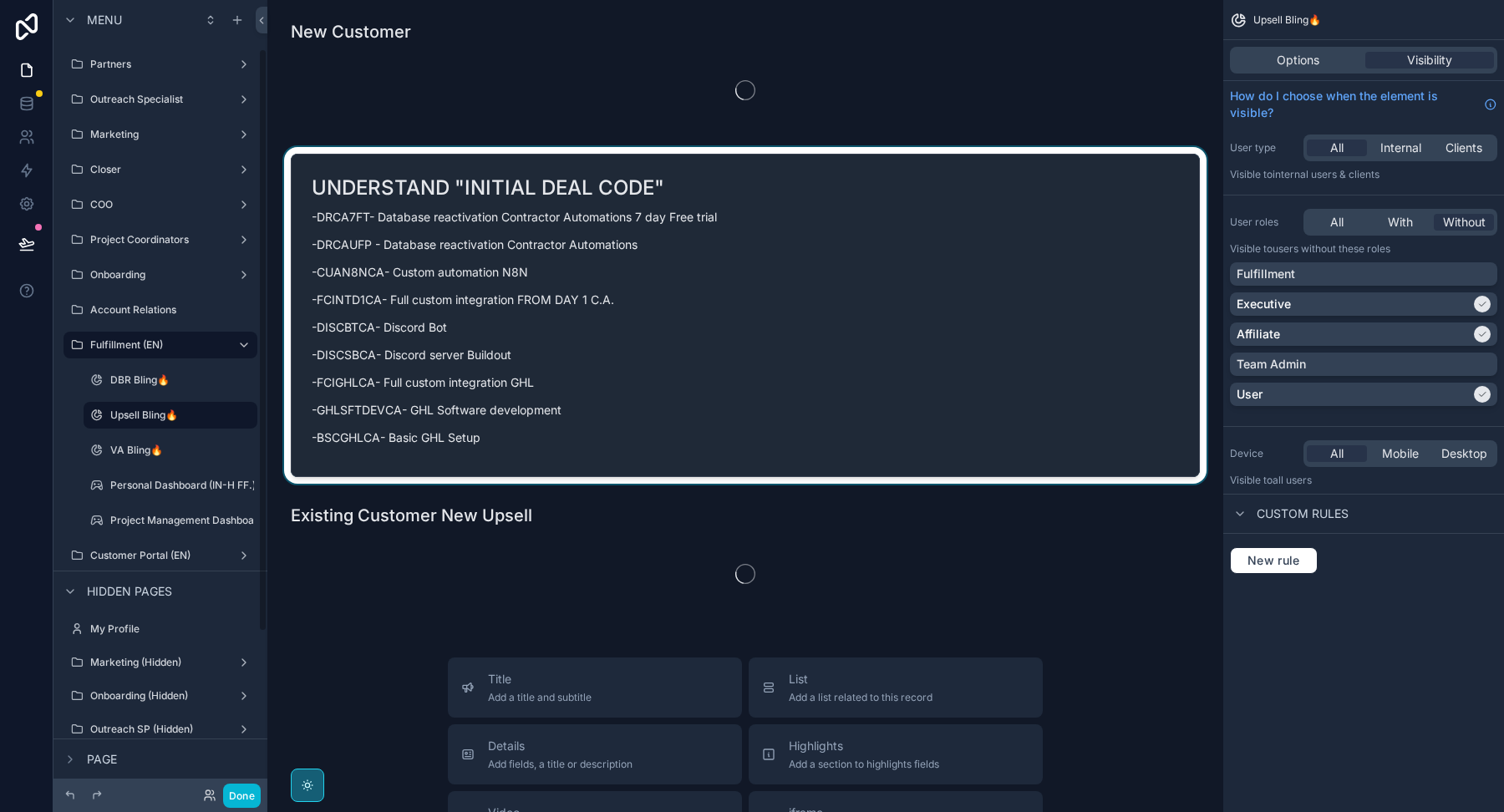
click at [568, 335] on div "scrollable content" at bounding box center [745, 315] width 929 height 337
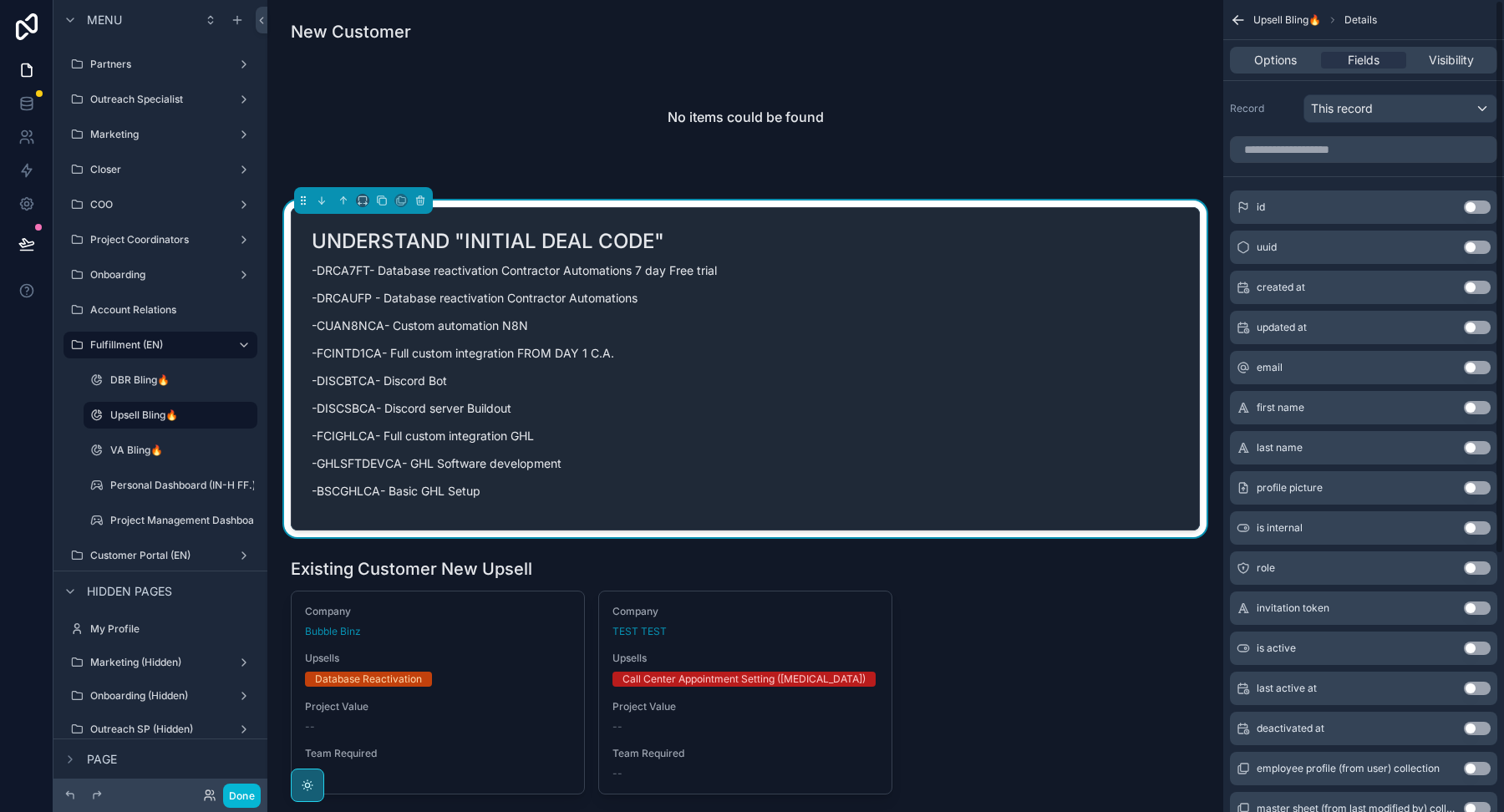
click at [1051, 317] on p "-CUAN8NCA- Custom automation N8N" at bounding box center [745, 325] width 867 height 18
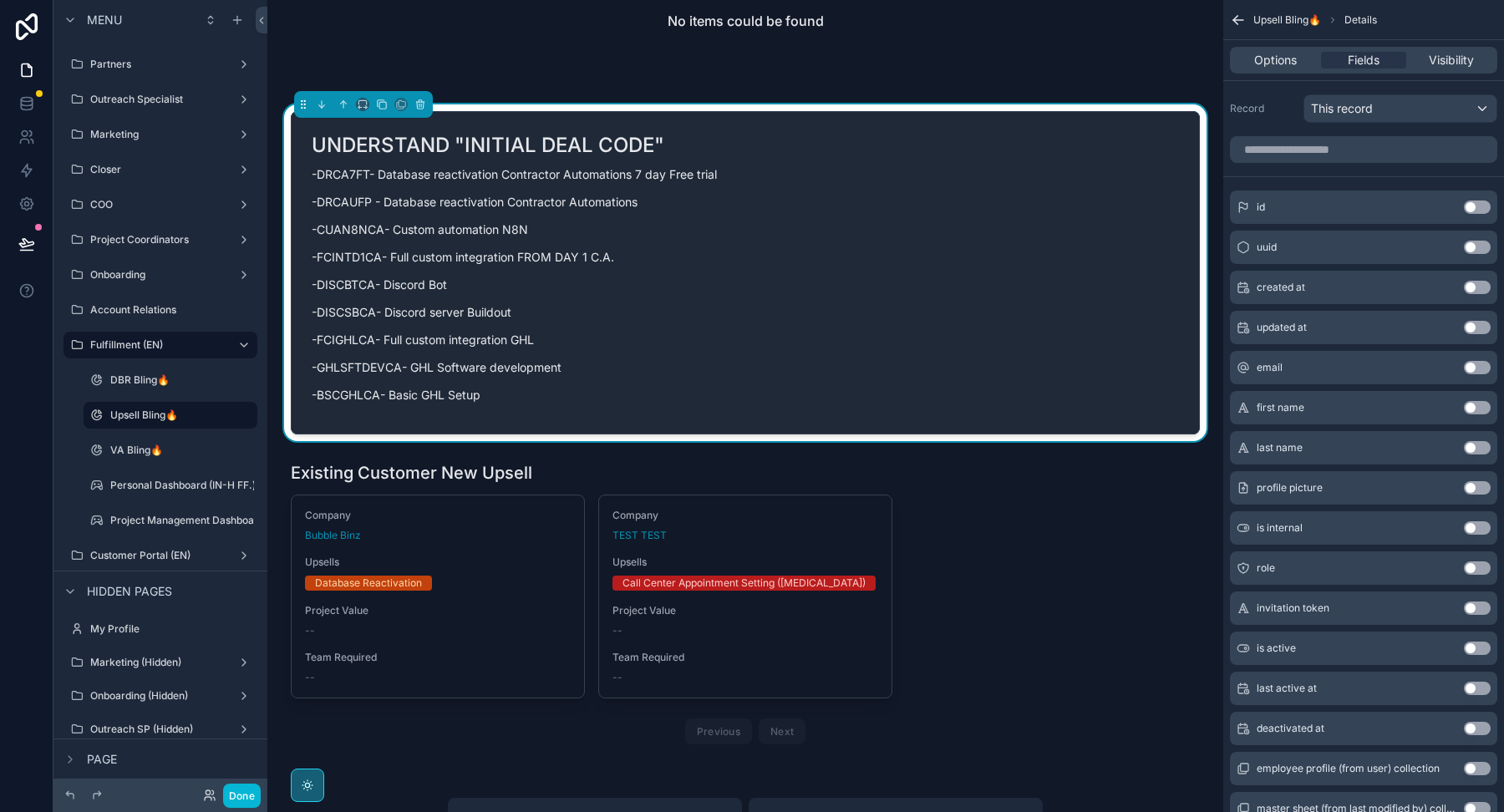
scroll to position [109, 0]
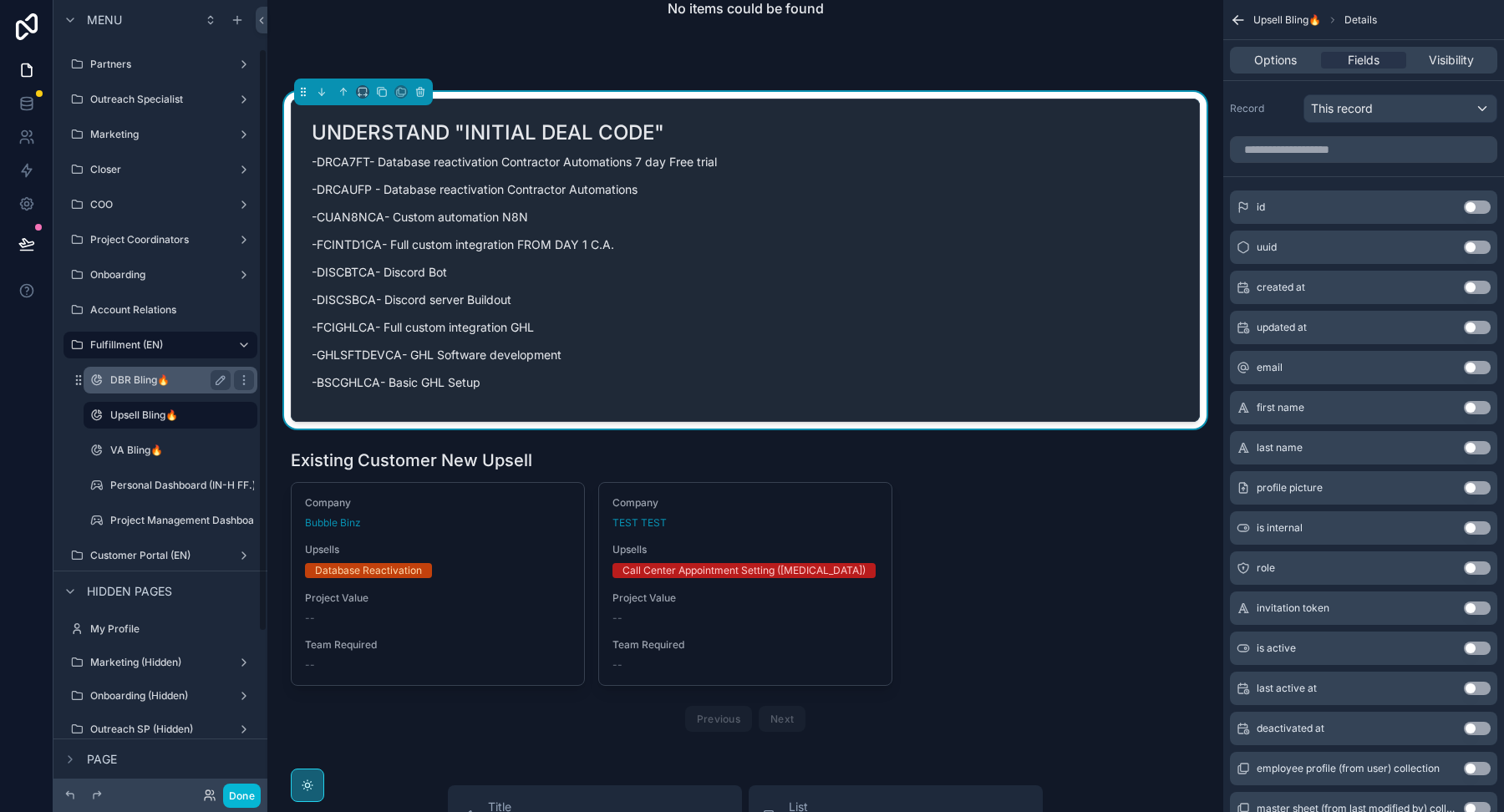
click at [151, 380] on label "DBR Bling🔥" at bounding box center [168, 379] width 114 height 13
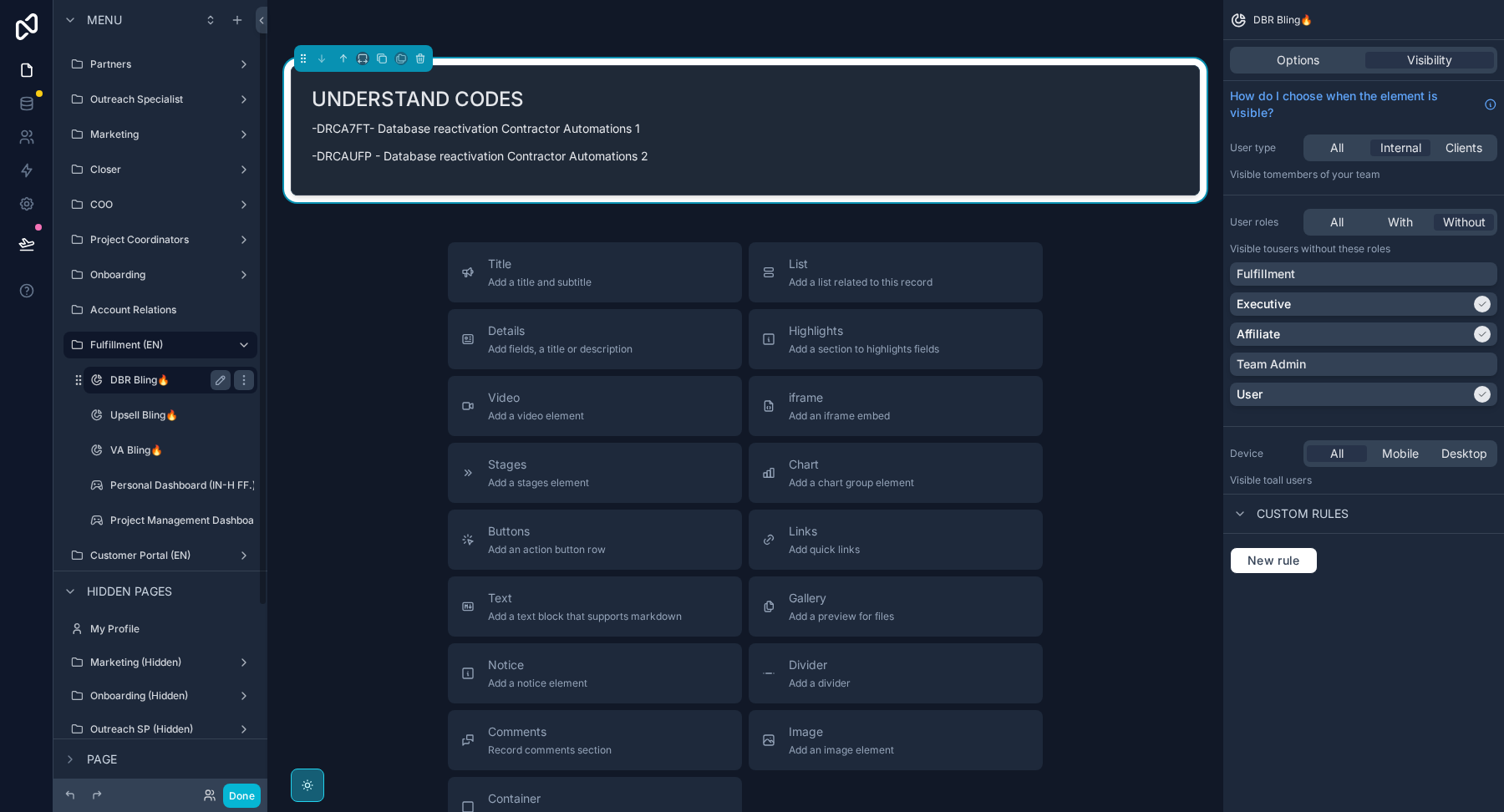
scroll to position [31, 0]
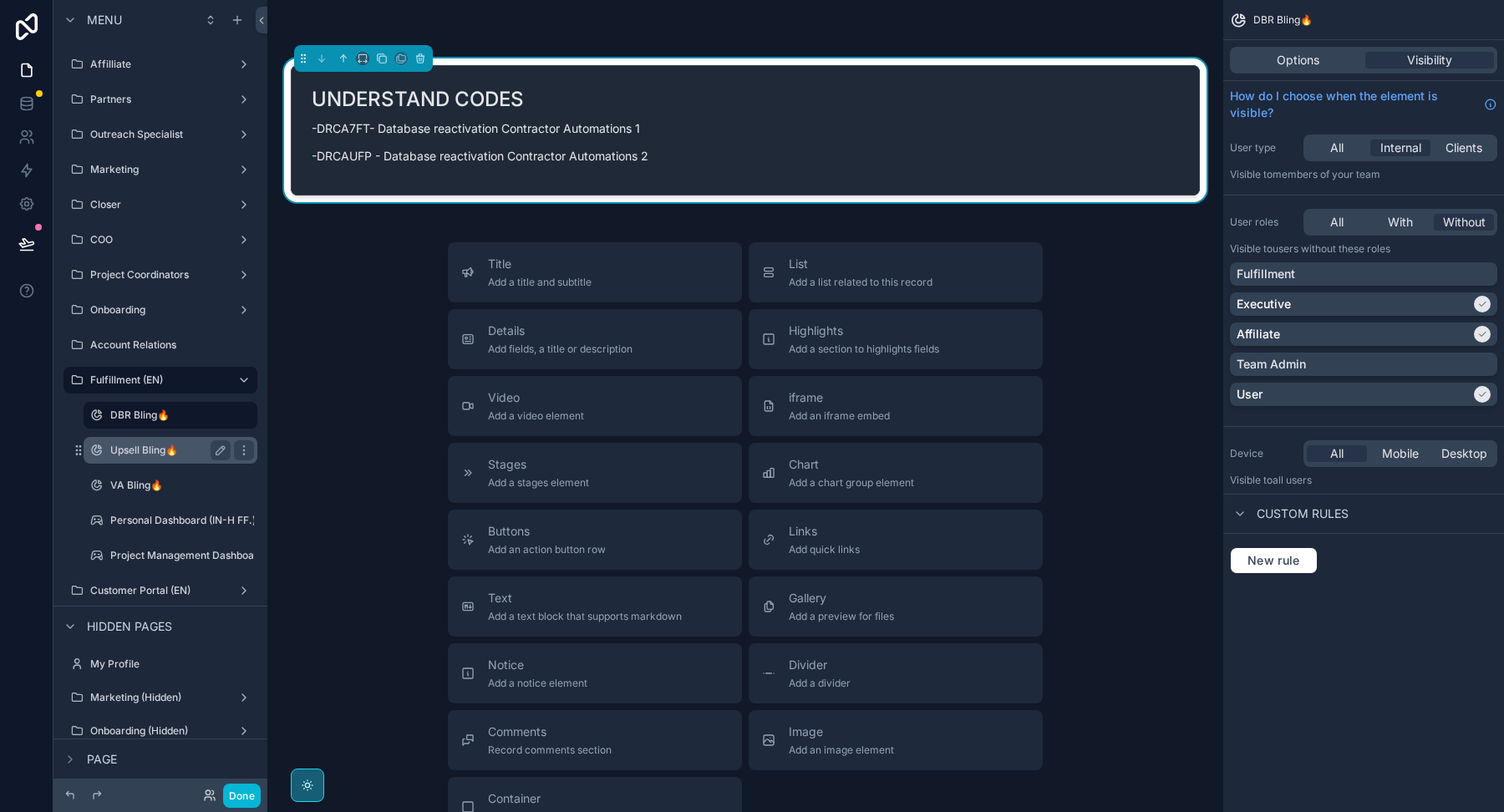
click at [157, 452] on label "Upsell Bling🔥" at bounding box center [168, 450] width 114 height 13
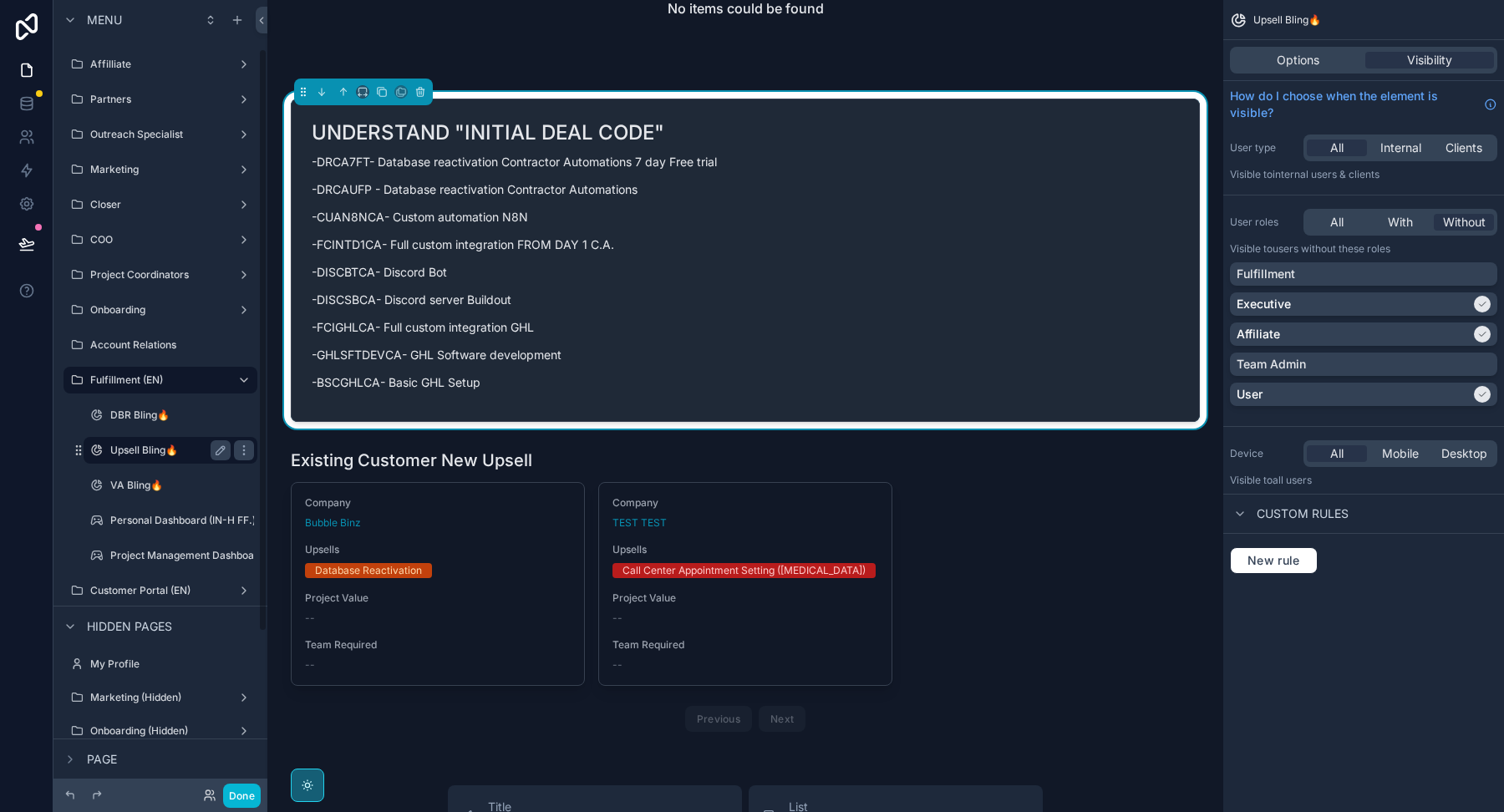
scroll to position [66, 0]
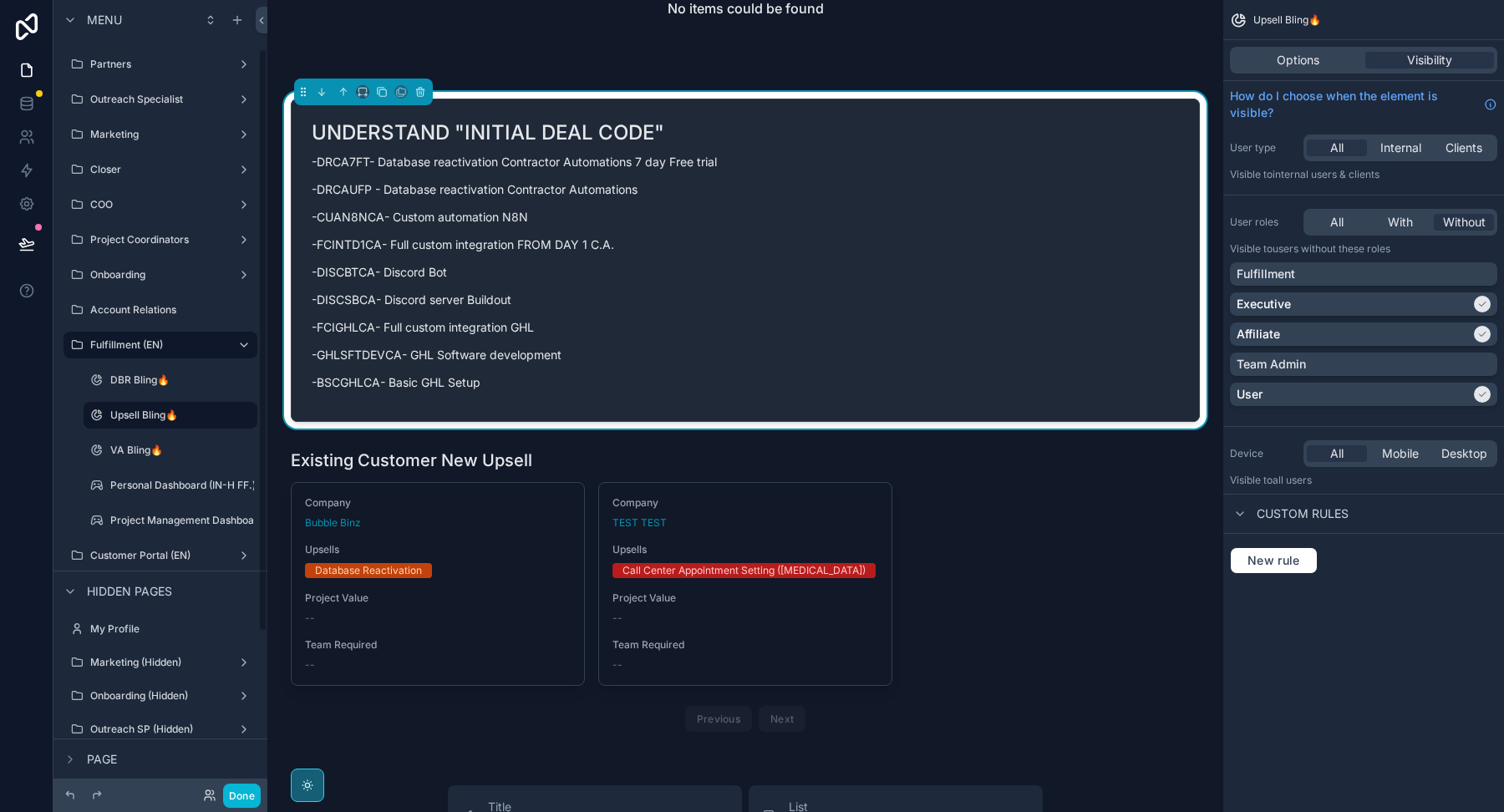
click at [569, 326] on p "-FCIGHLCA- Full custom integration GHL" at bounding box center [745, 326] width 867 height 18
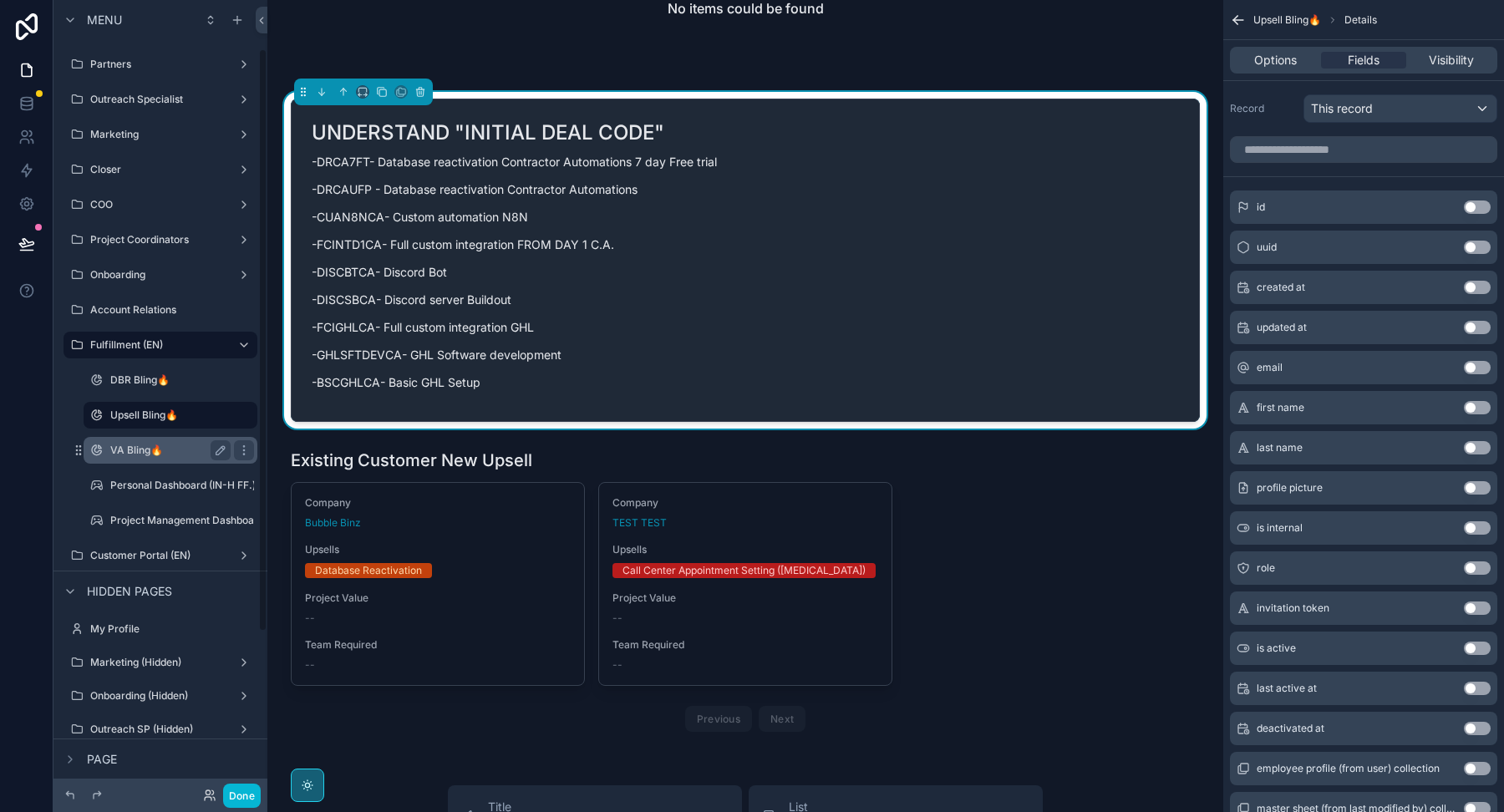
click at [148, 450] on label "VA Bling🔥" at bounding box center [168, 450] width 114 height 13
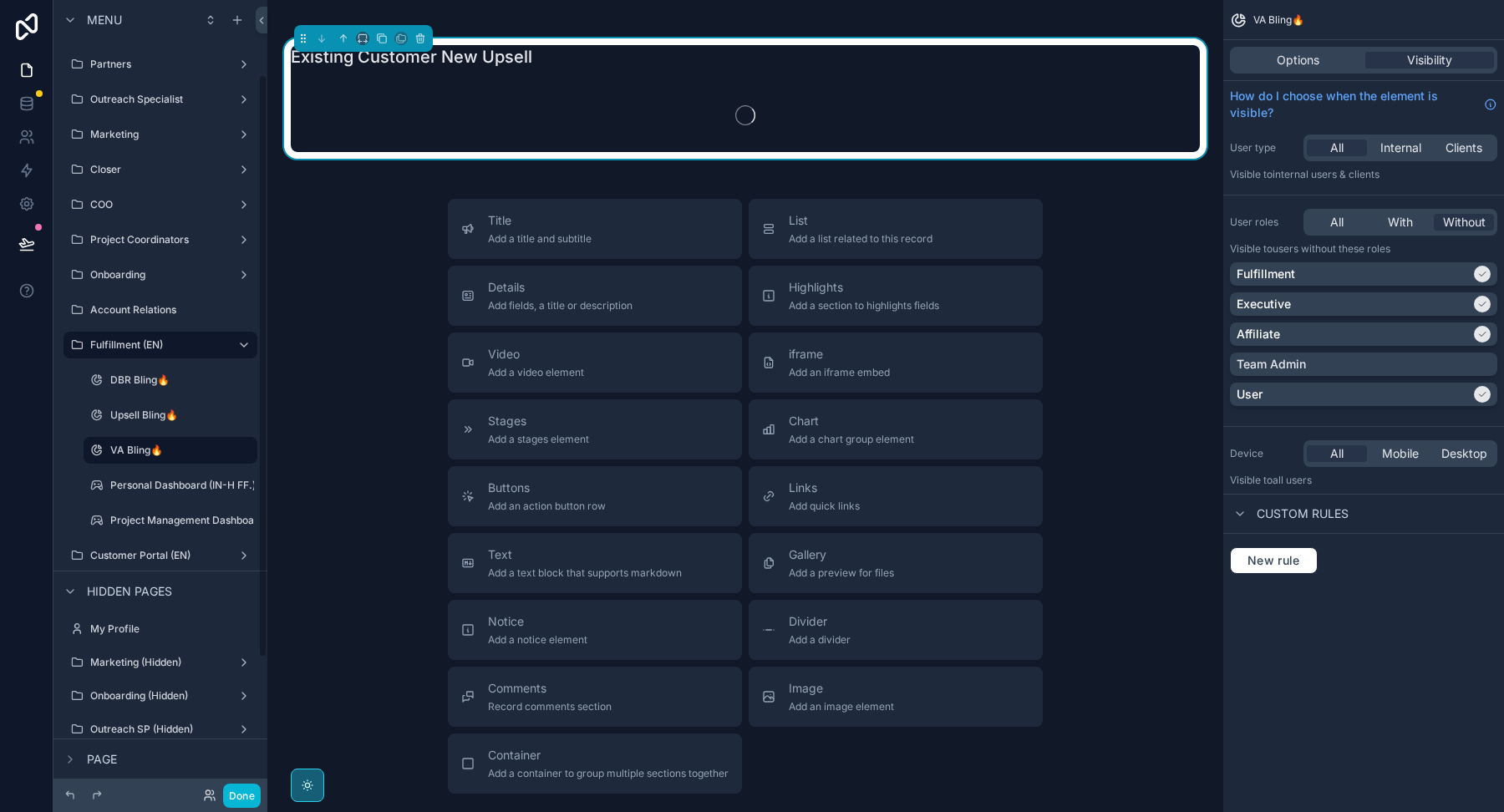
scroll to position [101, 0]
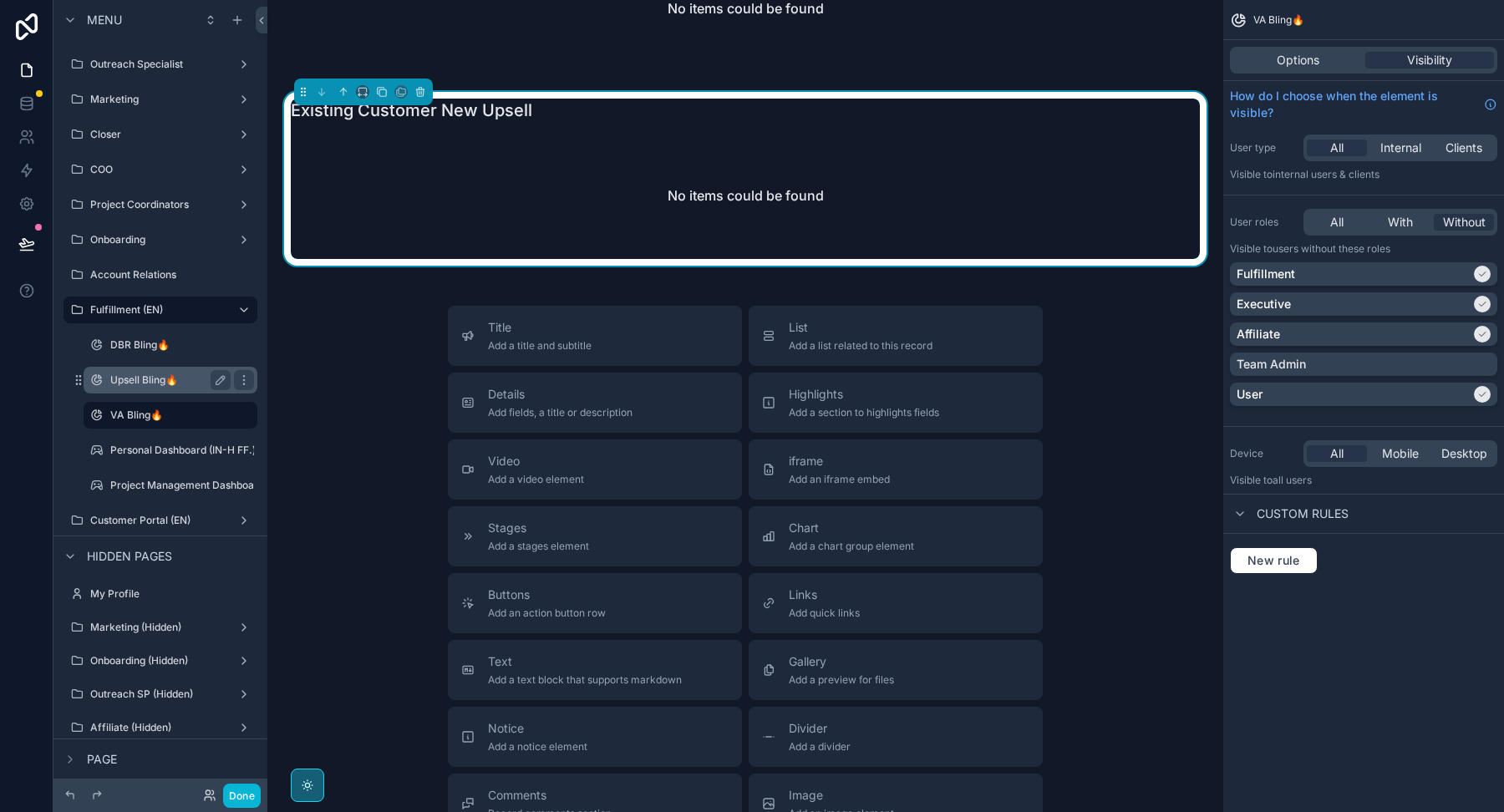
click at [155, 379] on label "Upsell Bling🔥" at bounding box center [168, 379] width 114 height 13
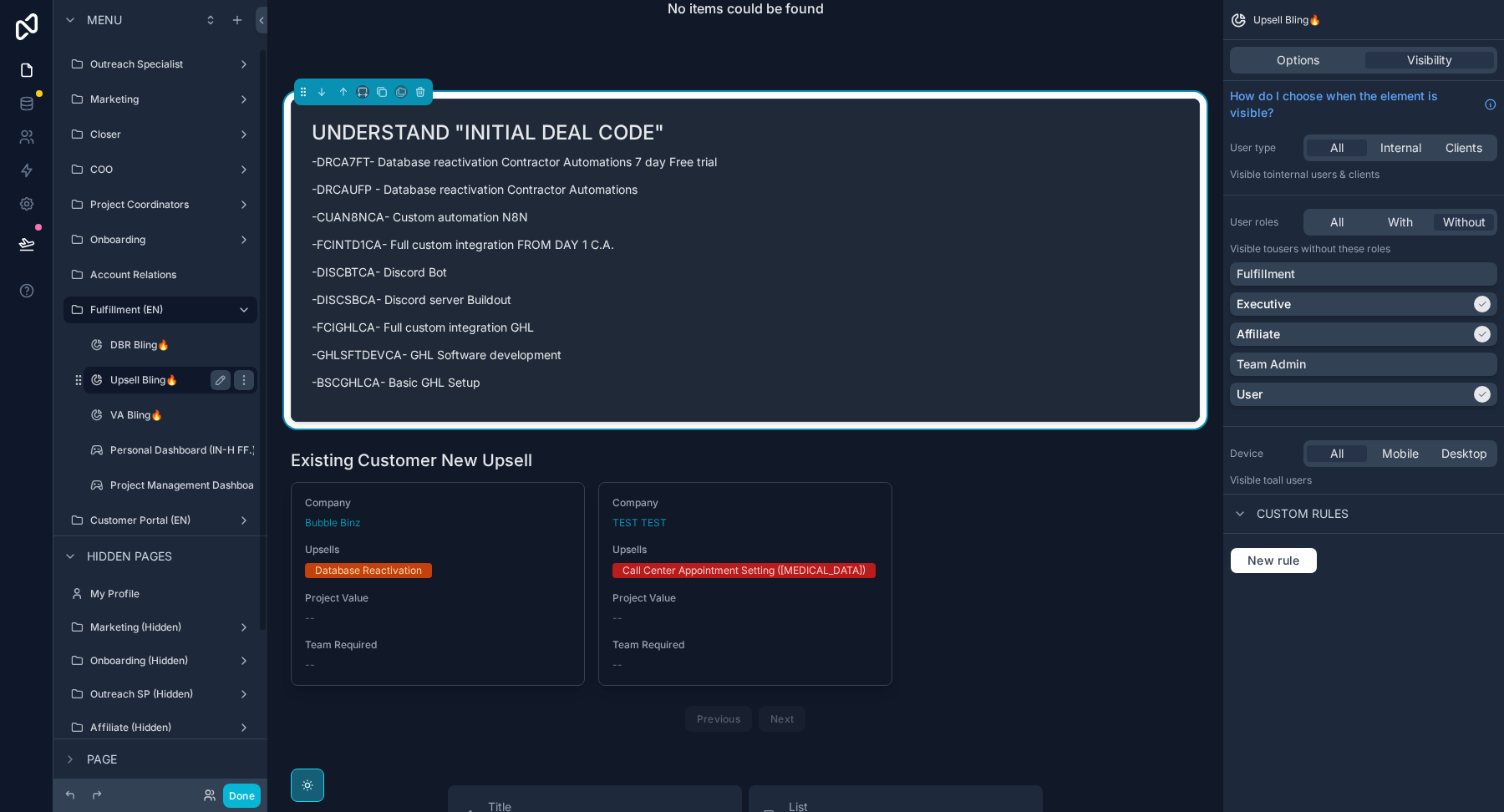
scroll to position [66, 0]
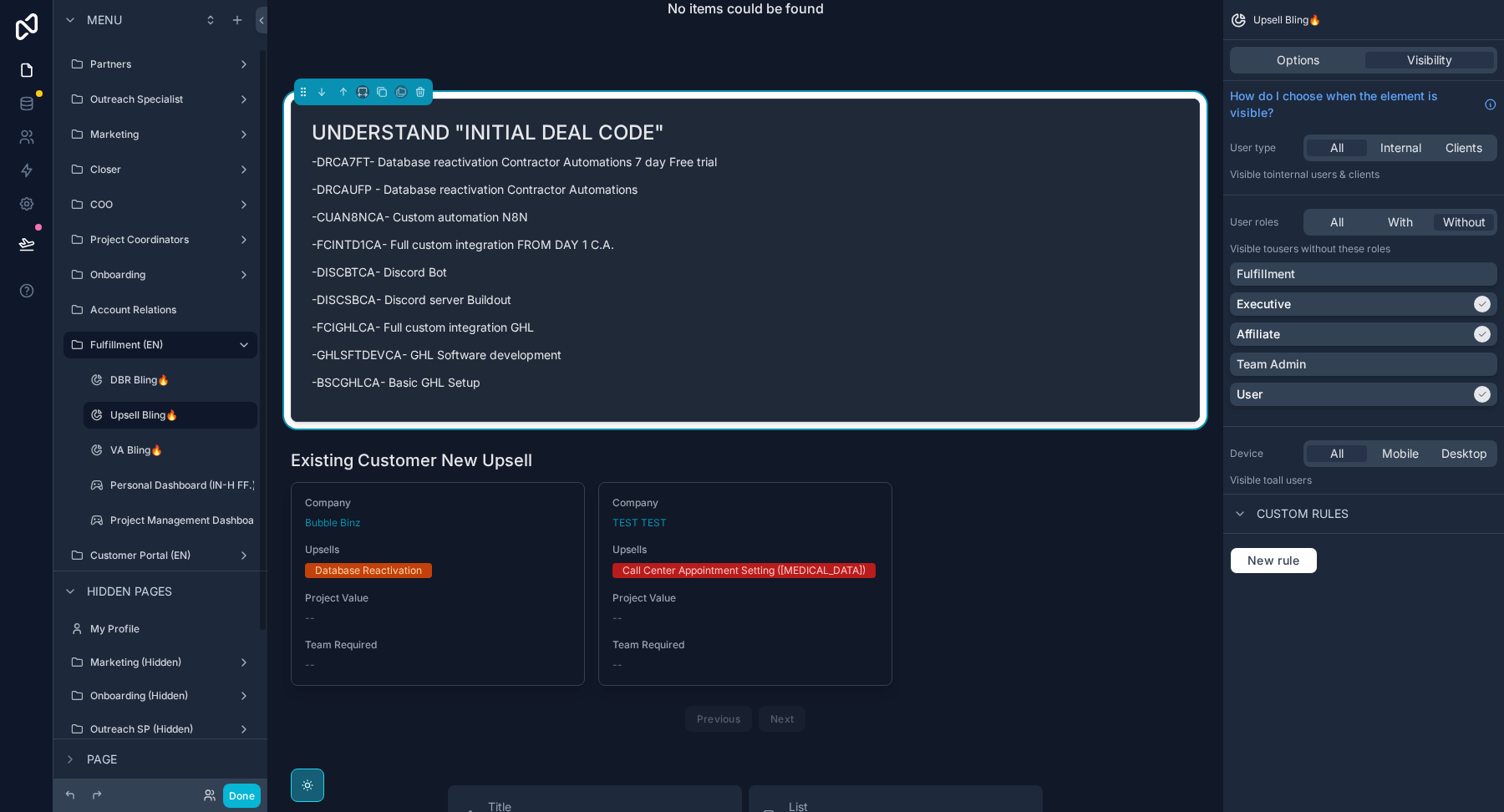
click at [505, 323] on p "-FCIGHLCA- Full custom integration GHL" at bounding box center [745, 326] width 867 height 18
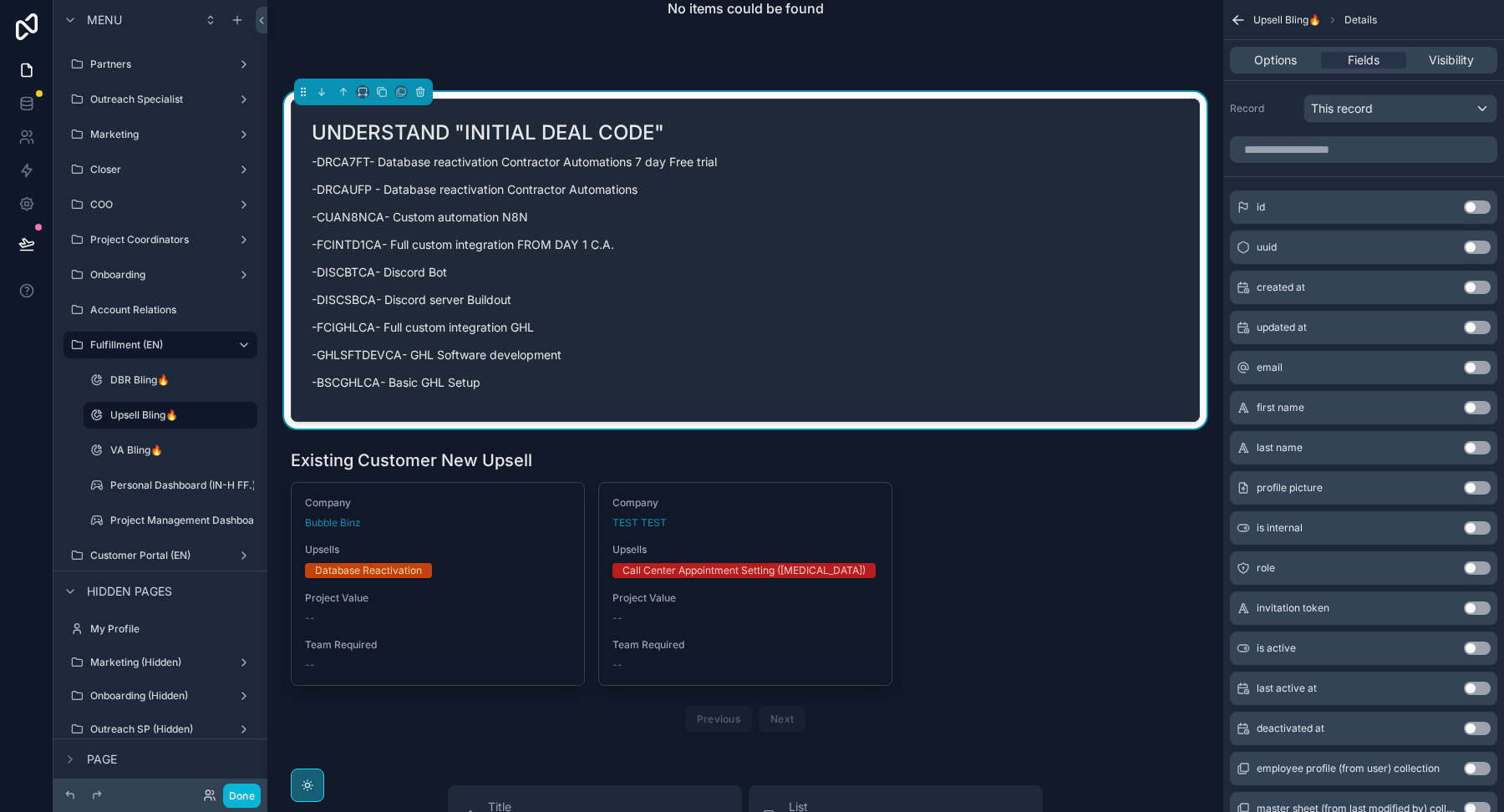
click at [895, 212] on p "-CUAN8NCA- Custom automation N8N" at bounding box center [745, 217] width 867 height 18
click at [1285, 53] on span "Options" at bounding box center [1276, 60] width 43 height 17
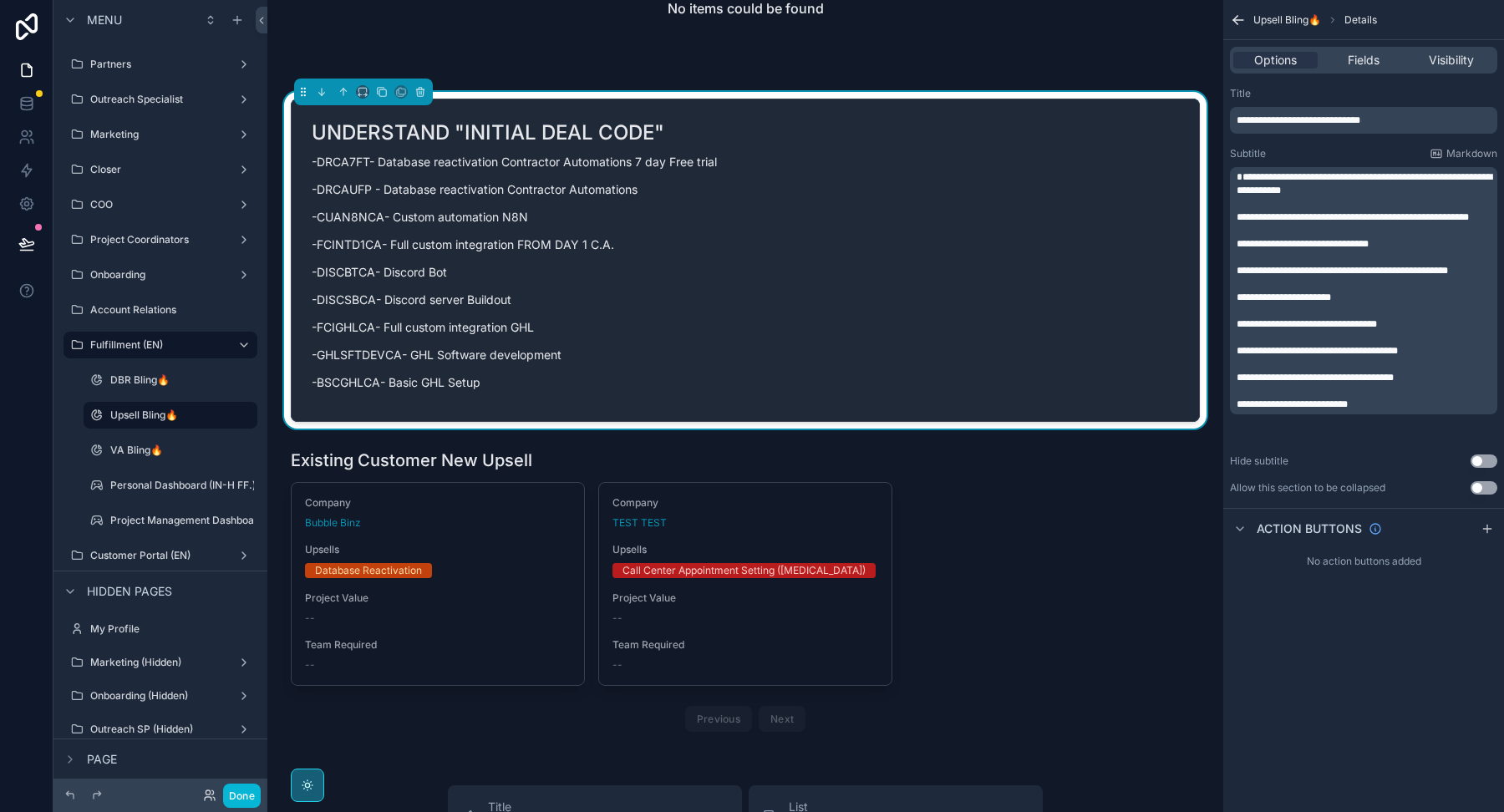
drag, startPoint x: 1391, startPoint y: 438, endPoint x: 1202, endPoint y: 167, distance: 330.4
click at [1202, 167] on div "Welcome Page Affilliate Partners Outreach Specialist Marketing Closer COO Proje…" at bounding box center [885, 406] width 1237 height 812
click at [1390, 411] on p "**********" at bounding box center [1365, 404] width 258 height 13
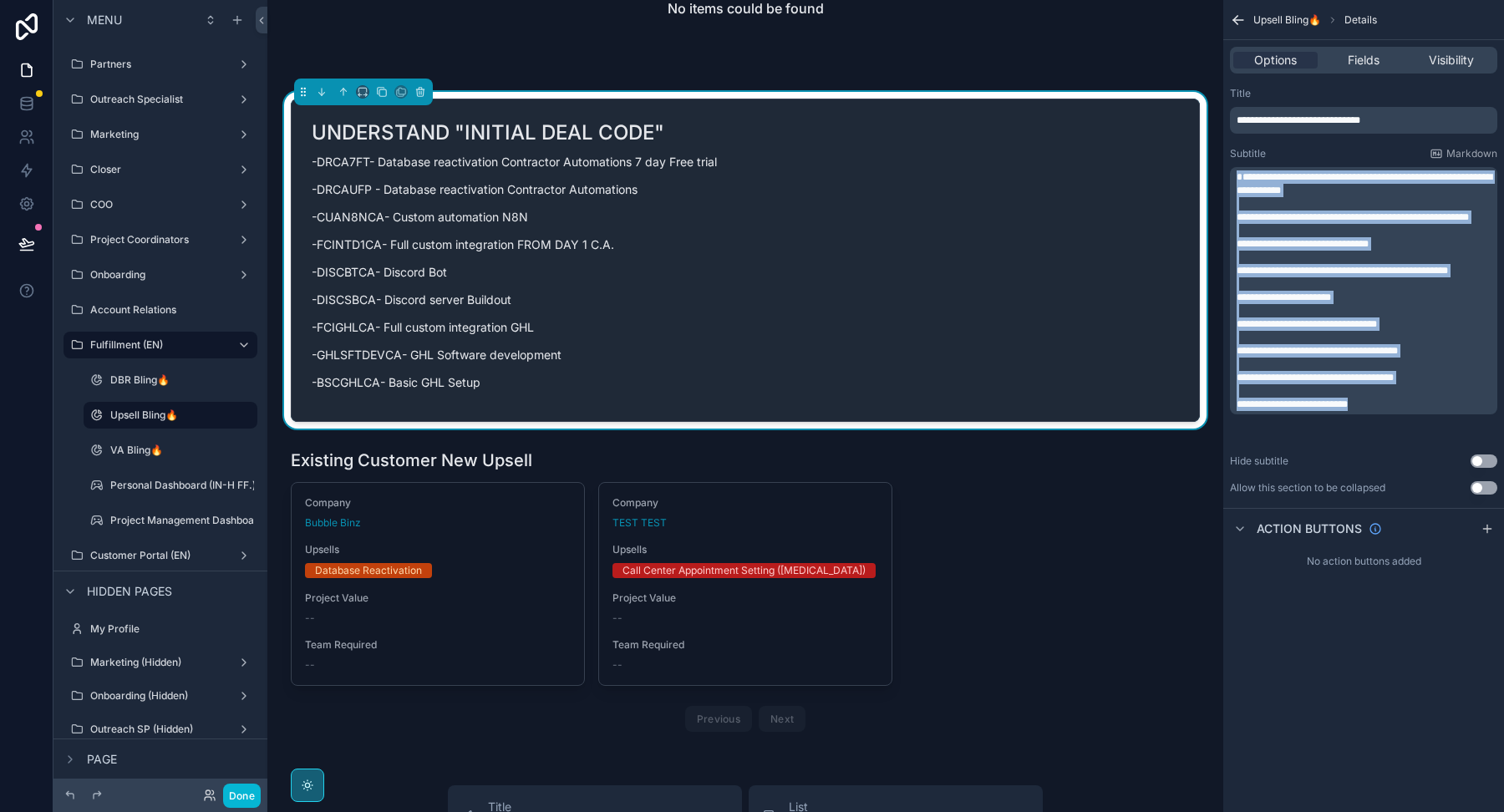
drag, startPoint x: 1390, startPoint y: 426, endPoint x: 1196, endPoint y: 134, distance: 350.6
click at [1196, 134] on div "Welcome Page Affilliate Partners Outreach Specialist Marketing Closer COO Proje…" at bounding box center [885, 406] width 1237 height 812
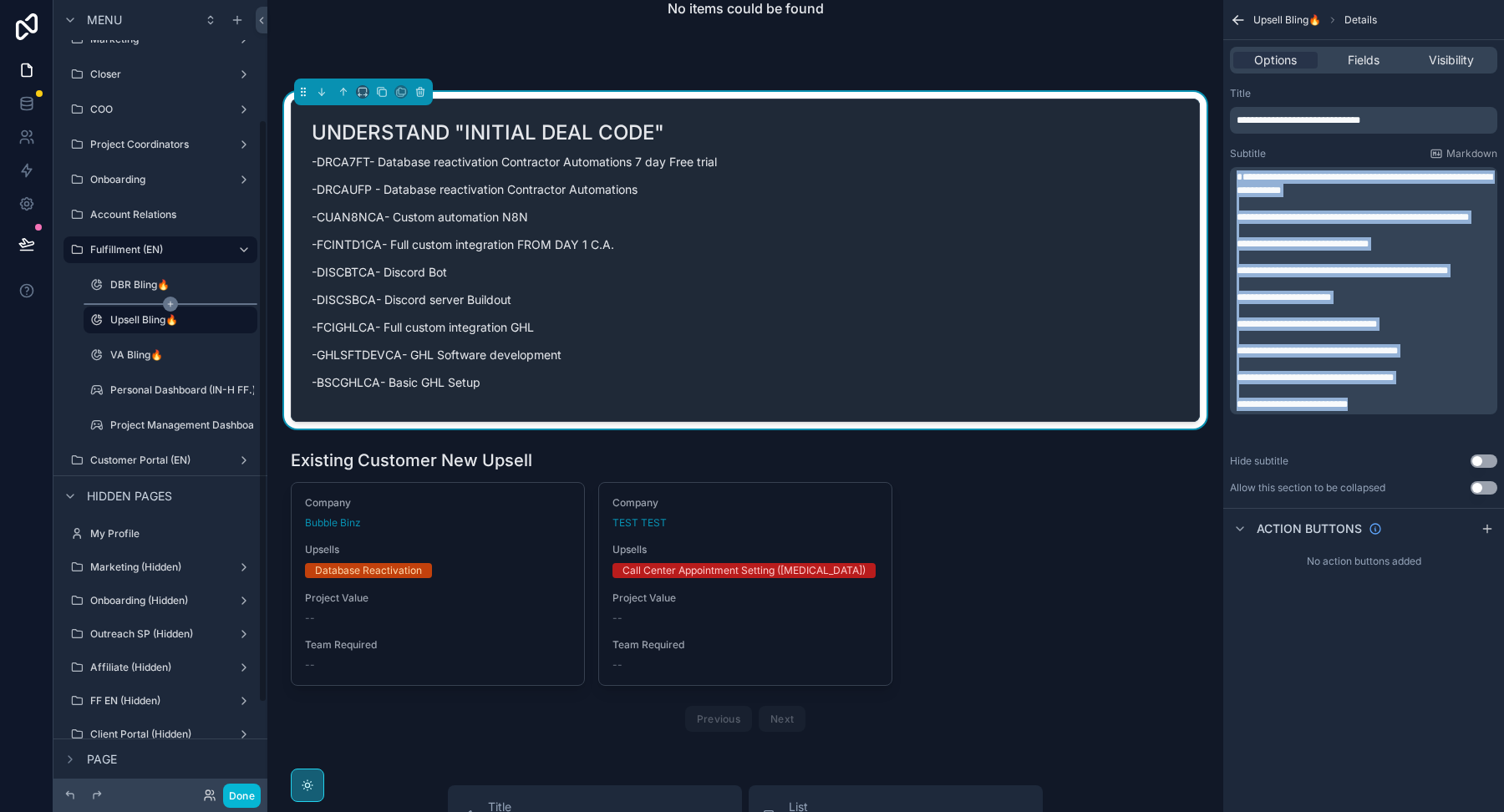
scroll to position [166, 0]
click at [152, 372] on div "Personal Dashboard (IN-H FF.)" at bounding box center [170, 385] width 168 height 27
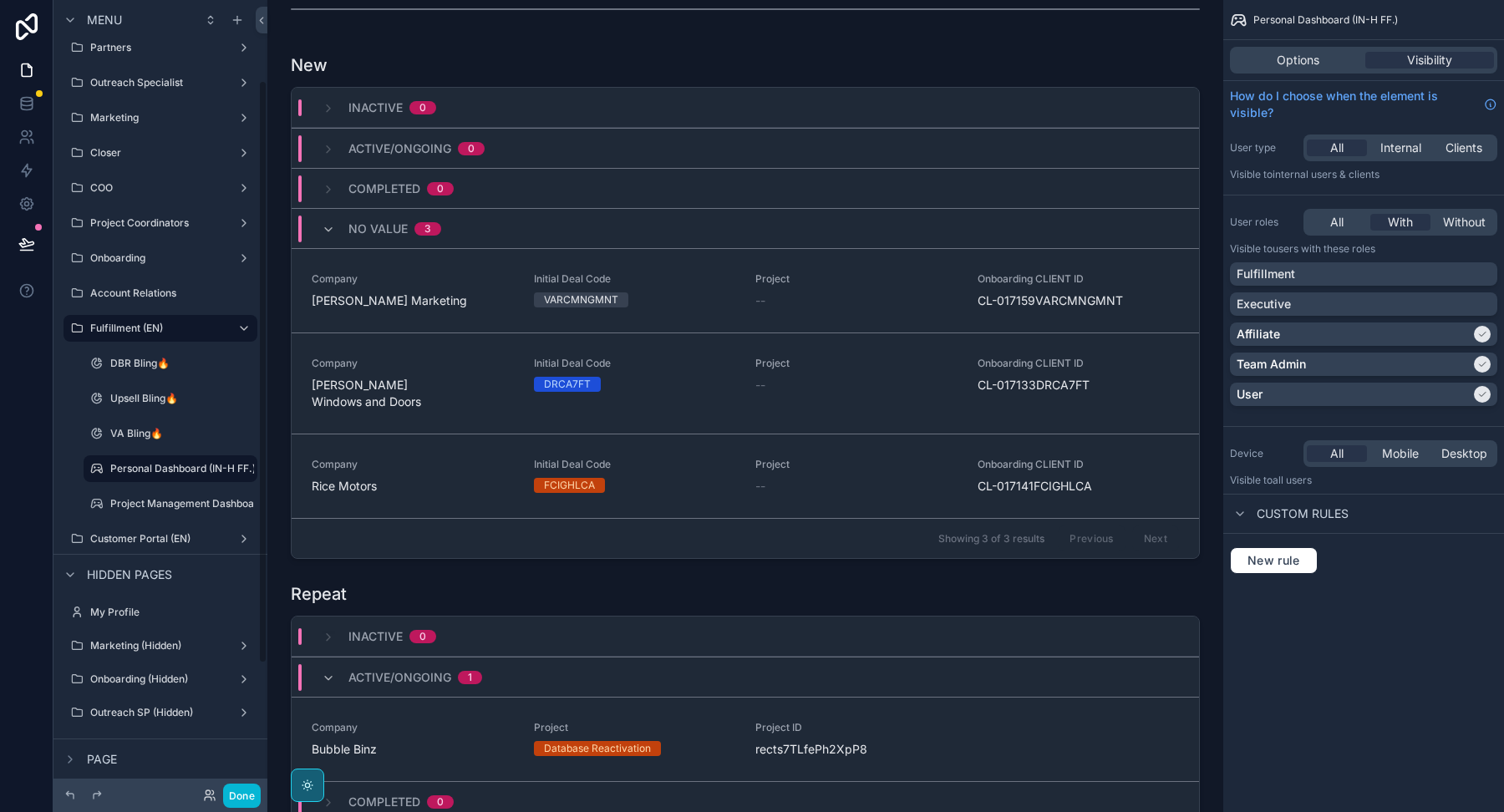
scroll to position [80, 0]
click at [141, 155] on label "Closer" at bounding box center [157, 155] width 134 height 13
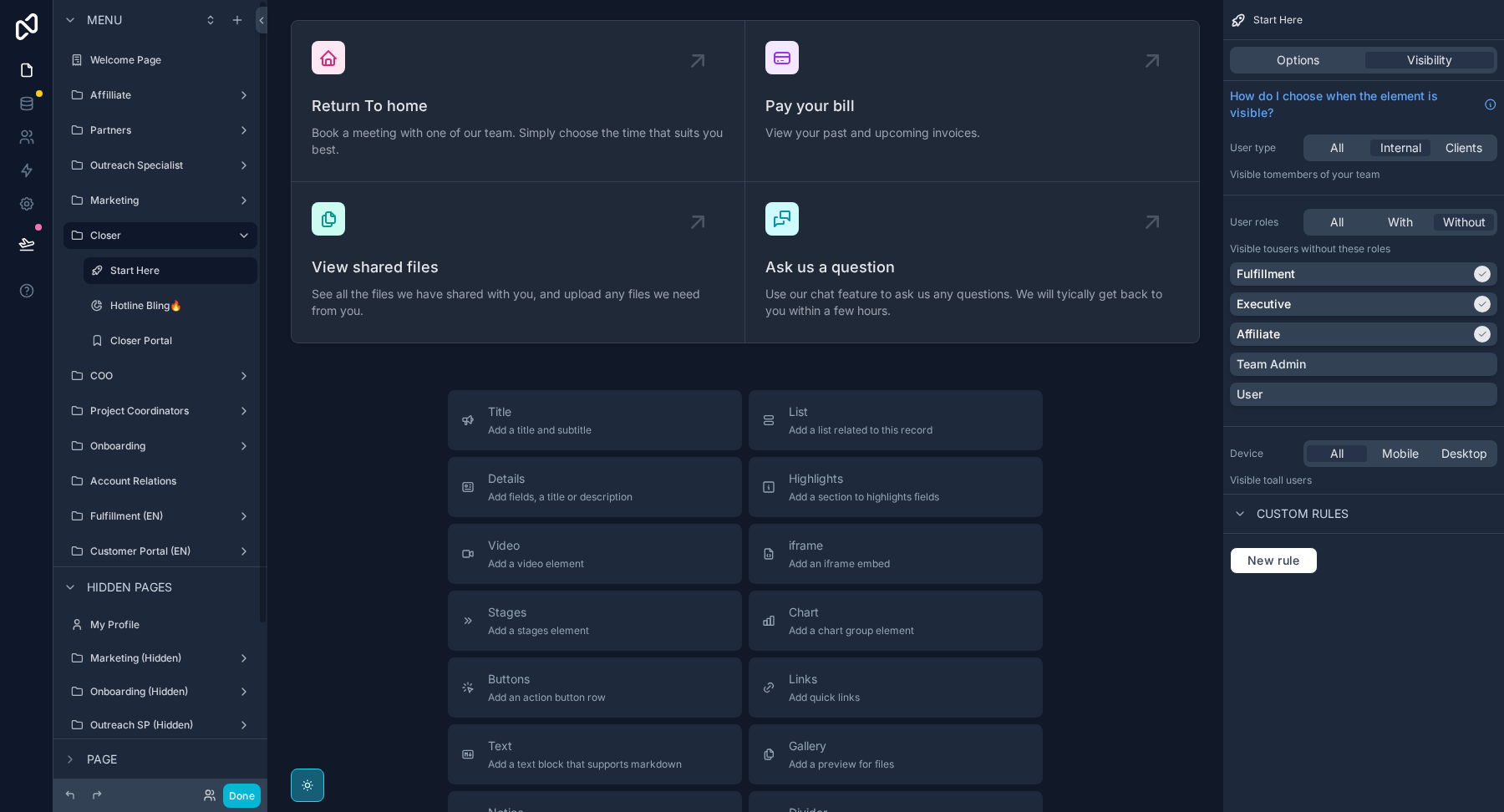
click at [133, 353] on div "Closer Portal" at bounding box center [170, 340] width 194 height 30
click at [133, 345] on label "Closer Portal" at bounding box center [168, 340] width 114 height 13
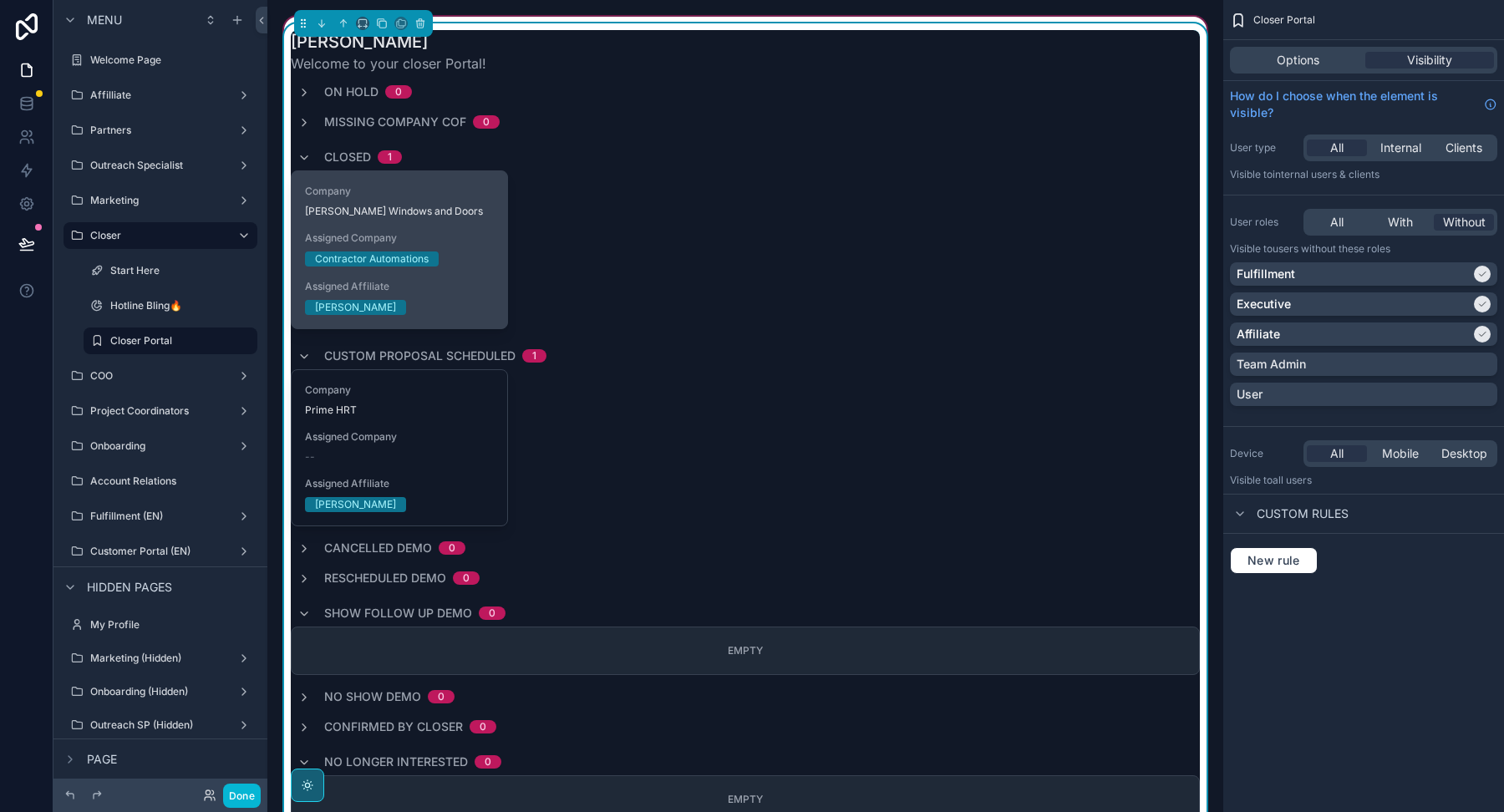
click at [410, 227] on div "Company [PERSON_NAME] Windows and Doors Assigned Company Contractor Automations…" at bounding box center [399, 249] width 216 height 157
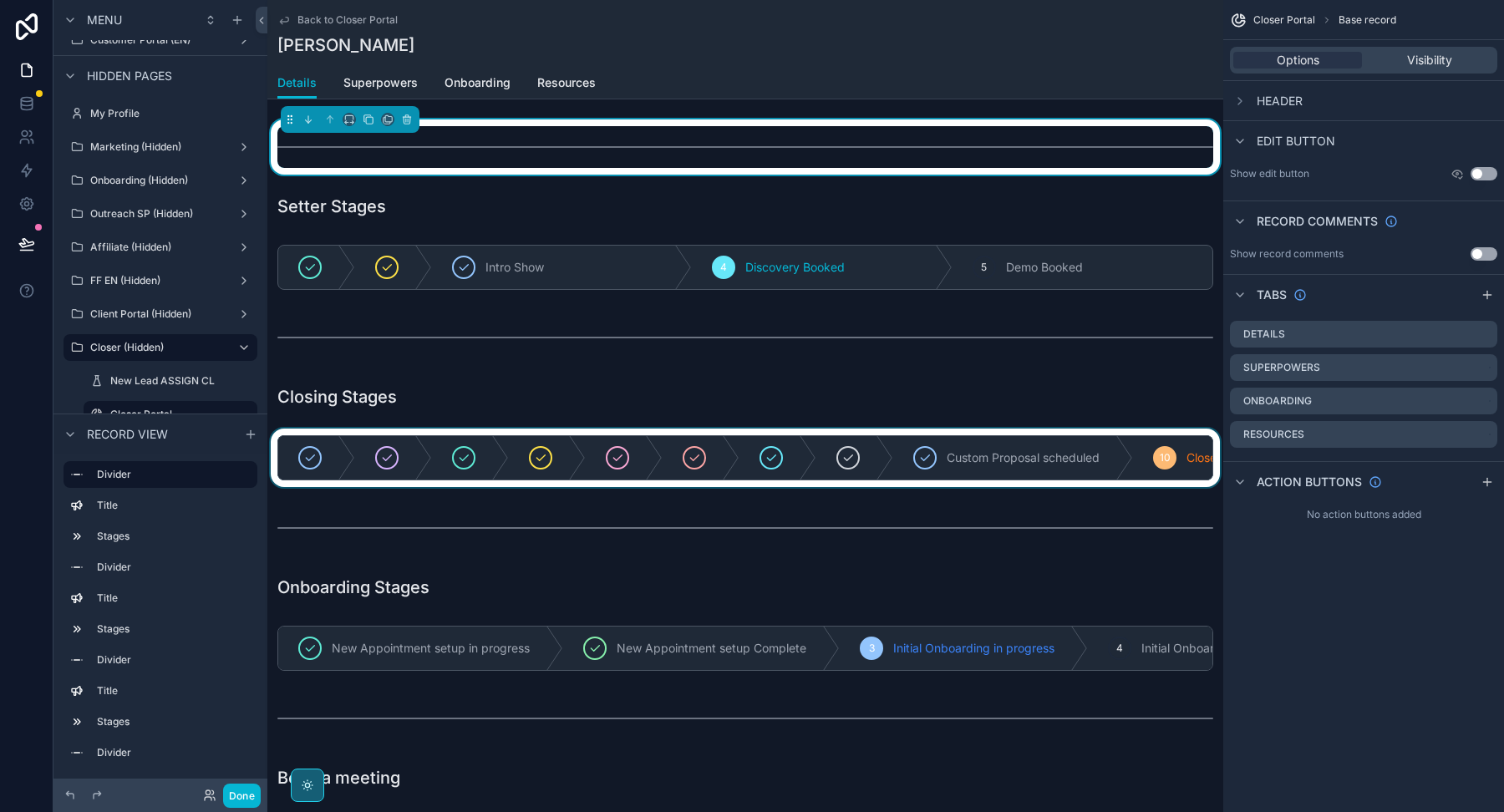
click at [530, 450] on div "scrollable content" at bounding box center [745, 458] width 956 height 59
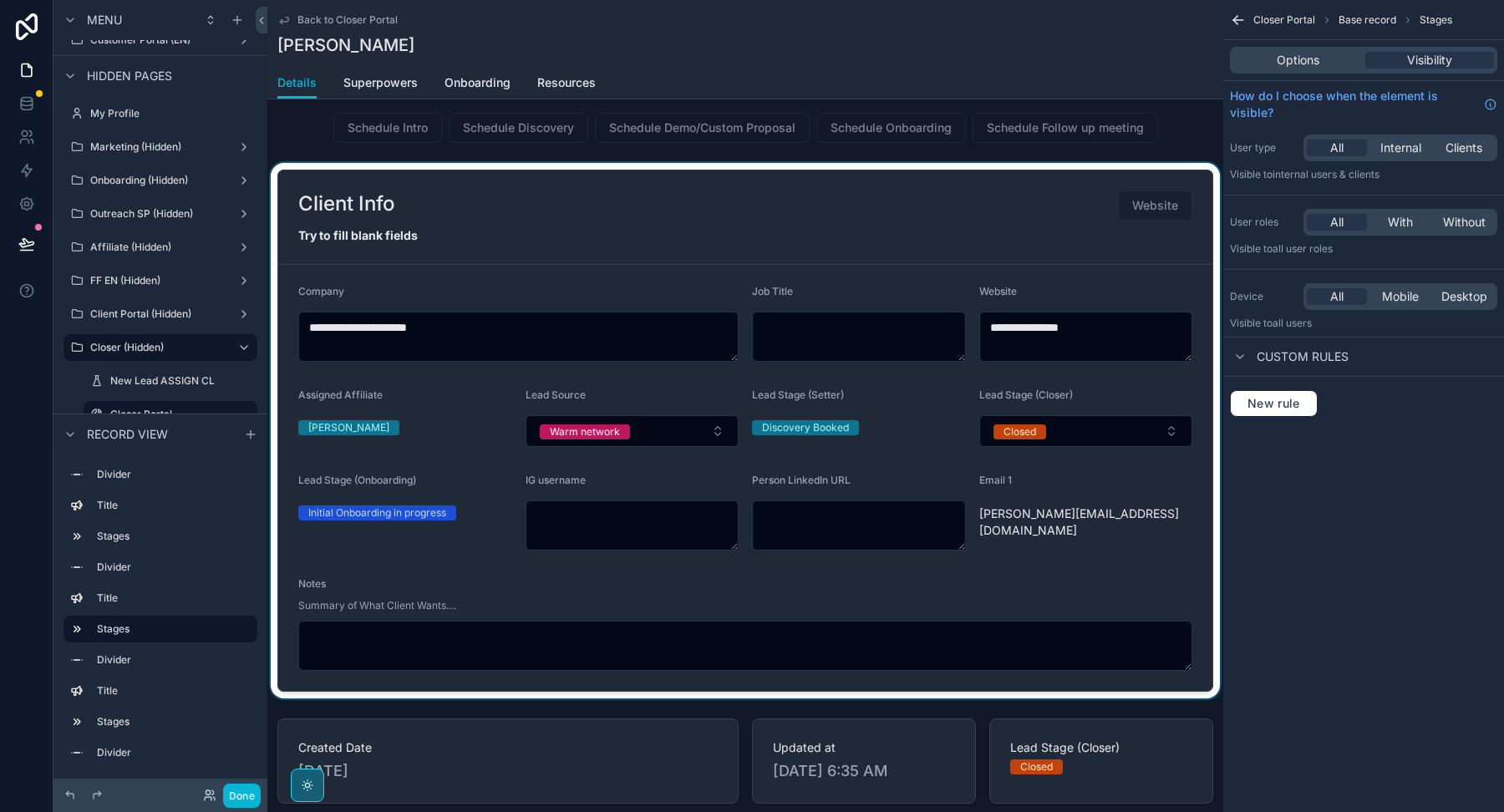
scroll to position [753, 0]
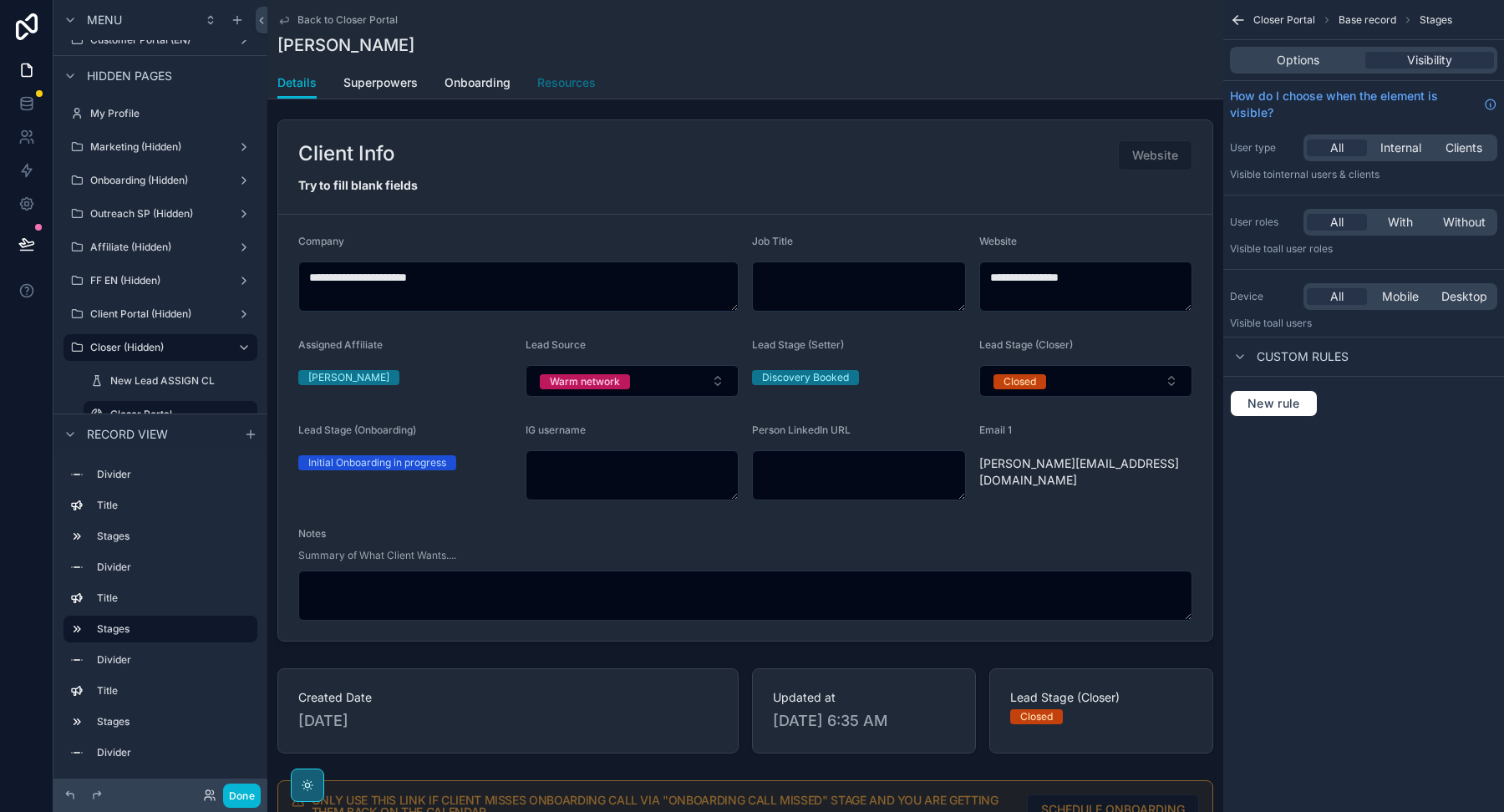
click at [568, 77] on span "Resources" at bounding box center [566, 83] width 59 height 17
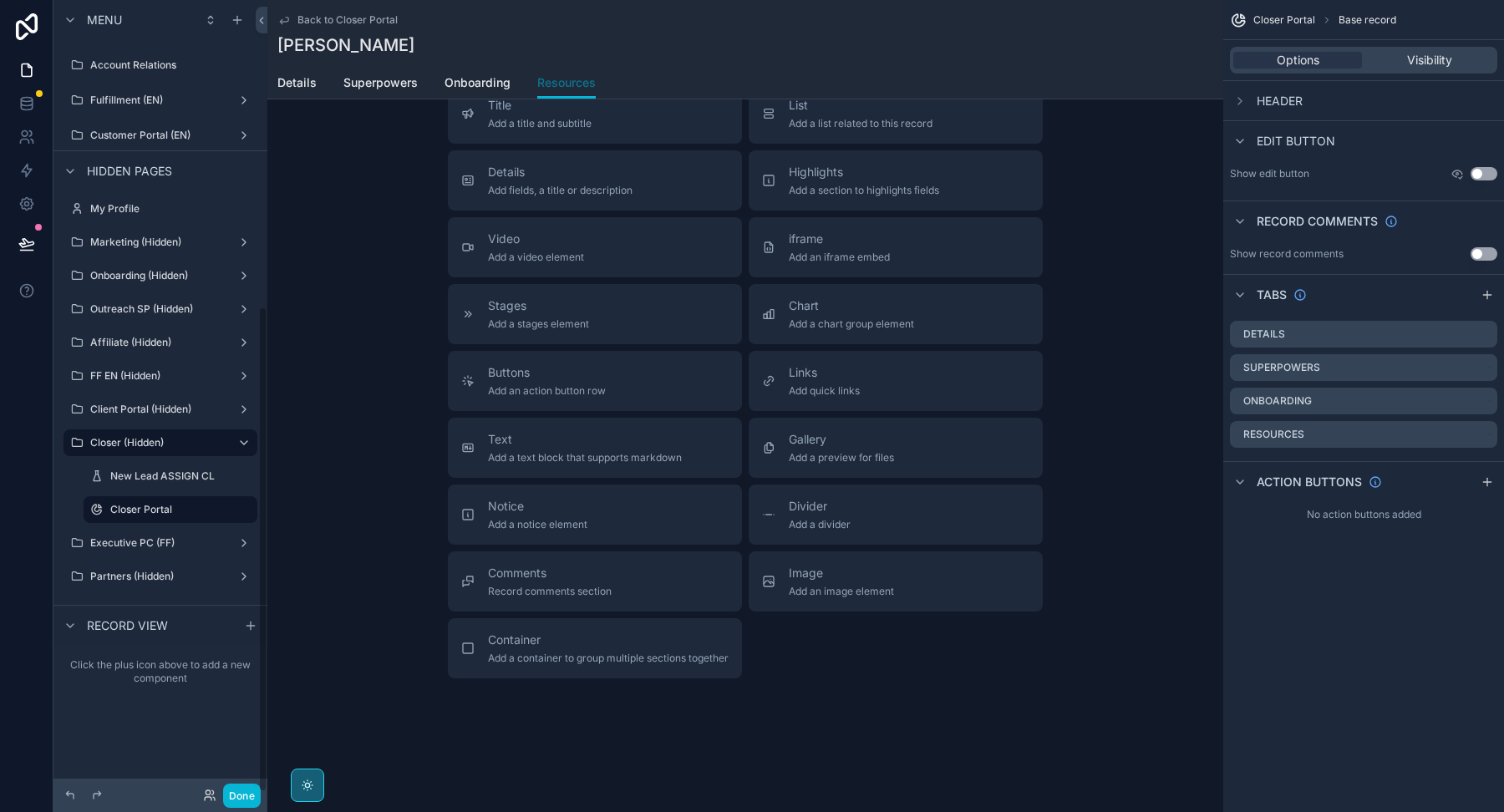
scroll to position [309, 0]
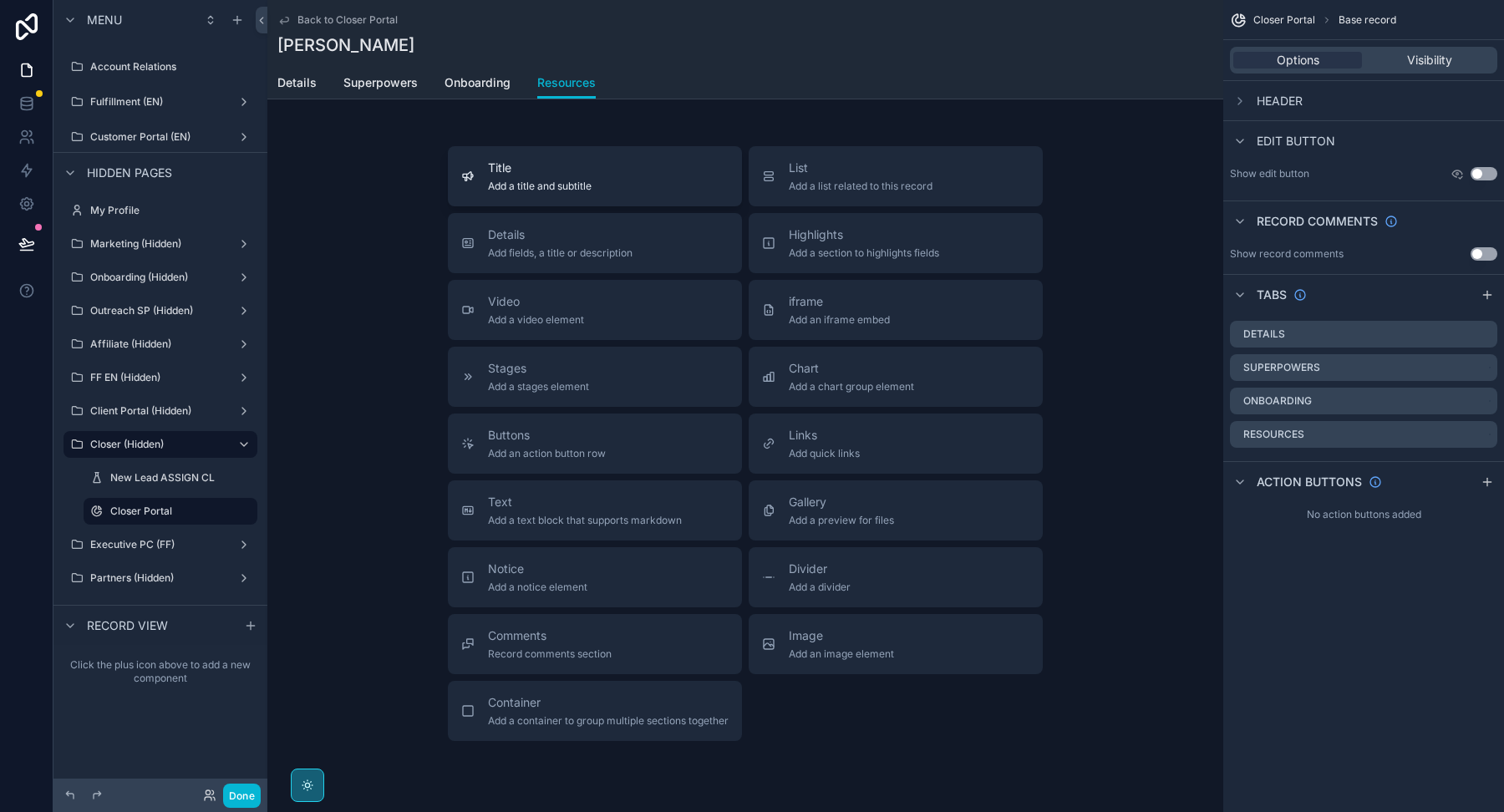
click at [571, 180] on span "Add a title and subtitle" at bounding box center [539, 186] width 103 height 13
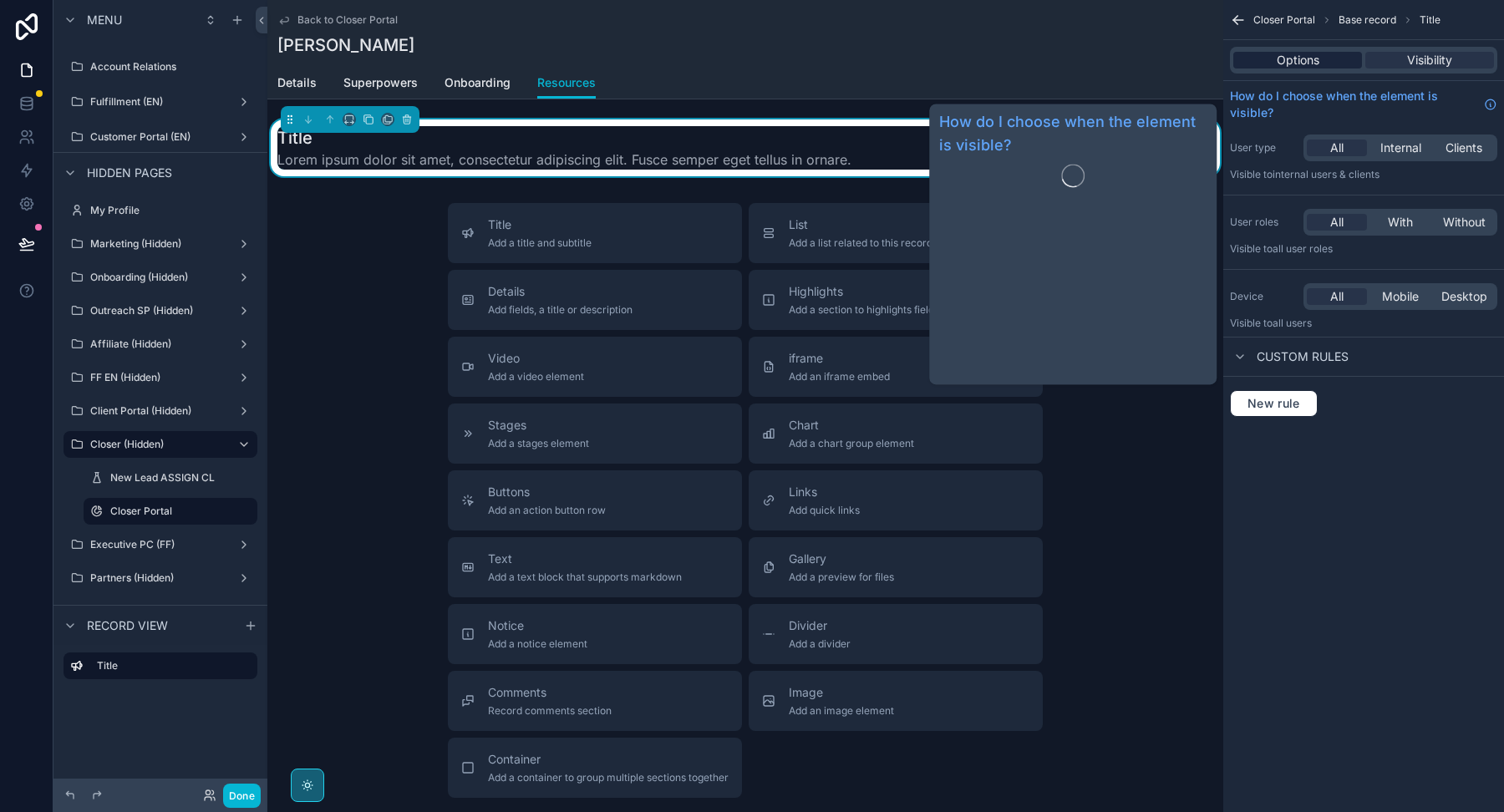
click at [1301, 54] on span "Options" at bounding box center [1298, 60] width 43 height 17
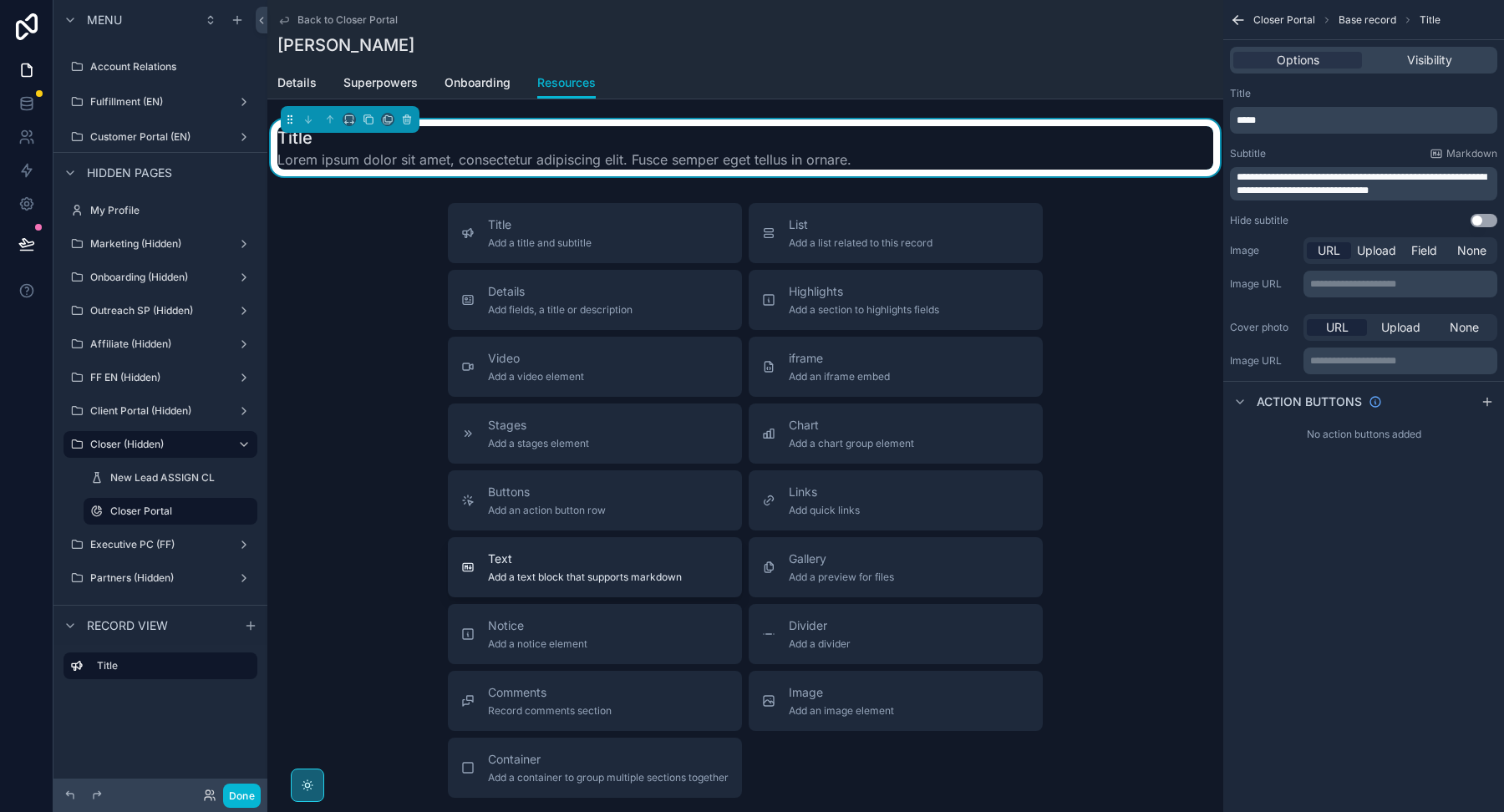
click at [621, 551] on span "Text" at bounding box center [584, 559] width 194 height 17
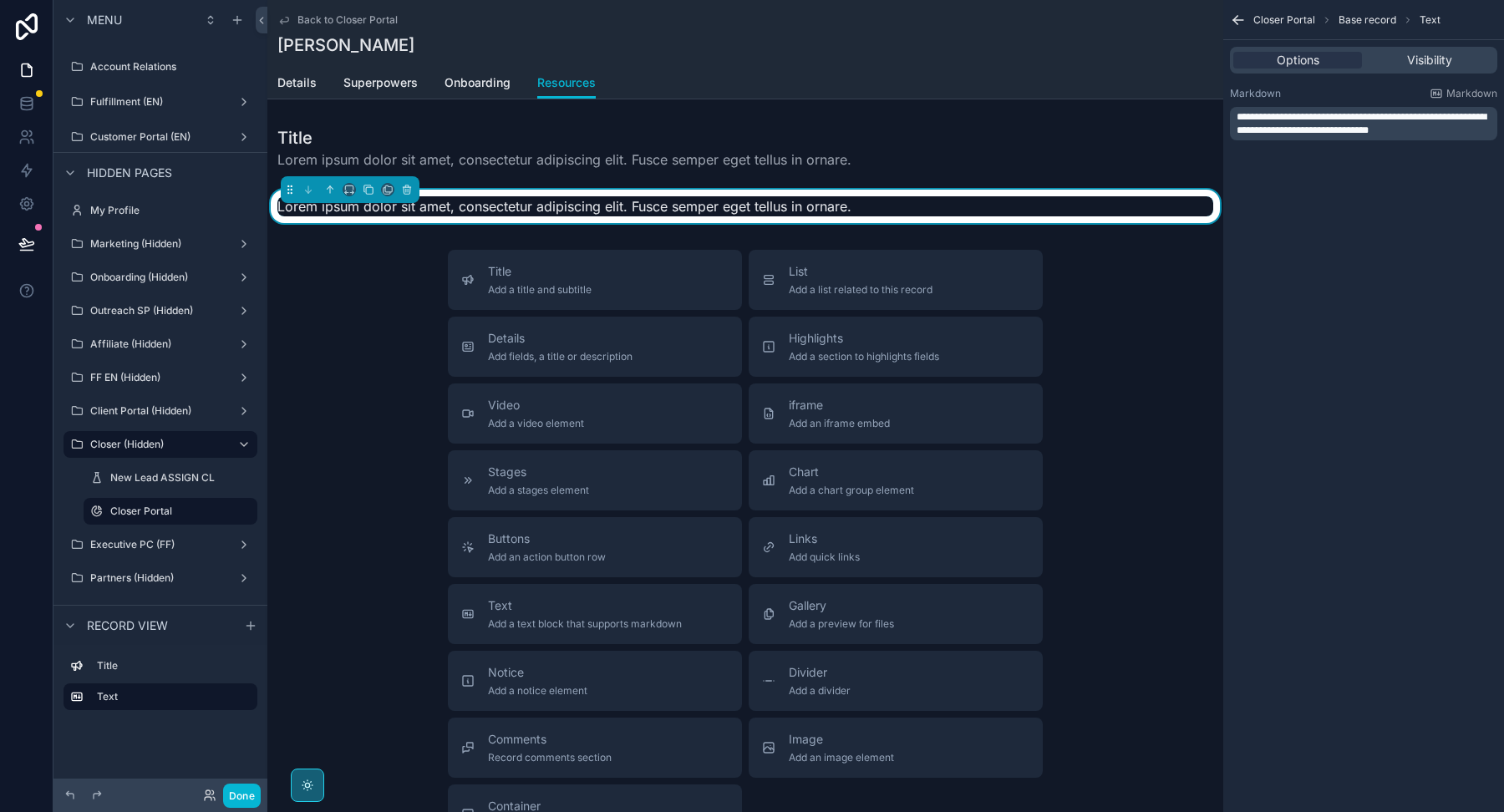
click at [1328, 126] on span "**********" at bounding box center [1362, 123] width 249 height 23
drag, startPoint x: 1434, startPoint y: 129, endPoint x: 1206, endPoint y: 100, distance: 229.8
click at [1206, 100] on div "Welcome Page Affilliate Partners Outreach Specialist Marketing Closer COO Proje…" at bounding box center [885, 406] width 1237 height 812
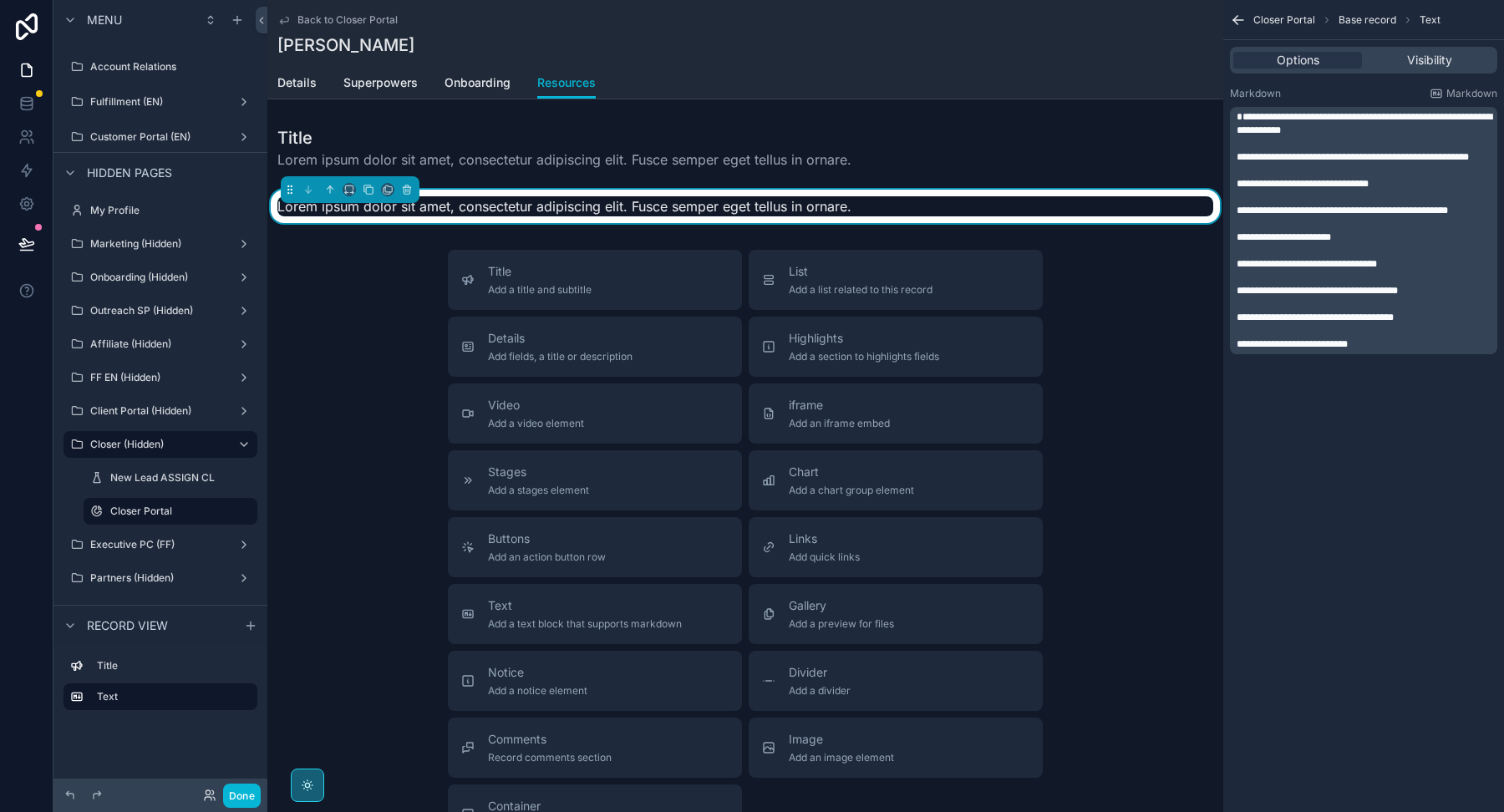
scroll to position [0, 0]
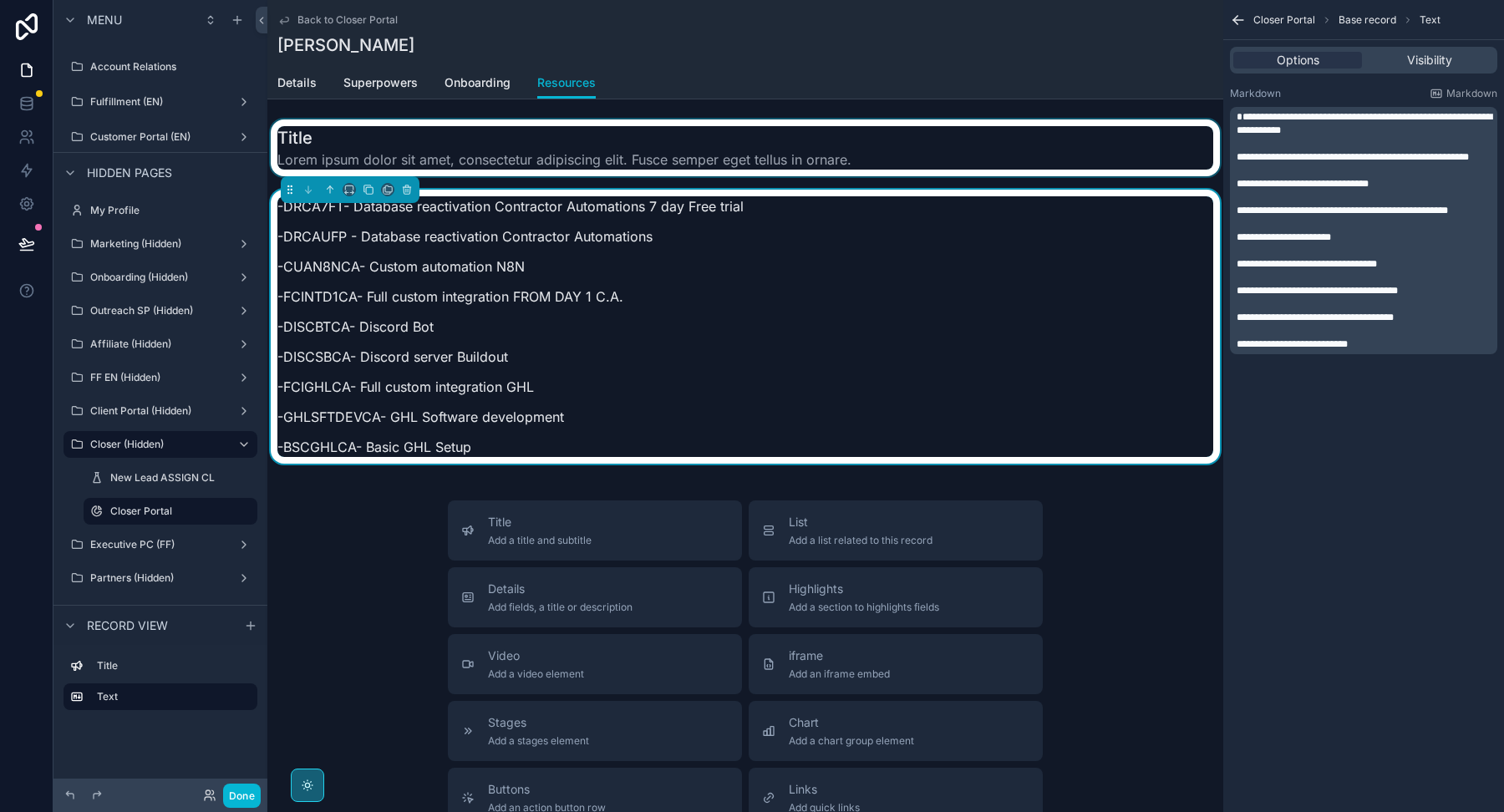
click at [770, 157] on div "scrollable content" at bounding box center [745, 147] width 956 height 57
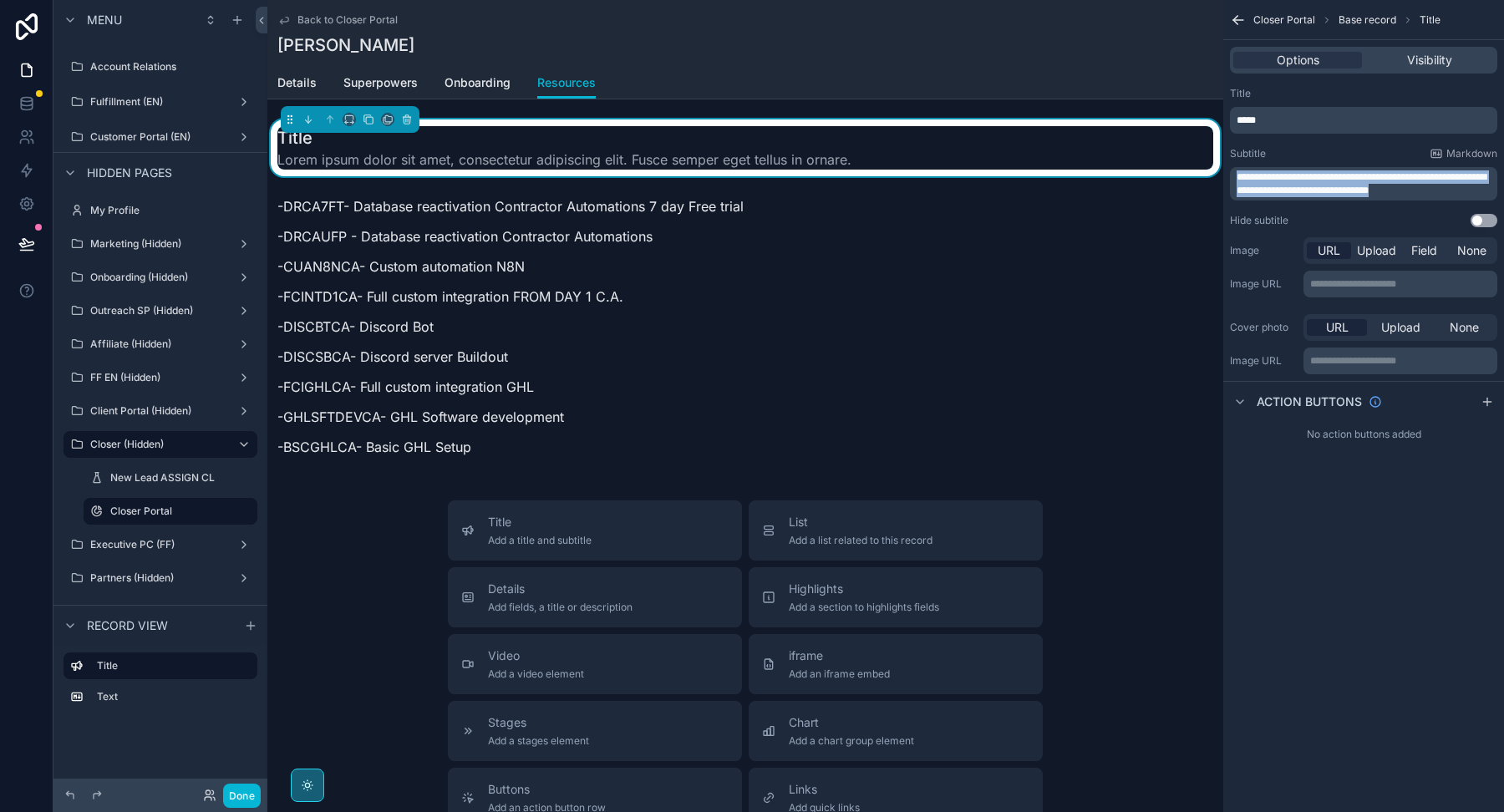
drag, startPoint x: 1436, startPoint y: 193, endPoint x: 1083, endPoint y: 141, distance: 356.8
click at [1084, 142] on div "Welcome Page Affilliate Partners Outreach Specialist Marketing Closer COO Proje…" at bounding box center [885, 406] width 1237 height 812
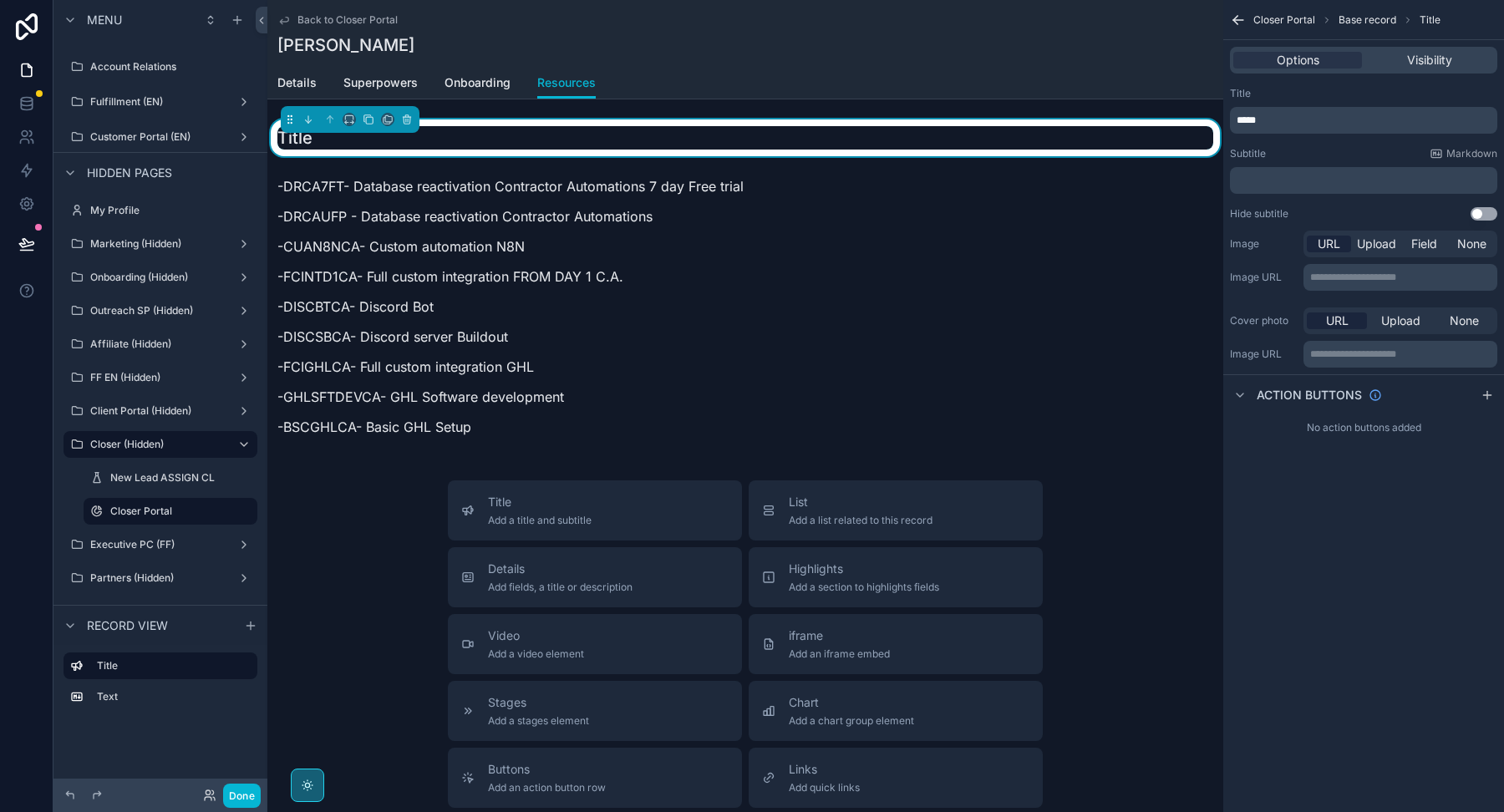
click at [1282, 116] on p "*****" at bounding box center [1365, 120] width 258 height 13
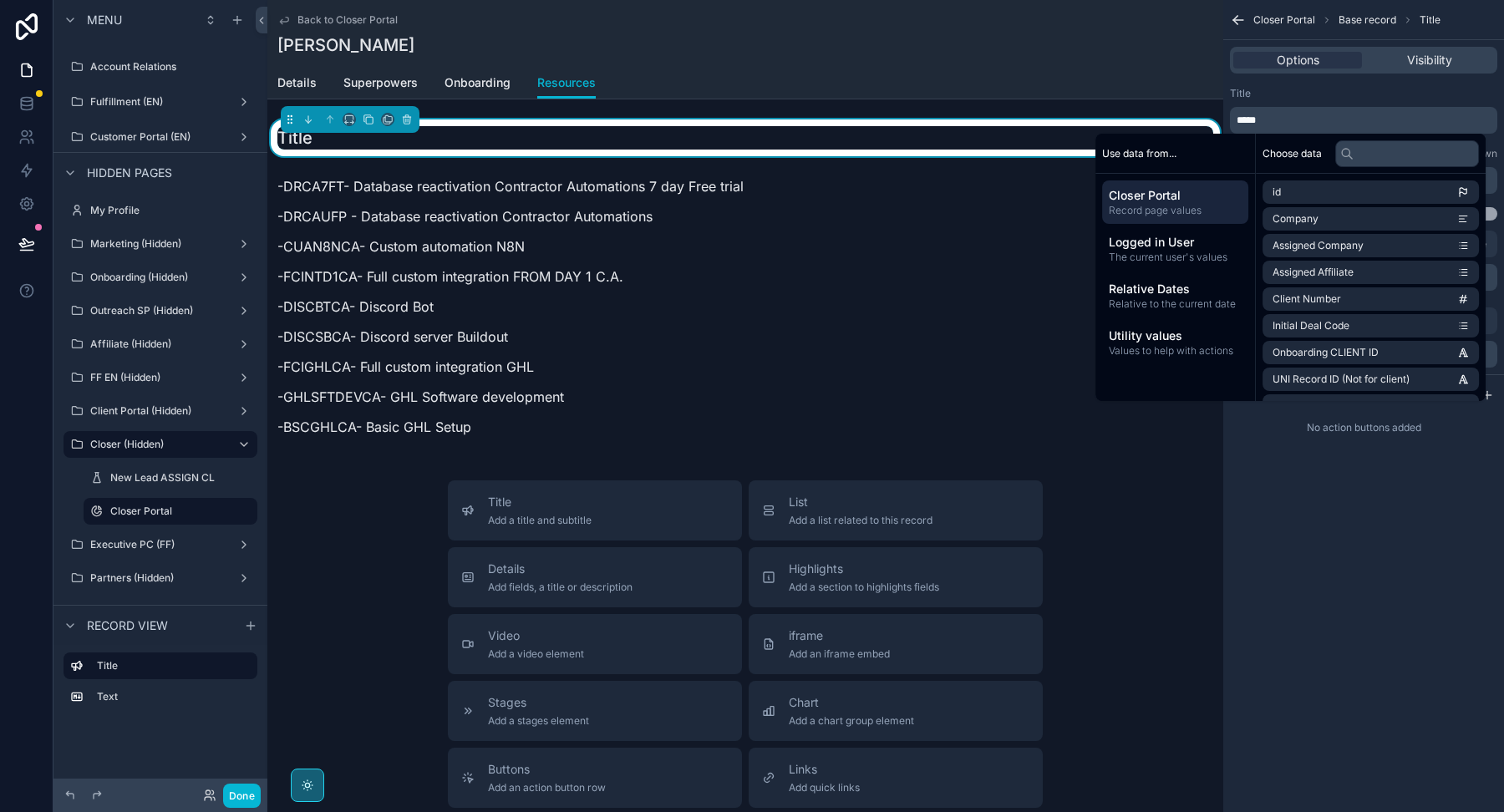
click at [1251, 123] on span "*****" at bounding box center [1246, 120] width 20 height 10
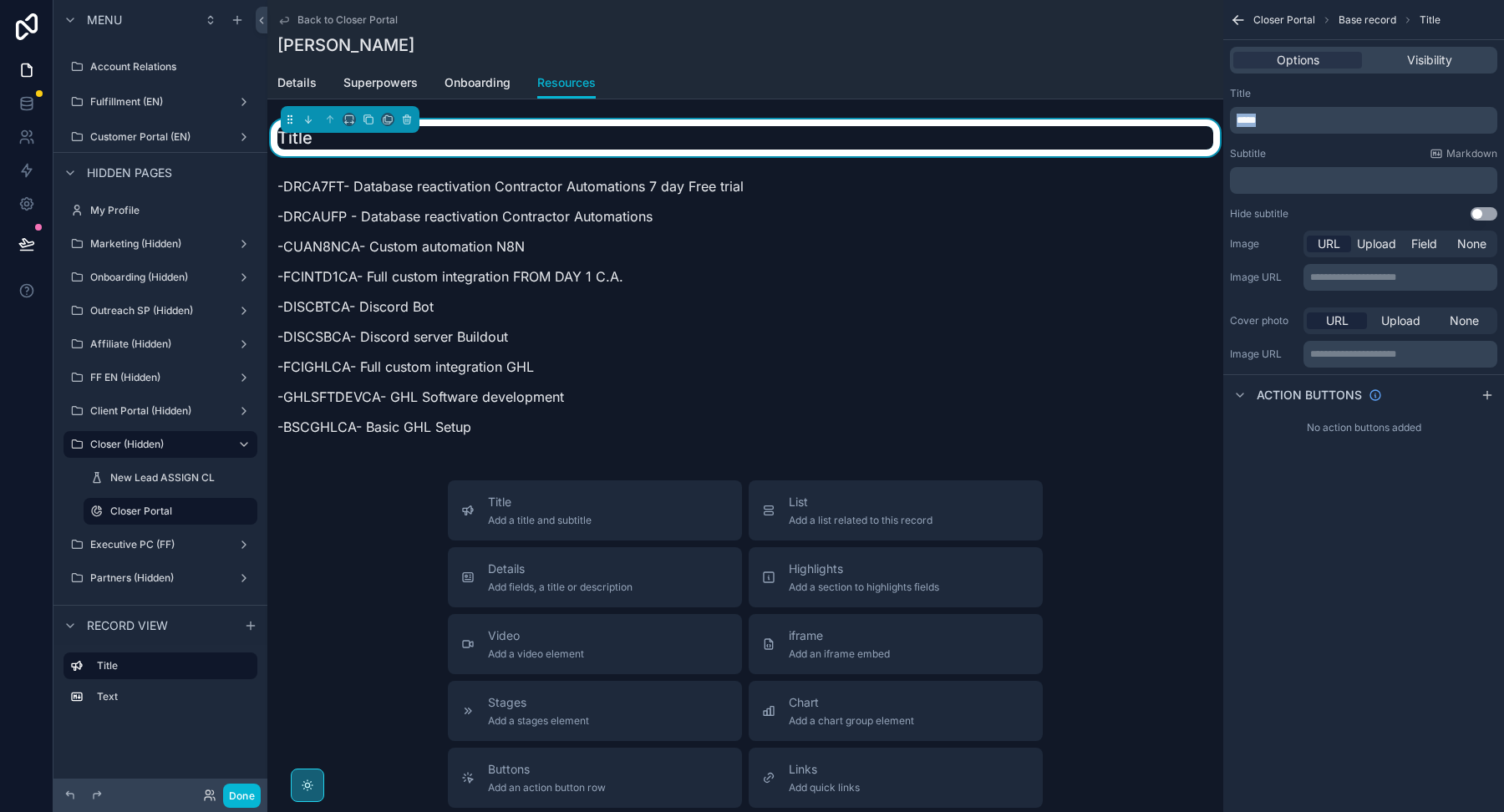
click at [1251, 123] on span "*****" at bounding box center [1246, 120] width 20 height 10
click at [1323, 91] on div "Title" at bounding box center [1363, 93] width 267 height 13
click at [946, 77] on div "Details Superpowers Onboarding Resources" at bounding box center [745, 83] width 936 height 32
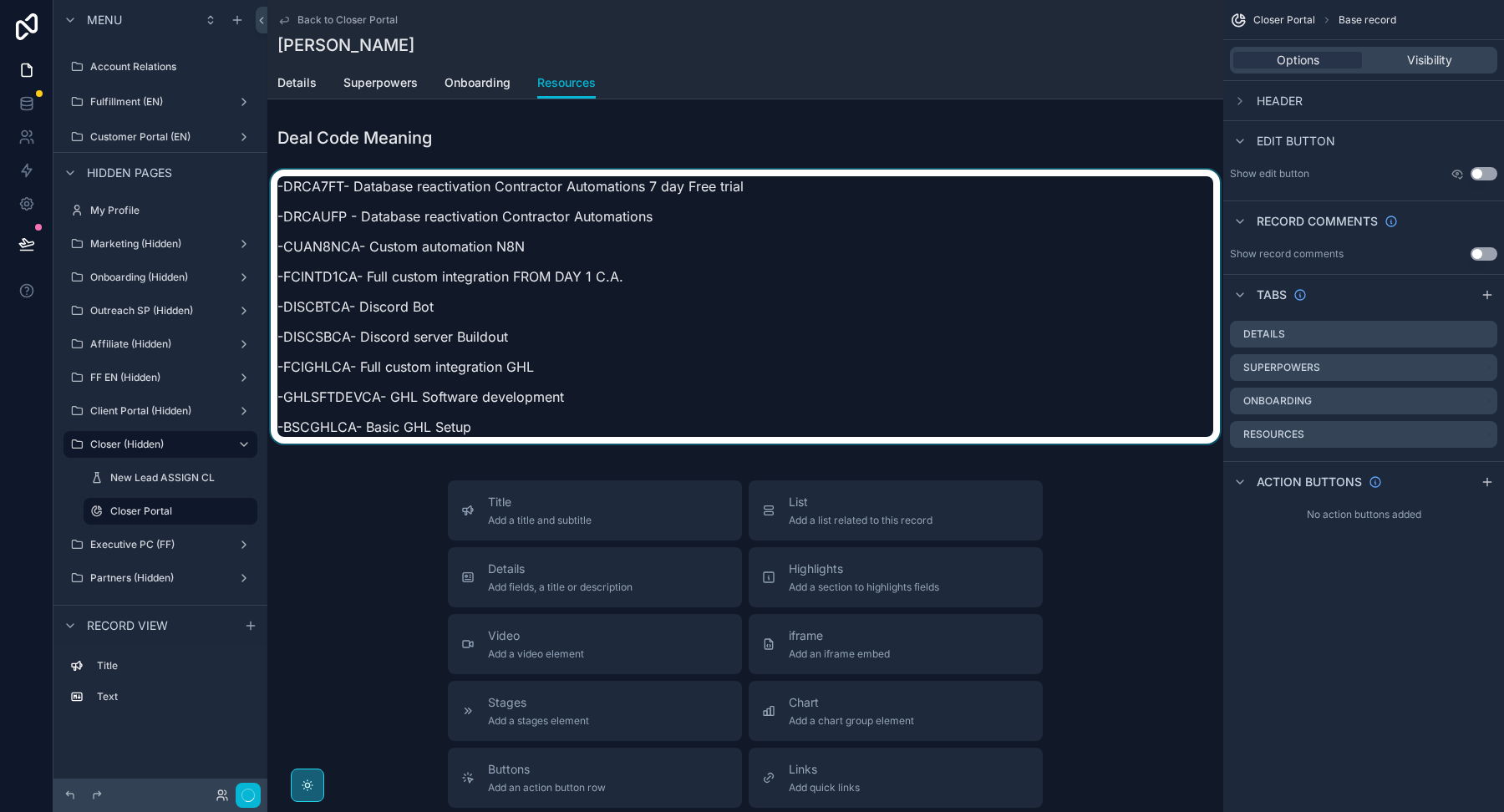
click at [750, 253] on div "scrollable content" at bounding box center [745, 311] width 956 height 284
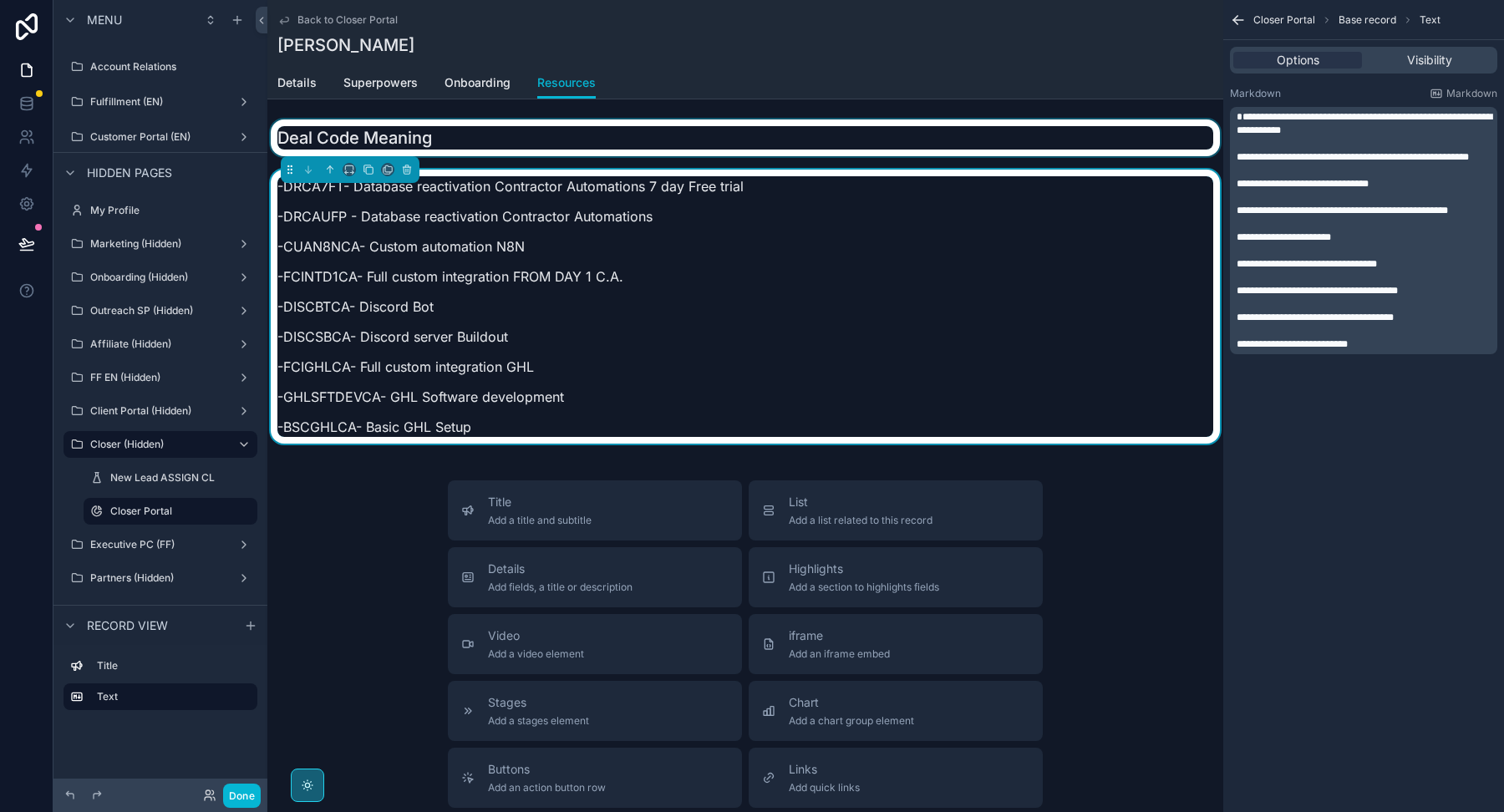
click at [747, 142] on div "scrollable content" at bounding box center [745, 138] width 956 height 37
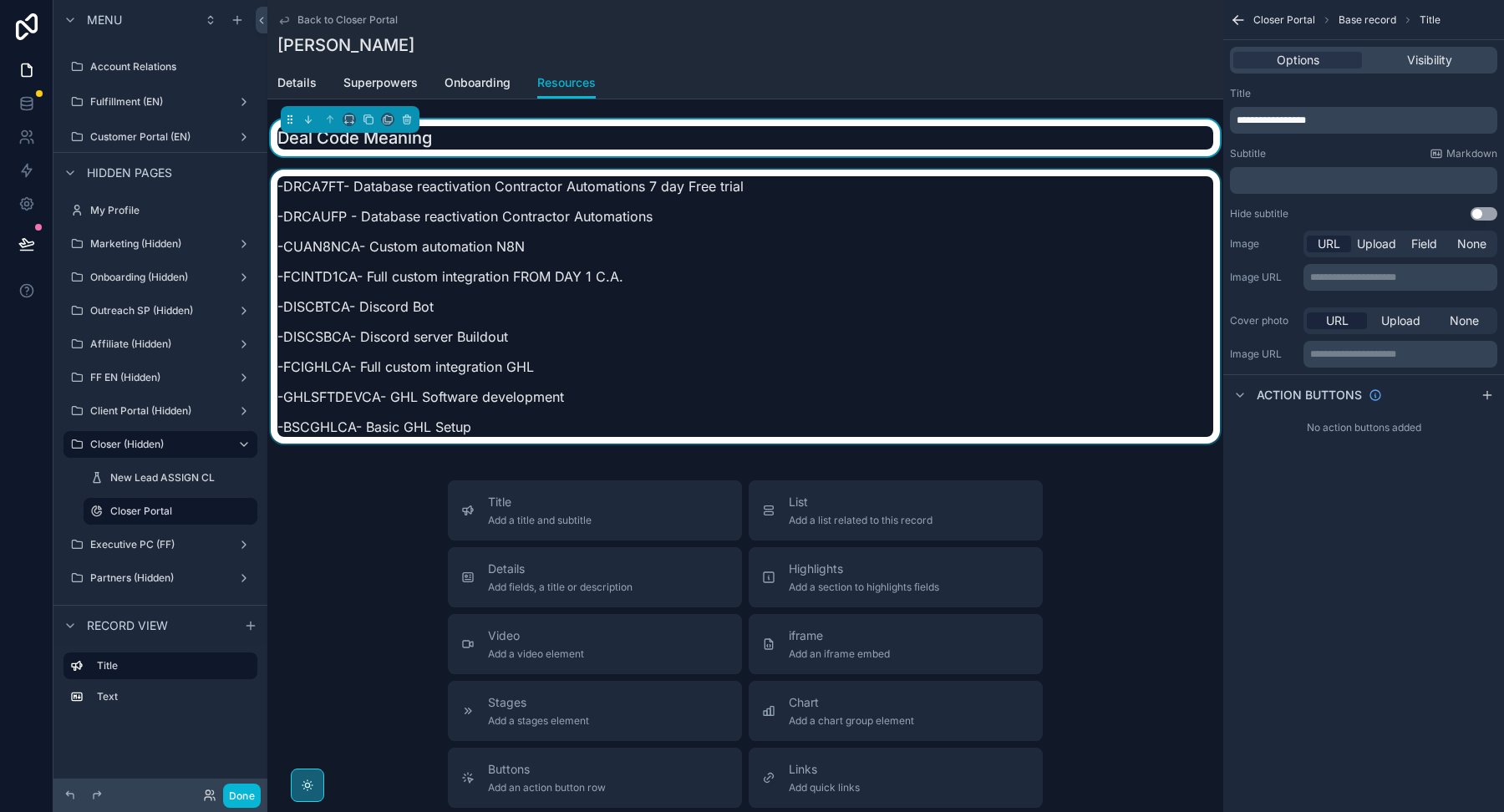
click at [688, 214] on div "scrollable content" at bounding box center [745, 311] width 956 height 284
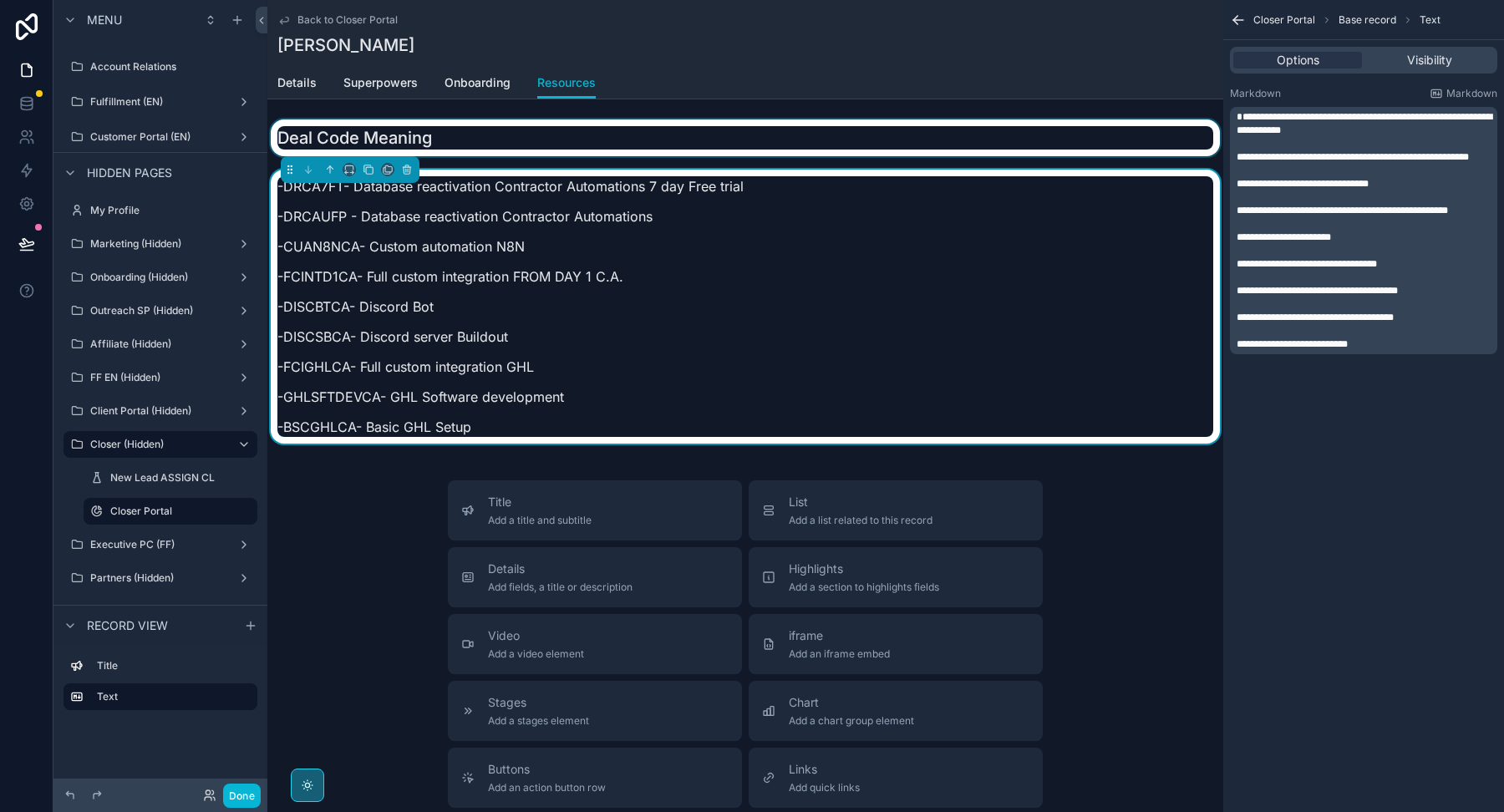
click at [693, 153] on div "scrollable content" at bounding box center [745, 138] width 956 height 37
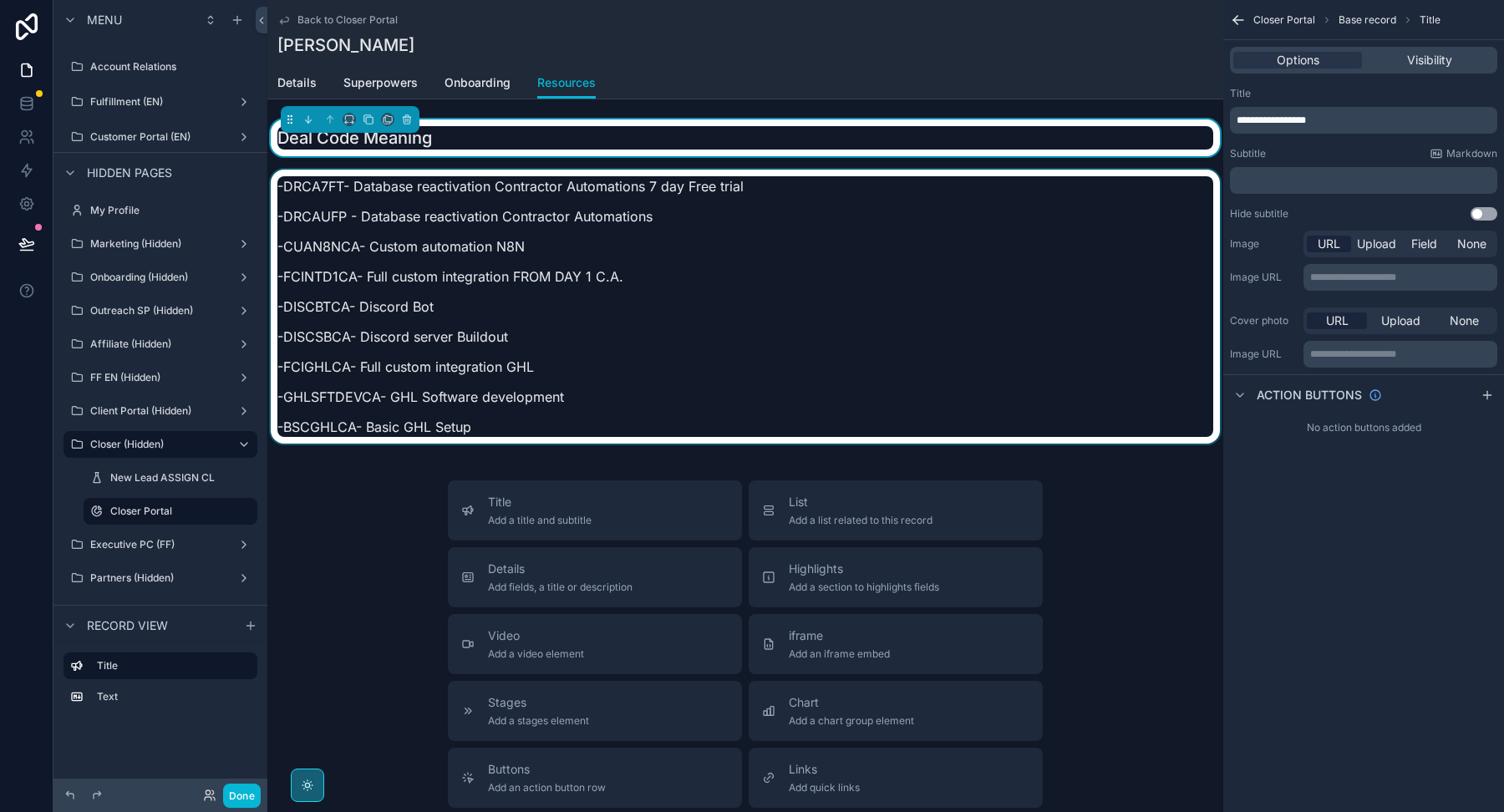
click at [711, 77] on div "Details Superpowers Onboarding Resources" at bounding box center [745, 83] width 936 height 32
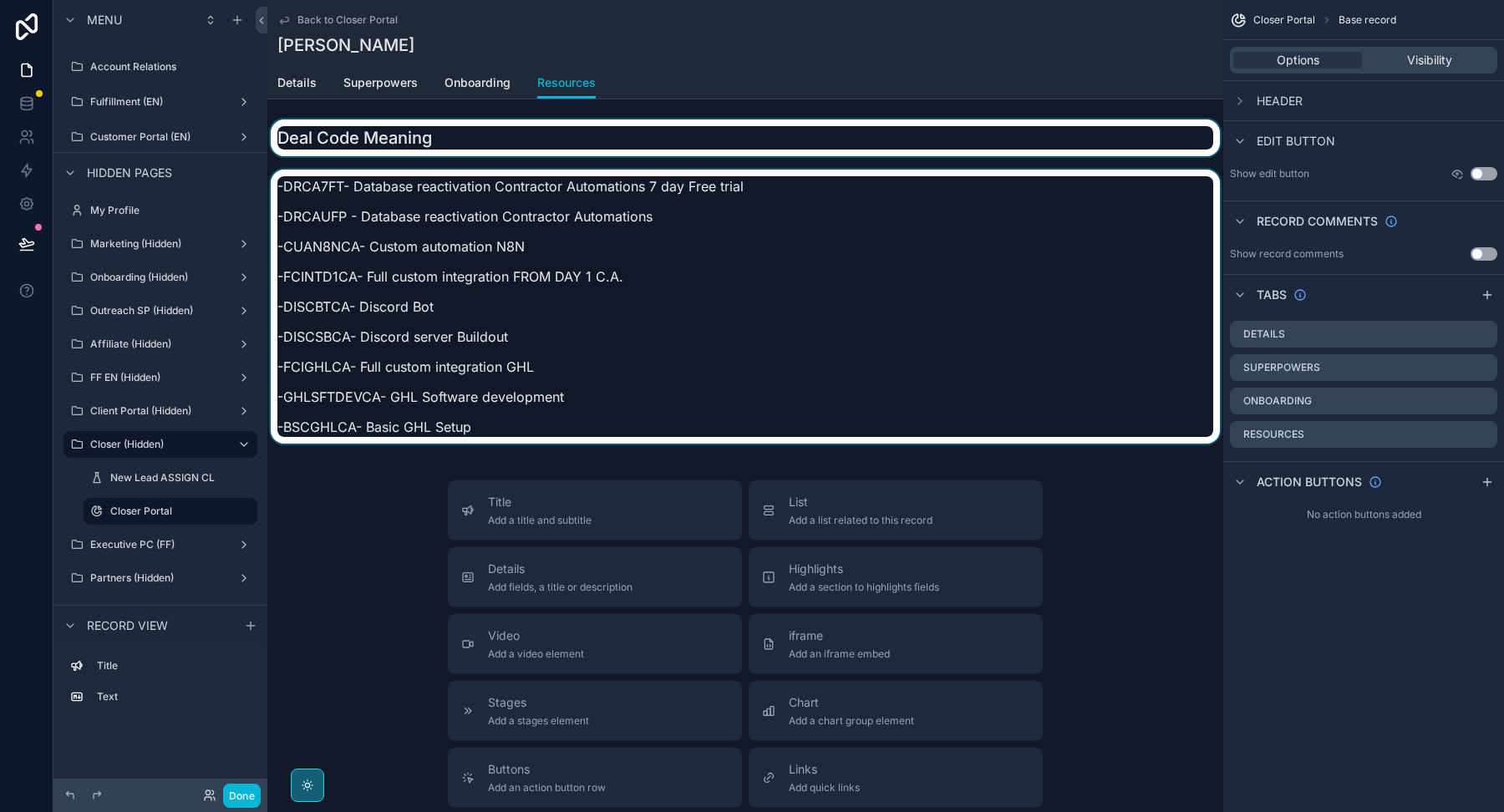
click at [475, 302] on div "scrollable content" at bounding box center [745, 311] width 956 height 284
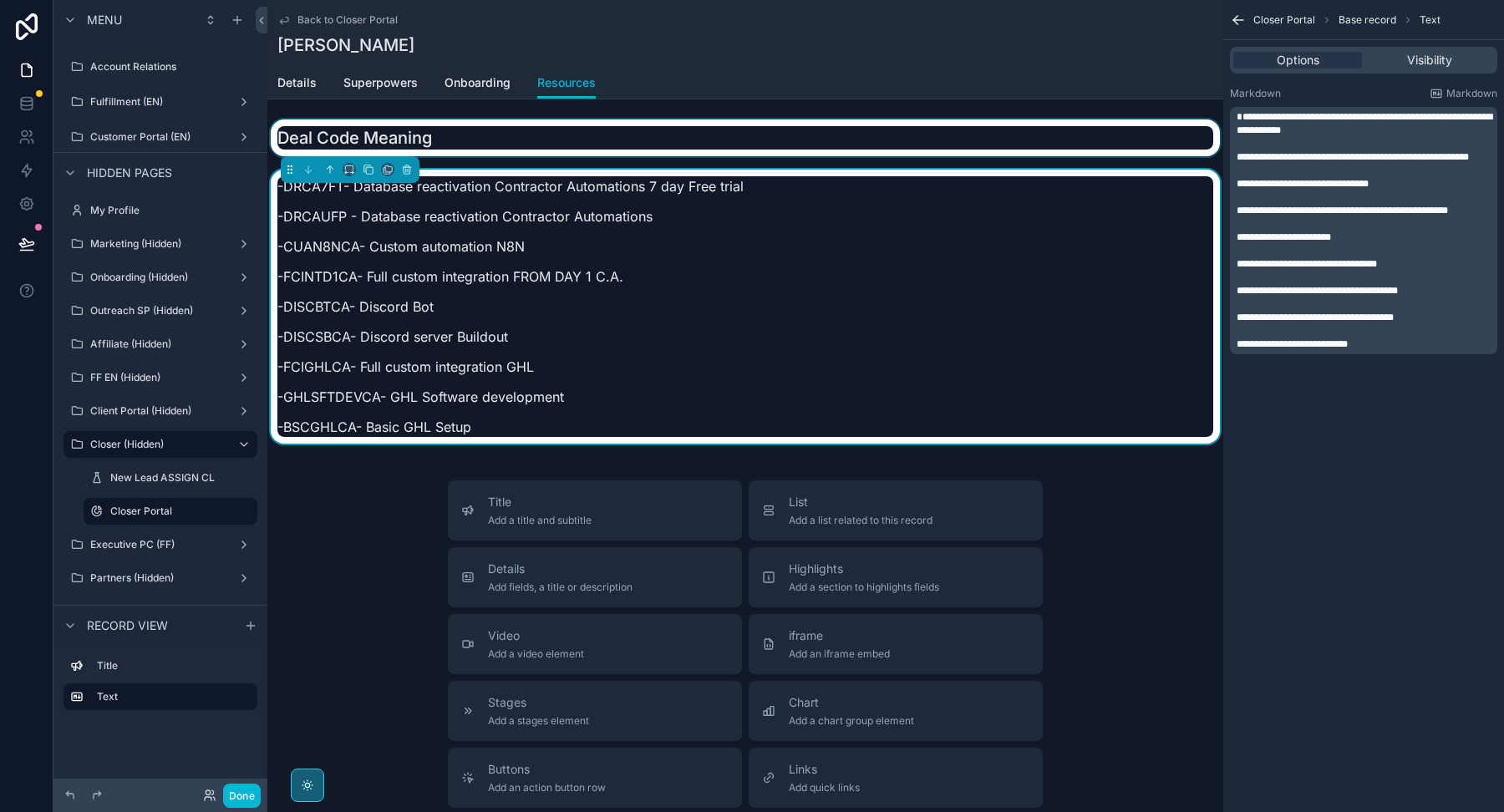
click at [481, 126] on div "scrollable content" at bounding box center [745, 138] width 956 height 37
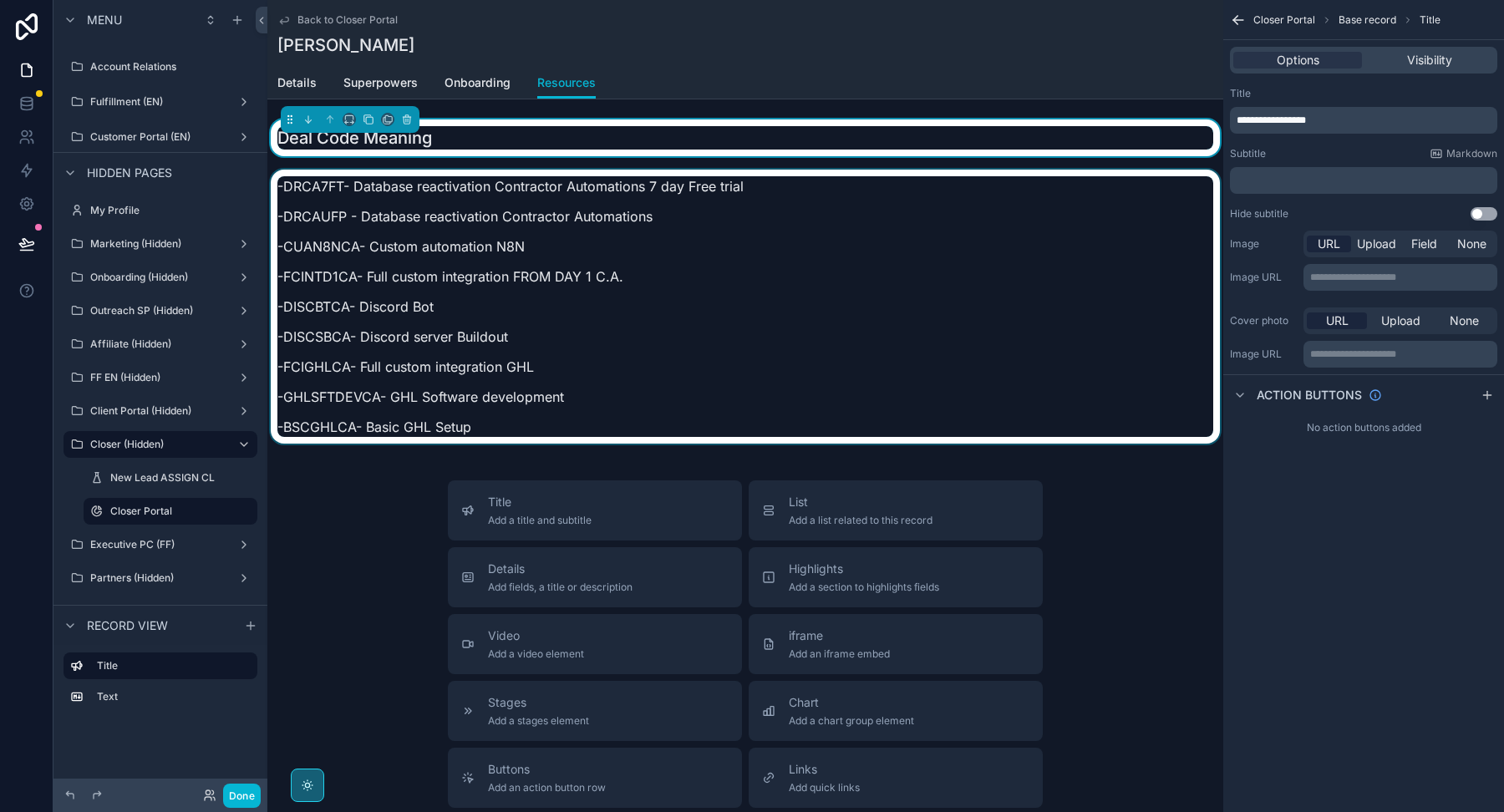
click at [485, 267] on div "scrollable content" at bounding box center [745, 311] width 956 height 284
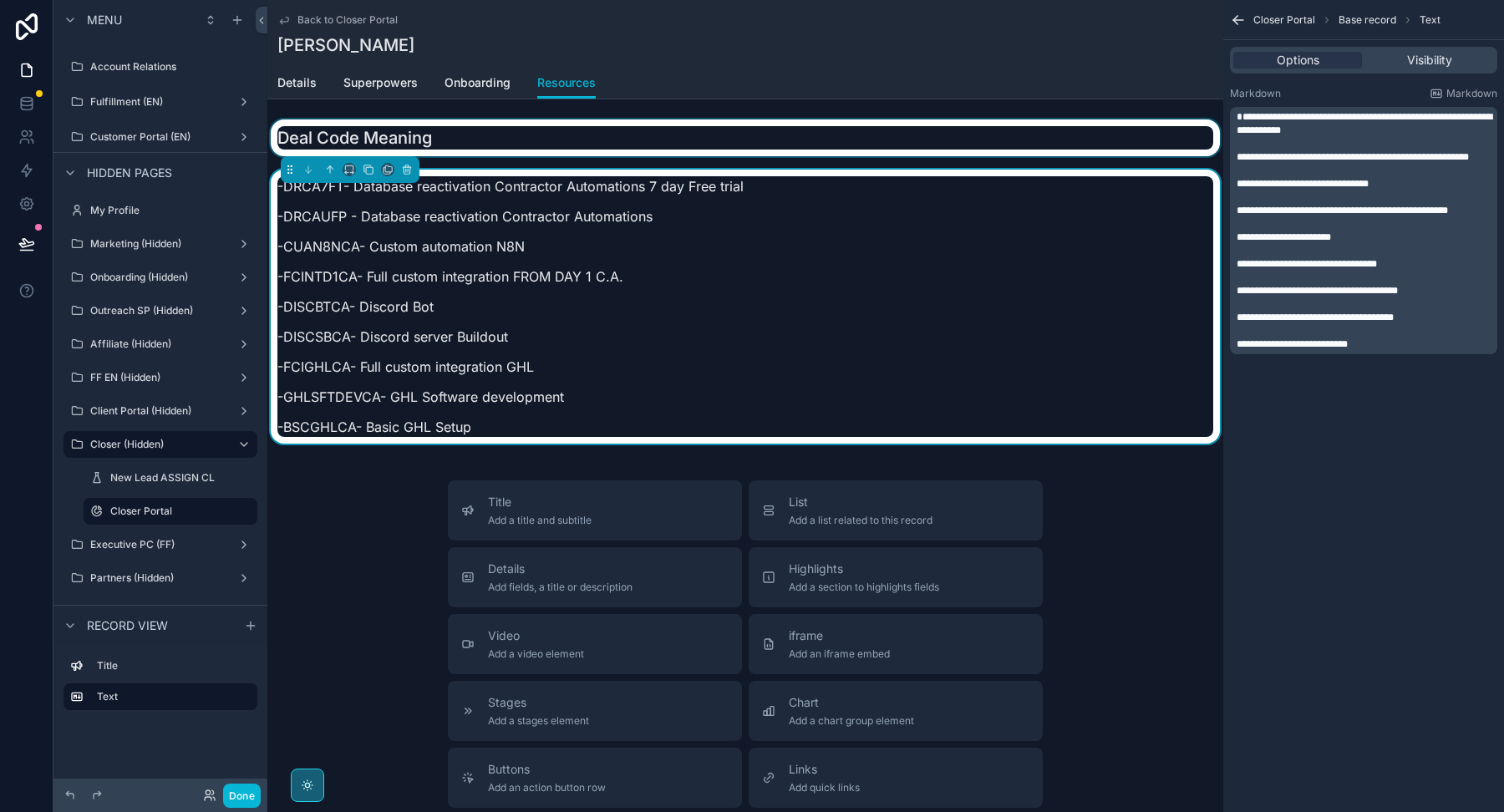
click at [484, 147] on div "scrollable content" at bounding box center [745, 138] width 956 height 37
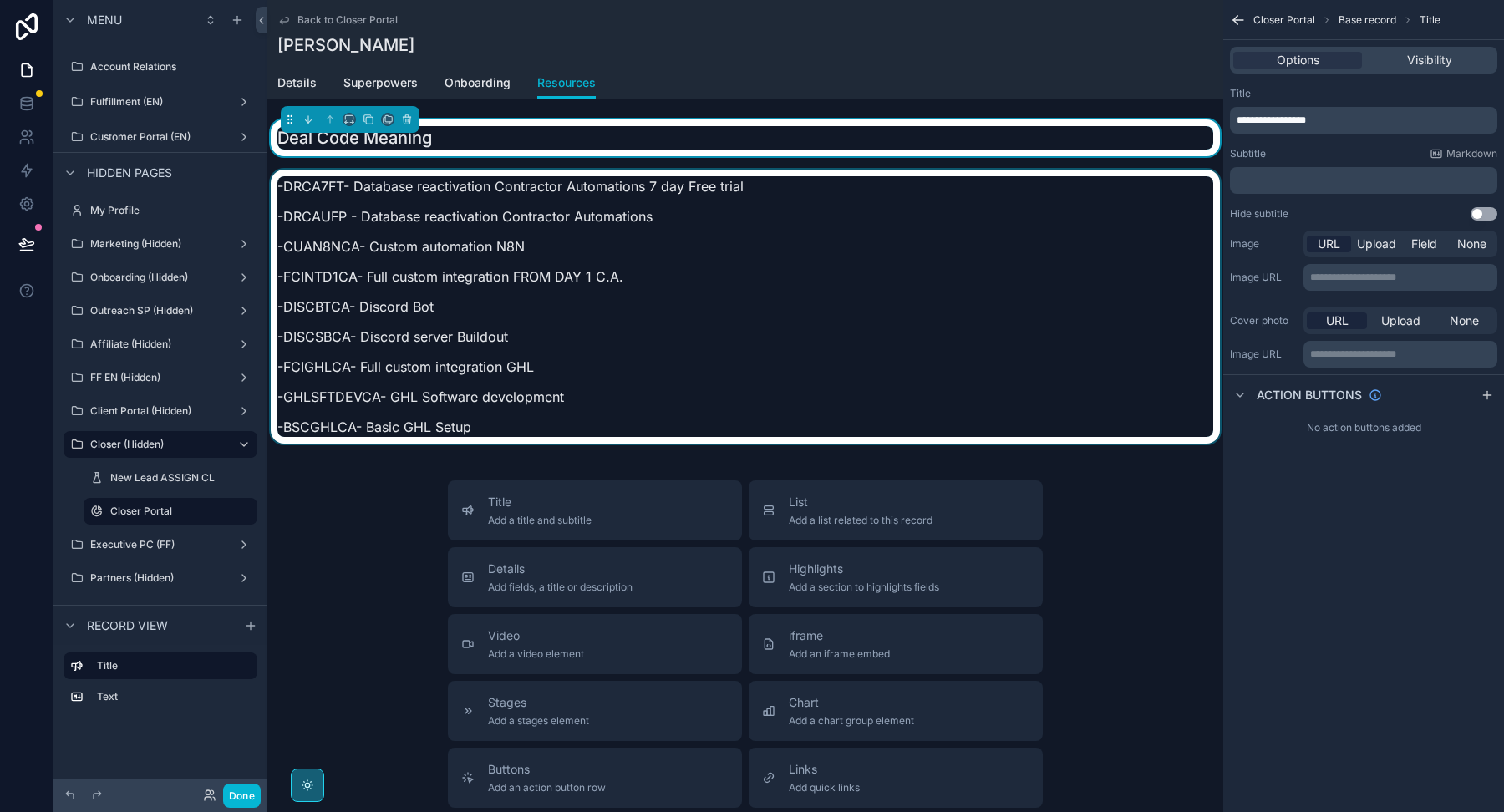
click at [482, 210] on div "scrollable content" at bounding box center [745, 311] width 956 height 284
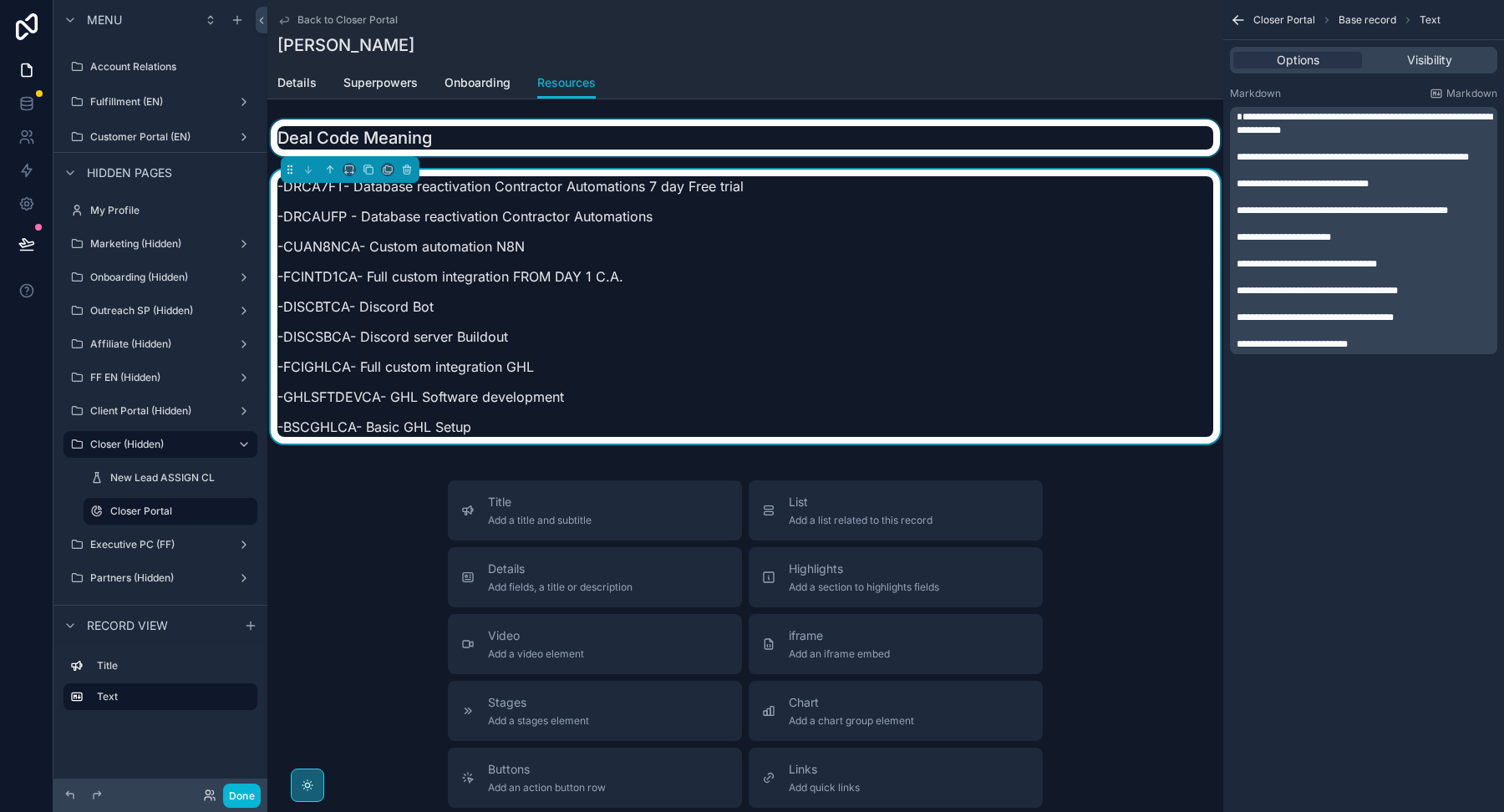
click at [488, 151] on div "scrollable content" at bounding box center [745, 138] width 956 height 37
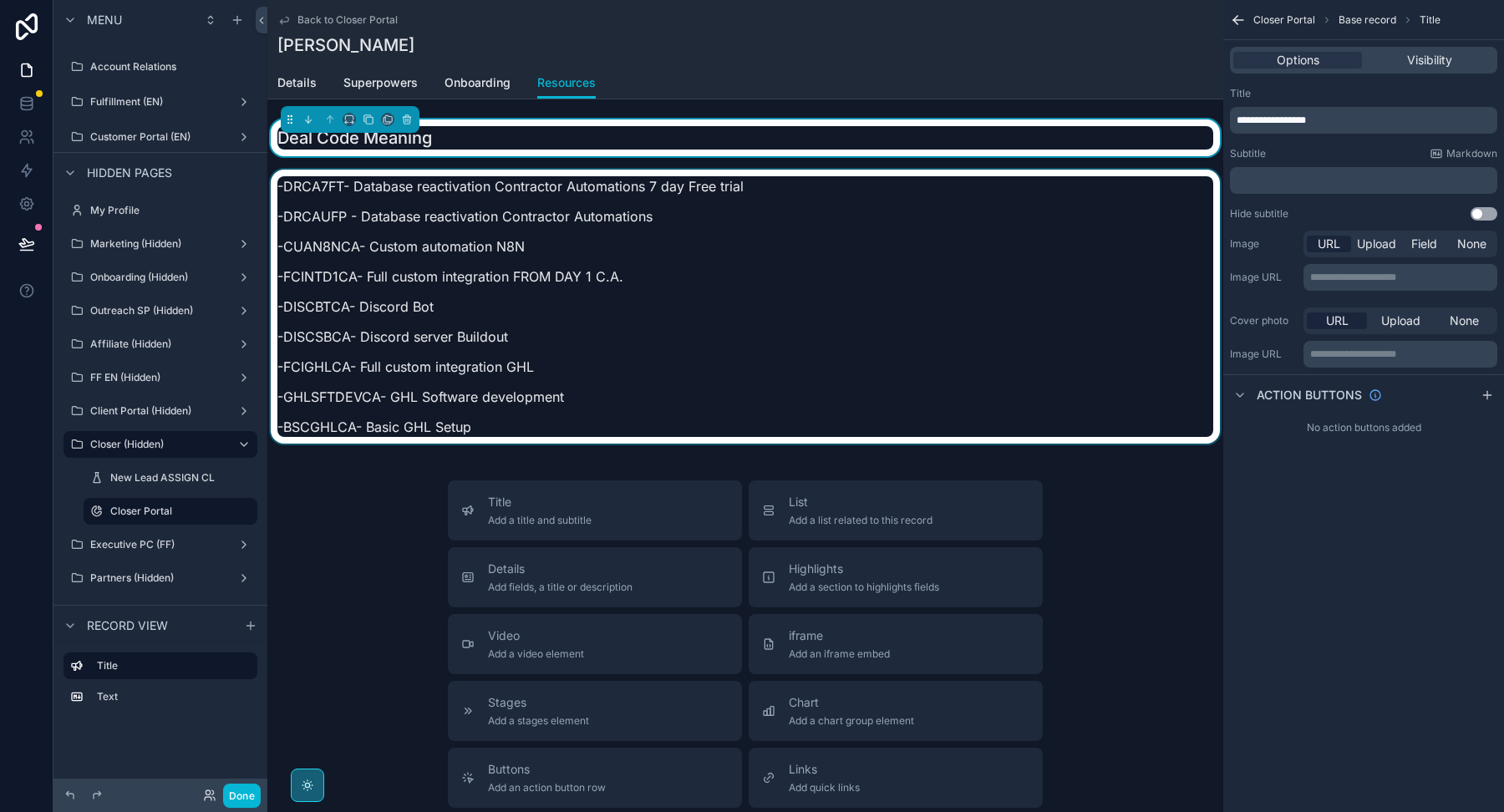
click at [488, 210] on div "scrollable content" at bounding box center [745, 311] width 956 height 284
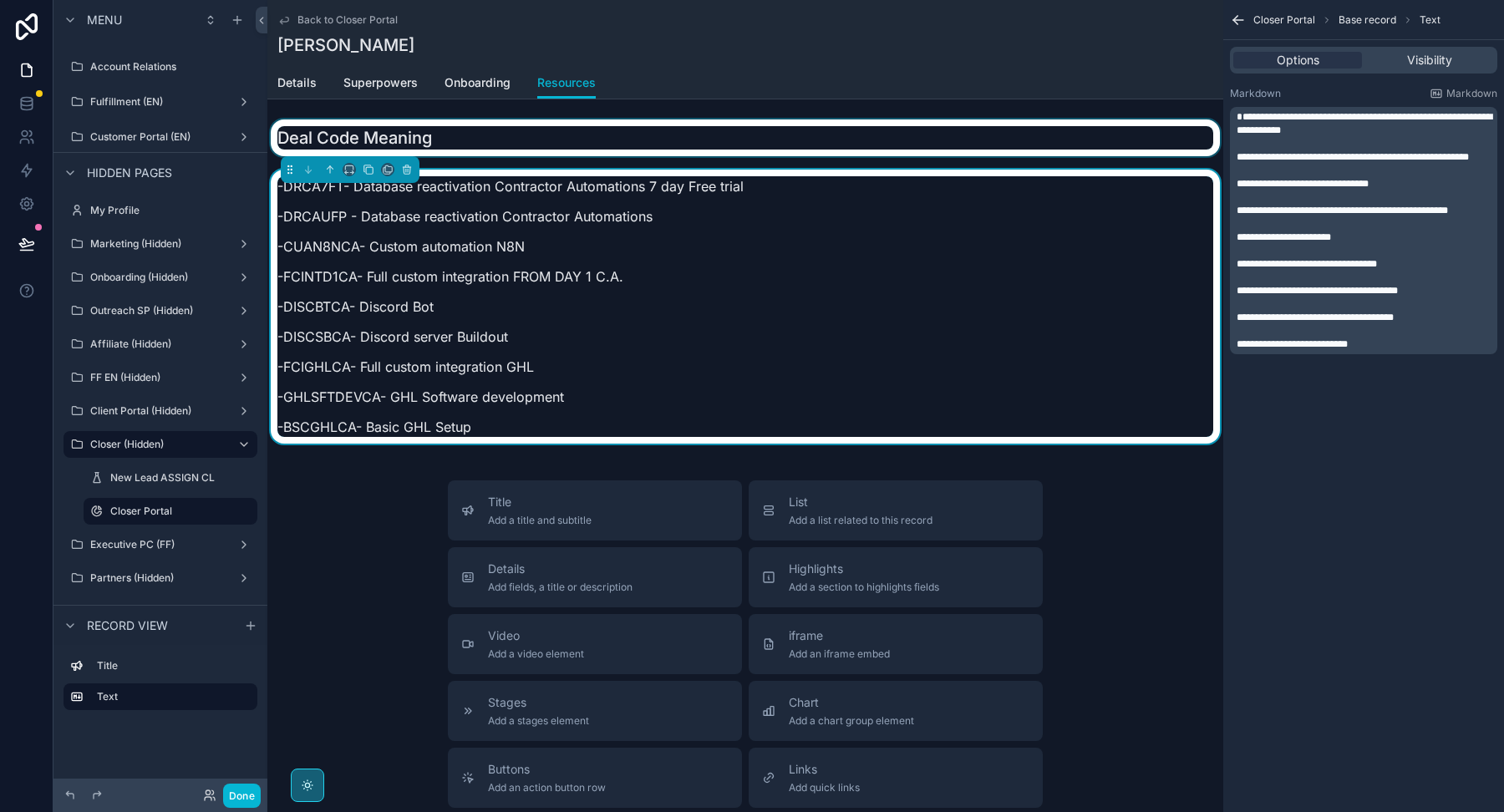
click at [500, 135] on div "scrollable content" at bounding box center [745, 138] width 956 height 37
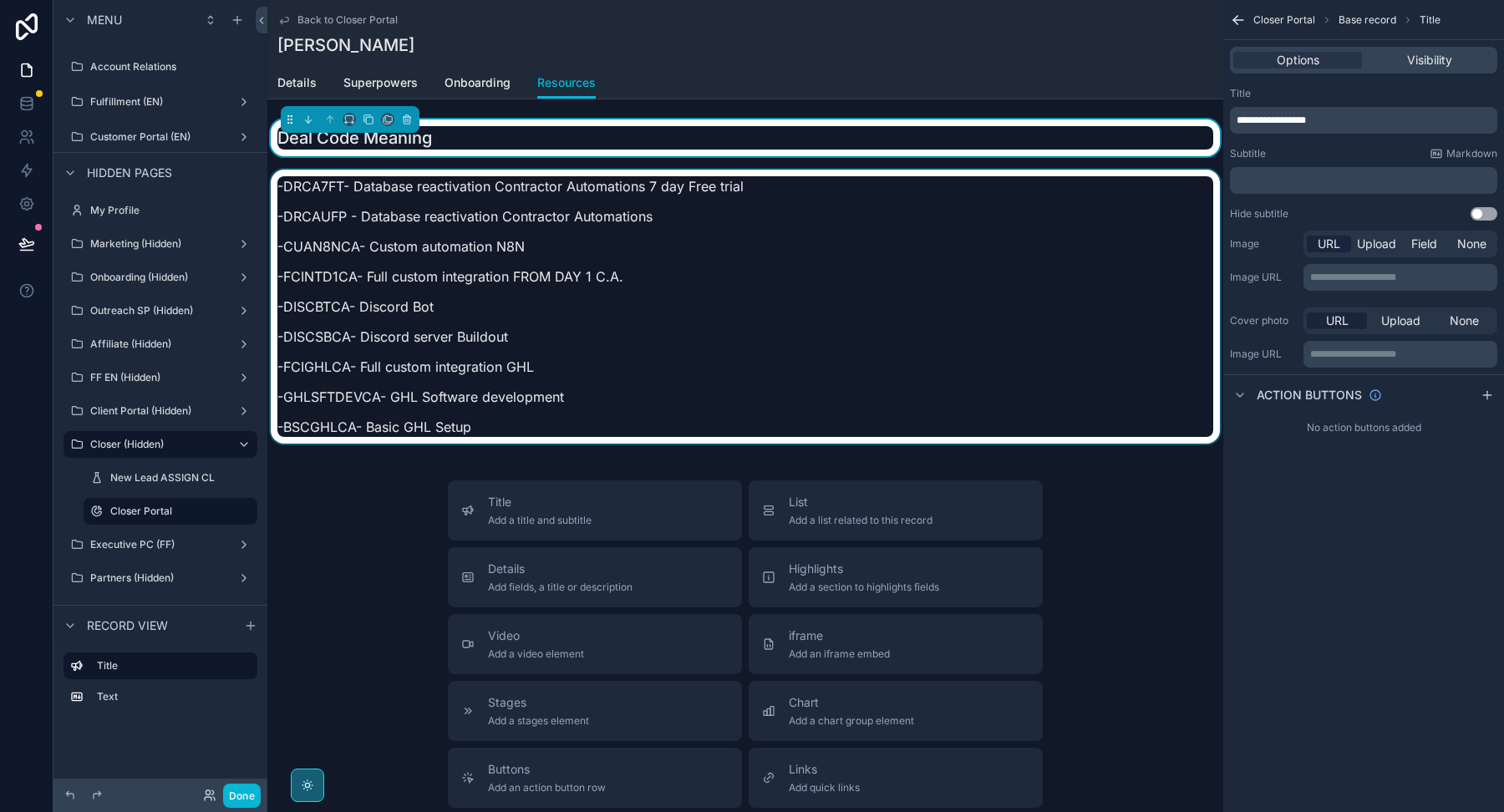
click at [494, 220] on div "scrollable content" at bounding box center [745, 311] width 956 height 284
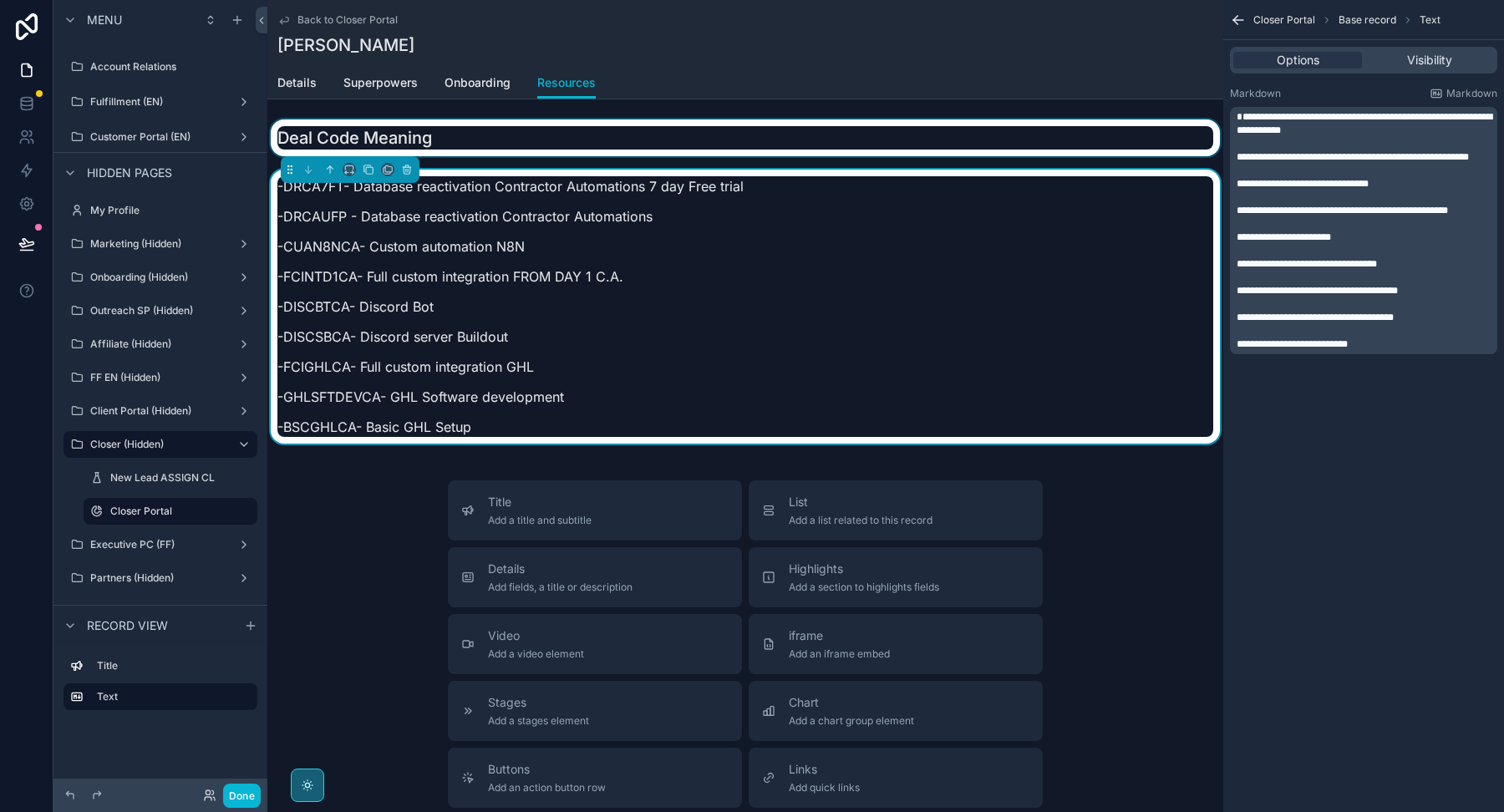
click at [494, 148] on div "scrollable content" at bounding box center [745, 138] width 956 height 37
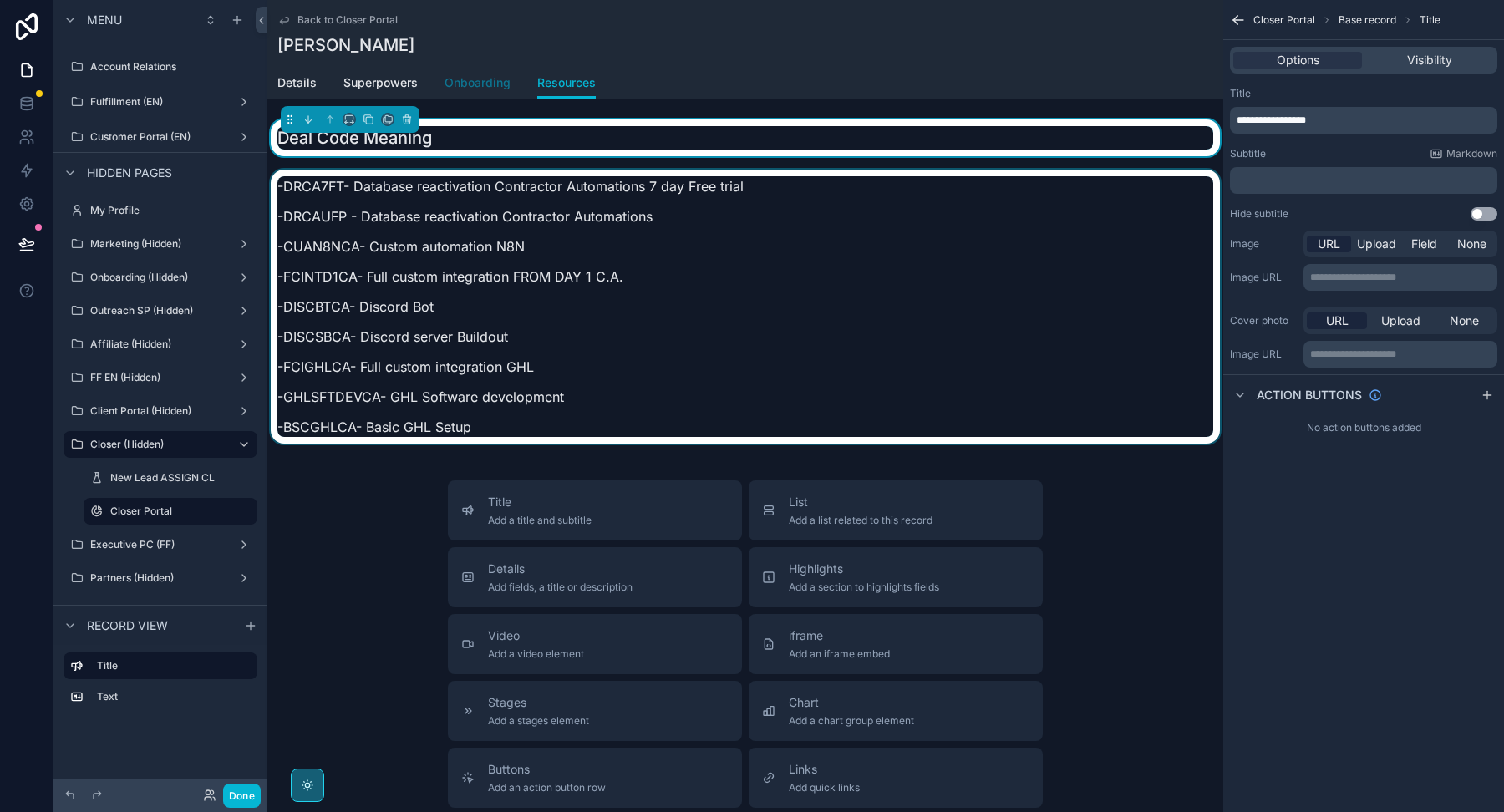
click at [486, 82] on span "Onboarding" at bounding box center [477, 83] width 66 height 17
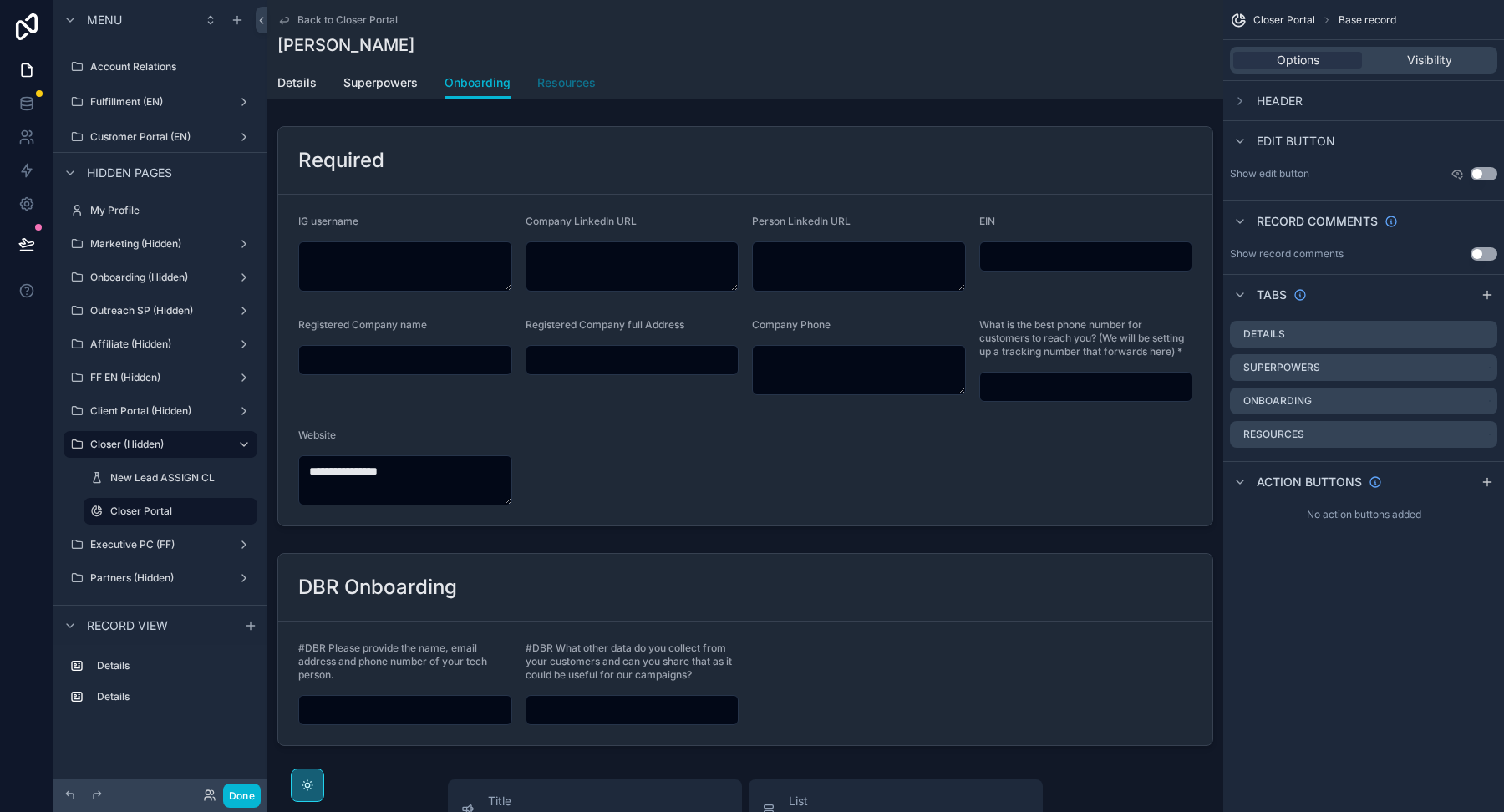
click at [551, 77] on span "Resources" at bounding box center [566, 83] width 59 height 17
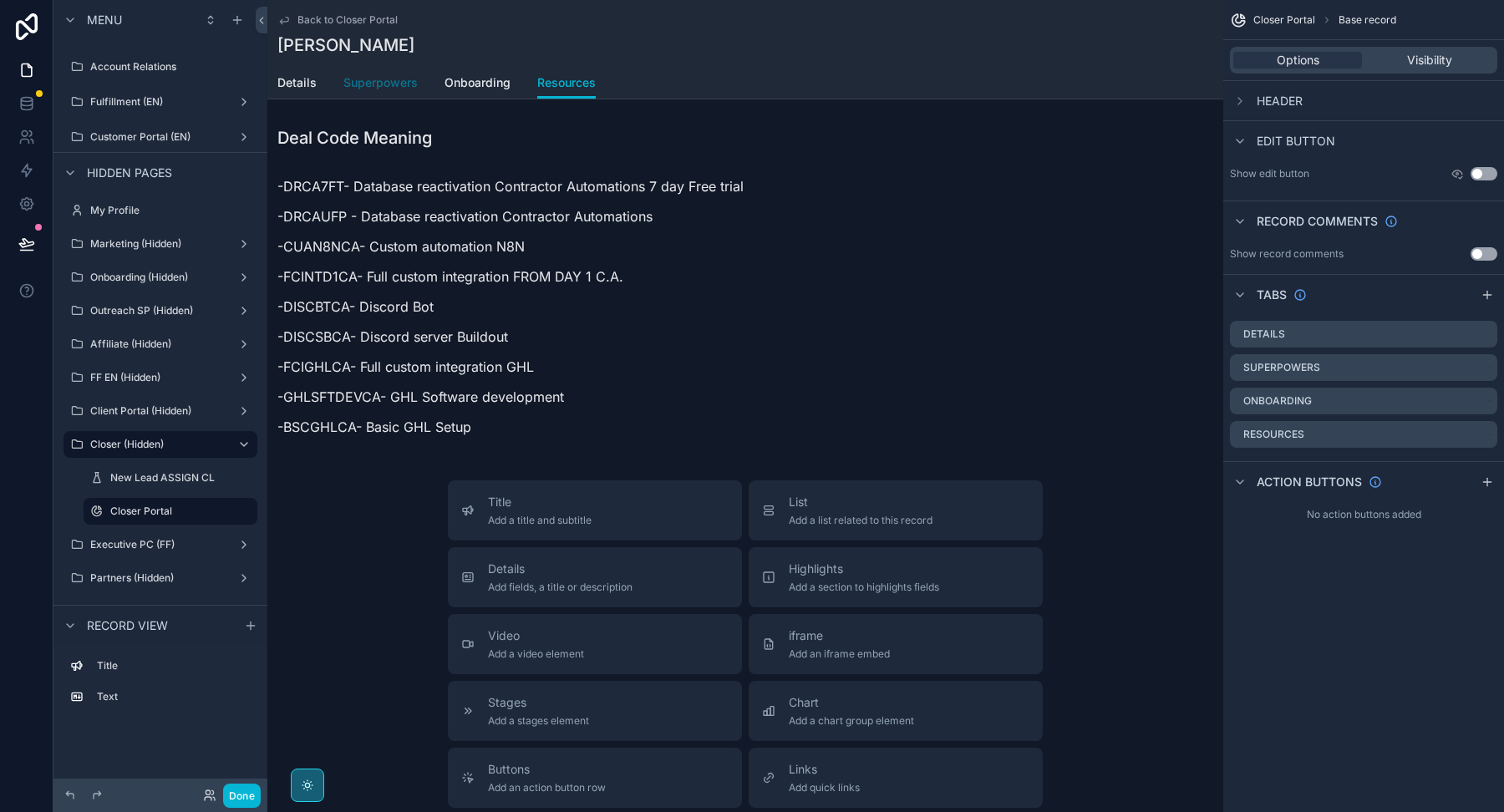
click at [395, 79] on span "Superpowers" at bounding box center [381, 83] width 74 height 17
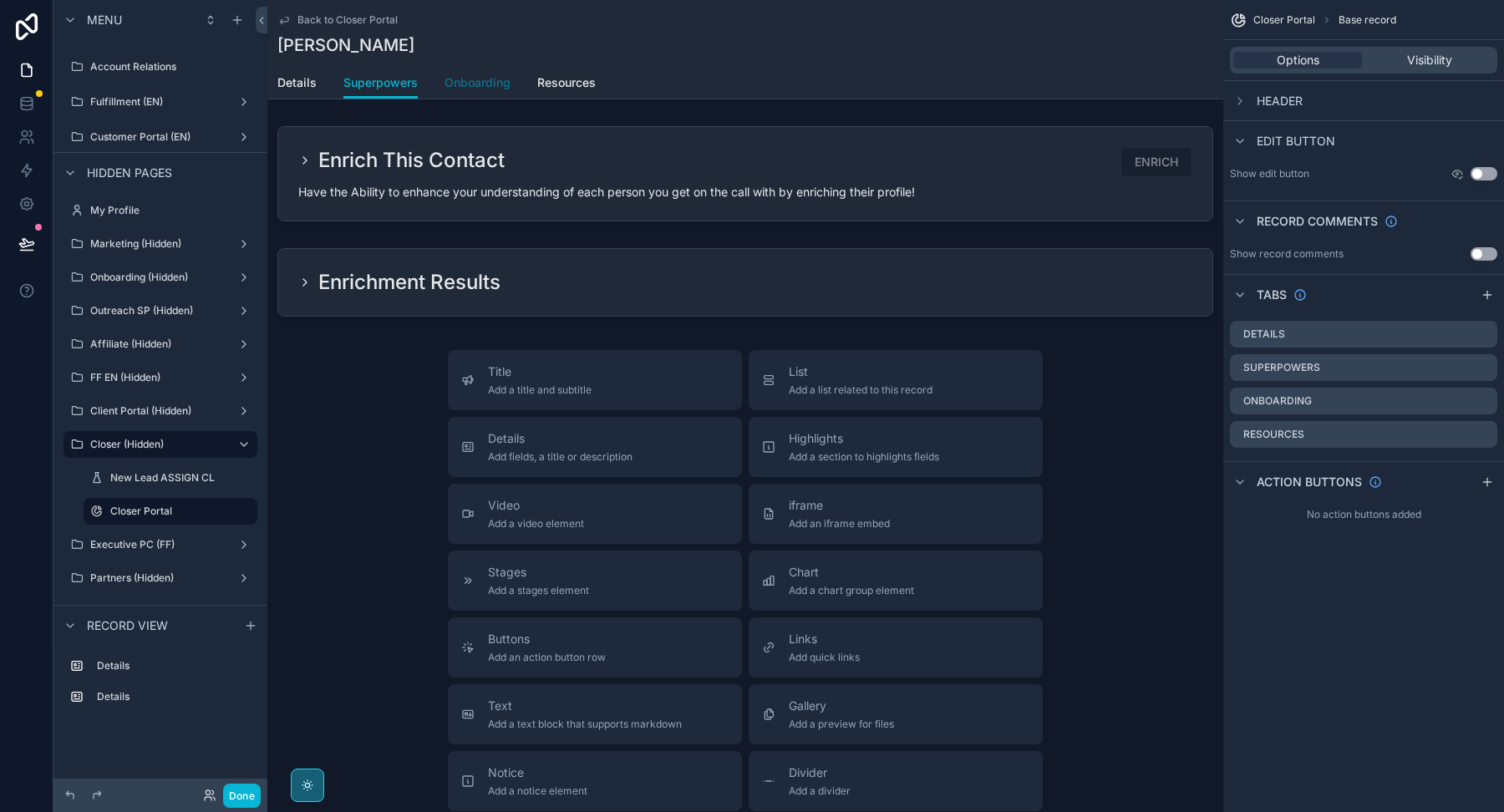
click at [472, 85] on span "Onboarding" at bounding box center [477, 83] width 66 height 17
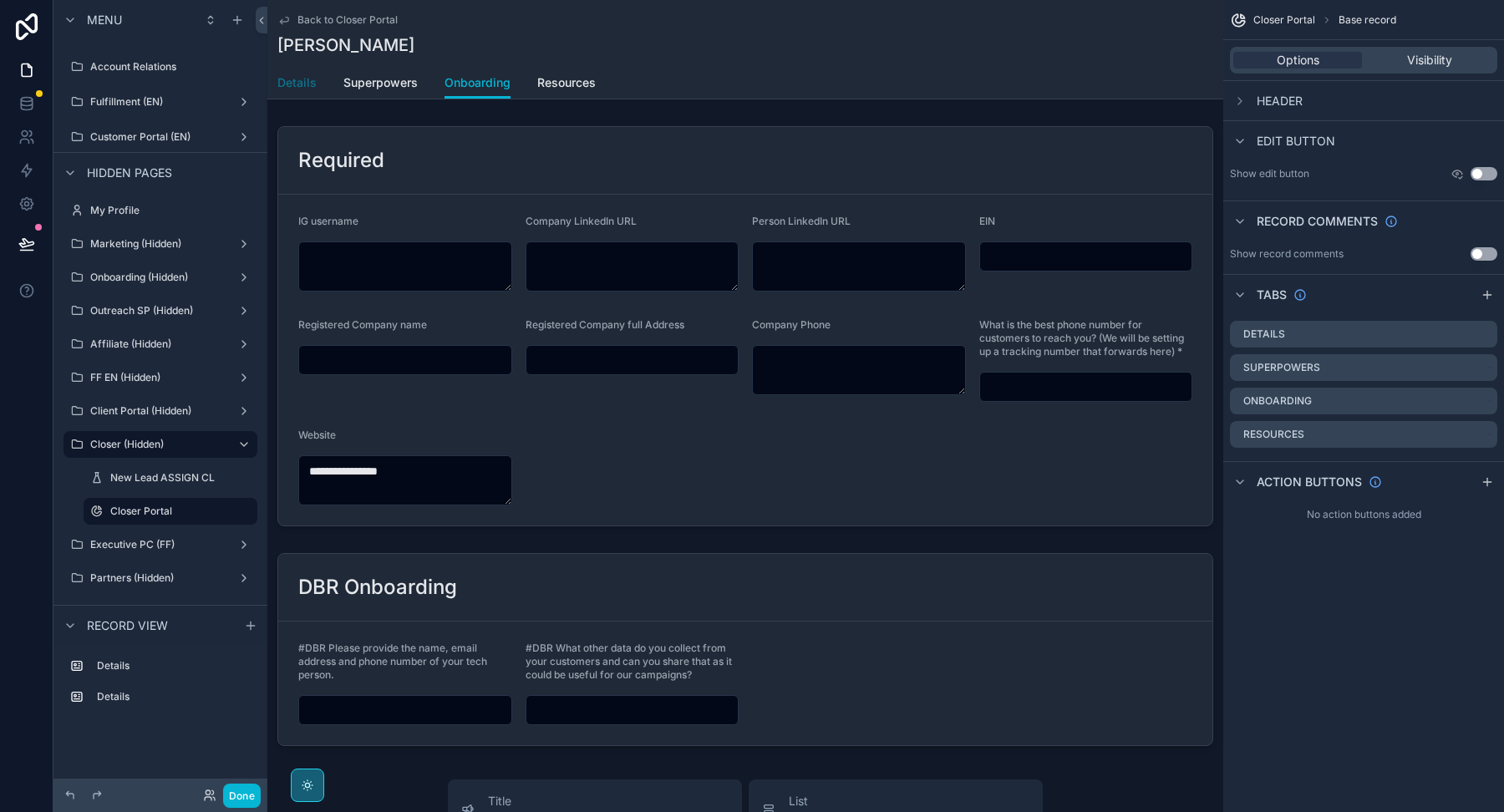
click at [289, 79] on span "Details" at bounding box center [297, 83] width 39 height 17
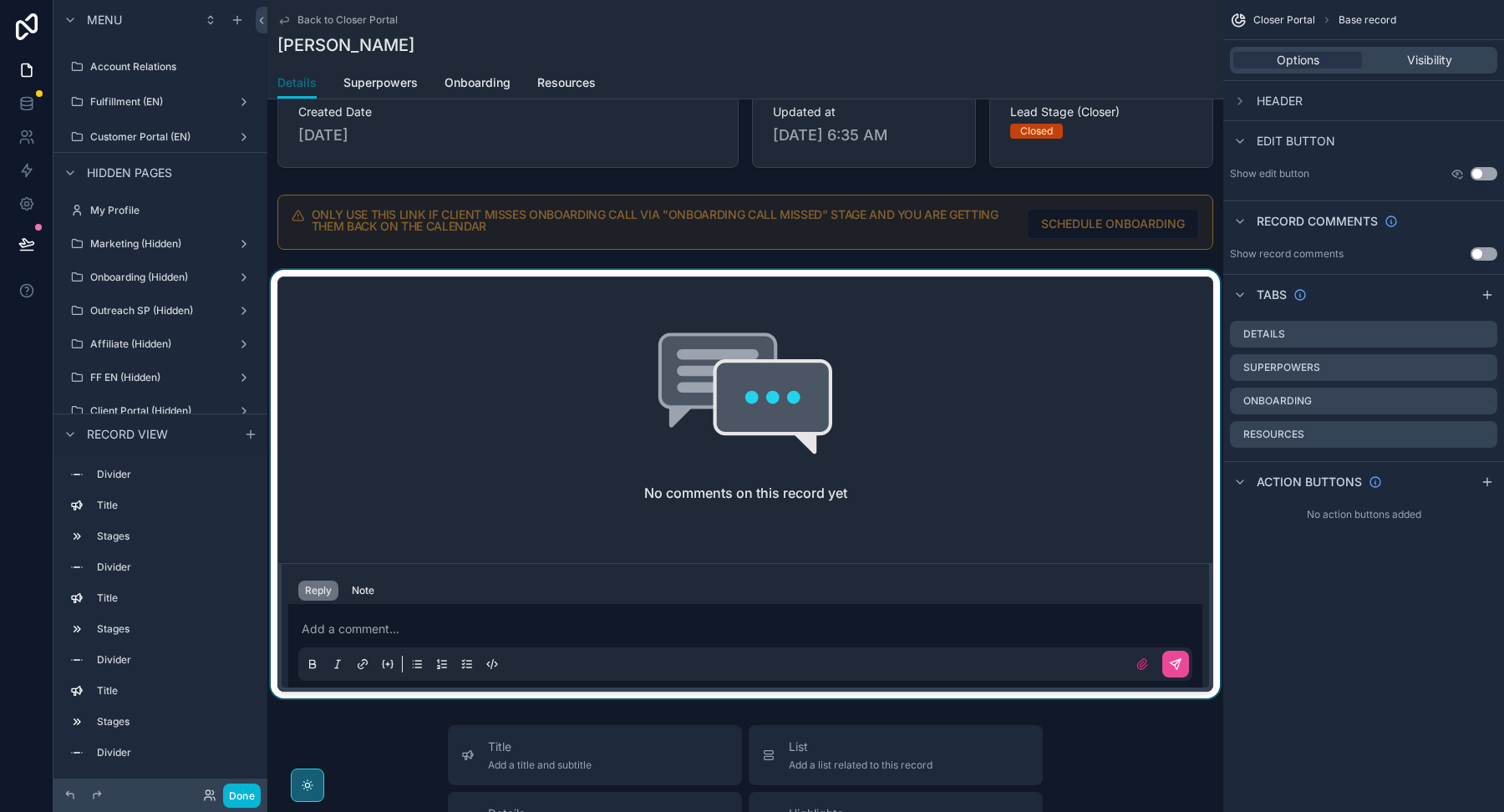
scroll to position [1336, 0]
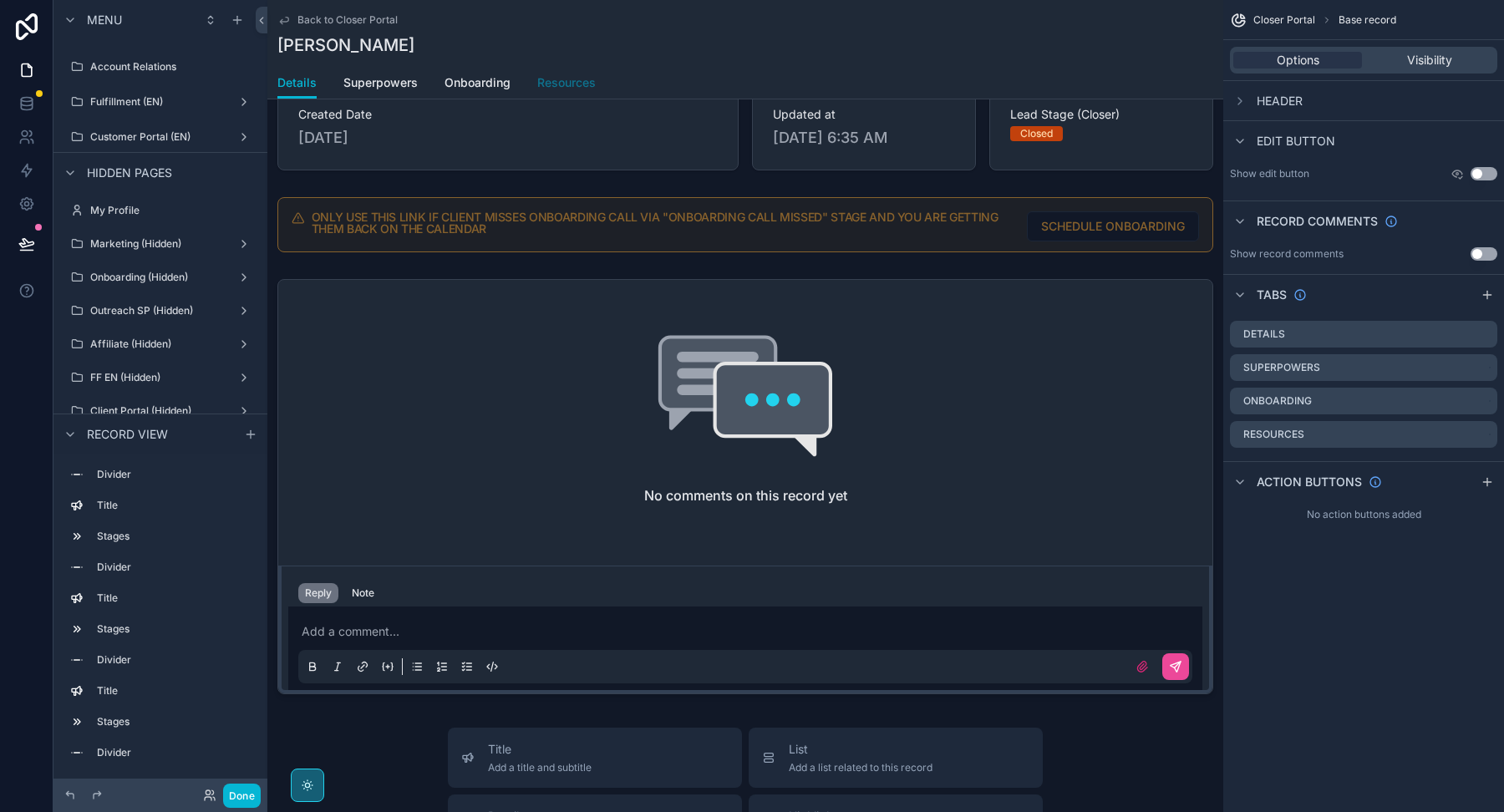
click at [549, 87] on span "Resources" at bounding box center [566, 83] width 59 height 17
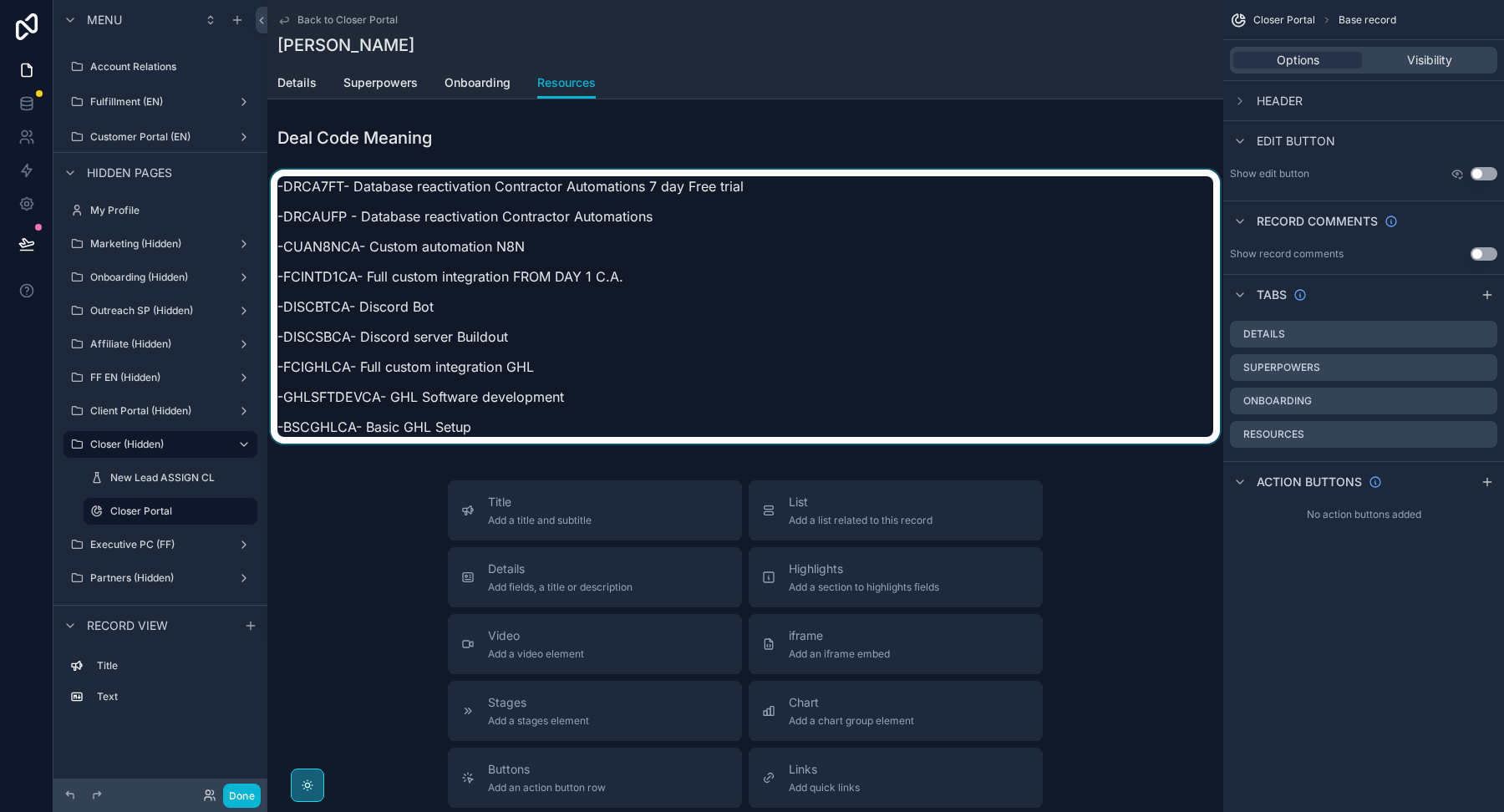
click at [450, 240] on div "scrollable content" at bounding box center [745, 311] width 956 height 284
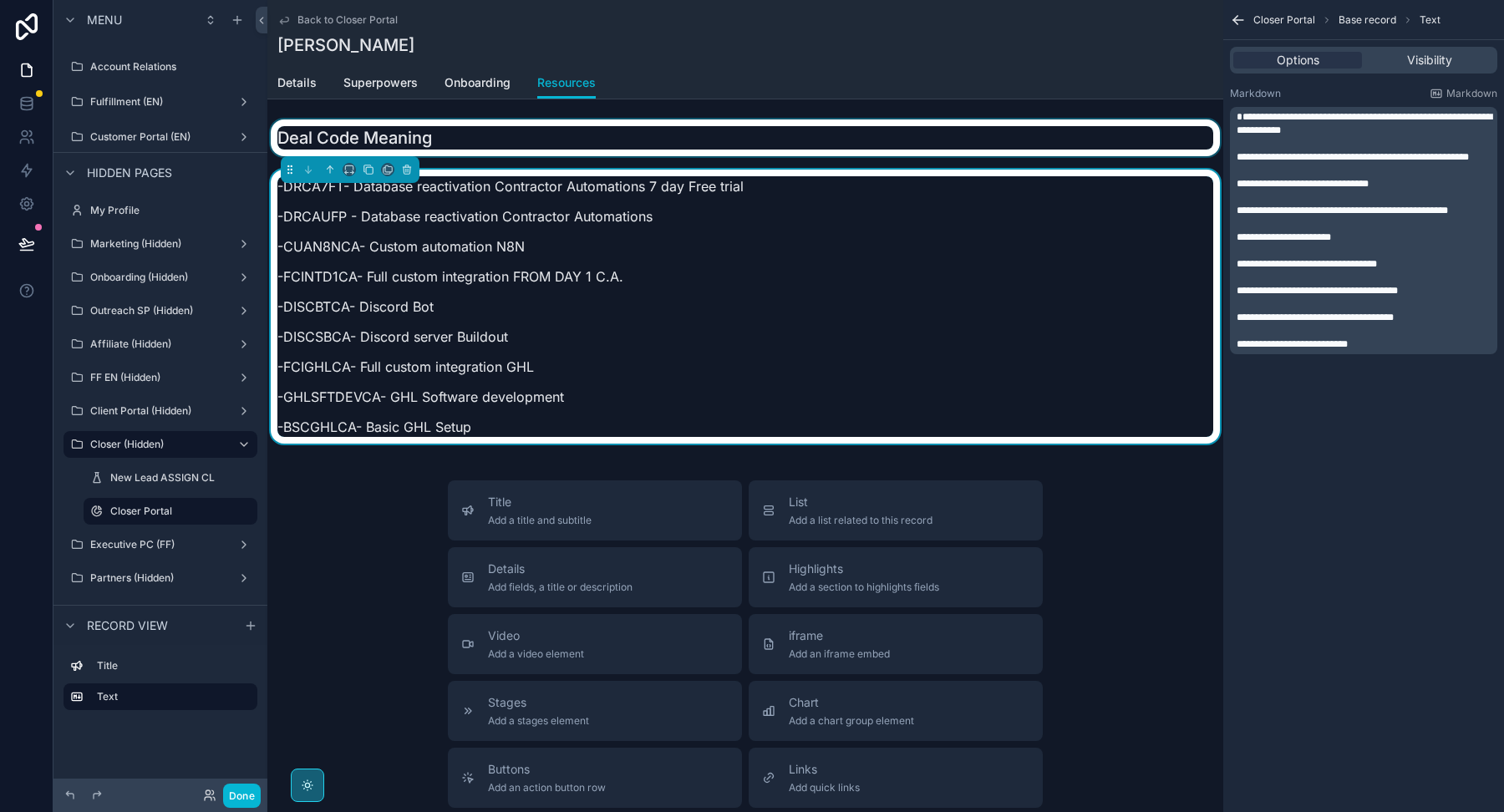
click at [451, 144] on div "scrollable content" at bounding box center [745, 138] width 956 height 37
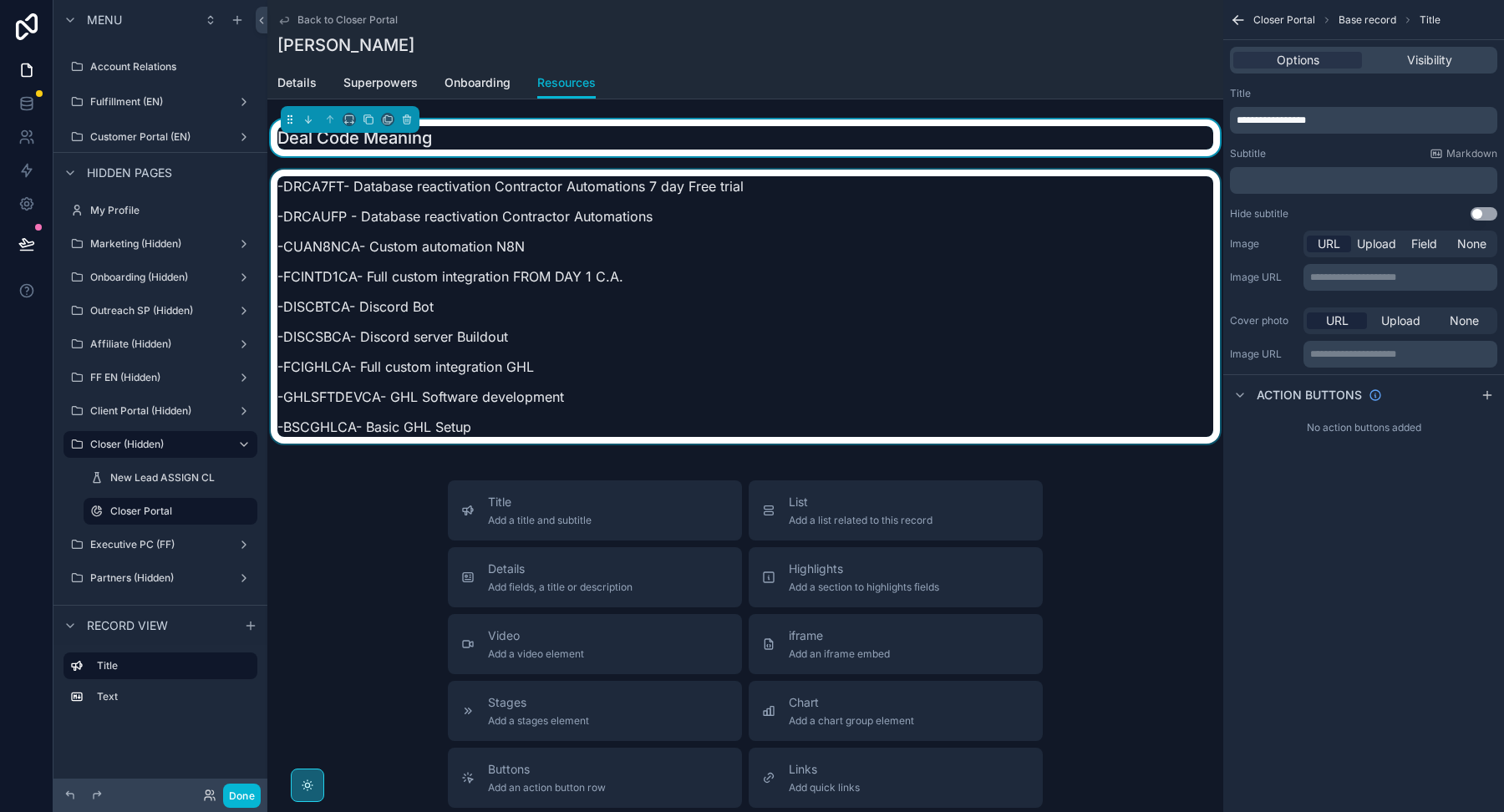
click at [452, 237] on div "scrollable content" at bounding box center [745, 311] width 956 height 284
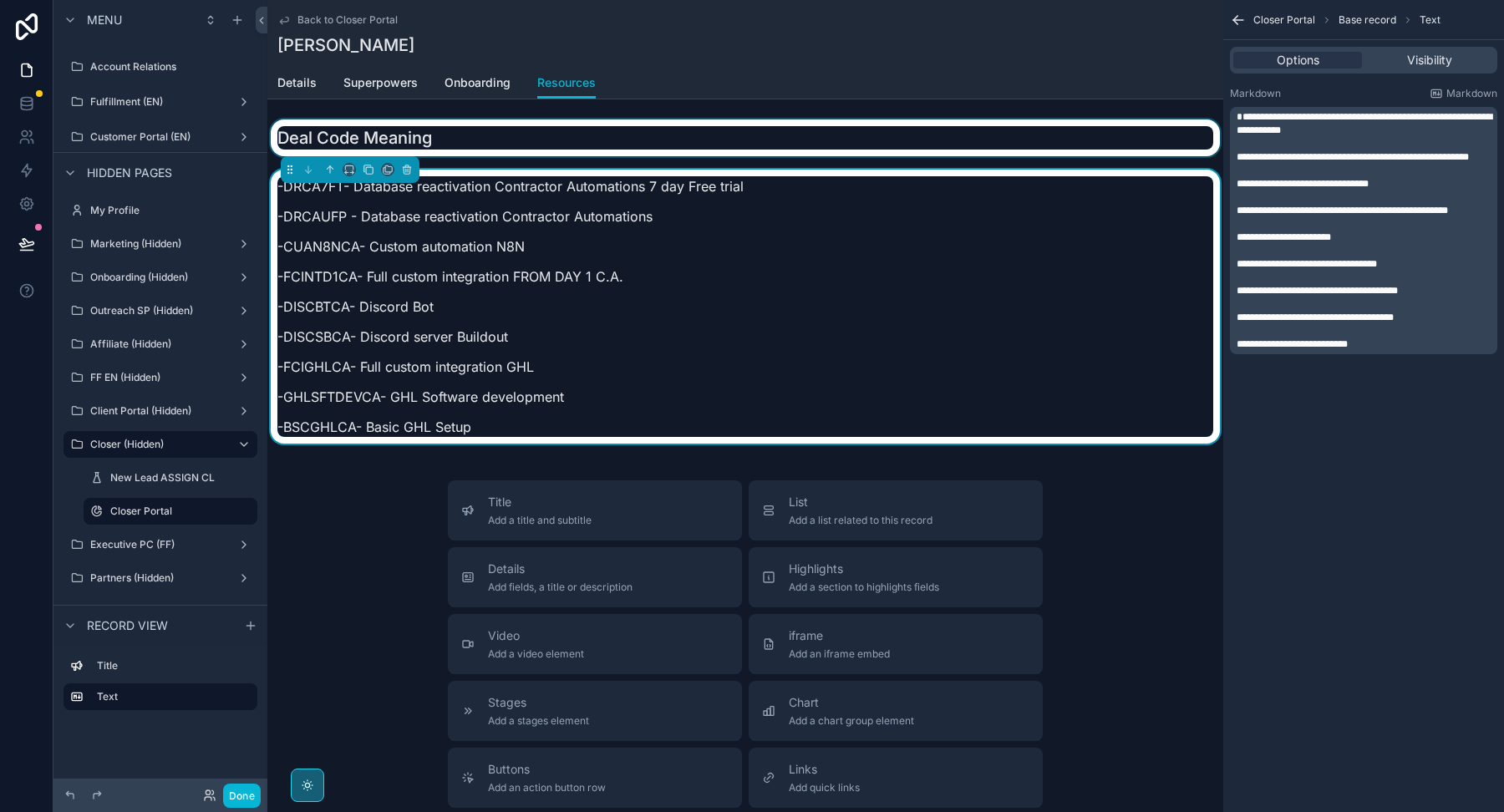
click at [455, 134] on div "scrollable content" at bounding box center [745, 138] width 956 height 37
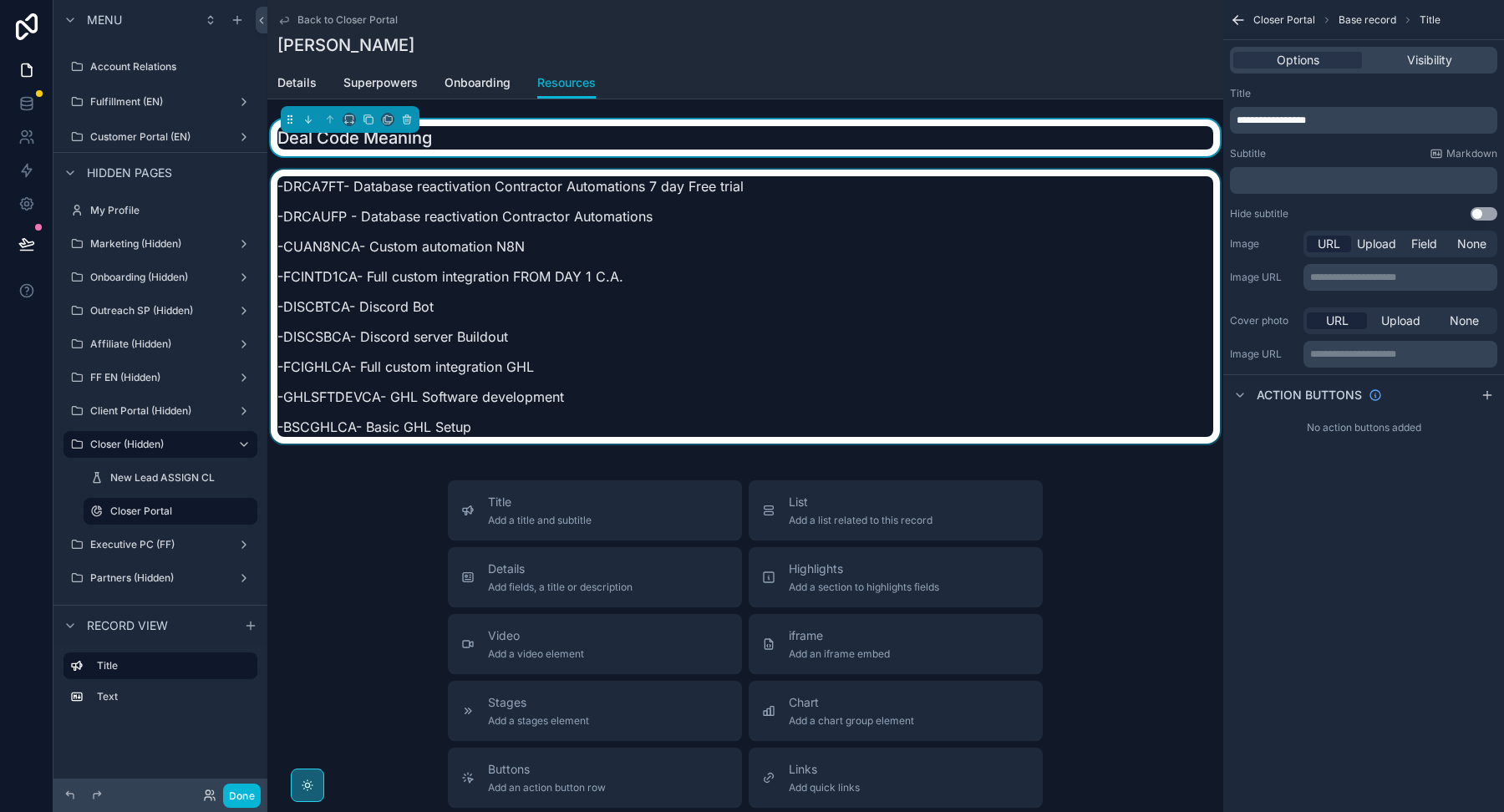
click at [452, 220] on div "scrollable content" at bounding box center [745, 311] width 956 height 284
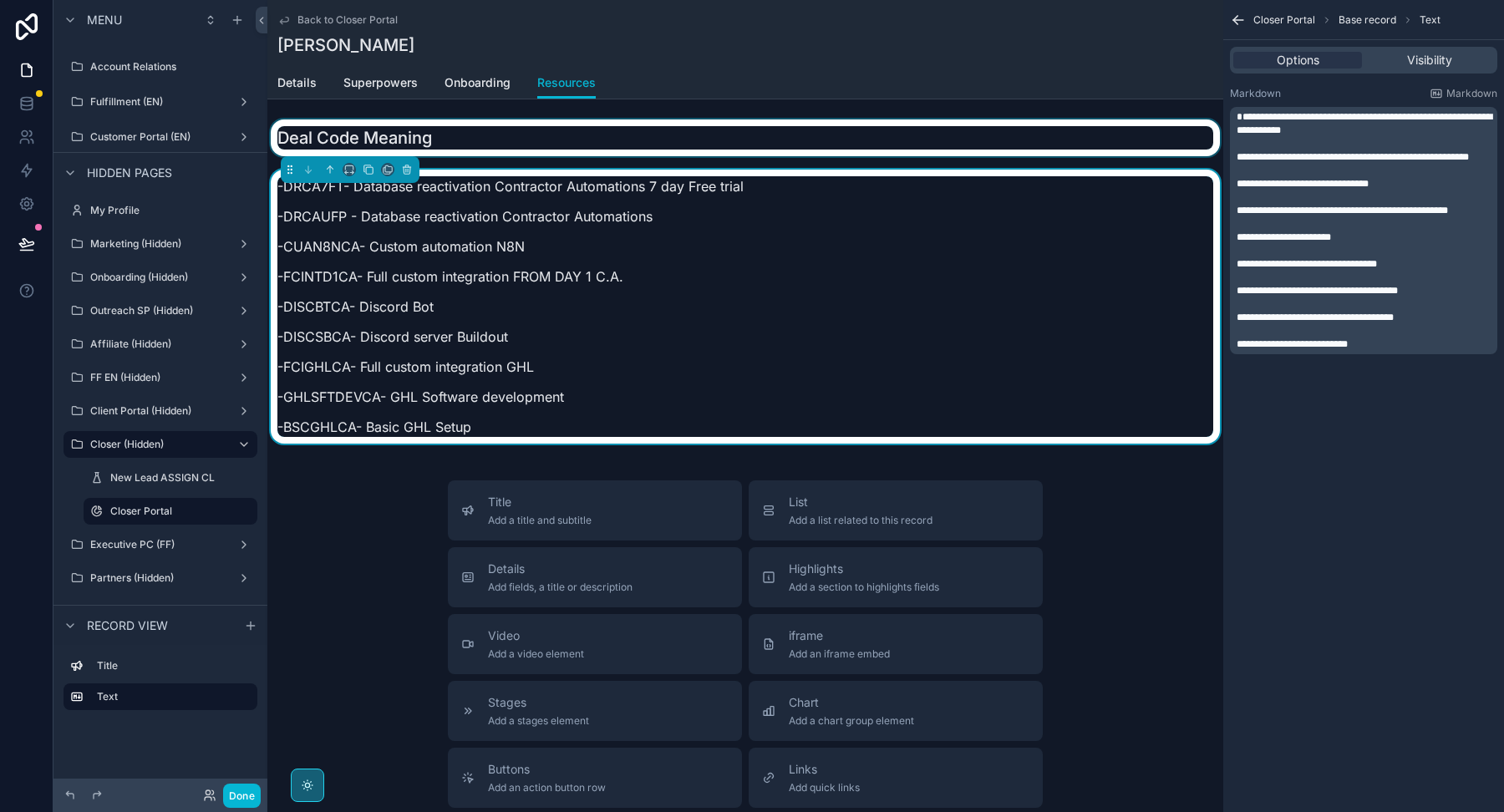
click at [451, 153] on div "scrollable content" at bounding box center [745, 138] width 956 height 37
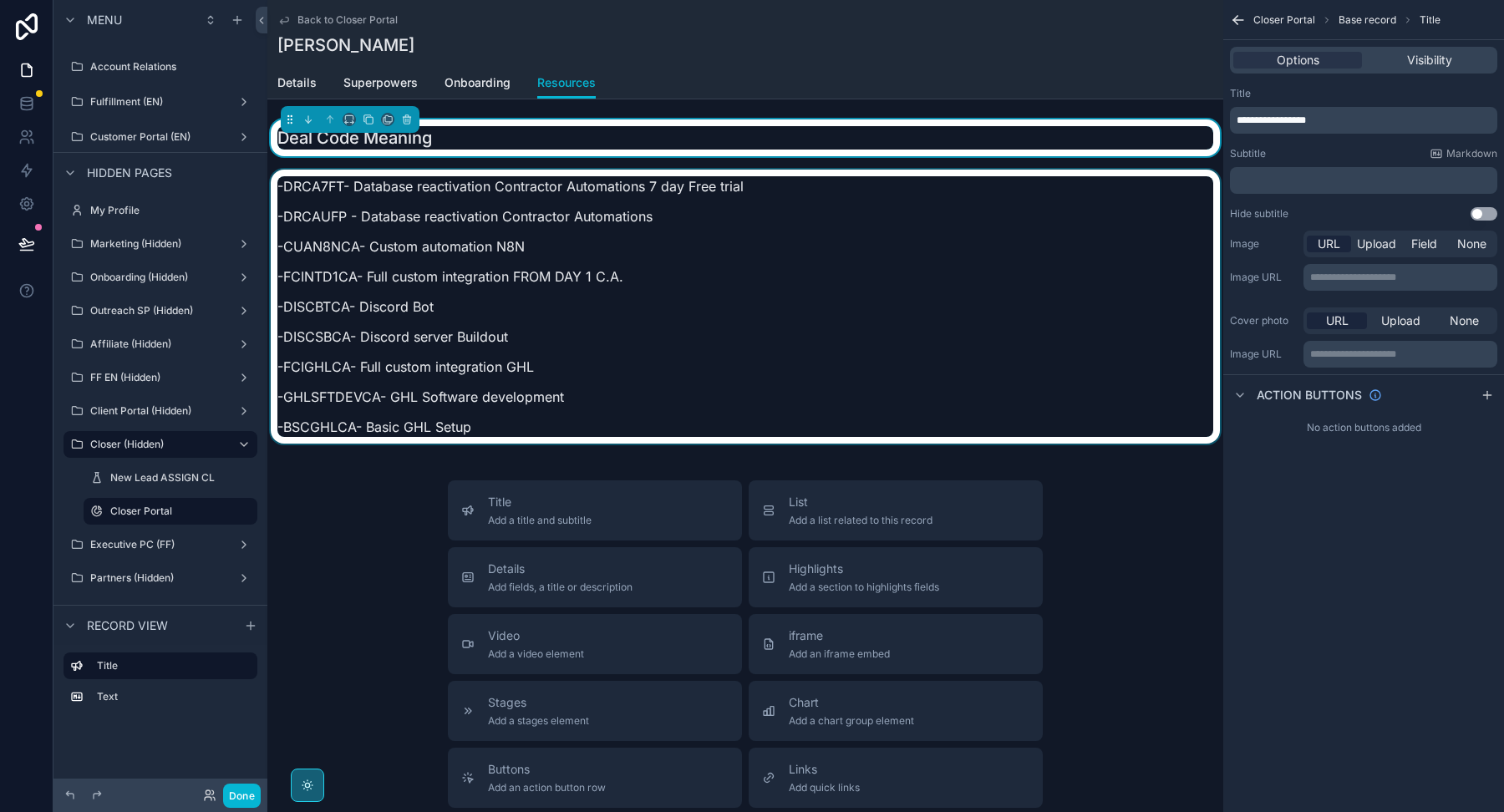
click at [619, 335] on div "scrollable content" at bounding box center [745, 311] width 956 height 284
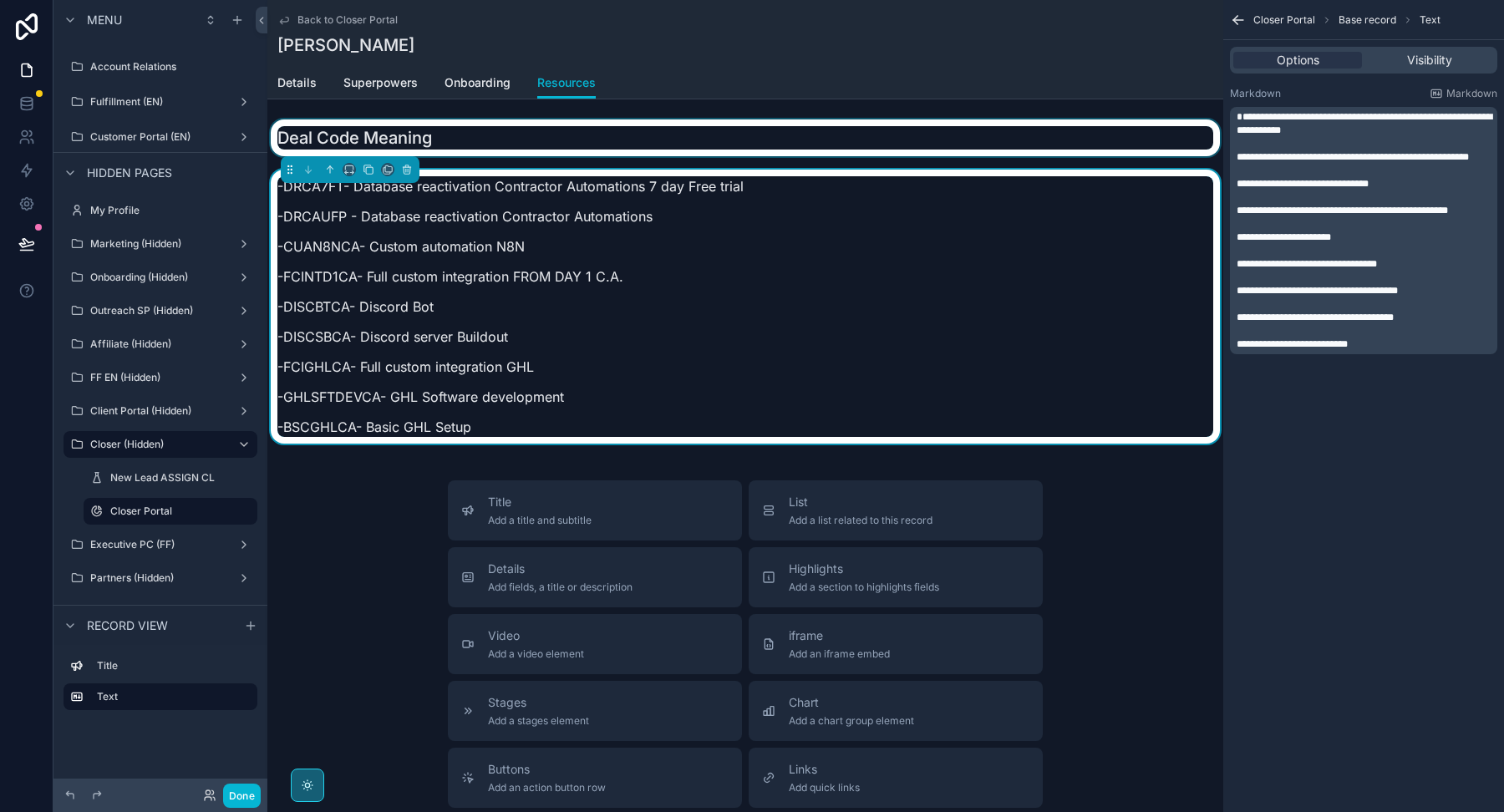
click at [639, 134] on div "scrollable content" at bounding box center [745, 138] width 956 height 37
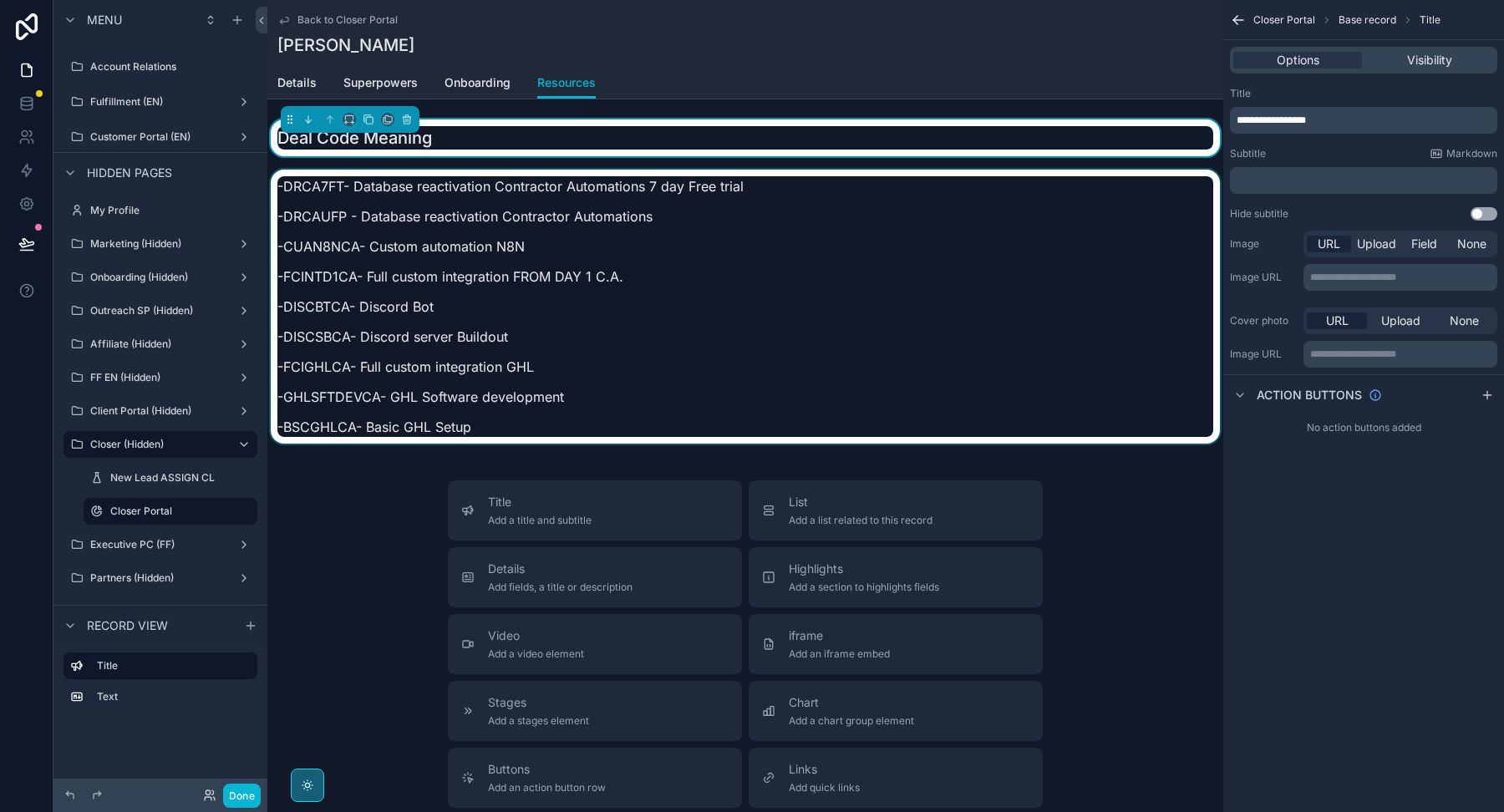
click at [639, 273] on div "scrollable content" at bounding box center [745, 311] width 956 height 284
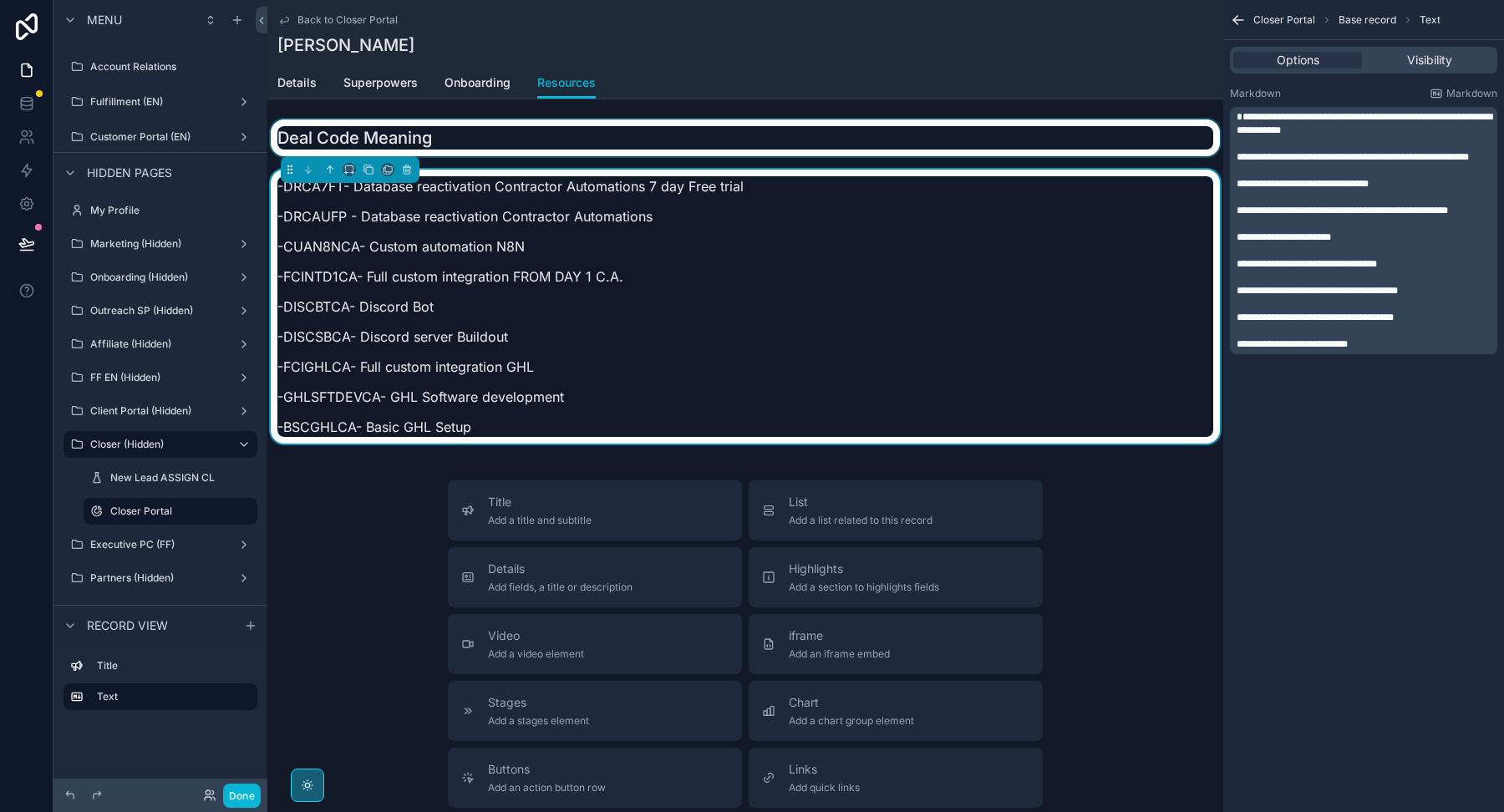
click at [647, 147] on div "scrollable content" at bounding box center [745, 138] width 956 height 37
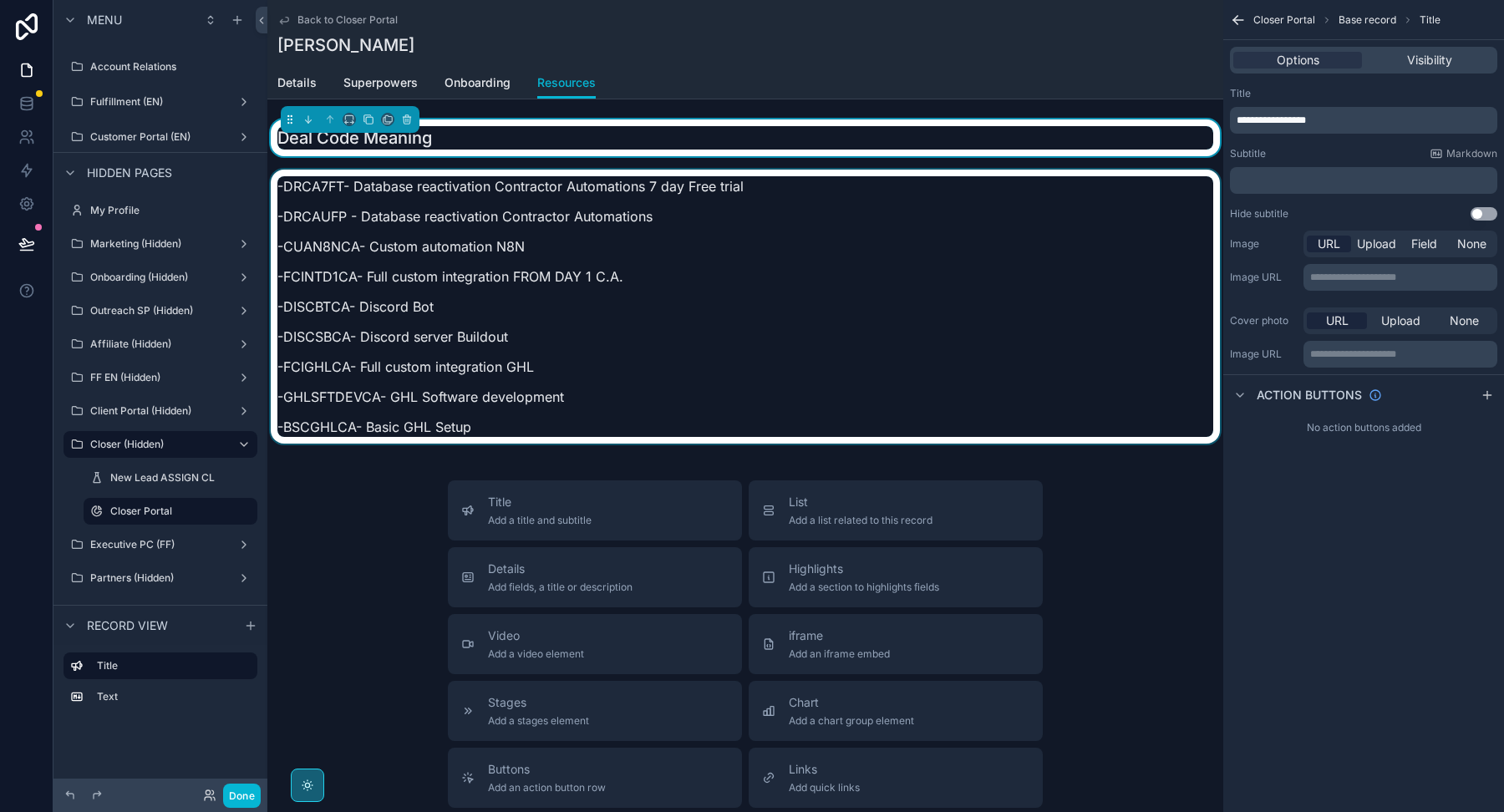
click at [635, 281] on div "scrollable content" at bounding box center [745, 311] width 956 height 284
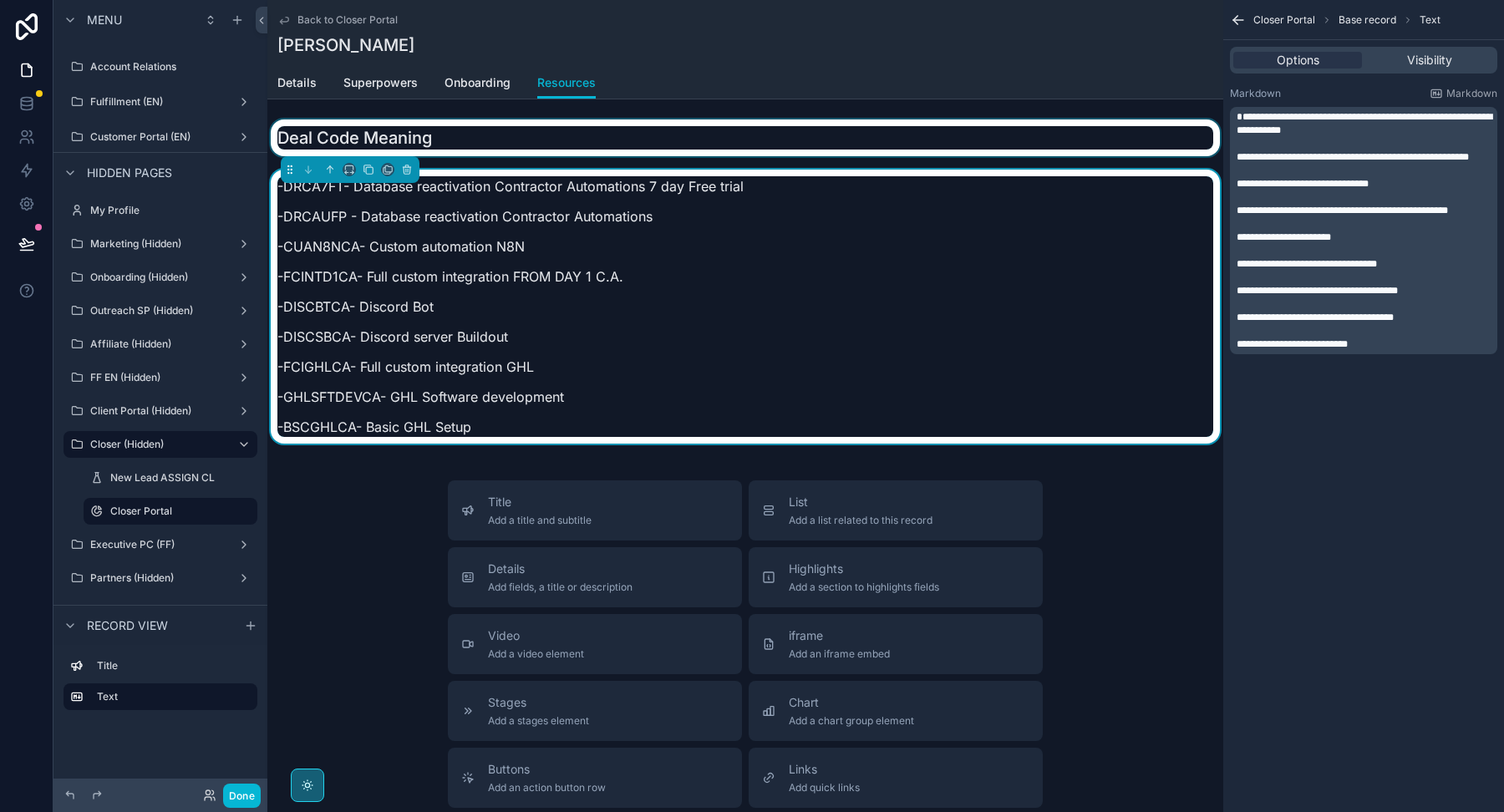
click at [661, 141] on div "scrollable content" at bounding box center [745, 138] width 956 height 37
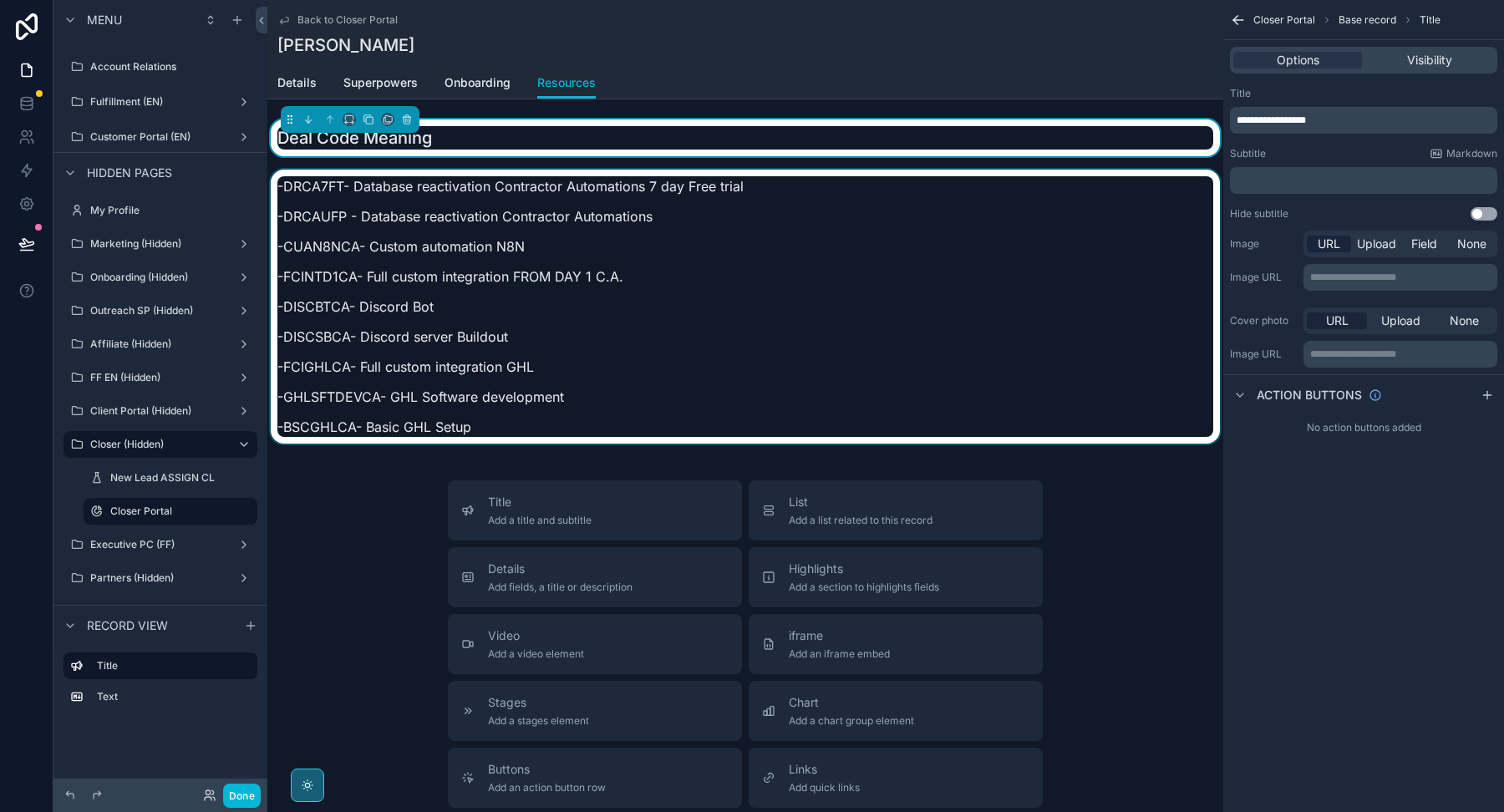
click at [662, 255] on div "scrollable content" at bounding box center [745, 311] width 956 height 284
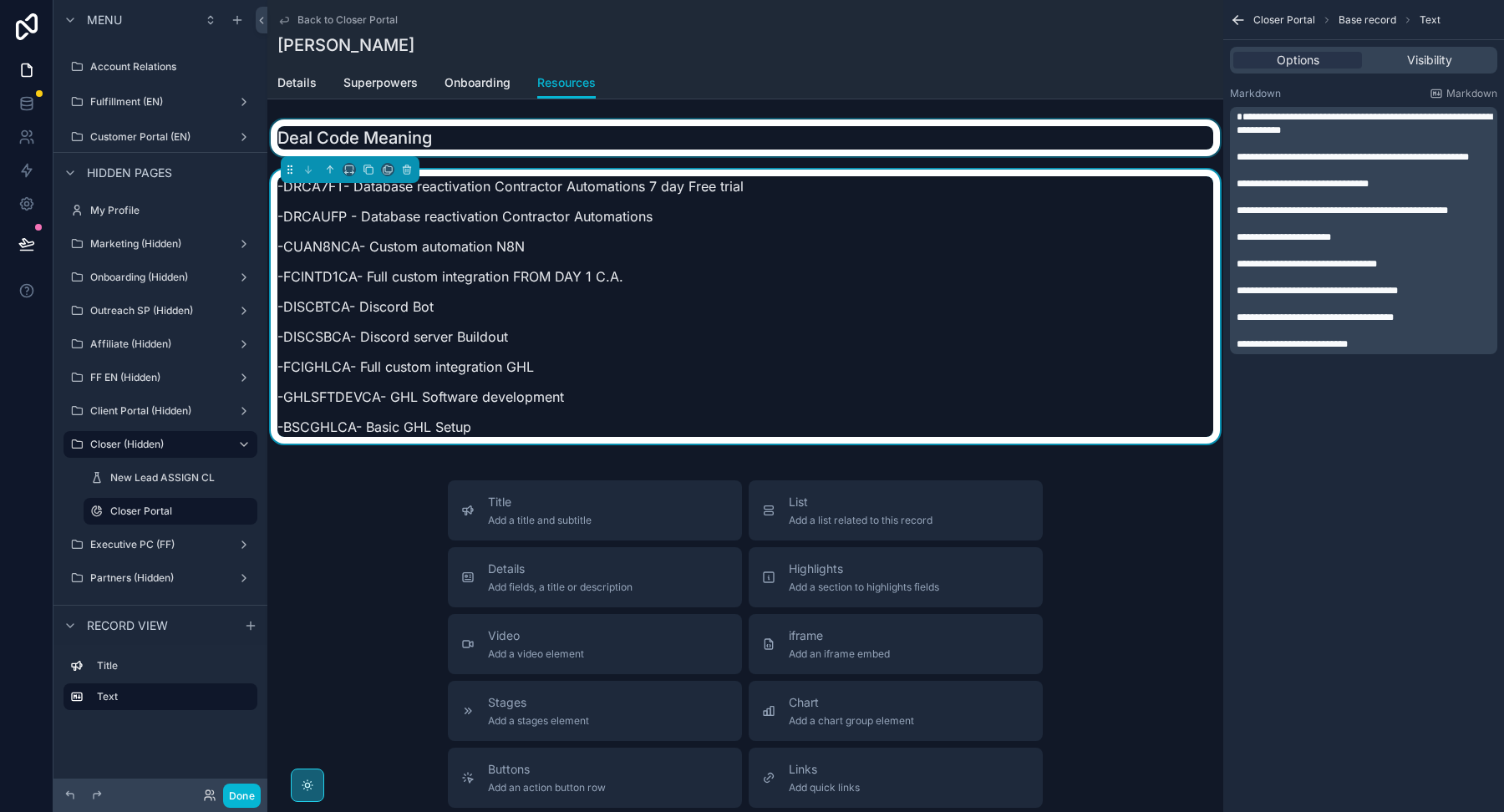
click at [660, 153] on div "scrollable content" at bounding box center [745, 138] width 956 height 37
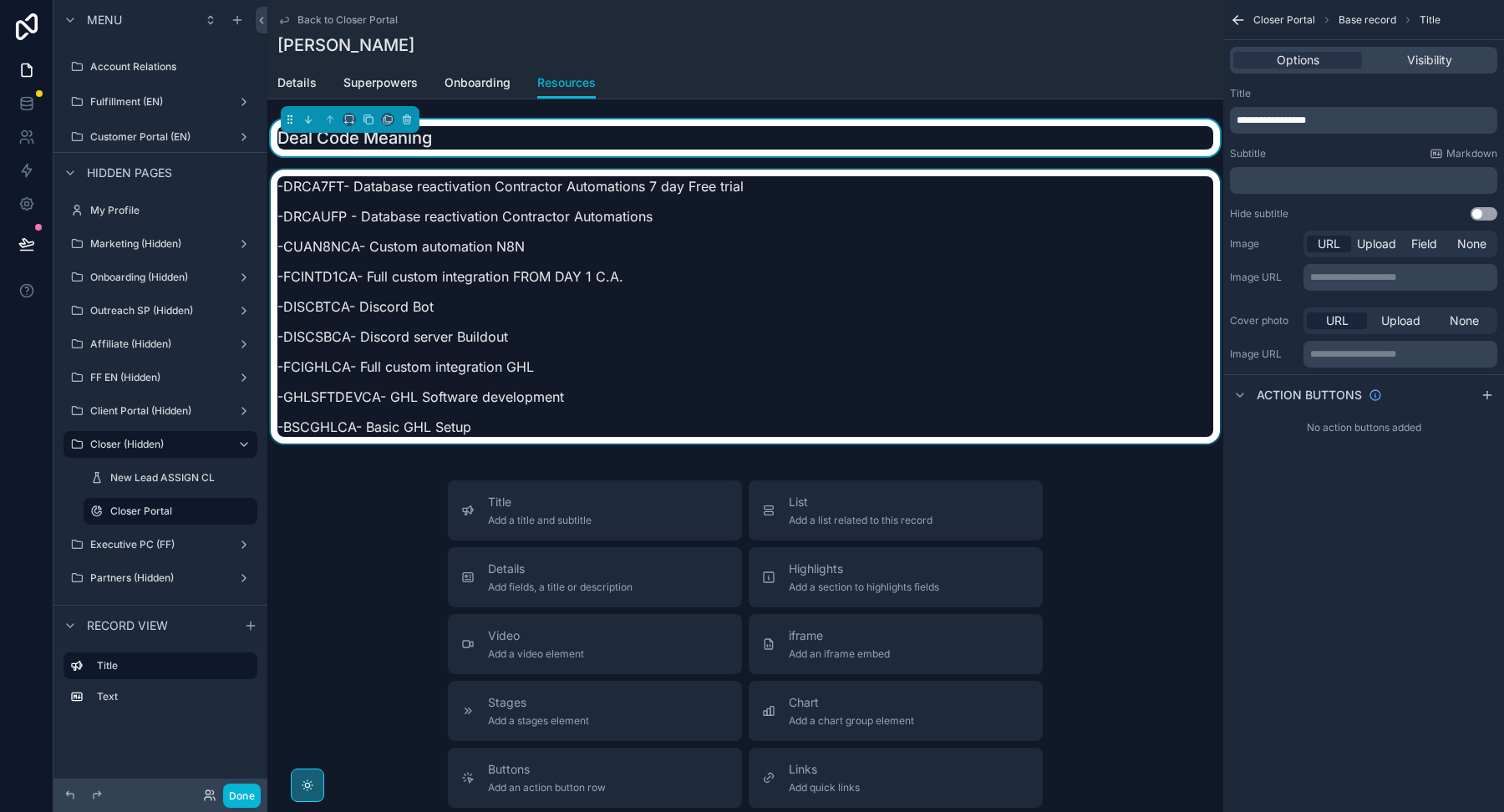
click at [662, 214] on div "scrollable content" at bounding box center [745, 311] width 956 height 284
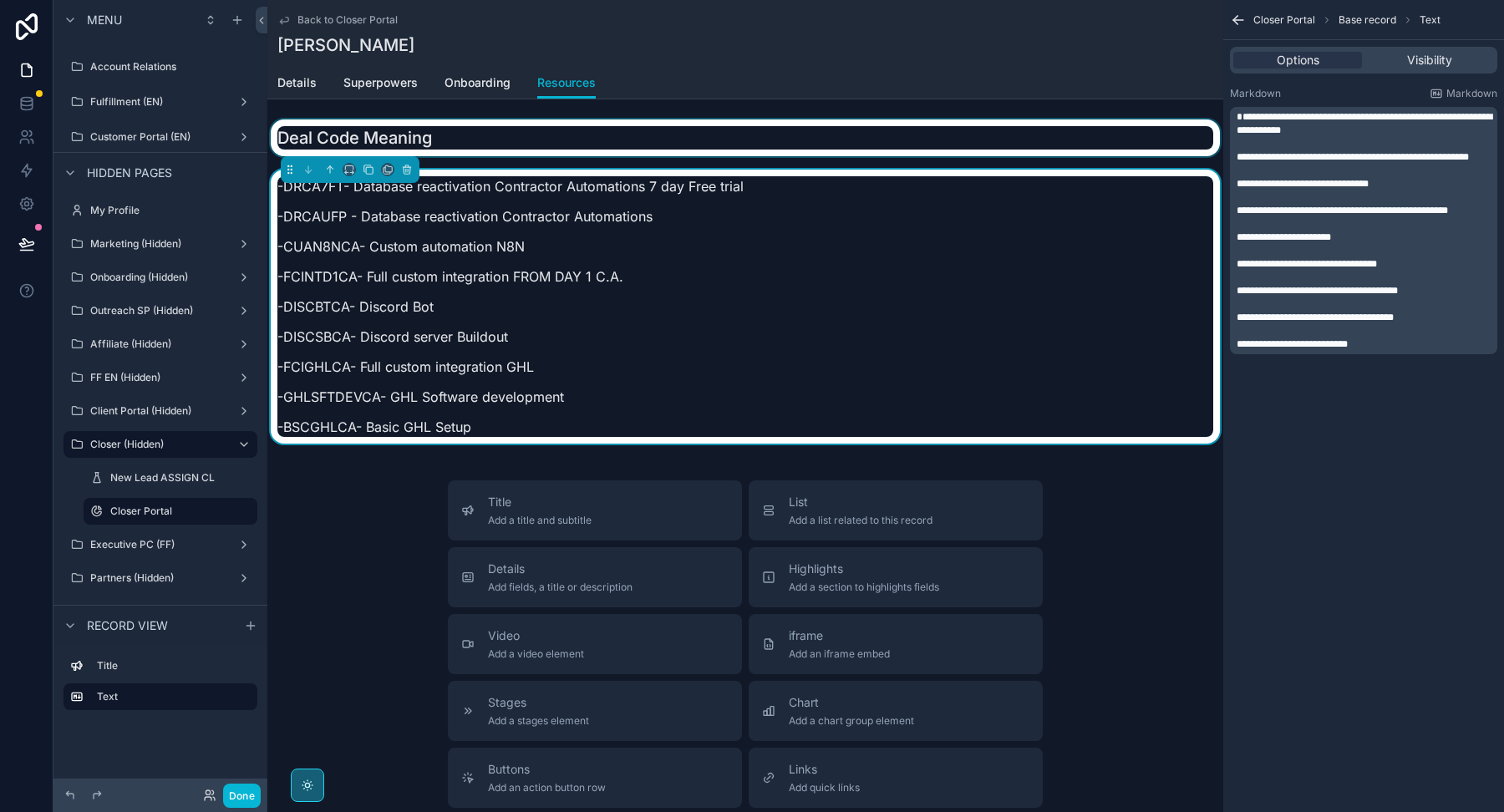
click at [638, 137] on div "scrollable content" at bounding box center [745, 138] width 956 height 37
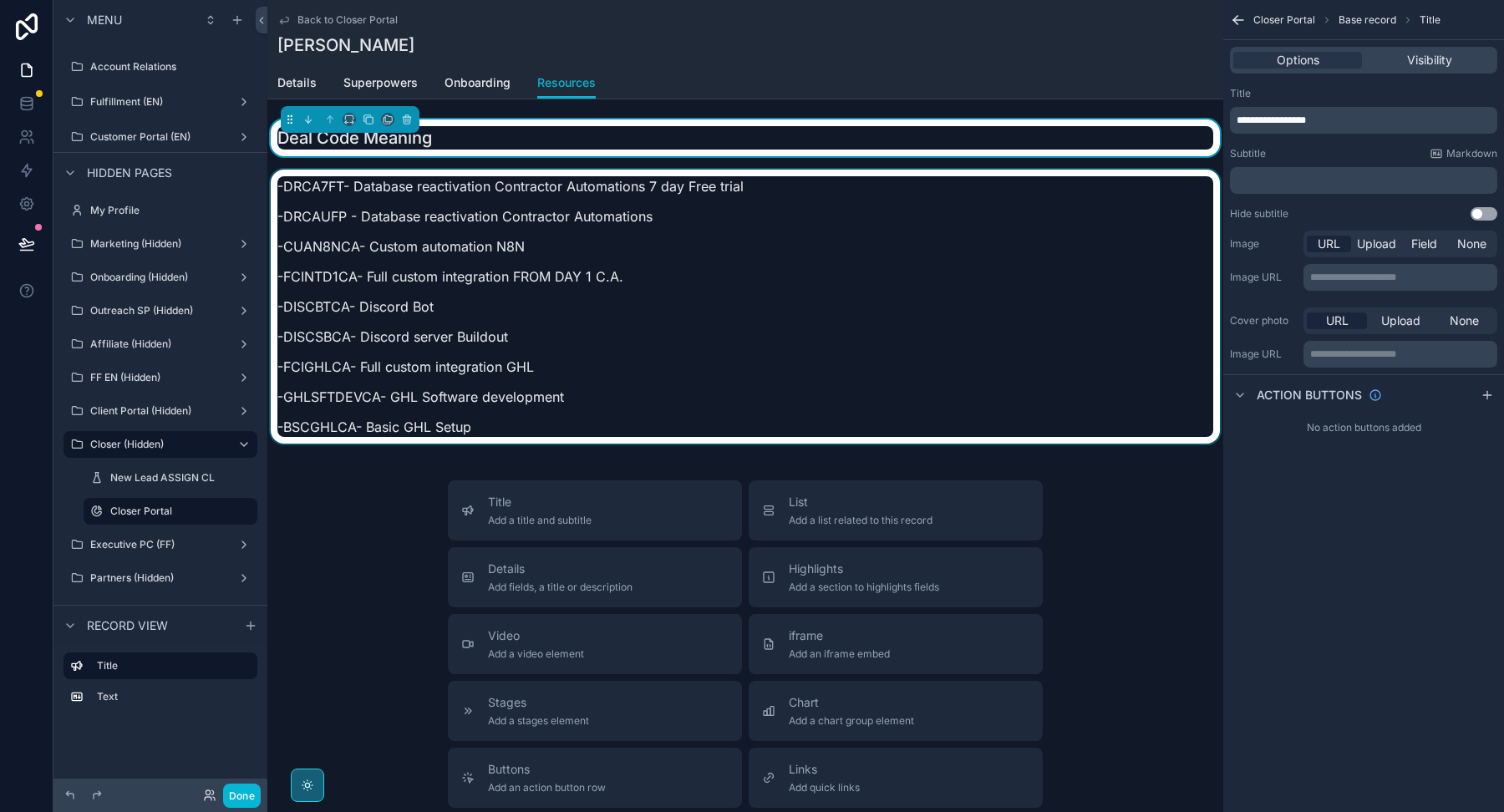
click at [611, 207] on div "scrollable content" at bounding box center [745, 311] width 956 height 284
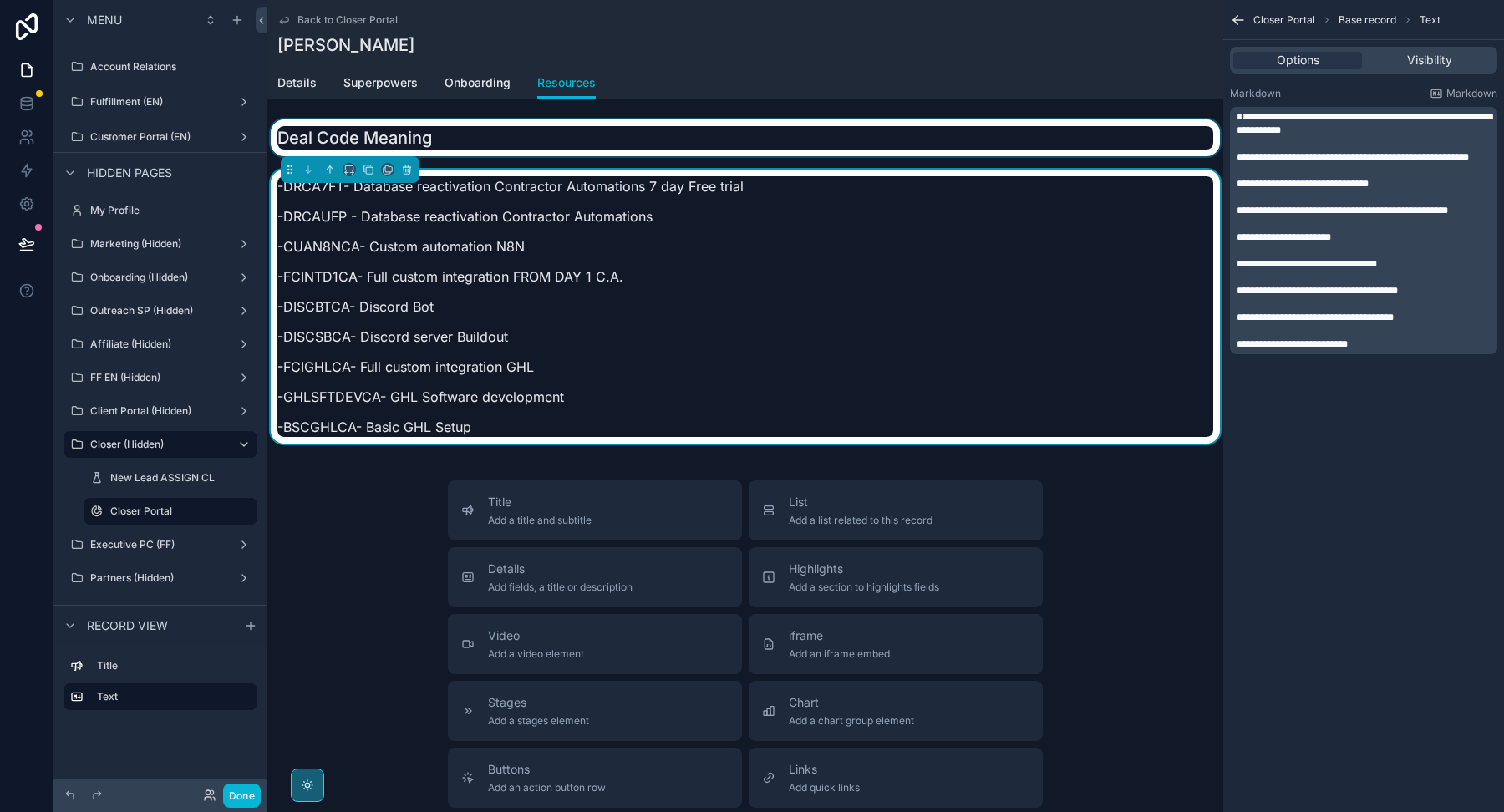
click at [596, 142] on div "scrollable content" at bounding box center [745, 138] width 956 height 37
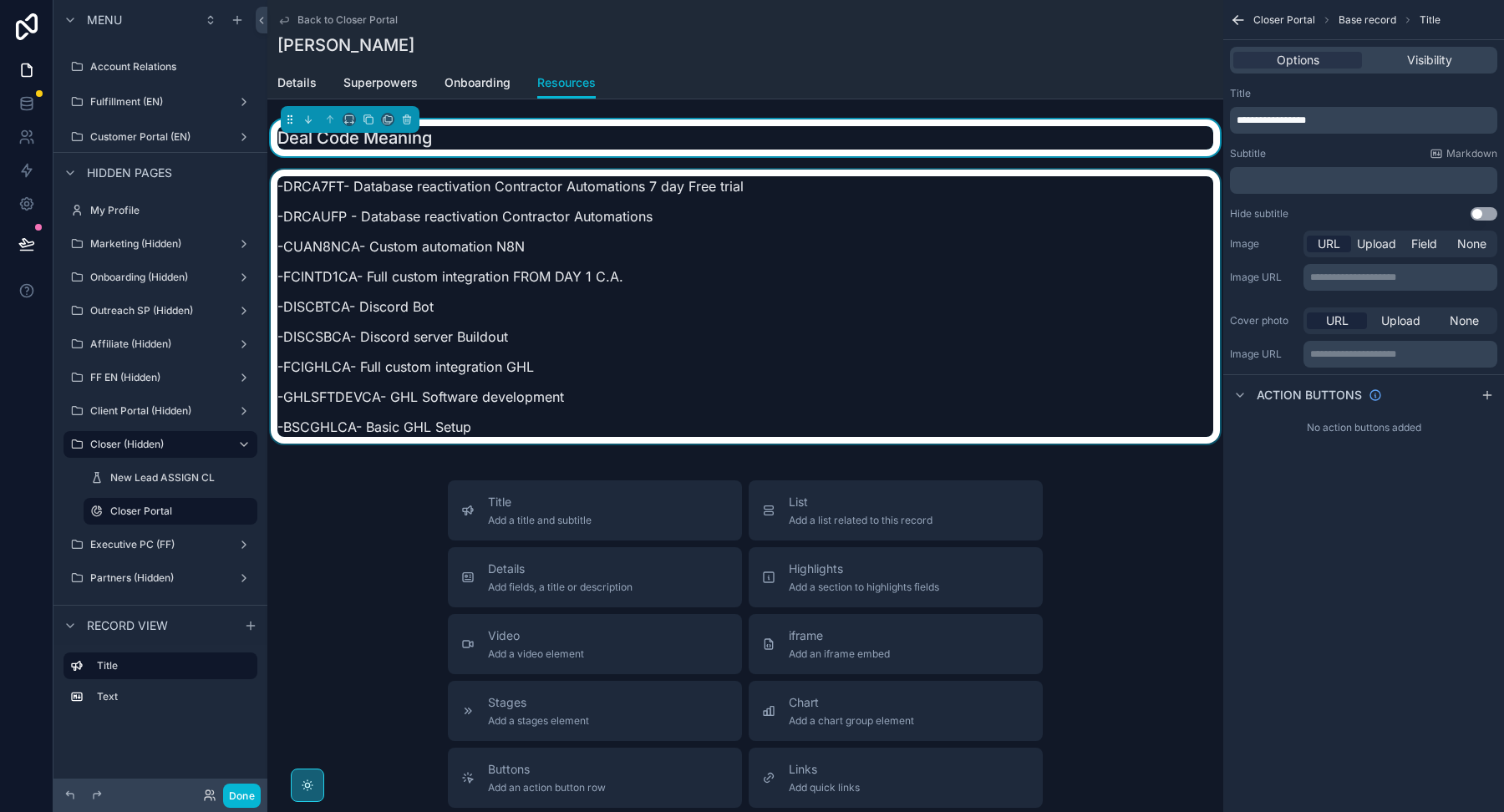
click at [498, 193] on div "scrollable content" at bounding box center [745, 311] width 956 height 284
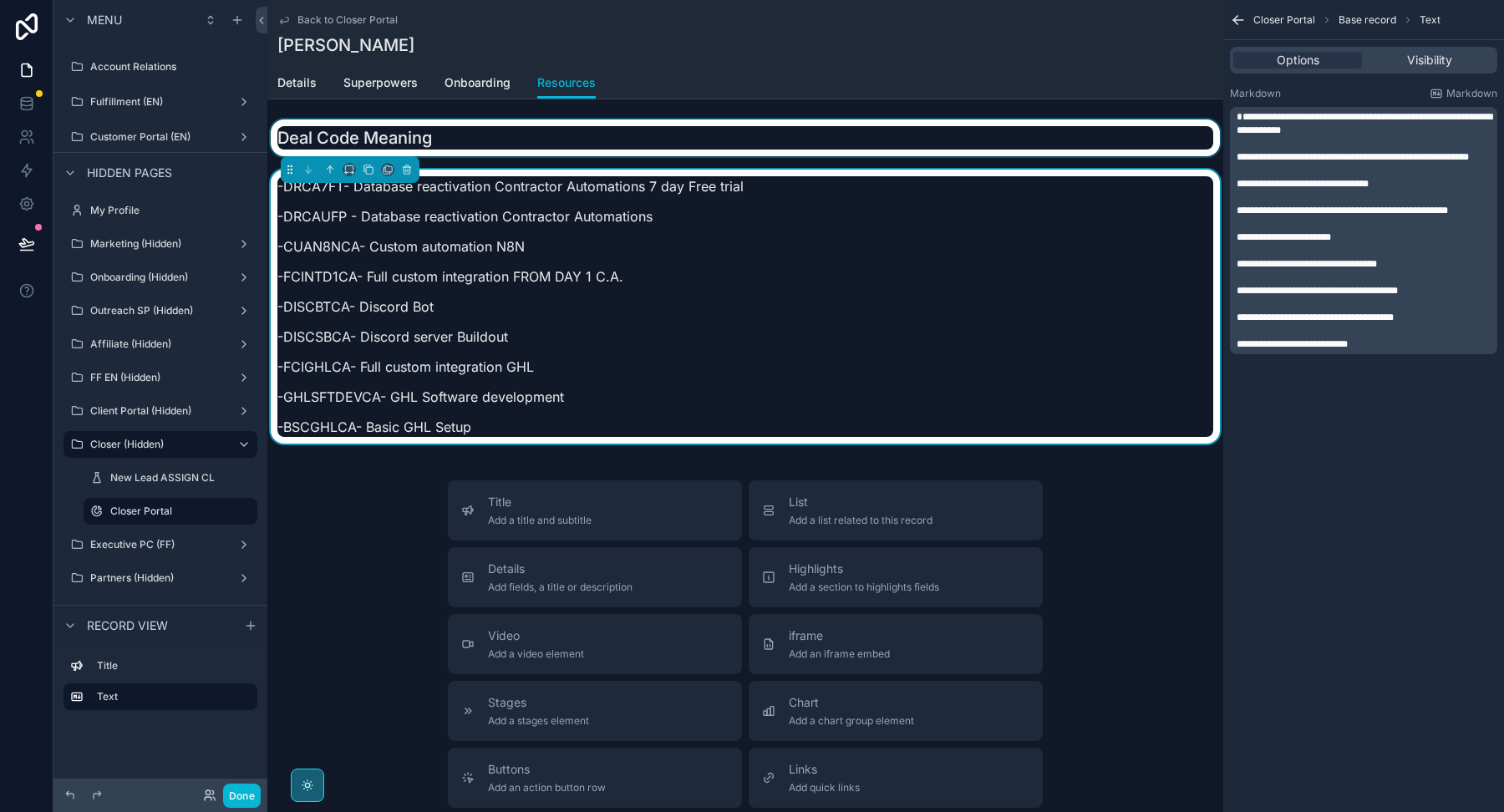
click at [510, 151] on div "scrollable content" at bounding box center [745, 138] width 956 height 37
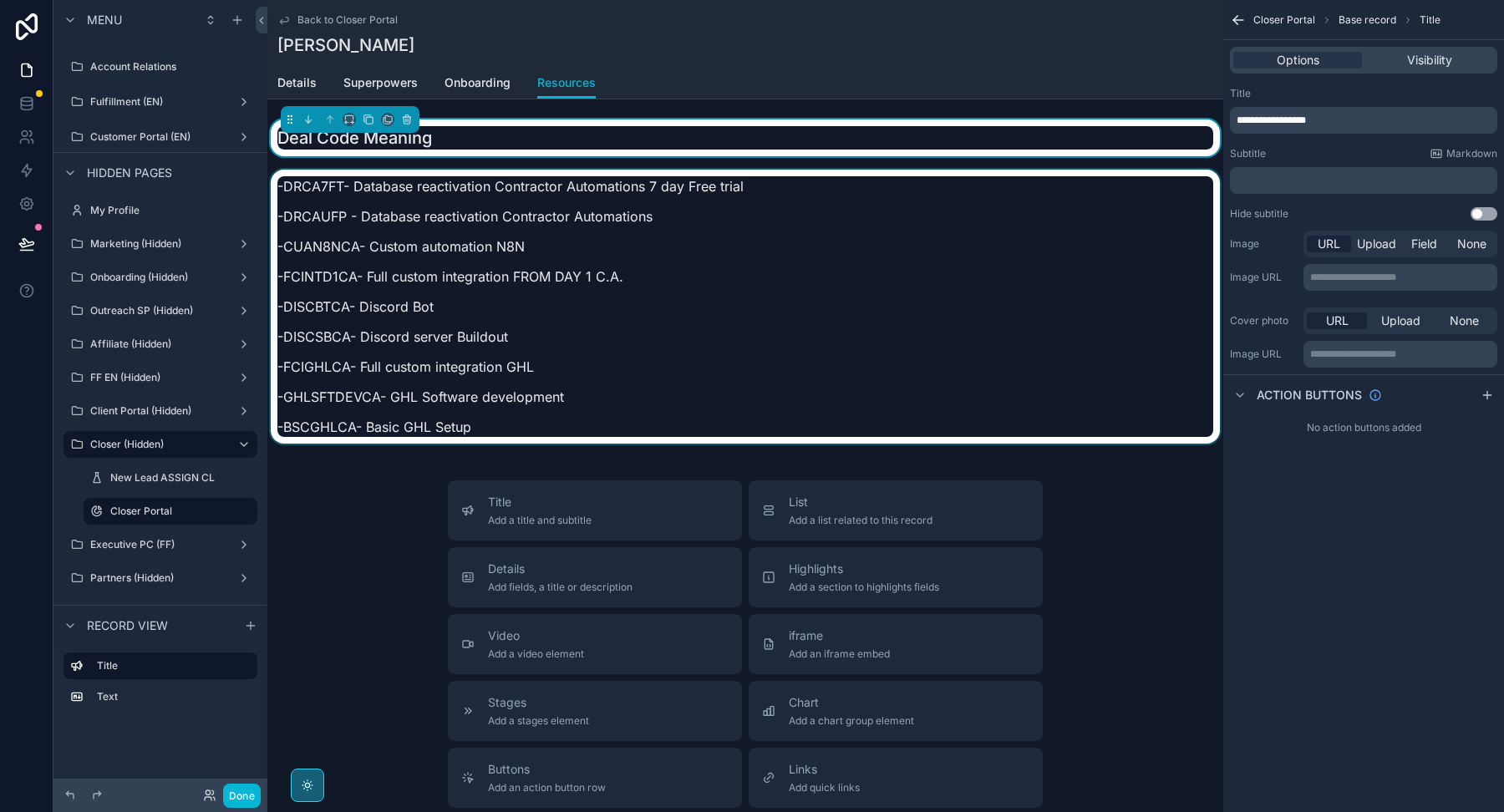
click at [511, 185] on div "scrollable content" at bounding box center [745, 311] width 956 height 284
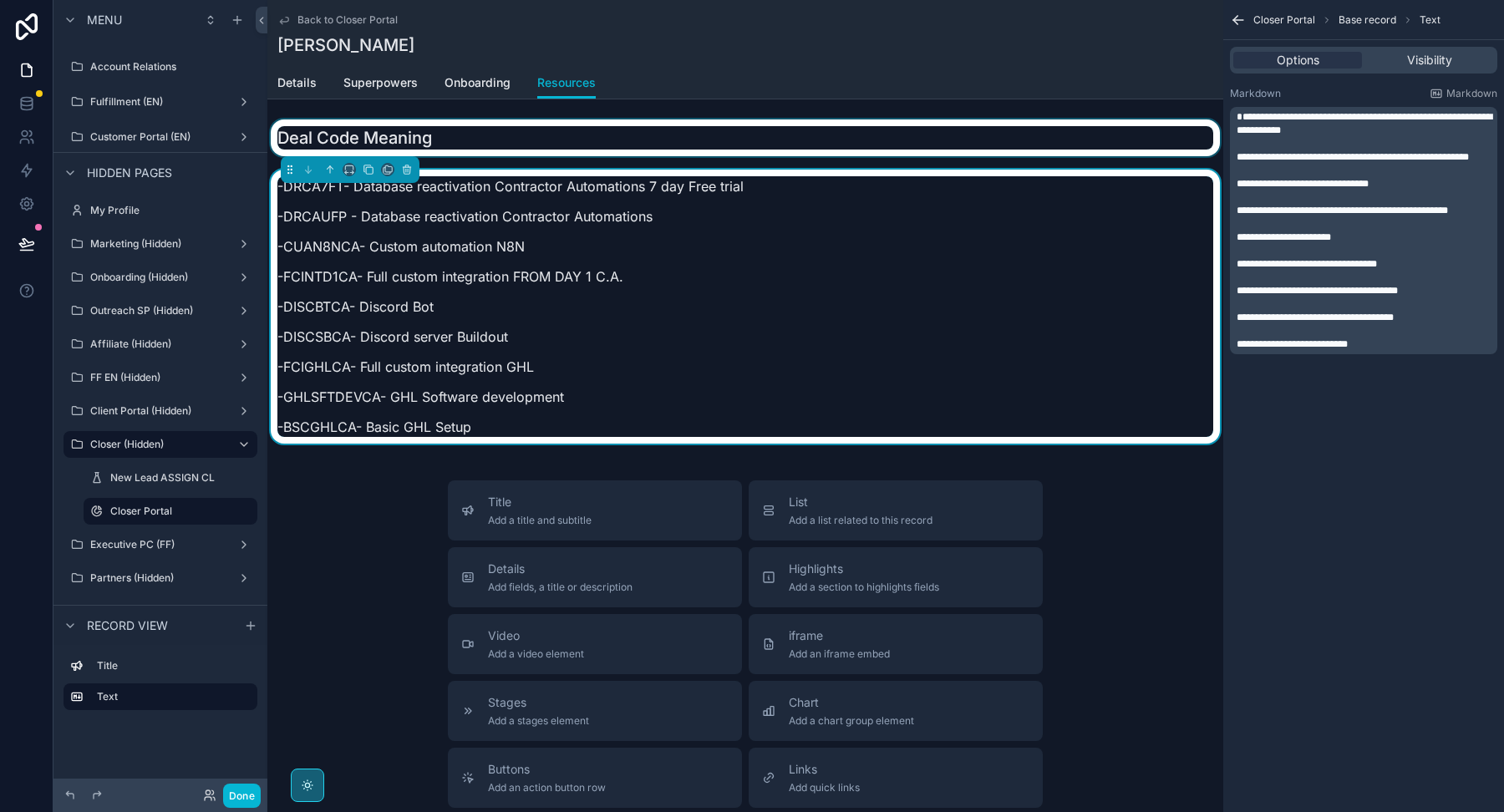
click at [519, 135] on div "scrollable content" at bounding box center [745, 138] width 956 height 37
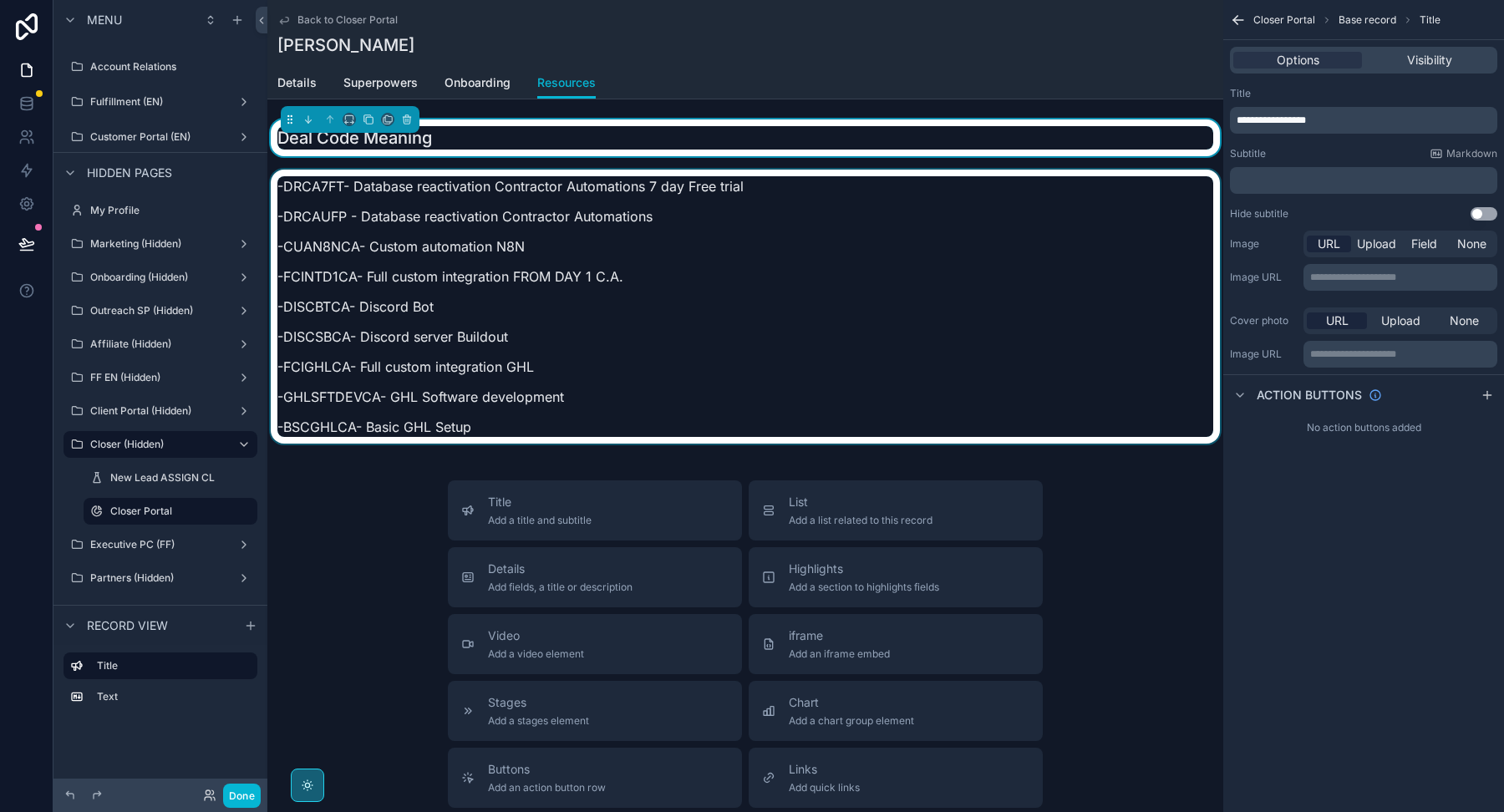
click at [515, 194] on div "scrollable content" at bounding box center [745, 311] width 956 height 284
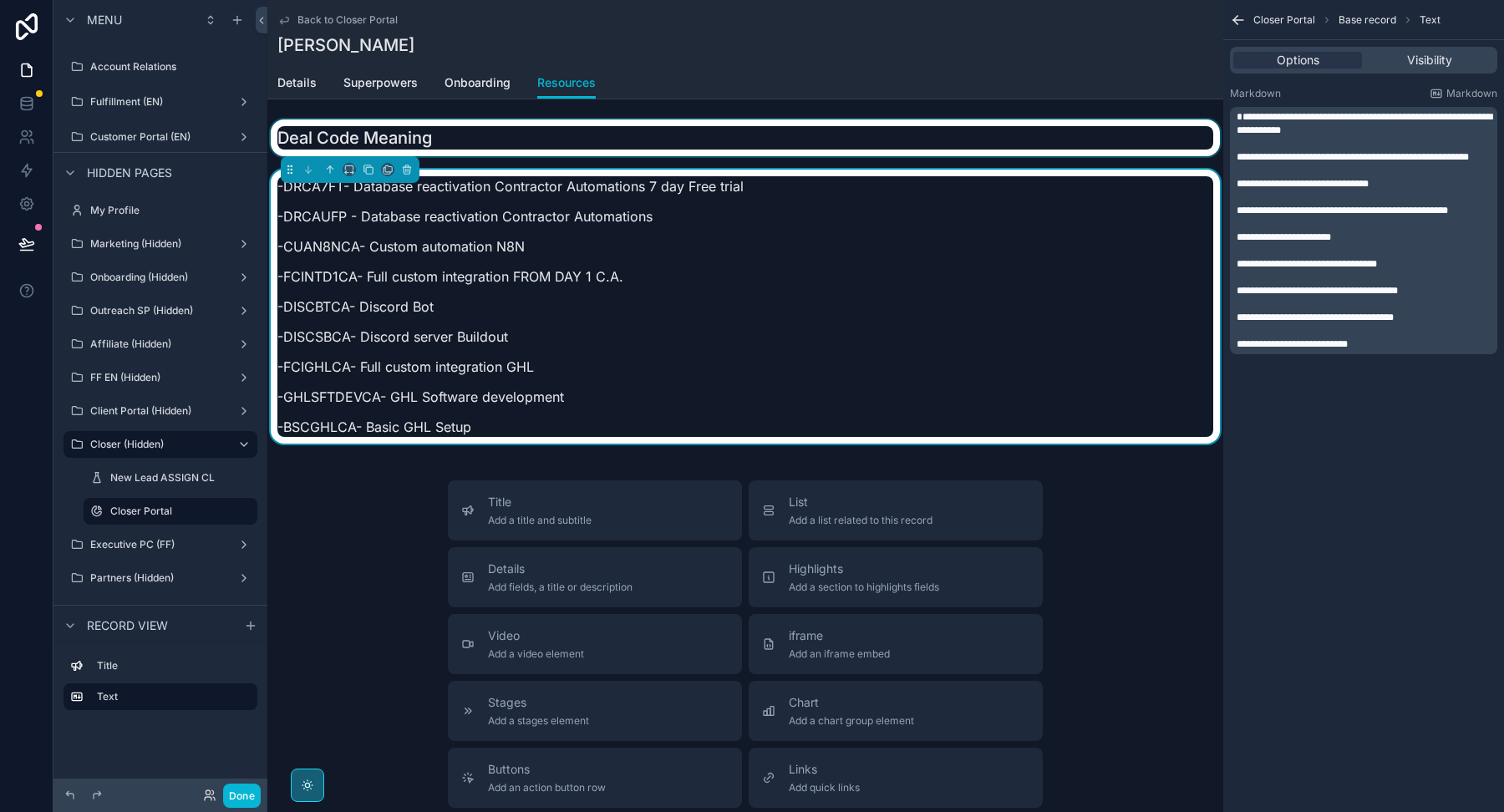
click at [690, 134] on div "scrollable content" at bounding box center [745, 138] width 956 height 37
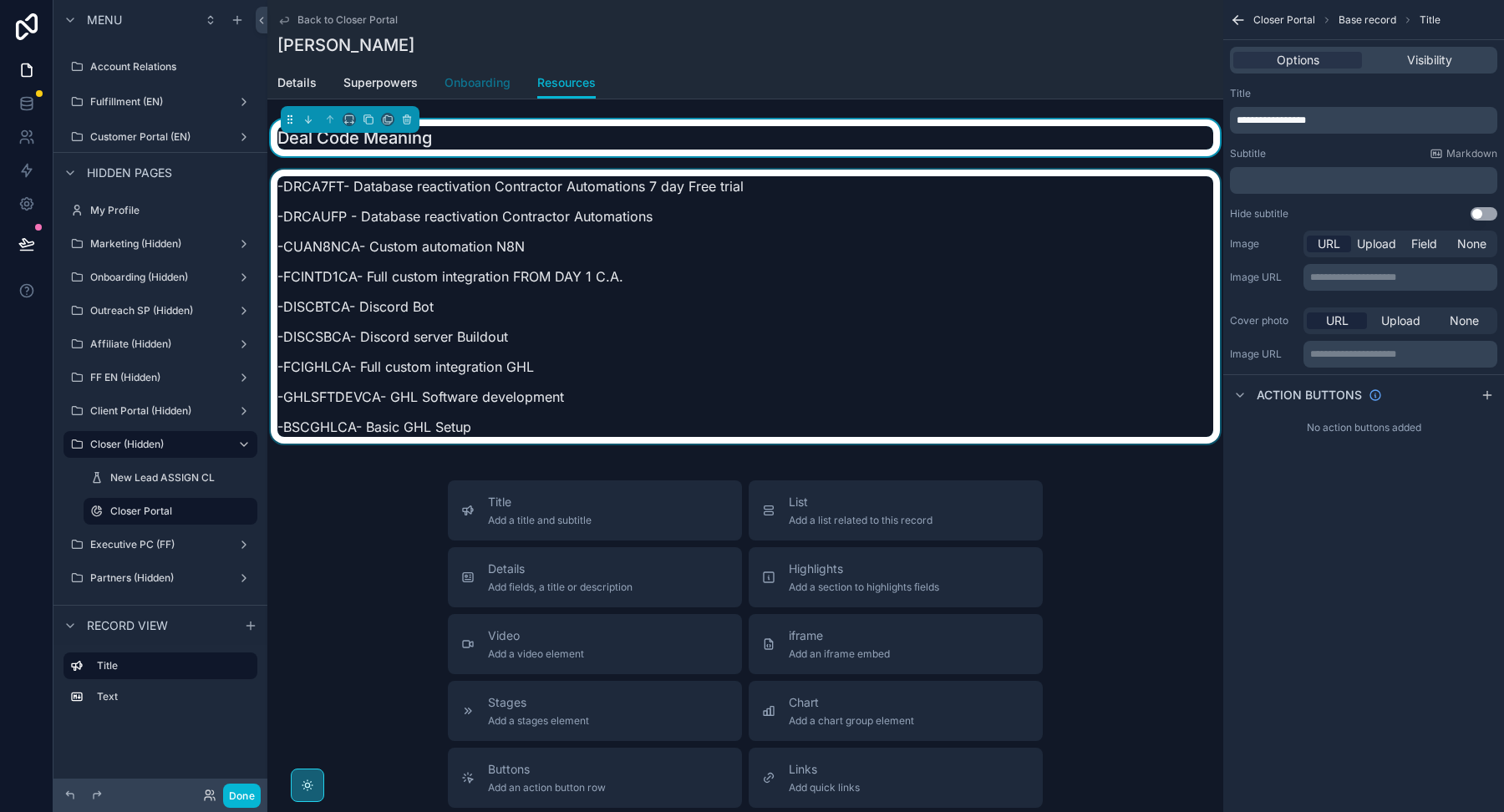
click at [481, 75] on span "Onboarding" at bounding box center [477, 83] width 66 height 17
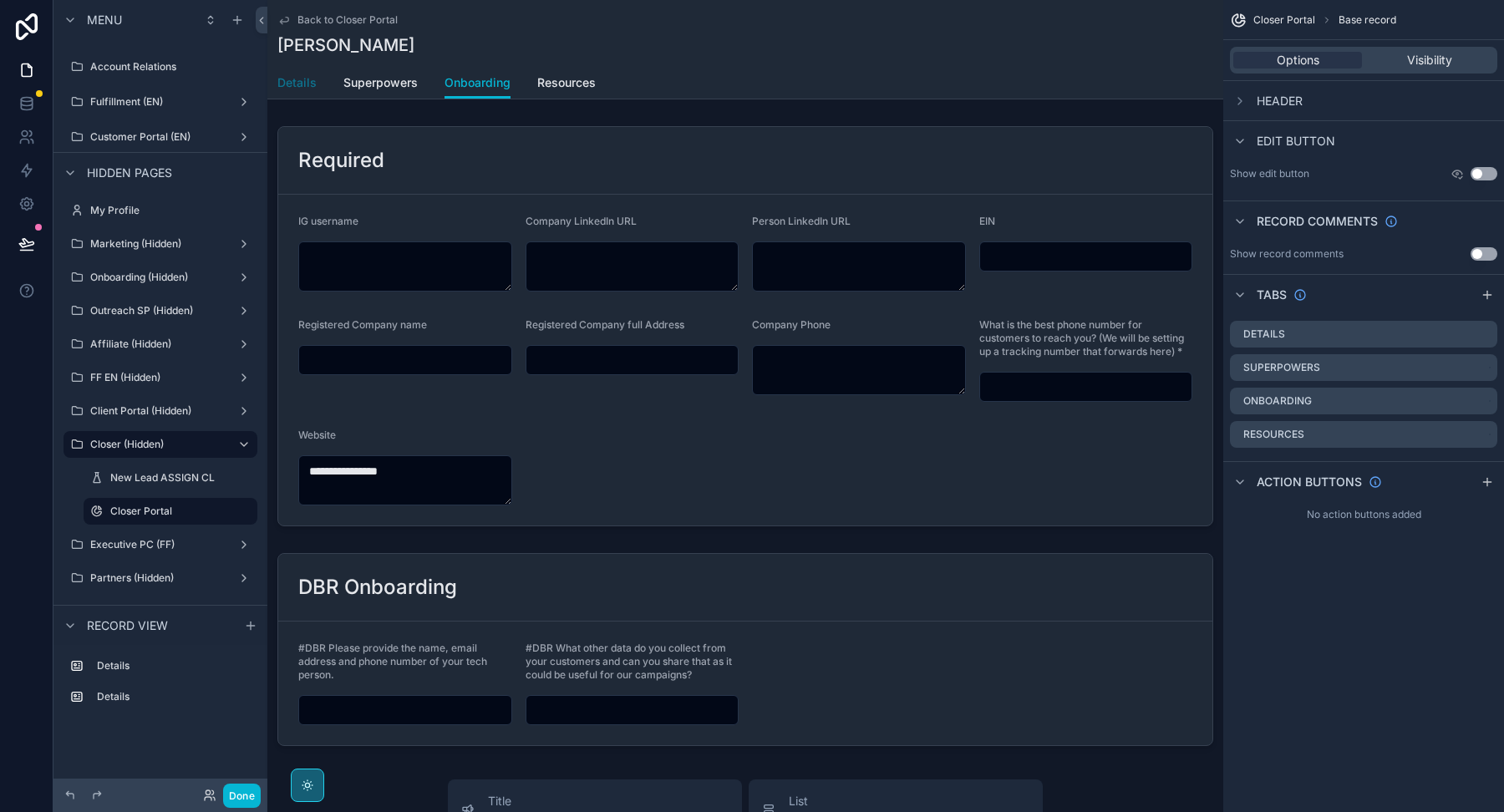
click at [300, 77] on span "Details" at bounding box center [297, 83] width 39 height 17
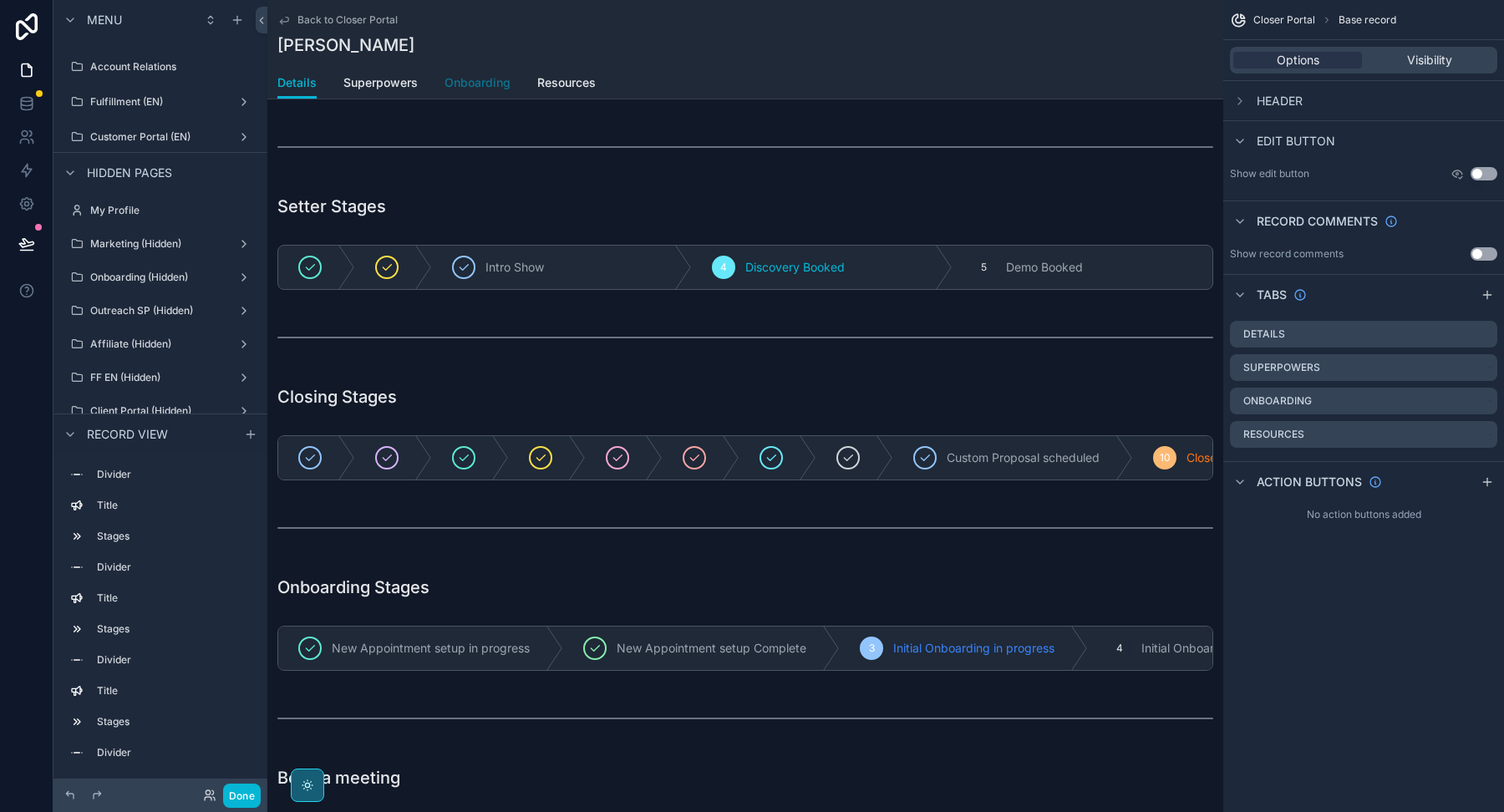
click at [487, 88] on span "Onboarding" at bounding box center [477, 83] width 66 height 17
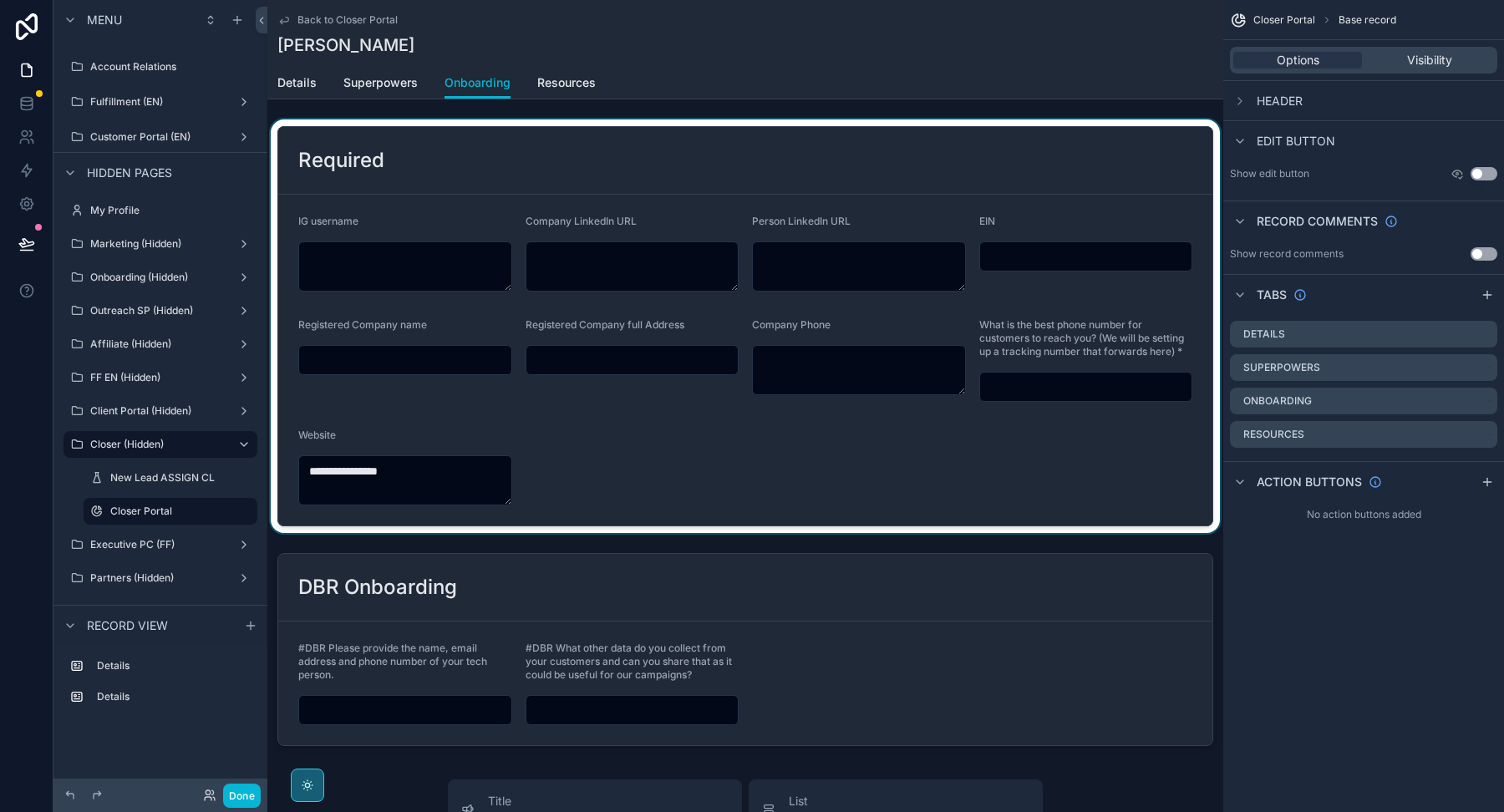
click at [758, 471] on div "scrollable content" at bounding box center [745, 326] width 956 height 413
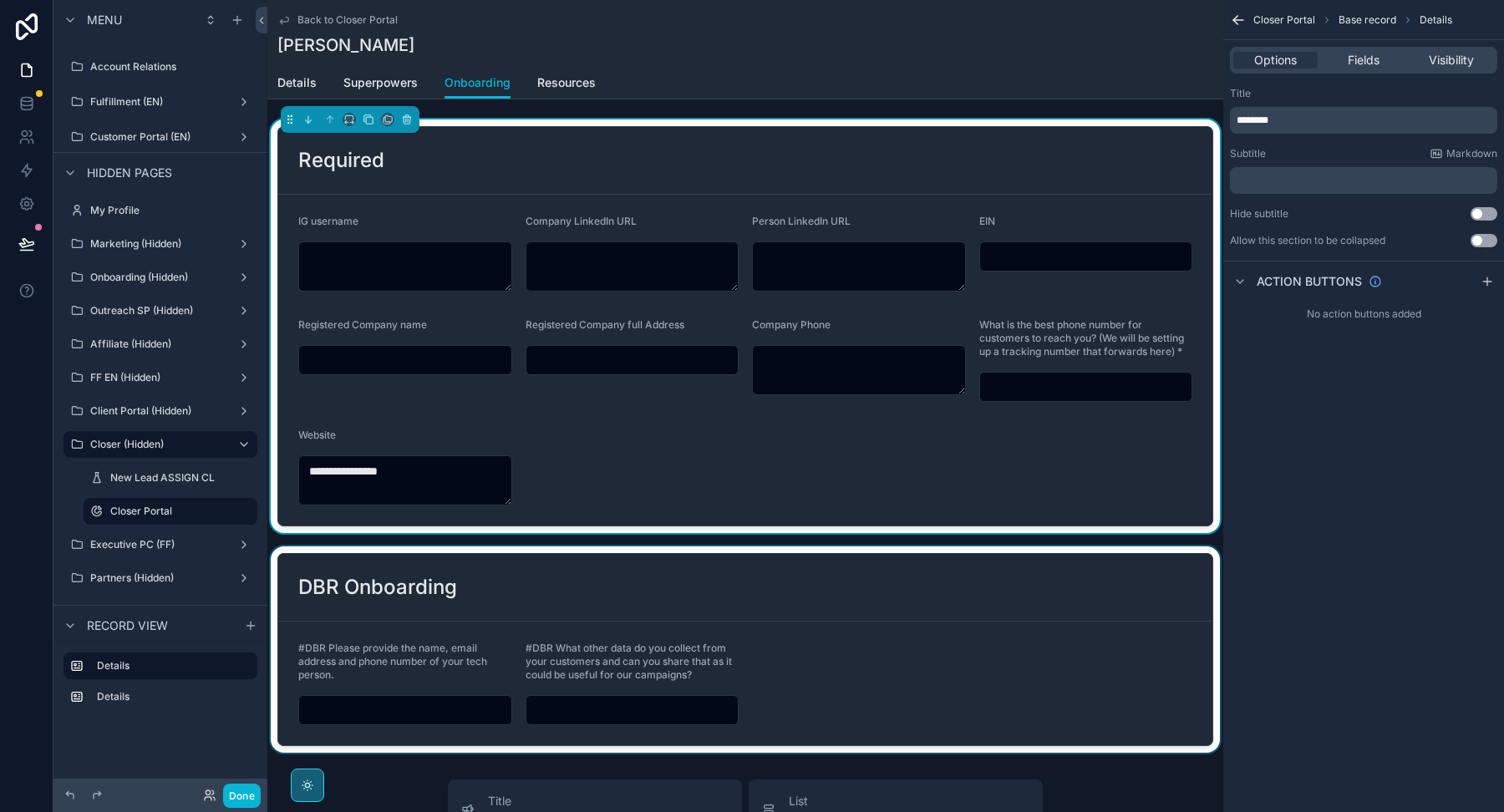
click at [749, 592] on div "scrollable content" at bounding box center [745, 649] width 956 height 206
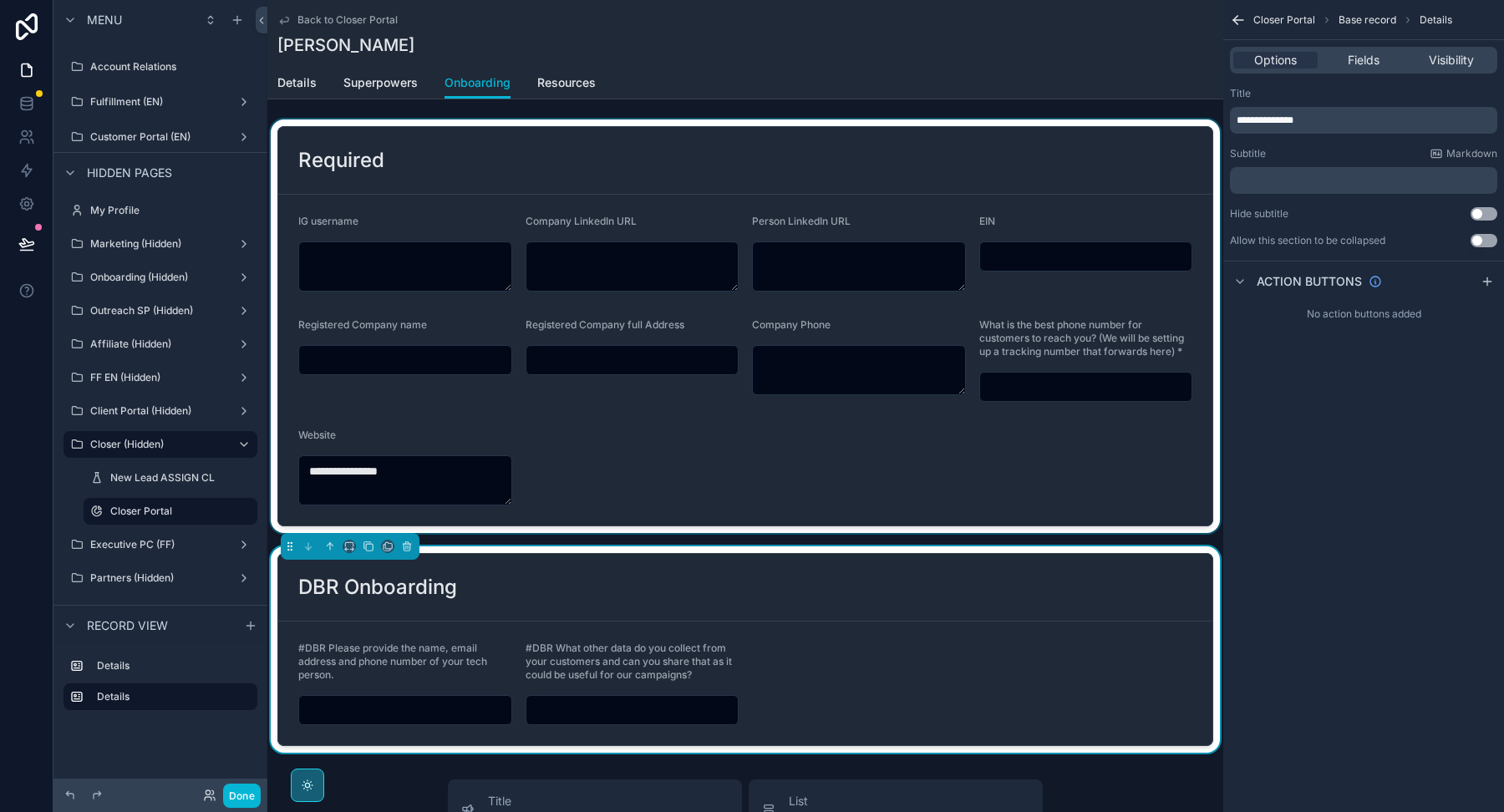
click at [748, 492] on div "scrollable content" at bounding box center [745, 326] width 956 height 413
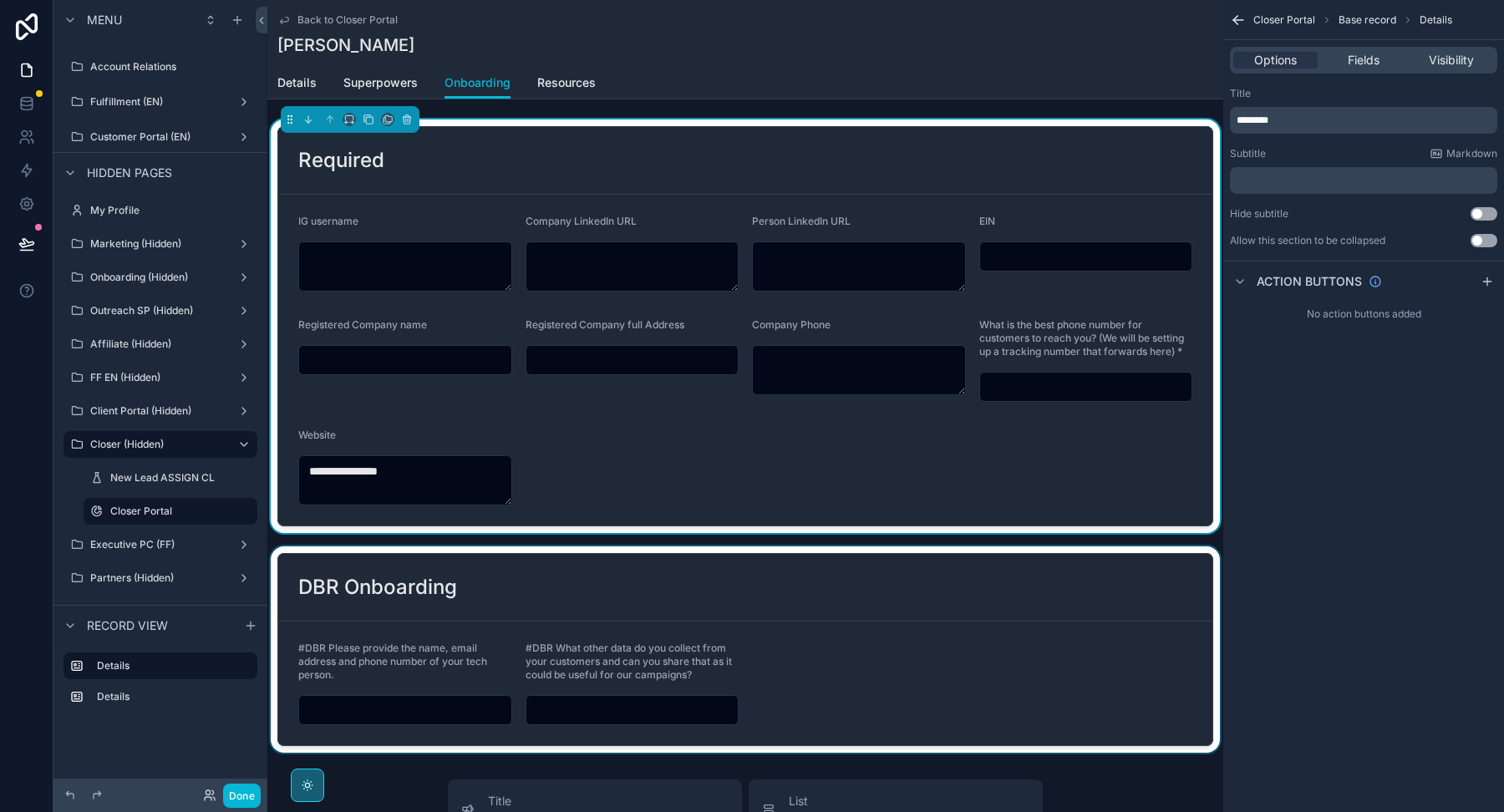
click at [748, 594] on div "scrollable content" at bounding box center [745, 649] width 956 height 206
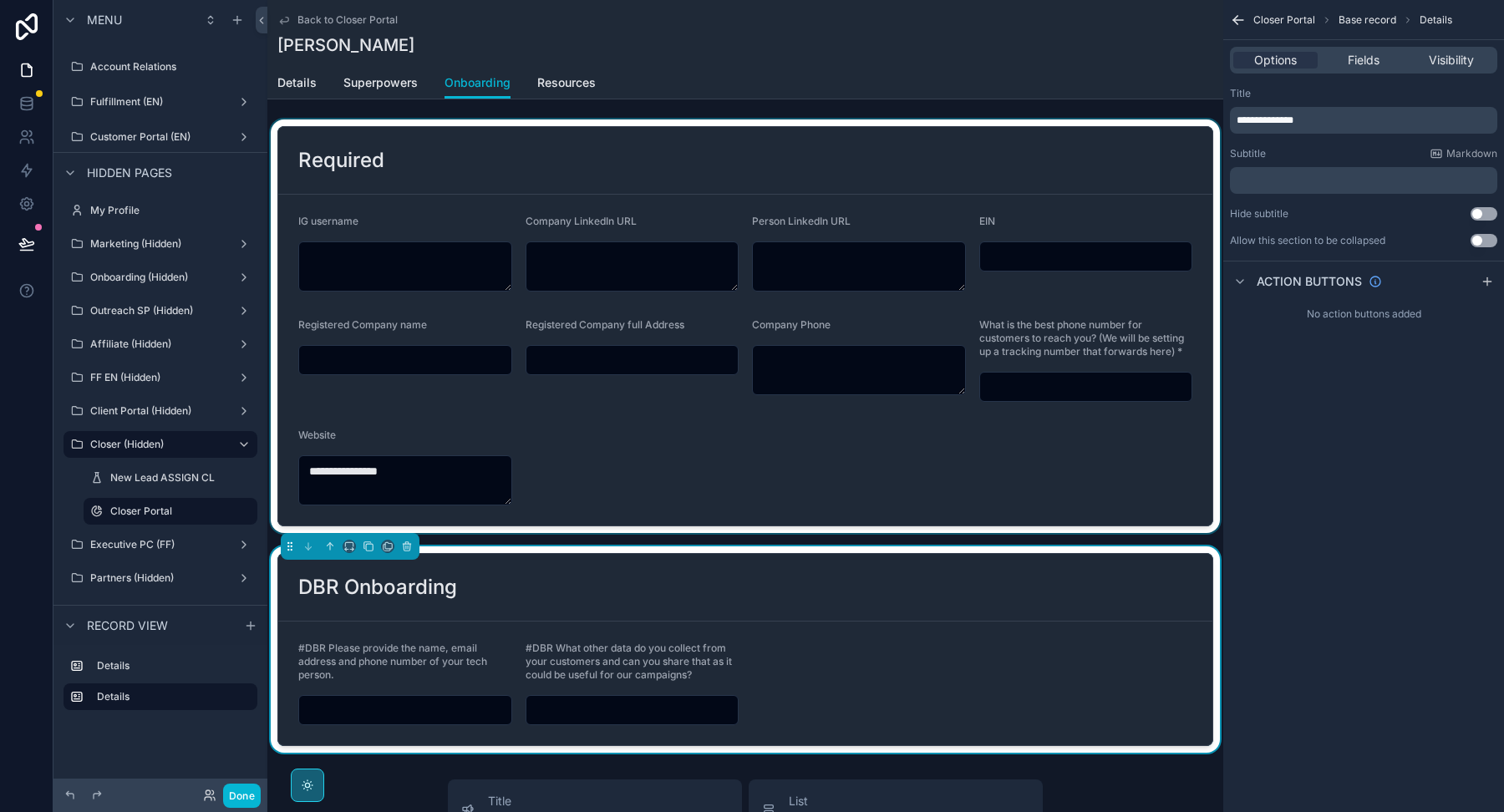
click at [747, 515] on div "scrollable content" at bounding box center [745, 326] width 956 height 413
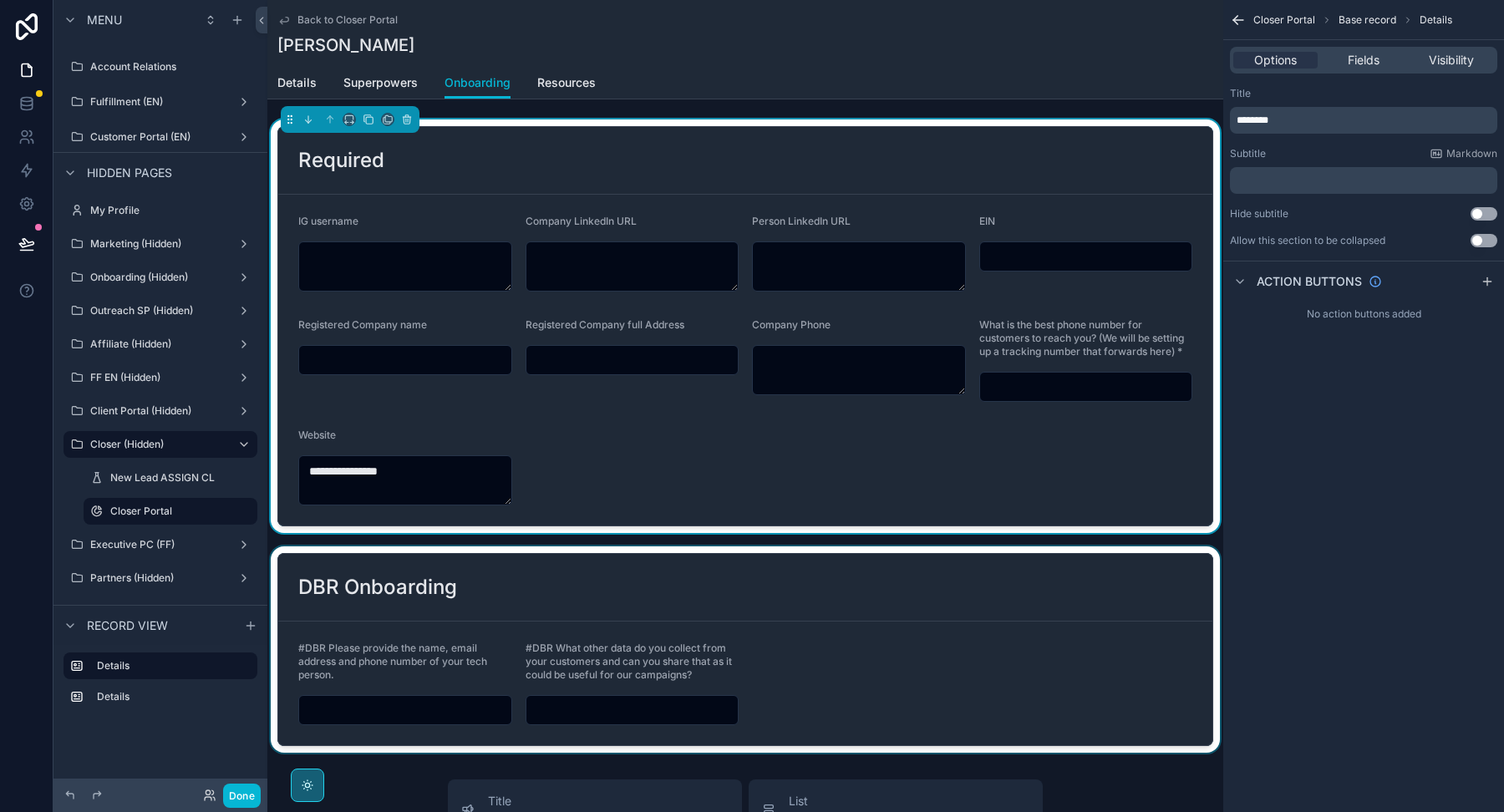
click at [733, 571] on div "scrollable content" at bounding box center [745, 649] width 956 height 206
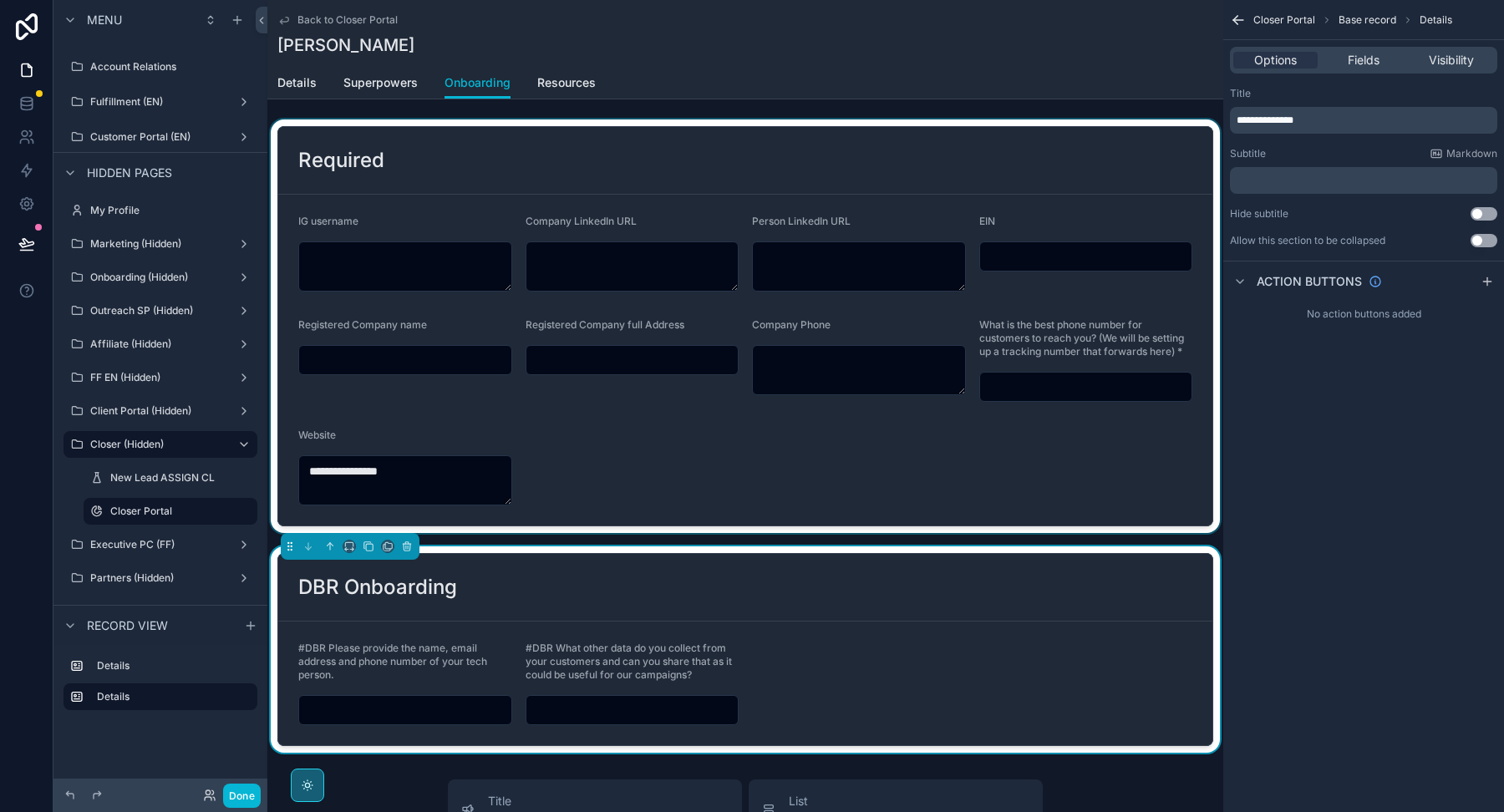
click at [715, 433] on div "scrollable content" at bounding box center [745, 326] width 956 height 413
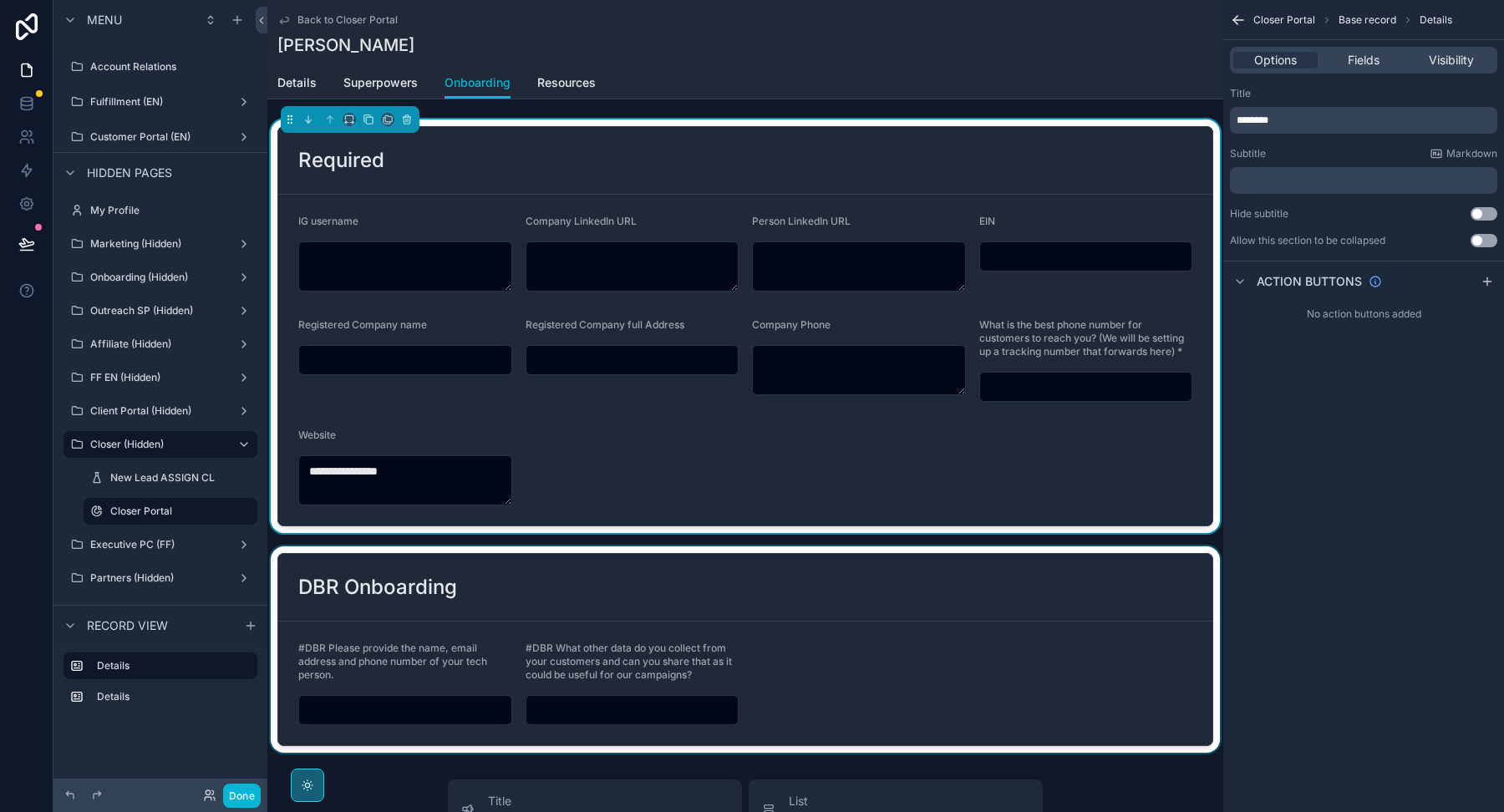
click at [746, 619] on div "scrollable content" at bounding box center [745, 649] width 956 height 206
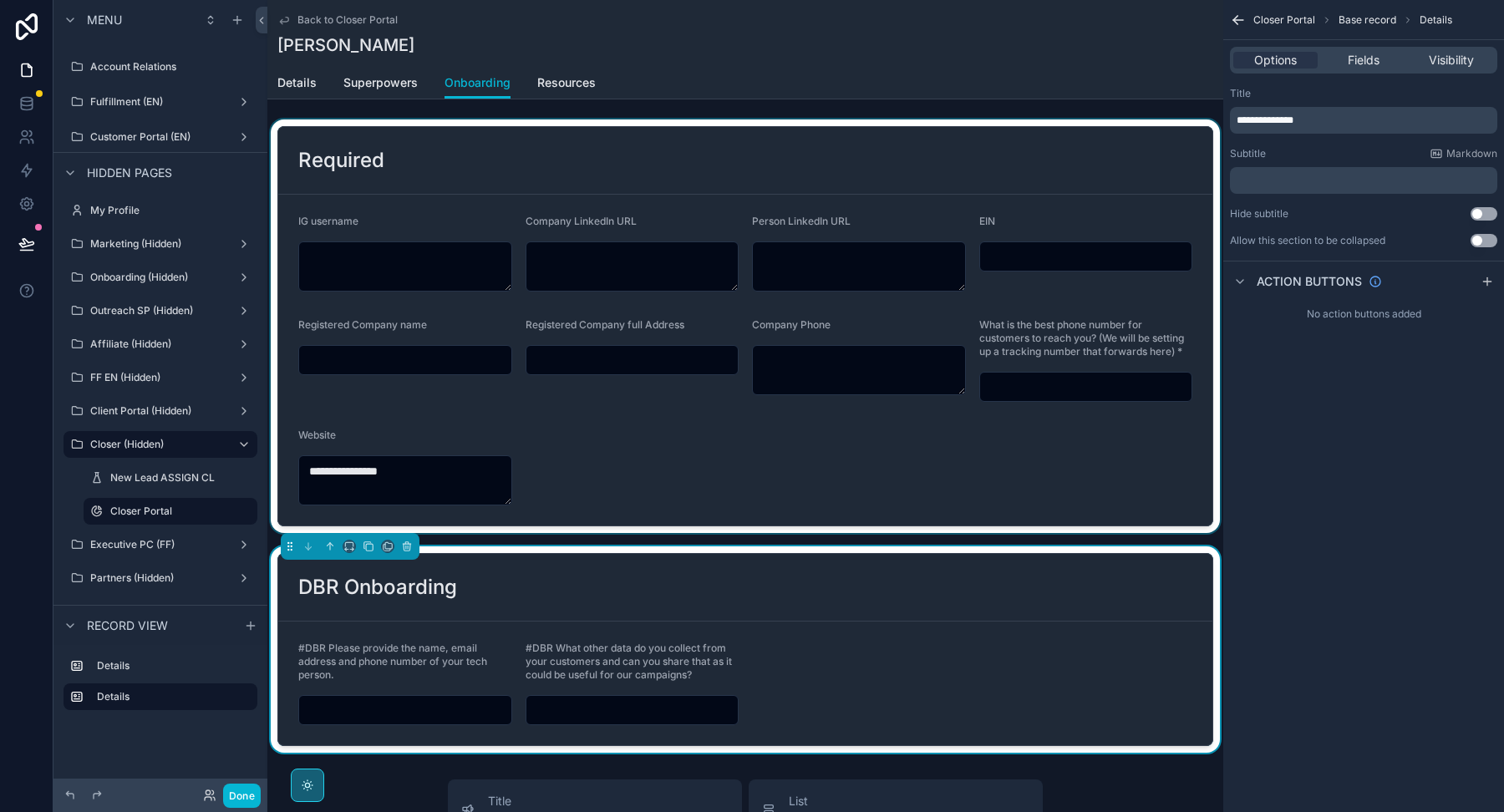
click at [742, 453] on div "scrollable content" at bounding box center [745, 326] width 956 height 413
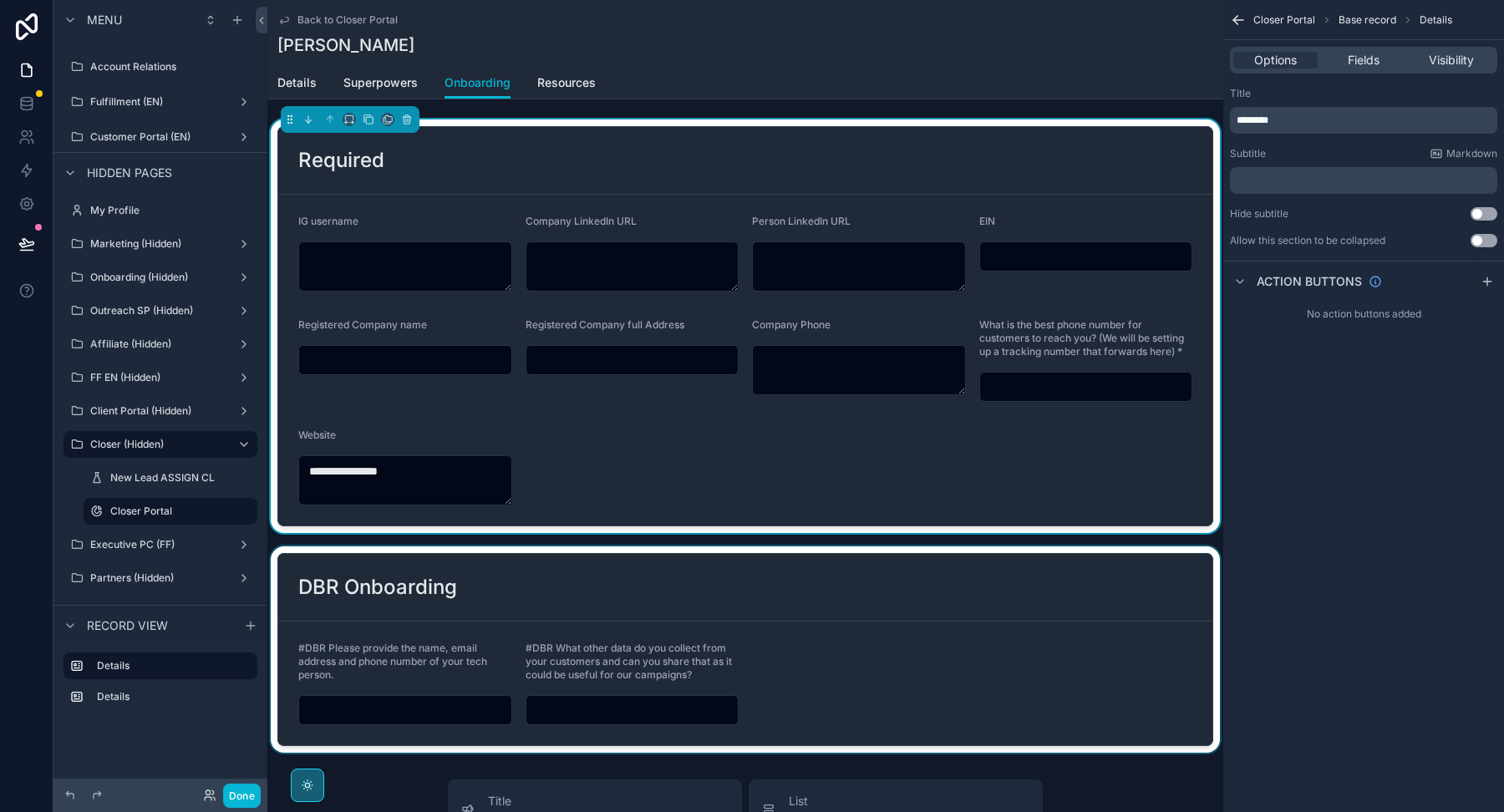
click at [784, 605] on div "scrollable content" at bounding box center [745, 649] width 956 height 206
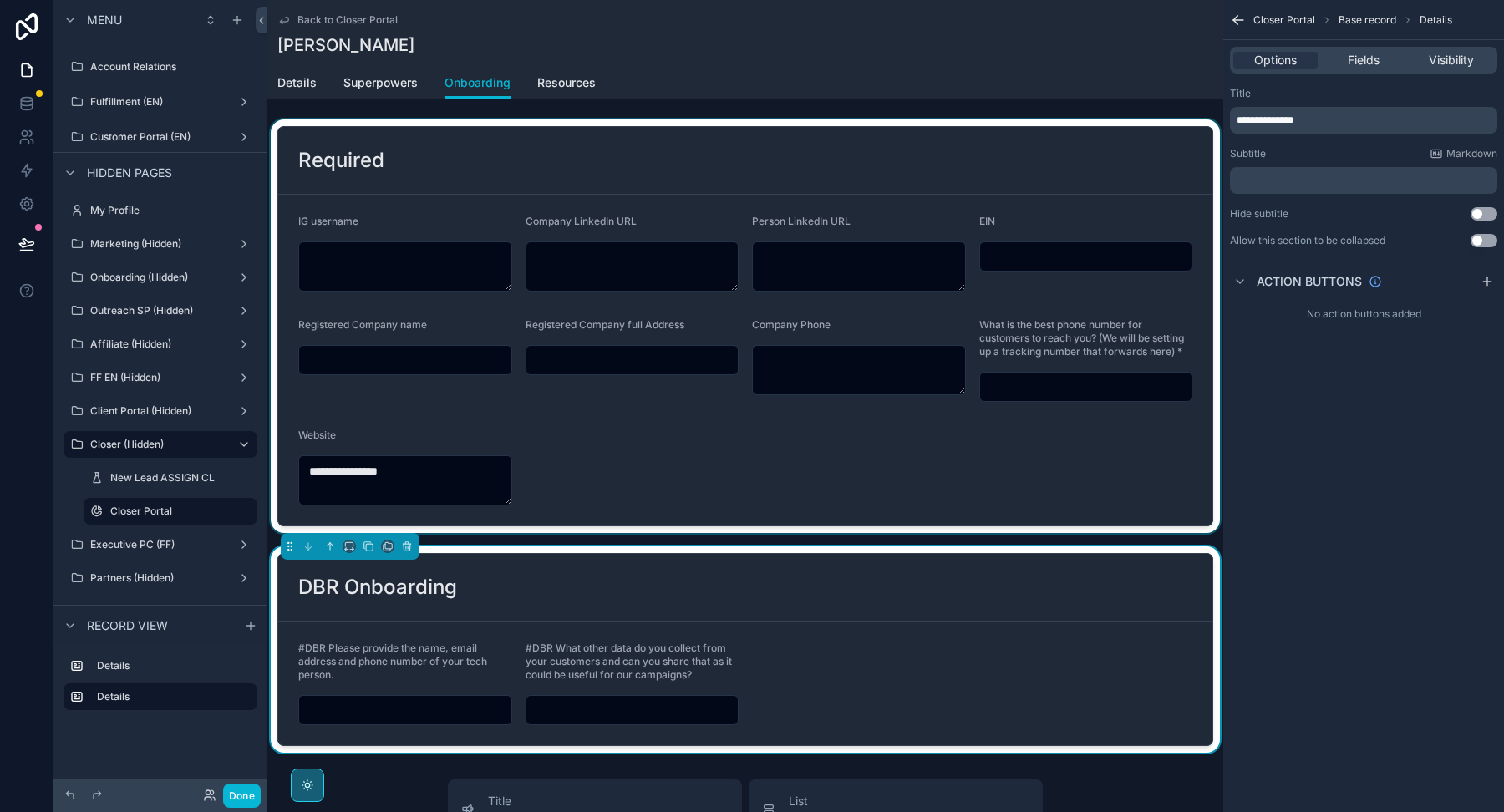
click at [579, 436] on div "scrollable content" at bounding box center [745, 326] width 956 height 413
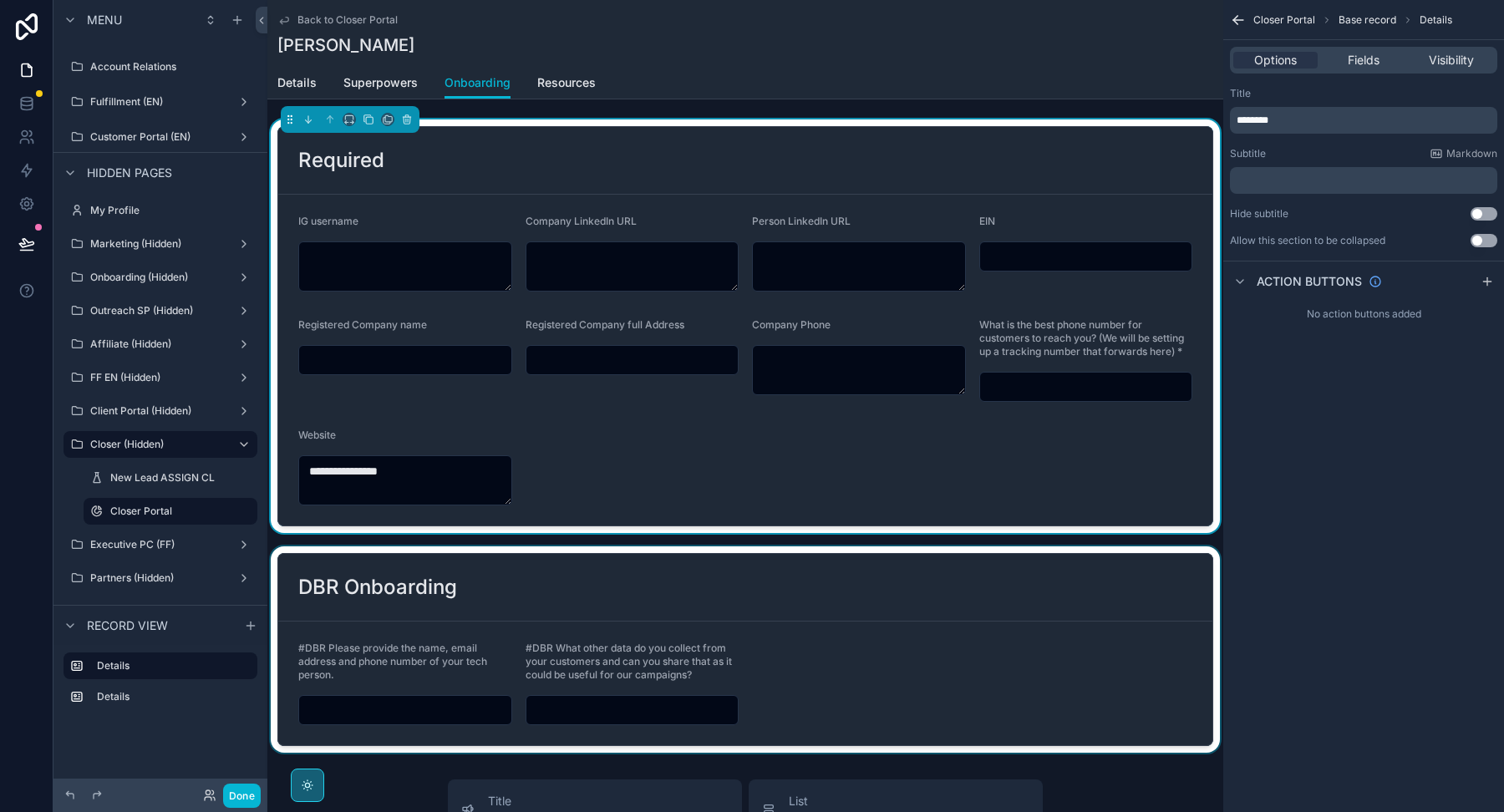
click at [651, 597] on div "scrollable content" at bounding box center [745, 649] width 956 height 206
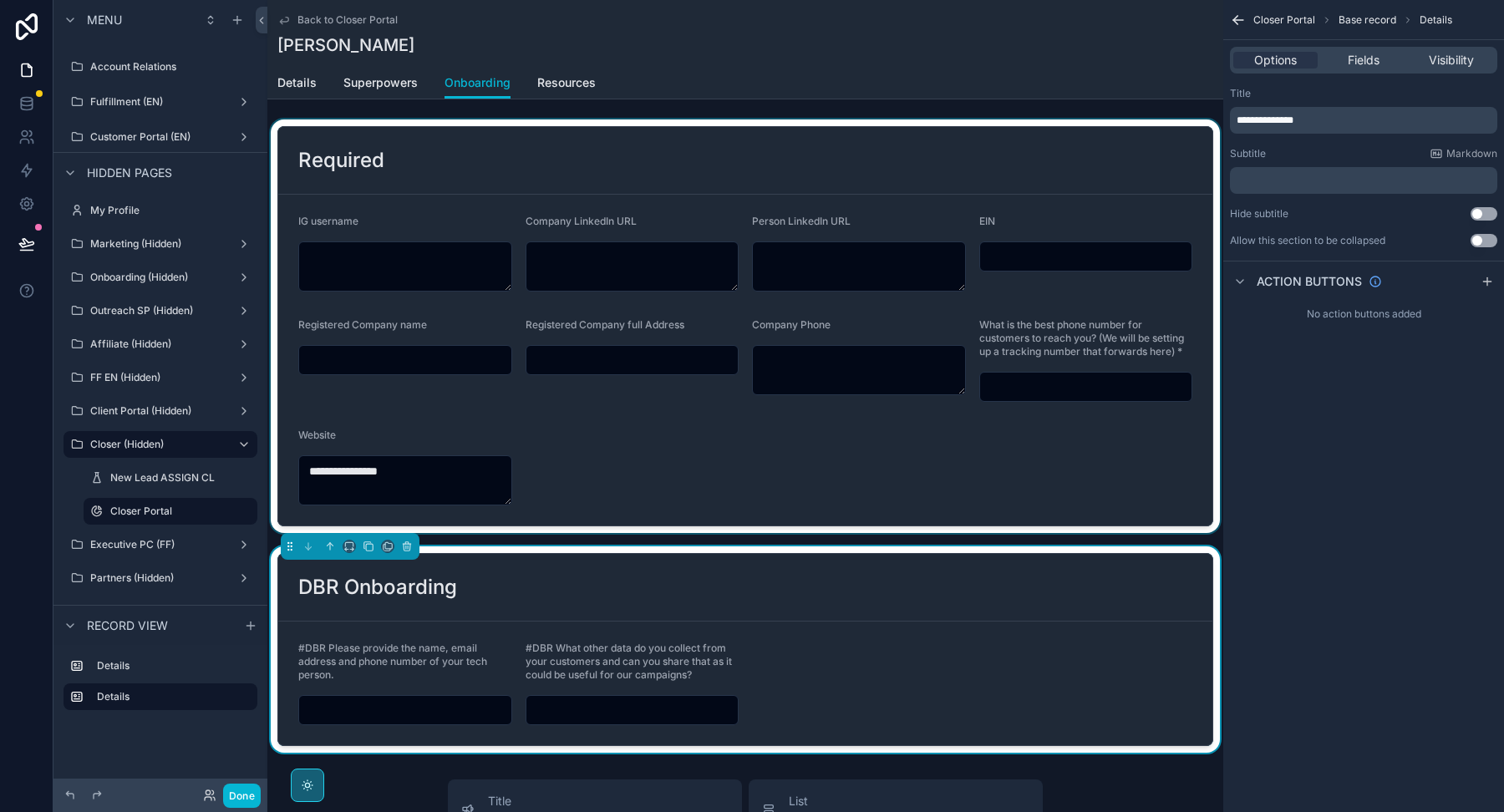
click at [862, 614] on div "DBR Onboarding" at bounding box center [745, 587] width 934 height 68
click at [870, 482] on div "scrollable content" at bounding box center [745, 326] width 956 height 413
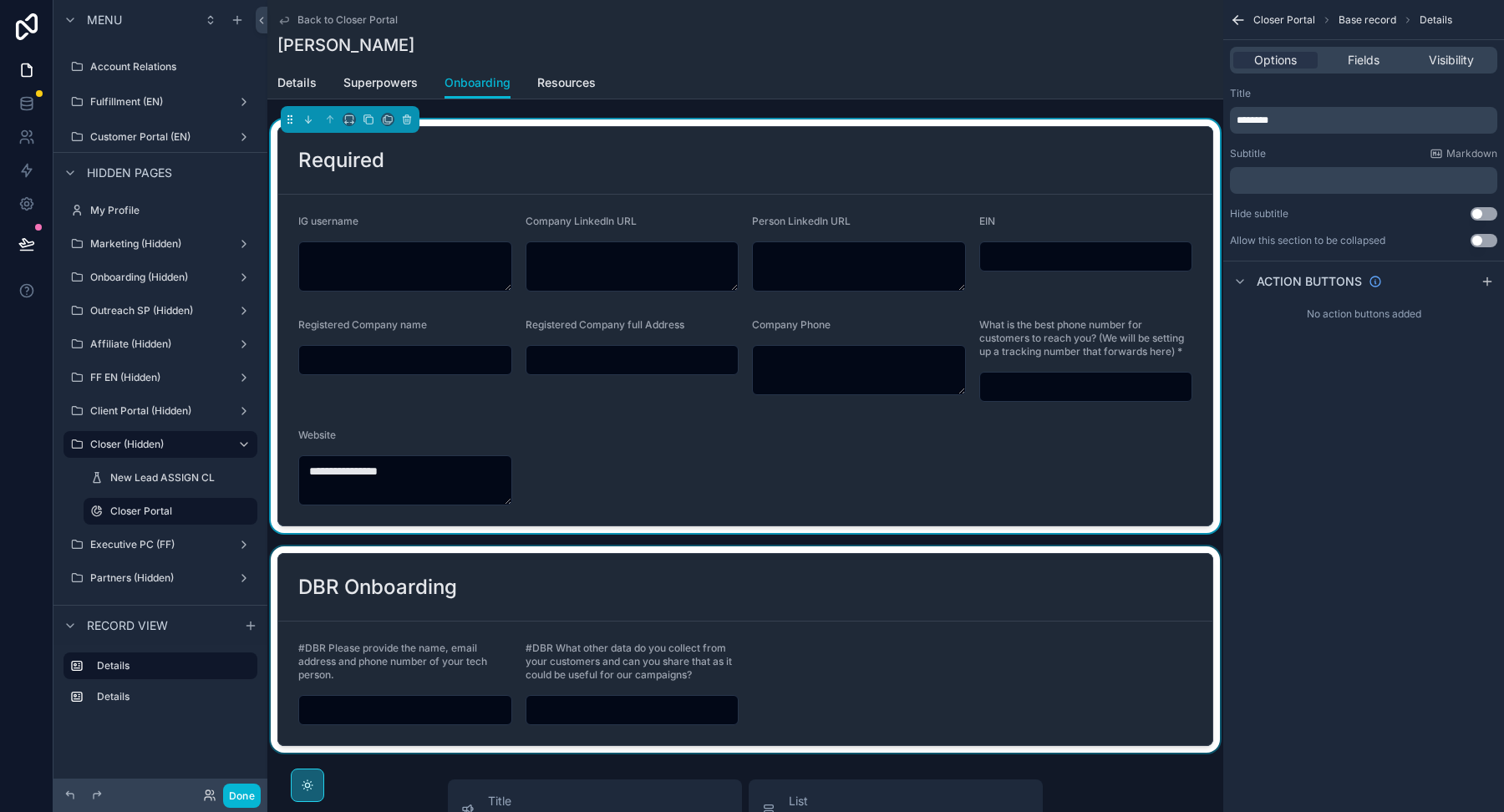
click at [861, 624] on div "scrollable content" at bounding box center [745, 649] width 956 height 206
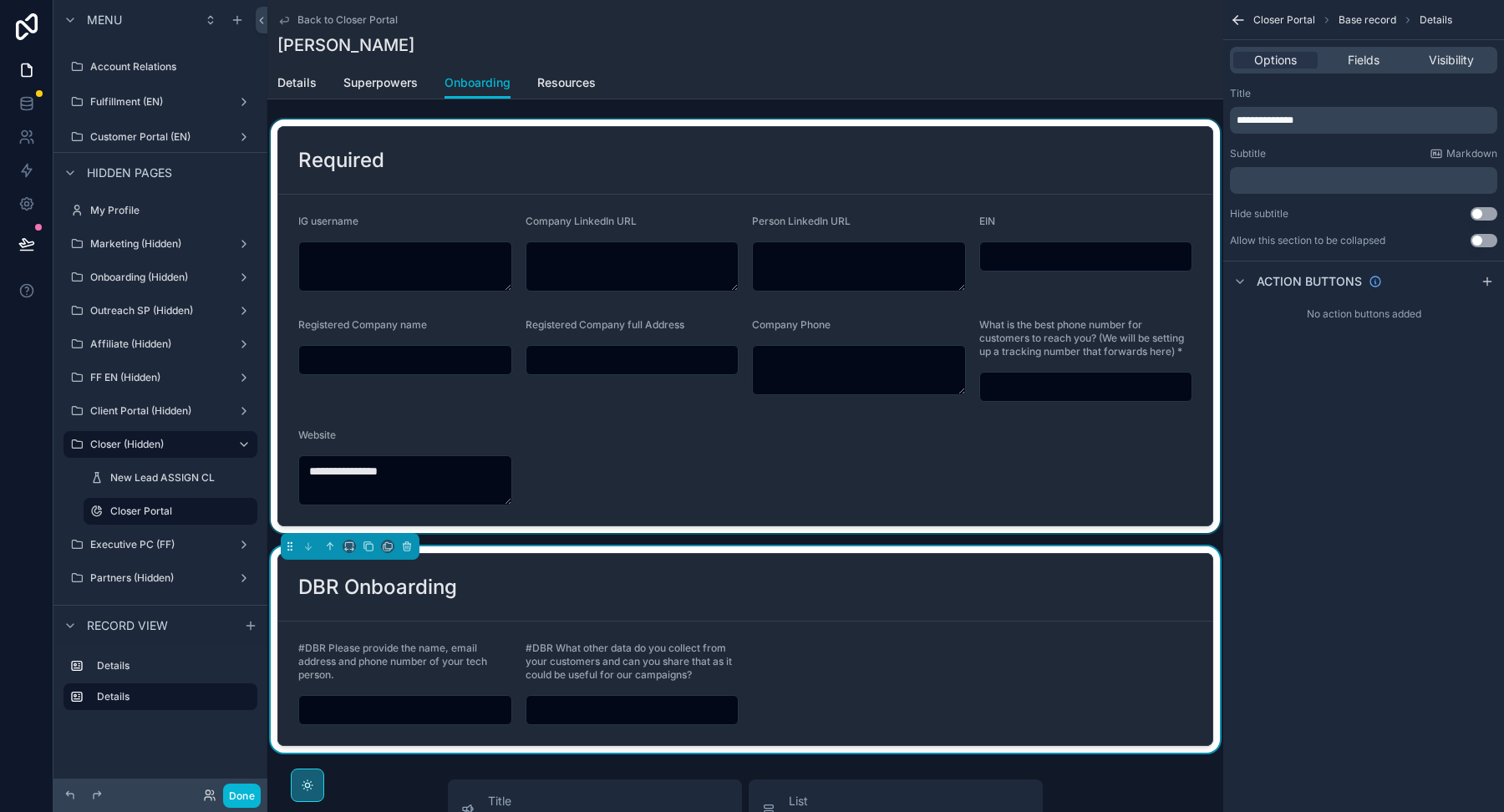
click at [868, 525] on div "scrollable content" at bounding box center [745, 326] width 956 height 413
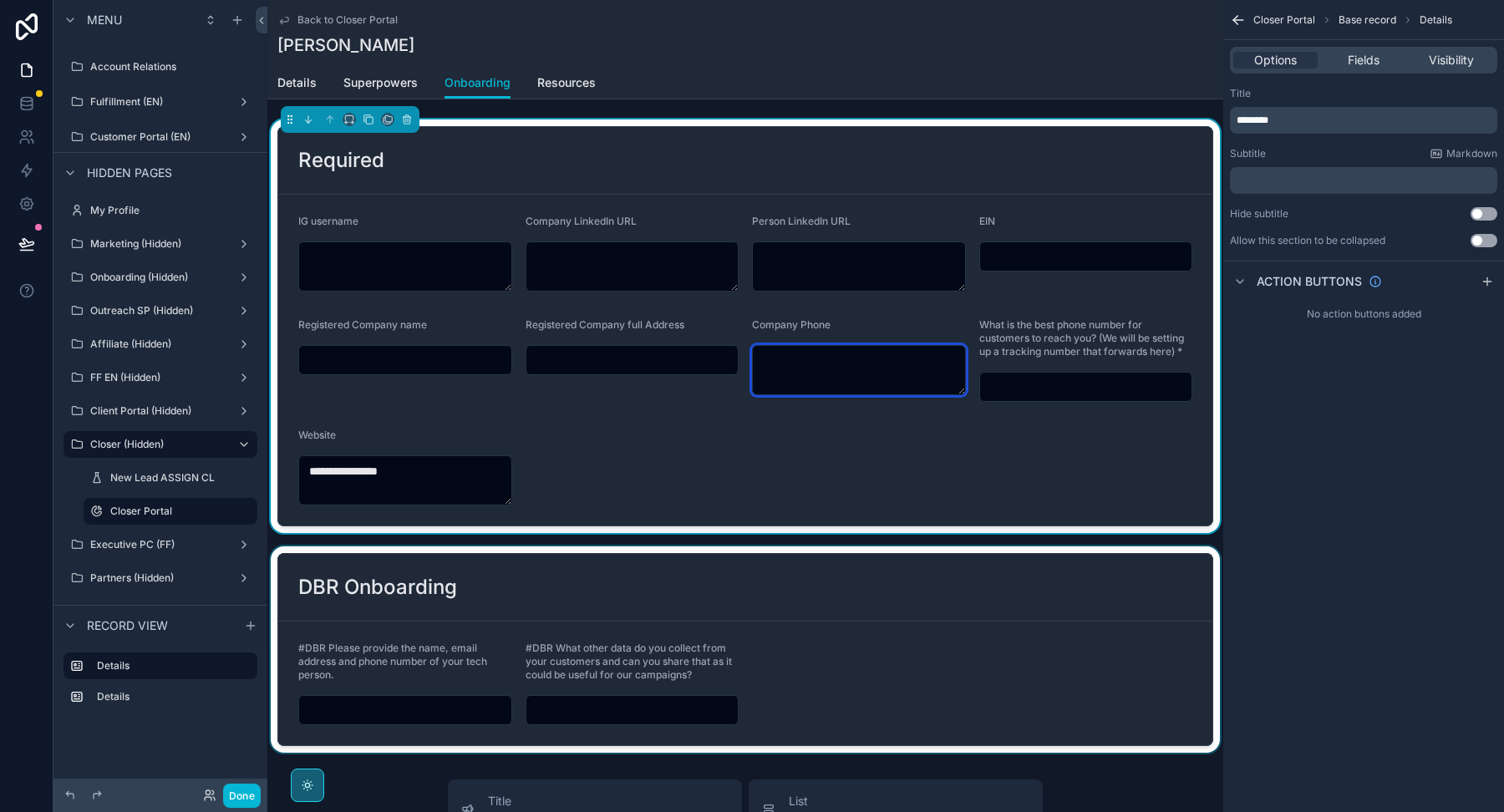
click at [812, 379] on textarea "scrollable content" at bounding box center [859, 370] width 214 height 50
click at [603, 364] on input "scrollable content" at bounding box center [633, 359] width 212 height 23
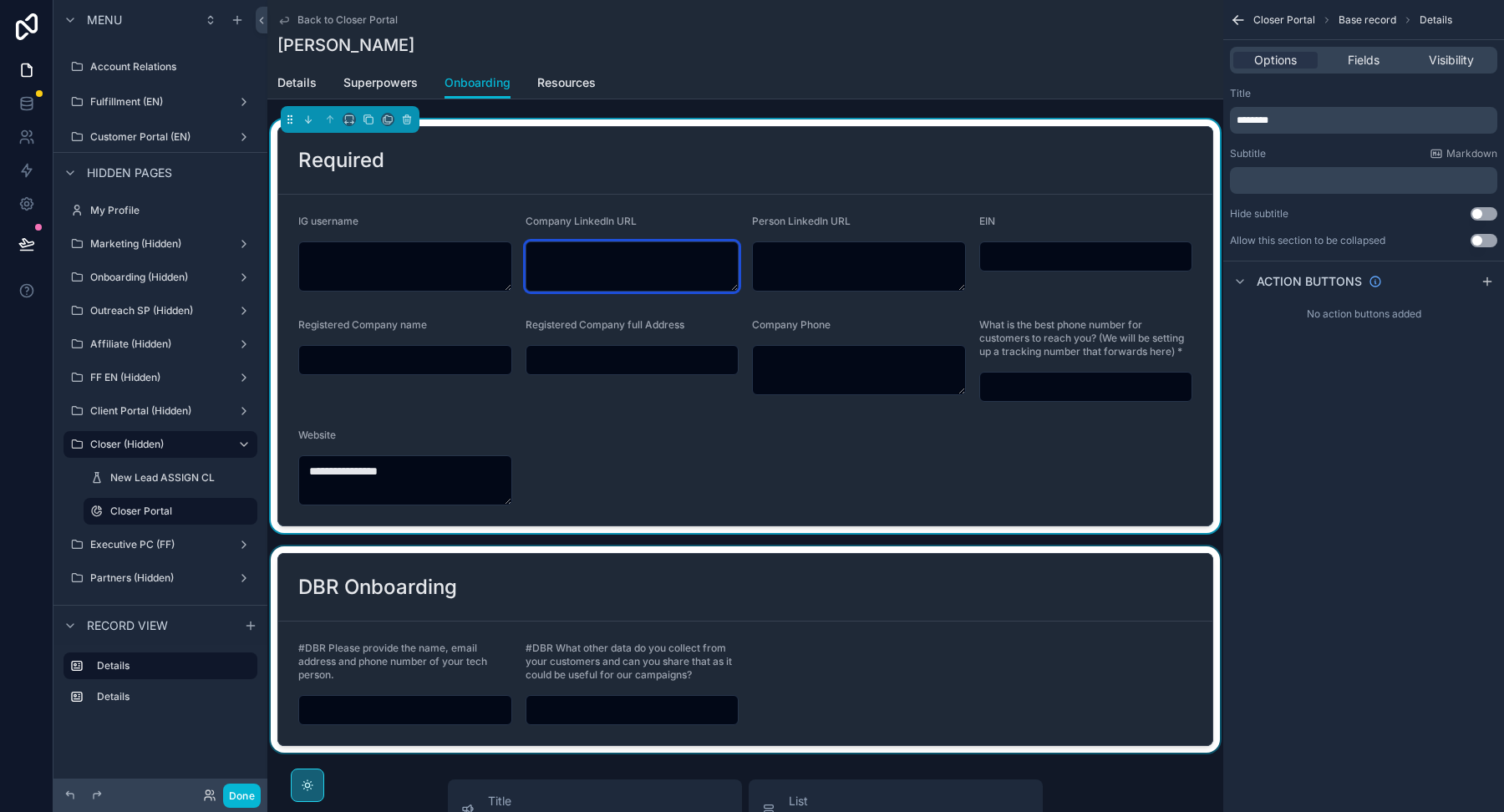
click at [605, 263] on textarea "scrollable content" at bounding box center [633, 266] width 214 height 50
click at [838, 283] on textarea "scrollable content" at bounding box center [859, 266] width 214 height 50
click at [795, 437] on form "**********" at bounding box center [745, 360] width 934 height 331
click at [795, 592] on div "scrollable content" at bounding box center [745, 649] width 956 height 206
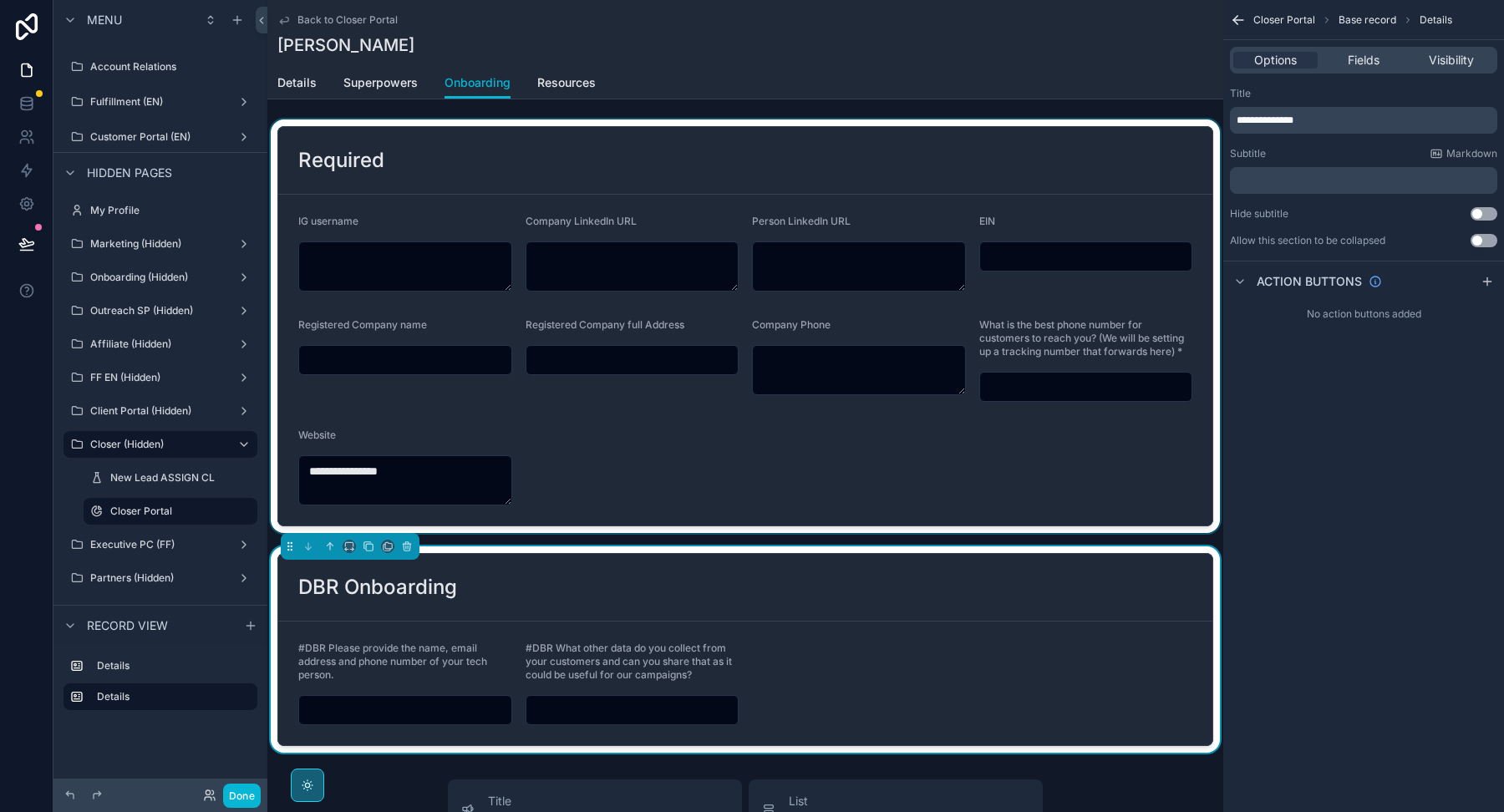
click at [795, 485] on div "scrollable content" at bounding box center [745, 326] width 956 height 413
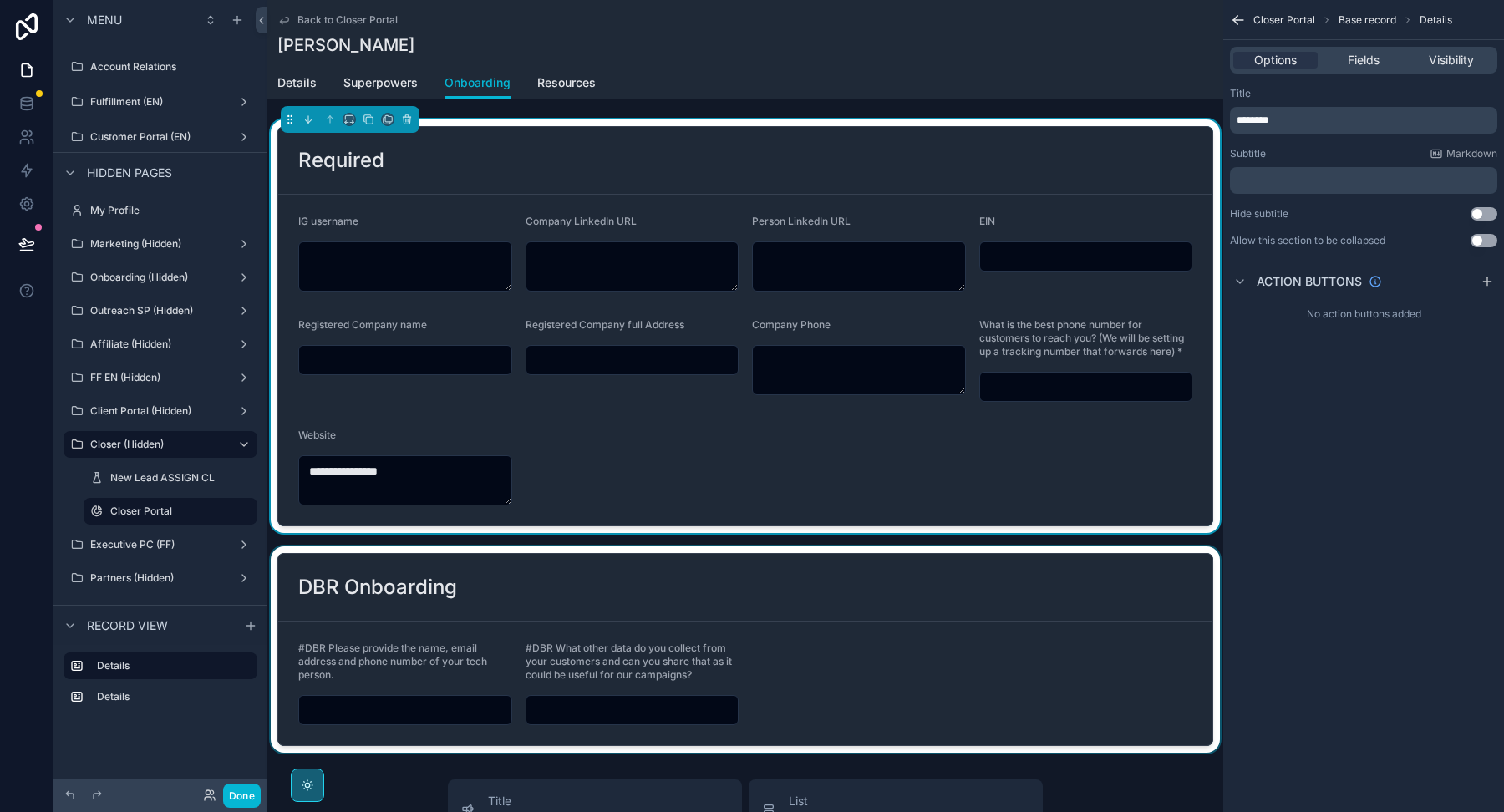
click at [799, 618] on div "scrollable content" at bounding box center [745, 649] width 956 height 206
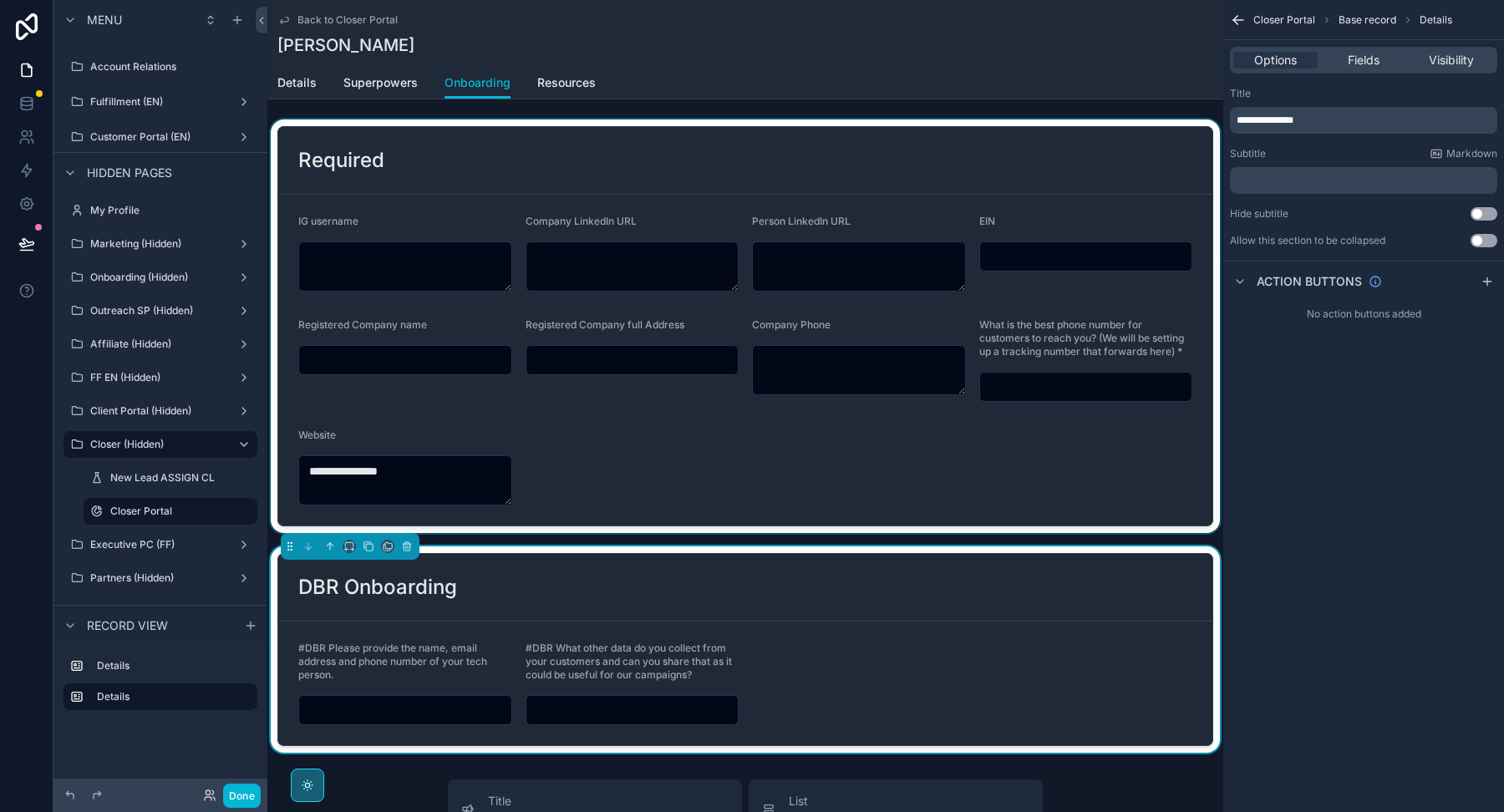
click at [802, 502] on div "scrollable content" at bounding box center [745, 326] width 956 height 413
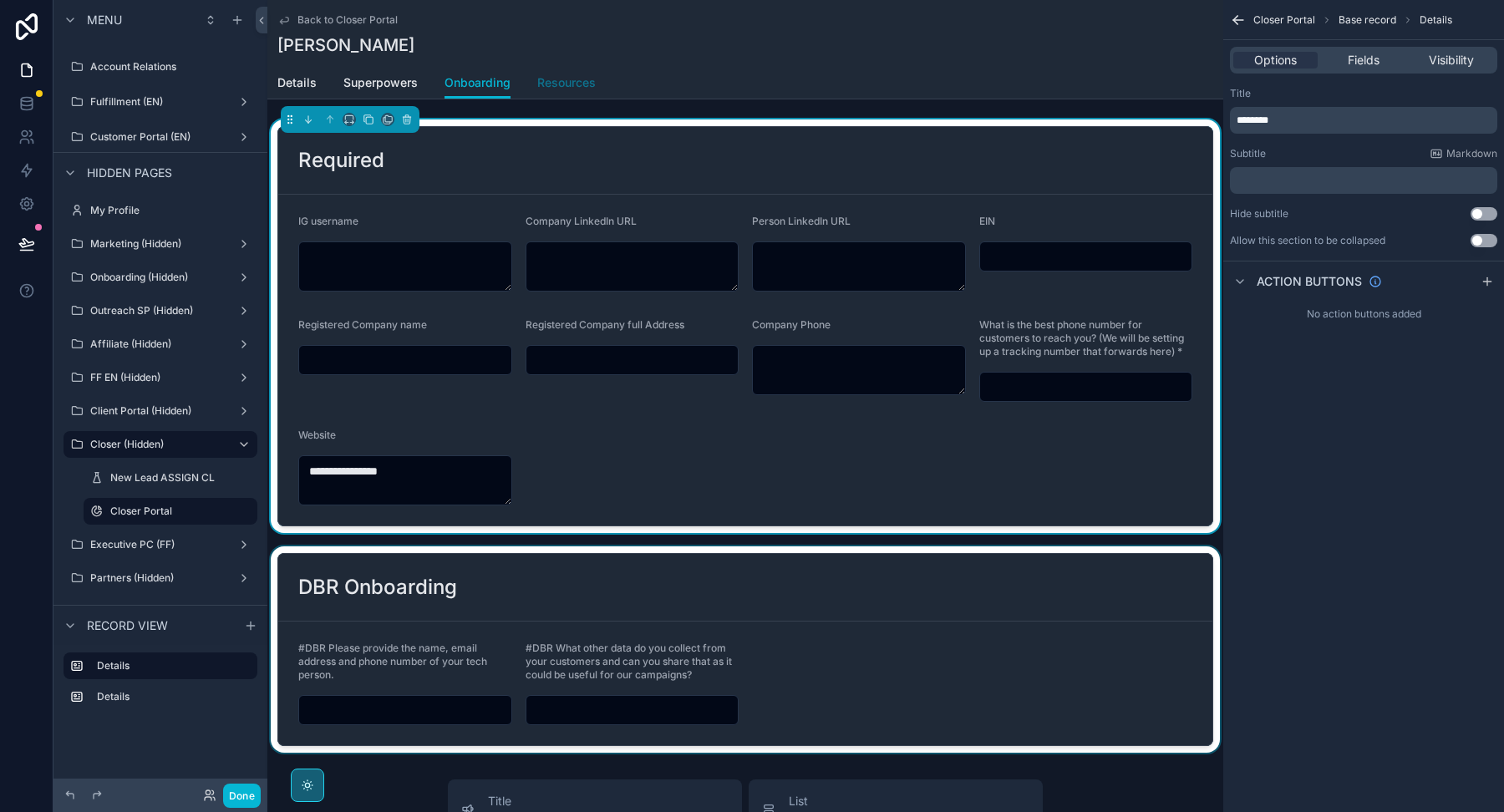
click at [568, 80] on span "Resources" at bounding box center [566, 83] width 59 height 17
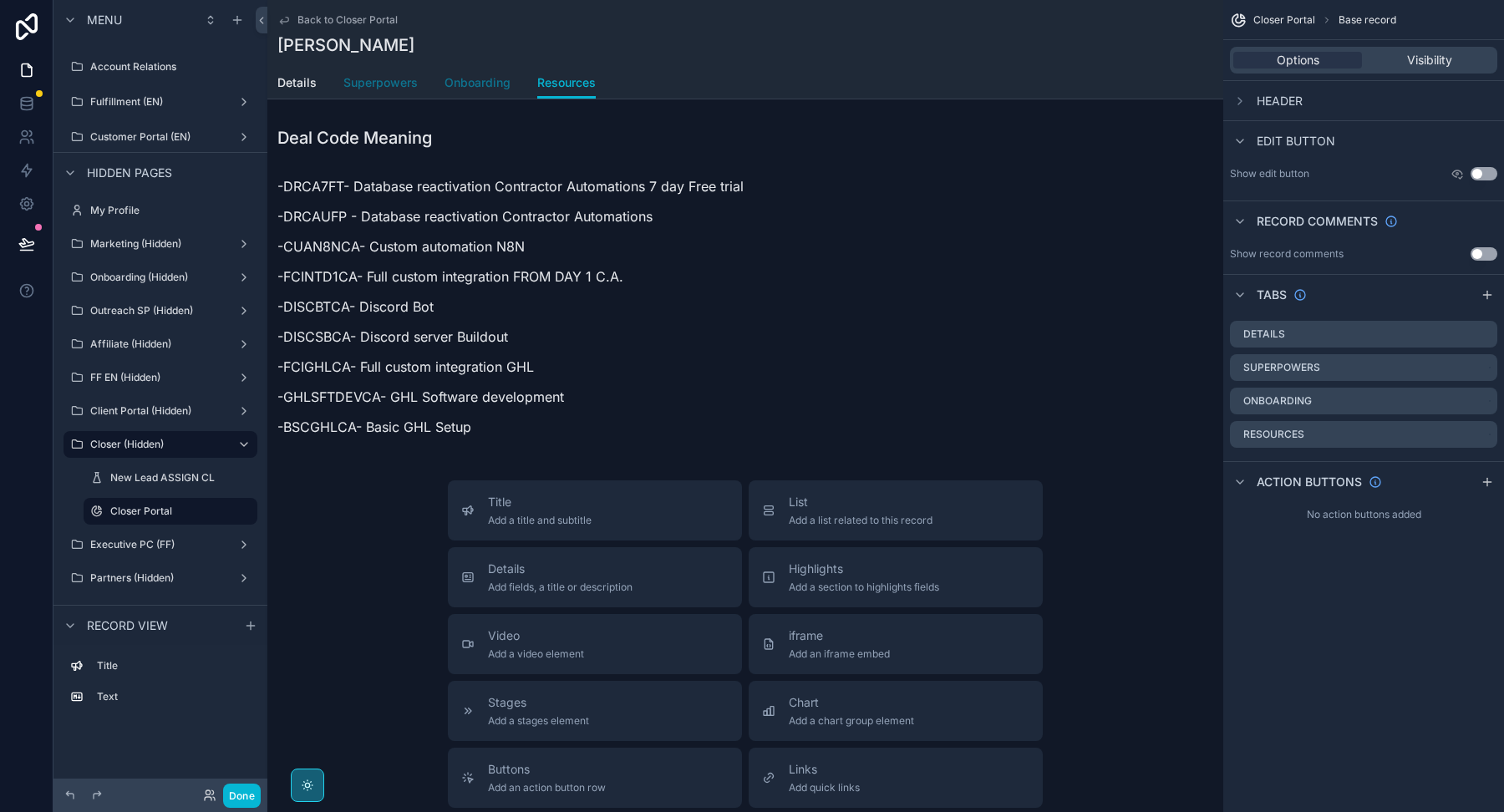
click at [491, 81] on span "Onboarding" at bounding box center [477, 83] width 66 height 17
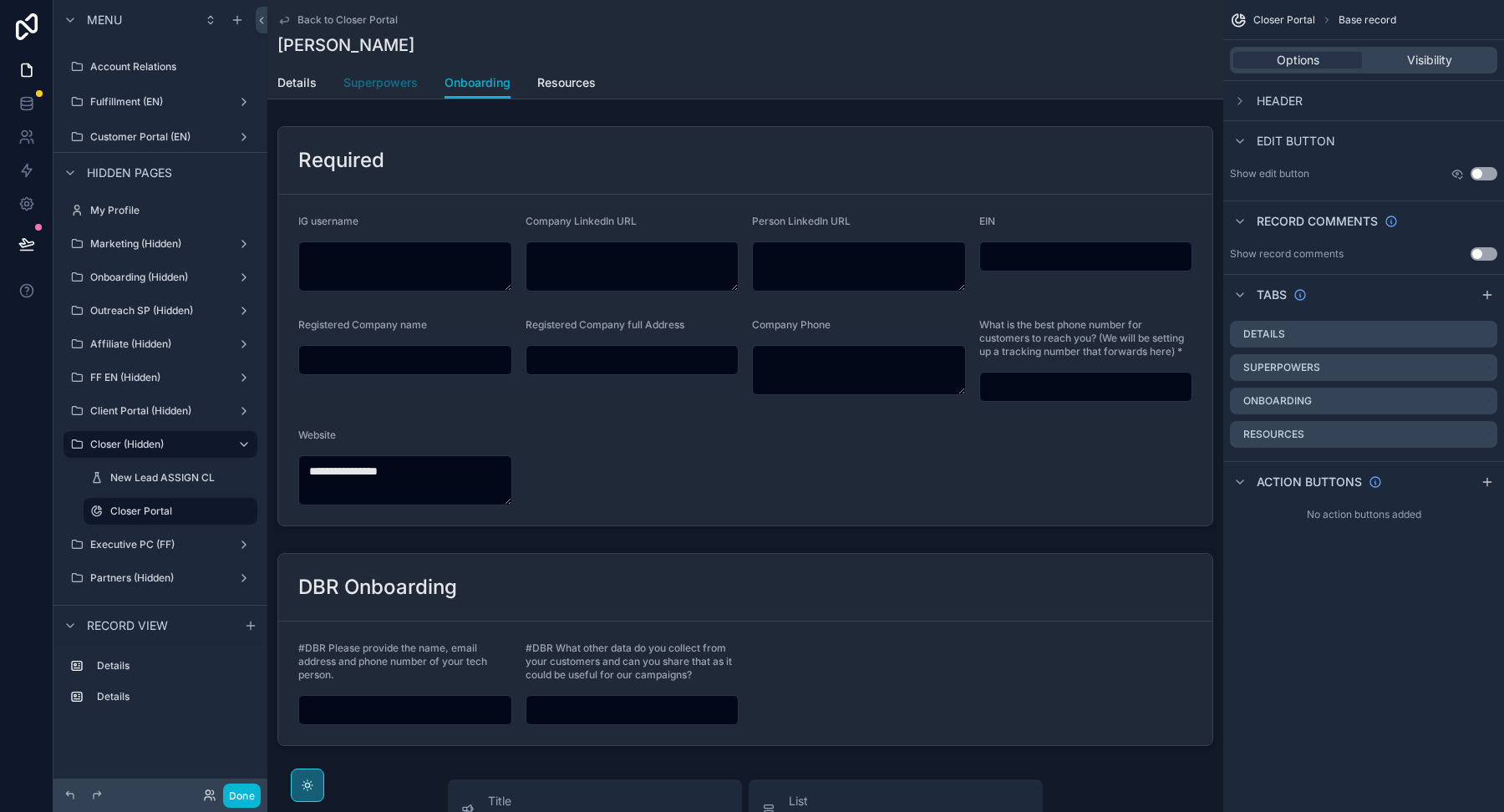
click at [390, 81] on span "Superpowers" at bounding box center [381, 83] width 74 height 17
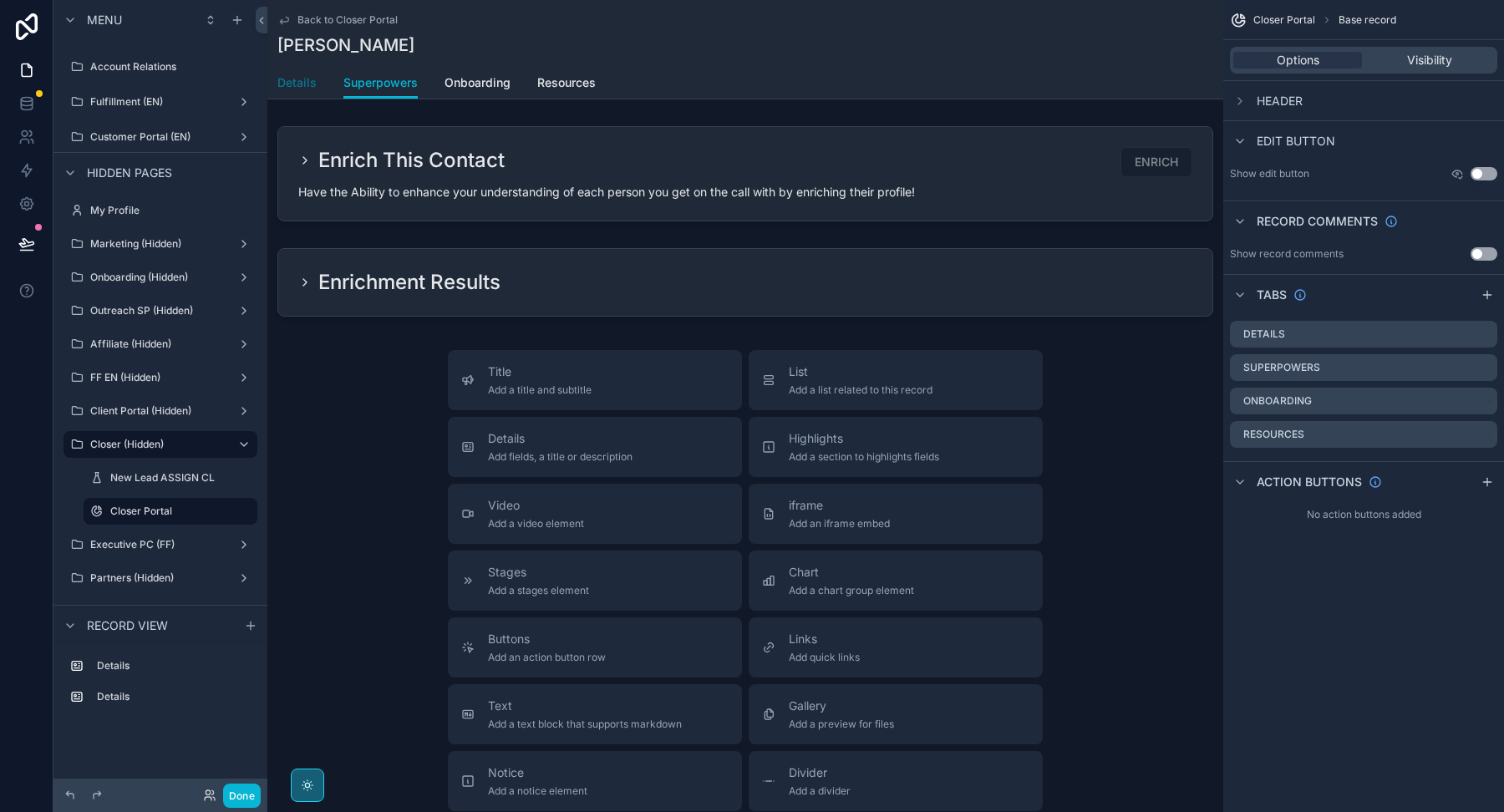
click at [307, 72] on link "Details" at bounding box center [297, 85] width 39 height 33
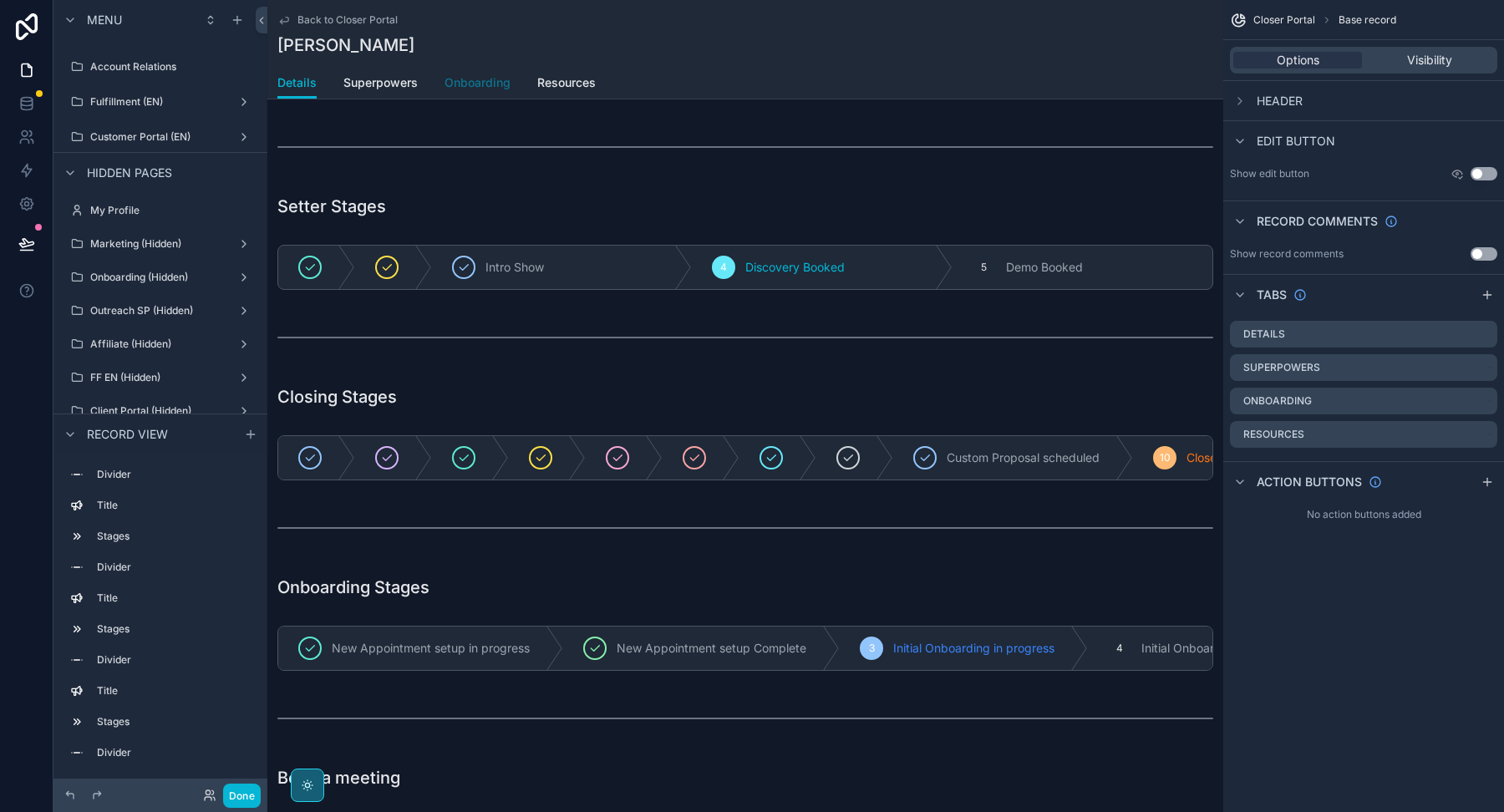
click at [468, 91] on link "Onboarding" at bounding box center [477, 85] width 66 height 33
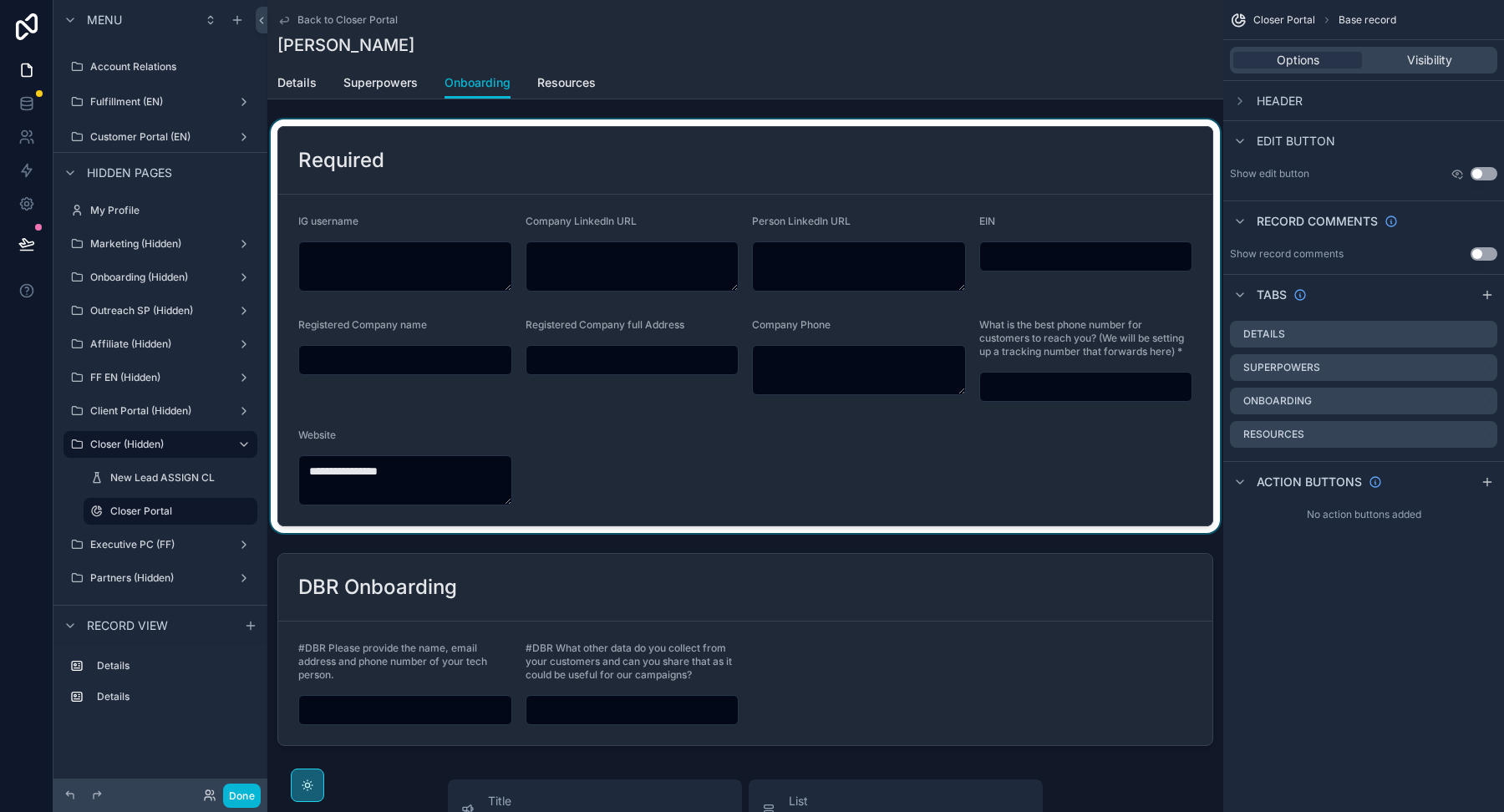
click at [601, 460] on div "scrollable content" at bounding box center [745, 326] width 956 height 413
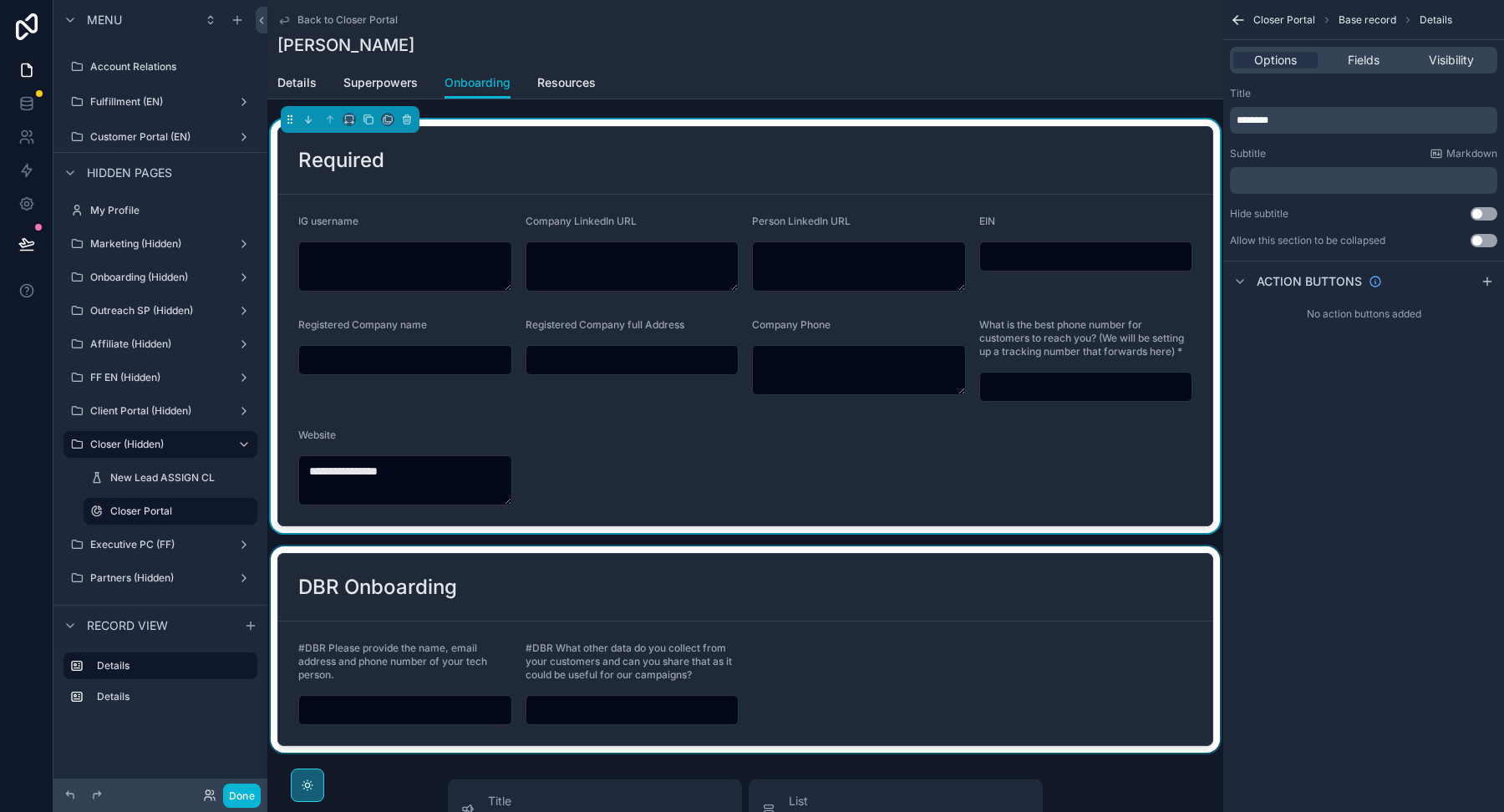
click at [662, 588] on div "scrollable content" at bounding box center [745, 649] width 956 height 206
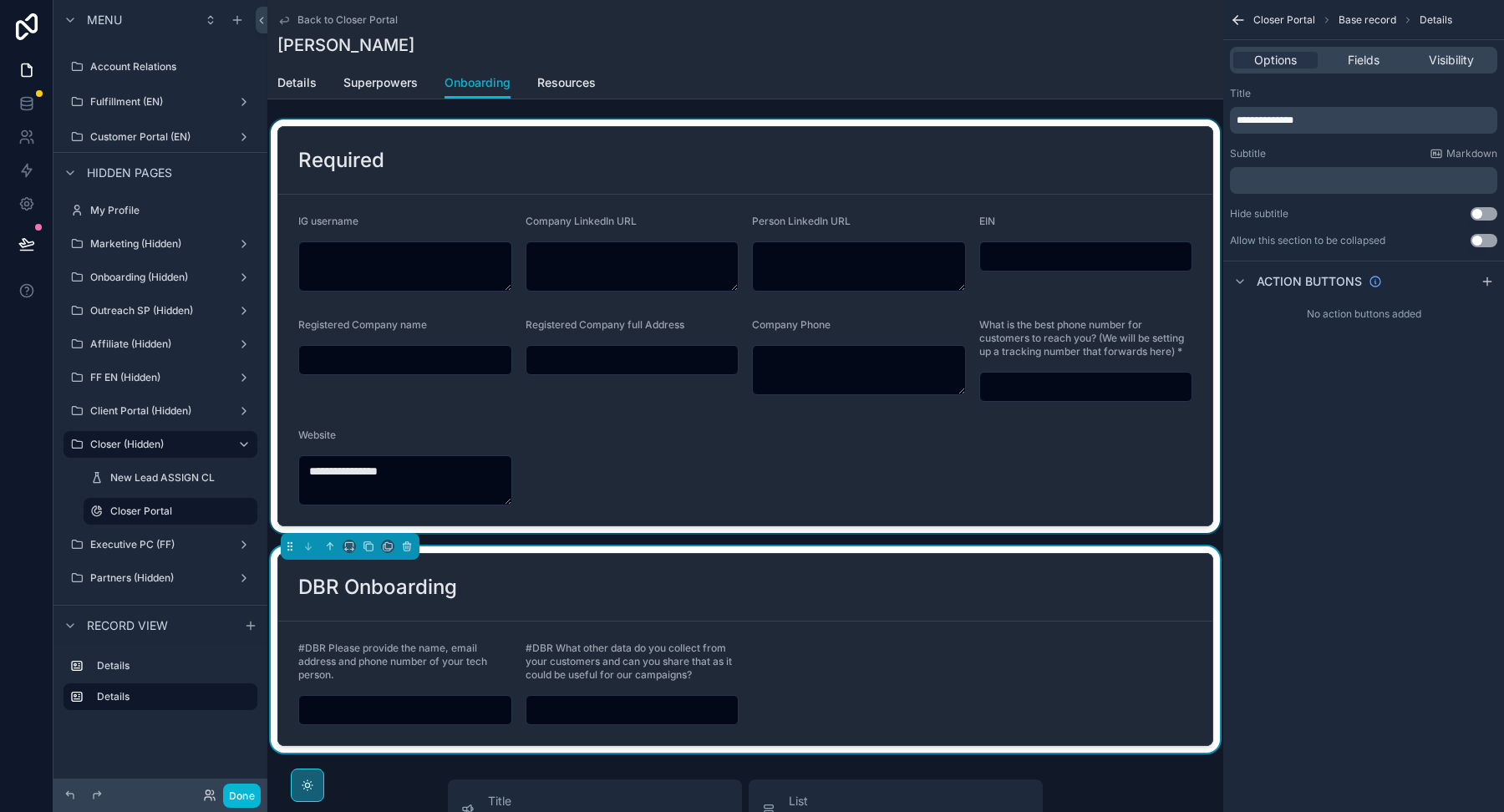
click at [661, 498] on div "scrollable content" at bounding box center [745, 326] width 956 height 413
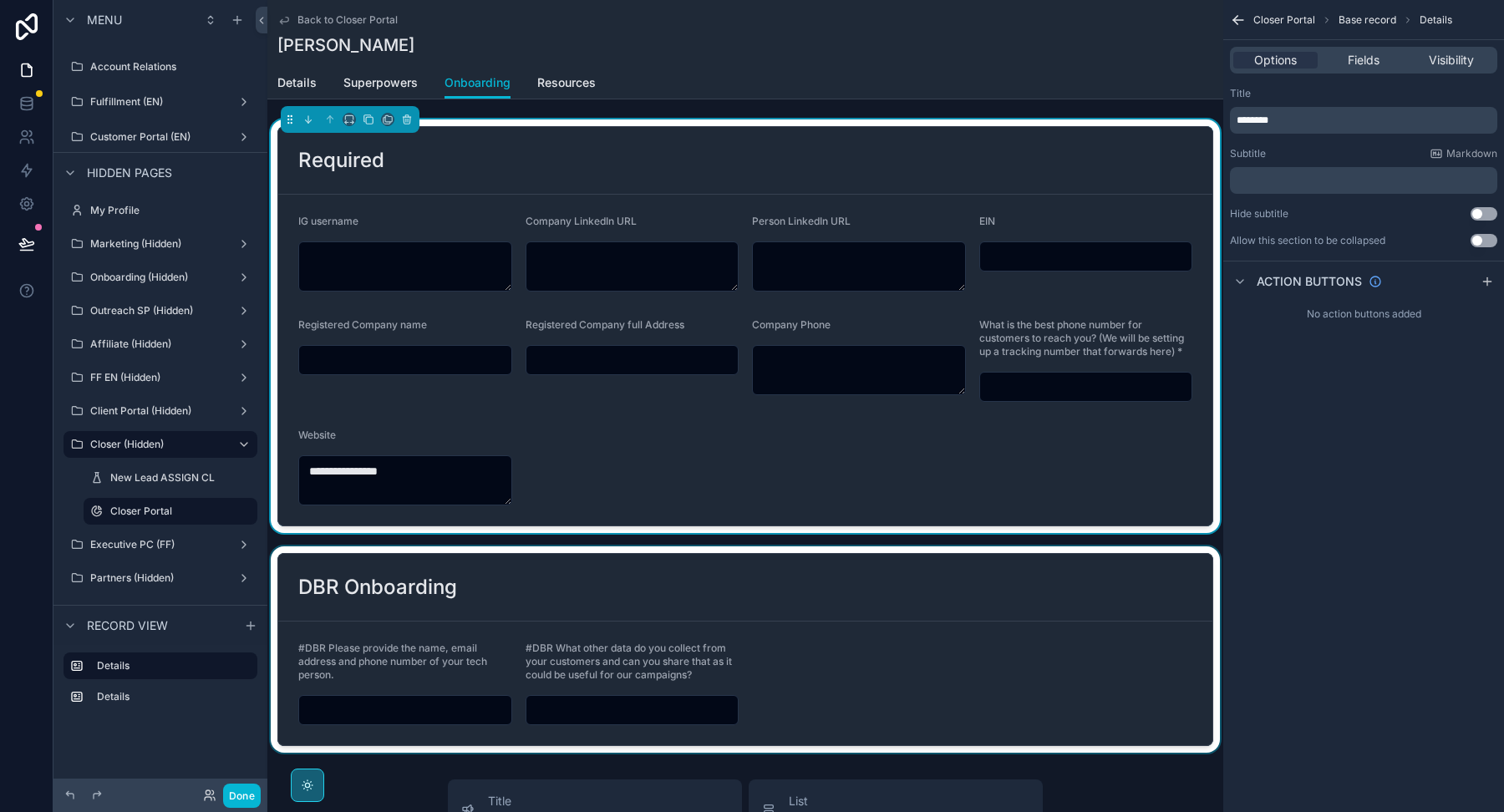
click at [634, 579] on div "scrollable content" at bounding box center [745, 649] width 956 height 206
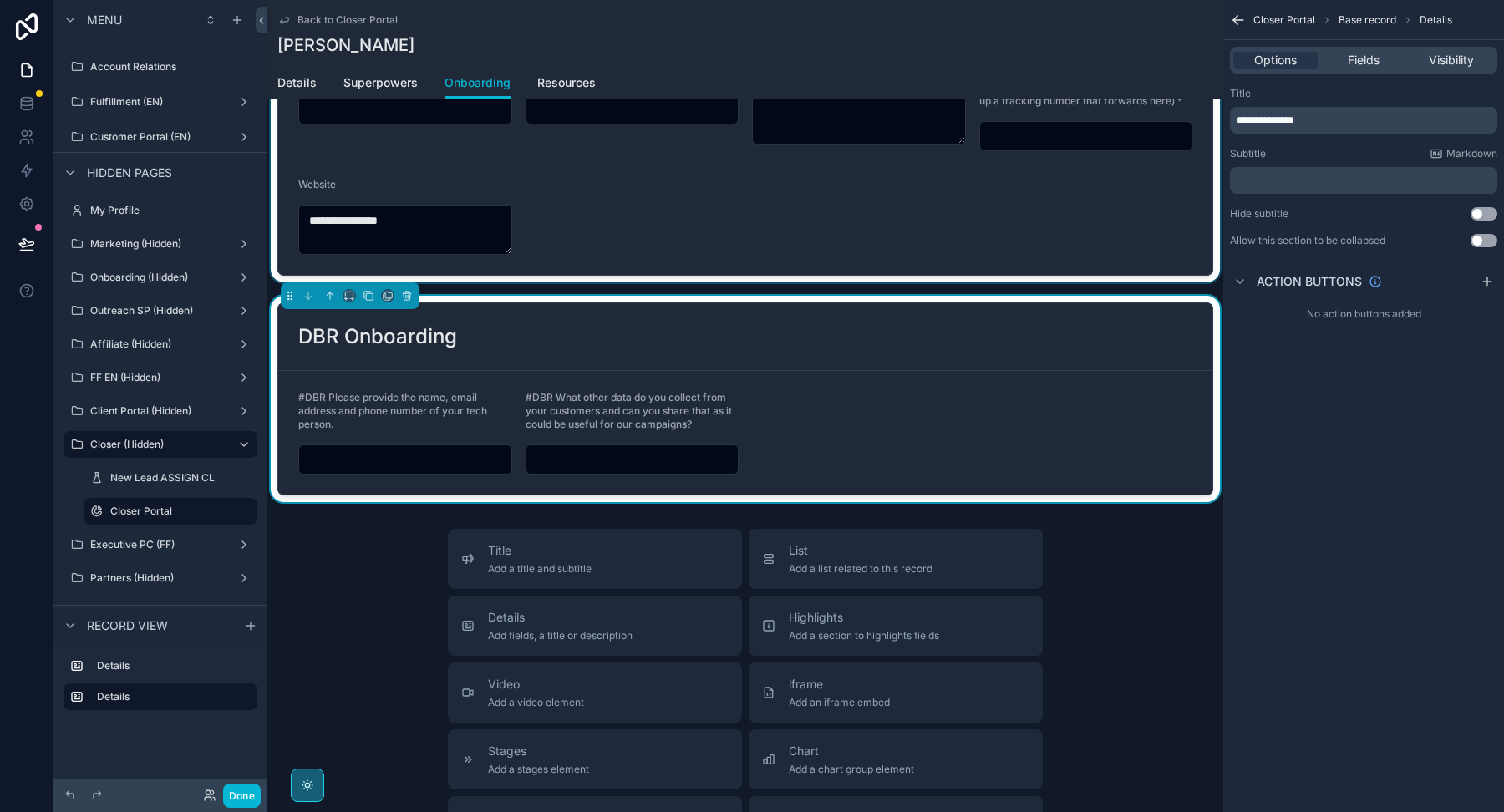
scroll to position [314, 0]
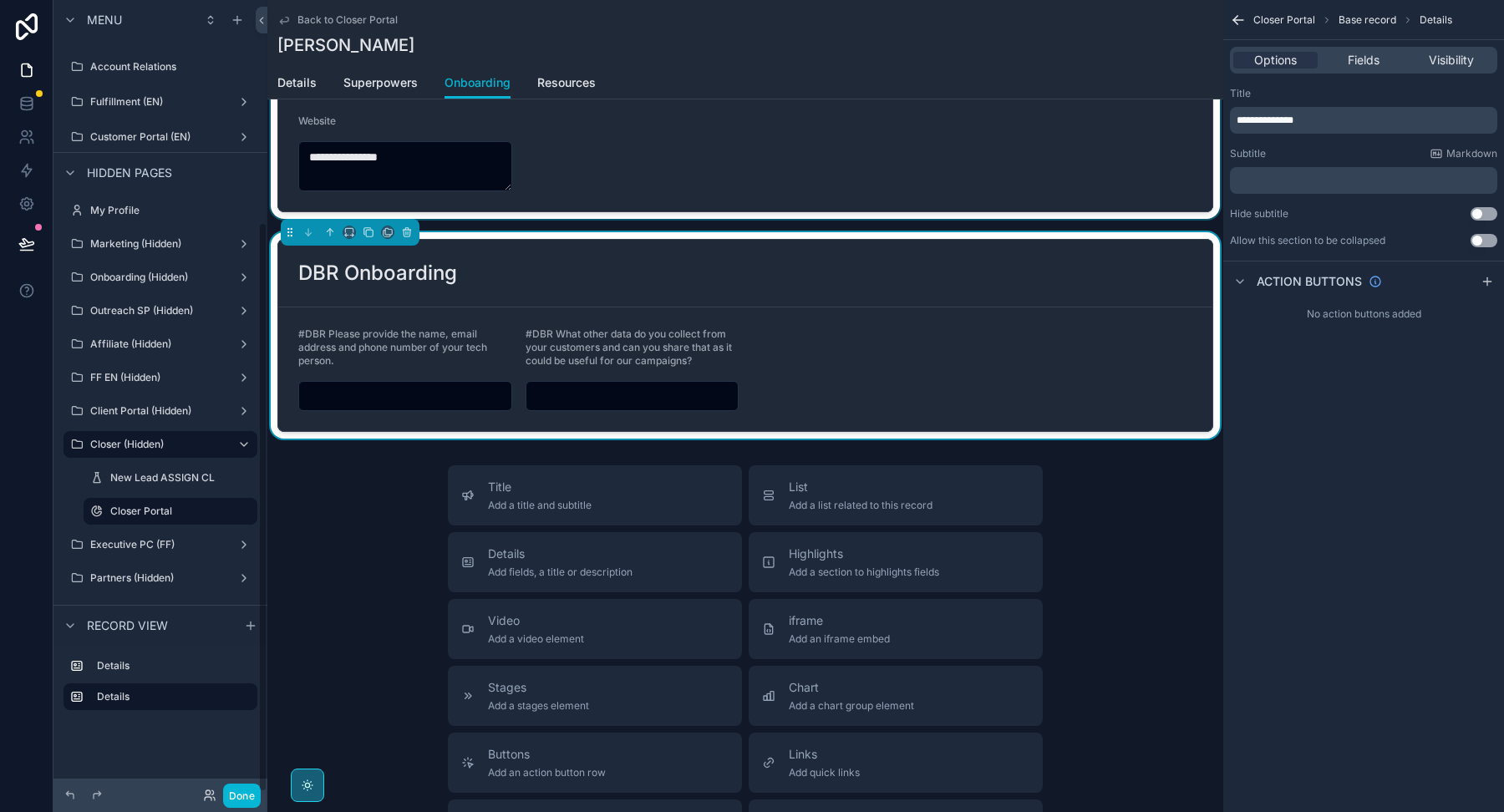
click at [710, 179] on div "scrollable content" at bounding box center [745, 12] width 956 height 413
click at [332, 530] on div "Title Add a title and subtitle List Add a list related to this record Details A…" at bounding box center [745, 762] width 956 height 594
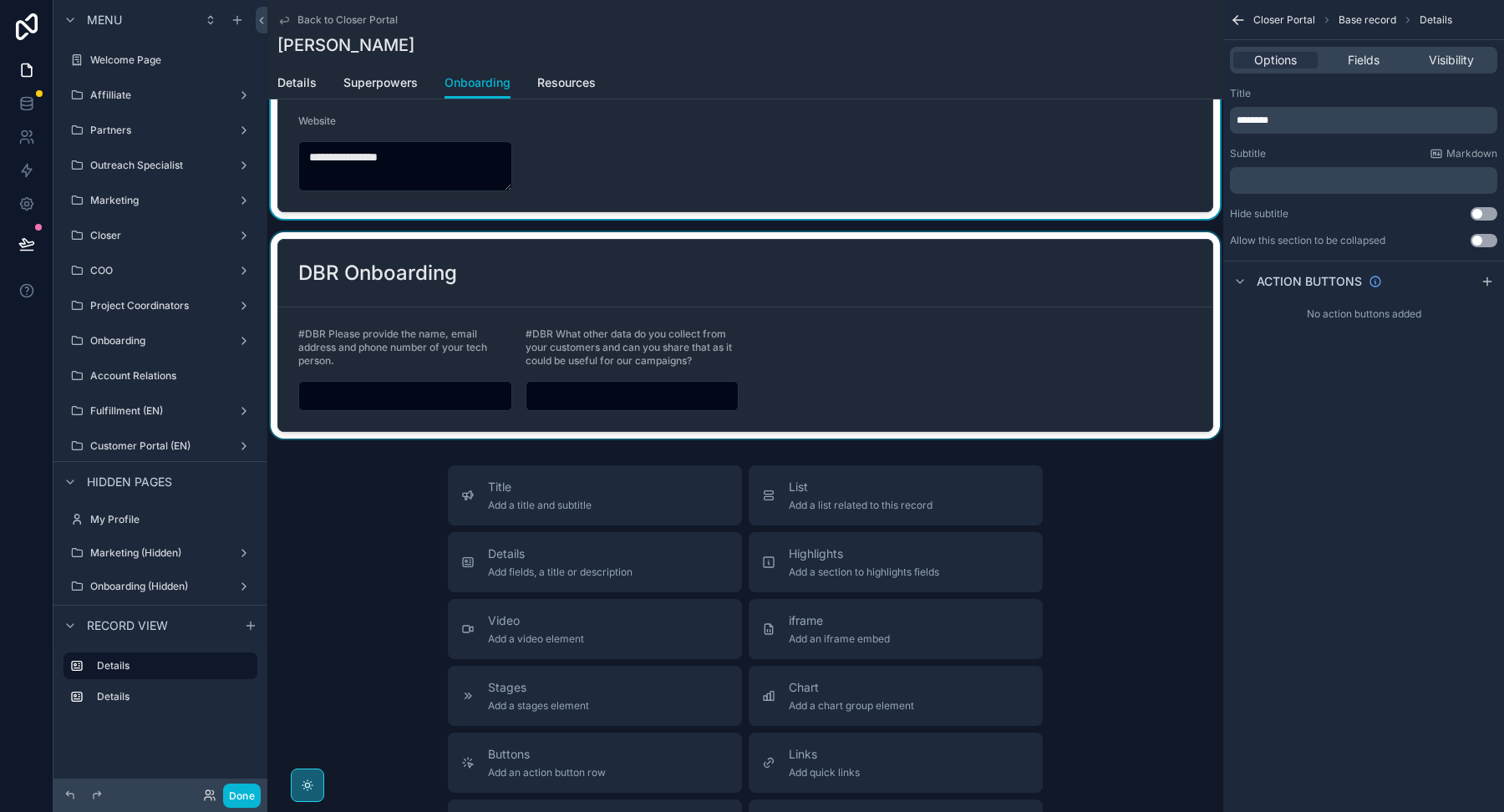
scroll to position [0, 0]
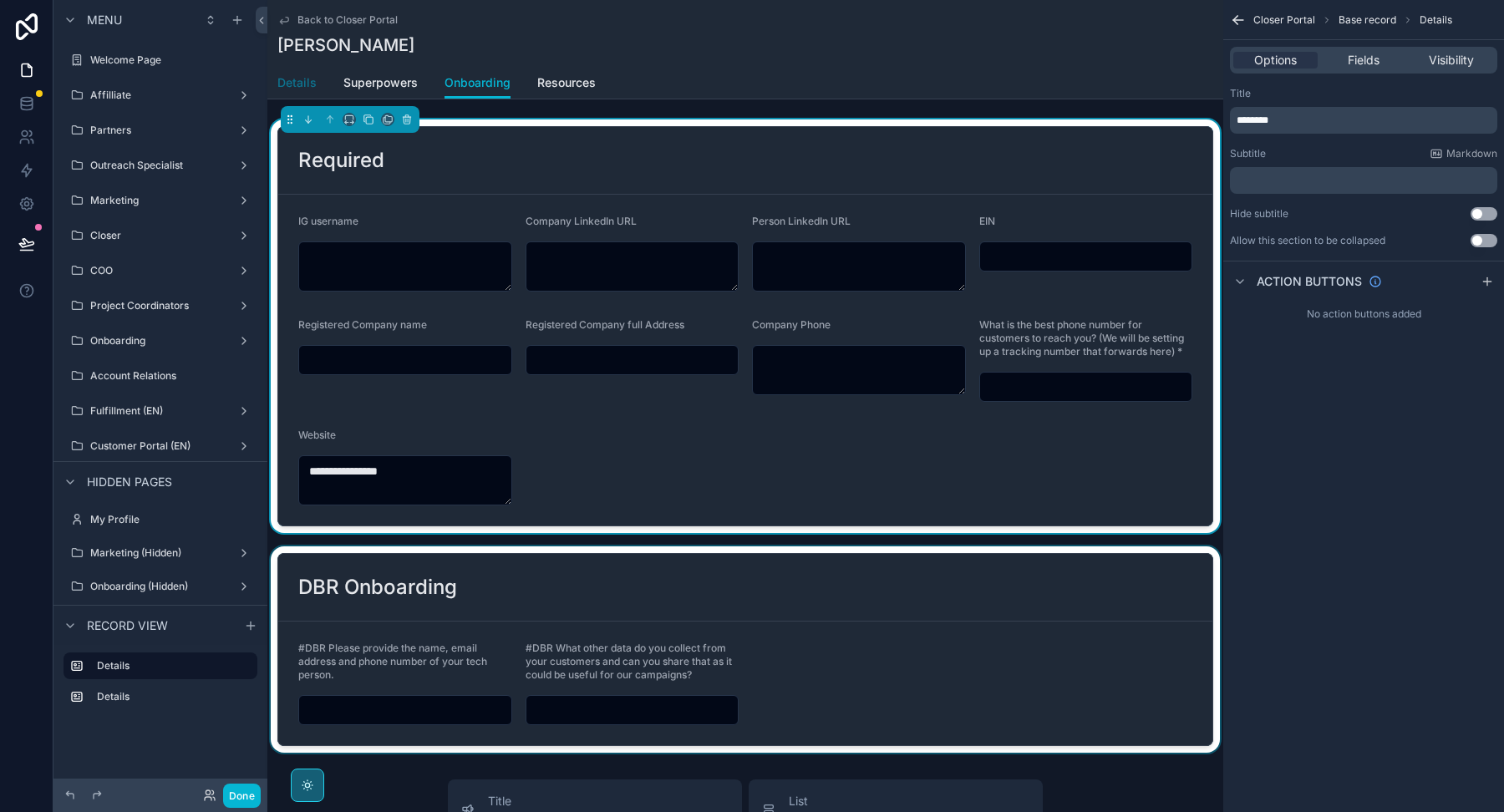
click at [303, 74] on span "Details" at bounding box center [297, 83] width 39 height 17
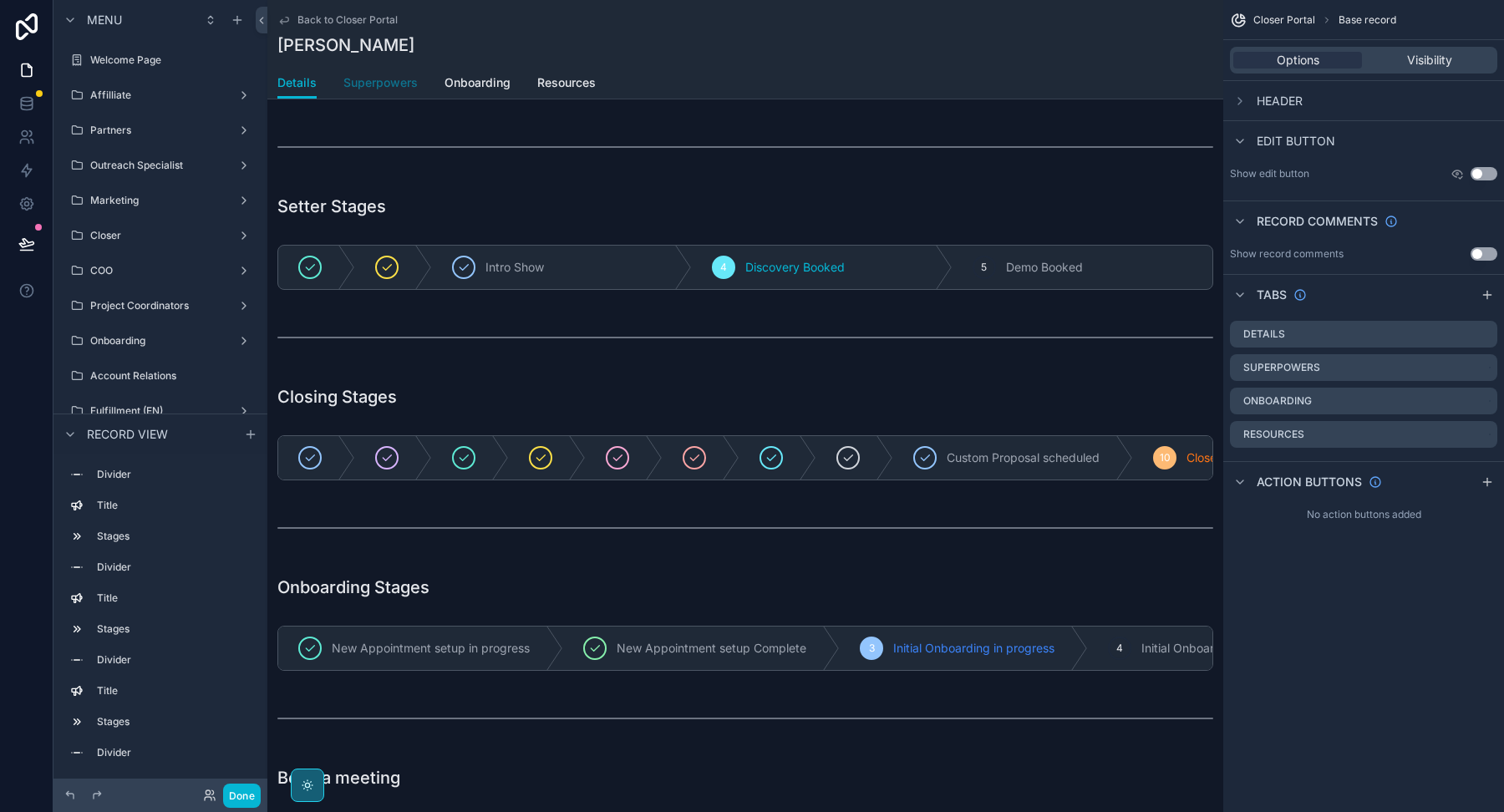
click at [367, 80] on span "Superpowers" at bounding box center [381, 83] width 74 height 17
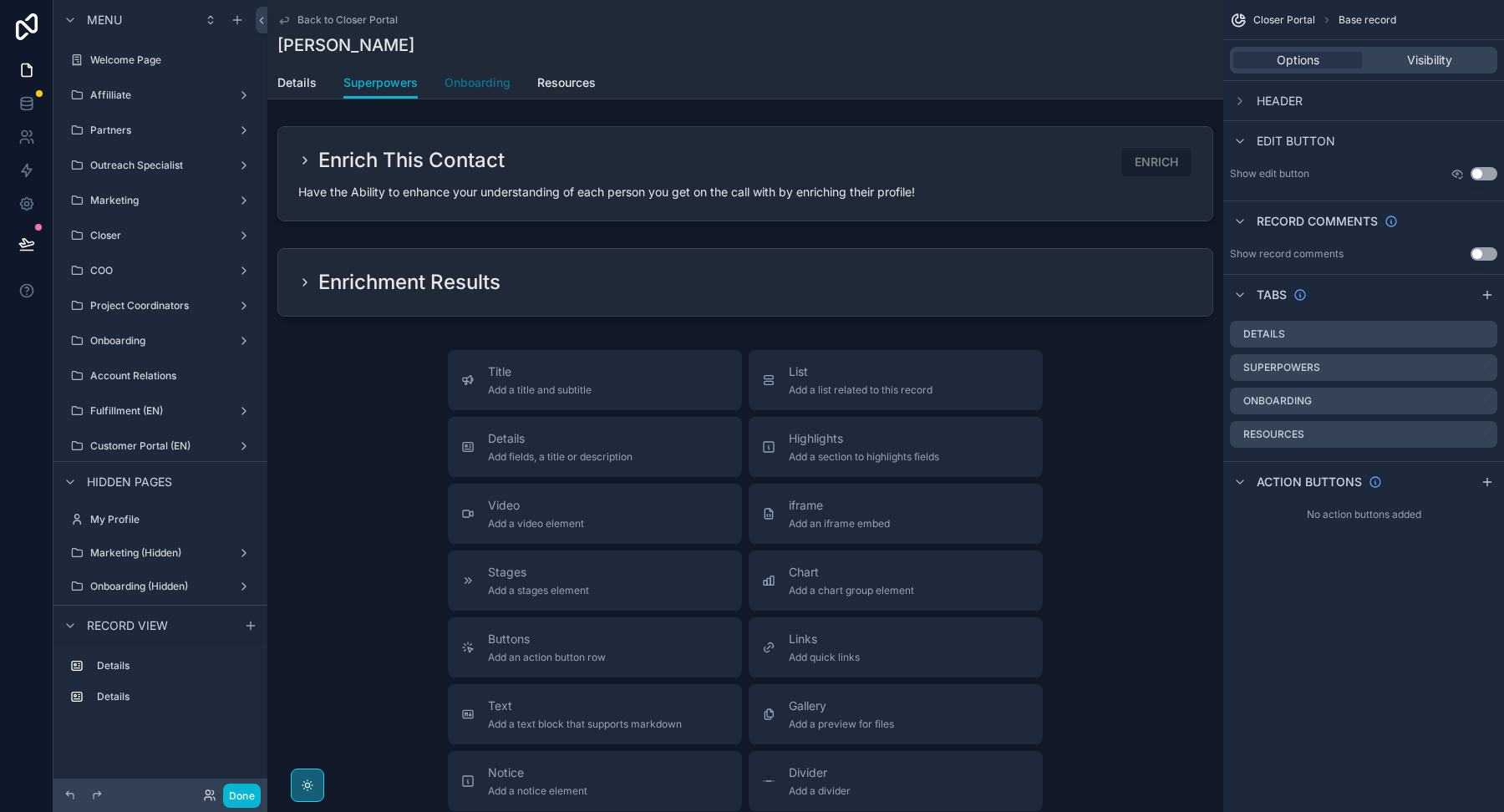
click at [461, 82] on span "Onboarding" at bounding box center [477, 83] width 66 height 17
